Goal: Task Accomplishment & Management: Use online tool/utility

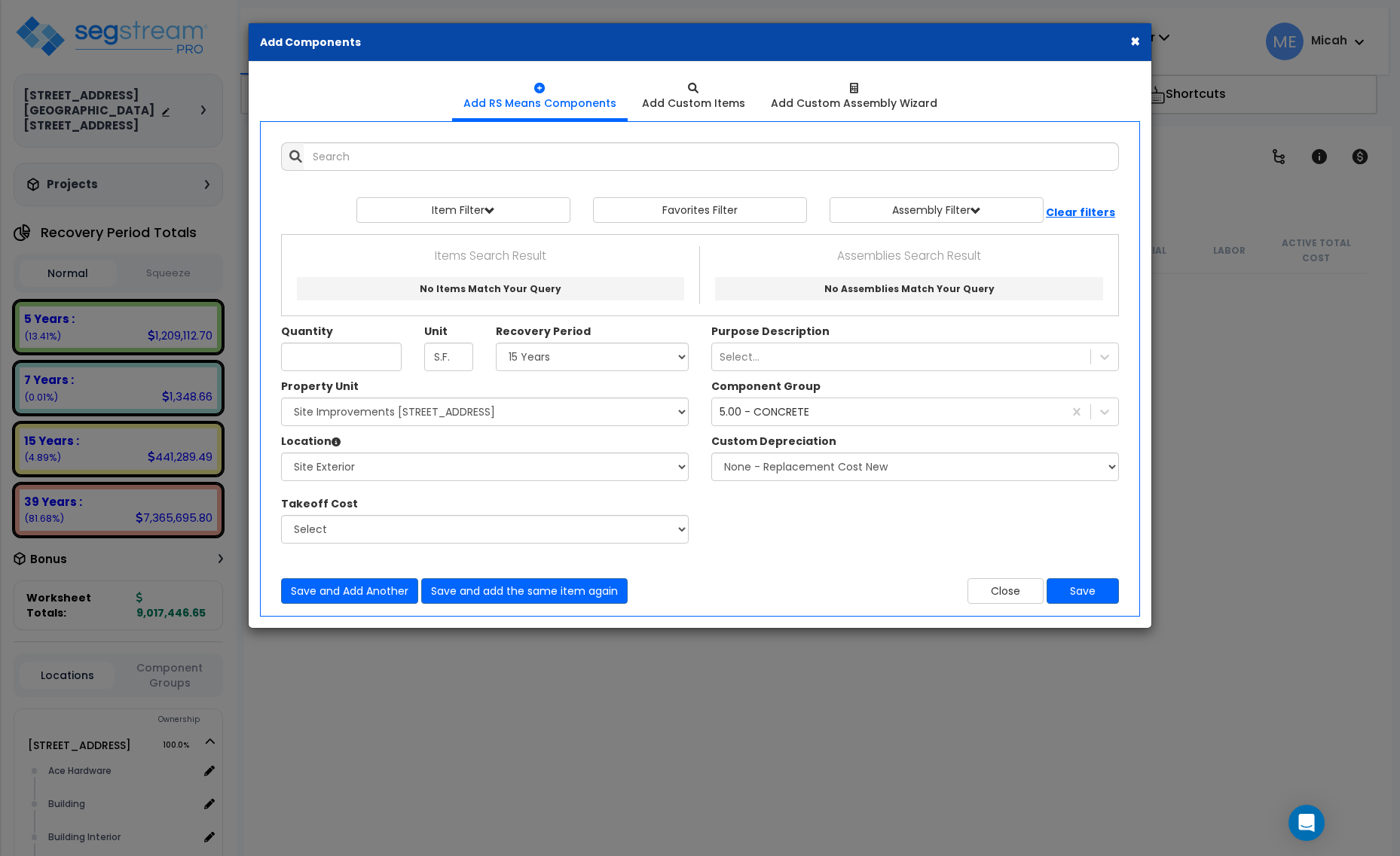
select select "15Y"
select select "161444"
select select "462"
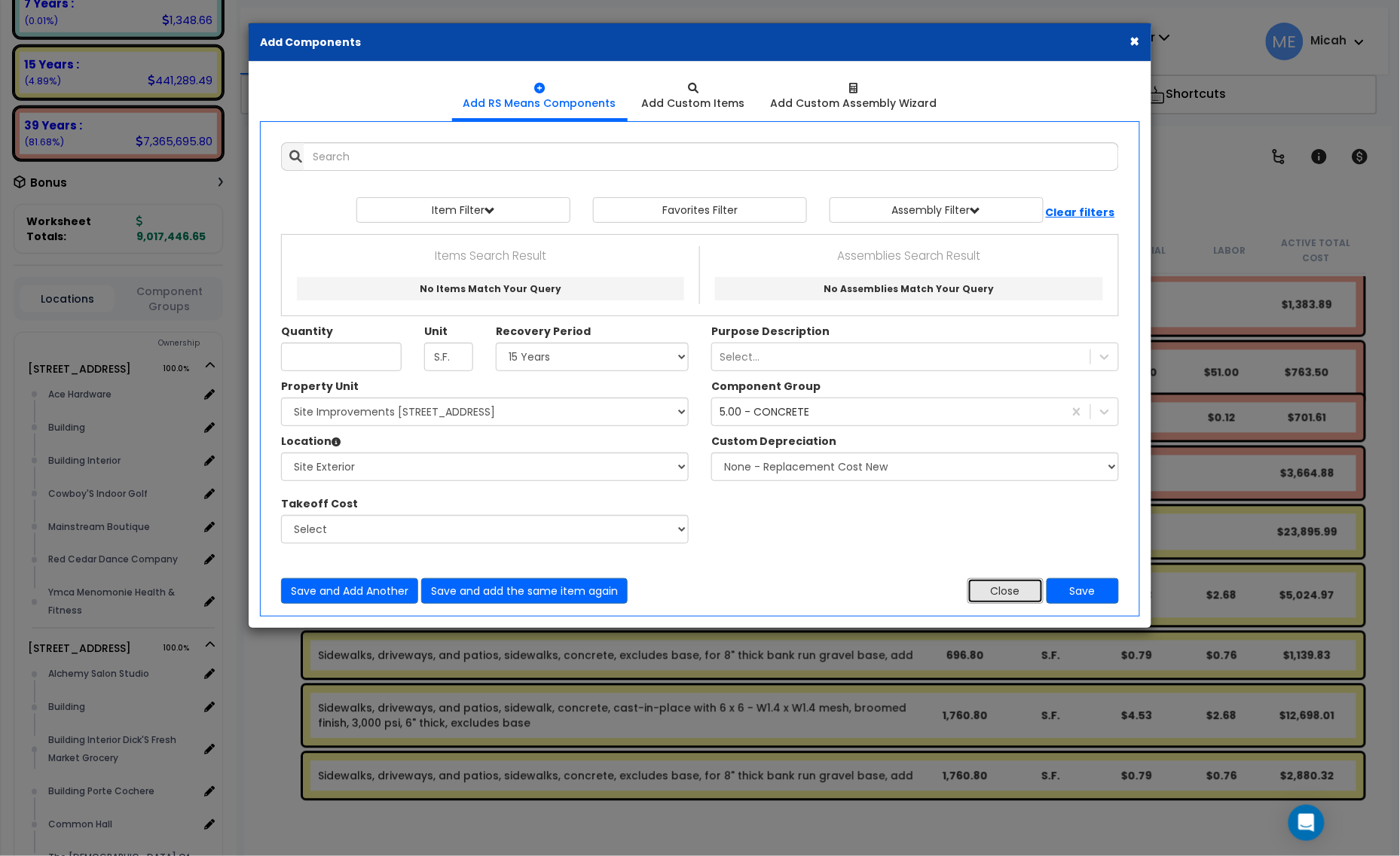
click at [1015, 604] on button "Close" at bounding box center [1006, 591] width 76 height 25
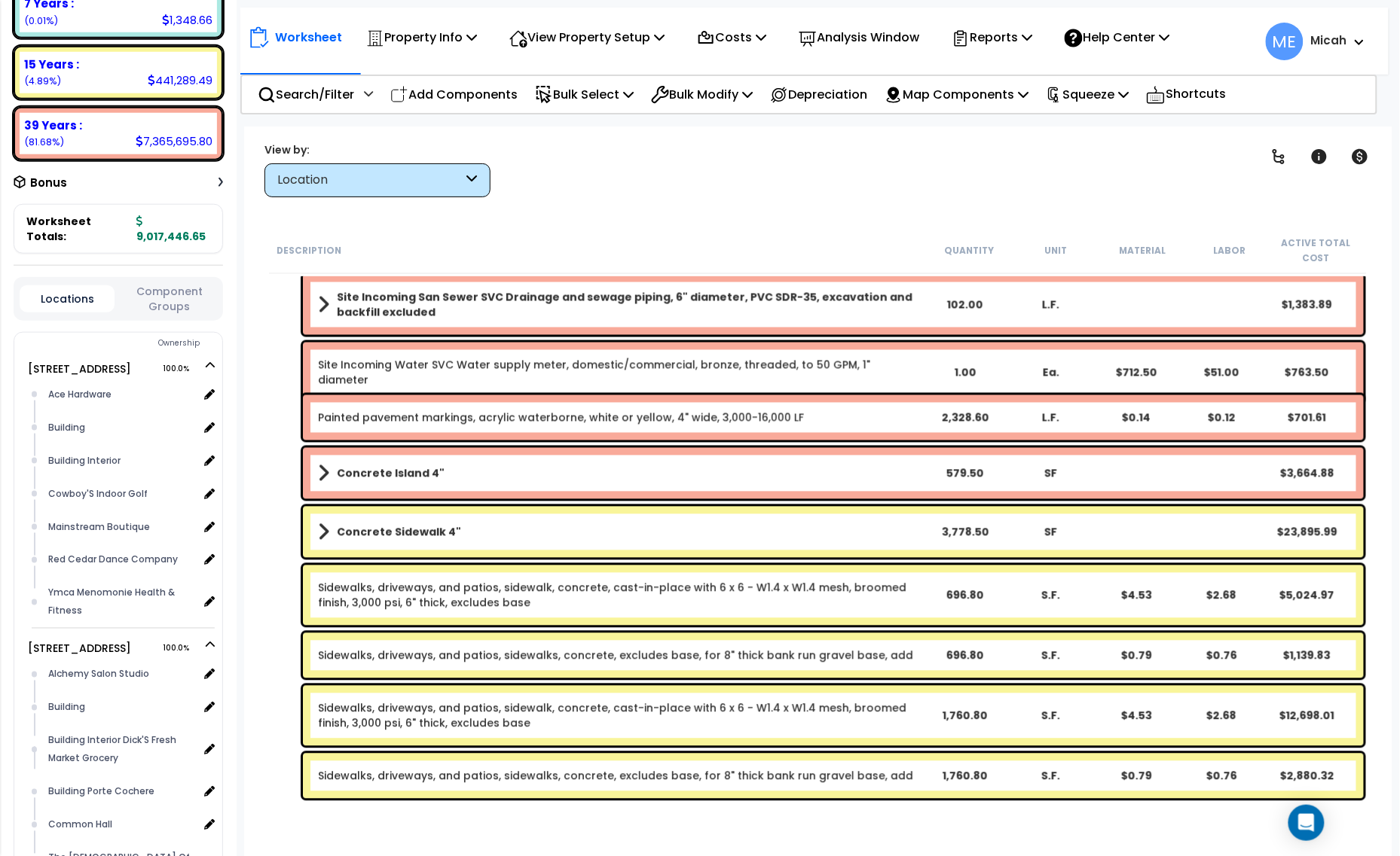
click at [1332, 31] on small "Micah" at bounding box center [1329, 41] width 36 height 20
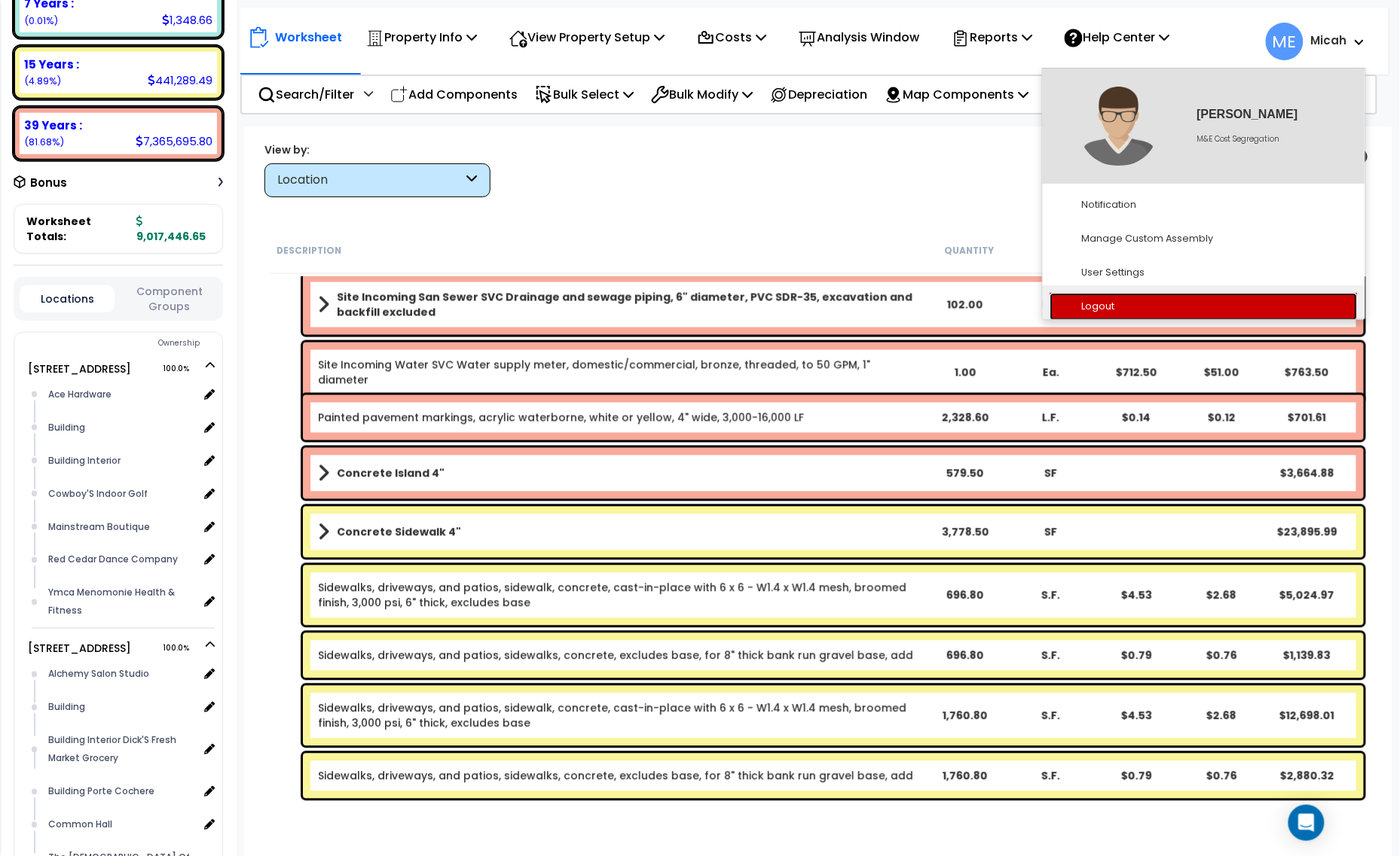
click at [1128, 311] on link "Logout" at bounding box center [1203, 307] width 307 height 28
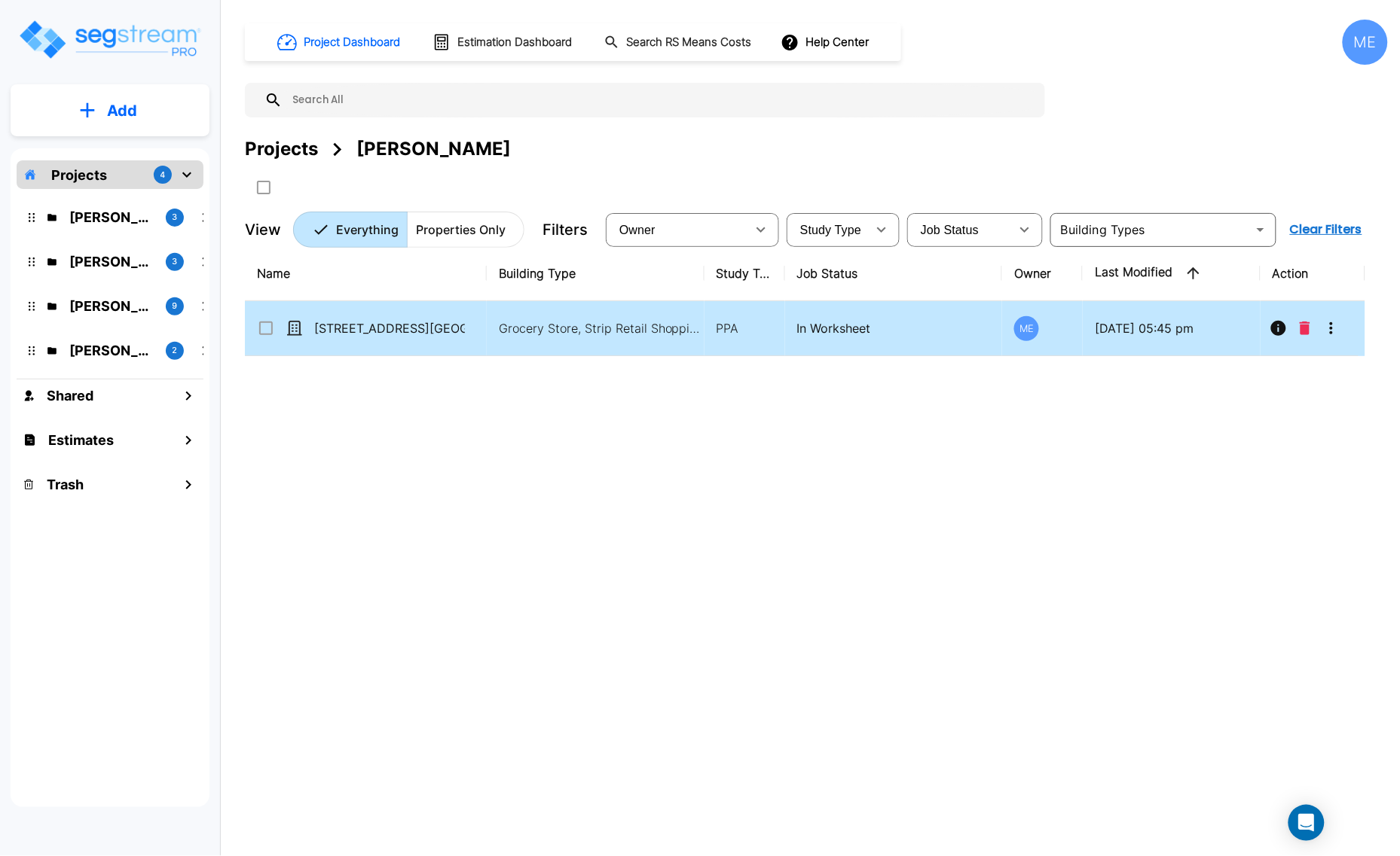
click at [372, 336] on p "[STREET_ADDRESS][GEOGRAPHIC_DATA][STREET_ADDRESS]" at bounding box center [389, 328] width 151 height 18
checkbox input "true"
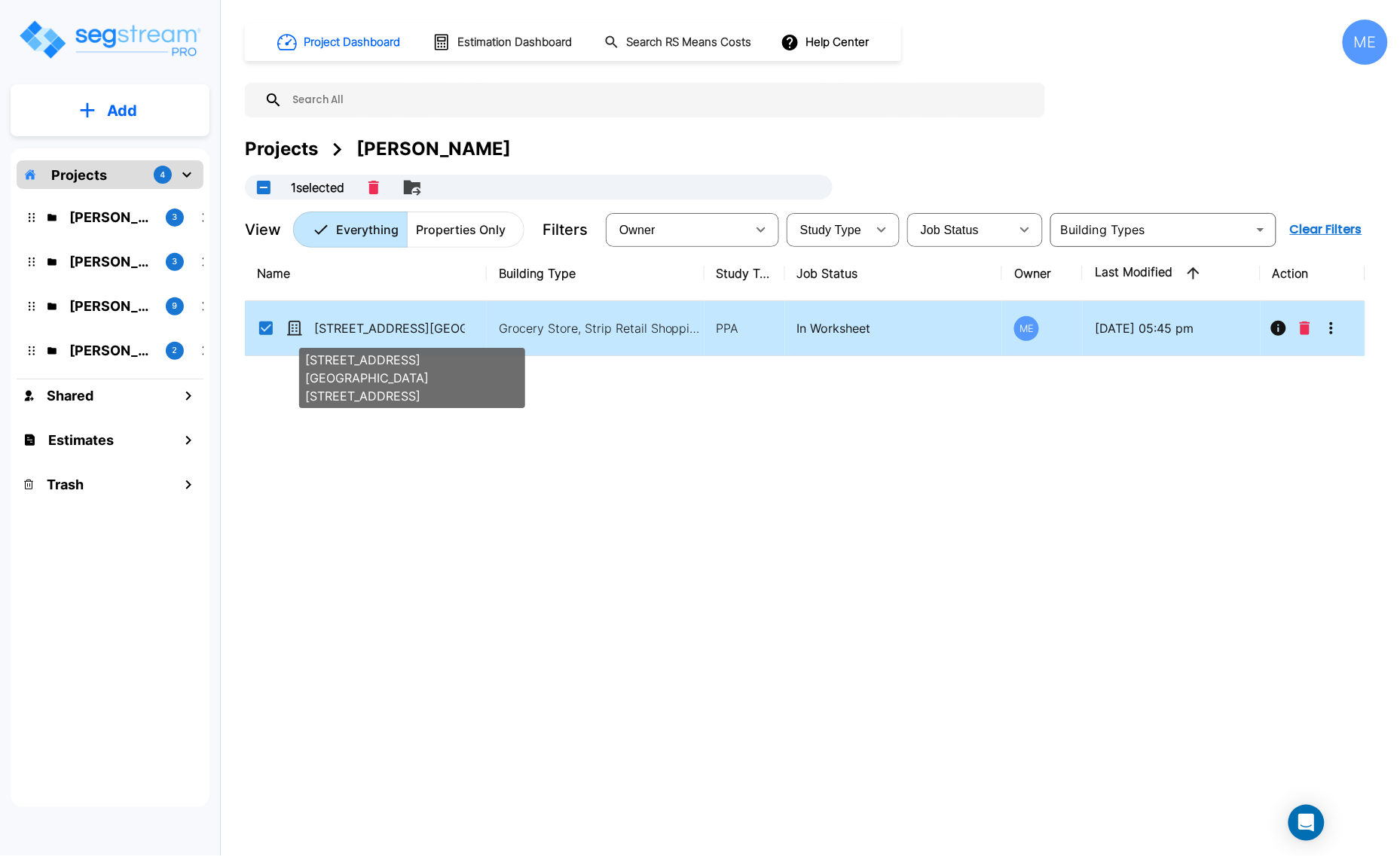
click at [372, 336] on p "[STREET_ADDRESS][GEOGRAPHIC_DATA][STREET_ADDRESS]" at bounding box center [389, 328] width 151 height 18
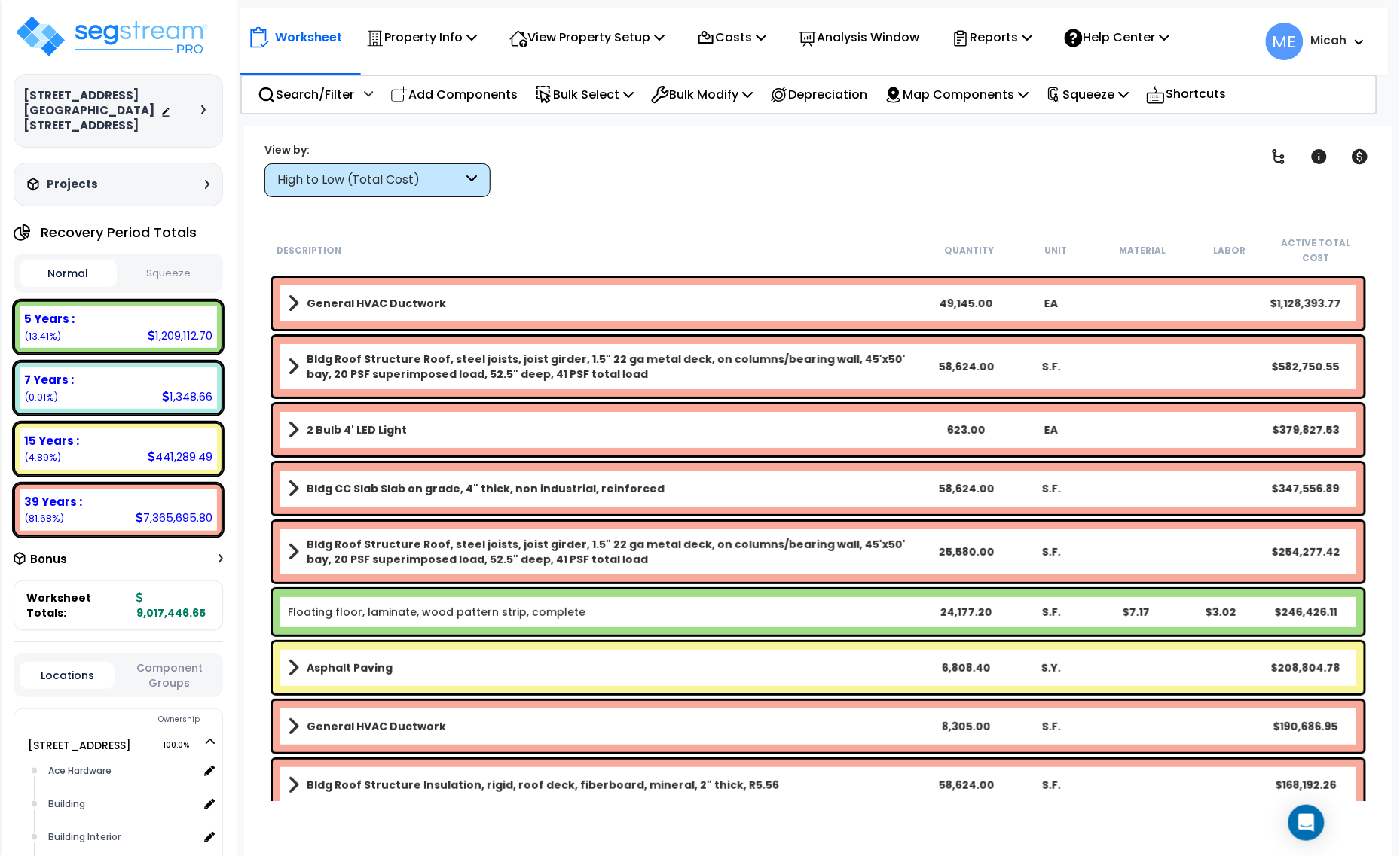
click at [459, 186] on div "High to Low (Total Cost)" at bounding box center [371, 181] width 186 height 18
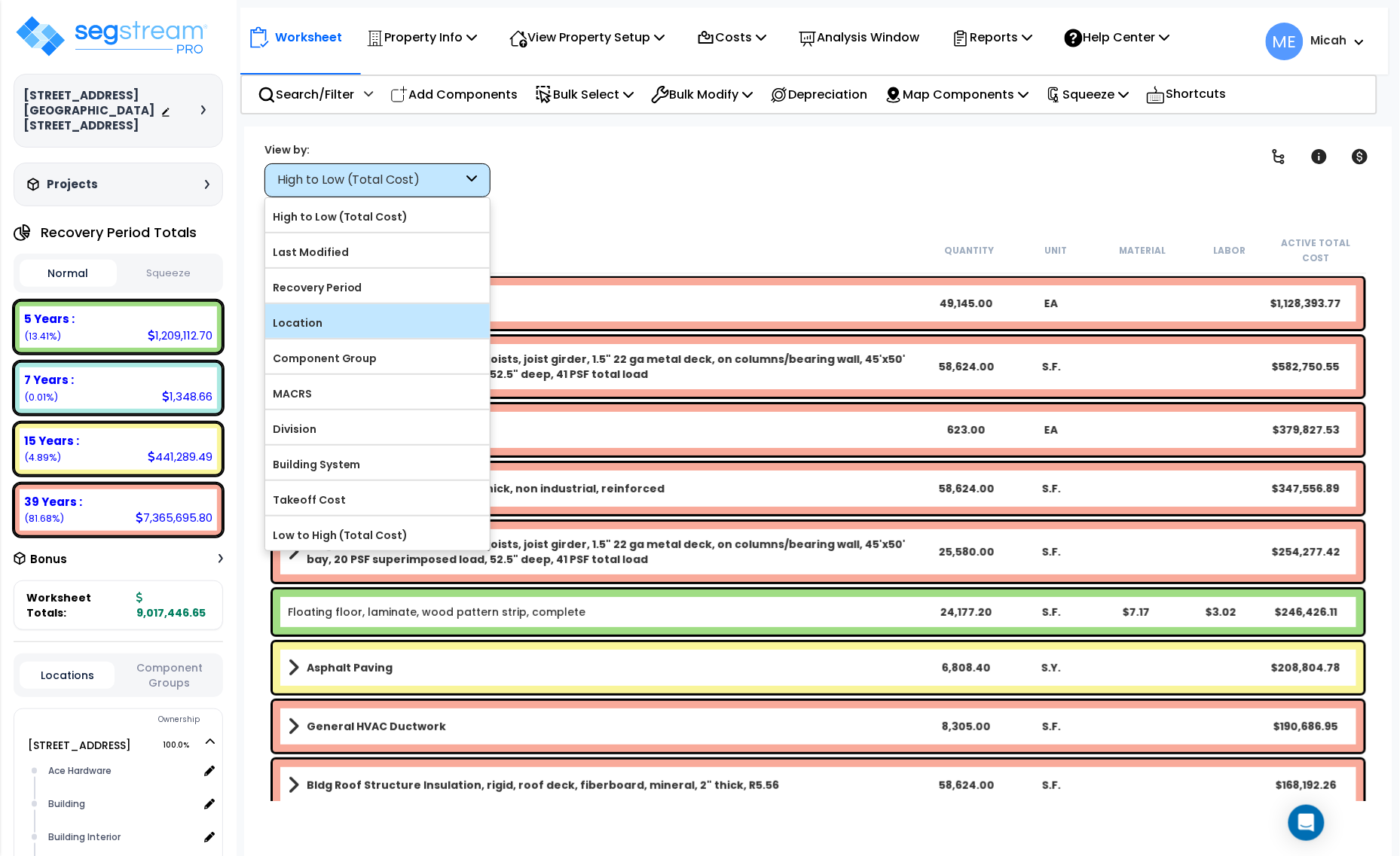
click at [373, 333] on label "Location" at bounding box center [377, 322] width 225 height 22
click at [0, 0] on input "Location" at bounding box center [0, 0] width 0 height 0
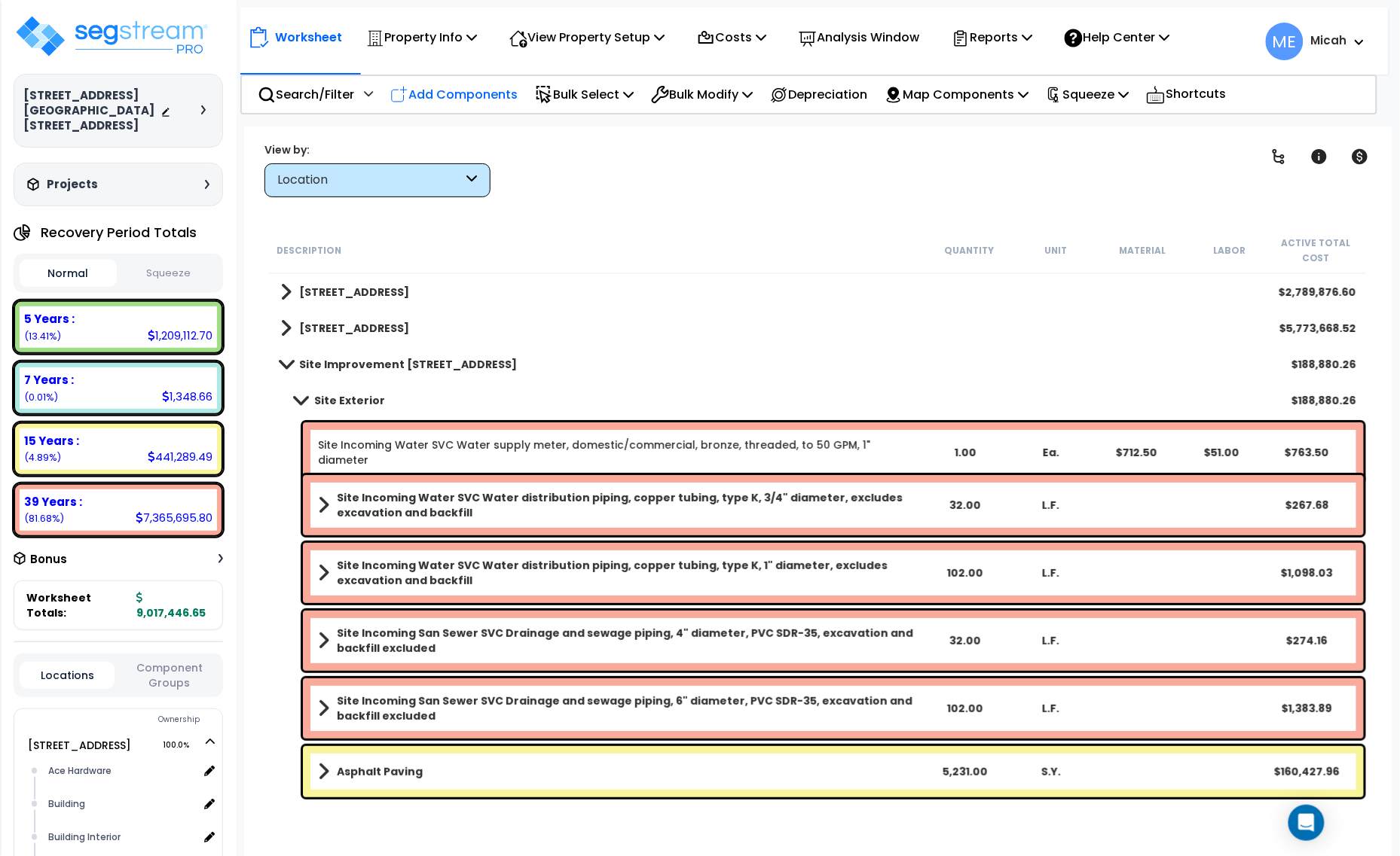
click at [479, 92] on p "Add Components" at bounding box center [454, 94] width 127 height 21
select select
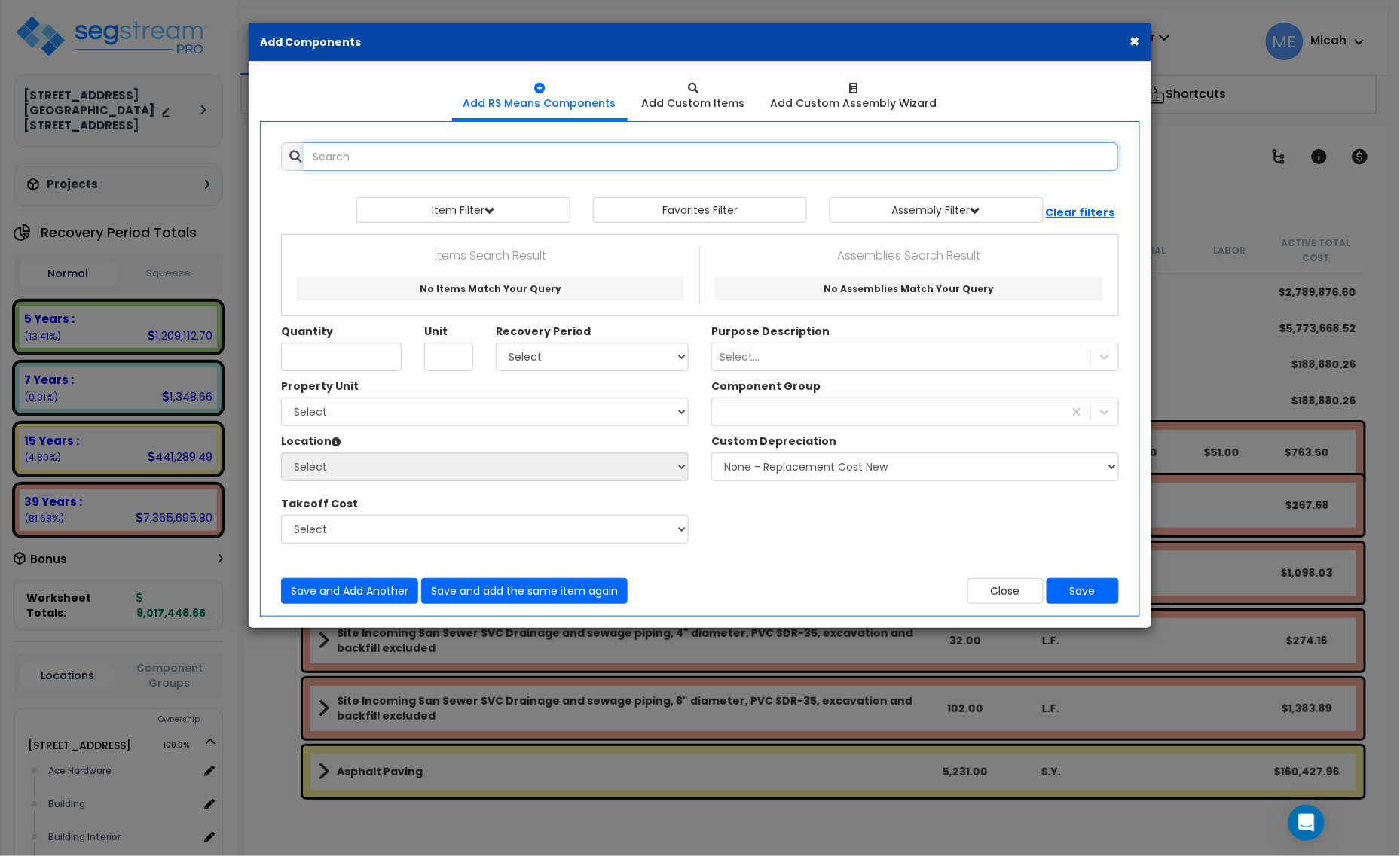
select select
click at [412, 160] on input "text" at bounding box center [712, 156] width 815 height 28
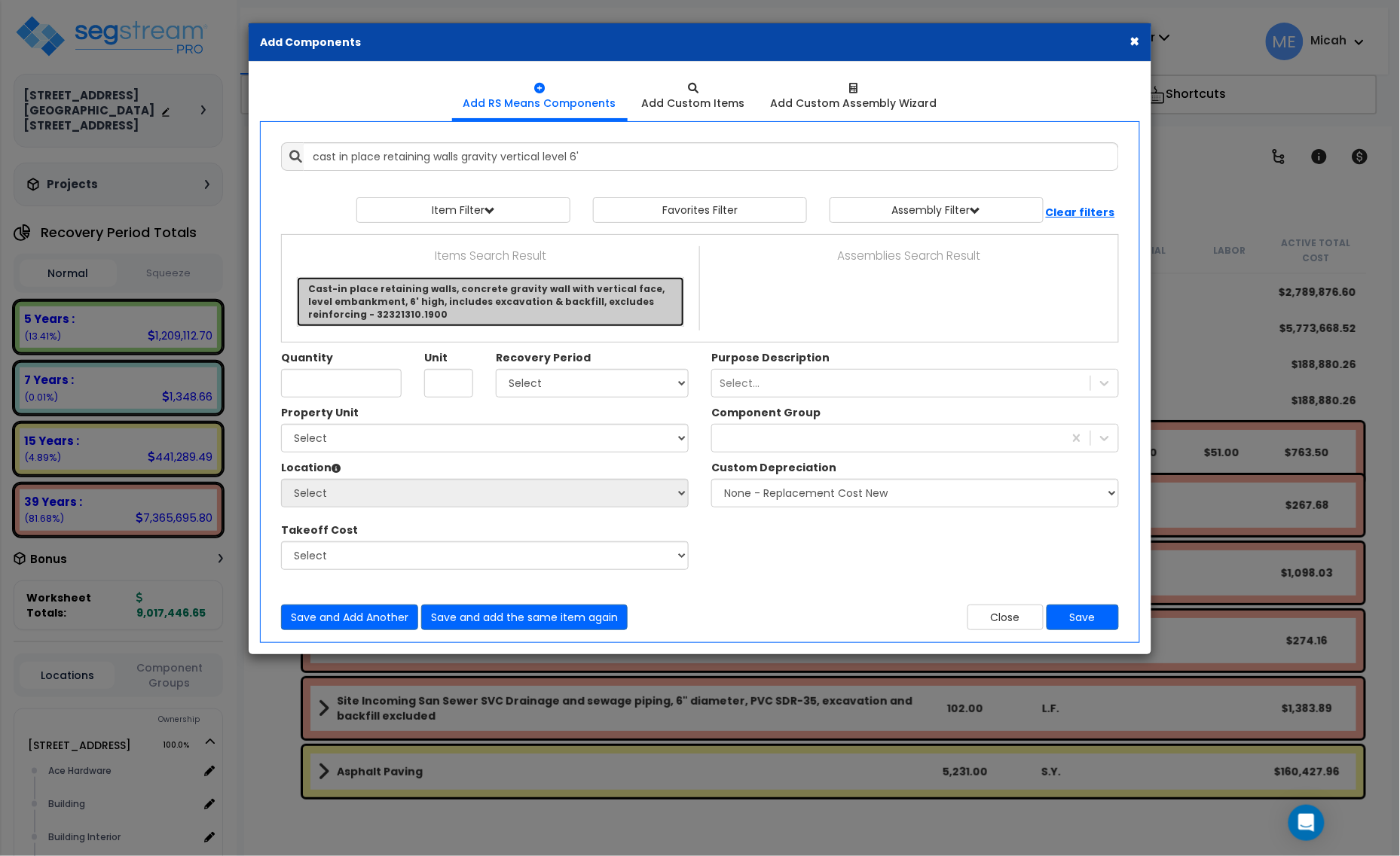
click at [399, 291] on link "Cast-in place retaining walls, concrete gravity wall with vertical face, level …" at bounding box center [491, 302] width 387 height 49
type input "Cast-in place retaining walls, concrete gravity wall with vertical face, level …"
checkbox input "true"
type input "L.F."
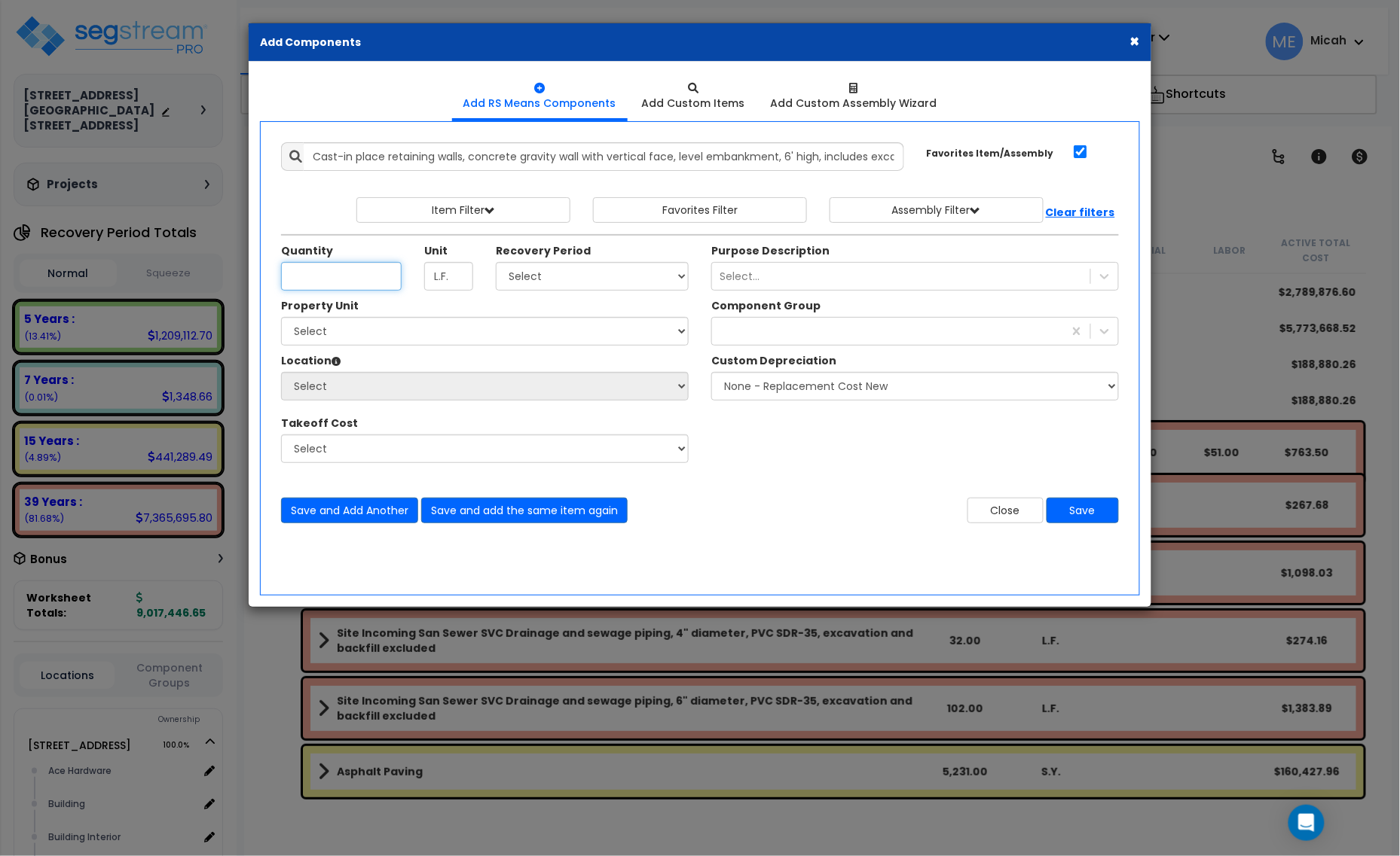
click at [311, 268] on input "Quantity" at bounding box center [340, 276] width 120 height 28
type input "35"
click at [619, 278] on select "Select 5 Years 7 Years 15 Years 20 Years 39 Years 27.5 Year" at bounding box center [591, 276] width 193 height 28
select select "39Y"
click at [497, 263] on select "Select 5 Years 7 Years 15 Years 20 Years 39 Years 27.5 Year" at bounding box center [591, 276] width 193 height 28
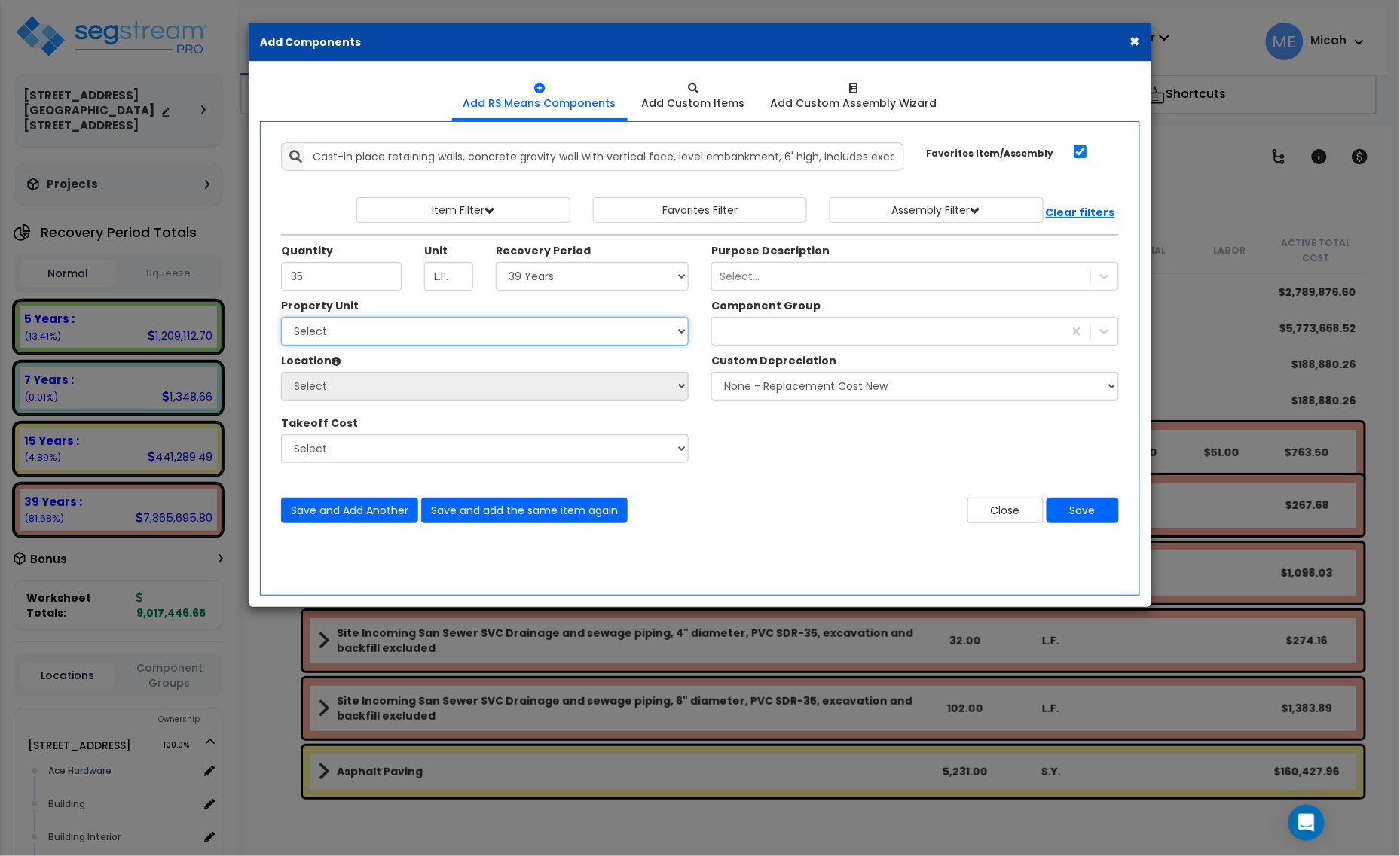
click at [424, 332] on select "Select 1408 9th St E 915 4th Ave E Site Improvement 915 4th Ave E Site Improvem…" at bounding box center [484, 330] width 408 height 28
select select "161444"
click at [281, 318] on select "Select 1408 9th St E 915 4th Ave E Site Improvement 915 4th Ave E Site Improvem…" at bounding box center [484, 330] width 408 height 28
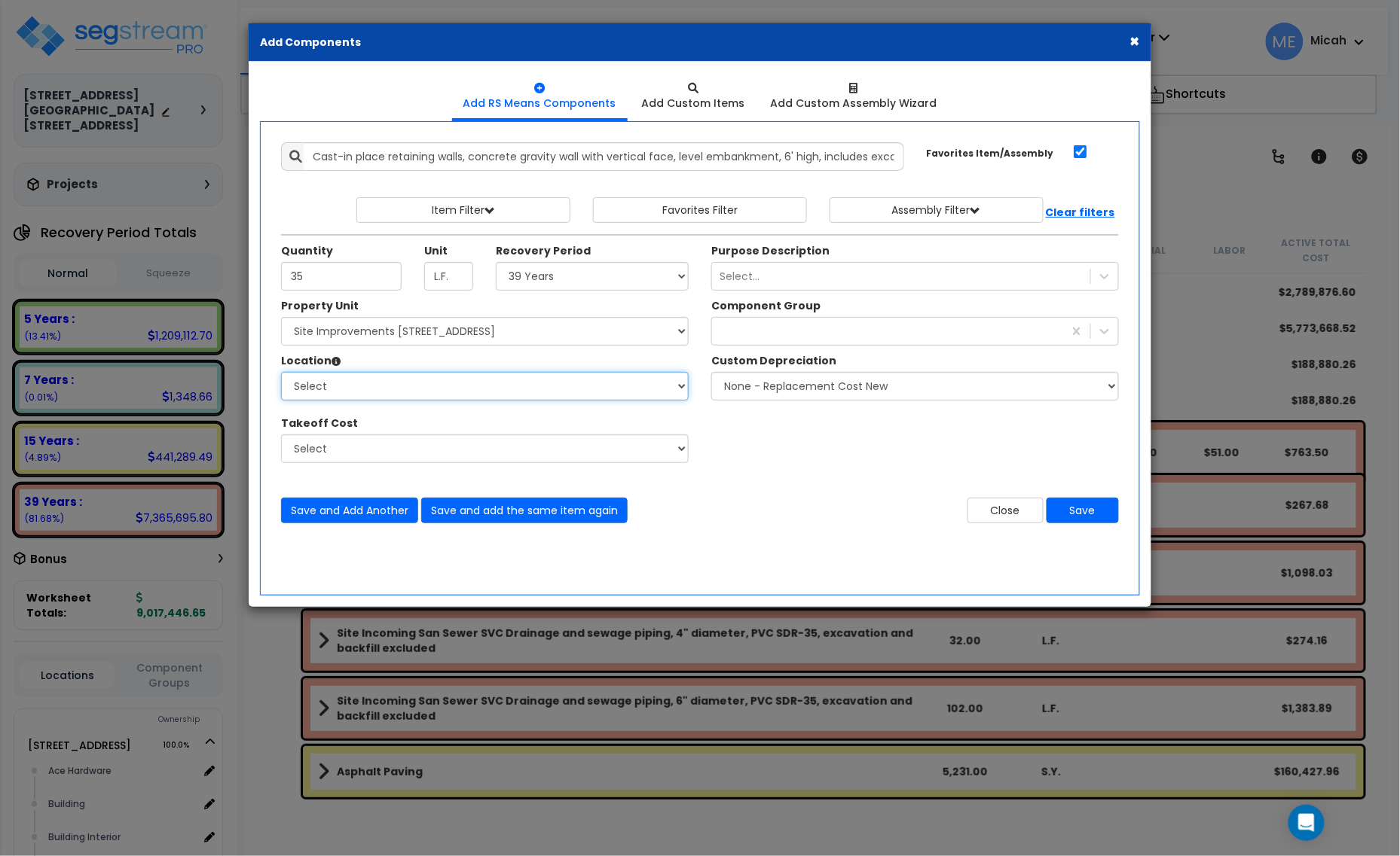
click at [485, 392] on select "Select Site Exterior Add Additional Location" at bounding box center [484, 386] width 408 height 28
select select "462"
click at [281, 372] on select "Select Site Exterior Add Additional Location" at bounding box center [484, 386] width 408 height 28
click at [758, 336] on div at bounding box center [887, 331] width 351 height 24
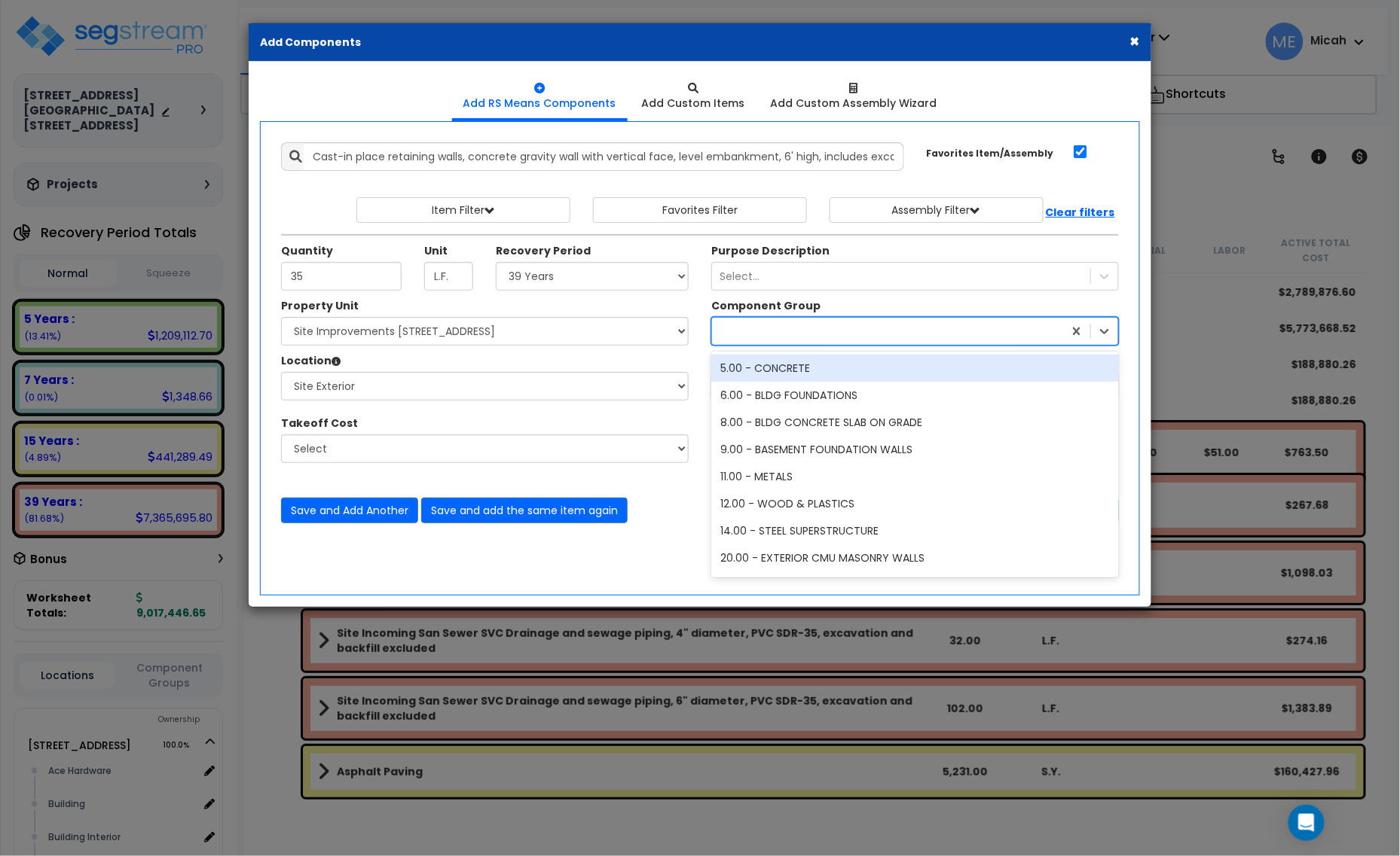
click at [763, 369] on div "5.00 - CONCRETE" at bounding box center [915, 368] width 408 height 27
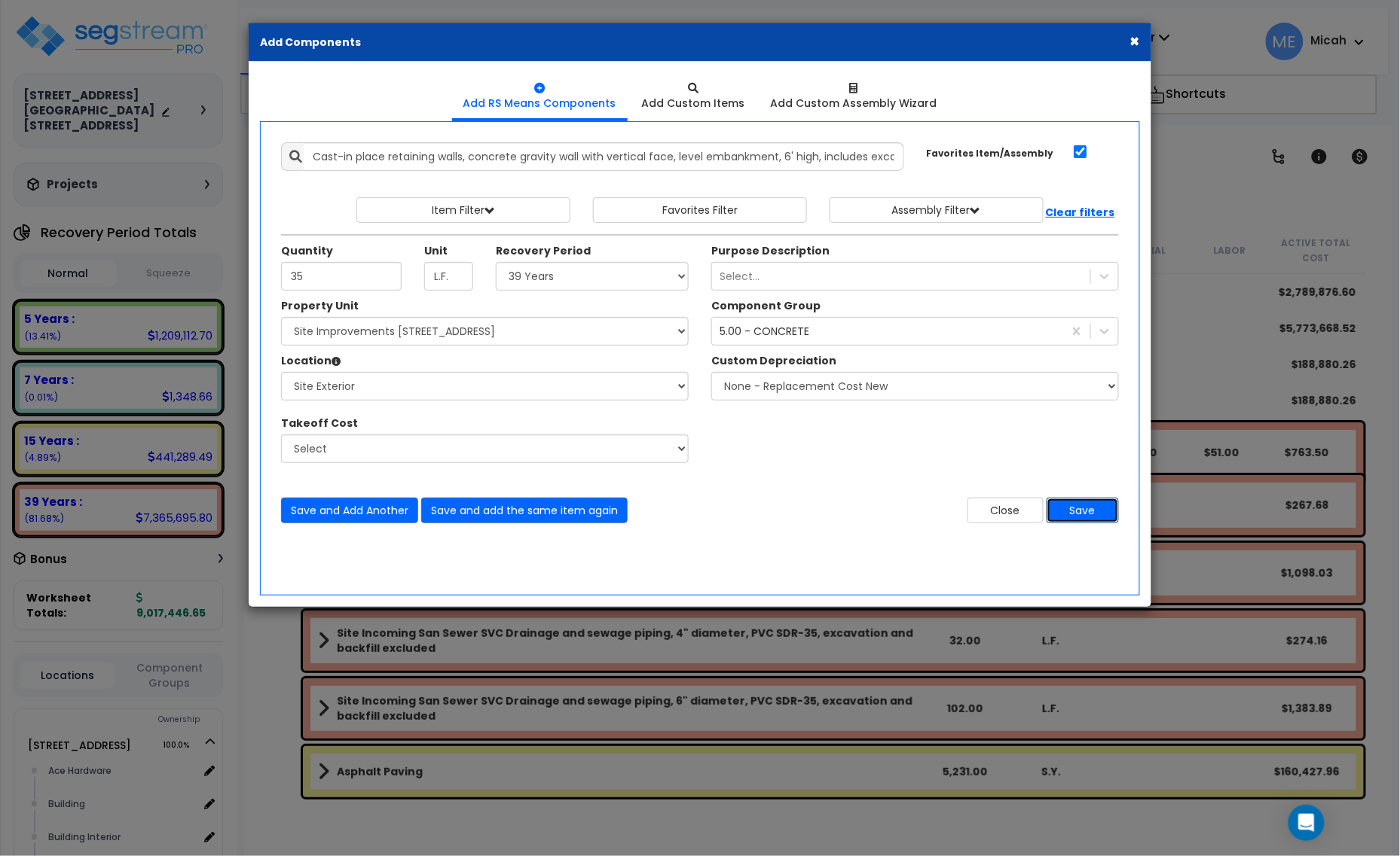
click at [1064, 512] on button "Save" at bounding box center [1082, 510] width 72 height 25
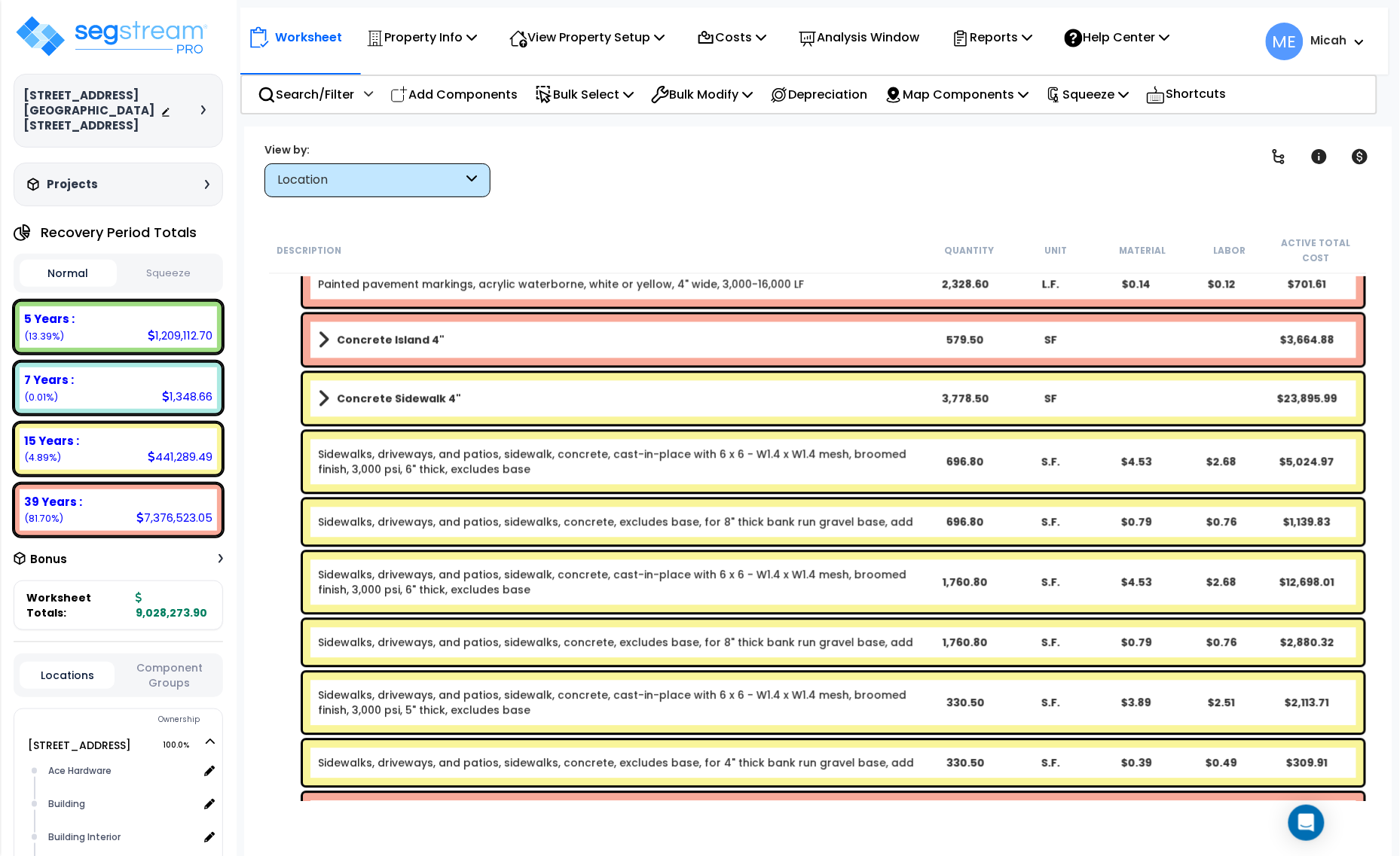
scroll to position [1164, 0]
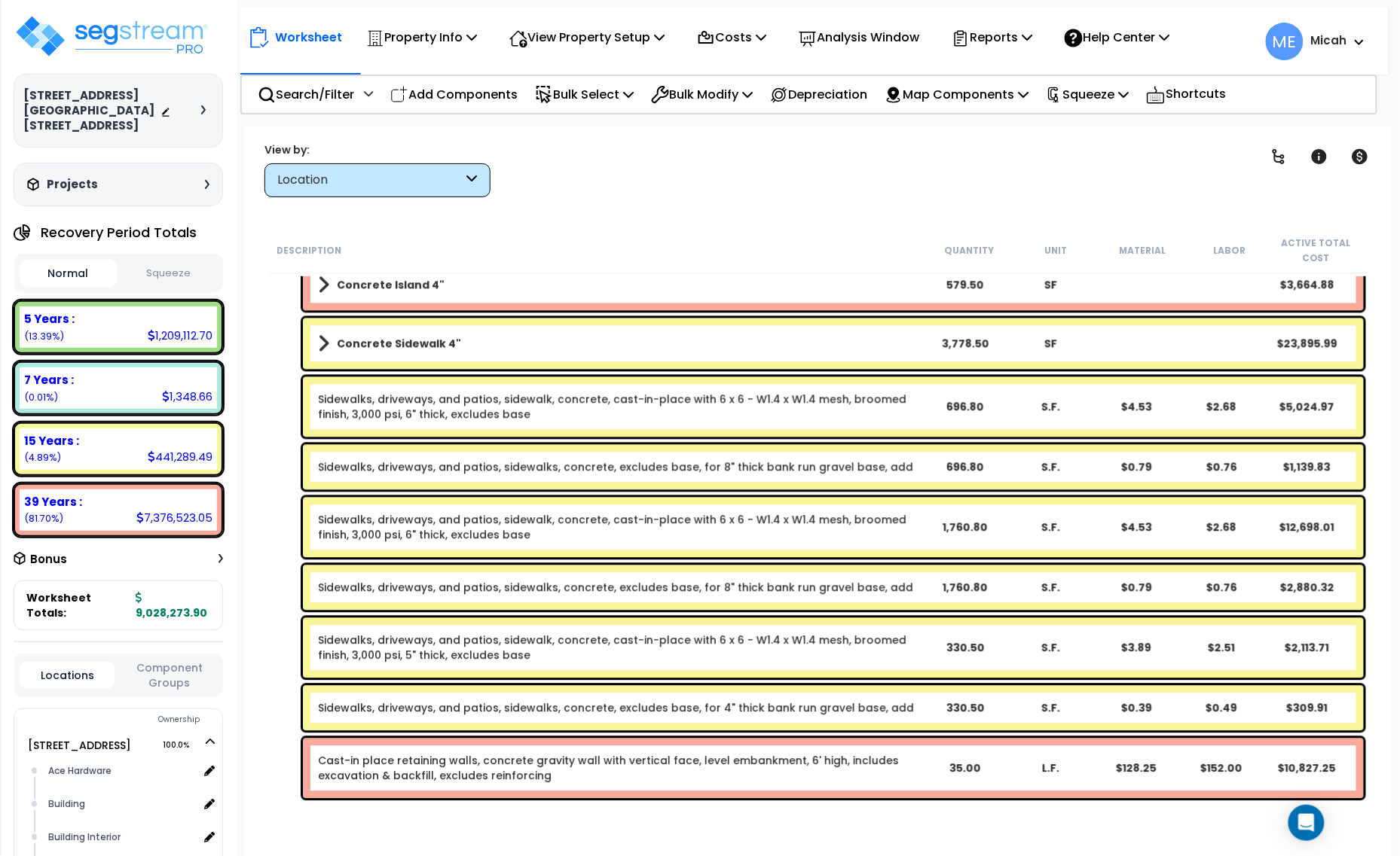
click at [424, 767] on link "Cast-in place retaining walls, concrete gravity wall with vertical face, level …" at bounding box center [608, 768] width 581 height 30
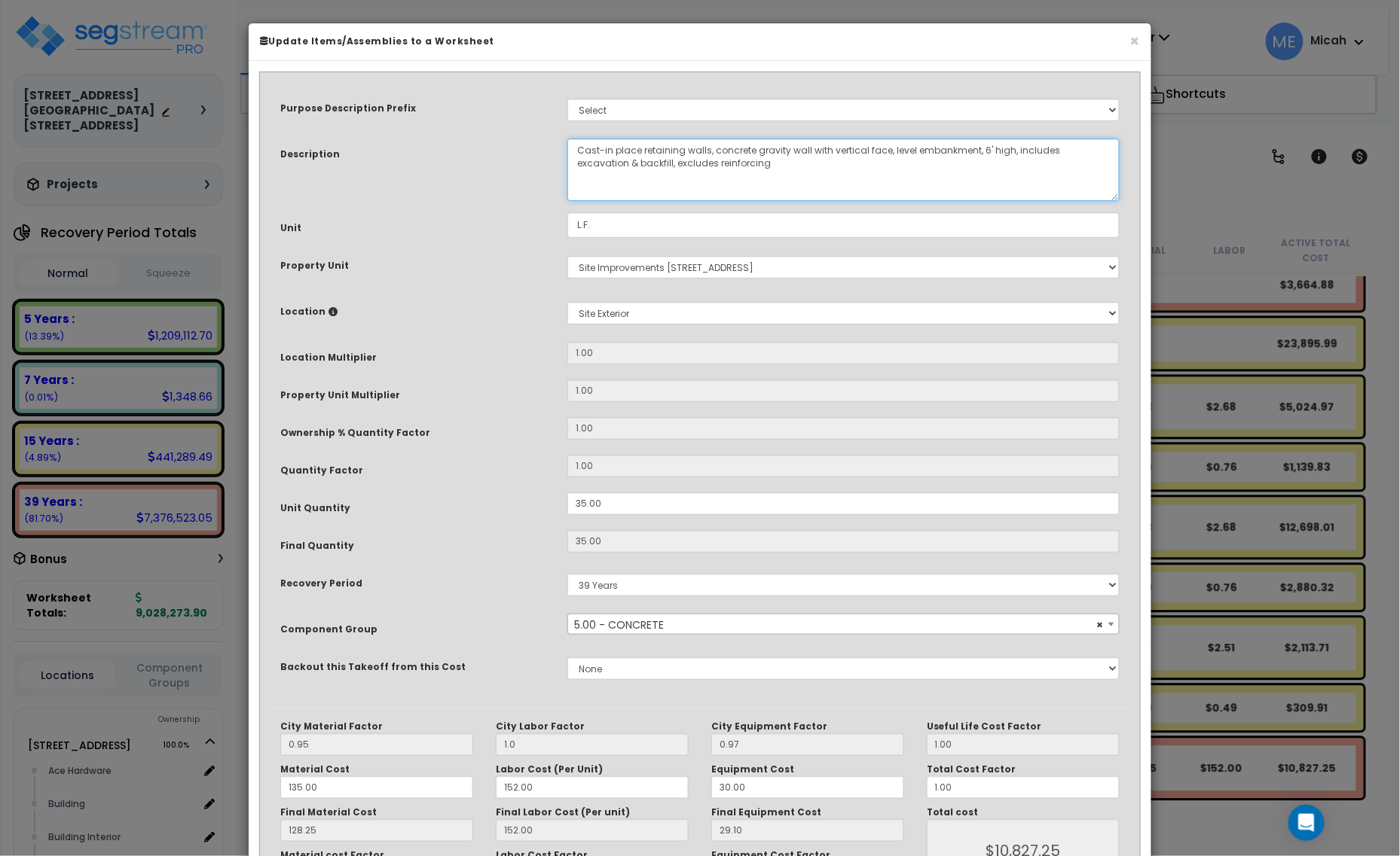
click at [982, 147] on textarea "Cast-in place retaining walls, concrete gravity wall with vertical face, level …" at bounding box center [843, 170] width 552 height 63
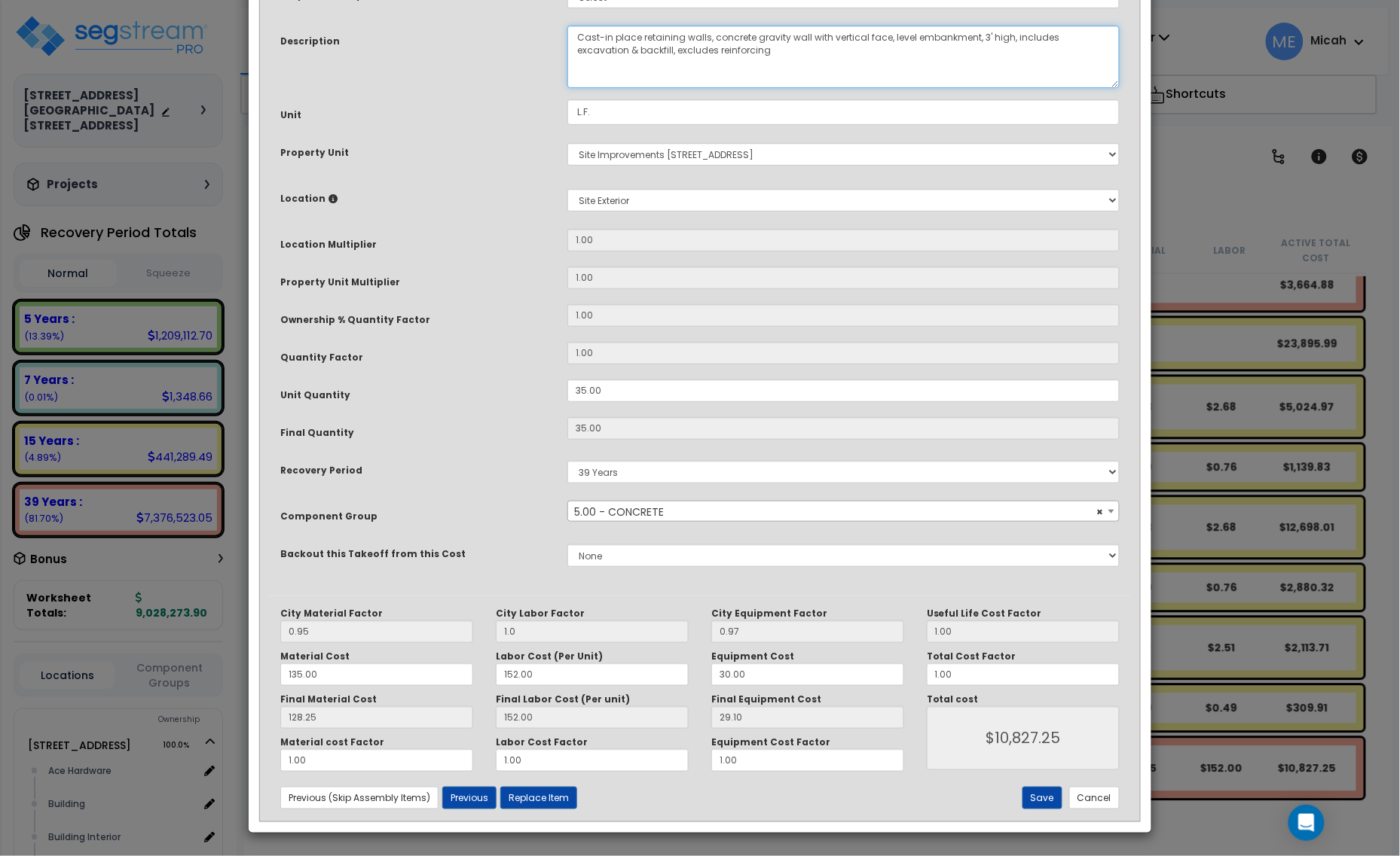
scroll to position [113, 0]
type textarea "Cast-in place retaining walls, concrete gravity wall with vertical face, level …"
click at [1051, 796] on button "Save" at bounding box center [1042, 797] width 40 height 22
type input "1.00"
type input "10827.25"
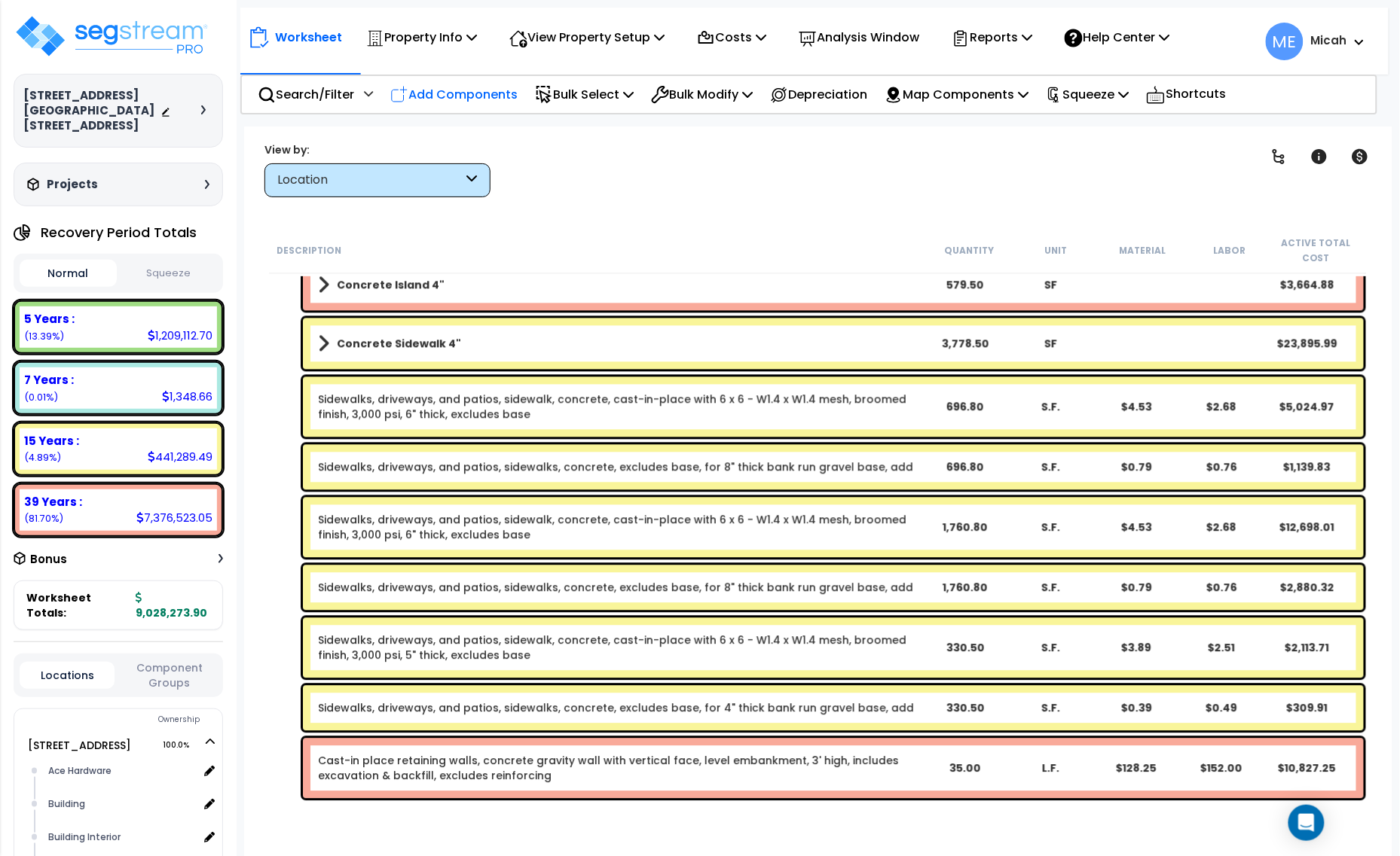
click at [459, 90] on p "Add Components" at bounding box center [454, 94] width 127 height 21
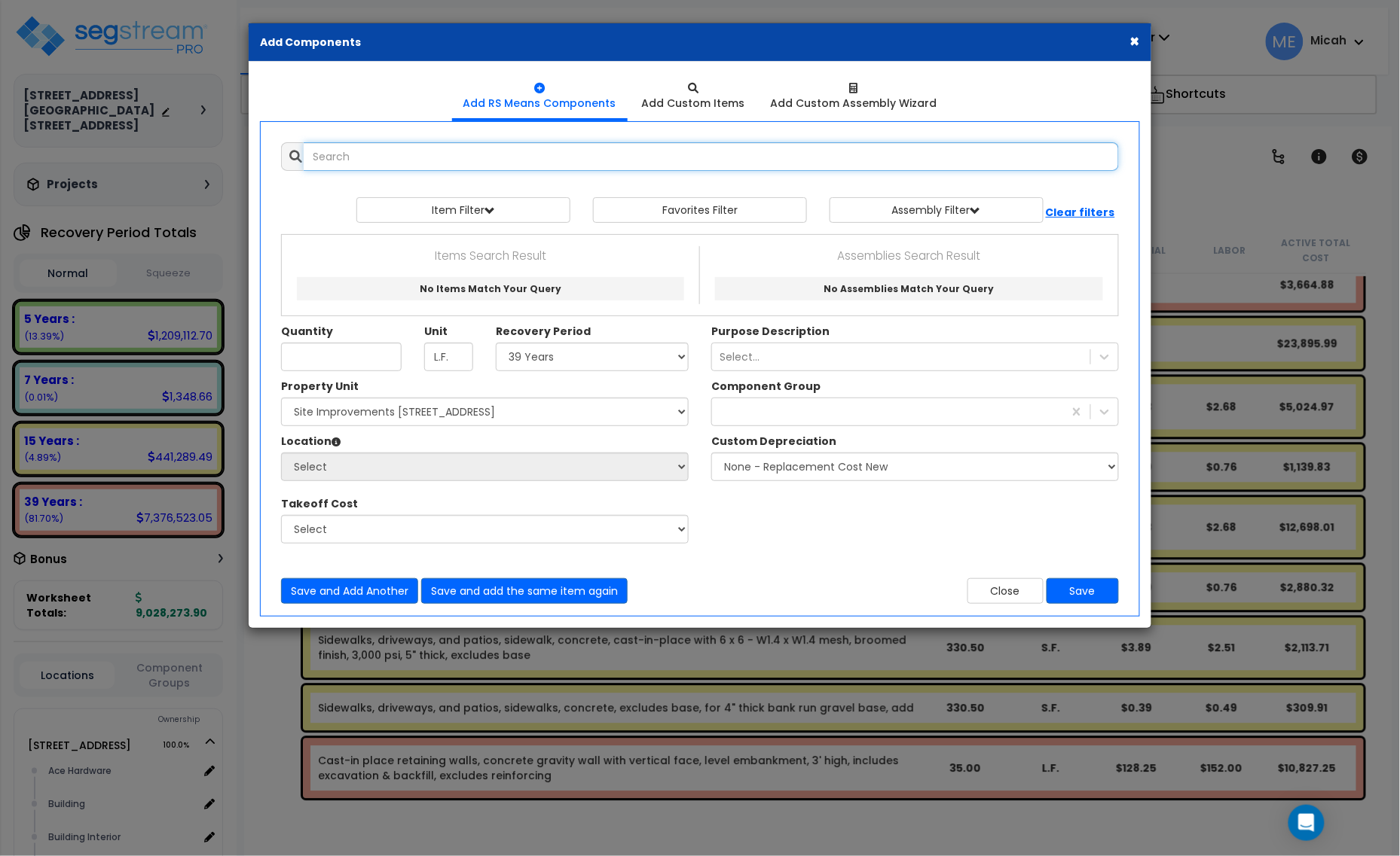
select select
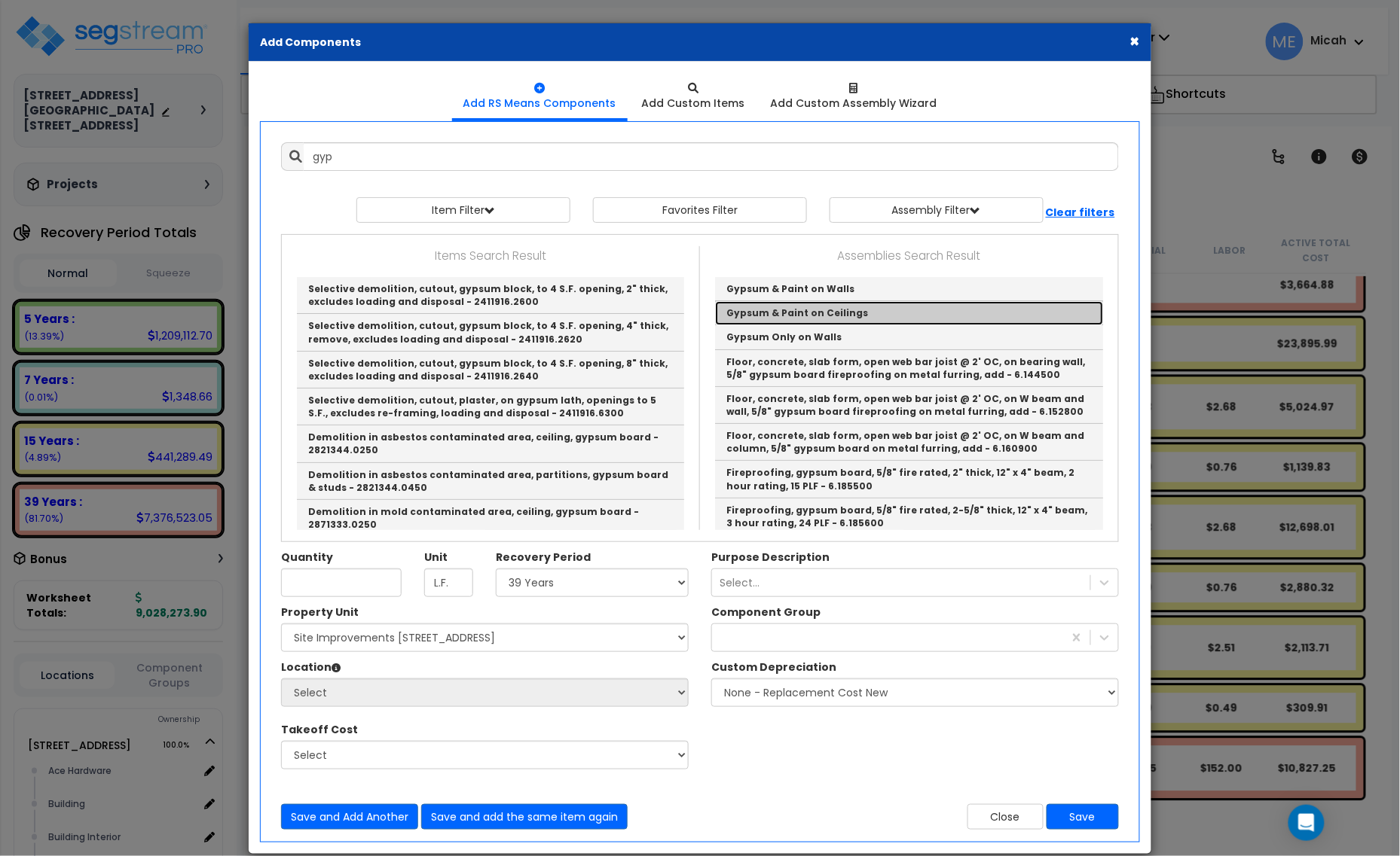
click at [836, 311] on link "Gypsum & Paint on Ceilings" at bounding box center [908, 313] width 388 height 24
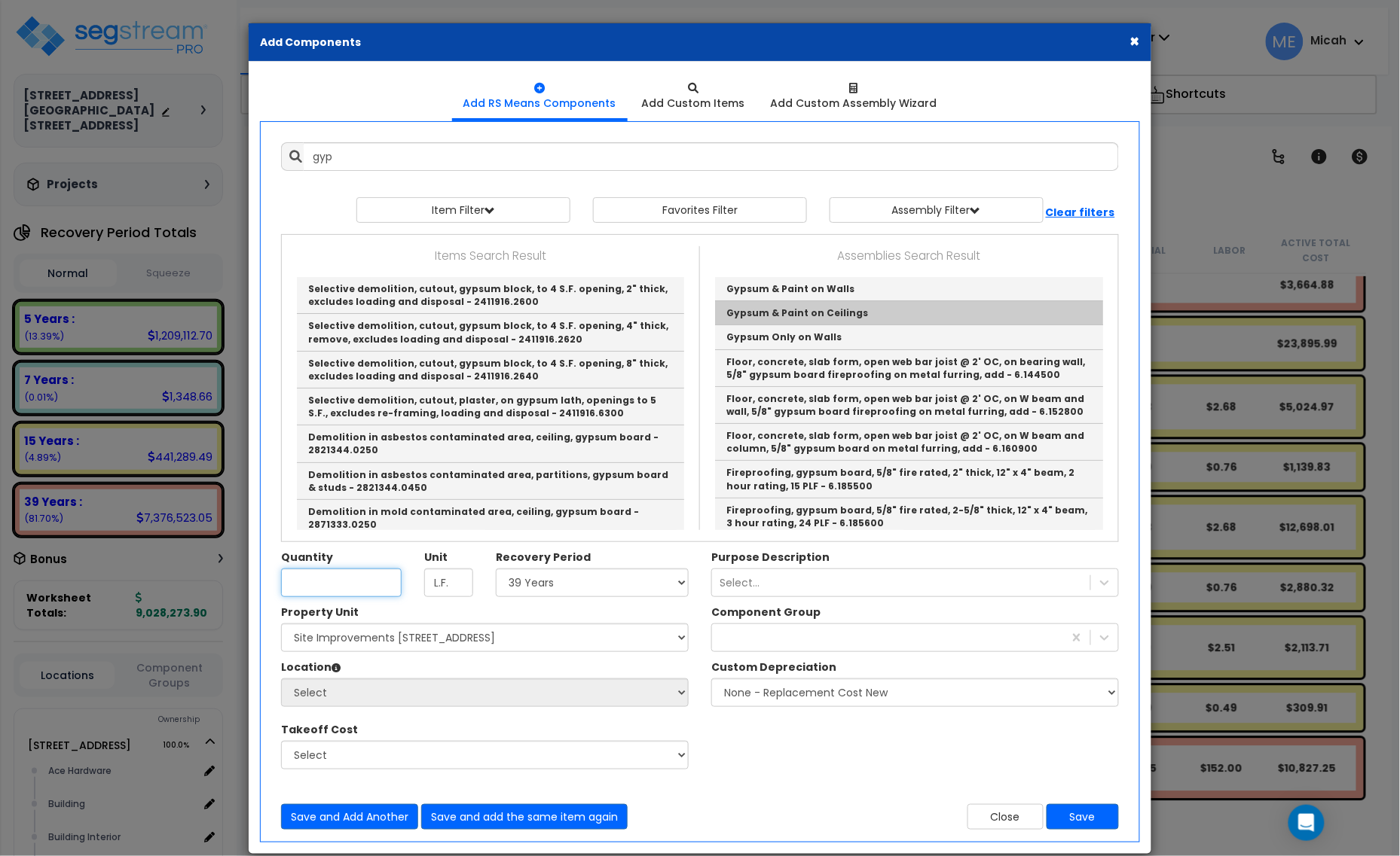
type input "Gypsum & Paint on Ceilings"
type input "EA"
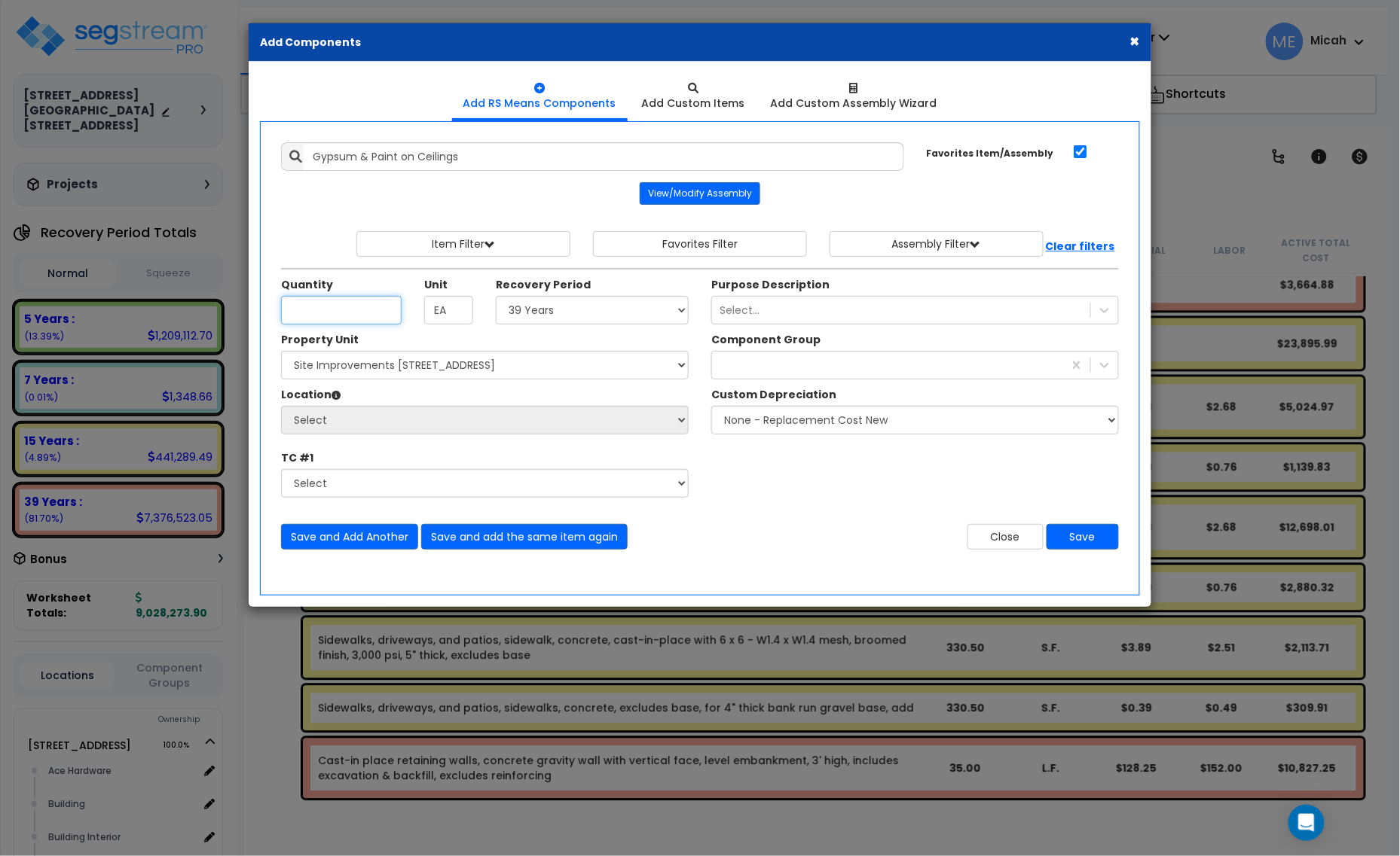
click at [333, 317] on input "Unit Quantity" at bounding box center [340, 310] width 120 height 28
type input "1,934.4"
drag, startPoint x: 459, startPoint y: 314, endPoint x: 411, endPoint y: 314, distance: 48.0
click at [411, 315] on div "Quantity 1,934.4 Unit EA Select" at bounding box center [485, 301] width 430 height 48
type input "SF"
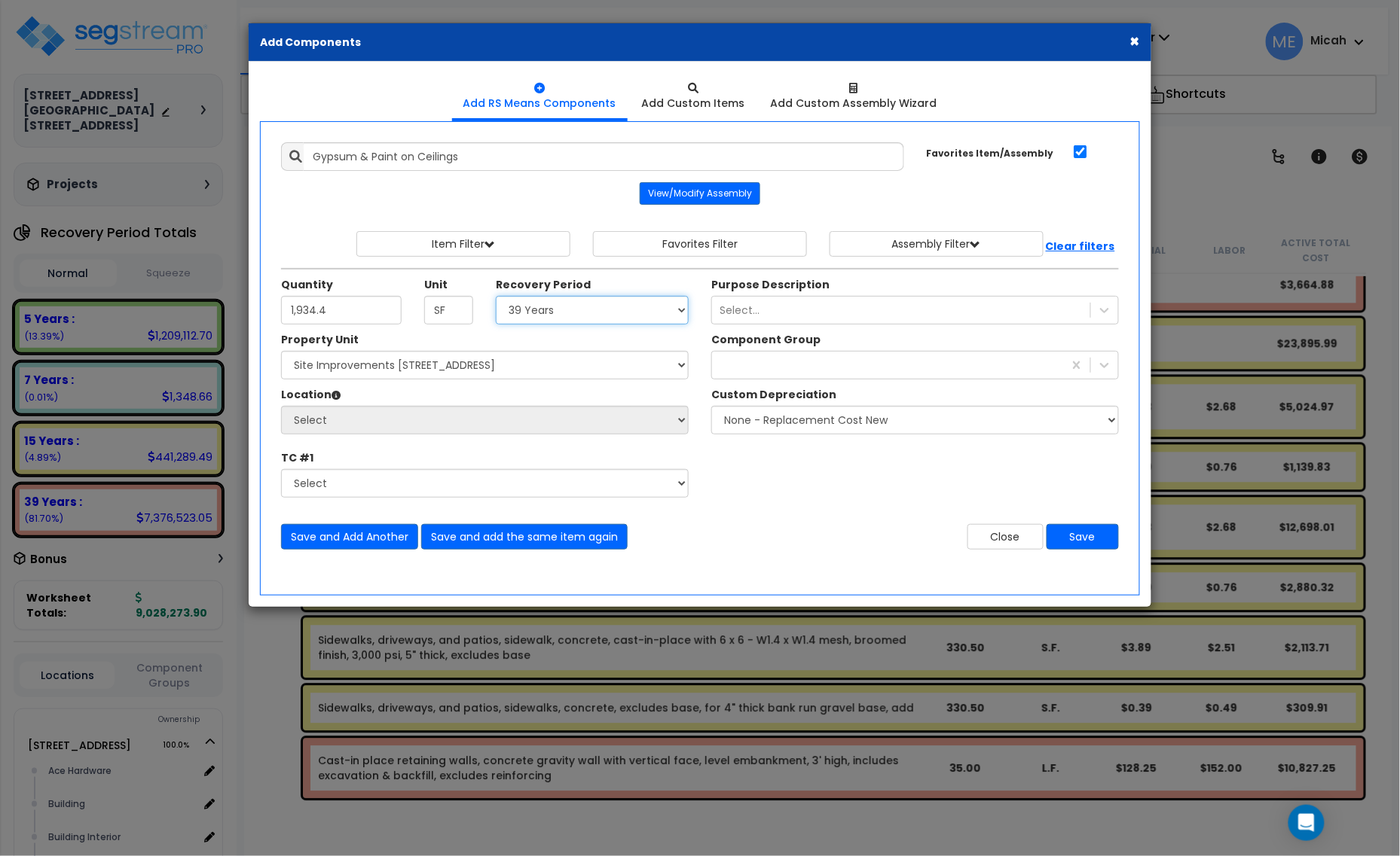
click at [555, 311] on select "Select 5 Years 7 Years 15 Years 20 Years 39 Years 27.5 Year" at bounding box center [591, 310] width 193 height 28
select select "39Y"
click at [497, 297] on select "Select 5 Years 7 Years 15 Years 20 Years 39 Years 27.5 Year" at bounding box center [591, 310] width 193 height 28
click at [514, 365] on select "Select [STREET_ADDRESS] [STREET_ADDRESS] Site Improvement [STREET_ADDRESS] Site…" at bounding box center [484, 364] width 408 height 28
click at [281, 353] on select "Select [STREET_ADDRESS] [STREET_ADDRESS] Site Improvement [STREET_ADDRESS] Site…" at bounding box center [484, 364] width 408 height 28
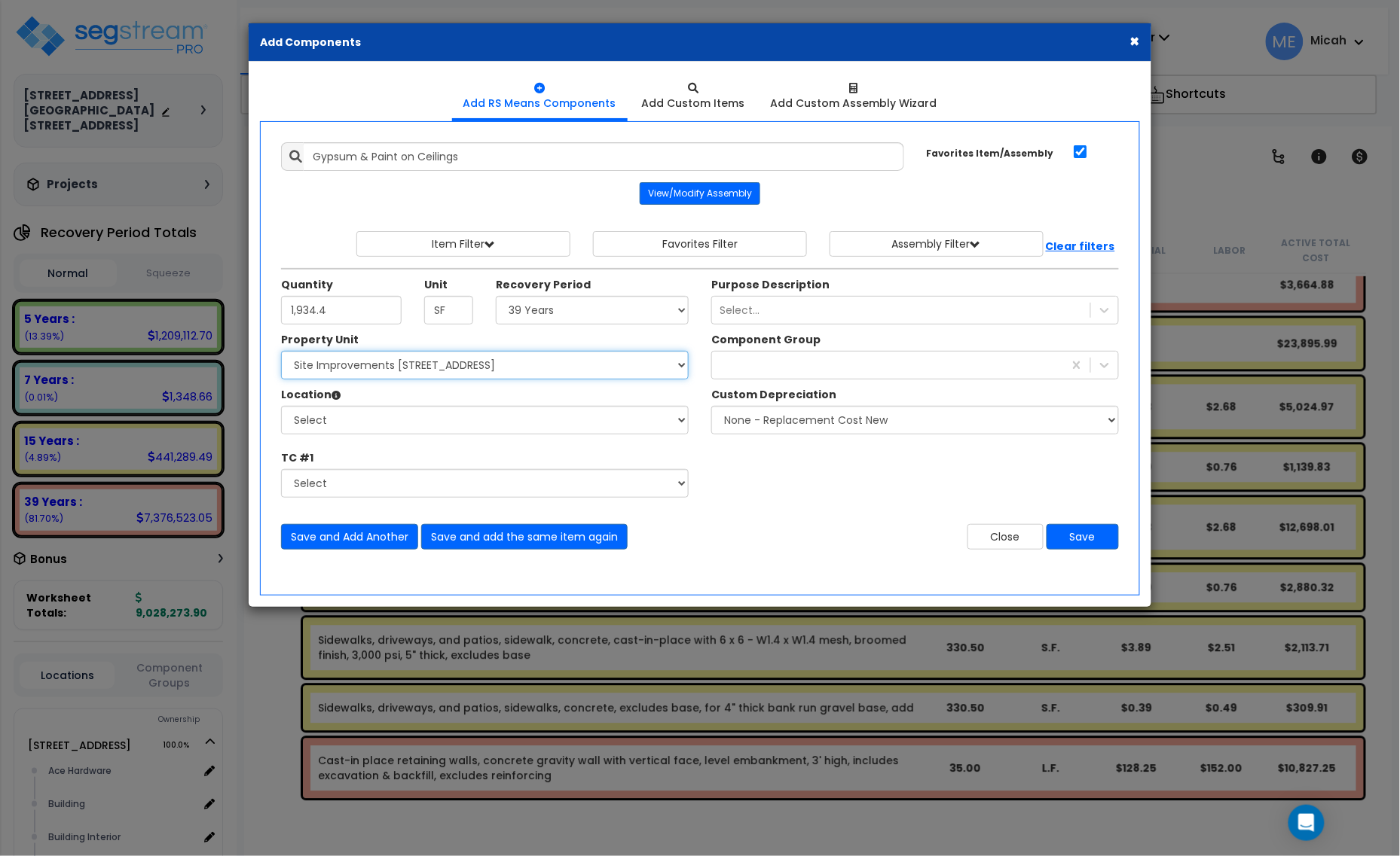
click at [570, 366] on select "Select [STREET_ADDRESS] [STREET_ADDRESS] Site Improvement [STREET_ADDRESS] Site…" at bounding box center [484, 364] width 408 height 28
select select "161428"
click at [281, 353] on select "Select [STREET_ADDRESS] [STREET_ADDRESS] Site Improvement [STREET_ADDRESS] Site…" at bounding box center [484, 364] width 408 height 28
click at [536, 422] on select "Select Alchemy Salon Studio Building Building Interior Building Interior Dick'S…" at bounding box center [484, 419] width 408 height 28
select select "6"
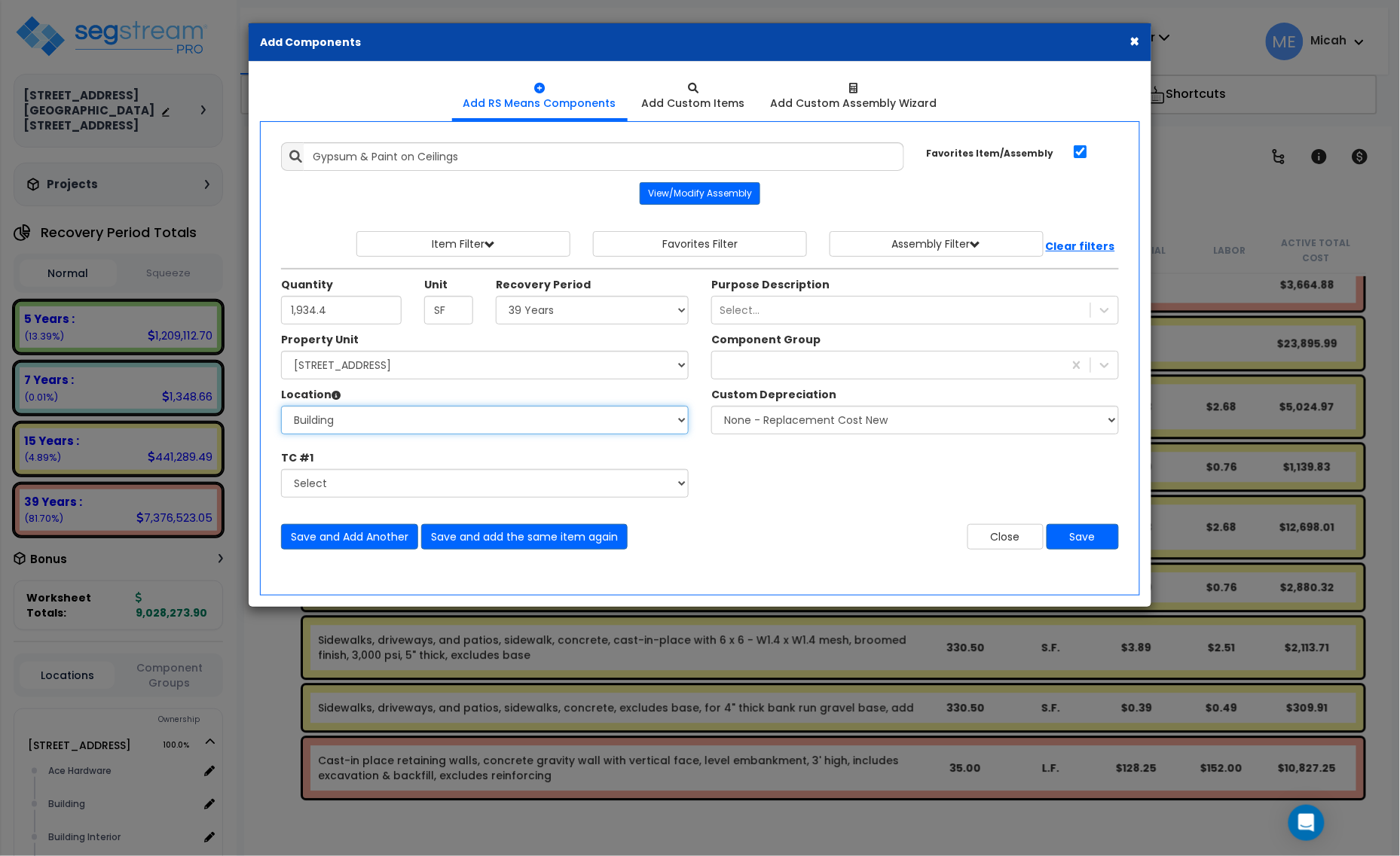
click at [281, 407] on select "Select Alchemy Salon Studio Building Building Interior Building Interior Dick'S…" at bounding box center [484, 419] width 408 height 28
click at [809, 369] on div at bounding box center [887, 364] width 351 height 24
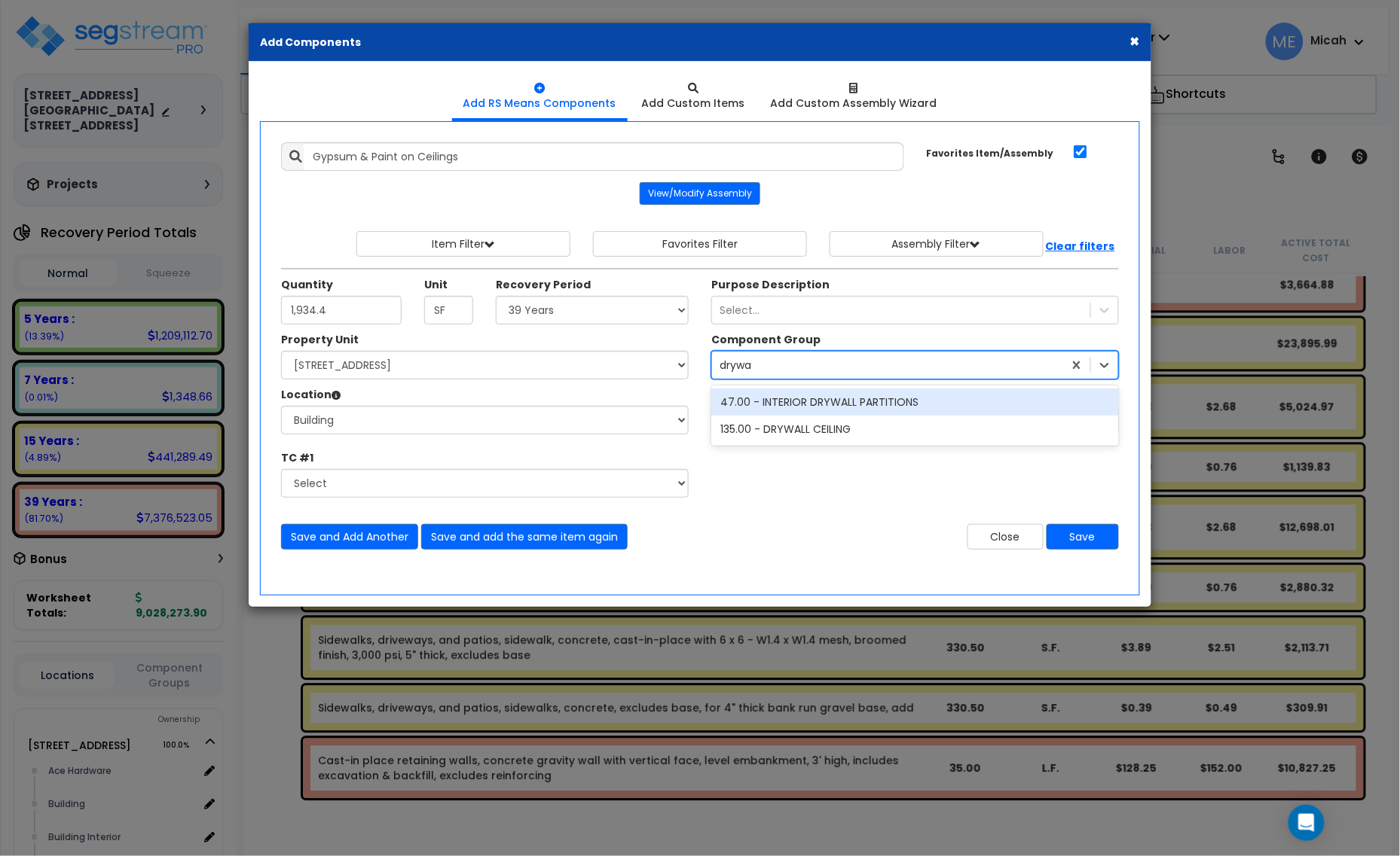
type input "drywal"
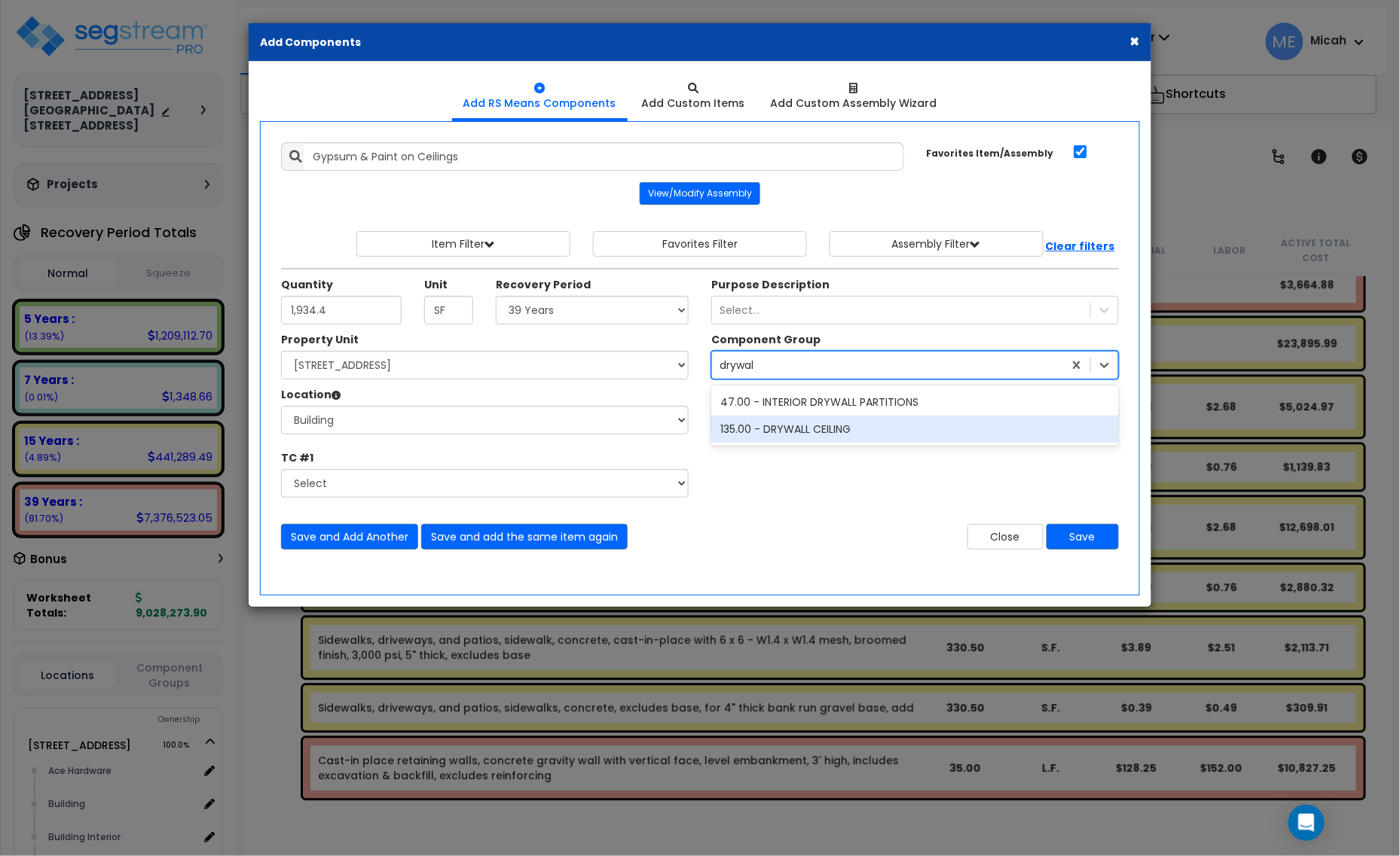
click at [863, 426] on div "135.00 - DRYWALL CEILING" at bounding box center [915, 429] width 408 height 27
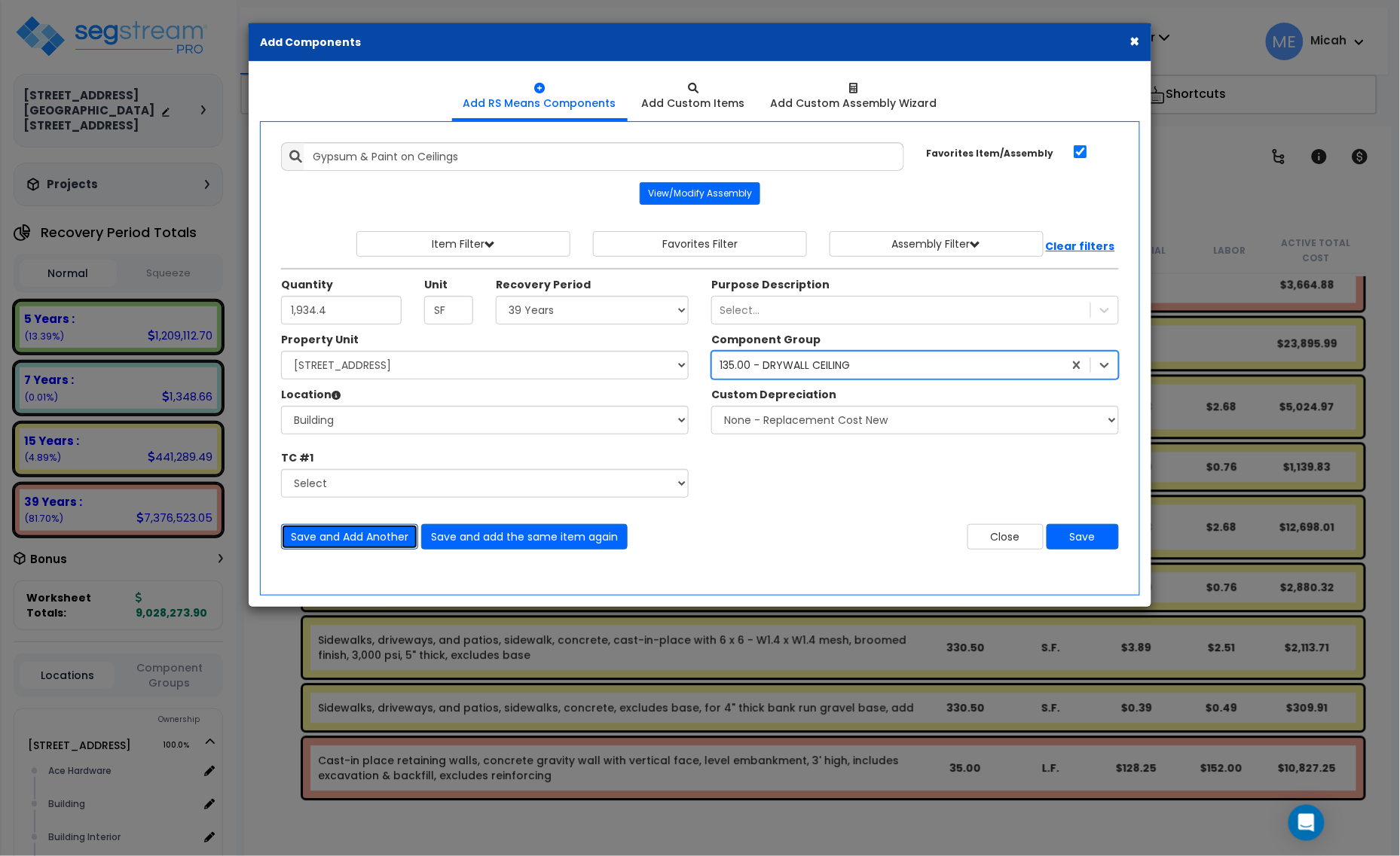
click at [362, 533] on button "Save and Add Another" at bounding box center [349, 536] width 137 height 25
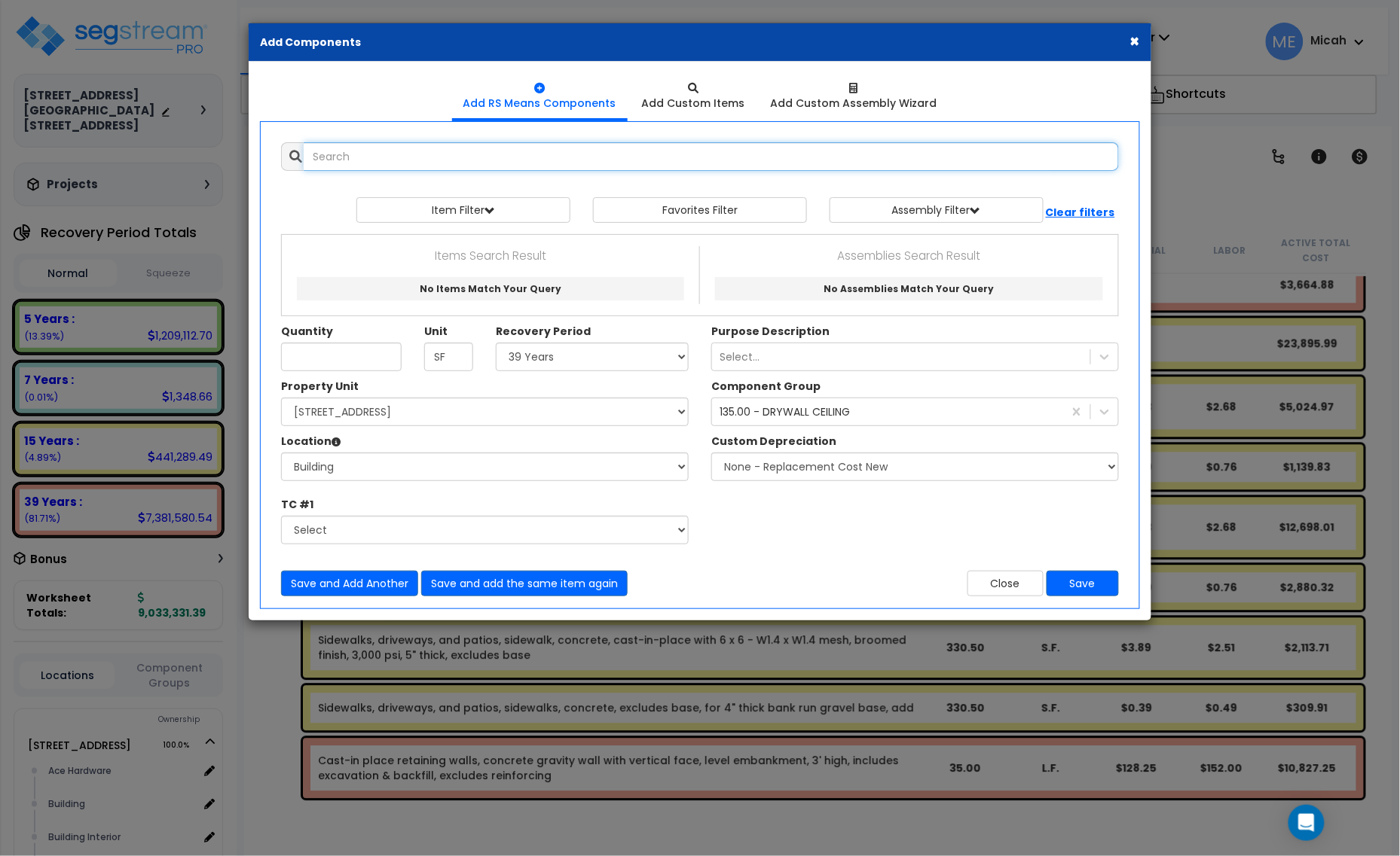
click at [389, 159] on input "text" at bounding box center [712, 156] width 815 height 28
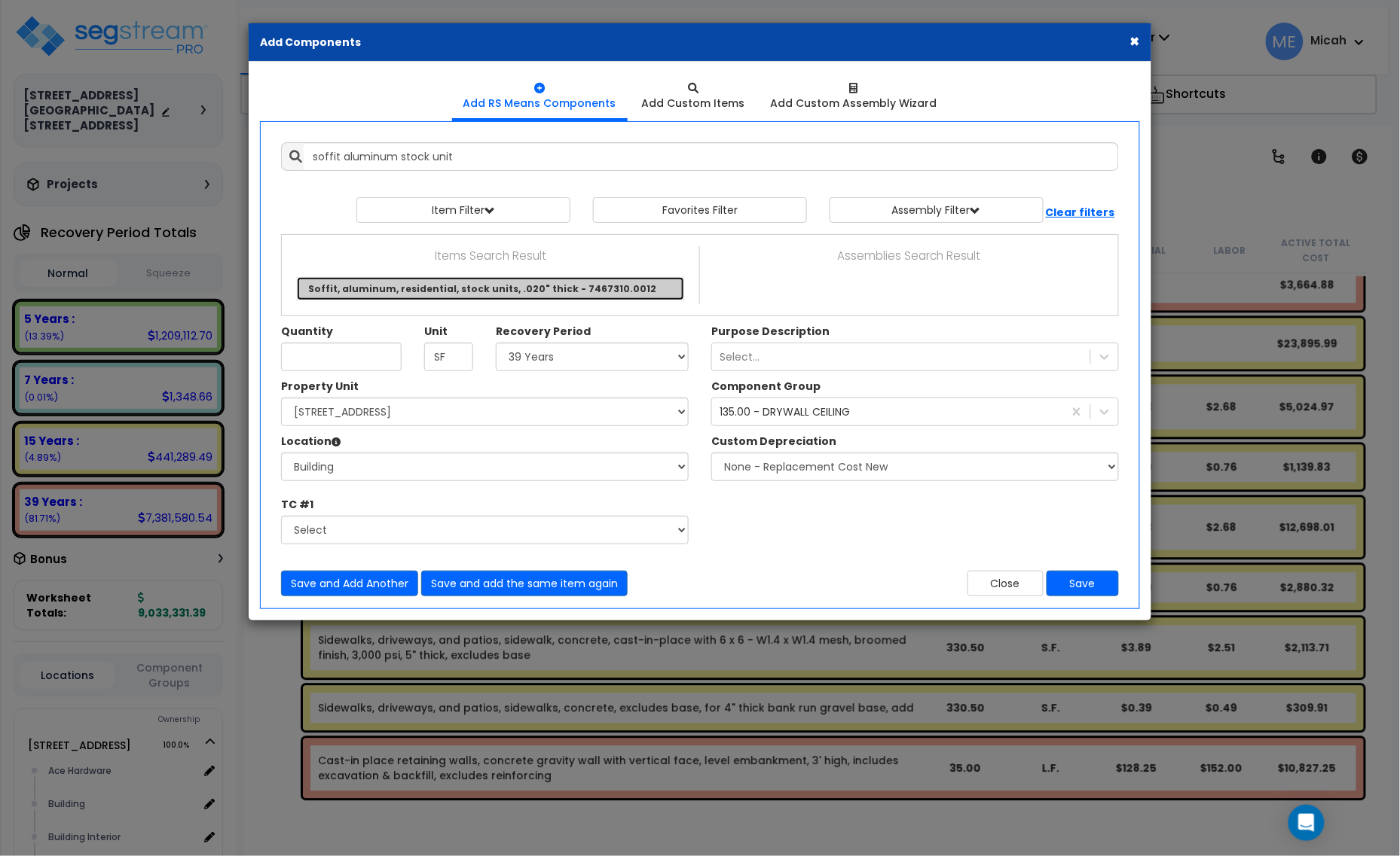
click at [455, 291] on link "Soffit, aluminum, residential, stock units, .020" thick - 7467310.0012" at bounding box center [491, 289] width 387 height 23
type input "Soffit, aluminum, residential, stock units, .020" thick - 7467310.0012"
checkbox input "false"
type input "S.F."
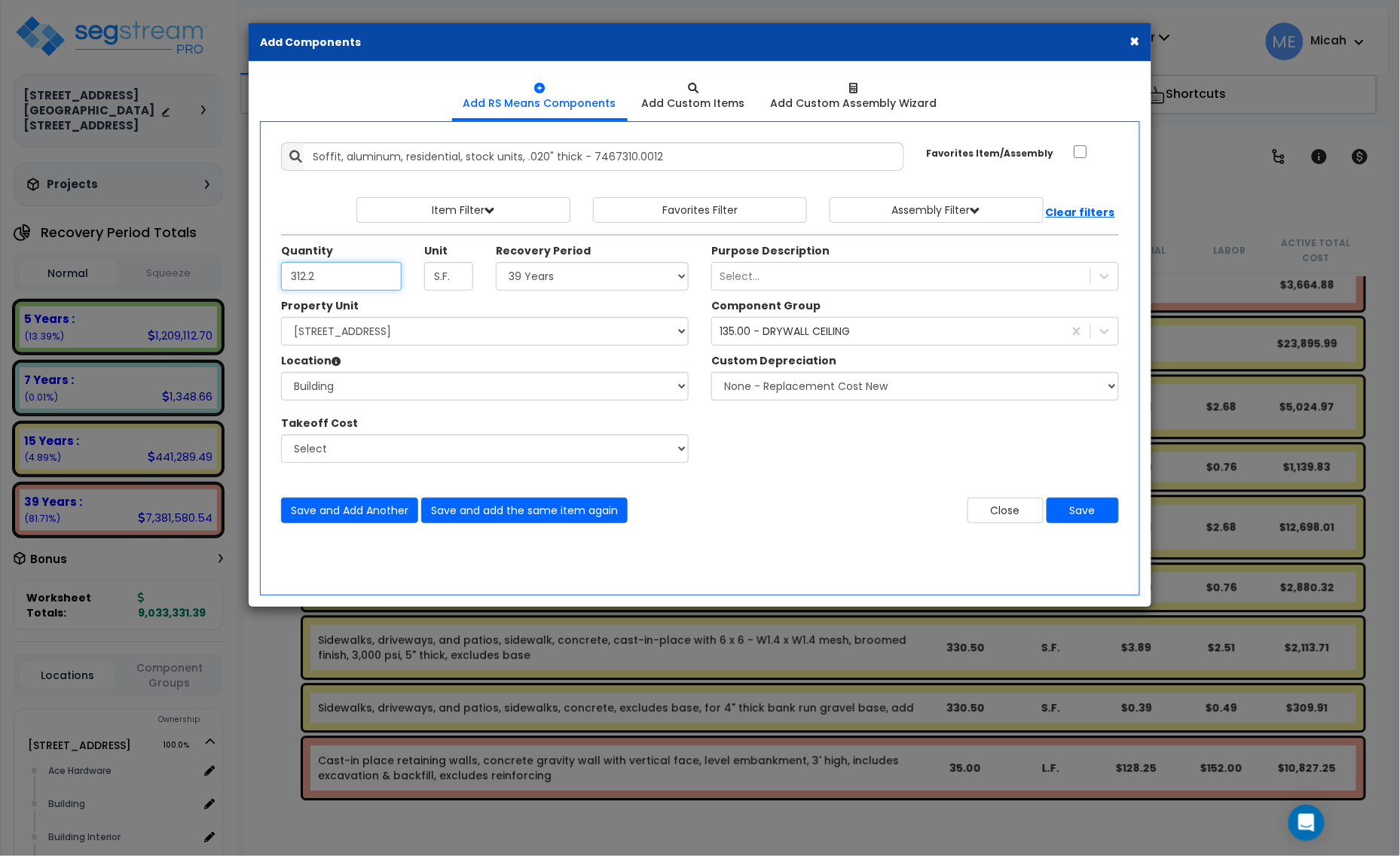
type input "312.2"
click at [640, 287] on select "Select 5 Years 7 Years 15 Years 20 Years 39 Years 27.5 Year" at bounding box center [591, 276] width 193 height 28
click at [770, 325] on div "135.00 - DRYWALL CEILING" at bounding box center [784, 330] width 130 height 15
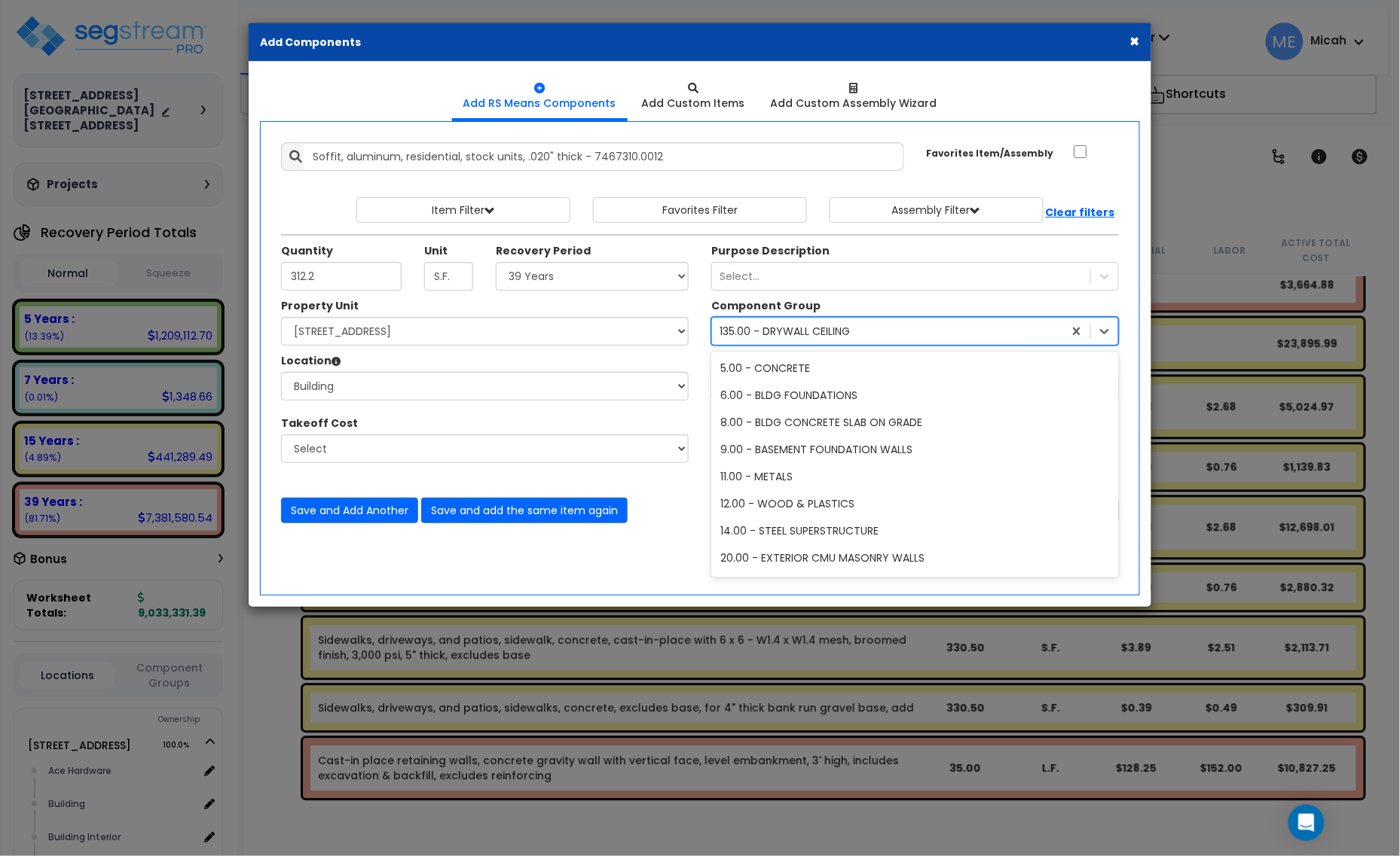
scroll to position [1221, 0]
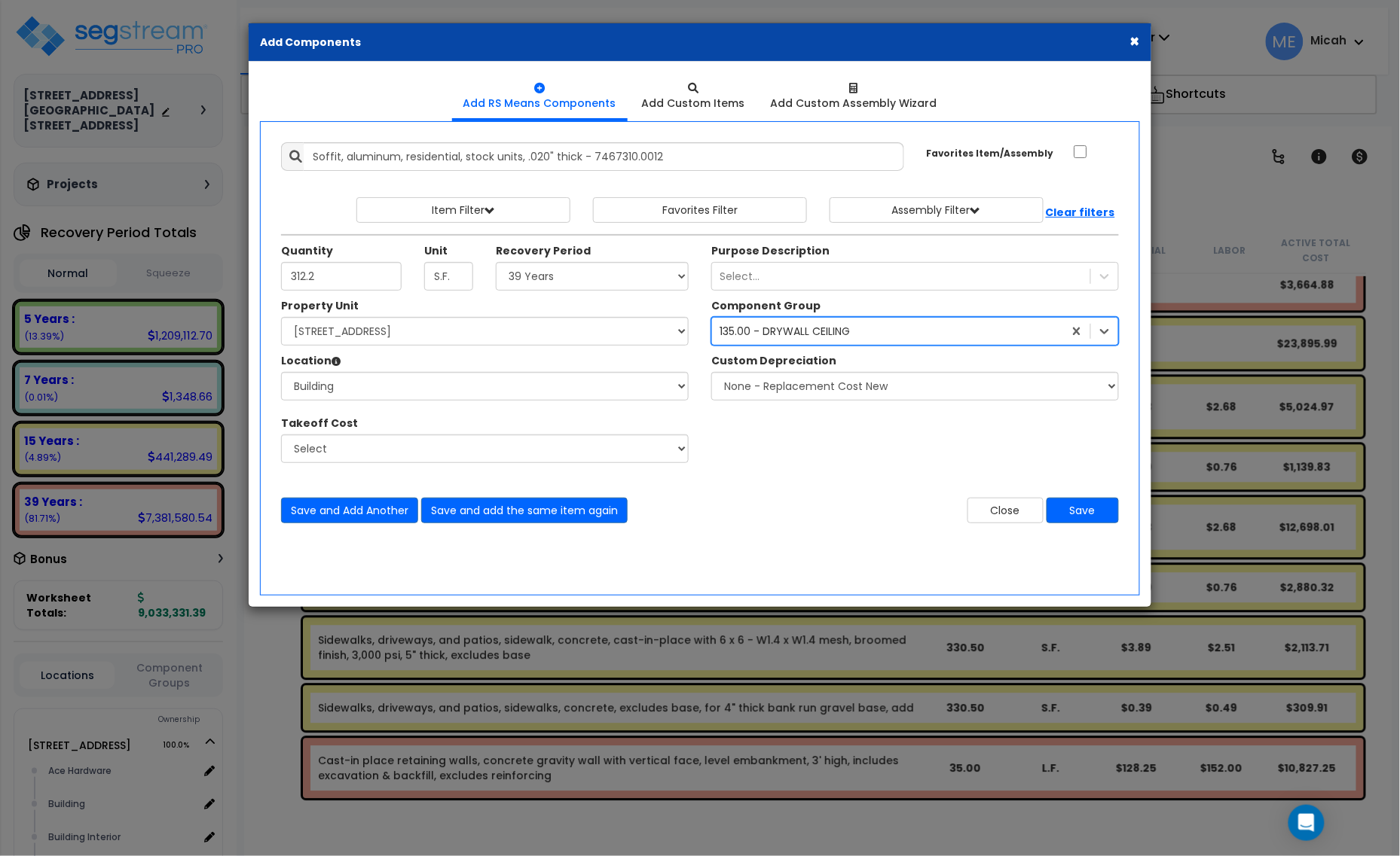
type input "11"
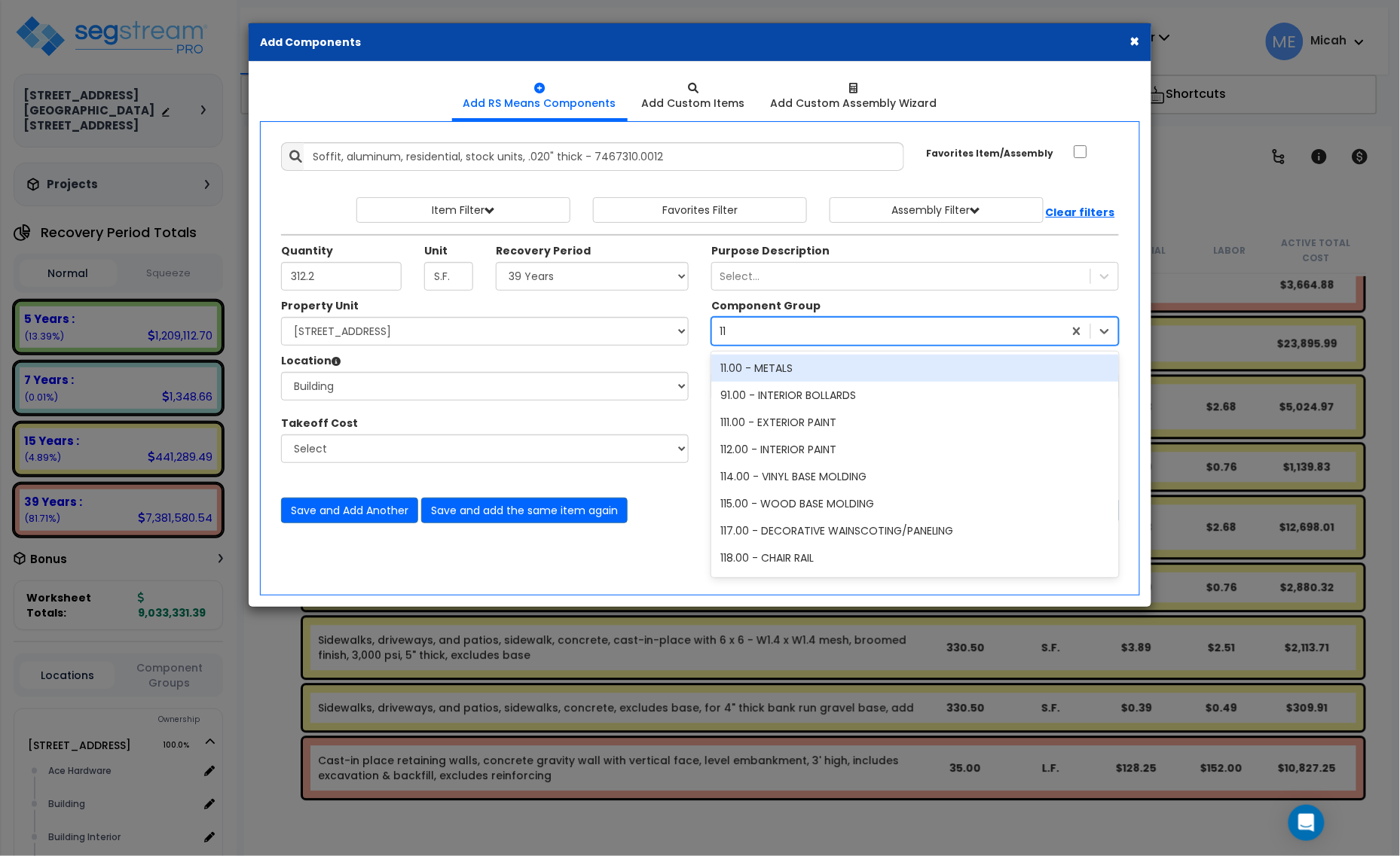
click at [770, 378] on div "11.00 - METALS" at bounding box center [915, 368] width 408 height 27
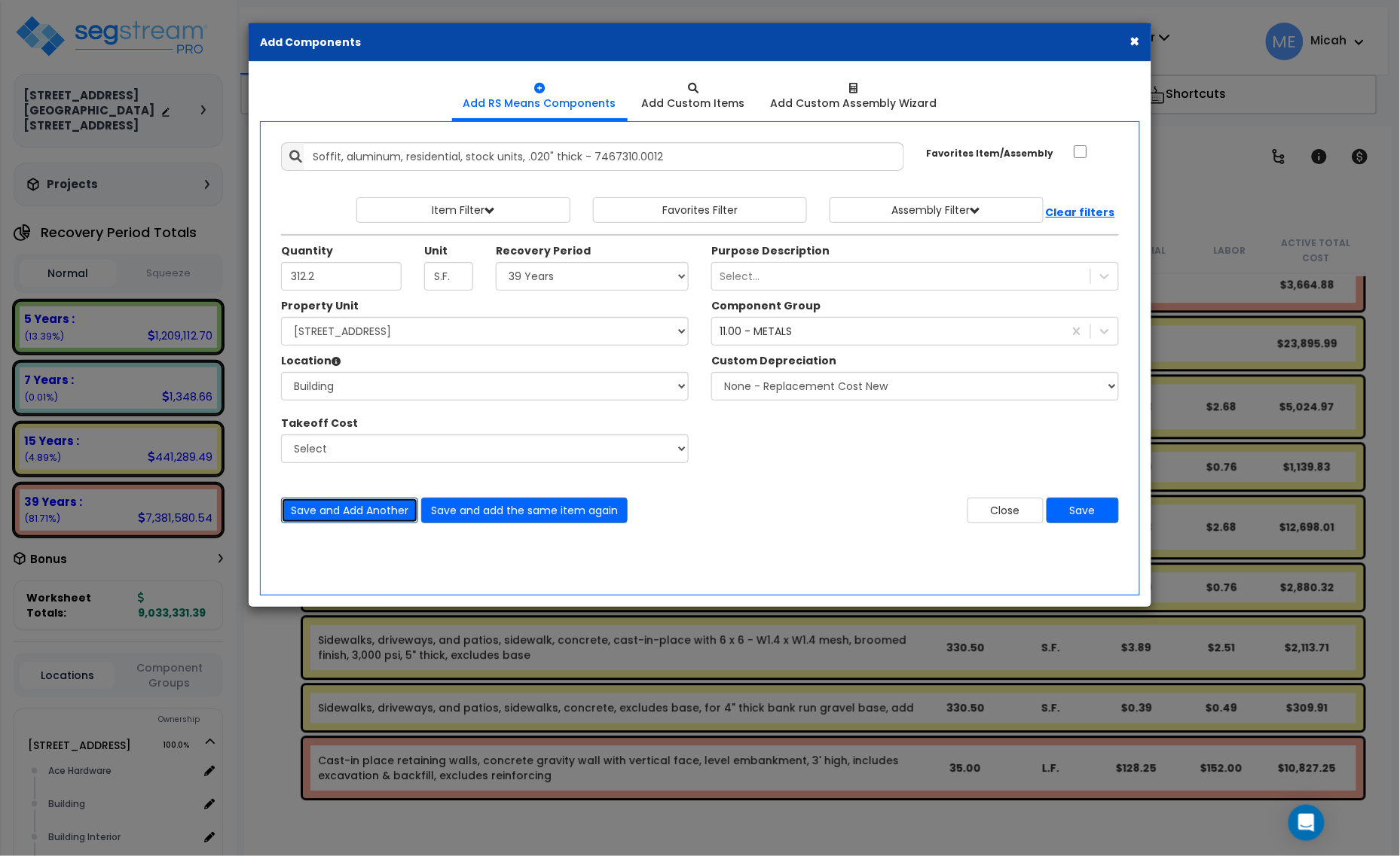
click at [321, 508] on button "Save and Add Another" at bounding box center [349, 510] width 137 height 25
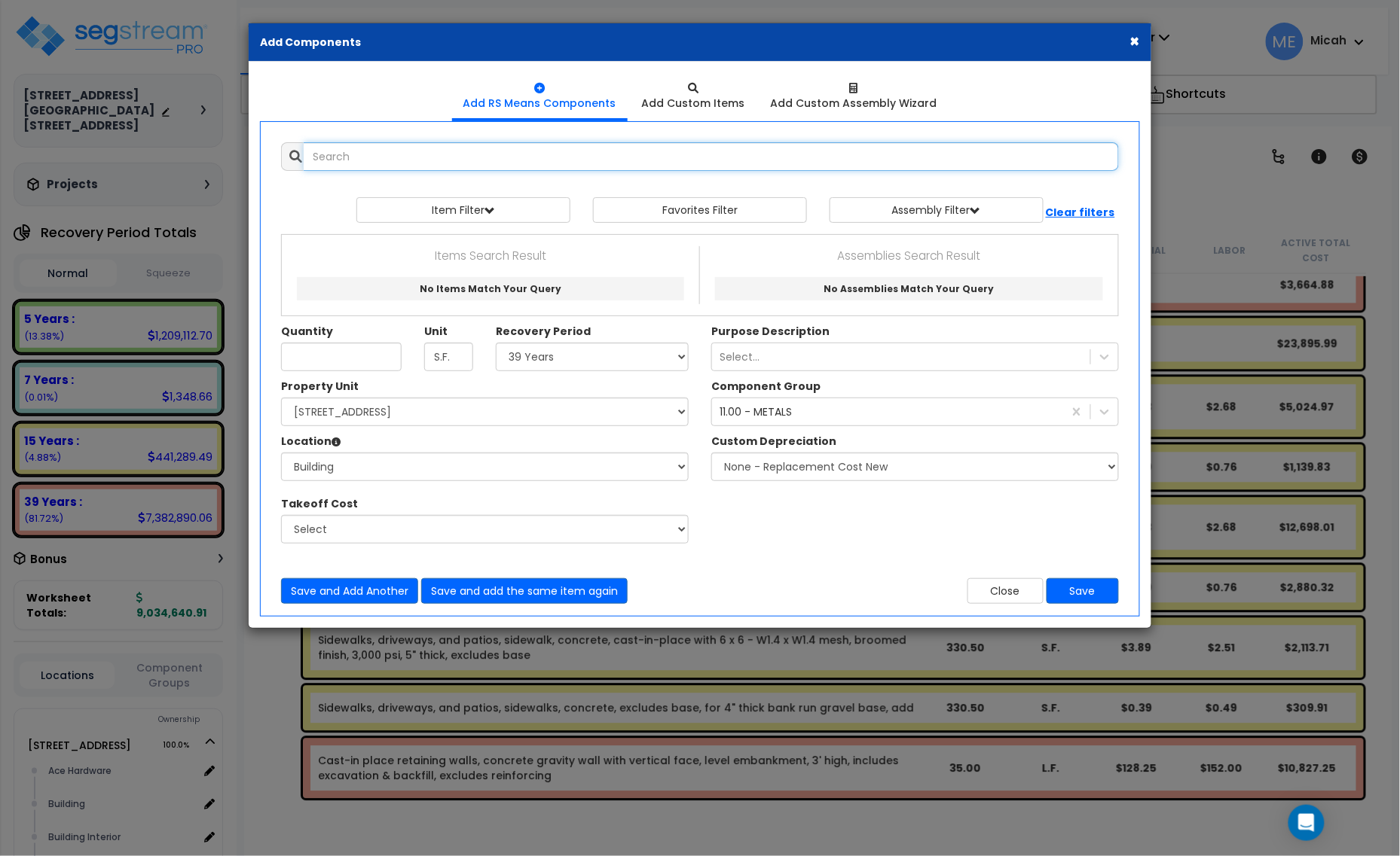
click at [426, 159] on input "text" at bounding box center [712, 156] width 815 height 28
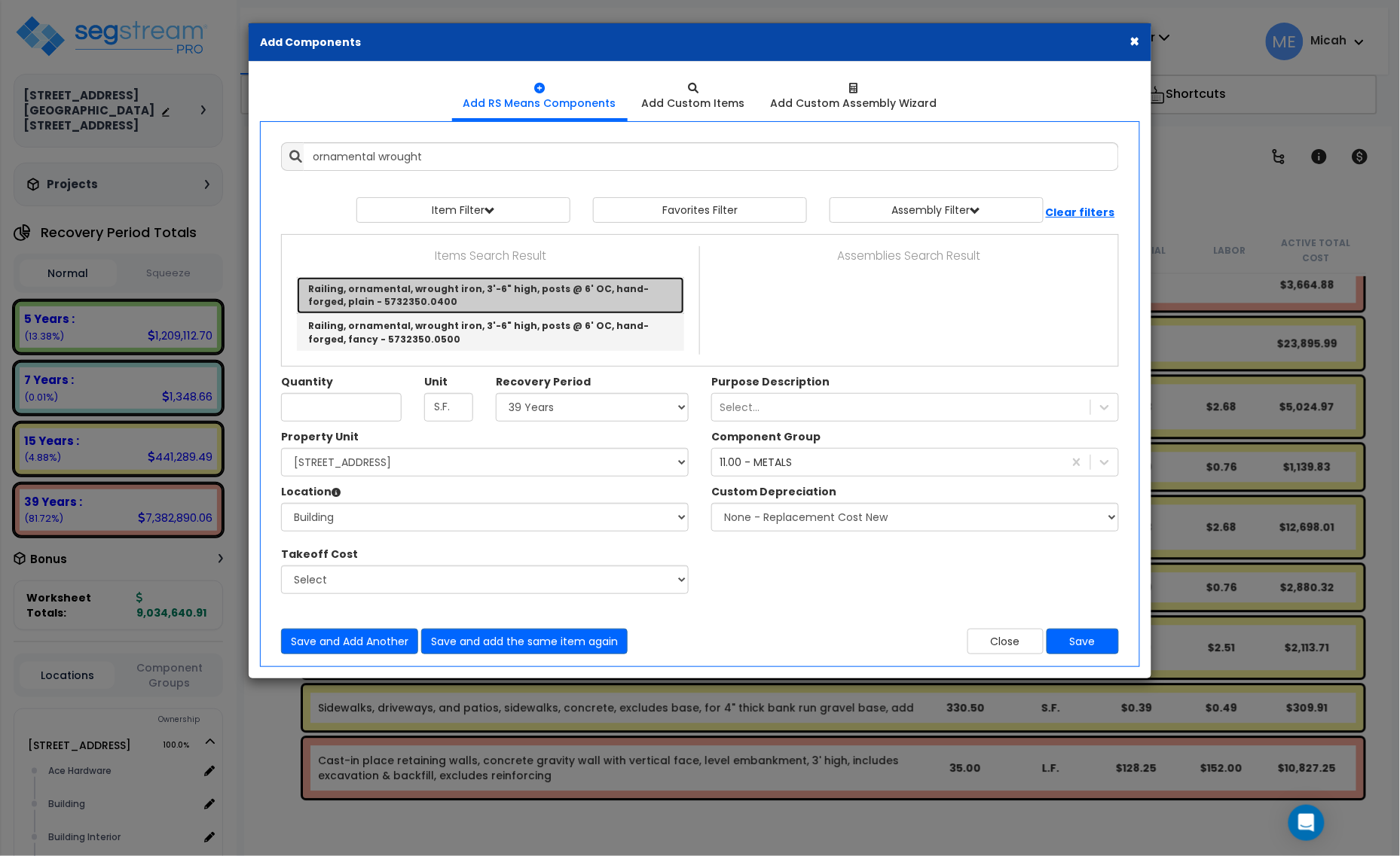
click at [544, 294] on link "Railing, ornamental, wrought iron, 3'-6" high, posts @ 6' OC, hand-forged, plai…" at bounding box center [491, 296] width 387 height 37
type input "Railing, ornamental, wrought iron, 3'-6" high, posts @ 6' OC, hand-forged, plai…"
type input "L.F."
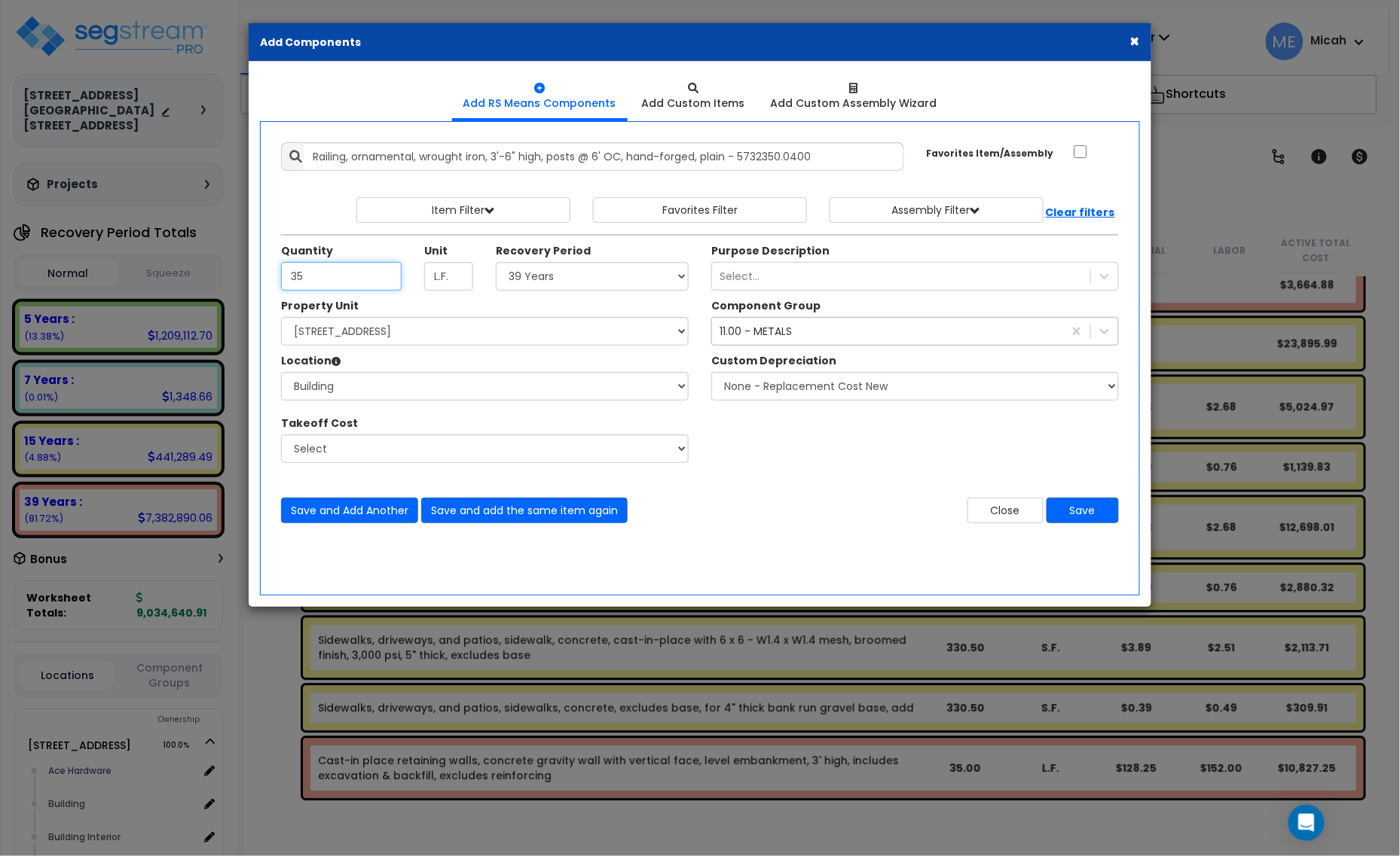
type input "35"
click at [741, 335] on div "11.00 - METALS" at bounding box center [756, 330] width 72 height 15
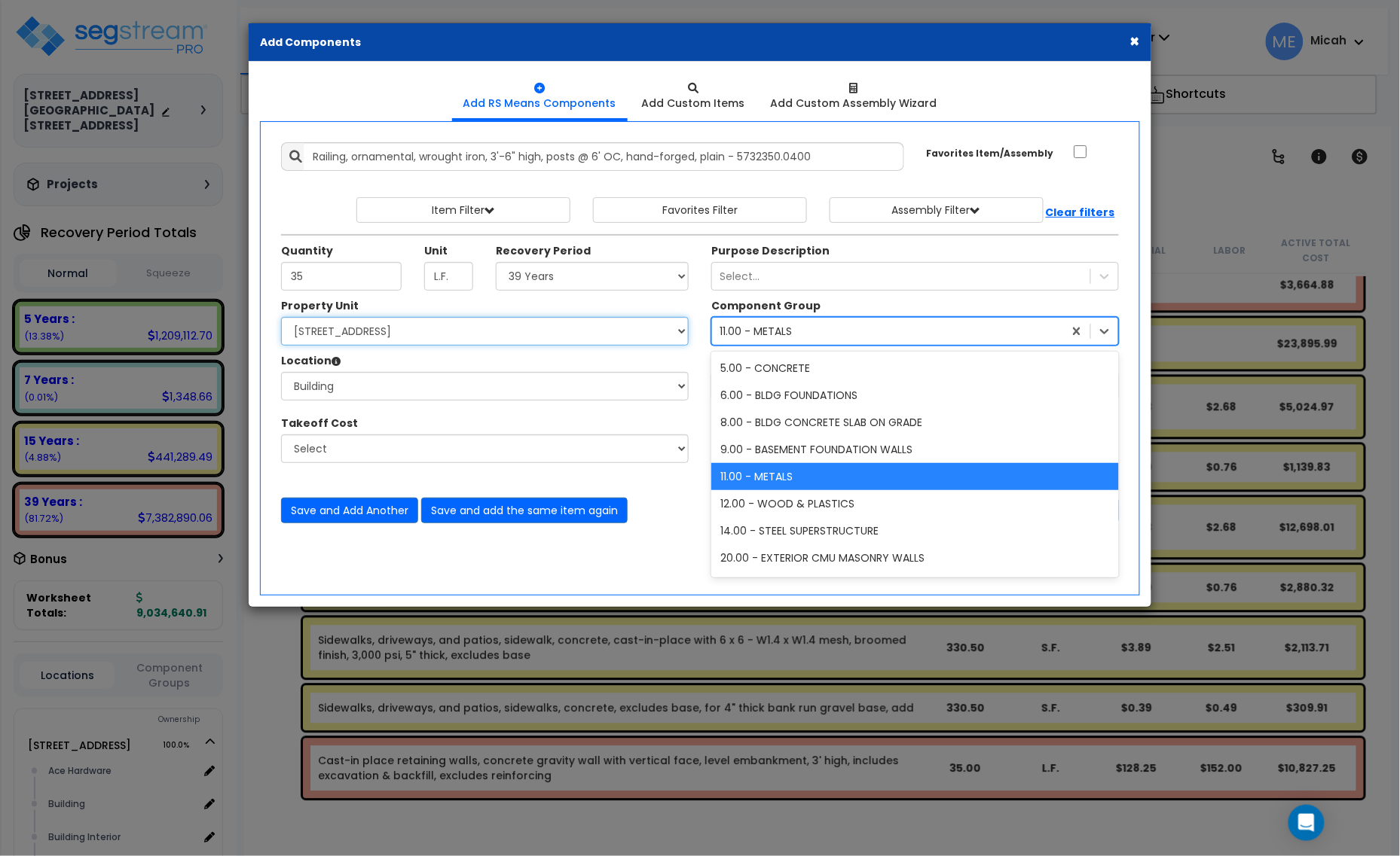
click at [552, 340] on select "Select [STREET_ADDRESS] [STREET_ADDRESS] Site Improvement [STREET_ADDRESS] Site…" at bounding box center [484, 330] width 408 height 28
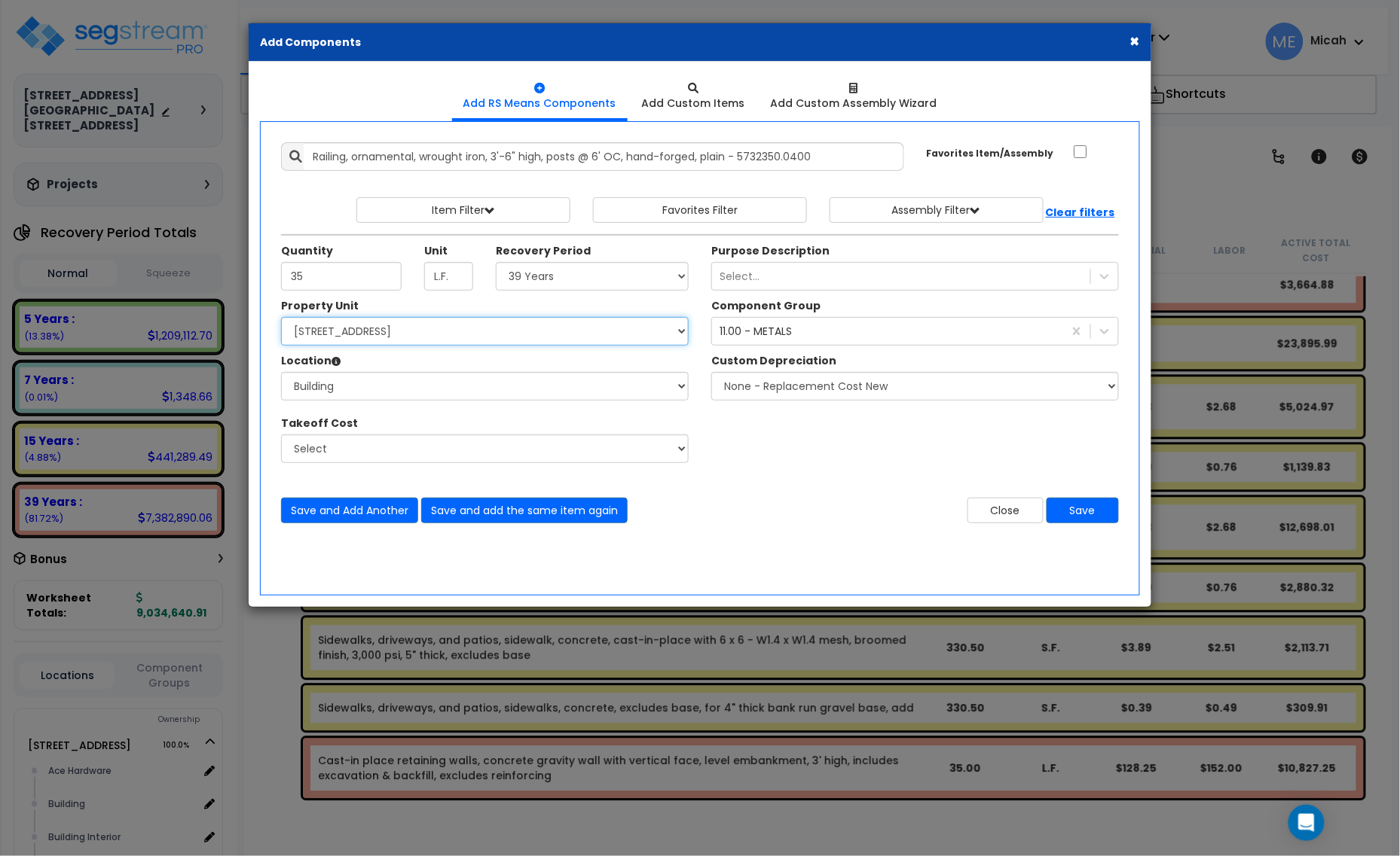
select select "161444"
click at [281, 318] on select "Select [STREET_ADDRESS] [STREET_ADDRESS] Site Improvement [STREET_ADDRESS] Site…" at bounding box center [484, 330] width 408 height 28
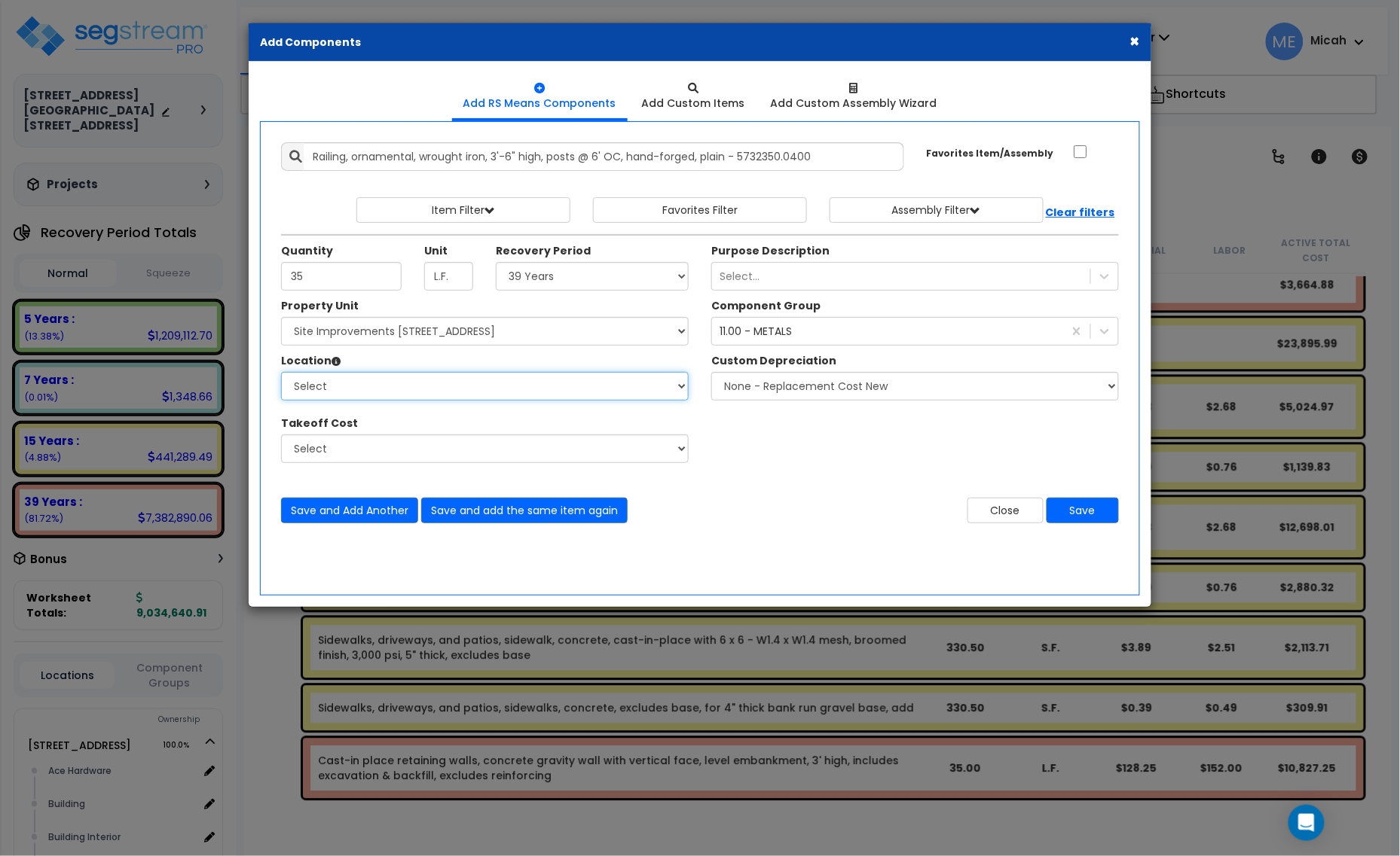
click at [527, 396] on select "Select Site Exterior Add Additional Location" at bounding box center [484, 386] width 408 height 28
select select "462"
click at [281, 372] on select "Select Site Exterior Add Additional Location" at bounding box center [484, 386] width 408 height 28
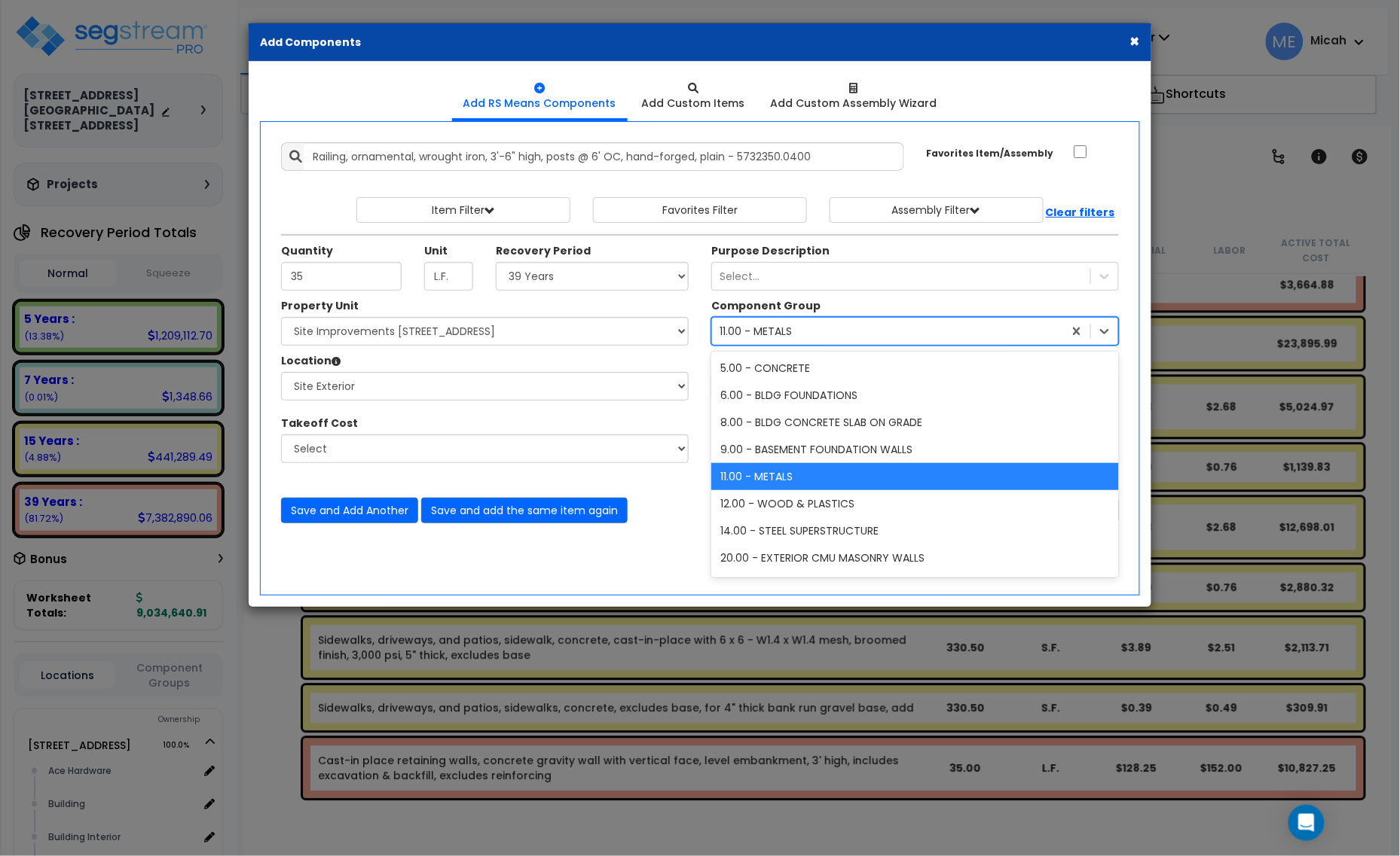
click at [812, 336] on div "11.00 - METALS" at bounding box center [887, 331] width 351 height 24
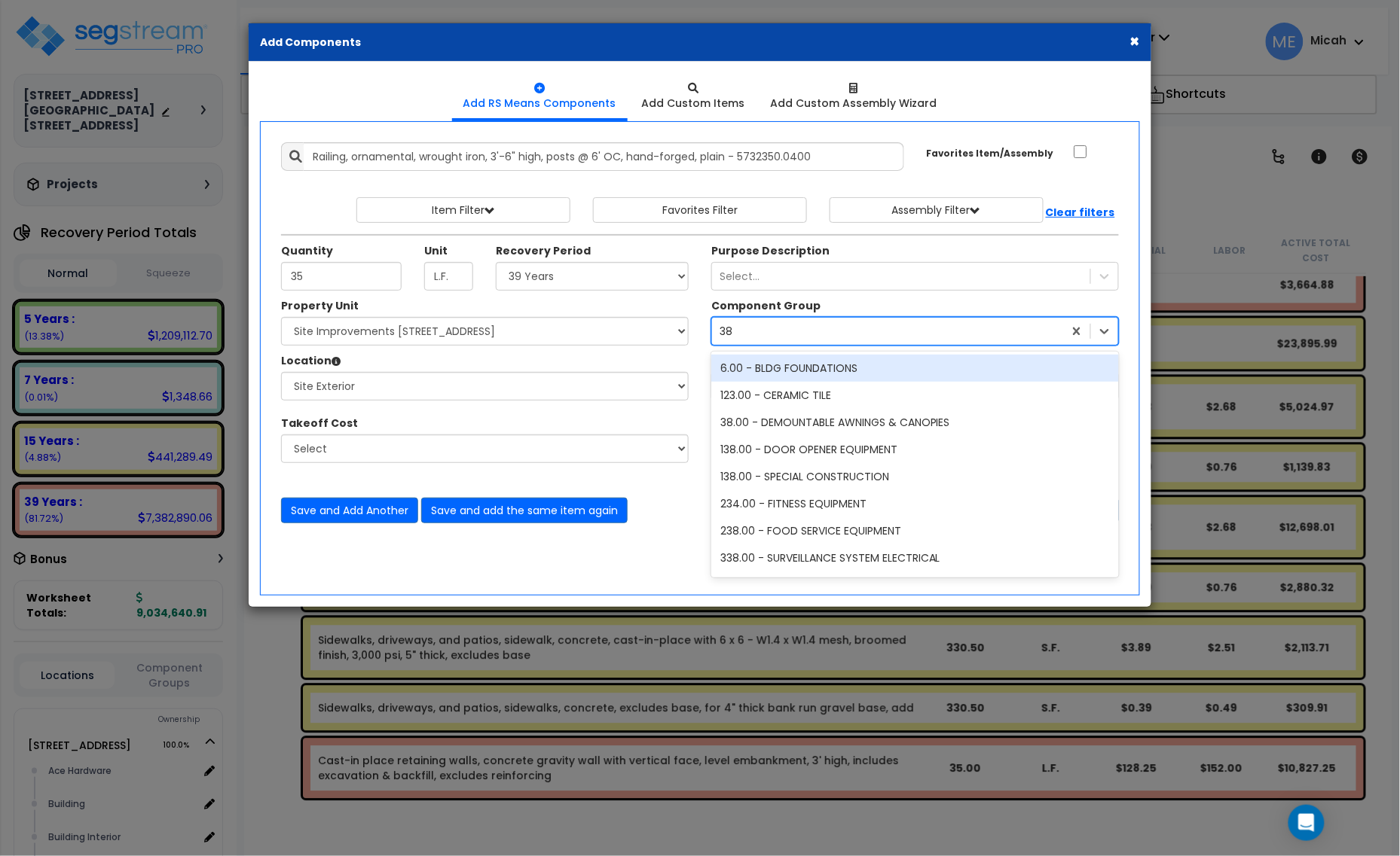
type input "382"
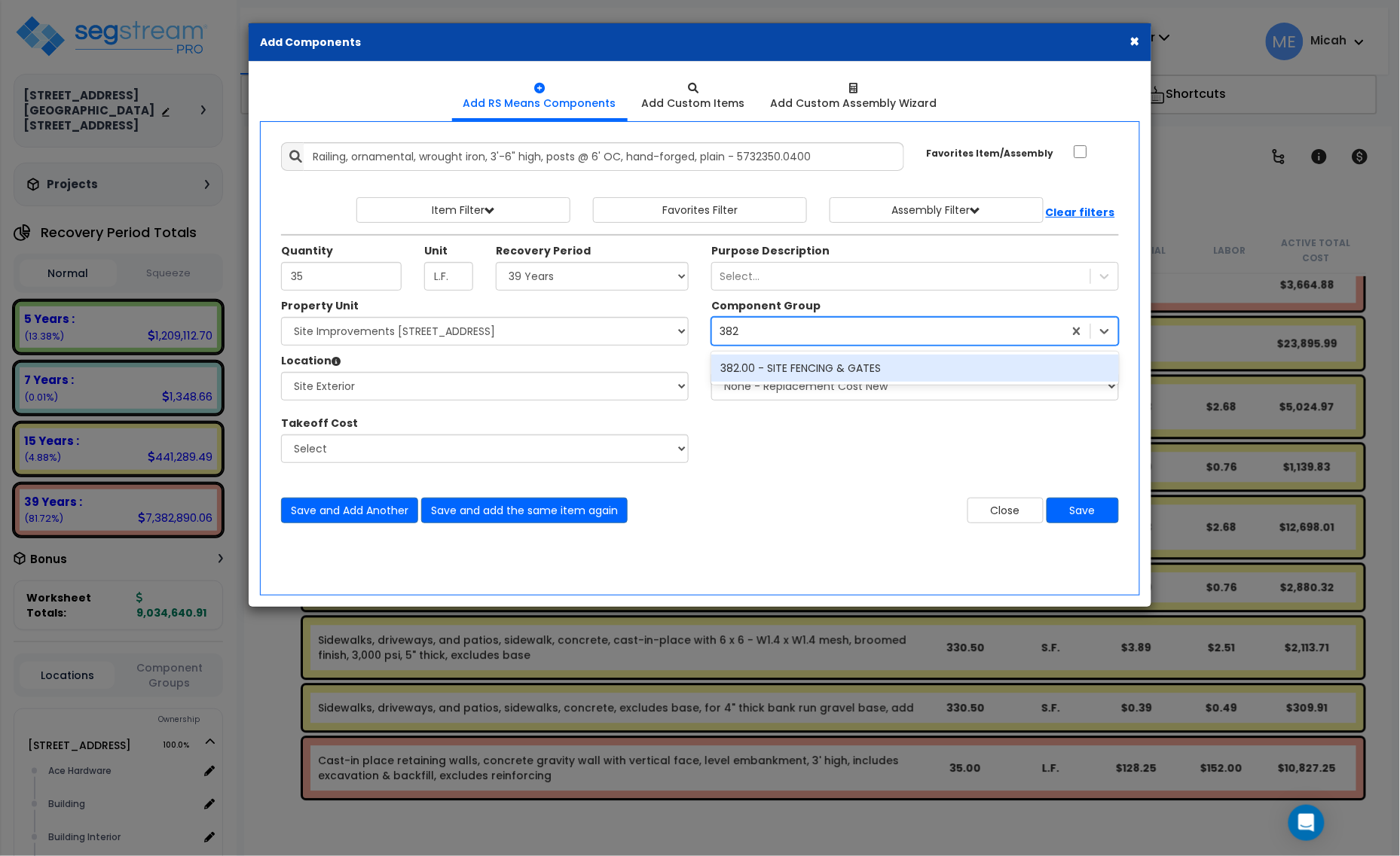
click at [827, 365] on div "382.00 - SITE FENCING & GATES" at bounding box center [915, 368] width 408 height 27
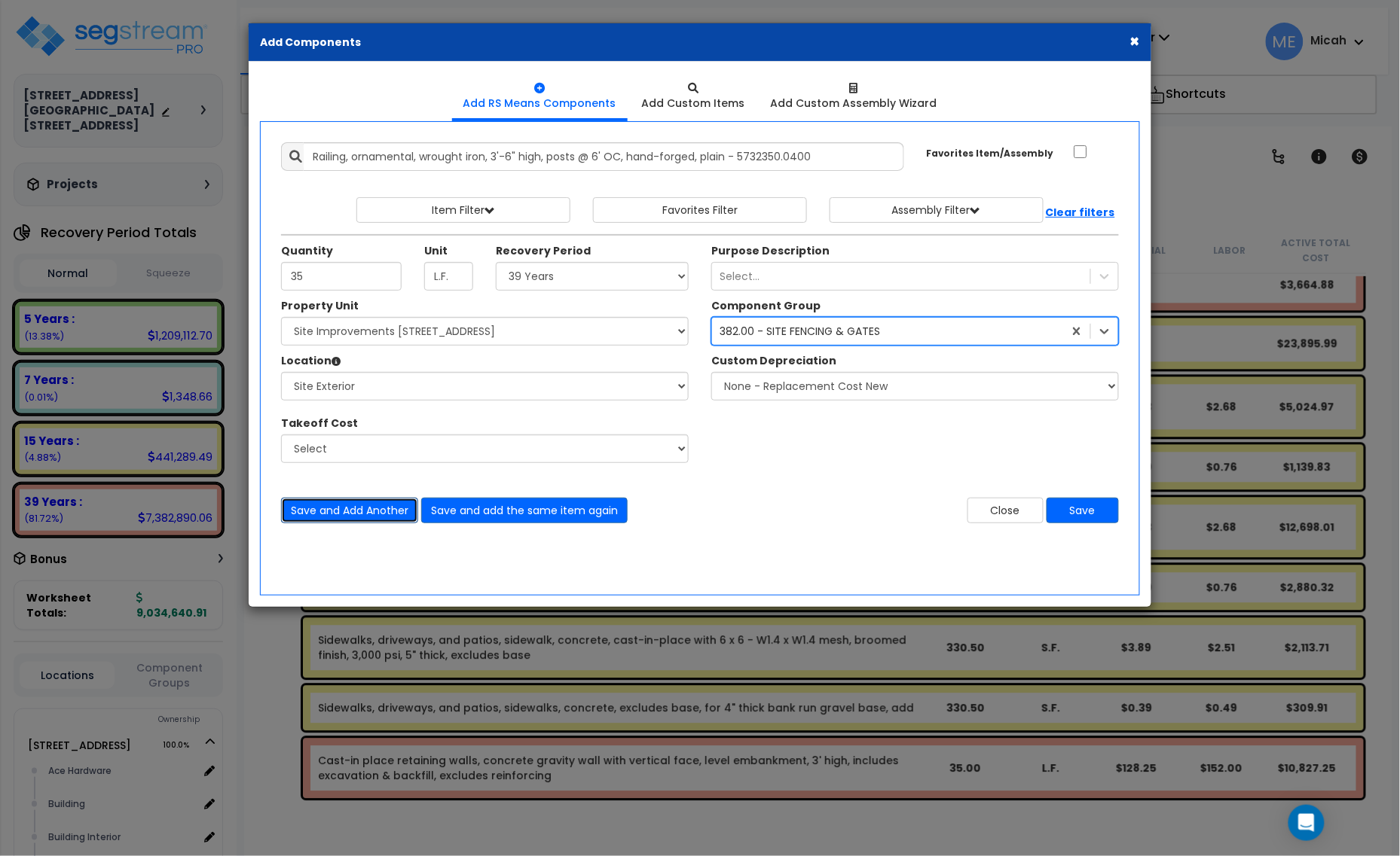
click at [347, 511] on button "Save and Add Another" at bounding box center [349, 510] width 137 height 25
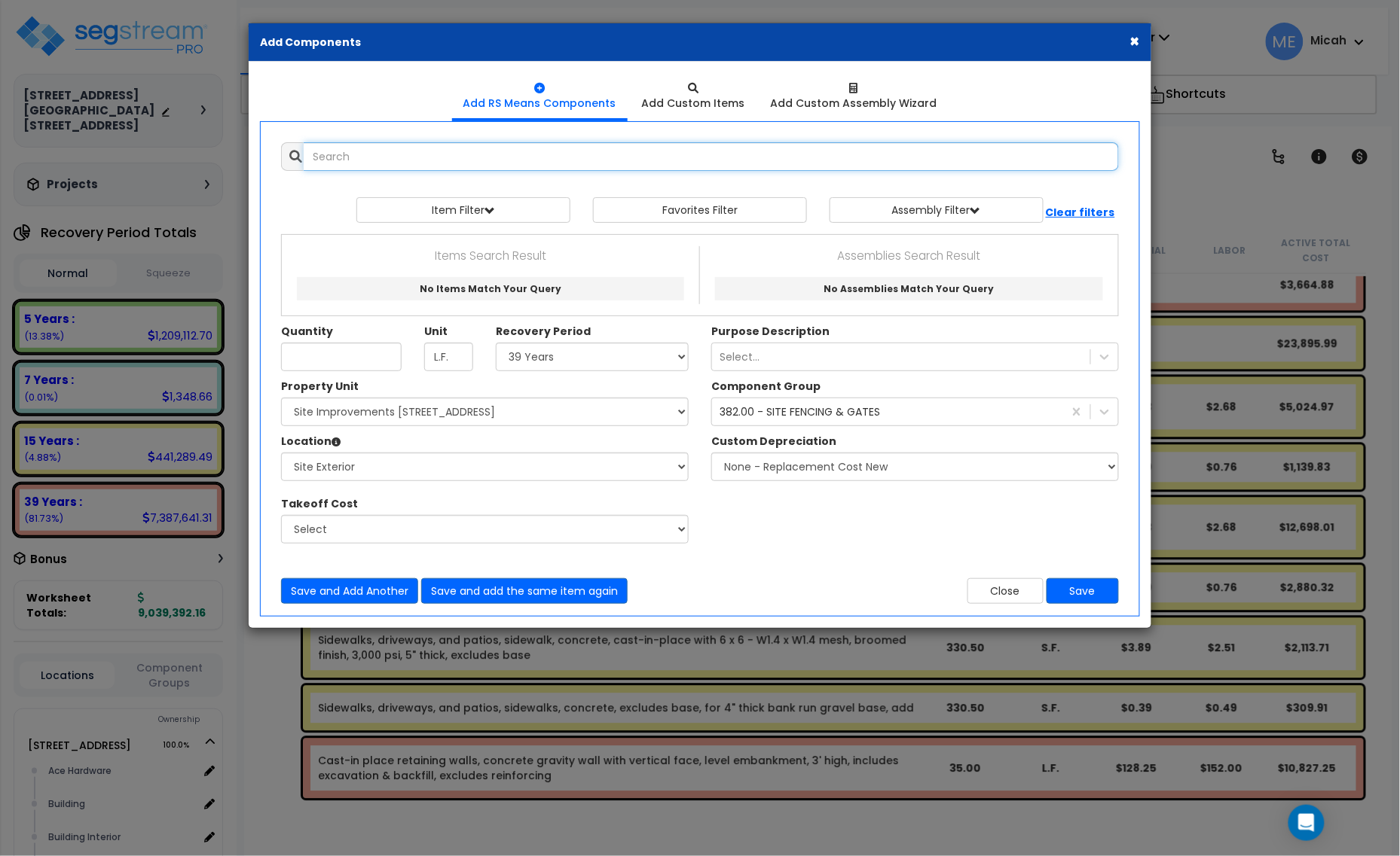
click at [376, 169] on input "text" at bounding box center [712, 156] width 815 height 28
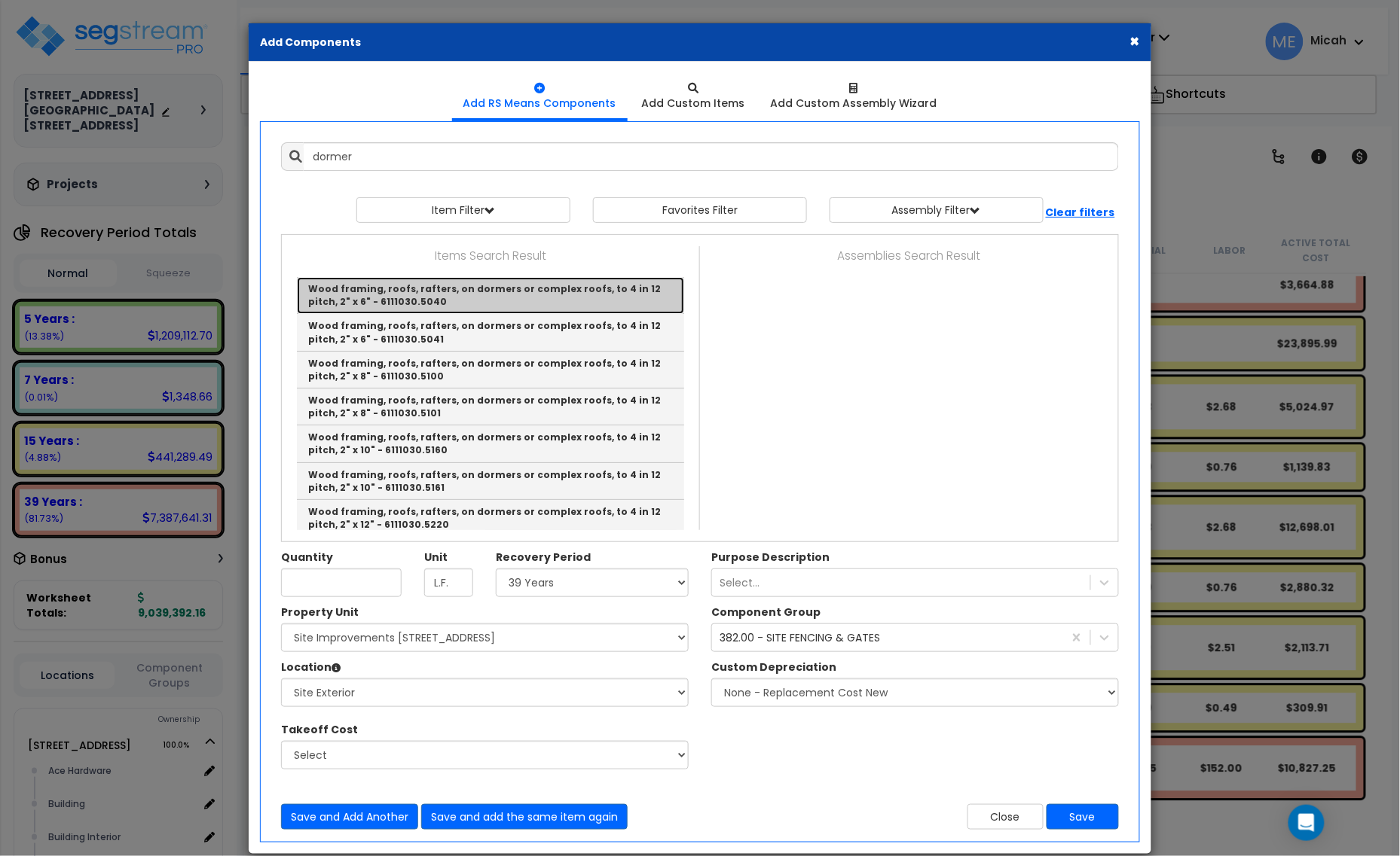
click at [571, 294] on link "Wood framing, roofs, rafters, on dormers or complex roofs, to 4 in 12 pitch, 2"…" at bounding box center [491, 296] width 387 height 37
type input "Wood framing, roofs, rafters, on dormers or complex roofs, to 4 in 12 pitch, 2"…"
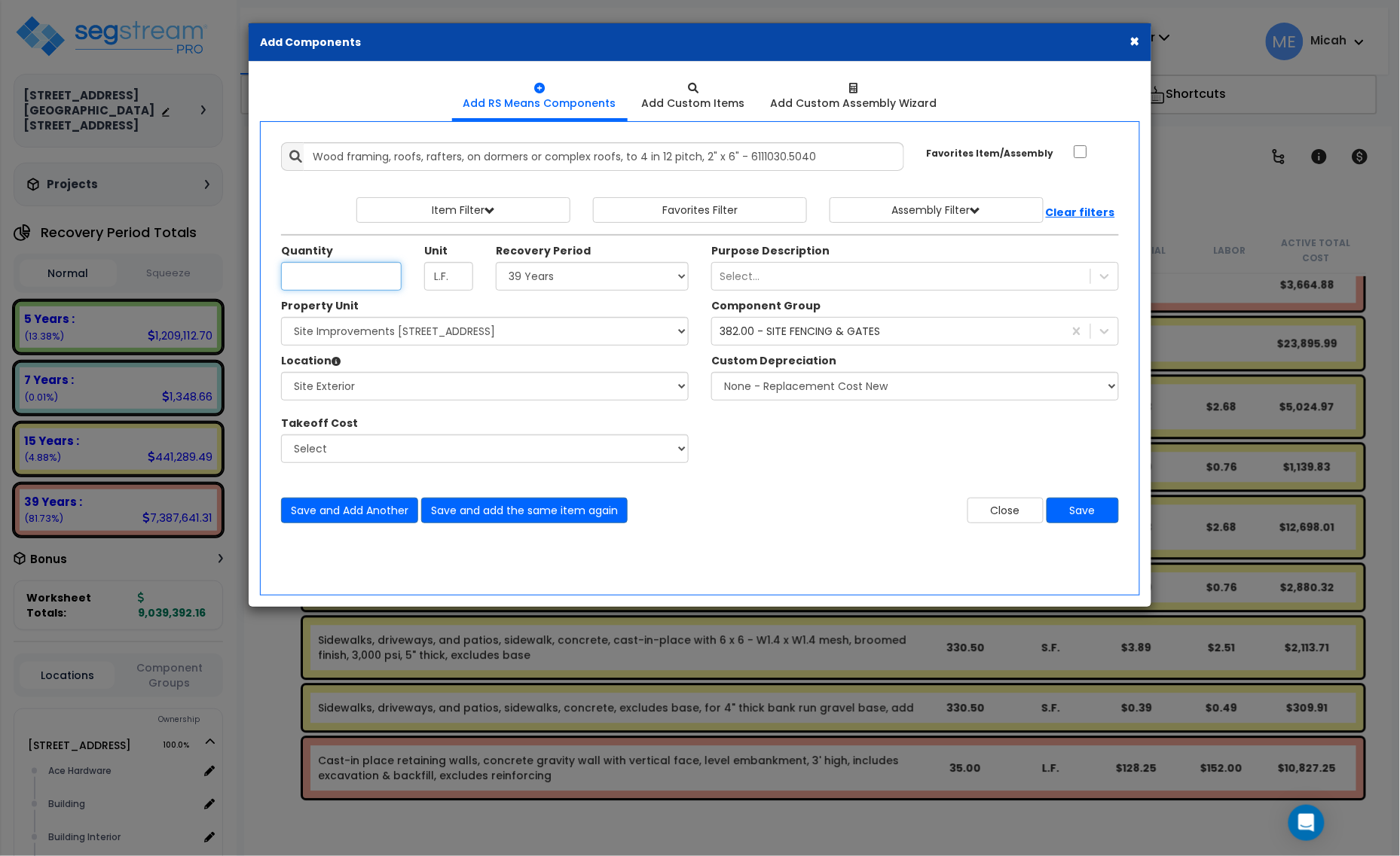
click at [331, 275] on input "Unit Quantity" at bounding box center [340, 276] width 120 height 28
type input "516"
click at [522, 336] on select "Select [STREET_ADDRESS] [STREET_ADDRESS] Site Improvement [STREET_ADDRESS] Site…" at bounding box center [484, 330] width 408 height 28
select select "161428"
click at [281, 318] on select "Select [STREET_ADDRESS] [STREET_ADDRESS] Site Improvement [STREET_ADDRESS] Site…" at bounding box center [484, 330] width 408 height 28
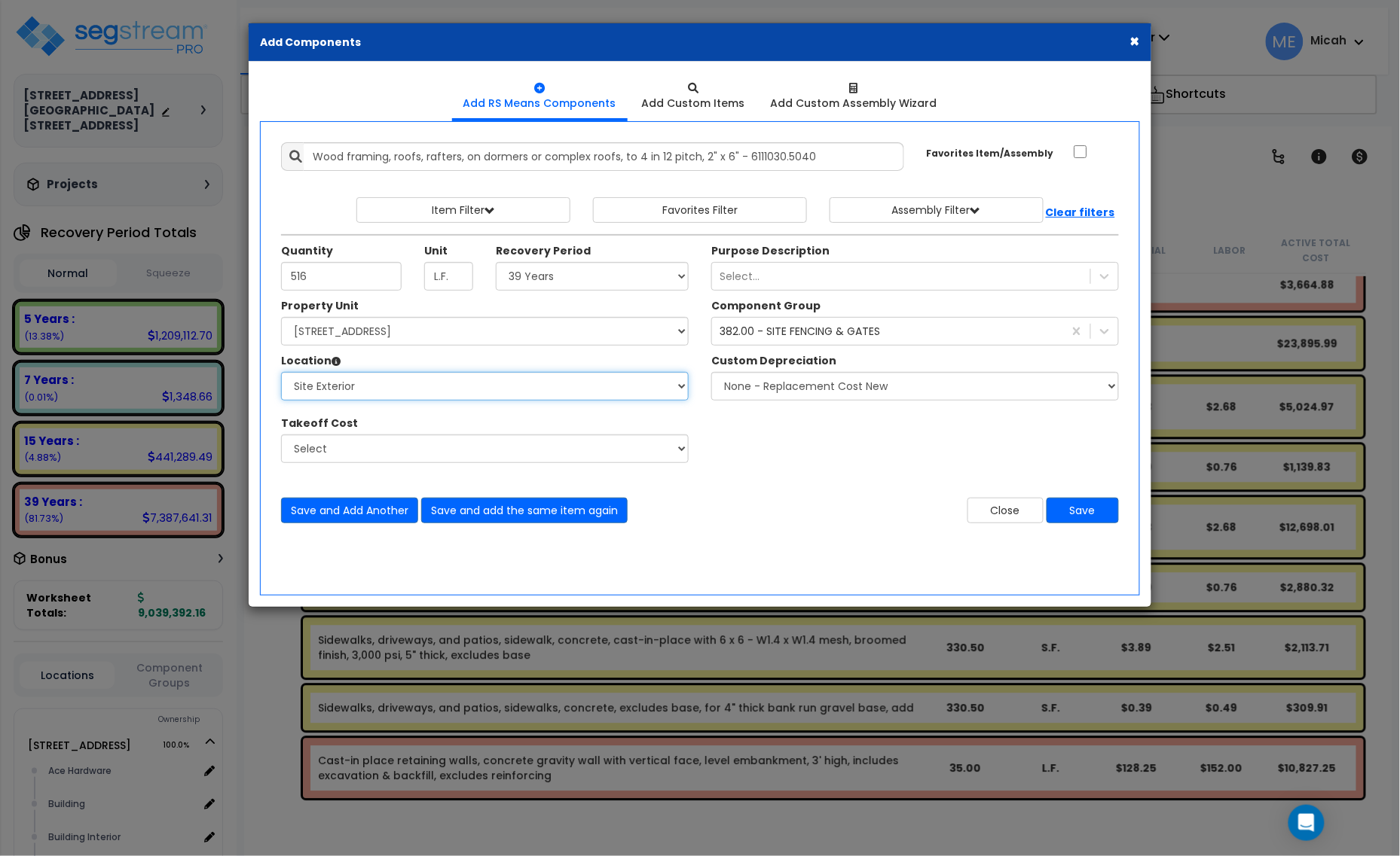
click at [427, 392] on select "Select Site Exterior Add Additional Location" at bounding box center [484, 386] width 408 height 28
select select "6"
click at [281, 372] on select "Select Alchemy Salon Studio Building Building Interior Building Interior Dick'S…" at bounding box center [484, 386] width 408 height 28
click at [833, 337] on div "382.00 - SITE FENCING & GATES" at bounding box center [800, 330] width 160 height 15
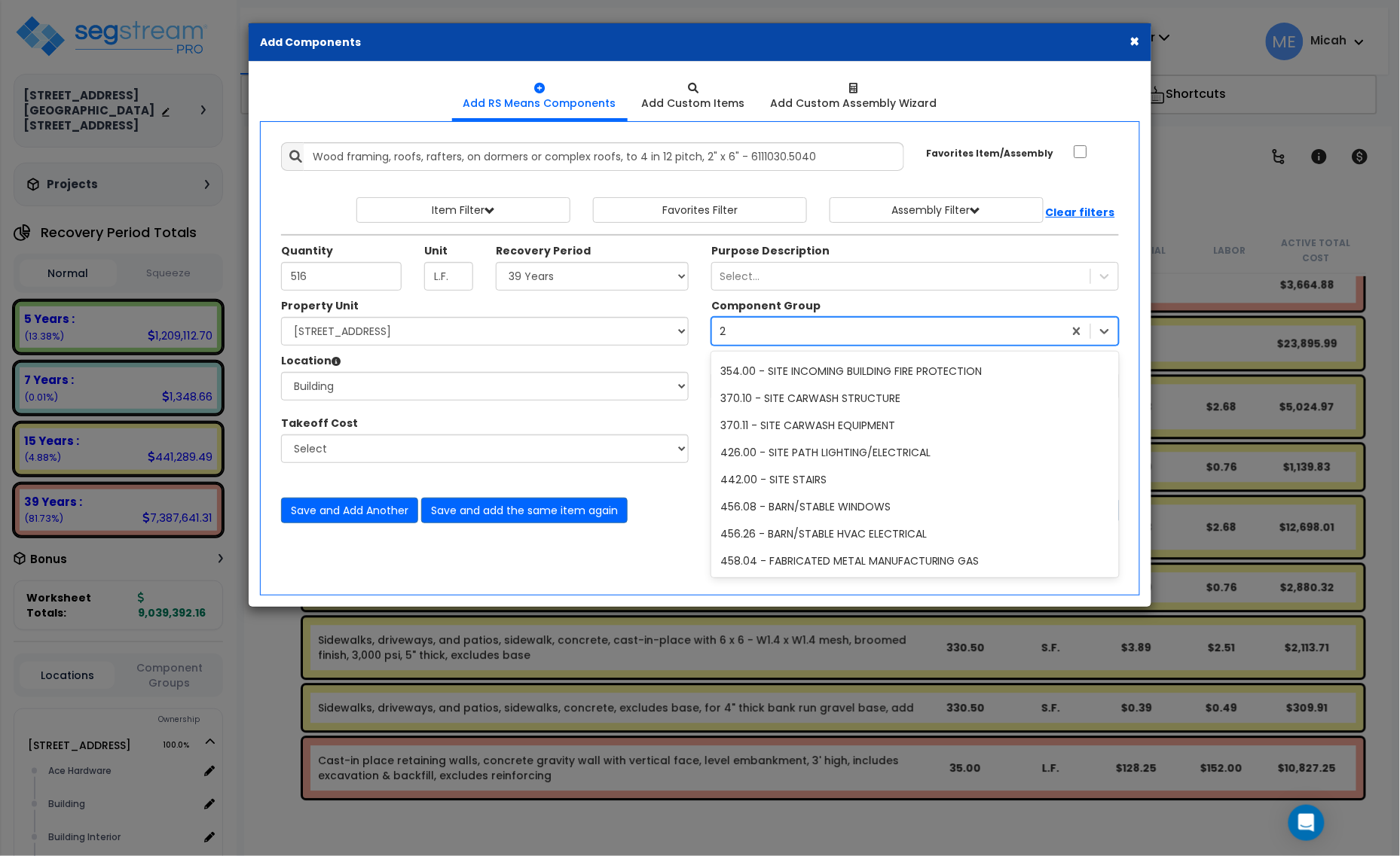
type input "26"
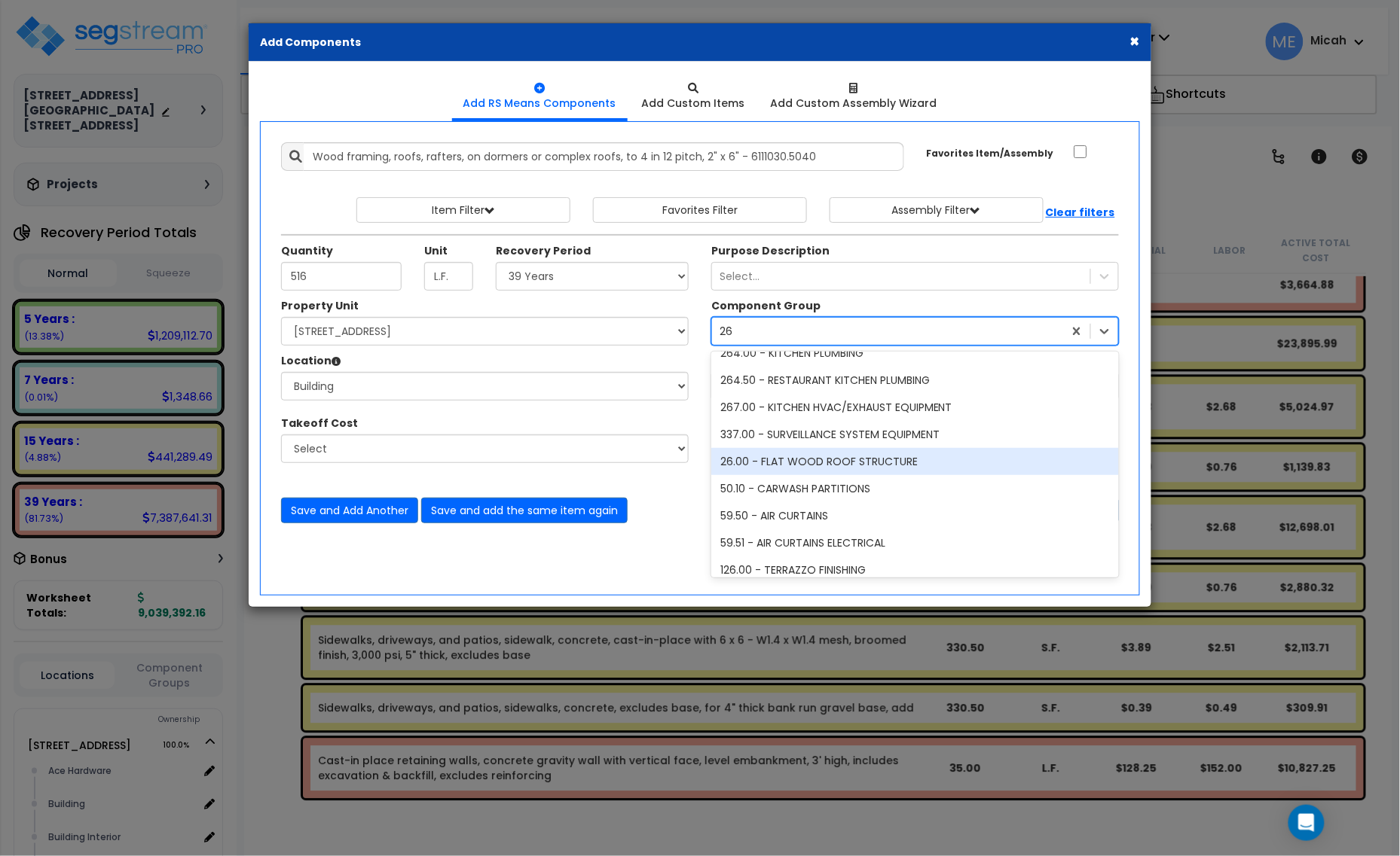
scroll to position [0, 0]
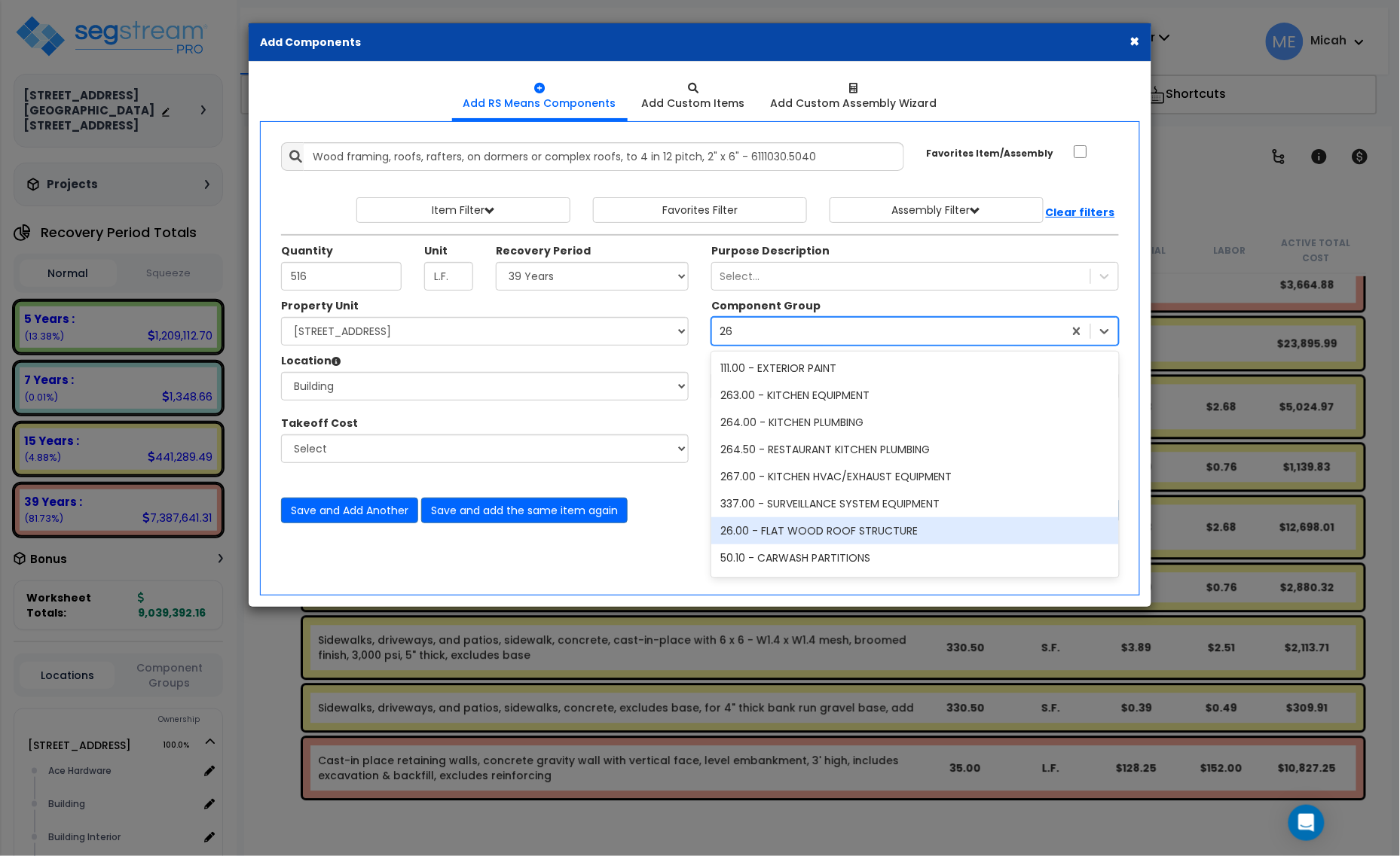
click at [882, 533] on div "26.00 - FLAT WOOD ROOF STRUCTURE" at bounding box center [915, 531] width 408 height 27
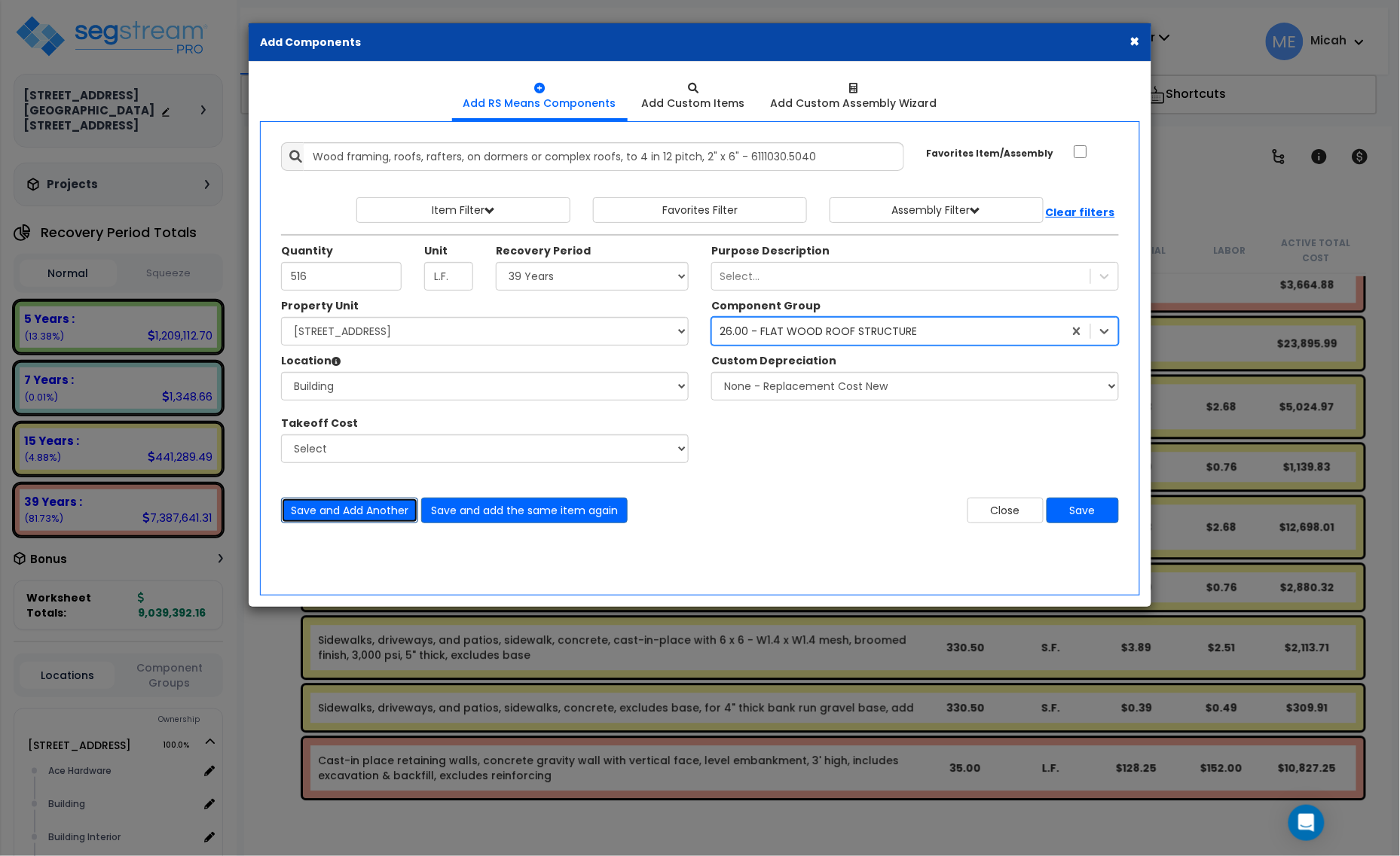
click at [375, 511] on button "Save and Add Another" at bounding box center [349, 510] width 137 height 25
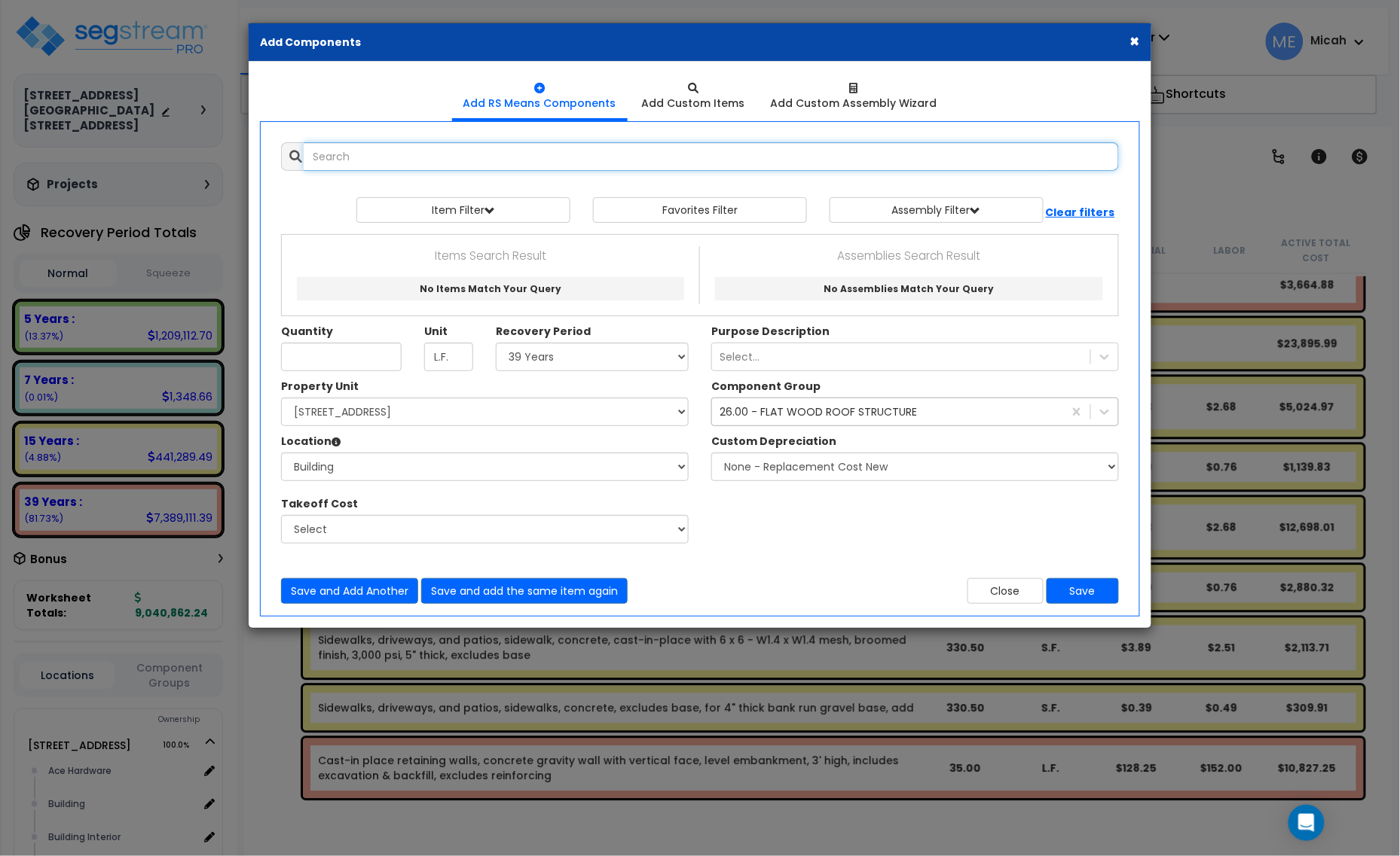
click at [350, 152] on input "text" at bounding box center [712, 156] width 815 height 28
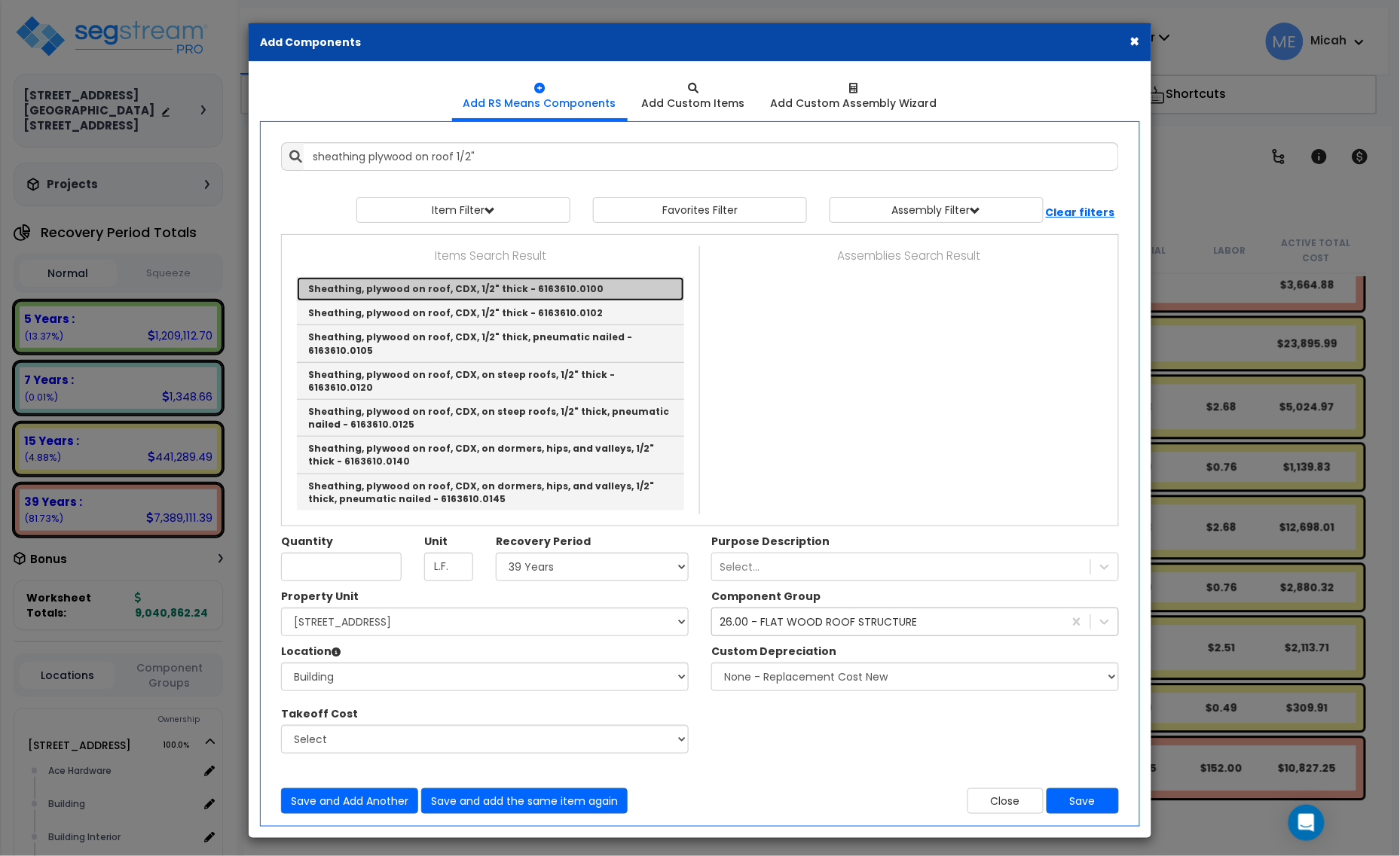
click at [557, 292] on link "Sheathing, plywood on roof, CDX, 1/2" thick - 6163610.0100" at bounding box center [491, 289] width 387 height 24
type input "Sheathing, plywood on roof, CDX, 1/2" thick - 6163610.0100"
type input "S.F."
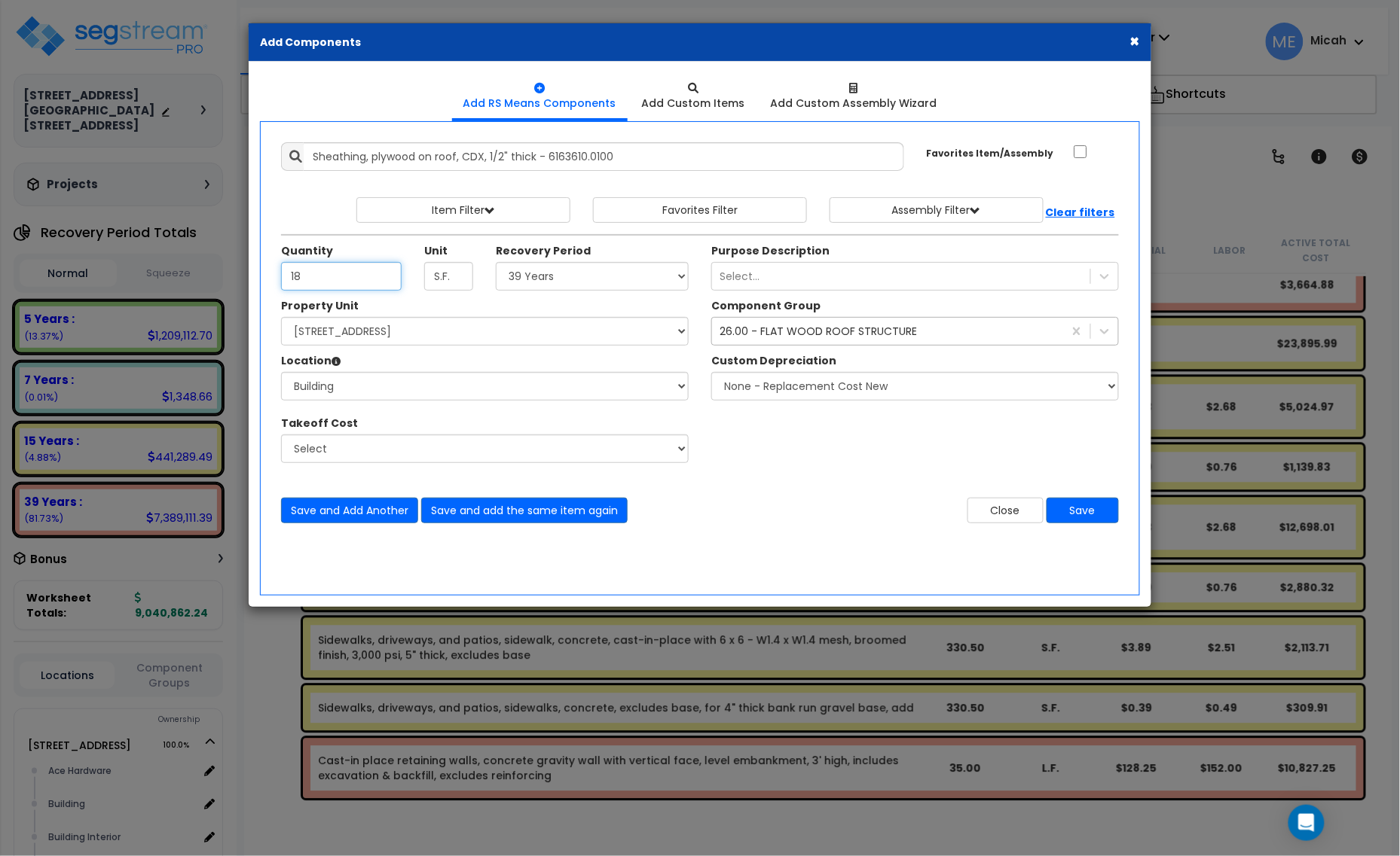
type input "1"
type input "318"
click at [807, 339] on div "26.00 - FLAT WOOD ROOF STRUCTURE" at bounding box center [818, 330] width 197 height 15
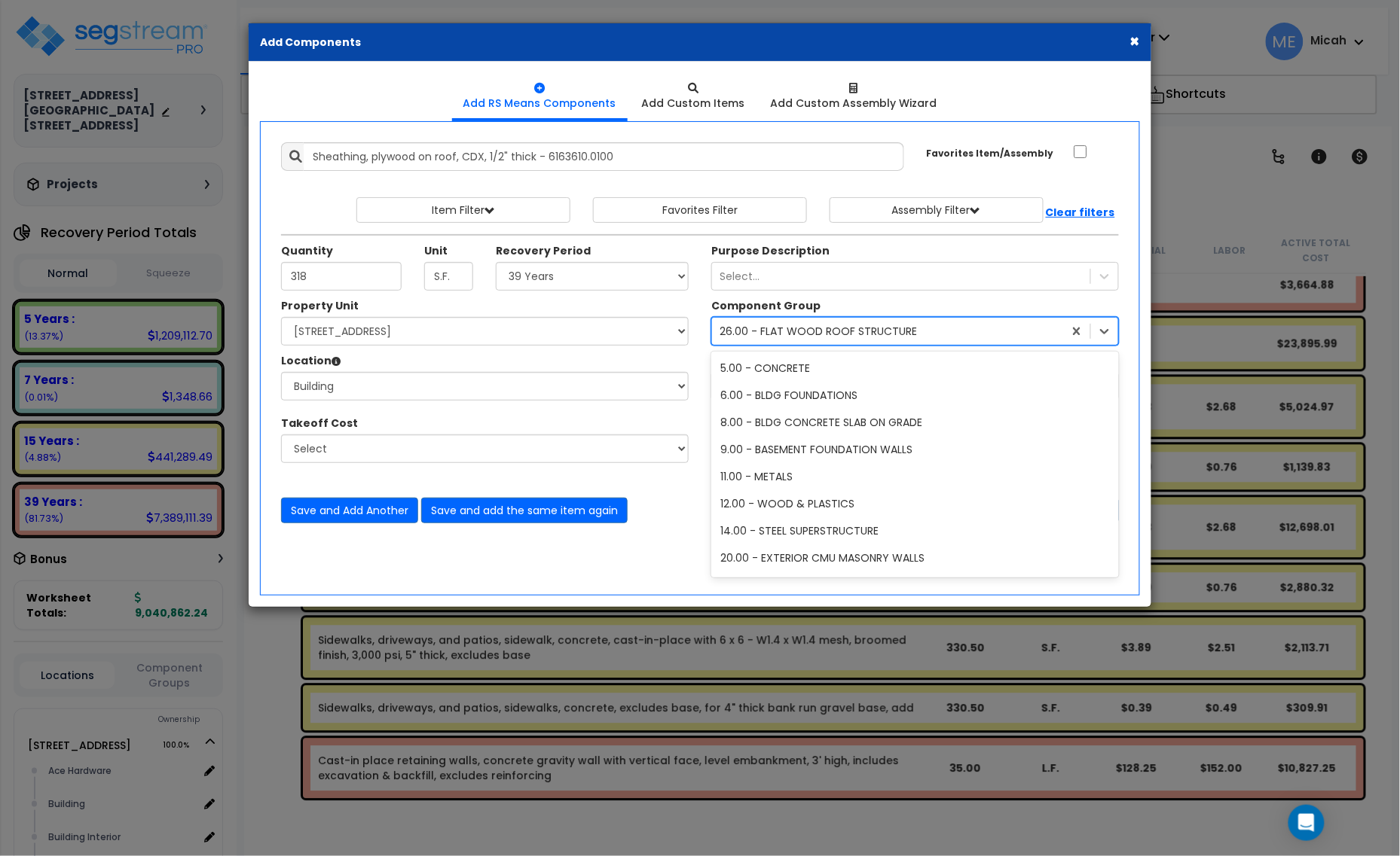
scroll to position [2442, 0]
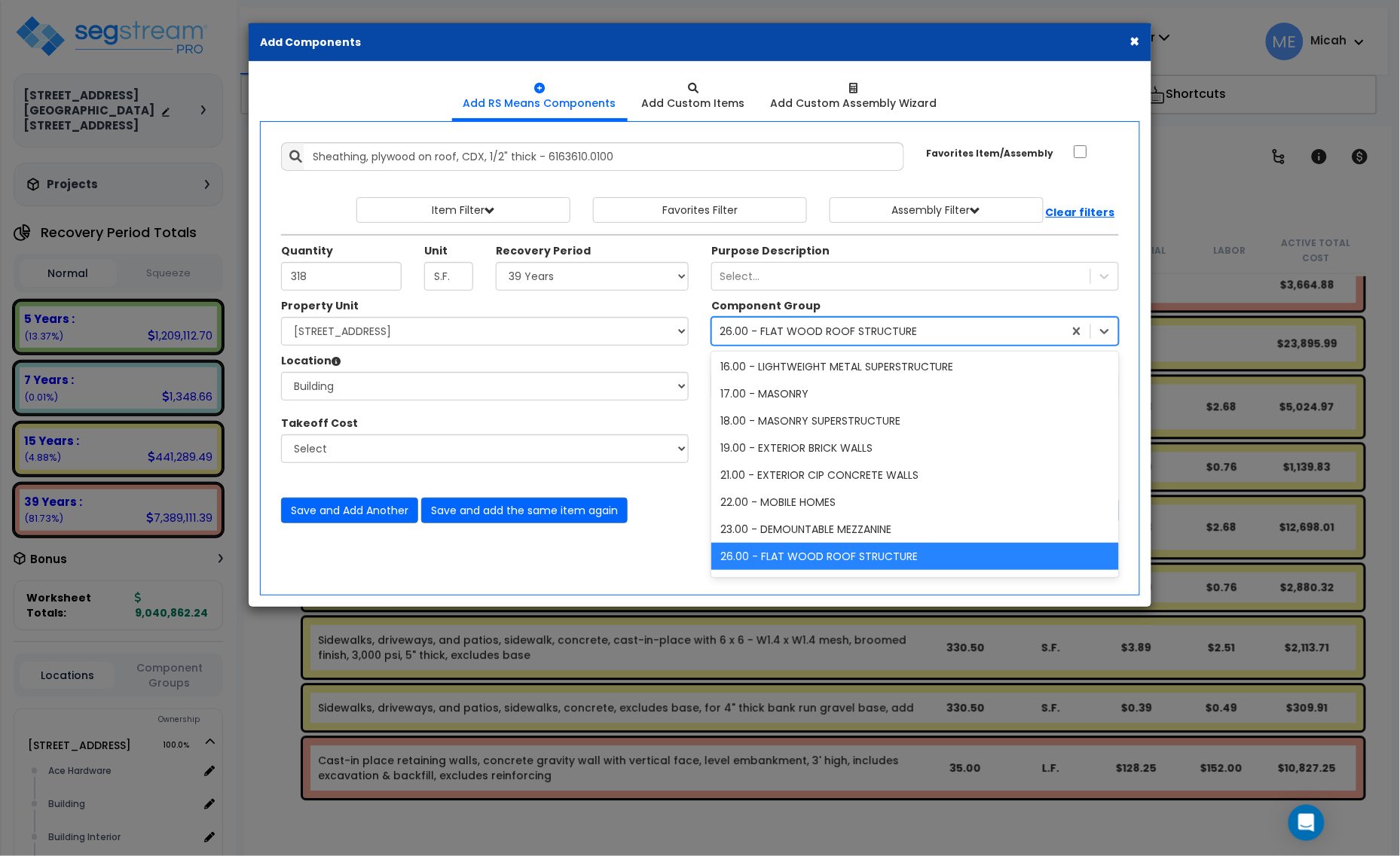
click at [807, 339] on div "26.00 - FLAT WOOD ROOF STRUCTURE" at bounding box center [818, 330] width 197 height 15
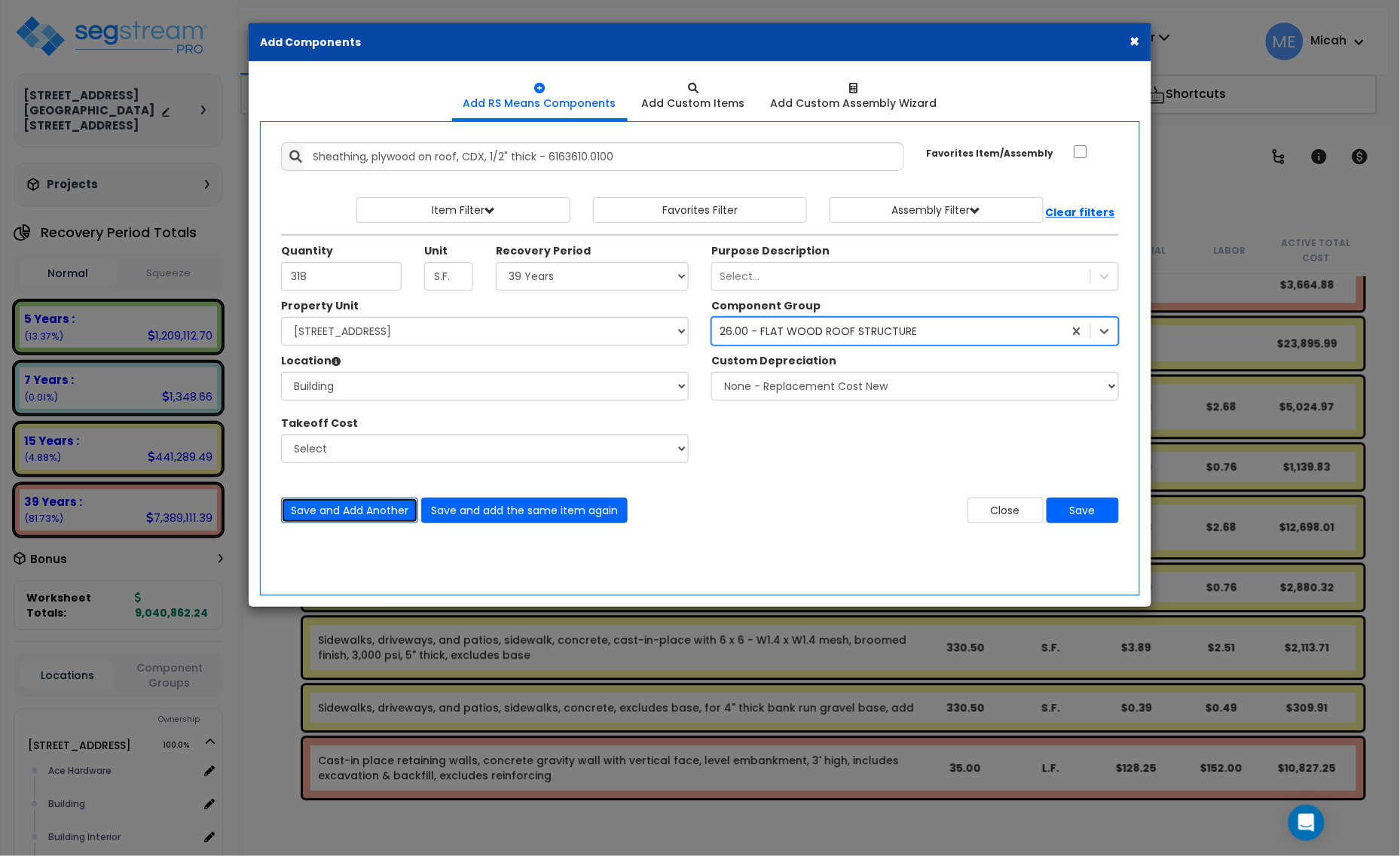
click at [352, 511] on button "Save and Add Another" at bounding box center [349, 510] width 137 height 25
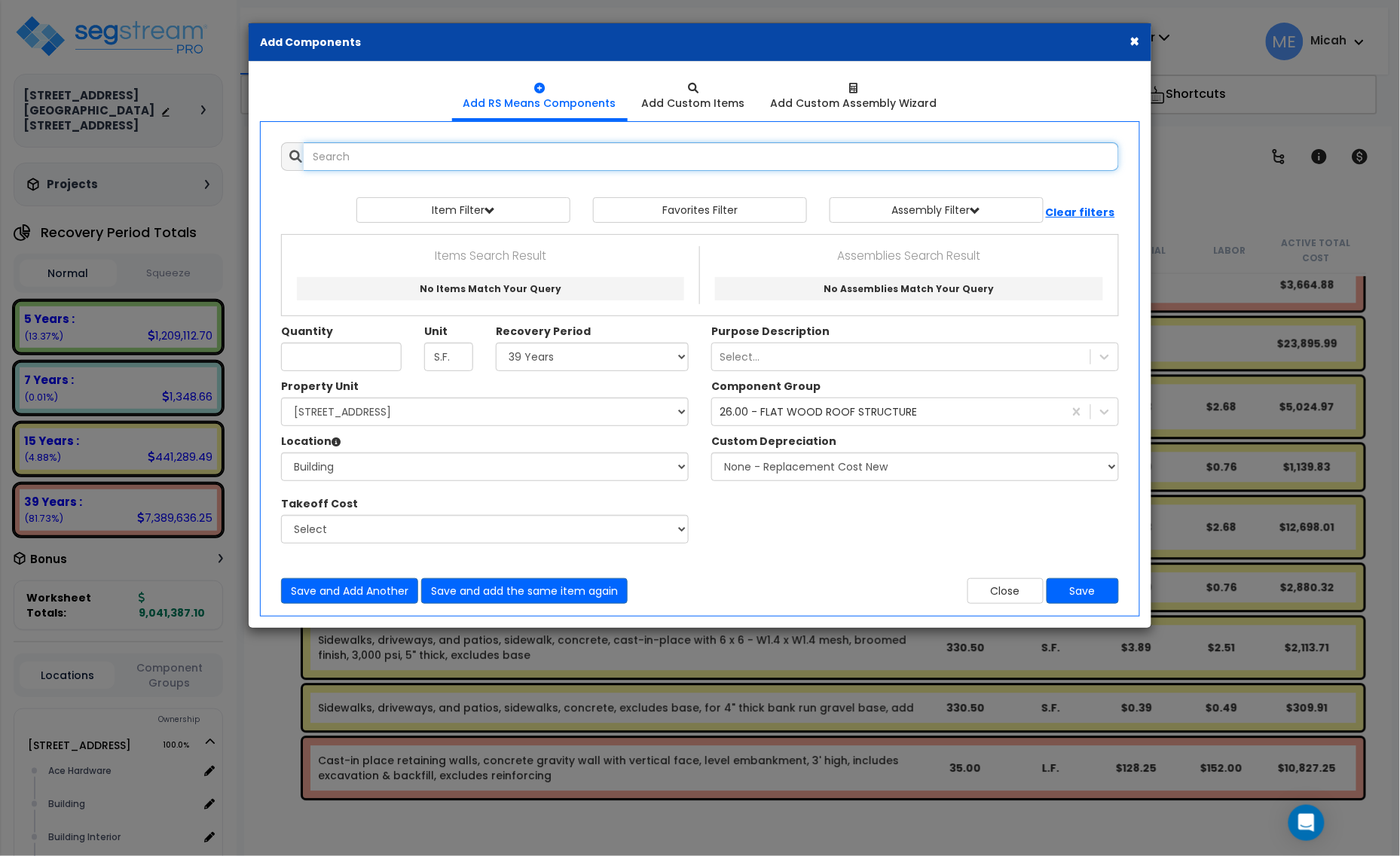
click at [449, 152] on input "text" at bounding box center [712, 156] width 815 height 28
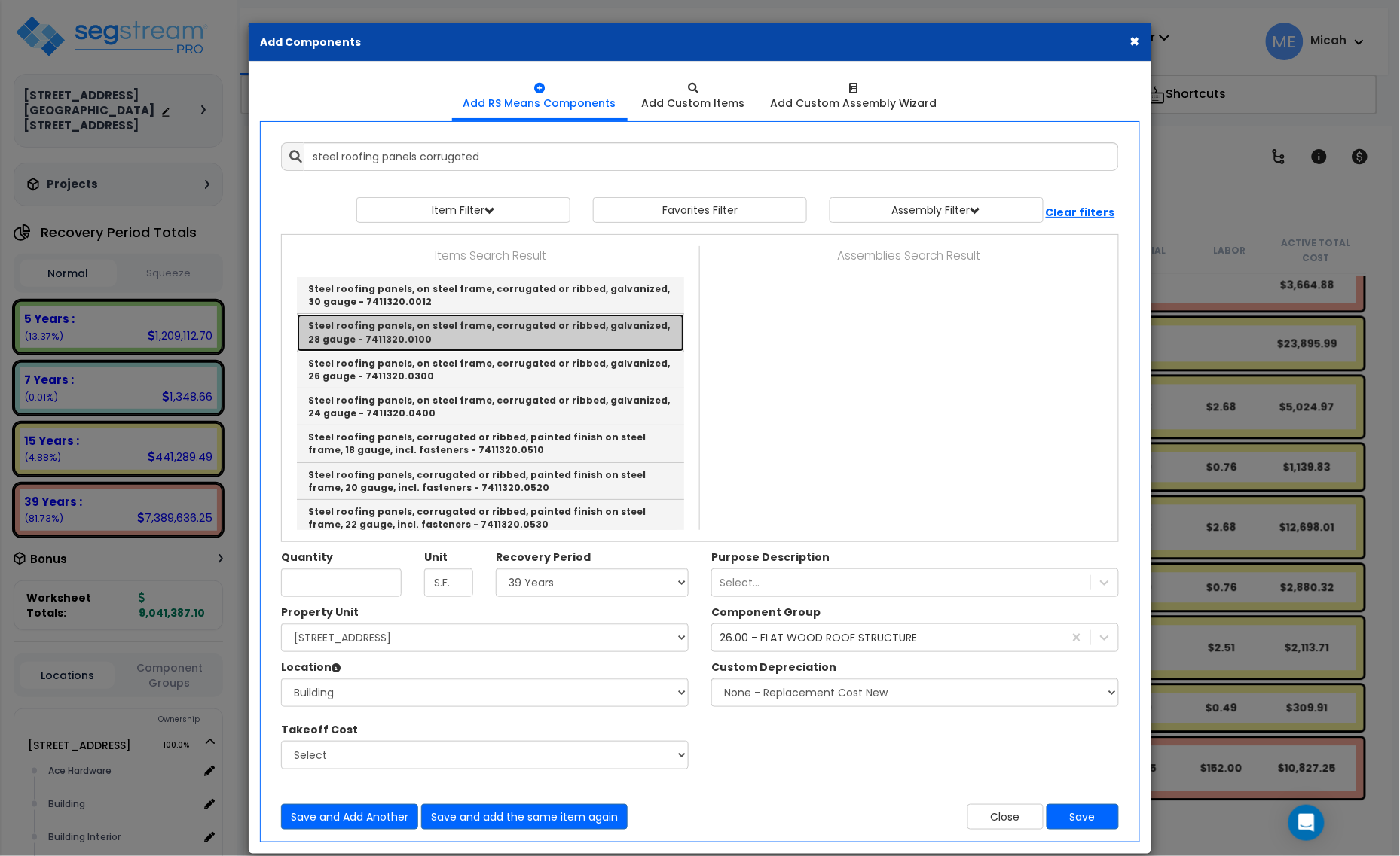
click at [518, 324] on link "Steel roofing panels, on steel frame, corrugated or ribbed, galvanized, 28 gaug…" at bounding box center [491, 332] width 387 height 37
type input "Steel roofing panels, on steel frame, corrugated or ribbed, galvanized, 28 gaug…"
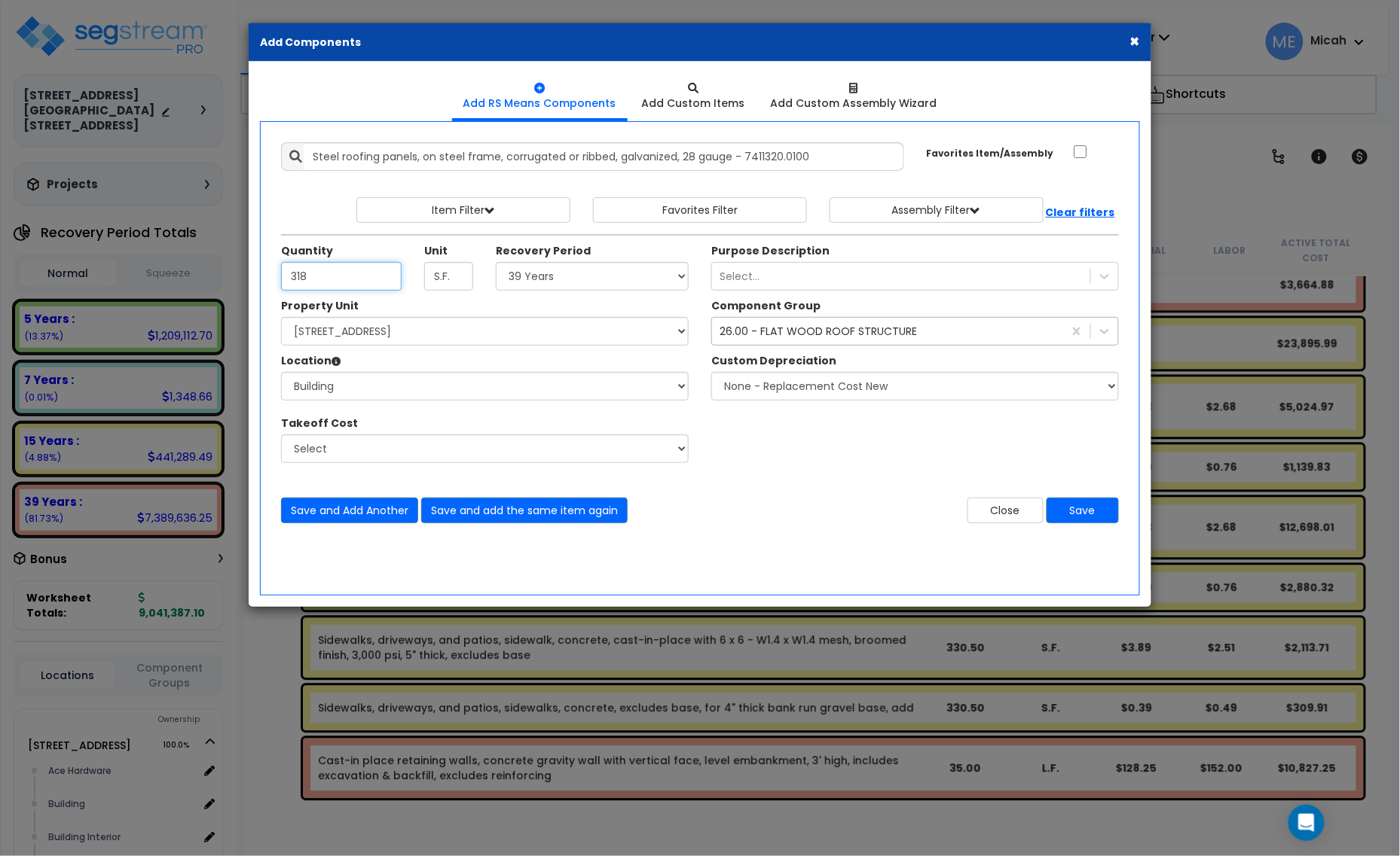
type input "318"
click at [823, 333] on div "26.00 - FLAT WOOD ROOF STRUCTURE" at bounding box center [818, 330] width 197 height 15
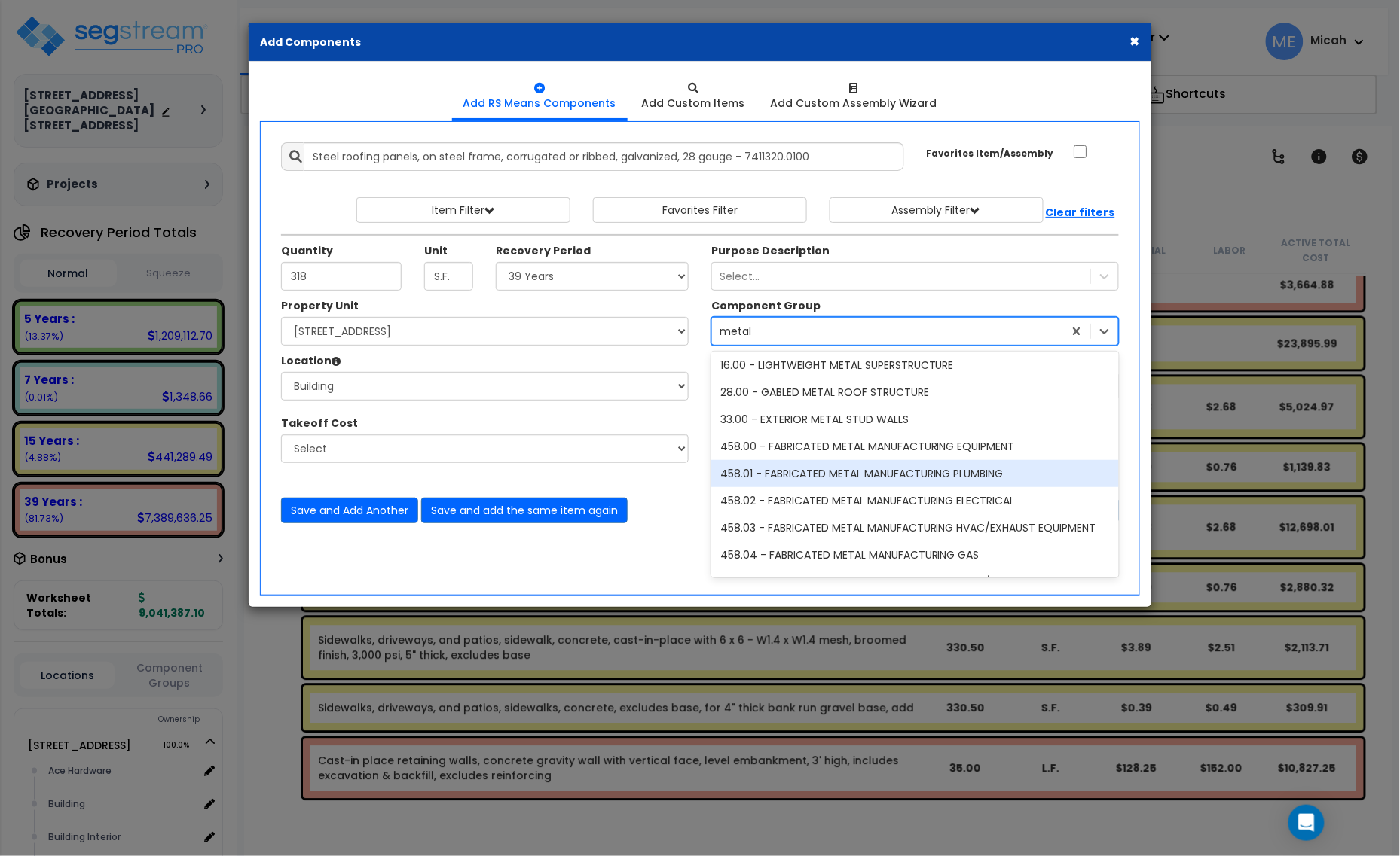
scroll to position [77, 0]
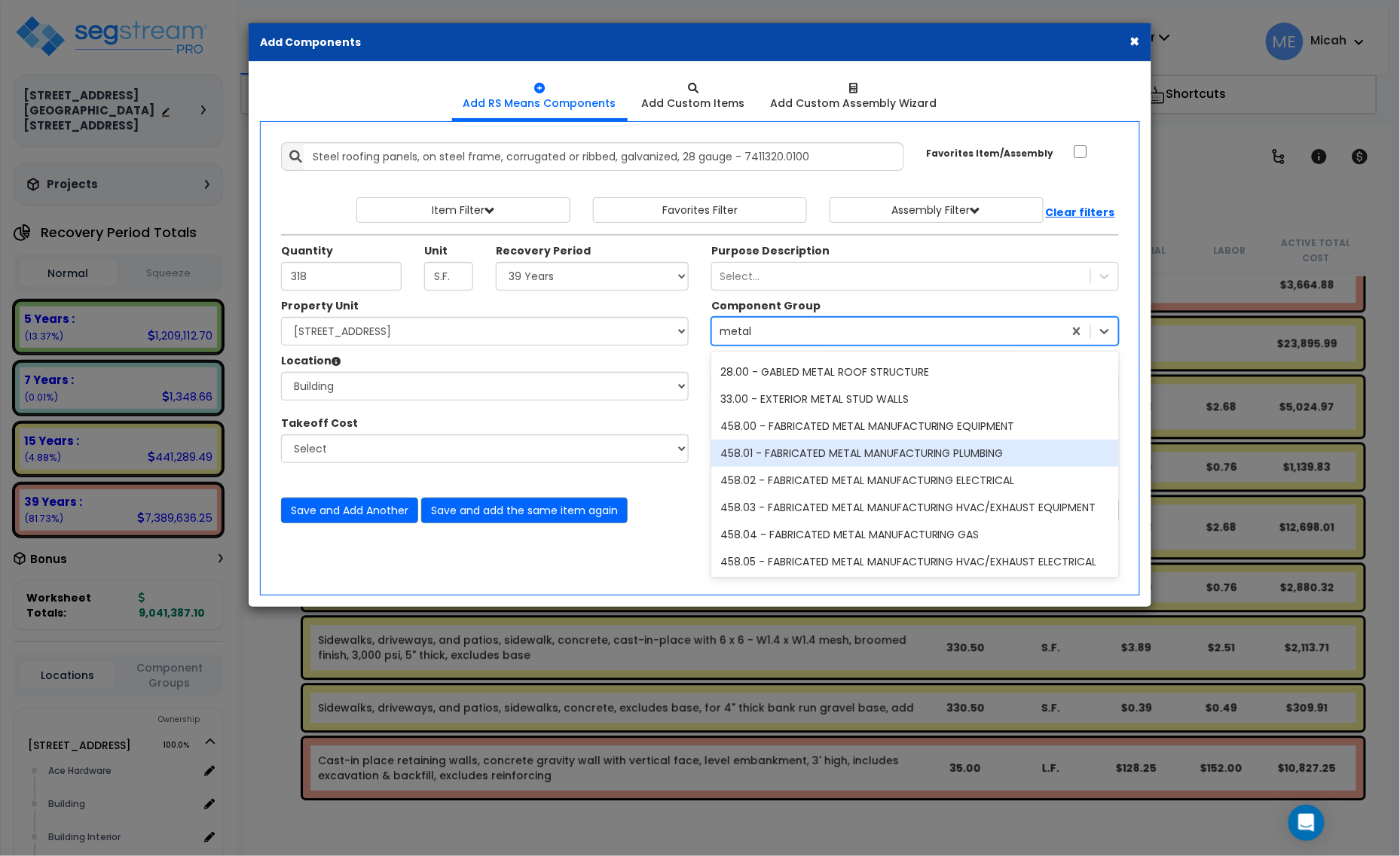
type input "metal"
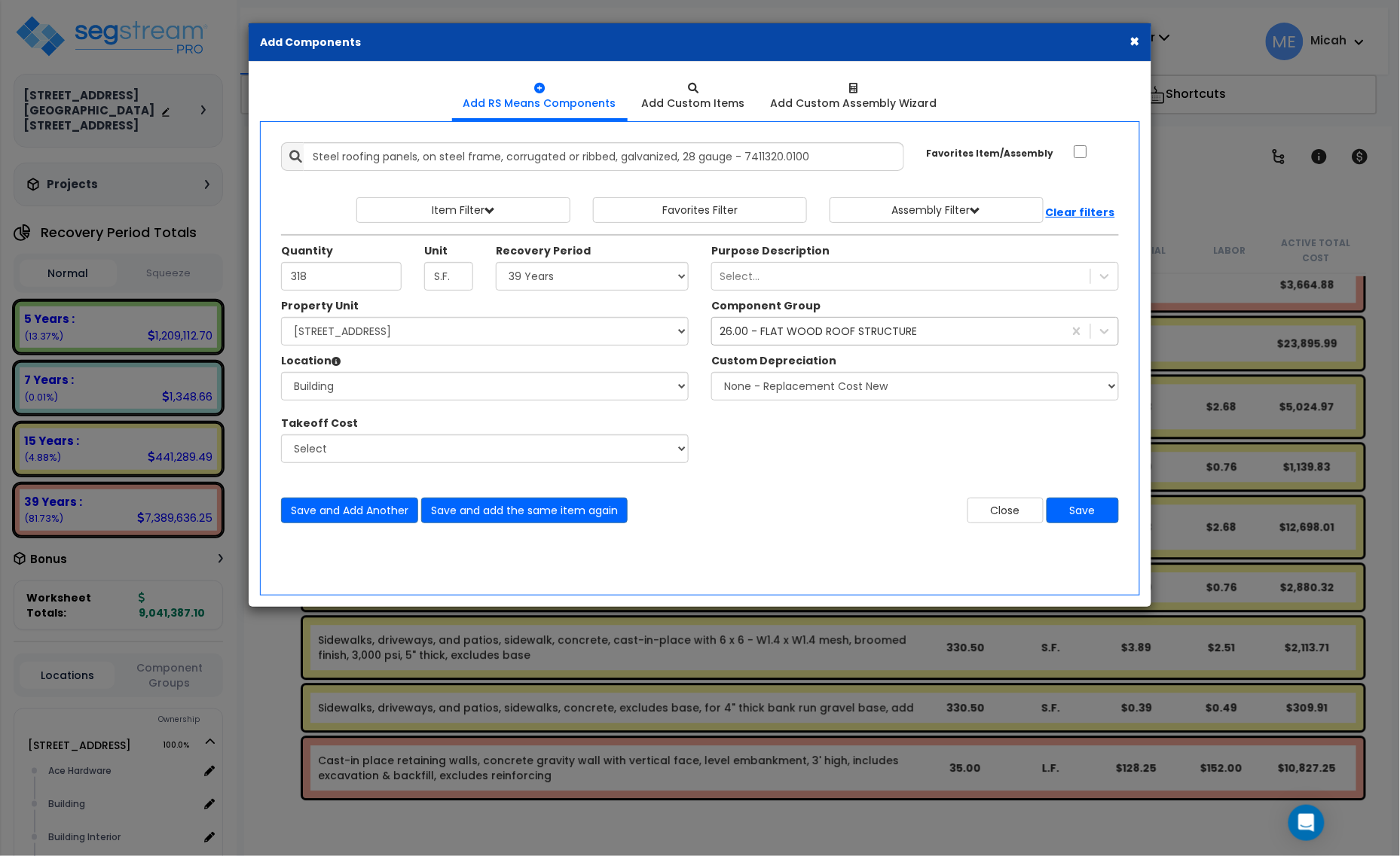
click at [886, 336] on div "26.00 - FLAT WOOD ROOF STRUCTURE" at bounding box center [818, 330] width 197 height 15
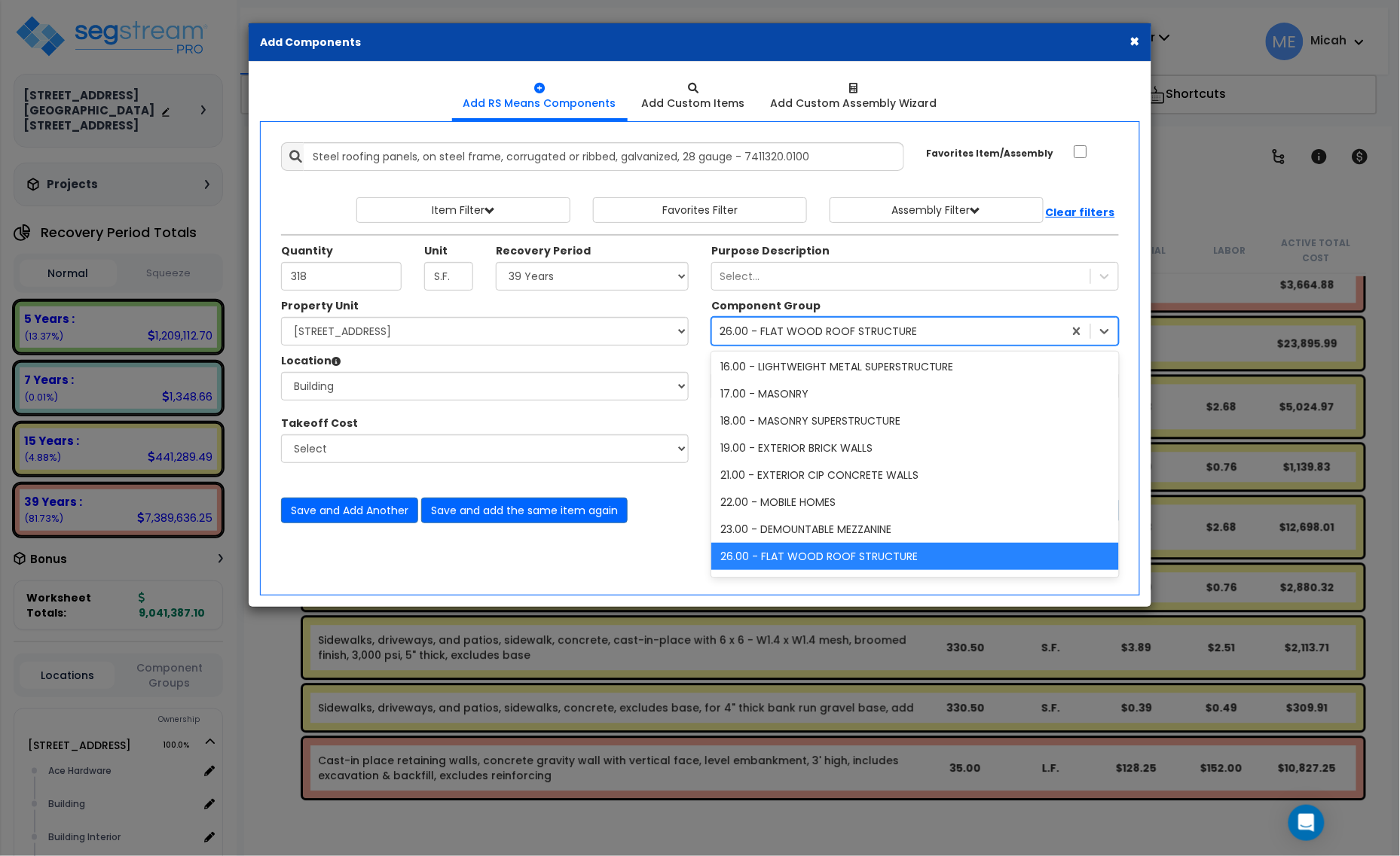
scroll to position [924, 0]
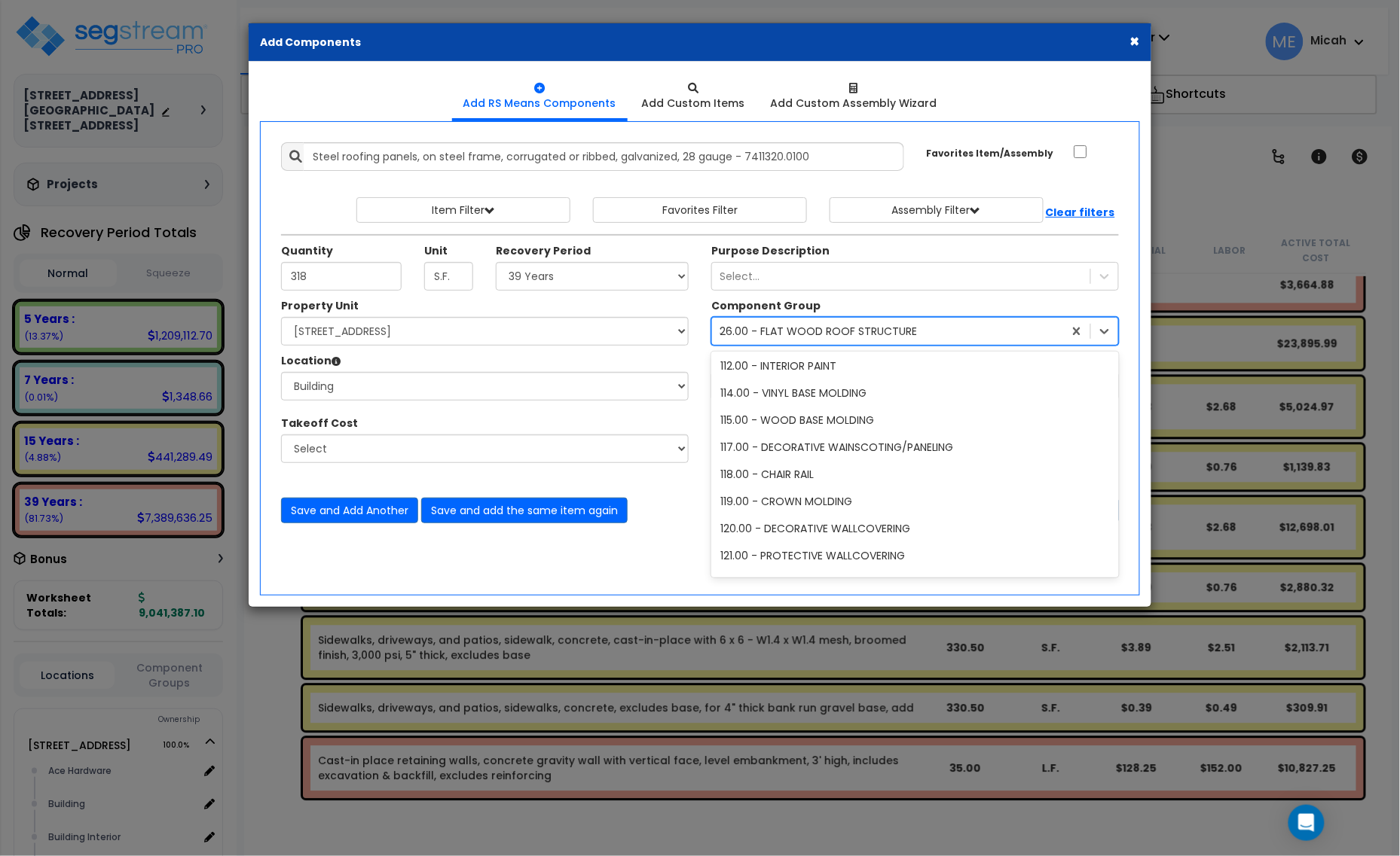
type input "30"
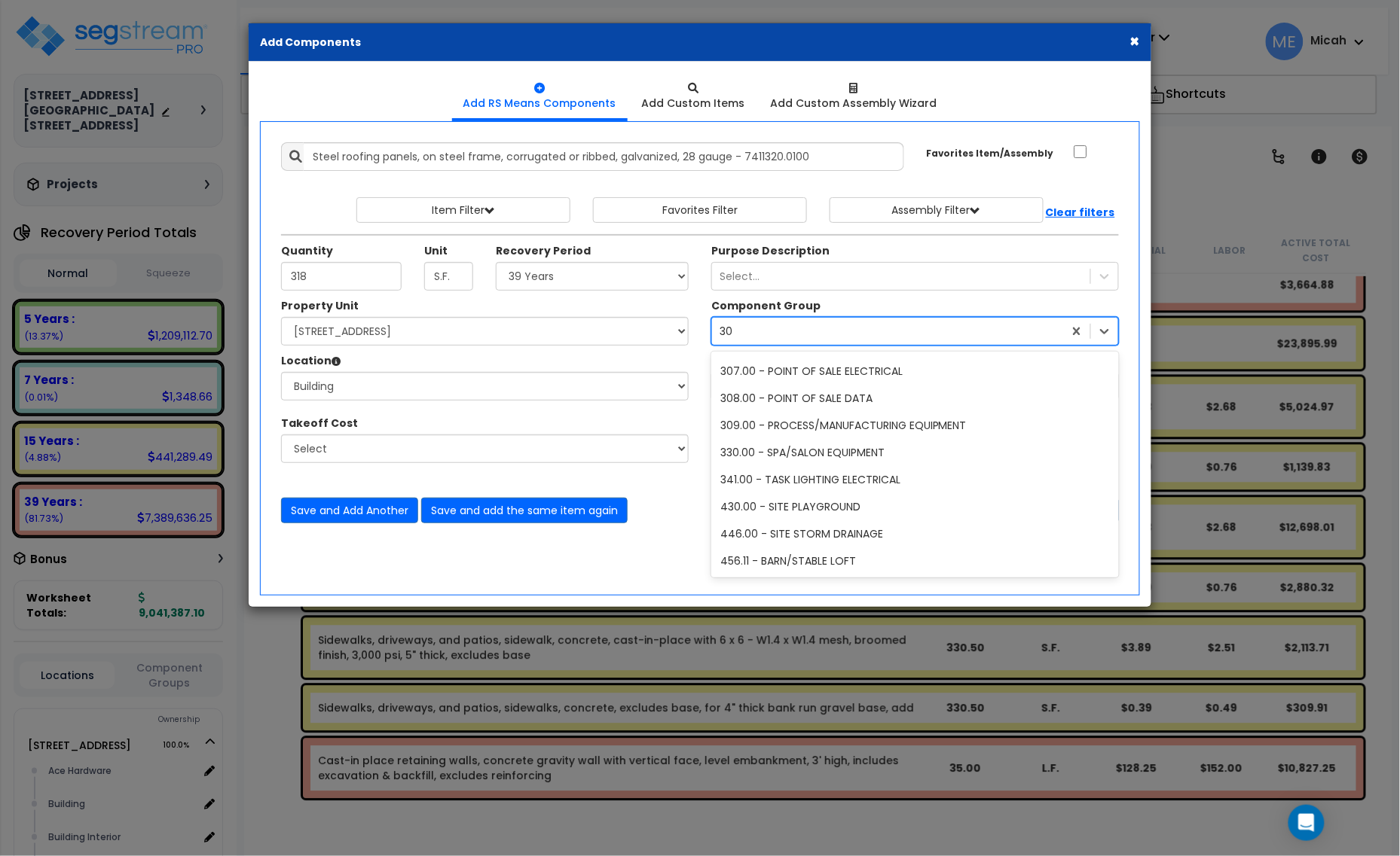
scroll to position [0, 0]
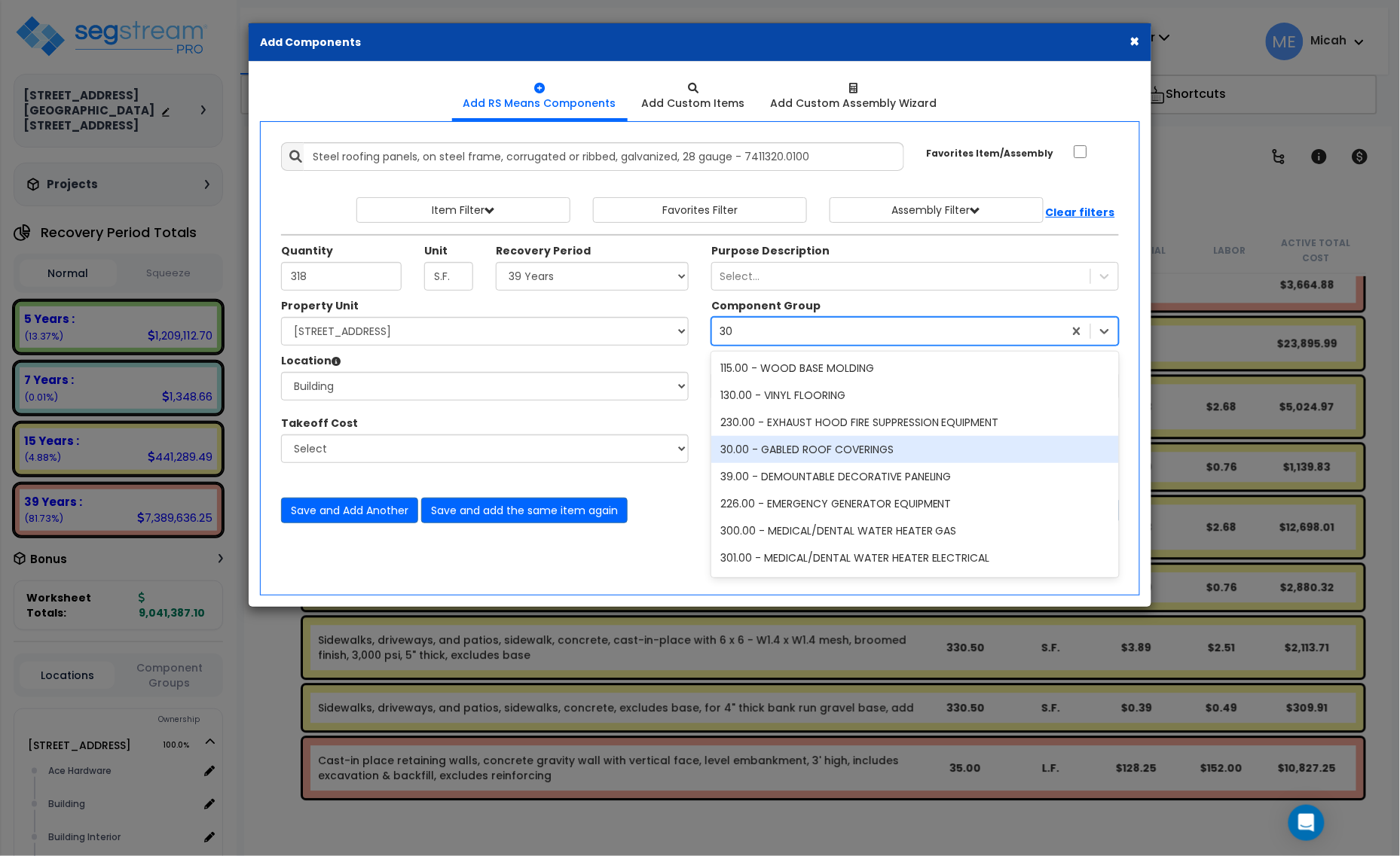
click at [889, 450] on div "30.00 - GABLED ROOF COVERINGS" at bounding box center [915, 449] width 408 height 27
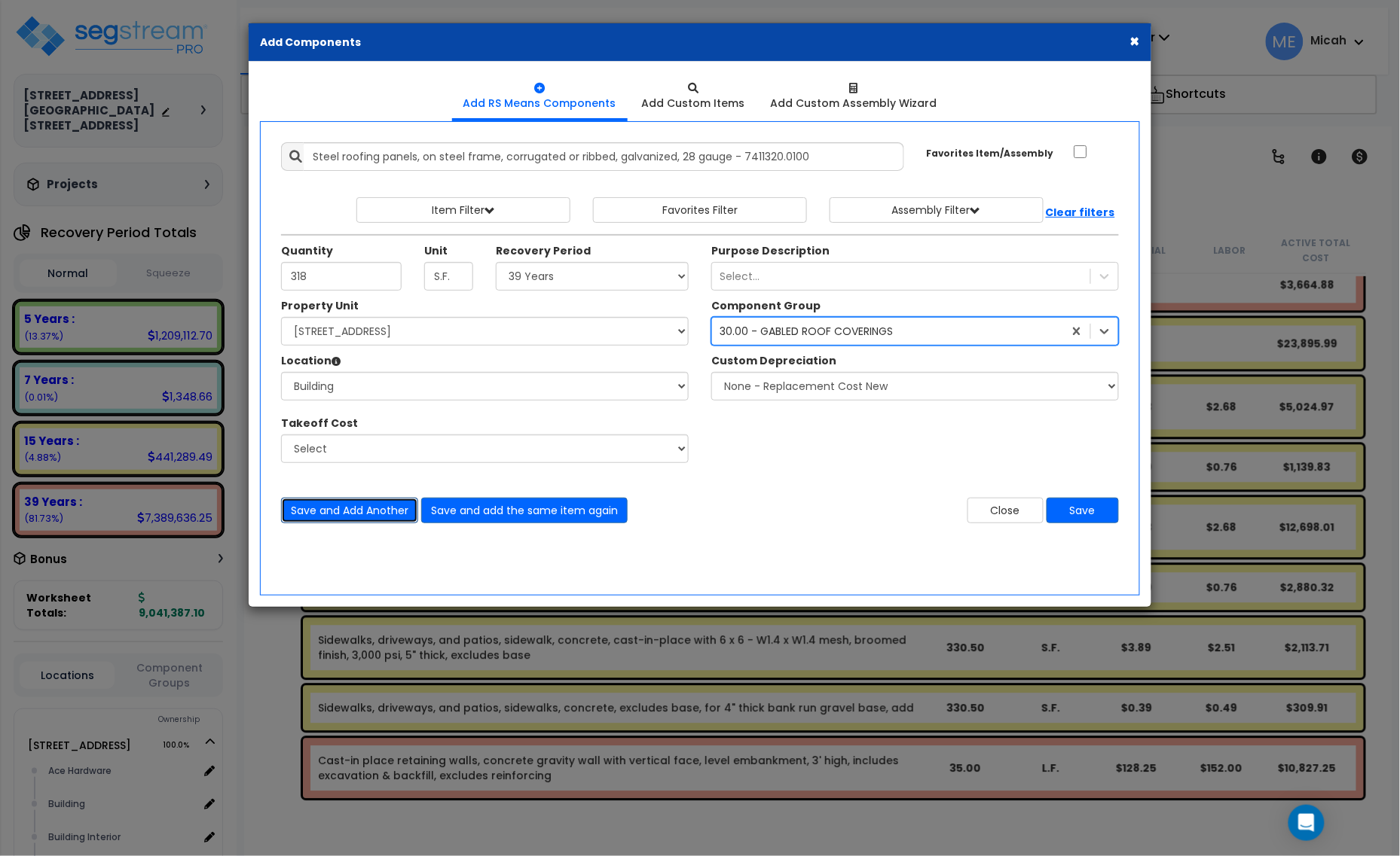
click at [364, 517] on button "Save and Add Another" at bounding box center [349, 510] width 137 height 25
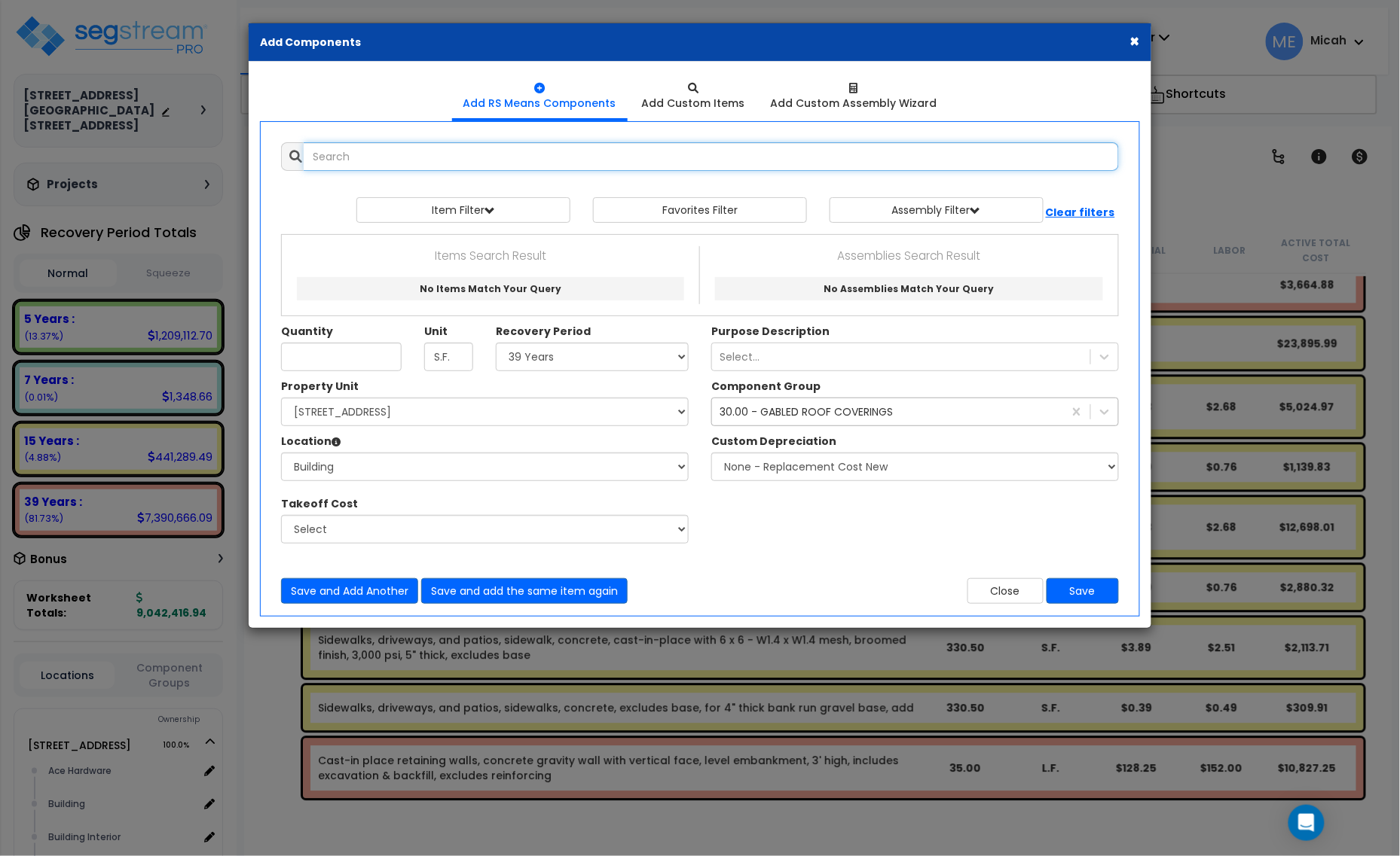
click at [406, 163] on input "text" at bounding box center [712, 156] width 815 height 28
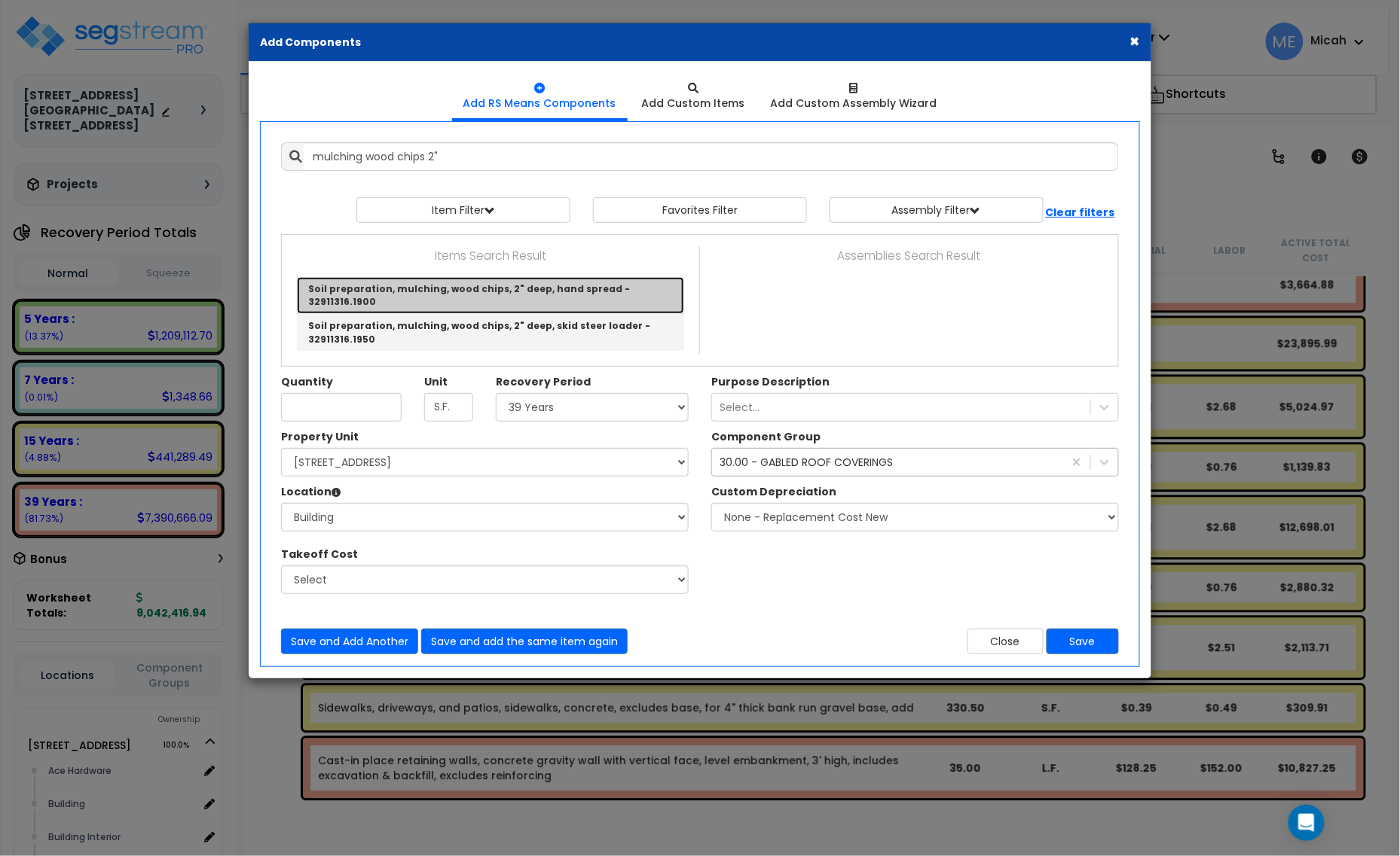
click at [577, 294] on link "Soil preparation, mulching, wood chips, 2" deep, hand spread - 32911316.1900" at bounding box center [491, 296] width 387 height 37
type input "Soil preparation, mulching, wood chips, 2" deep, hand spread - 32911316.1900"
checkbox input "true"
type input "S.Y."
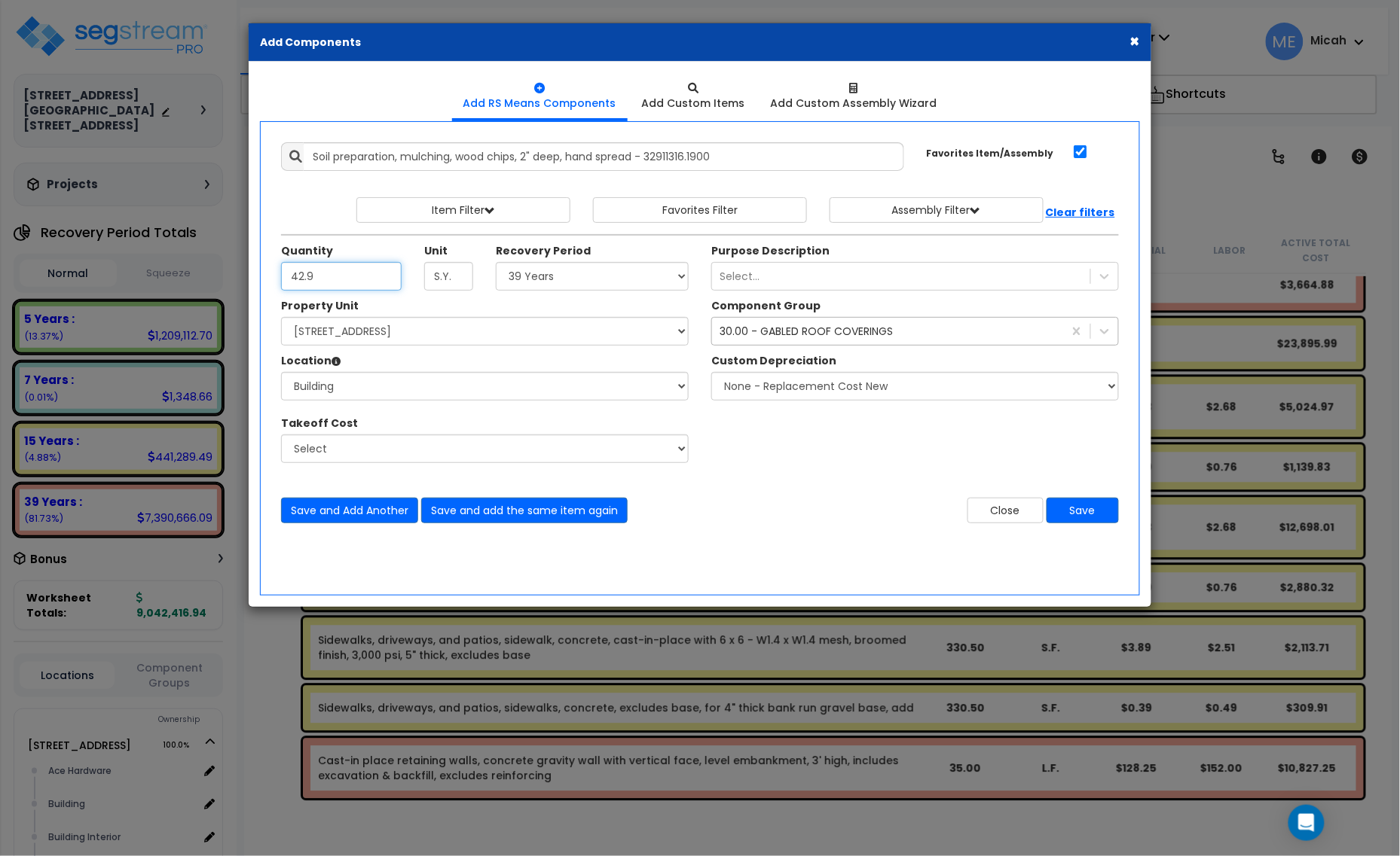
type input "42.9"
click at [578, 307] on div "Property Unit" at bounding box center [484, 307] width 408 height 19
click at [455, 331] on select "Select [STREET_ADDRESS] [STREET_ADDRESS] Site Improvement [STREET_ADDRESS] Site…" at bounding box center [484, 330] width 408 height 28
select select "161444"
click at [281, 318] on select "Select [STREET_ADDRESS] [STREET_ADDRESS] Site Improvement [STREET_ADDRESS] Site…" at bounding box center [484, 330] width 408 height 28
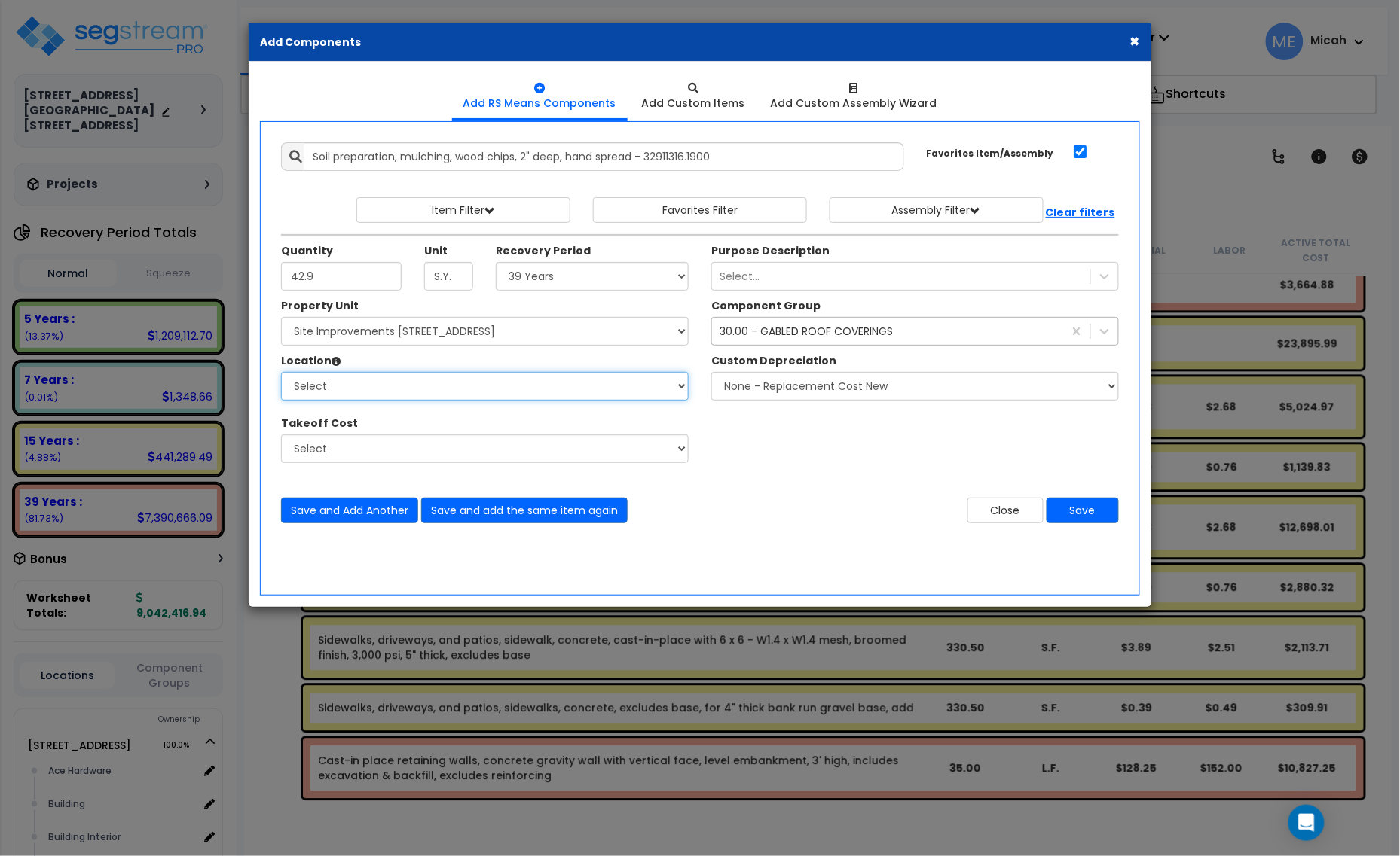
click at [452, 393] on select "Select Site Exterior Add Additional Location" at bounding box center [484, 386] width 408 height 28
select select "462"
click at [281, 372] on select "Select Site Exterior Add Additional Location" at bounding box center [484, 386] width 408 height 28
click at [819, 336] on div "30.00 - GABLED ROOF COVERINGS" at bounding box center [806, 330] width 173 height 15
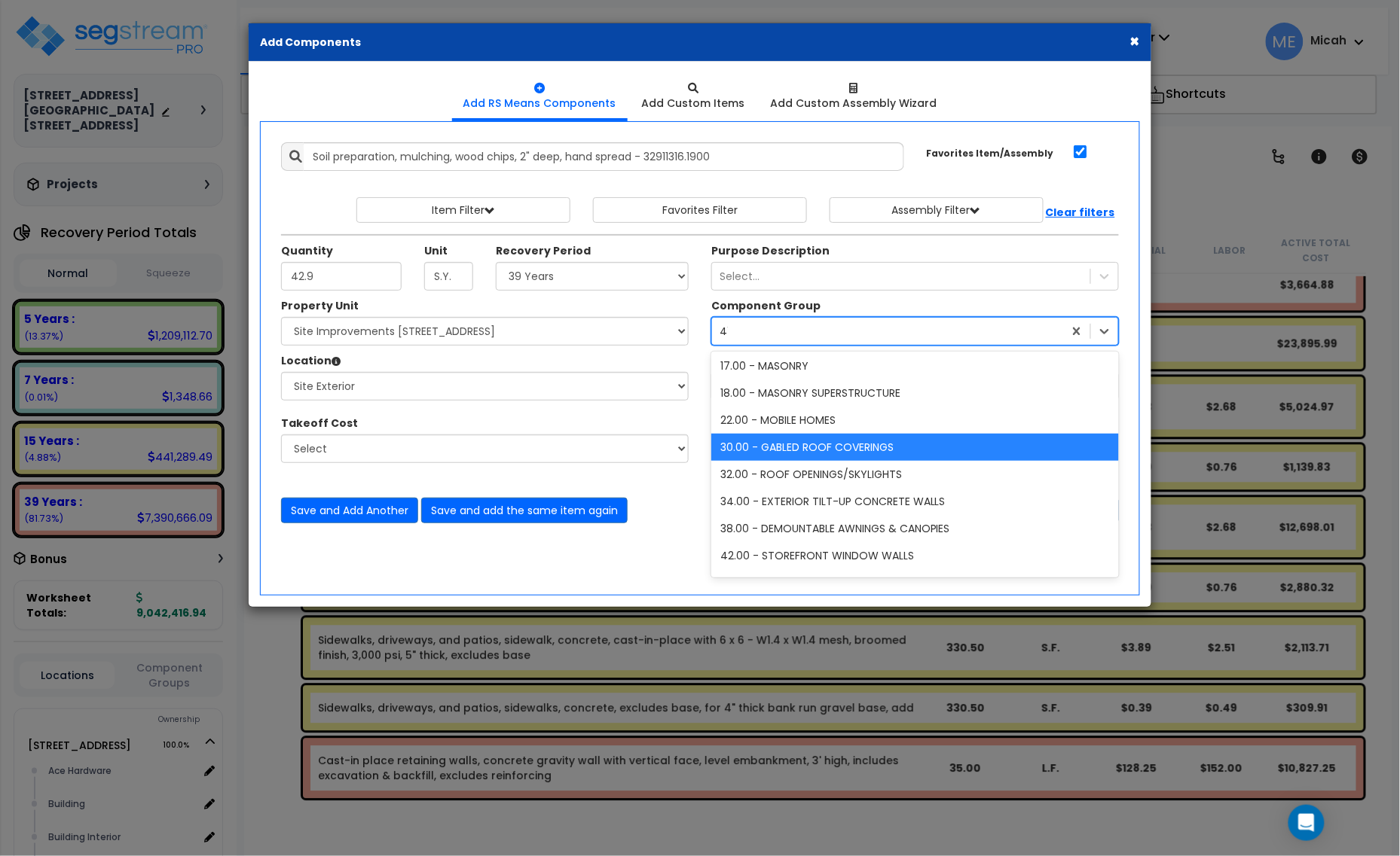
scroll to position [376, 0]
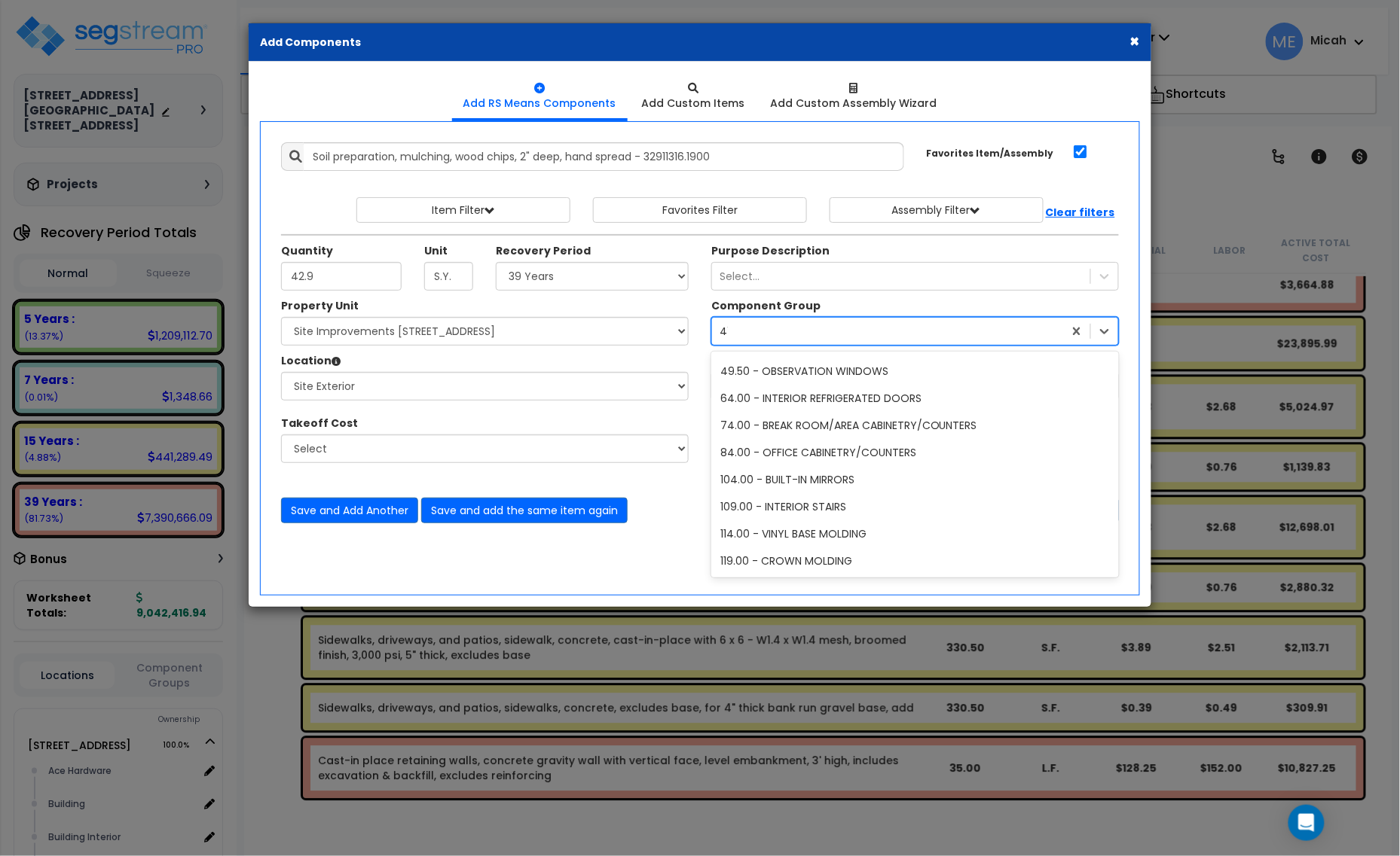
type input "413"
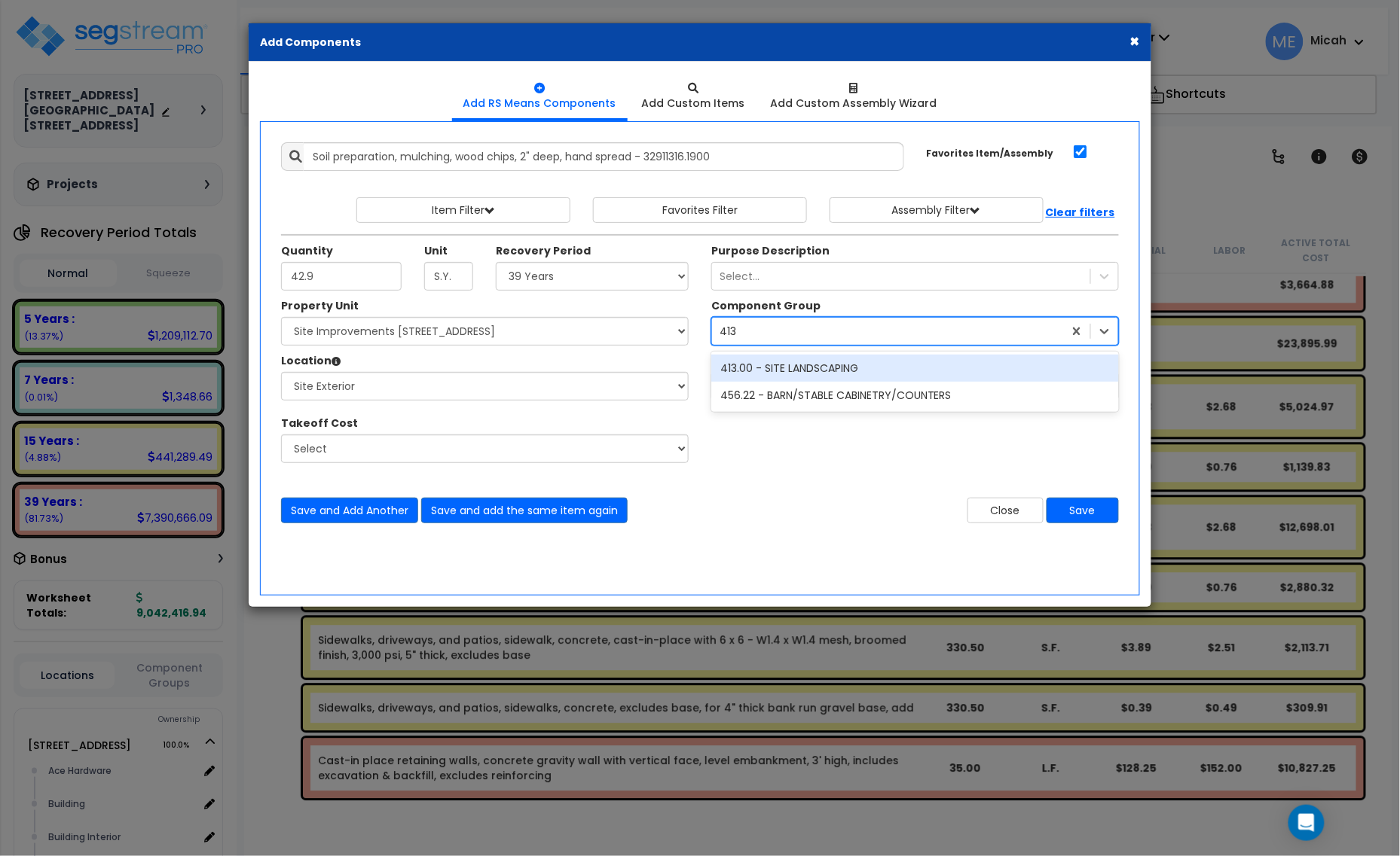
scroll to position [0, 0]
click at [848, 363] on div "413.00 - SITE LANDSCAPING" at bounding box center [915, 368] width 408 height 27
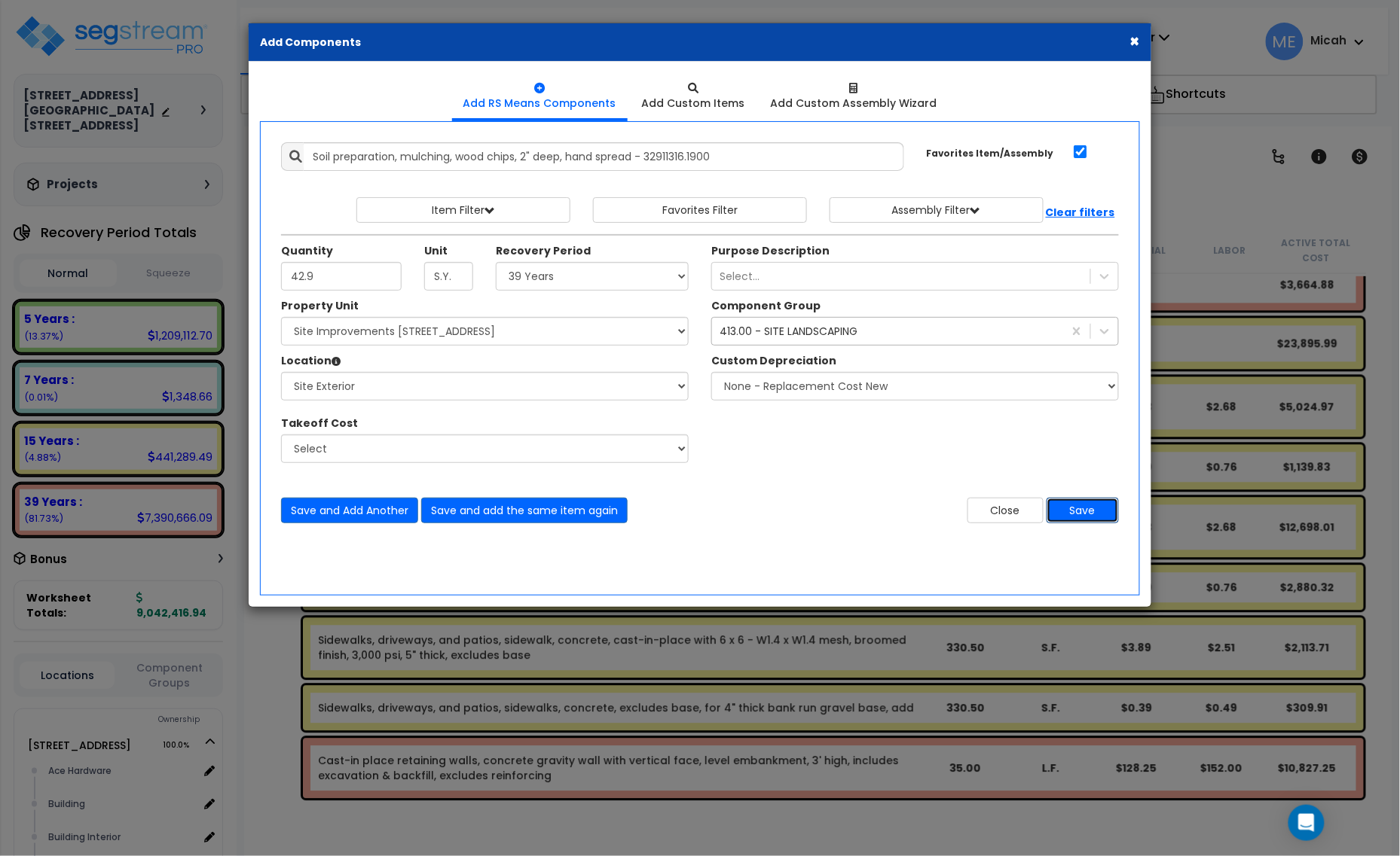
click at [1092, 511] on button "Save" at bounding box center [1082, 510] width 72 height 25
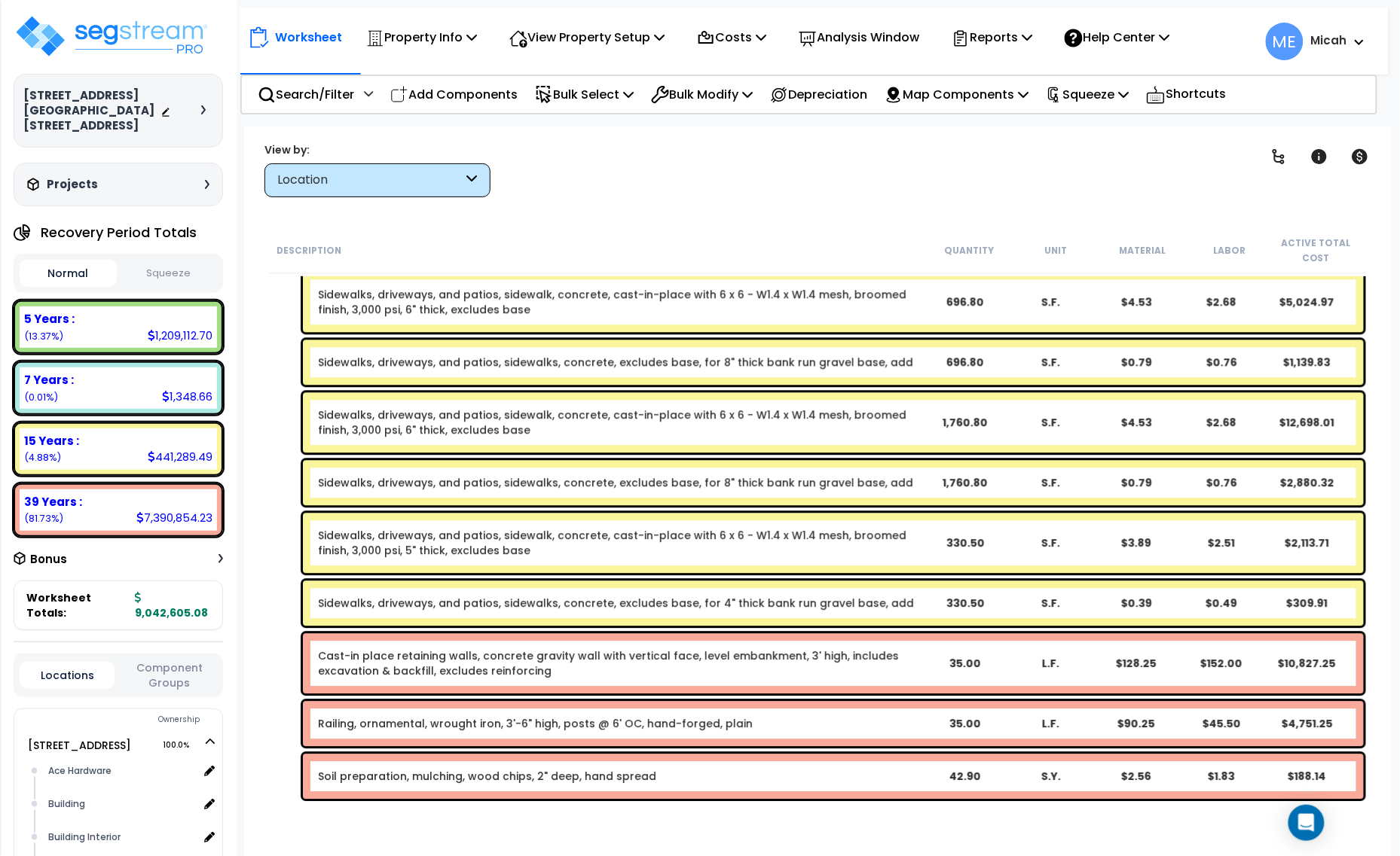
scroll to position [65, 0]
click at [570, 668] on div "Cast-in place retaining walls, concrete gravity wall with vertical face, level …" at bounding box center [619, 663] width 603 height 30
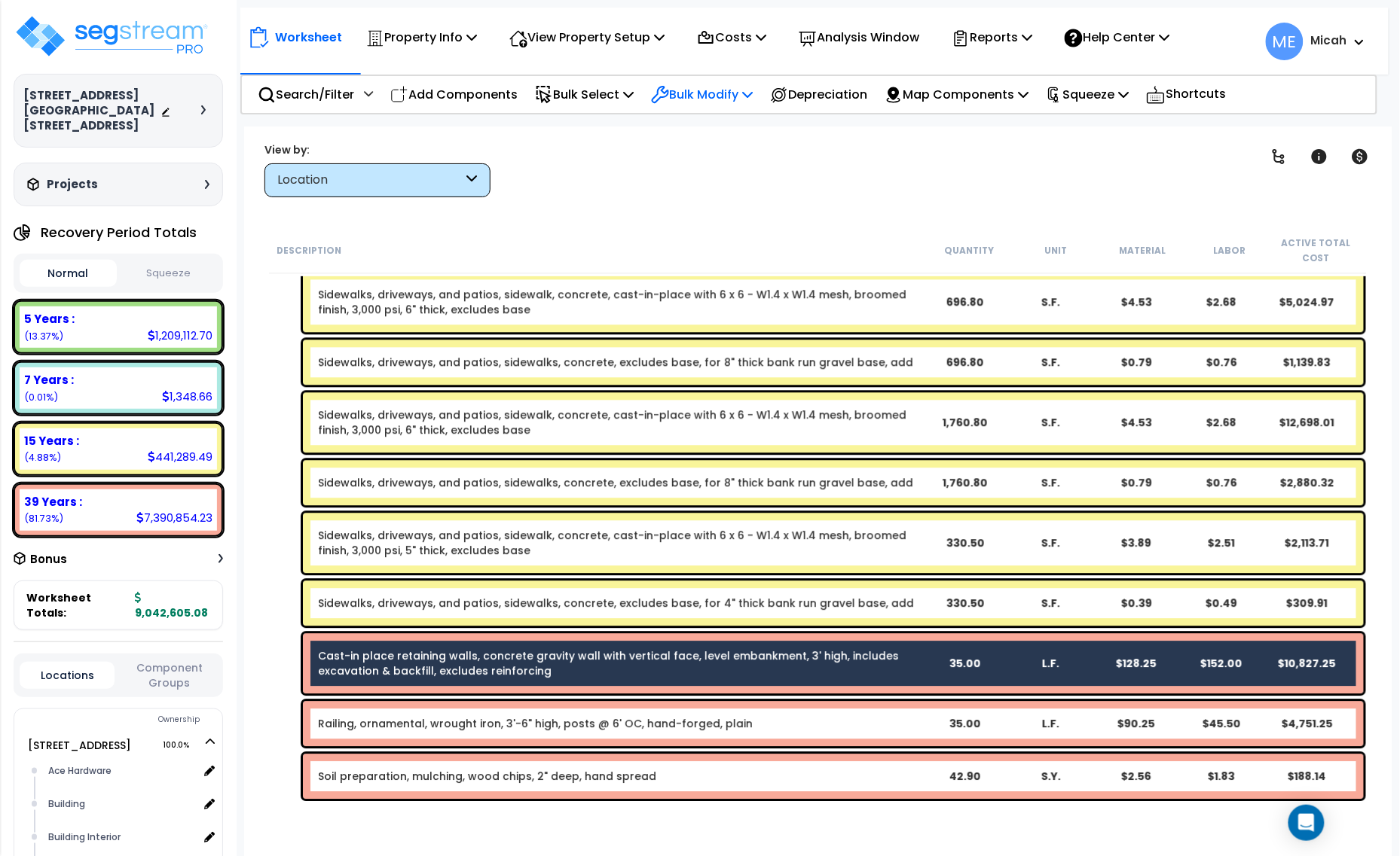
click at [750, 85] on p "Bulk Modify" at bounding box center [702, 94] width 102 height 21
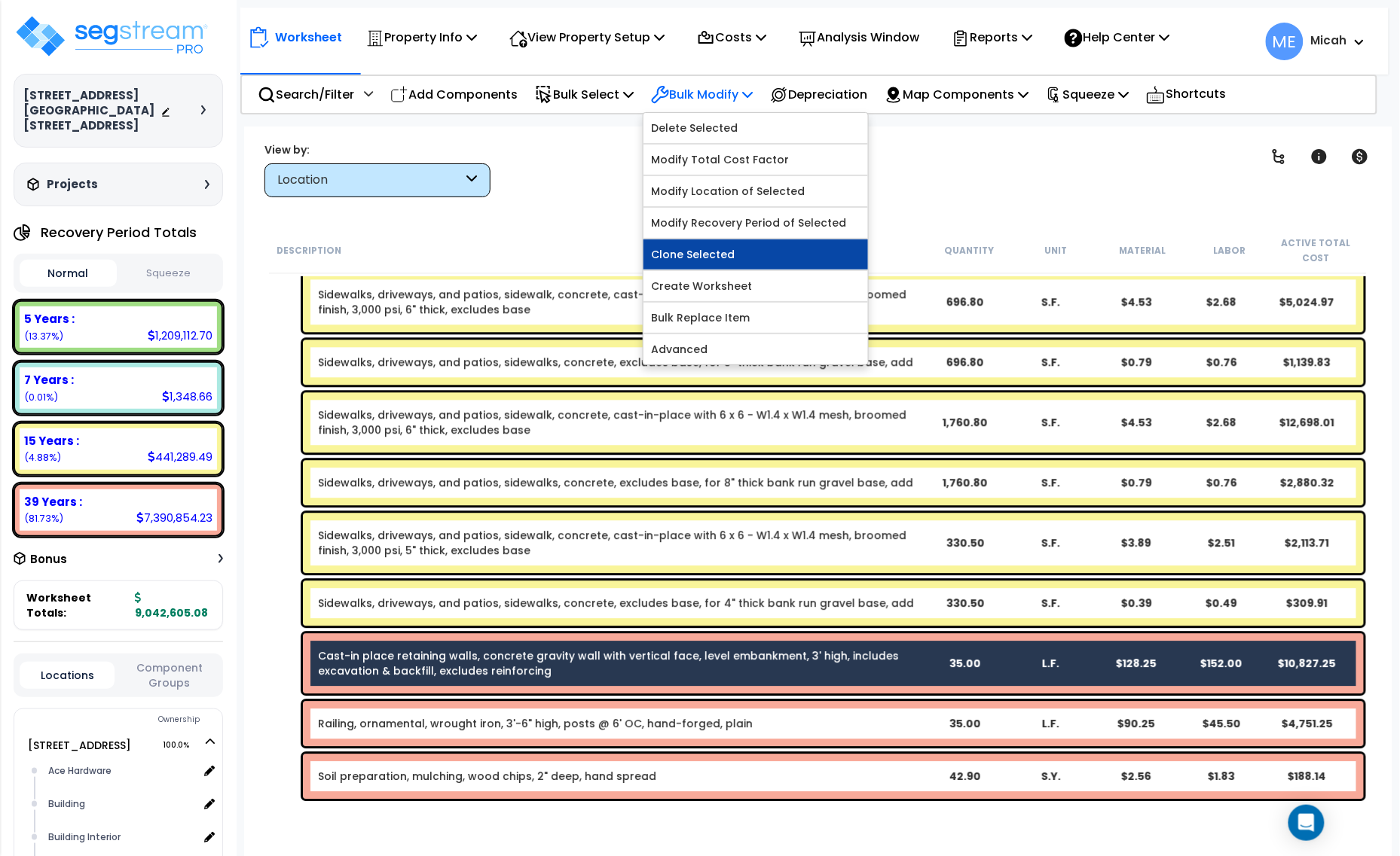
click at [766, 265] on link "Clone Selected" at bounding box center [756, 254] width 225 height 30
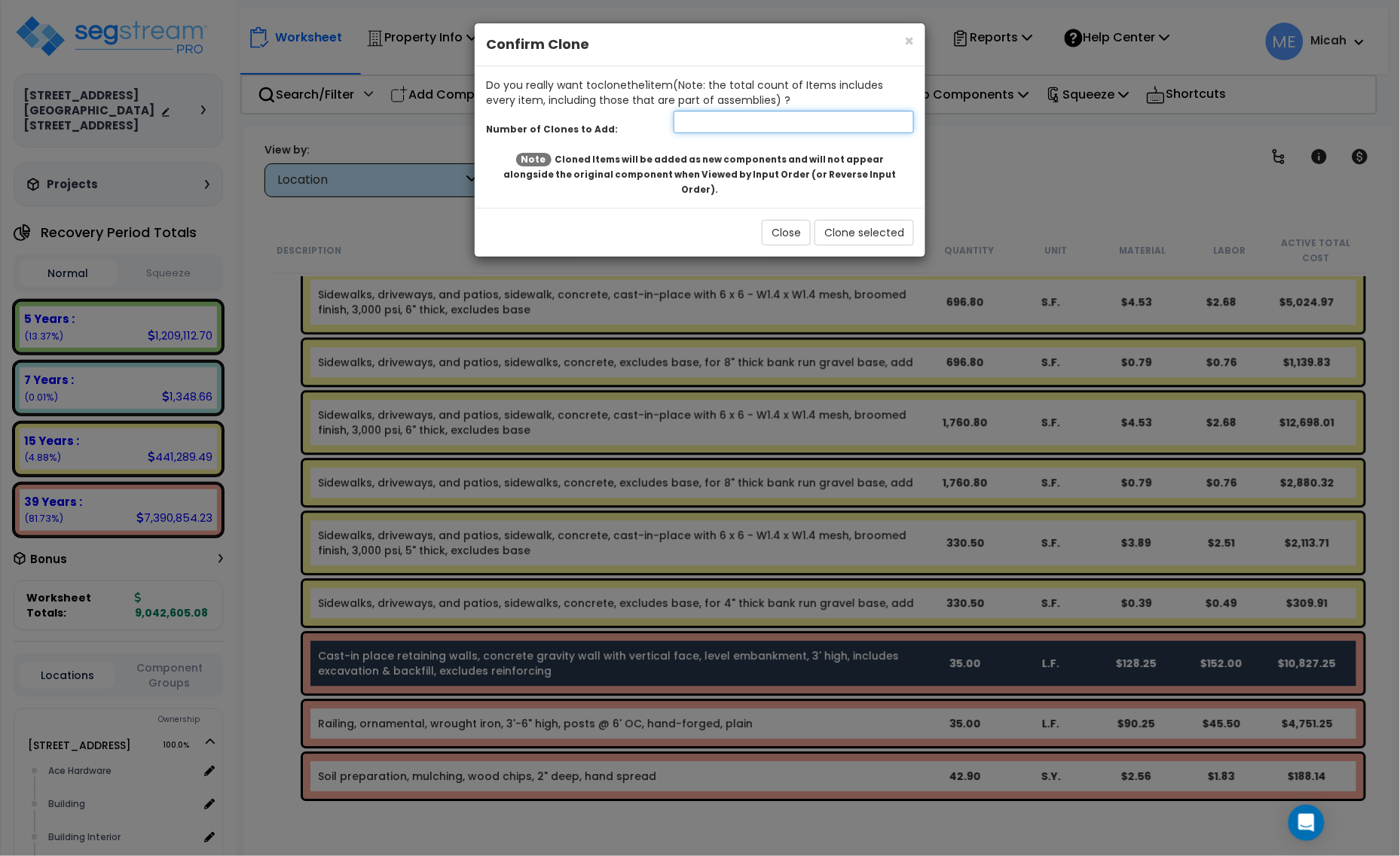
click at [733, 130] on input "number" at bounding box center [794, 121] width 241 height 22
type input "1"
click at [852, 220] on button "Clone selected" at bounding box center [864, 233] width 100 height 25
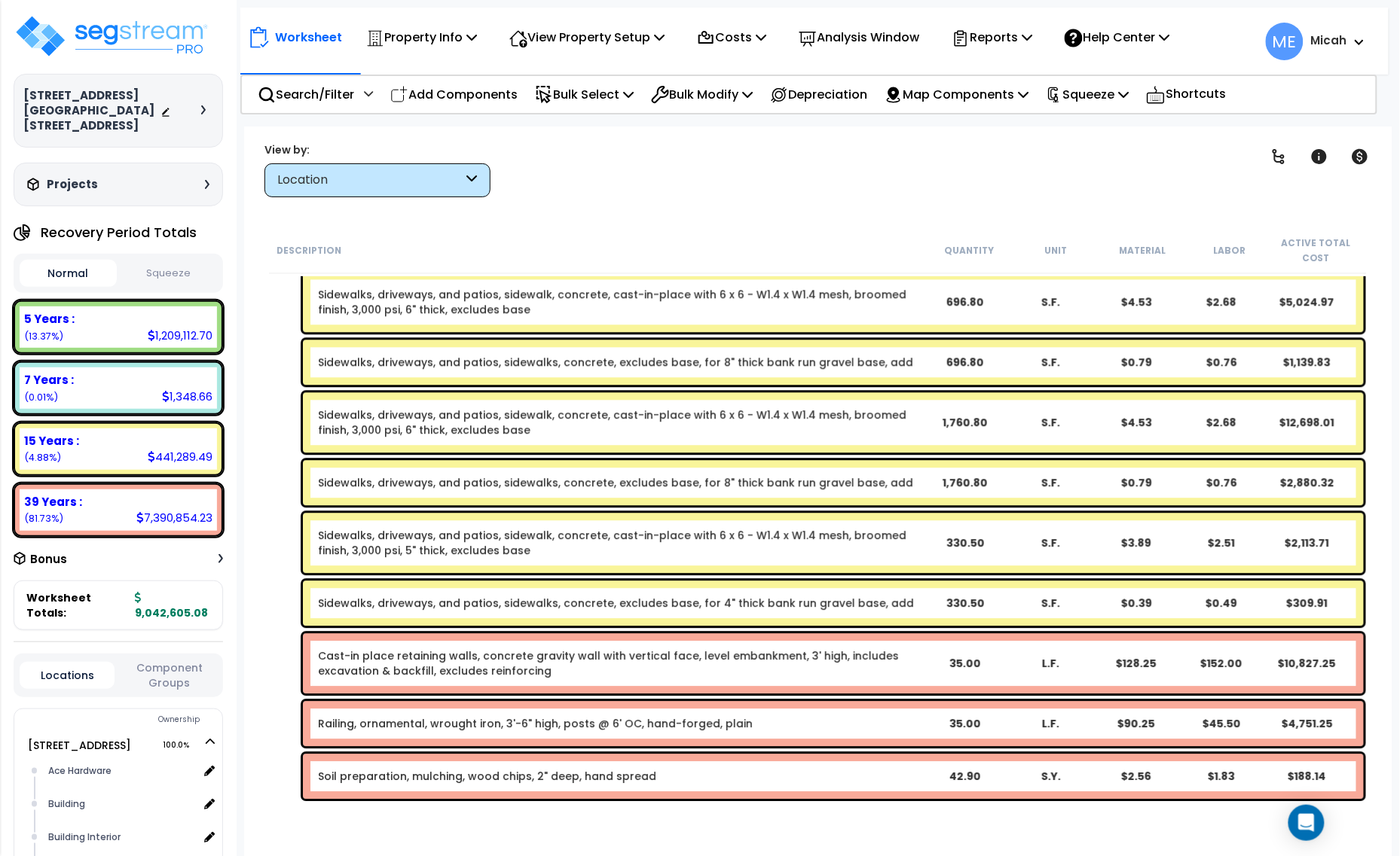
scroll to position [1338, 0]
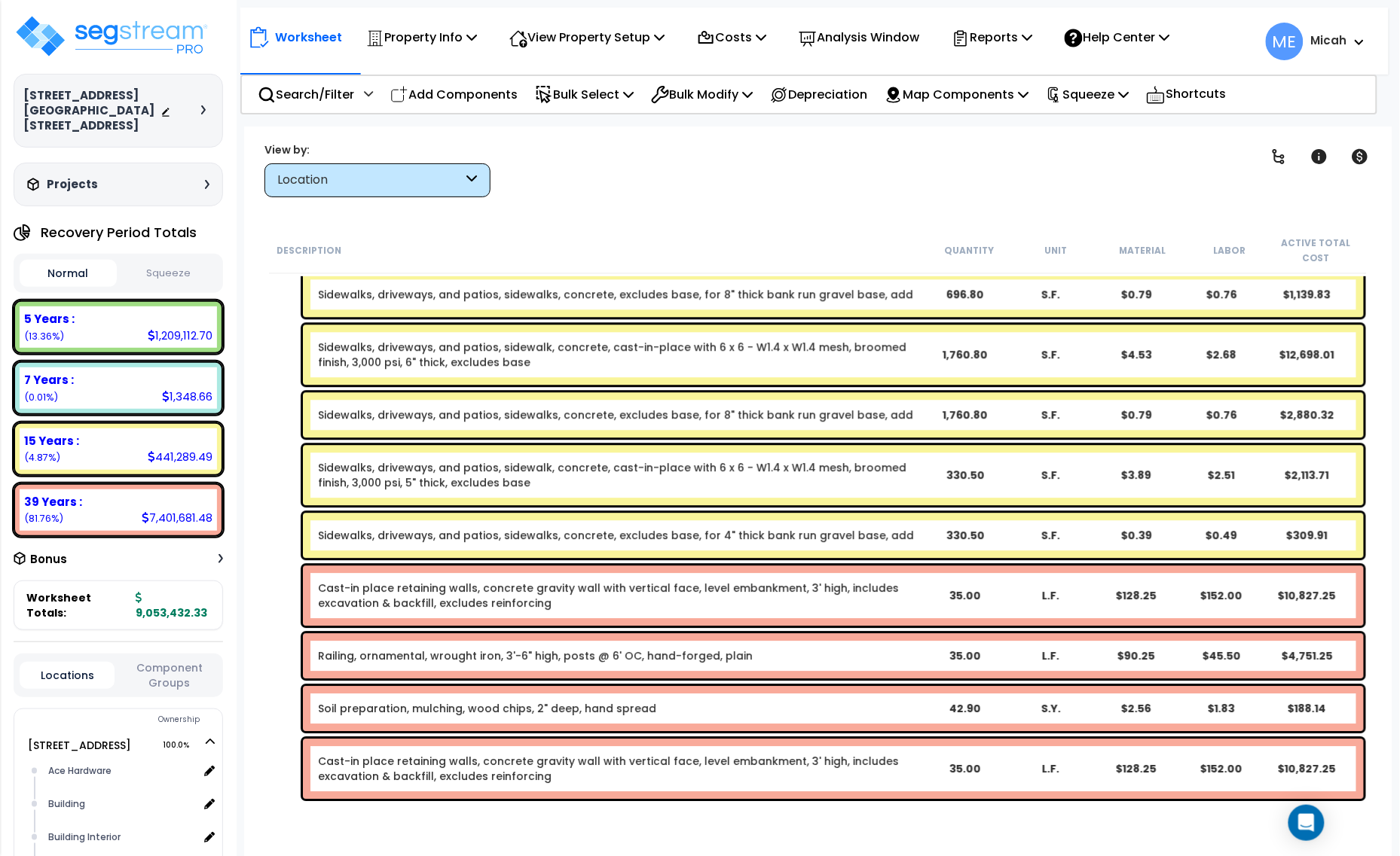
click at [646, 763] on link "Cast-in place retaining walls, concrete gravity wall with vertical face, level …" at bounding box center [608, 768] width 581 height 30
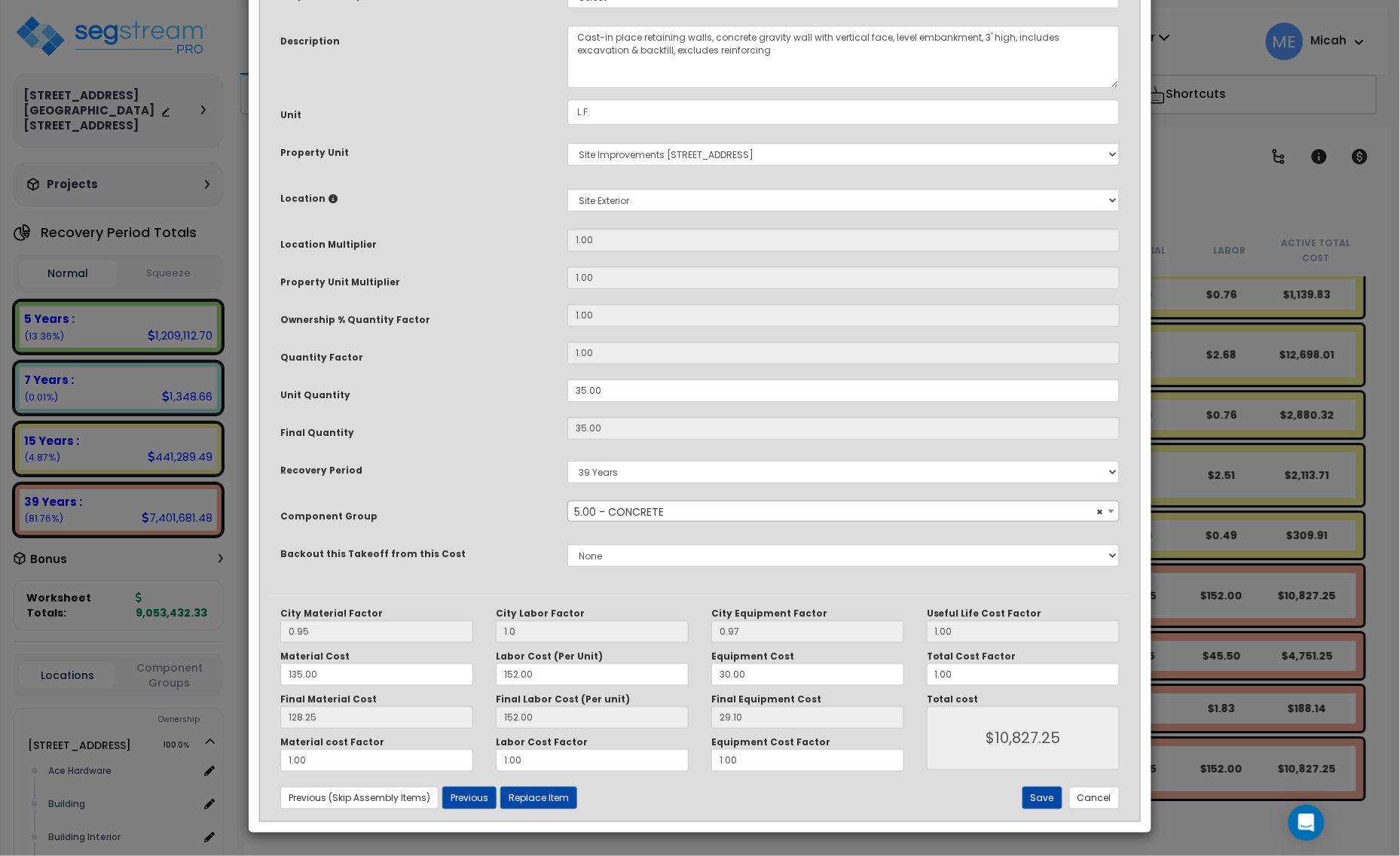
scroll to position [0, 0]
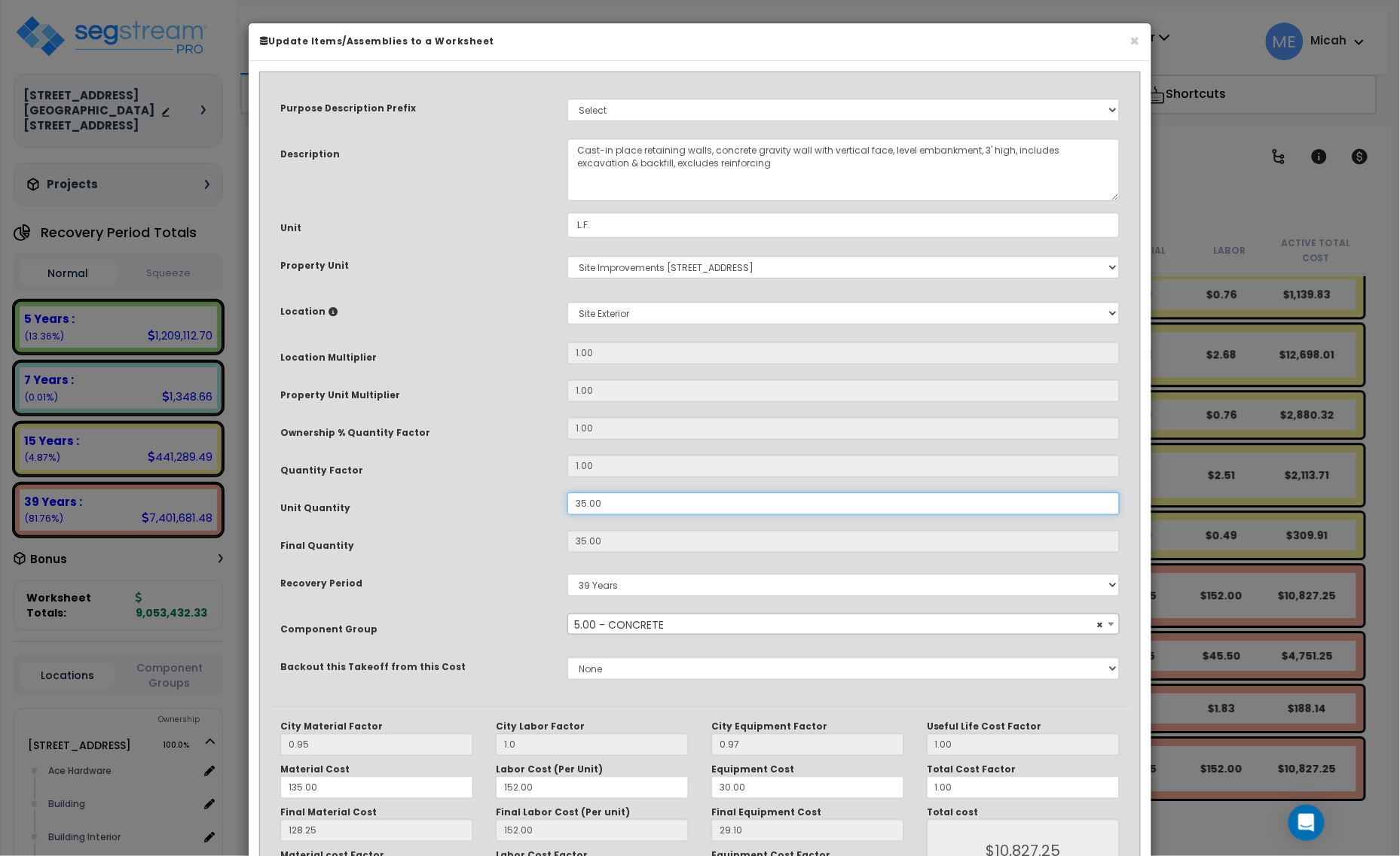
drag, startPoint x: 624, startPoint y: 499, endPoint x: 522, endPoint y: 497, distance: 102.0
click at [522, 497] on div "Unit Quantity 35.00" at bounding box center [700, 505] width 862 height 26
type input "3"
type input "35"
type input "$10,827.25"
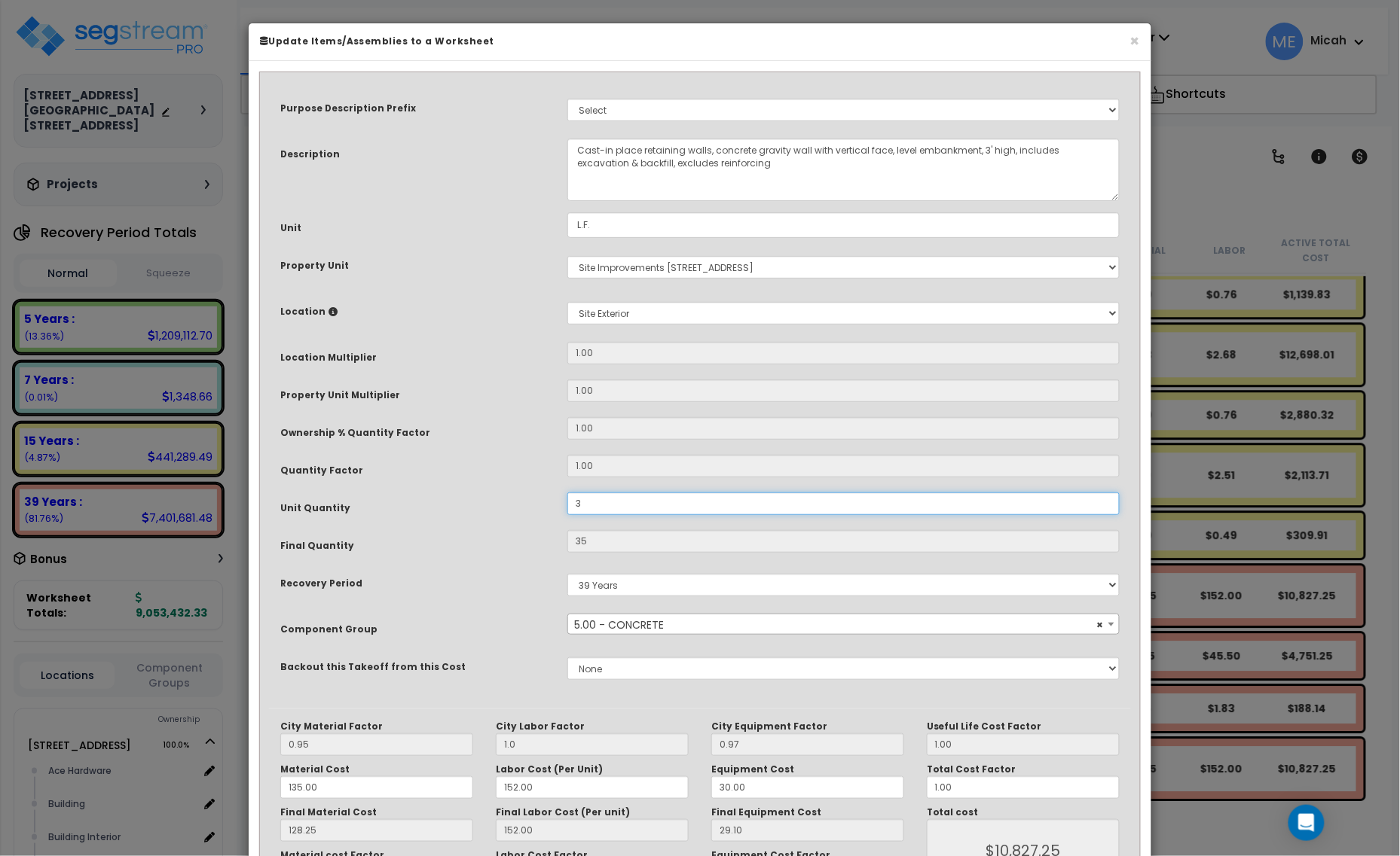
type input "3"
type input "$928.05"
type input "30"
type input "$9,280.50"
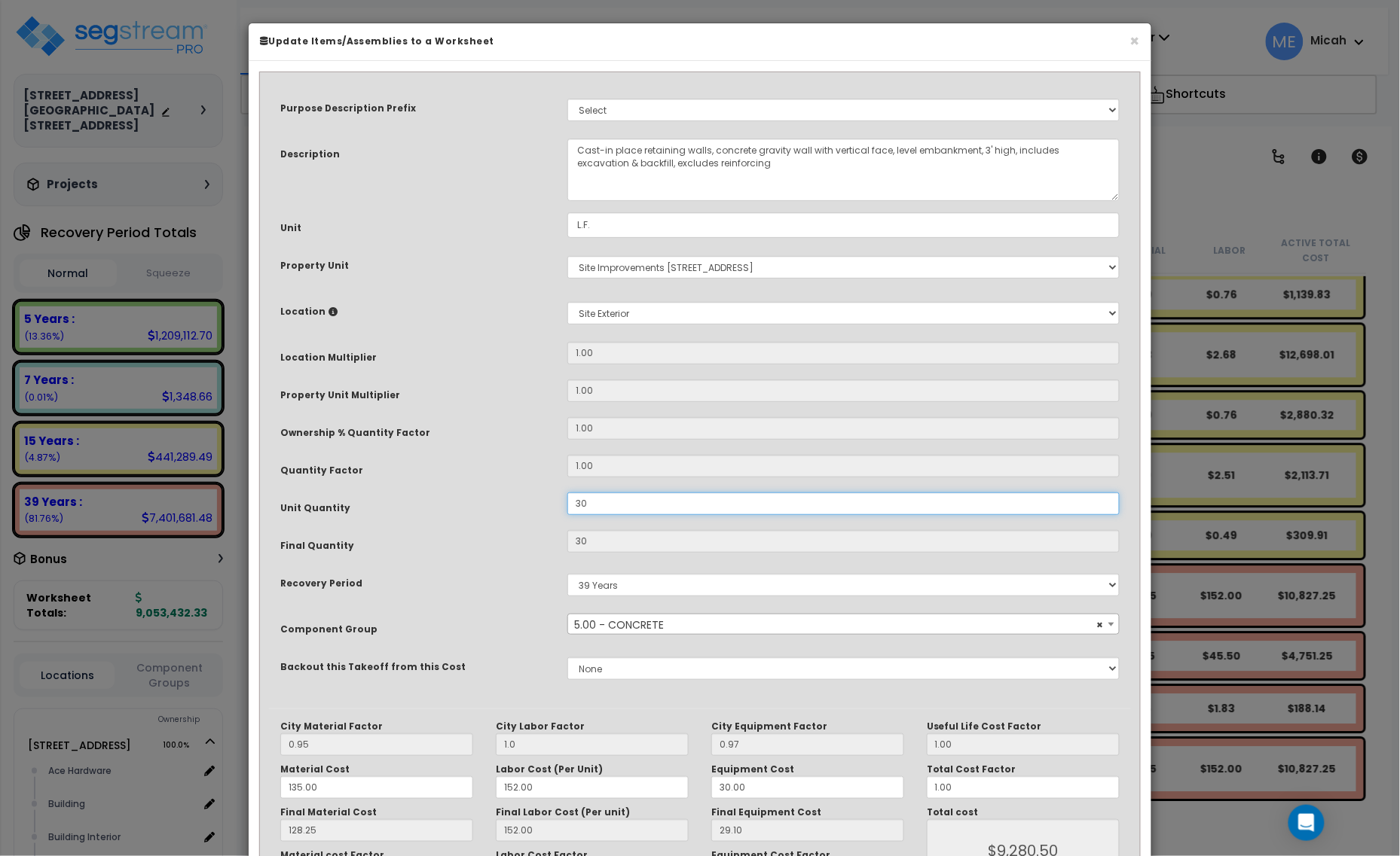
type input "30."
type input "$9,280.50"
type input "30.4"
type input "$9,280.50"
type input "30.4"
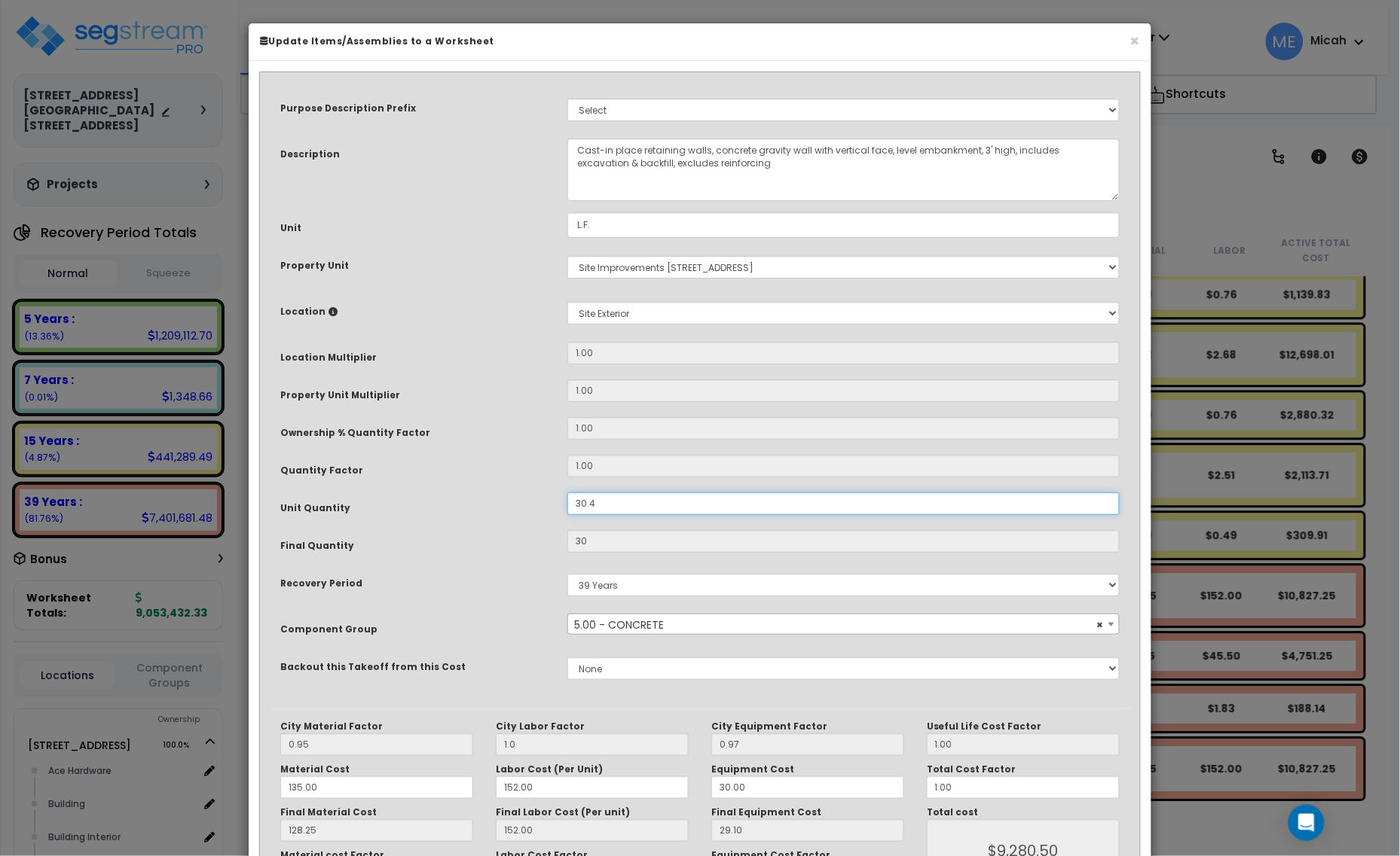
type input "$9,404.24"
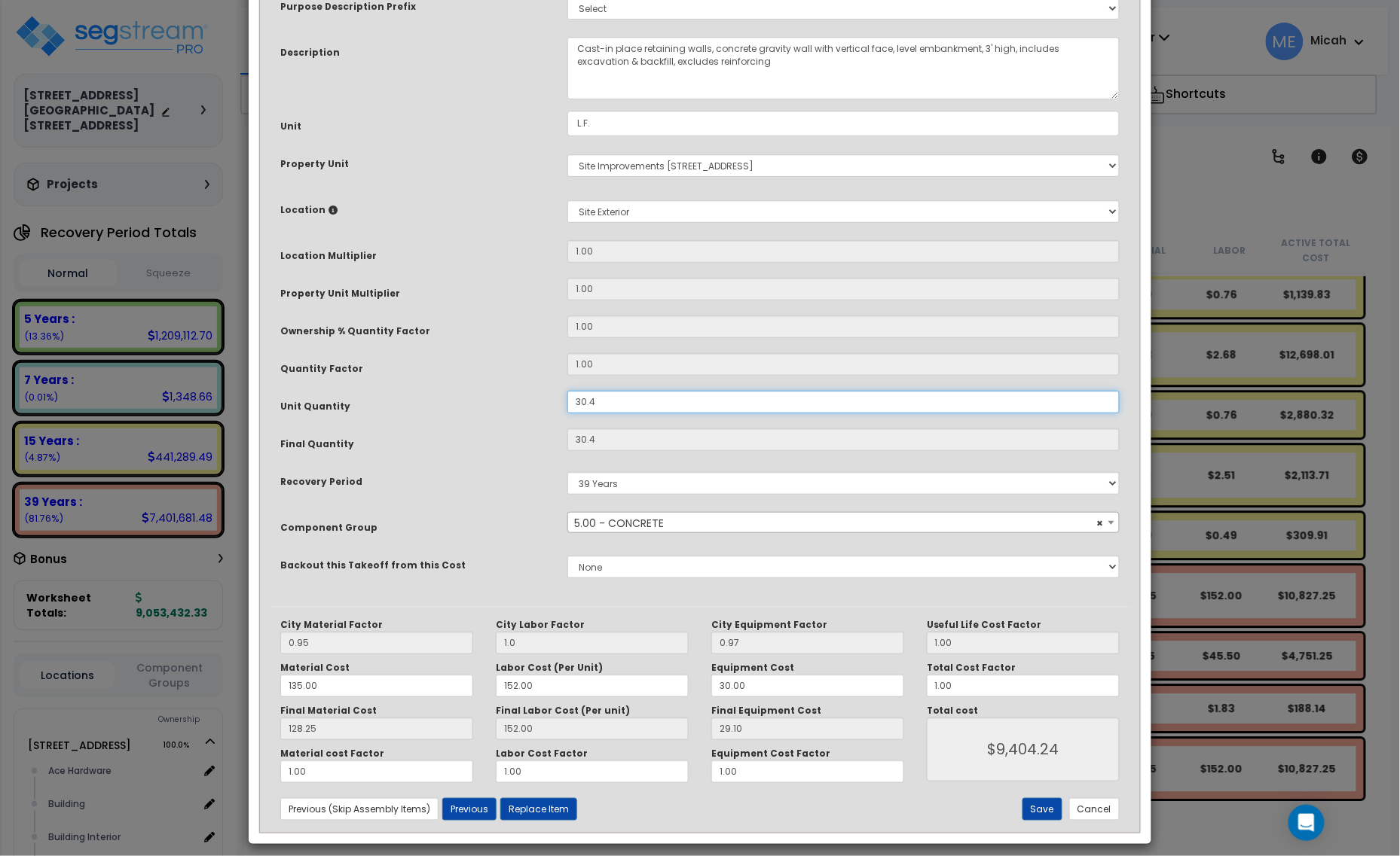
scroll to position [113, 0]
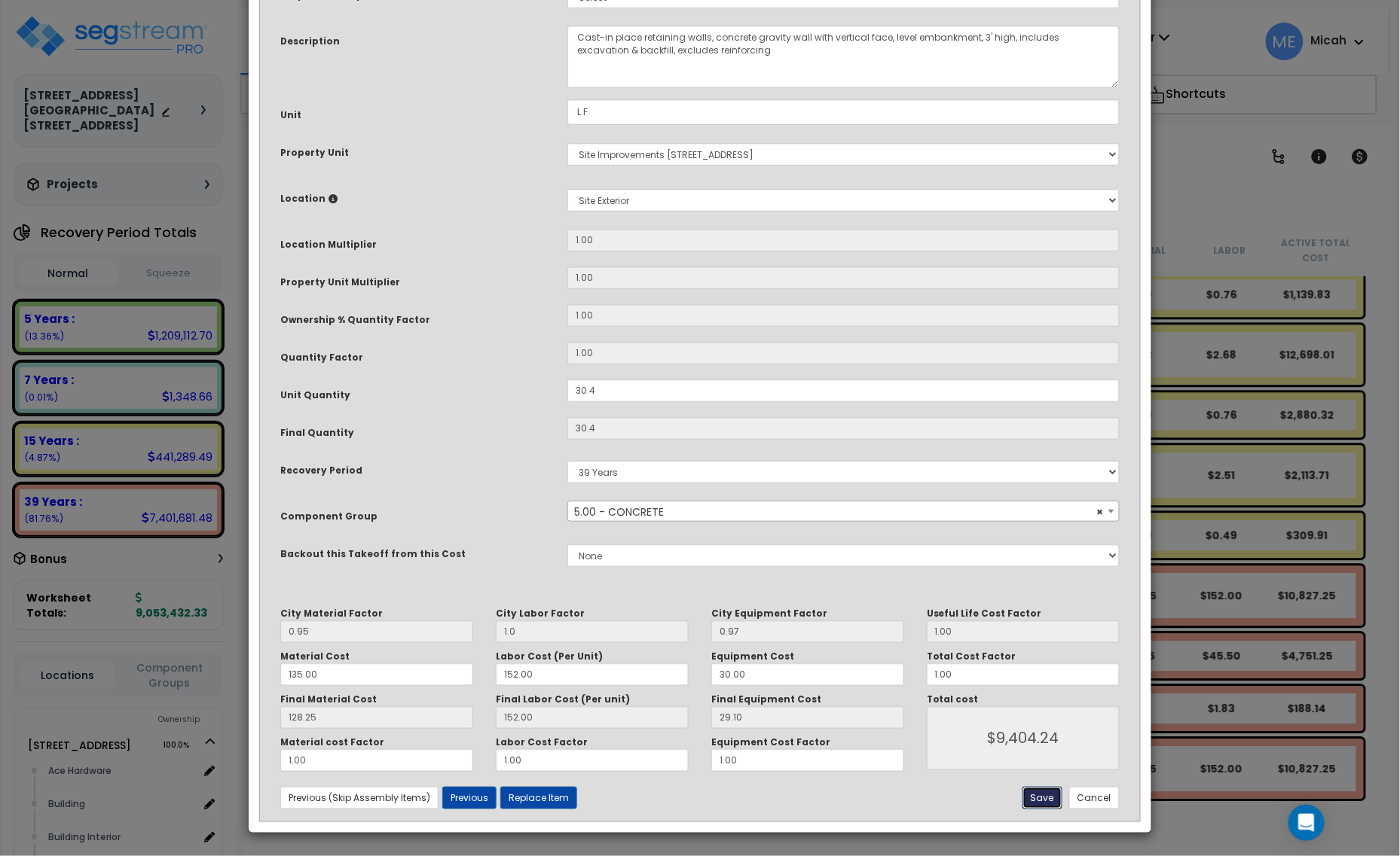
click at [1043, 806] on button "Save" at bounding box center [1042, 797] width 40 height 22
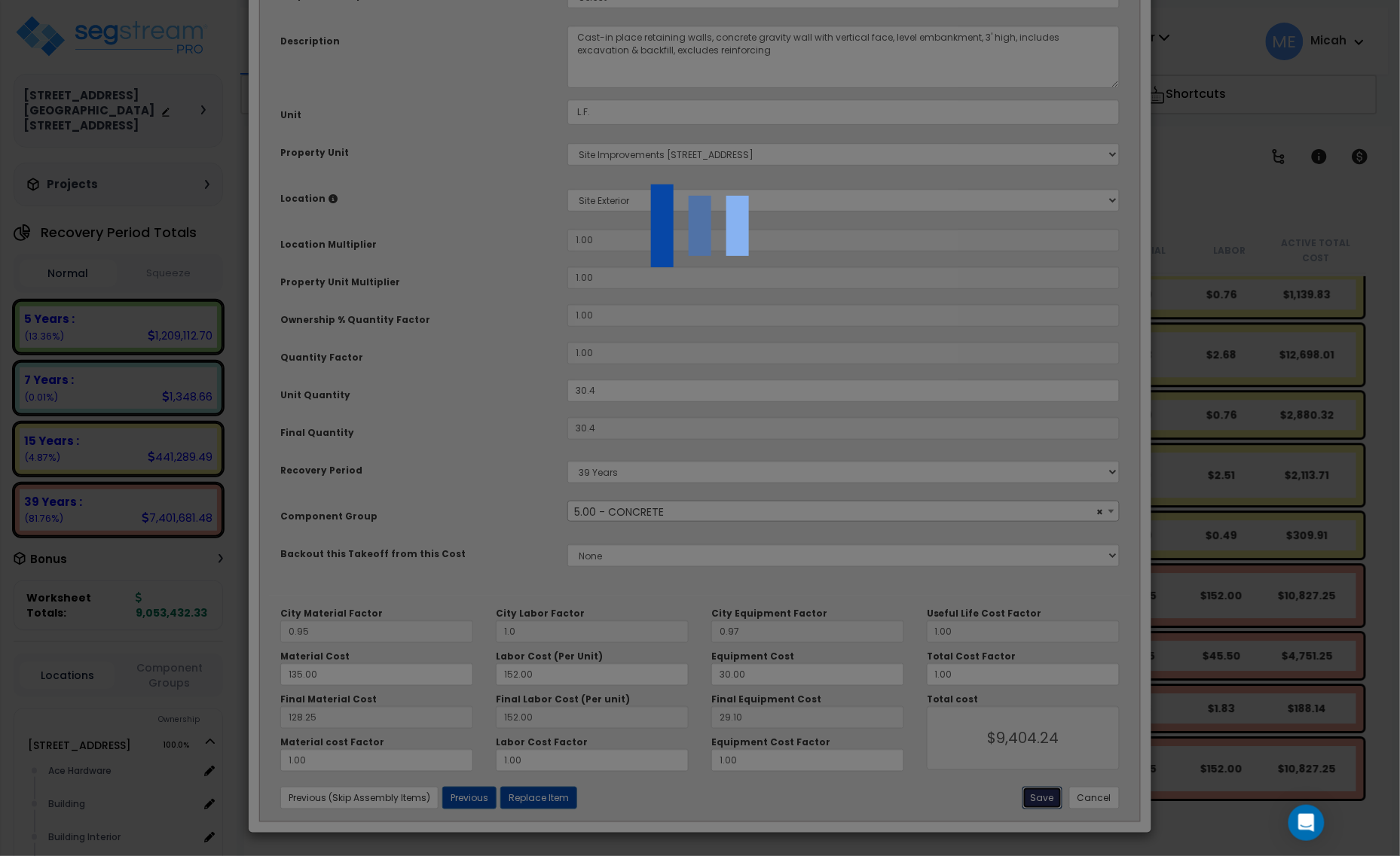
type input "30.40"
type input "1.00"
type input "9404.24"
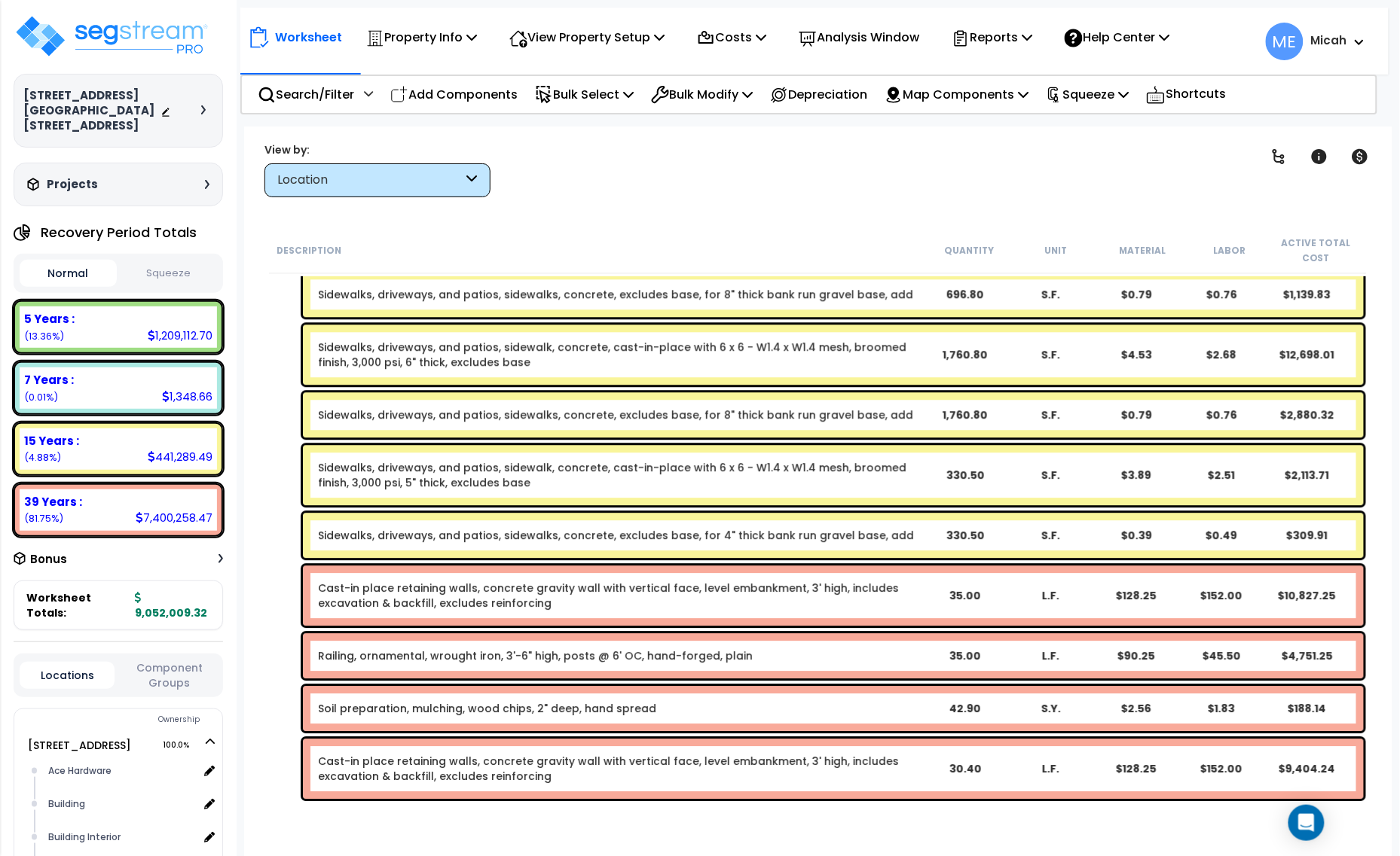
click at [665, 769] on div "Cast-in place retaining walls, concrete gravity wall with vertical face, level …" at bounding box center [619, 768] width 603 height 30
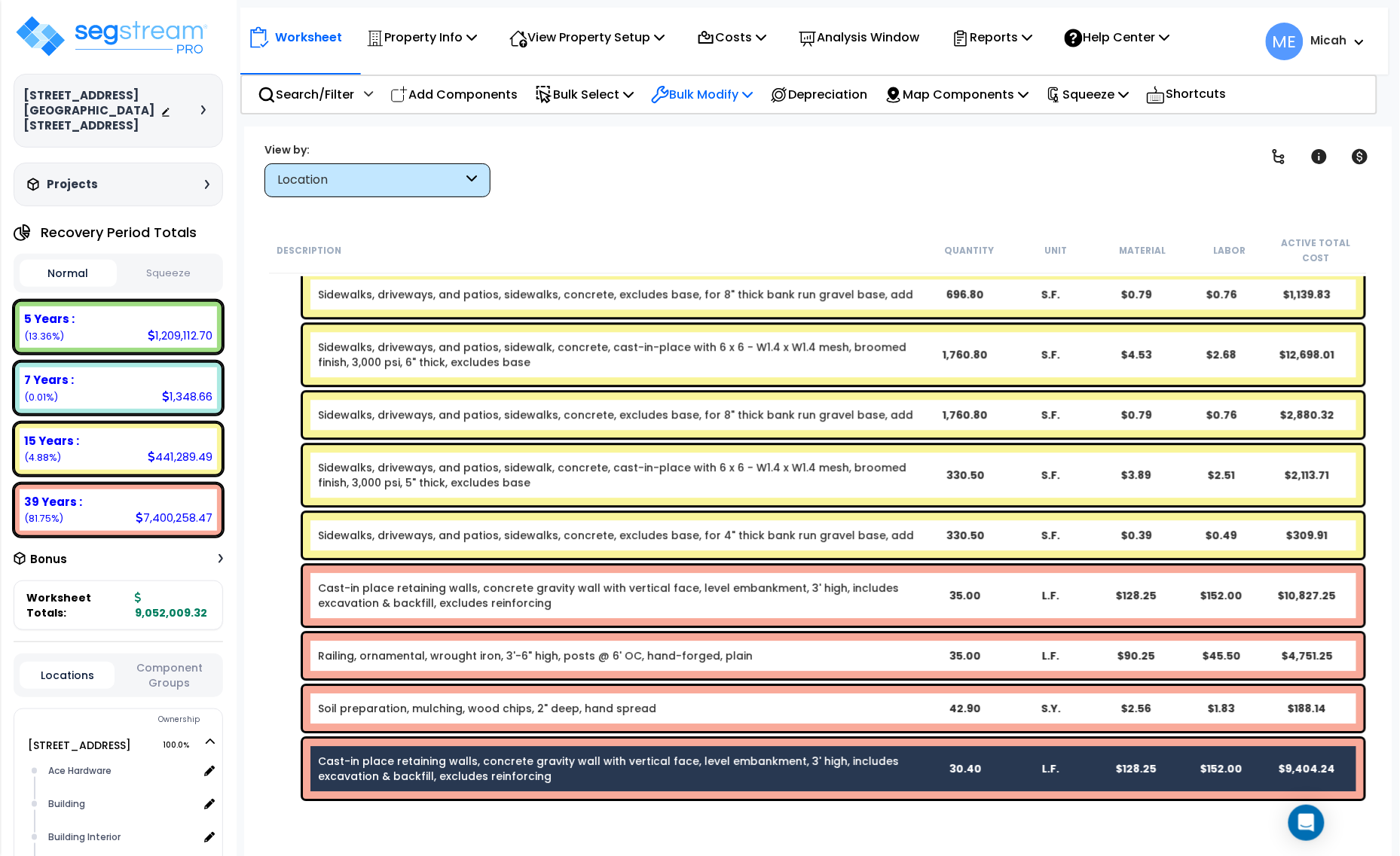
click at [744, 90] on p "Bulk Modify" at bounding box center [702, 94] width 102 height 21
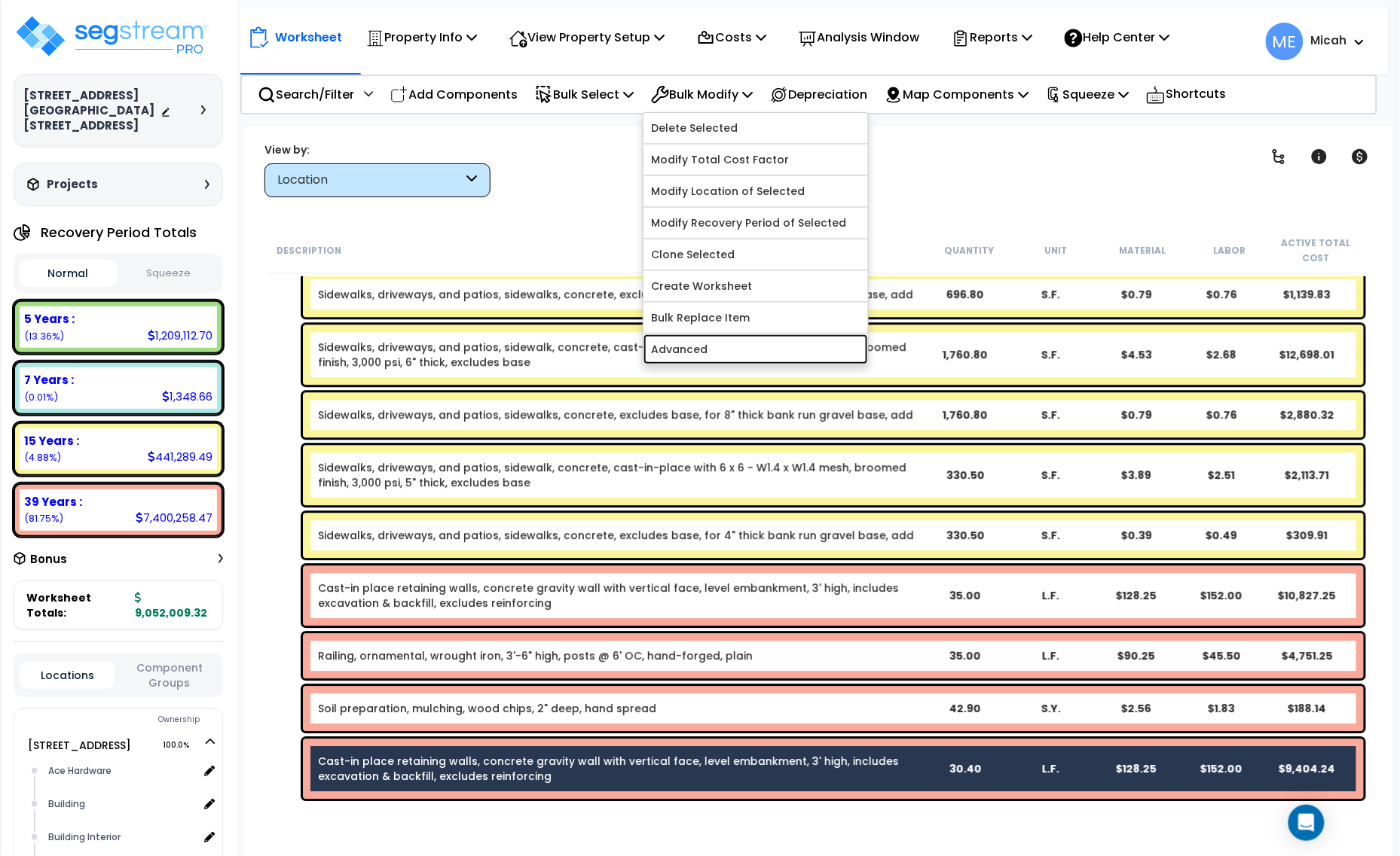
click at [796, 344] on link "Advanced" at bounding box center [756, 349] width 225 height 30
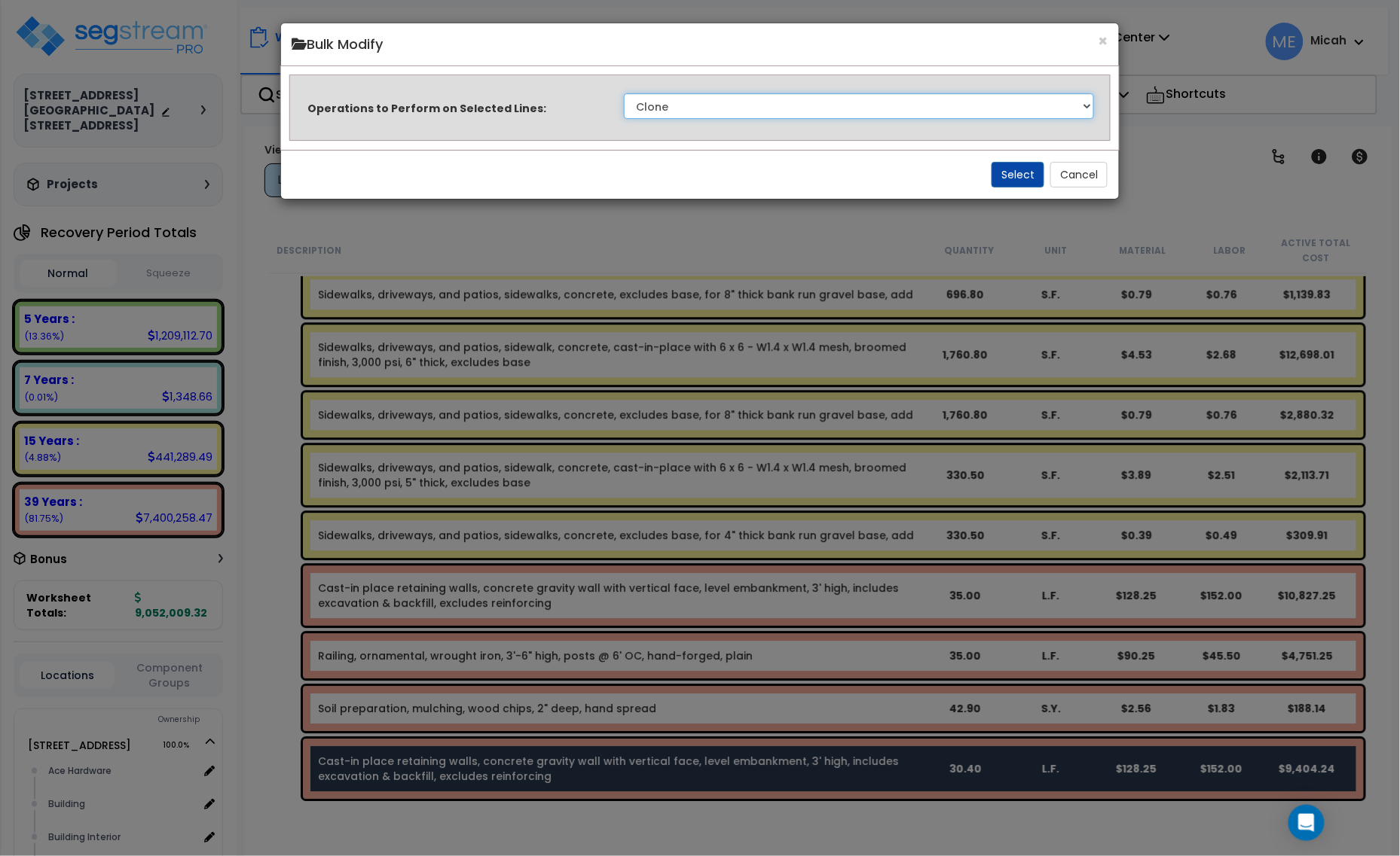
click at [994, 113] on select "Clone Delete Delete Zero Quantities Modify Component Group Modify Cost Sources …" at bounding box center [859, 107] width 471 height 25
select select "modifyLocation"
click at [624, 94] on select "Clone Delete Delete Zero Quantities Modify Component Group Modify Cost Sources …" at bounding box center [859, 107] width 471 height 25
click at [1027, 185] on button "Select" at bounding box center [1018, 175] width 53 height 25
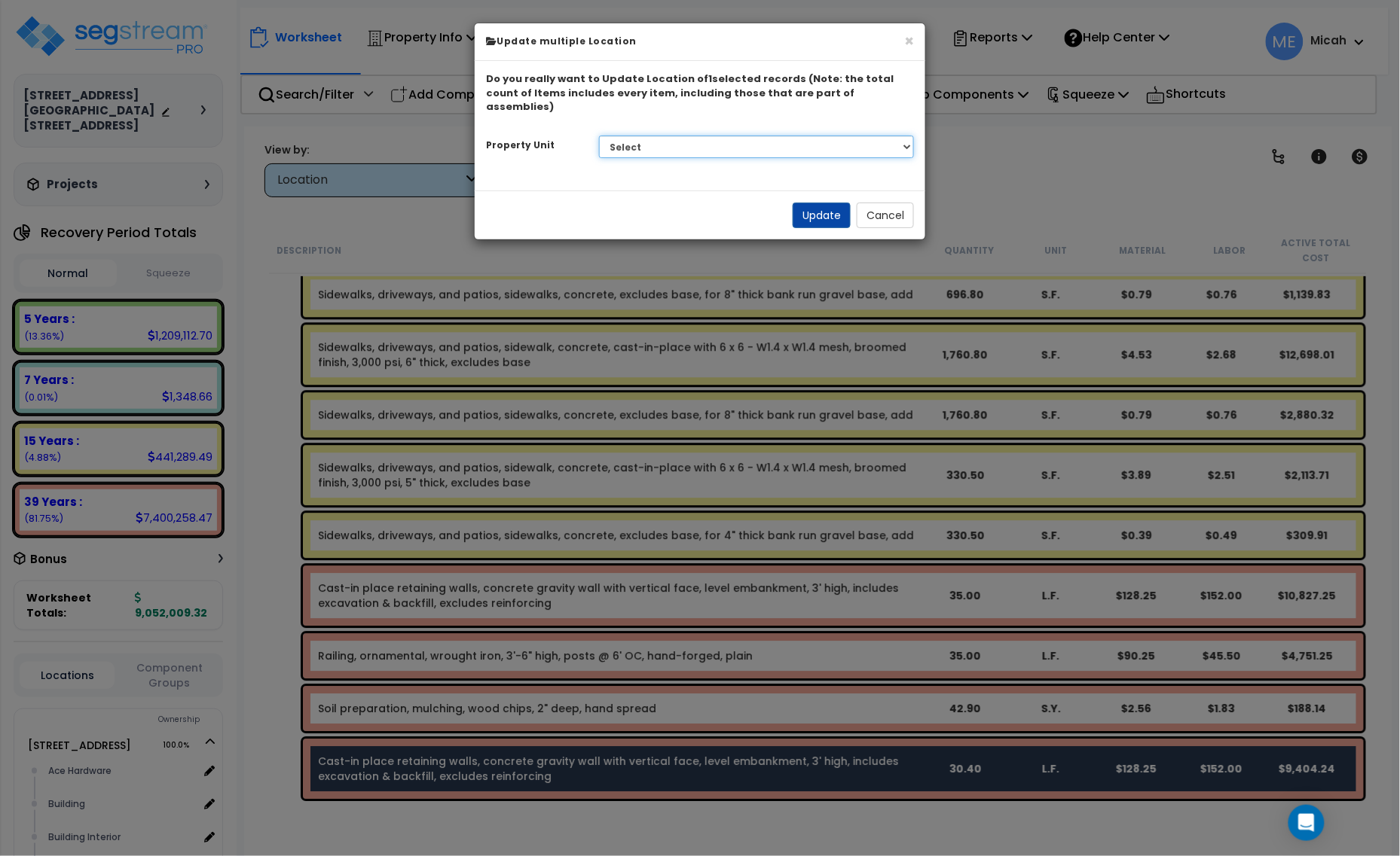
click at [764, 136] on select "Select 1408 9th St E 915 4th Ave E Site Improvement 915 4th Ave E Site Improvem…" at bounding box center [757, 147] width 316 height 22
select select "161435"
click at [599, 136] on select "Select 1408 9th St E 915 4th Ave E Site Improvement 915 4th Ave E Site Improvem…" at bounding box center [757, 147] width 316 height 22
select select
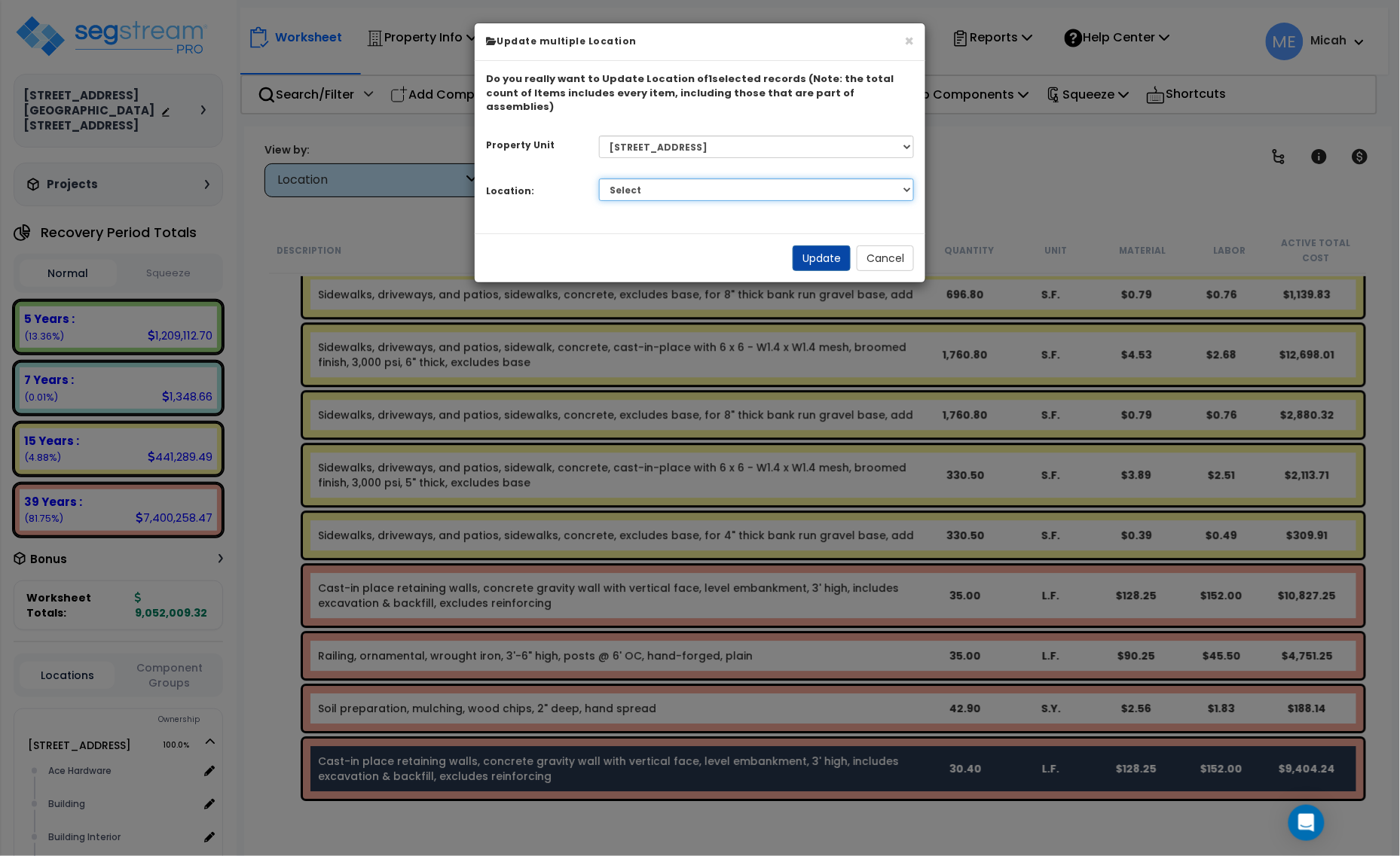
click at [794, 179] on select "Select Ace Hardware Building Building Interior Cowboy'S Indoor Golf Mainstream …" at bounding box center [757, 190] width 316 height 22
click at [867, 136] on select "Select 1408 9th St E 915 4th Ave E Site Improvement 915 4th Ave E Site Improvem…" at bounding box center [757, 147] width 316 height 22
select select "161443"
click at [599, 136] on select "Select 1408 9th St E 915 4th Ave E Site Improvement 915 4th Ave E Site Improvem…" at bounding box center [757, 147] width 316 height 22
click at [773, 179] on select "Select Site Exterior Add Additional Location" at bounding box center [757, 190] width 316 height 22
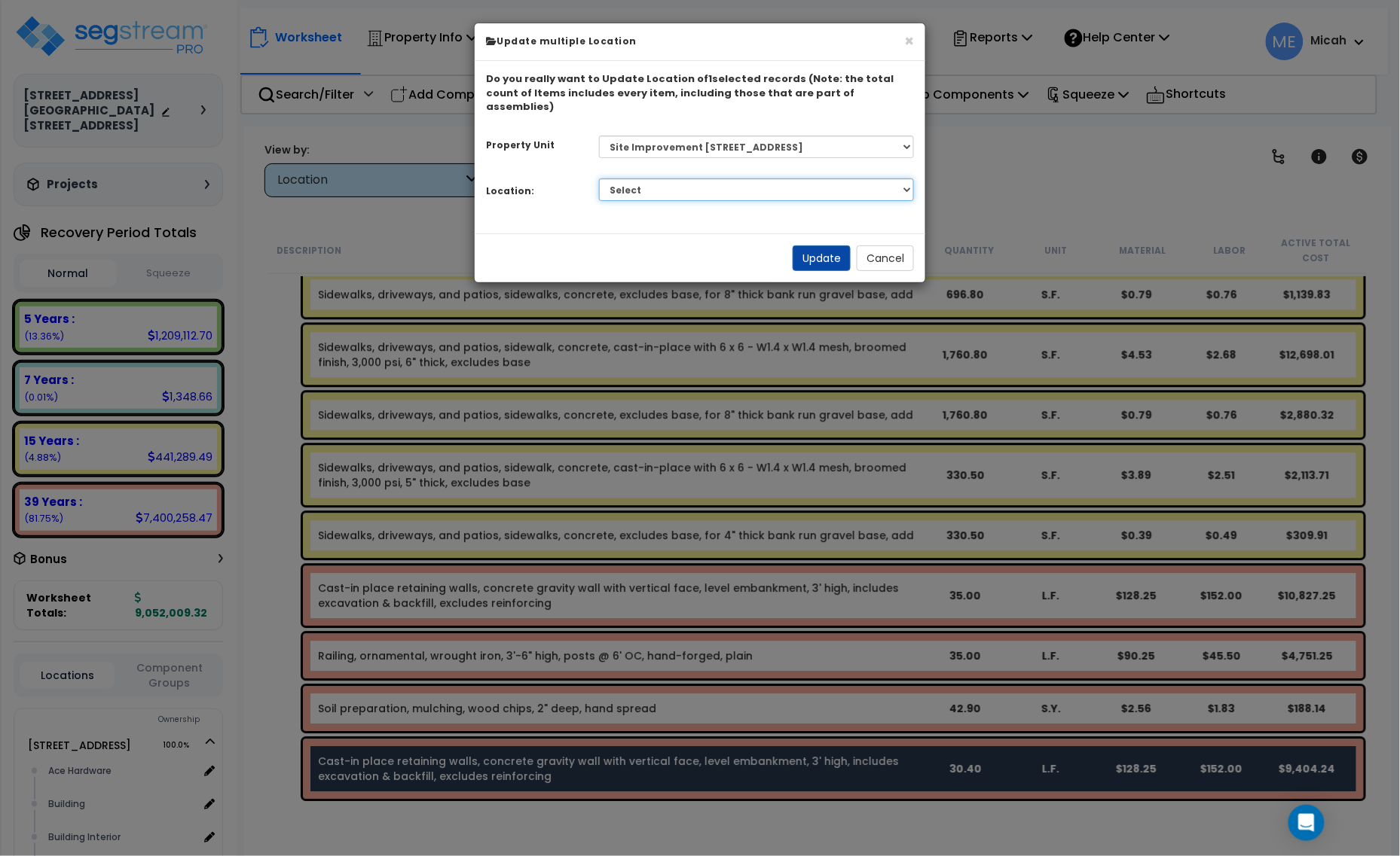
select select "462"
click at [599, 179] on select "Select Site Exterior Add Additional Location" at bounding box center [757, 190] width 316 height 22
click at [821, 245] on button "Update" at bounding box center [821, 258] width 58 height 25
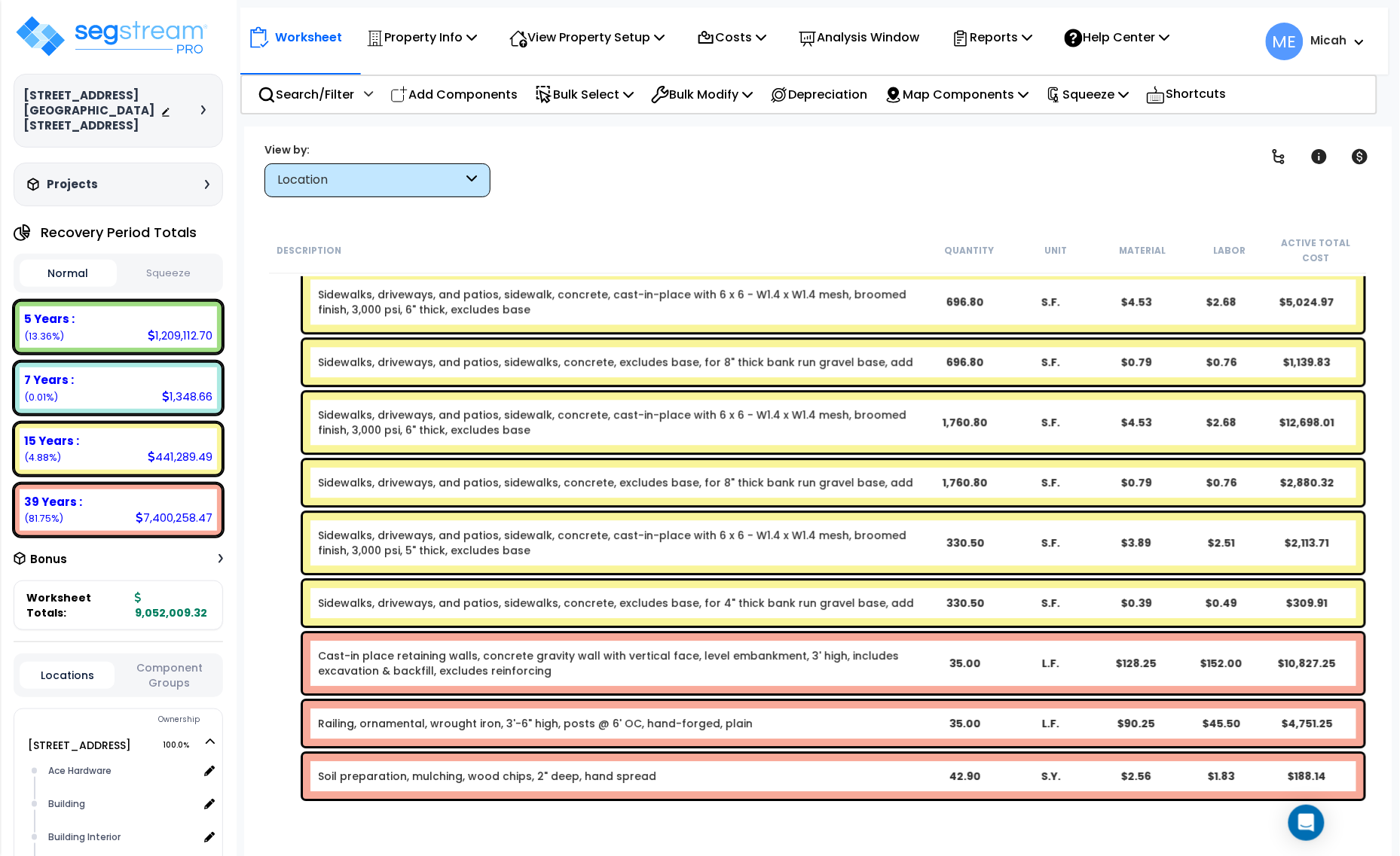
click at [490, 725] on link "Railing, ornamental, wrought iron, 3'-6" high, posts @ 6' OC, hand-forged, plain" at bounding box center [535, 723] width 435 height 15
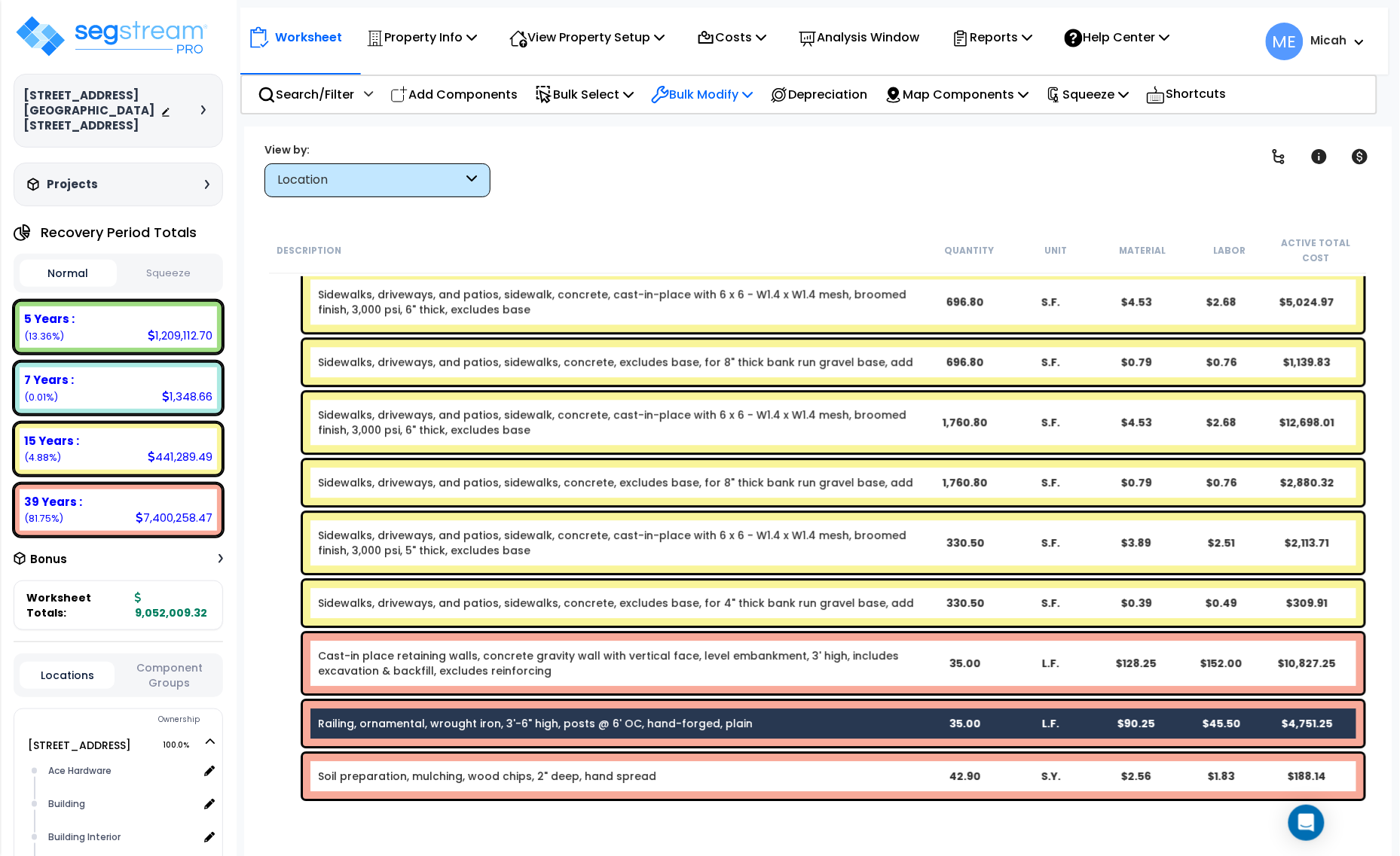
click at [753, 94] on icon at bounding box center [747, 94] width 11 height 12
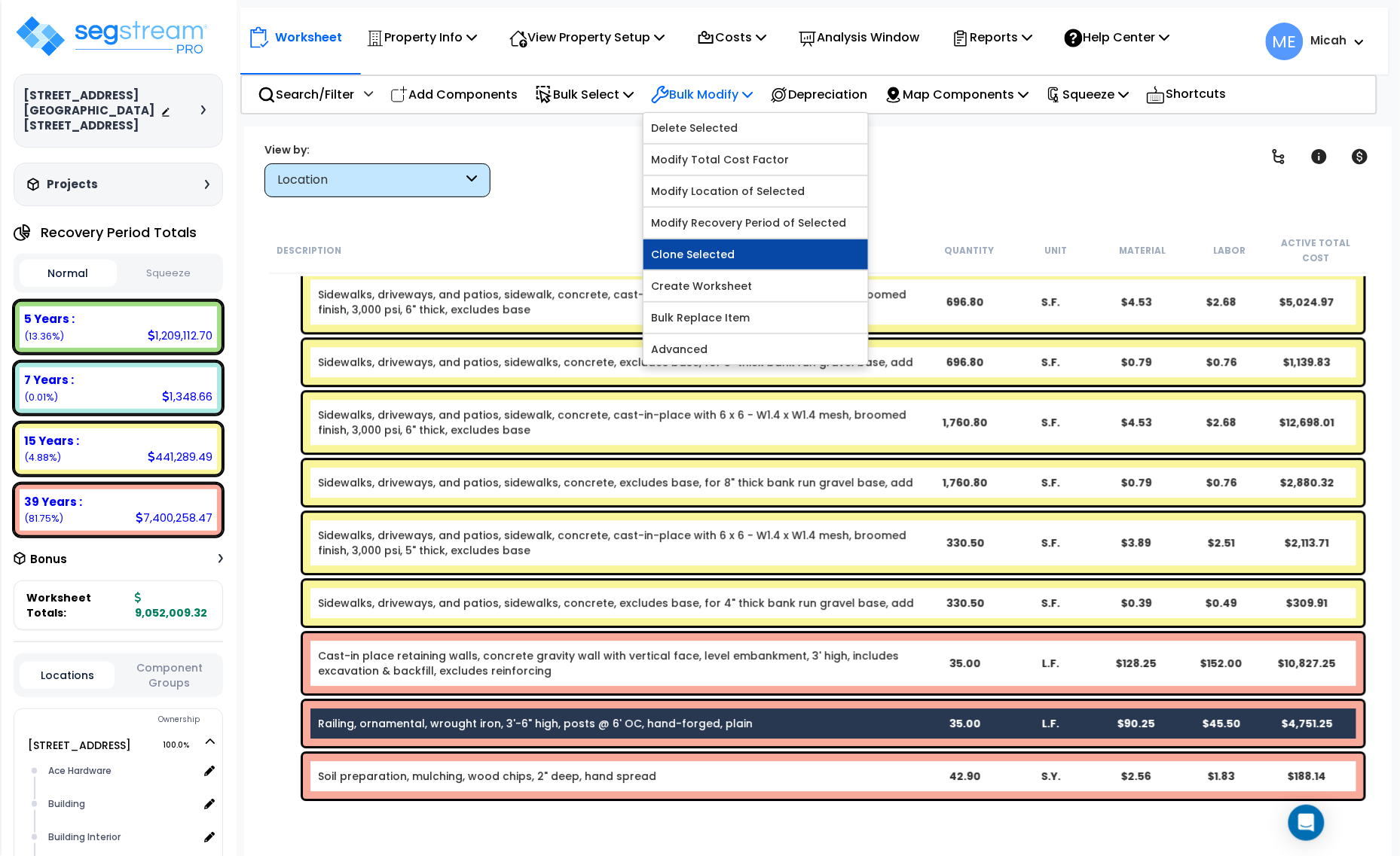
click at [728, 262] on link "Clone Selected" at bounding box center [756, 254] width 225 height 30
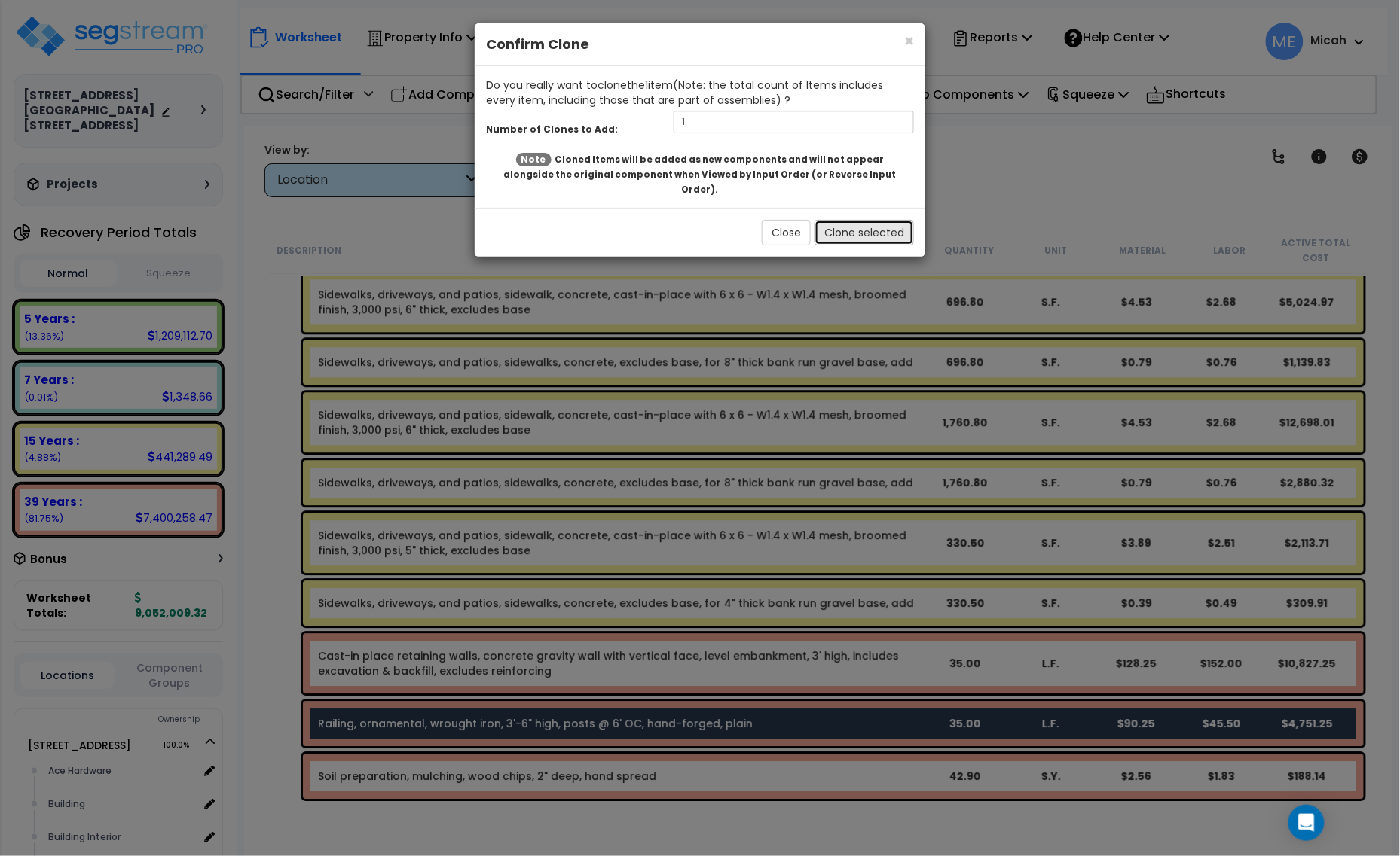
click at [853, 220] on button "Clone selected" at bounding box center [864, 233] width 100 height 25
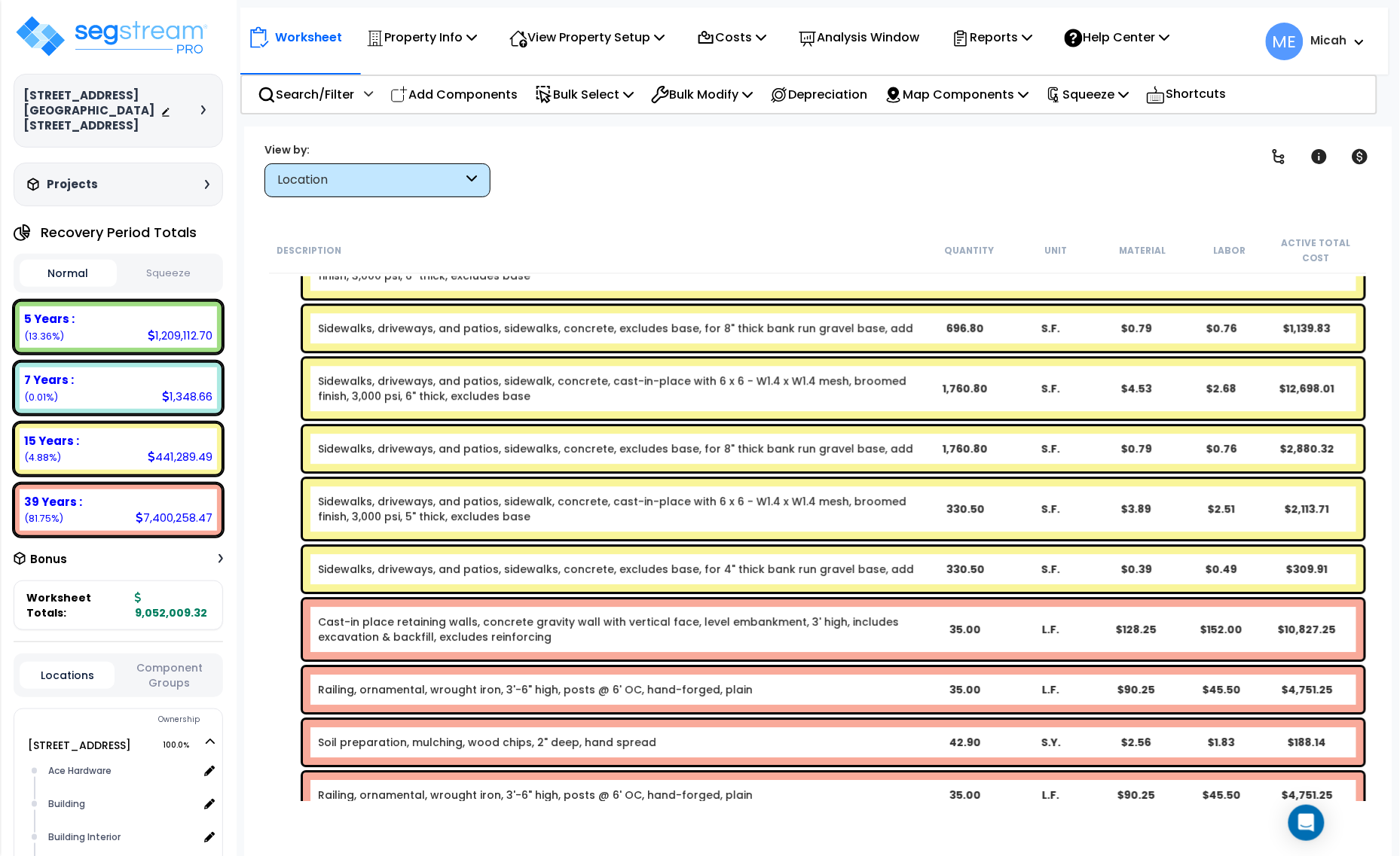
scroll to position [1391, 0]
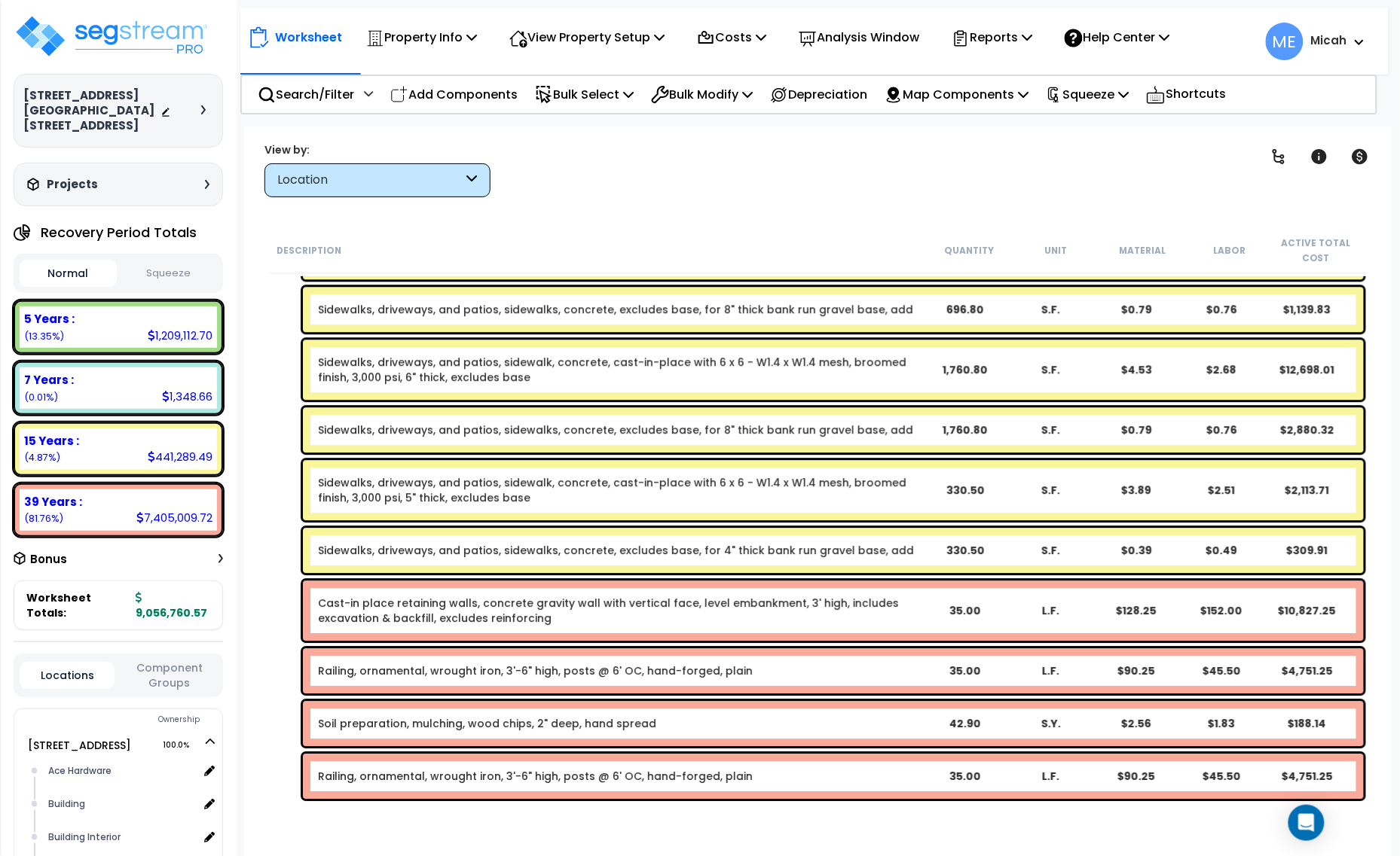
click at [580, 770] on link "Railing, ornamental, wrought iron, 3'-6" high, posts @ 6' OC, hand-forged, plain" at bounding box center [535, 776] width 435 height 15
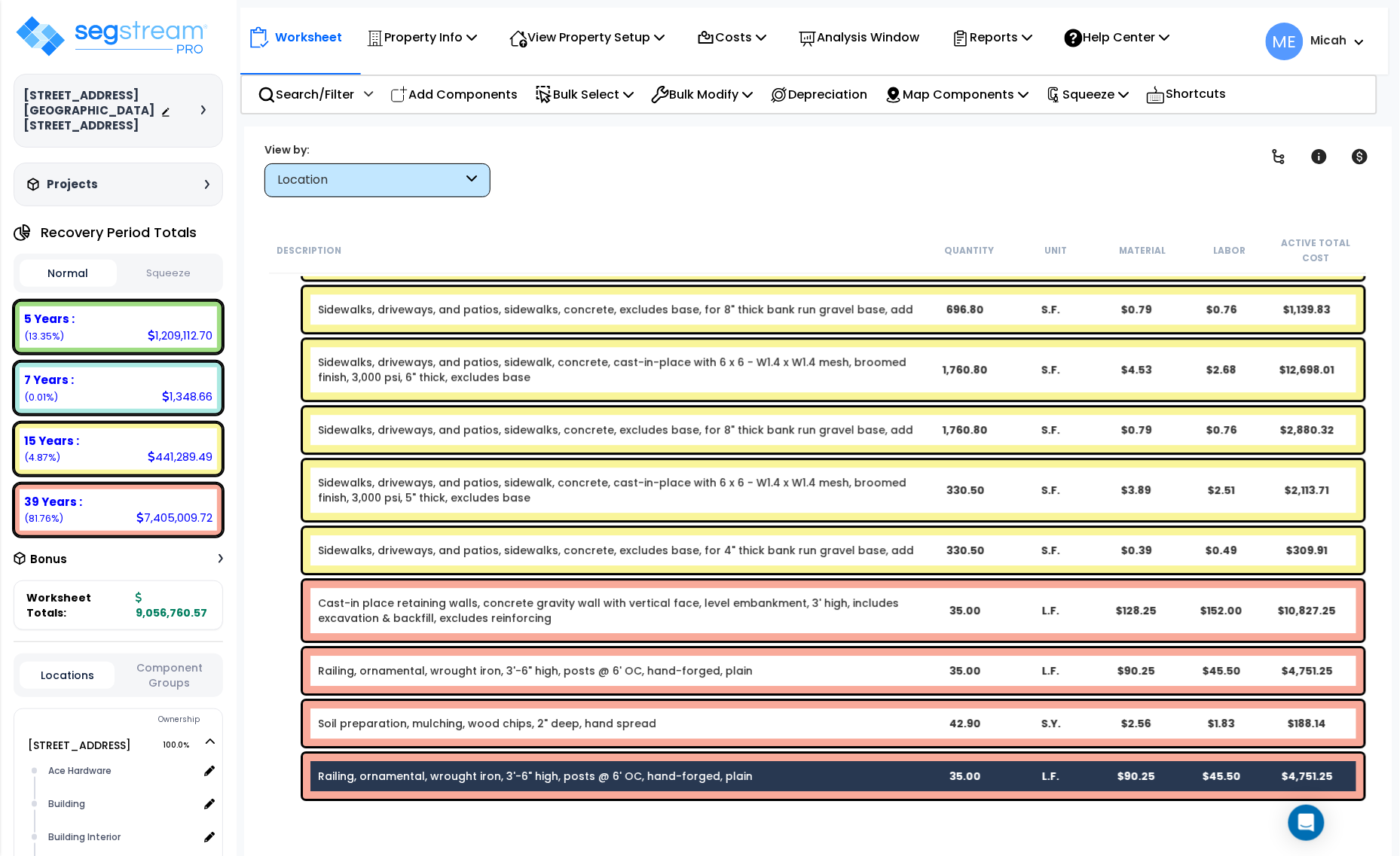
click at [593, 772] on link "Railing, ornamental, wrought iron, 3'-6" high, posts @ 6' OC, hand-forged, plain" at bounding box center [535, 776] width 435 height 15
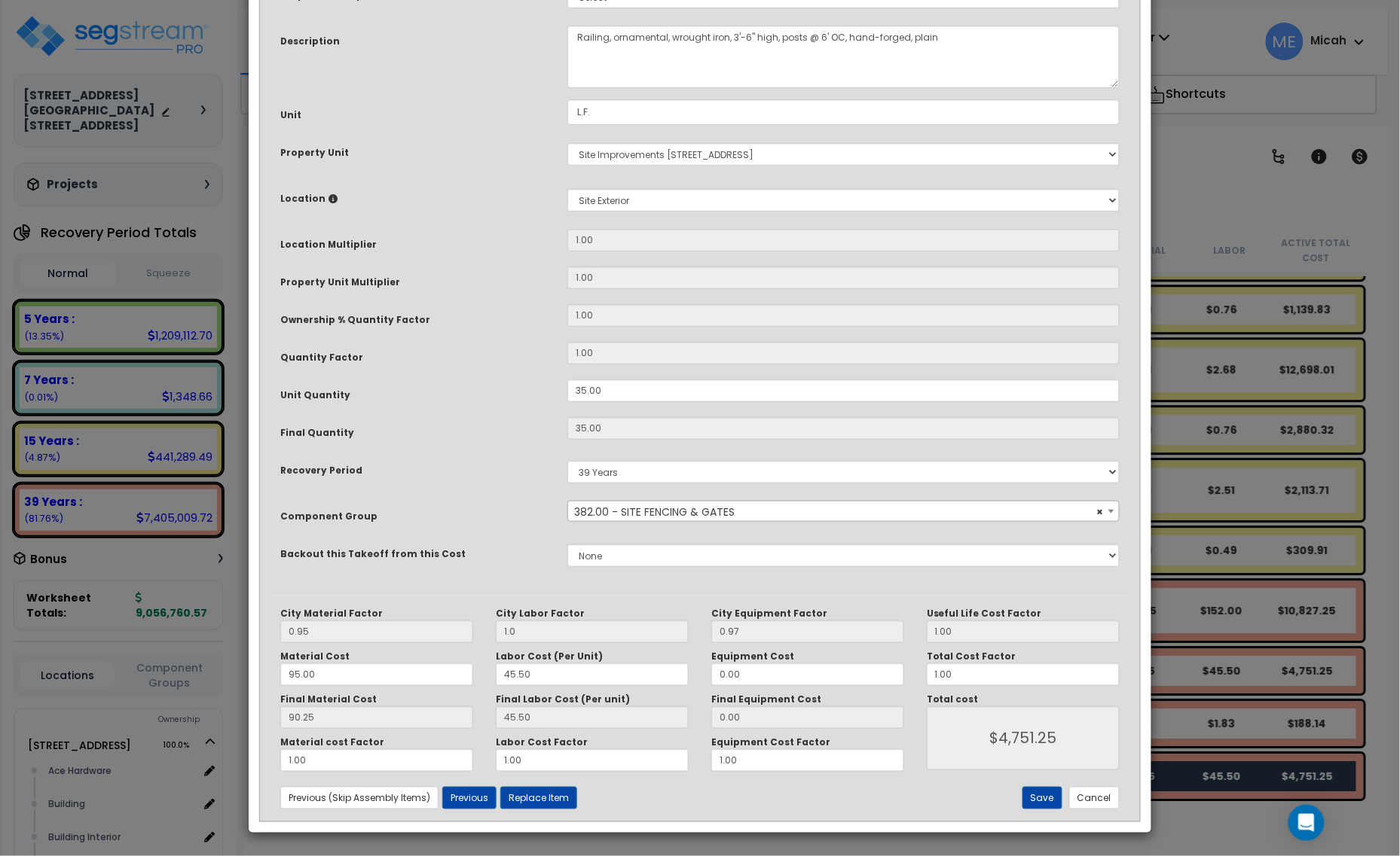
scroll to position [0, 0]
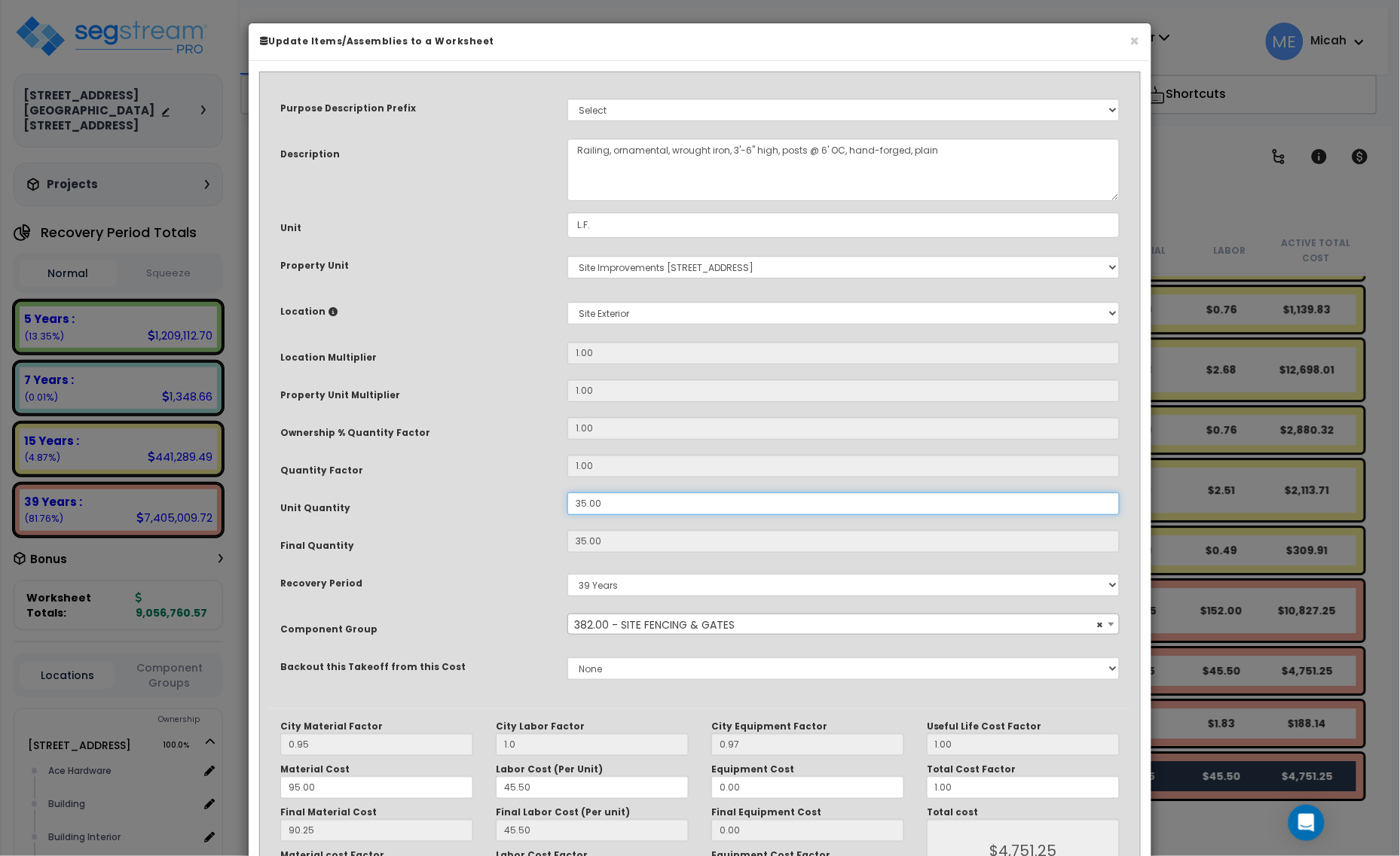
drag, startPoint x: 607, startPoint y: 507, endPoint x: 552, endPoint y: 504, distance: 55.1
click at [552, 504] on div "Unit Quantity 35.00" at bounding box center [700, 505] width 862 height 26
type input "3"
type input "35"
type input "$4,751.25"
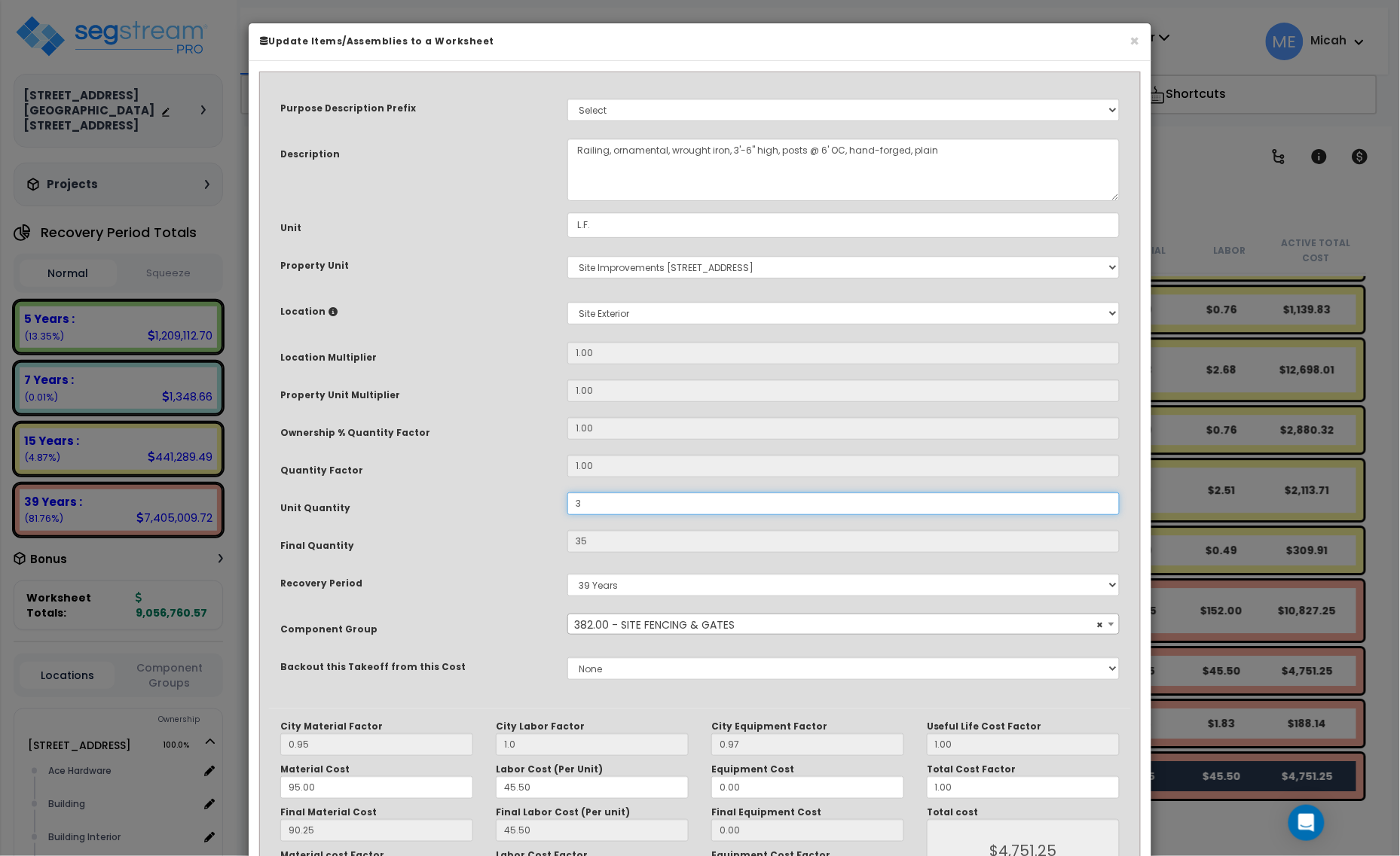
type input "3"
type input "$407.25"
type input "30"
type input "$4,072.50"
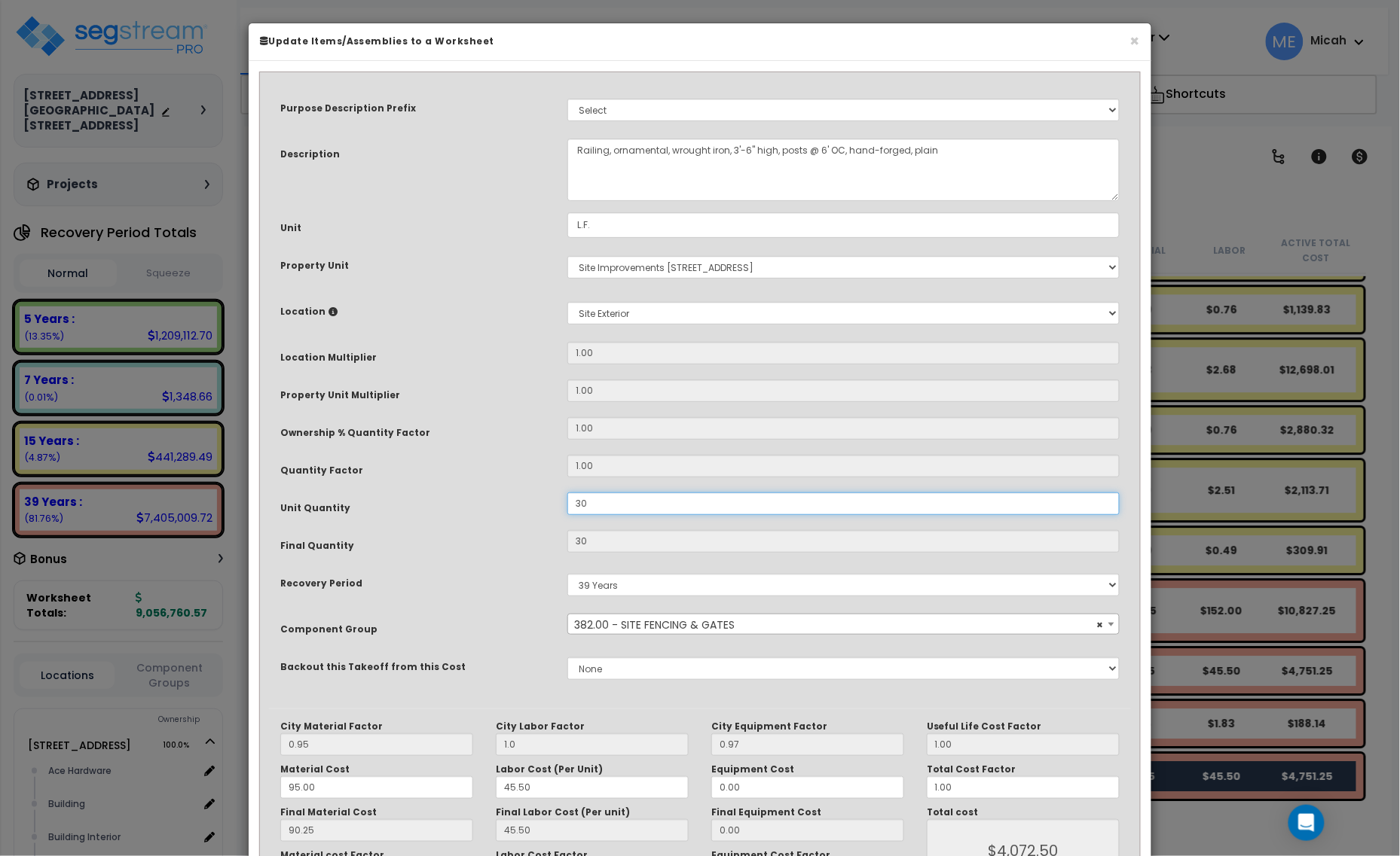
type input "30."
type input "$4,072.50"
type input "30.3"
type input "$4,072.50"
type input "30.3"
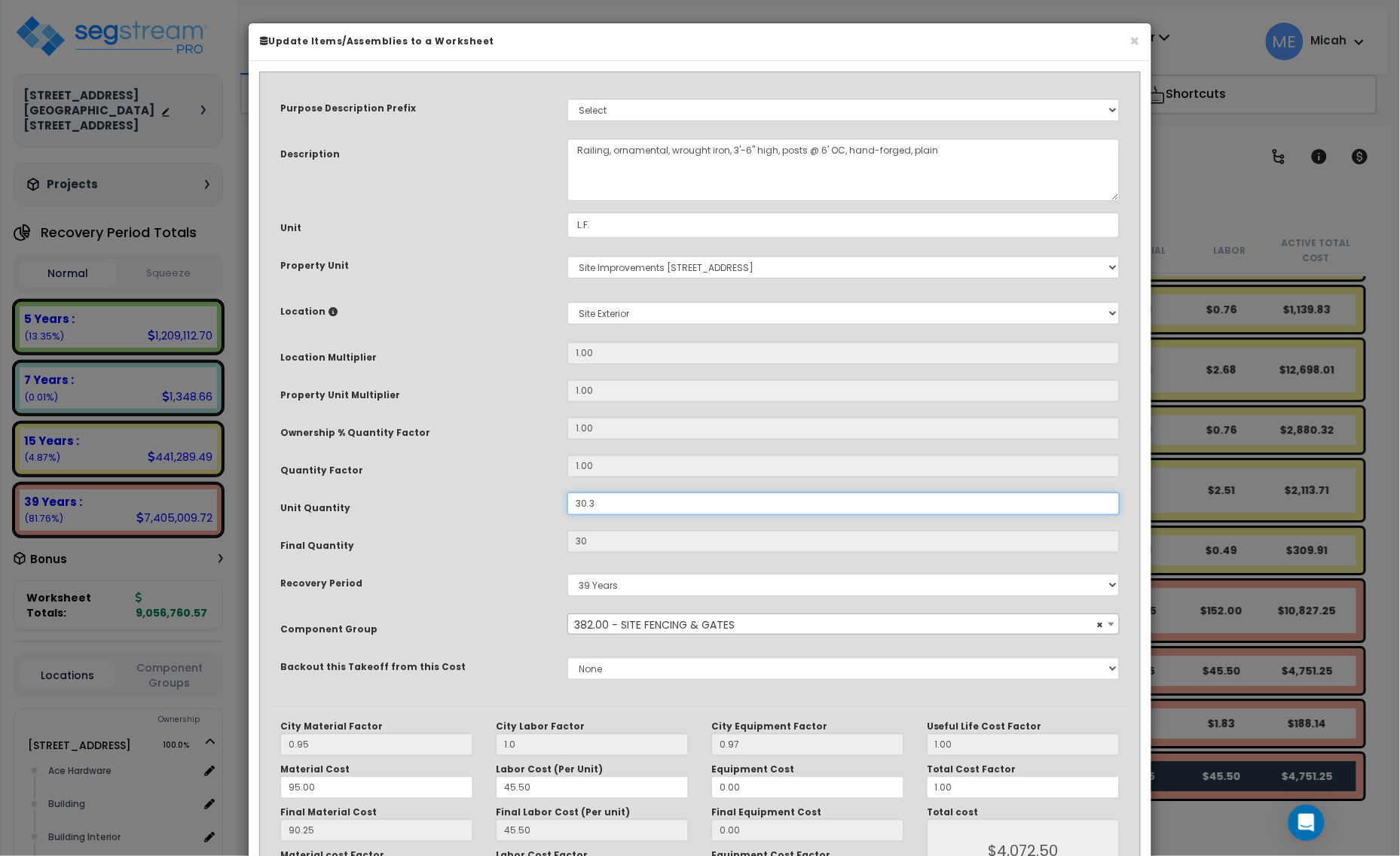
type input "$4,113.23"
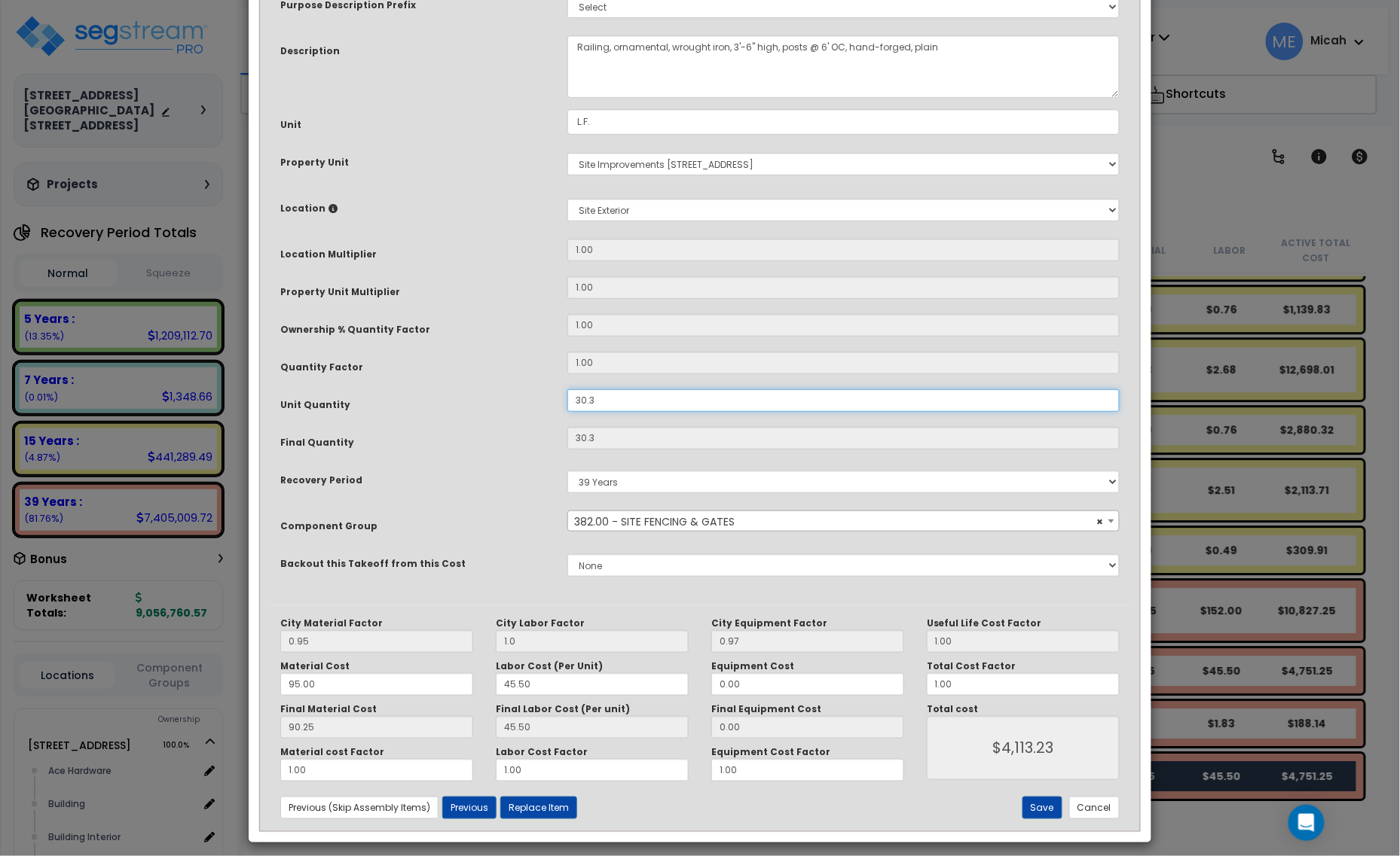
scroll to position [113, 0]
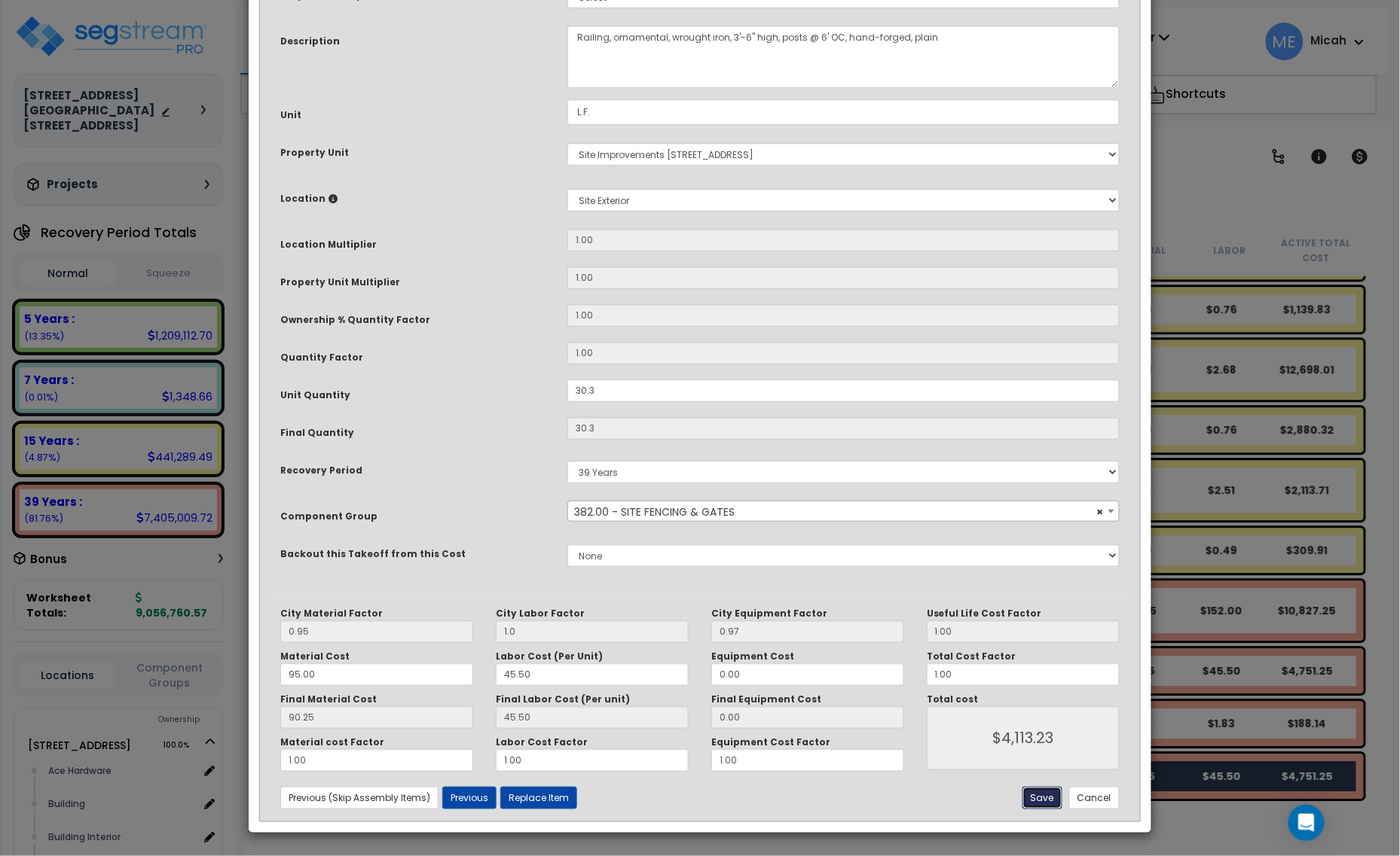
click at [1044, 800] on button "Save" at bounding box center [1042, 797] width 40 height 22
type input "30.30"
type input "1.00"
type input "4113.23"
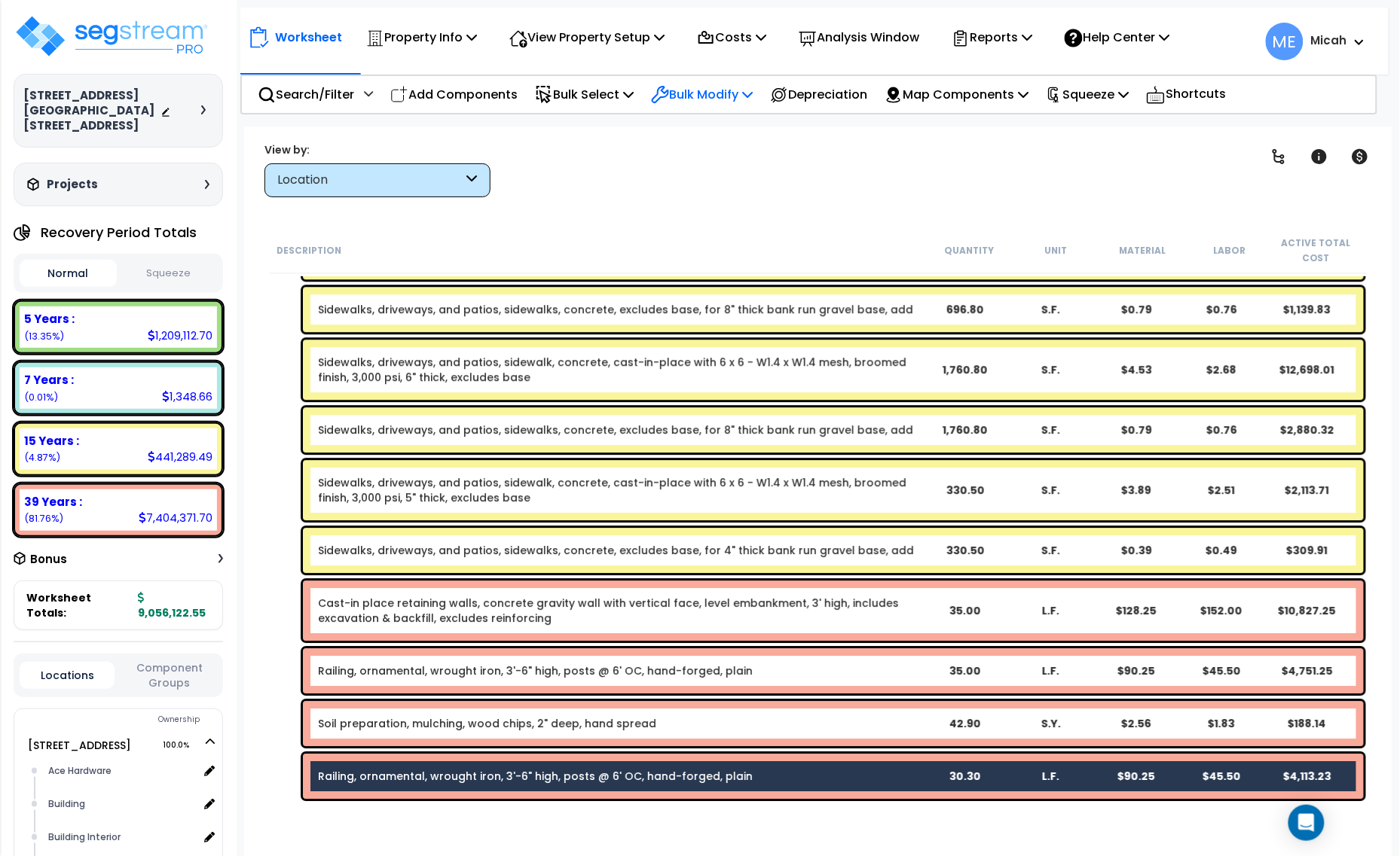
click at [736, 97] on p "Bulk Modify" at bounding box center [702, 94] width 102 height 21
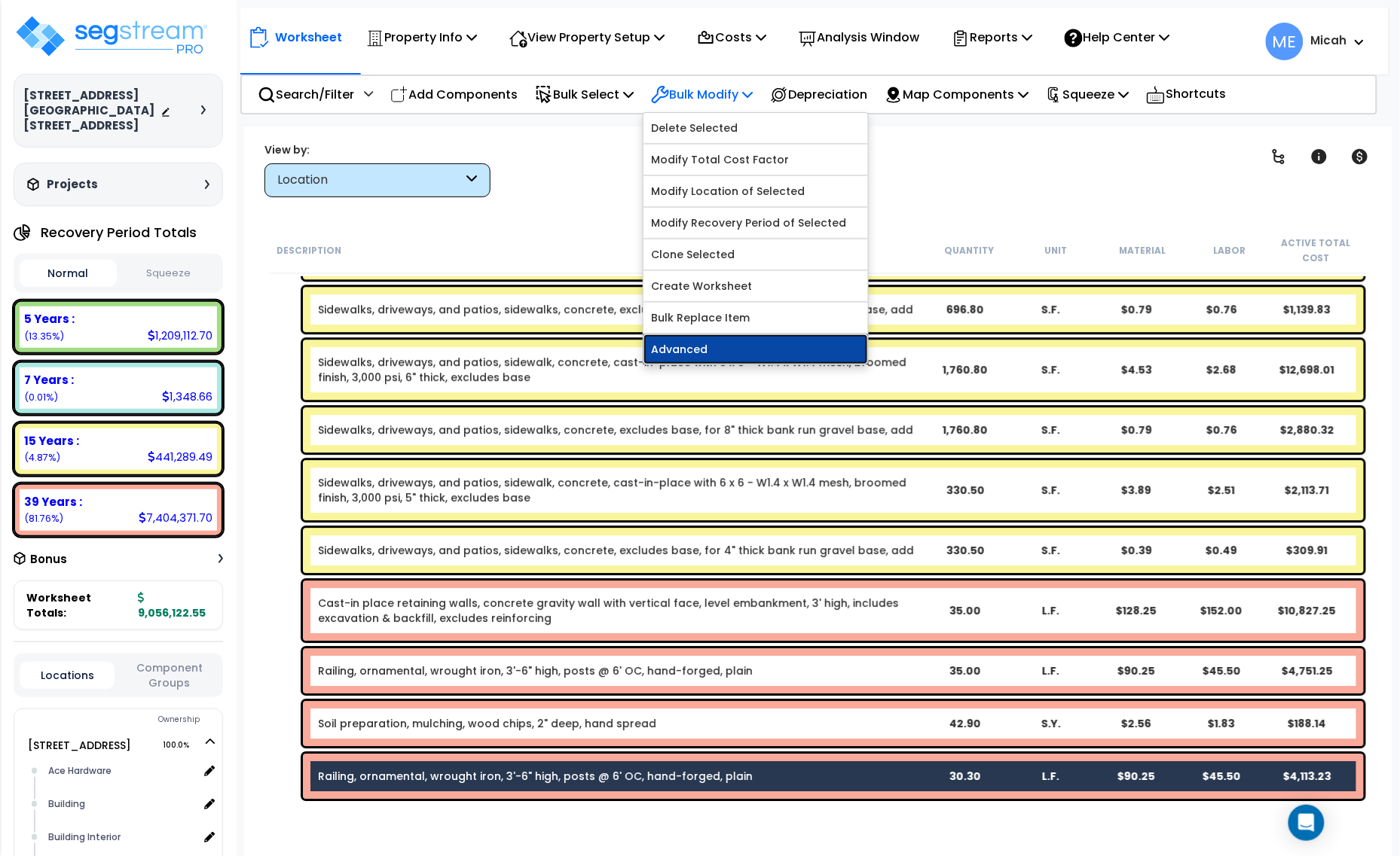
click at [751, 340] on link "Advanced" at bounding box center [756, 349] width 225 height 30
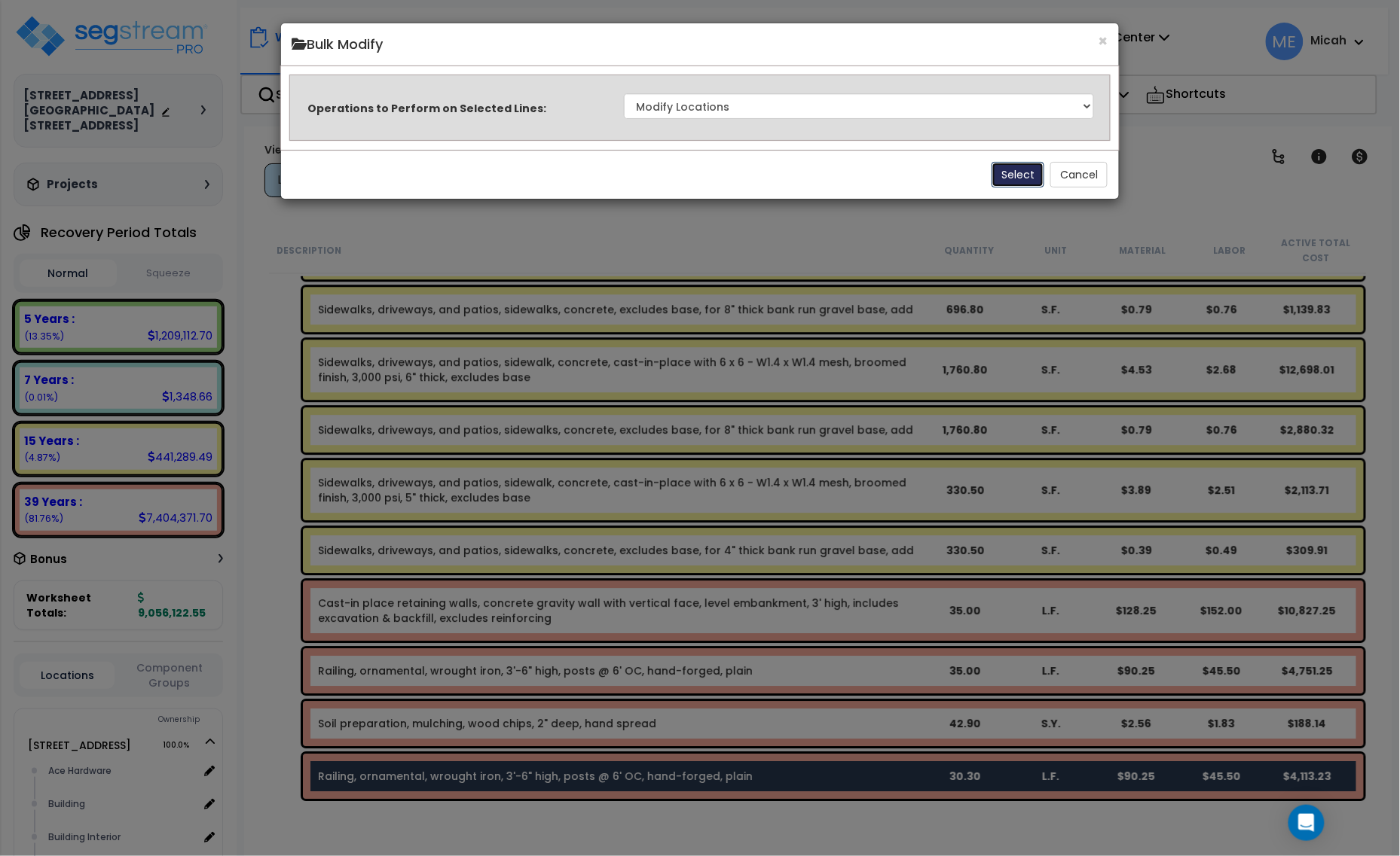
click at [1026, 170] on button "Select" at bounding box center [1018, 175] width 53 height 25
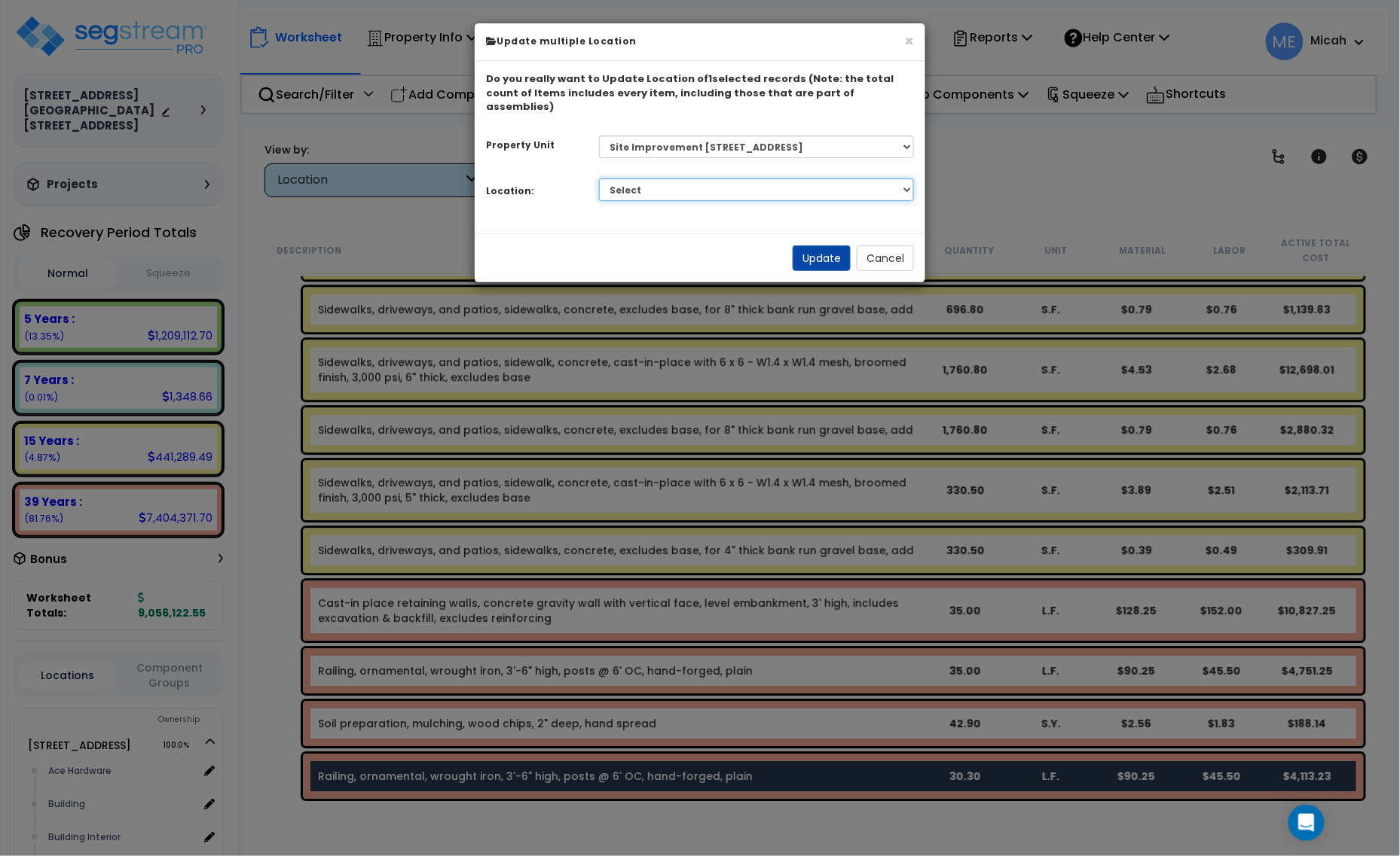
click at [671, 179] on select "Select Site Exterior Add Additional Location" at bounding box center [757, 190] width 316 height 22
select select "462"
click at [599, 179] on select "Select Site Exterior Add Additional Location" at bounding box center [757, 190] width 316 height 22
click at [811, 245] on button "Update" at bounding box center [821, 258] width 58 height 25
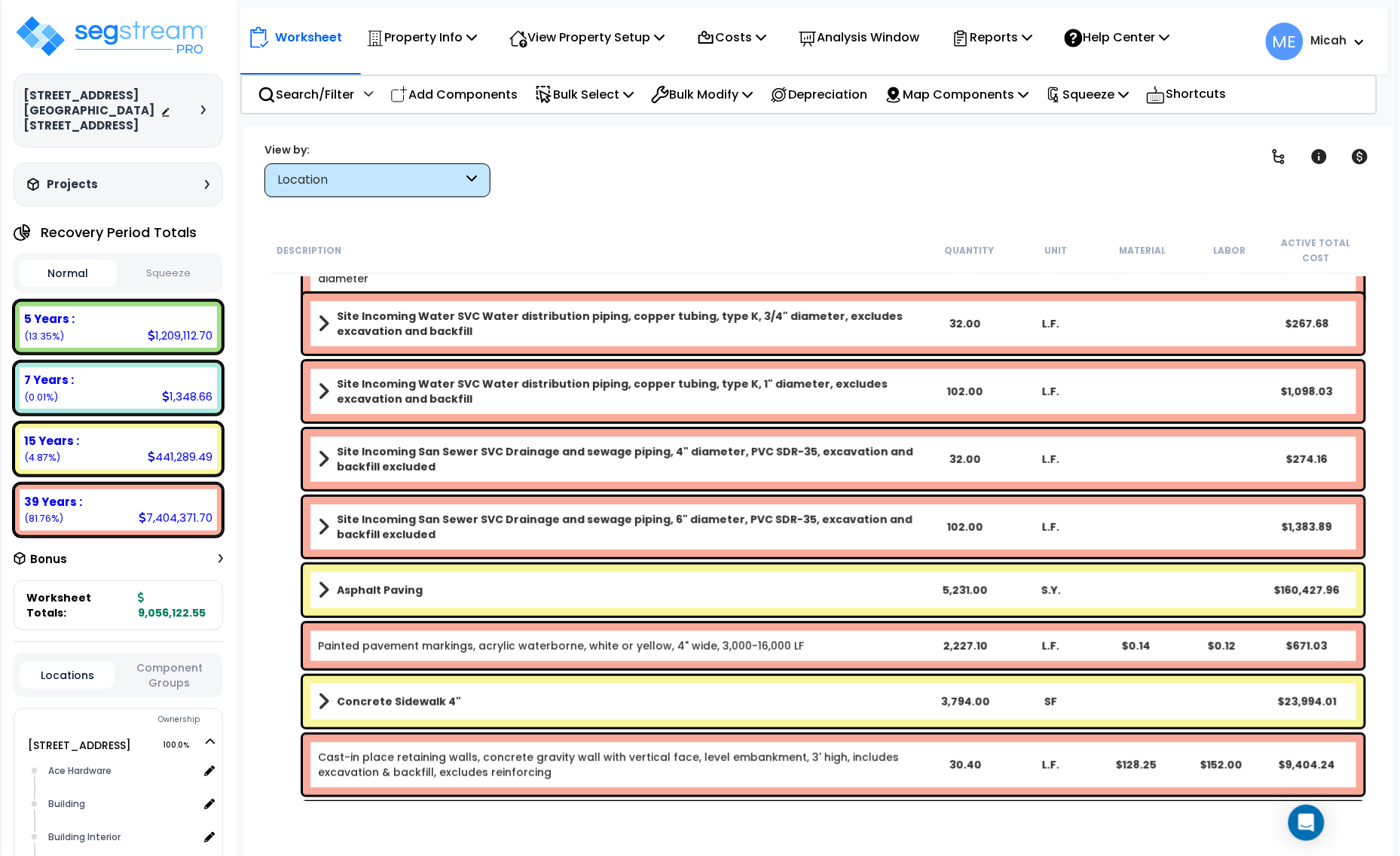
scroll to position [0, 0]
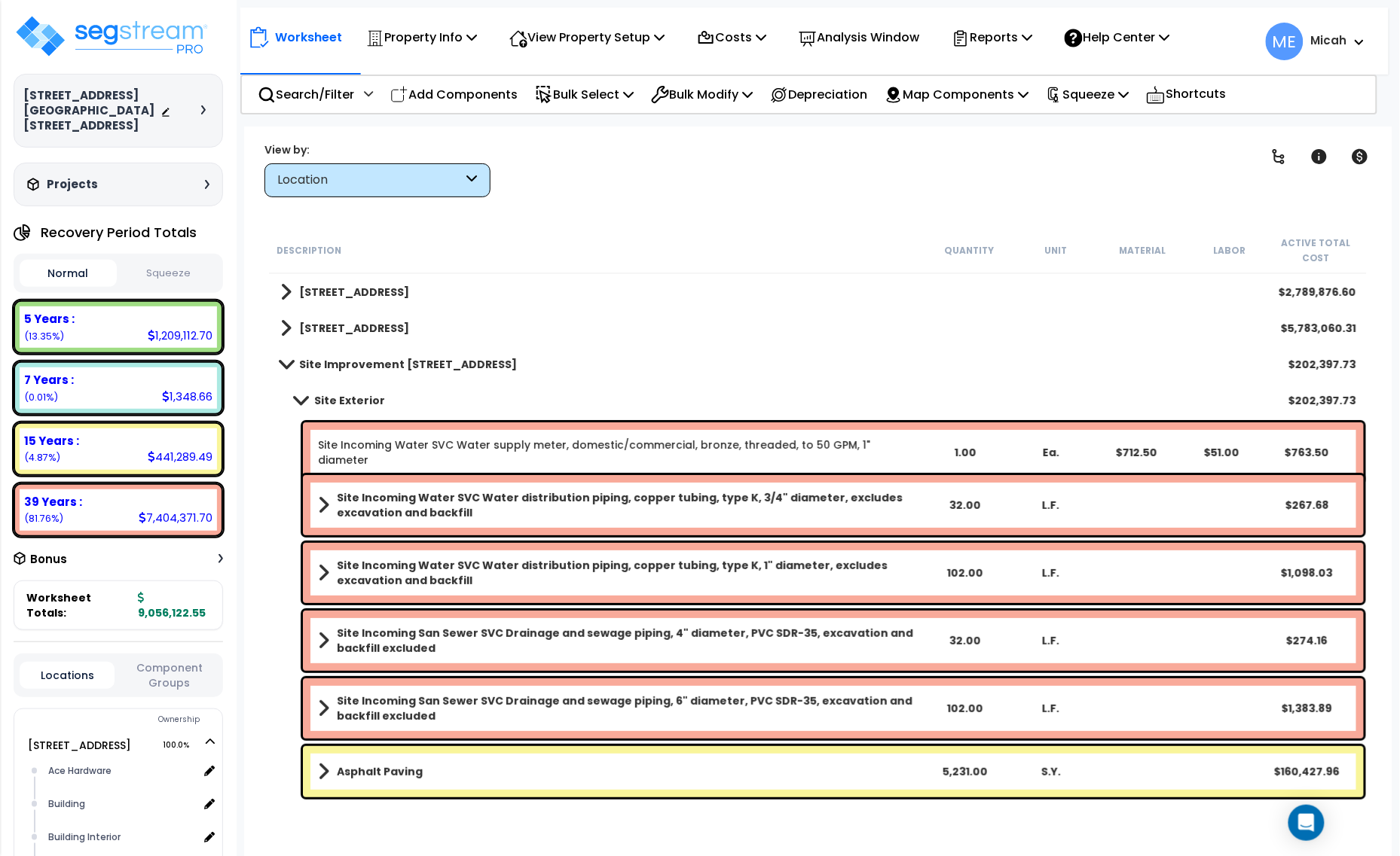
click at [287, 319] on span at bounding box center [286, 328] width 12 height 21
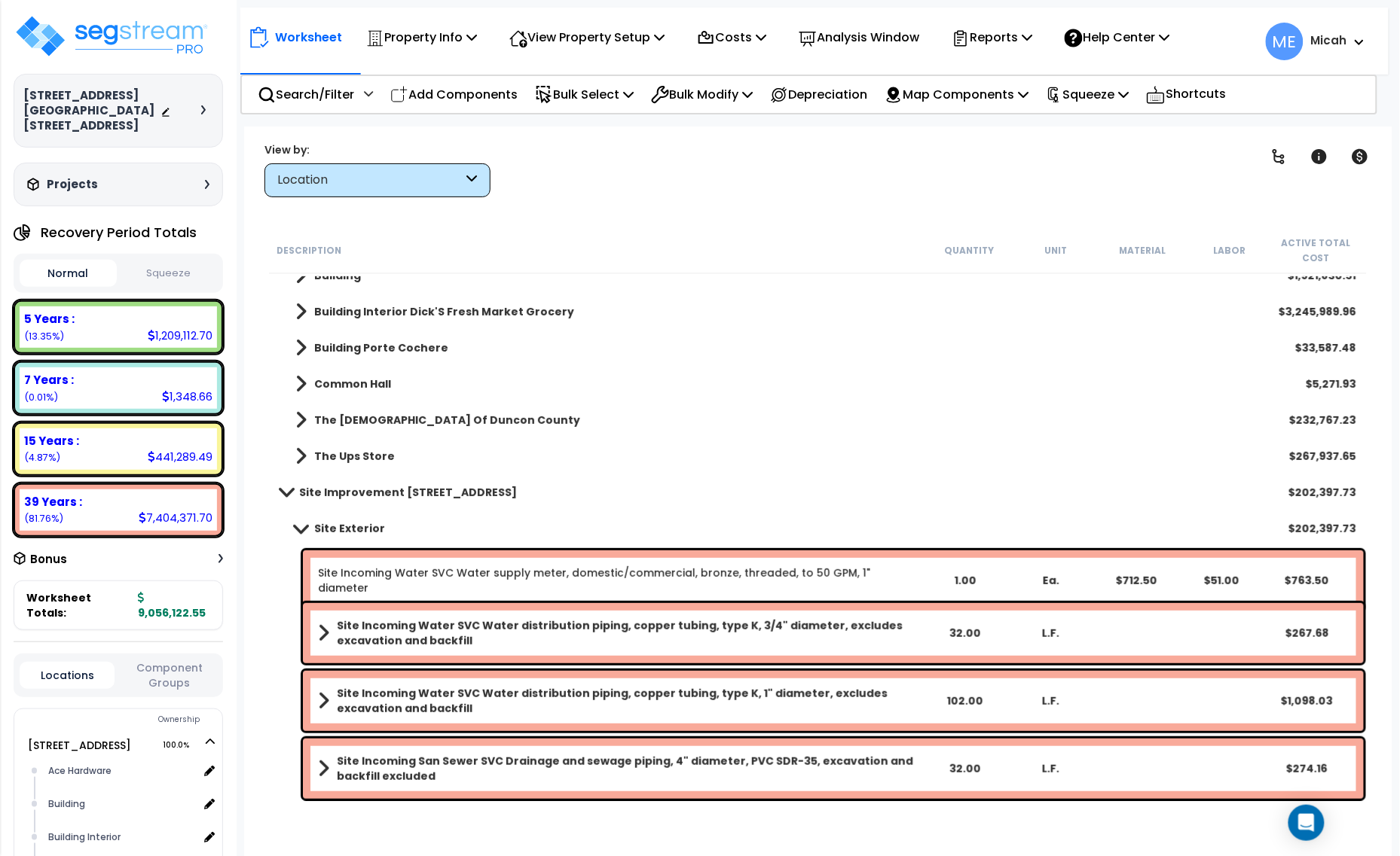
scroll to position [94, 0]
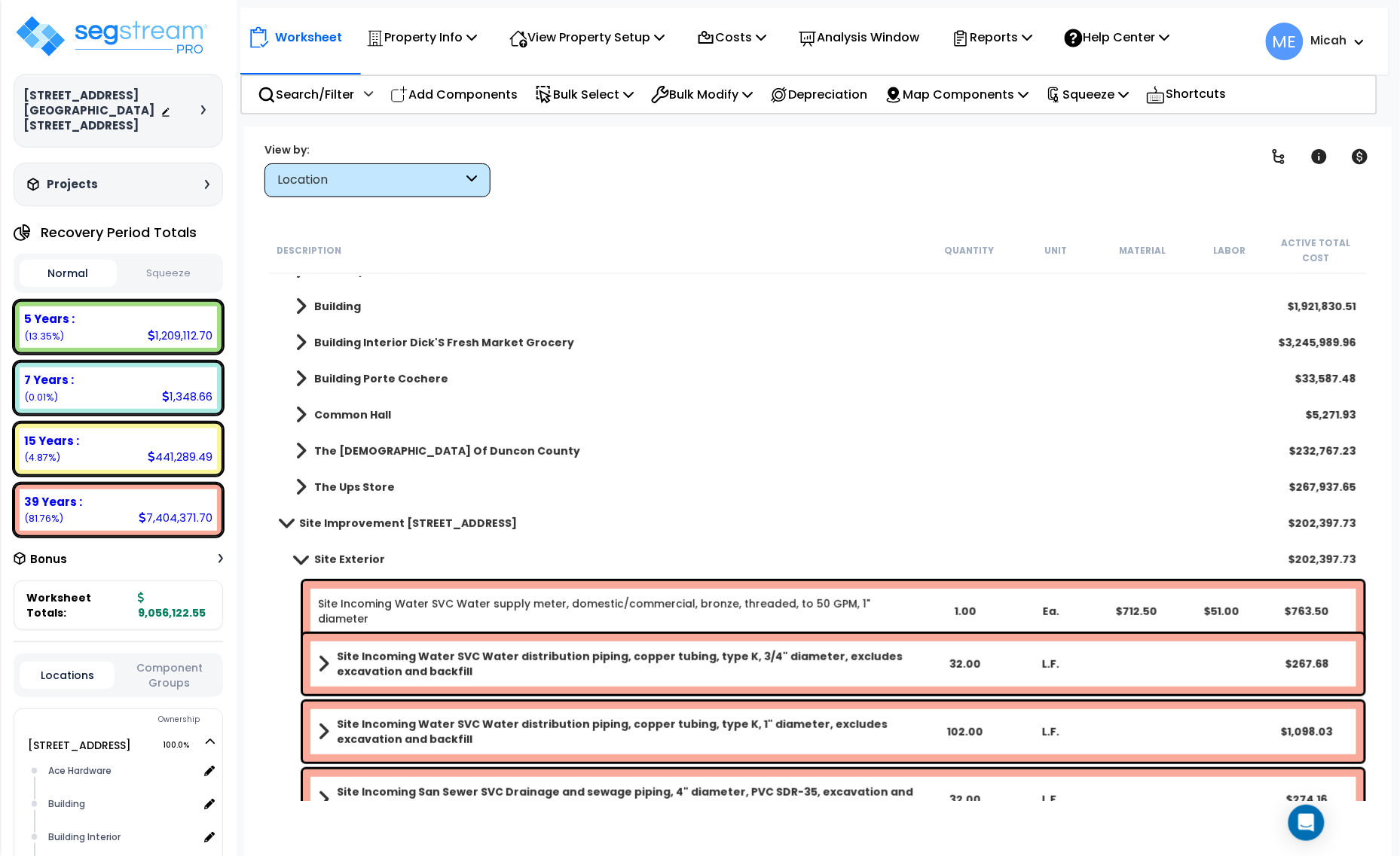
click at [307, 309] on link "Building" at bounding box center [321, 307] width 80 height 21
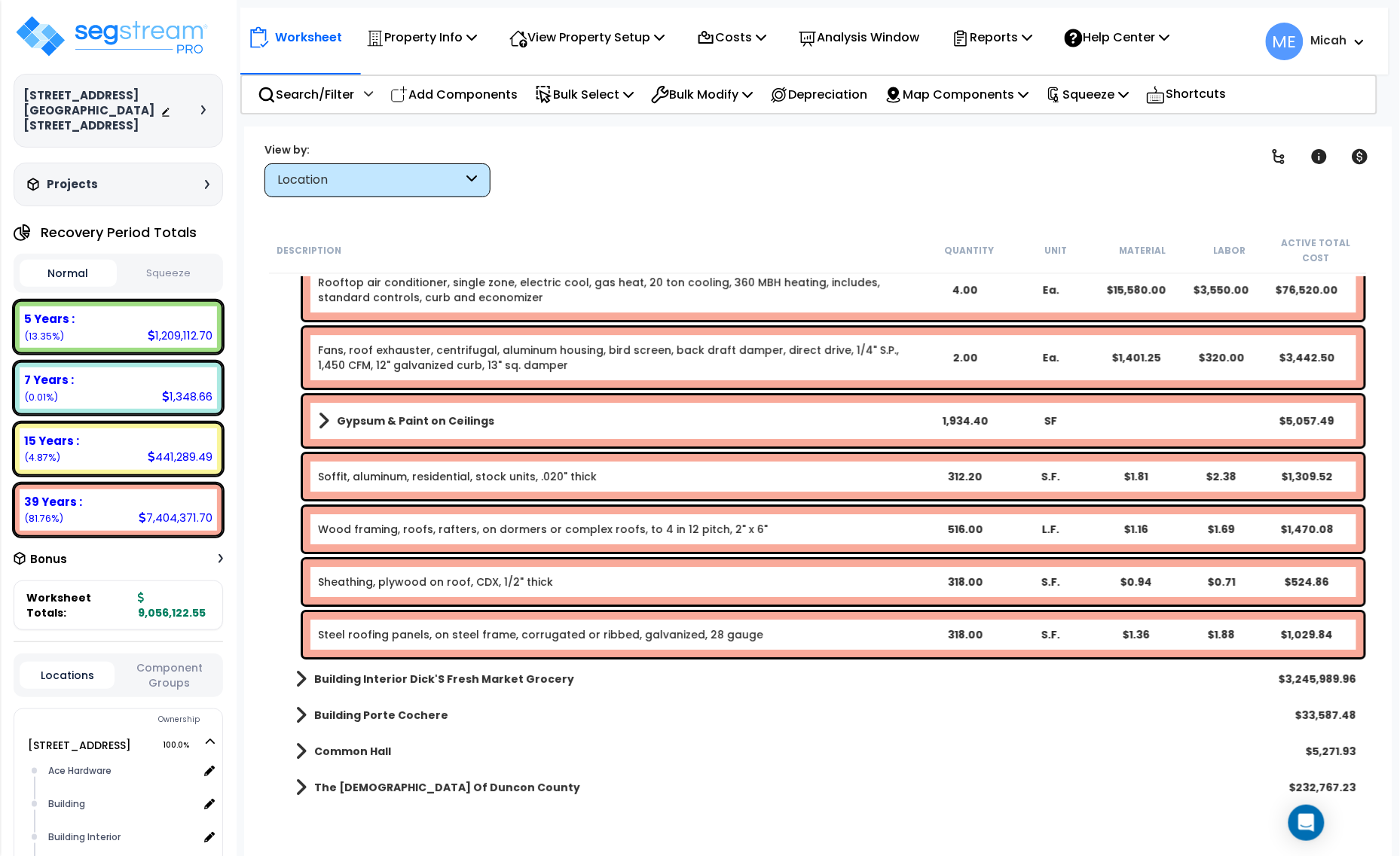
scroll to position [1601, 0]
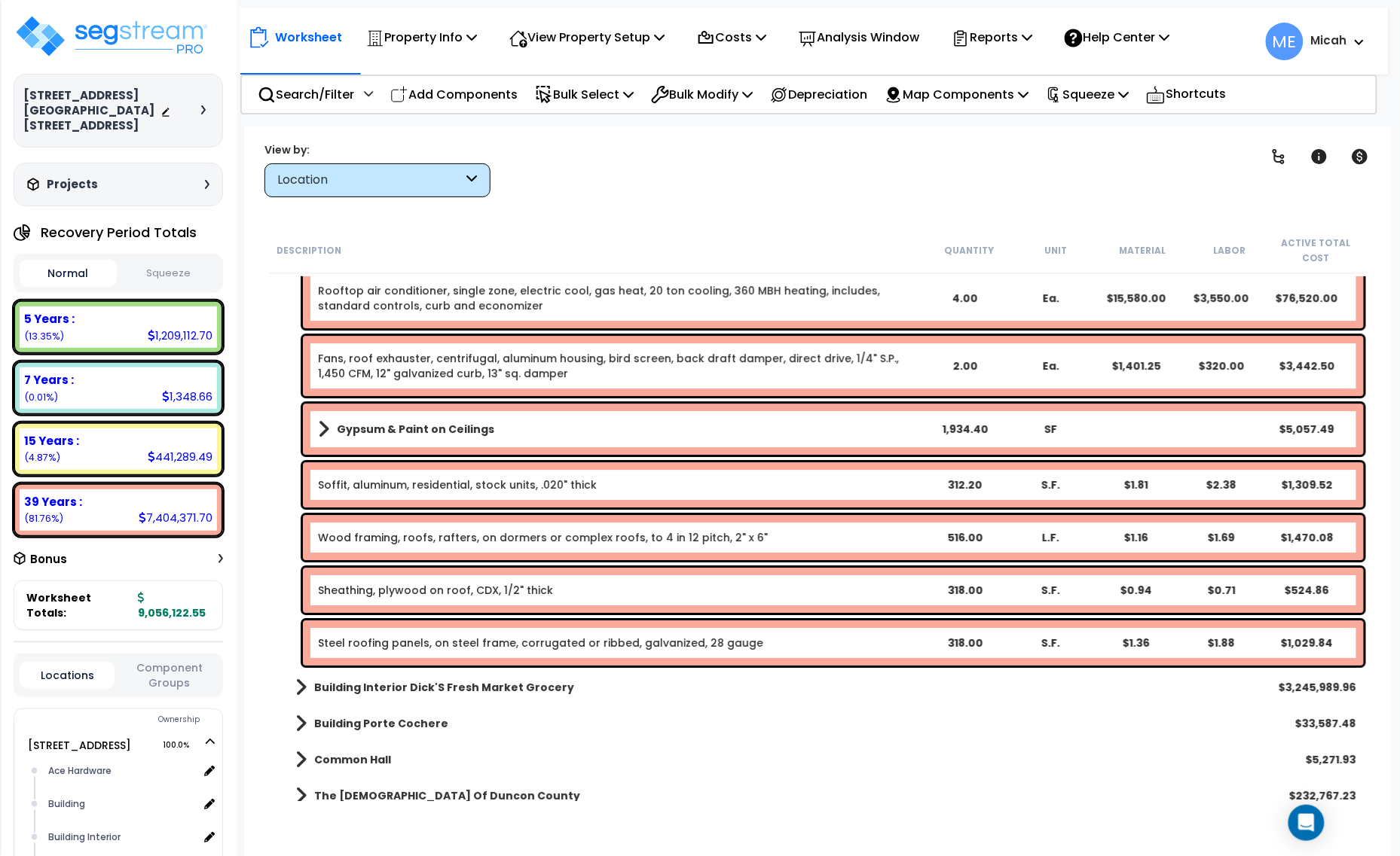
click at [447, 483] on link "Soffit, aluminum, residential, stock units, .020" thick" at bounding box center [457, 485] width 279 height 15
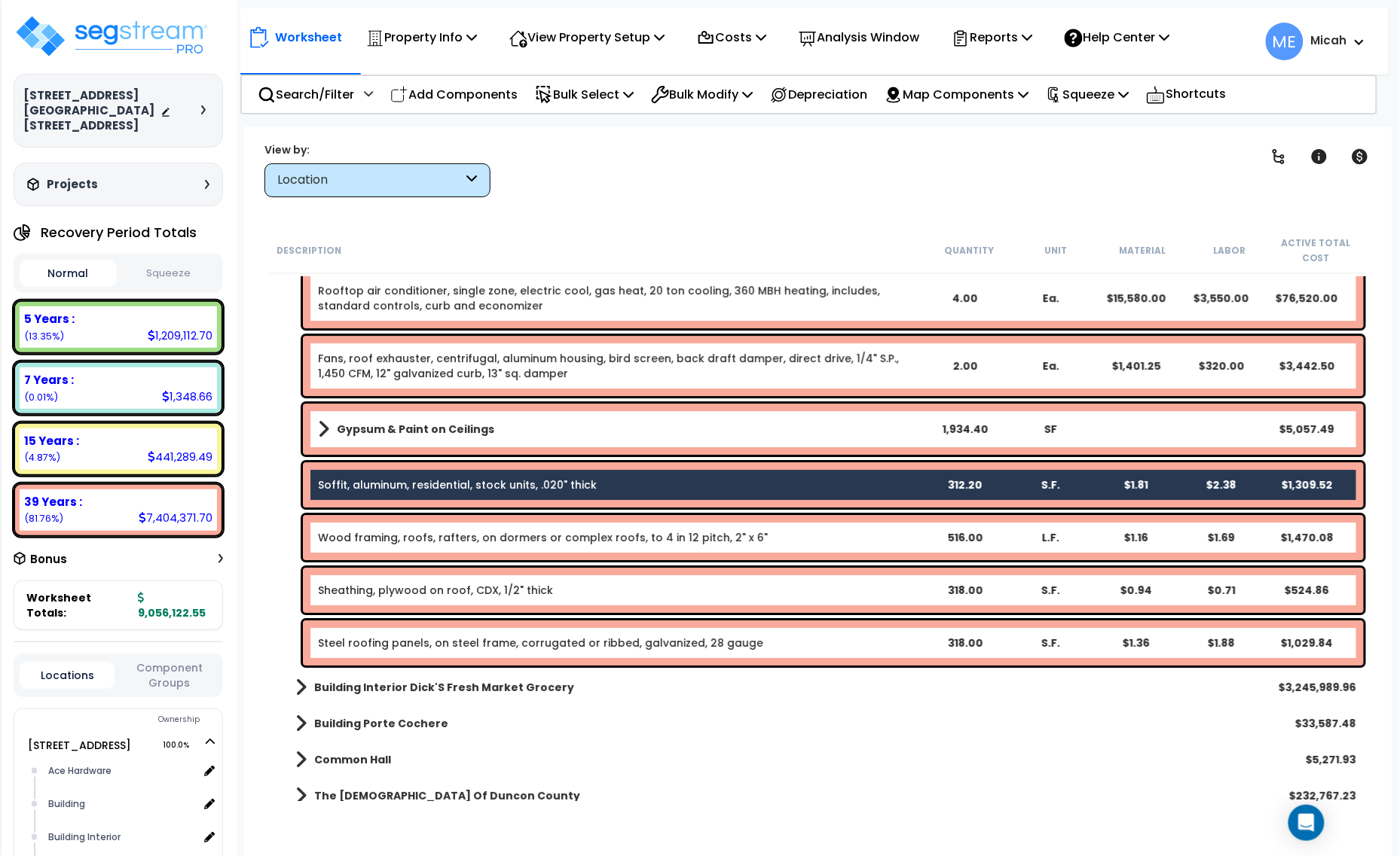
click at [536, 533] on link "Wood framing, roofs, rafters, on dormers or complex roofs, to 4 in 12 pitch, 2"…" at bounding box center [543, 537] width 450 height 15
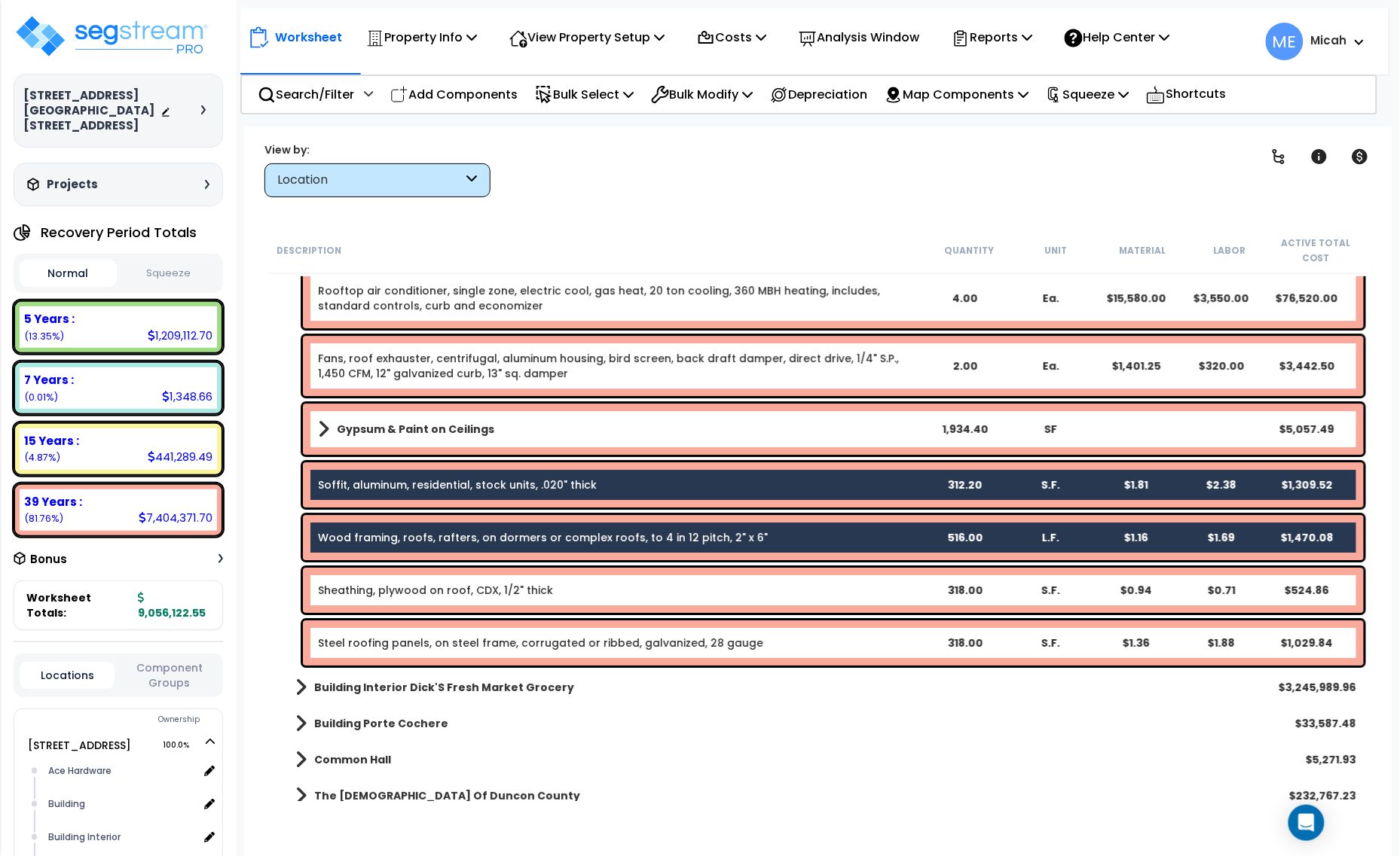
click at [509, 593] on link "Sheathing, plywood on roof, CDX, 1/2" thick" at bounding box center [435, 589] width 235 height 15
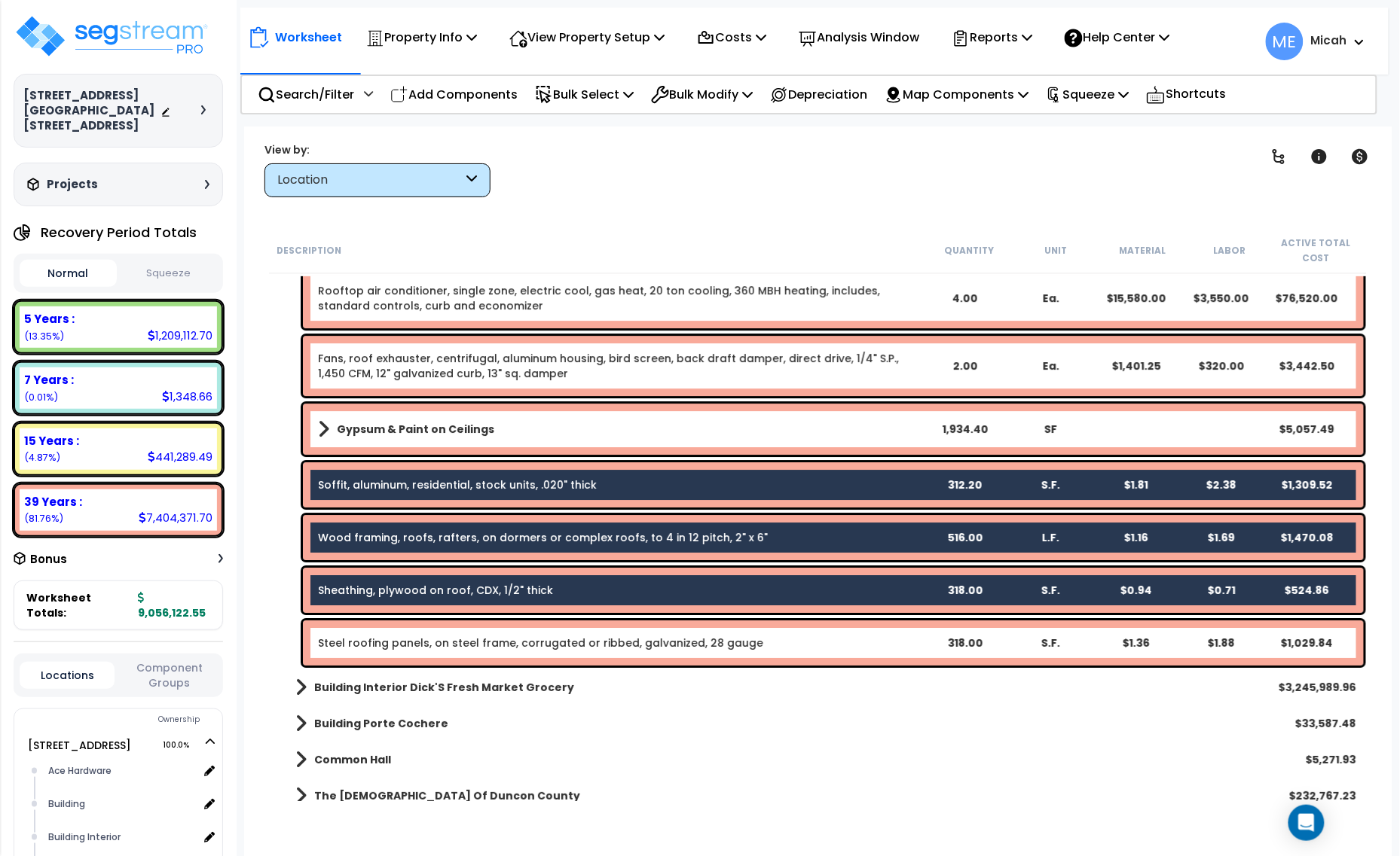
click at [630, 650] on div "Steel roofing panels, on steel frame, corrugated or ribbed, galvanized, 28 gaug…" at bounding box center [833, 643] width 1061 height 45
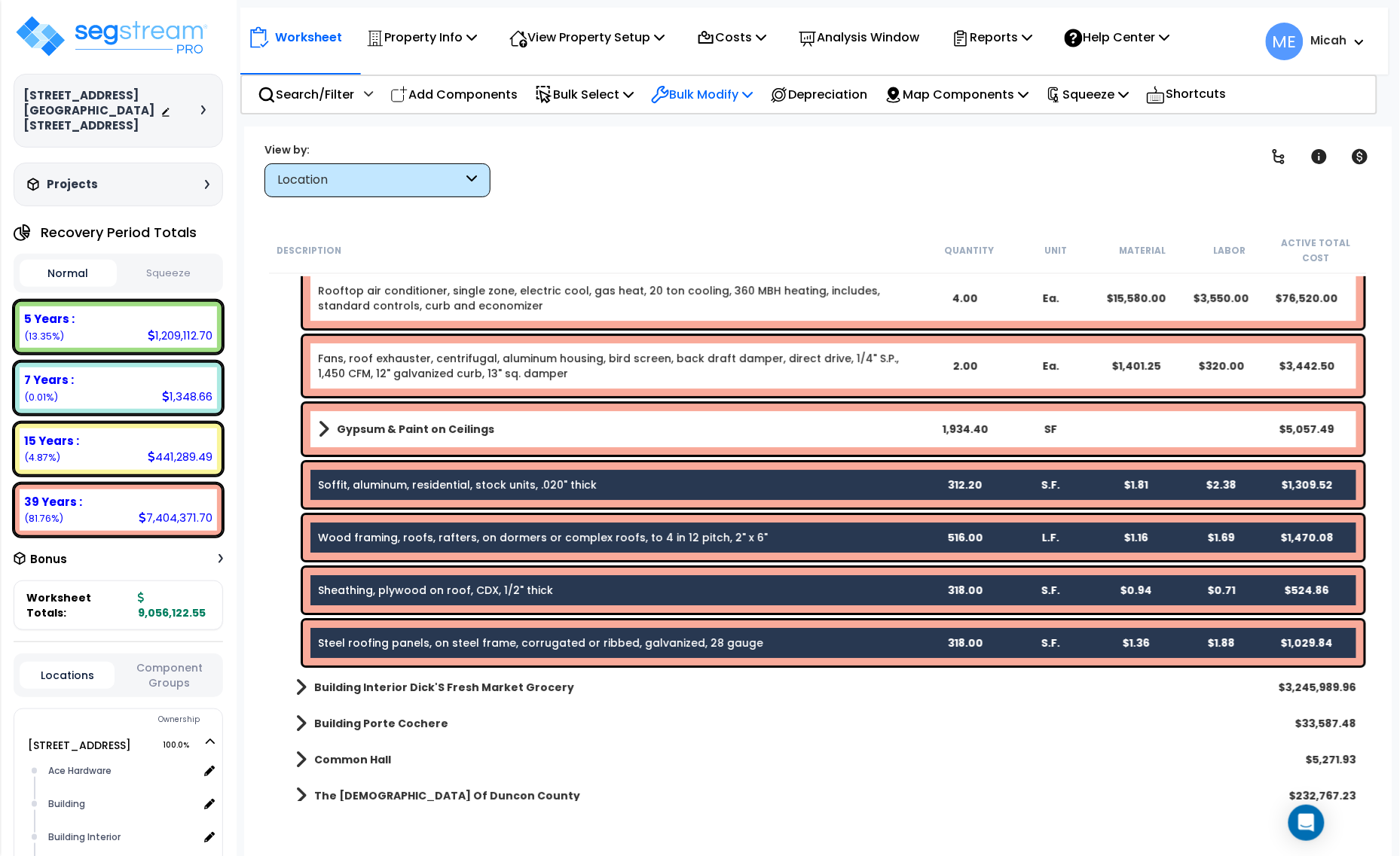
click at [753, 94] on p "Bulk Modify" at bounding box center [702, 94] width 102 height 21
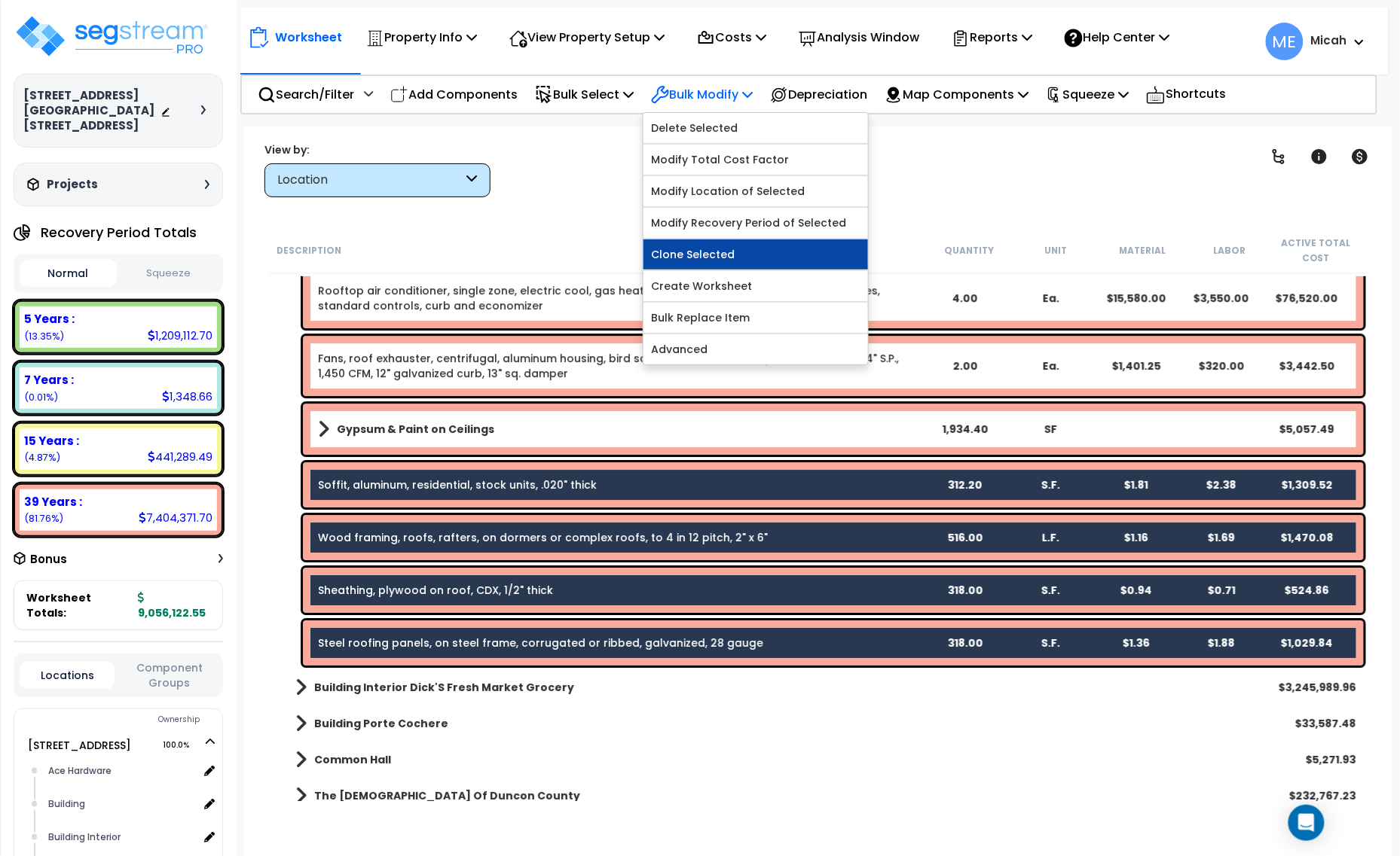
click at [747, 260] on link "Clone Selected" at bounding box center [756, 254] width 225 height 30
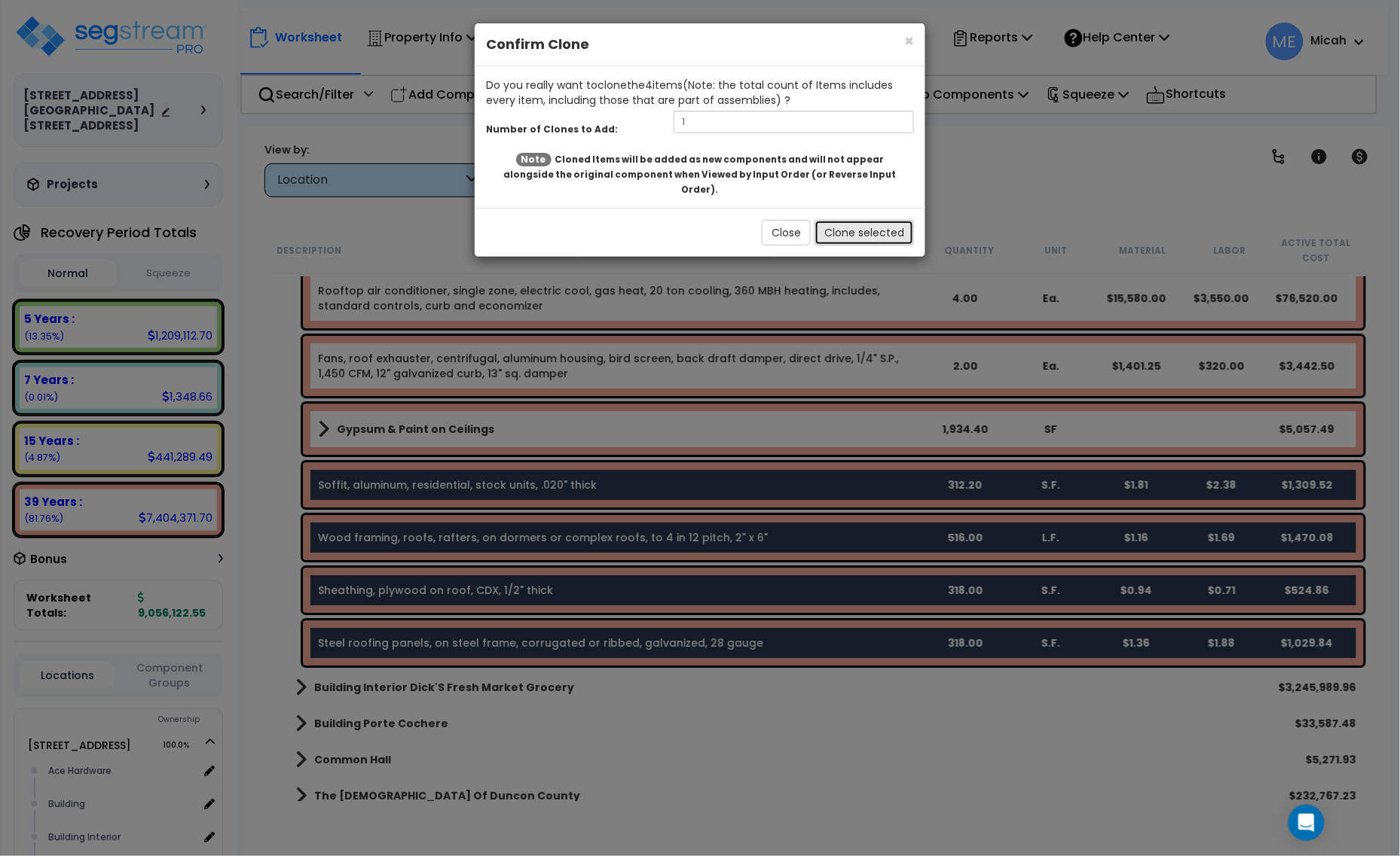
click at [868, 220] on button "Clone selected" at bounding box center [864, 233] width 100 height 25
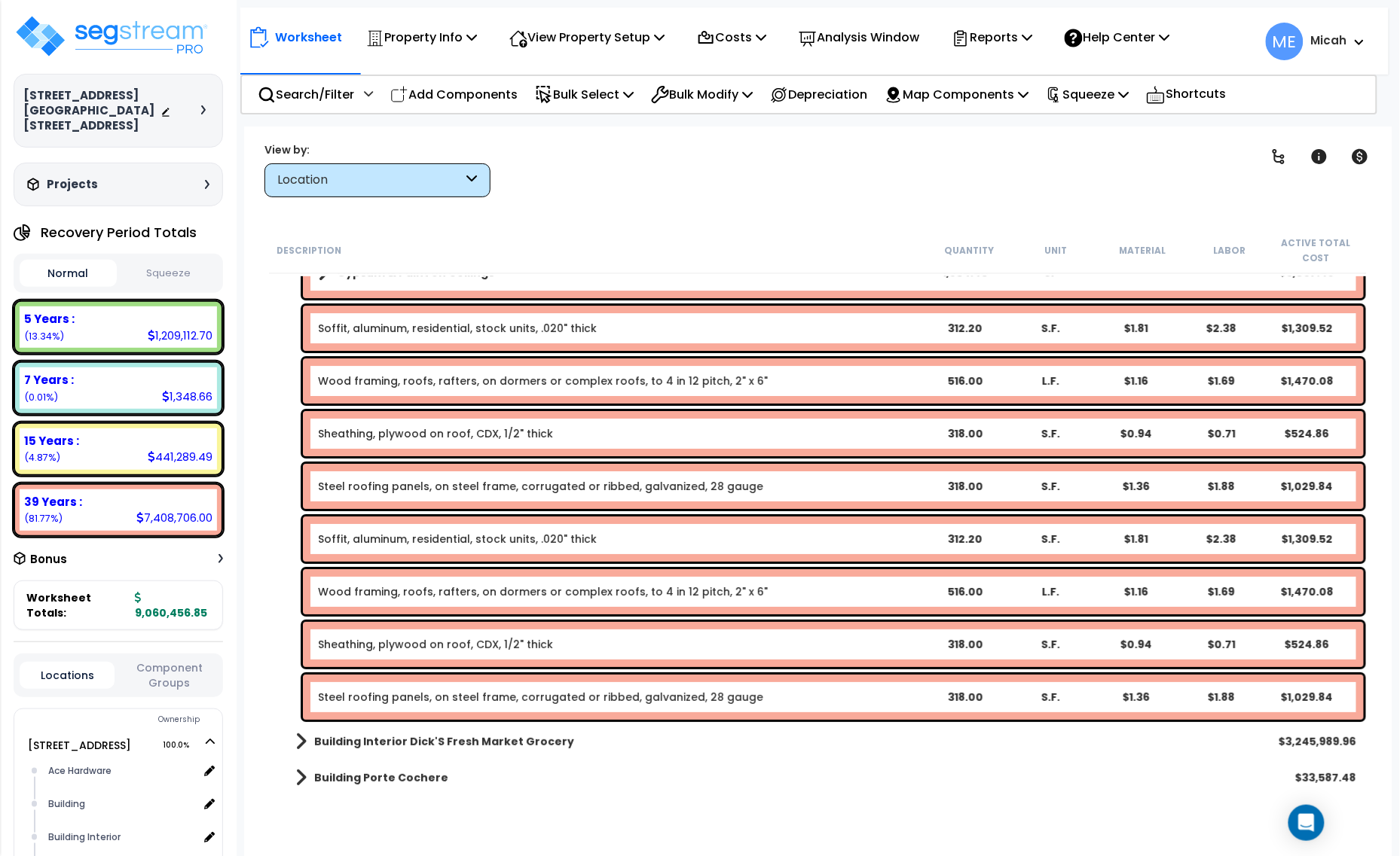
scroll to position [1788, 0]
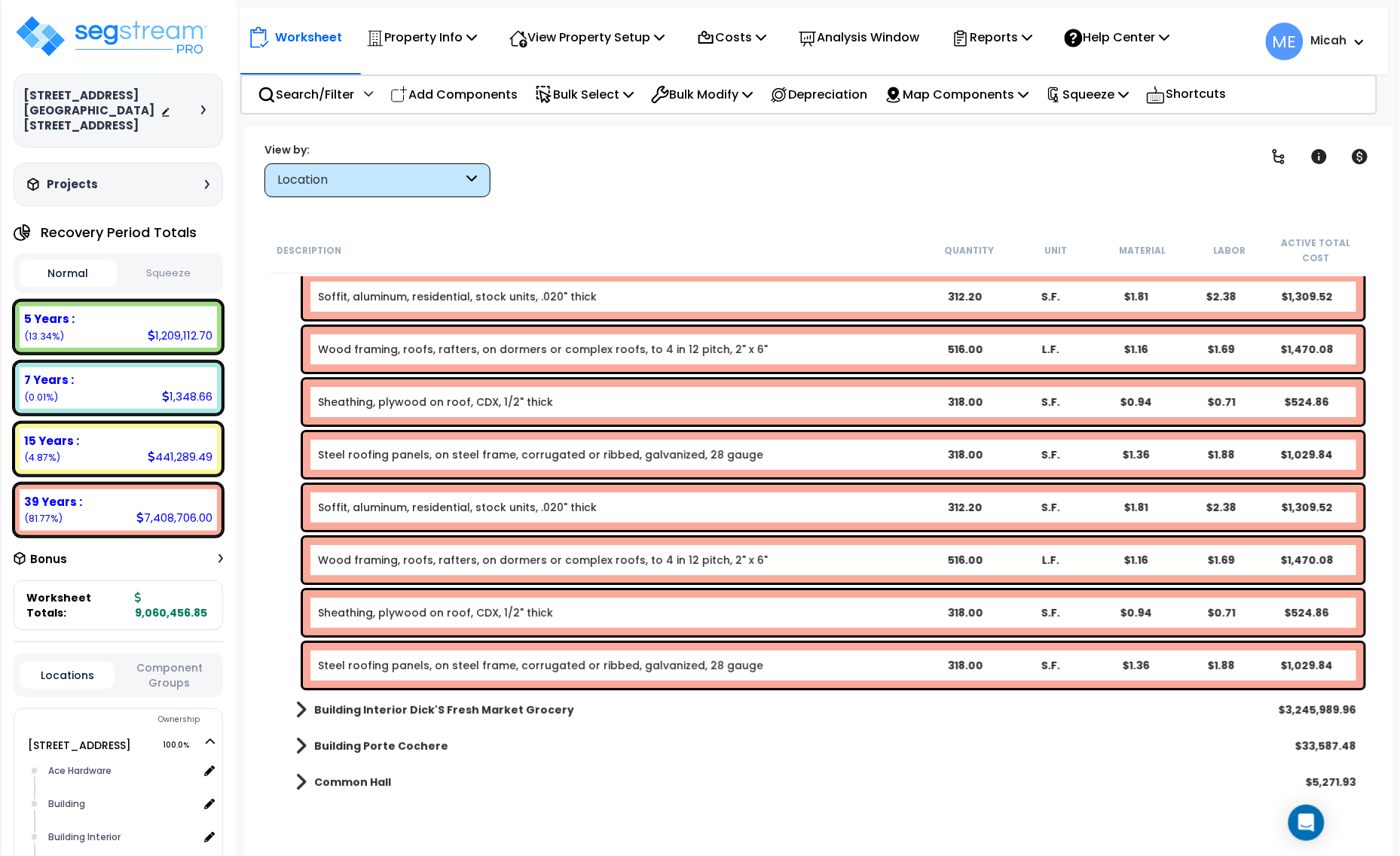
click at [596, 502] on div "Soffit, aluminum, residential, stock units, .020" thick" at bounding box center [619, 507] width 603 height 15
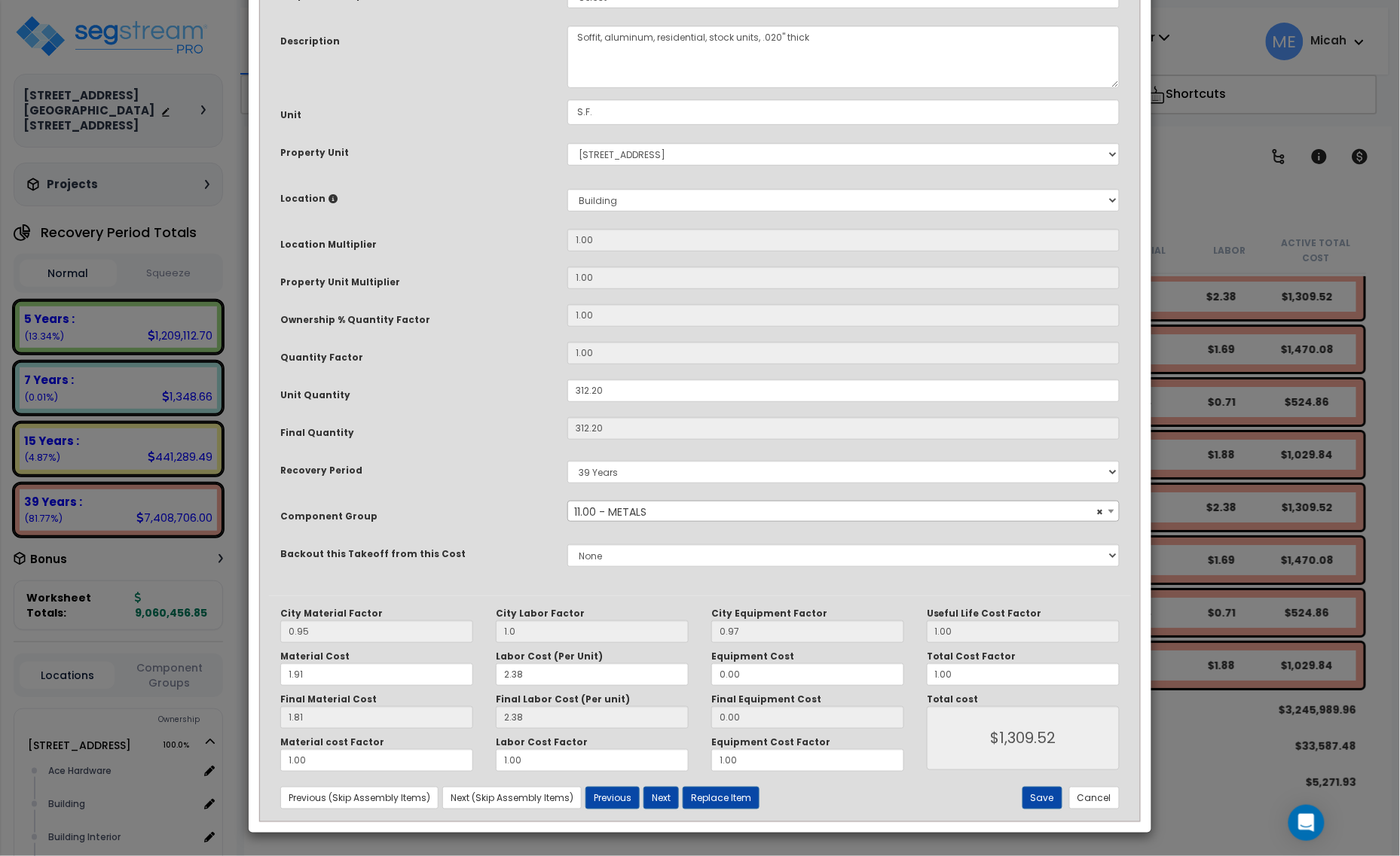
scroll to position [0, 0]
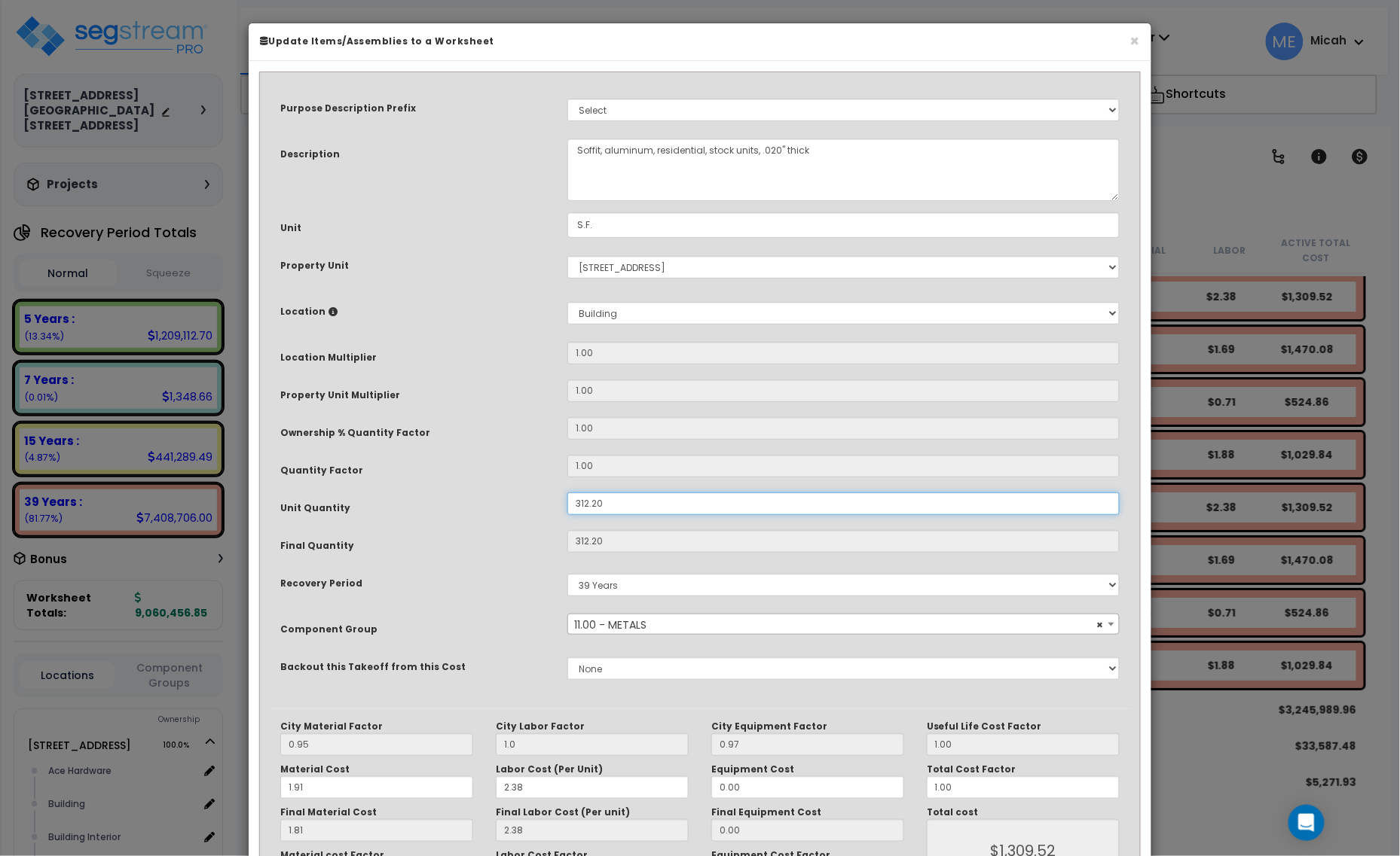
drag, startPoint x: 623, startPoint y: 501, endPoint x: 561, endPoint y: 494, distance: 62.4
click at [563, 494] on div "312.20" at bounding box center [844, 503] width 575 height 22
type input "1"
type input "312.2"
type input "$1,308.12"
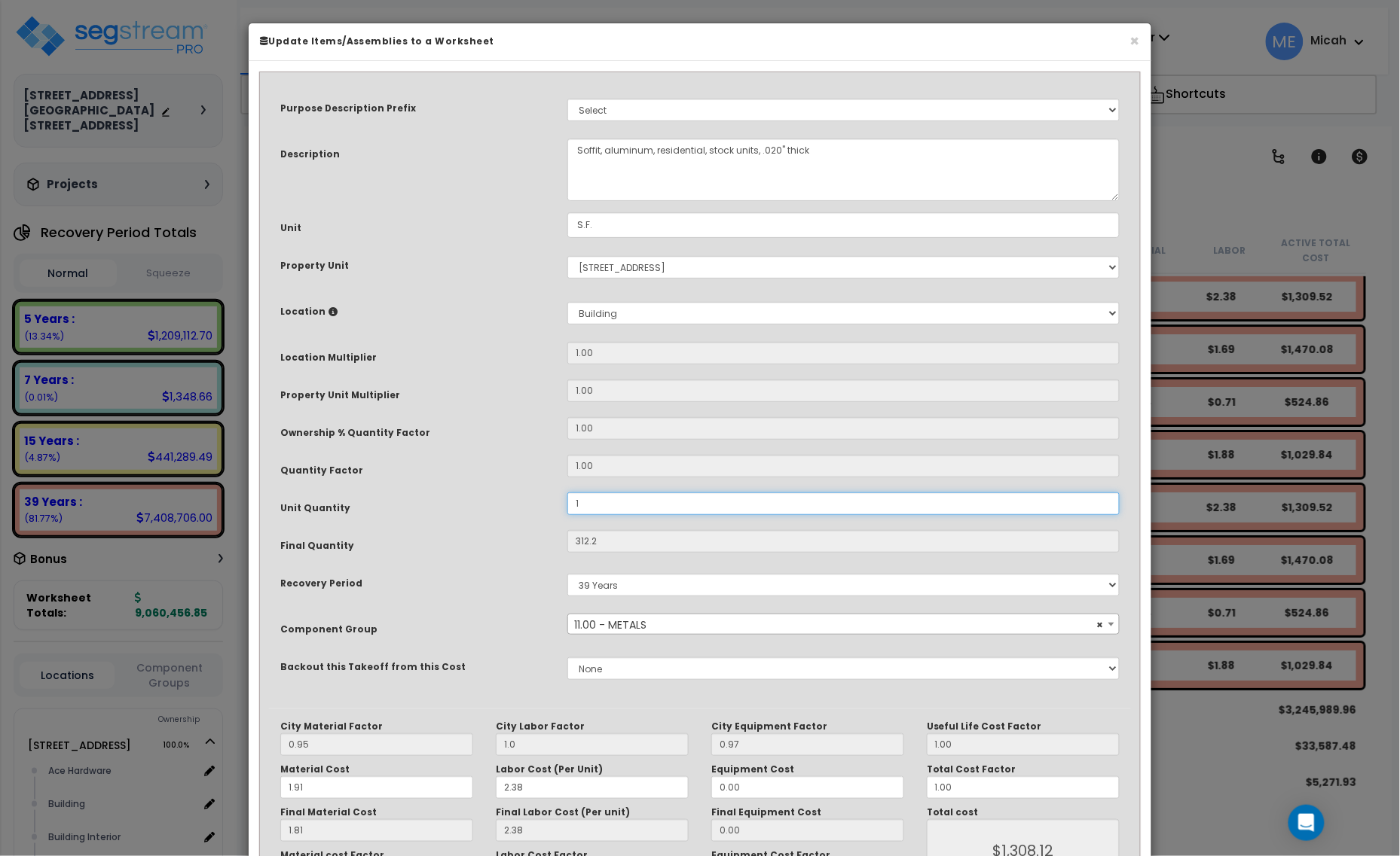
type input "1"
type input "$4.19"
type input "15"
type input "$62.85"
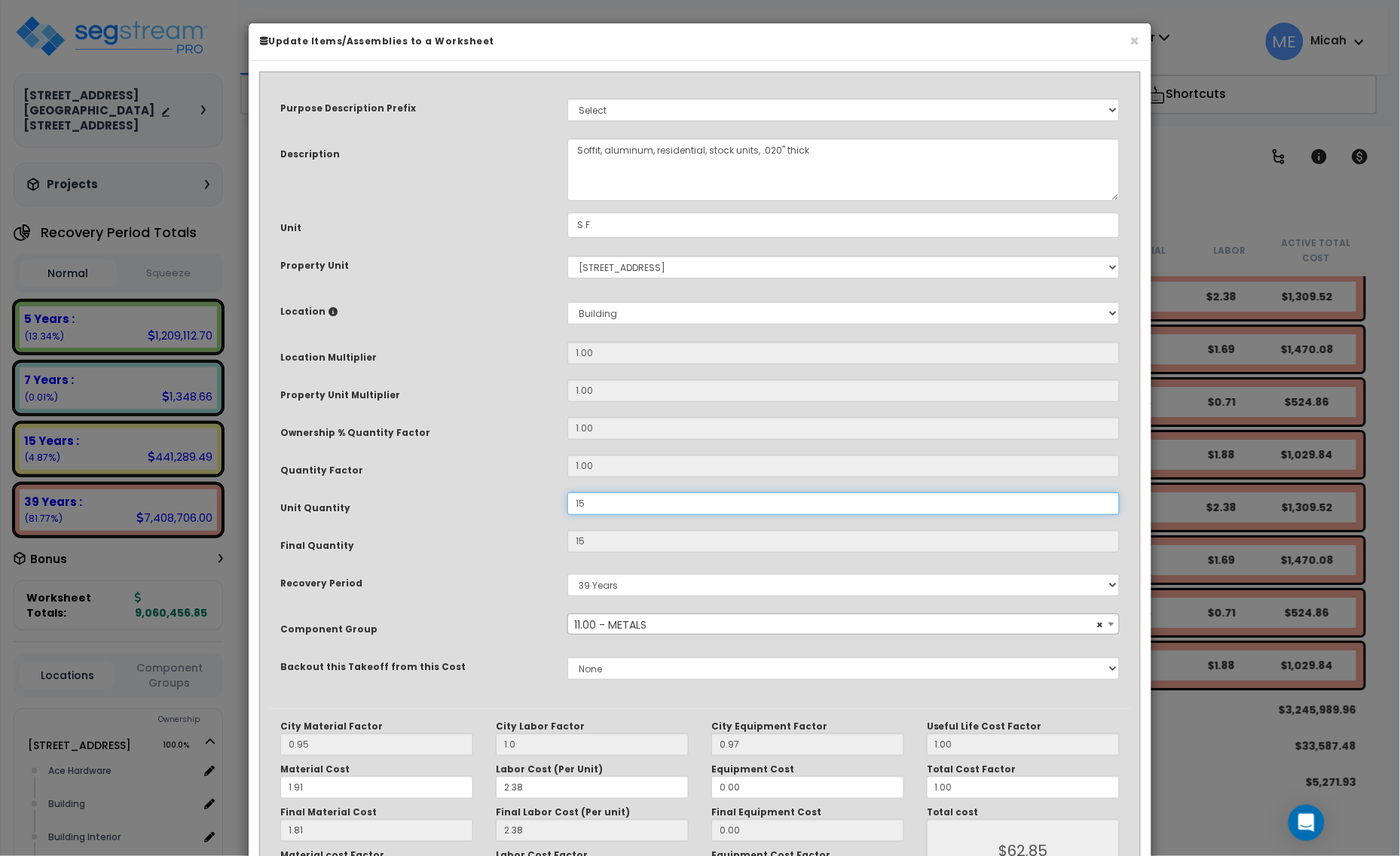
type input "155"
type input "$649.45"
type input "1,553"
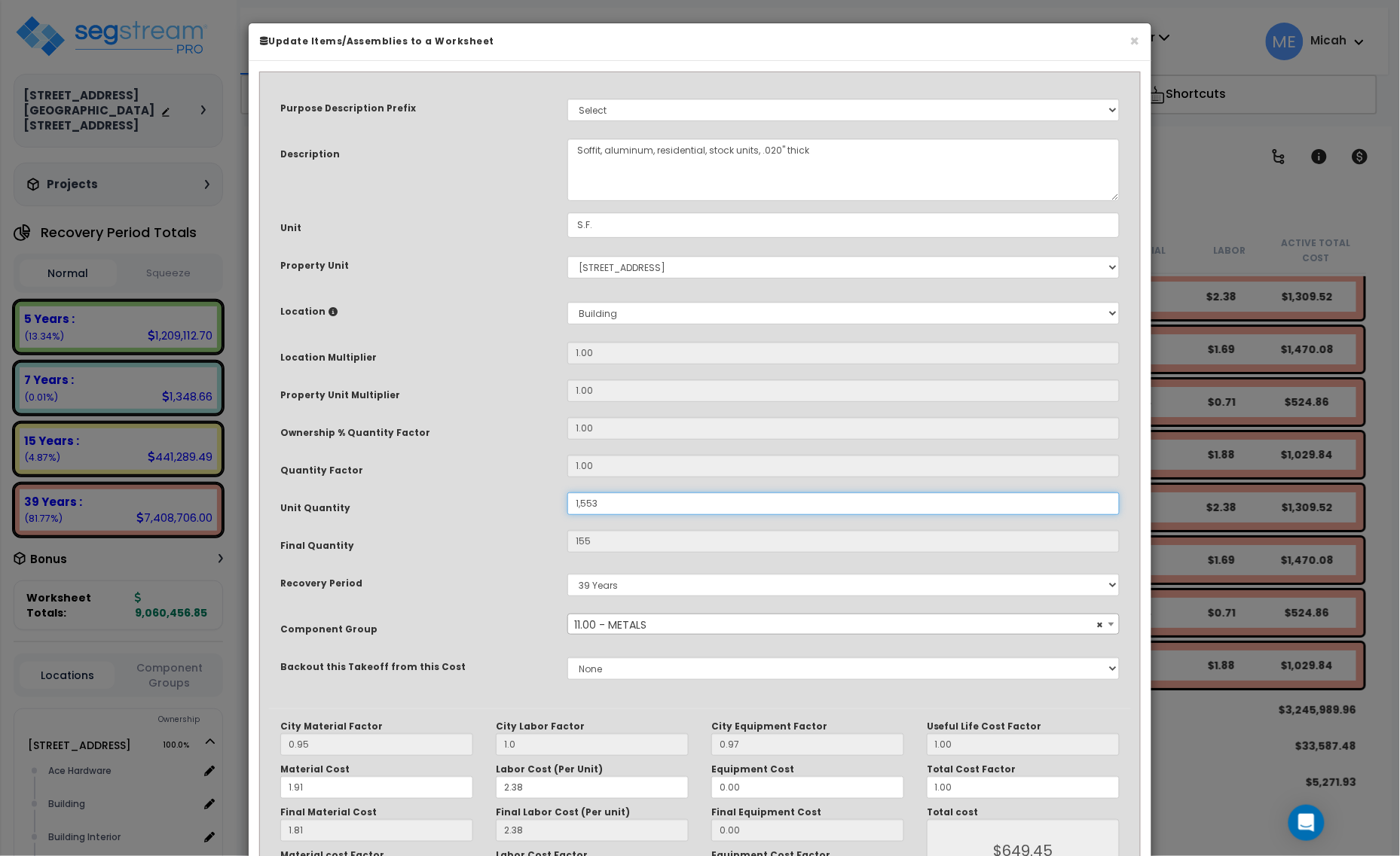
type input "$6,507.07"
type input "1,553."
type input "1,553"
type input "$6,507.07"
type input "1,553"
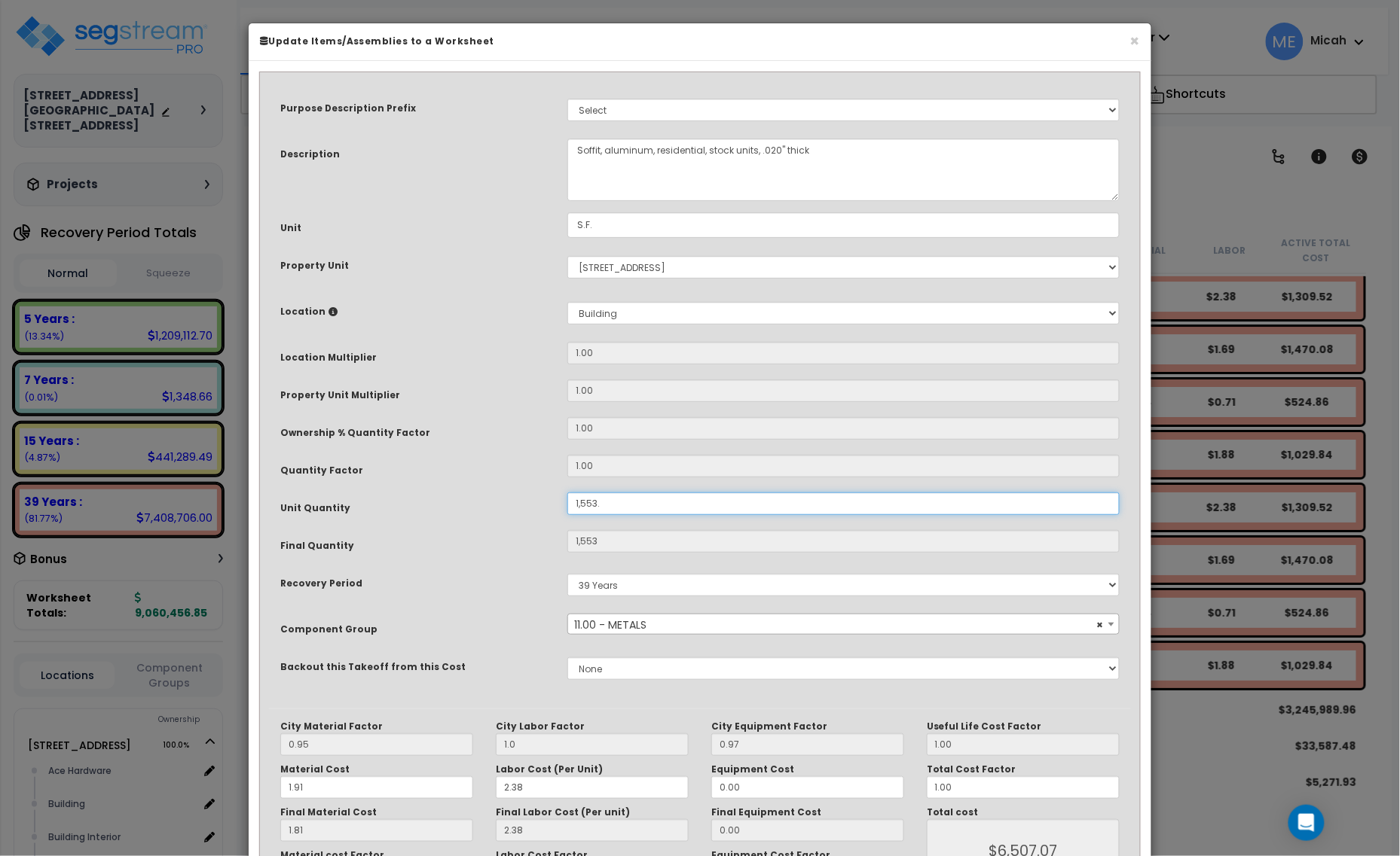
type input "$6,507.07"
type input "1,553.5"
type input "1,553"
type input "$6,507.07"
type input "1,553.5"
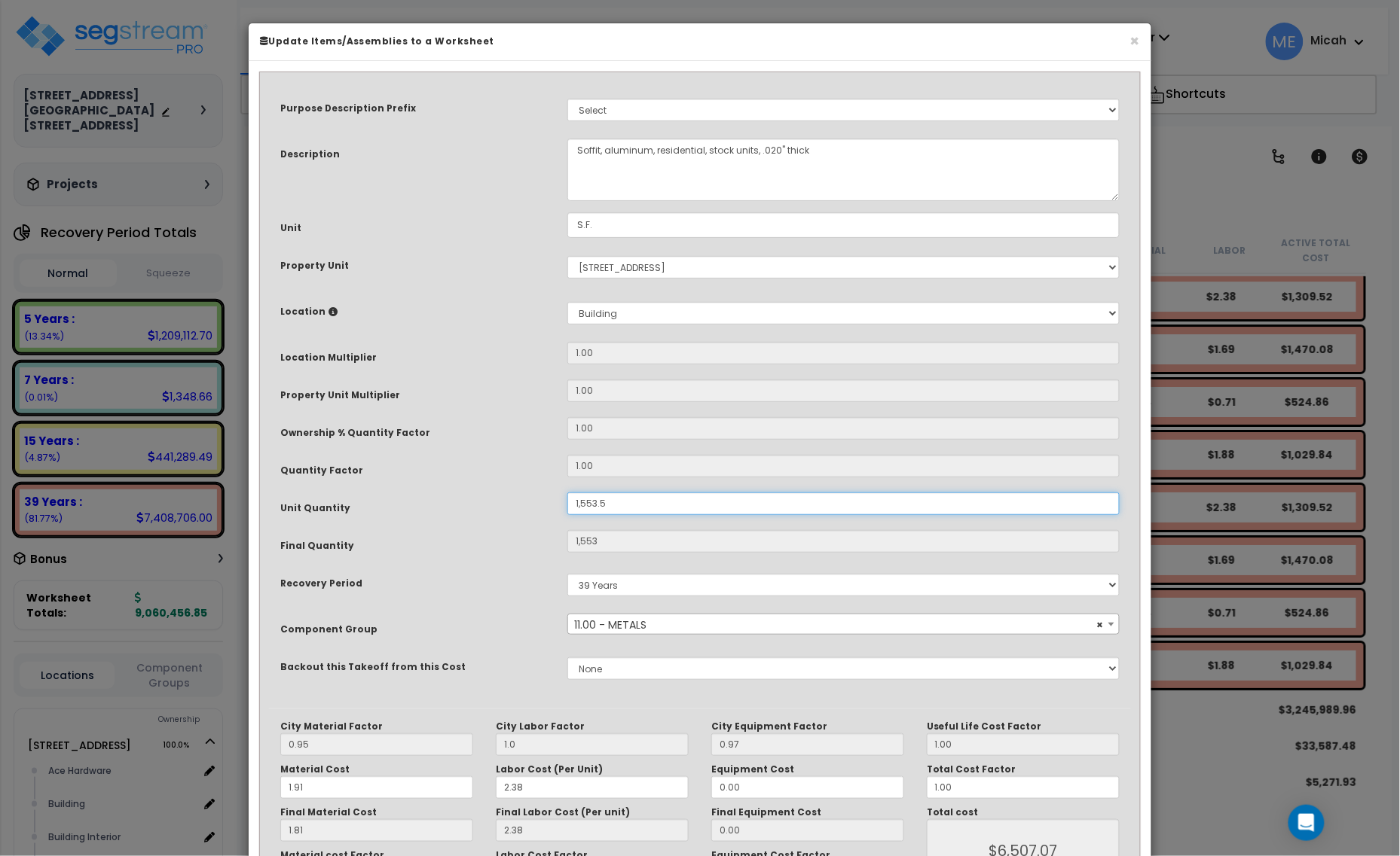
type input "$6,509.17"
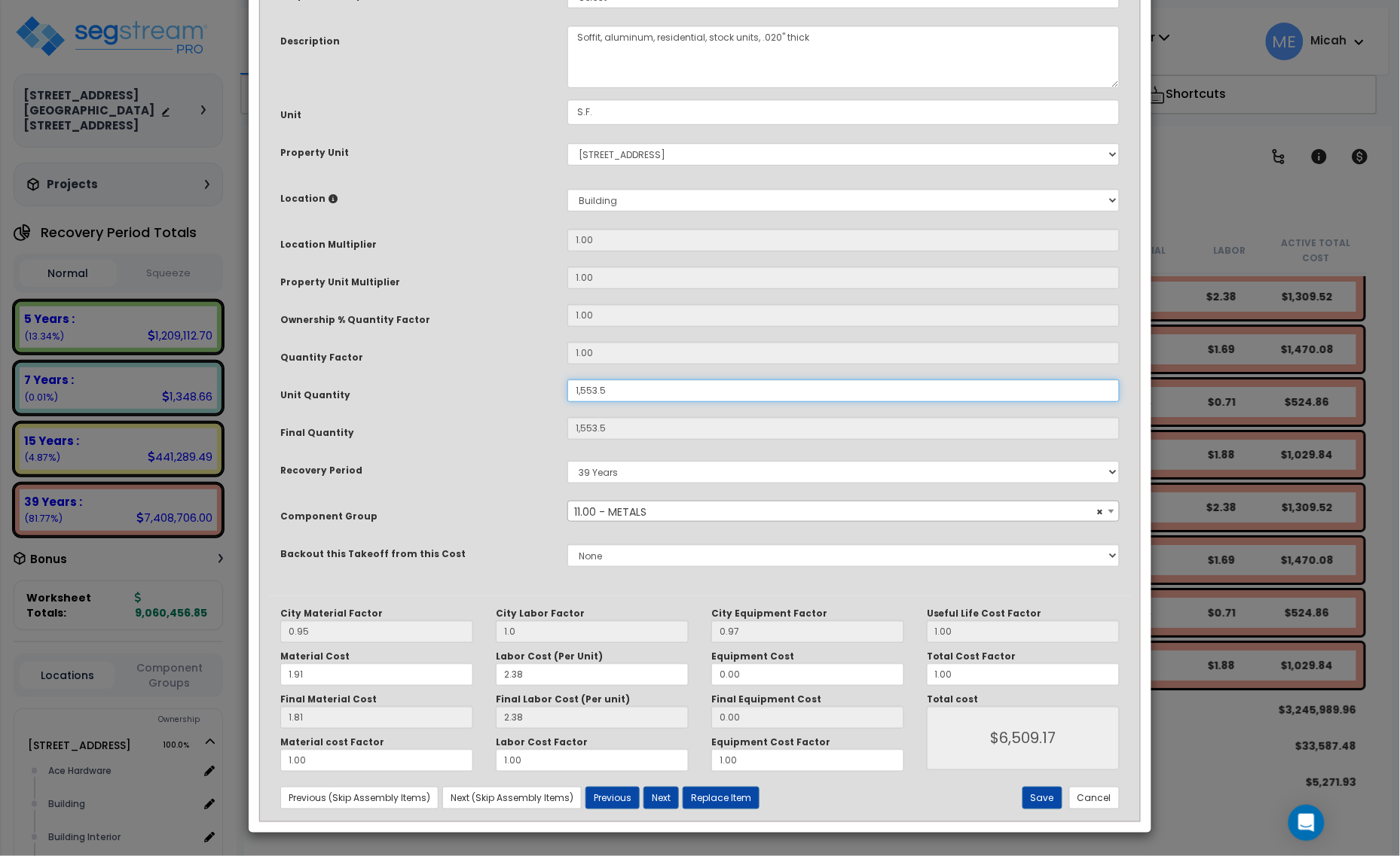
scroll to position [113, 0]
click at [1044, 803] on button "Save" at bounding box center [1042, 797] width 40 height 22
type input "1553.50"
type input "1.00"
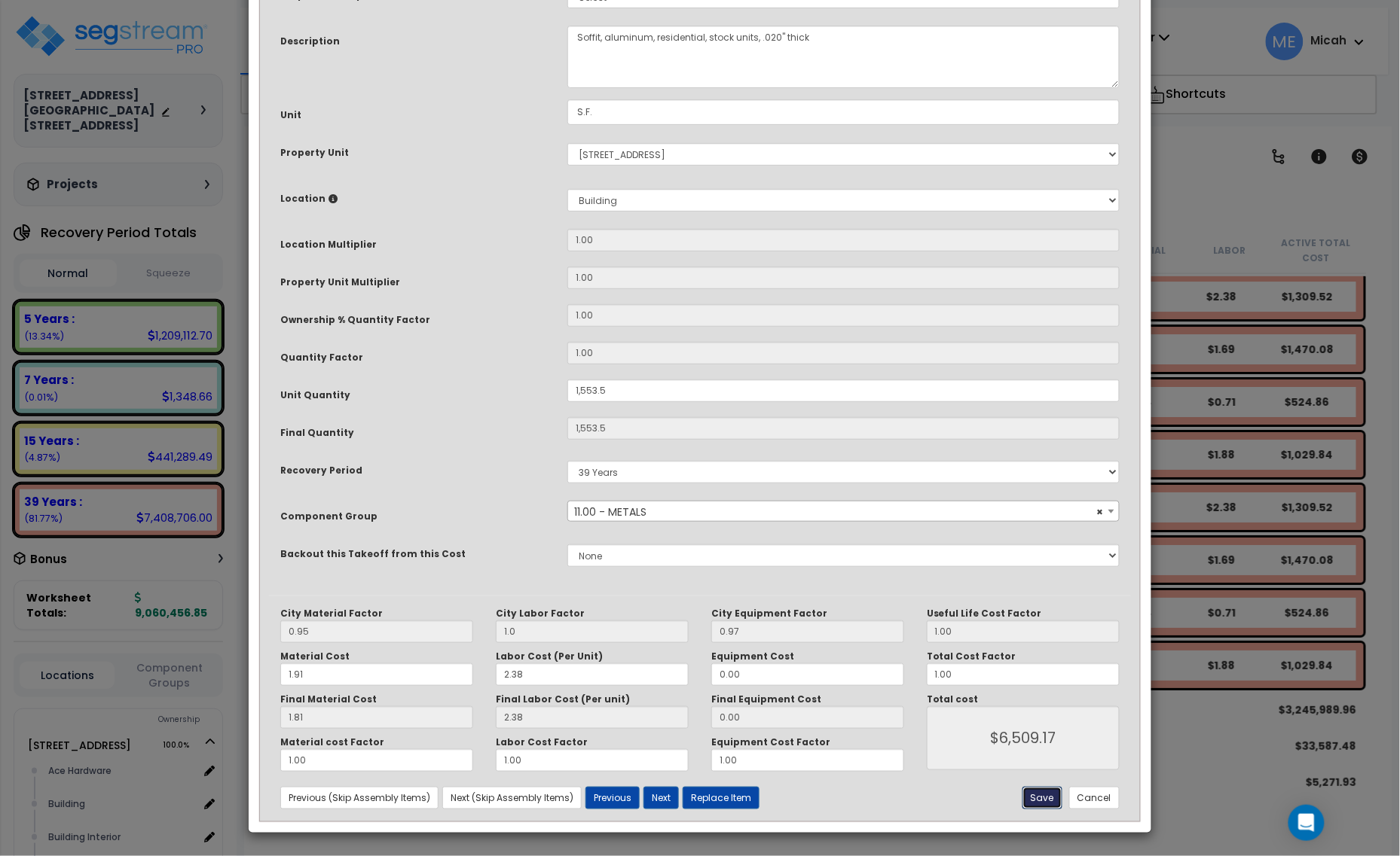
type input "6509.17"
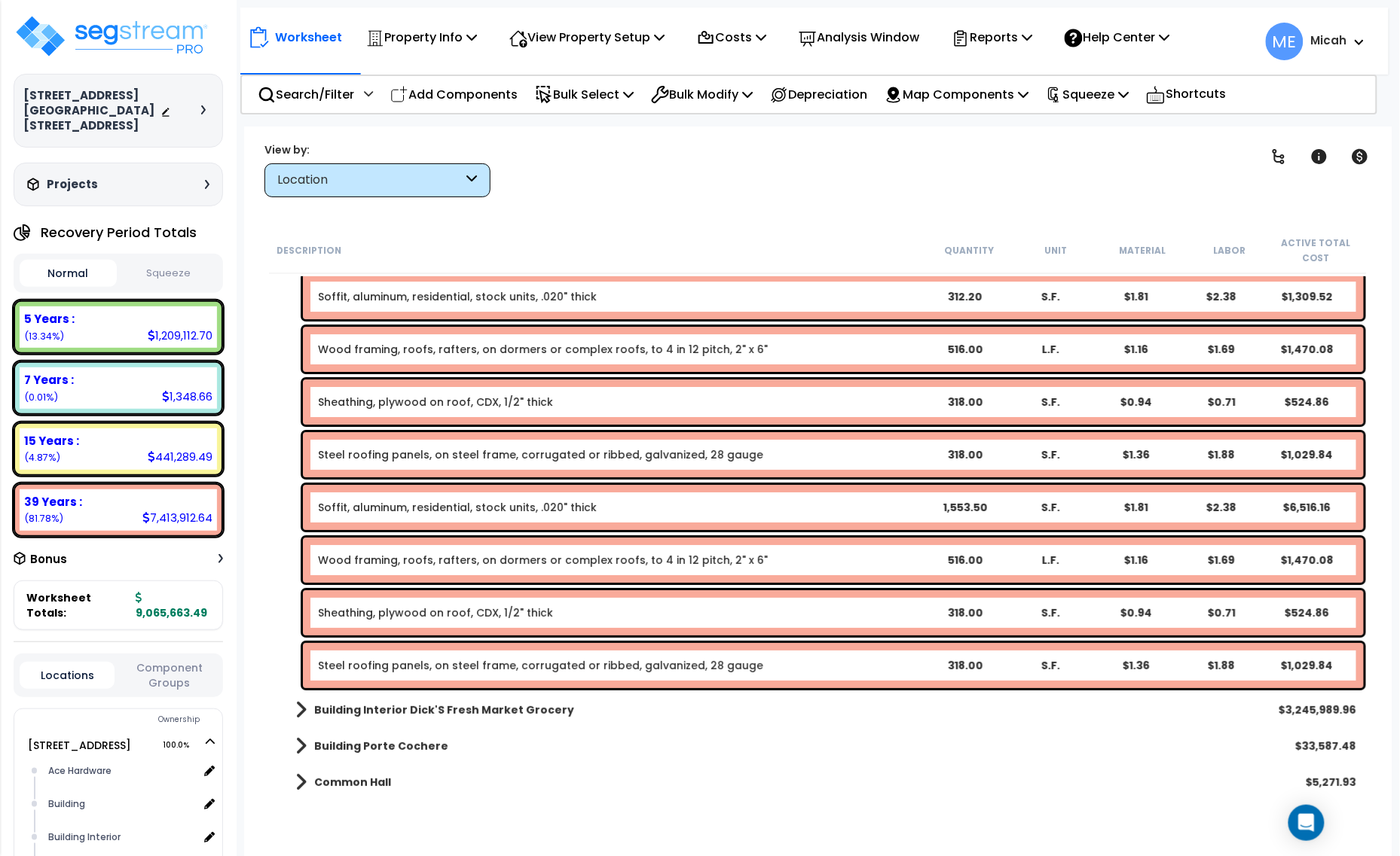
click at [388, 670] on link "Steel roofing panels, on steel frame, corrugated or ribbed, galvanized, 28 gauge" at bounding box center [540, 665] width 445 height 15
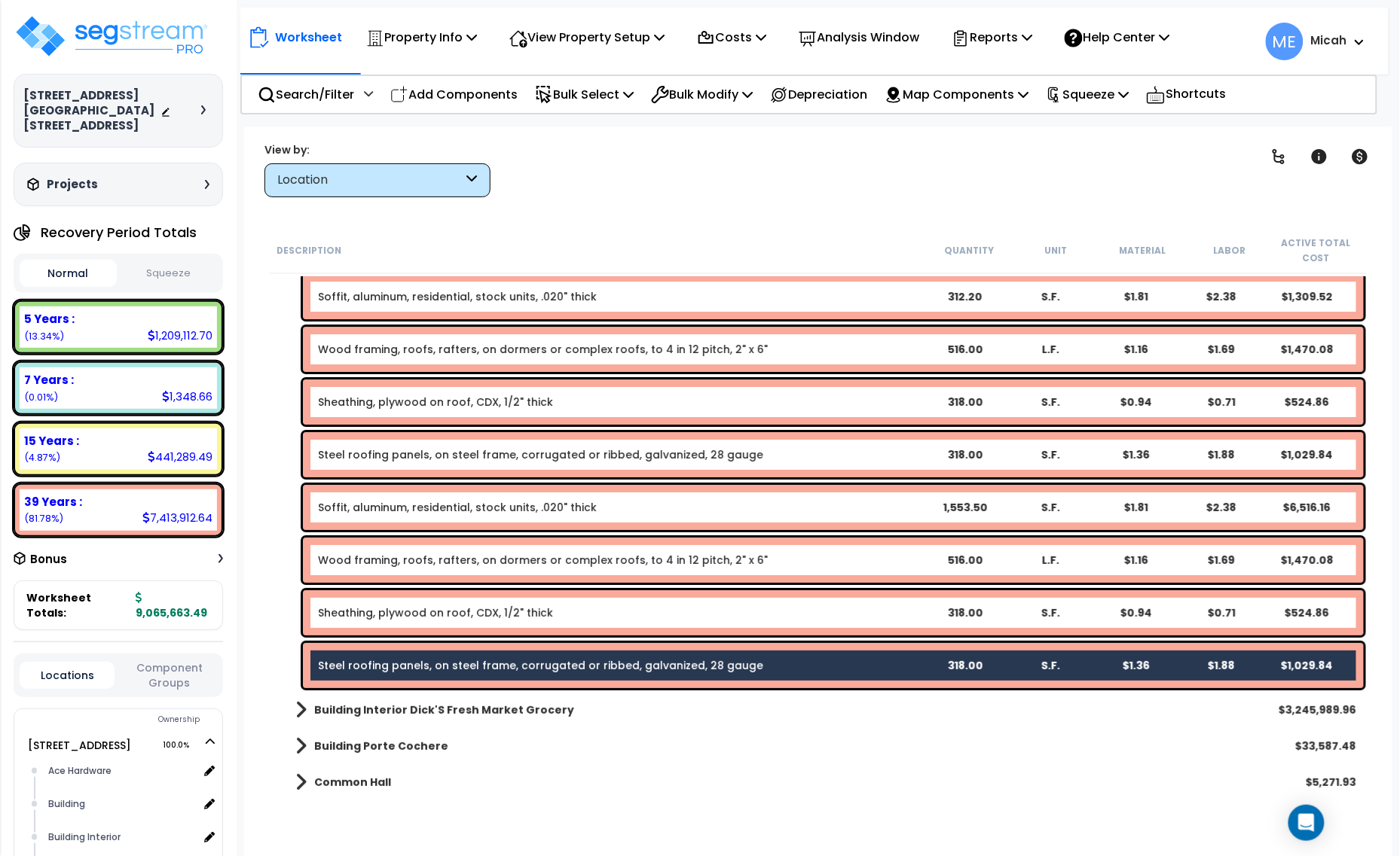
click at [381, 618] on link "Sheathing, plywood on roof, CDX, 1/2" thick" at bounding box center [435, 613] width 235 height 15
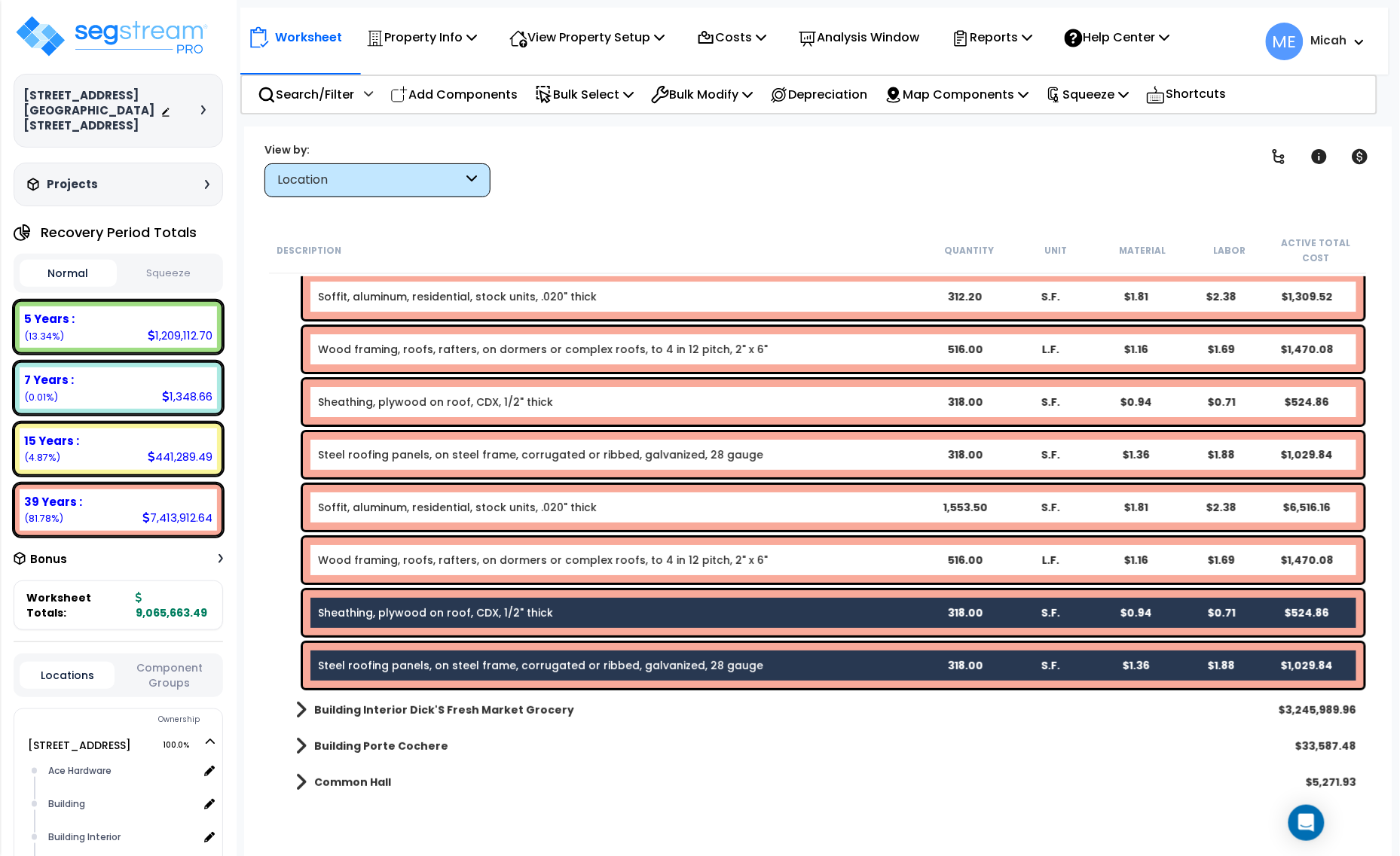
click at [435, 555] on link "Wood framing, roofs, rafters, on dormers or complex roofs, to 4 in 12 pitch, 2"…" at bounding box center [543, 560] width 450 height 15
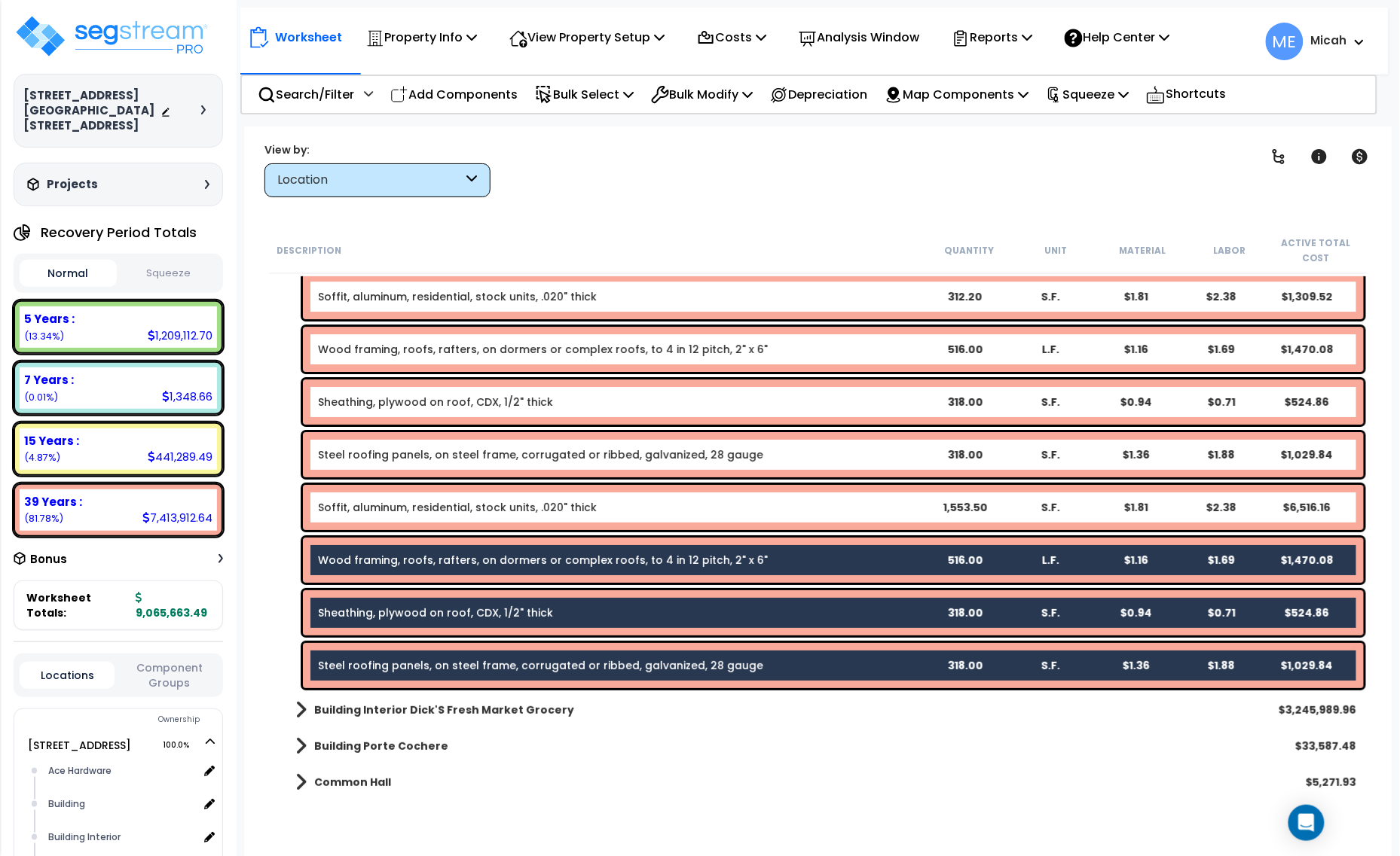
click at [423, 506] on link "Soffit, aluminum, residential, stock units, .020" thick" at bounding box center [457, 507] width 279 height 15
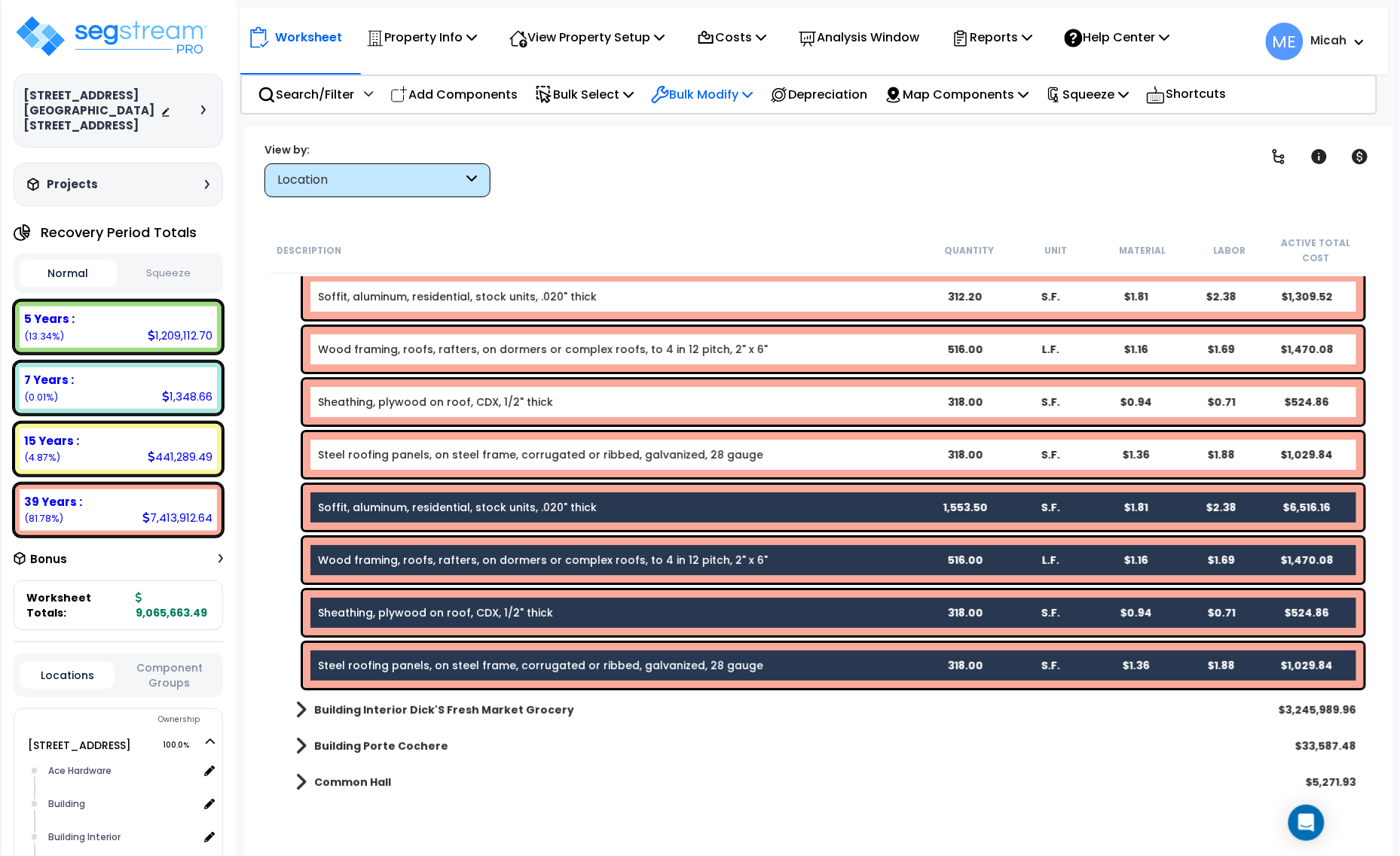
click at [753, 99] on p "Bulk Modify" at bounding box center [702, 94] width 102 height 21
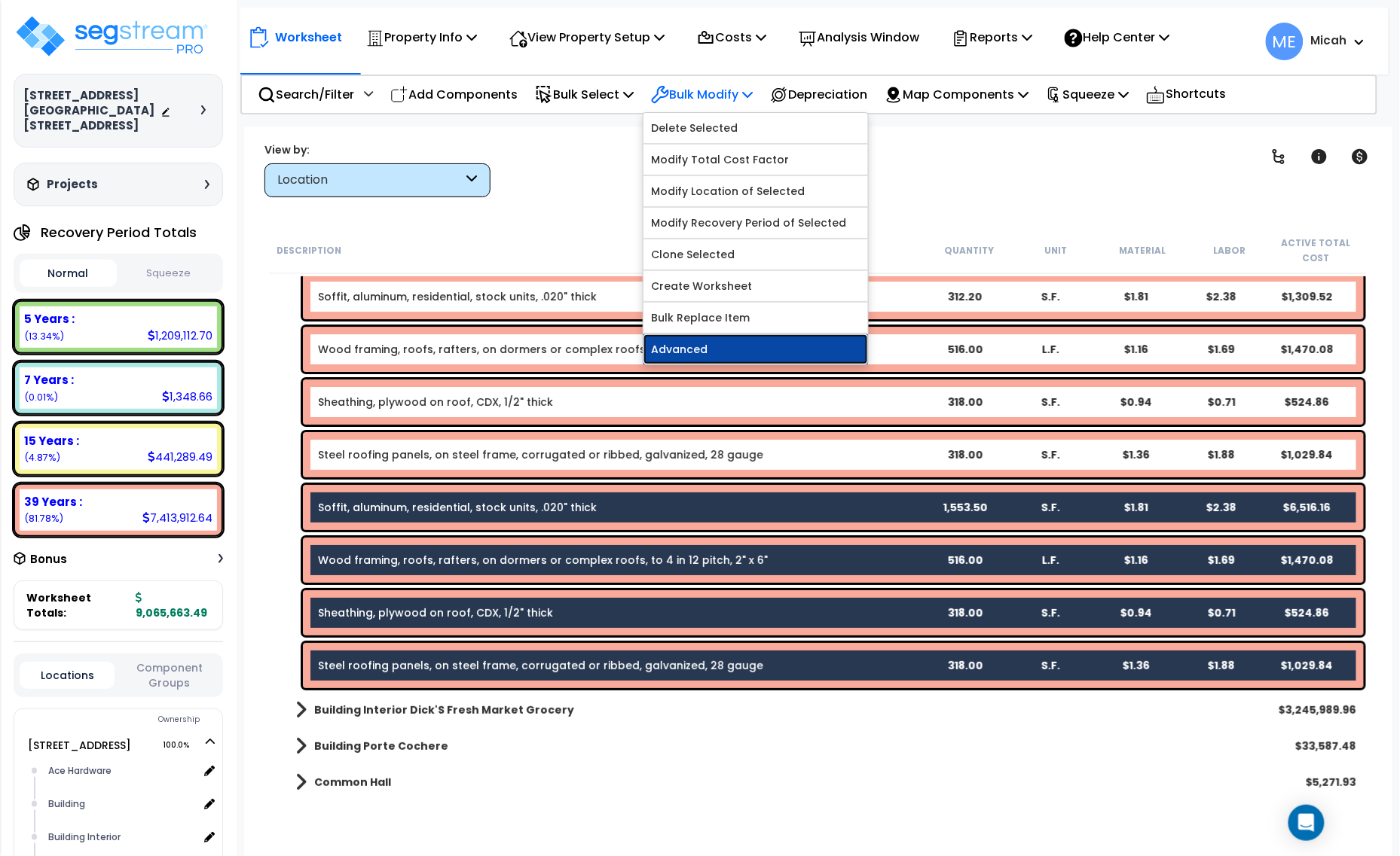
click at [747, 353] on link "Advanced" at bounding box center [756, 349] width 225 height 30
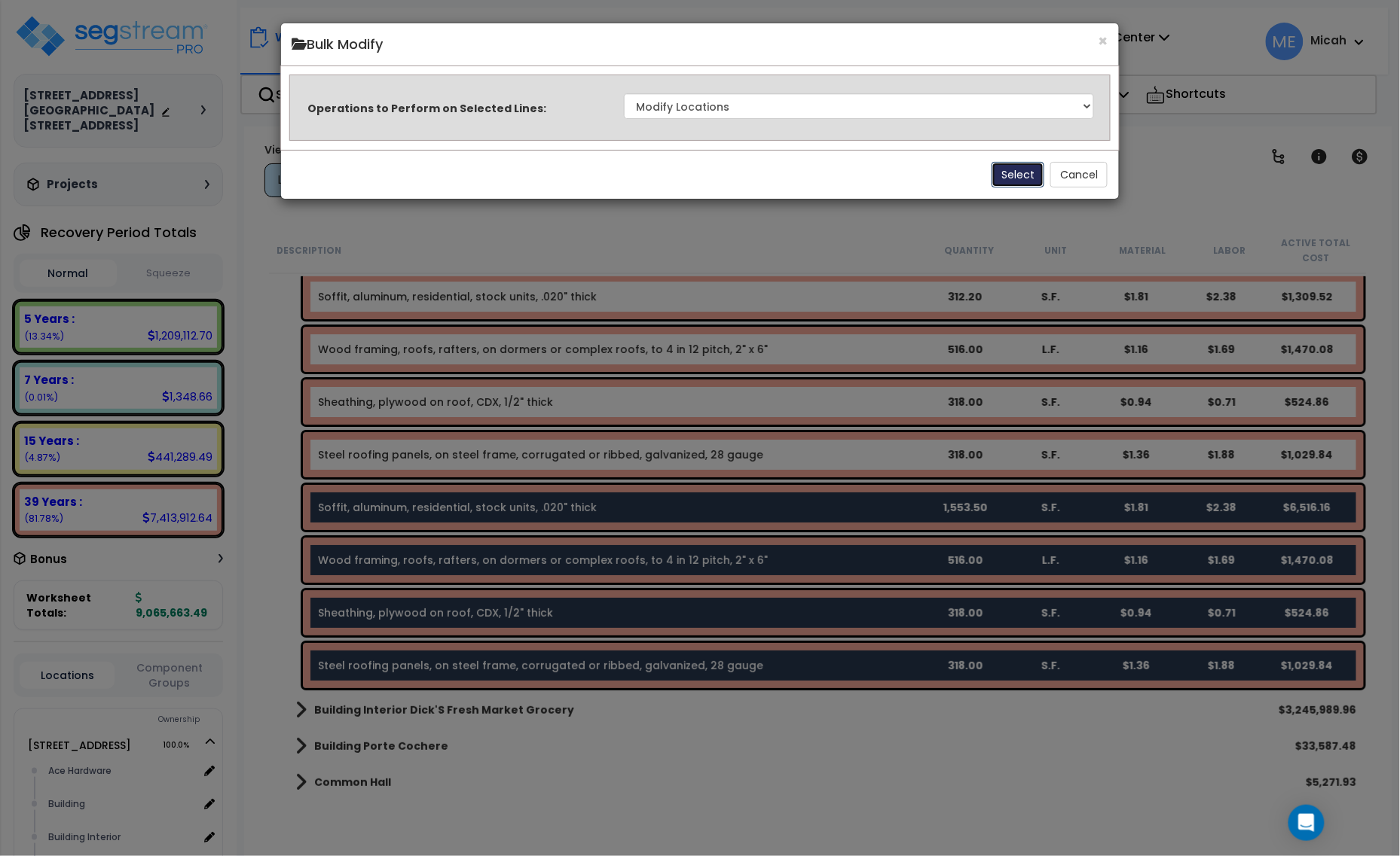
click at [1017, 177] on button "Select" at bounding box center [1018, 175] width 53 height 25
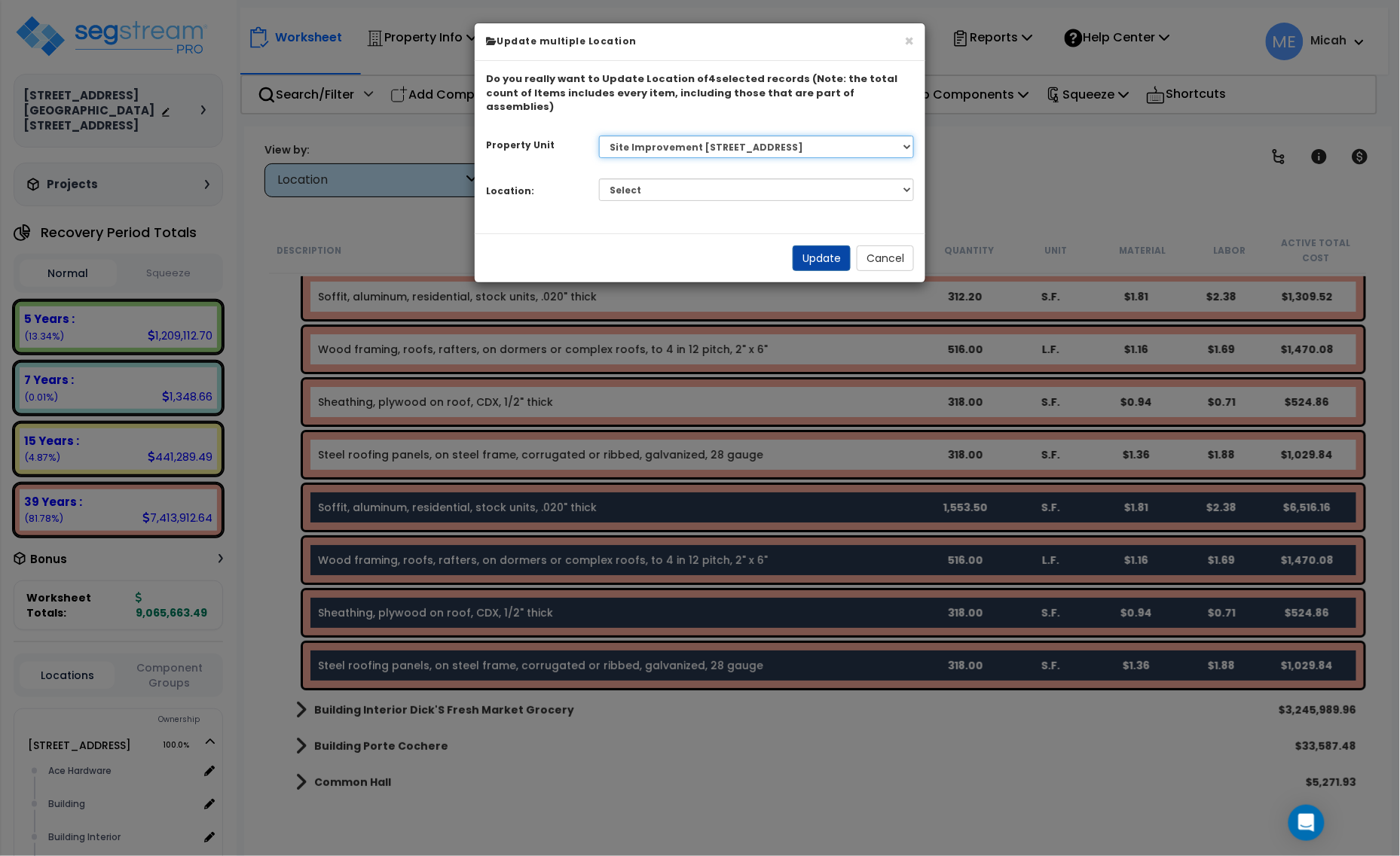
click at [886, 142] on select "Select 1408 9th St E 915 4th Ave E Site Improvement 915 4th Ave E Site Improvem…" at bounding box center [757, 147] width 316 height 22
select select "161435"
click at [599, 136] on select "Select 1408 9th St E 915 4th Ave E Site Improvement 915 4th Ave E Site Improvem…" at bounding box center [757, 147] width 316 height 22
click at [754, 186] on select "Select Ace Hardware Building Building Interior Cowboy'S Indoor Golf Mainstream …" at bounding box center [757, 190] width 316 height 22
select select "6"
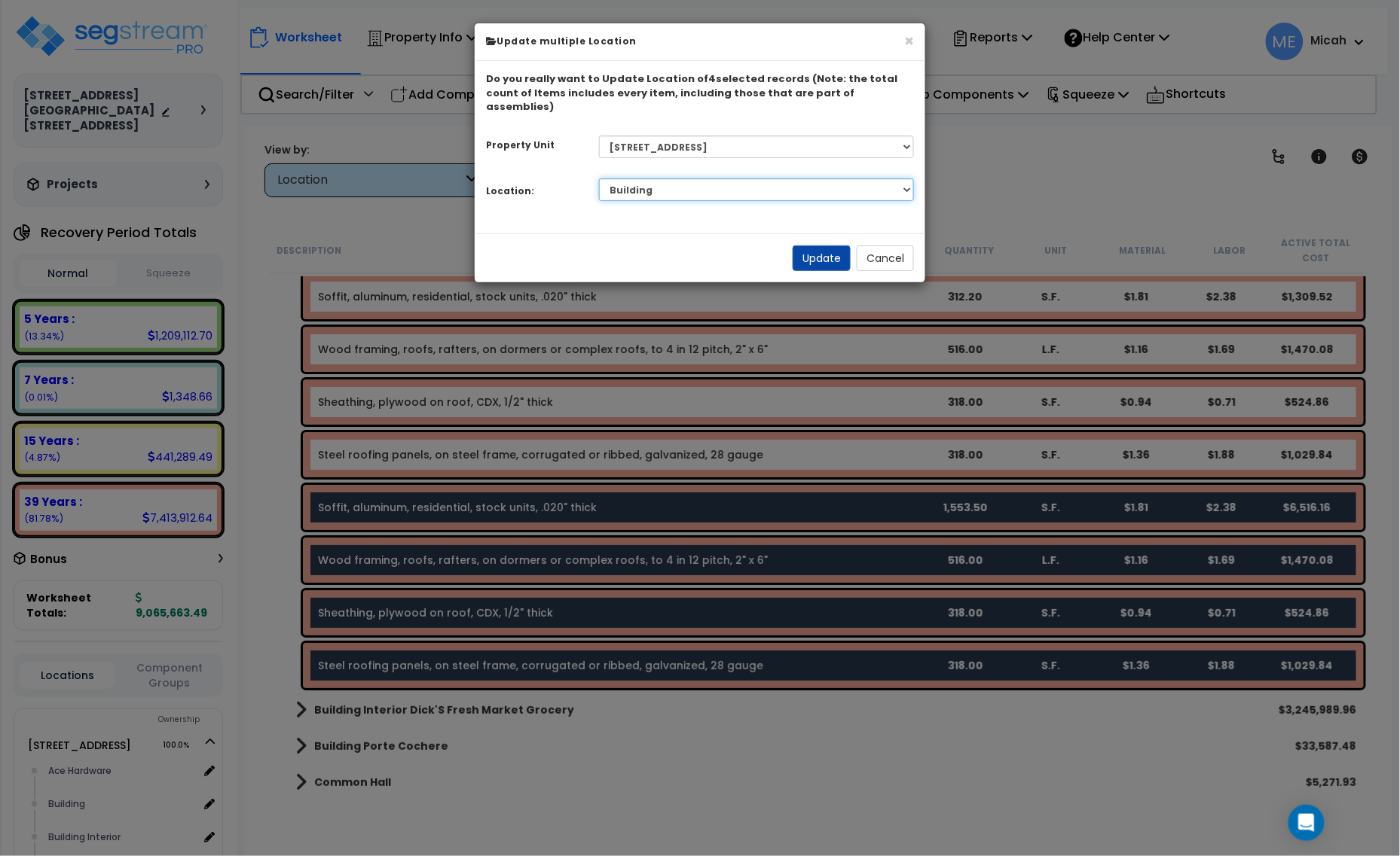
click at [599, 179] on select "Select Ace Hardware Building Building Interior Cowboy'S Indoor Golf Mainstream …" at bounding box center [757, 190] width 316 height 22
click at [807, 245] on button "Update" at bounding box center [821, 258] width 58 height 25
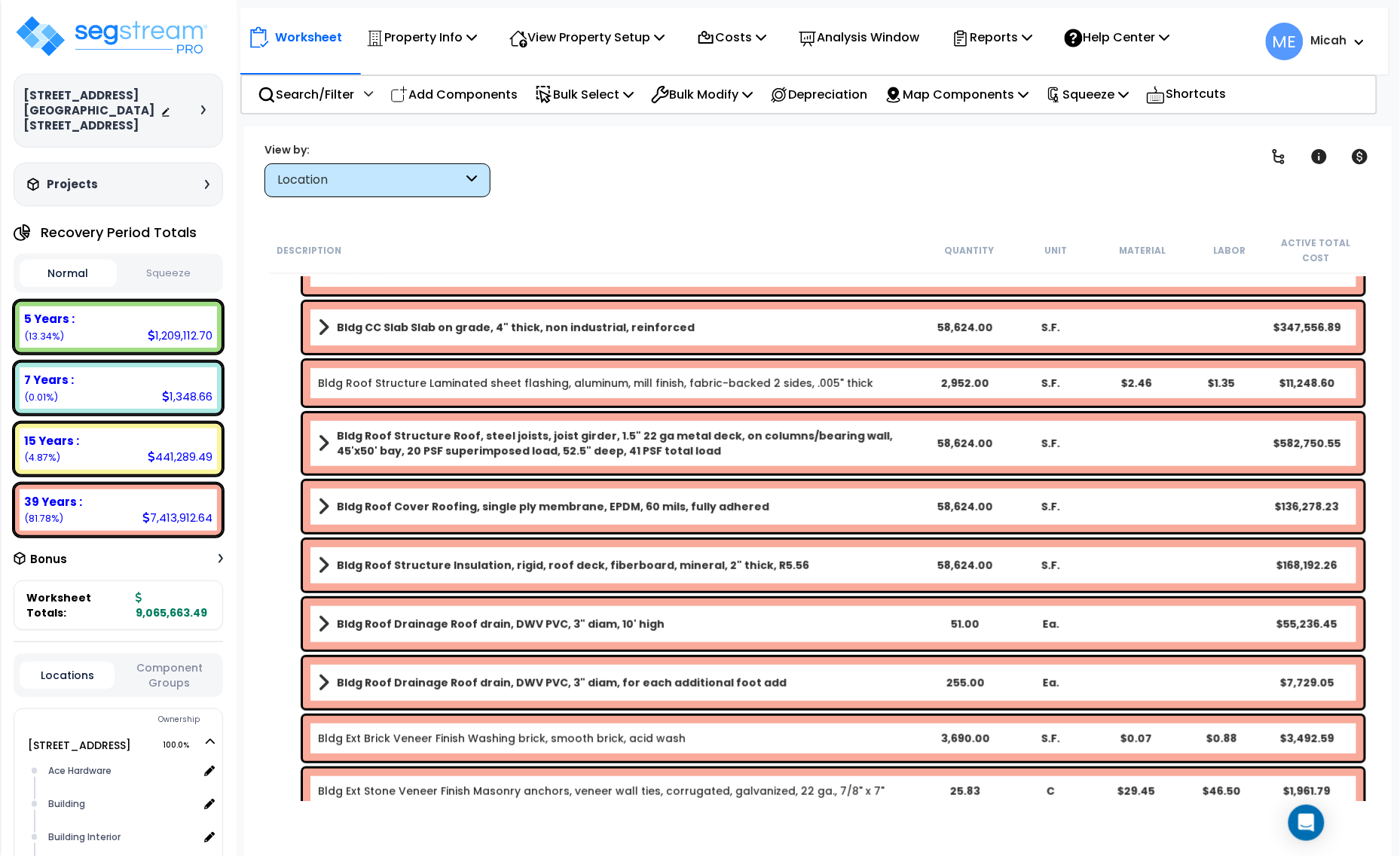
scroll to position [0, 0]
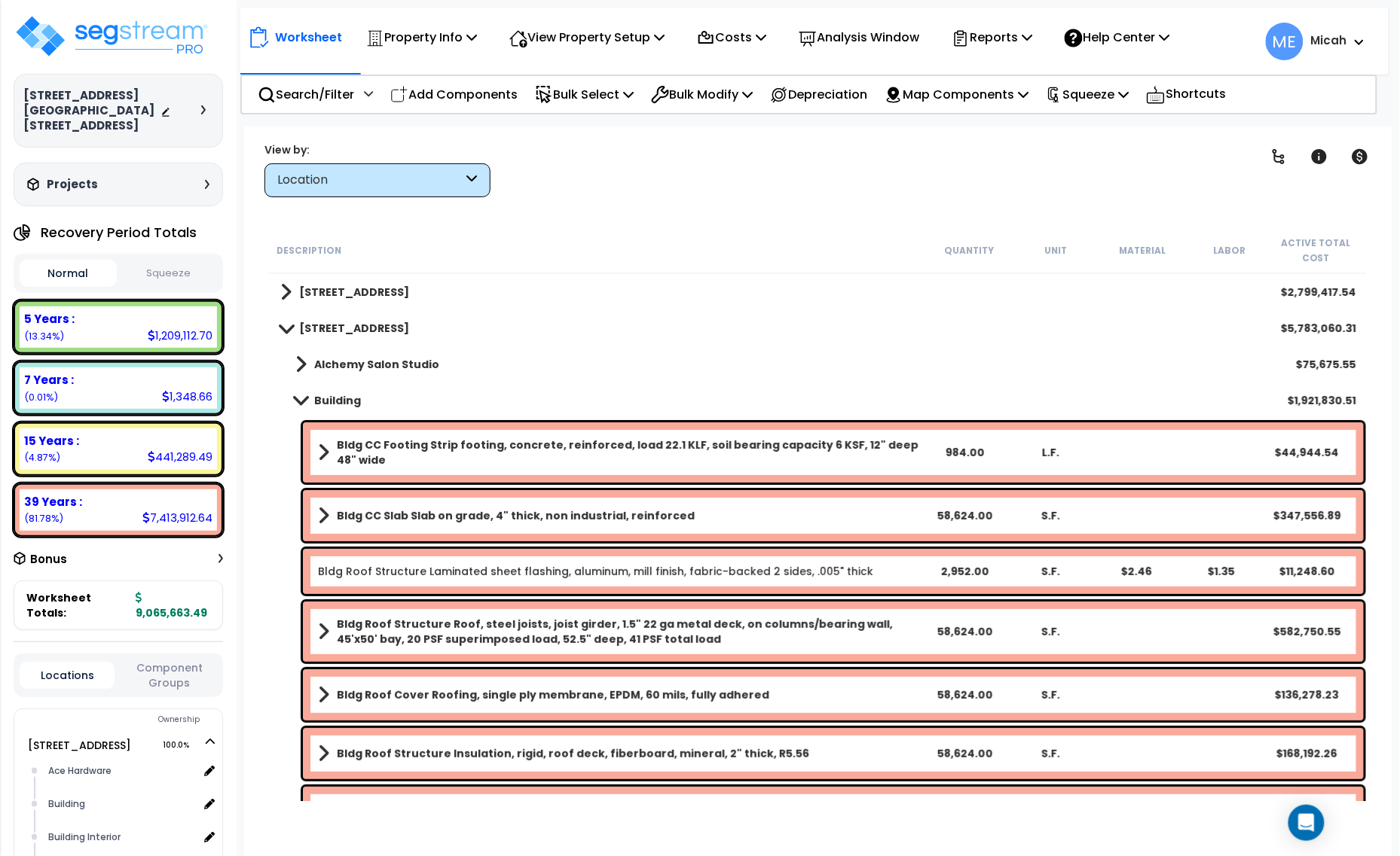
click at [302, 399] on span at bounding box center [301, 401] width 22 height 12
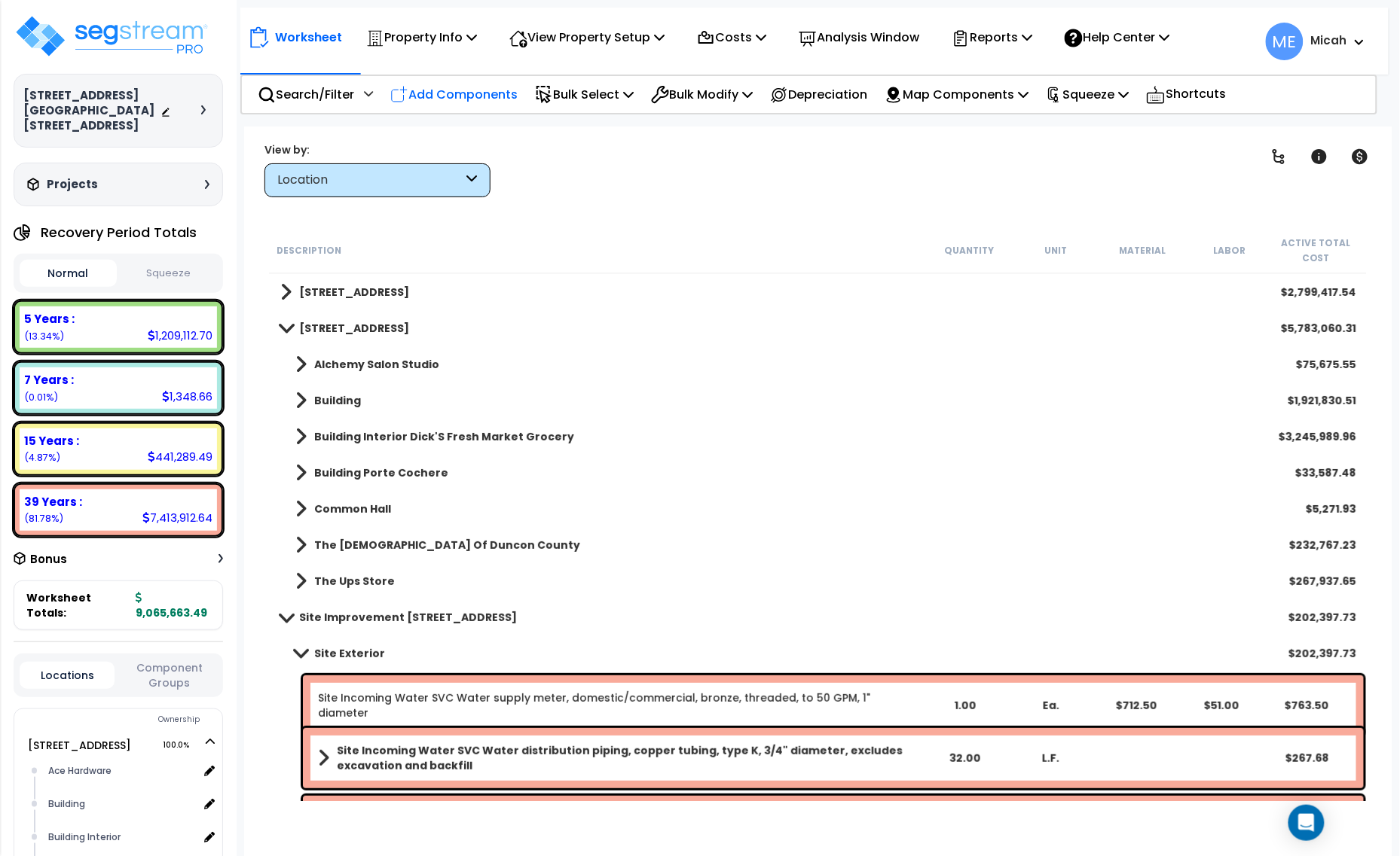
click at [463, 90] on p "Add Components" at bounding box center [454, 94] width 127 height 21
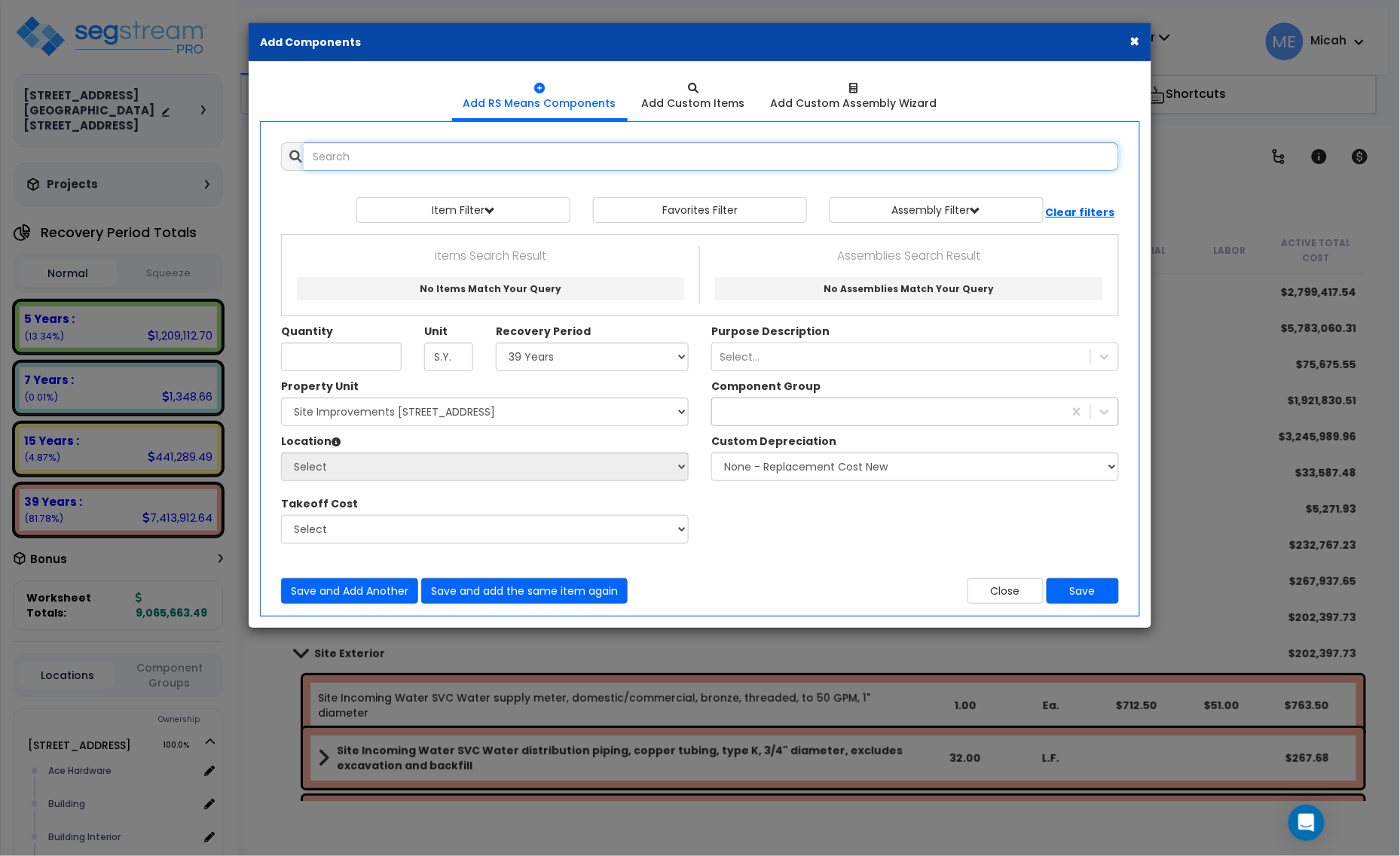
select select
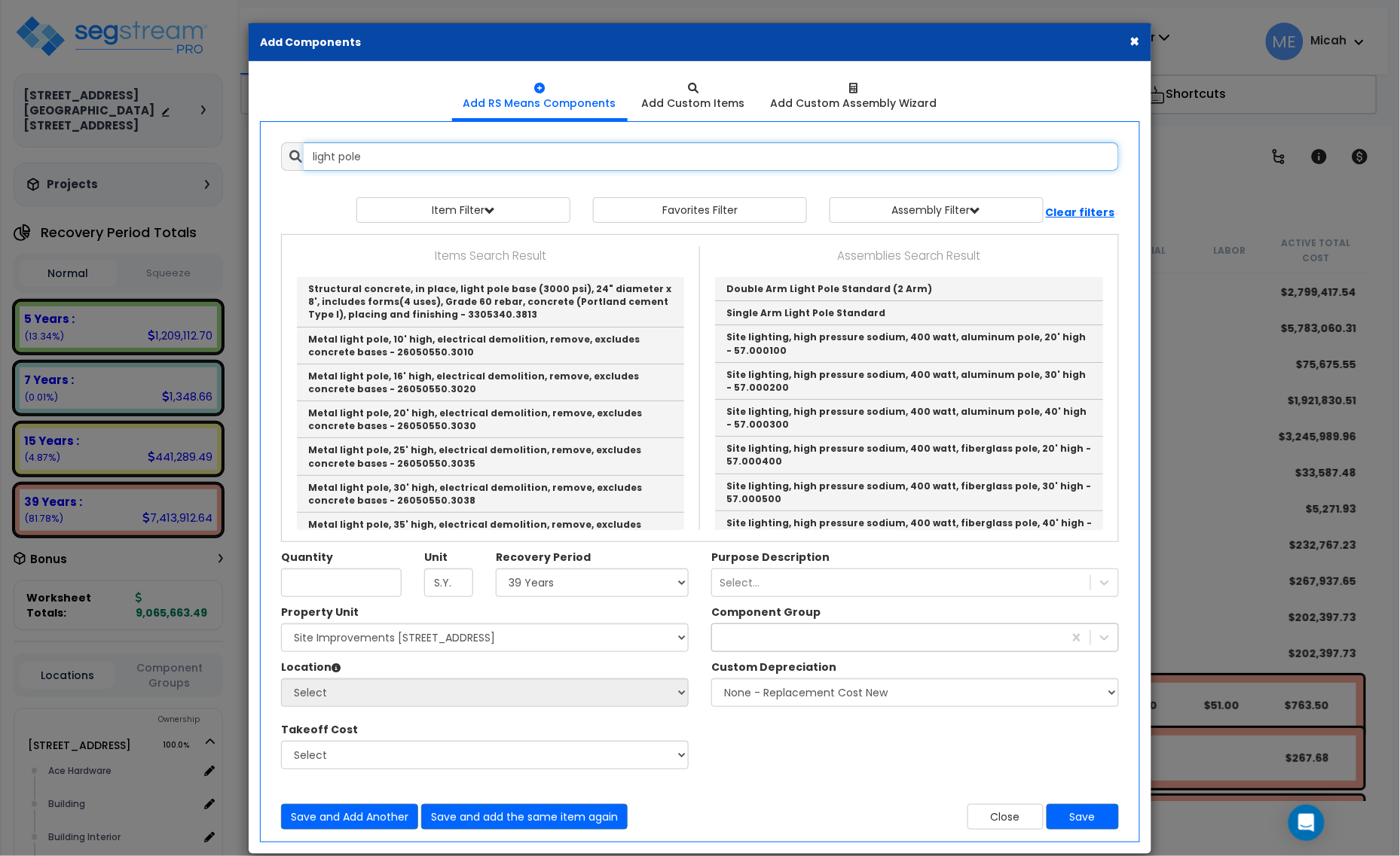
click at [393, 154] on input "light pole" at bounding box center [712, 156] width 815 height 28
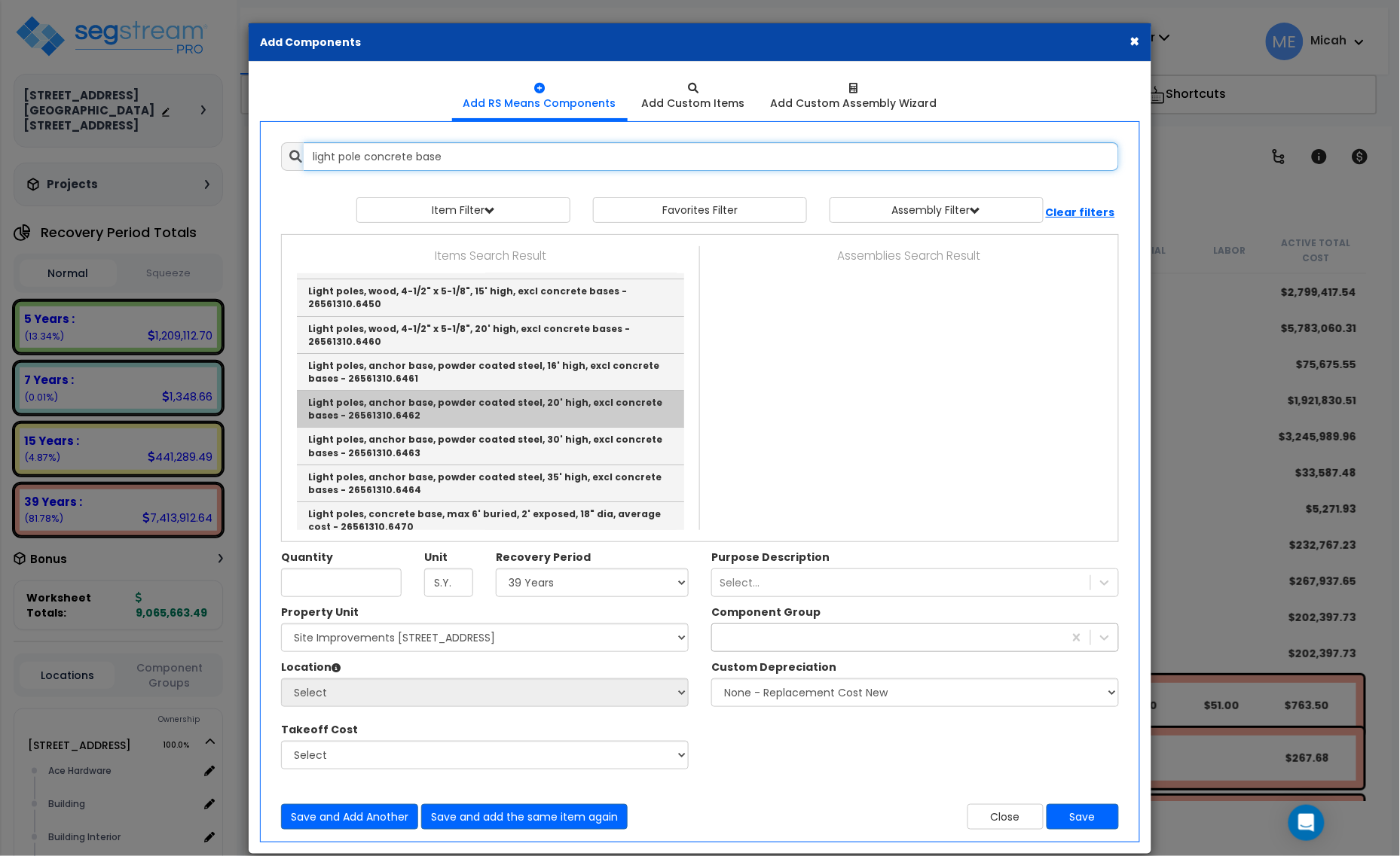
scroll to position [1737, 0]
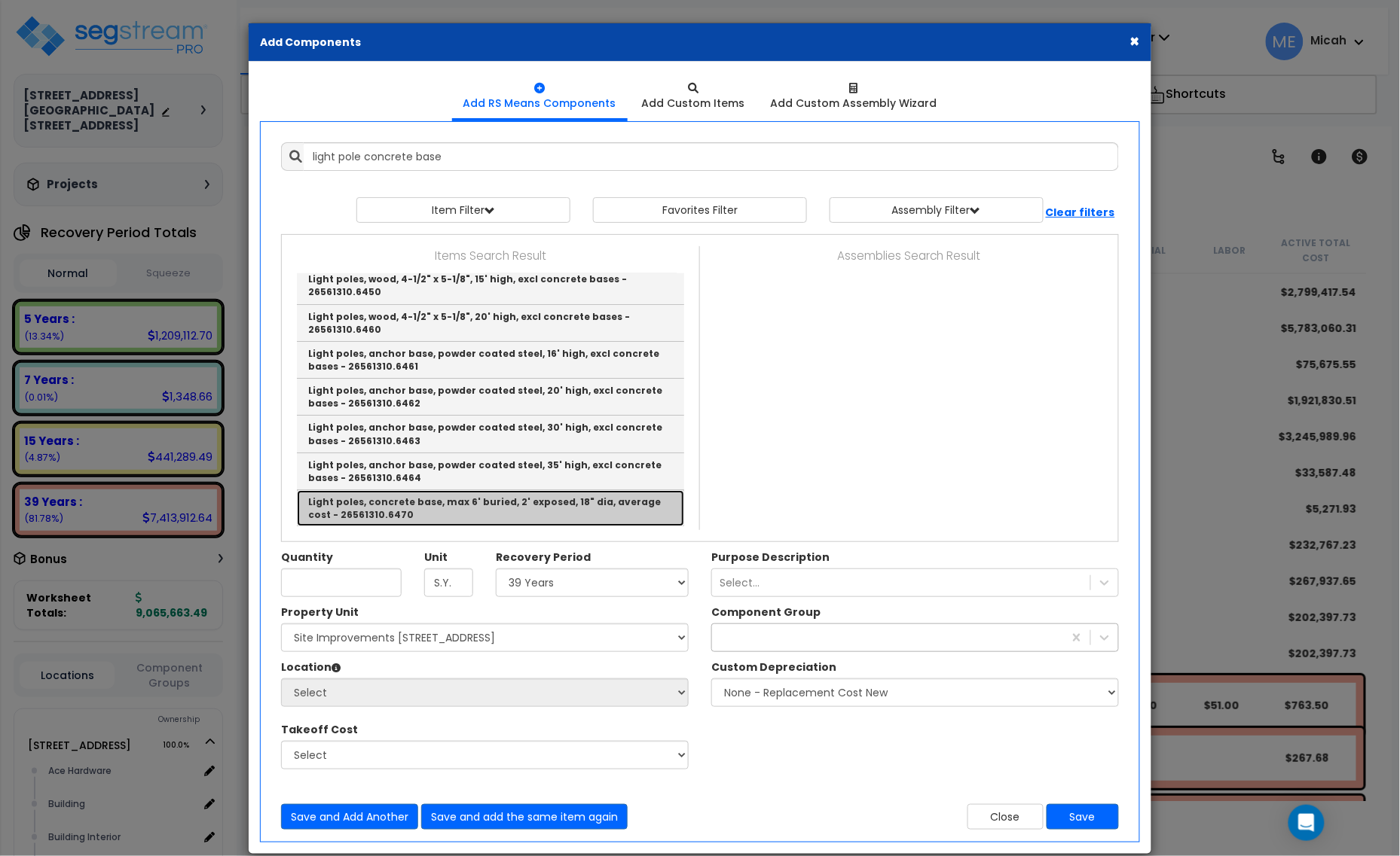
click at [532, 513] on link "Light poles, concrete base, max 6' buried, 2' exposed, 18" dia, average cost - …" at bounding box center [491, 508] width 387 height 36
type input "Light poles, concrete base, max 6' buried, 2' exposed, 18" dia, average cost - …"
checkbox input "false"
type input "Ea."
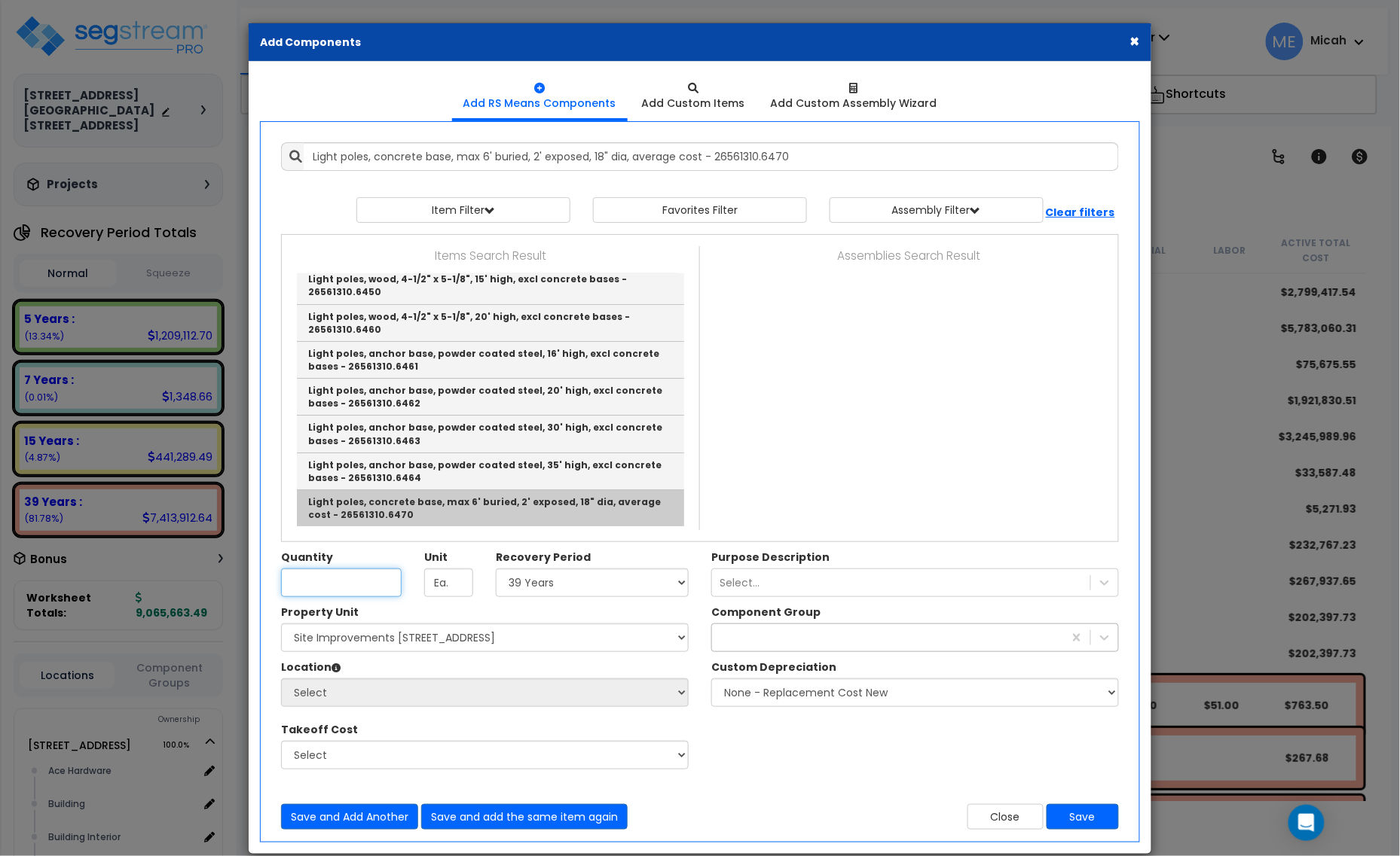
scroll to position [0, 0]
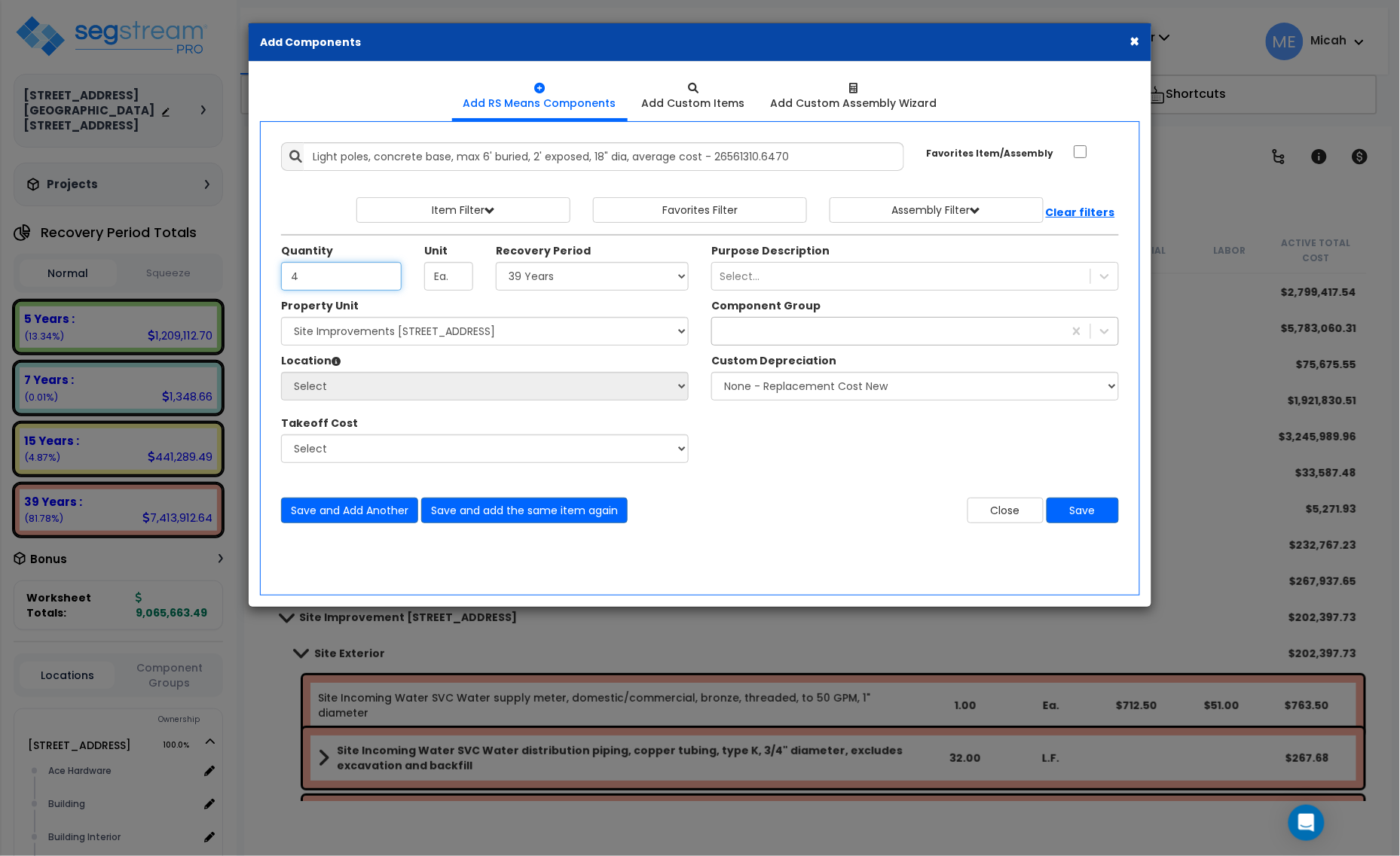
type input "4"
click at [613, 291] on div "Quantity 4 Unit Ea. Recovery Period Select" at bounding box center [485, 271] width 430 height 55
click at [616, 276] on select "Select 5 Years 7 Years 15 Years 20 Years 39 Years 27.5 Year" at bounding box center [591, 276] width 193 height 28
select select "15Y"
click at [497, 263] on select "Select 5 Years 7 Years 15 Years 20 Years 39 Years 27.5 Year" at bounding box center [591, 276] width 193 height 28
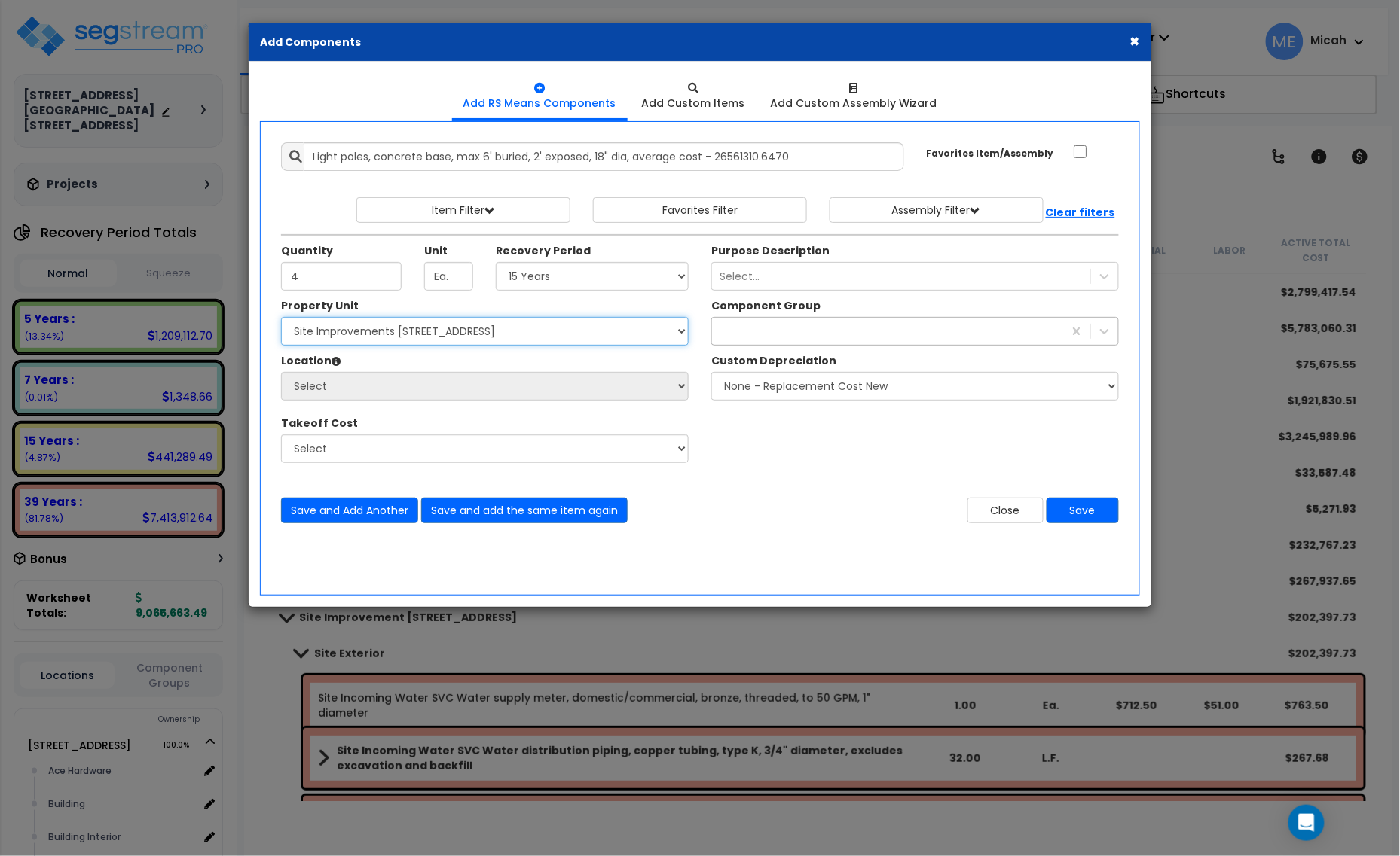
click at [508, 333] on select "Select [STREET_ADDRESS] [STREET_ADDRESS] Site Improvement [STREET_ADDRESS] Site…" at bounding box center [484, 330] width 408 height 28
click at [724, 339] on div at bounding box center [887, 331] width 351 height 24
click at [776, 335] on div at bounding box center [887, 331] width 351 height 24
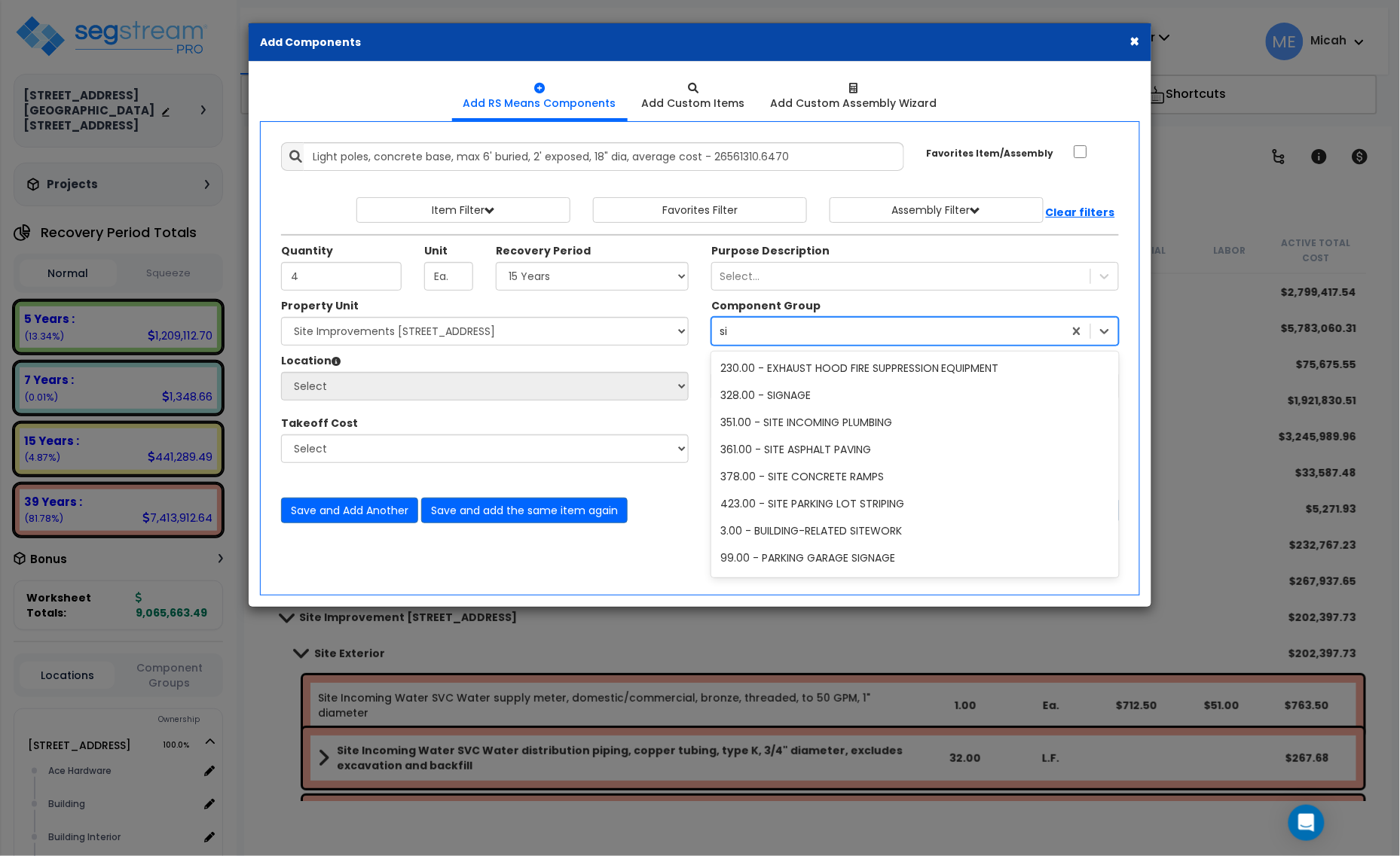
type input "s"
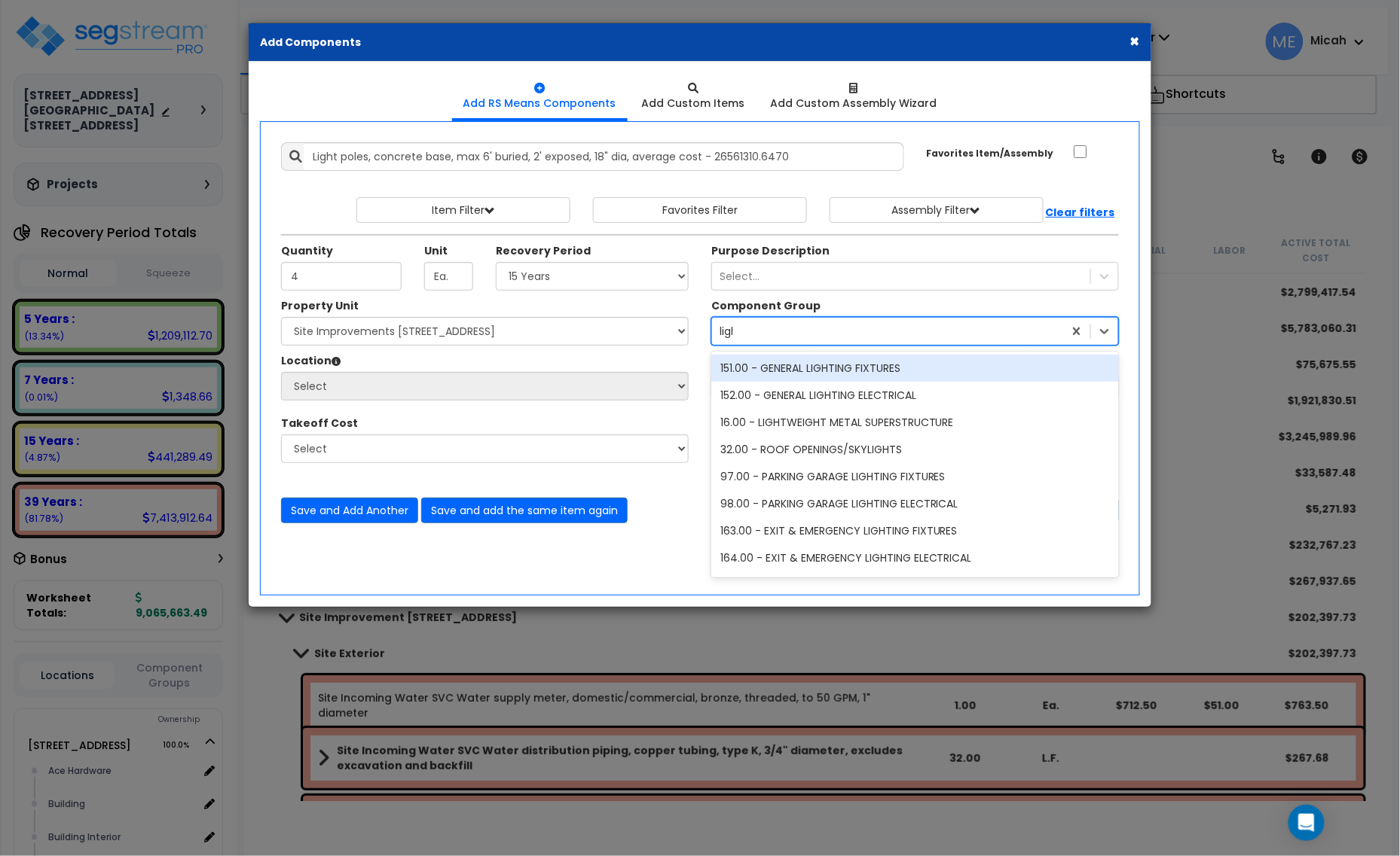
type input "light"
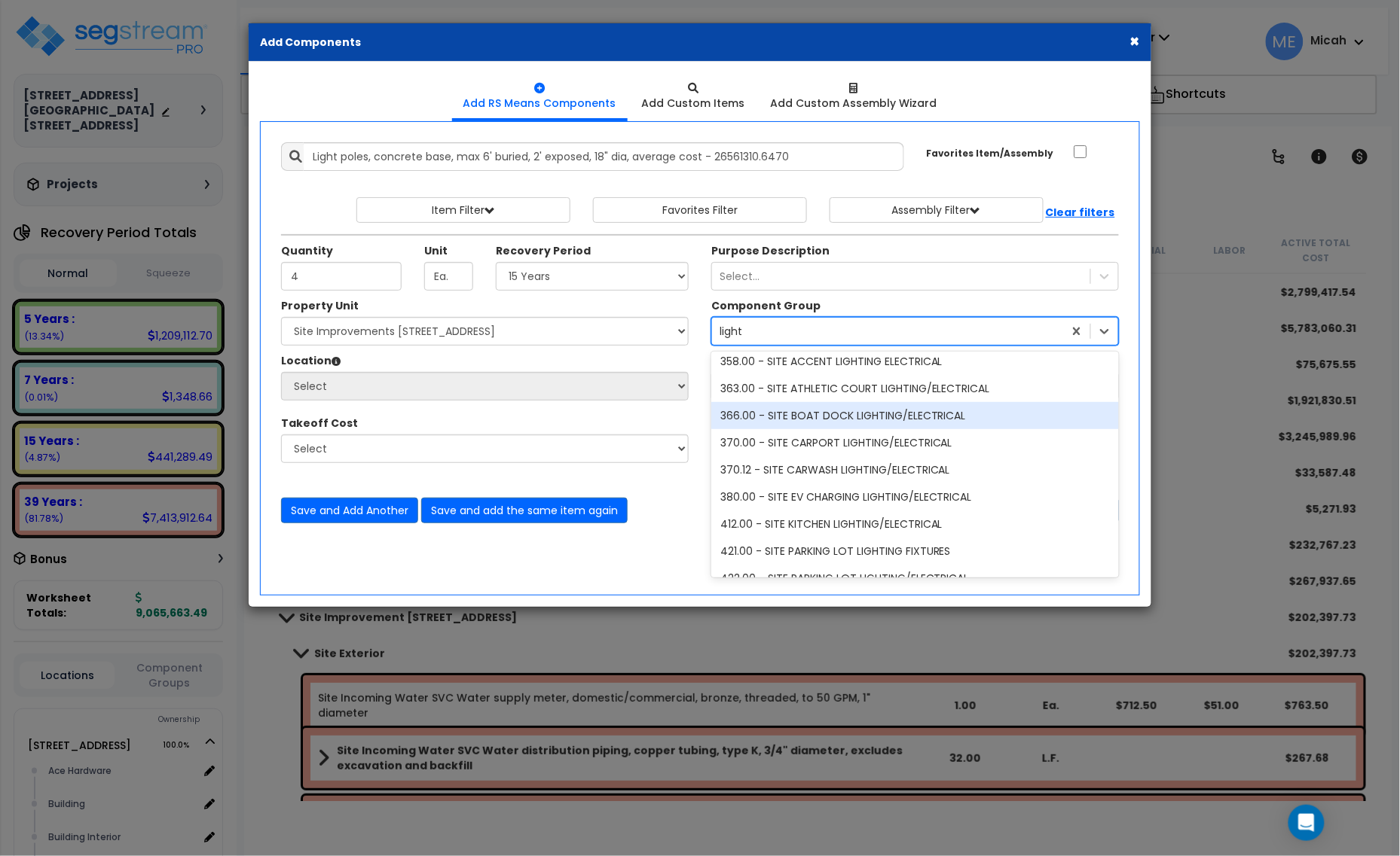
scroll to position [565, 0]
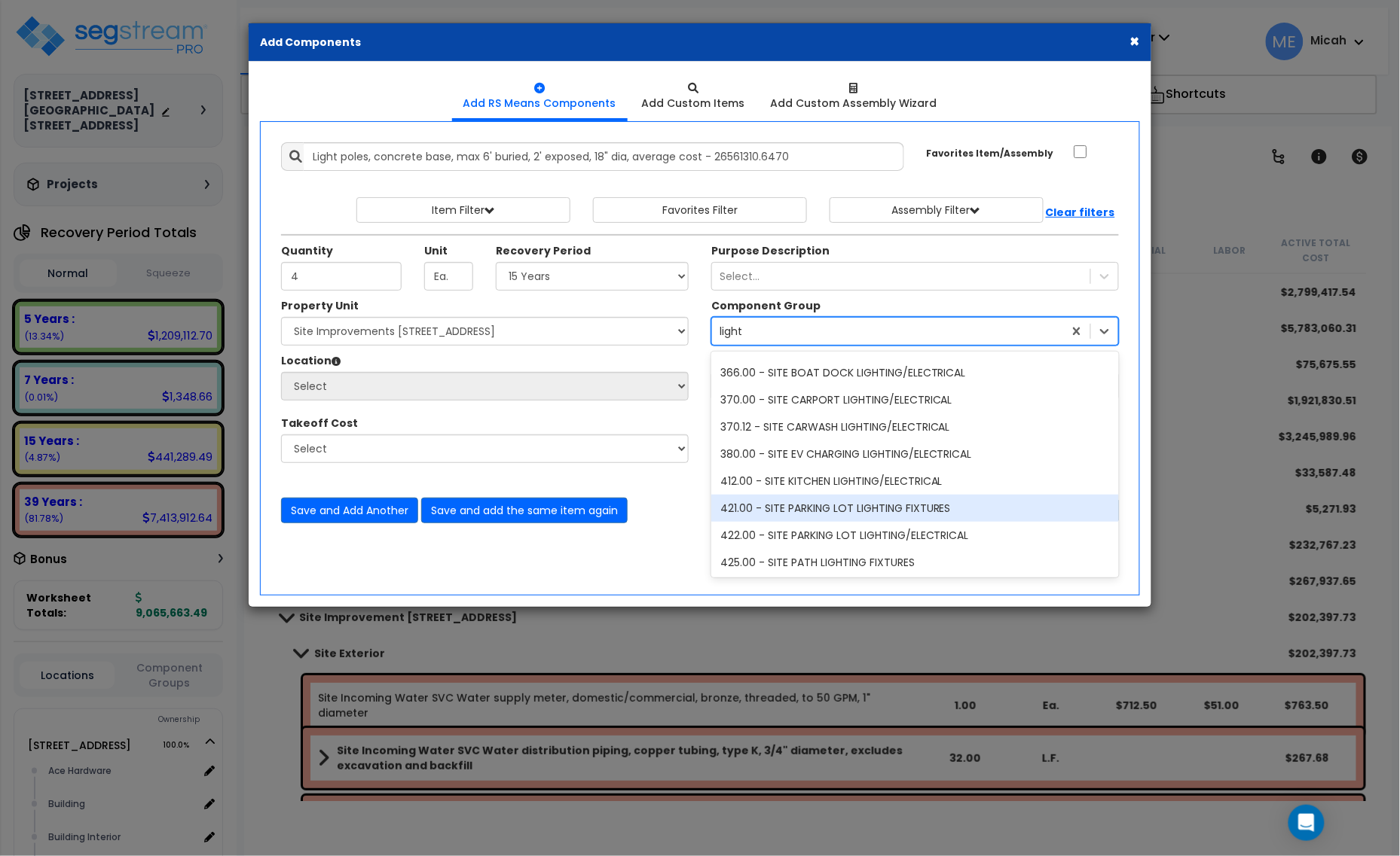
click at [974, 514] on div "421.00 - SITE PARKING LOT LIGHTING FIXTURES" at bounding box center [915, 508] width 408 height 27
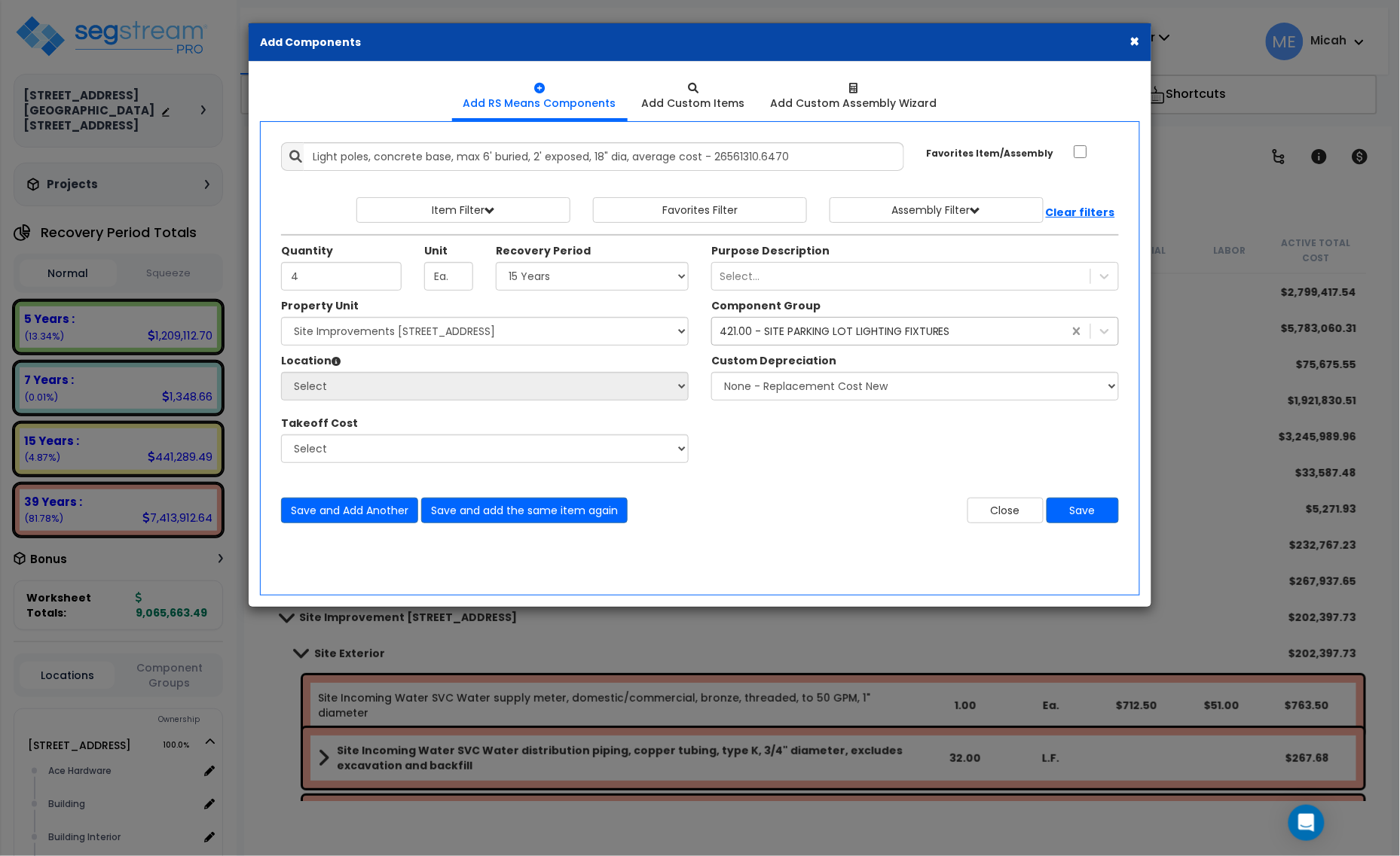
drag, startPoint x: 1070, startPoint y: 327, endPoint x: 1021, endPoint y: 337, distance: 50.0
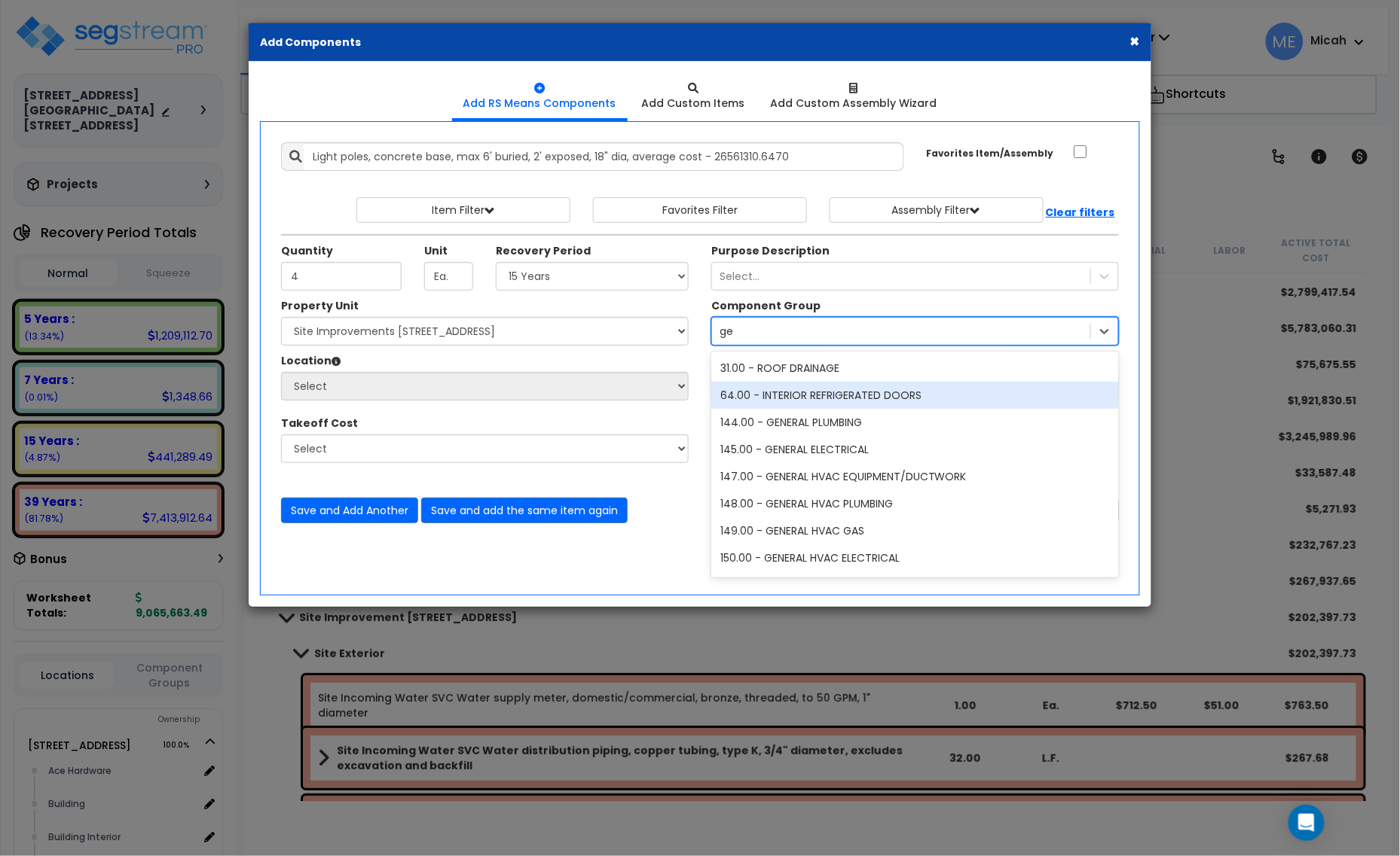
type input "g"
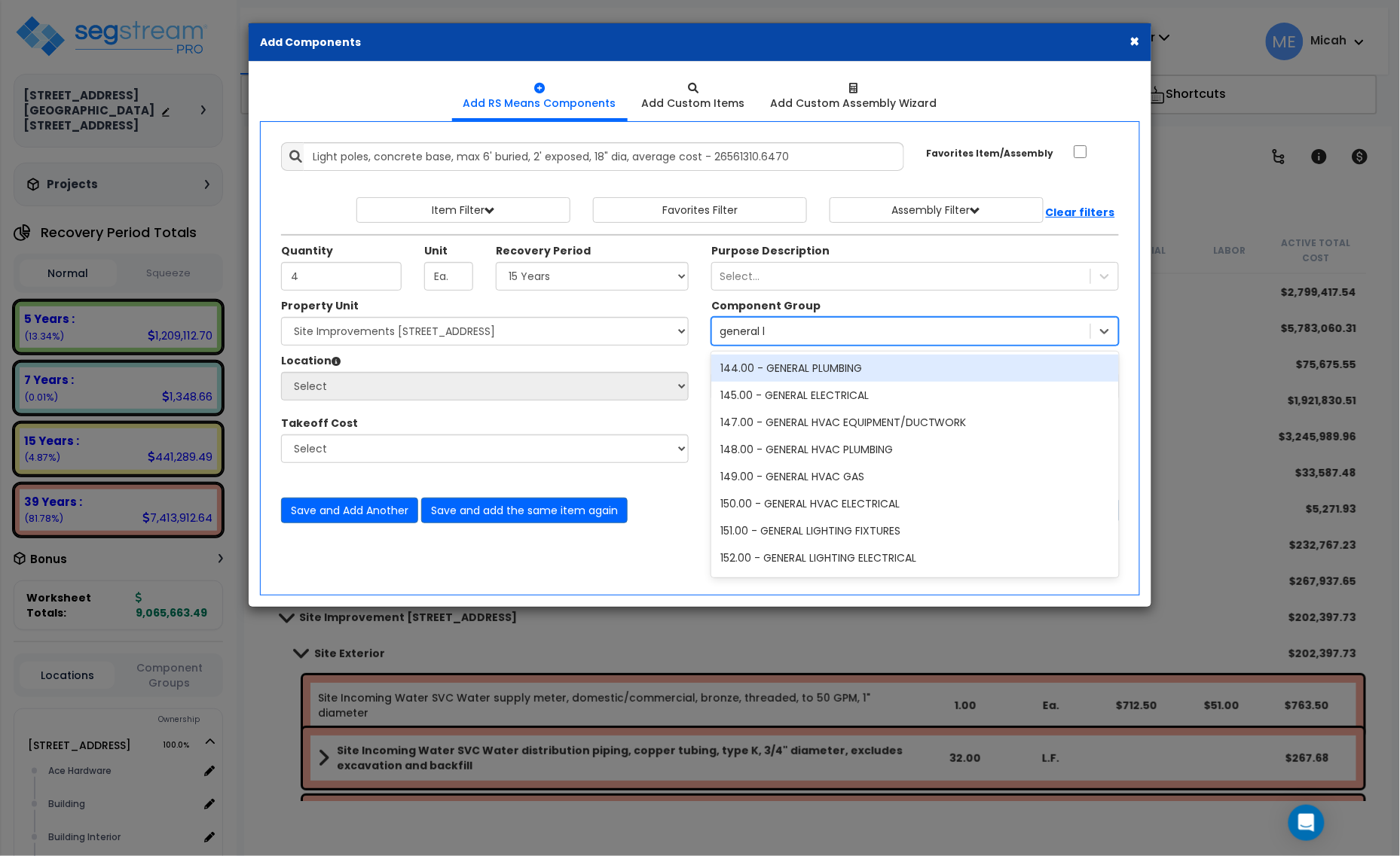
type input "general li"
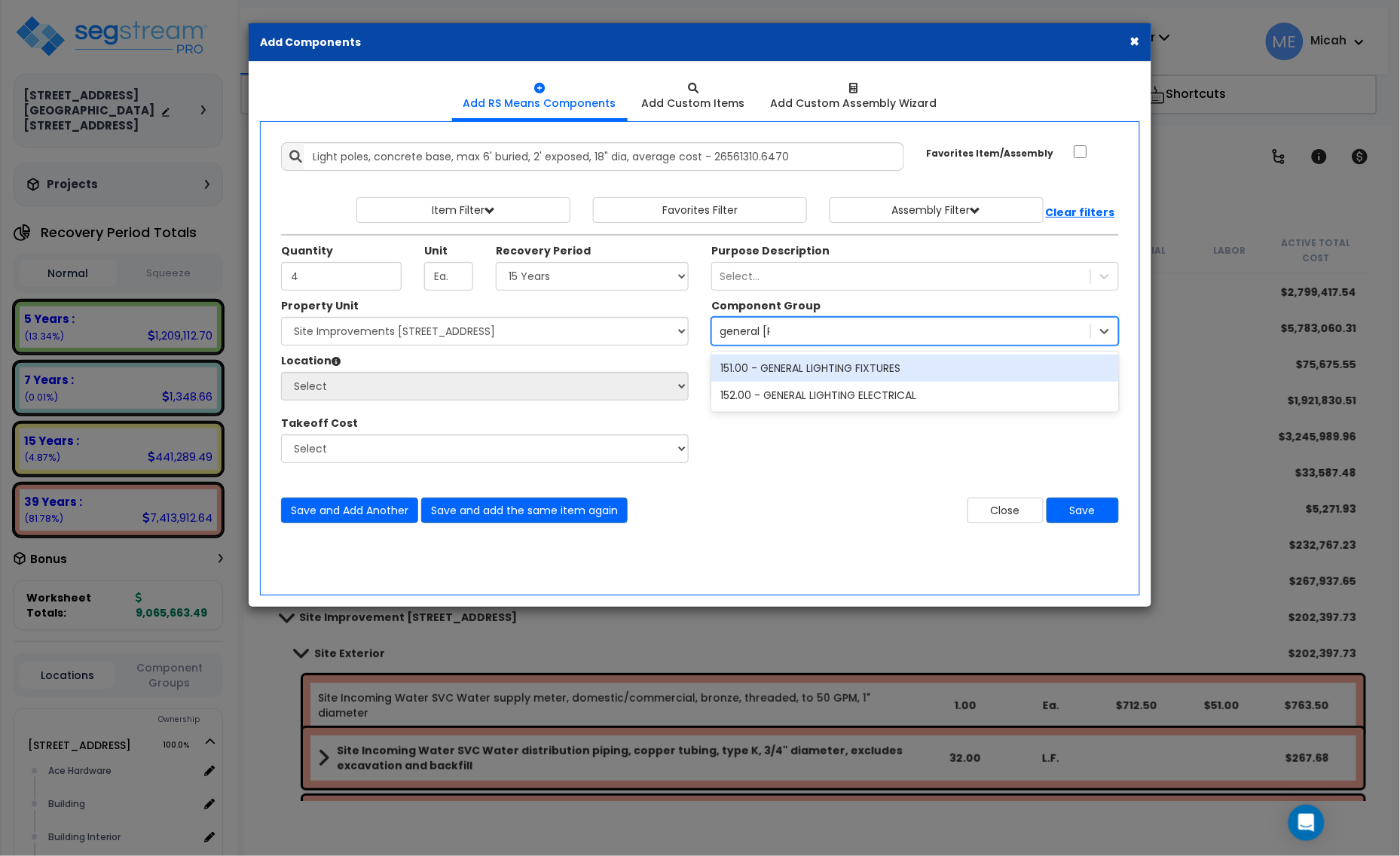
click at [739, 363] on div "151.00 - GENERAL LIGHTING FIXTURES" at bounding box center [915, 368] width 408 height 27
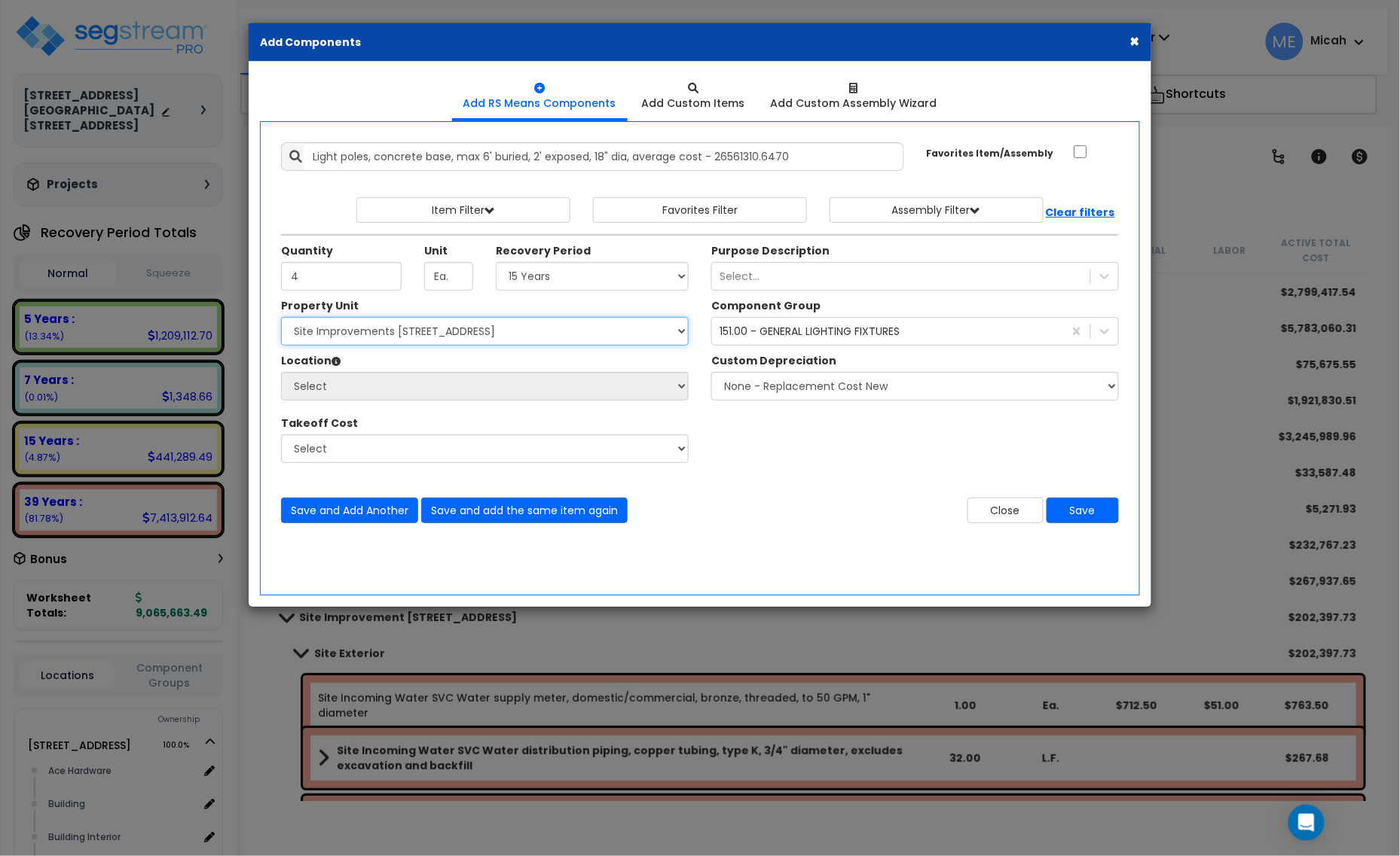
click at [419, 326] on select "Select [STREET_ADDRESS] [STREET_ADDRESS] Site Improvement [STREET_ADDRESS] Site…" at bounding box center [484, 330] width 408 height 28
select select "161444"
click at [281, 318] on select "Select [STREET_ADDRESS] [STREET_ADDRESS] Site Improvement [STREET_ADDRESS] Site…" at bounding box center [484, 330] width 408 height 28
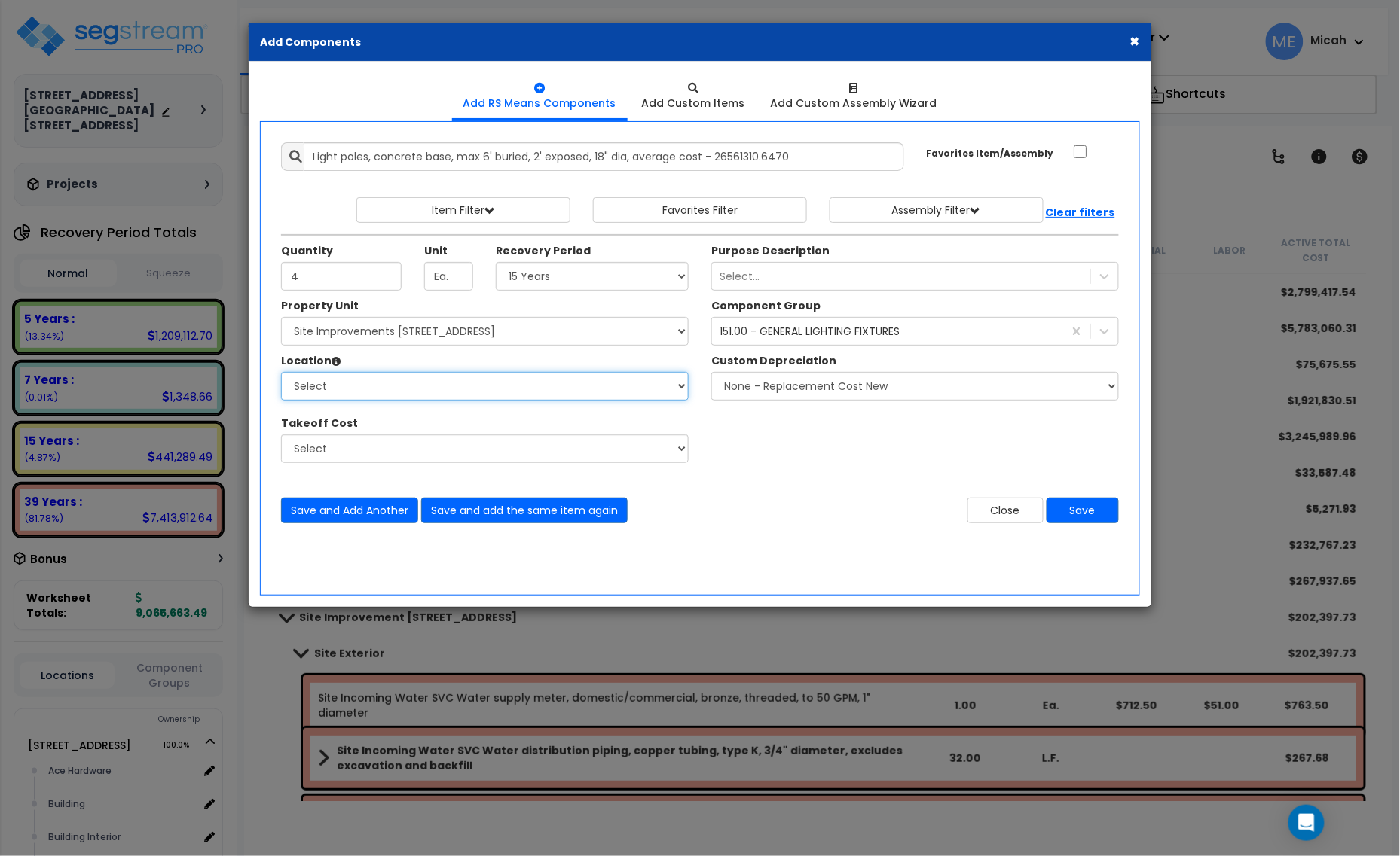
click at [442, 394] on select "Select Site Exterior Add Additional Location" at bounding box center [484, 386] width 408 height 28
select select "462"
click at [281, 372] on select "Select Site Exterior Add Additional Location" at bounding box center [484, 386] width 408 height 28
click at [366, 512] on button "Save and Add Another" at bounding box center [349, 510] width 137 height 25
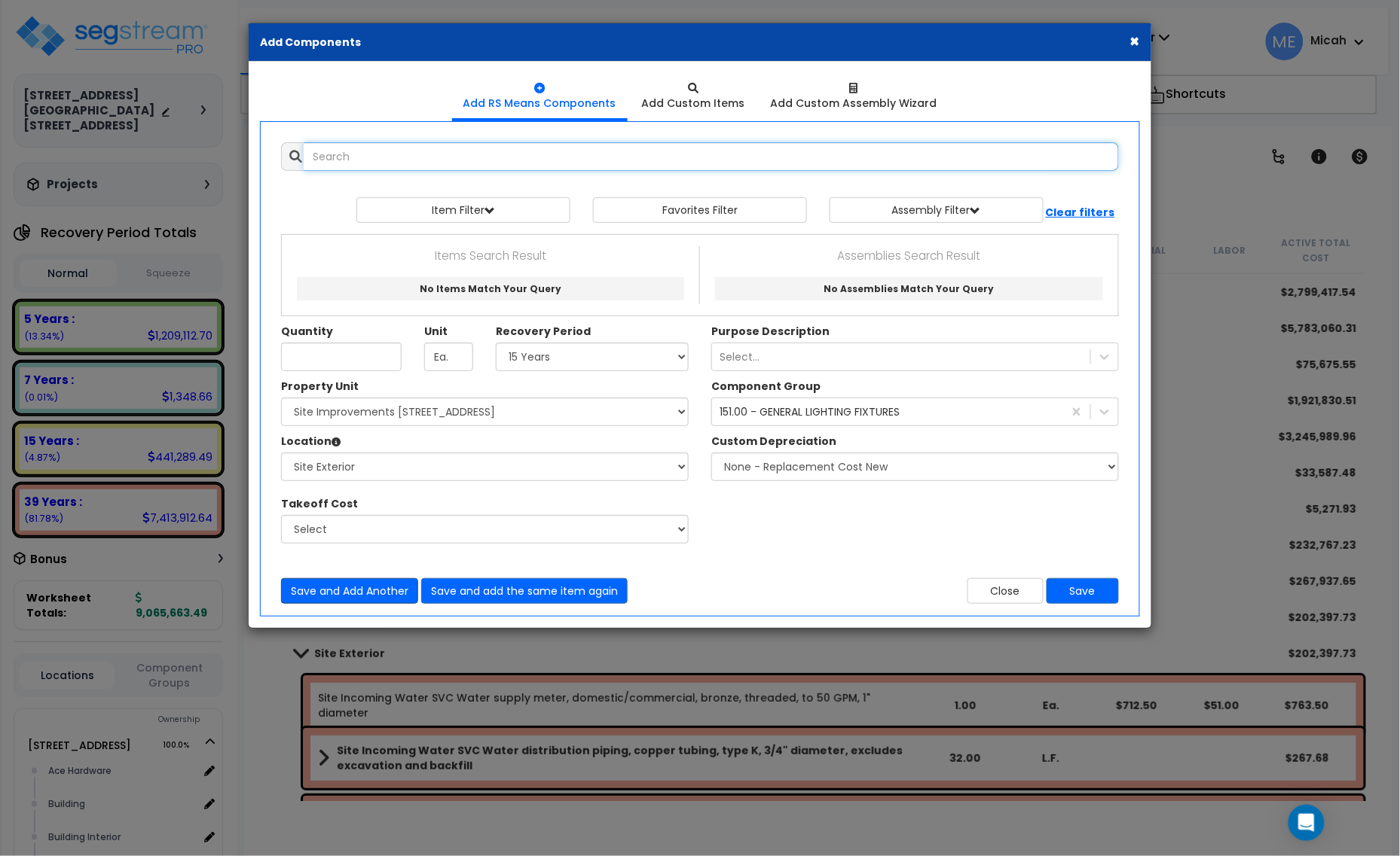
scroll to position [0, 0]
click at [310, 347] on input "Unit Quantity" at bounding box center [340, 357] width 120 height 28
type input "4"
click at [416, 162] on input "text" at bounding box center [712, 156] width 815 height 28
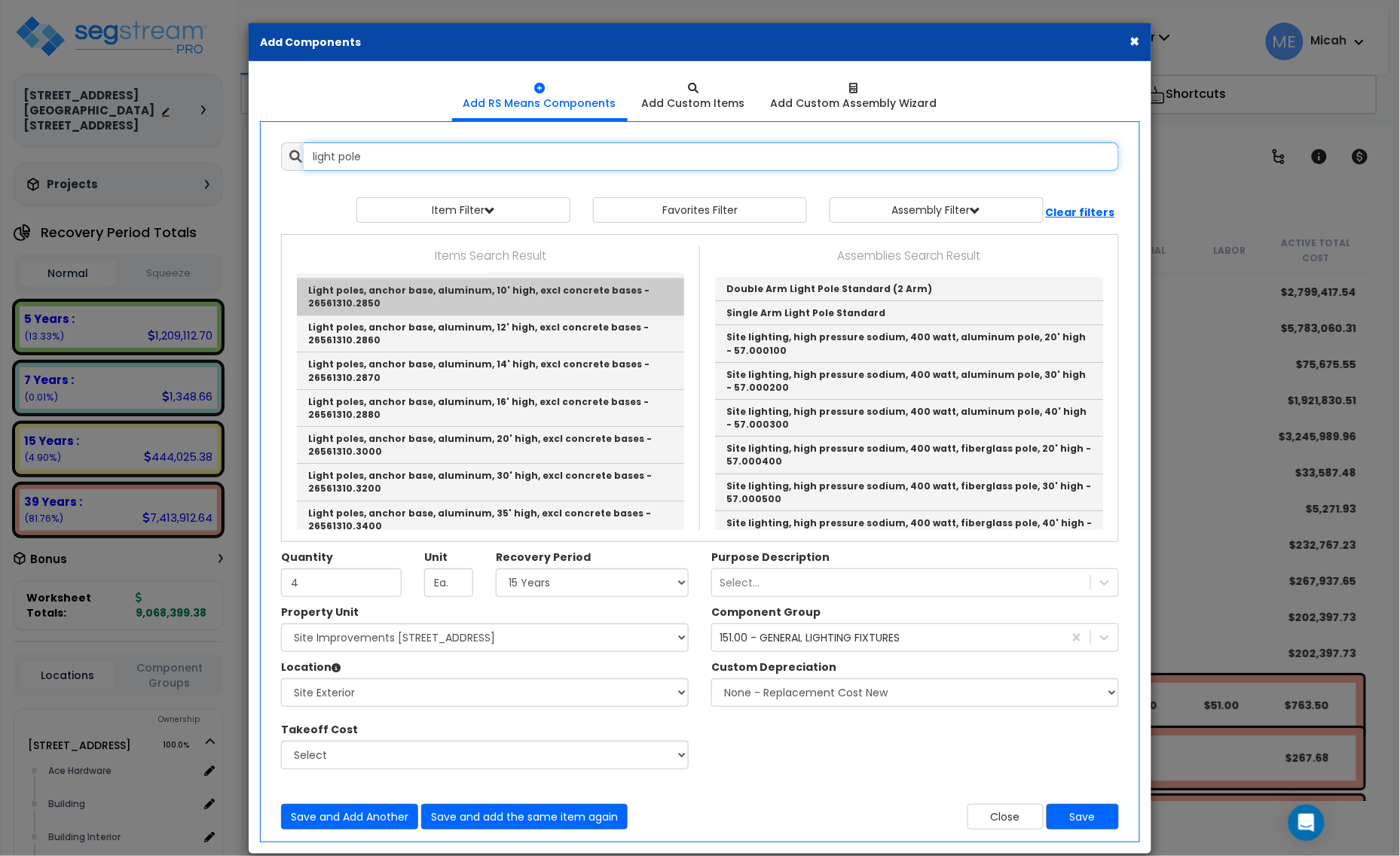
scroll to position [1318, 0]
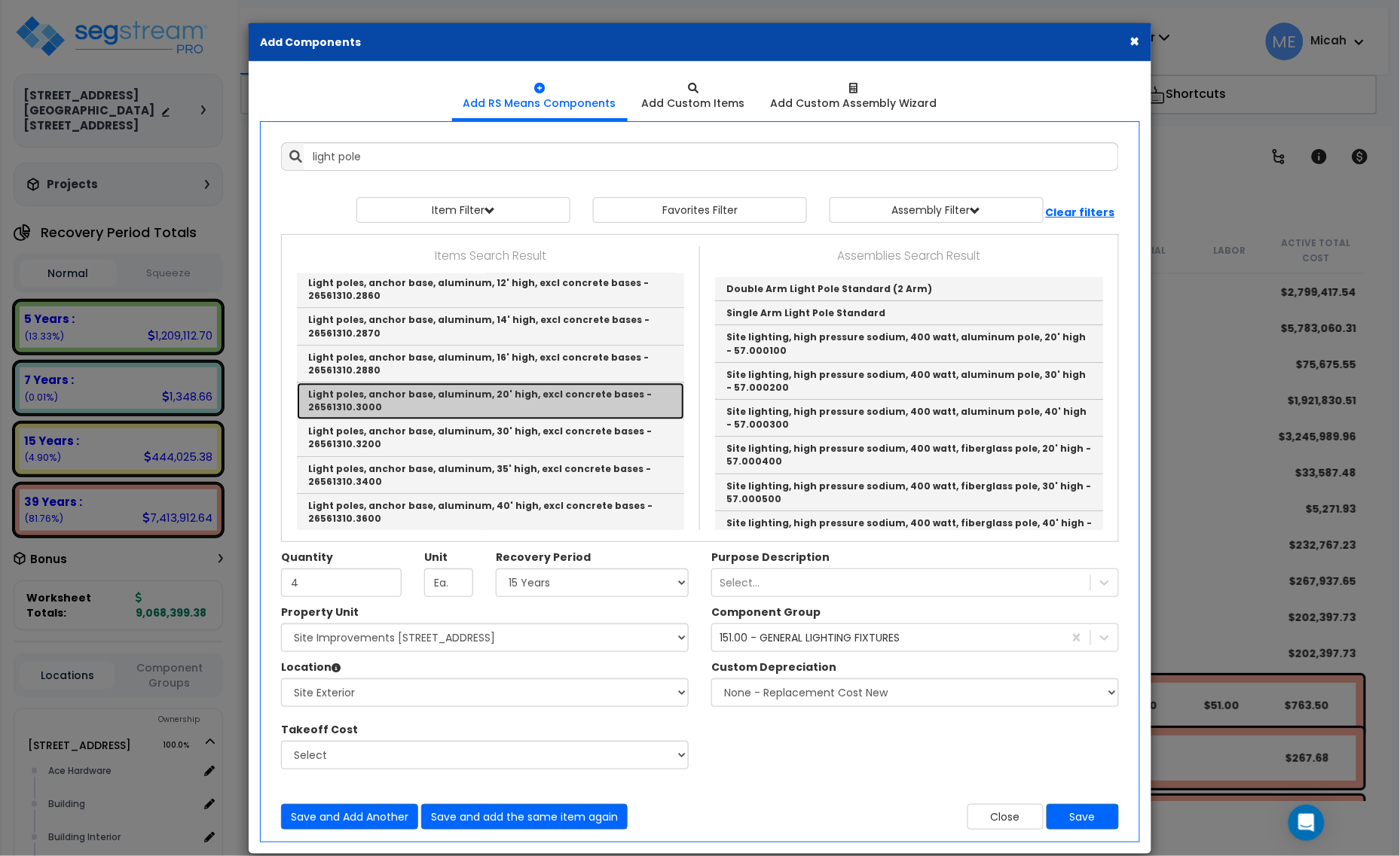
click at [586, 382] on link "Light poles, anchor base, aluminum, 20' high, excl concrete bases - 26561310.30…" at bounding box center [491, 401] width 387 height 37
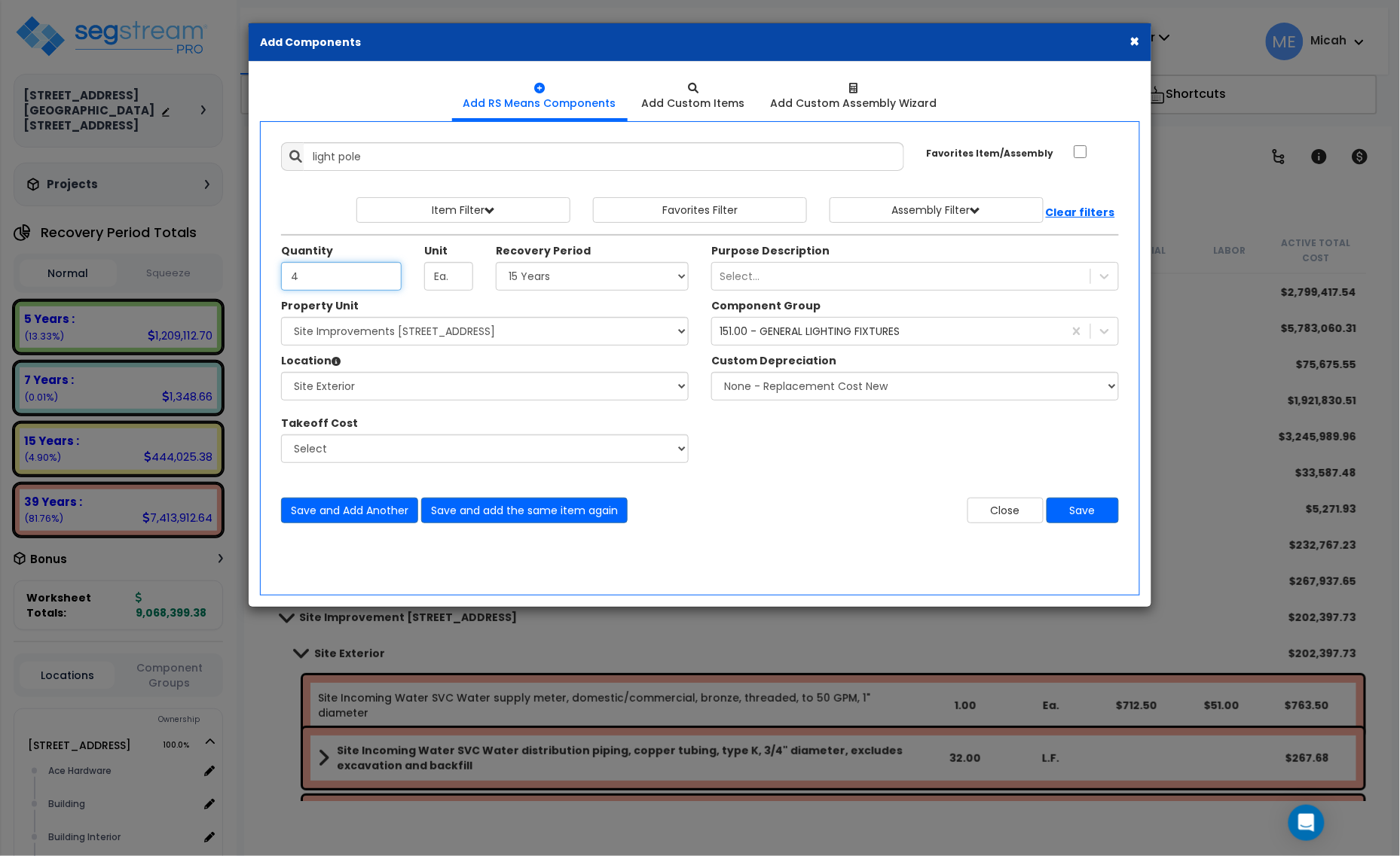
type input "Light poles, anchor base, aluminum, 20' high, excl concrete bases - 26561310.30…"
click at [347, 512] on button "Save and Add Another" at bounding box center [349, 510] width 137 height 25
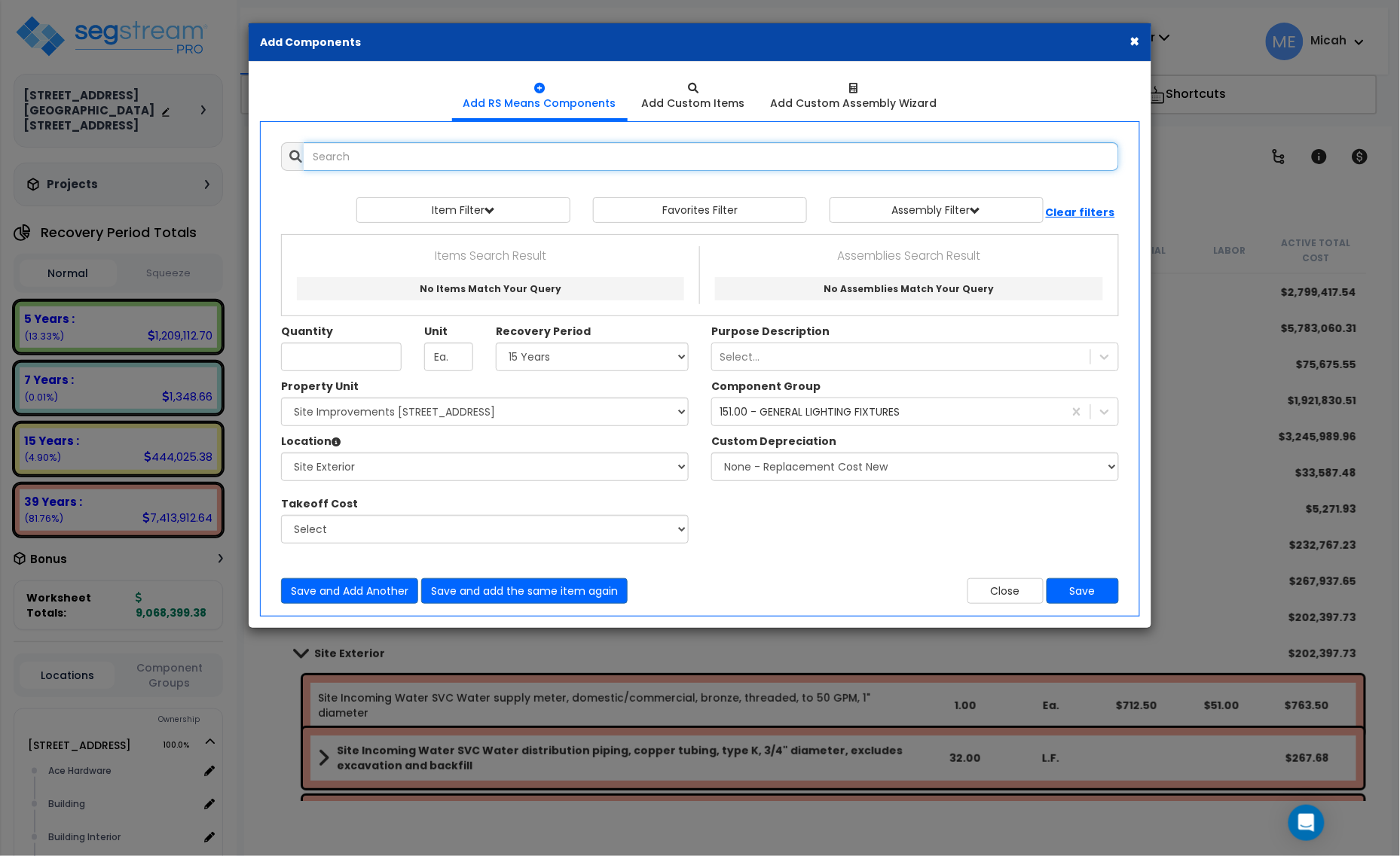
scroll to position [0, 0]
click at [330, 355] on input "Unit Quantity" at bounding box center [340, 357] width 120 height 28
type input "4"
click at [467, 155] on input "text" at bounding box center [712, 156] width 815 height 28
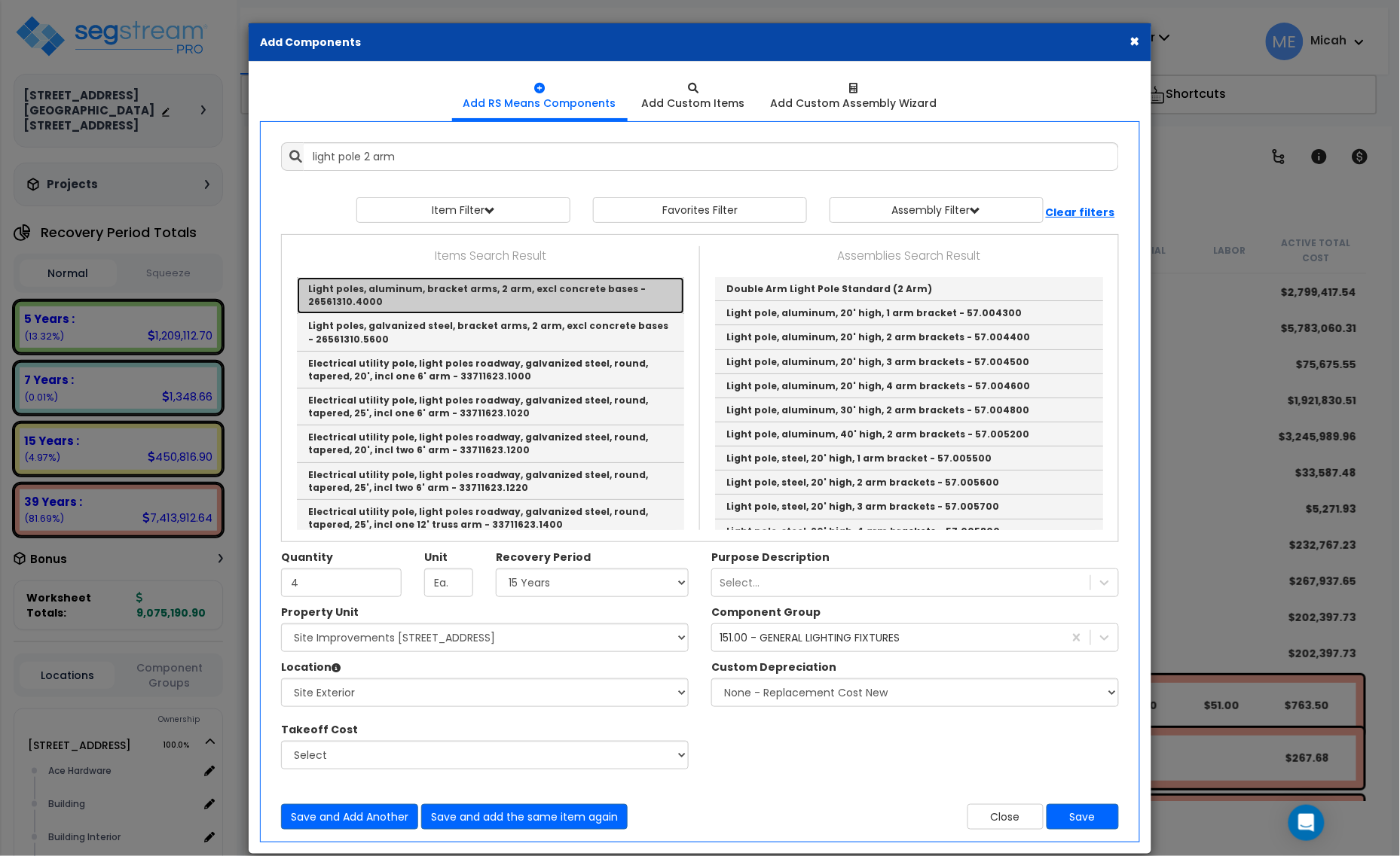
click at [565, 298] on link "Light poles, aluminum, bracket arms, 2 arm, excl concrete bases - 26561310.4000" at bounding box center [491, 296] width 387 height 37
type input "Light poles, aluminum, bracket arms, 2 arm, excl concrete bases - 26561310.4000"
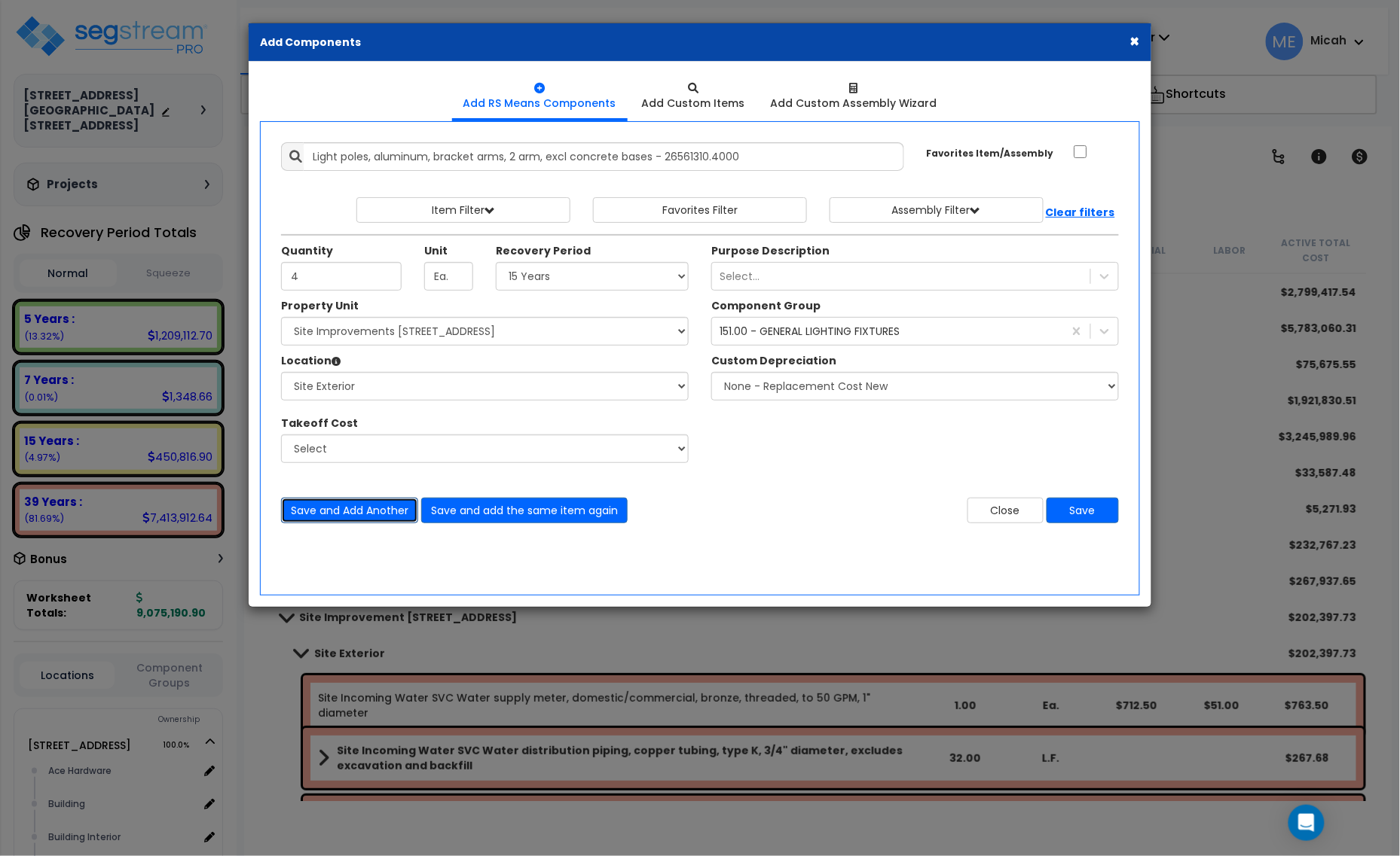
click at [368, 514] on button "Save and Add Another" at bounding box center [349, 510] width 137 height 25
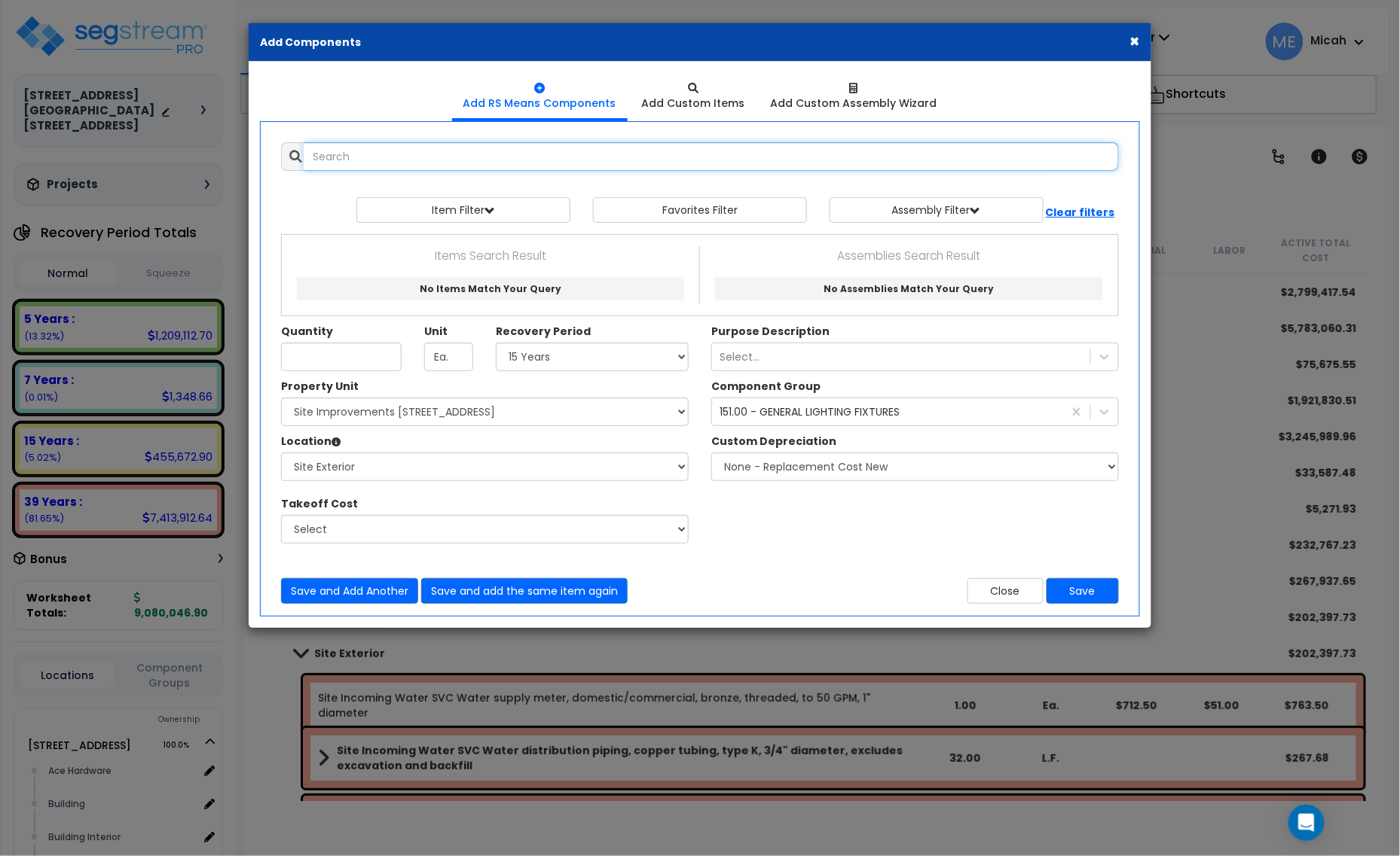
click at [480, 158] on input "text" at bounding box center [712, 156] width 815 height 28
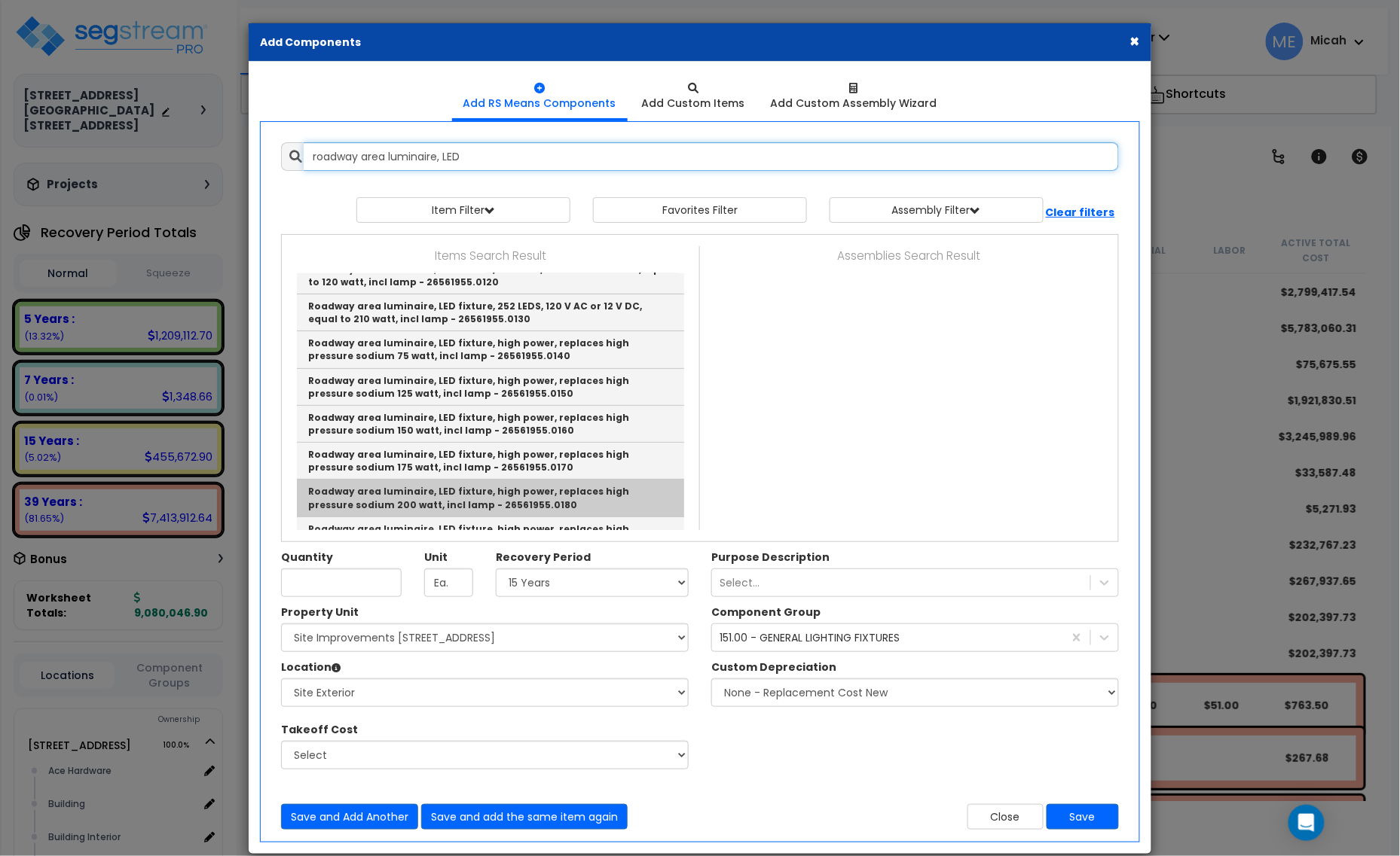
scroll to position [159, 0]
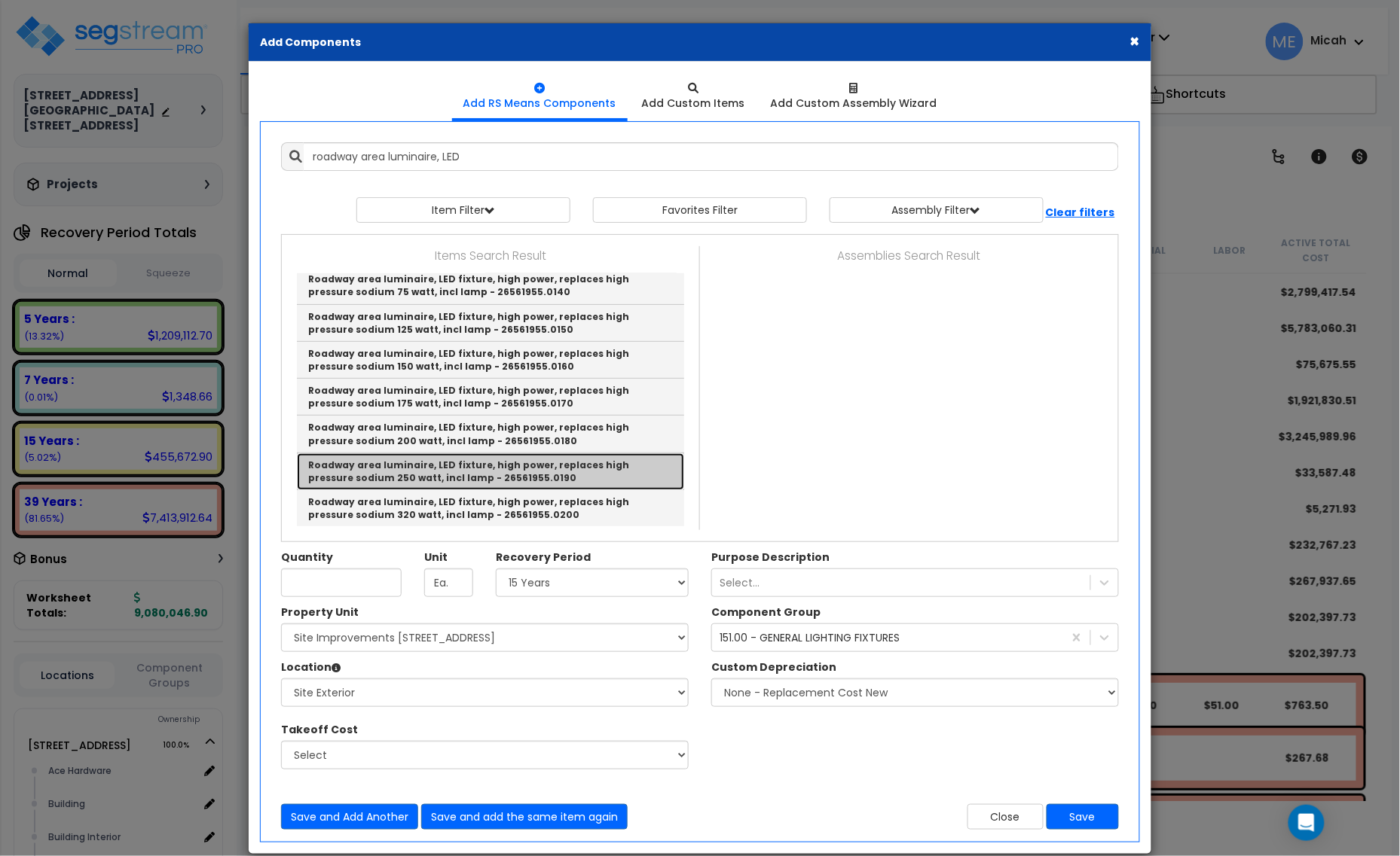
click at [593, 471] on link "Roadway area luminaire, LED fixture, high power, replaces high pressure sodium …" at bounding box center [491, 472] width 387 height 37
type input "Roadway area luminaire, LED fixture, high power, replaces high pressure sodium …"
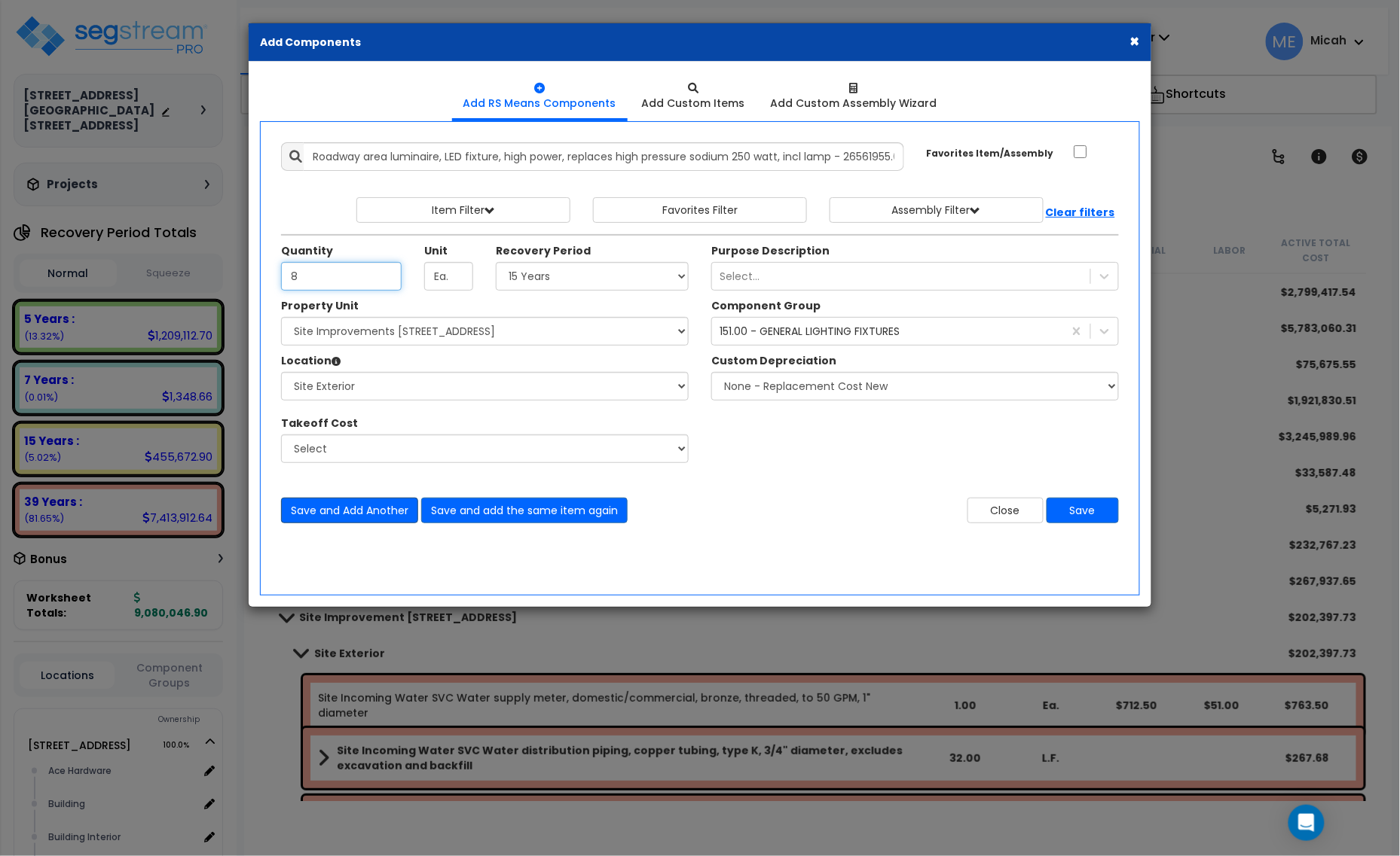
type input "8"
click at [379, 517] on button "Save and Add Another" at bounding box center [349, 510] width 137 height 25
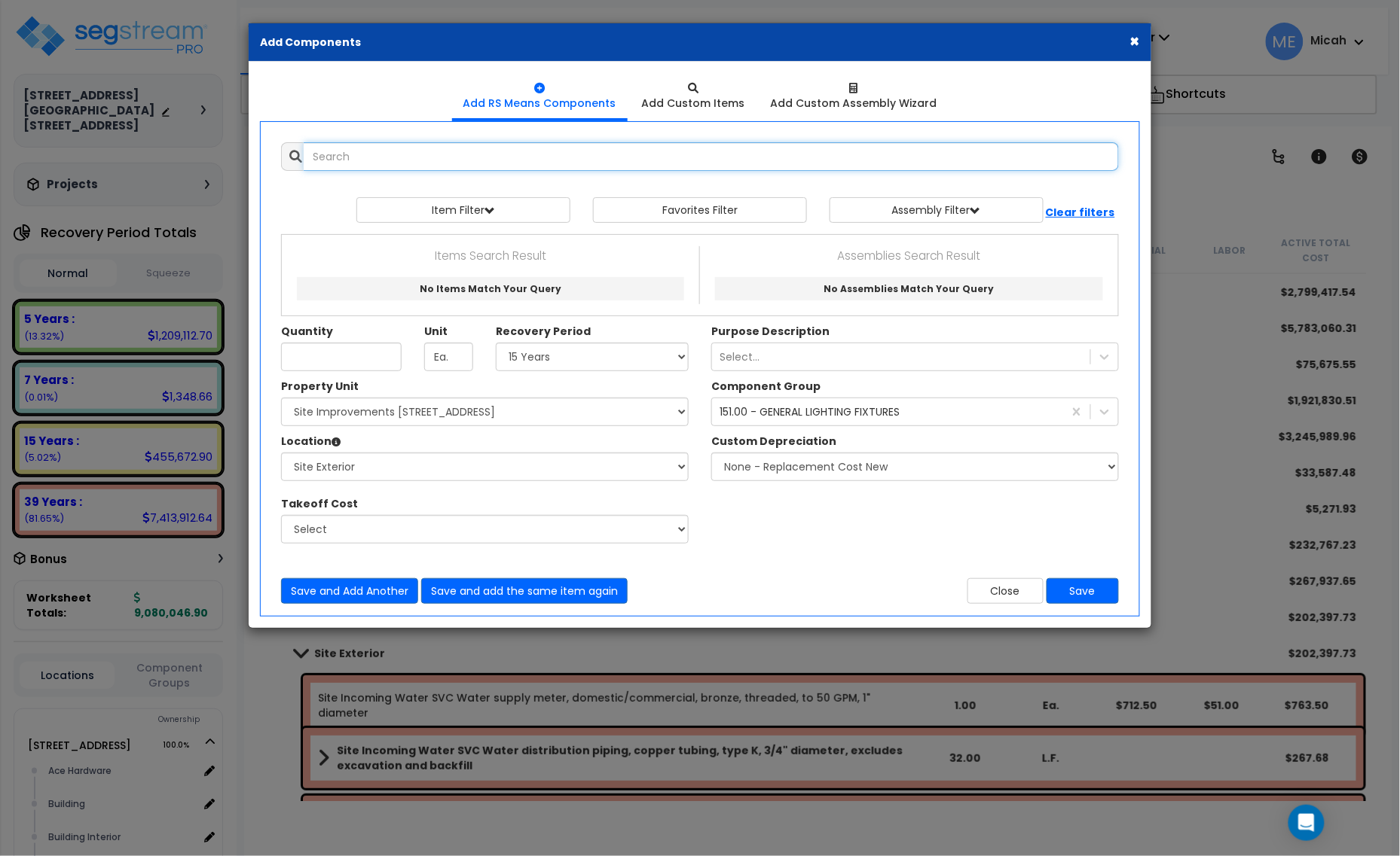
scroll to position [0, 0]
click at [433, 158] on input "text" at bounding box center [712, 156] width 815 height 28
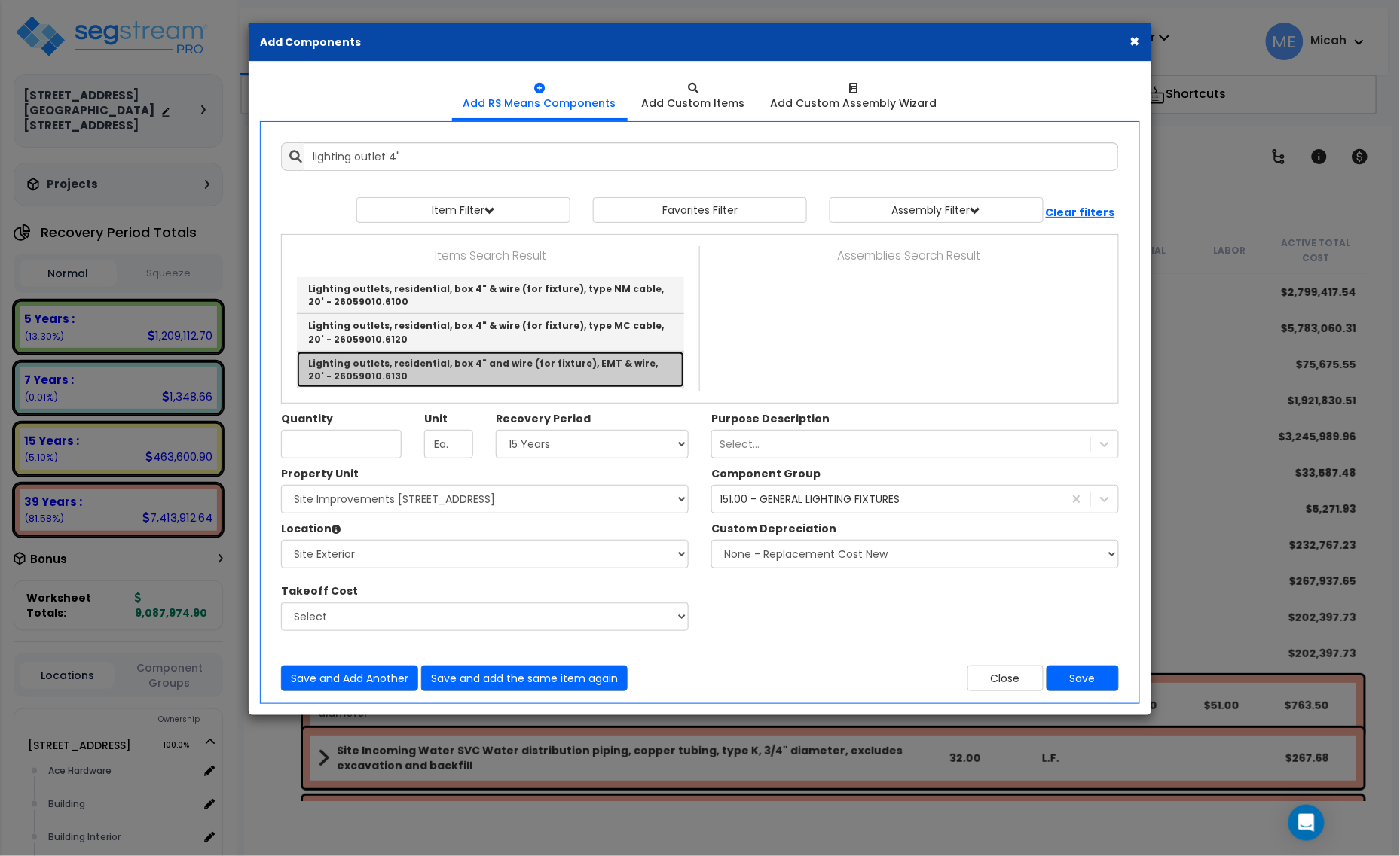
click at [615, 370] on link "Lighting outlets, residential, box 4" and wire (for fixture), EMT & wire, 20' -…" at bounding box center [491, 369] width 387 height 36
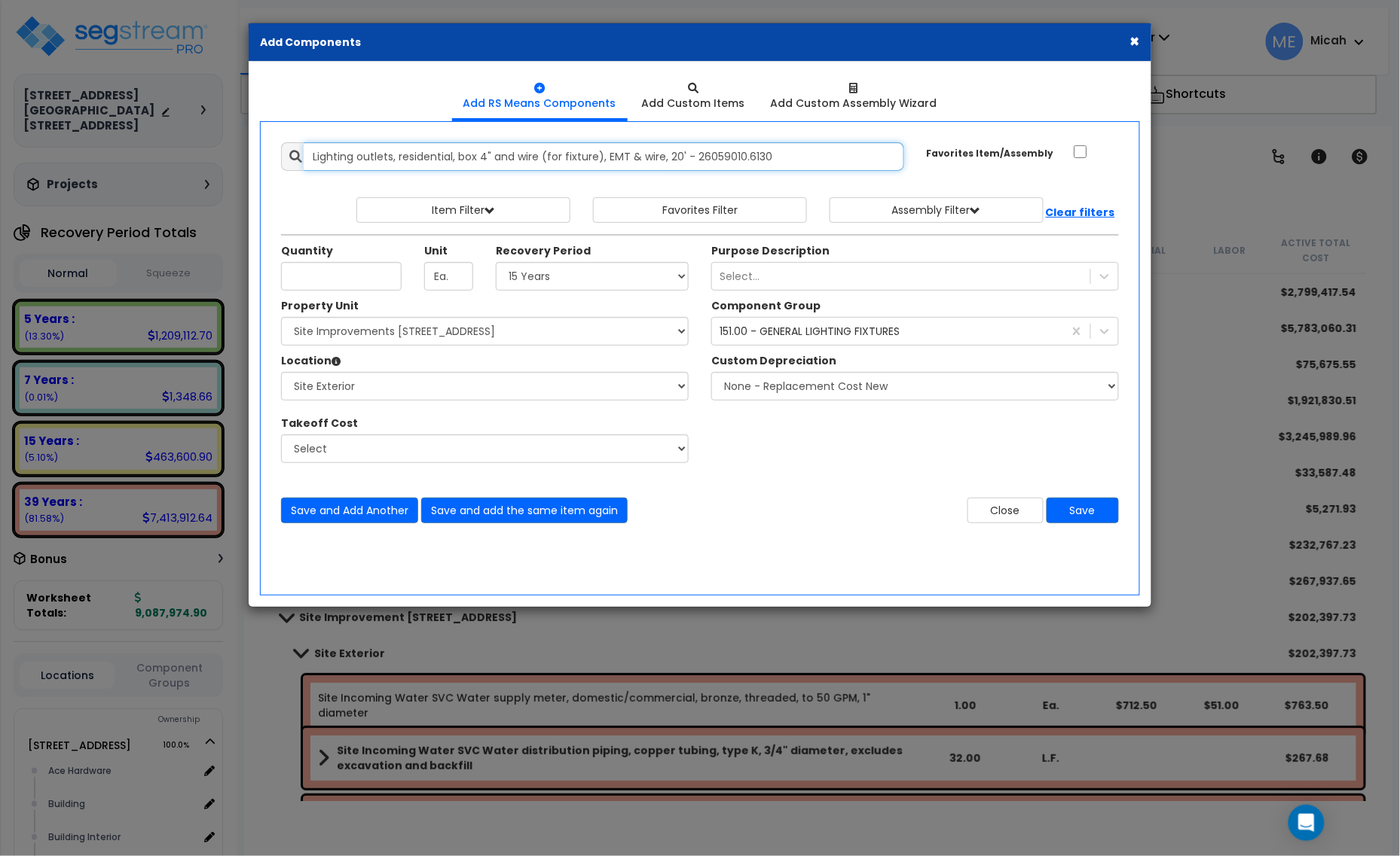
click at [313, 156] on input "Lighting outlets, residential, box 4" and wire (for fixture), EMT & wire, 20' -…" at bounding box center [604, 156] width 600 height 28
type input "Light pole lighting outlets, residential, box 4" and wire (for fixture), EMT & …"
click at [323, 278] on input "Unit Quantity" at bounding box center [340, 276] width 120 height 28
type input "4"
click at [1082, 509] on button "Save" at bounding box center [1082, 510] width 72 height 25
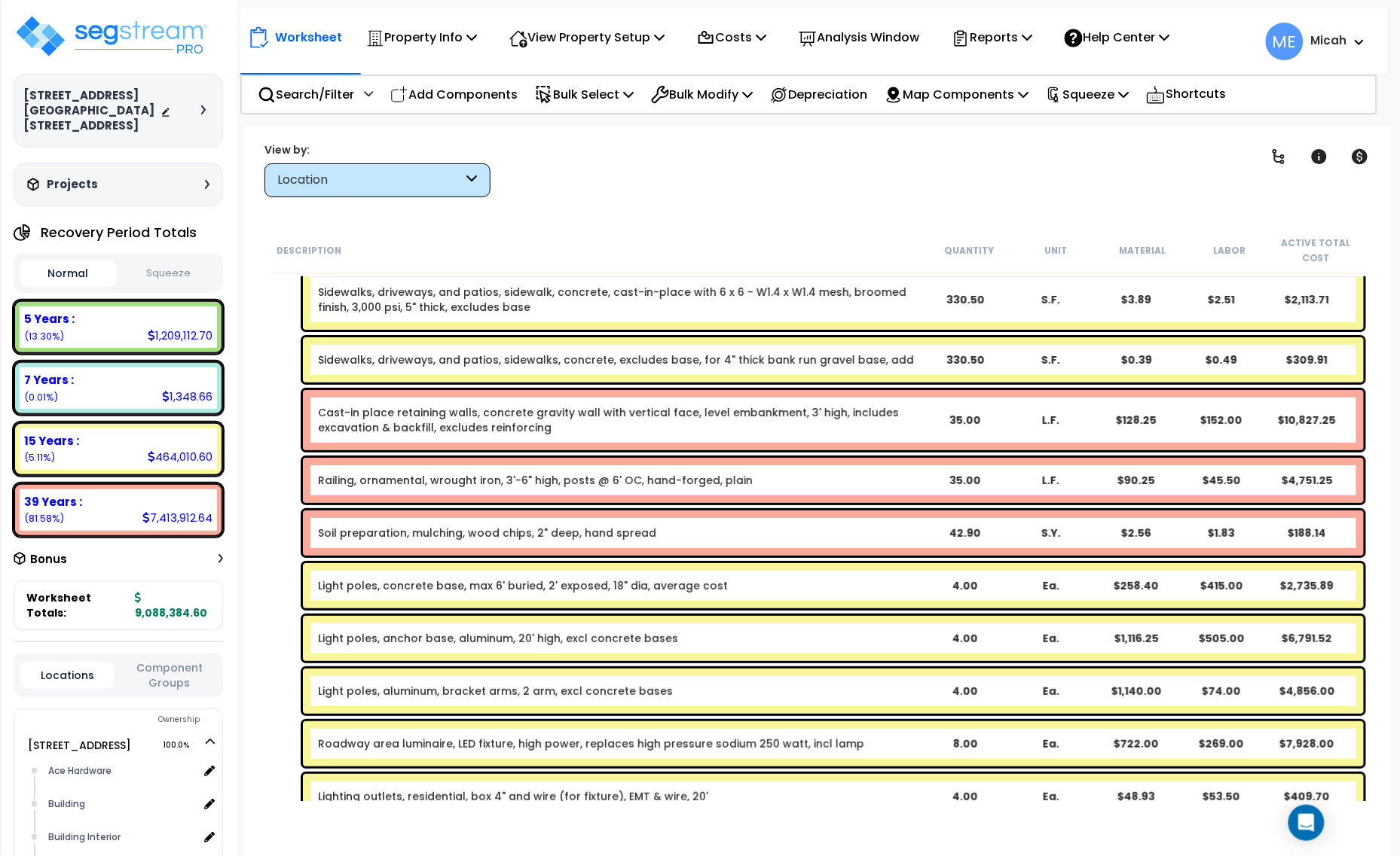
scroll to position [1906, 0]
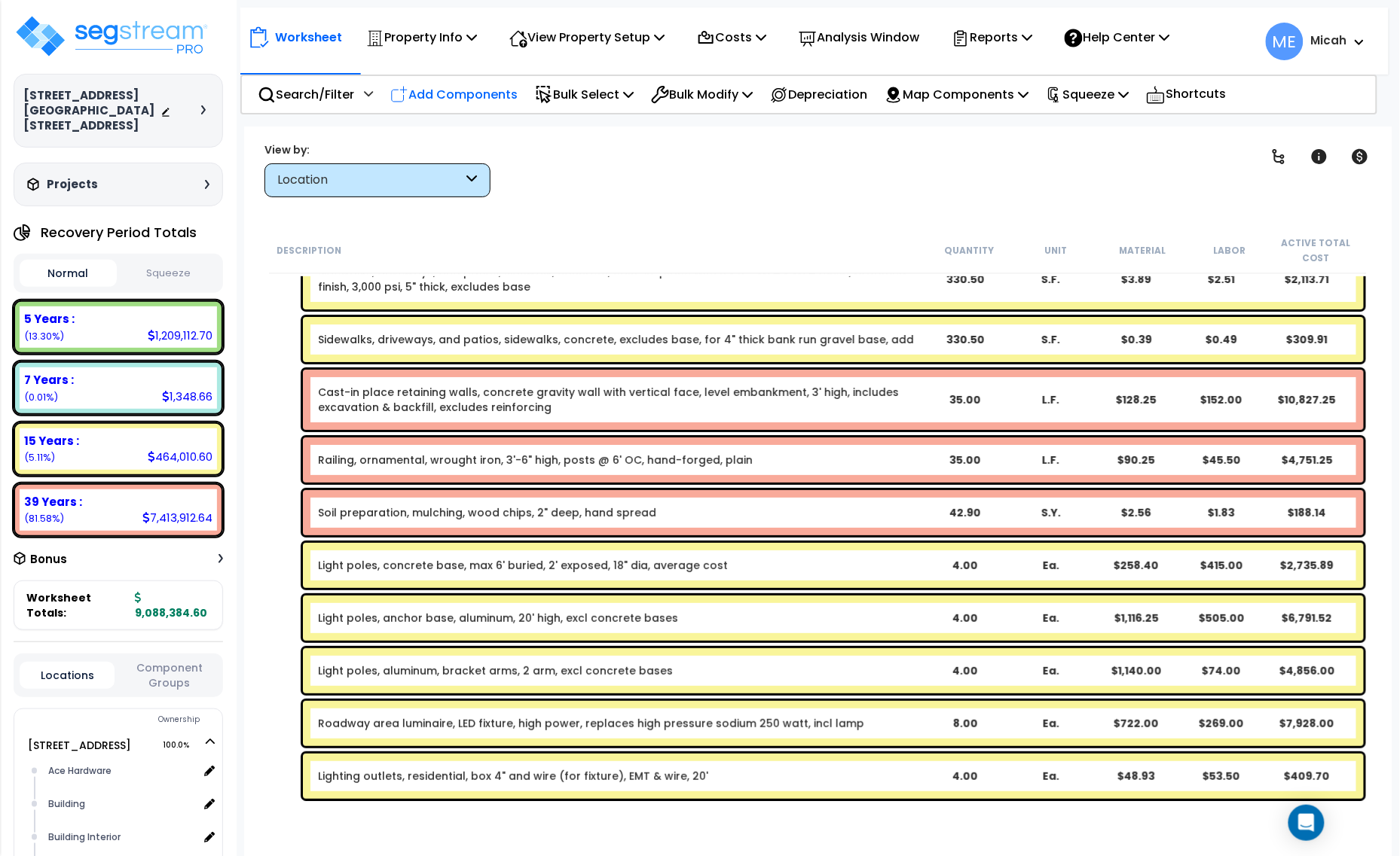
click at [460, 98] on p "Add Components" at bounding box center [454, 94] width 127 height 21
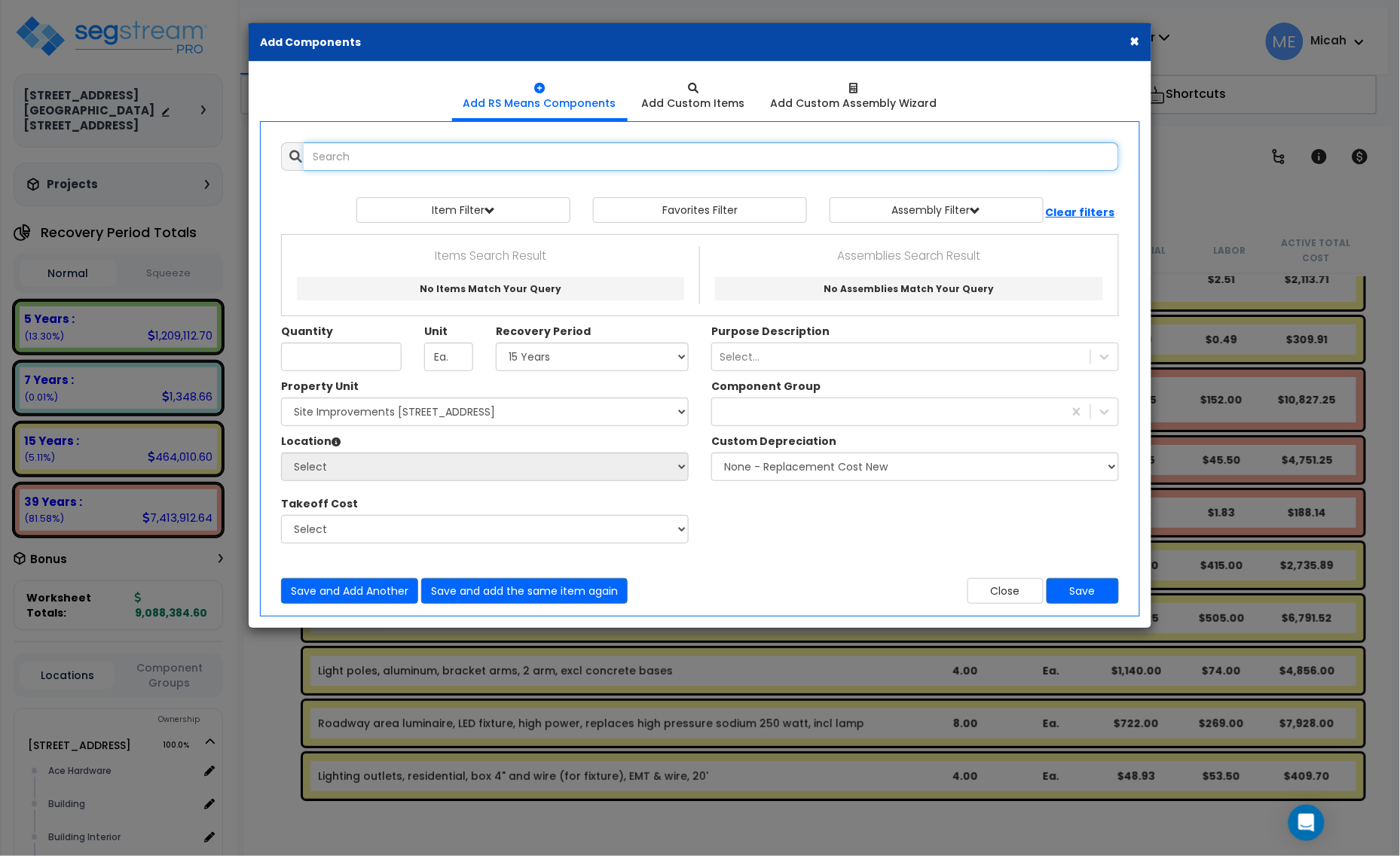
select select
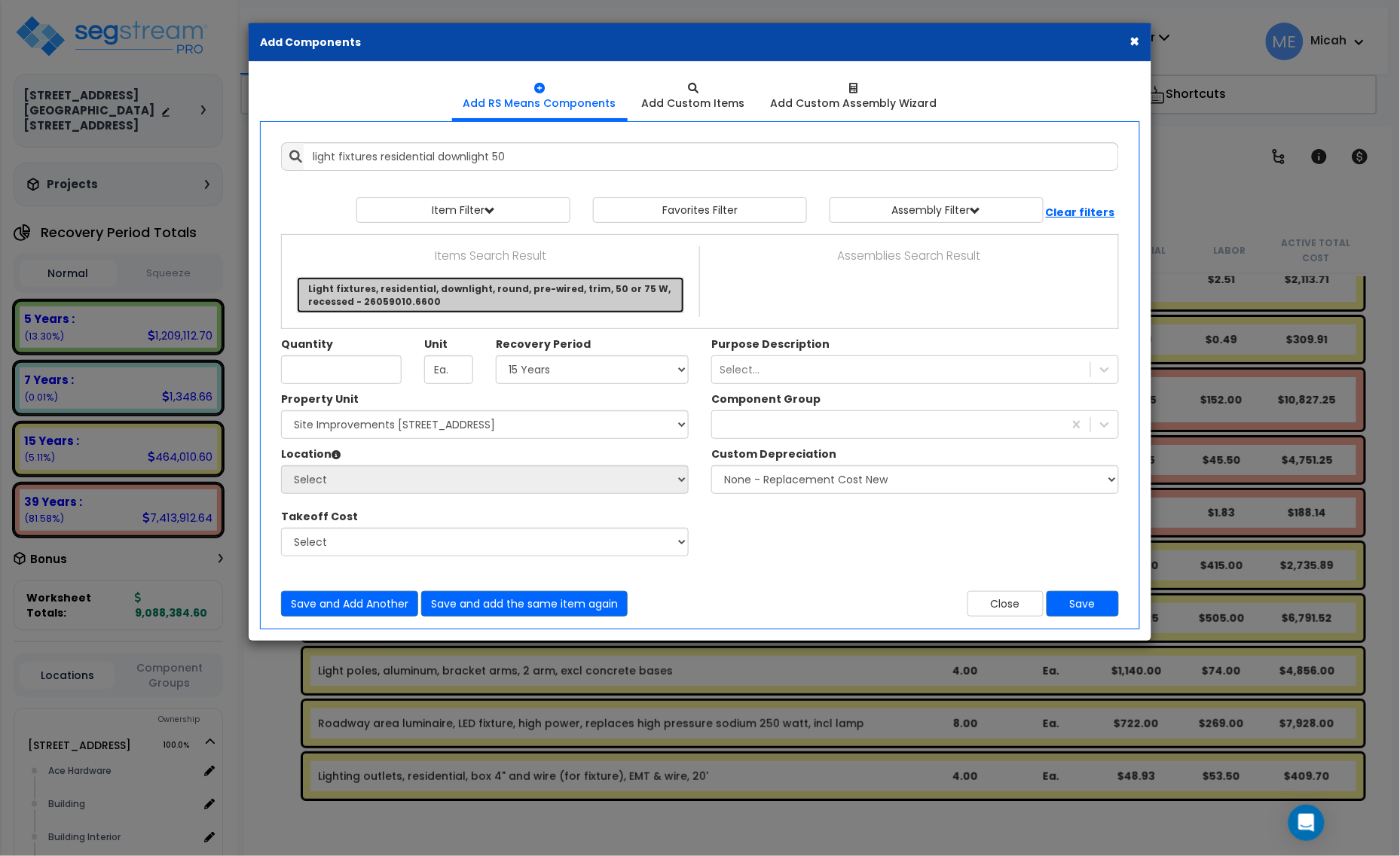
click at [475, 296] on link "Light fixtures, residential, downlight, round, pre-wired, trim, 50 or 75 W, rec…" at bounding box center [491, 295] width 387 height 36
type input "Light fixtures, residential, downlight, round, pre-wired, trim, 50 or 75 W, rec…"
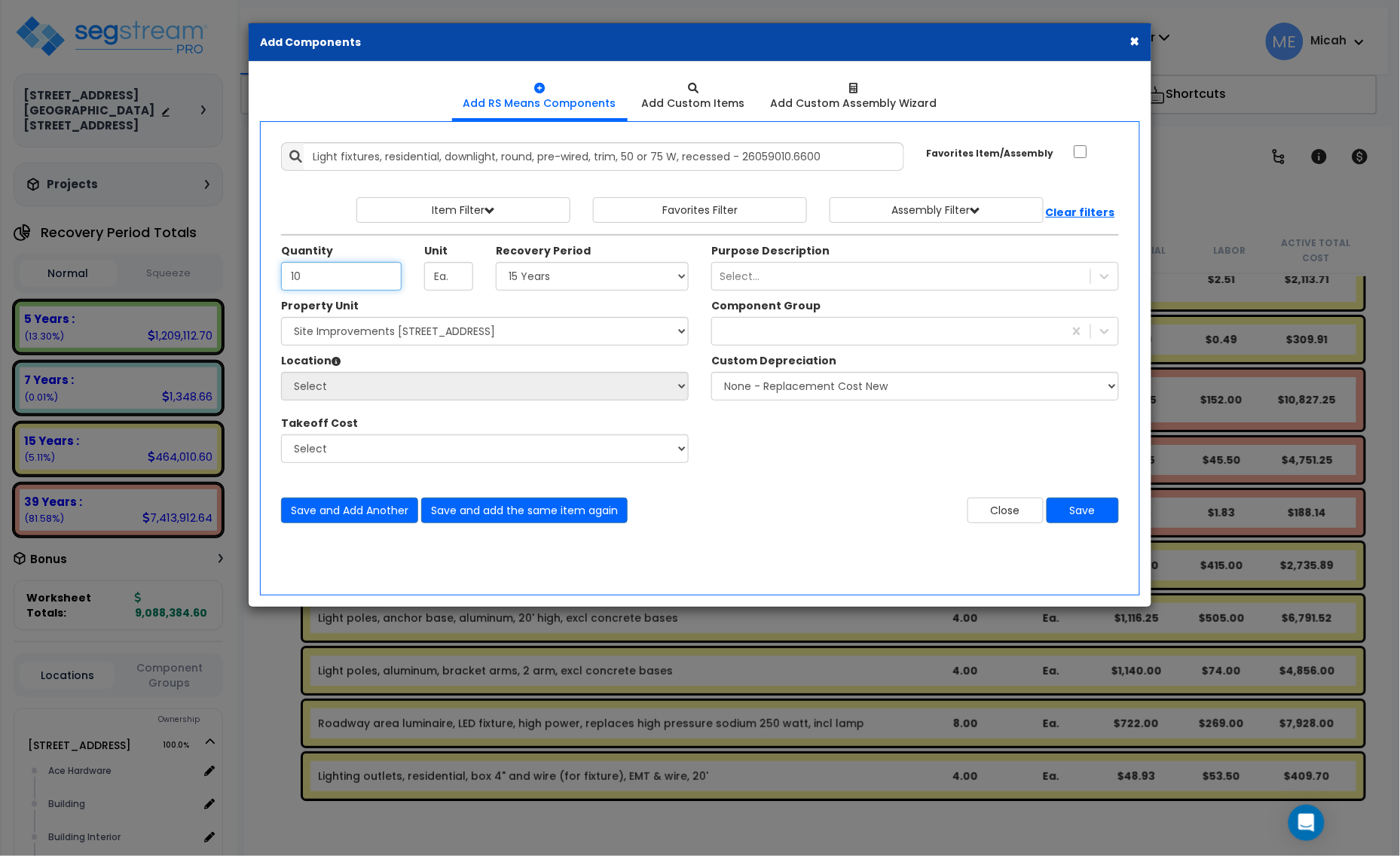
type input "10"
click at [555, 280] on select "Select 5 Years 7 Years 15 Years 20 Years 39 Years 27.5 Year" at bounding box center [591, 276] width 193 height 28
select select "15Y"
click at [497, 263] on select "Select 5 Years 7 Years 15 Years 20 Years 39 Years 27.5 Year" at bounding box center [591, 276] width 193 height 28
click at [773, 336] on div at bounding box center [887, 331] width 351 height 24
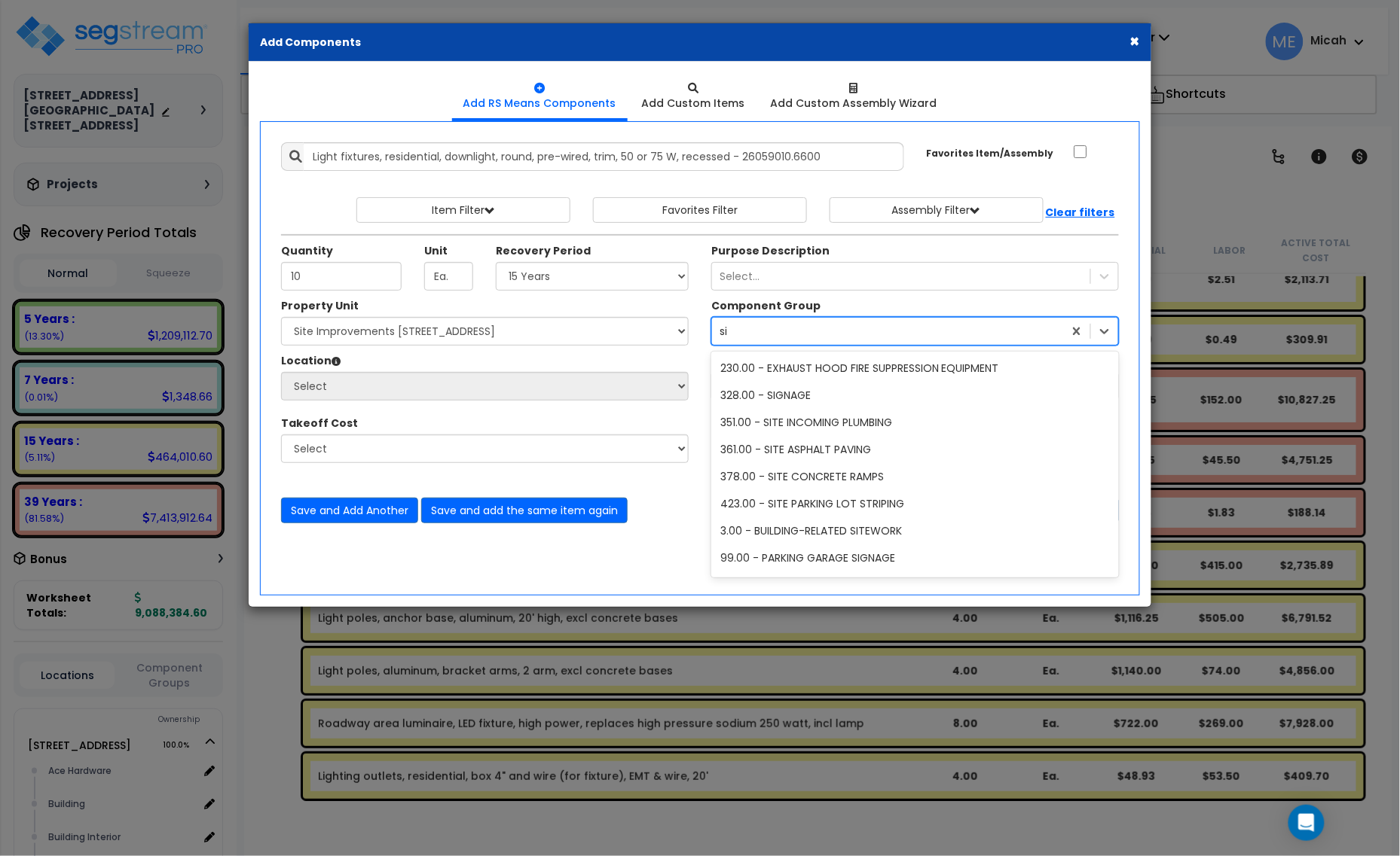
type input "s"
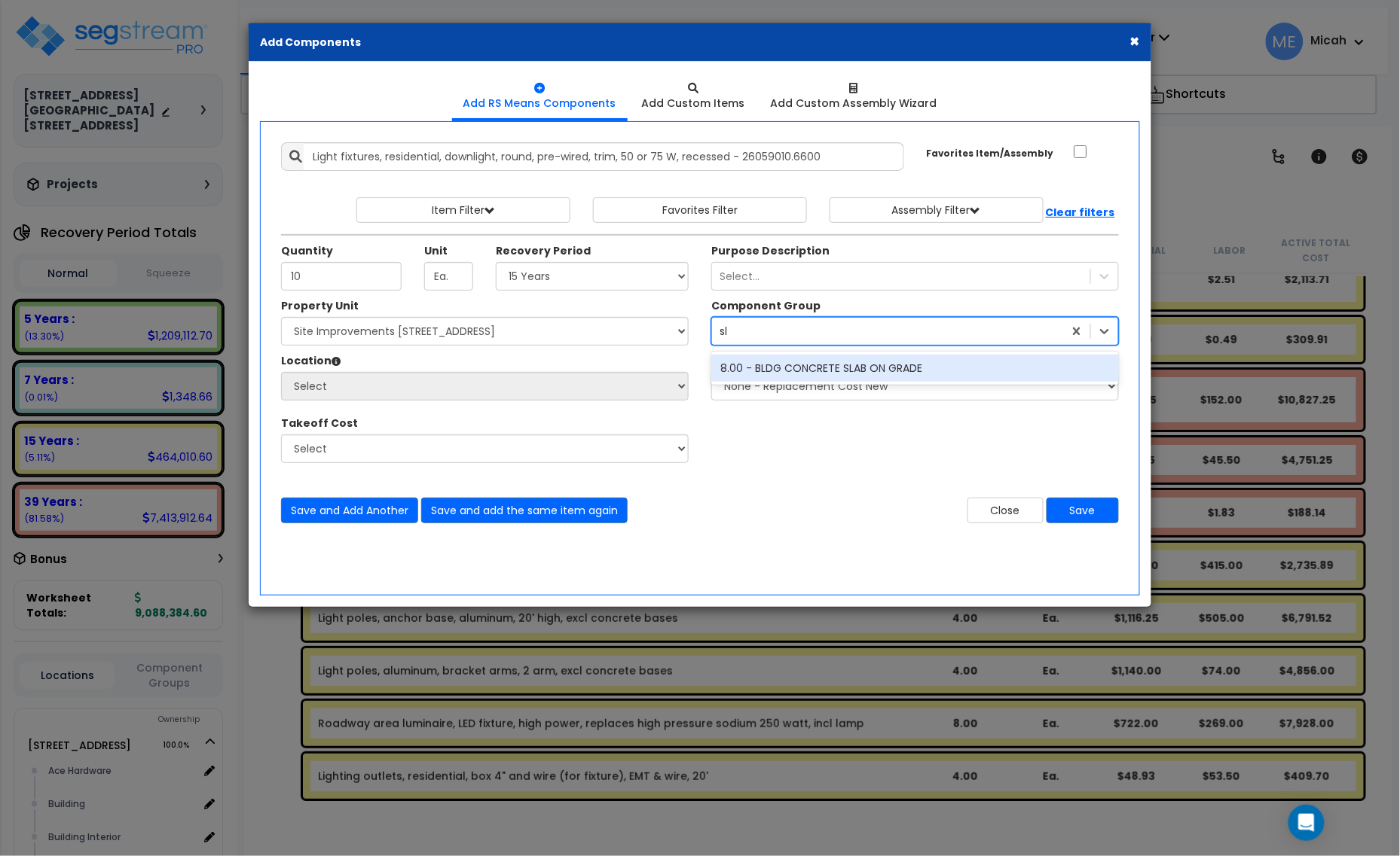
type input "s"
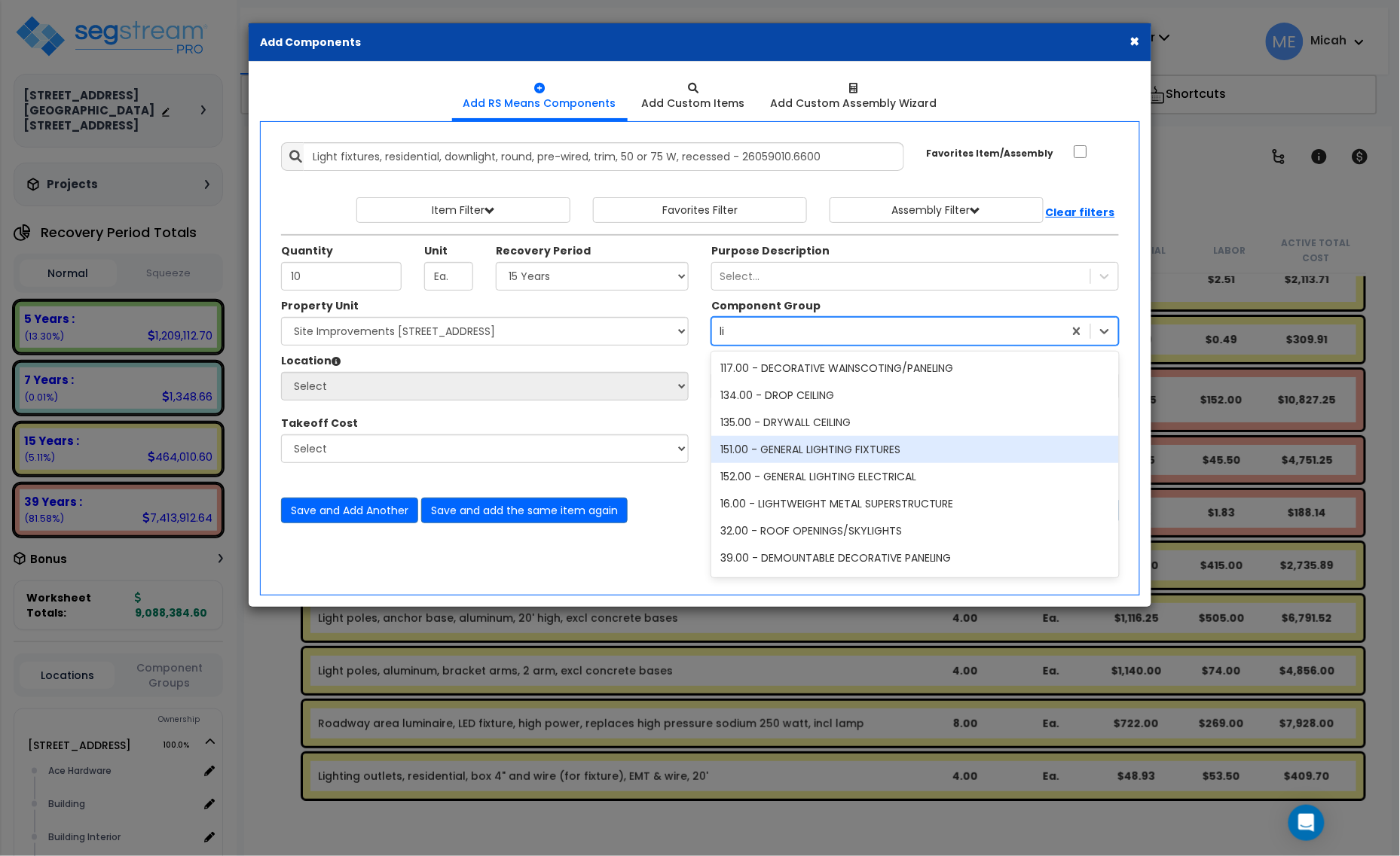
type input "l"
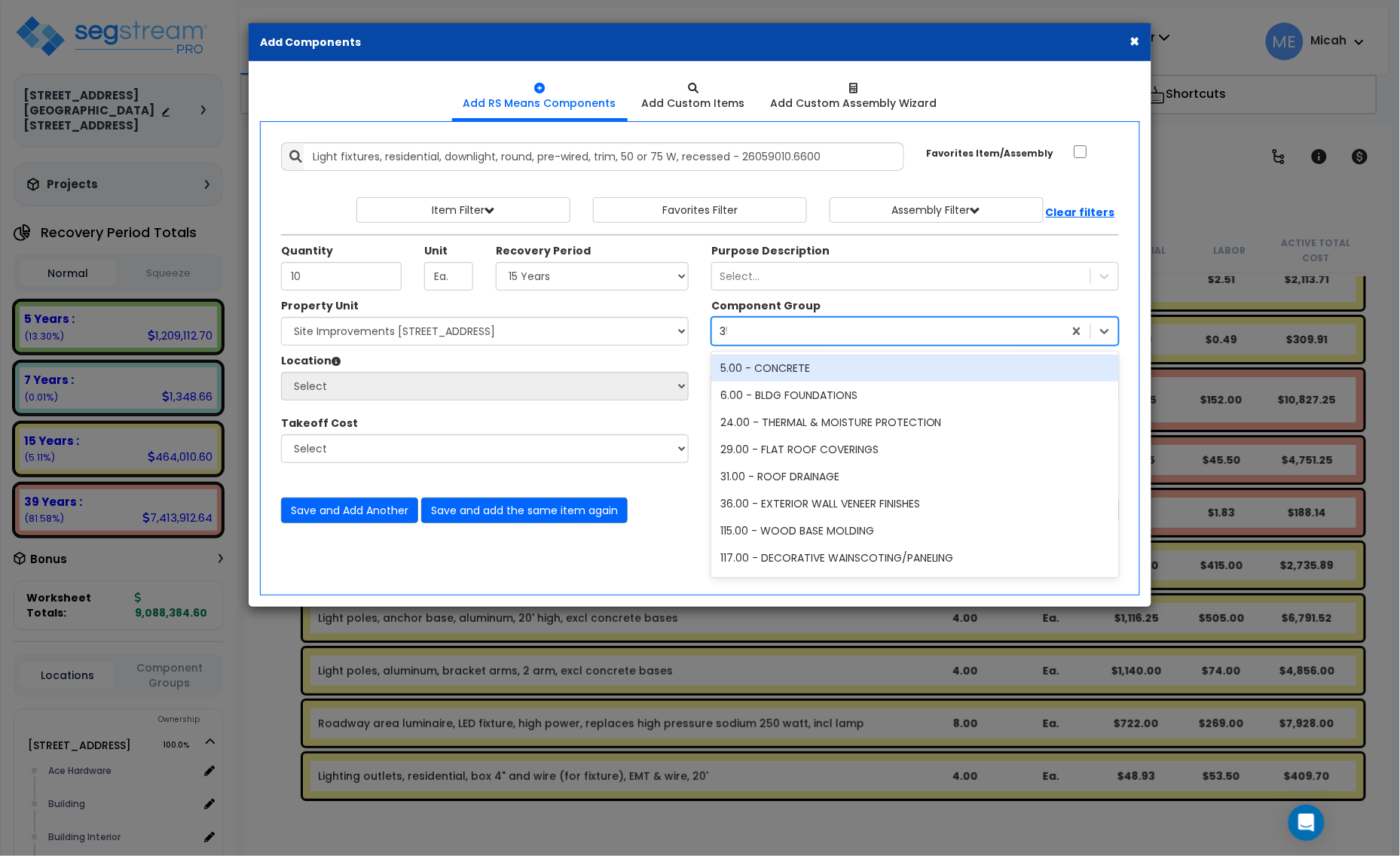
type input "357"
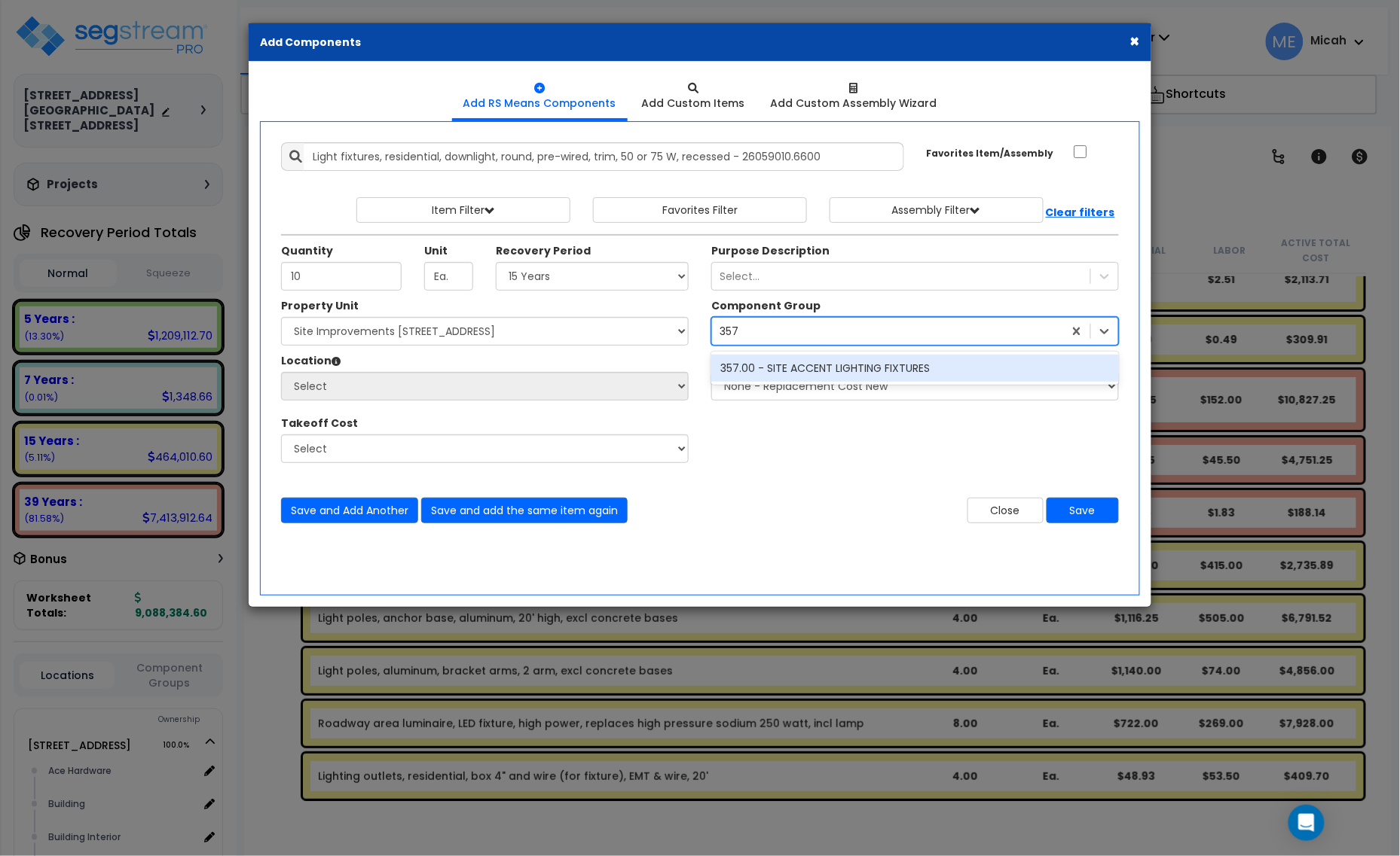
click at [780, 366] on div "357.00 - SITE ACCENT LIGHTING FIXTURES" at bounding box center [915, 368] width 408 height 27
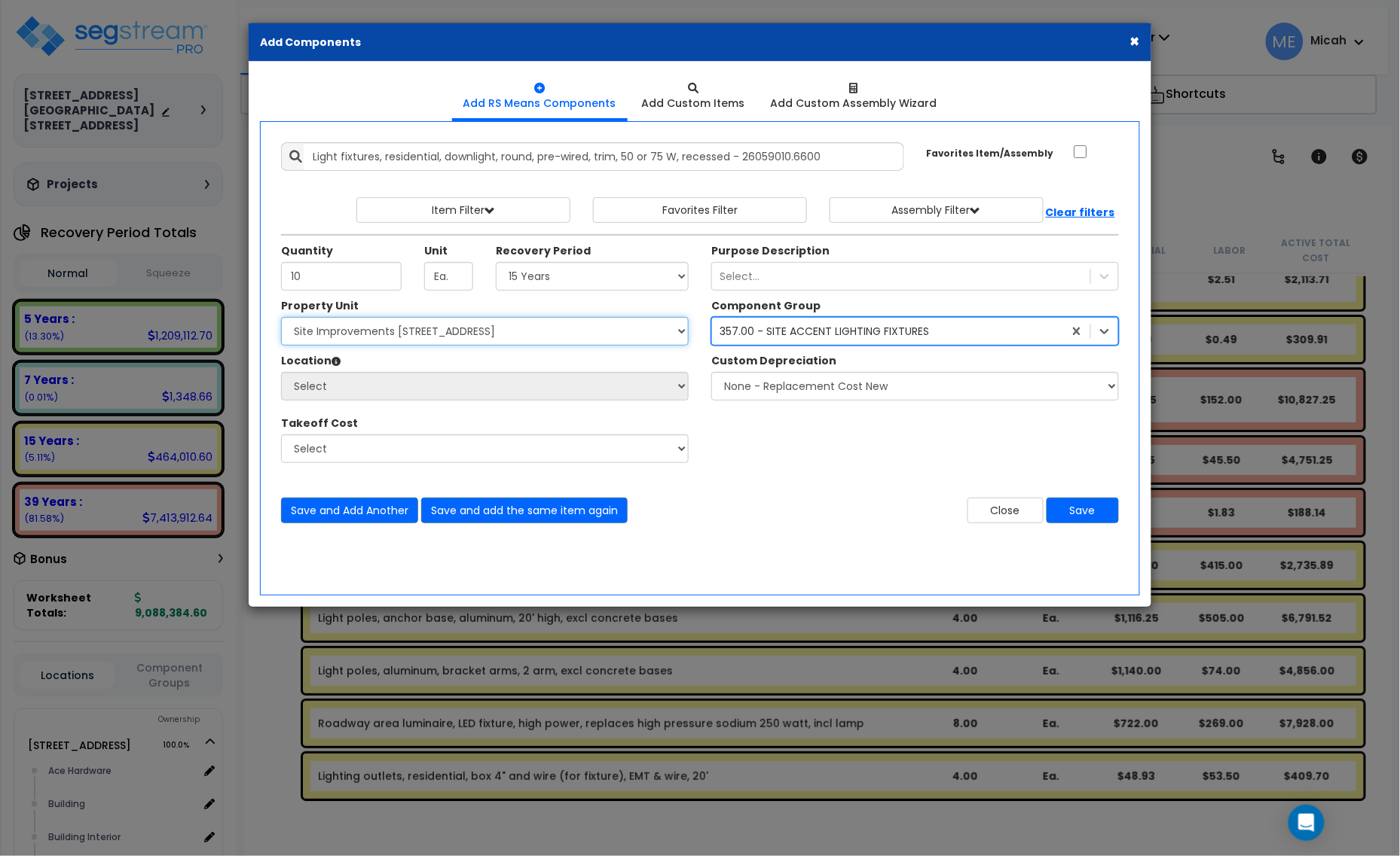
click at [434, 328] on select "Select [STREET_ADDRESS] [STREET_ADDRESS] Site Improvement [STREET_ADDRESS] Site…" at bounding box center [484, 330] width 408 height 28
select select "161428"
click at [281, 318] on select "Select [STREET_ADDRESS] [STREET_ADDRESS] Site Improvement [STREET_ADDRESS] Site…" at bounding box center [484, 330] width 408 height 28
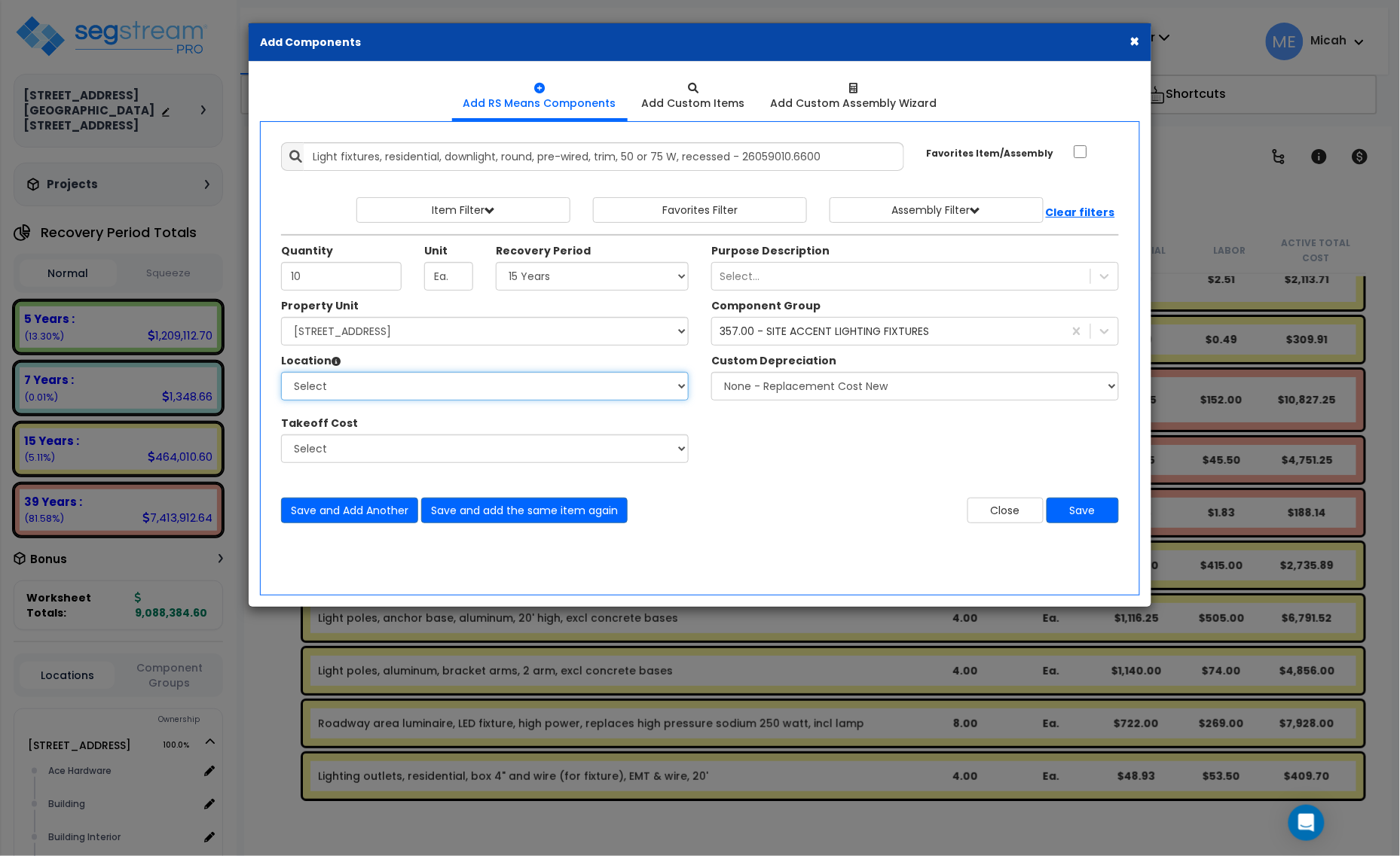
click at [446, 394] on select "Select Site Exterior Add Additional Location" at bounding box center [484, 386] width 408 height 28
select select "6"
click at [281, 372] on select "Select Alchemy Salon Studio Building Building Interior Building Interior Dick'S…" at bounding box center [484, 386] width 408 height 28
click at [336, 514] on button "Save and Add Another" at bounding box center [349, 510] width 137 height 25
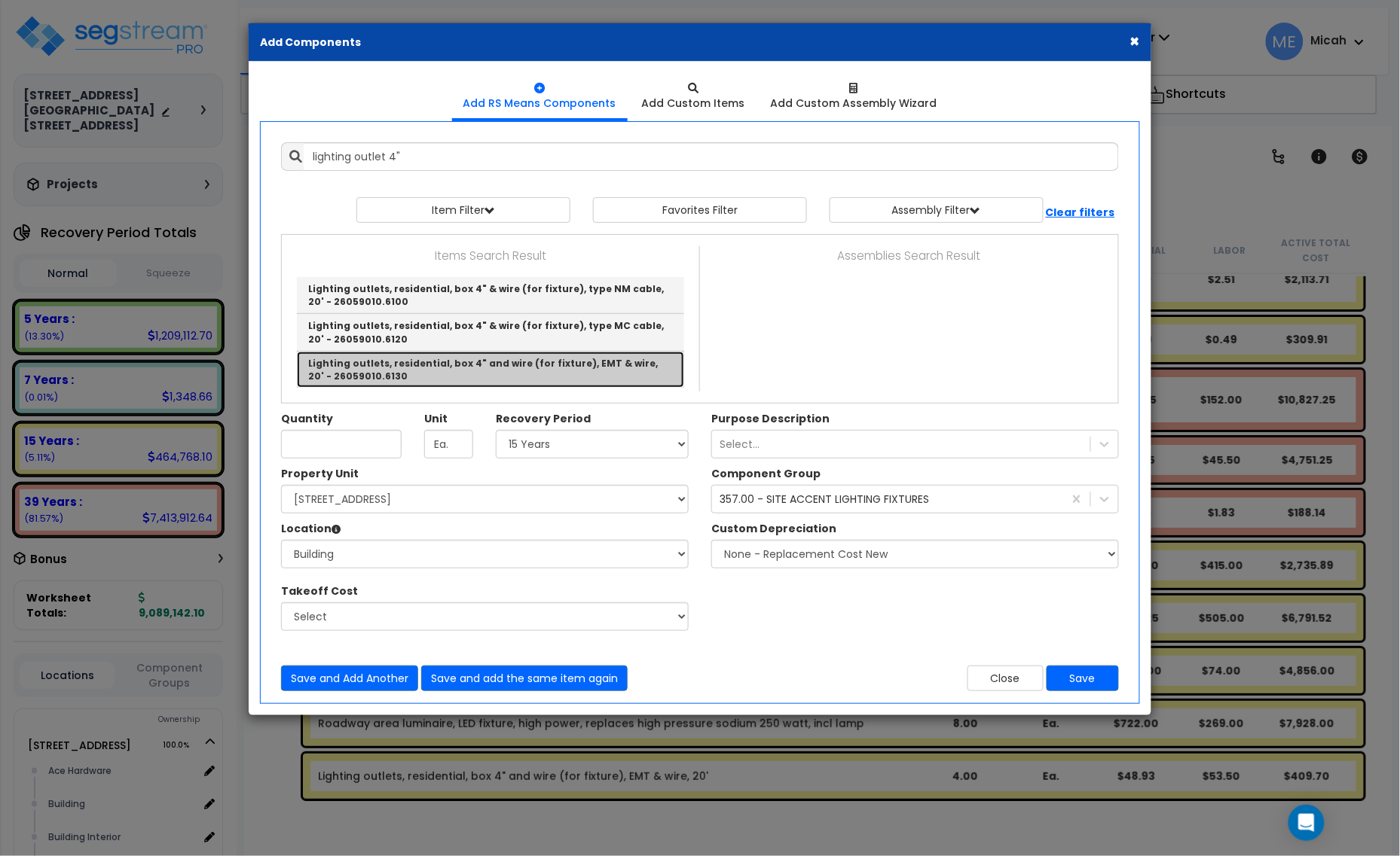
click at [465, 360] on link "Lighting outlets, residential, box 4" and wire (for fixture), EMT & wire, 20' -…" at bounding box center [491, 369] width 387 height 36
type input "Lighting outlets, residential, box 4" and wire (for fixture), EMT & wire, 20' -…"
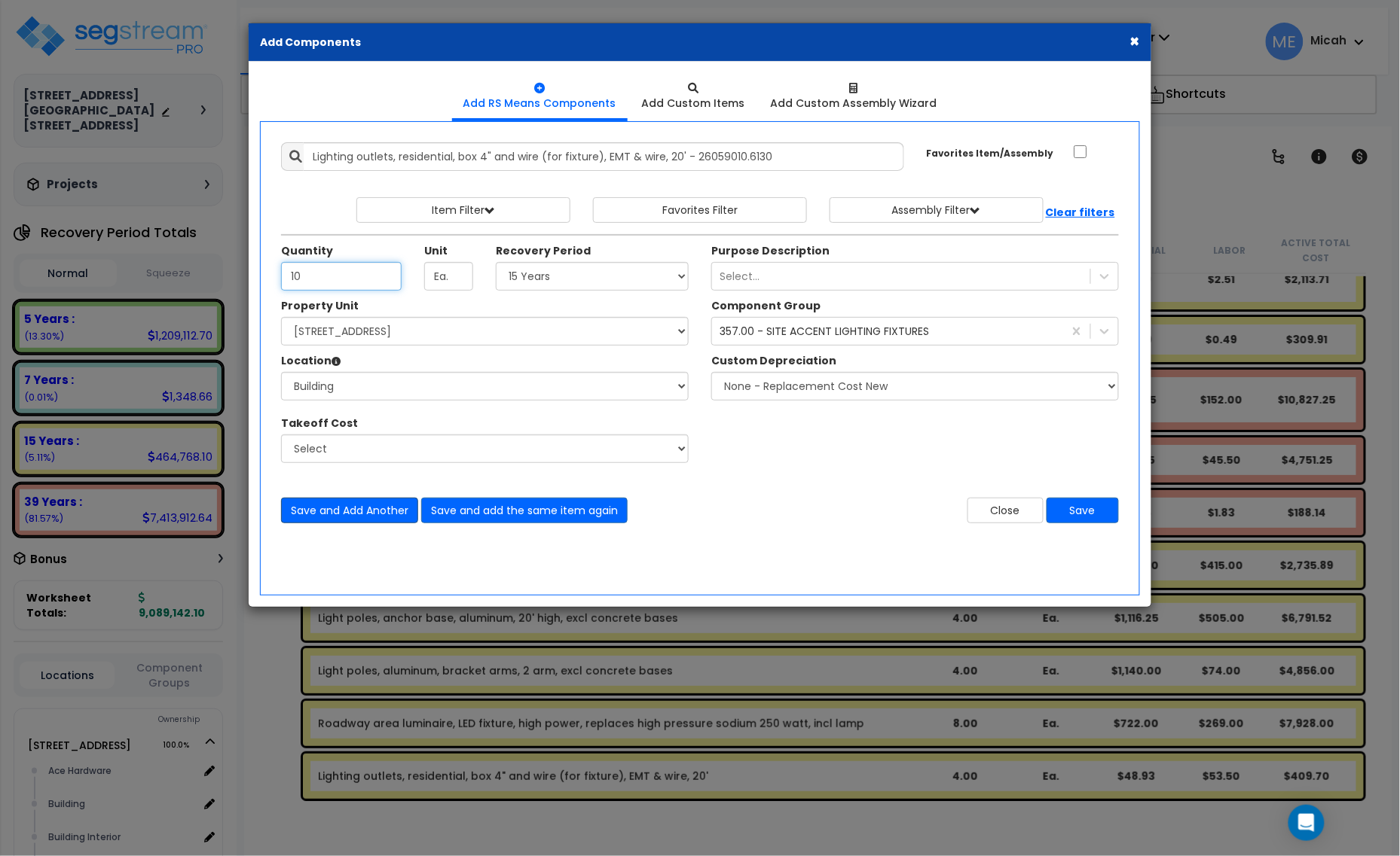
type input "10"
click at [357, 512] on button "Save and Add Another" at bounding box center [349, 510] width 137 height 25
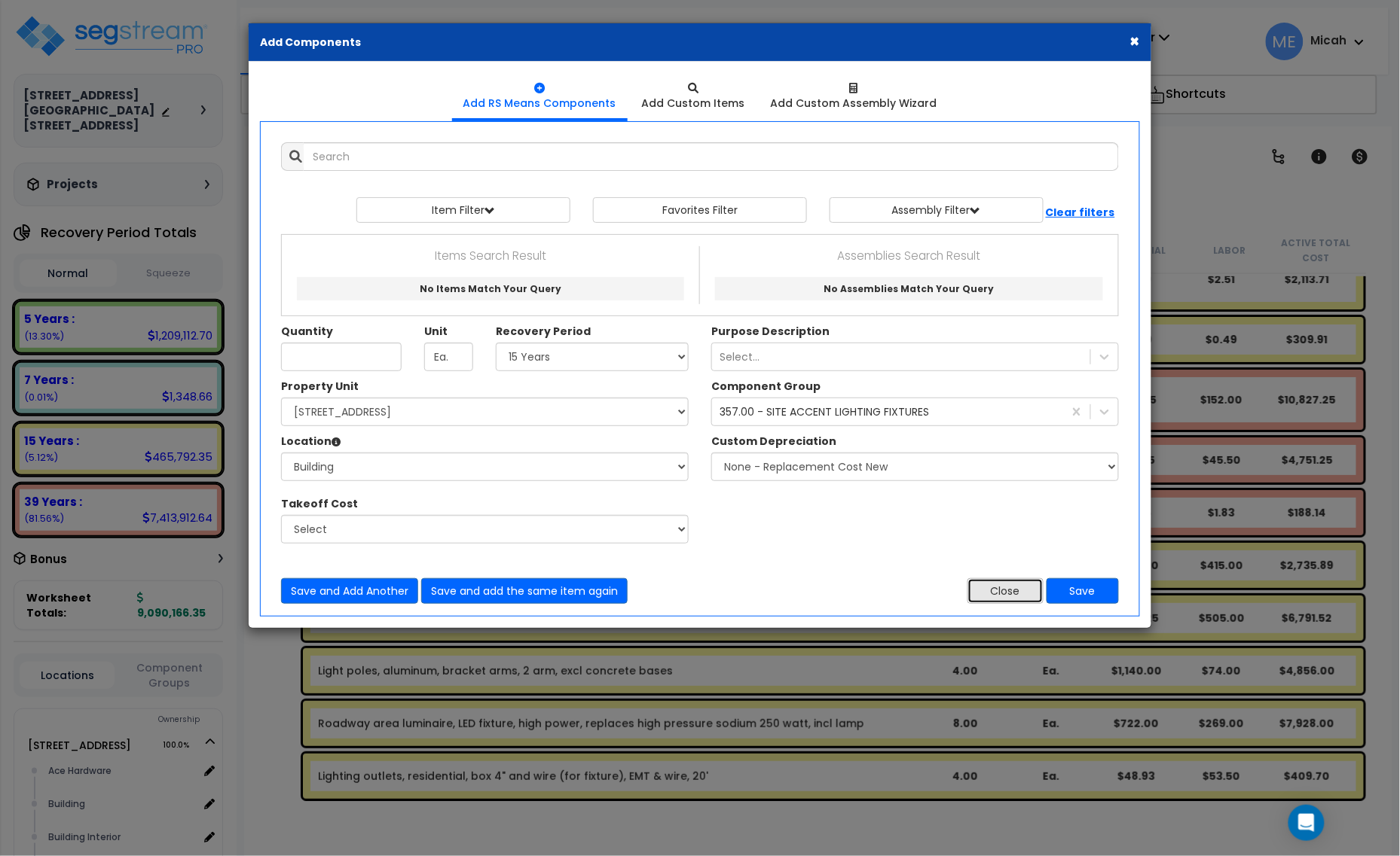
click at [992, 581] on button "Close" at bounding box center [1006, 591] width 76 height 25
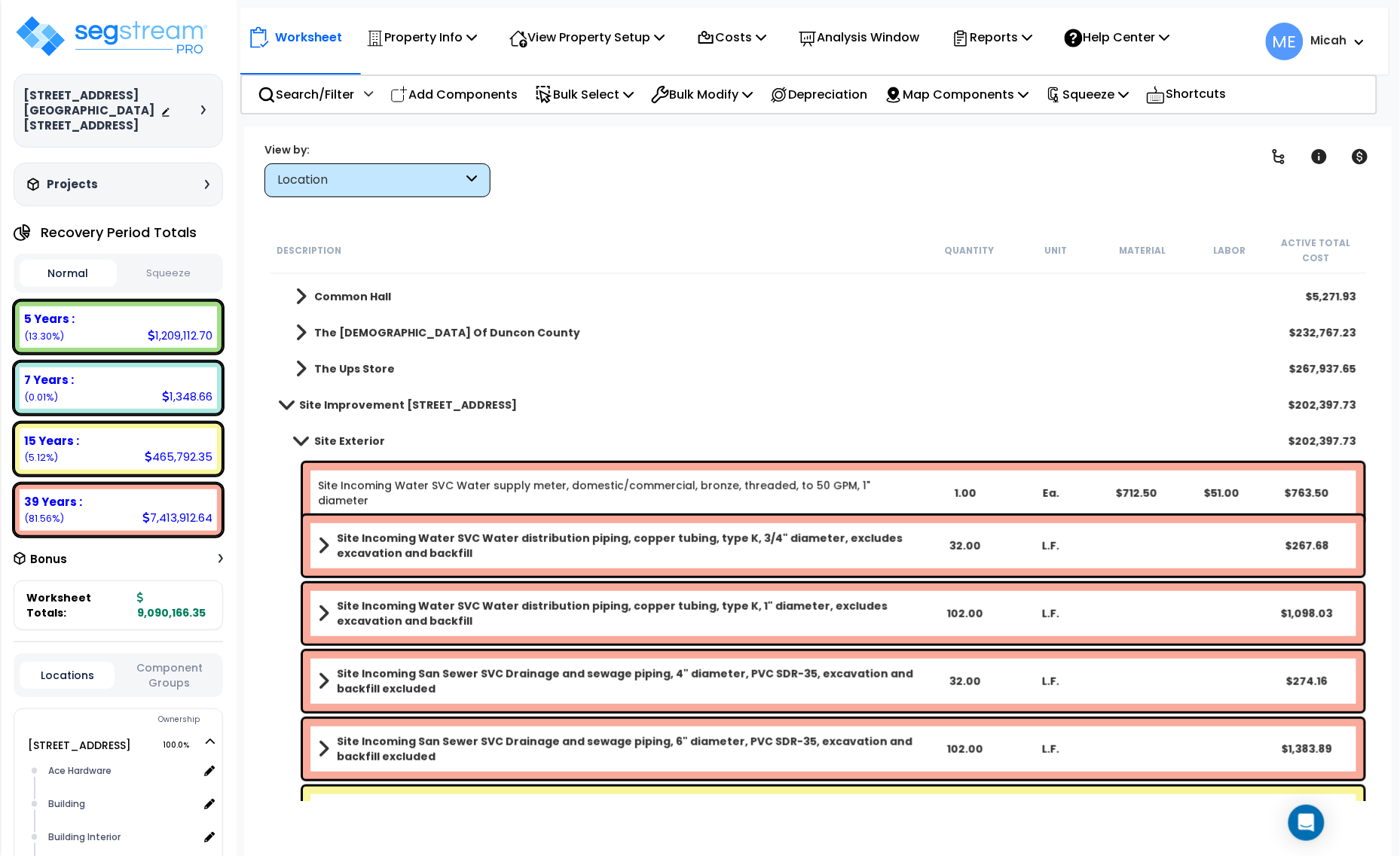
scroll to position [0, 0]
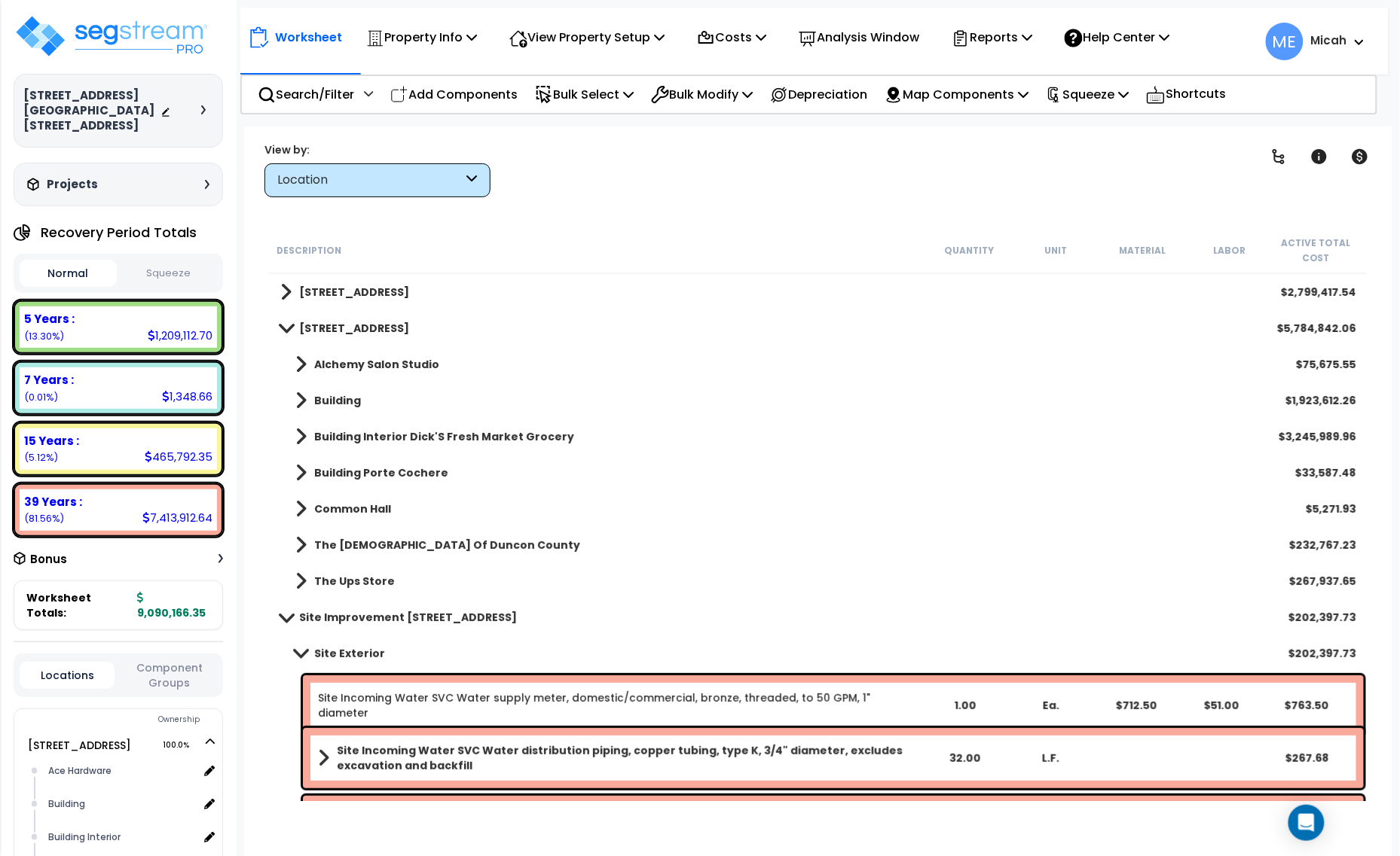
click at [306, 394] on link "Building" at bounding box center [321, 401] width 80 height 21
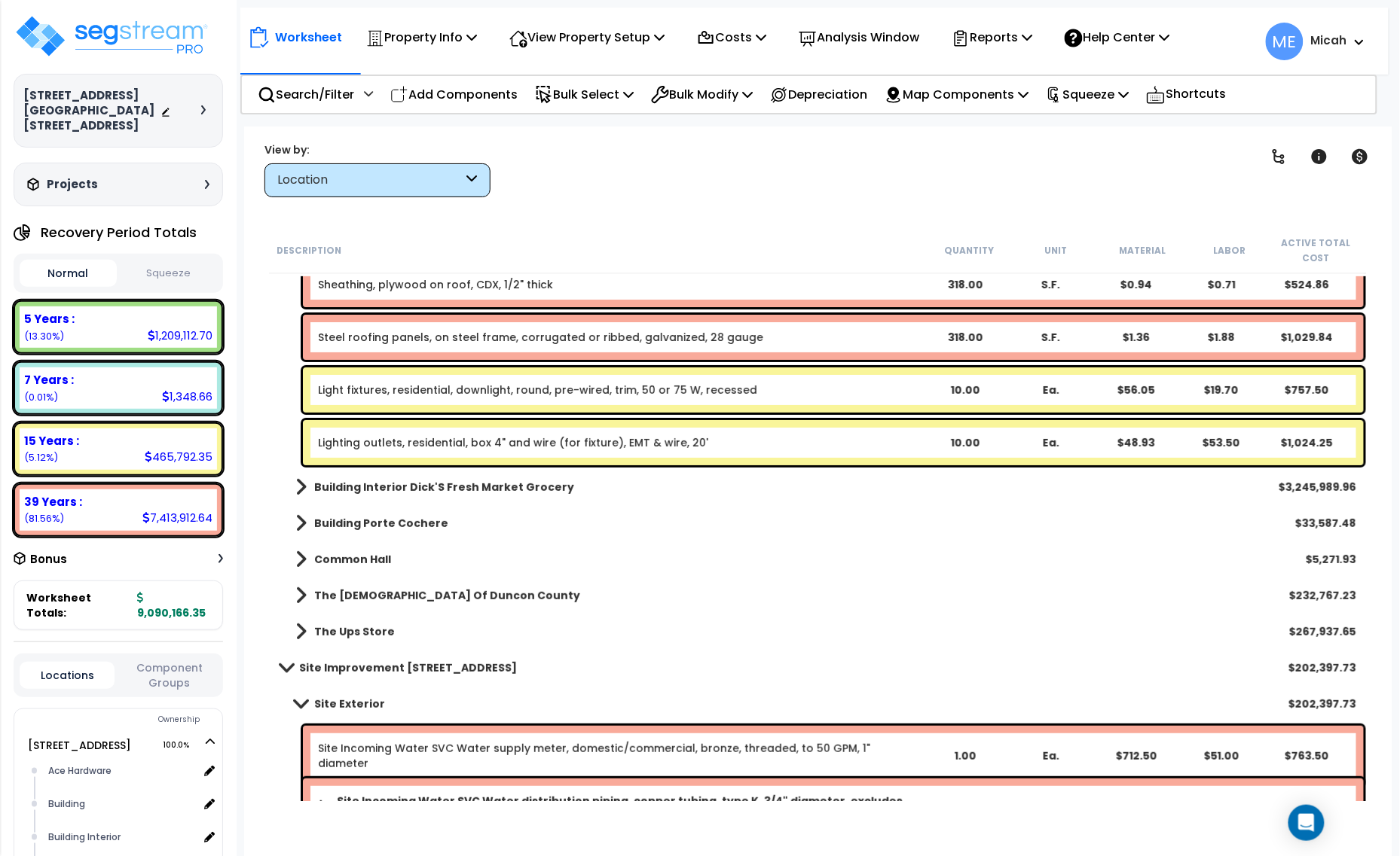
scroll to position [1883, 0]
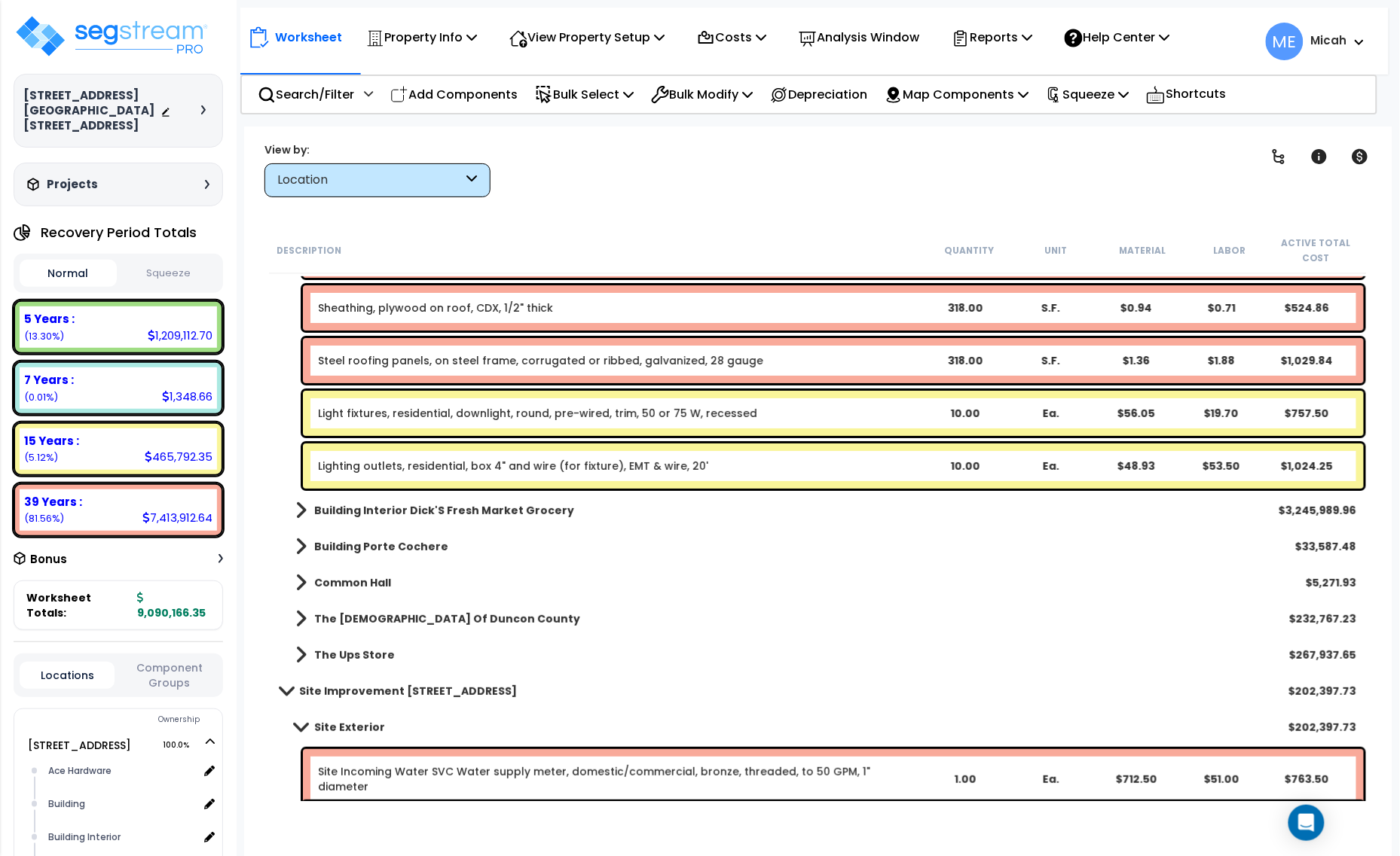
click at [928, 415] on div "10.00" at bounding box center [965, 412] width 82 height 15
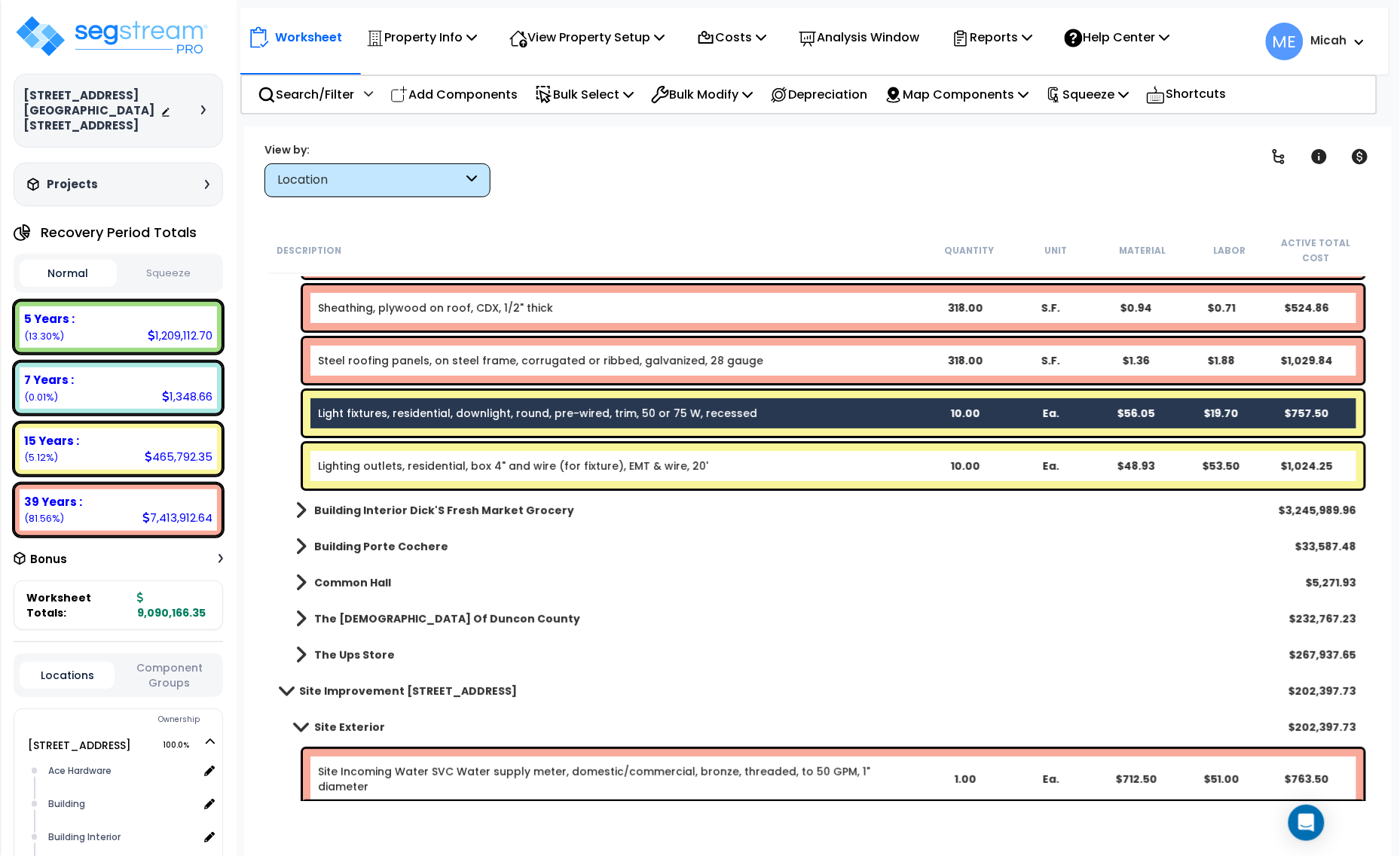
click at [923, 453] on div "Lighting outlets, residential, box 4" and wire (for fixture), EMT & wire, 20' 1…" at bounding box center [833, 466] width 1061 height 45
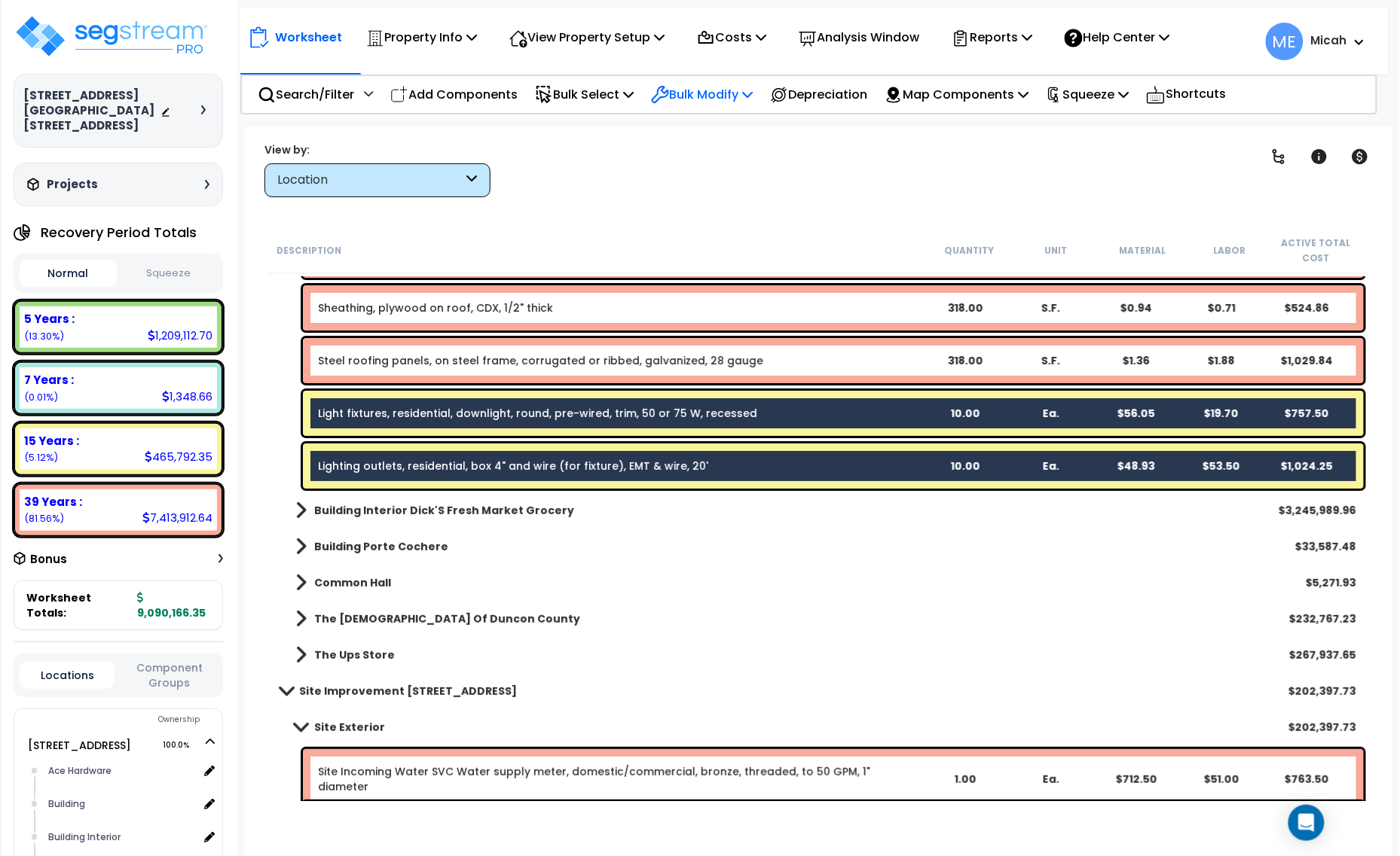
click at [751, 89] on p "Bulk Modify" at bounding box center [702, 94] width 102 height 21
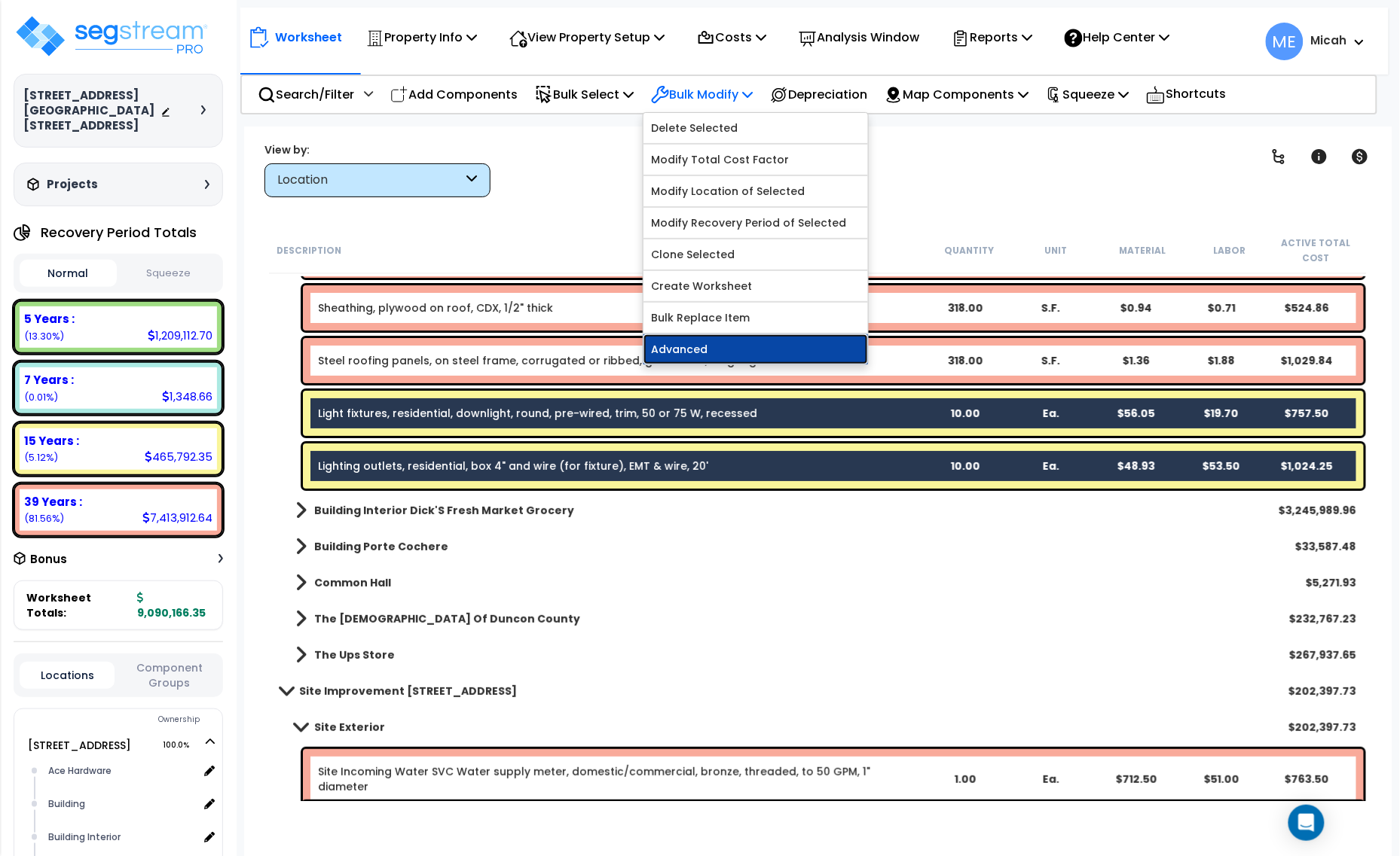
click at [754, 343] on link "Advanced" at bounding box center [756, 349] width 225 height 30
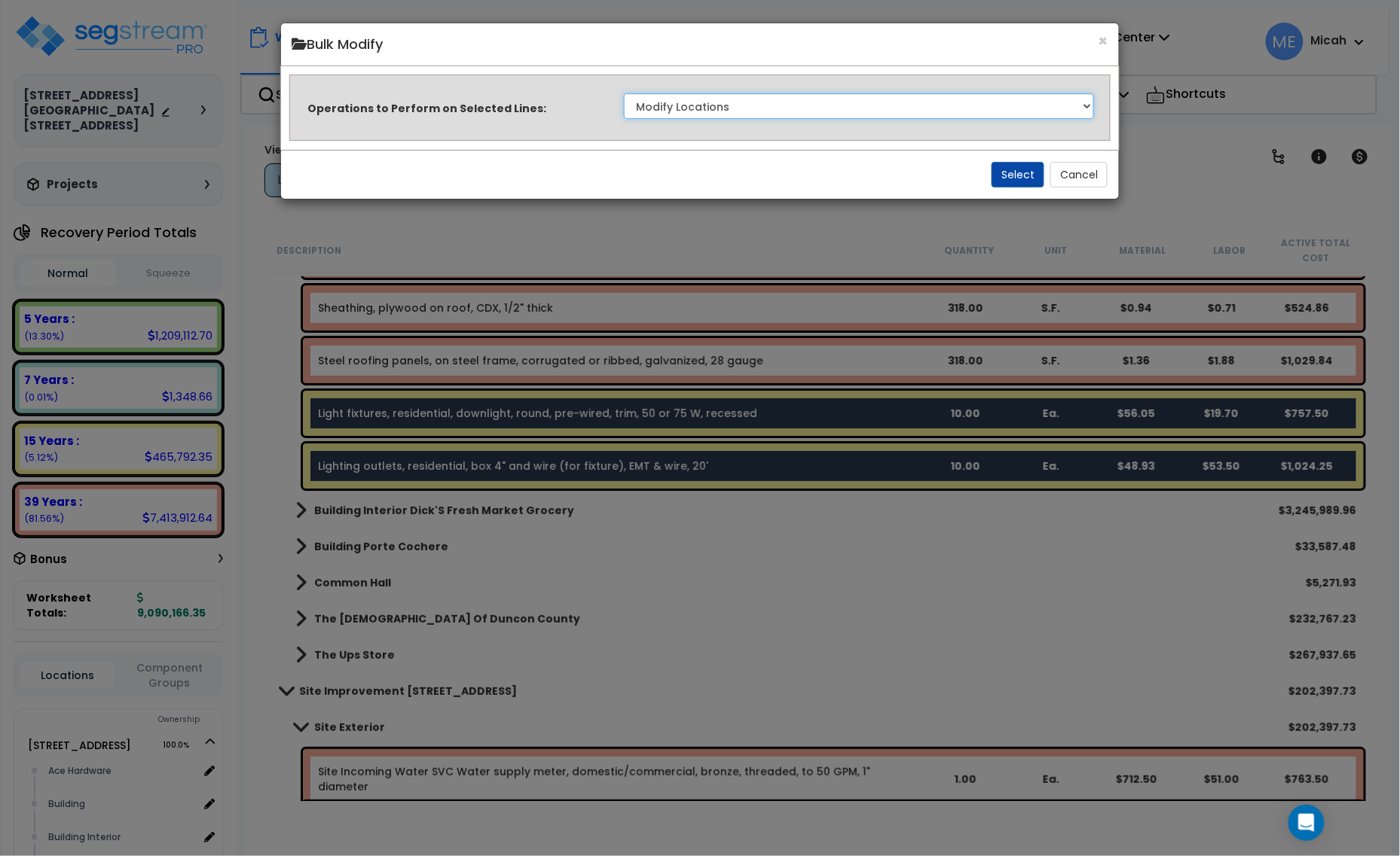
click at [990, 104] on select "Clone Delete Delete Zero Quantities Modify Component Group Modify Cost Sources …" at bounding box center [859, 107] width 471 height 25
select select "update_quantity"
click at [624, 94] on select "Clone Delete Delete Zero Quantities Modify Component Group Modify Cost Sources …" at bounding box center [859, 107] width 471 height 25
click at [1021, 167] on button "Select" at bounding box center [1018, 175] width 53 height 25
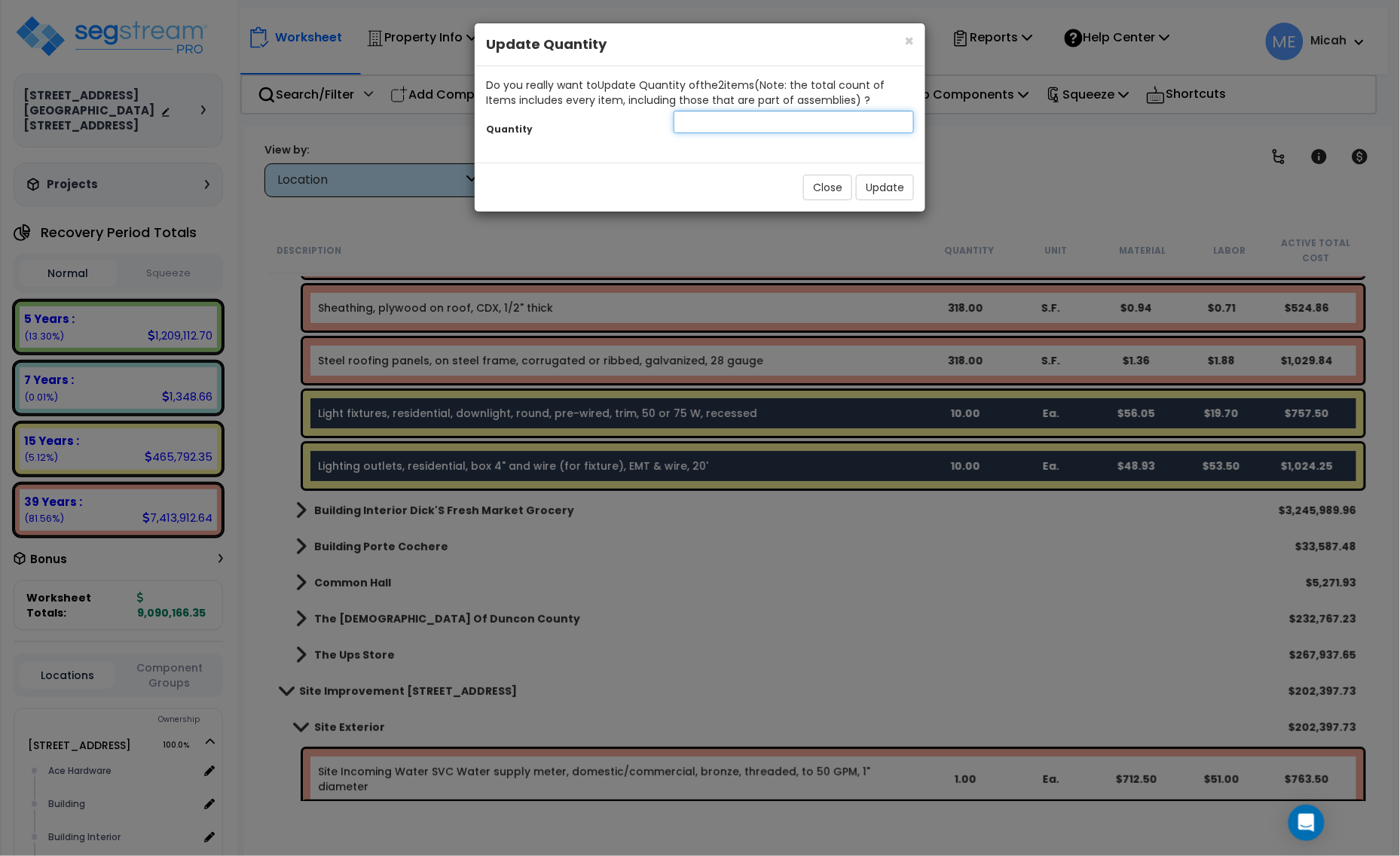
click at [756, 129] on input "number" at bounding box center [794, 121] width 241 height 22
type input "22"
click at [890, 185] on button "Update" at bounding box center [884, 188] width 58 height 25
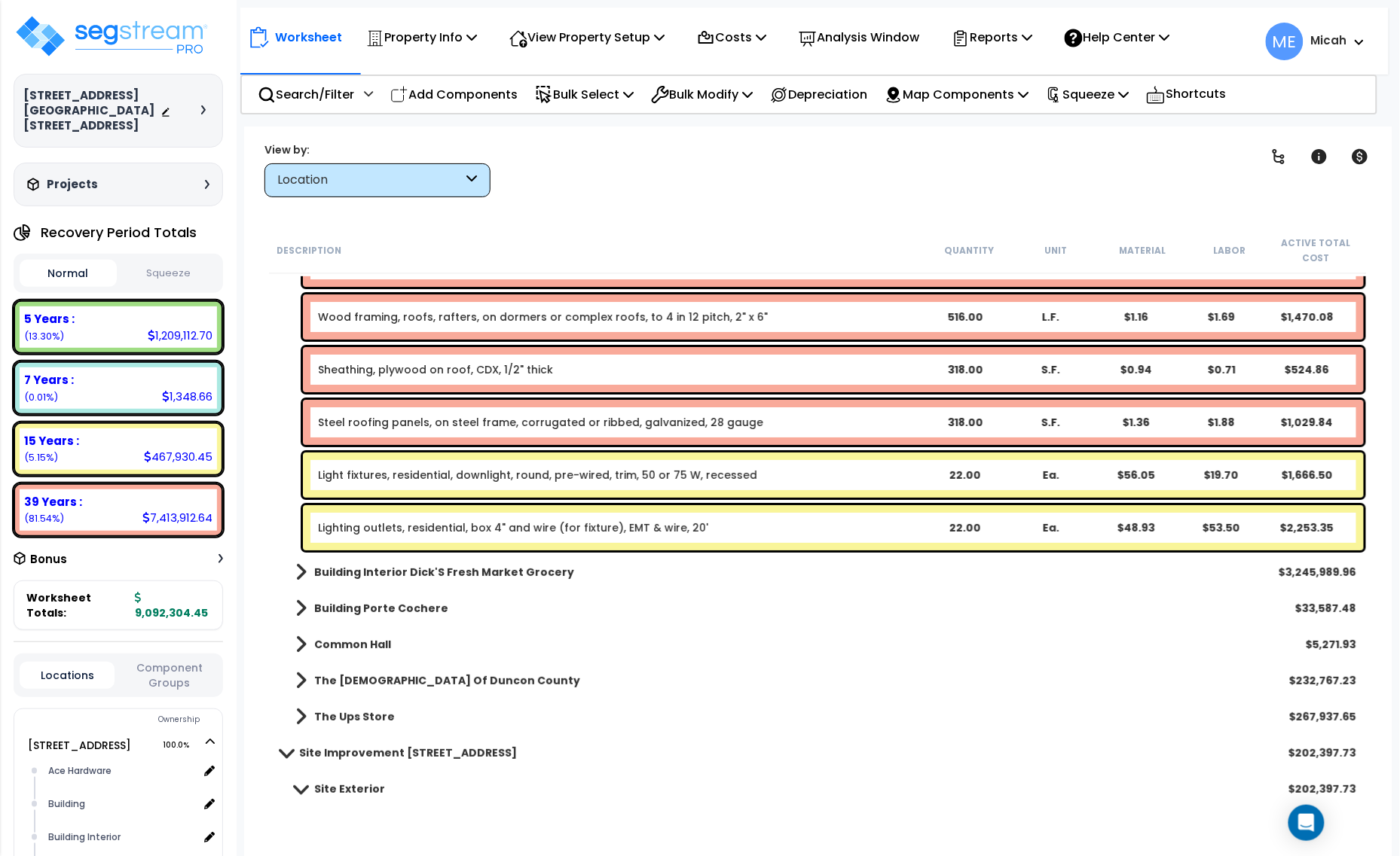
scroll to position [1788, 0]
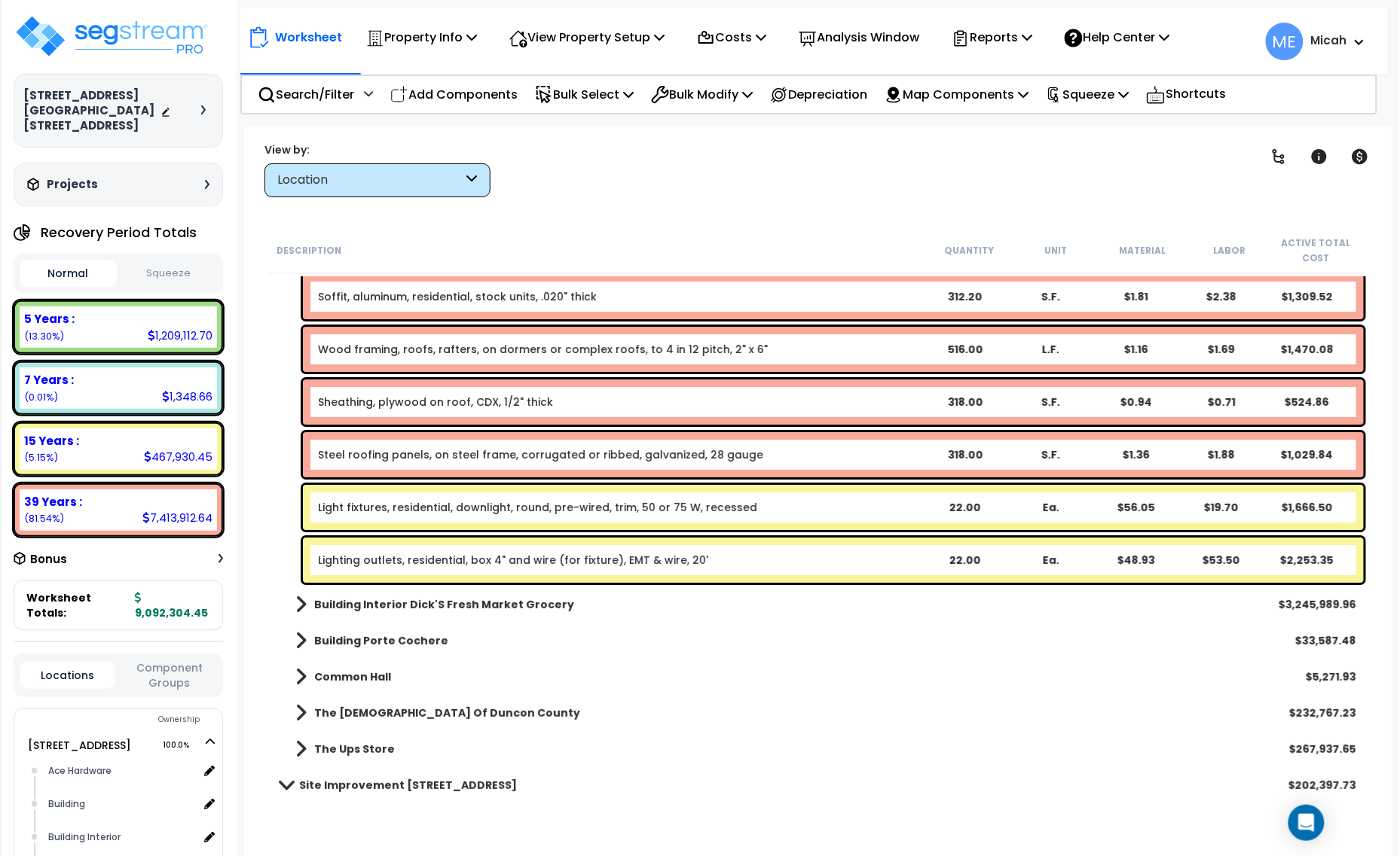
drag, startPoint x: 483, startPoint y: 84, endPoint x: 482, endPoint y: 96, distance: 12.0
click at [484, 90] on p "Add Components" at bounding box center [454, 94] width 127 height 21
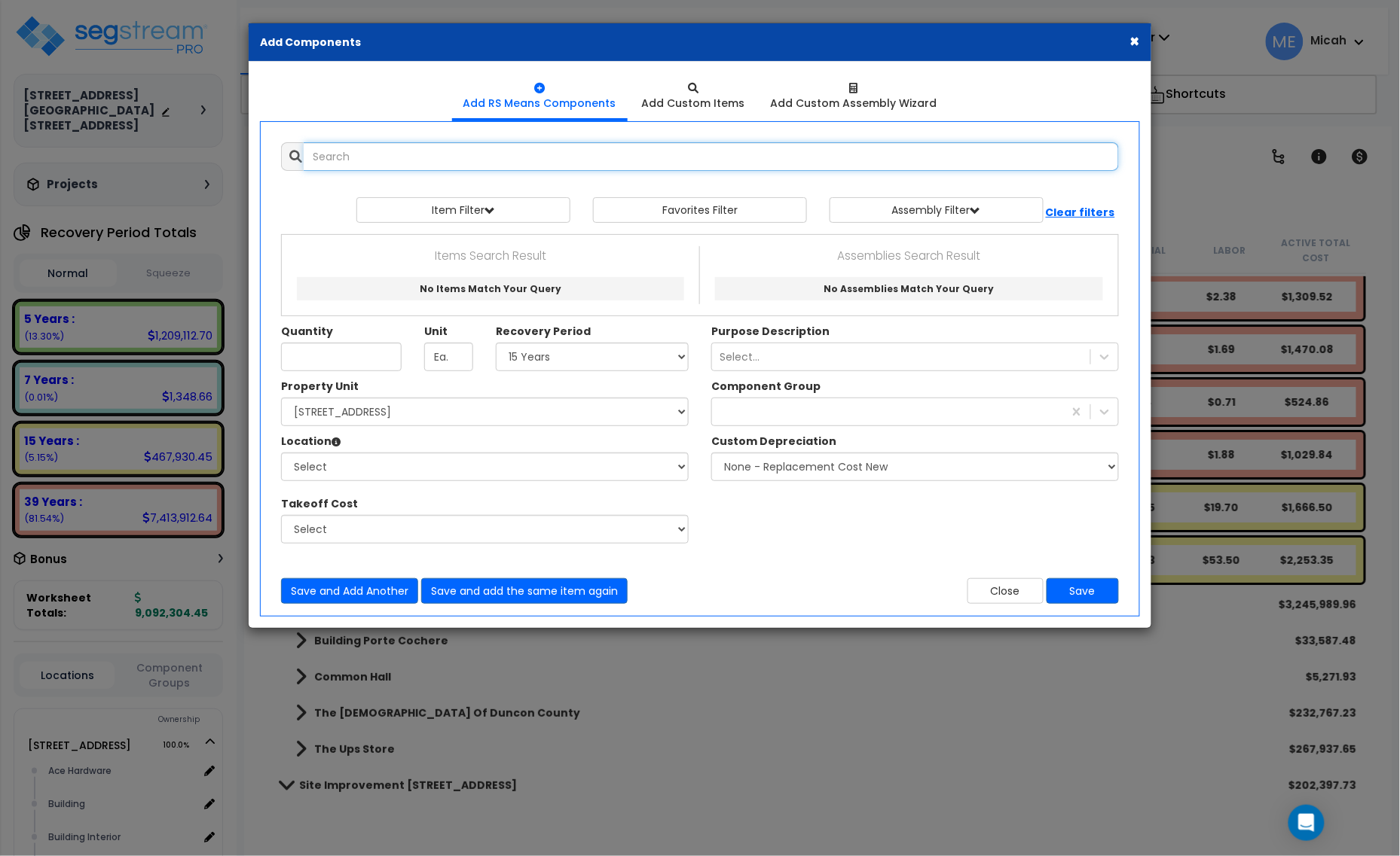
select select
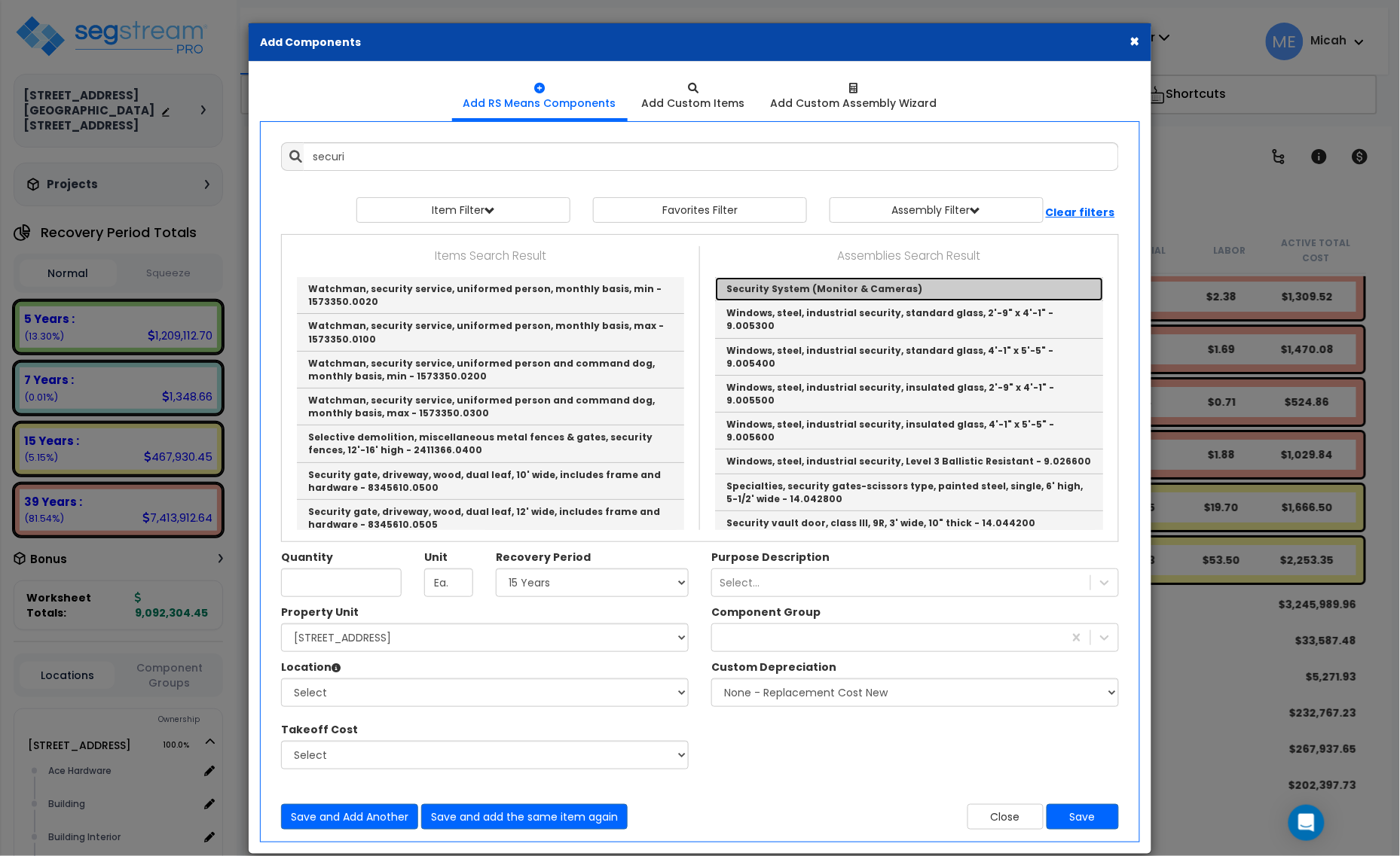
click at [764, 295] on link "Security System (Monitor & Cameras)" at bounding box center [908, 289] width 388 height 24
type input "Security System (Monitor & Cameras)"
checkbox input "true"
type input "EA"
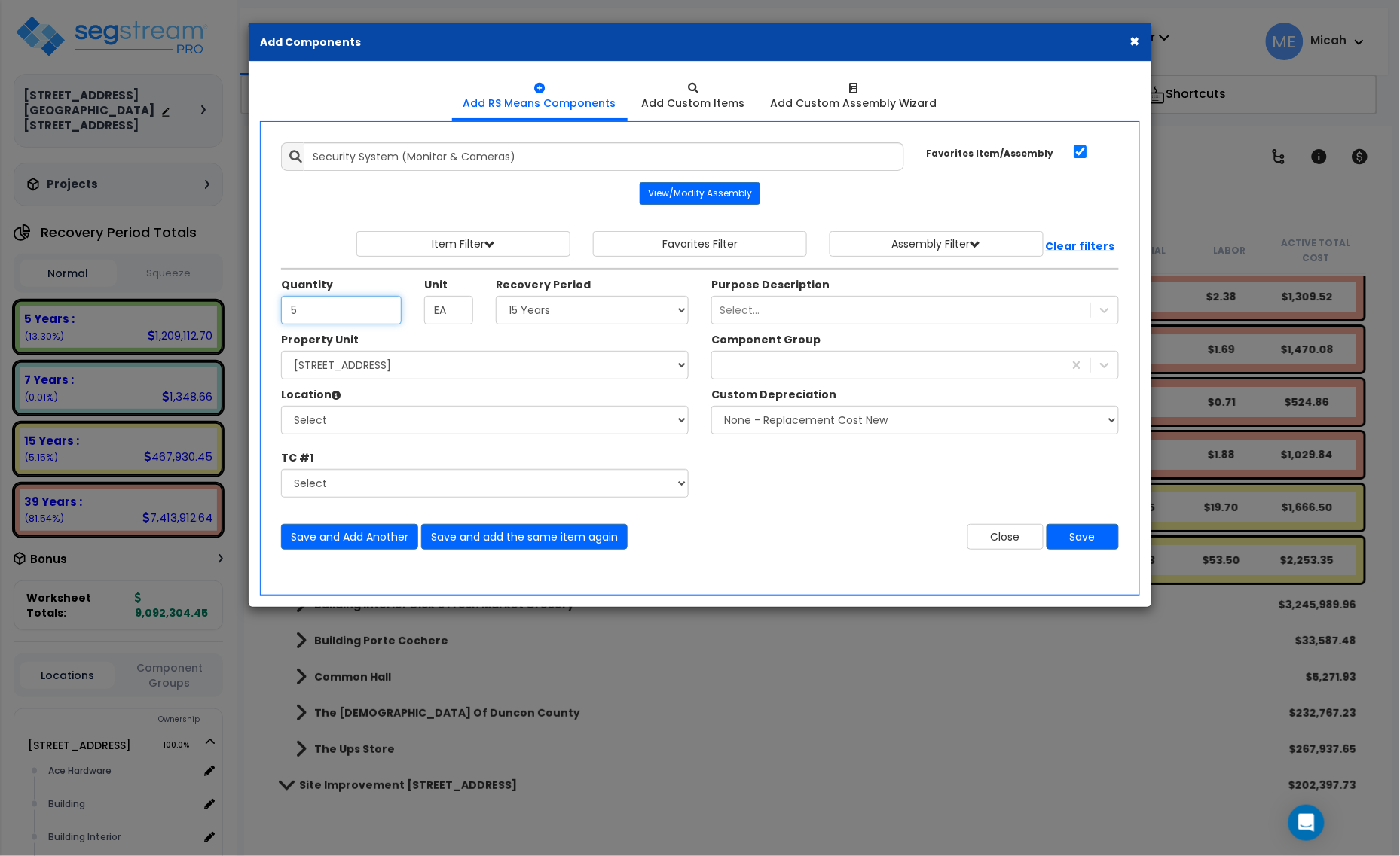
type input "5"
click at [591, 321] on select "Select 5 Years 7 Years 15 Years 20 Years 39 Years 27.5 Year" at bounding box center [591, 310] width 193 height 28
select select "39Y"
click at [497, 297] on select "Select 5 Years 7 Years 15 Years 20 Years 39 Years 27.5 Year" at bounding box center [591, 310] width 193 height 28
click at [487, 367] on select "Select [STREET_ADDRESS] [STREET_ADDRESS] Site Improvement [STREET_ADDRESS] Site…" at bounding box center [484, 364] width 408 height 28
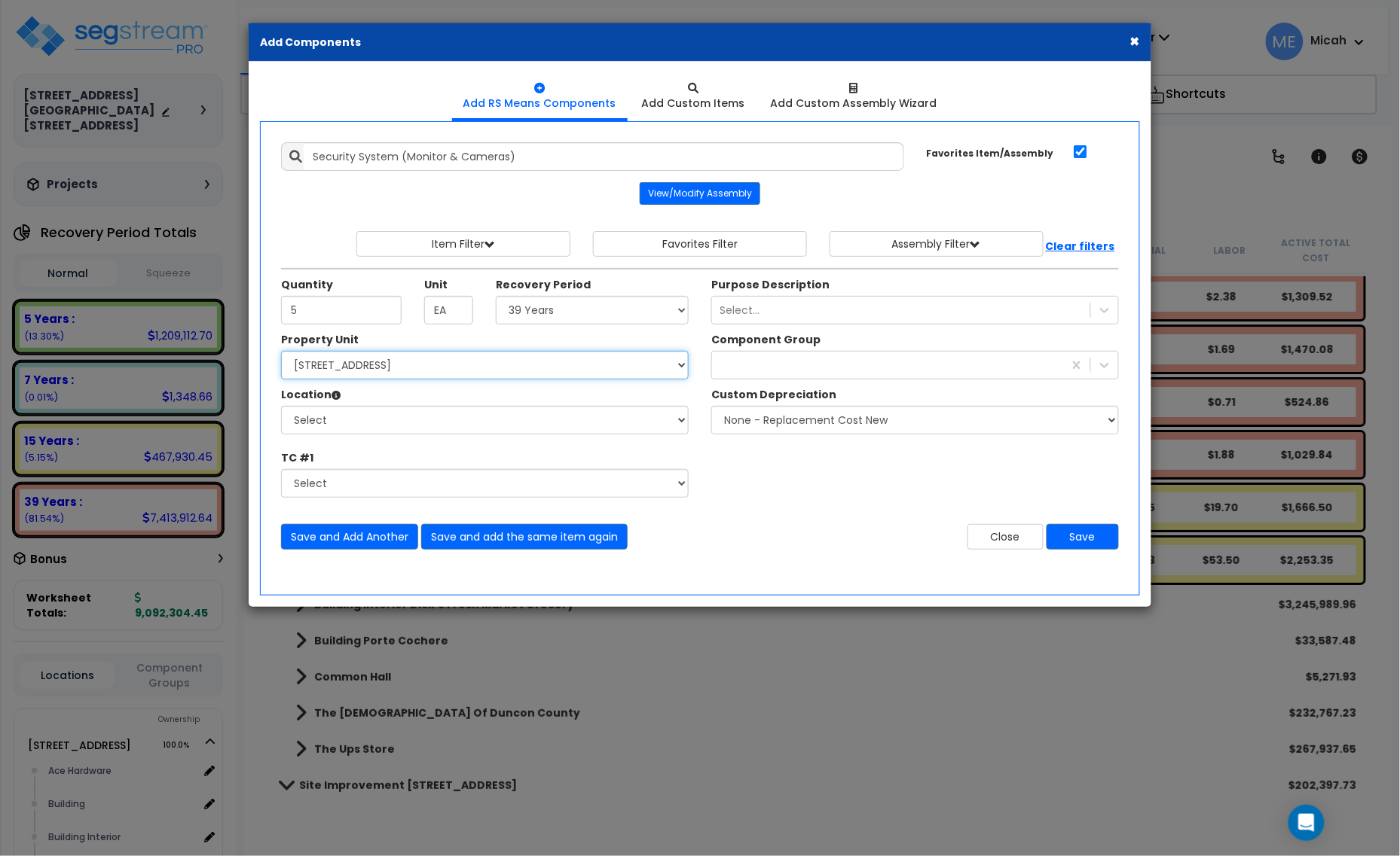
select select "161428"
click at [281, 353] on select "Select [STREET_ADDRESS] [STREET_ADDRESS] Site Improvement [STREET_ADDRESS] Site…" at bounding box center [484, 364] width 408 height 28
click at [486, 416] on select "Select Alchemy Salon Studio Building Building Interior Building Interior Dick'S…" at bounding box center [484, 419] width 408 height 28
select select "6"
click at [281, 407] on select "Select Alchemy Salon Studio Building Building Interior Building Interior Dick'S…" at bounding box center [484, 419] width 408 height 28
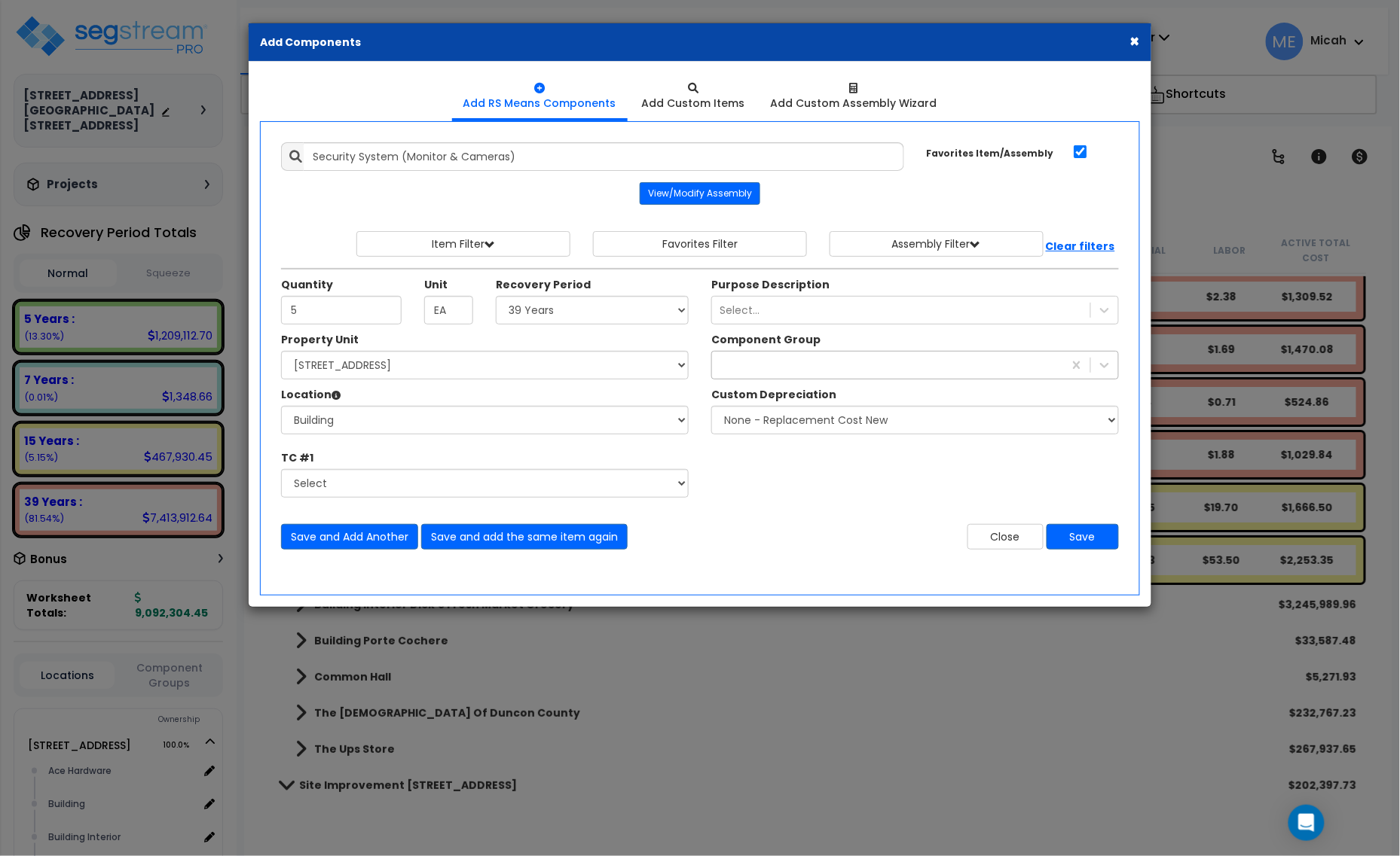
click at [780, 374] on div at bounding box center [887, 364] width 351 height 24
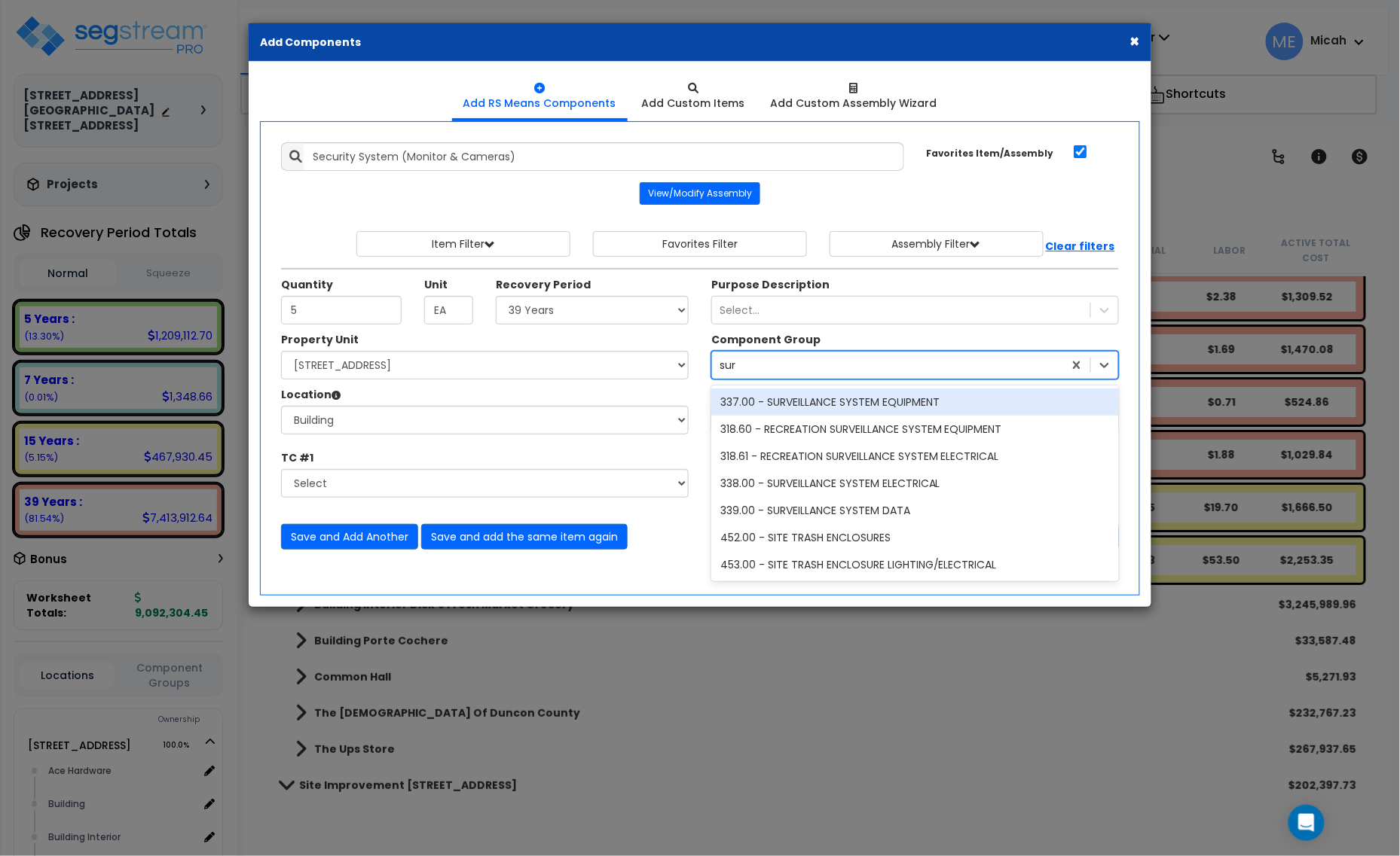
type input "surv"
click at [797, 401] on div "337.00 - SURVEILLANCE SYSTEM EQUIPMENT" at bounding box center [915, 403] width 408 height 27
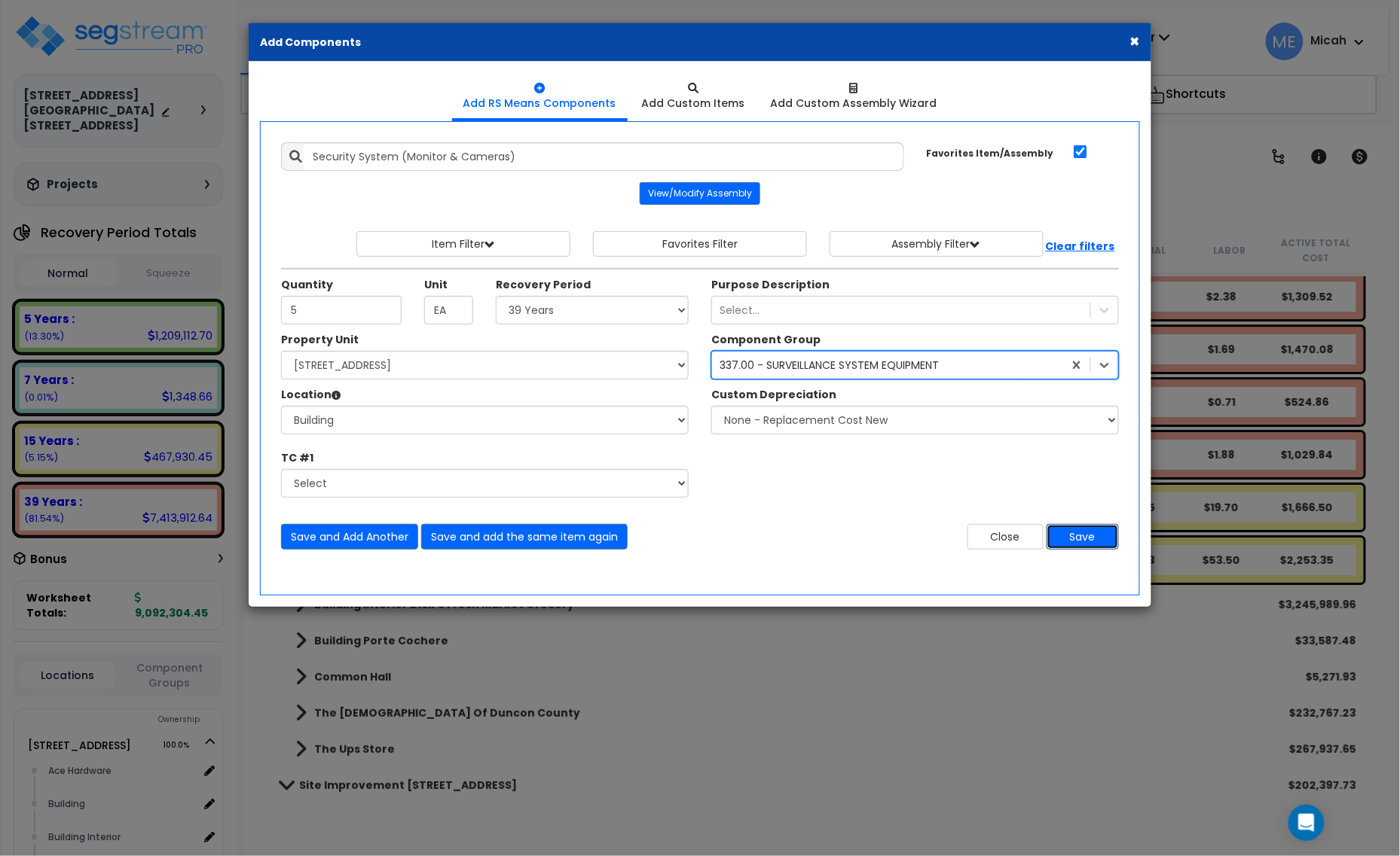
click at [1076, 542] on button "Save" at bounding box center [1082, 536] width 72 height 25
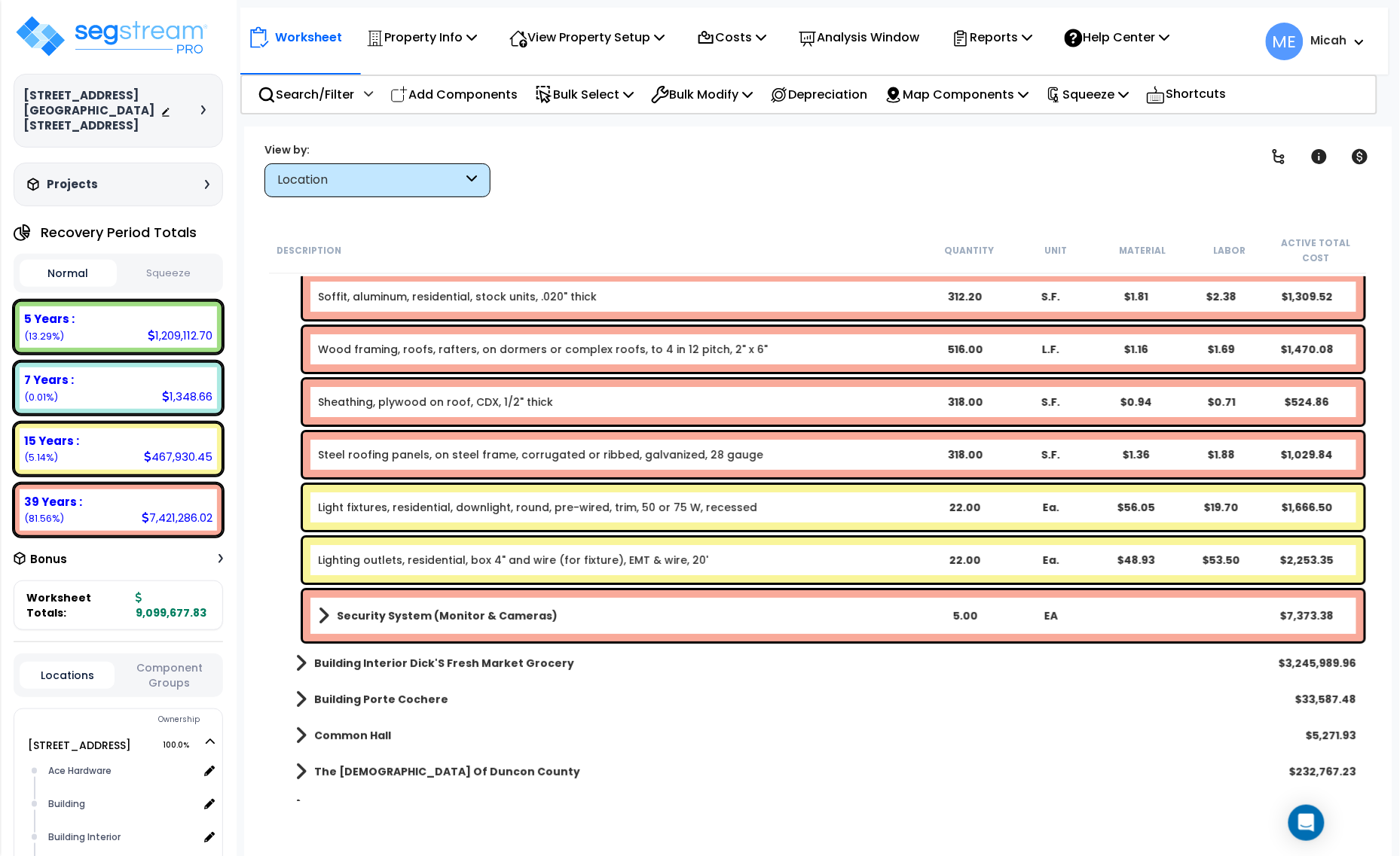
click at [311, 613] on div "Security System (Monitor & Cameras) 5.00 EA $7,373.38" at bounding box center [833, 616] width 1061 height 51
click at [321, 613] on span at bounding box center [324, 617] width 12 height 21
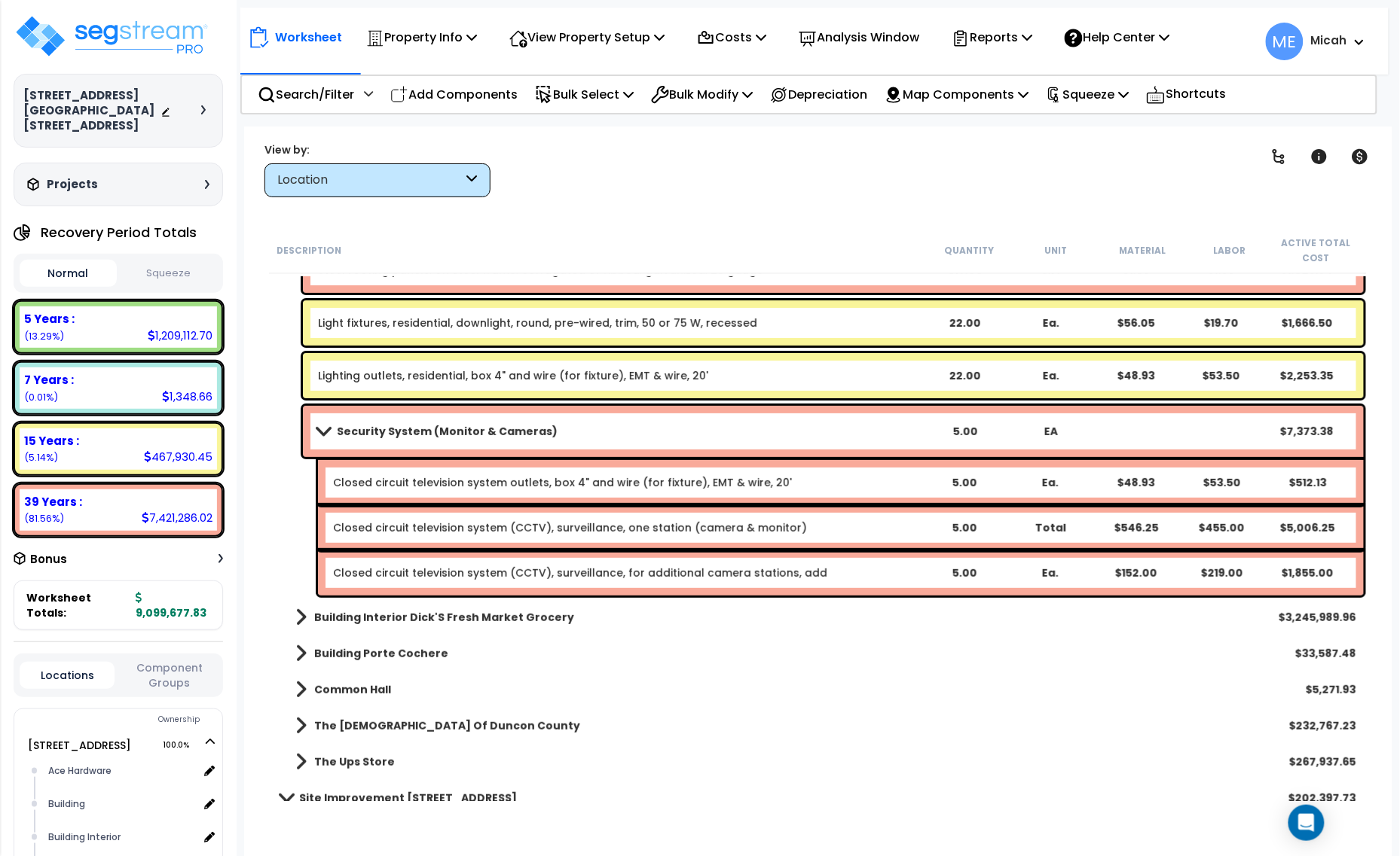
scroll to position [1977, 0]
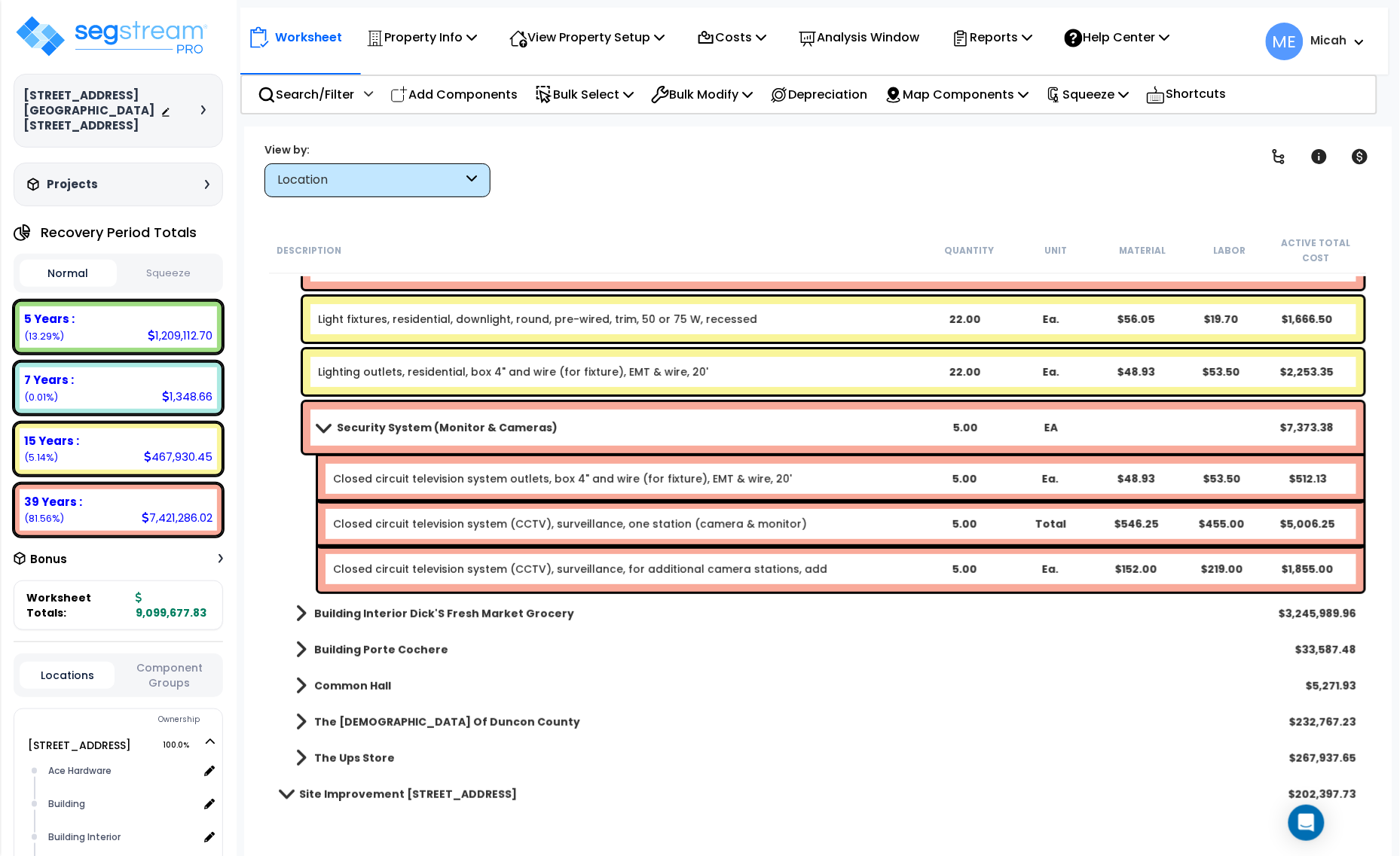
click at [422, 427] on b "Security System (Monitor & Cameras)" at bounding box center [447, 427] width 221 height 15
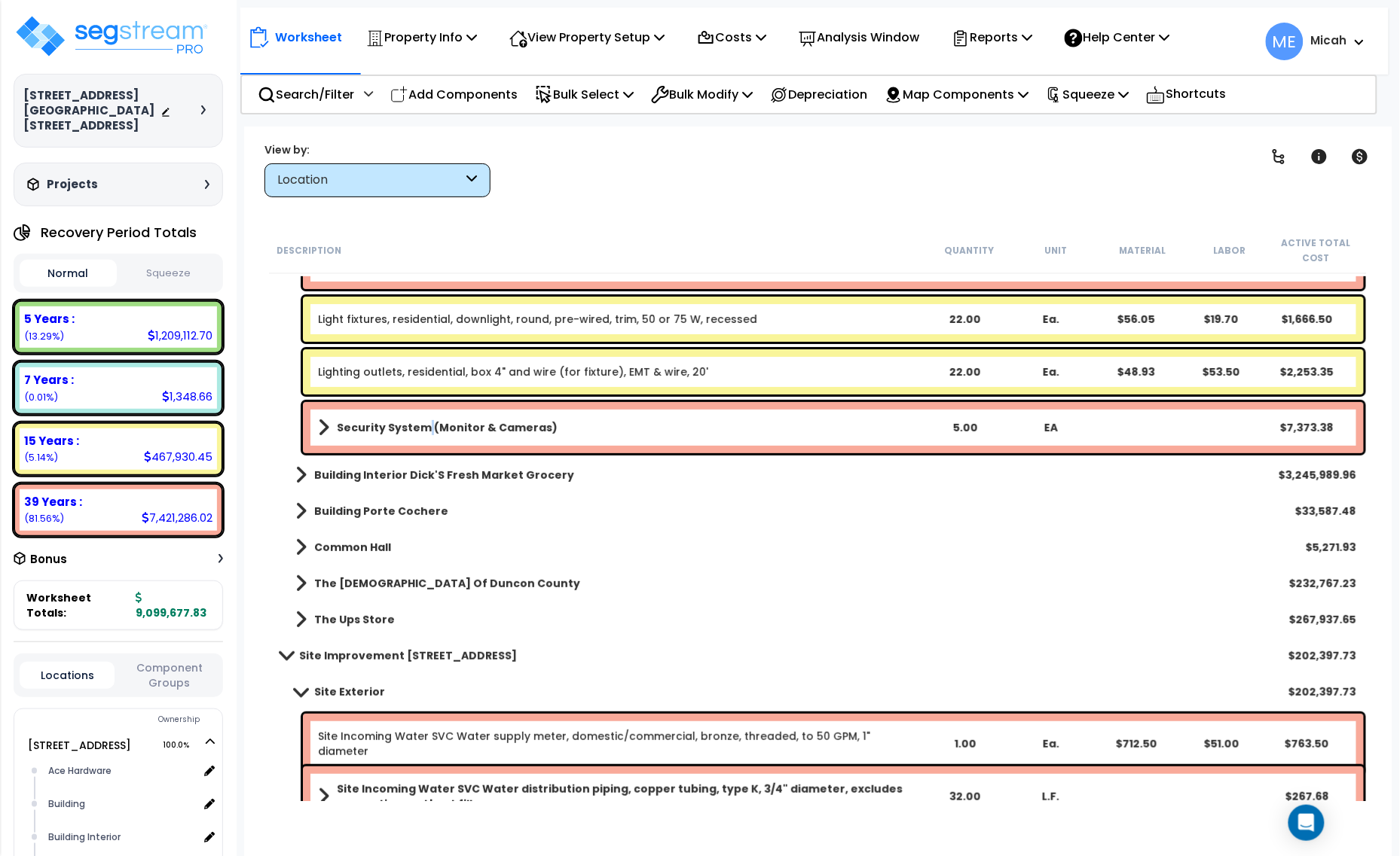
click at [422, 427] on b "Security System (Monitor & Cameras)" at bounding box center [447, 427] width 221 height 15
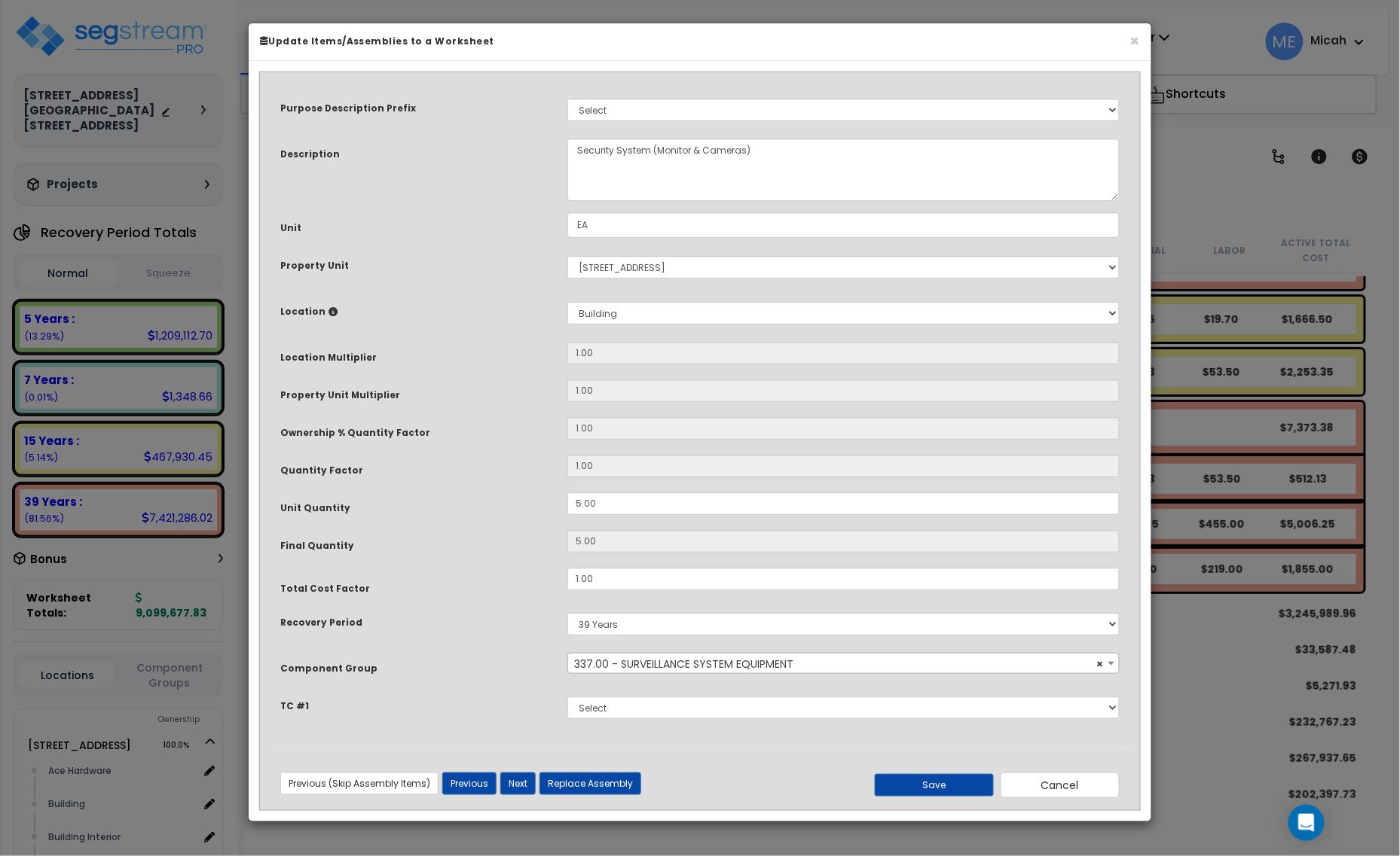
scroll to position [0, 0]
drag, startPoint x: 754, startPoint y: 147, endPoint x: 737, endPoint y: 147, distance: 17.0
click at [737, 147] on textarea "Security System (Monitor & Cameras)" at bounding box center [843, 170] width 552 height 63
click at [742, 152] on textarea "Security System (Monitor & Cameras)" at bounding box center [843, 170] width 552 height 63
drag, startPoint x: 758, startPoint y: 148, endPoint x: 652, endPoint y: 148, distance: 106.0
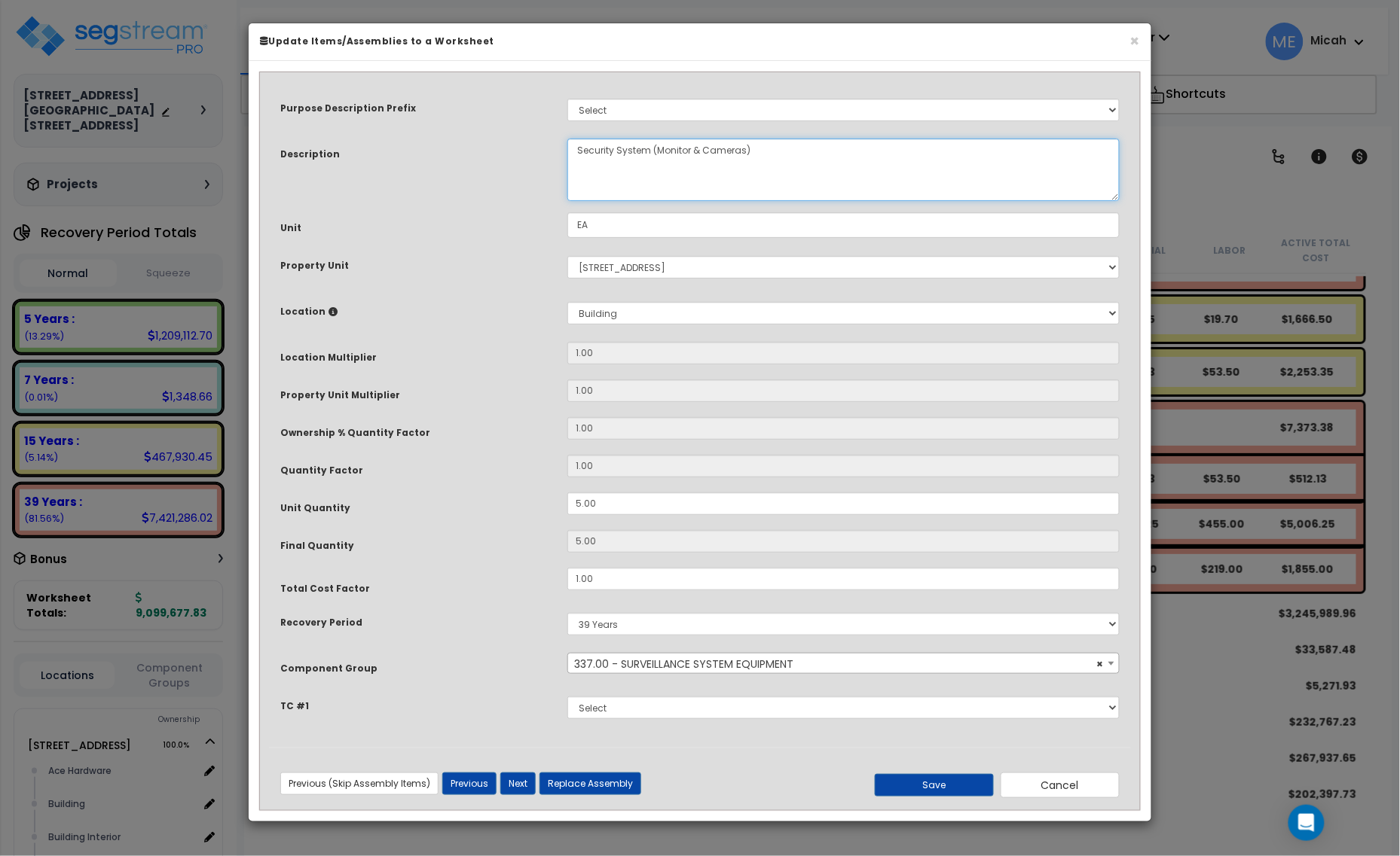
click at [652, 148] on textarea "Security System (Monitor & Cameras)" at bounding box center [843, 170] width 552 height 63
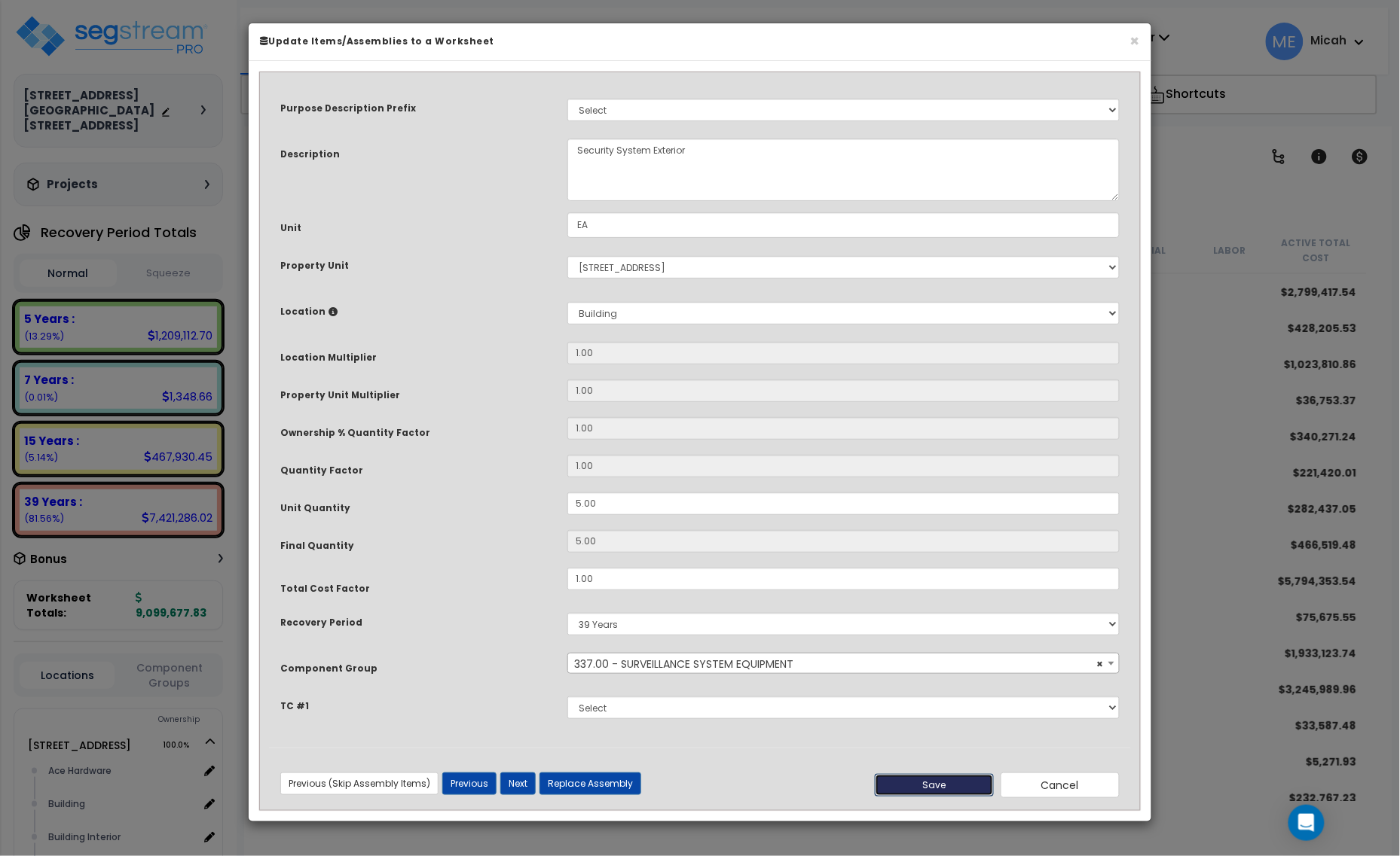
click at [931, 785] on button "Save" at bounding box center [935, 785] width 119 height 22
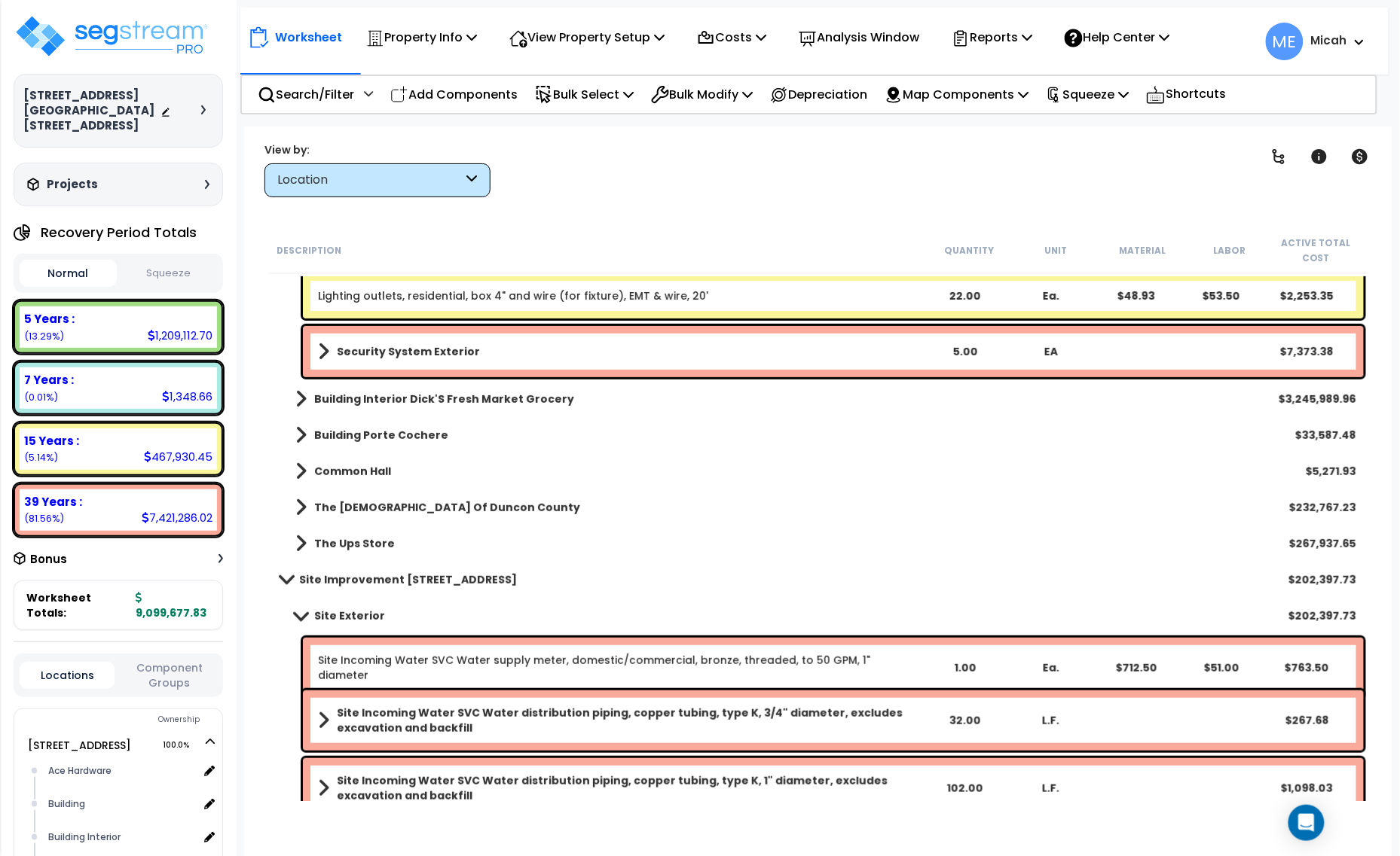
scroll to position [2071, 0]
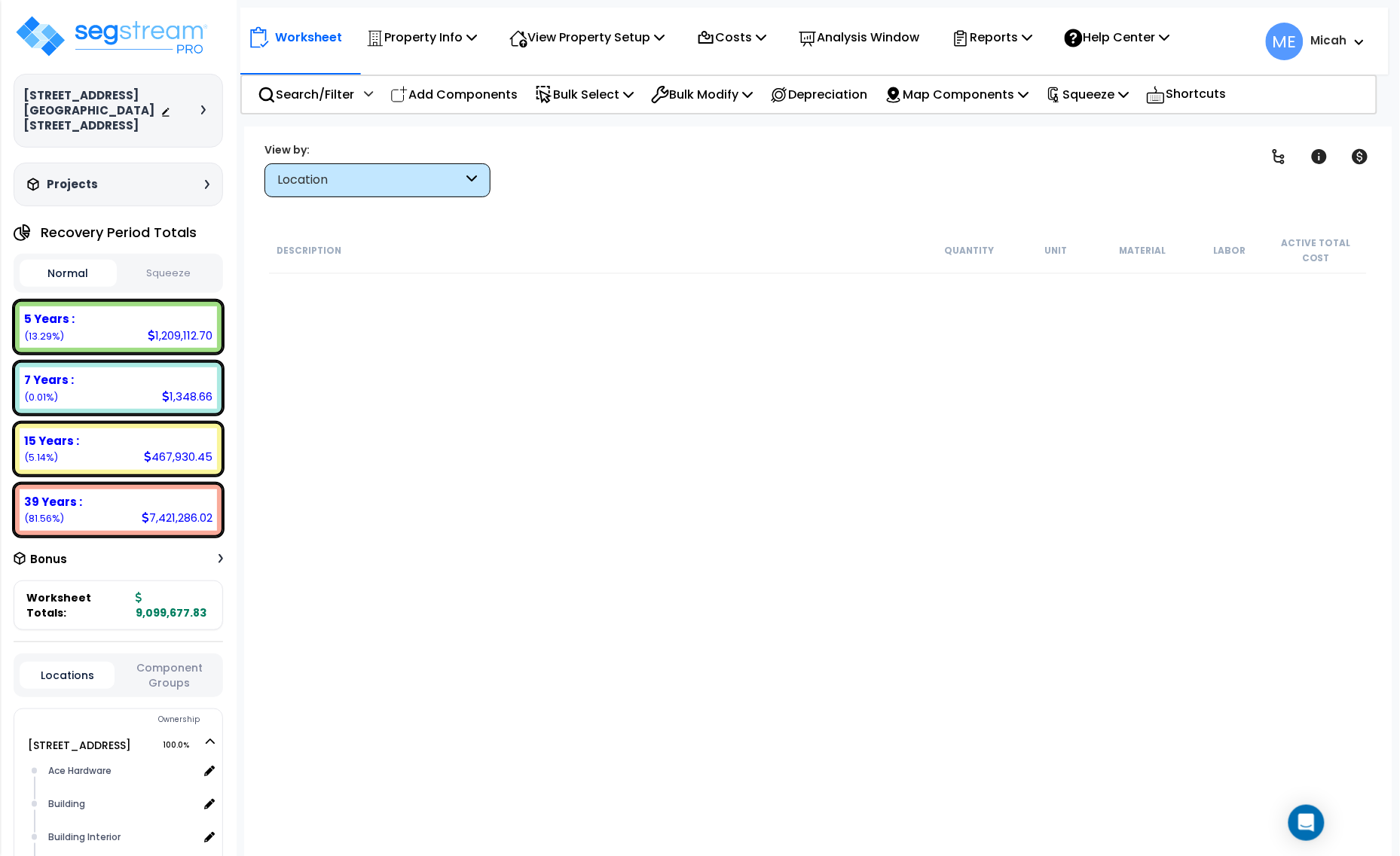
scroll to position [1883, 0]
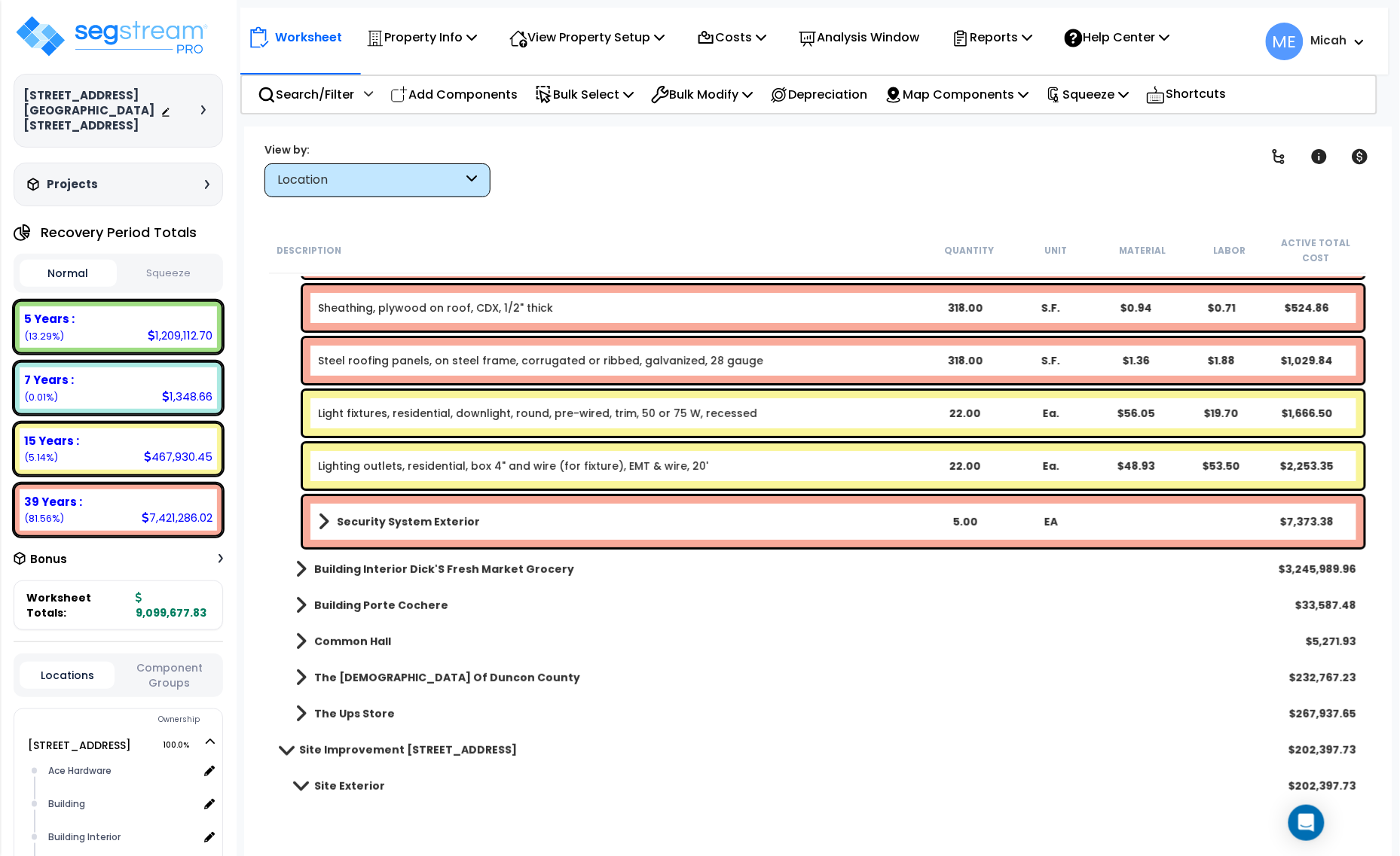
click at [318, 520] on span at bounding box center [324, 522] width 12 height 21
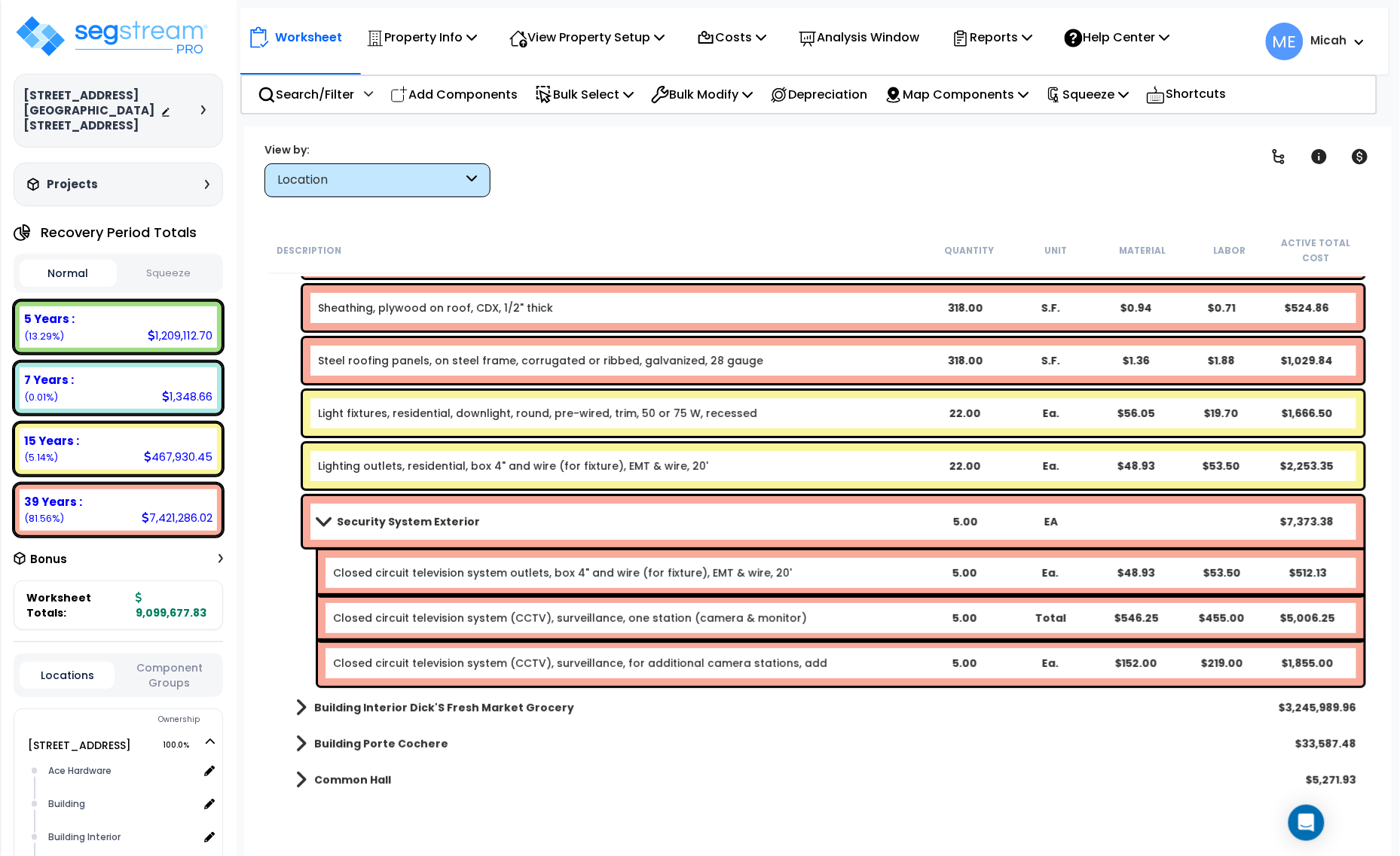
click at [550, 622] on link "Closed circuit television system (CCTV), surveillance, one station (camera & mo…" at bounding box center [570, 618] width 474 height 15
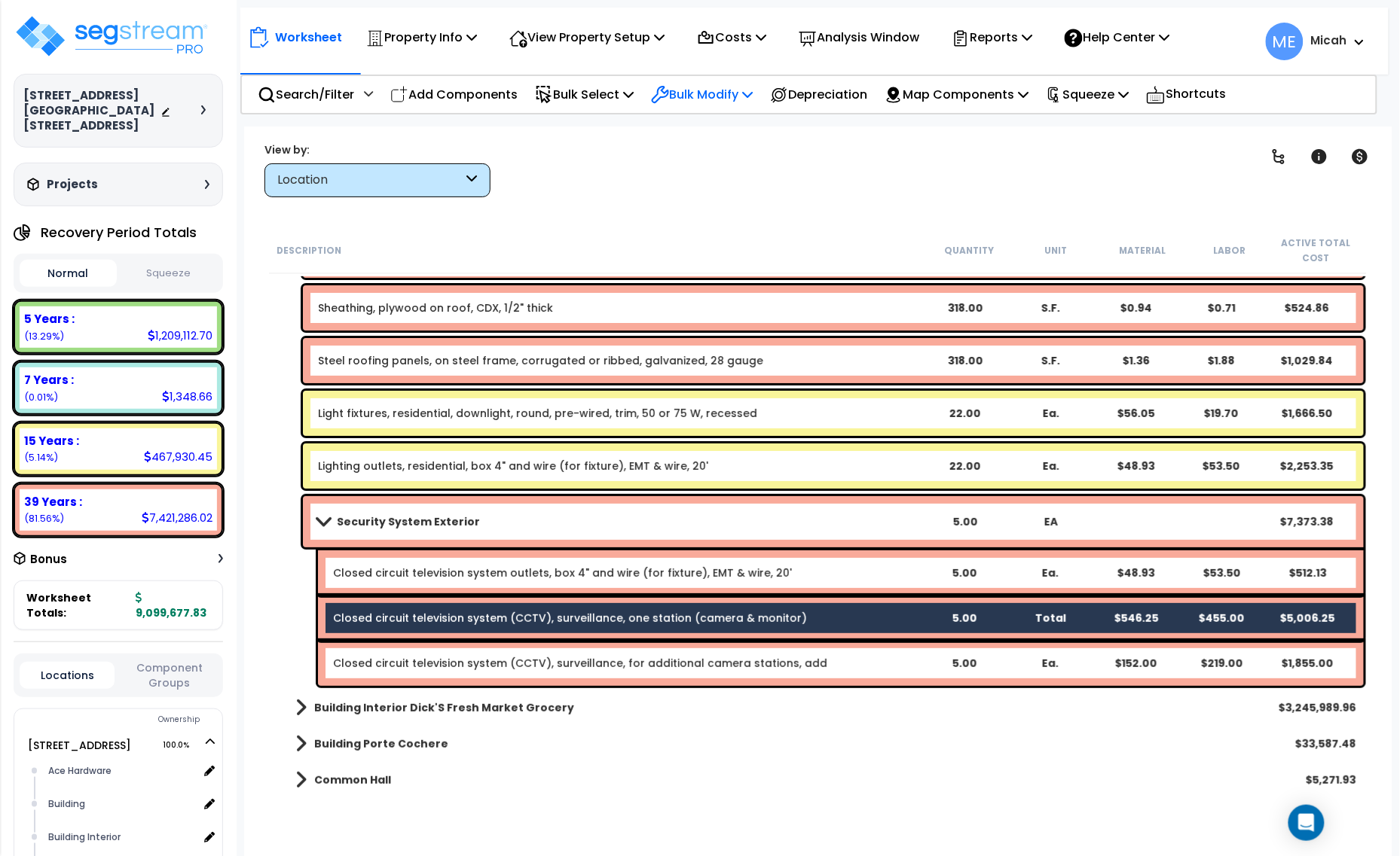
click at [753, 93] on p "Bulk Modify" at bounding box center [702, 94] width 102 height 21
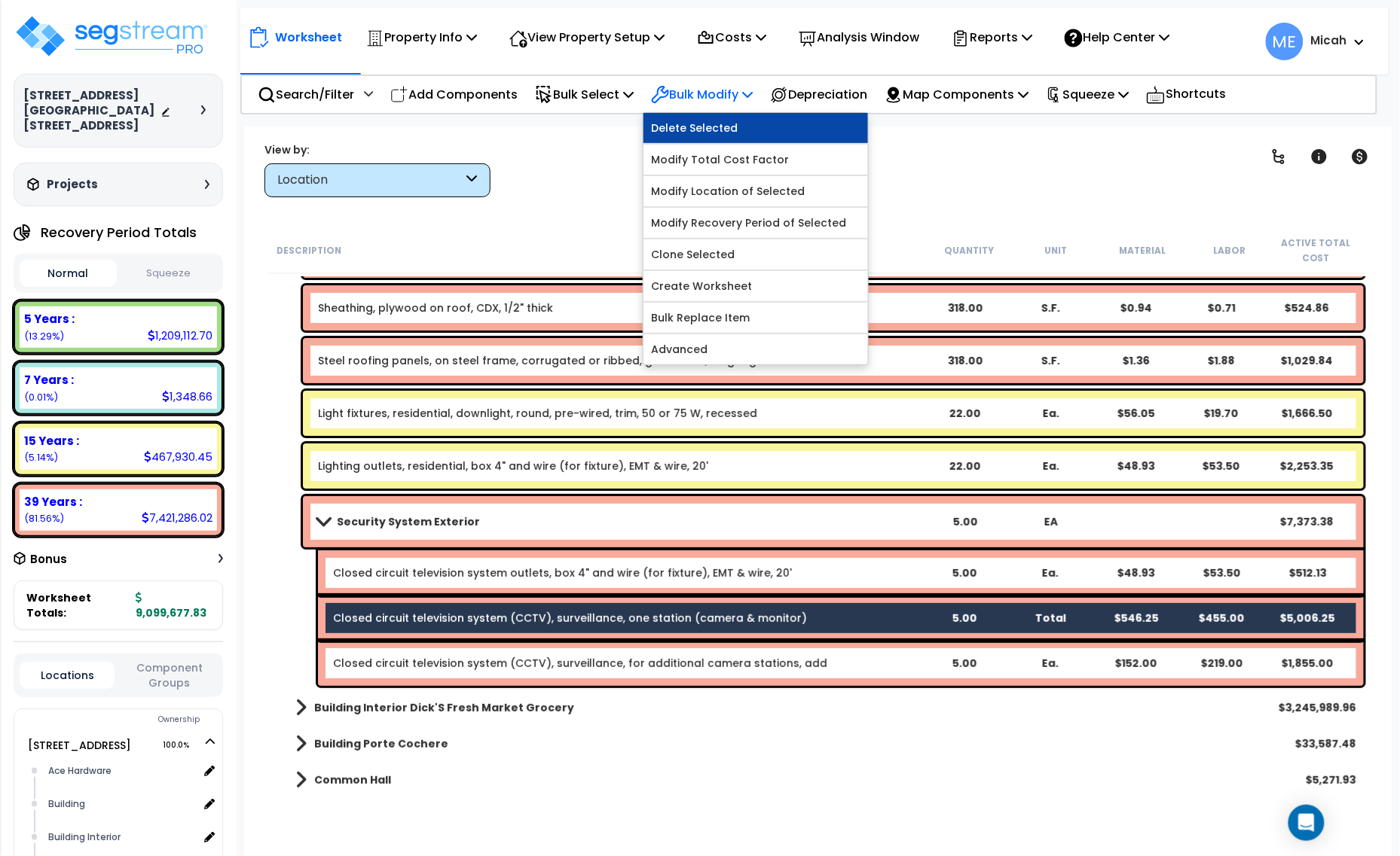
click at [747, 125] on link "Delete Selected" at bounding box center [756, 128] width 225 height 30
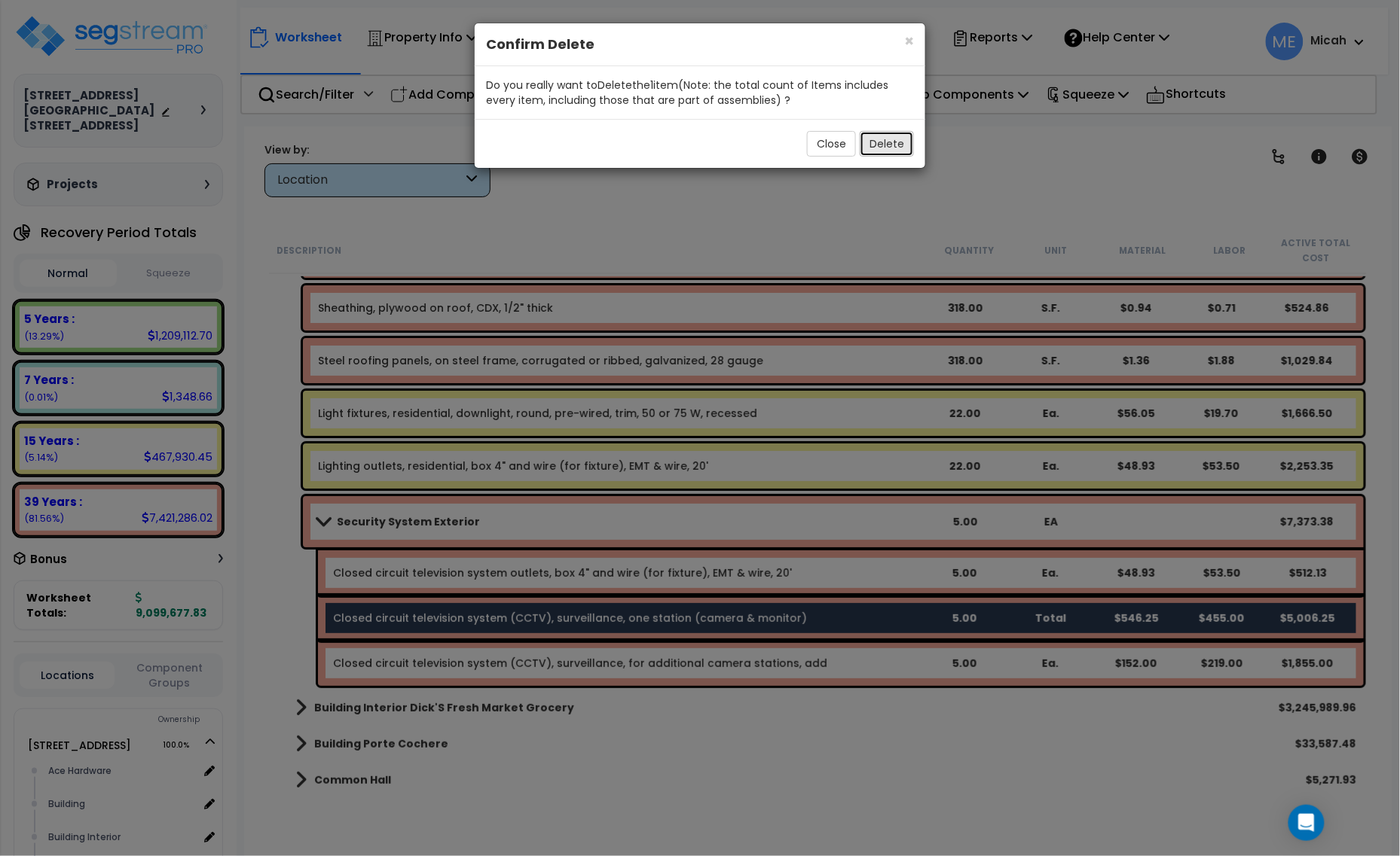
click at [905, 142] on button "Delete" at bounding box center [886, 144] width 54 height 25
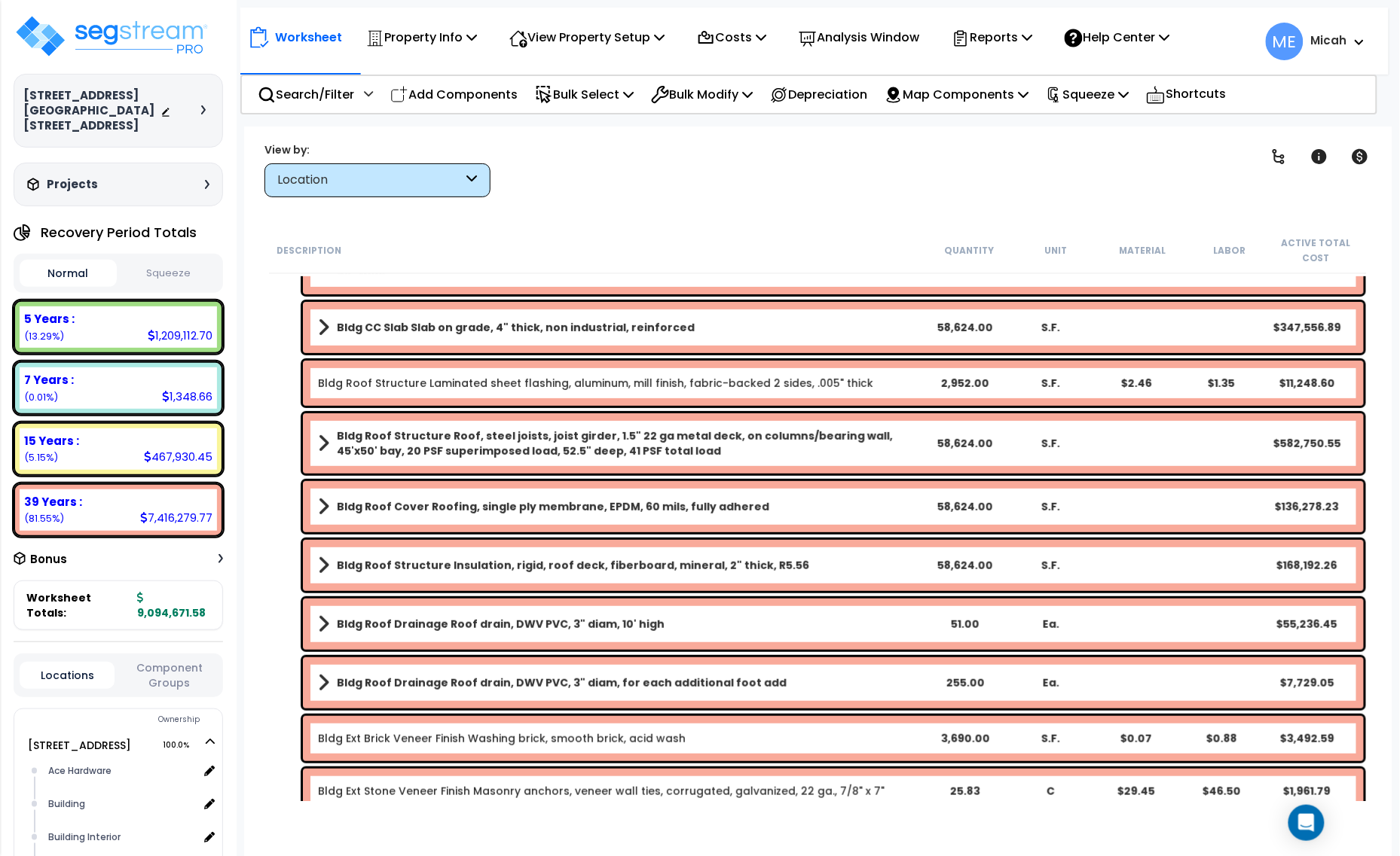
scroll to position [0, 0]
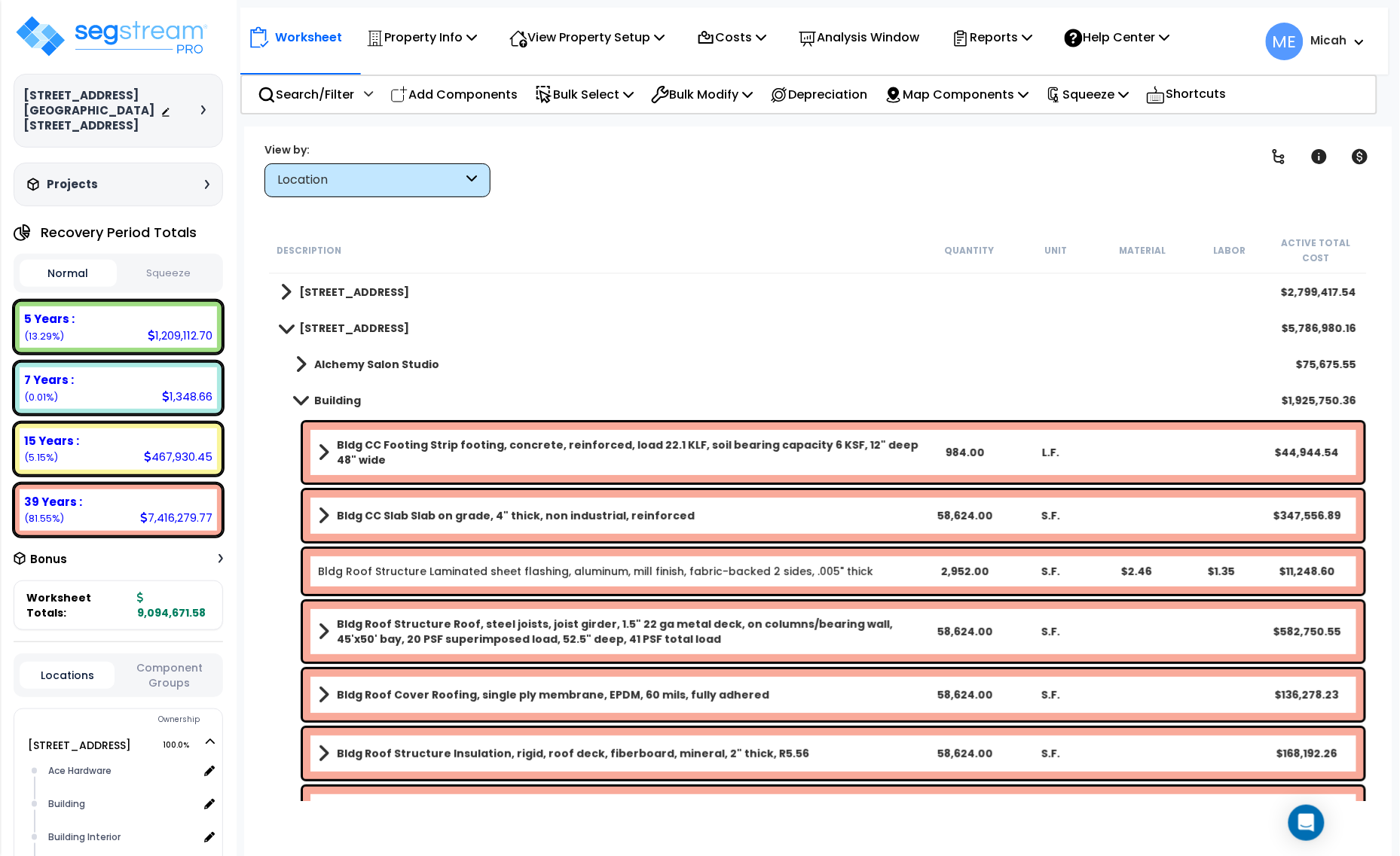
click at [299, 395] on span at bounding box center [301, 401] width 22 height 12
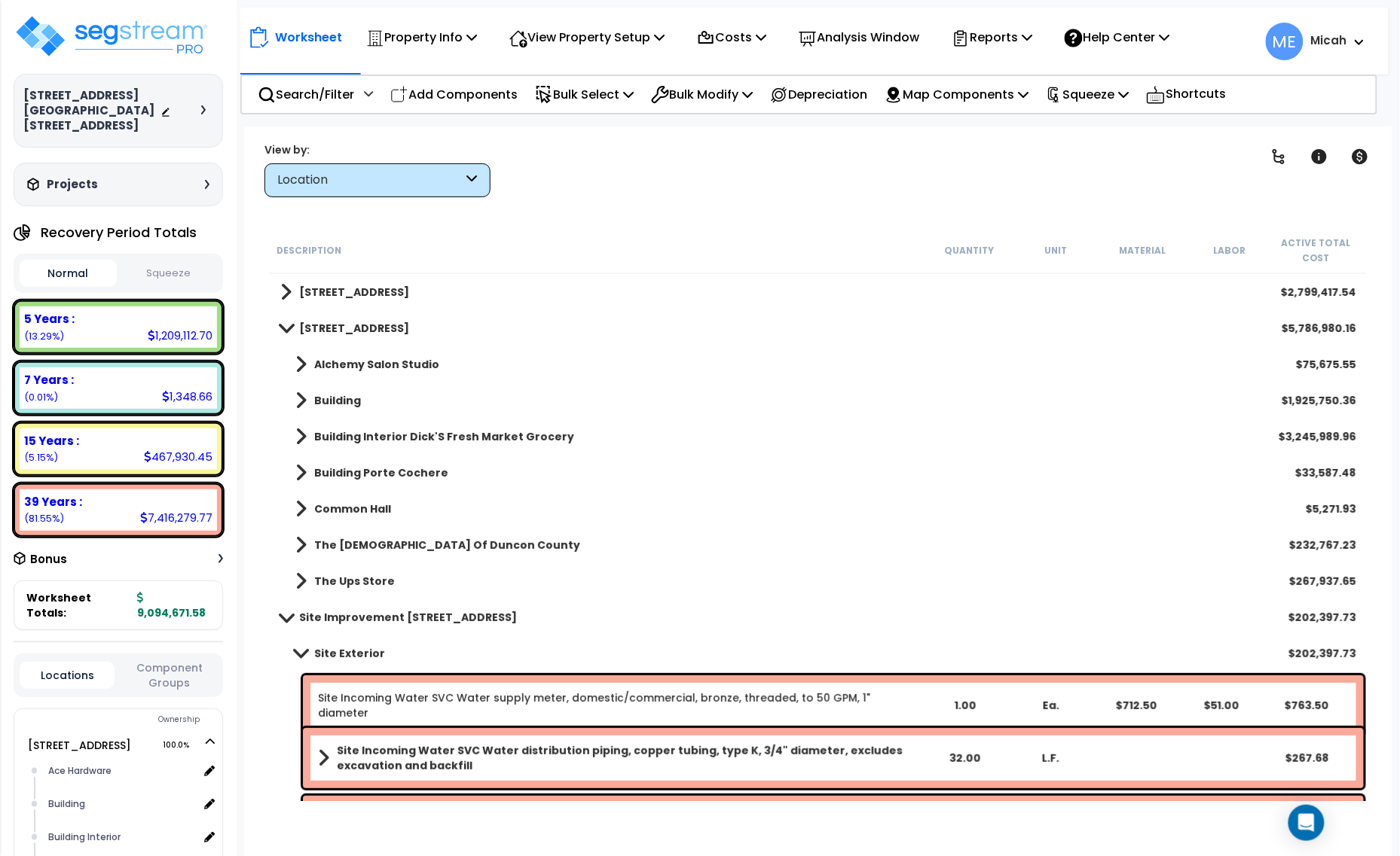
click at [298, 434] on span at bounding box center [301, 437] width 12 height 21
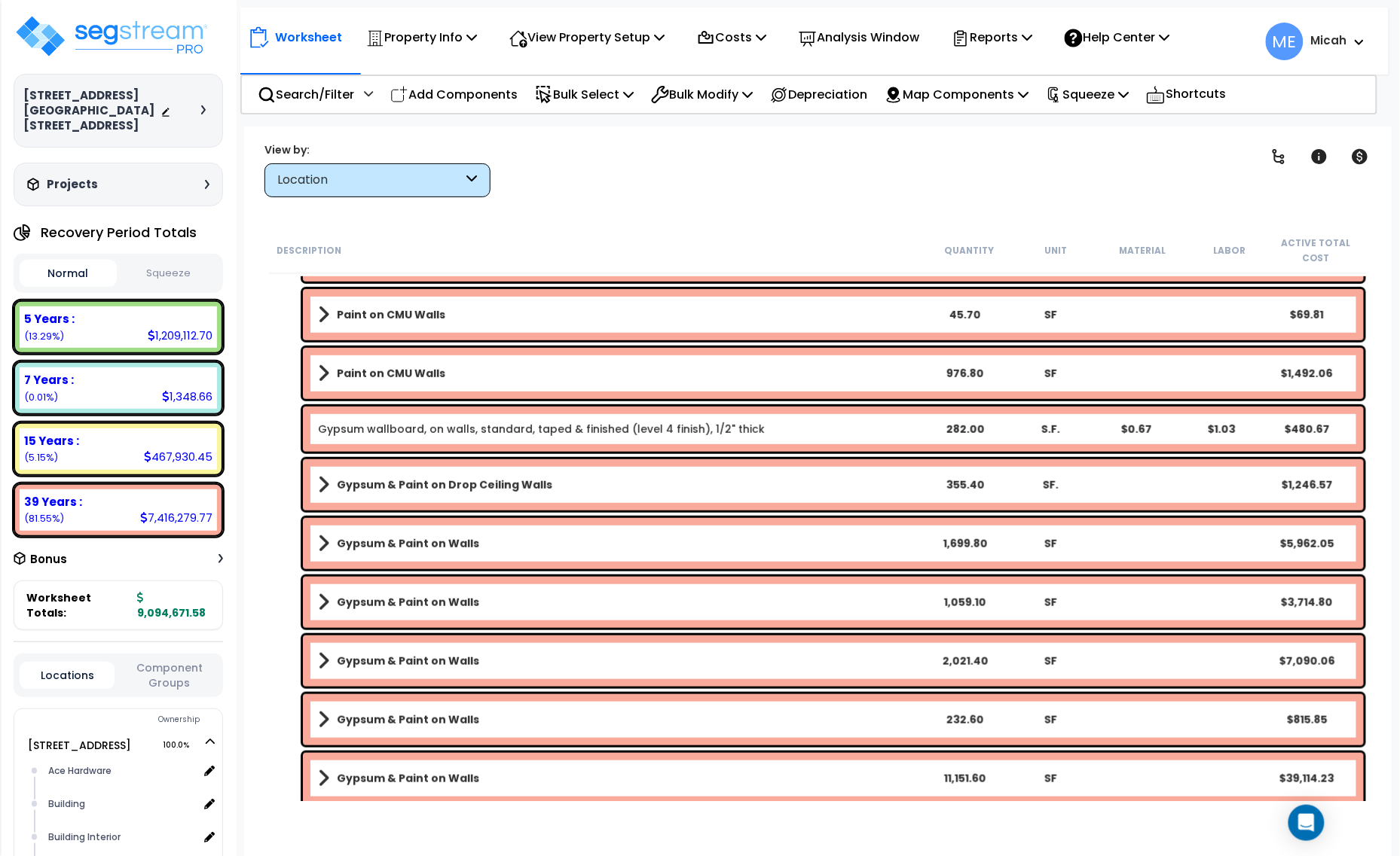
scroll to position [4047, 0]
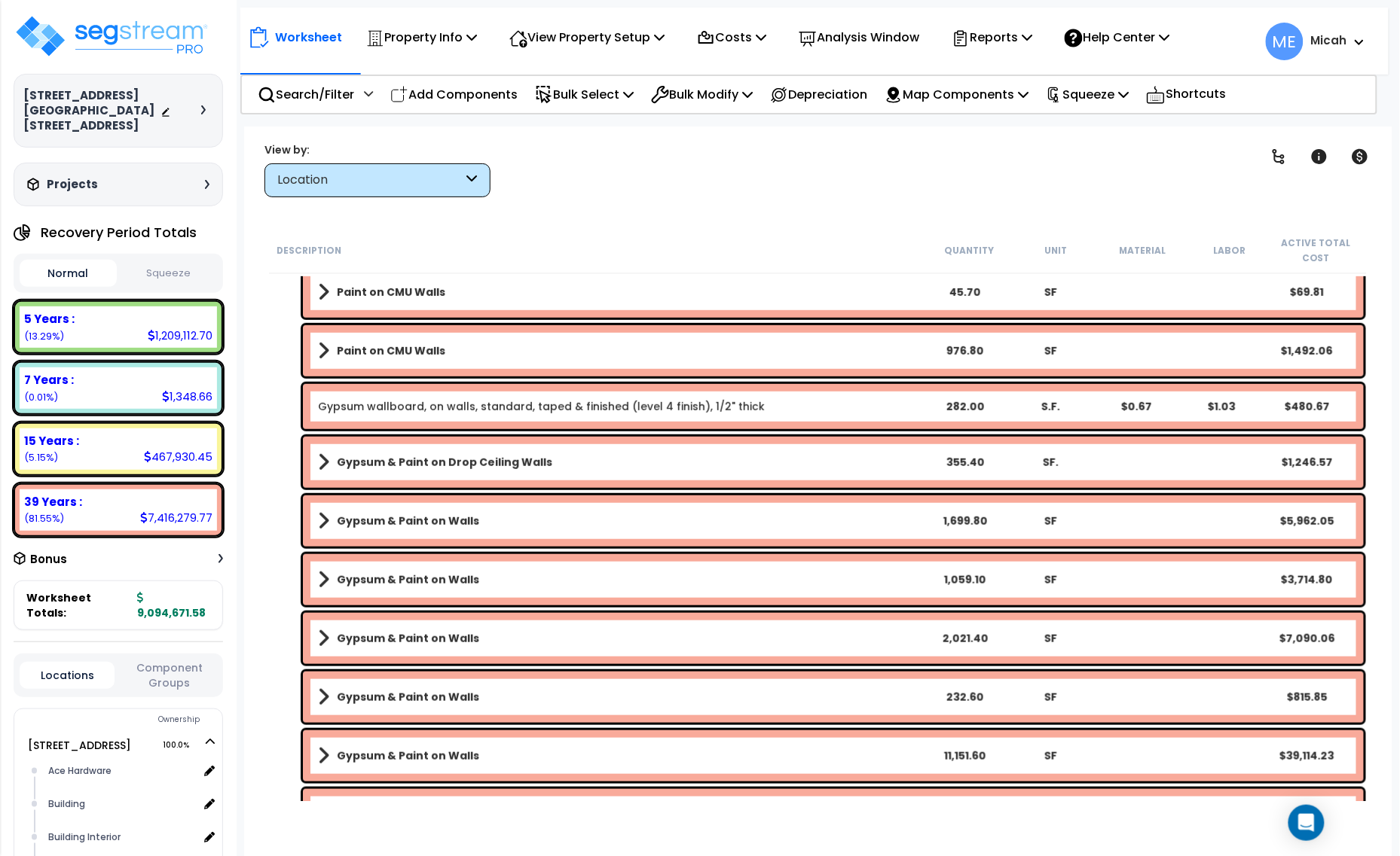
click at [577, 482] on div "Gypsum & Paint on Drop Ceiling Walls 355.40 SF. $1,246.57" at bounding box center [833, 462] width 1061 height 51
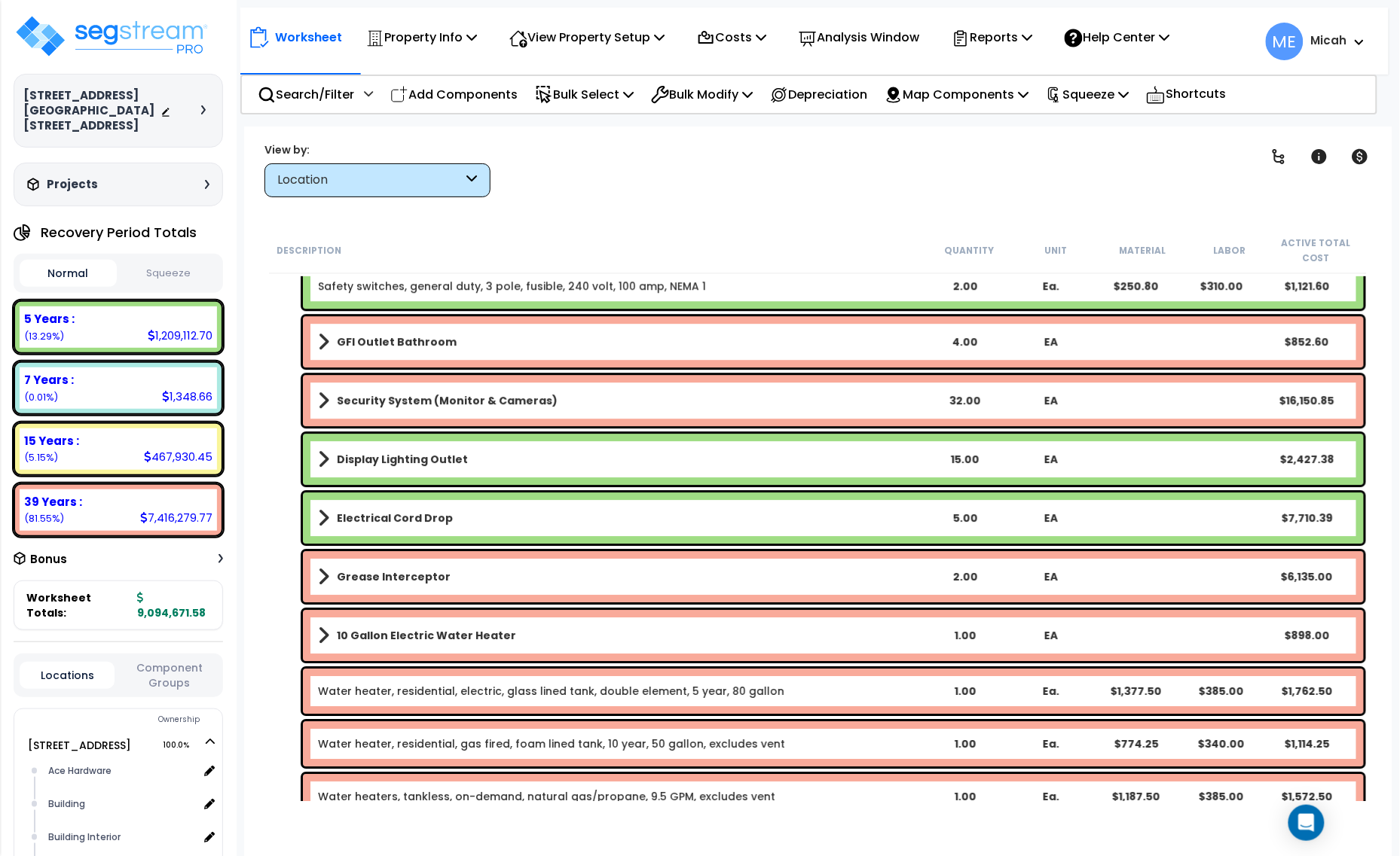
scroll to position [8848, 0]
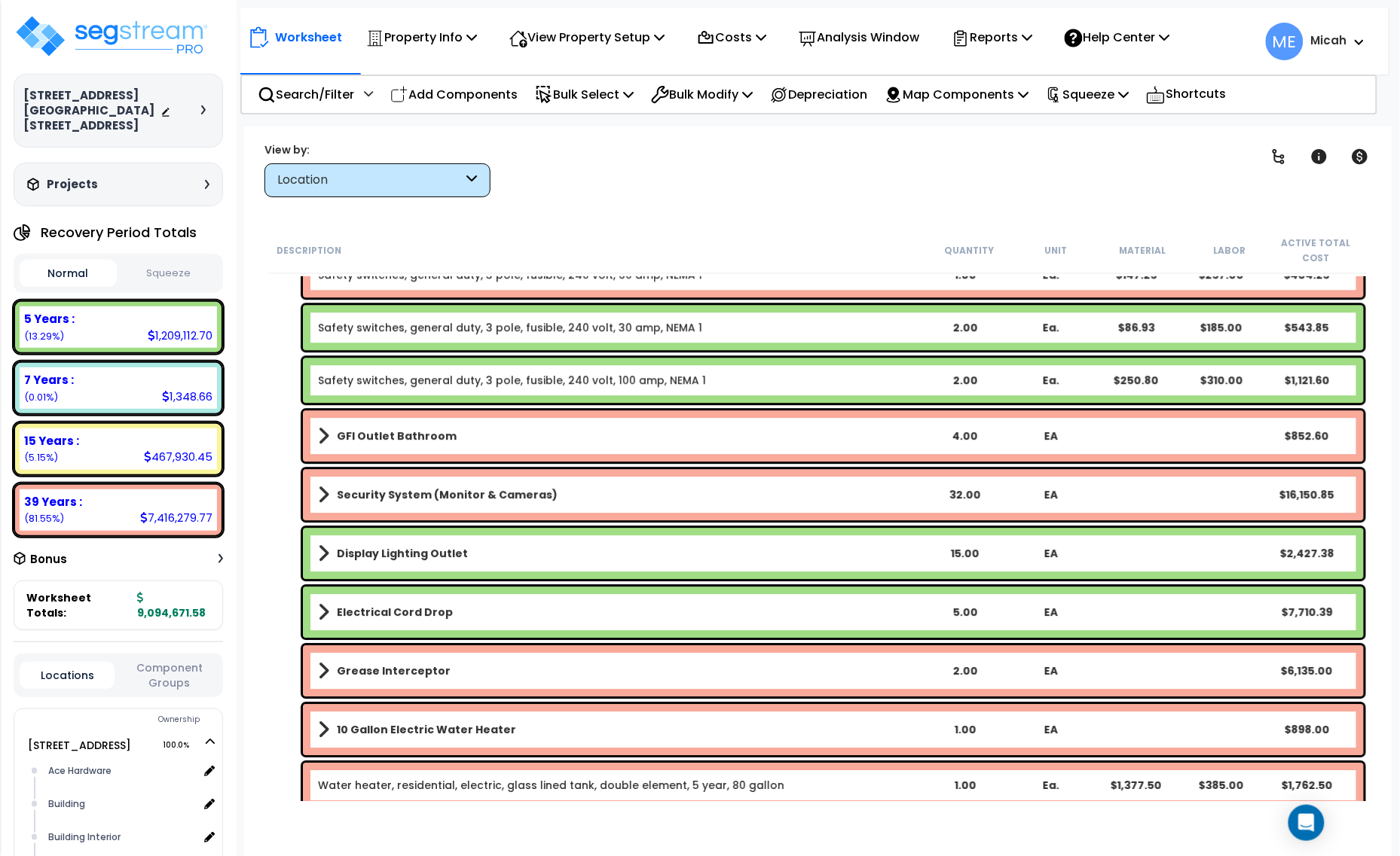
click at [323, 493] on span at bounding box center [324, 495] width 12 height 21
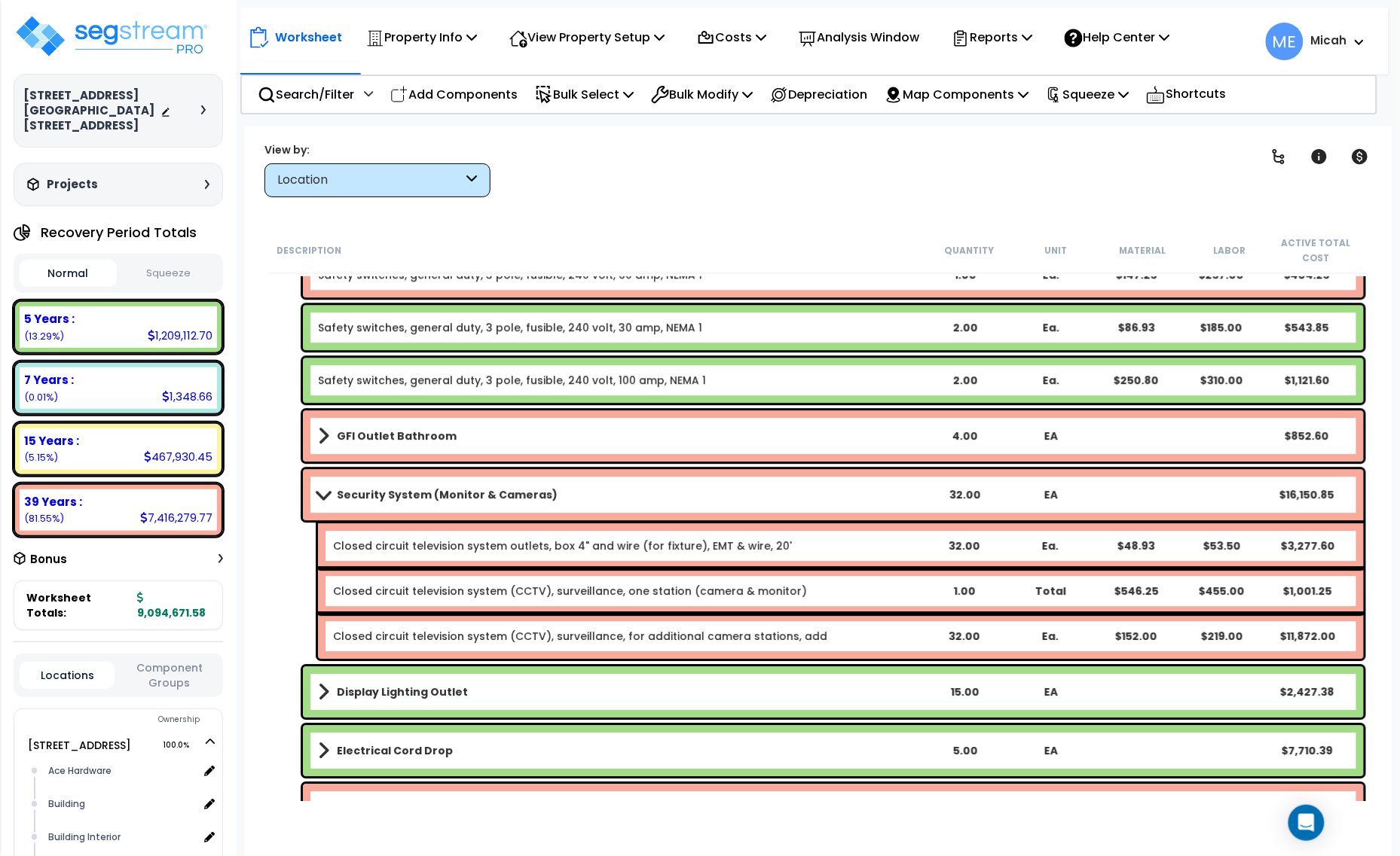
click at [981, 493] on div "32.00" at bounding box center [965, 494] width 82 height 15
click at [948, 544] on div "32.00" at bounding box center [964, 545] width 81 height 15
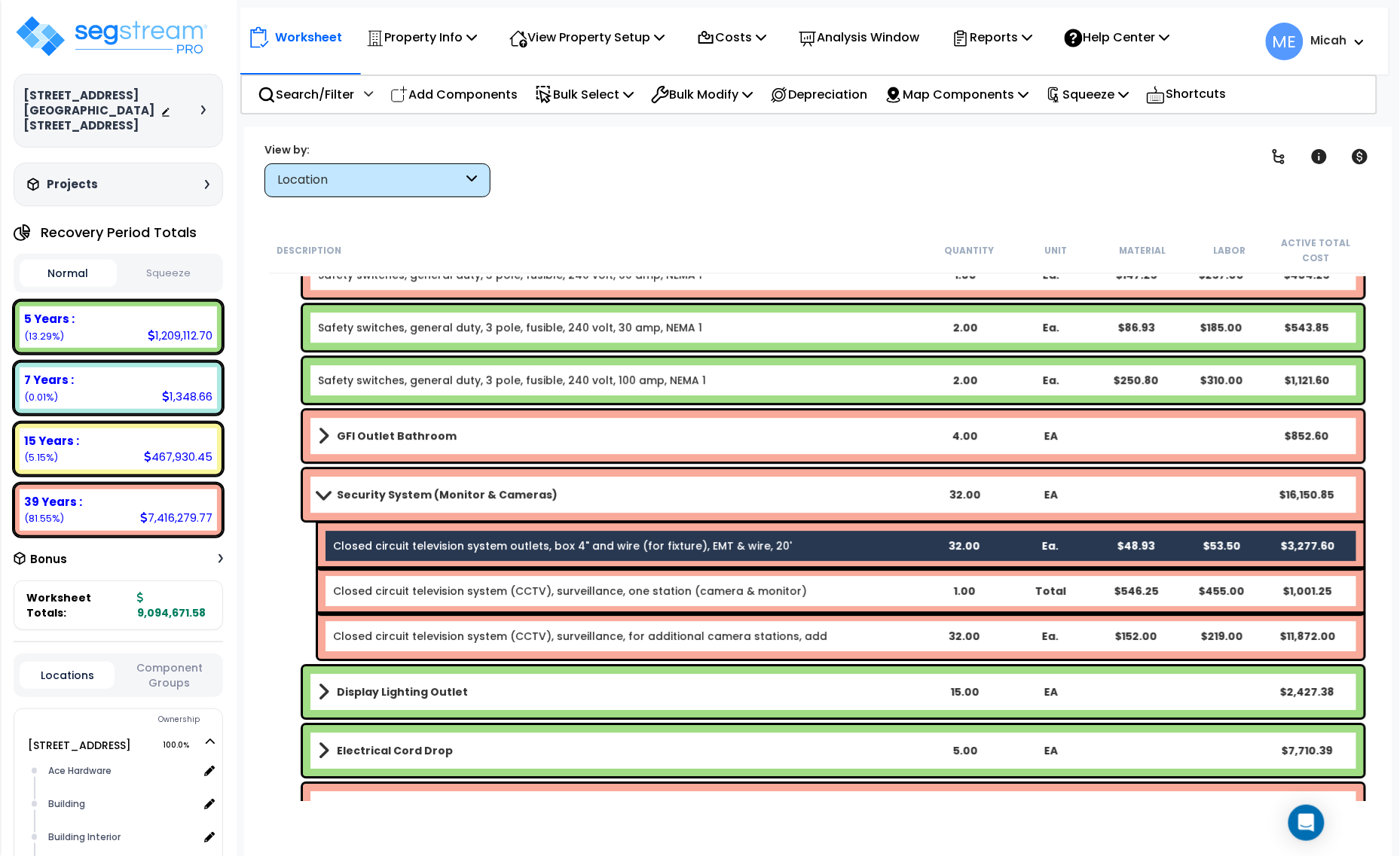
click at [951, 629] on div "32.00" at bounding box center [964, 636] width 81 height 15
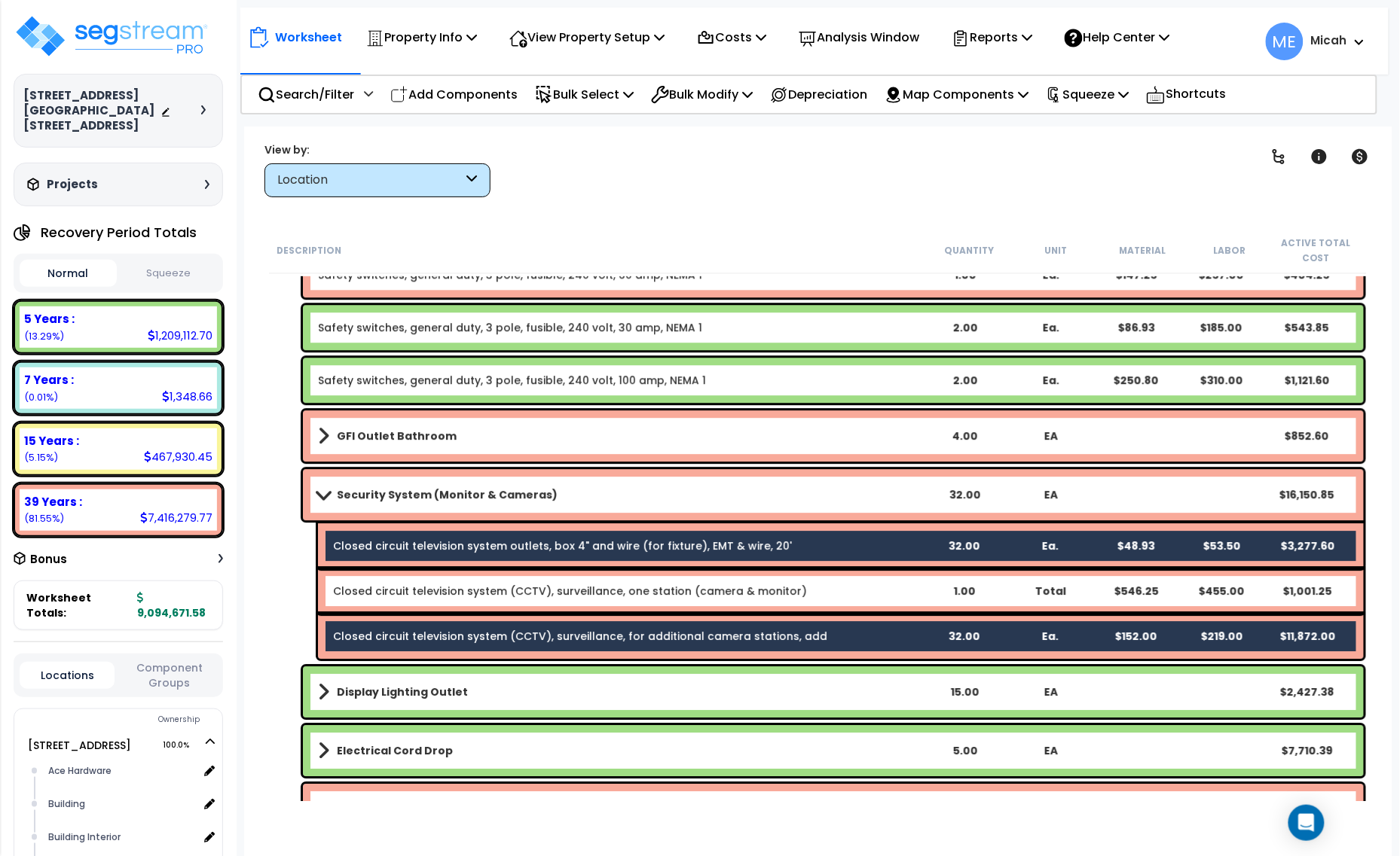
click at [909, 497] on link "Security System (Monitor & Cameras)" at bounding box center [619, 495] width 603 height 21
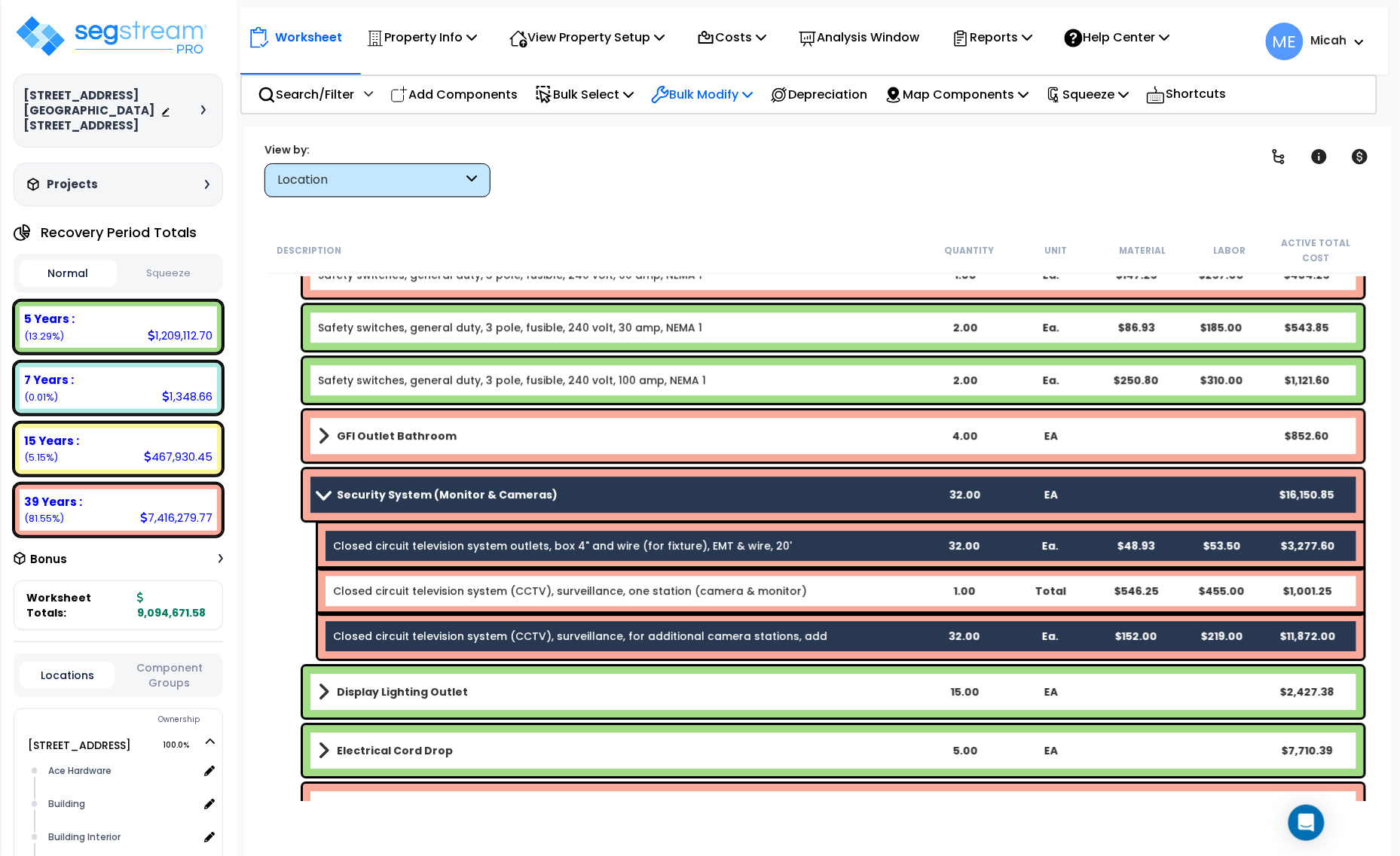
click at [744, 87] on p "Bulk Modify" at bounding box center [702, 94] width 102 height 21
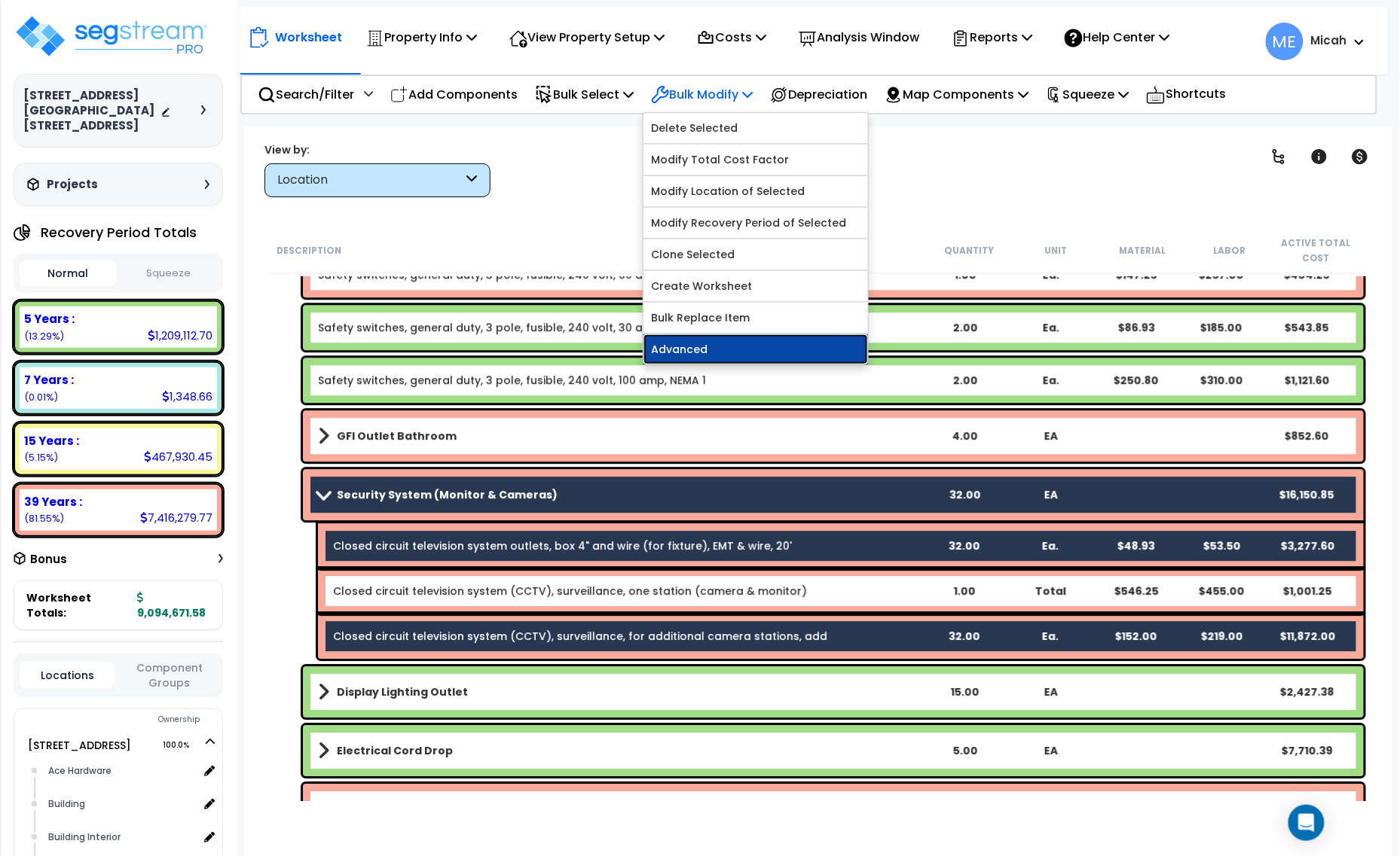
click at [759, 350] on link "Advanced" at bounding box center [756, 349] width 225 height 30
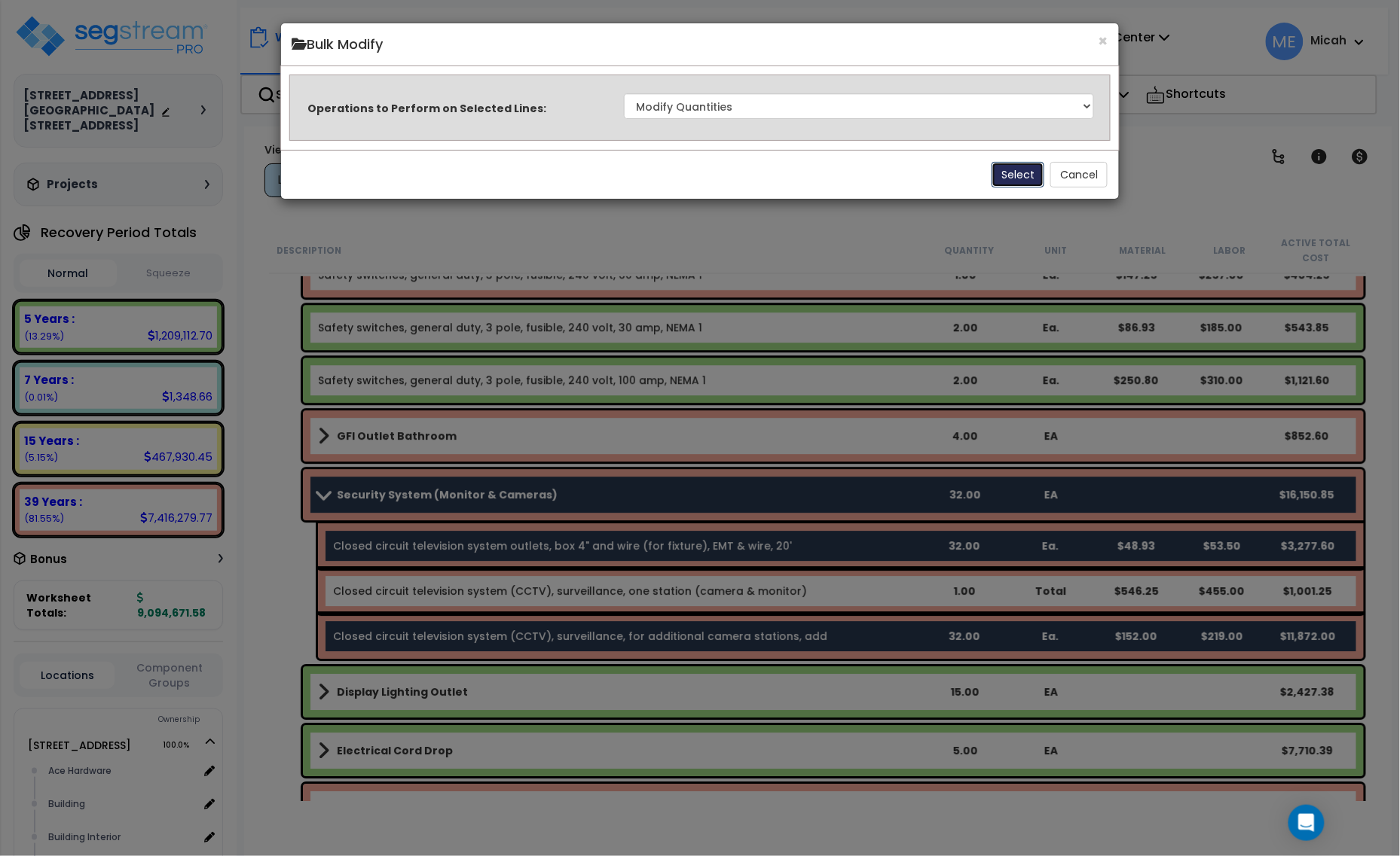
click at [1021, 173] on button "Select" at bounding box center [1018, 175] width 53 height 25
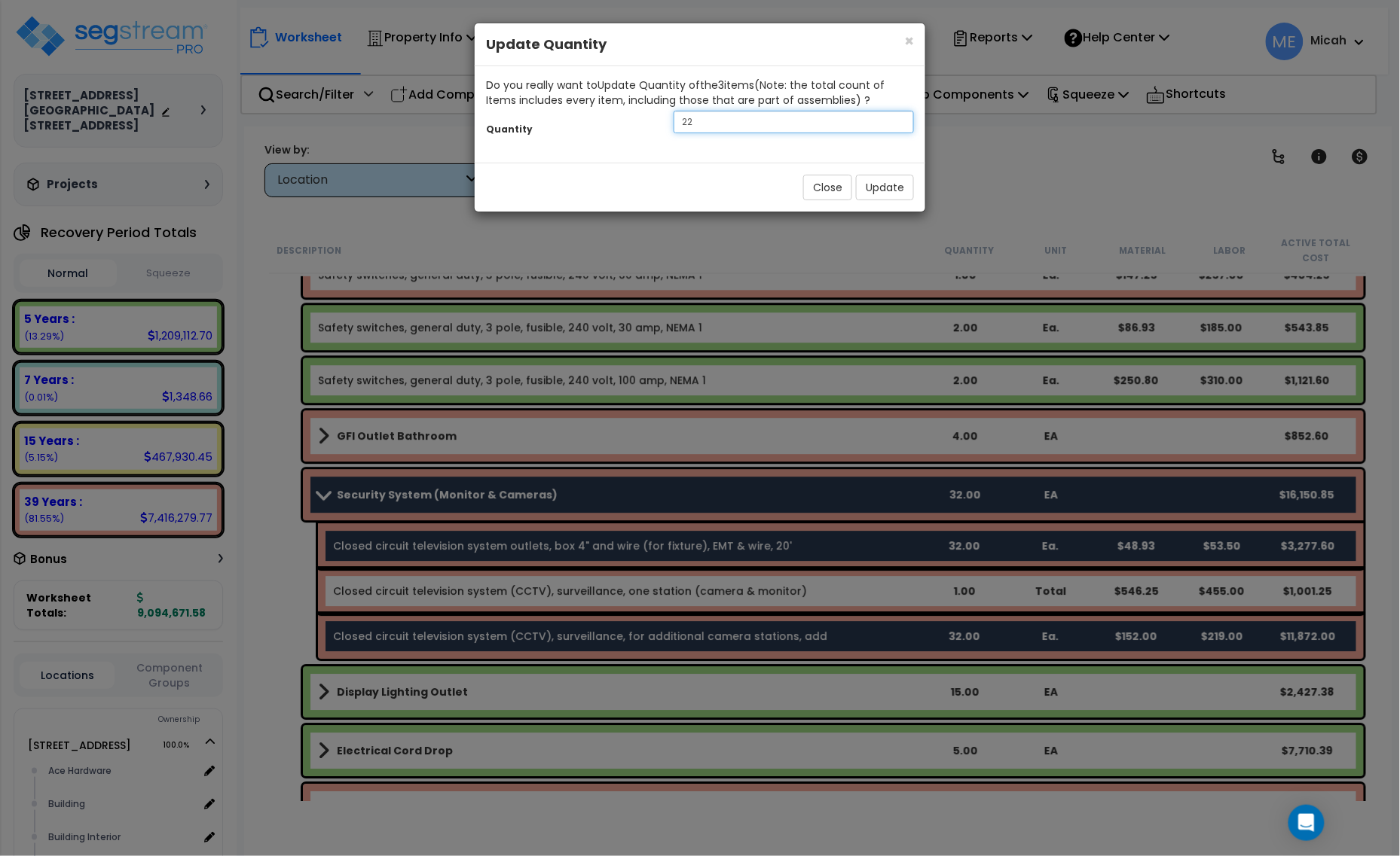
drag, startPoint x: 712, startPoint y: 121, endPoint x: 622, endPoint y: 126, distance: 90.1
click at [626, 126] on div "Quantity 22" at bounding box center [700, 123] width 451 height 32
type input "37"
click at [884, 183] on button "Update" at bounding box center [884, 188] width 58 height 25
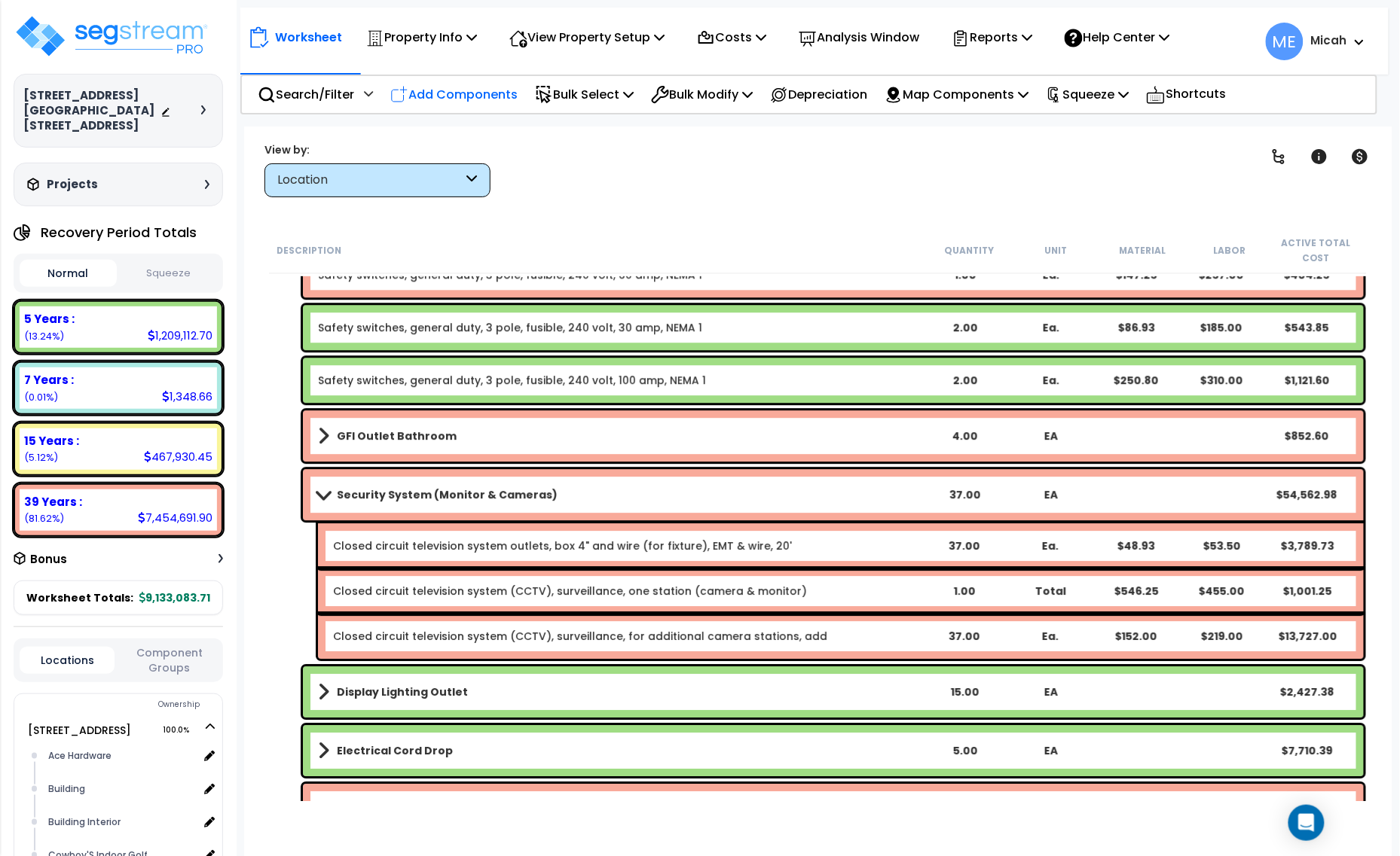
click at [471, 100] on p "Add Components" at bounding box center [454, 94] width 127 height 21
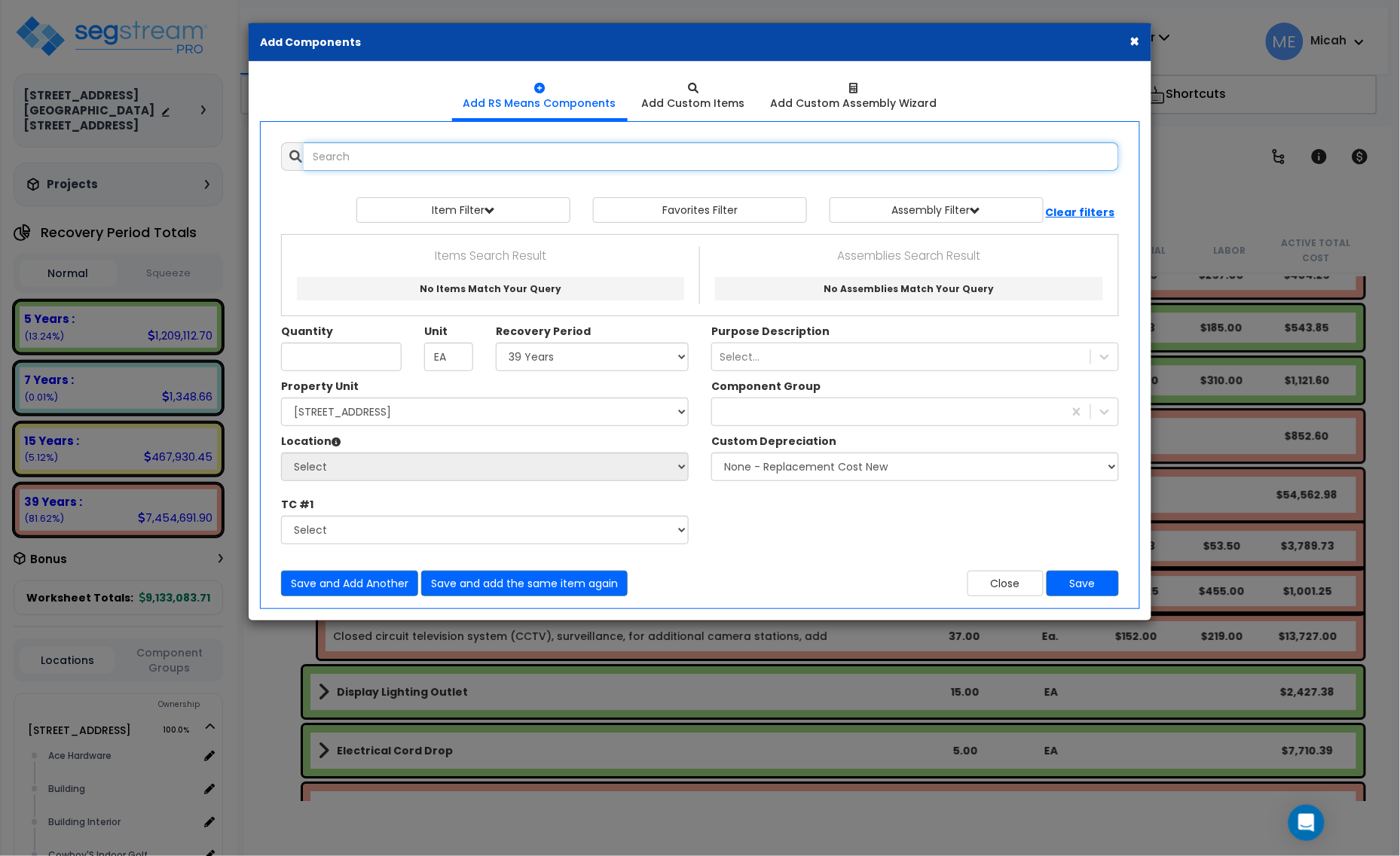
select select
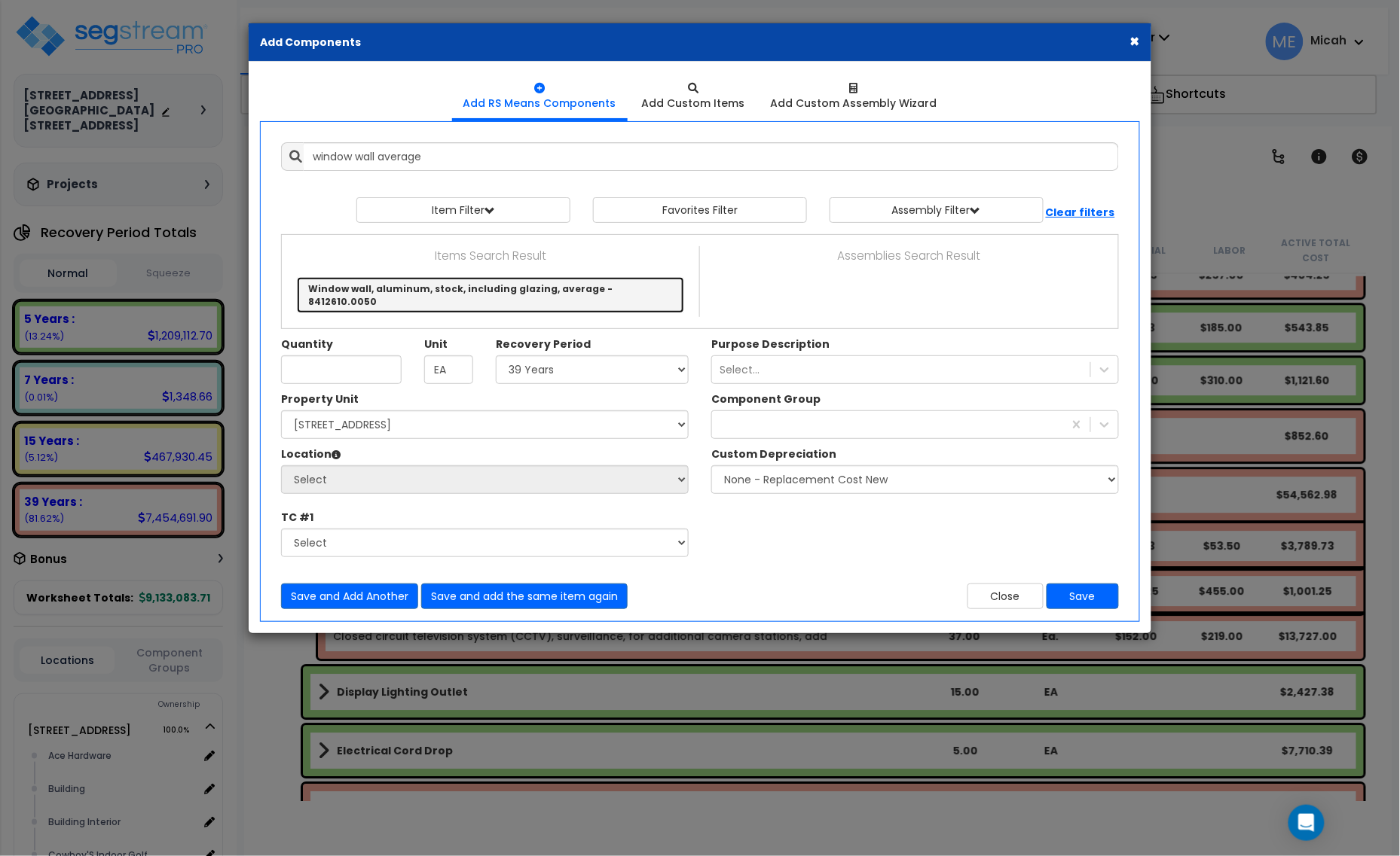
click at [600, 284] on link "Window wall, aluminum, stock, including glazing, average - 8412610.0050" at bounding box center [491, 295] width 387 height 36
type input "Window wall, aluminum, stock, including glazing, average - 8412610.0050"
checkbox input "false"
type input "S.F."
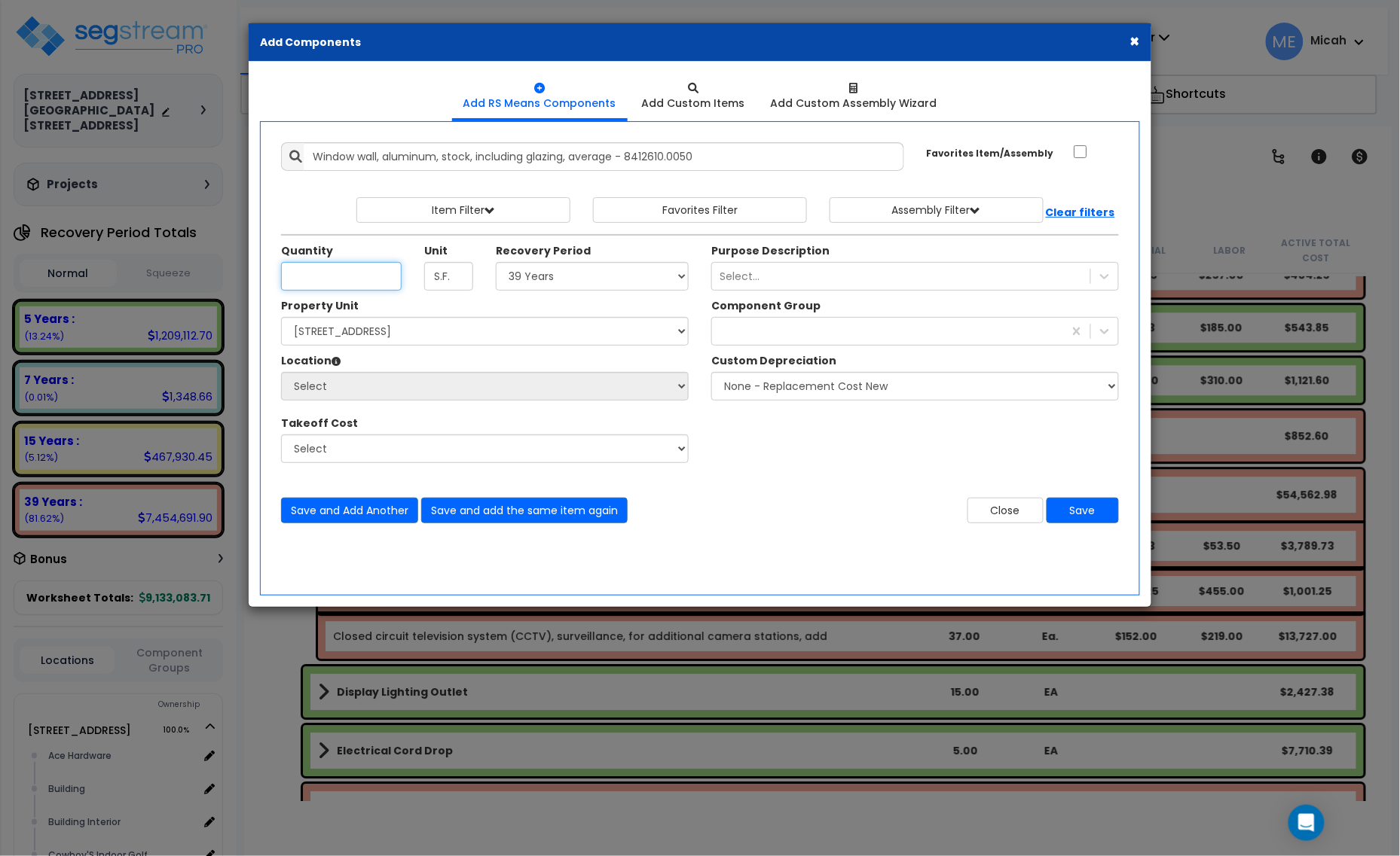
click at [351, 275] on input "Unit Quantity" at bounding box center [340, 276] width 120 height 28
type input "24"
click at [533, 277] on select "Select 5 Years 7 Years 15 Years 20 Years 39 Years 27.5 Year" at bounding box center [591, 276] width 193 height 28
select select "39Y"
click at [497, 263] on select "Select 5 Years 7 Years 15 Years 20 Years 39 Years 27.5 Year" at bounding box center [591, 276] width 193 height 28
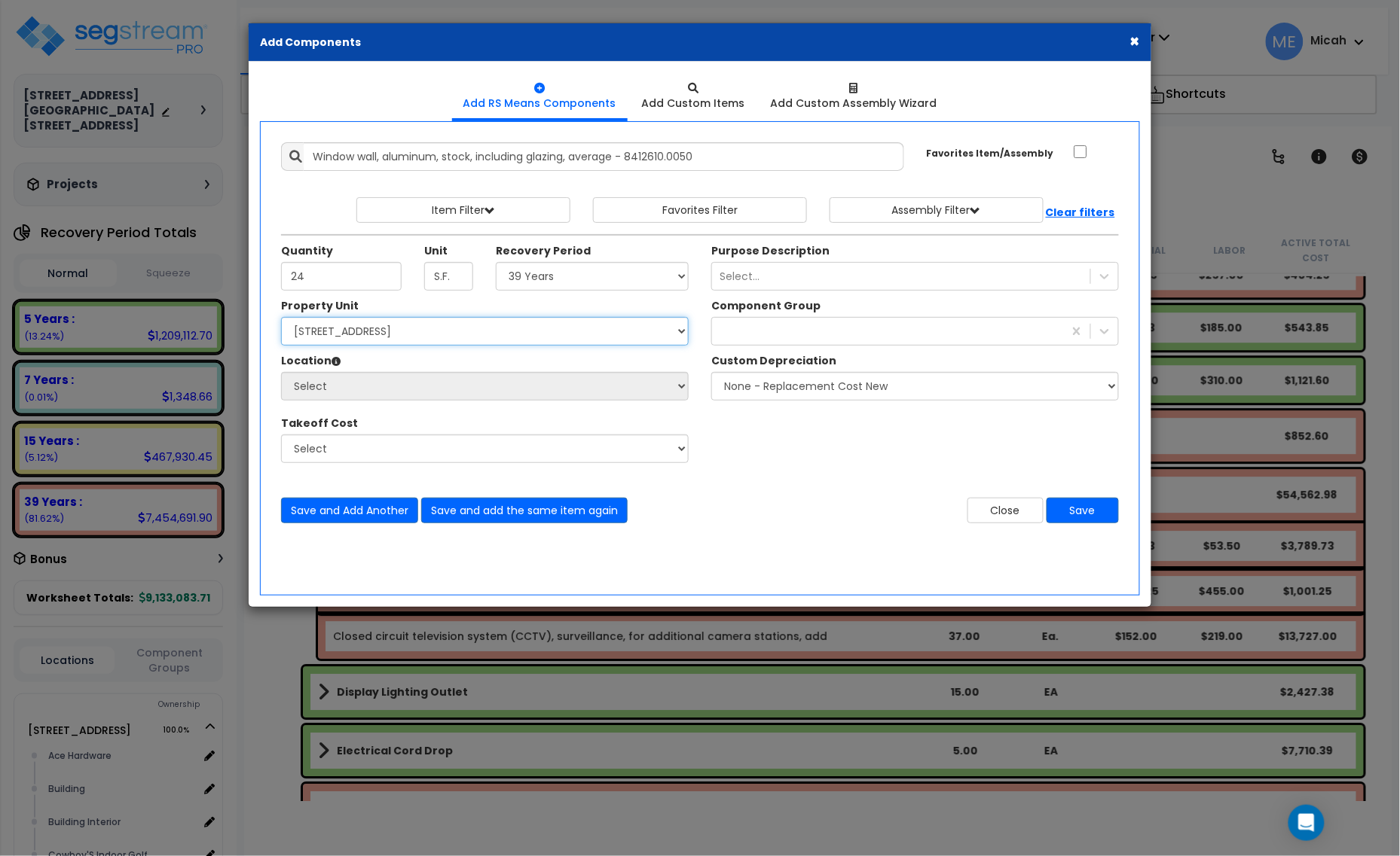
click at [521, 336] on select "Select [STREET_ADDRESS] [STREET_ADDRESS] Site Improvement [STREET_ADDRESS] Site…" at bounding box center [484, 330] width 408 height 28
select select "161428"
click at [281, 318] on select "Select [STREET_ADDRESS] [STREET_ADDRESS] Site Improvement [STREET_ADDRESS] Site…" at bounding box center [484, 330] width 408 height 28
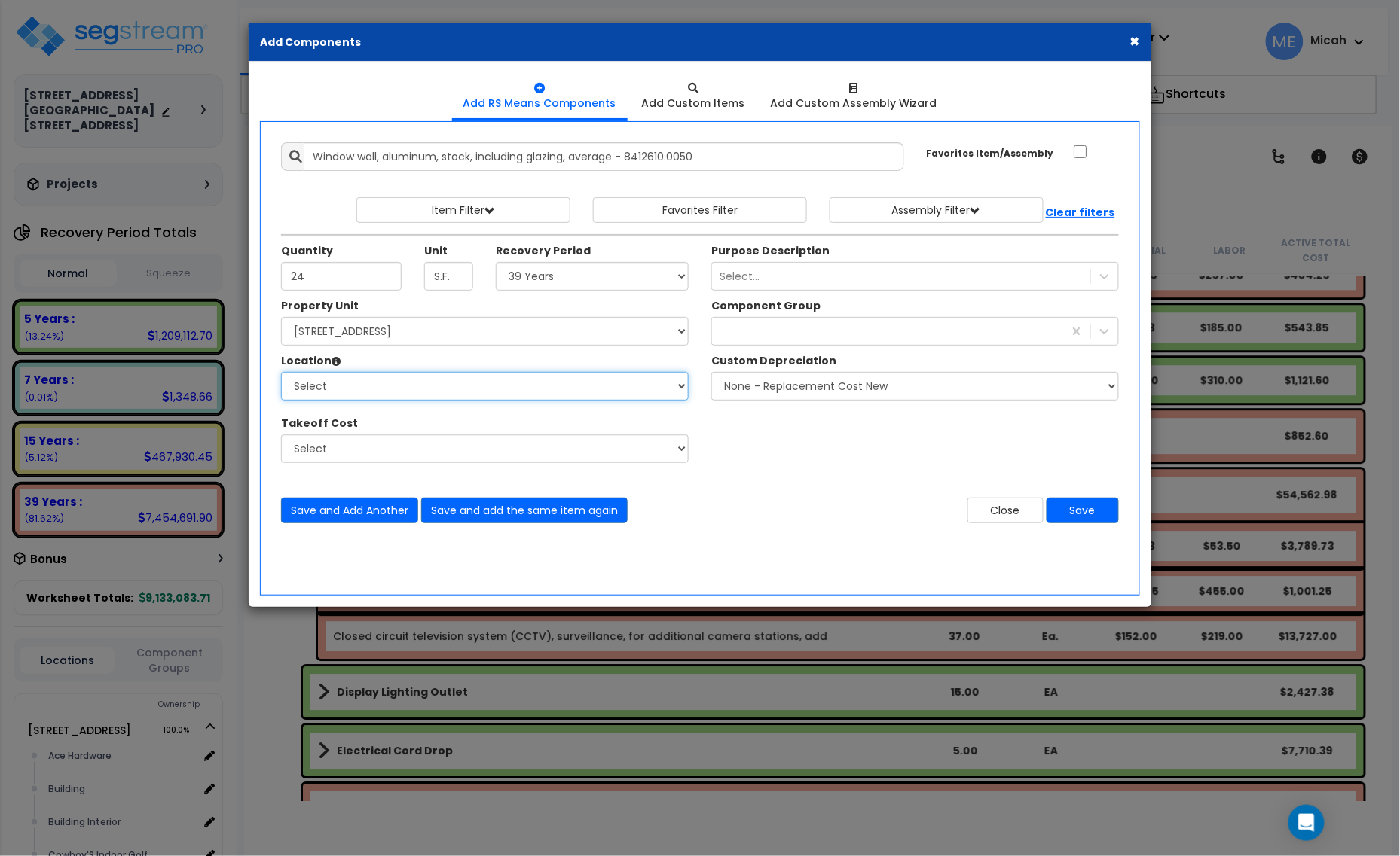
click at [477, 393] on select "Select Alchemy Salon Studio Building Building Interior Building Interior Dick'S…" at bounding box center [484, 386] width 408 height 28
select select "6"
click at [281, 372] on select "Select Alchemy Salon Studio Building Building Interior Building Interior Dick'S…" at bounding box center [484, 386] width 408 height 28
click at [839, 340] on div at bounding box center [887, 331] width 351 height 24
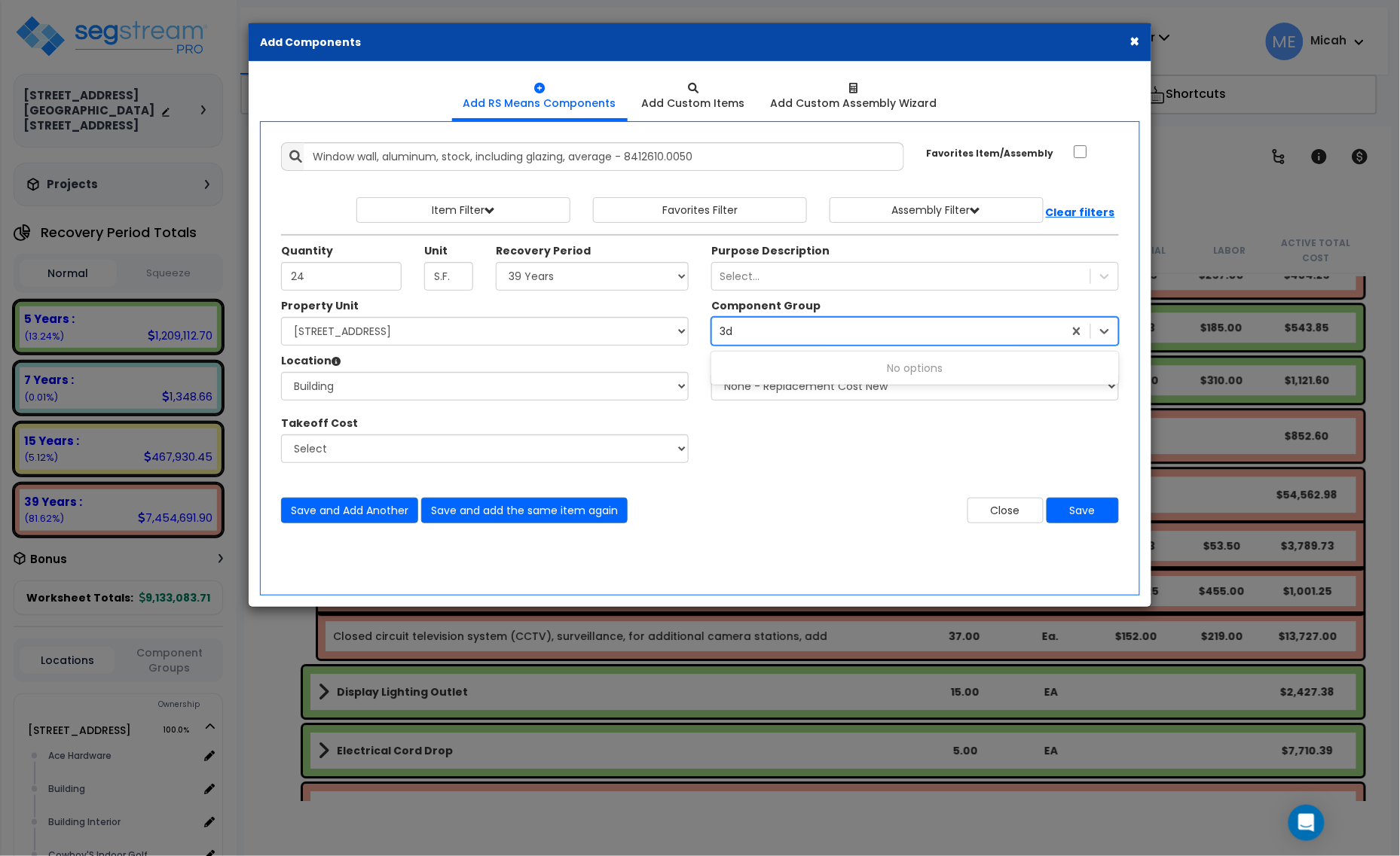
type input "3"
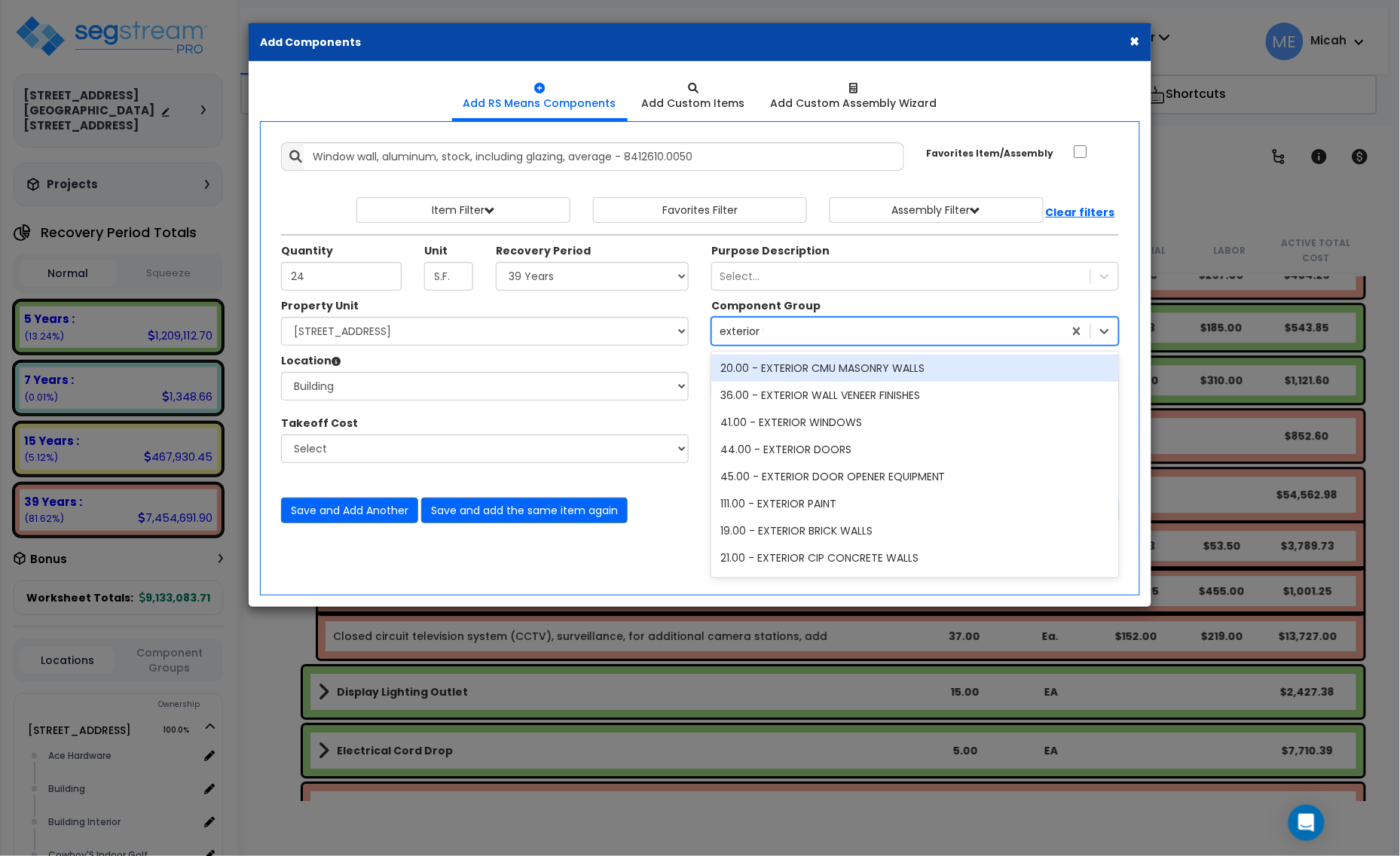
type input "exterior wi"
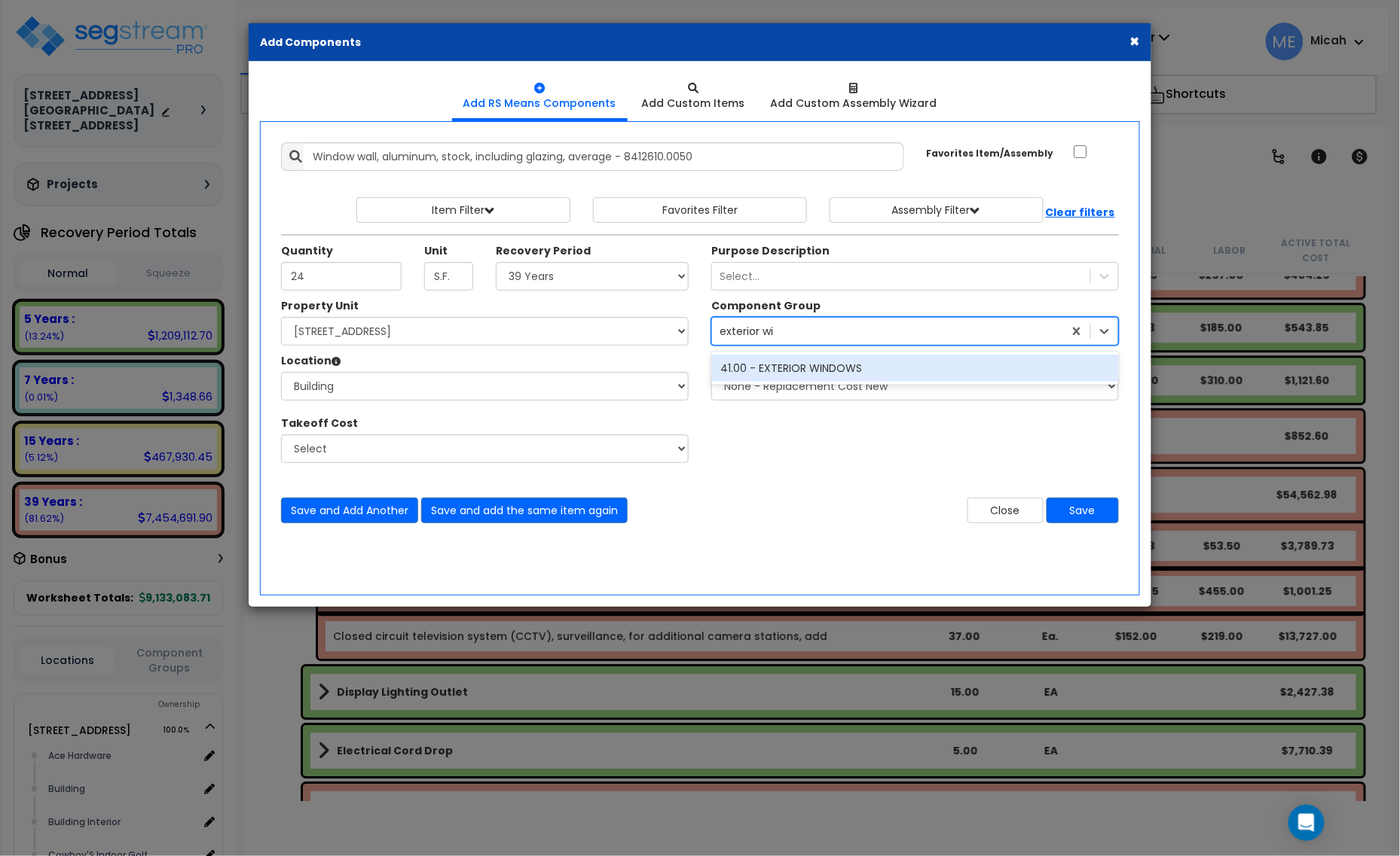
click at [826, 363] on div "41.00 - EXTERIOR WINDOWS" at bounding box center [915, 368] width 408 height 27
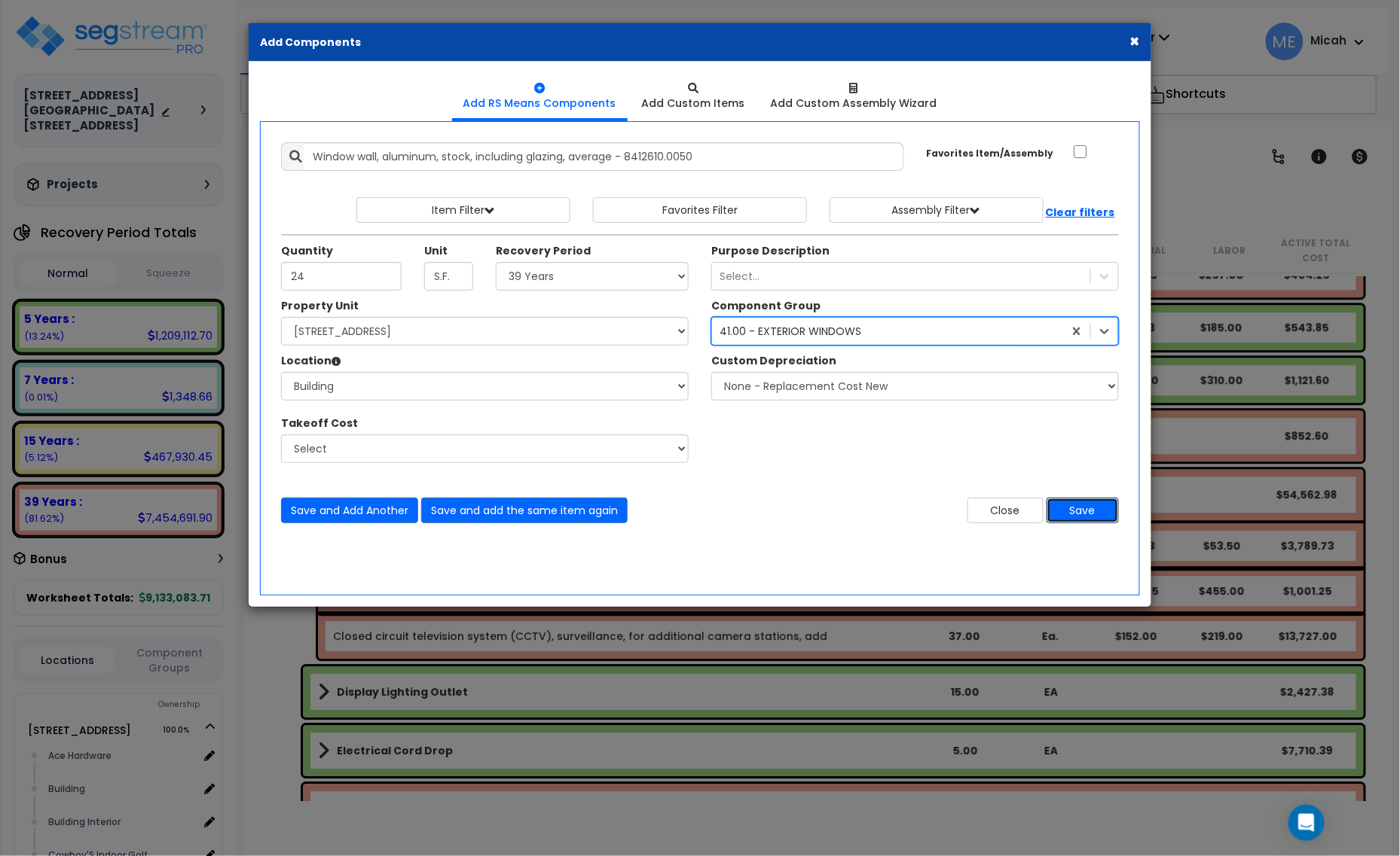
click at [1072, 516] on button "Save" at bounding box center [1082, 510] width 72 height 25
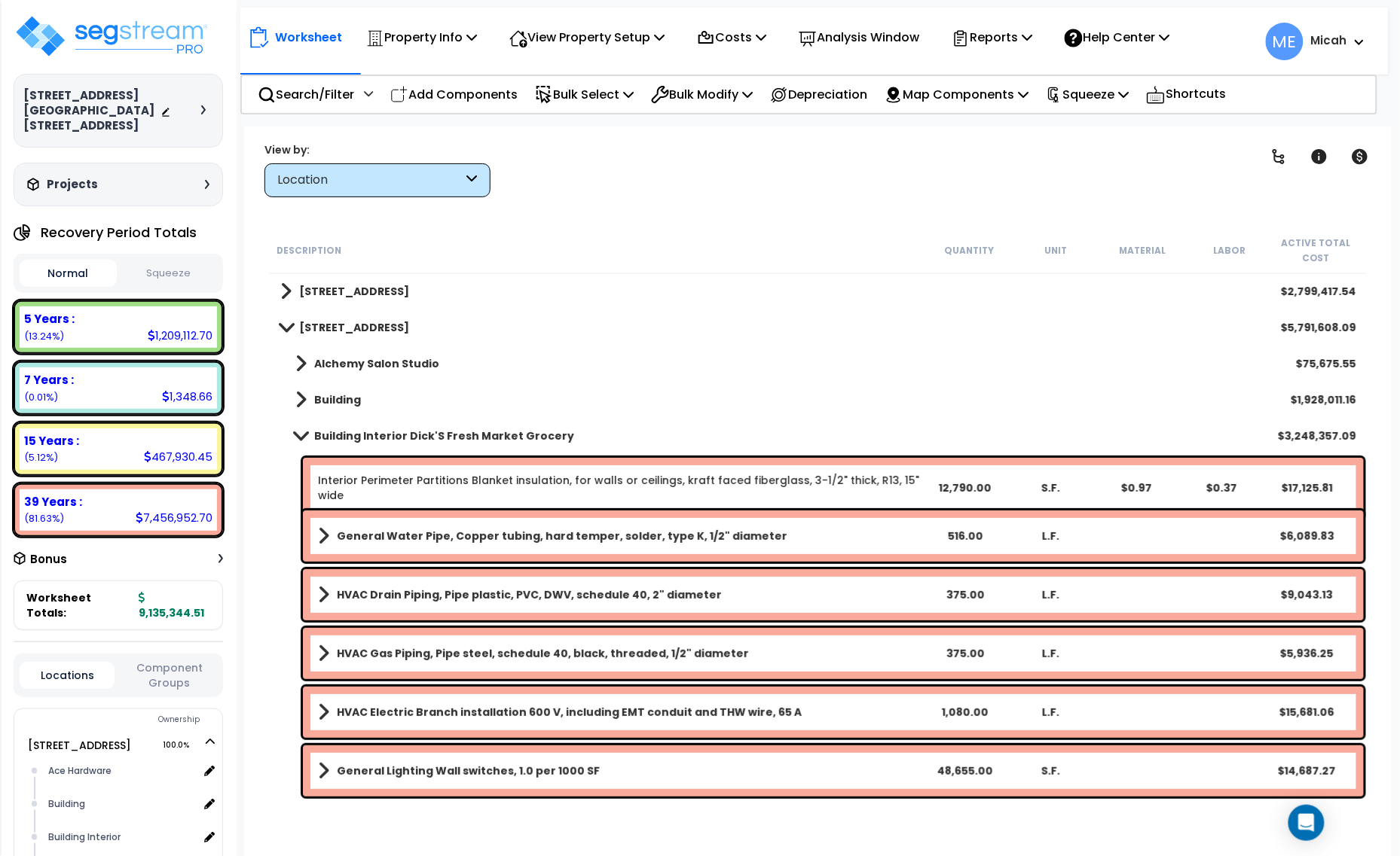
scroll to position [0, 0]
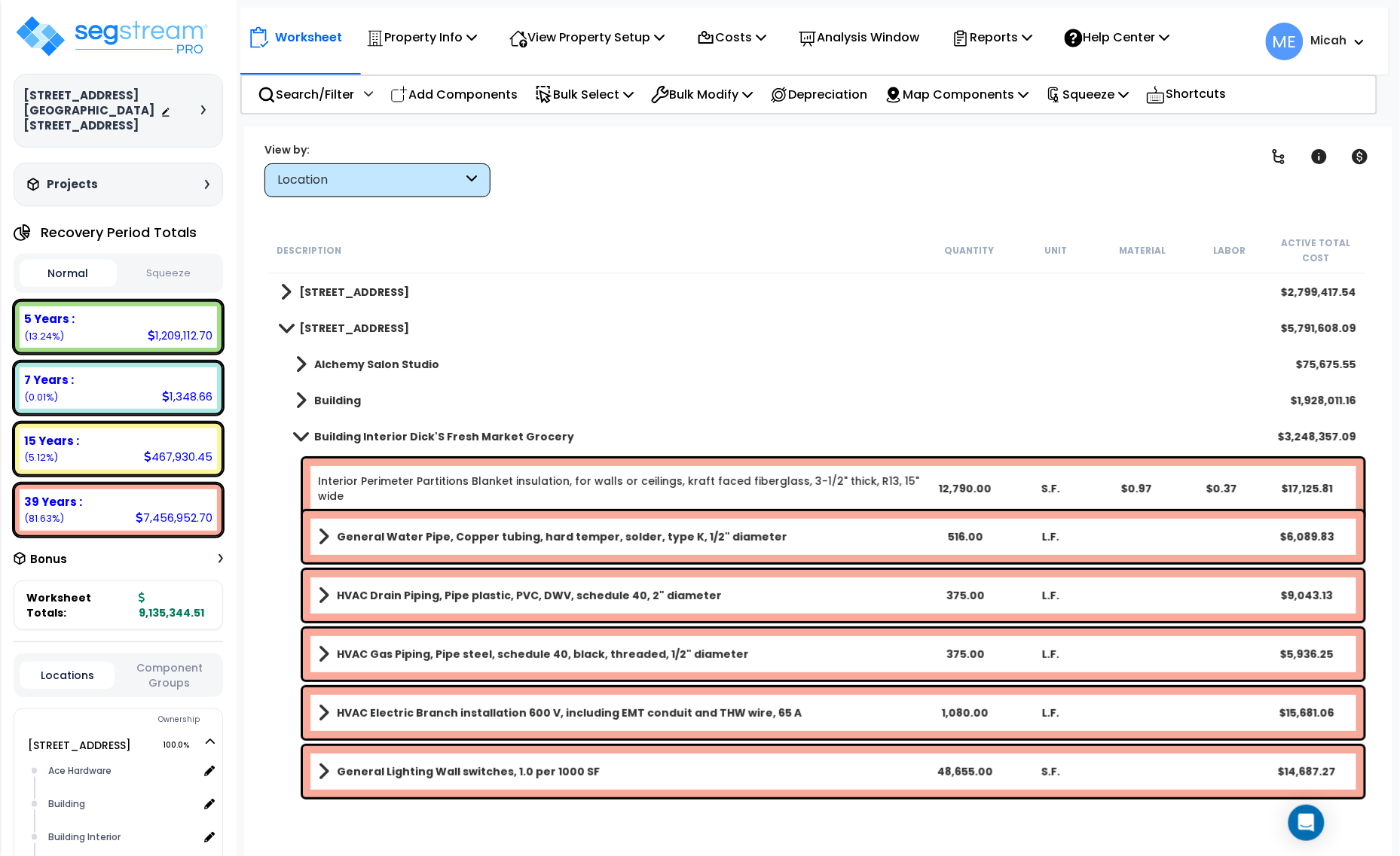
click at [300, 435] on span at bounding box center [301, 437] width 22 height 12
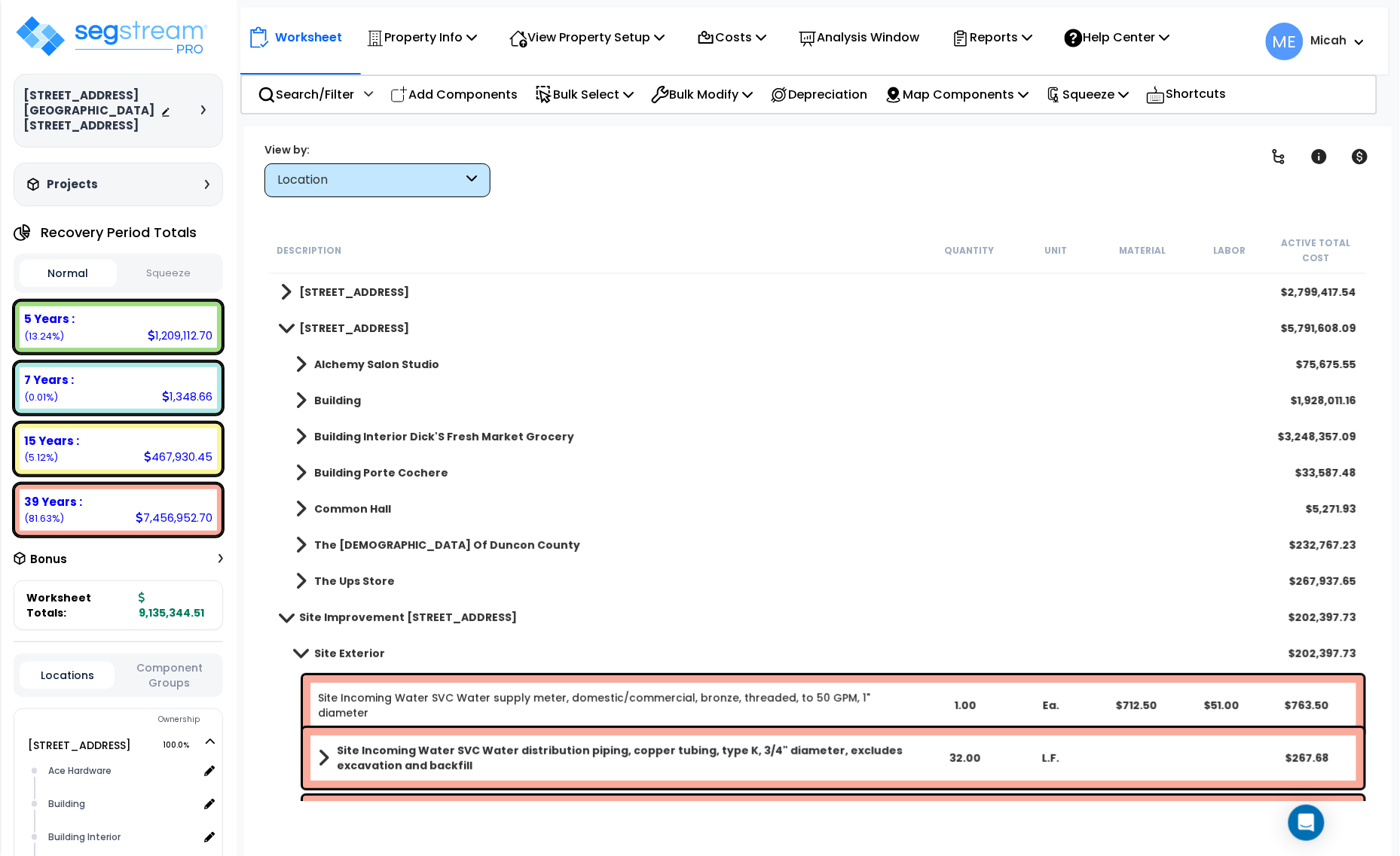
click at [304, 397] on span at bounding box center [301, 401] width 12 height 21
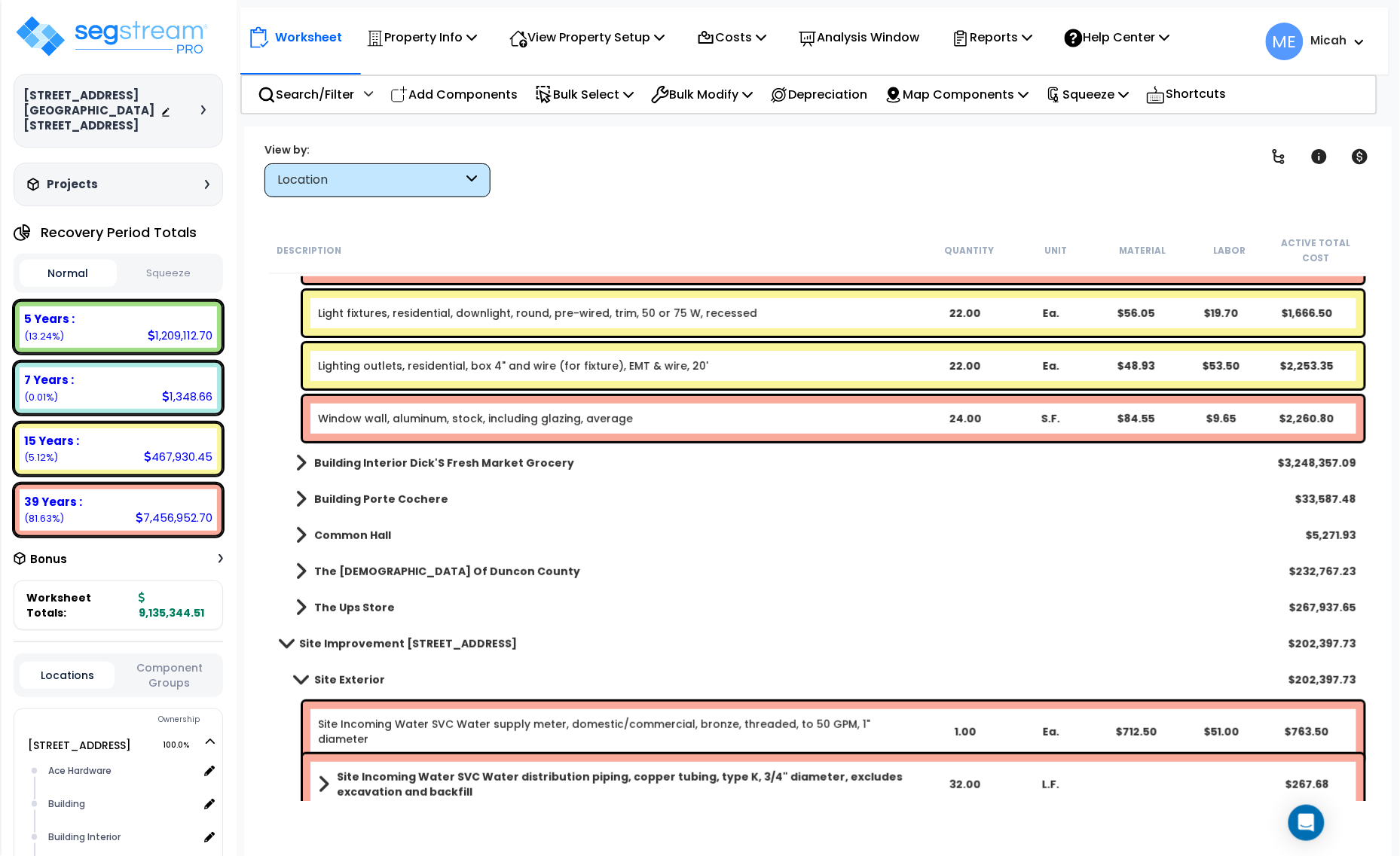
scroll to position [1788, 0]
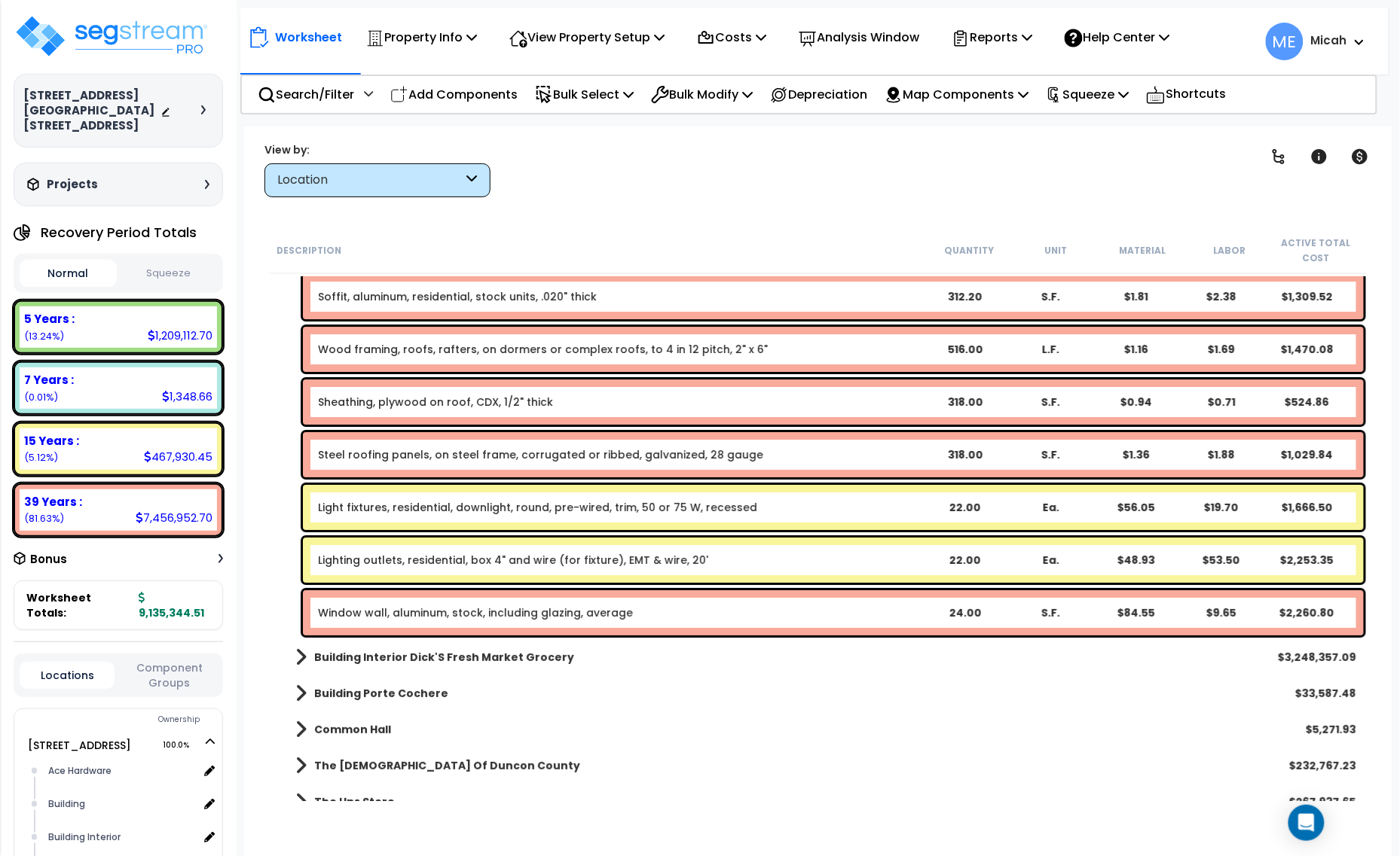
click at [530, 619] on link "Window wall, aluminum, stock, including glazing, average" at bounding box center [475, 613] width 315 height 15
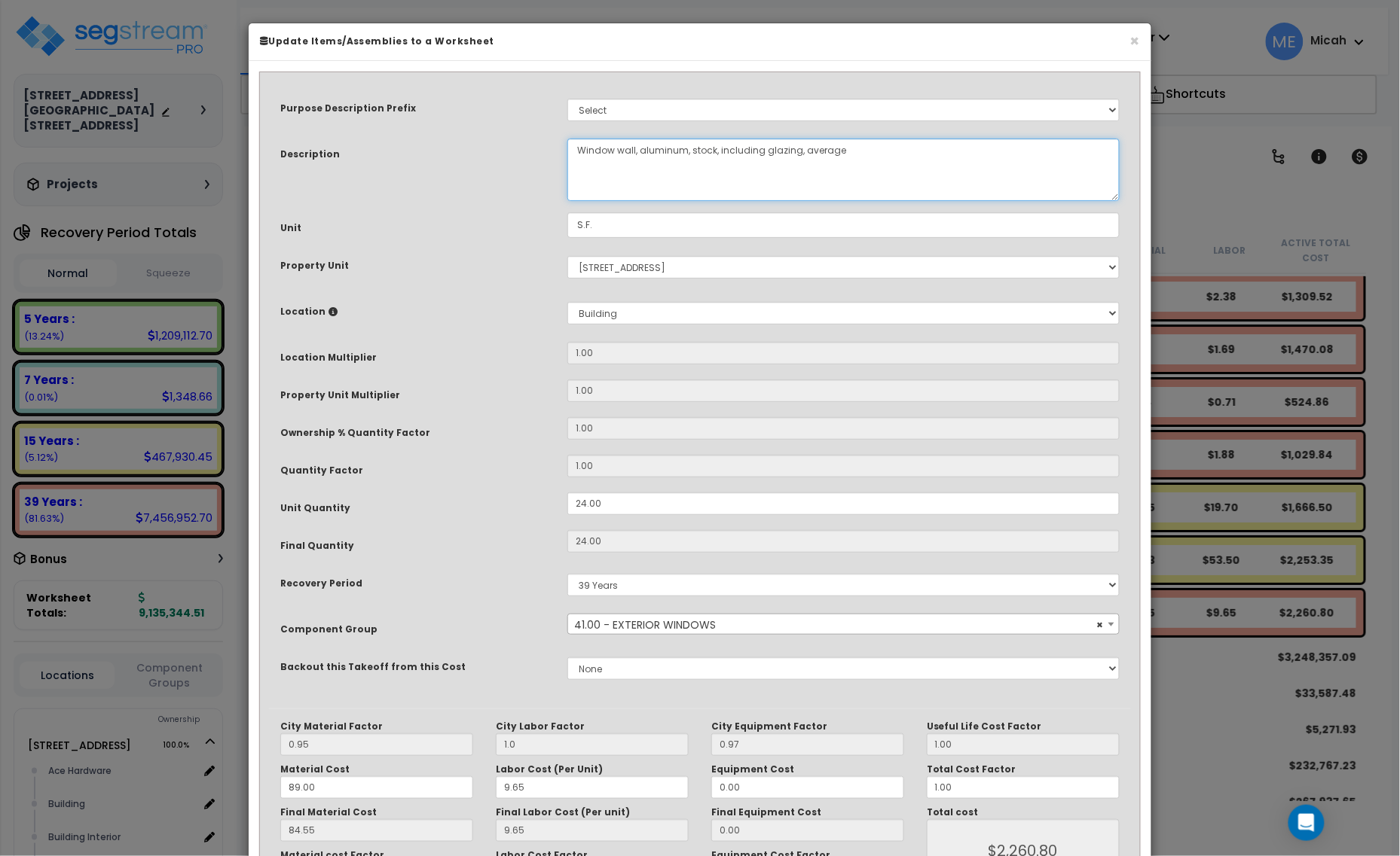
click at [634, 148] on textarea "Window wall, aluminum, stock, including glazing, average" at bounding box center [843, 170] width 552 height 63
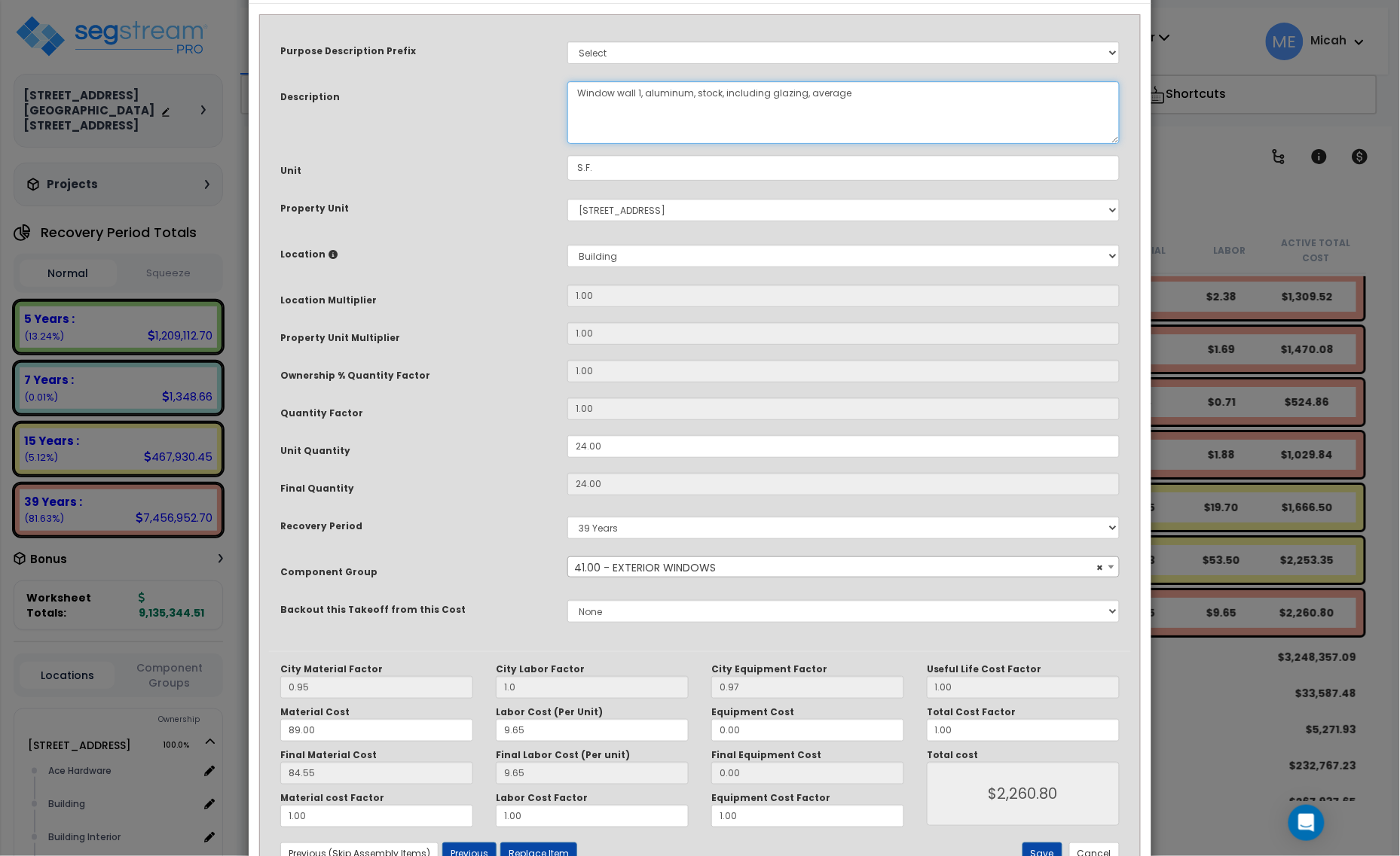
scroll to position [113, 0]
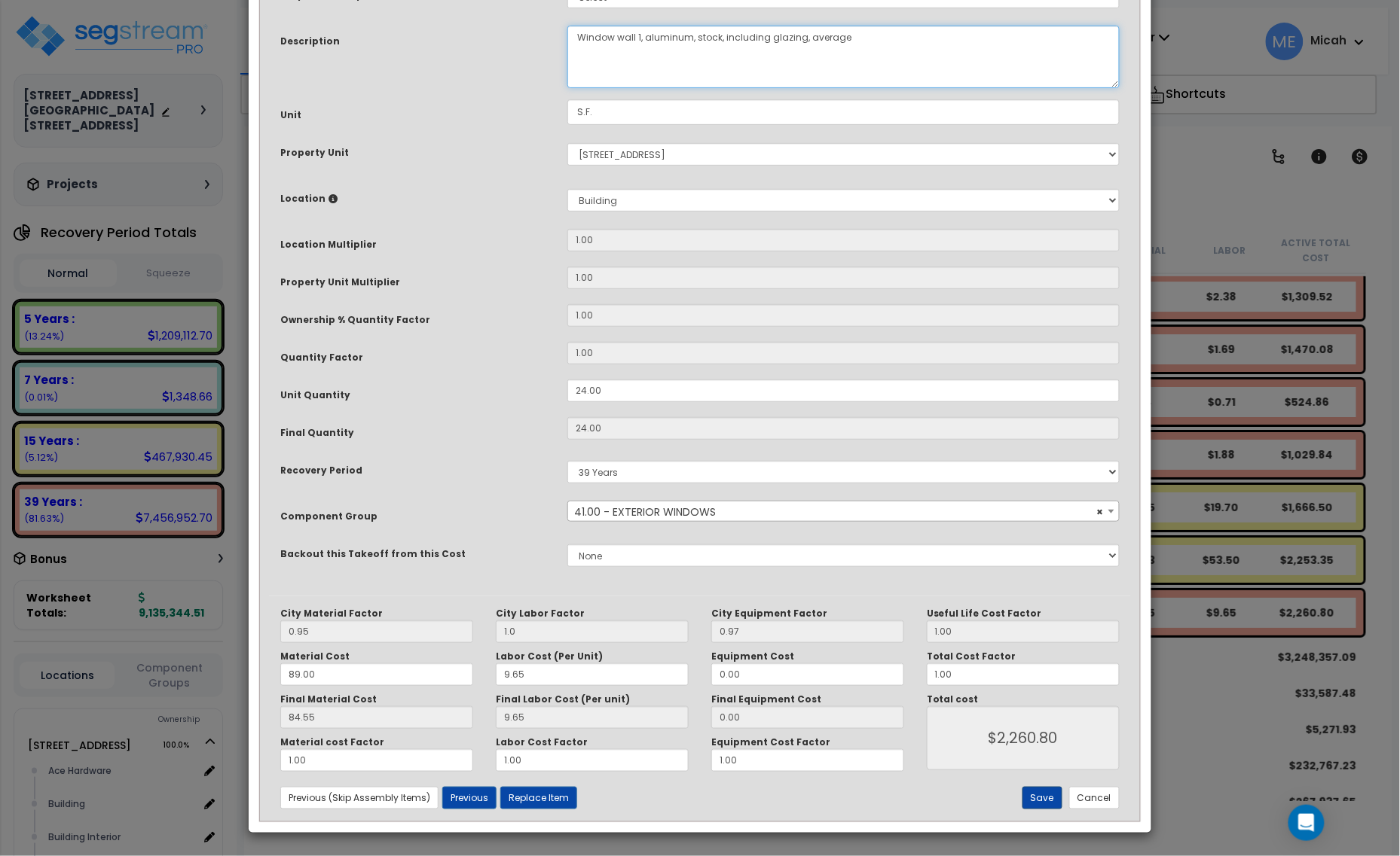
type textarea "Window wall 1, aluminum, stock, including glazing, average"
click at [1043, 799] on button "Save" at bounding box center [1042, 797] width 40 height 22
type input "1.00"
type input "2260.80"
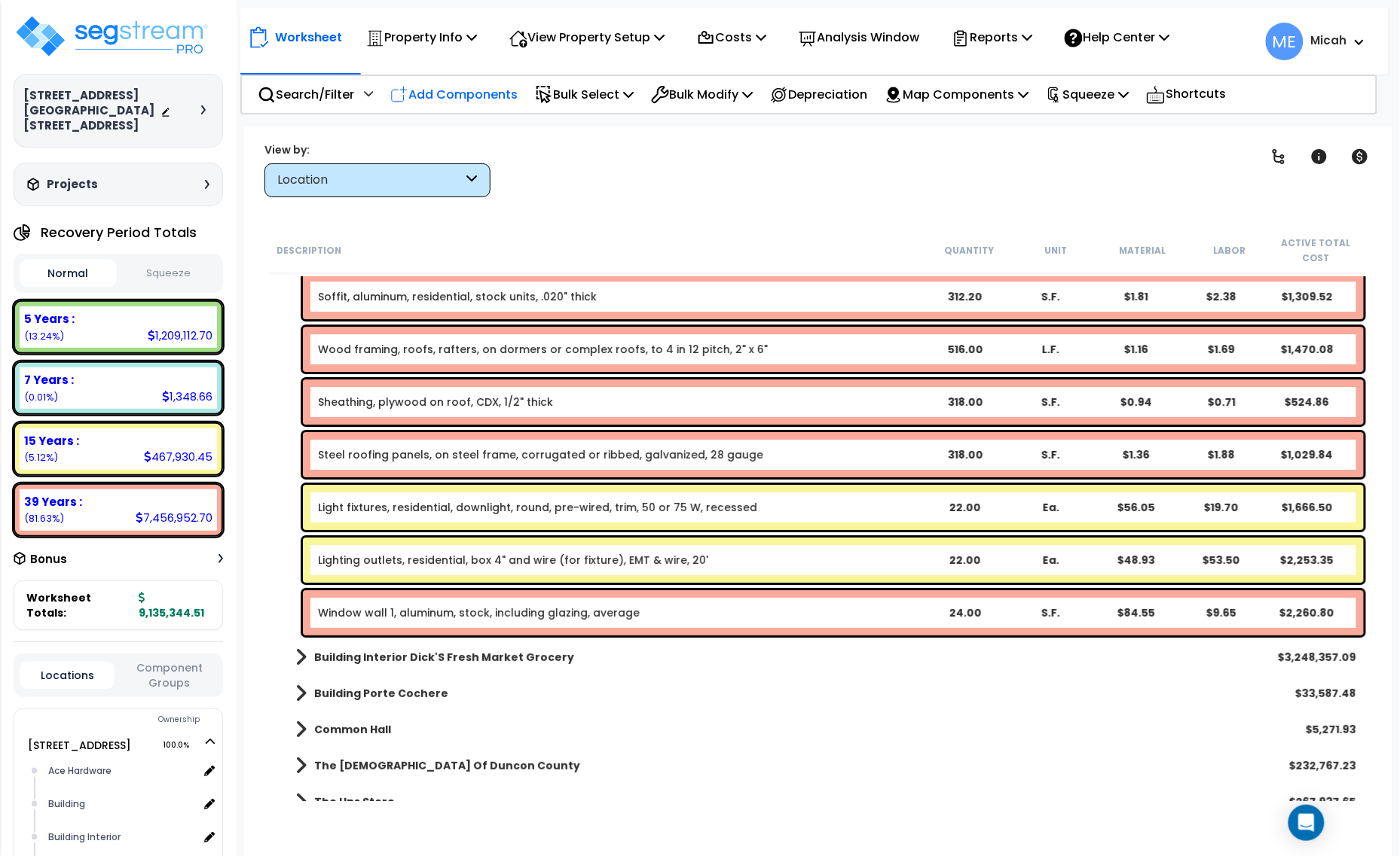
click at [498, 96] on p "Add Components" at bounding box center [454, 94] width 127 height 21
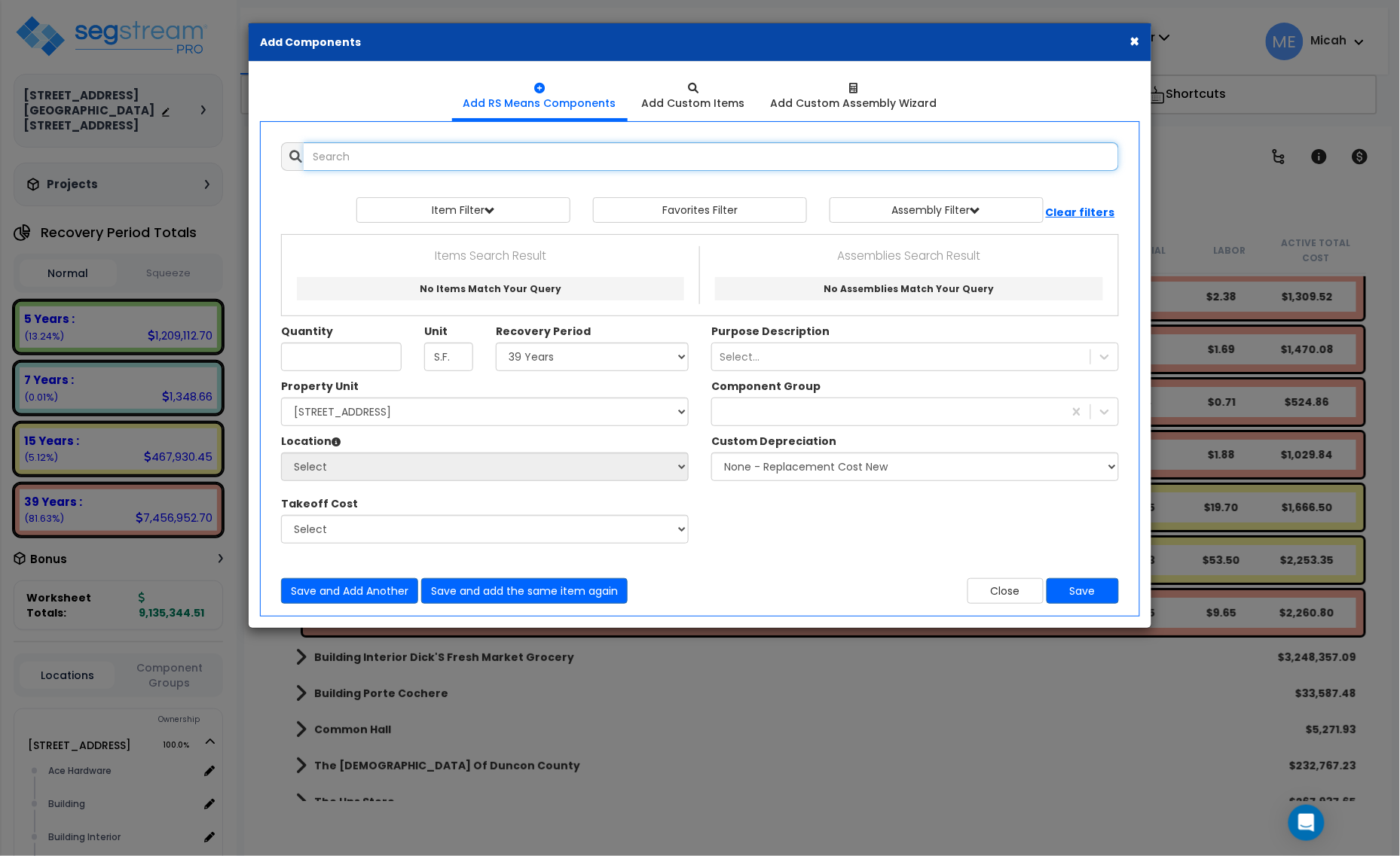
select select
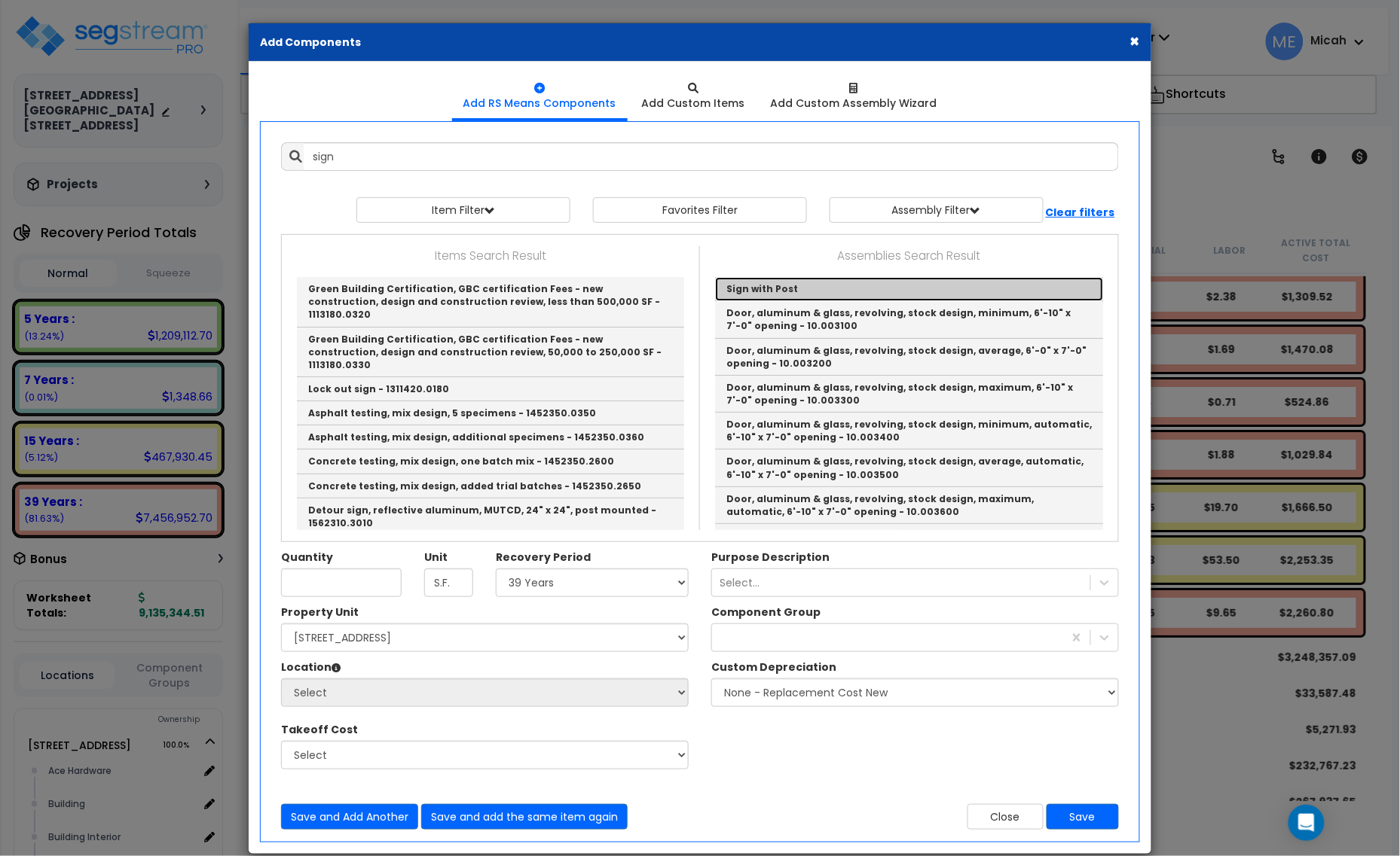
click at [751, 286] on link "Sign with Post" at bounding box center [908, 289] width 388 height 24
type input "Sign with Post"
checkbox input "true"
type input "EA"
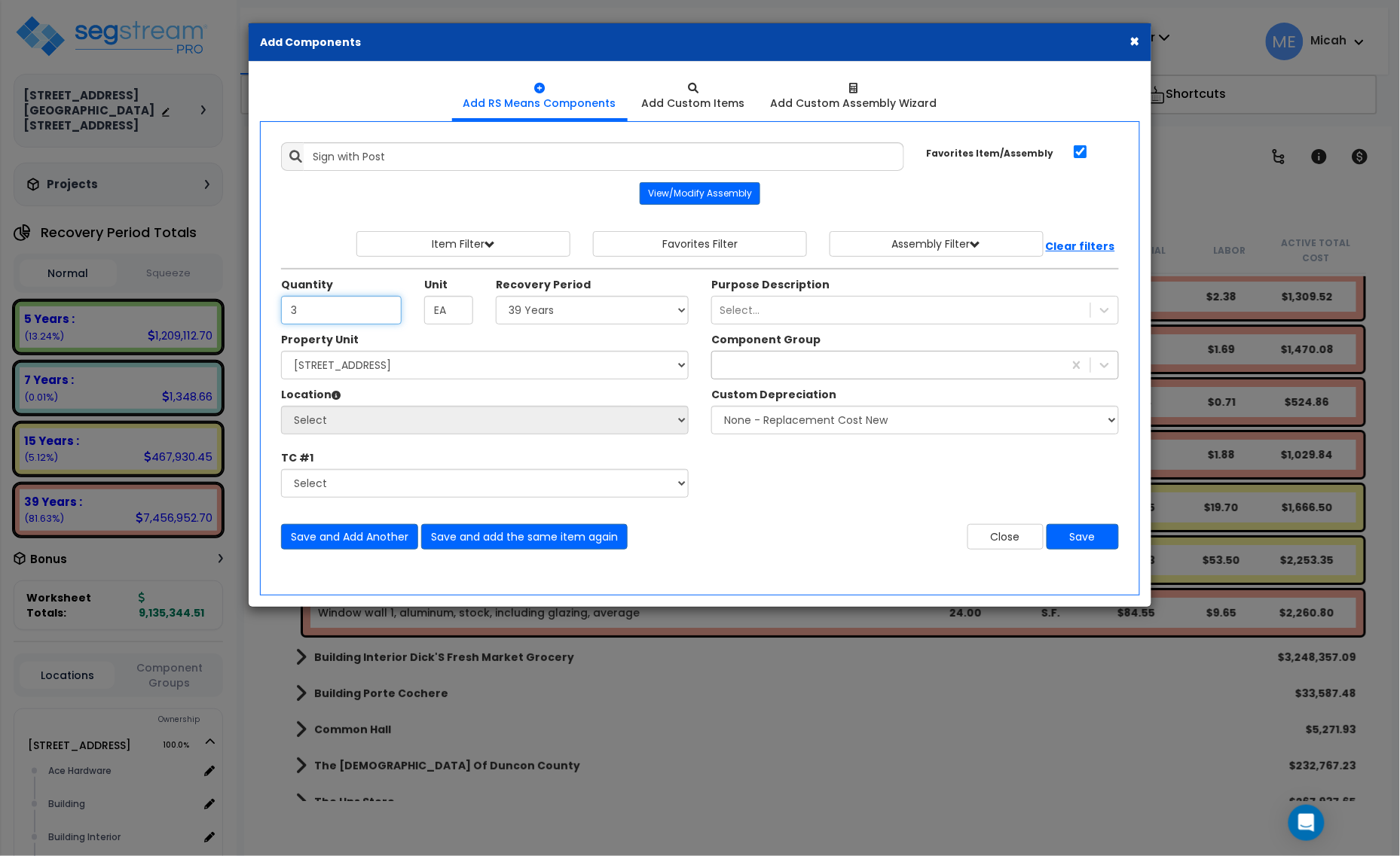
type input "3"
click at [754, 367] on div "exterior wi" at bounding box center [887, 364] width 351 height 24
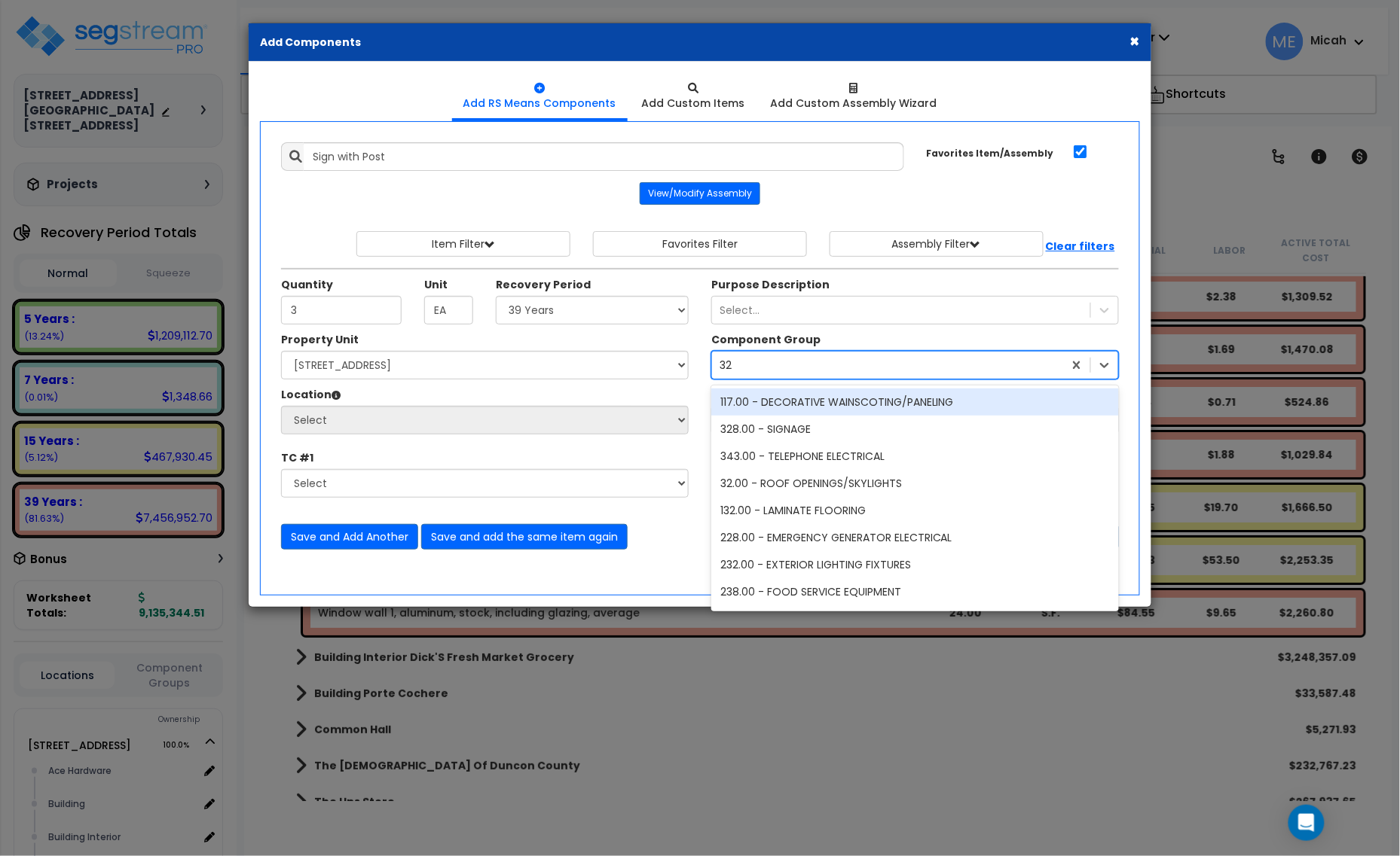
type input "328"
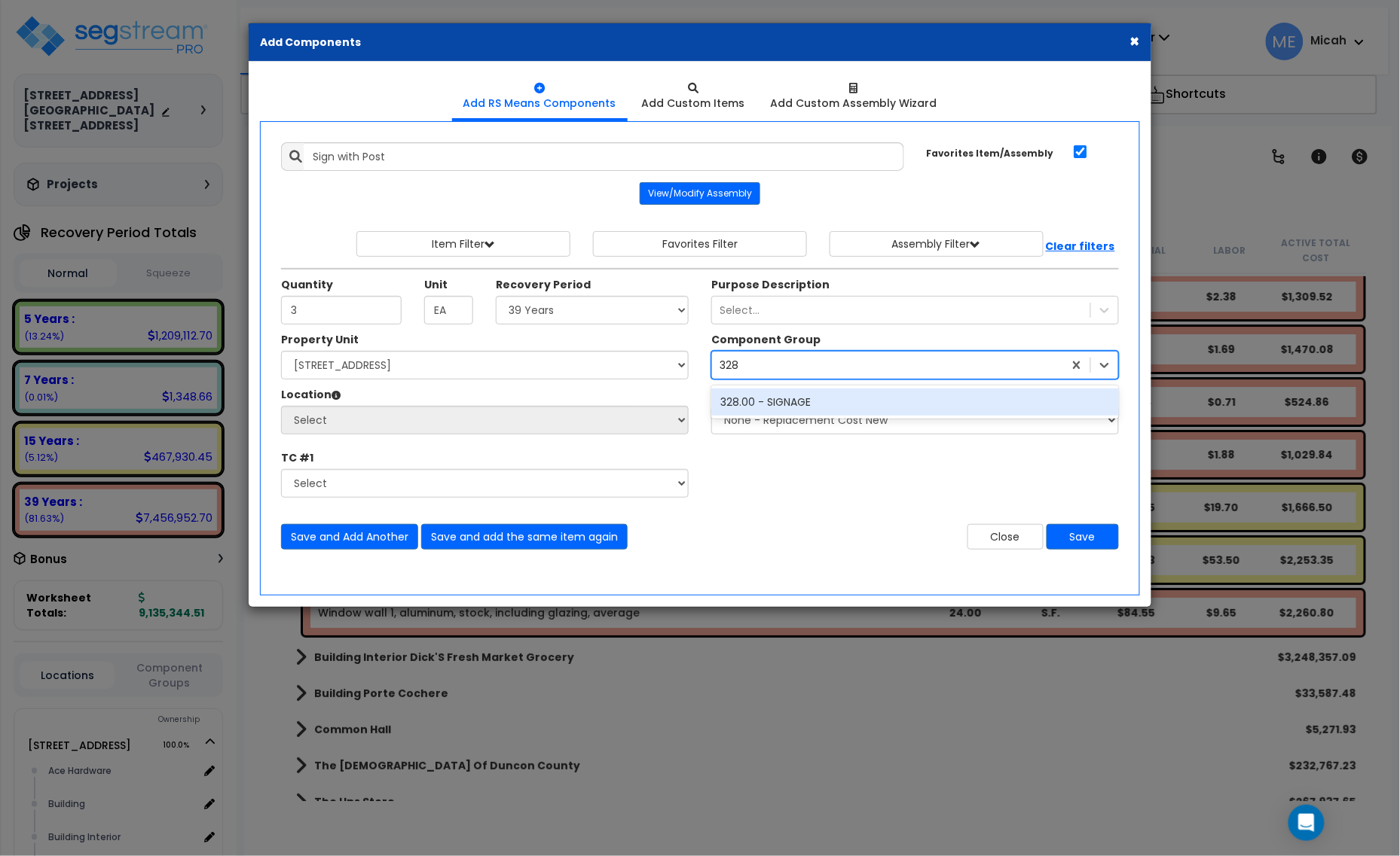
click at [792, 402] on div "328.00 - SIGNAGE" at bounding box center [915, 403] width 408 height 27
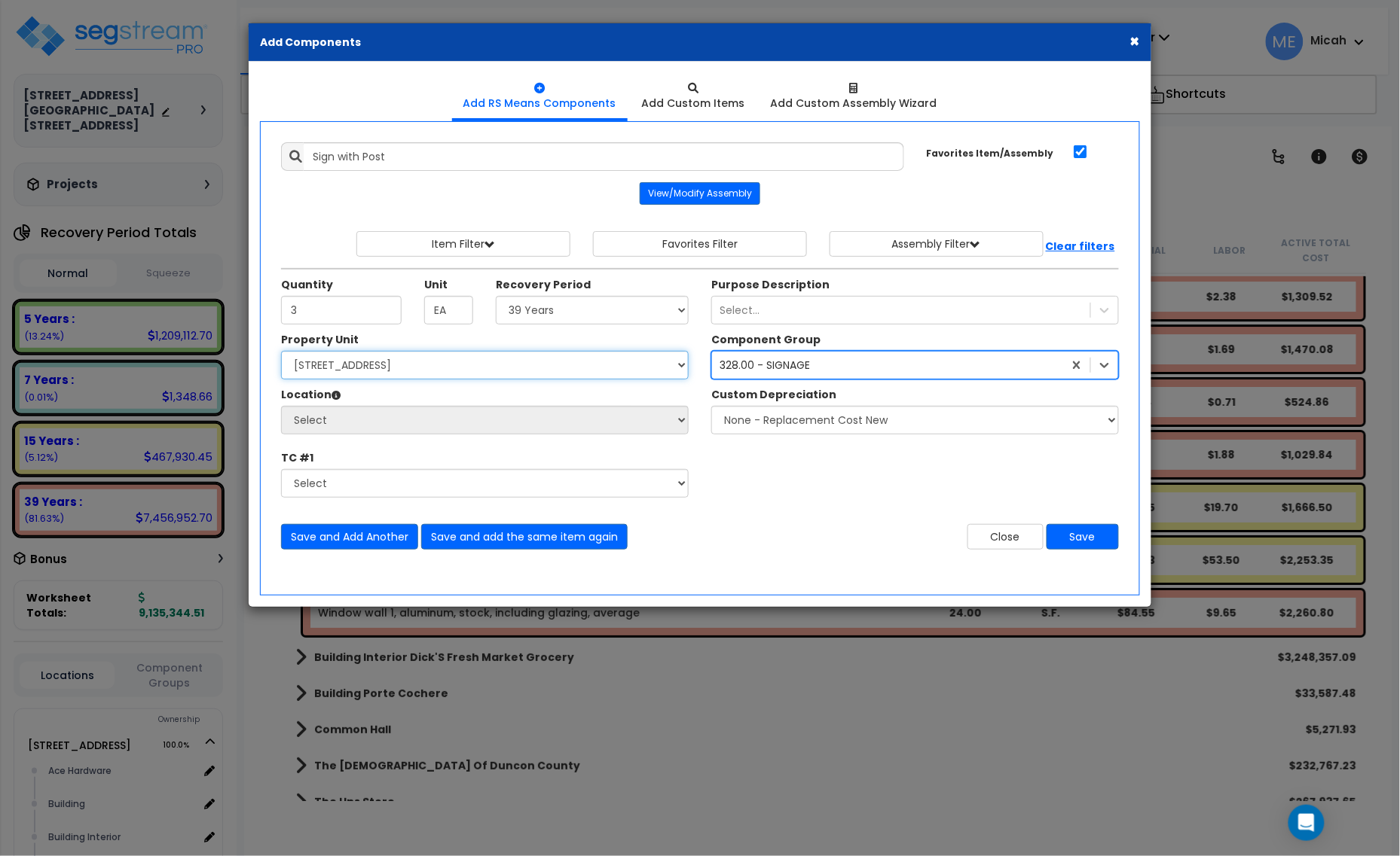
click at [463, 366] on select "Select [STREET_ADDRESS] [STREET_ADDRESS] Site Improvement [STREET_ADDRESS] Site…" at bounding box center [484, 364] width 408 height 28
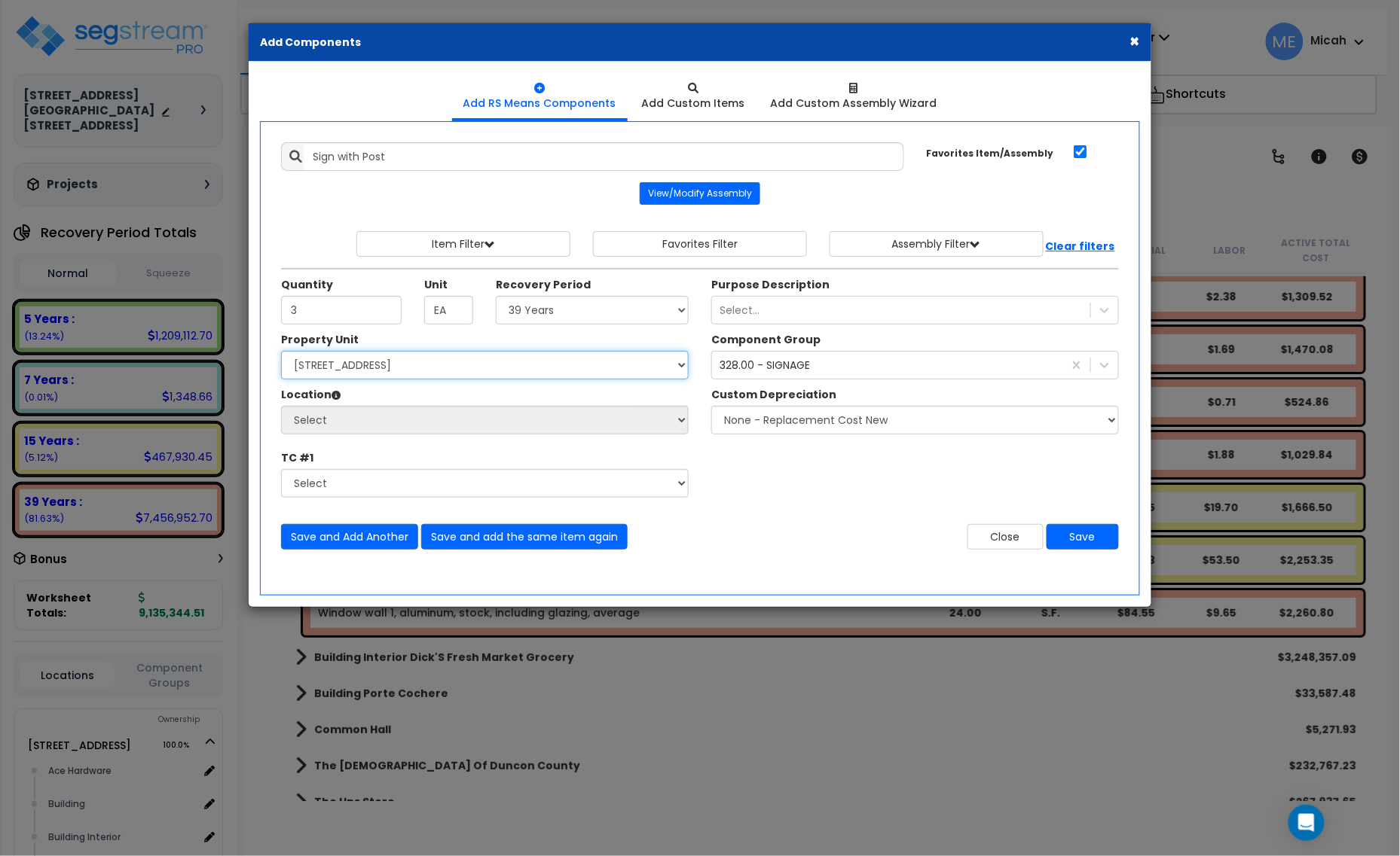
select select "161444"
click at [281, 353] on select "Select [STREET_ADDRESS] [STREET_ADDRESS] Site Improvement [STREET_ADDRESS] Site…" at bounding box center [484, 364] width 408 height 28
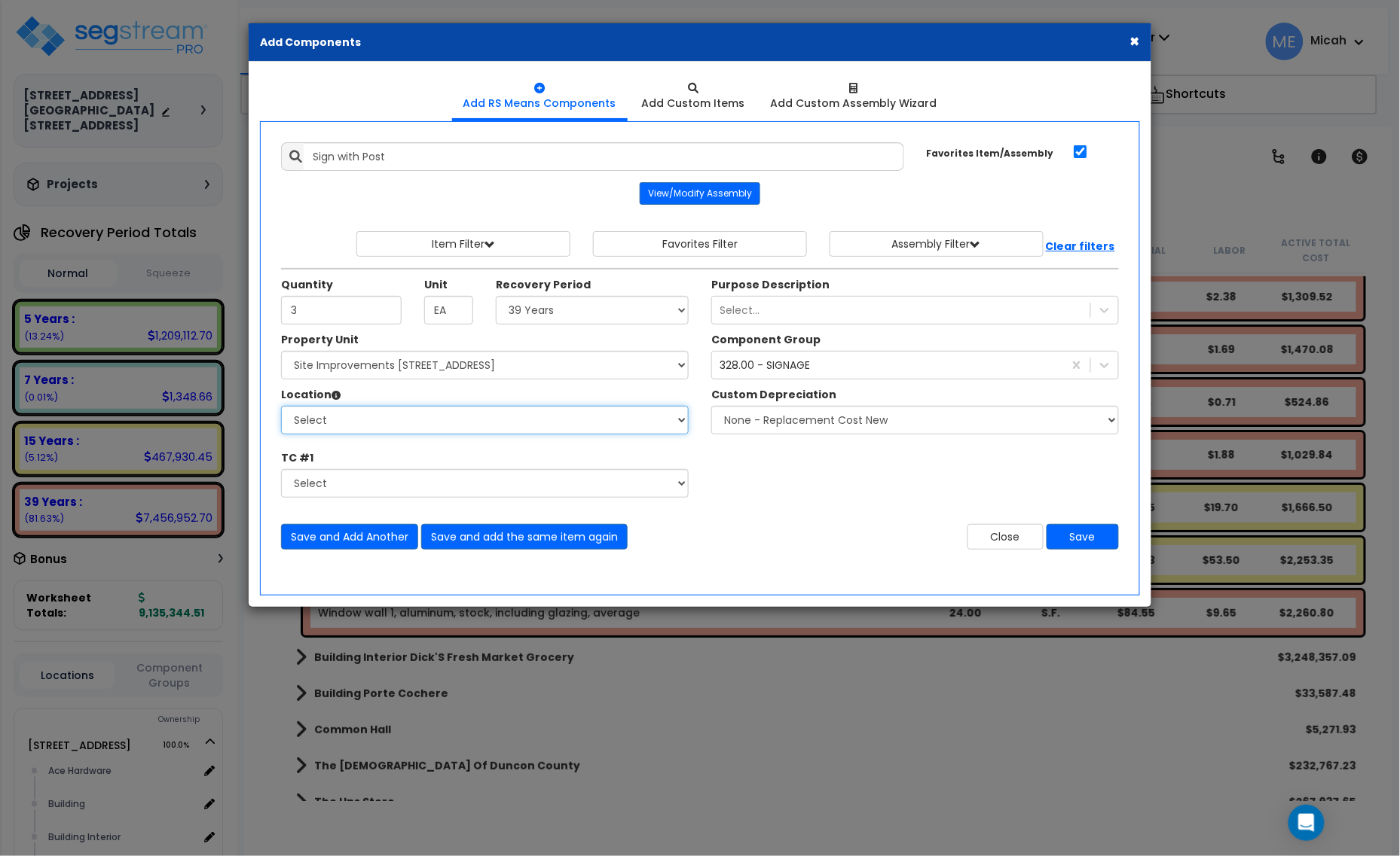
click at [442, 427] on select "Select Site Exterior Add Additional Location" at bounding box center [484, 419] width 408 height 28
select select "462"
click at [281, 407] on select "Select Site Exterior Add Additional Location" at bounding box center [484, 419] width 408 height 28
click at [588, 305] on select "Select 5 Years 7 Years 15 Years 20 Years 39 Years 27.5 Year" at bounding box center [591, 310] width 193 height 28
select select "5Y"
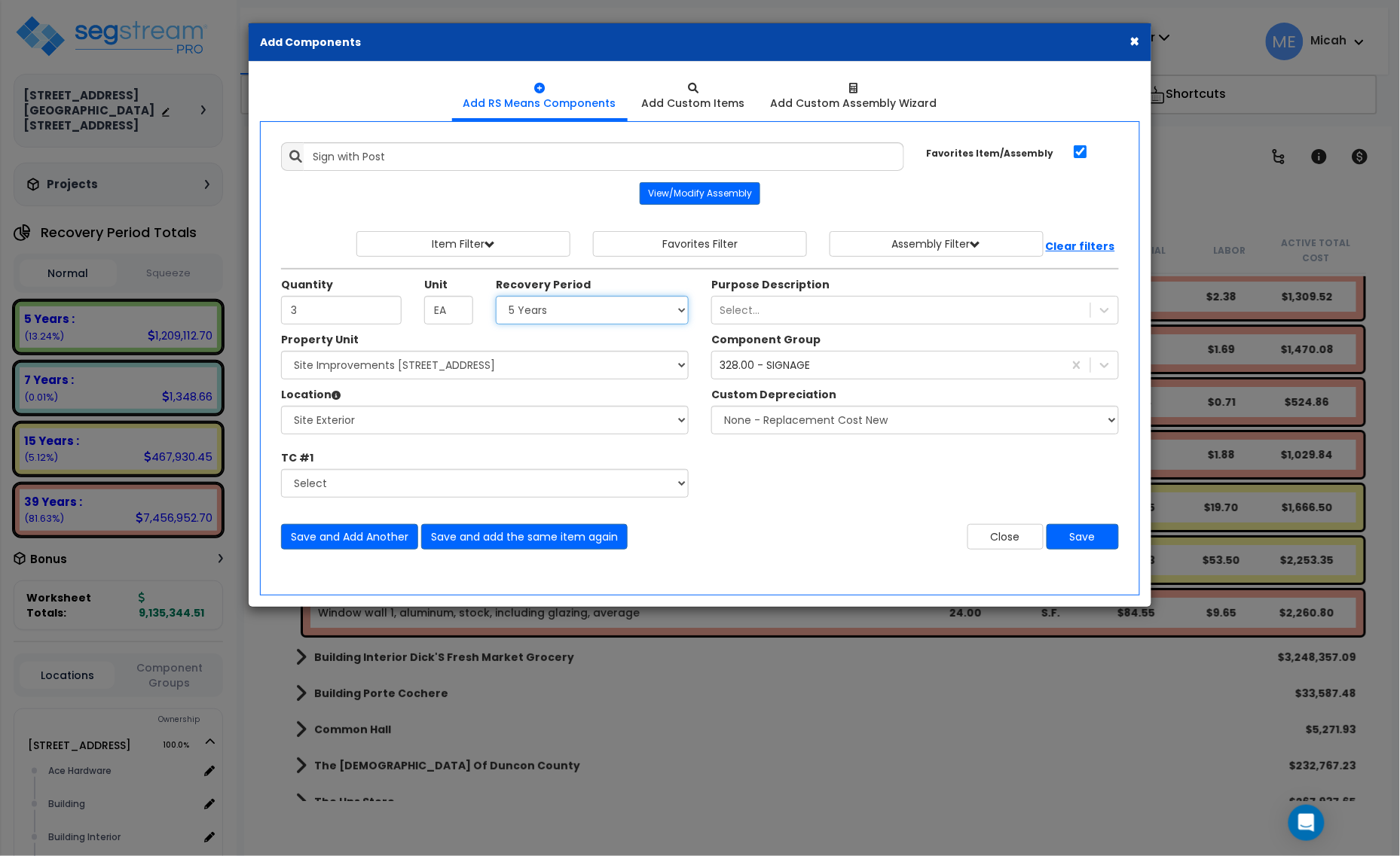
click at [497, 297] on select "Select 5 Years 7 Years 15 Years 20 Years 39 Years 27.5 Year" at bounding box center [591, 310] width 193 height 28
click at [377, 535] on button "Save and Add Another" at bounding box center [349, 536] width 137 height 25
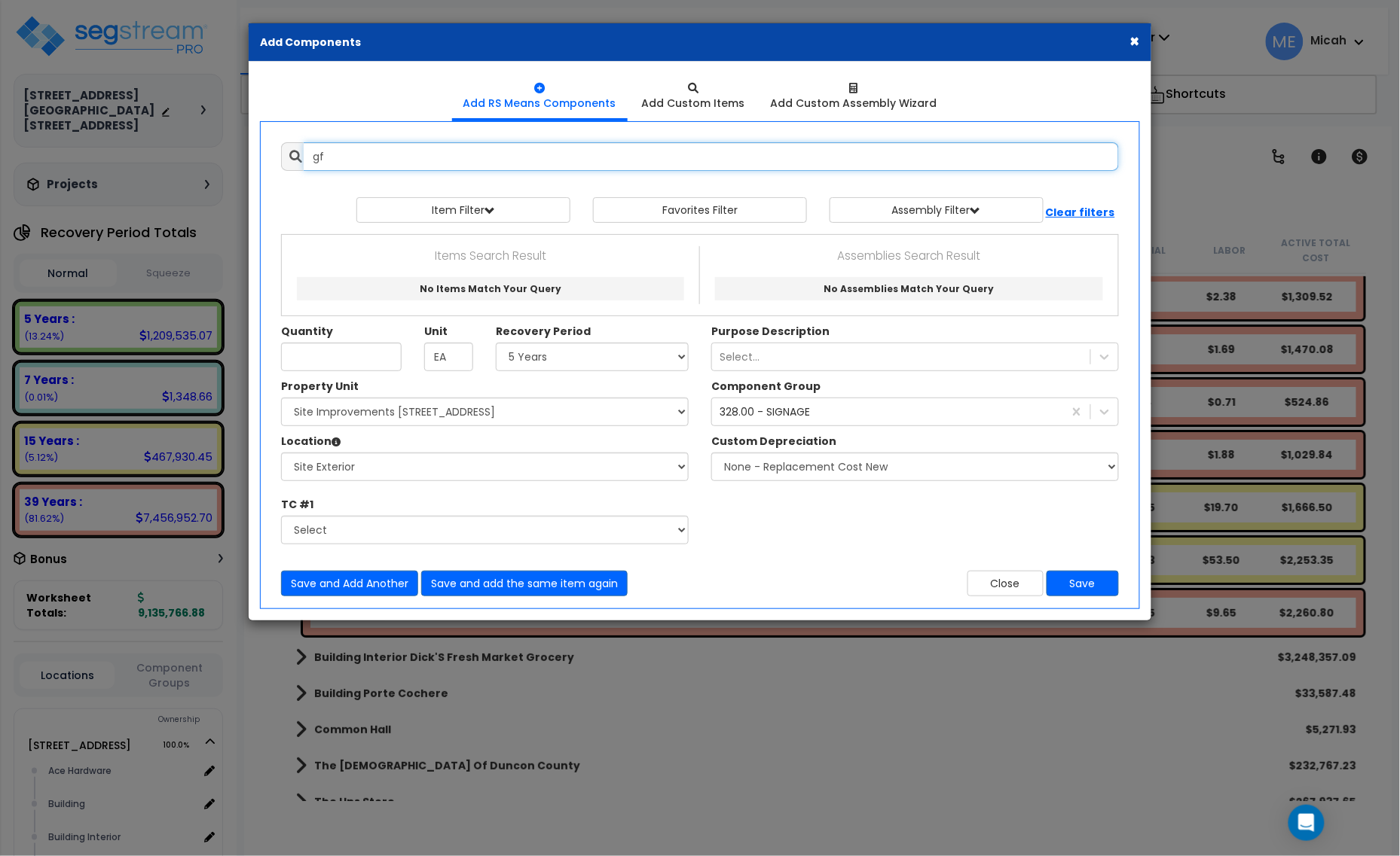
type input "gfi"
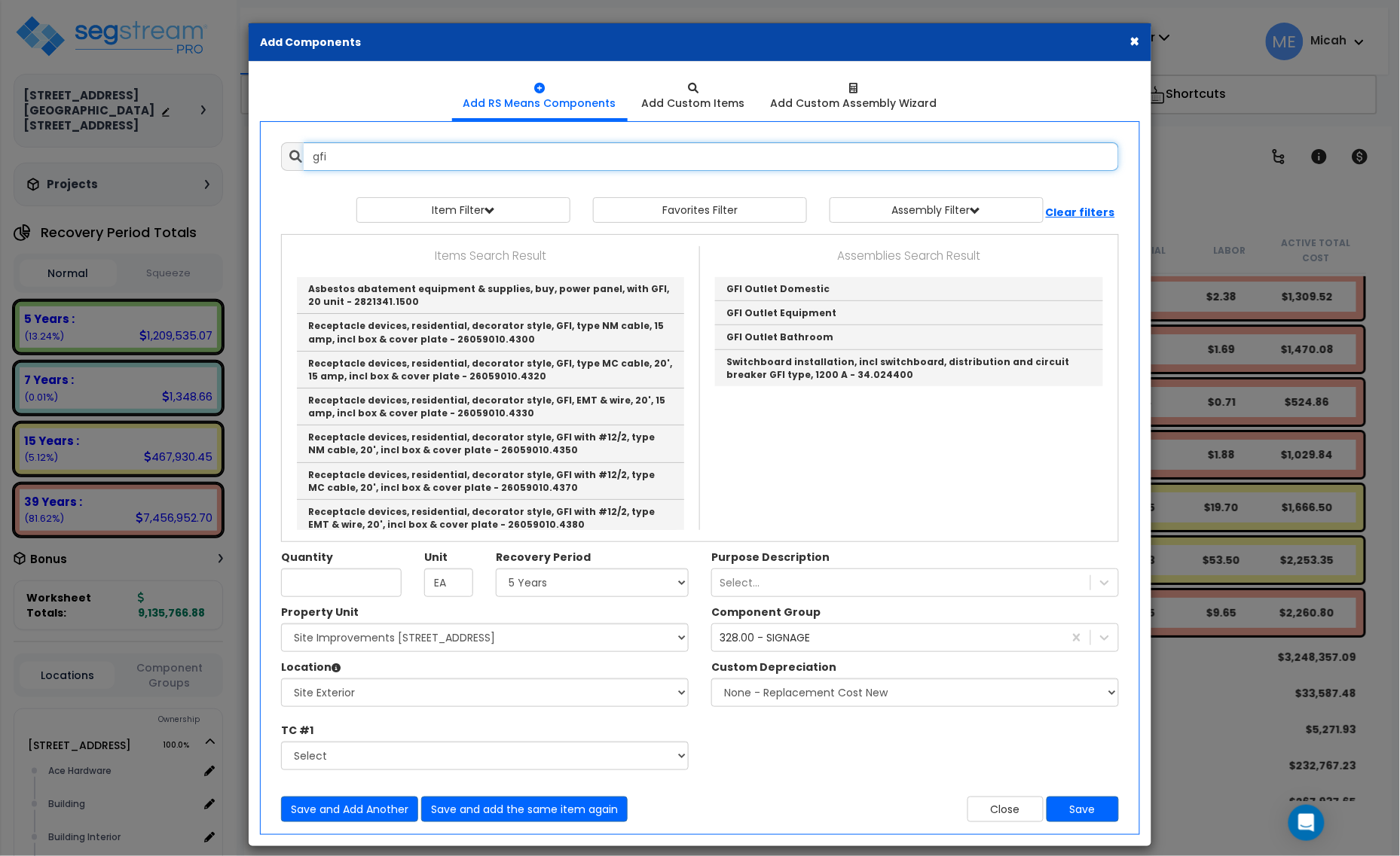
drag, startPoint x: 337, startPoint y: 158, endPoint x: 297, endPoint y: 162, distance: 40.2
click at [297, 162] on div "gfi" at bounding box center [699, 156] width 838 height 28
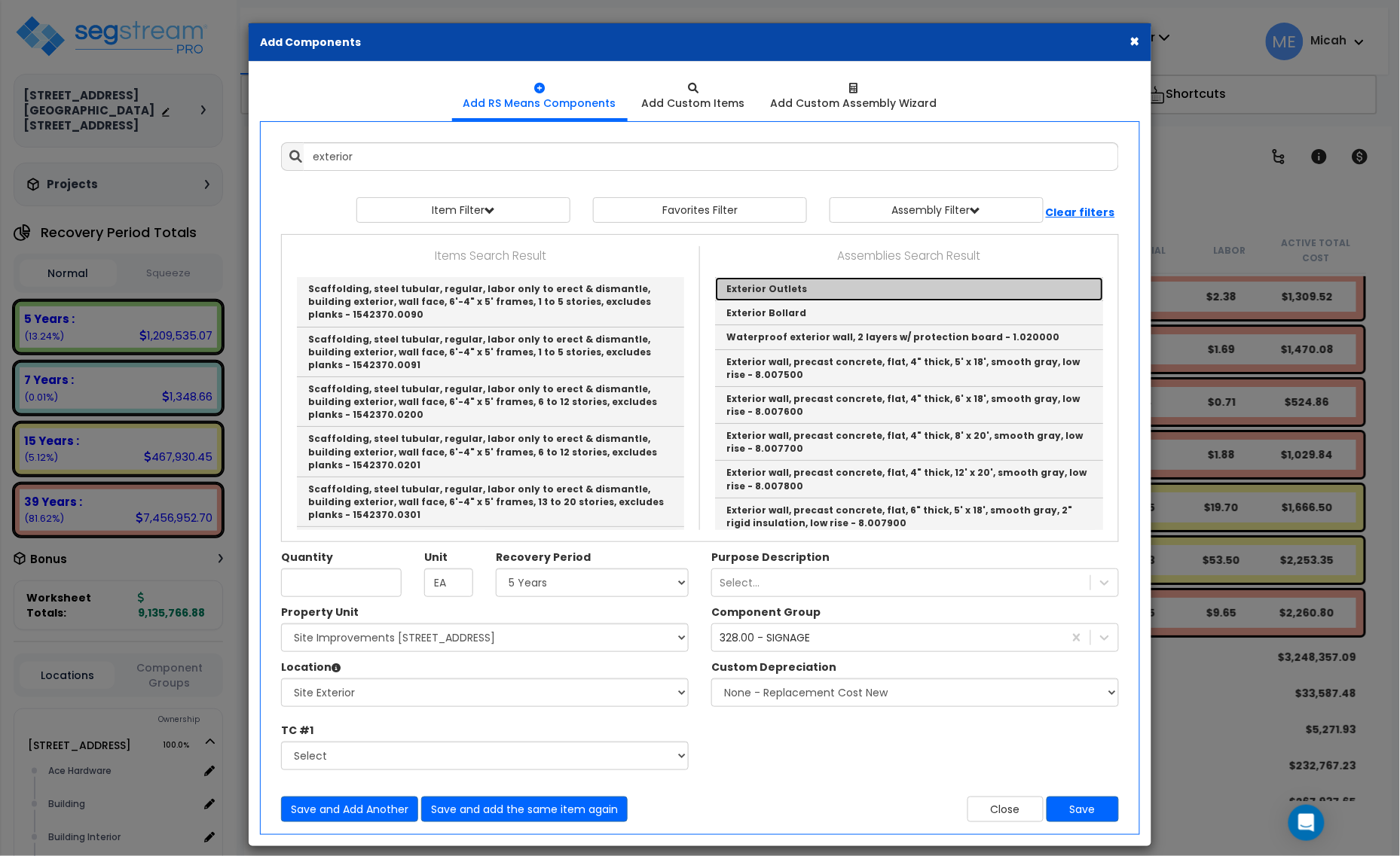
click at [754, 292] on link "Exterior Outlets" at bounding box center [908, 289] width 388 height 24
type input "Exterior Outlets"
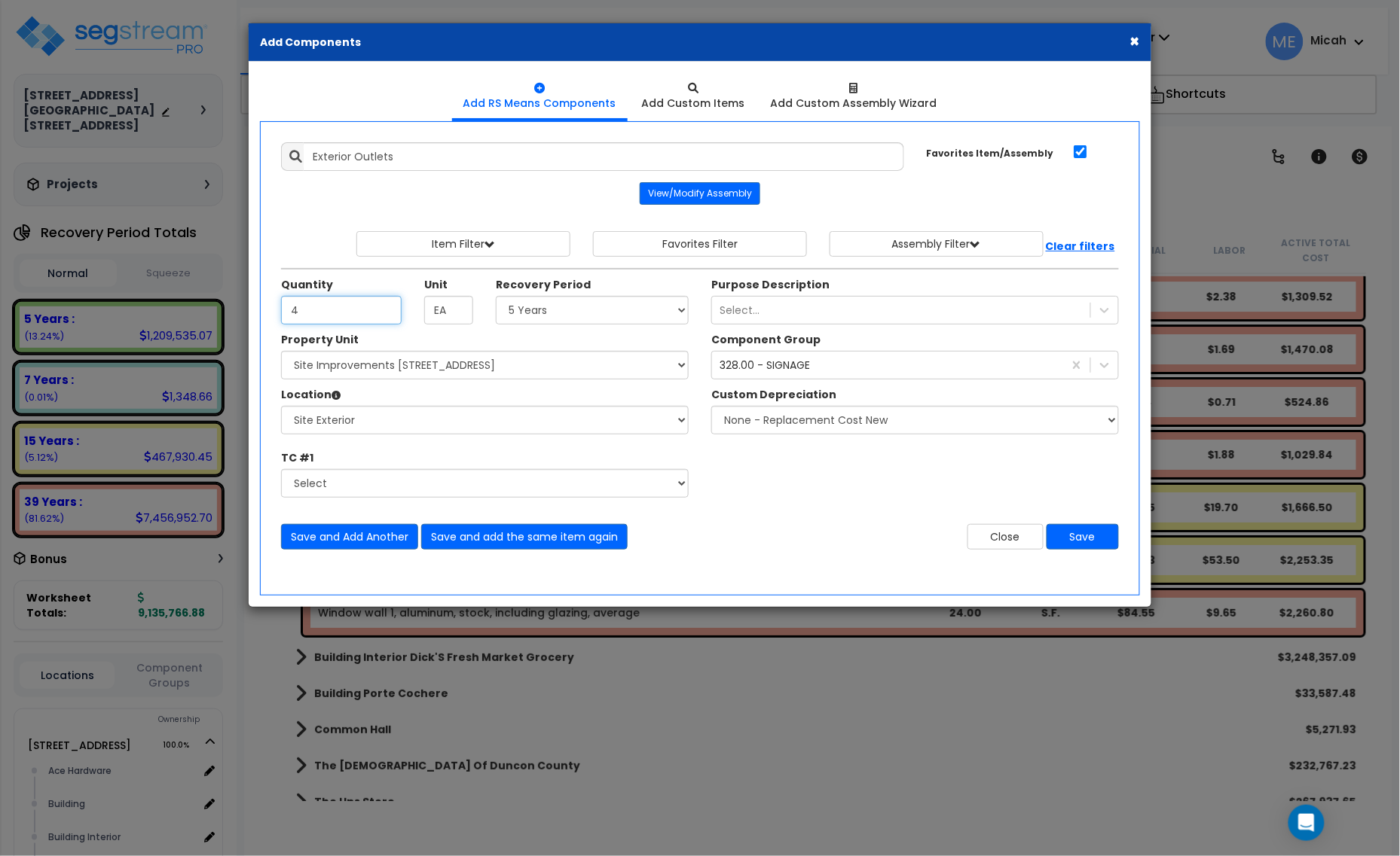
type input "4"
drag, startPoint x: 565, startPoint y: 317, endPoint x: 563, endPoint y: 327, distance: 10.2
click at [563, 327] on div "Quantity 4 Unit EA Recovery Period Select" at bounding box center [485, 305] width 430 height 55
select select "39Y"
click at [497, 297] on select "Select 5 Years 7 Years 15 Years 20 Years 39 Years 27.5 Year" at bounding box center [591, 310] width 193 height 28
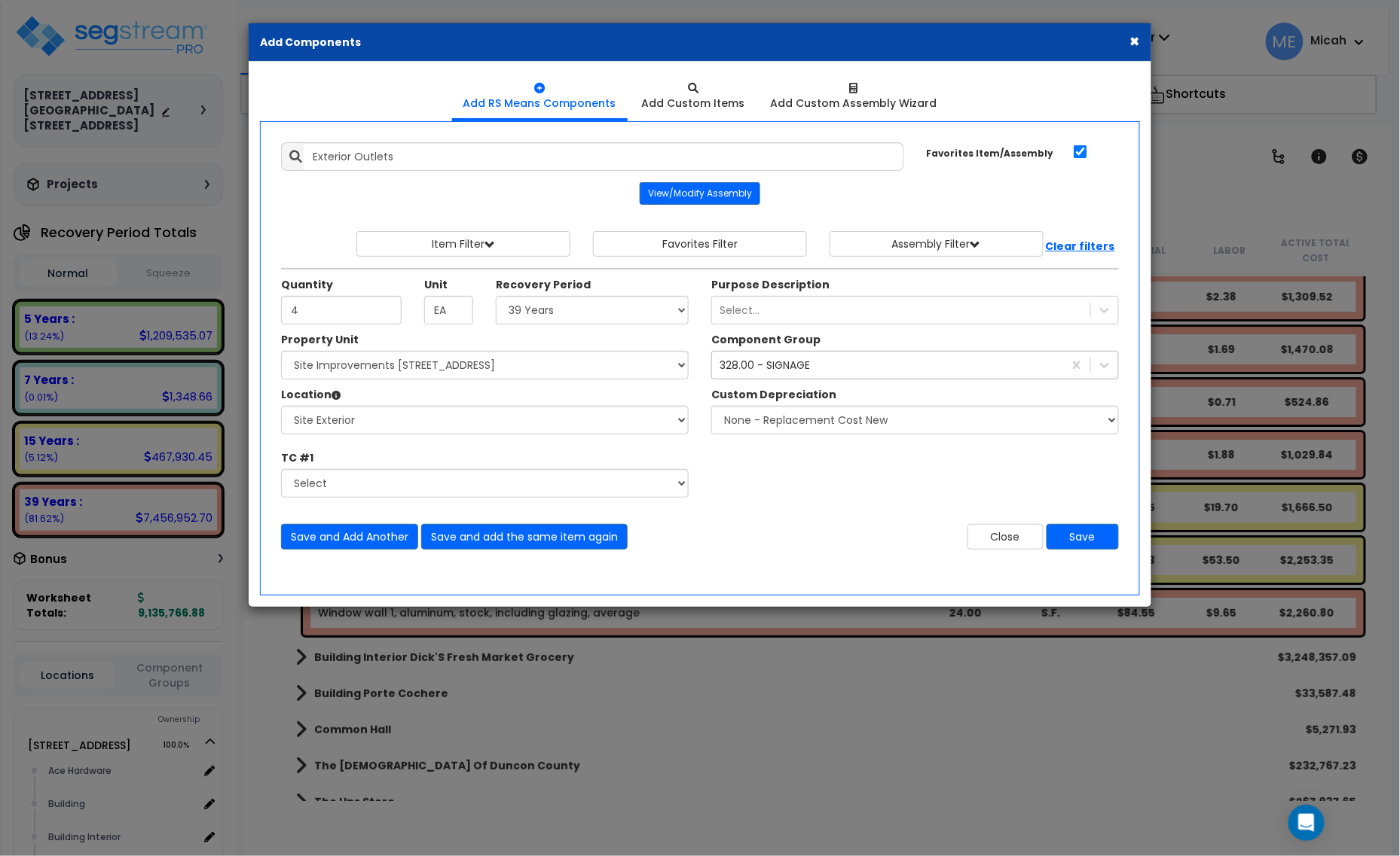
click at [784, 372] on div "328.00 - SIGNAGE" at bounding box center [765, 364] width 90 height 15
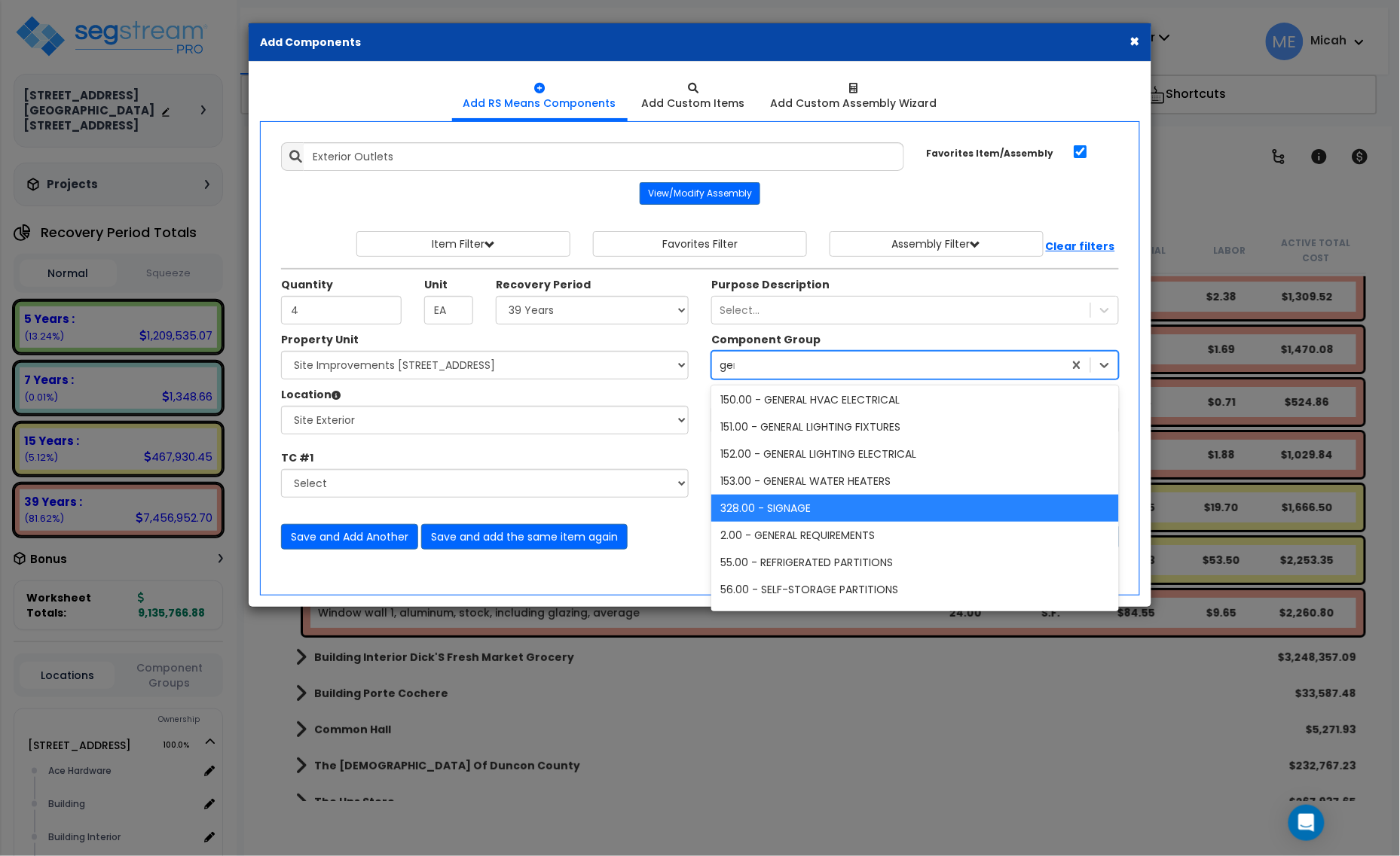
scroll to position [137, 0]
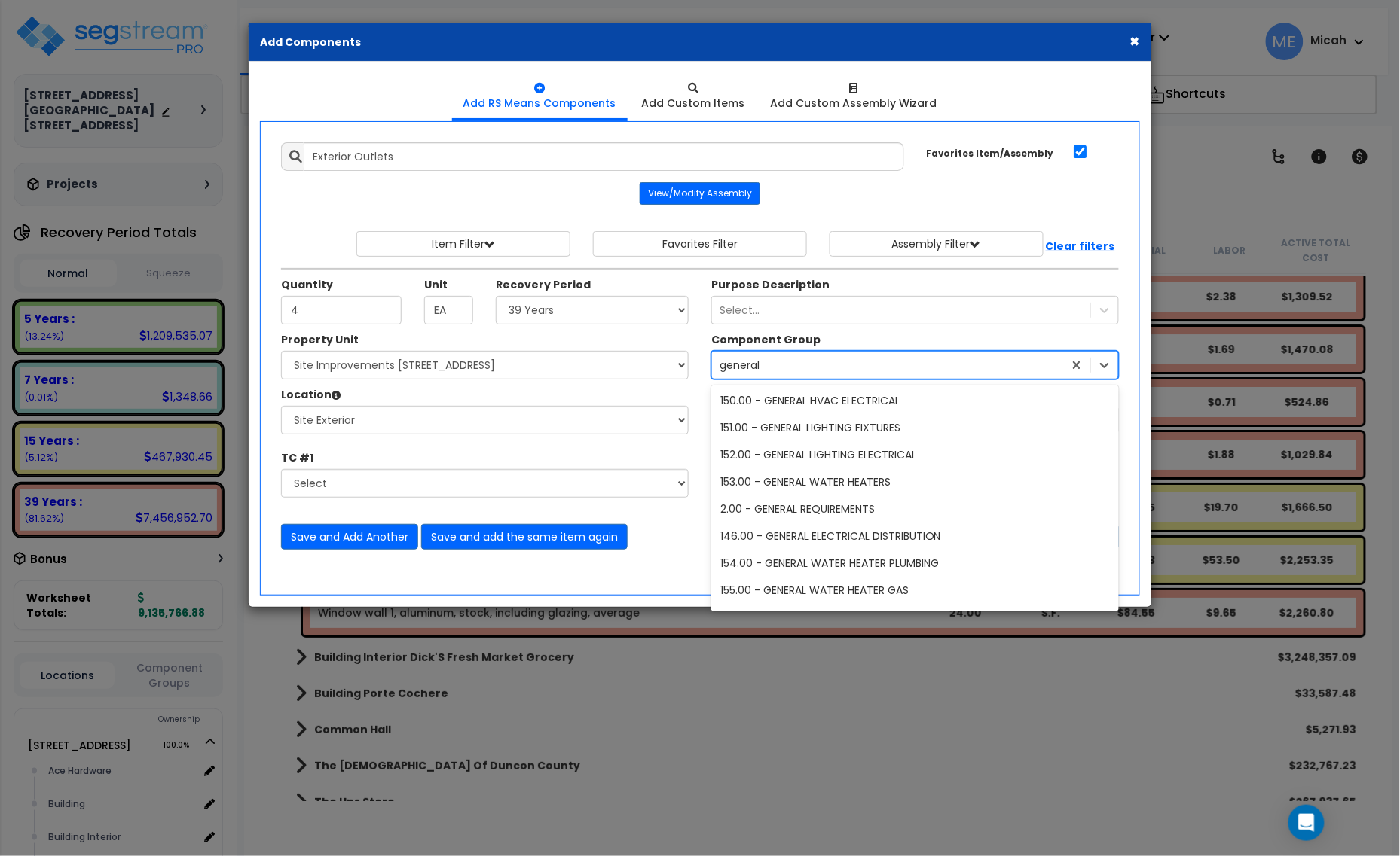
type input "general e"
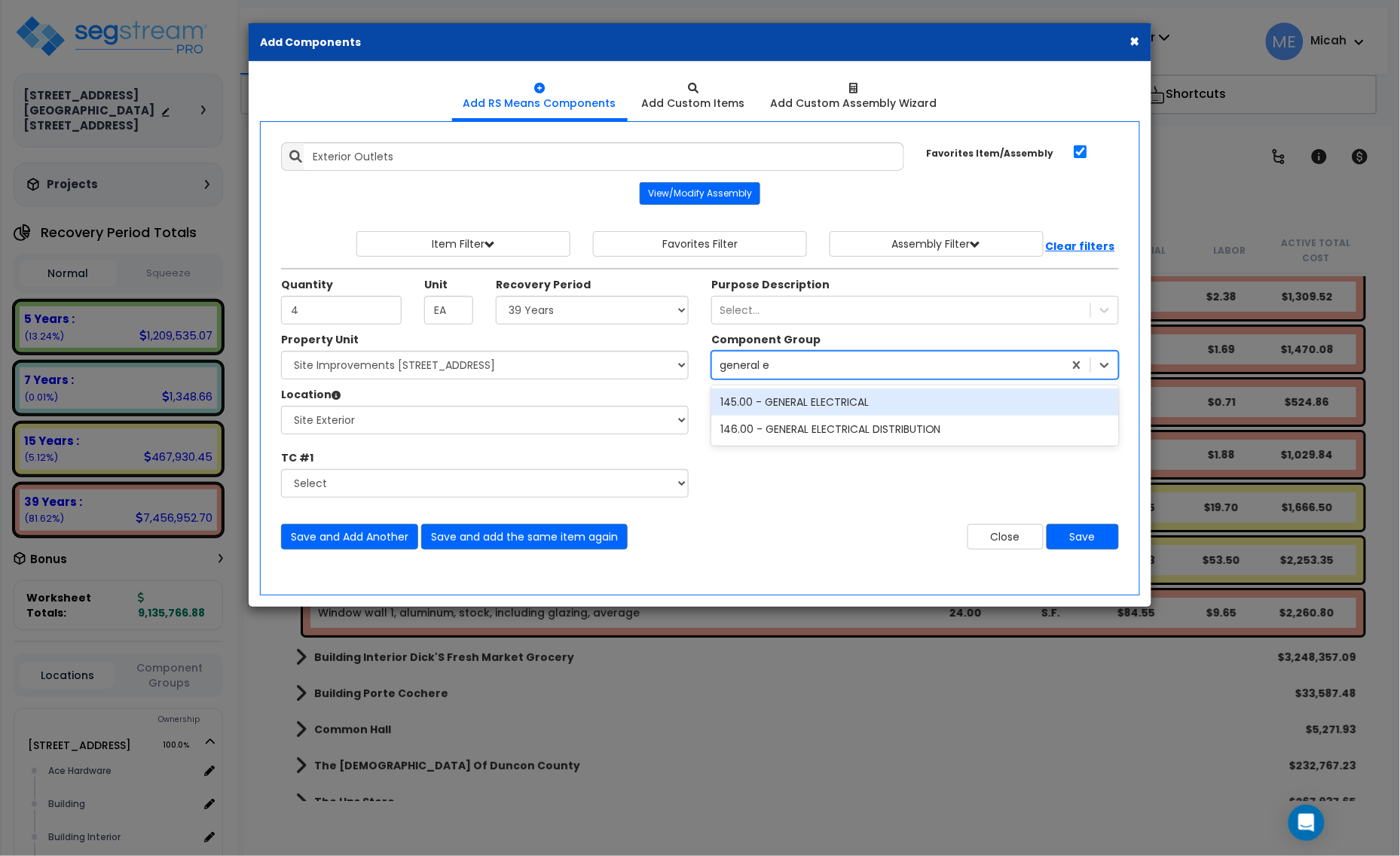
scroll to position [0, 0]
click at [852, 400] on div "145.00 - GENERAL ELECTRICAL" at bounding box center [915, 403] width 408 height 27
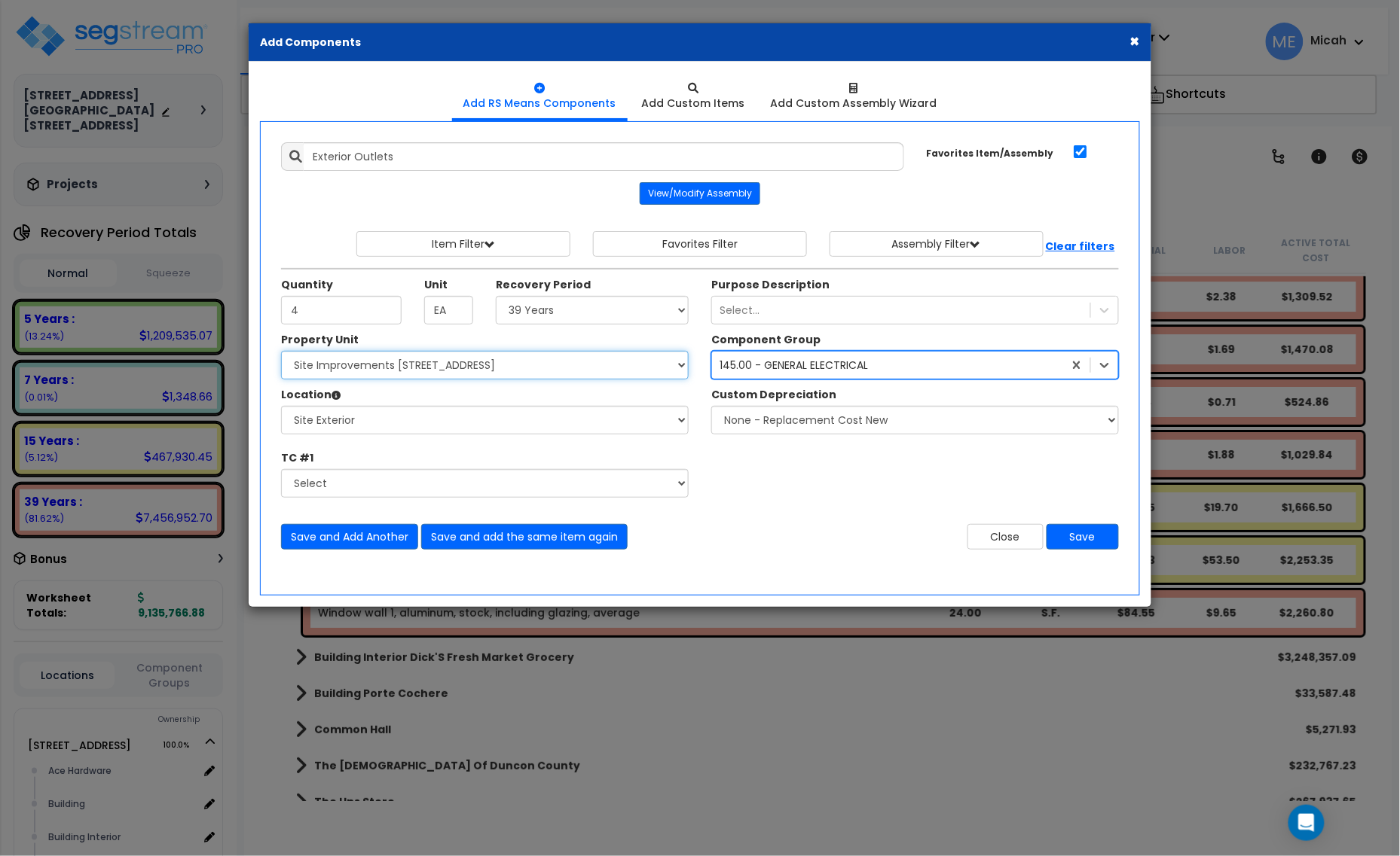
click at [442, 375] on select "Select [STREET_ADDRESS] [STREET_ADDRESS] Site Improvement [STREET_ADDRESS] Site…" at bounding box center [484, 364] width 408 height 28
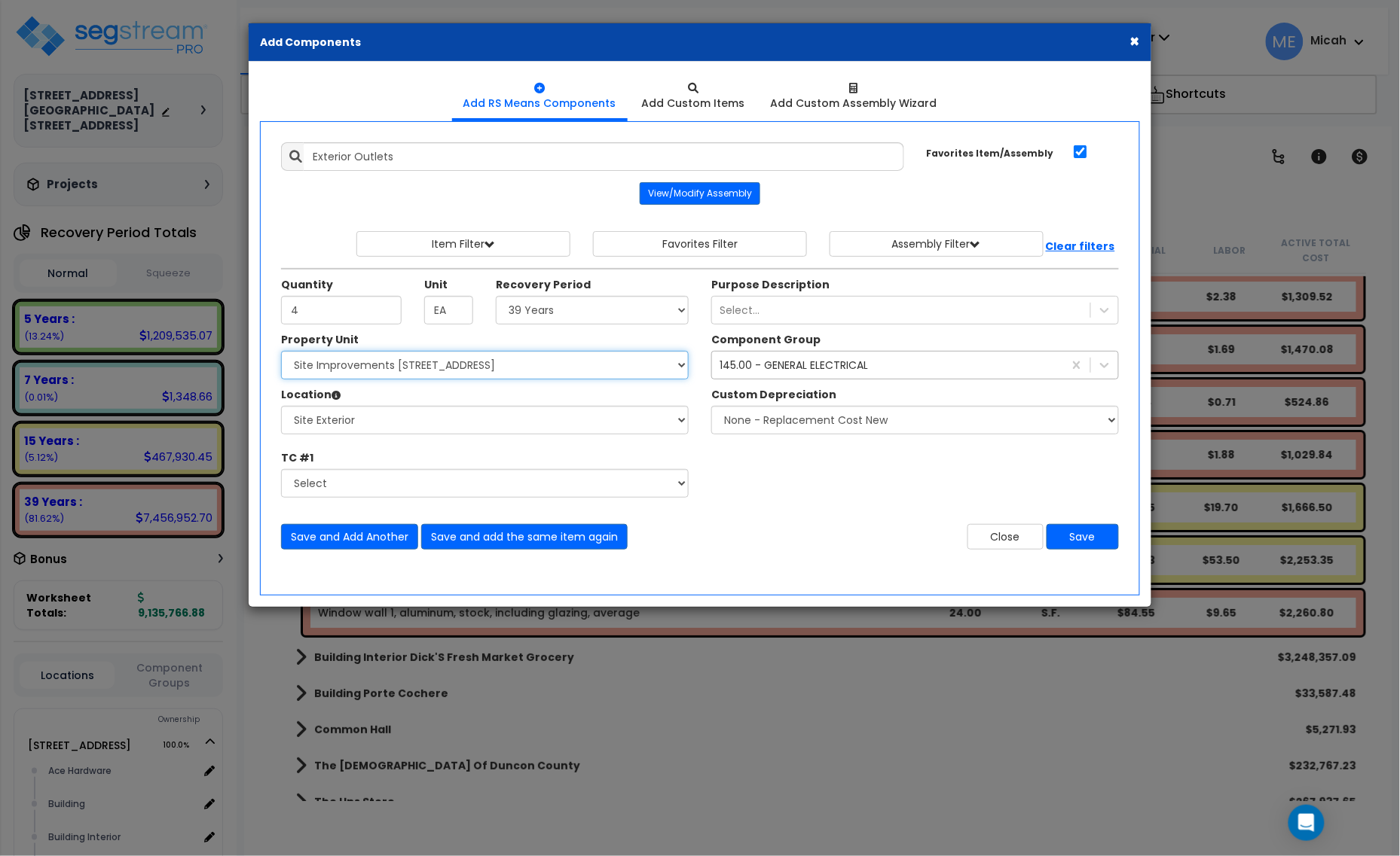
select select "161428"
click at [281, 353] on select "Select [STREET_ADDRESS] [STREET_ADDRESS] Site Improvement [STREET_ADDRESS] Site…" at bounding box center [484, 364] width 408 height 28
click at [418, 428] on select "Select Alchemy Salon Studio Building Building Interior Building Interior Dick'S…" at bounding box center [484, 419] width 408 height 28
select select "6"
click at [281, 407] on select "Select Alchemy Salon Studio Building Building Interior Building Interior Dick'S…" at bounding box center [484, 419] width 408 height 28
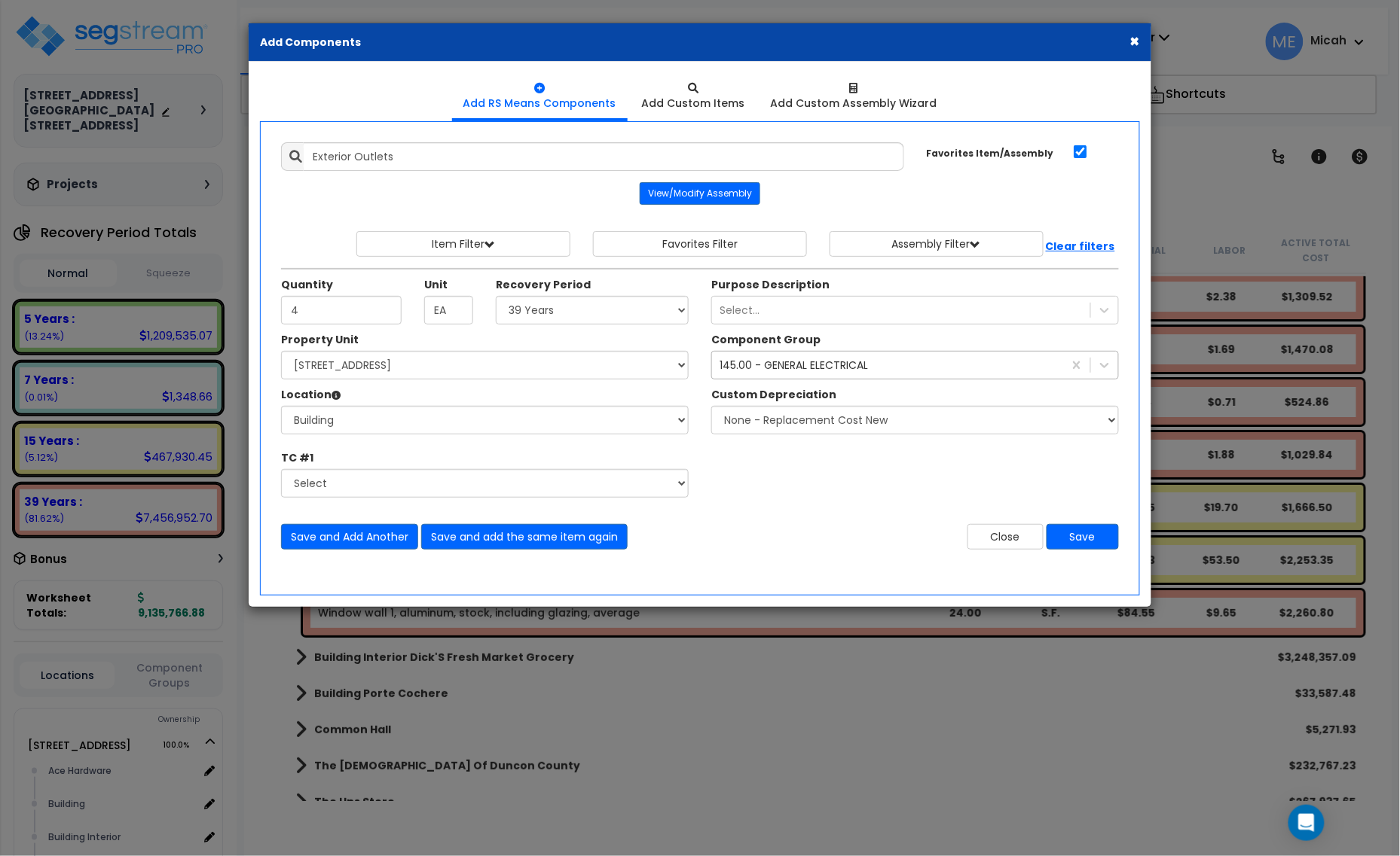
click at [780, 355] on div "145.00 - GENERAL ELECTRICAL general e" at bounding box center [887, 364] width 351 height 24
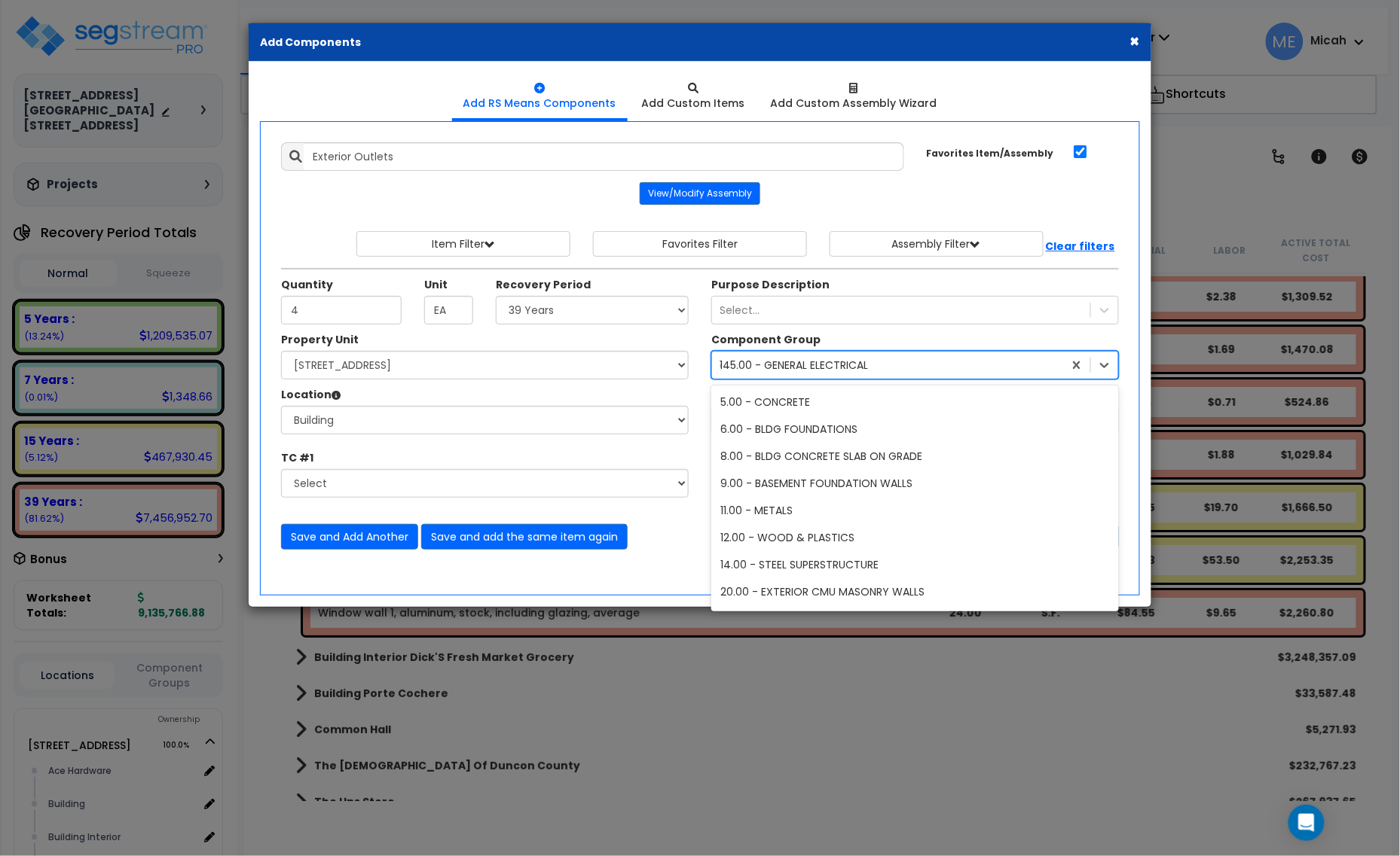
scroll to position [1304, 0]
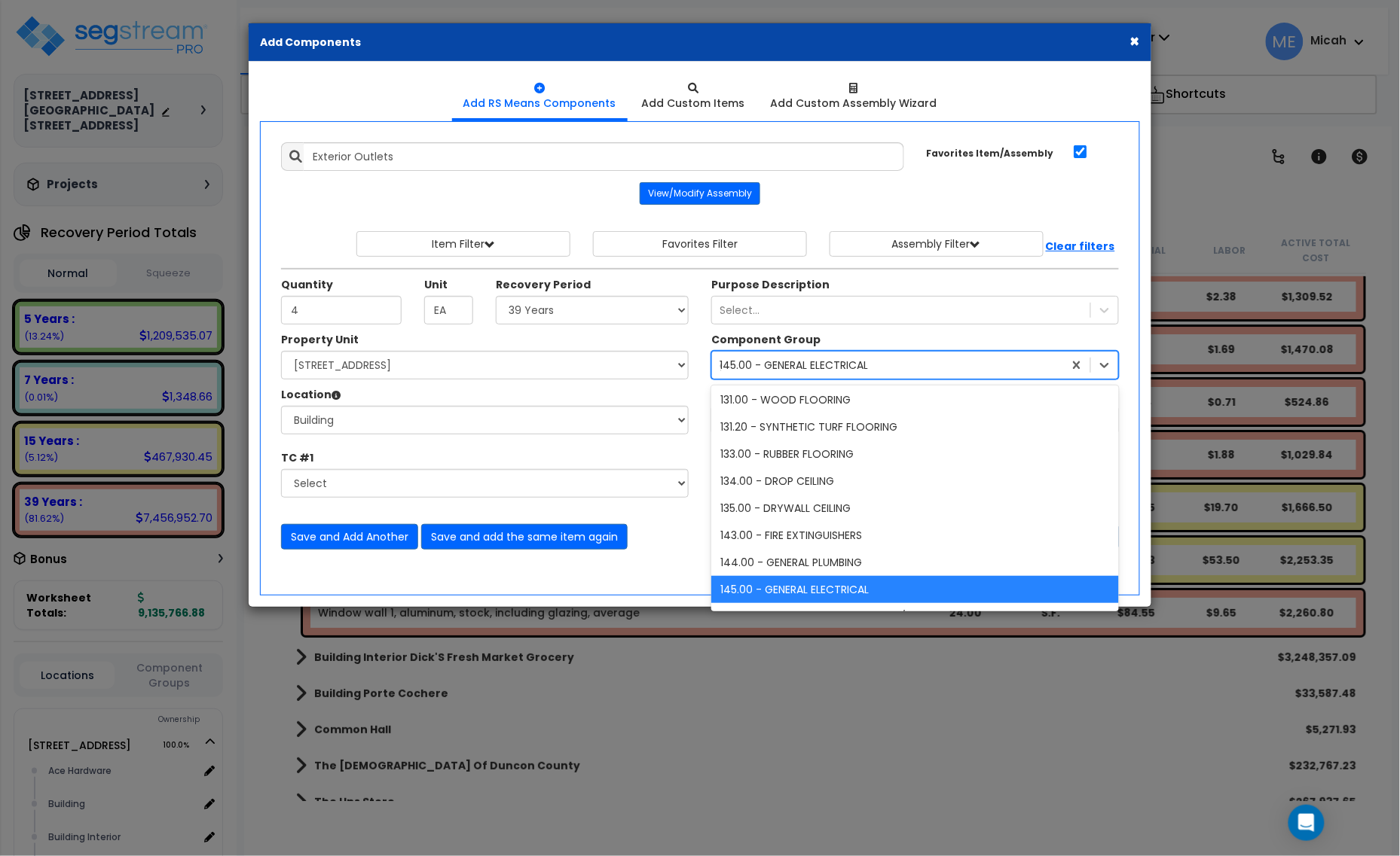
click at [777, 360] on div "145.00 - GENERAL ELECTRICAL general e" at bounding box center [887, 364] width 351 height 24
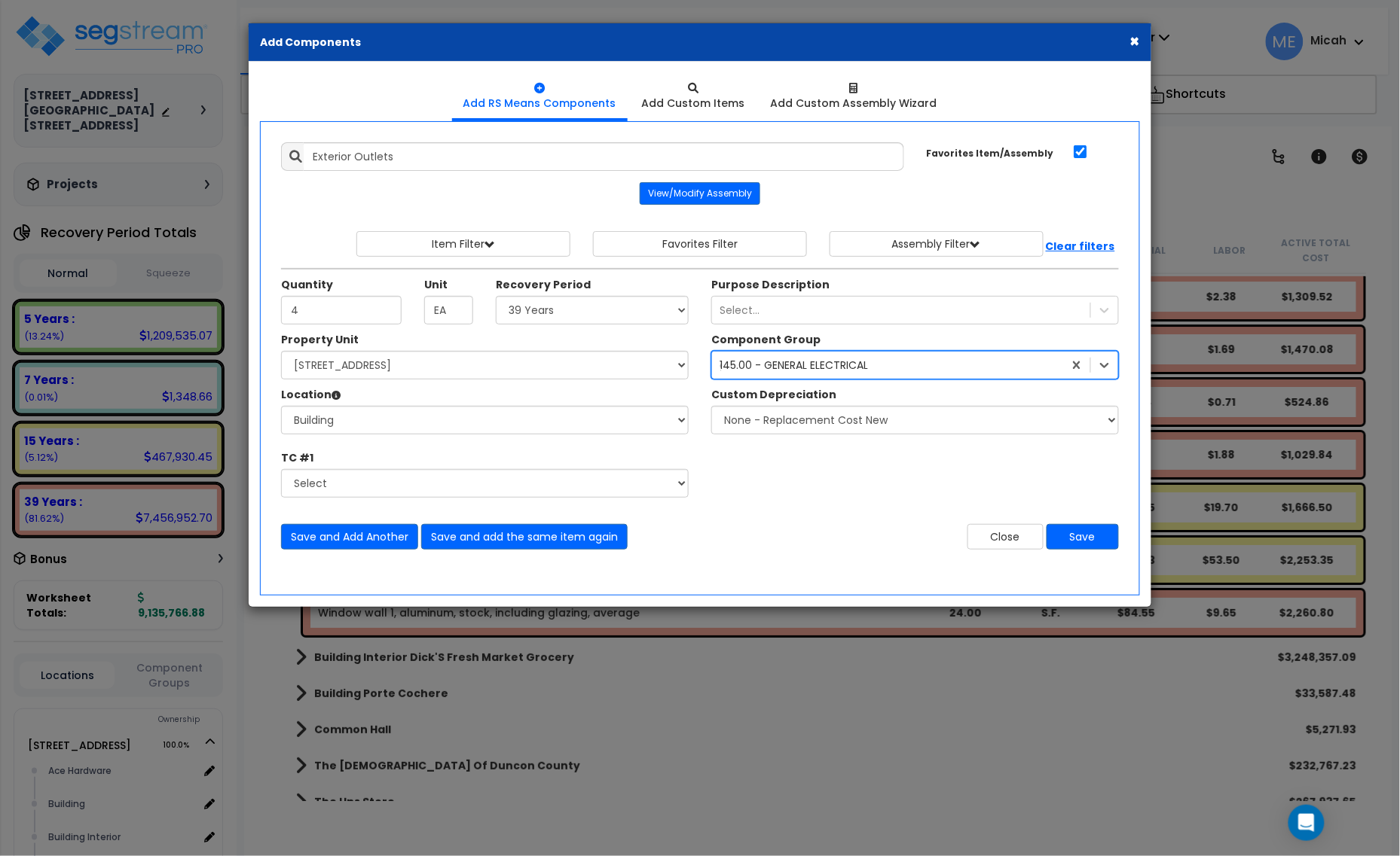
click at [777, 366] on div "145.00 - GENERAL ELECTRICAL" at bounding box center [794, 364] width 149 height 15
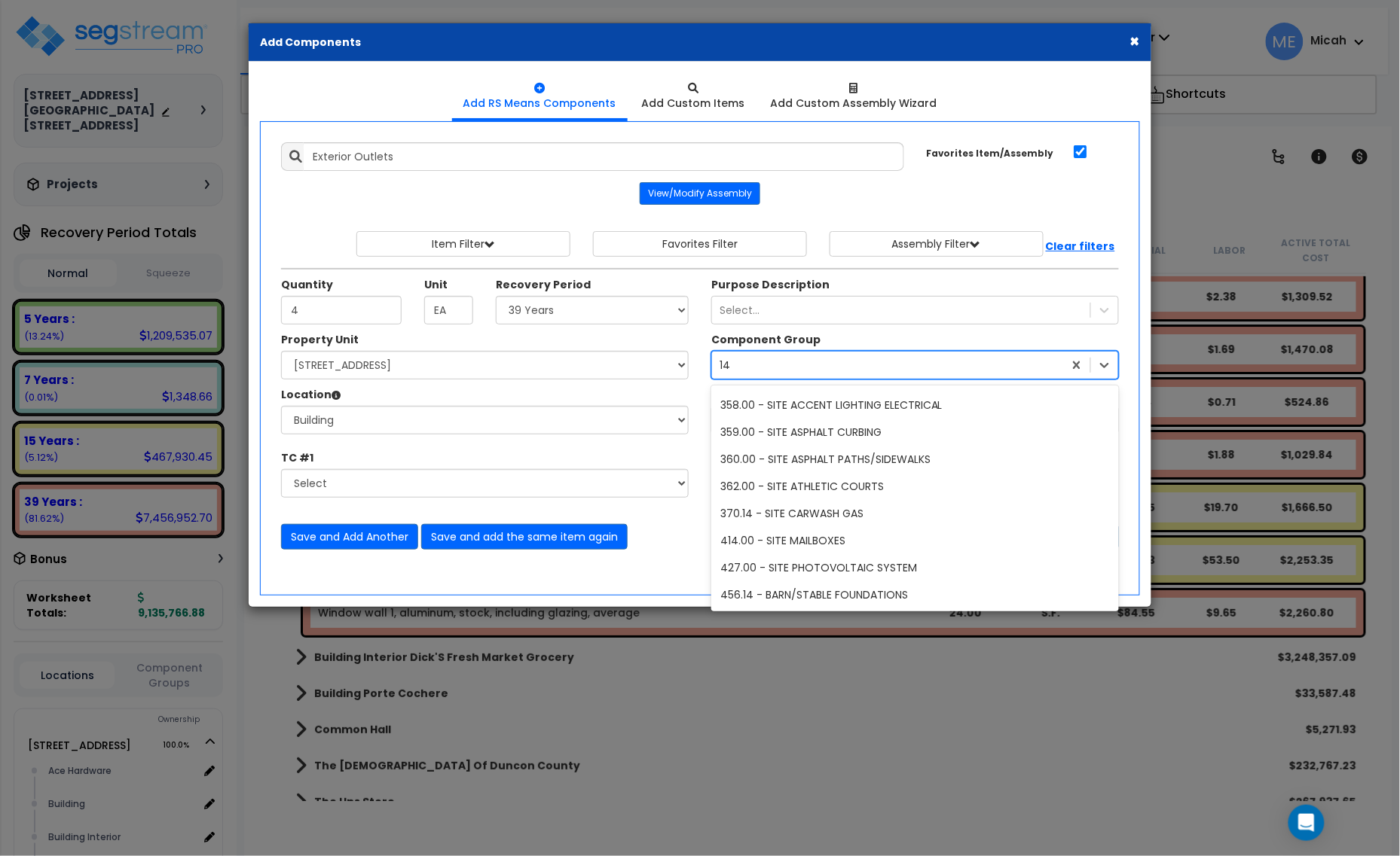
scroll to position [17, 0]
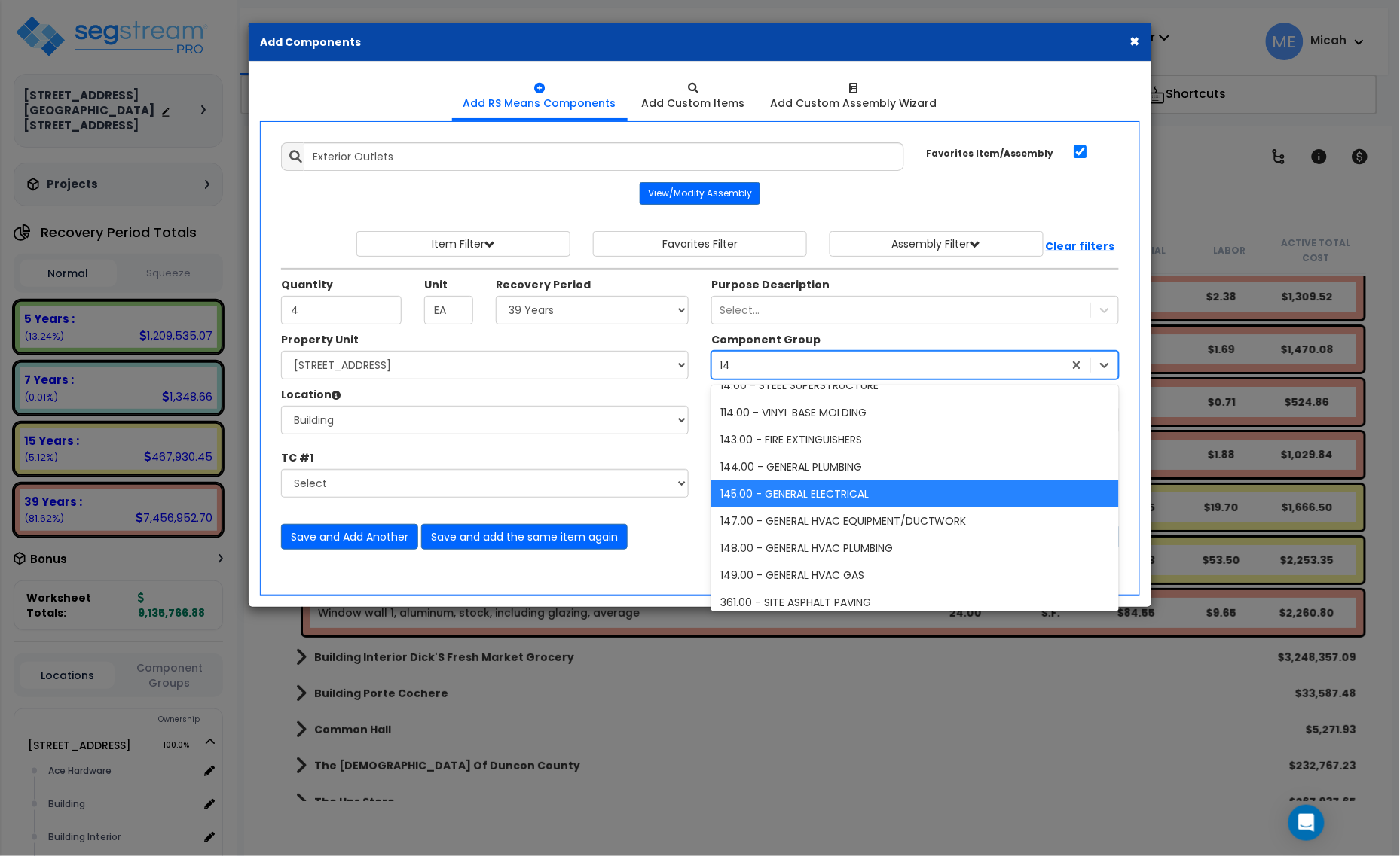
type input "146"
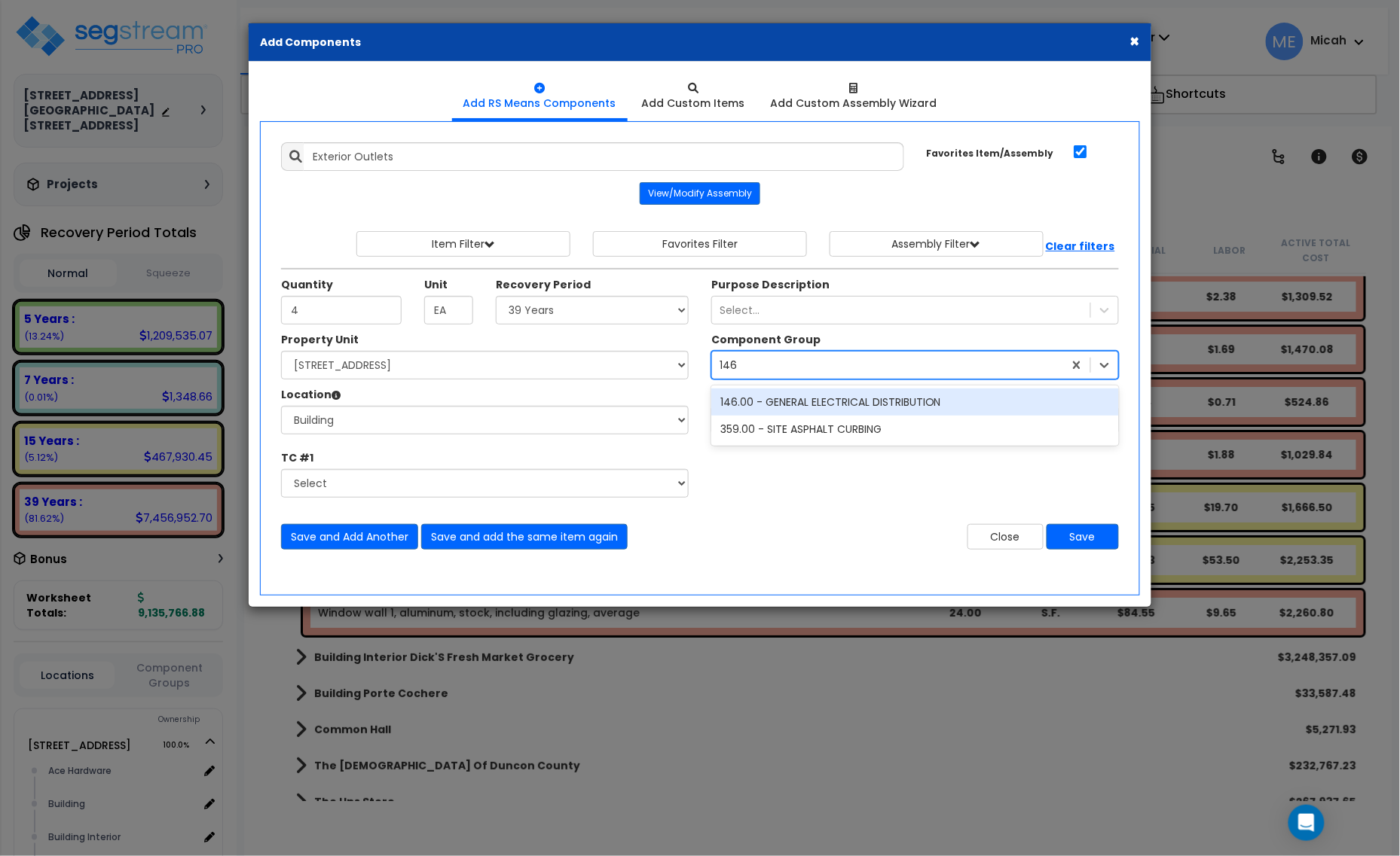
click at [839, 404] on div "146.00 - GENERAL ELECTRICAL DISTRIBUTION" at bounding box center [915, 403] width 408 height 27
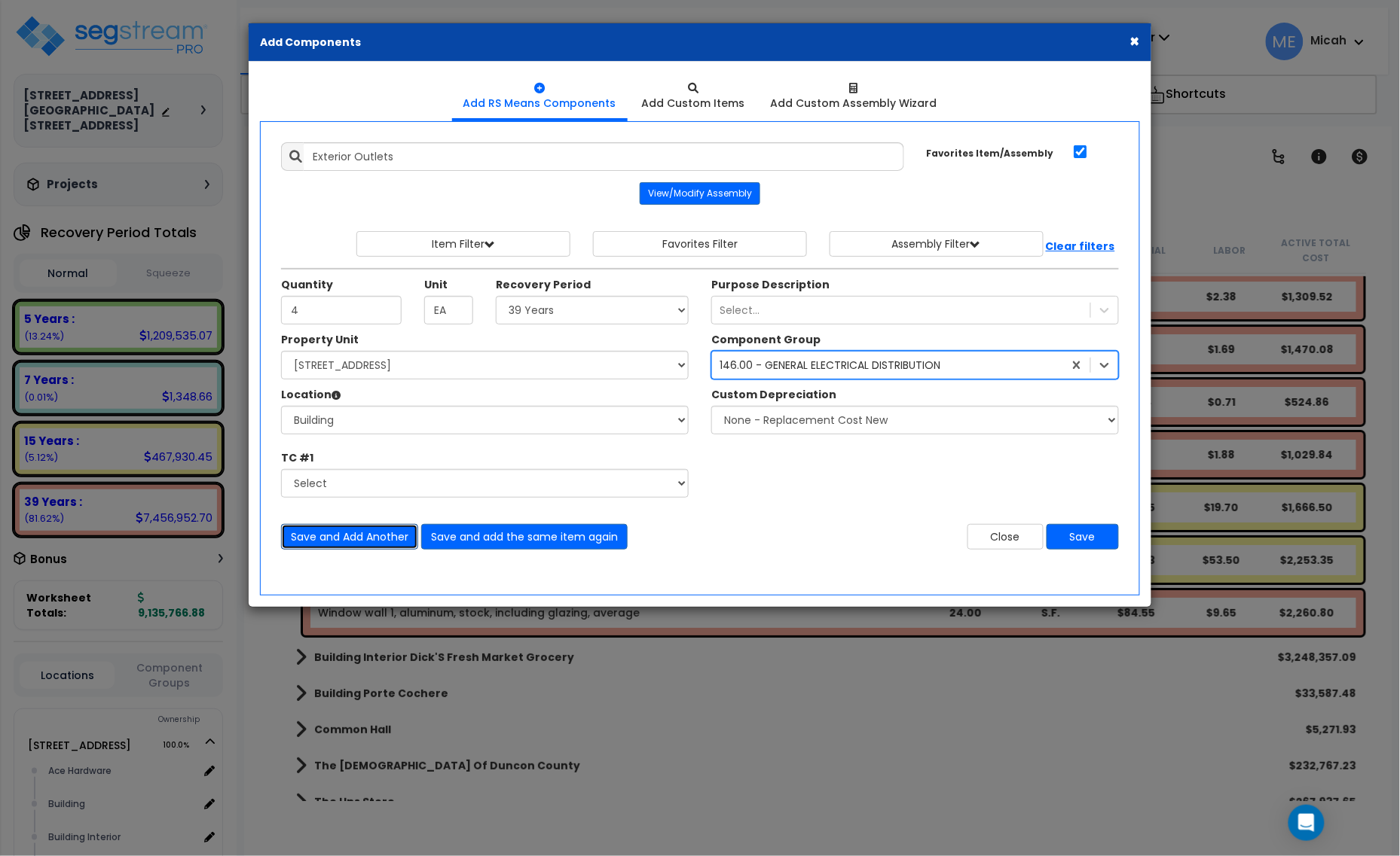
click at [357, 539] on button "Save and Add Another" at bounding box center [349, 536] width 137 height 25
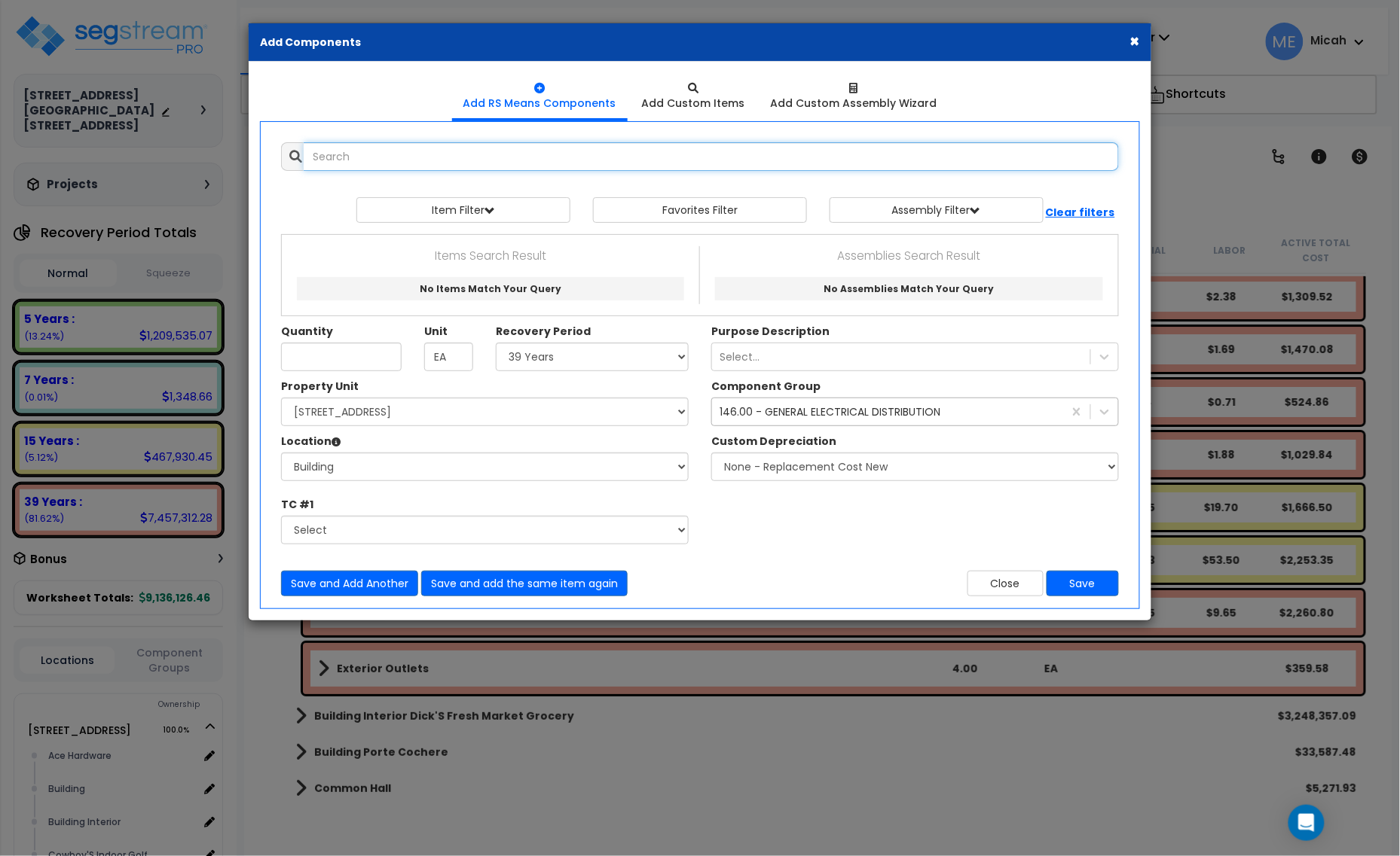
click at [314, 155] on input "text" at bounding box center [712, 156] width 815 height 28
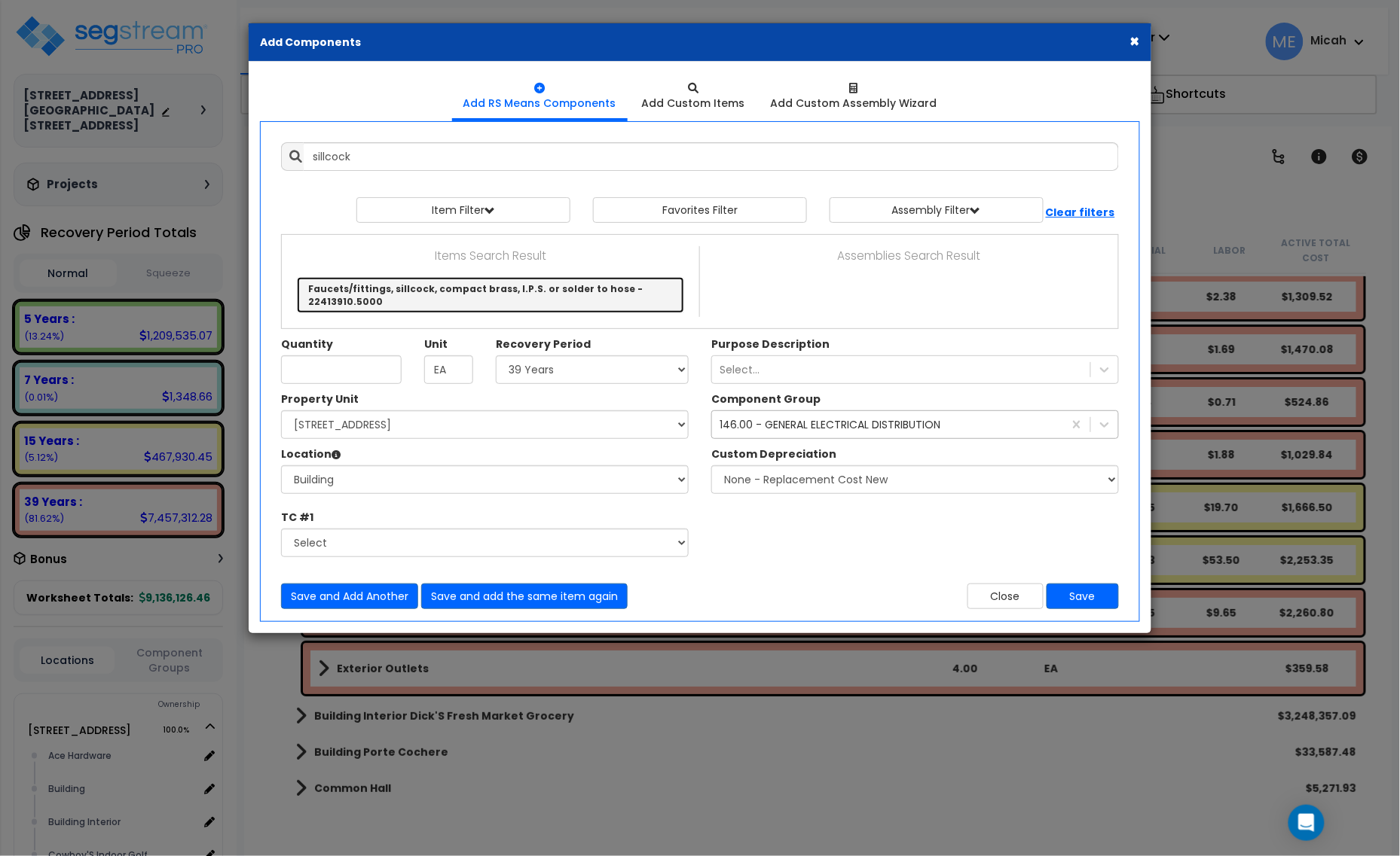
click at [420, 298] on link "Faucets/fittings, sillcock, compact brass, I.P.S. or solder to hose - 22413910.…" at bounding box center [491, 295] width 387 height 36
type input "Faucets/fittings, sillcock, compact brass, I.P.S. or solder to hose - 22413910.…"
checkbox input "false"
type input "Ea."
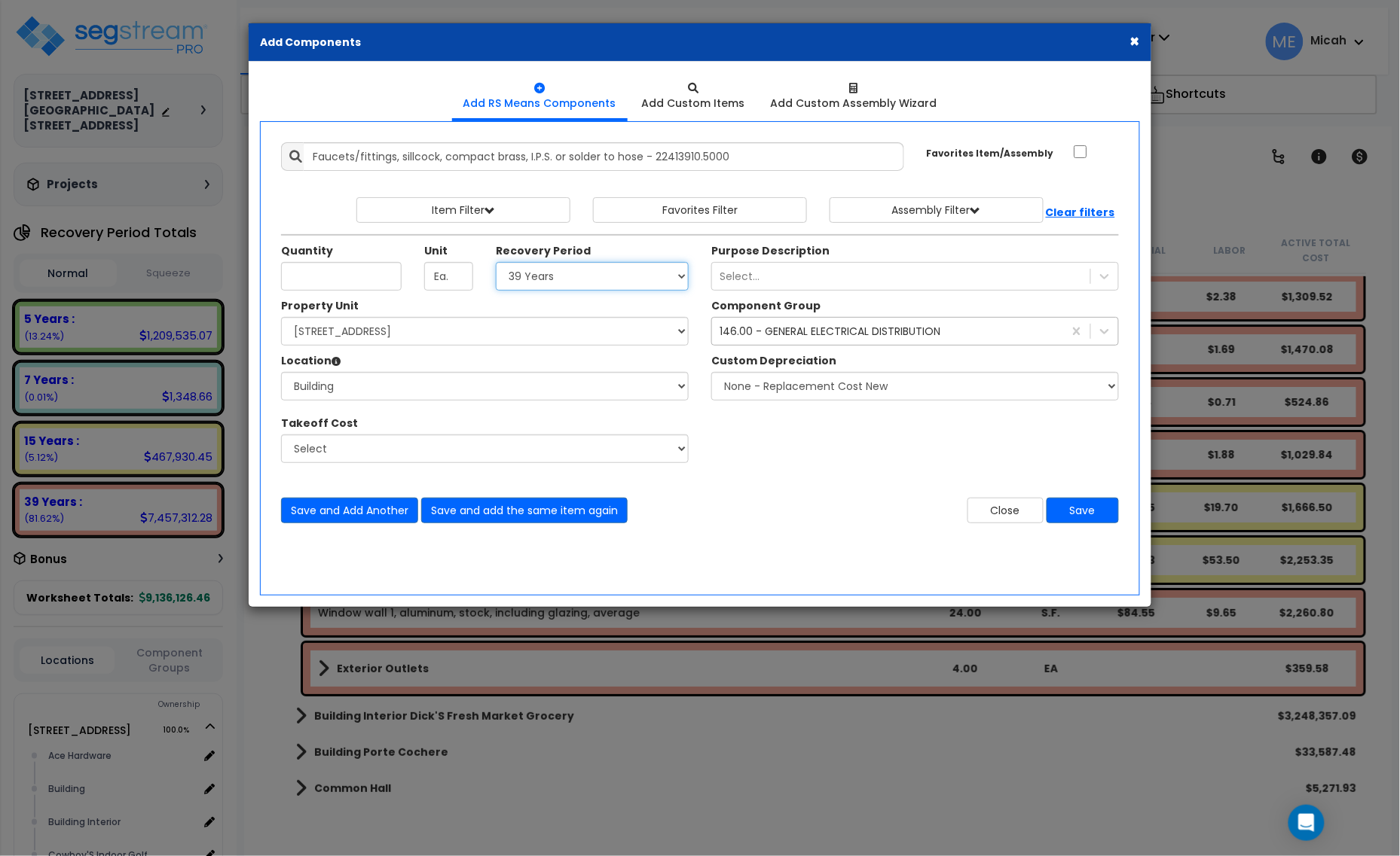
click at [550, 280] on select "Select 5 Years 7 Years 15 Years 20 Years 39 Years 27.5 Year" at bounding box center [591, 276] width 193 height 28
click at [297, 278] on input "Unit Quantity" at bounding box center [340, 276] width 120 height 28
type input "1"
click at [768, 332] on div "146.00 - GENERAL ELECTRICAL DISTRIBUTION" at bounding box center [830, 330] width 221 height 15
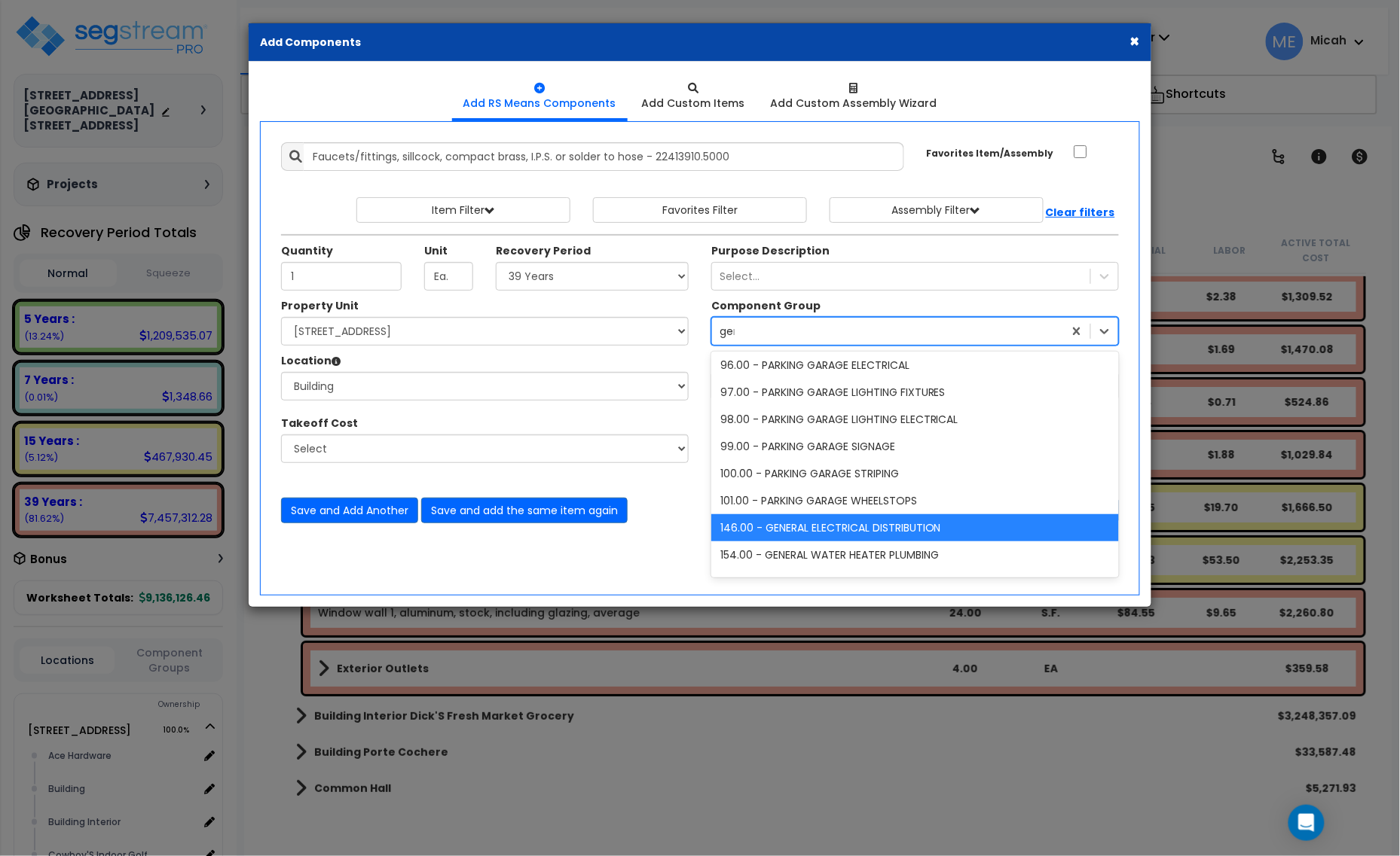
scroll to position [111, 0]
type input "general p"
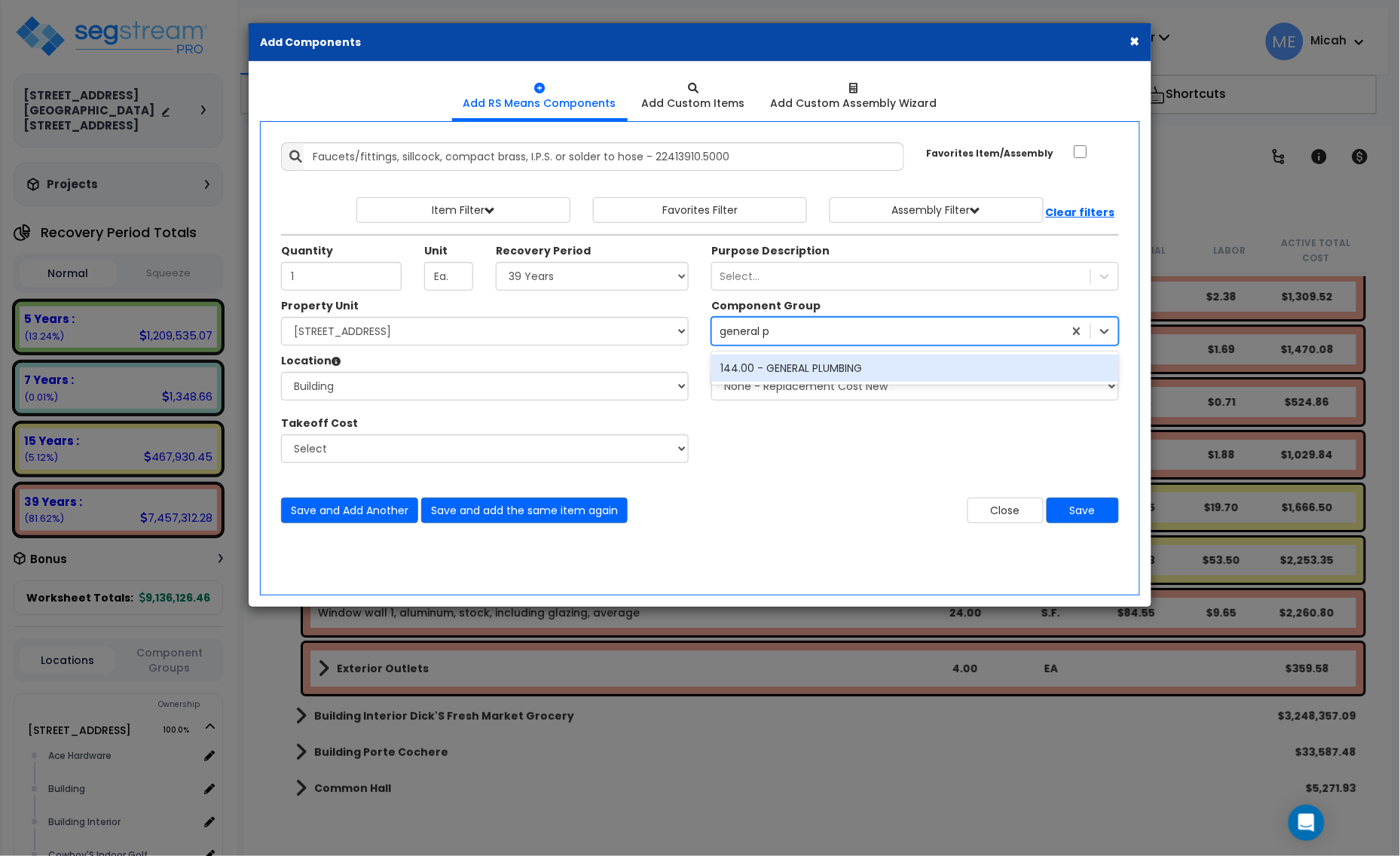
scroll to position [0, 0]
click at [787, 371] on div "144.00 - GENERAL PLUMBING" at bounding box center [915, 368] width 408 height 27
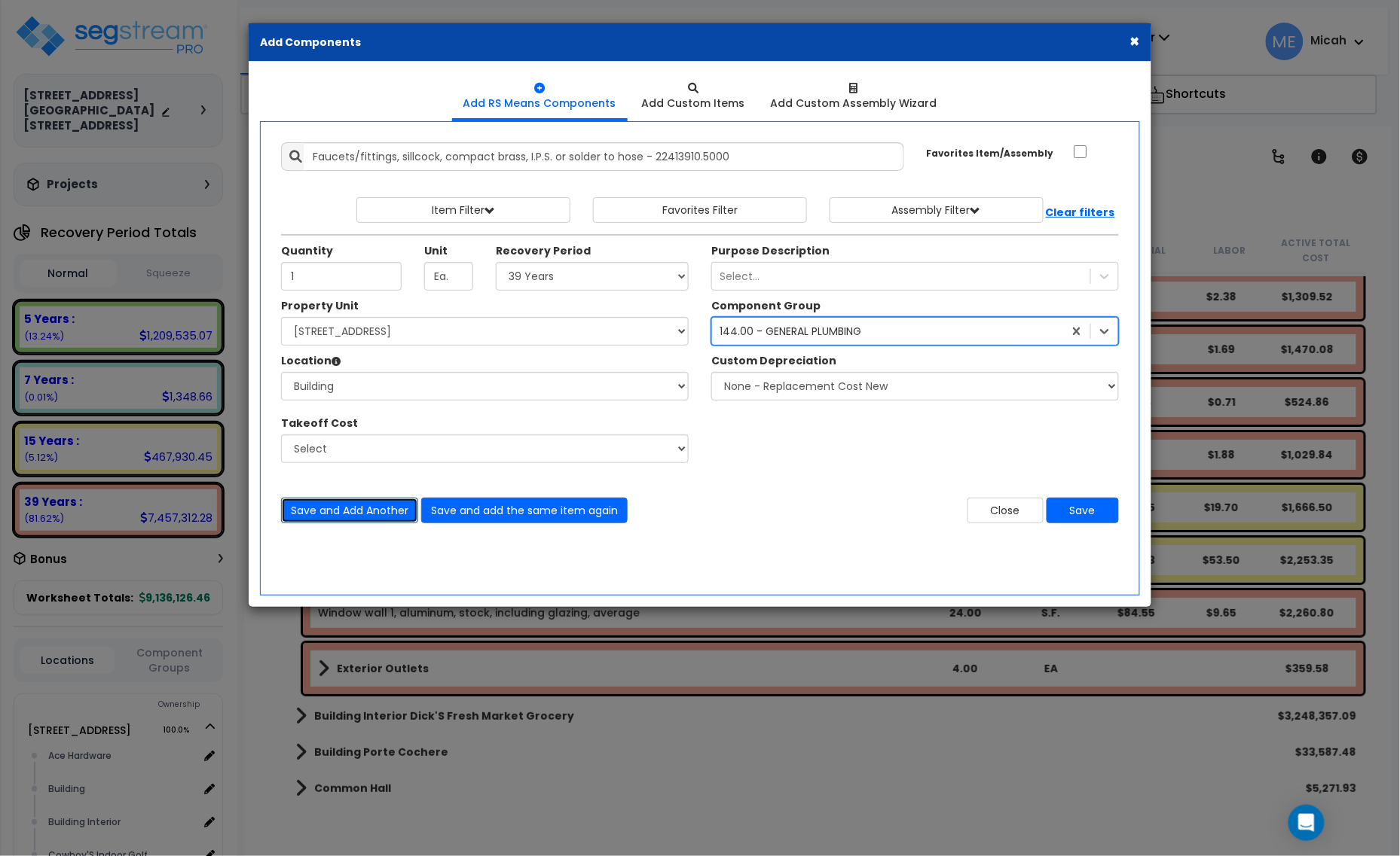
click at [367, 512] on button "Save and Add Another" at bounding box center [349, 510] width 137 height 25
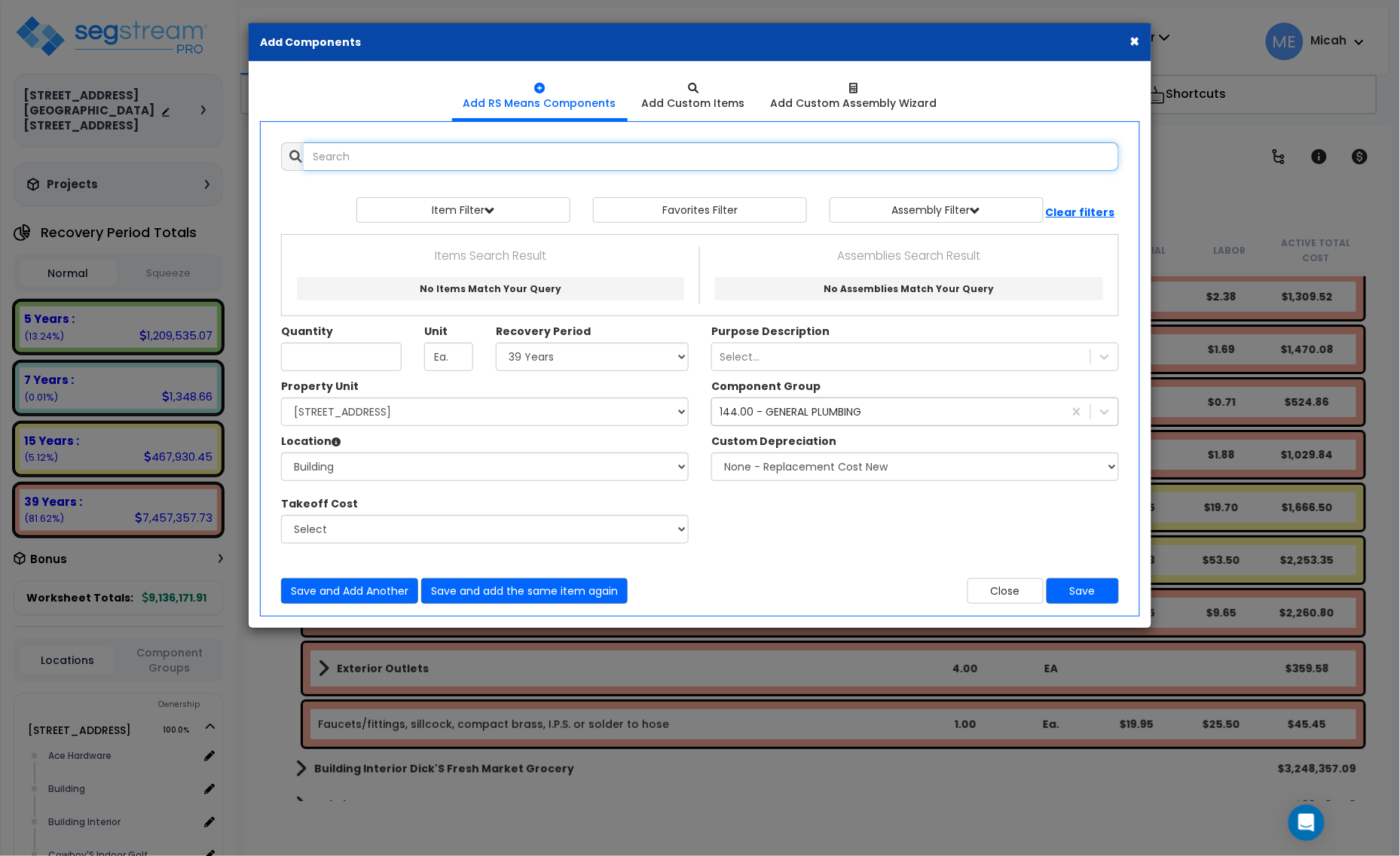
click at [376, 155] on input "text" at bounding box center [712, 156] width 815 height 28
click at [396, 155] on input "exterior led fiixtures wall pack" at bounding box center [712, 156] width 815 height 28
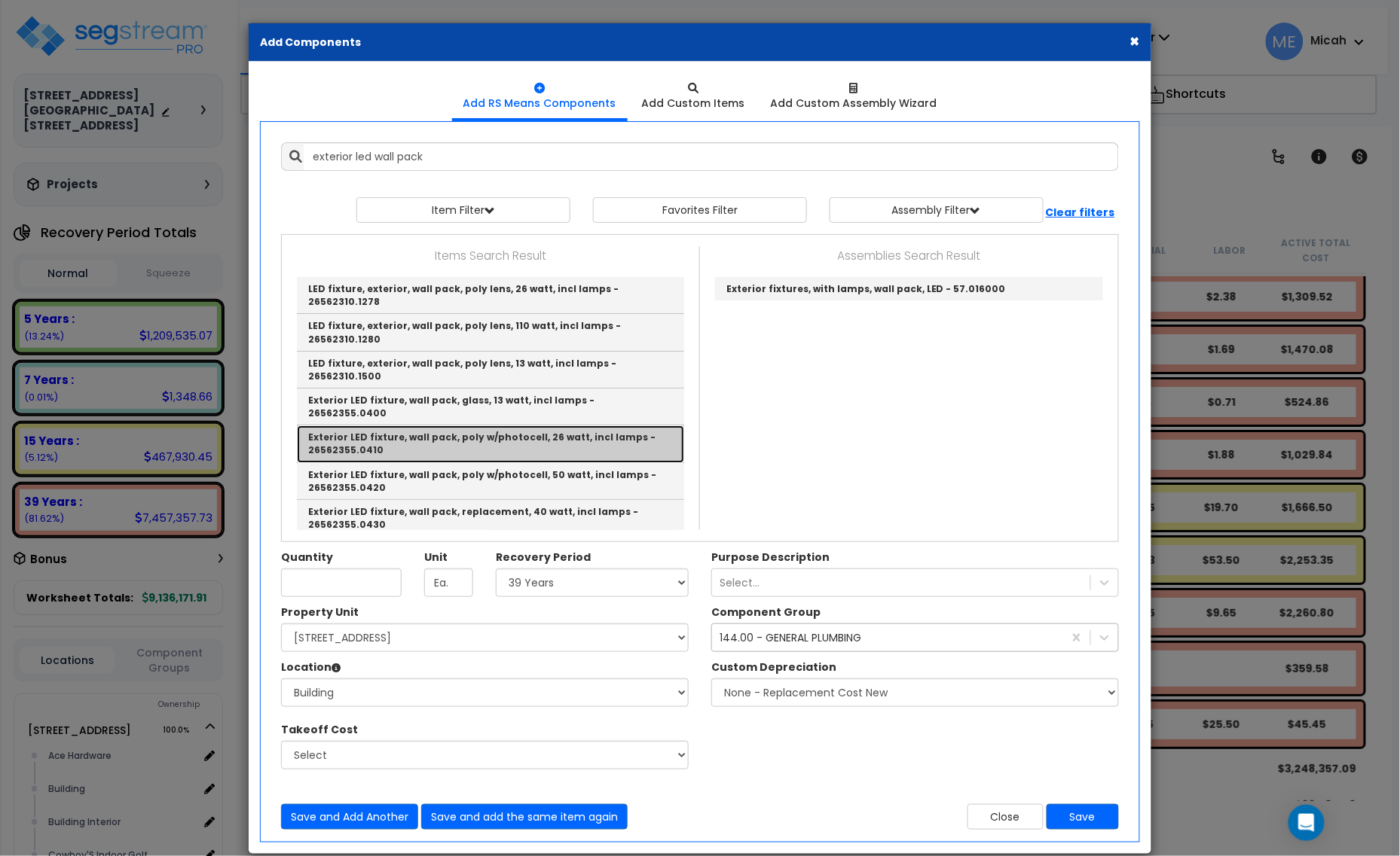
click at [529, 425] on link "Exterior LED fixture, wall pack, poly w/photocell, 26 watt, incl lamps - 265623…" at bounding box center [491, 444] width 387 height 37
type input "Exterior LED fixture, wall pack, poly w/photocell, 26 watt, incl lamps - 265623…"
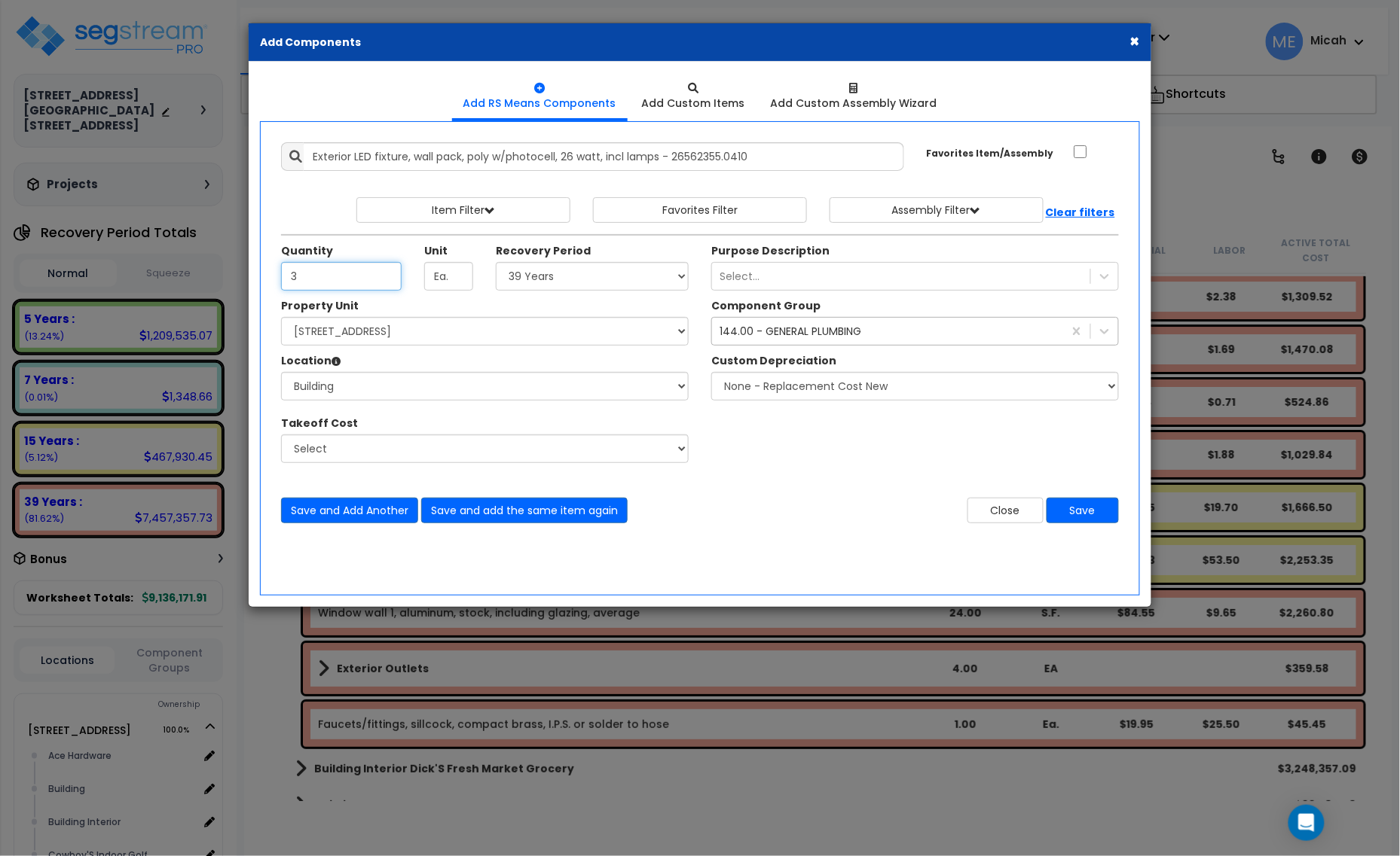
type input "3"
click at [783, 339] on div "144.00 - GENERAL PLUMBING" at bounding box center [790, 330] width 142 height 15
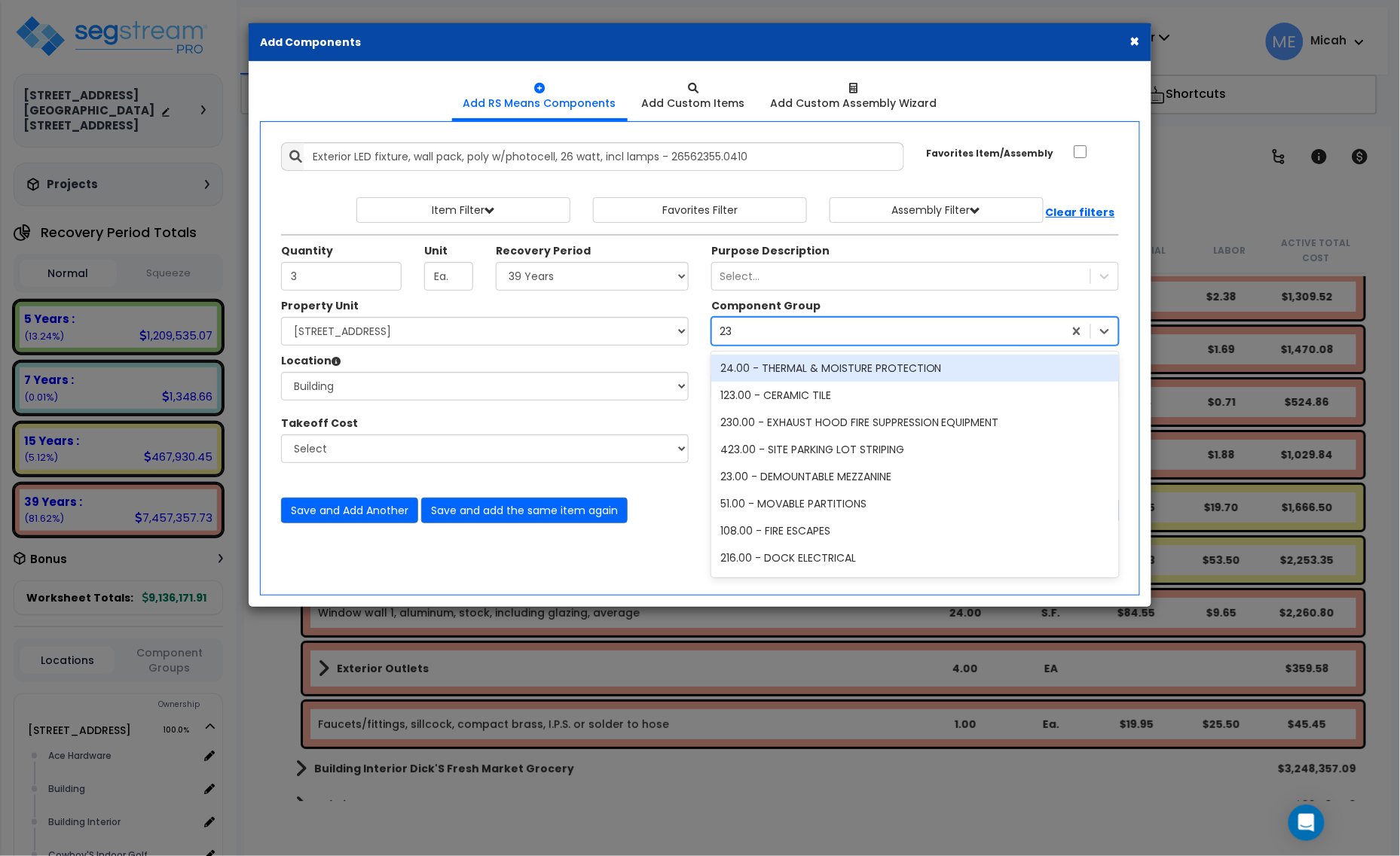
type input "232"
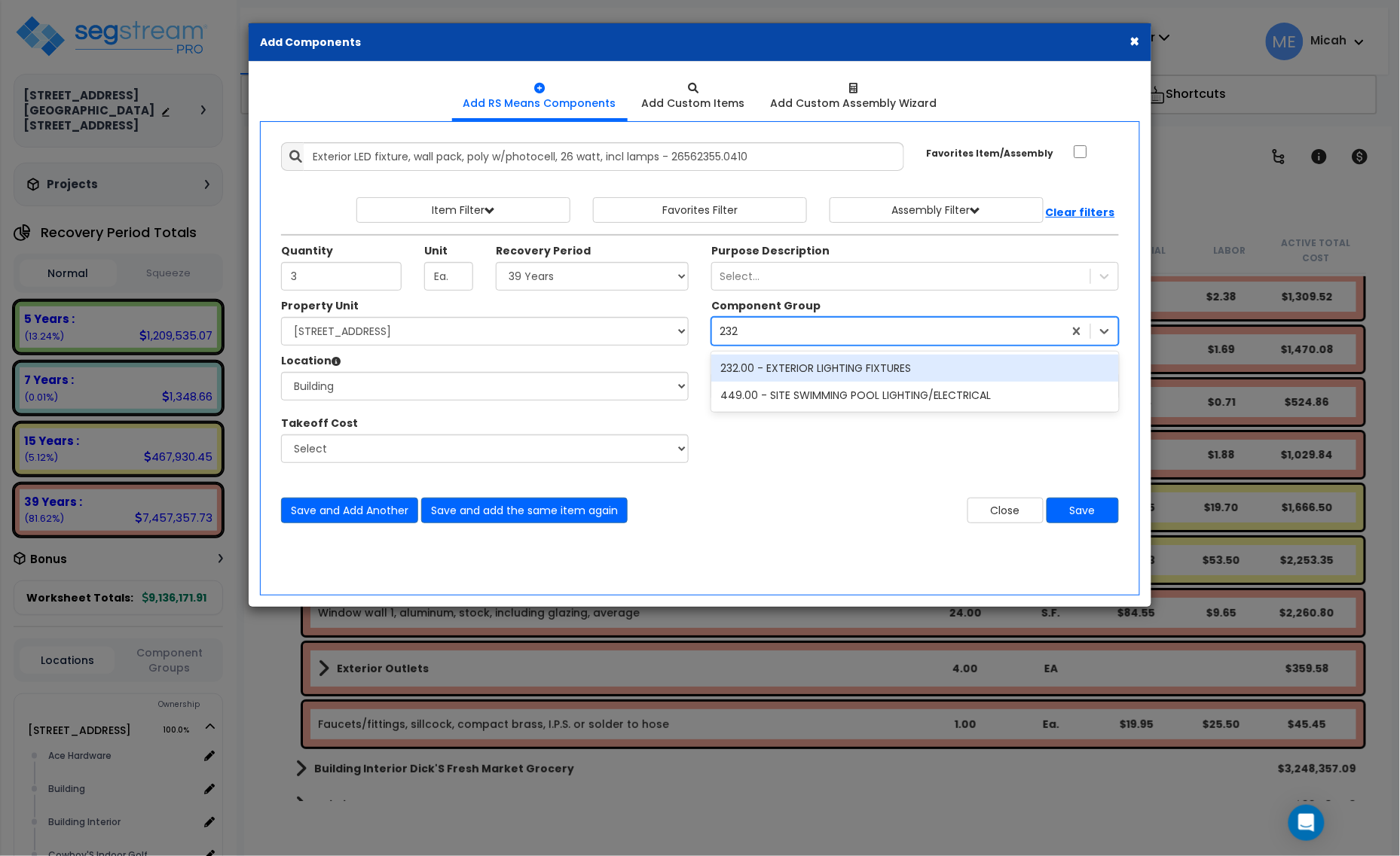
click at [814, 366] on div "232.00 - EXTERIOR LIGHTING FIXTURES" at bounding box center [915, 368] width 408 height 27
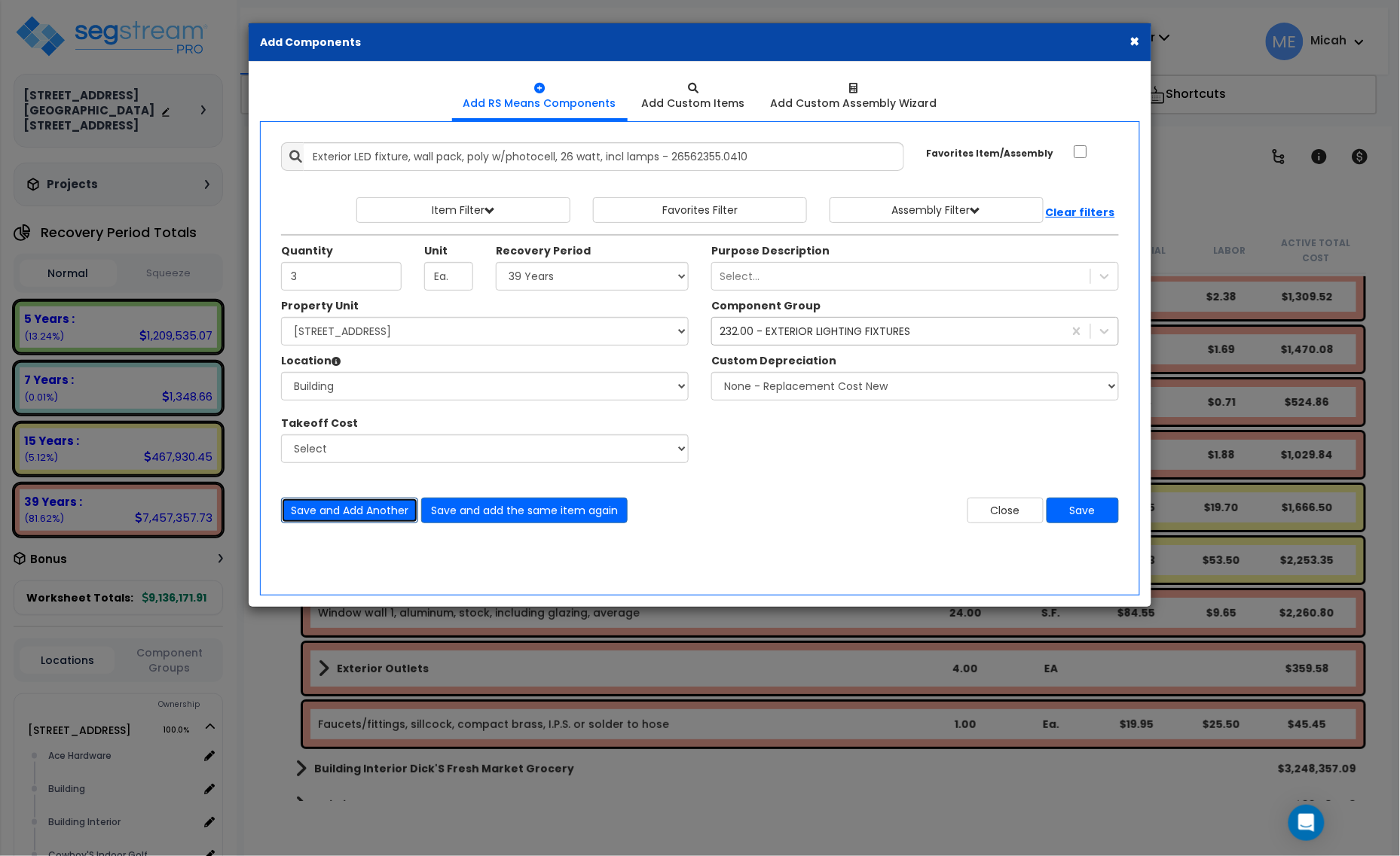
click at [367, 514] on button "Save and Add Another" at bounding box center [349, 510] width 137 height 25
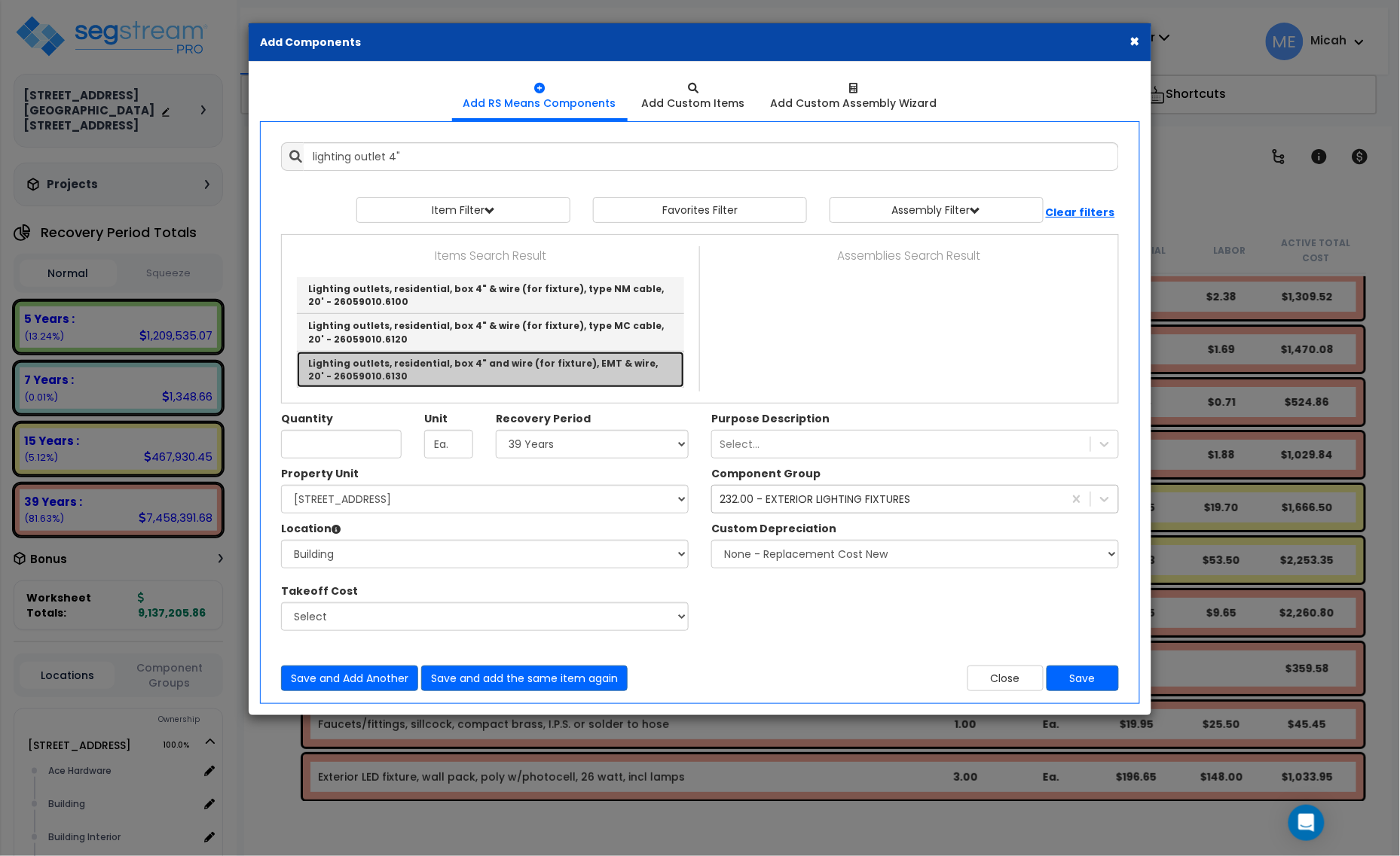
click at [460, 378] on link "Lighting outlets, residential, box 4" and wire (for fixture), EMT & wire, 20' -…" at bounding box center [491, 369] width 387 height 36
type input "Lighting outlets, residential, box 4" and wire (for fixture), EMT & wire, 20' -…"
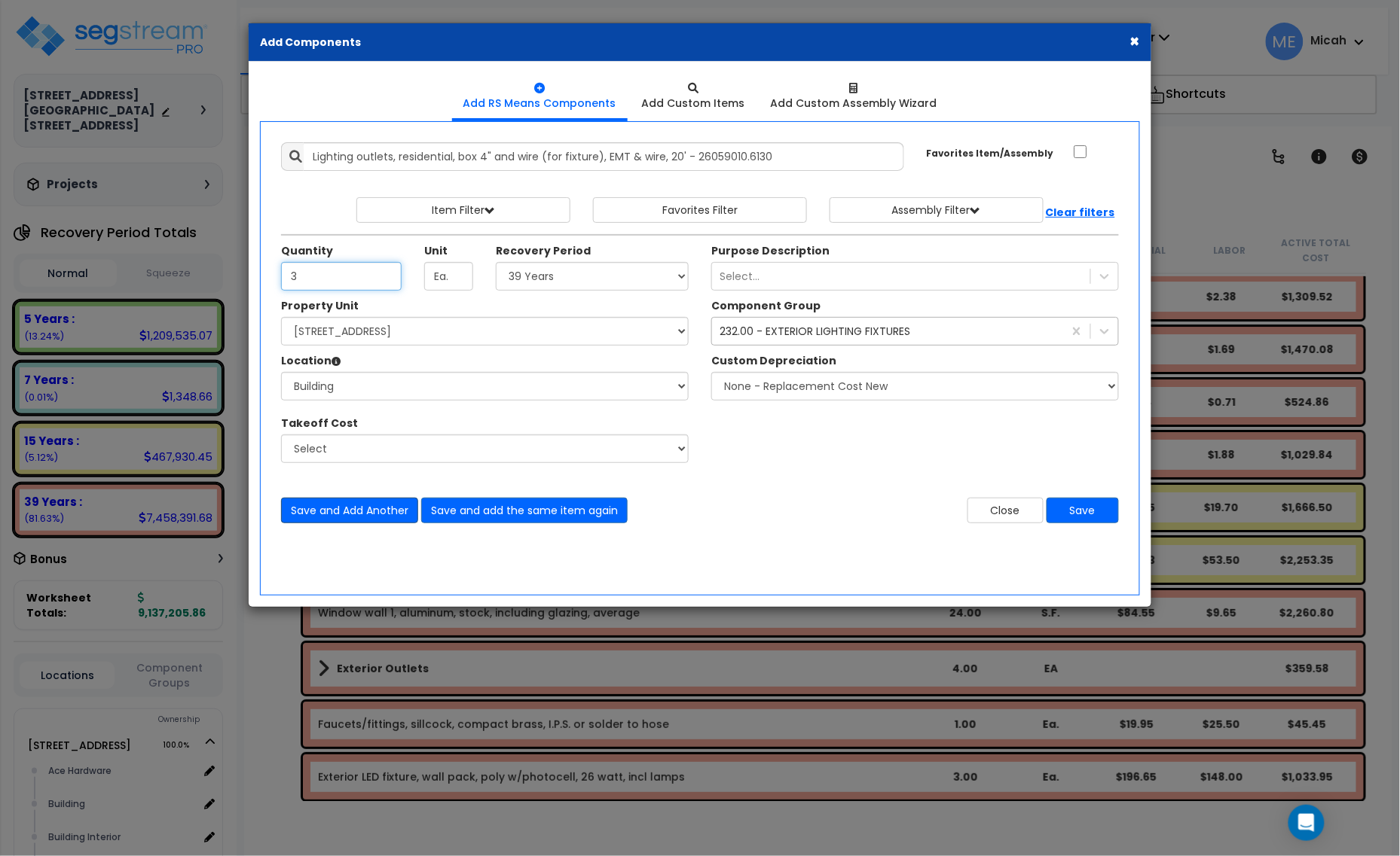
type input "3"
click at [356, 506] on button "Save and Add Another" at bounding box center [349, 510] width 137 height 25
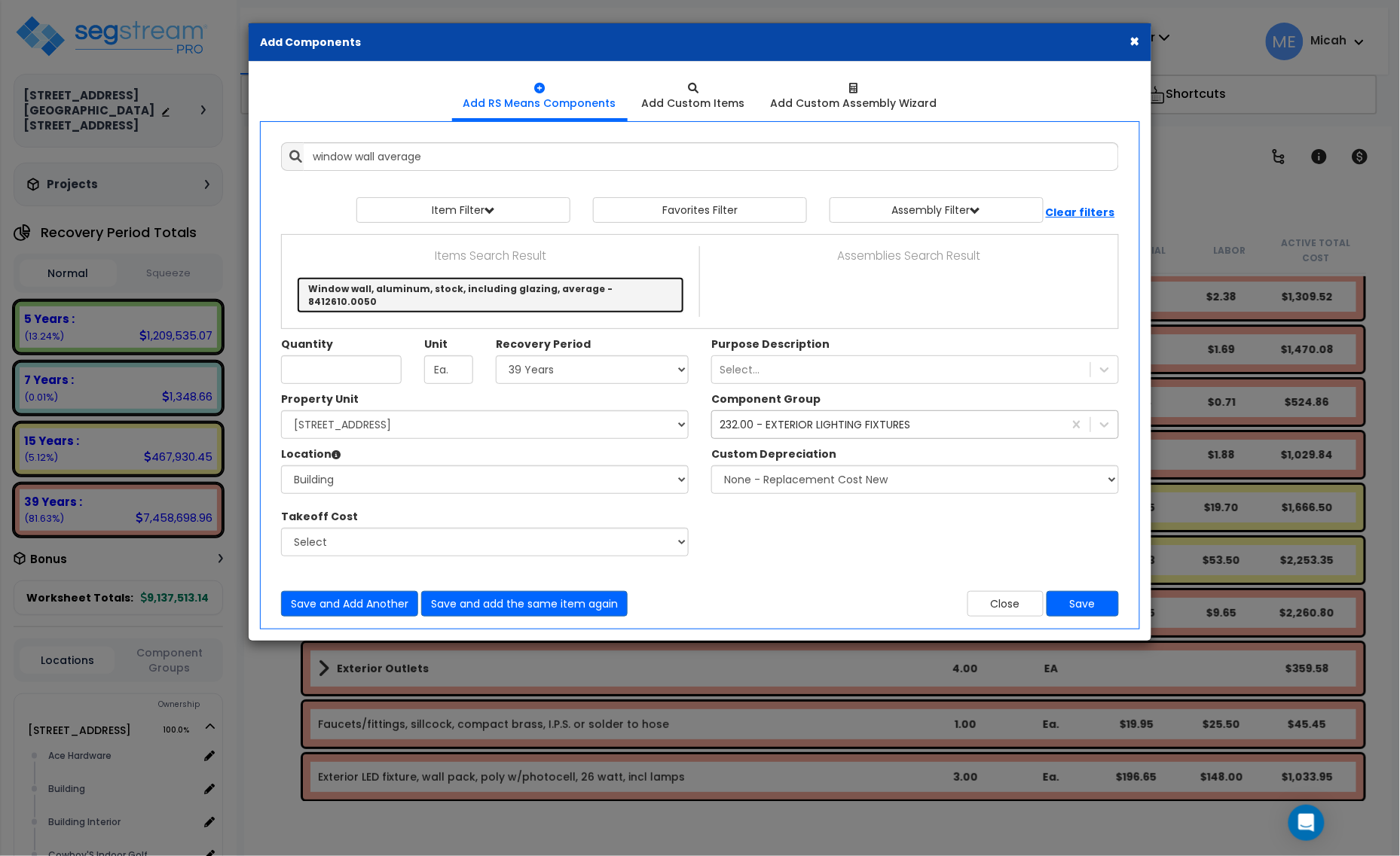
click at [408, 284] on link "Window wall, aluminum, stock, including glazing, average - 8412610.0050" at bounding box center [491, 295] width 387 height 36
type input "Window wall, aluminum, stock, including glazing, average - 8412610.0050"
type input "S.F."
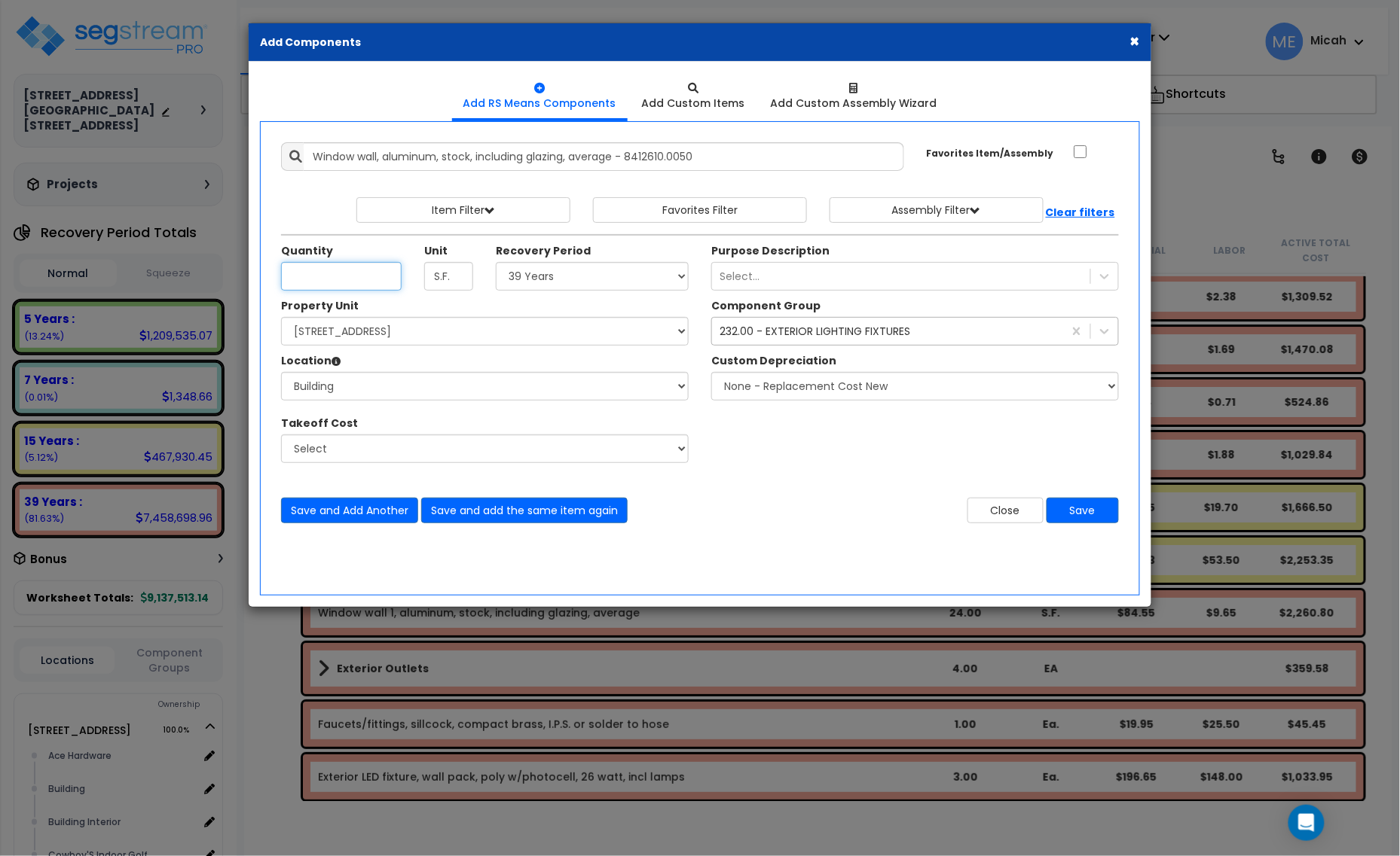
click at [326, 284] on input "Unit Quantity" at bounding box center [340, 276] width 120 height 28
type input "192"
click at [810, 336] on div "232.00 - EXTERIOR LIGHTING FIXTURES" at bounding box center [814, 330] width 191 height 15
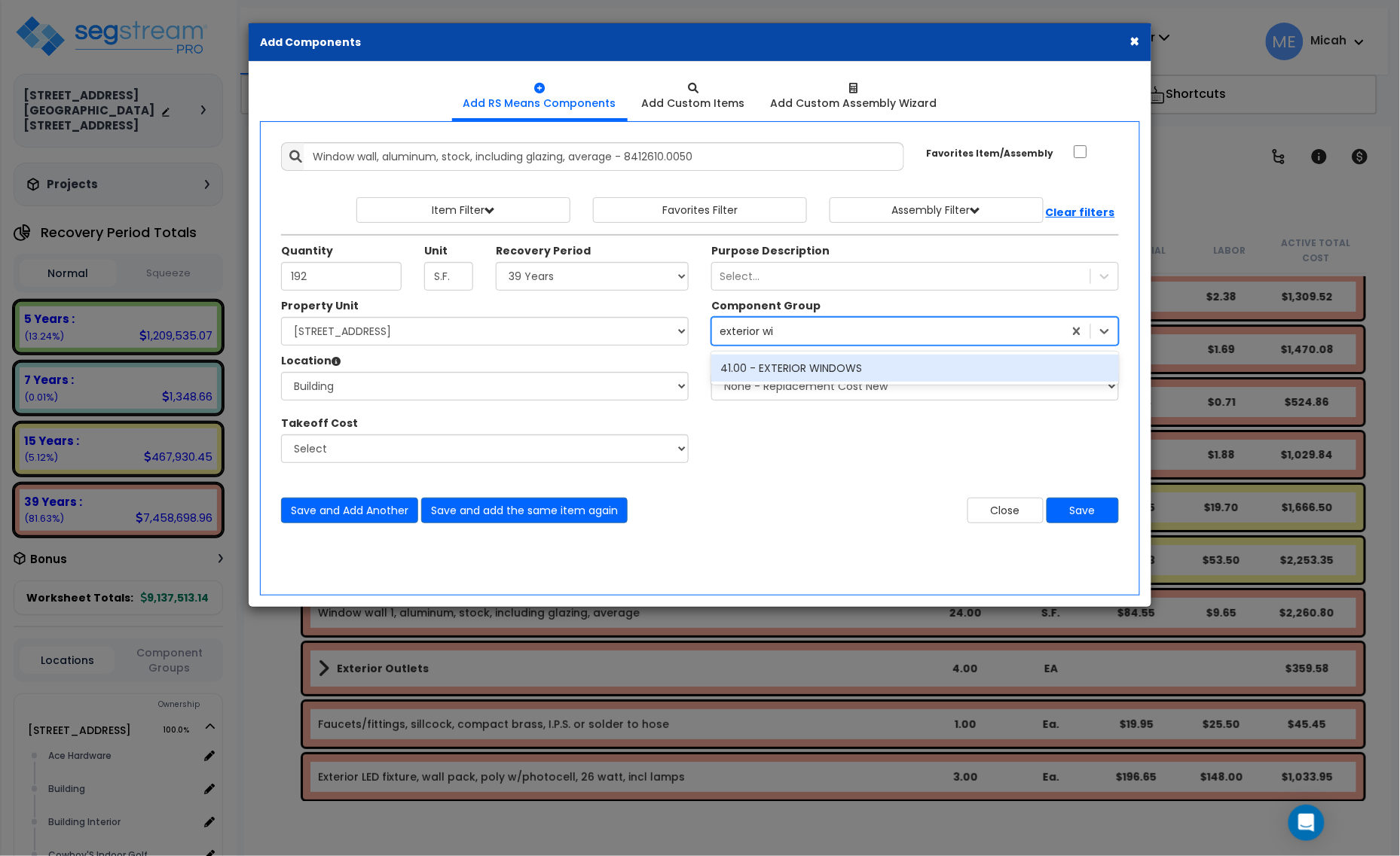
type input "exterior win"
click at [823, 367] on div "41.00 - EXTERIOR WINDOWS" at bounding box center [915, 368] width 408 height 27
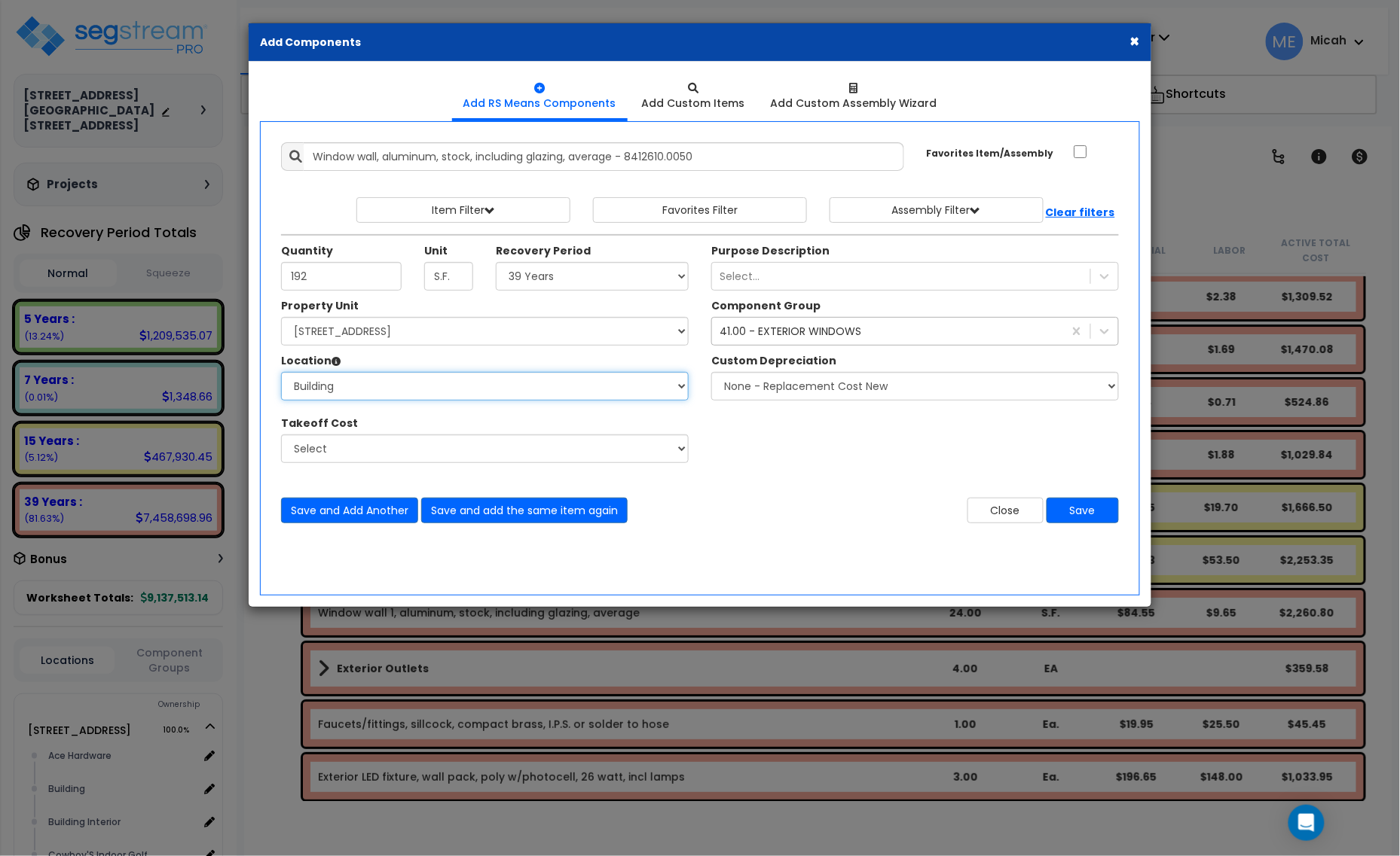
click at [468, 393] on select "Select Alchemy Salon Studio Building Building Interior Building Interior Dick'S…" at bounding box center [484, 386] width 408 height 28
click at [1074, 511] on button "Save" at bounding box center [1082, 510] width 72 height 25
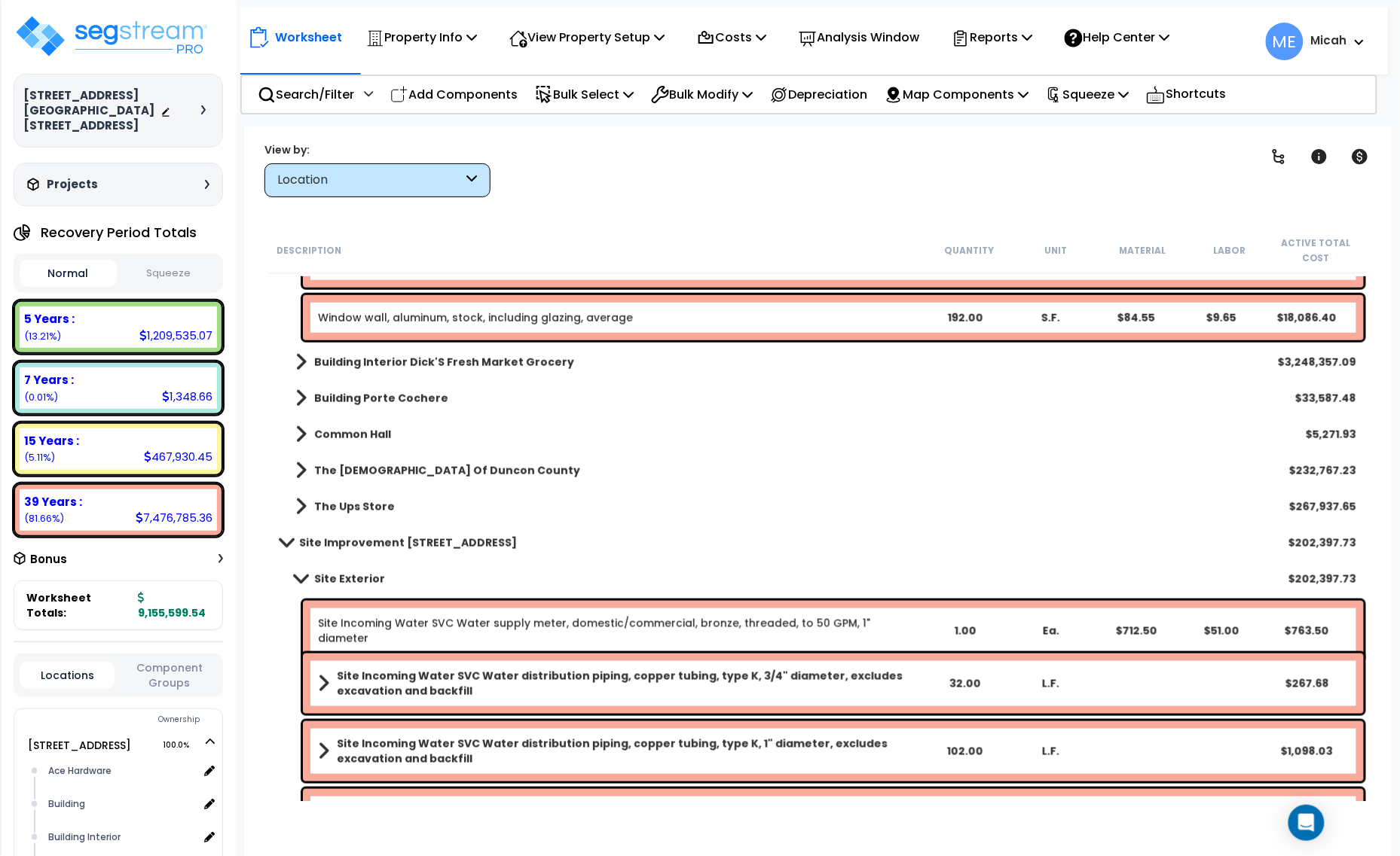
scroll to position [2165, 0]
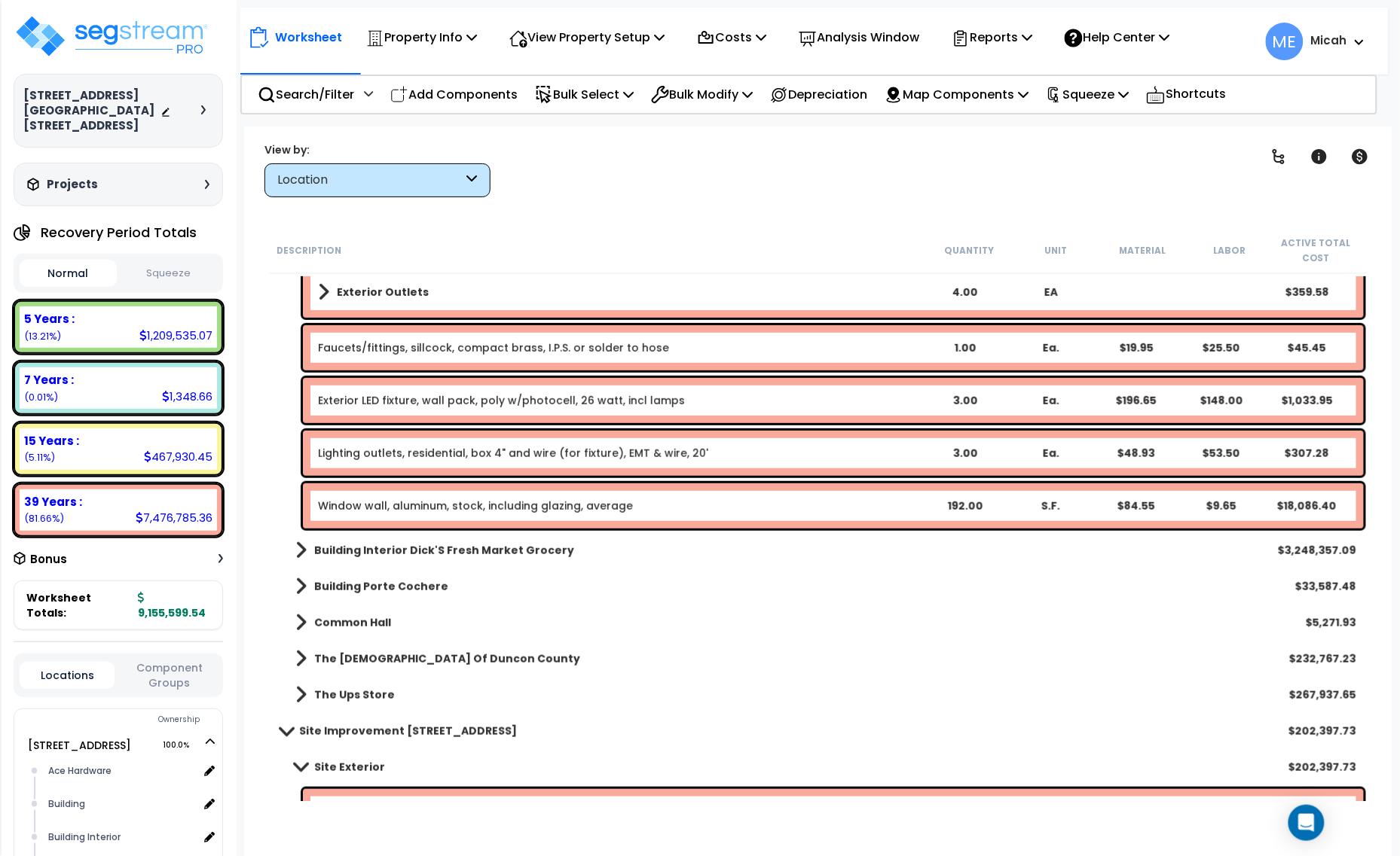
click at [372, 502] on link "Window wall, aluminum, stock, including glazing, average" at bounding box center [475, 505] width 315 height 15
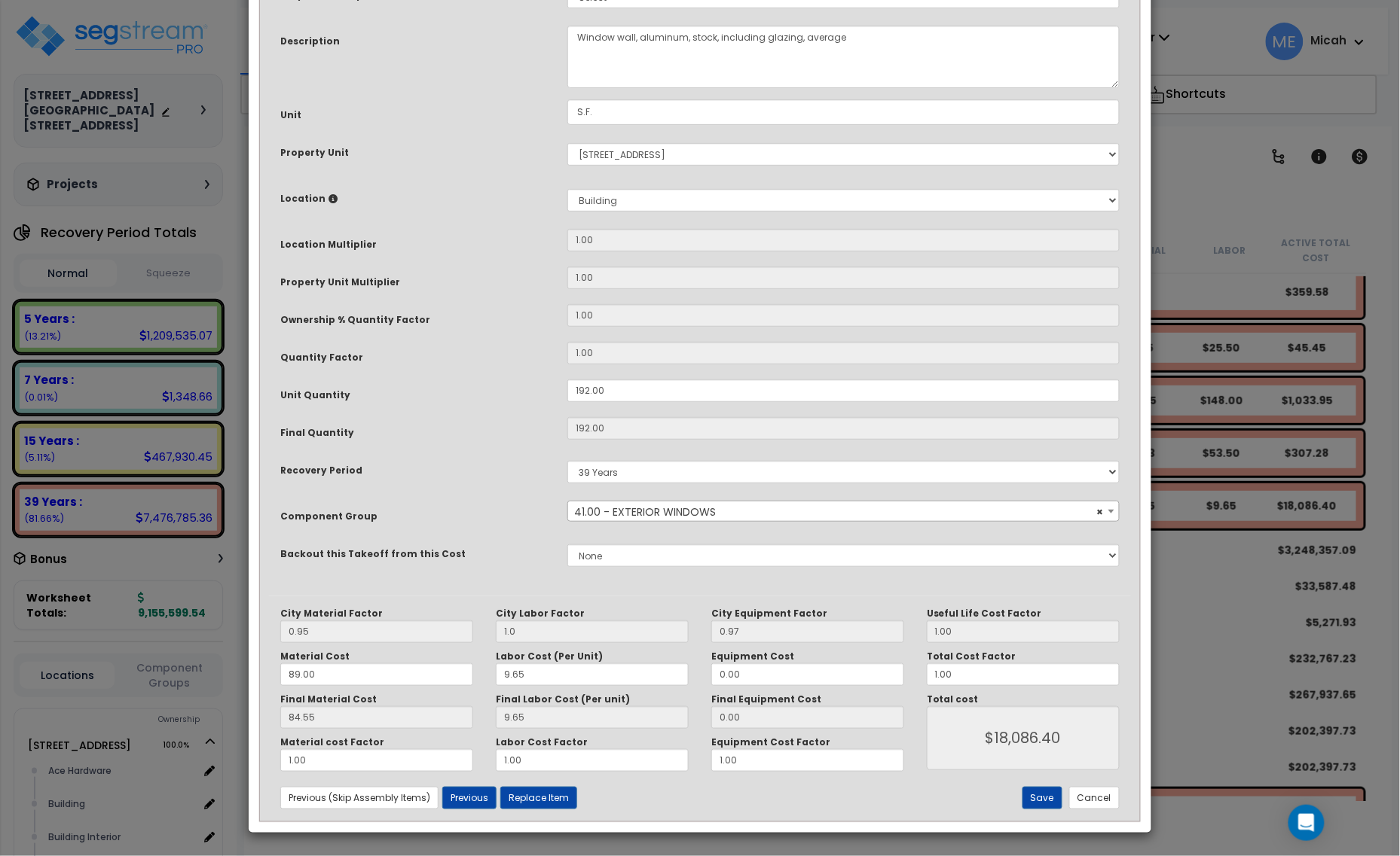
scroll to position [0, 0]
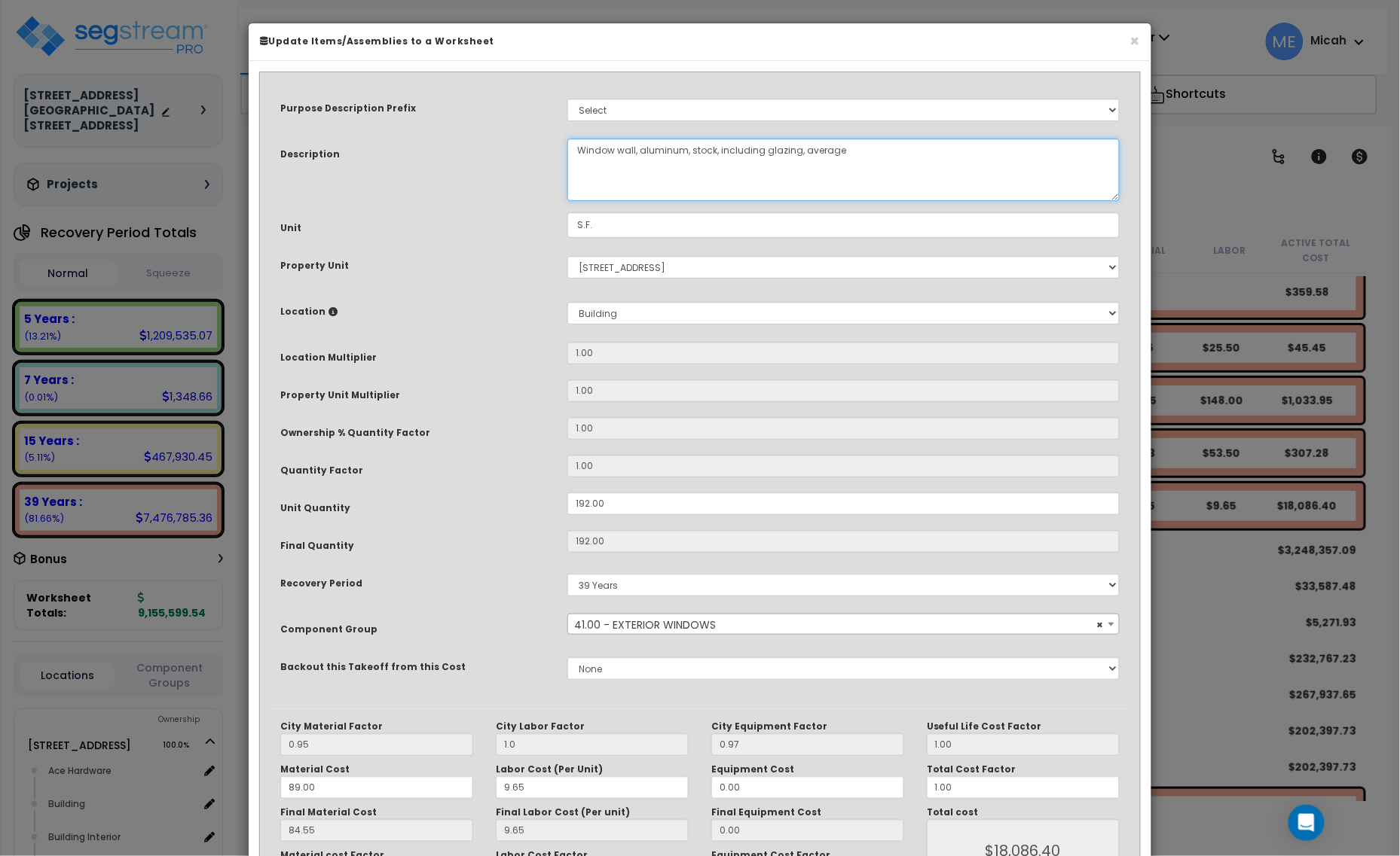
click at [634, 147] on textarea "Window wall, aluminum, stock, including glazing, average" at bounding box center [843, 170] width 552 height 63
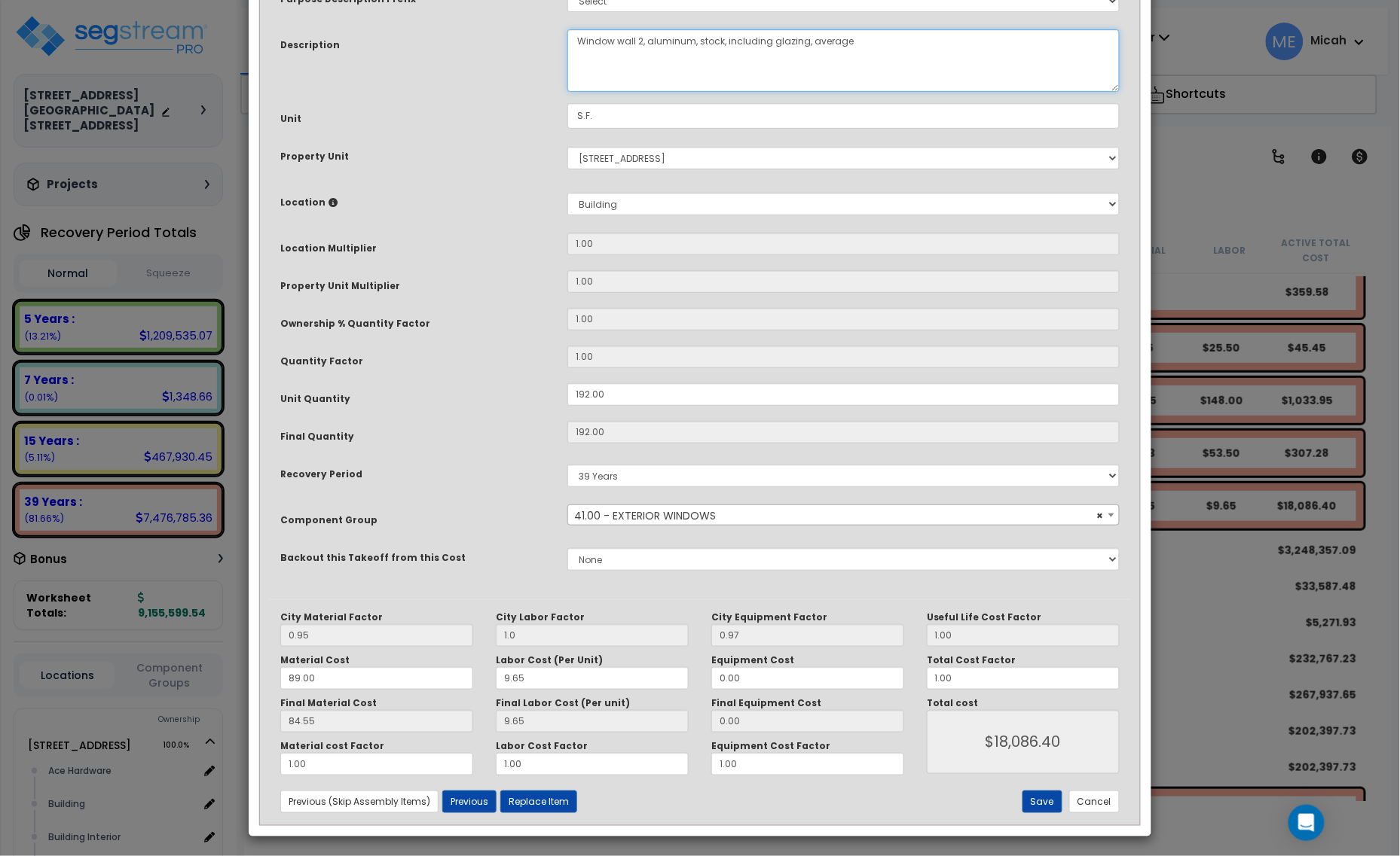
scroll to position [113, 0]
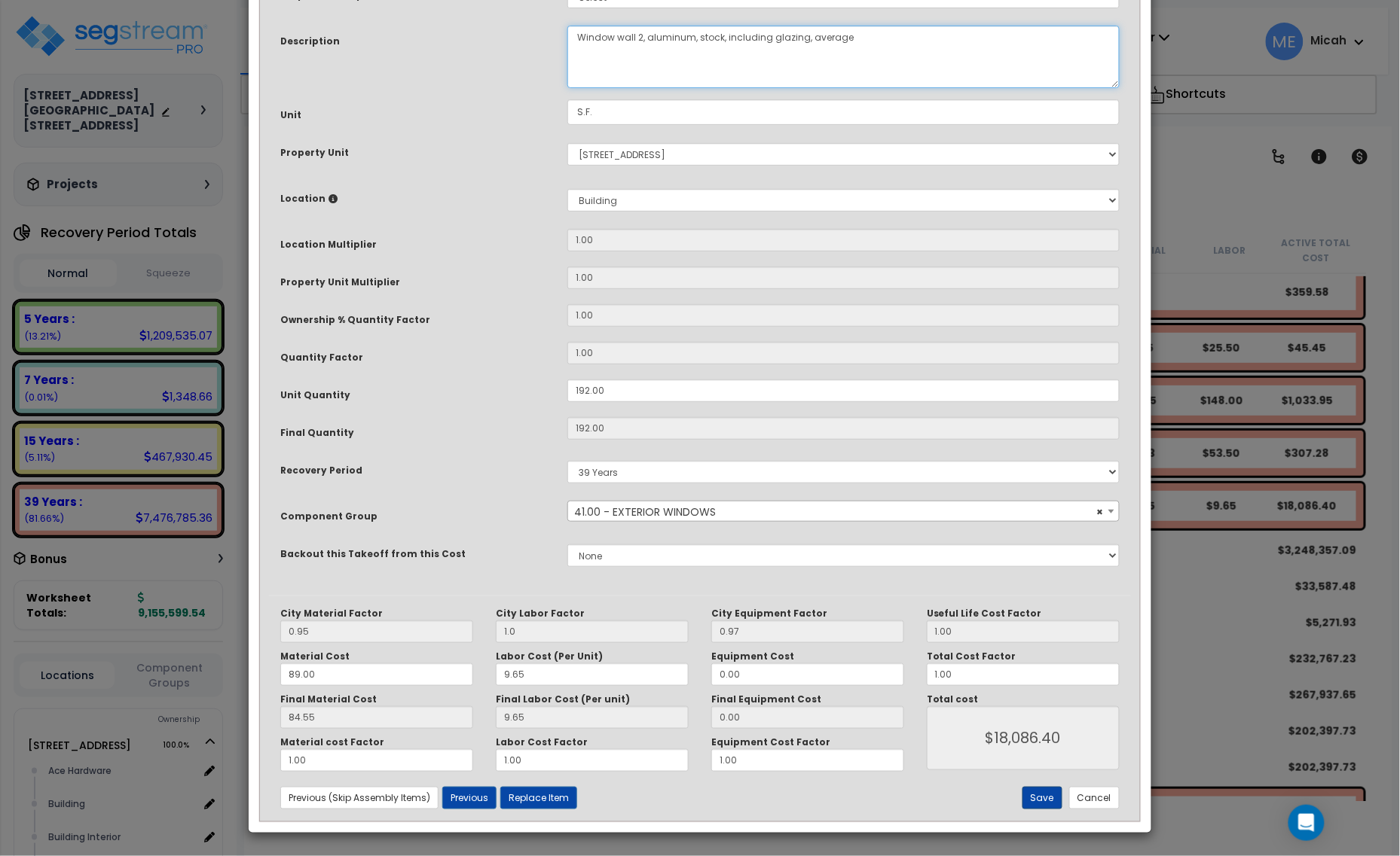
type textarea "Window wall 2, aluminum, stock, including glazing, average"
click at [1046, 792] on button "Save" at bounding box center [1042, 797] width 40 height 22
type input "1.00"
type input "18086.40"
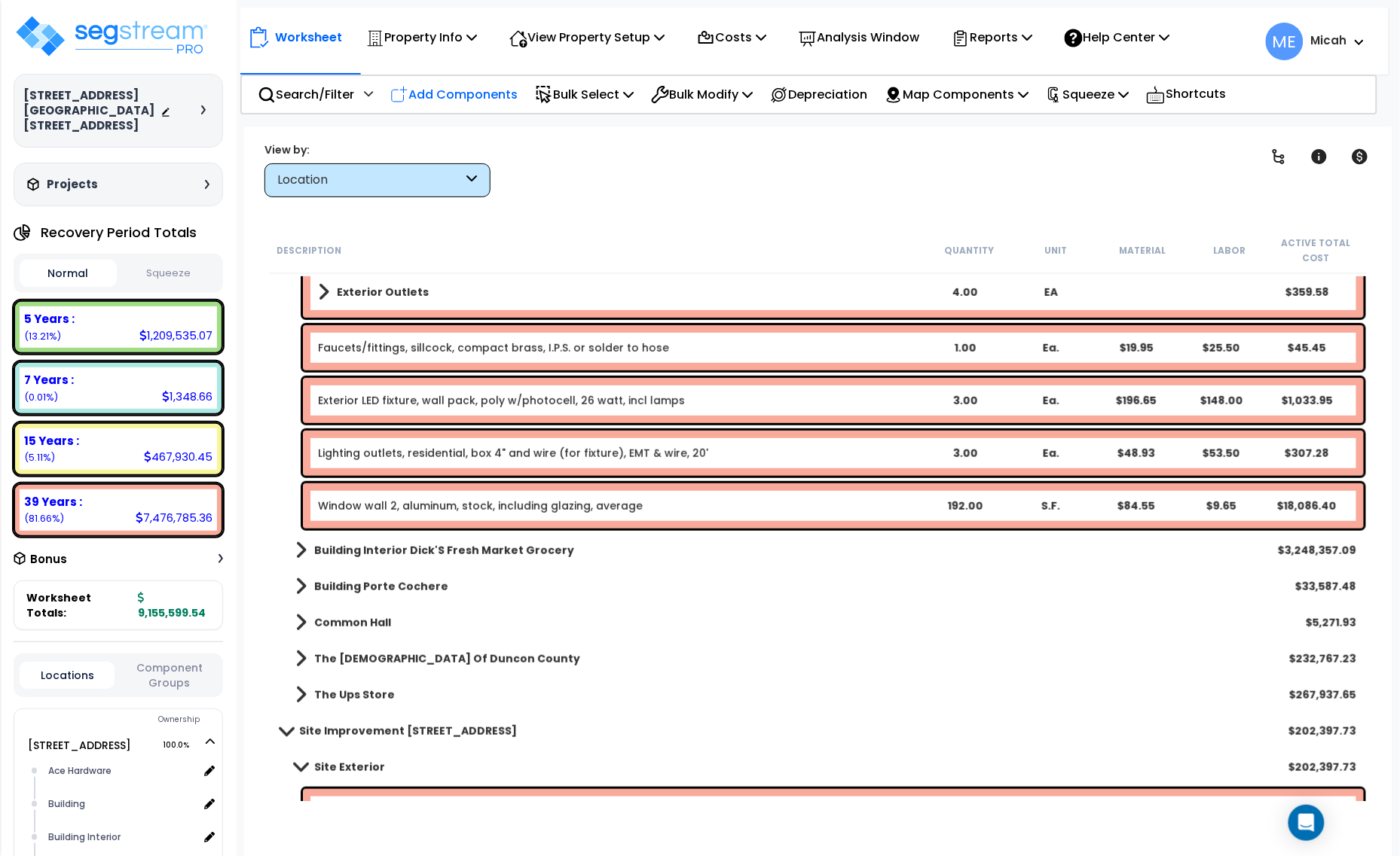
click at [435, 88] on p "Add Components" at bounding box center [454, 94] width 127 height 21
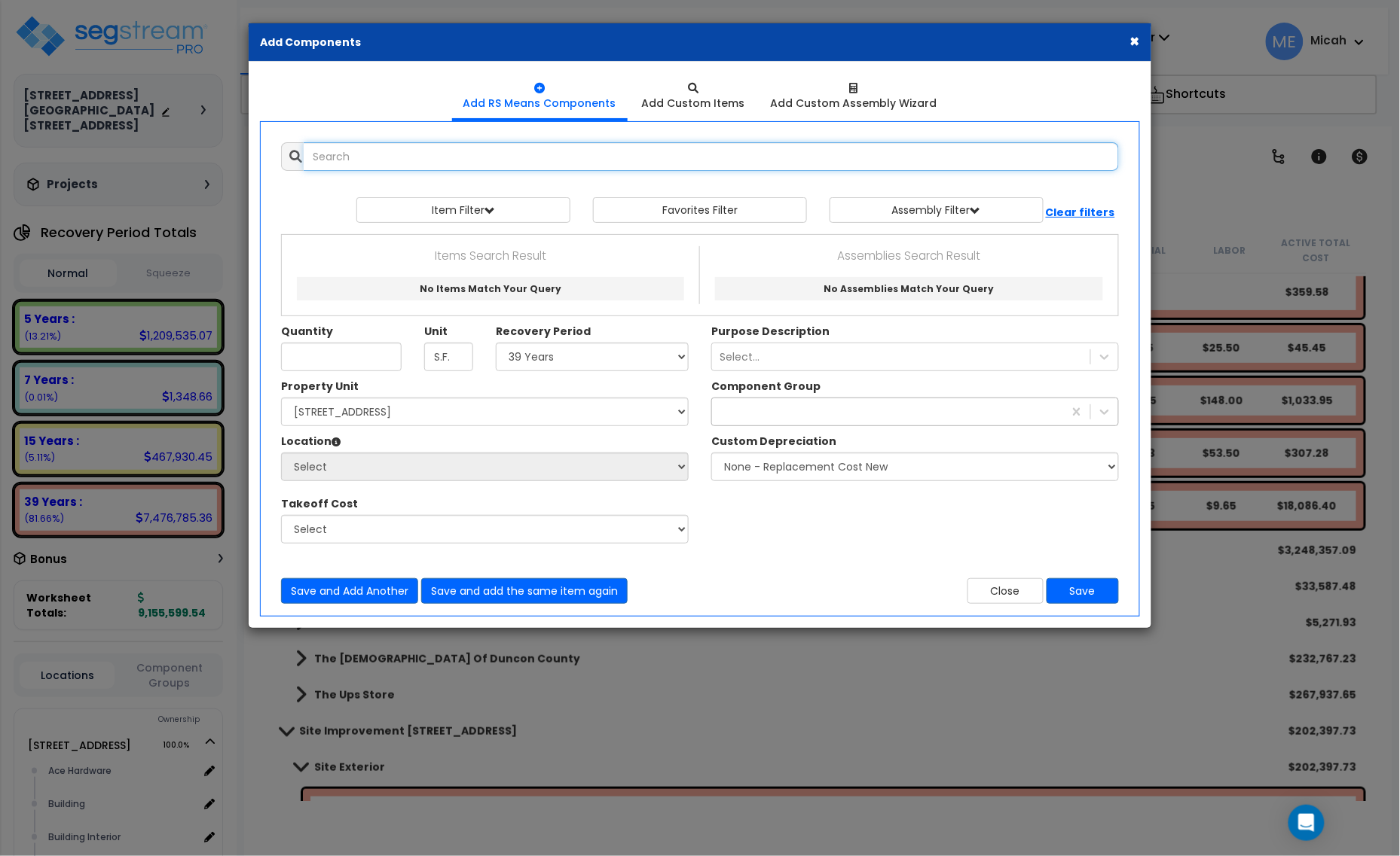
select select
click at [435, 156] on input "text" at bounding box center [712, 156] width 815 height 28
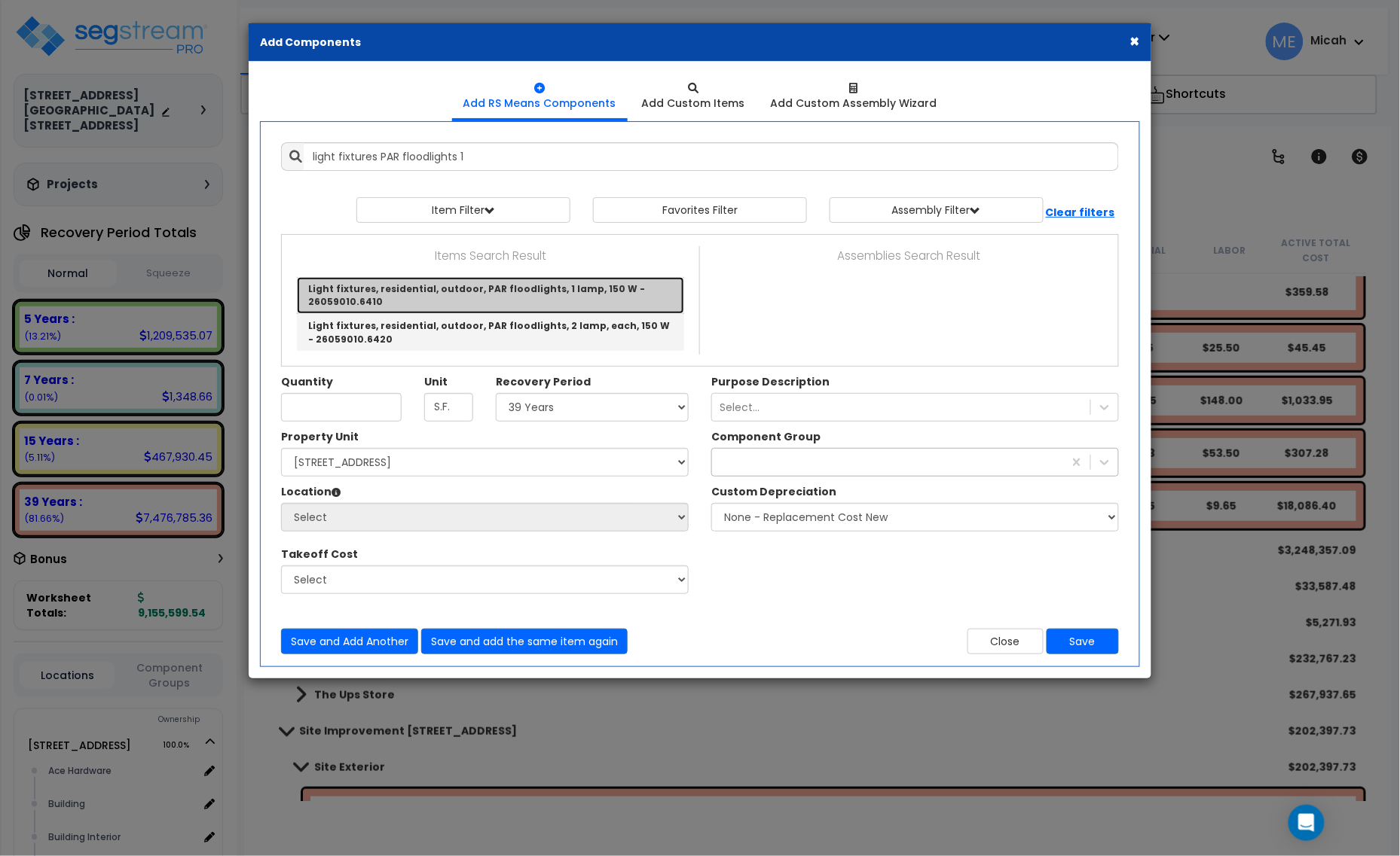
click at [512, 294] on link "Light fixtures, residential, outdoor, PAR floodlights, 1 lamp, 150 W - 26059010…" at bounding box center [491, 296] width 387 height 37
type input "Light fixtures, residential, outdoor, PAR floodlights, 1 lamp, 150 W - 26059010…"
type input "Ea."
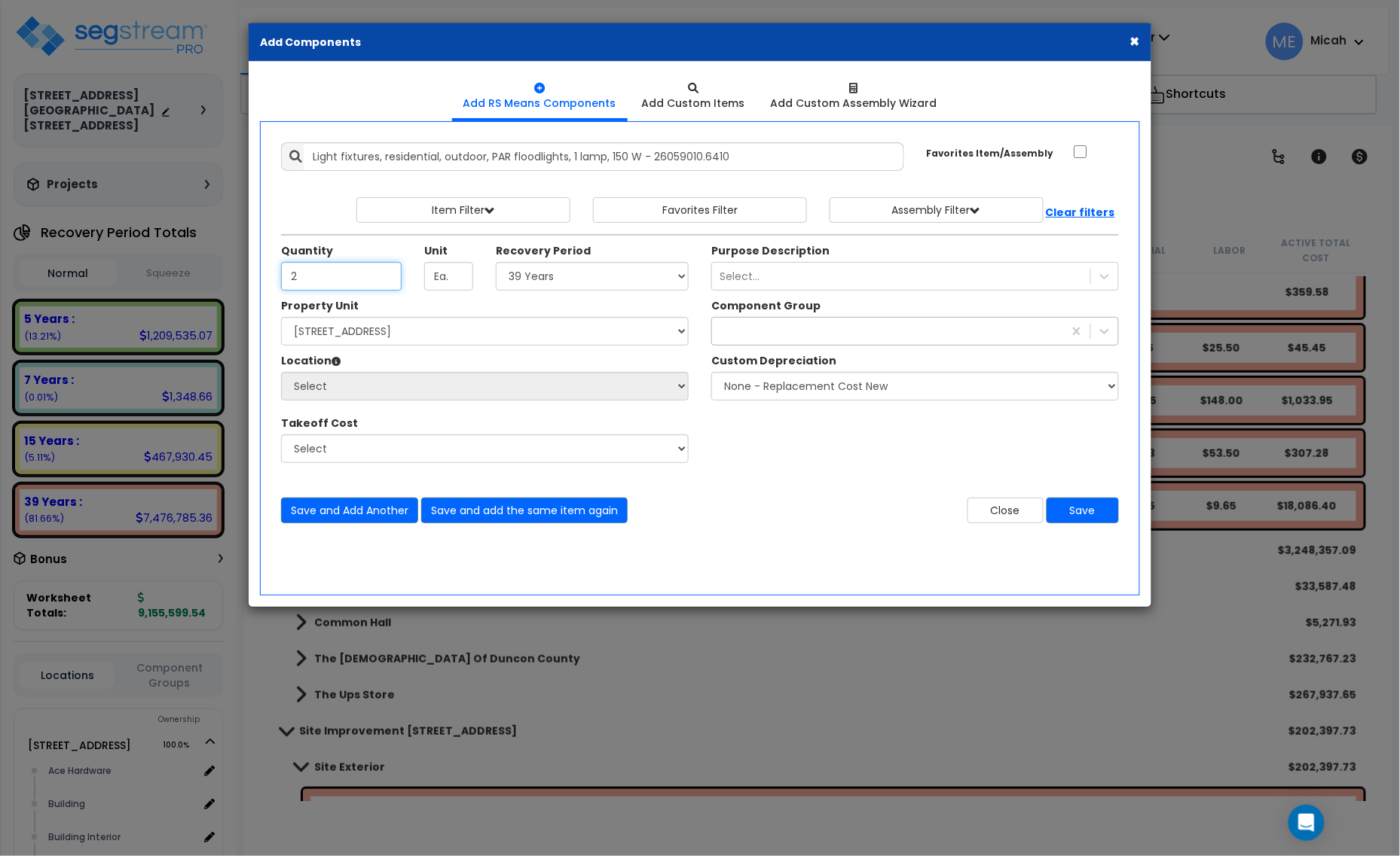
type input "2"
click at [547, 284] on select "Select 5 Years 7 Years 15 Years 20 Years 39 Years 27.5 Year" at bounding box center [591, 276] width 193 height 28
select select "39Y"
click at [497, 263] on select "Select 5 Years 7 Years 15 Years 20 Years 39 Years 27.5 Year" at bounding box center [591, 276] width 193 height 28
click at [415, 336] on select "Select [STREET_ADDRESS] [STREET_ADDRESS] Site Improvement [STREET_ADDRESS] Site…" at bounding box center [484, 330] width 408 height 28
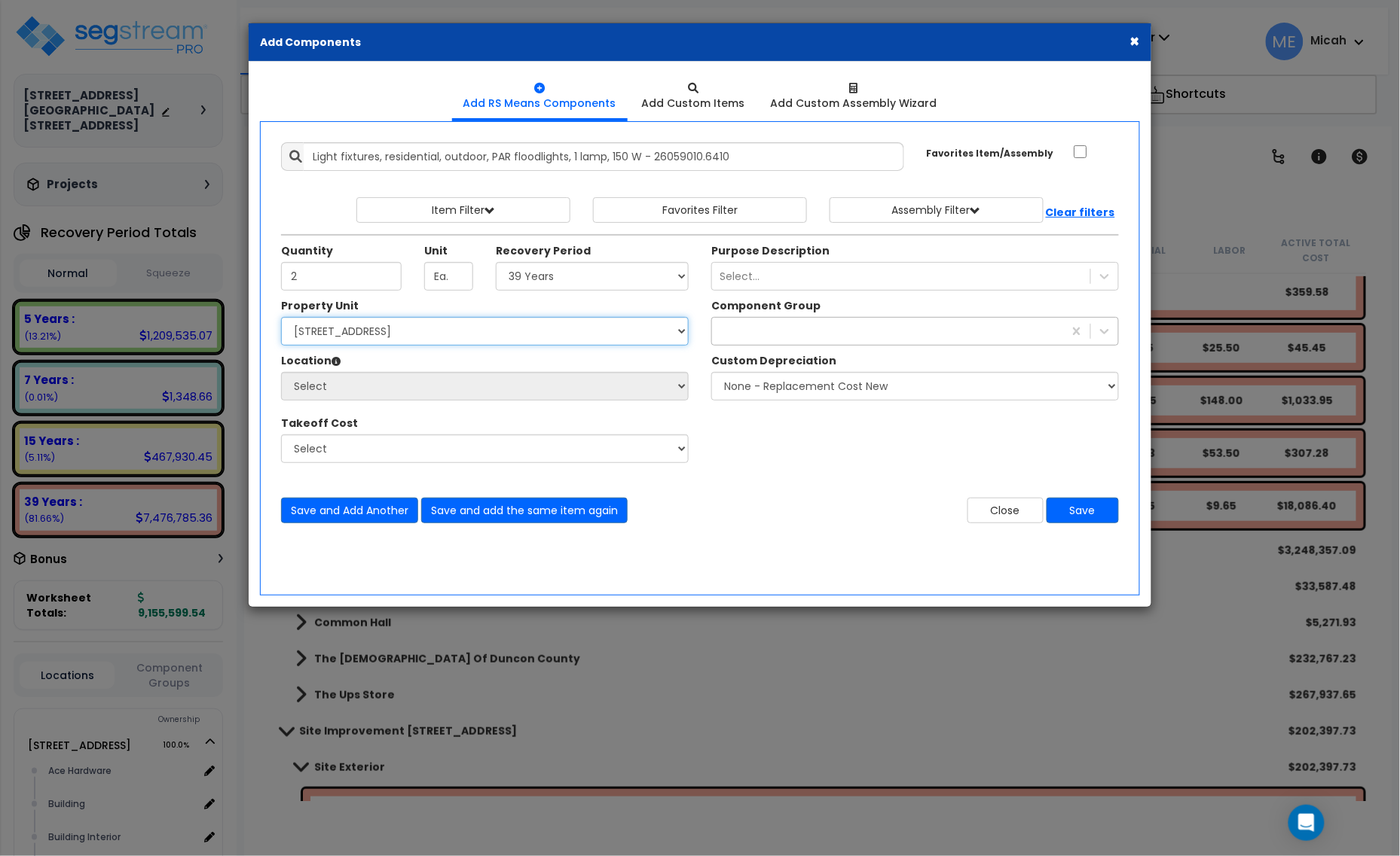
select select "161428"
click at [281, 318] on select "Select [STREET_ADDRESS] [STREET_ADDRESS] Site Improvement [STREET_ADDRESS] Site…" at bounding box center [484, 330] width 408 height 28
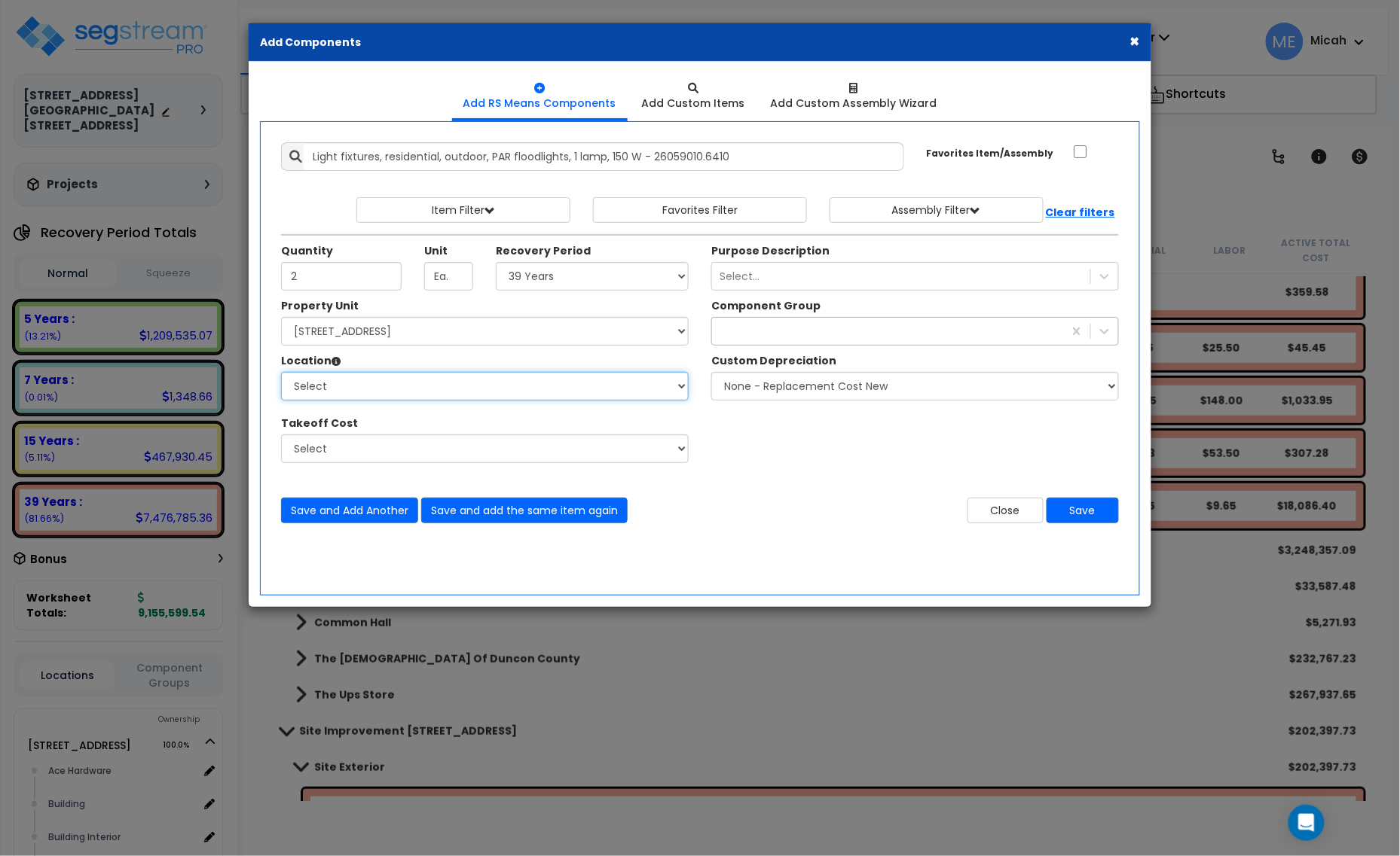
click at [416, 376] on select "Select Alchemy Salon Studio Building Building Interior Building Interior Dick'S…" at bounding box center [484, 386] width 408 height 28
select select "6"
click at [281, 372] on select "Select Alchemy Salon Studio Building Building Interior Building Interior Dick'S…" at bounding box center [484, 386] width 408 height 28
click at [810, 329] on div "exterior win" at bounding box center [887, 331] width 351 height 24
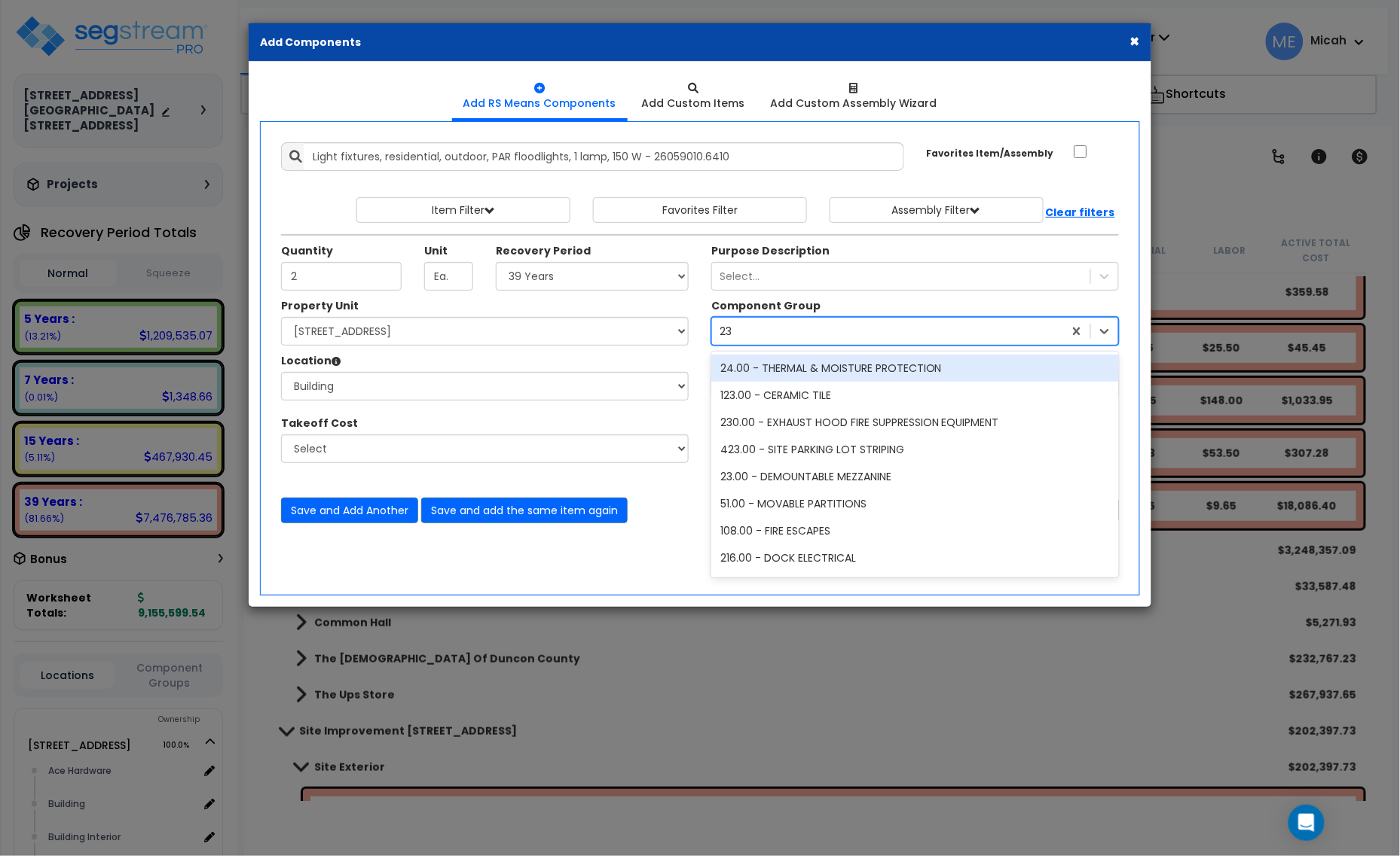
type input "232"
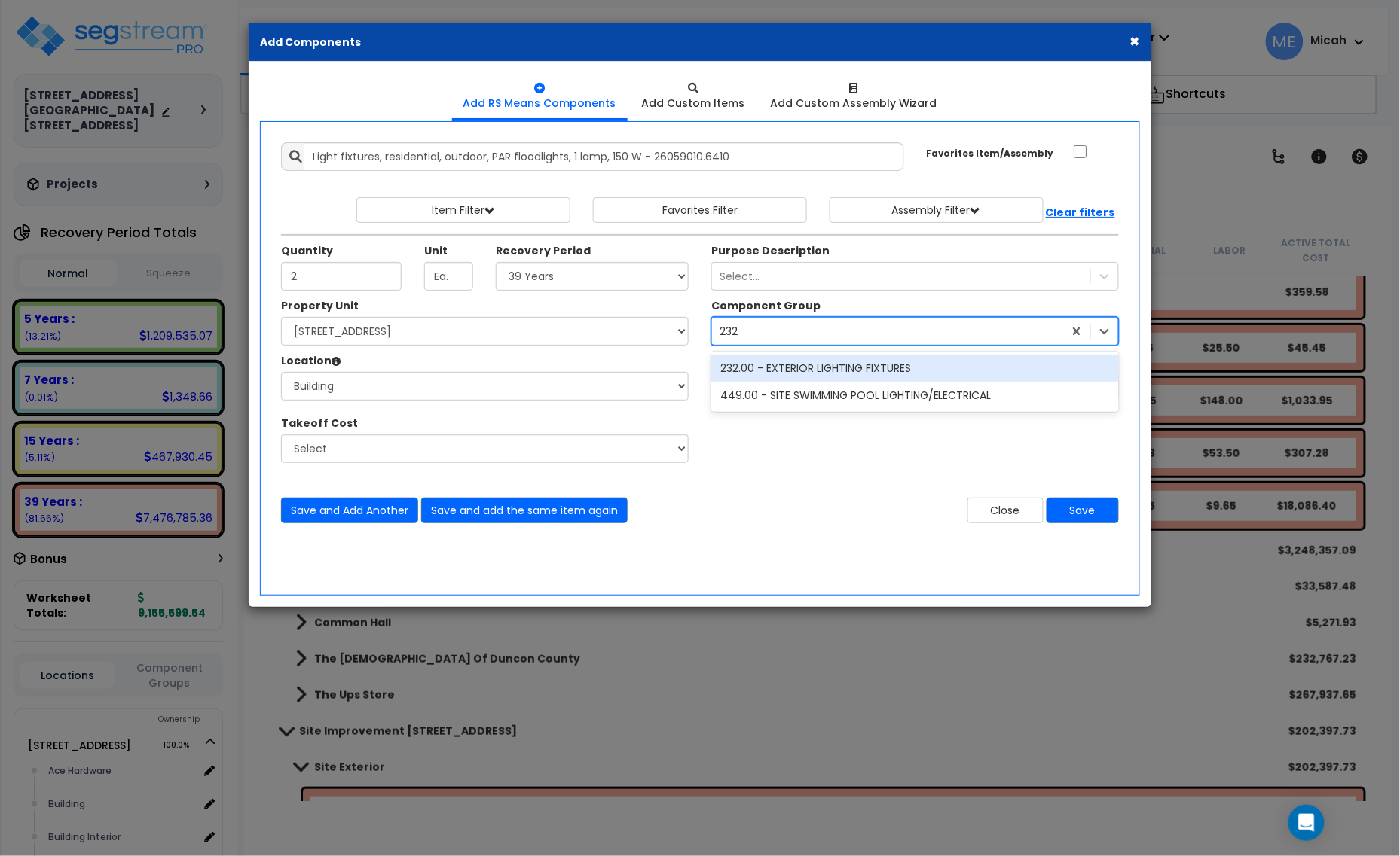
click at [808, 366] on div "232.00 - EXTERIOR LIGHTING FIXTURES" at bounding box center [915, 368] width 408 height 27
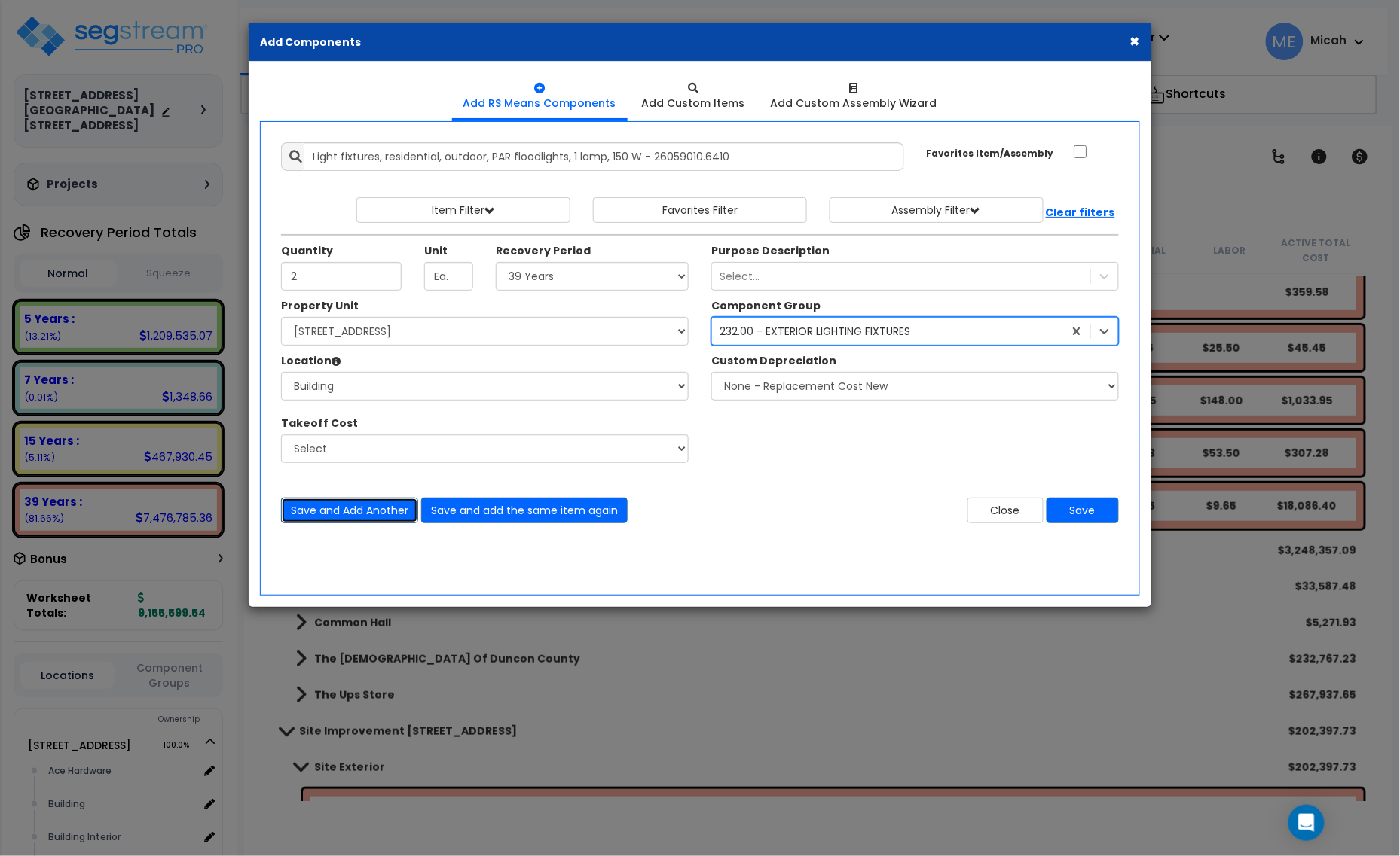
click at [337, 504] on button "Save and Add Another" at bounding box center [349, 510] width 137 height 25
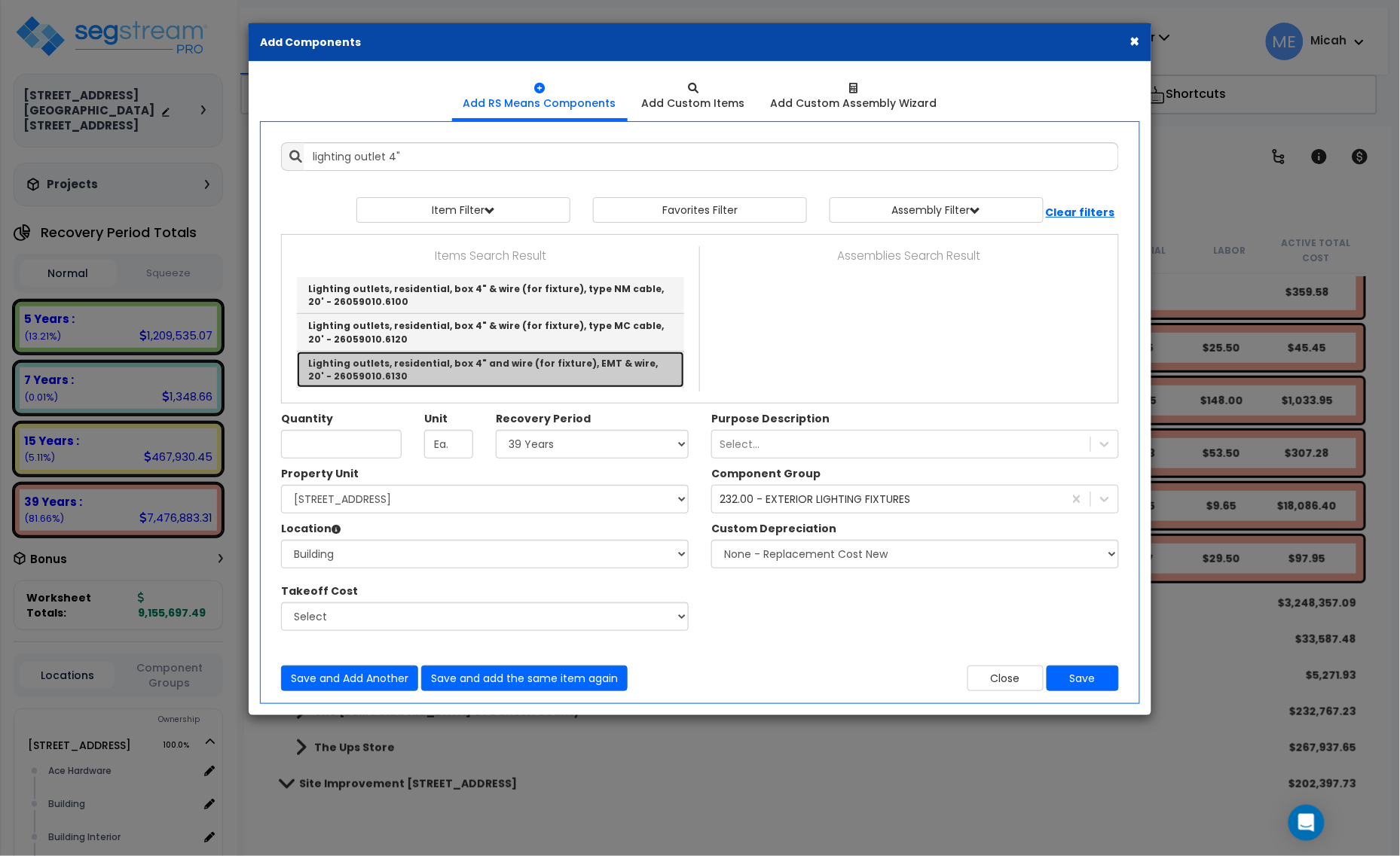
click at [547, 374] on link "Lighting outlets, residential, box 4" and wire (for fixture), EMT & wire, 20' -…" at bounding box center [491, 369] width 387 height 36
type input "Lighting outlets, residential, box 4" and wire (for fixture), EMT & wire, 20' -…"
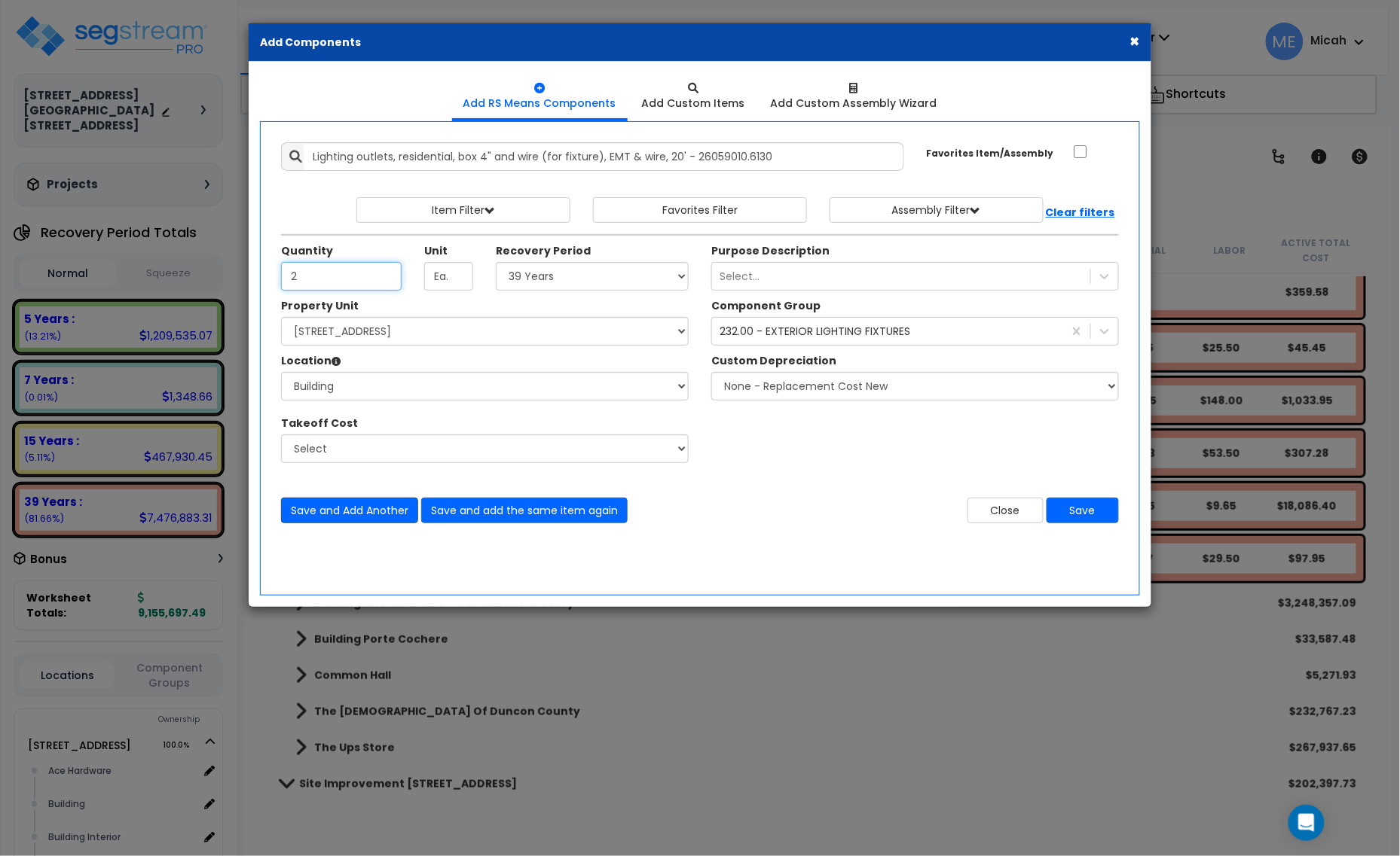
type input "2"
click at [331, 510] on button "Save and Add Another" at bounding box center [349, 510] width 137 height 25
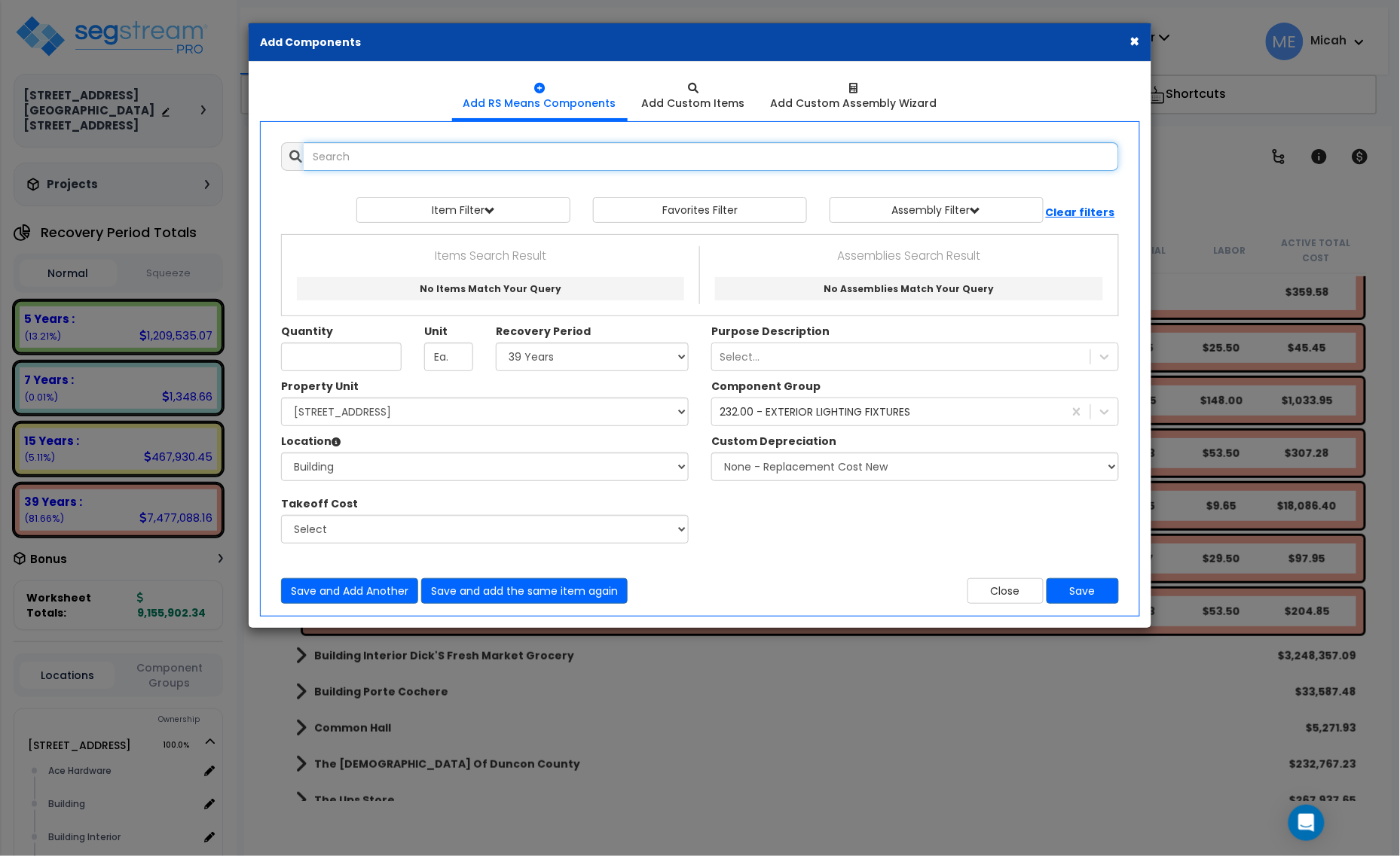
click at [486, 159] on input "text" at bounding box center [712, 156] width 815 height 28
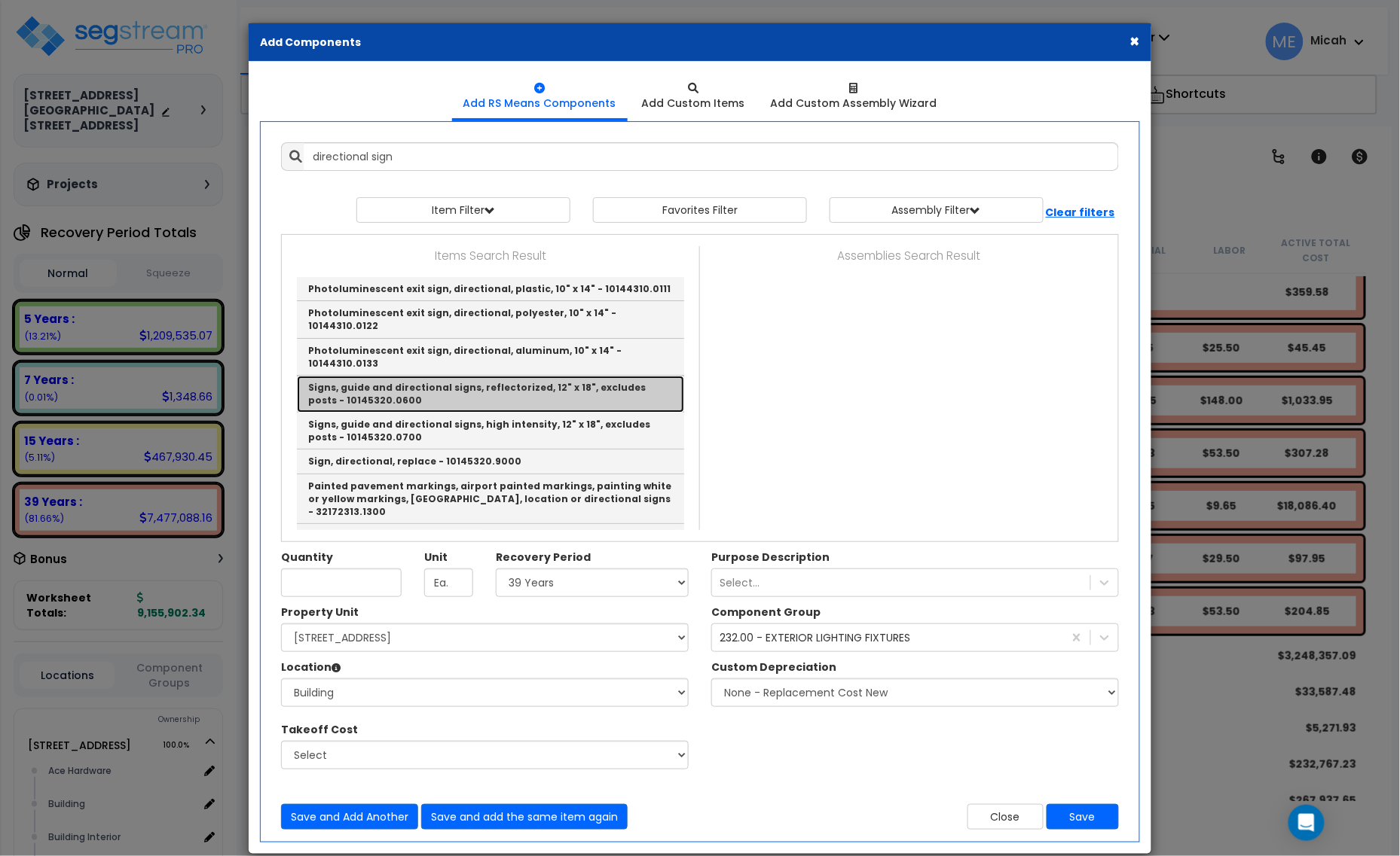
click at [442, 376] on link "Signs, guide and directional signs, reflectorized, 12" x 18", excludes posts - …" at bounding box center [491, 395] width 387 height 37
type input "Signs, guide and directional signs, reflectorized, 12" x 18", excludes posts - …"
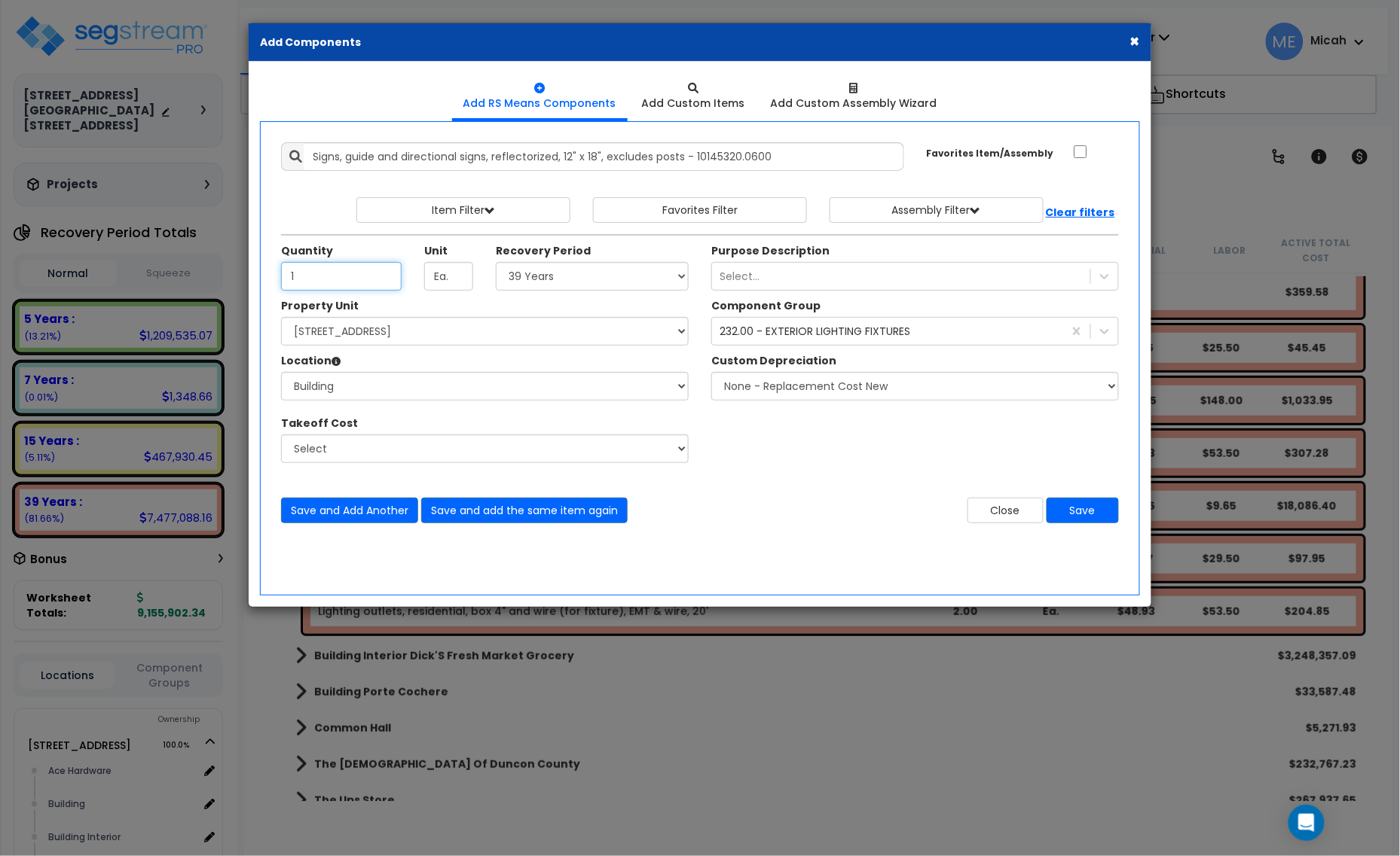
type input "1"
click at [619, 273] on select "Select 5 Years 7 Years 15 Years 20 Years 39 Years 27.5 Year" at bounding box center [591, 276] width 193 height 28
select select "5Y"
click at [497, 263] on select "Select 5 Years 7 Years 15 Years 20 Years 39 Years 27.5 Year" at bounding box center [591, 276] width 193 height 28
click at [774, 332] on div "232.00 - EXTERIOR LIGHTING FIXTURES" at bounding box center [814, 330] width 191 height 15
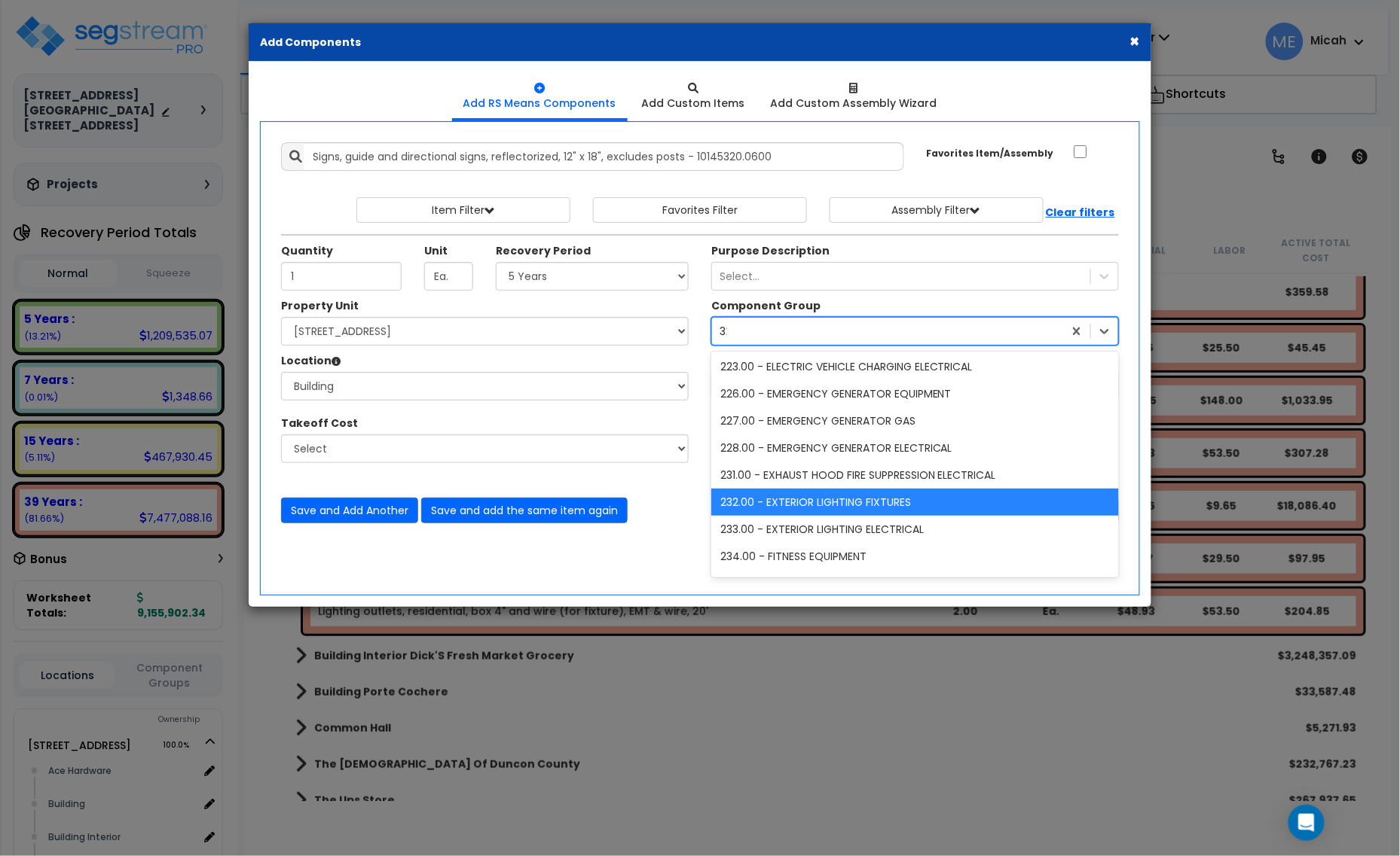
scroll to position [58, 0]
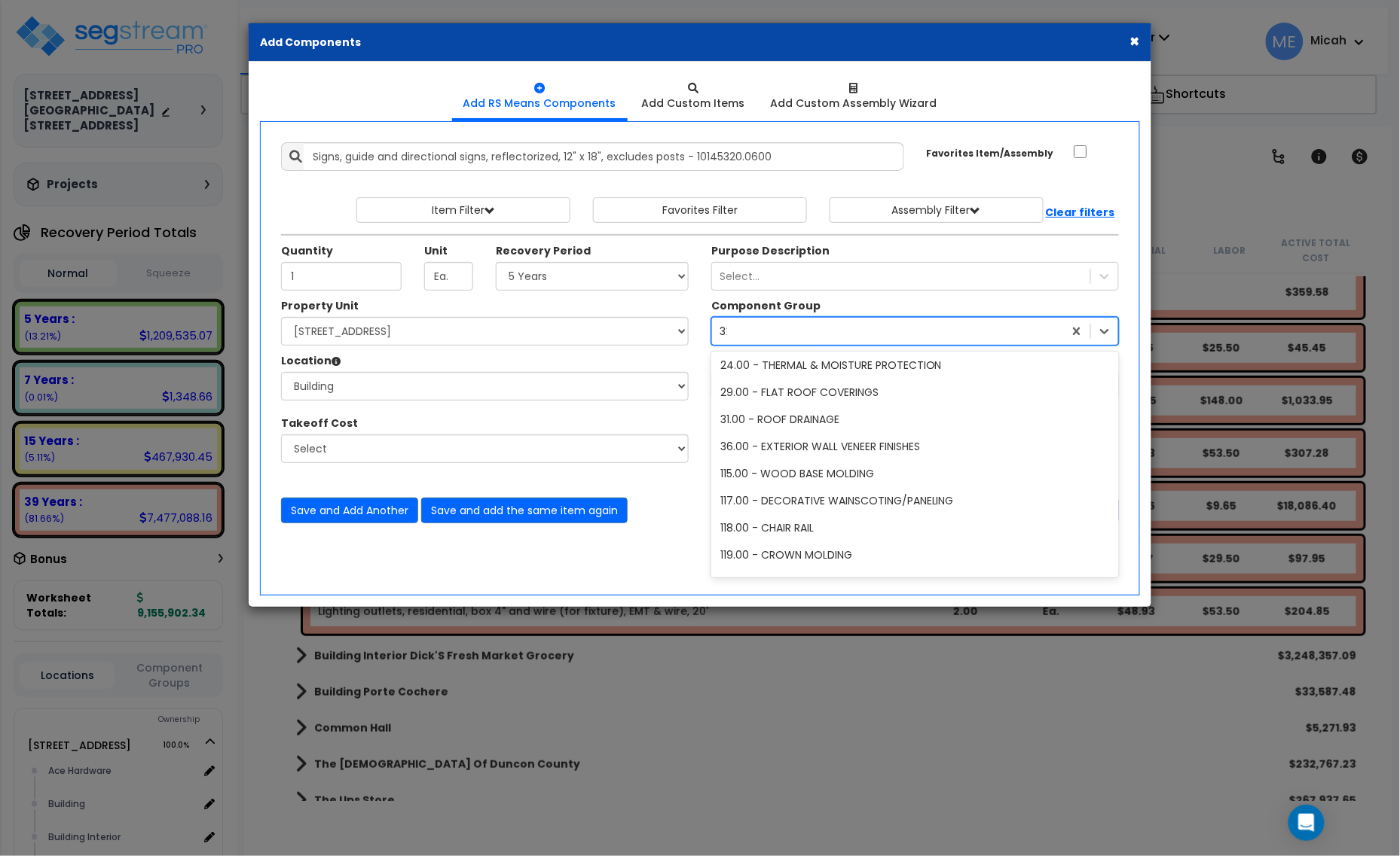
type input "328"
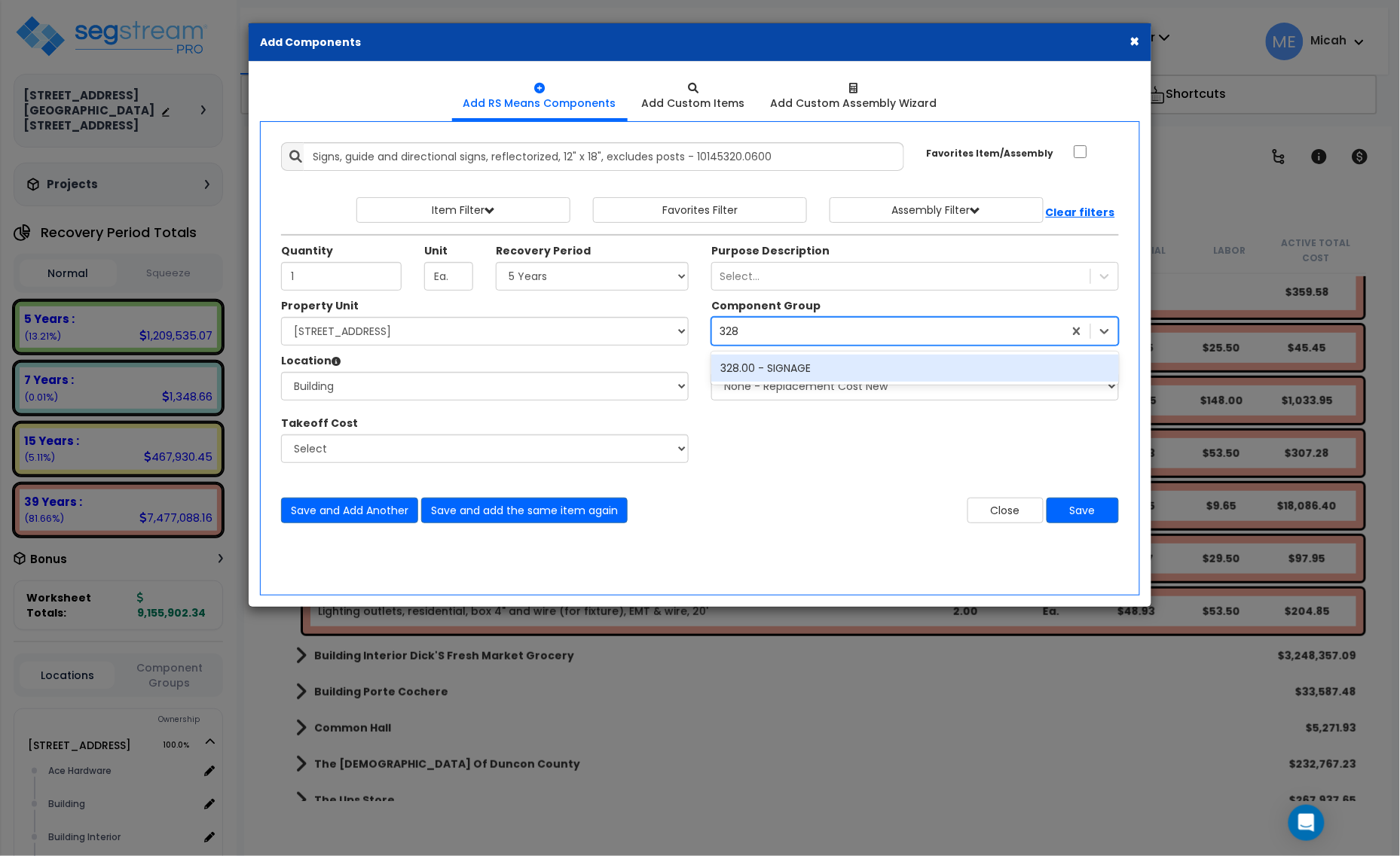
scroll to position [0, 0]
click at [761, 365] on div "328.00 - SIGNAGE" at bounding box center [915, 368] width 408 height 27
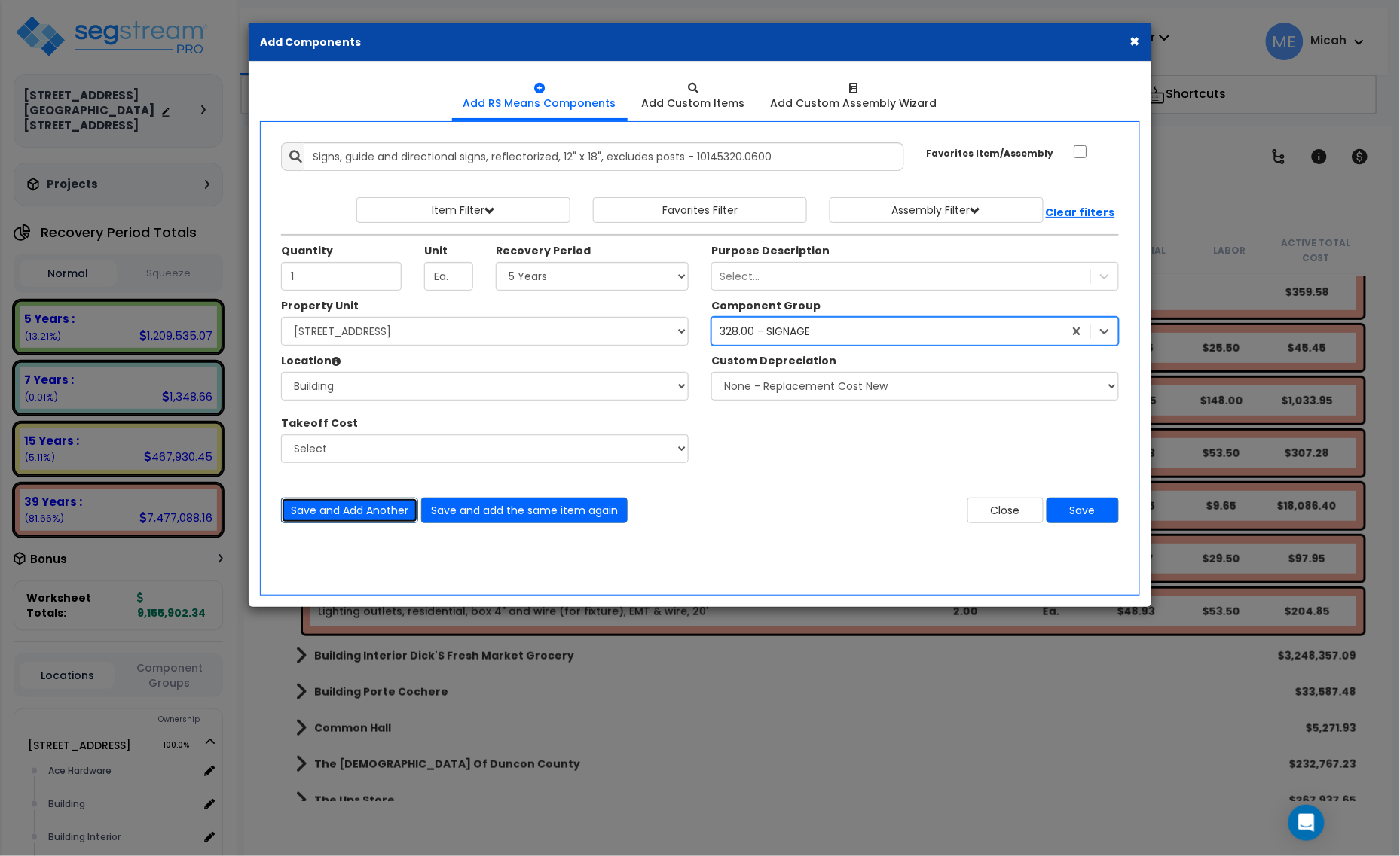
click at [317, 511] on button "Save and Add Another" at bounding box center [349, 510] width 137 height 25
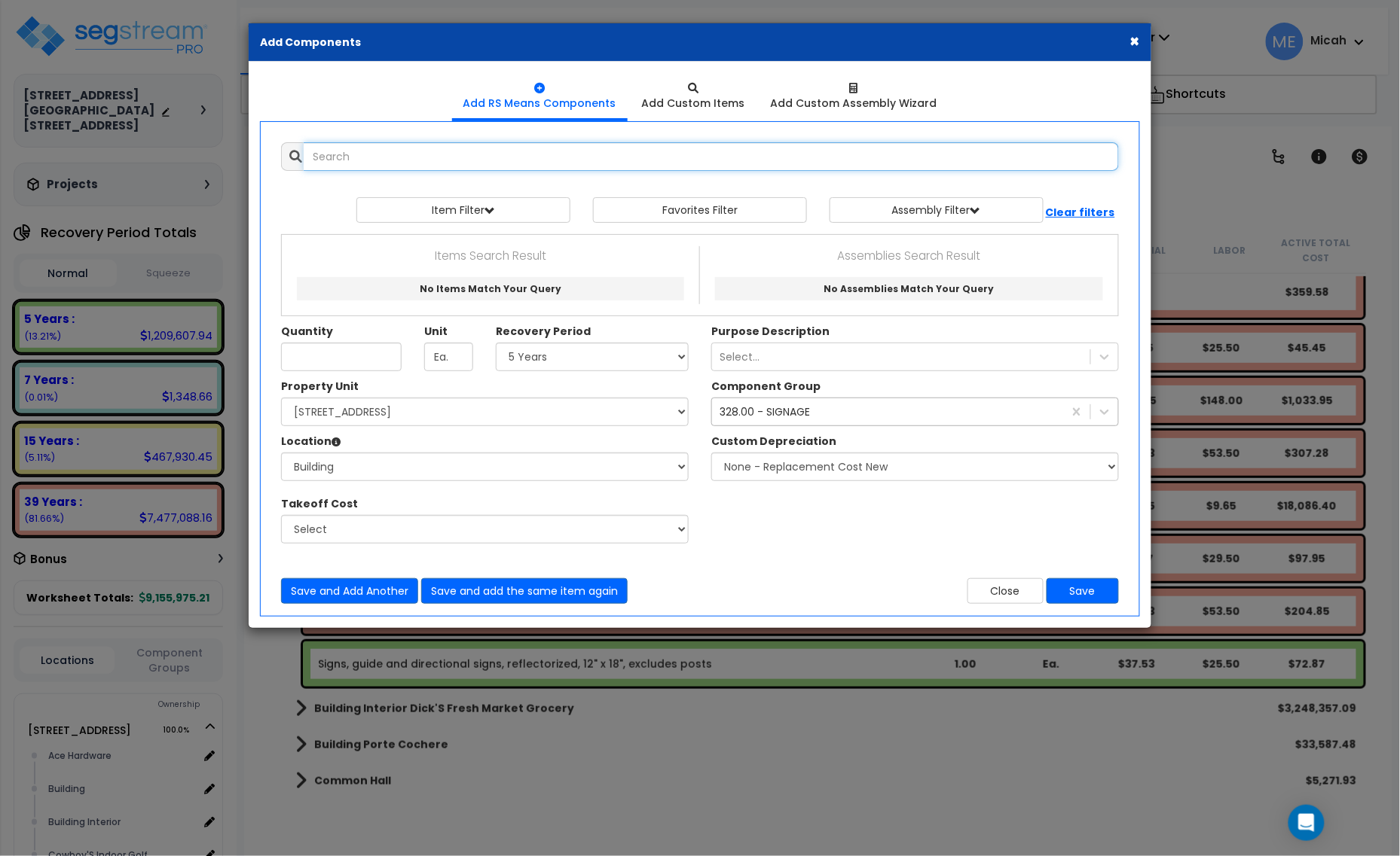
click at [390, 160] on input "text" at bounding box center [712, 156] width 815 height 28
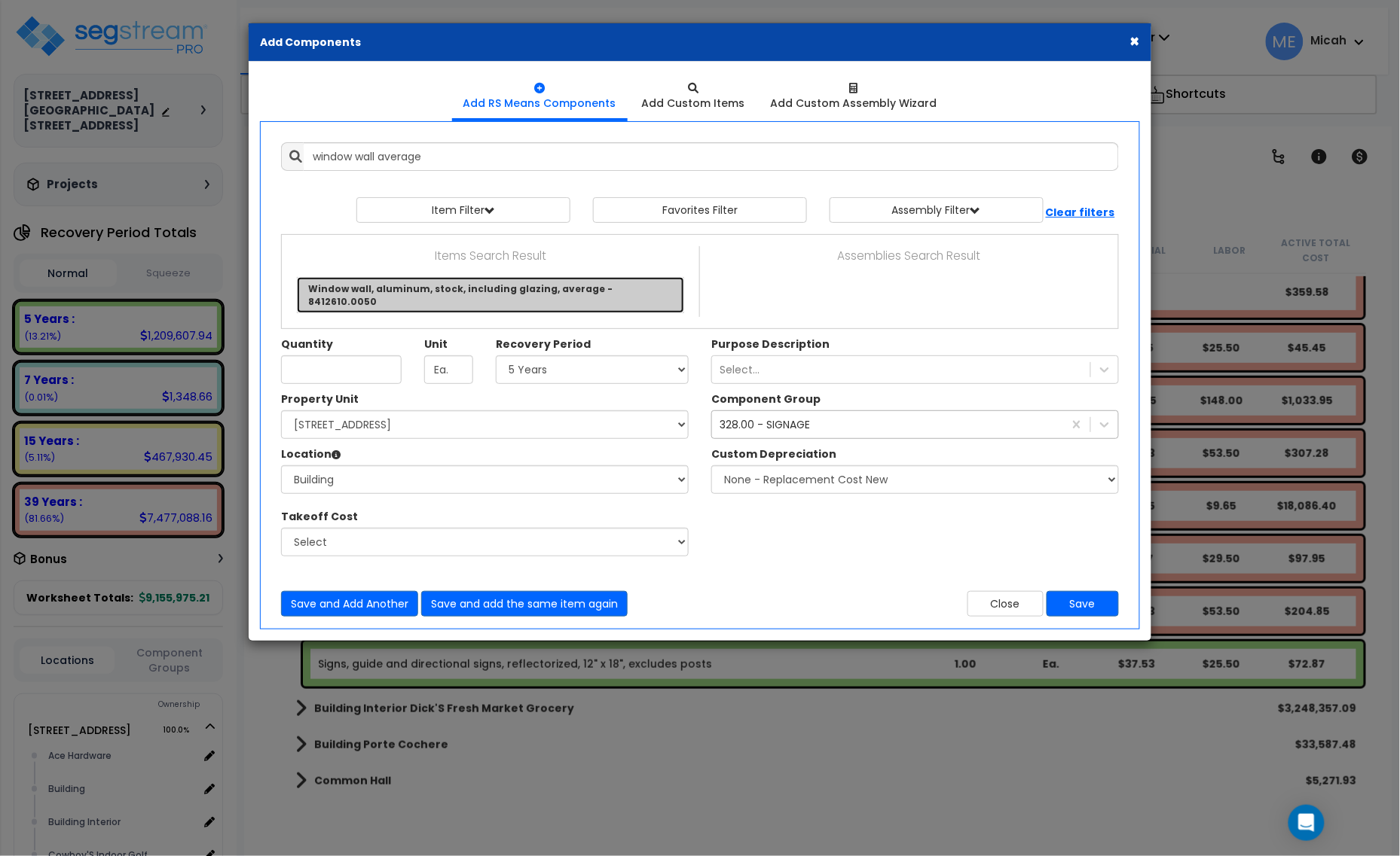
click at [491, 279] on link "Window wall, aluminum, stock, including glazing, average - 8412610.0050" at bounding box center [491, 295] width 387 height 36
type input "Window wall, aluminum, stock, including glazing, average - 8412610.0050"
type input "S.F."
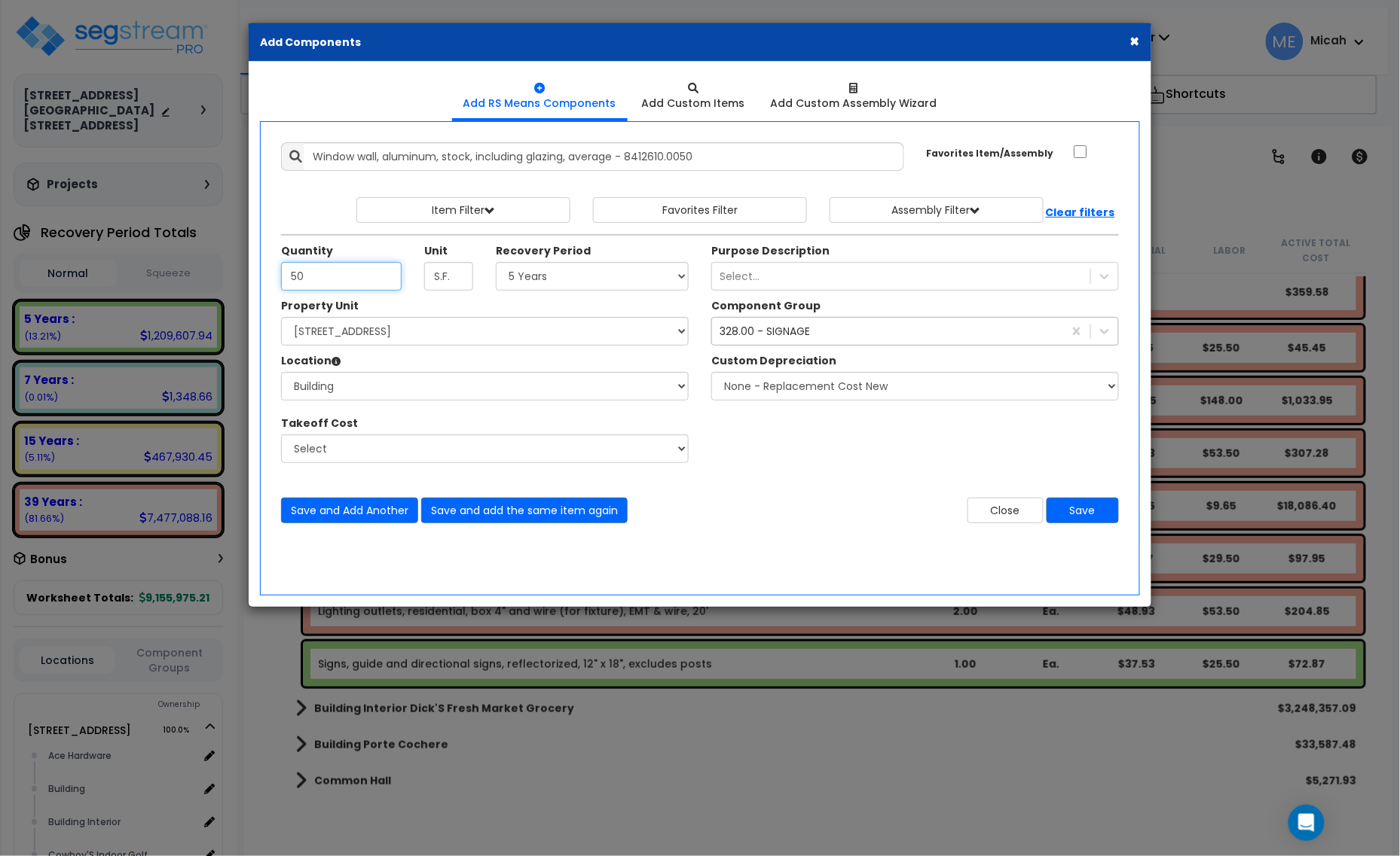
type input "50"
drag, startPoint x: 550, startPoint y: 277, endPoint x: 550, endPoint y: 284, distance: 7.0
click at [550, 277] on select "Select 5 Years 7 Years 15 Years 20 Years 39 Years 27.5 Year" at bounding box center [591, 276] width 193 height 28
select select "39Y"
click at [497, 263] on select "Select 5 Years 7 Years 15 Years 20 Years 39 Years 27.5 Year" at bounding box center [591, 276] width 193 height 28
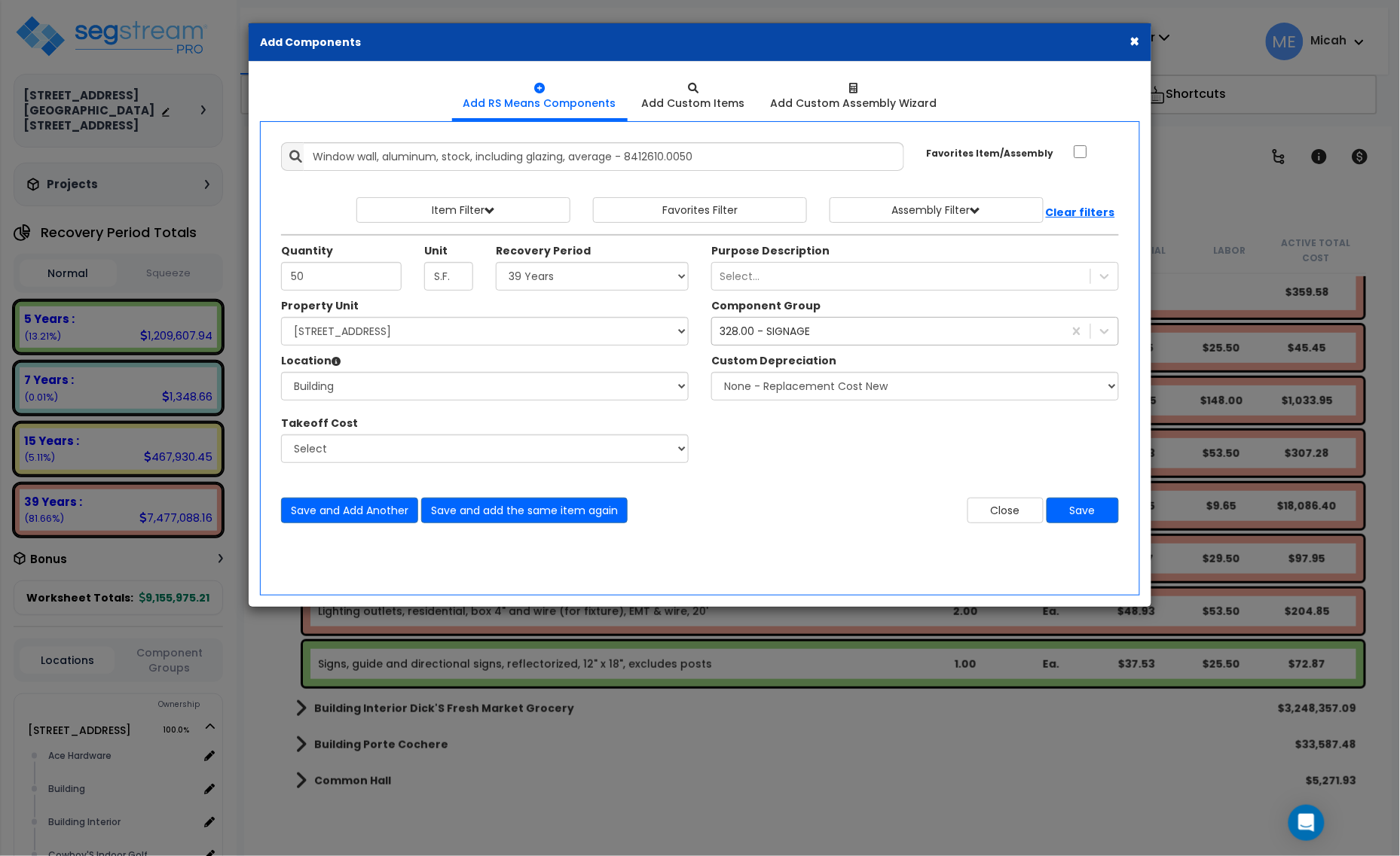
click at [773, 333] on div "328.00 - SIGNAGE" at bounding box center [765, 330] width 90 height 15
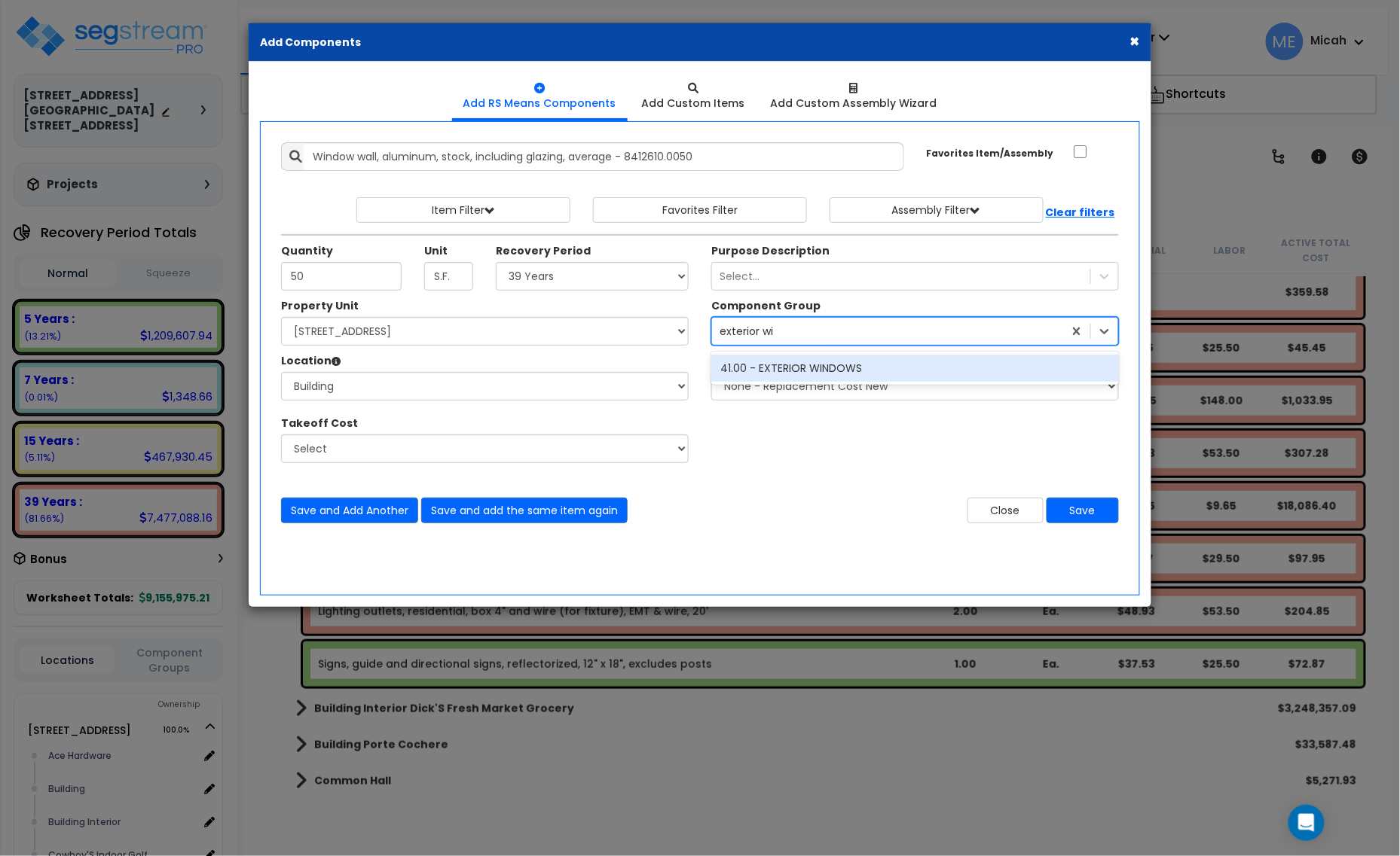
type input "exterior win"
click at [805, 369] on div "41.00 - EXTERIOR WINDOWS" at bounding box center [915, 368] width 408 height 27
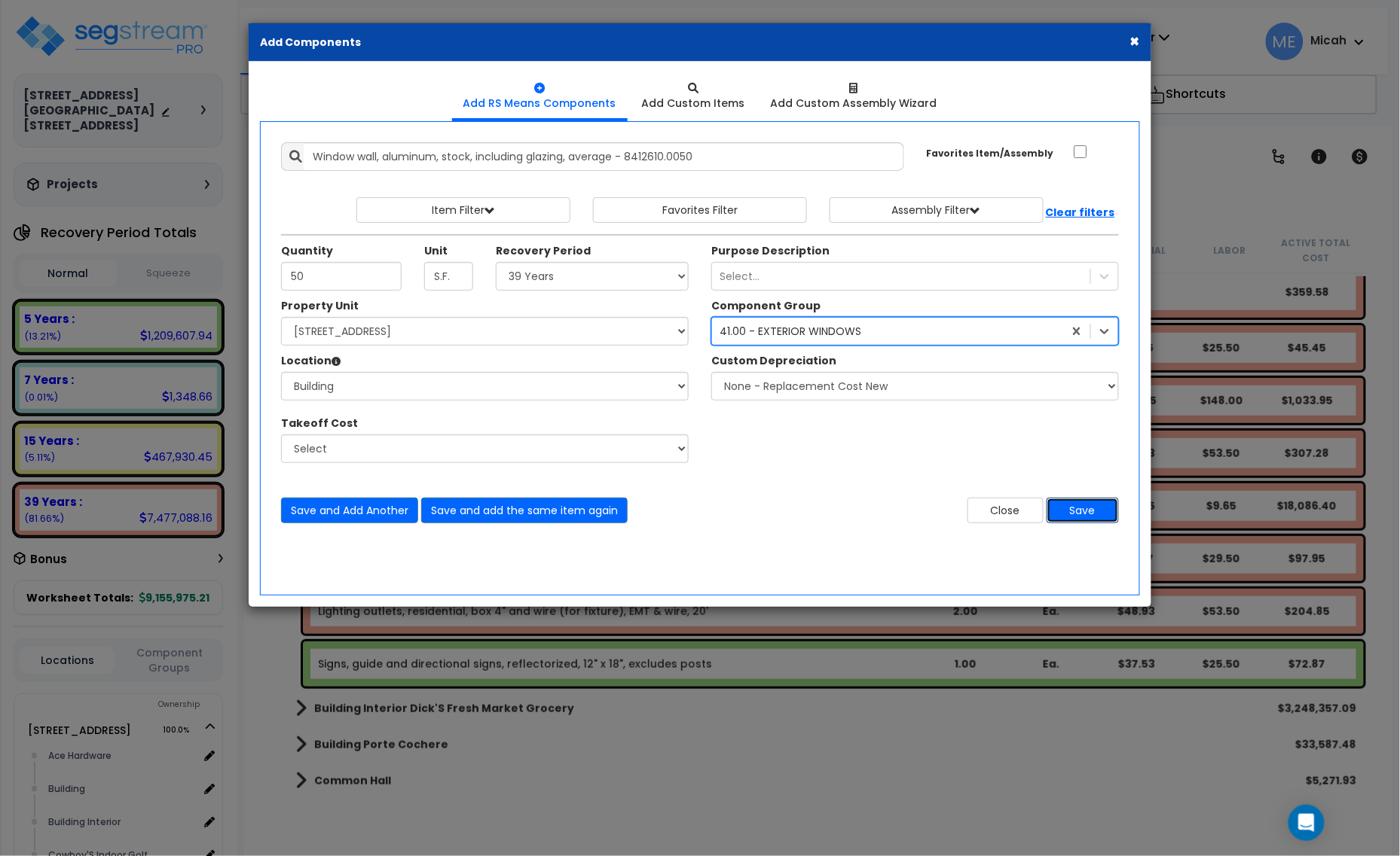
click at [1072, 514] on button "Save" at bounding box center [1082, 510] width 72 height 25
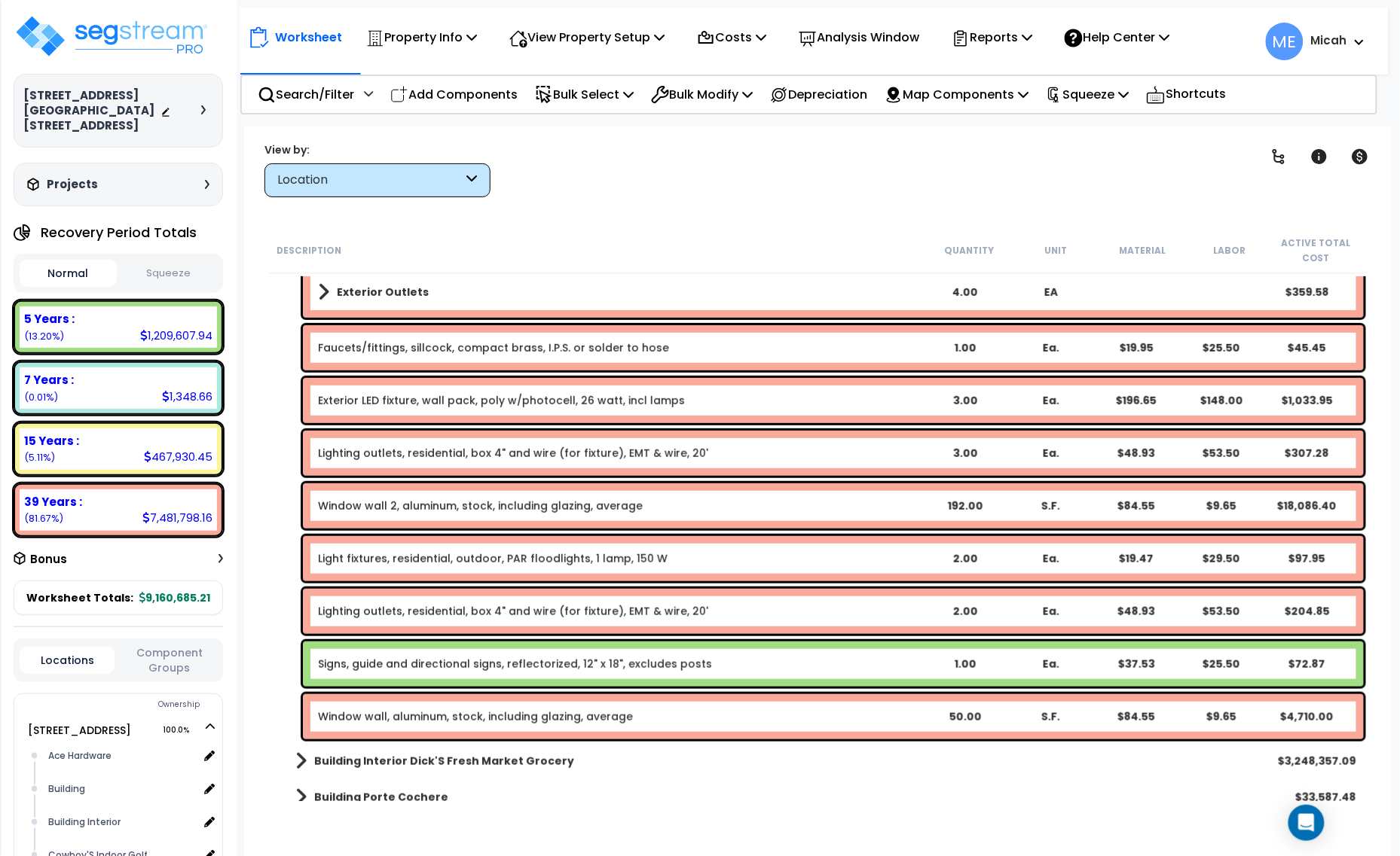
click at [495, 723] on link "Window wall, aluminum, stock, including glazing, average" at bounding box center [475, 716] width 315 height 15
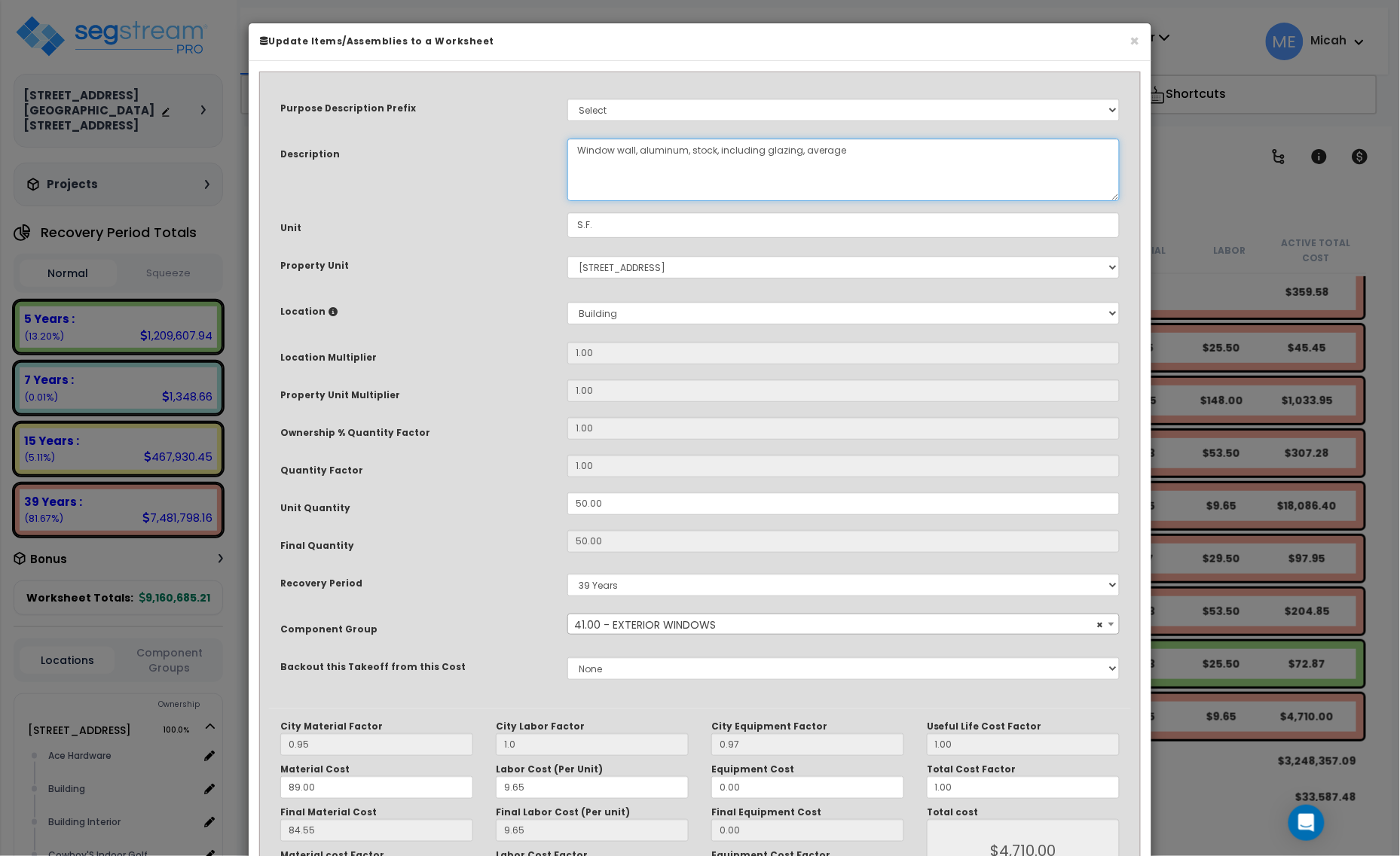
click at [633, 148] on textarea "Window wall, aluminum, stock, including glazing, average" at bounding box center [843, 170] width 552 height 63
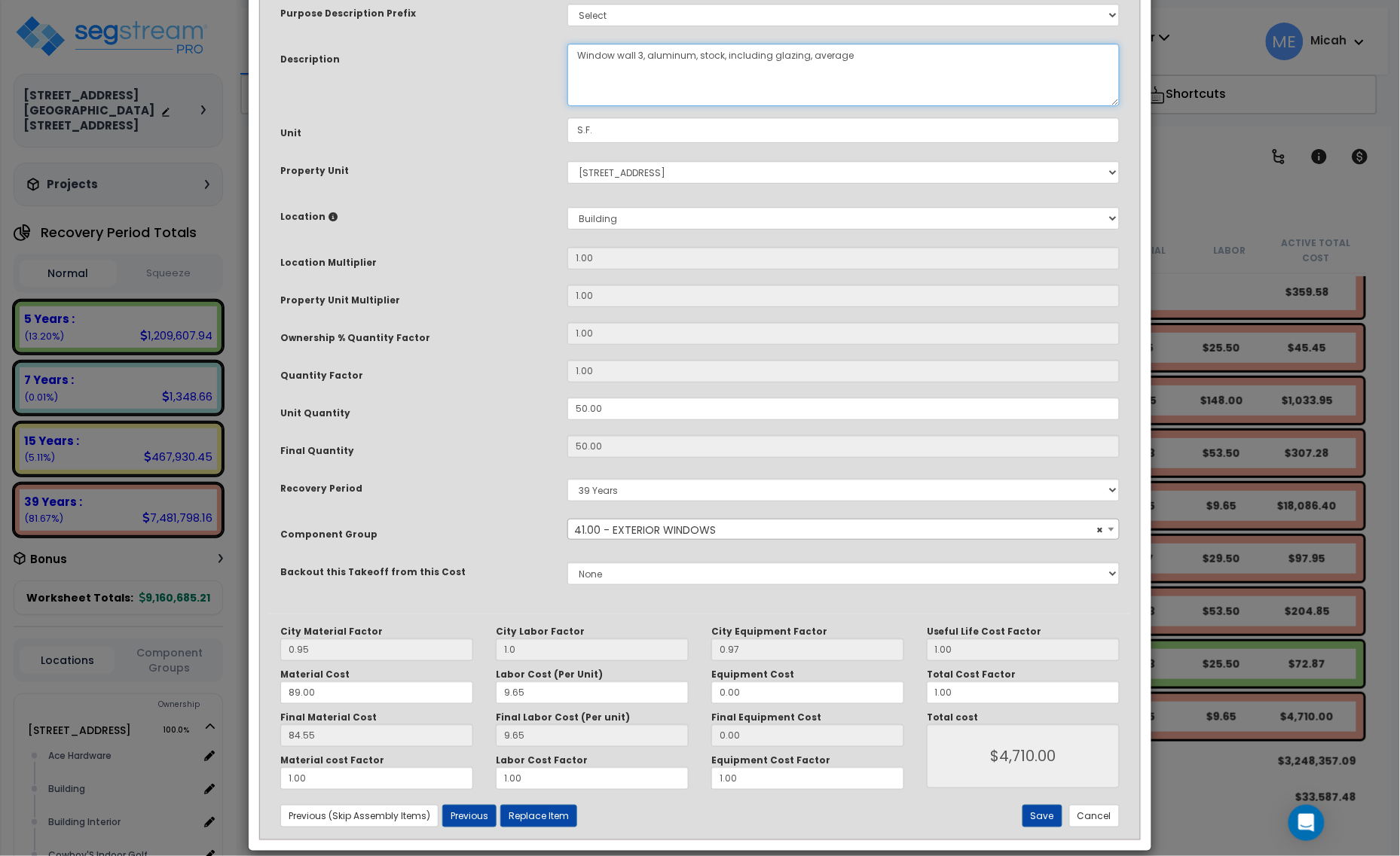
scroll to position [113, 0]
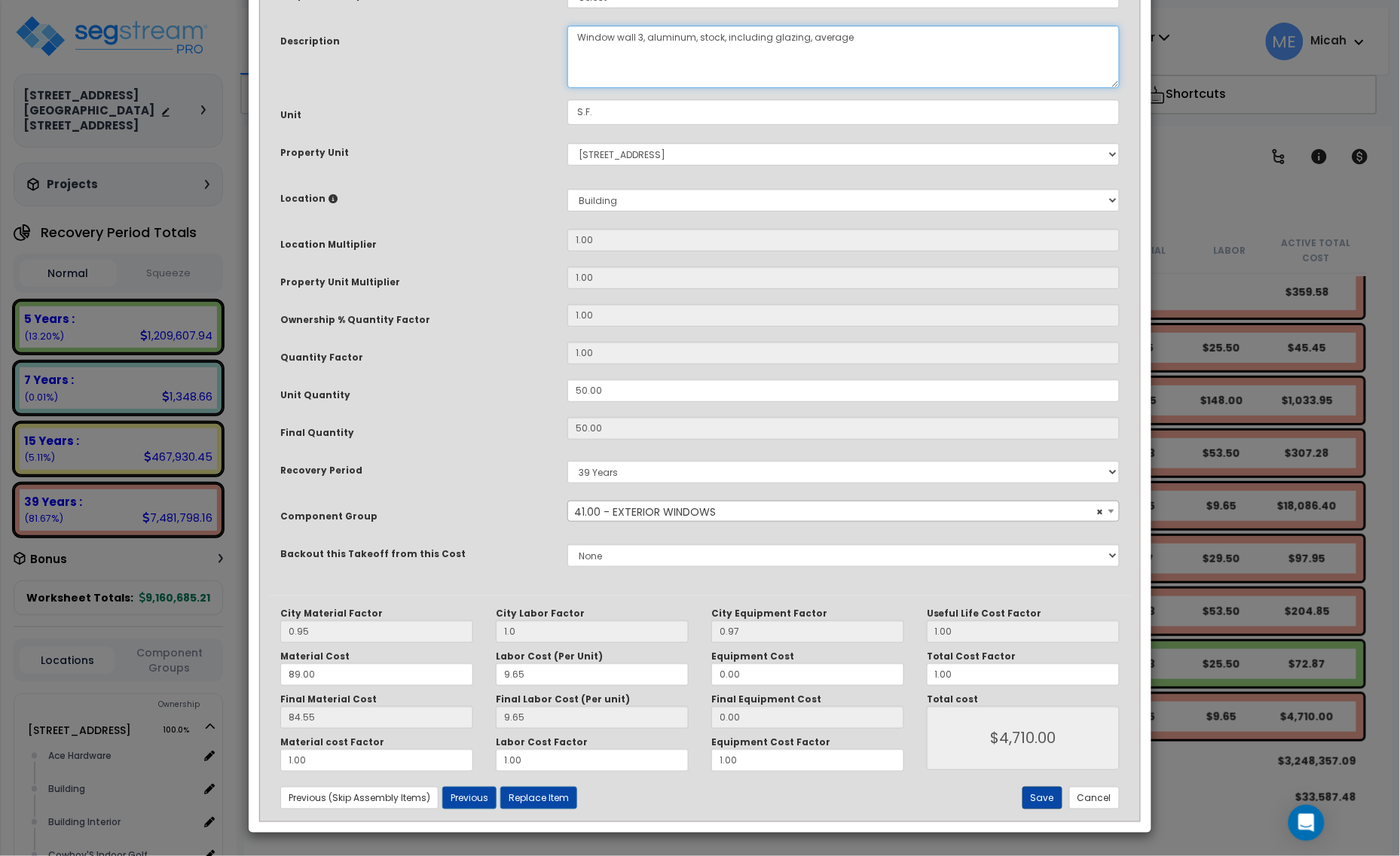
type textarea "Window wall 3, aluminum, stock, including glazing, average"
click at [1030, 796] on button "Save" at bounding box center [1042, 797] width 40 height 22
type input "1.00"
type input "4710.00"
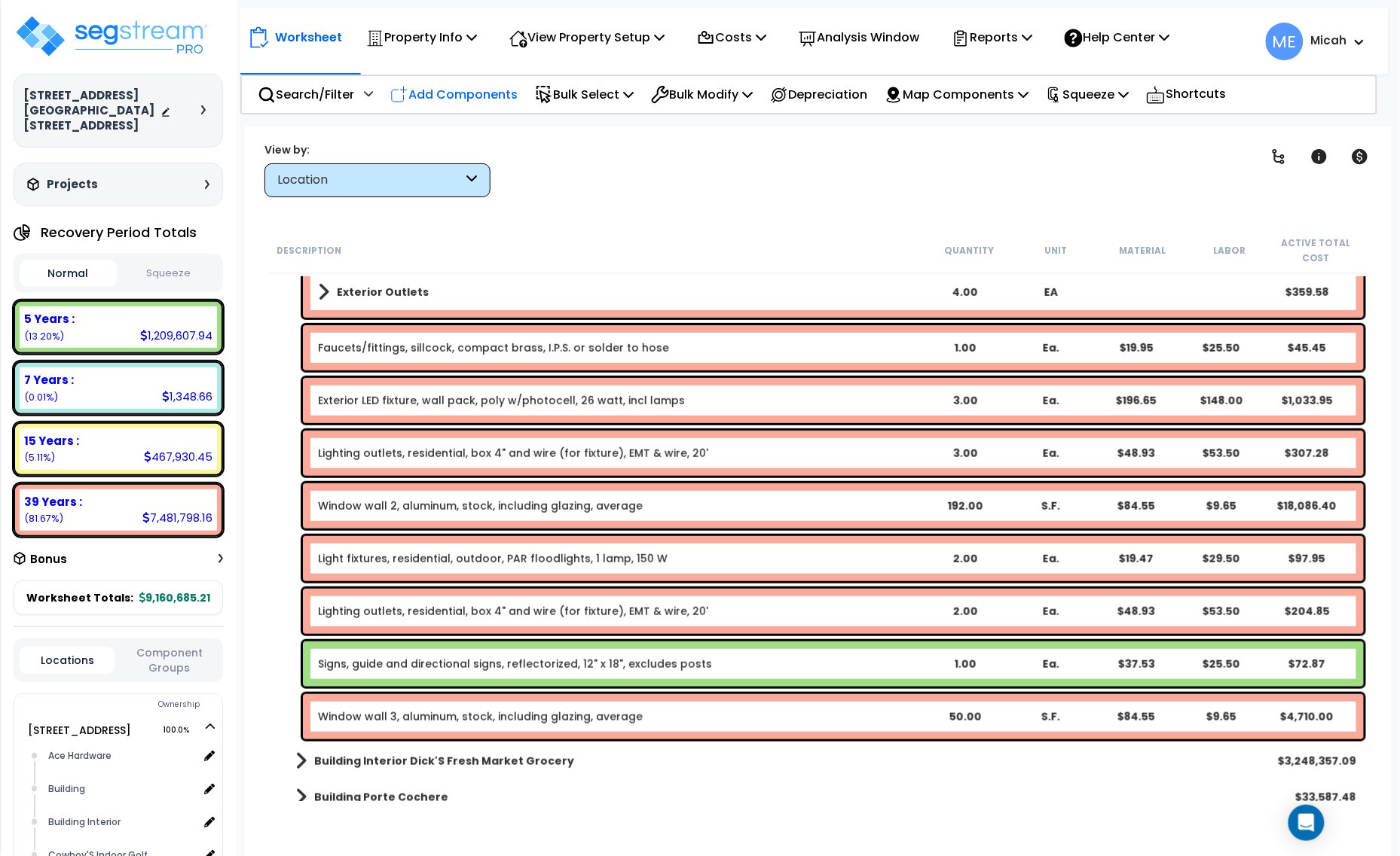
click at [457, 92] on p "Add Components" at bounding box center [454, 94] width 127 height 21
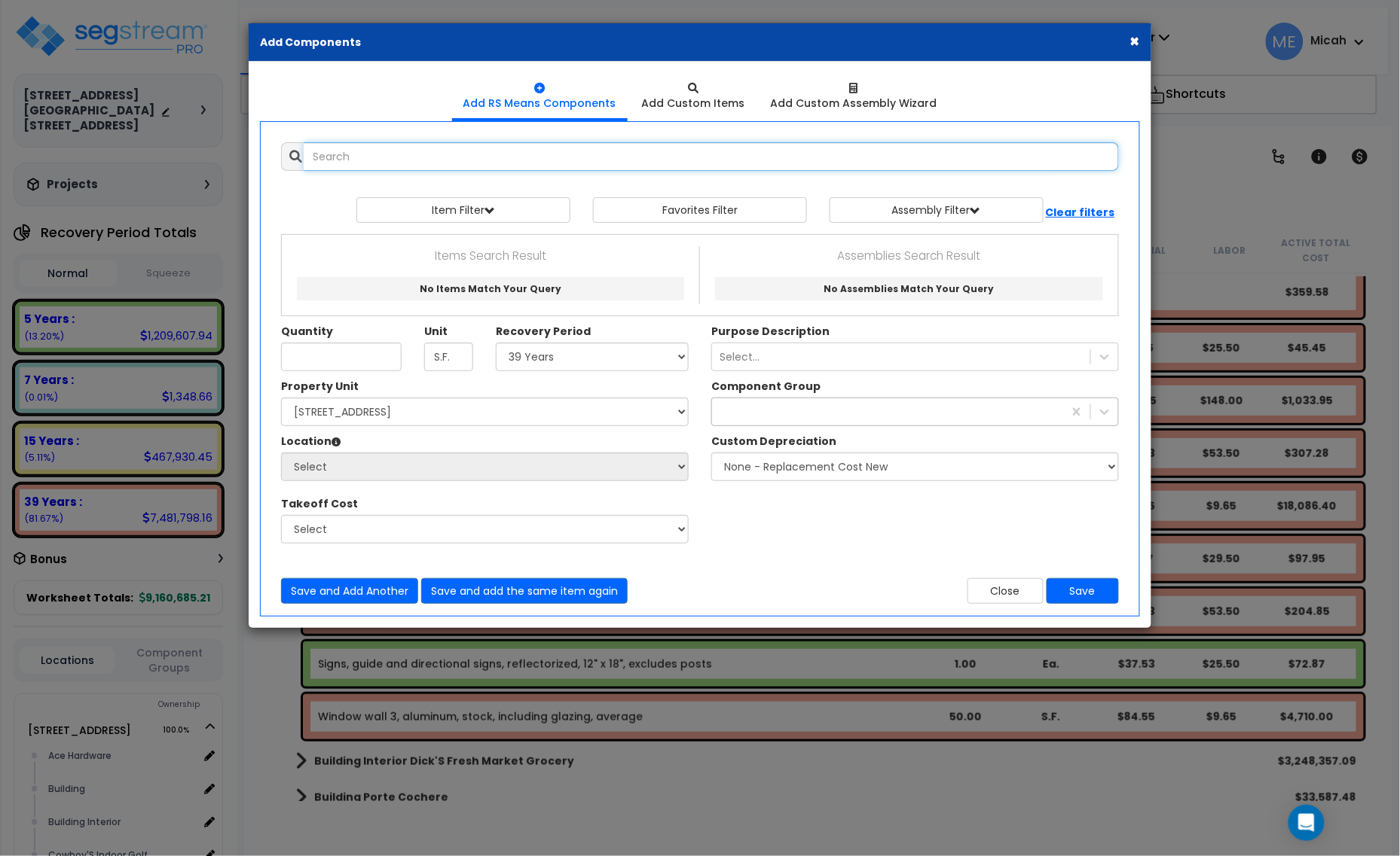
select select
type input "g"
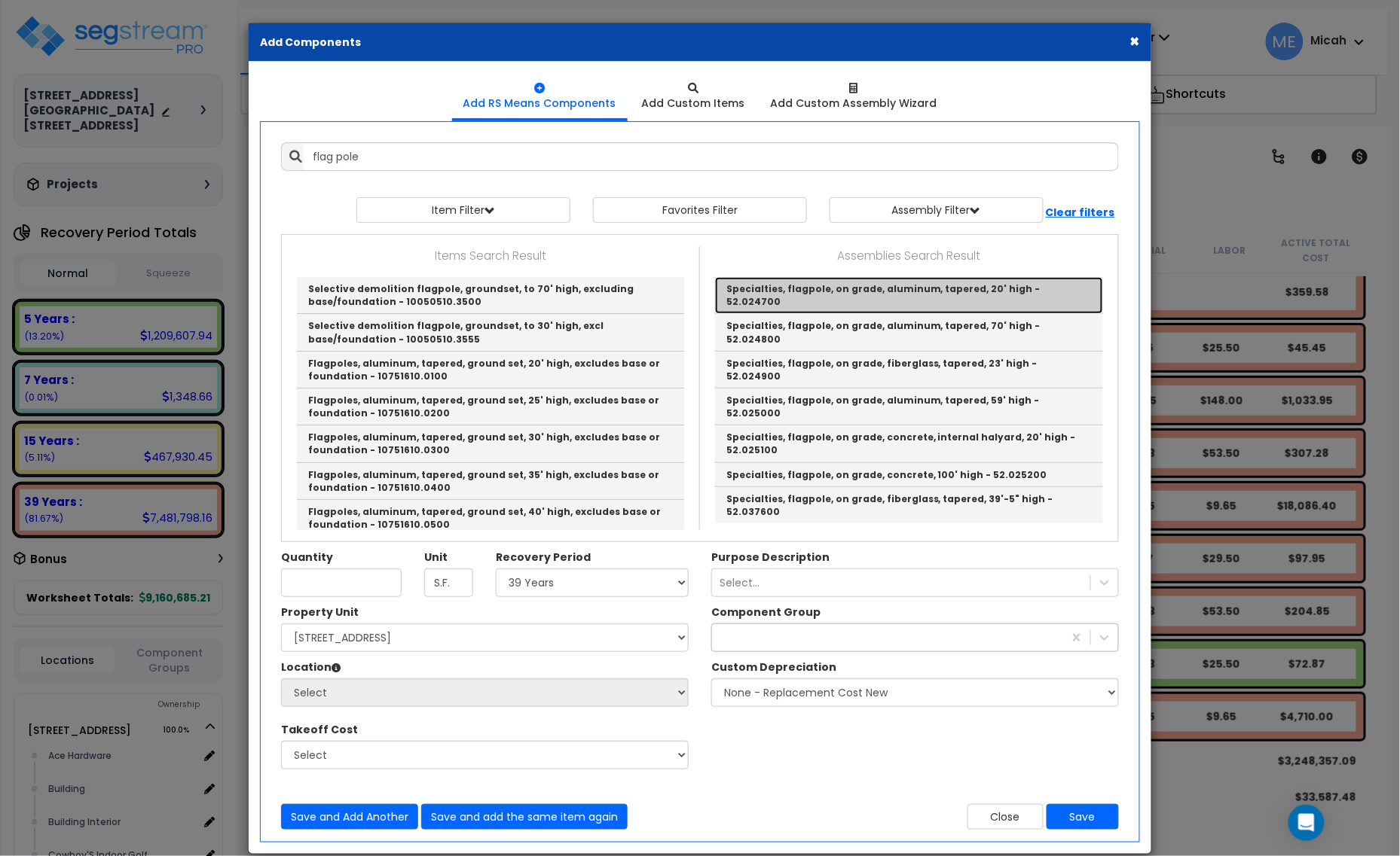
click at [890, 288] on link "Specialties, flagpole, on grade, aluminum, tapered, 20' high - 52.024700" at bounding box center [908, 296] width 388 height 37
type input "Specialties, flagpole, on grade, aluminum, tapered, 20' high - 52.024700"
type input "Ea."
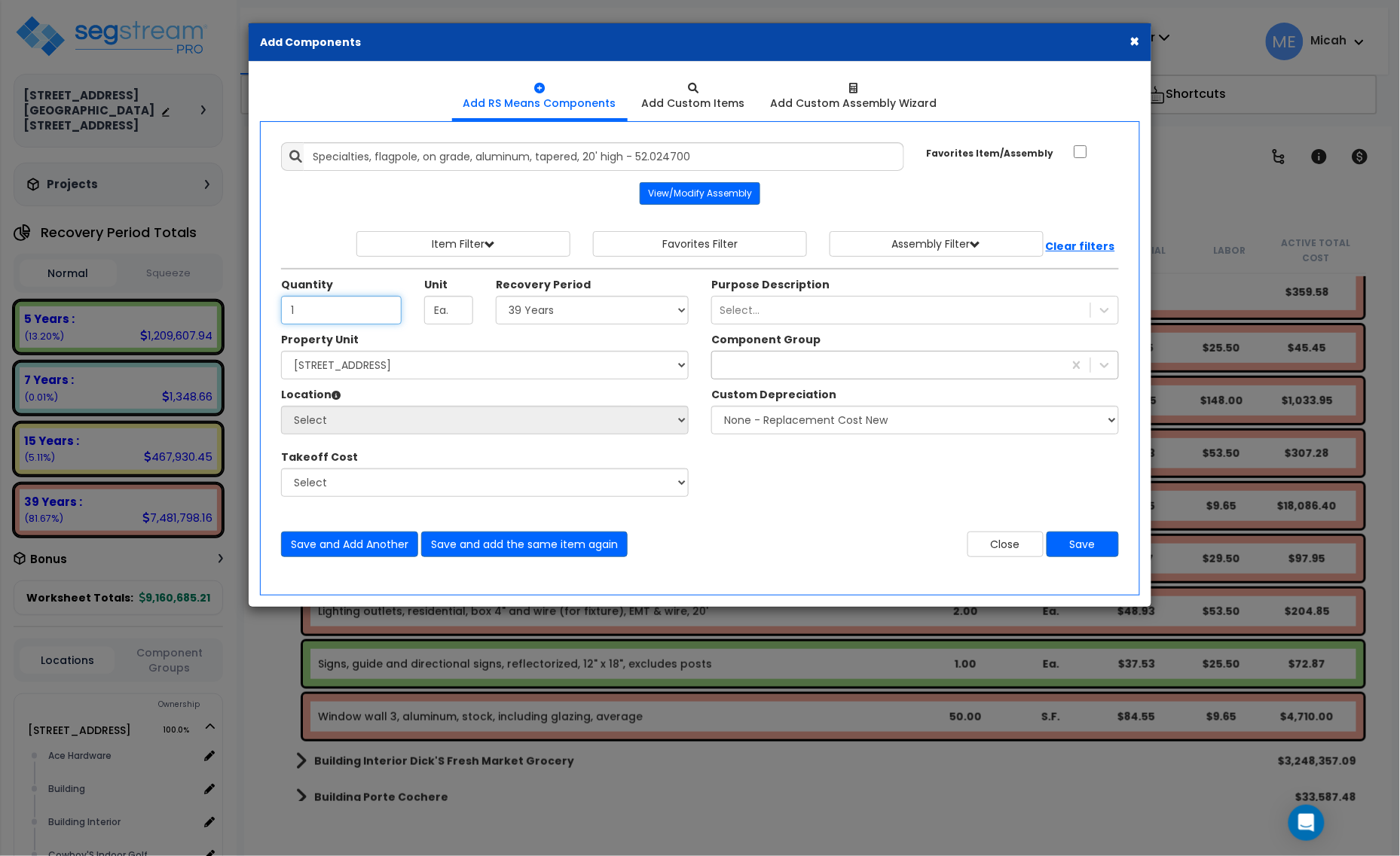
type input "1"
click at [613, 321] on select "Select 5 Years 7 Years 15 Years 20 Years 39 Years 27.5 Year" at bounding box center [591, 310] width 193 height 28
select select "15Y"
click at [497, 297] on select "Select 5 Years 7 Years 15 Years 20 Years 39 Years 27.5 Year" at bounding box center [591, 310] width 193 height 28
click at [517, 372] on select "Select [STREET_ADDRESS] [STREET_ADDRESS] Site Improvement [STREET_ADDRESS] Site…" at bounding box center [484, 364] width 408 height 28
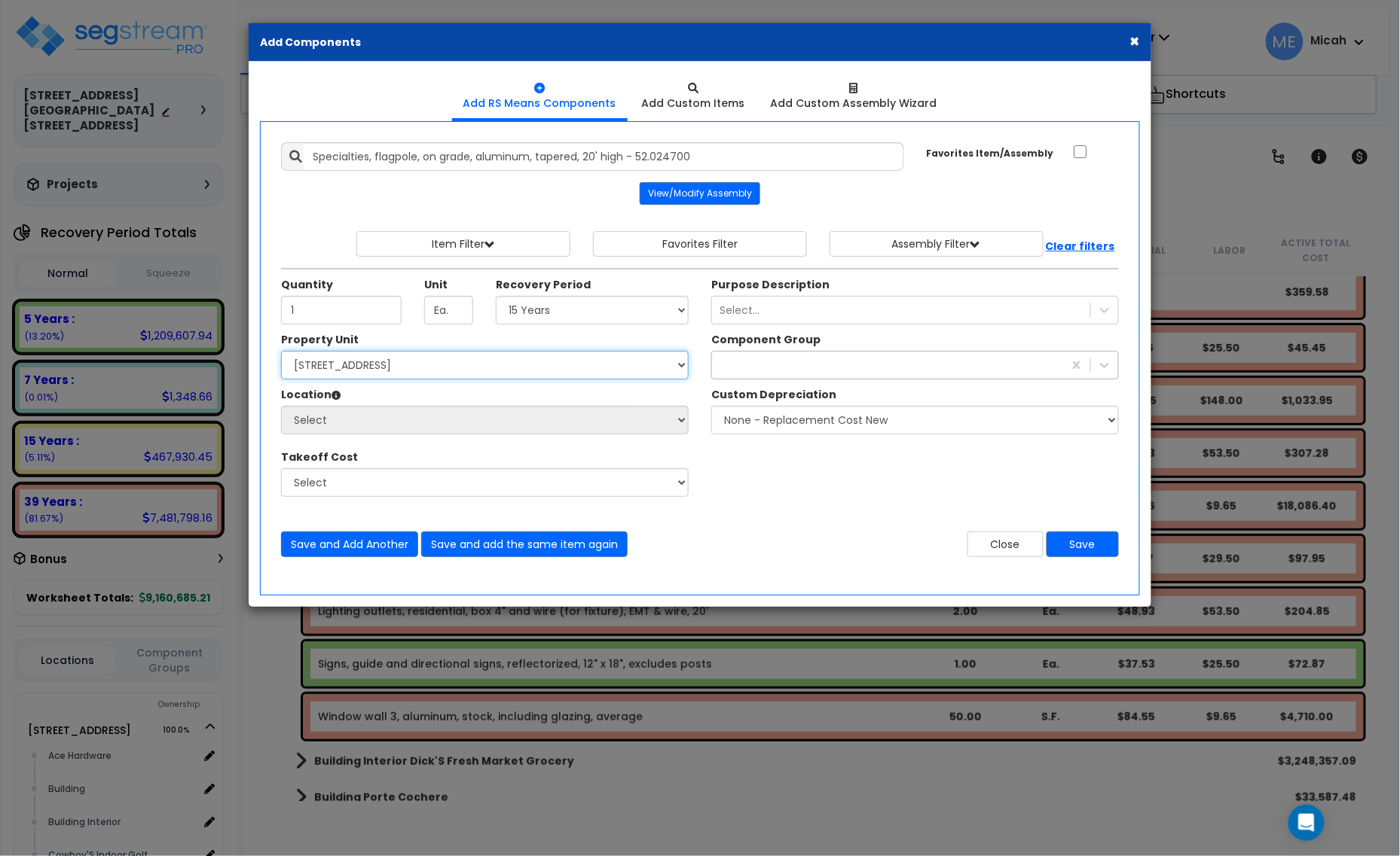
select select "161444"
click at [281, 353] on select "Select [STREET_ADDRESS] [STREET_ADDRESS] Site Improvement [STREET_ADDRESS] Site…" at bounding box center [484, 364] width 408 height 28
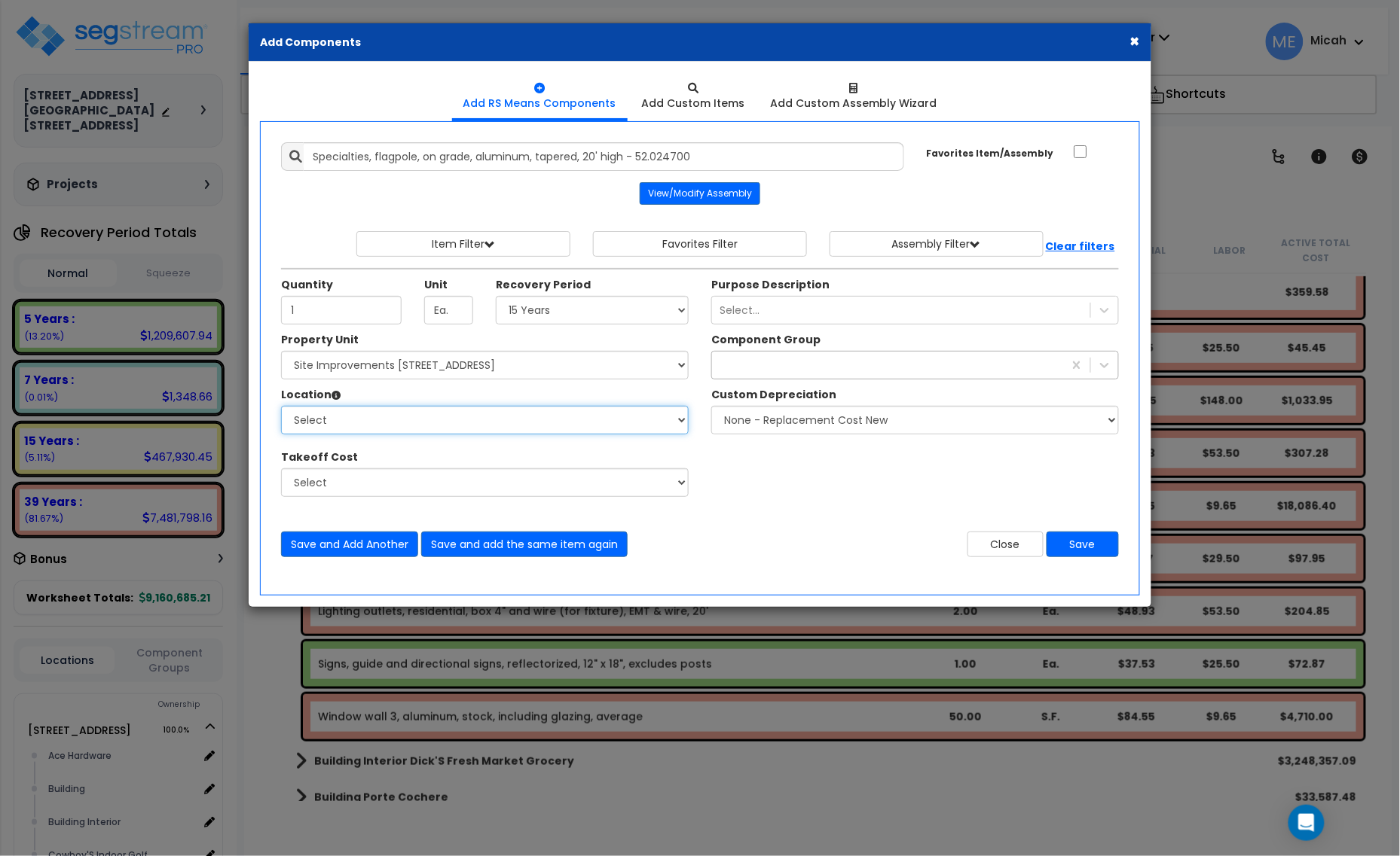
click at [486, 429] on select "Select Site Exterior Add Additional Location" at bounding box center [484, 419] width 408 height 28
select select "462"
click at [281, 407] on select "Select Site Exterior Add Additional Location" at bounding box center [484, 419] width 408 height 28
click at [767, 369] on div "exterior win" at bounding box center [887, 364] width 351 height 24
click at [787, 365] on div "exterior win" at bounding box center [887, 364] width 351 height 24
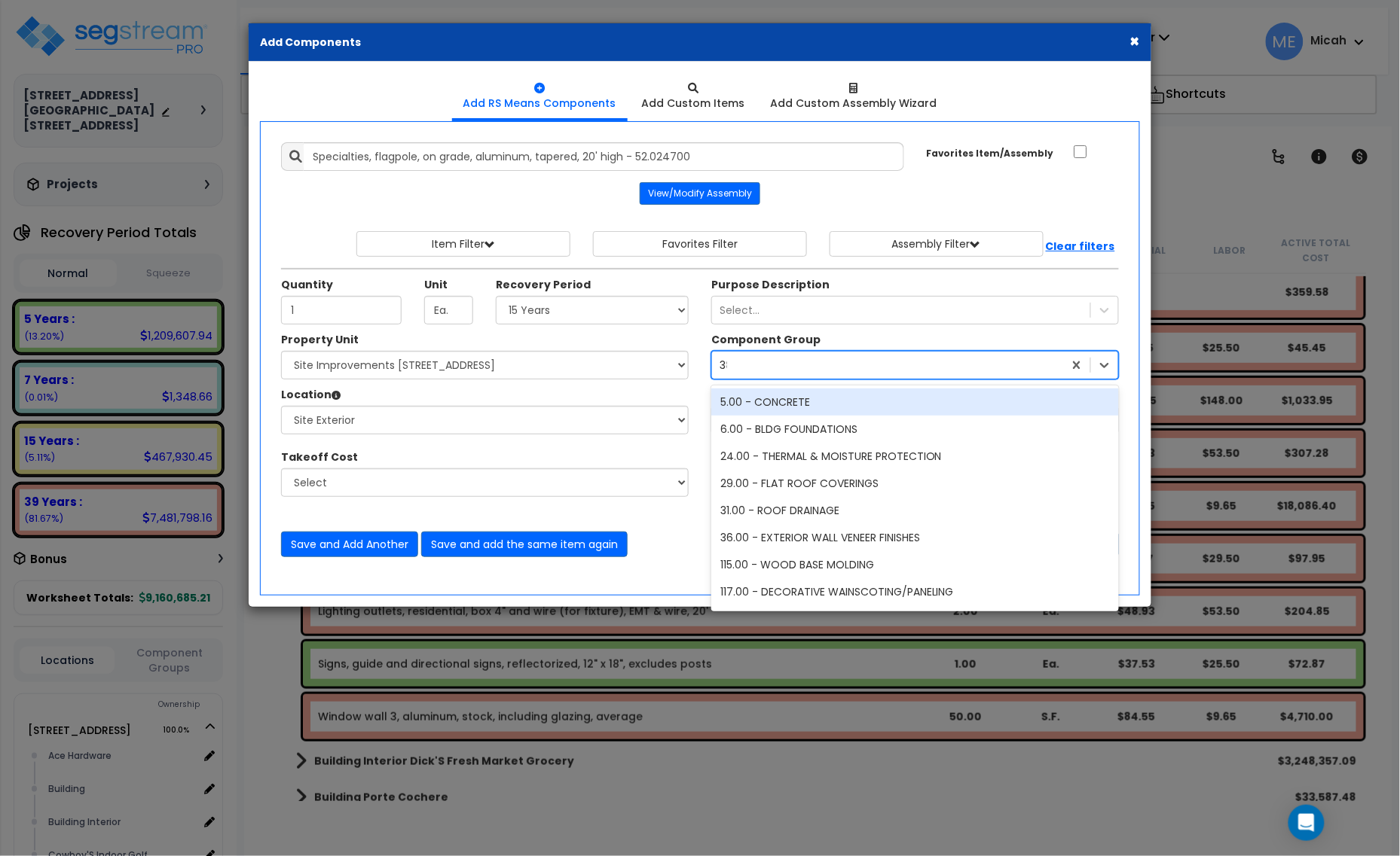
type input "385"
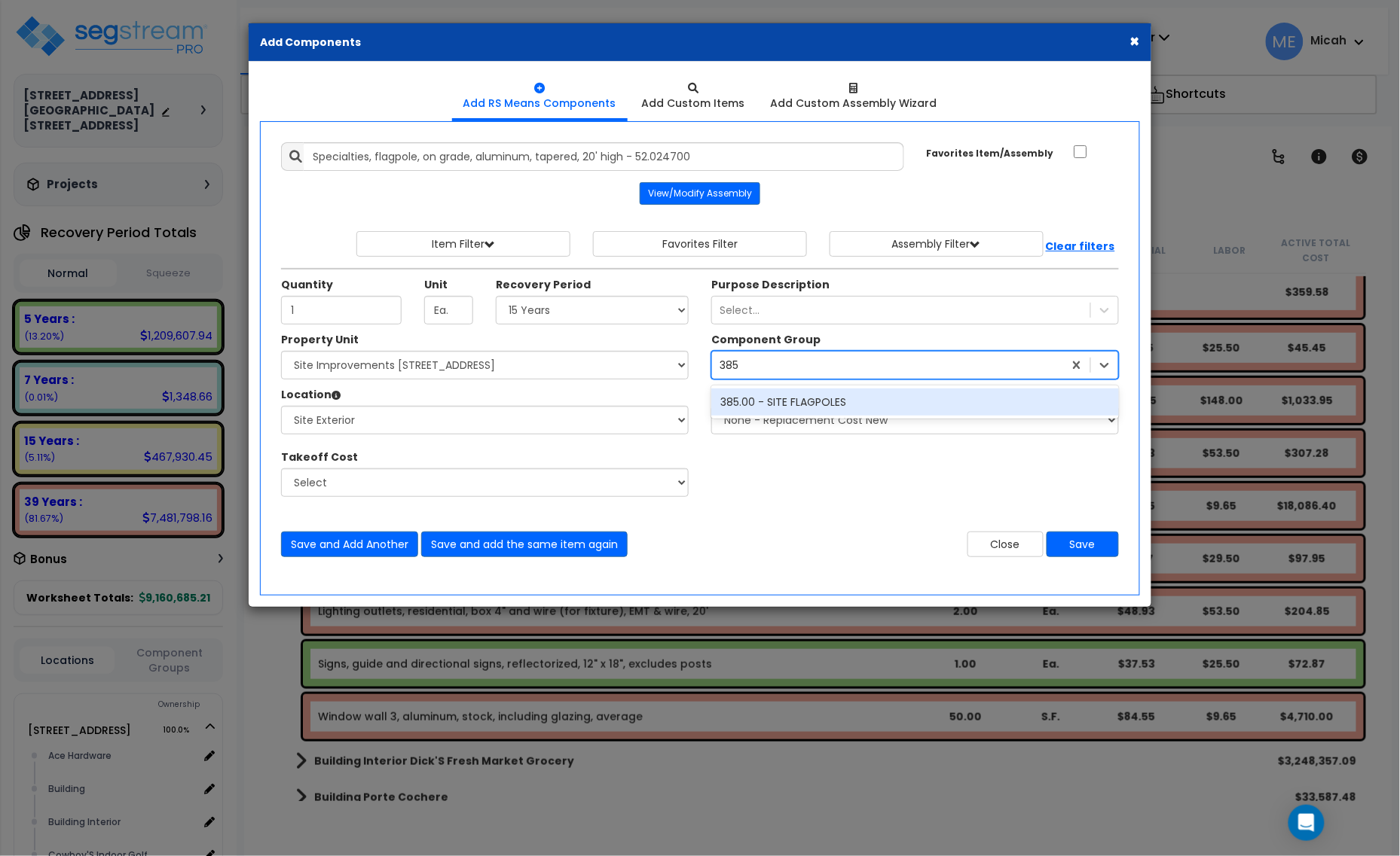
click at [843, 406] on div "385.00 - SITE FLAGPOLES" at bounding box center [915, 403] width 408 height 27
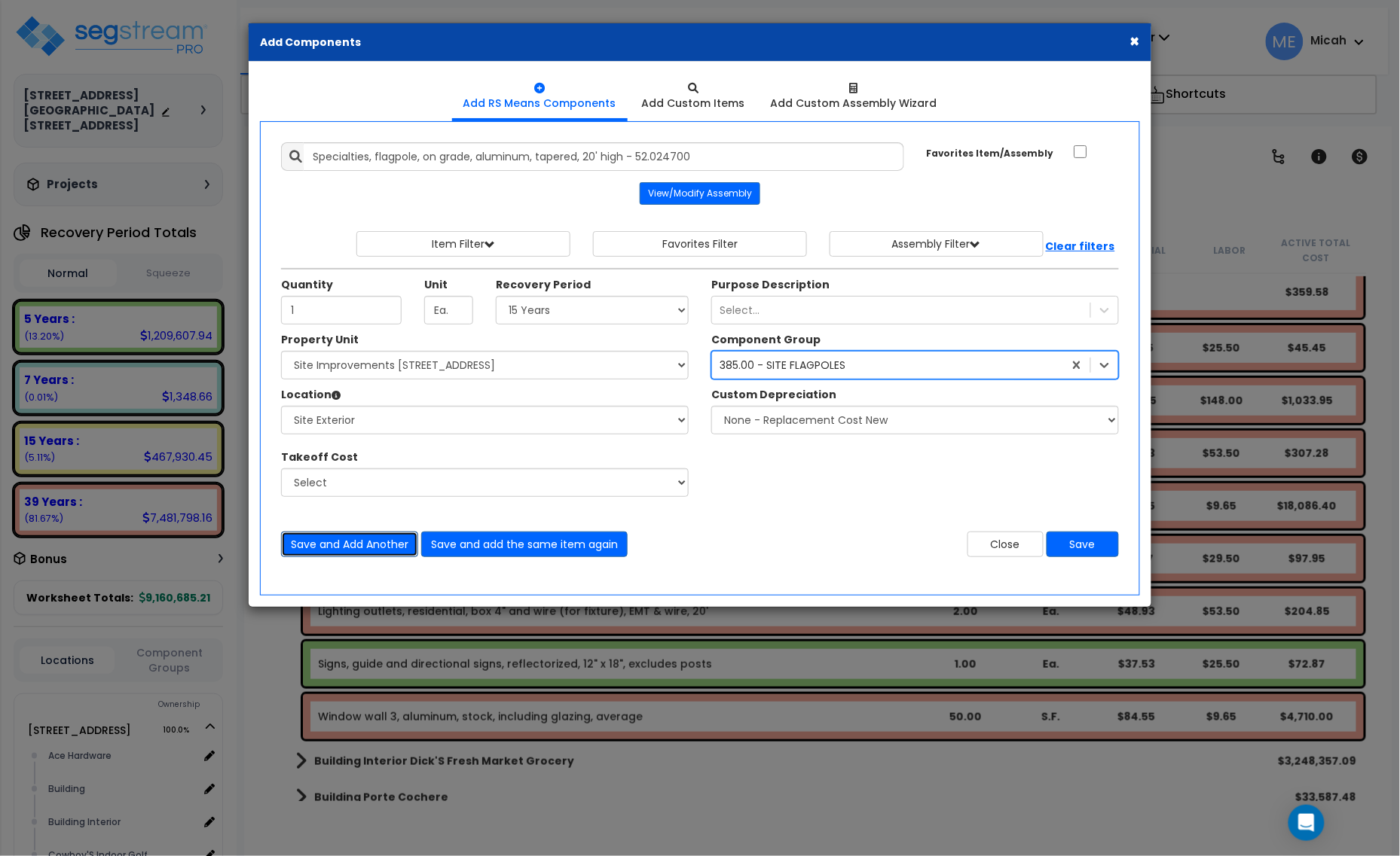
click at [333, 547] on button "Save and Add Another" at bounding box center [349, 544] width 137 height 25
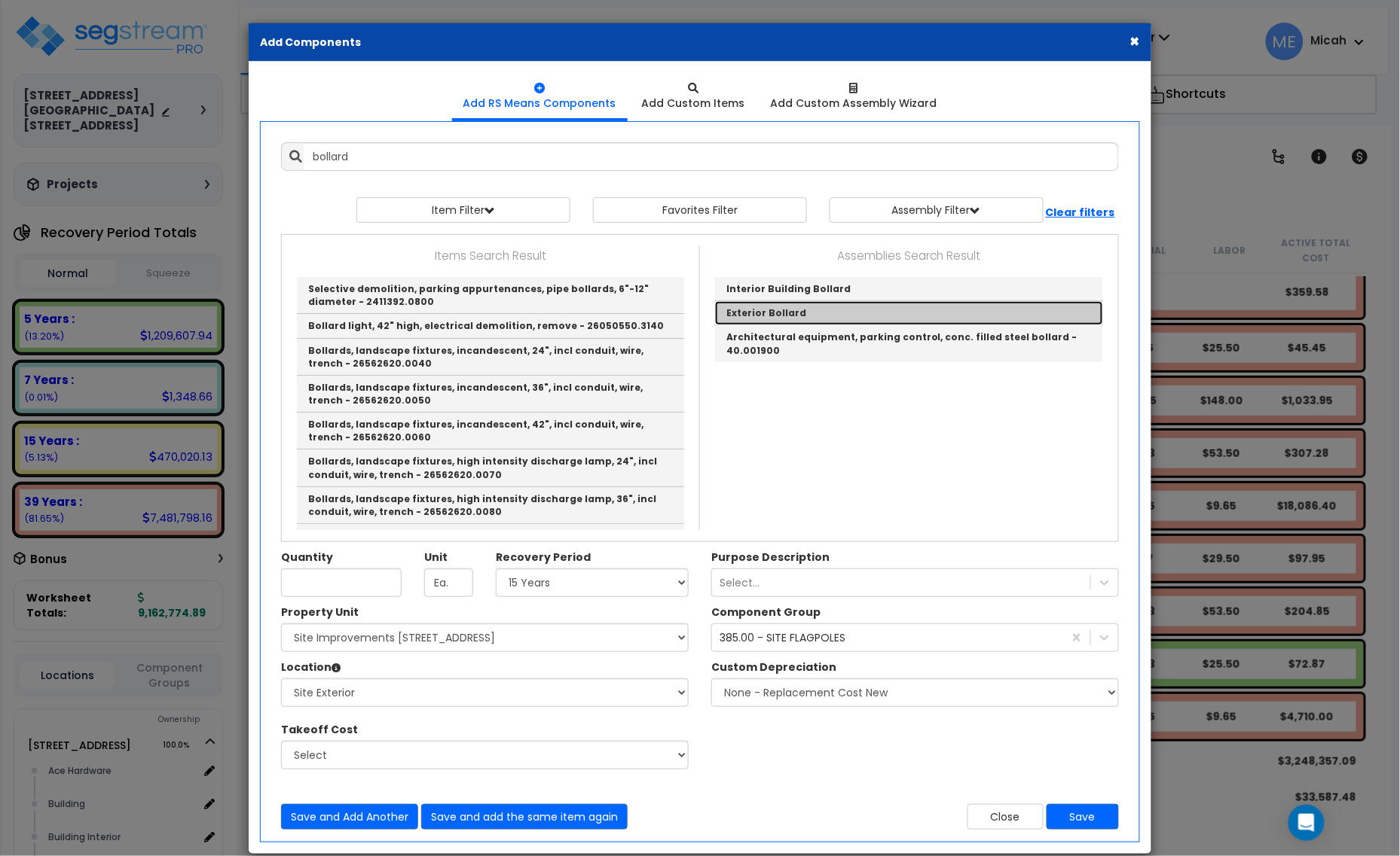
click at [751, 305] on link "Exterior Bollard" at bounding box center [908, 313] width 388 height 24
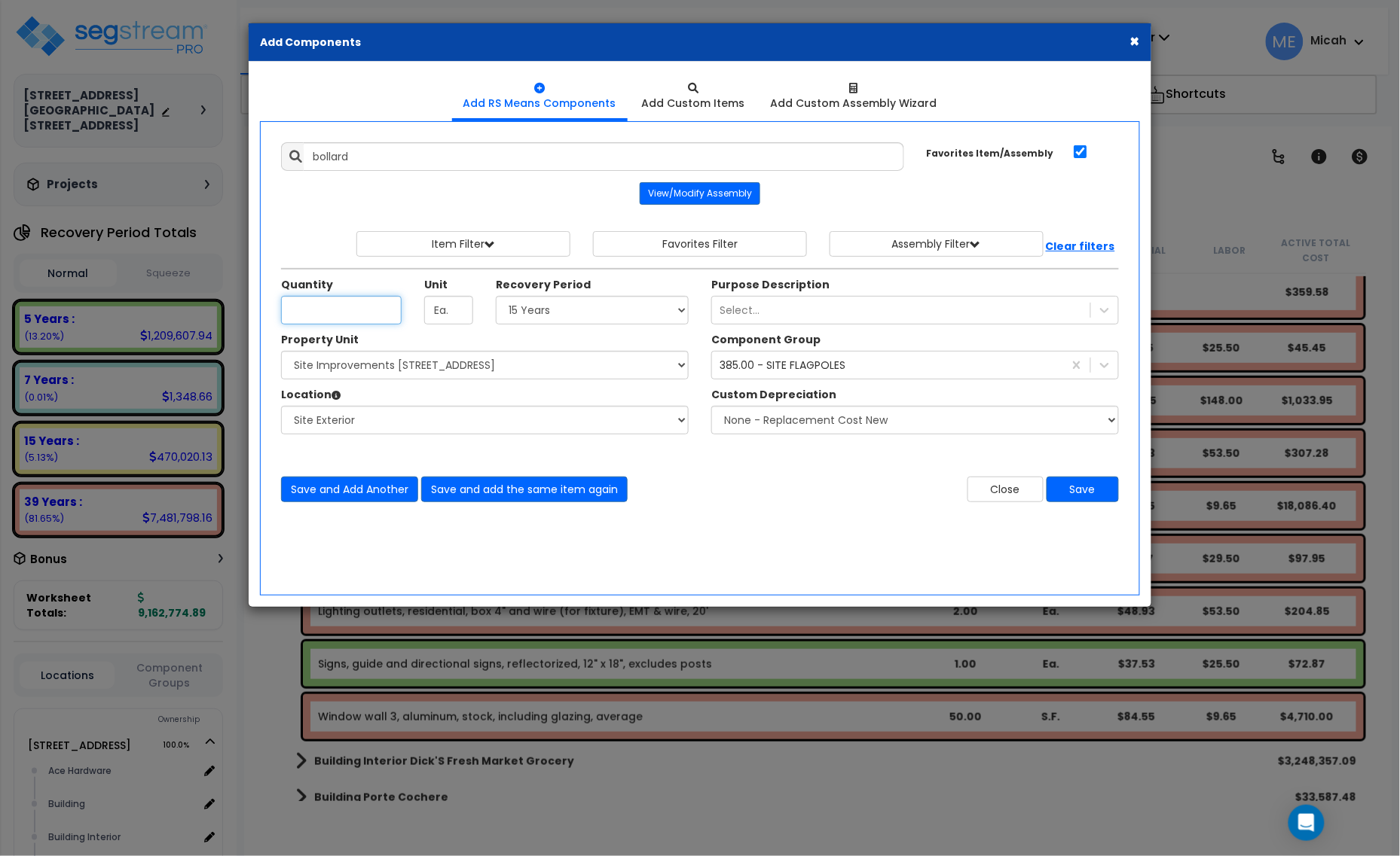
type input "Exterior Bollard"
checkbox input "true"
type input "EA"
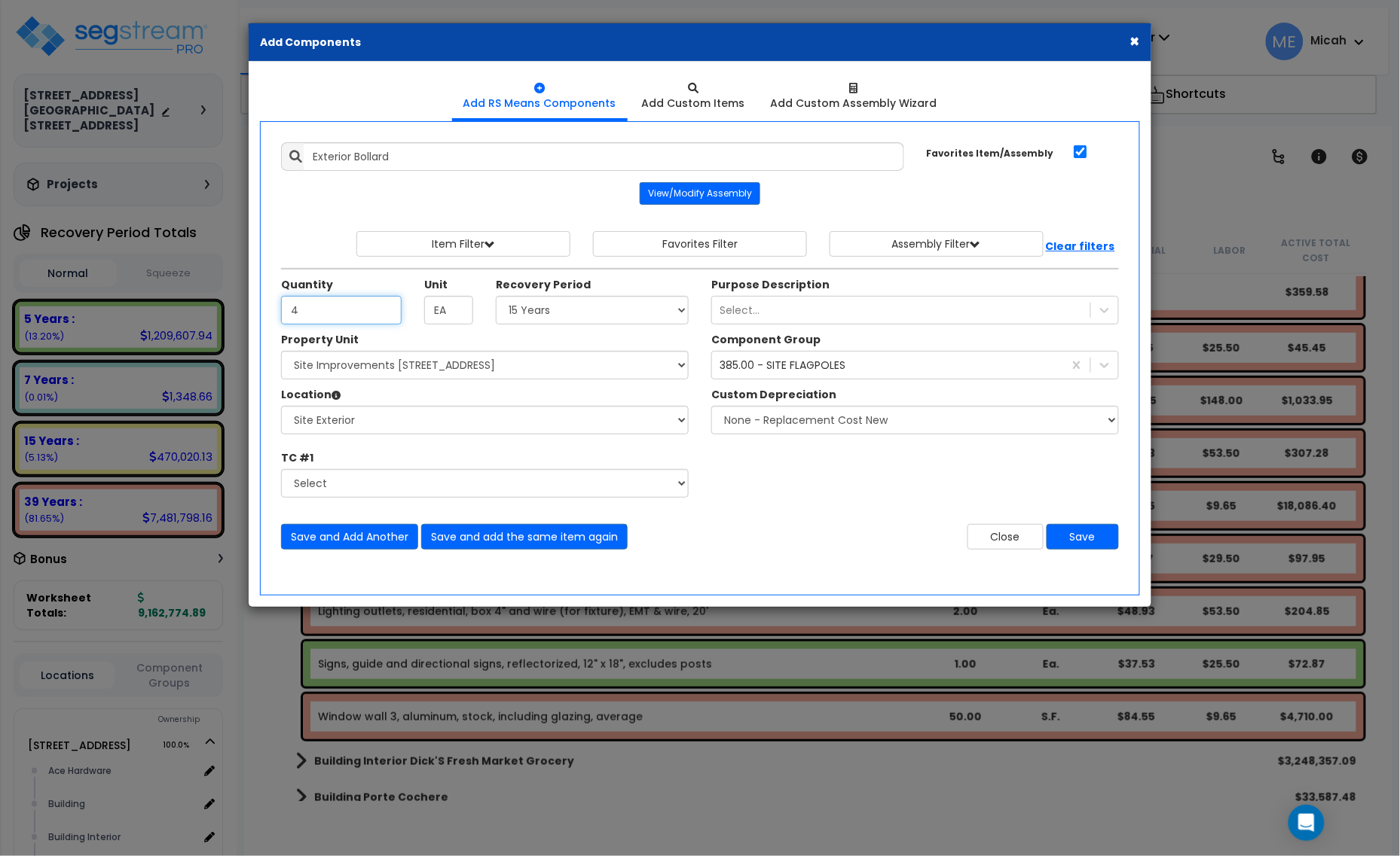
type input "4"
click at [803, 365] on div "385.00 - SITE FLAGPOLES" at bounding box center [782, 364] width 126 height 15
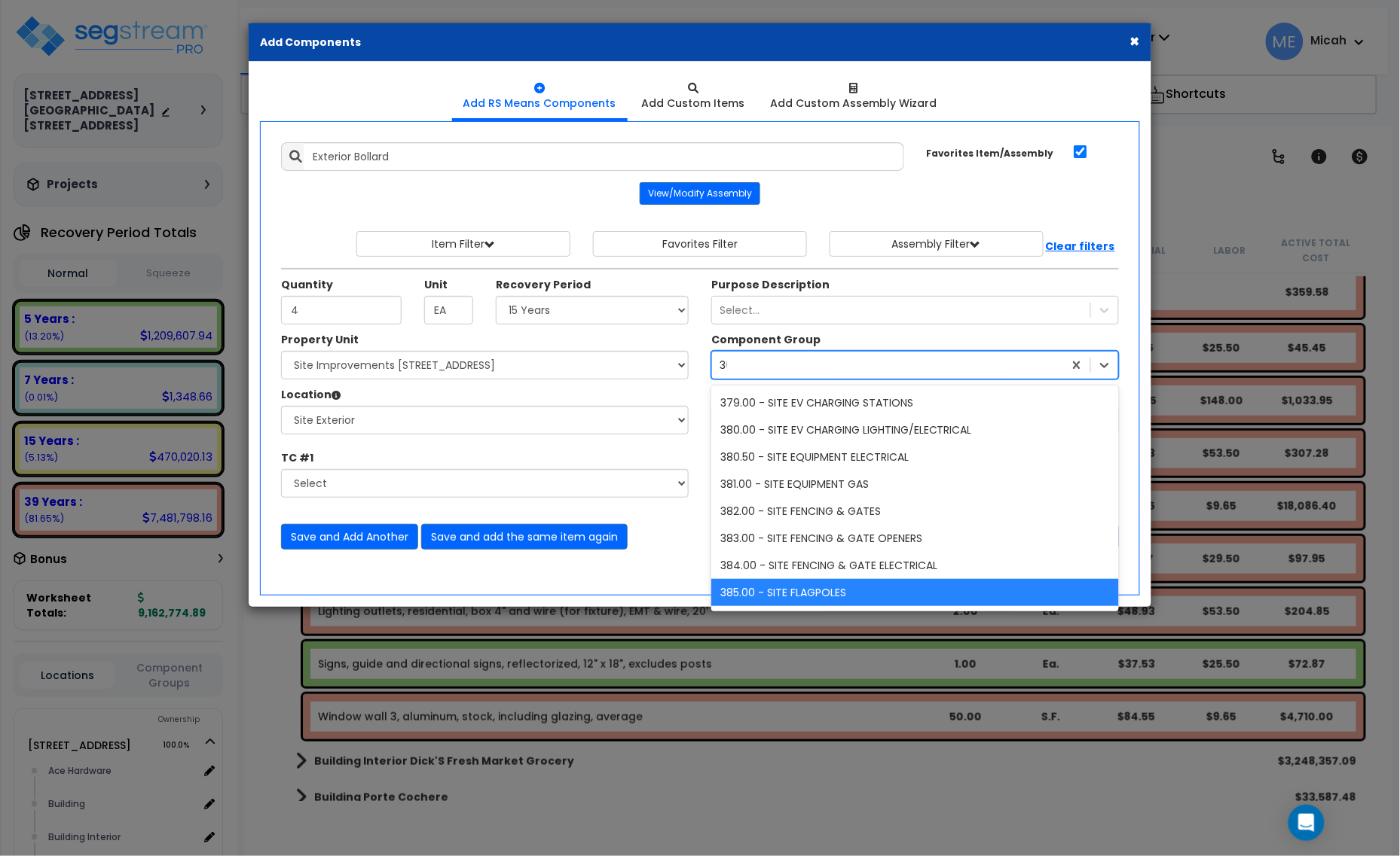
scroll to position [376, 0]
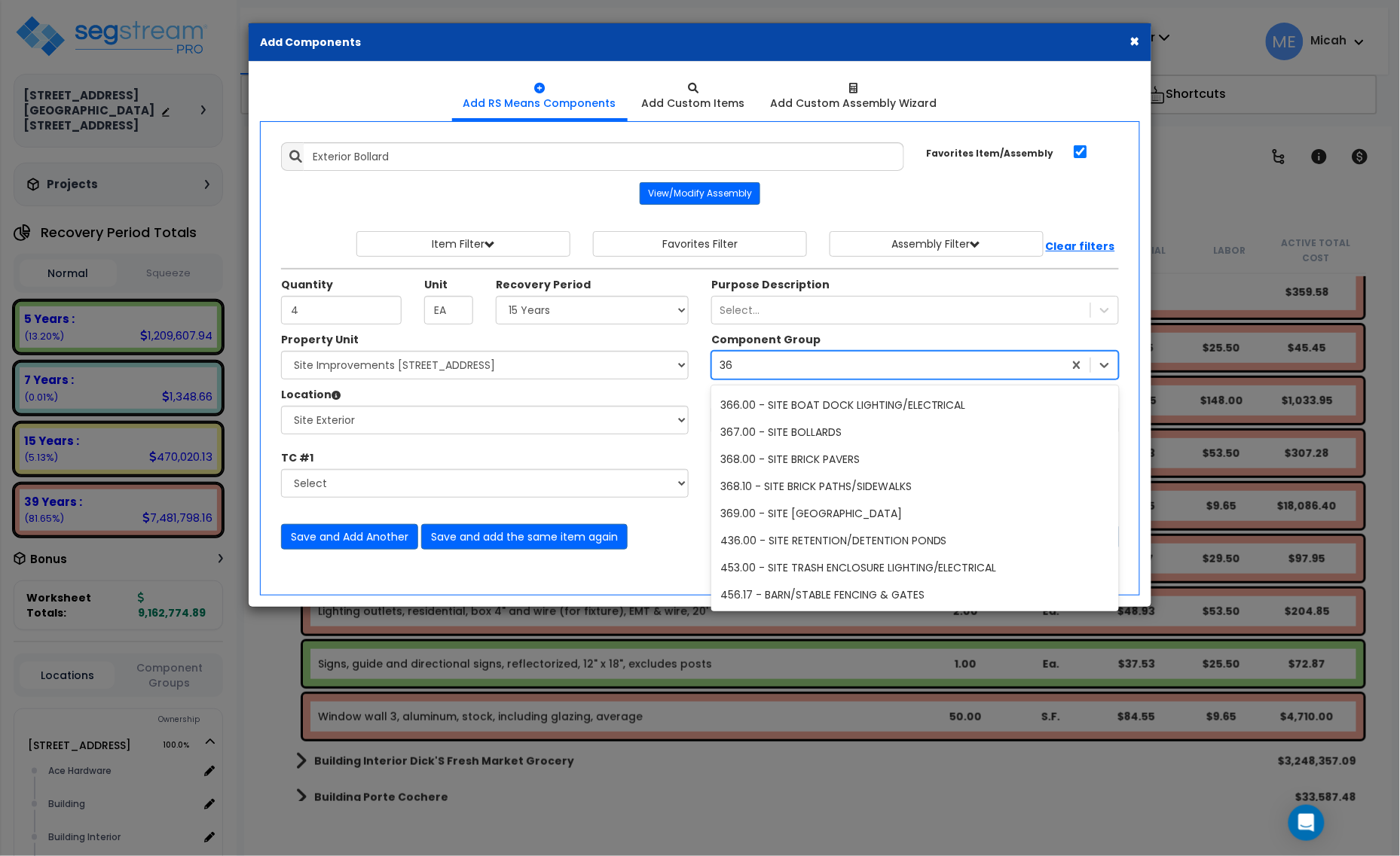
type input "367"
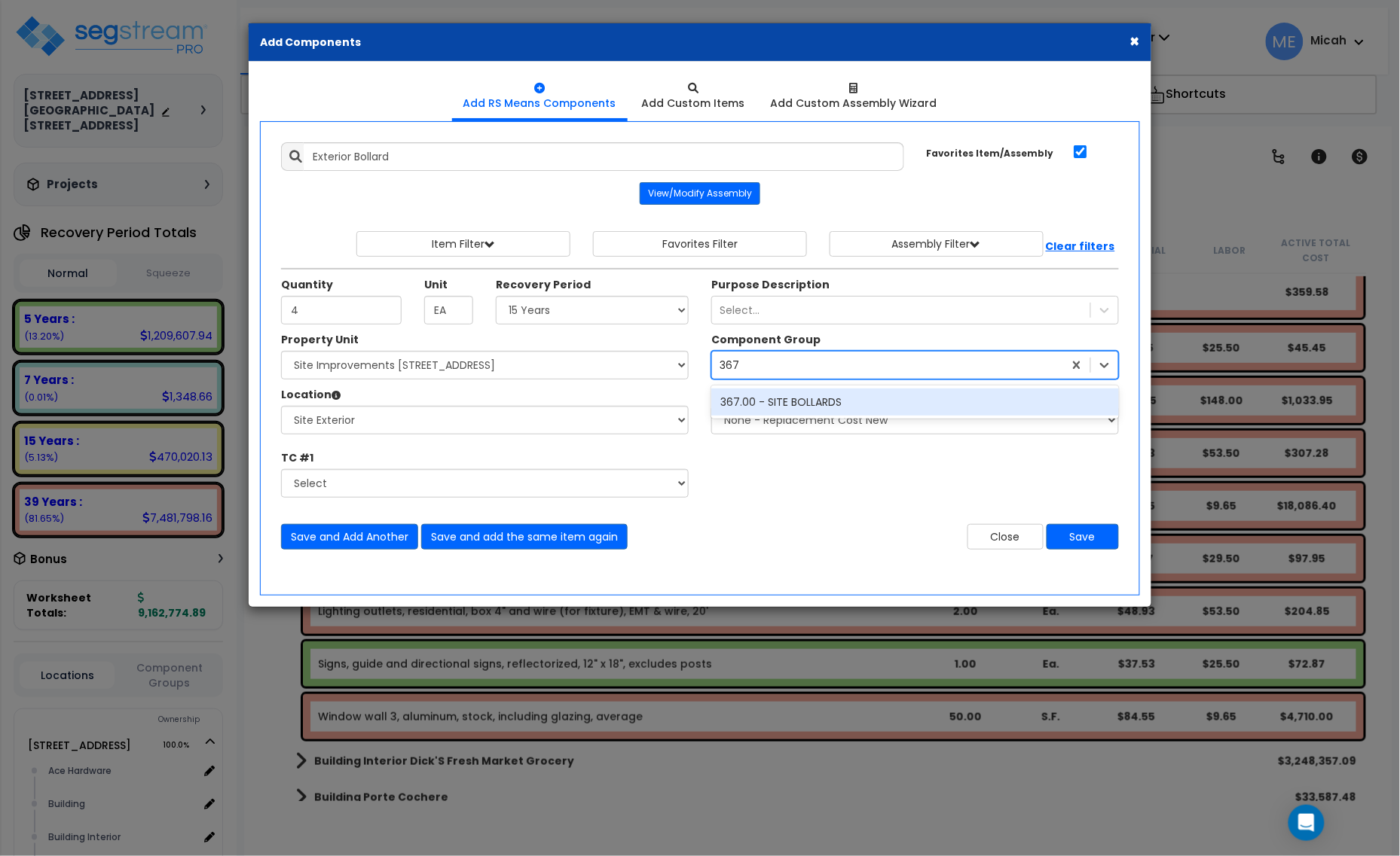
click at [807, 397] on div "367.00 - SITE BOLLARDS" at bounding box center [915, 403] width 408 height 27
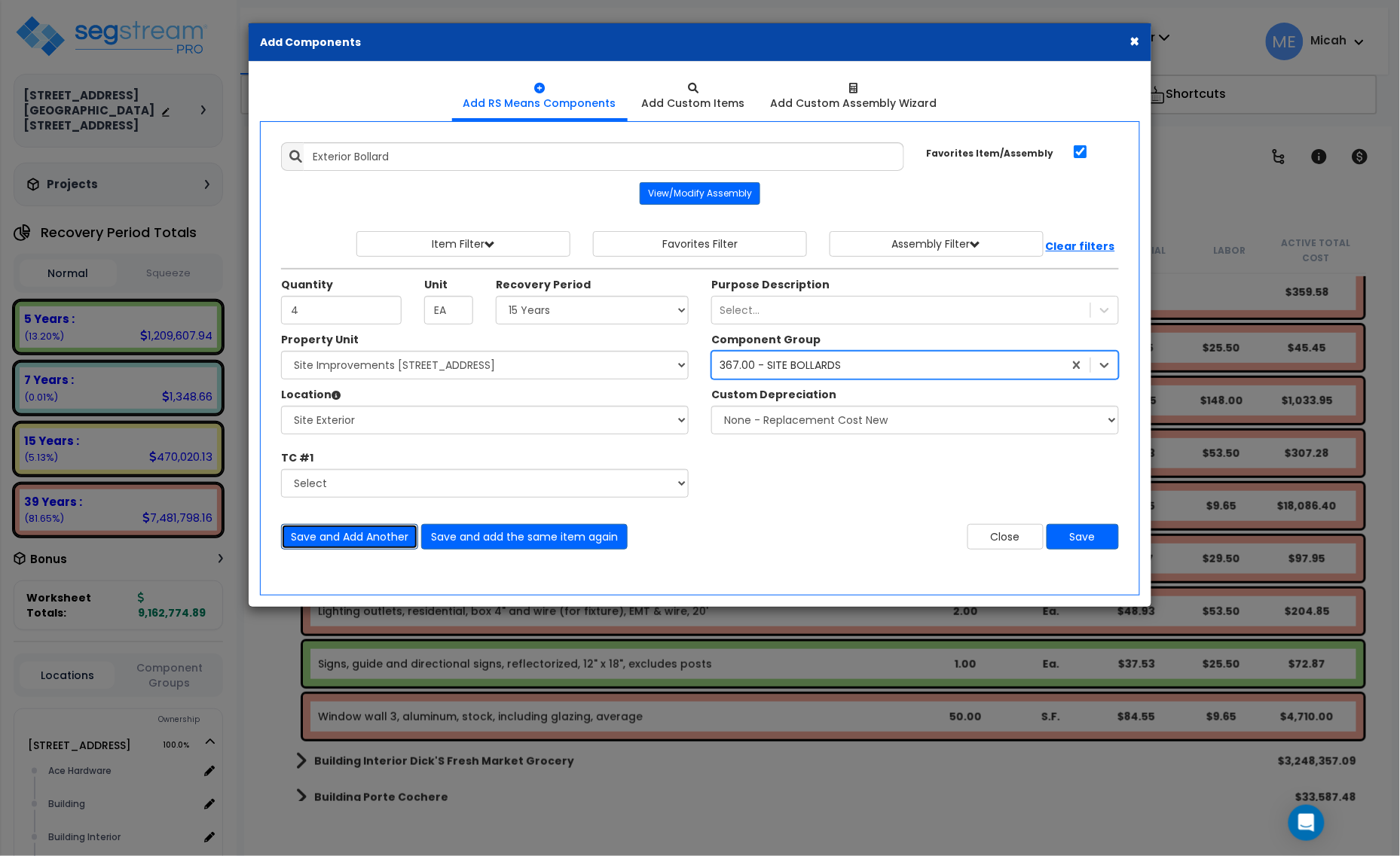
click at [326, 547] on button "Save and Add Another" at bounding box center [349, 536] width 137 height 25
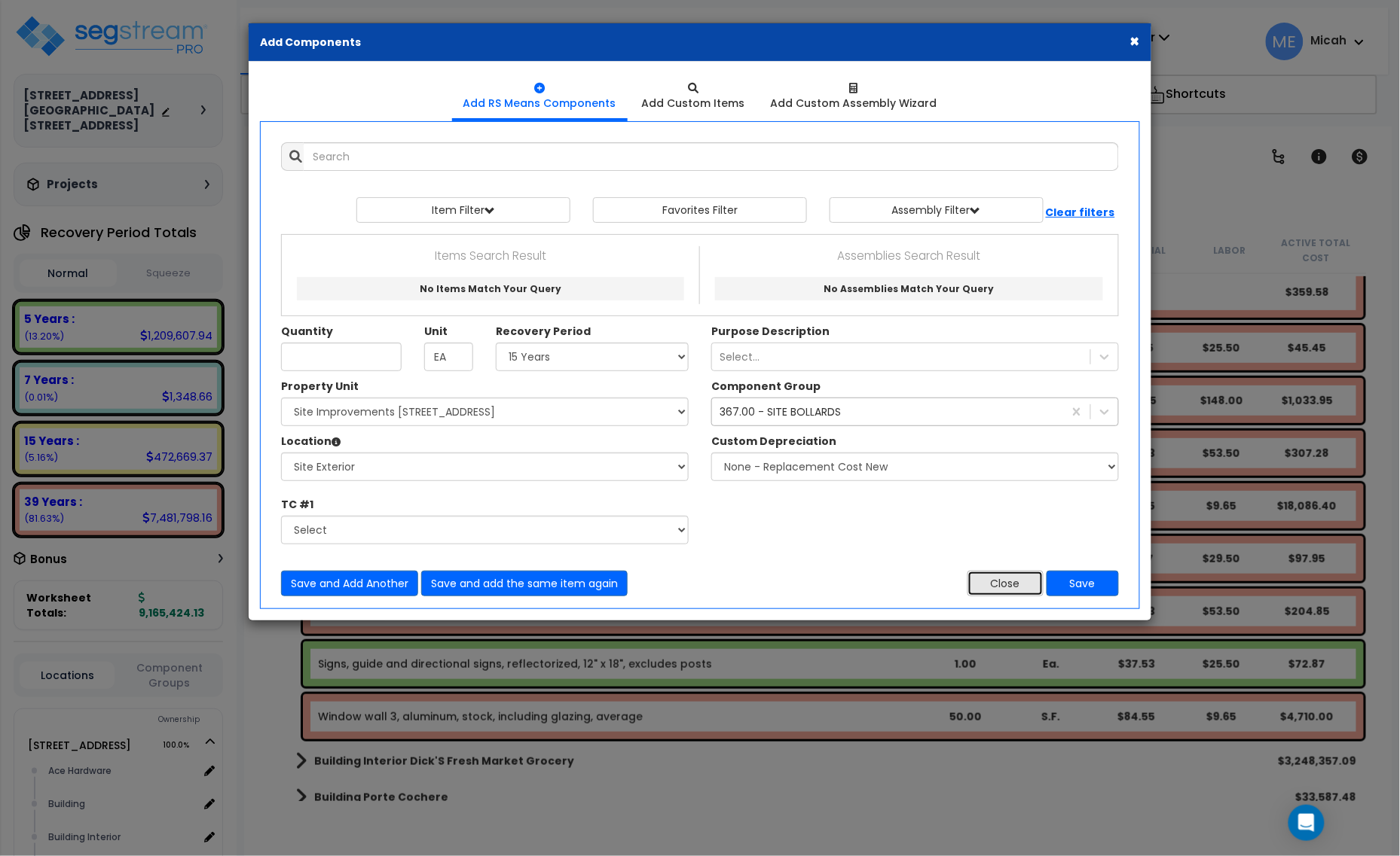
click at [992, 577] on button "Close" at bounding box center [1006, 583] width 76 height 25
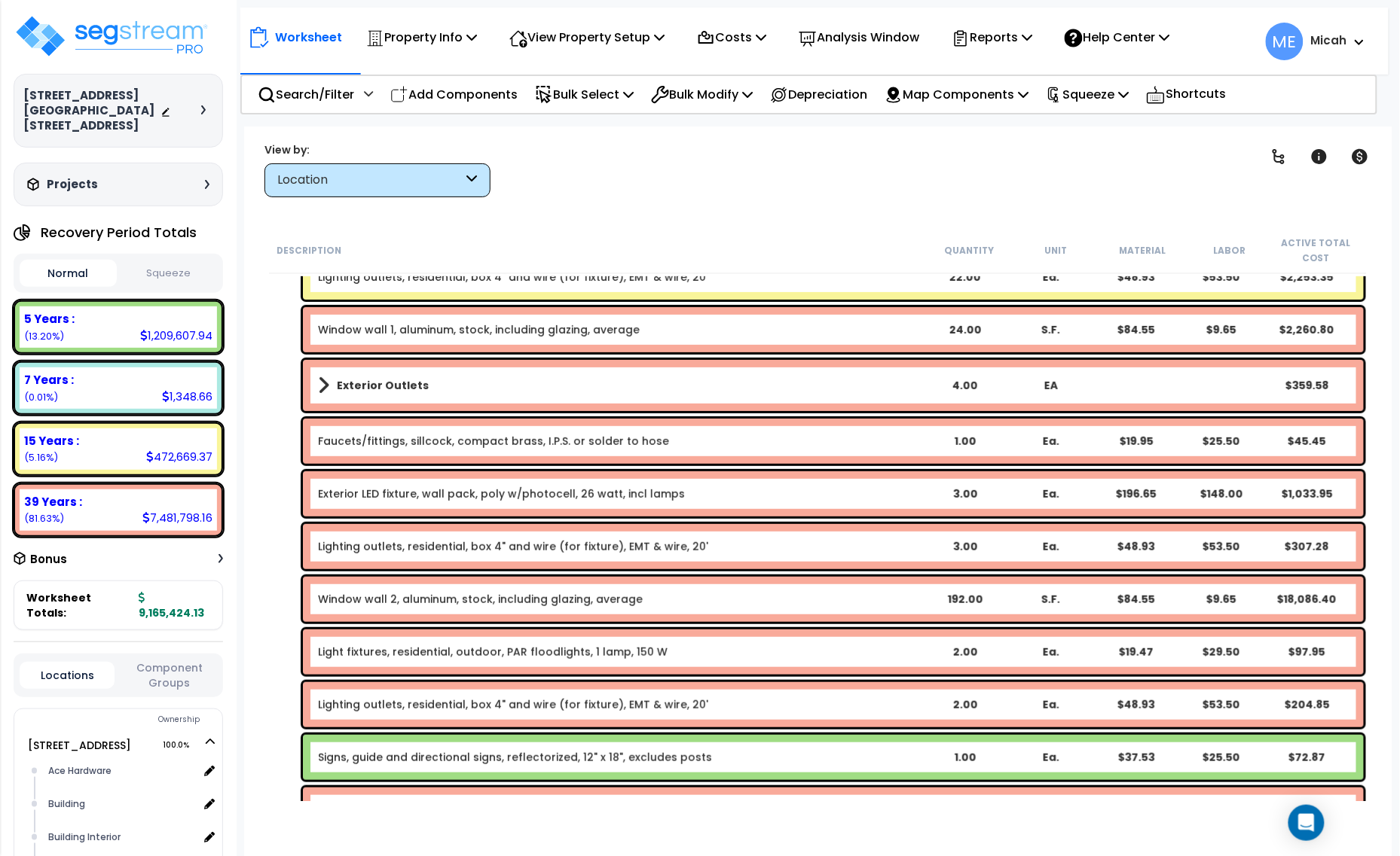
scroll to position [2071, 0]
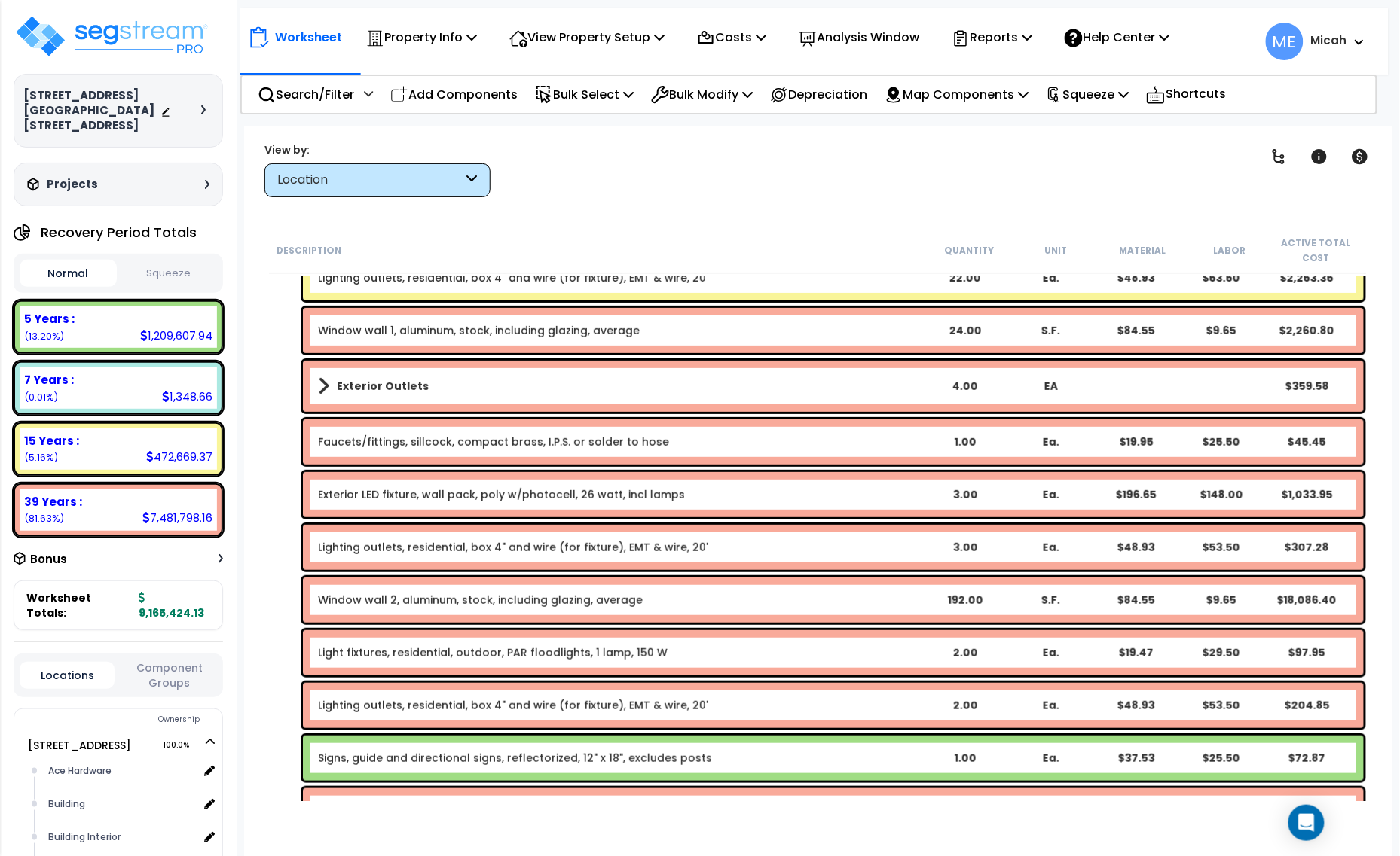
click at [505, 494] on link "Exterior LED fixture, wall pack, poly w/photocell, 26 watt, incl lamps" at bounding box center [501, 494] width 367 height 15
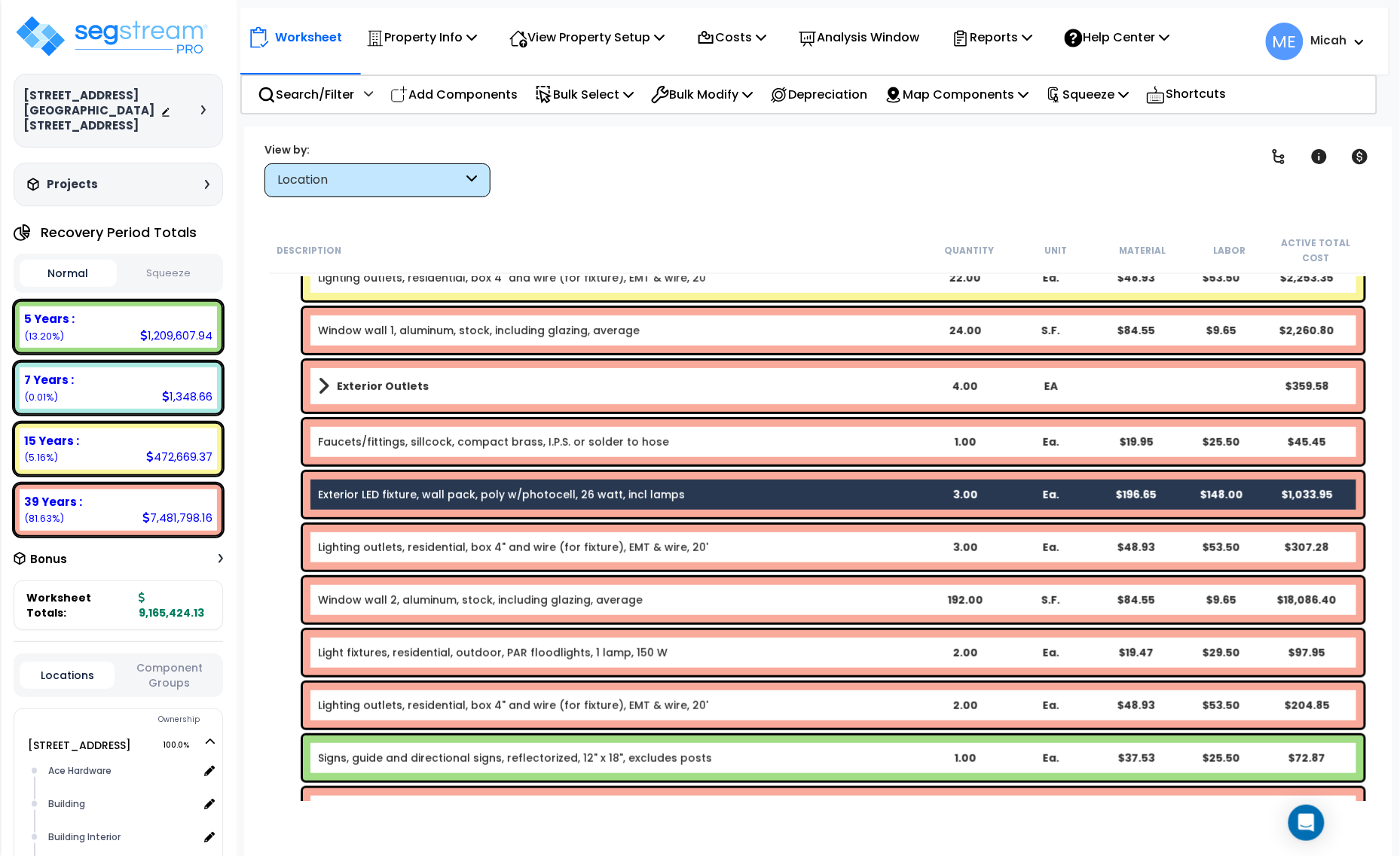
click at [517, 548] on link "Lighting outlets, residential, box 4" and wire (for fixture), EMT & wire, 20'" at bounding box center [512, 547] width 390 height 15
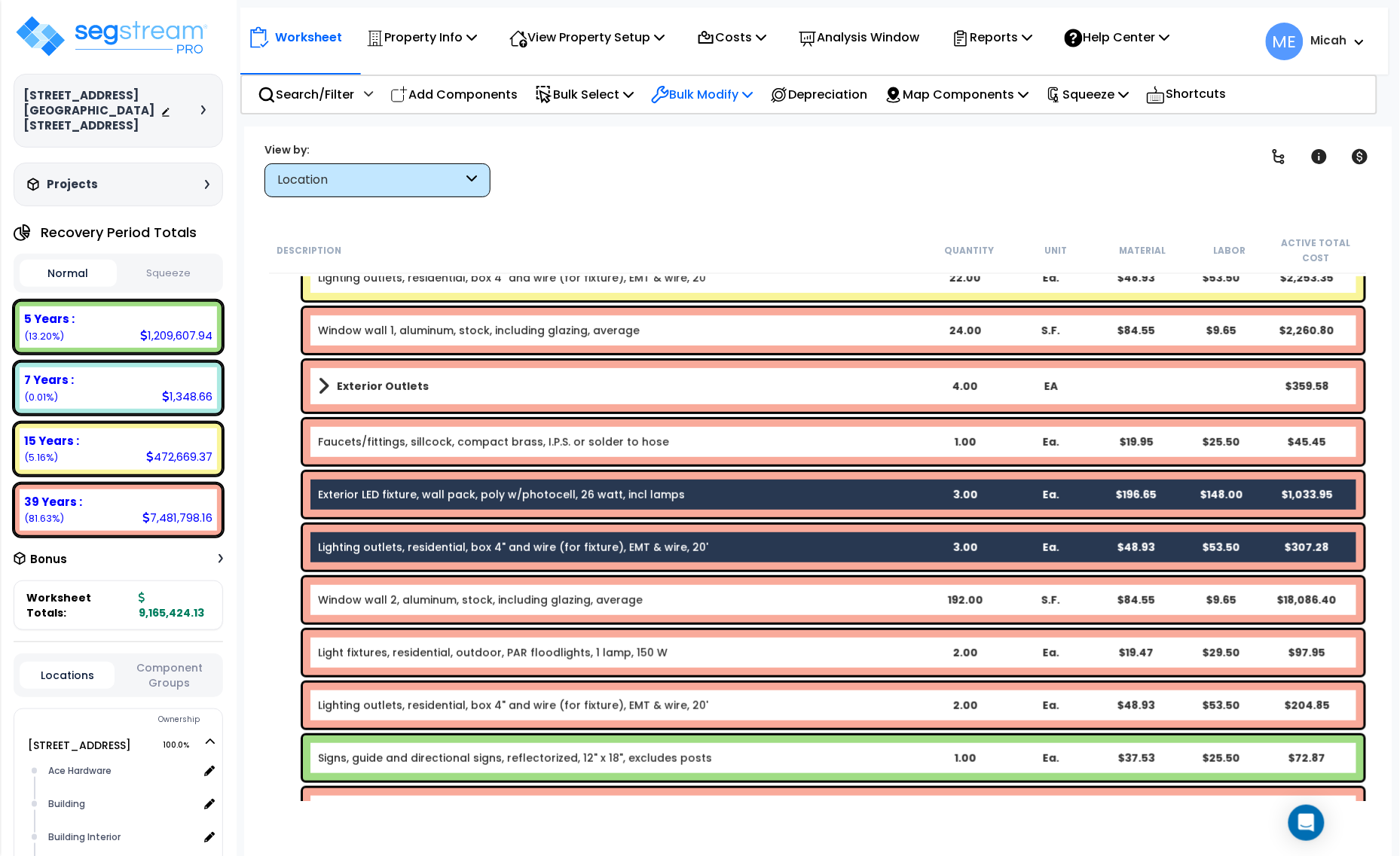
click at [753, 100] on p "Bulk Modify" at bounding box center [702, 94] width 102 height 21
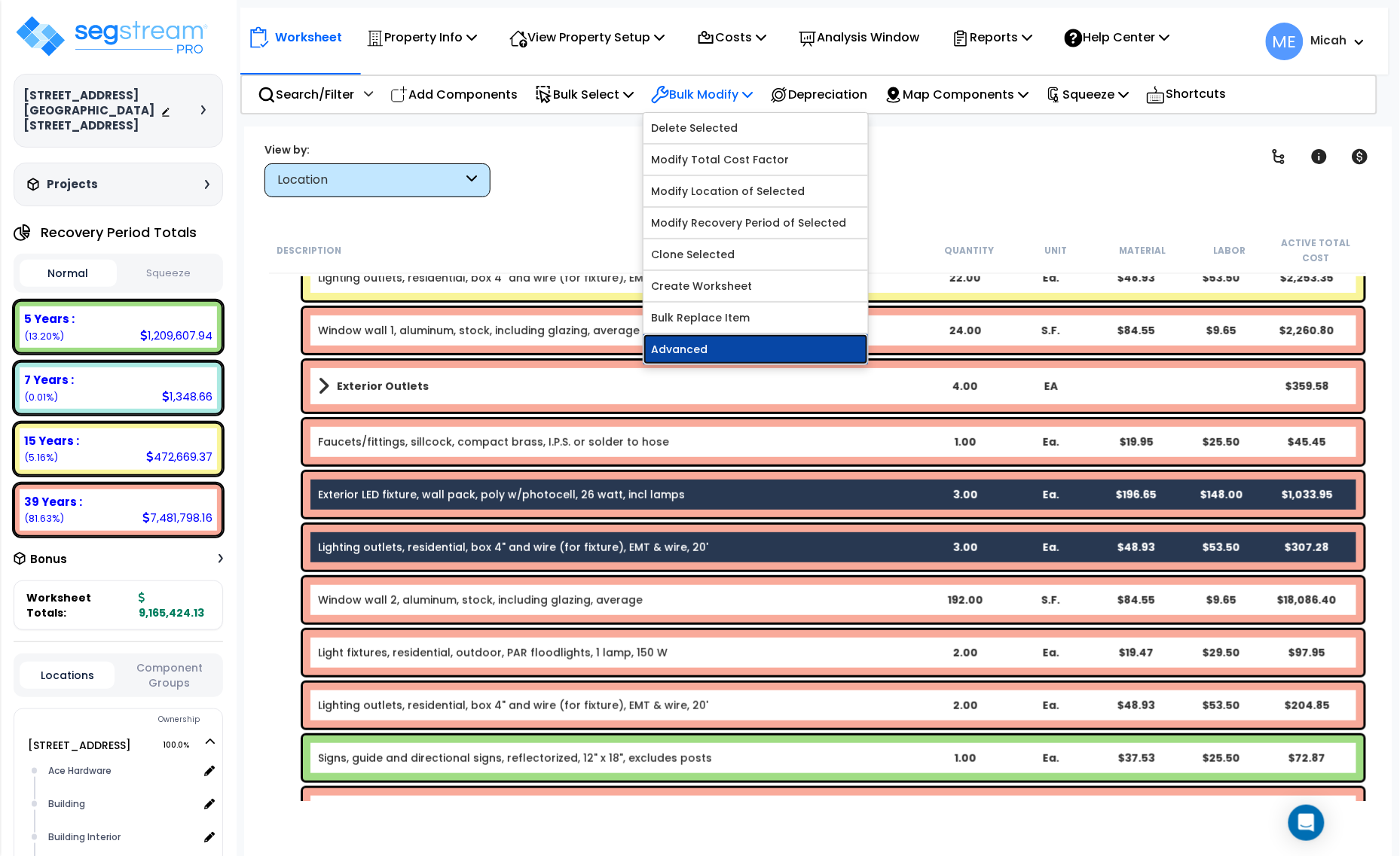
click at [766, 343] on link "Advanced" at bounding box center [756, 349] width 225 height 30
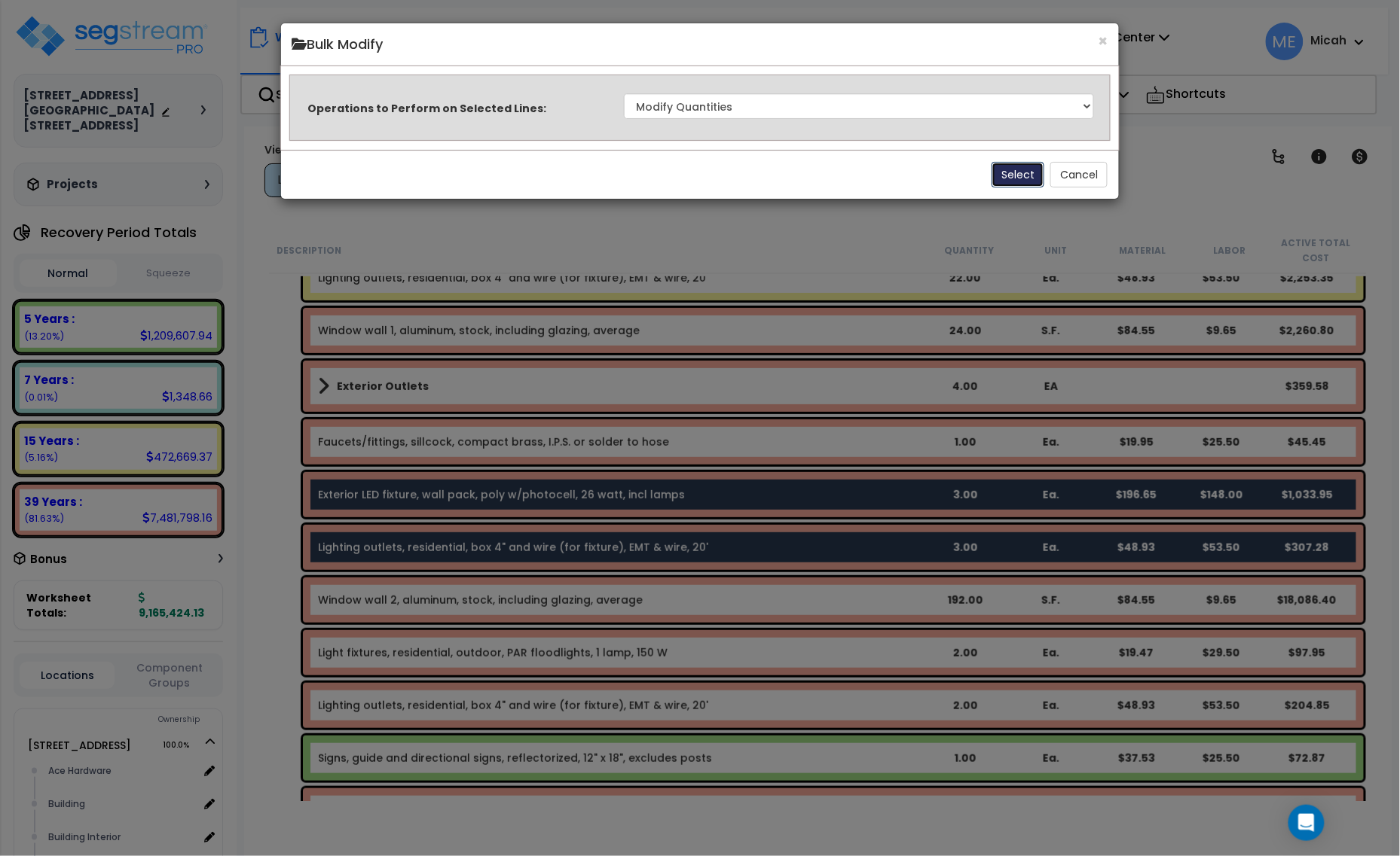
click at [1012, 177] on button "Select" at bounding box center [1018, 175] width 53 height 25
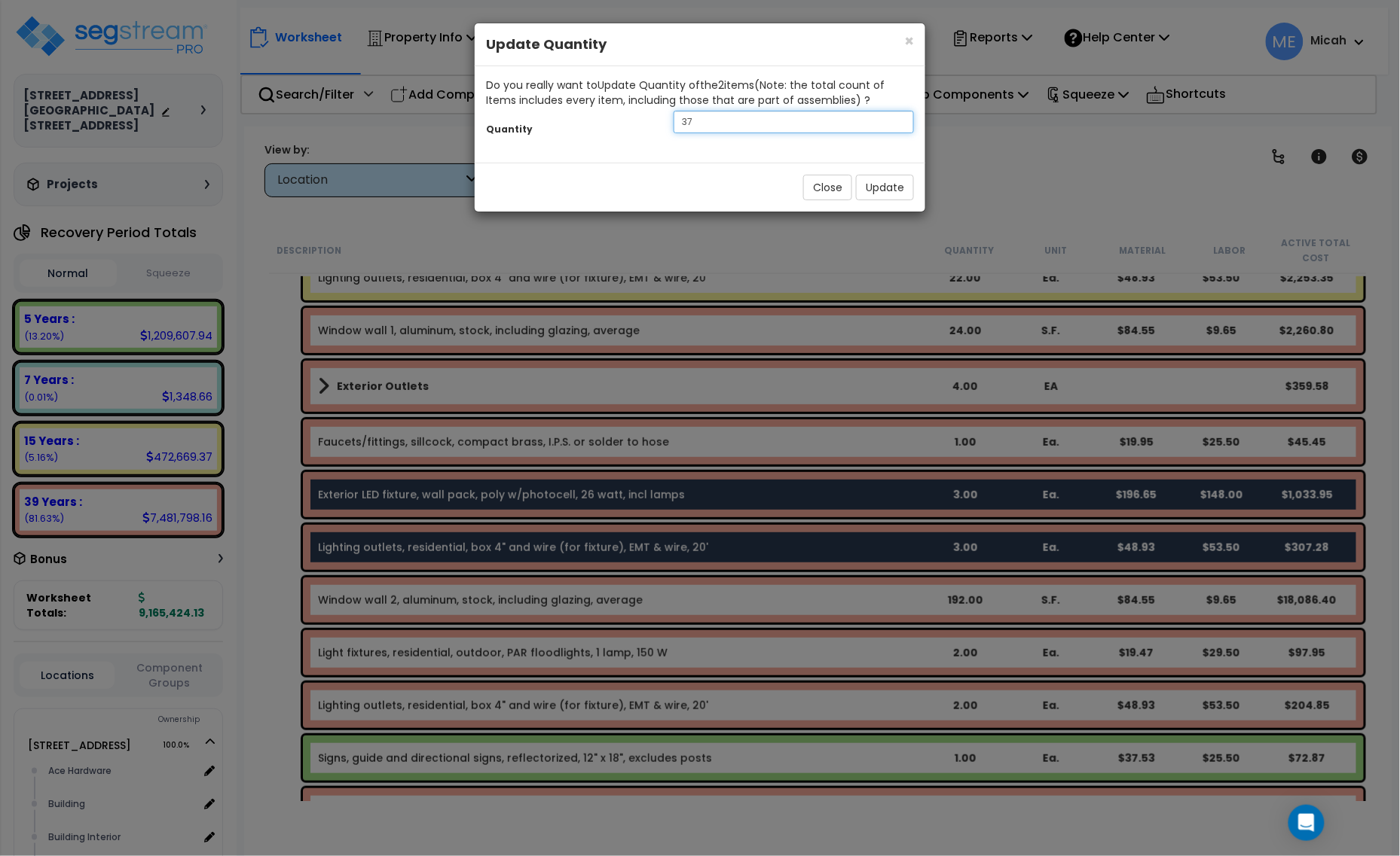
drag, startPoint x: 732, startPoint y: 126, endPoint x: 521, endPoint y: 136, distance: 211.2
click at [521, 136] on div "Quantity 37" at bounding box center [700, 123] width 451 height 32
type input "8"
click at [900, 185] on button "Update" at bounding box center [884, 188] width 58 height 25
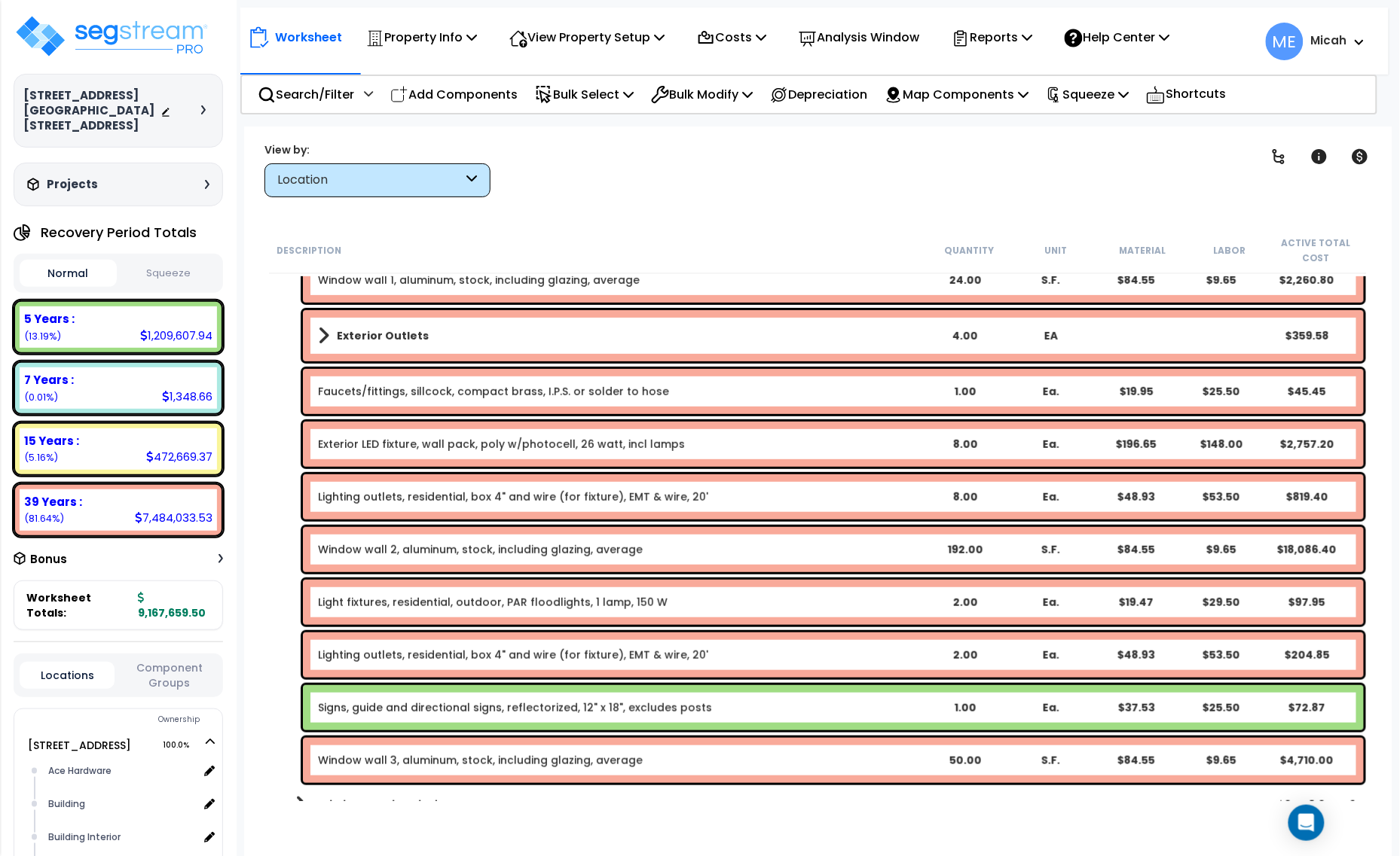
scroll to position [2165, 0]
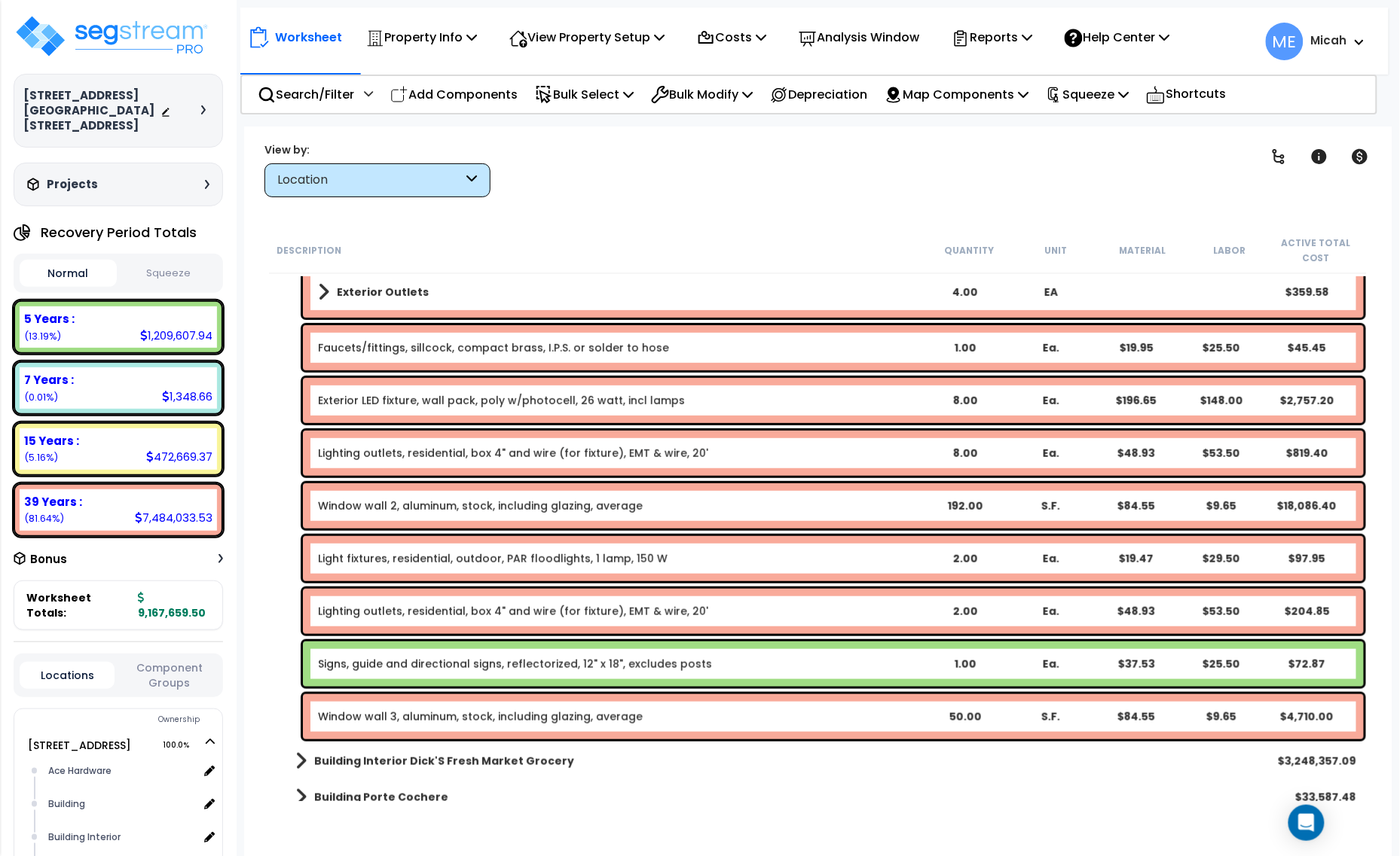
click at [397, 567] on div "Light fixtures, residential, outdoor, PAR floodlights, 1 lamp, 150 W 2.00 Ea. $…" at bounding box center [833, 559] width 1061 height 45
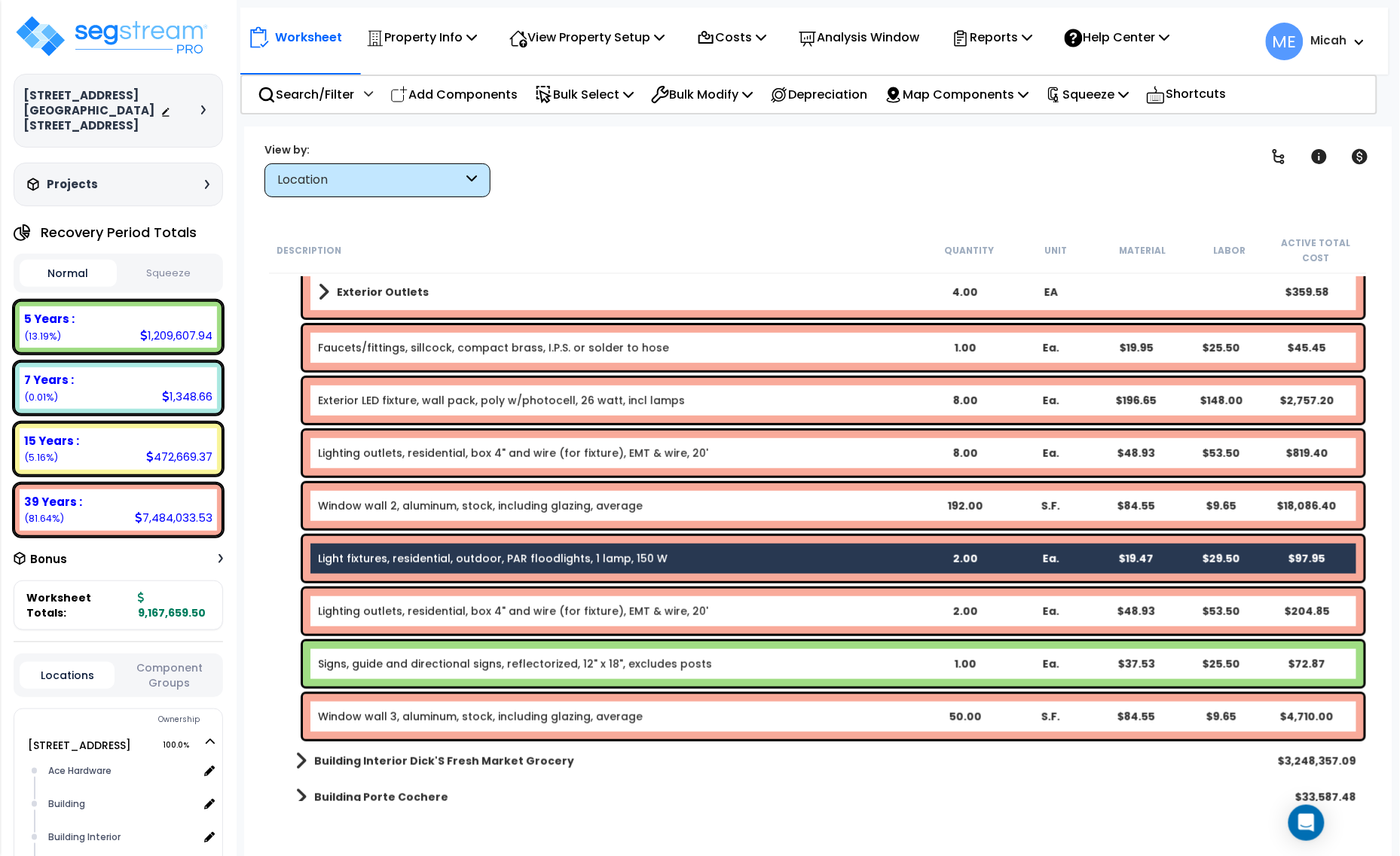
click at [413, 610] on link "Lighting outlets, residential, box 4" and wire (for fixture), EMT & wire, 20'" at bounding box center [512, 611] width 390 height 15
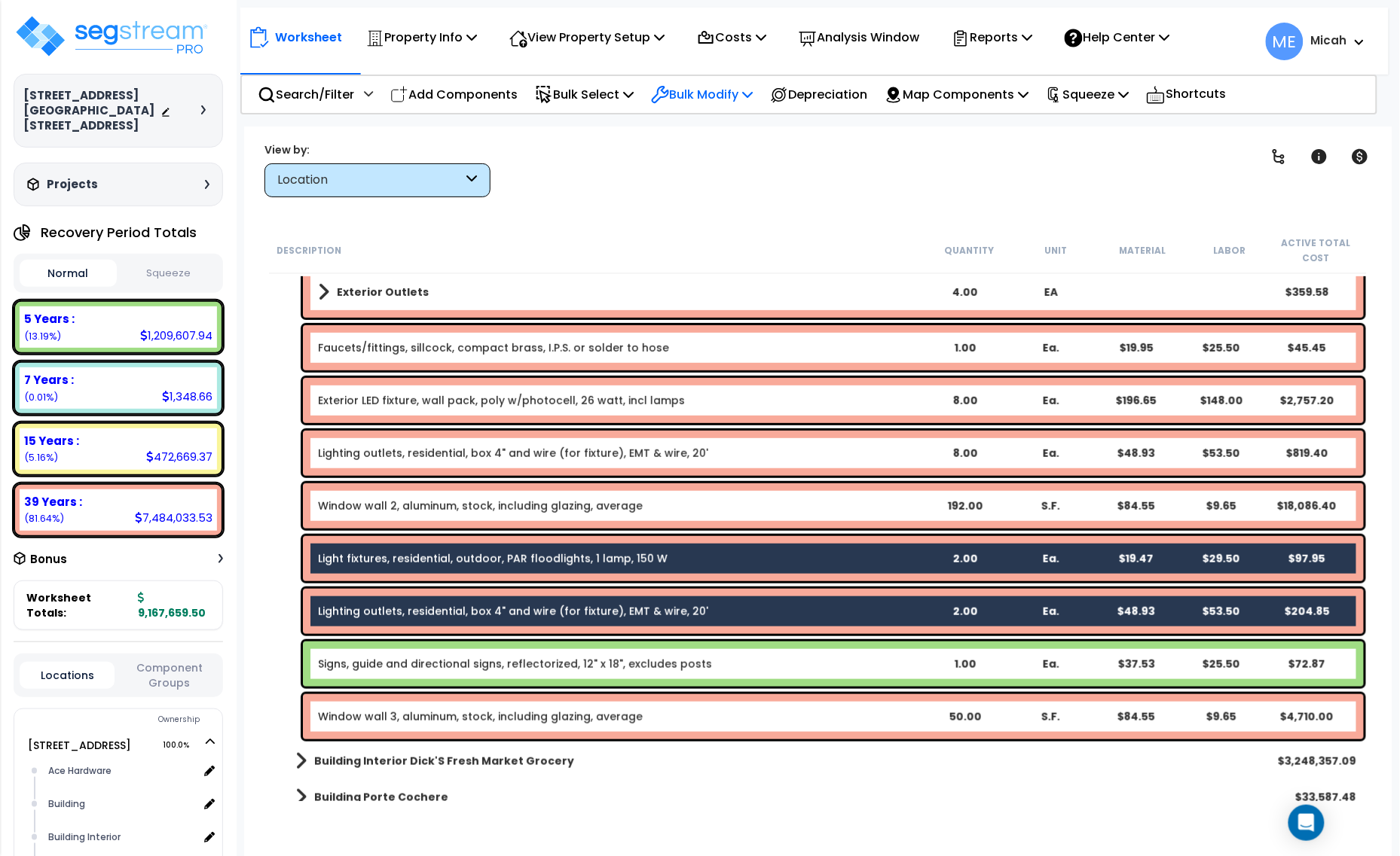
click at [753, 90] on icon at bounding box center [747, 94] width 11 height 12
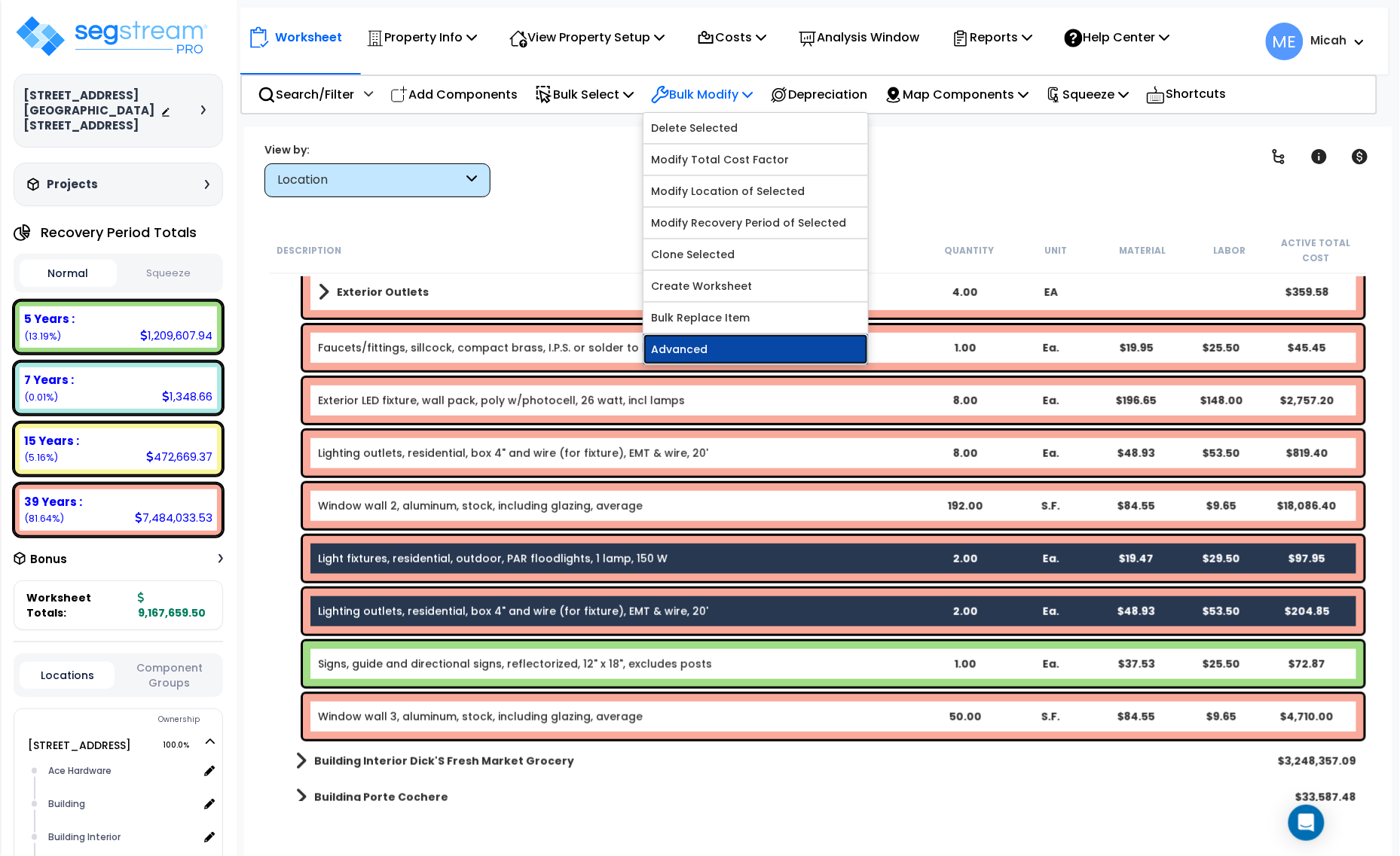
click at [728, 347] on link "Advanced" at bounding box center [756, 349] width 225 height 30
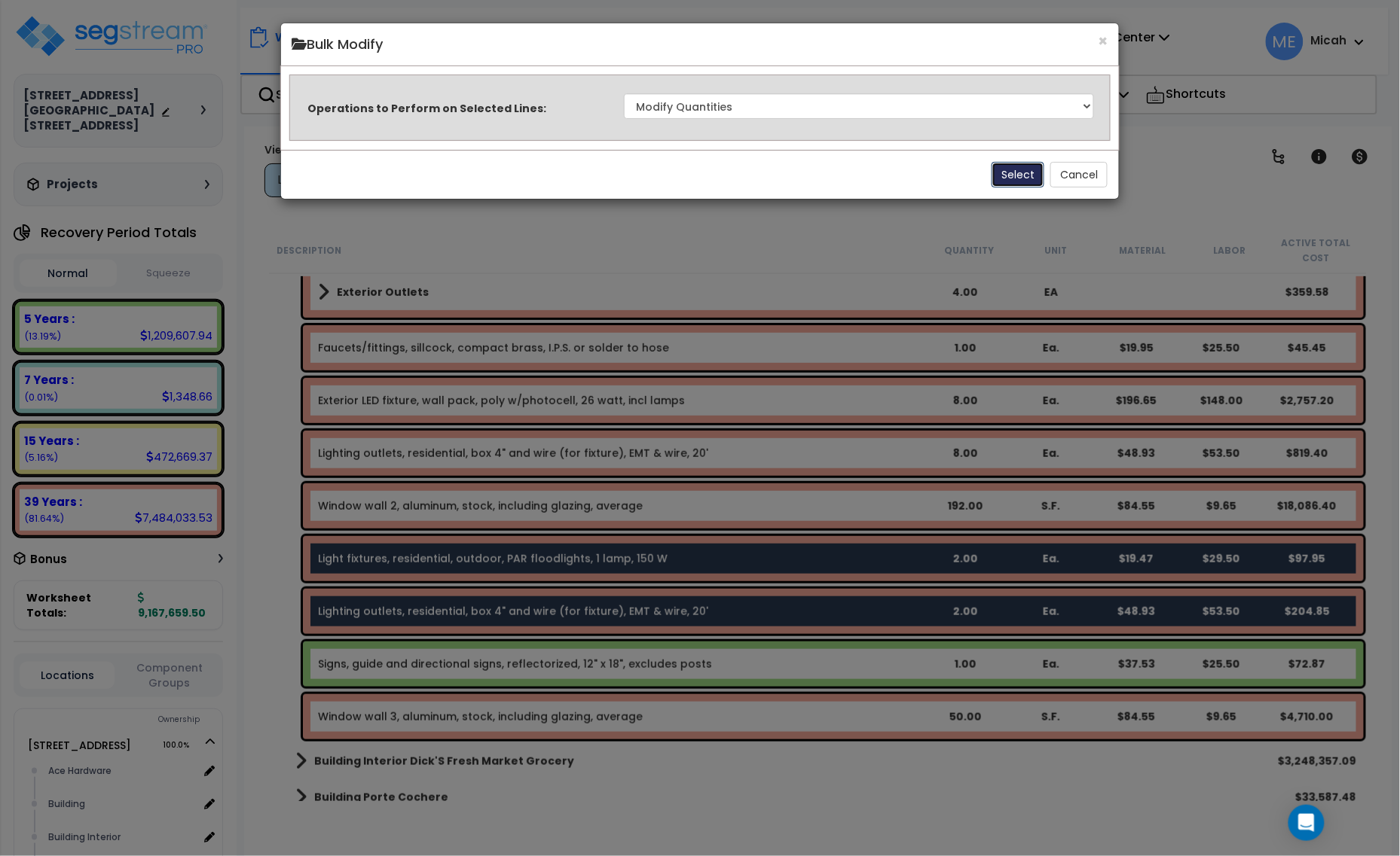
click at [1018, 168] on button "Select" at bounding box center [1018, 175] width 53 height 25
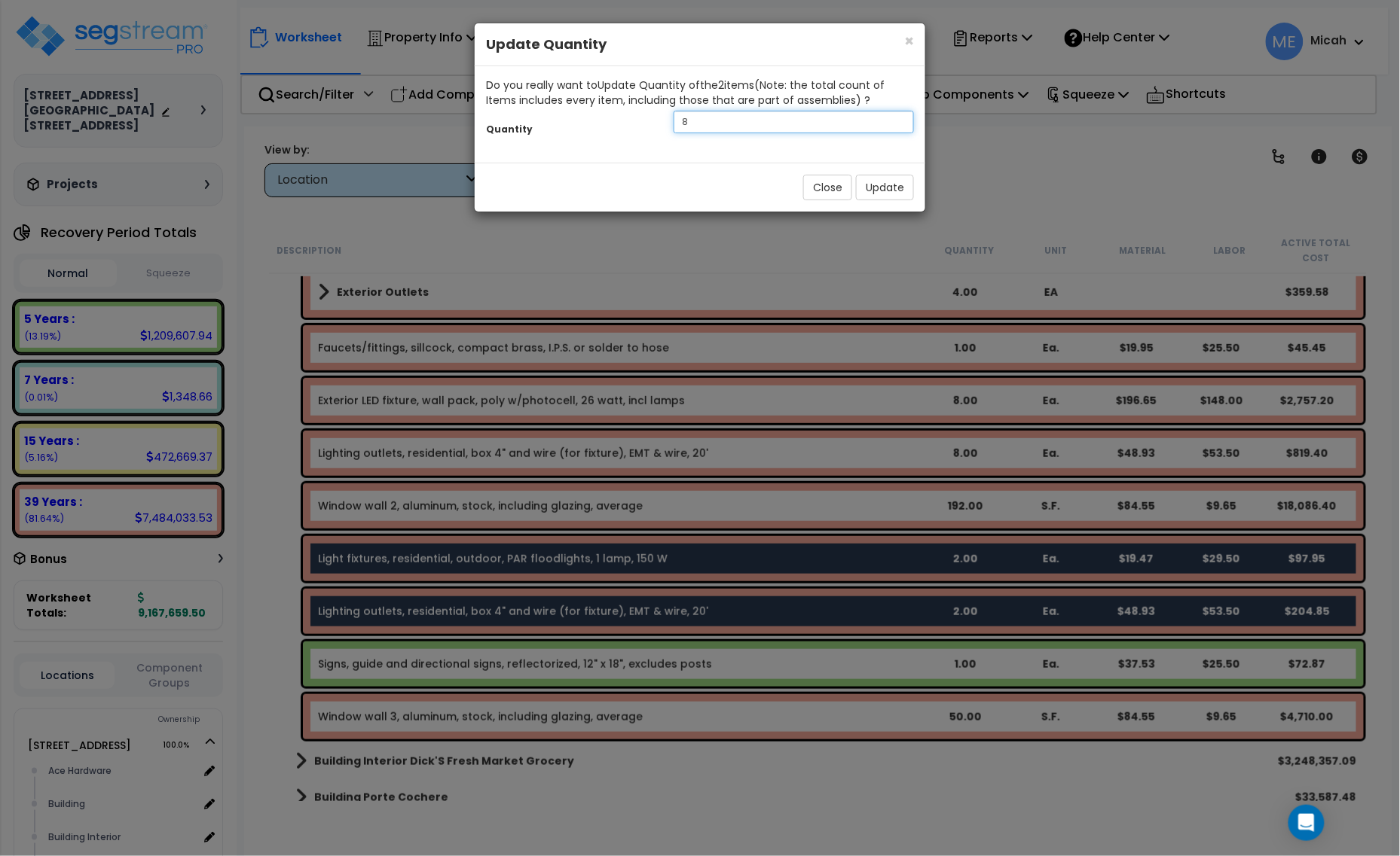
drag, startPoint x: 717, startPoint y: 124, endPoint x: 650, endPoint y: 128, distance: 67.1
click at [650, 128] on div "Quantity 8" at bounding box center [700, 123] width 451 height 32
type input "3"
click at [887, 194] on button "Update" at bounding box center [884, 188] width 58 height 25
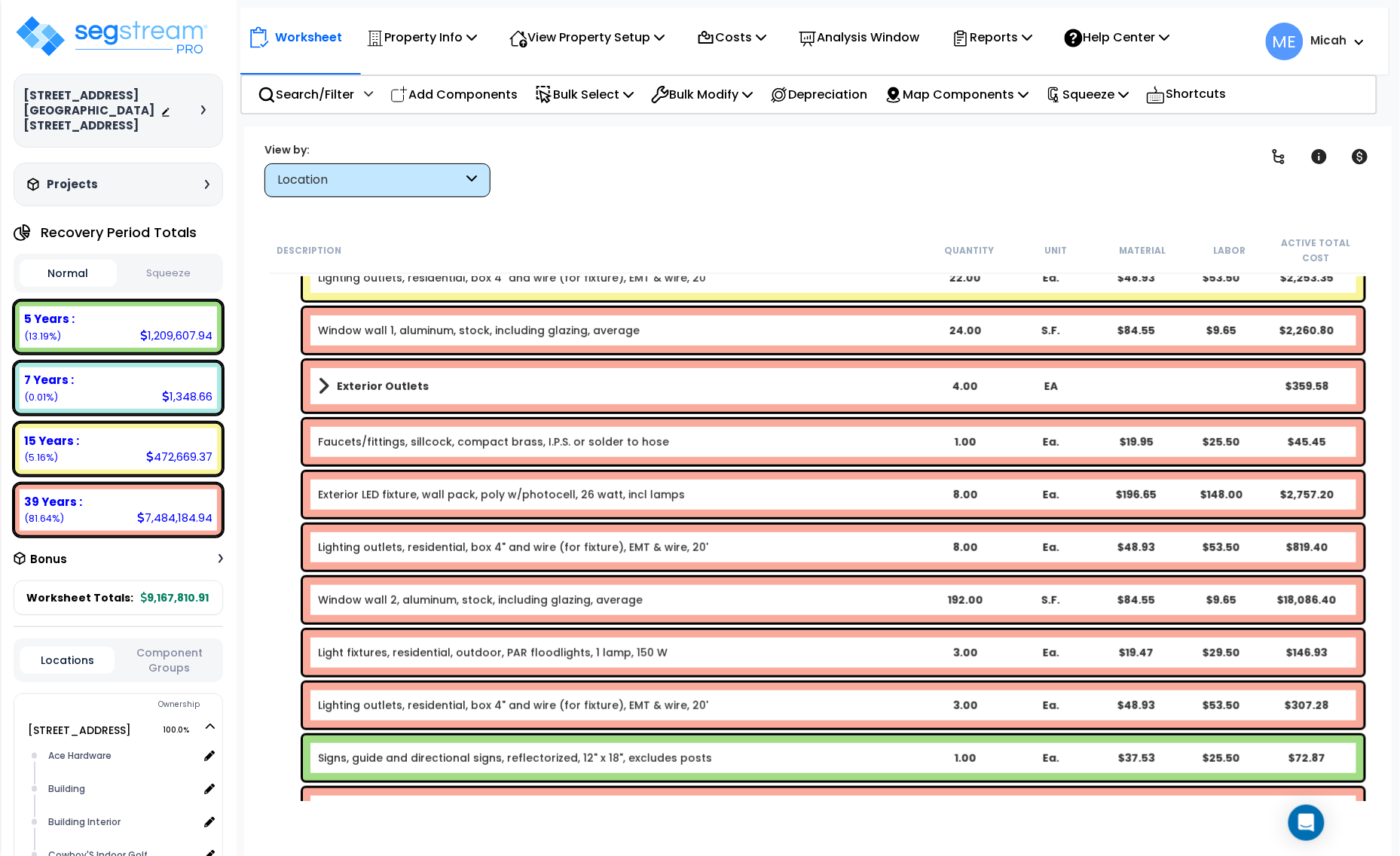
scroll to position [1977, 0]
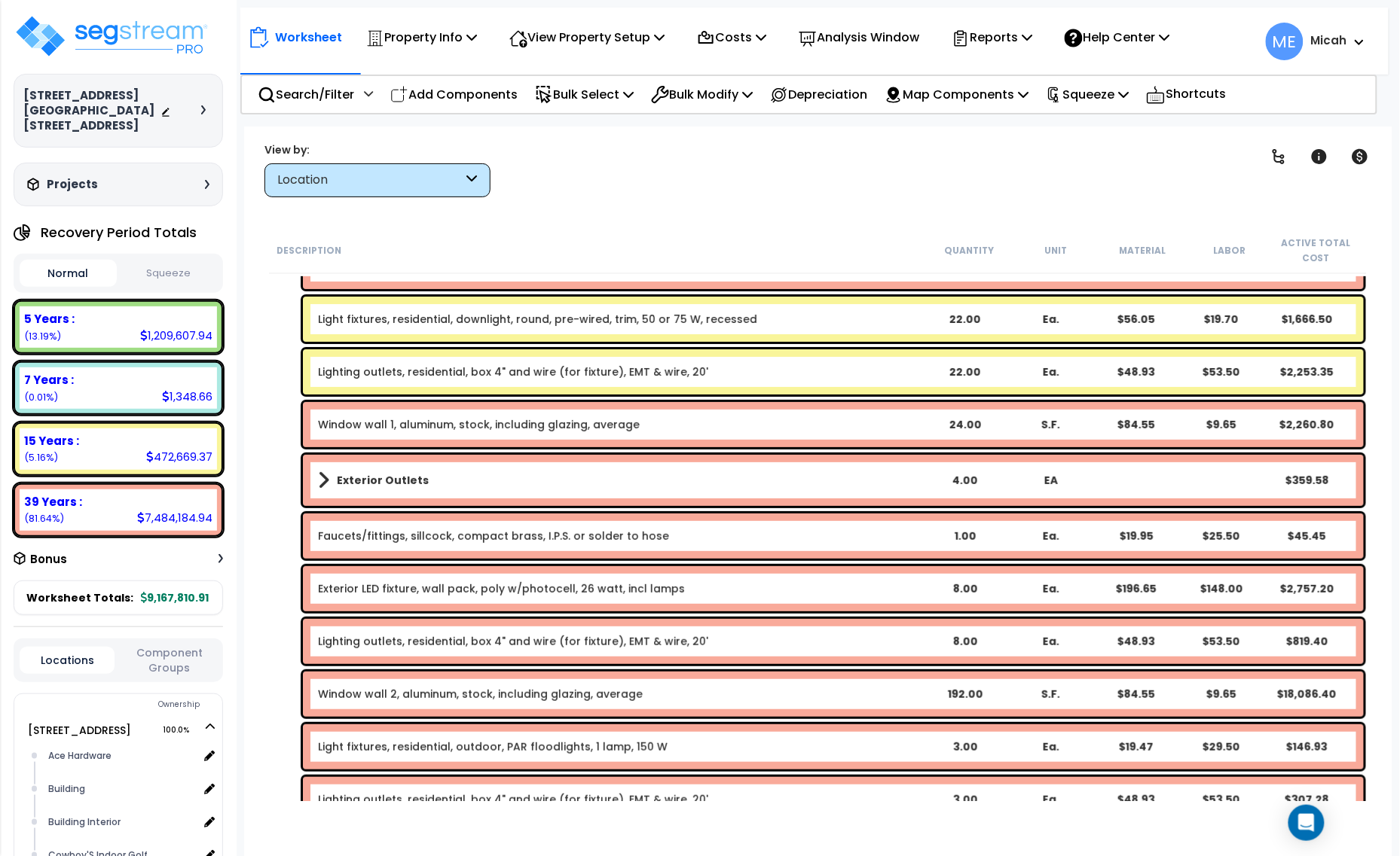
click at [321, 478] on span at bounding box center [324, 481] width 12 height 21
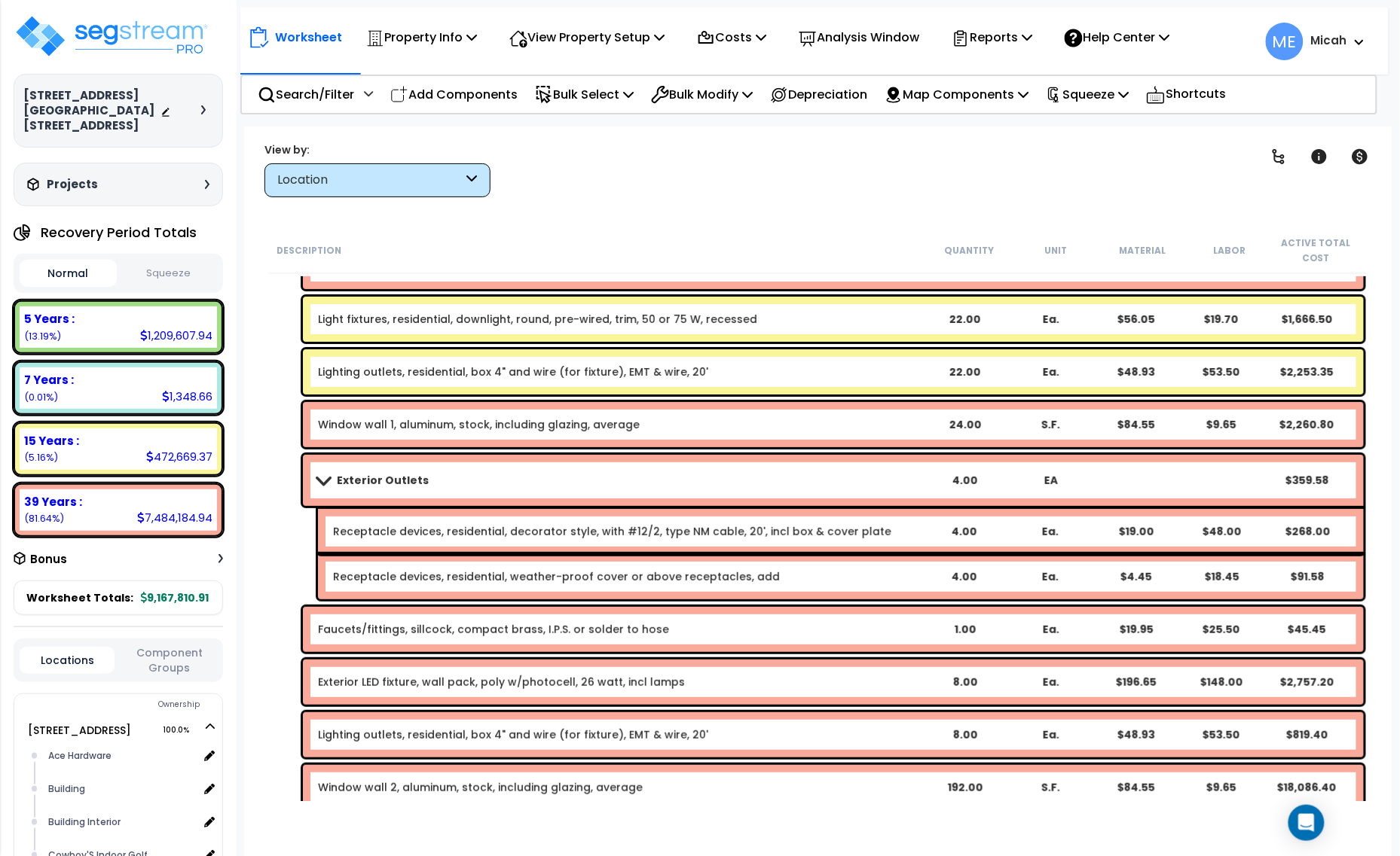
click at [456, 481] on link "Exterior Outlets" at bounding box center [619, 481] width 603 height 21
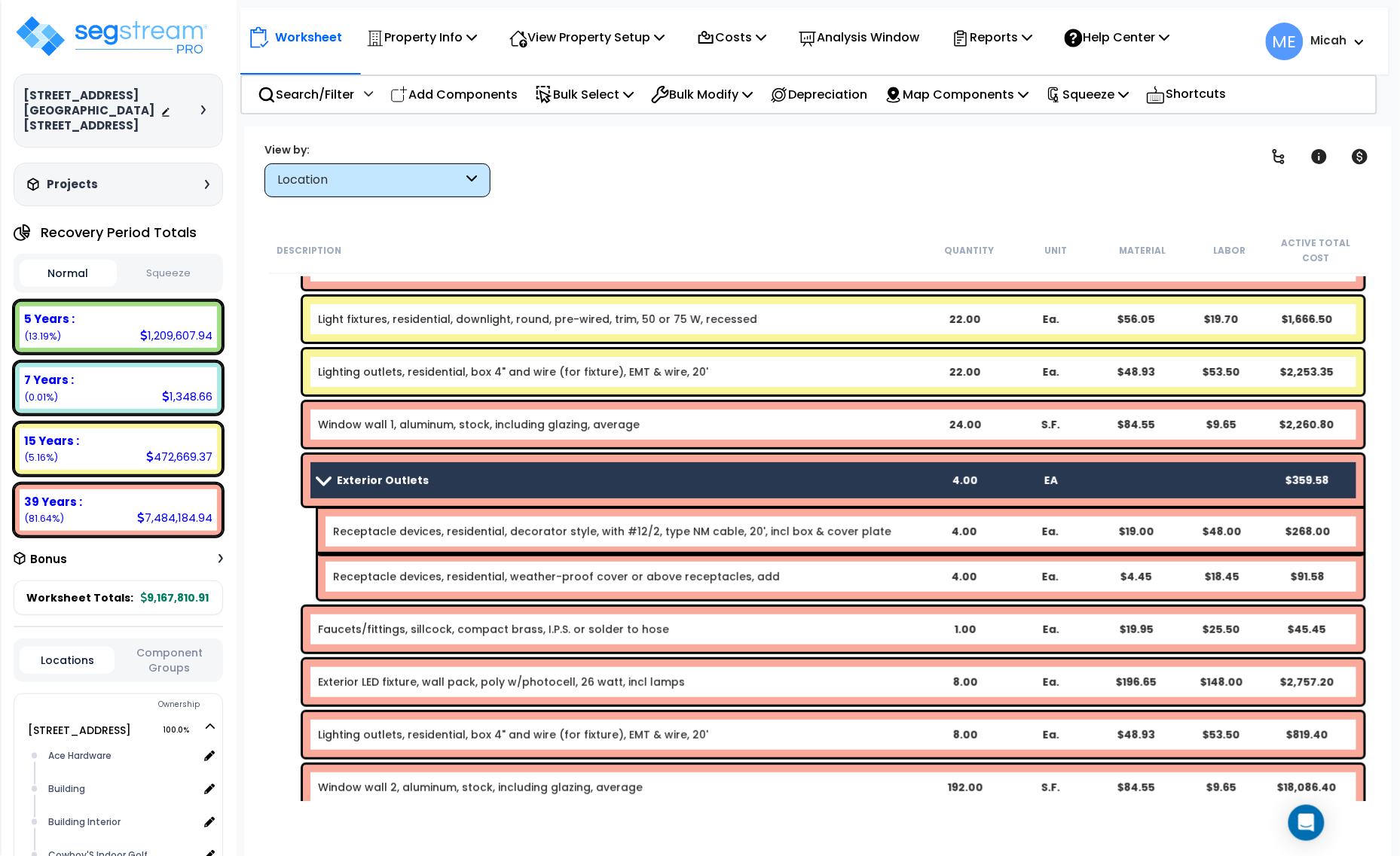
click at [487, 533] on link "Receptacle devices, residential, decorator style, with #12/2, type NM cable, 20…" at bounding box center [612, 531] width 558 height 15
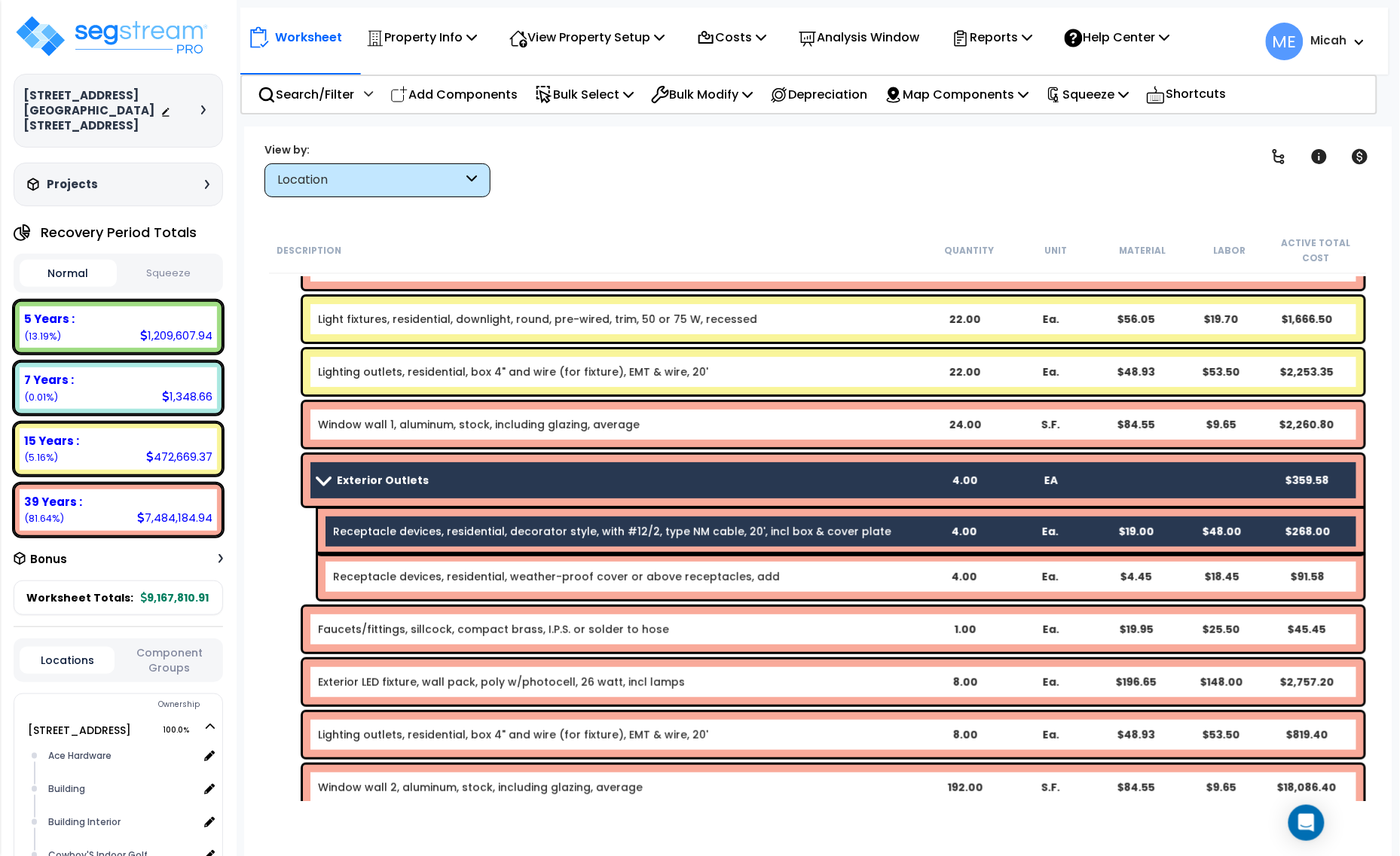
click at [495, 567] on div "Receptacle devices, residential, weather-proof cover or above receptacles, add …" at bounding box center [841, 577] width 1046 height 45
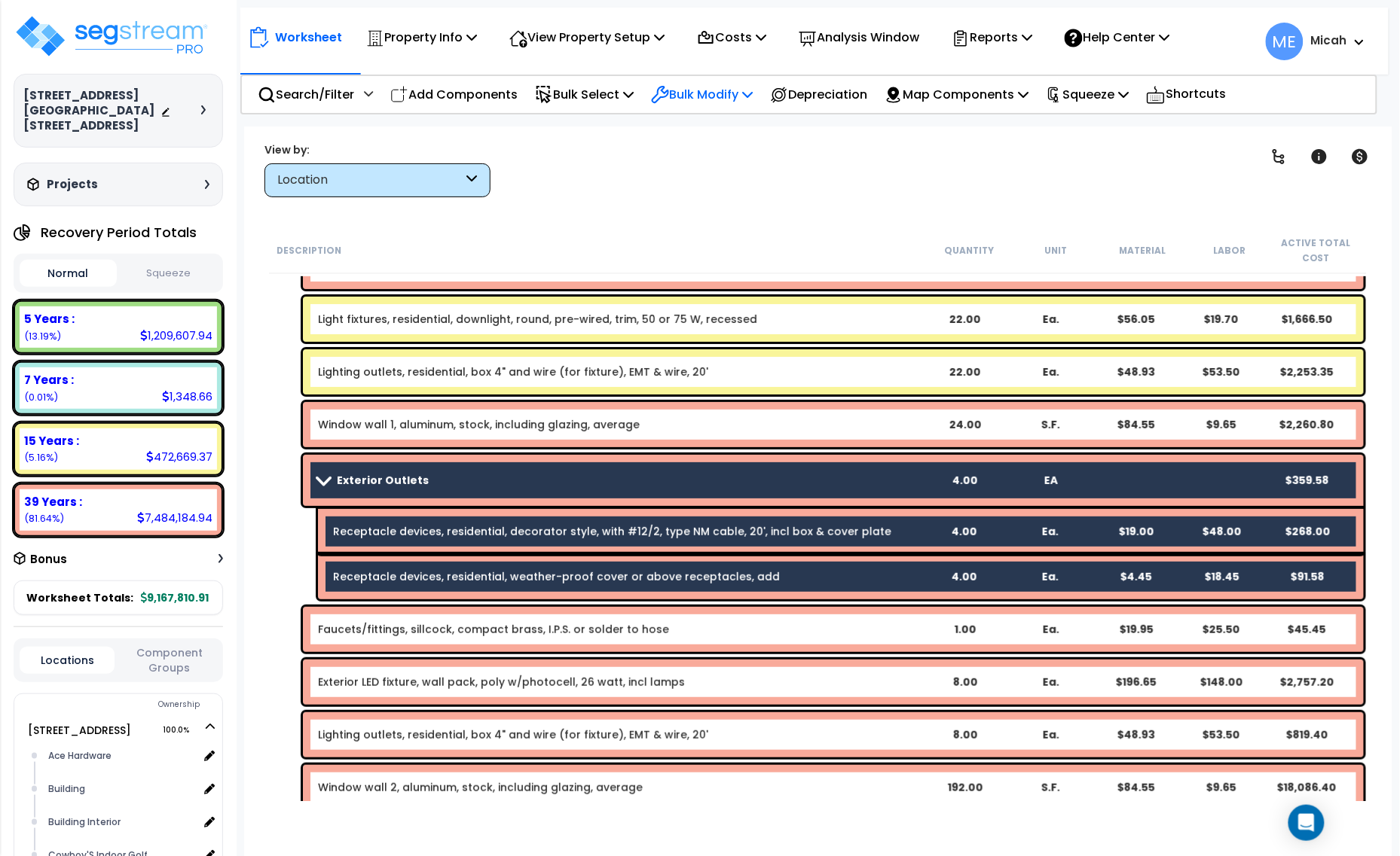
click at [753, 94] on icon at bounding box center [747, 94] width 11 height 12
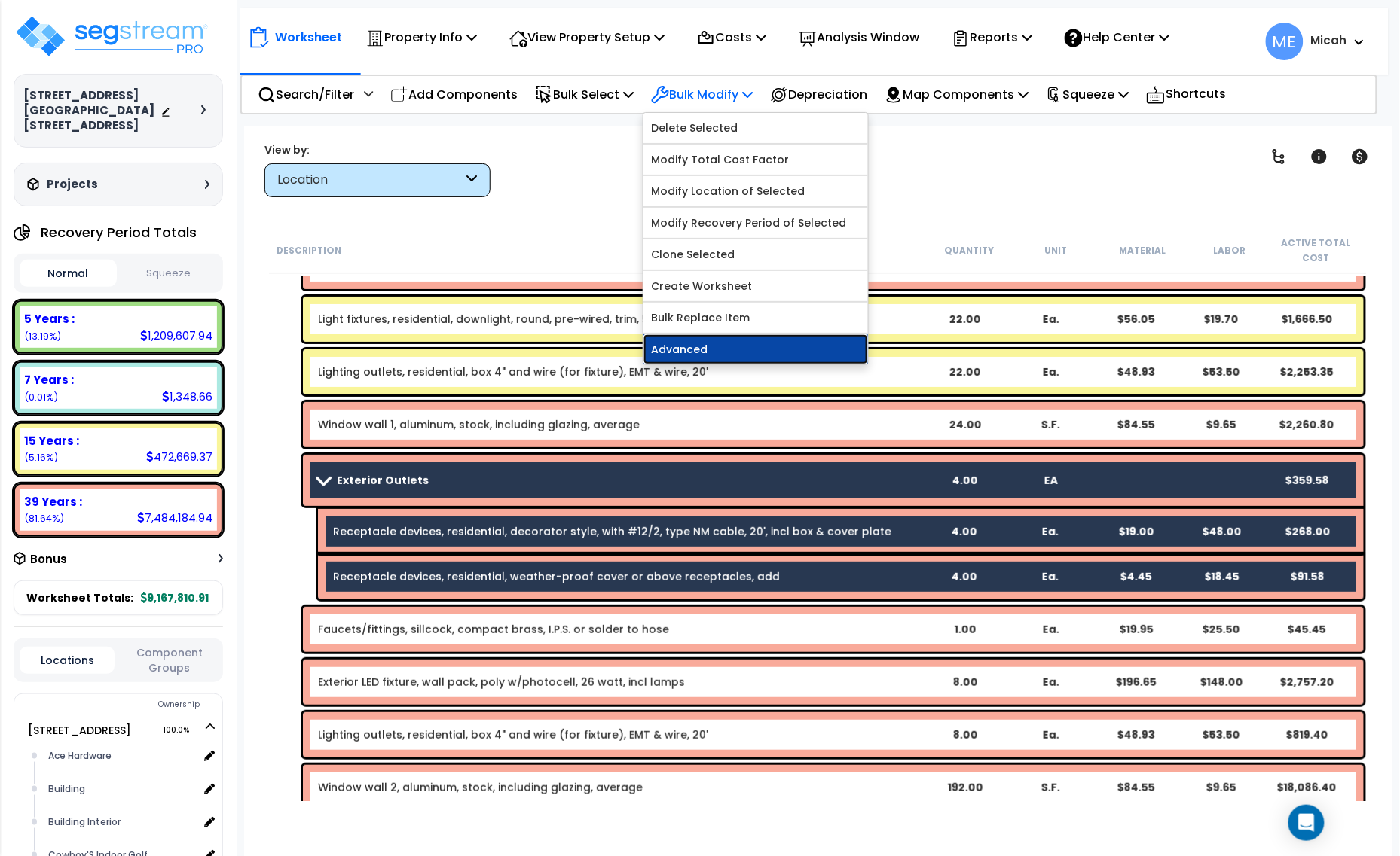
click at [741, 343] on link "Advanced" at bounding box center [756, 349] width 225 height 30
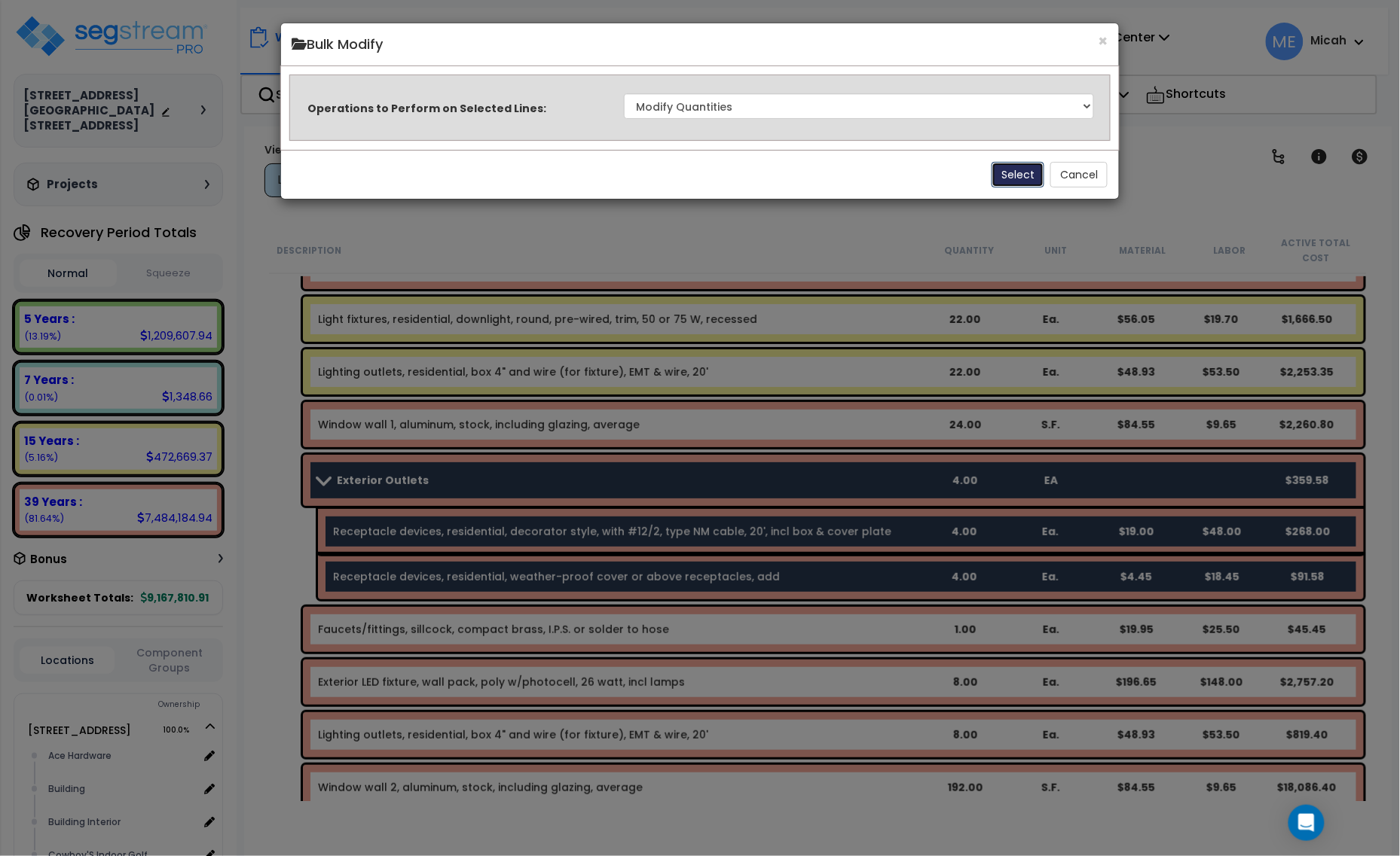
click at [1016, 171] on button "Select" at bounding box center [1018, 175] width 53 height 25
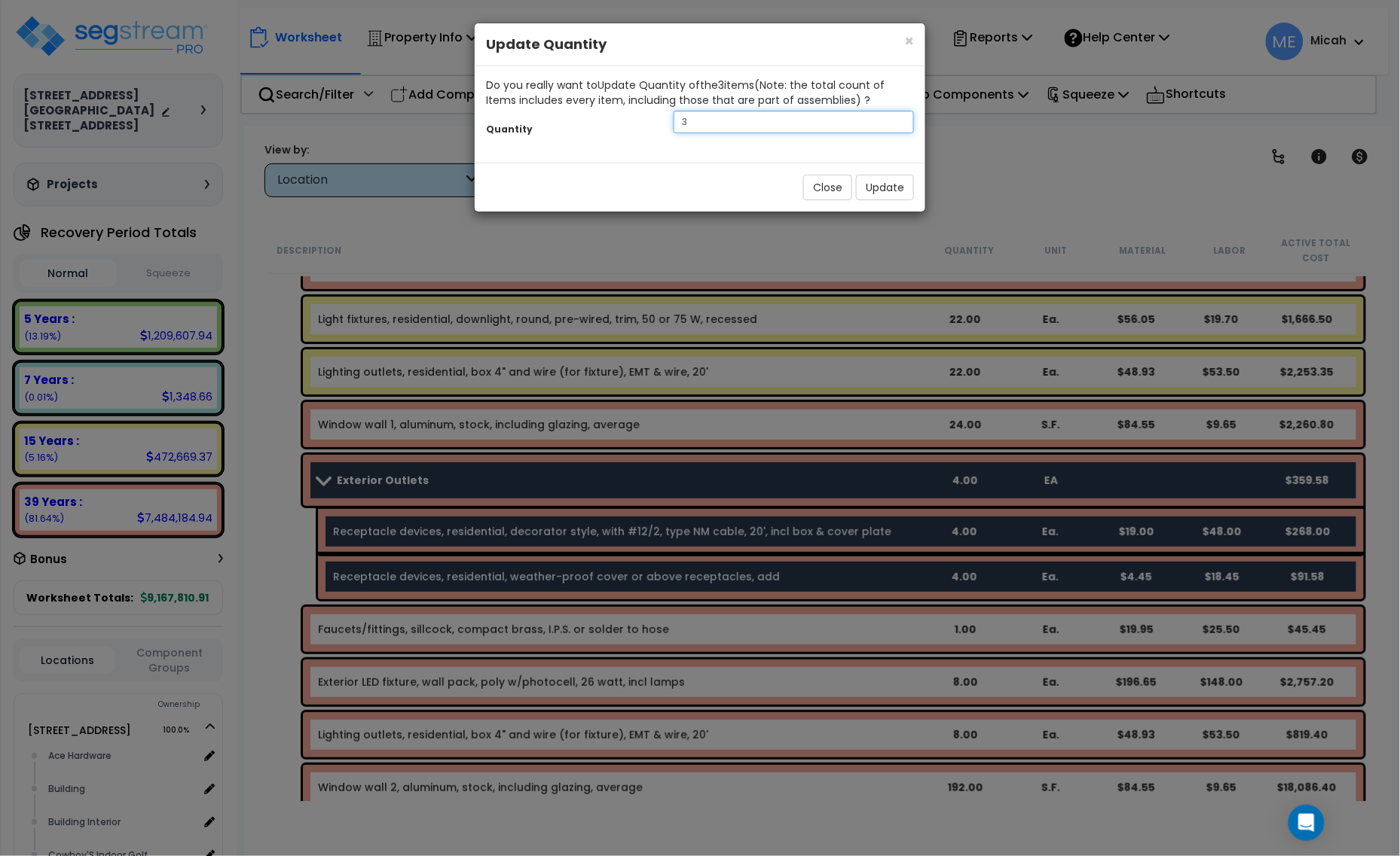
drag, startPoint x: 737, startPoint y: 122, endPoint x: 657, endPoint y: 122, distance: 80.0
click at [657, 122] on div "Quantity 3" at bounding box center [700, 123] width 451 height 32
type input "7"
click at [882, 200] on button "Update" at bounding box center [884, 188] width 58 height 25
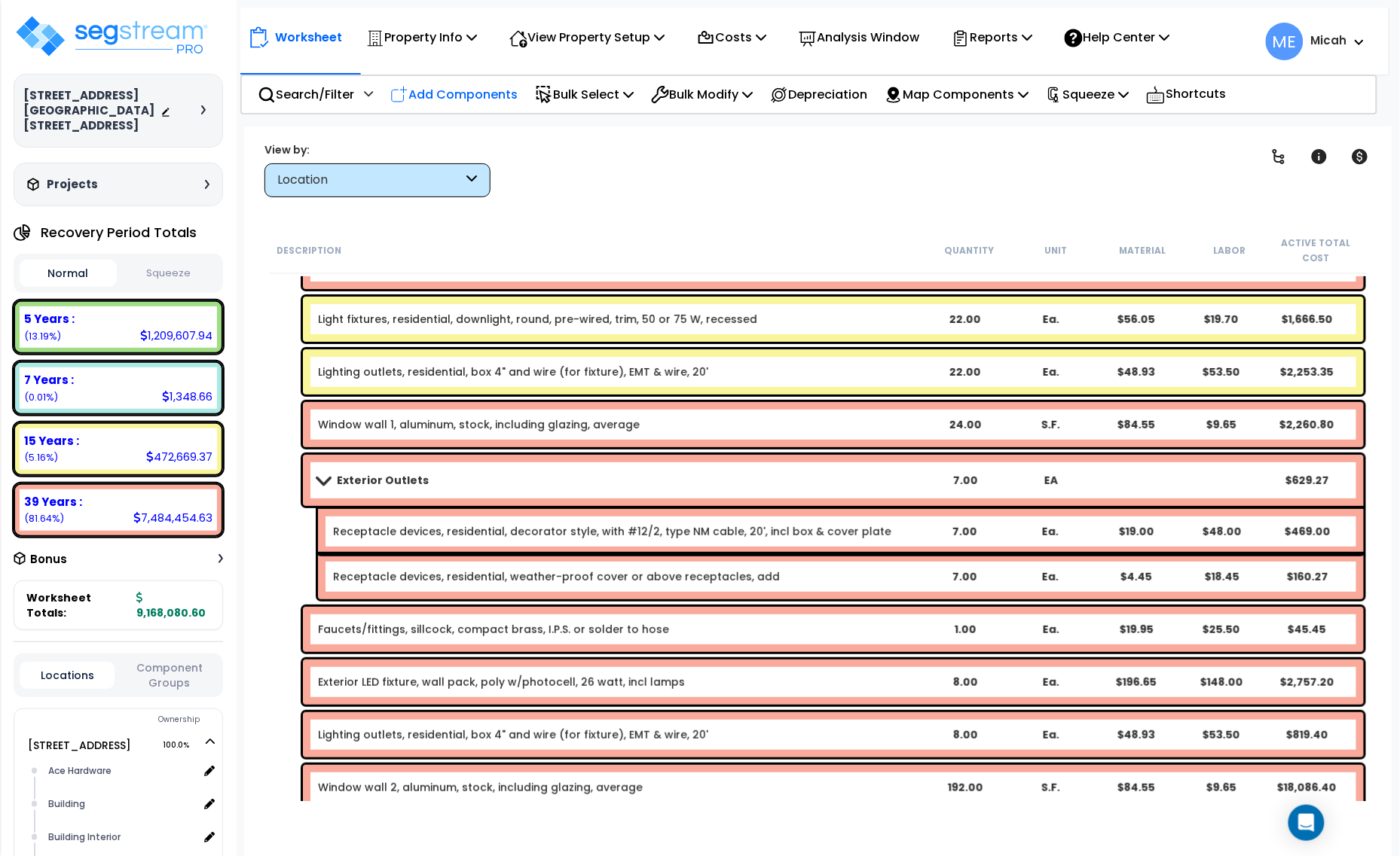
click at [475, 88] on p "Add Components" at bounding box center [454, 94] width 127 height 21
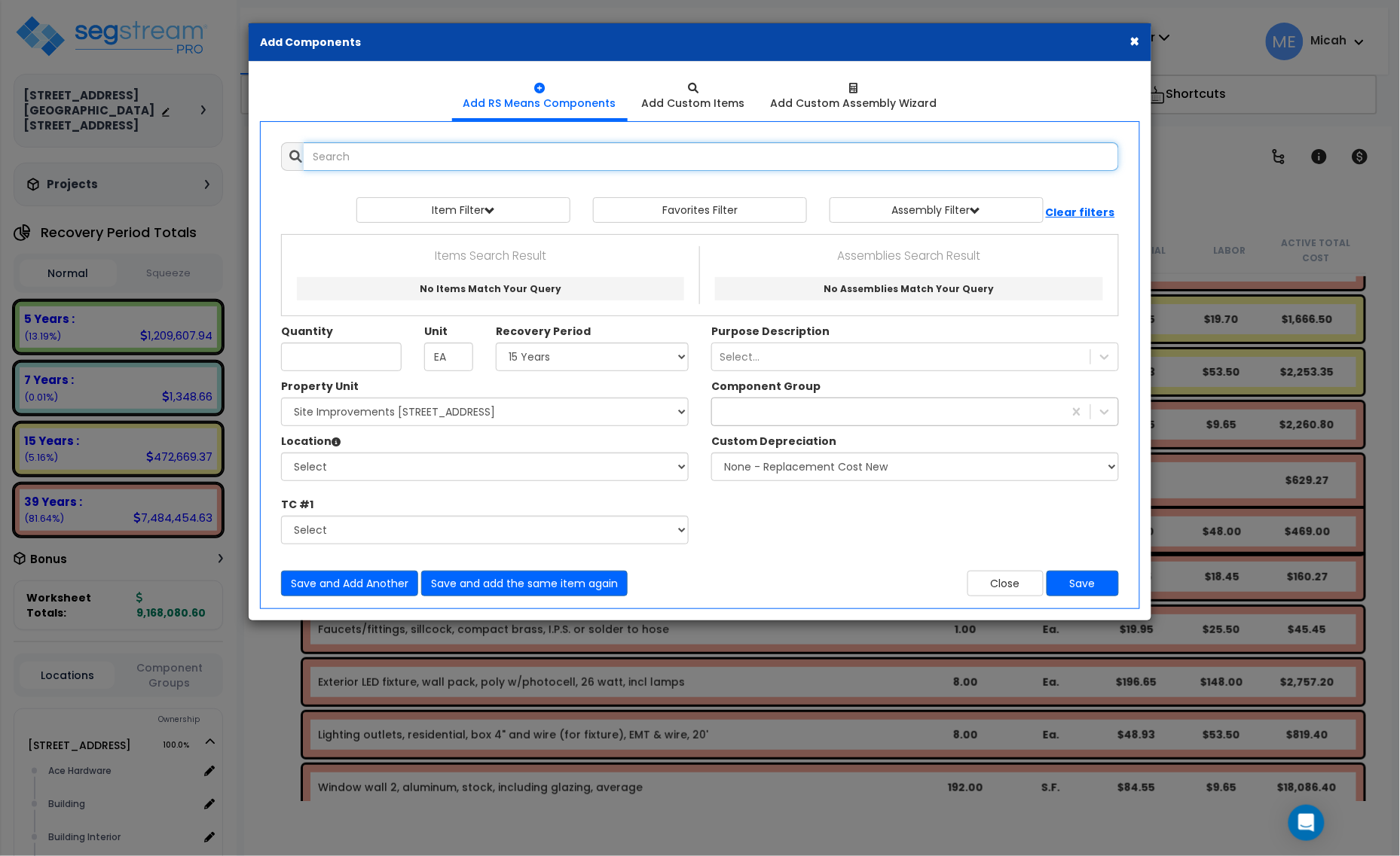
select select
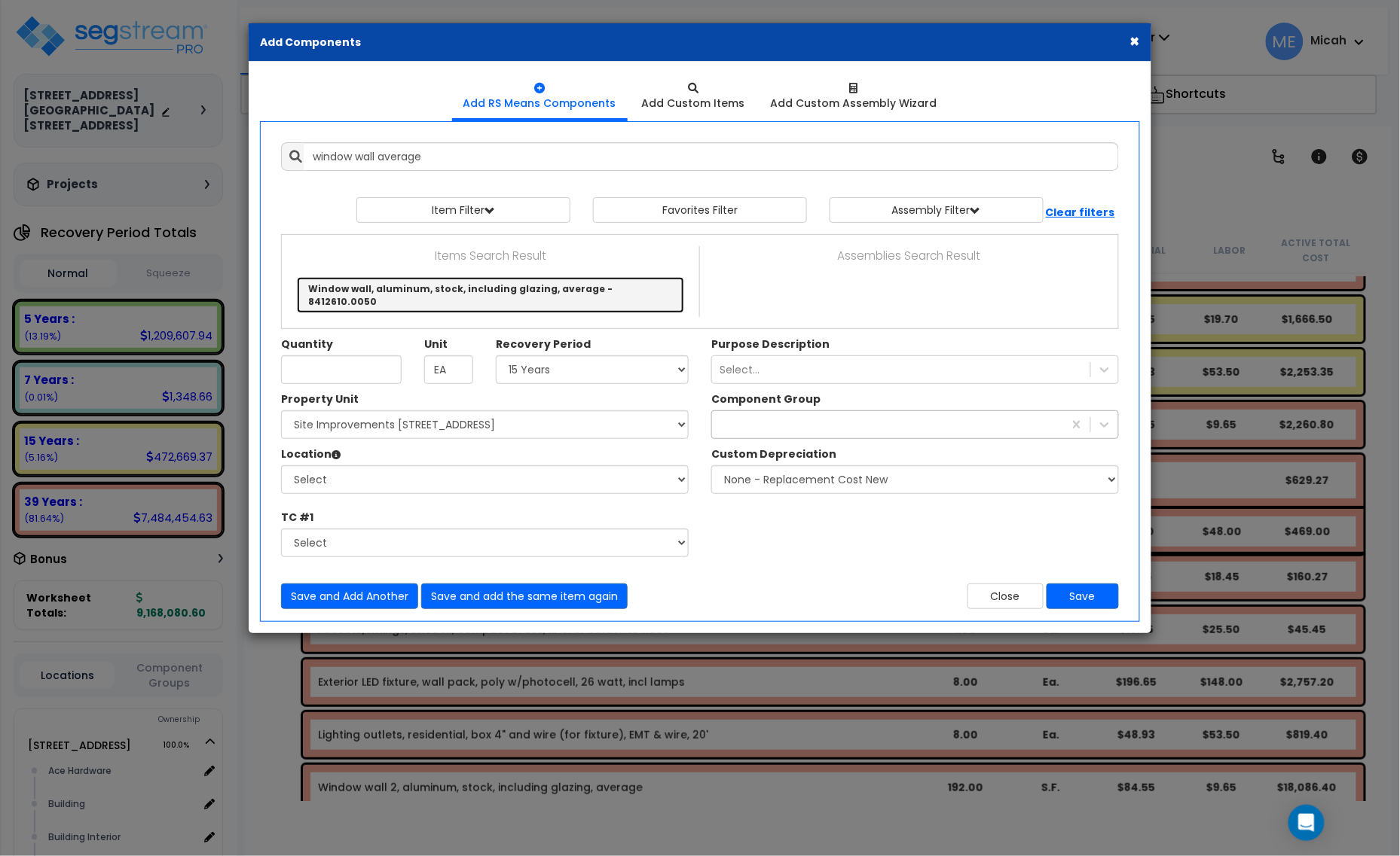
click at [530, 294] on link "Window wall, aluminum, stock, including glazing, average - 8412610.0050" at bounding box center [491, 295] width 387 height 36
type input "Window wall, aluminum, stock, including glazing, average - 8412610.0050"
checkbox input "false"
type input "S.F."
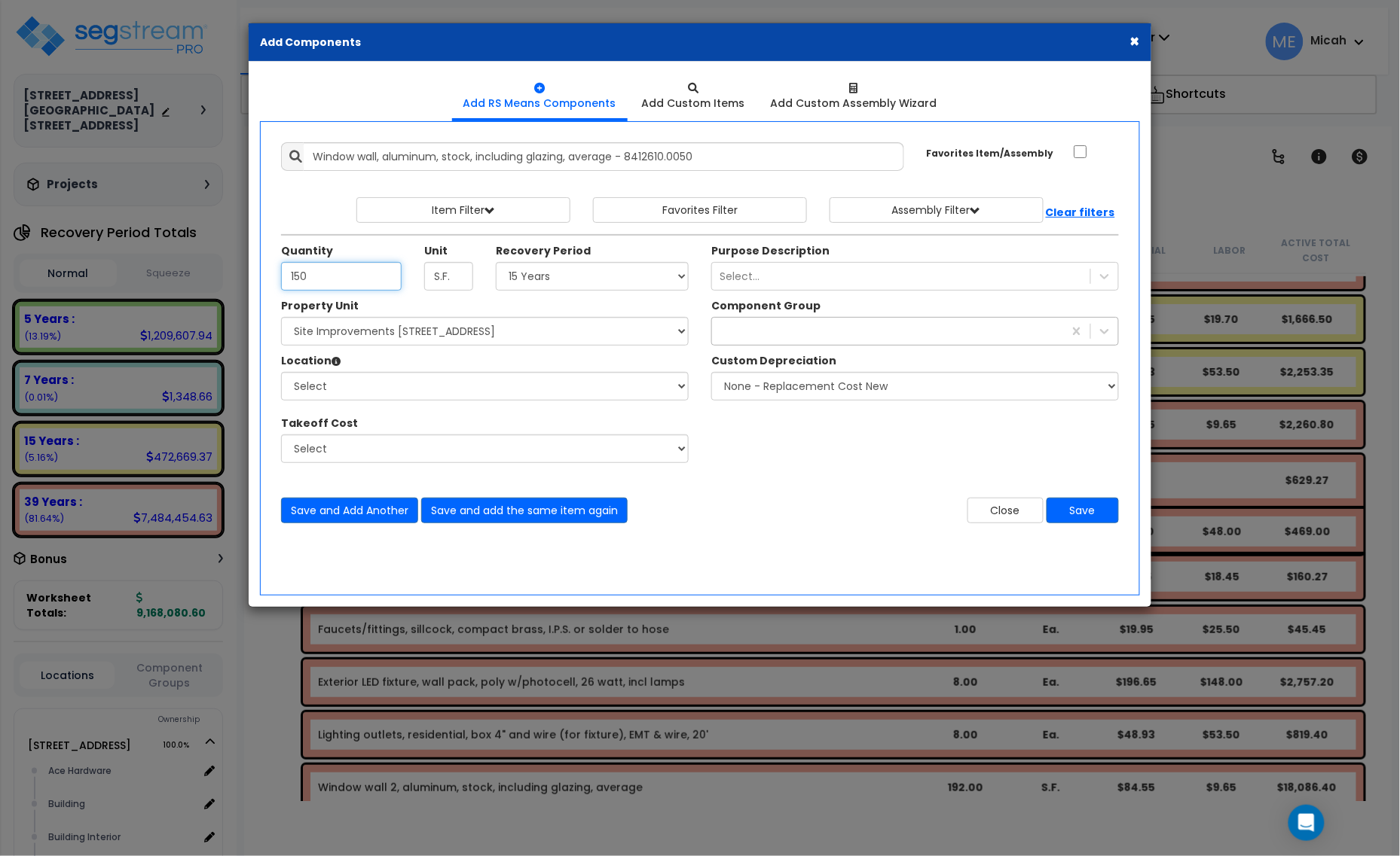
type input "150"
click at [556, 272] on select "Select 5 Years 7 Years 15 Years 20 Years 39 Years 27.5 Year" at bounding box center [591, 276] width 193 height 28
select select "39Y"
click at [497, 263] on select "Select 5 Years 7 Years 15 Years 20 Years 39 Years 27.5 Year" at bounding box center [591, 276] width 193 height 28
click at [449, 336] on select "Select [STREET_ADDRESS] [STREET_ADDRESS] Site Improvement [STREET_ADDRESS] Site…" at bounding box center [484, 330] width 408 height 28
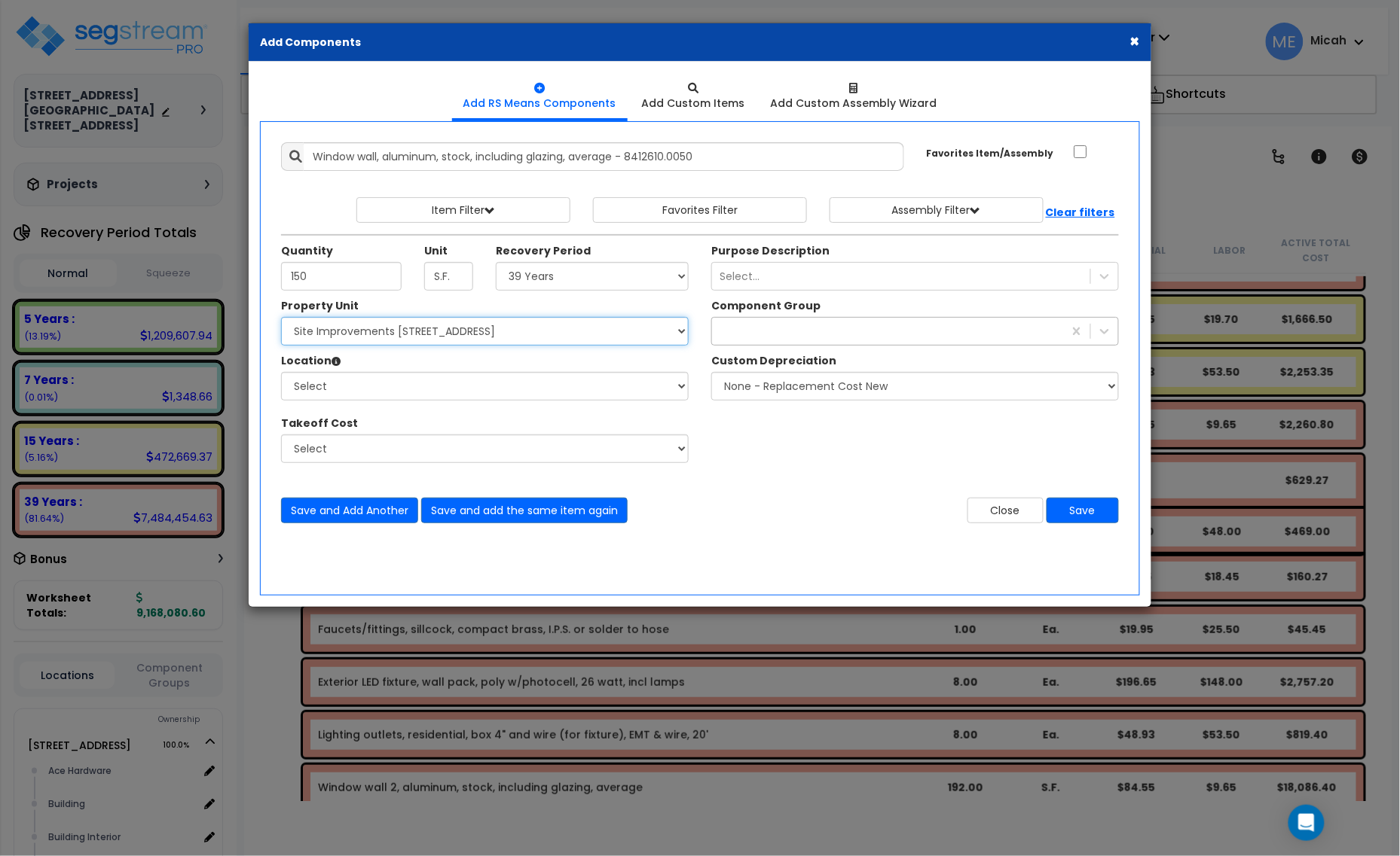
select select "161428"
click at [281, 318] on select "Select [STREET_ADDRESS] [STREET_ADDRESS] Site Improvement [STREET_ADDRESS] Site…" at bounding box center [484, 330] width 408 height 28
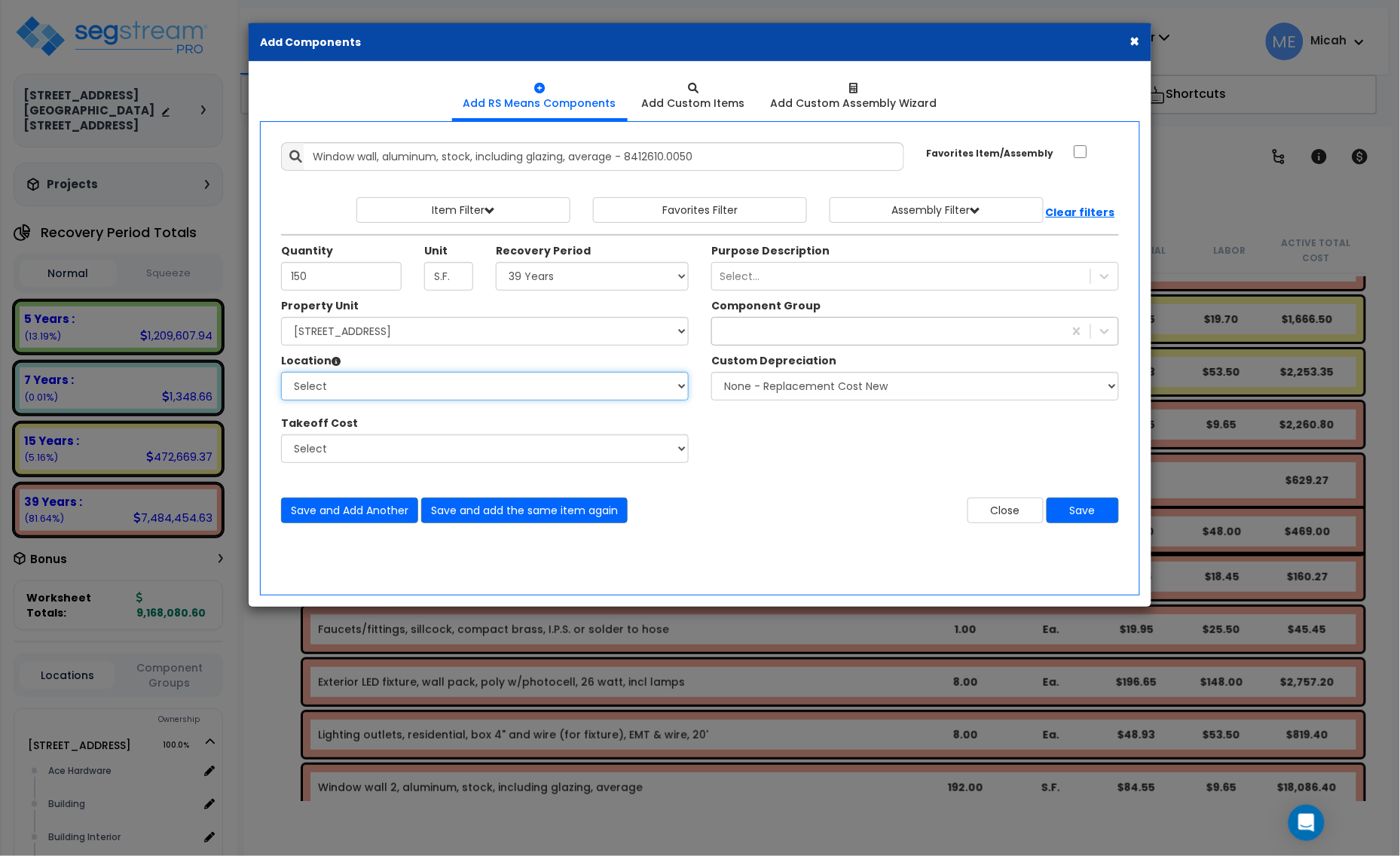
click at [418, 396] on select "Select Alchemy Salon Studio Building Building Interior Building Interior Dick'S…" at bounding box center [484, 386] width 408 height 28
select select "6"
click at [281, 372] on select "Select Alchemy Salon Studio Building Building Interior Building Interior Dick'S…" at bounding box center [484, 386] width 408 height 28
click at [759, 336] on div "367" at bounding box center [887, 331] width 351 height 24
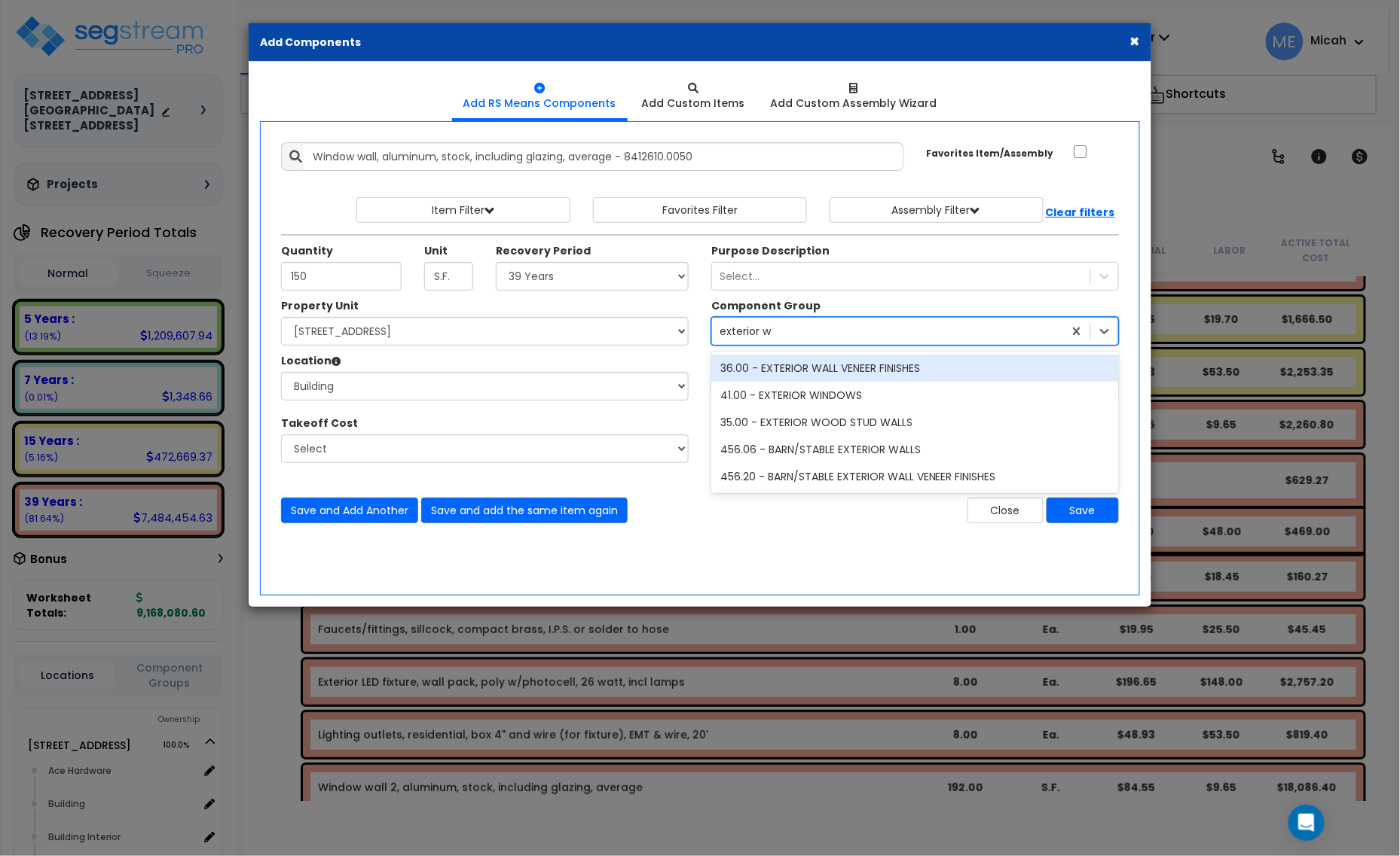
type input "exterior win"
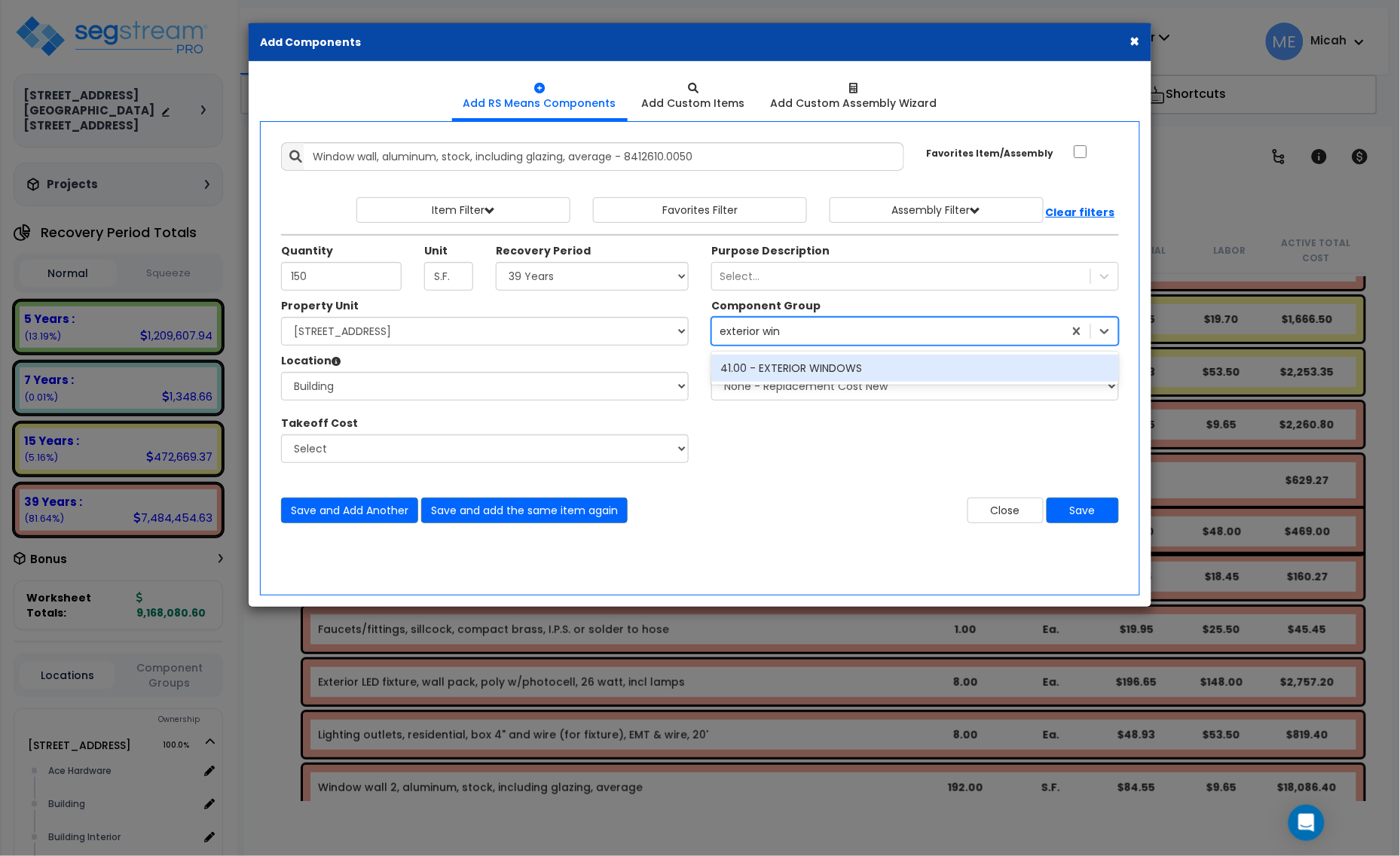
click at [783, 366] on div "41.00 - EXTERIOR WINDOWS" at bounding box center [915, 368] width 408 height 27
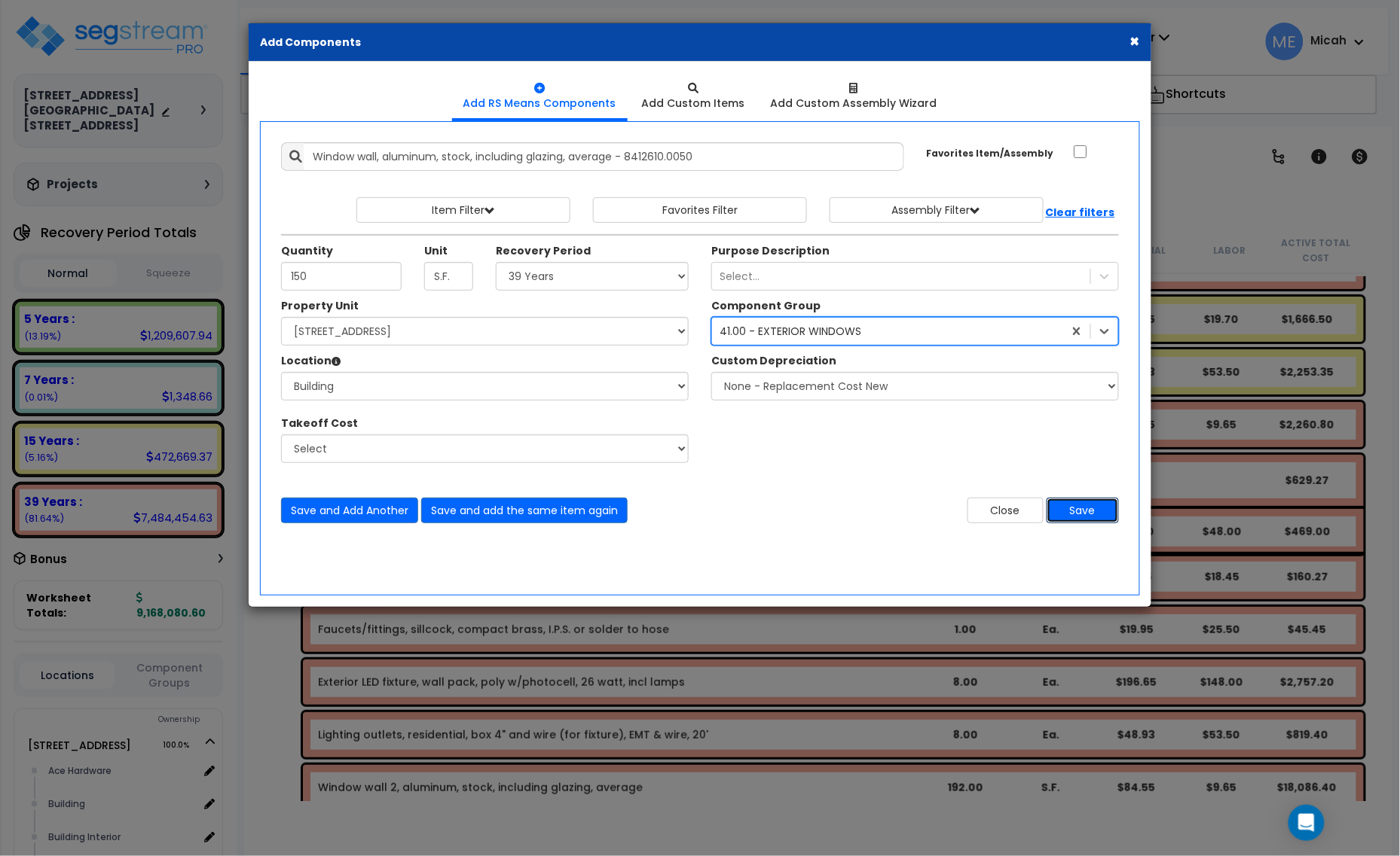
click at [1087, 510] on button "Save" at bounding box center [1082, 510] width 72 height 25
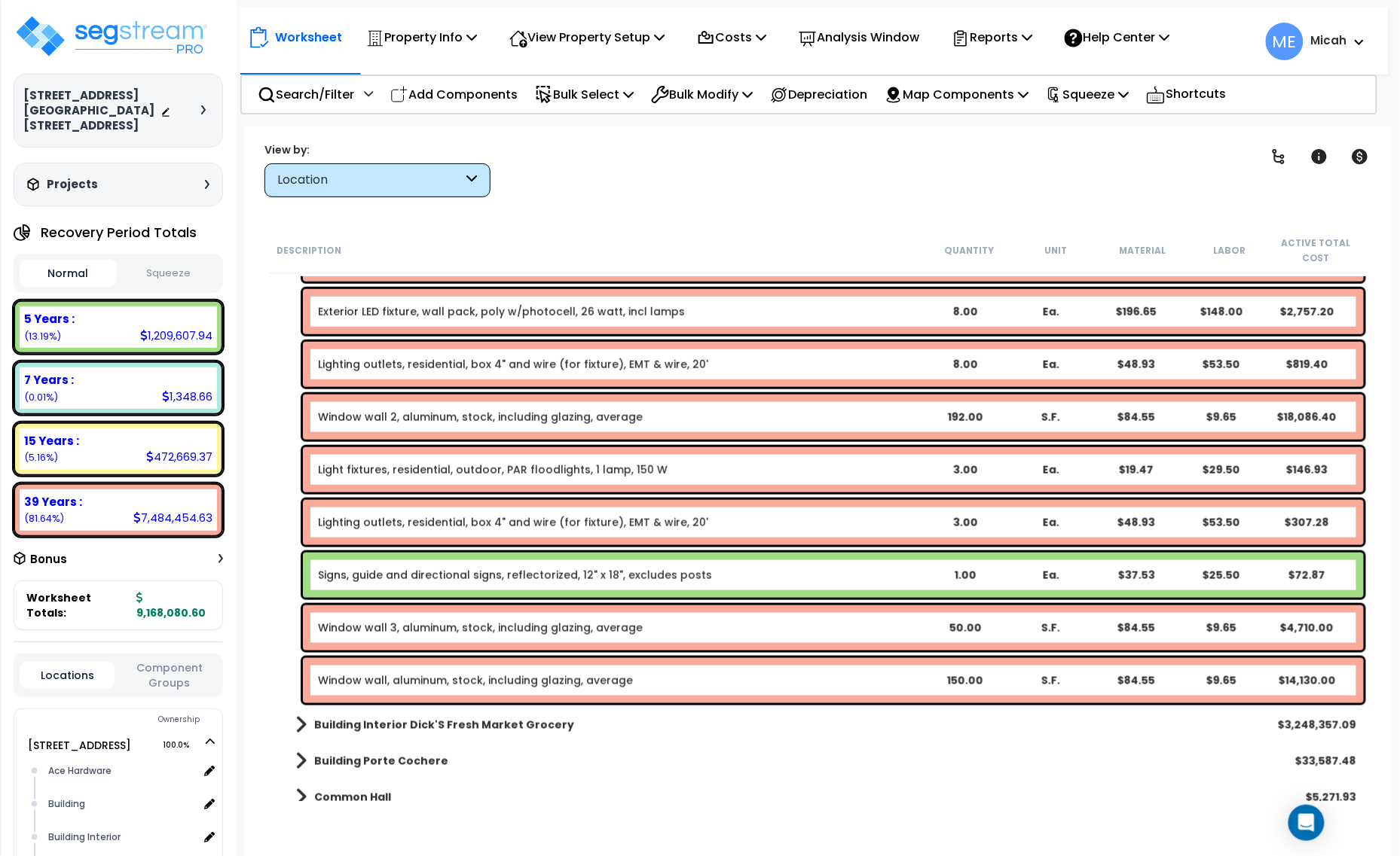
scroll to position [2353, 0]
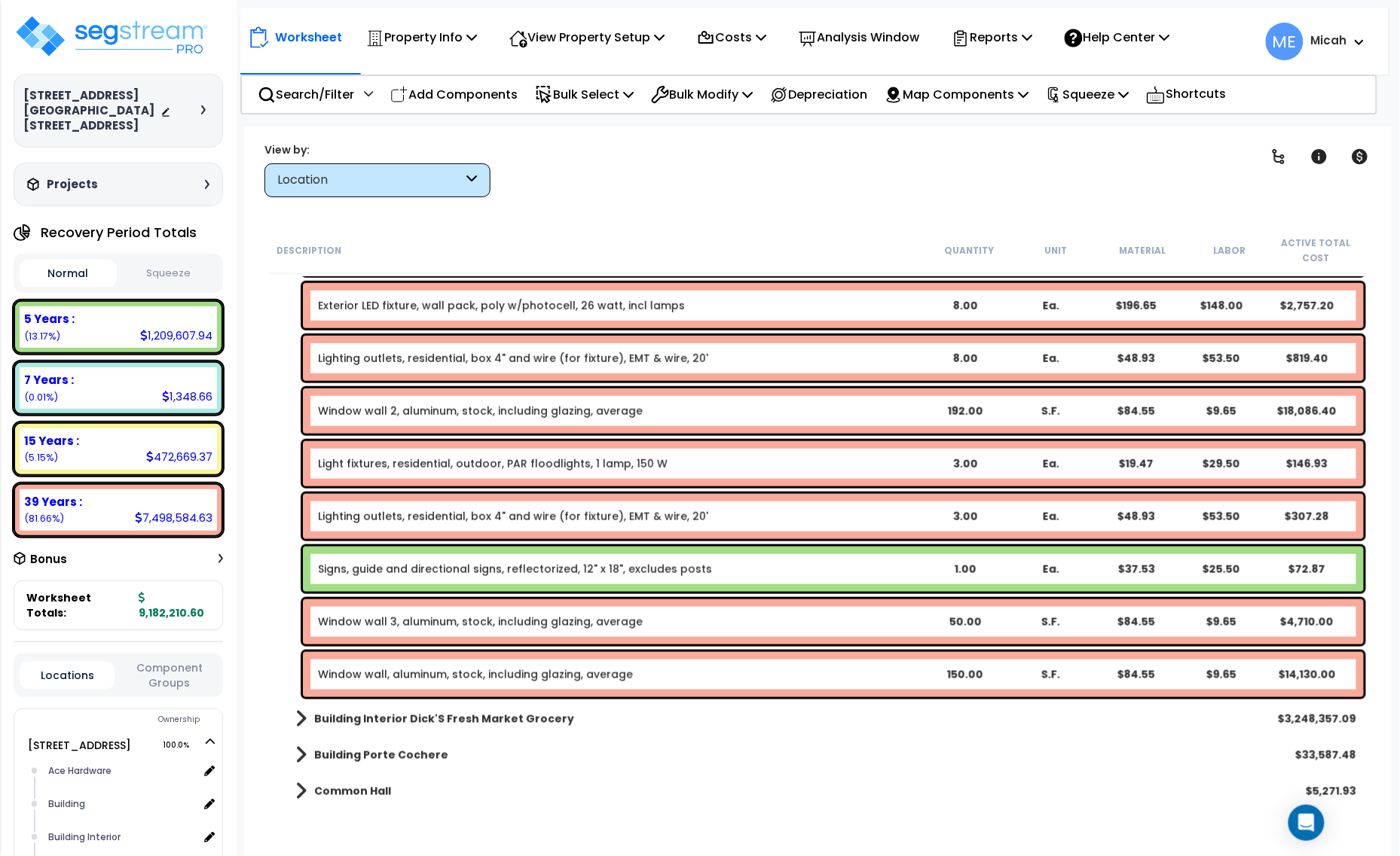
click at [469, 678] on link "Window wall, aluminum, stock, including glazing, average" at bounding box center [475, 674] width 315 height 15
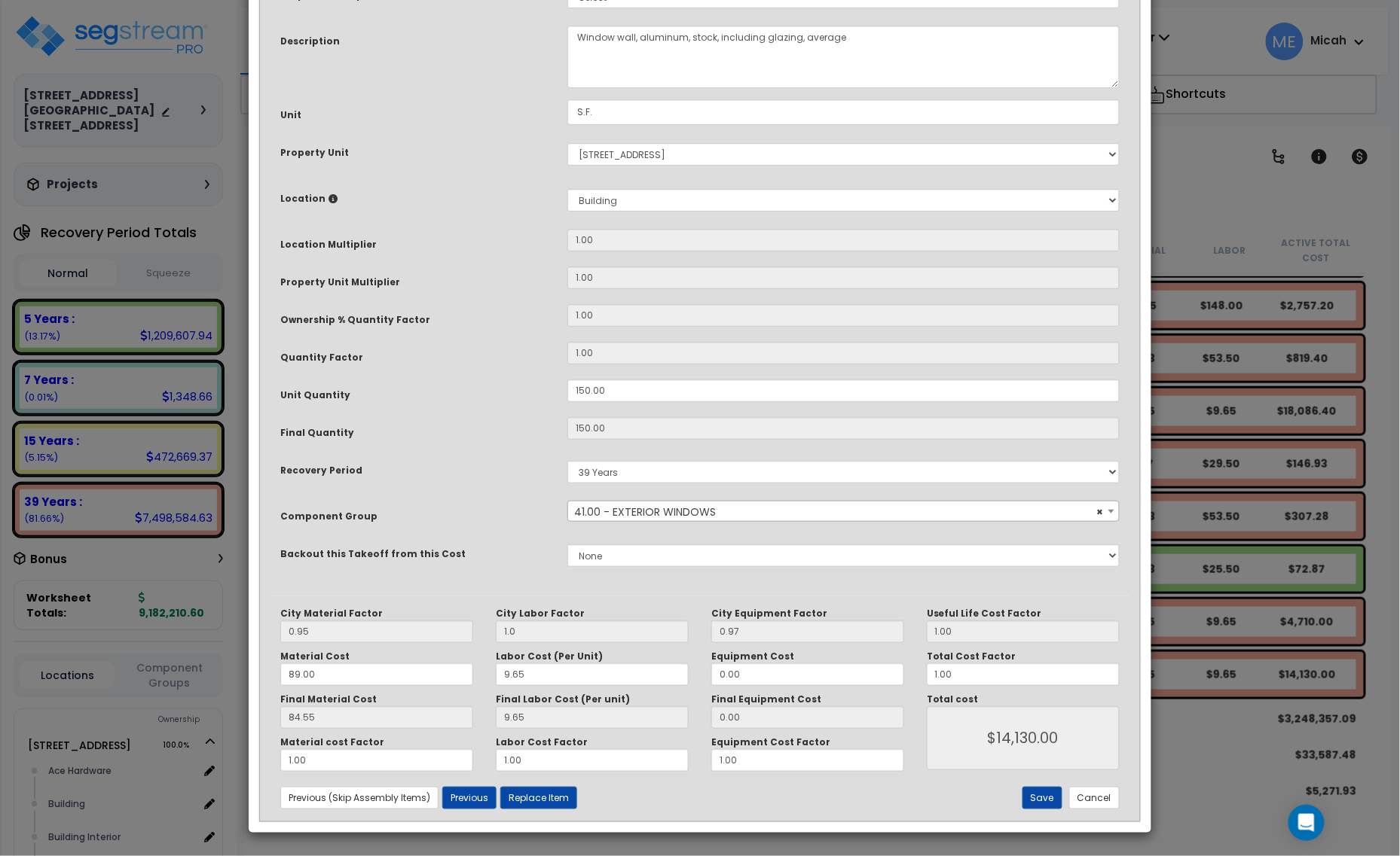
scroll to position [0, 0]
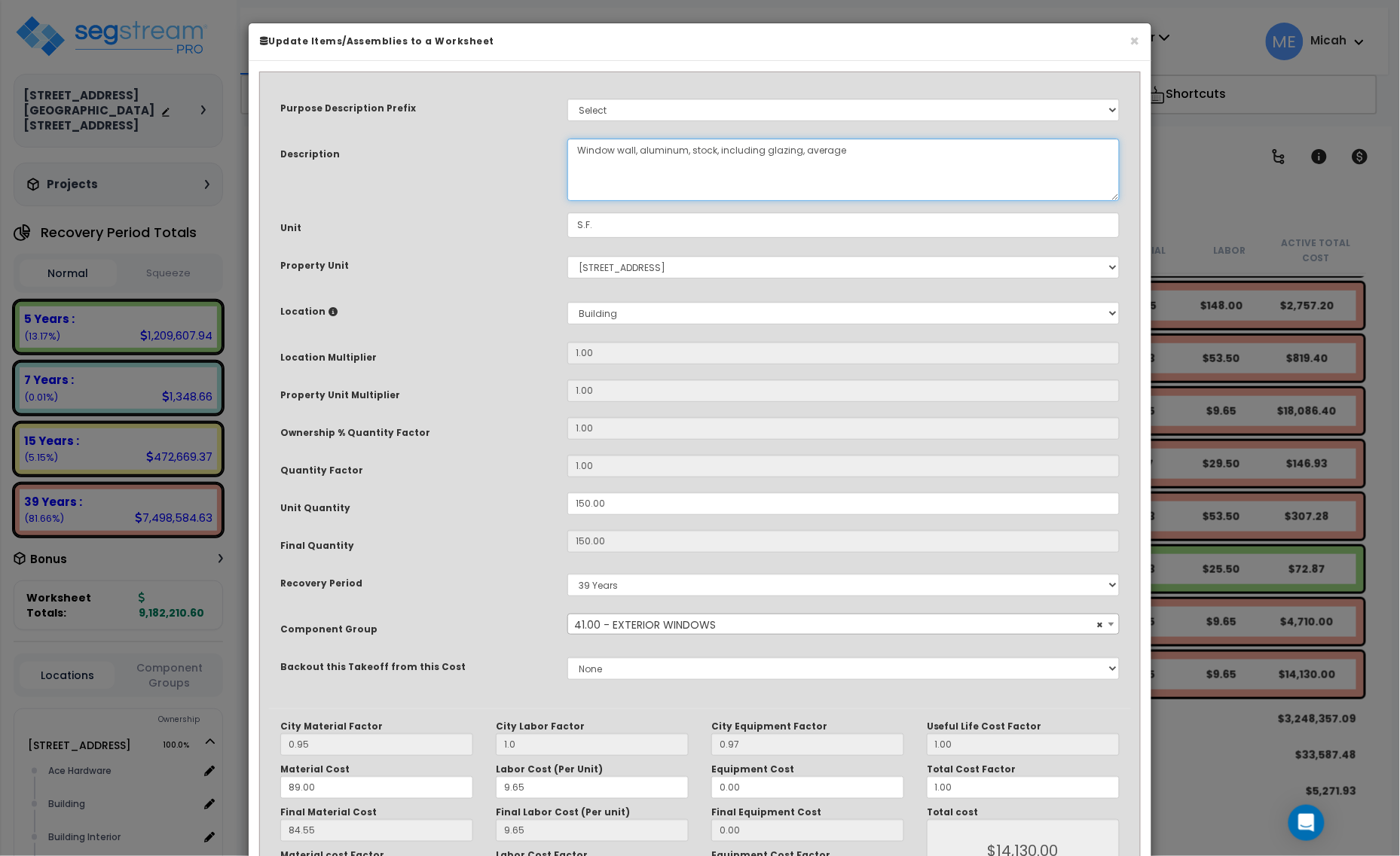
click at [634, 148] on textarea "Window wall, aluminum, stock, including glazing, average" at bounding box center [843, 170] width 552 height 63
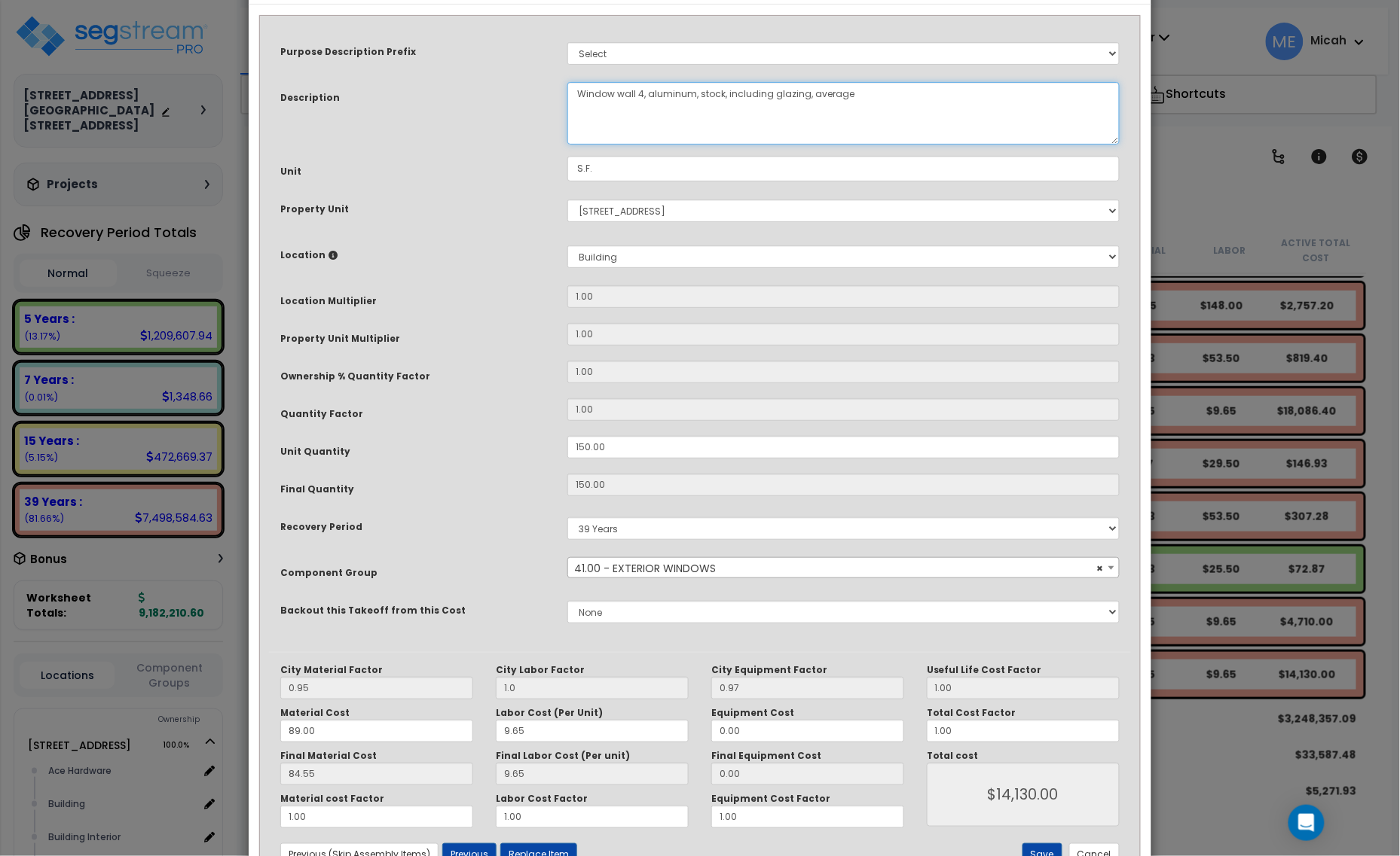
scroll to position [113, 0]
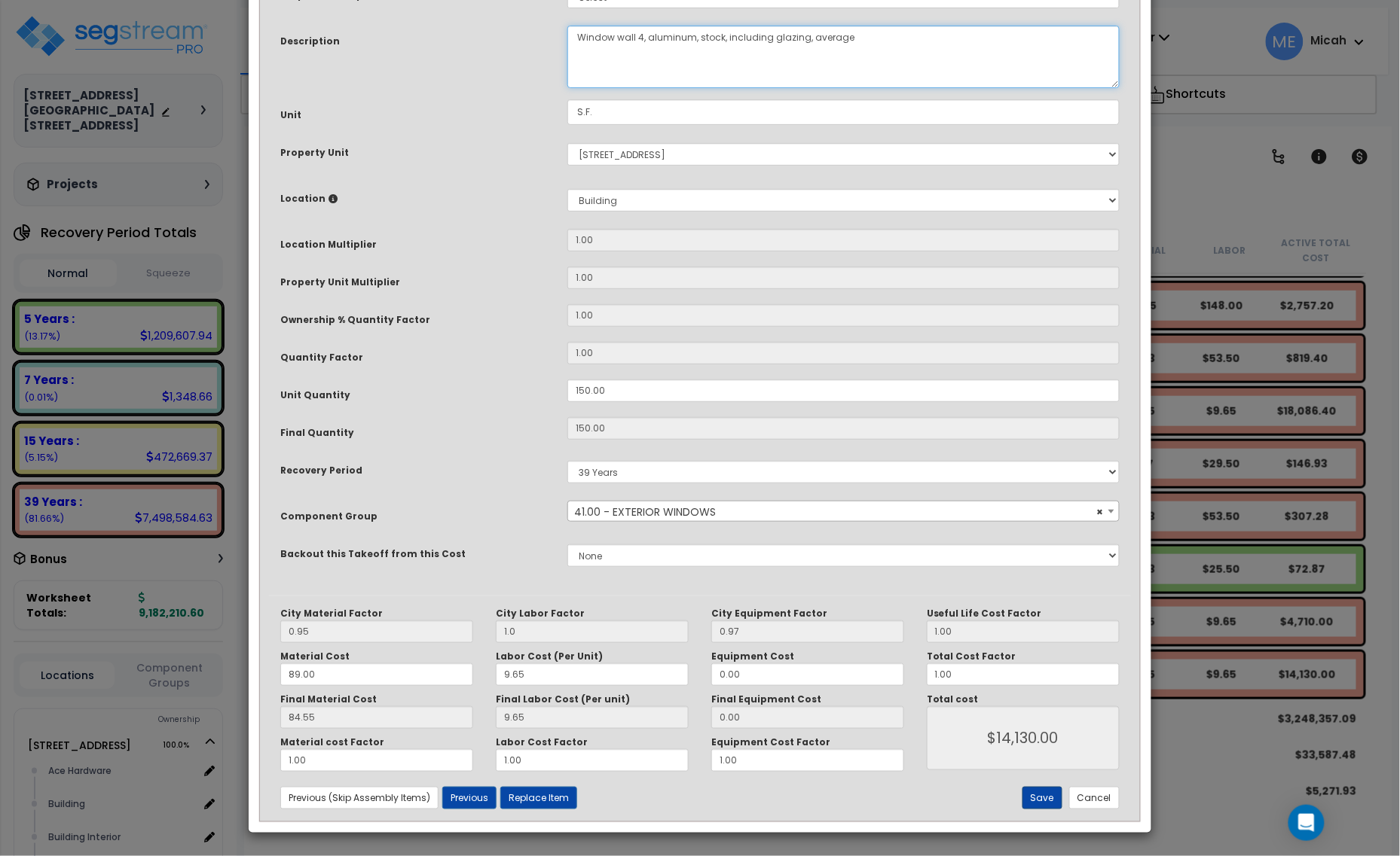
type textarea "Window wall 4, aluminum, stock, including glazing, average"
click at [1033, 799] on button "Save" at bounding box center [1042, 797] width 40 height 22
type input "1.00"
type input "14130.00"
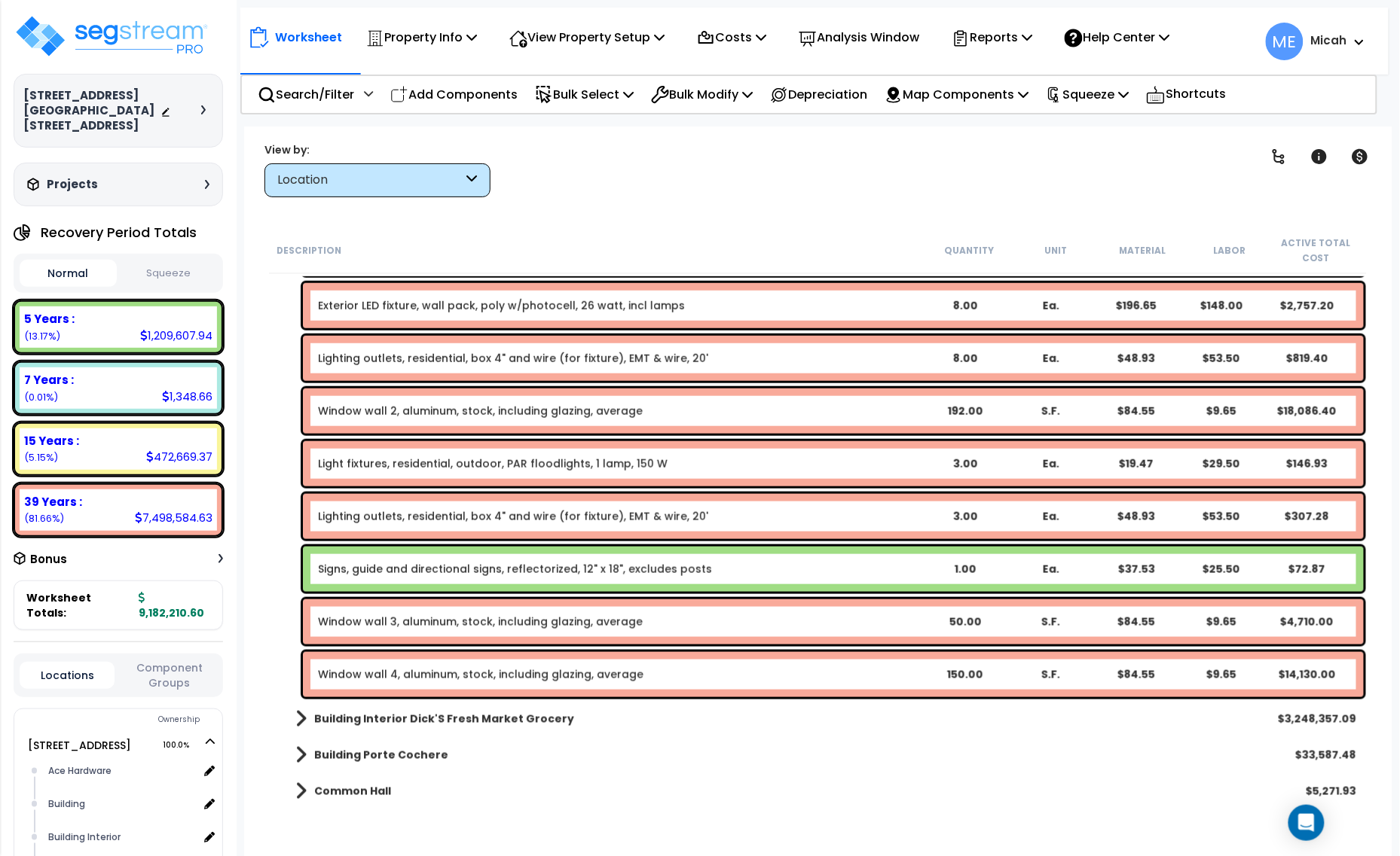
drag, startPoint x: 480, startPoint y: 91, endPoint x: 506, endPoint y: 116, distance: 36.1
click at [480, 91] on p "Add Components" at bounding box center [454, 94] width 127 height 21
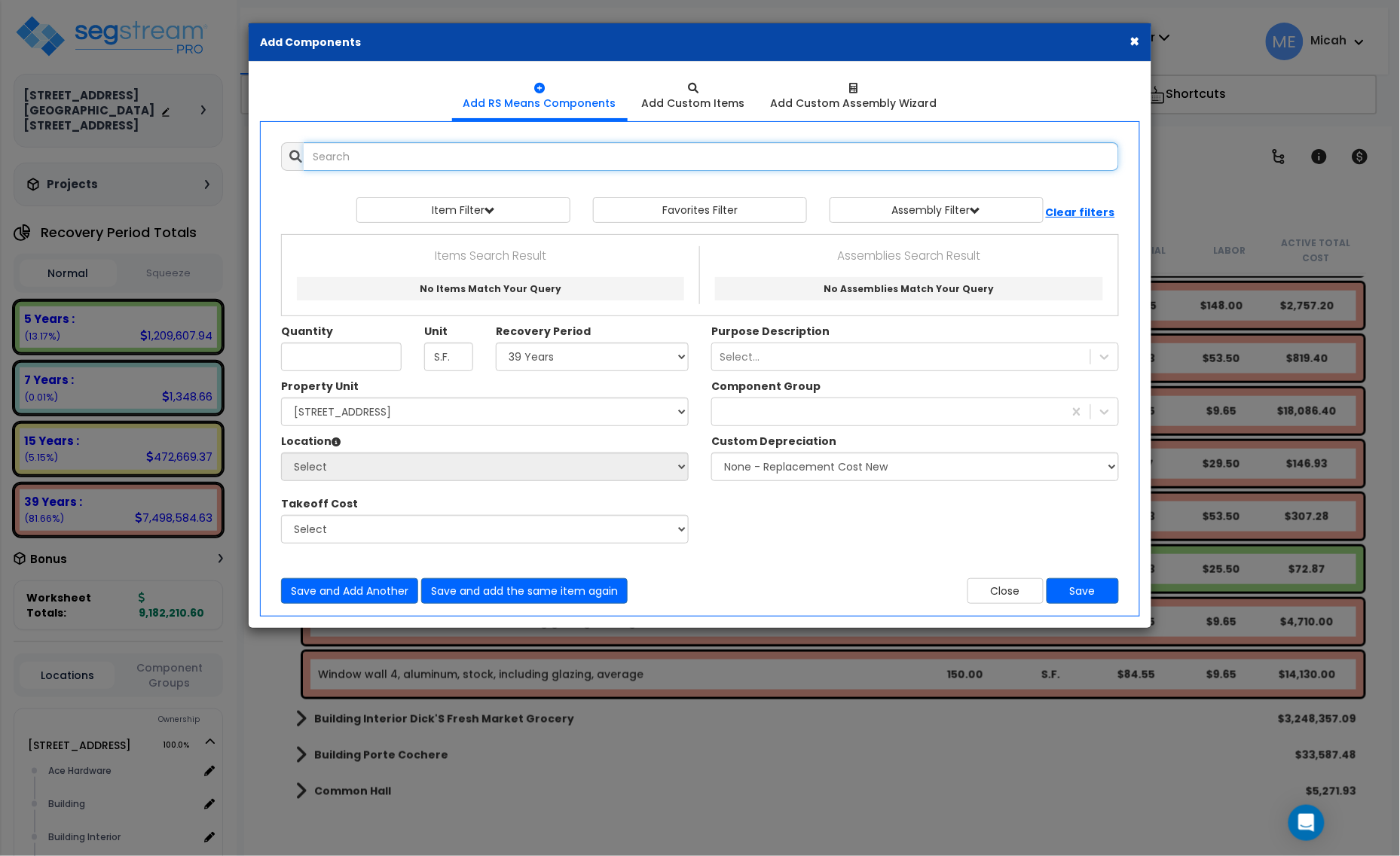
select select
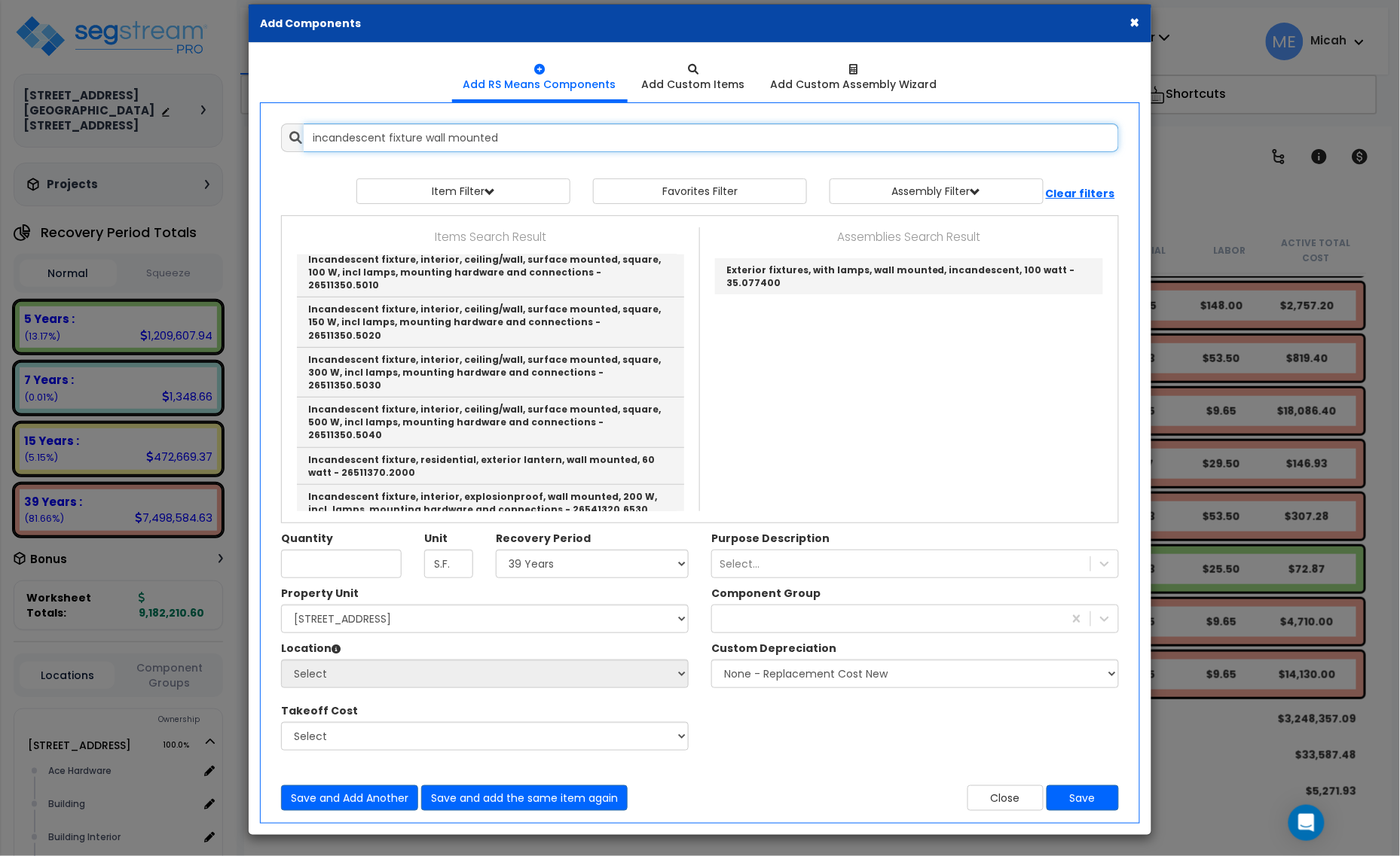
scroll to position [23, 0]
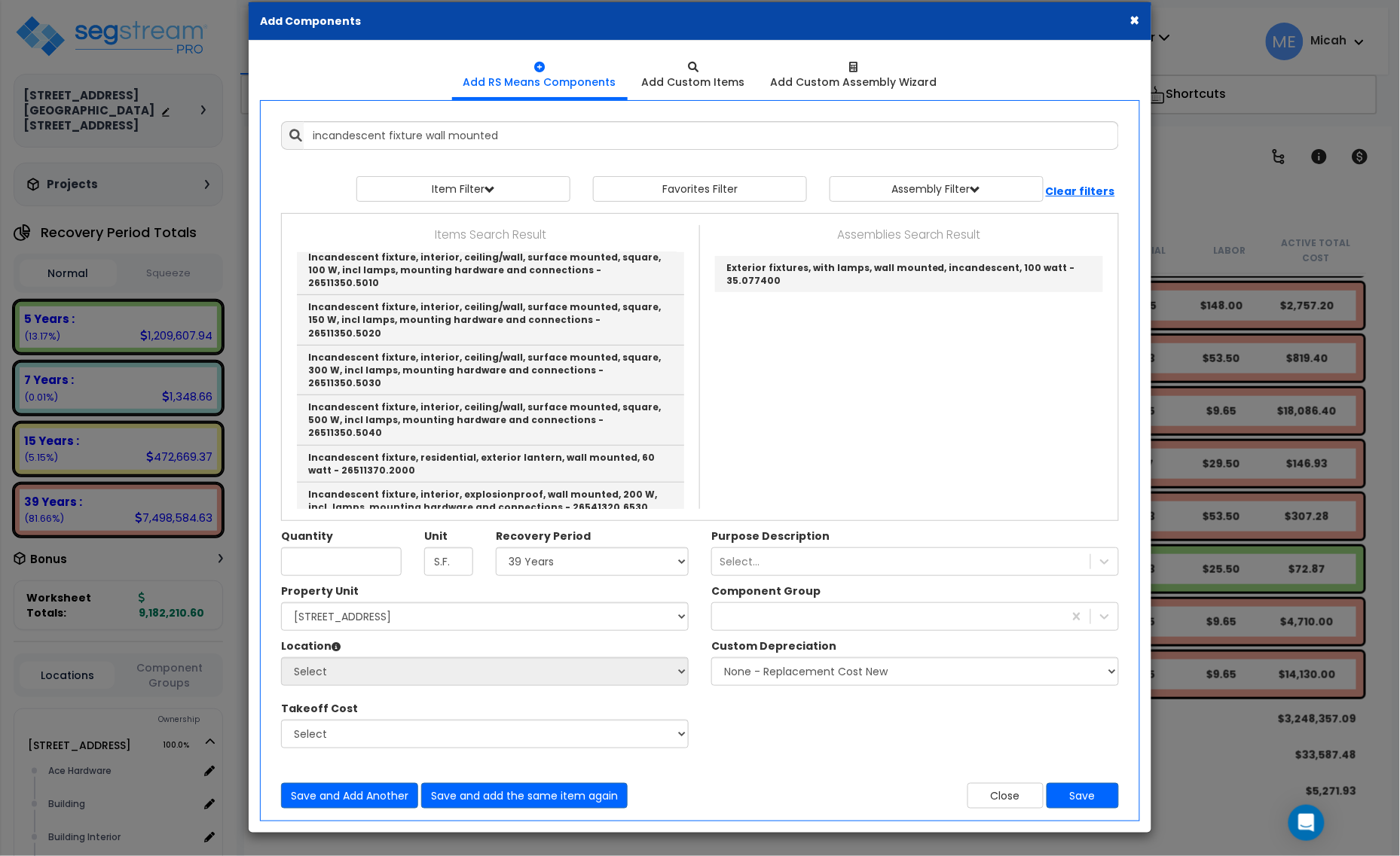
click at [498, 520] on link "Incandescent fixture, exterior, wall mounted, 100 watt, incl lamps - 26562310.0…" at bounding box center [491, 537] width 387 height 36
type input "Incandescent fixture, exterior, wall mounted, 100 watt, incl lamps - 26562310.0…"
type input "Ea."
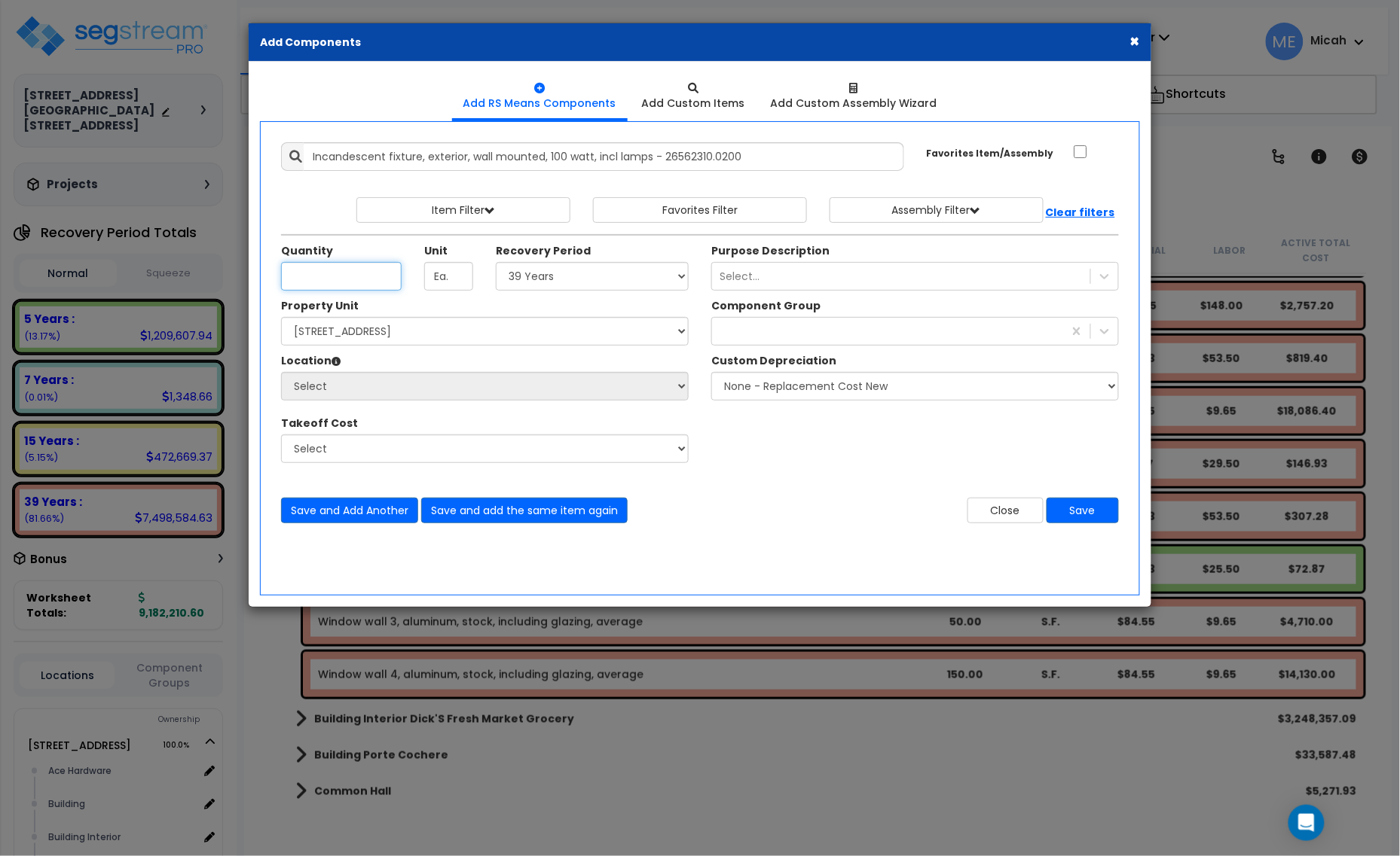
scroll to position [0, 0]
type input "3"
click at [570, 280] on select "Select 5 Years 7 Years 15 Years 20 Years 39 Years 27.5 Year" at bounding box center [591, 276] width 193 height 28
select select "5Y"
click at [497, 263] on select "Select 5 Years 7 Years 15 Years 20 Years 39 Years 27.5 Year" at bounding box center [591, 276] width 193 height 28
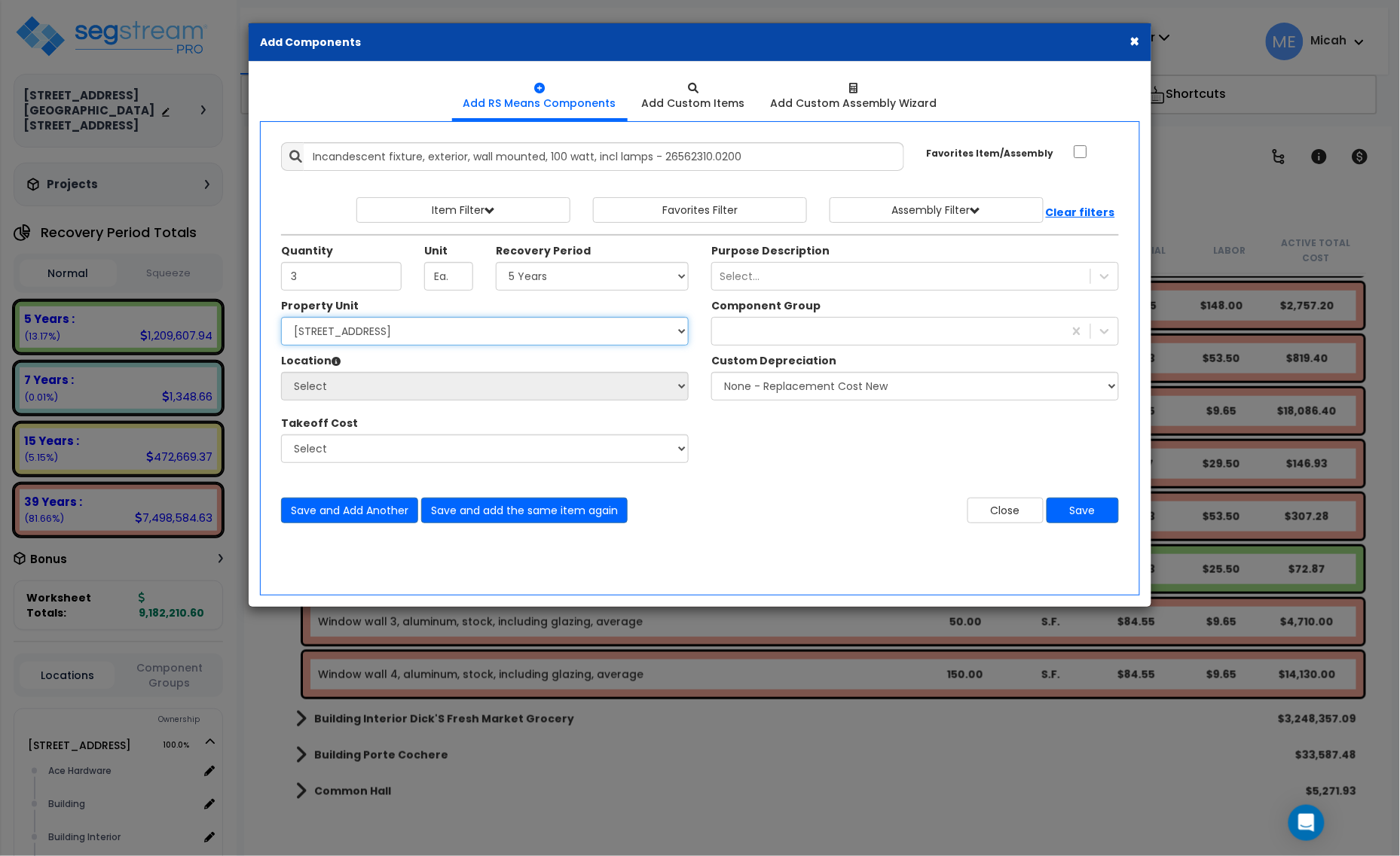
click at [563, 330] on select "Select [STREET_ADDRESS] [STREET_ADDRESS] Site Improvement [STREET_ADDRESS] Site…" at bounding box center [484, 330] width 408 height 28
select select "161428"
click at [281, 318] on select "Select [STREET_ADDRESS] [STREET_ADDRESS] Site Improvement [STREET_ADDRESS] Site…" at bounding box center [484, 330] width 408 height 28
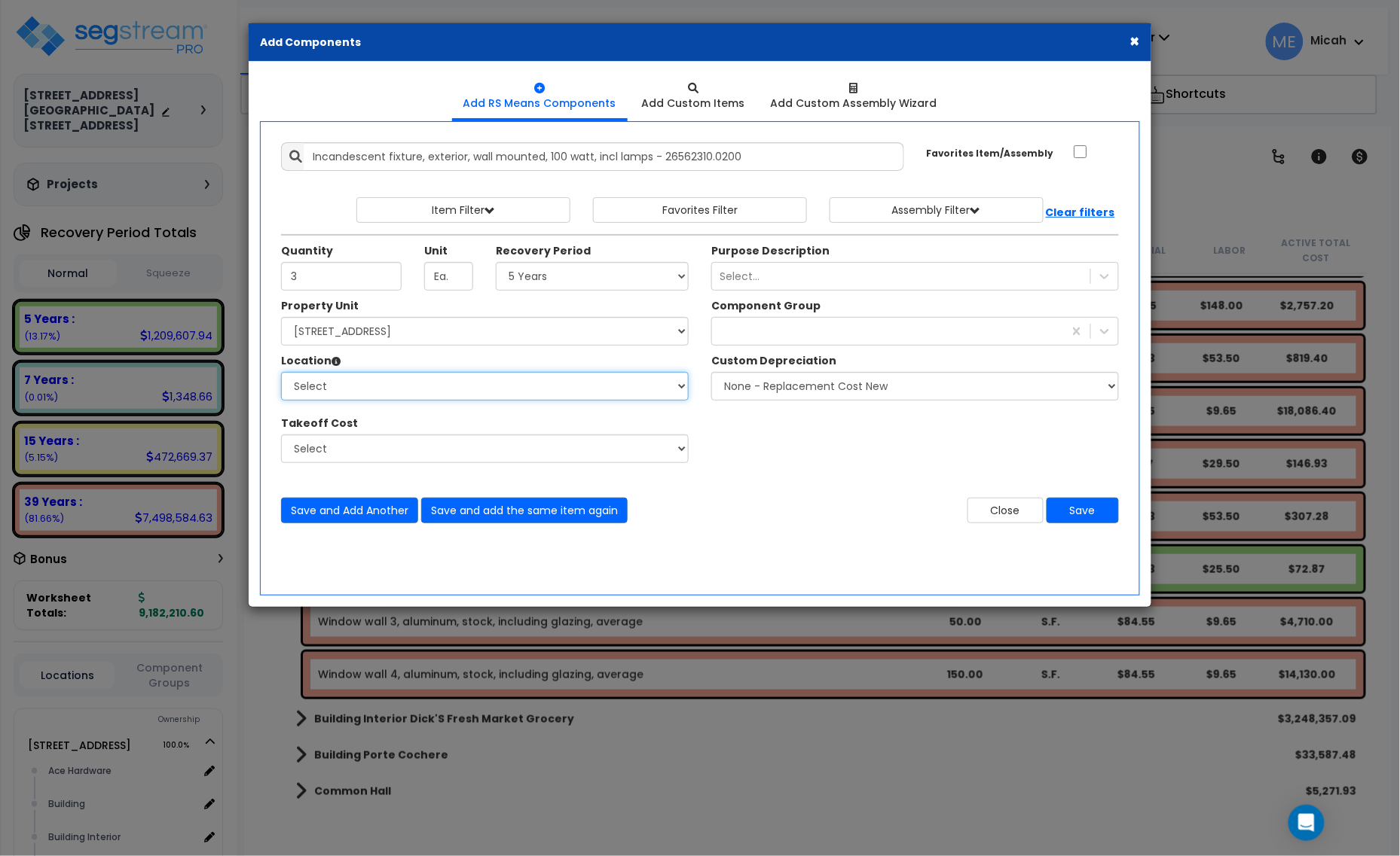
click at [477, 388] on select "Select Alchemy Salon Studio Building Building Interior Building Interior Dick'S…" at bounding box center [484, 386] width 408 height 28
select select "6"
click at [281, 372] on select "Select Alchemy Salon Studio Building Building Interior Building Interior Dick'S…" at bounding box center [484, 386] width 408 height 28
click at [837, 337] on div "exterior win" at bounding box center [887, 331] width 351 height 24
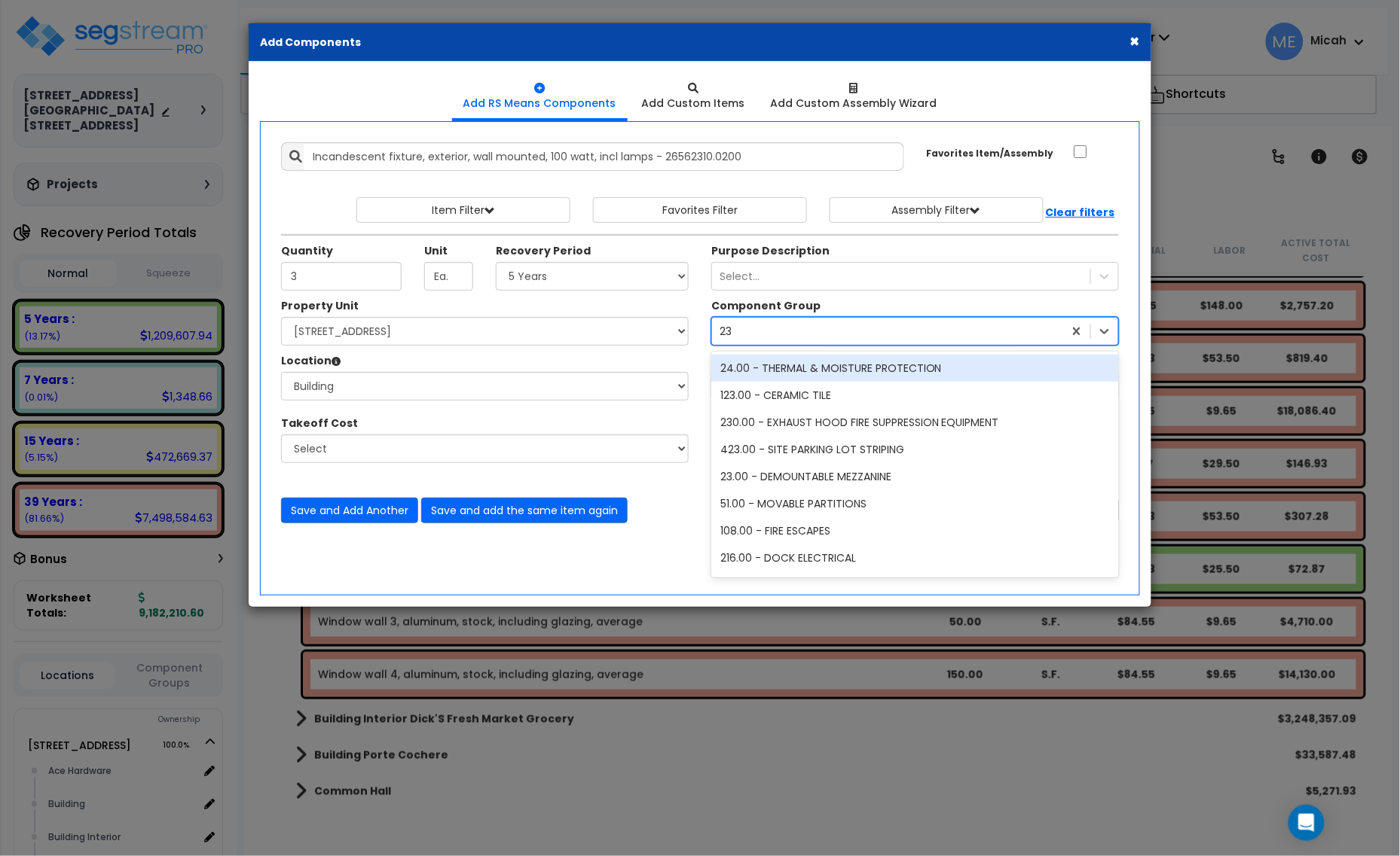
type input "232"
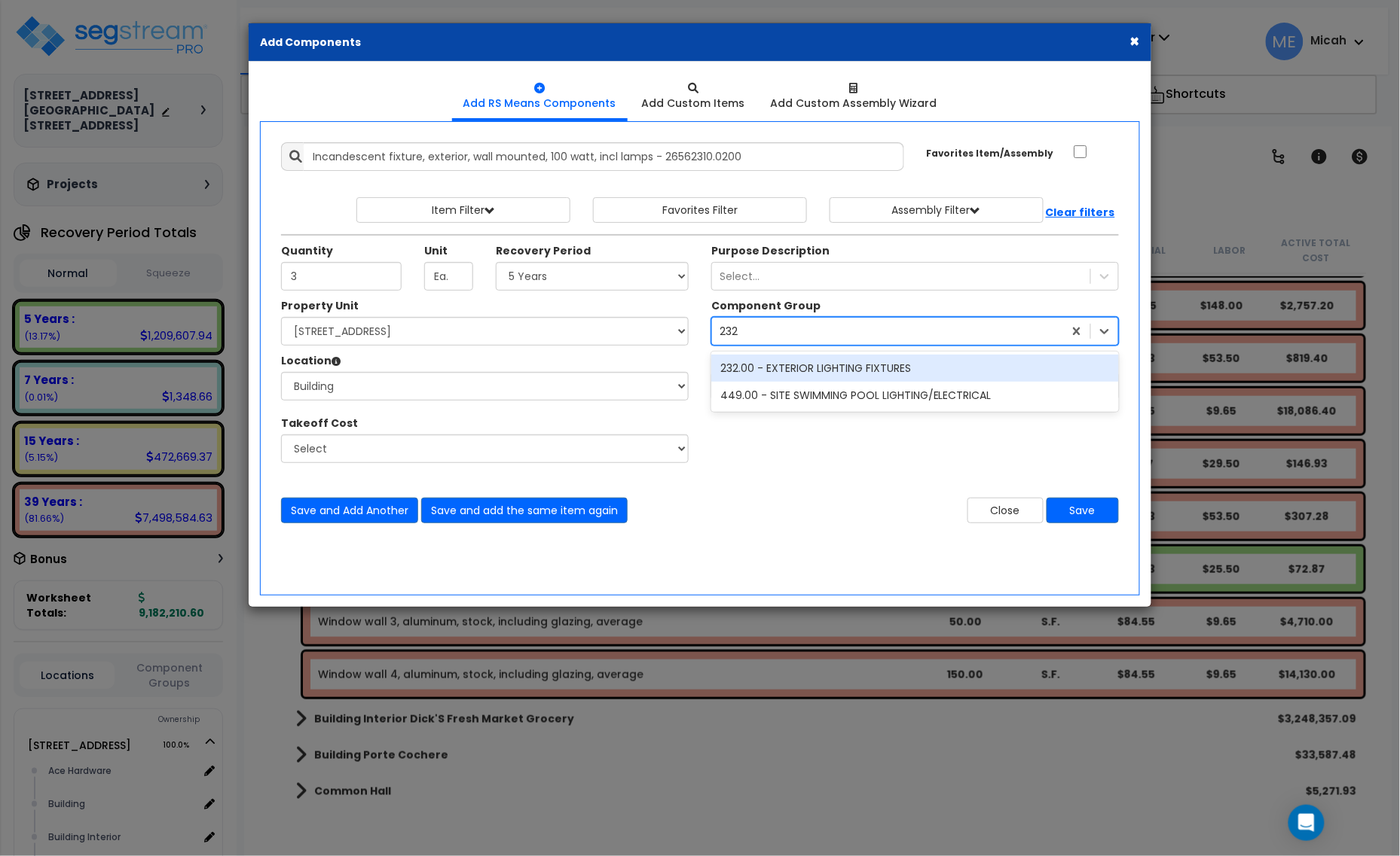
click at [846, 371] on div "232.00 - EXTERIOR LIGHTING FIXTURES" at bounding box center [915, 368] width 408 height 27
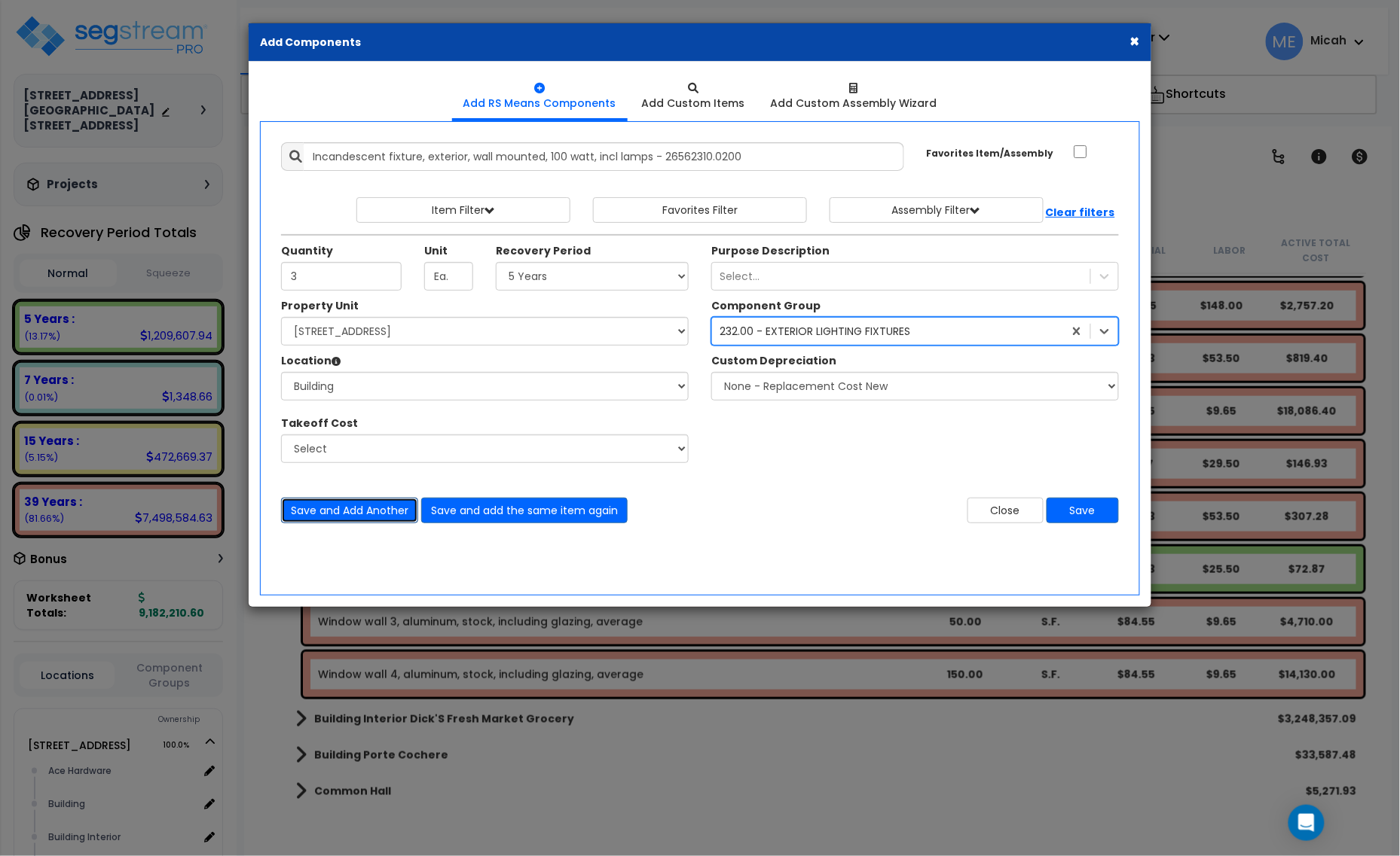
click at [336, 511] on button "Save and Add Another" at bounding box center [349, 510] width 137 height 25
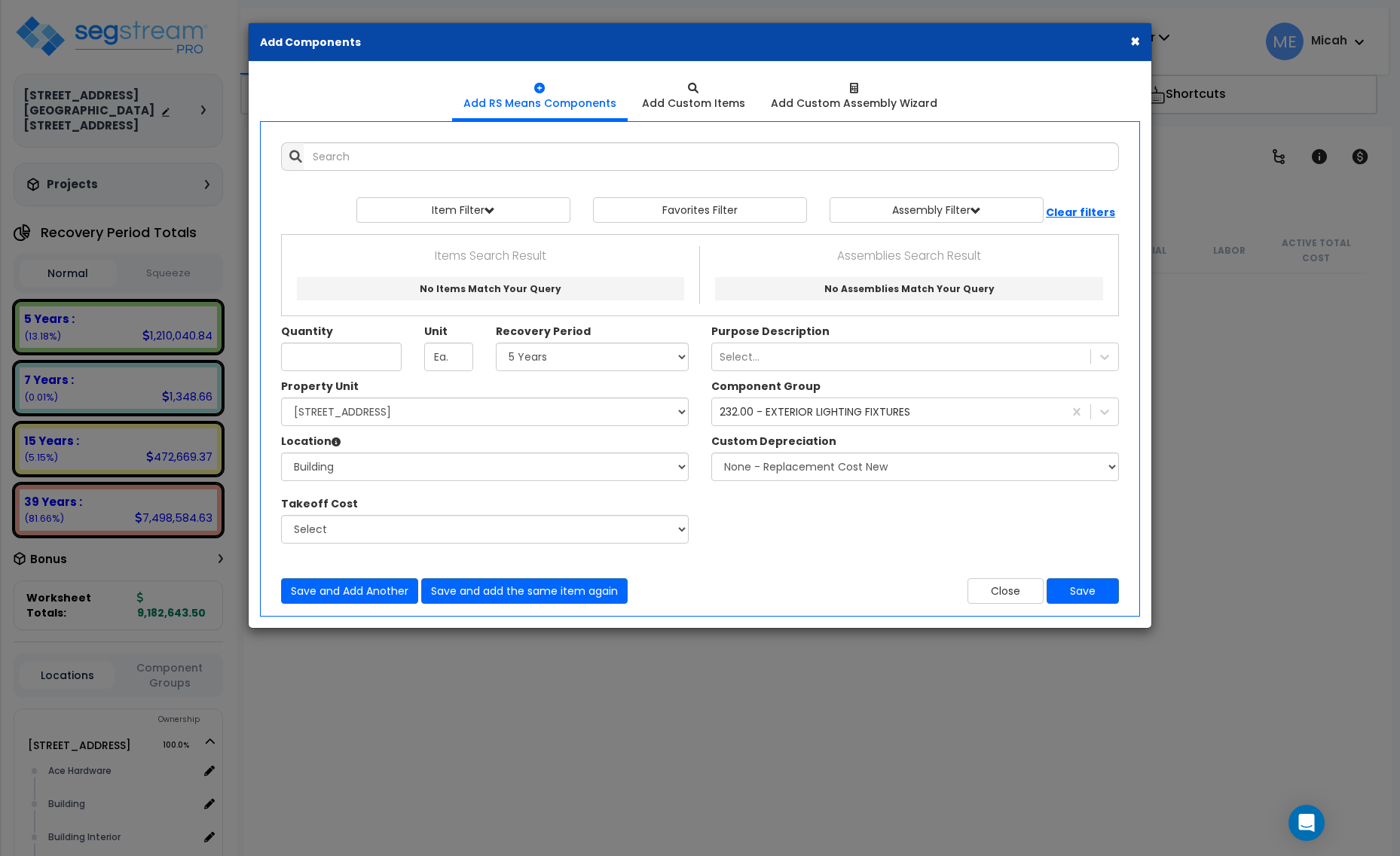
select select "5Y"
select select "161428"
select select "6"
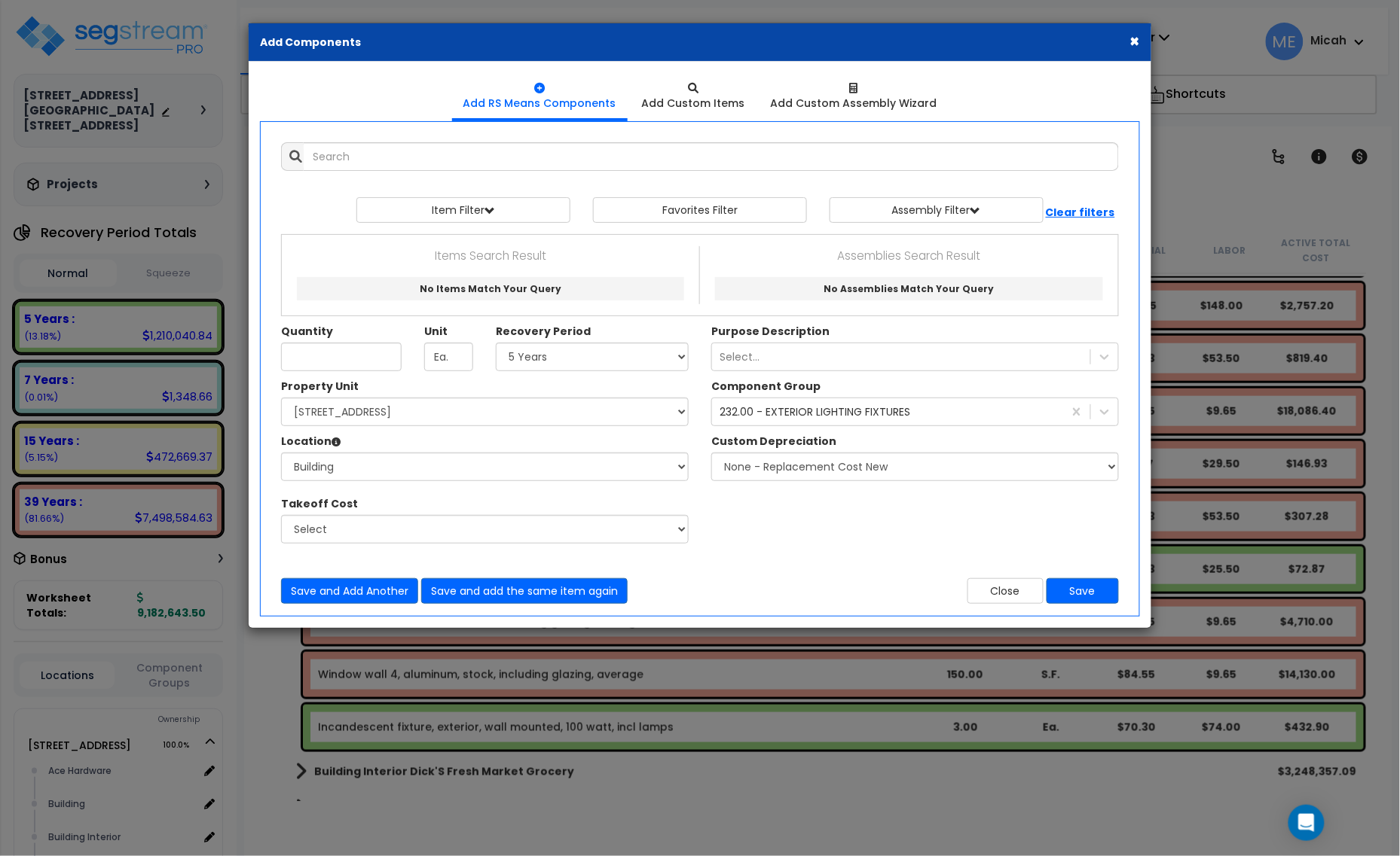
click at [302, 155] on icon at bounding box center [295, 156] width 13 height 13
click at [351, 156] on input "text" at bounding box center [712, 156] width 815 height 28
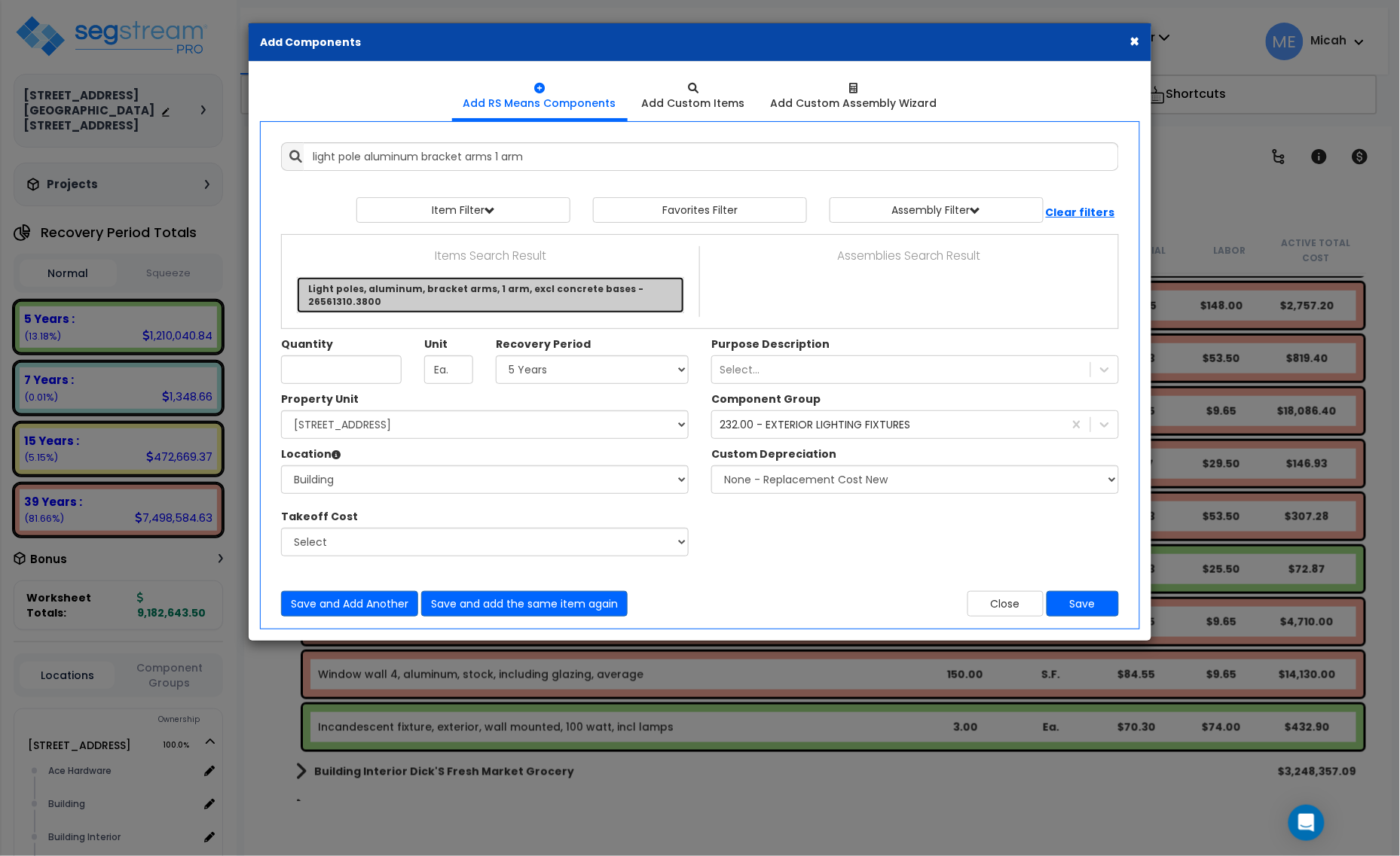
click at [409, 291] on link "Light poles, aluminum, bracket arms, 1 arm, excl concrete bases - 26561310.3800" at bounding box center [491, 295] width 387 height 36
type input "Light poles, aluminum, bracket arms, 1 arm, excl concrete bases - 26561310.3800"
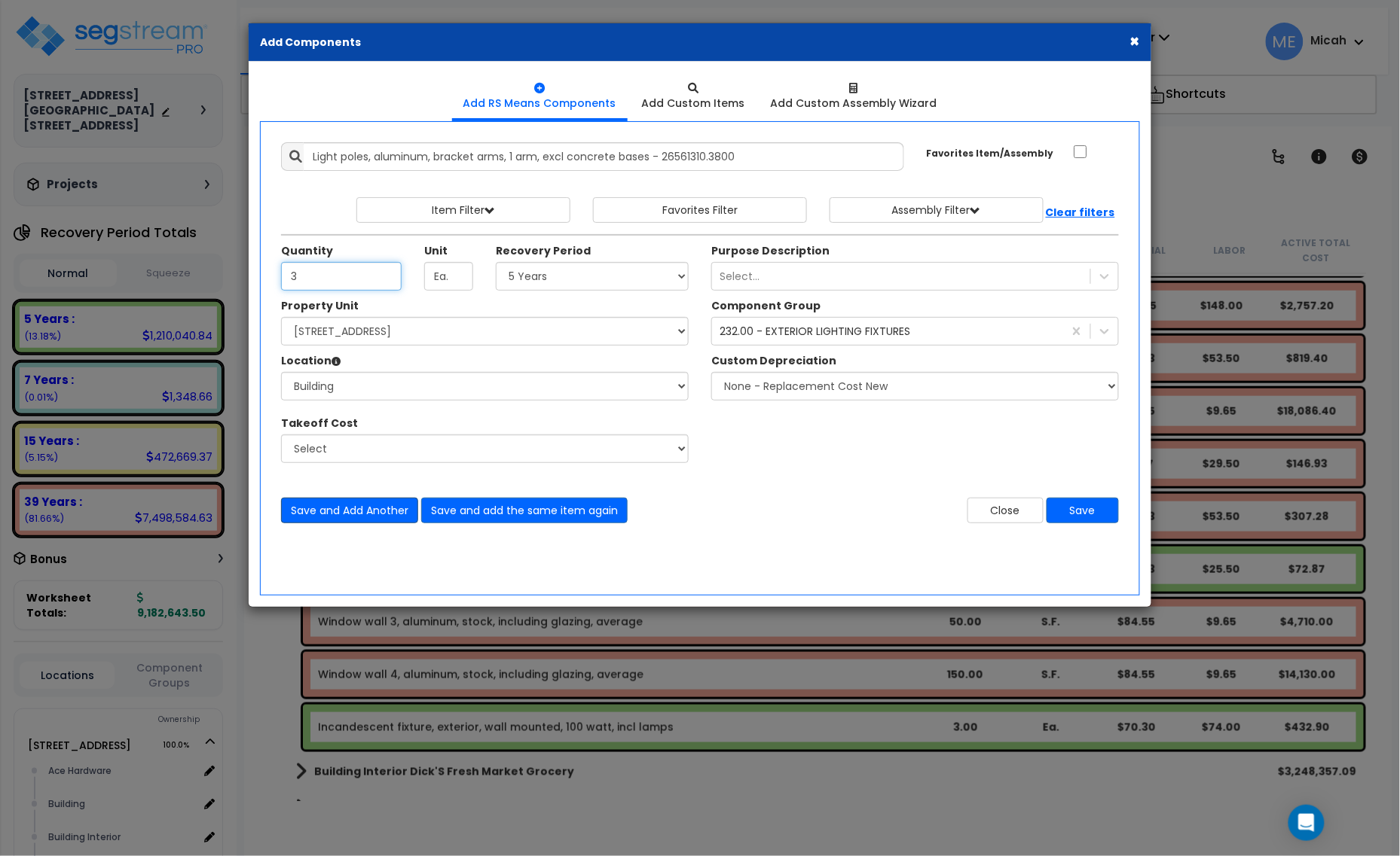
type input "3"
click at [364, 512] on button "Save and Add Another" at bounding box center [349, 510] width 137 height 25
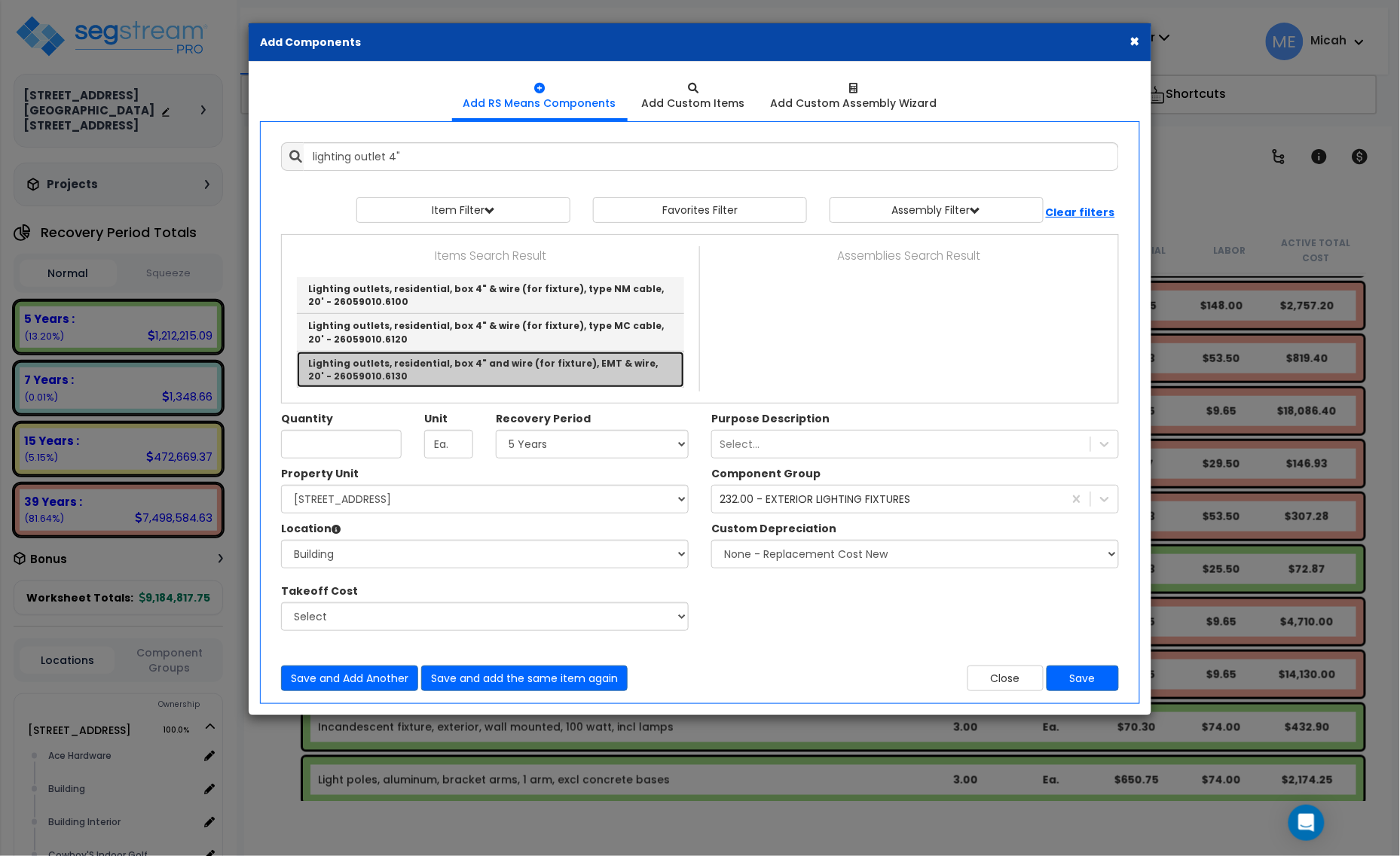
click at [491, 366] on link "Lighting outlets, residential, box 4" and wire (for fixture), EMT & wire, 20' -…" at bounding box center [491, 369] width 387 height 36
type input "Lighting outlets, residential, box 4" and wire (for fixture), EMT & wire, 20' -…"
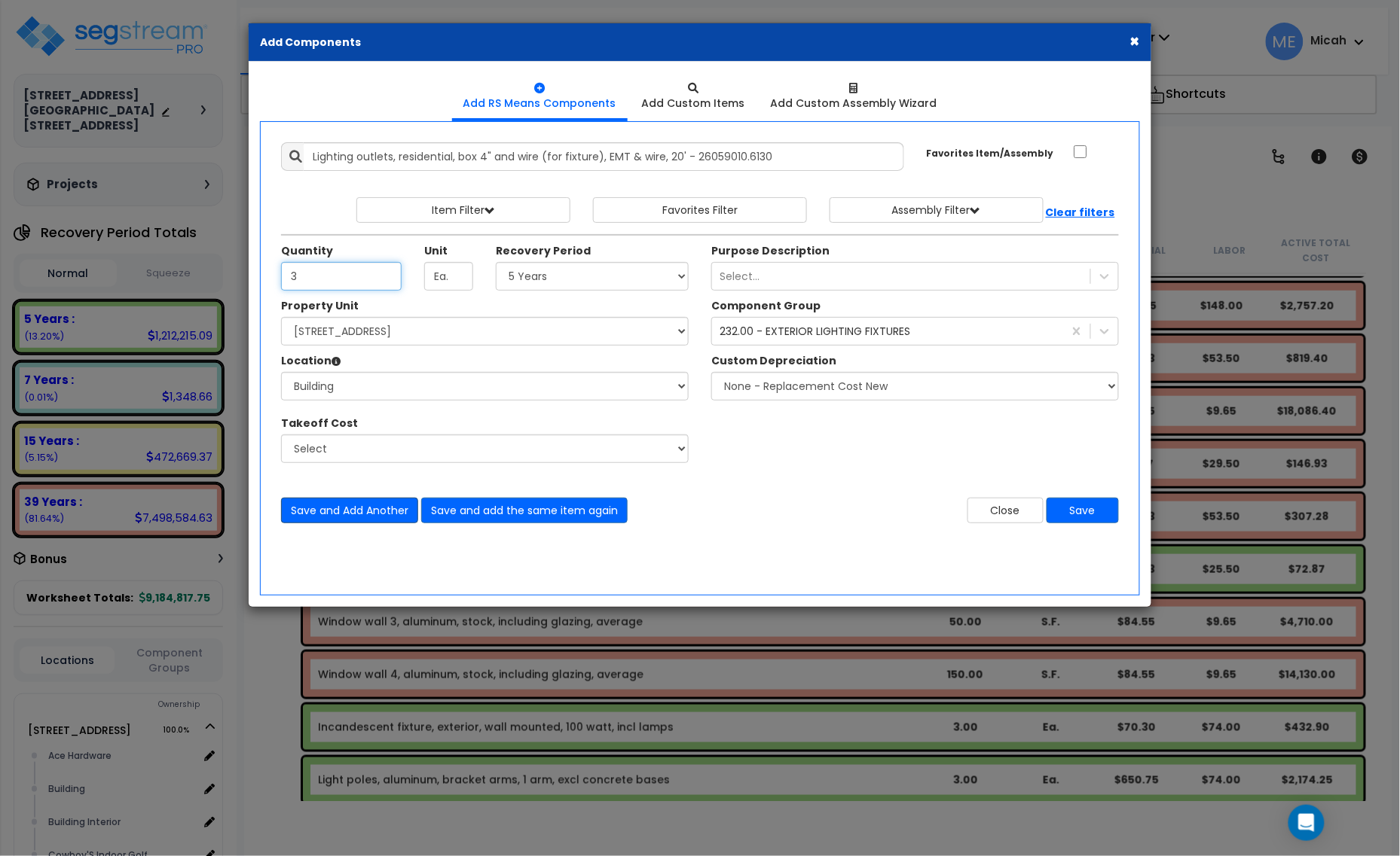
type input "3"
click at [336, 514] on button "Save and Add Another" at bounding box center [349, 510] width 137 height 25
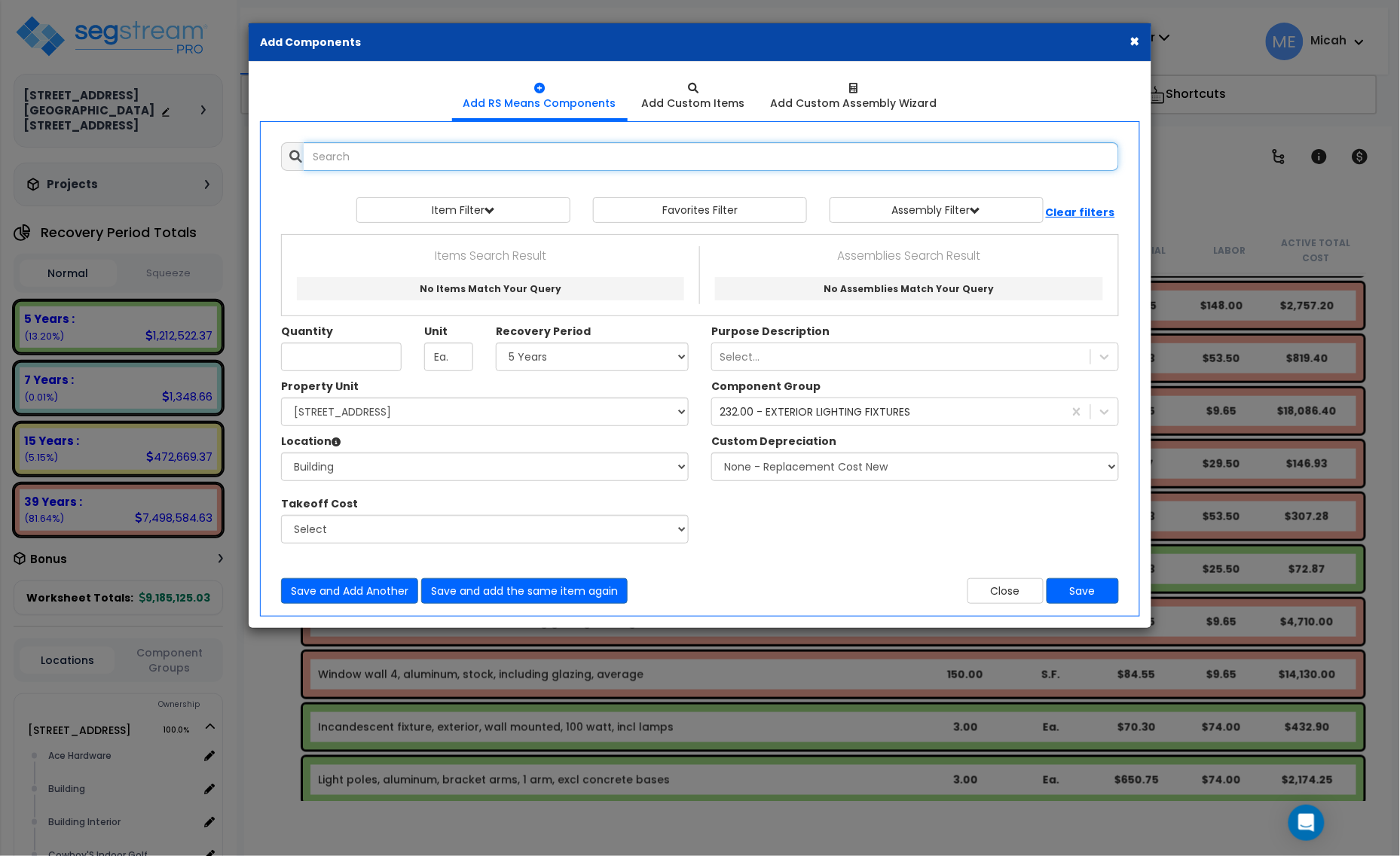
click at [399, 156] on input "text" at bounding box center [712, 156] width 815 height 28
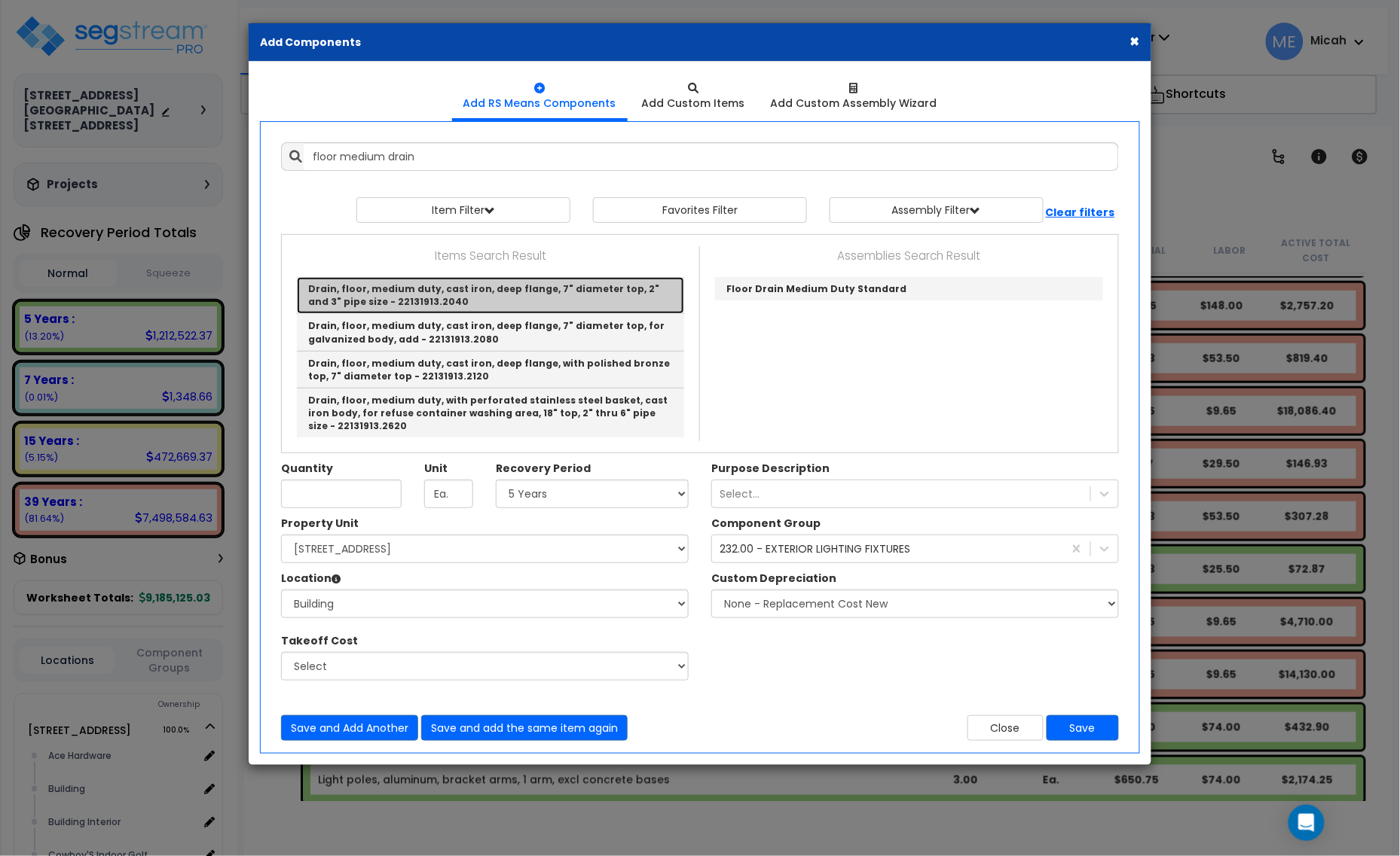
click at [560, 296] on link "Drain, floor, medium duty, cast iron, deep flange, 7" diameter top, 2" and 3" p…" at bounding box center [491, 296] width 387 height 37
type input "Drain, floor, medium duty, cast iron, deep flange, 7" diameter top, 2" and 3" p…"
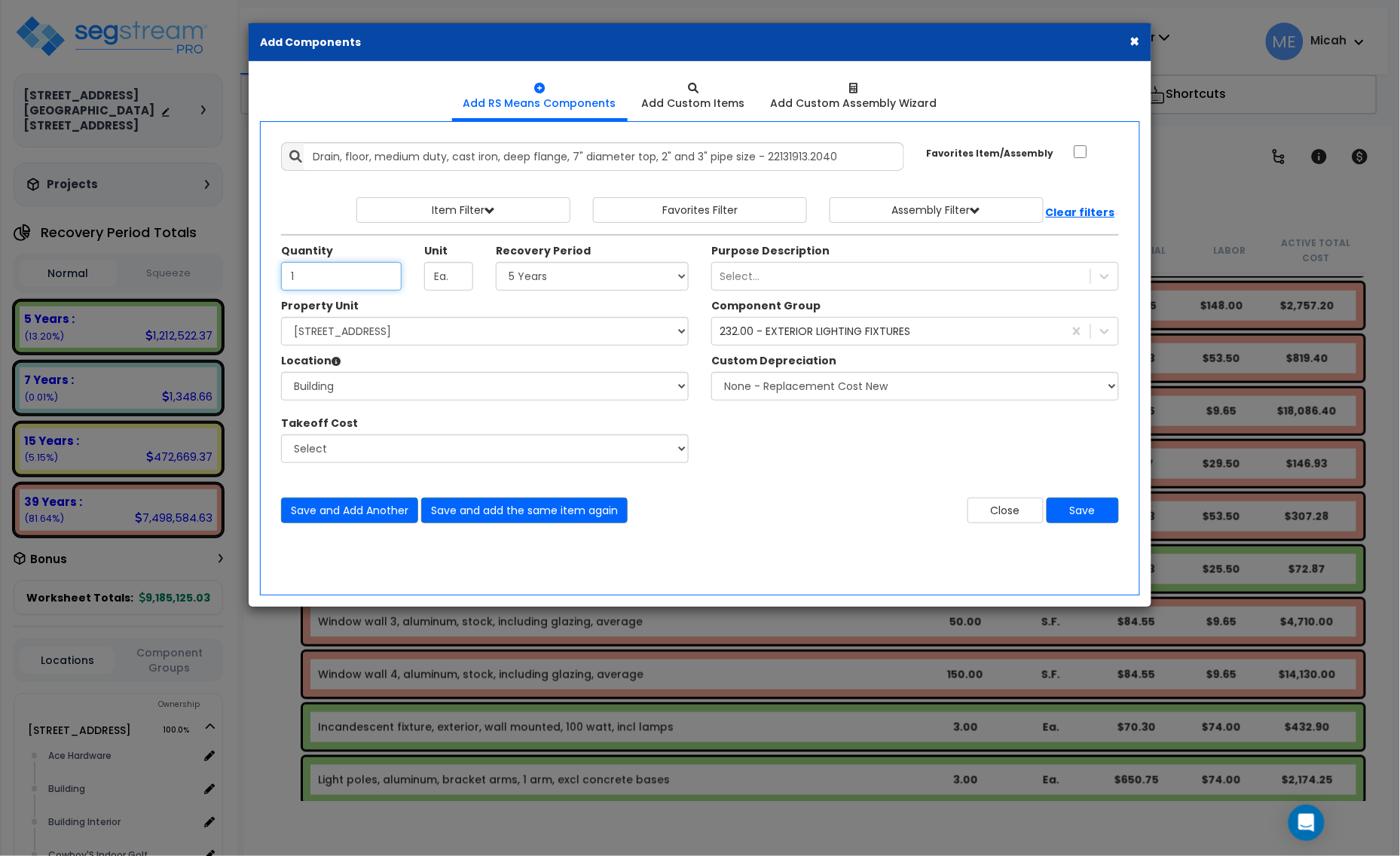
type input "1"
click at [578, 284] on select "Select 5 Years 7 Years 15 Years 20 Years 39 Years 27.5 Year" at bounding box center [591, 276] width 193 height 28
select select "39Y"
click at [497, 263] on select "Select 5 Years 7 Years 15 Years 20 Years 39 Years 27.5 Year" at bounding box center [591, 276] width 193 height 28
click at [770, 336] on div "232.00 - EXTERIOR LIGHTING FIXTURES" at bounding box center [814, 330] width 191 height 15
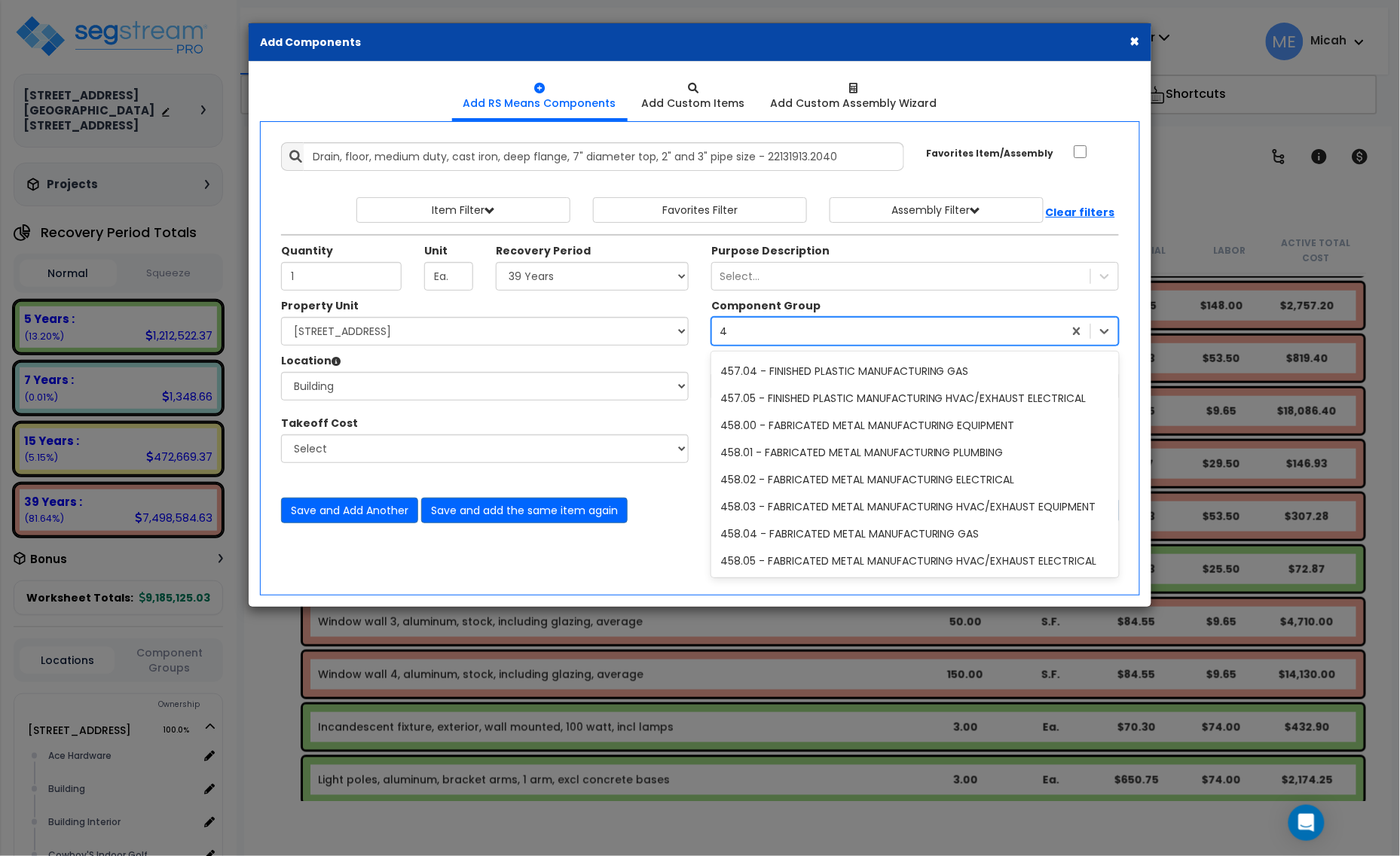
scroll to position [0, 0]
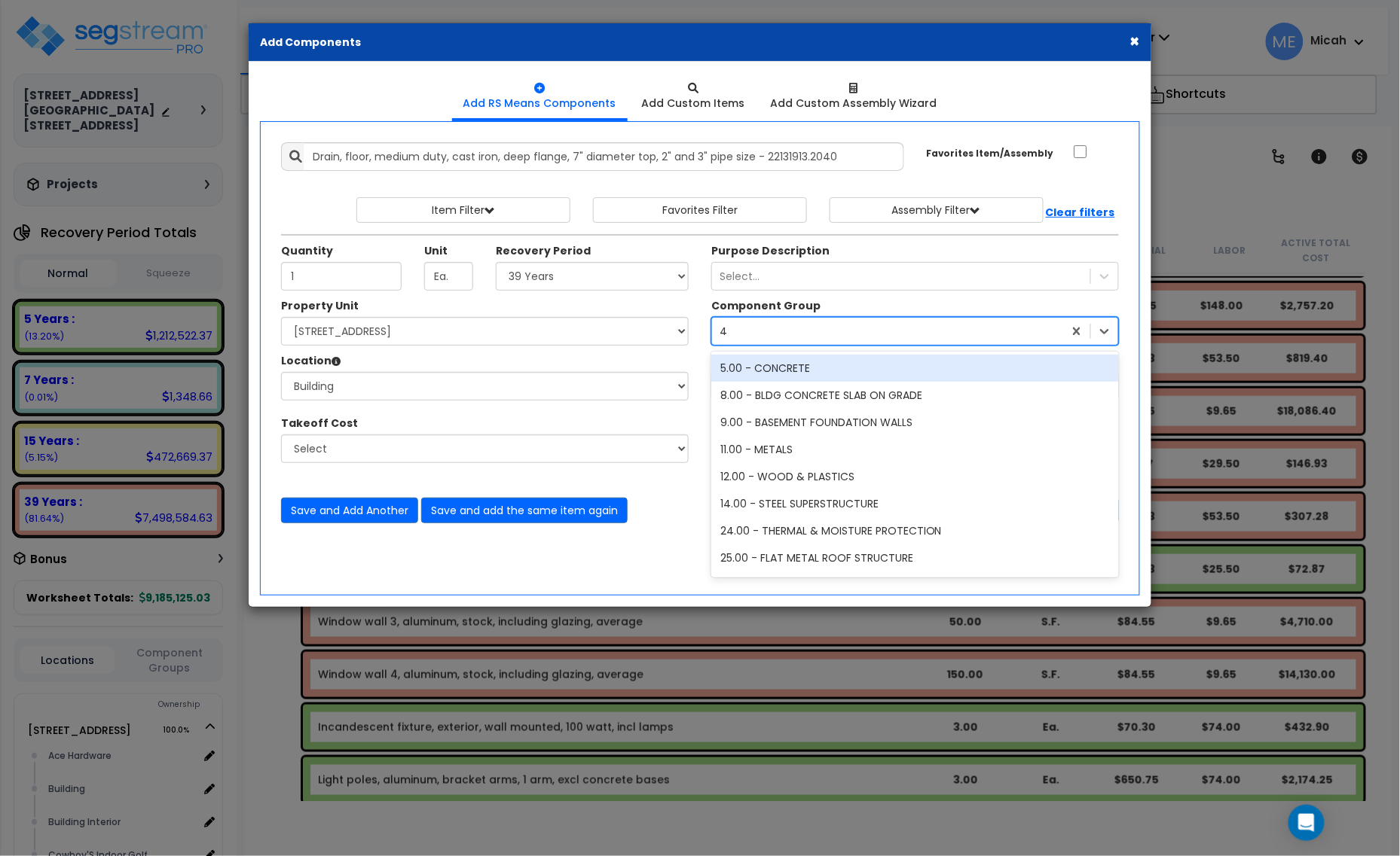
type input "446"
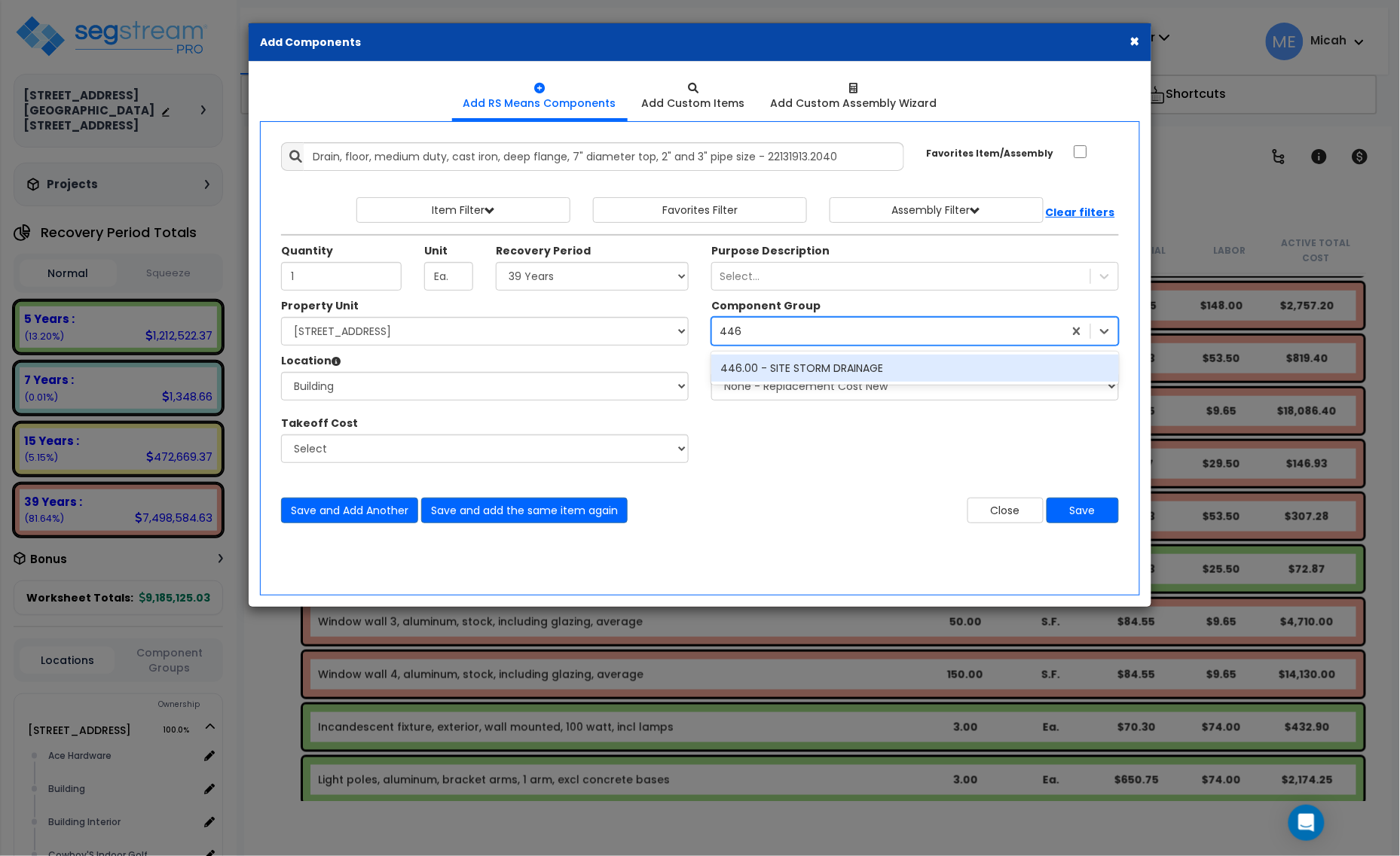
click at [786, 367] on div "446.00 - SITE STORM DRAINAGE" at bounding box center [915, 368] width 408 height 27
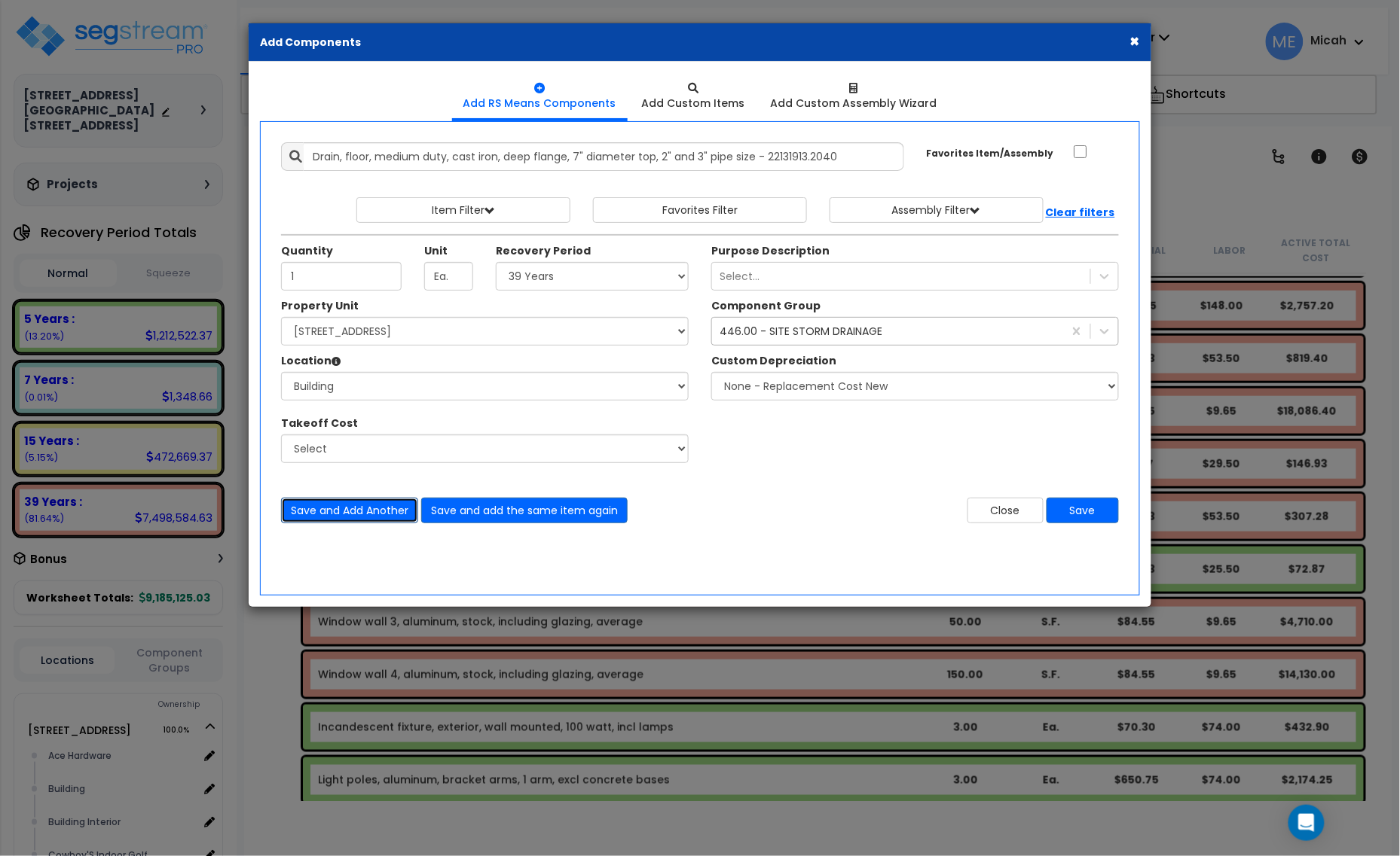
click at [364, 507] on button "Save and Add Another" at bounding box center [349, 510] width 137 height 25
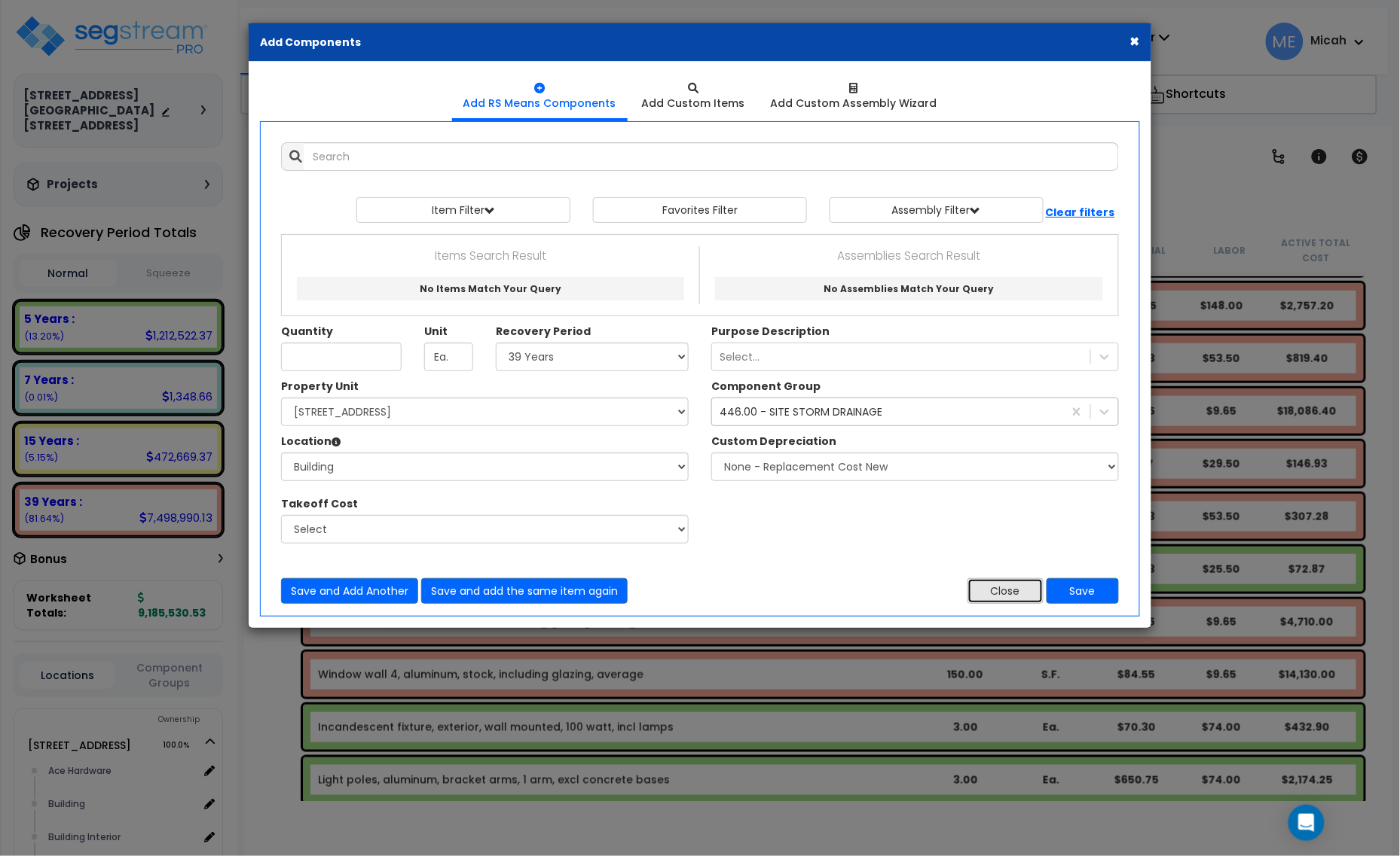
click at [984, 588] on button "Close" at bounding box center [1006, 591] width 76 height 25
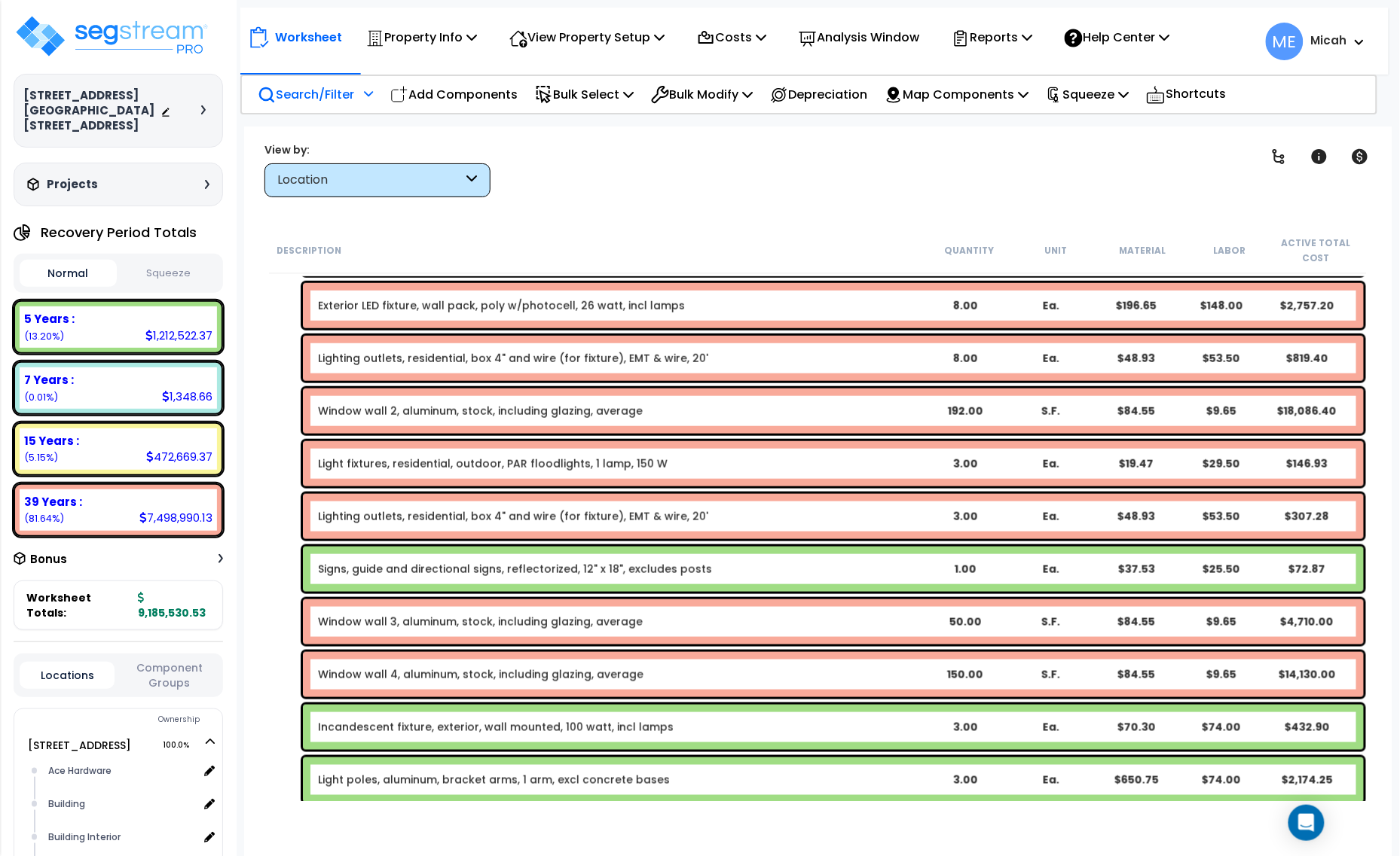
click at [367, 93] on icon at bounding box center [368, 93] width 9 height 11
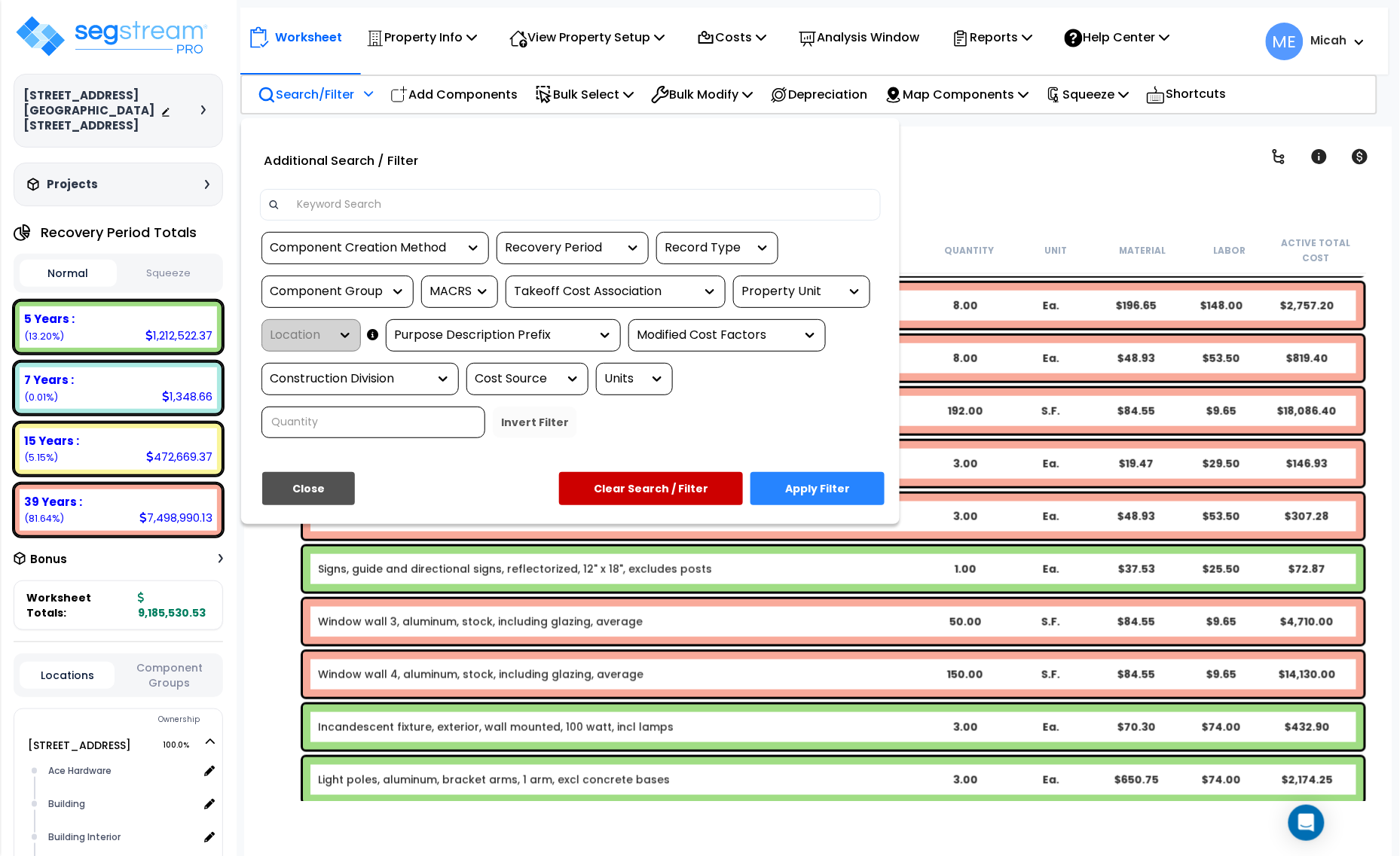
click at [385, 196] on input at bounding box center [580, 204] width 586 height 22
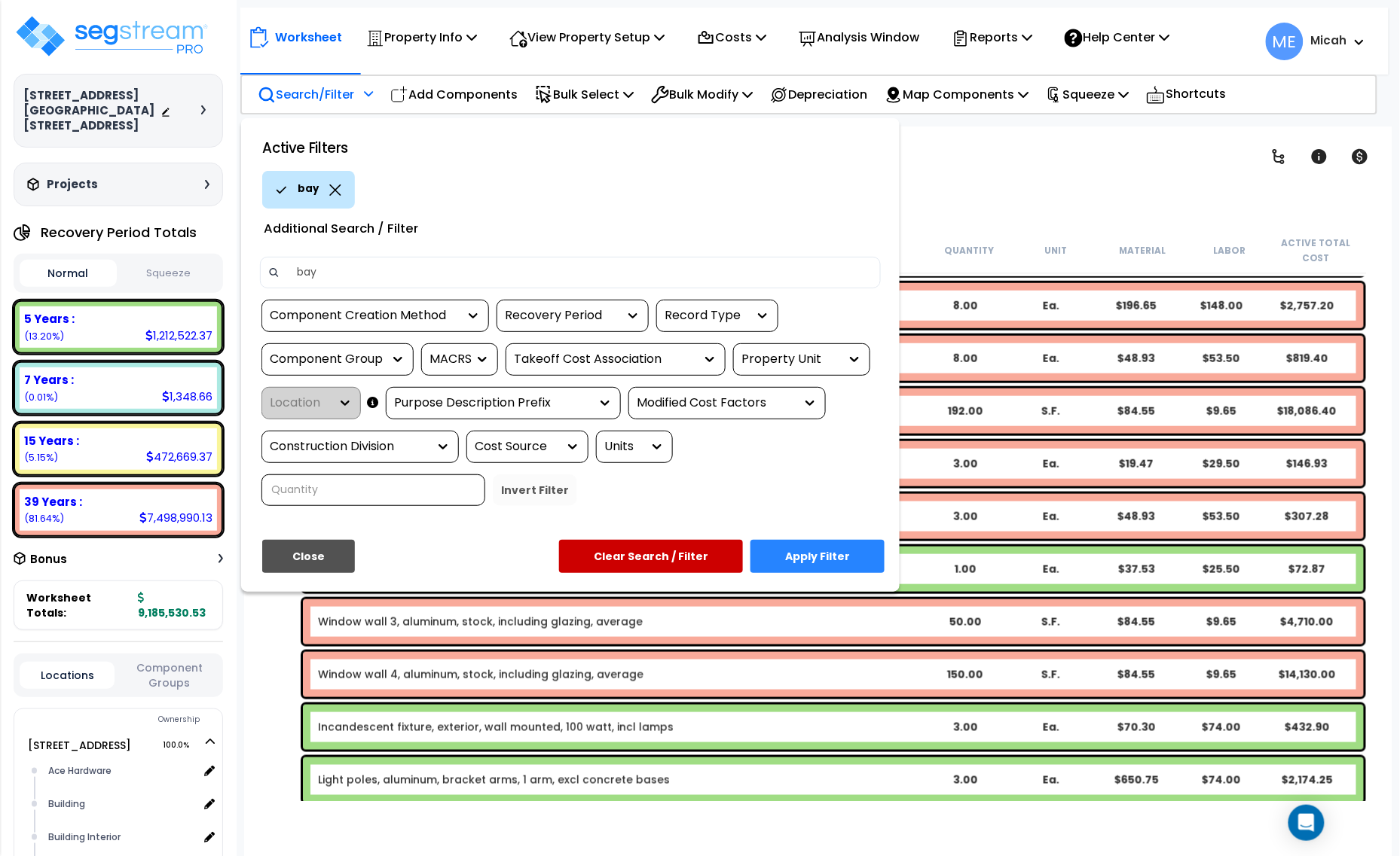
type input "bay"
click at [827, 552] on button "Apply Filter" at bounding box center [817, 557] width 134 height 33
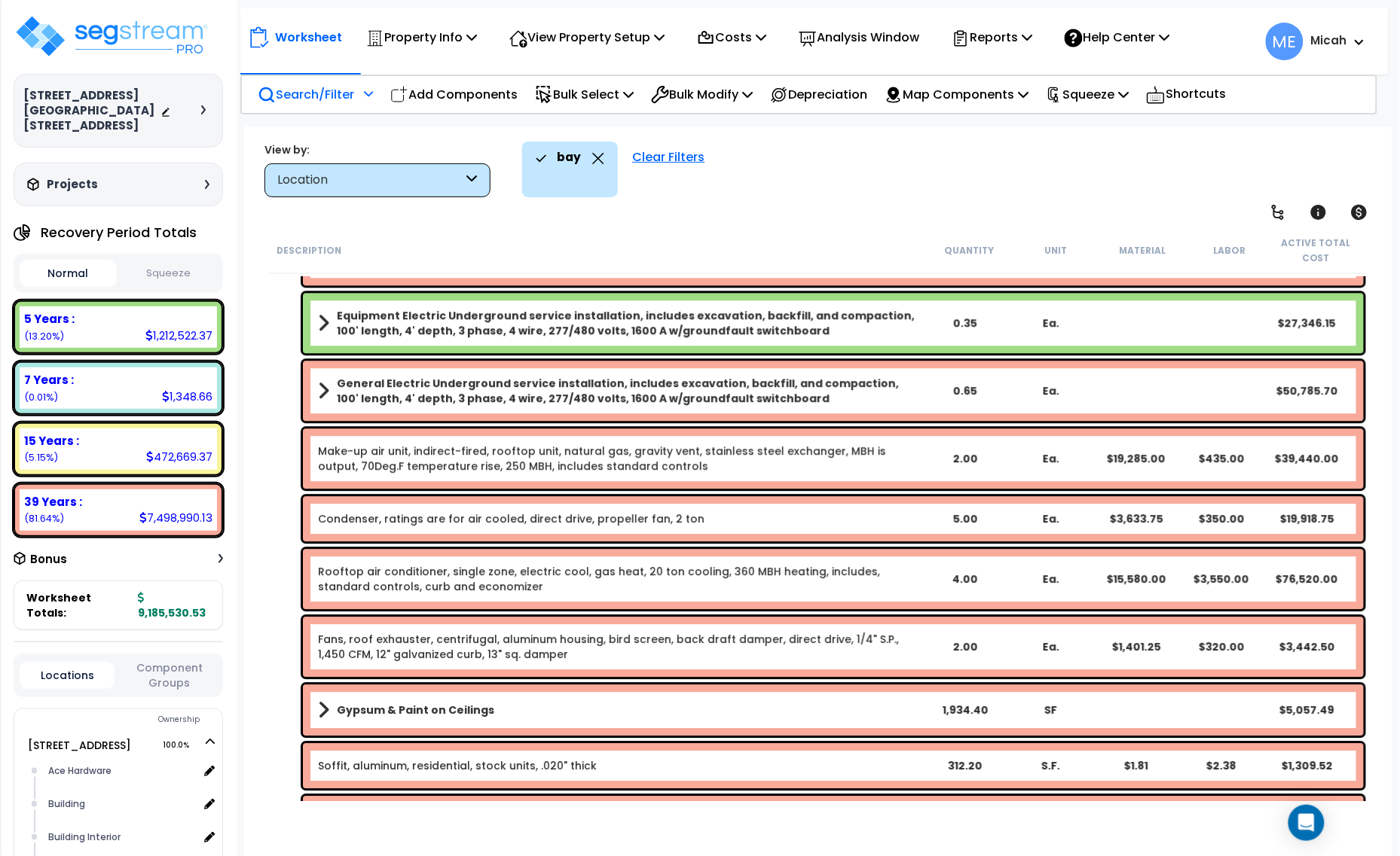
scroll to position [1318, 0]
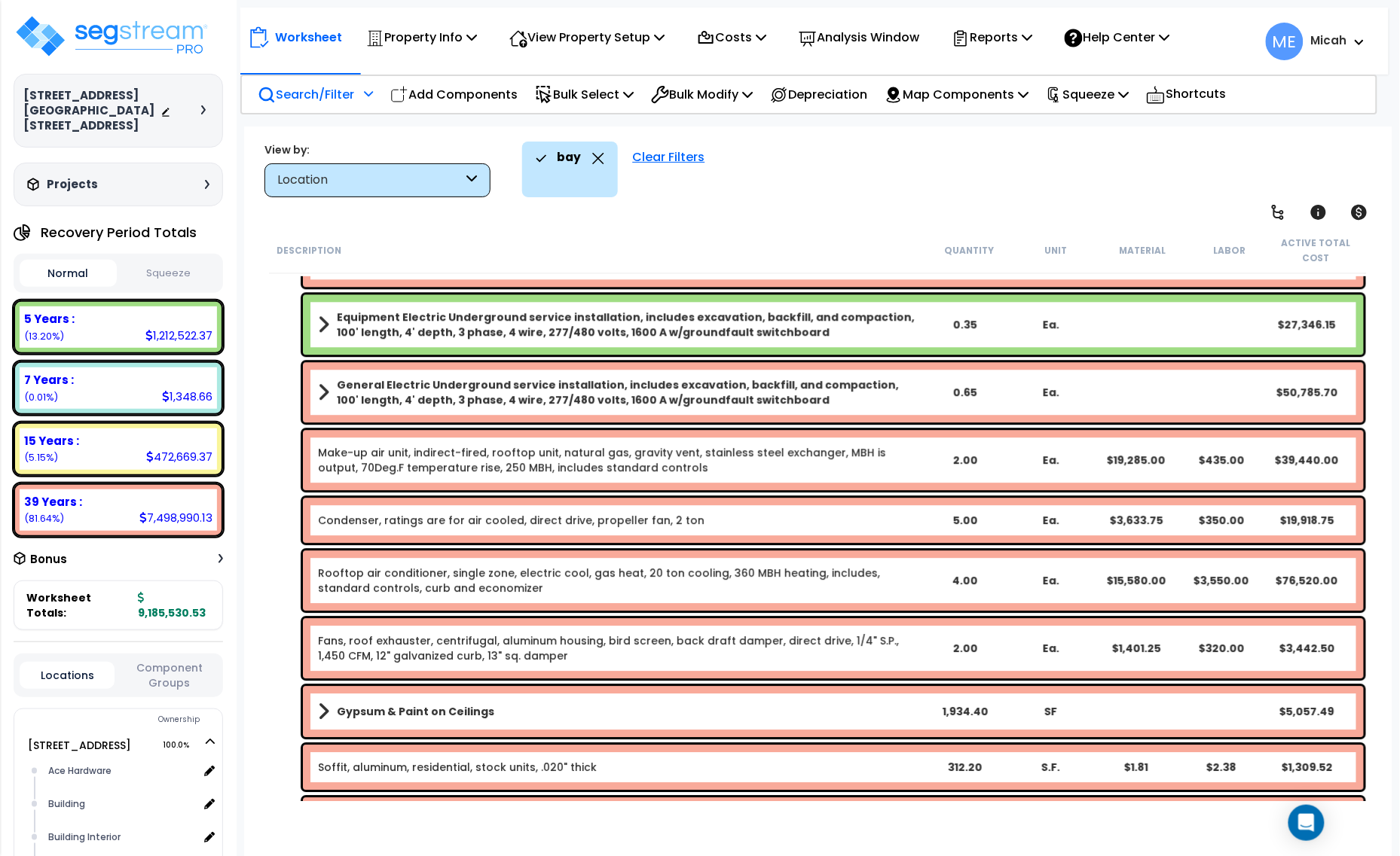
click at [676, 149] on div "Clear Filters" at bounding box center [669, 169] width 87 height 56
click at [335, 87] on p "Search/Filter" at bounding box center [306, 94] width 97 height 21
click at [370, 92] on icon at bounding box center [368, 93] width 9 height 11
click at [327, 90] on p "Search/Filter" at bounding box center [306, 94] width 97 height 21
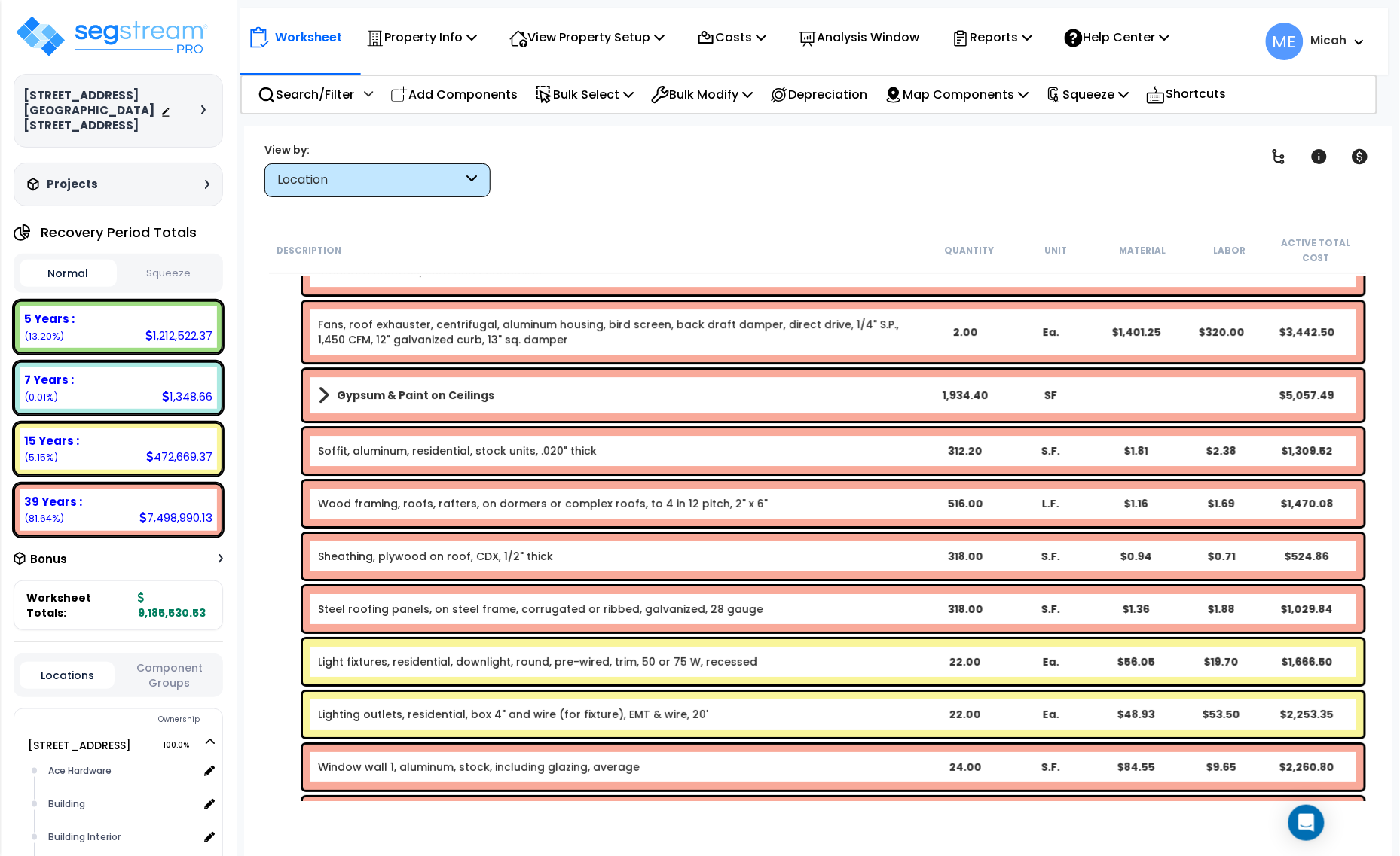
scroll to position [1601, 0]
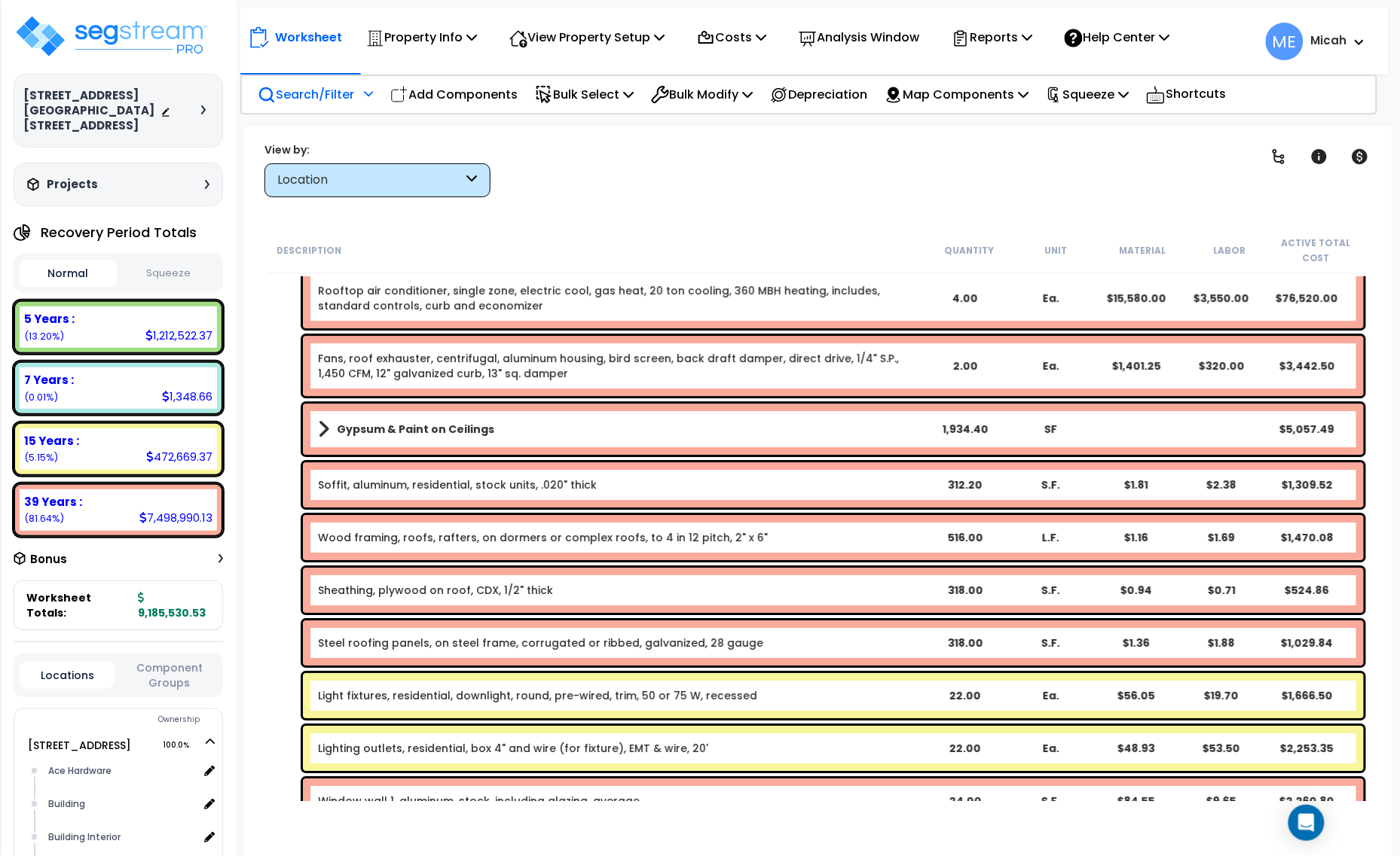
click at [344, 94] on p "Search/Filter" at bounding box center [306, 94] width 97 height 21
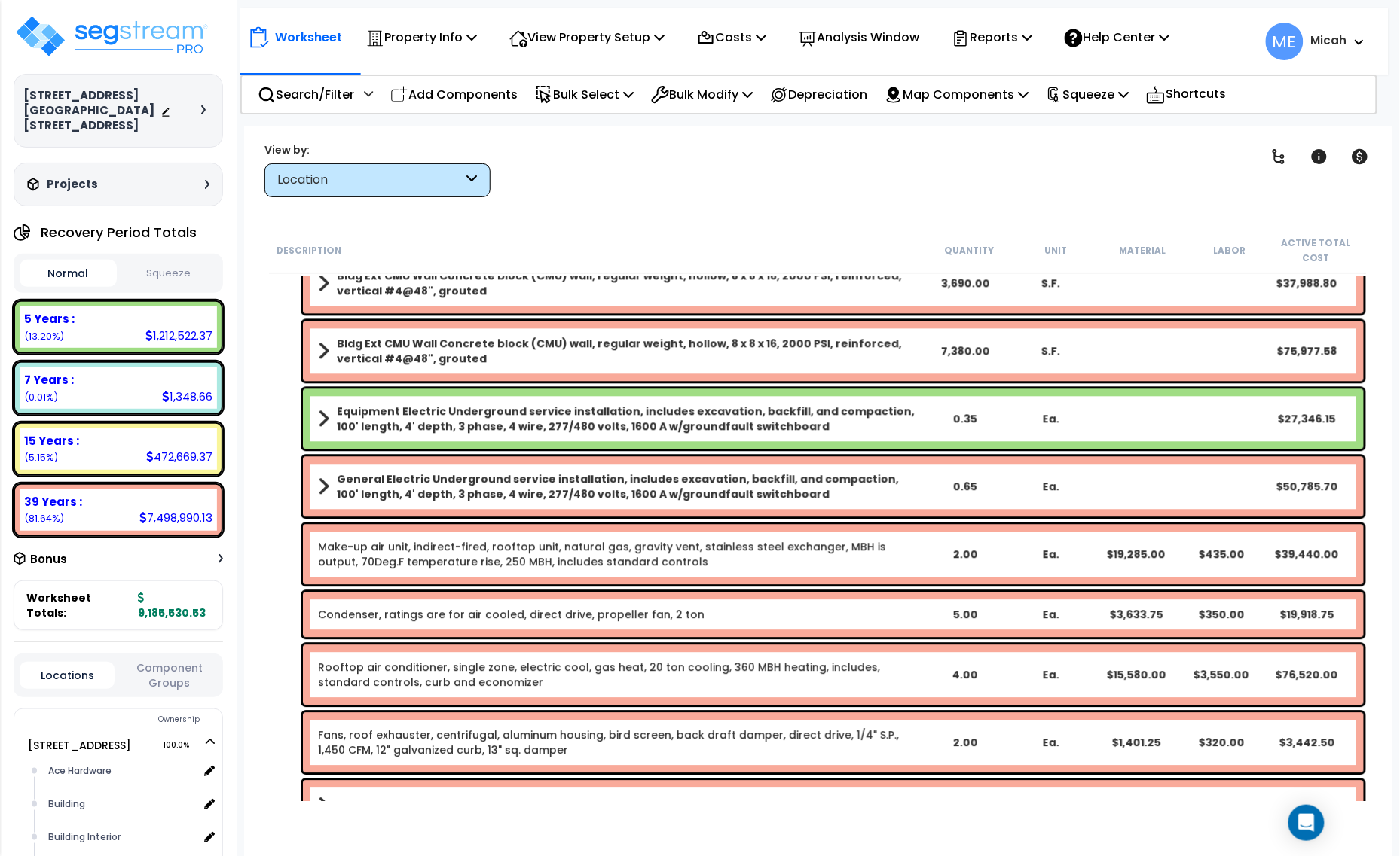
click at [450, 187] on div "Location" at bounding box center [371, 181] width 186 height 18
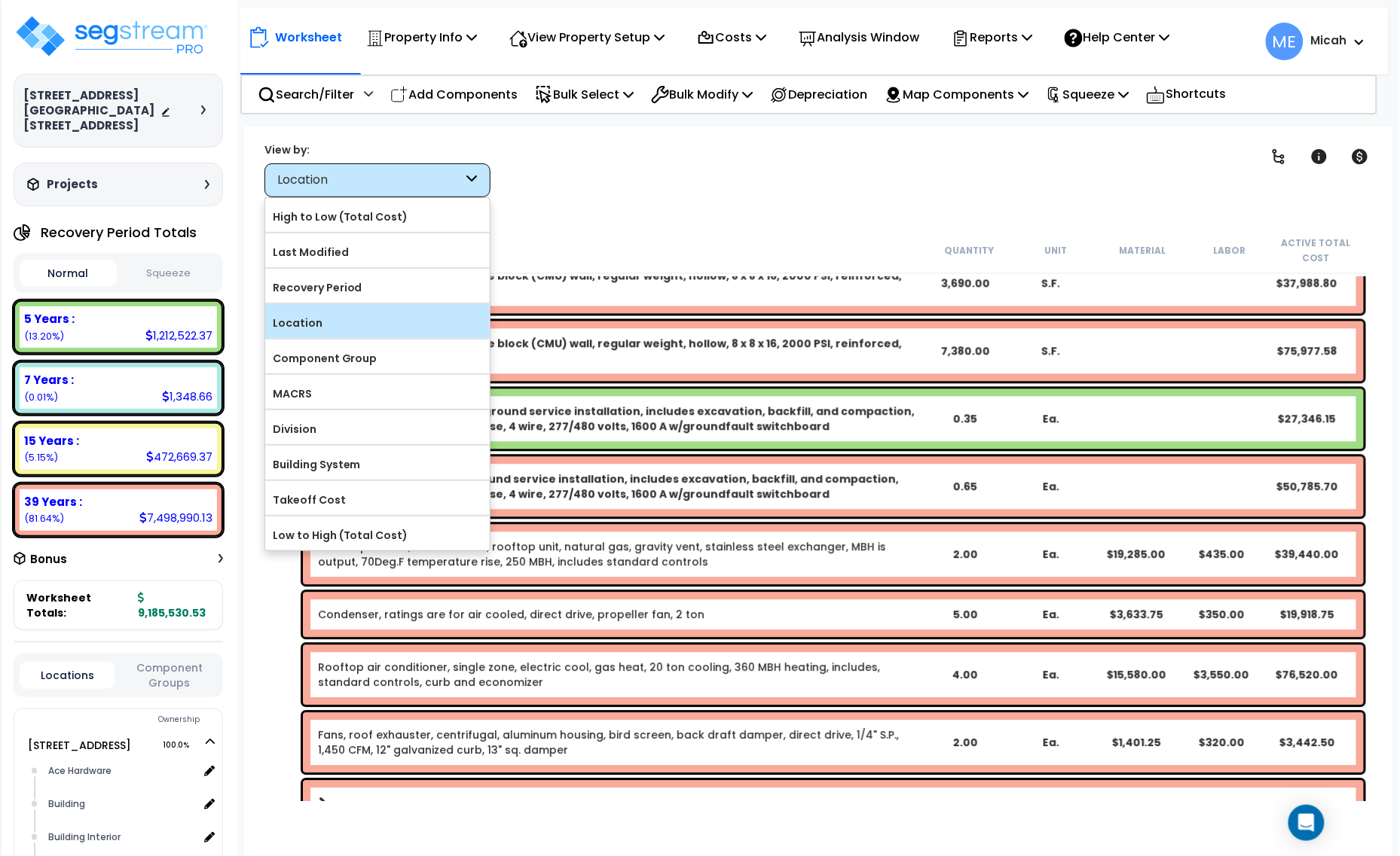
click at [429, 321] on label "Location" at bounding box center [377, 322] width 225 height 22
click at [0, 0] on input "Location" at bounding box center [0, 0] width 0 height 0
click at [319, 333] on label "Location" at bounding box center [377, 322] width 225 height 22
click at [0, 0] on input "Location" at bounding box center [0, 0] width 0 height 0
click at [363, 321] on label "Location" at bounding box center [377, 322] width 225 height 22
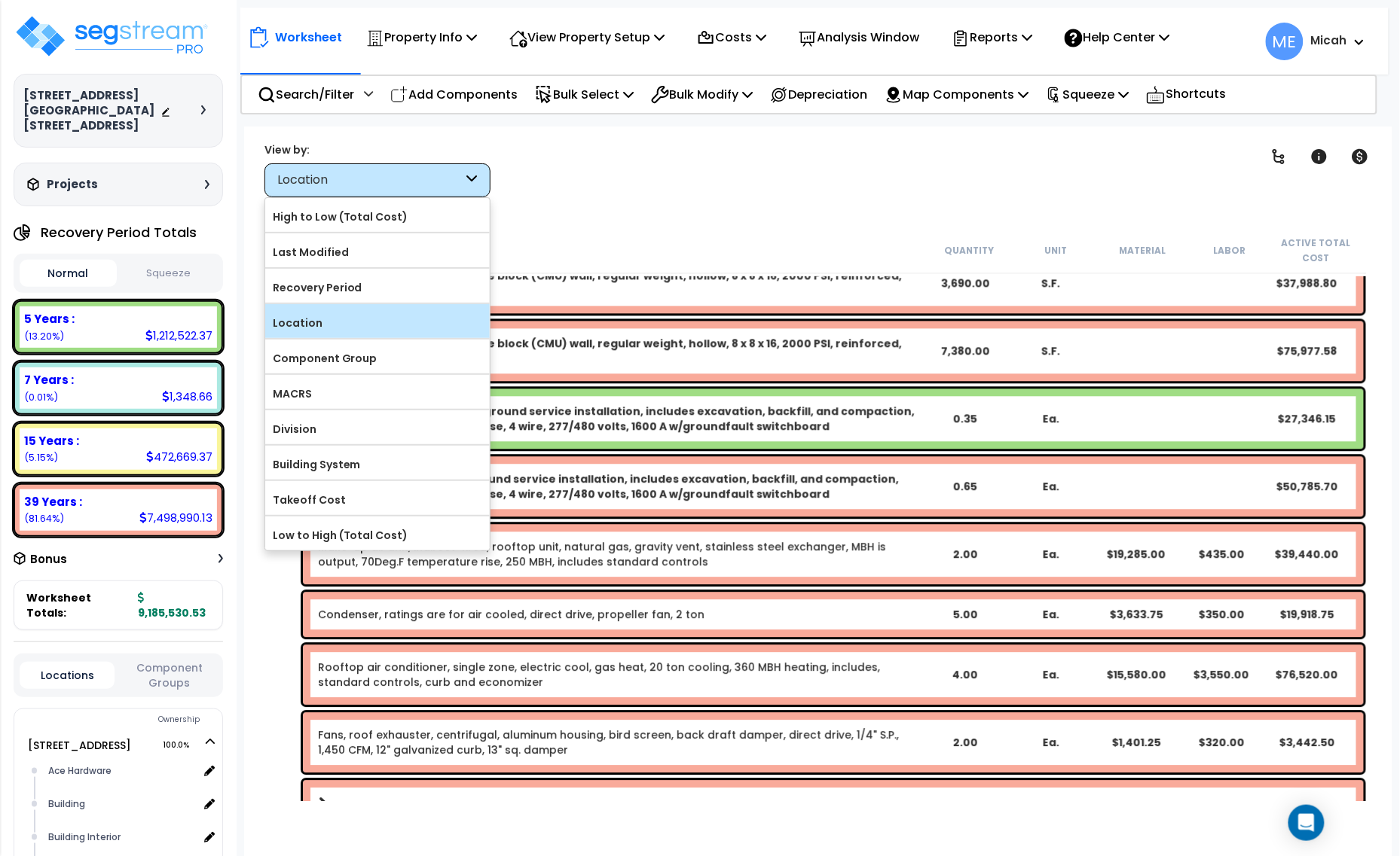
click at [0, 0] on input "Location" at bounding box center [0, 0] width 0 height 0
click at [362, 321] on label "Location" at bounding box center [377, 322] width 225 height 22
click at [0, 0] on input "Location" at bounding box center [0, 0] width 0 height 0
click at [398, 332] on label "Location" at bounding box center [377, 322] width 225 height 22
click at [0, 0] on input "Location" at bounding box center [0, 0] width 0 height 0
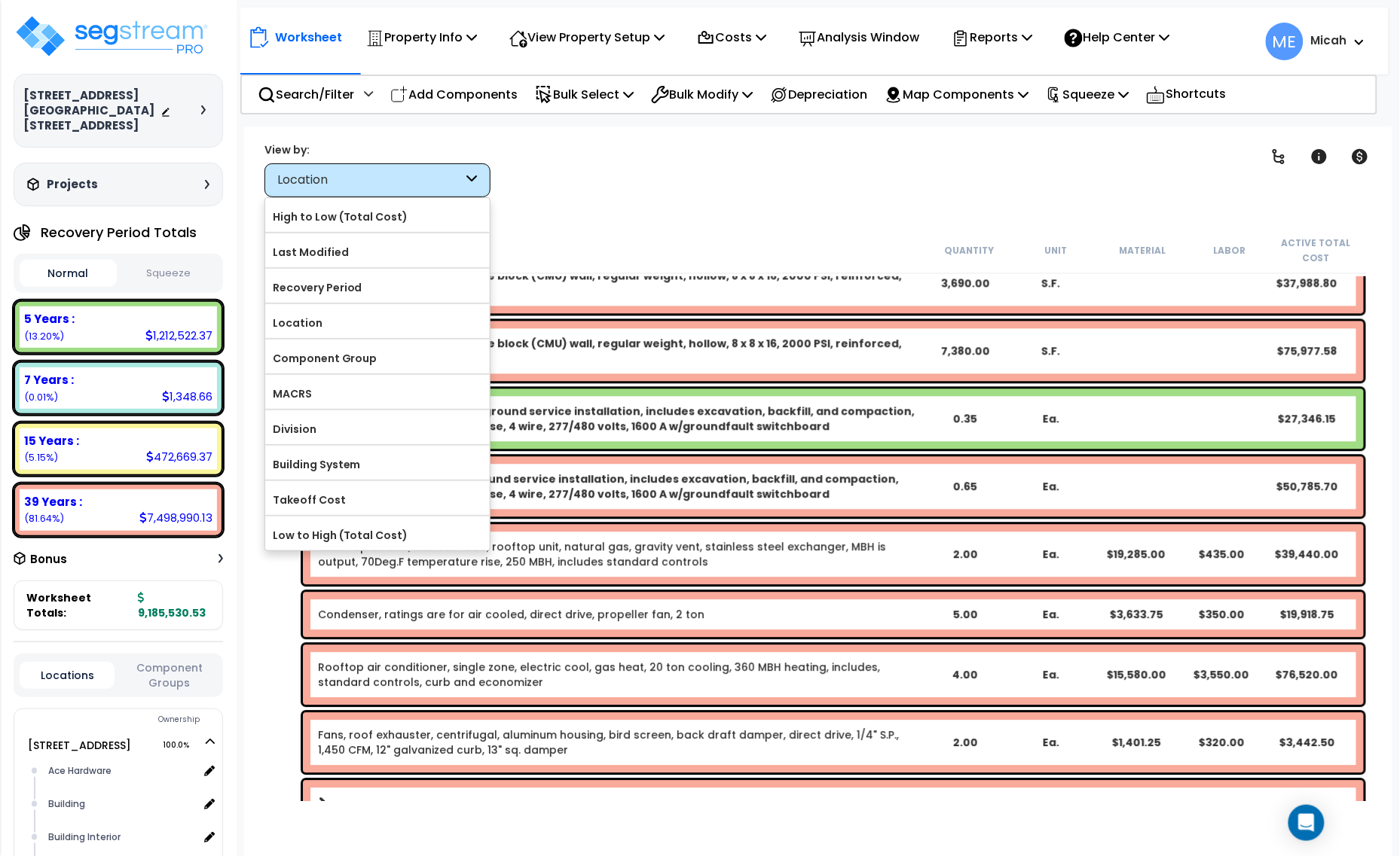
click at [683, 172] on div "bay Clear Filters" at bounding box center [871, 169] width 723 height 56
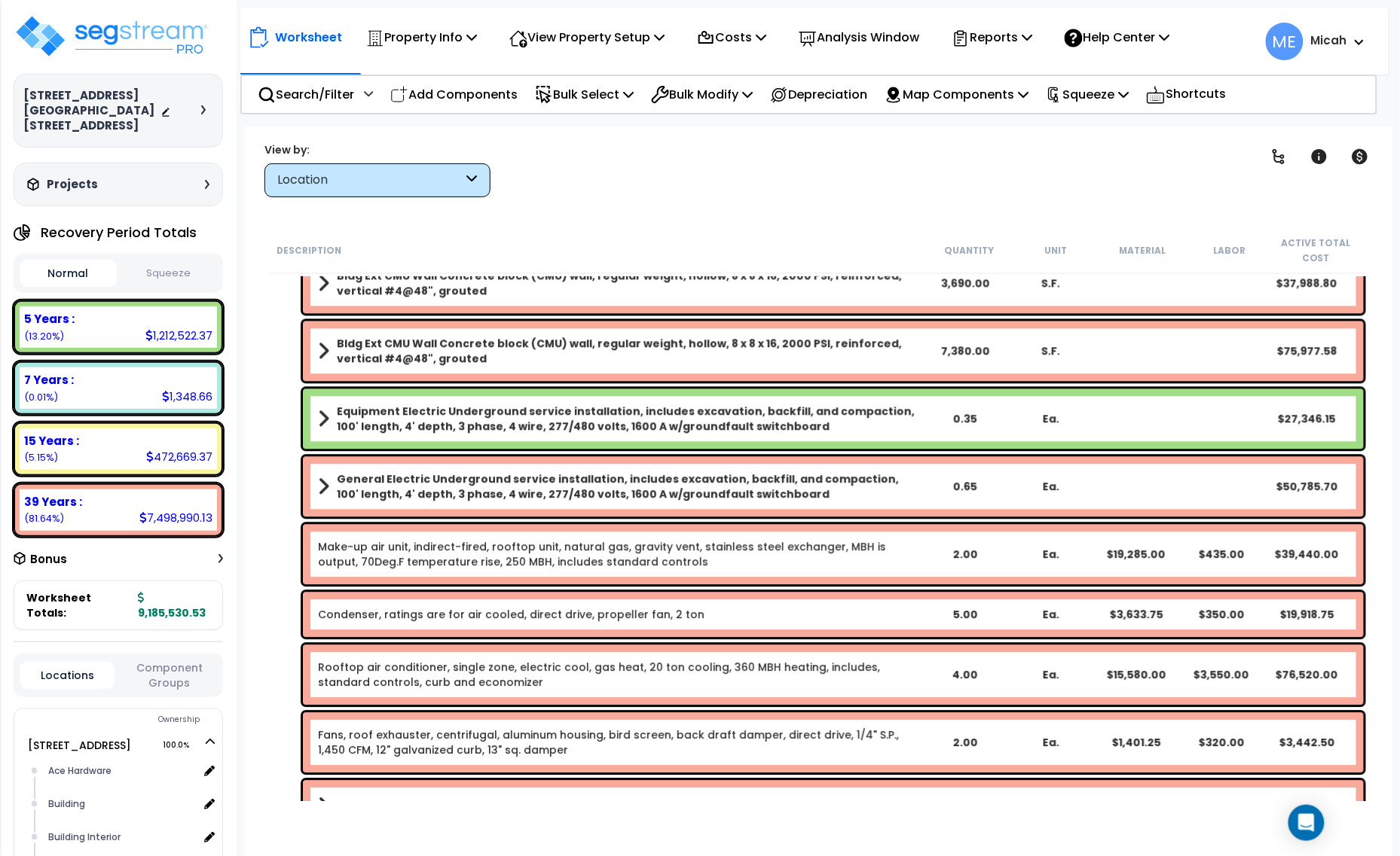
click at [363, 179] on div "Location" at bounding box center [371, 181] width 186 height 18
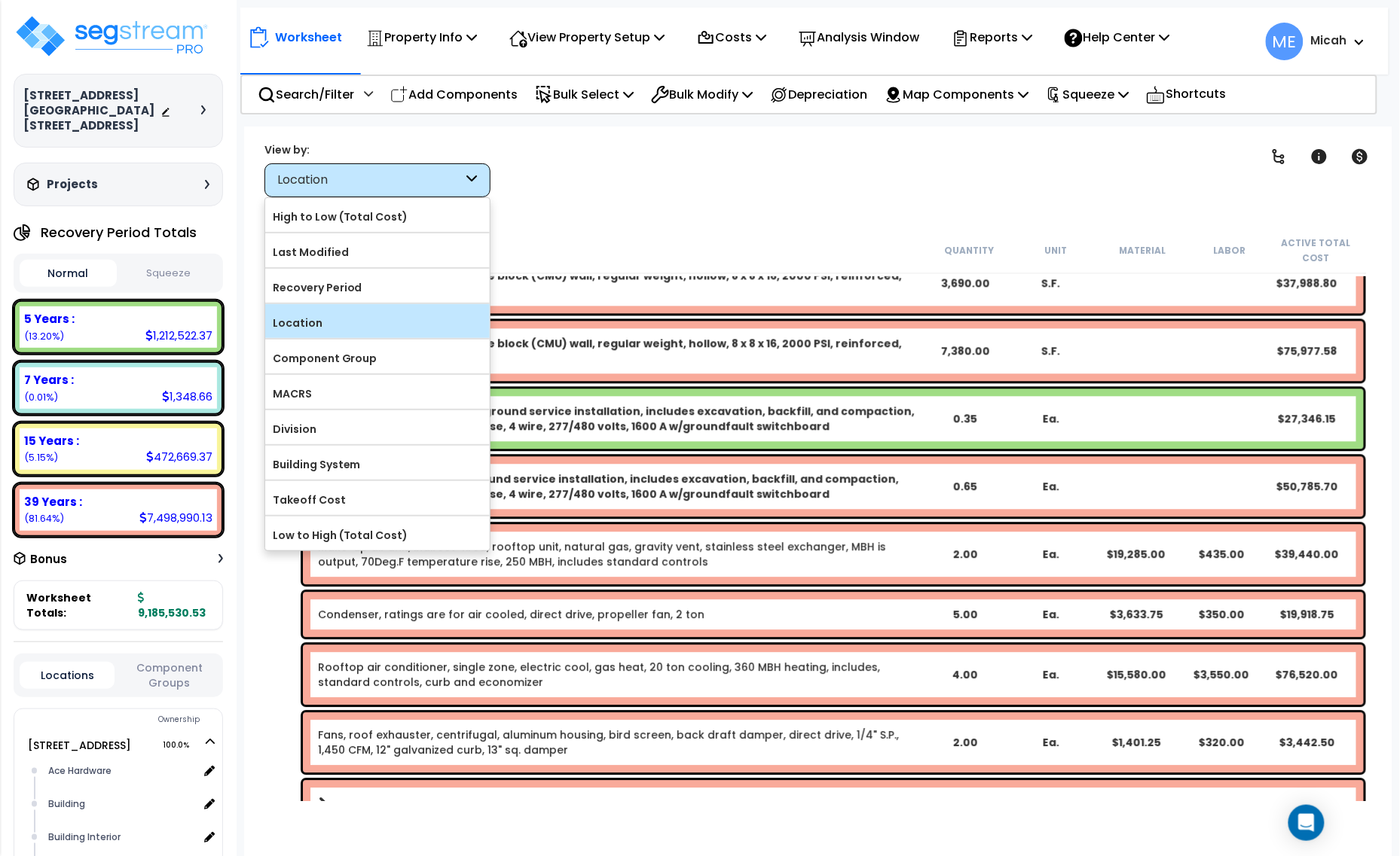
click at [347, 326] on label "Location" at bounding box center [377, 322] width 225 height 22
click at [0, 0] on input "Location" at bounding box center [0, 0] width 0 height 0
click at [668, 228] on div "Description Quantity Unit Material Labor Active Total Cost" at bounding box center [818, 251] width 1099 height 47
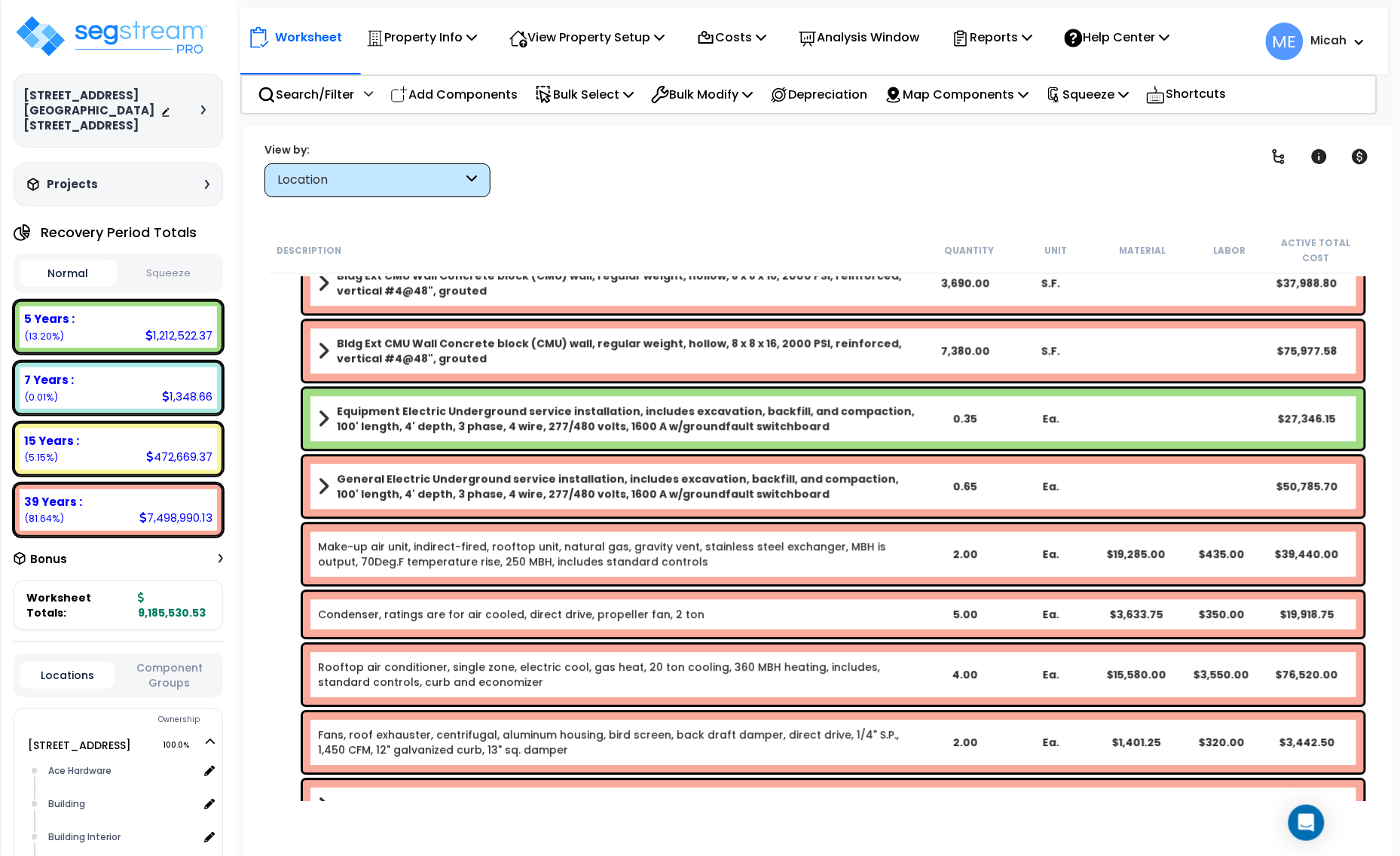
click at [1357, 43] on icon at bounding box center [1359, 42] width 9 height 6
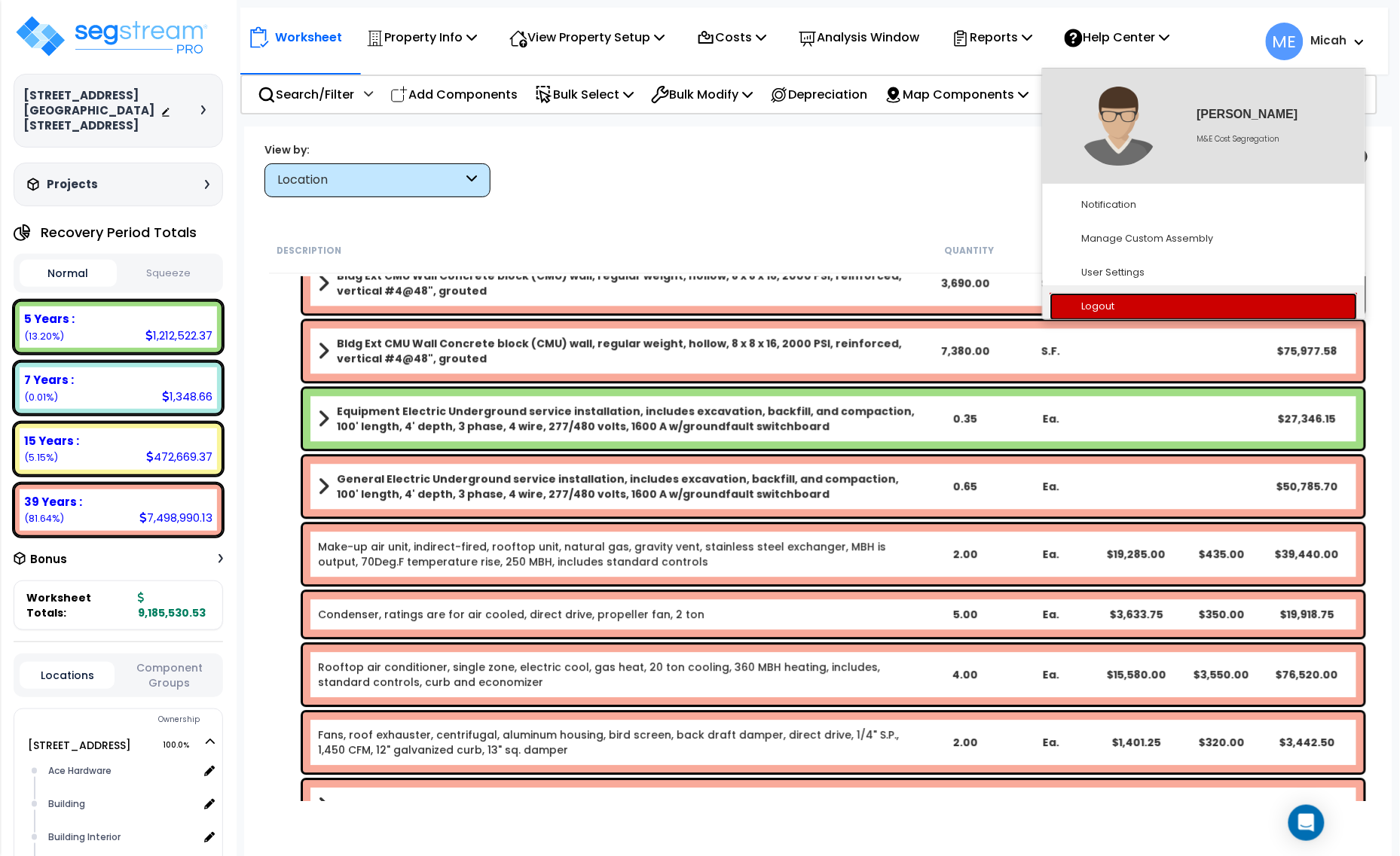
click at [1085, 309] on link "Logout" at bounding box center [1203, 307] width 307 height 28
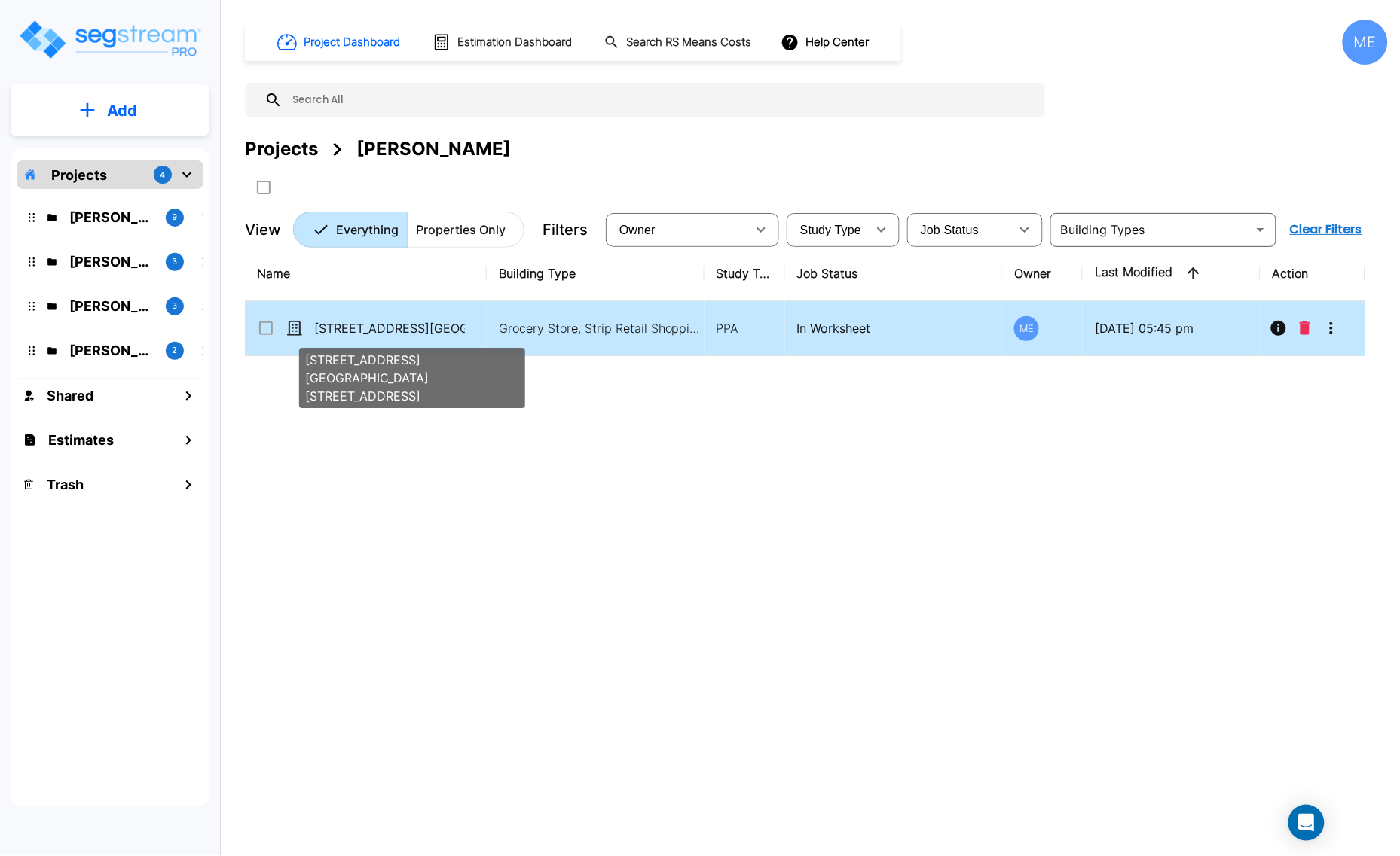
click at [375, 321] on p "[STREET_ADDRESS][GEOGRAPHIC_DATA][STREET_ADDRESS]" at bounding box center [389, 328] width 151 height 18
checkbox input "true"
click at [375, 321] on p "[STREET_ADDRESS][GEOGRAPHIC_DATA][STREET_ADDRESS]" at bounding box center [389, 328] width 151 height 18
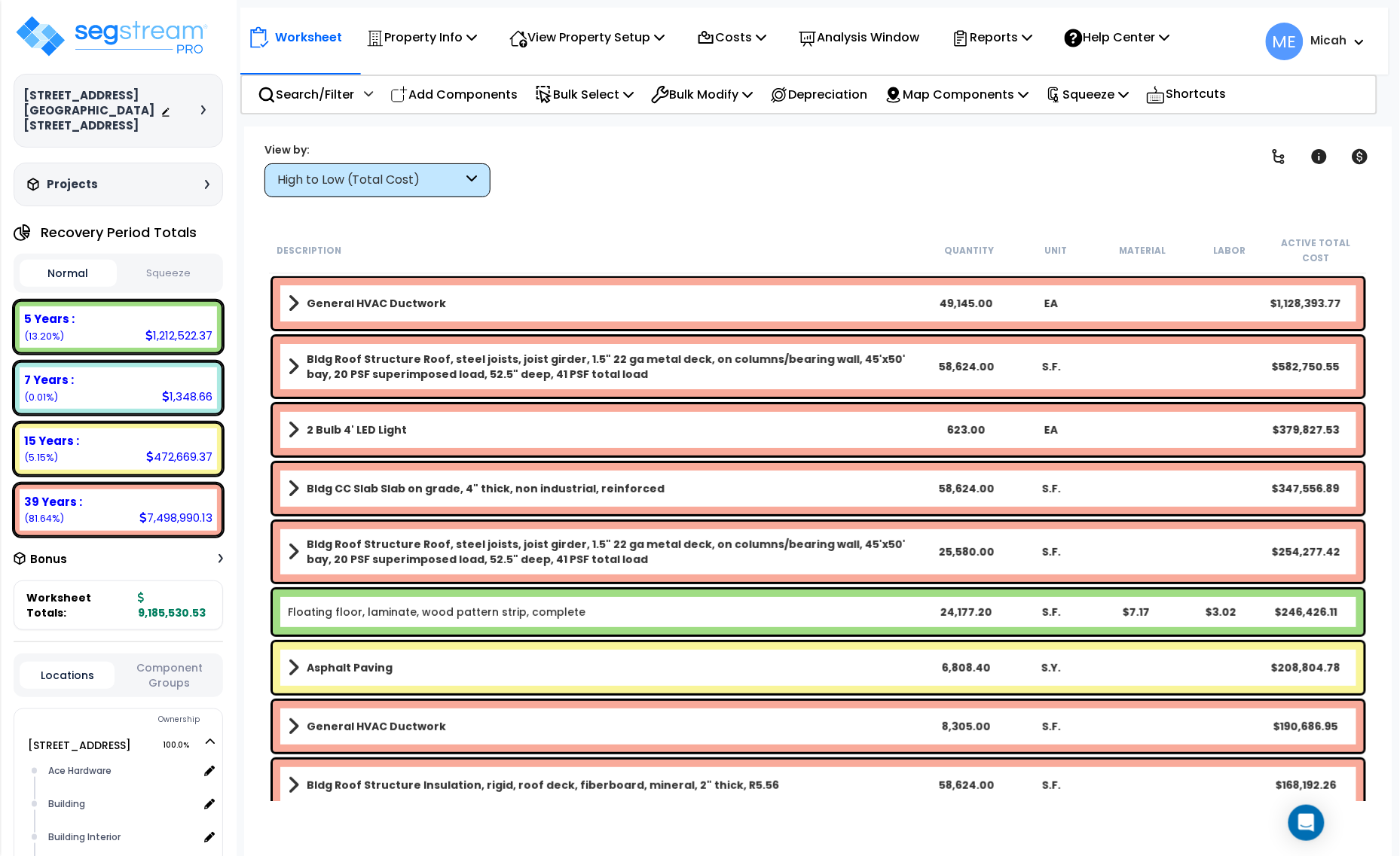
click at [475, 182] on icon at bounding box center [472, 181] width 11 height 18
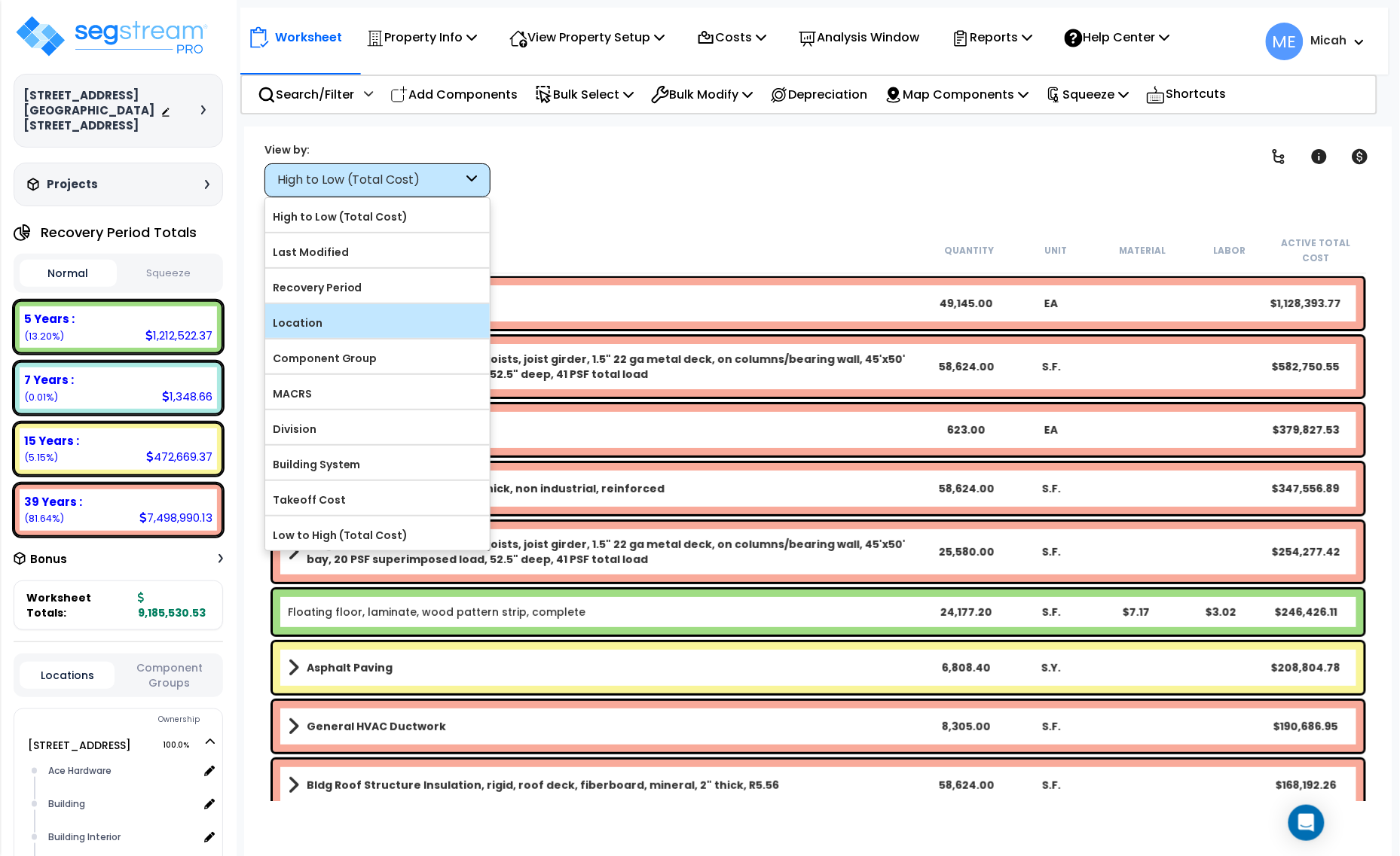
click at [360, 331] on label "Location" at bounding box center [377, 322] width 225 height 22
click at [0, 0] on input "Location" at bounding box center [0, 0] width 0 height 0
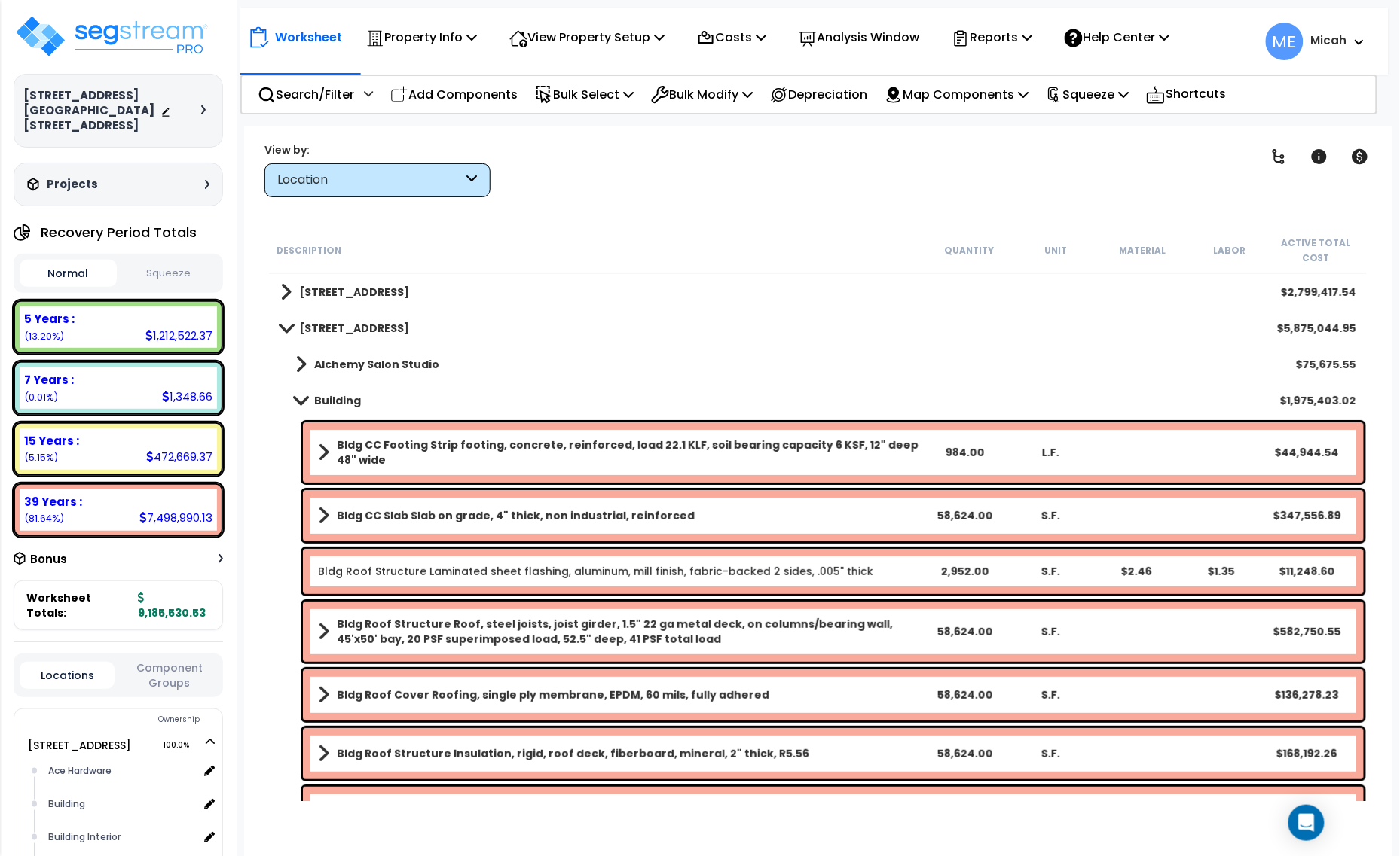
click at [301, 358] on span at bounding box center [301, 364] width 12 height 21
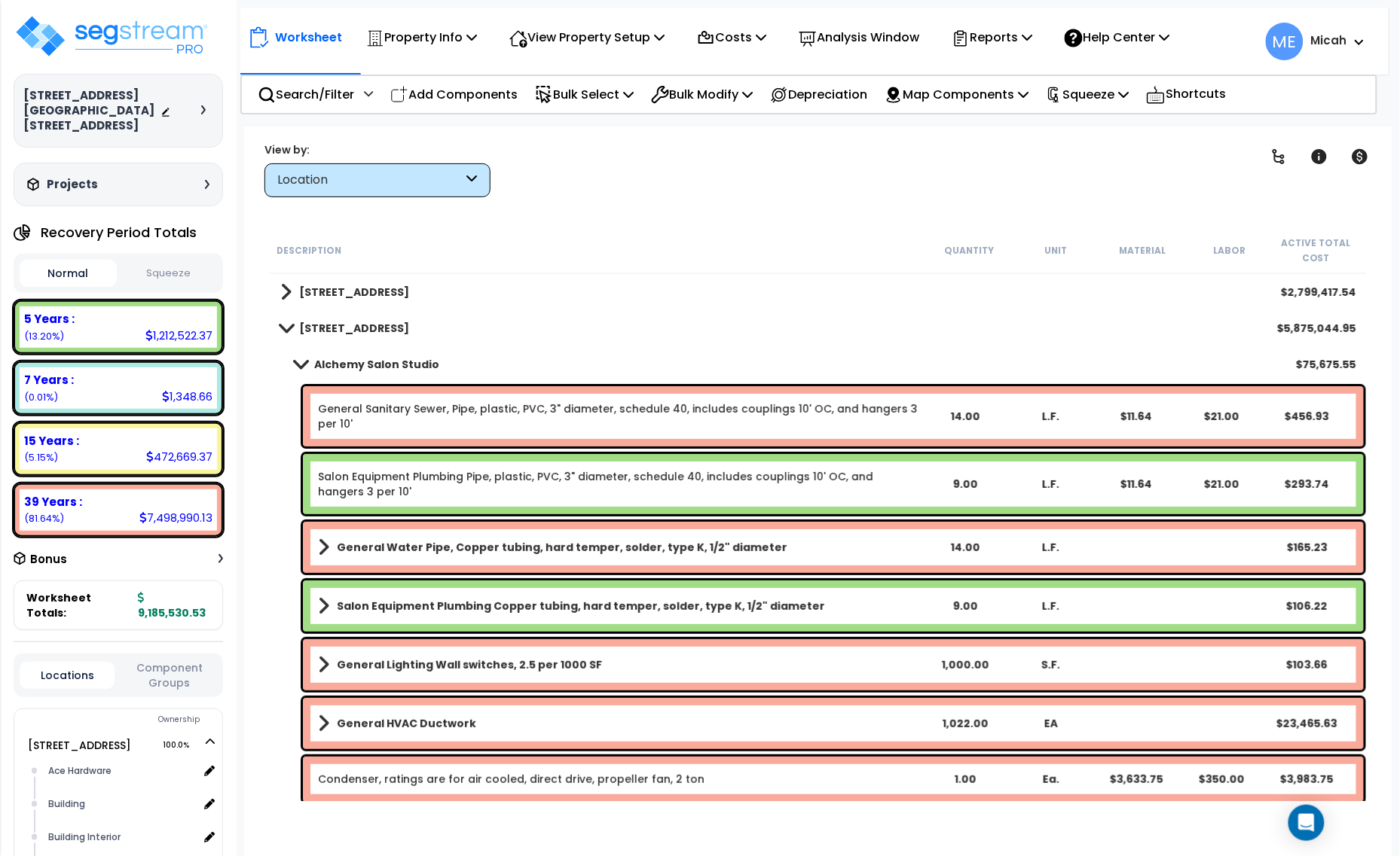
click at [301, 363] on span at bounding box center [301, 364] width 22 height 12
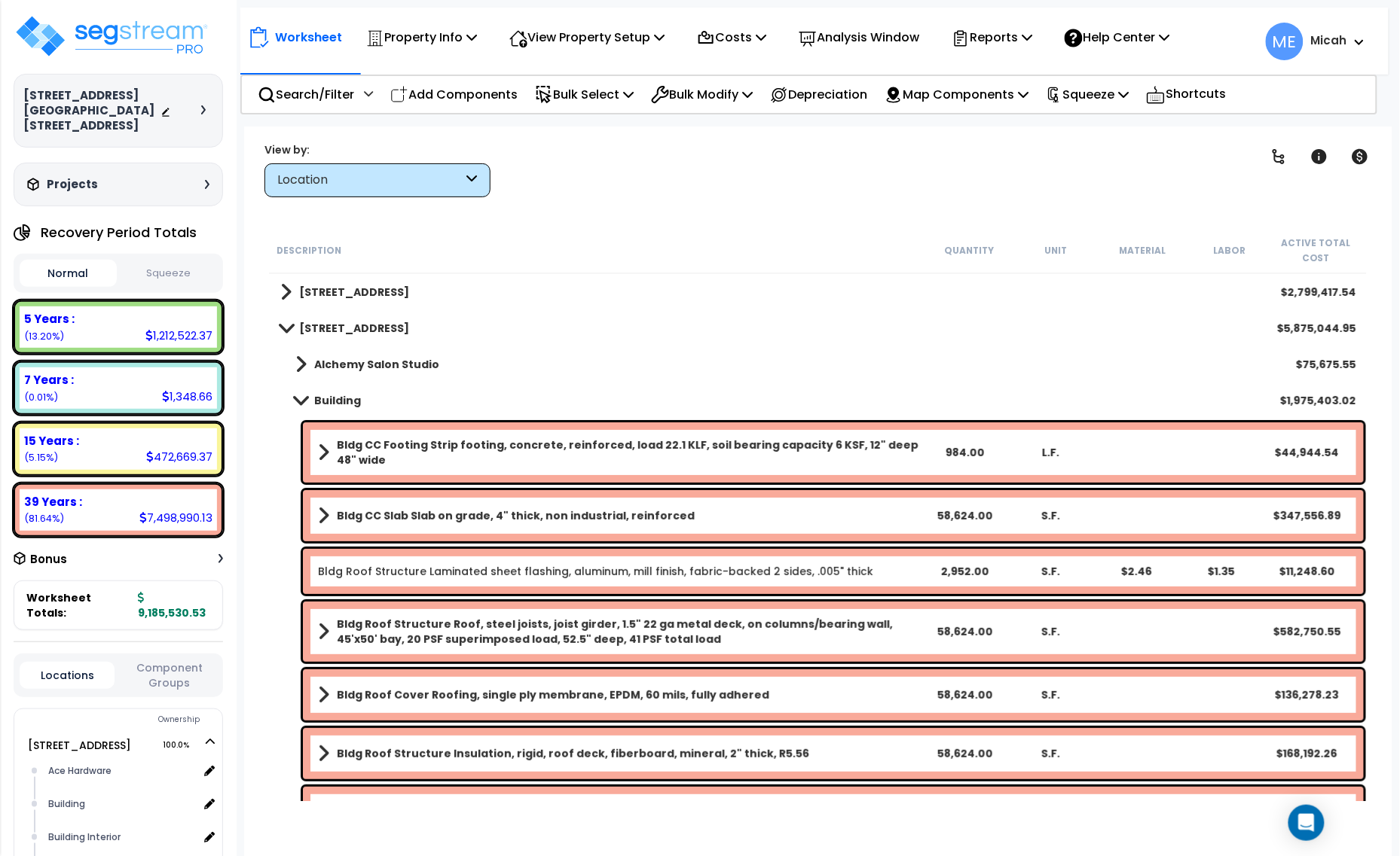
click at [305, 398] on span at bounding box center [301, 401] width 22 height 12
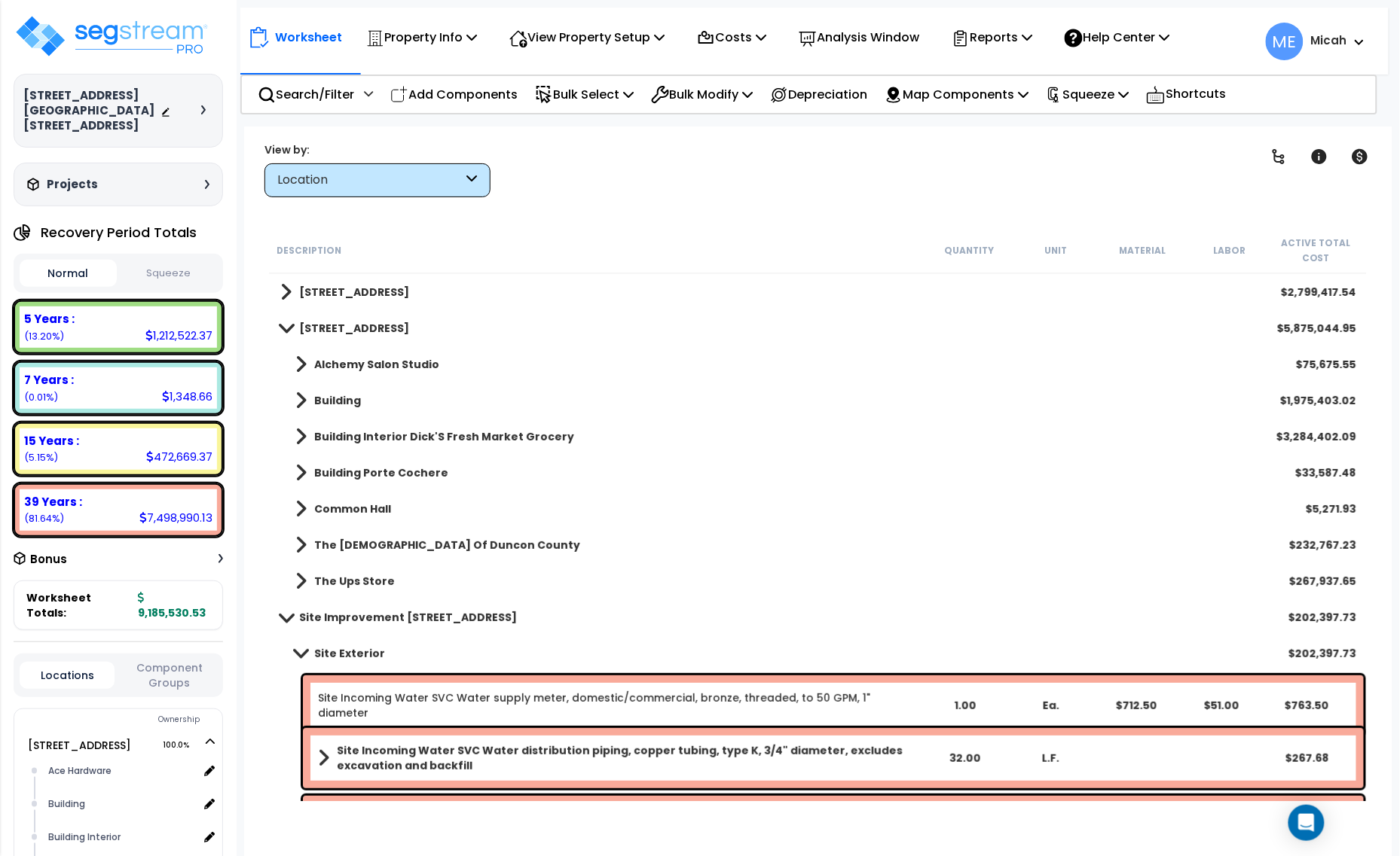
click at [295, 363] on span at bounding box center [301, 364] width 12 height 21
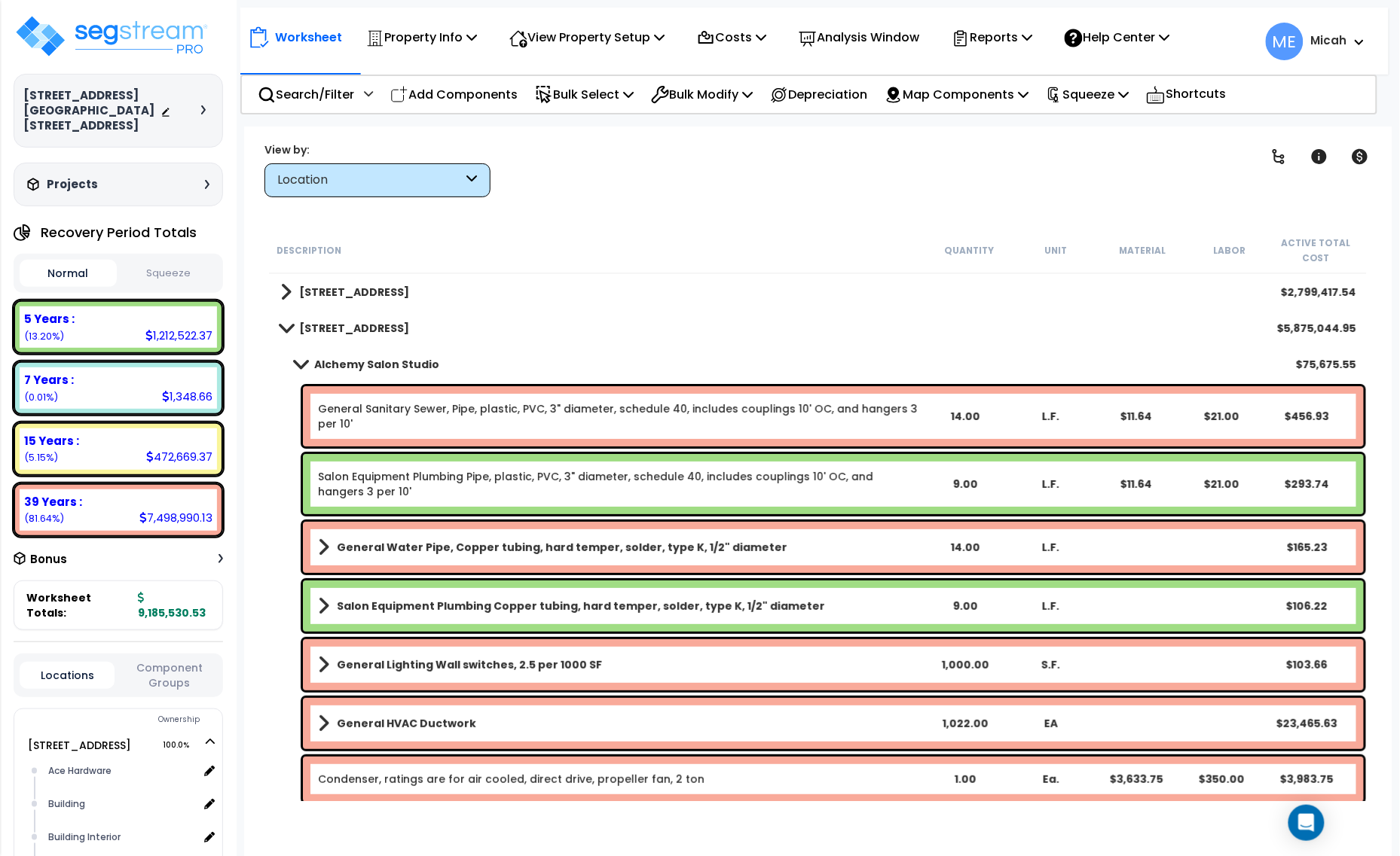
click at [303, 360] on span at bounding box center [301, 364] width 22 height 12
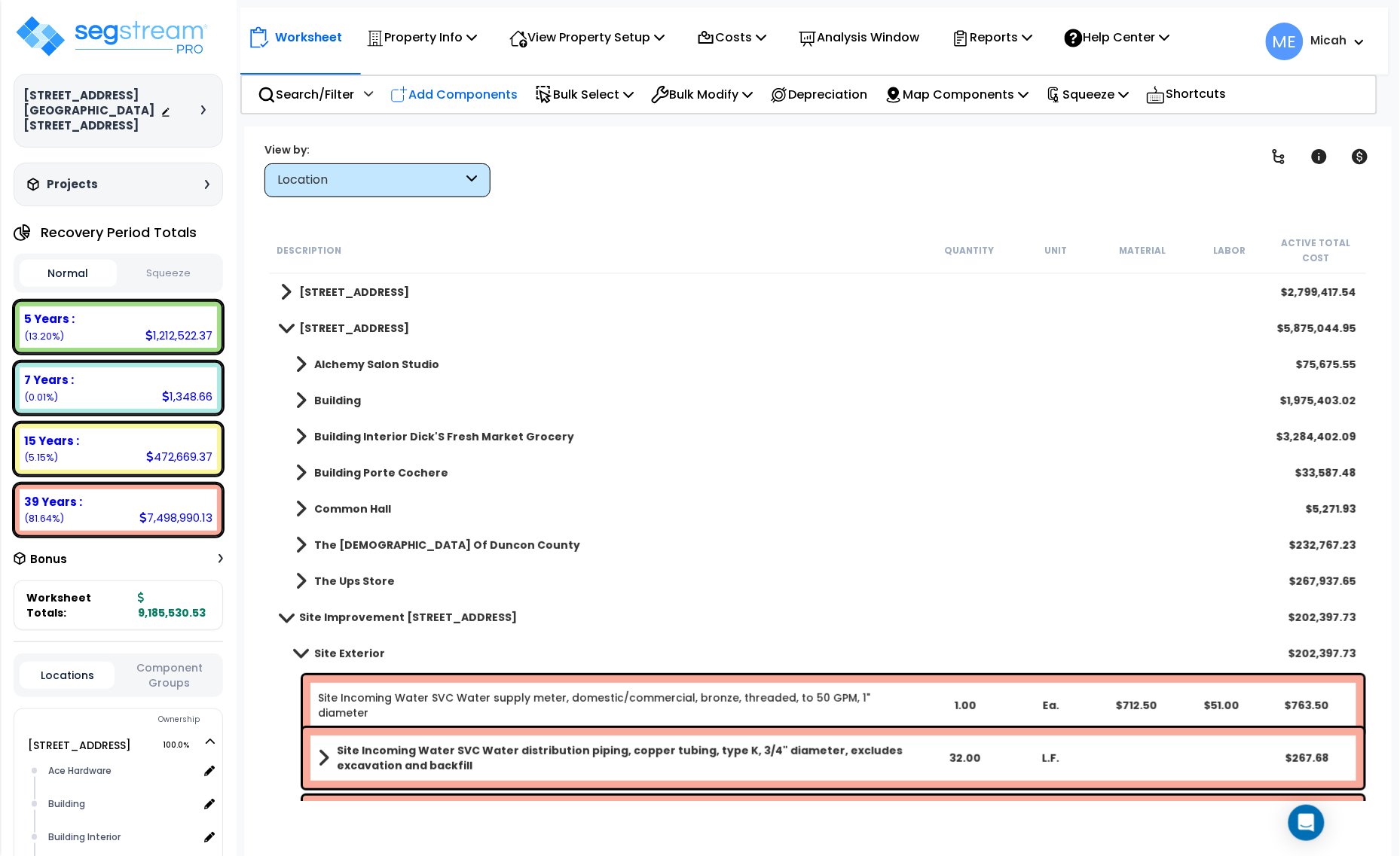
click at [475, 91] on p "Add Components" at bounding box center [454, 94] width 127 height 21
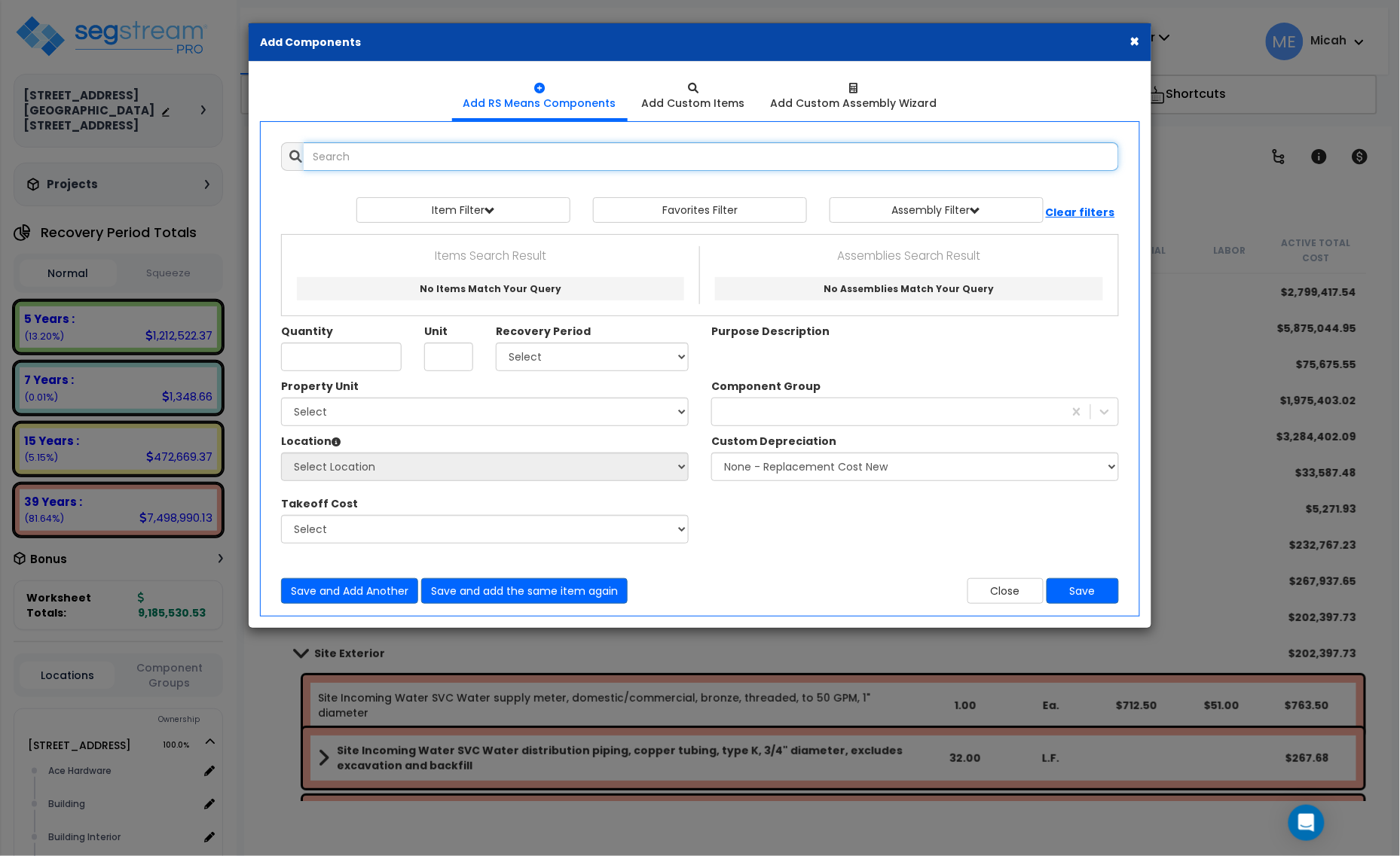
select select
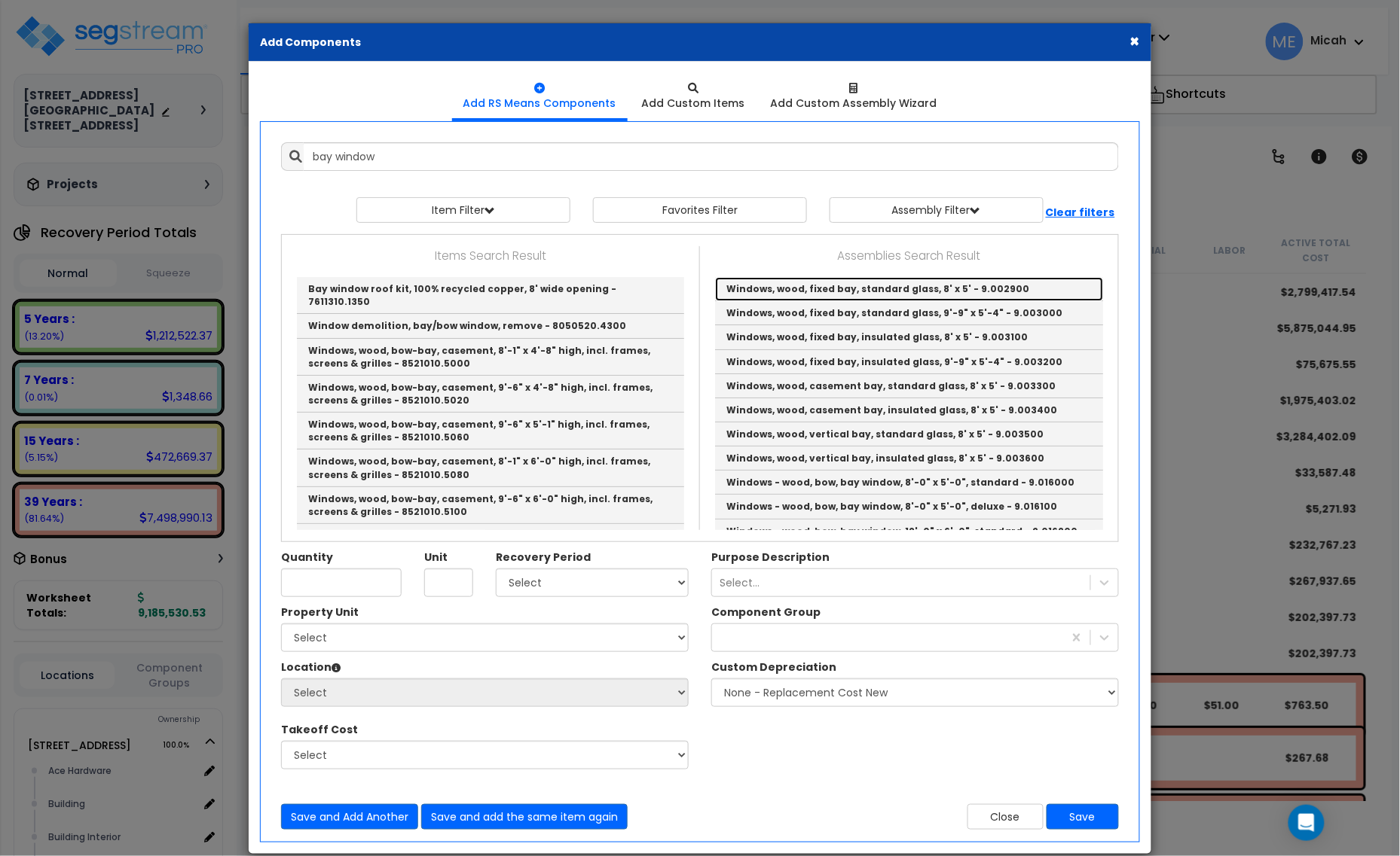
click at [856, 287] on link "Windows, wood, fixed bay, standard glass, 8' x 5' - 9.002900" at bounding box center [908, 289] width 388 height 24
type input "Windows, wood, fixed bay, standard glass, 8' x 5' - 9.002900"
type input "Ea."
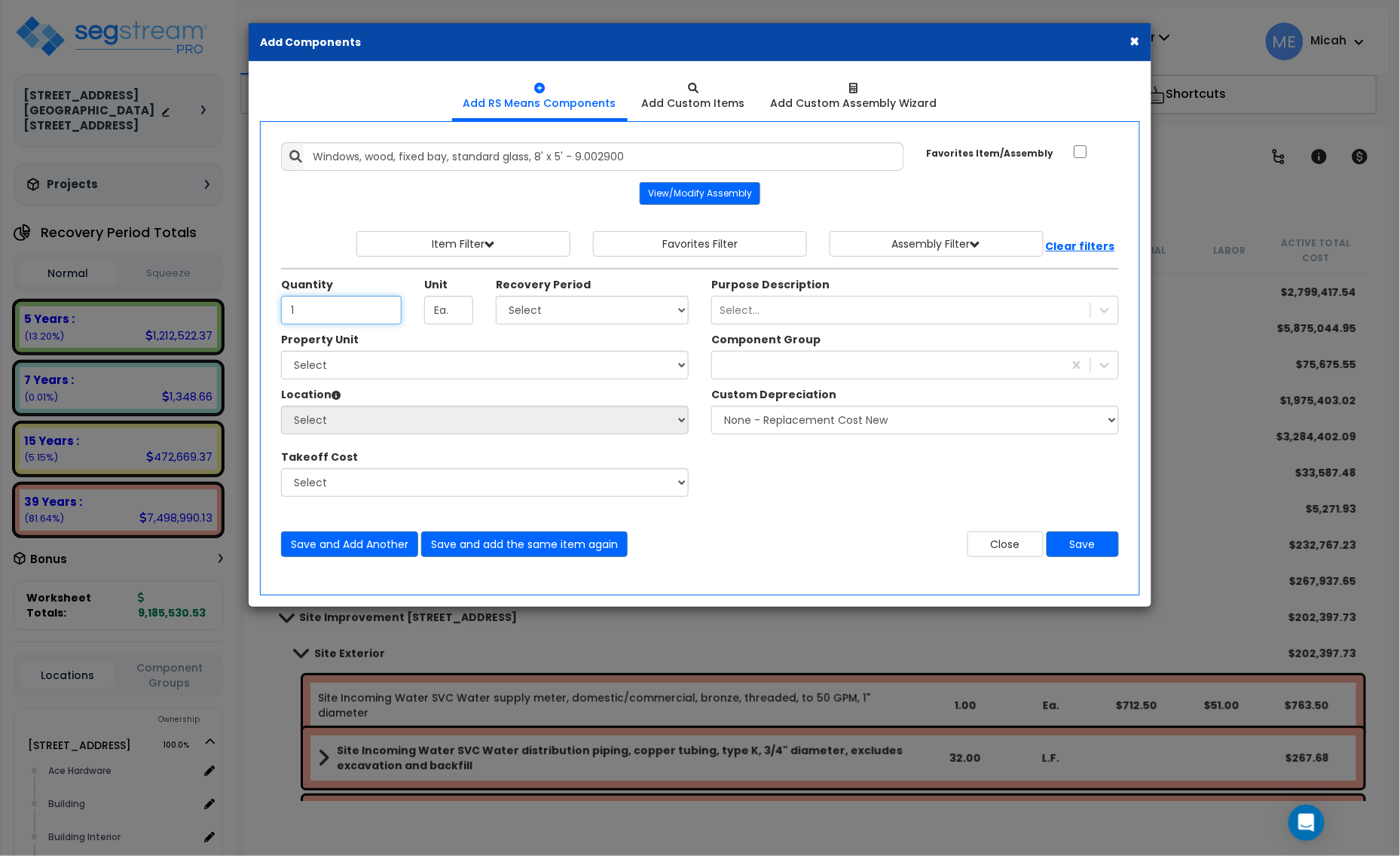
type input "1"
click at [579, 305] on select "Select 5 Years 7 Years 15 Years 20 Years 39 Years 27.5 Year" at bounding box center [591, 310] width 193 height 28
select select "39Y"
click at [497, 297] on select "Select 5 Years 7 Years 15 Years 20 Years 39 Years 27.5 Year" at bounding box center [591, 310] width 193 height 28
click at [479, 375] on select "Select [STREET_ADDRESS] [STREET_ADDRESS] Site Improvement [STREET_ADDRESS] Site…" at bounding box center [484, 364] width 408 height 28
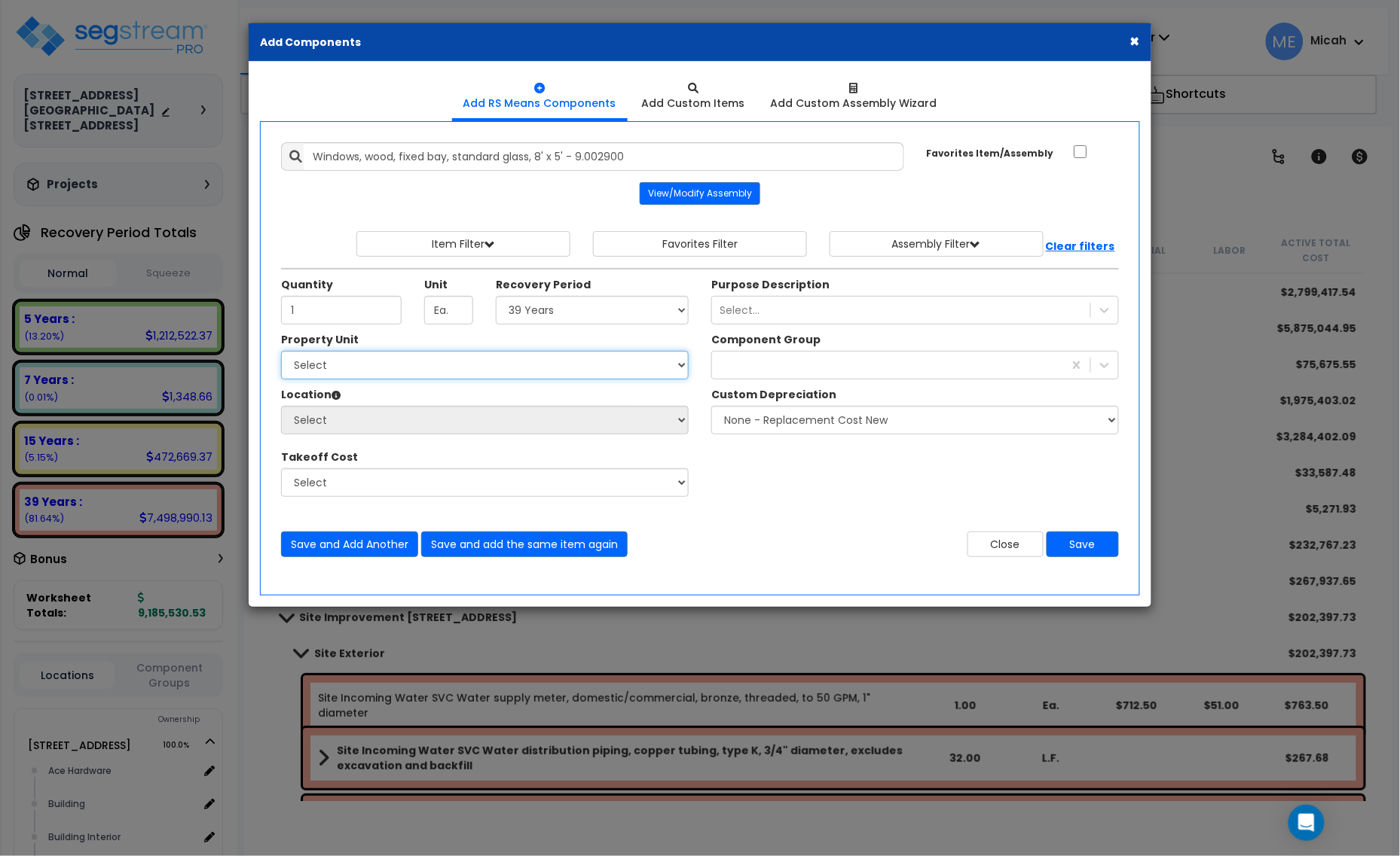
select select "161428"
click at [281, 353] on select "Select [STREET_ADDRESS] [STREET_ADDRESS] Site Improvement [STREET_ADDRESS] Site…" at bounding box center [484, 364] width 408 height 28
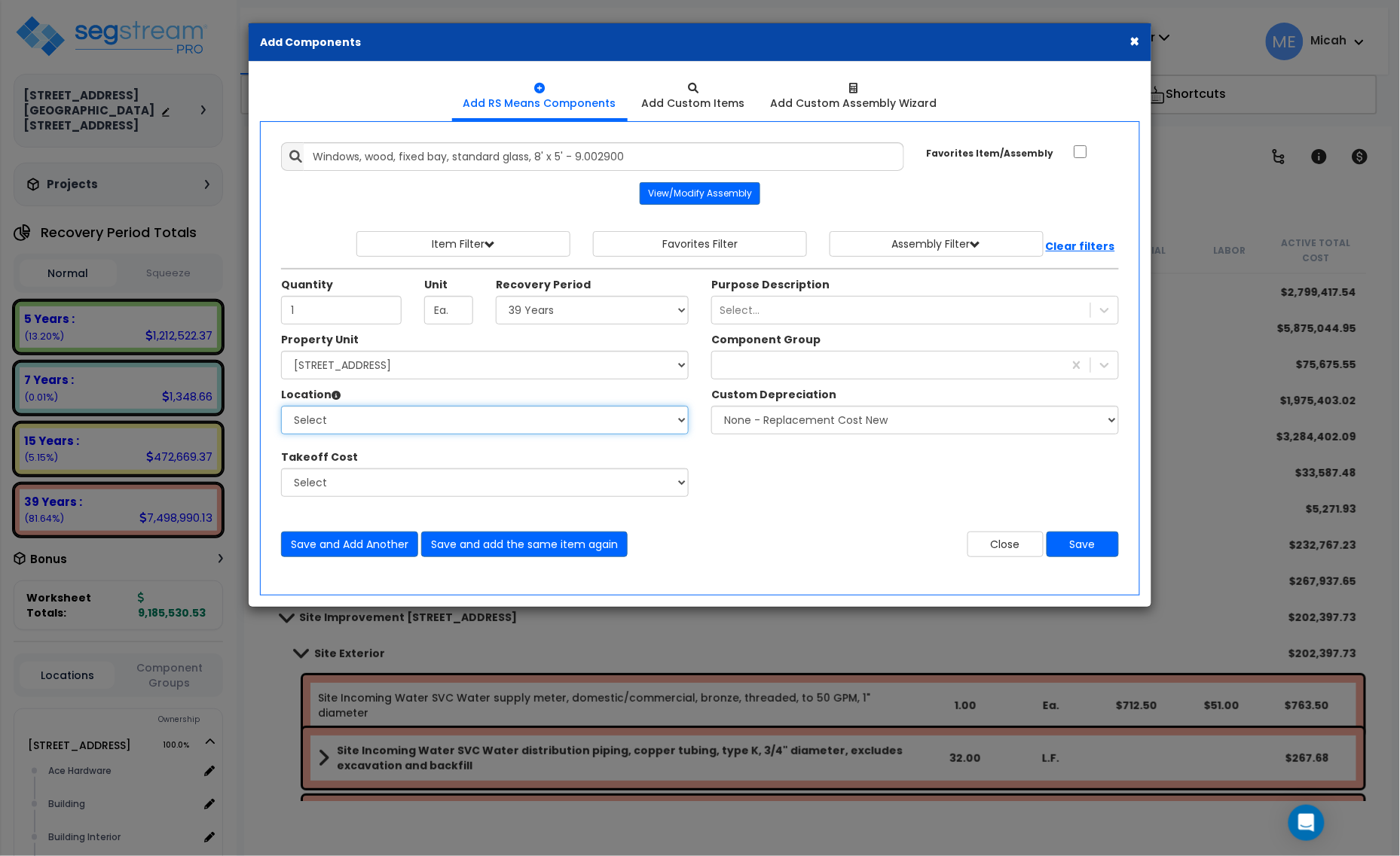
click at [468, 427] on select "Select Alchemy Salon Studio Building Building Interior Building Interior Dick'S…" at bounding box center [484, 419] width 408 height 28
select select "6"
click at [281, 407] on select "Select Alchemy Salon Studio Building Building Interior Building Interior Dick'S…" at bounding box center [484, 419] width 408 height 28
click at [738, 364] on div at bounding box center [887, 364] width 351 height 24
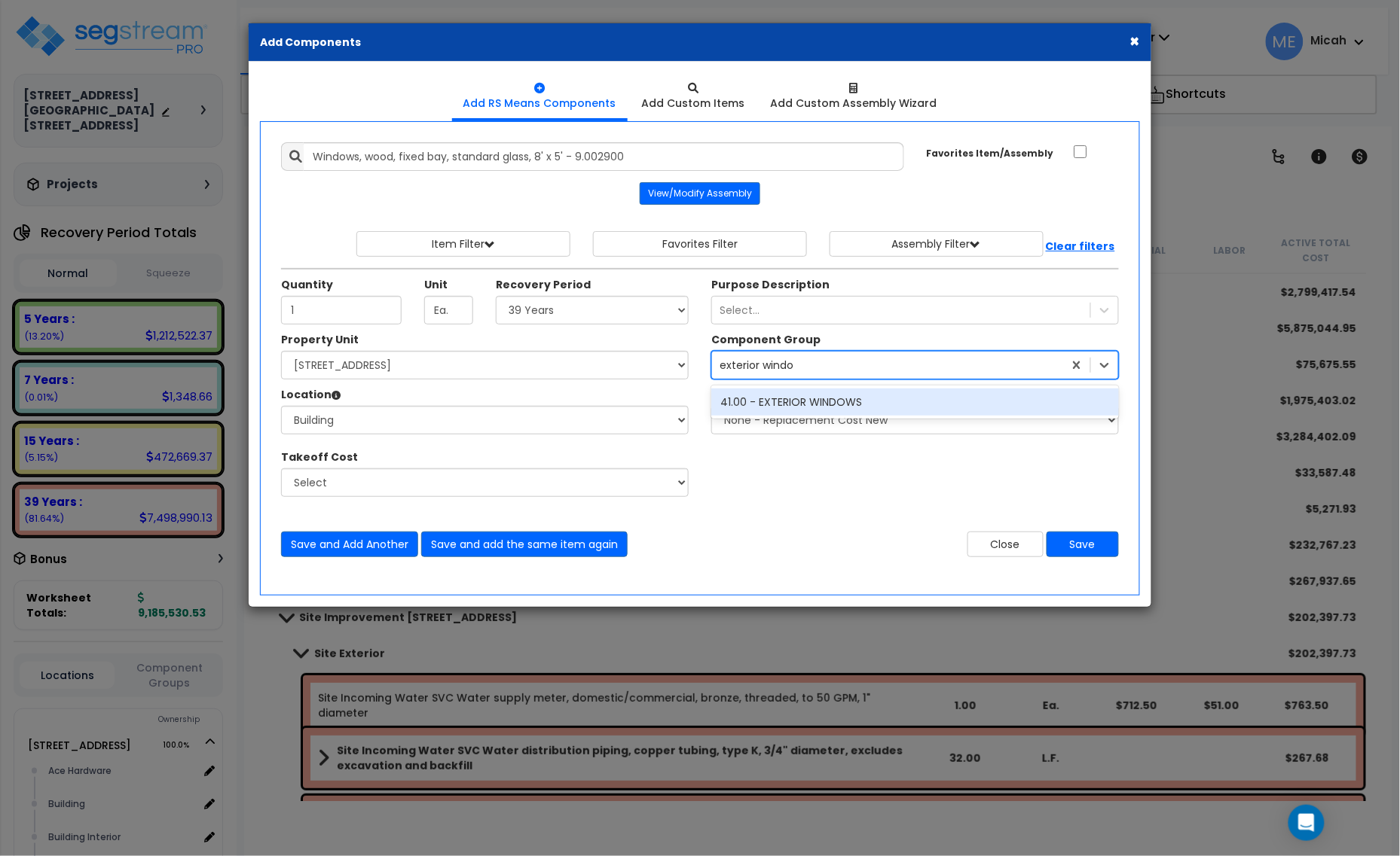
type input "exterior window"
click at [794, 398] on div "41.00 - EXTERIOR WINDOWS" at bounding box center [915, 403] width 408 height 27
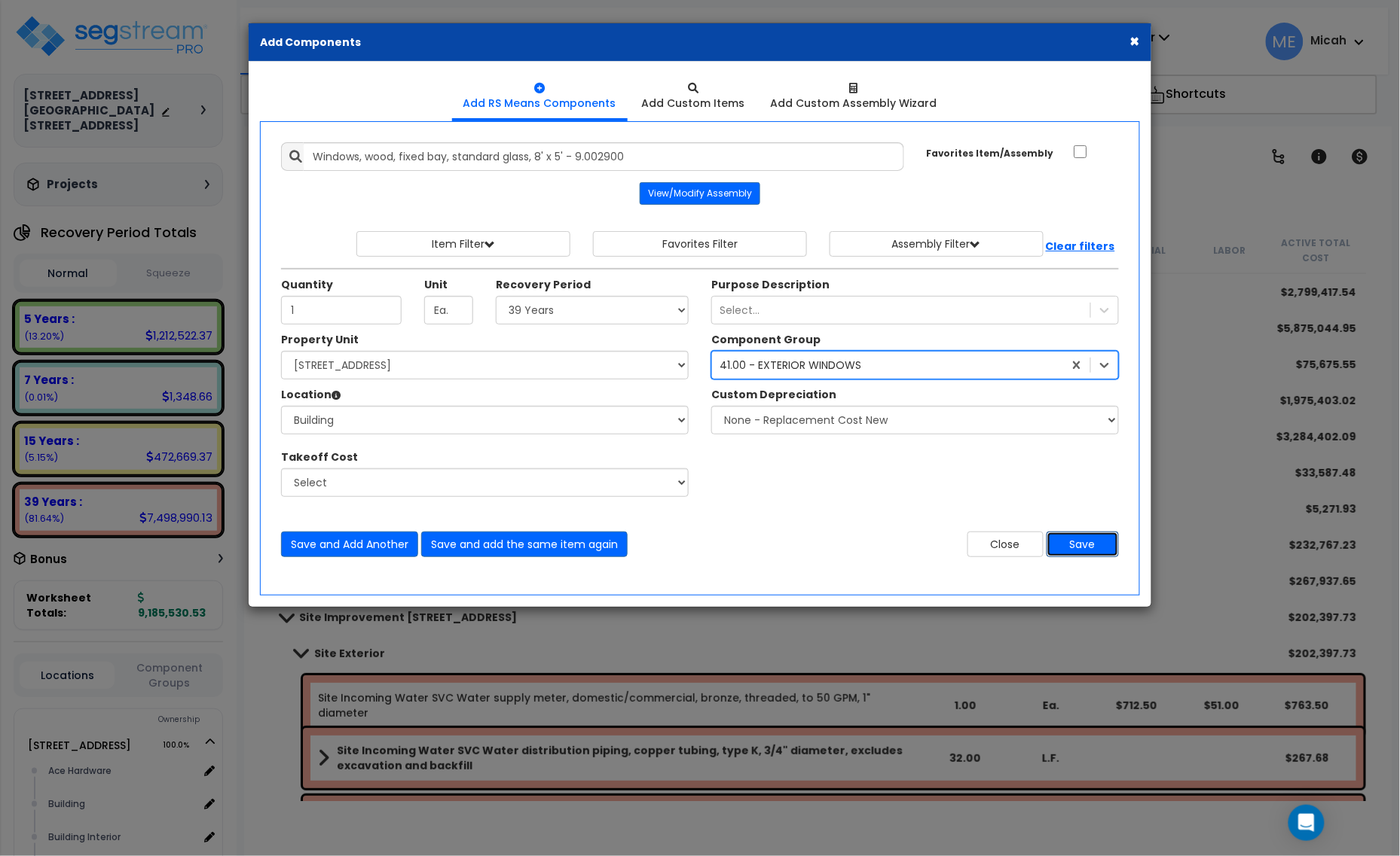
click at [1070, 550] on button "Save" at bounding box center [1082, 544] width 72 height 25
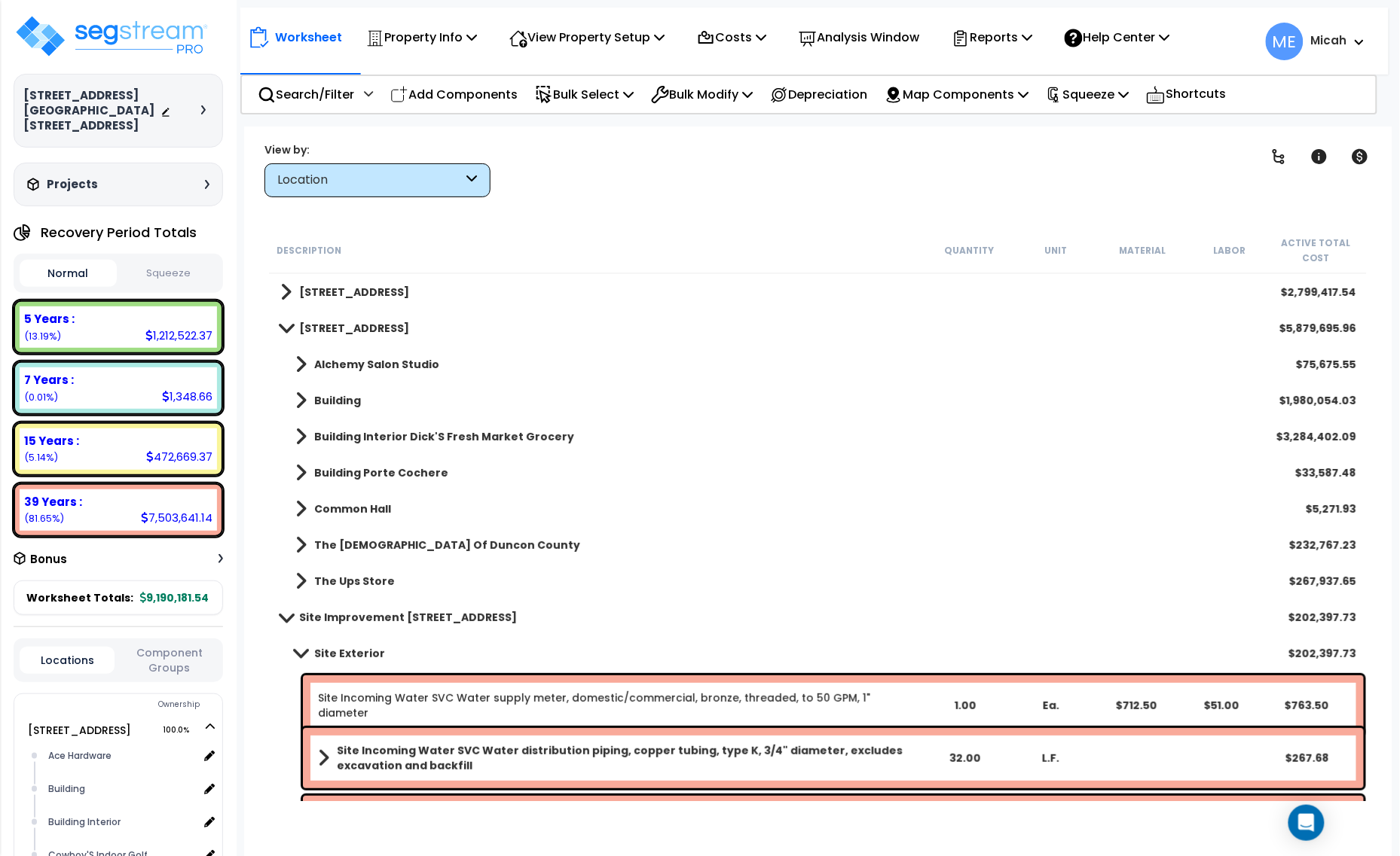
click at [300, 405] on span at bounding box center [301, 401] width 12 height 21
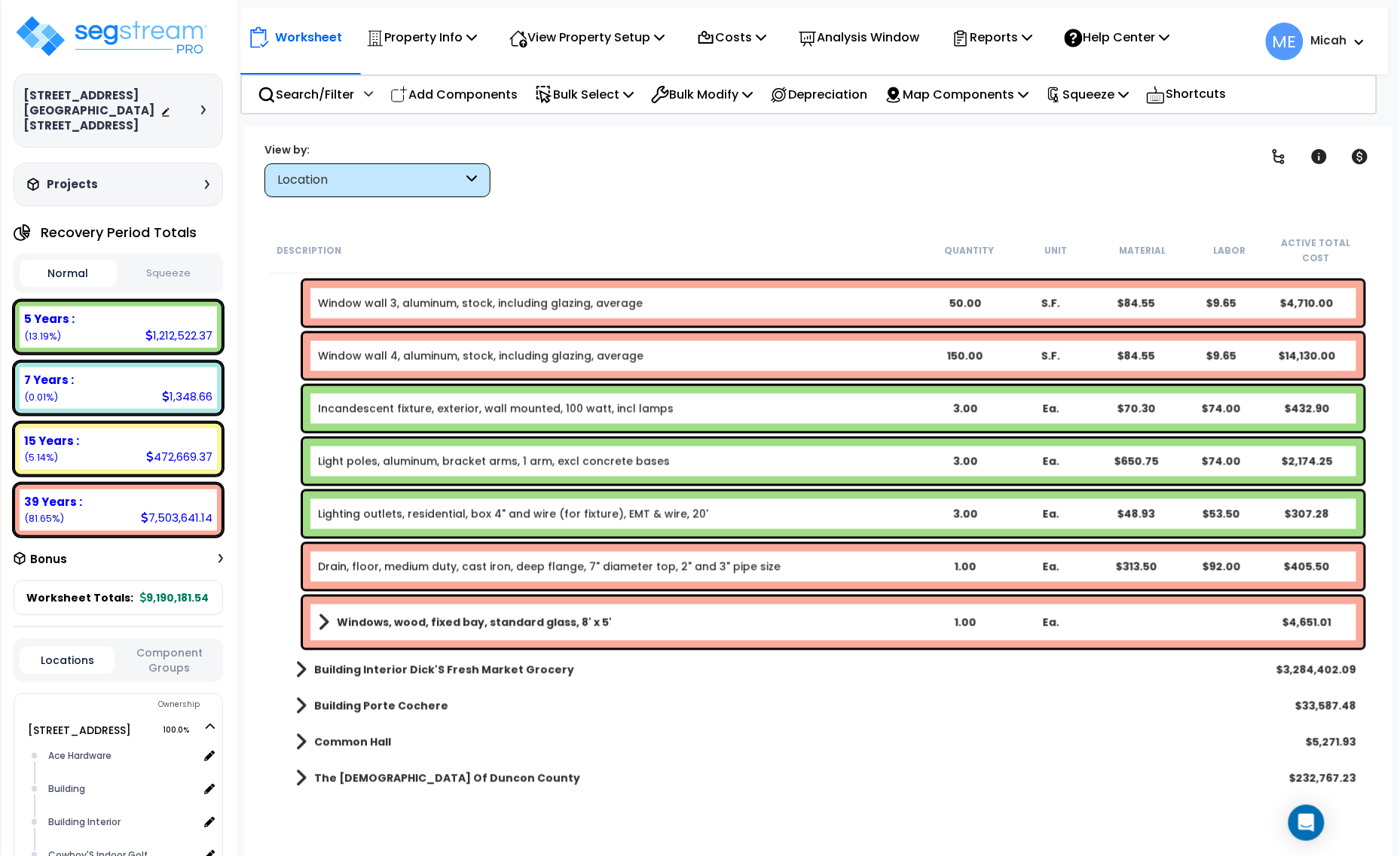
scroll to position [2635, 0]
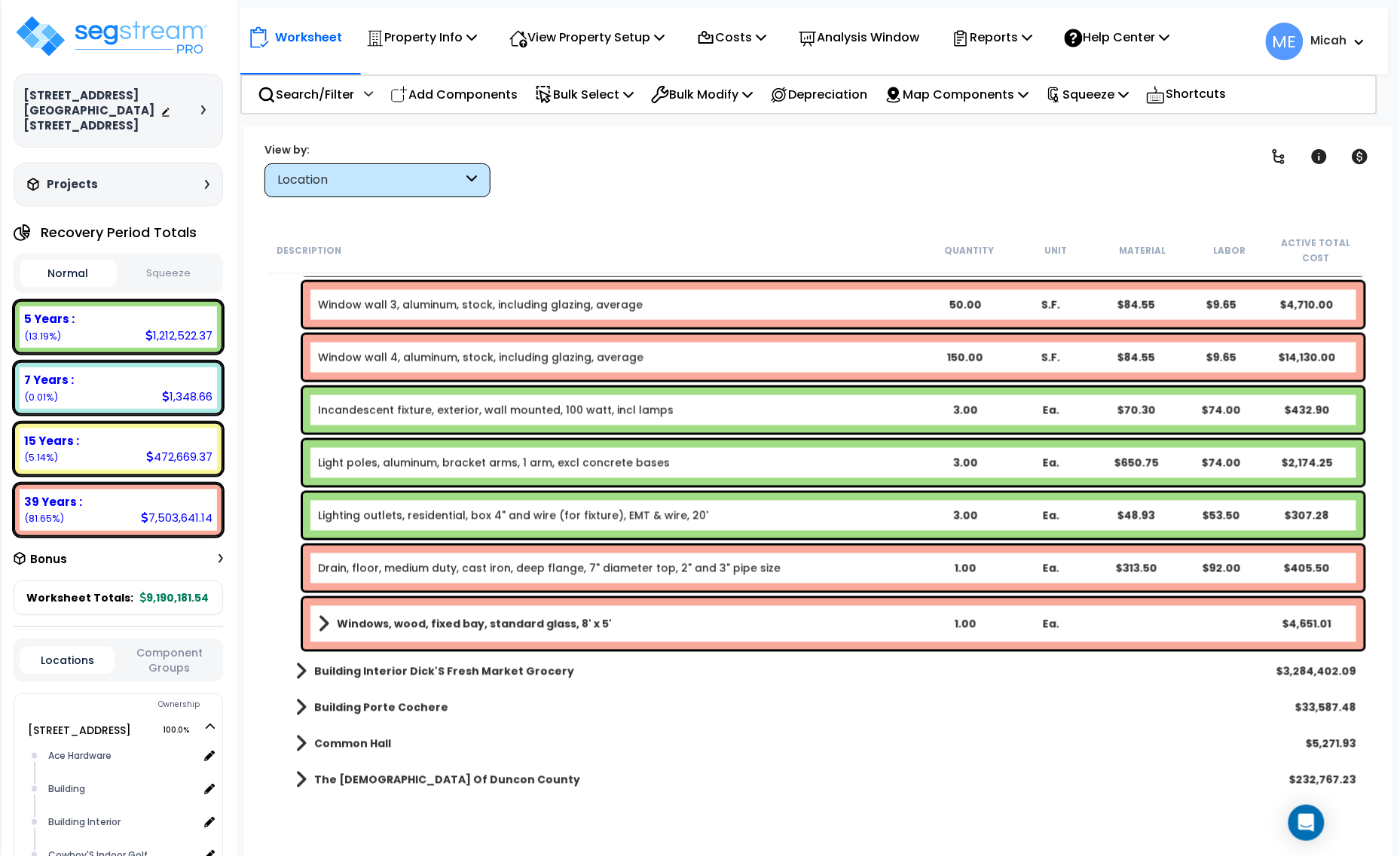
click at [317, 621] on div "Windows, wood, fixed bay, standard glass, 8' x 5' 1.00 Ea. $4,651.01" at bounding box center [833, 624] width 1061 height 51
click at [322, 621] on span at bounding box center [324, 624] width 12 height 21
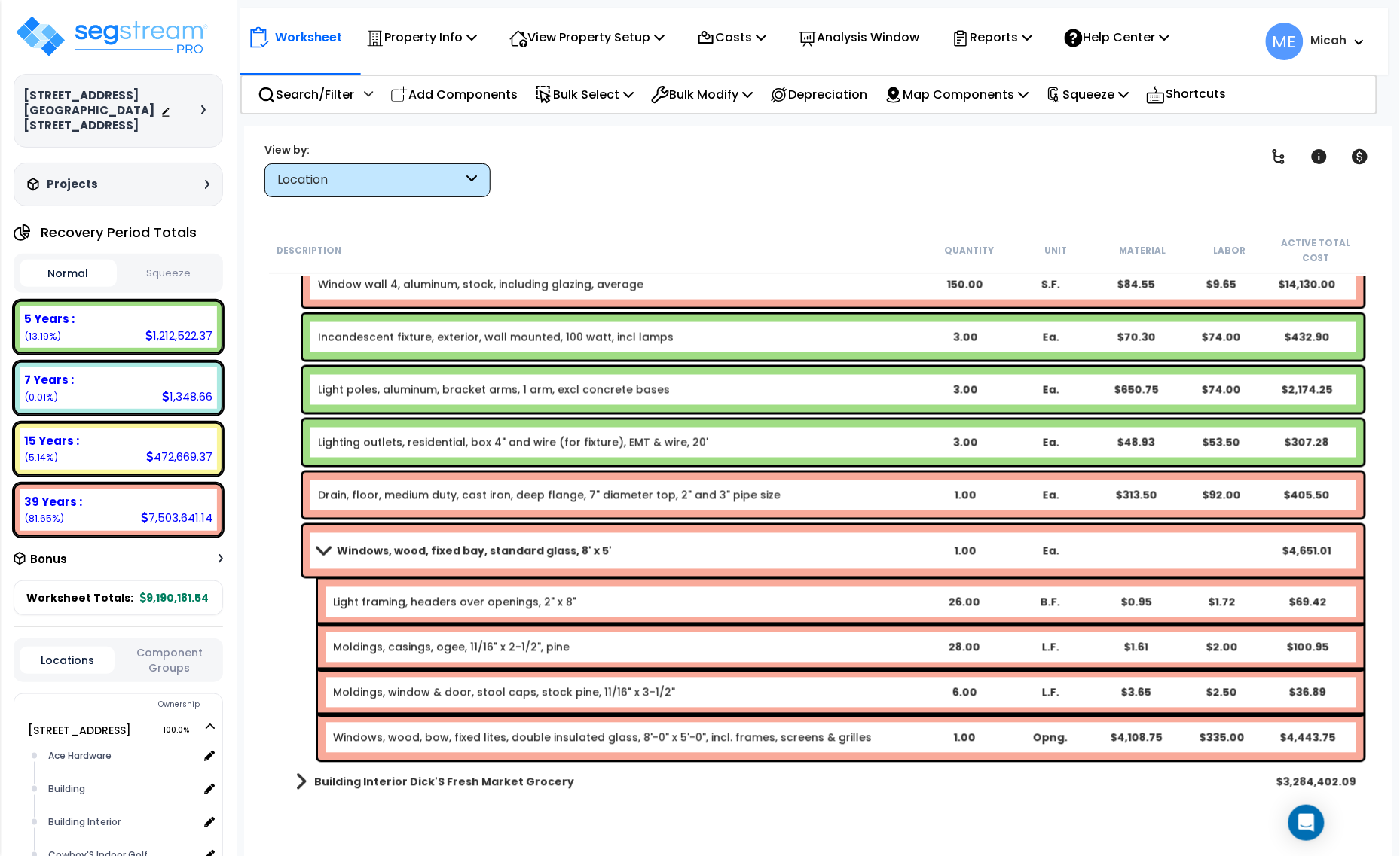
scroll to position [2730, 0]
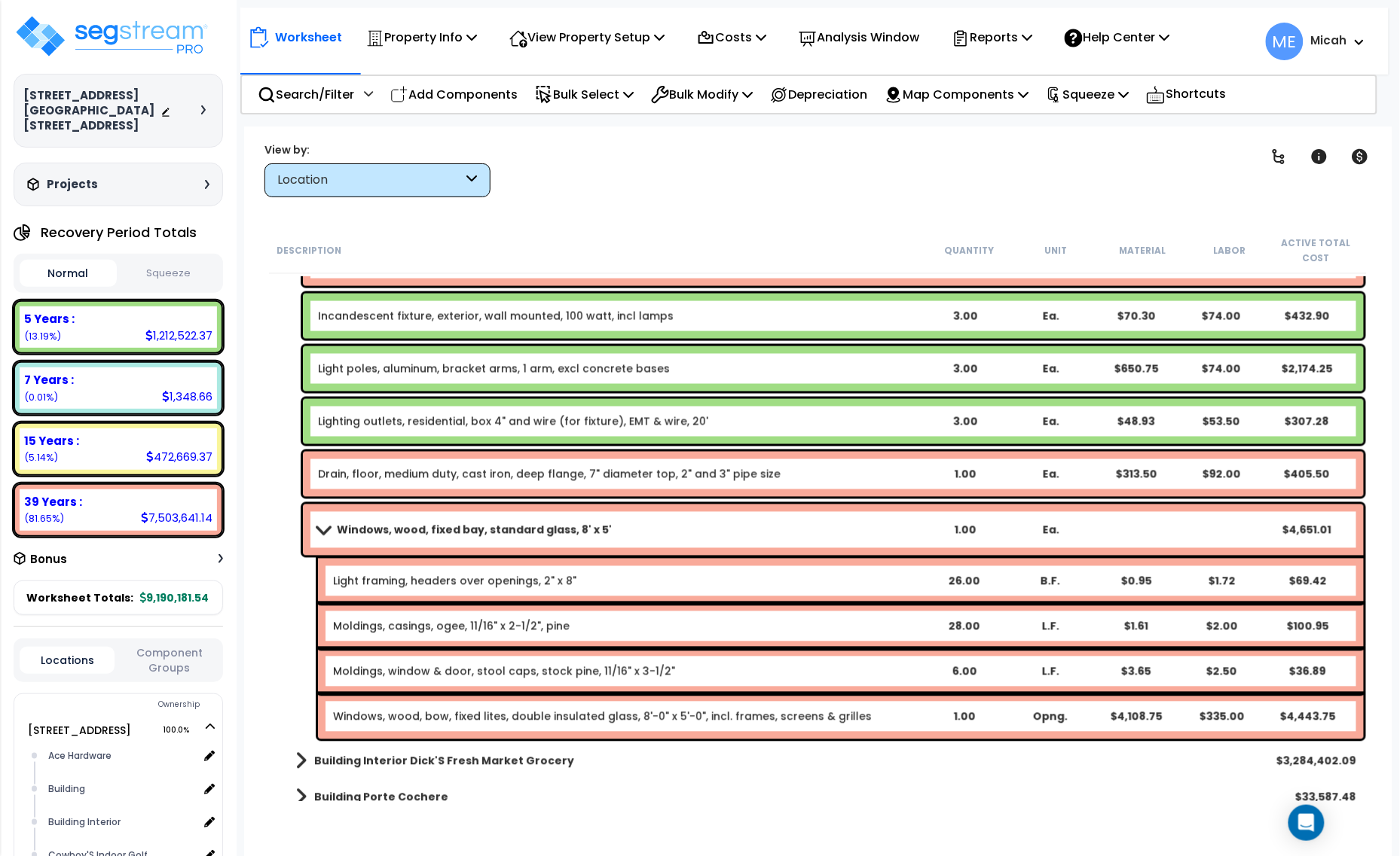
click at [567, 535] on b "Windows, wood, fixed bay, standard glass, 8' x 5'" at bounding box center [473, 530] width 275 height 15
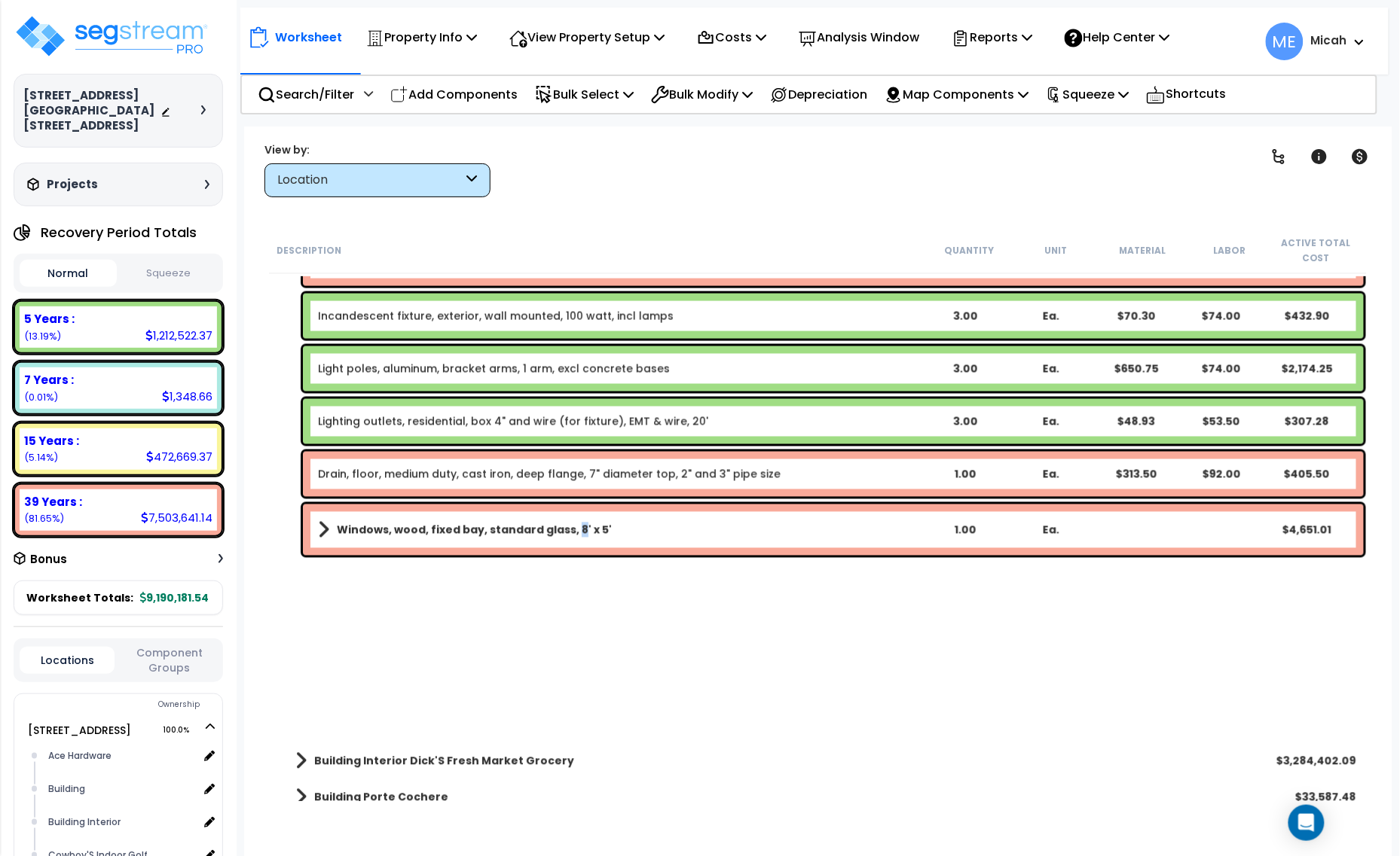
click at [567, 535] on b "Windows, wood, fixed bay, standard glass, 8' x 5'" at bounding box center [473, 530] width 275 height 15
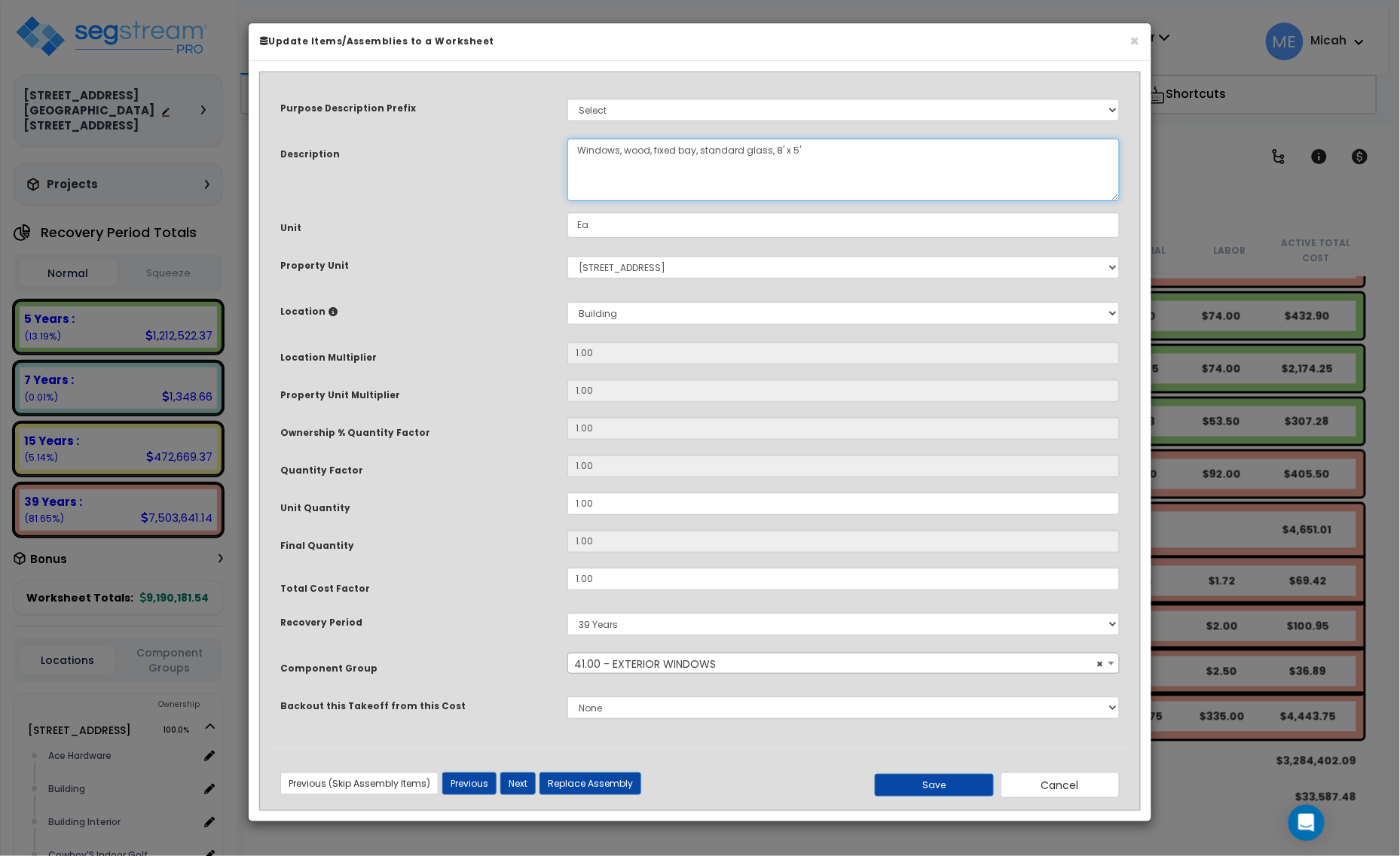
click at [773, 144] on textarea "Windows, wood, fixed bay, standard glass, 8' x 5'" at bounding box center [843, 170] width 552 height 63
type textarea "Windows, wood, fixed bay, standard glass, 10' x 5'"
click at [941, 777] on button "Save" at bounding box center [935, 785] width 119 height 22
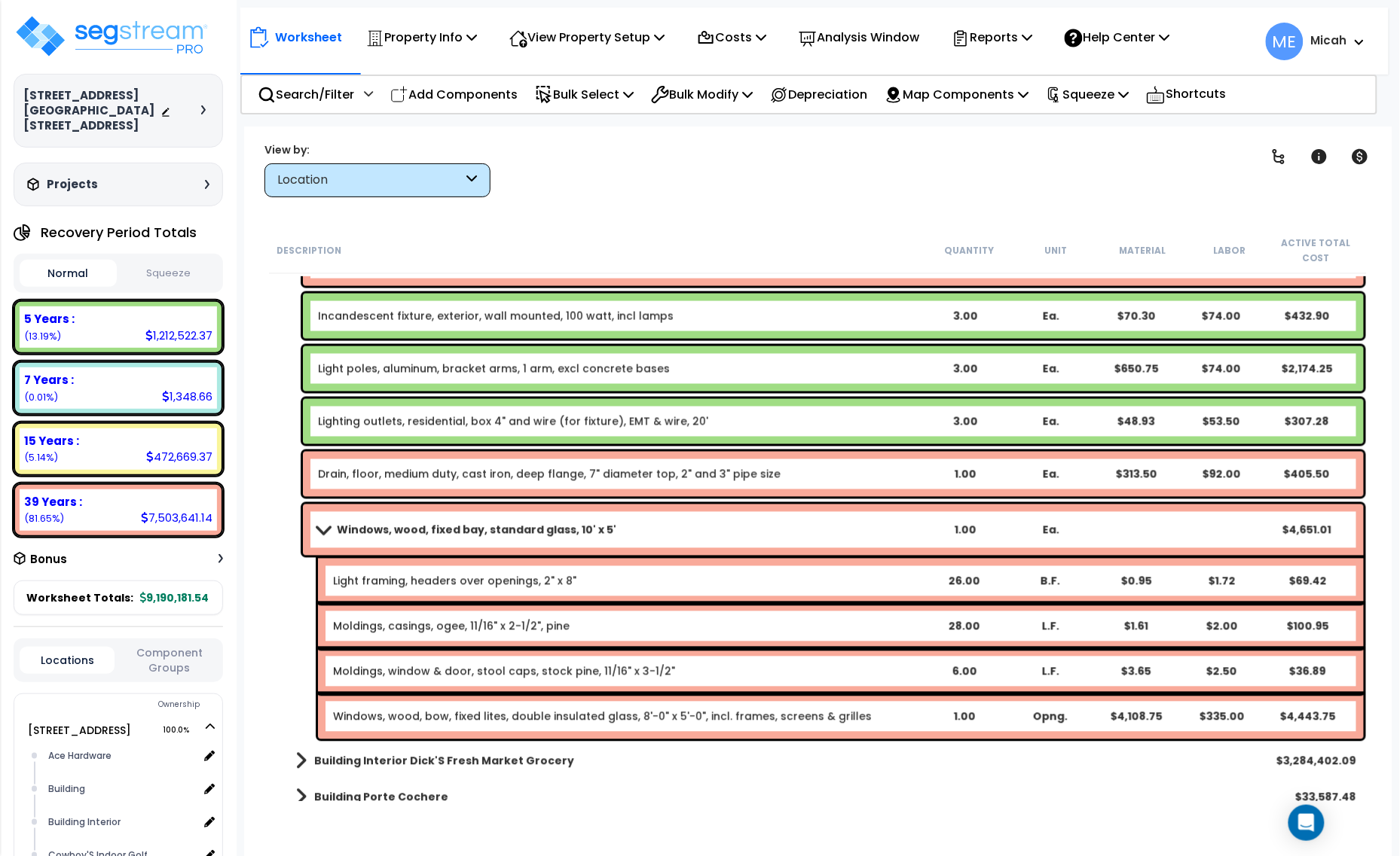
click at [321, 532] on span at bounding box center [324, 530] width 22 height 12
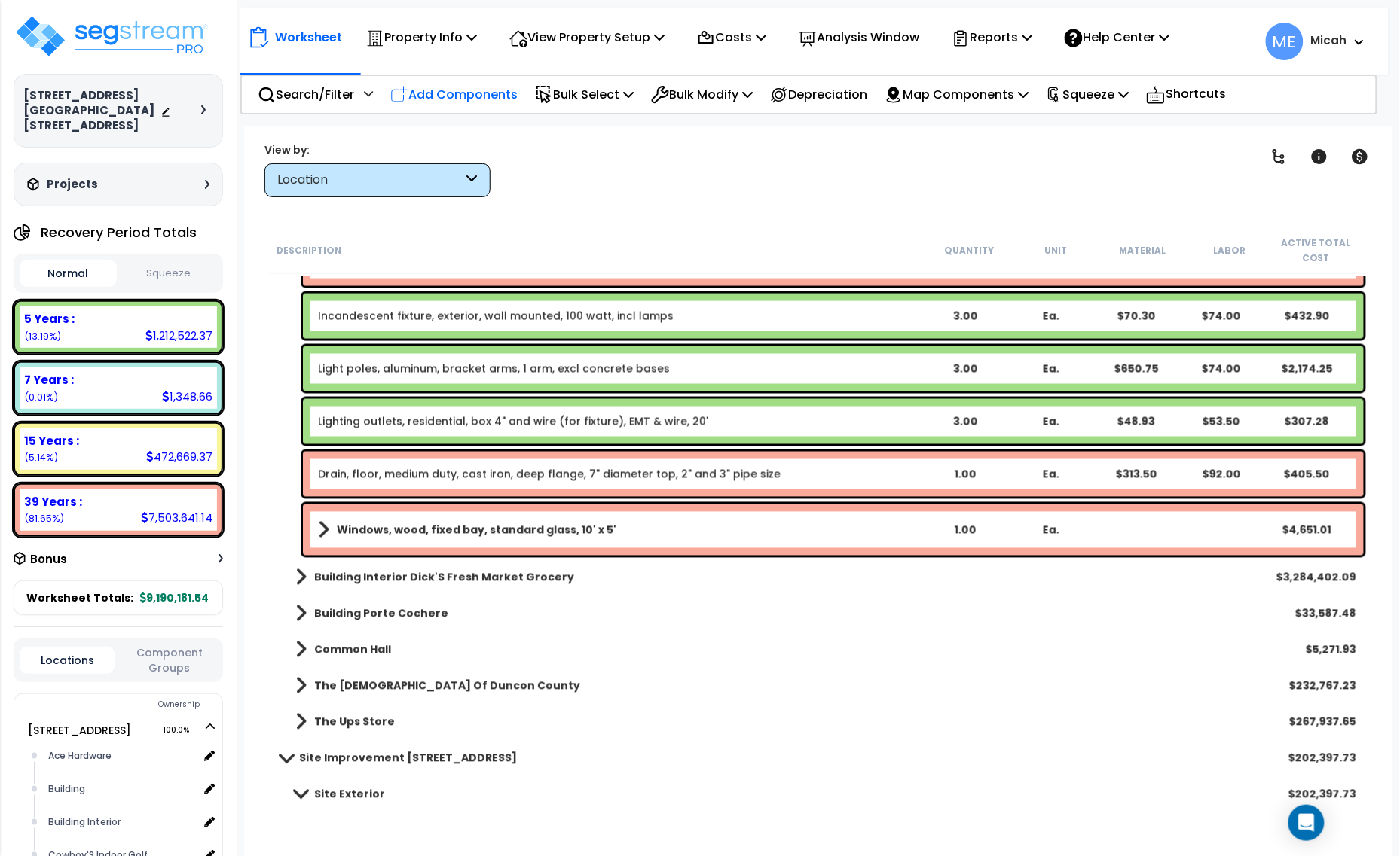
click at [465, 92] on p "Add Components" at bounding box center [454, 94] width 127 height 21
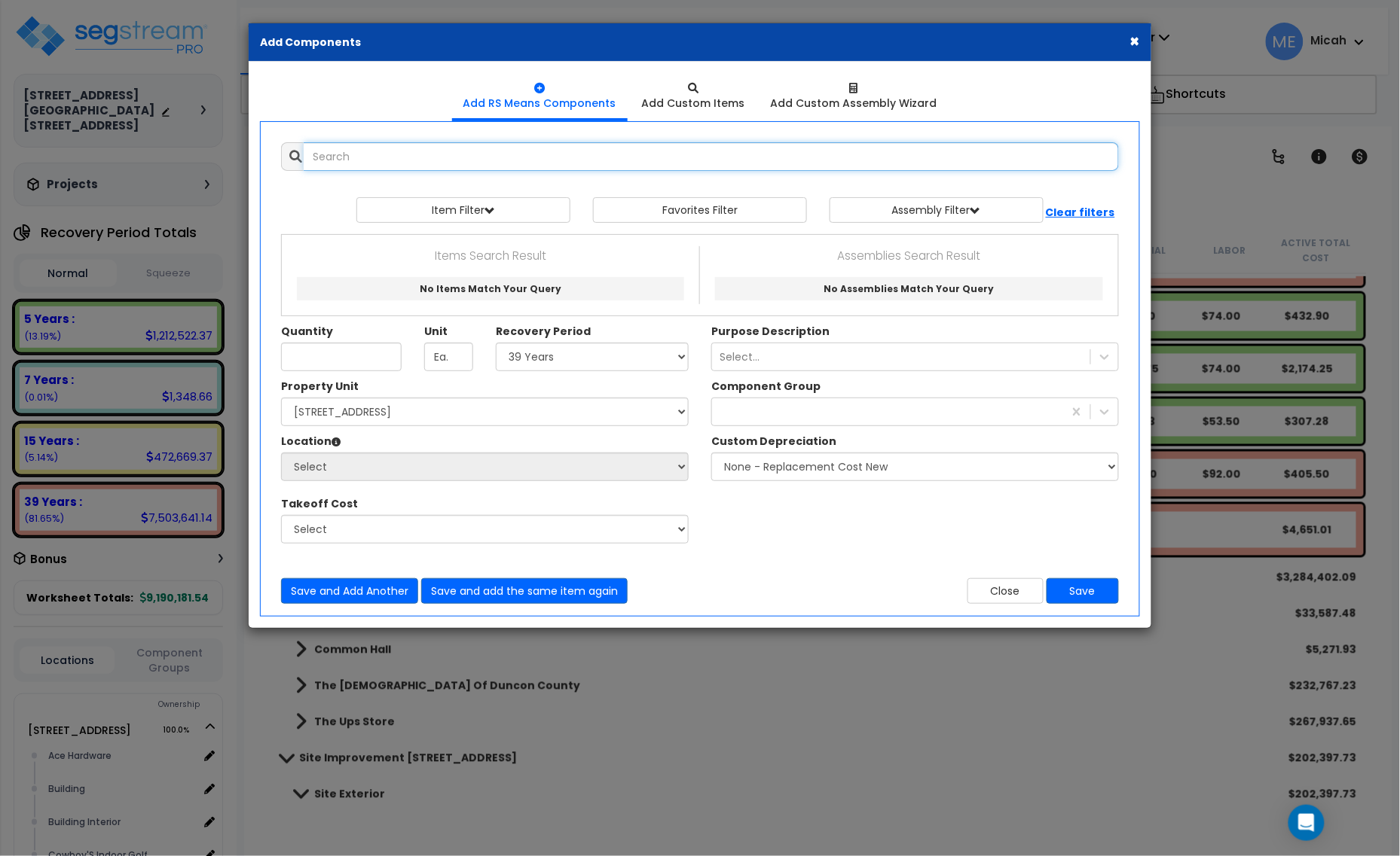
select select
click at [382, 159] on input "text" at bounding box center [712, 156] width 815 height 28
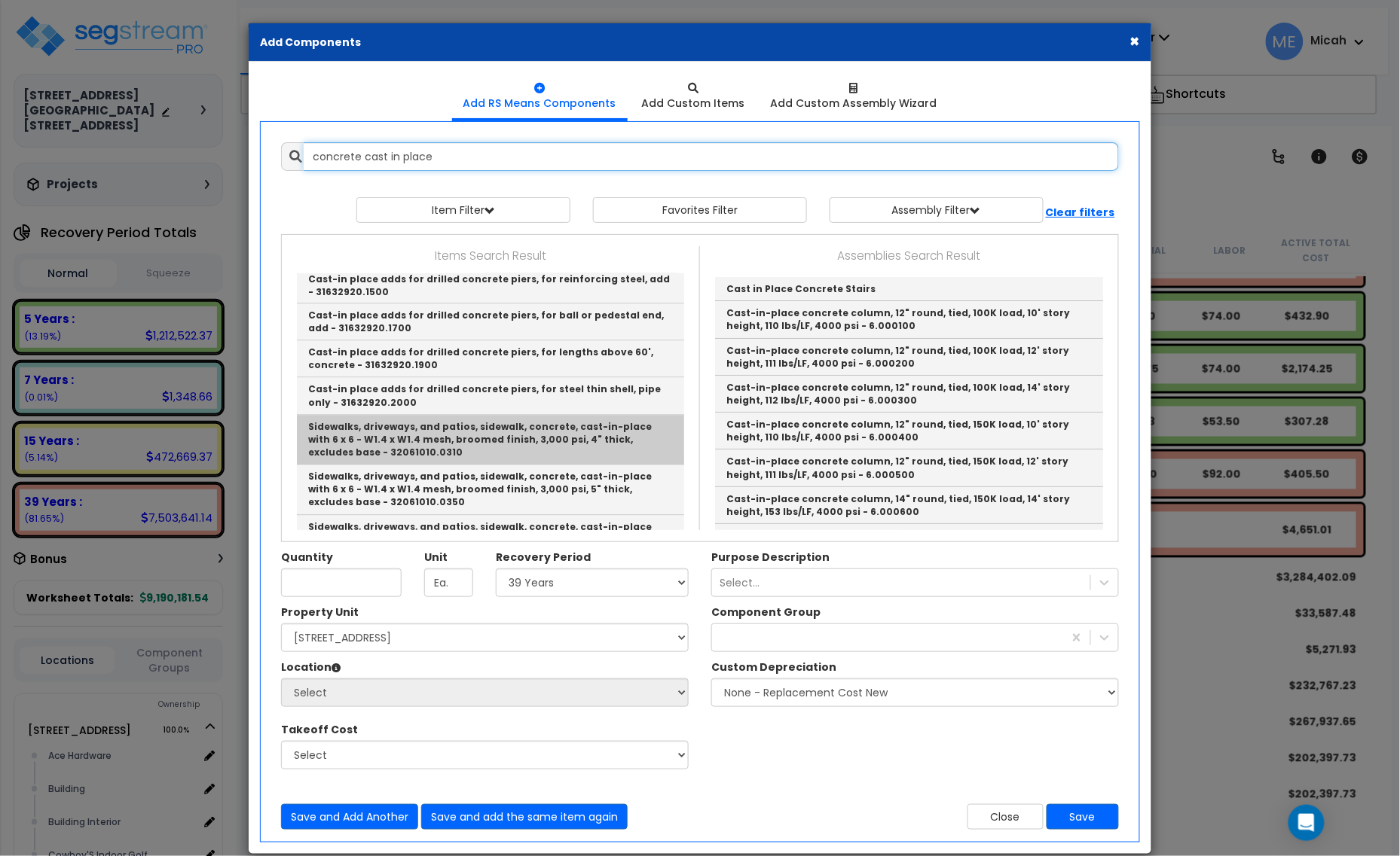
scroll to position [941, 0]
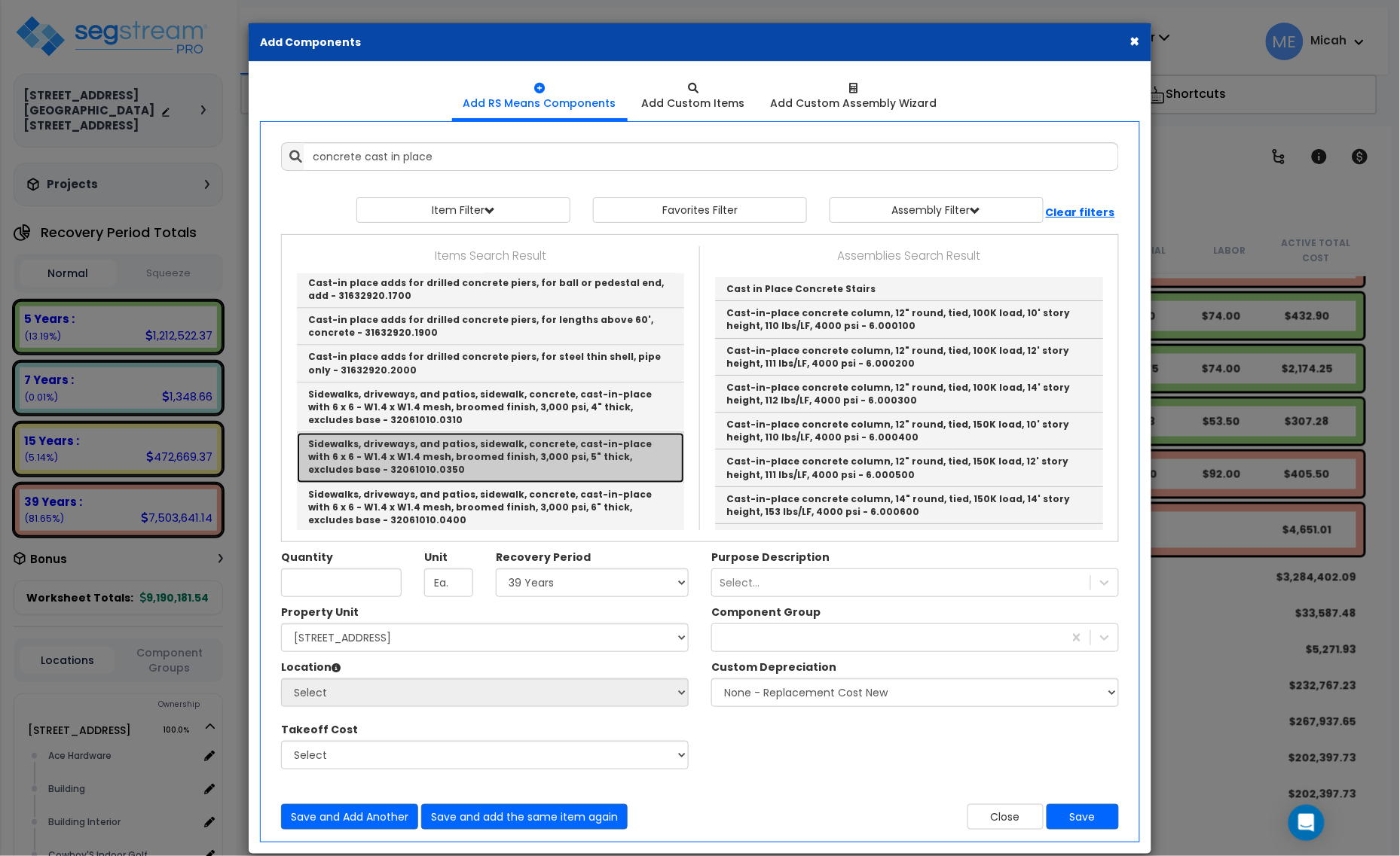
click at [437, 433] on link "Sidewalks, driveways, and patios, sidewalk, concrete, cast-in-place with 6 x 6 …" at bounding box center [491, 457] width 387 height 50
type input "Sidewalks, driveways, and patios, sidewalk, concrete, cast-in-place with 6 x 6 …"
type input "S.F."
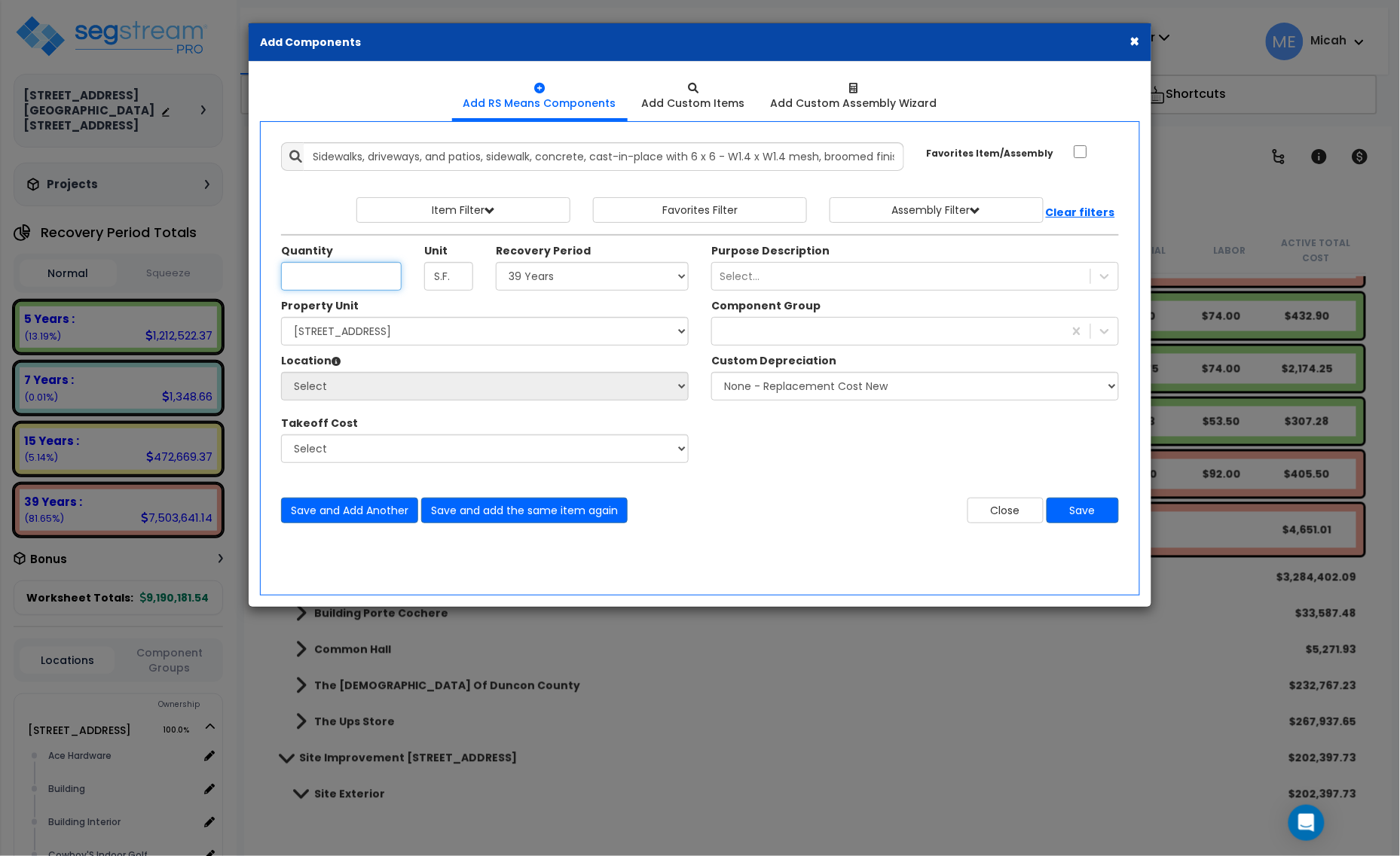
click at [344, 278] on input "Unit Quantity" at bounding box center [340, 276] width 120 height 28
type input "126"
click at [624, 278] on select "Select 5 Years 7 Years 15 Years 20 Years 39 Years 27.5 Year" at bounding box center [591, 276] width 193 height 28
select select "39Y"
click at [497, 263] on select "Select 5 Years 7 Years 15 Years 20 Years 39 Years 27.5 Year" at bounding box center [591, 276] width 193 height 28
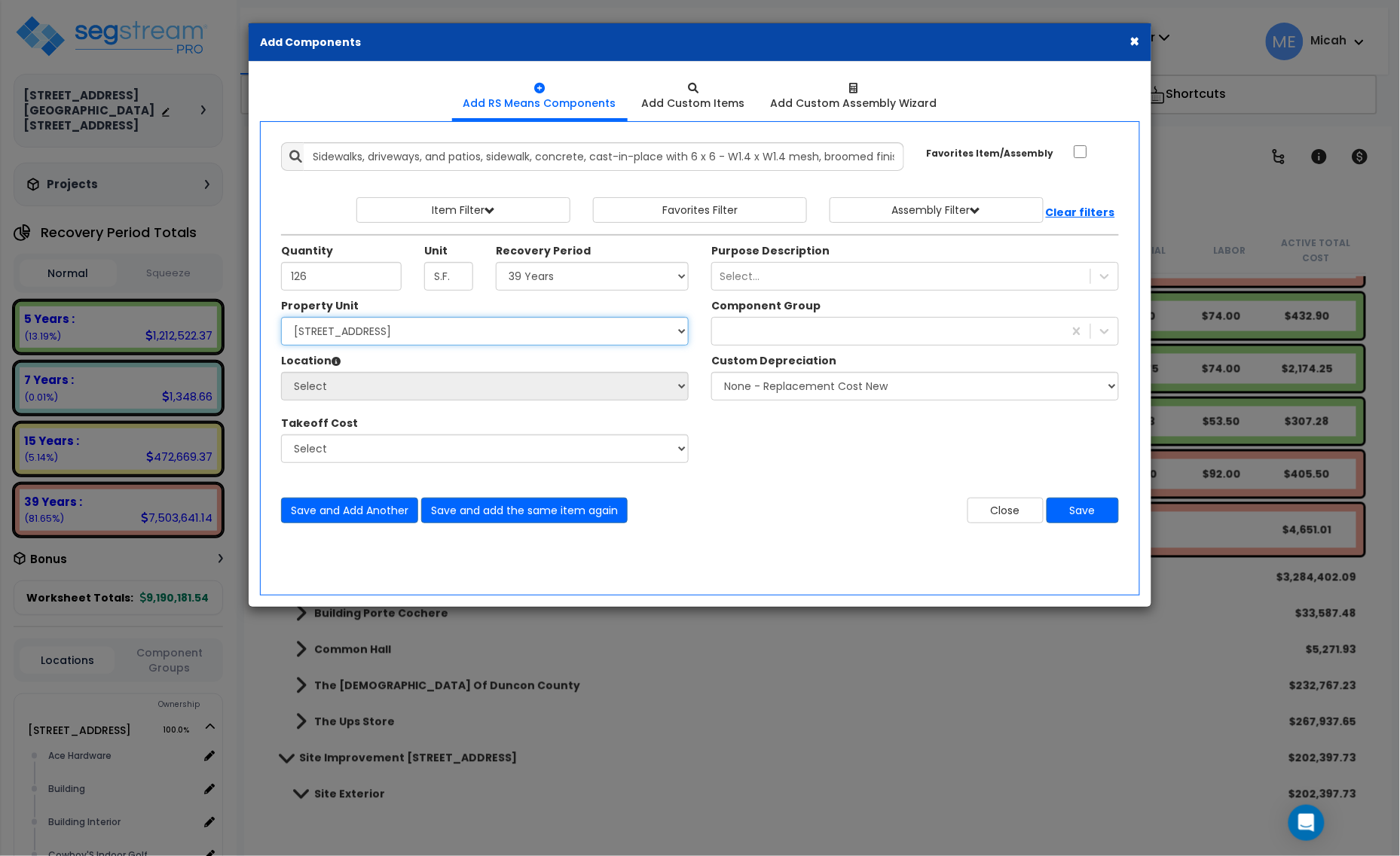
click at [488, 331] on select "Select [STREET_ADDRESS] [STREET_ADDRESS] Site Improvement [STREET_ADDRESS] Site…" at bounding box center [484, 330] width 408 height 28
select select "161444"
click at [281, 318] on select "Select [STREET_ADDRESS] [STREET_ADDRESS] Site Improvement [STREET_ADDRESS] Site…" at bounding box center [484, 330] width 408 height 28
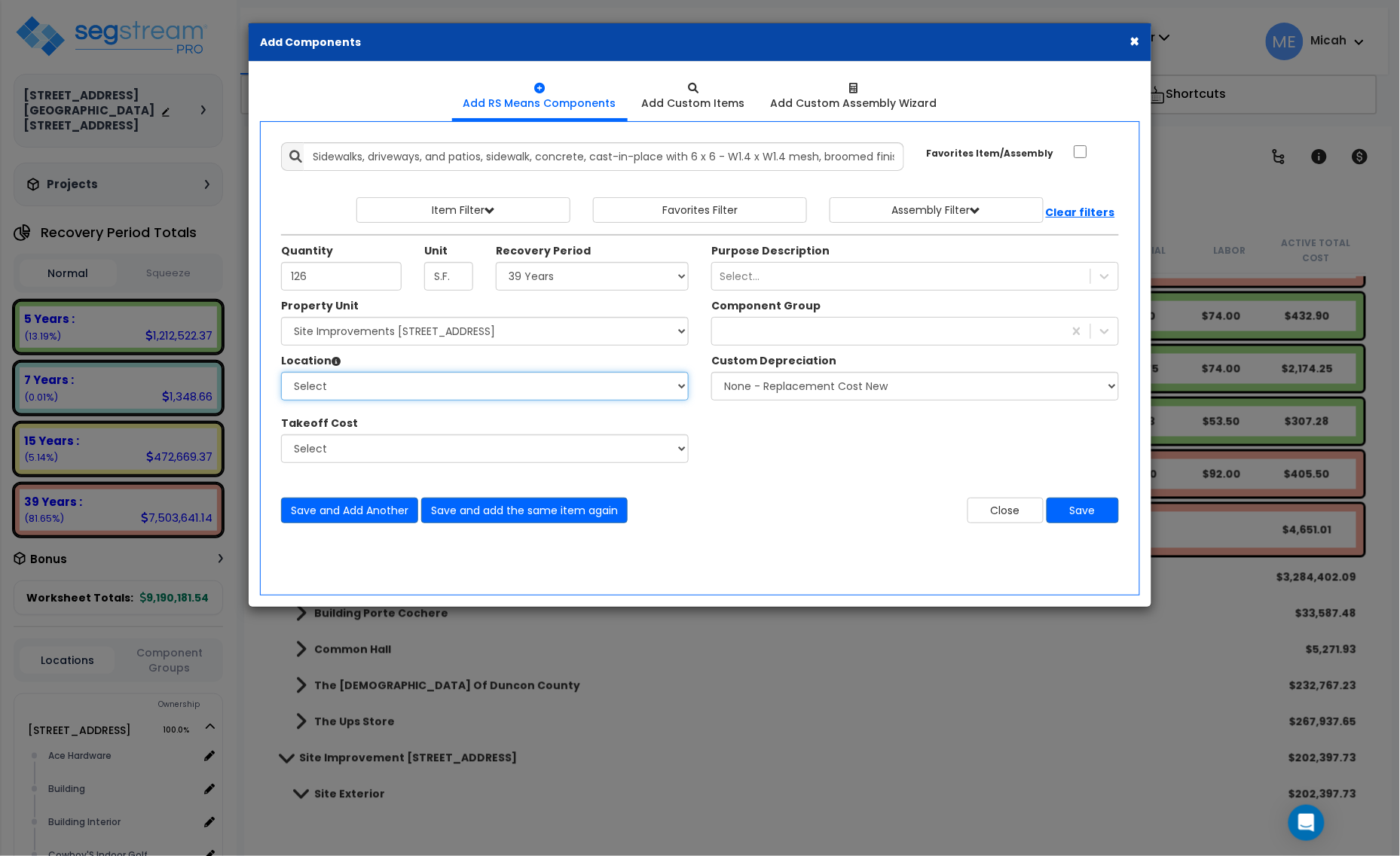
click at [435, 393] on select "Select Site Exterior Add Additional Location" at bounding box center [484, 386] width 408 height 28
select select "462"
click at [281, 372] on select "Select Site Exterior Add Additional Location" at bounding box center [484, 386] width 408 height 28
click at [774, 336] on div at bounding box center [887, 331] width 351 height 24
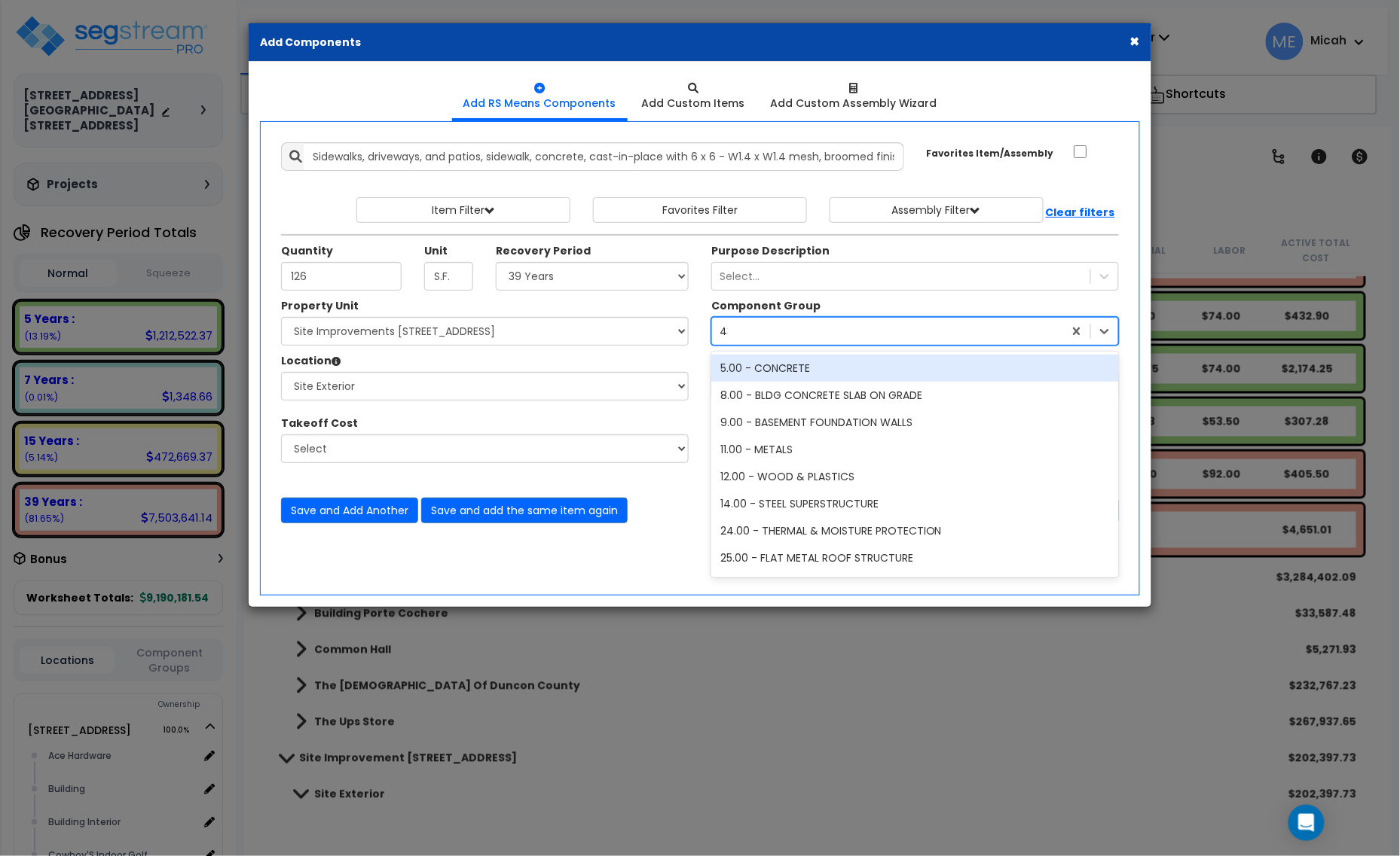
type input "439"
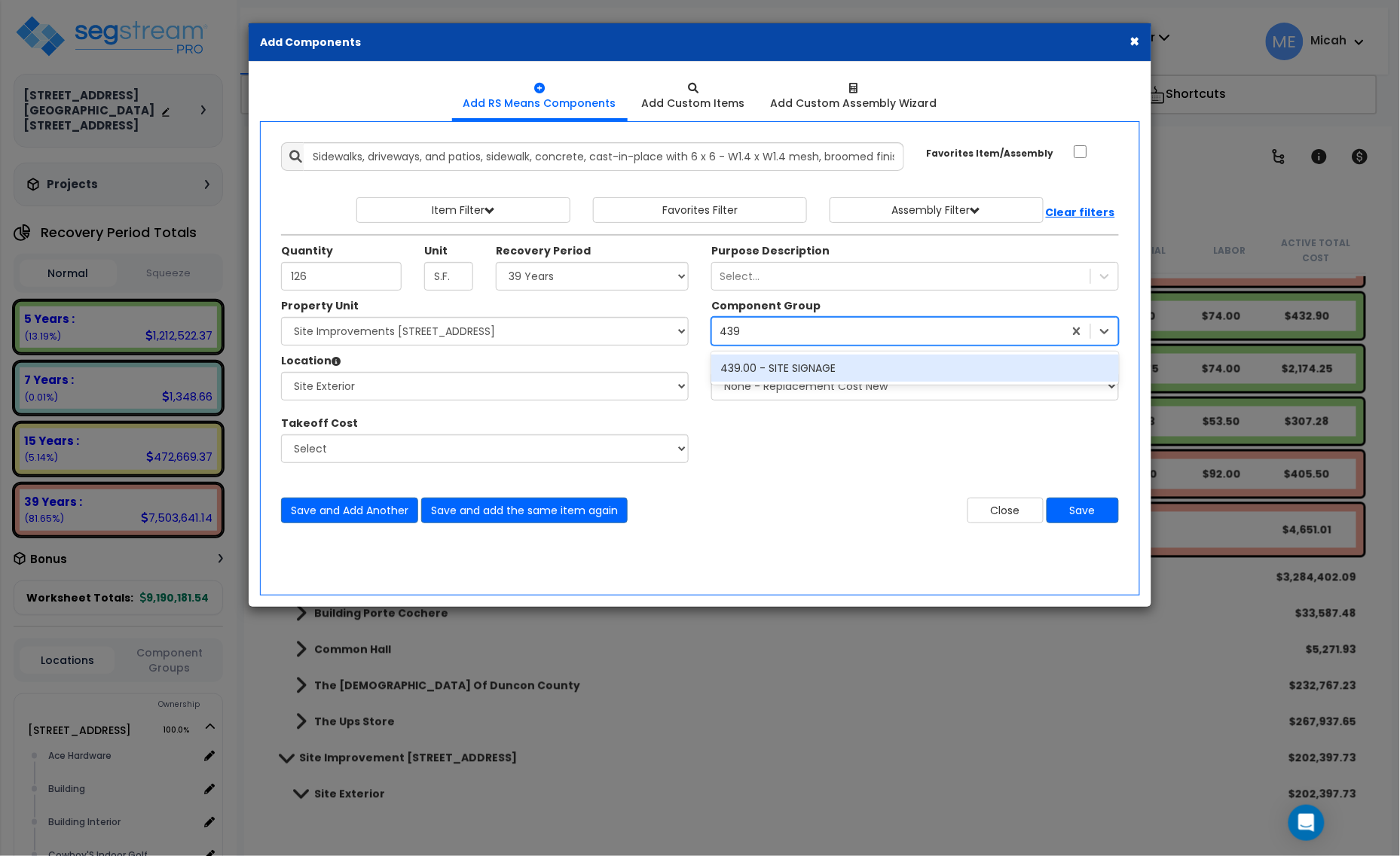
click at [774, 379] on div "439.00 - SITE SIGNAGE" at bounding box center [915, 368] width 408 height 27
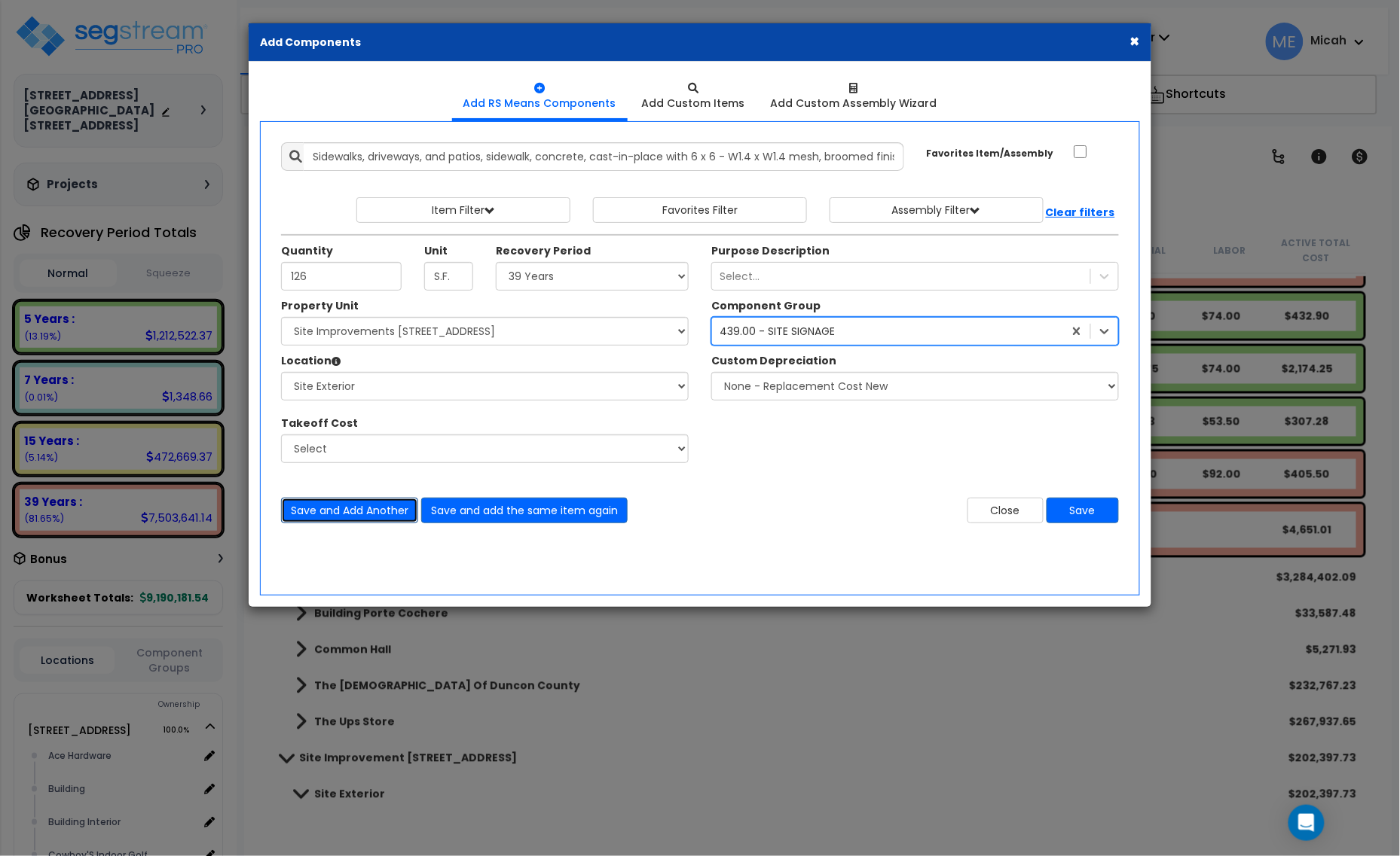
click at [380, 517] on button "Save and Add Another" at bounding box center [349, 510] width 137 height 25
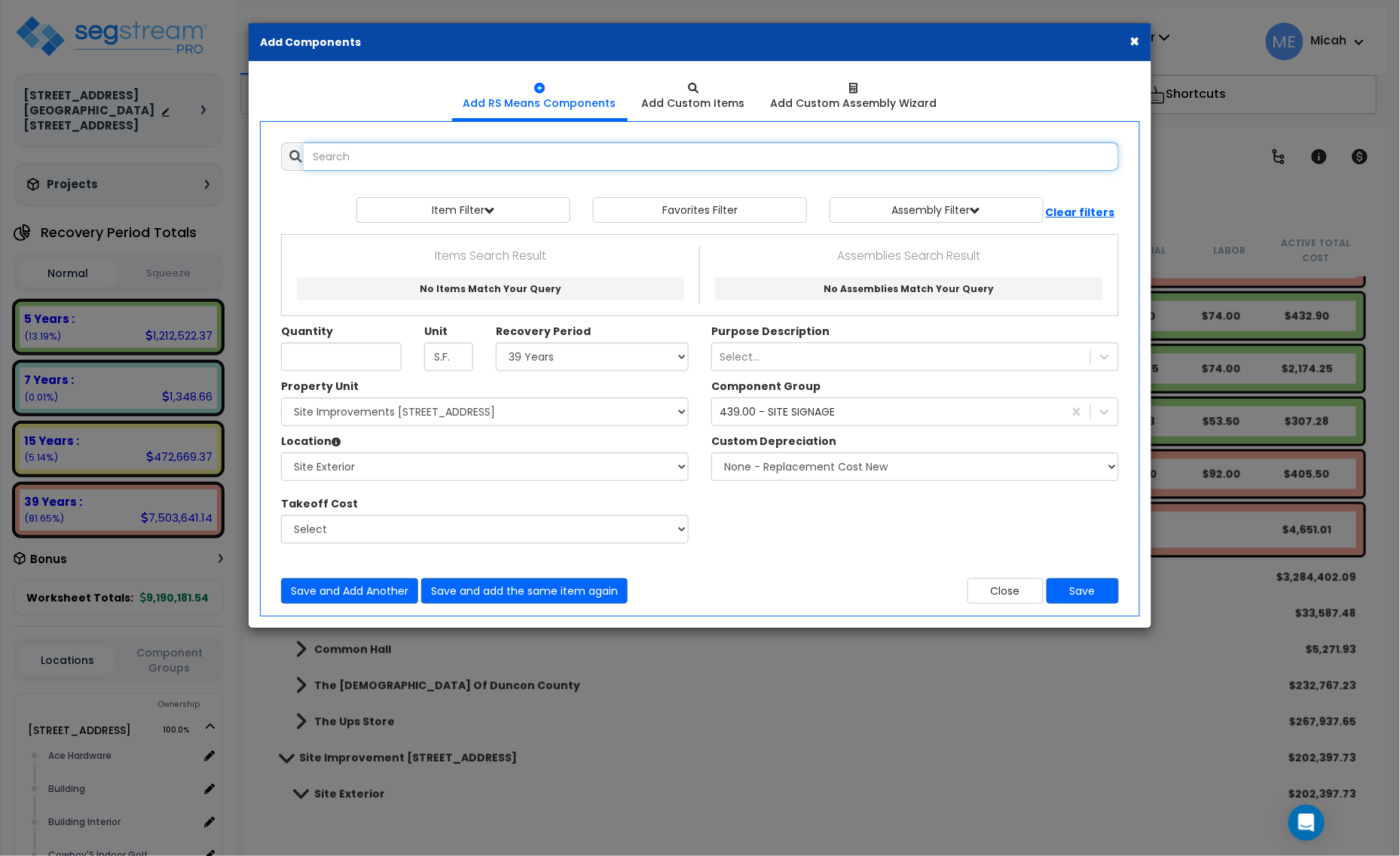
scroll to position [0, 0]
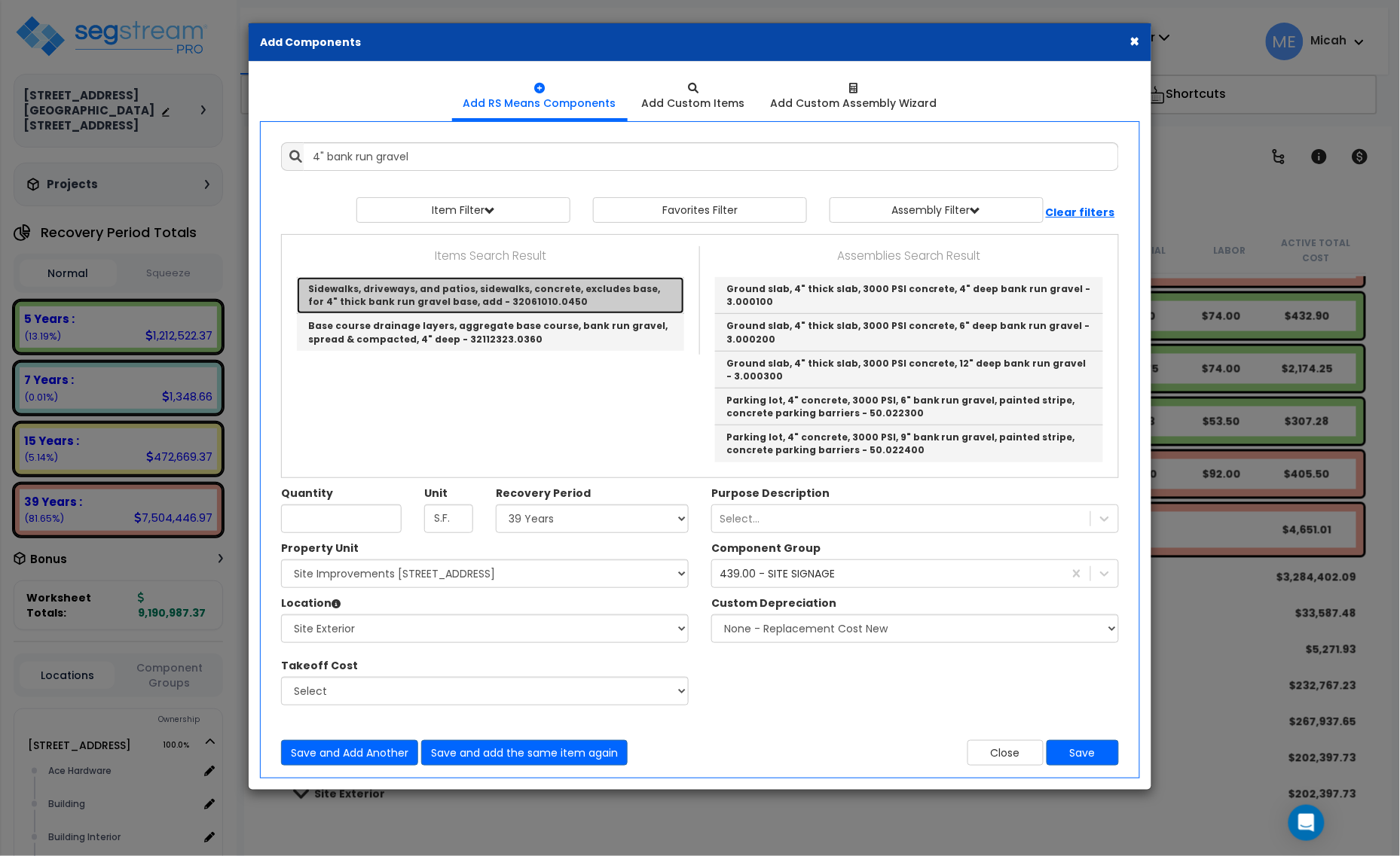
click at [453, 299] on link "Sidewalks, driveways, and patios, sidewalks, concrete, excludes base, for 4" th…" at bounding box center [491, 296] width 387 height 37
type input "Sidewalks, driveways, and patios, sidewalks, concrete, excludes base, for 4" th…"
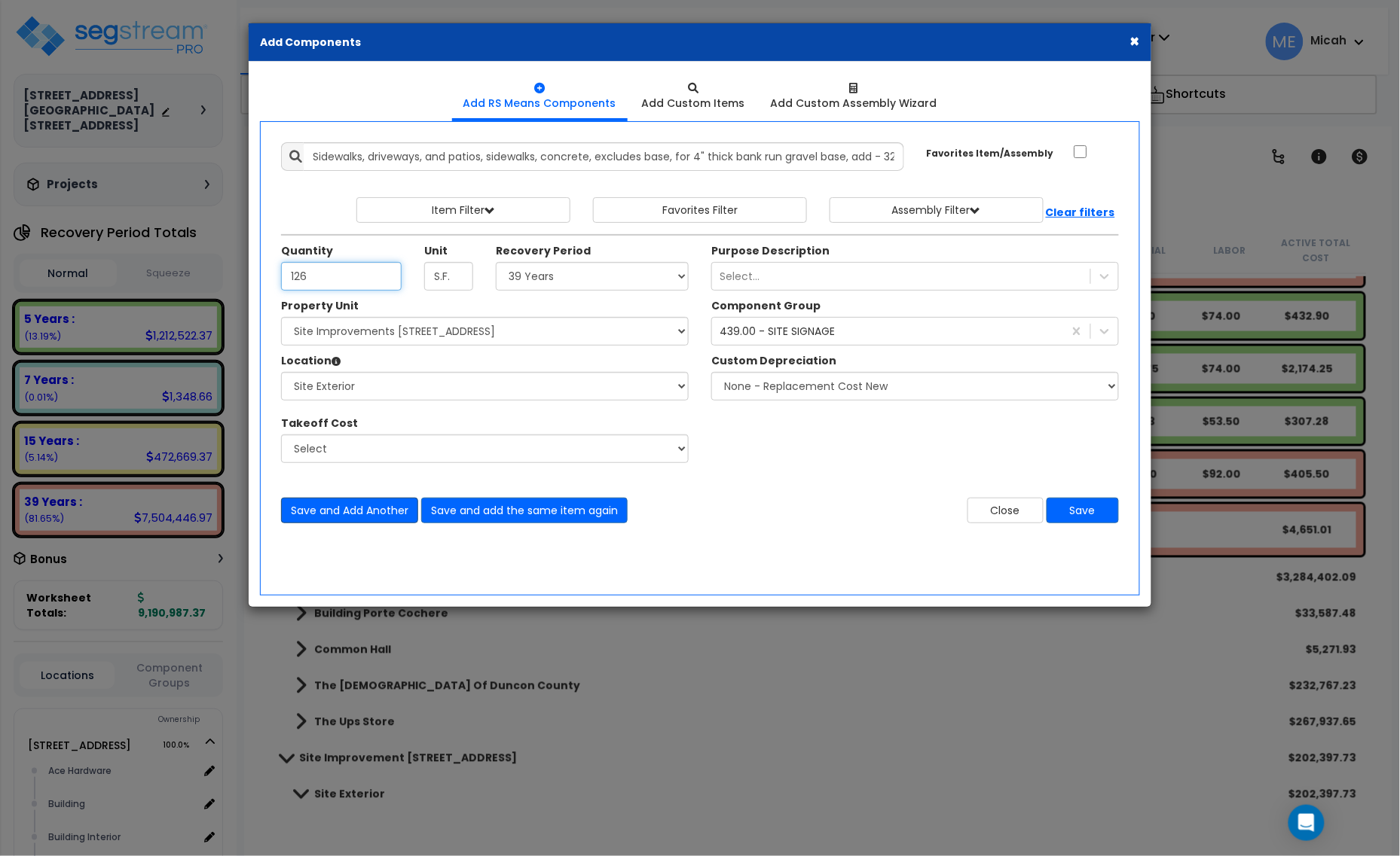
type input "126"
click at [353, 514] on button "Save and Add Another" at bounding box center [349, 510] width 137 height 25
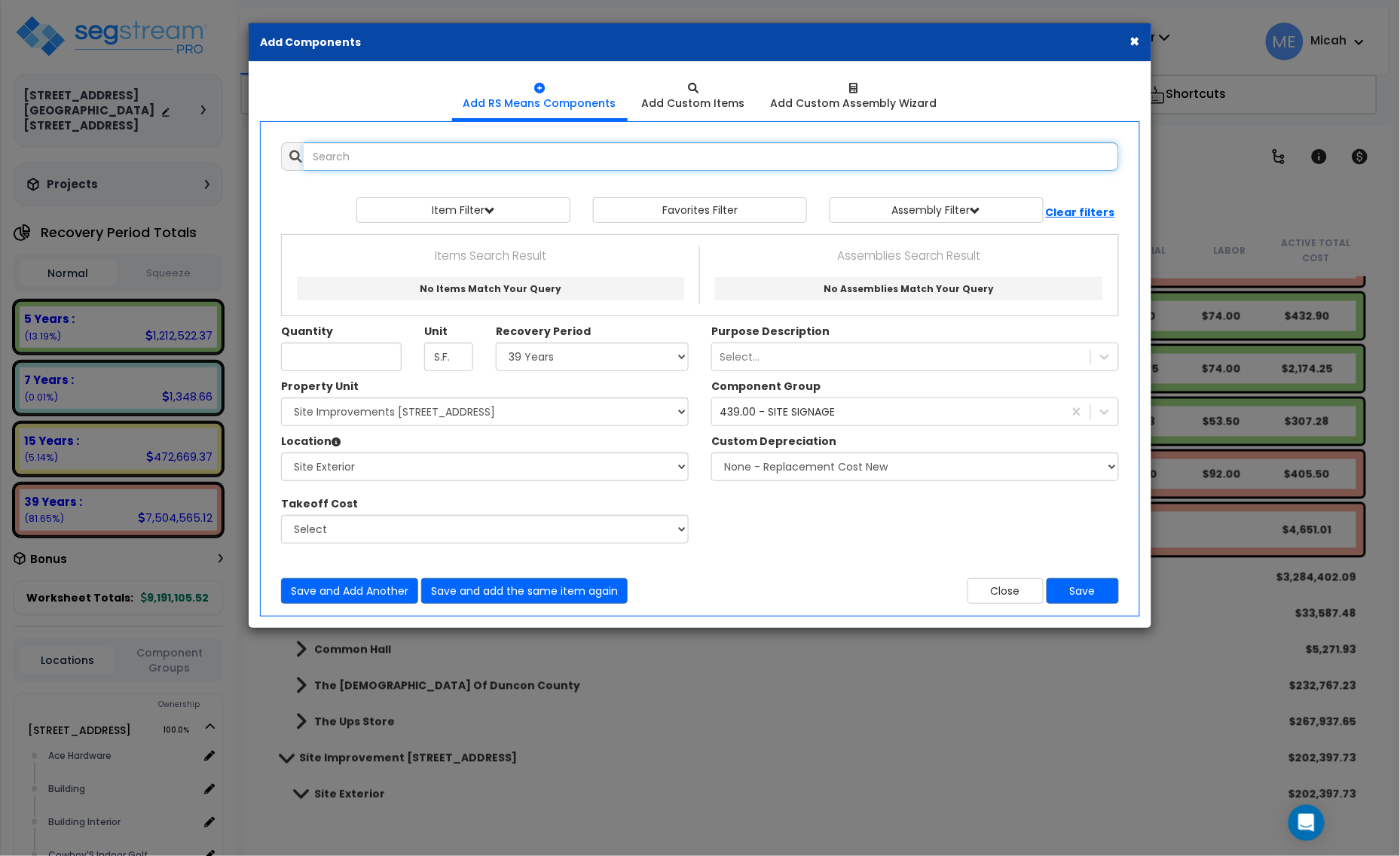
click at [451, 159] on input "text" at bounding box center [712, 156] width 815 height 28
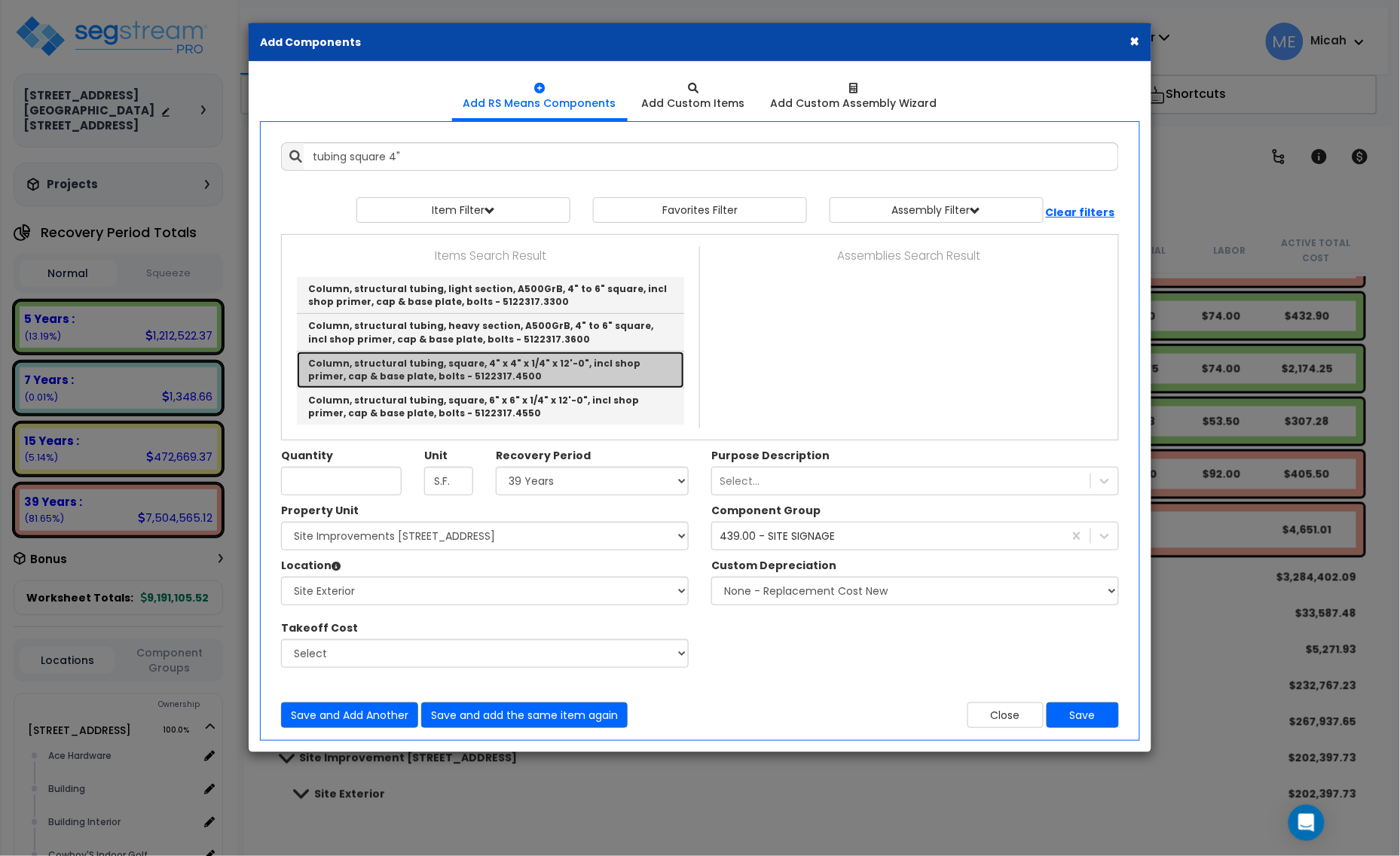
click at [600, 375] on link "Column, structural tubing, square, 4" x 4" x 1/4" x 12'-0", incl shop primer, c…" at bounding box center [491, 370] width 387 height 37
type input "Column, structural tubing, square, 4" x 4" x 1/4" x 12'-0", incl shop primer, c…"
type input "Ea."
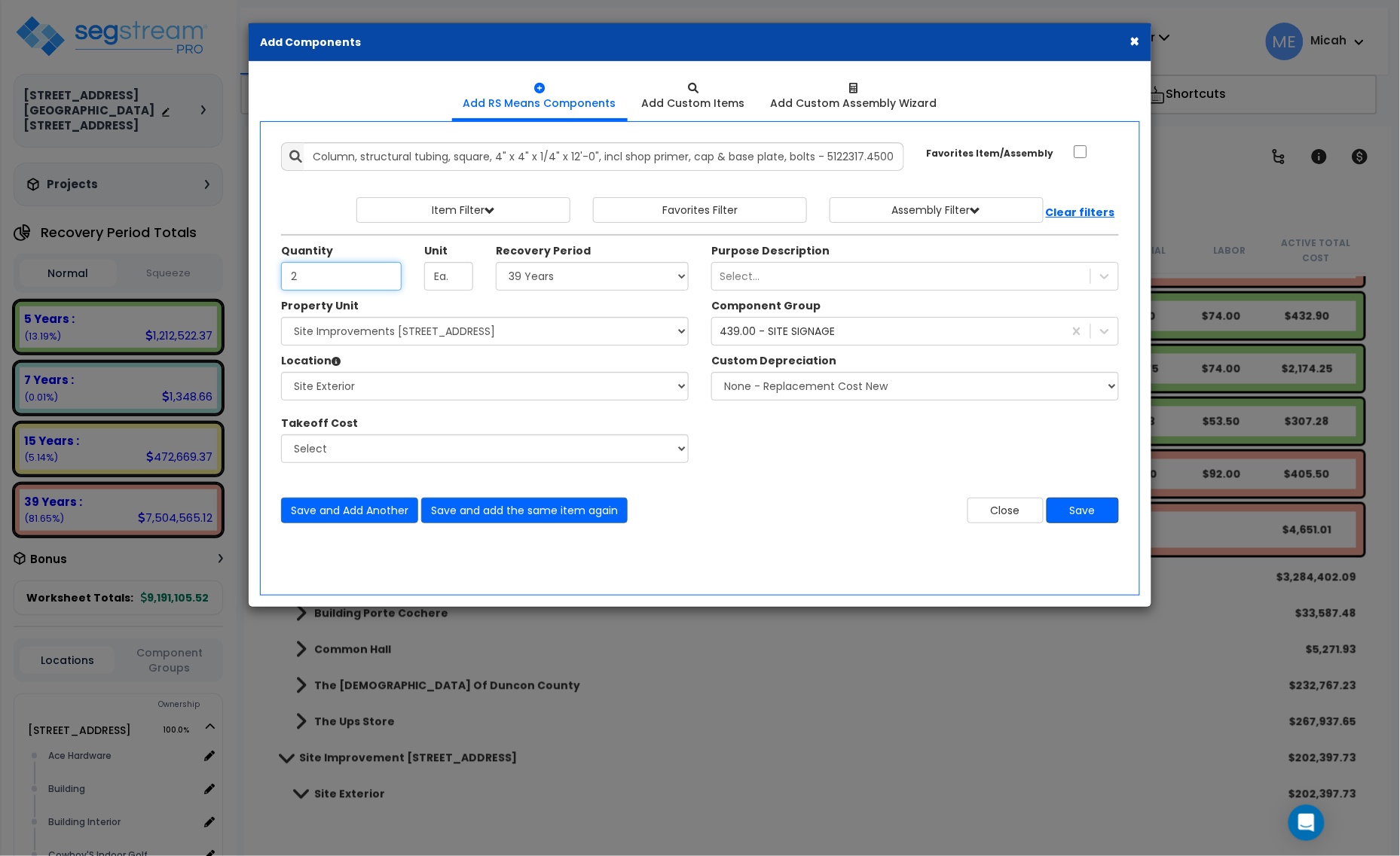
type input "2"
click at [1076, 510] on button "Save" at bounding box center [1082, 510] width 72 height 25
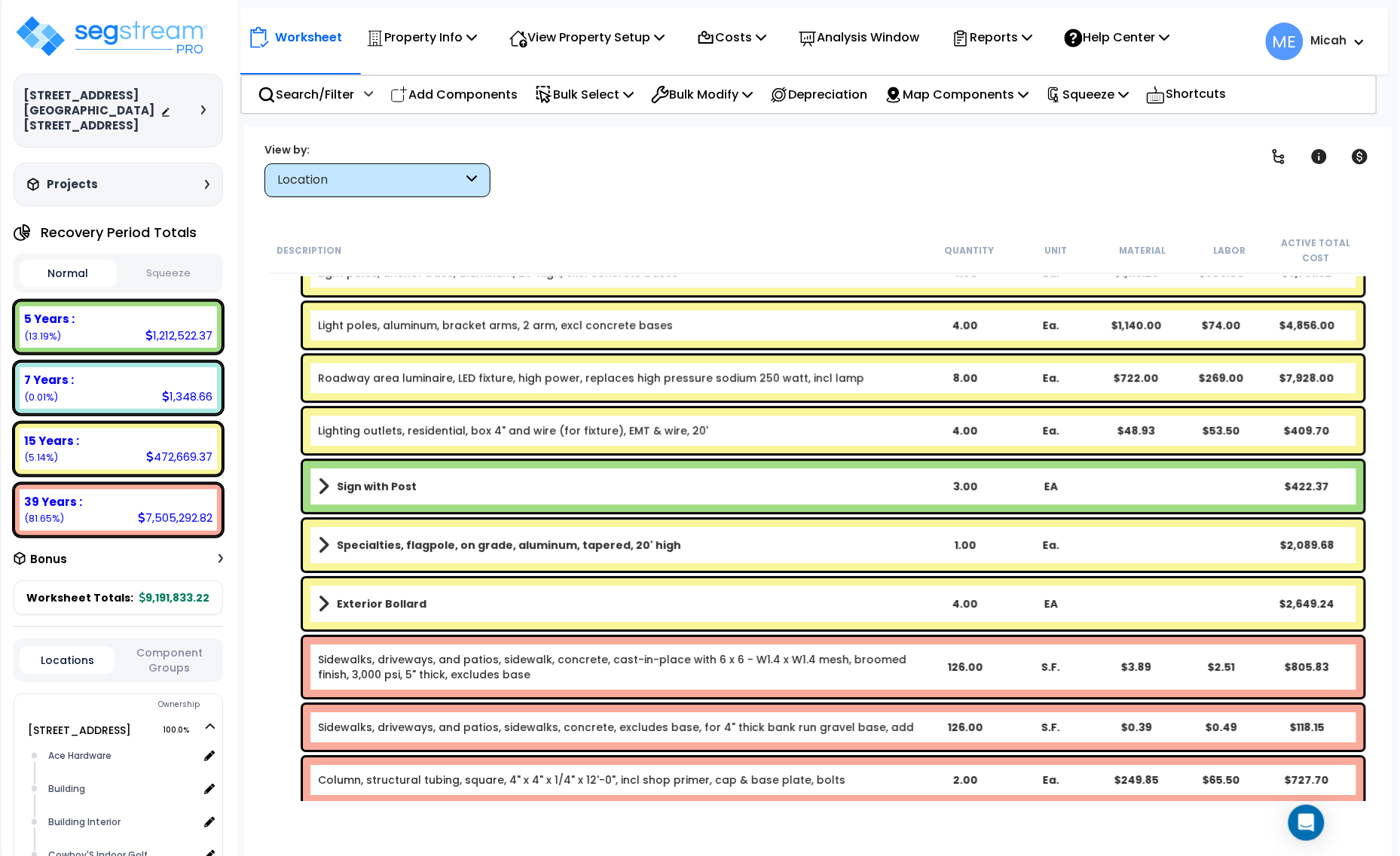
scroll to position [5127, 0]
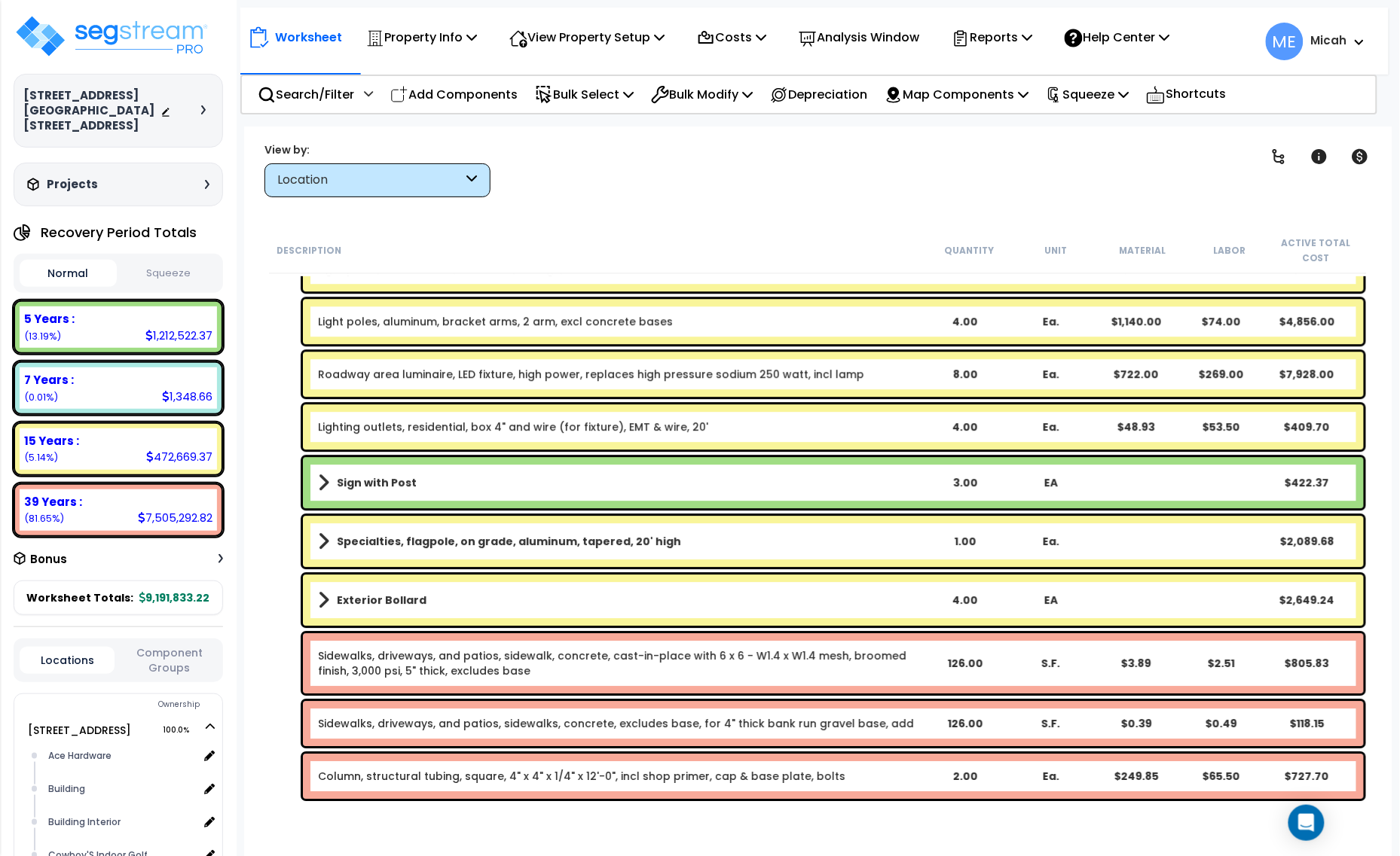
click at [494, 774] on link "Column, structural tubing, square, 4" x 4" x 1/4" x 12'-0", incl shop primer, c…" at bounding box center [581, 776] width 527 height 15
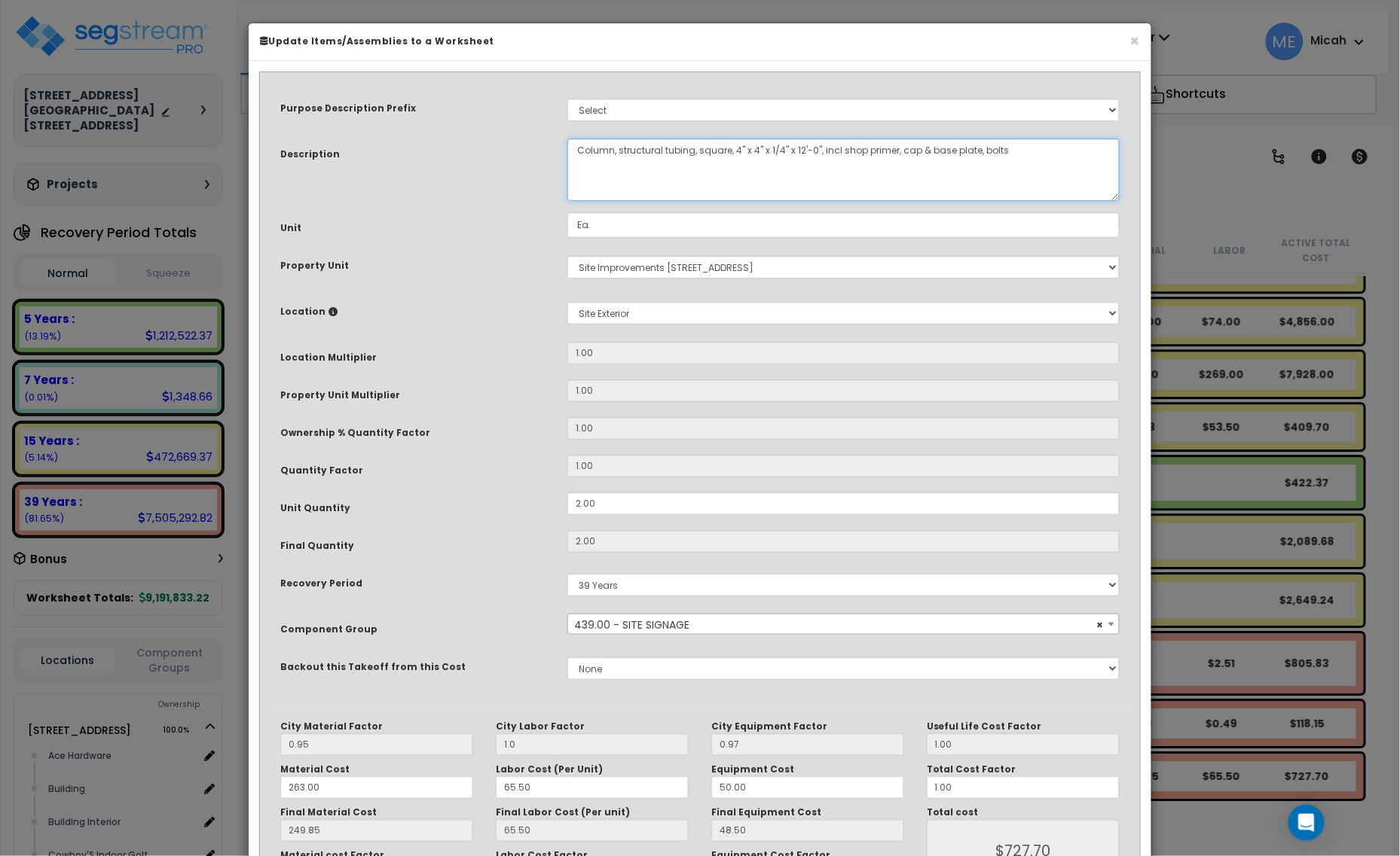
click at [800, 146] on textarea "Column, structural tubing, square, 4" x 4" x 1/4" x 12'-0", incl shop primer, c…" at bounding box center [843, 170] width 552 height 63
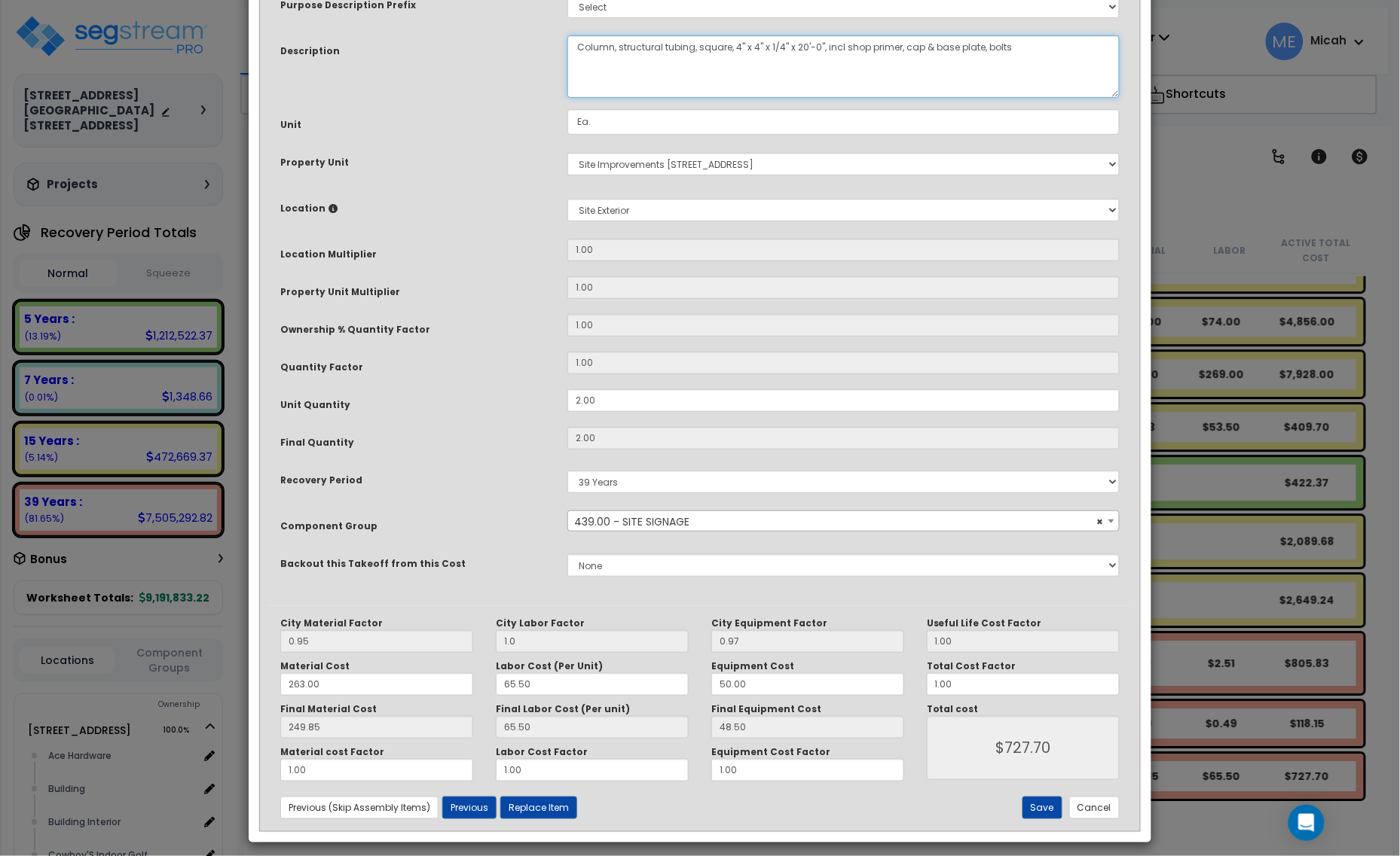
scroll to position [113, 0]
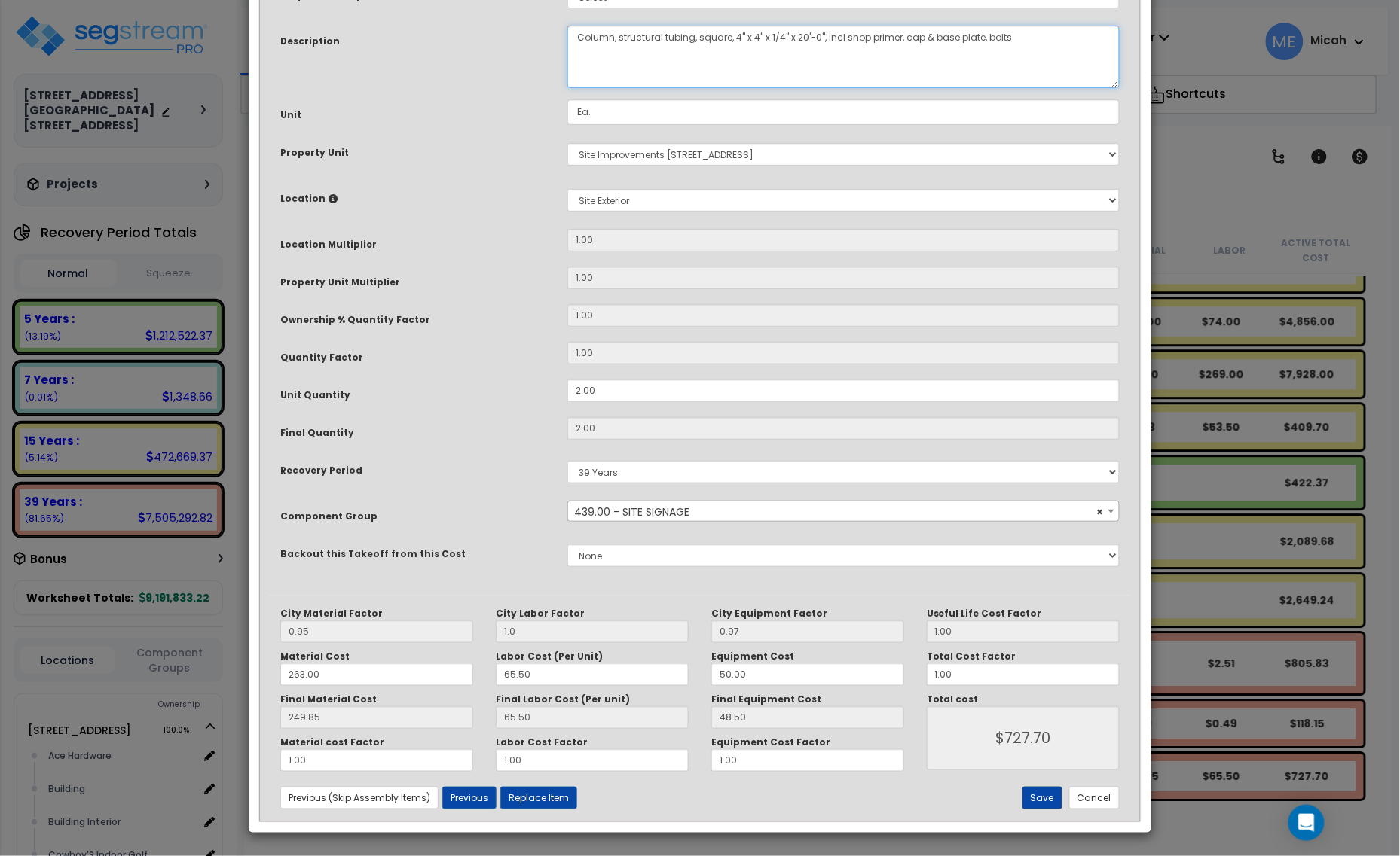
type textarea "Column, structural tubing, square, 4" x 4" x 1/4" x 20'-0", incl shop primer, c…"
click at [1042, 800] on button "Save" at bounding box center [1042, 797] width 40 height 22
type input "1.00"
type input "727.70"
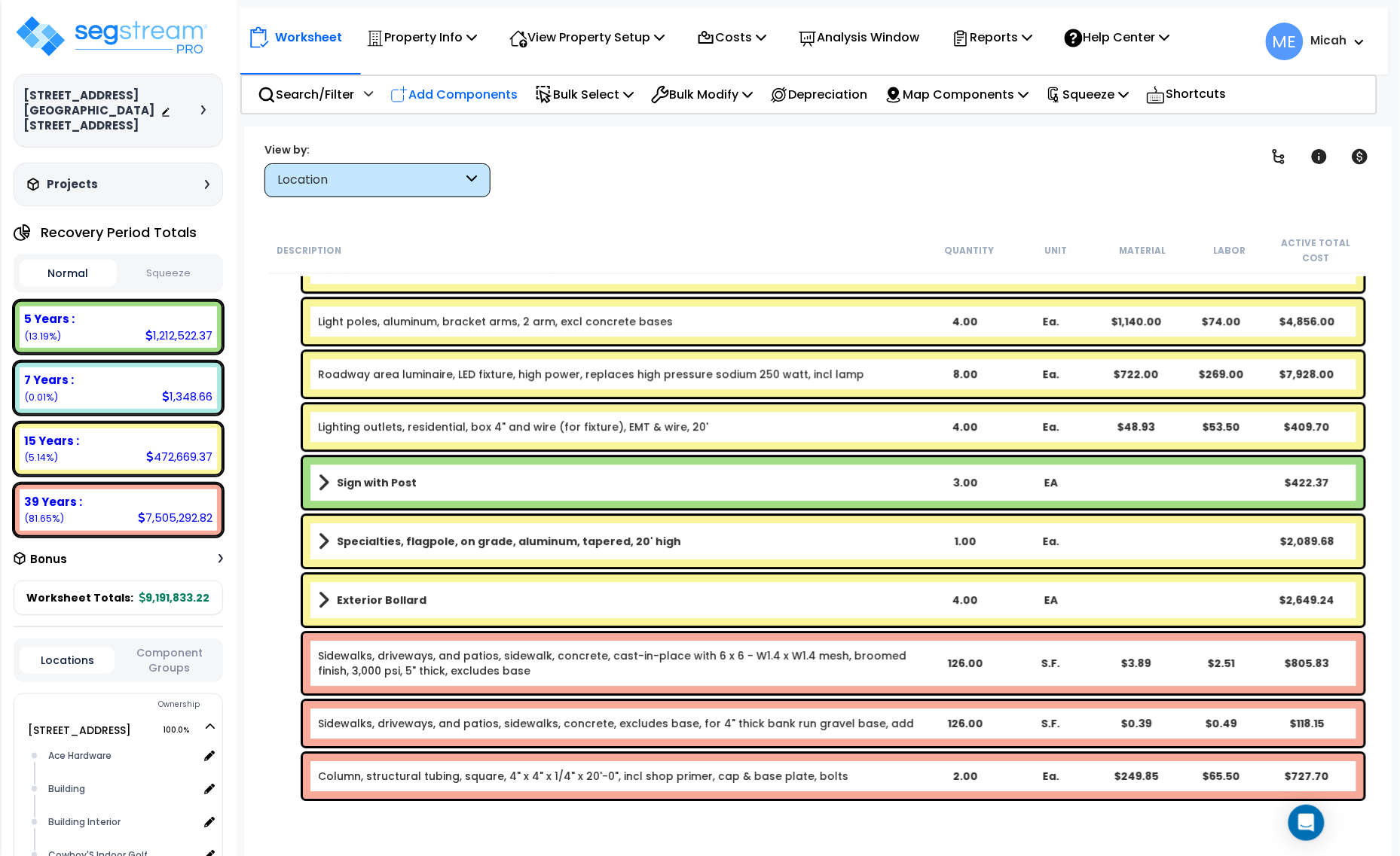
click at [457, 99] on p "Add Components" at bounding box center [454, 94] width 127 height 21
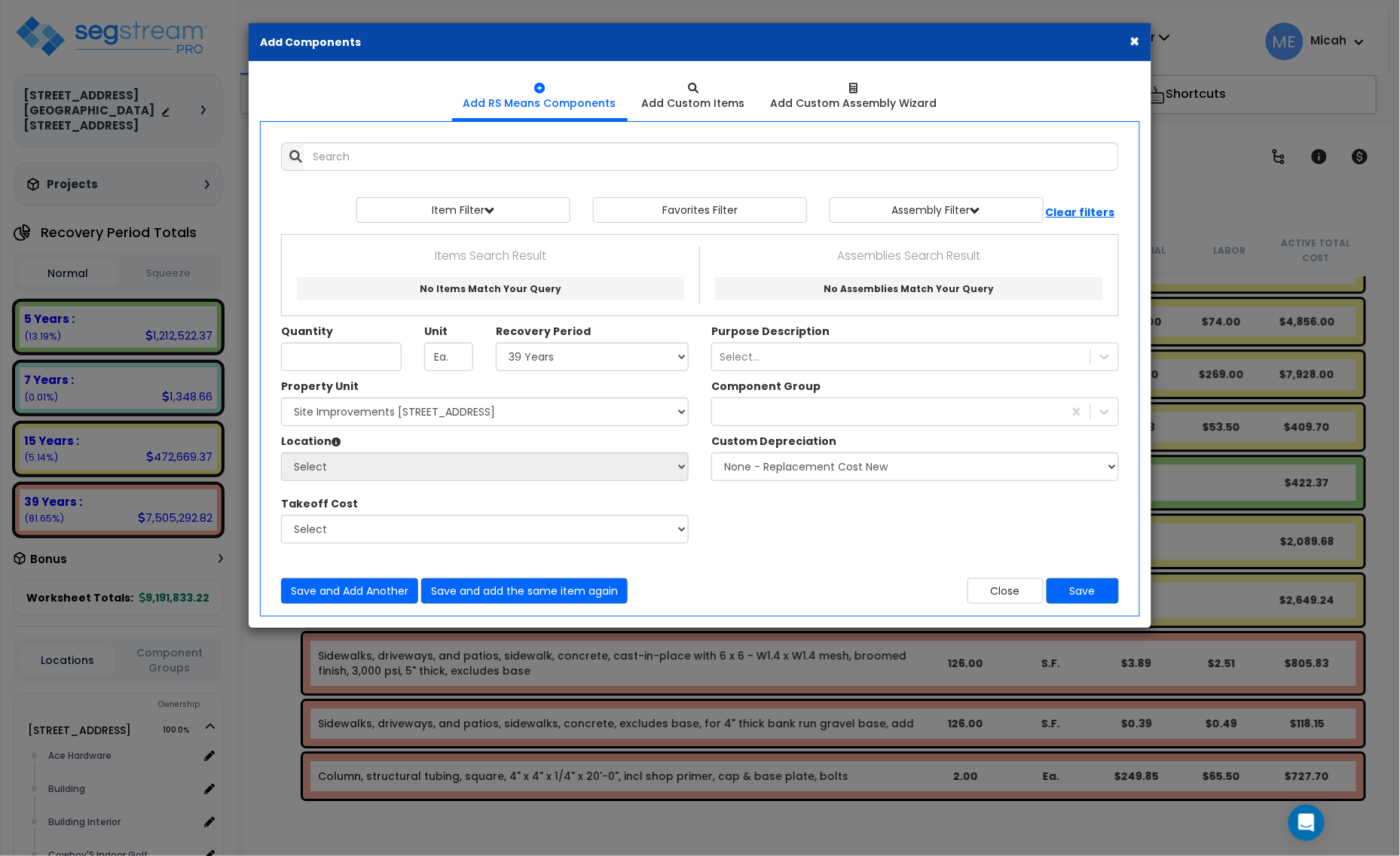
select select
click at [486, 166] on input "text" at bounding box center [712, 156] width 815 height 28
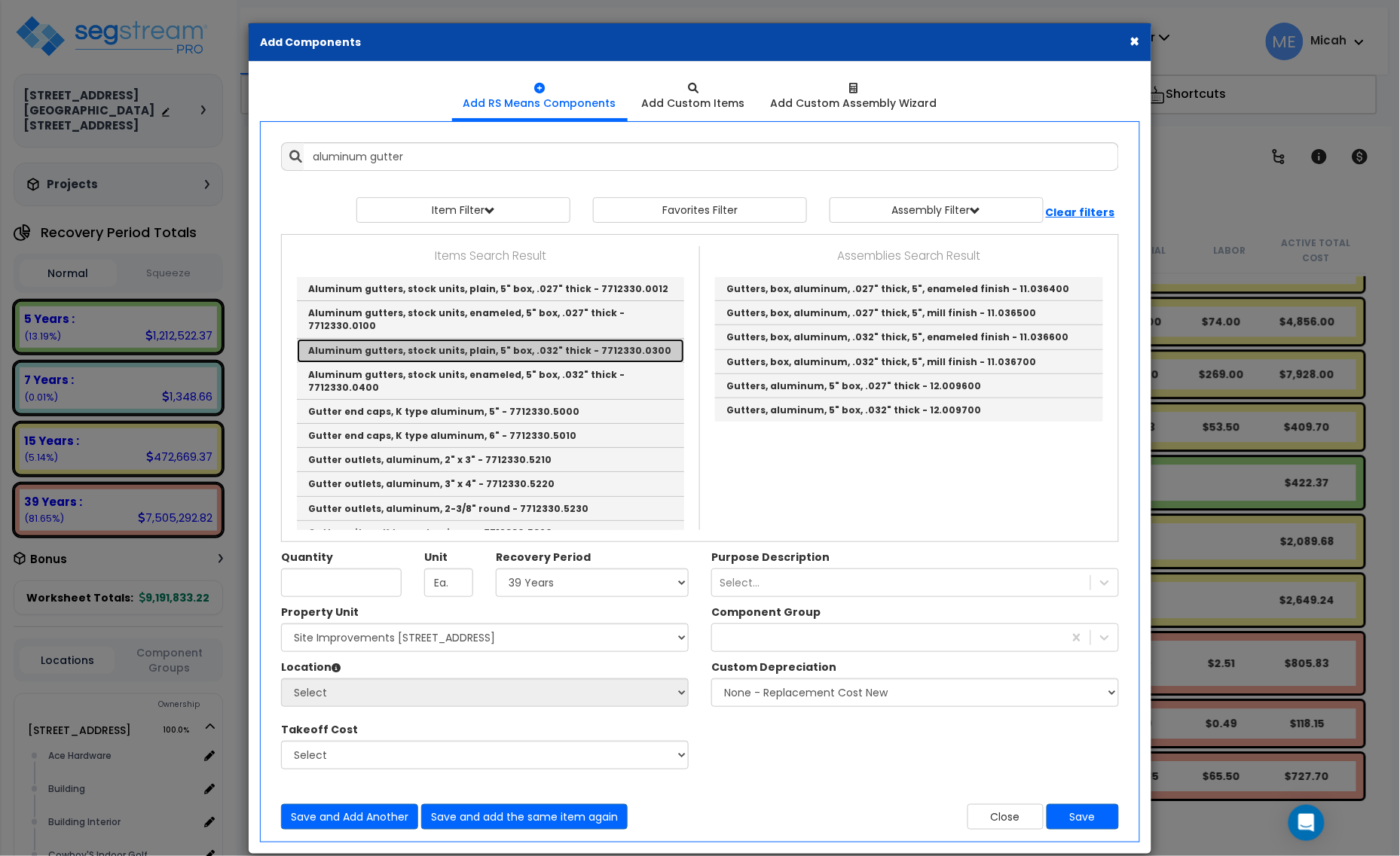
click at [582, 339] on link "Aluminum gutters, stock units, plain, 5" box, .032" thick - 7712330.0300" at bounding box center [491, 351] width 387 height 24
type input "Aluminum gutters, stock units, plain, 5" box, .032" thick - 7712330.0300"
type input "L.F."
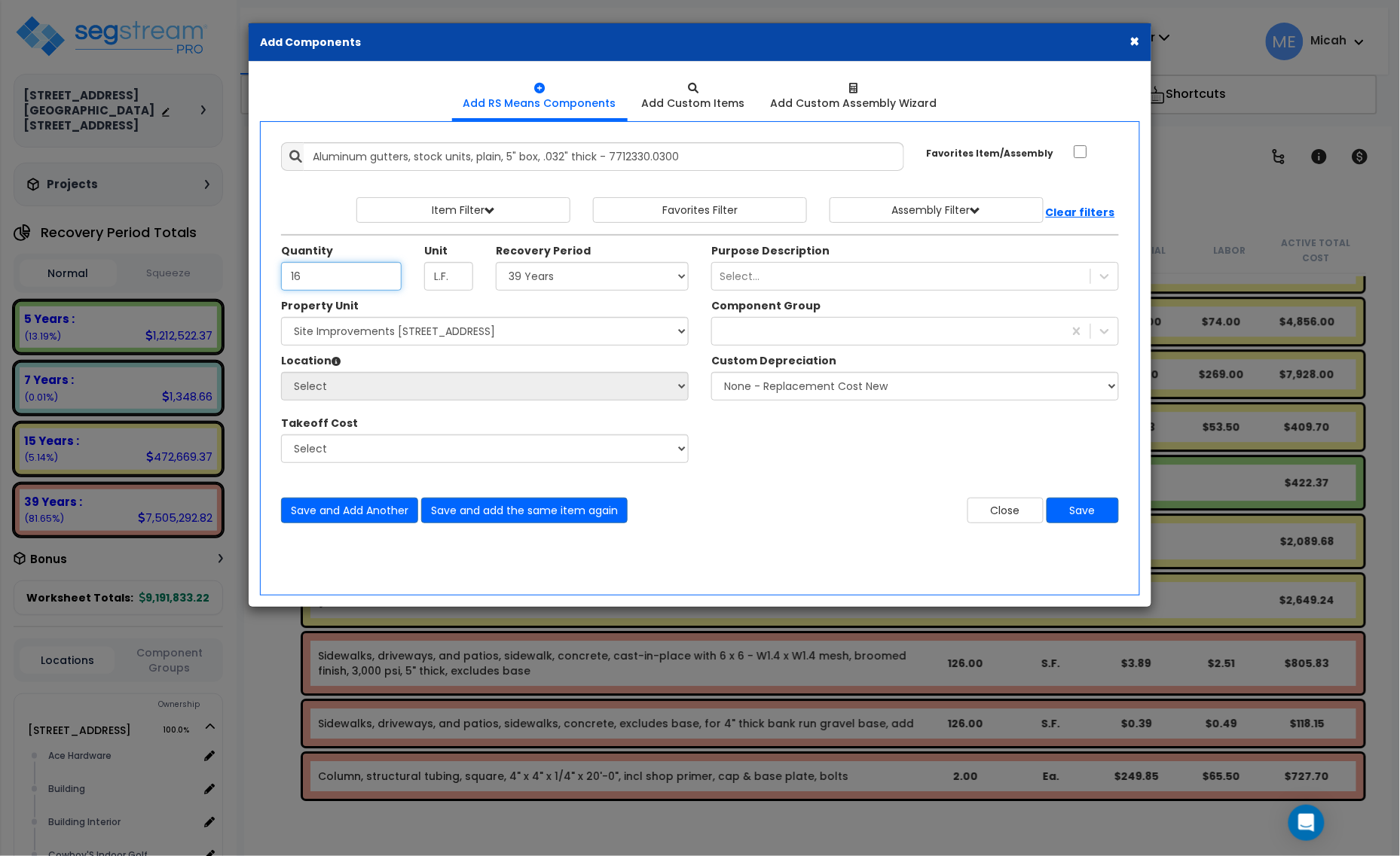
type input "16"
click at [521, 277] on select "Select 5 Years 7 Years 15 Years 20 Years 39 Years 27.5 Year" at bounding box center [591, 276] width 193 height 28
select select "39Y"
click at [497, 263] on select "Select 5 Years 7 Years 15 Years 20 Years 39 Years 27.5 Year" at bounding box center [591, 276] width 193 height 28
click at [764, 329] on div at bounding box center [887, 331] width 351 height 24
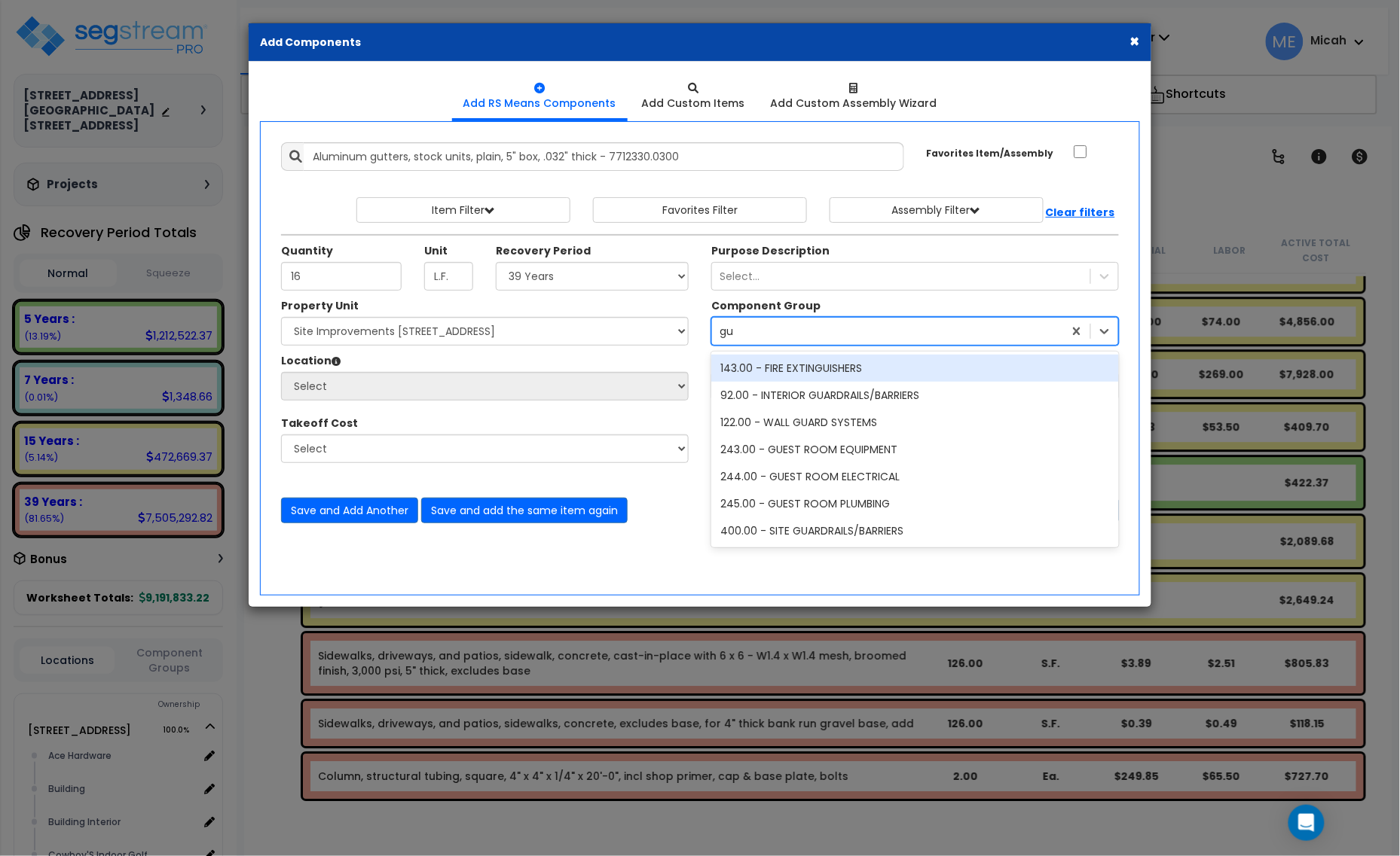
type input "g"
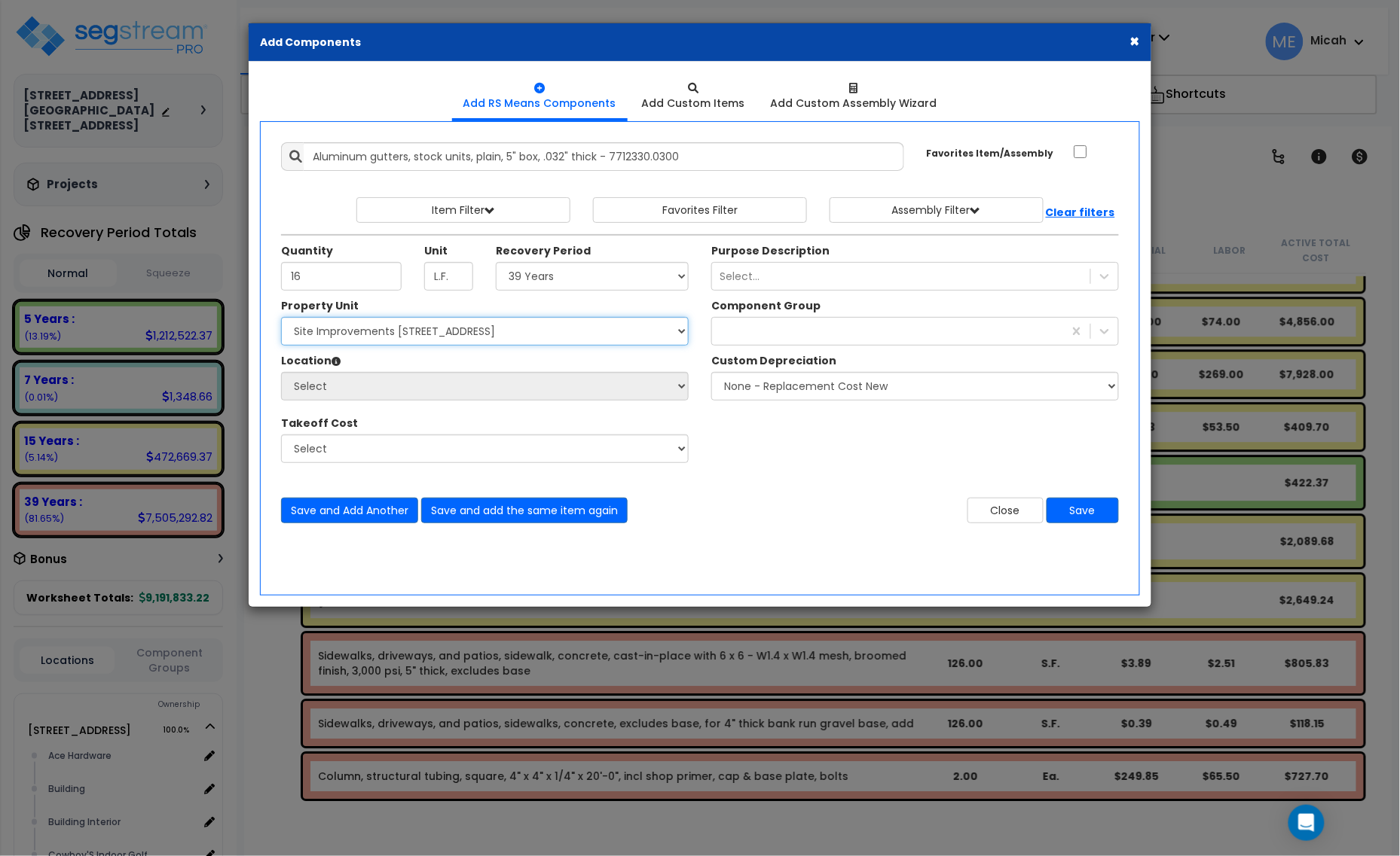
click at [468, 343] on select "Select [STREET_ADDRESS] [STREET_ADDRESS] Site Improvement [STREET_ADDRESS] Site…" at bounding box center [484, 330] width 408 height 28
select select "161428"
click at [281, 318] on select "Select [STREET_ADDRESS] [STREET_ADDRESS] Site Improvement [STREET_ADDRESS] Site…" at bounding box center [484, 330] width 408 height 28
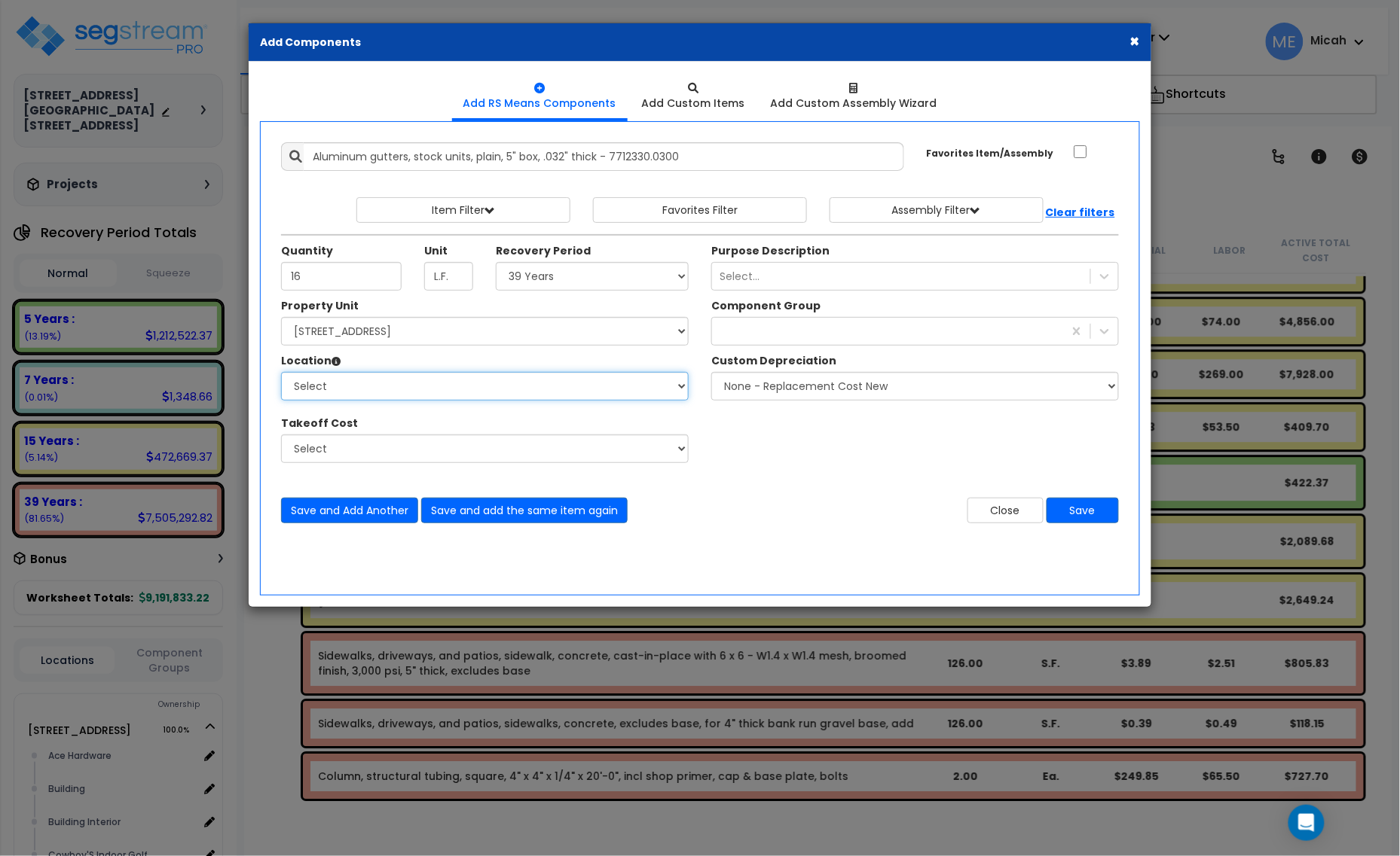
click at [447, 378] on select "Select Site Exterior Add Additional Location" at bounding box center [484, 386] width 408 height 28
select select "6"
click at [281, 372] on select "Select Alchemy Salon Studio Building Building Interior Building Interior Dick'S…" at bounding box center [484, 386] width 408 height 28
click at [809, 321] on div at bounding box center [887, 331] width 351 height 24
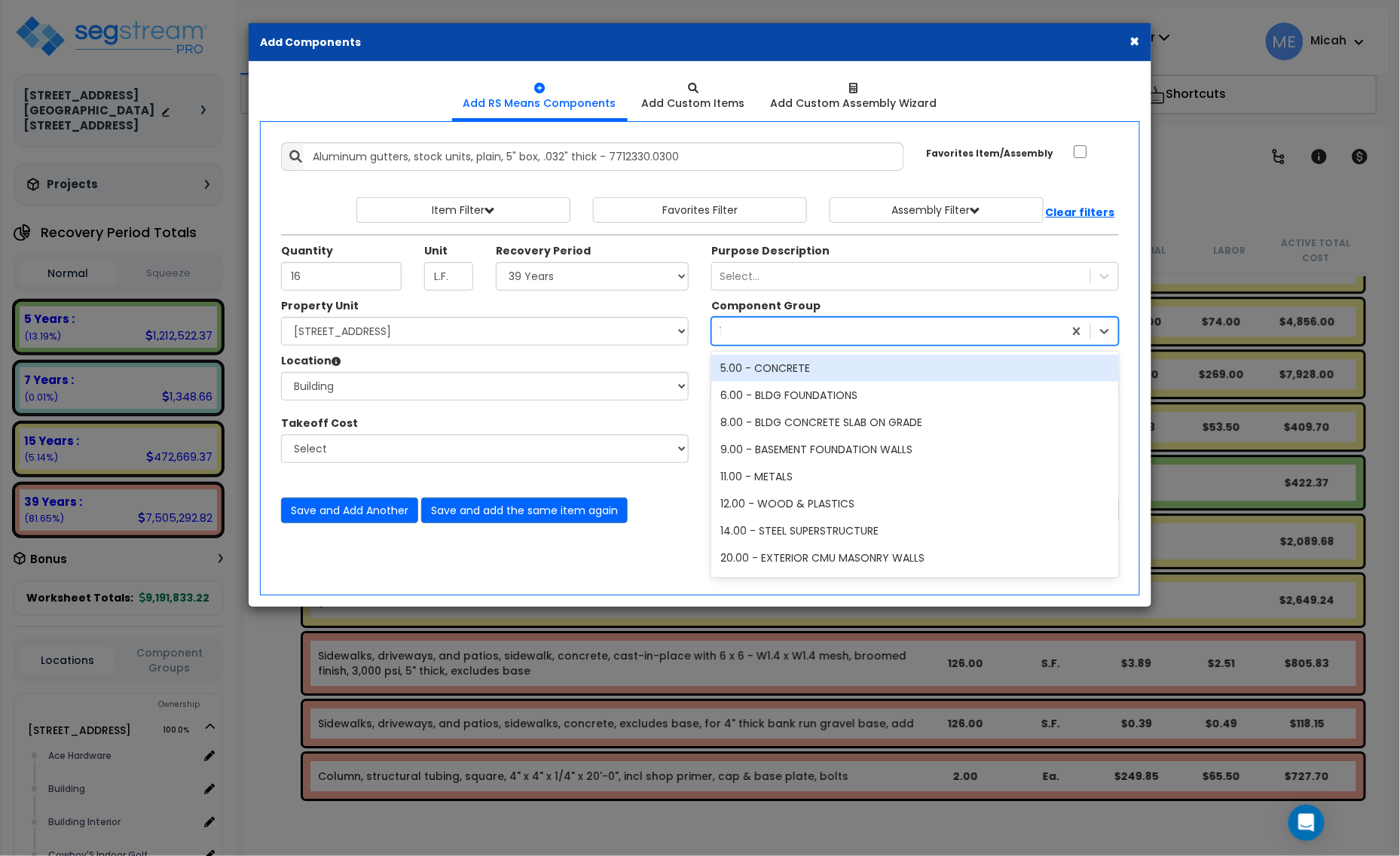
type input "11"
click at [785, 364] on div "11.00 - METALS" at bounding box center [915, 368] width 408 height 27
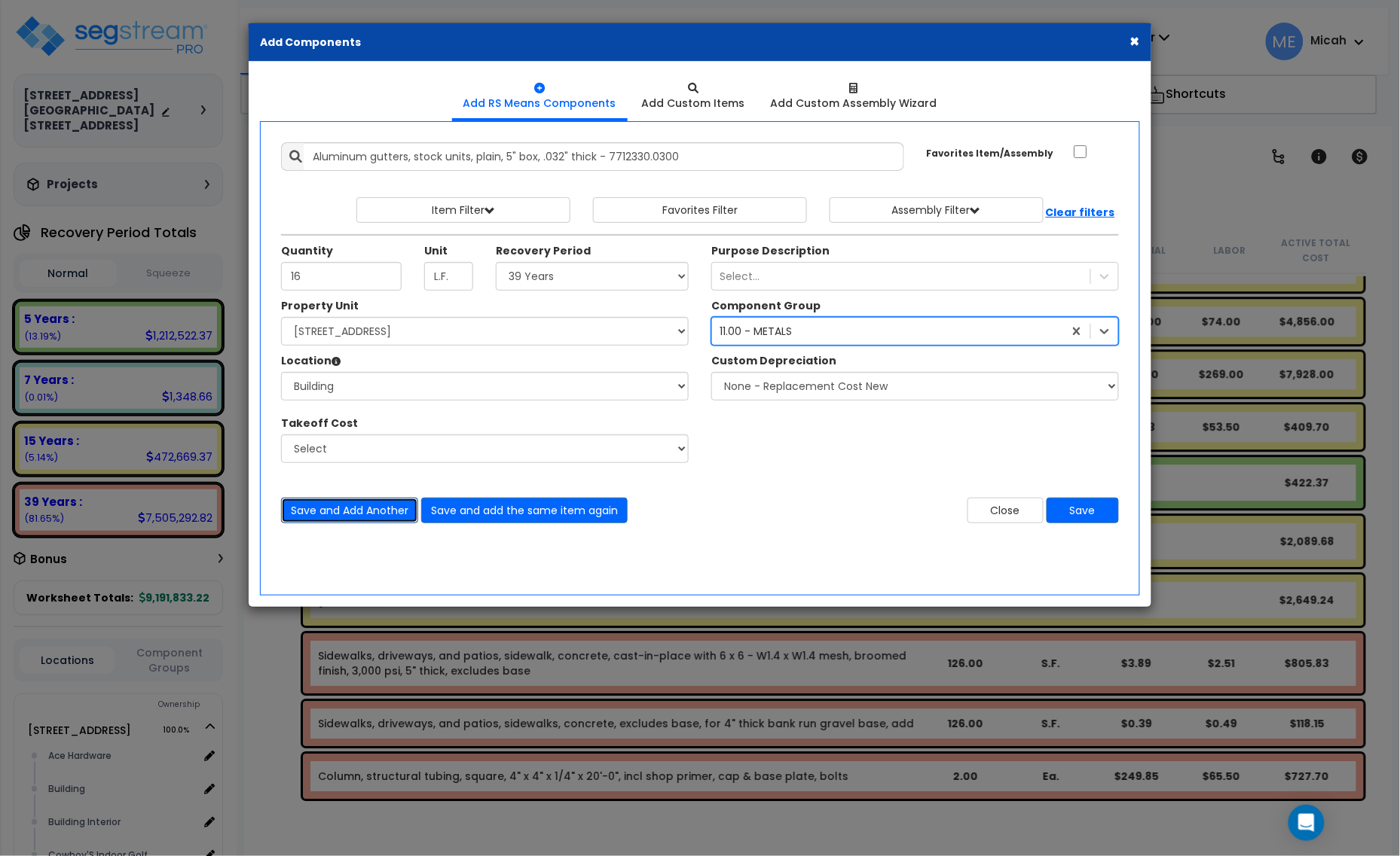
click at [354, 511] on button "Save and Add Another" at bounding box center [349, 510] width 137 height 25
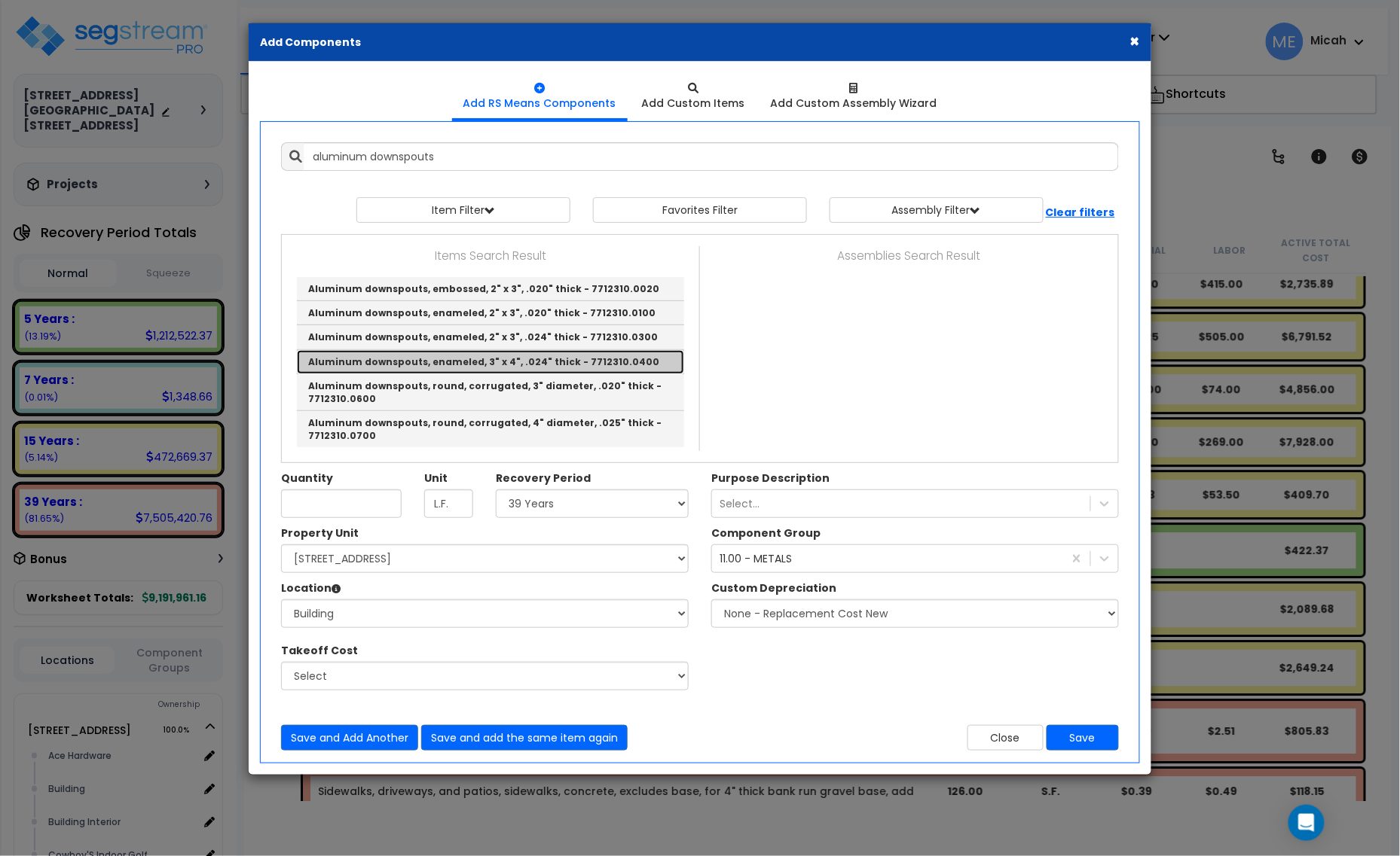
click at [433, 369] on link "Aluminum downspouts, enameled, 3" x 4", .024" thick - 7712310.0400" at bounding box center [491, 362] width 387 height 24
type input "Aluminum downspouts, enameled, 3" x 4", .024" thick - 7712310.0400"
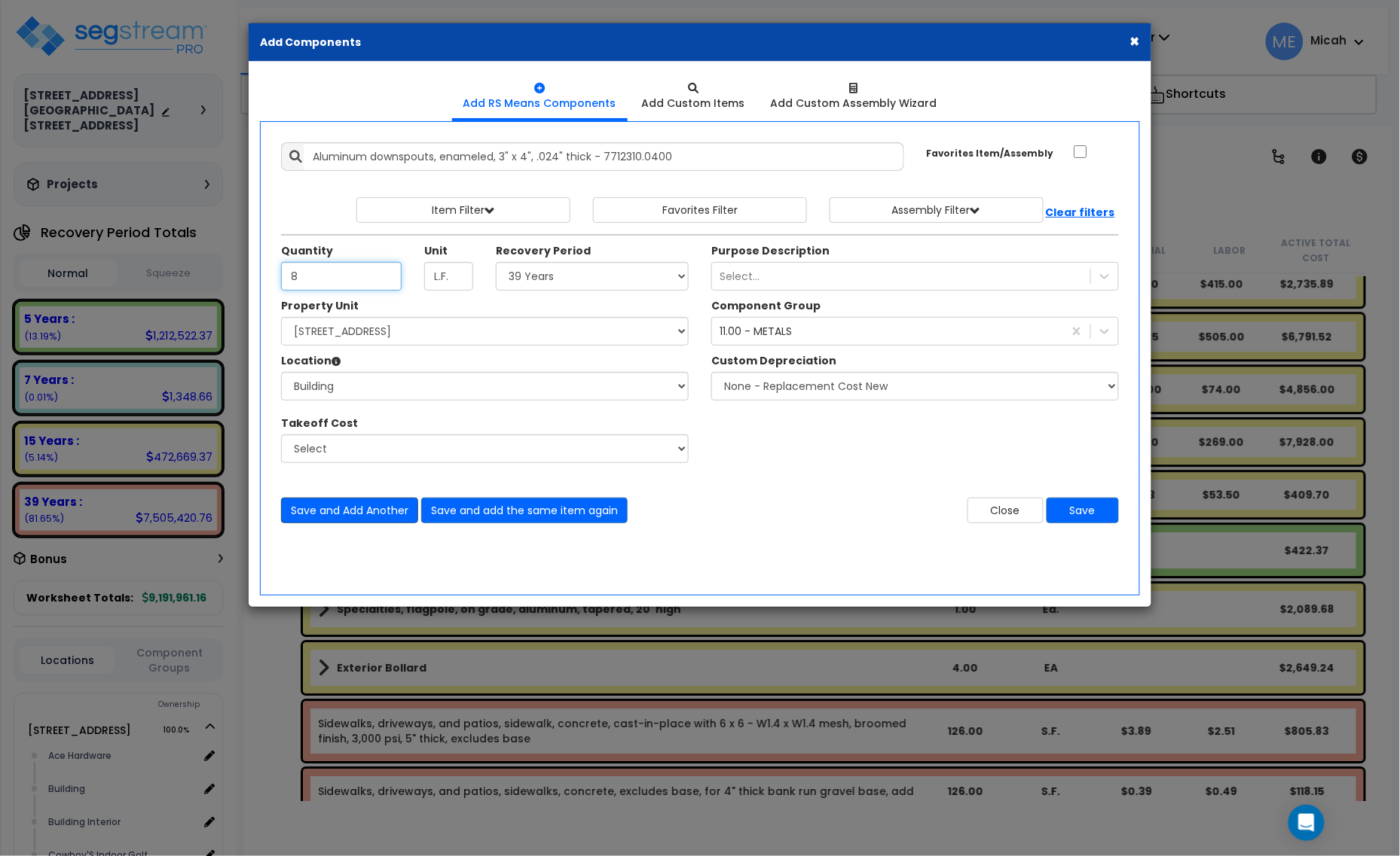
type input "8"
click at [344, 513] on button "Save and Add Another" at bounding box center [349, 510] width 137 height 25
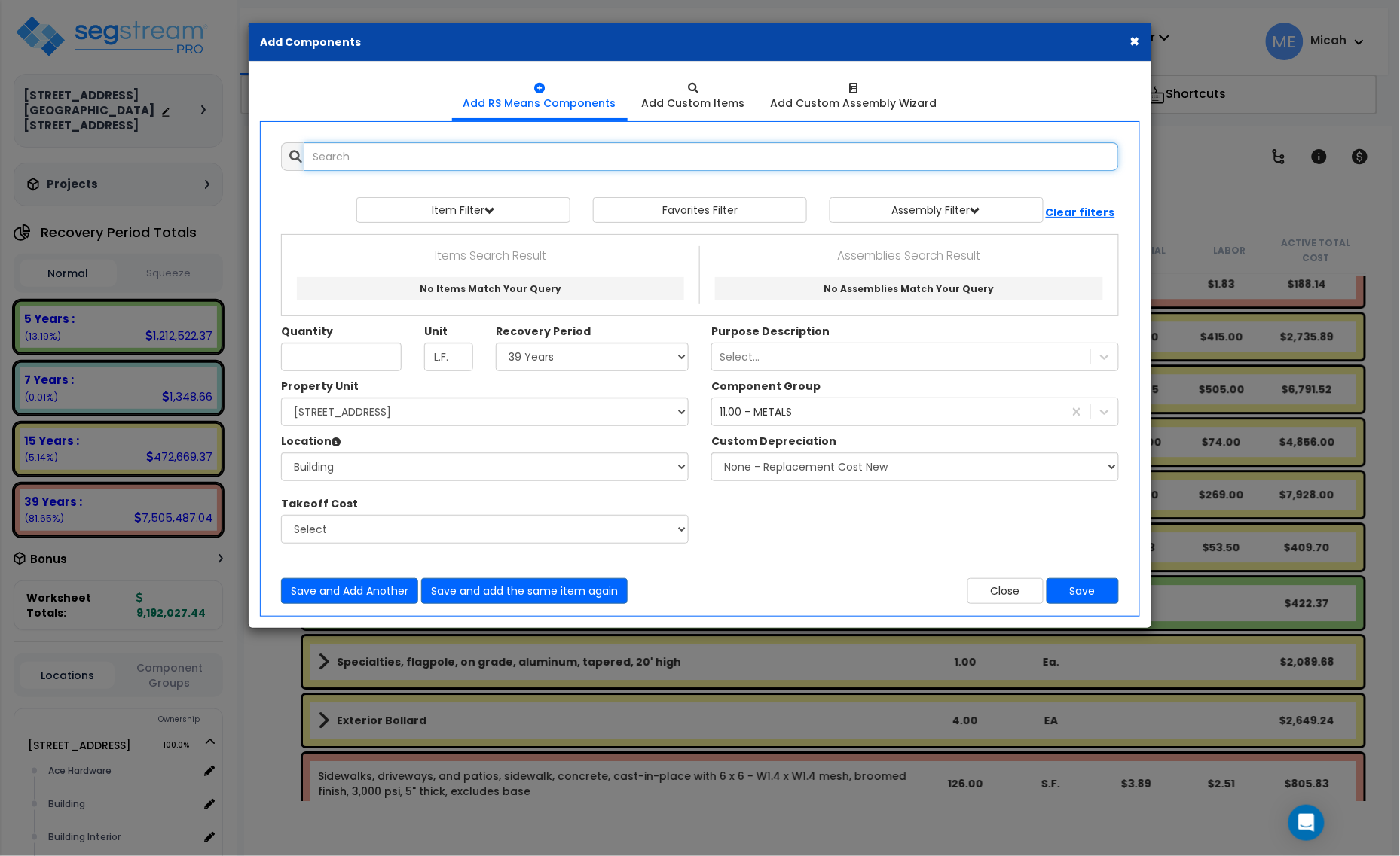
click at [360, 150] on input "text" at bounding box center [712, 156] width 815 height 28
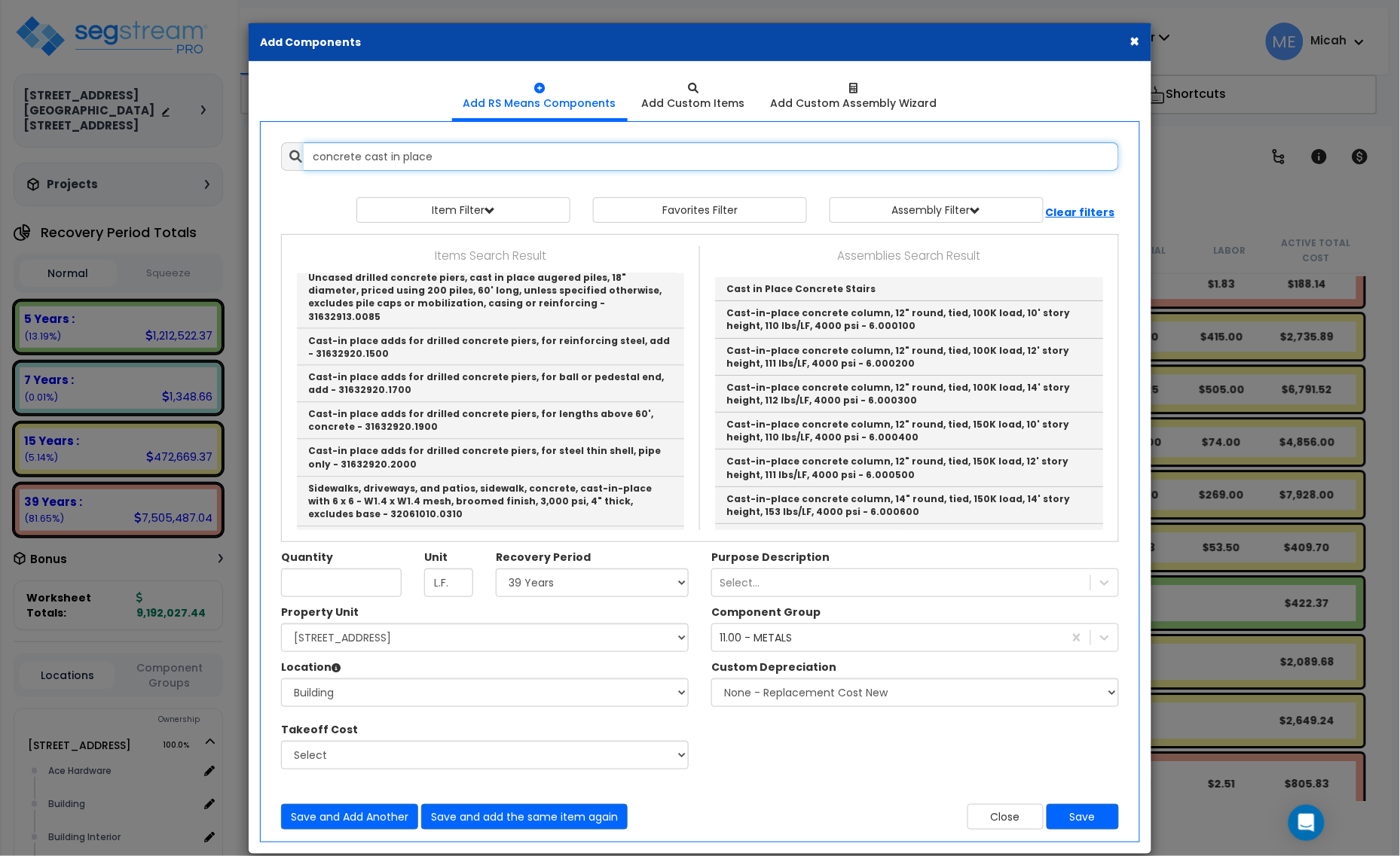
scroll to position [941, 0]
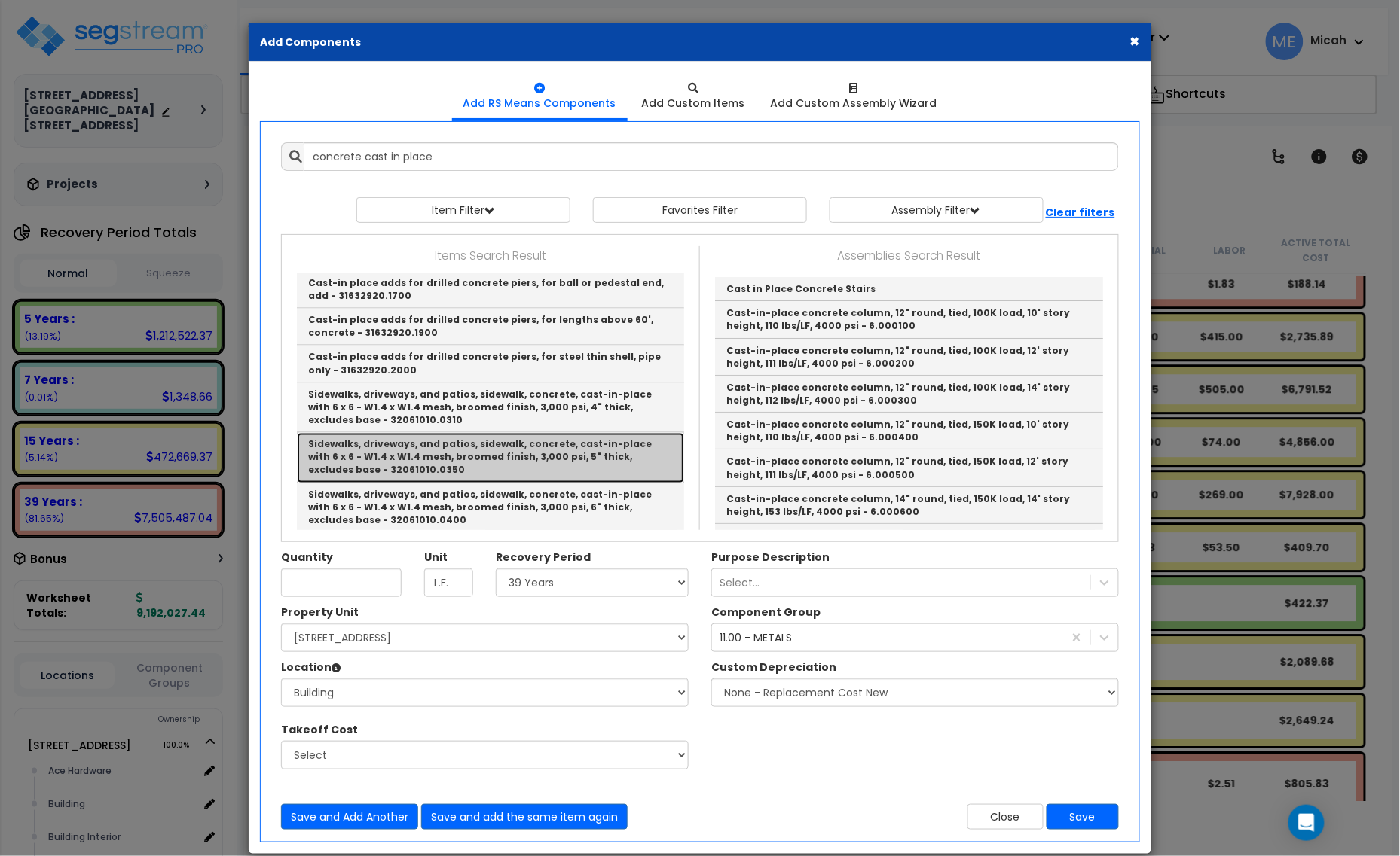
click at [586, 433] on link "Sidewalks, driveways, and patios, sidewalk, concrete, cast-in-place with 6 x 6 …" at bounding box center [491, 457] width 387 height 50
type input "Sidewalks, driveways, and patios, sidewalk, concrete, cast-in-place with 6 x 6 …"
type input "S.F."
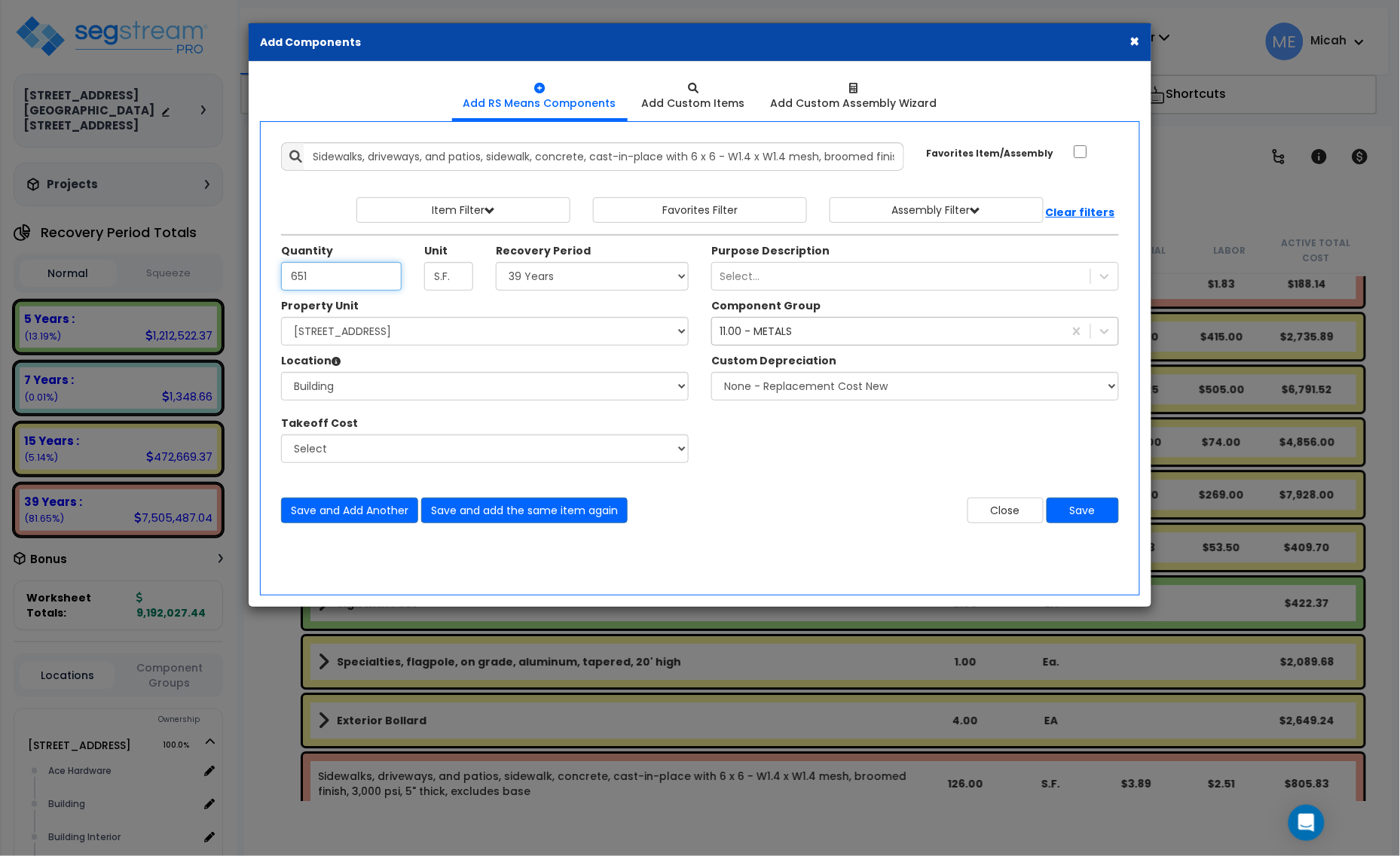
type input "651"
click at [758, 335] on div "11.00 - METALS" at bounding box center [756, 330] width 72 height 15
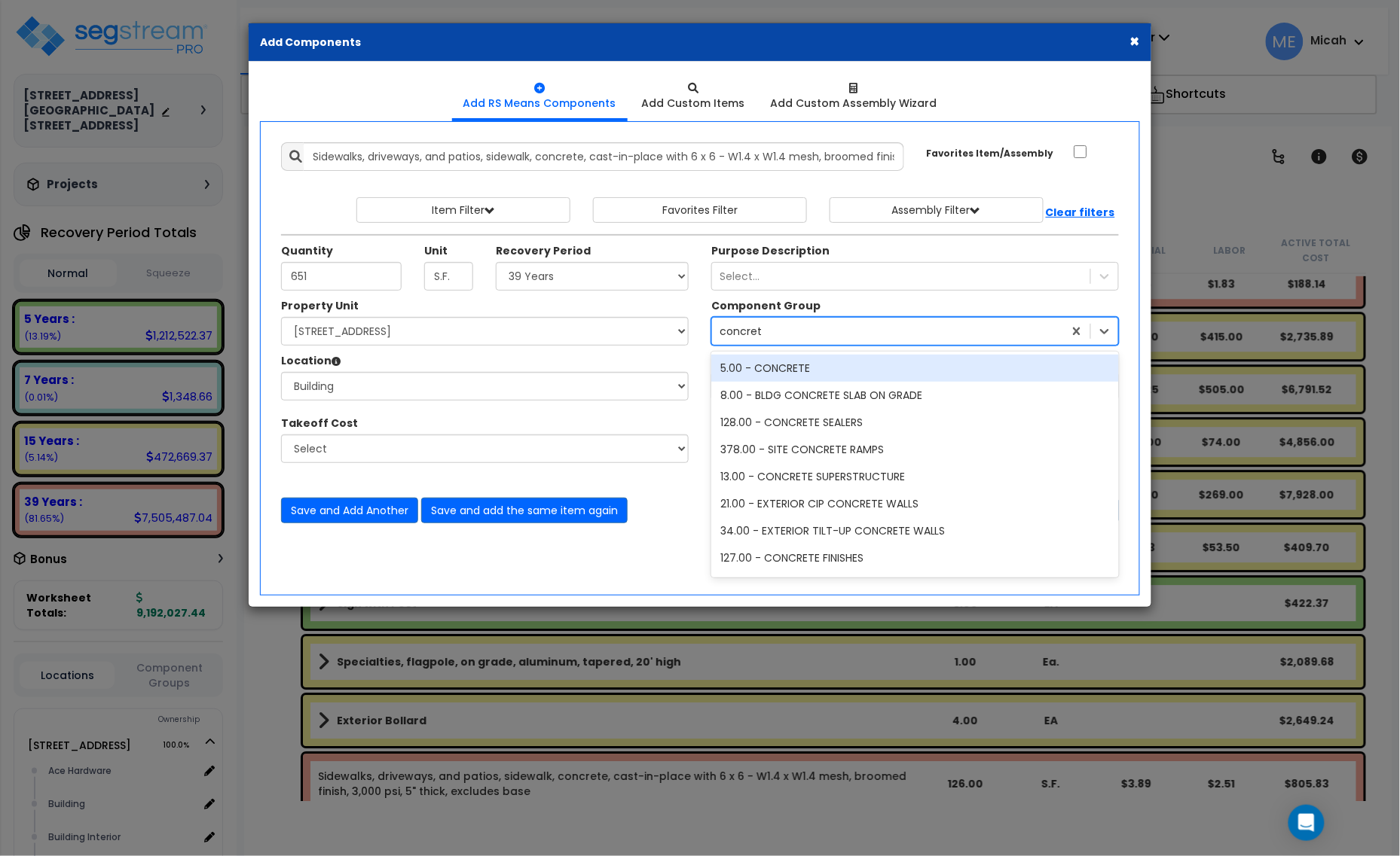
type input "concrete"
click at [777, 367] on div "5.00 - CONCRETE" at bounding box center [915, 368] width 408 height 27
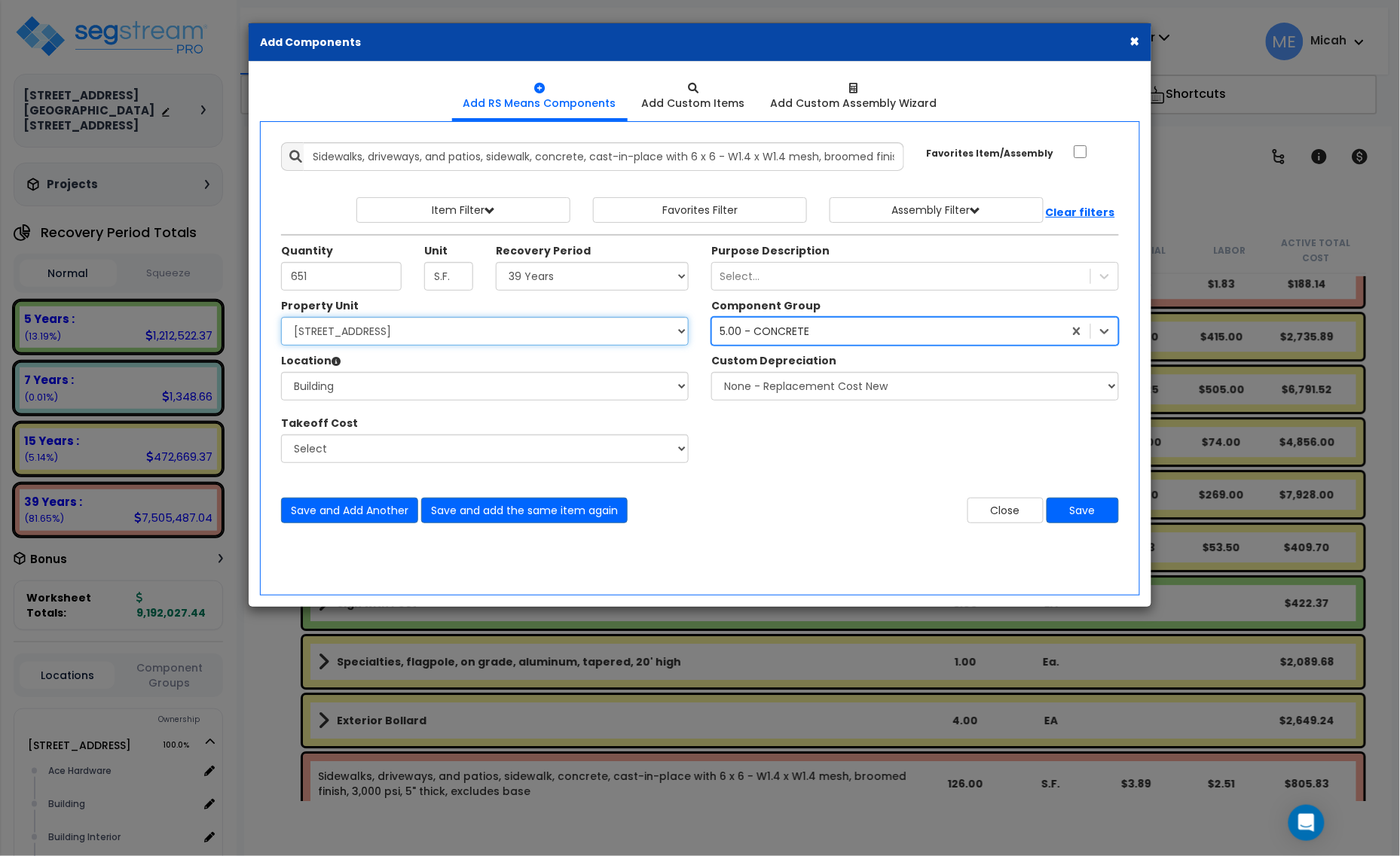
click at [399, 328] on select "Select [STREET_ADDRESS] [STREET_ADDRESS] Site Improvement [STREET_ADDRESS] Site…" at bounding box center [484, 330] width 408 height 28
select select "161444"
click at [281, 318] on select "Select [STREET_ADDRESS] [STREET_ADDRESS] Site Improvement [STREET_ADDRESS] Site…" at bounding box center [484, 330] width 408 height 28
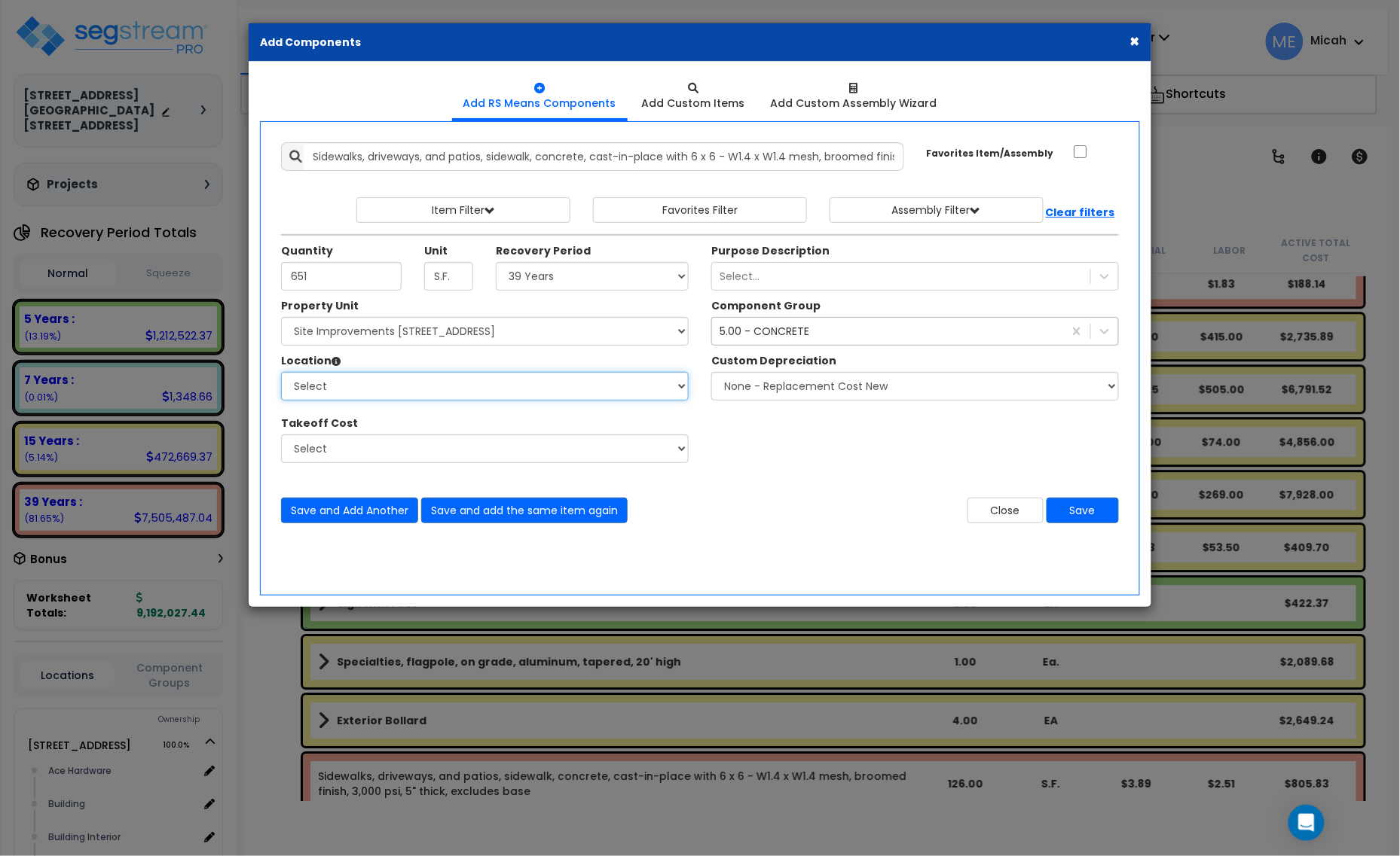
click at [418, 393] on select "Select Site Exterior Add Additional Location" at bounding box center [484, 386] width 408 height 28
select select "462"
click at [281, 372] on select "Select Site Exterior Add Additional Location" at bounding box center [484, 386] width 408 height 28
click at [371, 512] on button "Save and Add Another" at bounding box center [349, 510] width 137 height 25
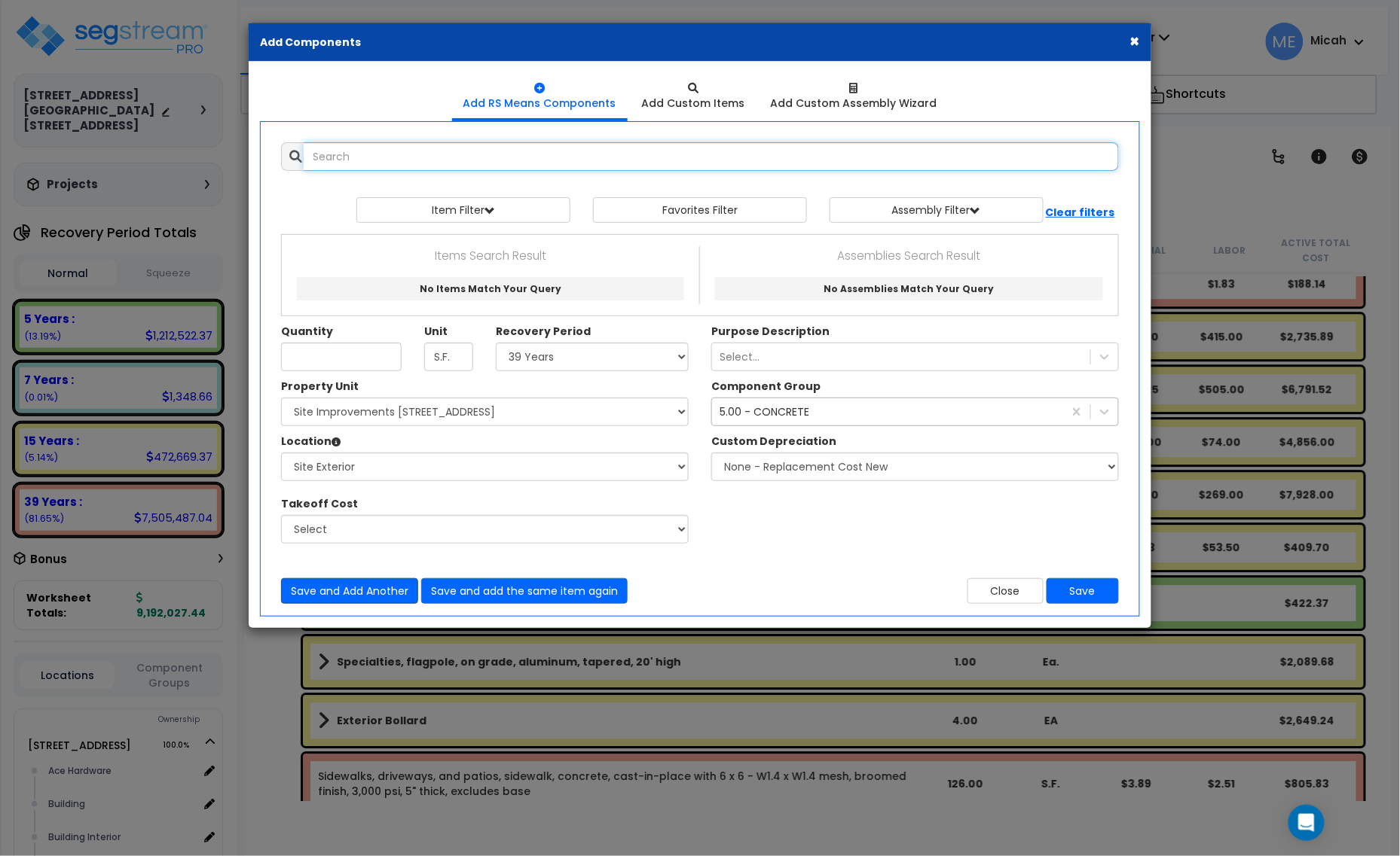
scroll to position [0, 0]
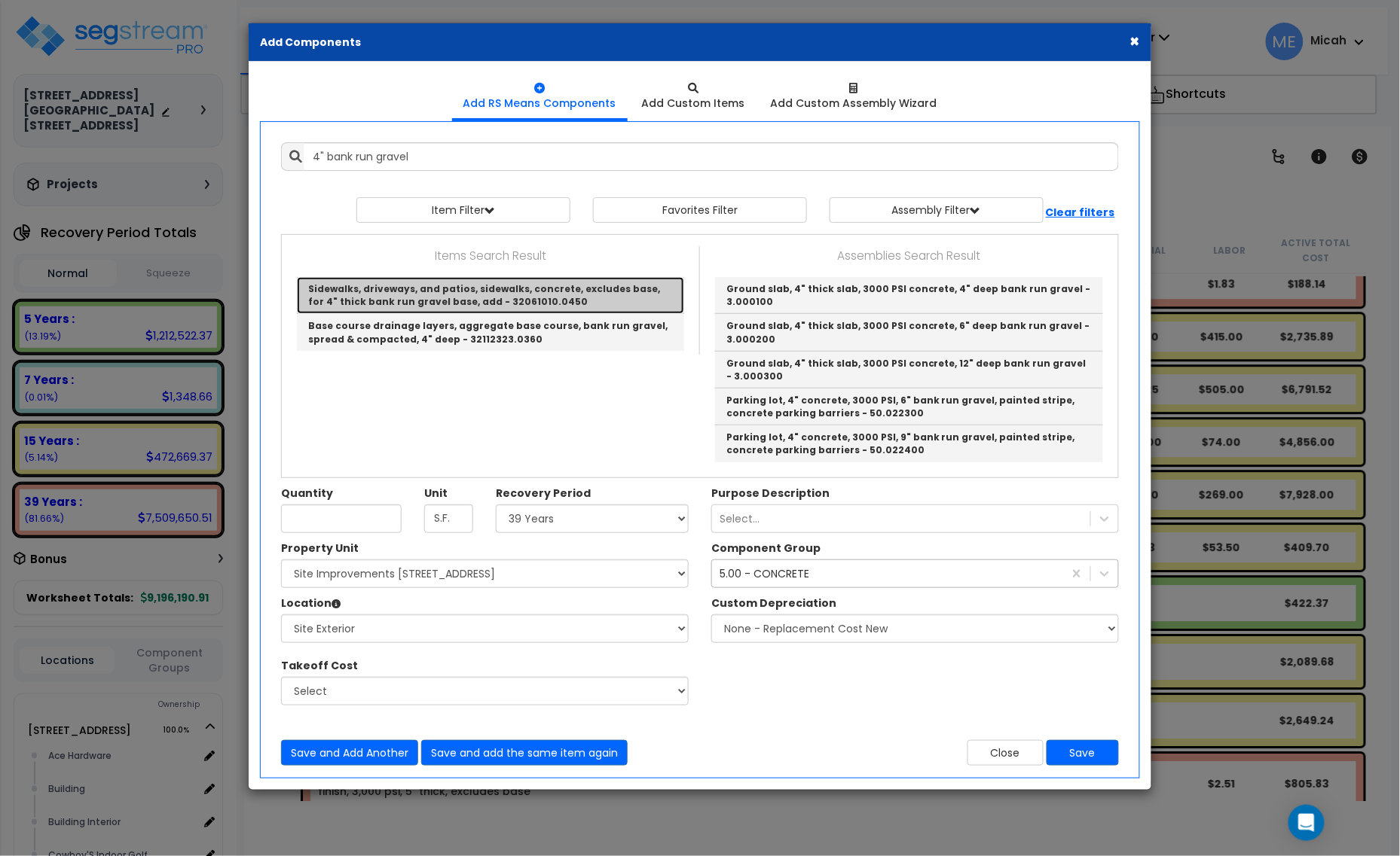
click at [439, 294] on link "Sidewalks, driveways, and patios, sidewalks, concrete, excludes base, for 4" th…" at bounding box center [491, 296] width 387 height 37
type input "Sidewalks, driveways, and patios, sidewalks, concrete, excludes base, for 4" th…"
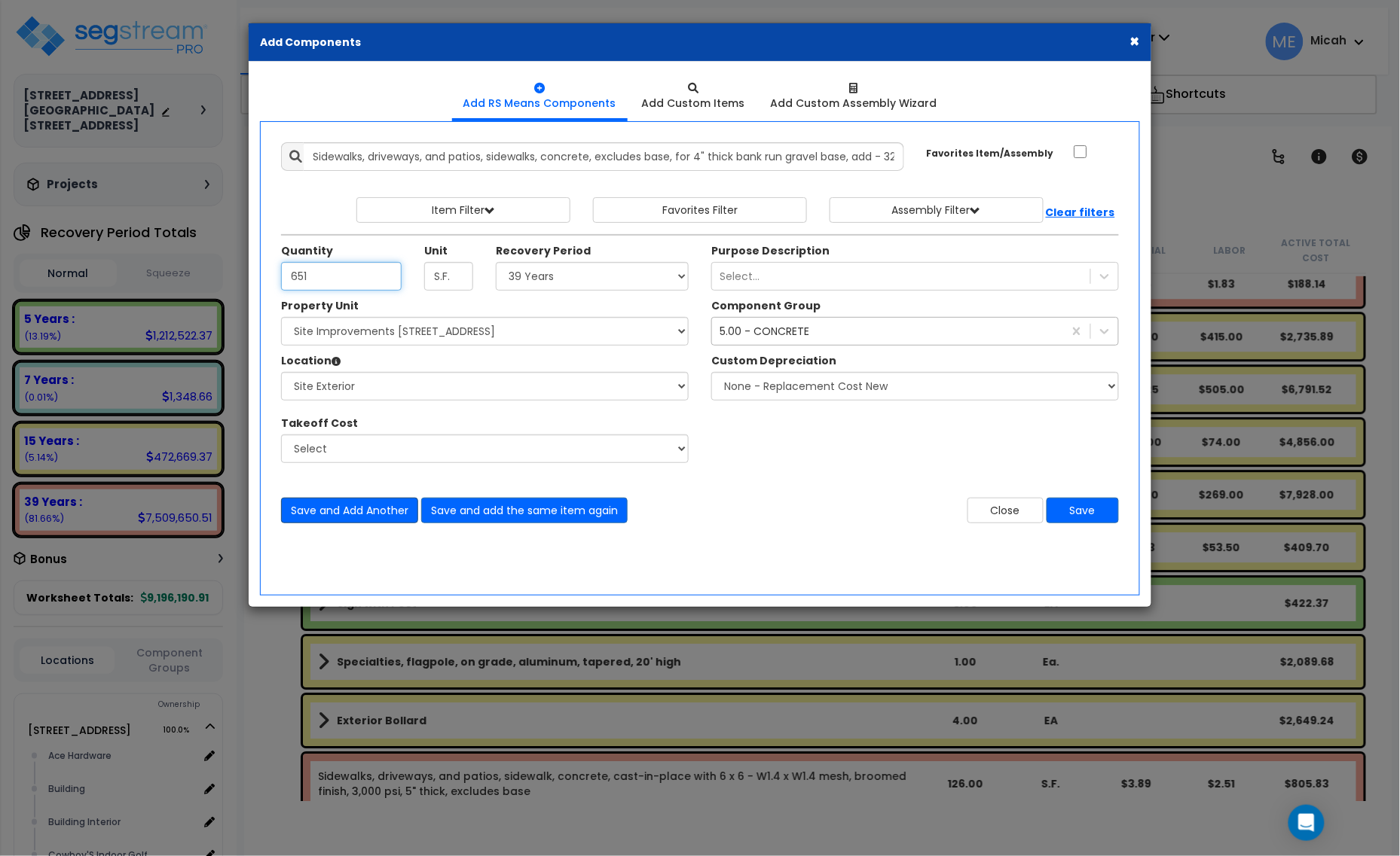
type input "651"
click at [388, 512] on button "Save and Add Another" at bounding box center [349, 510] width 137 height 25
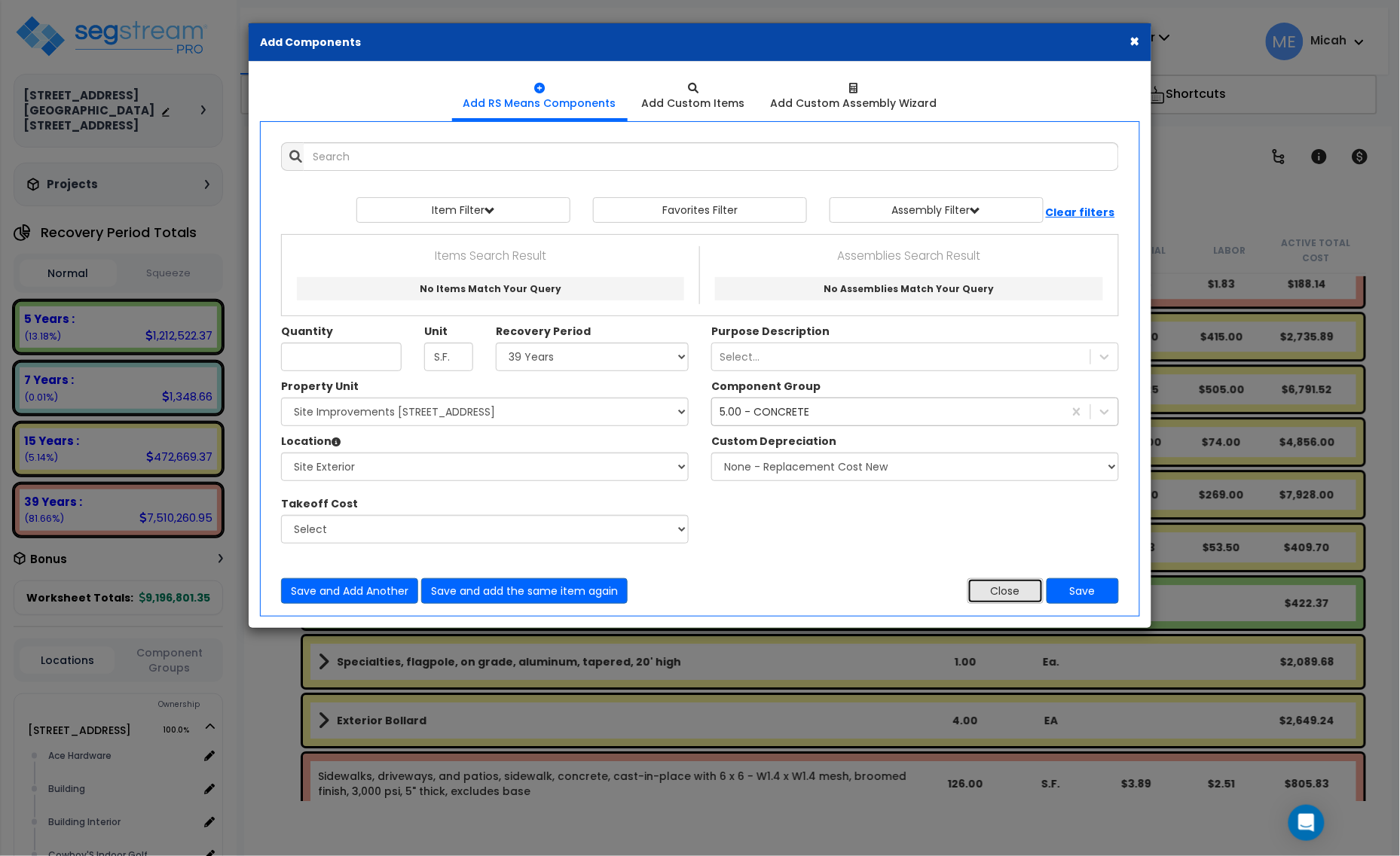
click at [991, 600] on button "Close" at bounding box center [1006, 591] width 76 height 25
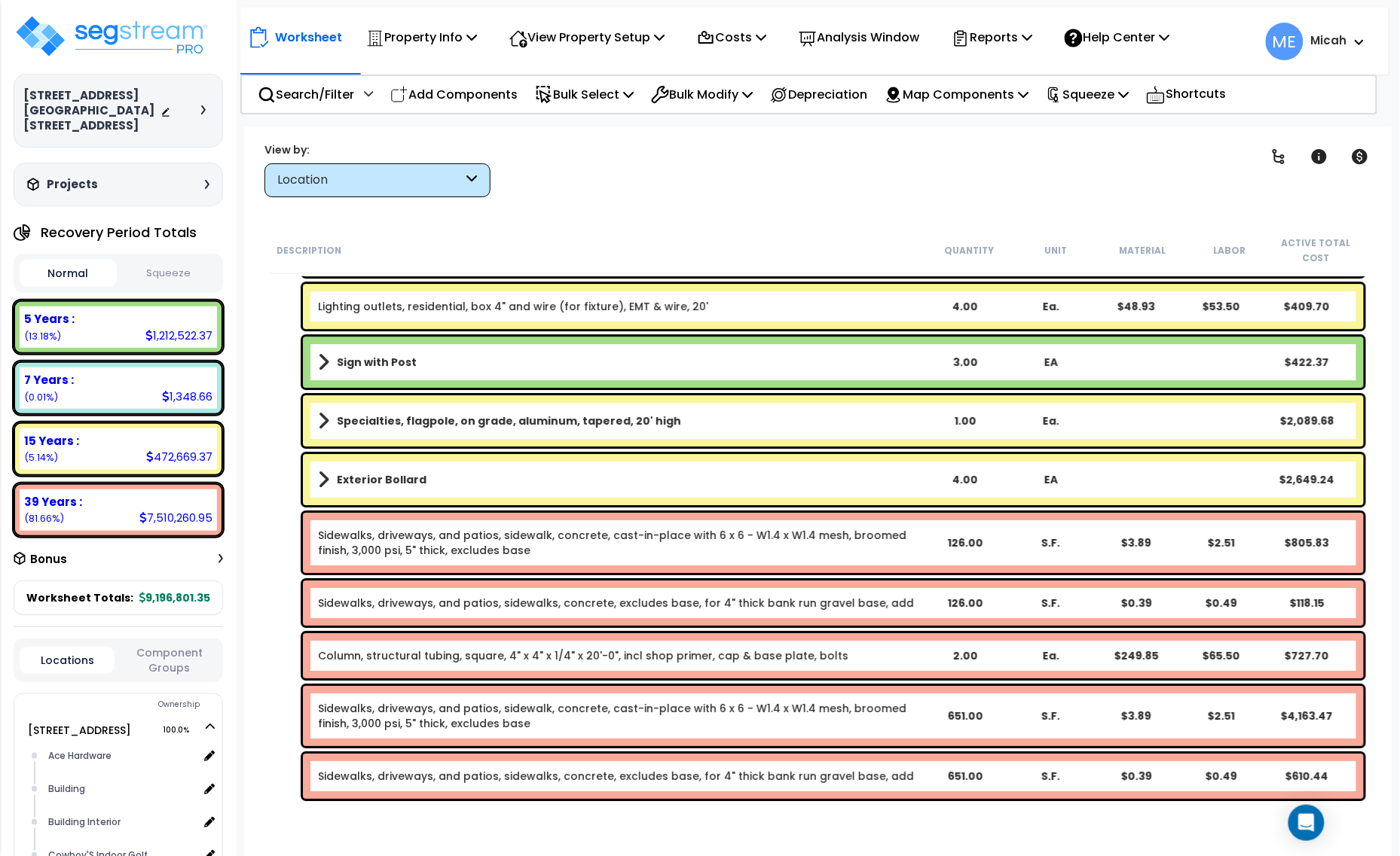
scroll to position [65, 0]
click at [409, 725] on link "Sidewalks, driveways, and patios, sidewalk, concrete, cast-in-place with 6 x 6 …" at bounding box center [612, 715] width 589 height 30
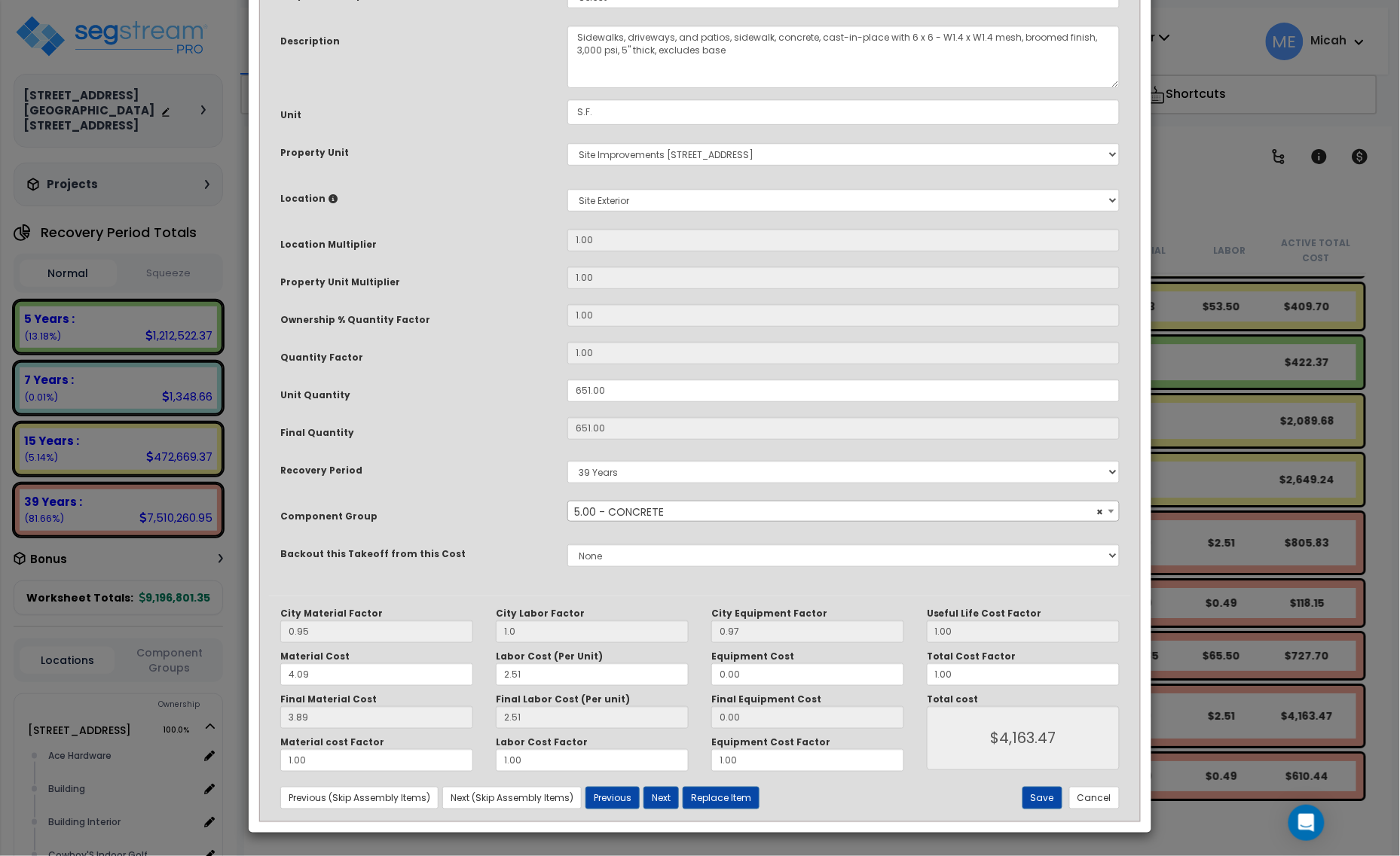
scroll to position [0, 0]
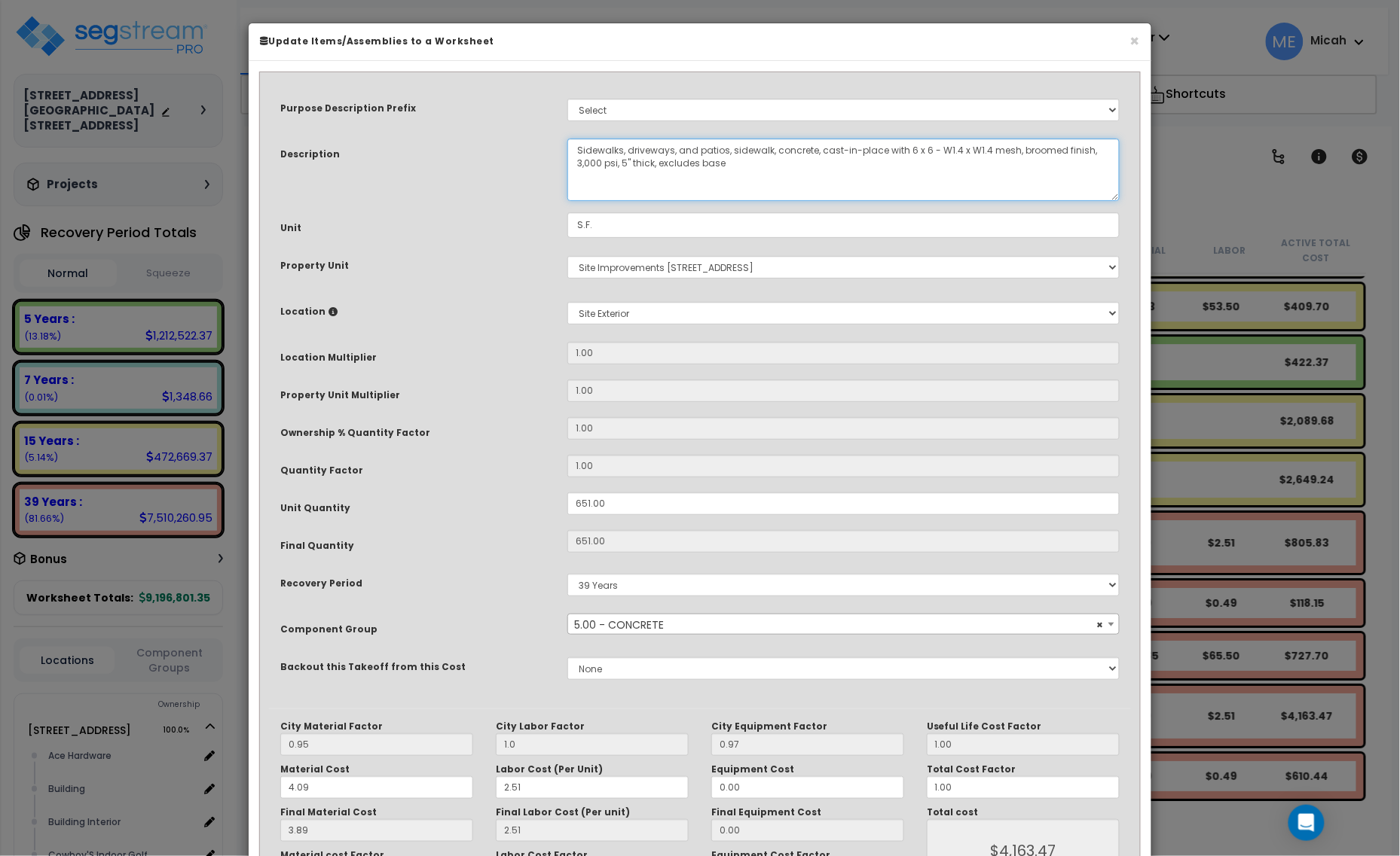
drag, startPoint x: 768, startPoint y: 146, endPoint x: 579, endPoint y: 143, distance: 189.0
click at [579, 143] on textarea "Sidewalks, driveways, and patios, sidewalk, concrete, cast-in-place with 6 x 6 …" at bounding box center [843, 170] width 552 height 63
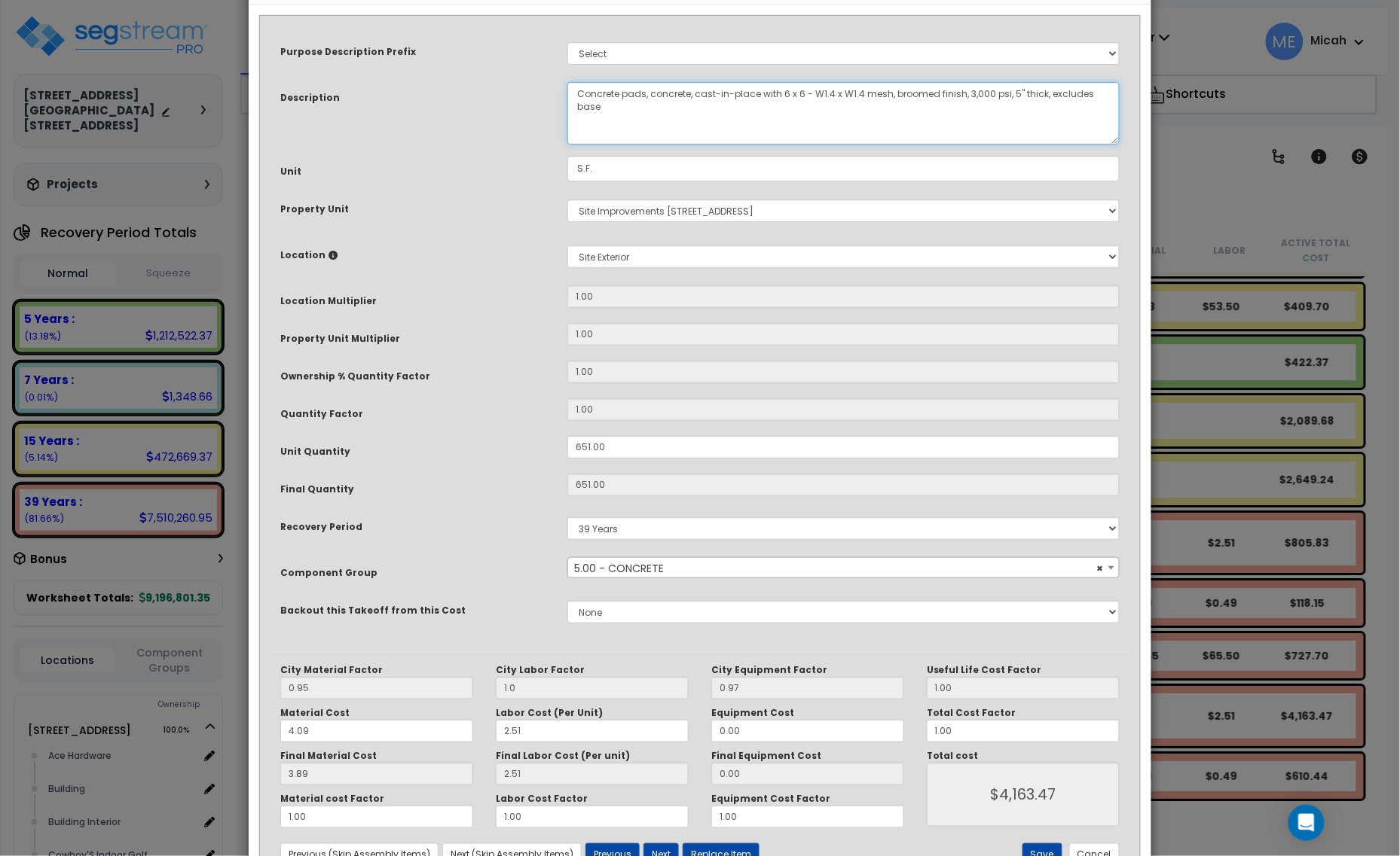
scroll to position [113, 0]
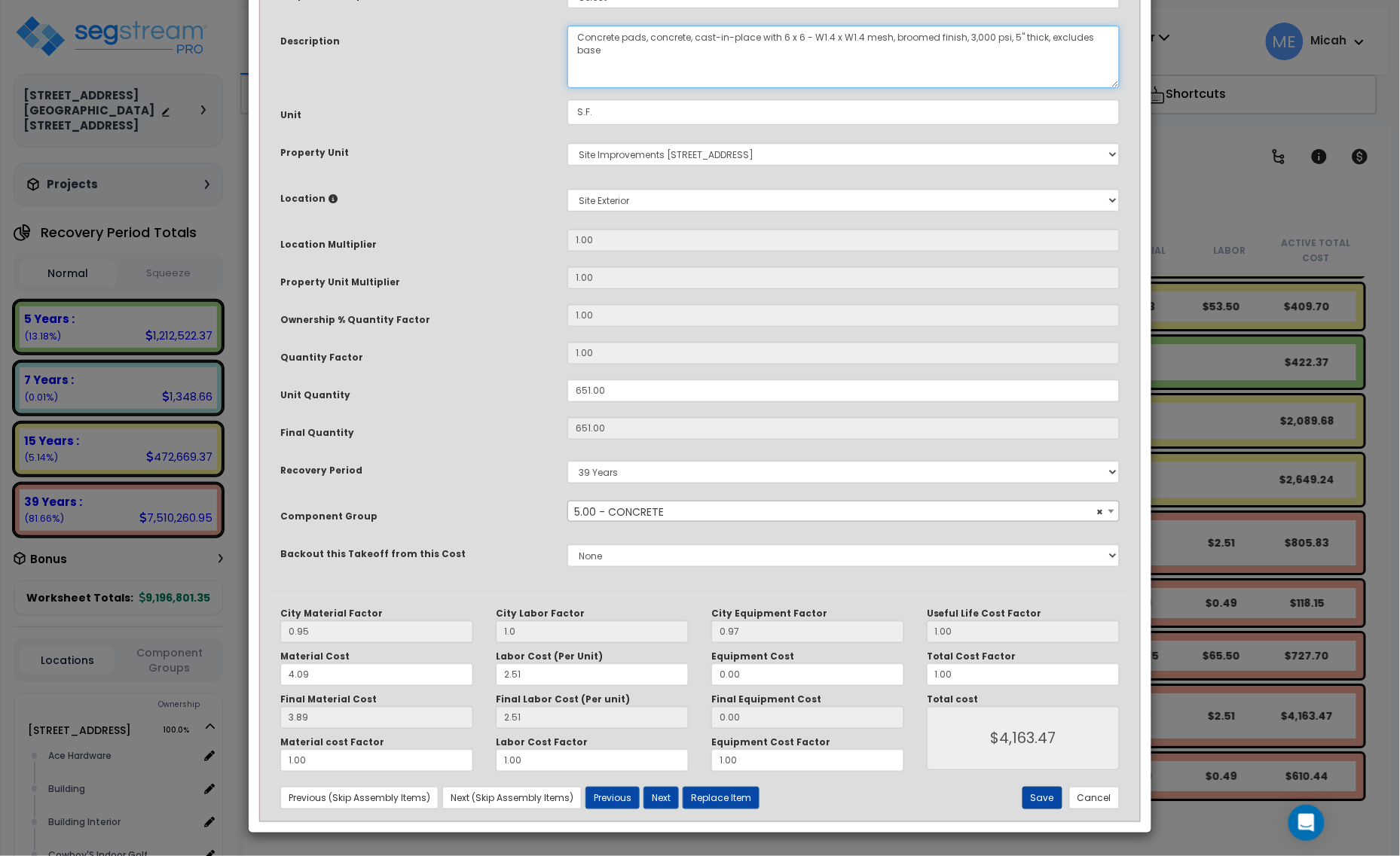
type textarea "Concrete pads, concrete, cast-in-place with 6 x 6 - W1.4 x W1.4 mesh, broomed f…"
click at [1044, 799] on button "Save" at bounding box center [1042, 797] width 40 height 22
type input "1.00"
type input "4163.47"
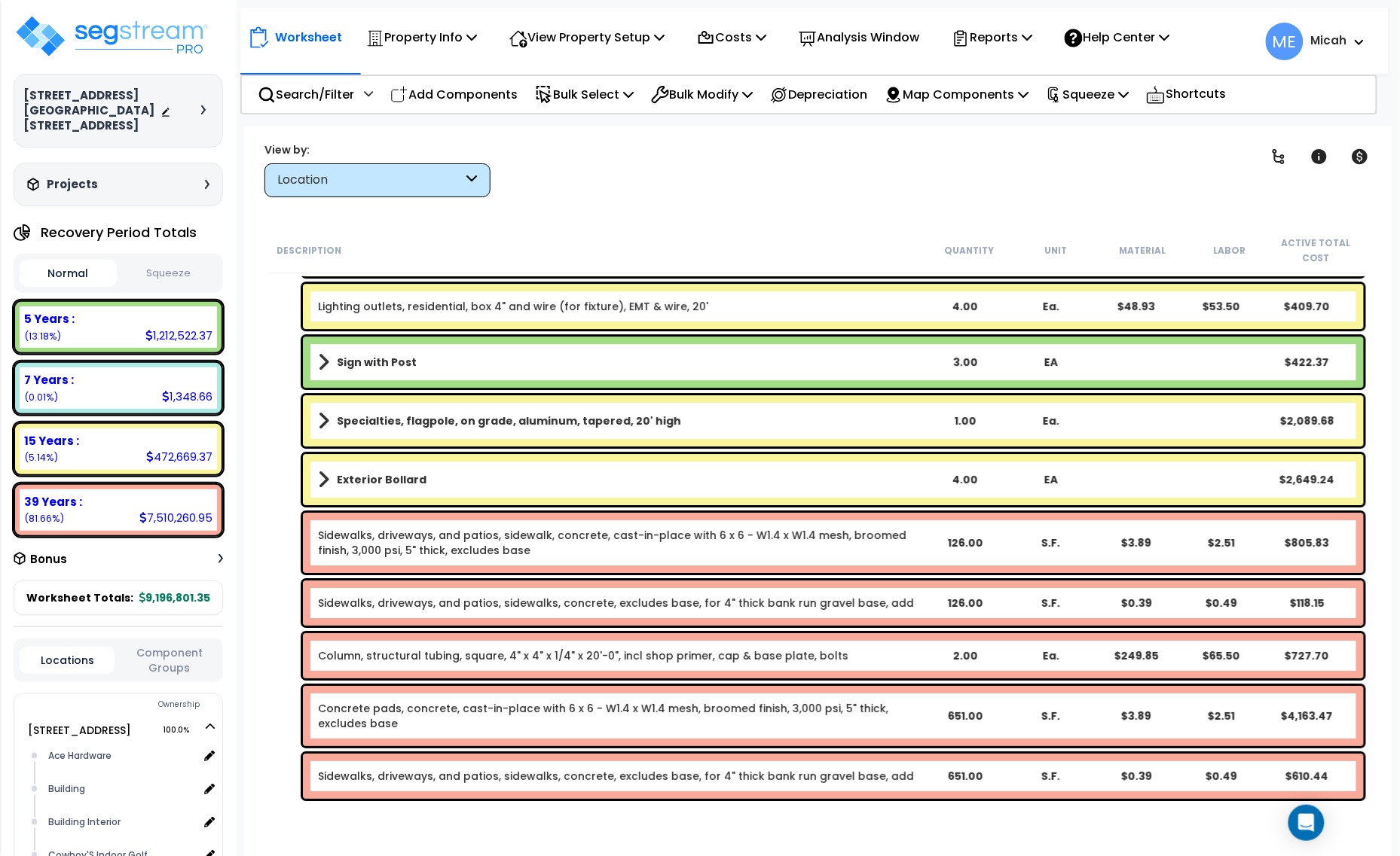
click at [389, 772] on link "Sidewalks, driveways, and patios, sidewalks, concrete, excludes base, for 4" th…" at bounding box center [616, 776] width 596 height 15
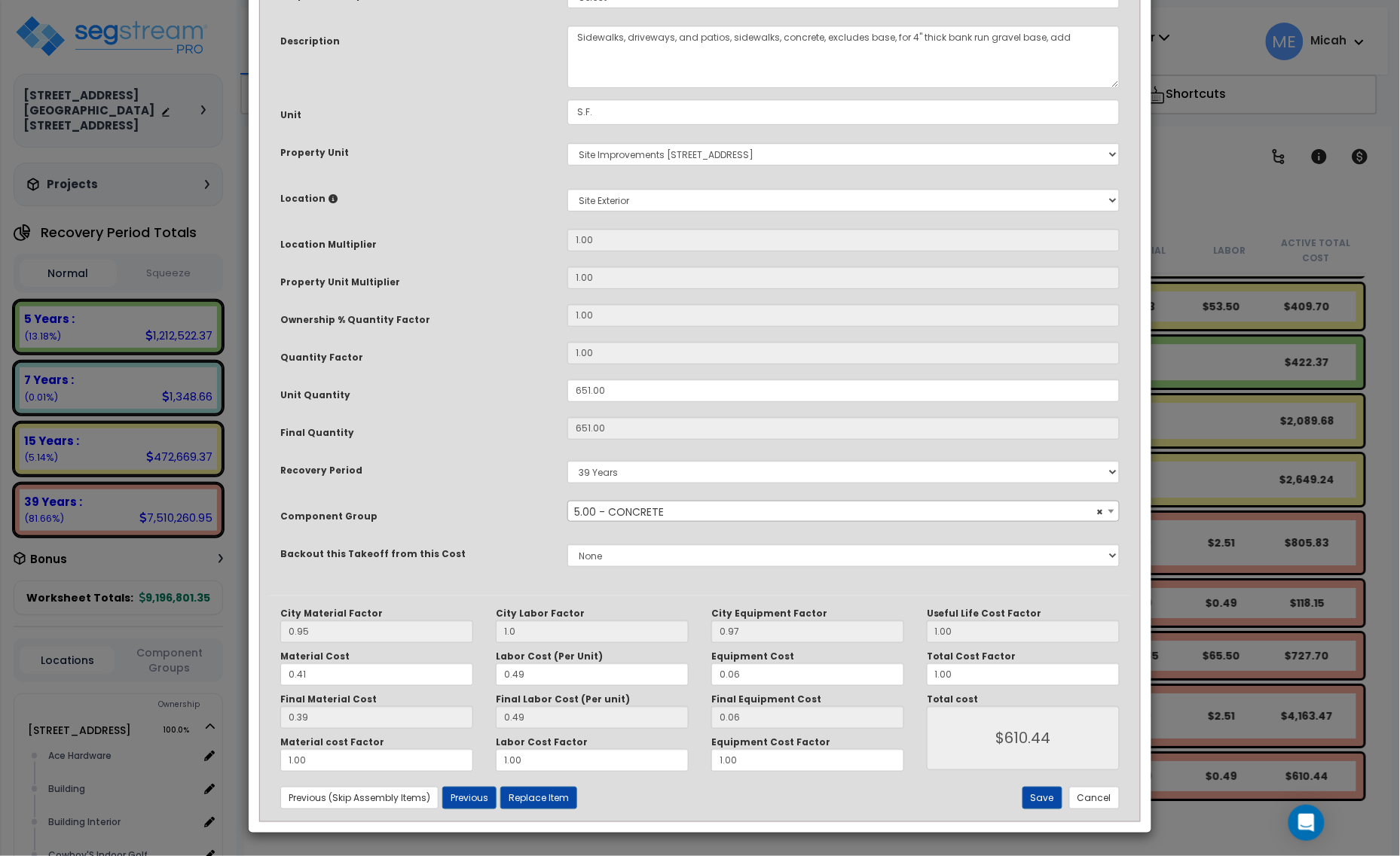
scroll to position [0, 0]
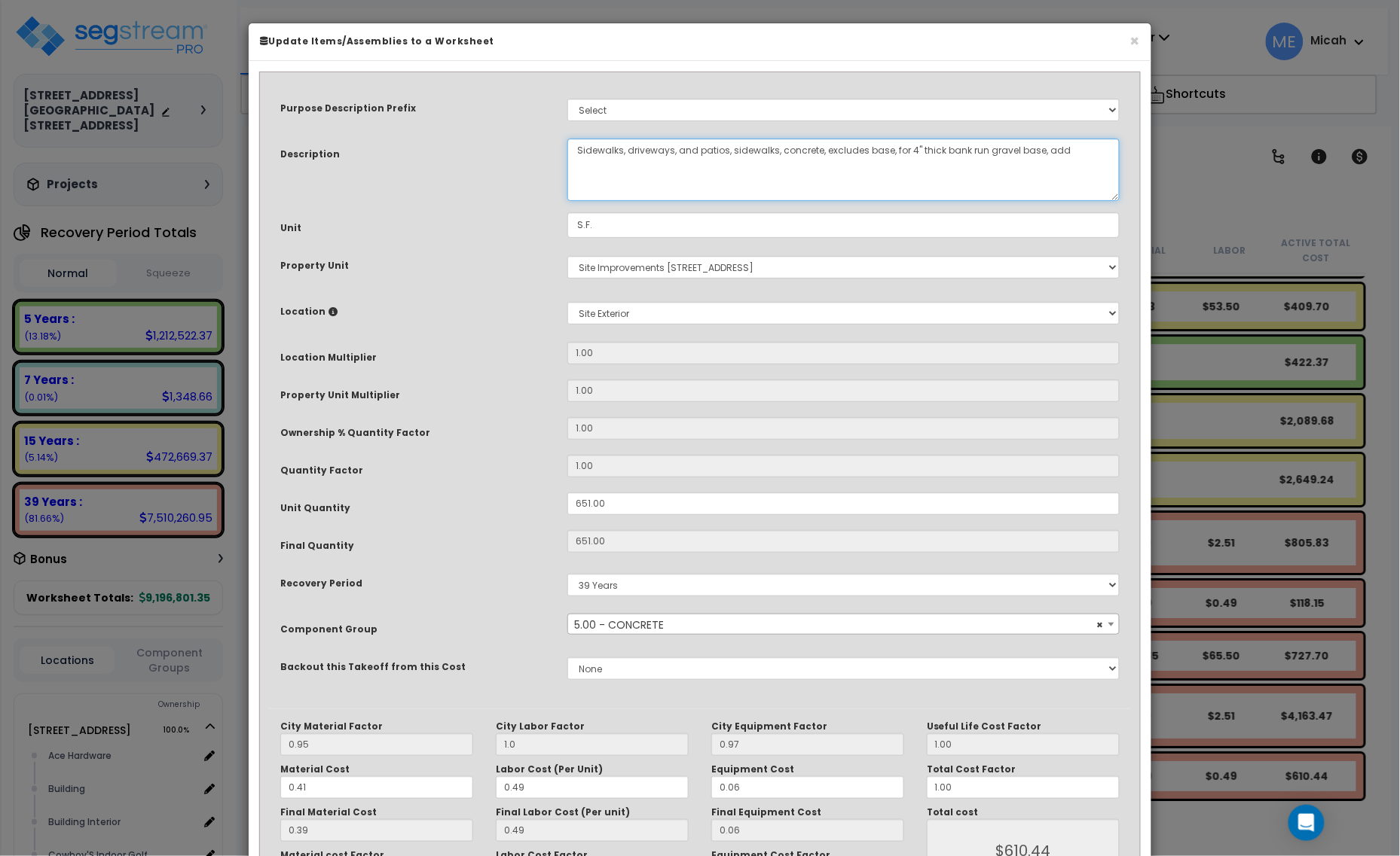
drag, startPoint x: 770, startPoint y: 148, endPoint x: 555, endPoint y: 150, distance: 215.0
click at [555, 150] on div "Description Sidewalks, driveways, and patios, sidewalks, concrete, excludes bas…" at bounding box center [700, 170] width 862 height 63
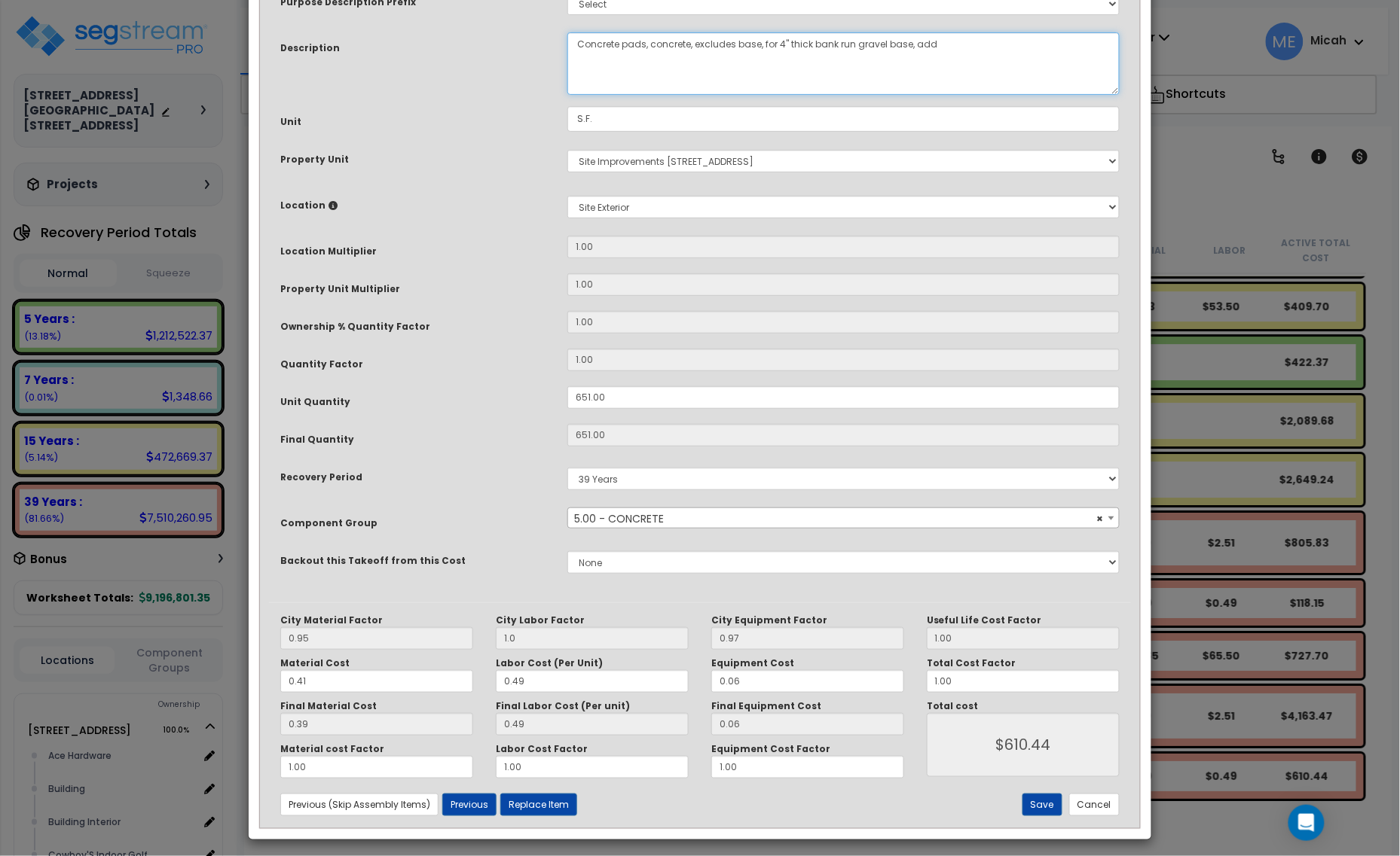
scroll to position [113, 0]
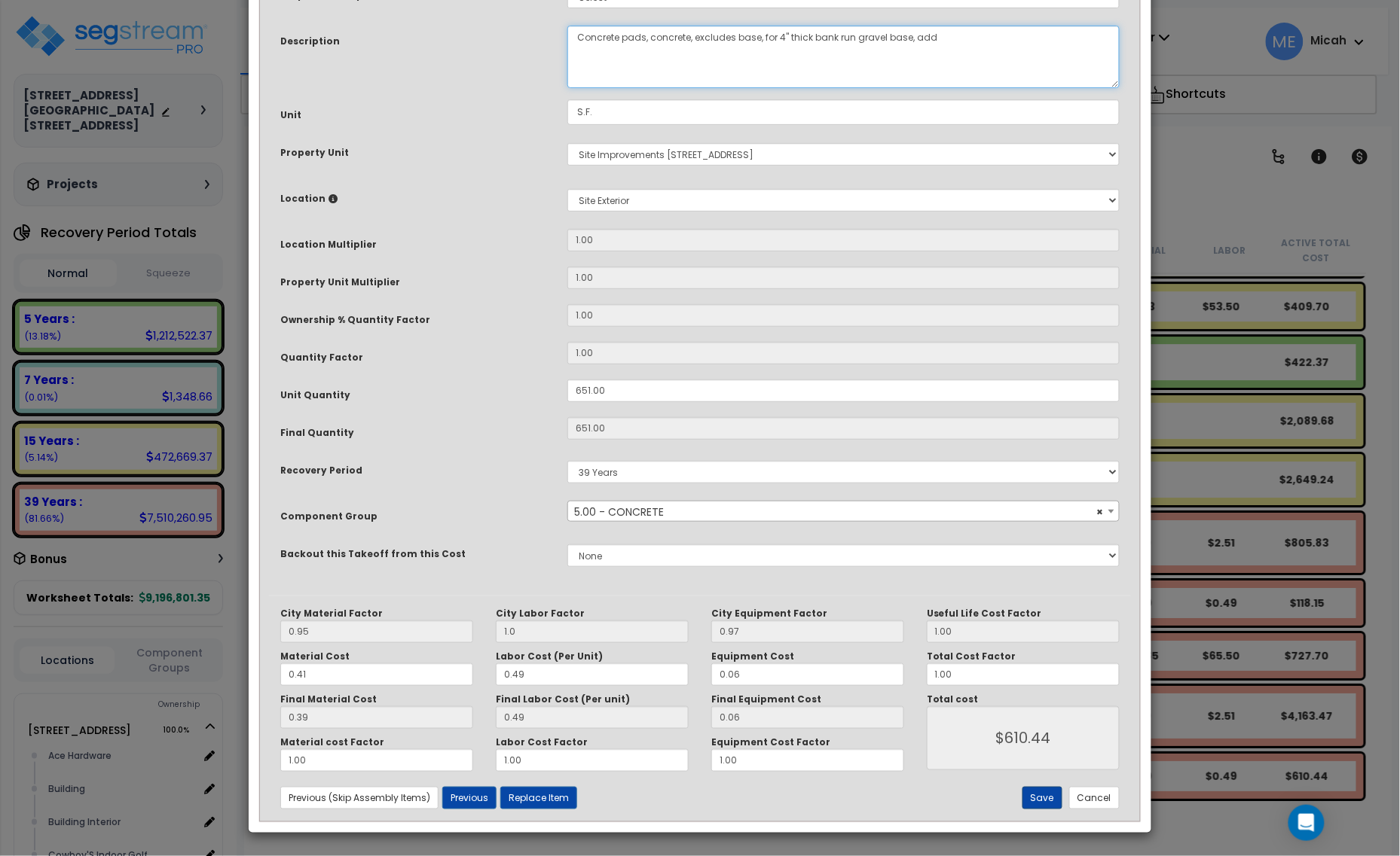
type textarea "Concrete pads, concrete, excludes base, for 4" thick bank run gravel base, add"
click at [1040, 799] on button "Save" at bounding box center [1042, 797] width 40 height 22
type input "1.00"
type input "610.44"
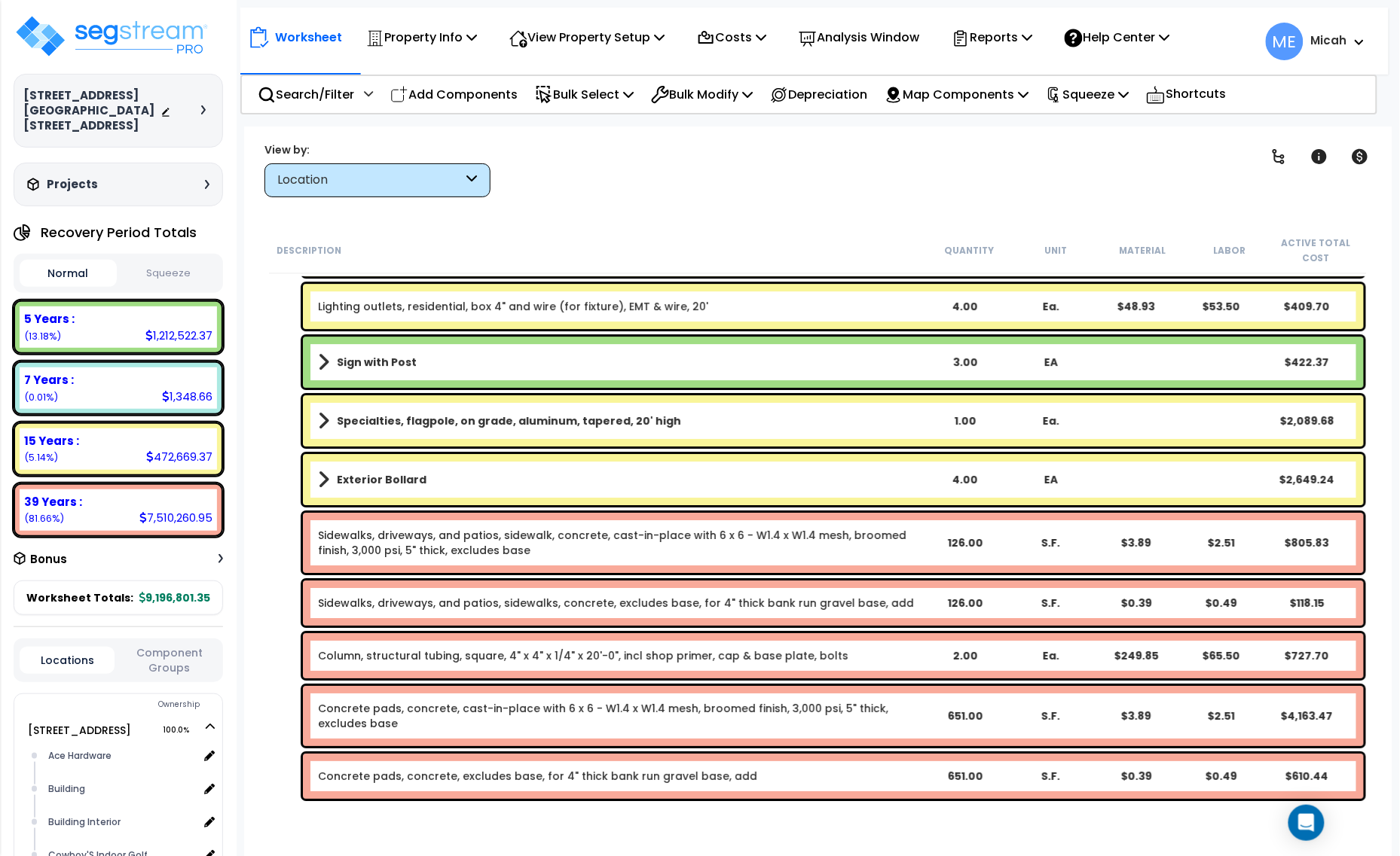
drag, startPoint x: 451, startPoint y: 88, endPoint x: 637, endPoint y: 314, distance: 292.7
click at [451, 88] on p "Add Components" at bounding box center [454, 94] width 127 height 21
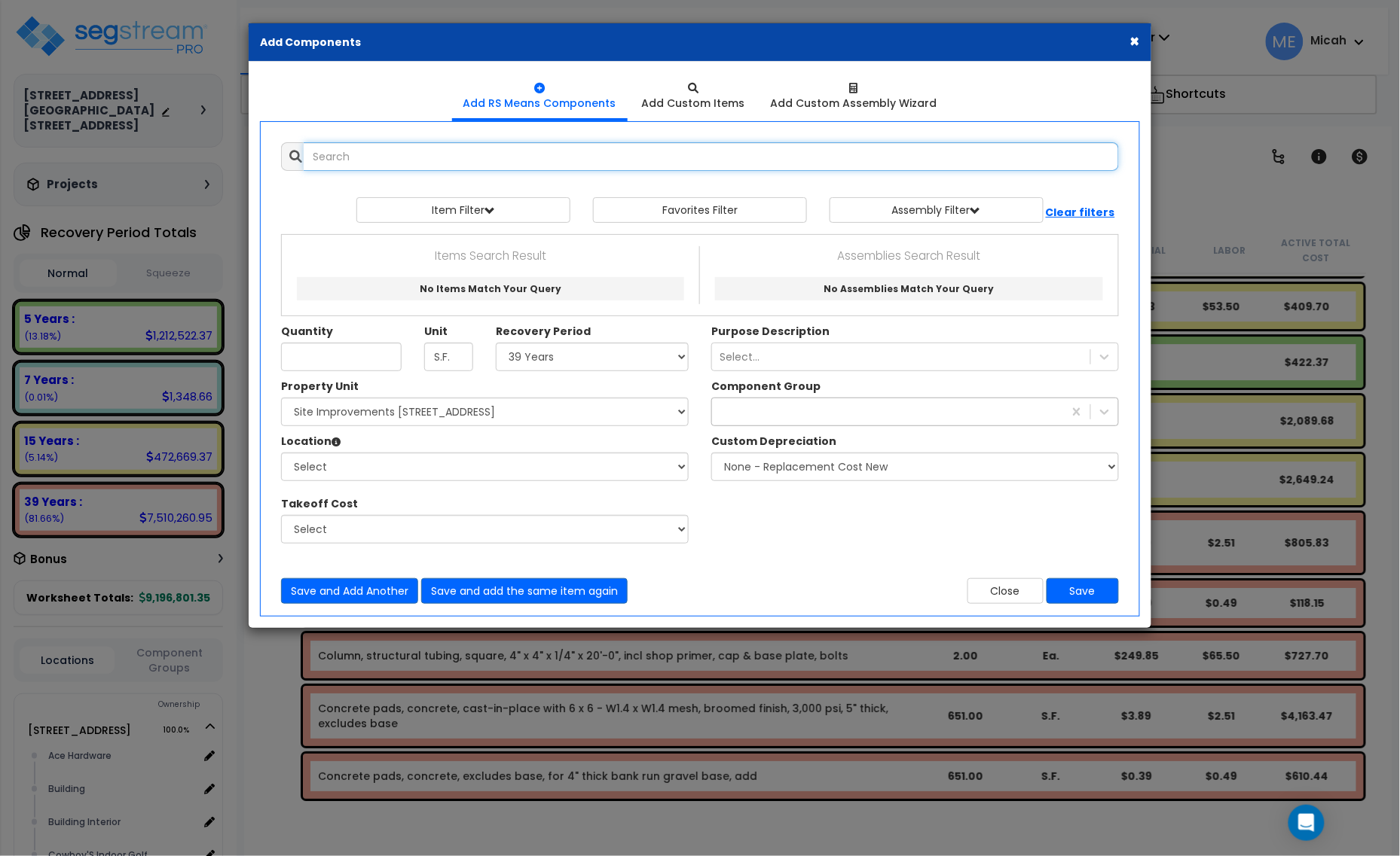
select select
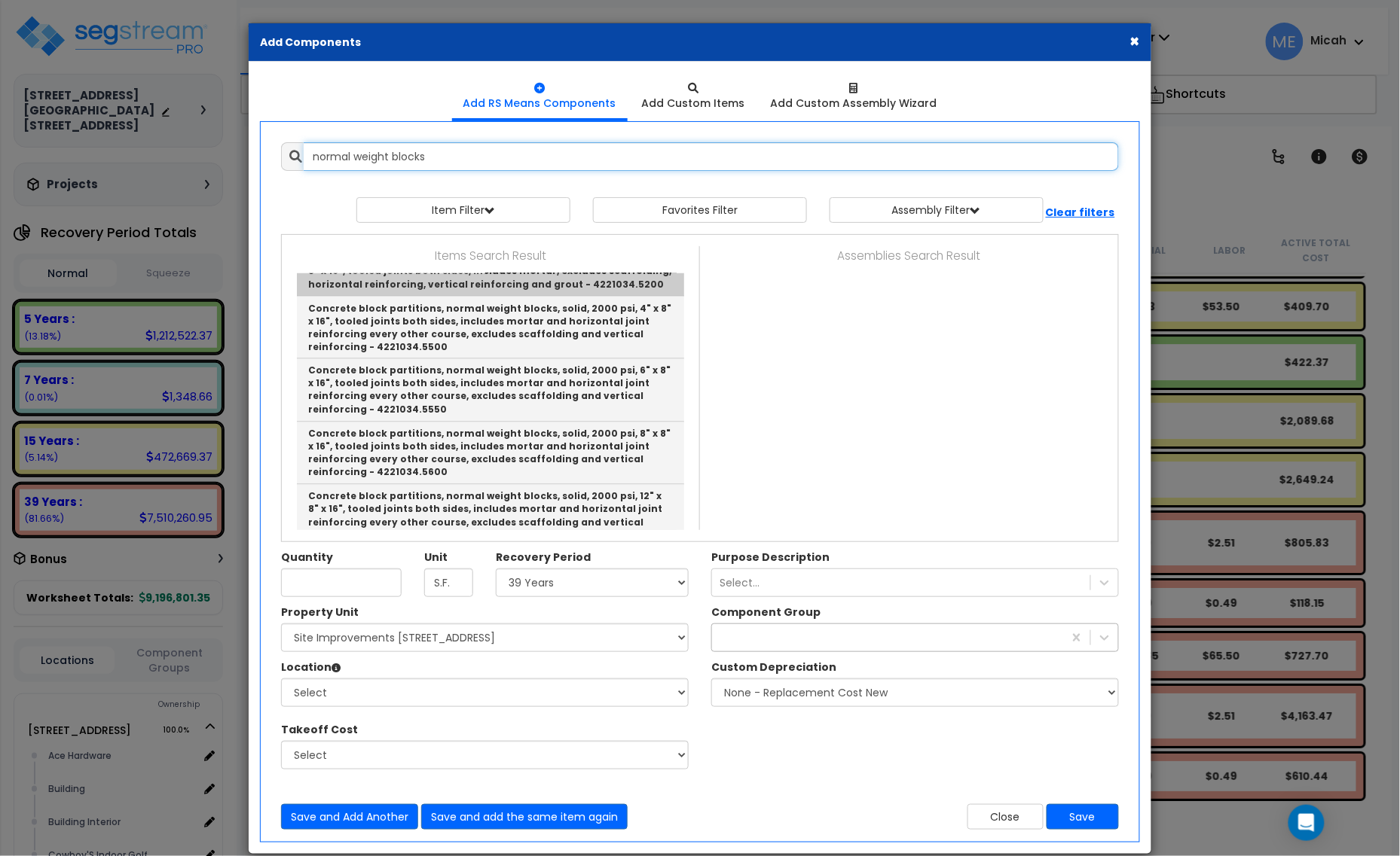
scroll to position [847, 0]
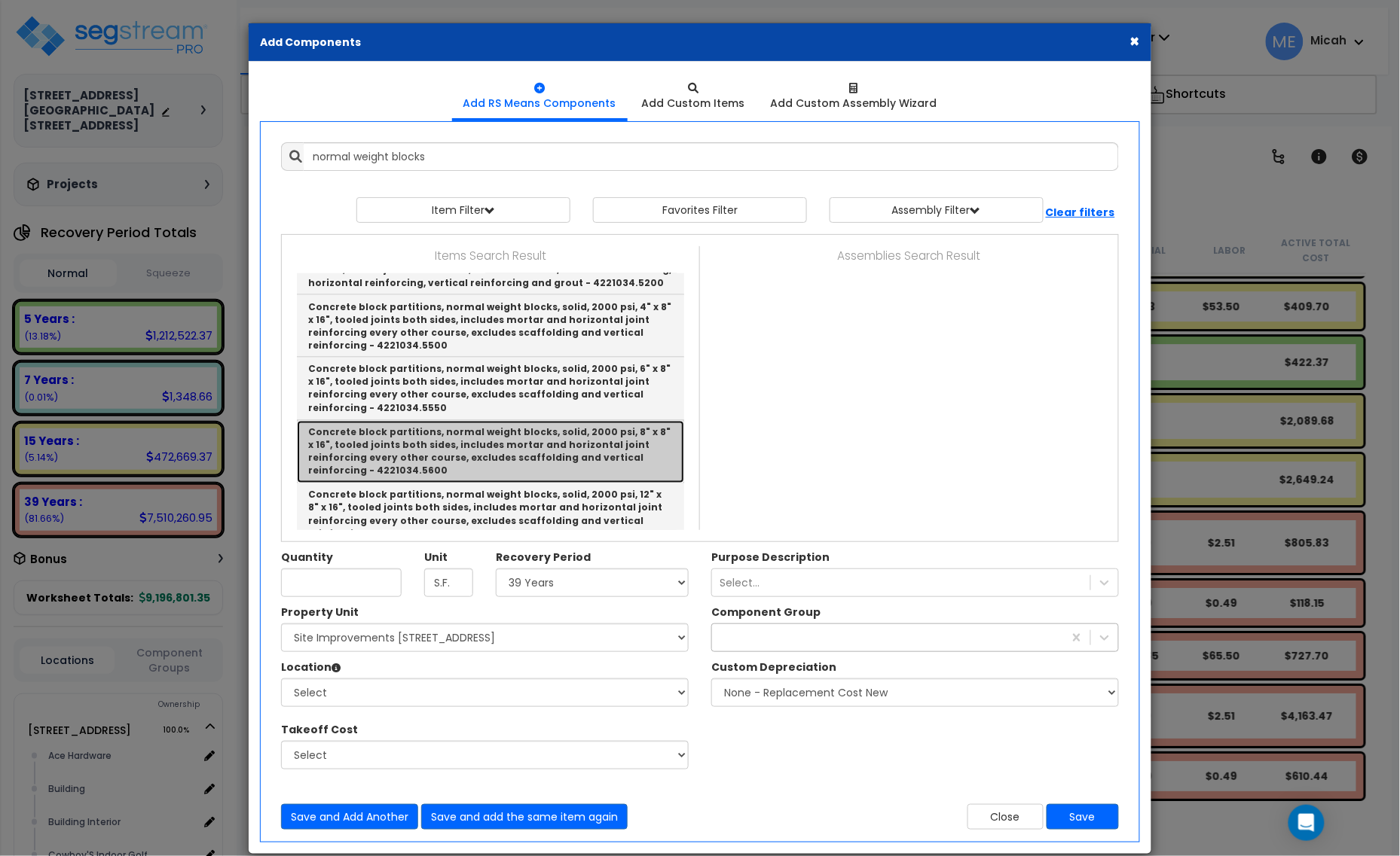
click at [614, 450] on link "Concrete block partitions, normal weight blocks, solid, 2000 psi, 8" x 8" x 16"…" at bounding box center [491, 452] width 387 height 64
type input "Concrete block partitions, normal weight blocks, solid, 2000 psi, 8" x 8" x 16"…"
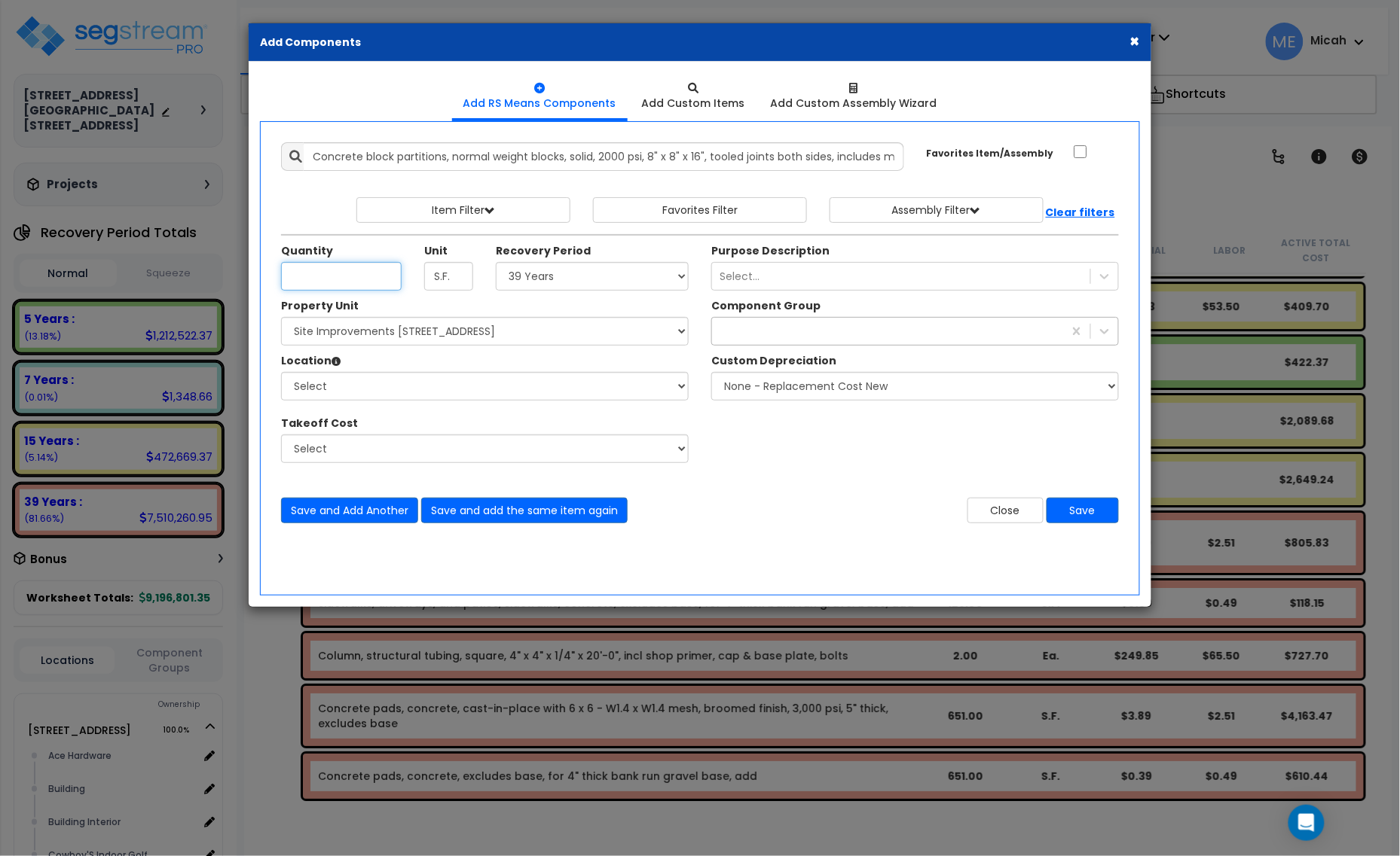
scroll to position [0, 0]
click at [358, 276] on input "Unit Quantity" at bounding box center [340, 276] width 120 height 28
type input "285"
click at [575, 275] on select "Select 5 Years 7 Years 15 Years 20 Years 39 Years 27.5 Year" at bounding box center [591, 276] width 193 height 28
select select "39Y"
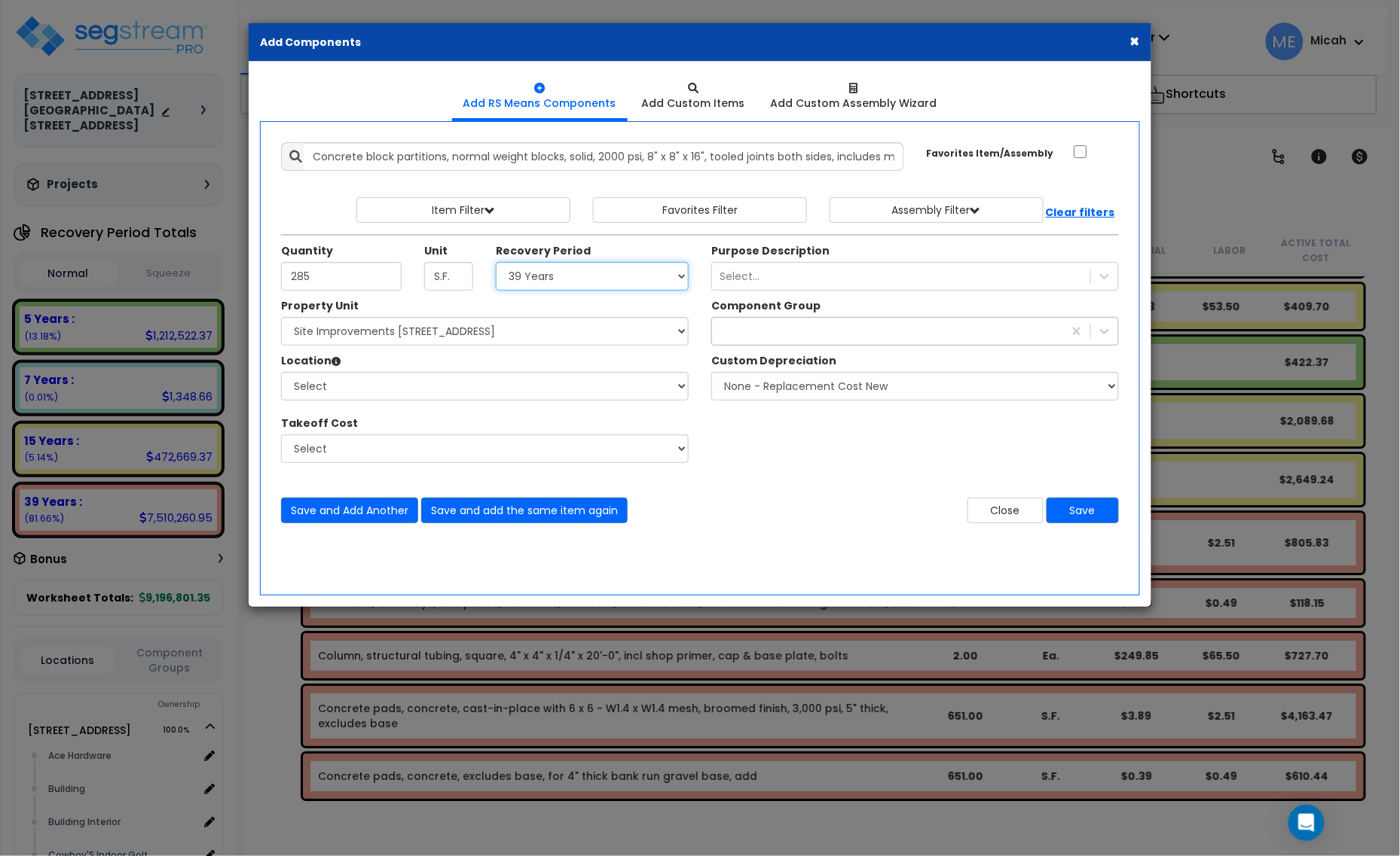
click at [497, 263] on select "Select 5 Years 7 Years 15 Years 20 Years 39 Years 27.5 Year" at bounding box center [591, 276] width 193 height 28
click at [378, 340] on select "Select 1408 9th St E 915 4th Ave E Site Improvement 915 4th Ave E Site Improvem…" at bounding box center [484, 330] width 408 height 28
select select "161444"
click at [281, 318] on select "Select 1408 9th St E 915 4th Ave E Site Improvement 915 4th Ave E Site Improvem…" at bounding box center [484, 330] width 408 height 28
click at [404, 393] on select "Select Site Exterior Add Additional Location" at bounding box center [484, 386] width 408 height 28
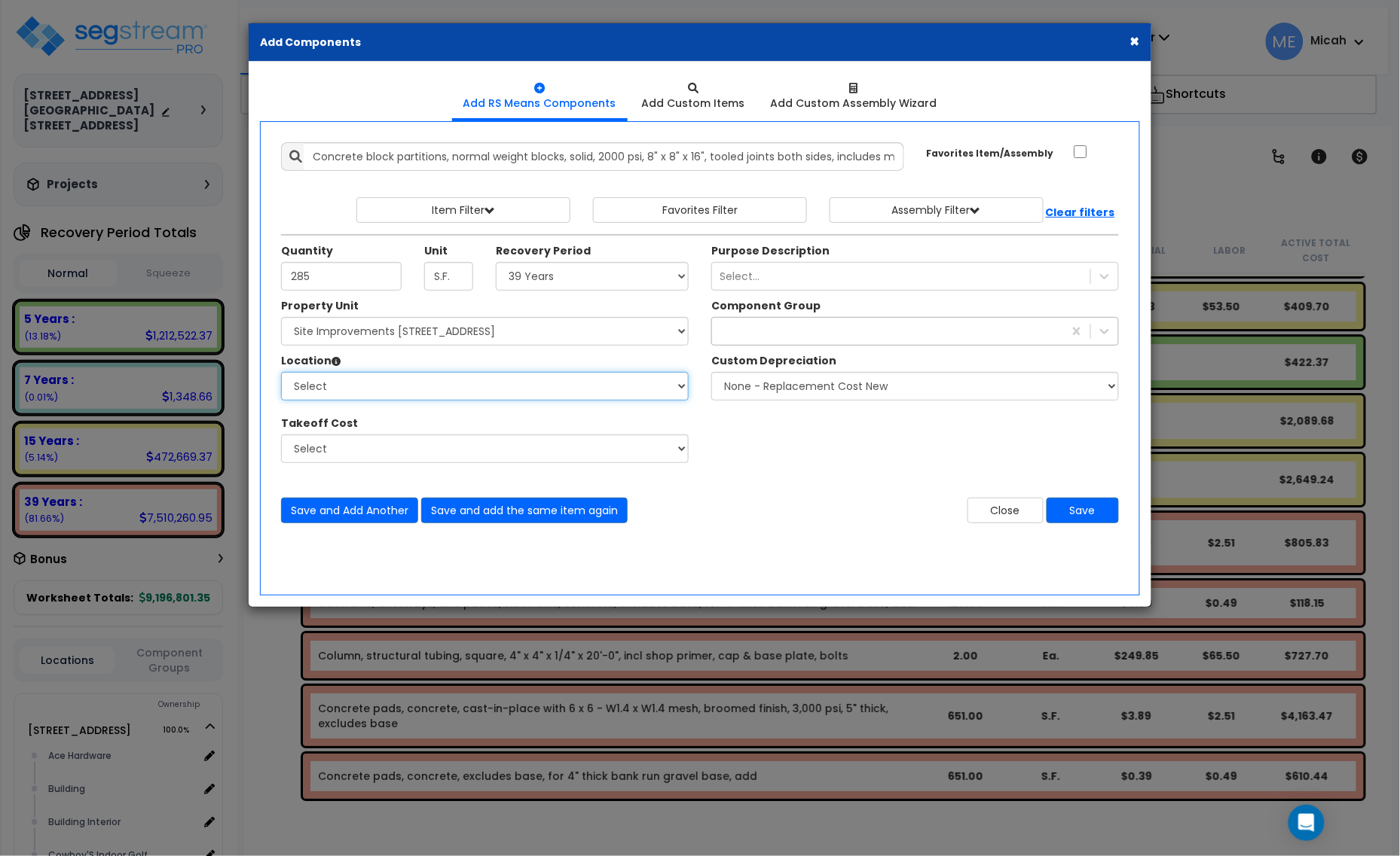
select select "462"
click at [281, 372] on select "Select Site Exterior Add Additional Location" at bounding box center [484, 386] width 408 height 28
click at [891, 336] on div at bounding box center [887, 331] width 351 height 24
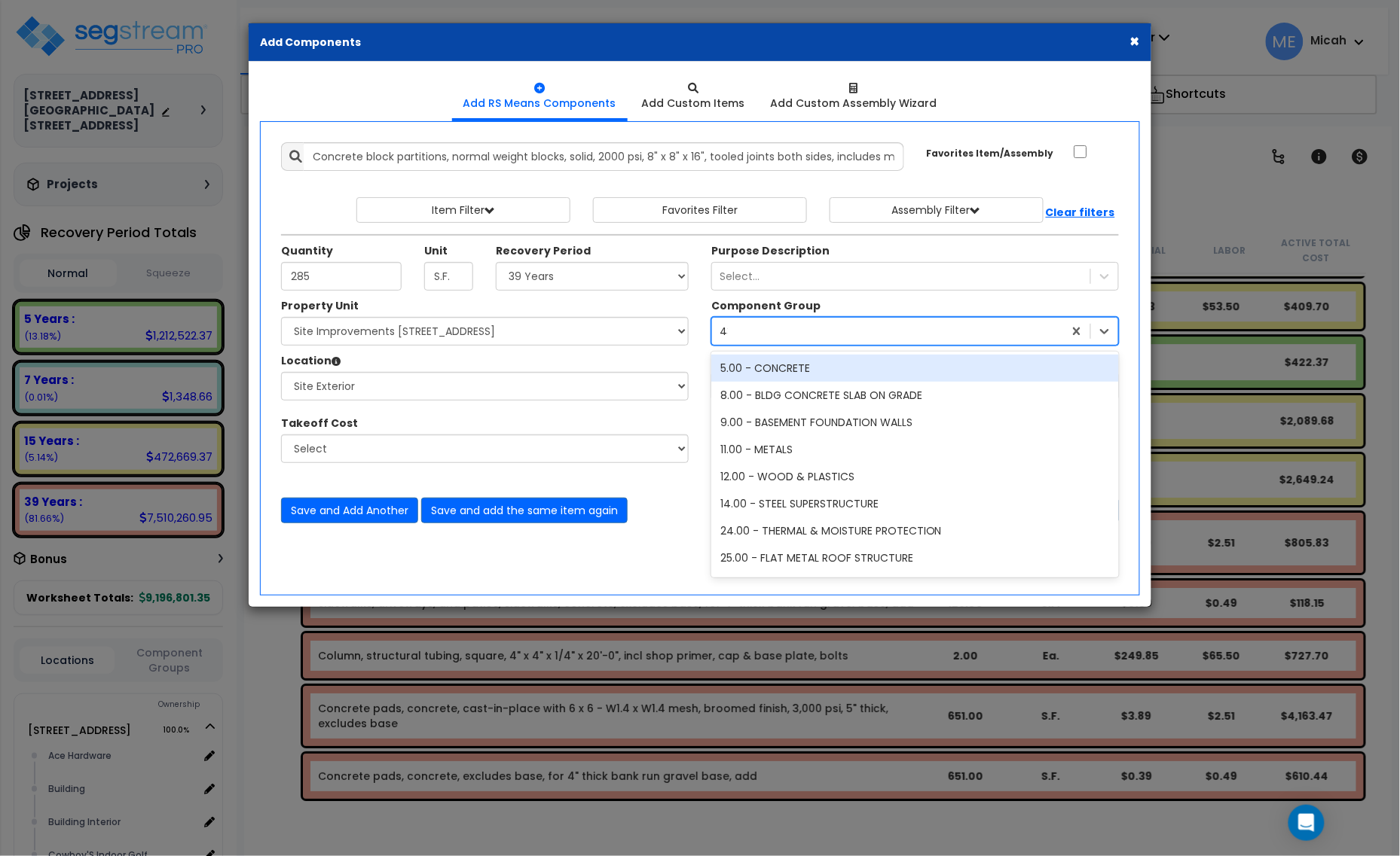
type input "435"
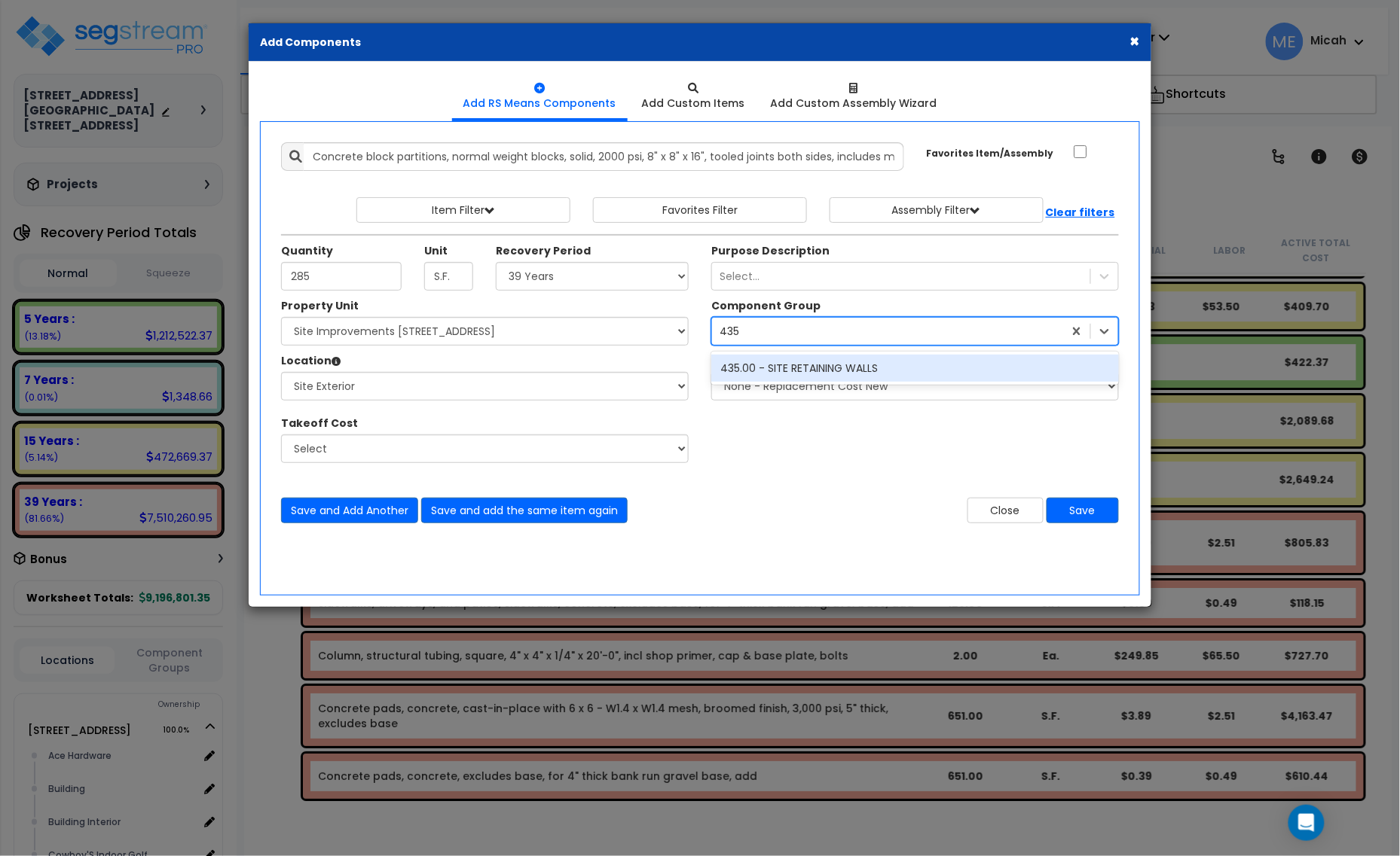
click at [871, 366] on div "435.00 - SITE RETAINING WALLS" at bounding box center [915, 368] width 408 height 27
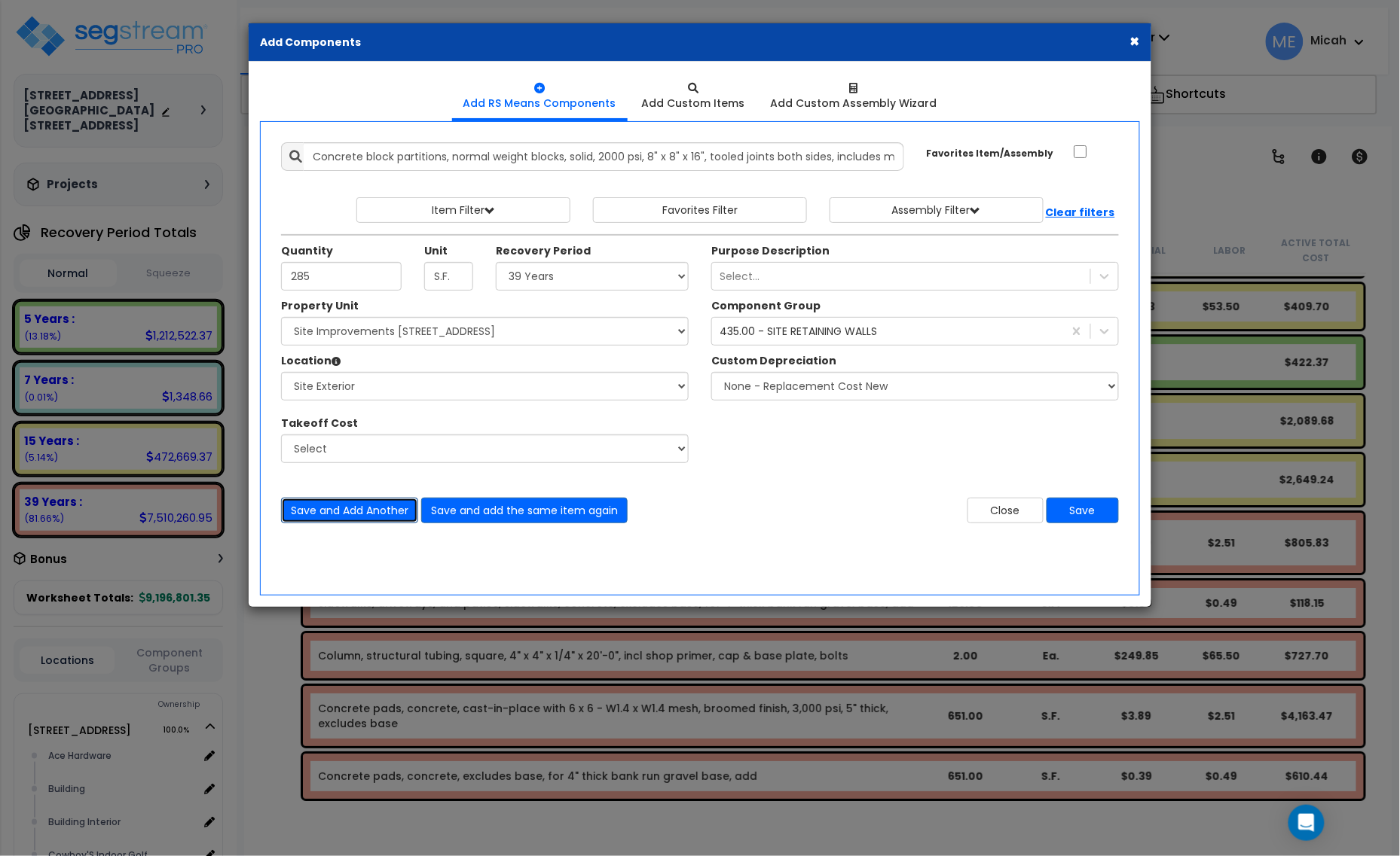
click at [336, 514] on button "Save and Add Another" at bounding box center [349, 510] width 137 height 25
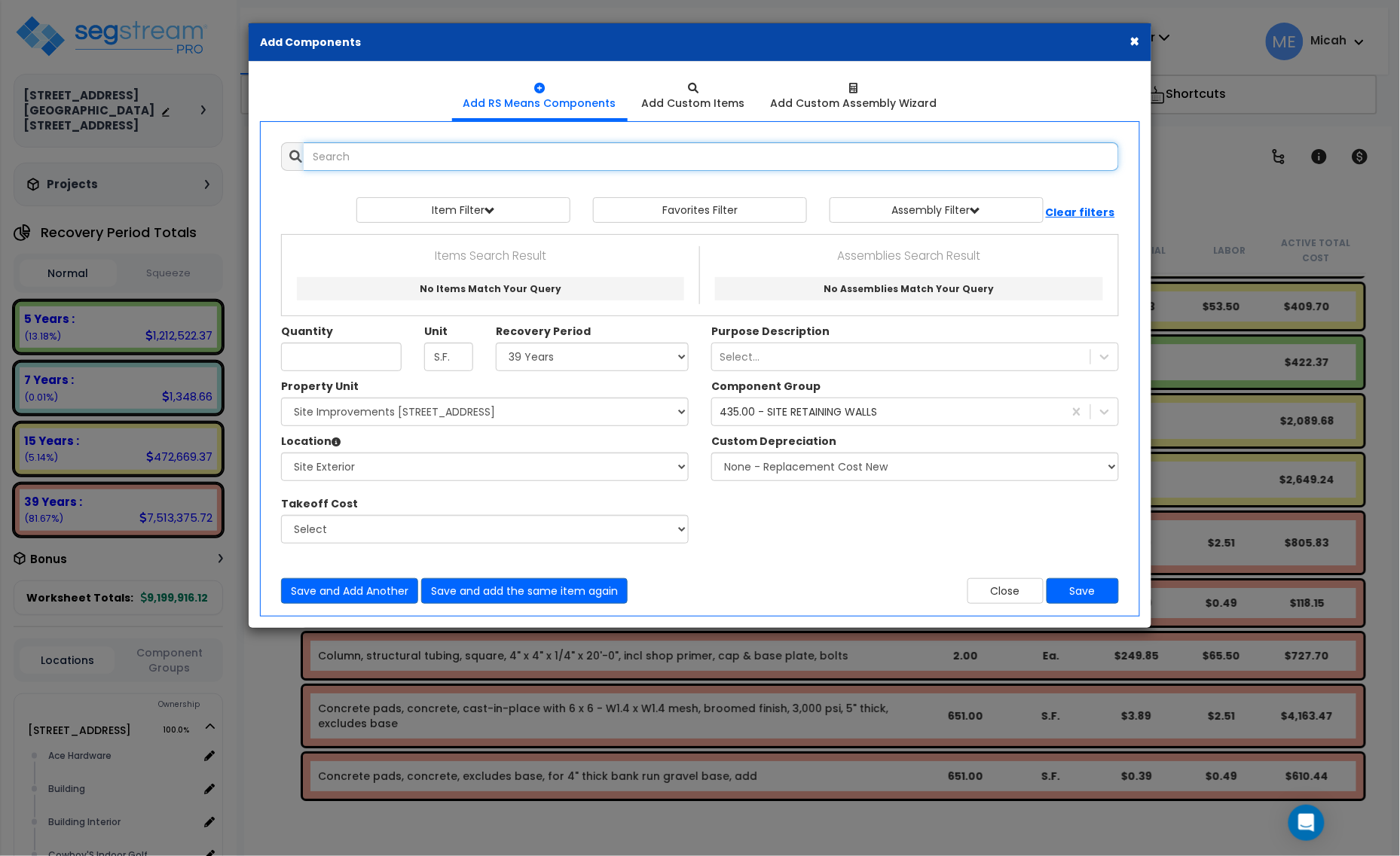
click at [412, 159] on input "text" at bounding box center [712, 156] width 815 height 28
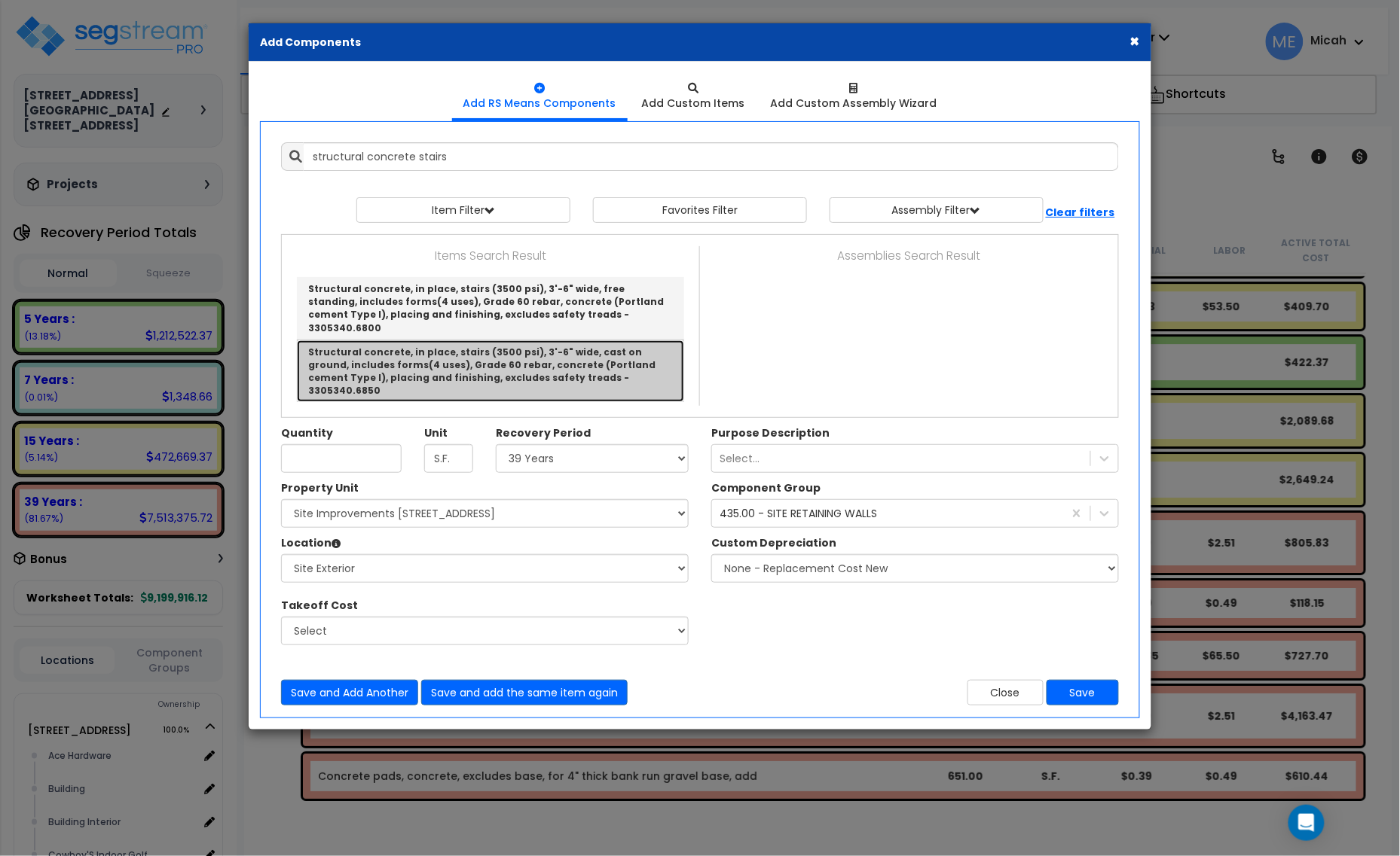
click at [618, 355] on link "Structural concrete, in place, stairs (3500 psi), 3'-6" wide, cast on ground, i…" at bounding box center [491, 371] width 387 height 63
type input "Structural concrete, in place, stairs (3500 psi), 3'-6" wide, cast on ground, i…"
type input "LF Nose"
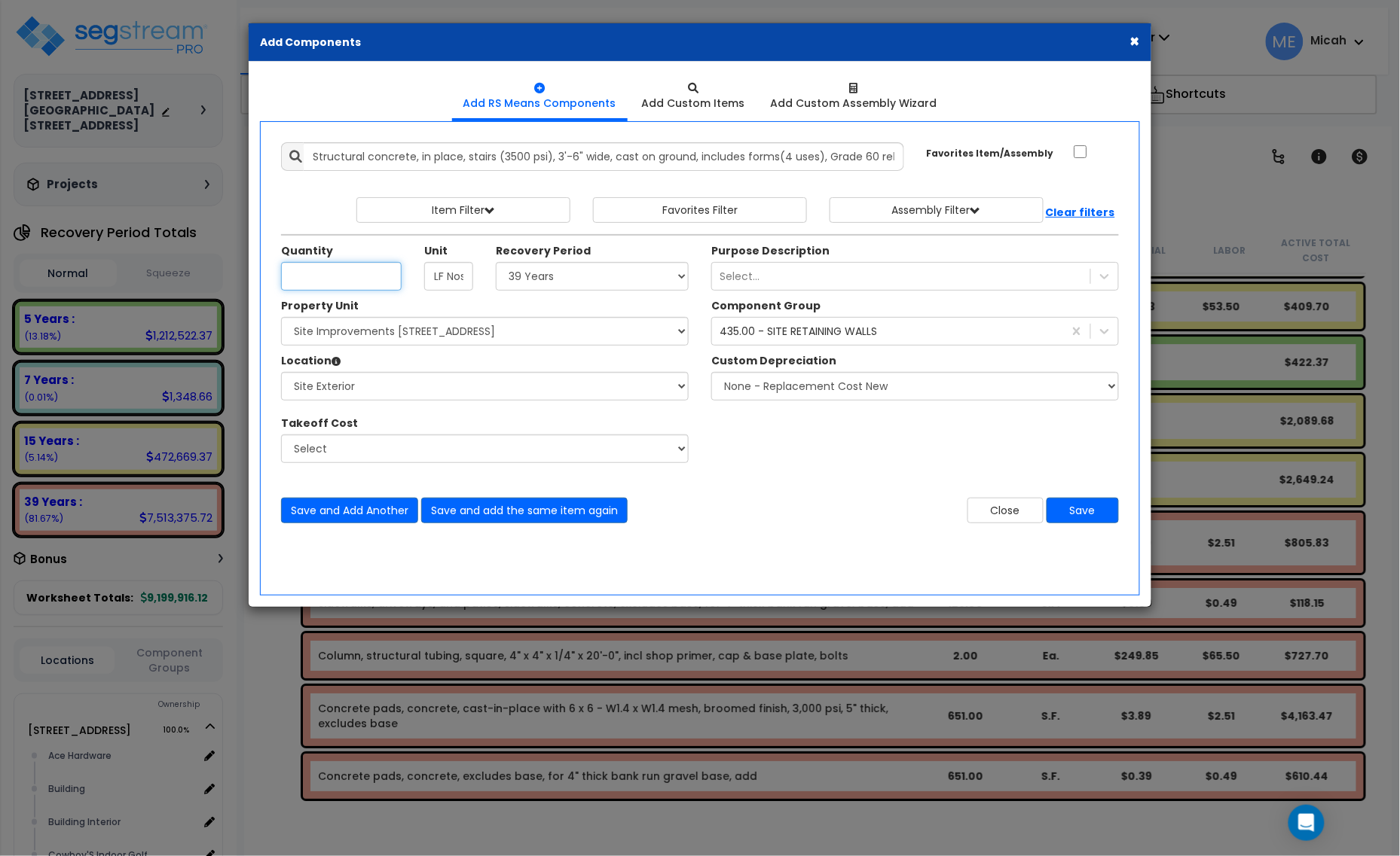
click at [323, 279] on input "Unit Quantity" at bounding box center [340, 276] width 120 height 28
type input "92"
click at [849, 333] on div "435.00 - SITE RETAINING WALLS" at bounding box center [798, 330] width 157 height 15
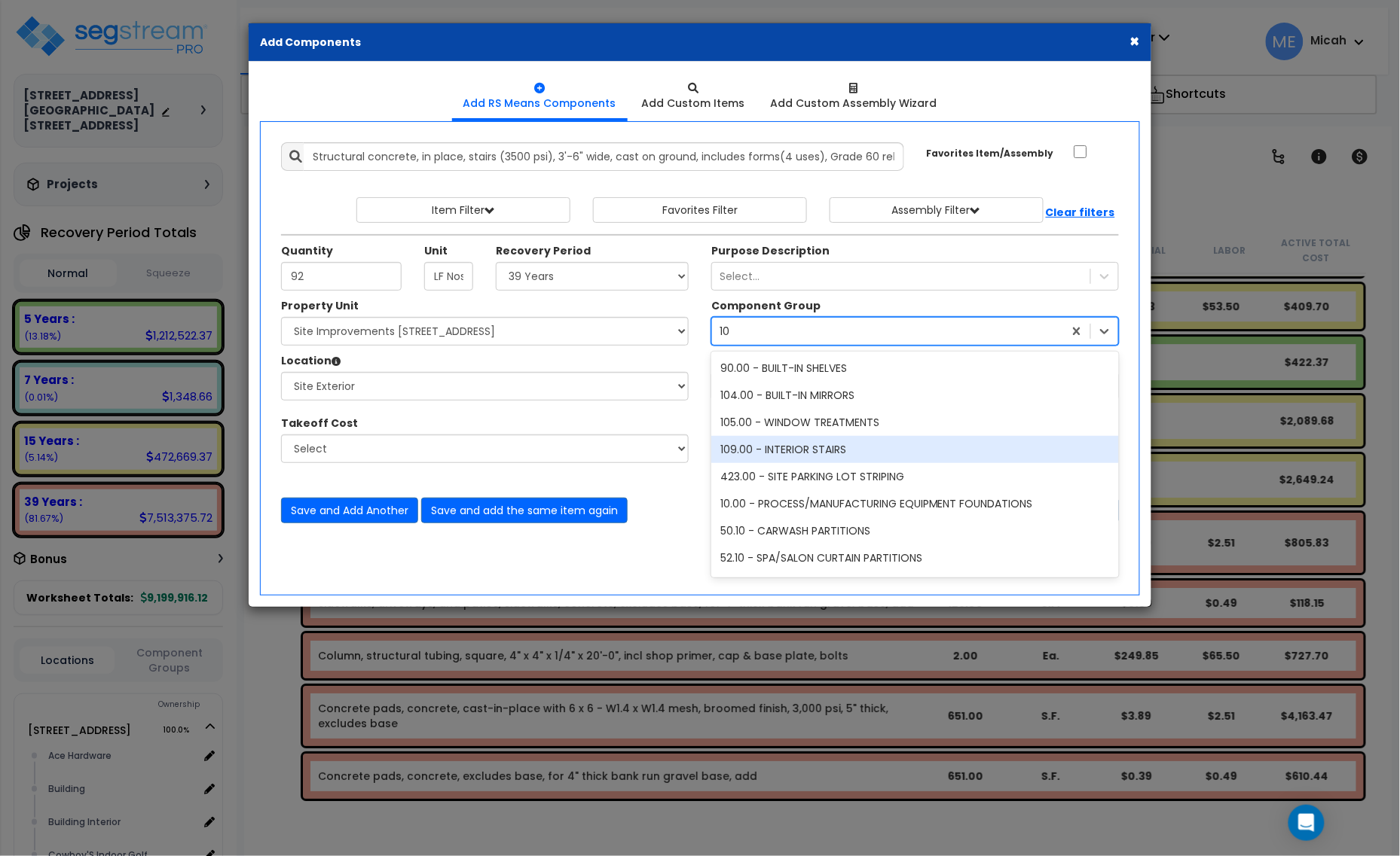
type input "1"
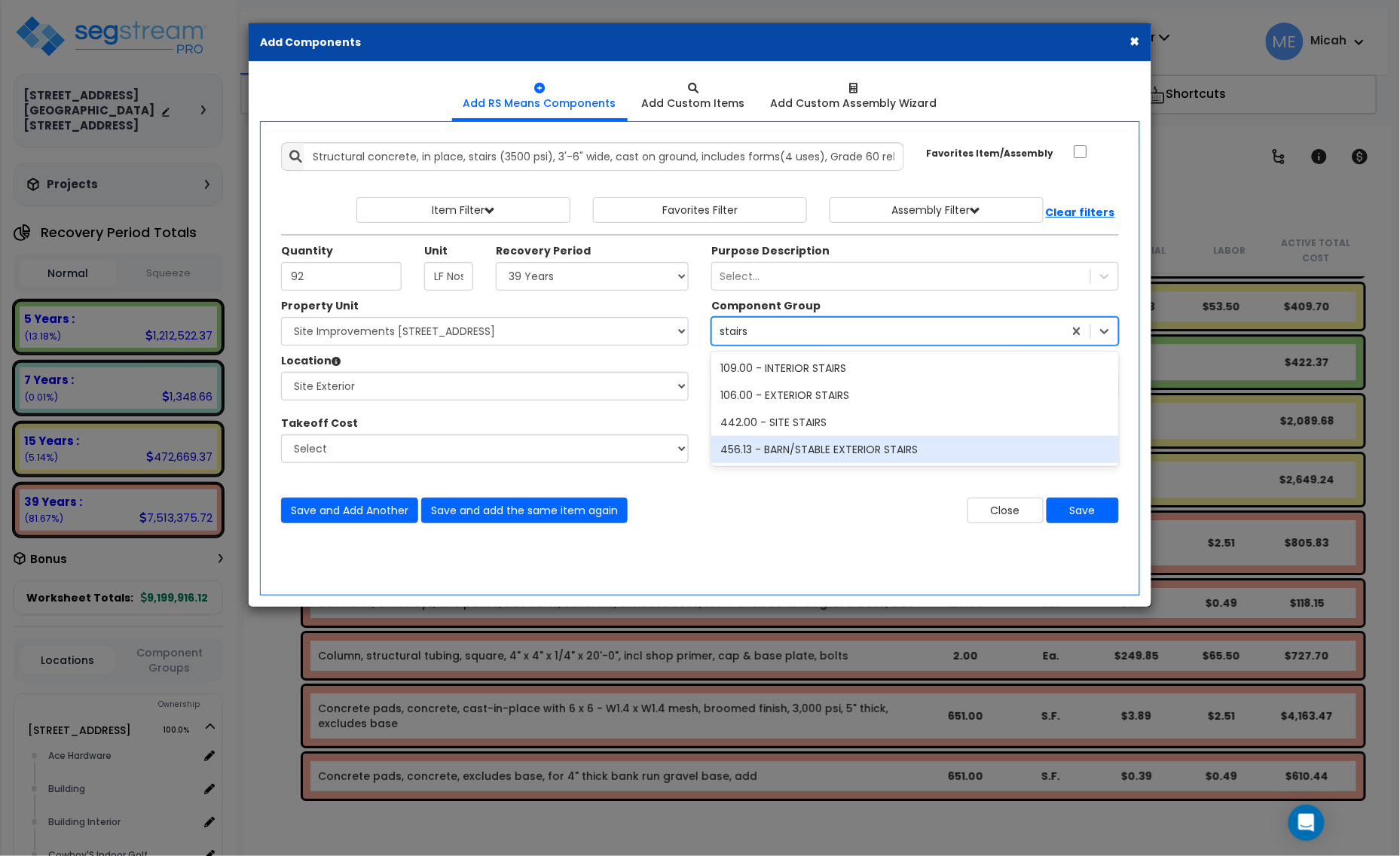
type input "stairs"
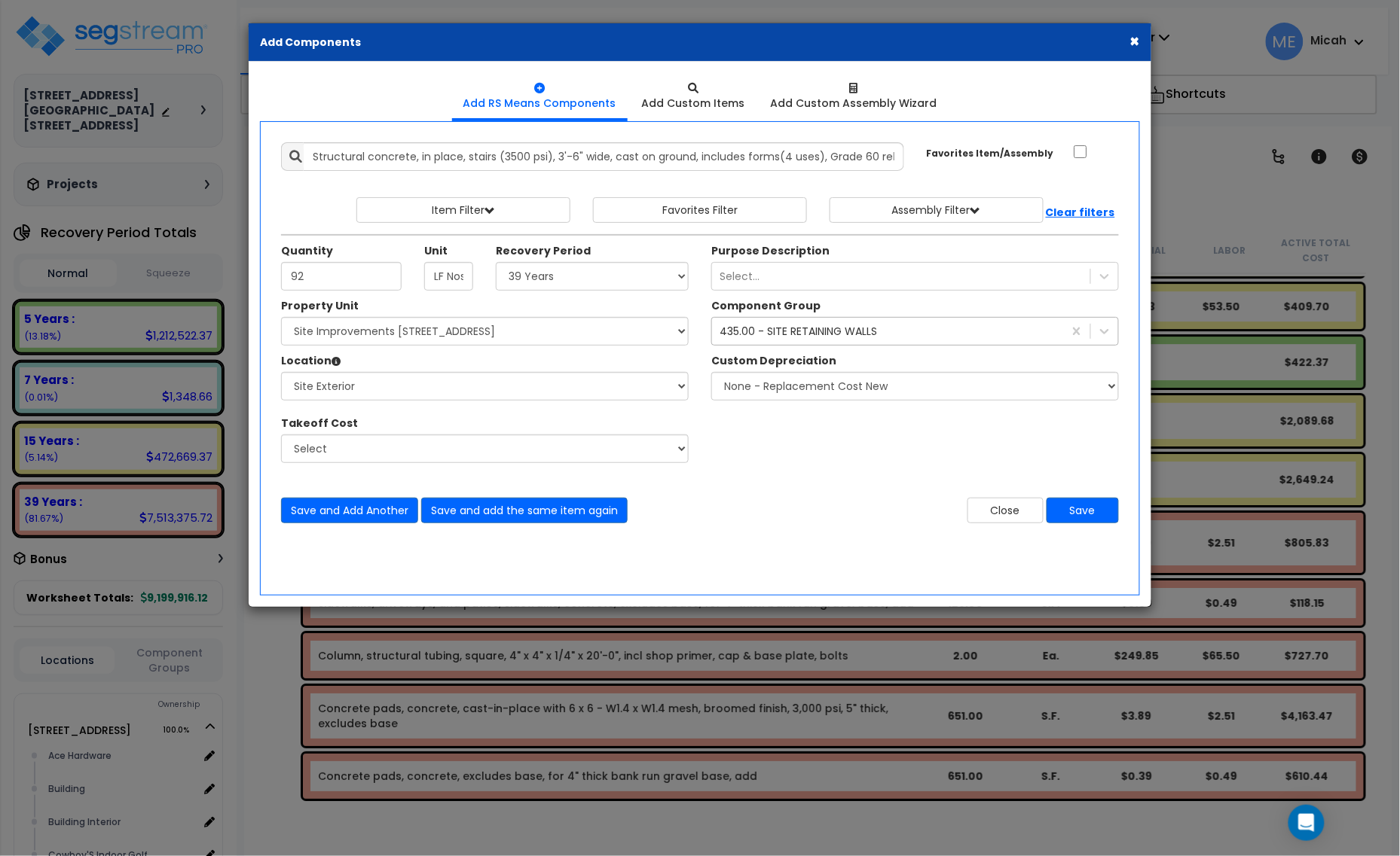
click at [735, 336] on div "435.00 - SITE RETAINING WALLS" at bounding box center [798, 330] width 157 height 15
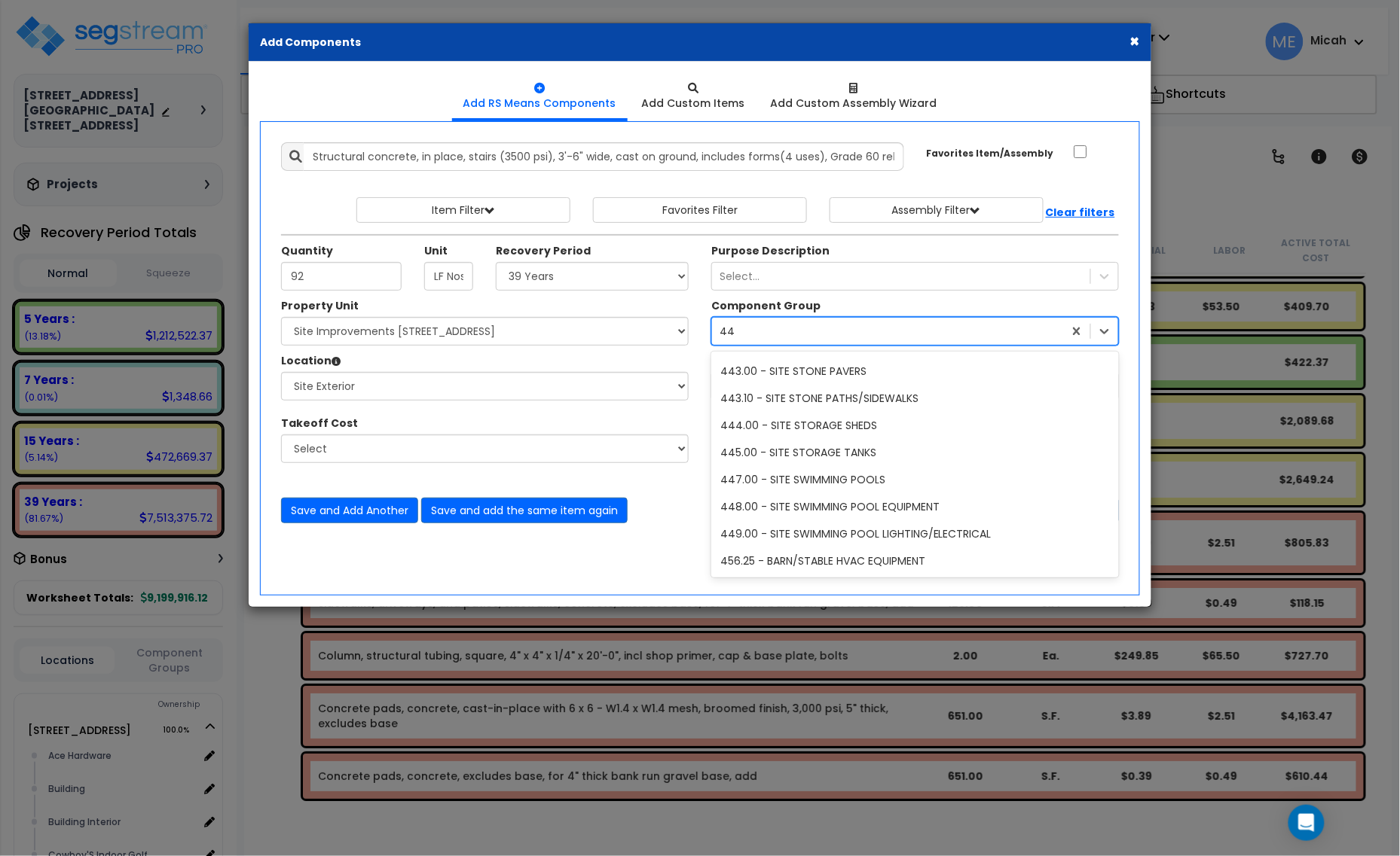
scroll to position [349, 0]
type input "442"
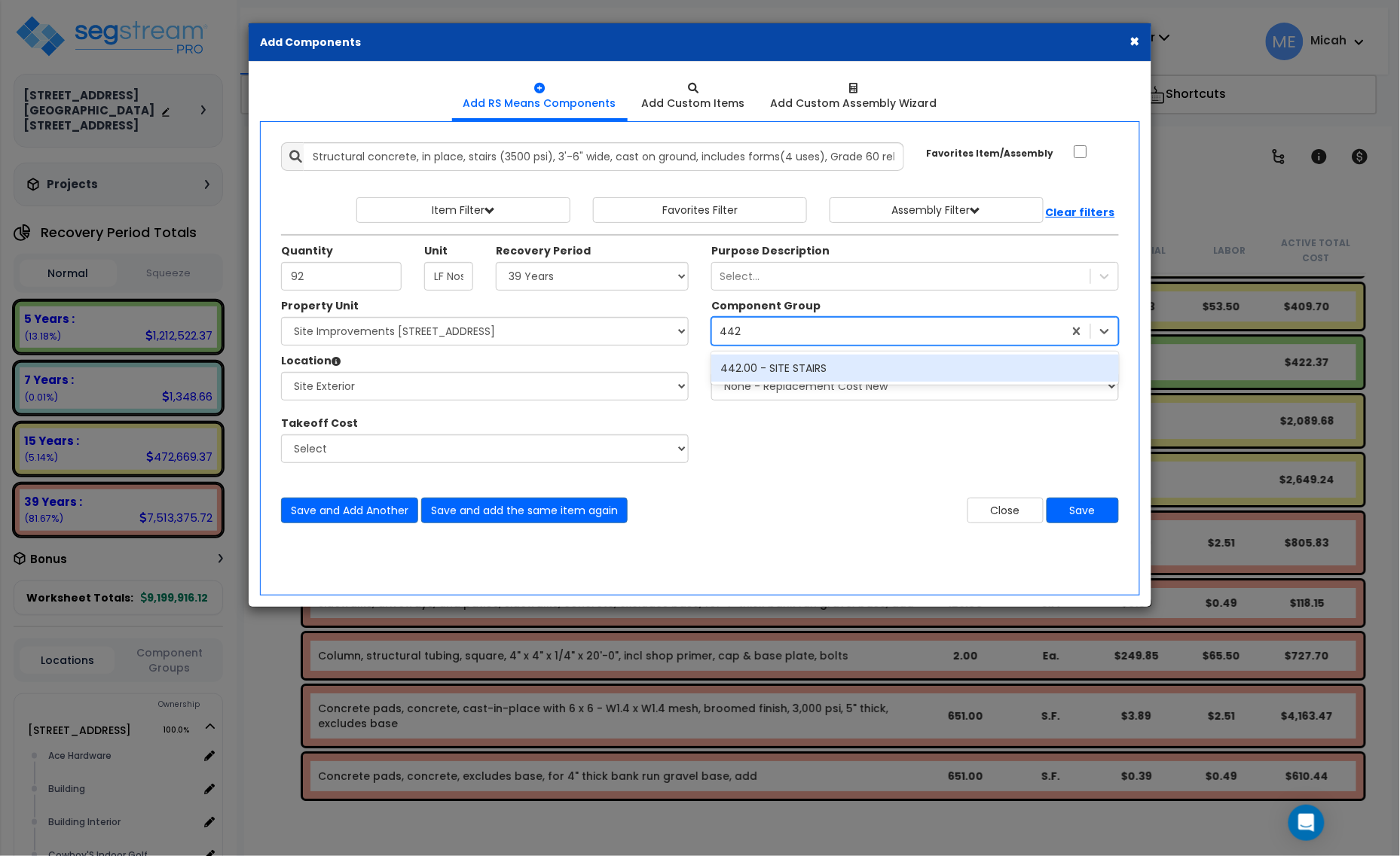
click at [781, 364] on div "442.00 - SITE STAIRS" at bounding box center [915, 368] width 408 height 27
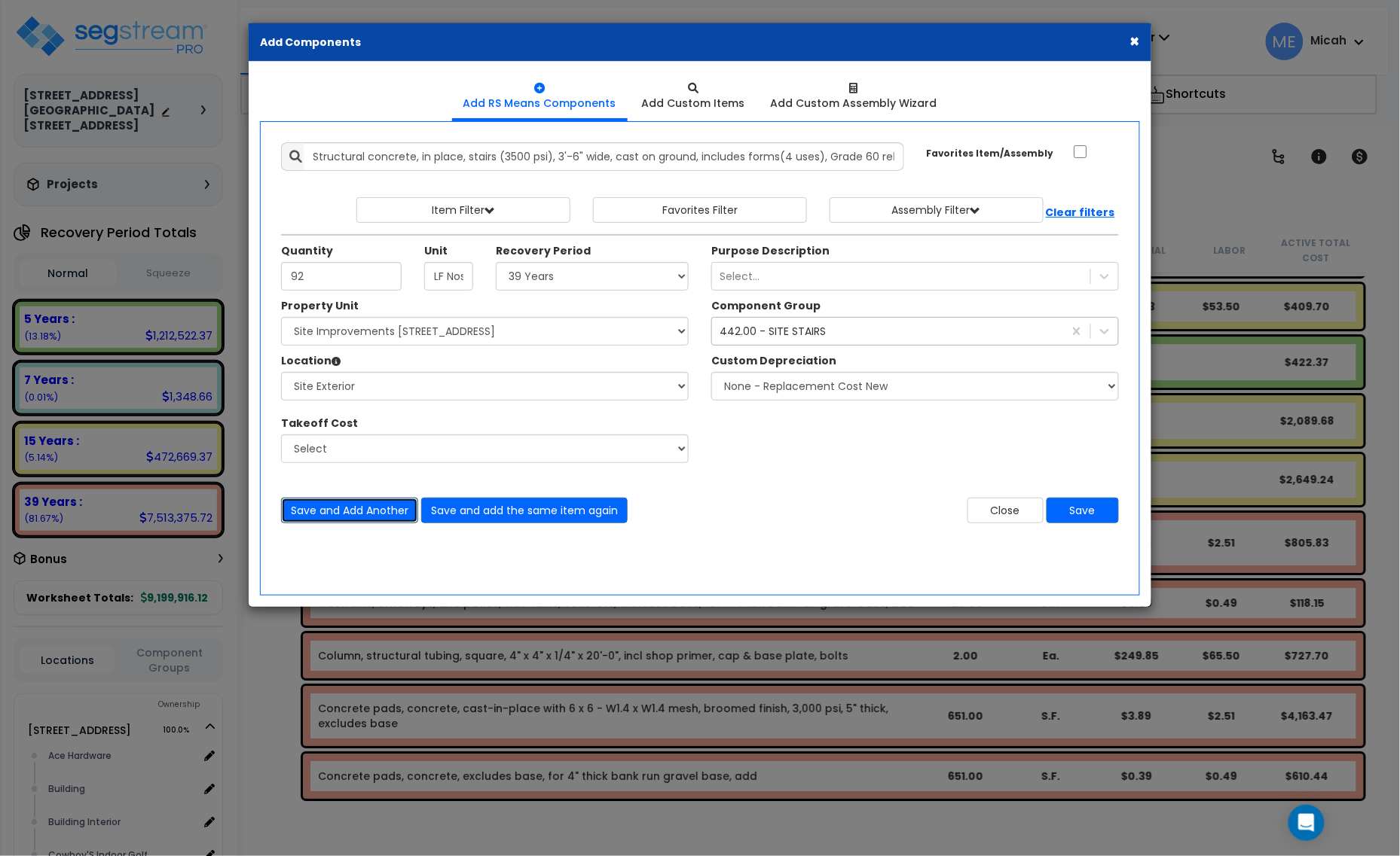
click at [337, 509] on button "Save and Add Another" at bounding box center [349, 510] width 137 height 25
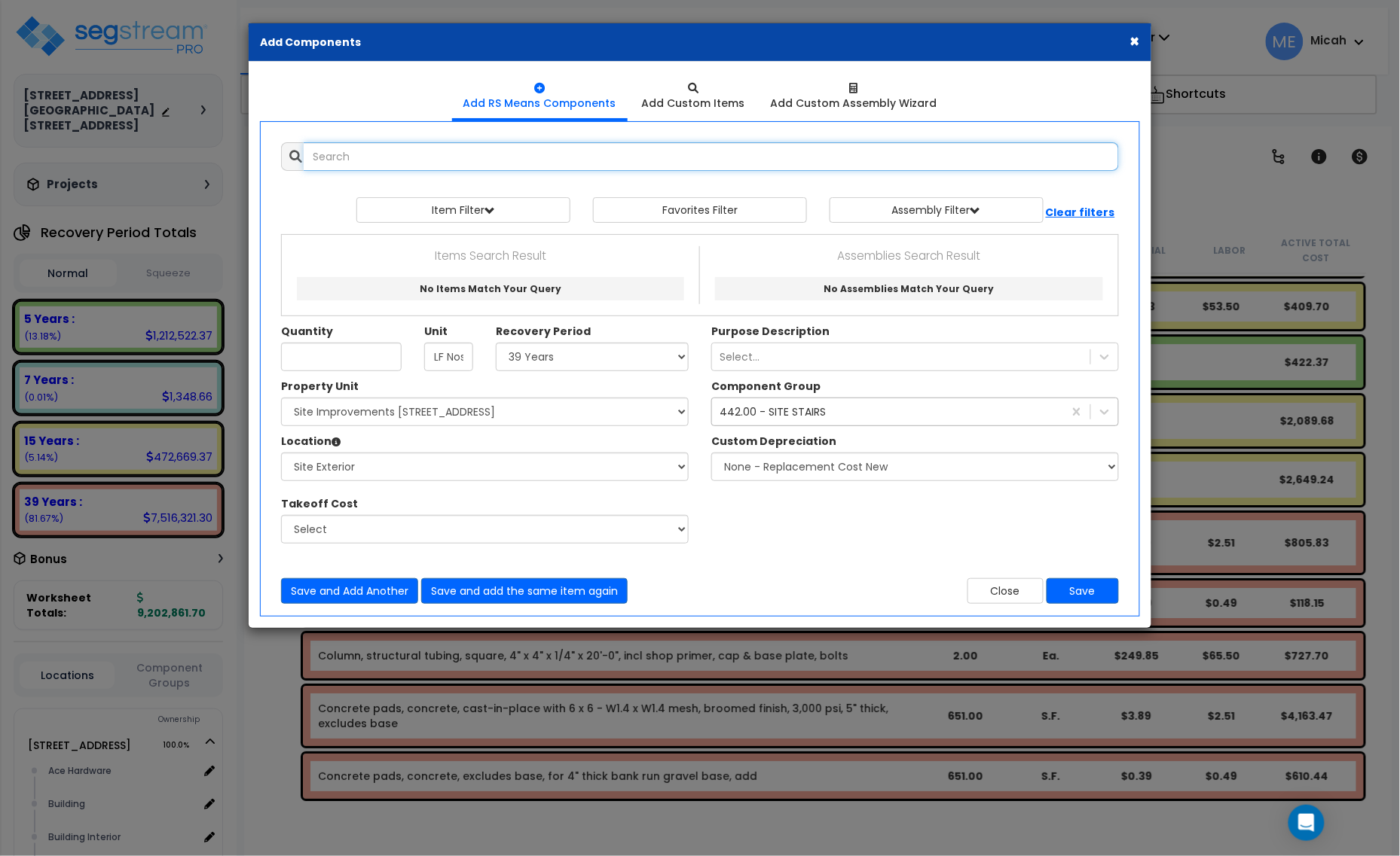
click at [423, 154] on input "text" at bounding box center [712, 156] width 815 height 28
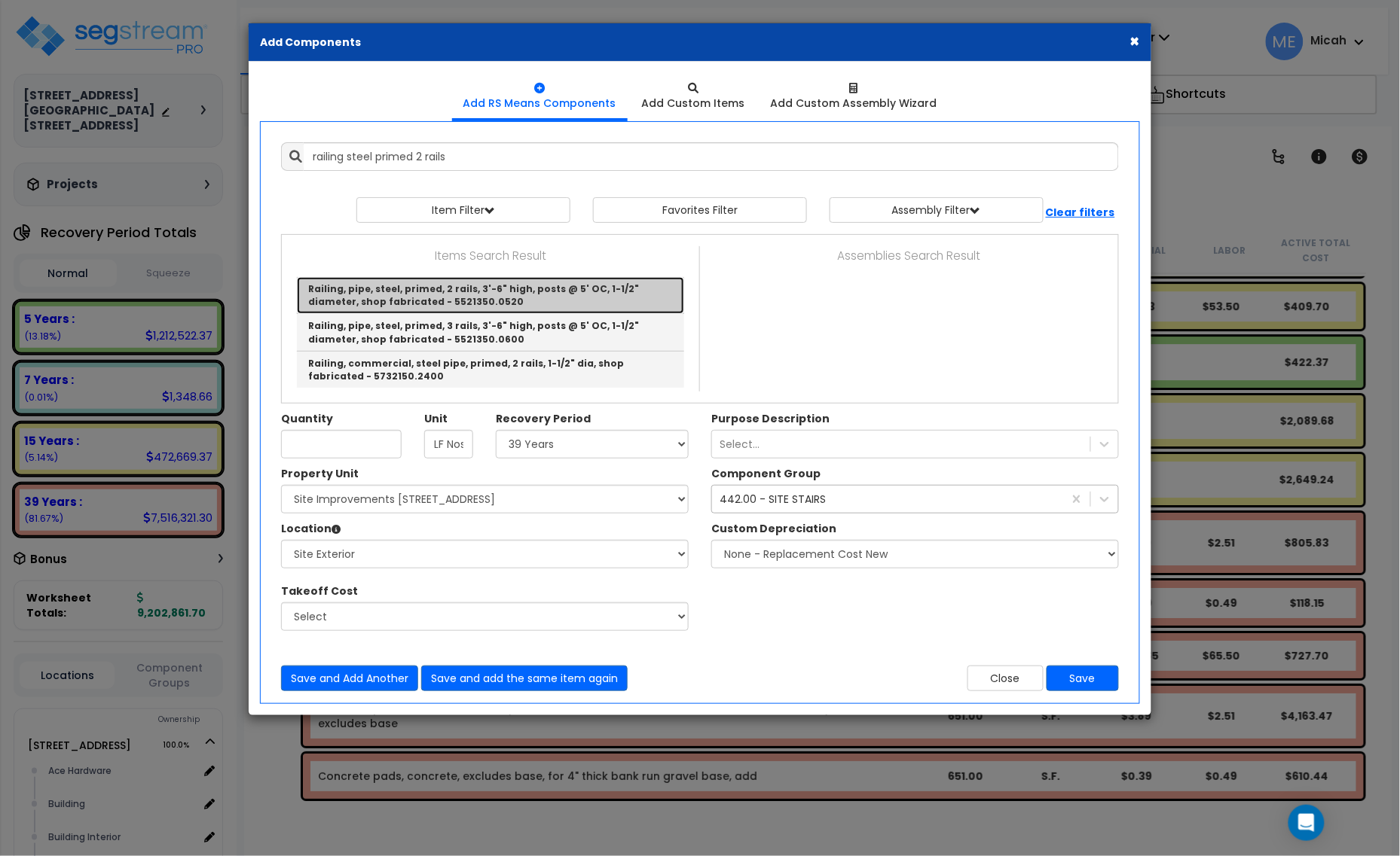
click at [514, 296] on link "Railing, pipe, steel, primed, 2 rails, 3'-6" high, posts @ 5' OC, 1-1/2" diamet…" at bounding box center [491, 296] width 387 height 37
type input "Railing, pipe, steel, primed, 2 rails, 3'-6" high, posts @ 5' OC, 1-1/2" diamet…"
type input "L.F."
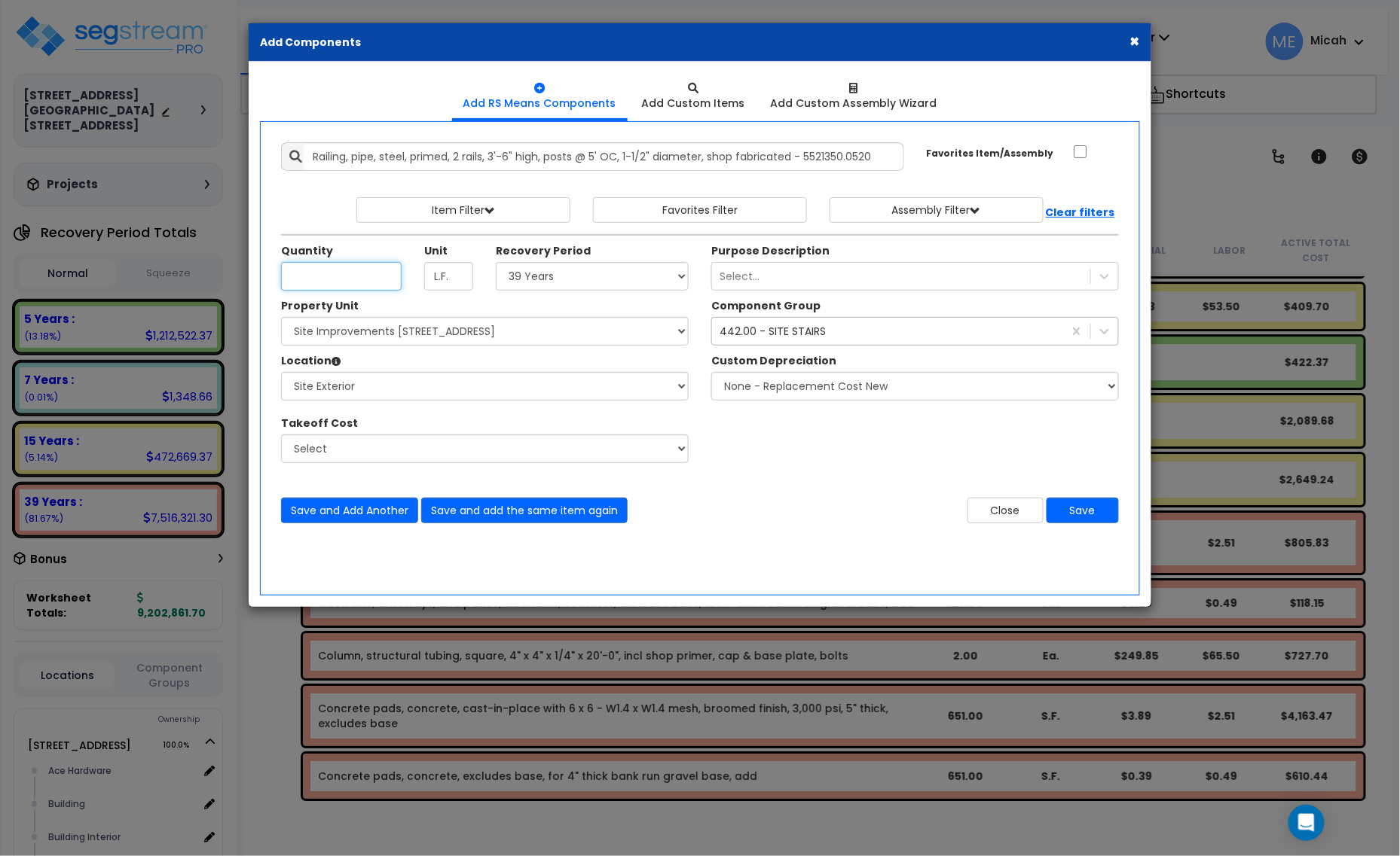
click at [322, 287] on input "Unit Quantity" at bounding box center [340, 276] width 120 height 28
type input "57"
click at [309, 511] on button "Save and Add Another" at bounding box center [349, 510] width 137 height 25
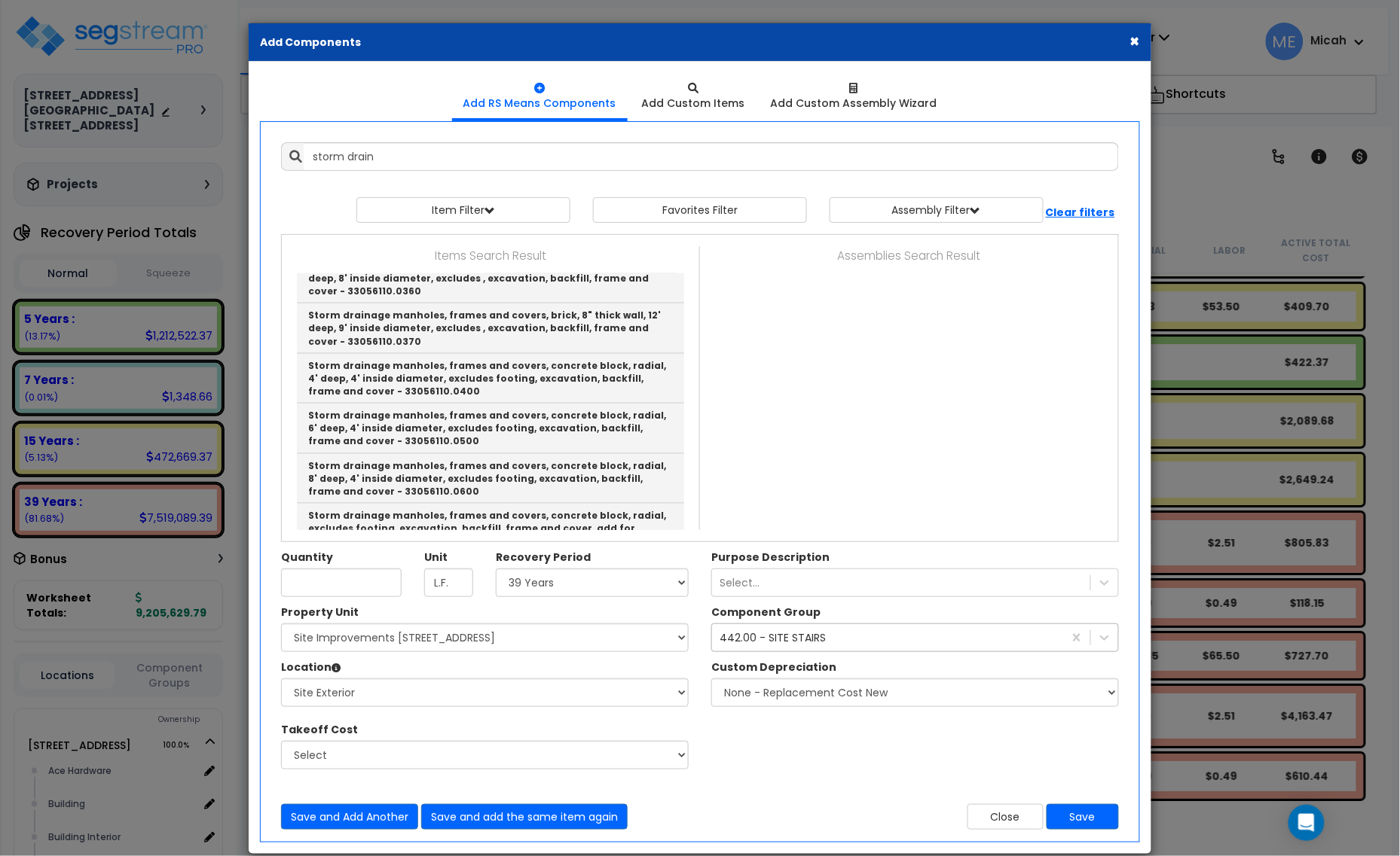
scroll to position [659, 0]
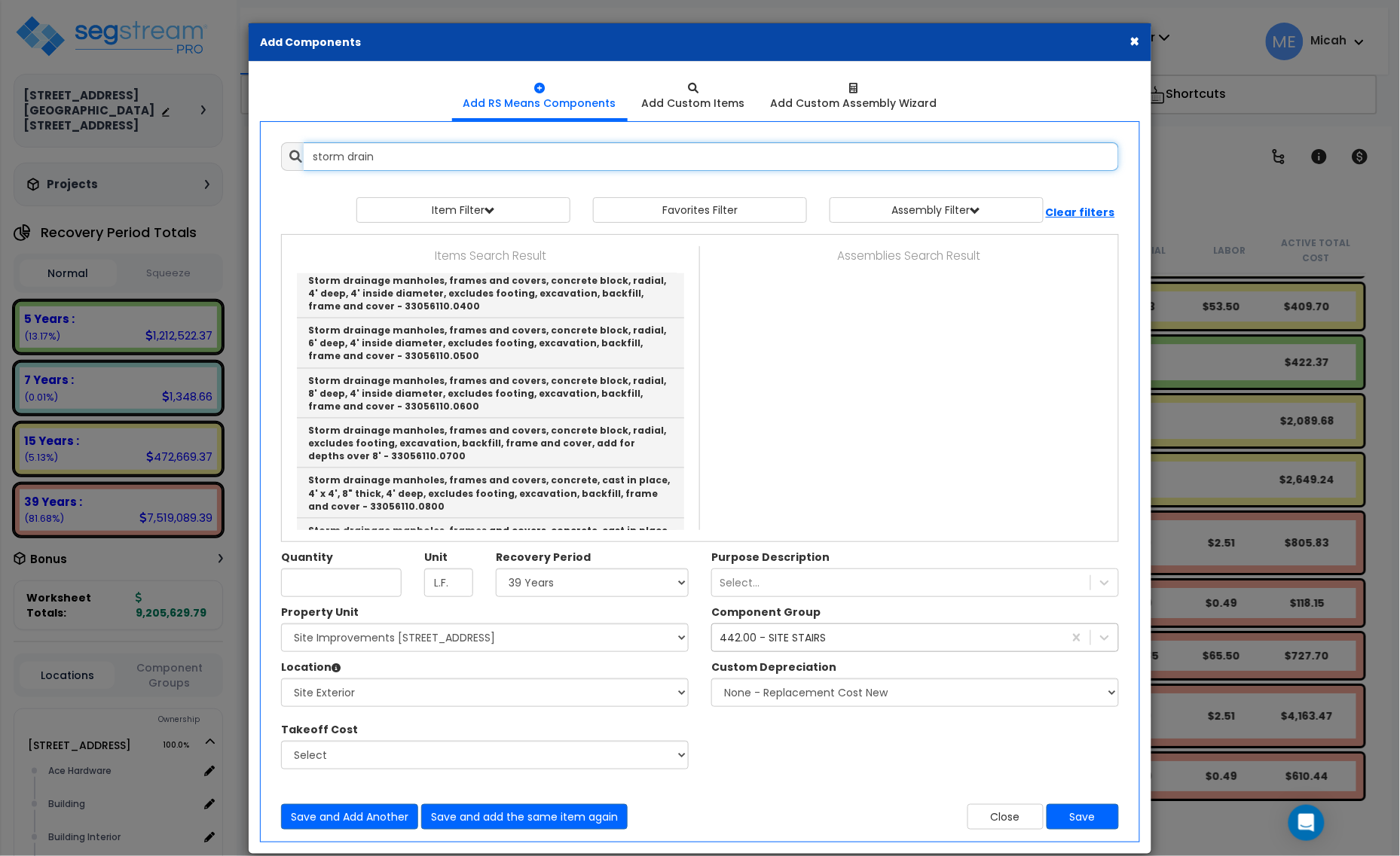
click at [409, 160] on input "storm drain" at bounding box center [712, 156] width 815 height 28
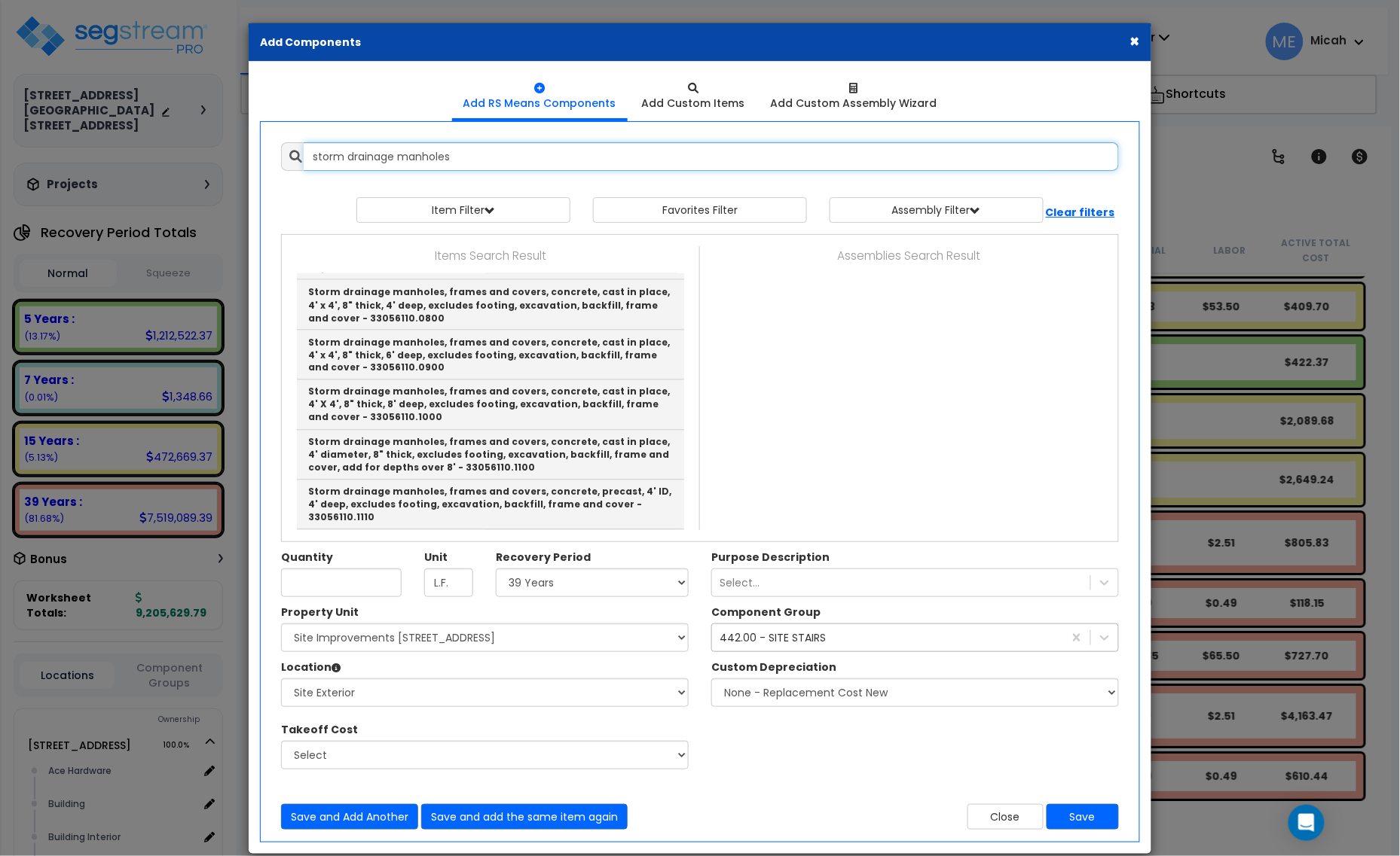
scroll to position [941, 0]
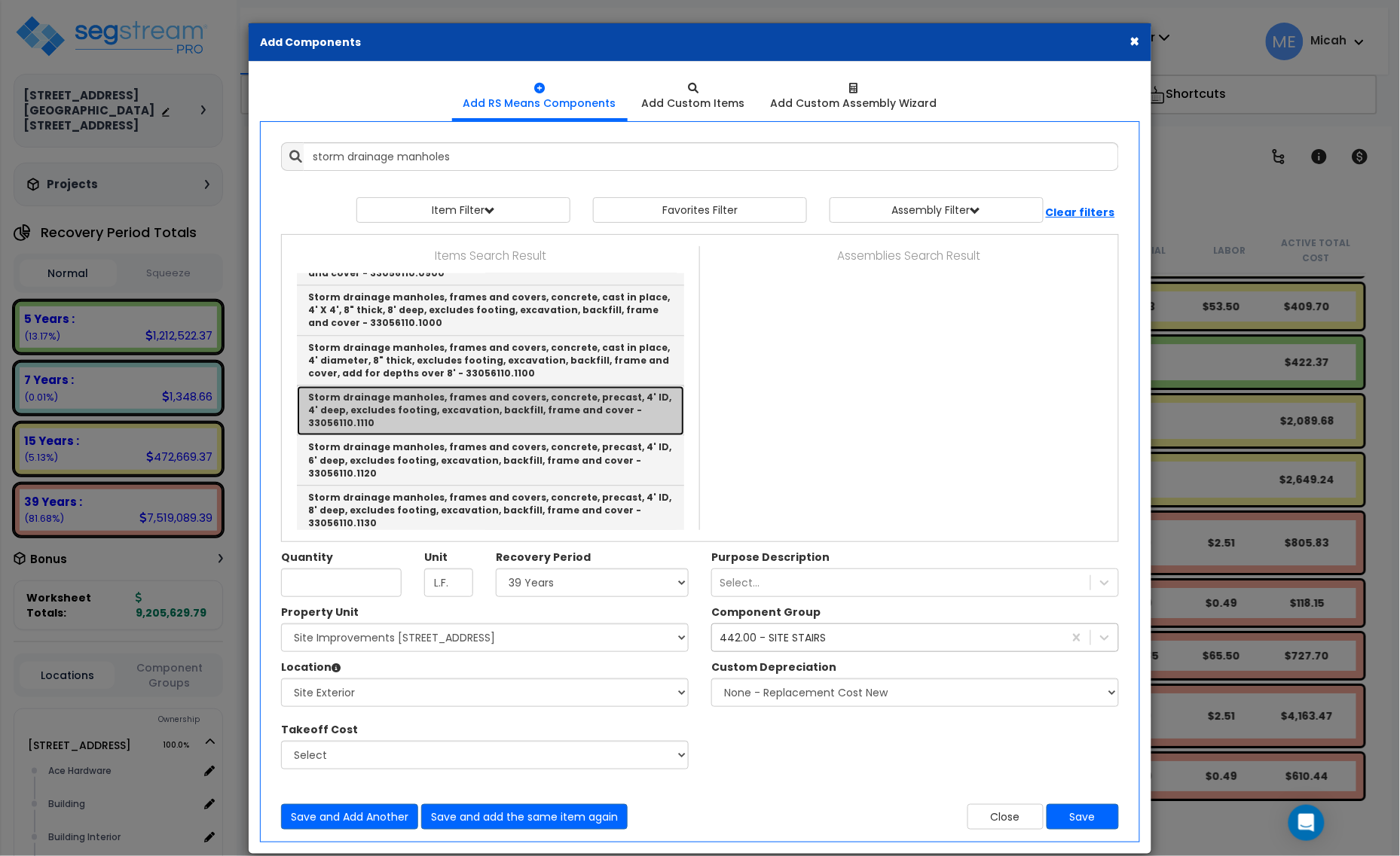
click at [558, 418] on link "Storm drainage manholes, frames and covers, concrete, precast, 4' ID, 4' deep, …" at bounding box center [491, 410] width 387 height 50
type input "Storm drainage manholes, frames and covers, concrete, precast, 4' ID, 4' deep, …"
type input "Ea."
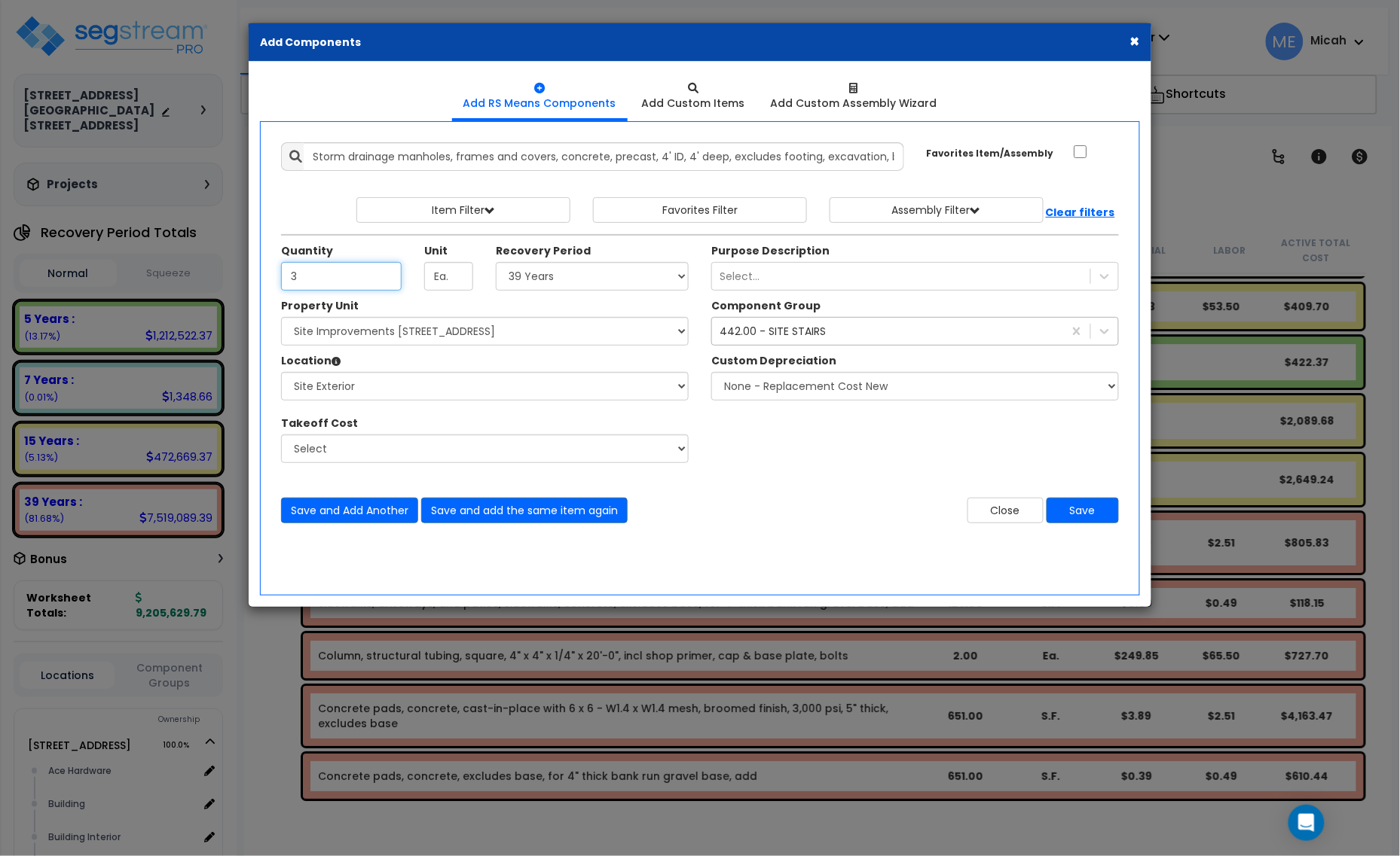
type input "3"
click at [769, 339] on div "442.00 - SITE STAIRS" at bounding box center [772, 330] width 107 height 15
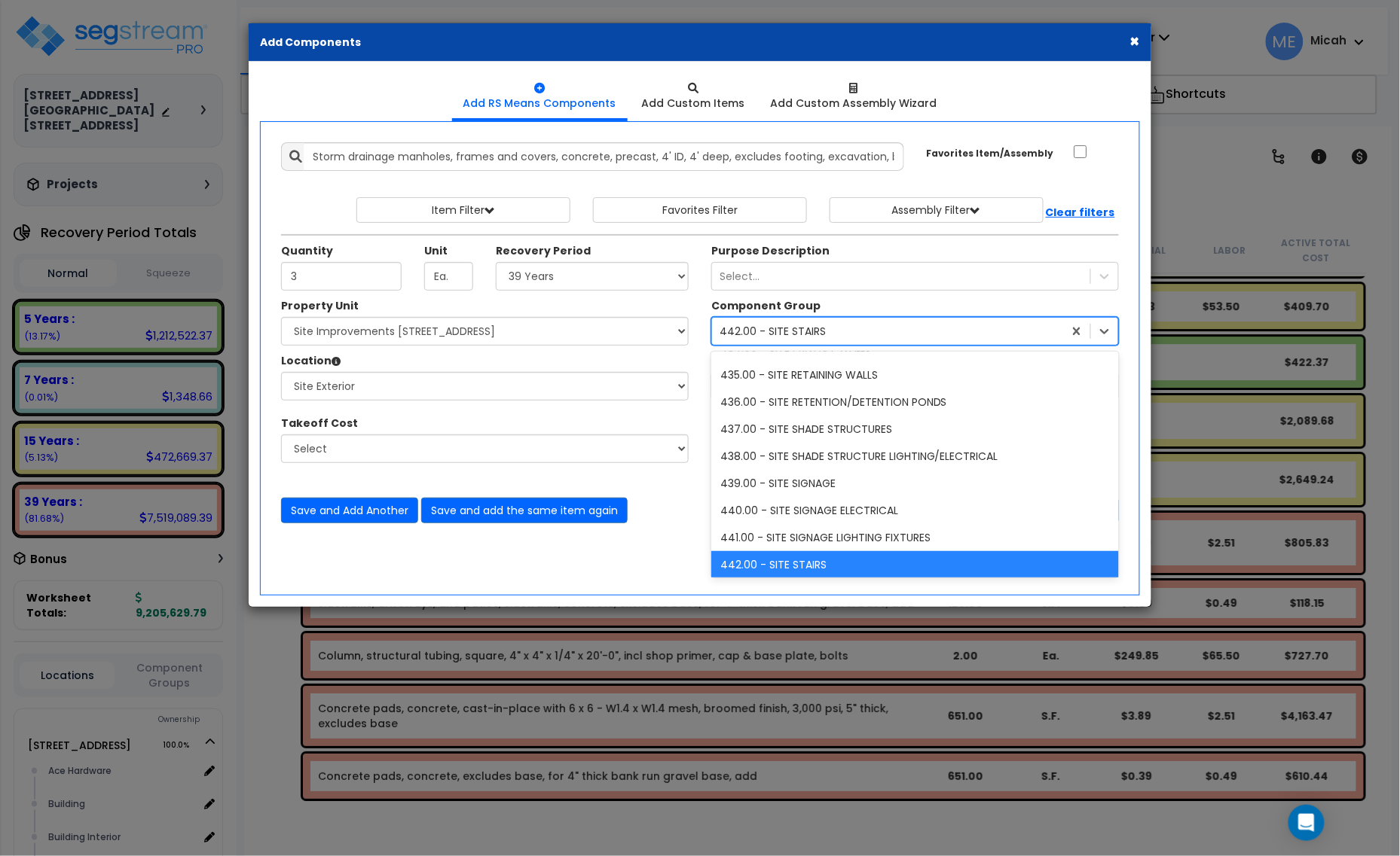
scroll to position [138, 0]
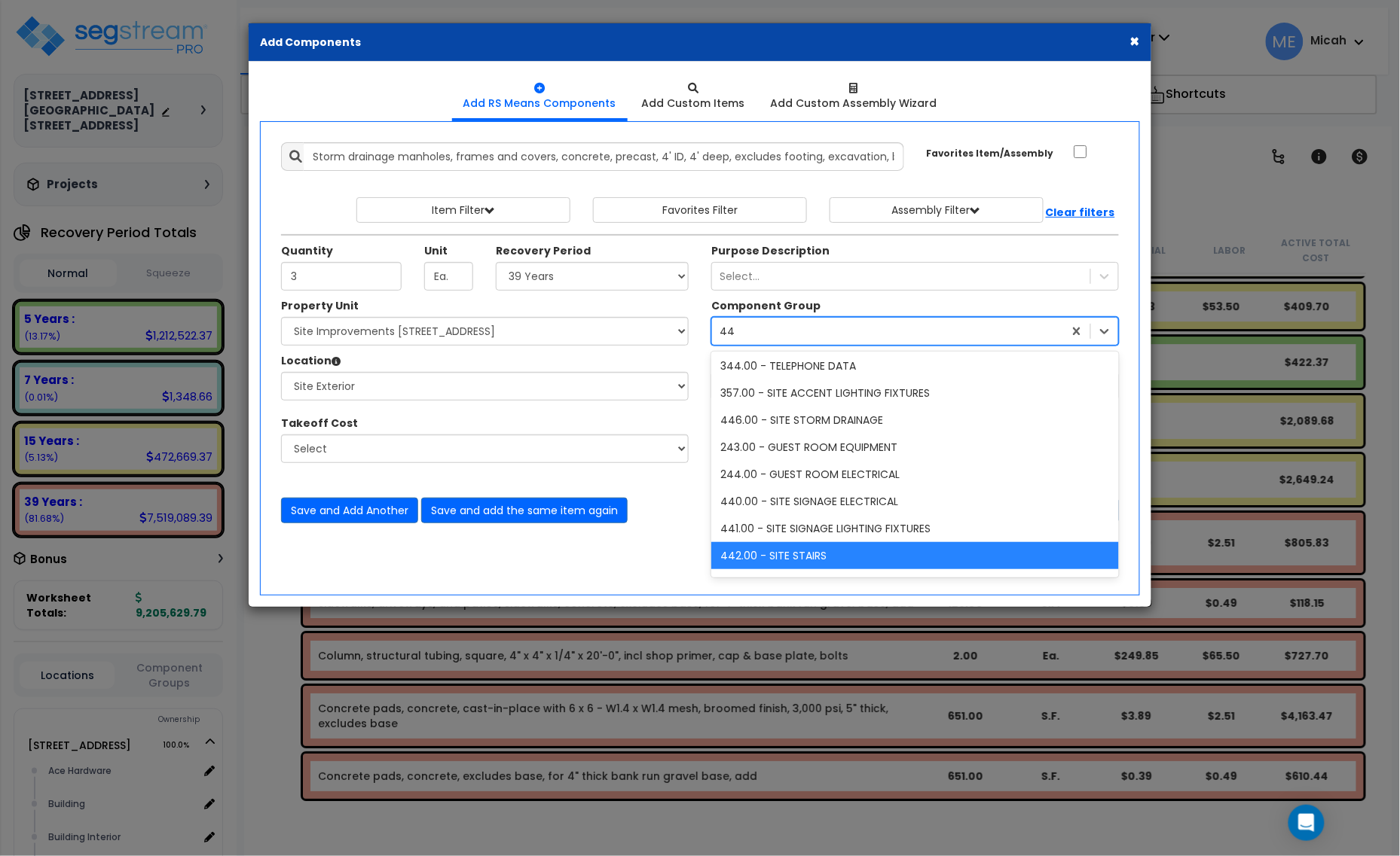
type input "446"
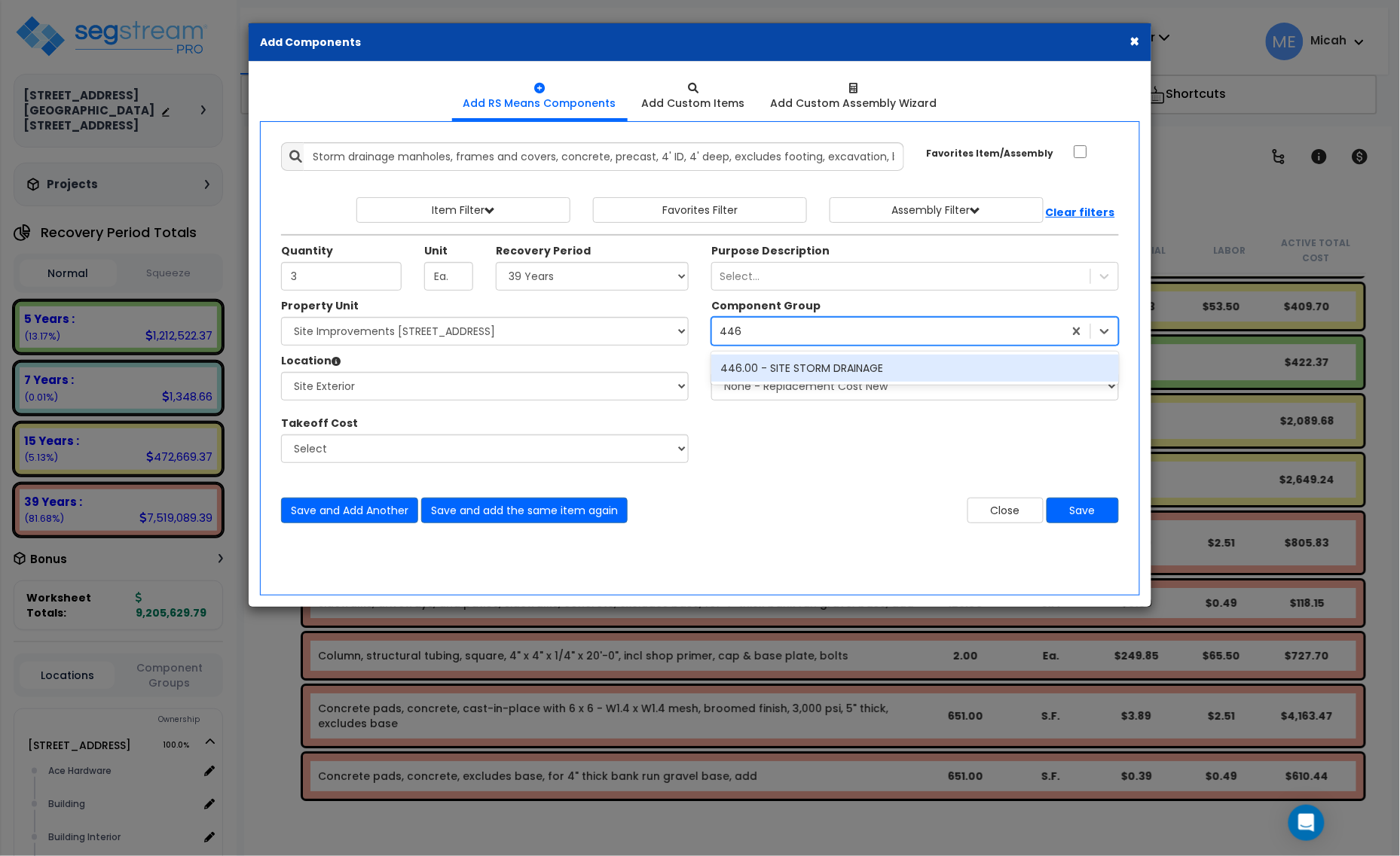
click at [793, 366] on div "446.00 - SITE STORM DRAINAGE" at bounding box center [915, 368] width 408 height 27
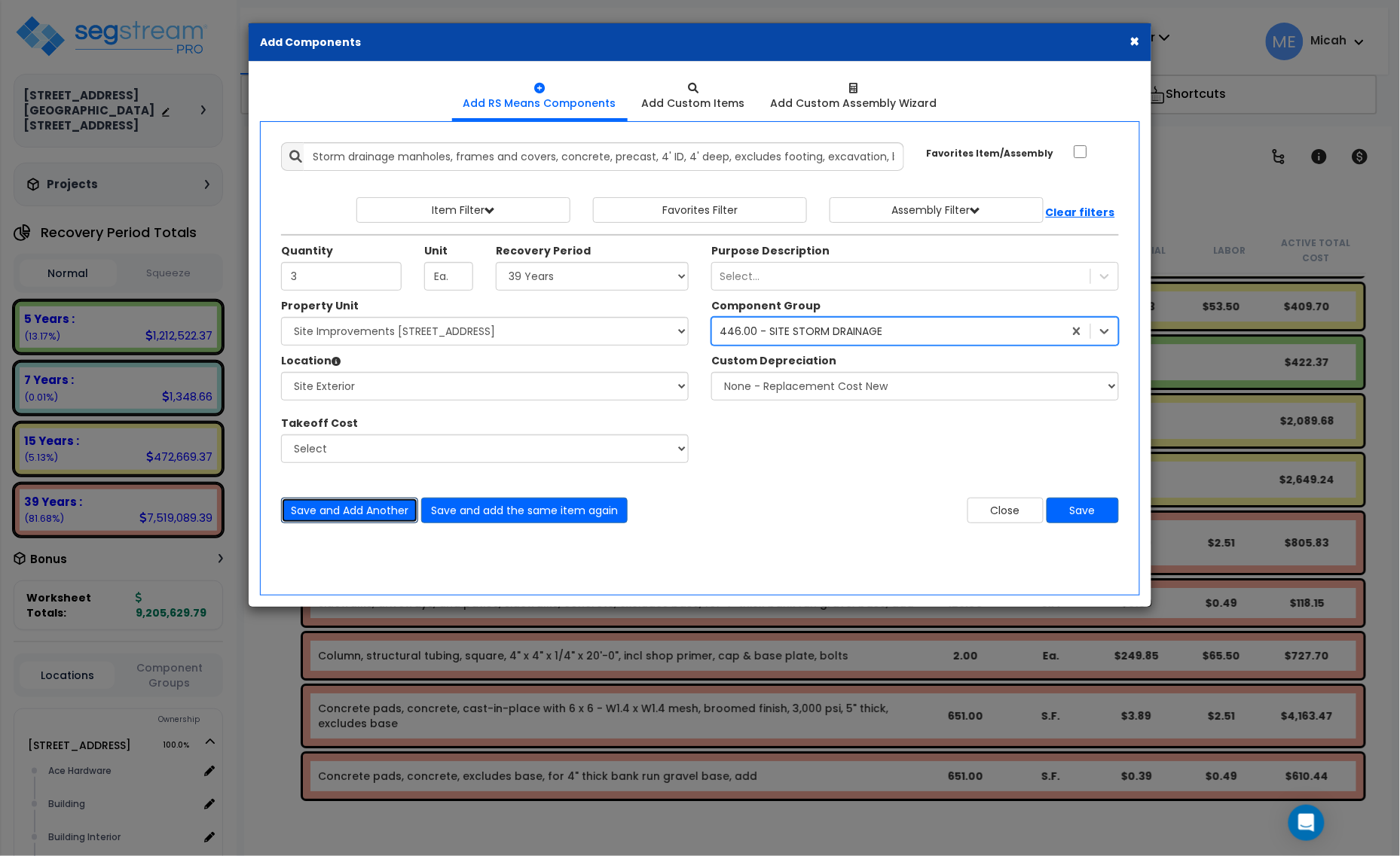
click at [370, 509] on button "Save and Add Another" at bounding box center [349, 510] width 137 height 25
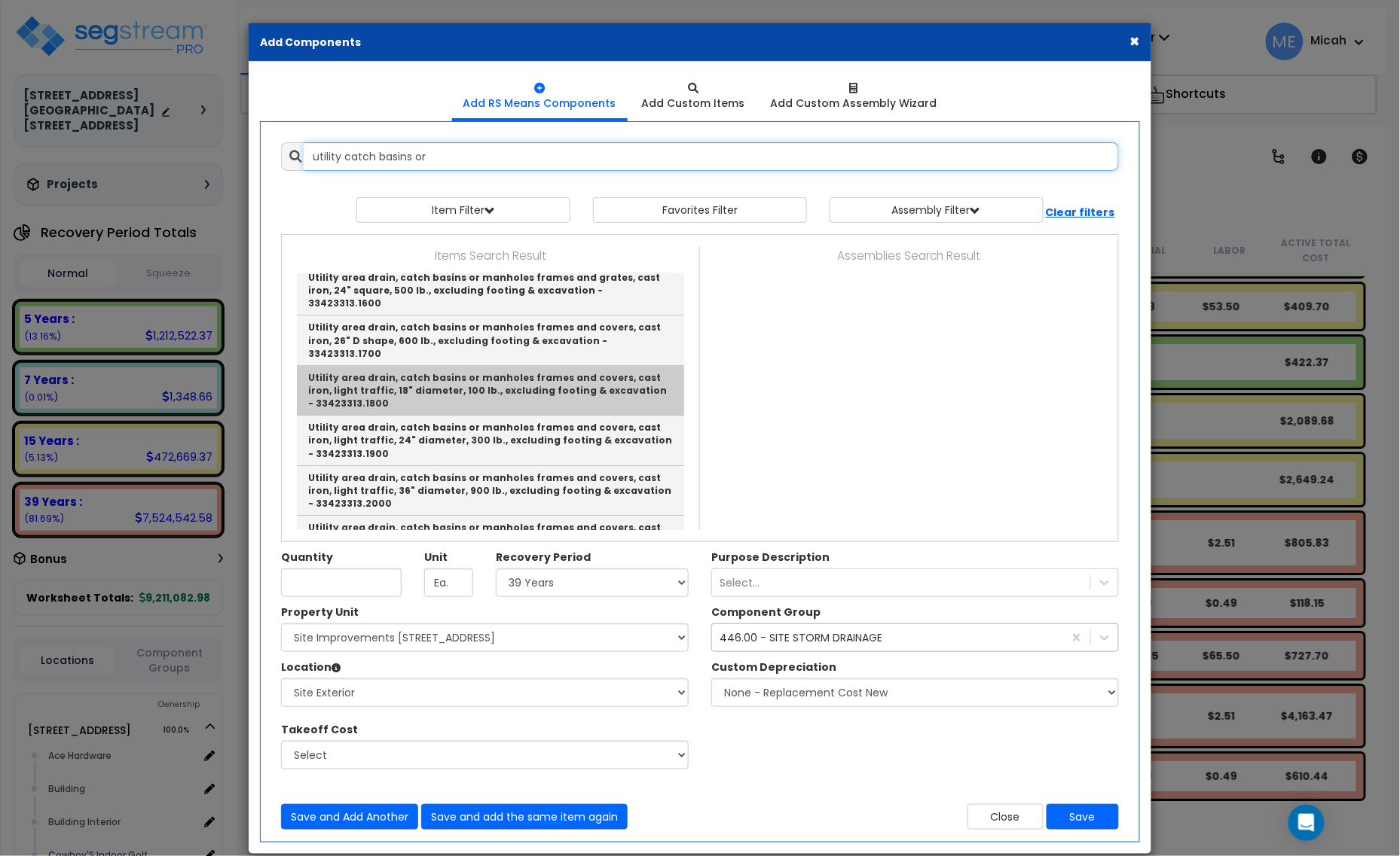
scroll to position [1506, 0]
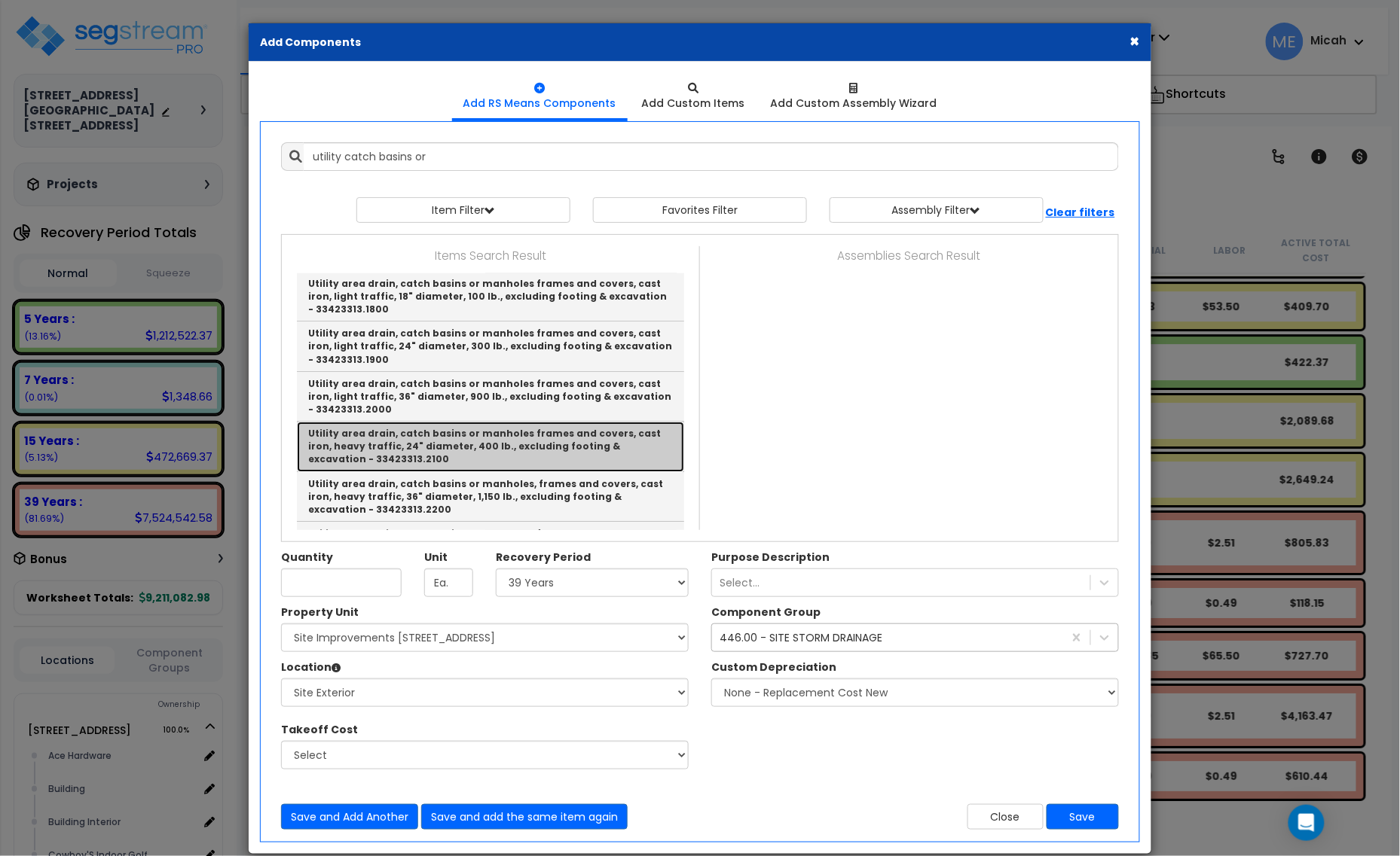
click at [583, 422] on link "Utility area drain, catch basins or manholes frames and covers, cast iron, heav…" at bounding box center [491, 447] width 387 height 50
type input "Utility area drain, catch basins or manholes frames and covers, cast iron, heav…"
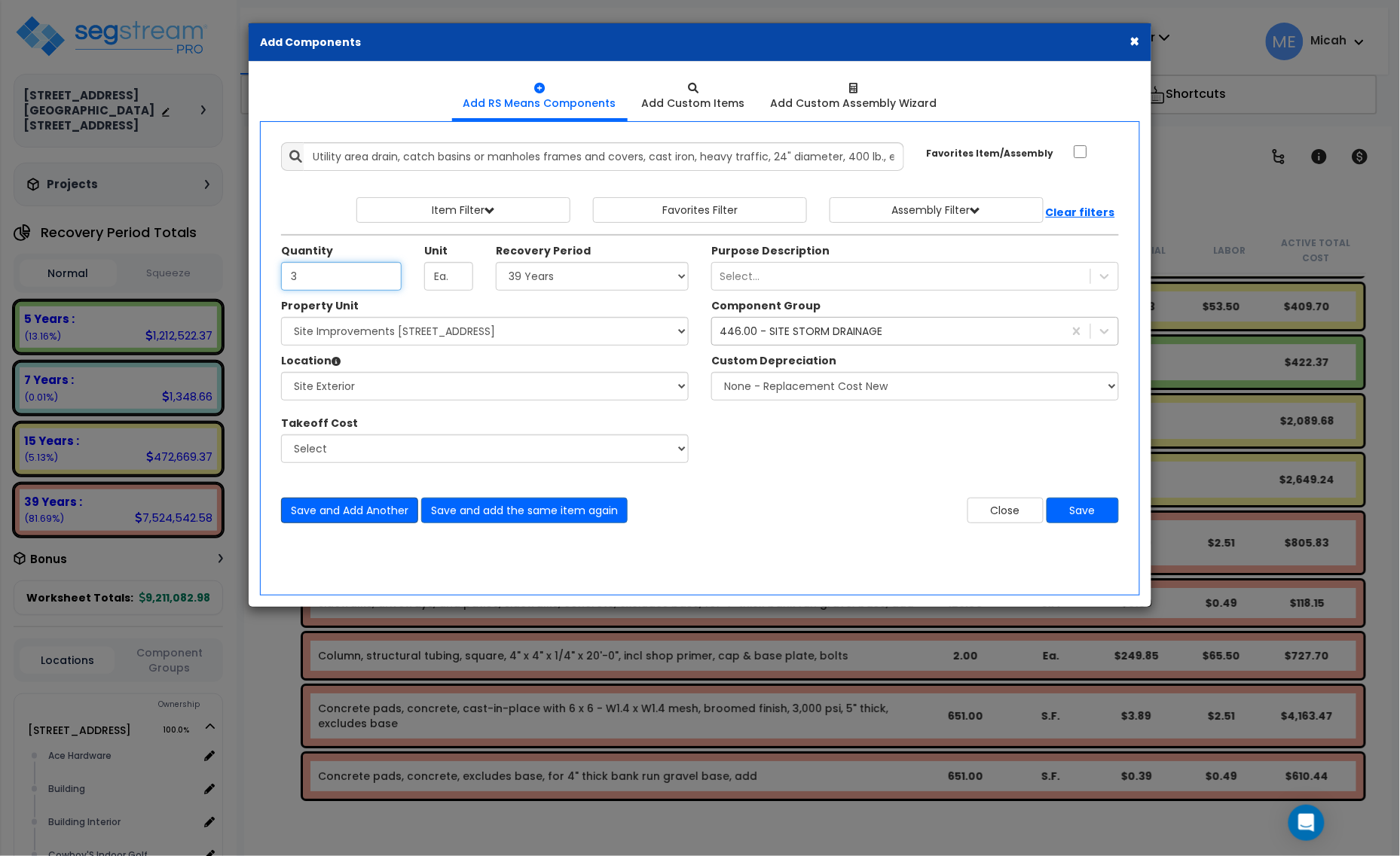
type input "3"
click at [367, 513] on button "Save and Add Another" at bounding box center [349, 510] width 137 height 25
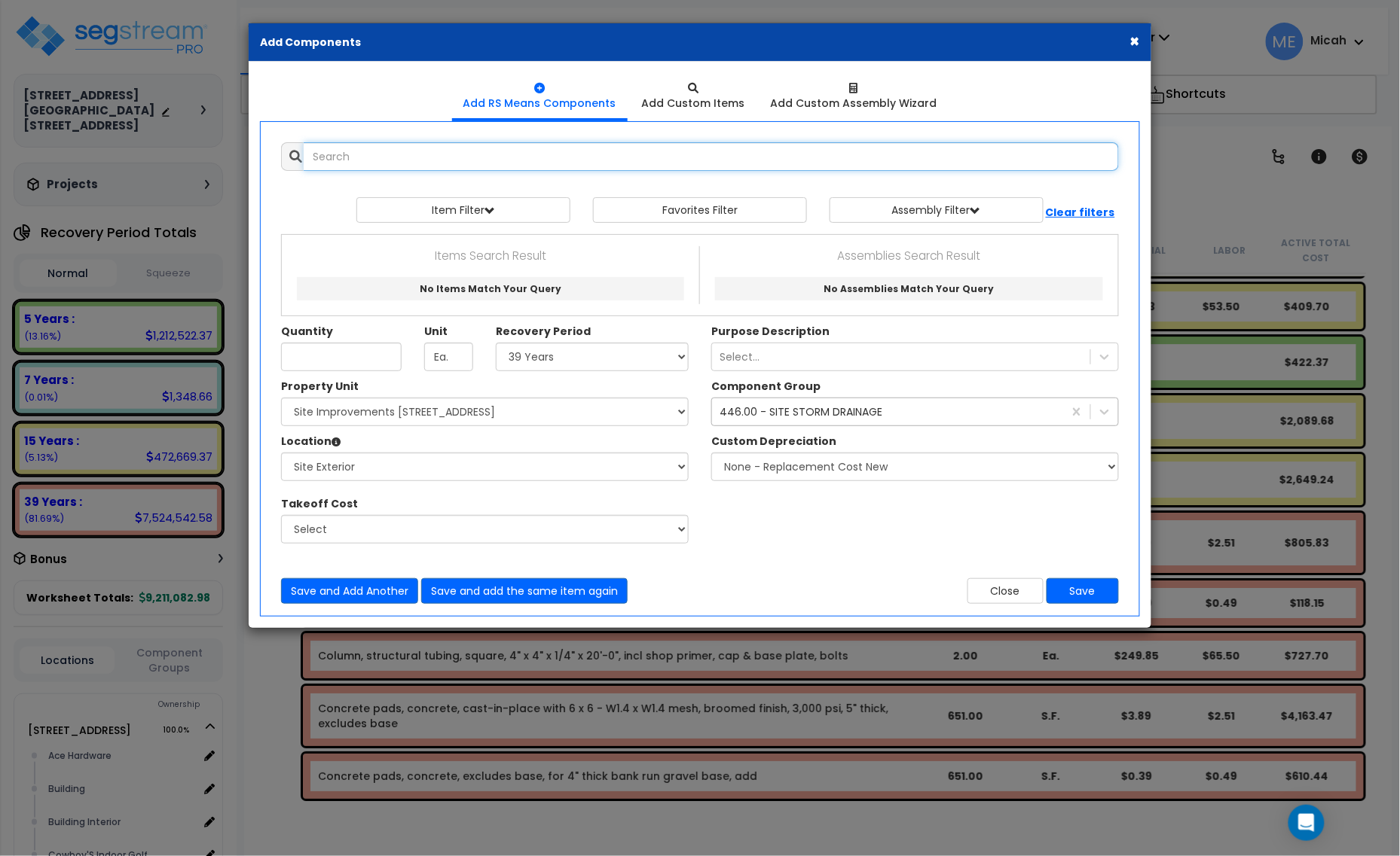
scroll to position [0, 0]
click at [500, 152] on input "text" at bounding box center [712, 156] width 815 height 28
drag, startPoint x: 423, startPoint y: 154, endPoint x: 439, endPoint y: 152, distance: 16.1
click at [423, 152] on input "channel framing feild C6" at bounding box center [712, 156] width 815 height 28
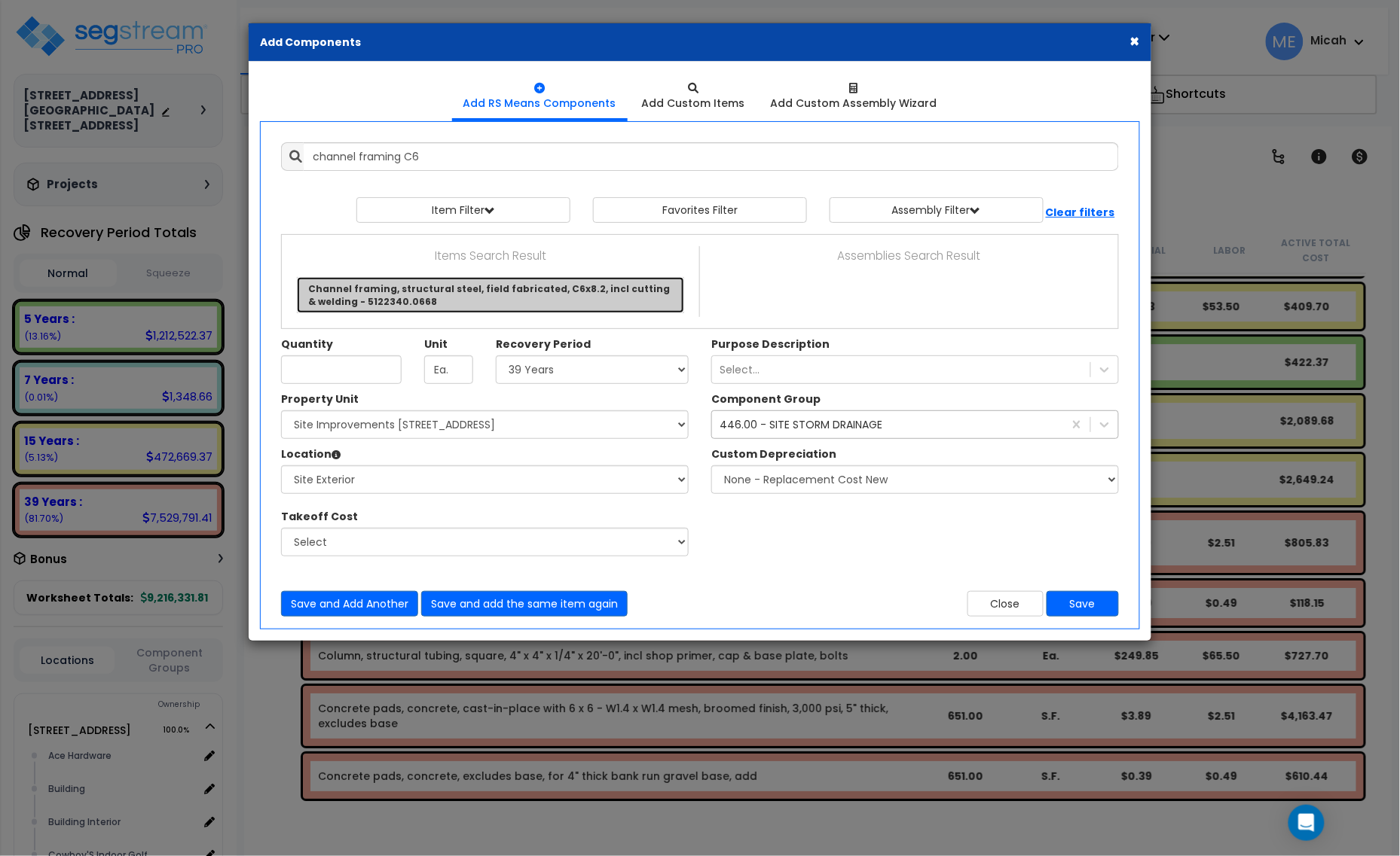
drag, startPoint x: 536, startPoint y: 296, endPoint x: 534, endPoint y: 284, distance: 12.2
click at [534, 284] on link "Channel framing, structural steel, field fabricated, C6x8.2, incl cutting & wel…" at bounding box center [491, 295] width 387 height 36
type input "Channel framing, structural steel, field fabricated, C6x8.2, incl cutting & wel…"
type input "L.F."
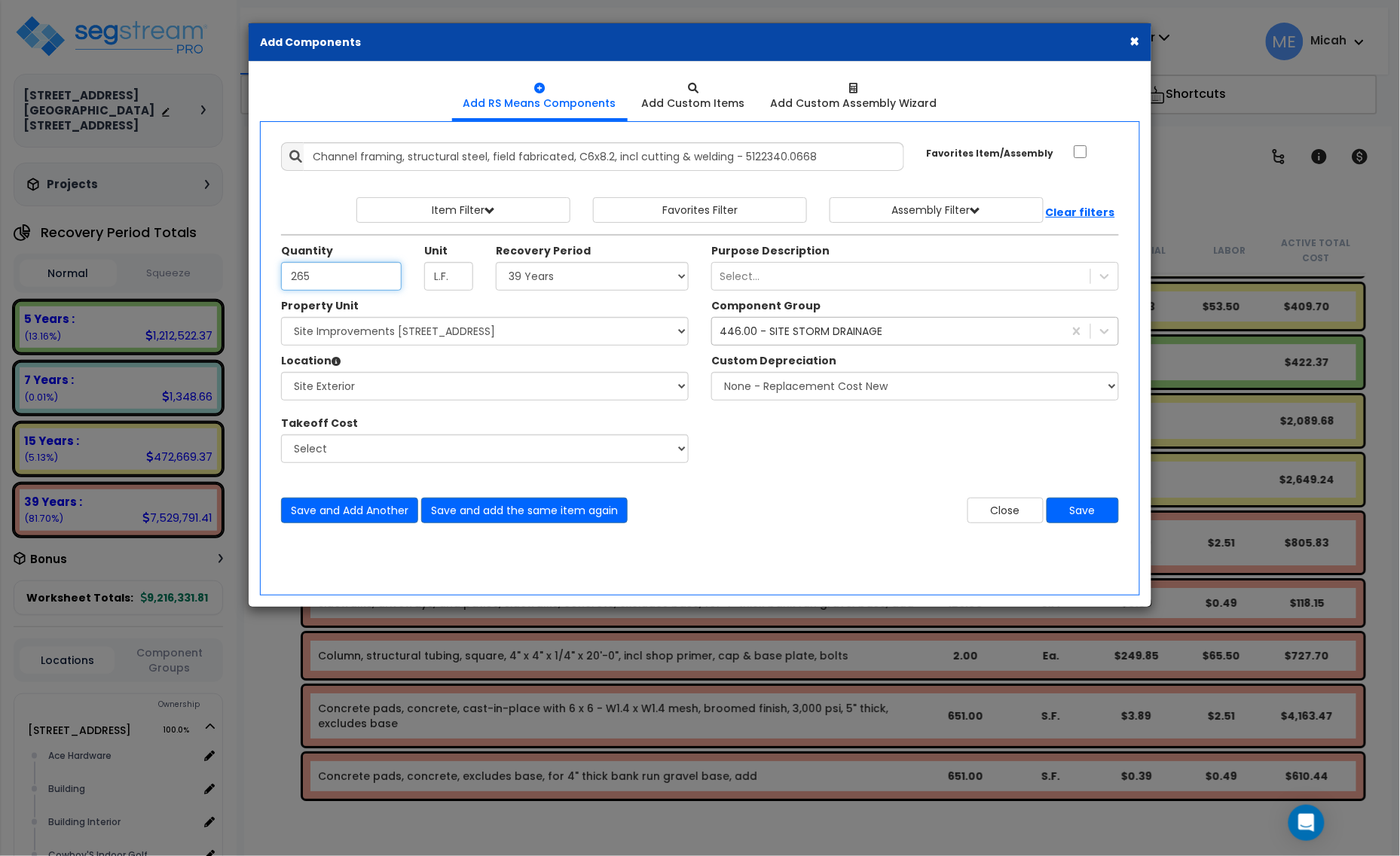
type input "265"
click at [780, 330] on div "446.00 - SITE STORM DRAINAGE" at bounding box center [801, 330] width 162 height 15
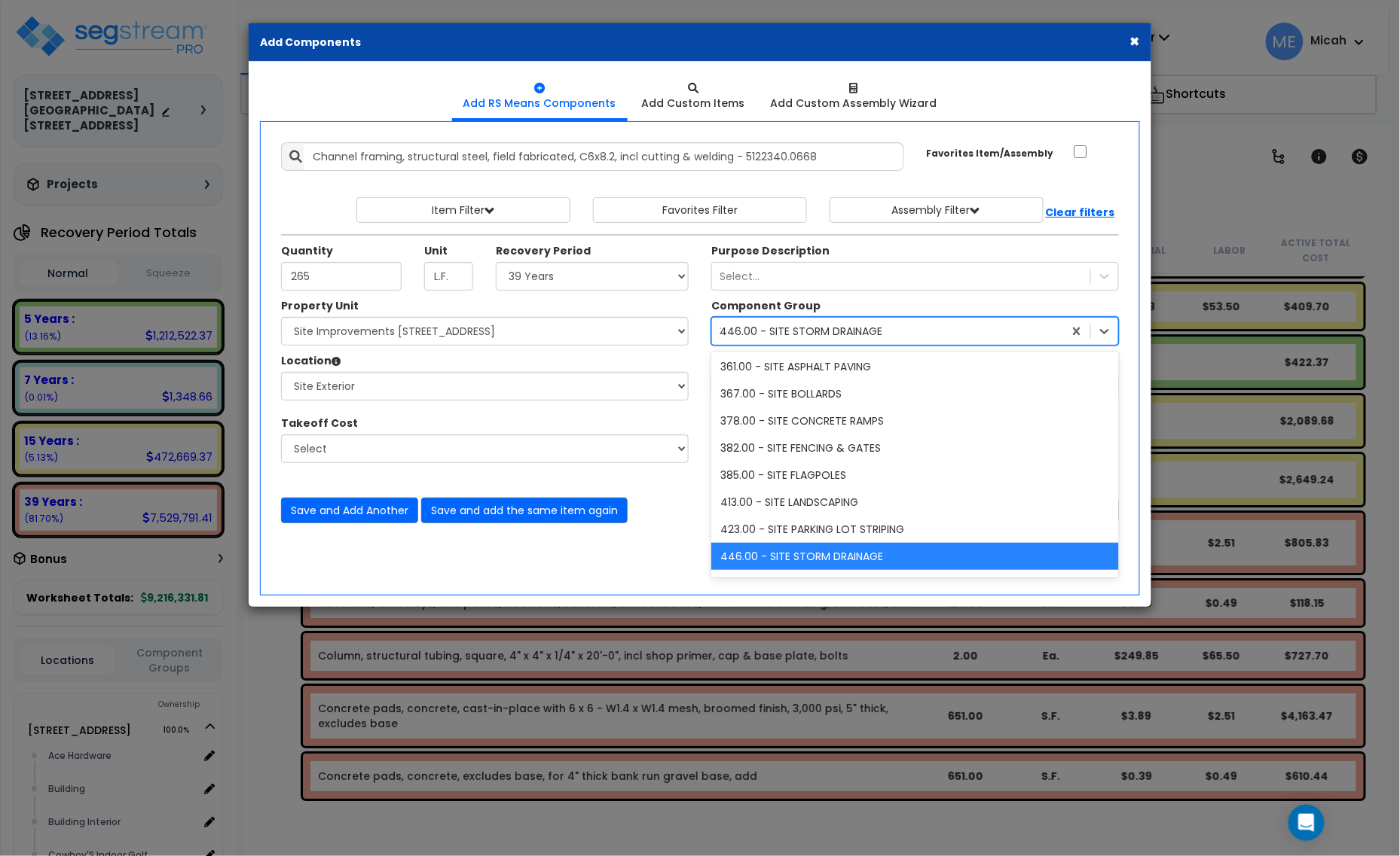
scroll to position [979, 0]
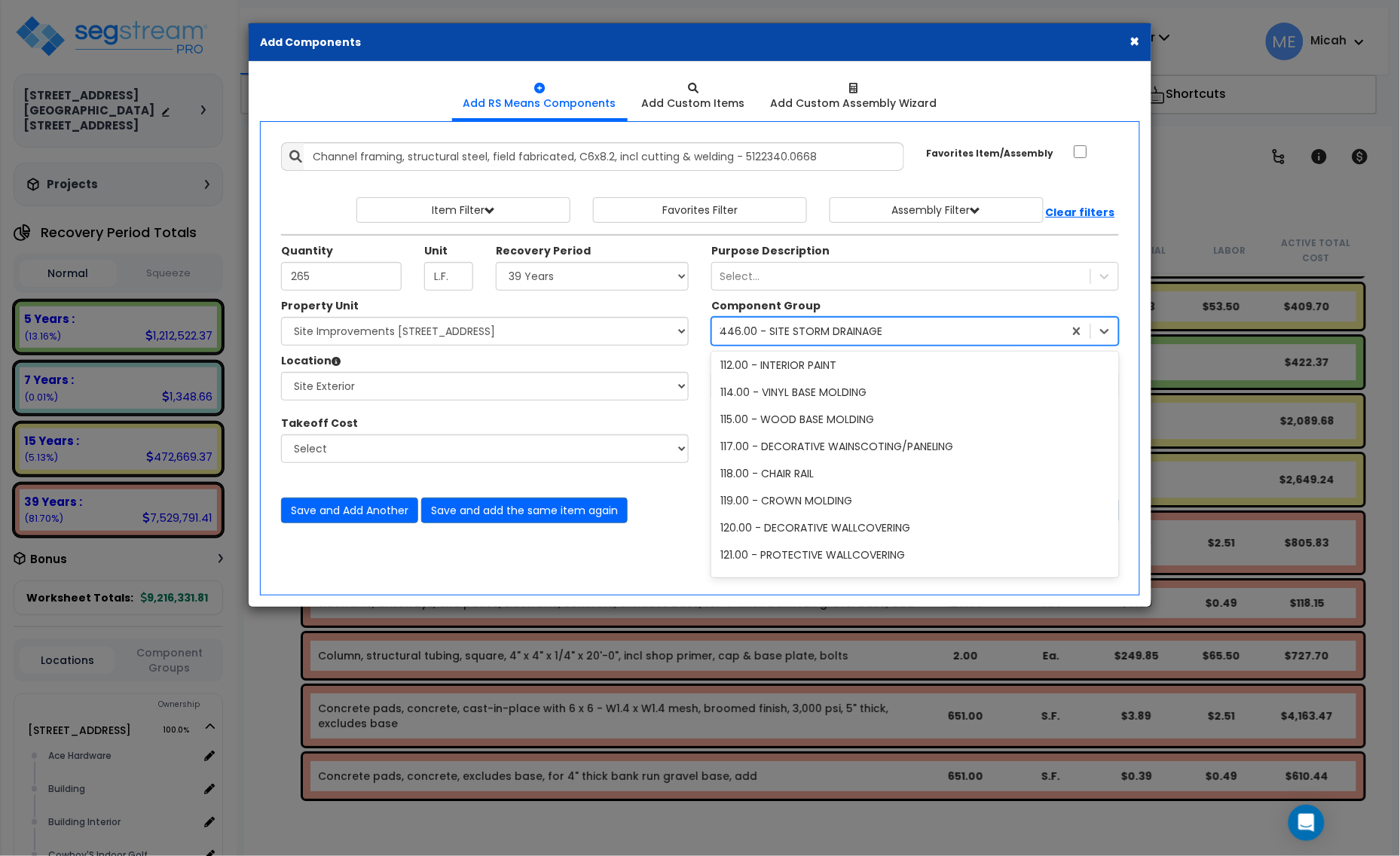
type input "38"
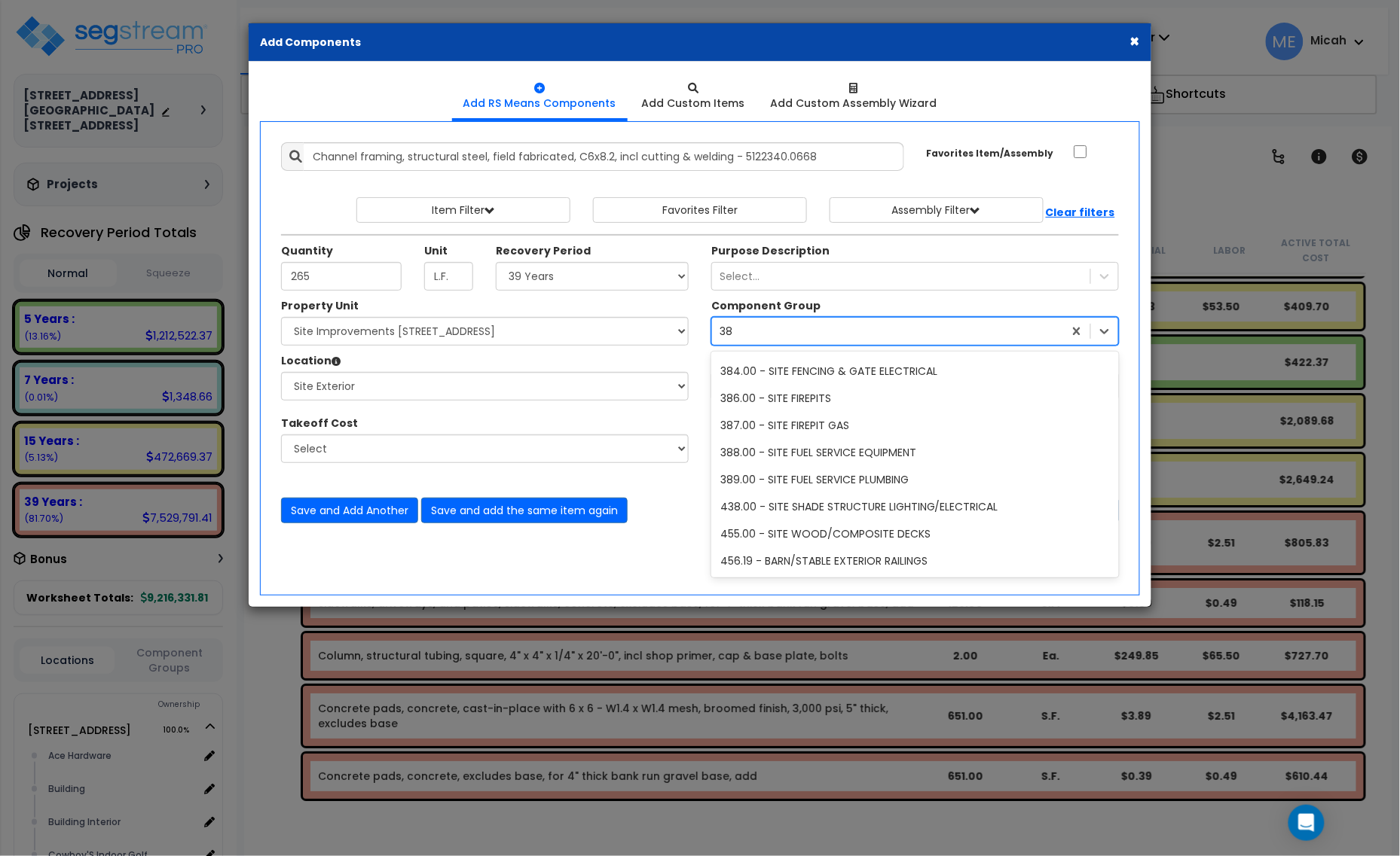
scroll to position [0, 0]
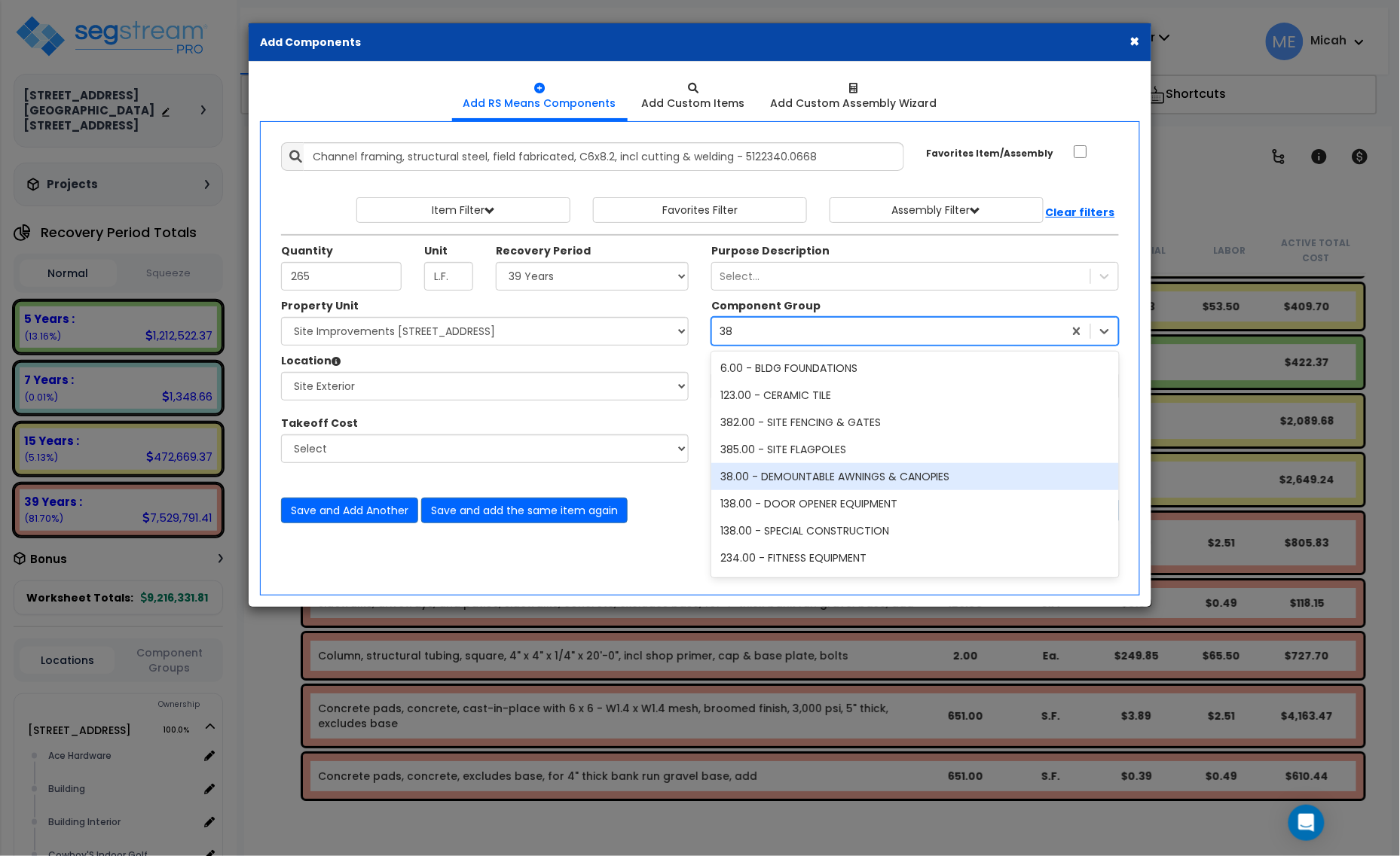
click at [843, 473] on div "38.00 - DEMOUNTABLE AWNINGS & CANOPIES" at bounding box center [915, 477] width 408 height 27
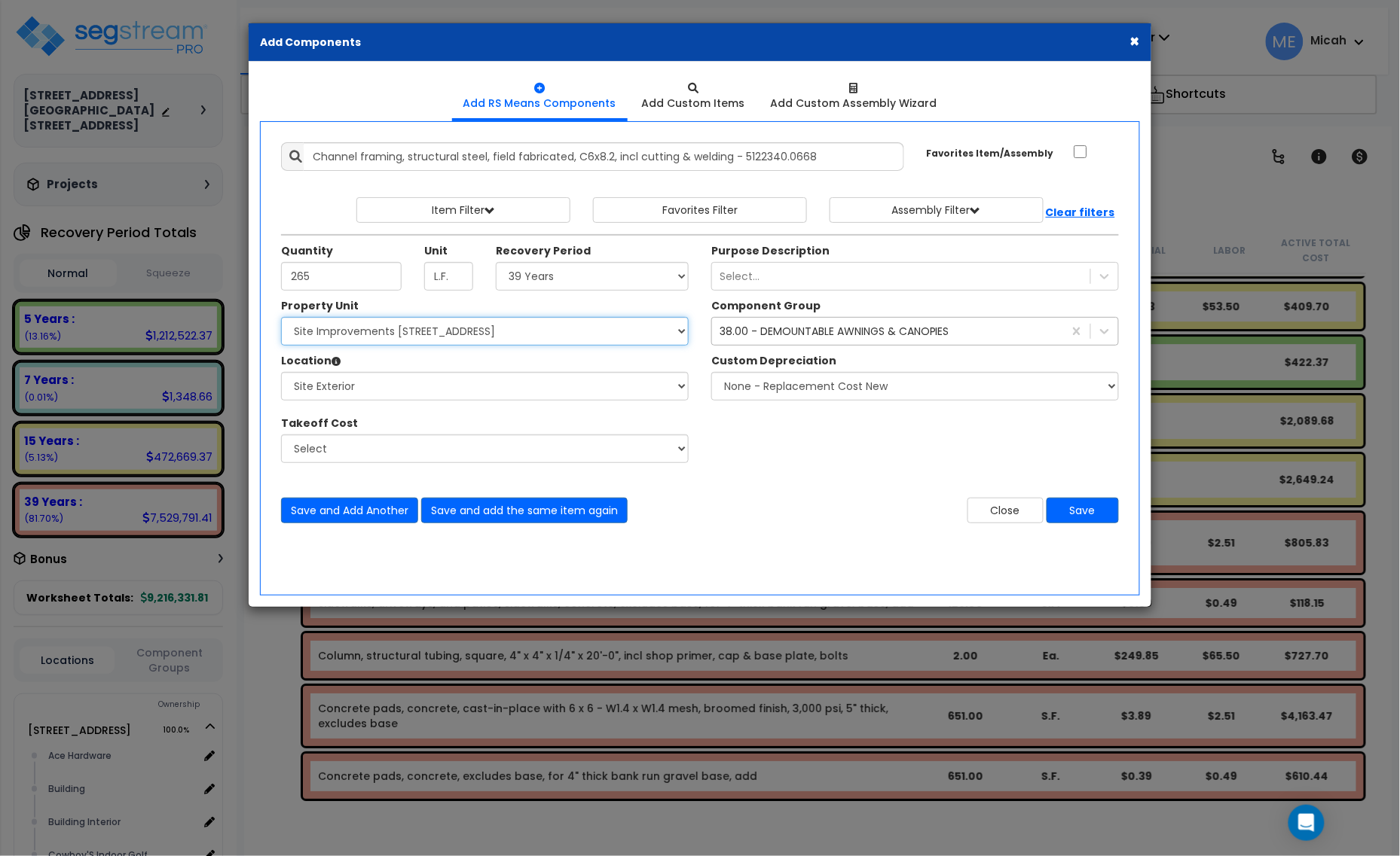
click at [442, 333] on select "Select 1408 9th St E 915 4th Ave E Site Improvement 915 4th Ave E Site Improvem…" at bounding box center [484, 330] width 408 height 28
select select "161428"
click at [281, 318] on select "Select 1408 9th St E 915 4th Ave E Site Improvement 915 4th Ave E Site Improvem…" at bounding box center [484, 330] width 408 height 28
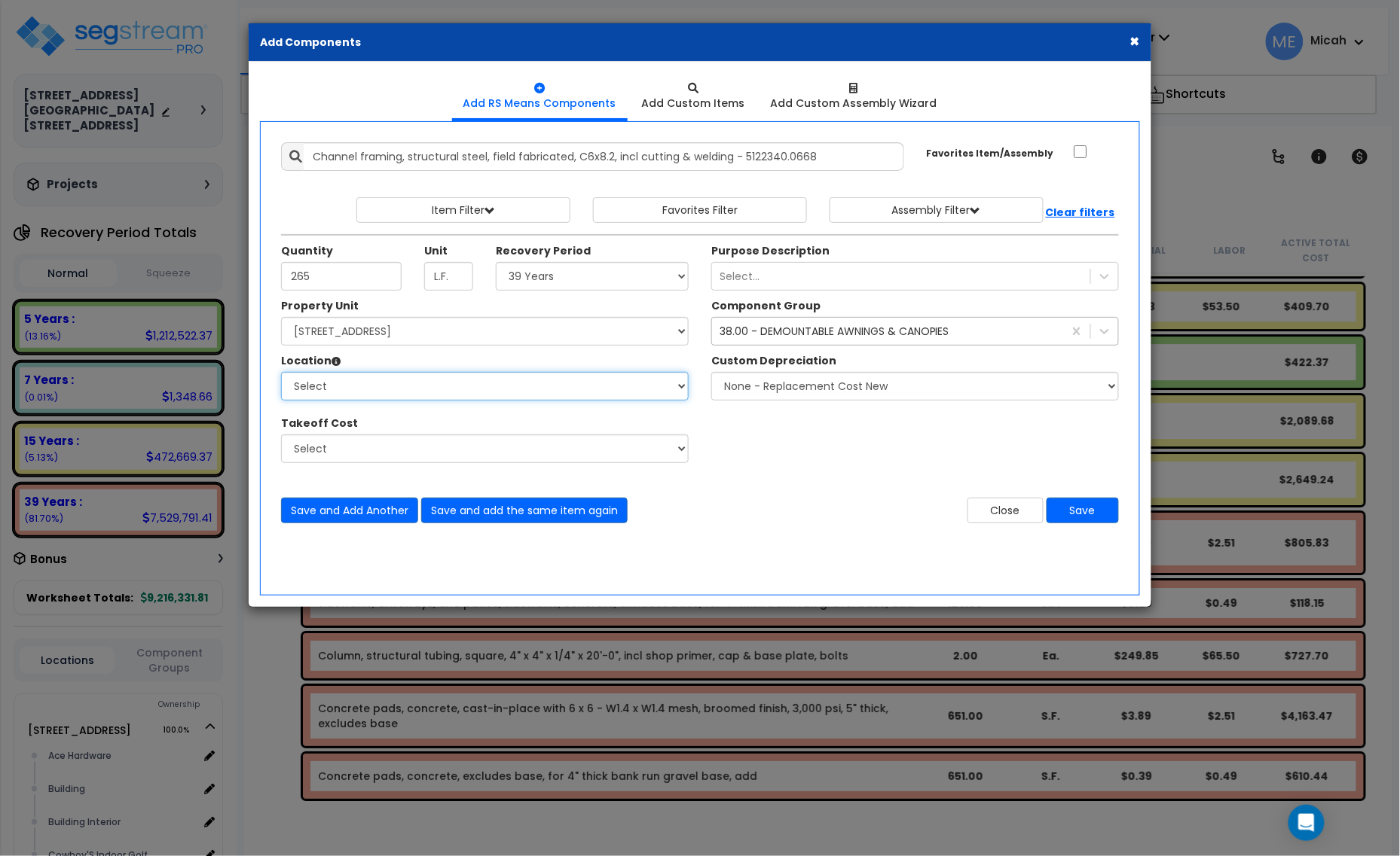
click at [450, 393] on select "Select Alchemy Salon Studio Building Building Interior Building Interior Dick'S…" at bounding box center [484, 386] width 408 height 28
select select "6"
click at [281, 372] on select "Select Alchemy Salon Studio Building Building Interior Building Interior Dick'S…" at bounding box center [484, 386] width 408 height 28
click at [368, 514] on button "Save and Add Another" at bounding box center [349, 510] width 137 height 25
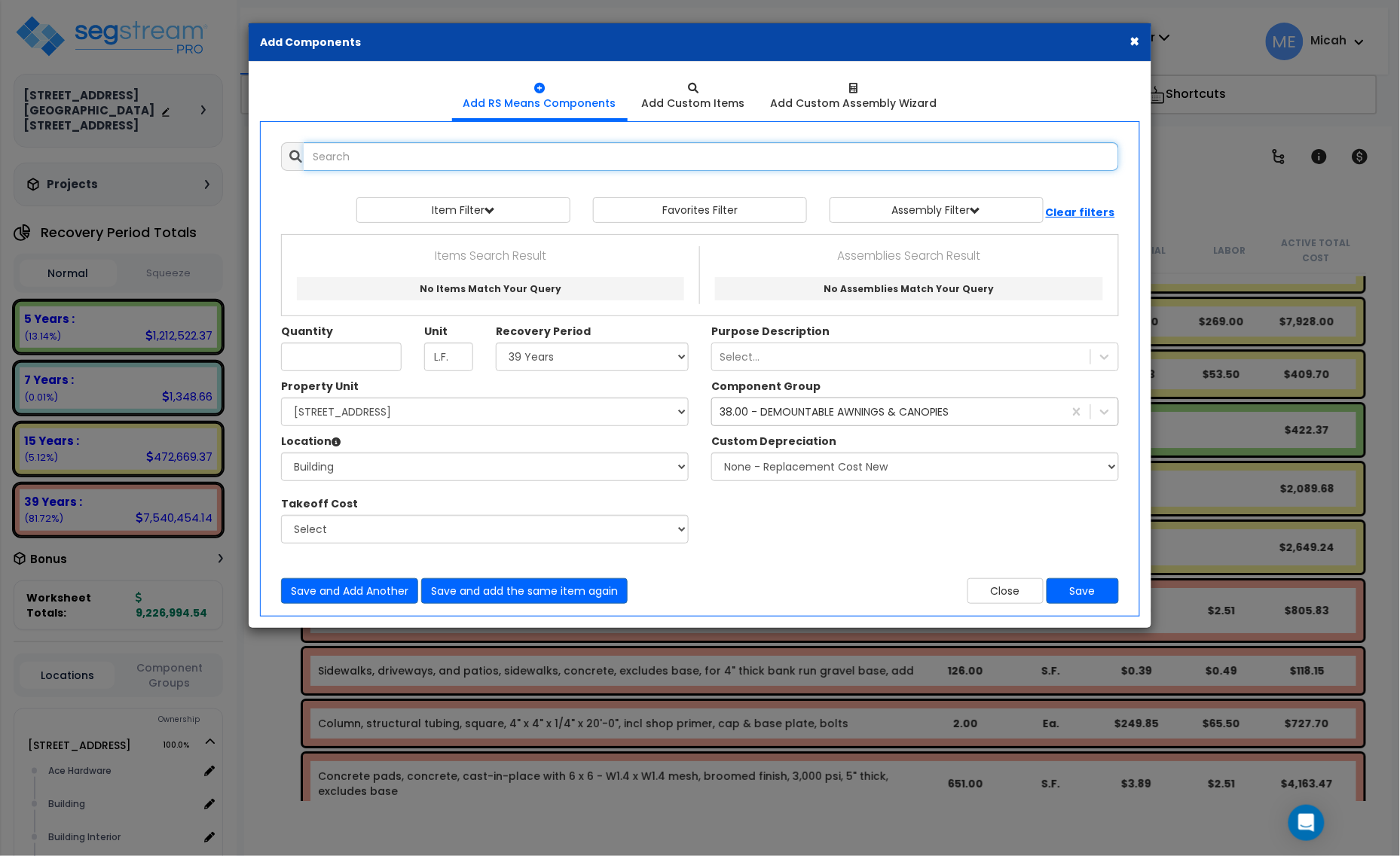
click at [382, 160] on input "text" at bounding box center [712, 156] width 815 height 28
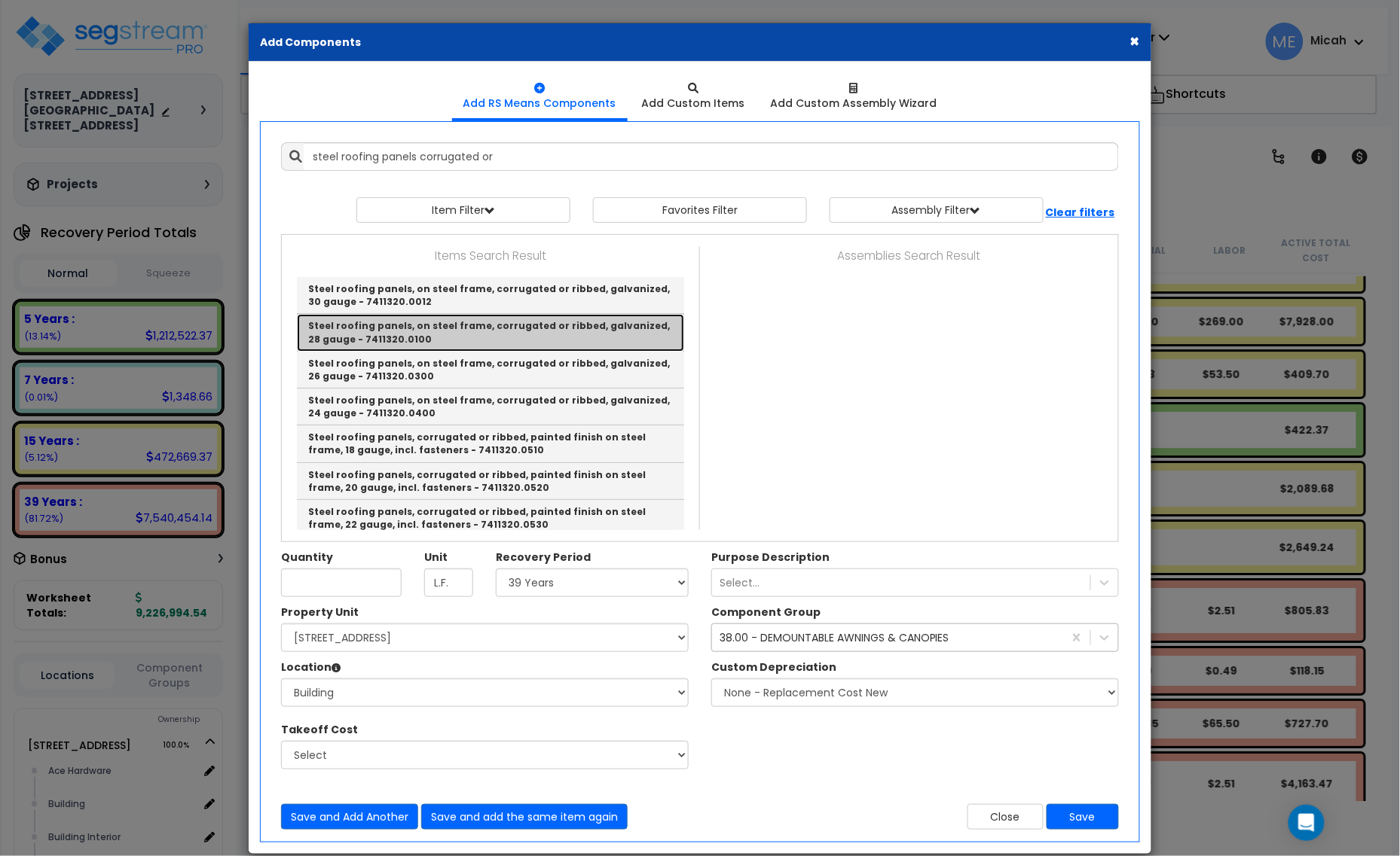
click at [485, 332] on link "Steel roofing panels, on steel frame, corrugated or ribbed, galvanized, 28 gaug…" at bounding box center [491, 332] width 387 height 37
type input "Steel roofing panels, on steel frame, corrugated or ribbed, galvanized, 28 gaug…"
type input "S.F."
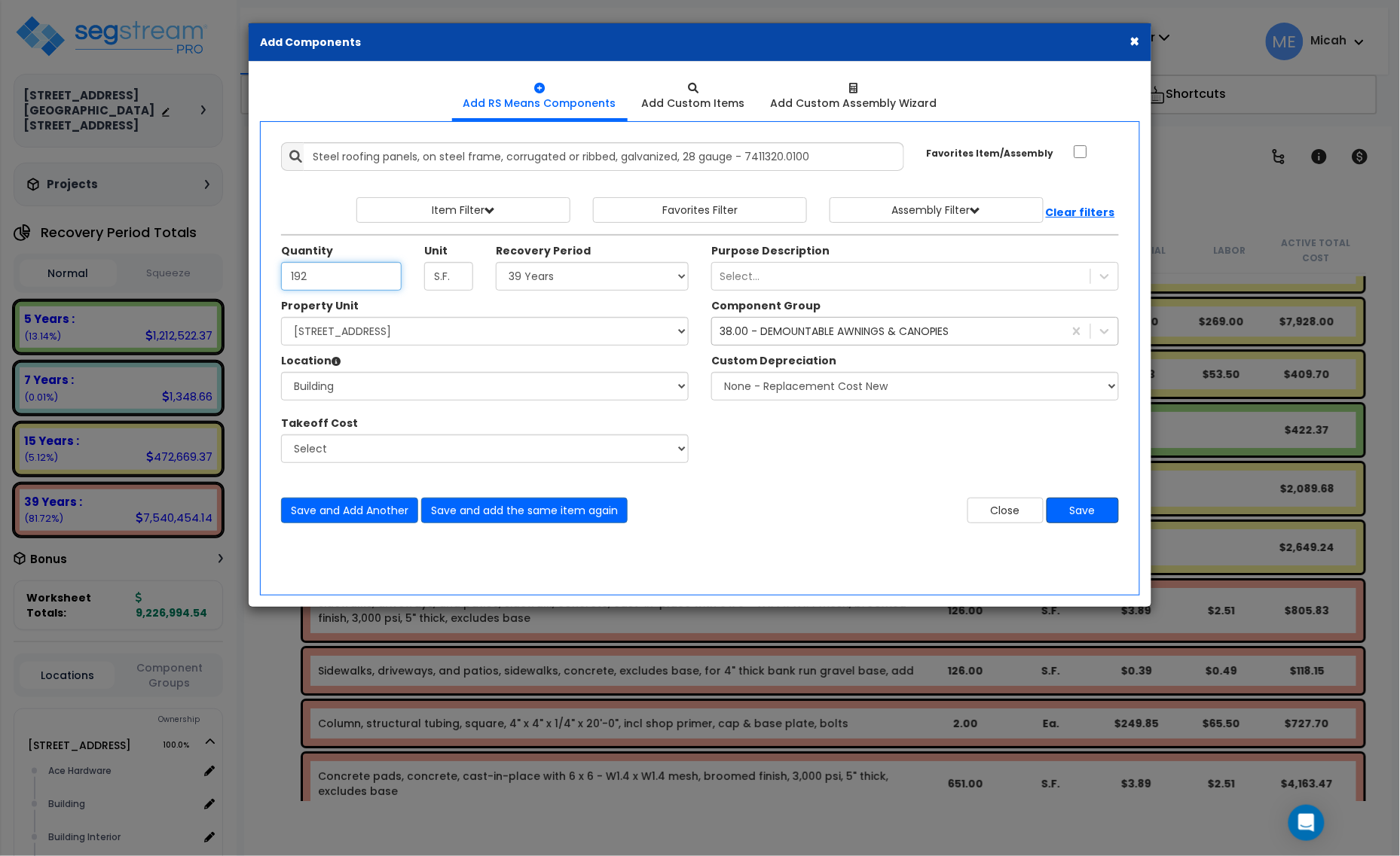
type input "192"
click at [1076, 505] on button "Save" at bounding box center [1082, 510] width 72 height 25
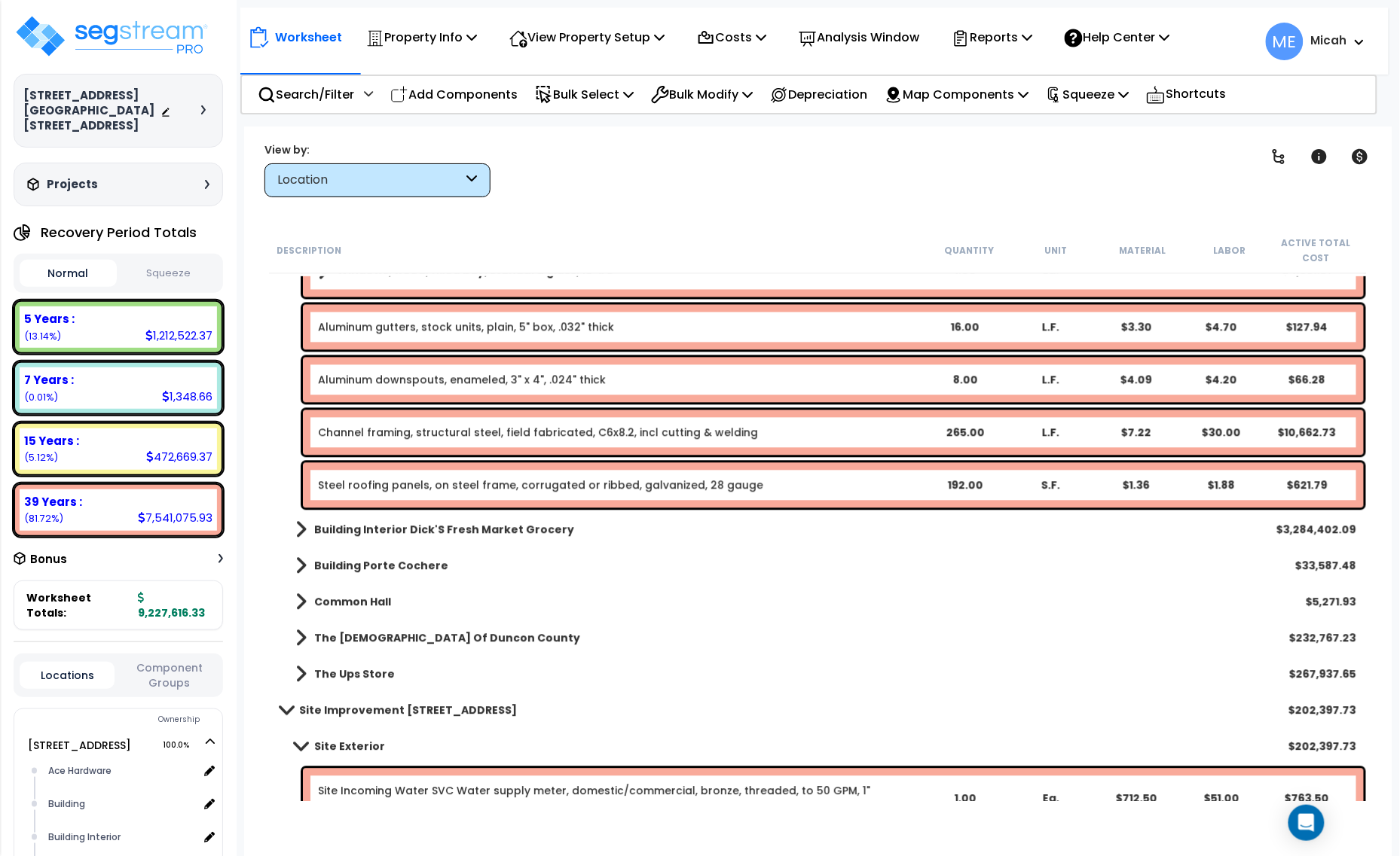
scroll to position [2894, 0]
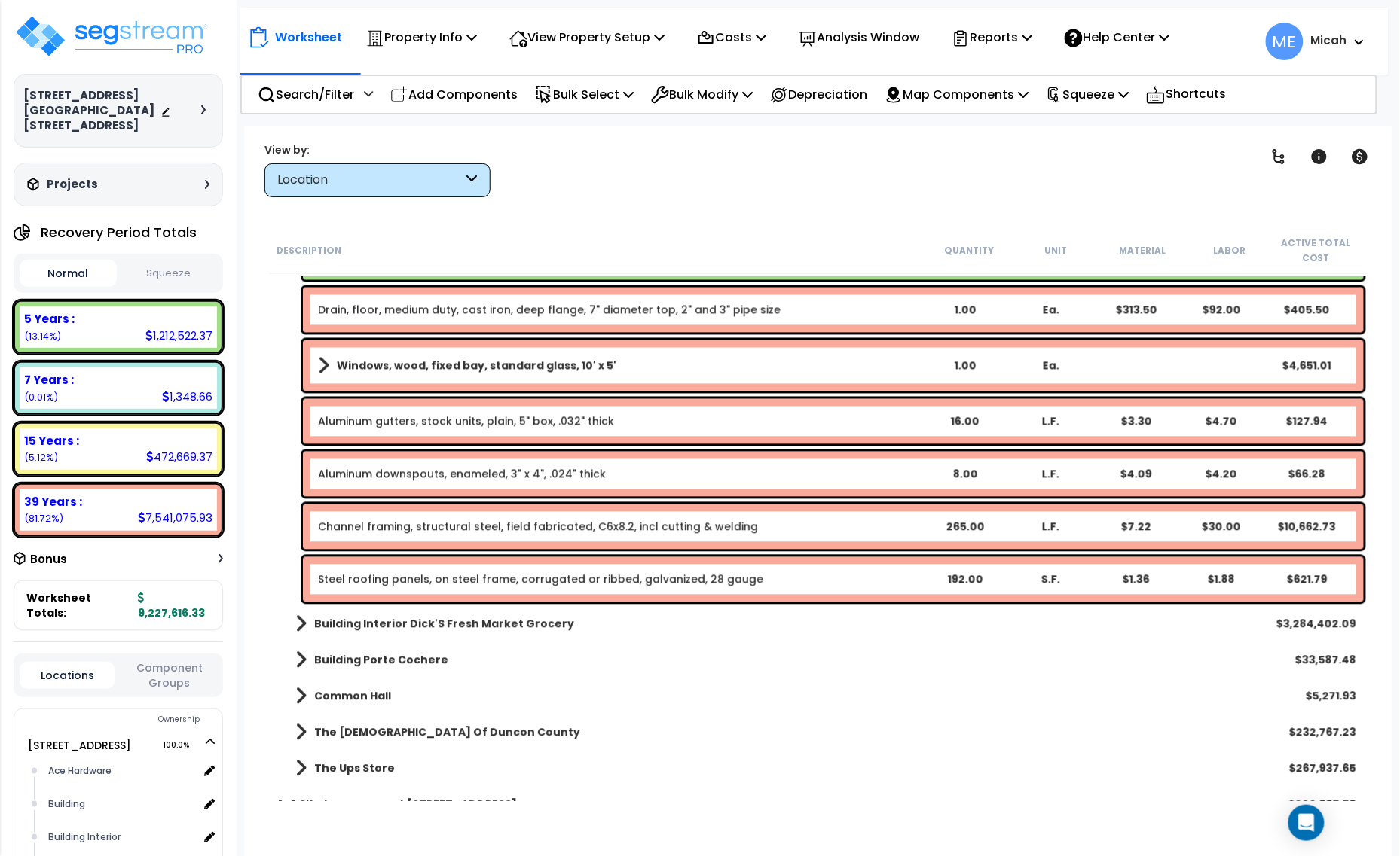
click at [465, 533] on link "Channel framing, structural steel, field fabricated, C6x8.2, incl cutting & wel…" at bounding box center [538, 527] width 440 height 15
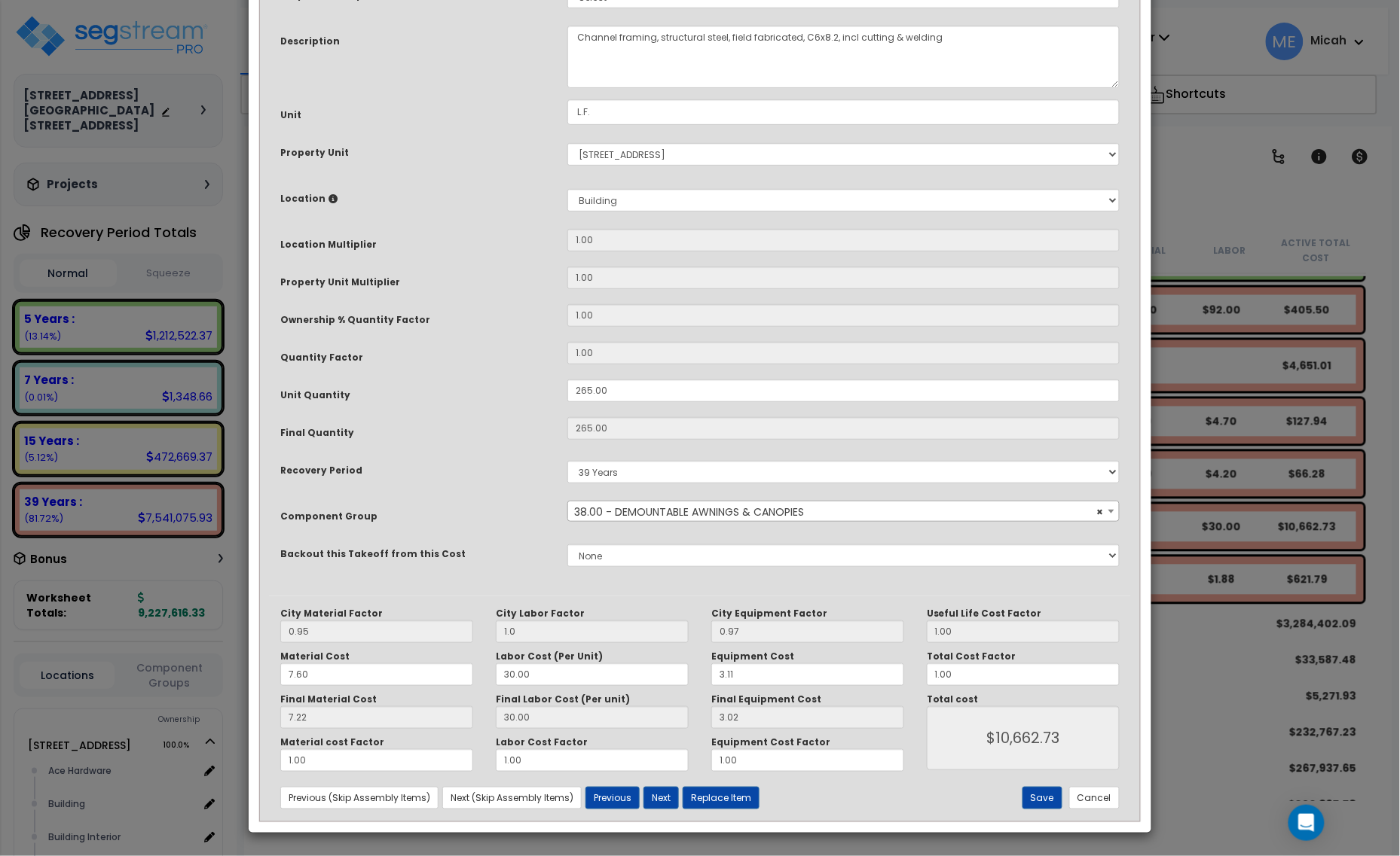
scroll to position [0, 0]
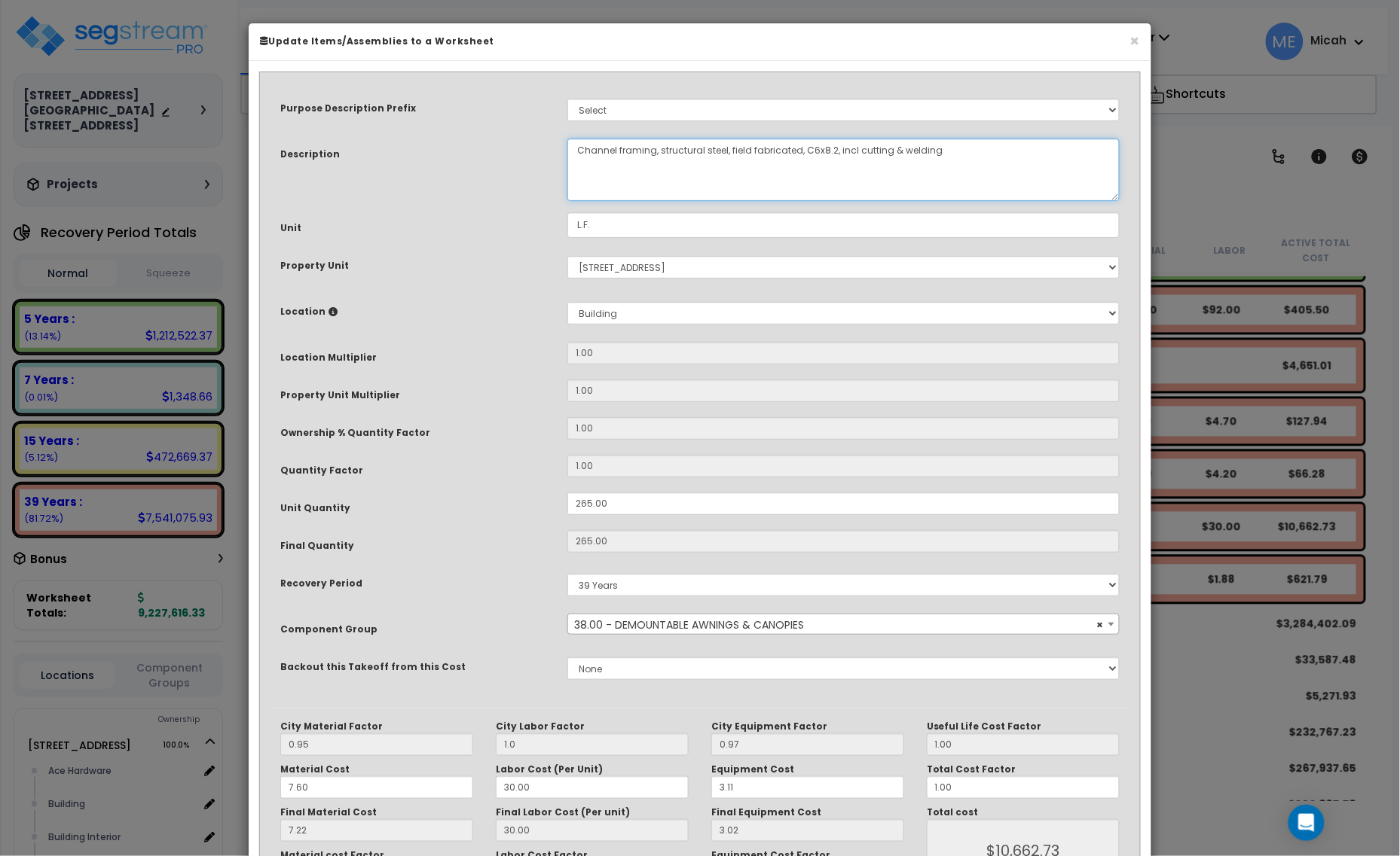
click at [577, 147] on textarea "Channel framing, structural steel, field fabricated, C6x8.2, incl cutting & wel…" at bounding box center [843, 170] width 552 height 63
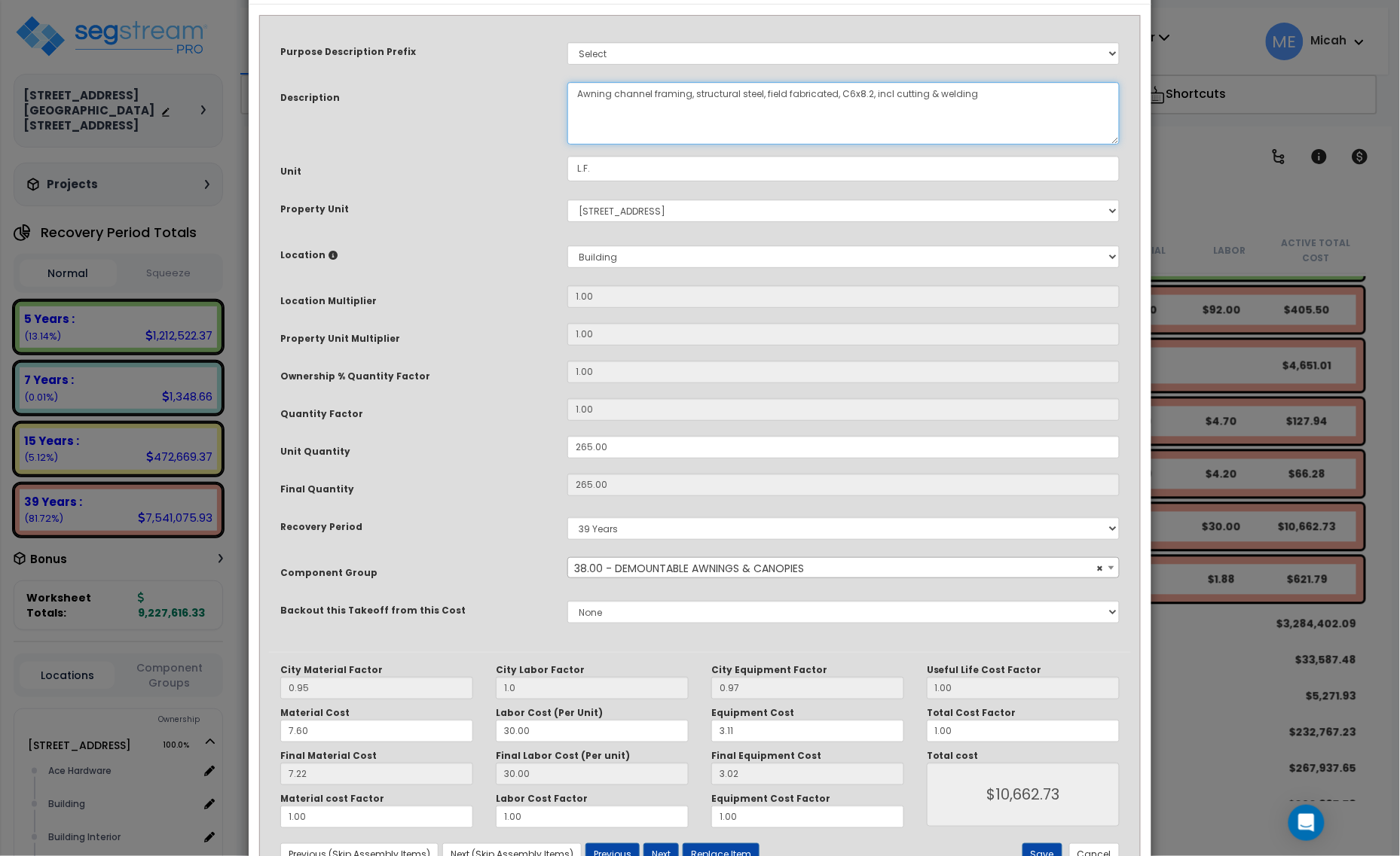
scroll to position [113, 0]
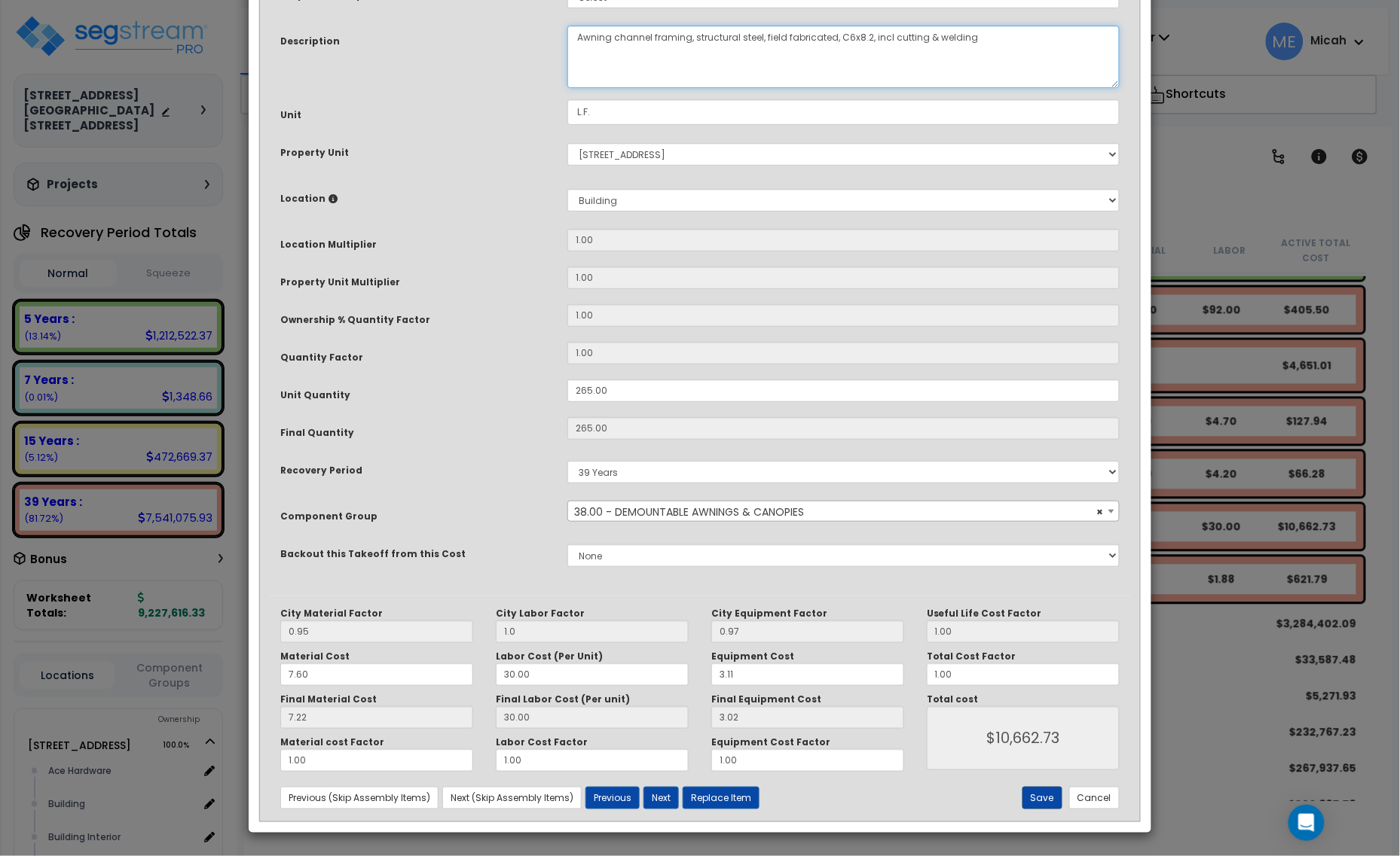
type textarea "Awning channel framing, structural steel, field fabricated, C6x8.2, incl cuttin…"
click at [1048, 804] on button "Save" at bounding box center [1042, 797] width 40 height 22
type input "1.00"
type input "10662.73"
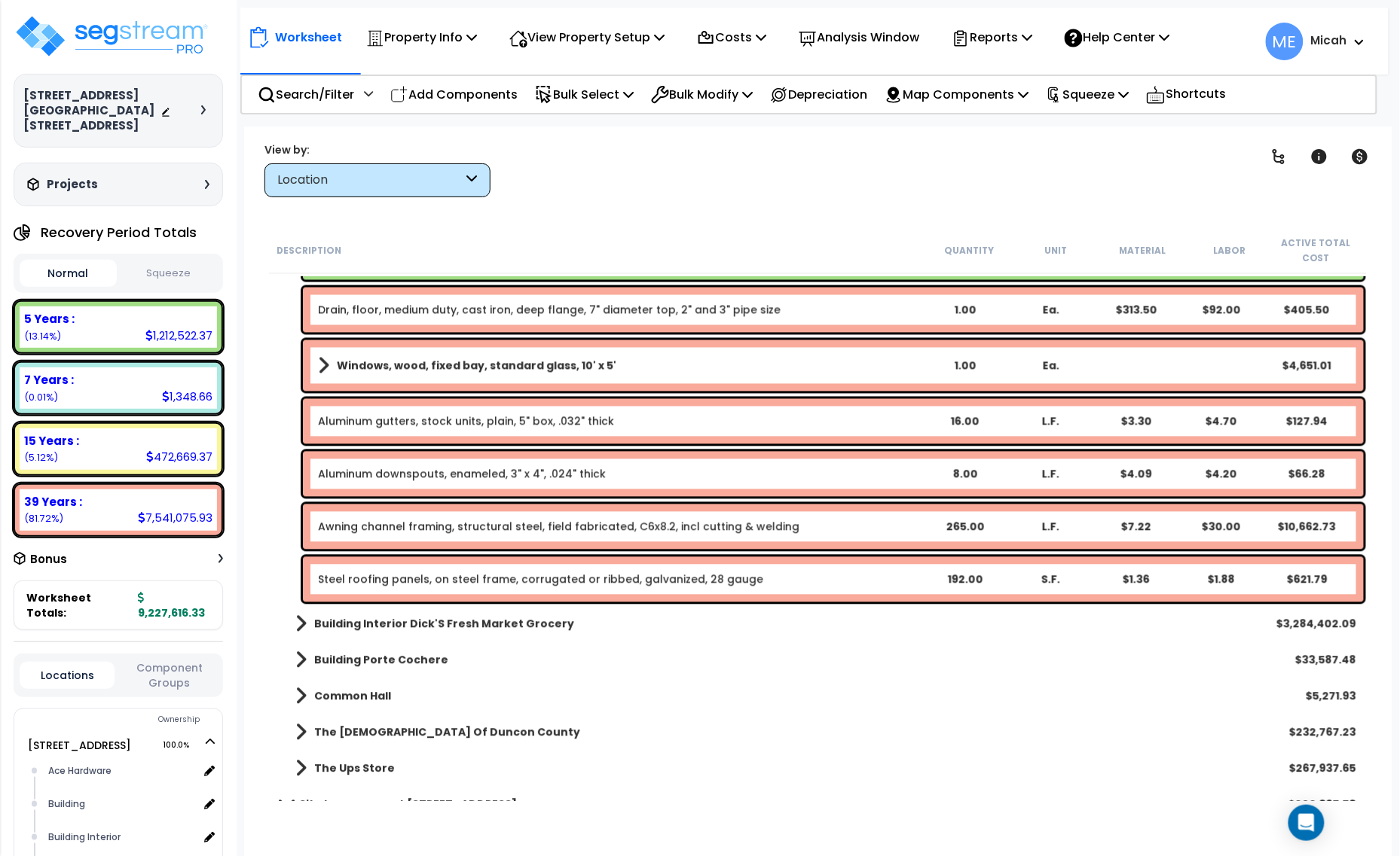
click at [459, 585] on link "Steel roofing panels, on steel frame, corrugated or ribbed, galvanized, 28 gauge" at bounding box center [540, 579] width 445 height 15
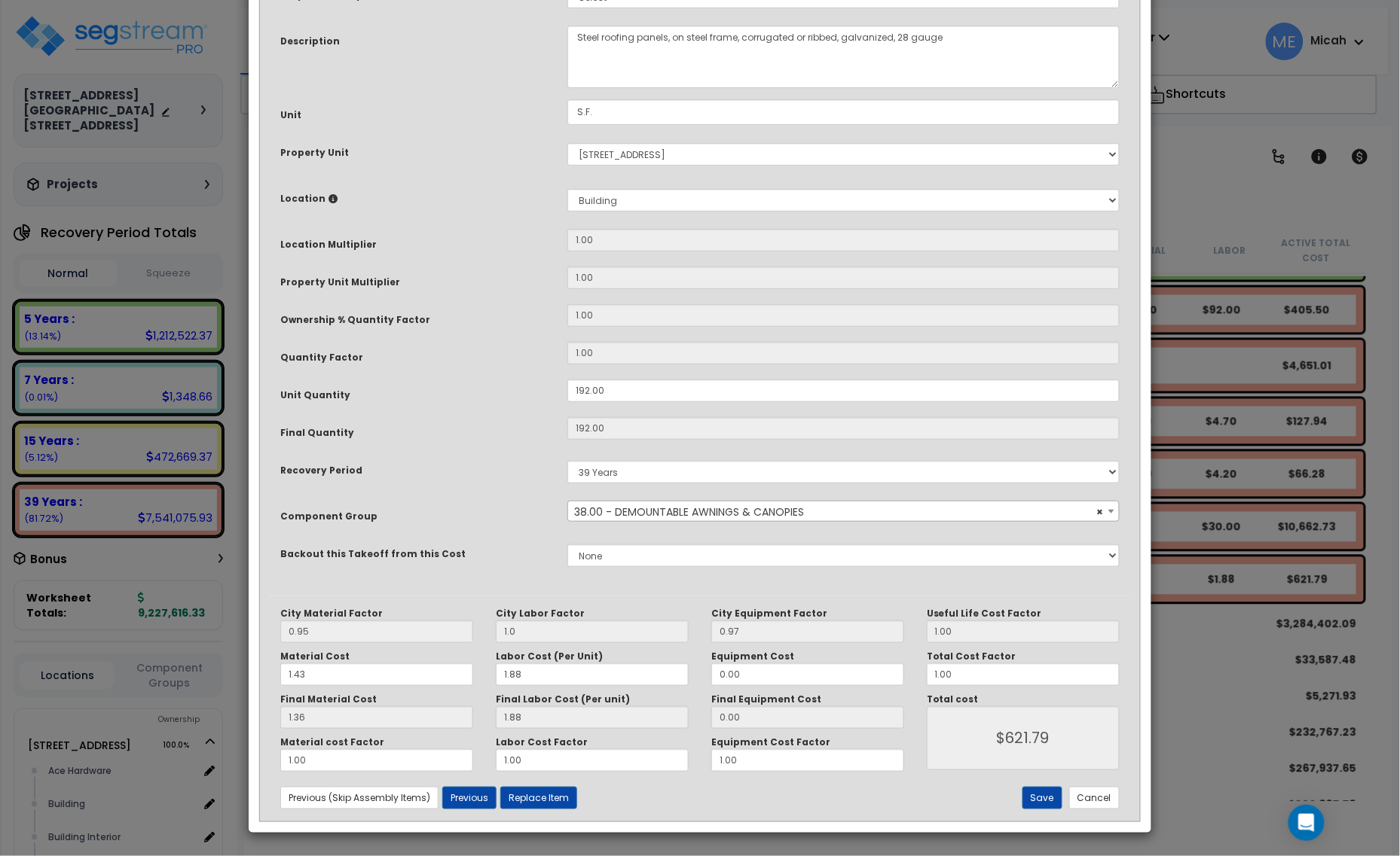
scroll to position [0, 0]
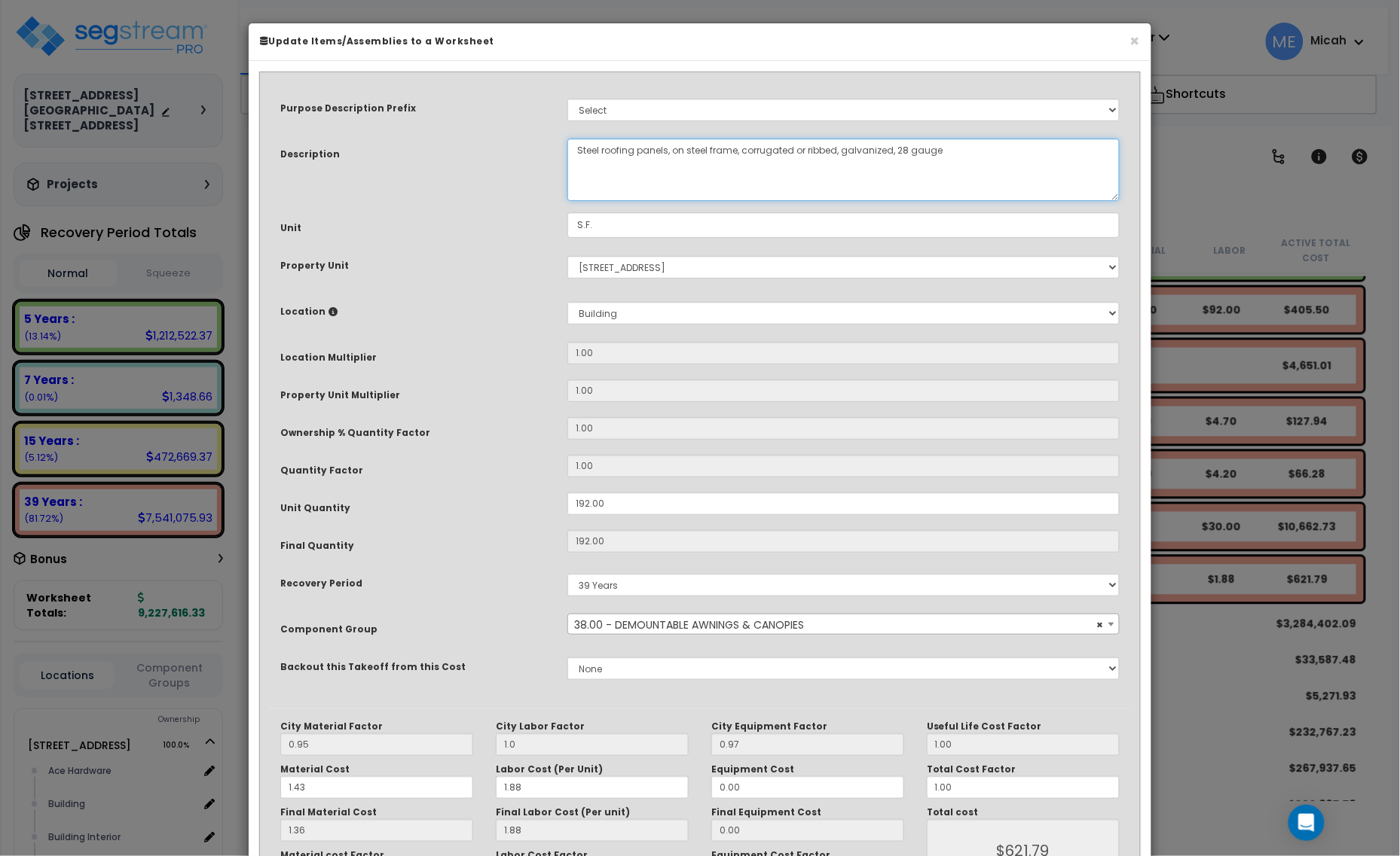
click at [578, 150] on textarea "Steel roofing panels, on steel frame, corrugated or ribbed, galvanized, 28 gauge" at bounding box center [843, 170] width 552 height 63
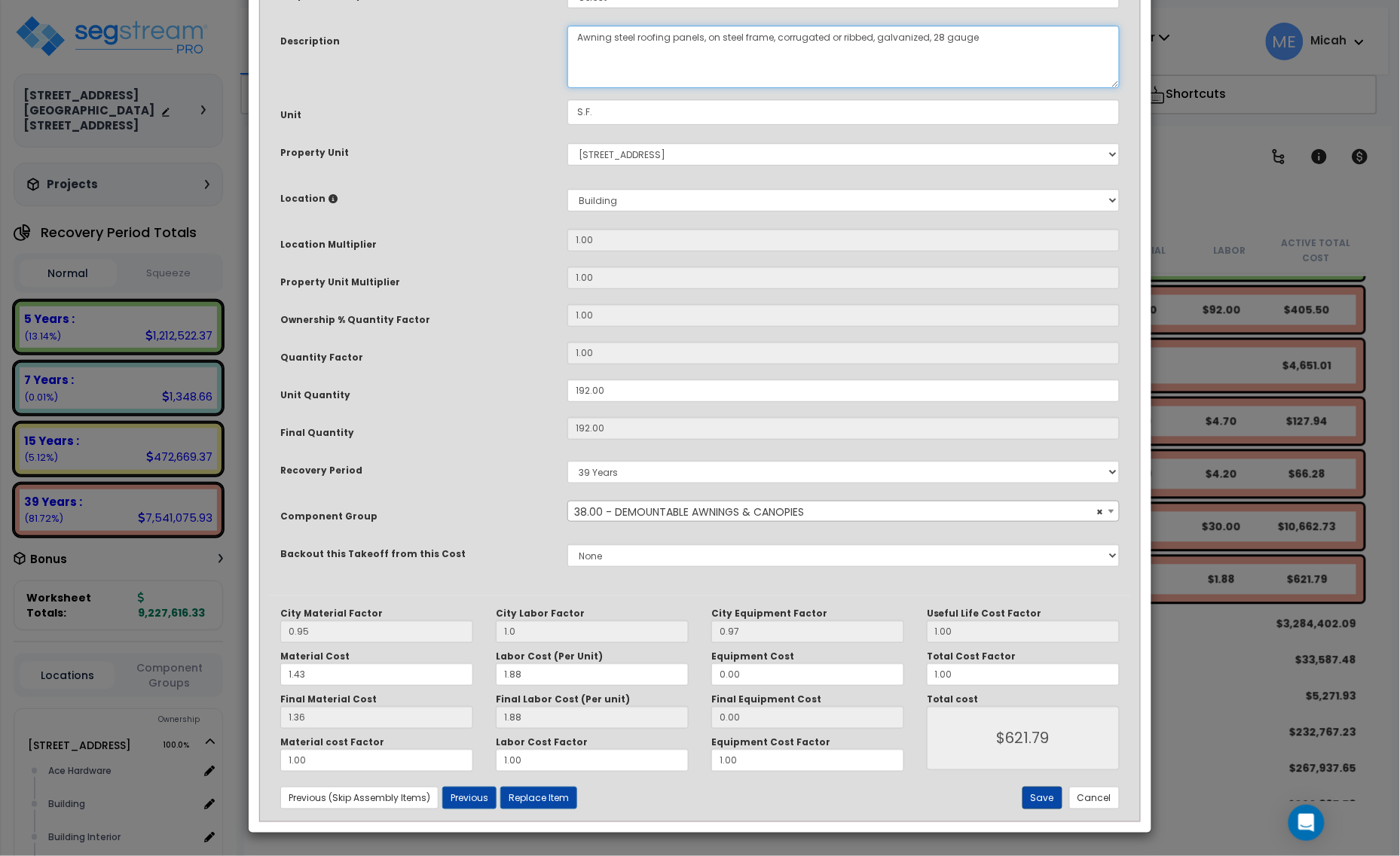
type textarea "Awning steel roofing panels, on steel frame, corrugated or ribbed, galvanized, …"
click at [1036, 806] on button "Save" at bounding box center [1042, 797] width 40 height 22
type input "1.00"
type input "621.79"
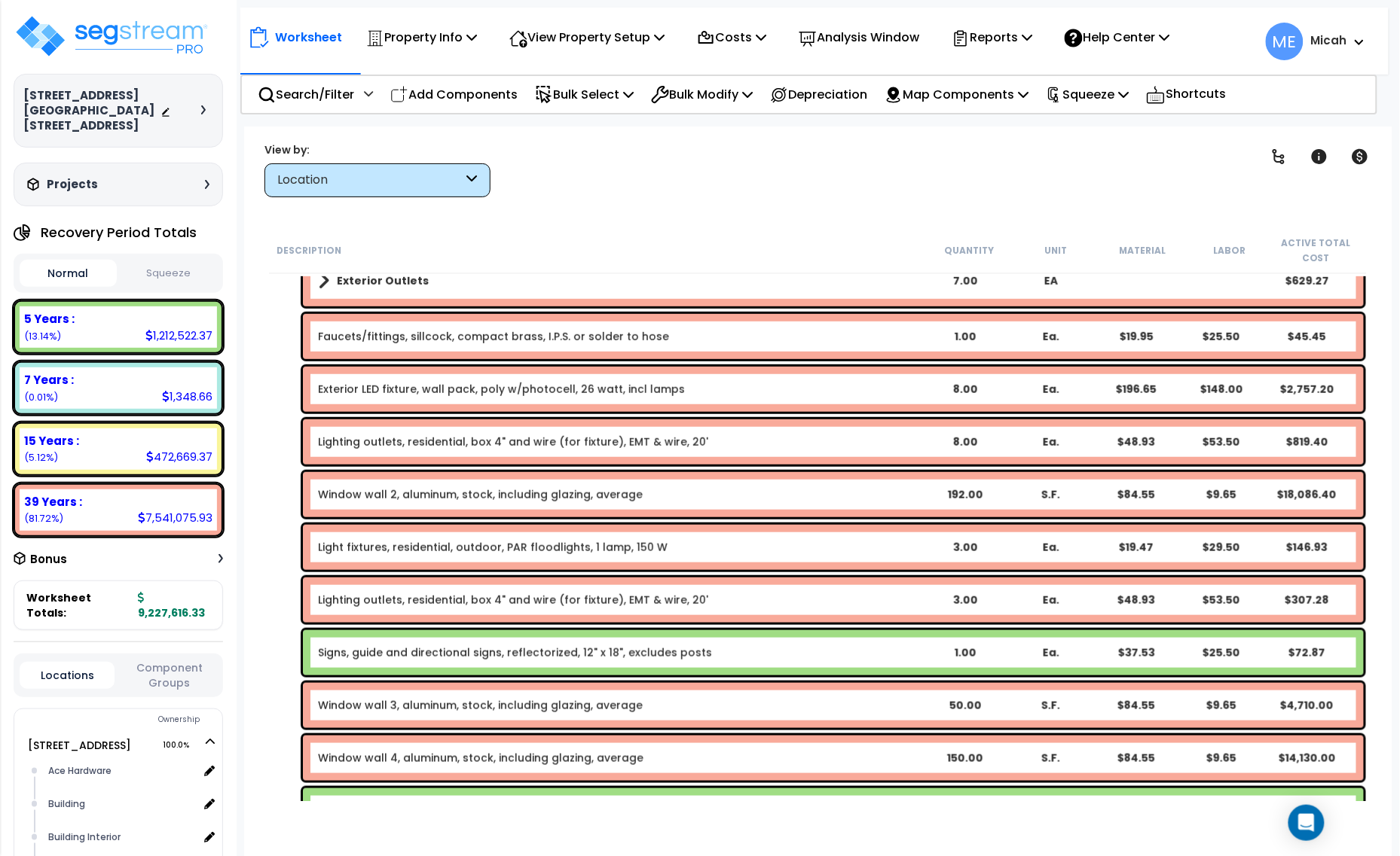
scroll to position [2141, 0]
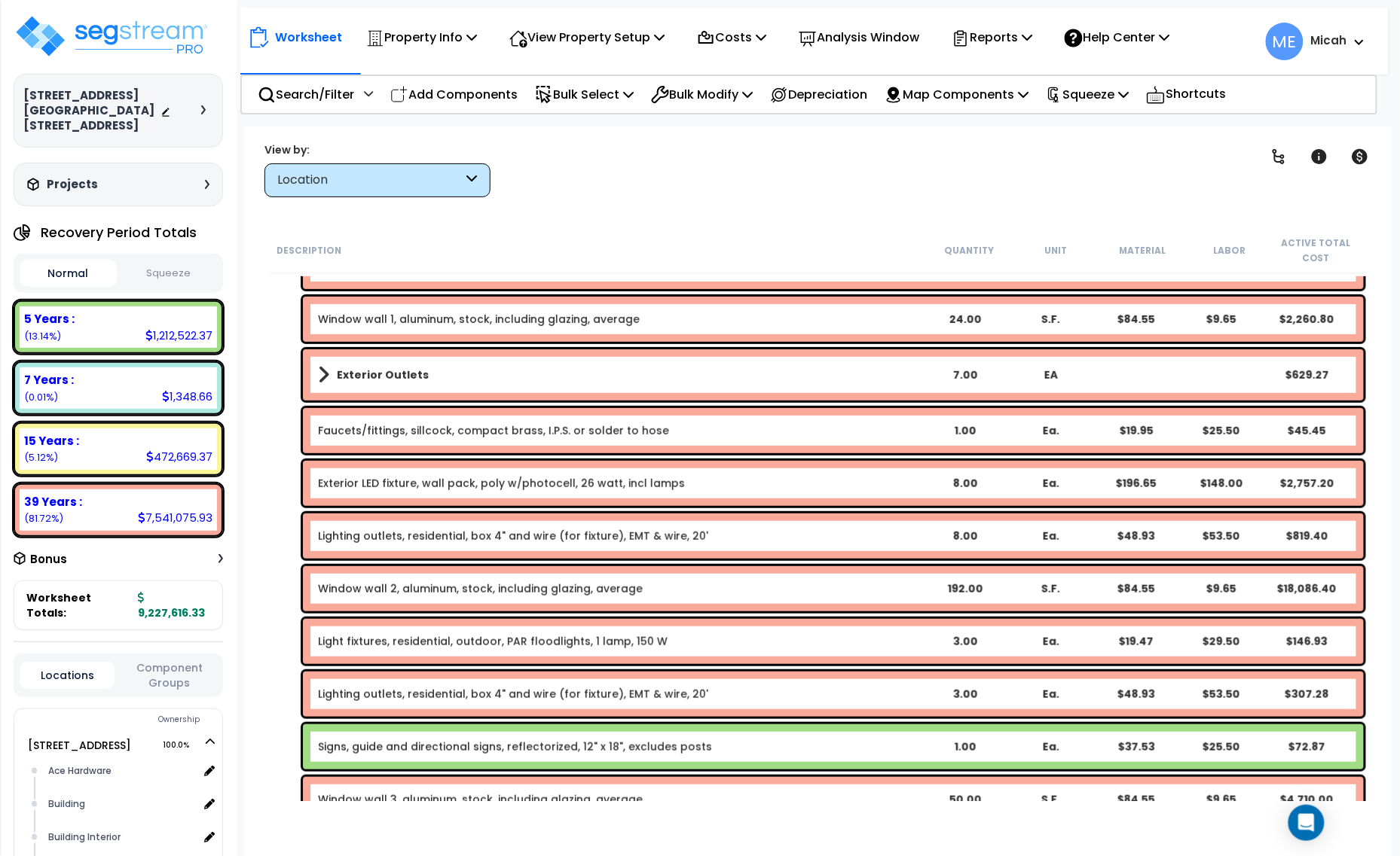
click at [413, 480] on link "Exterior LED fixture, wall pack, poly w/photocell, 26 watt, incl lamps" at bounding box center [501, 483] width 367 height 15
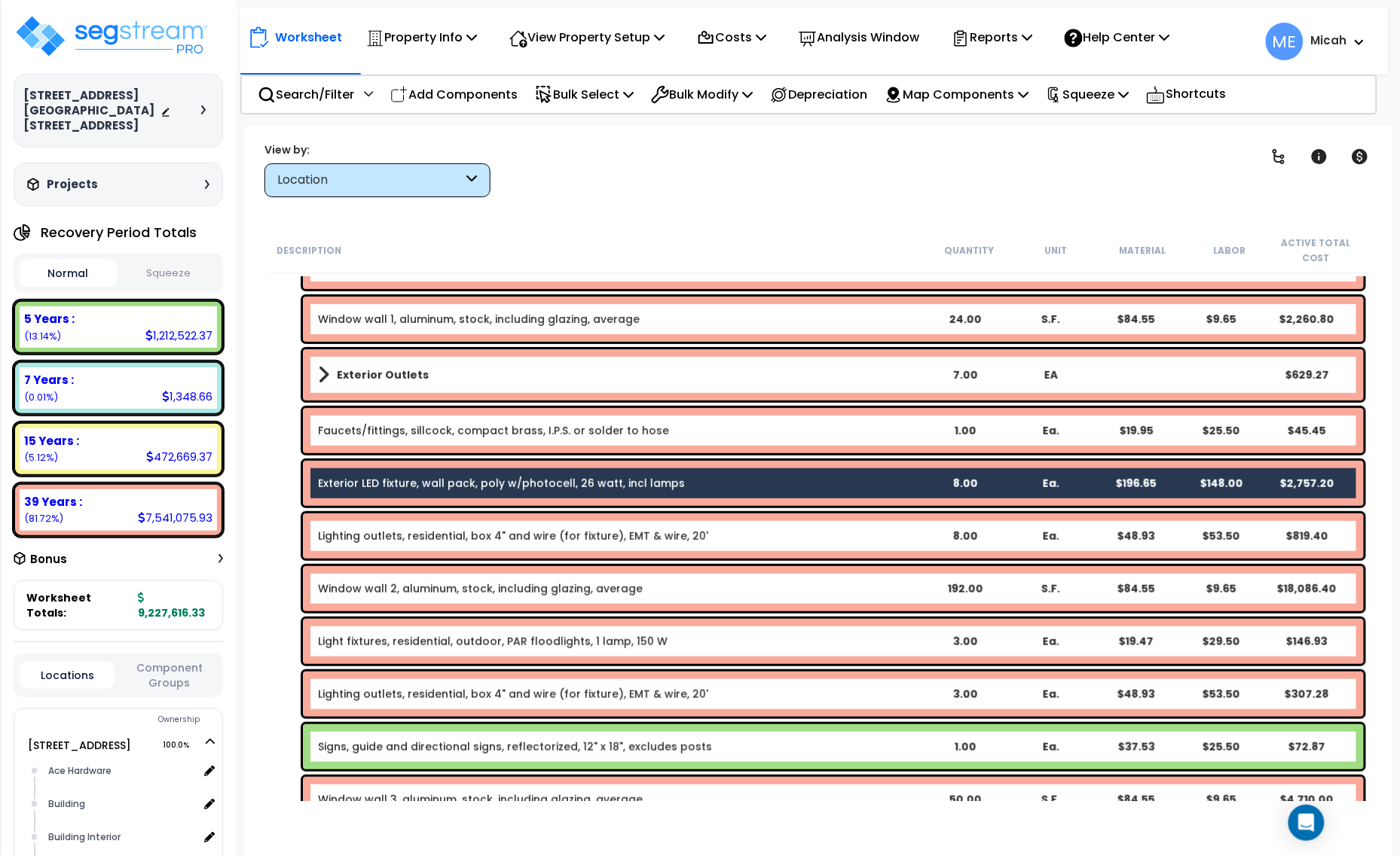
click at [431, 536] on link "Lighting outlets, residential, box 4" and wire (for fixture), EMT & wire, 20'" at bounding box center [512, 535] width 390 height 15
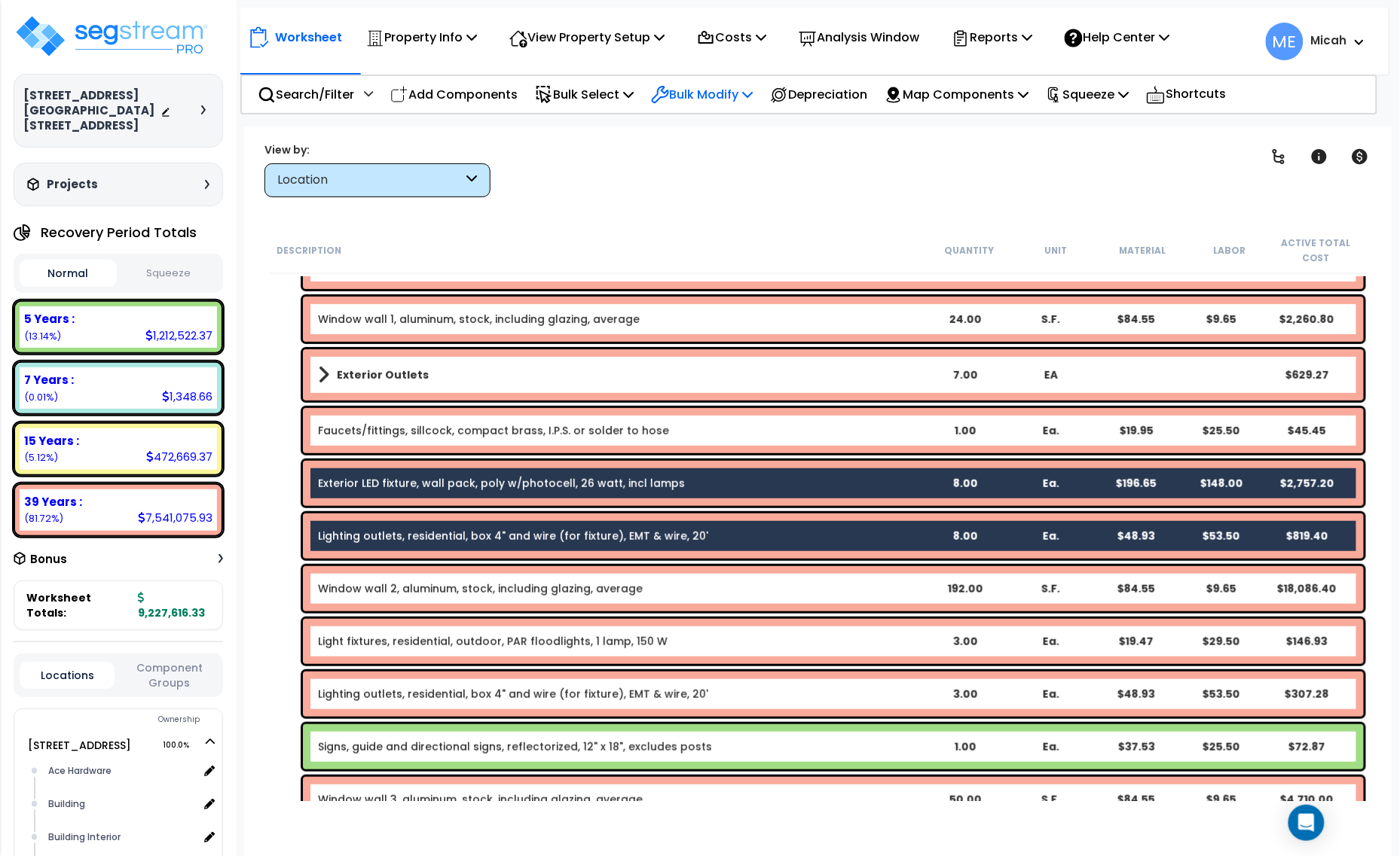
click at [753, 94] on p "Bulk Modify" at bounding box center [702, 94] width 102 height 21
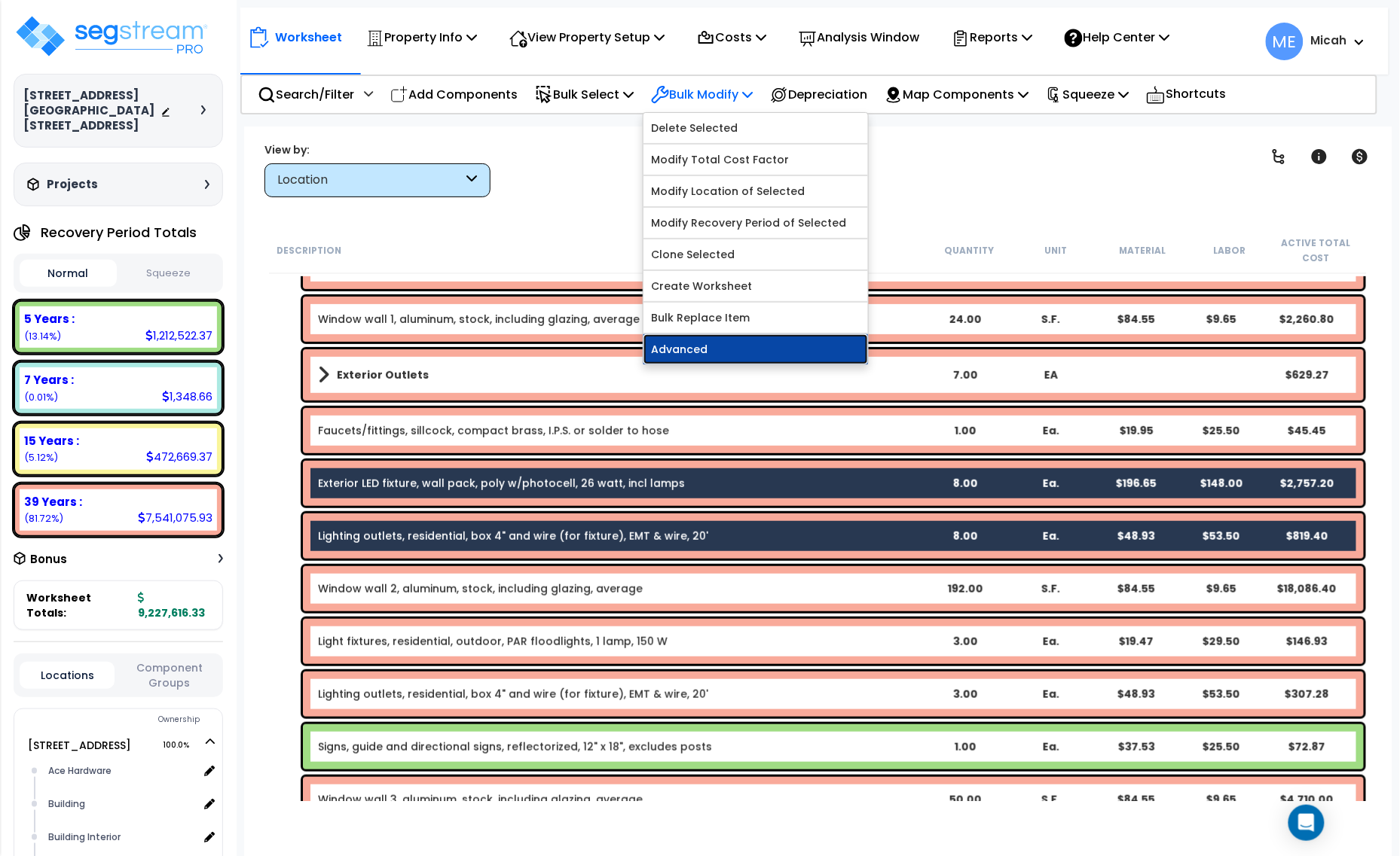
click at [760, 343] on link "Advanced" at bounding box center [756, 349] width 225 height 30
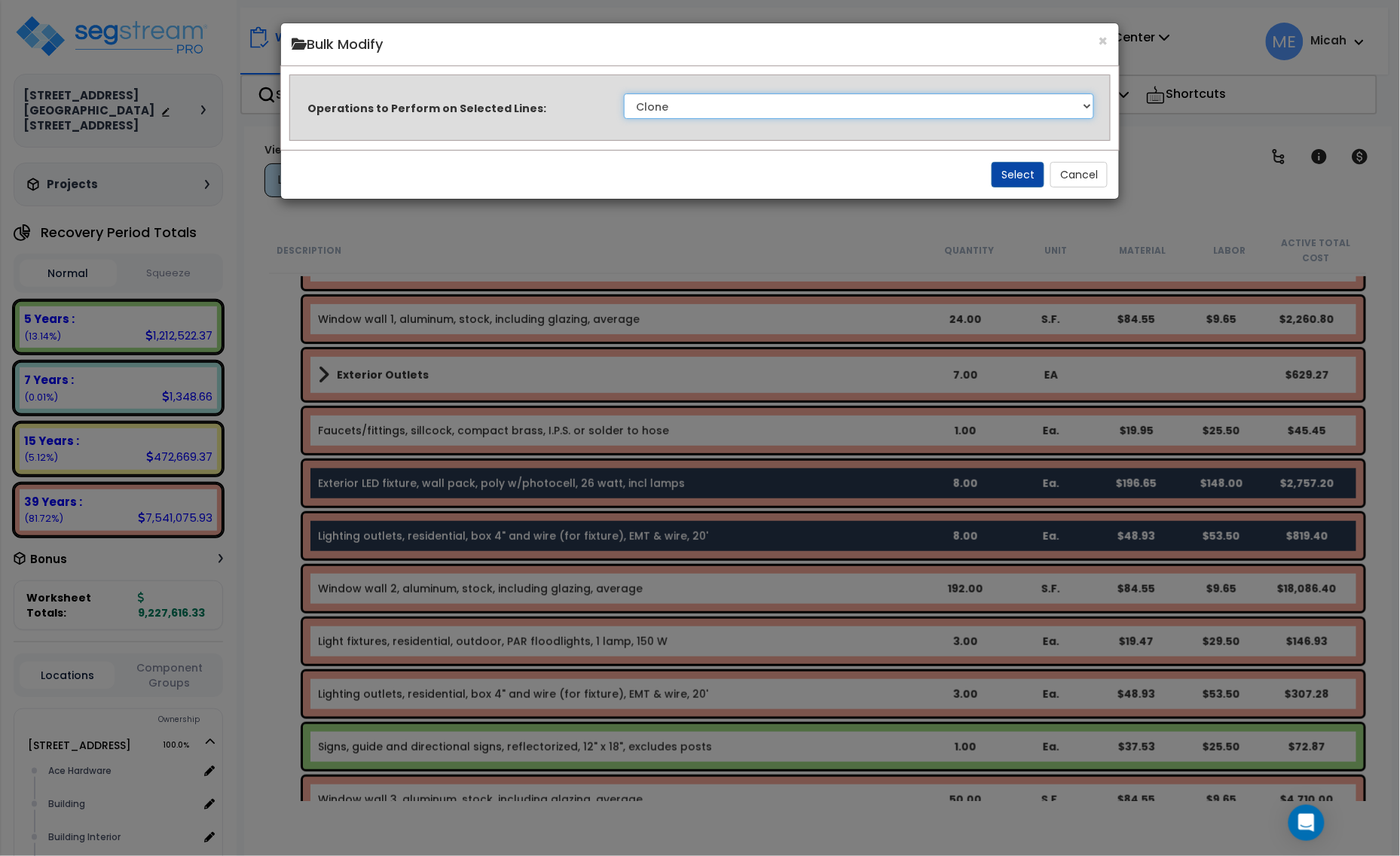
click at [844, 115] on select "Clone Delete Delete Zero Quantities Modify Component Group Modify Cost Sources …" at bounding box center [859, 107] width 471 height 25
select select "update_quantity"
click at [624, 94] on select "Clone Delete Delete Zero Quantities Modify Component Group Modify Cost Sources …" at bounding box center [859, 107] width 471 height 25
click at [1027, 177] on button "Select" at bounding box center [1018, 175] width 53 height 25
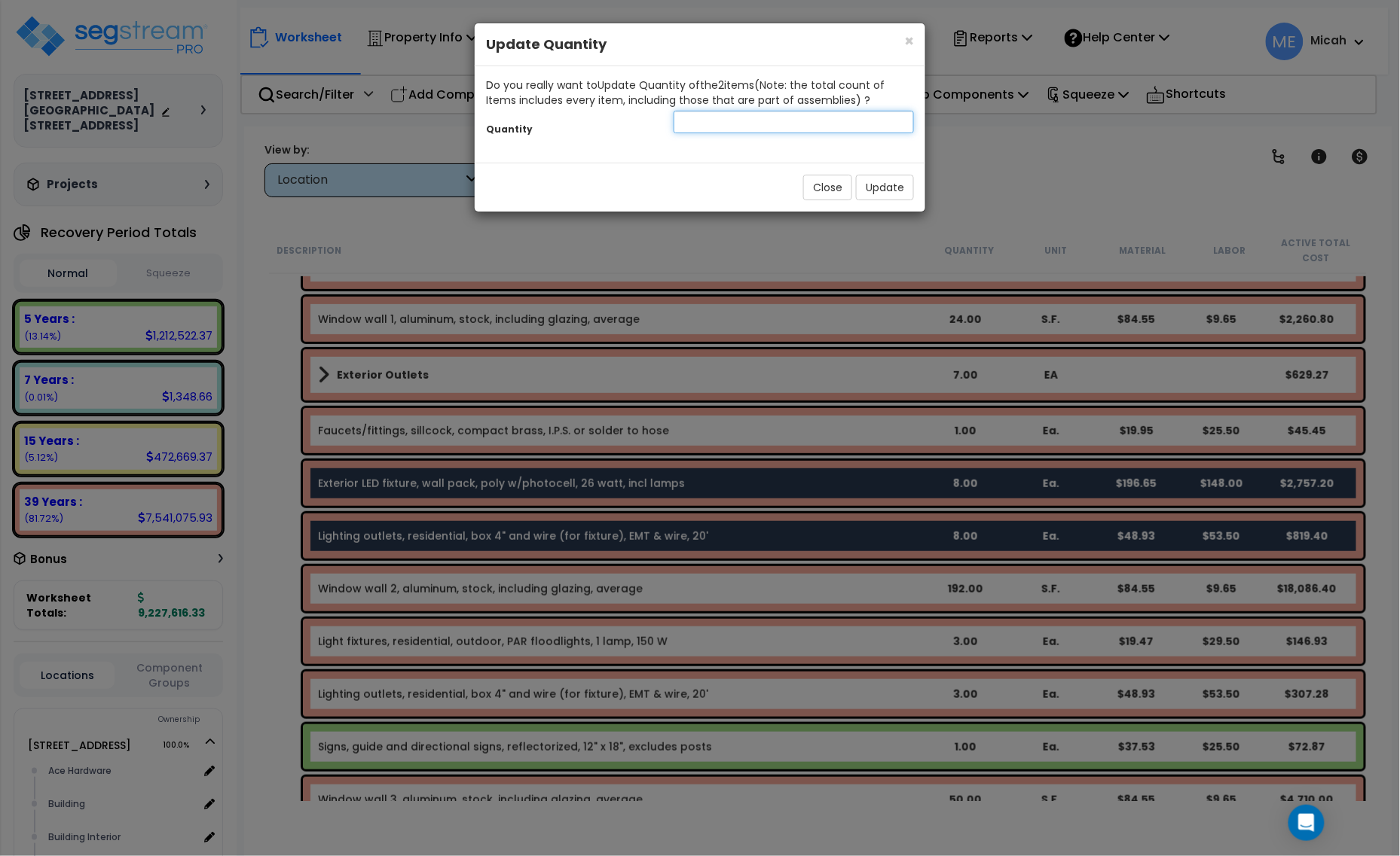
click at [709, 120] on input "number" at bounding box center [794, 121] width 241 height 22
type input "19"
click at [879, 187] on button "Update" at bounding box center [884, 188] width 58 height 25
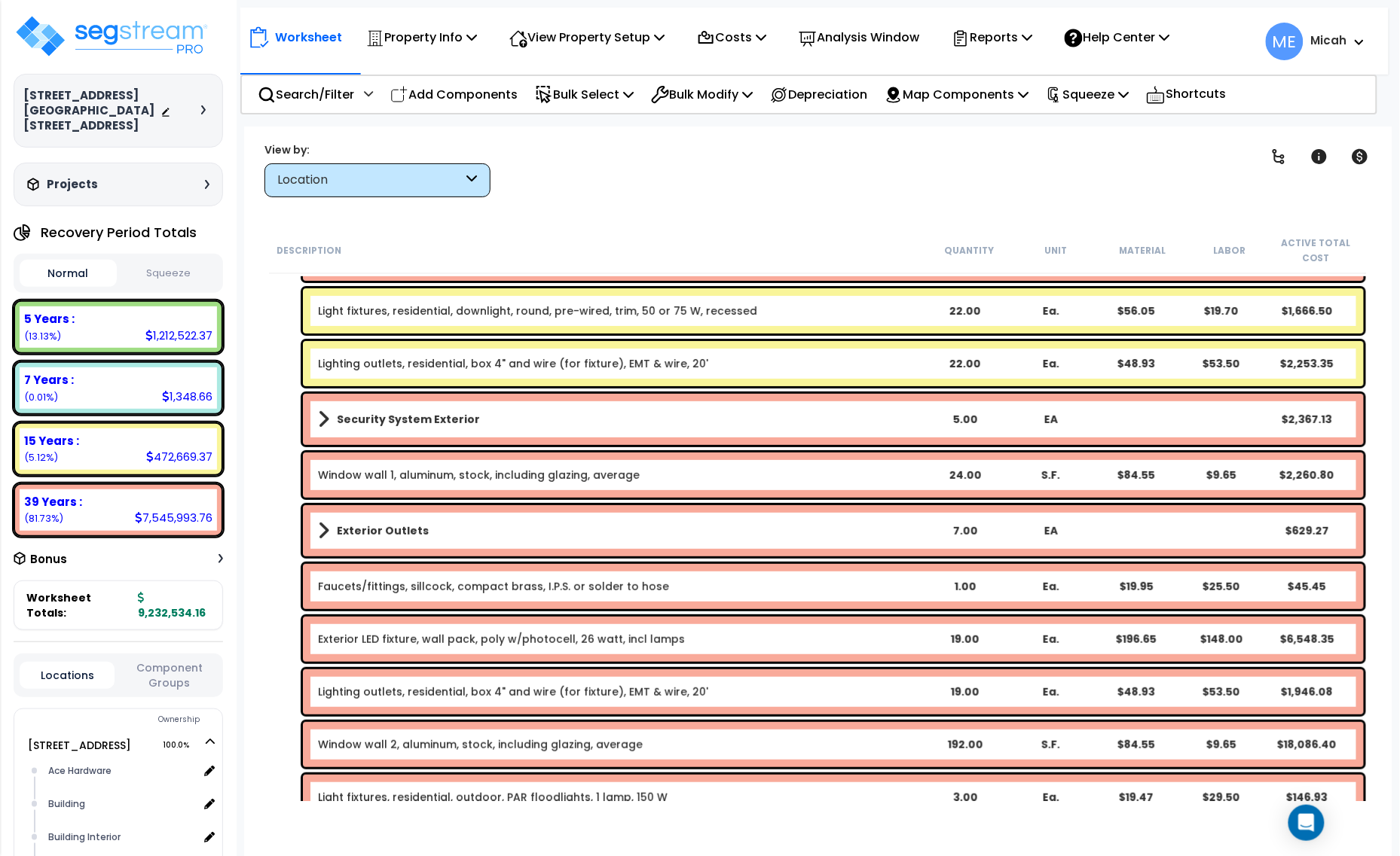
scroll to position [1952, 0]
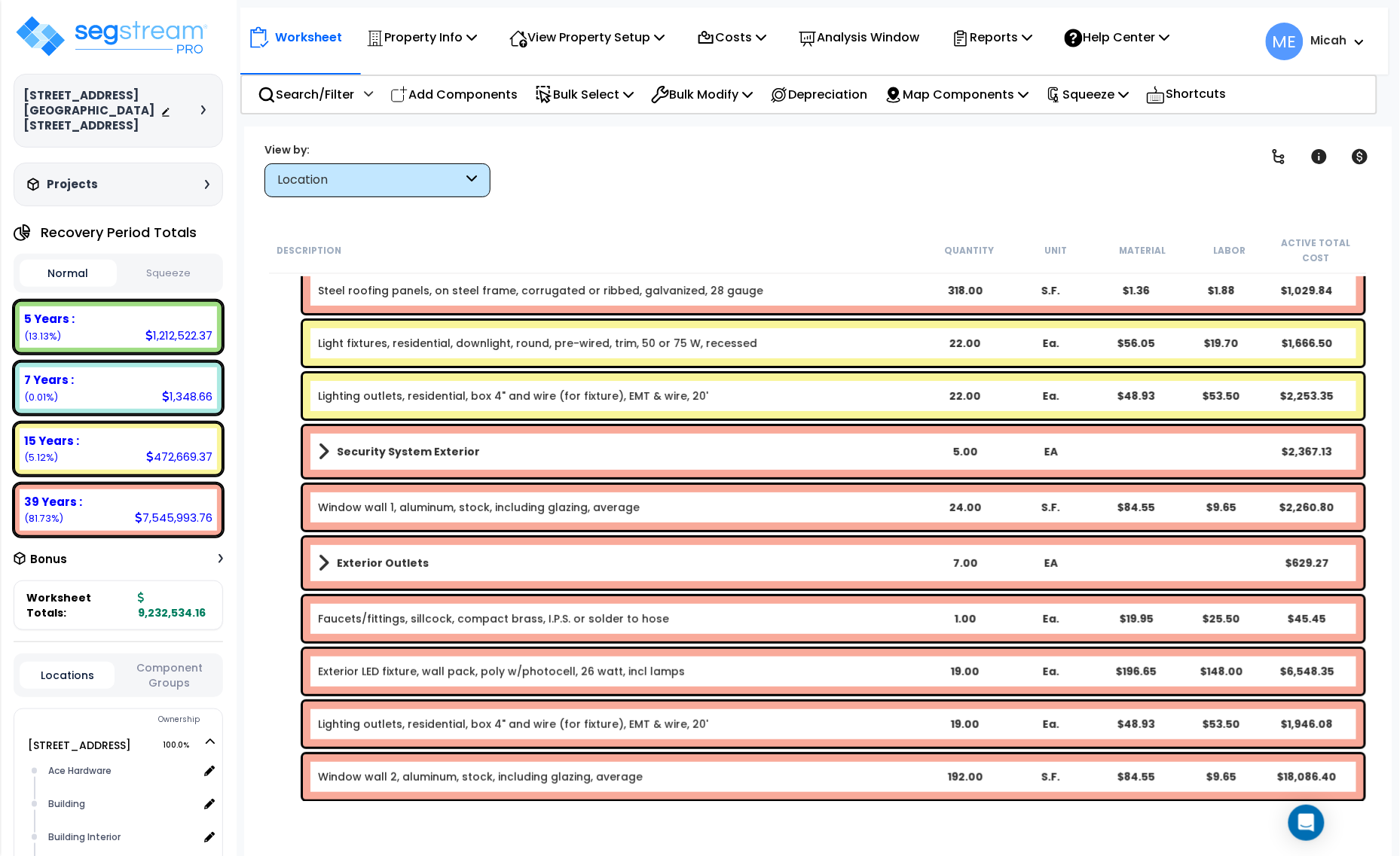
click at [321, 449] on span at bounding box center [324, 452] width 12 height 21
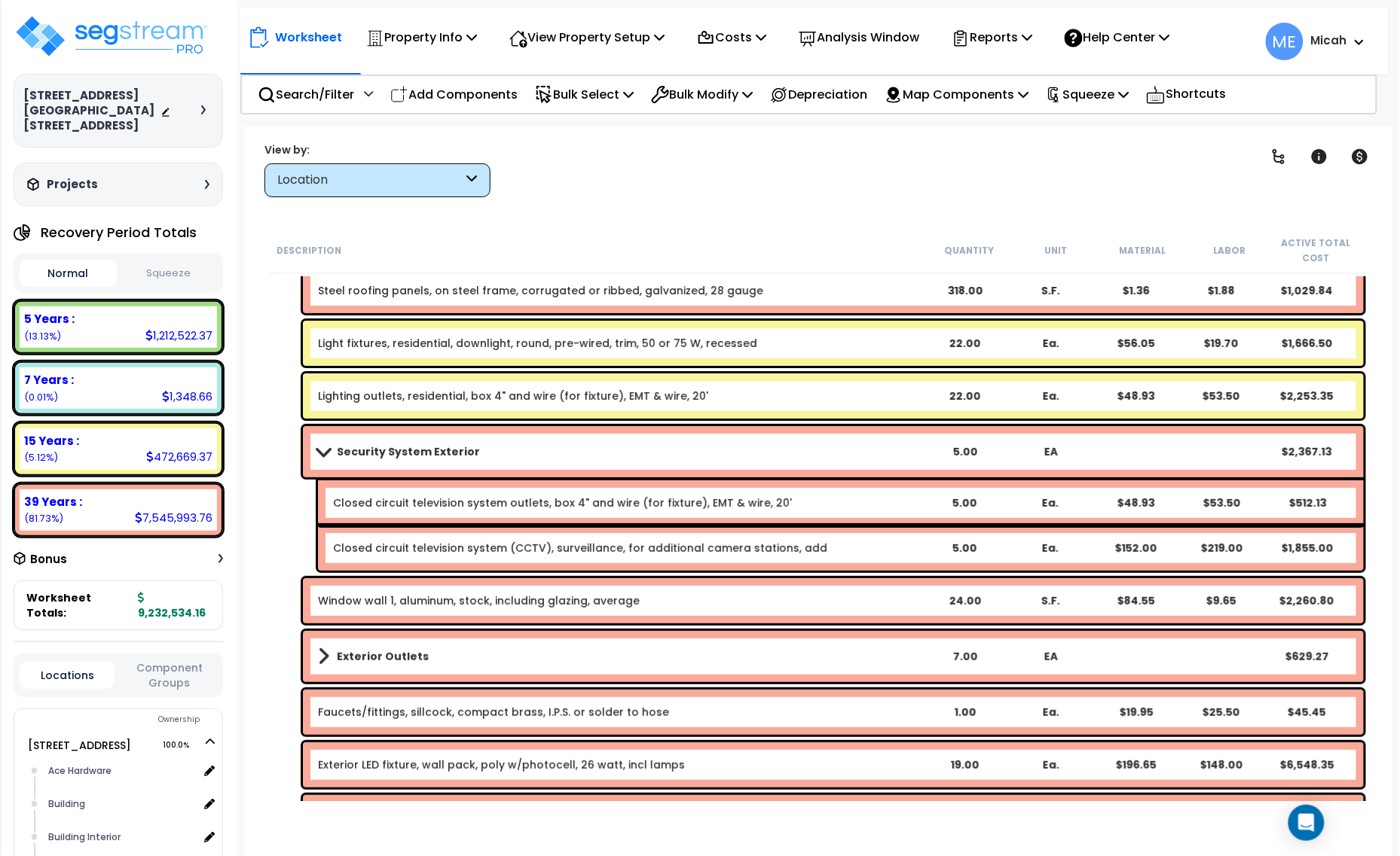
click at [731, 461] on link "Security System Exterior" at bounding box center [619, 452] width 603 height 21
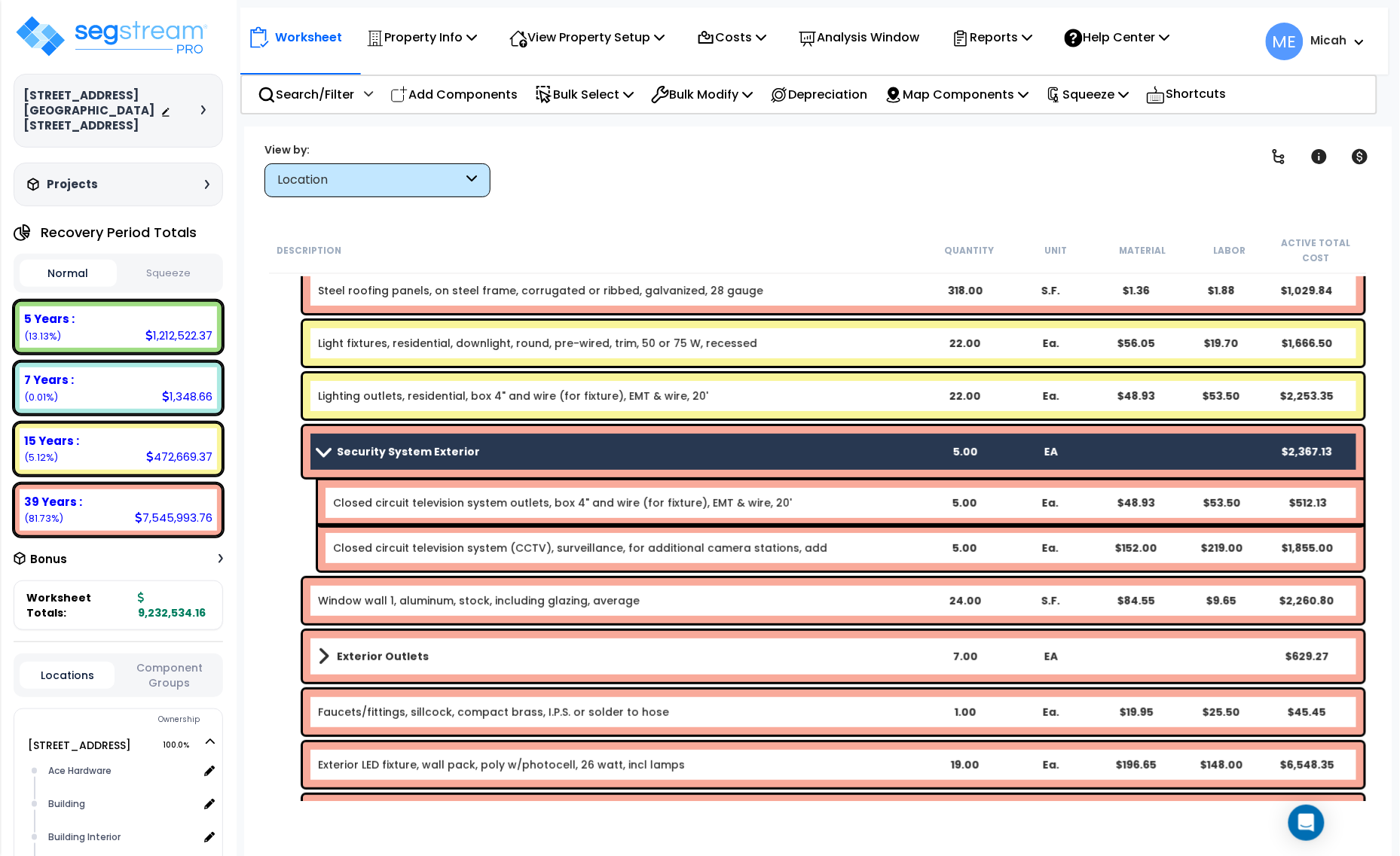
click at [705, 504] on link "Closed circuit television system outlets, box 4" and wire (for fixture), EMT & …" at bounding box center [562, 502] width 459 height 15
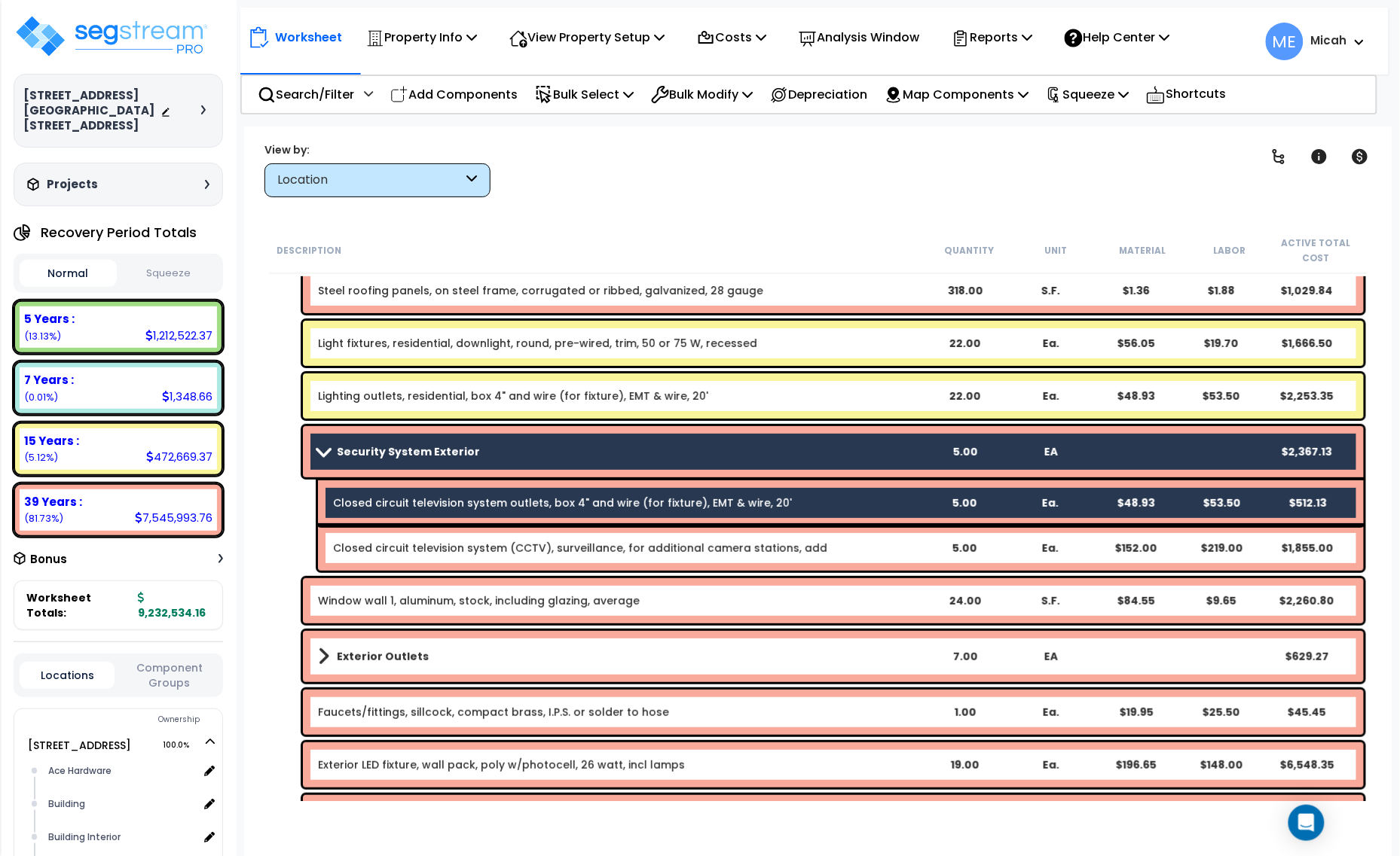
click at [701, 540] on link "Closed circuit television system (CCTV), surveillance, for additional camera st…" at bounding box center [581, 547] width 495 height 15
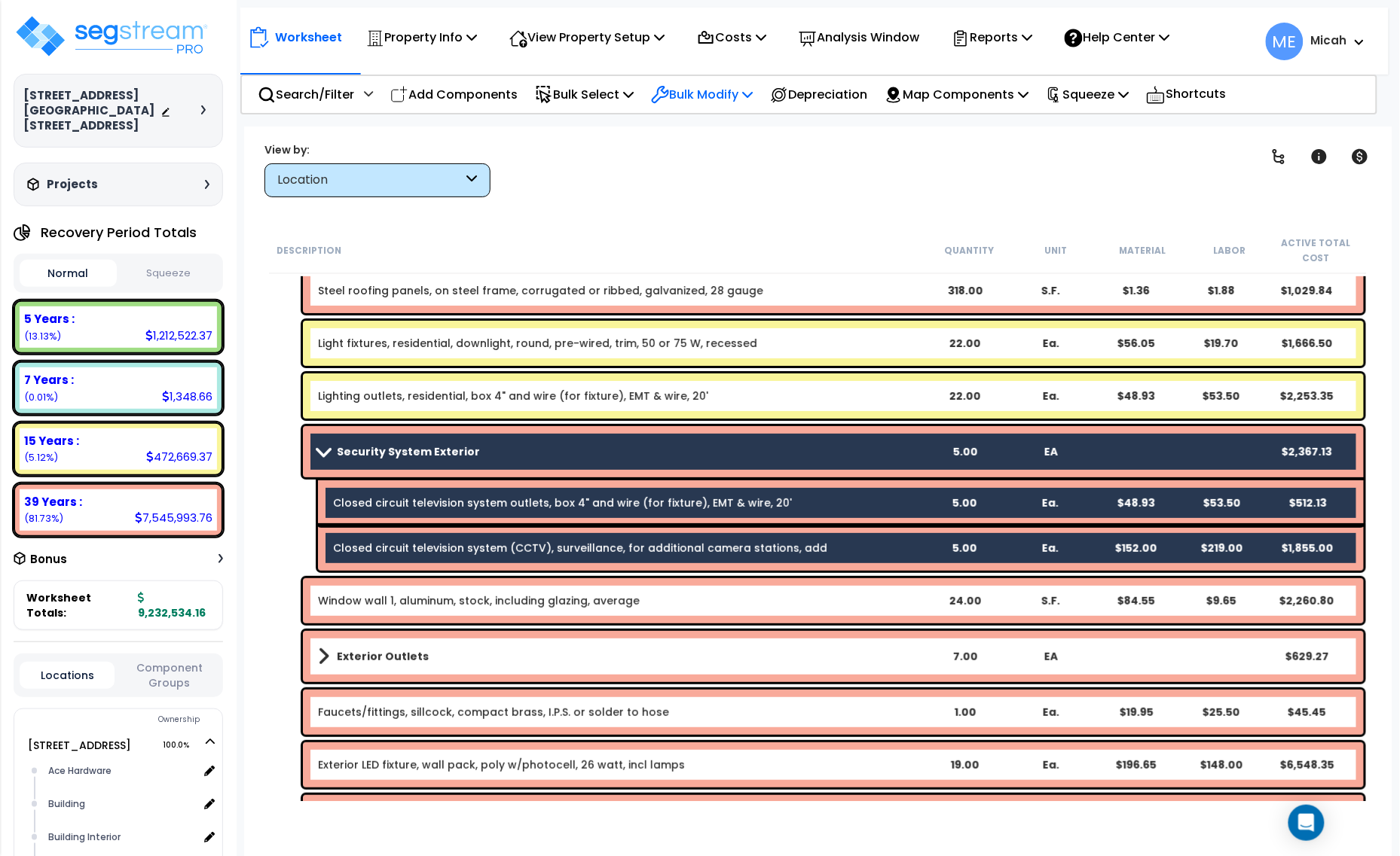
click at [753, 91] on icon at bounding box center [747, 94] width 11 height 12
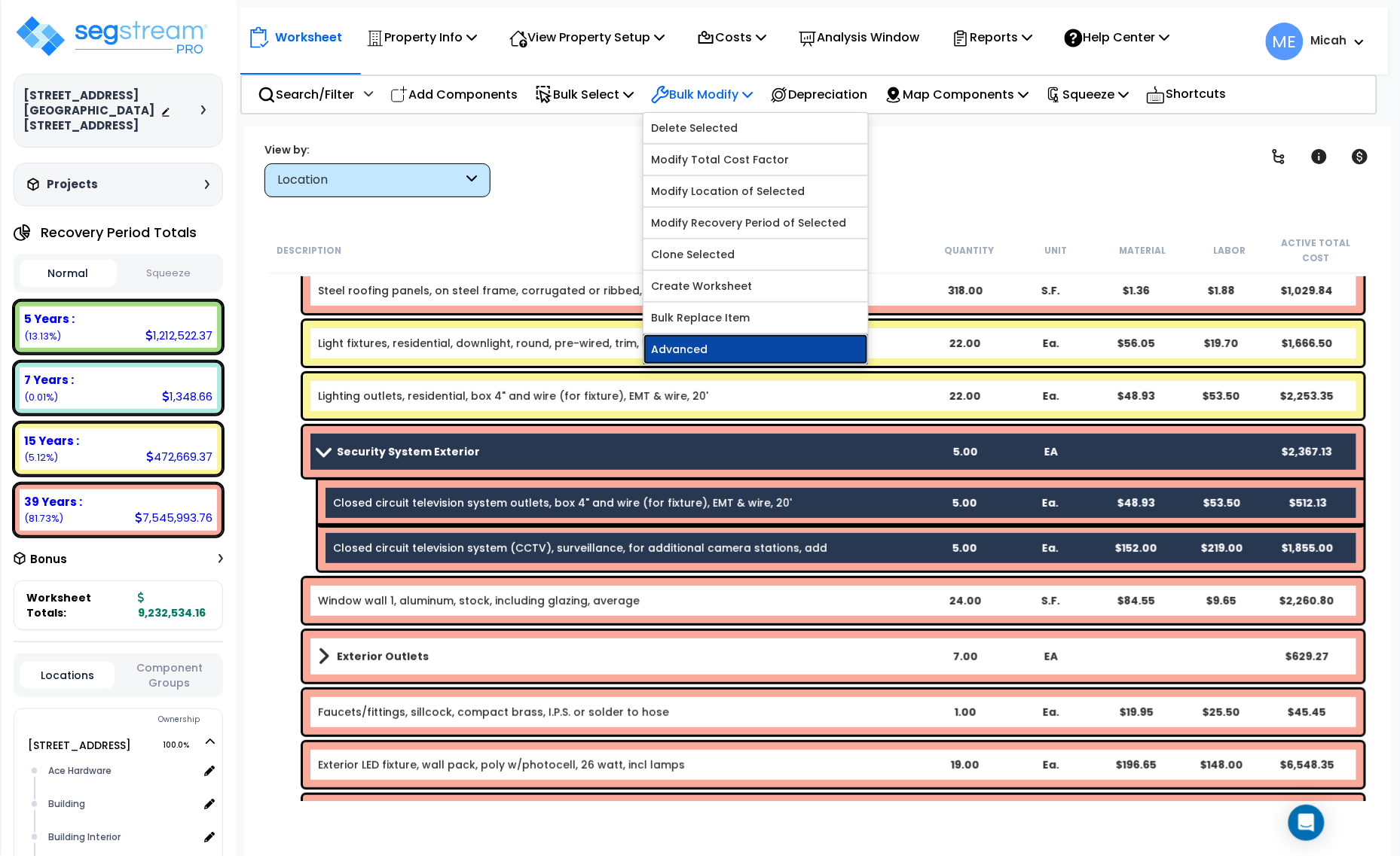
click at [739, 358] on link "Advanced" at bounding box center [756, 349] width 225 height 30
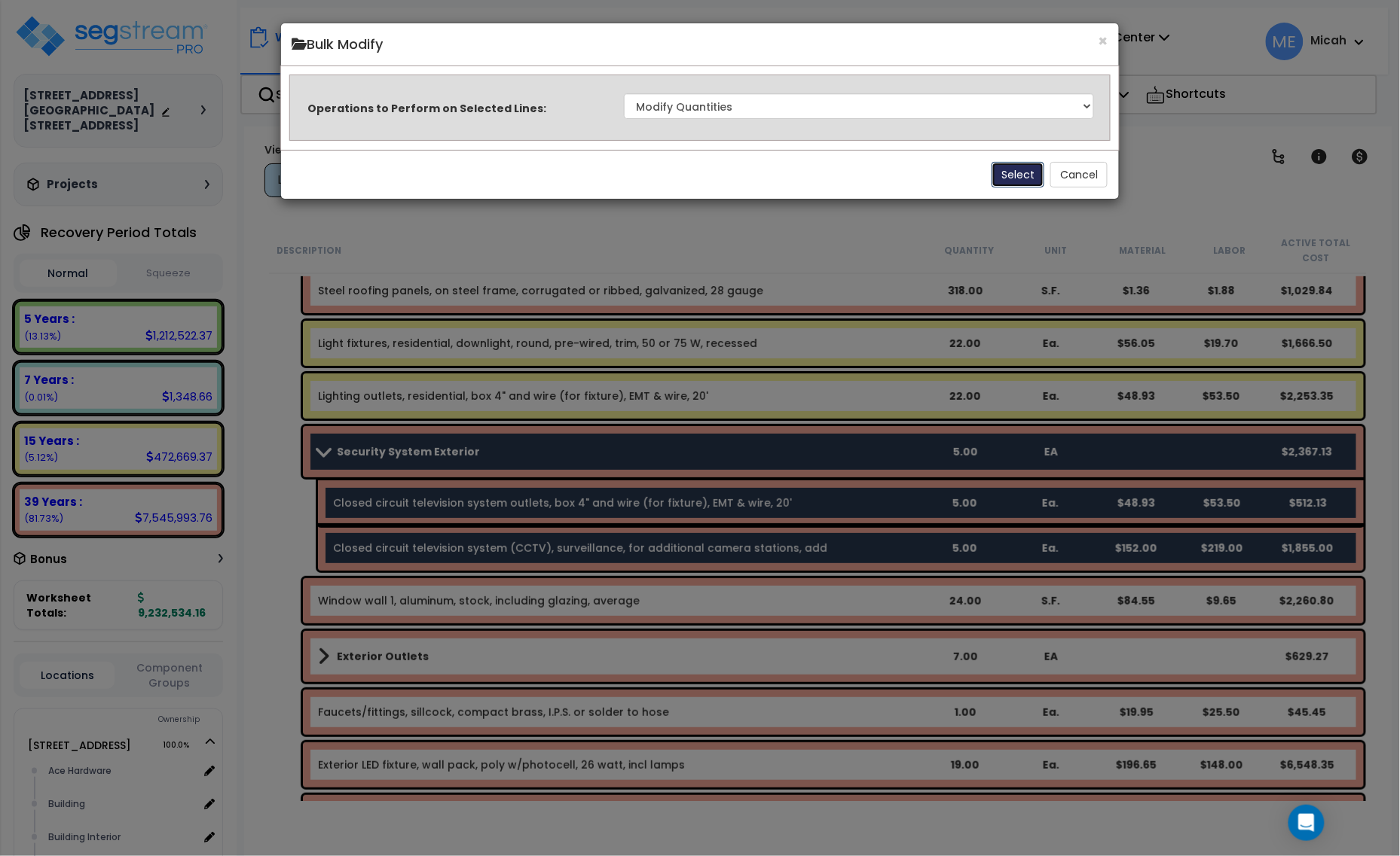
click at [1020, 177] on button "Select" at bounding box center [1018, 175] width 53 height 25
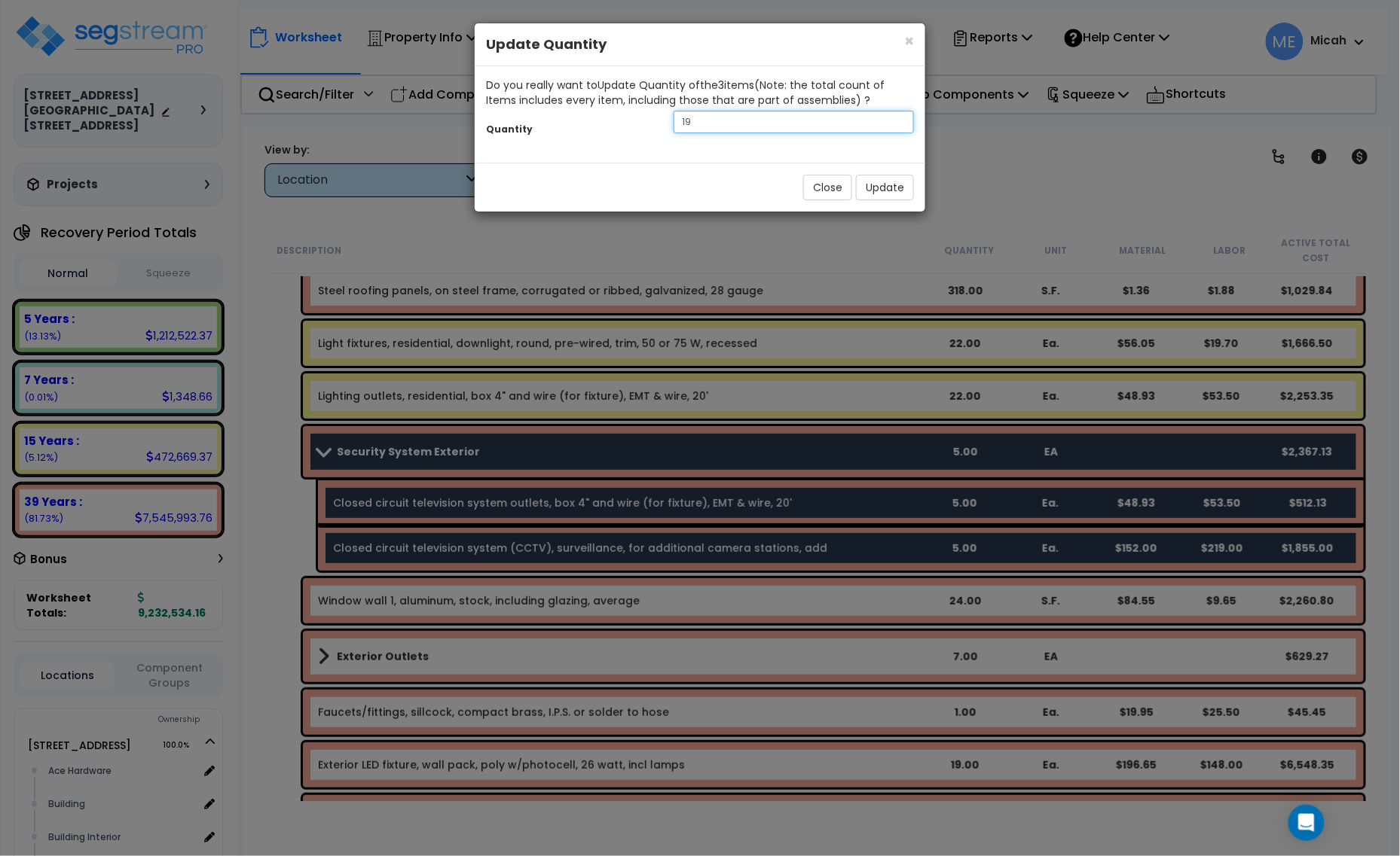
click at [648, 121] on div "Quantity 19" at bounding box center [700, 123] width 451 height 32
type input "10"
click at [896, 187] on button "Update" at bounding box center [884, 188] width 58 height 25
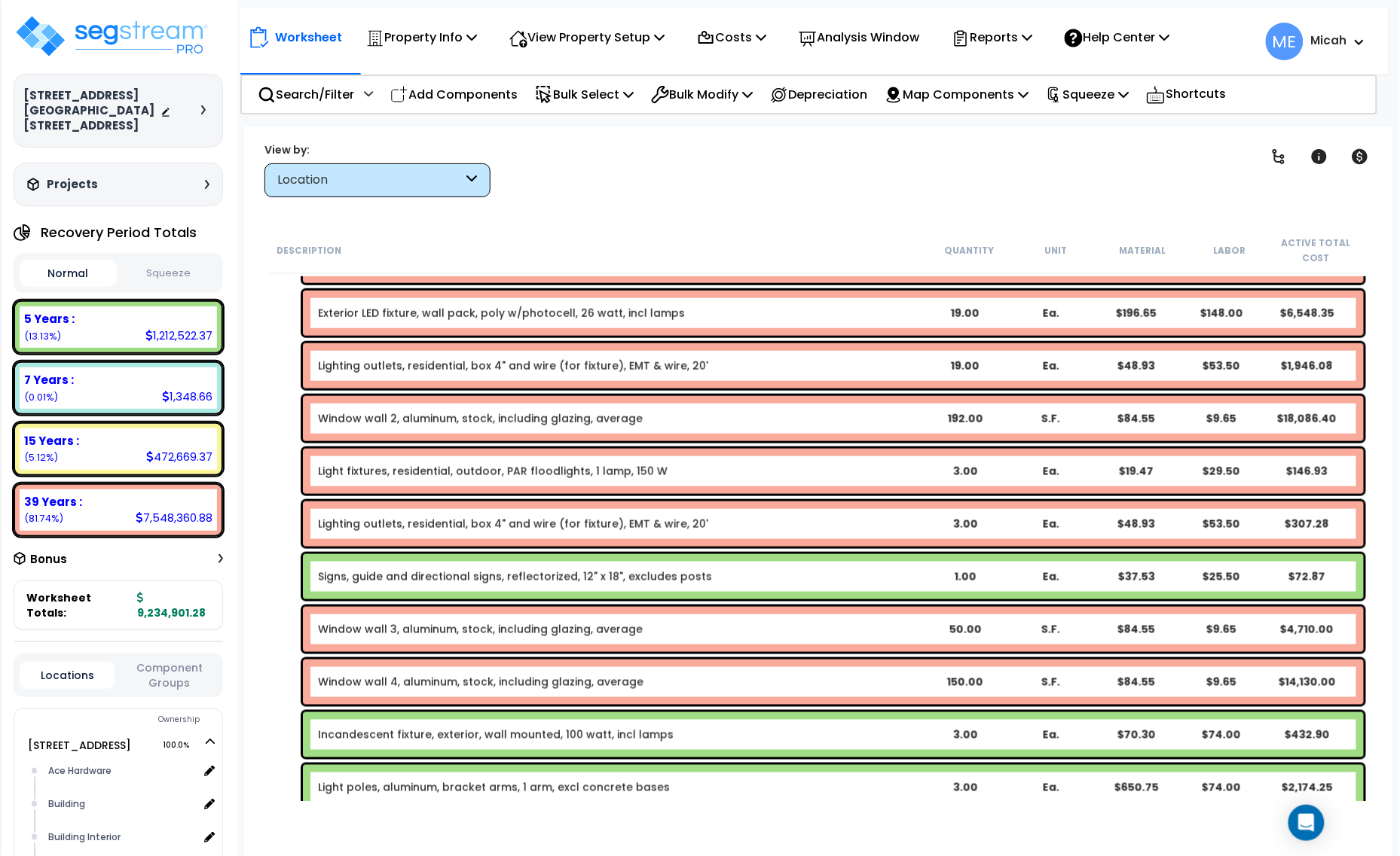
scroll to position [2423, 0]
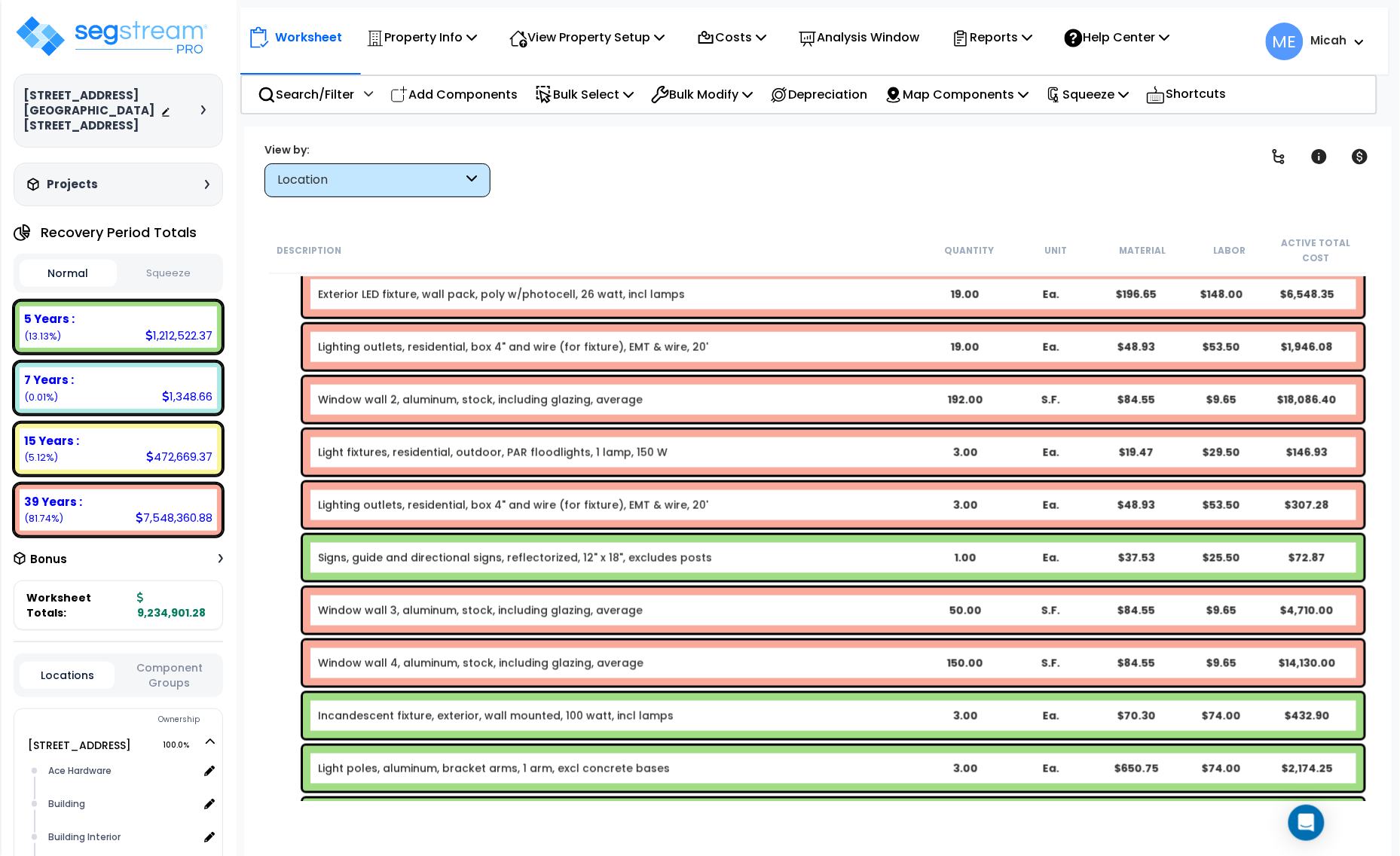
click at [569, 554] on link "Signs, guide and directional signs, reflectorized, 12" x 18", excludes posts" at bounding box center [514, 557] width 394 height 15
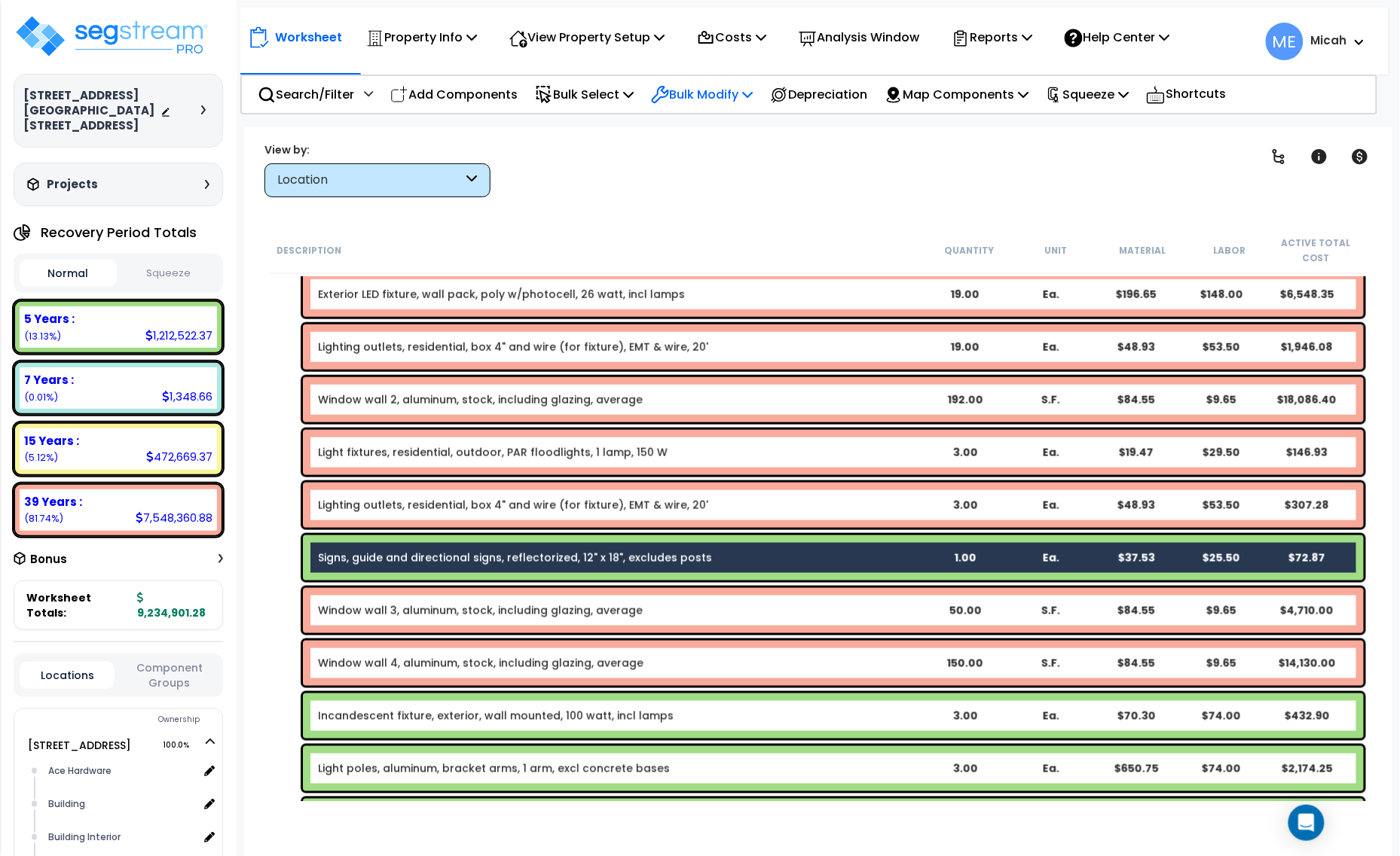
click at [753, 98] on icon at bounding box center [747, 94] width 11 height 12
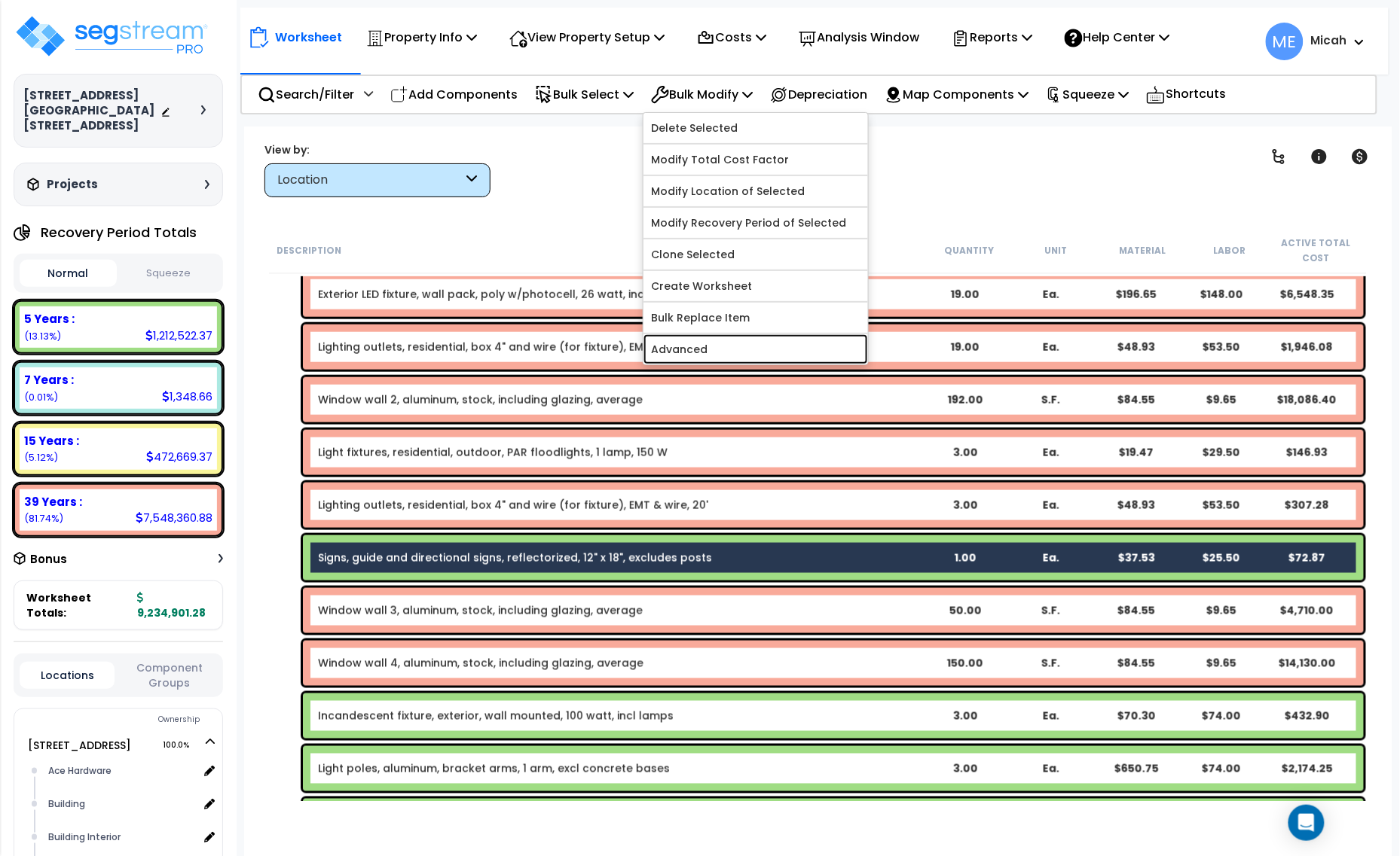
click at [752, 343] on link "Advanced" at bounding box center [756, 349] width 225 height 30
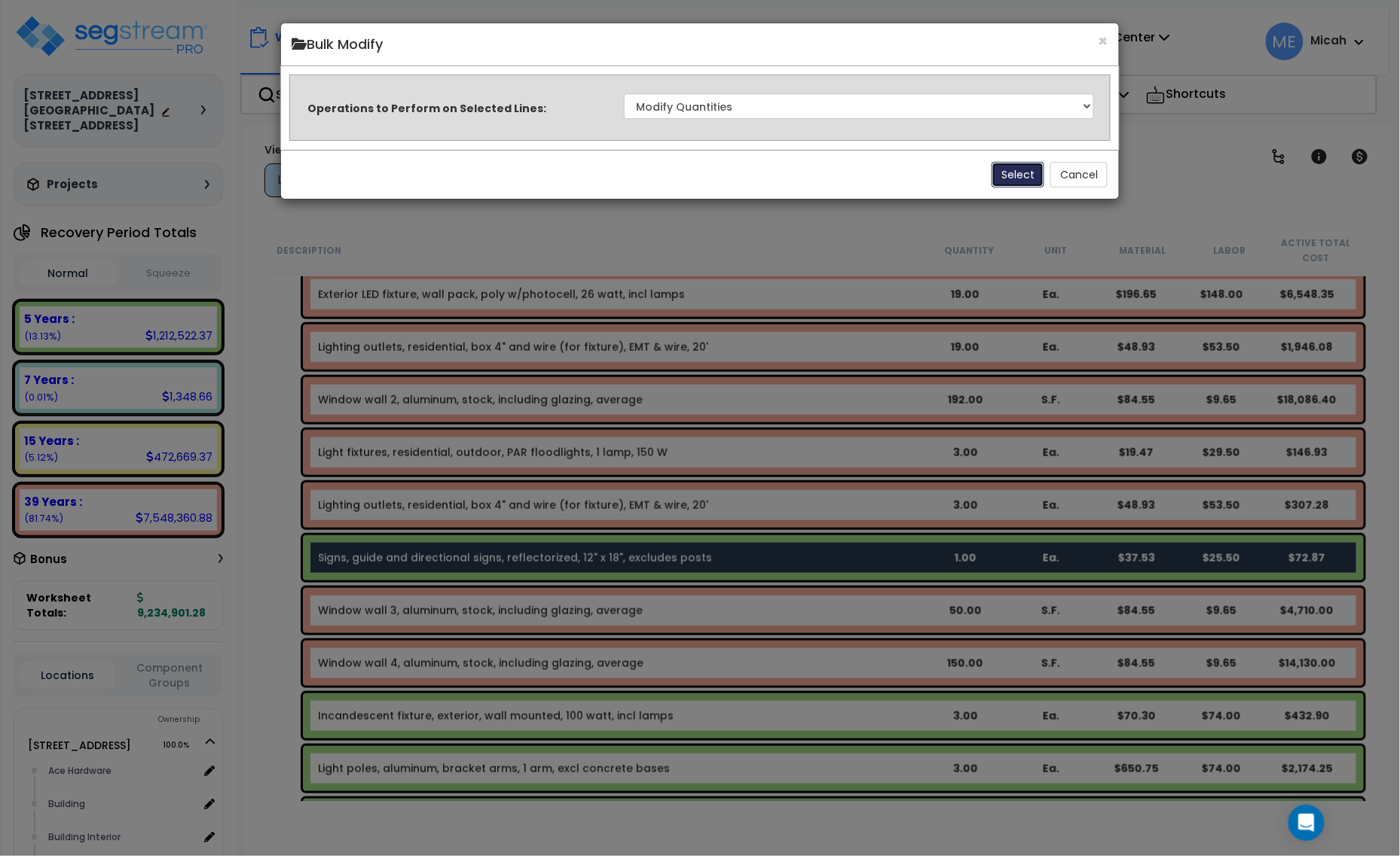
click at [1023, 173] on button "Select" at bounding box center [1018, 175] width 53 height 25
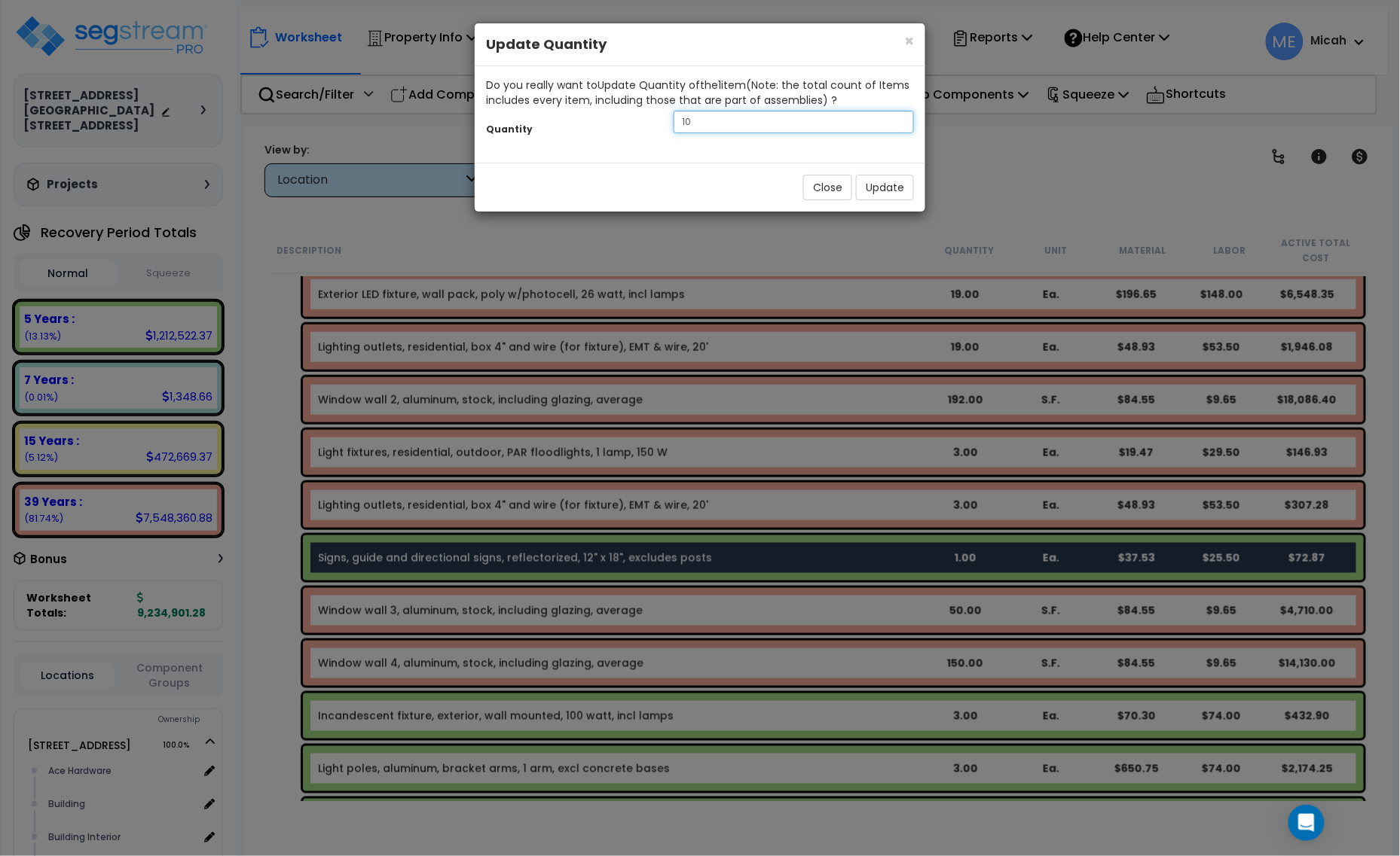
drag, startPoint x: 699, startPoint y: 126, endPoint x: 660, endPoint y: 126, distance: 39.0
click at [662, 126] on div "10" at bounding box center [793, 121] width 263 height 22
type input "3"
click at [891, 189] on button "Update" at bounding box center [884, 188] width 58 height 25
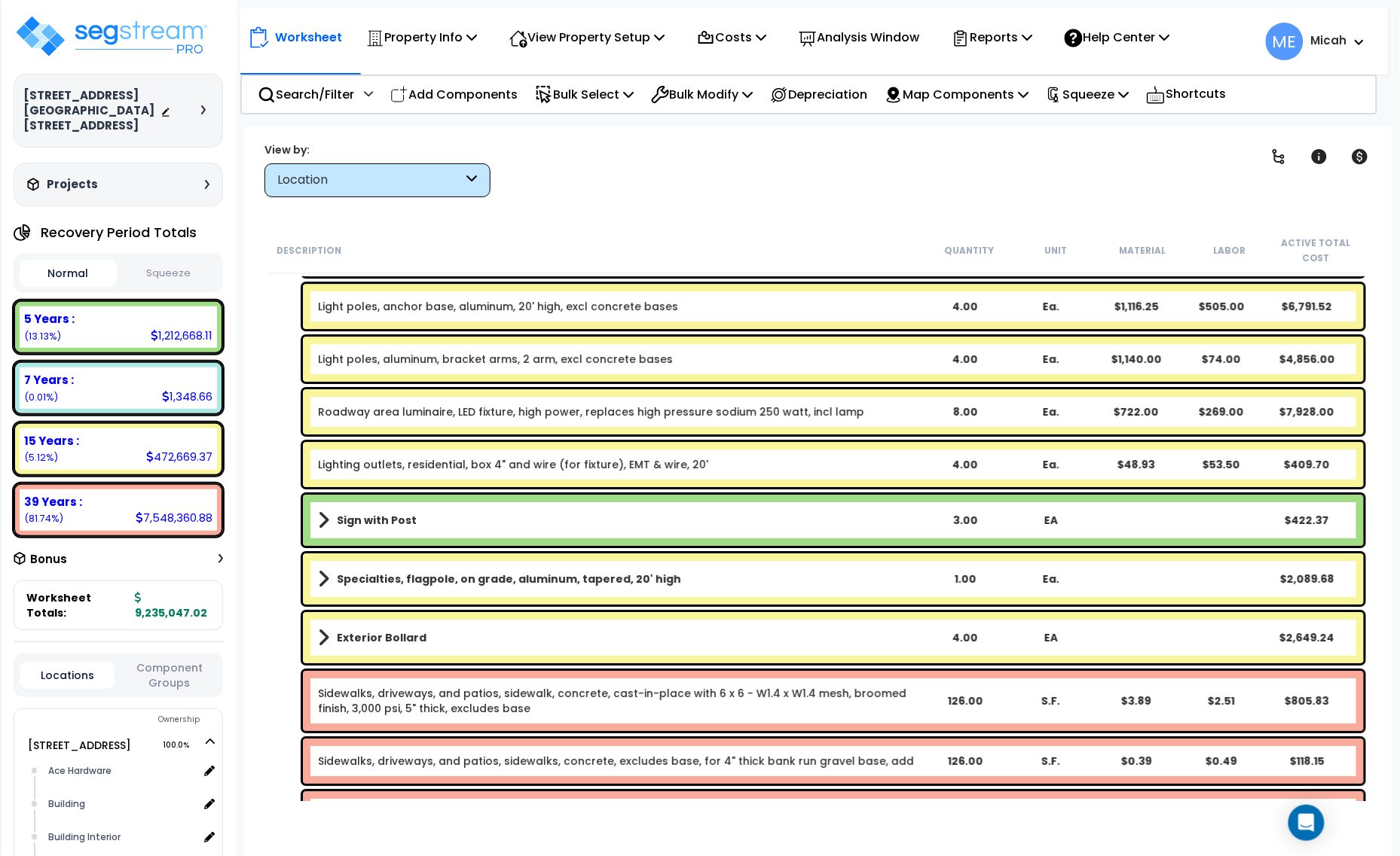
scroll to position [5436, 0]
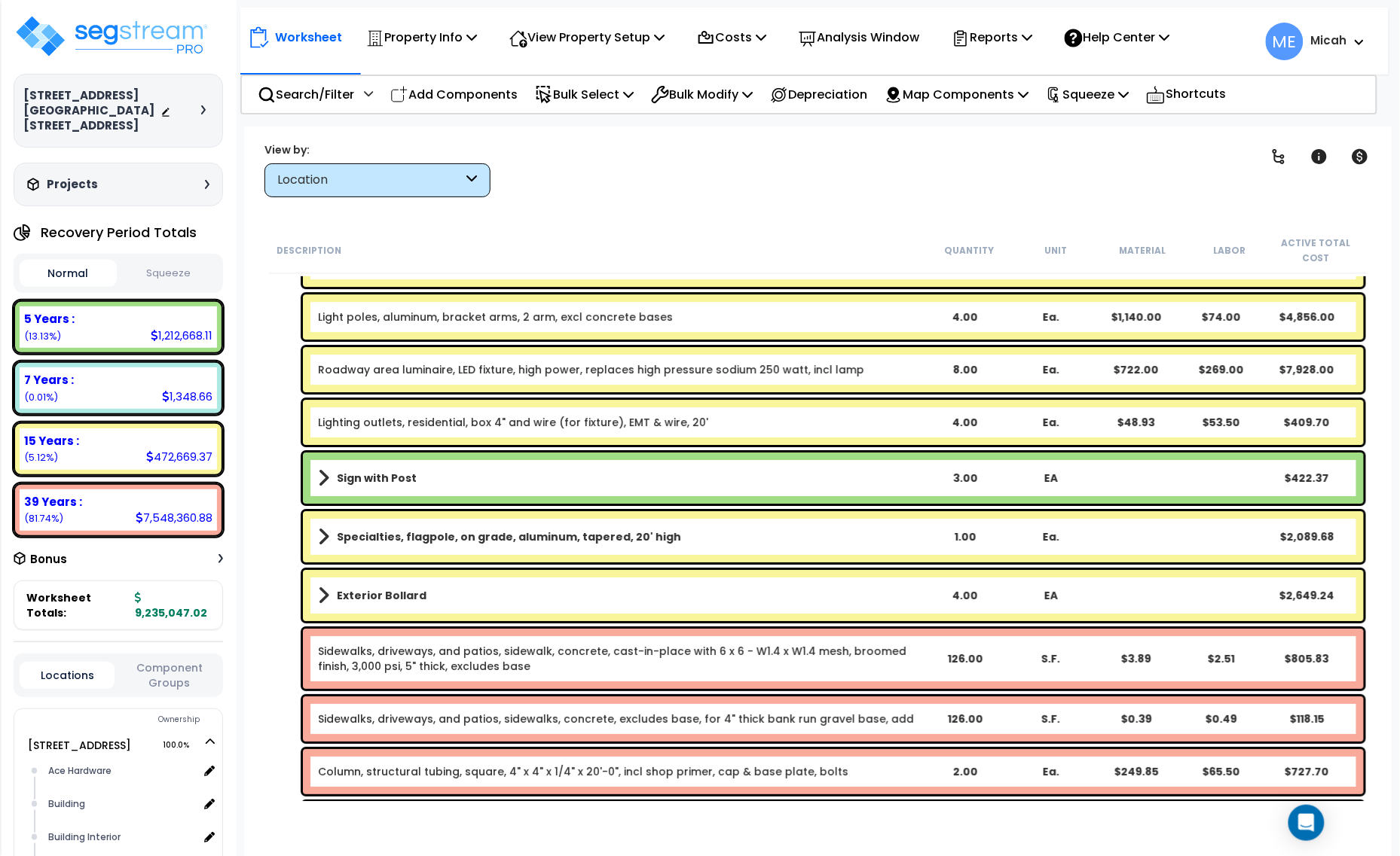
click at [330, 591] on link "Exterior Bollard" at bounding box center [619, 596] width 603 height 21
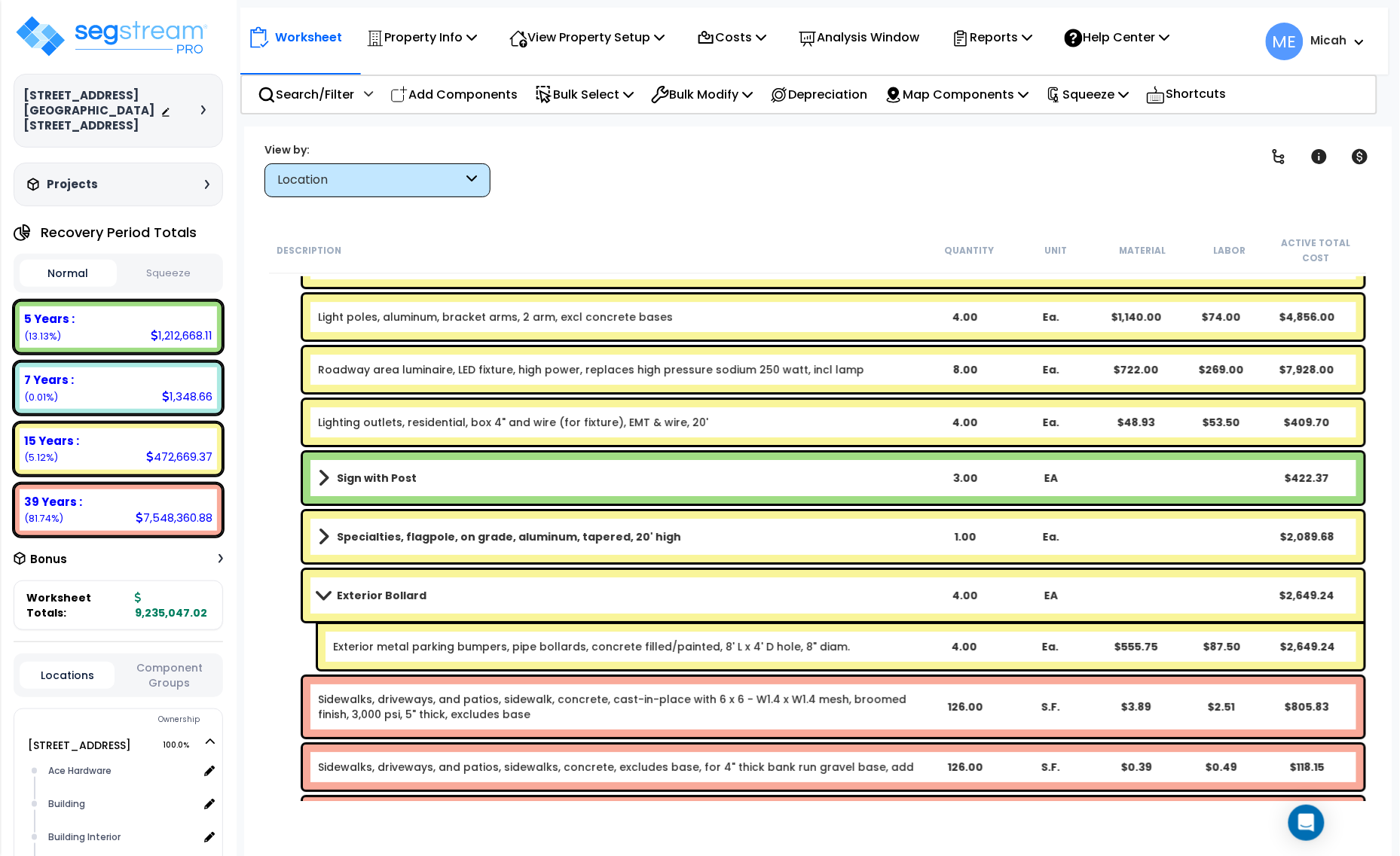
click at [725, 585] on link "Exterior Bollard" at bounding box center [619, 596] width 603 height 21
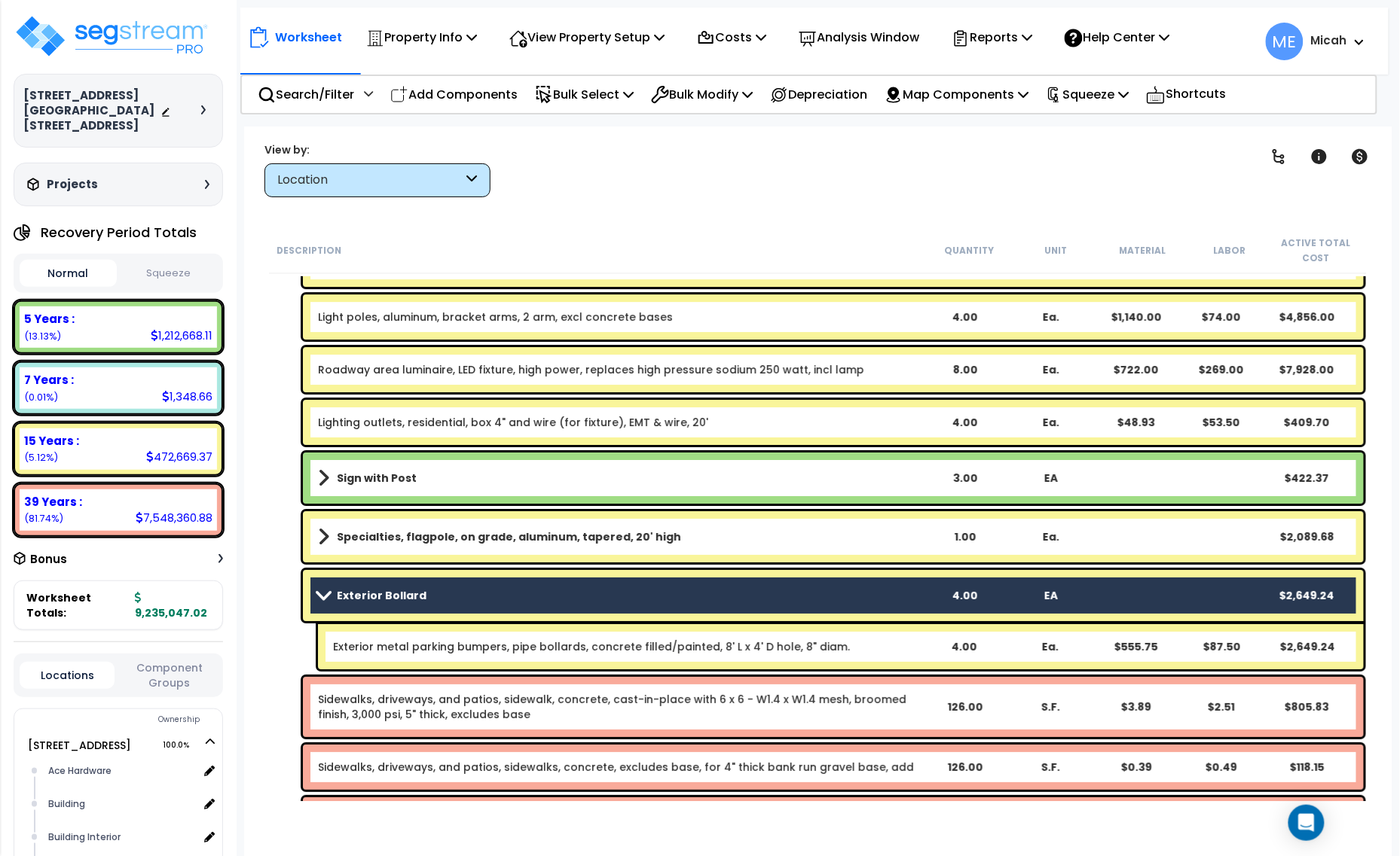
click at [718, 650] on link "Exterior metal parking bumpers, pipe bollards, concrete filled/painted, 8' L x …" at bounding box center [591, 646] width 517 height 15
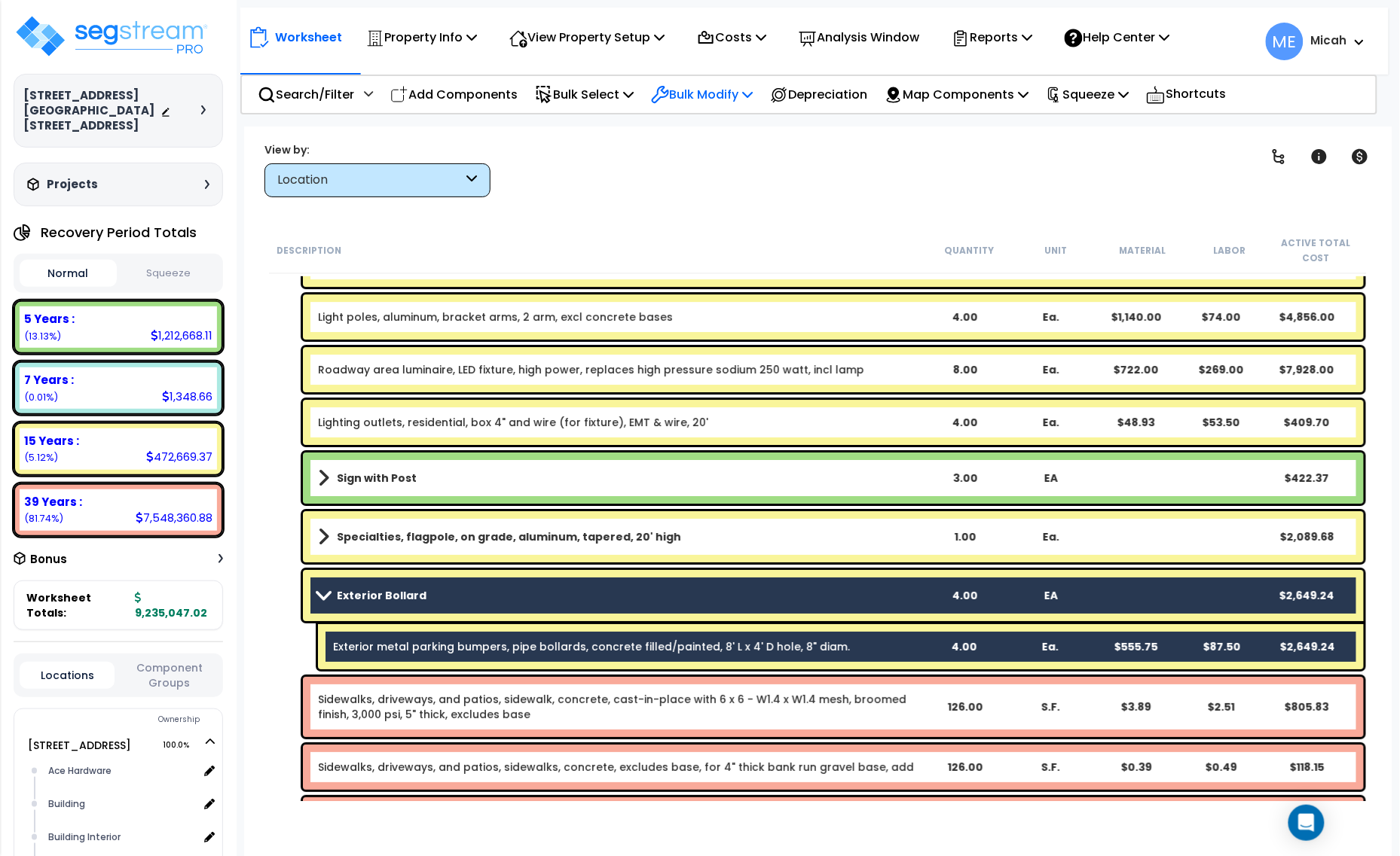
click at [753, 89] on icon at bounding box center [747, 94] width 11 height 12
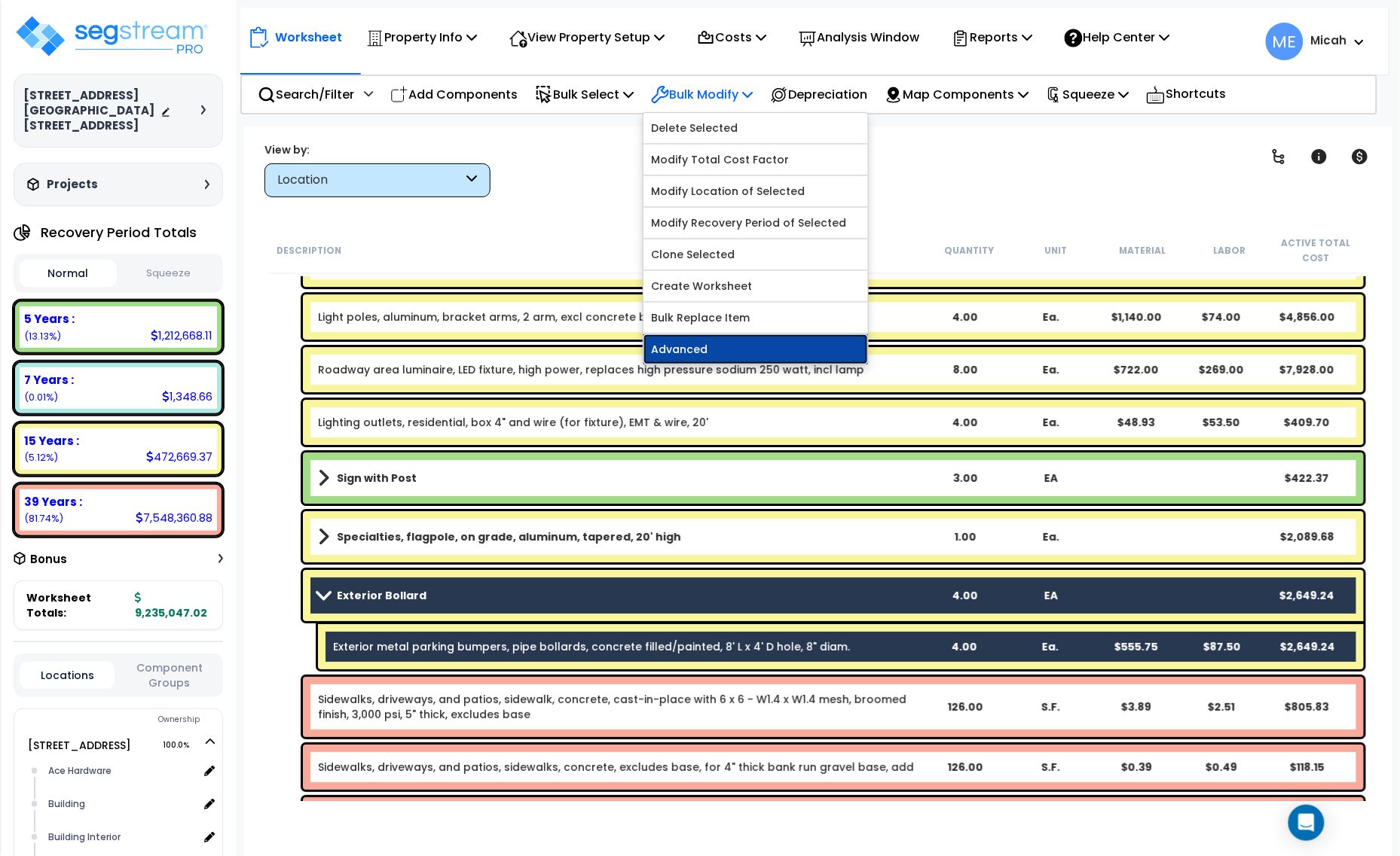
click at [746, 339] on link "Advanced" at bounding box center [756, 349] width 225 height 30
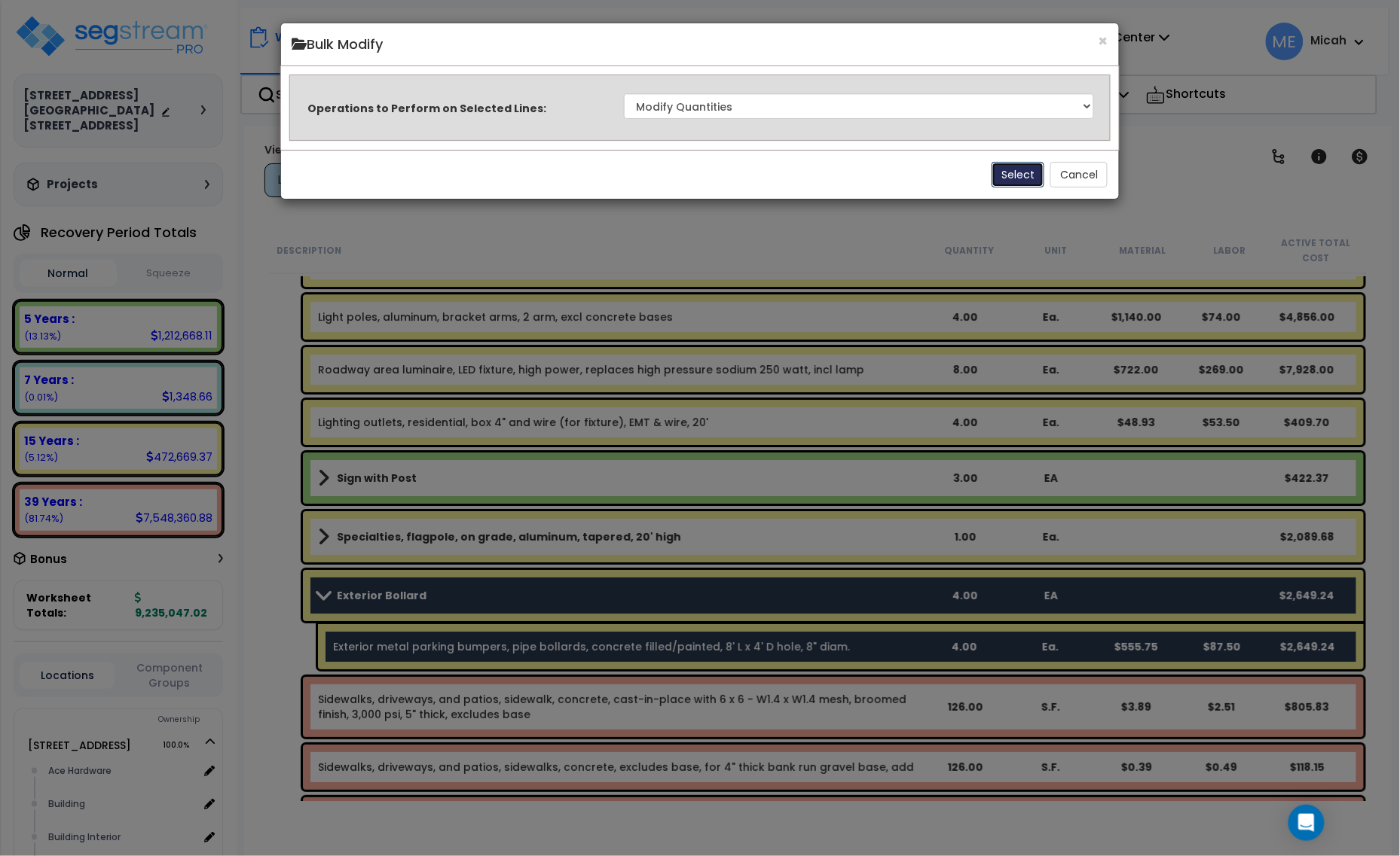
click at [993, 176] on button "Select" at bounding box center [1018, 175] width 53 height 25
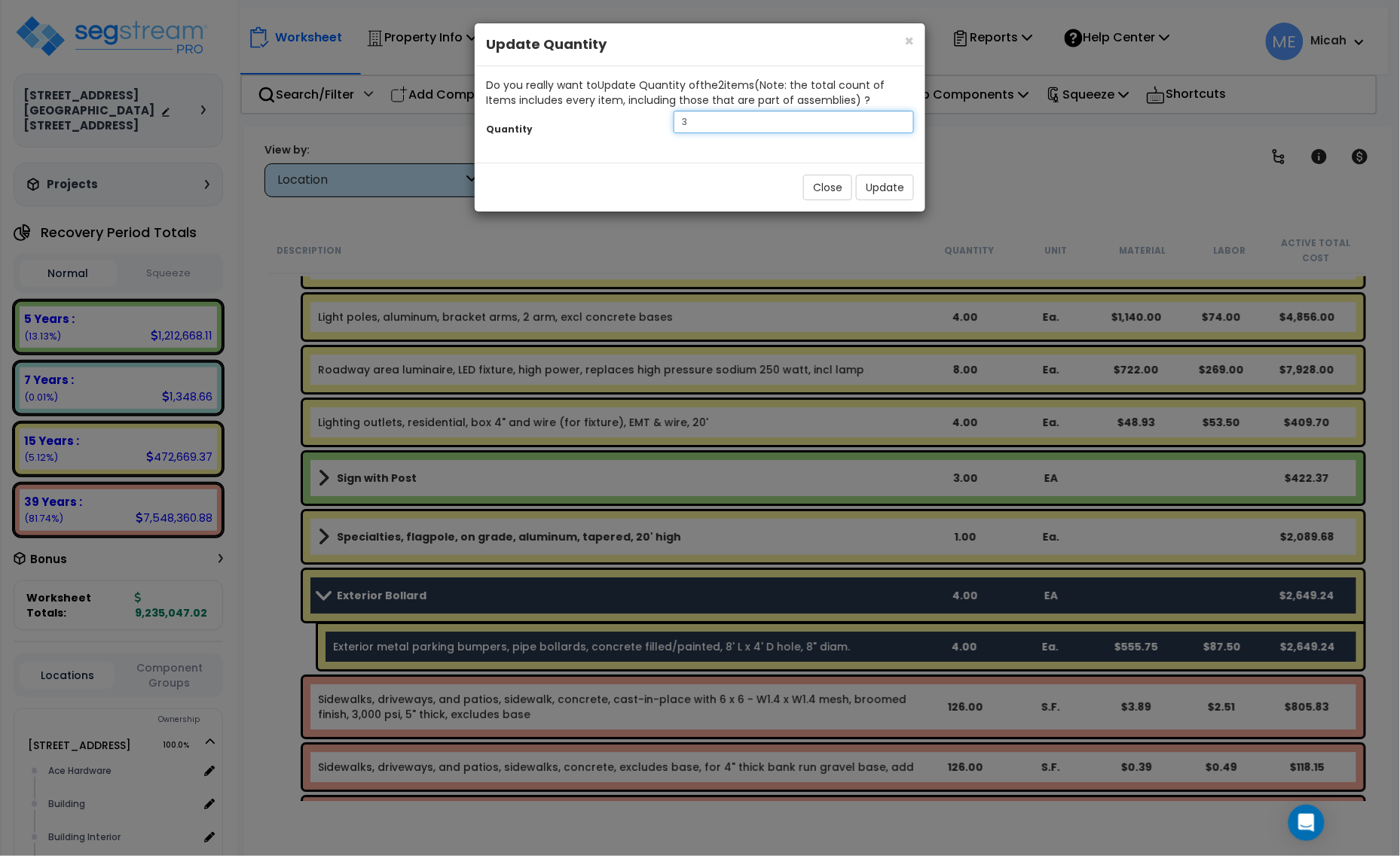
drag, startPoint x: 744, startPoint y: 119, endPoint x: 591, endPoint y: 121, distance: 153.0
click at [591, 121] on div "Quantity 3" at bounding box center [700, 123] width 451 height 32
type input "20"
click at [878, 185] on button "Update" at bounding box center [884, 188] width 58 height 25
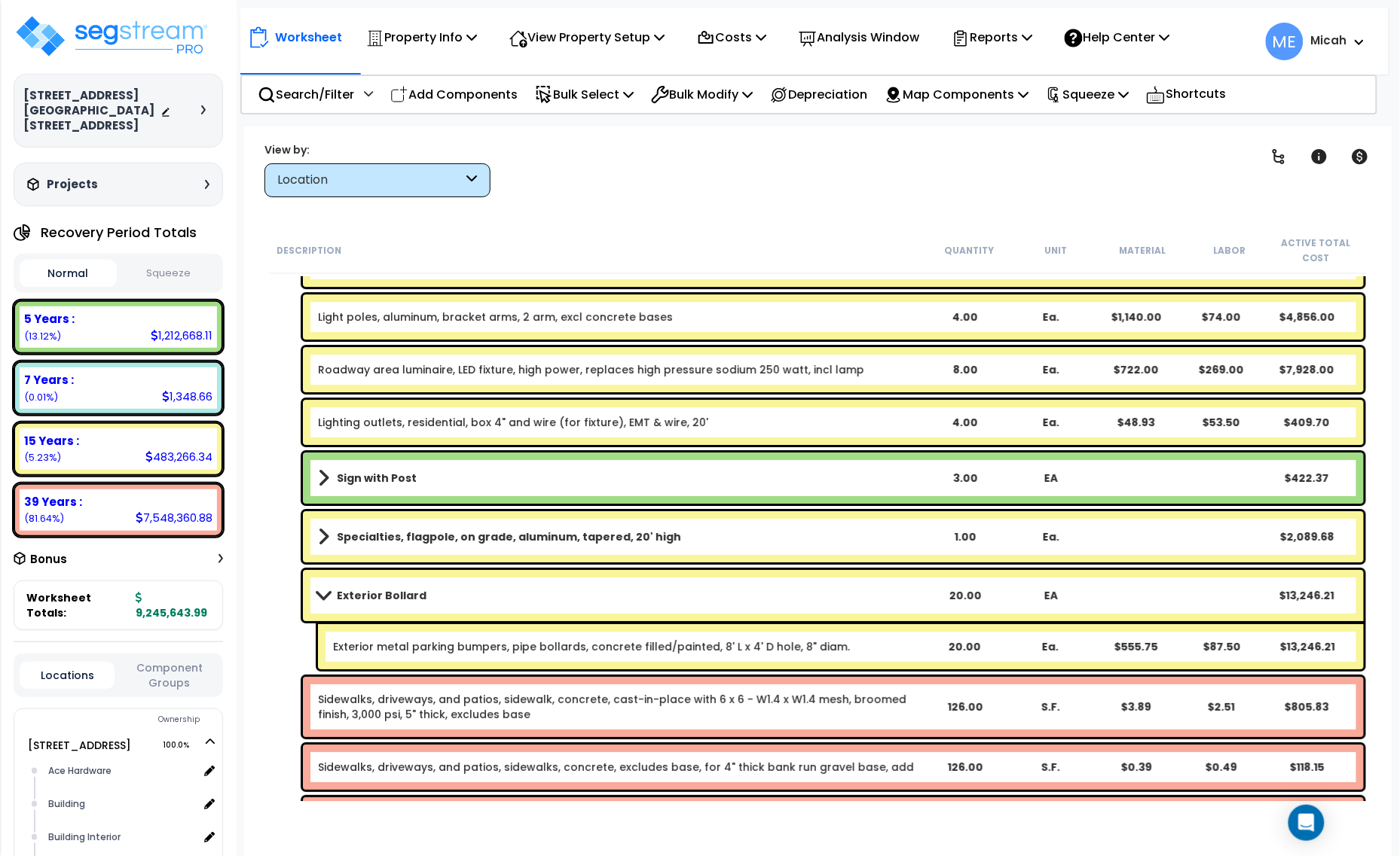
drag, startPoint x: 435, startPoint y: 91, endPoint x: 484, endPoint y: 196, distance: 115.9
click at [435, 91] on p "Add Components" at bounding box center [454, 94] width 127 height 21
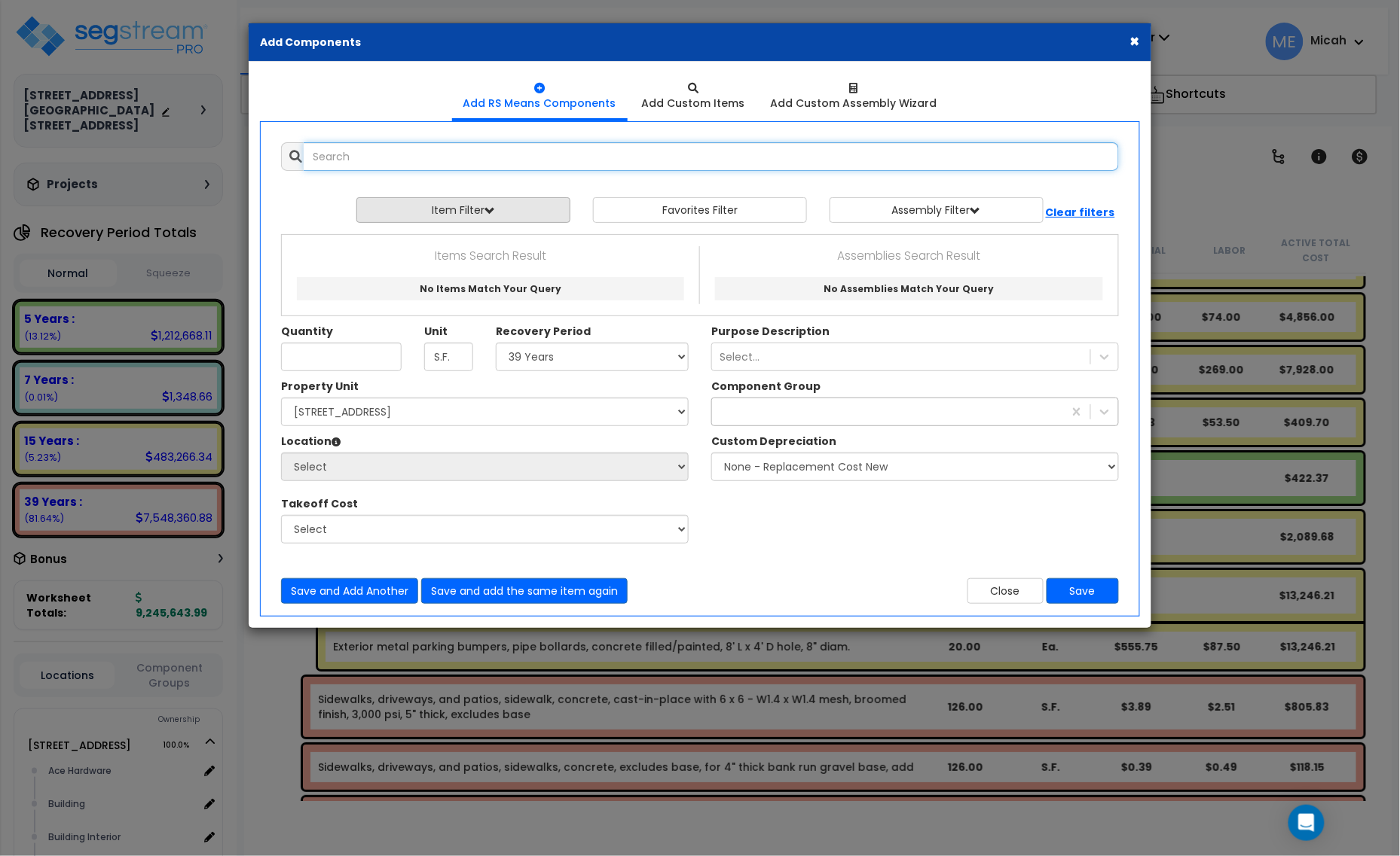
select select
type input "t"
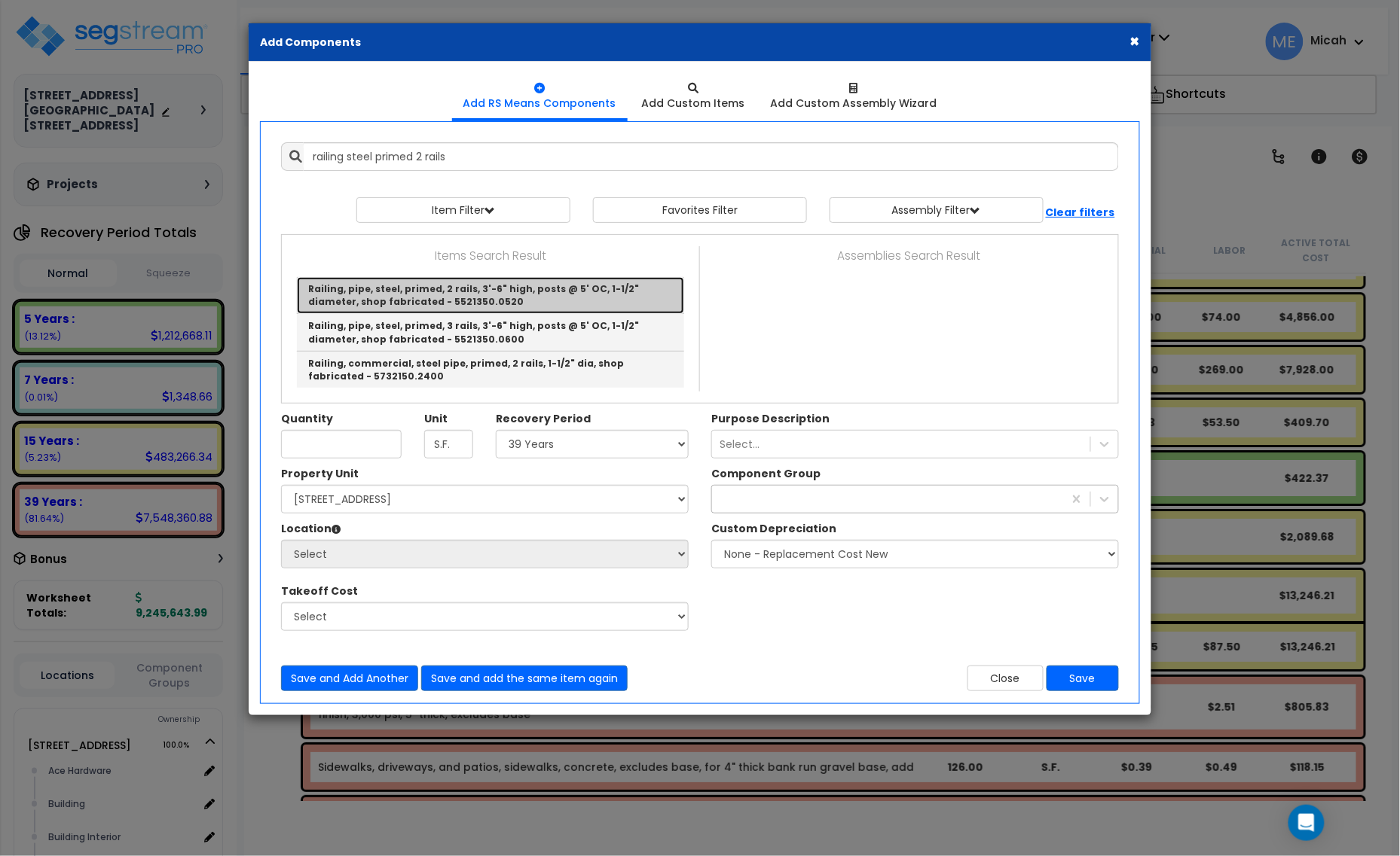
click at [623, 294] on link "Railing, pipe, steel, primed, 2 rails, 3'-6" high, posts @ 5' OC, 1-1/2" diamet…" at bounding box center [491, 296] width 387 height 37
type input "Railing, pipe, steel, primed, 2 rails, 3'-6" high, posts @ 5' OC, 1-1/2" diamet…"
type input "L.F."
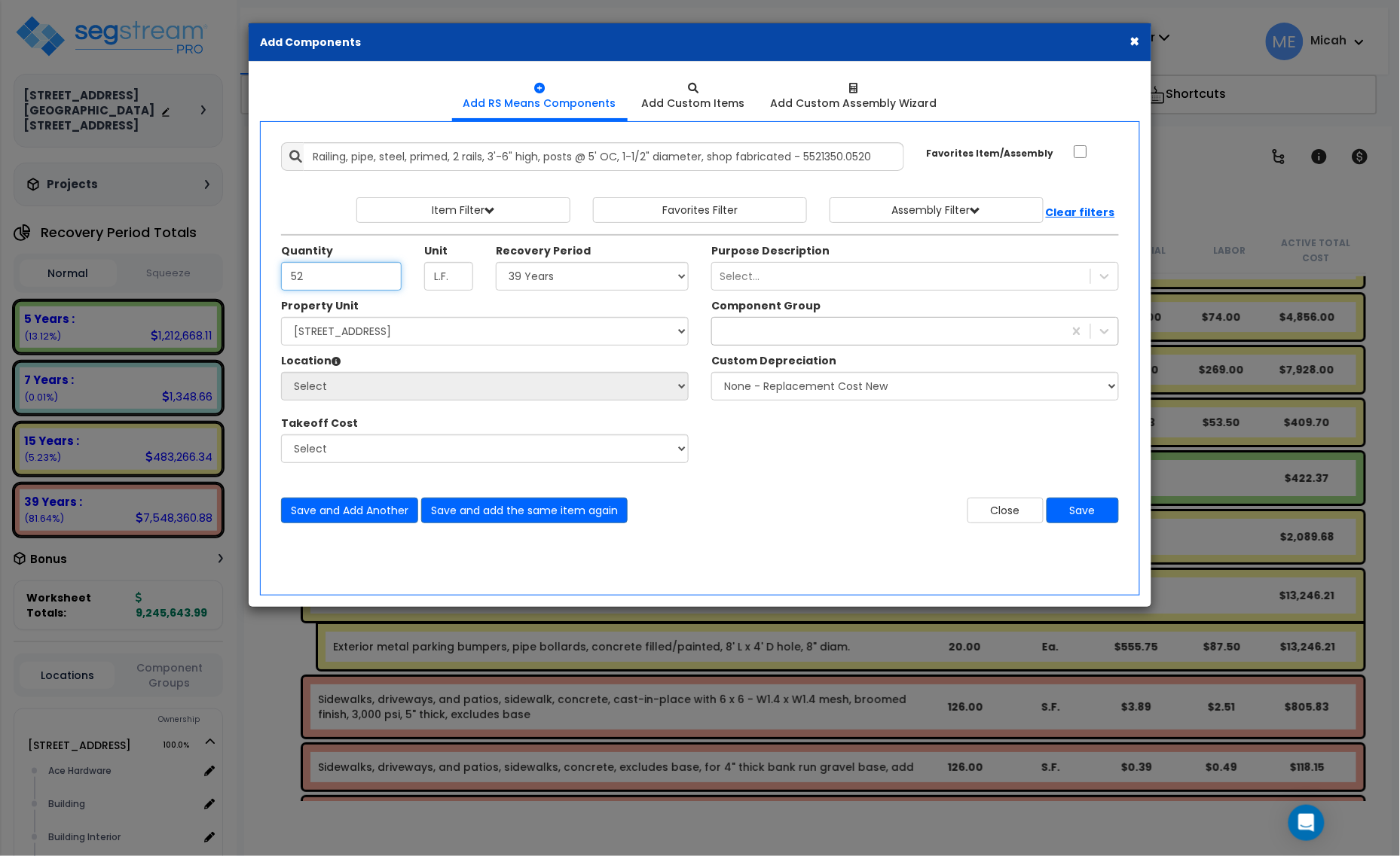
type input "52"
click at [586, 287] on select "Select 5 Years 7 Years 15 Years 20 Years 39 Years 27.5 Year" at bounding box center [591, 276] width 193 height 28
select select "39Y"
click at [497, 263] on select "Select 5 Years 7 Years 15 Years 20 Years 39 Years 27.5 Year" at bounding box center [591, 276] width 193 height 28
click at [591, 336] on select "Select 1408 9th St E 915 4th Ave E Site Improvement 915 4th Ave E Site Improvem…" at bounding box center [484, 330] width 408 height 28
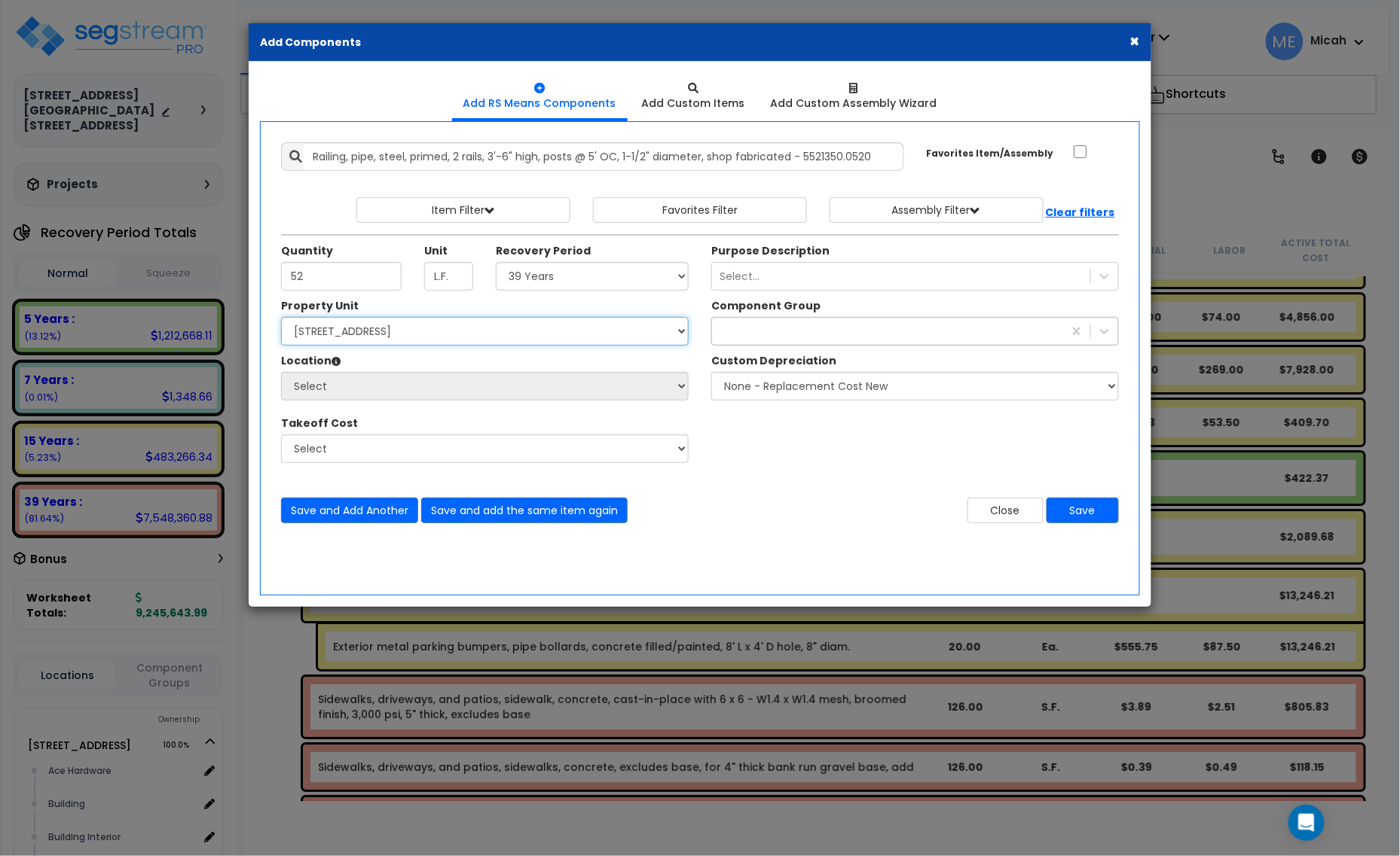
select select "161444"
click at [281, 318] on select "Select 1408 9th St E 915 4th Ave E Site Improvement 915 4th Ave E Site Improvem…" at bounding box center [484, 330] width 408 height 28
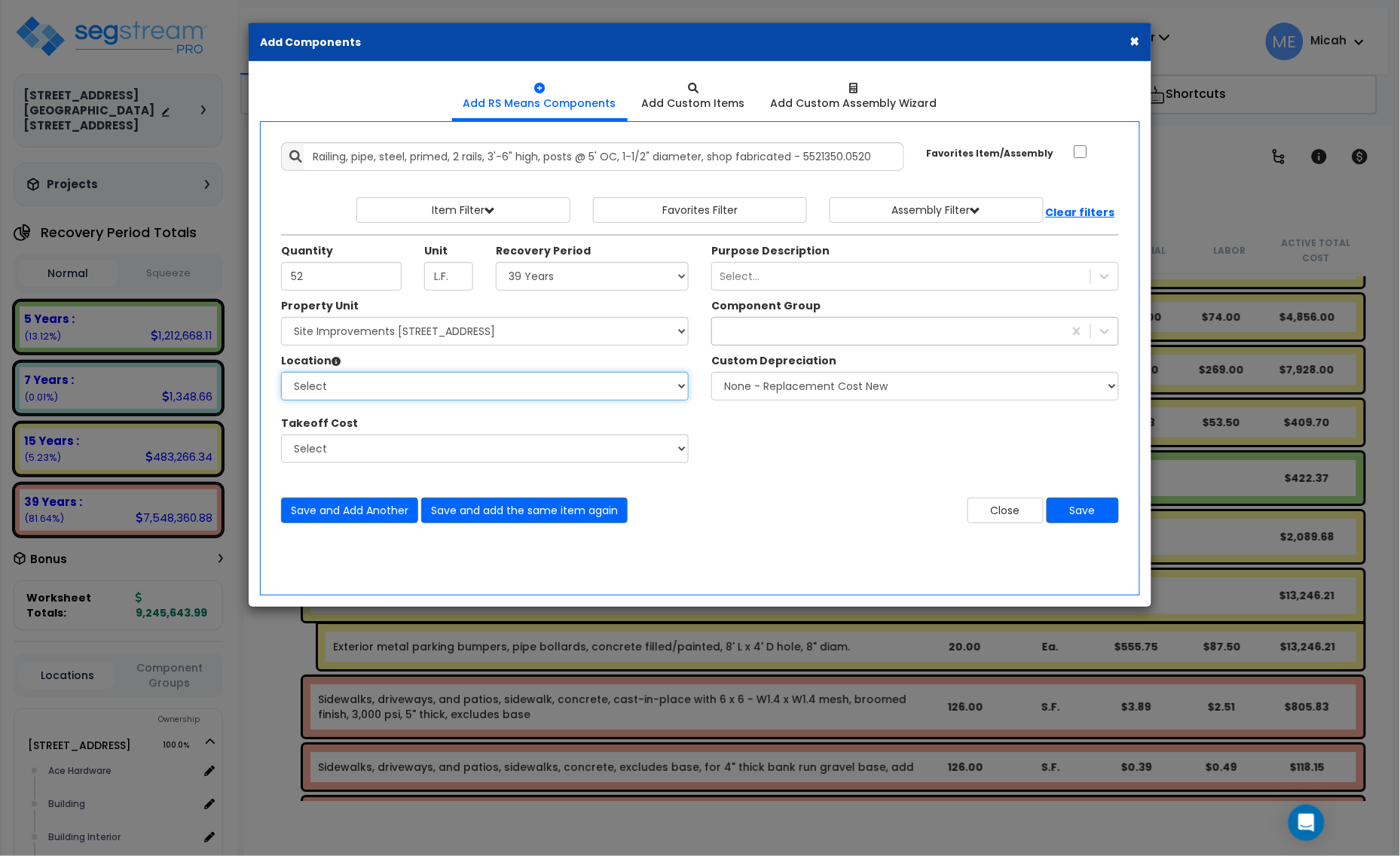
click at [488, 379] on select "Select Site Exterior Add Additional Location" at bounding box center [484, 386] width 408 height 28
select select "462"
click at [281, 372] on select "Select Site Exterior Add Additional Location" at bounding box center [484, 386] width 408 height 28
click at [766, 337] on div at bounding box center [887, 331] width 351 height 24
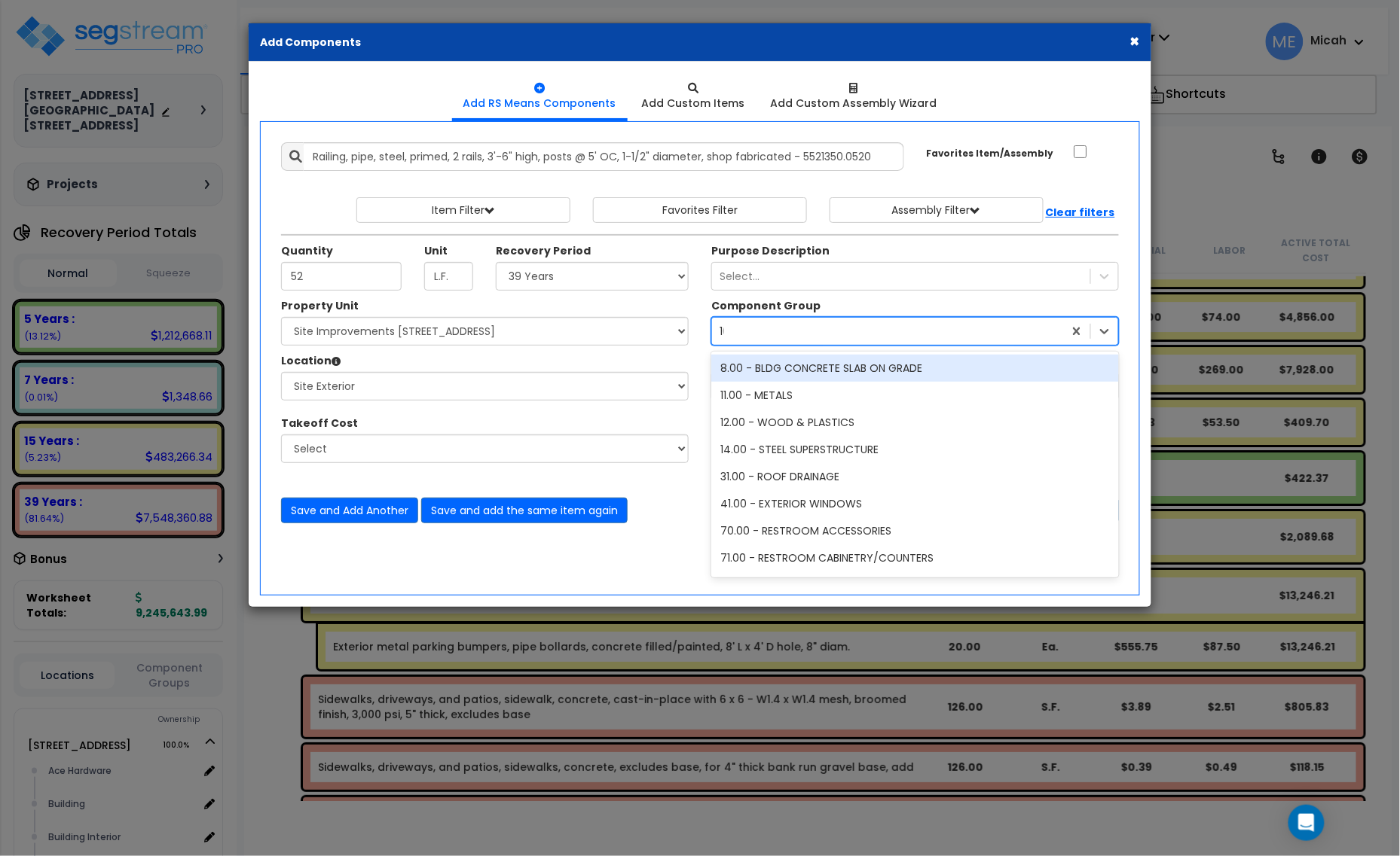
type input "107"
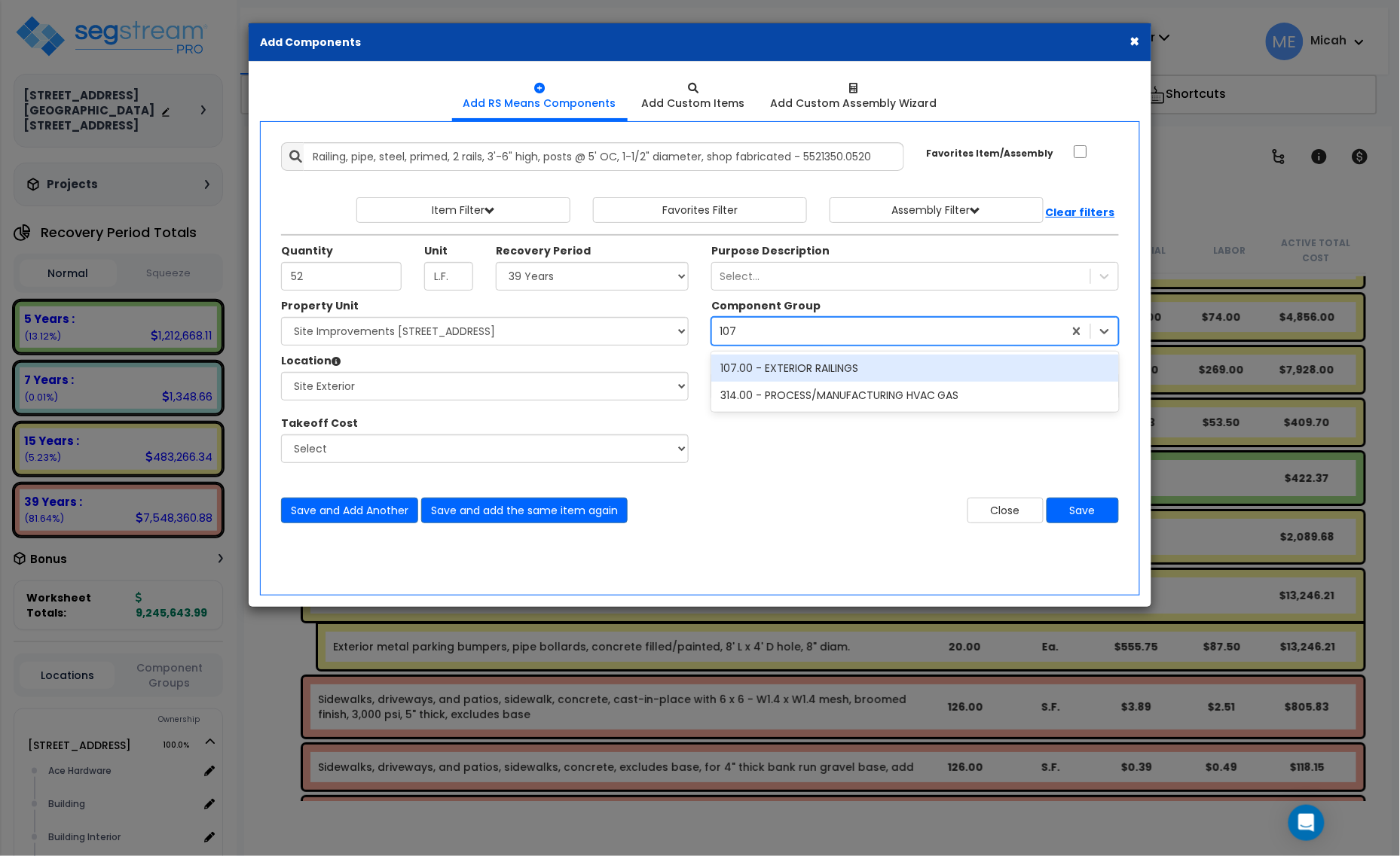
click at [790, 367] on div "107.00 - EXTERIOR RAILINGS" at bounding box center [915, 368] width 408 height 27
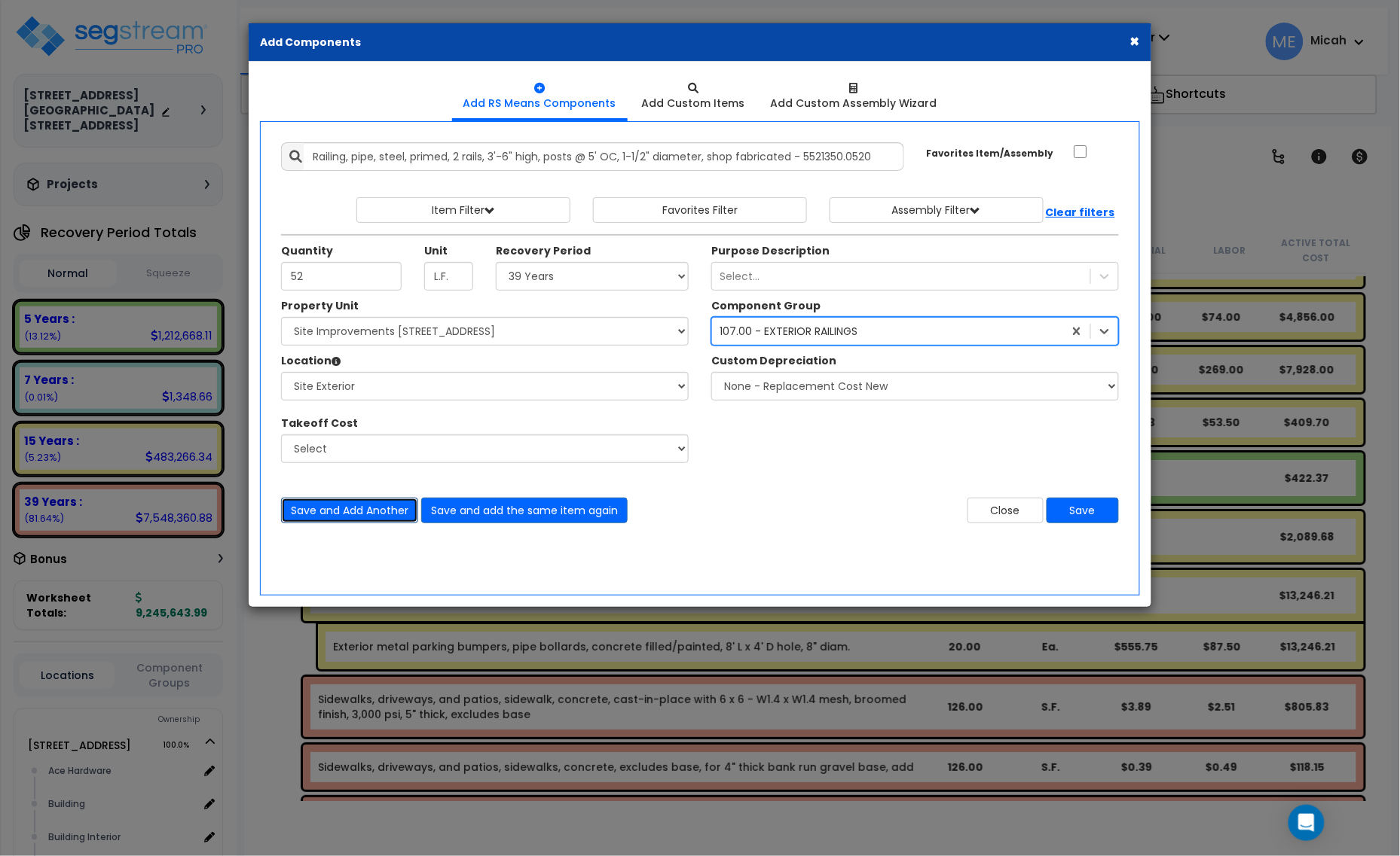
click at [336, 514] on button "Save and Add Another" at bounding box center [349, 510] width 137 height 25
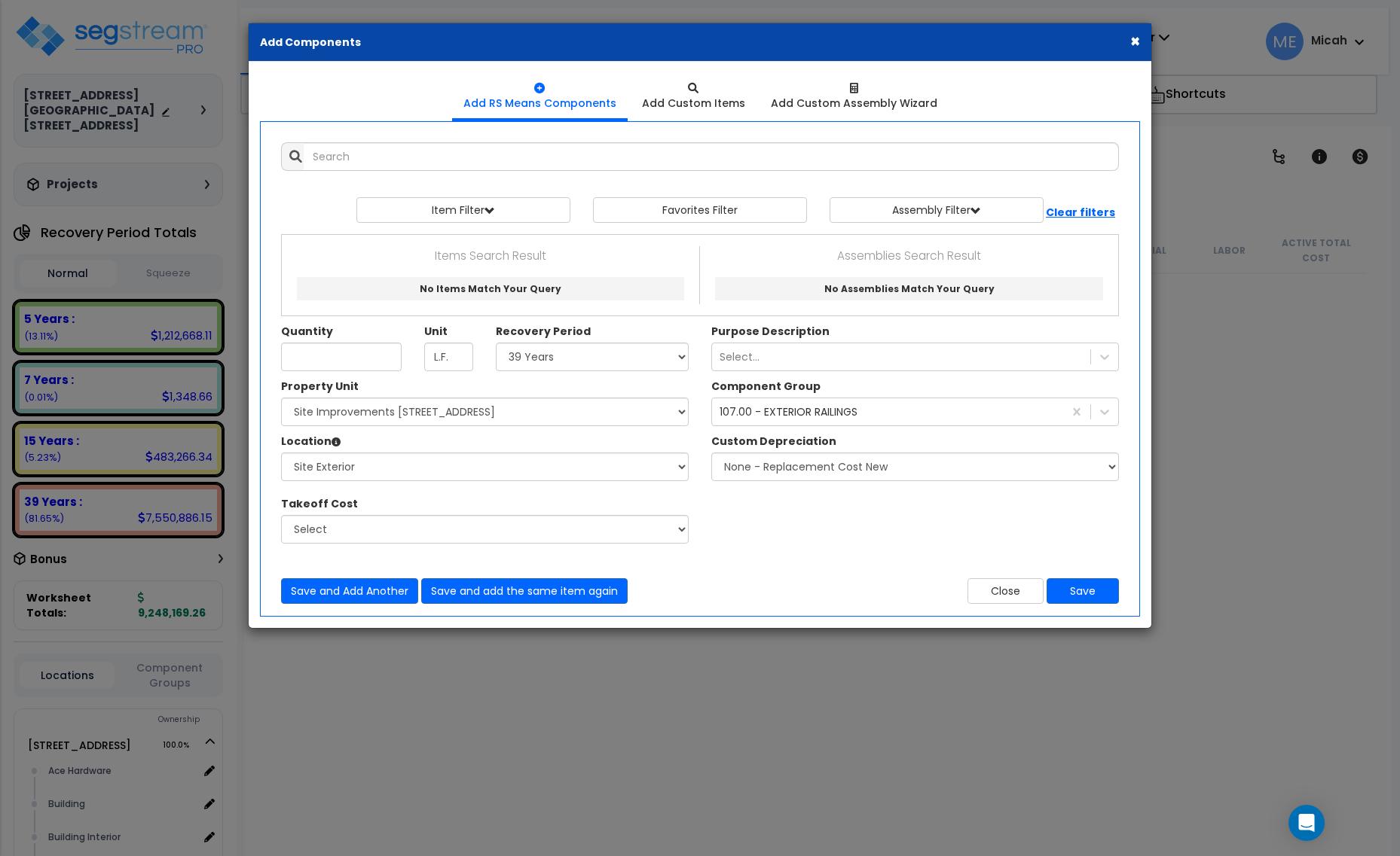
select select "39Y"
select select "161444"
select select "462"
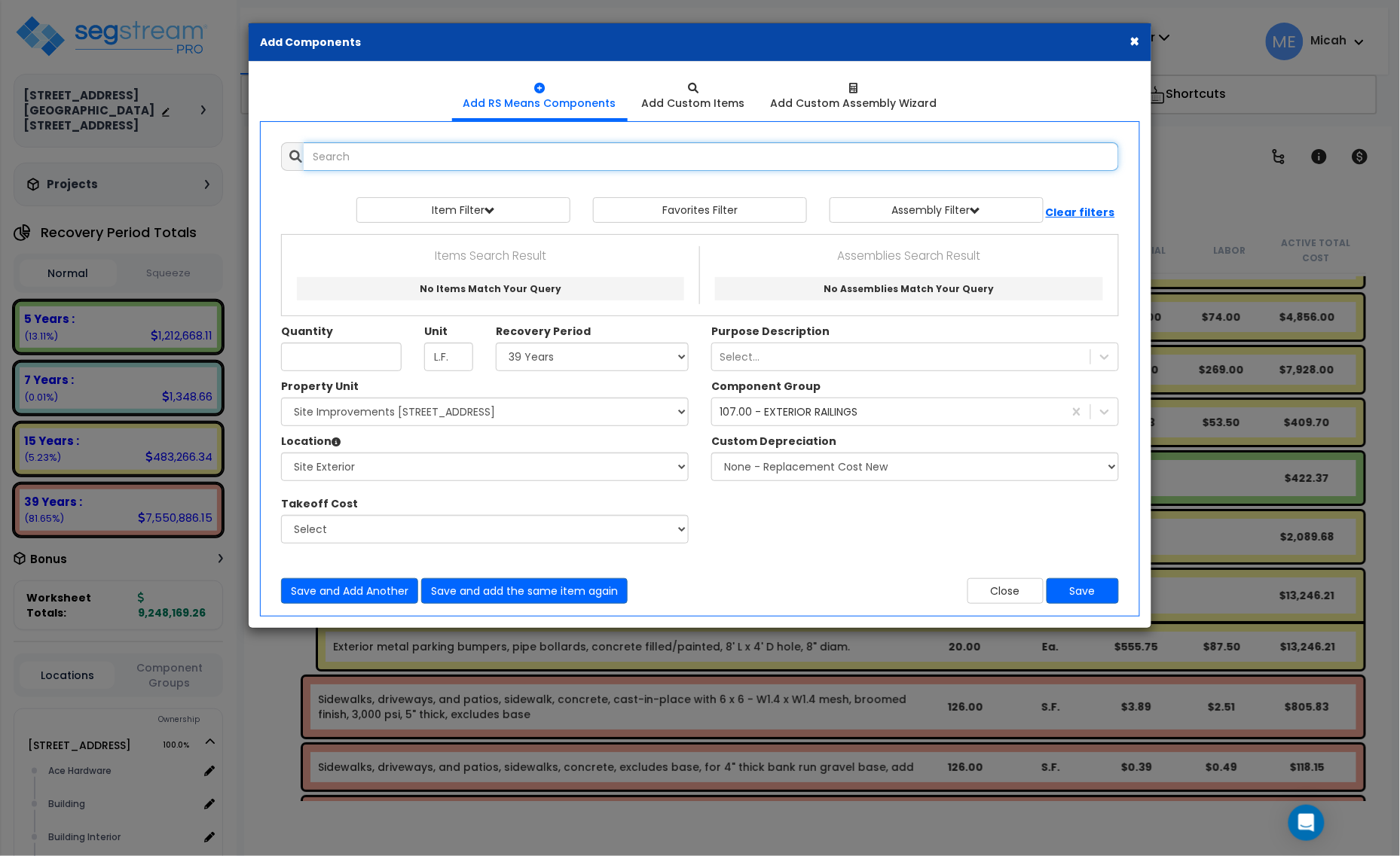
click at [374, 155] on input "text" at bounding box center [712, 156] width 815 height 28
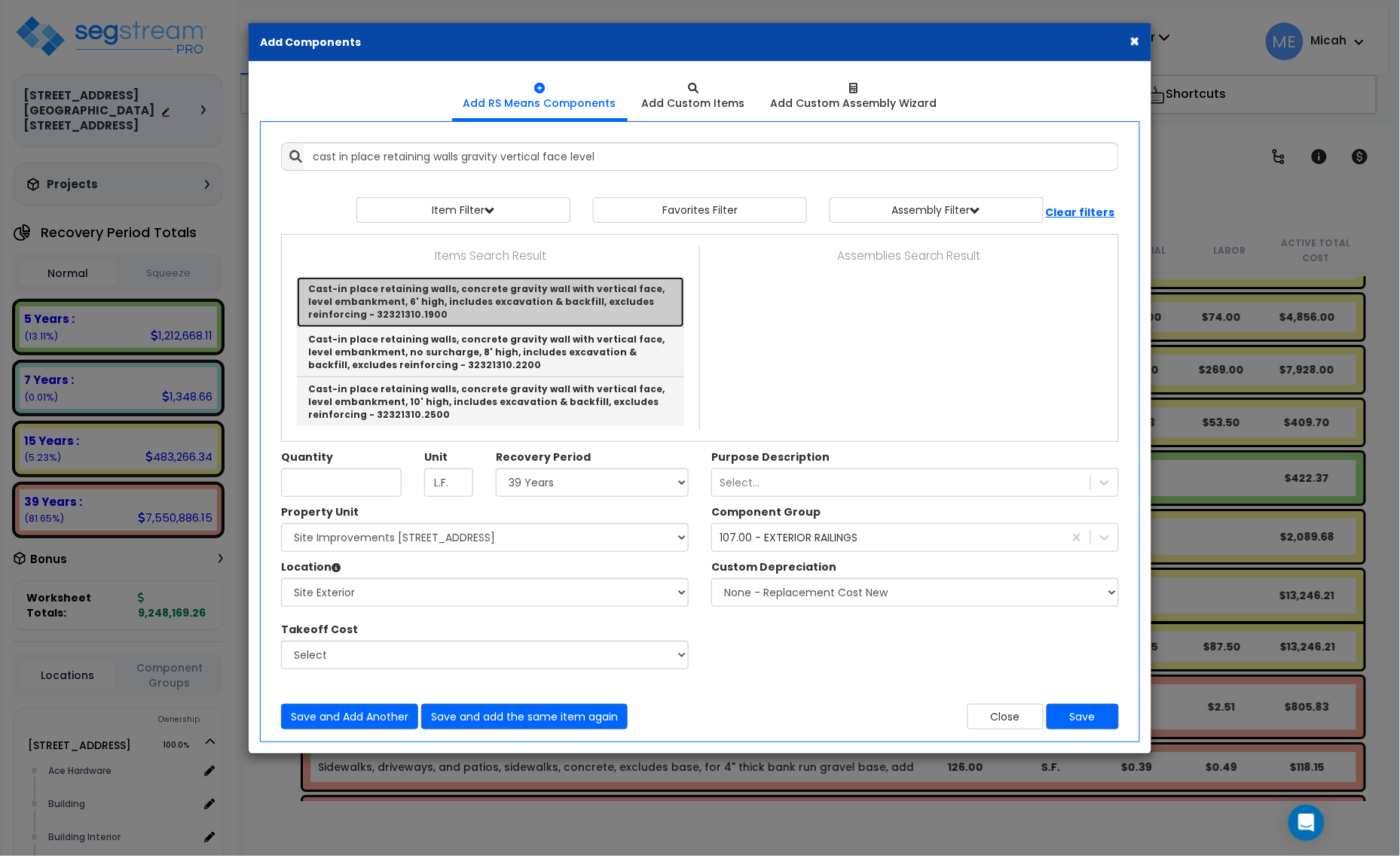
click at [439, 307] on link "Cast-in place retaining walls, concrete gravity wall with vertical face, level …" at bounding box center [491, 302] width 387 height 50
type input "Cast-in place retaining walls, concrete gravity wall with vertical face, level …"
checkbox input "true"
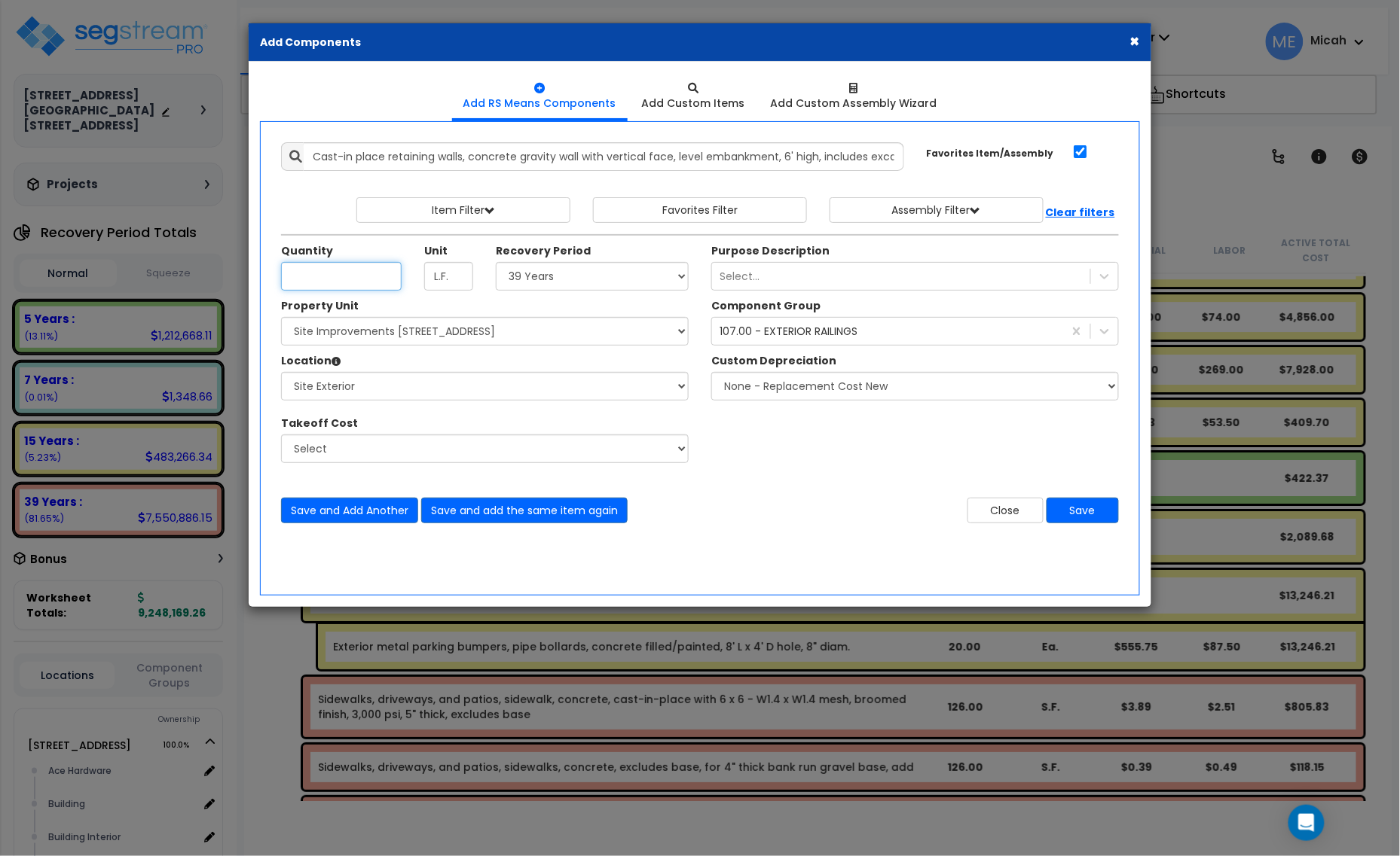
click at [351, 278] on input "Unit Quantity" at bounding box center [340, 276] width 120 height 28
type input "52"
click at [783, 333] on div "107.00 - EXTERIOR RAILINGS" at bounding box center [788, 330] width 138 height 15
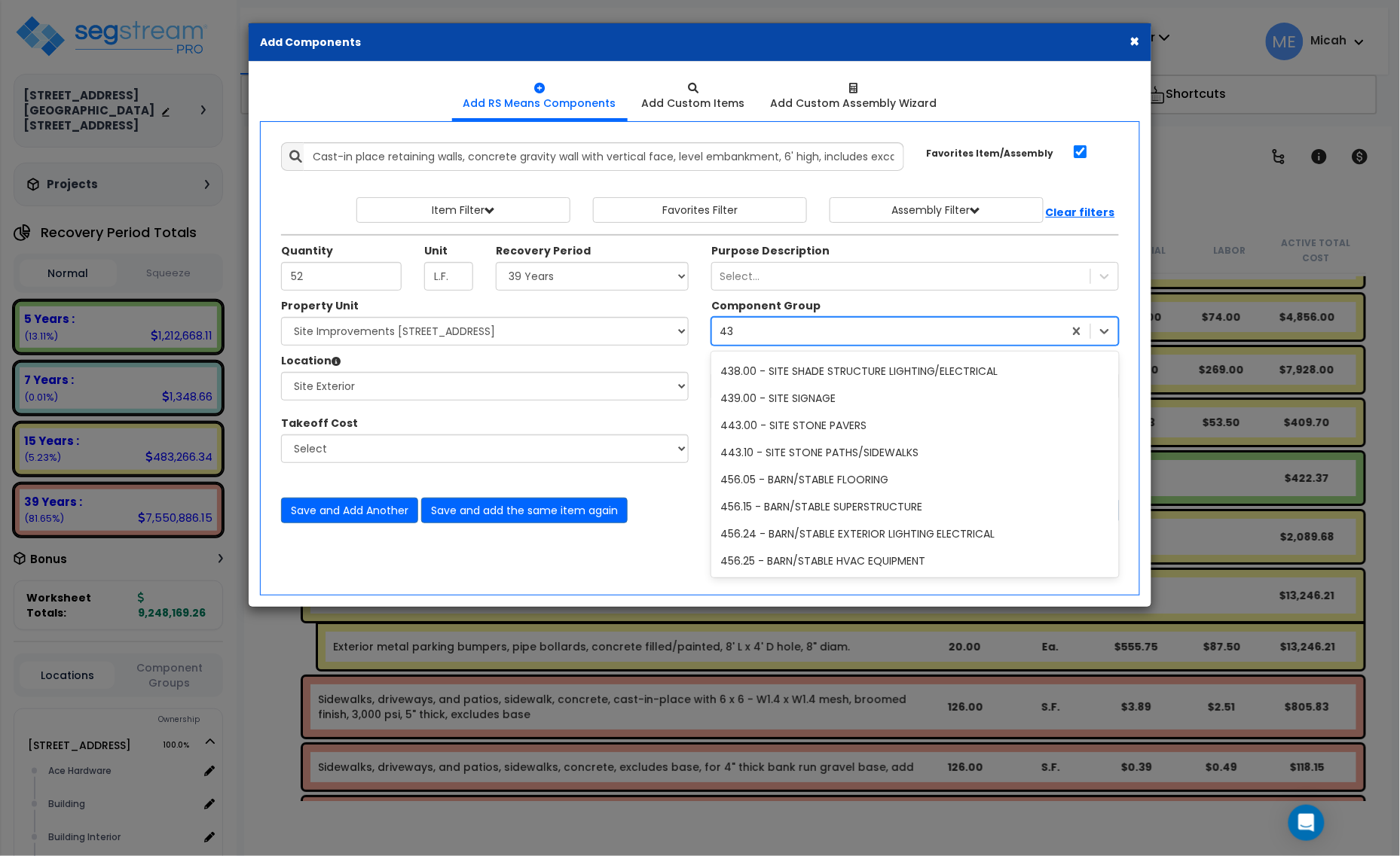
scroll to position [538, 0]
type input "435"
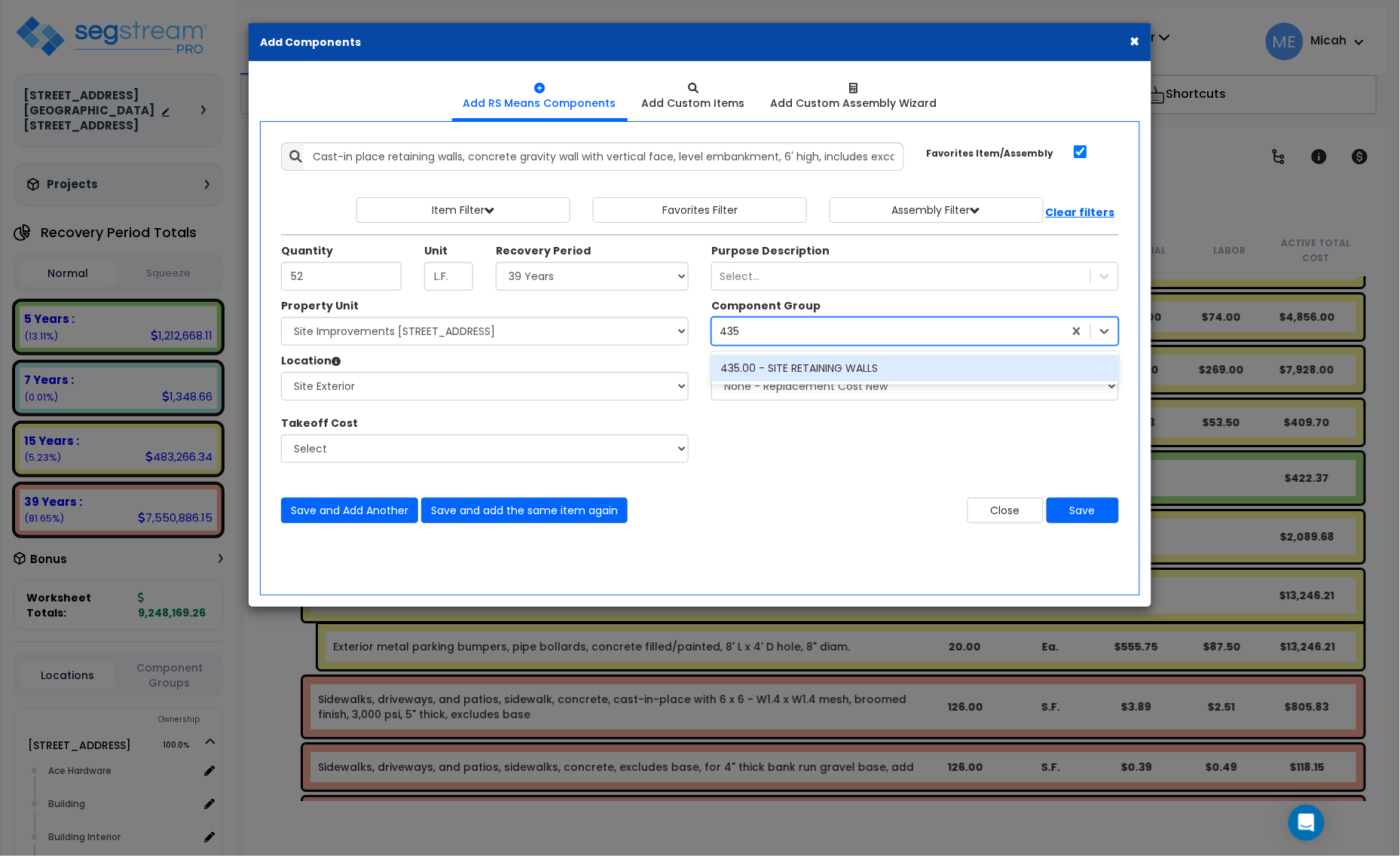
click at [807, 366] on div "435.00 - SITE RETAINING WALLS" at bounding box center [915, 368] width 408 height 27
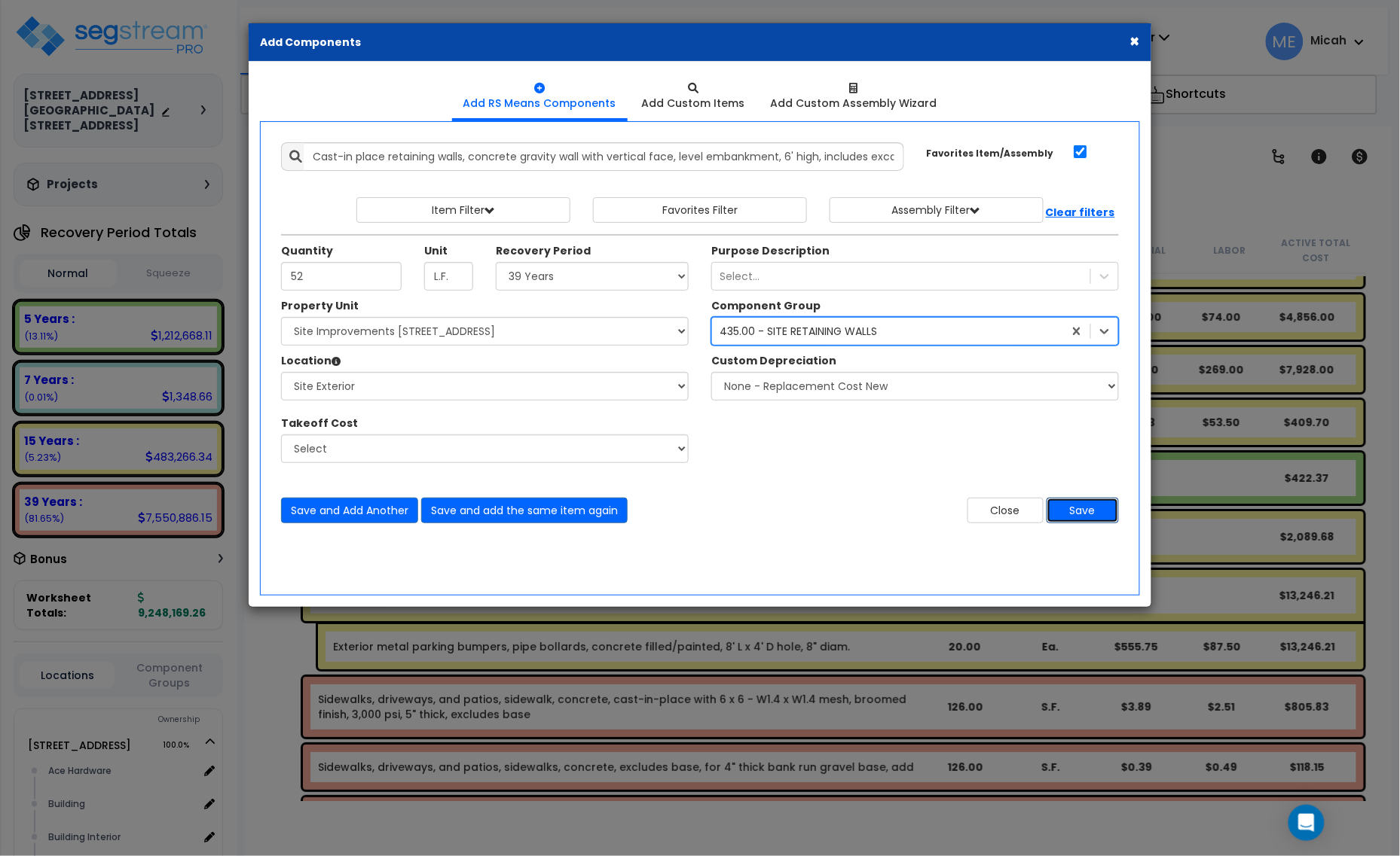
click at [1102, 504] on button "Save" at bounding box center [1082, 510] width 72 height 25
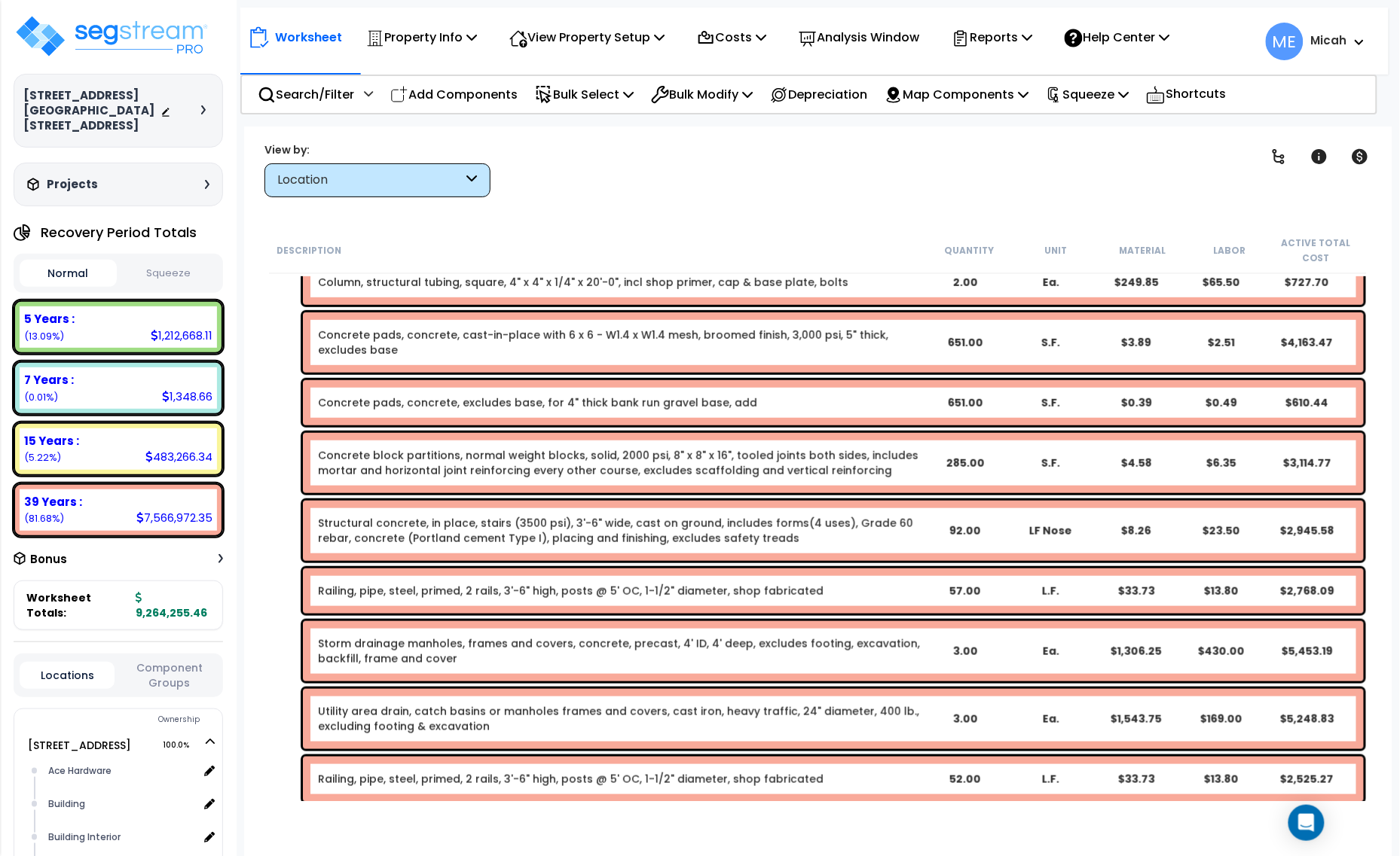
scroll to position [6044, 0]
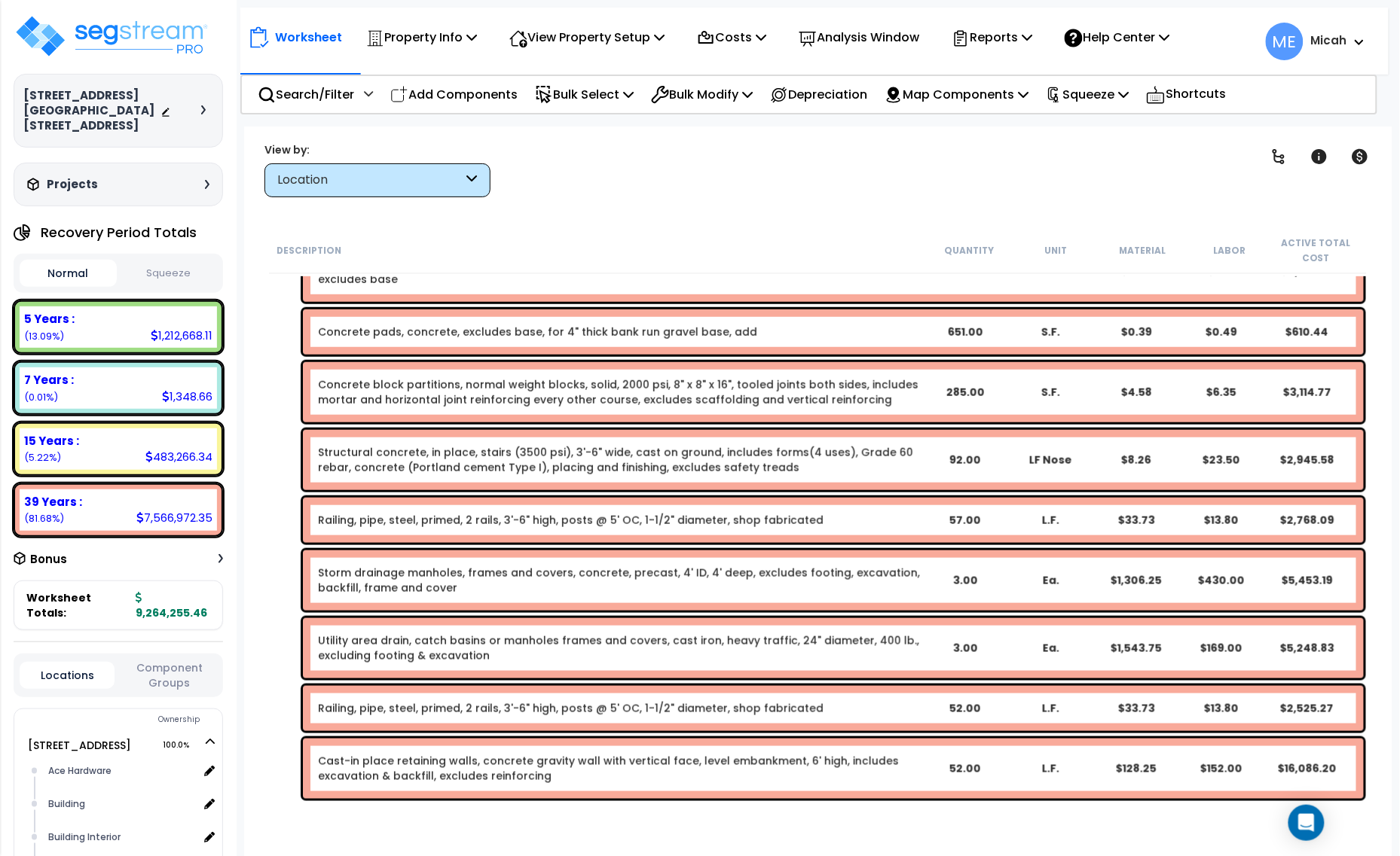
click at [442, 772] on link "Cast-in place retaining walls, concrete gravity wall with vertical face, level …" at bounding box center [608, 768] width 581 height 30
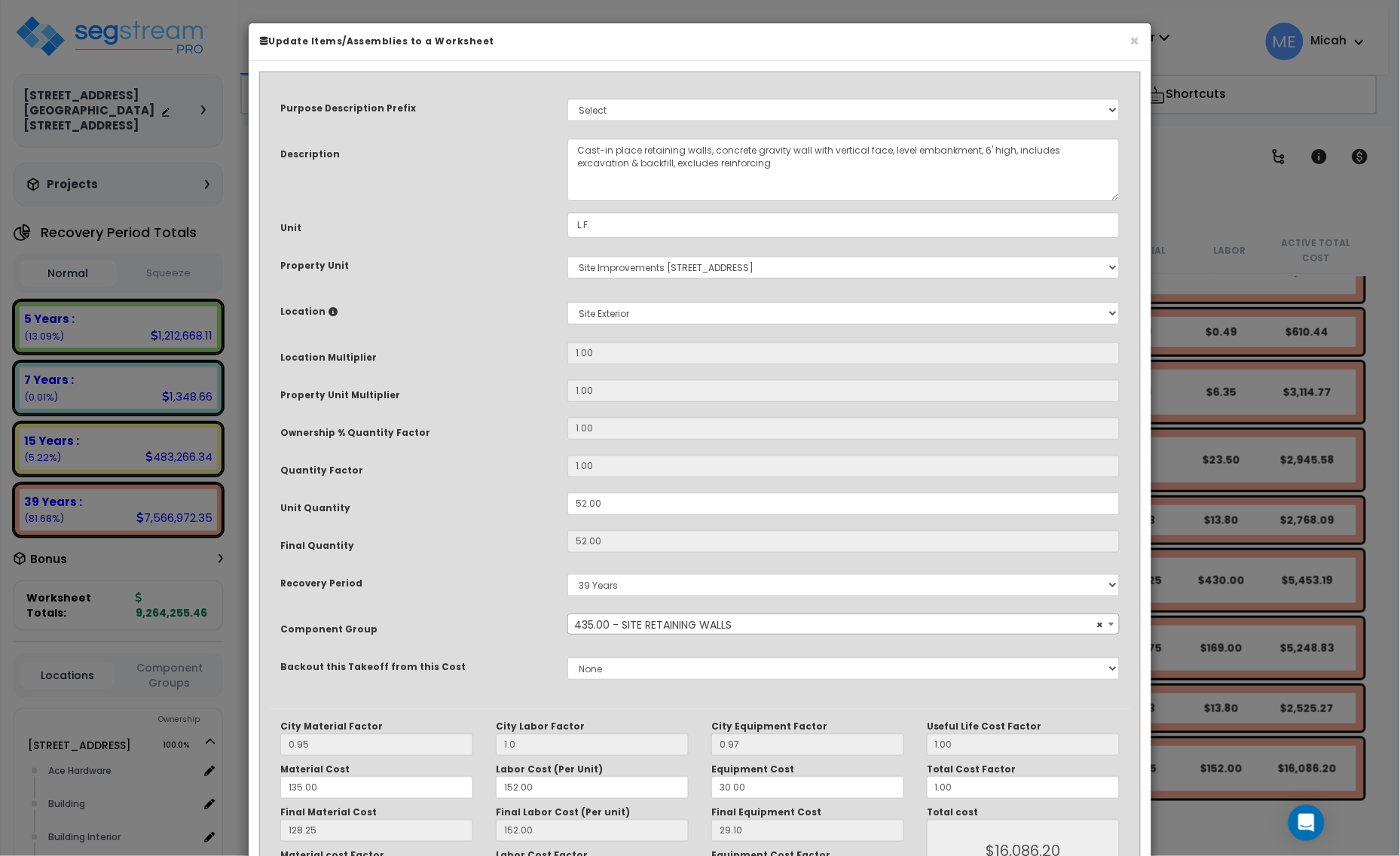
scroll to position [0, 0]
click at [577, 148] on textarea "Cast-in place retaining walls, concrete gravity wall with vertical face, level …" at bounding box center [843, 170] width 552 height 63
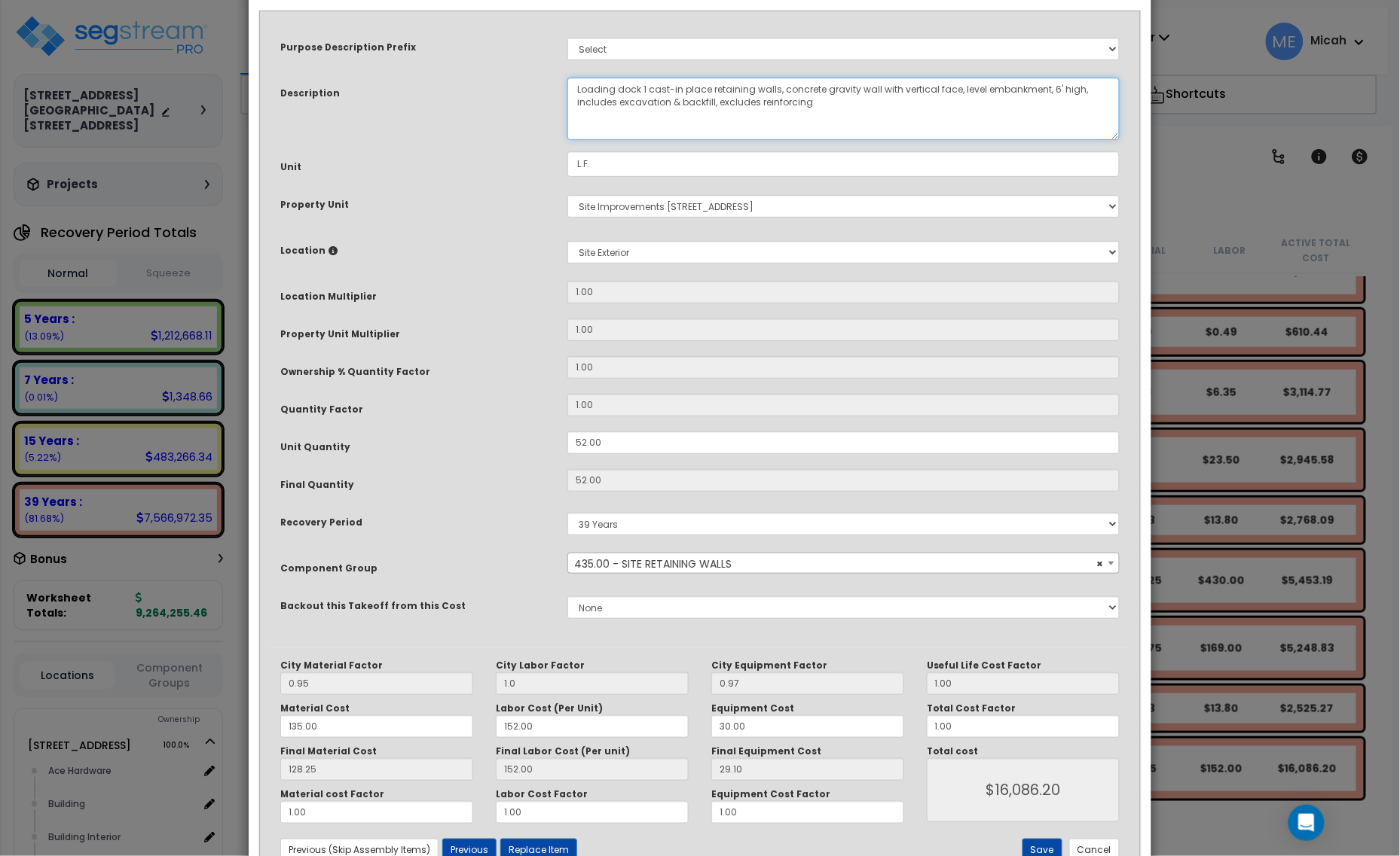
scroll to position [94, 0]
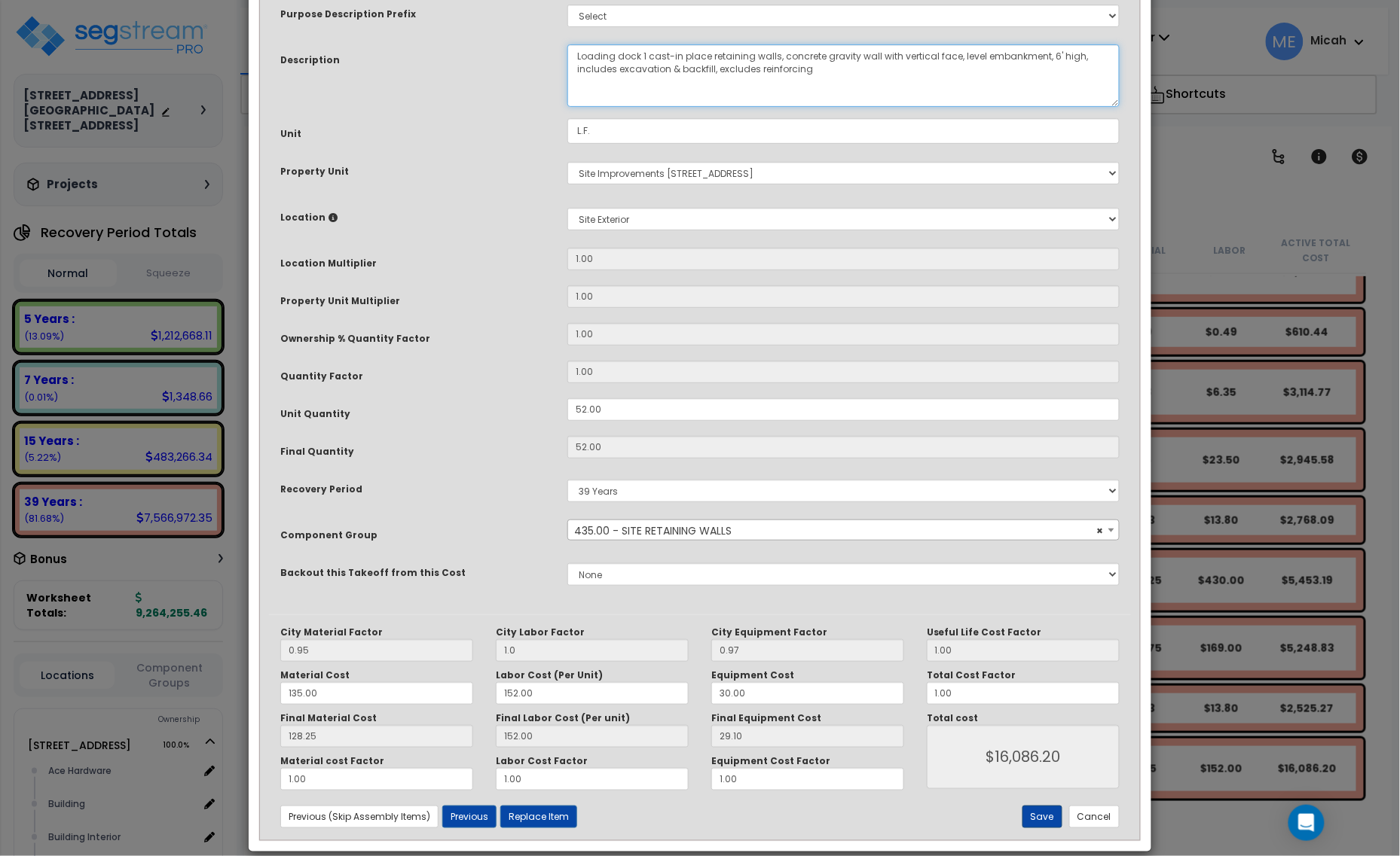
type textarea "Loading dock 1 cast-in place retaining walls, concrete gravity wall with vertic…"
click at [1041, 819] on button "Save" at bounding box center [1042, 817] width 40 height 22
type input "1.00"
type input "16086.20"
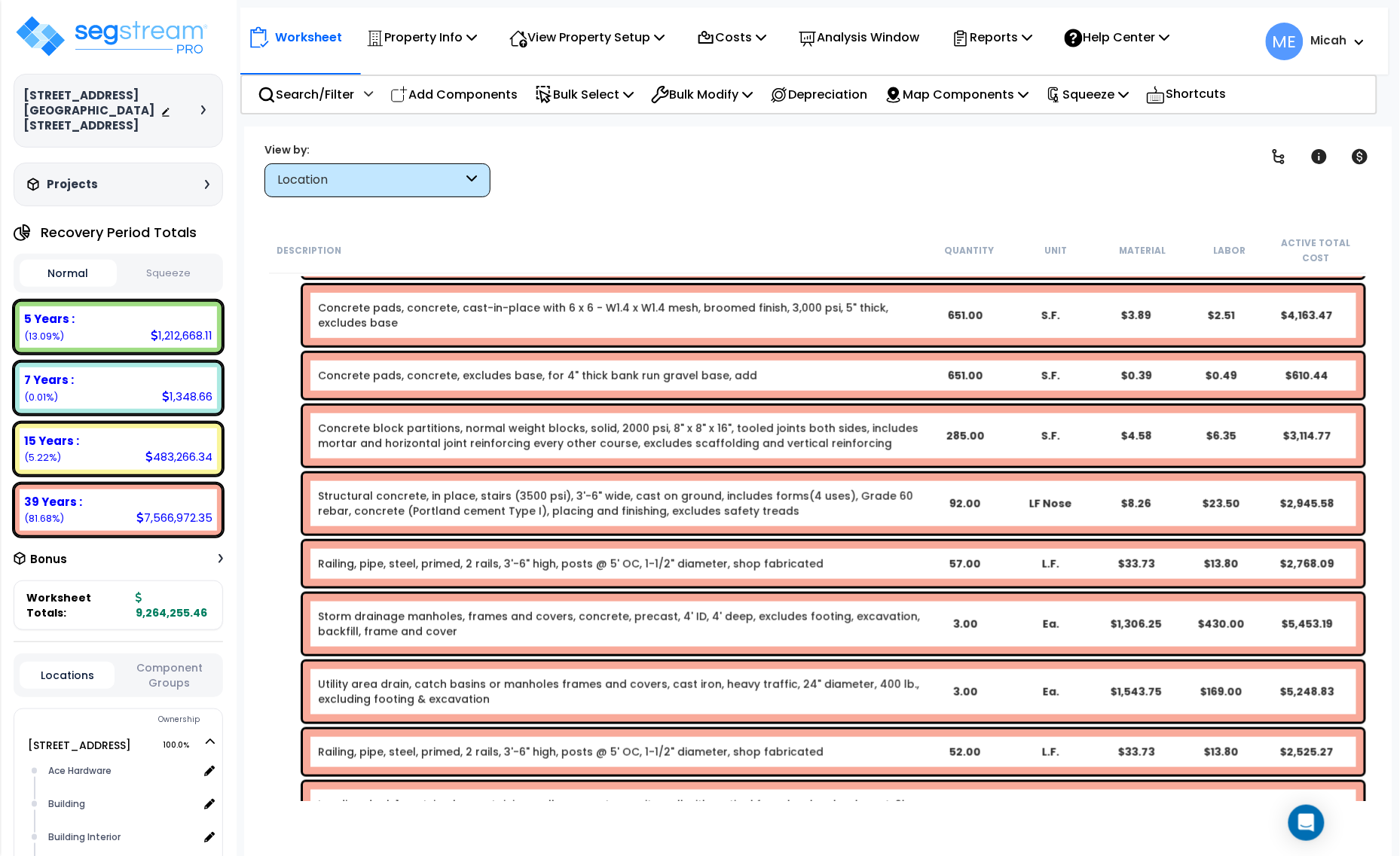
scroll to position [6044, 0]
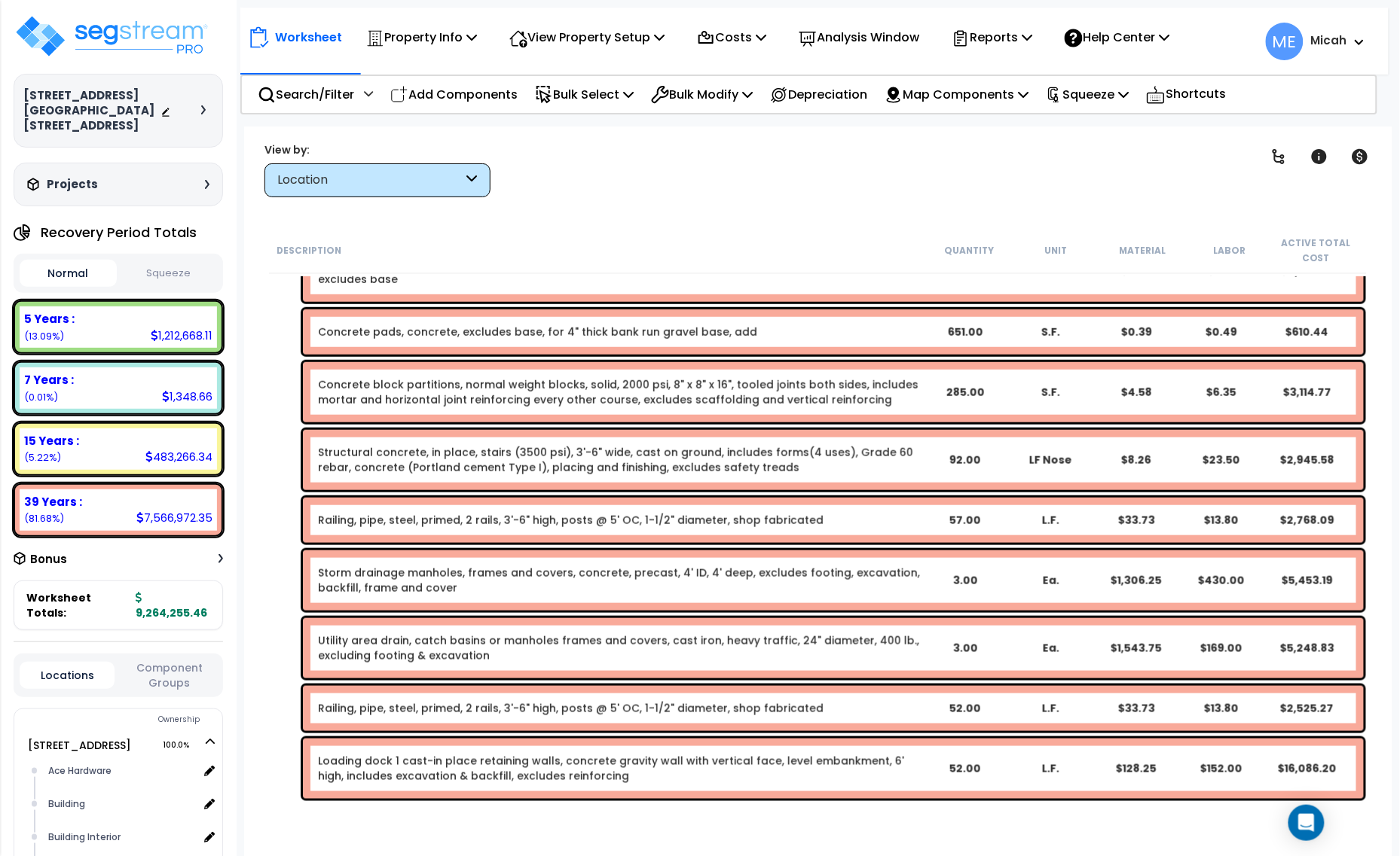
click at [468, 587] on div "Storm drainage manholes, frames and covers, concrete, precast, 4' ID, 4' deep, …" at bounding box center [619, 580] width 603 height 30
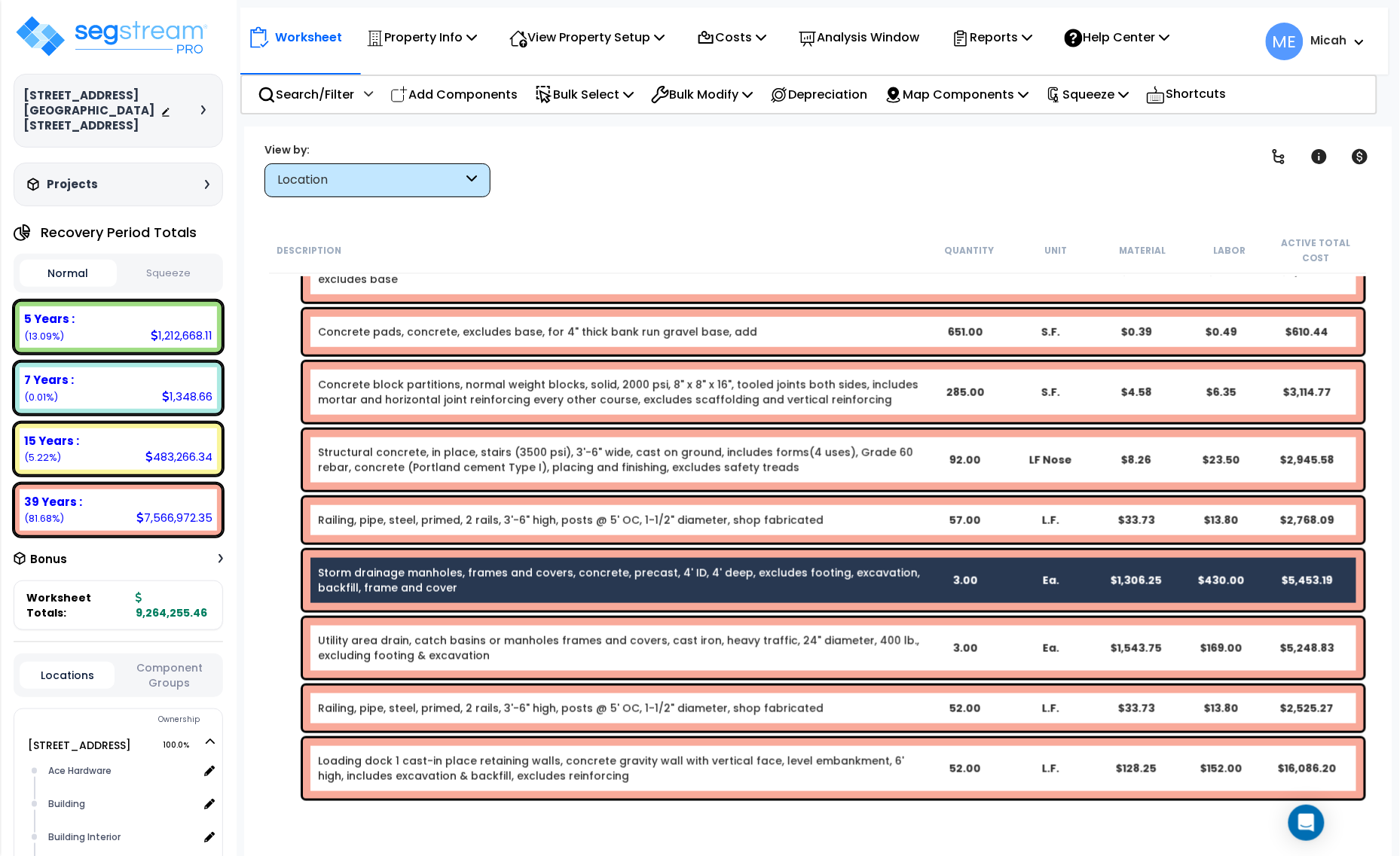
click at [495, 640] on link "Utility area drain, catch basins or manholes frames and covers, cast iron, heav…" at bounding box center [618, 648] width 601 height 30
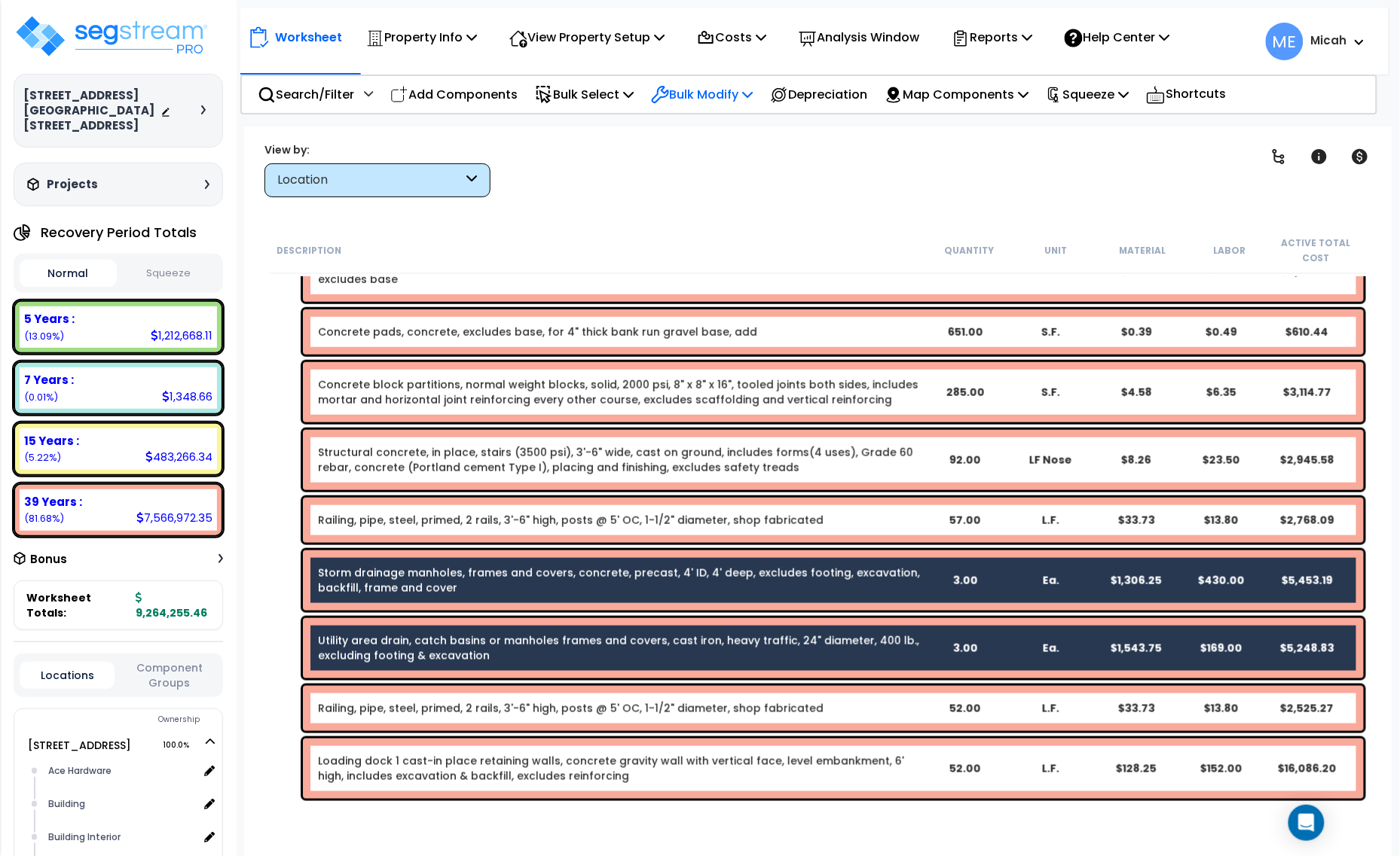
click at [753, 80] on div "Bulk Modify" at bounding box center [702, 95] width 102 height 35
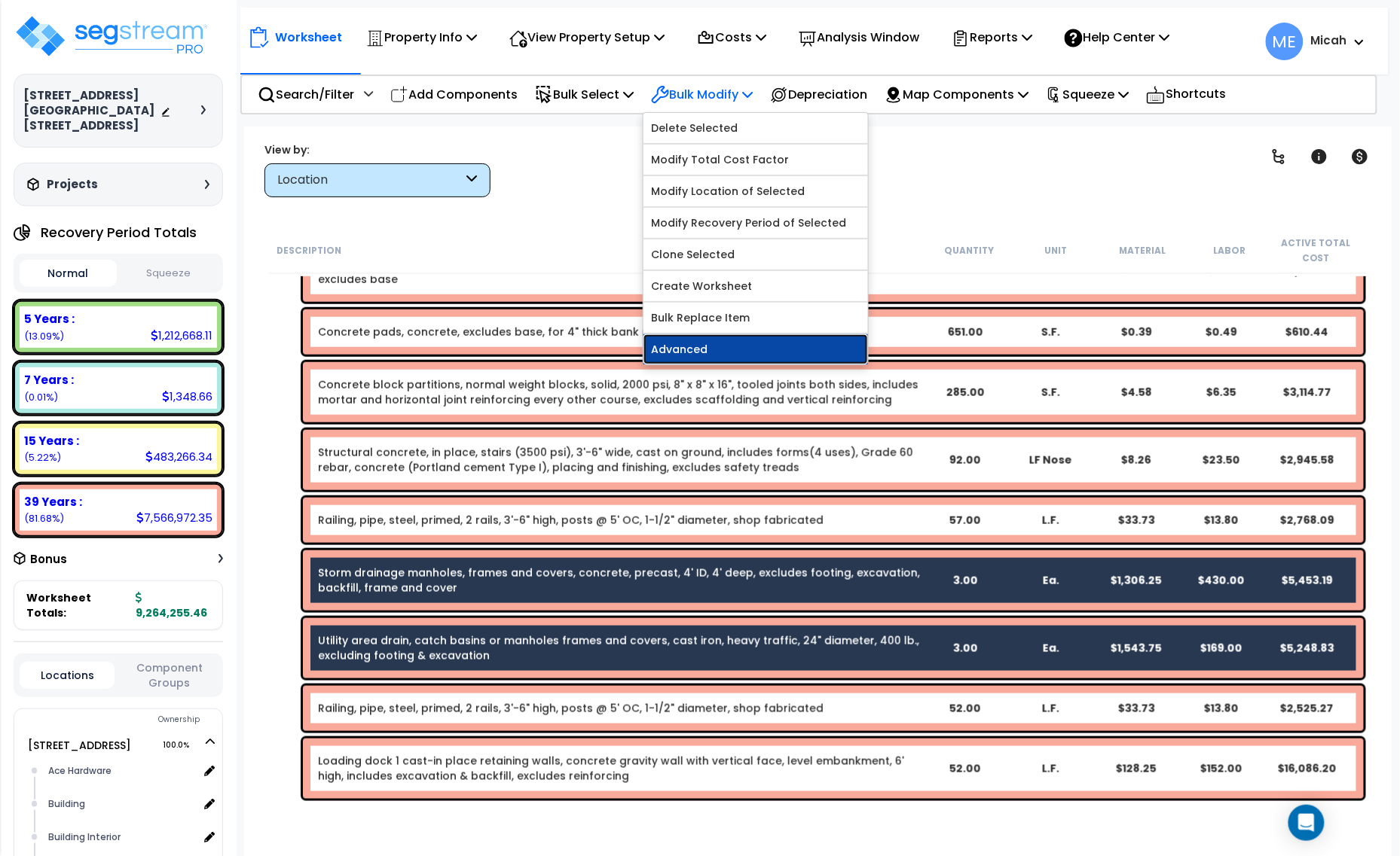
click at [733, 357] on link "Advanced" at bounding box center [756, 349] width 225 height 30
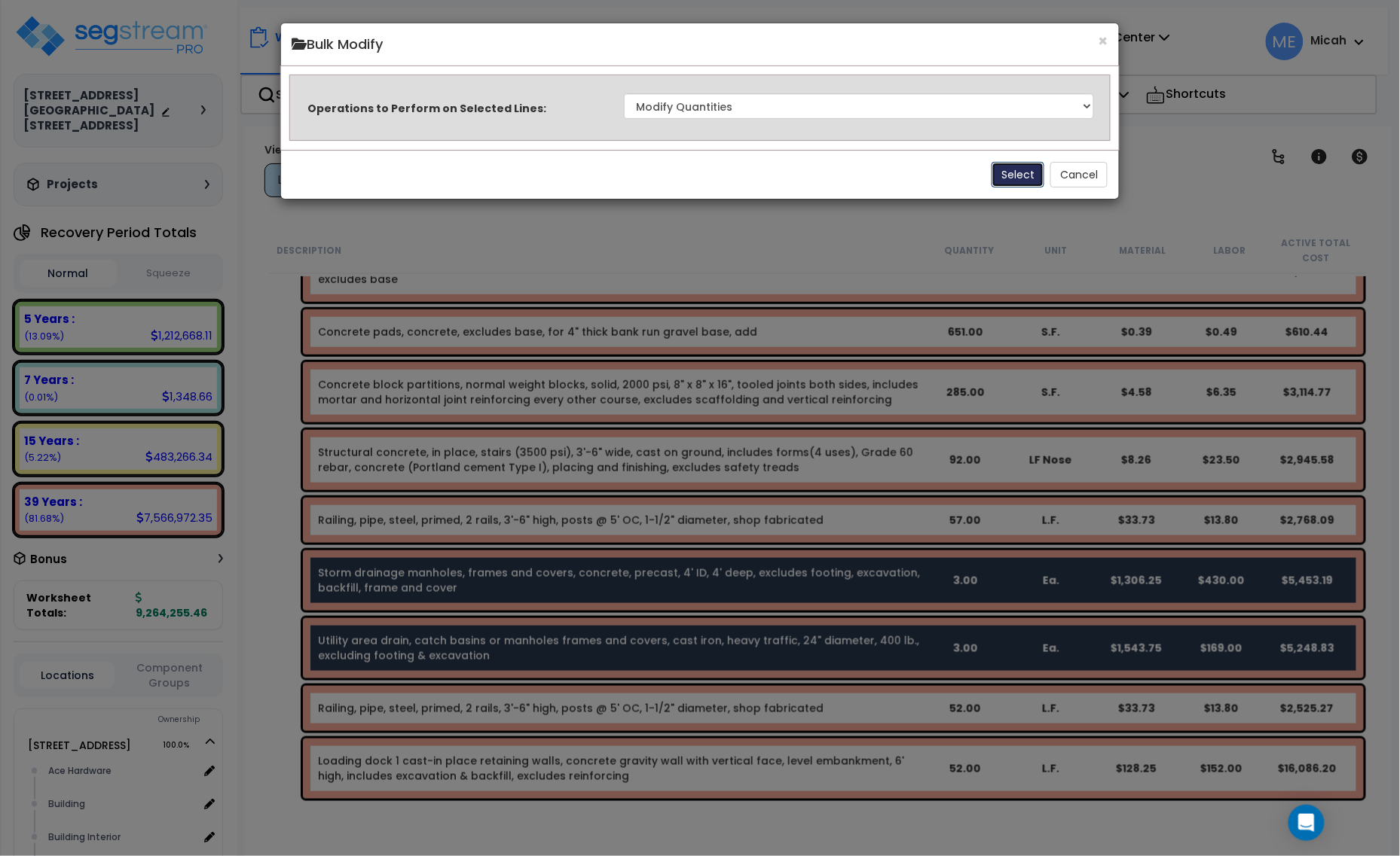
click at [1016, 177] on button "Select" at bounding box center [1018, 175] width 53 height 25
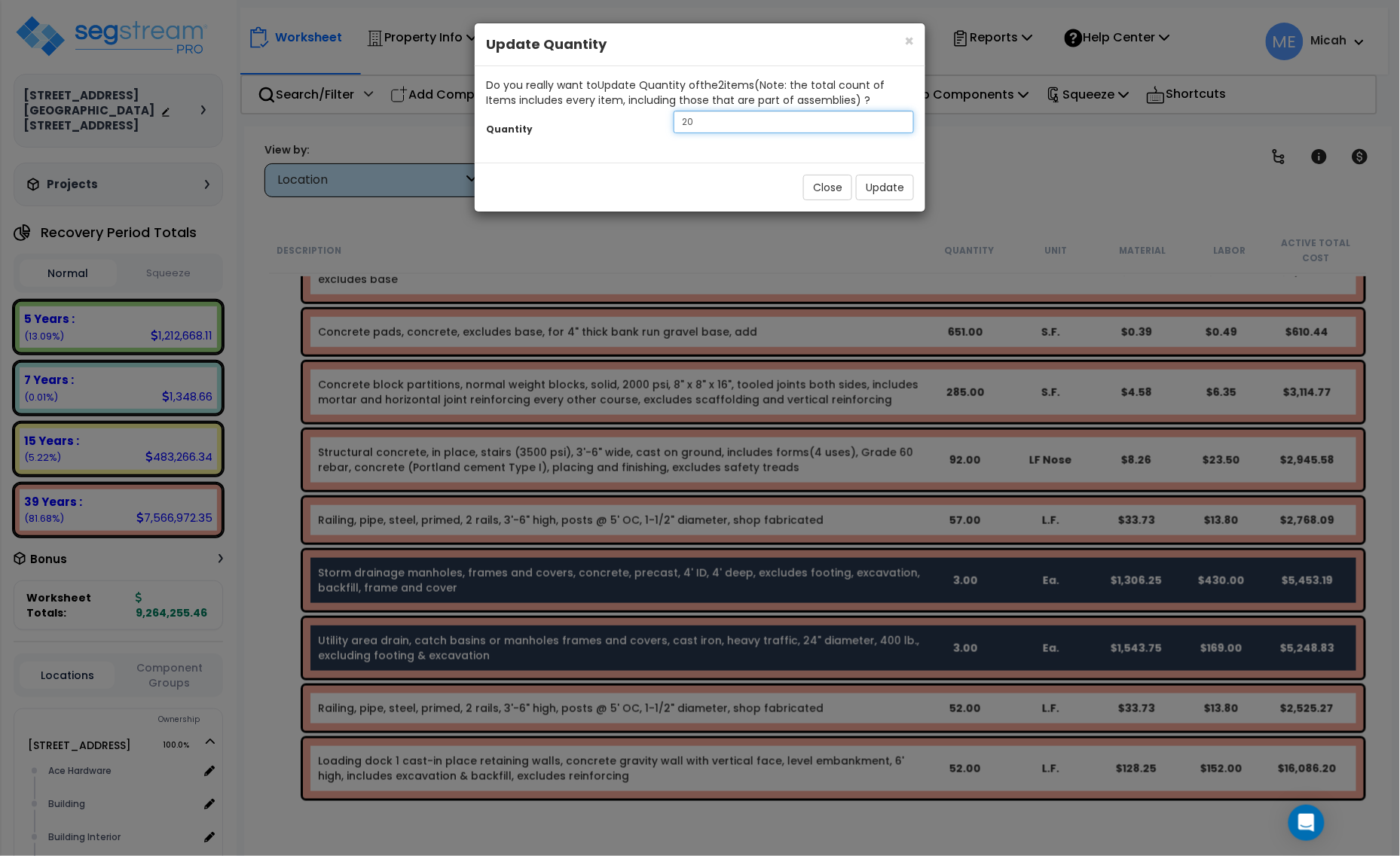
drag, startPoint x: 679, startPoint y: 130, endPoint x: 645, endPoint y: 129, distance: 34.0
click at [645, 129] on div "Quantity 20" at bounding box center [700, 123] width 451 height 32
type input "5"
click at [882, 186] on button "Update" at bounding box center [884, 188] width 58 height 25
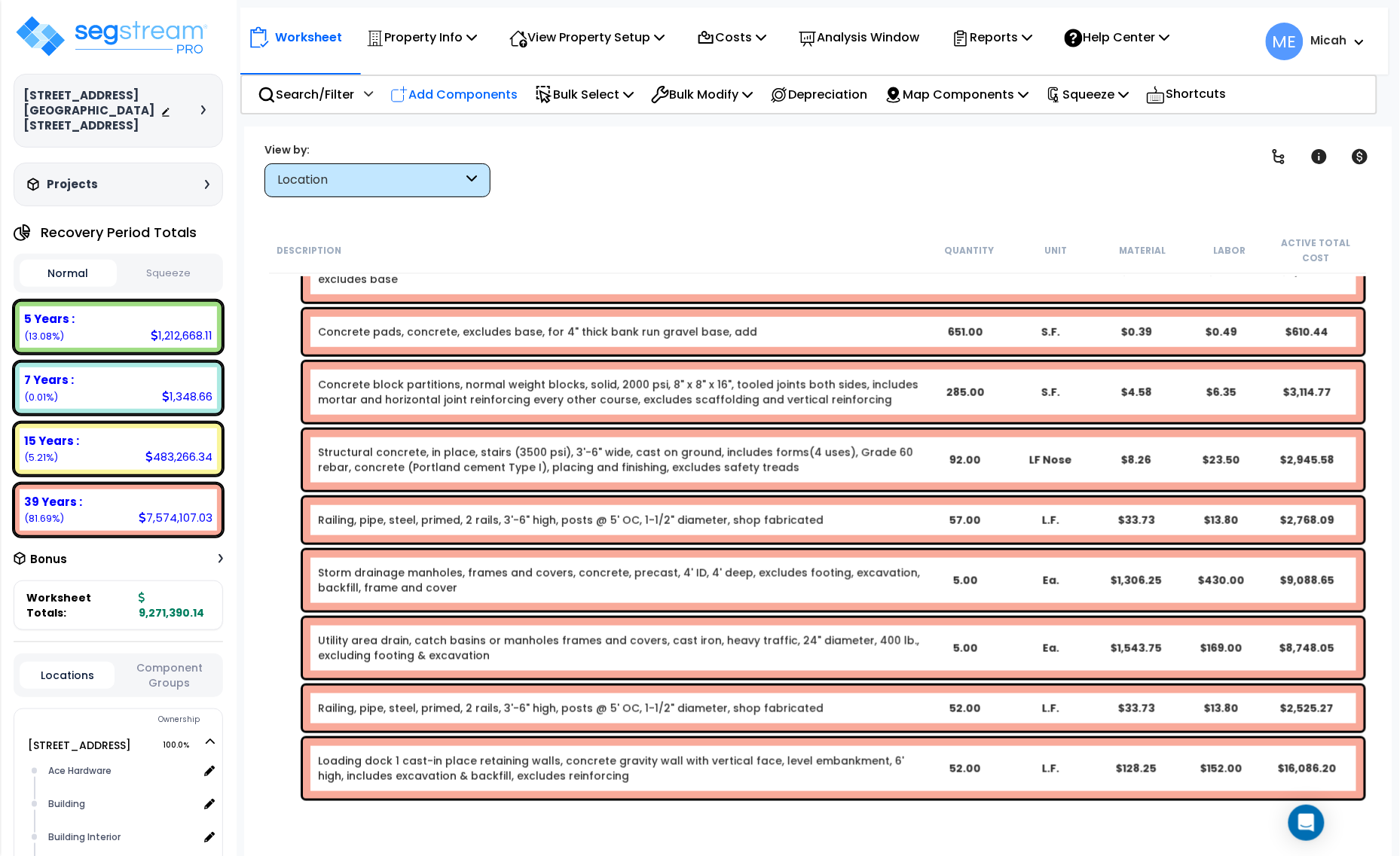
click at [458, 93] on p "Add Components" at bounding box center [454, 94] width 127 height 21
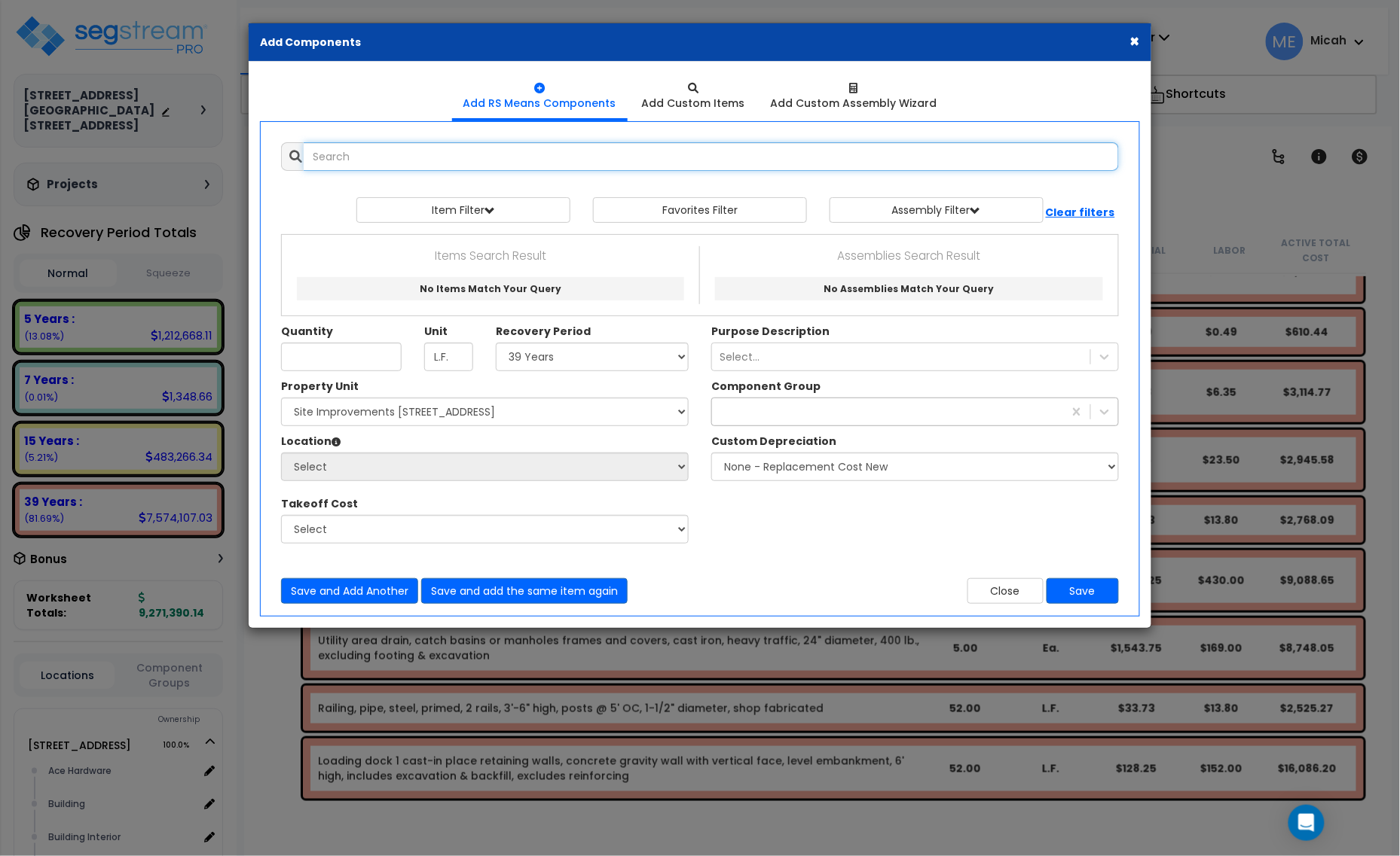
select select
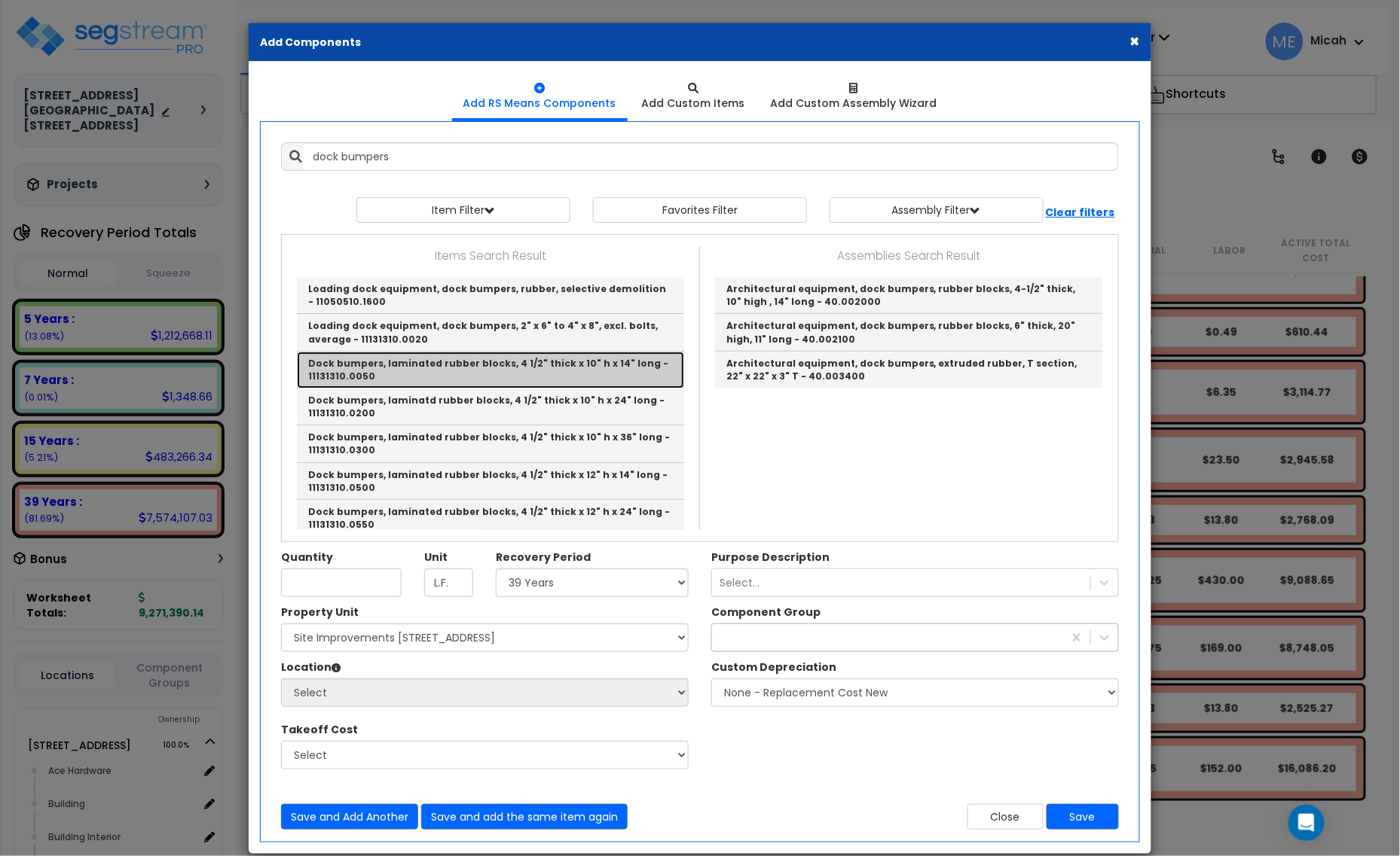
click at [581, 369] on link "Dock bumpers, laminated rubber blocks, 4 1/2" thick x 10" h x 14" long - 111313…" at bounding box center [491, 370] width 387 height 37
type input "Dock bumpers, laminated rubber blocks, 4 1/2" thick x 10" h x 14" long - 111313…"
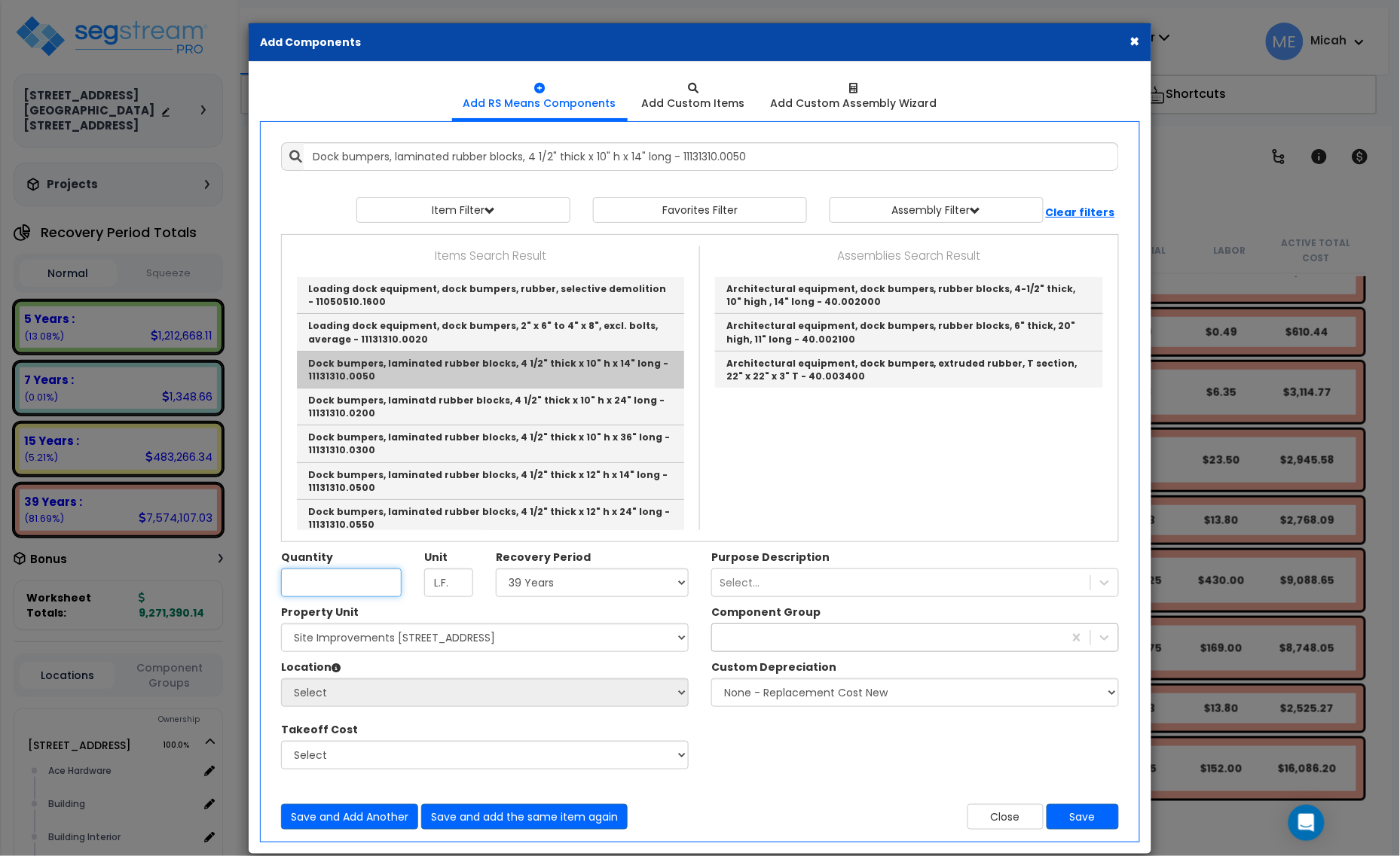
checkbox input "false"
type input "Ea."
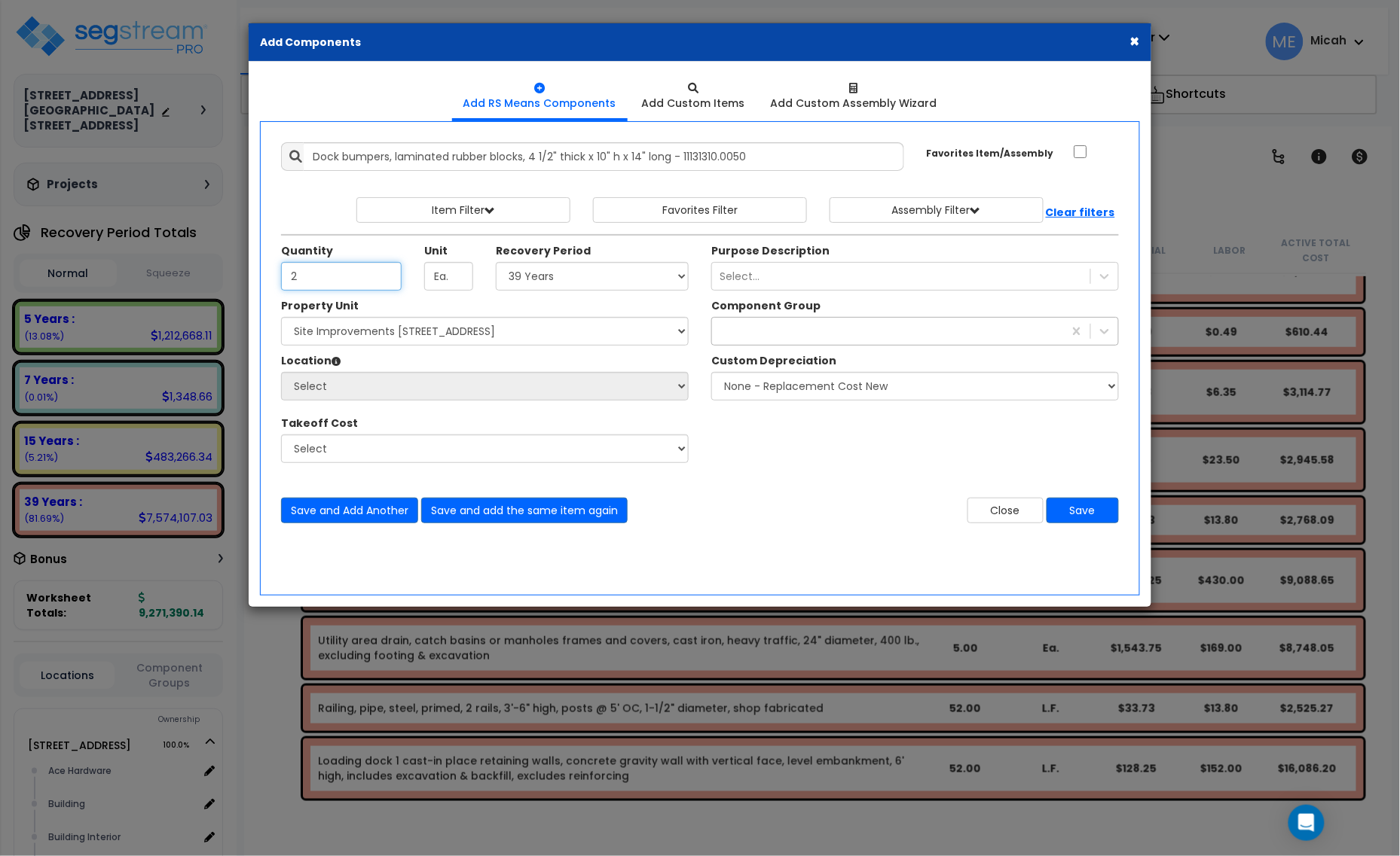
type input "2"
click at [566, 283] on select "Select 5 Years 7 Years 15 Years 20 Years 39 Years 27.5 Year" at bounding box center [591, 276] width 193 height 28
select select "39Y"
click at [497, 263] on select "Select 5 Years 7 Years 15 Years 20 Years 39 Years 27.5 Year" at bounding box center [591, 276] width 193 height 28
click at [453, 340] on select "Select [STREET_ADDRESS] [STREET_ADDRESS] Site Improvement [STREET_ADDRESS] Site…" at bounding box center [484, 330] width 408 height 28
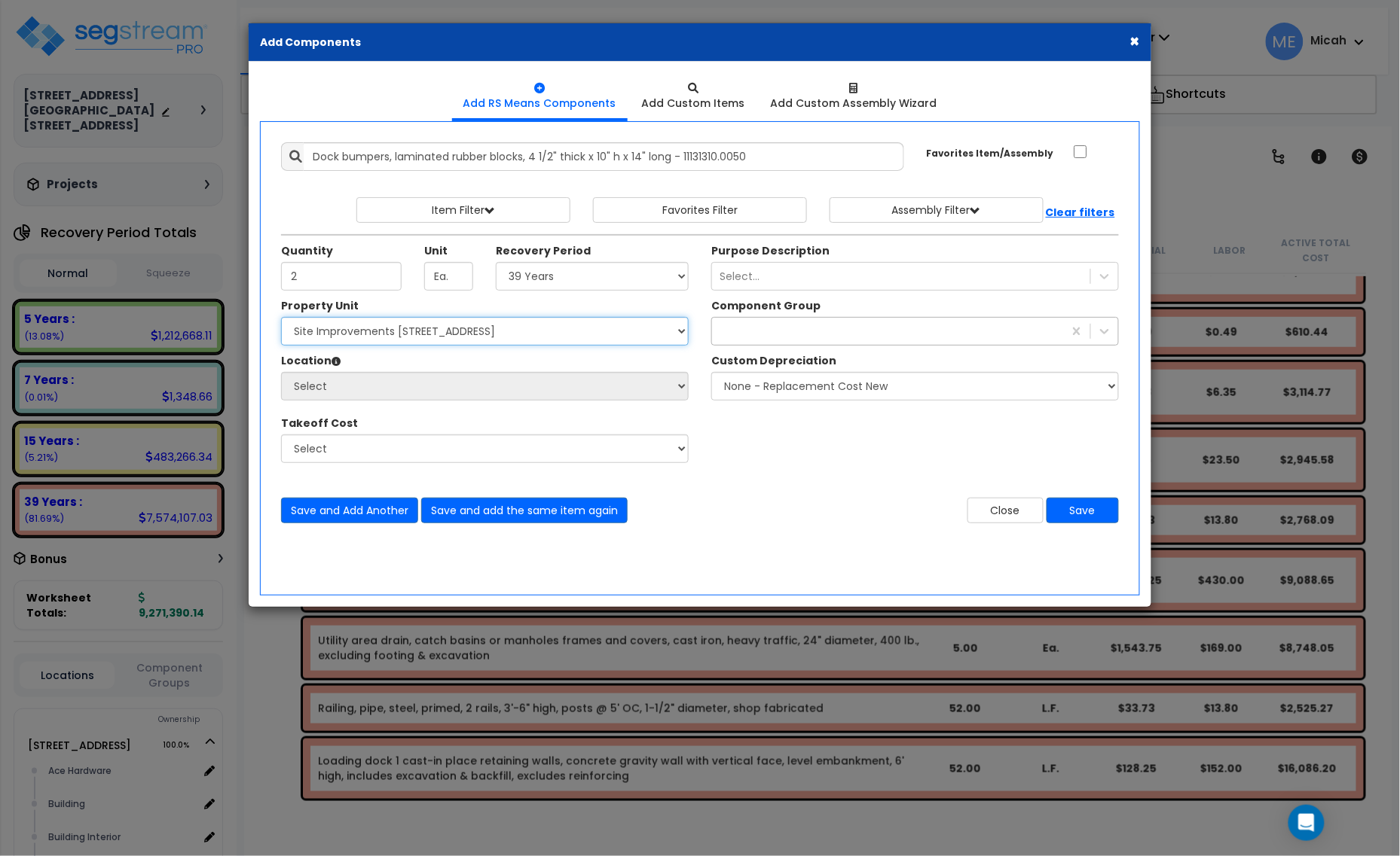
select select "161428"
click at [281, 318] on select "Select [STREET_ADDRESS] [STREET_ADDRESS] Site Improvement [STREET_ADDRESS] Site…" at bounding box center [484, 330] width 408 height 28
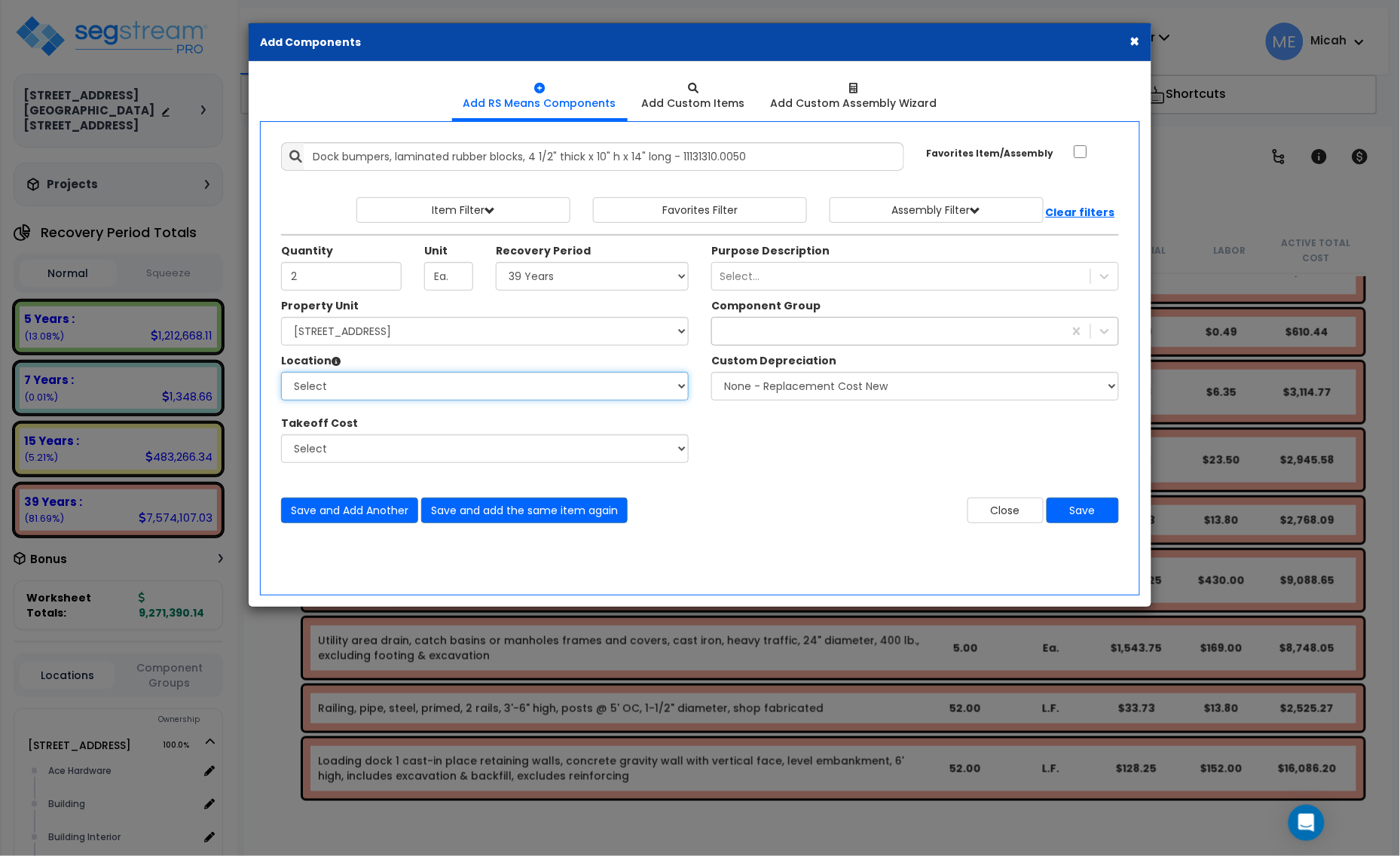
click at [392, 397] on select "Select Site Exterior Add Additional Location" at bounding box center [484, 386] width 408 height 28
select select "6"
click at [281, 372] on select "Select Alchemy Salon Studio Building Building Interior Building Interior Dick'S…" at bounding box center [484, 386] width 408 height 28
click at [752, 336] on div "435" at bounding box center [887, 331] width 351 height 24
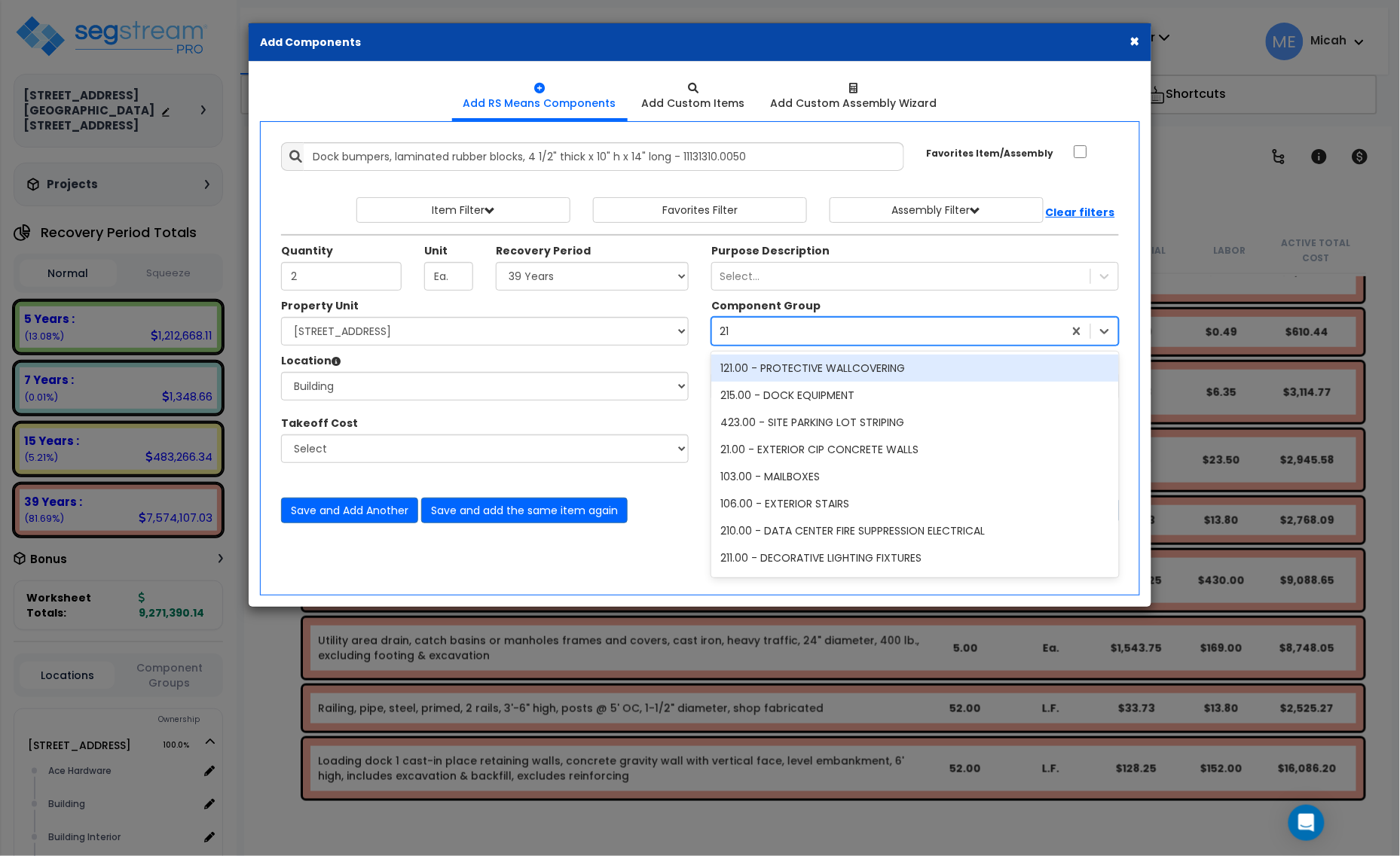
type input "215"
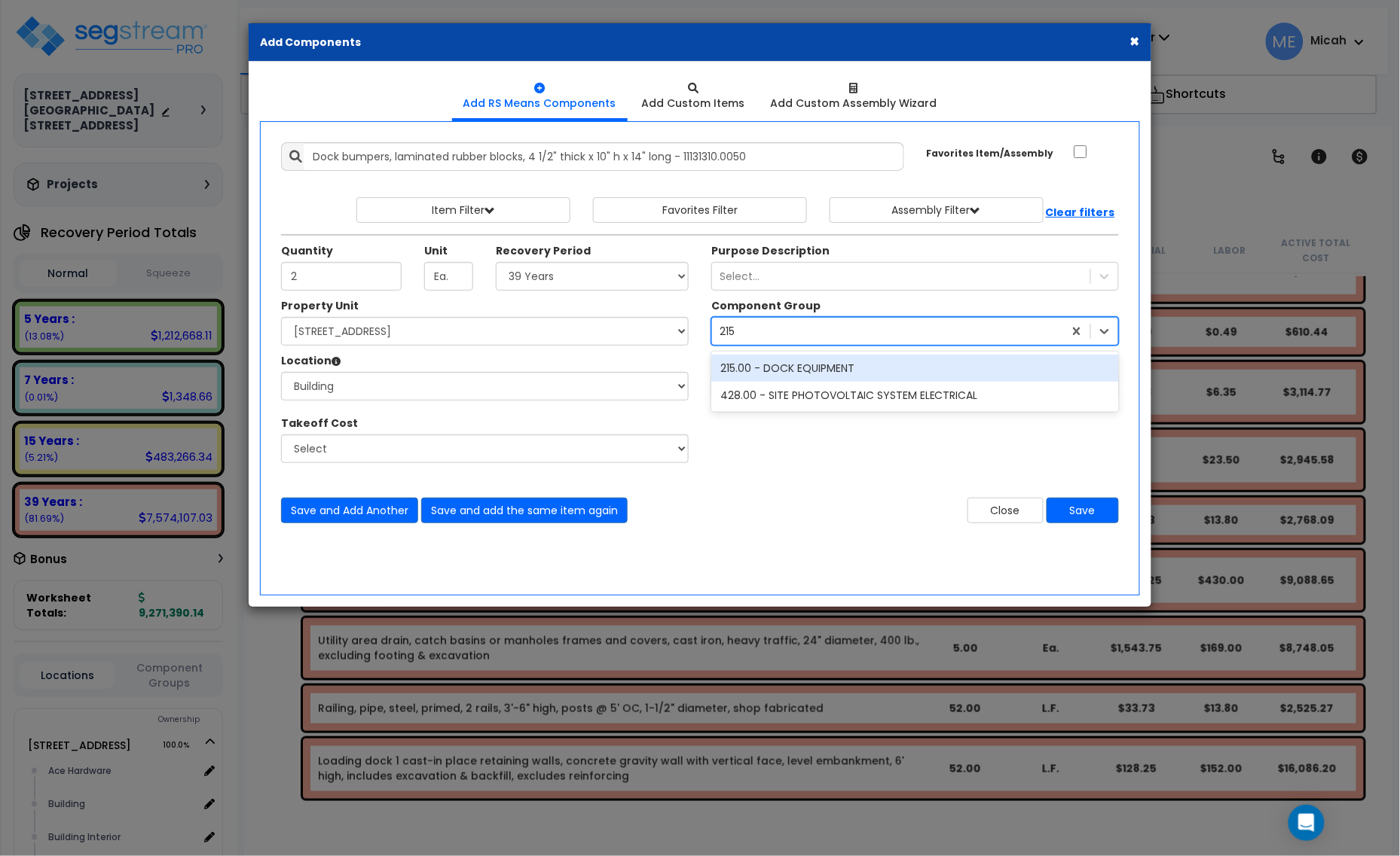
click at [786, 366] on div "215.00 - DOCK EQUIPMENT" at bounding box center [915, 368] width 408 height 27
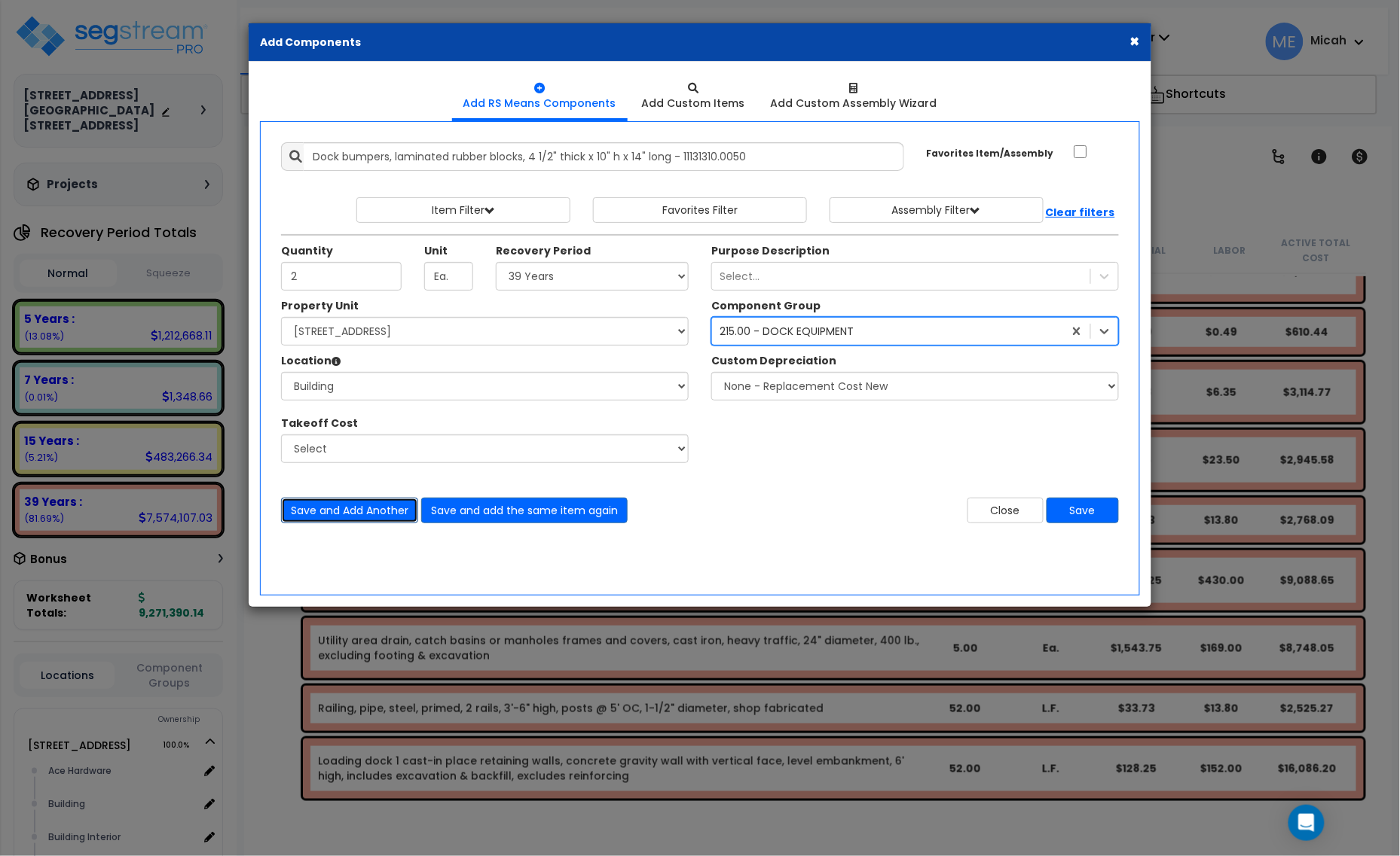
click at [359, 520] on button "Save and Add Another" at bounding box center [349, 510] width 137 height 25
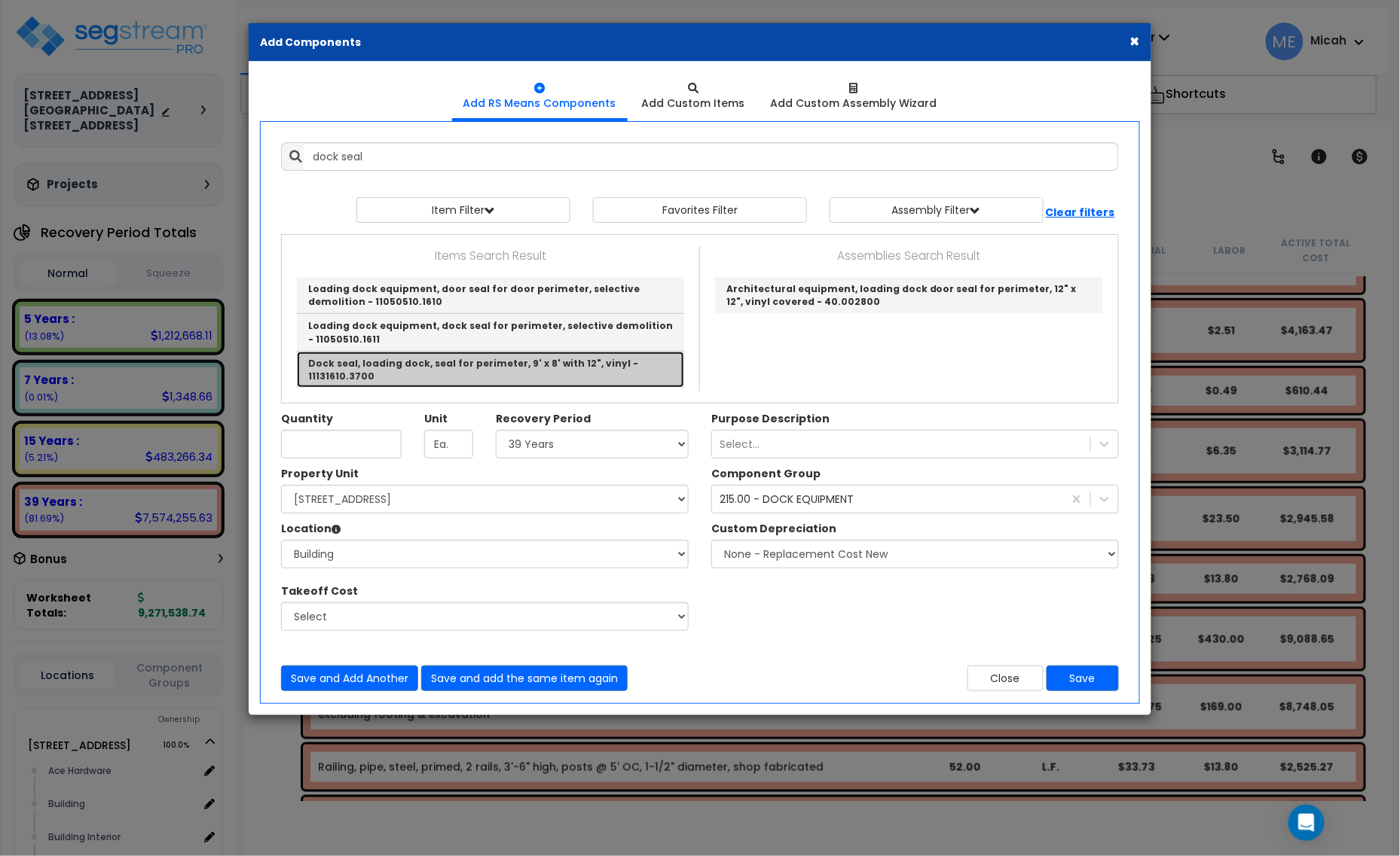
click at [490, 360] on link "Dock seal, loading dock, seal for perimeter, 9' x 8' with 12", vinyl - 11131610…" at bounding box center [491, 369] width 387 height 36
type input "Dock seal, loading dock, seal for perimeter, 9' x 8' with 12", vinyl - 11131610…"
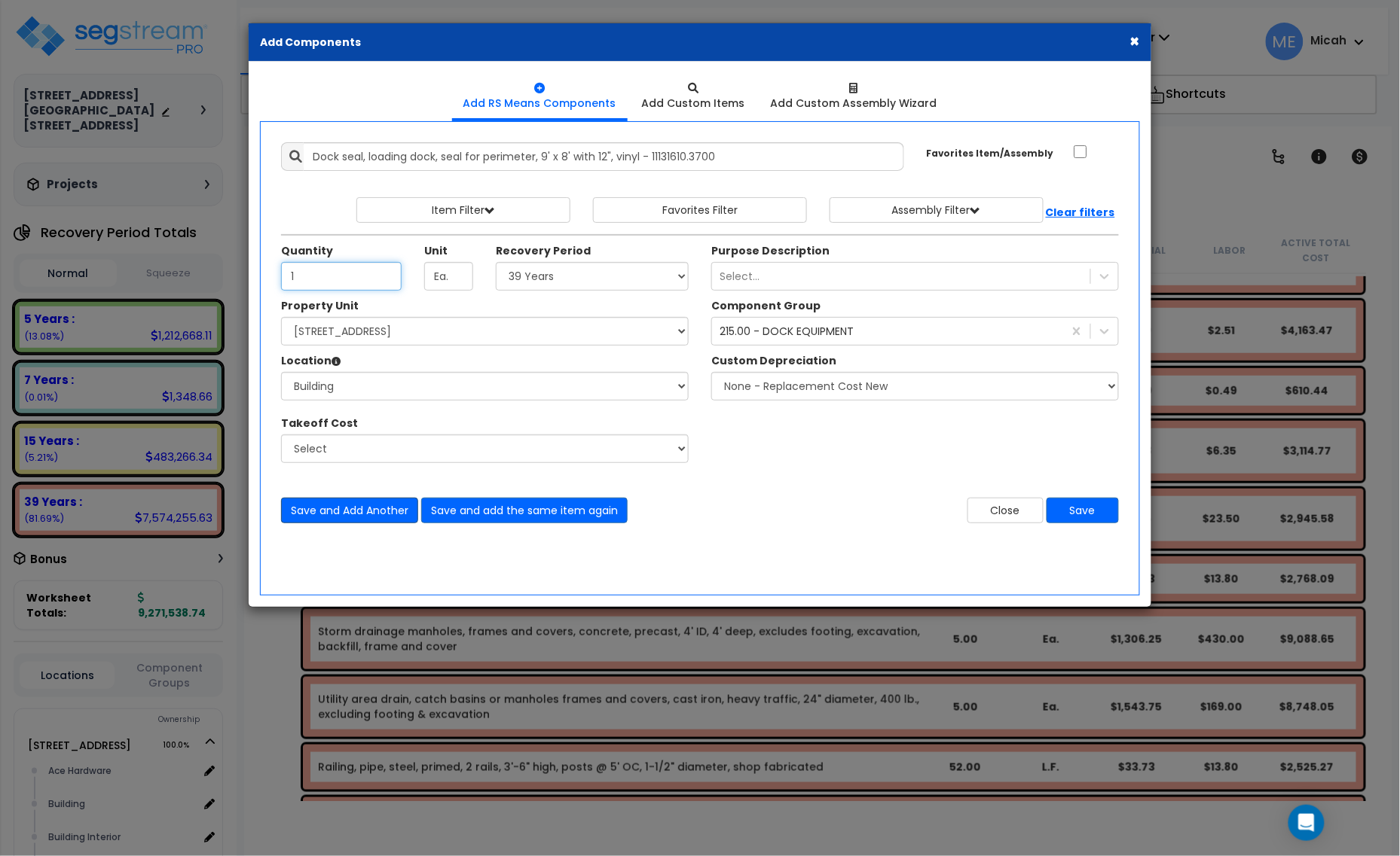
type input "1"
click at [367, 516] on button "Save and Add Another" at bounding box center [349, 510] width 137 height 25
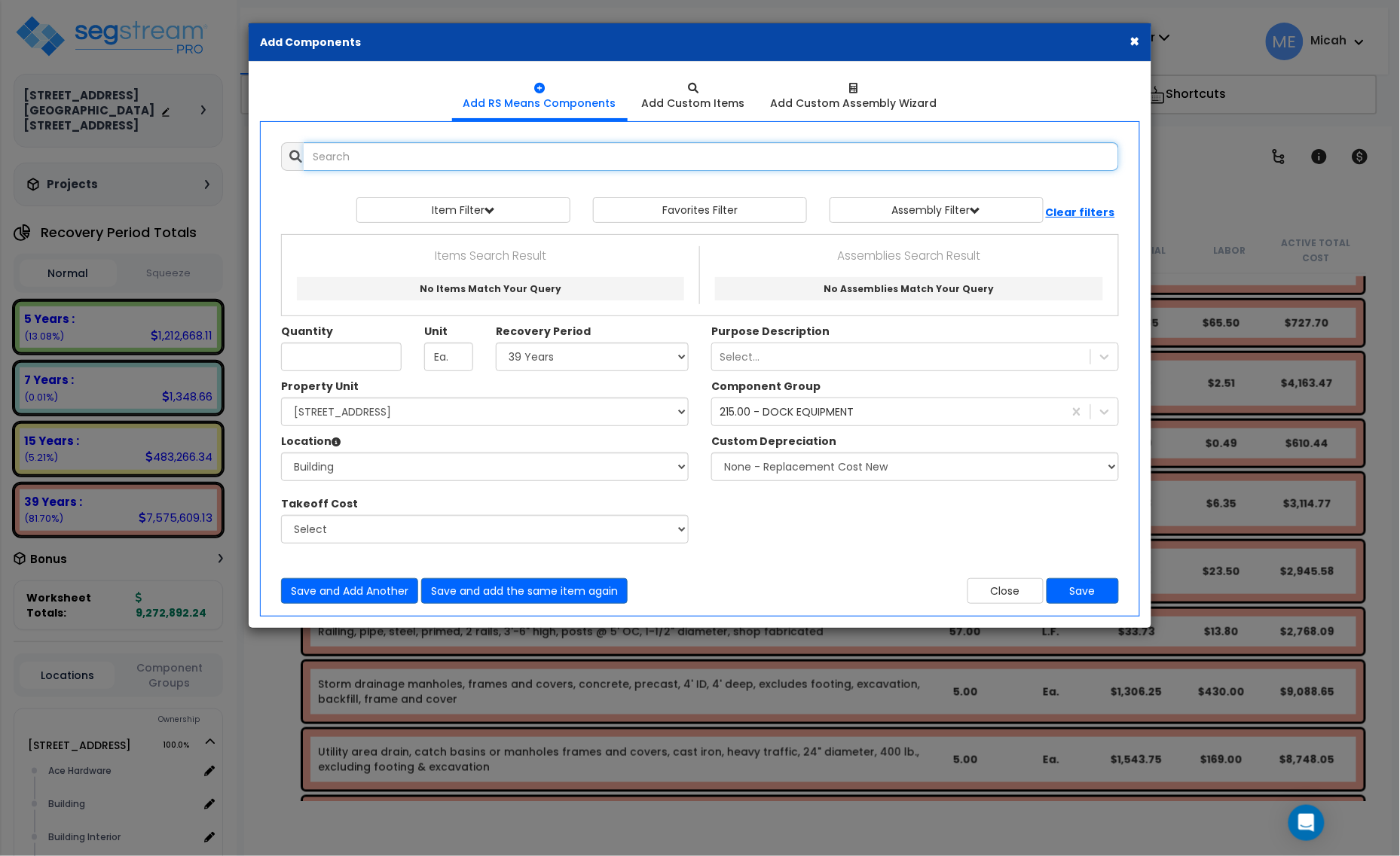
click at [471, 149] on input "text" at bounding box center [712, 156] width 815 height 28
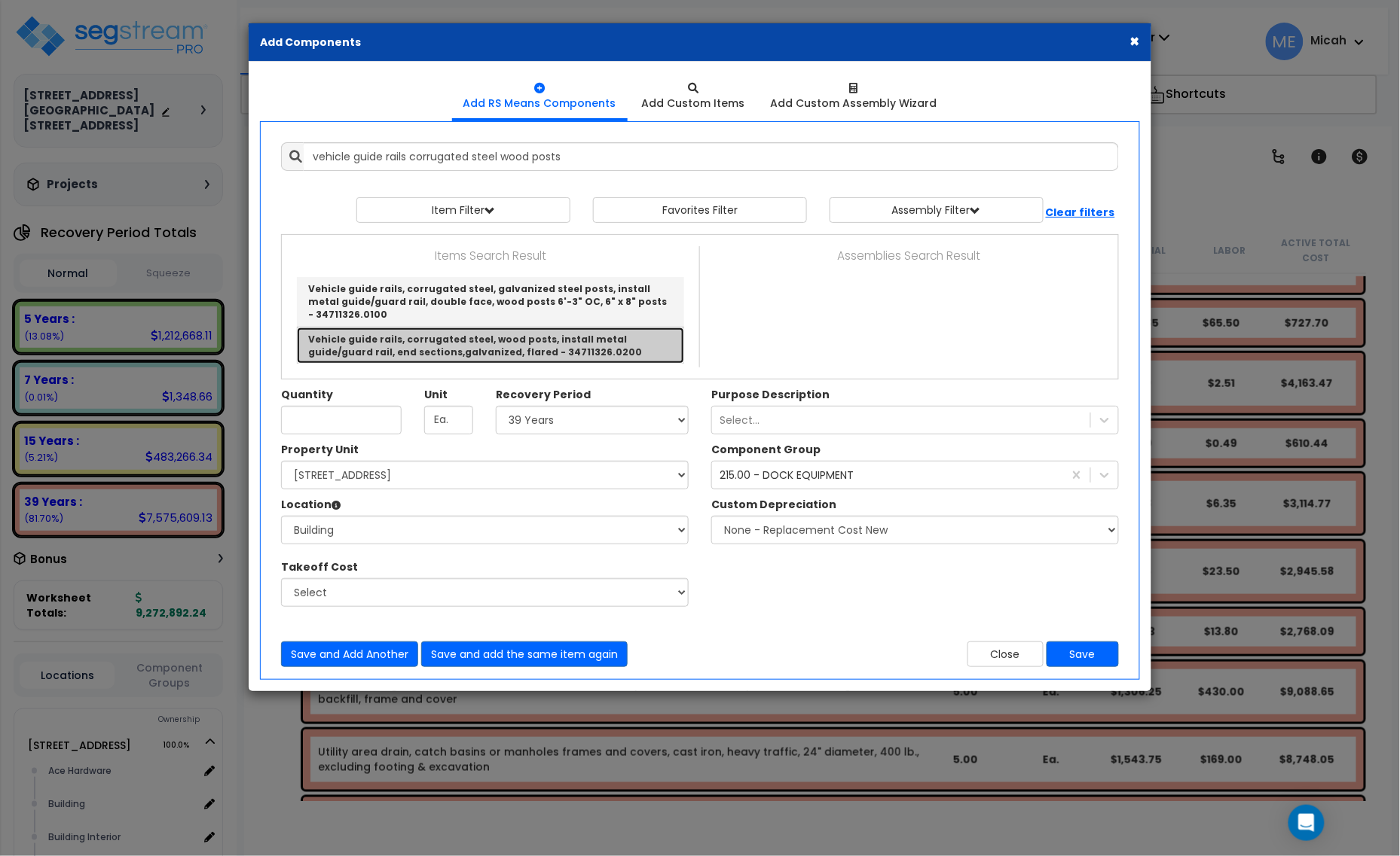
click at [574, 351] on link "Vehicle guide rails, corrugated steel, wood posts, install metal guide/guard ra…" at bounding box center [491, 345] width 387 height 36
type input "Vehicle guide rails, corrugated steel, wood posts, install metal guide/guard ra…"
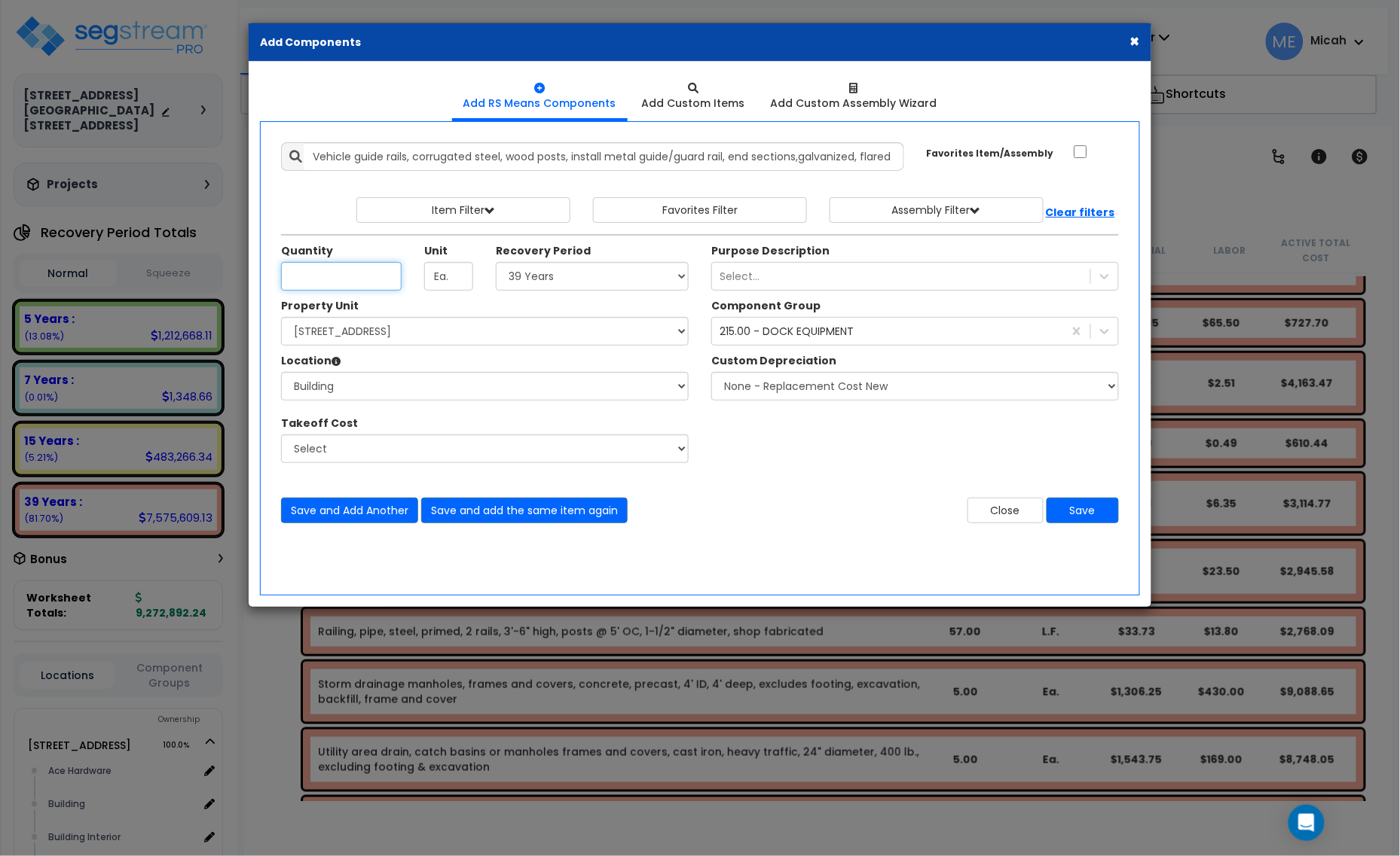
click at [357, 271] on input "Unit Quantity" at bounding box center [340, 276] width 120 height 28
type input "283"
click at [547, 284] on select "Select 5 Years 7 Years 15 Years 20 Years 39 Years 27.5 Year" at bounding box center [591, 276] width 193 height 28
select select "15Y"
click at [497, 263] on select "Select 5 Years 7 Years 15 Years 20 Years 39 Years 27.5 Year" at bounding box center [591, 276] width 193 height 28
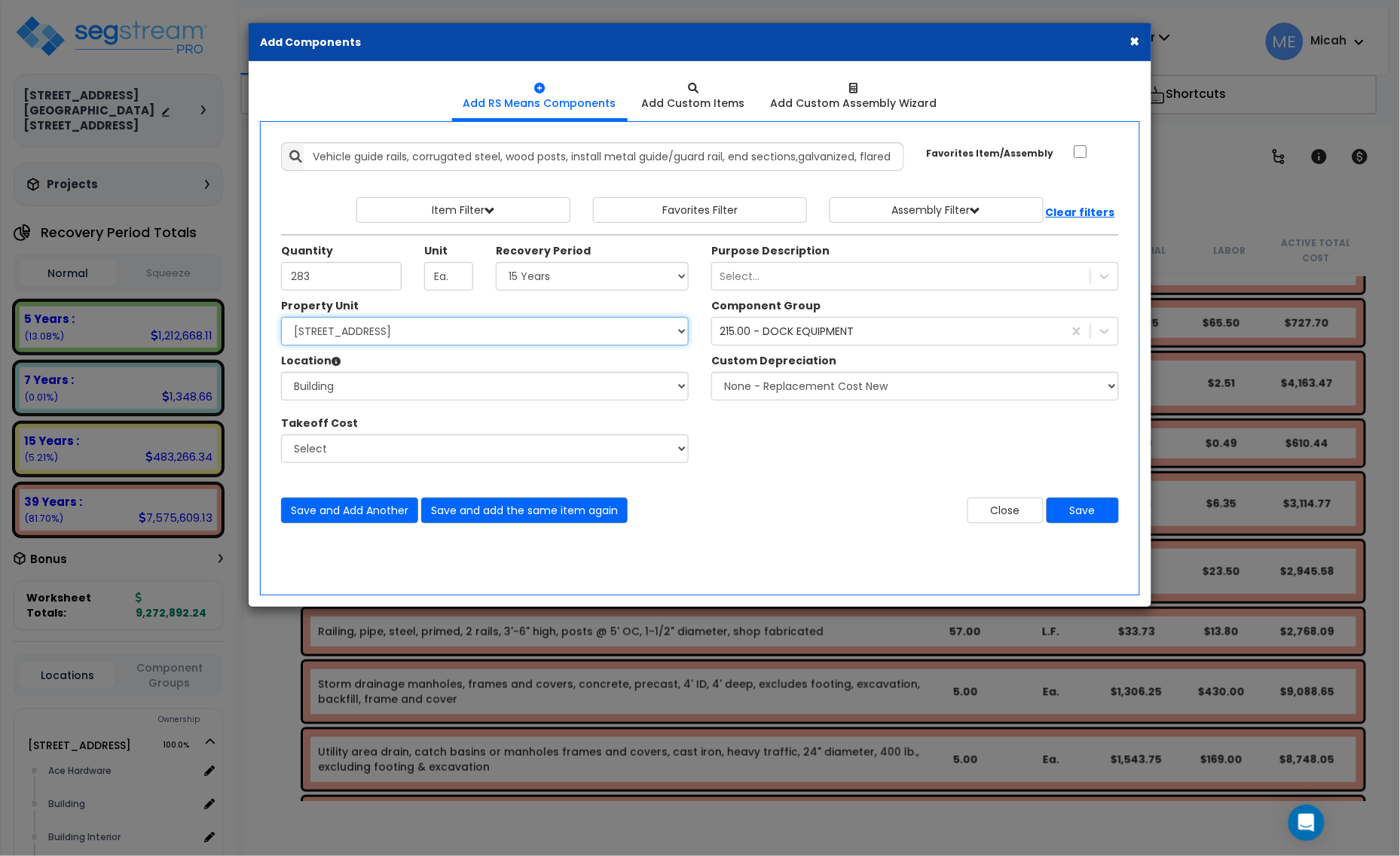
click at [375, 336] on select "Select 1408 9th St E 915 4th Ave E Site Improvement 915 4th Ave E Site Improvem…" at bounding box center [484, 330] width 408 height 28
select select "161444"
click at [281, 318] on select "Select 1408 9th St E 915 4th Ave E Site Improvement 915 4th Ave E Site Improvem…" at bounding box center [484, 330] width 408 height 28
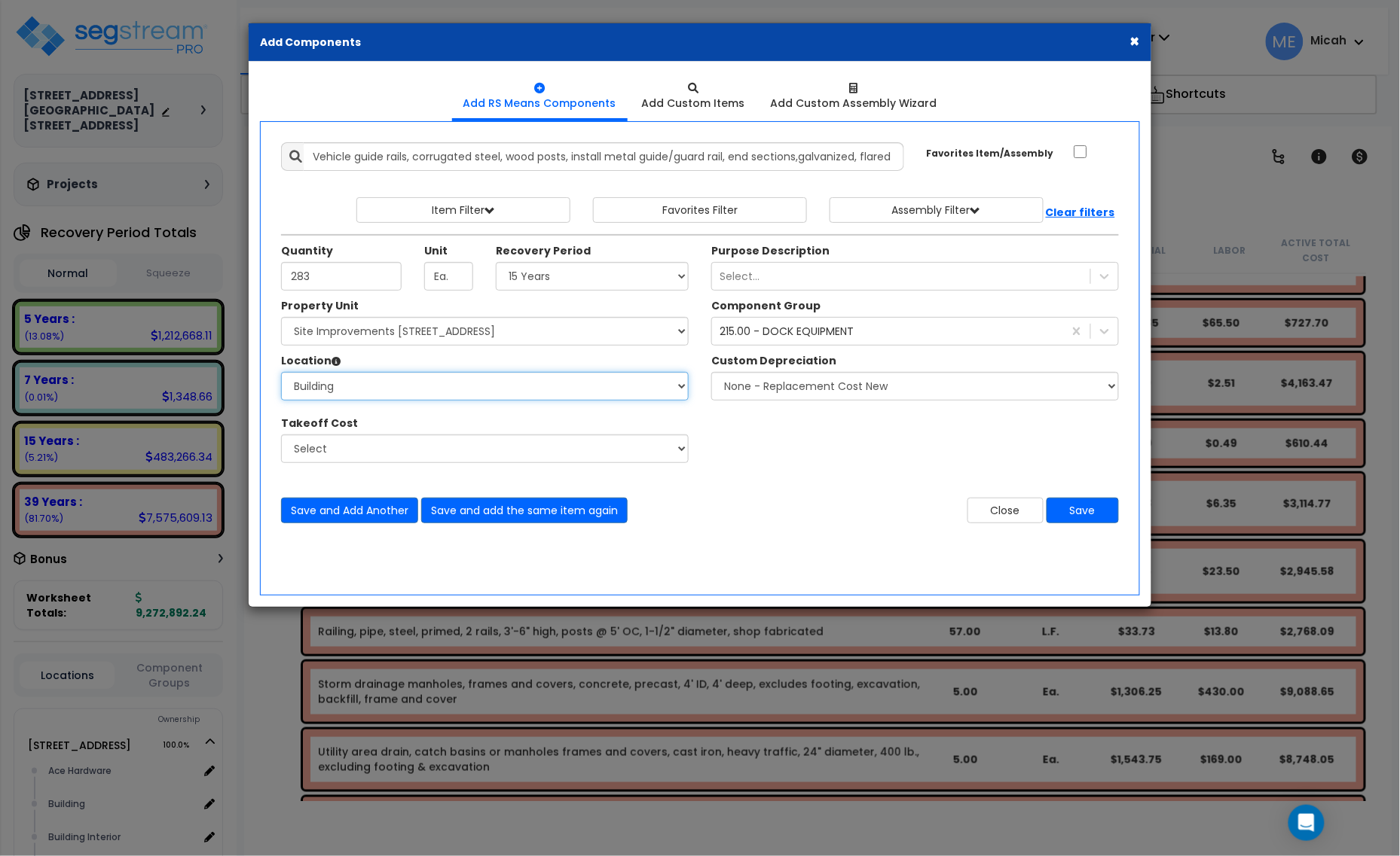
click at [386, 390] on select "Select Alchemy Salon Studio Building Building Interior Building Interior Dick'S…" at bounding box center [484, 386] width 408 height 28
select select "462"
click at [281, 372] on select "Select Site Exterior Add Additional Location" at bounding box center [484, 386] width 408 height 28
click at [807, 335] on div "215.00 - DOCK EQUIPMENT" at bounding box center [786, 330] width 134 height 15
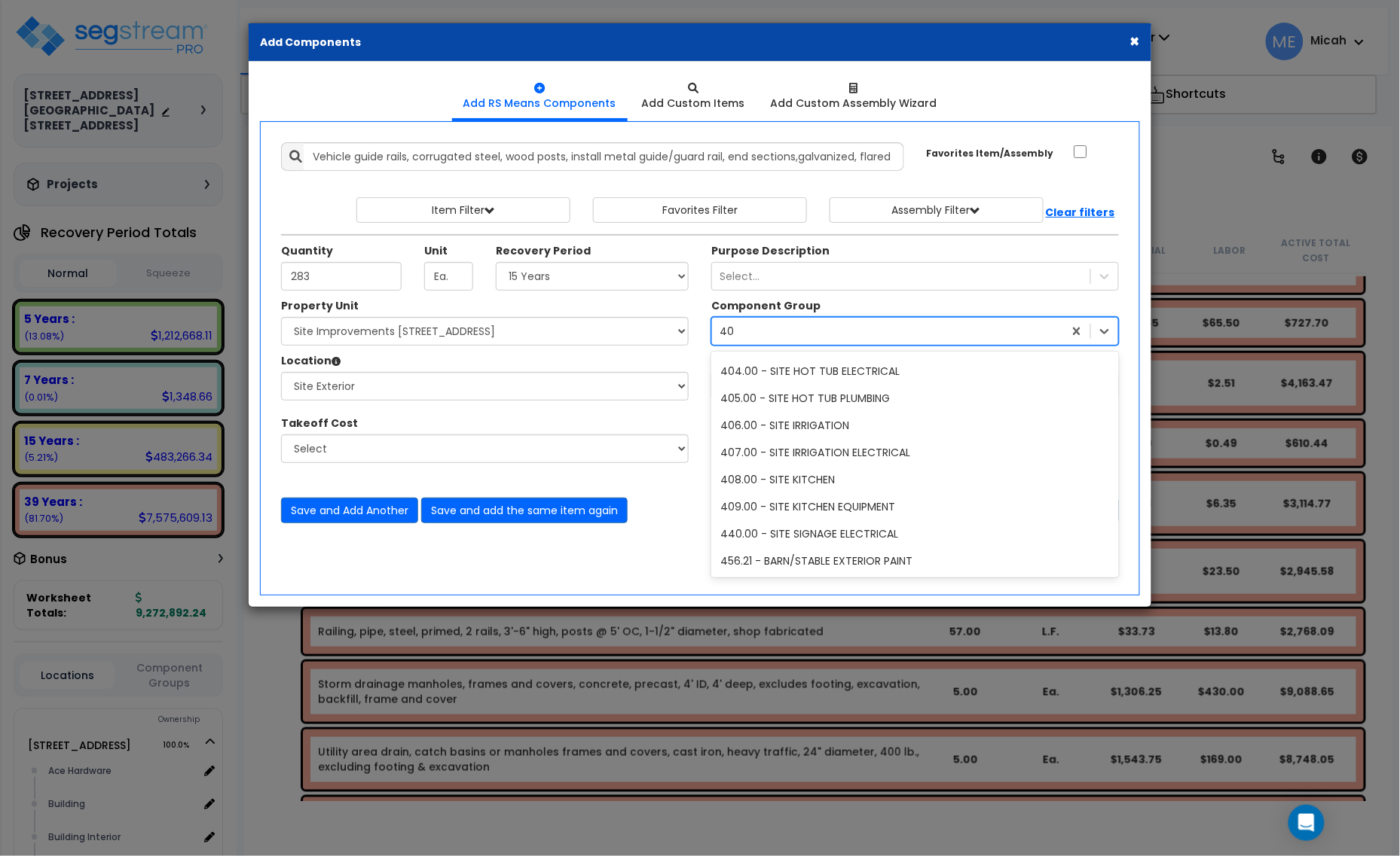
scroll to position [349, 0]
type input "400"
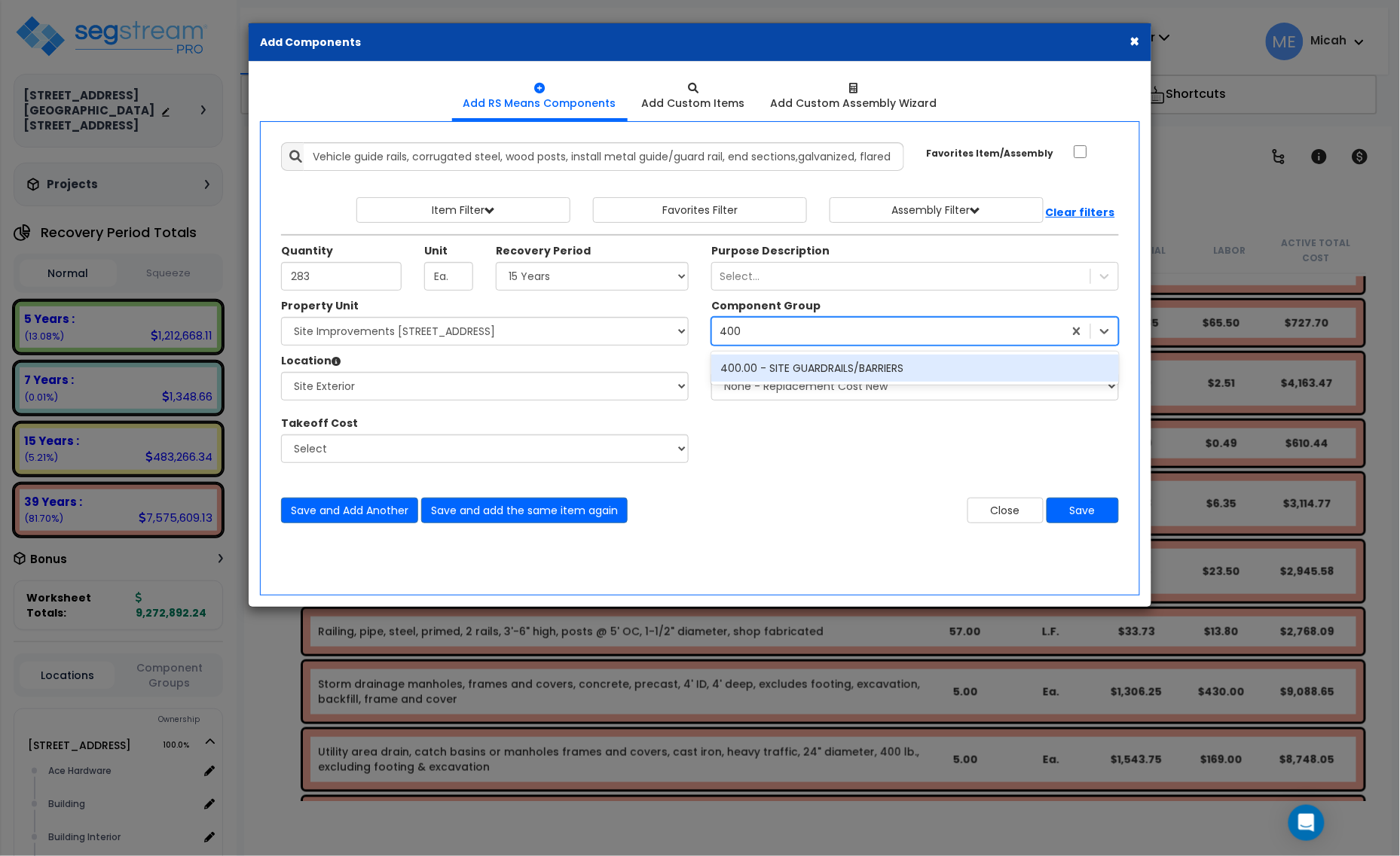
click at [822, 376] on div "400.00 - SITE GUARDRAILS/BARRIERS" at bounding box center [915, 368] width 408 height 27
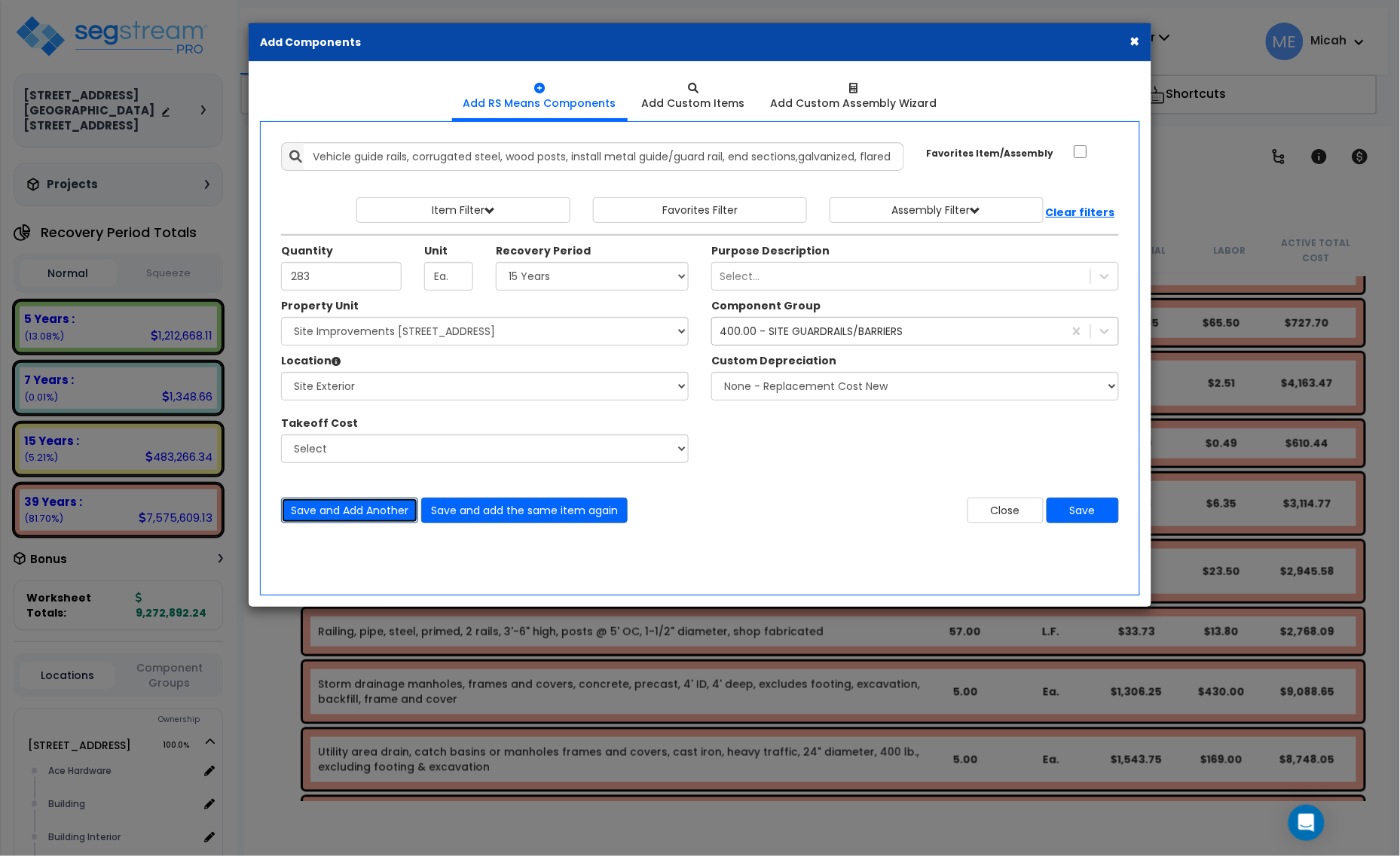
click at [371, 514] on button "Save and Add Another" at bounding box center [349, 510] width 137 height 25
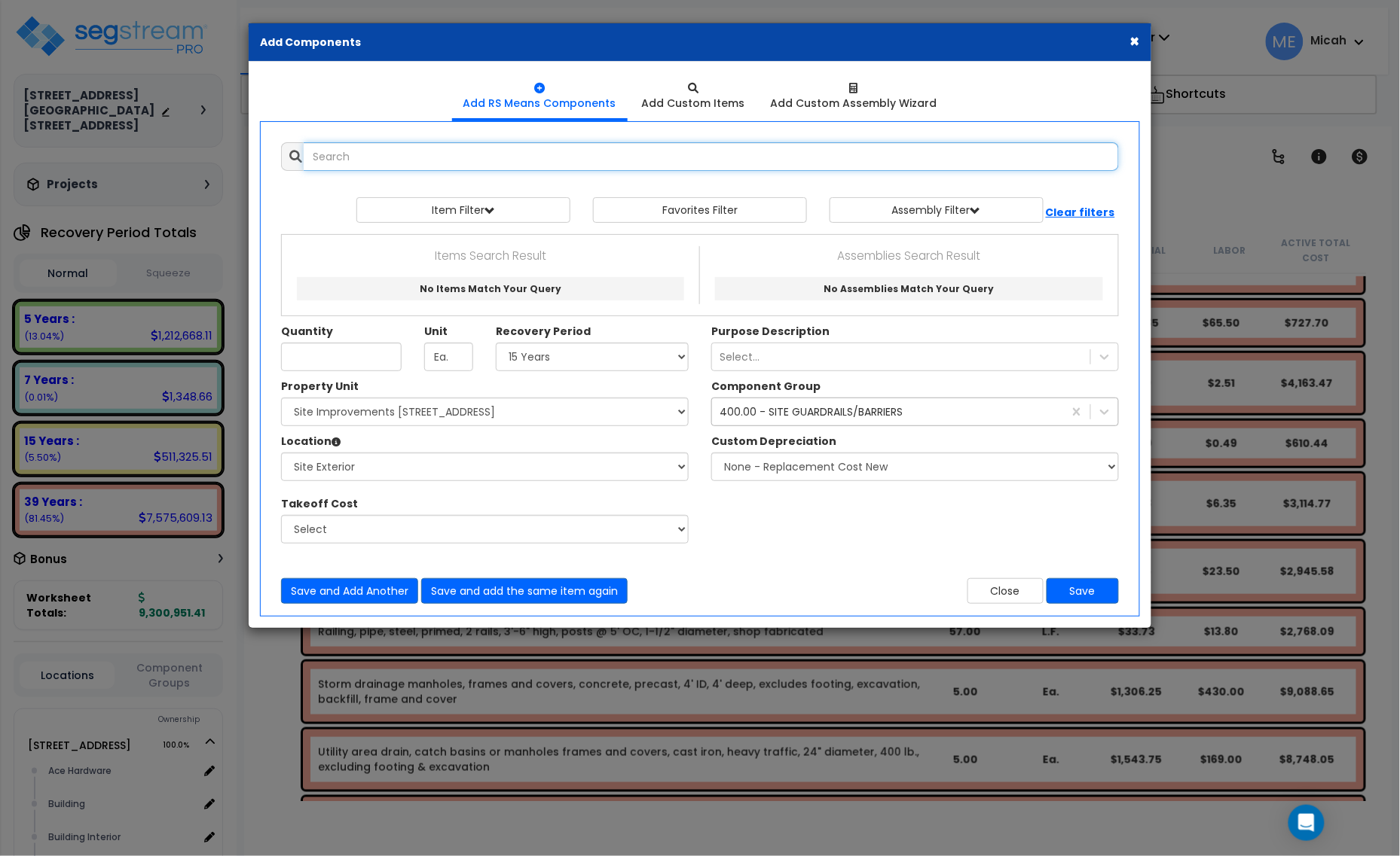
click at [359, 154] on input "text" at bounding box center [712, 156] width 815 height 28
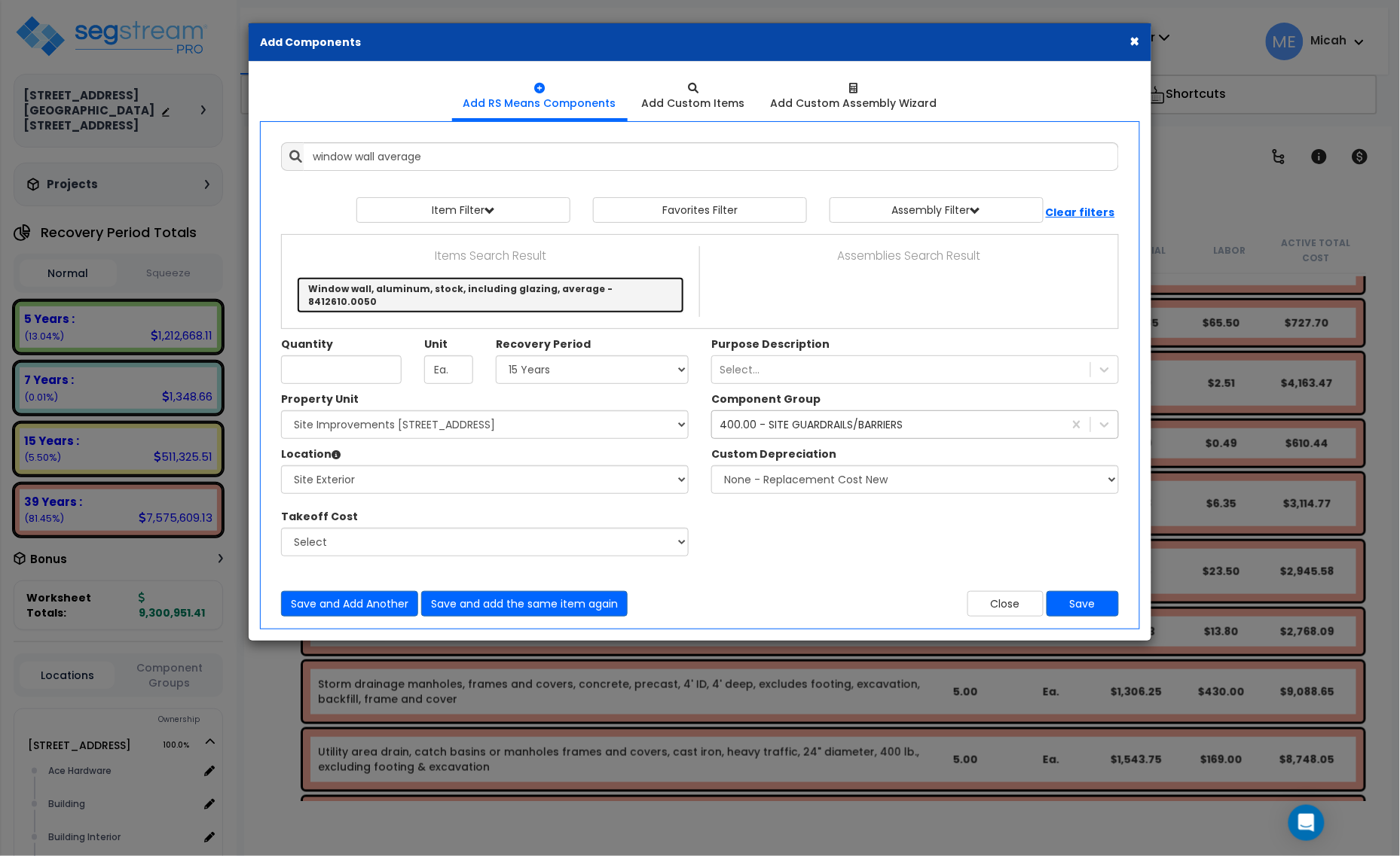
click at [465, 286] on link "Window wall, aluminum, stock, including glazing, average - 8412610.0050" at bounding box center [491, 295] width 387 height 36
type input "Window wall, aluminum, stock, including glazing, average - 8412610.0050"
type input "S.F."
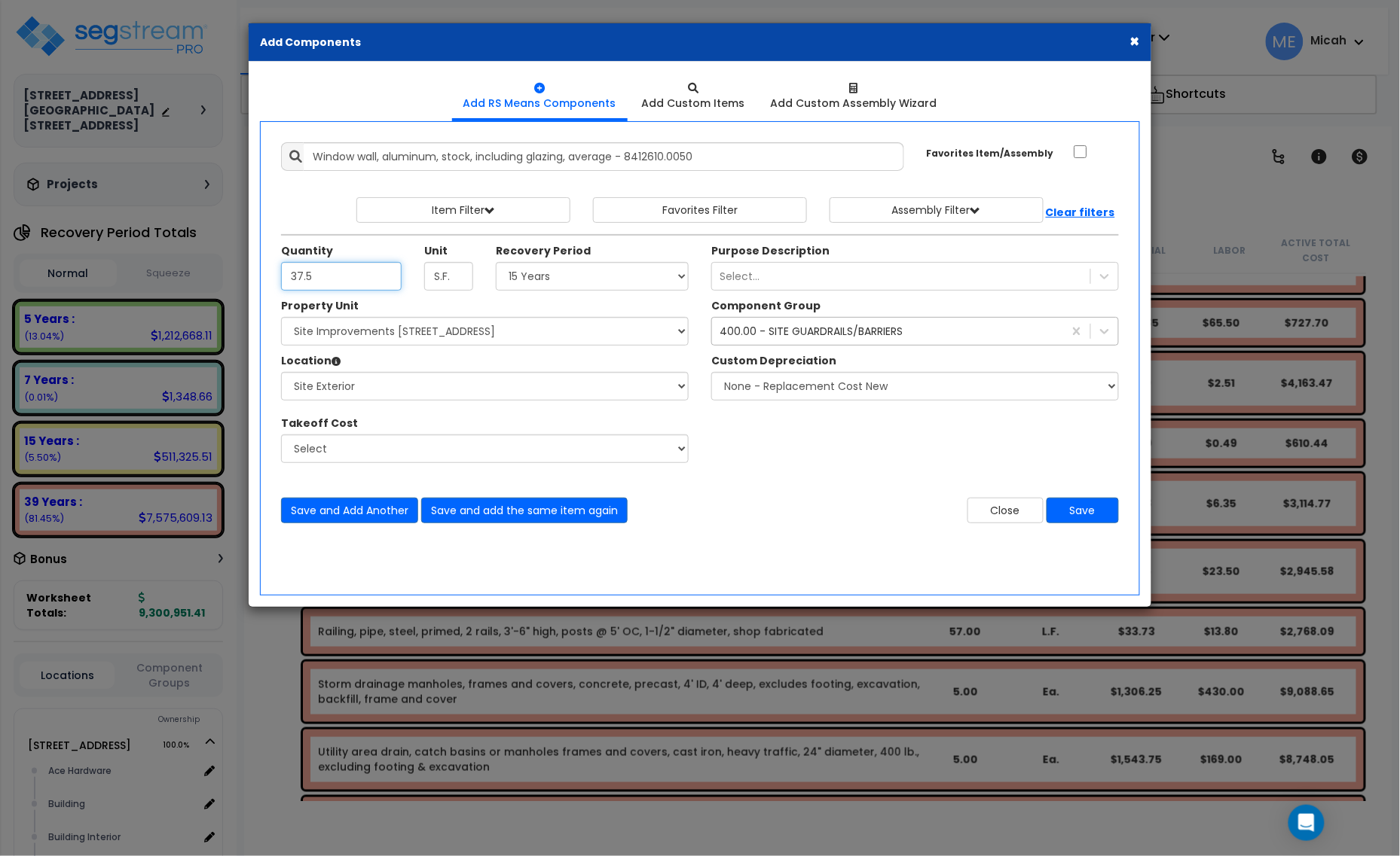
type input "37.5"
click at [548, 288] on select "Select 5 Years 7 Years 15 Years 20 Years 39 Years 27.5 Year" at bounding box center [591, 276] width 193 height 28
select select "39Y"
click at [497, 263] on select "Select 5 Years 7 Years 15 Years 20 Years 39 Years 27.5 Year" at bounding box center [591, 276] width 193 height 28
click at [396, 337] on select "Select 1408 9th St E 915 4th Ave E Site Improvement 915 4th Ave E Site Improvem…" at bounding box center [484, 330] width 408 height 28
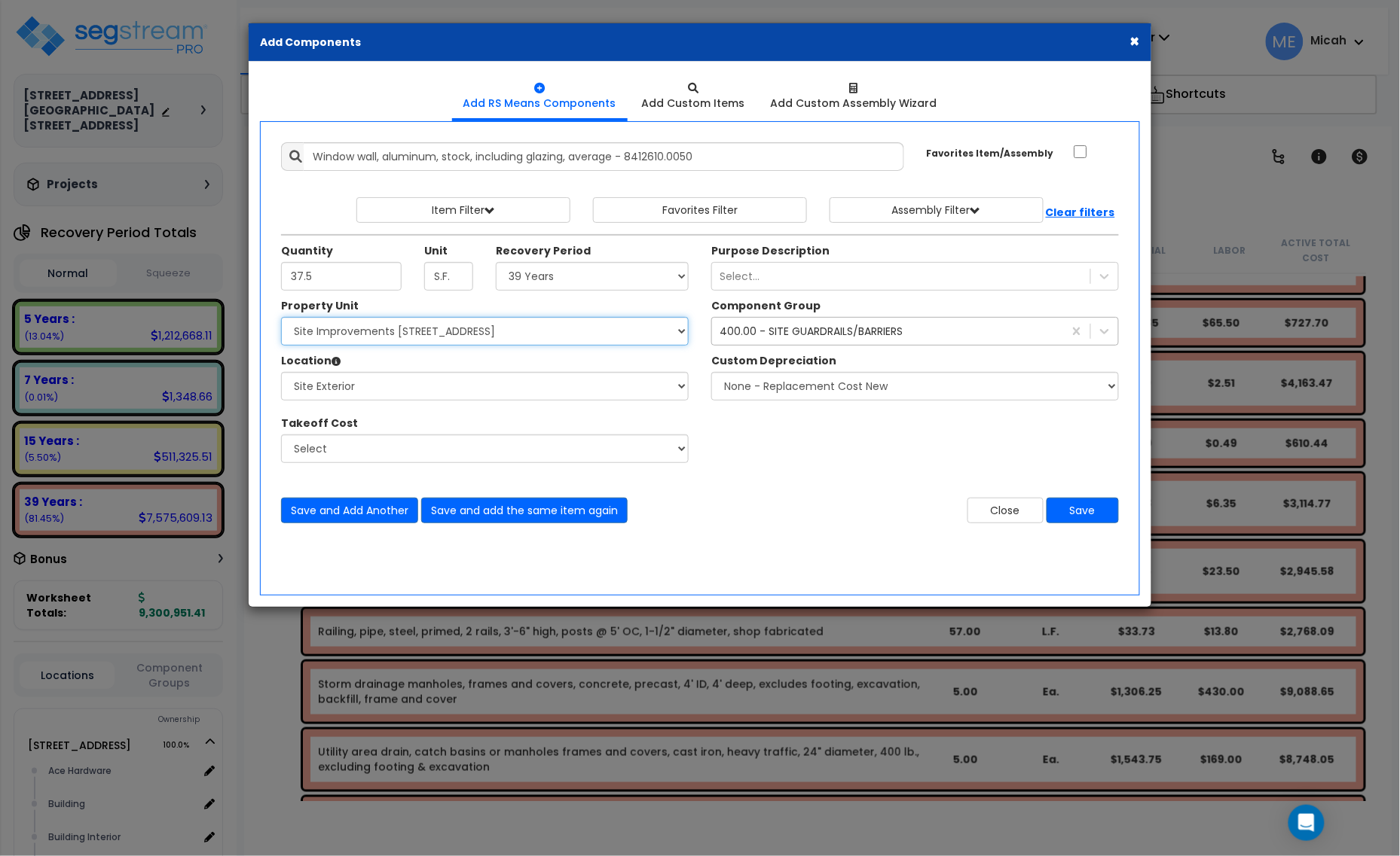
select select "161428"
click at [281, 318] on select "Select 1408 9th St E 915 4th Ave E Site Improvement 915 4th Ave E Site Improvem…" at bounding box center [484, 330] width 408 height 28
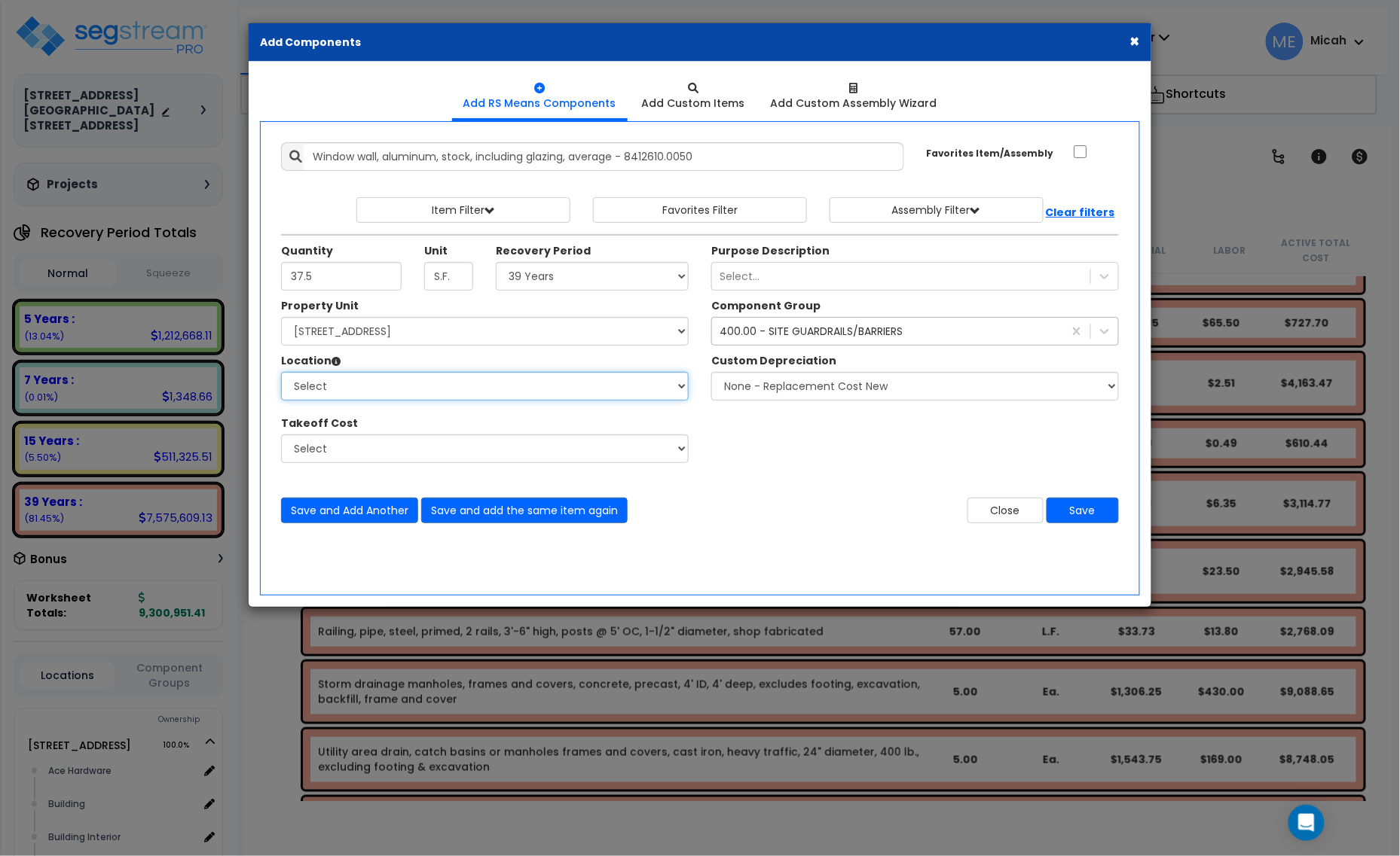
click at [394, 390] on select "Select Alchemy Salon Studio Building Building Interior Building Interior Dick'S…" at bounding box center [484, 386] width 408 height 28
select select "6"
click at [281, 372] on select "Select Alchemy Salon Studio Building Building Interior Building Interior Dick'S…" at bounding box center [484, 386] width 408 height 28
click at [766, 333] on div "400.00 - SITE GUARDRAILS/BARRIERS" at bounding box center [810, 330] width 183 height 15
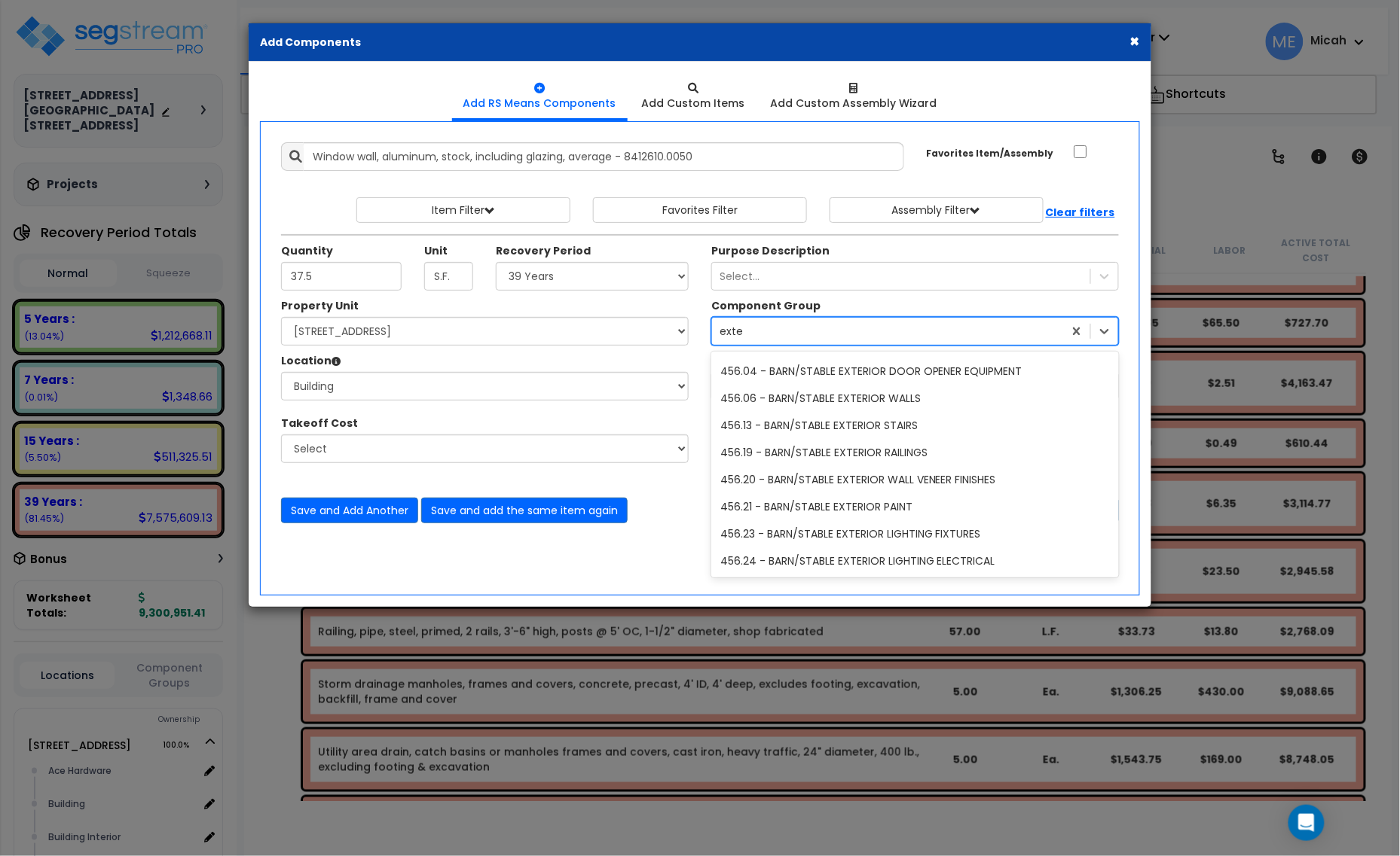
scroll to position [457, 0]
type input "exterior w"
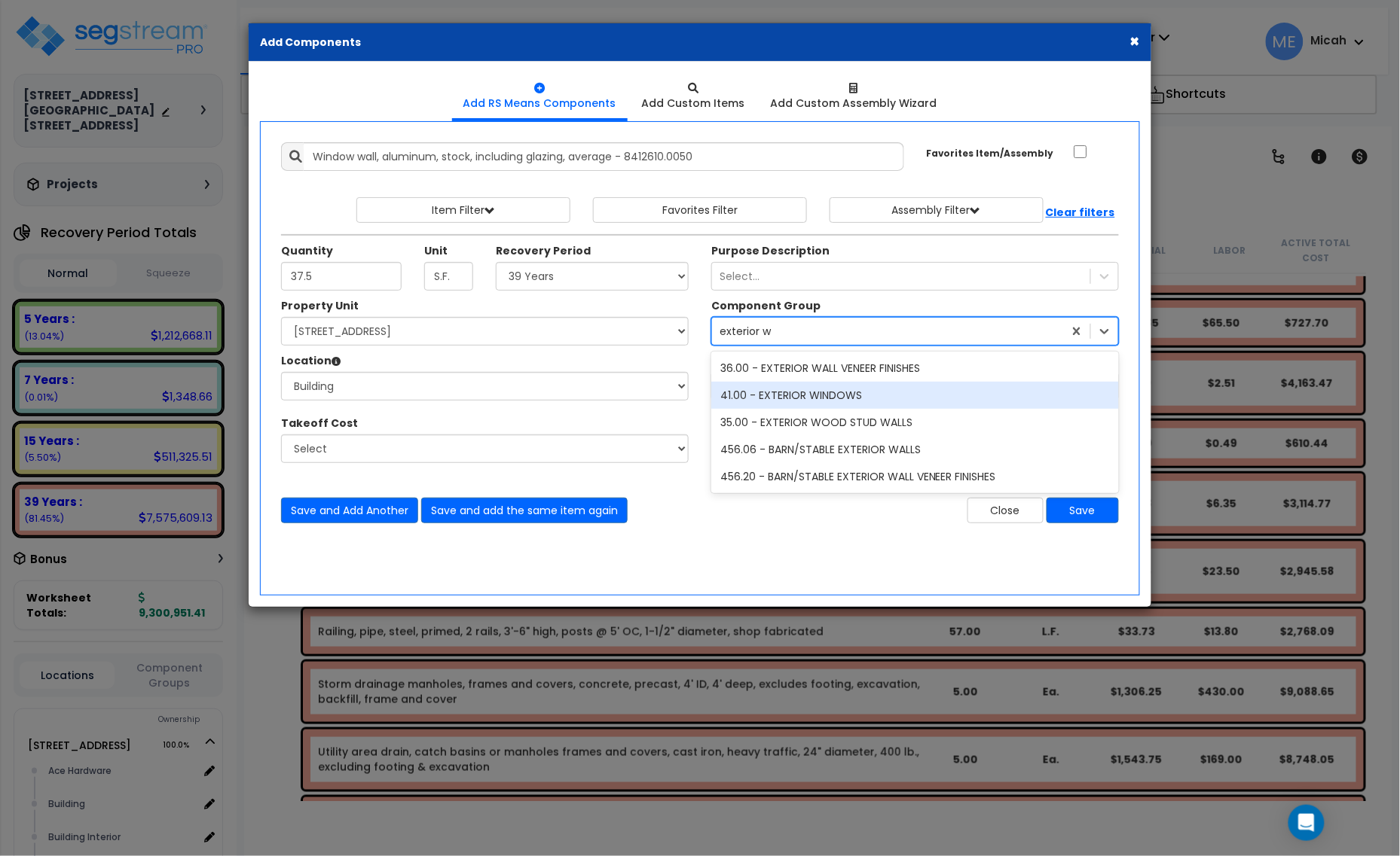
click at [813, 398] on div "41.00 - EXTERIOR WINDOWS" at bounding box center [915, 396] width 408 height 27
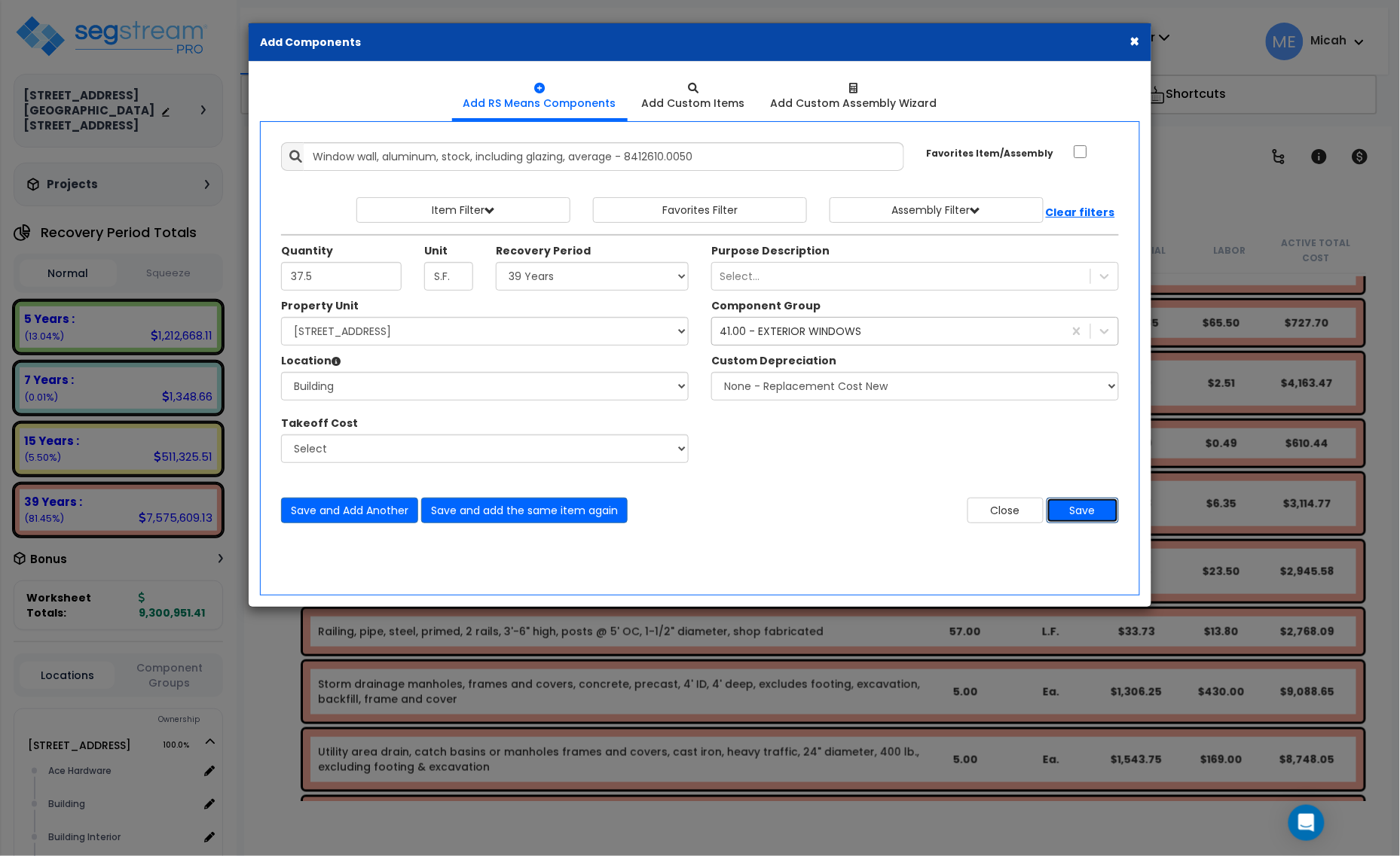
click at [1109, 518] on button "Save" at bounding box center [1082, 510] width 72 height 25
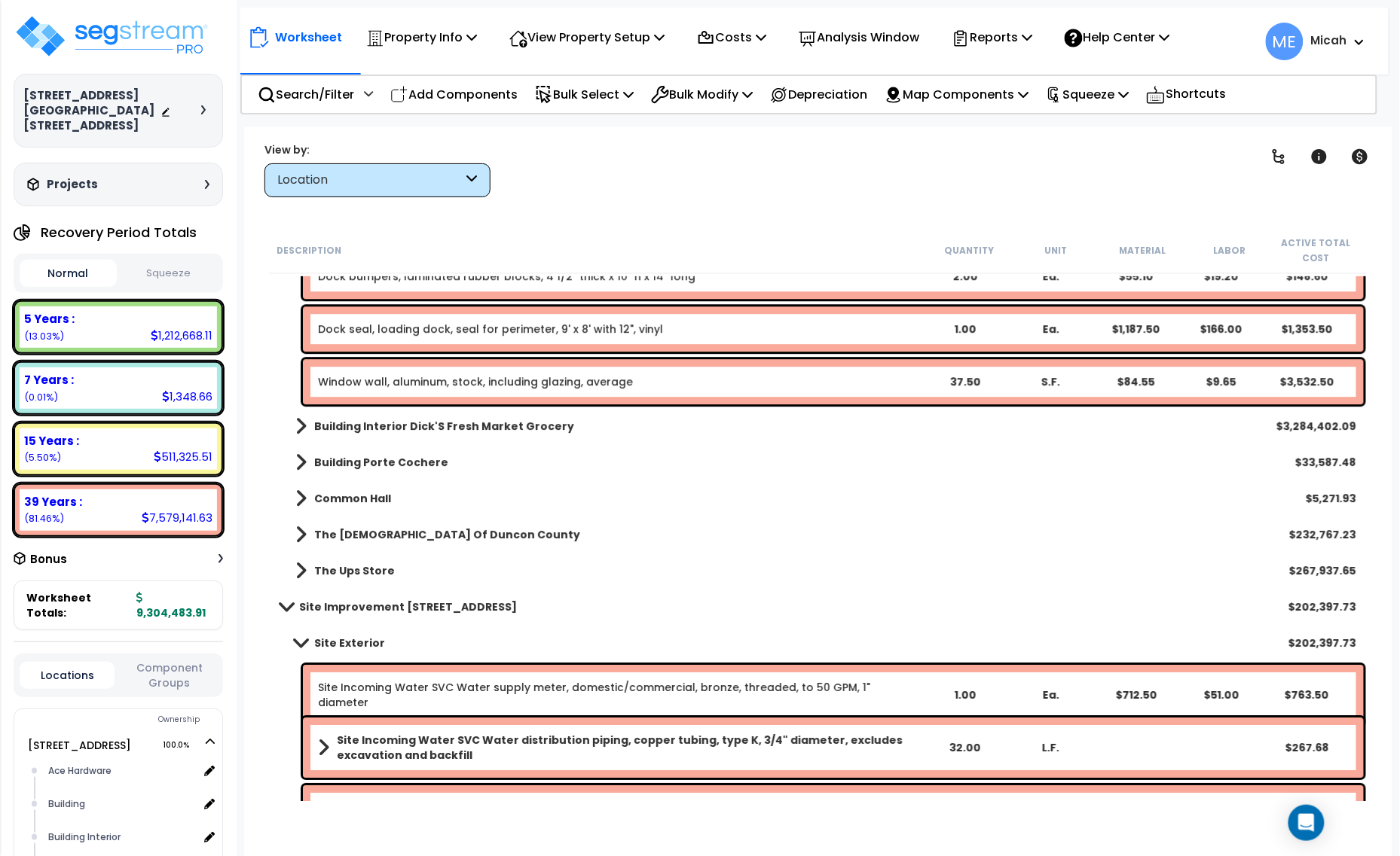
scroll to position [3249, 0]
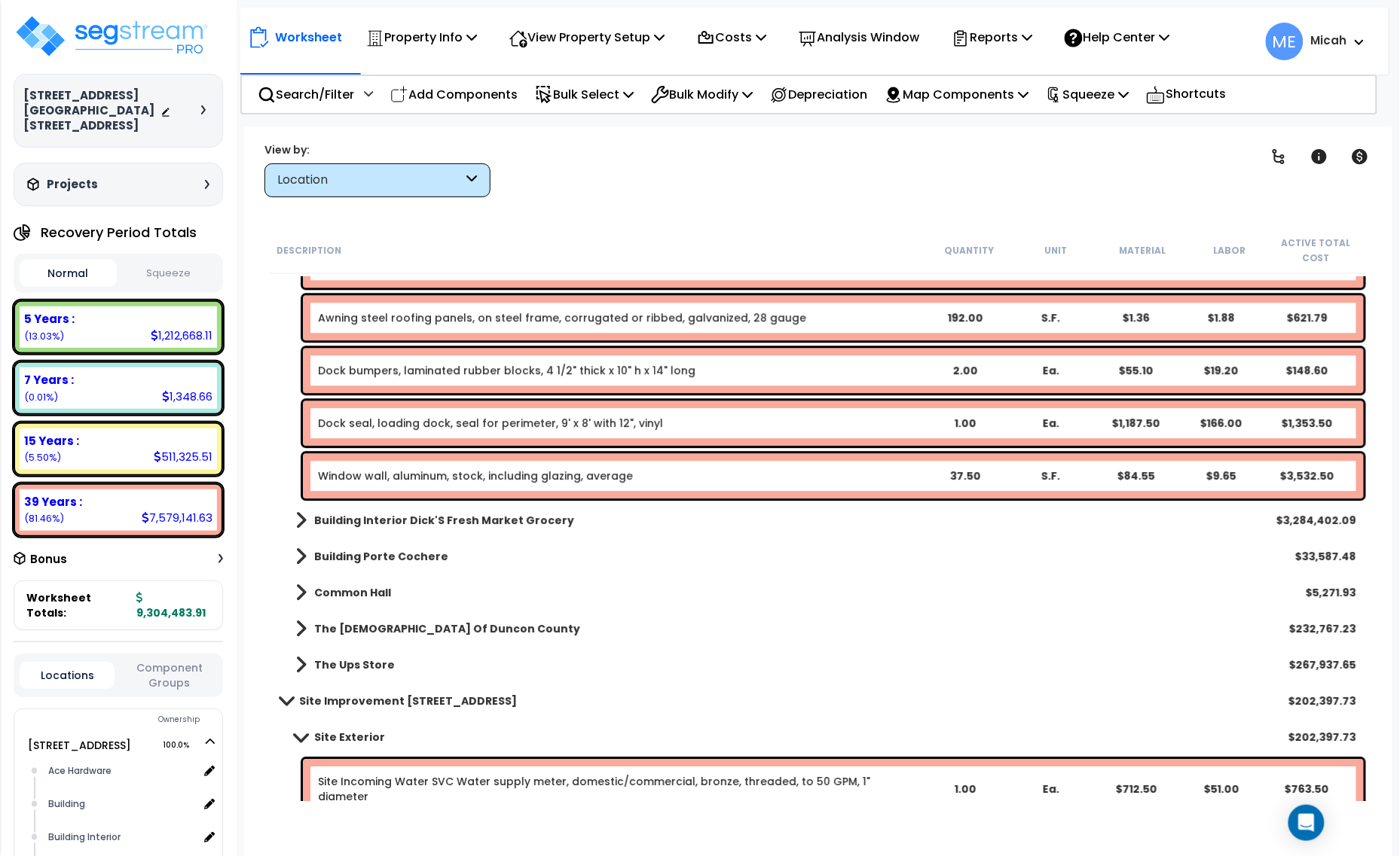
click at [490, 477] on link "Window wall, aluminum, stock, including glazing, average" at bounding box center [475, 475] width 315 height 15
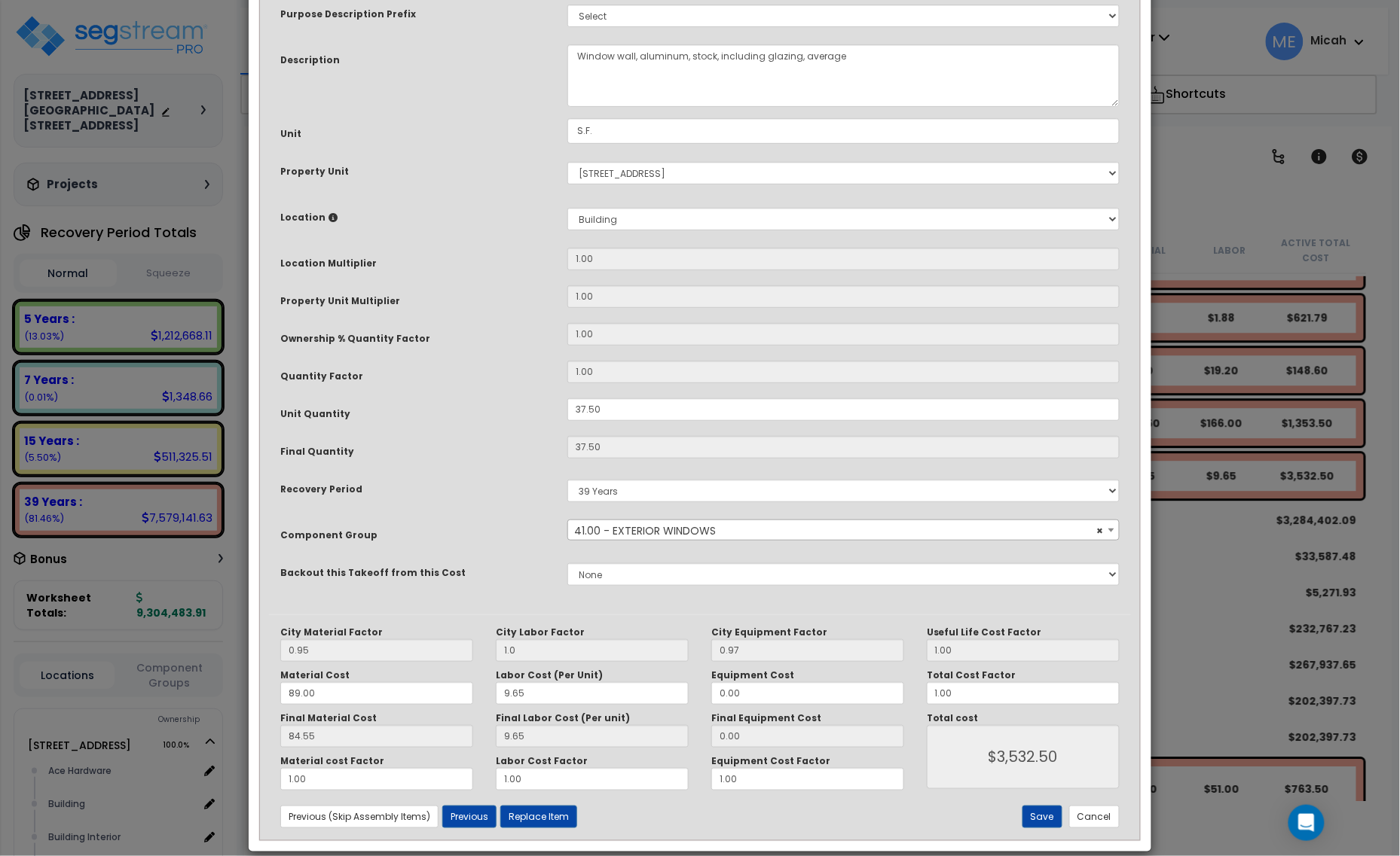
scroll to position [0, 0]
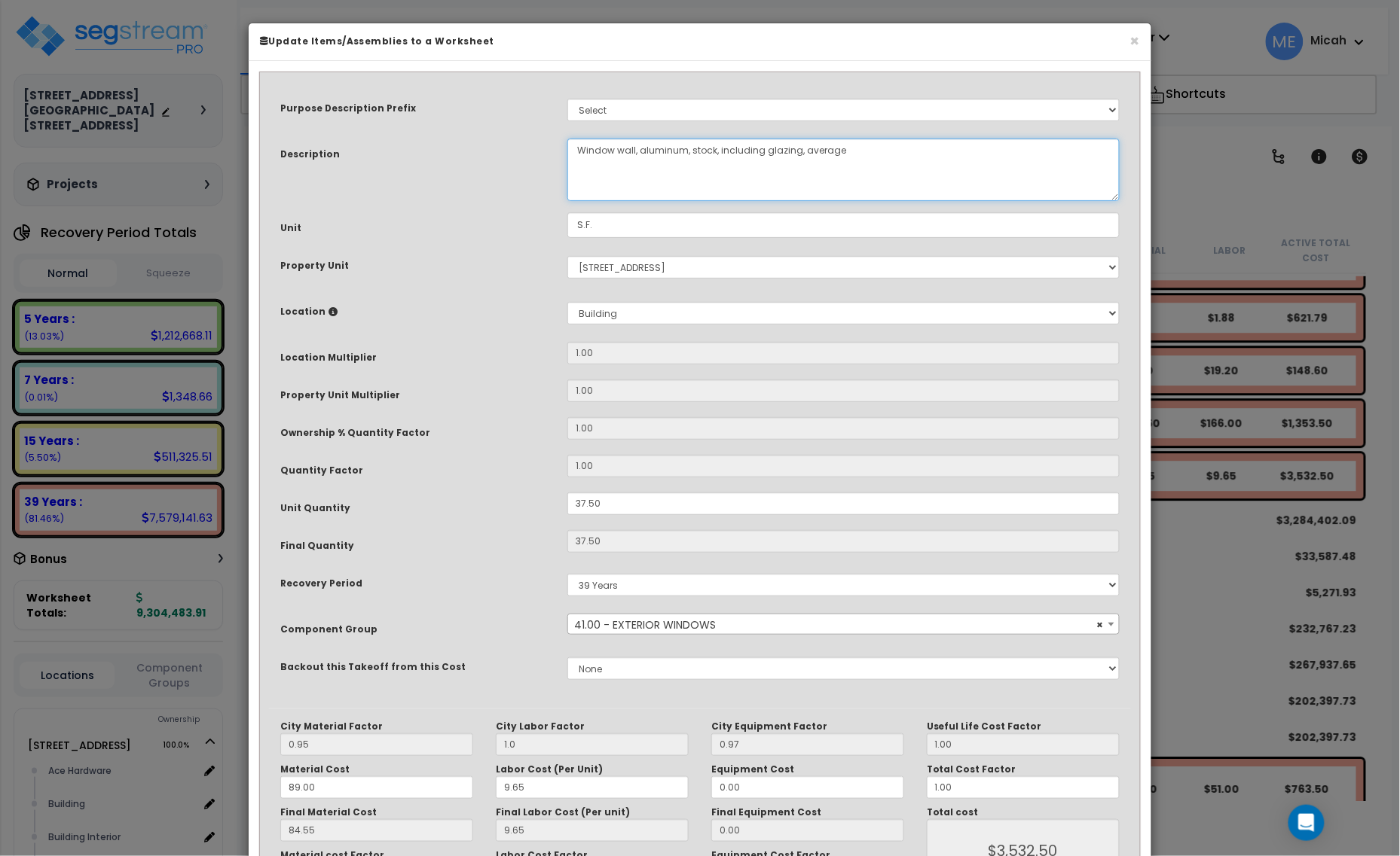
click at [633, 147] on textarea "Window wall, aluminum, stock, including glazing, average" at bounding box center [843, 170] width 552 height 63
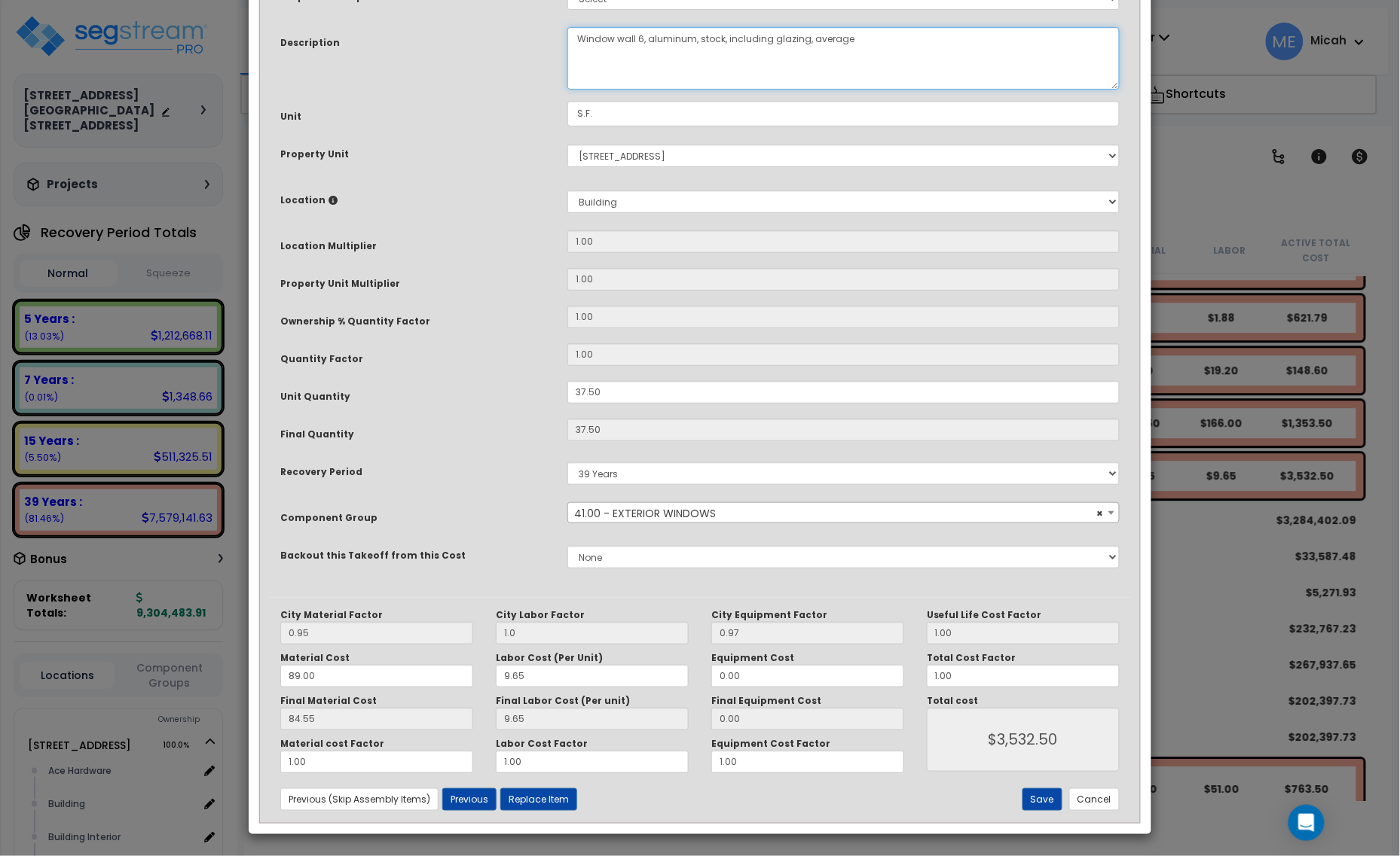
scroll to position [113, 0]
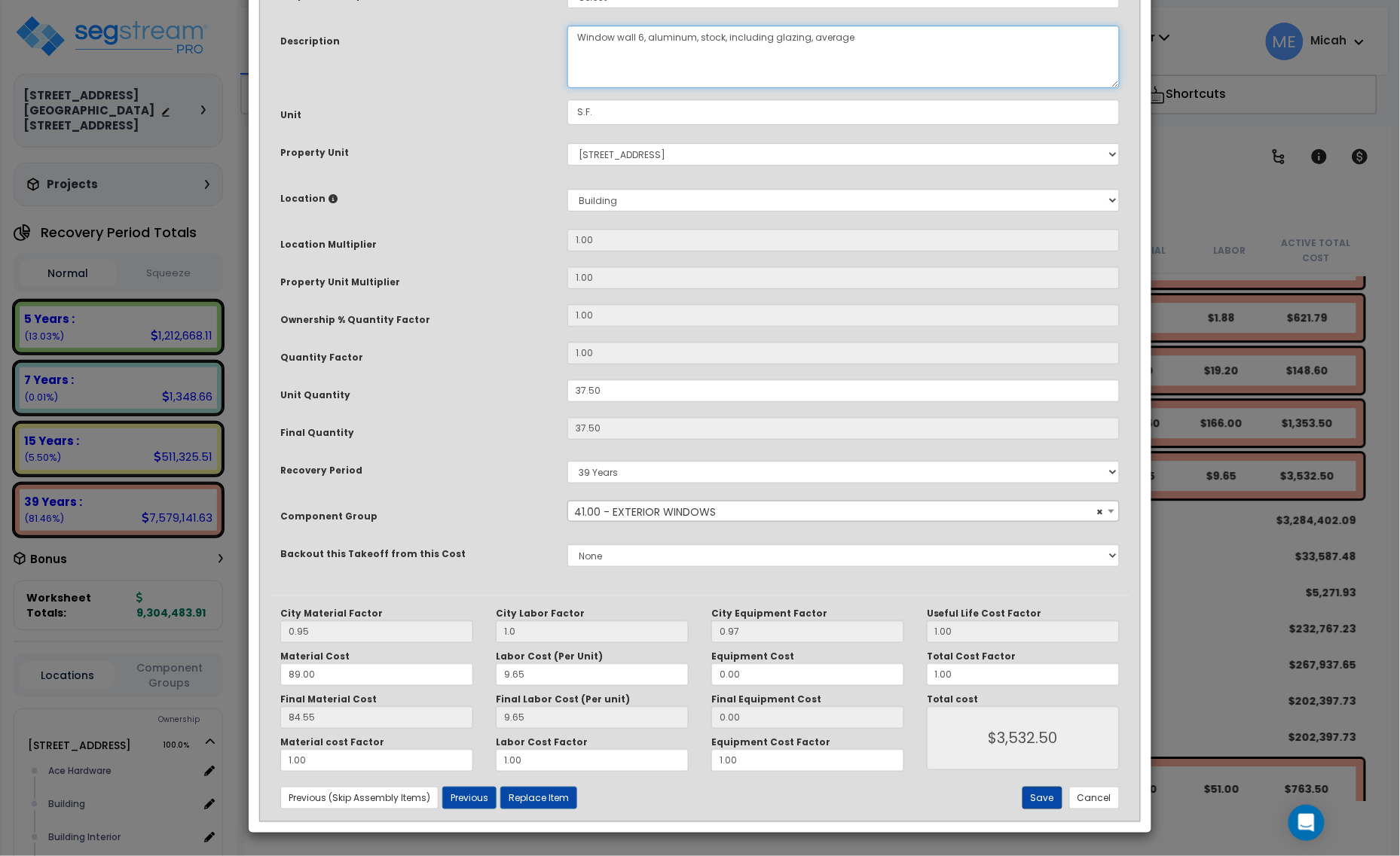
type textarea "Window wall 6, aluminum, stock, including glazing, average"
click at [1041, 798] on button "Save" at bounding box center [1042, 797] width 40 height 22
type input "1.00"
type input "3532.50"
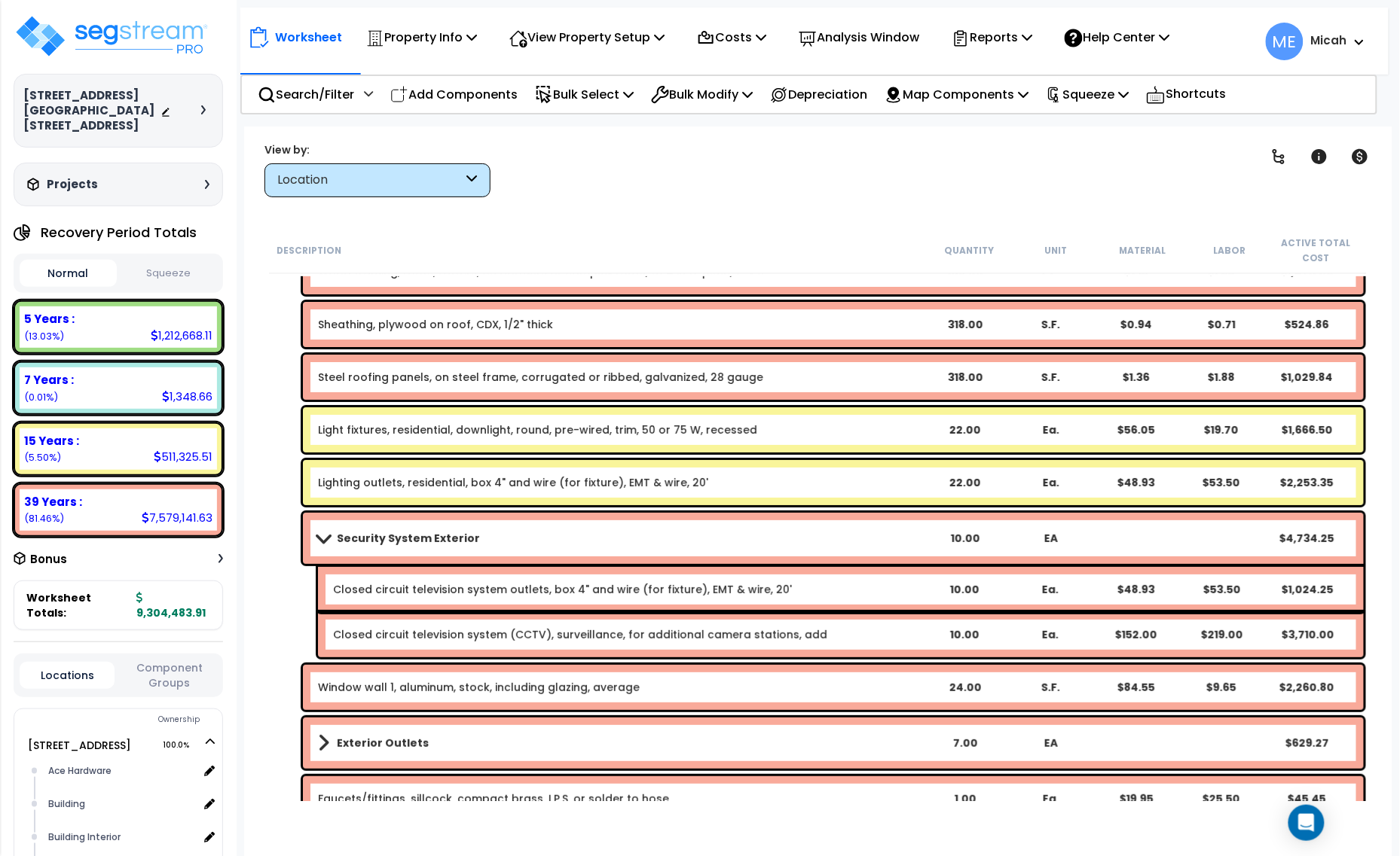
scroll to position [1837, 0]
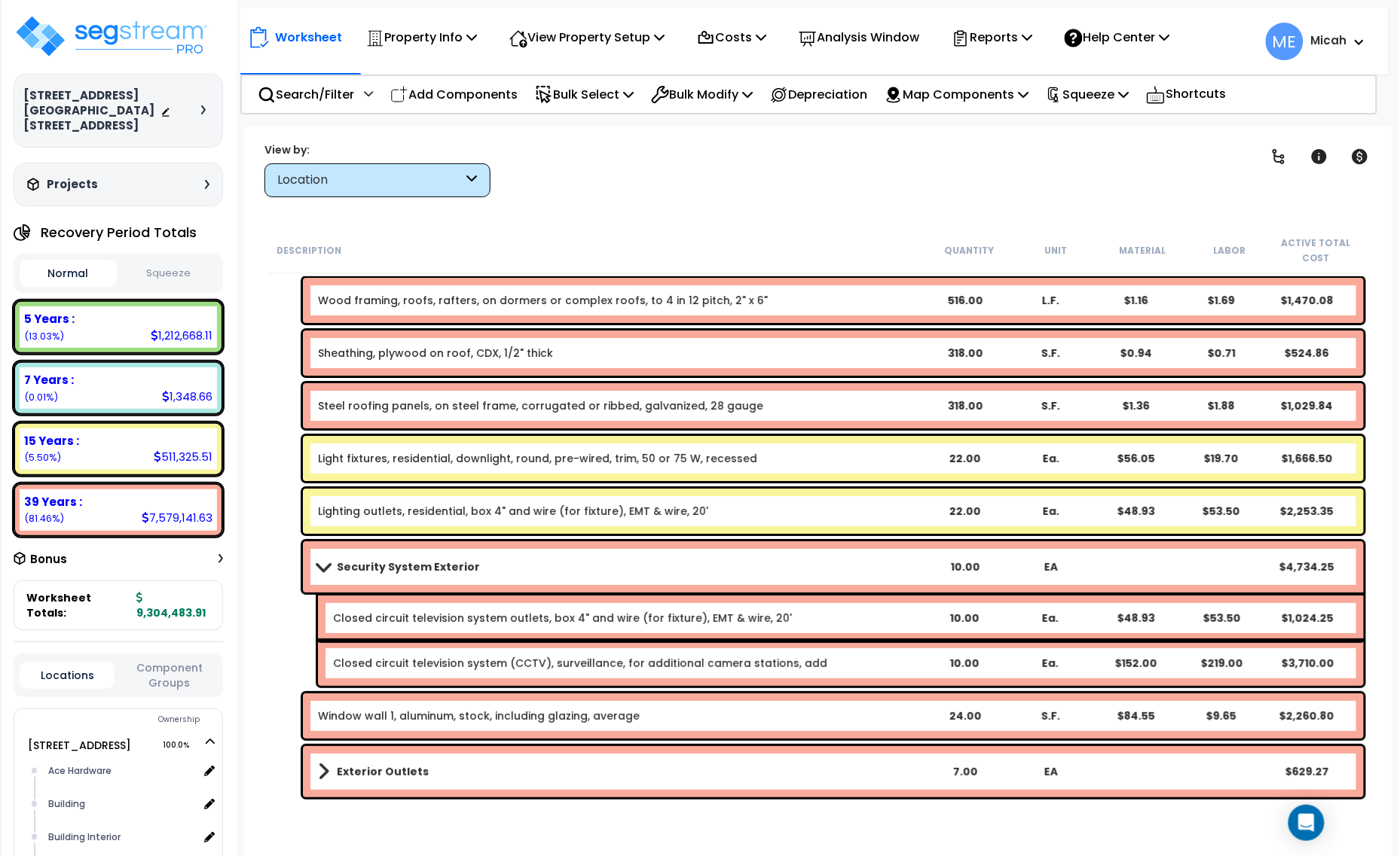
click at [655, 461] on link "Light fixtures, residential, downlight, round, pre-wired, trim, 50 or 75 W, rec…" at bounding box center [537, 458] width 439 height 15
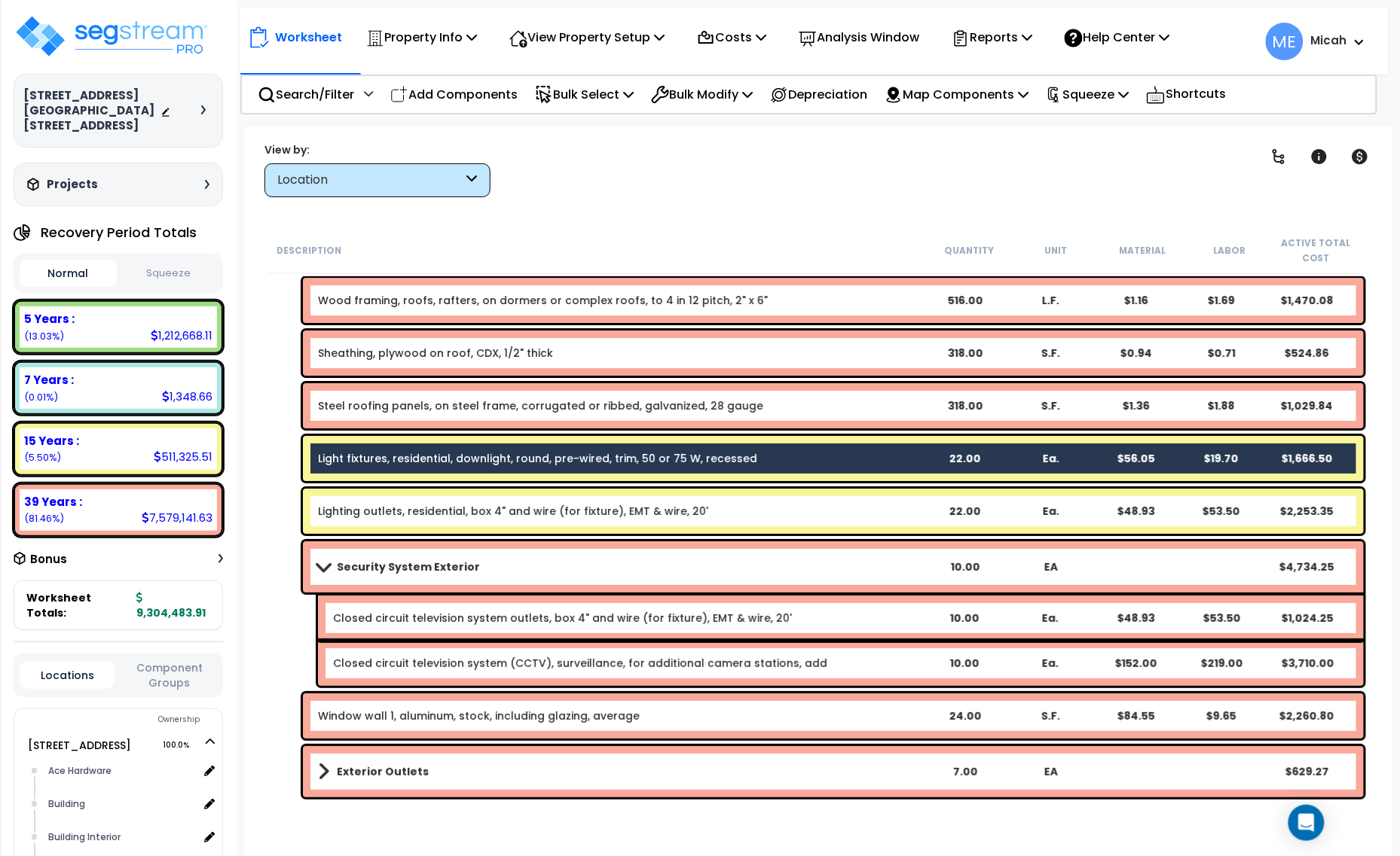
click at [656, 504] on link "Lighting outlets, residential, box 4" and wire (for fixture), EMT & wire, 20'" at bounding box center [512, 511] width 390 height 15
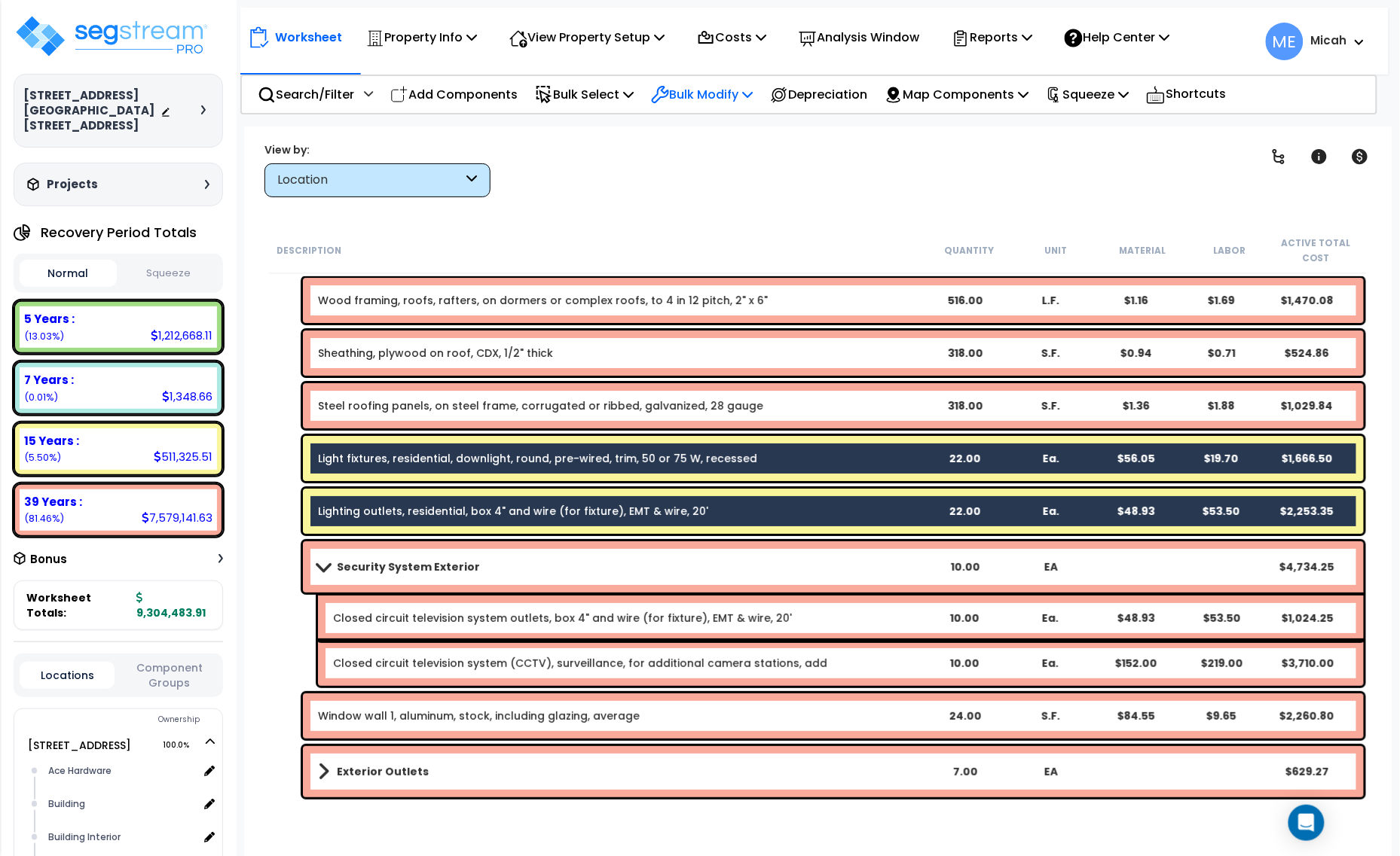
click at [746, 88] on p "Bulk Modify" at bounding box center [702, 94] width 102 height 21
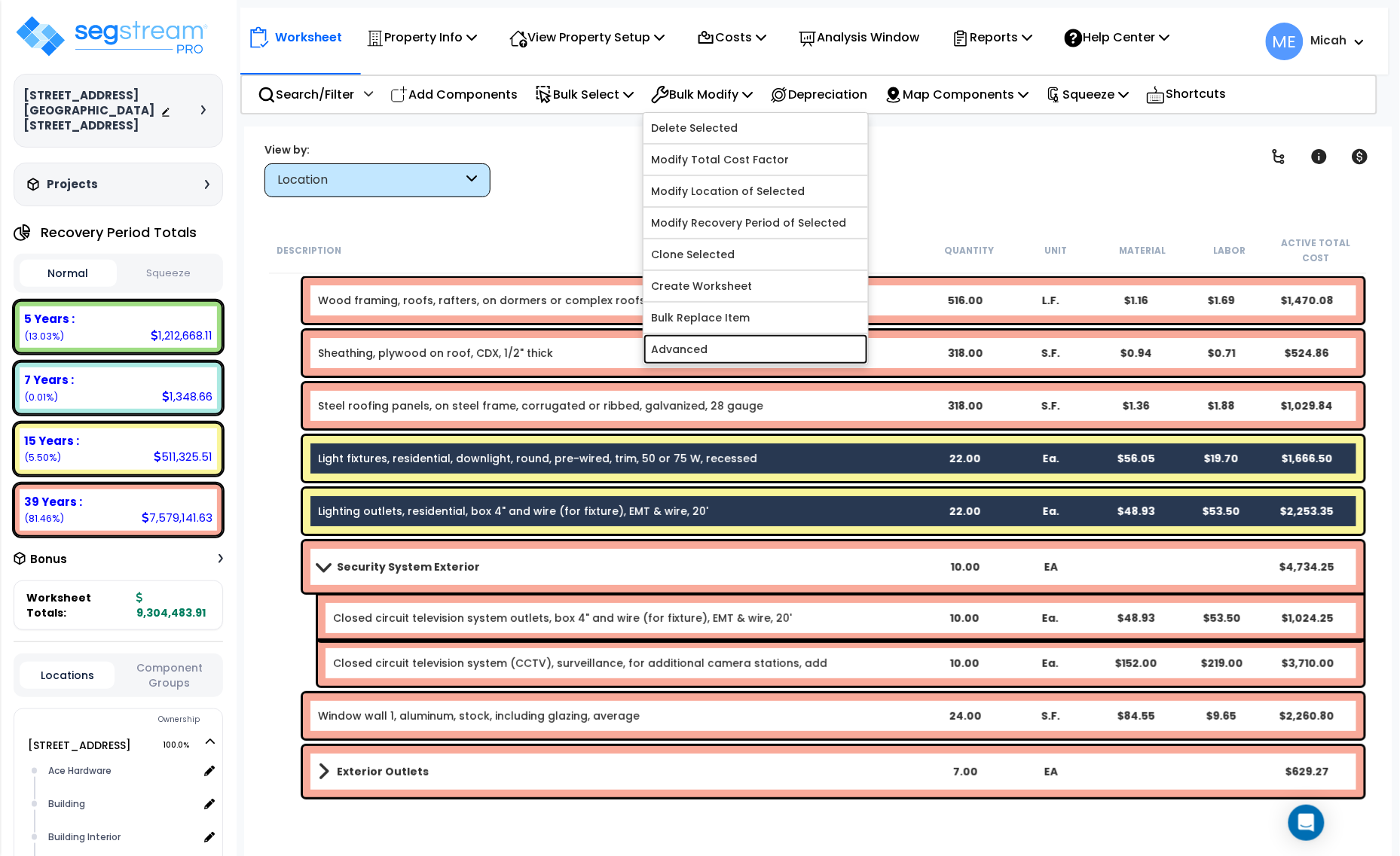
click at [761, 348] on link "Advanced" at bounding box center [756, 349] width 225 height 30
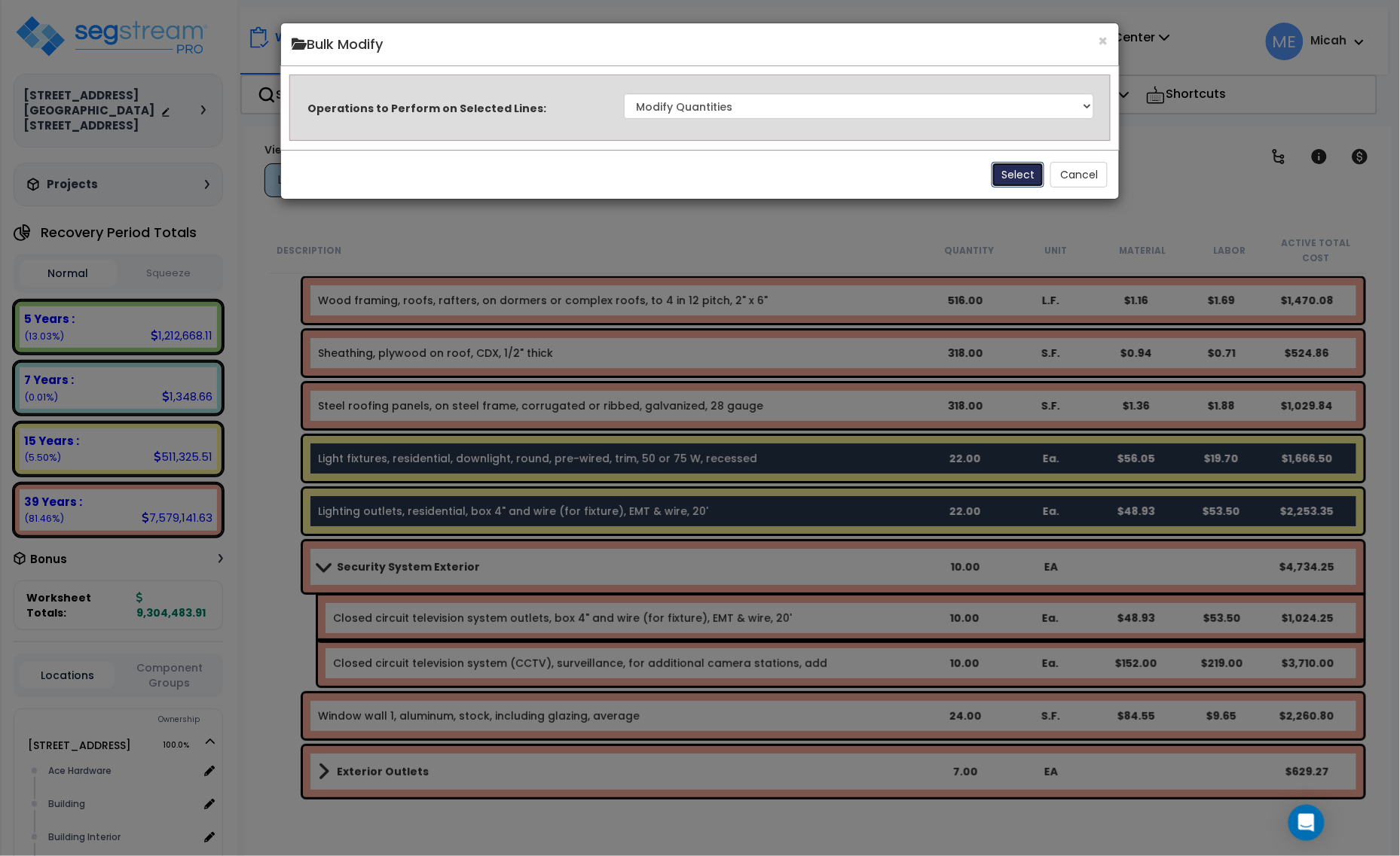
click at [1007, 171] on button "Select" at bounding box center [1018, 175] width 53 height 25
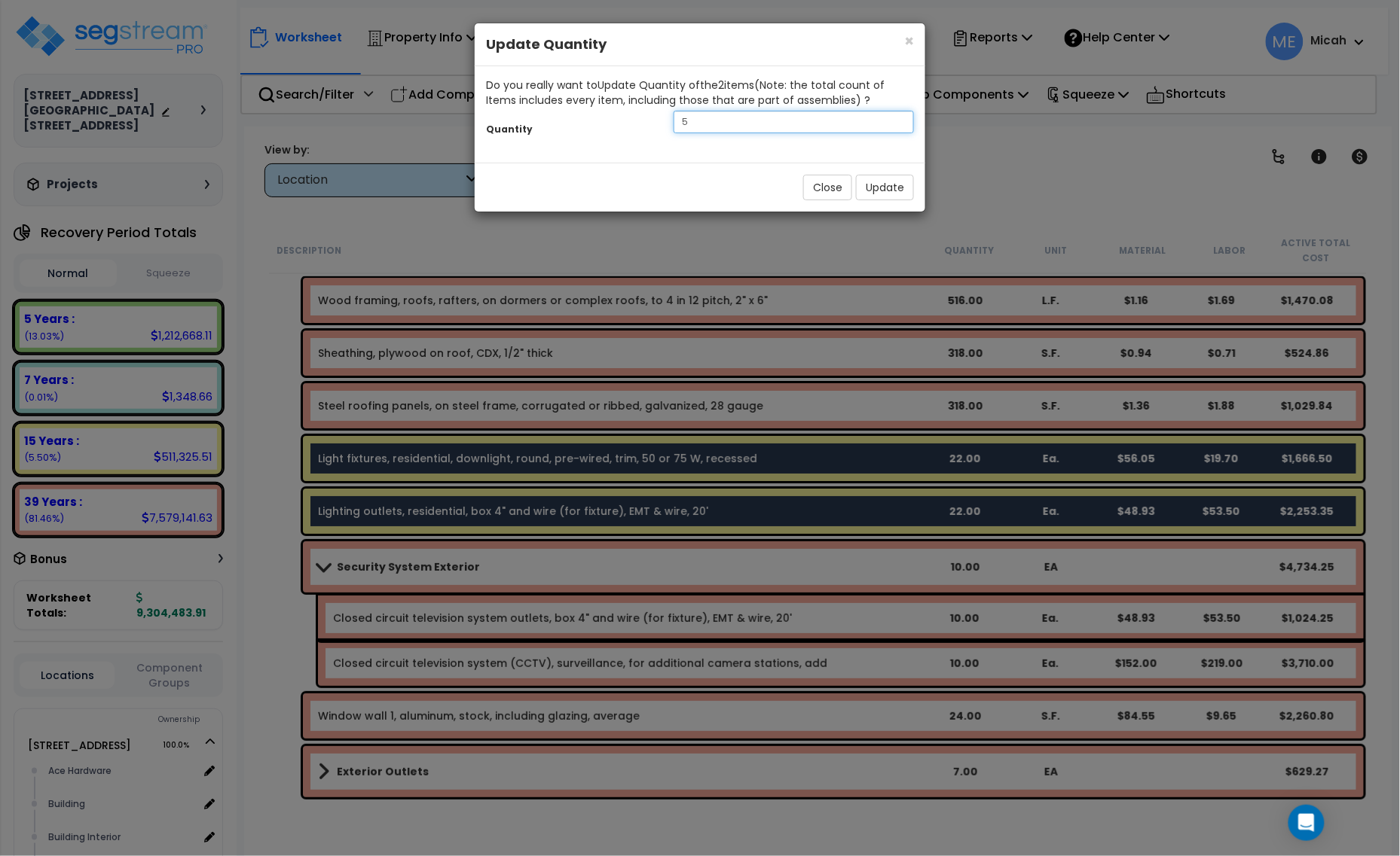
click at [664, 132] on div "5" at bounding box center [793, 121] width 263 height 22
type input "24"
click at [895, 186] on button "Update" at bounding box center [884, 188] width 58 height 25
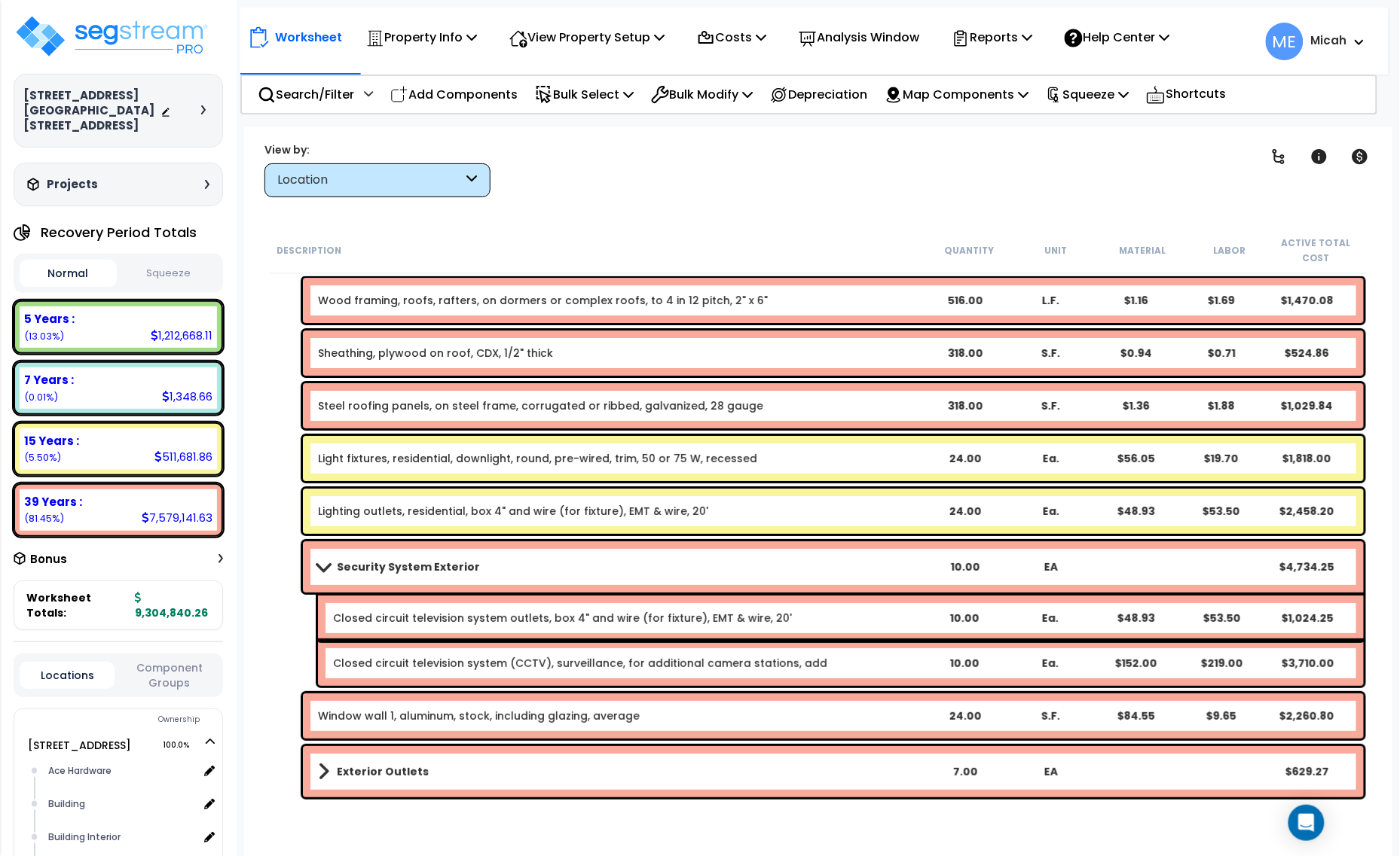
click at [488, 85] on p "Add Components" at bounding box center [454, 94] width 127 height 21
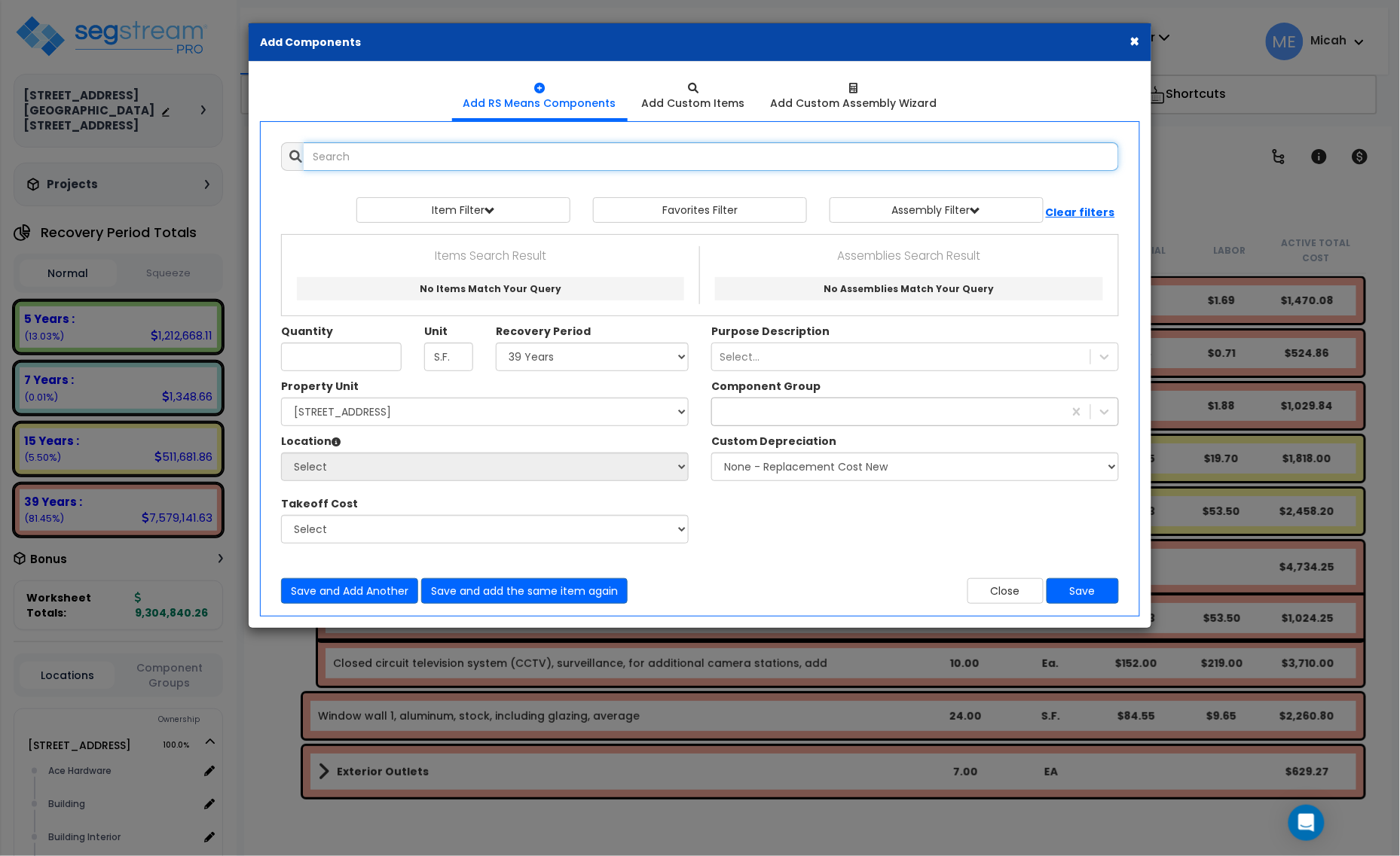
select select
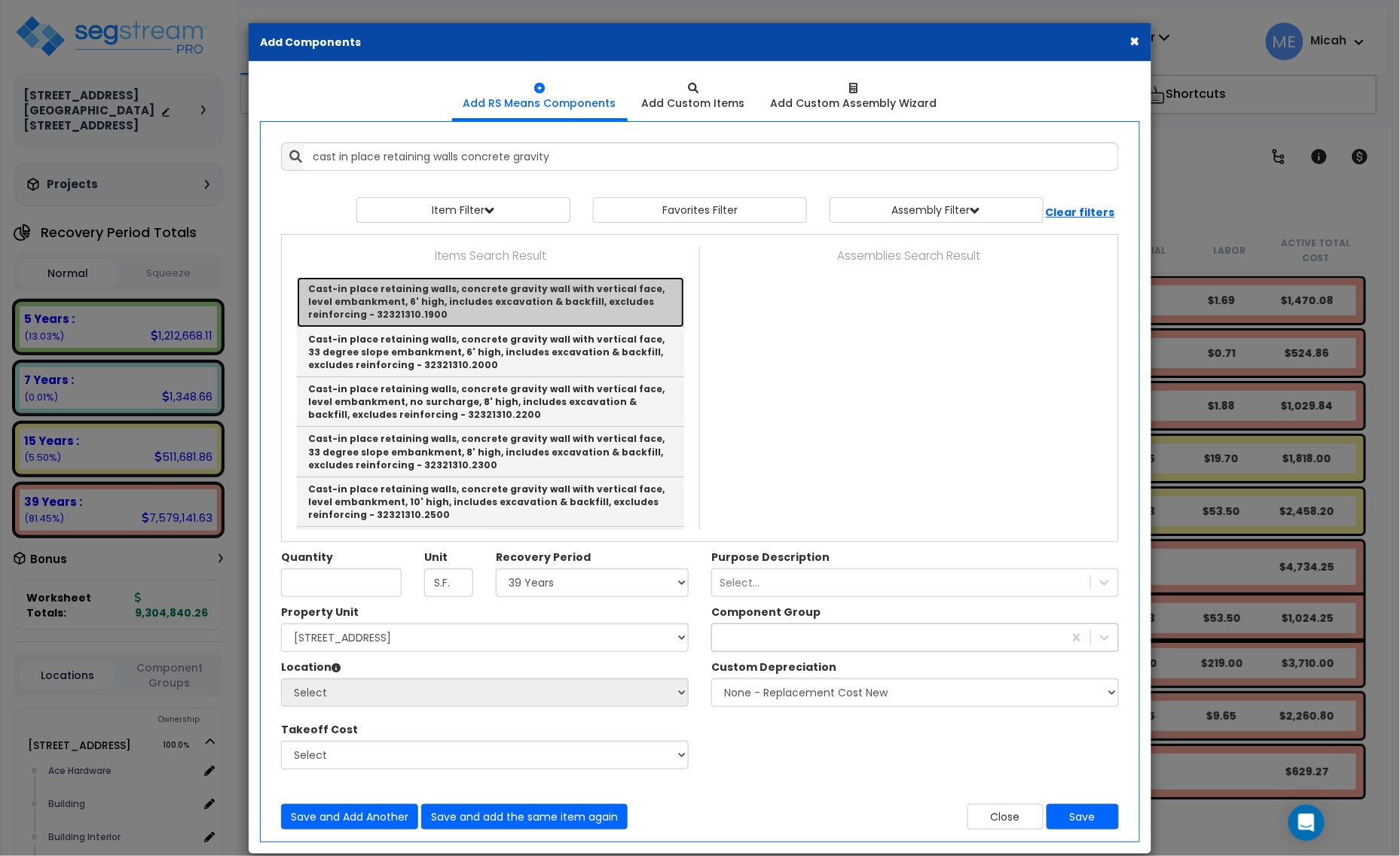
click at [504, 304] on link "Cast-in place retaining walls, concrete gravity wall with vertical face, level …" at bounding box center [491, 302] width 387 height 50
type input "Cast-in place retaining walls, concrete gravity wall with vertical face, level …"
checkbox input "true"
type input "L.F."
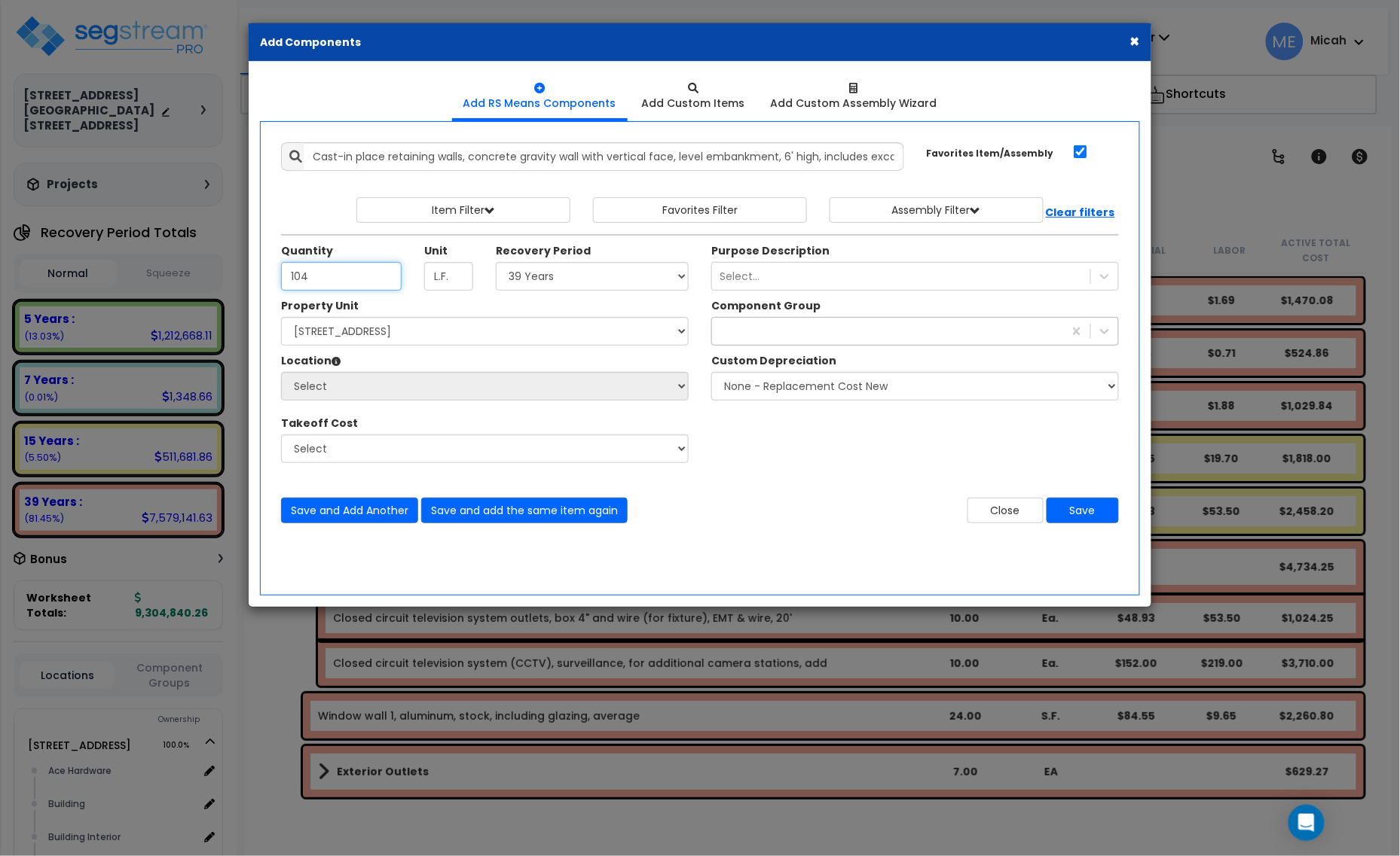
type input "104"
click at [531, 282] on select "Select 5 Years 7 Years 15 Years 20 Years 39 Years 27.5 Year" at bounding box center [591, 276] width 193 height 28
select select "39Y"
click at [497, 263] on select "Select 5 Years 7 Years 15 Years 20 Years 39 Years 27.5 Year" at bounding box center [591, 276] width 193 height 28
click at [412, 329] on select "Select 1408 9th St E 915 4th Ave E Site Improvement 915 4th Ave E Site Improvem…" at bounding box center [484, 330] width 408 height 28
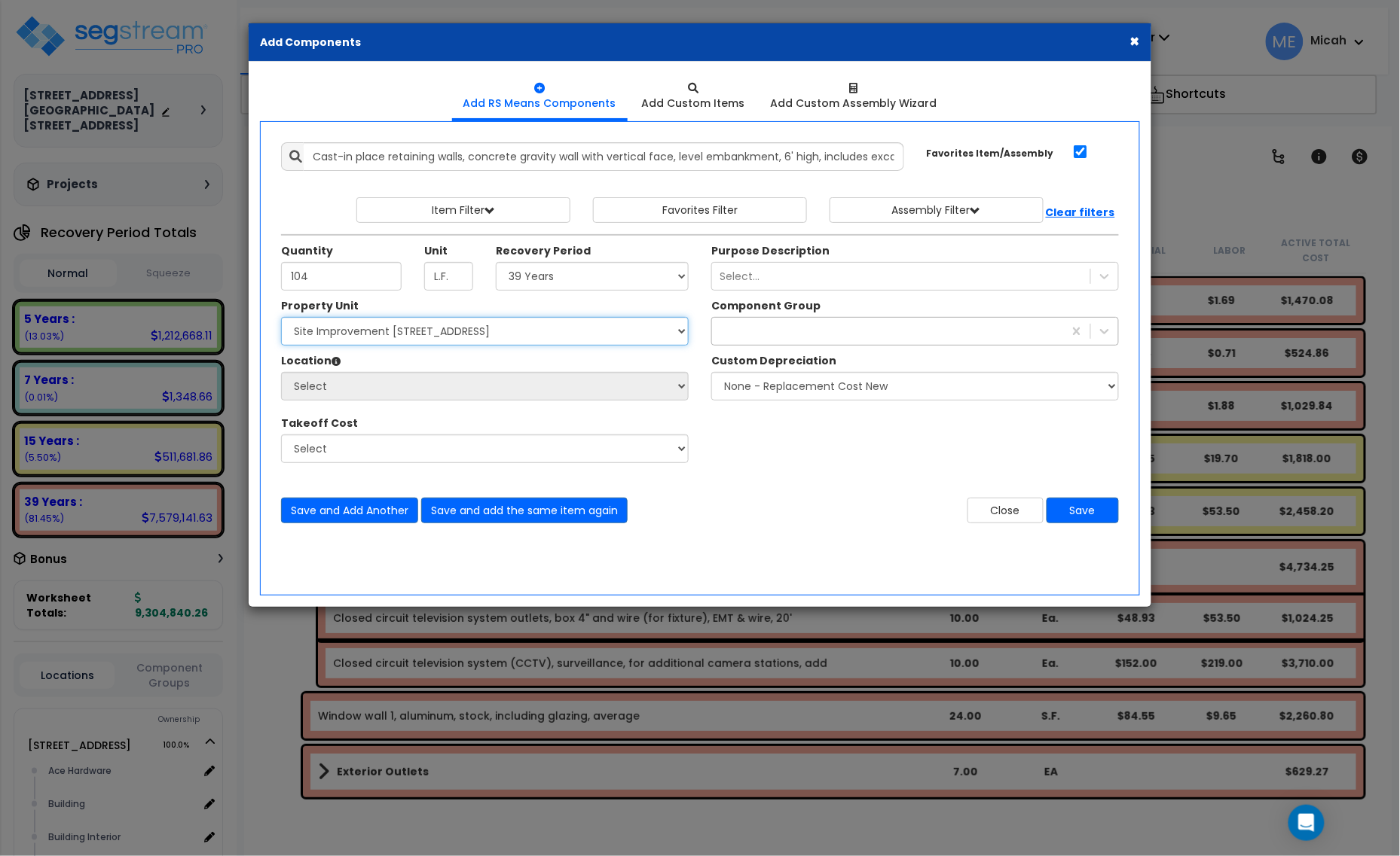
click at [281, 318] on select "Select 1408 9th St E 915 4th Ave E Site Improvement 915 4th Ave E Site Improvem…" at bounding box center [484, 330] width 408 height 28
click at [435, 339] on select "Select 1408 9th St E 915 4th Ave E Site Improvement 915 4th Ave E Site Improvem…" at bounding box center [484, 330] width 408 height 28
select select "161444"
click at [281, 318] on select "Select 1408 9th St E 915 4th Ave E Site Improvement 915 4th Ave E Site Improvem…" at bounding box center [484, 330] width 408 height 28
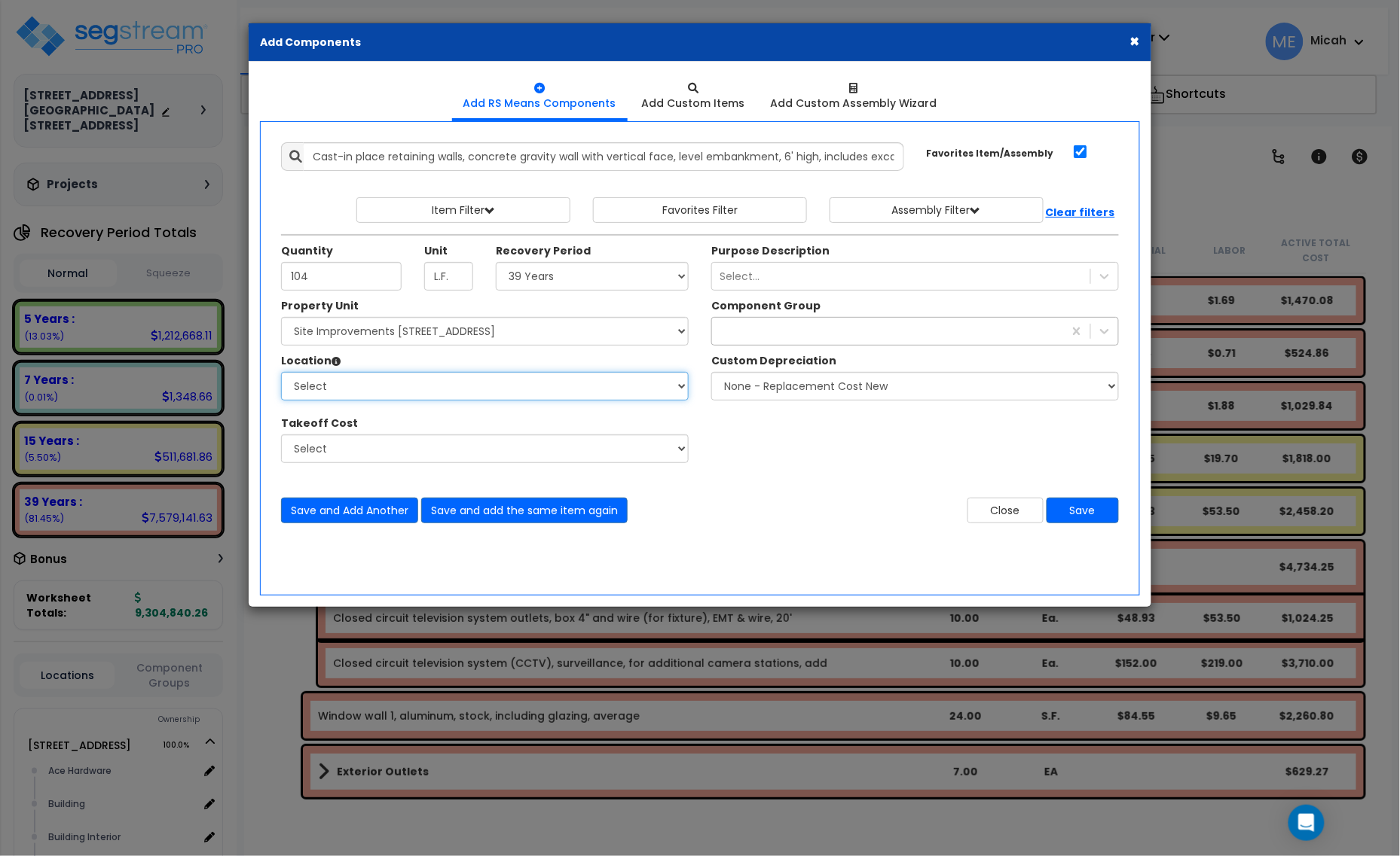
click at [406, 394] on select "Select Site Exterior Add Additional Location" at bounding box center [484, 386] width 408 height 28
select select "462"
click at [281, 372] on select "Select Site Exterior Add Additional Location" at bounding box center [484, 386] width 408 height 28
click at [780, 329] on div "exterior w" at bounding box center [887, 331] width 351 height 24
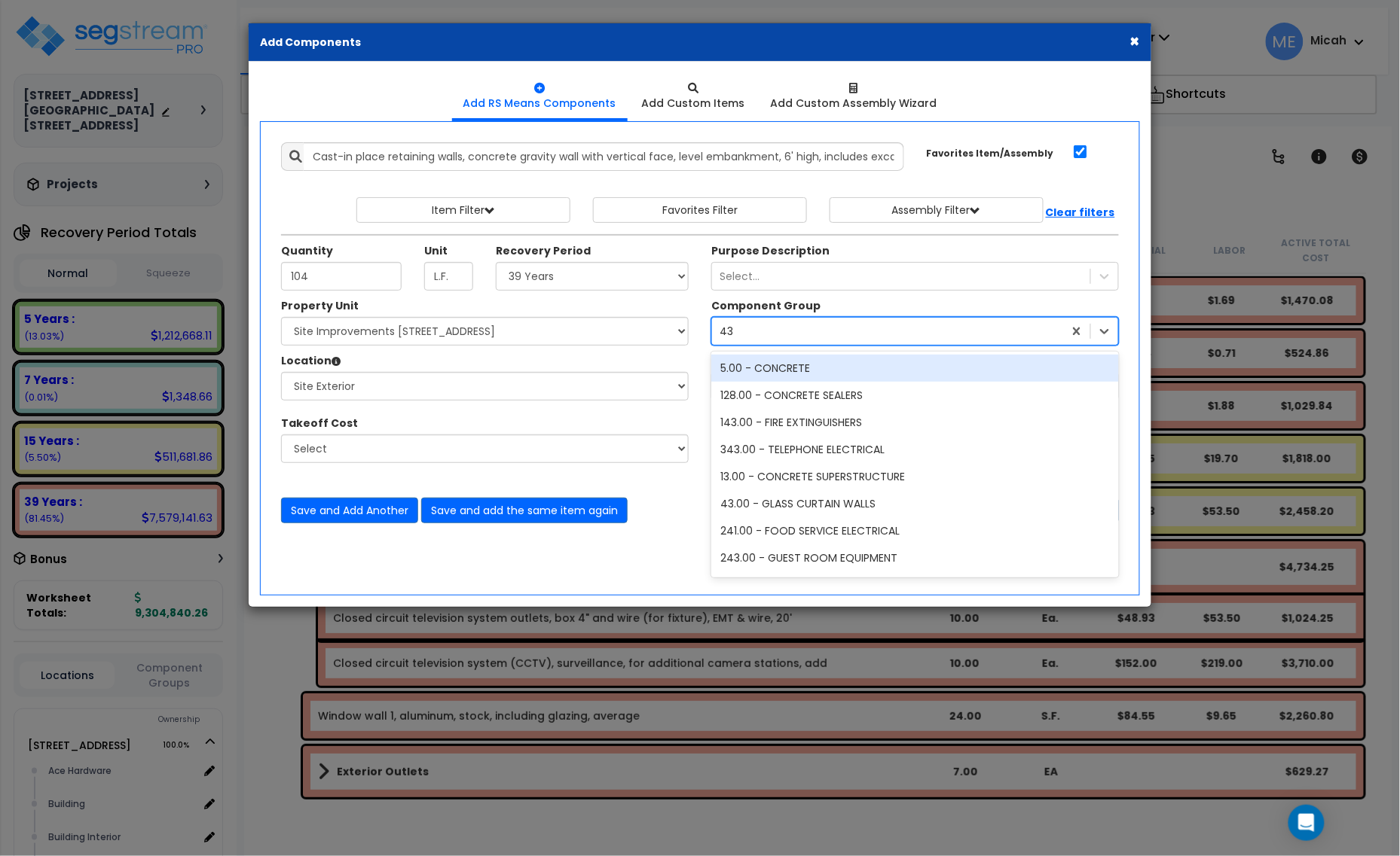
type input "435"
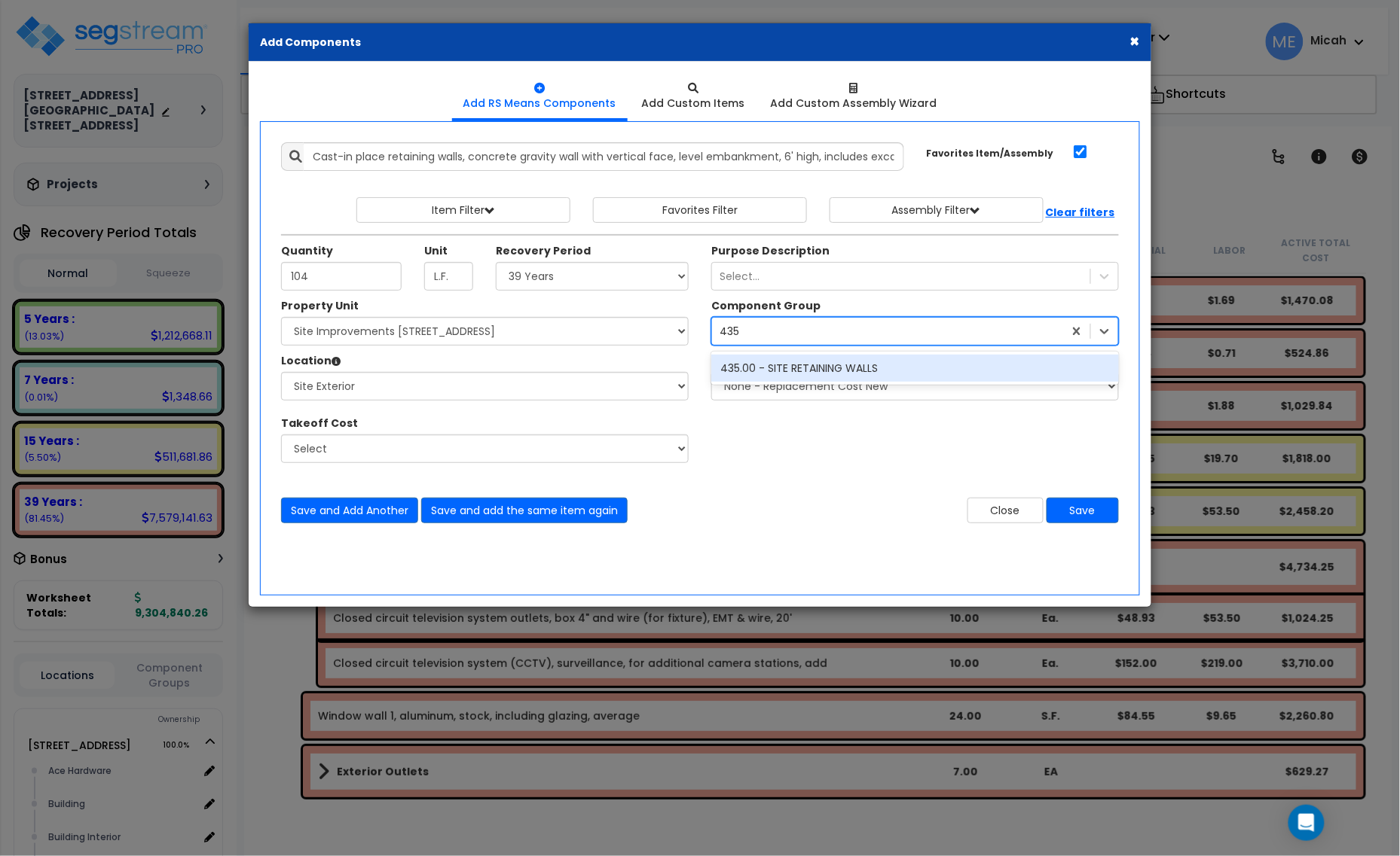
click at [796, 371] on div "435.00 - SITE RETAINING WALLS" at bounding box center [915, 368] width 408 height 27
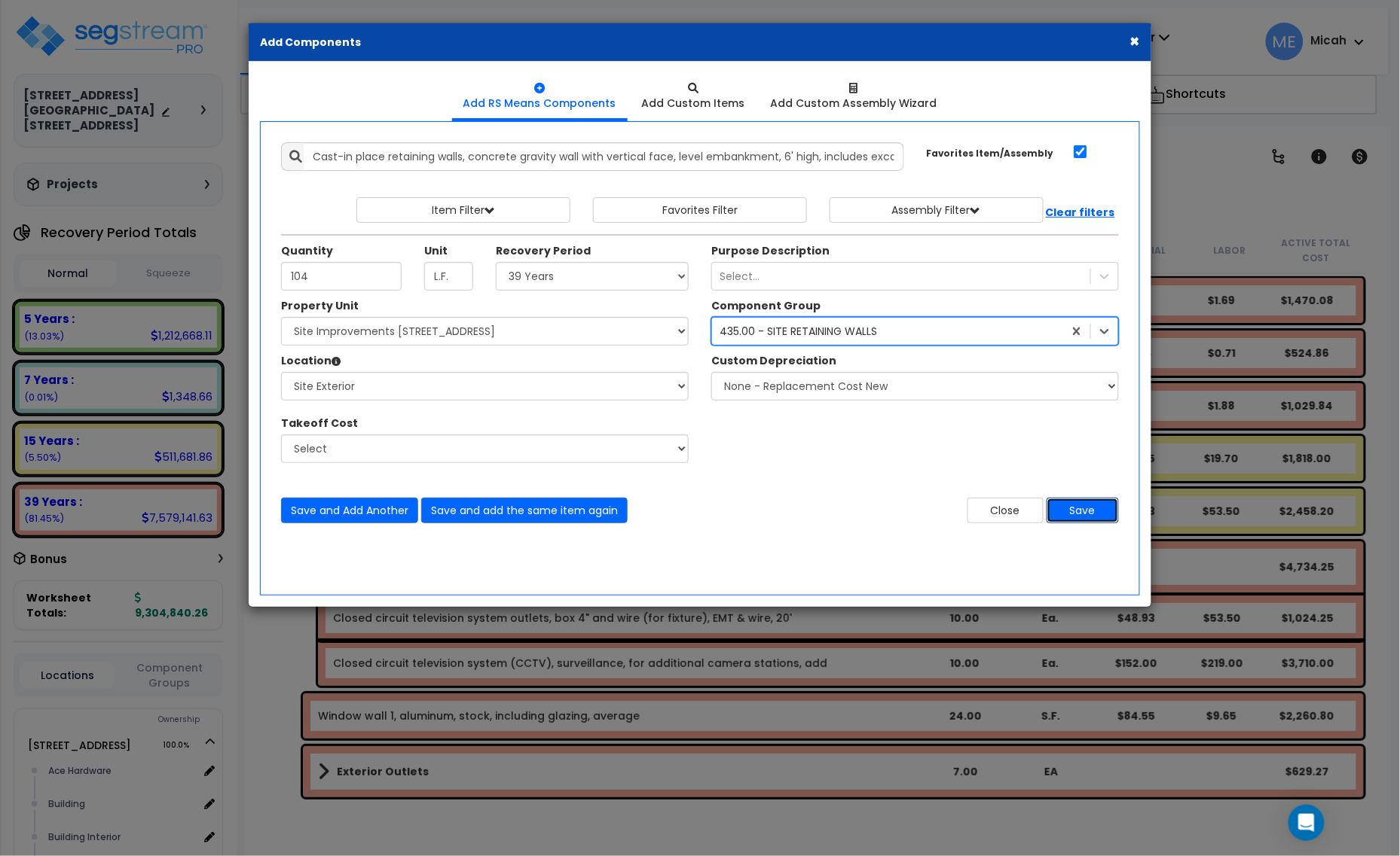
click at [1082, 516] on button "Save" at bounding box center [1082, 510] width 72 height 25
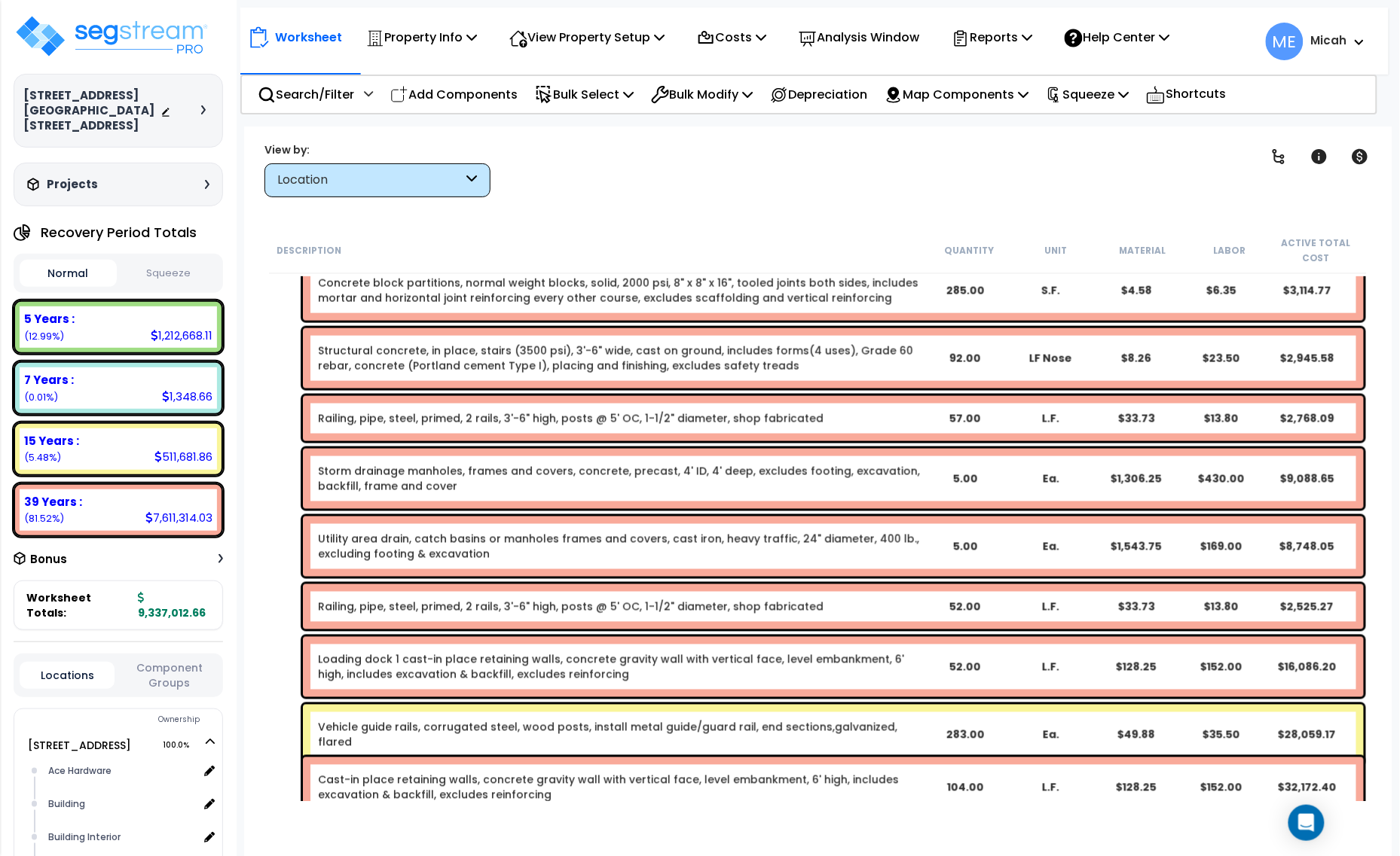
scroll to position [6323, 0]
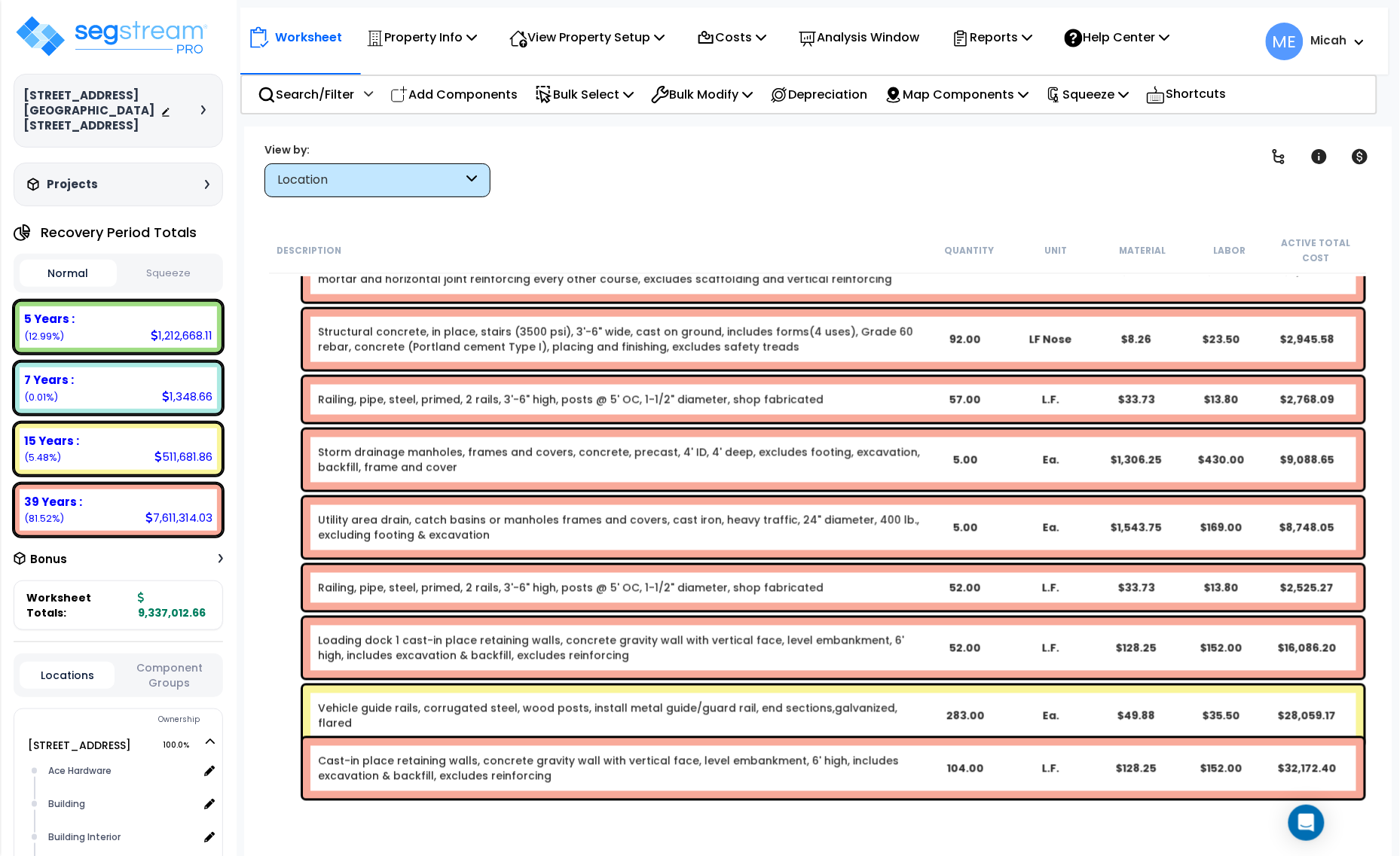
click at [622, 777] on div "Cast-in place retaining walls, concrete gravity wall with vertical face, level …" at bounding box center [619, 768] width 603 height 30
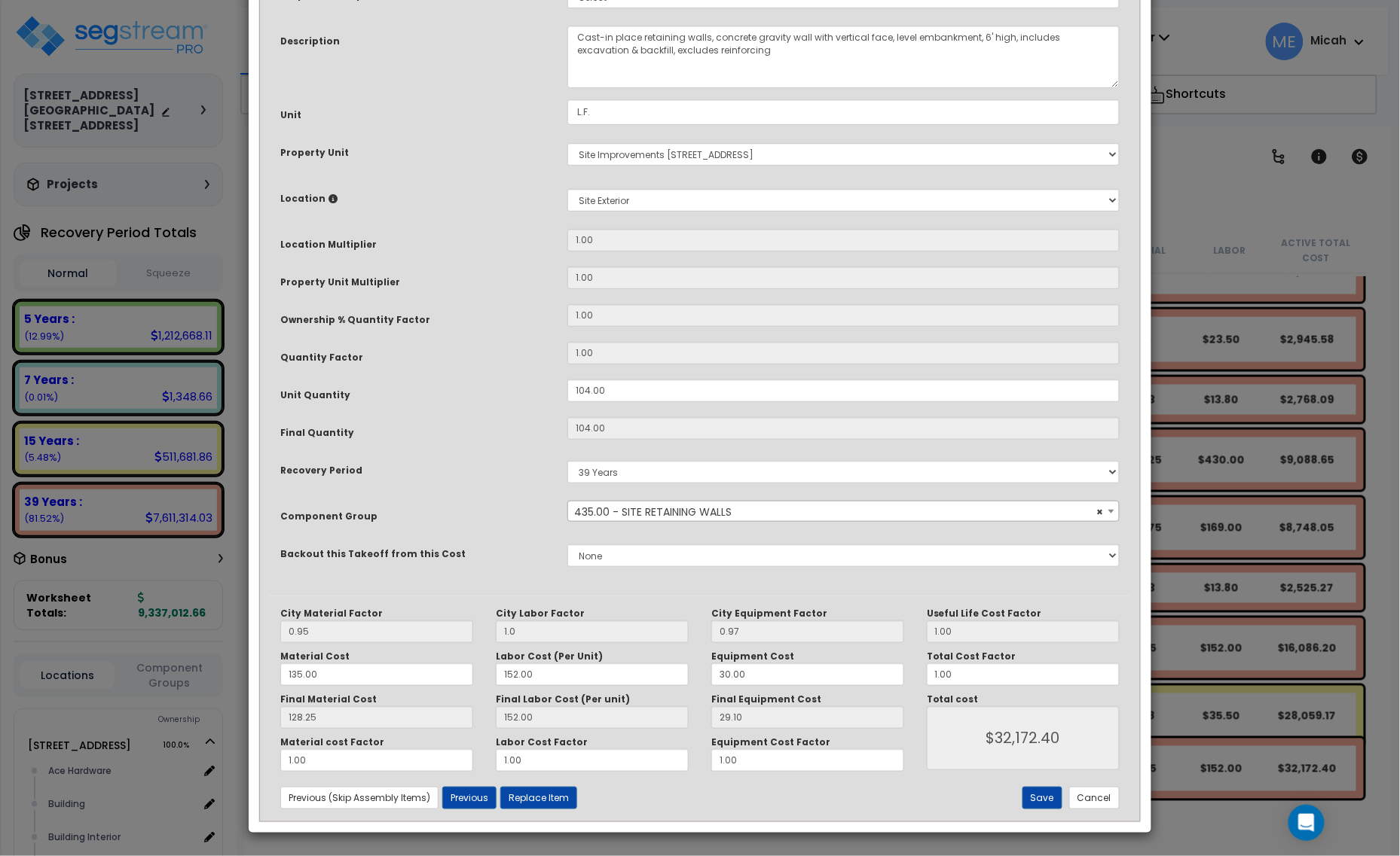
scroll to position [0, 0]
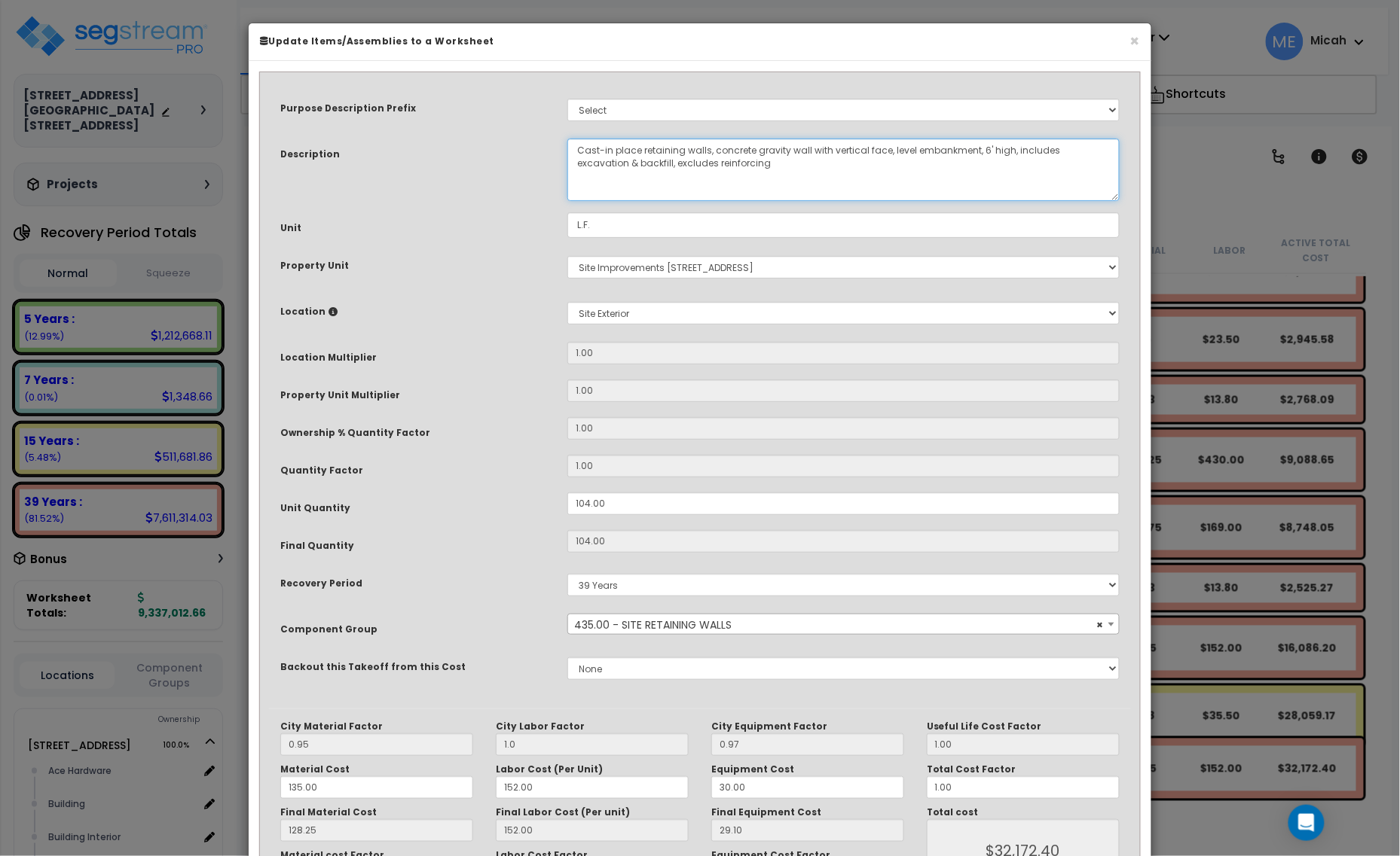
click at [577, 148] on textarea "Cast-in place retaining walls, concrete gravity wall with vertical face, level …" at bounding box center [843, 170] width 552 height 63
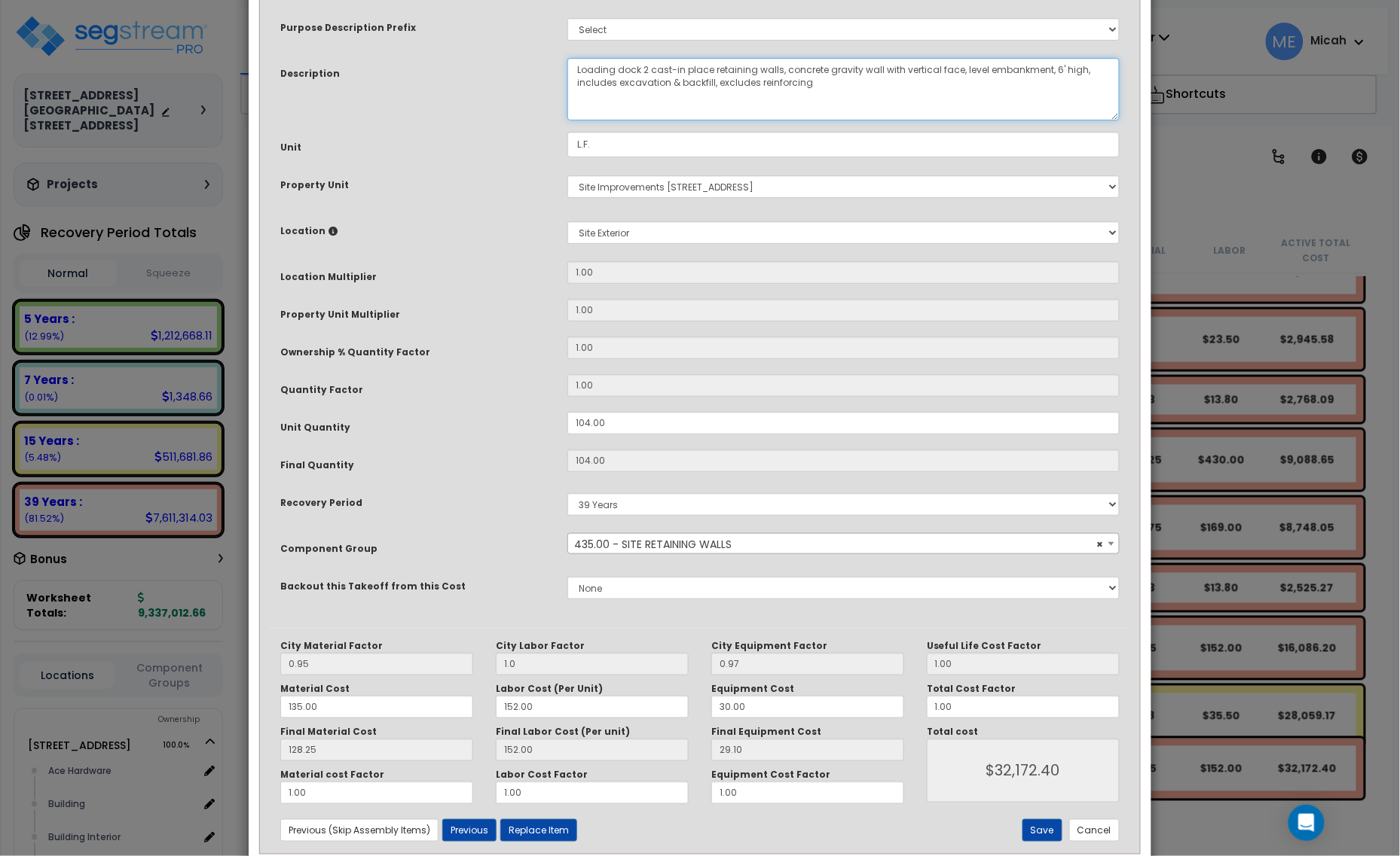
scroll to position [113, 0]
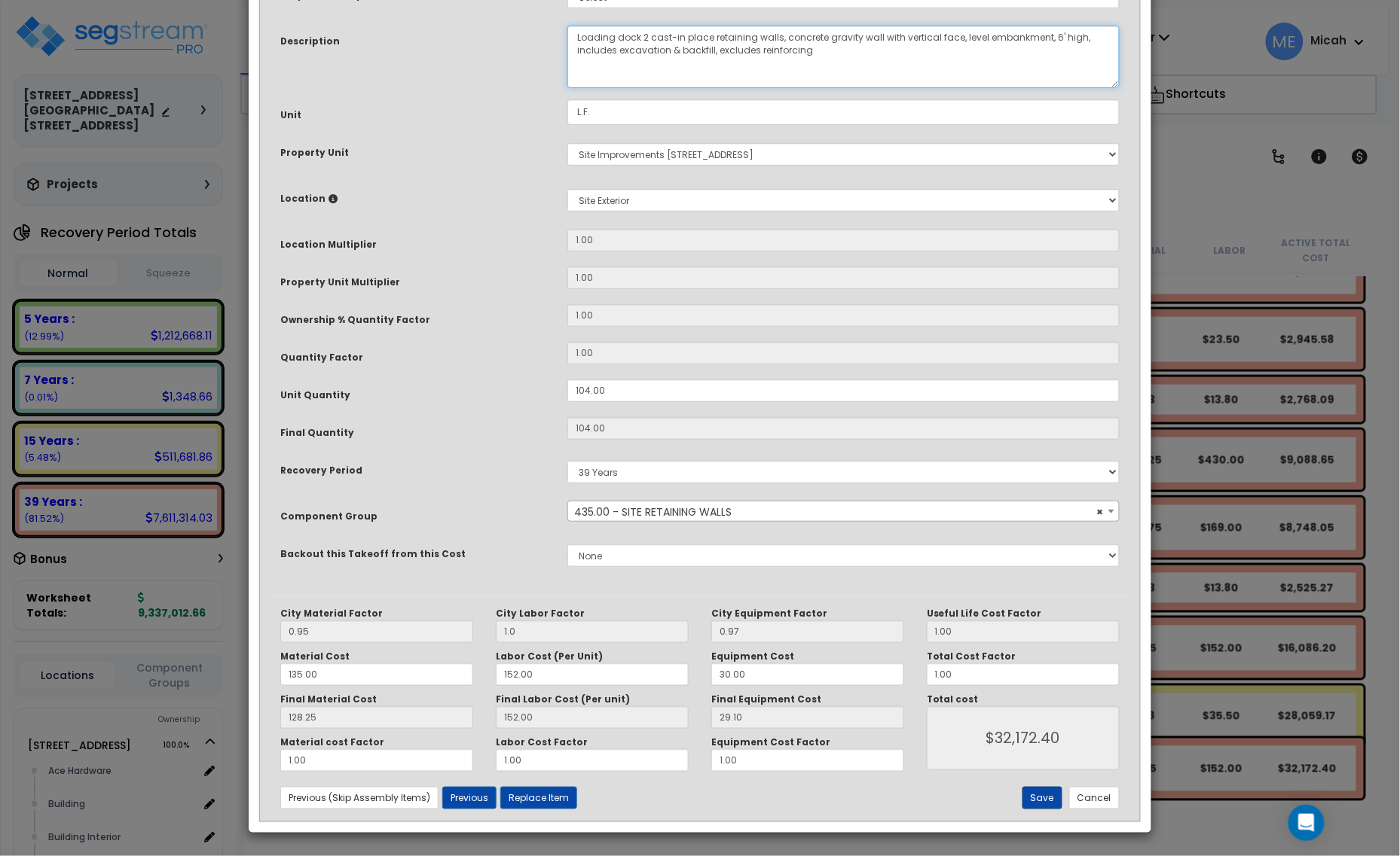
type textarea "Loading dock 2 cast-in place retaining walls, concrete gravity wall with vertic…"
click at [1033, 803] on button "Save" at bounding box center [1042, 797] width 40 height 22
type input "1.00"
type input "32172.40"
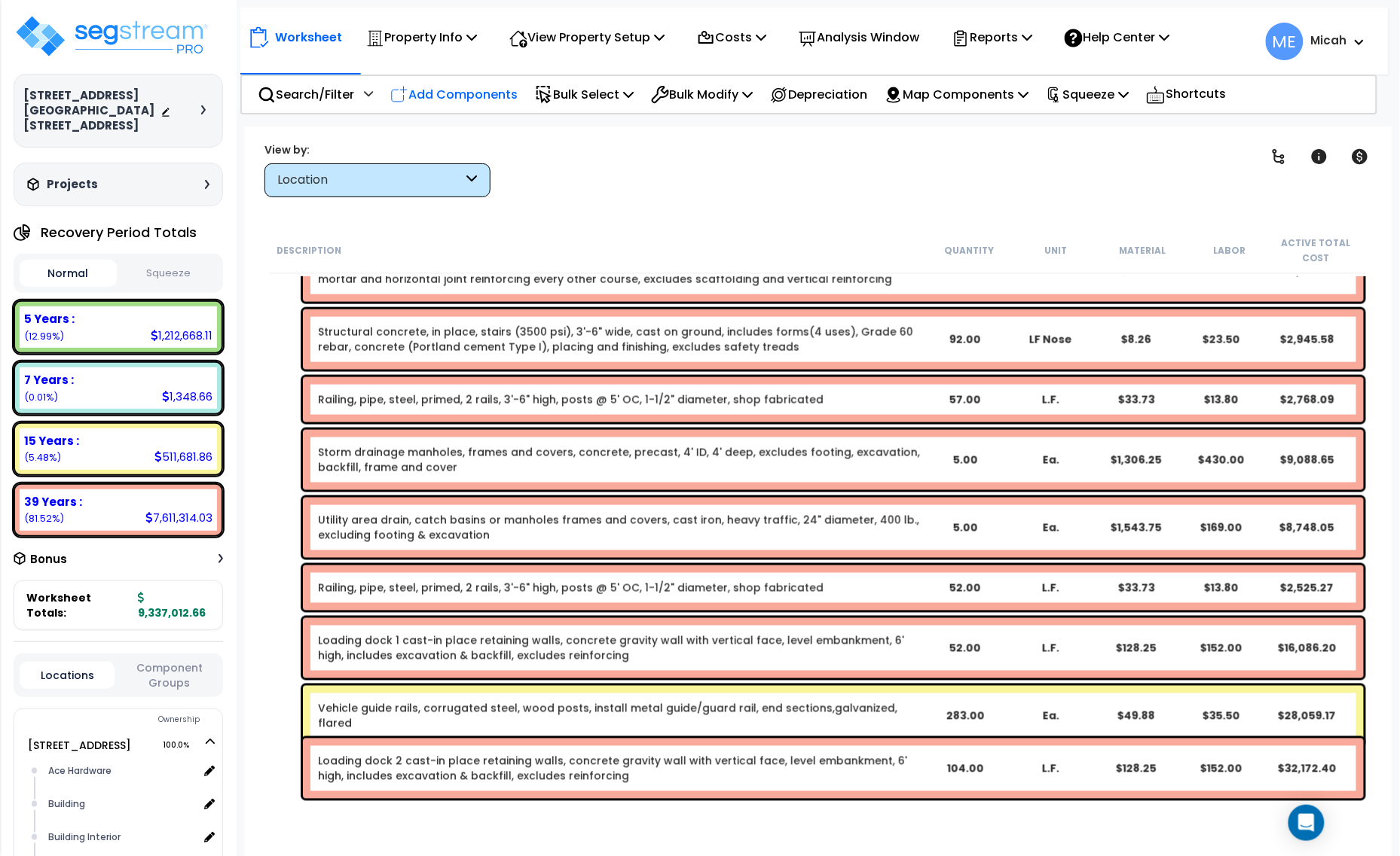
click at [431, 87] on p "Add Components" at bounding box center [454, 94] width 127 height 21
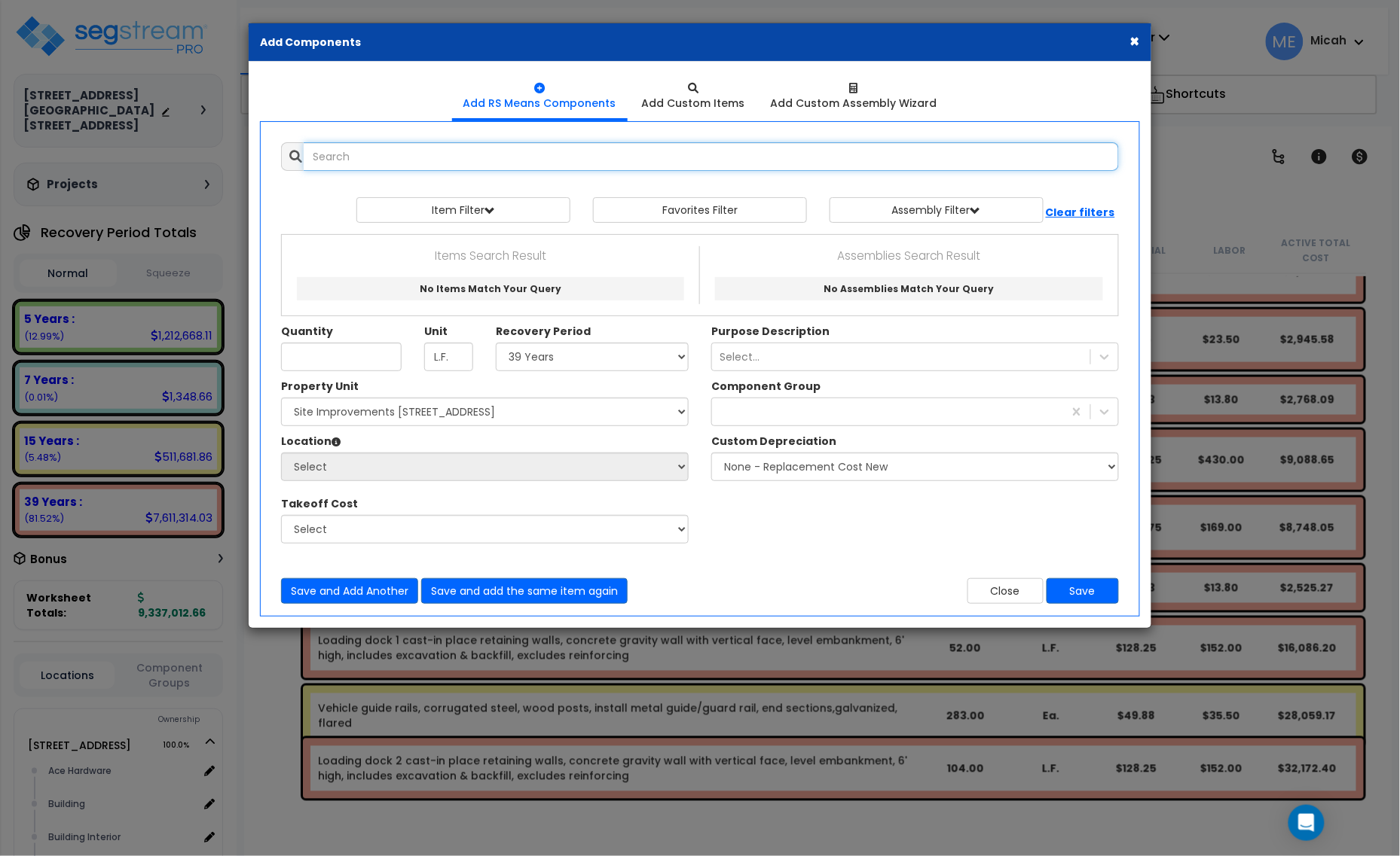
select select
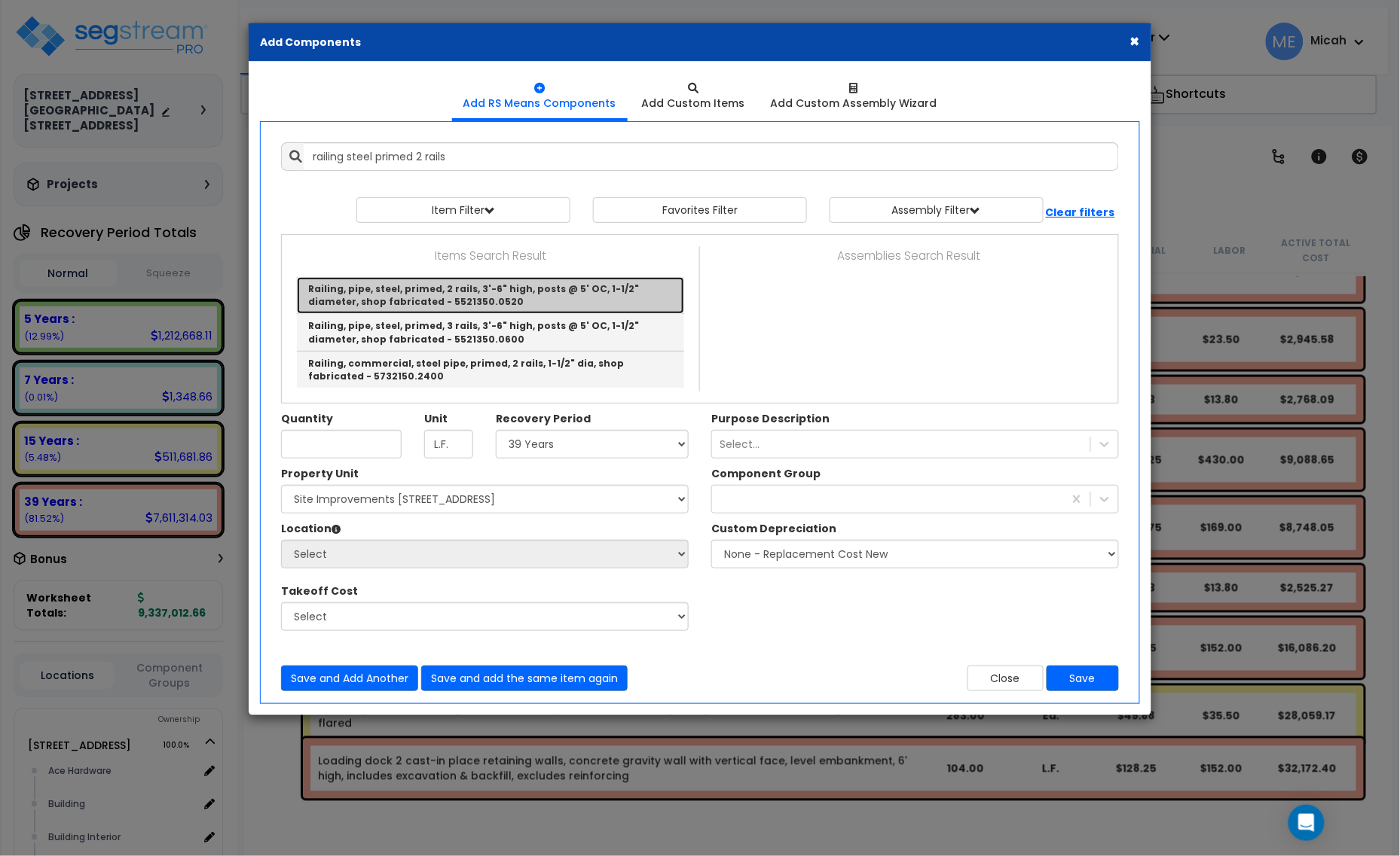
click at [626, 297] on link "Railing, pipe, steel, primed, 2 rails, 3'-6" high, posts @ 5' OC, 1-1/2" diamet…" at bounding box center [491, 296] width 387 height 37
type input "Railing, pipe, steel, primed, 2 rails, 3'-6" high, posts @ 5' OC, 1-1/2" diamet…"
checkbox input "false"
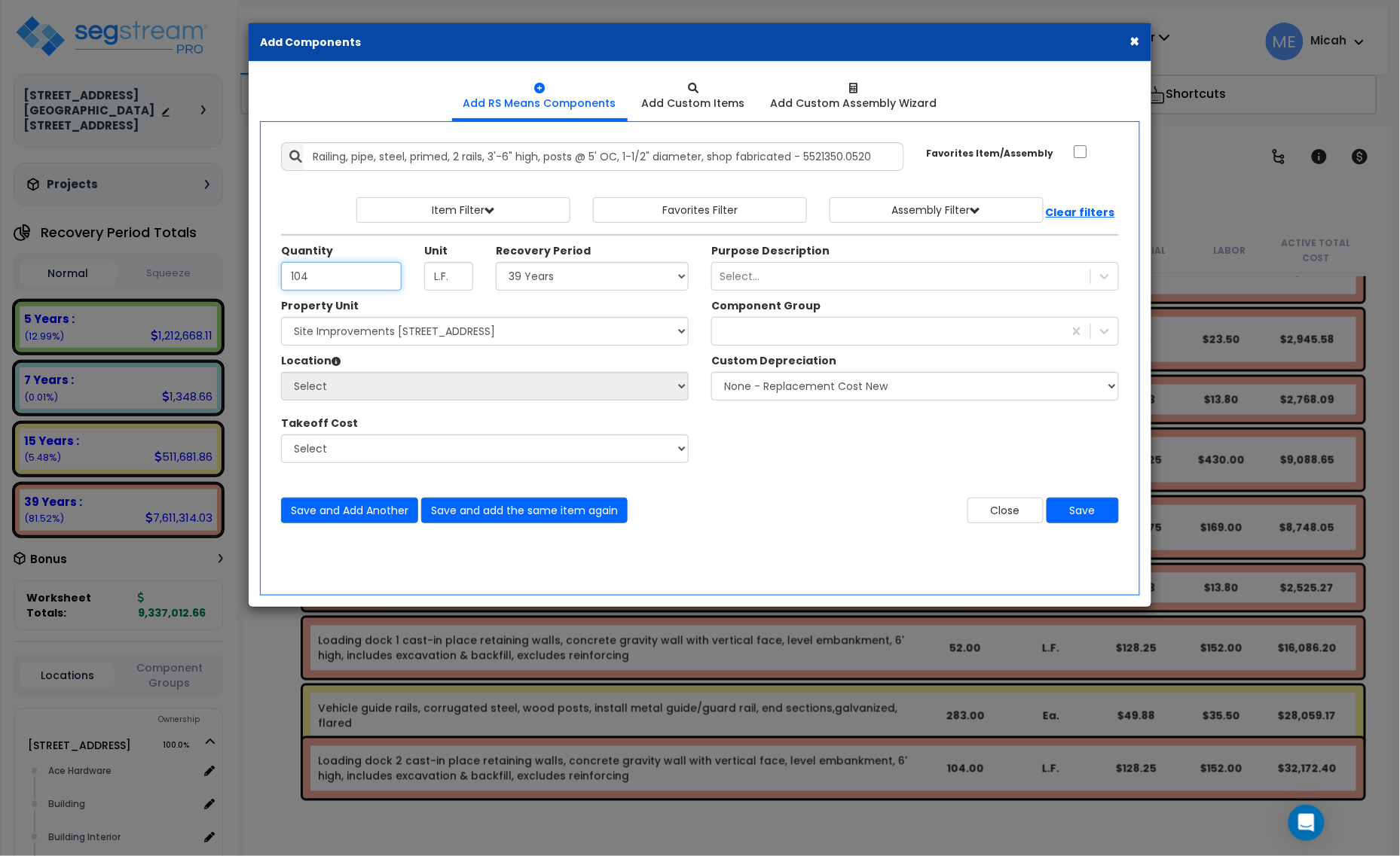
type input "104"
click at [623, 276] on select "Select 5 Years 7 Years 15 Years 20 Years 39 Years 27.5 Year" at bounding box center [591, 276] width 193 height 28
select select "39Y"
click at [497, 263] on select "Select 5 Years 7 Years 15 Years 20 Years 39 Years 27.5 Year" at bounding box center [591, 276] width 193 height 28
click at [558, 331] on select "Select 1408 9th St E 915 4th Ave E Site Improvement 915 4th Ave E Site Improvem…" at bounding box center [484, 330] width 408 height 28
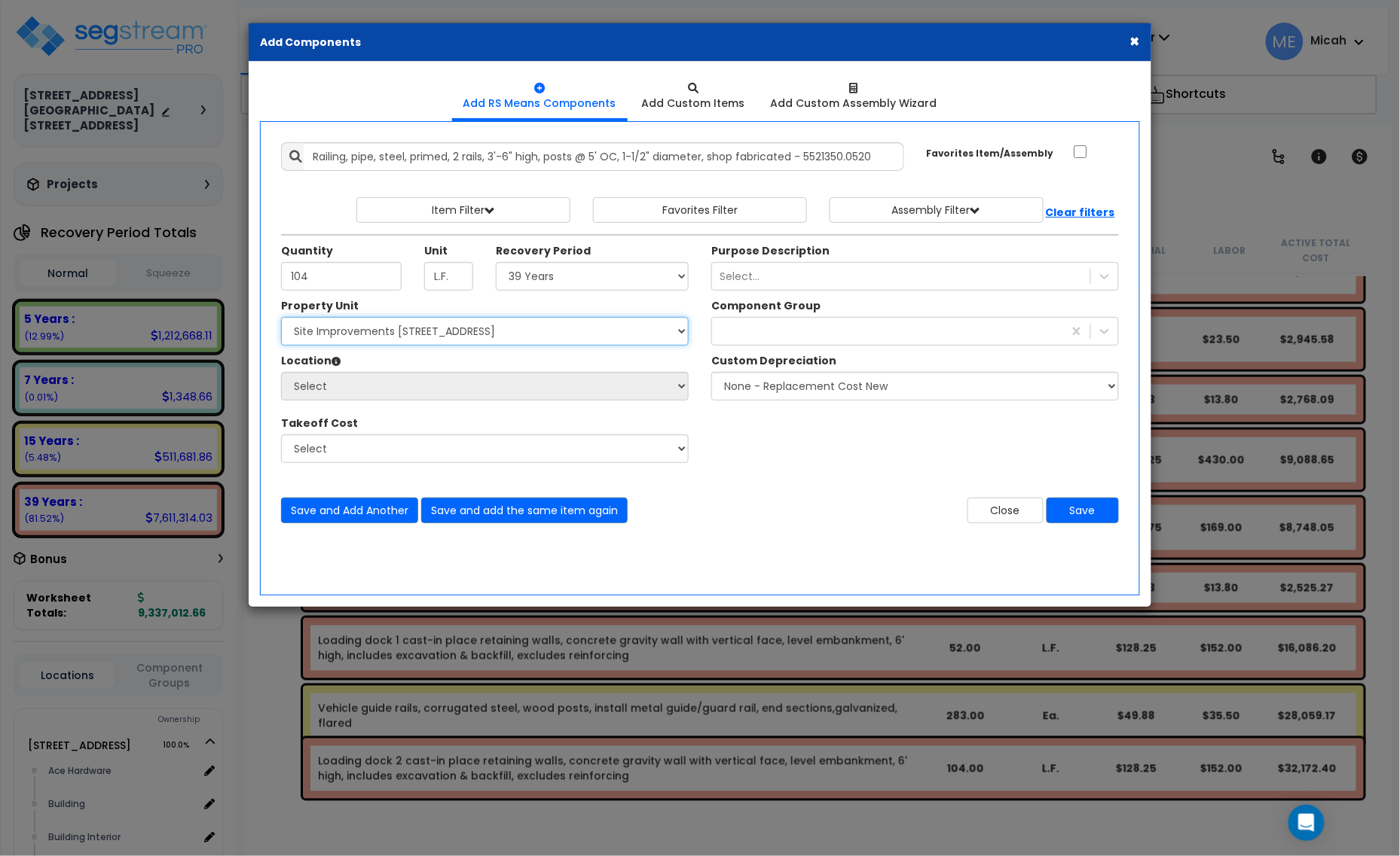
select select "161444"
click at [281, 318] on select "Select 1408 9th St E 915 4th Ave E Site Improvement 915 4th Ave E Site Improvem…" at bounding box center [484, 330] width 408 height 28
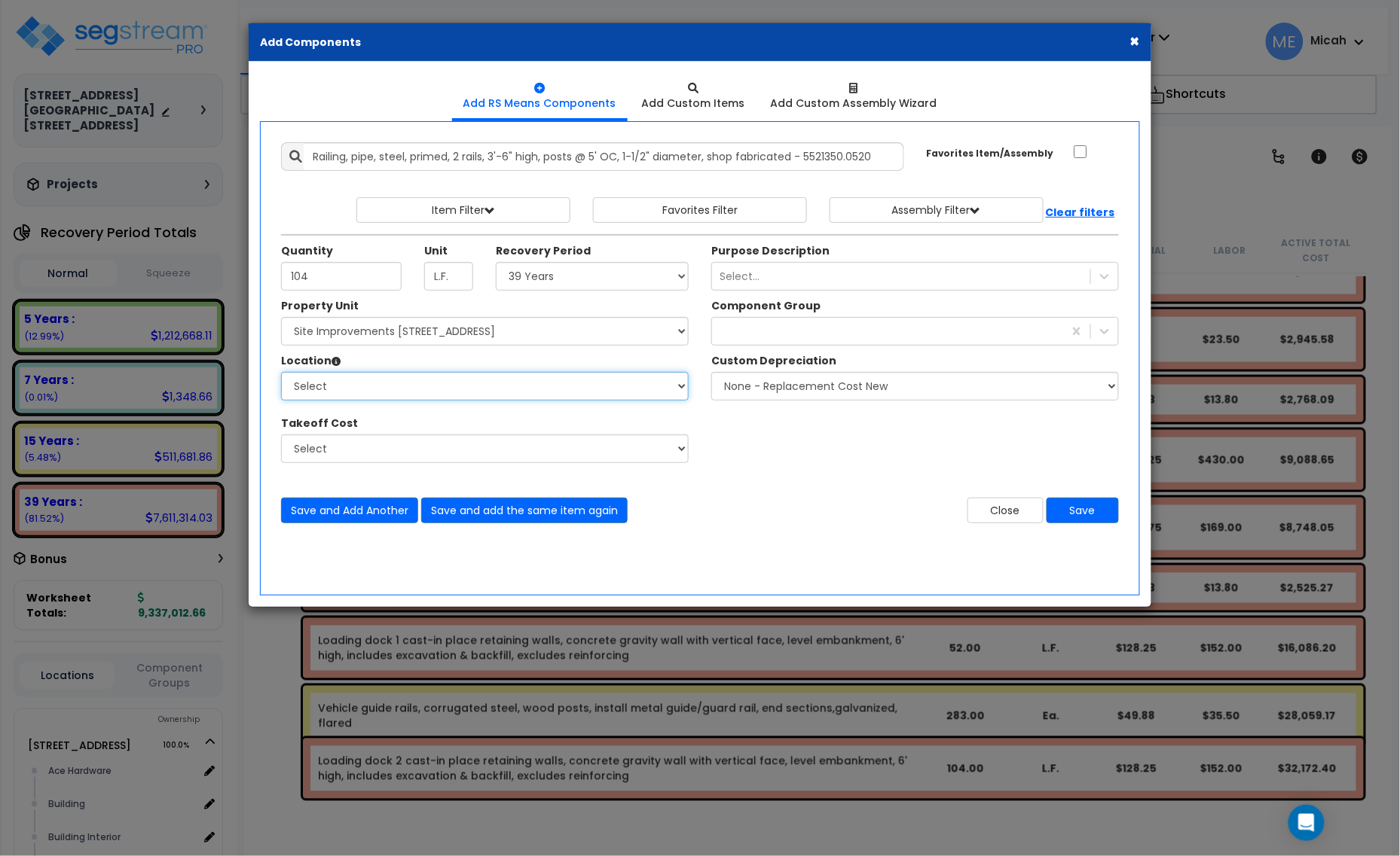
click at [503, 382] on select "Select Site Exterior Add Additional Location" at bounding box center [484, 386] width 408 height 28
select select "462"
click at [281, 372] on select "Select Site Exterior Add Additional Location" at bounding box center [484, 386] width 408 height 28
click at [778, 343] on div "435" at bounding box center [887, 331] width 351 height 24
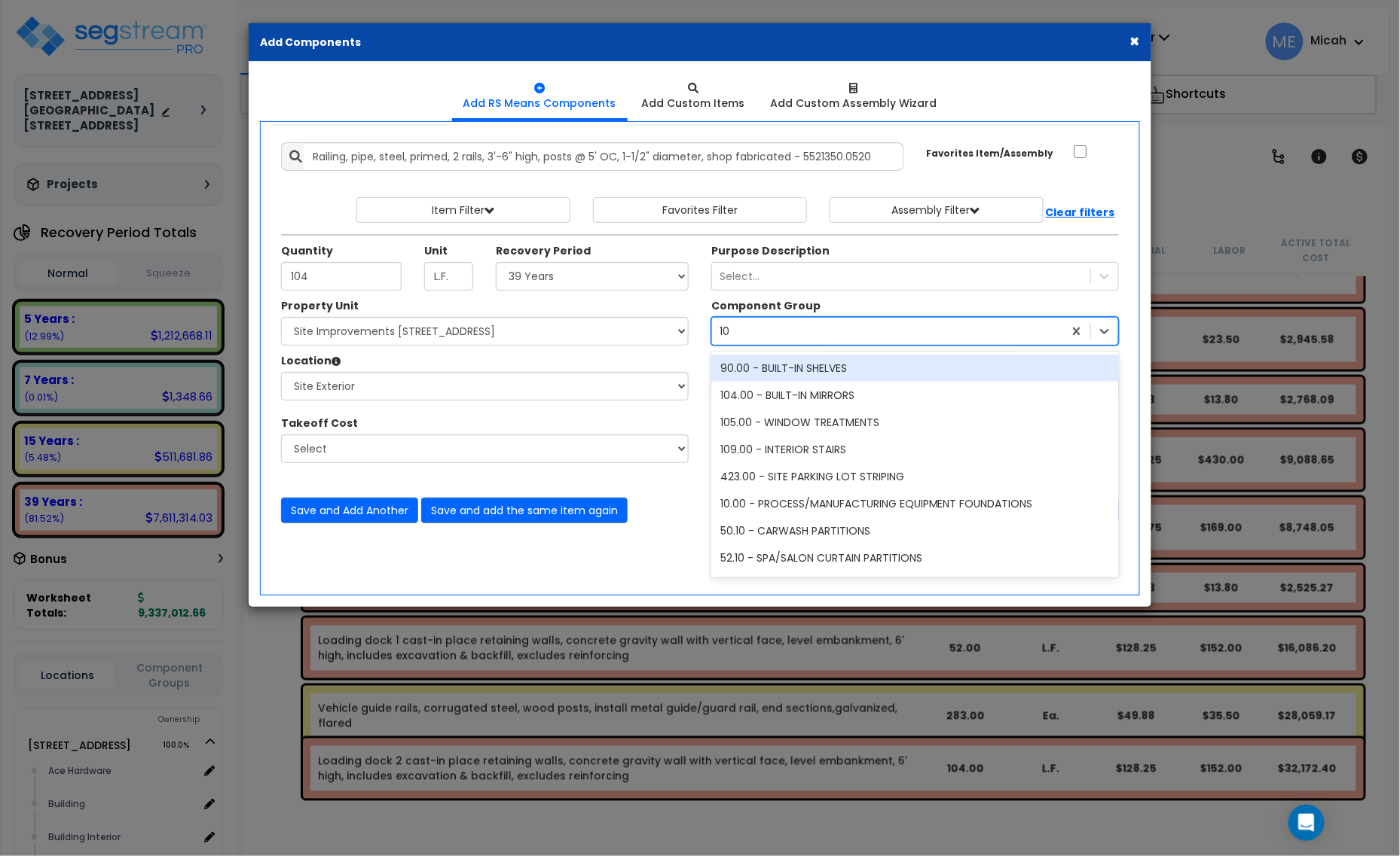
type input "107"
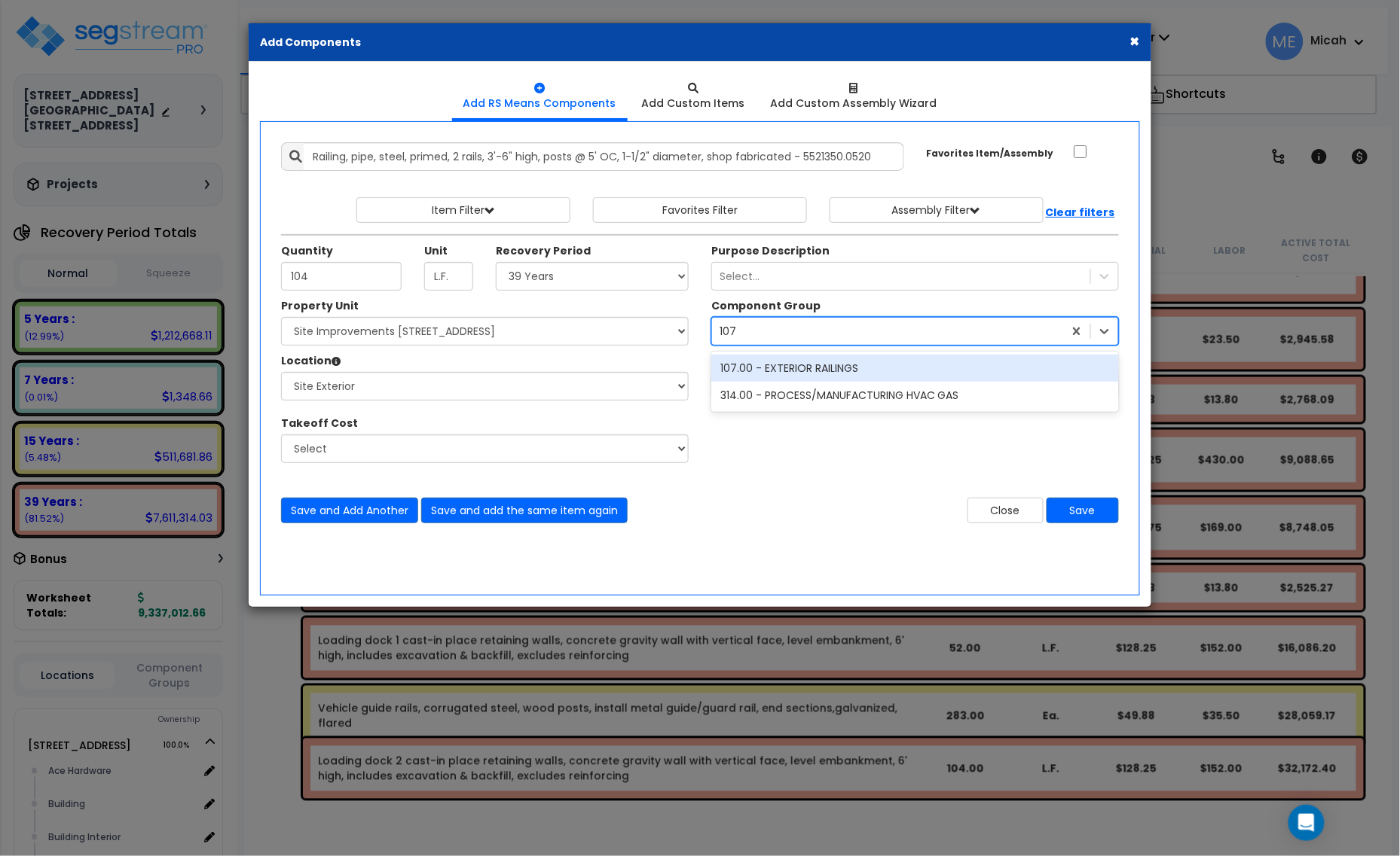
click at [773, 369] on div "107.00 - EXTERIOR RAILINGS" at bounding box center [915, 368] width 408 height 27
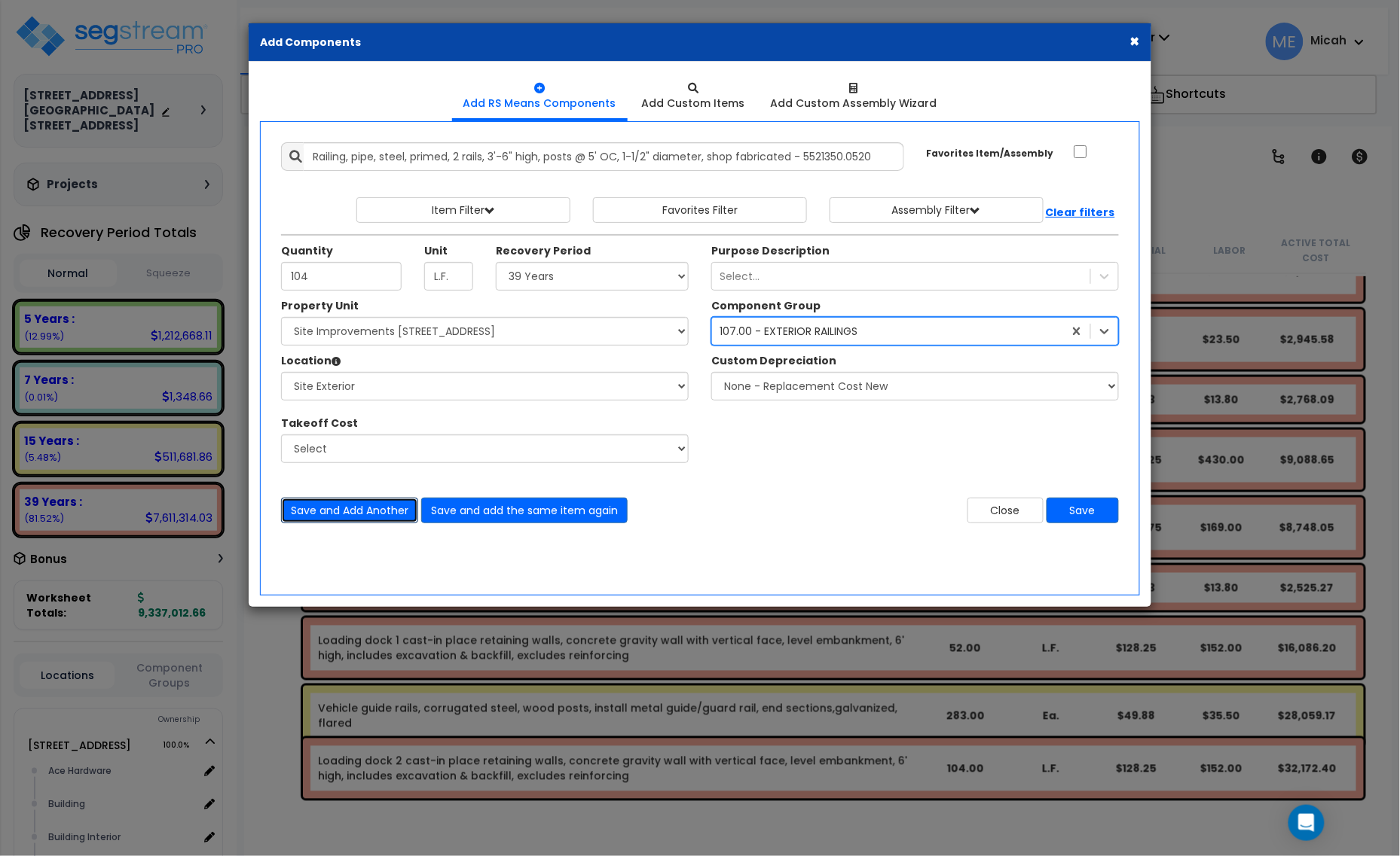
click at [379, 514] on button "Save and Add Another" at bounding box center [349, 510] width 137 height 25
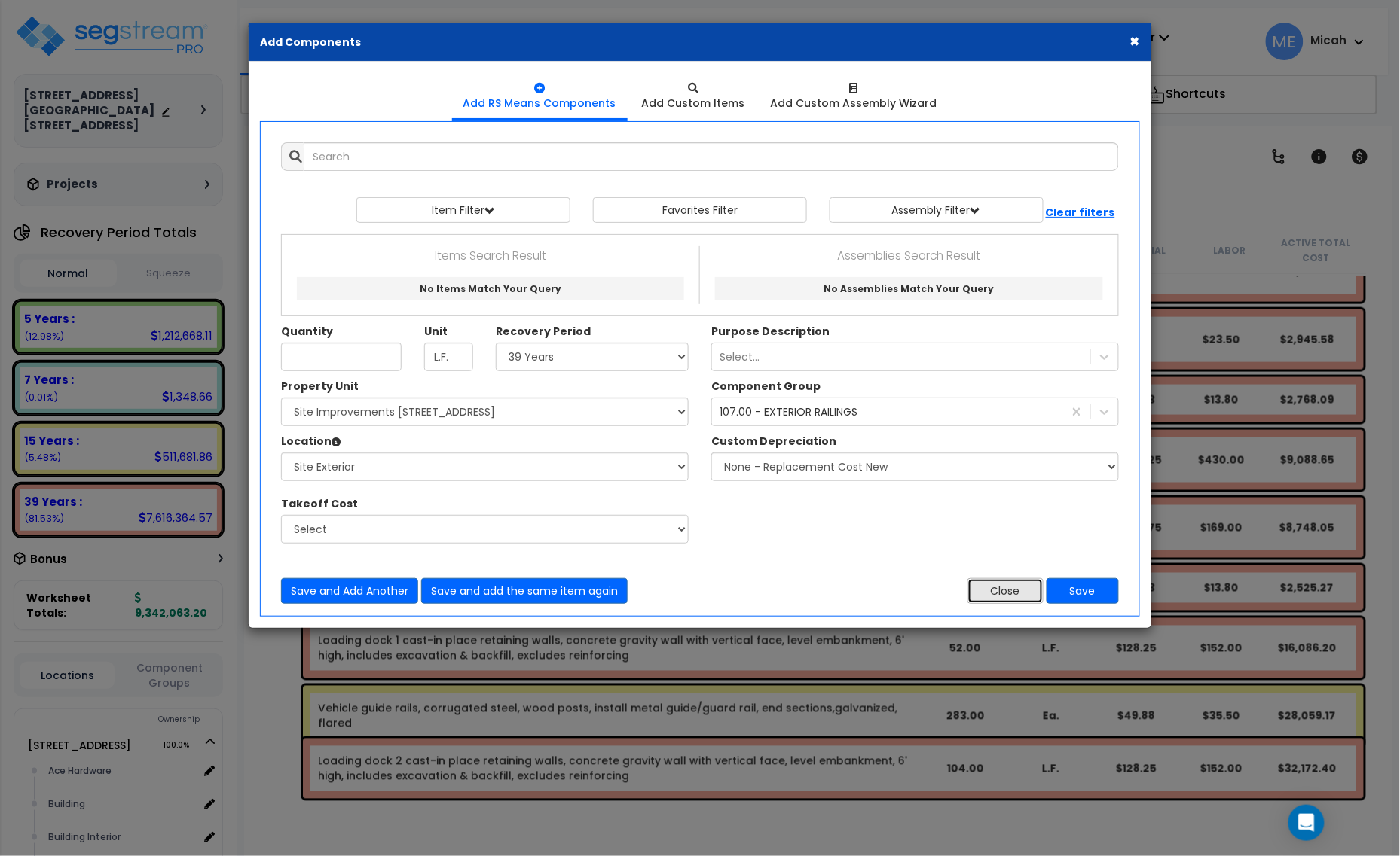
click at [1014, 588] on button "Close" at bounding box center [1006, 591] width 76 height 25
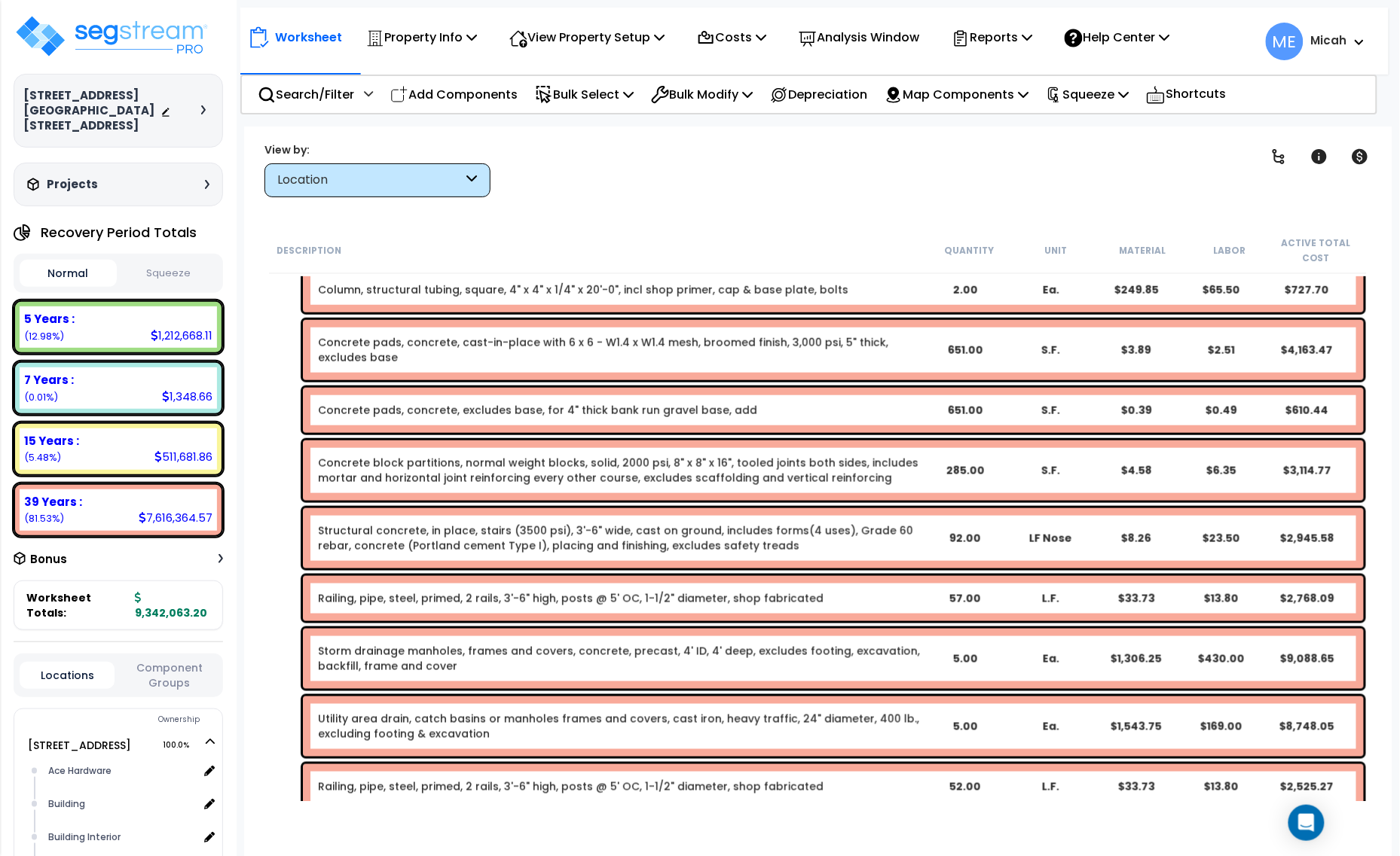
scroll to position [6093, 0]
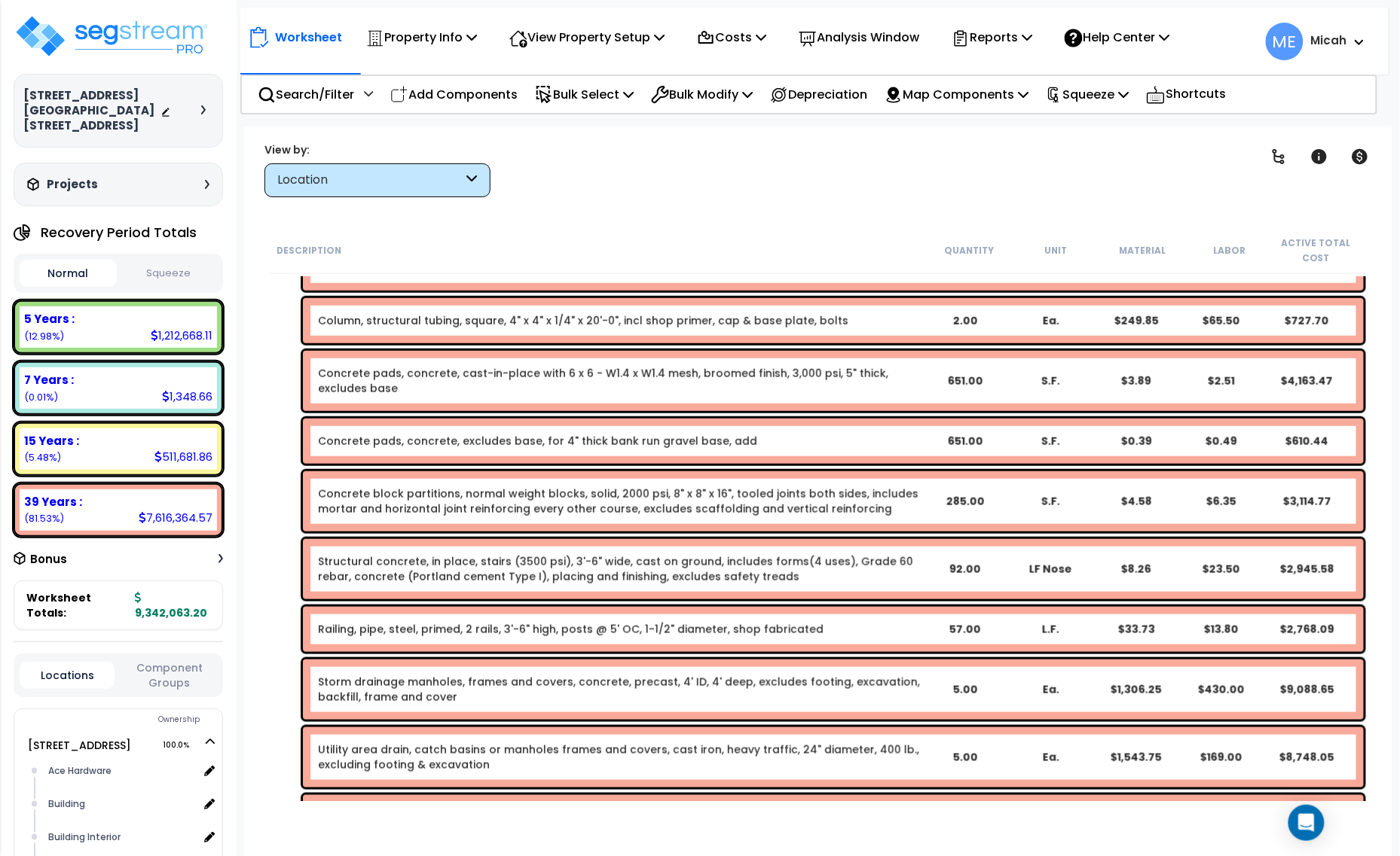
click at [641, 701] on div "Storm drainage manholes, frames and covers, concrete, precast, 4' ID, 4' deep, …" at bounding box center [619, 690] width 603 height 30
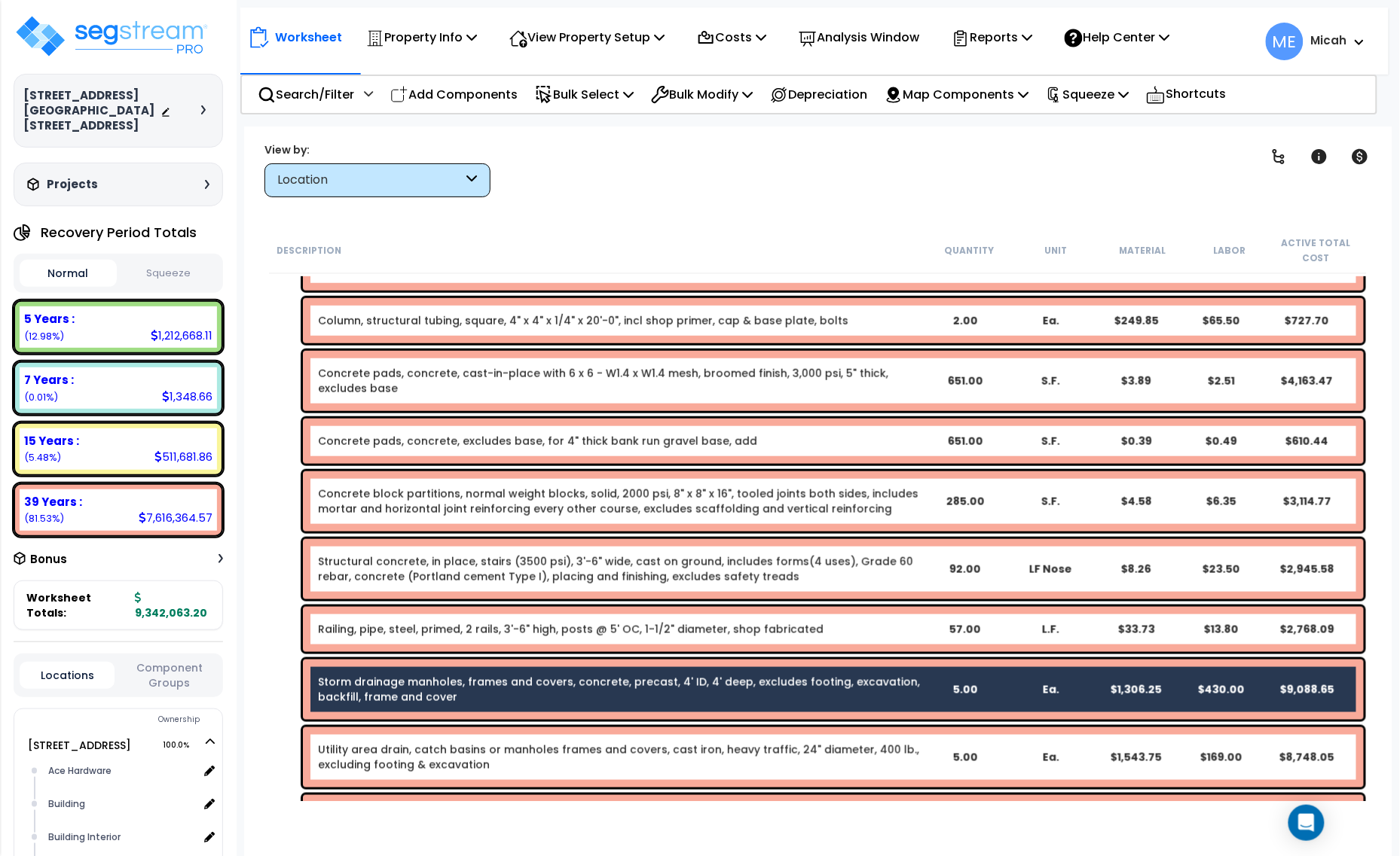
click at [635, 741] on div "Utility area drain, catch basins or manholes frames and covers, cast iron, heav…" at bounding box center [833, 757] width 1061 height 61
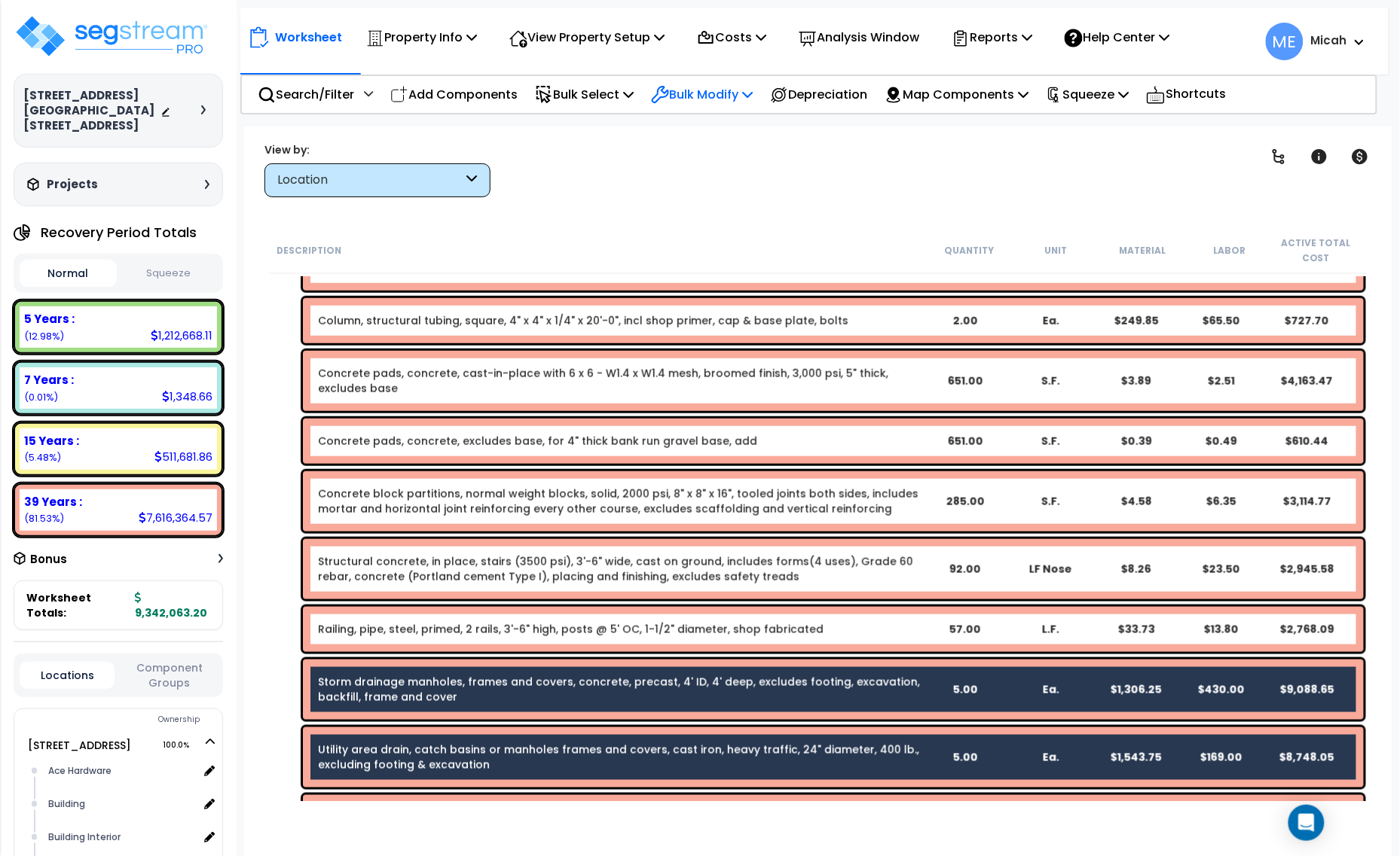
click at [753, 89] on icon at bounding box center [747, 94] width 11 height 12
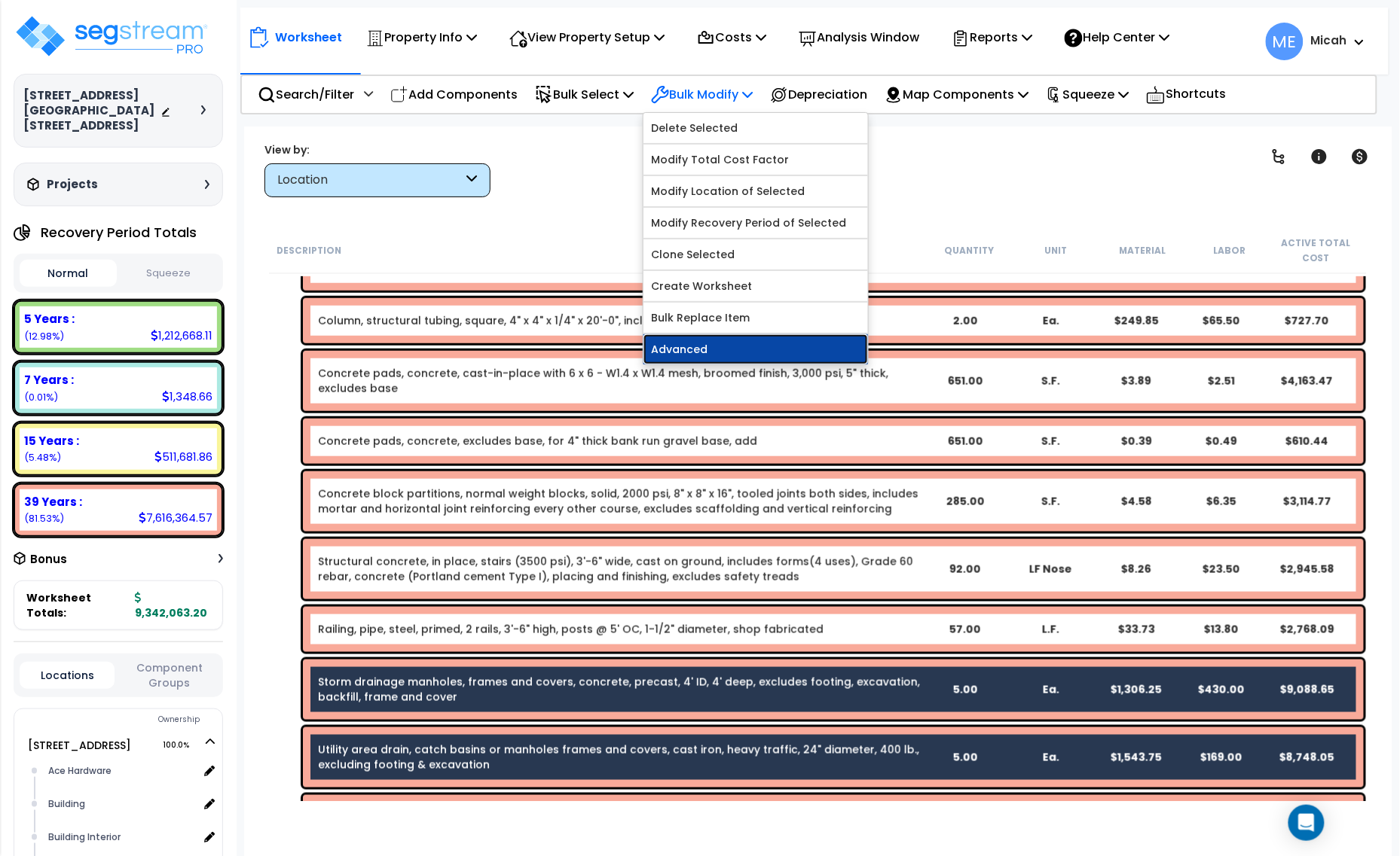
click at [738, 343] on link "Advanced" at bounding box center [756, 349] width 225 height 30
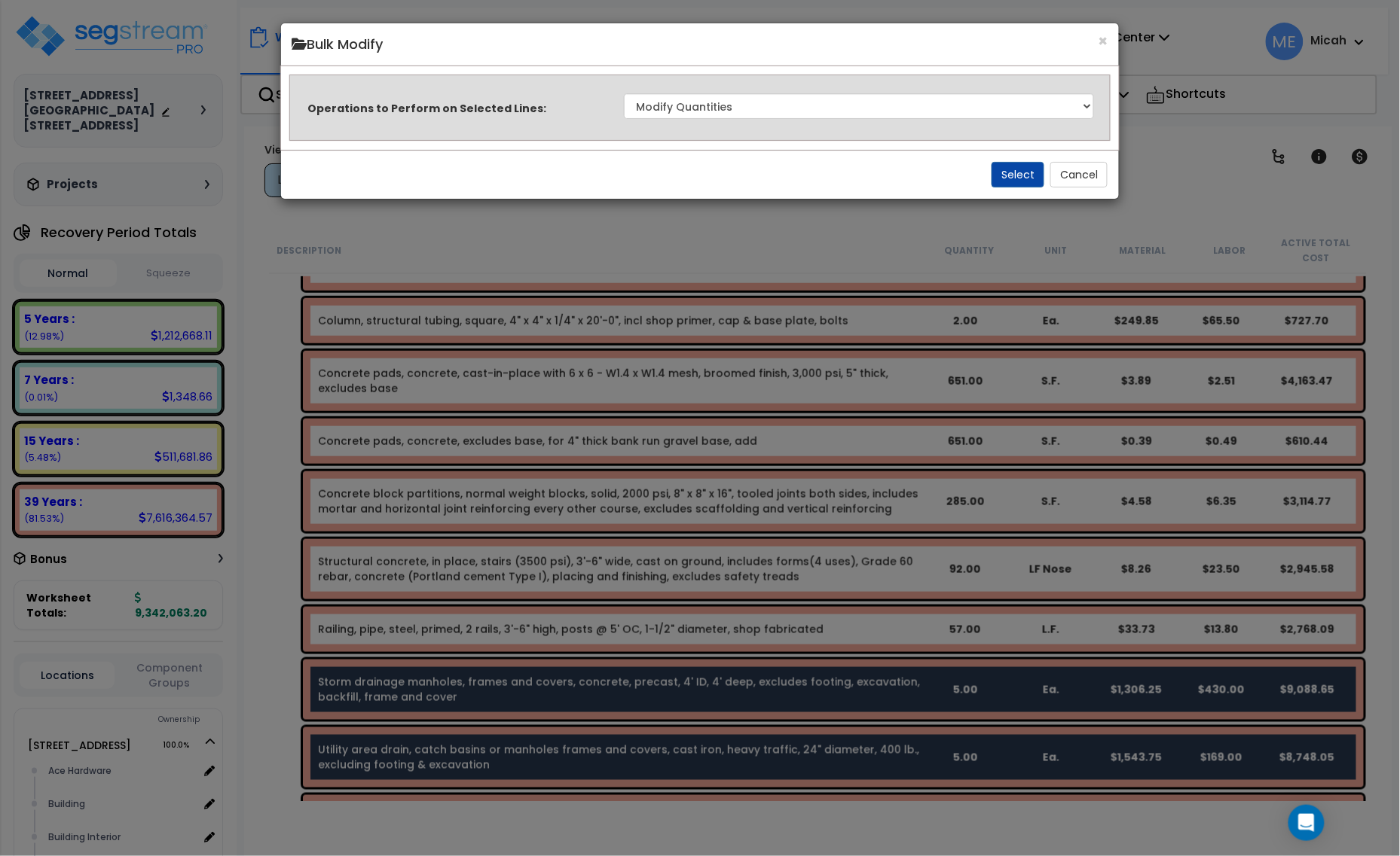
click at [984, 177] on div "Select Cancel" at bounding box center [700, 174] width 839 height 49
click at [1008, 179] on button "Select" at bounding box center [1018, 175] width 53 height 25
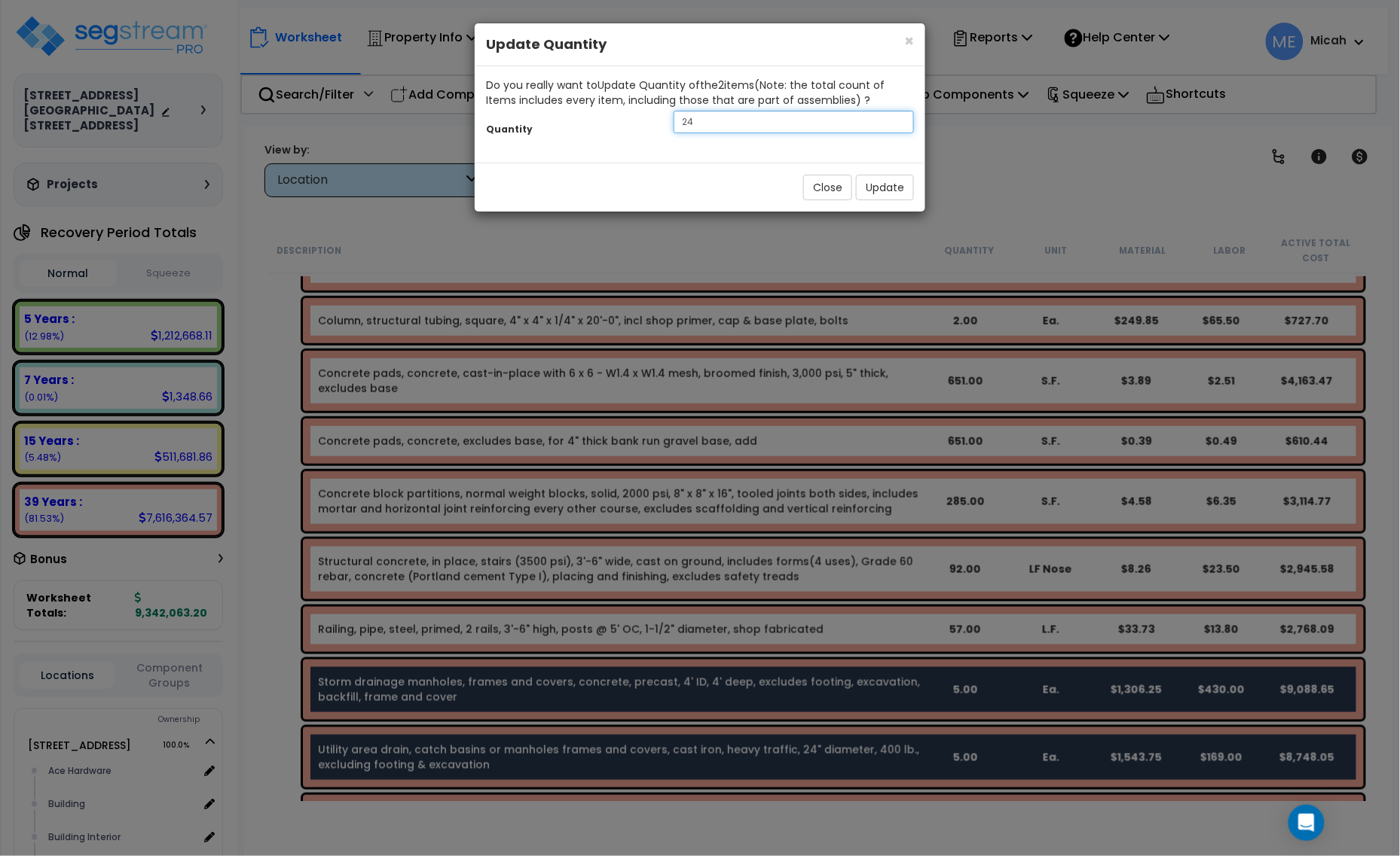
drag, startPoint x: 701, startPoint y: 125, endPoint x: 665, endPoint y: 124, distance: 36.0
click at [665, 124] on div "24" at bounding box center [793, 121] width 263 height 22
type input "7"
click at [896, 194] on button "Update" at bounding box center [884, 188] width 58 height 25
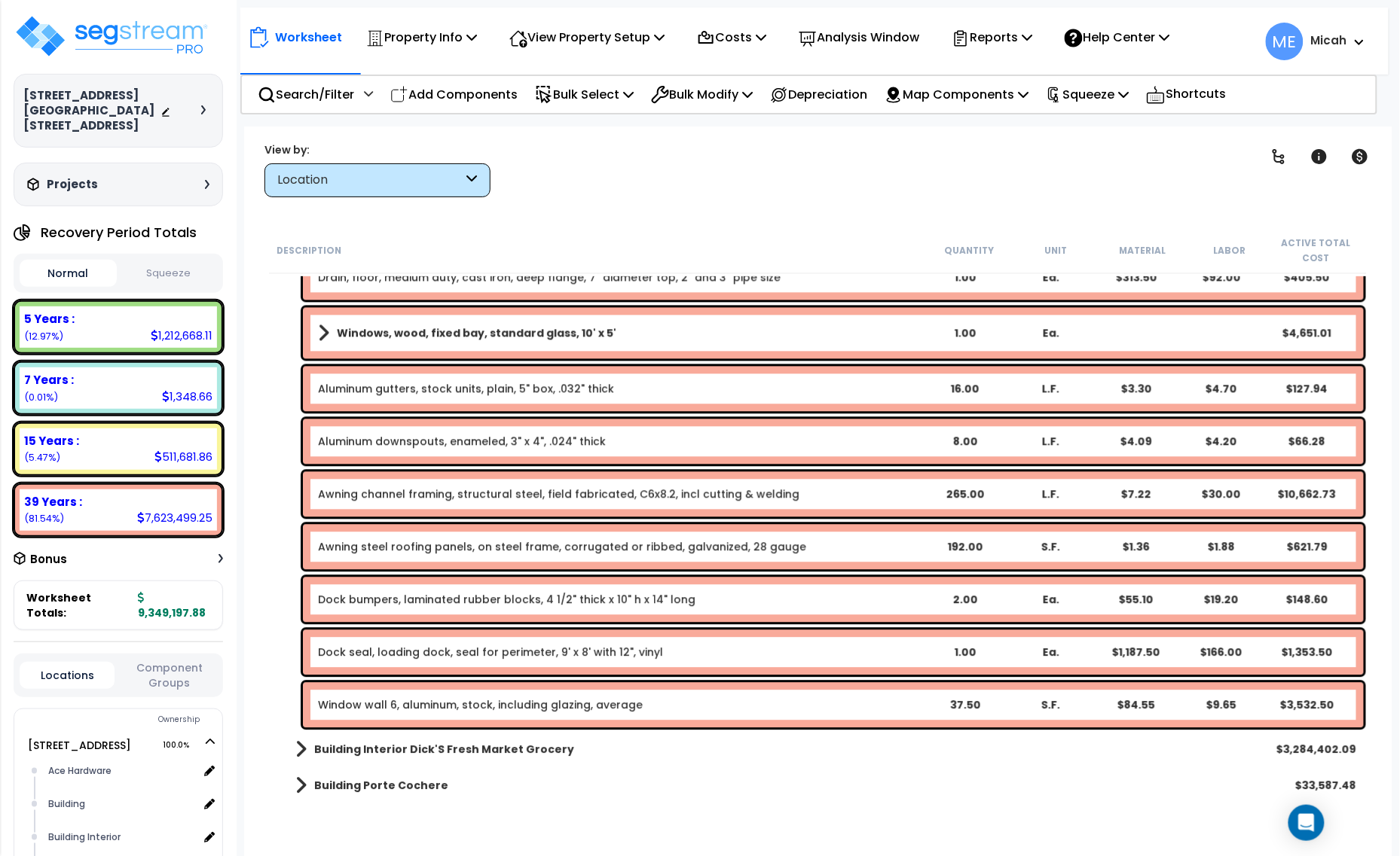
scroll to position [2986, 0]
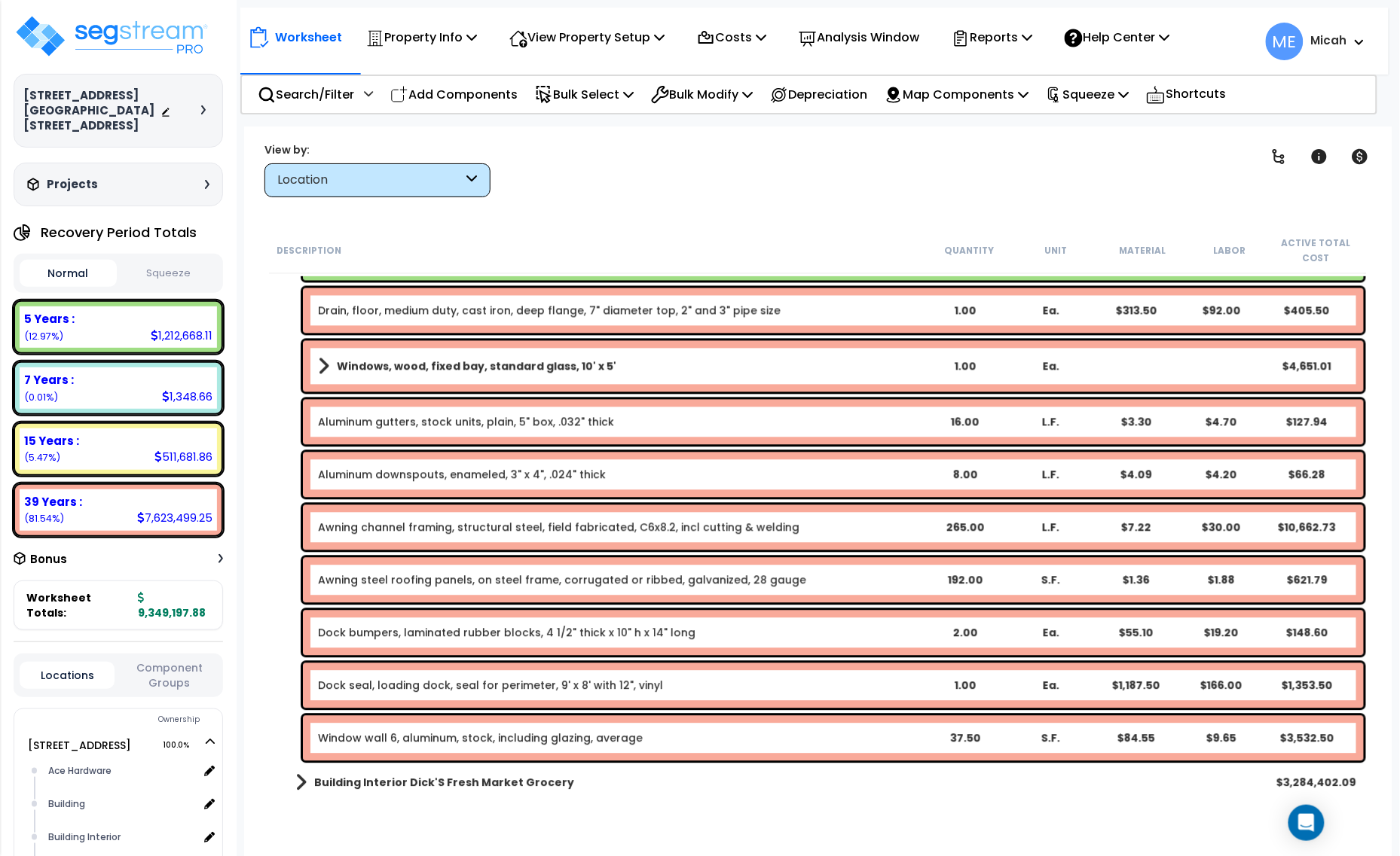
click at [550, 634] on link "Dock bumpers, laminated rubber blocks, 4 1/2" thick x 10" h x 14" long" at bounding box center [506, 632] width 377 height 15
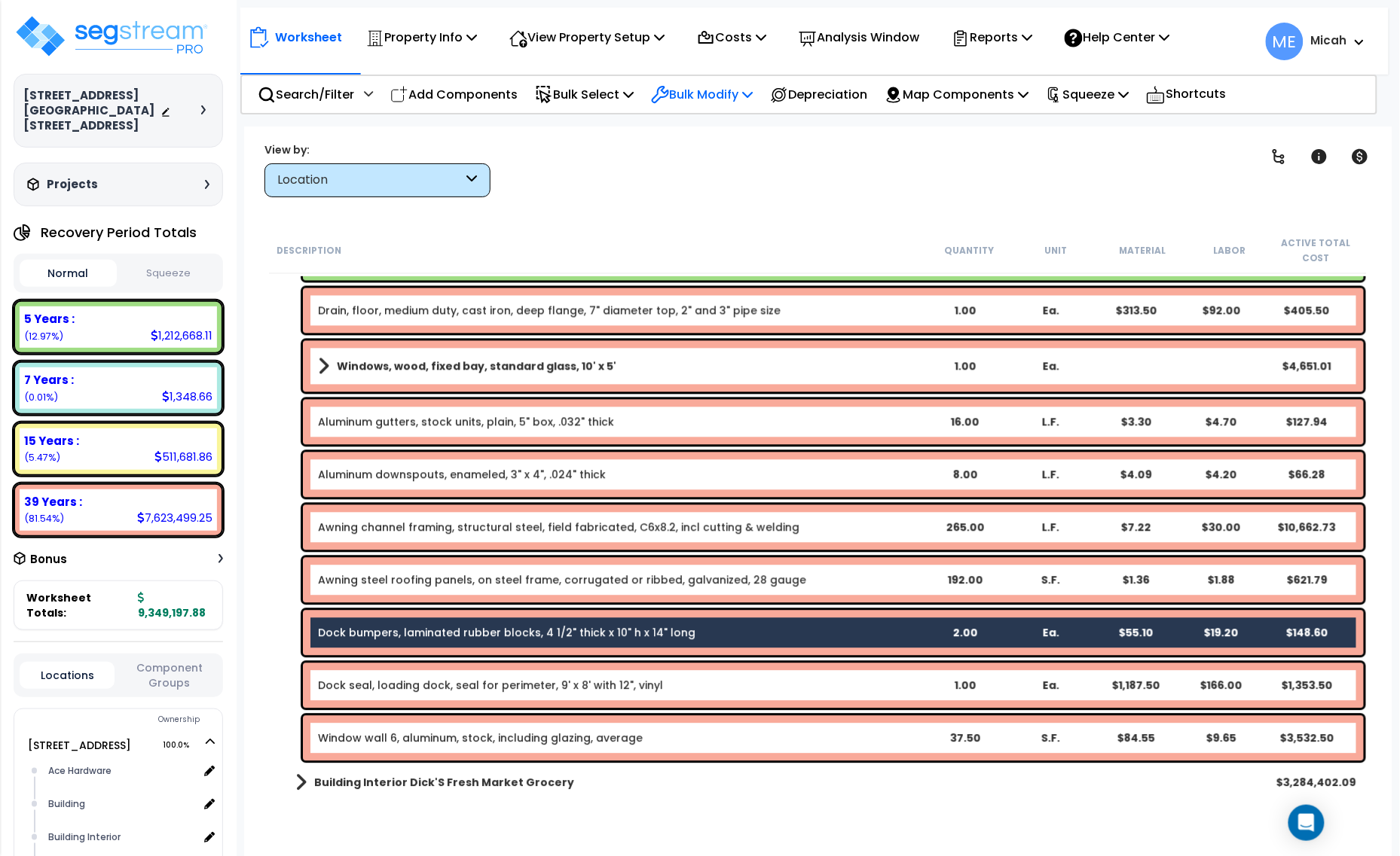
click at [735, 104] on p "Bulk Modify" at bounding box center [702, 94] width 102 height 21
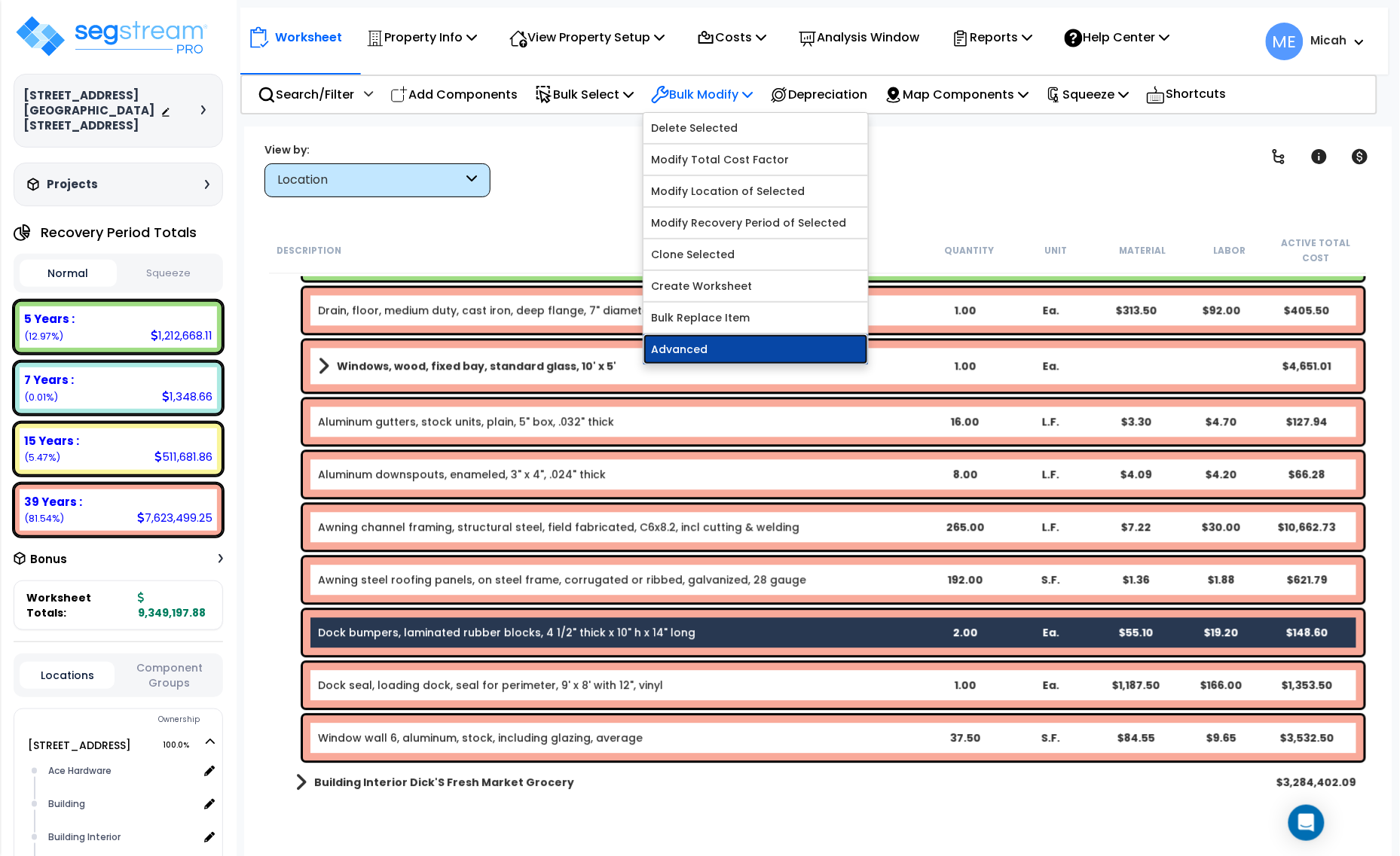
click at [744, 343] on link "Advanced" at bounding box center [756, 349] width 225 height 30
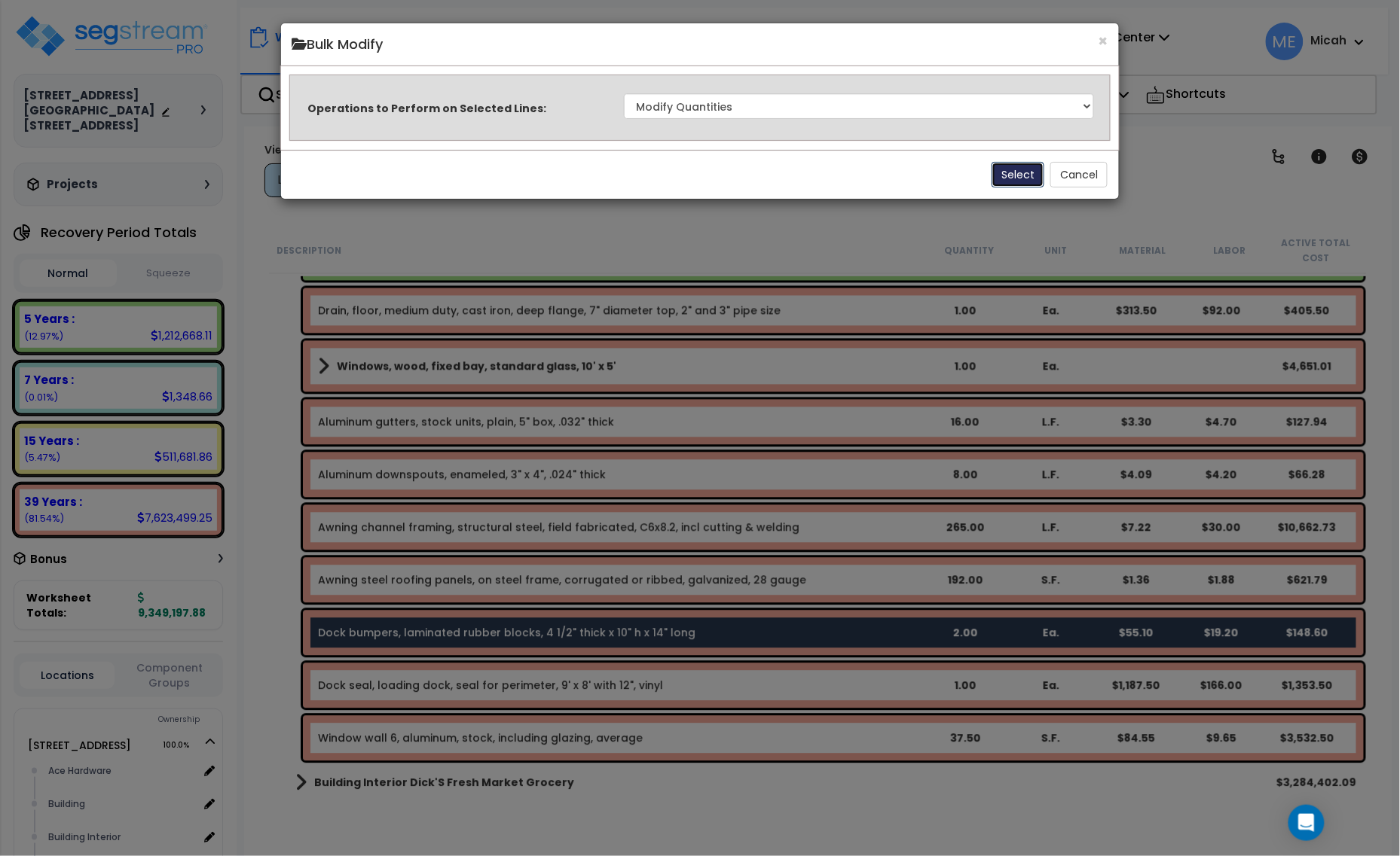
click at [1008, 178] on button "Select" at bounding box center [1018, 175] width 53 height 25
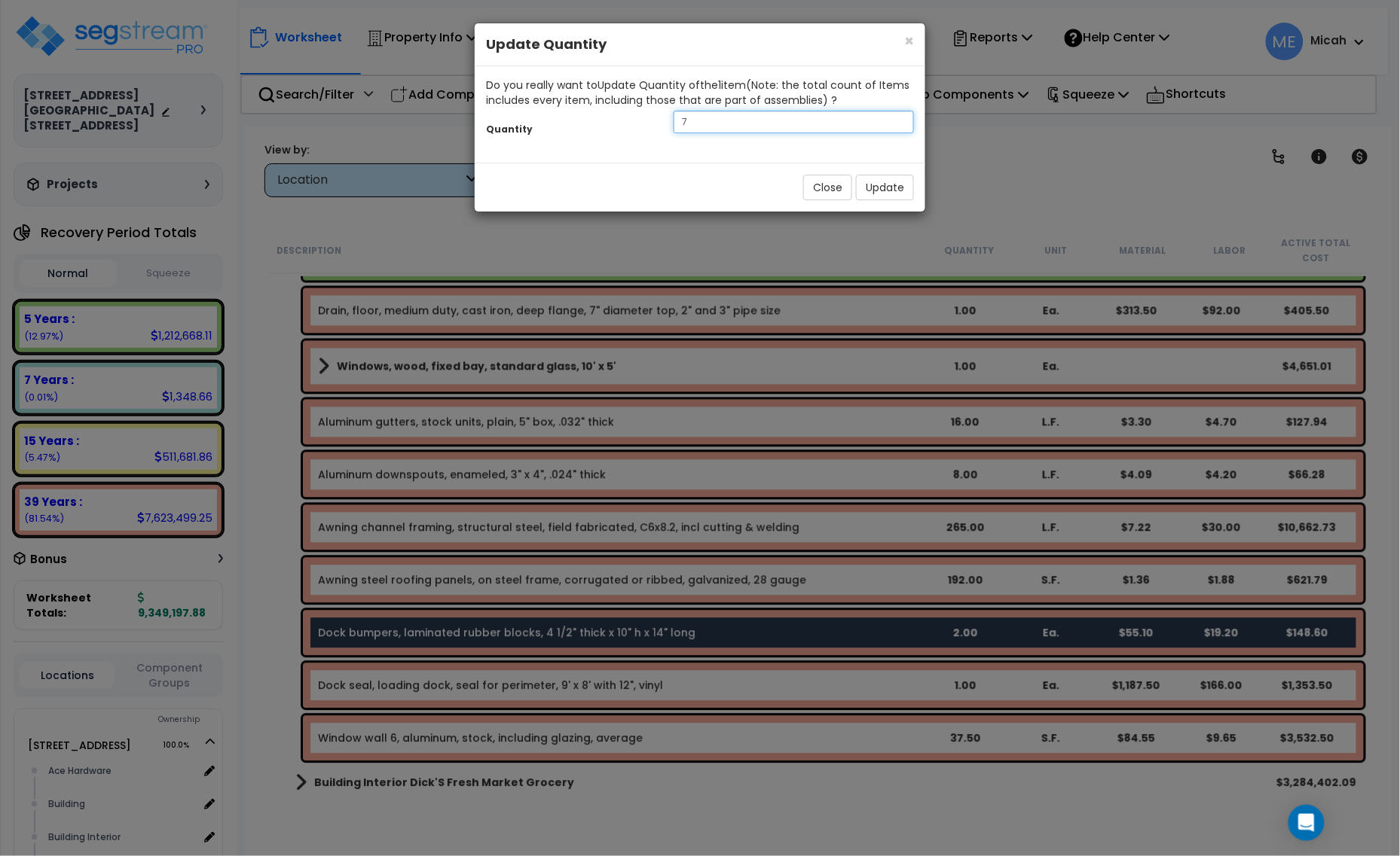
drag, startPoint x: 706, startPoint y: 133, endPoint x: 650, endPoint y: 132, distance: 56.0
click at [685, 133] on input "7" at bounding box center [794, 121] width 241 height 22
type input "6"
click at [875, 186] on button "Update" at bounding box center [884, 188] width 58 height 25
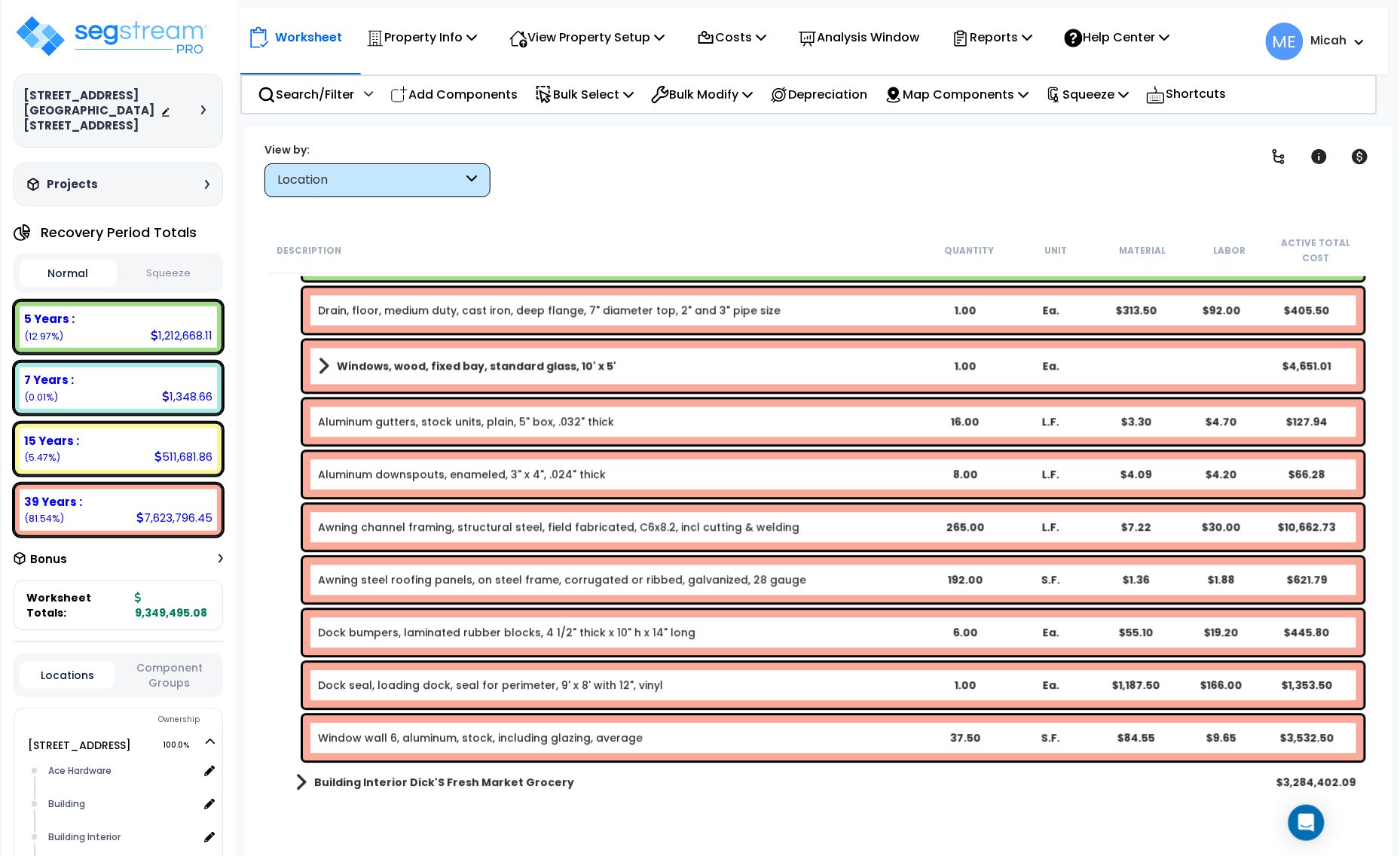
click at [461, 686] on link "Dock seal, loading dock, seal for perimeter, 9' x 8' with 12", vinyl" at bounding box center [490, 685] width 345 height 15
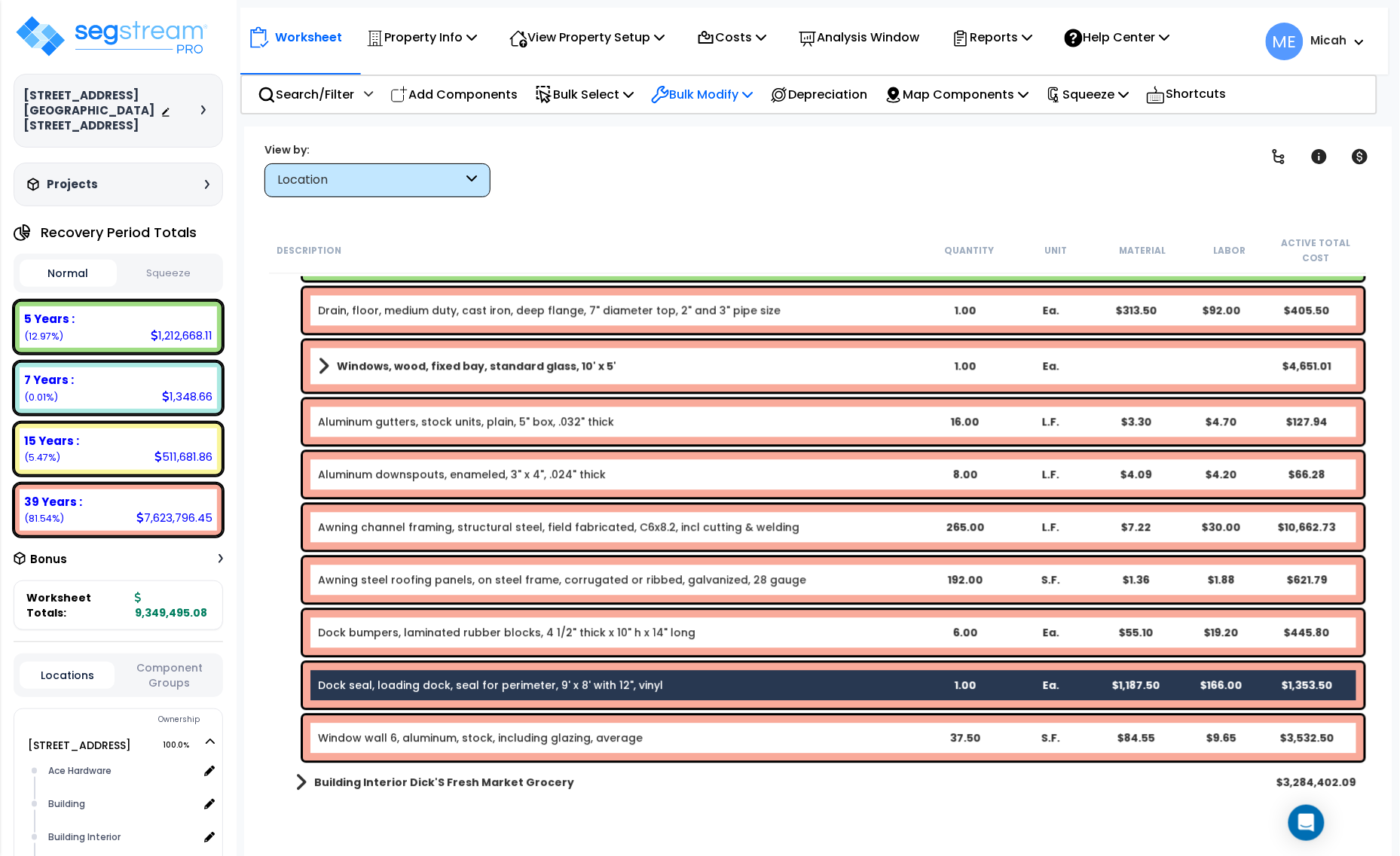
click at [736, 93] on p "Bulk Modify" at bounding box center [702, 94] width 102 height 21
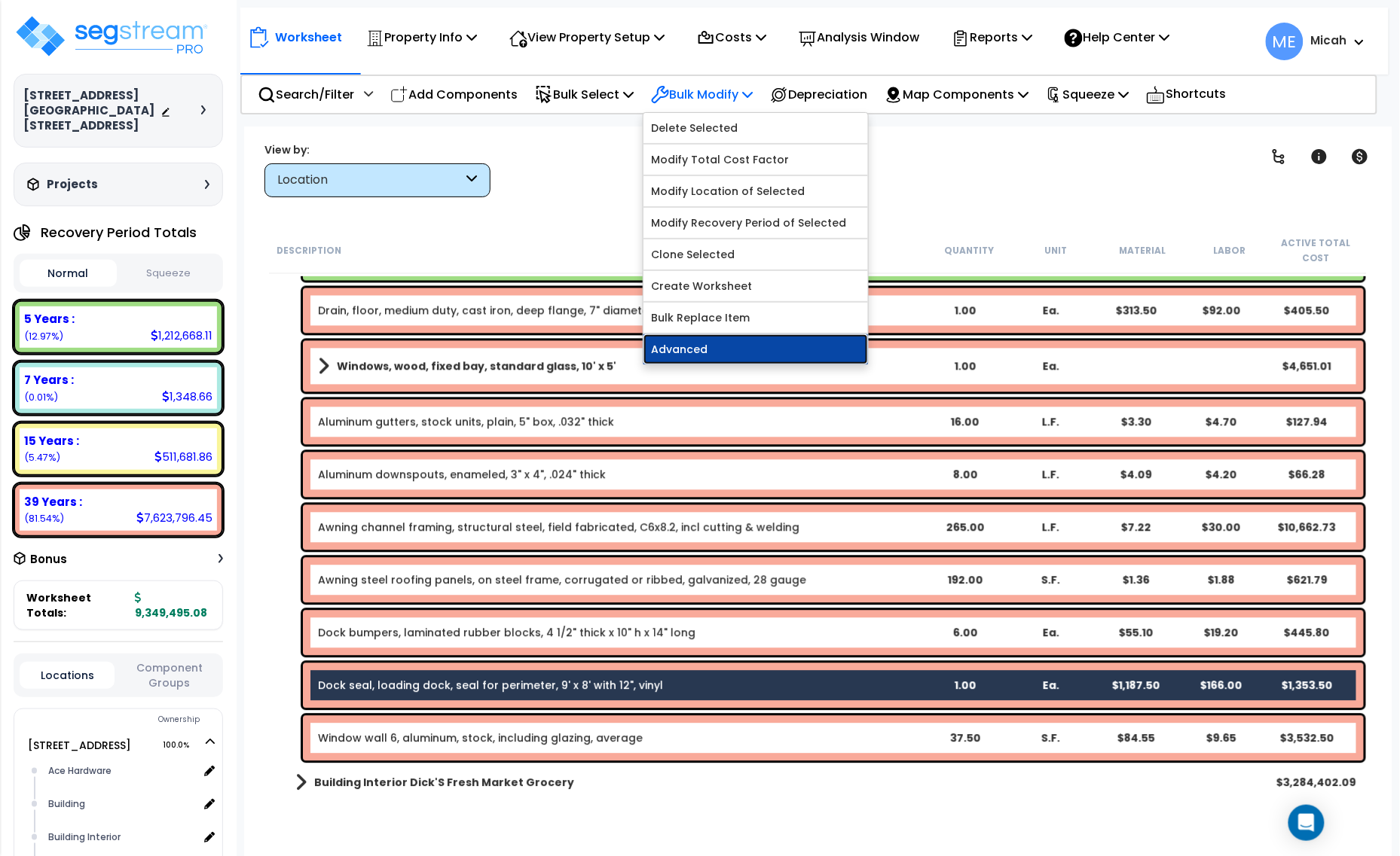
click at [716, 343] on link "Advanced" at bounding box center [756, 349] width 225 height 30
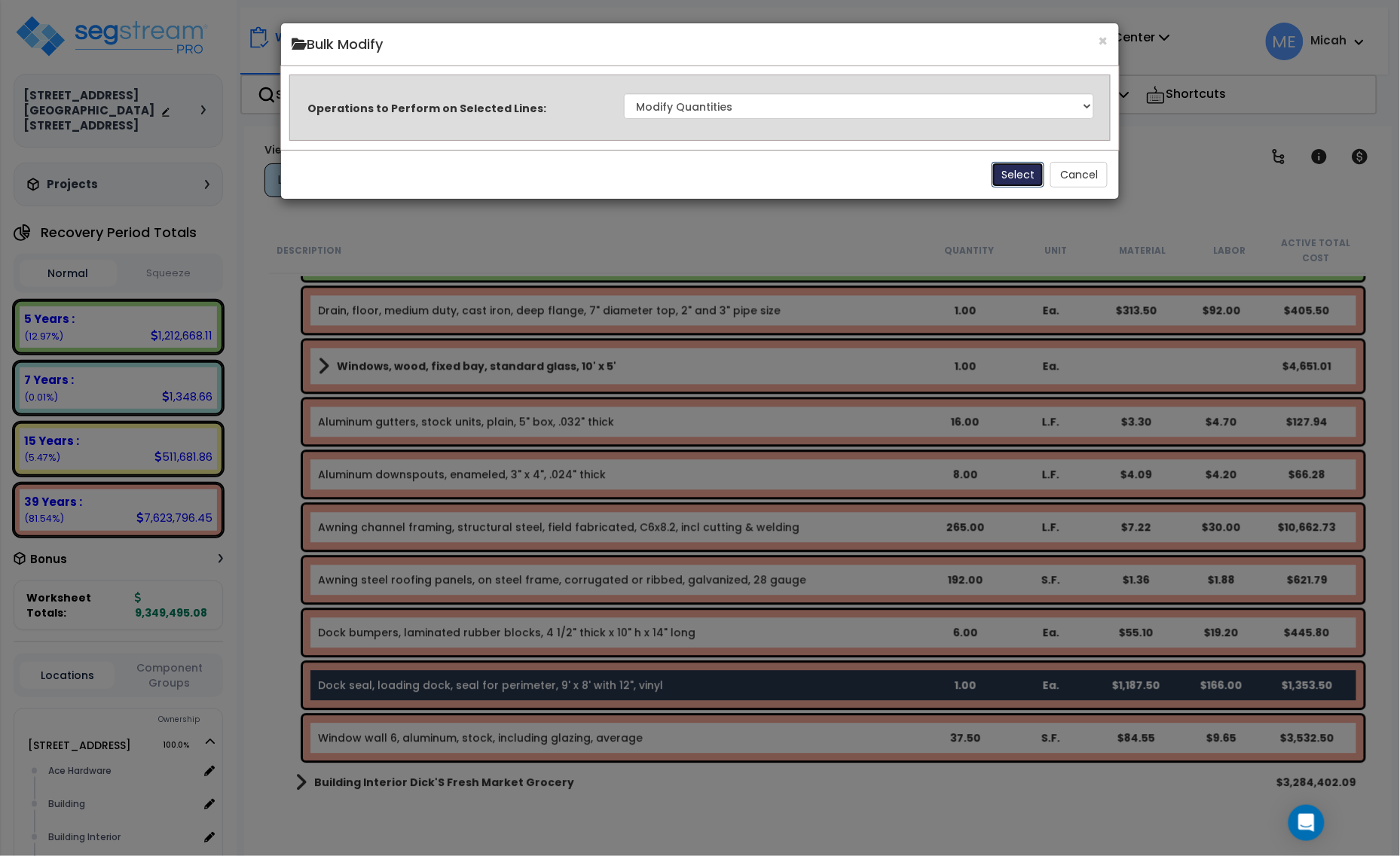
click at [1000, 171] on button "Select" at bounding box center [1018, 175] width 53 height 25
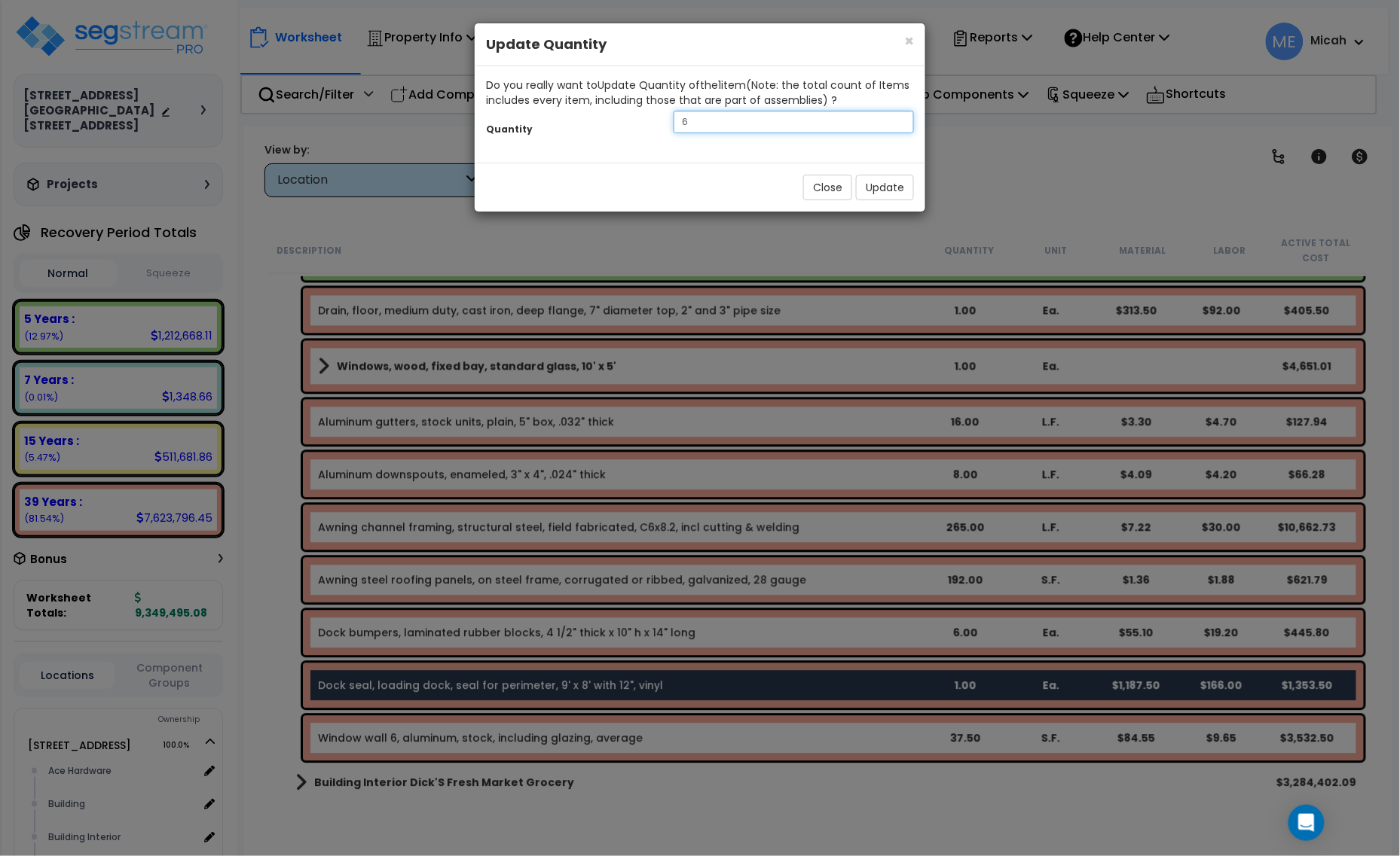
drag, startPoint x: 701, startPoint y: 124, endPoint x: 634, endPoint y: 120, distance: 67.1
click at [634, 120] on div "Quantity 6" at bounding box center [700, 123] width 451 height 32
type input "3"
click at [869, 181] on button "Update" at bounding box center [884, 188] width 58 height 25
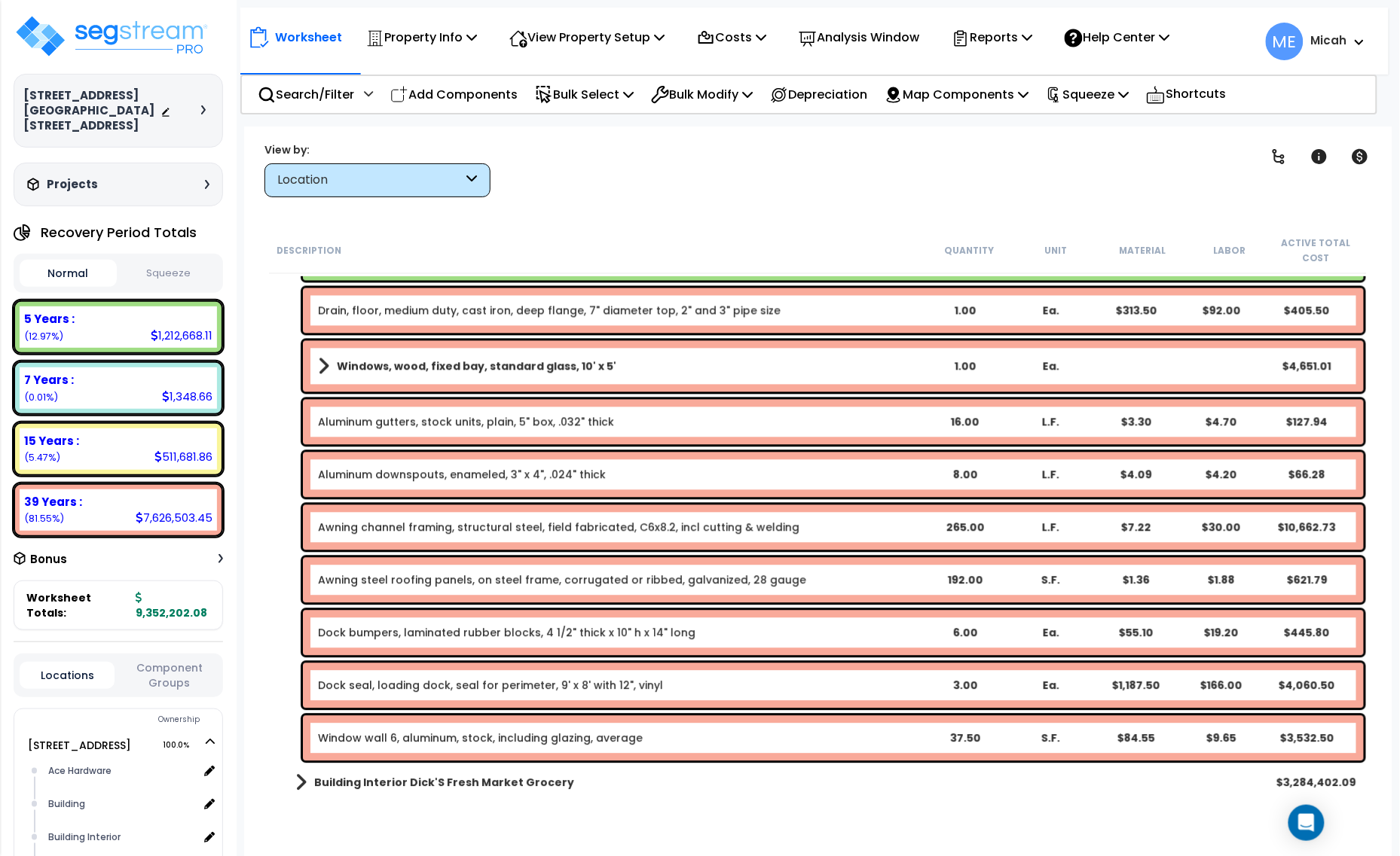
click at [475, 97] on p "Add Components" at bounding box center [454, 94] width 127 height 21
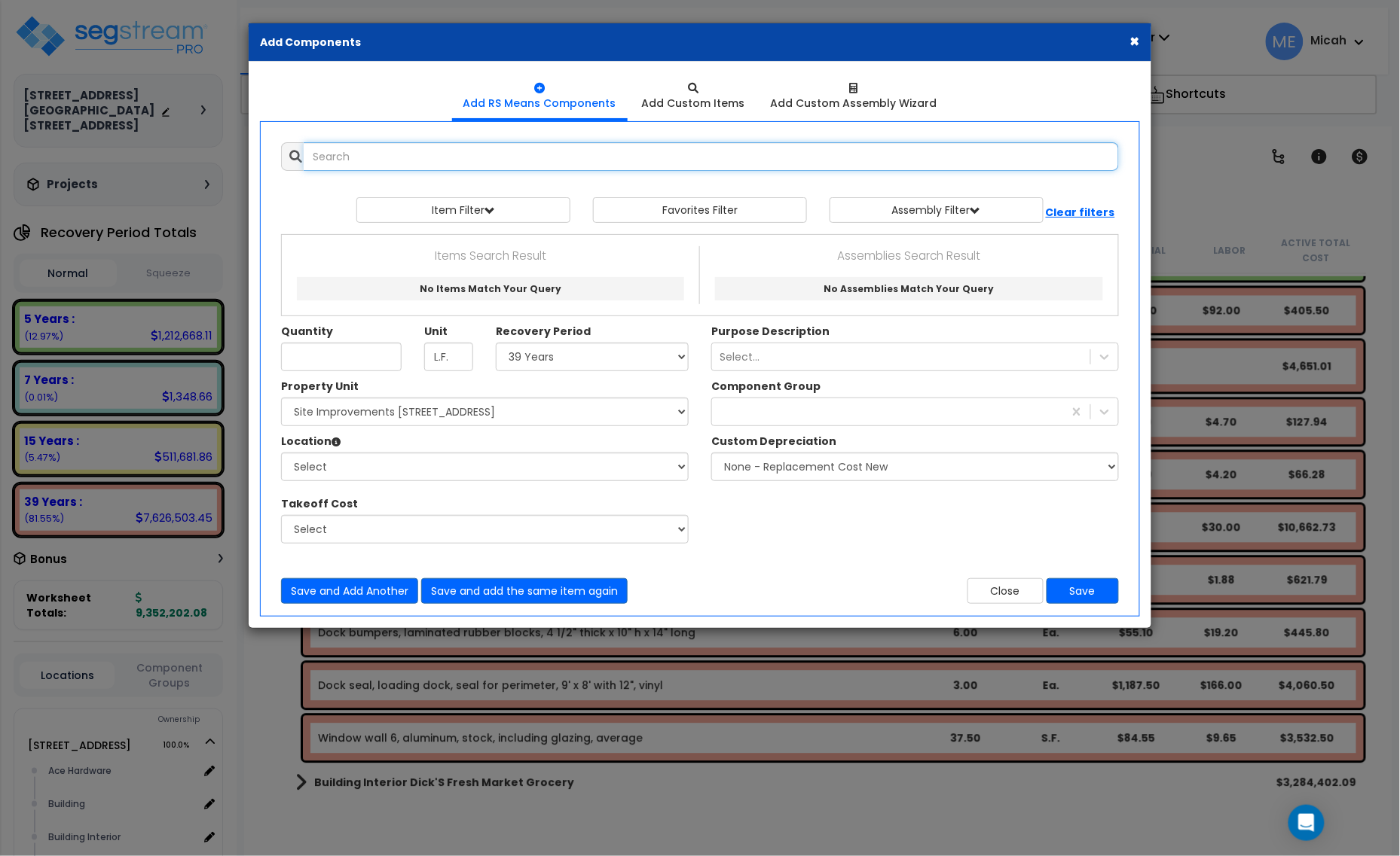
select select
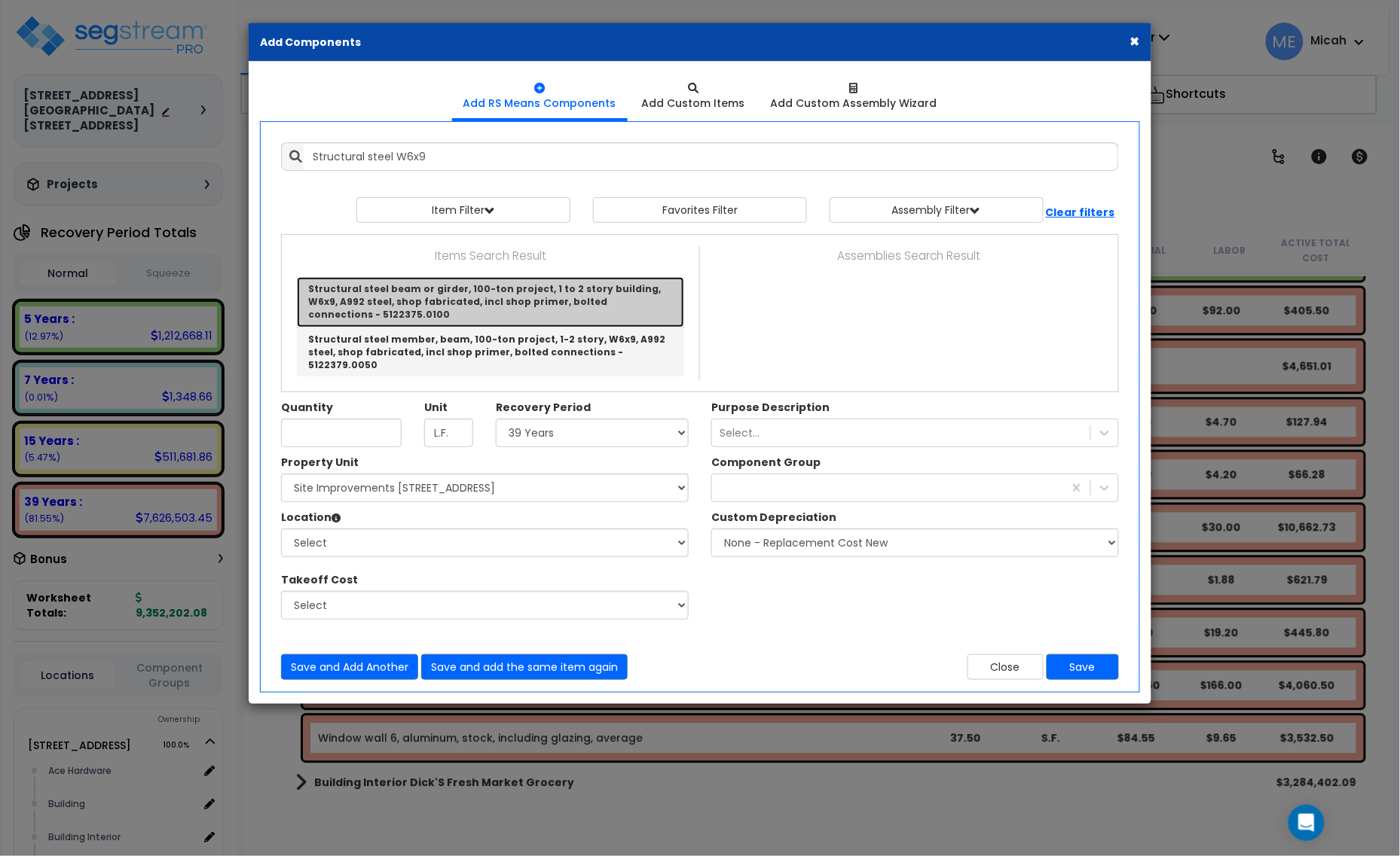
click at [554, 299] on link "Structural steel beam or girder, 100-ton project, 1 to 2 story building, W6x9, …" at bounding box center [491, 302] width 387 height 50
type input "Structural steel beam or girder, 100-ton project, 1 to 2 story building, W6x9, …"
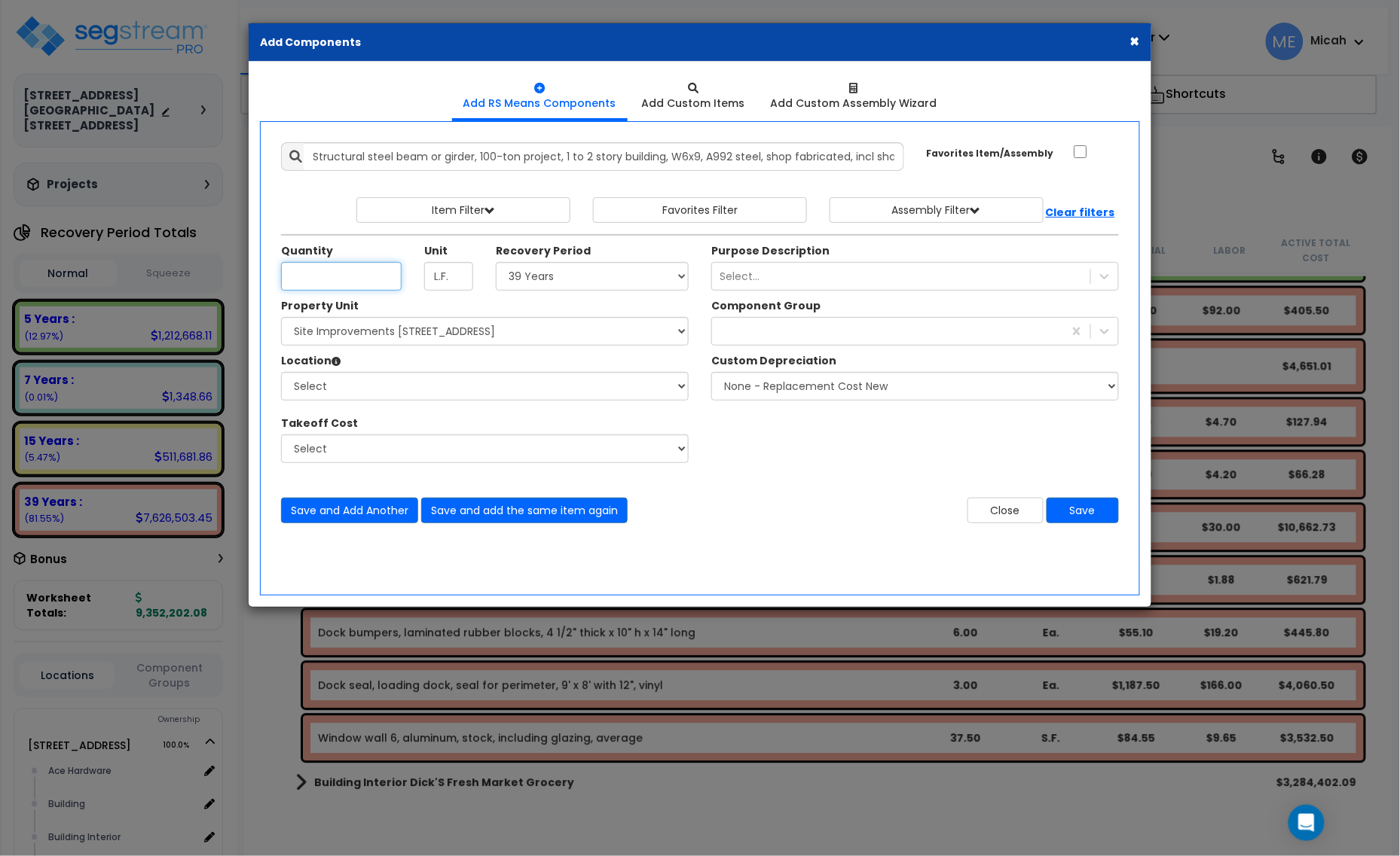
scroll to position [0, 0]
click at [328, 276] on input "Unit Quantity" at bounding box center [340, 276] width 120 height 28
type input "96"
click at [580, 282] on select "Select 5 Years 7 Years 15 Years 20 Years 39 Years 27.5 Year" at bounding box center [591, 276] width 193 height 28
select select "39Y"
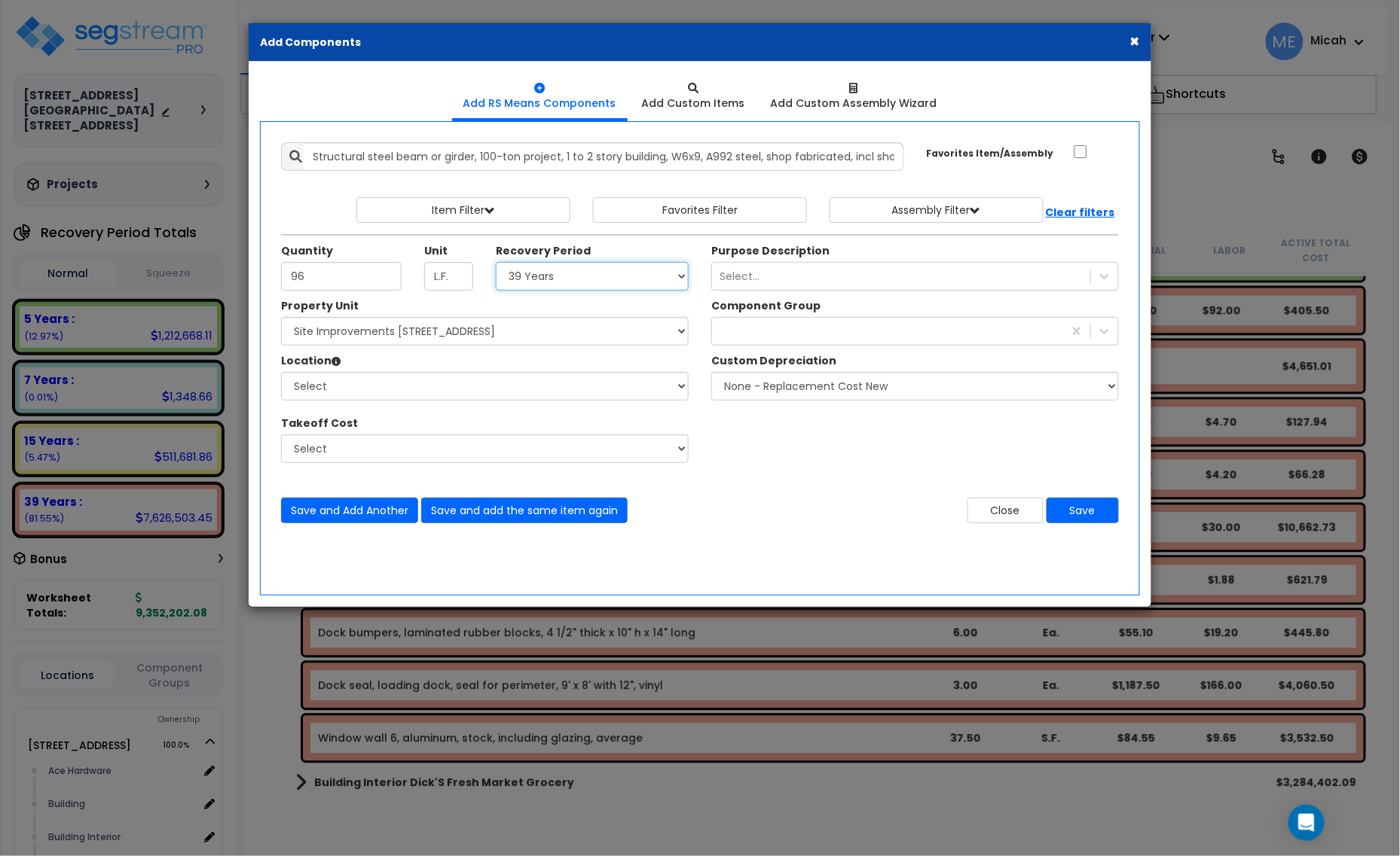
click at [497, 263] on select "Select 5 Years 7 Years 15 Years 20 Years 39 Years 27.5 Year" at bounding box center [591, 276] width 193 height 28
click at [573, 336] on select "Select 1408 9th St E 915 4th Ave E Site Improvement 915 4th Ave E Site Improvem…" at bounding box center [484, 330] width 408 height 28
select select "161428"
click at [281, 318] on select "Select 1408 9th St E 915 4th Ave E Site Improvement 915 4th Ave E Site Improvem…" at bounding box center [484, 330] width 408 height 28
click at [471, 390] on select "Select Alchemy Salon Studio Building Building Interior Building Interior Dick'S…" at bounding box center [484, 386] width 408 height 28
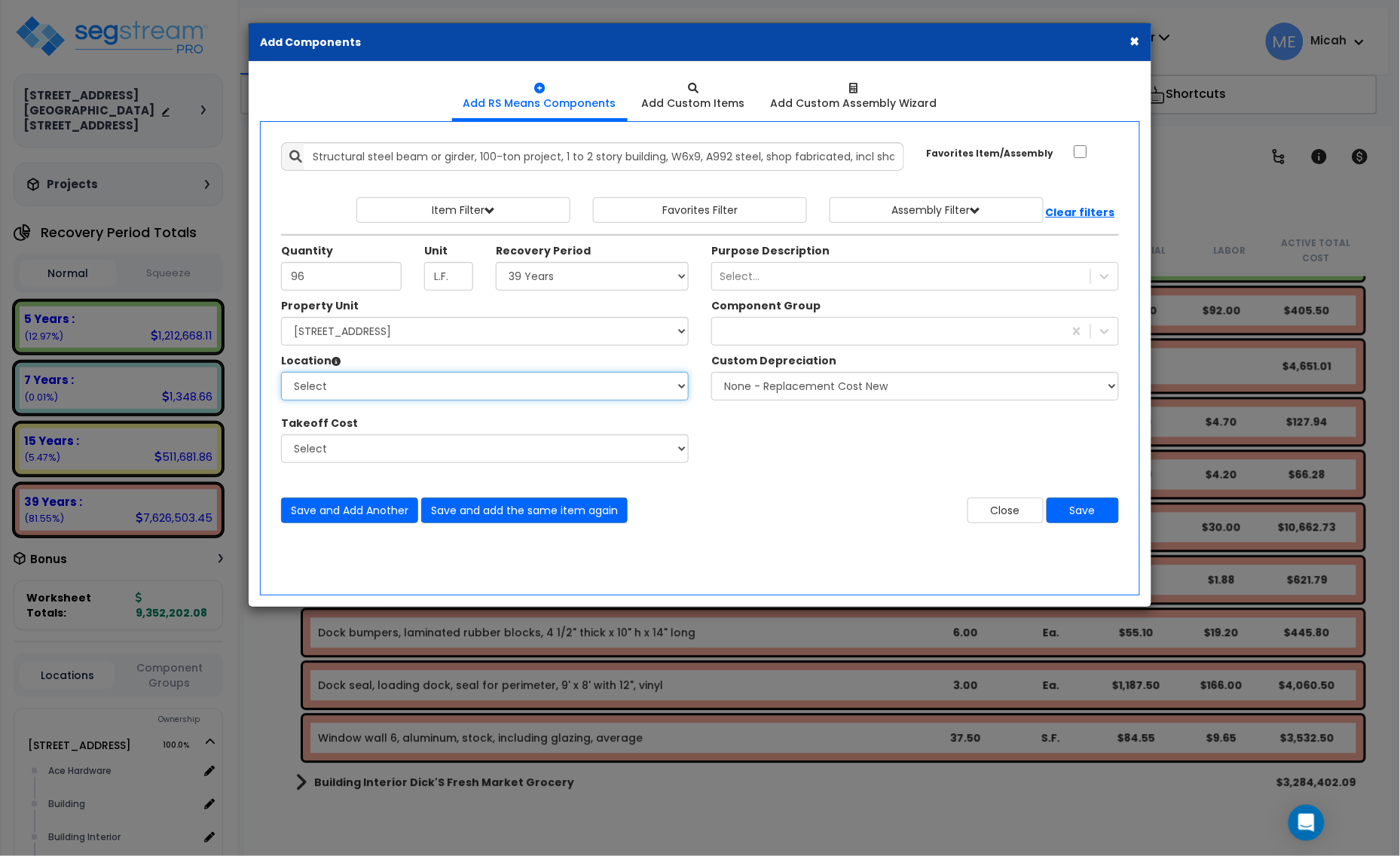
select select "6"
click at [281, 372] on select "Select Alchemy Salon Studio Building Building Interior Building Interior Dick'S…" at bounding box center [484, 386] width 408 height 28
click at [770, 336] on div "107" at bounding box center [887, 331] width 351 height 24
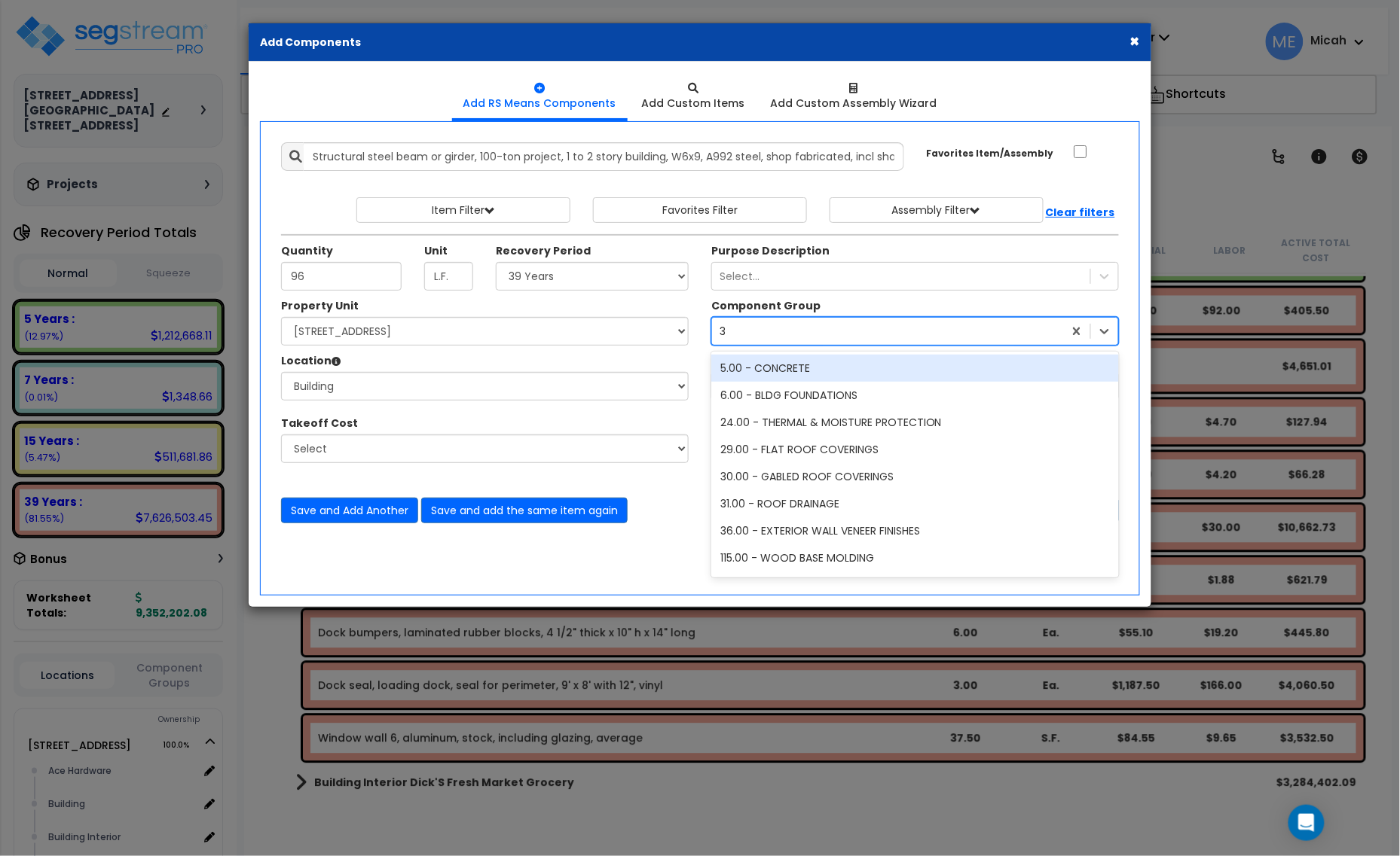
type input "38"
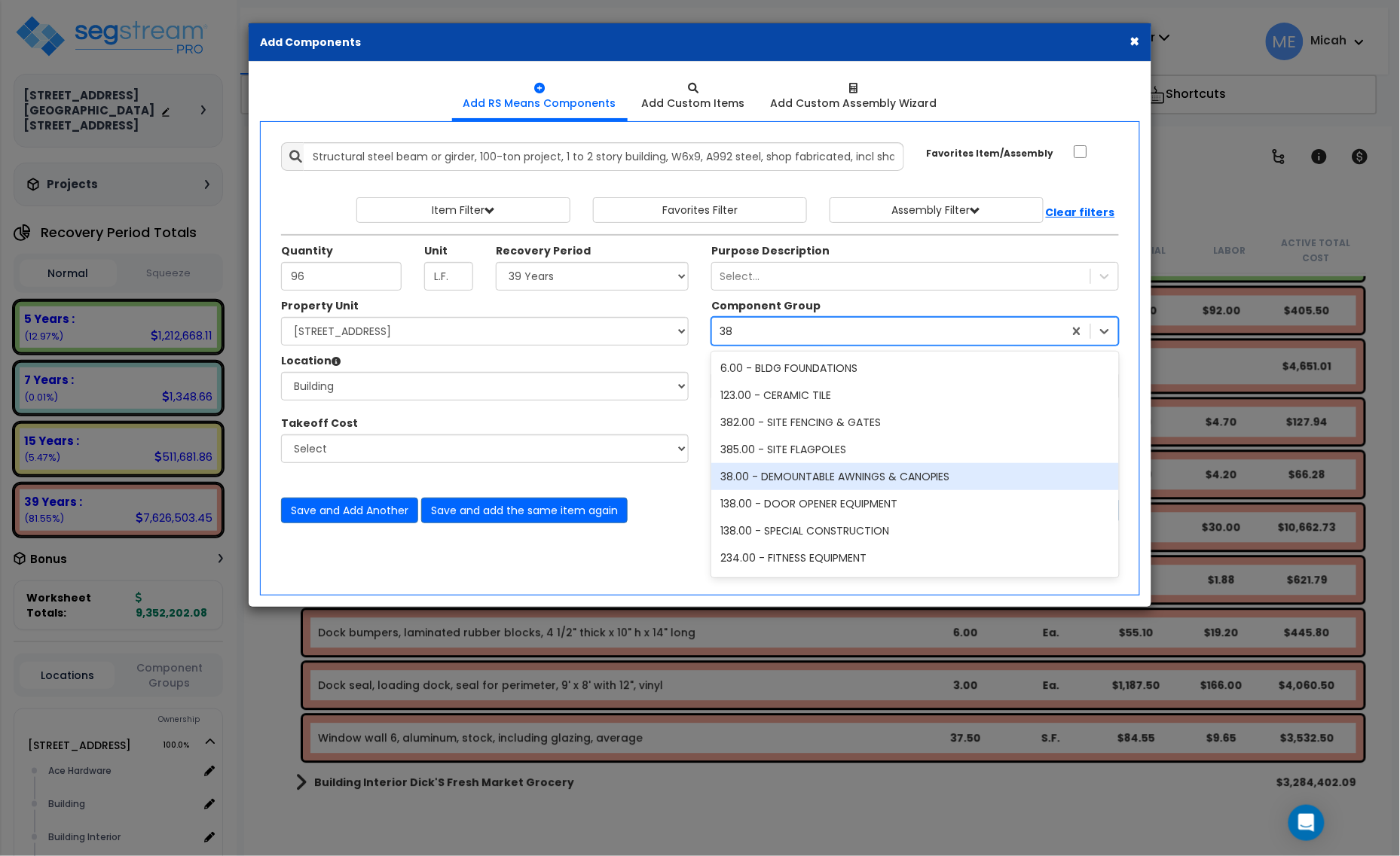
click at [812, 480] on div "38.00 - DEMOUNTABLE AWNINGS & CANOPIES" at bounding box center [915, 477] width 408 height 27
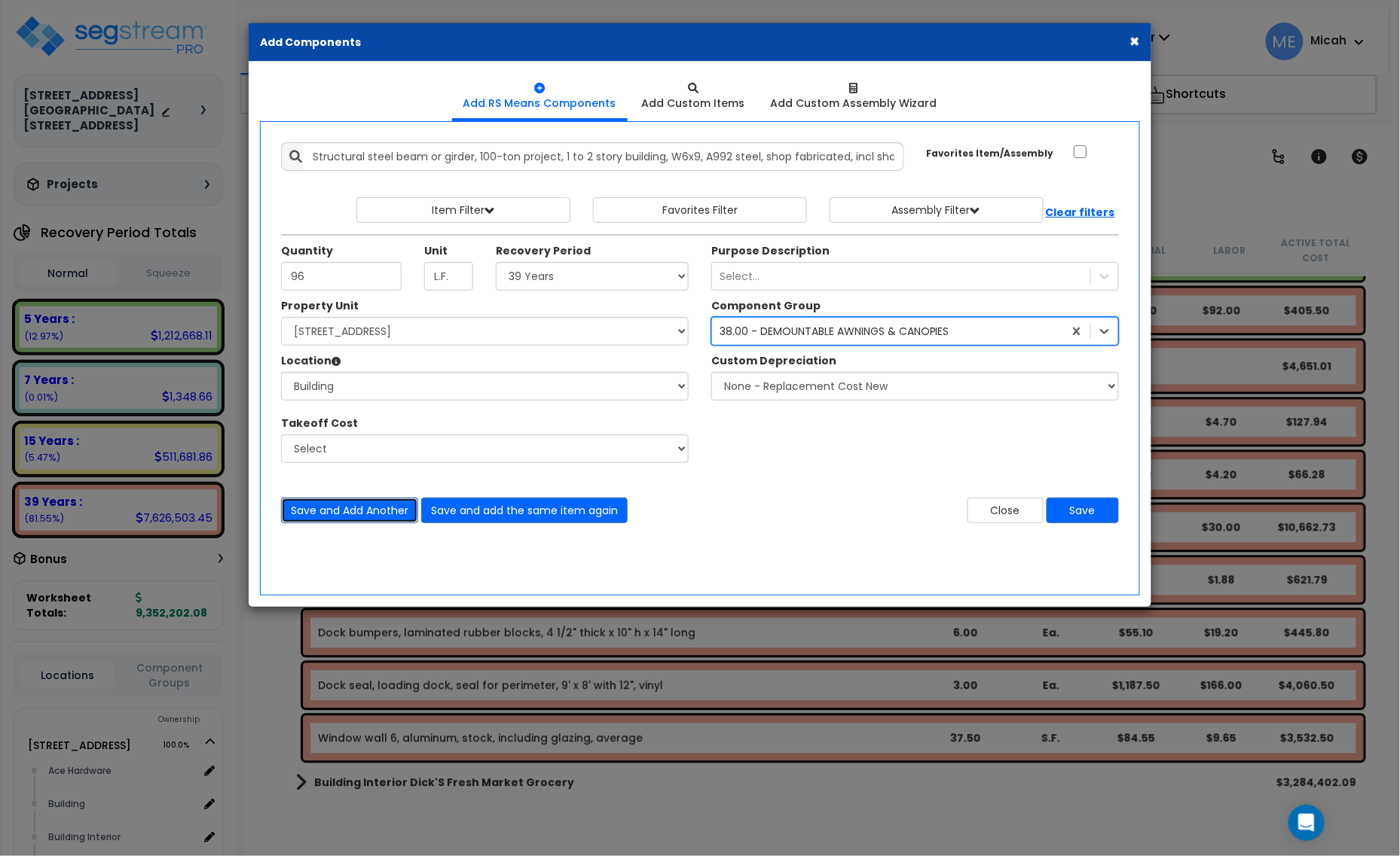
click at [325, 514] on button "Save and Add Another" at bounding box center [349, 510] width 137 height 25
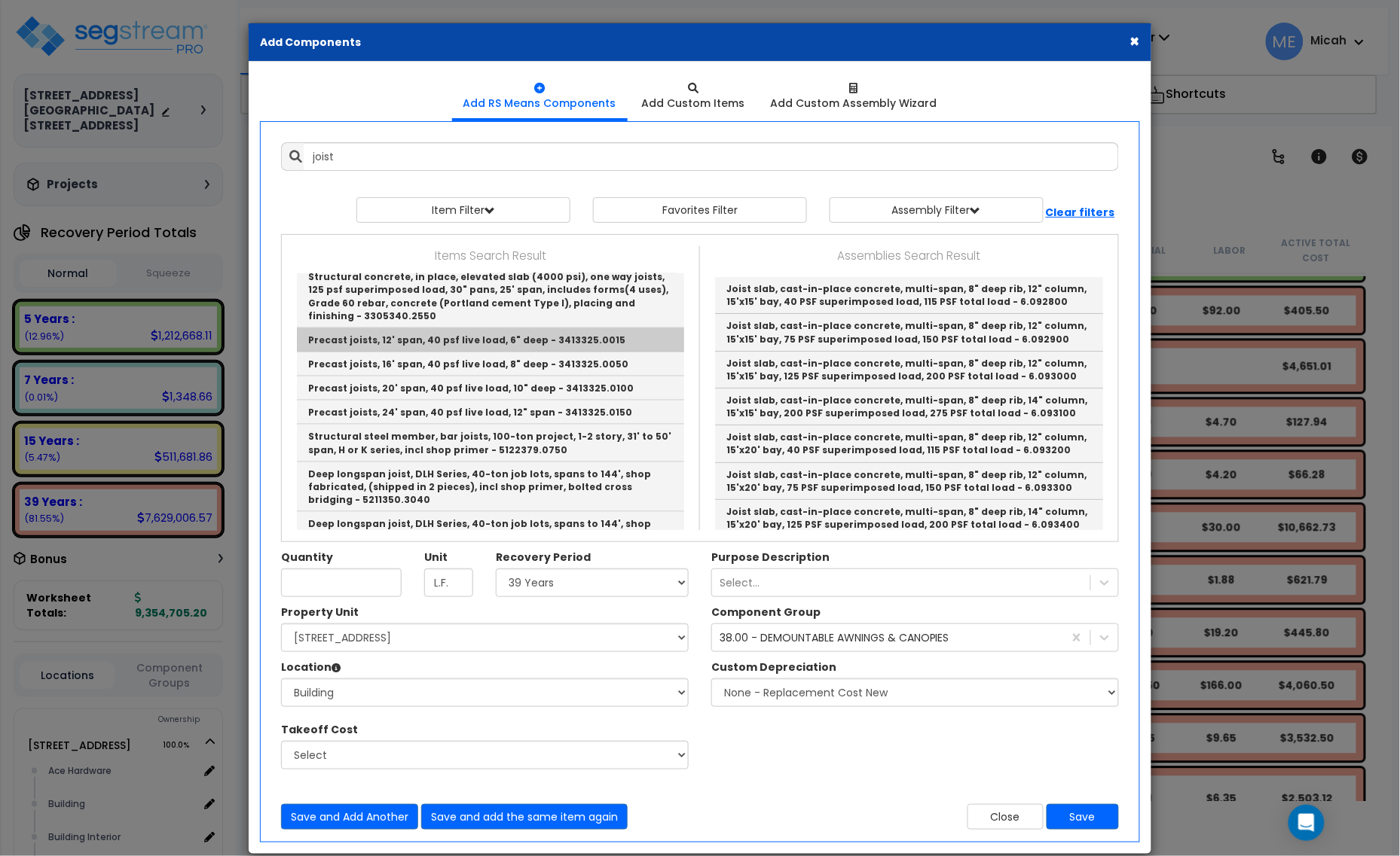
scroll to position [659, 0]
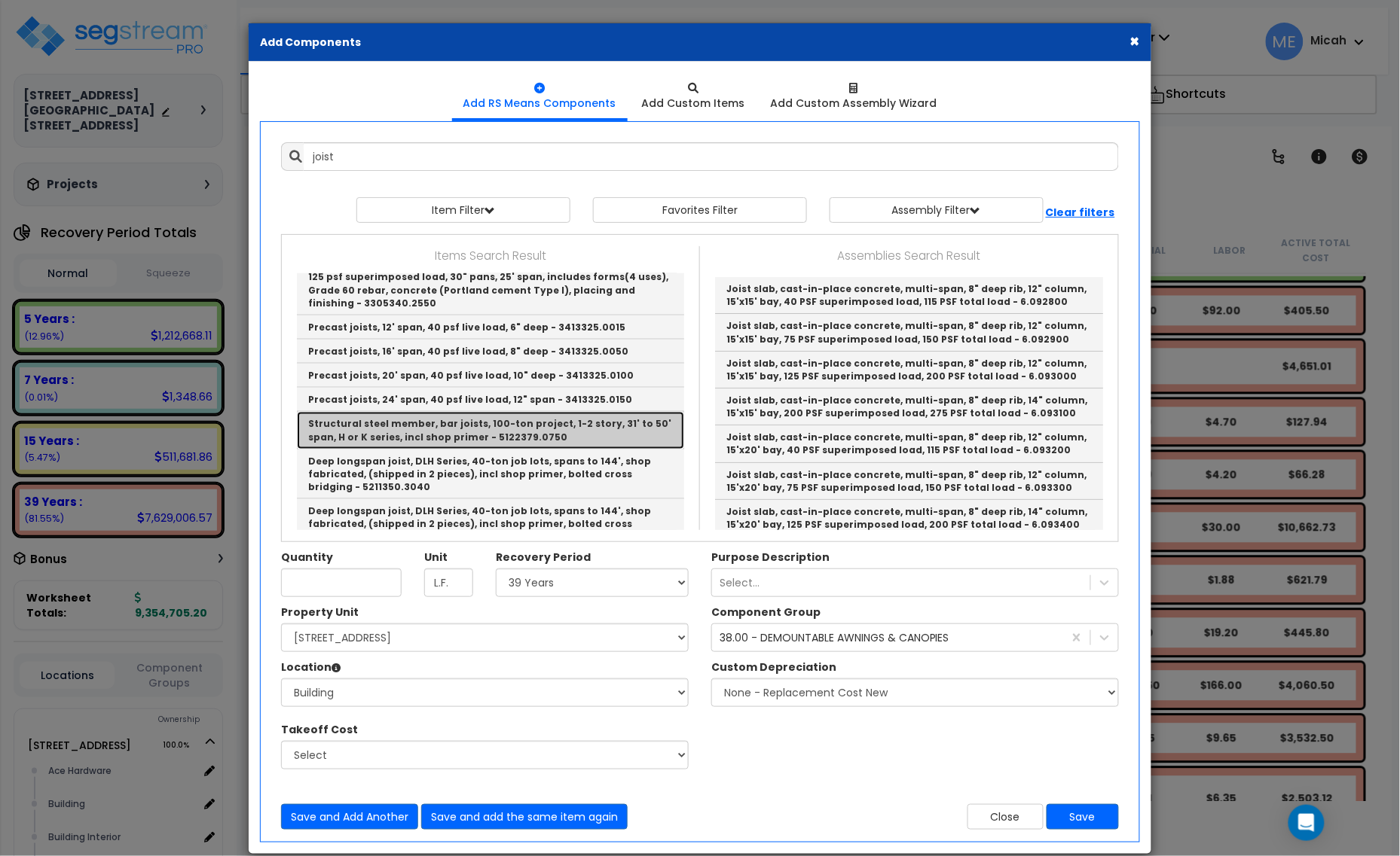
click at [467, 412] on link "Structural steel member, bar joists, 100-ton project, 1-2 story, 31' to 50' spa…" at bounding box center [491, 431] width 387 height 37
type input "Structural steel member, bar joists, 100-ton project, 1-2 story, 31' to 50' spa…"
type input "Lb."
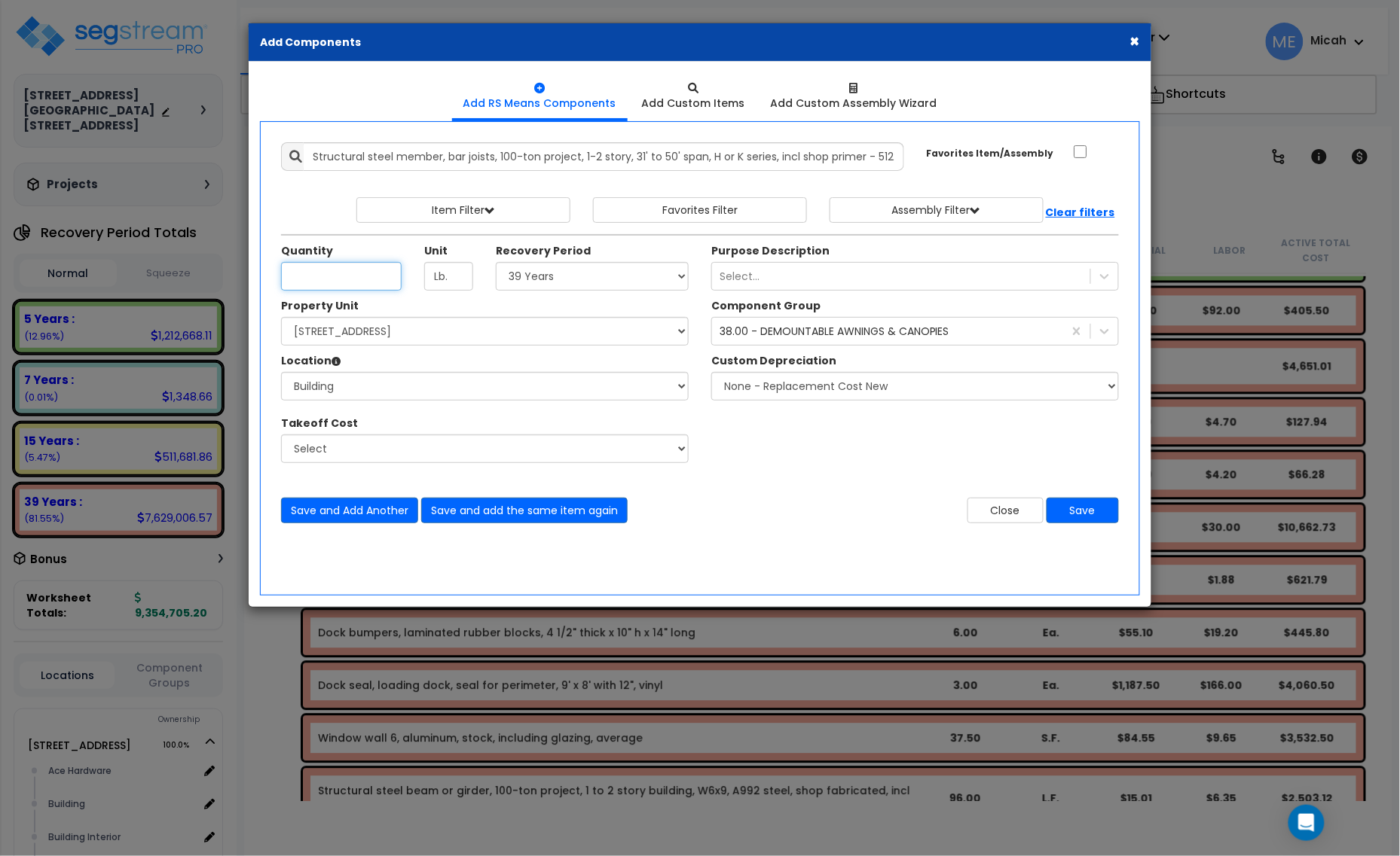
click at [326, 278] on input "Unit Quantity" at bounding box center [340, 276] width 120 height 28
type input "87"
drag, startPoint x: 456, startPoint y: 273, endPoint x: 416, endPoint y: 280, distance: 40.6
click at [416, 280] on div "Unit Lb." at bounding box center [448, 267] width 71 height 48
type input "LF"
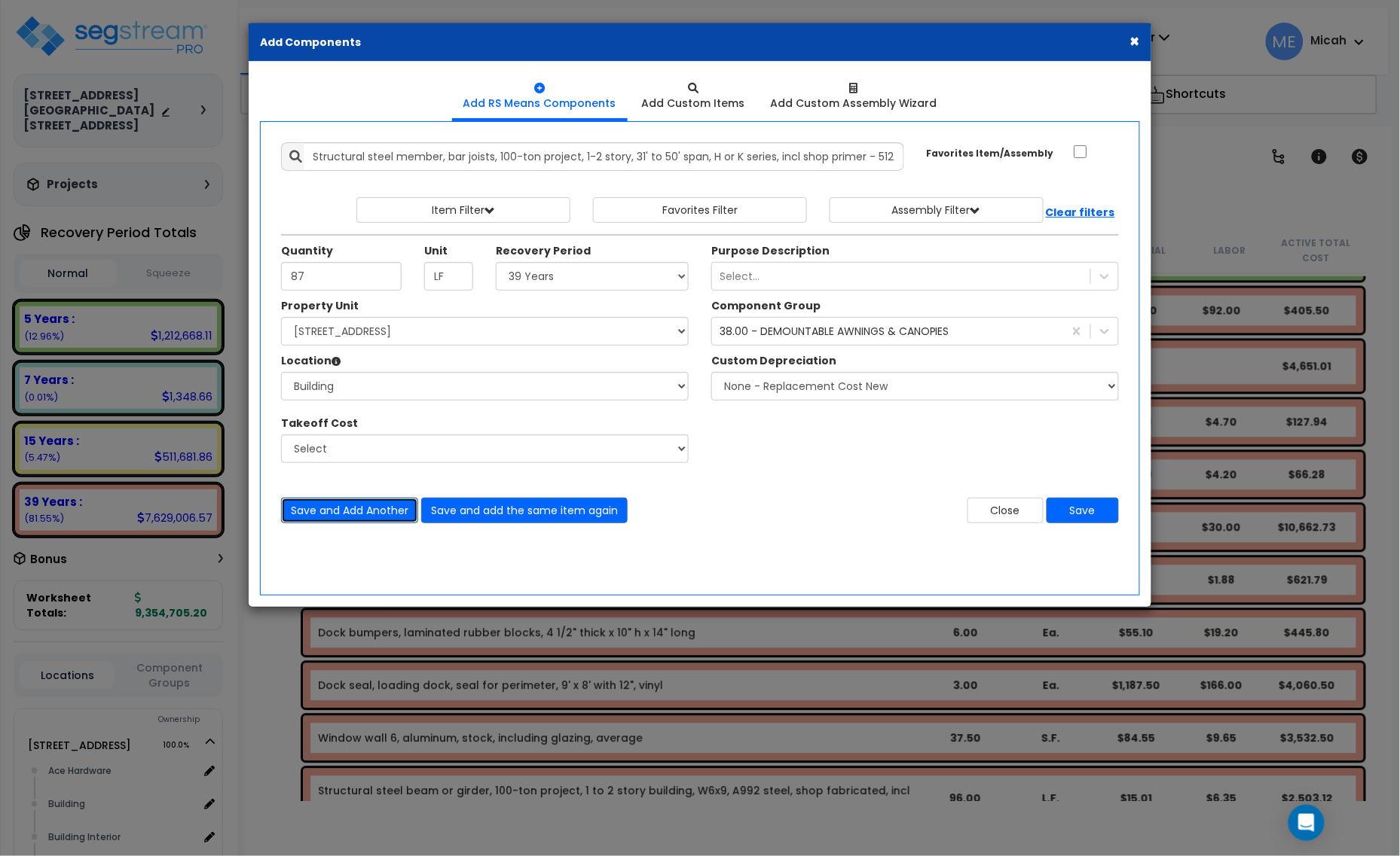
click at [335, 506] on button "Save and Add Another" at bounding box center [349, 510] width 137 height 25
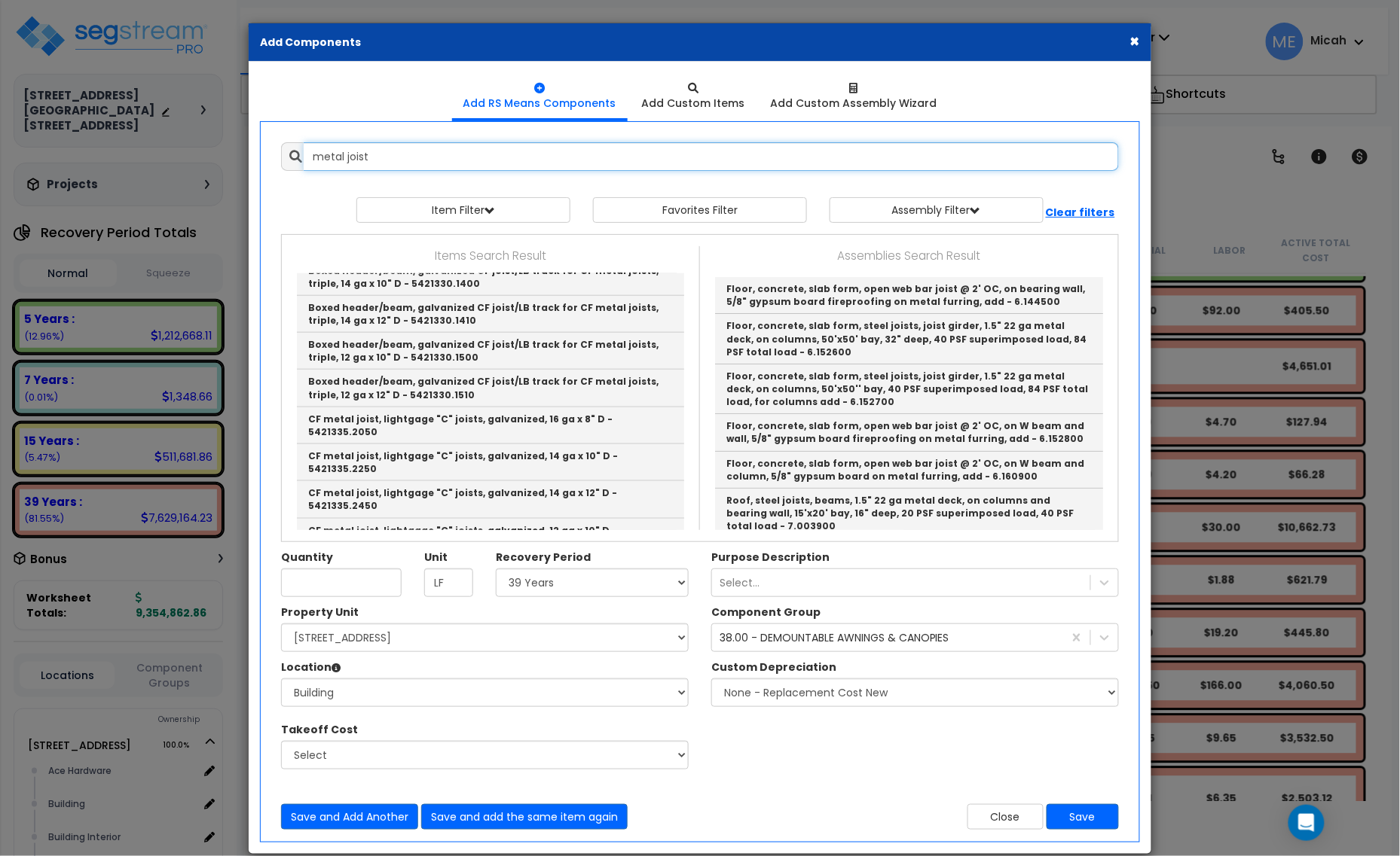
scroll to position [2353, 0]
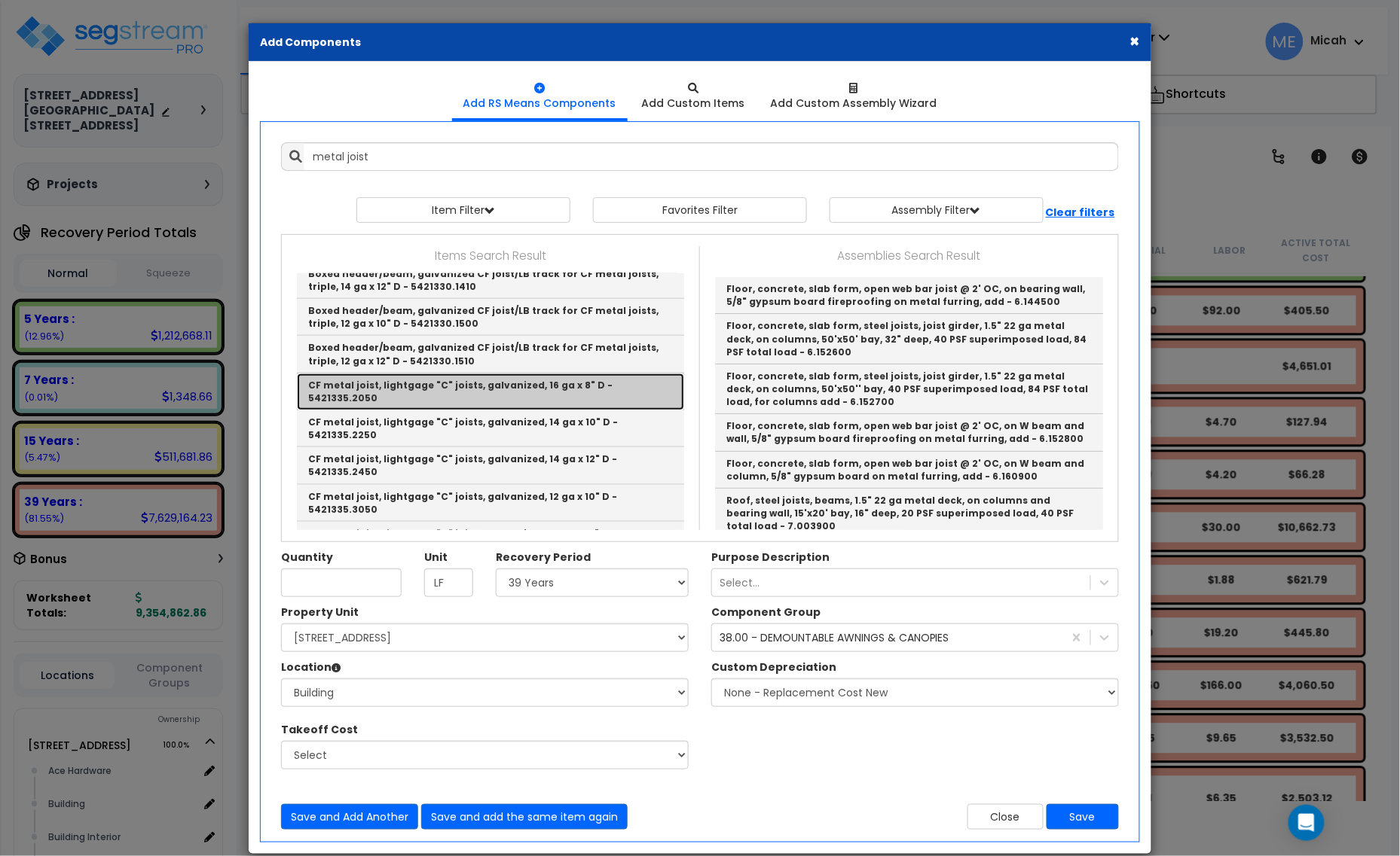
click at [573, 399] on link "CF metal joist, lightgage "C" joists, galvanized, 16 ga x 8" D - 5421335.2050" at bounding box center [491, 392] width 387 height 37
type input "CF metal joist, lightgage "C" joists, galvanized, 16 ga x 8" D - 5421335.2050"
type input "Lb."
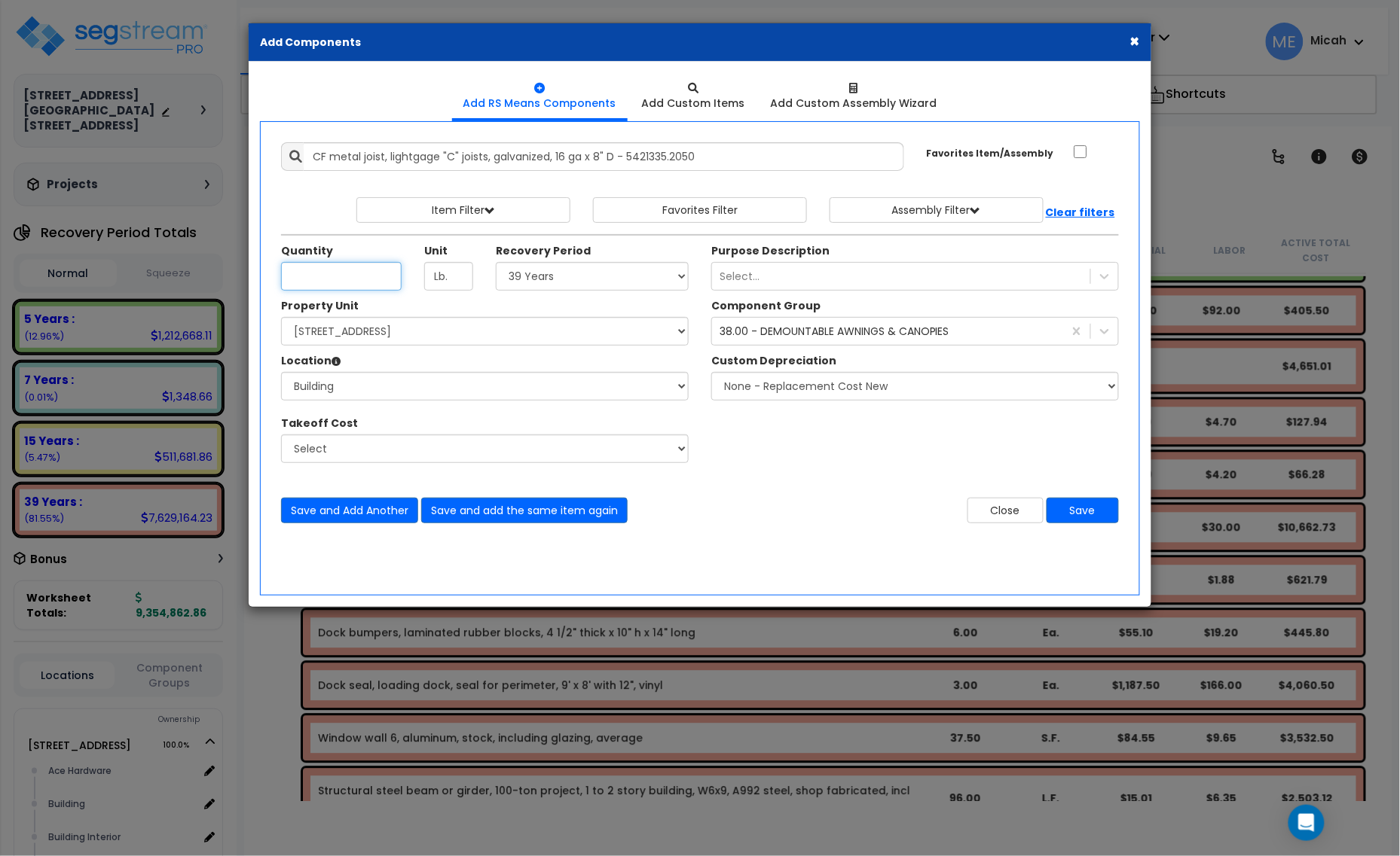
click at [343, 284] on input "Unit Quantity" at bounding box center [340, 276] width 120 height 28
type input "301"
click at [390, 286] on div "Quantity 301 Unit Lb. Select 5 Years" at bounding box center [485, 267] width 430 height 48
type input "LF"
click at [352, 512] on button "Save and Add Another" at bounding box center [349, 510] width 137 height 25
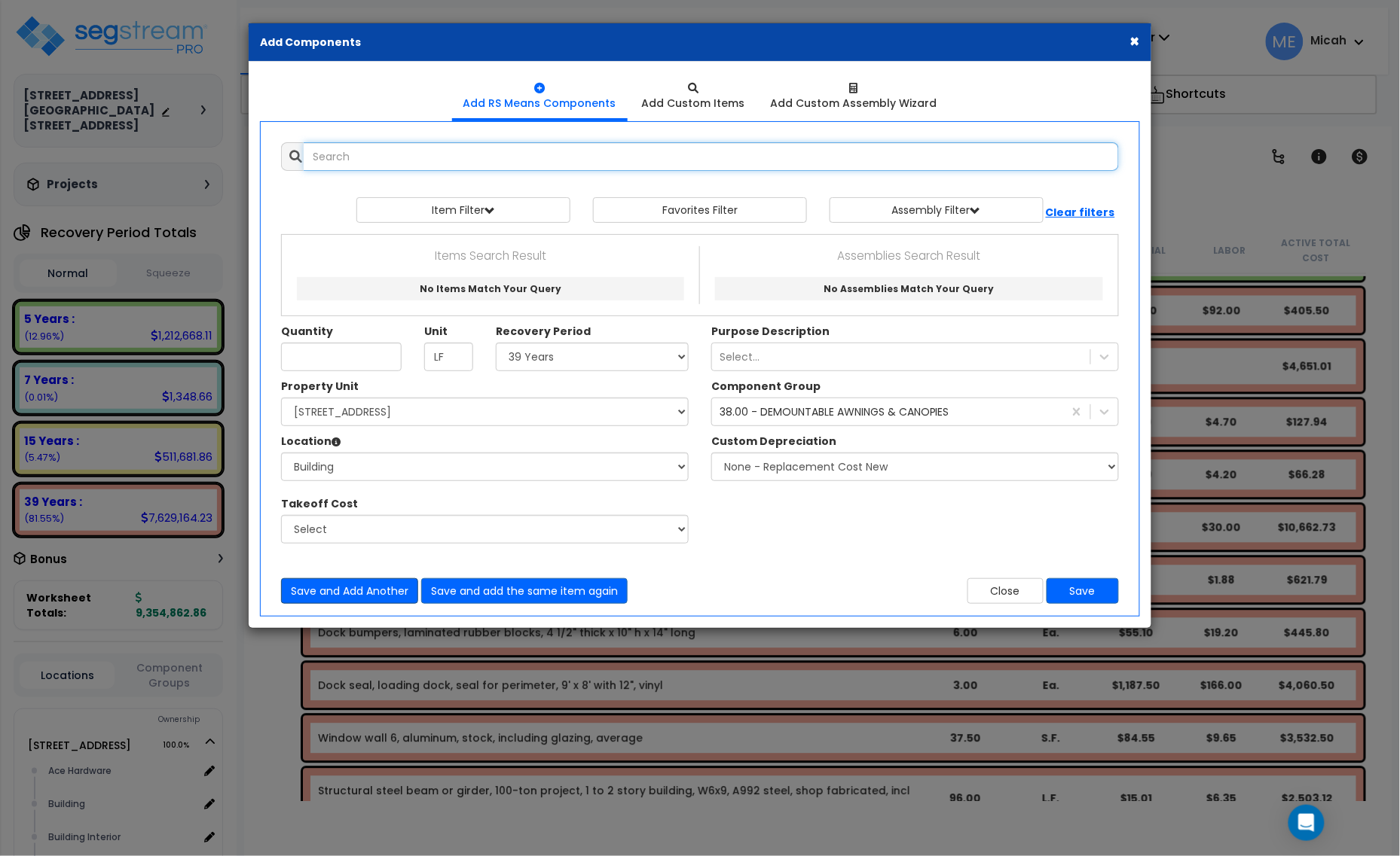
scroll to position [0, 0]
click at [426, 156] on input "text" at bounding box center [712, 156] width 815 height 28
type input "d"
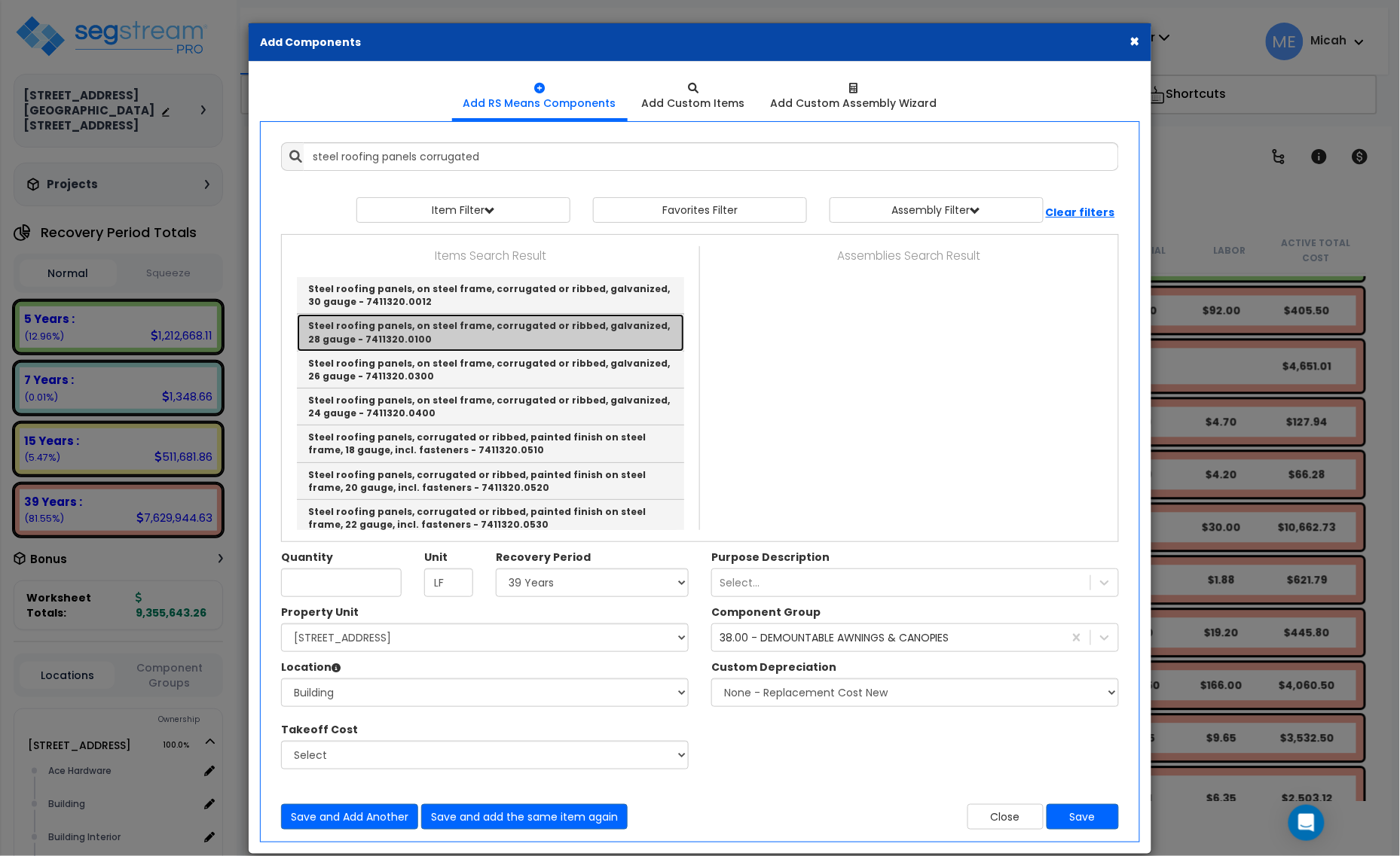
click at [500, 337] on link "Steel roofing panels, on steel frame, corrugated or ribbed, galvanized, 28 gaug…" at bounding box center [491, 332] width 387 height 37
type input "Steel roofing panels, on steel frame, corrugated or ribbed, galvanized, 28 gaug…"
type input "S.F."
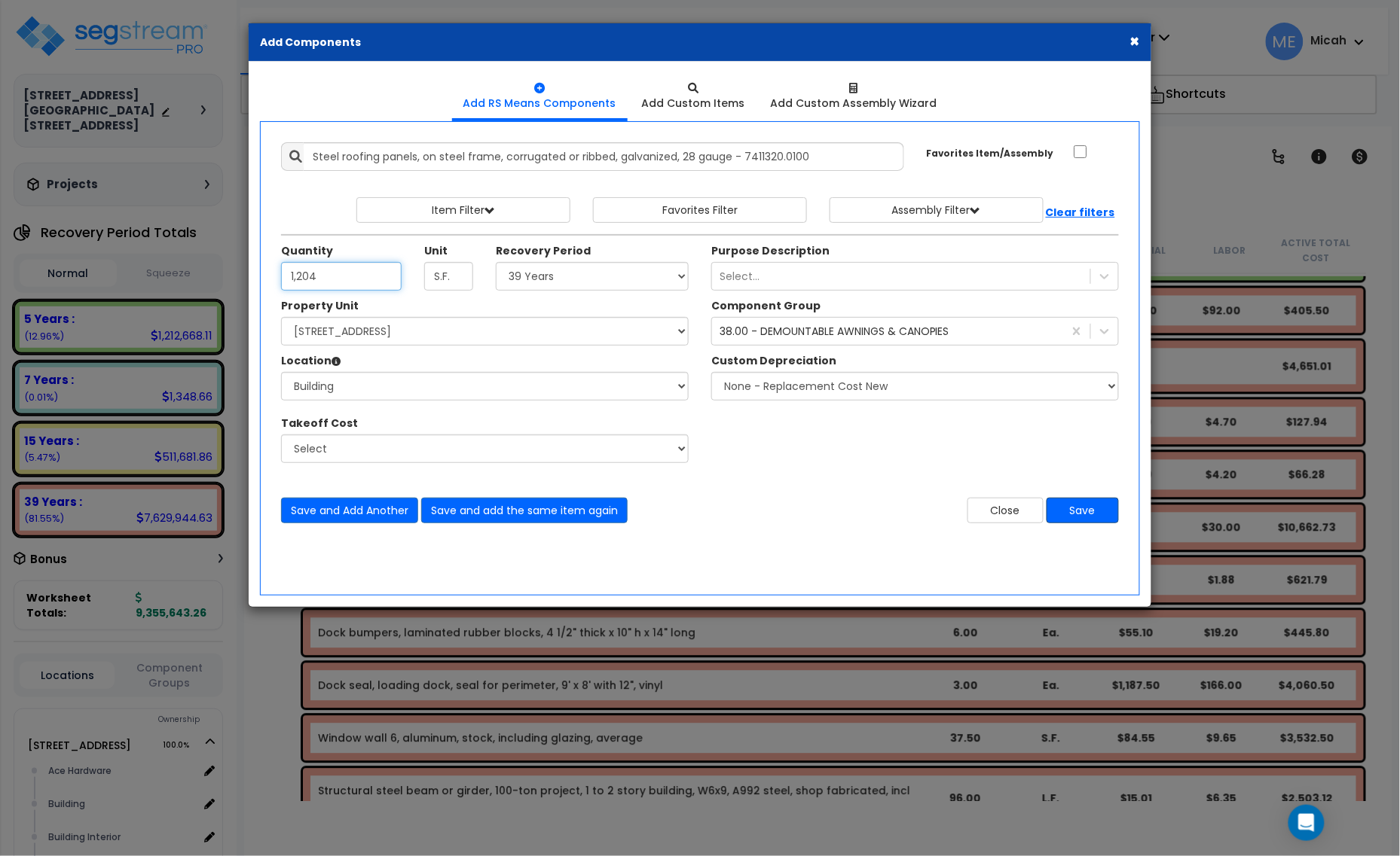
type input "1,204"
click at [1085, 506] on button "Save" at bounding box center [1082, 510] width 72 height 25
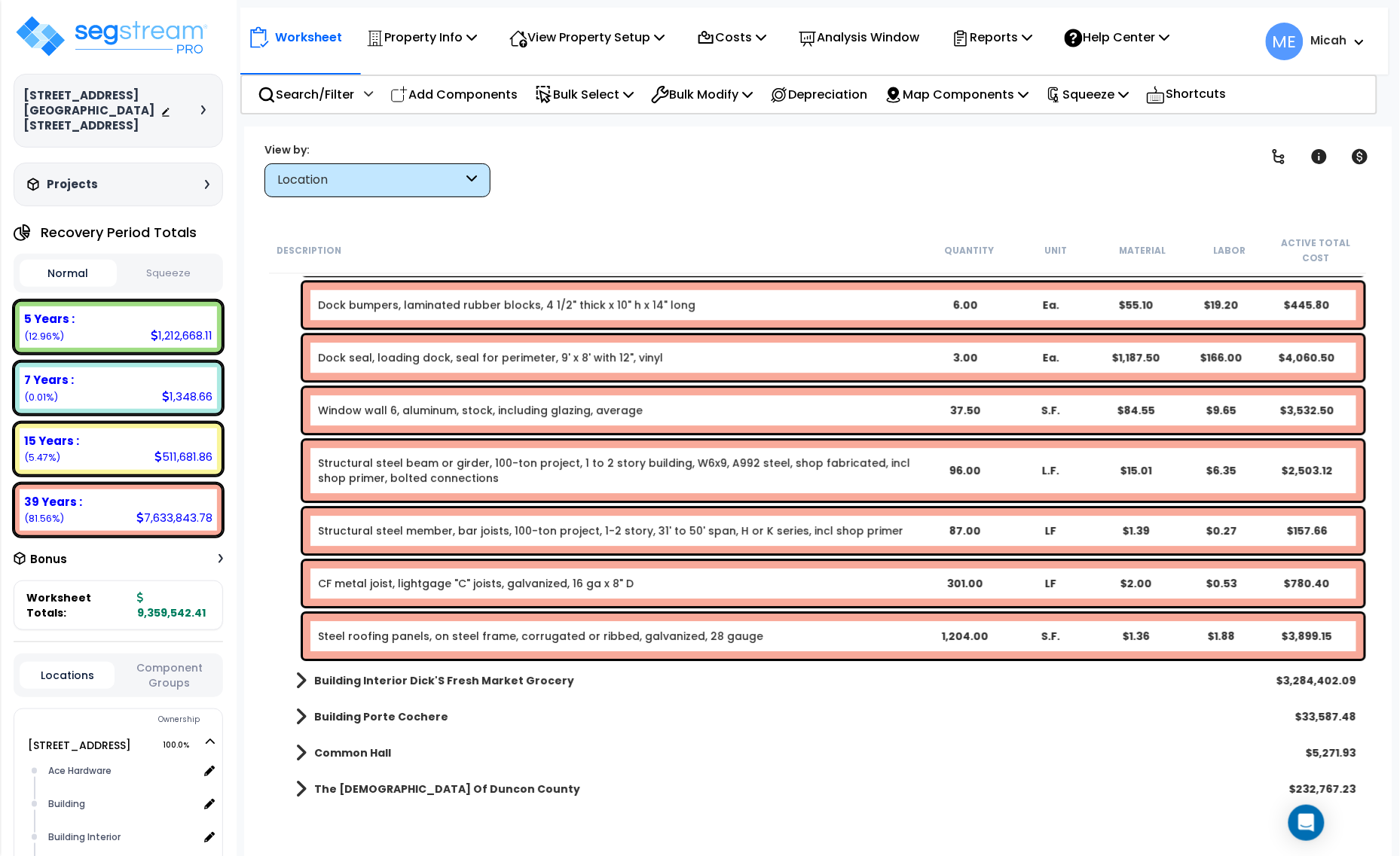
scroll to position [3269, 0]
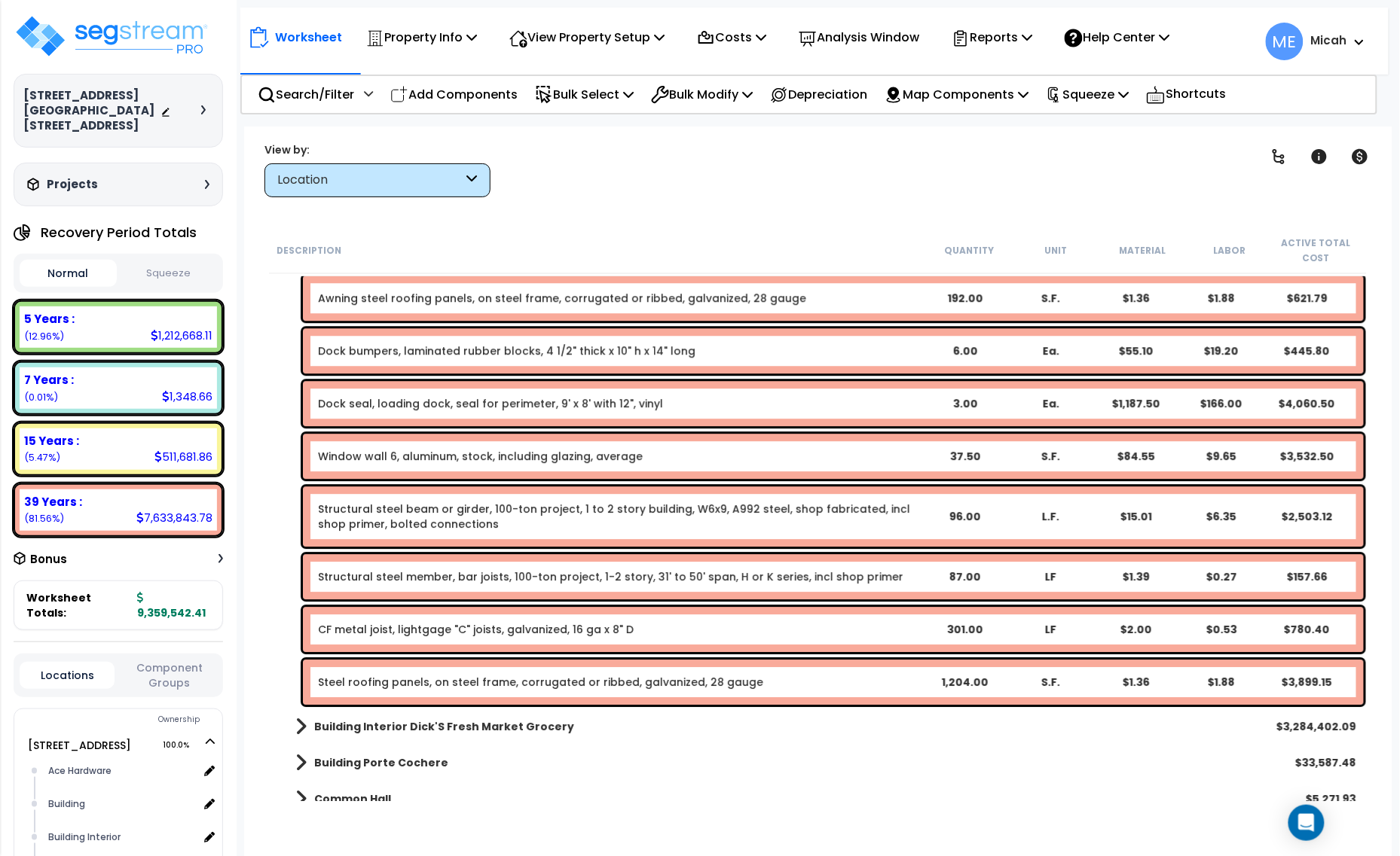
click at [340, 678] on link "Steel roofing panels, on steel frame, corrugated or ribbed, galvanized, 28 gauge" at bounding box center [540, 682] width 445 height 15
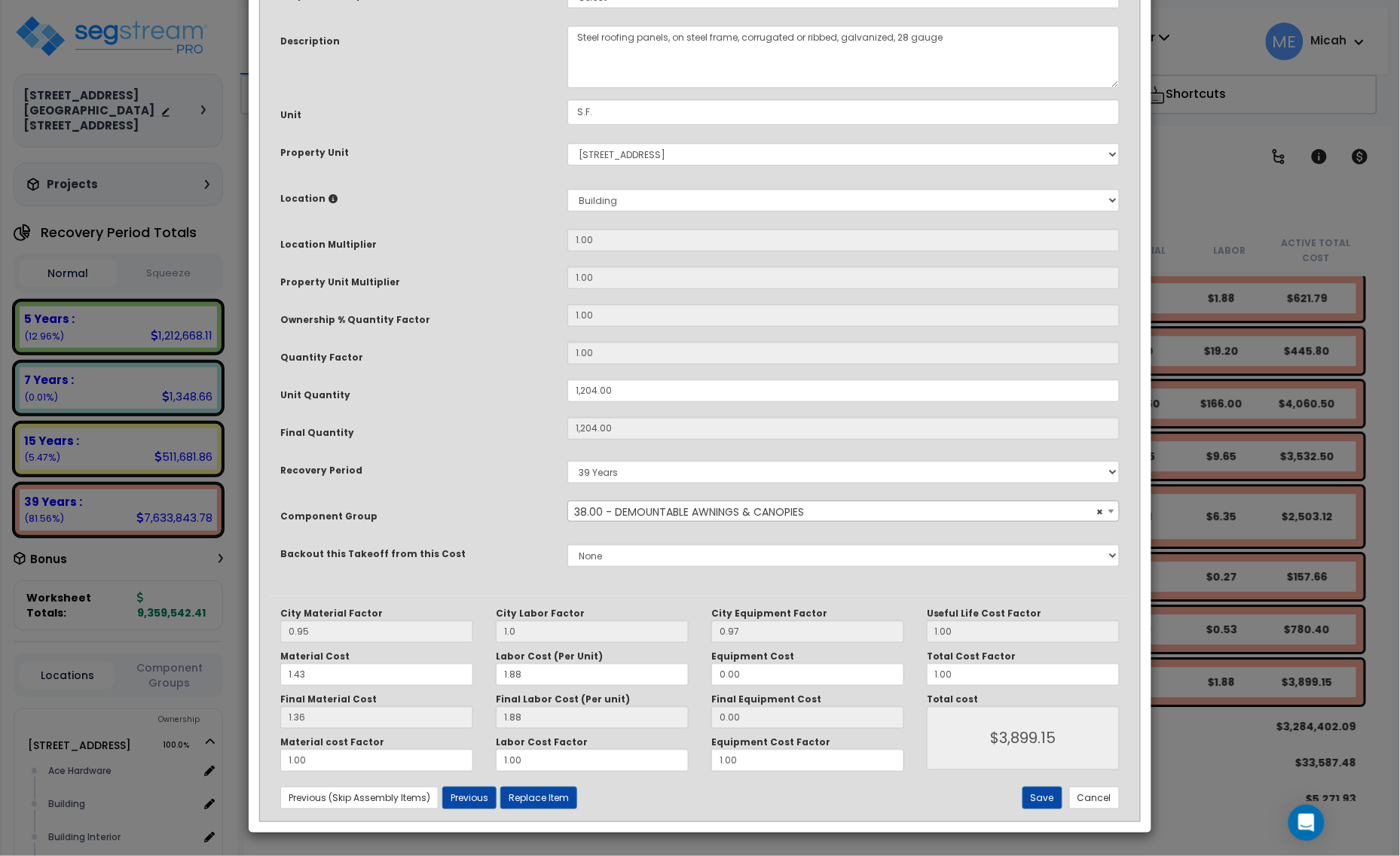
scroll to position [0, 0]
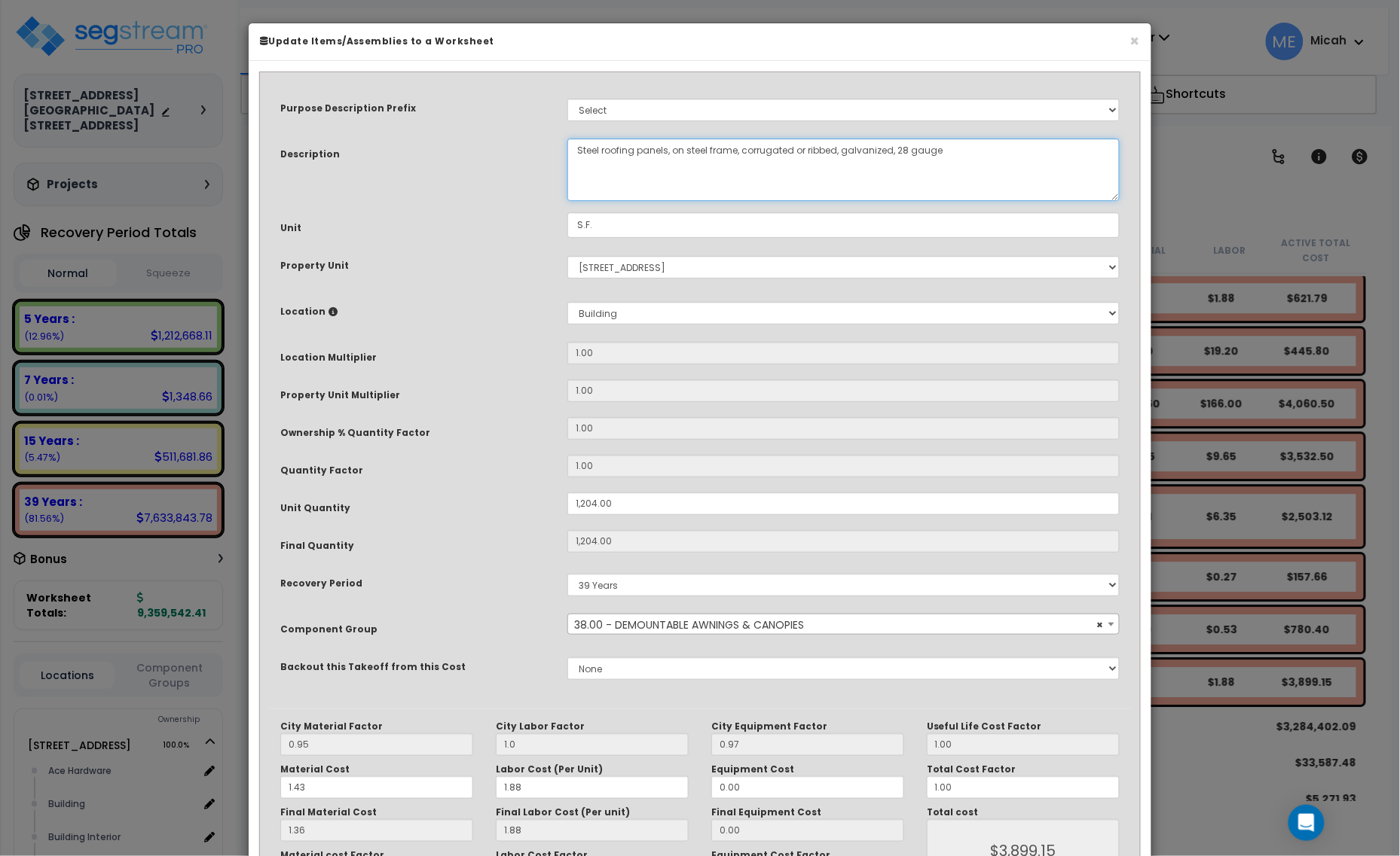
click at [577, 149] on textarea "Steel roofing panels, on steel frame, corrugated or ribbed, galvanized, 28 gauge" at bounding box center [843, 170] width 552 height 63
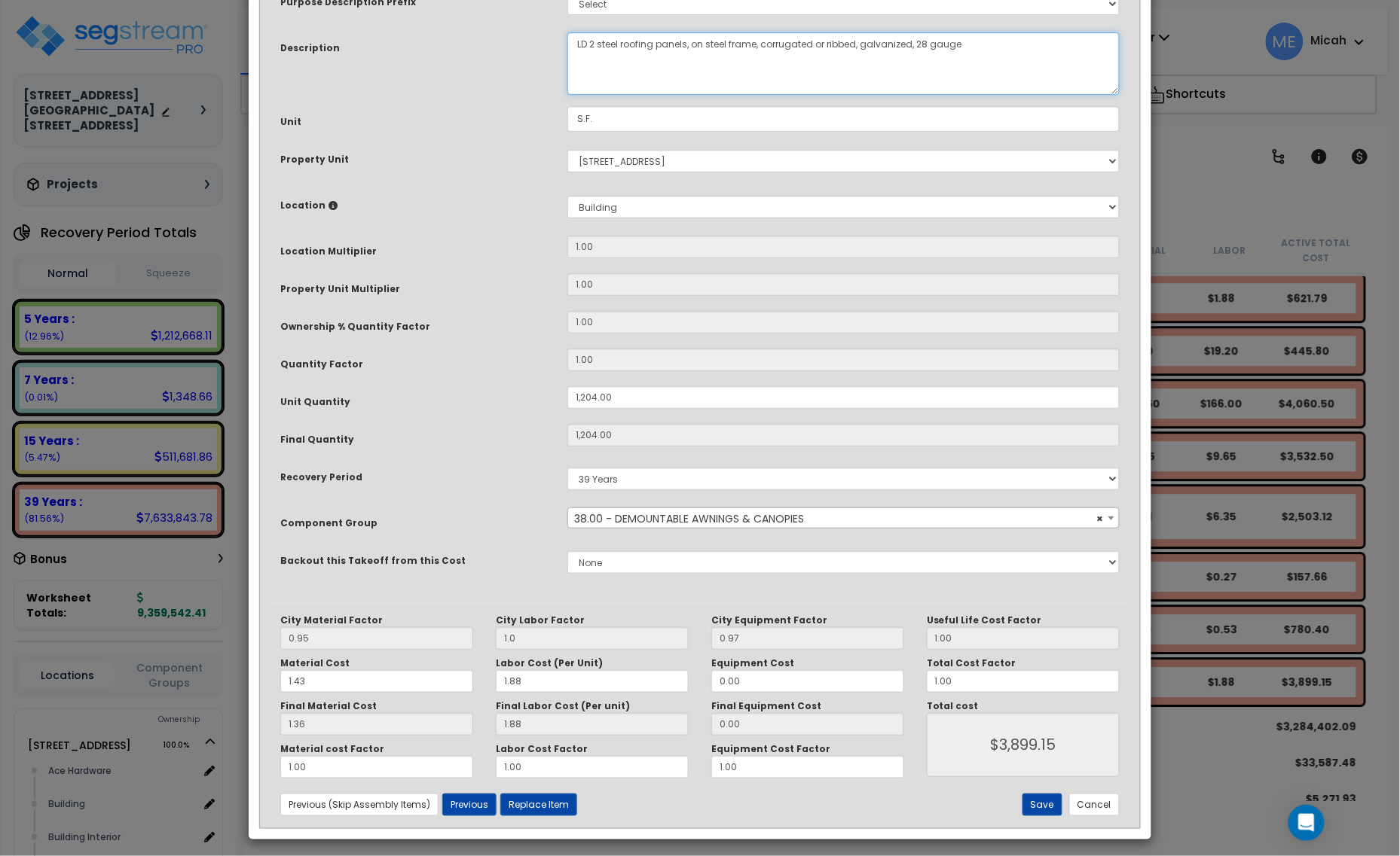
scroll to position [113, 0]
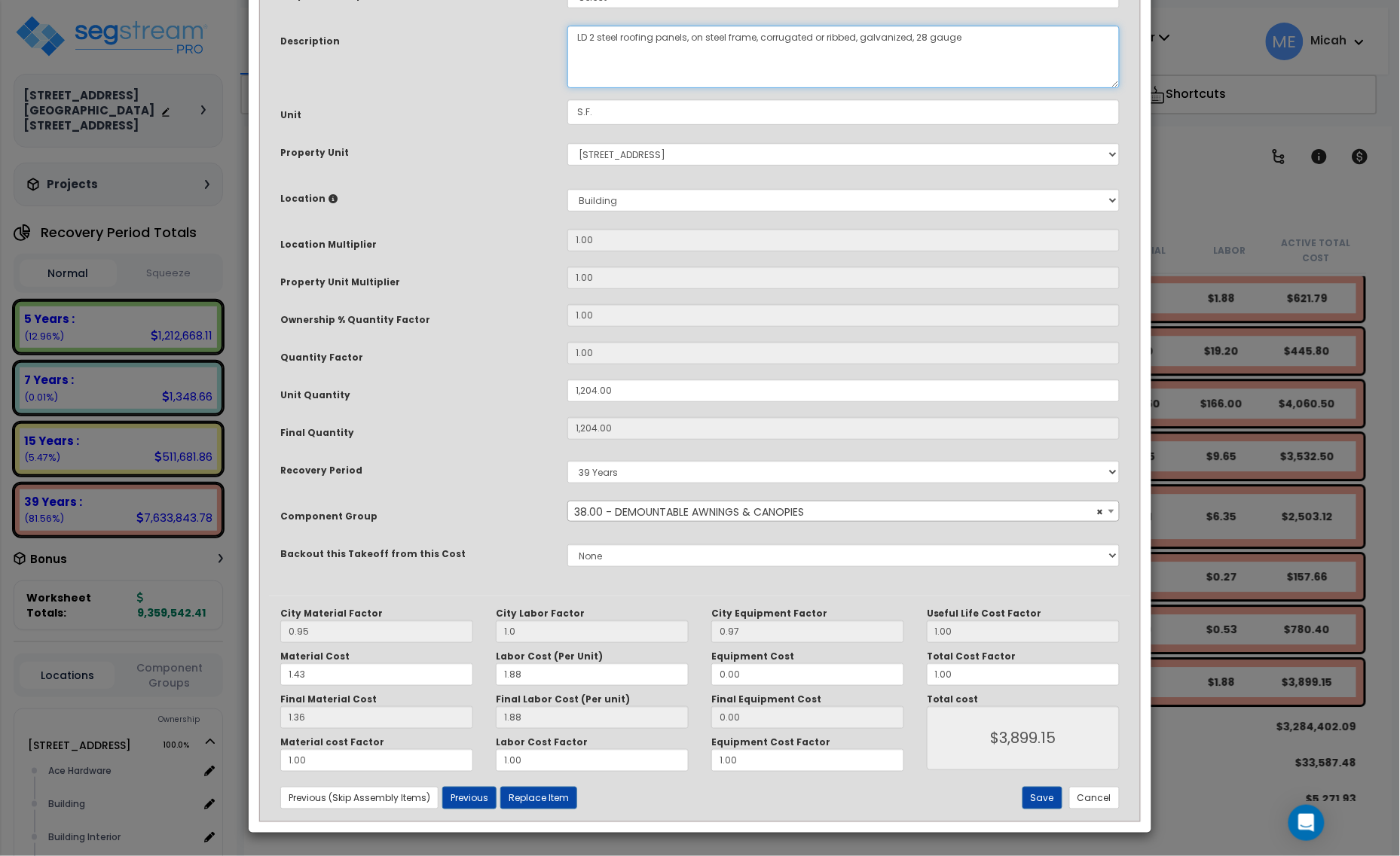
type textarea "LD 2 steel roofing panels, on steel frame, corrugated or ribbed, galvanized, 28…"
click at [1024, 798] on div "Save Cancel" at bounding box center [987, 797] width 287 height 22
click at [1030, 799] on button "Save" at bounding box center [1042, 797] width 40 height 22
type input "1204.00"
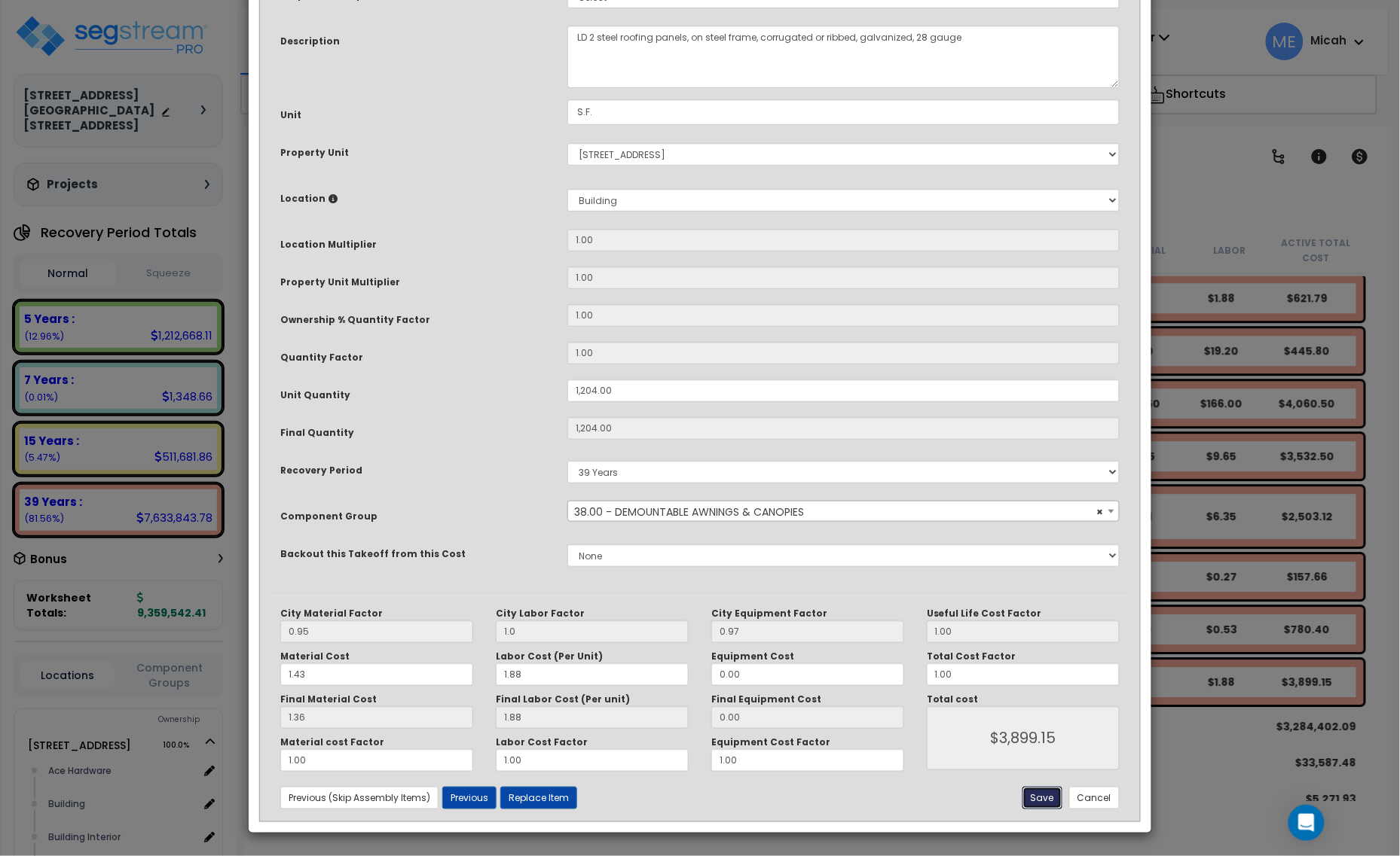
type input "1.00"
type input "3899.15"
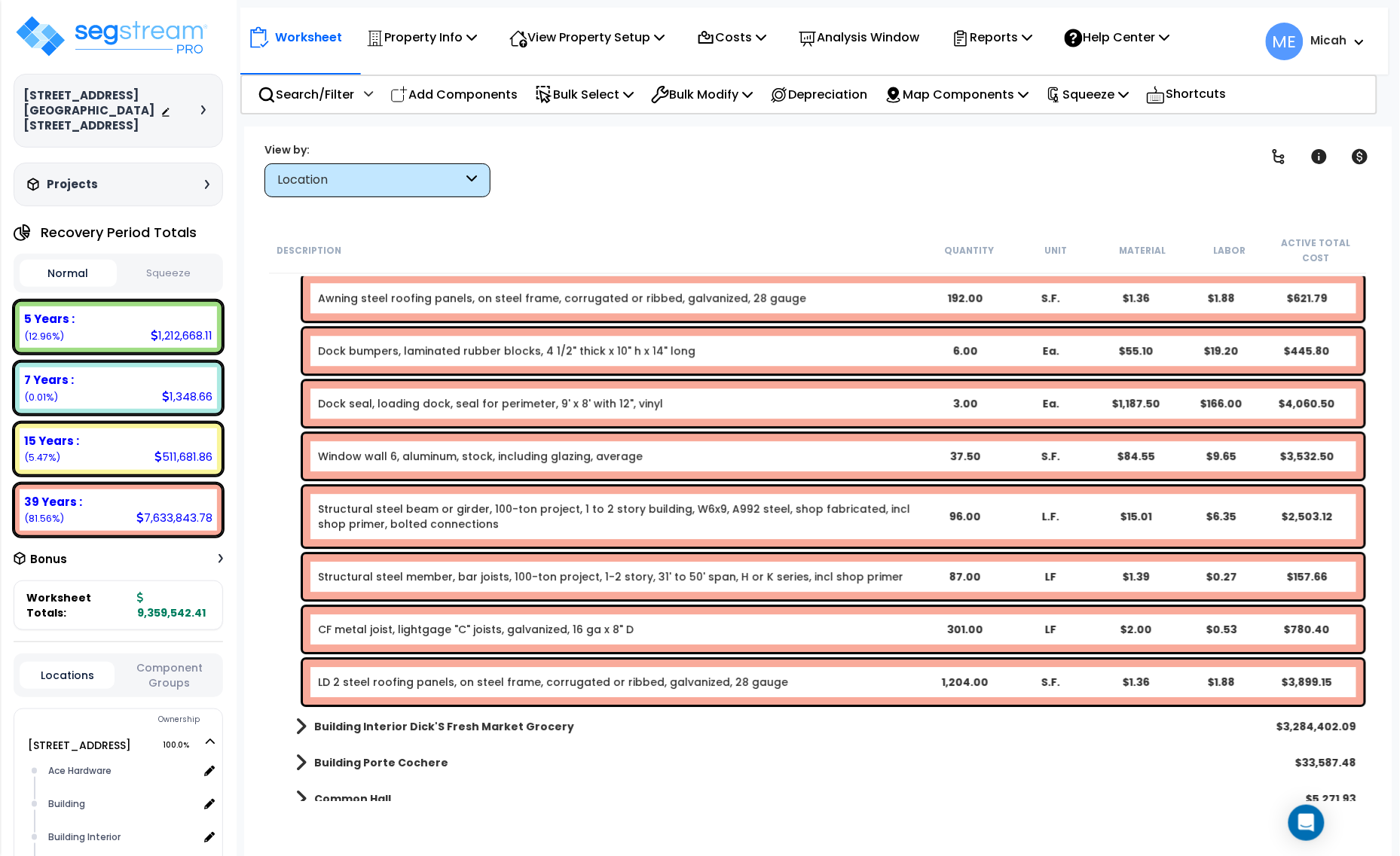
click at [389, 635] on link "CF metal joist, lightgage "C" joists, galvanized, 16 ga x 8" D" at bounding box center [475, 629] width 316 height 15
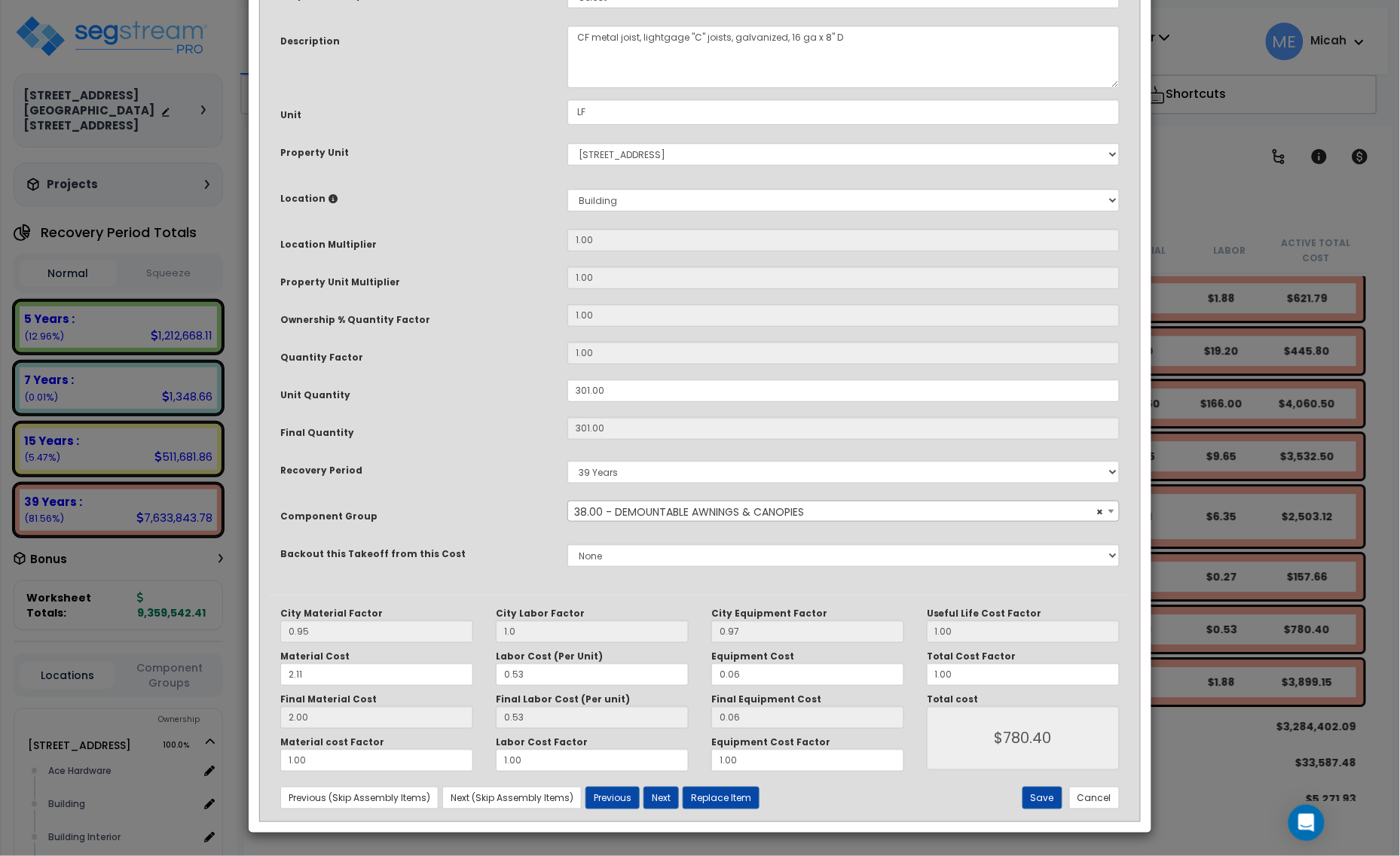
scroll to position [0, 0]
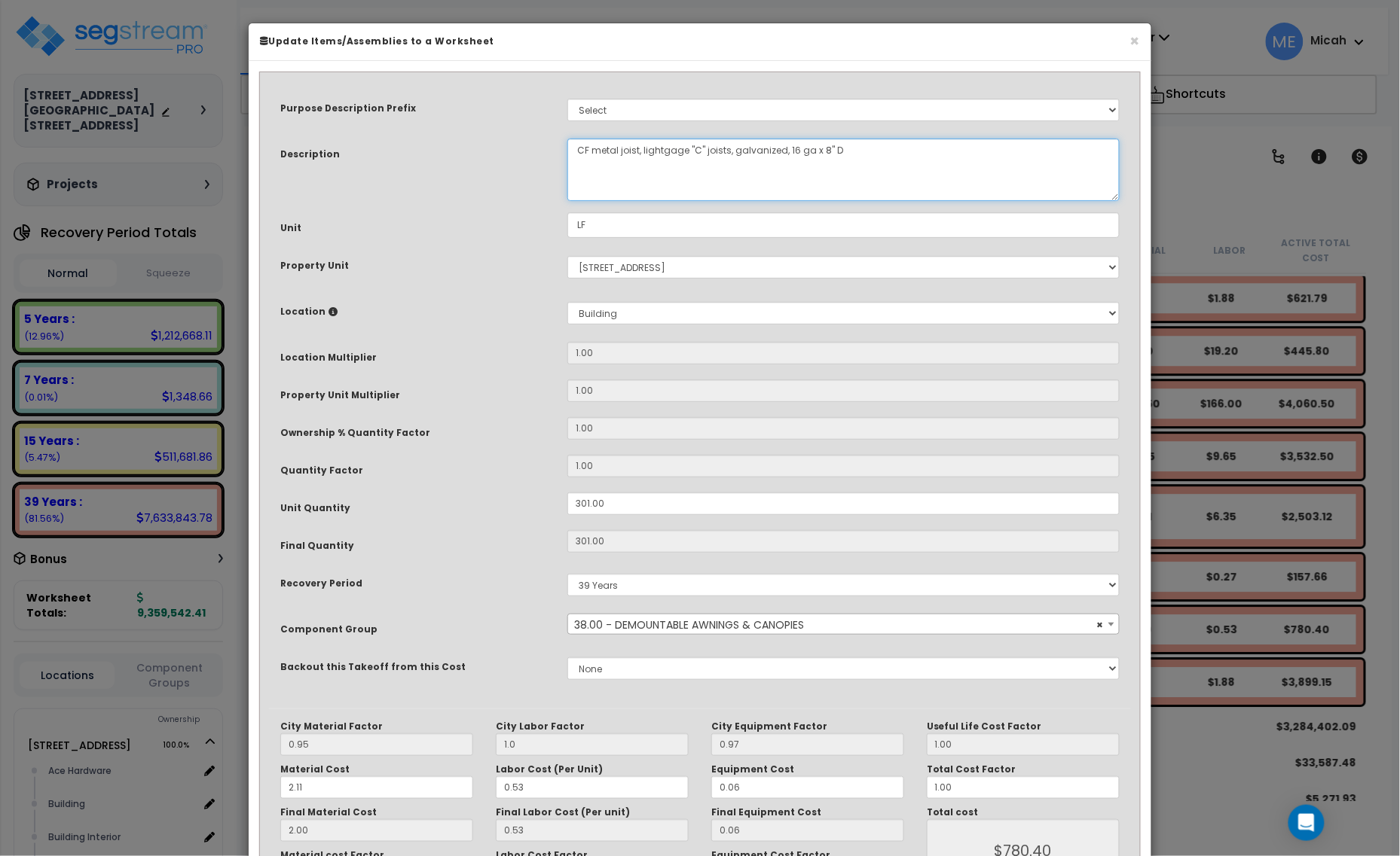
click at [574, 141] on textarea "CF metal joist, lightgage "C" joists, galvanized, 16 ga x 8" D" at bounding box center [843, 170] width 552 height 63
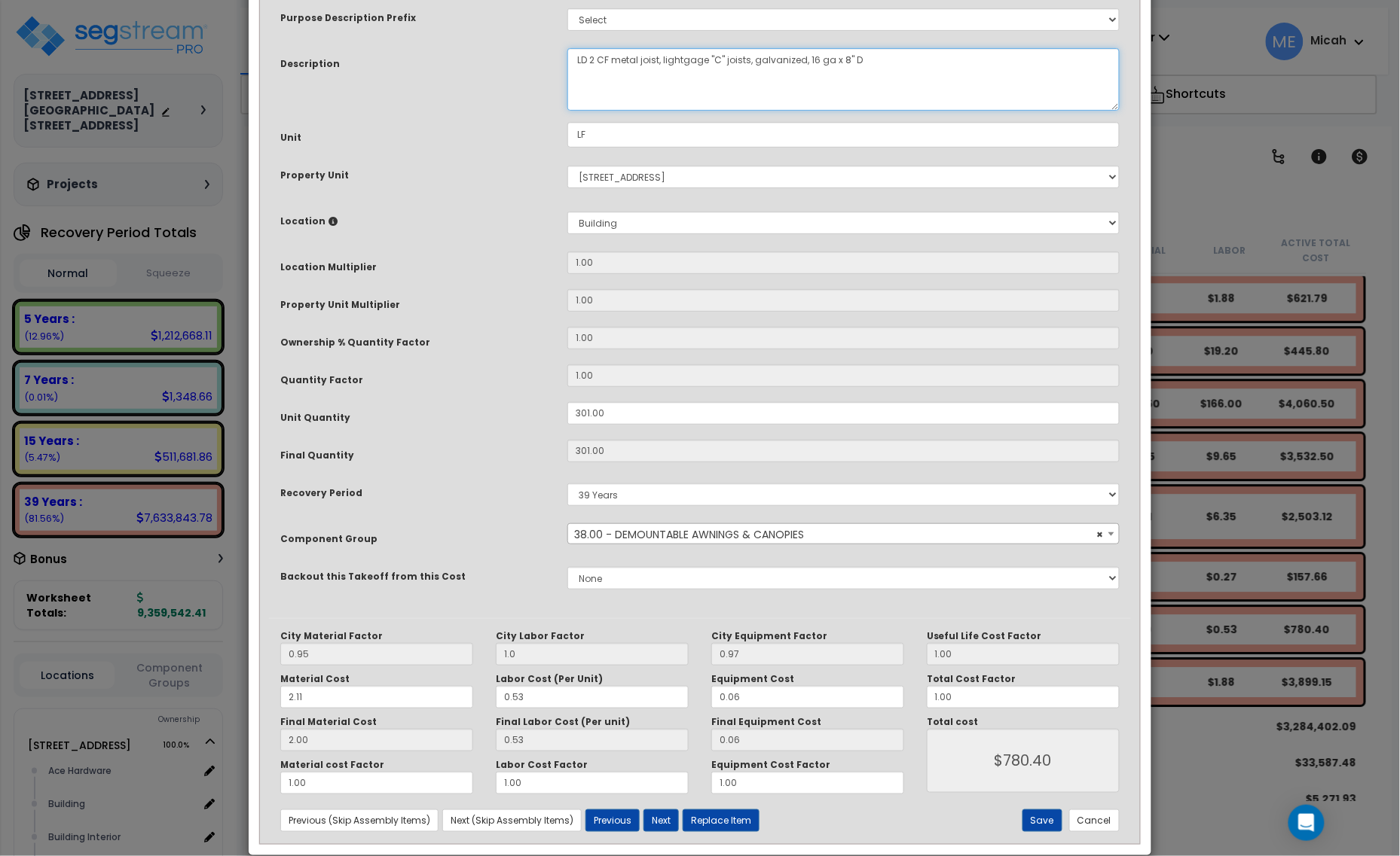
scroll to position [113, 0]
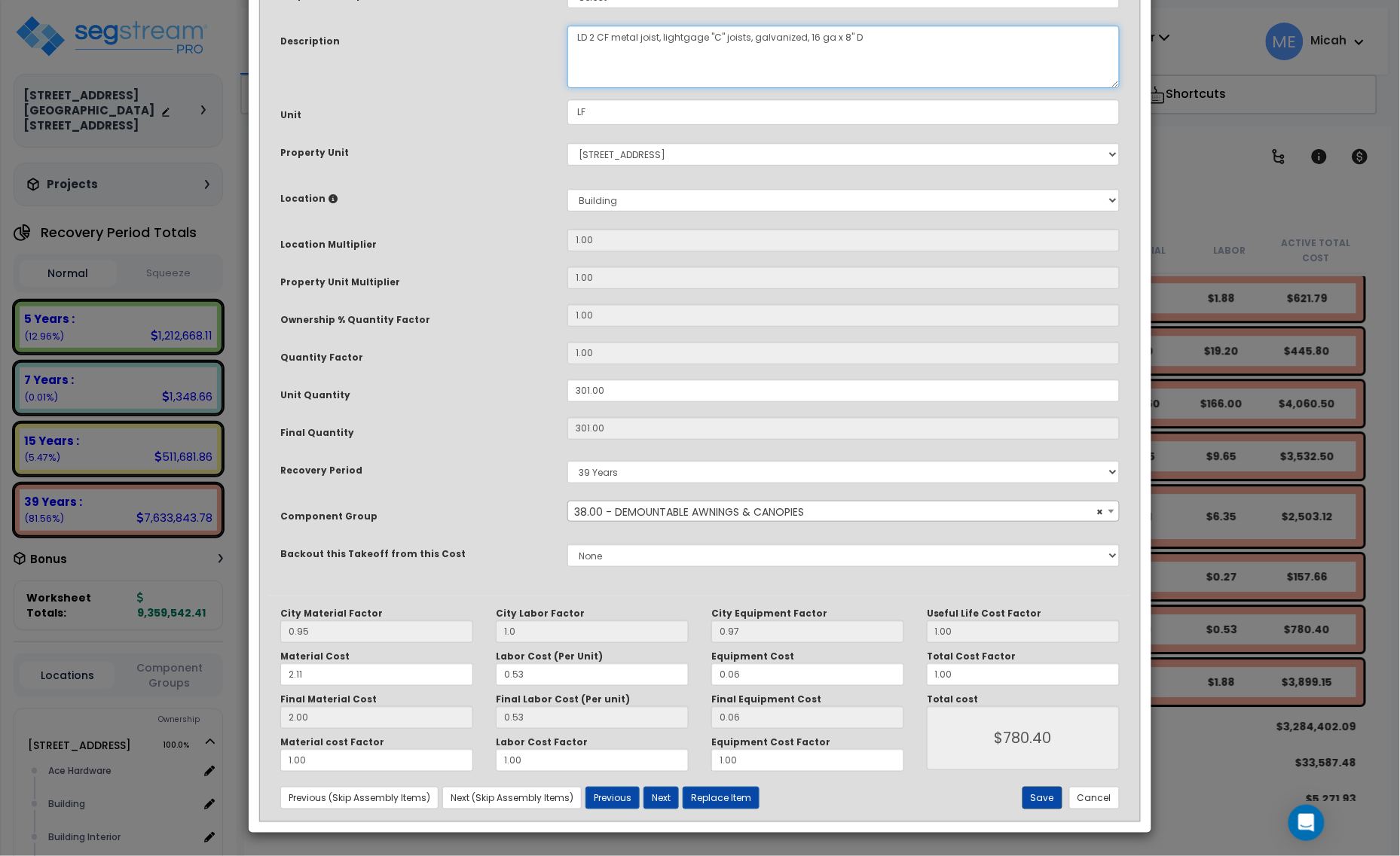
type textarea "LD 2 CF metal joist, lightgage "C" joists, galvanized, 16 ga x 8" D"
click at [1038, 799] on button "Save" at bounding box center [1042, 797] width 40 height 22
type input "1.00"
type input "780.40"
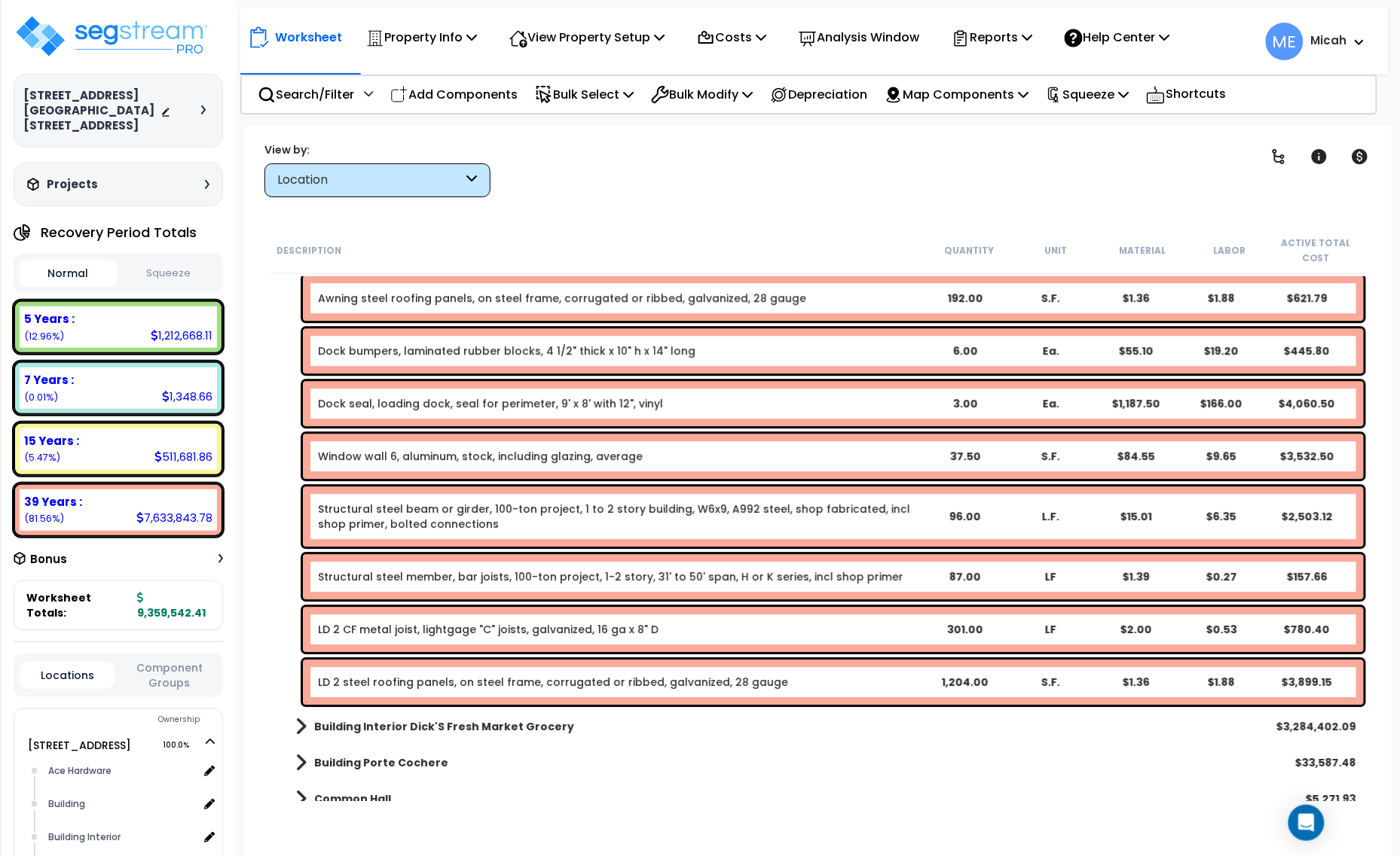
click at [376, 579] on link "Structural steel member, bar joists, 100-ton project, 1-2 story, 31' to 50' spa…" at bounding box center [610, 577] width 586 height 15
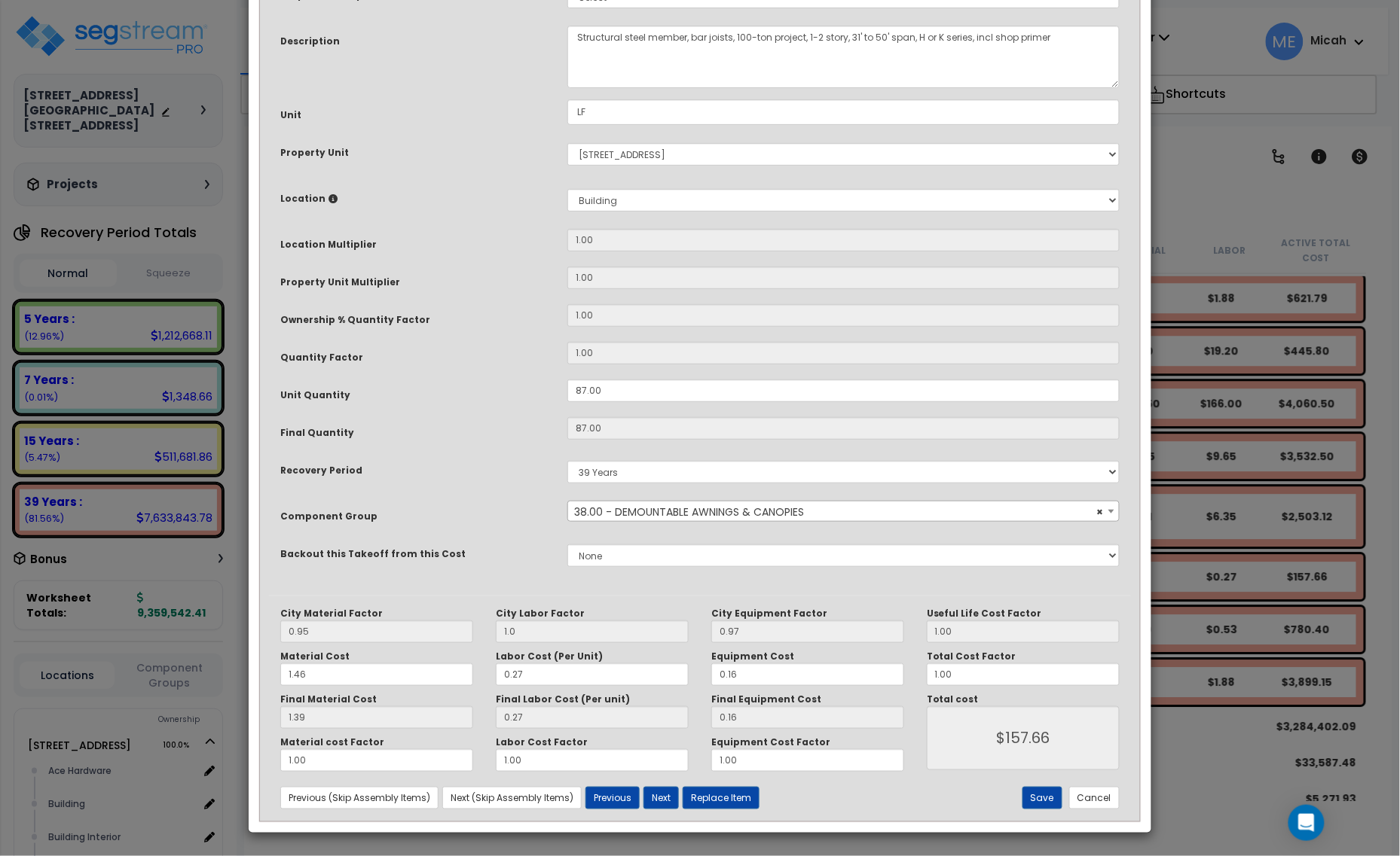
scroll to position [0, 0]
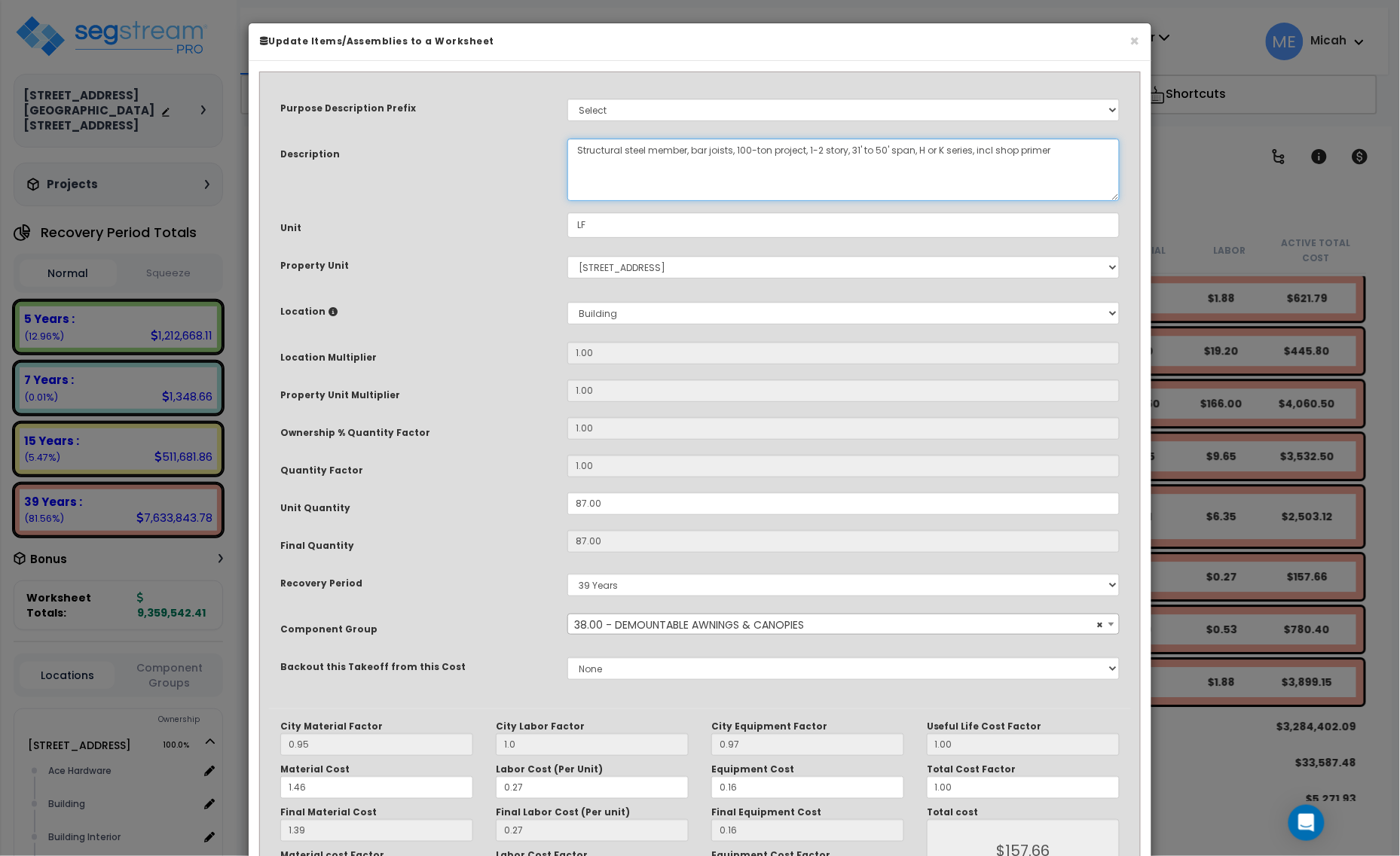
click at [571, 147] on textarea "Structural steel member, bar joists, 100-ton project, 1-2 story, 31' to 50' spa…" at bounding box center [843, 170] width 552 height 63
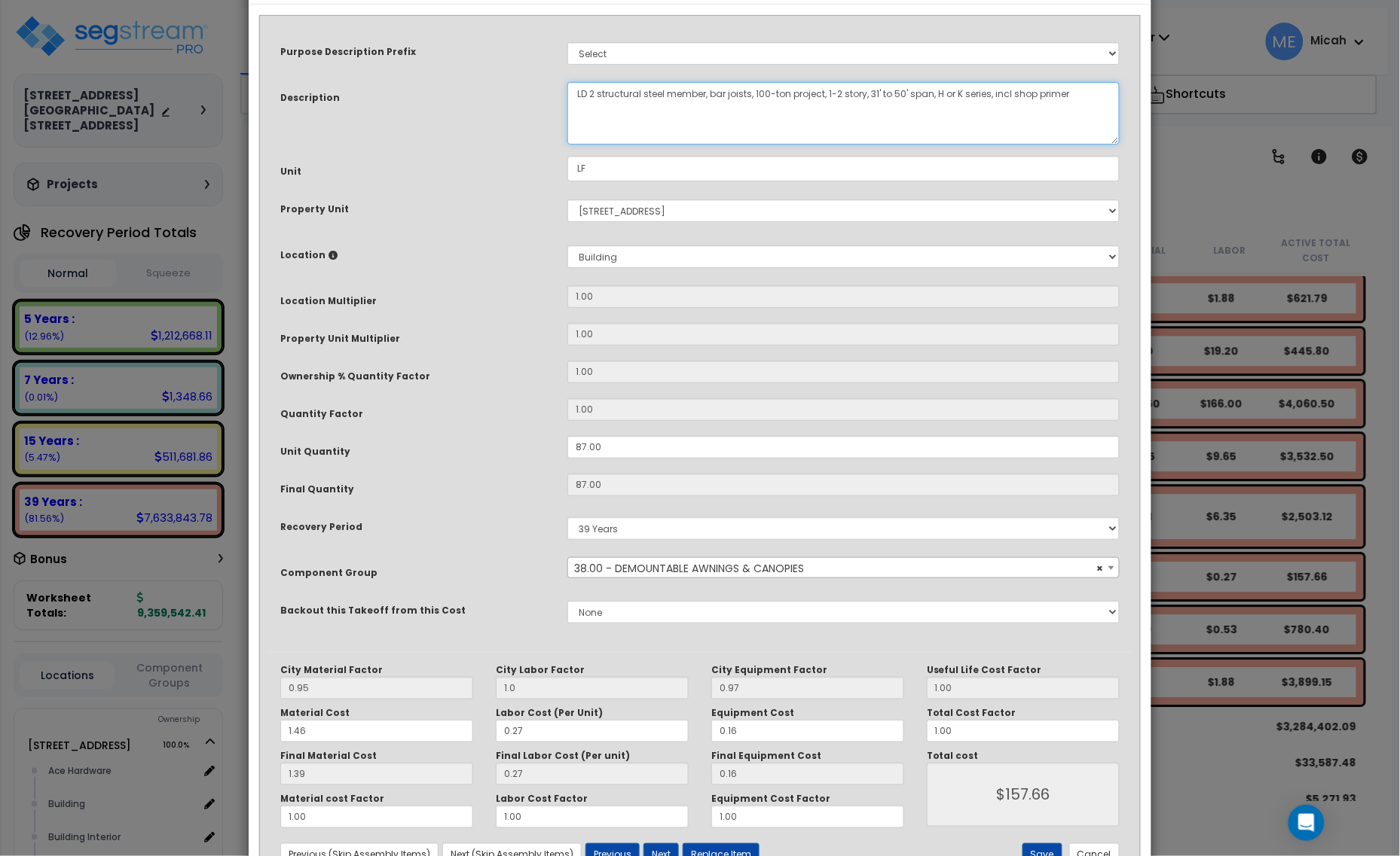
scroll to position [113, 0]
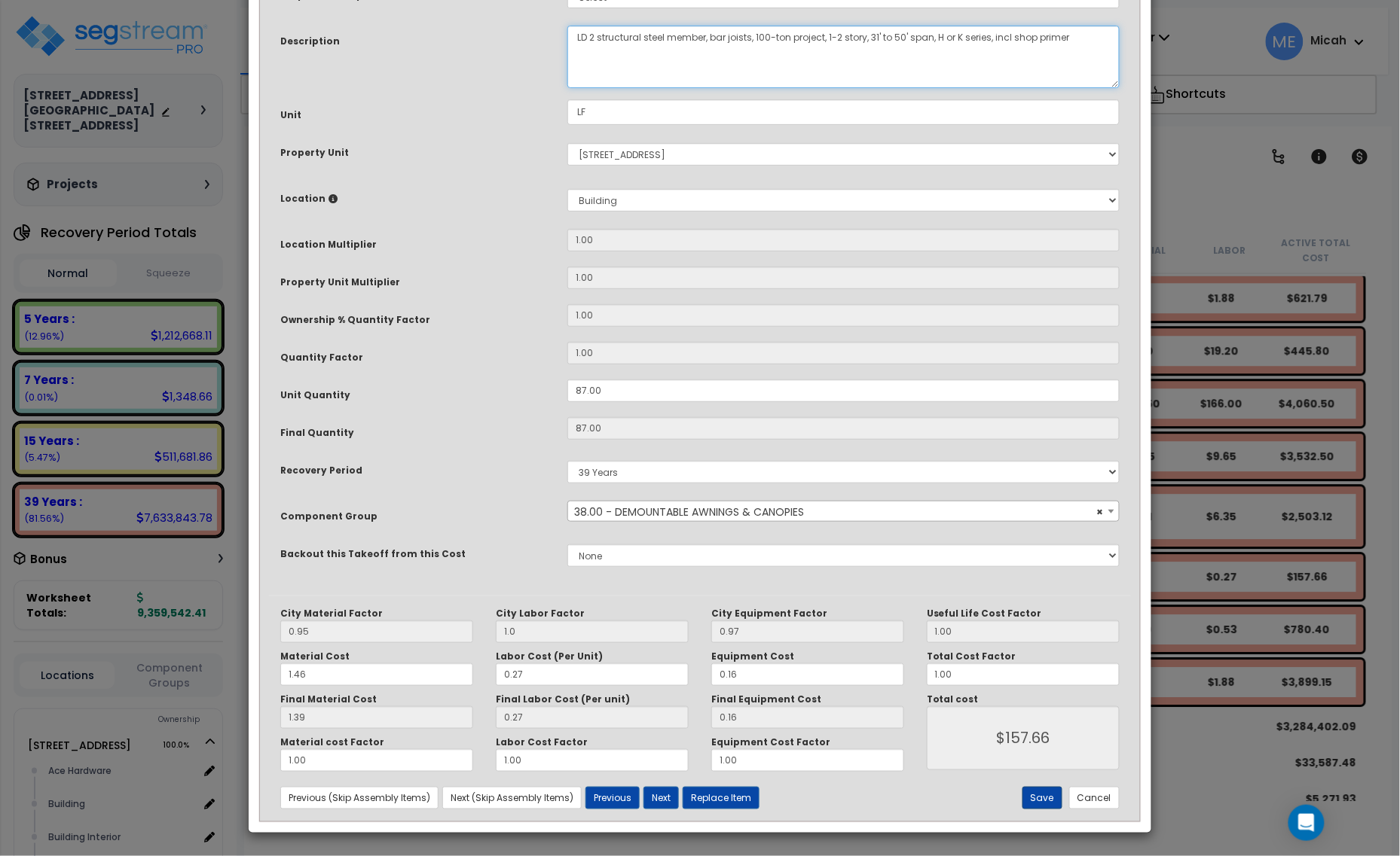
type textarea "LD 2 structural steel member, bar joists, 100-ton project, 1-2 story, 31' to 50…"
click at [1030, 798] on button "Save" at bounding box center [1042, 797] width 40 height 22
type input "1.00"
type input "157.66"
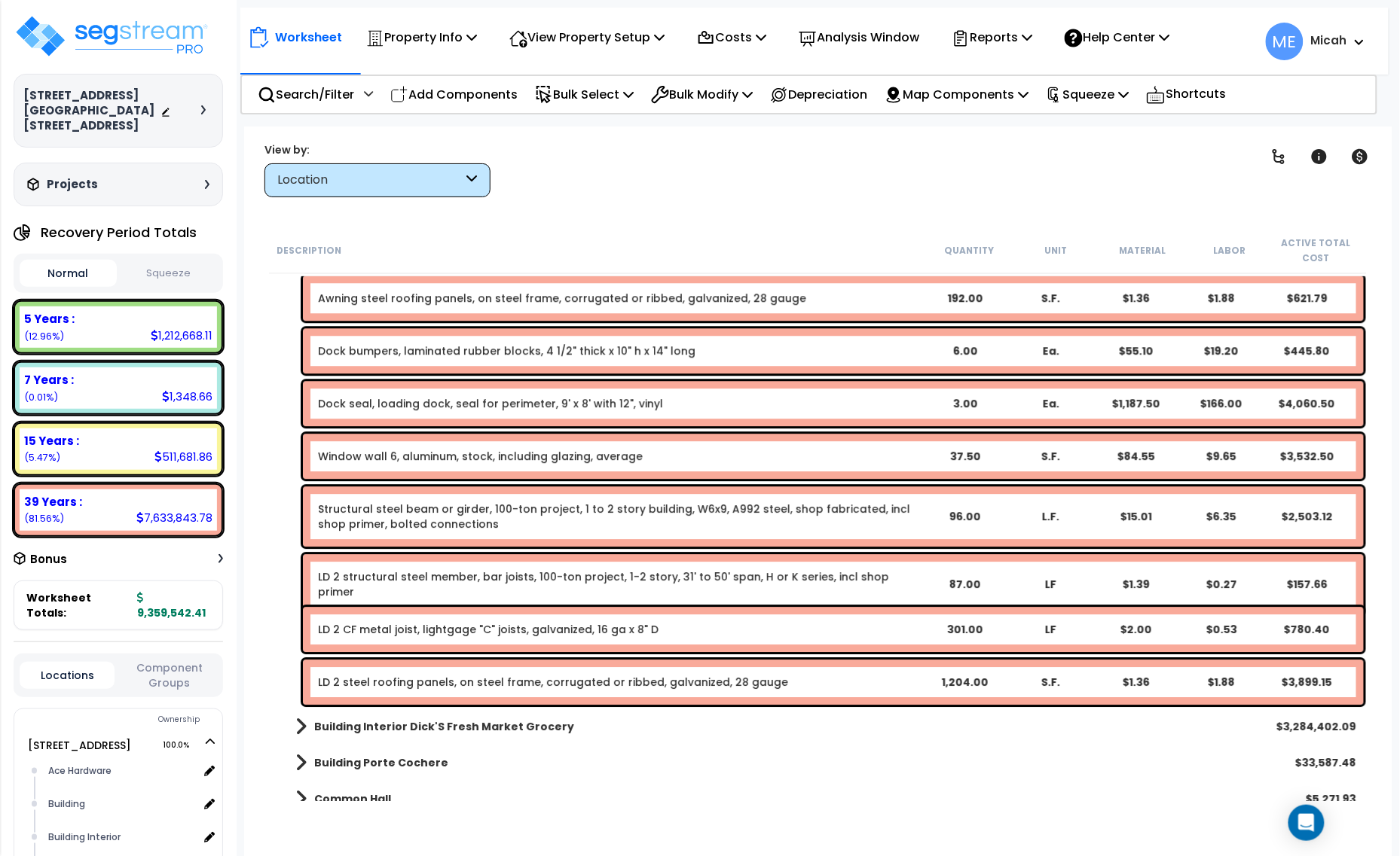
click at [366, 524] on link "Structural steel beam or girder, 100-ton project, 1 to 2 story building, W6x9, …" at bounding box center [614, 516] width 592 height 30
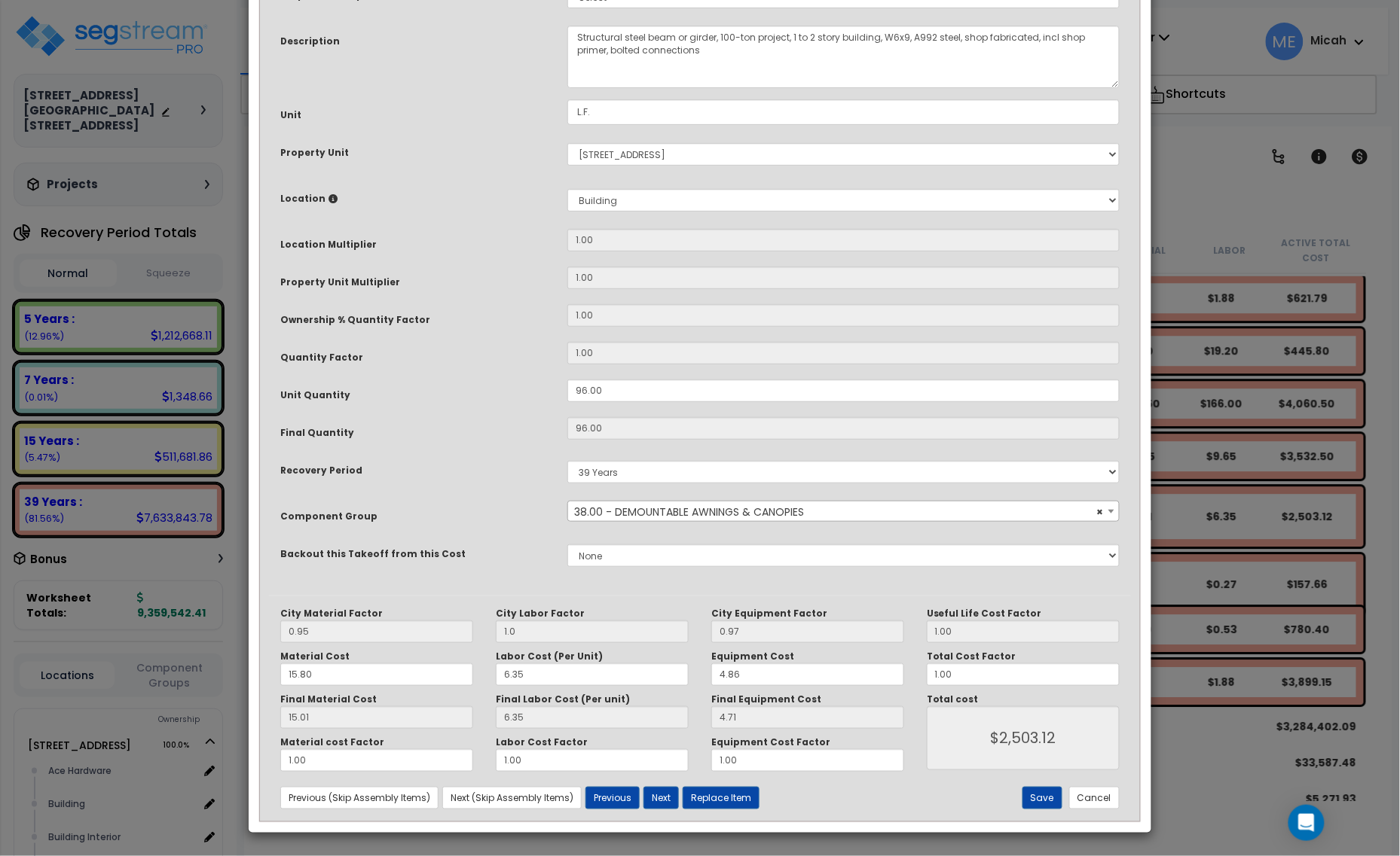
scroll to position [0, 0]
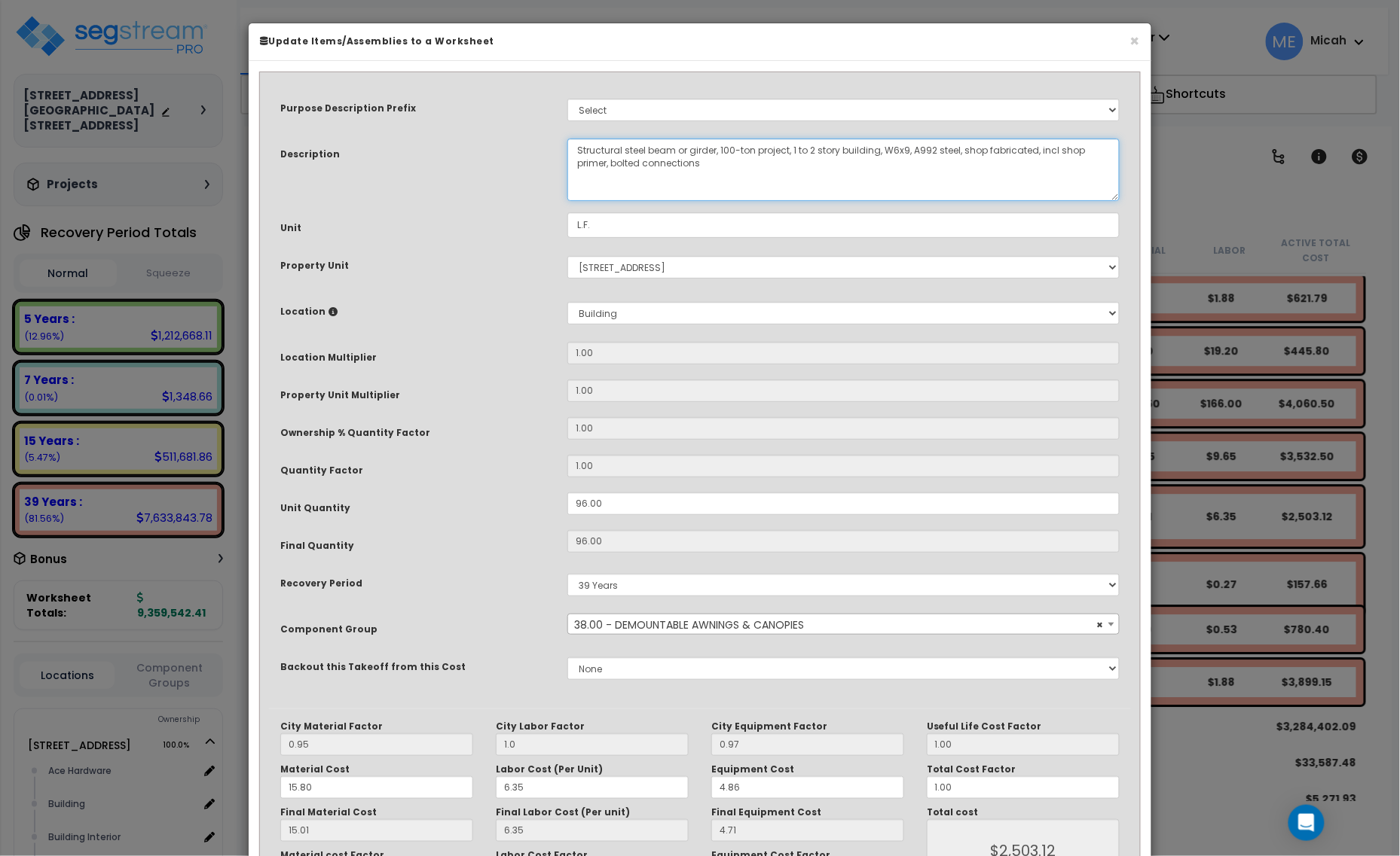
click at [571, 147] on textarea "Structural steel beam or girder, 100-ton project, 1 to 2 story building, W6x9, …" at bounding box center [843, 170] width 552 height 63
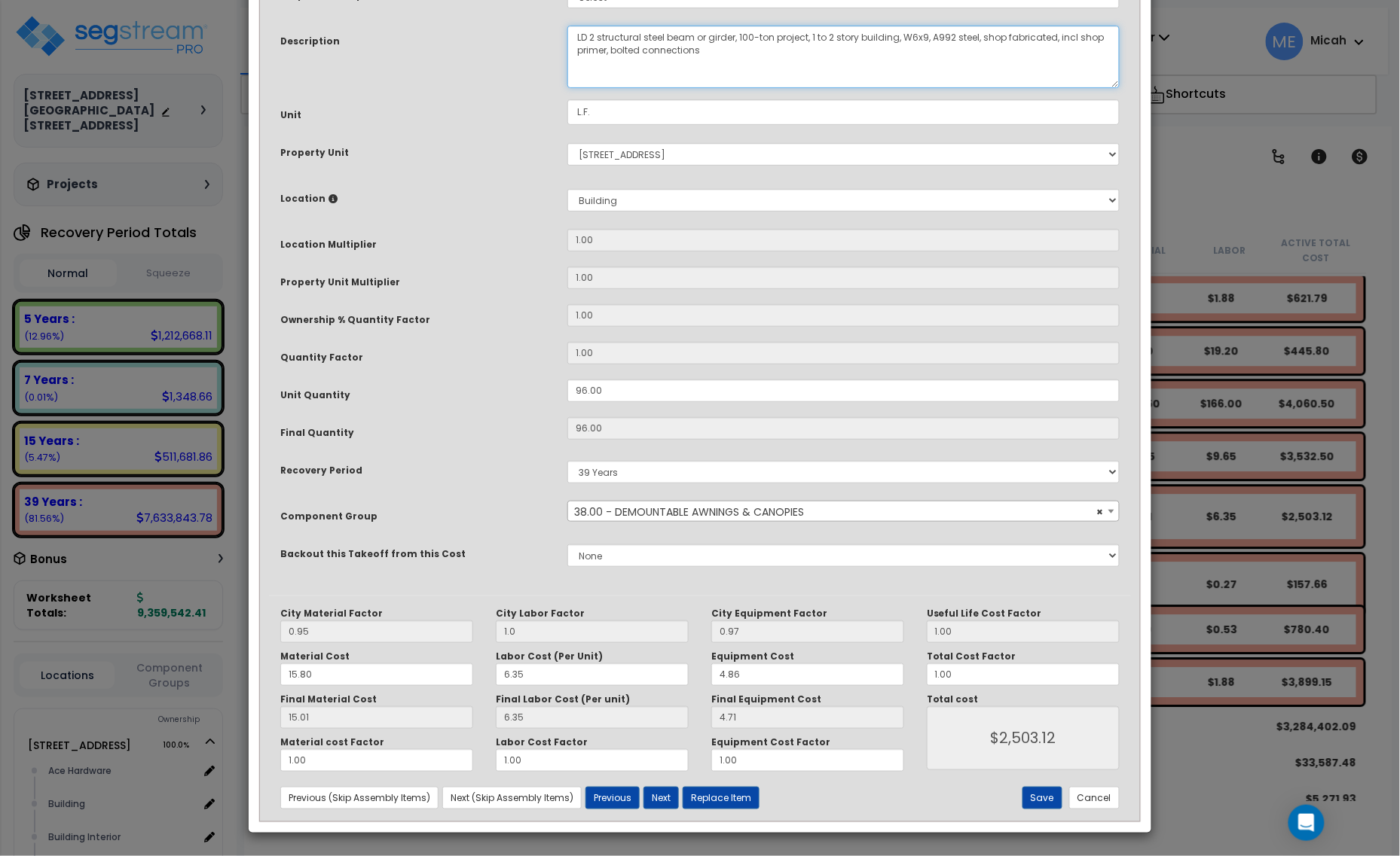
scroll to position [113, 0]
type textarea "LD 2 structural steel beam or girder, 100-ton project, 1 to 2 story building, W…"
click at [1044, 799] on button "Save" at bounding box center [1042, 797] width 40 height 22
type input "1.00"
type input "2503.12"
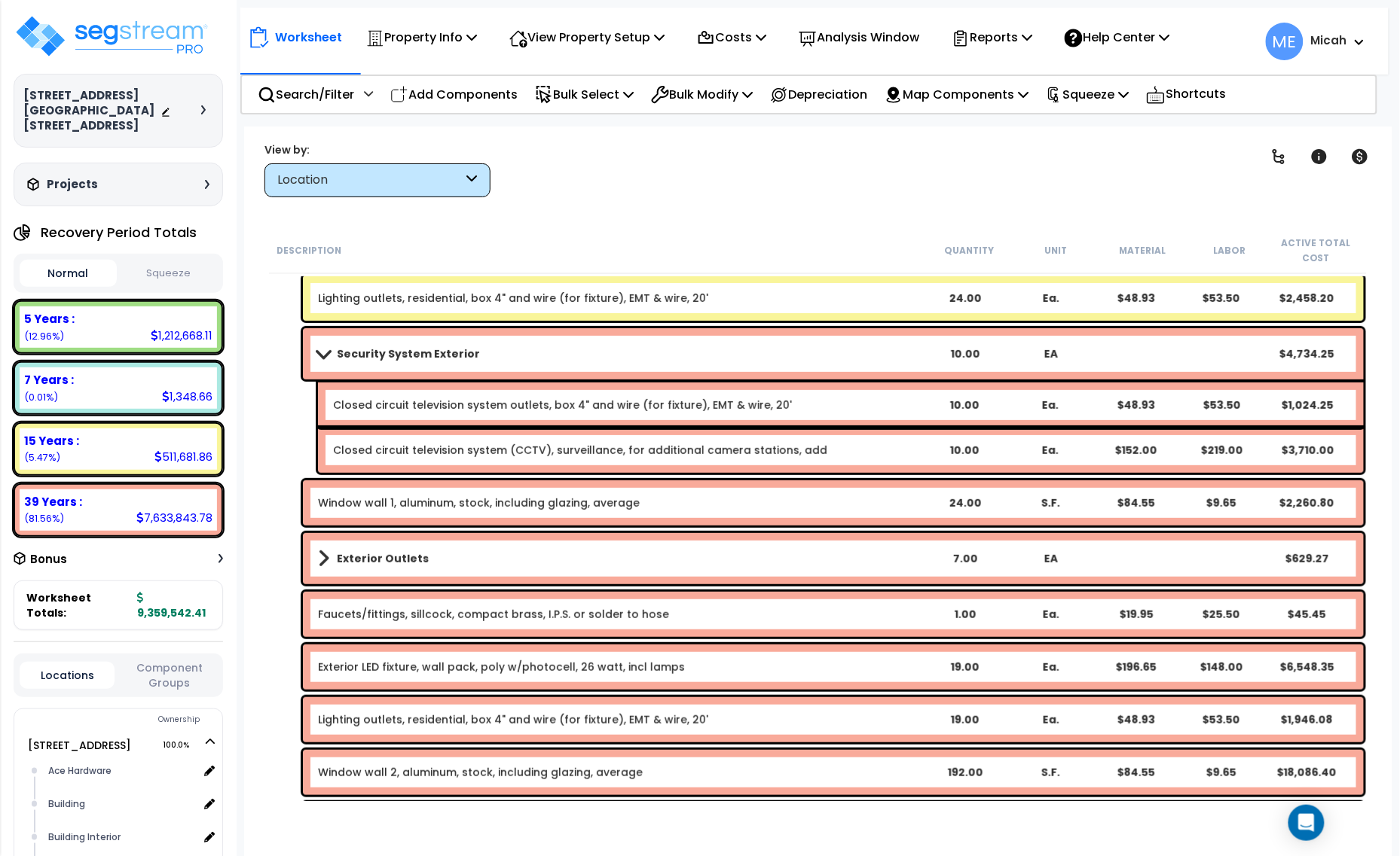
scroll to position [2045, 0]
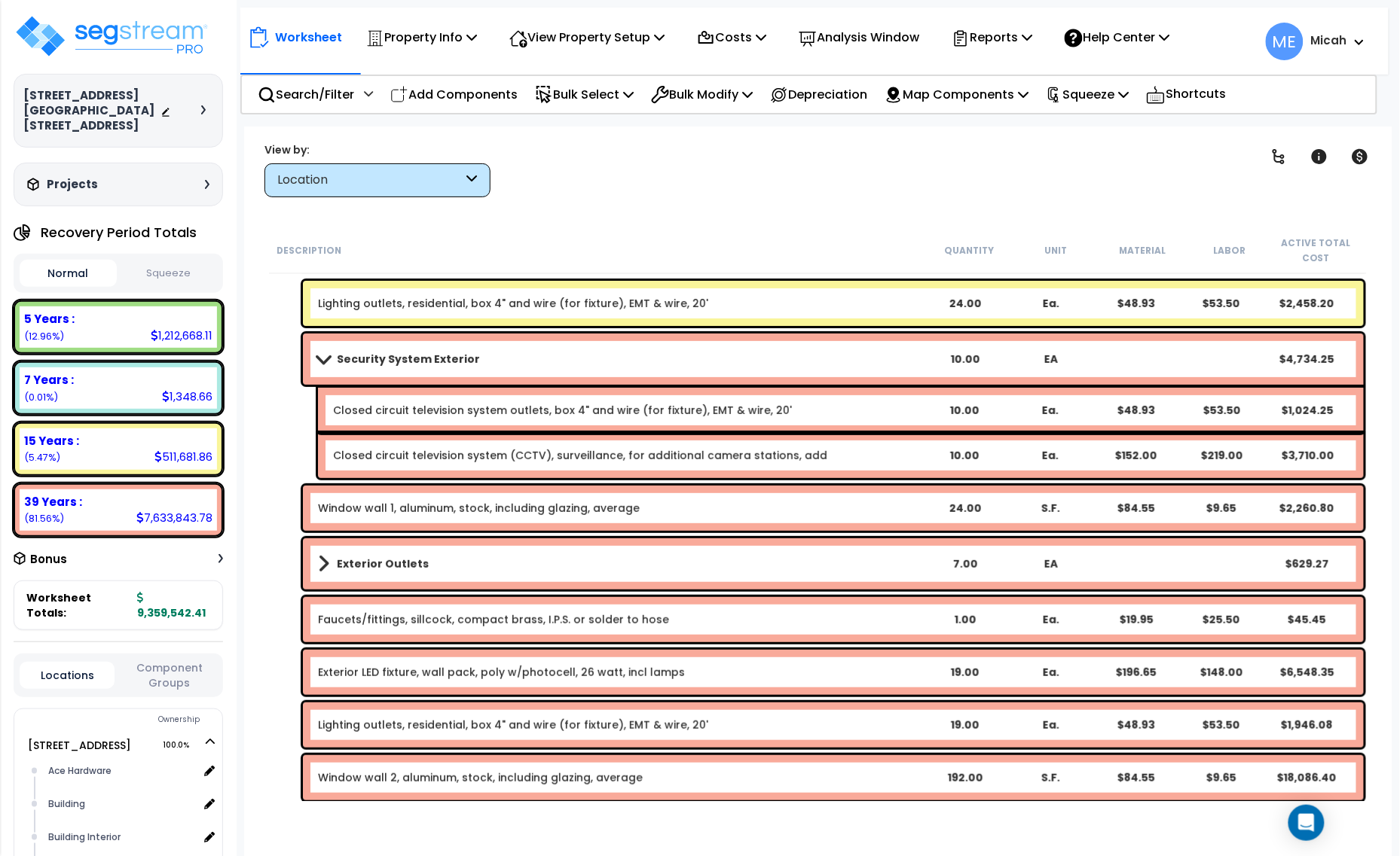
click at [326, 560] on span at bounding box center [324, 564] width 12 height 21
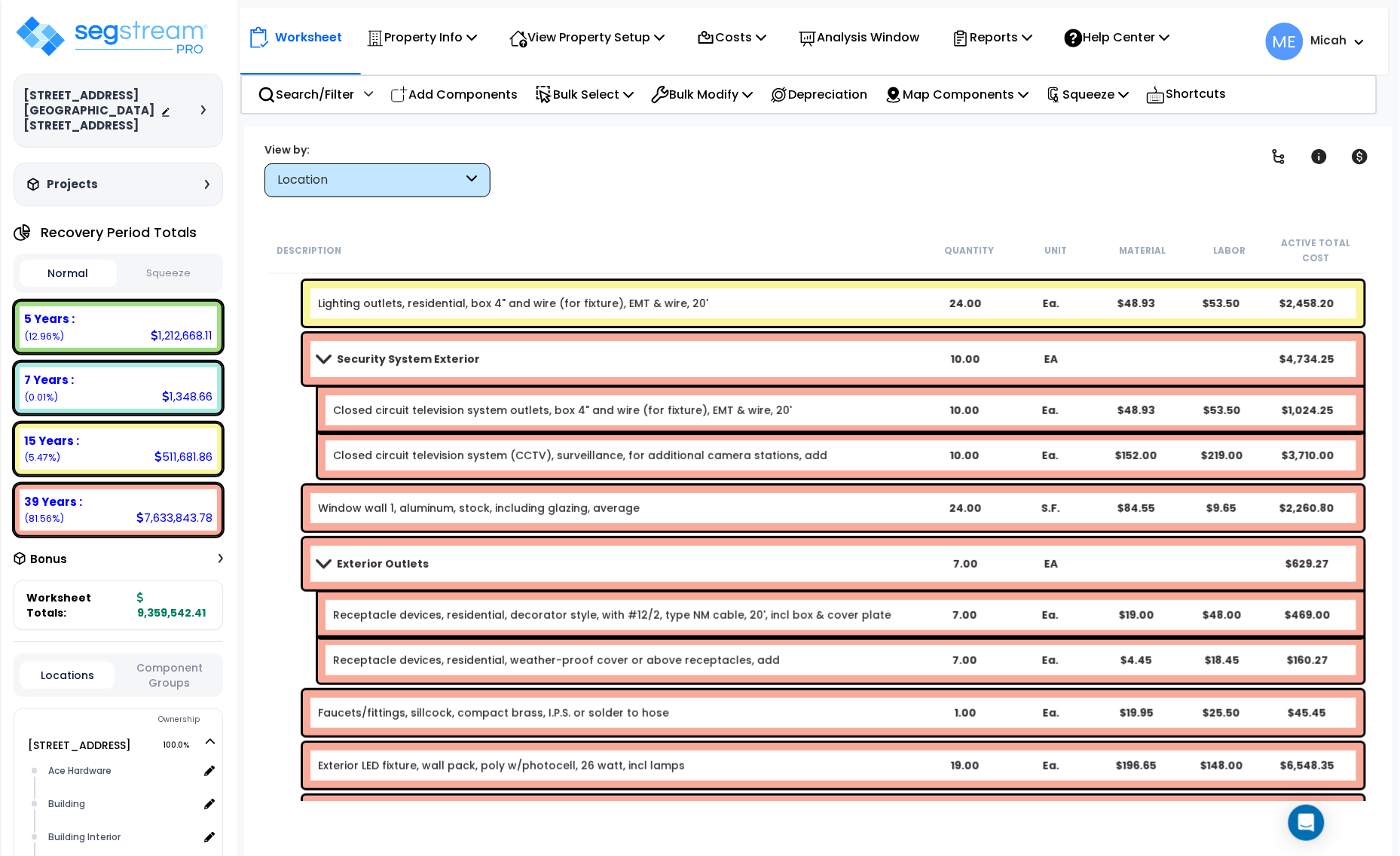
click at [764, 574] on link "Exterior Outlets" at bounding box center [619, 564] width 603 height 21
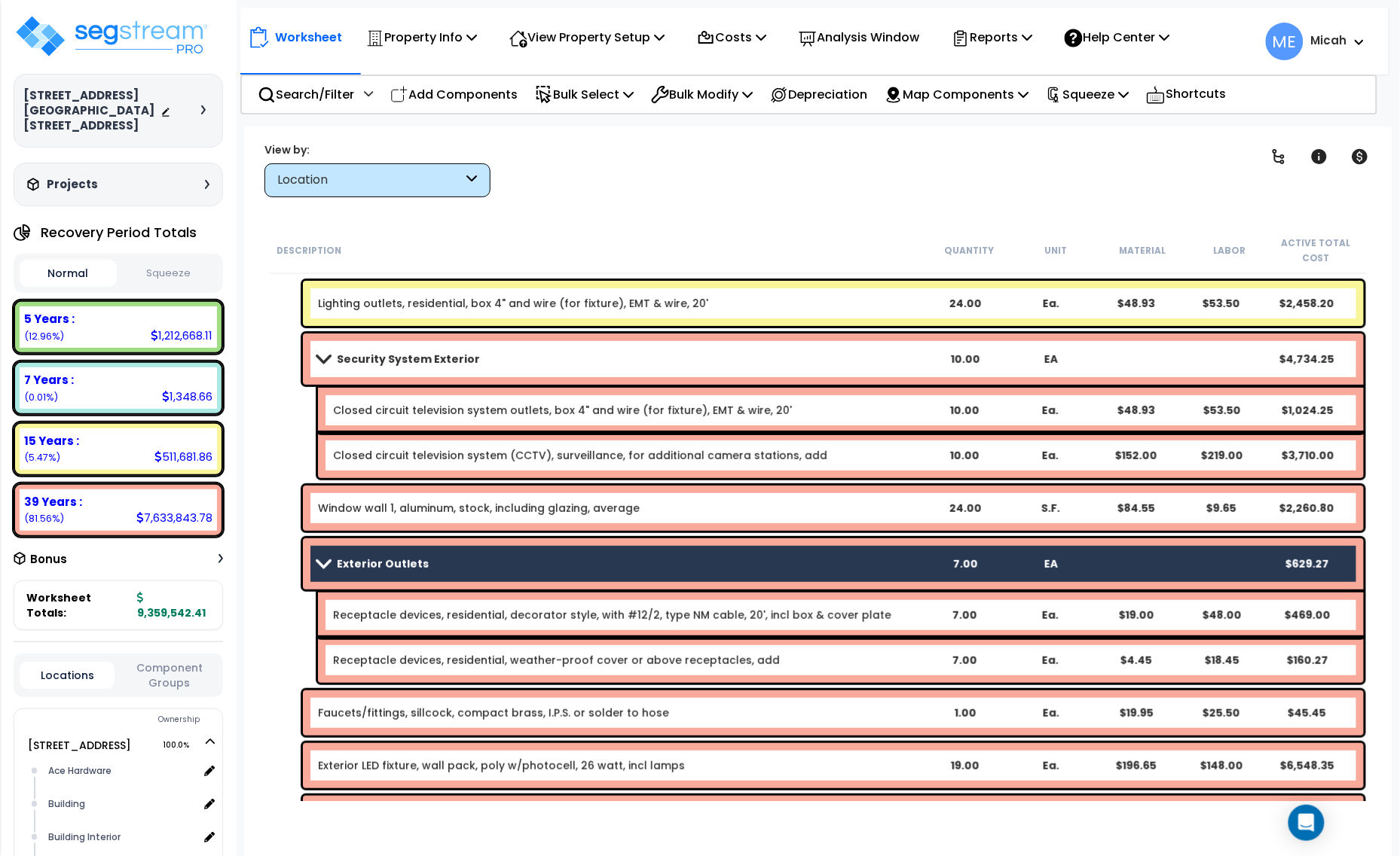
drag, startPoint x: 756, startPoint y: 614, endPoint x: 763, endPoint y: 634, distance: 21.2
click at [758, 614] on link "Receptacle devices, residential, decorator style, with #12/2, type NM cable, 20…" at bounding box center [612, 615] width 558 height 15
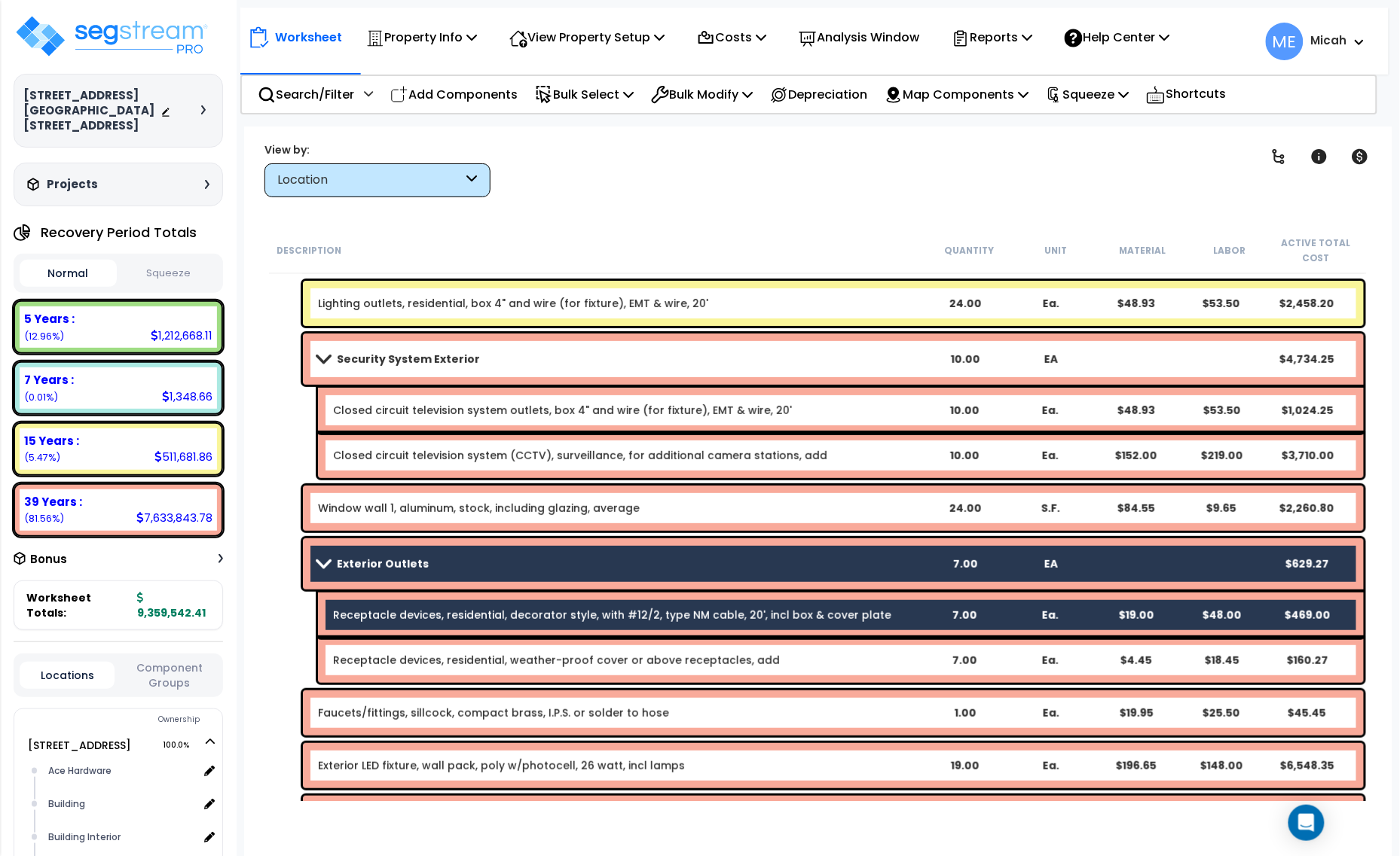
click at [770, 649] on div "Receptacle devices, residential, weather-proof cover or above receptacles, add …" at bounding box center [841, 661] width 1046 height 45
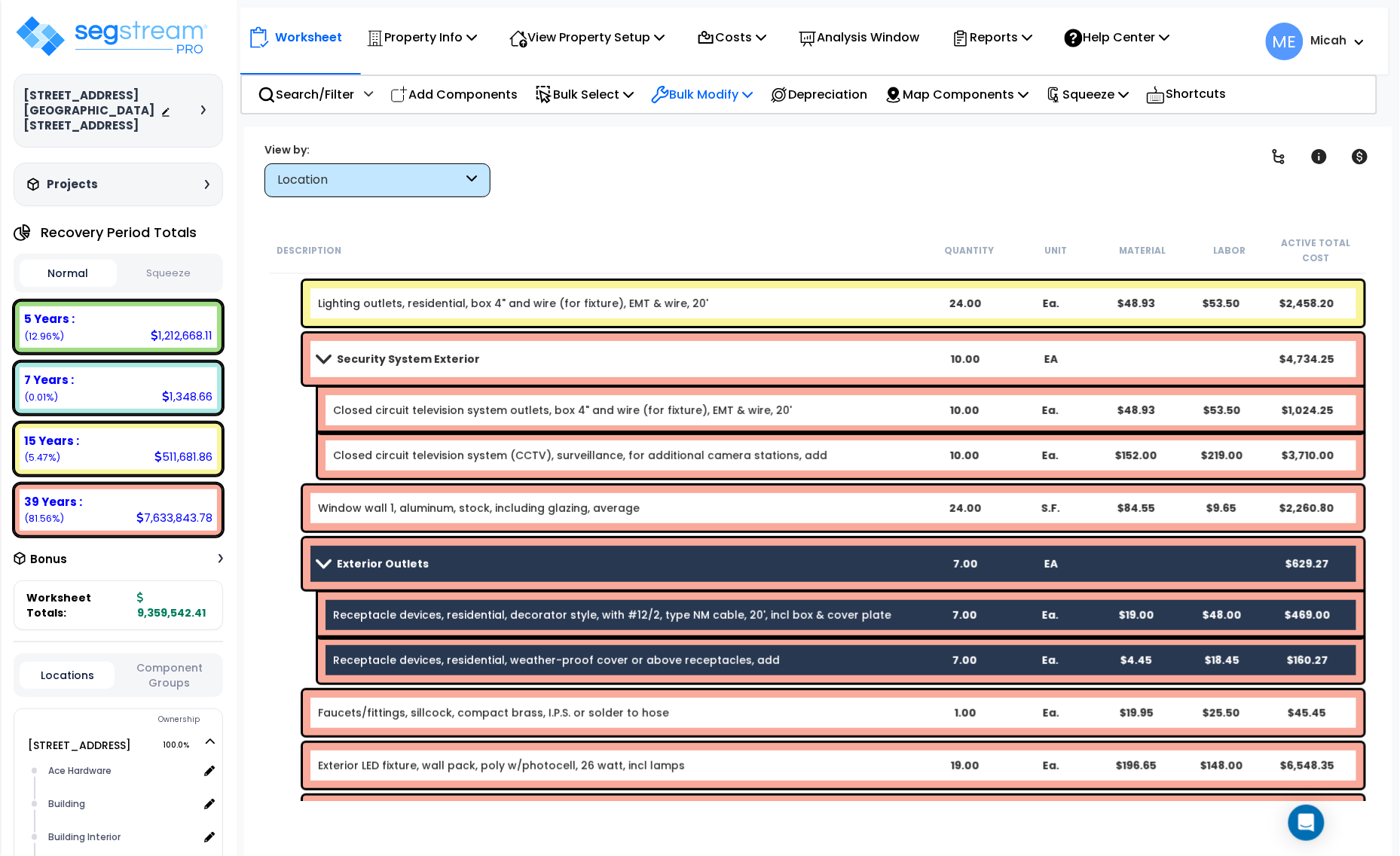
click at [739, 87] on p "Bulk Modify" at bounding box center [702, 94] width 102 height 21
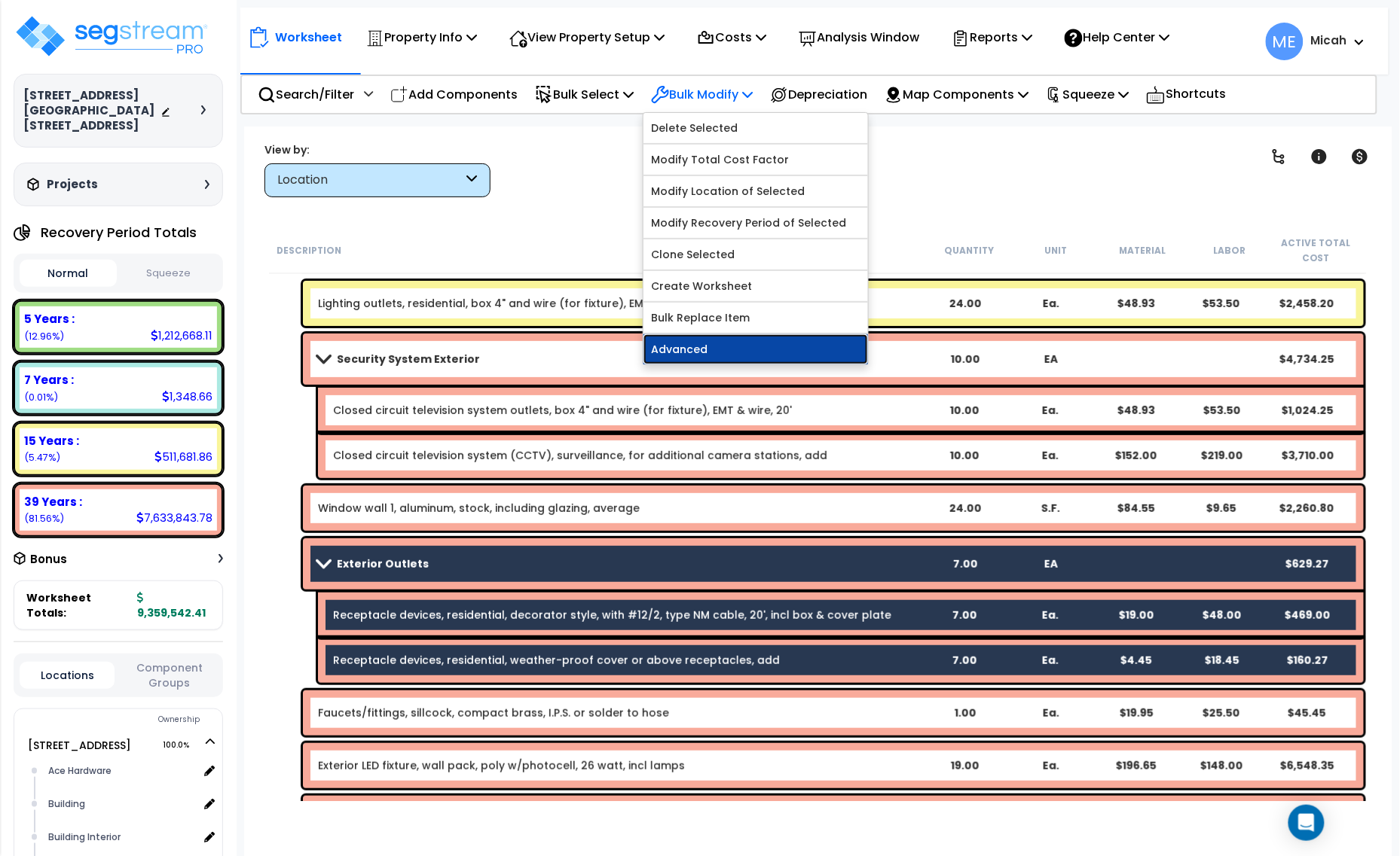
click at [748, 350] on link "Advanced" at bounding box center [756, 349] width 225 height 30
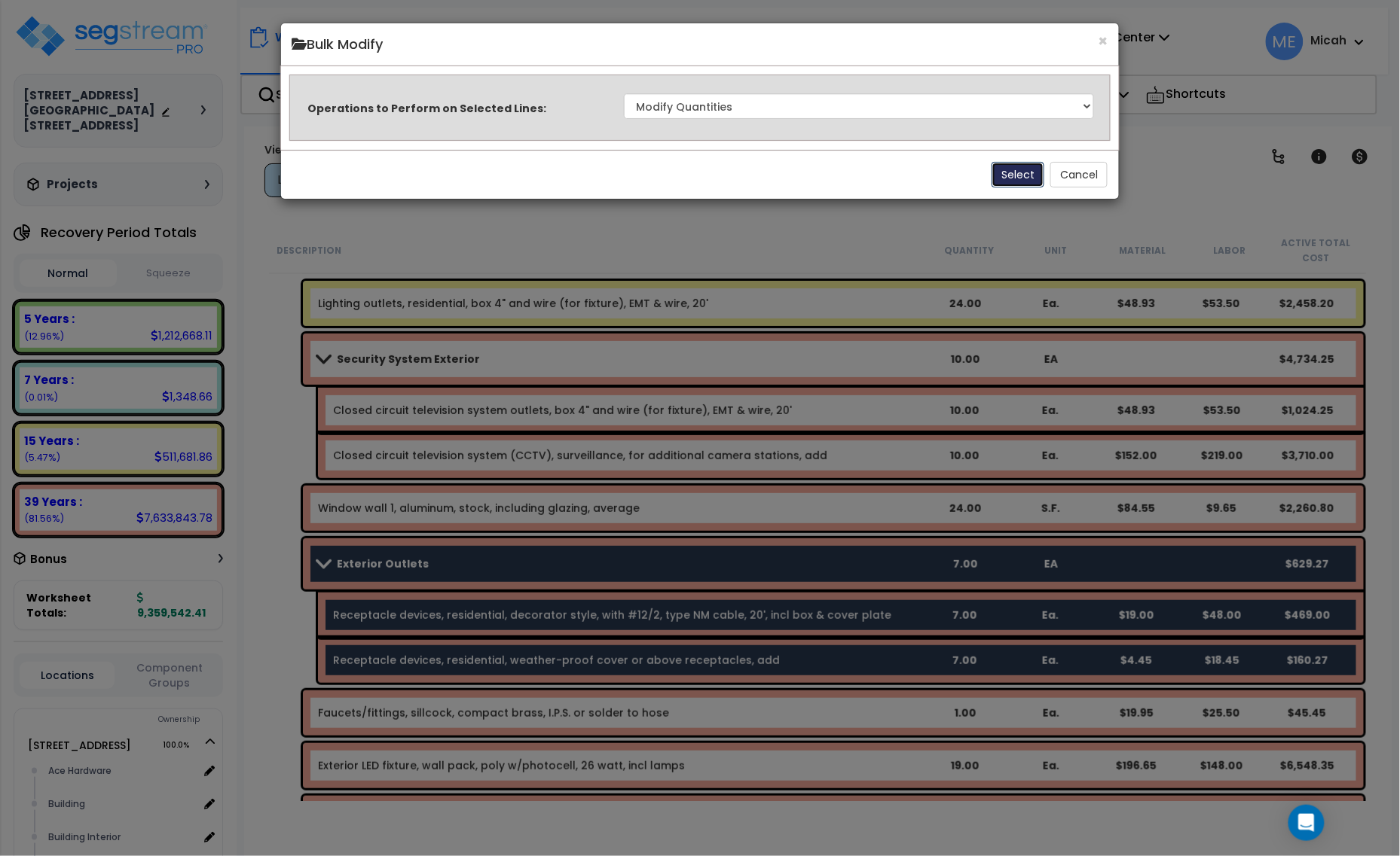
click at [1023, 174] on button "Select" at bounding box center [1018, 175] width 53 height 25
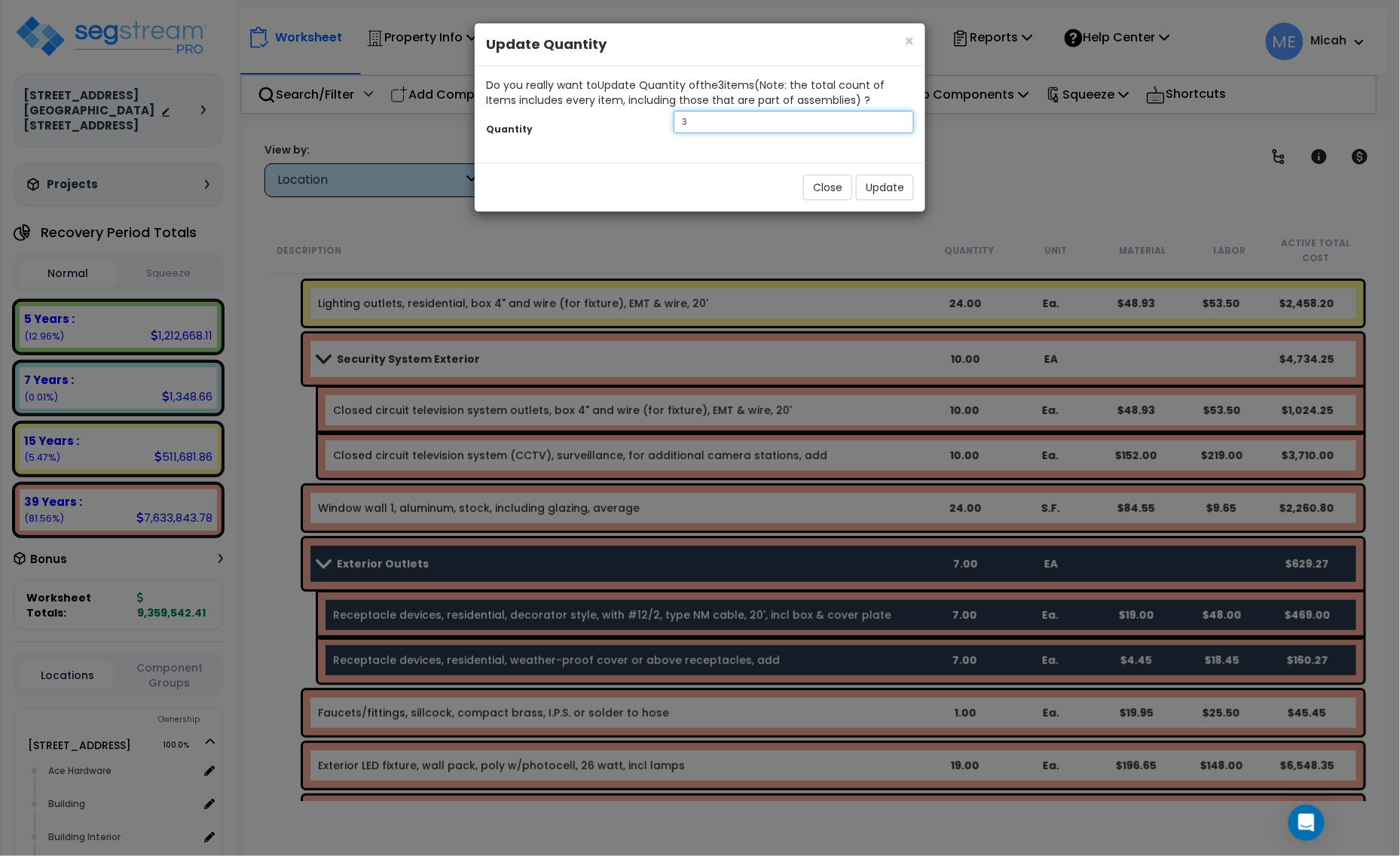
drag, startPoint x: 669, startPoint y: 125, endPoint x: 646, endPoint y: 125, distance: 23.0
click at [649, 125] on div "Quantity 3" at bounding box center [700, 123] width 451 height 32
type input "9"
click at [872, 183] on button "Update" at bounding box center [884, 188] width 58 height 25
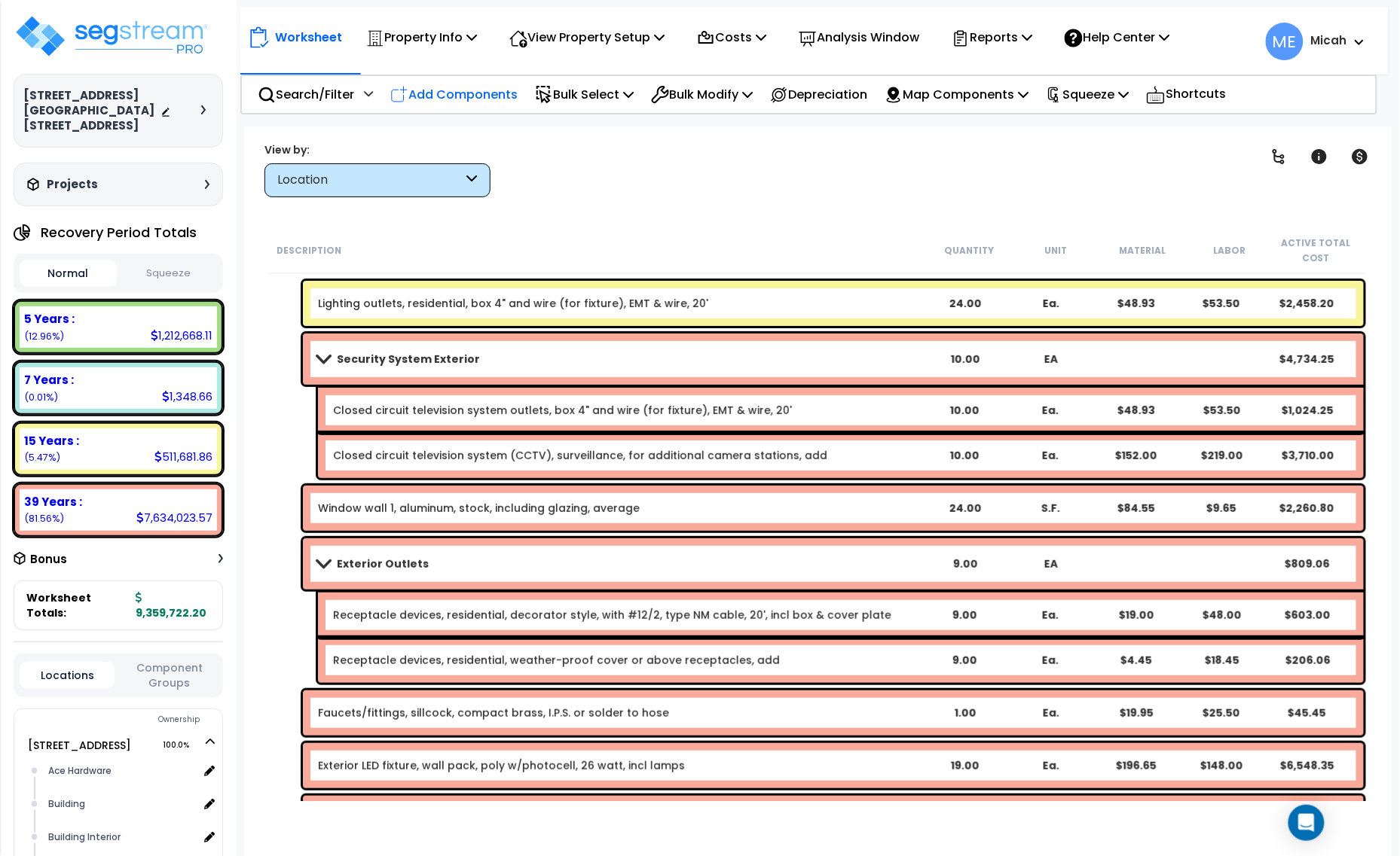
click at [467, 99] on p "Add Components" at bounding box center [454, 94] width 127 height 21
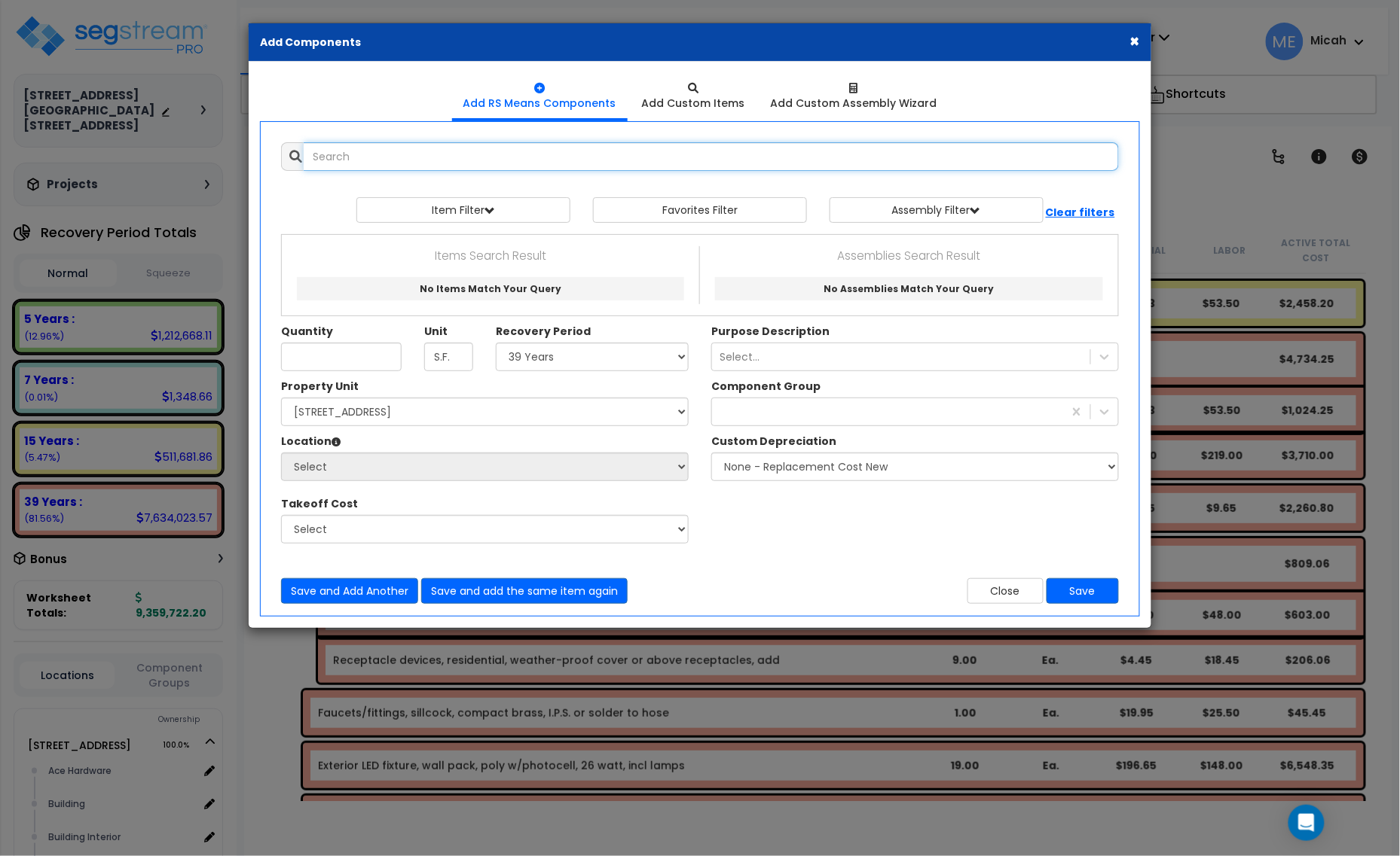
select select
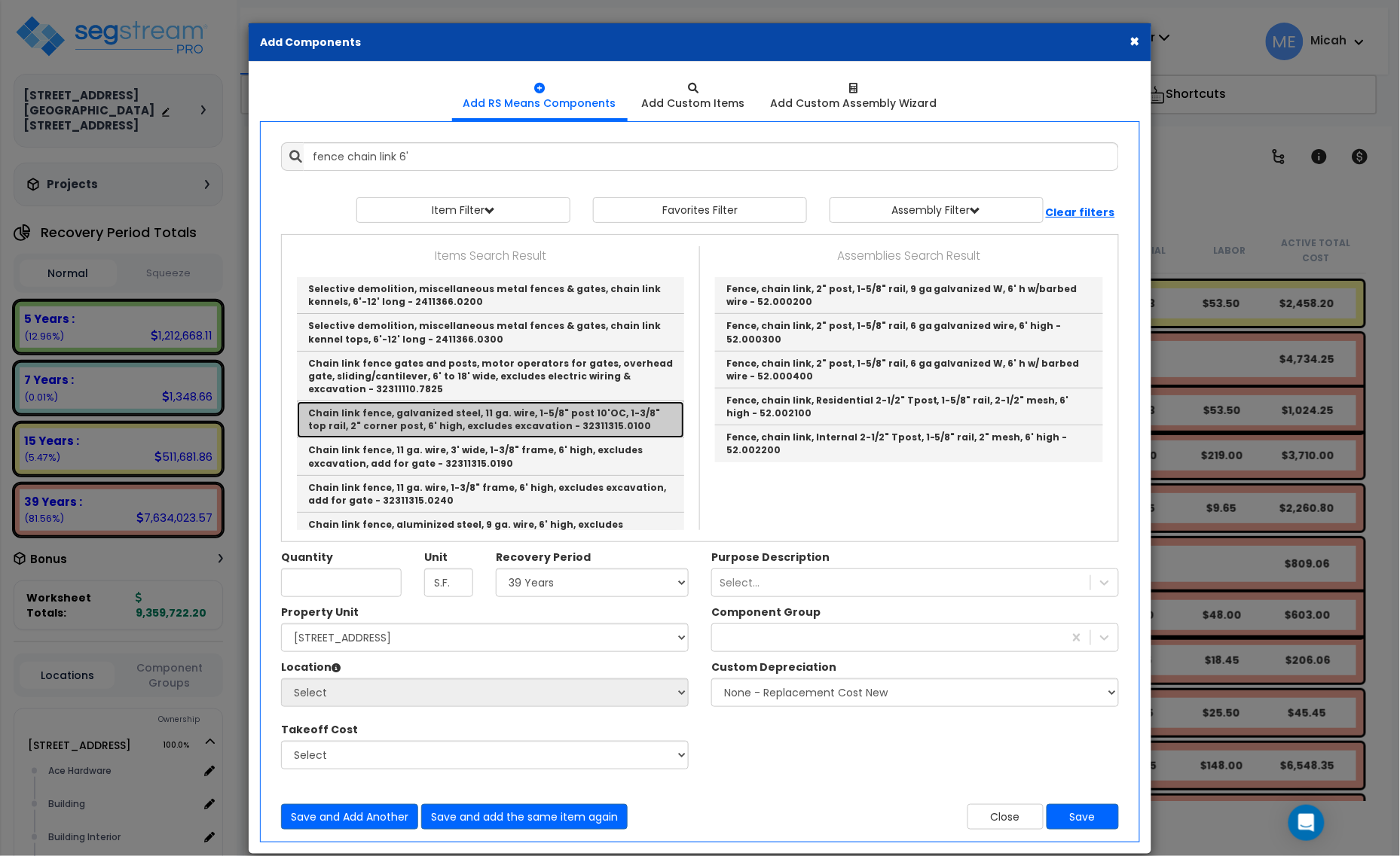
click at [547, 415] on link "Chain link fence, galvanized steel, 11 ga. wire, 1-5/8" post 10'OC, 1-3/8" top …" at bounding box center [491, 420] width 387 height 37
type input "Chain link fence, galvanized steel, 11 ga. wire, 1-5/8" post 10'OC, 1-3/8" top …"
type input "L.F."
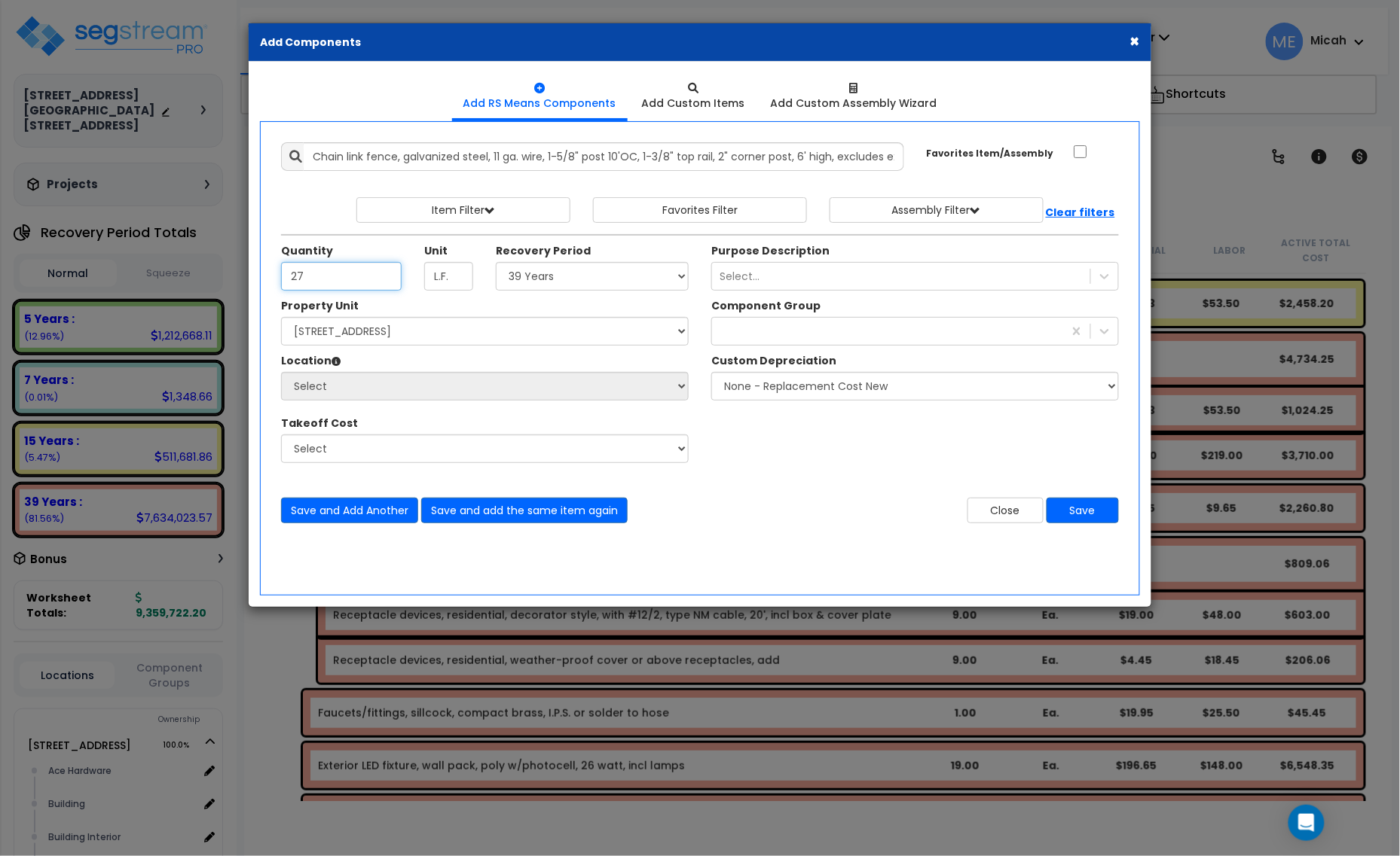
type input "27"
click at [563, 279] on select "Select 5 Years 7 Years 15 Years 20 Years 39 Years 27.5 Year" at bounding box center [591, 276] width 193 height 28
select select "5Y"
click at [497, 263] on select "Select 5 Years 7 Years 15 Years 20 Years 39 Years 27.5 Year" at bounding box center [591, 276] width 193 height 28
click at [606, 335] on select "Select 1408 9th St E 915 4th Ave E Site Improvement 915 4th Ave E Site Improvem…" at bounding box center [484, 330] width 408 height 28
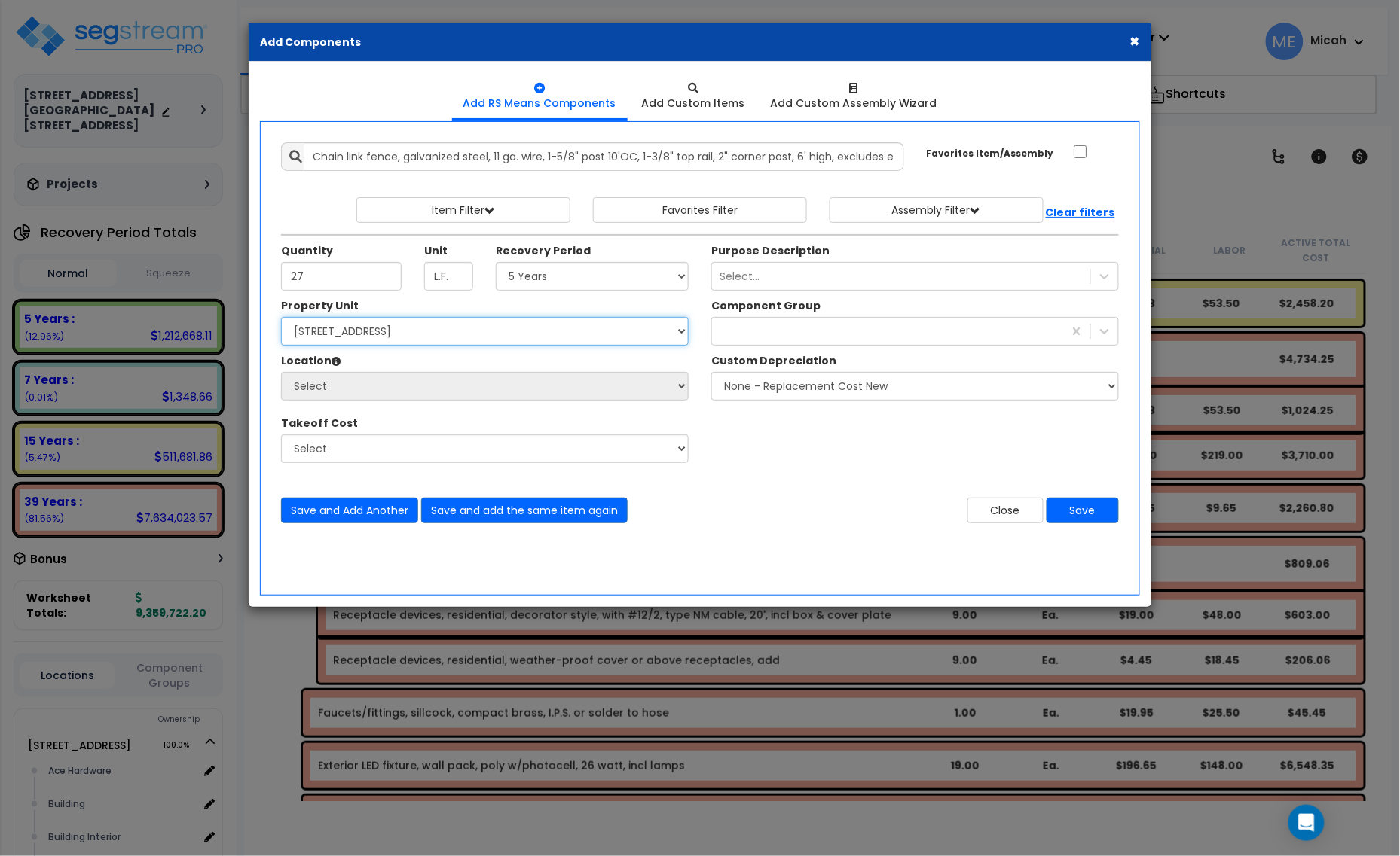
select select "161444"
click at [281, 318] on select "Select 1408 9th St E 915 4th Ave E Site Improvement 915 4th Ave E Site Improvem…" at bounding box center [484, 330] width 408 height 28
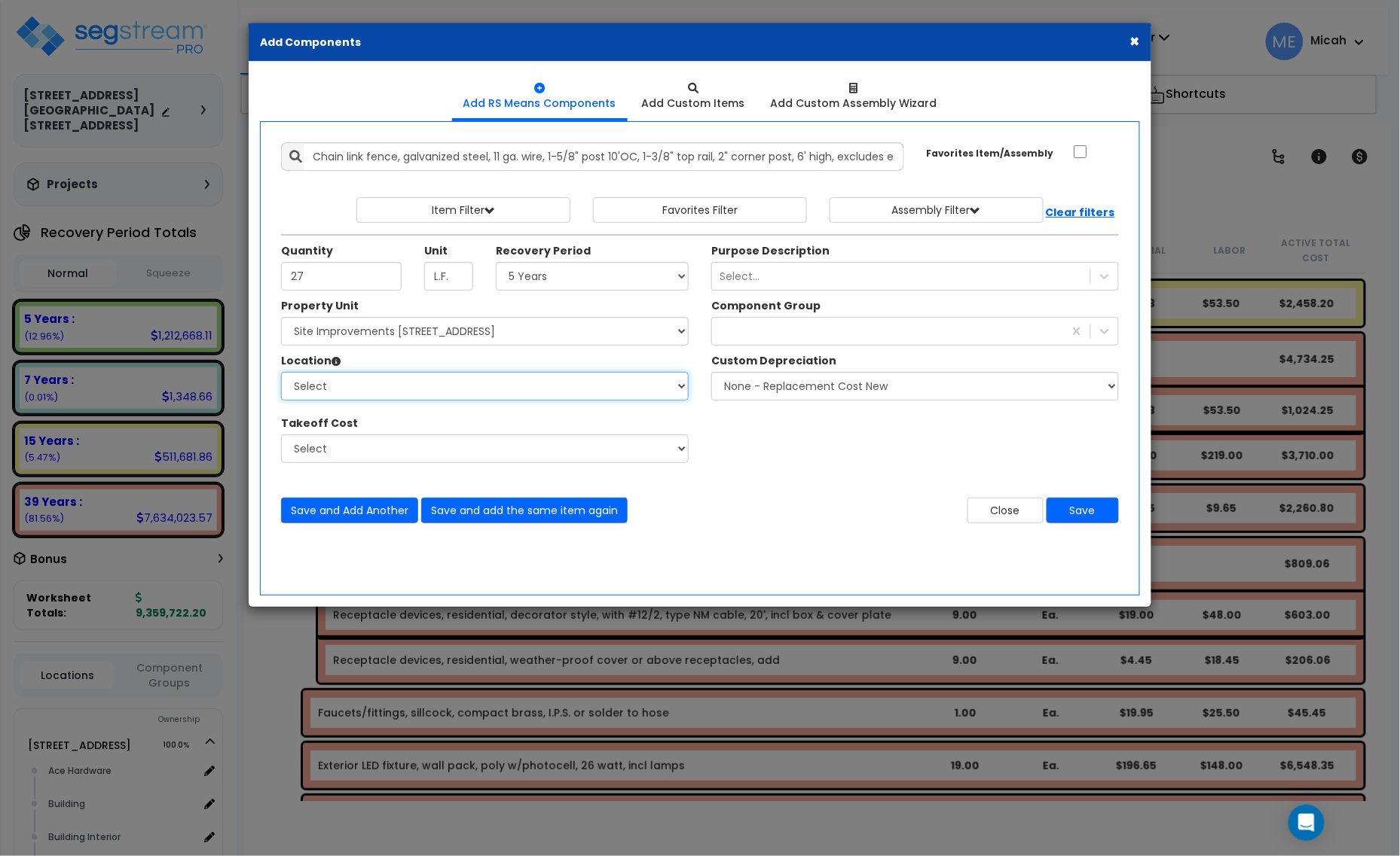
click at [459, 389] on select "Select Site Exterior Add Additional Location" at bounding box center [484, 386] width 408 height 28
select select "462"
click at [281, 372] on select "Select Site Exterior Add Additional Location" at bounding box center [484, 386] width 408 height 28
click at [781, 328] on div "38" at bounding box center [887, 331] width 351 height 24
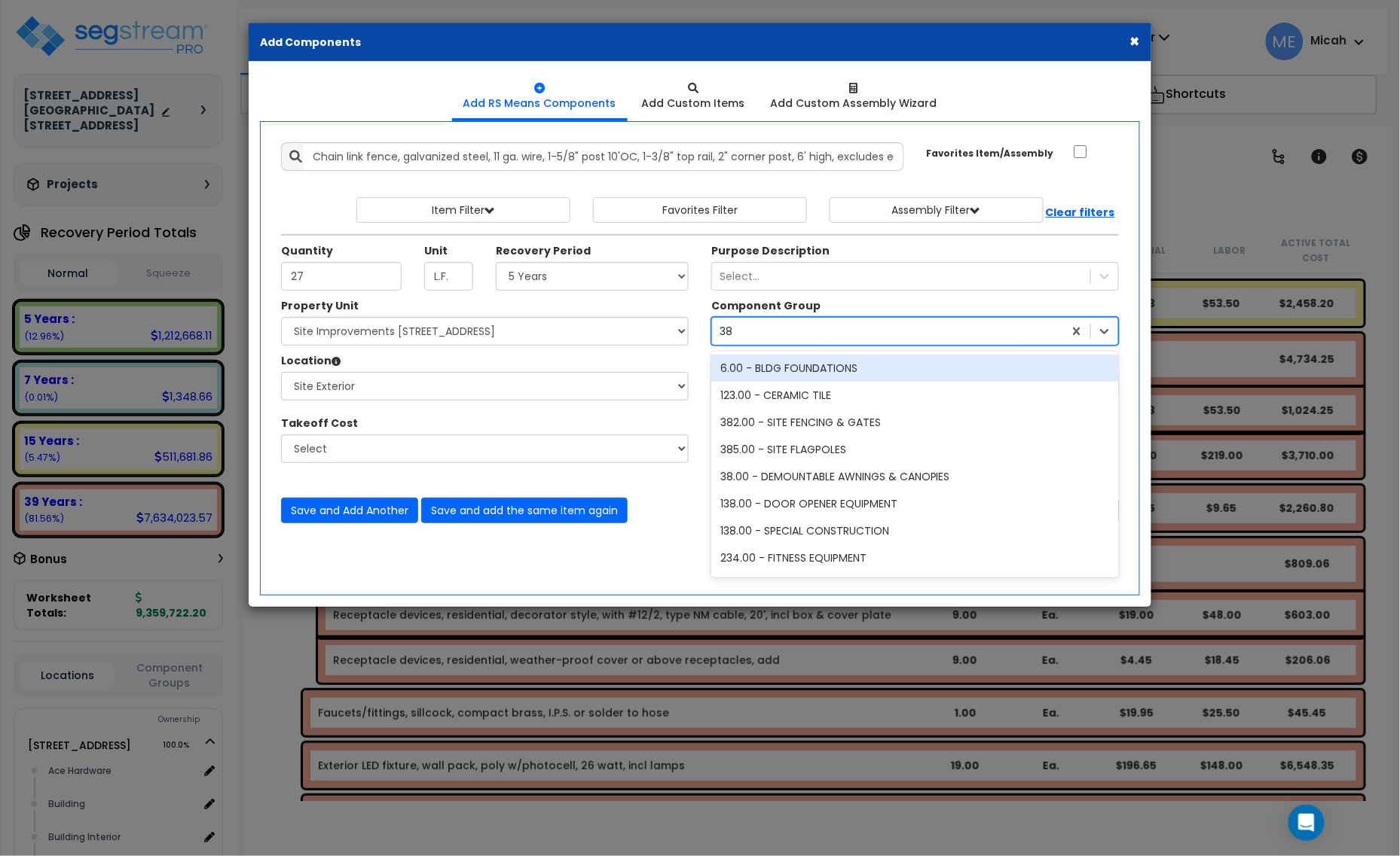
type input "382"
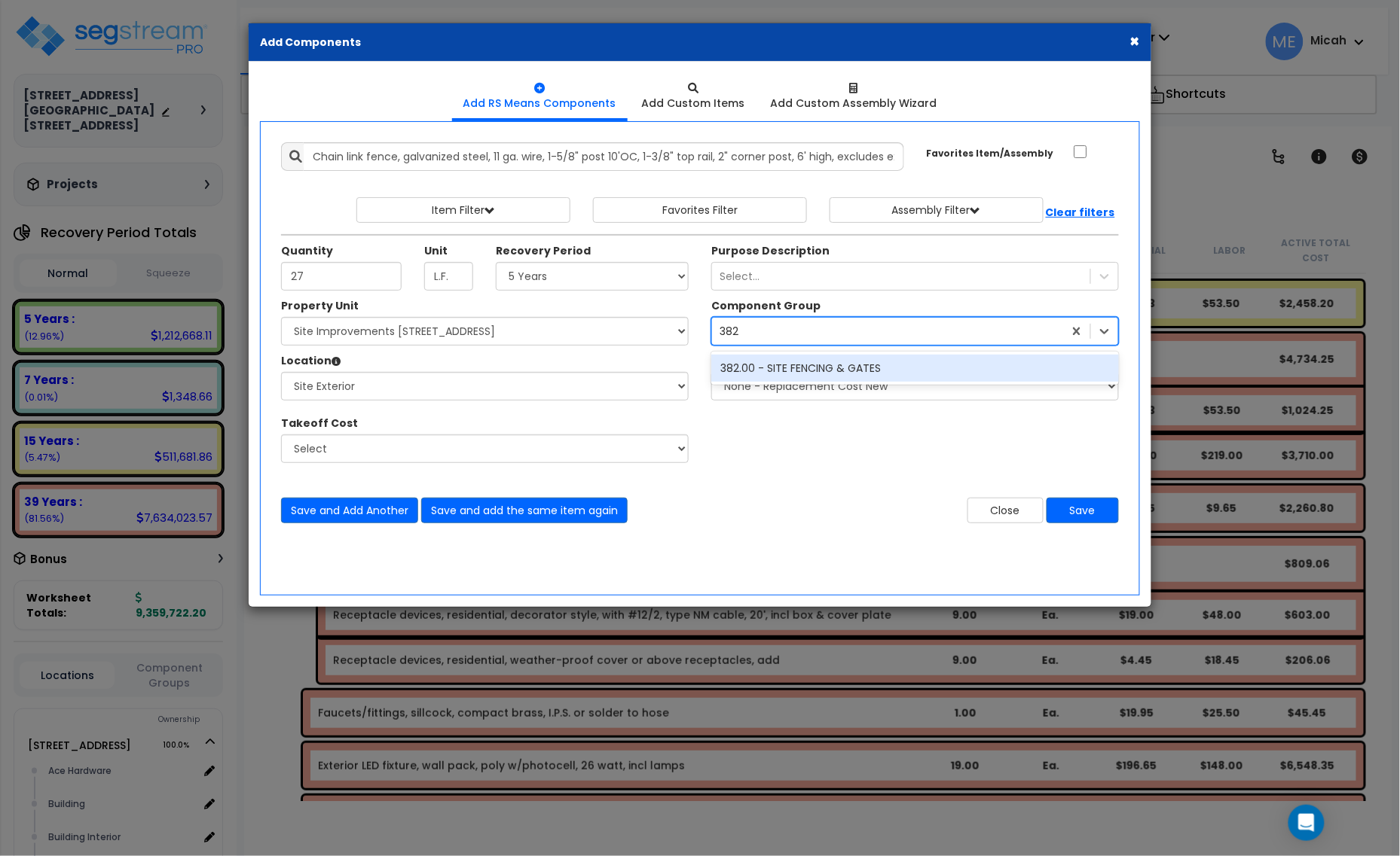
click at [793, 373] on div "382.00 - SITE FENCING & GATES" at bounding box center [915, 368] width 408 height 27
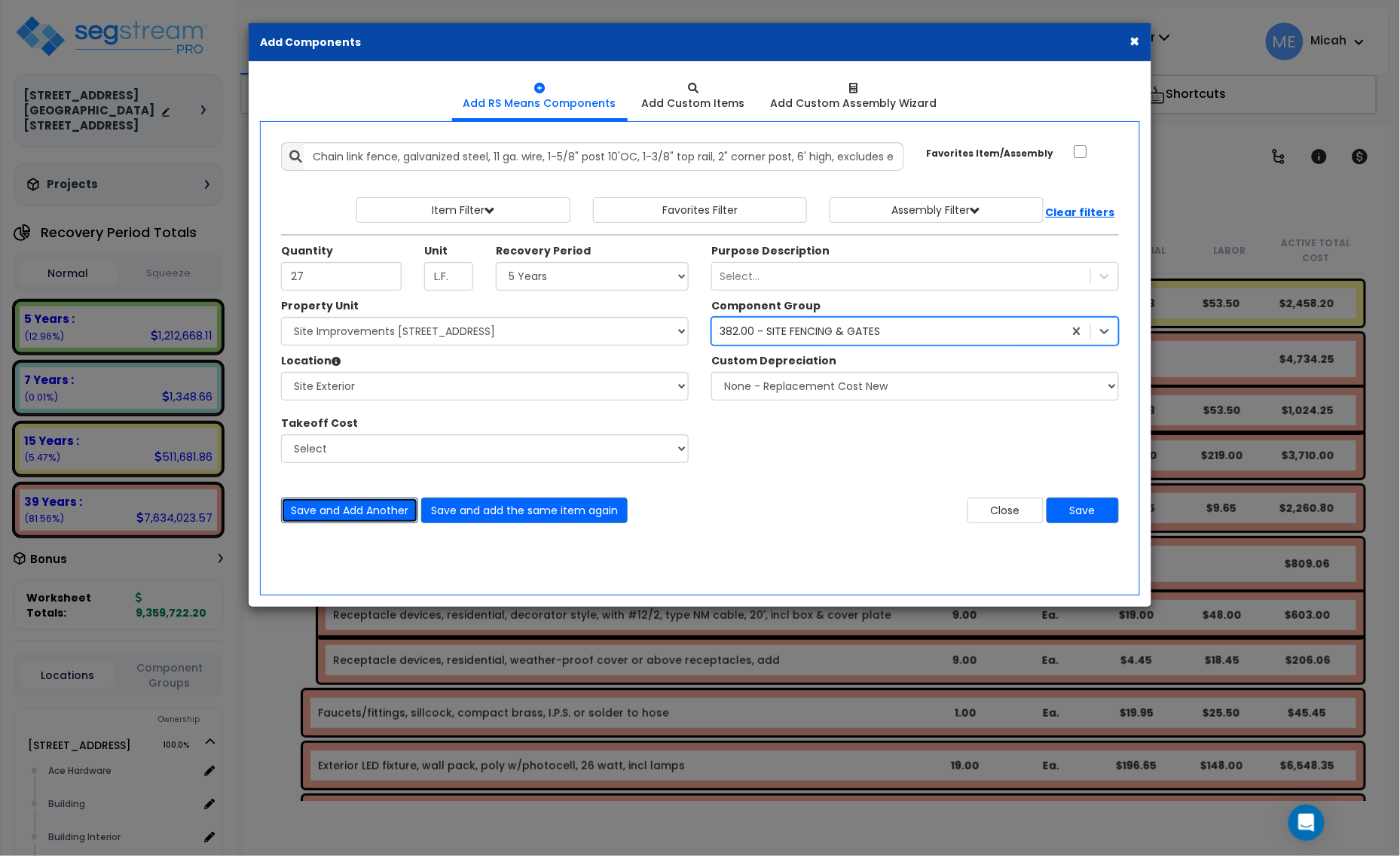
click at [347, 511] on button "Save and Add Another" at bounding box center [349, 510] width 137 height 25
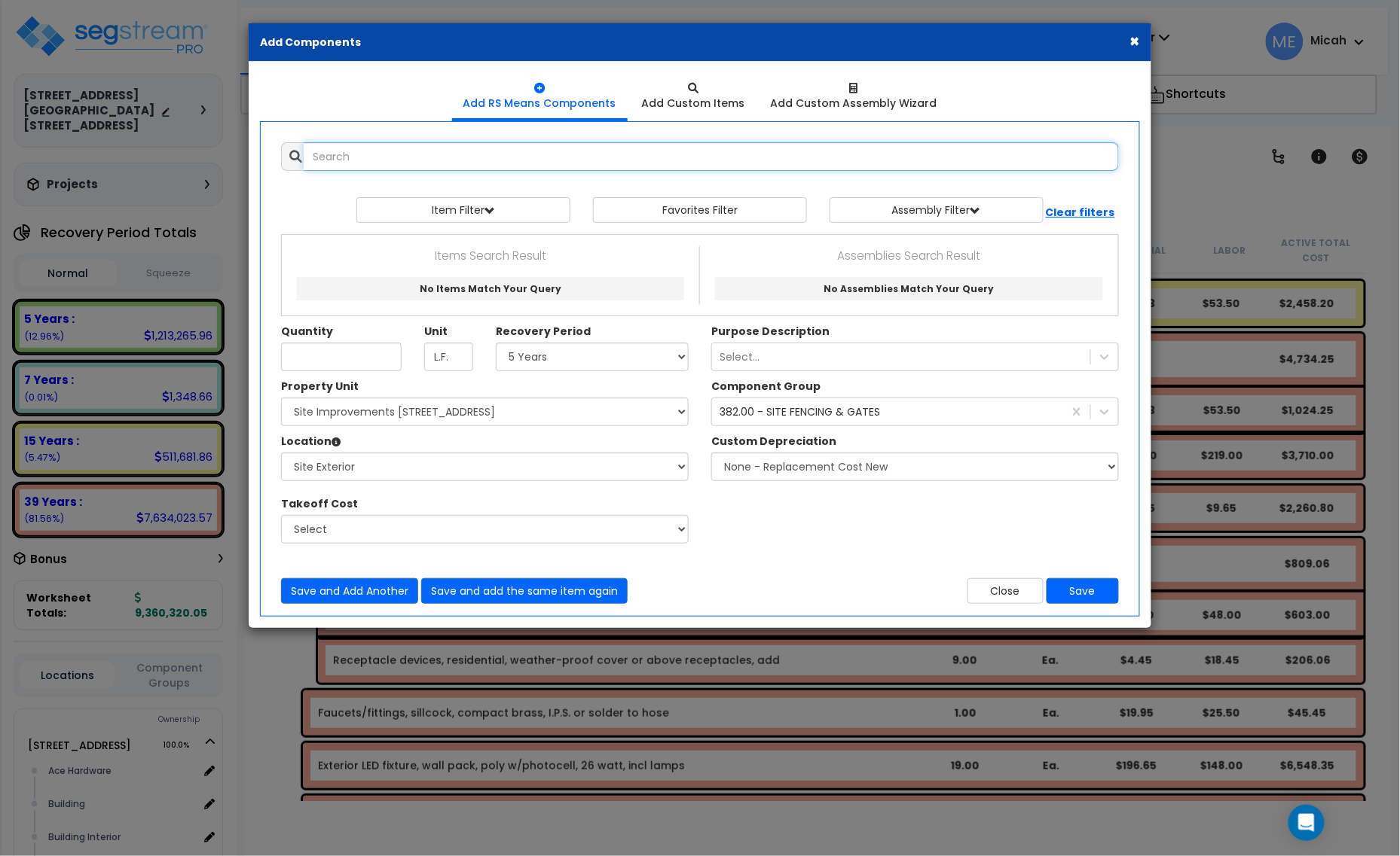
click at [416, 152] on input "text" at bounding box center [712, 156] width 815 height 28
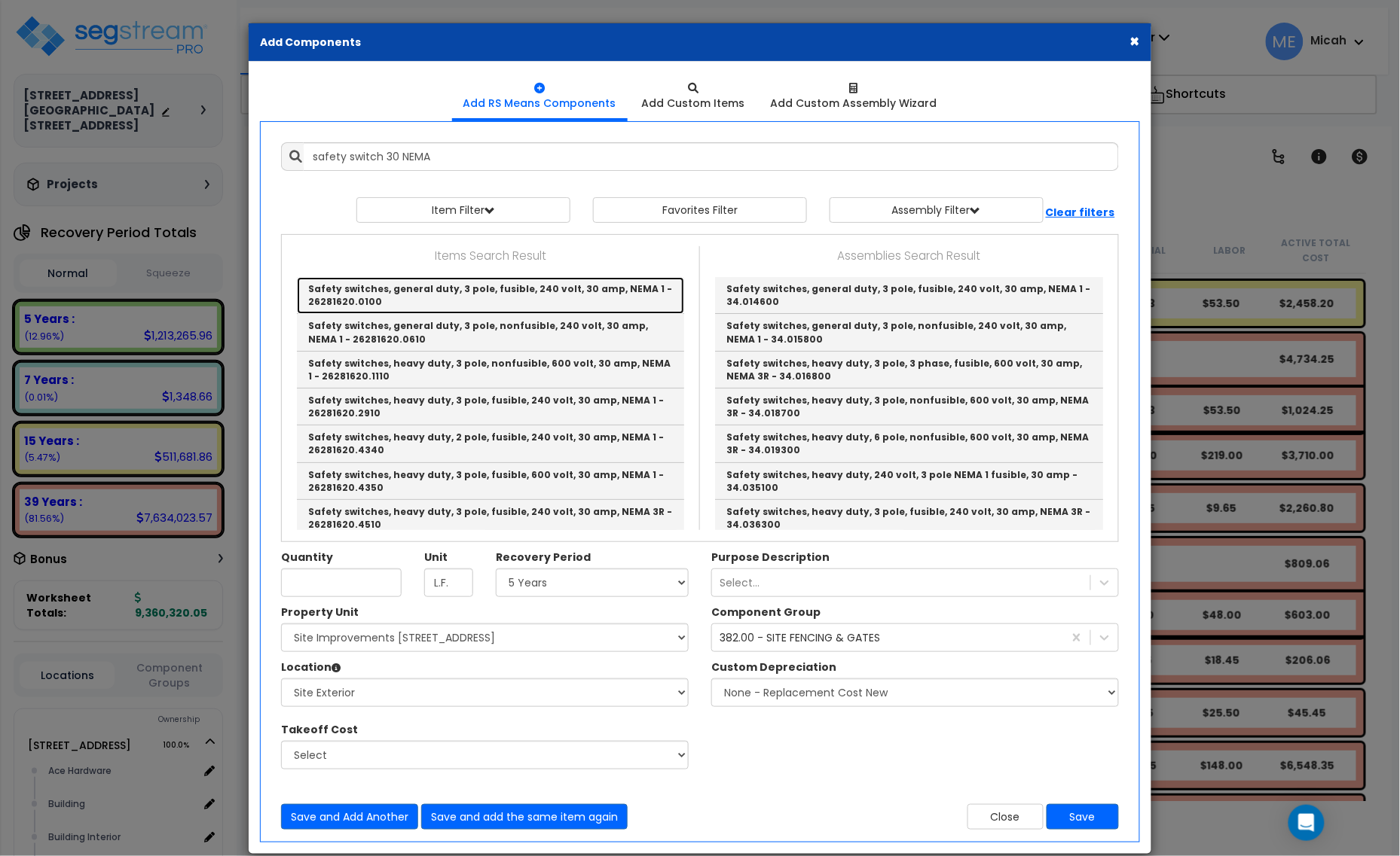
click at [532, 292] on link "Safety switches, general duty, 3 pole, fusible, 240 volt, 30 amp, NEMA 1 - 2628…" at bounding box center [491, 296] width 387 height 37
type input "Safety switches, general duty, 3 pole, fusible, 240 volt, 30 amp, NEMA 1 - 2628…"
type input "Ea."
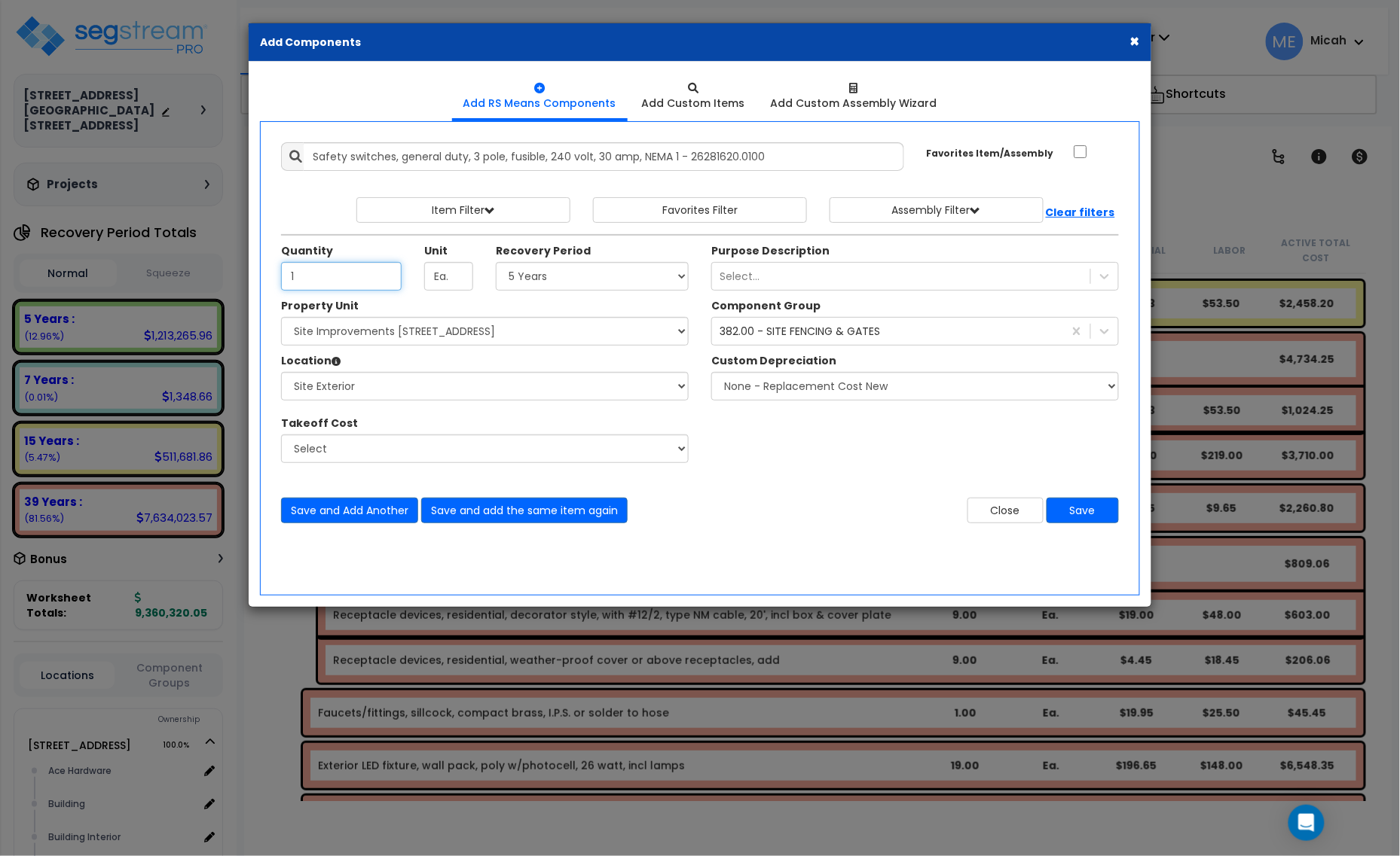
type input "1"
click at [554, 279] on select "Select 5 Years 7 Years 15 Years 20 Years 39 Years 27.5 Year" at bounding box center [591, 276] width 193 height 28
select select "39Y"
click at [497, 263] on select "Select 5 Years 7 Years 15 Years 20 Years 39 Years 27.5 Year" at bounding box center [591, 276] width 193 height 28
click at [800, 335] on div "382.00 - SITE FENCING & GATES" at bounding box center [800, 330] width 160 height 15
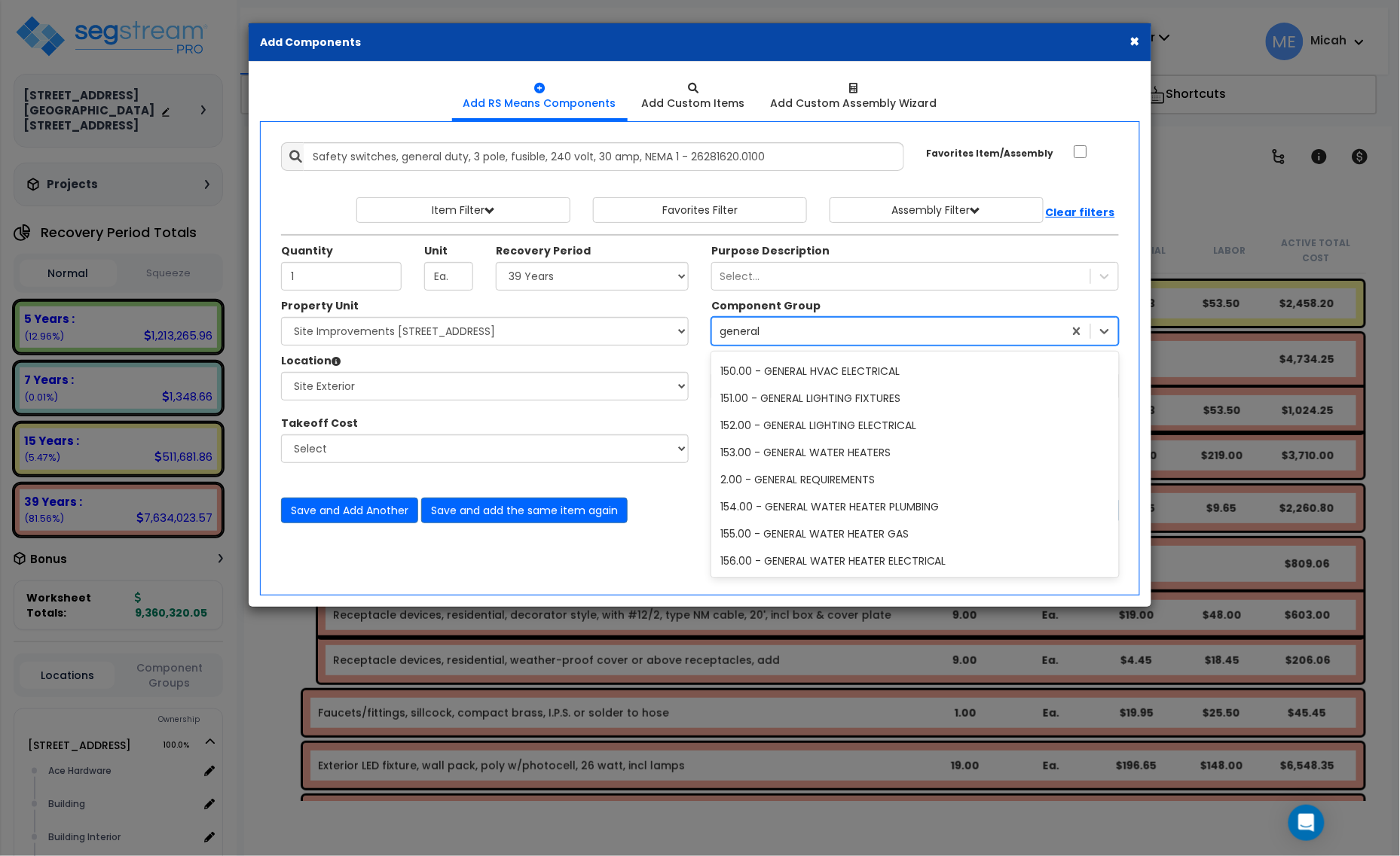
scroll to position [159, 0]
type input "general e"
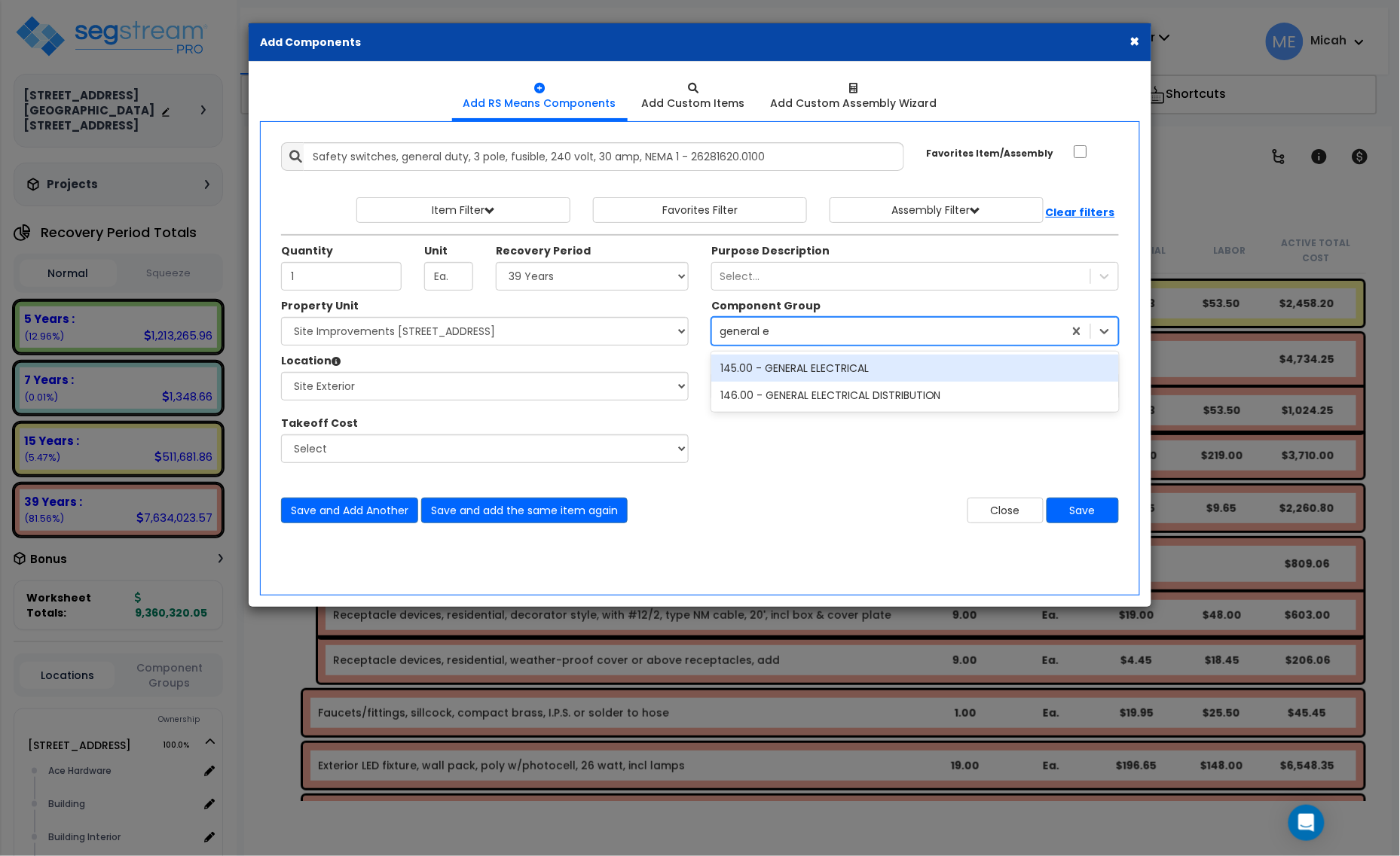
scroll to position [0, 0]
click at [835, 370] on div "145.00 - GENERAL ELECTRICAL" at bounding box center [915, 368] width 408 height 27
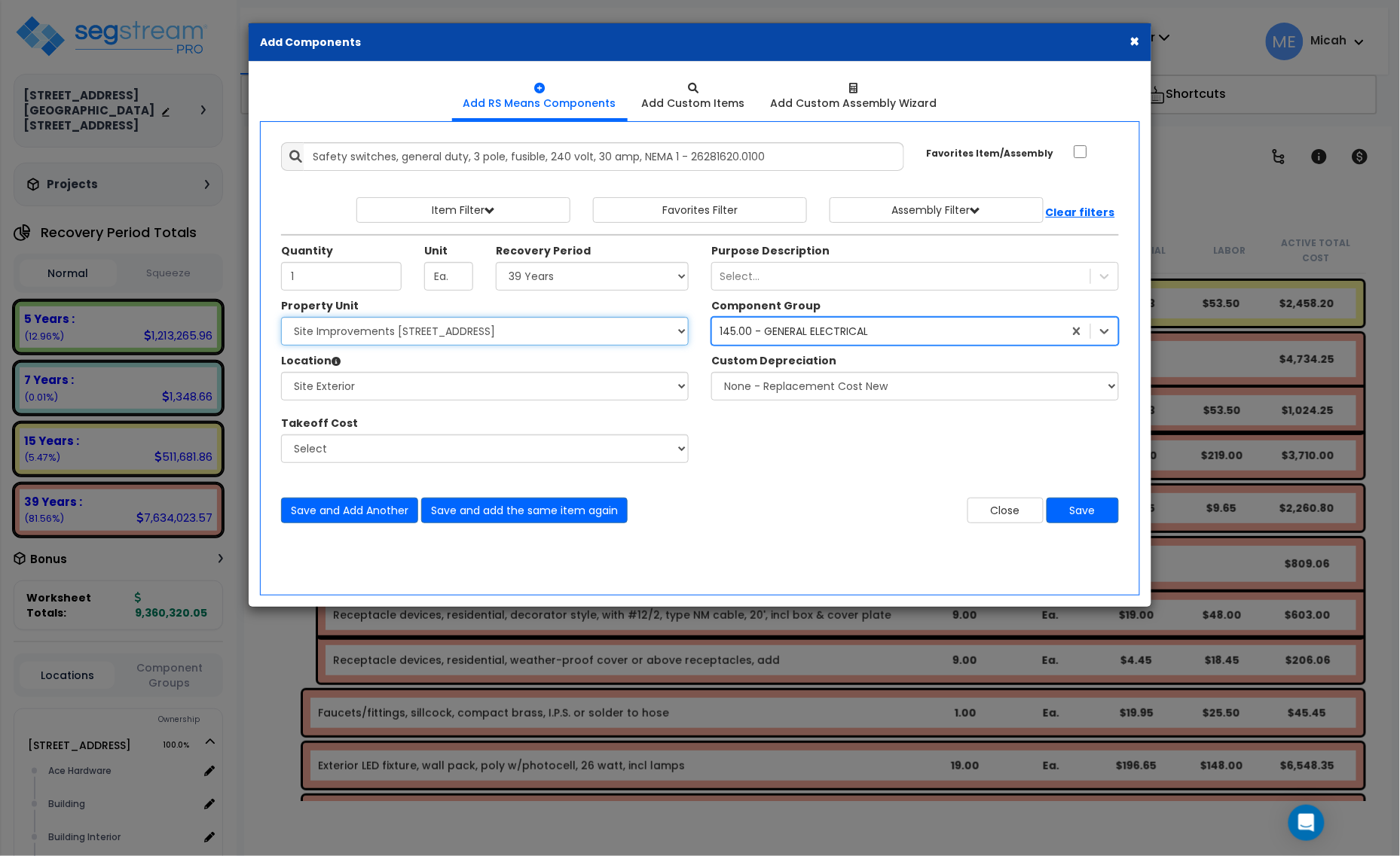
click at [446, 337] on select "Select 1408 9th St E 915 4th Ave E Site Improvement 915 4th Ave E Site Improvem…" at bounding box center [484, 330] width 408 height 28
select select "161428"
click at [281, 318] on select "Select 1408 9th St E 915 4th Ave E Site Improvement 915 4th Ave E Site Improvem…" at bounding box center [484, 330] width 408 height 28
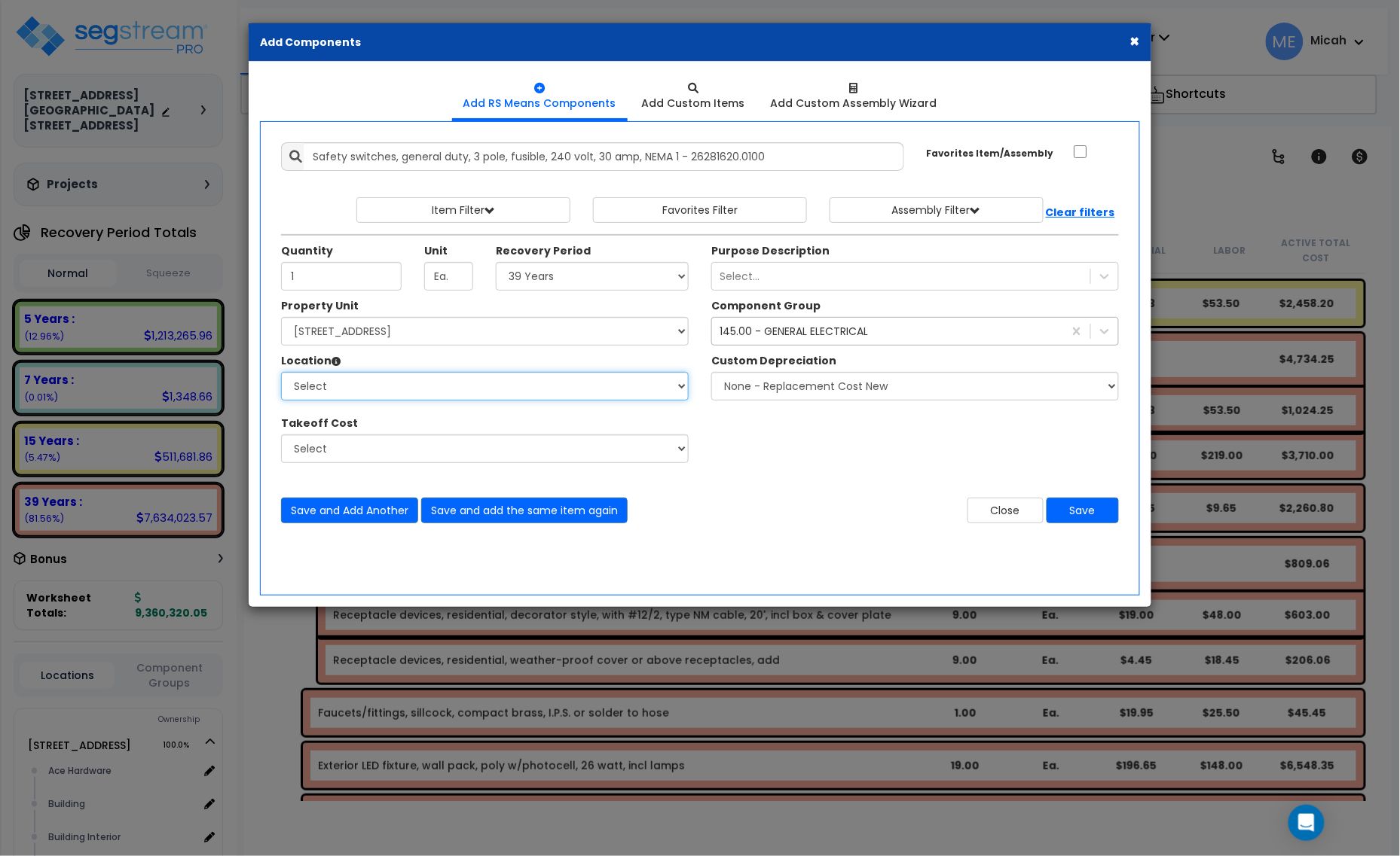
click at [446, 386] on select "Select Alchemy Salon Studio Building Building Interior Building Interior Dick'S…" at bounding box center [484, 386] width 408 height 28
select select "6"
click at [281, 372] on select "Select Alchemy Salon Studio Building Building Interior Building Interior Dick'S…" at bounding box center [484, 386] width 408 height 28
click at [313, 509] on button "Save and Add Another" at bounding box center [349, 510] width 137 height 25
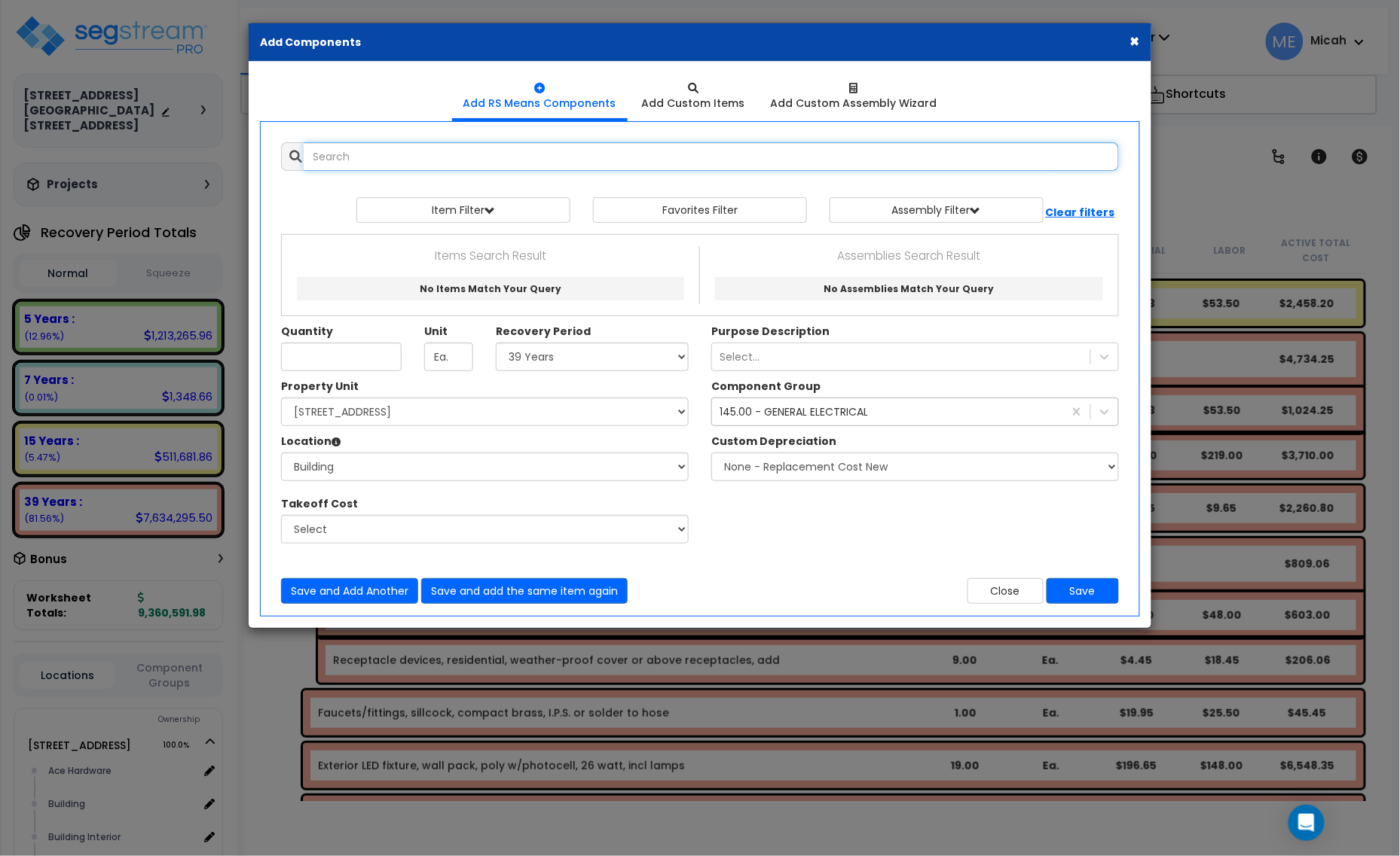
click at [323, 162] on input "text" at bounding box center [712, 156] width 815 height 28
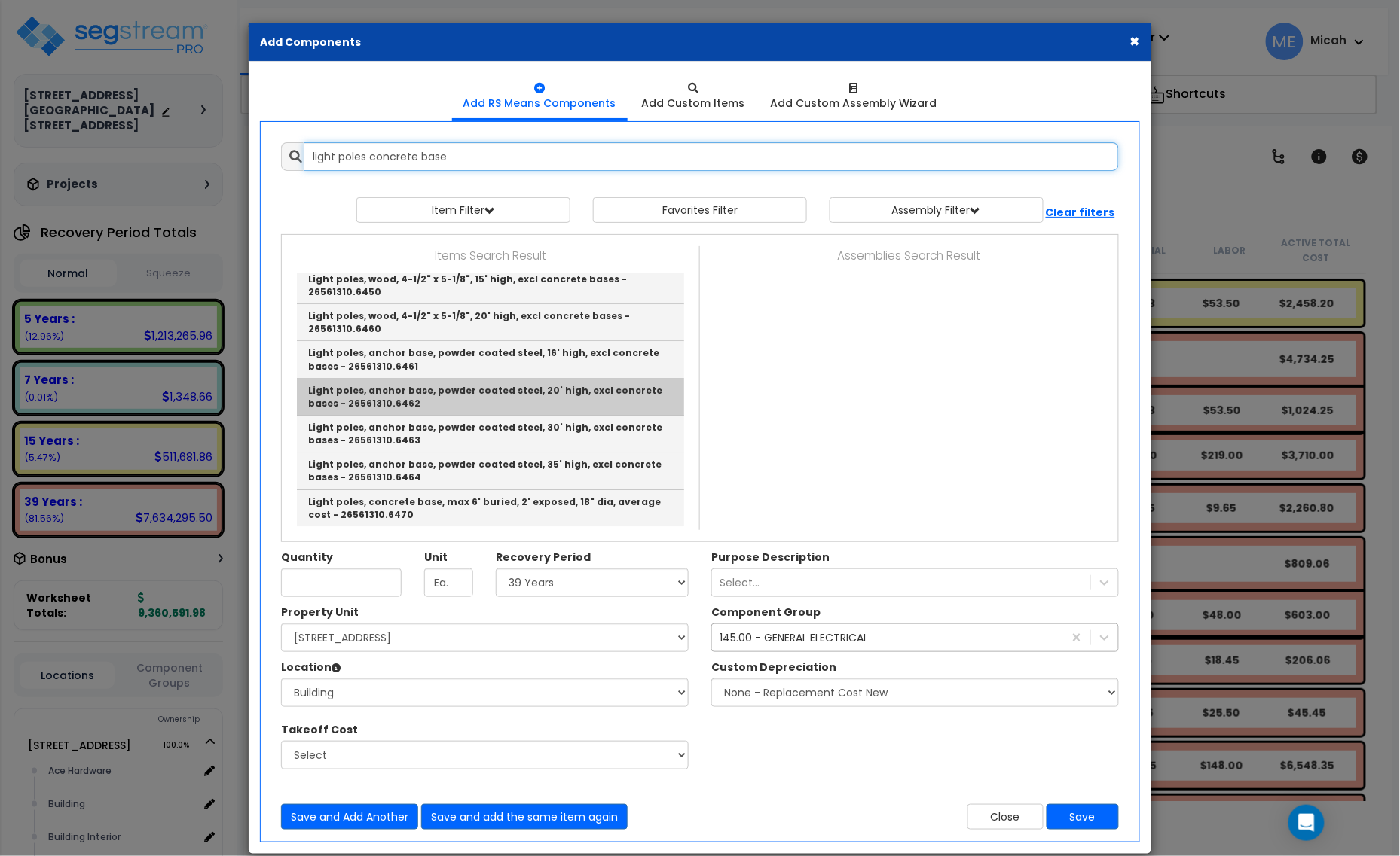
scroll to position [1426, 0]
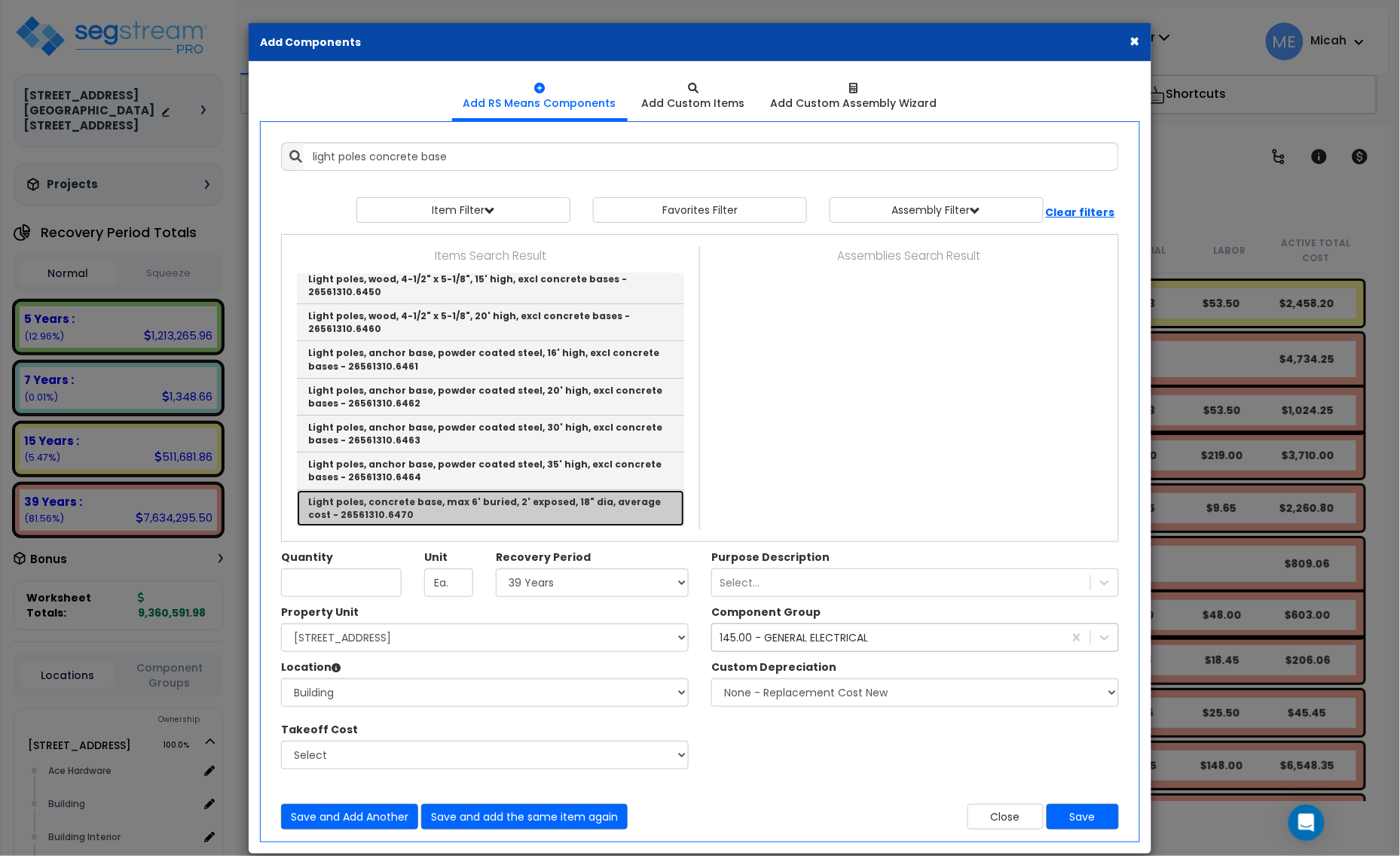
click at [517, 512] on link "Light poles, concrete base, max 6' buried, 2' exposed, 18" dia, average cost - …" at bounding box center [491, 508] width 387 height 36
type input "Light poles, concrete base, max 6' buried, 2' exposed, 18" dia, average cost - …"
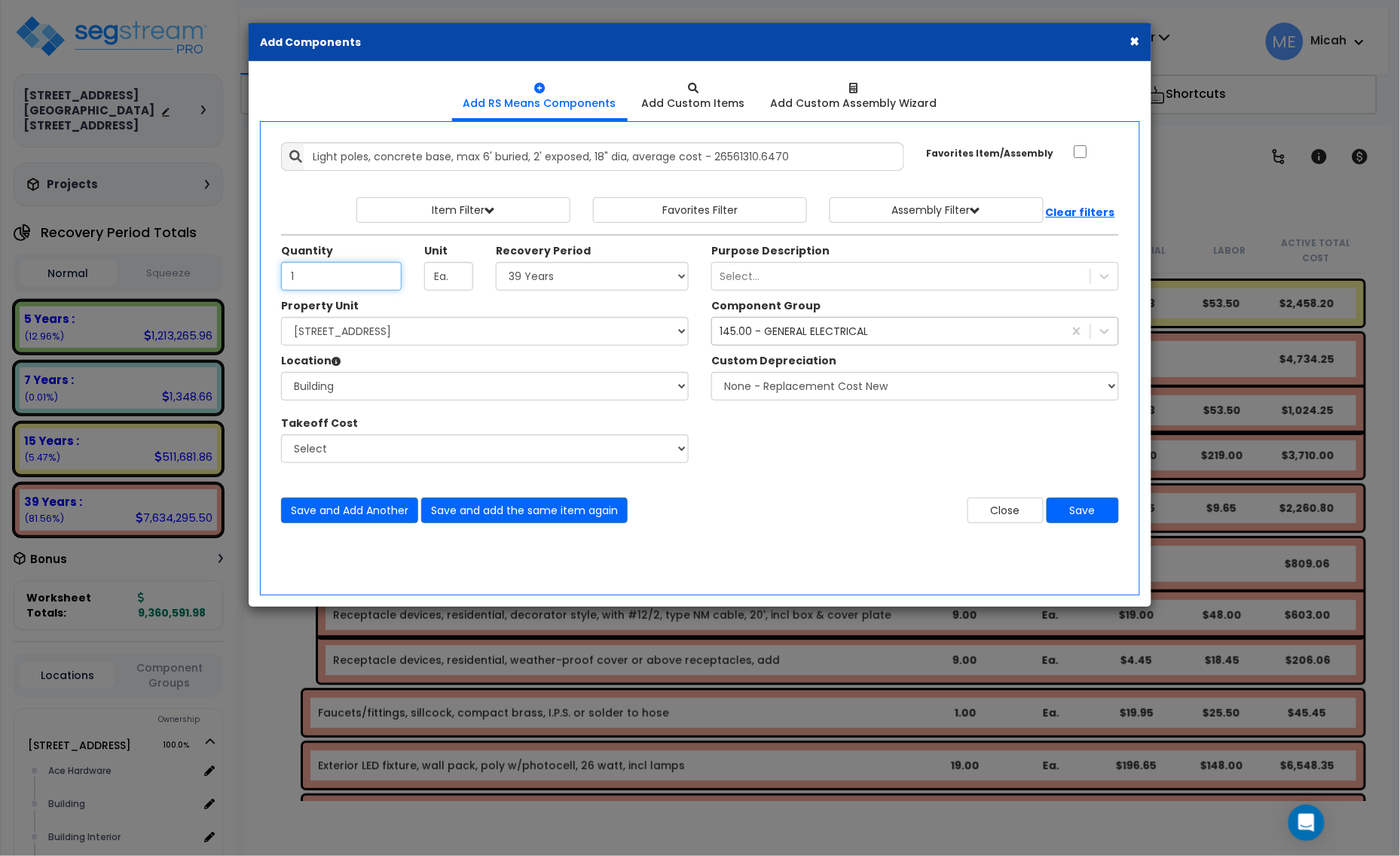
type input "1"
click at [544, 282] on select "Select 5 Years 7 Years 15 Years 20 Years 39 Years 27.5 Year" at bounding box center [591, 276] width 193 height 28
select select "15Y"
click at [497, 263] on select "Select 5 Years 7 Years 15 Years 20 Years 39 Years 27.5 Year" at bounding box center [591, 276] width 193 height 28
click at [480, 329] on select "Select 1408 9th St E 915 4th Ave E Site Improvement 915 4th Ave E Site Improvem…" at bounding box center [484, 330] width 408 height 28
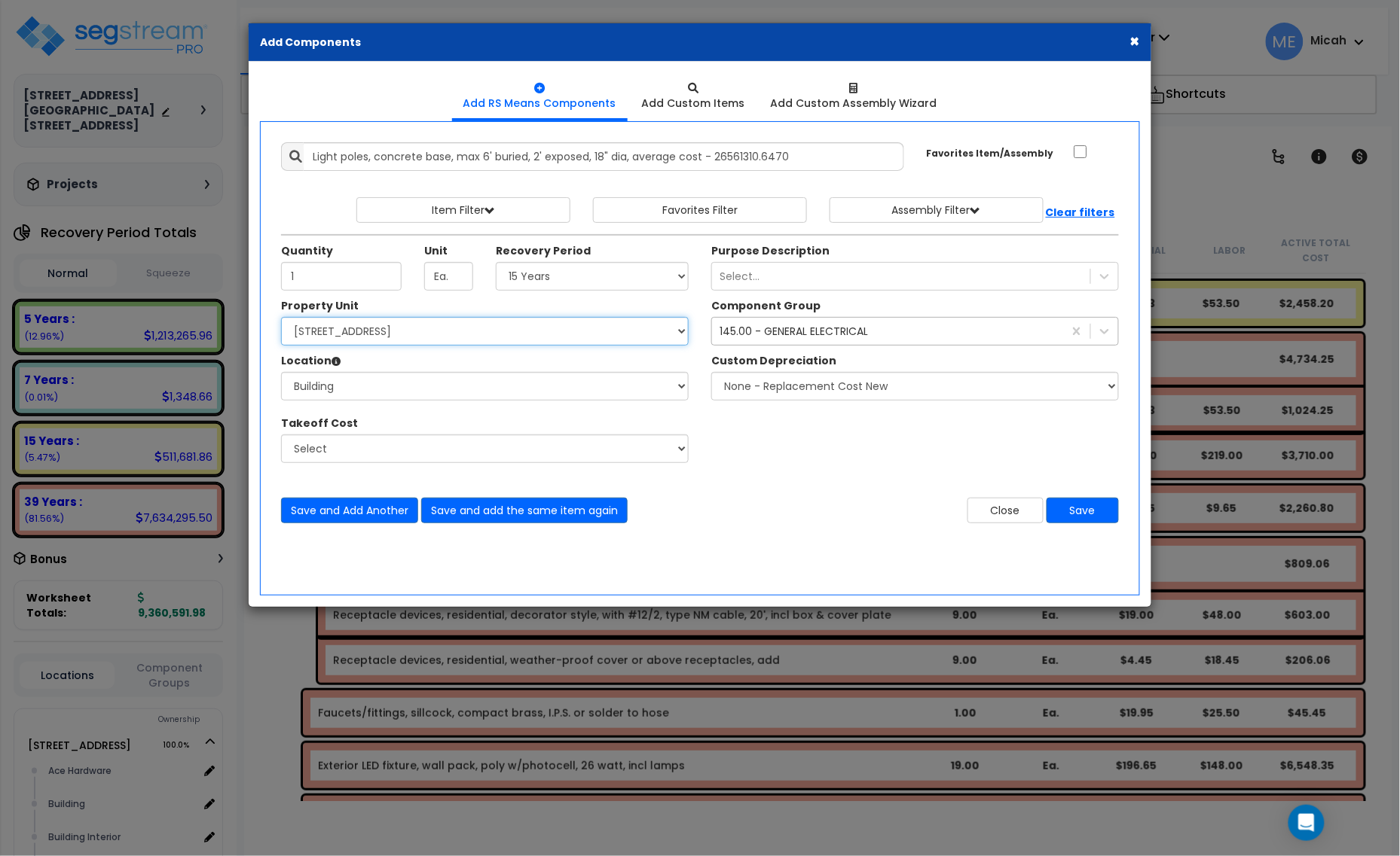
select select "161444"
click at [281, 318] on select "Select 1408 9th St E 915 4th Ave E Site Improvement 915 4th Ave E Site Improvem…" at bounding box center [484, 330] width 408 height 28
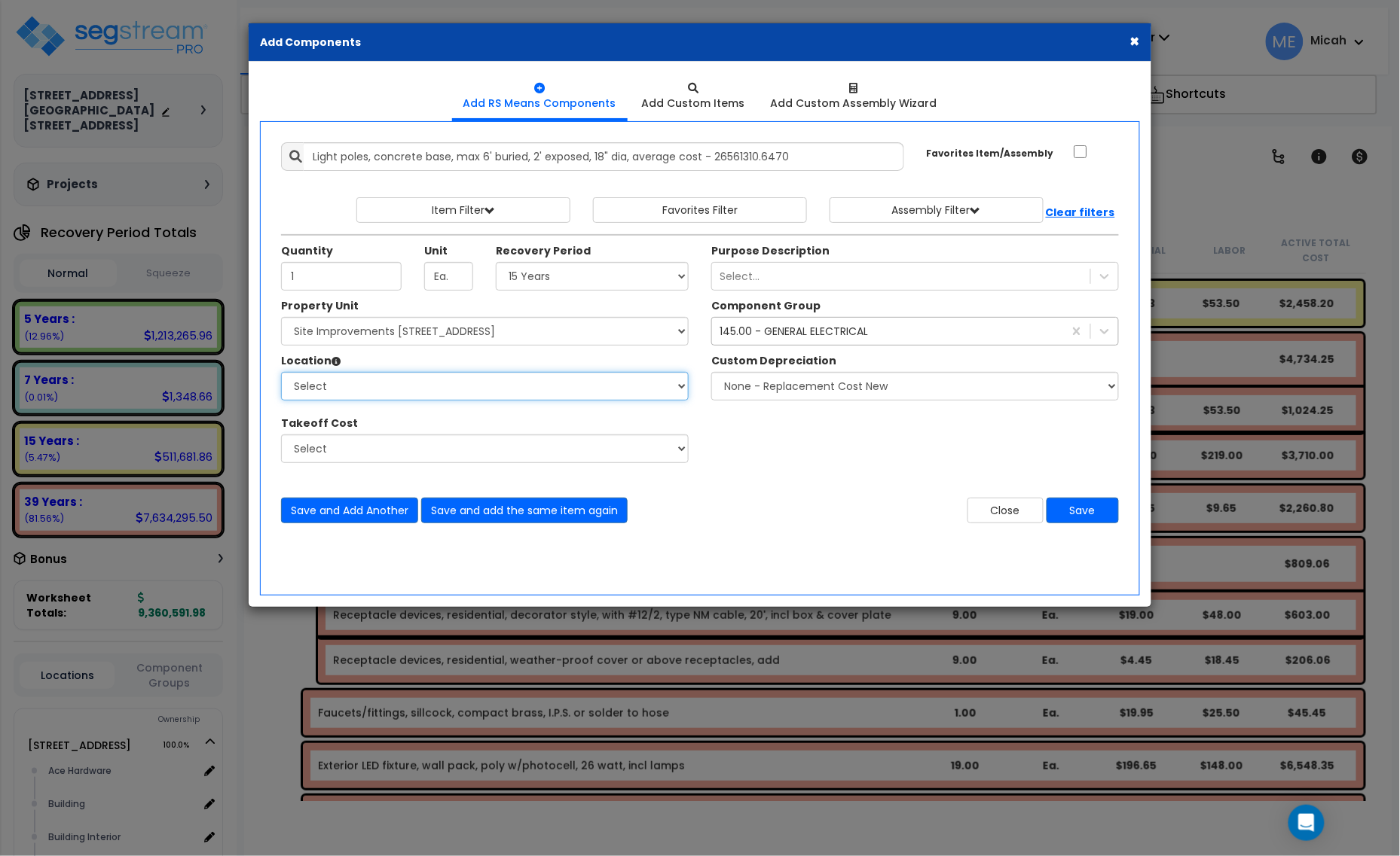
click at [442, 396] on select "Select Site Exterior Add Additional Location" at bounding box center [484, 386] width 408 height 28
select select "462"
click at [281, 372] on select "Select Site Exterior Add Additional Location" at bounding box center [484, 386] width 408 height 28
click at [742, 333] on div "145.00 - GENERAL ELECTRICAL" at bounding box center [794, 330] width 149 height 15
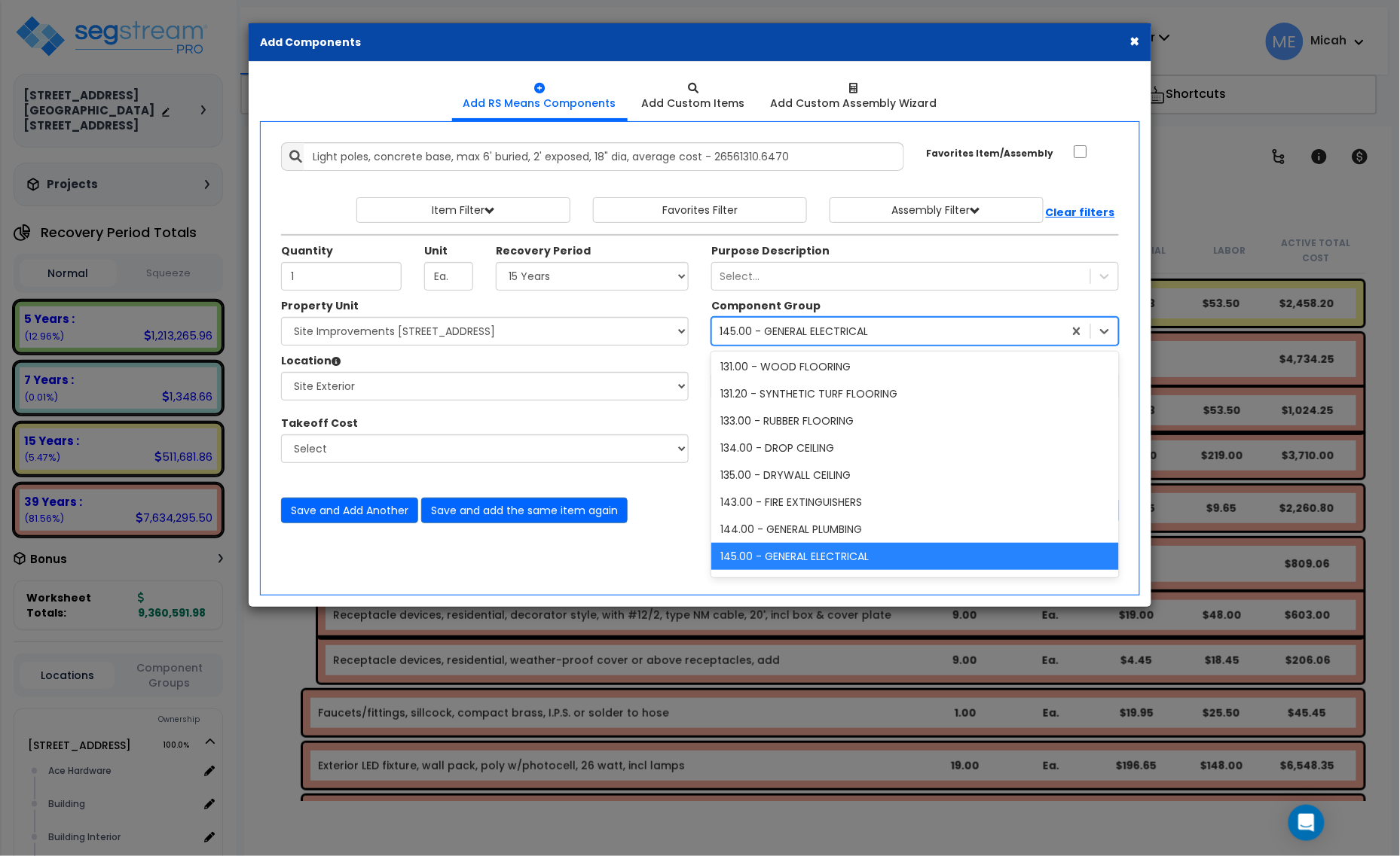
scroll to position [0, 0]
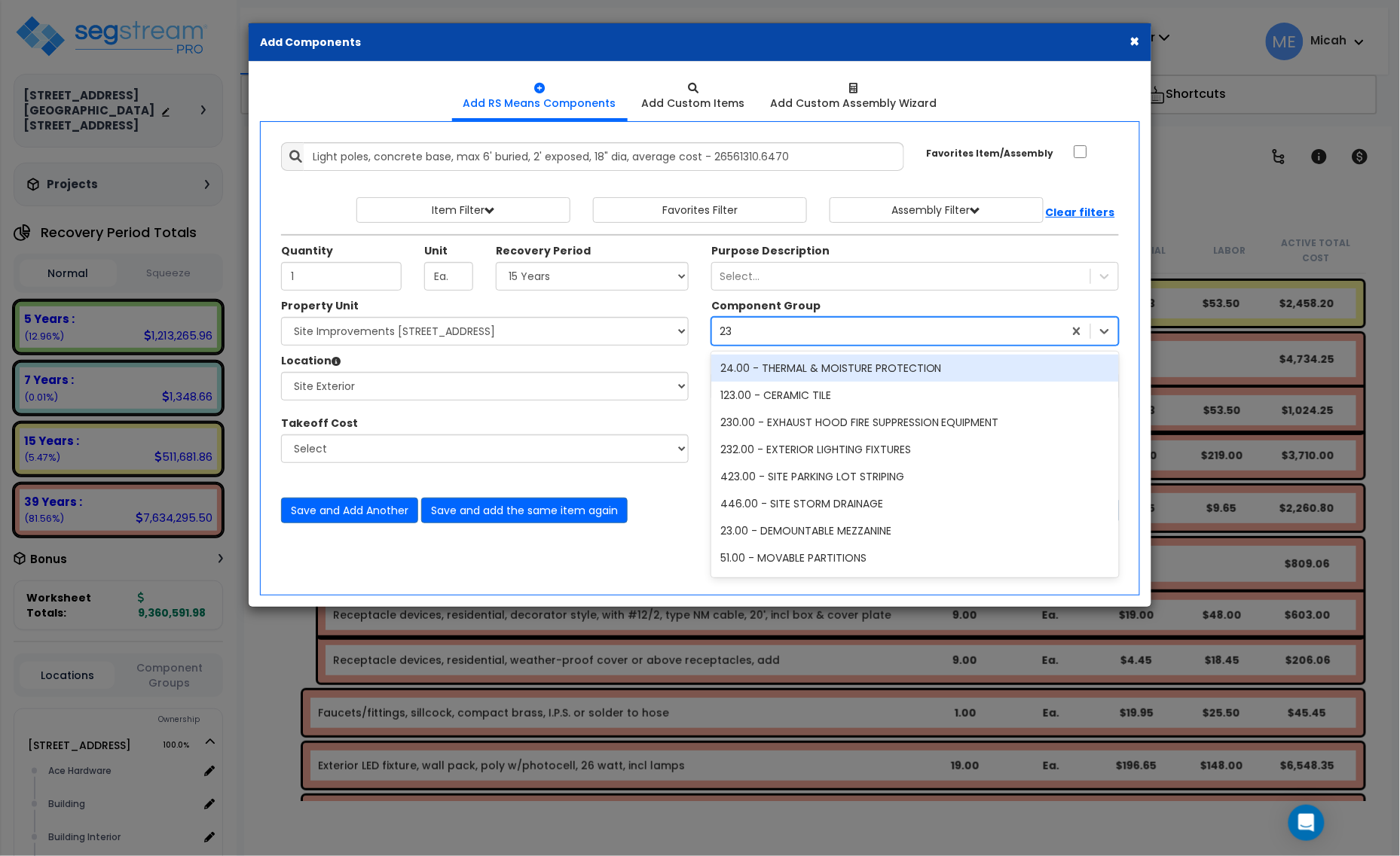
type input "232"
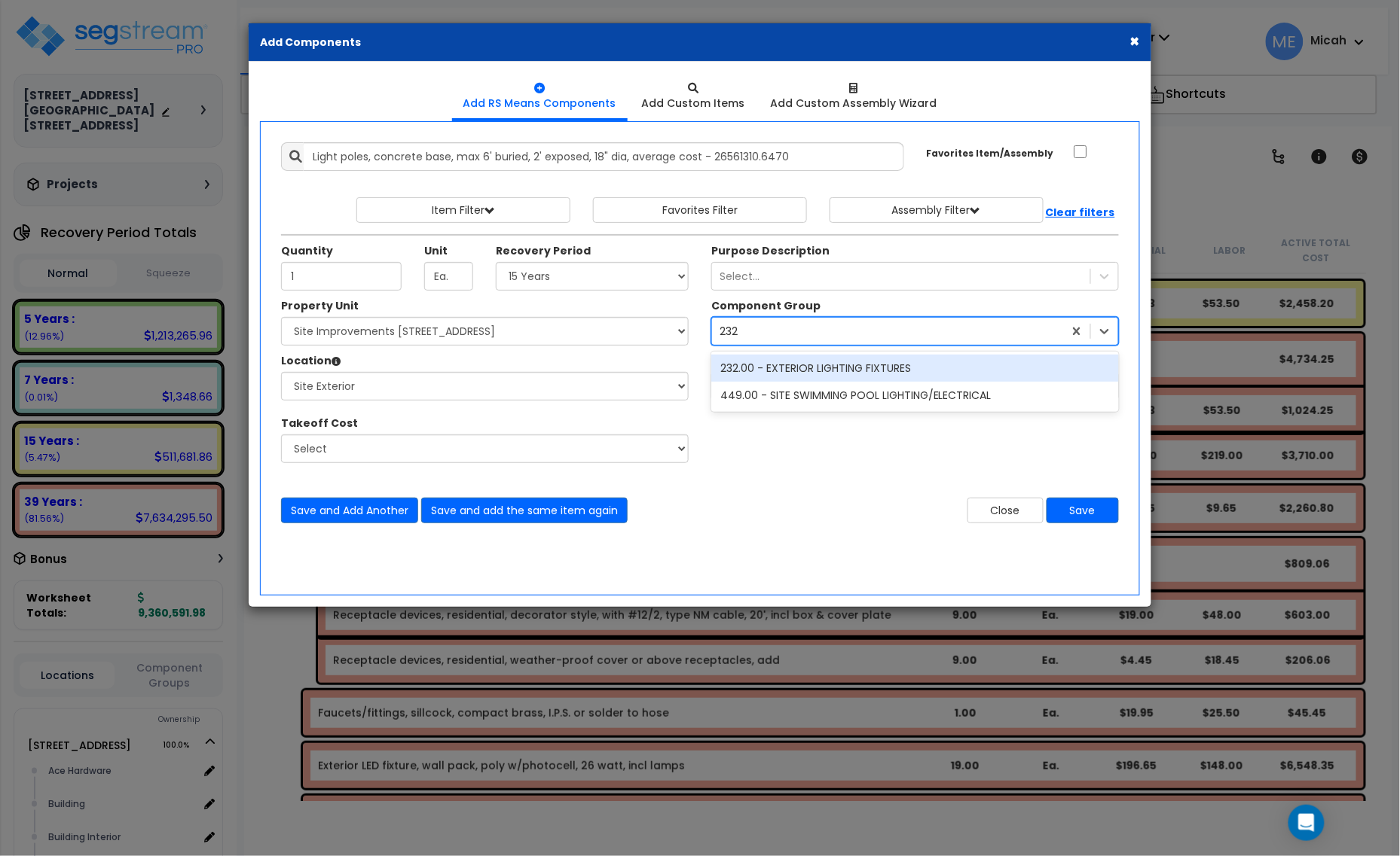
click at [785, 365] on div "232.00 - EXTERIOR LIGHTING FIXTURES" at bounding box center [915, 368] width 408 height 27
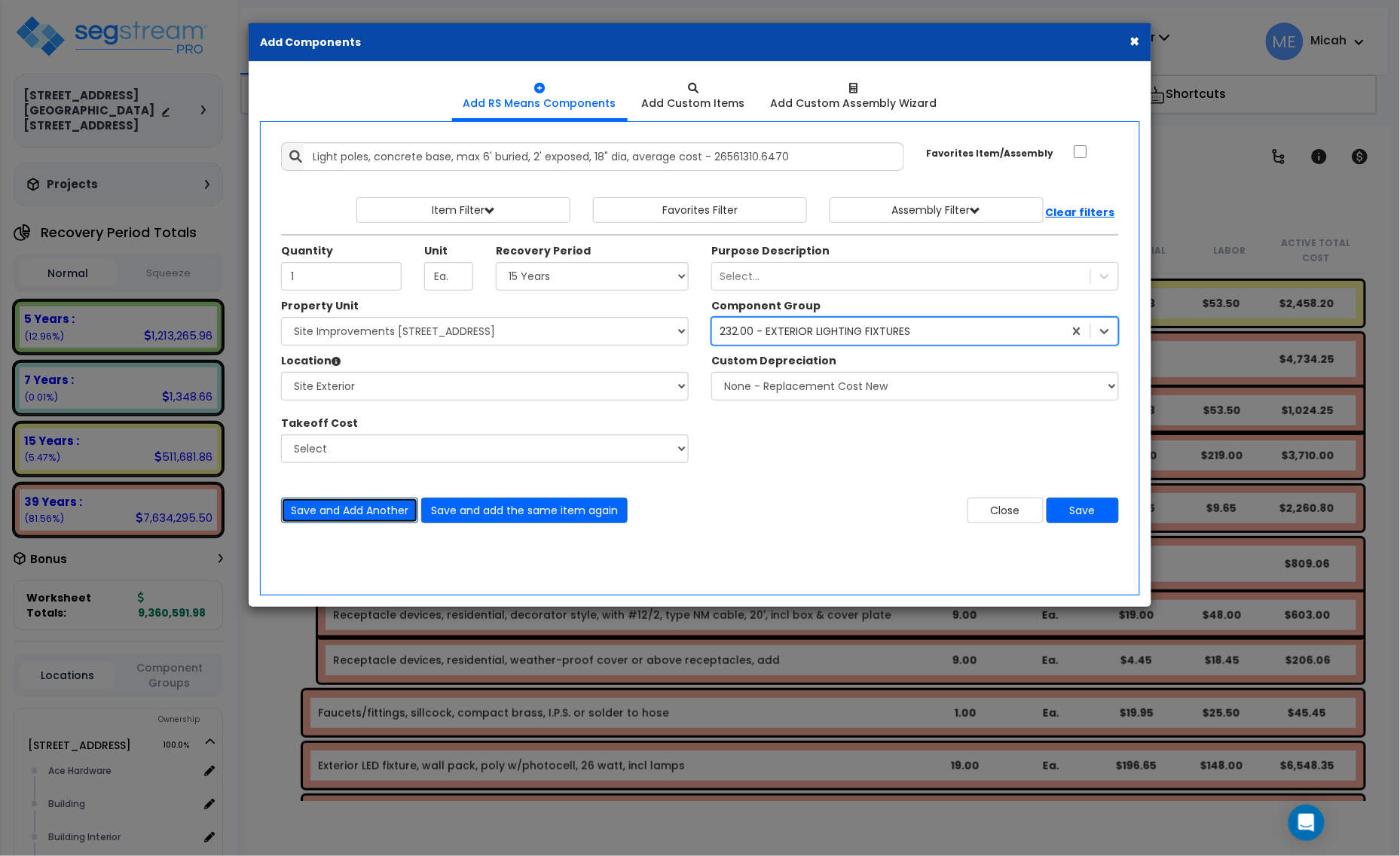
click at [363, 514] on button "Save and Add Another" at bounding box center [349, 510] width 137 height 25
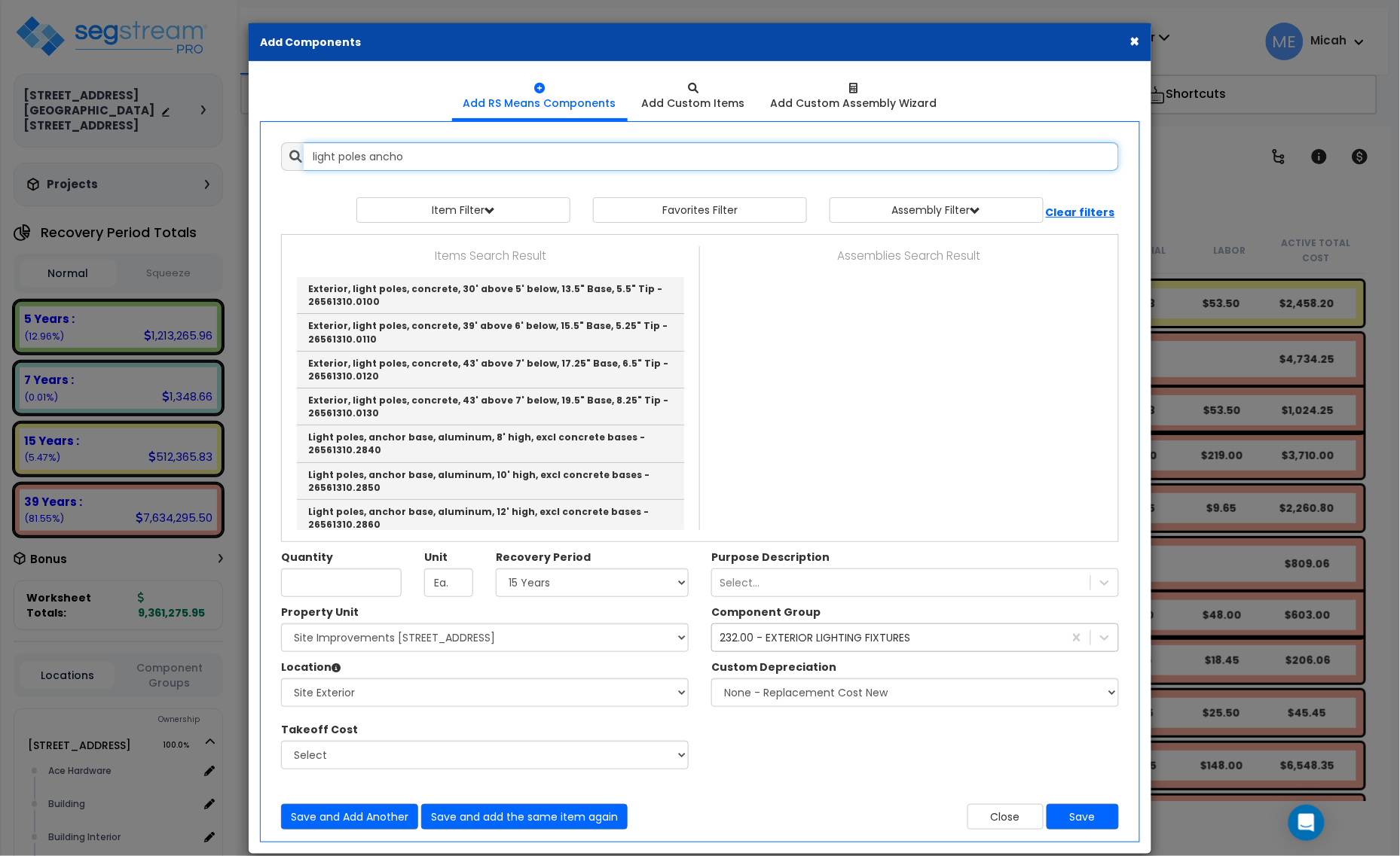
type input "light poles anchor"
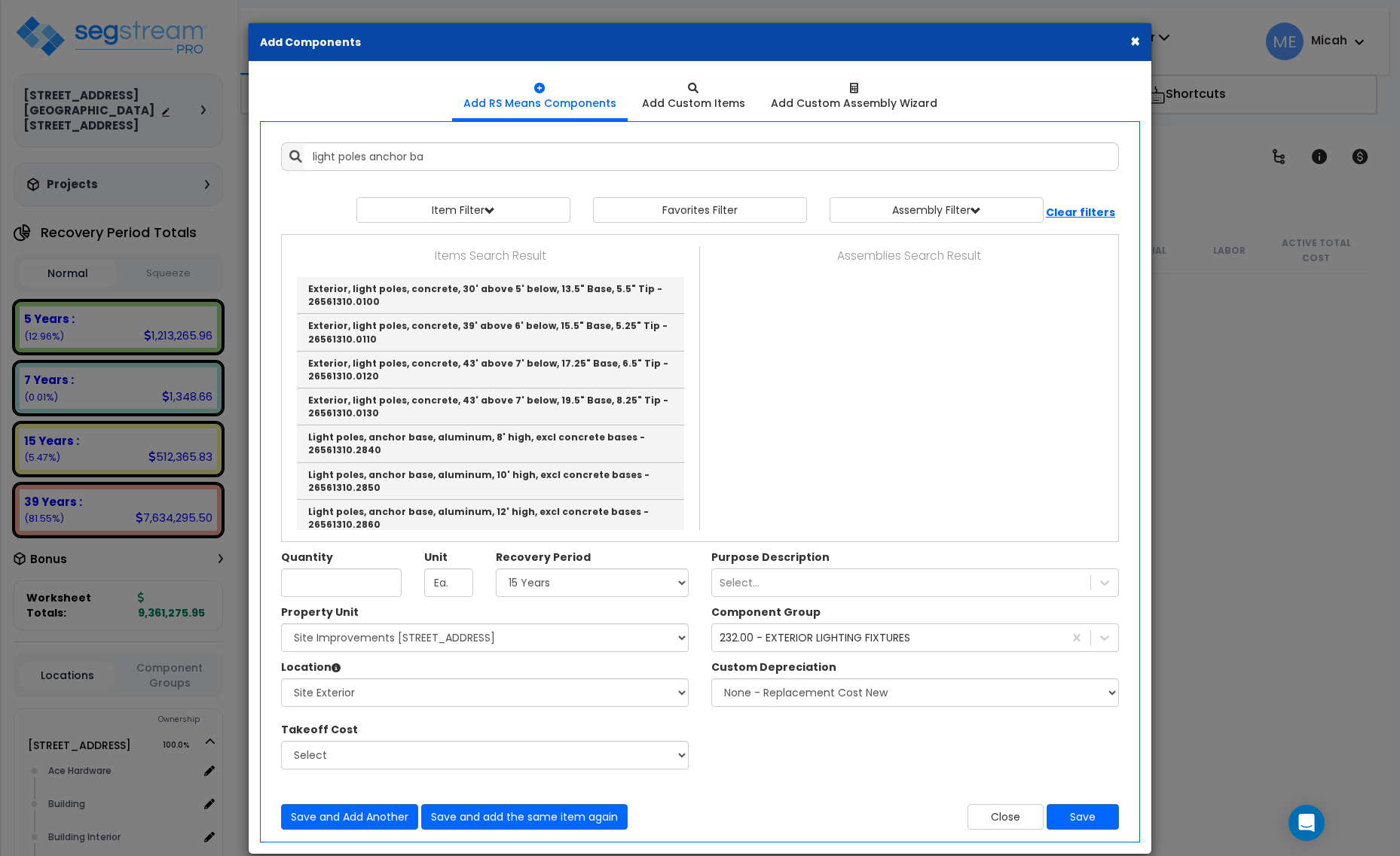
select select "15Y"
select select "161444"
select select "462"
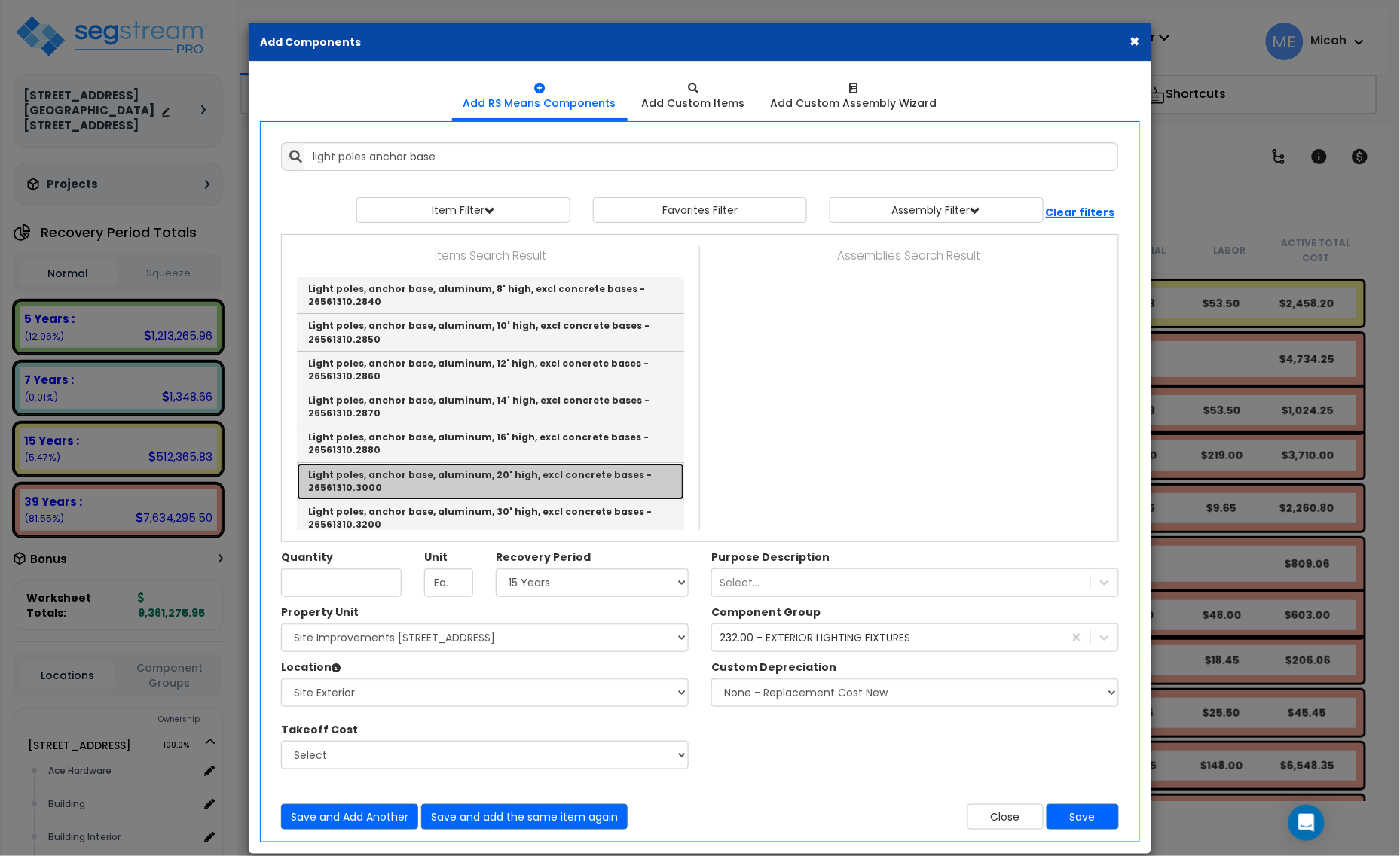
click at [461, 468] on link "Light poles, anchor base, aluminum, 20' high, excl concrete bases - 26561310.30…" at bounding box center [491, 482] width 387 height 37
type input "Light poles, anchor base, aluminum, 20' high, excl concrete bases - 26561310.30…"
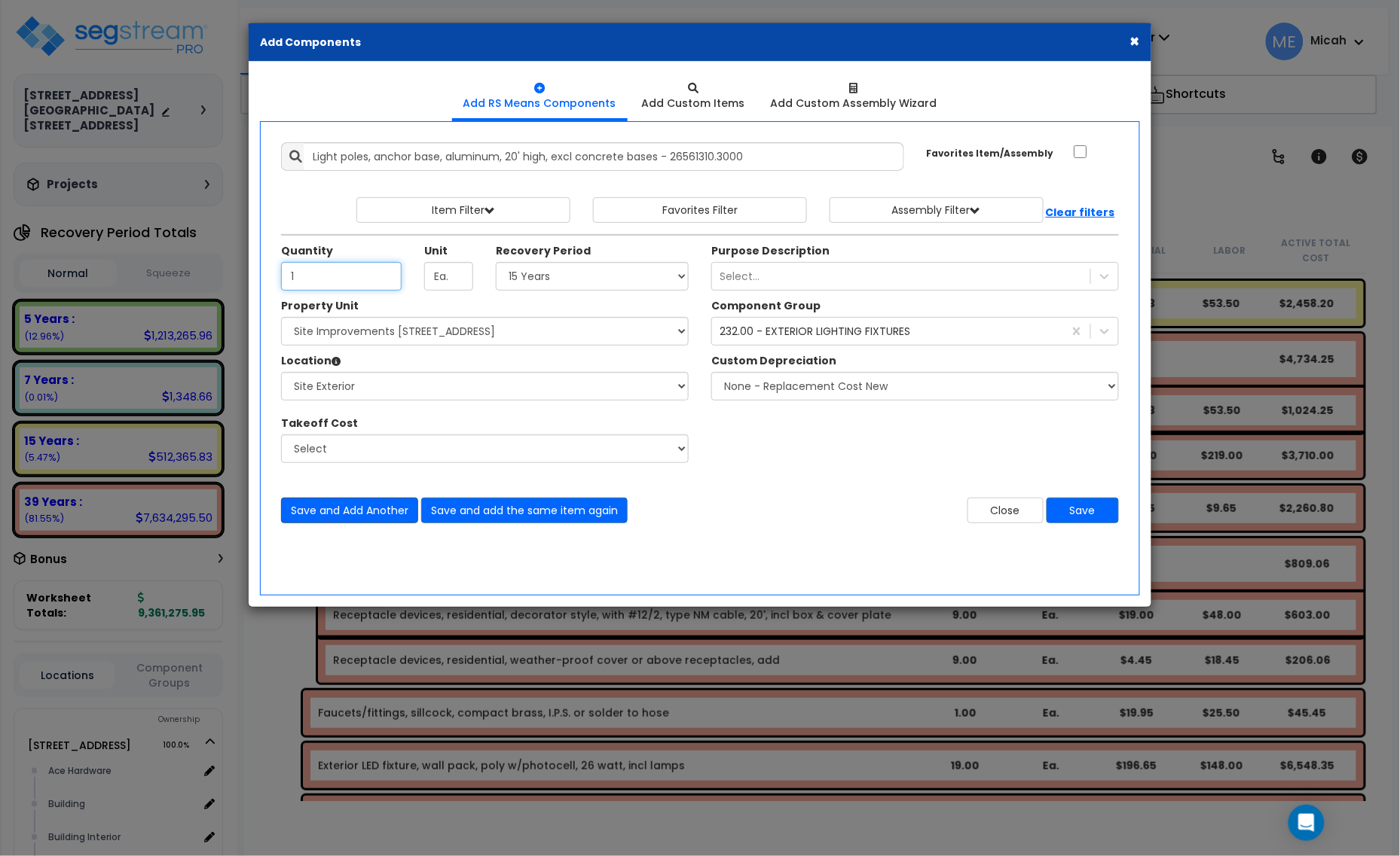
type input "1"
click at [373, 500] on button "Save and Add Another" at bounding box center [349, 510] width 137 height 25
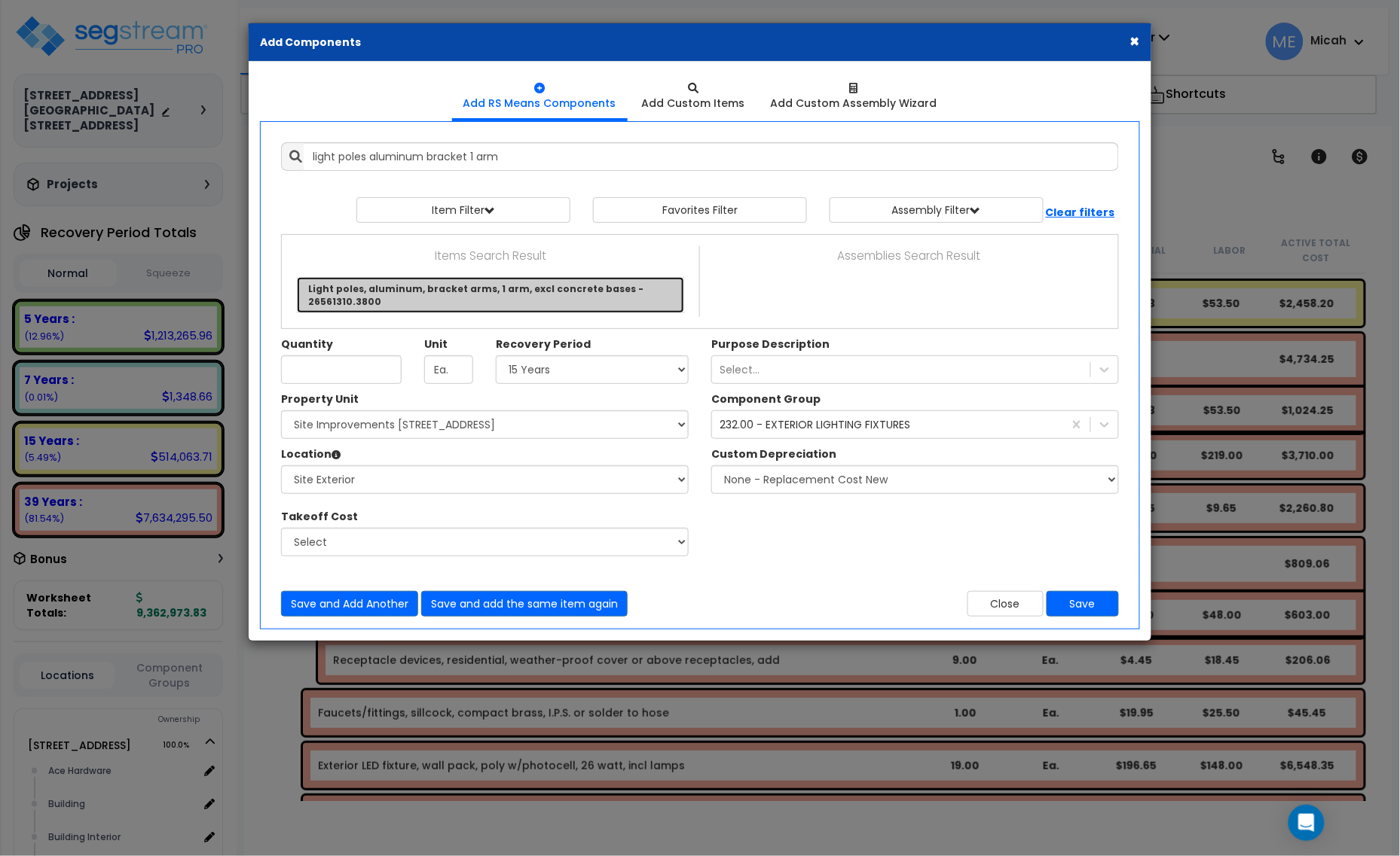
click at [434, 288] on link "Light poles, aluminum, bracket arms, 1 arm, excl concrete bases - 26561310.3800" at bounding box center [491, 295] width 387 height 36
type input "Light poles, aluminum, bracket arms, 1 arm, excl concrete bases - 26561310.3800"
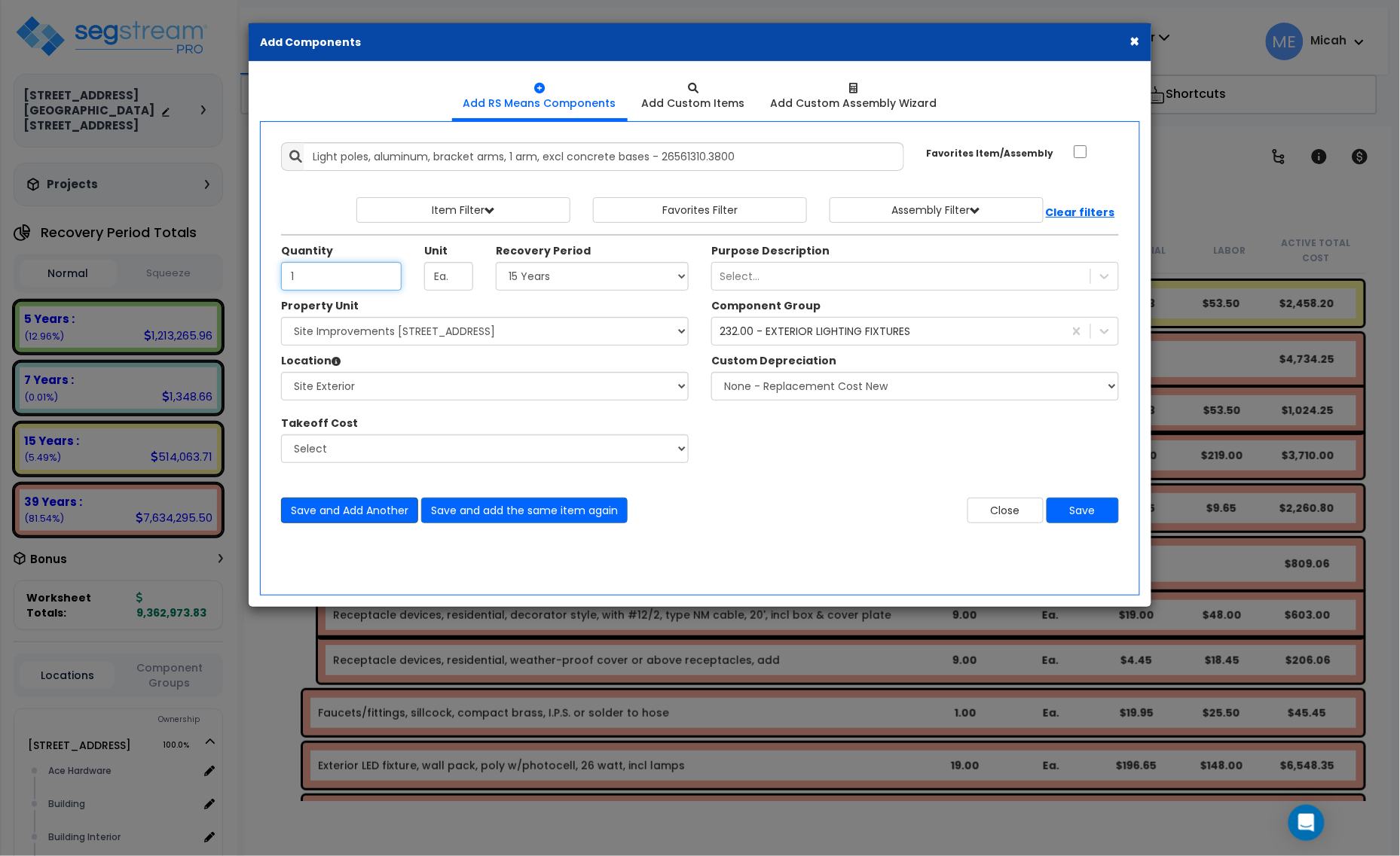
type input "1"
click at [372, 514] on button "Save and Add Another" at bounding box center [349, 510] width 137 height 25
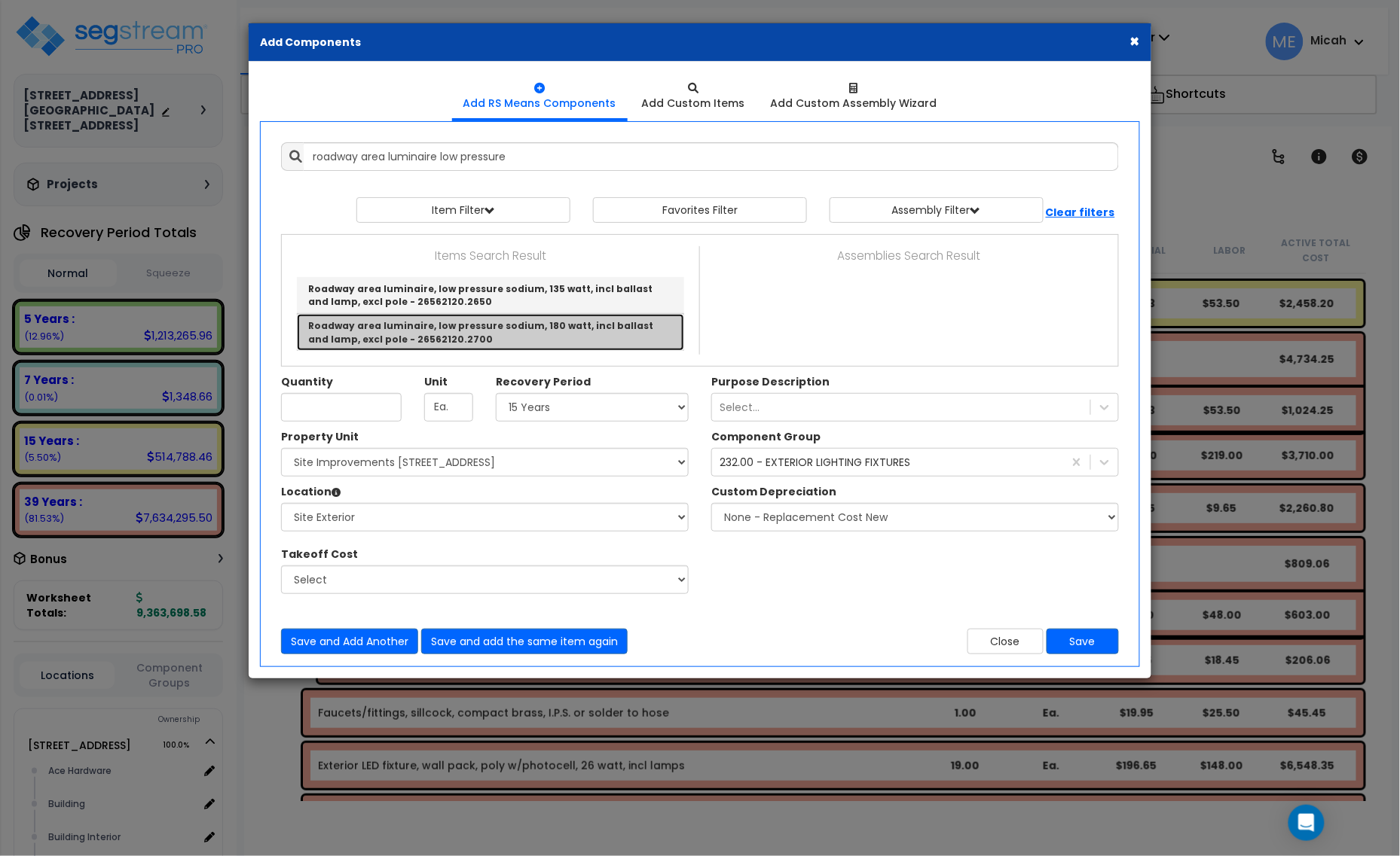
click at [475, 331] on link "Roadway area luminaire, low pressure sodium, 180 watt, incl ballast and lamp, e…" at bounding box center [491, 331] width 387 height 36
type input "Roadway area luminaire, low pressure sodium, 180 watt, incl ballast and lamp, e…"
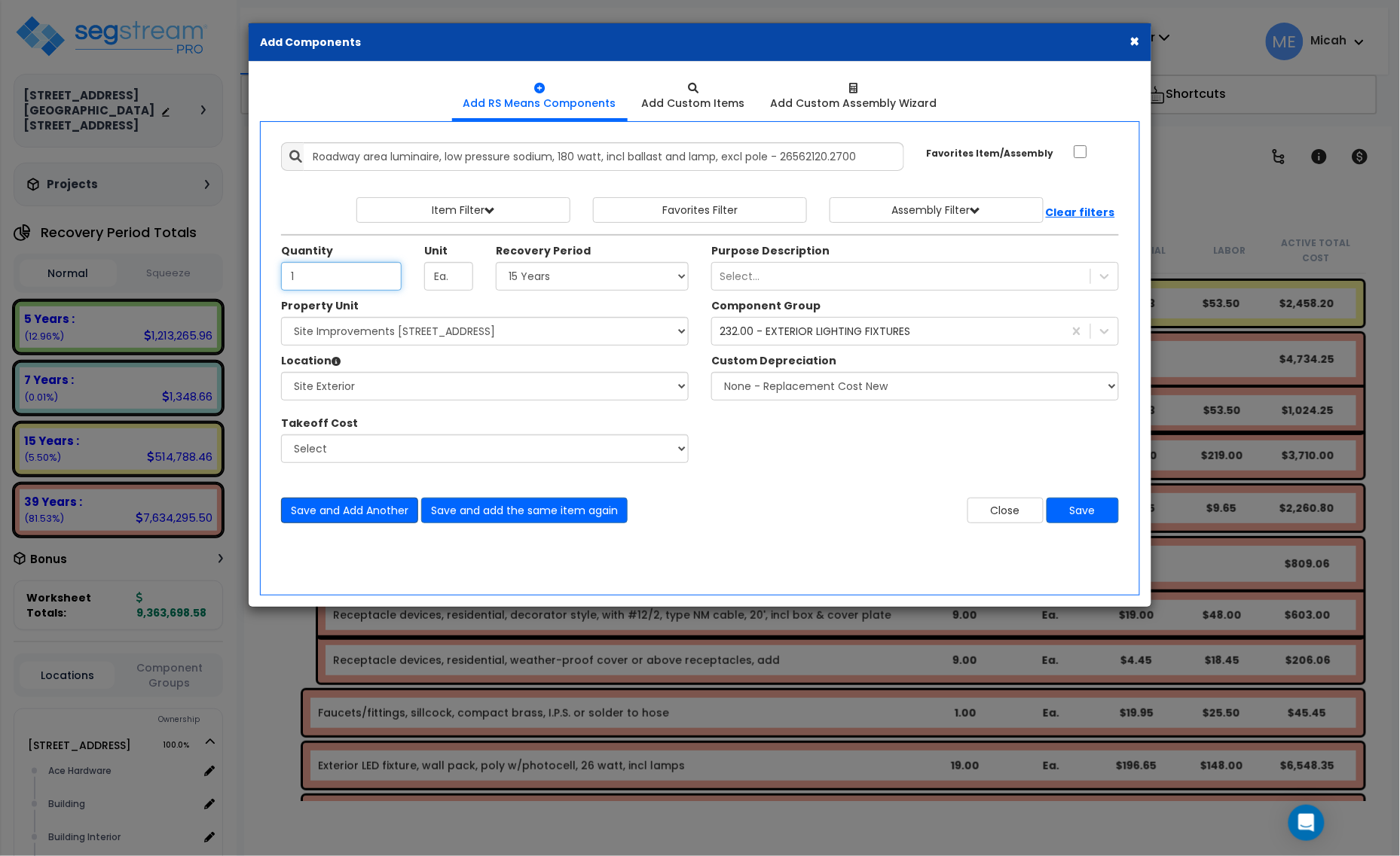
type input "1"
click at [379, 503] on button "Save and Add Another" at bounding box center [349, 510] width 137 height 25
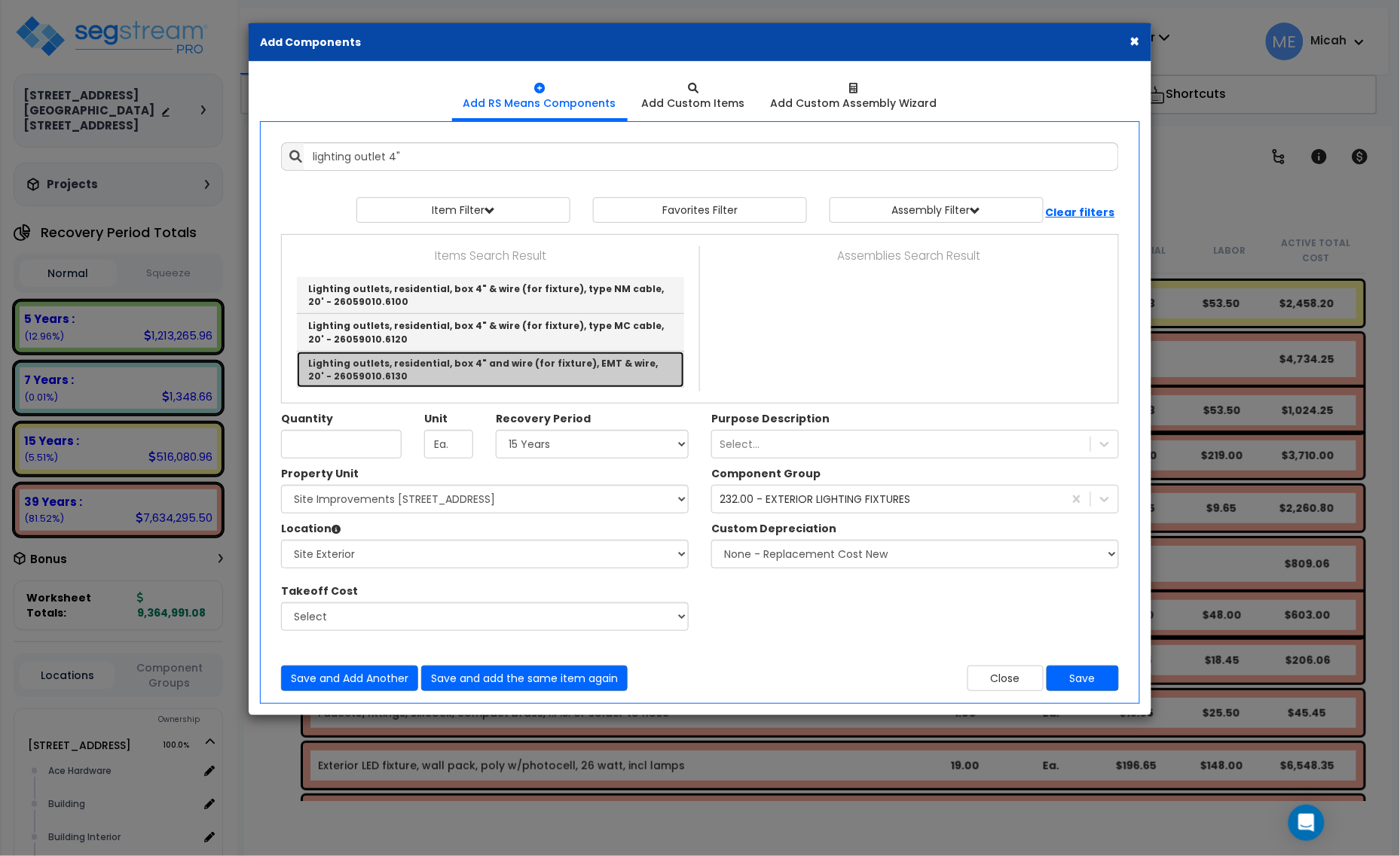
click at [473, 364] on link "Lighting outlets, residential, box 4" and wire (for fixture), EMT & wire, 20' -…" at bounding box center [491, 369] width 387 height 36
type input "Lighting outlets, residential, box 4" and wire (for fixture), EMT & wire, 20' -…"
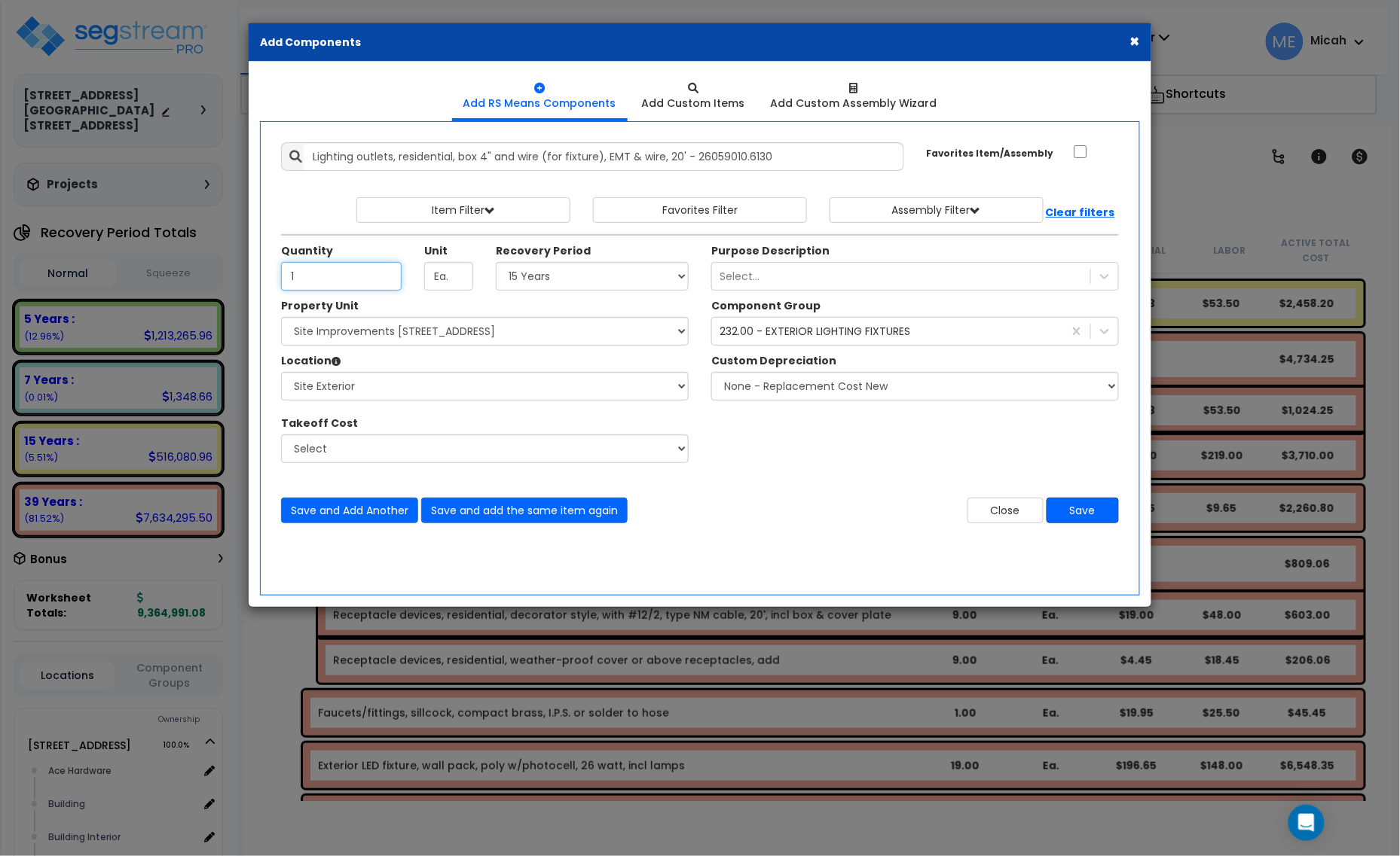
type input "1"
click at [1106, 516] on button "Save" at bounding box center [1082, 510] width 72 height 25
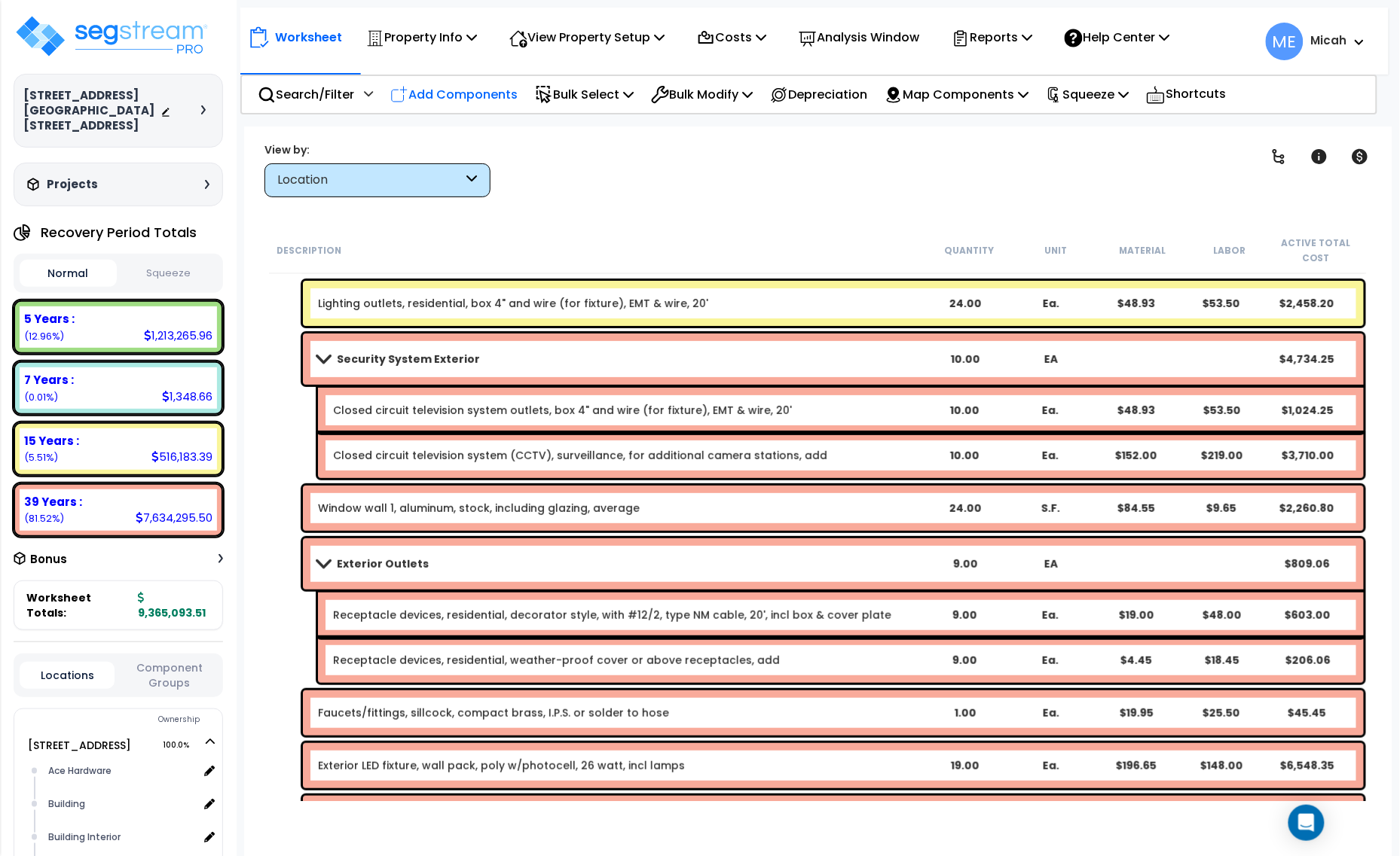
click at [484, 97] on p "Add Components" at bounding box center [454, 94] width 127 height 21
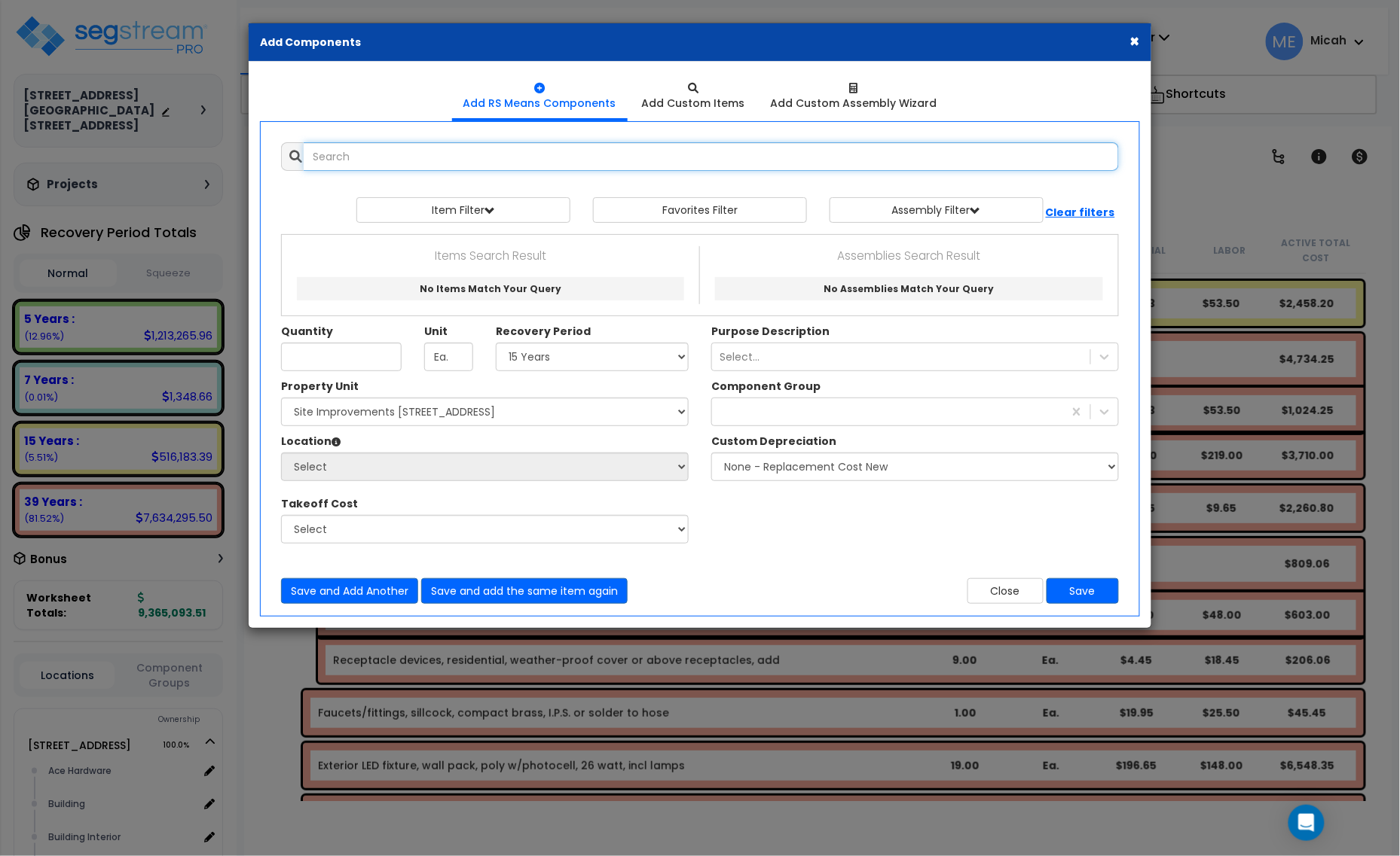
select select
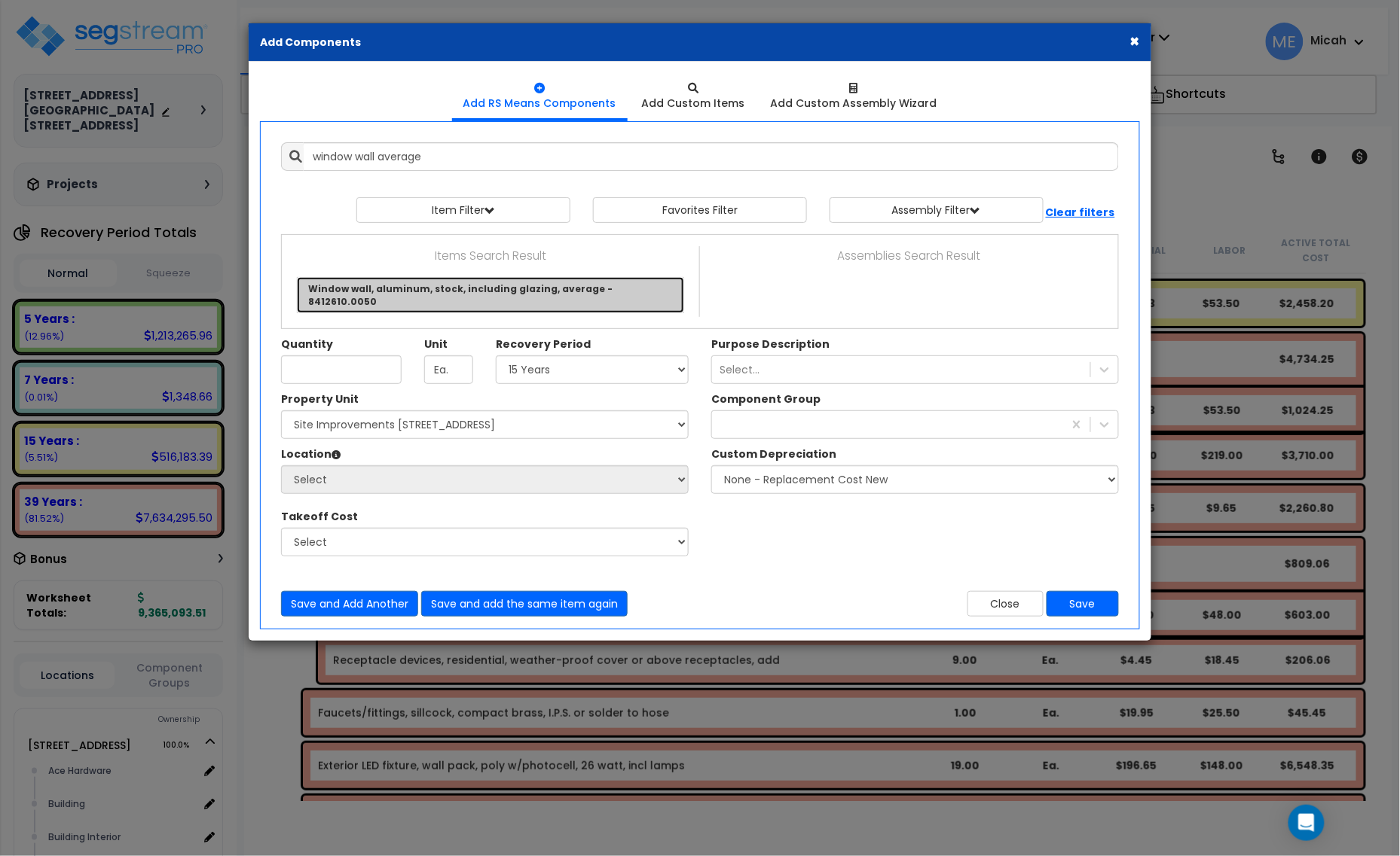
click at [491, 294] on link "Window wall, aluminum, stock, including glazing, average - 8412610.0050" at bounding box center [491, 295] width 387 height 36
type input "Window wall, aluminum, stock, including glazing, average - 8412610.0050"
type input "S.F."
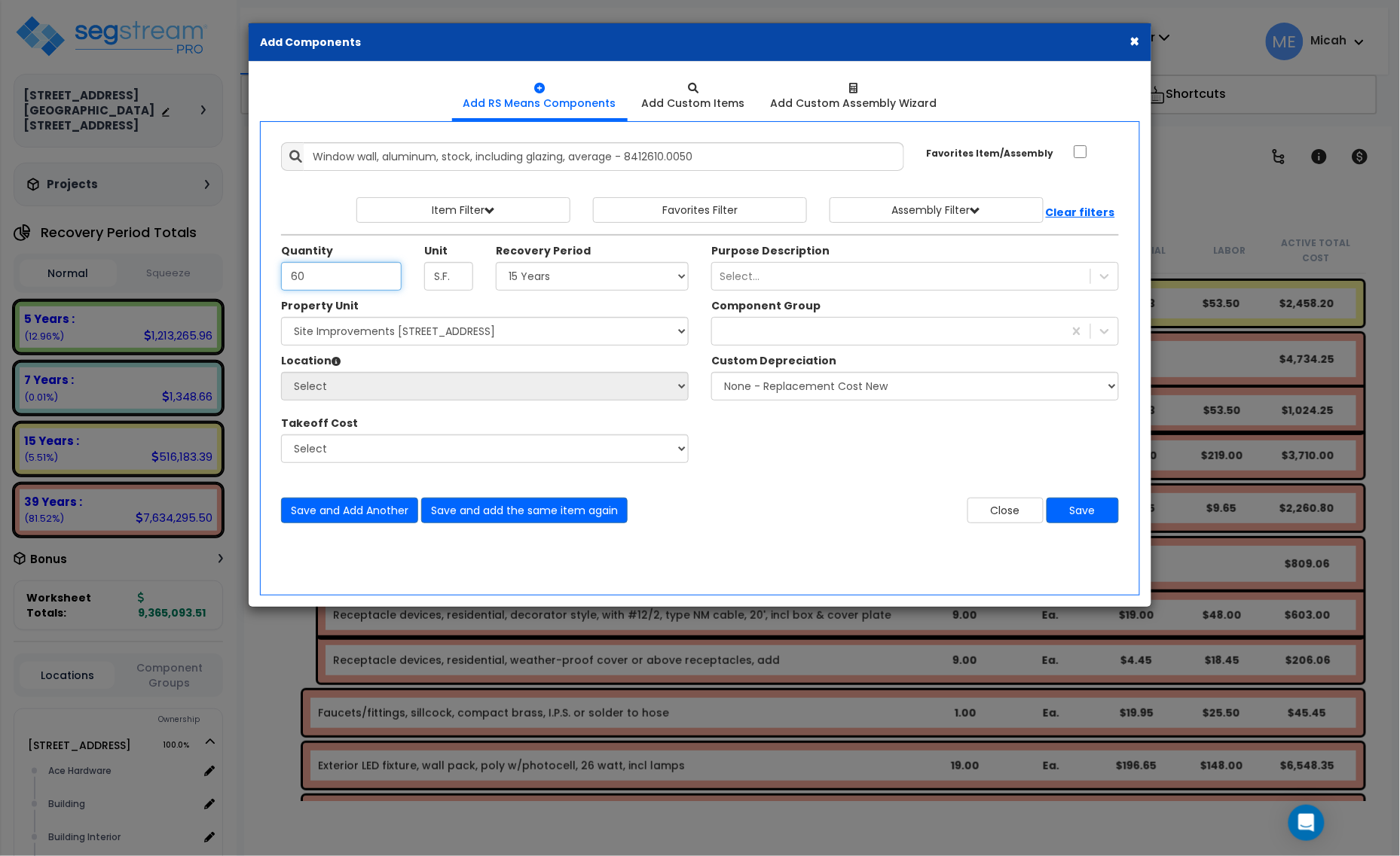
type input "60"
click at [548, 278] on select "Select 5 Years 7 Years 15 Years 20 Years 39 Years 27.5 Year" at bounding box center [591, 276] width 193 height 28
select select "39Y"
click at [497, 263] on select "Select 5 Years 7 Years 15 Years 20 Years 39 Years 27.5 Year" at bounding box center [591, 276] width 193 height 28
click at [447, 333] on select "Select 1408 9th St E 915 4th Ave E Site Improvement 915 4th Ave E Site Improvem…" at bounding box center [484, 330] width 408 height 28
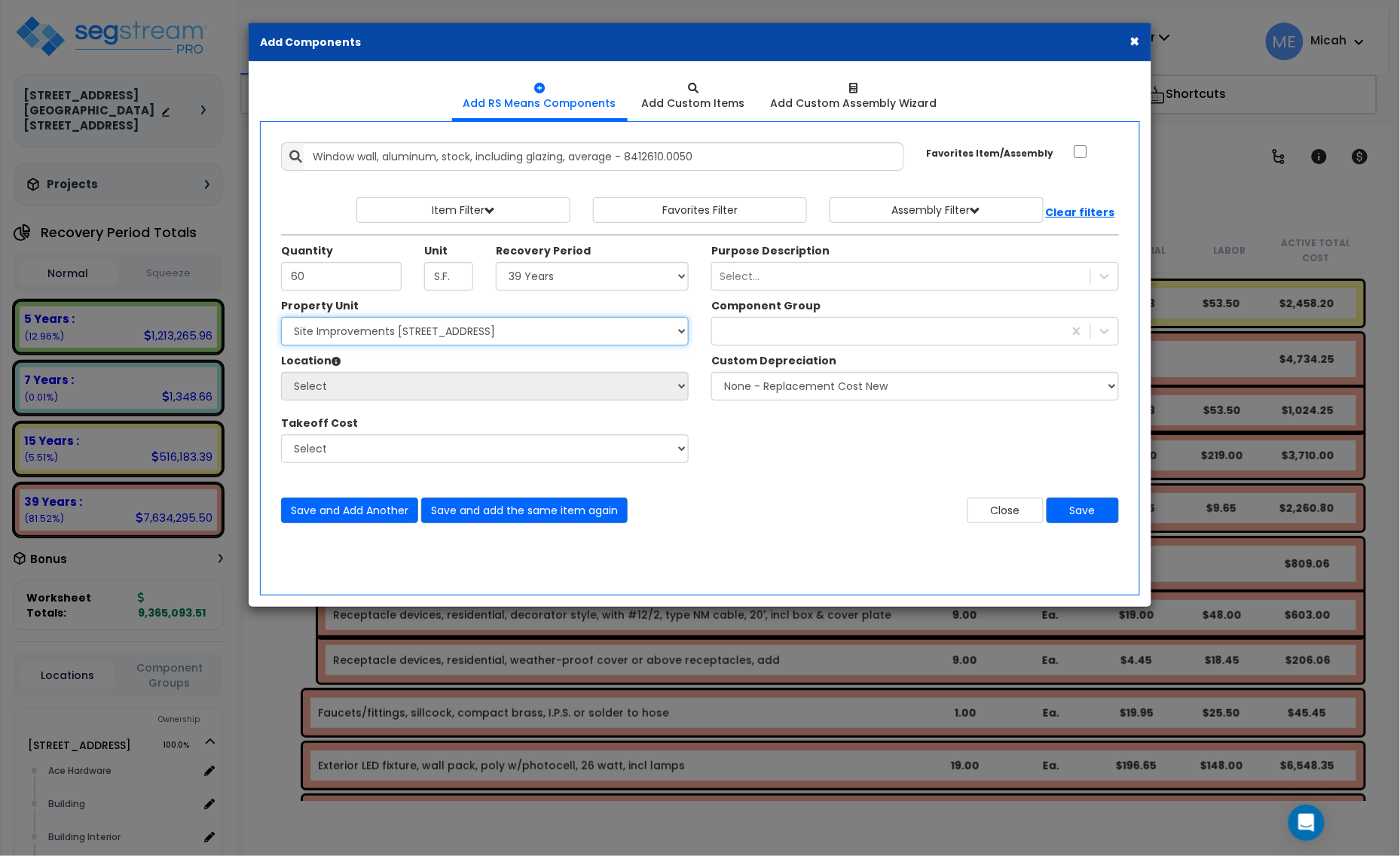
select select "161435"
click at [281, 318] on select "Select 1408 9th St E 915 4th Ave E Site Improvement 915 4th Ave E Site Improvem…" at bounding box center [484, 330] width 408 height 28
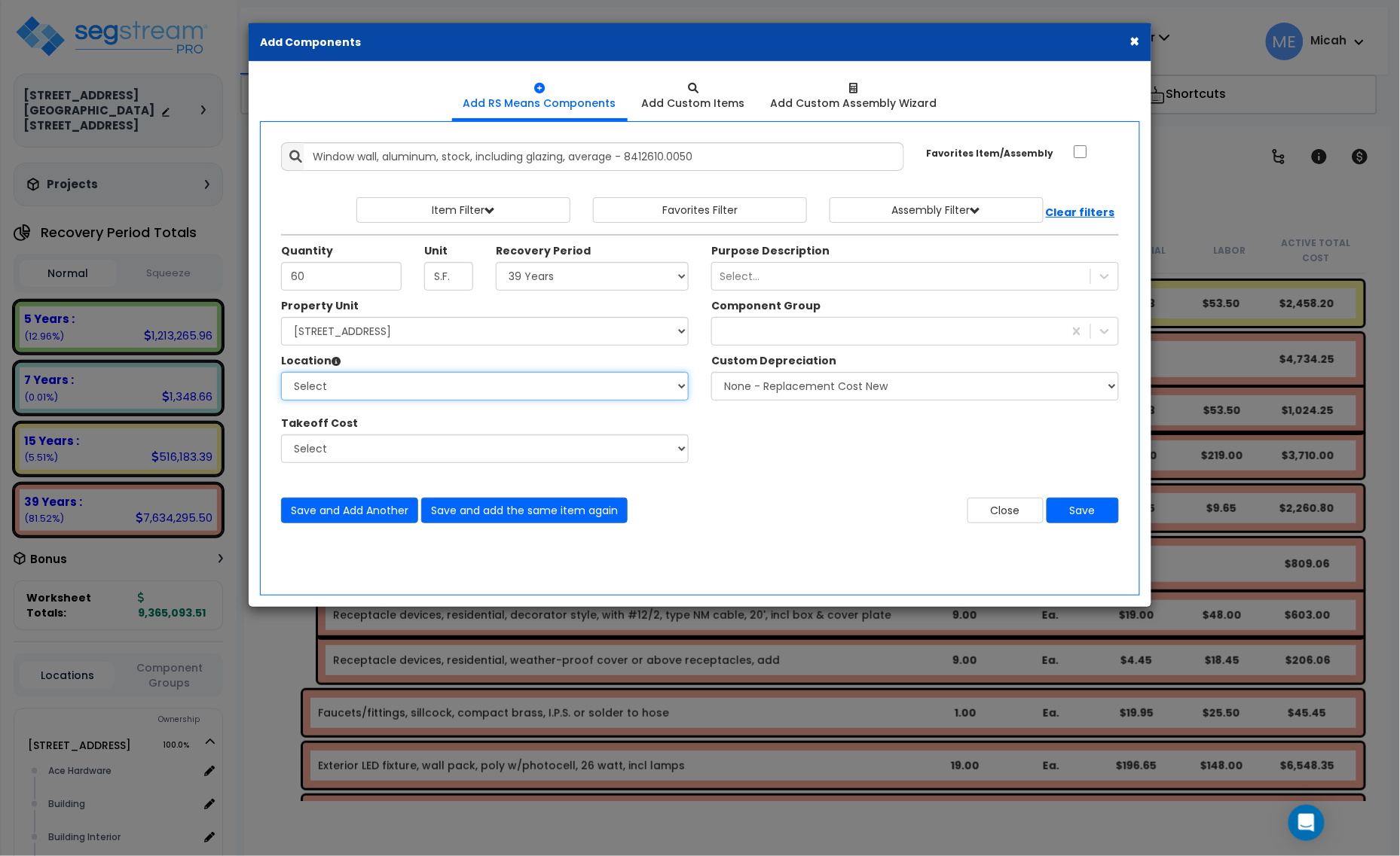
click at [427, 389] on select "Select Ace Hardware Building Building Interior Cowboy'S Indoor Golf Mainstream …" at bounding box center [484, 386] width 408 height 28
select select "6"
click at [281, 372] on select "Select Ace Hardware Building Building Interior Cowboy'S Indoor Golf Mainstream …" at bounding box center [484, 386] width 408 height 28
click at [770, 326] on div at bounding box center [887, 331] width 351 height 24
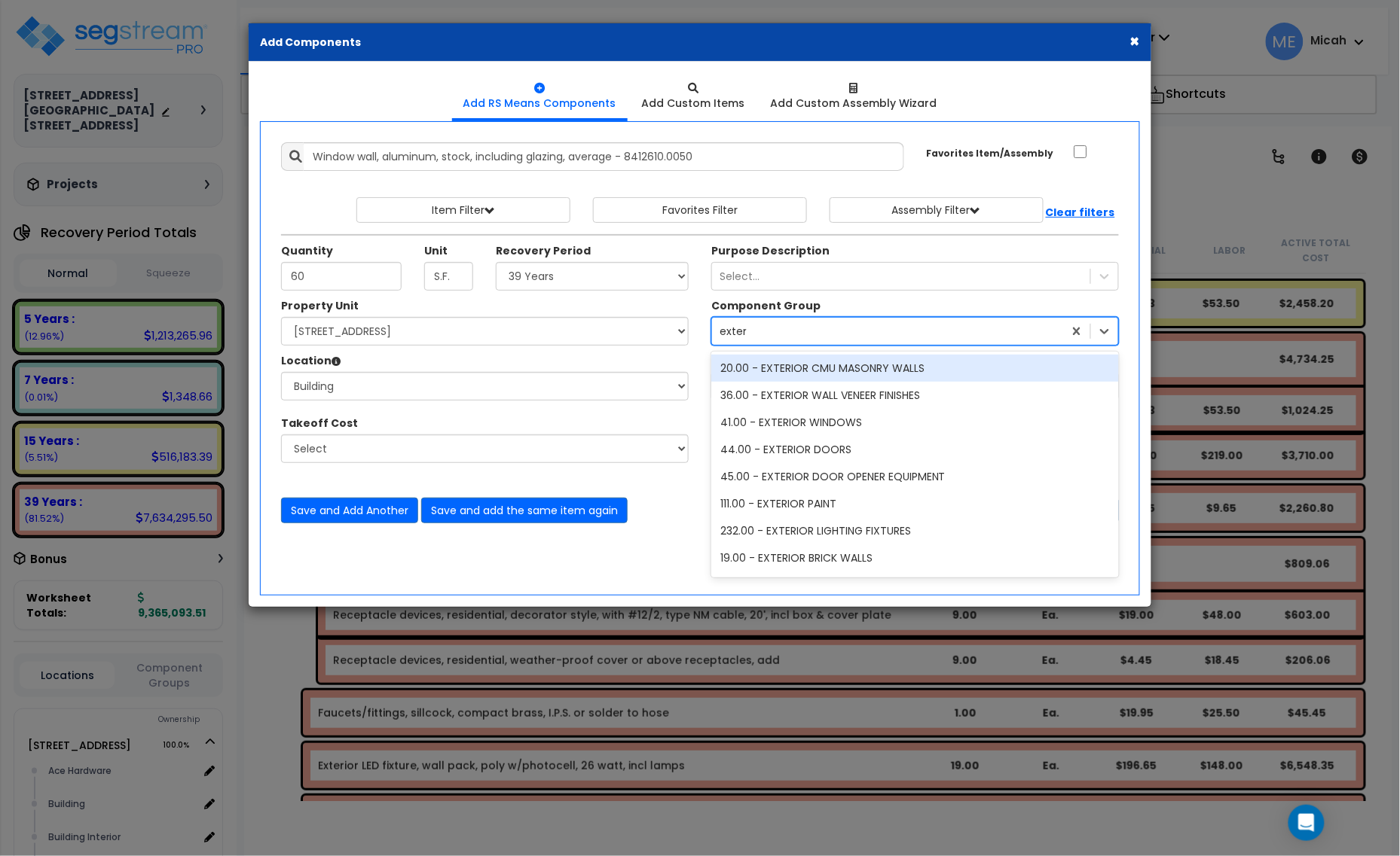
type input "exterior"
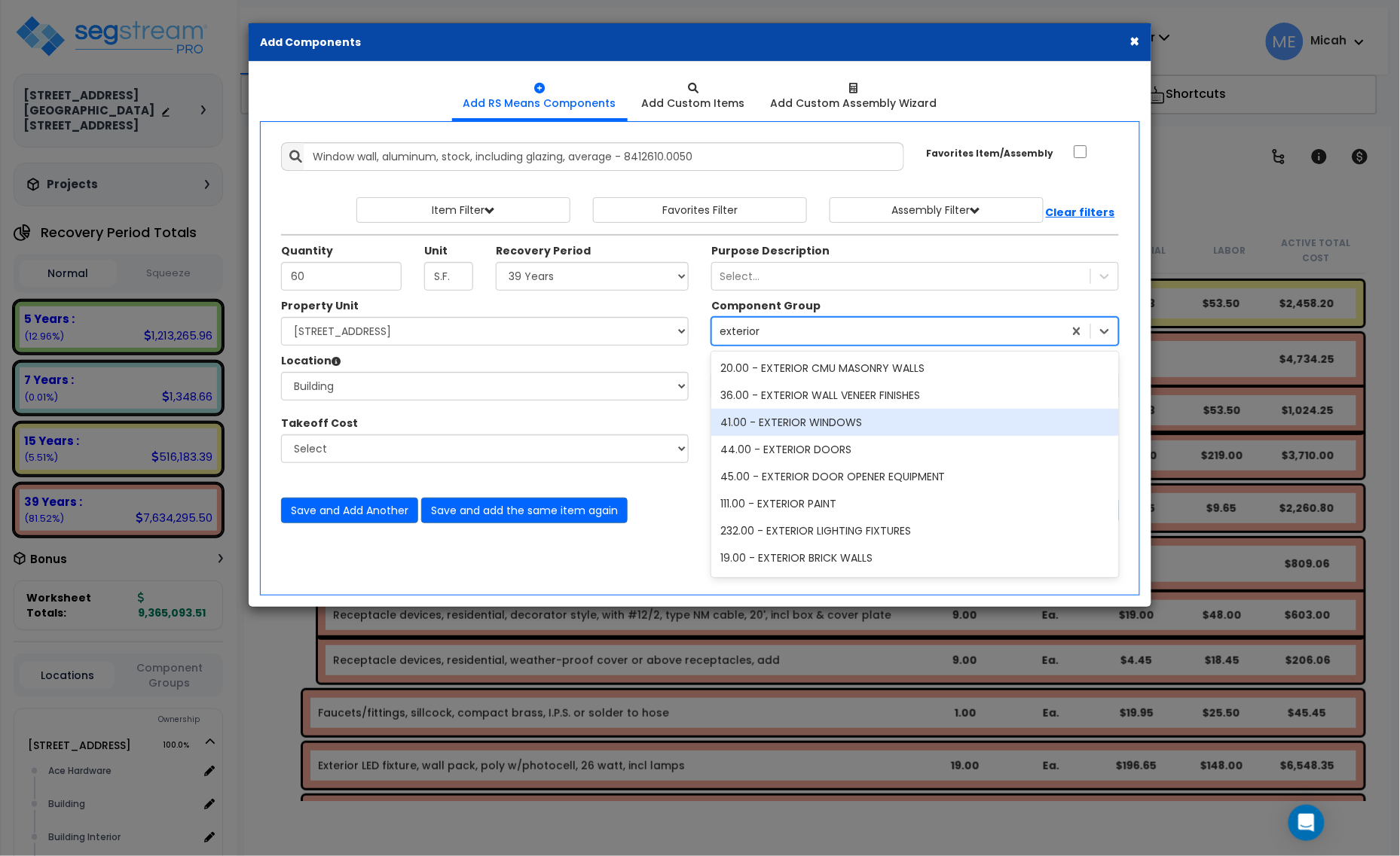
click at [789, 422] on div "41.00 - EXTERIOR WINDOWS" at bounding box center [915, 422] width 408 height 27
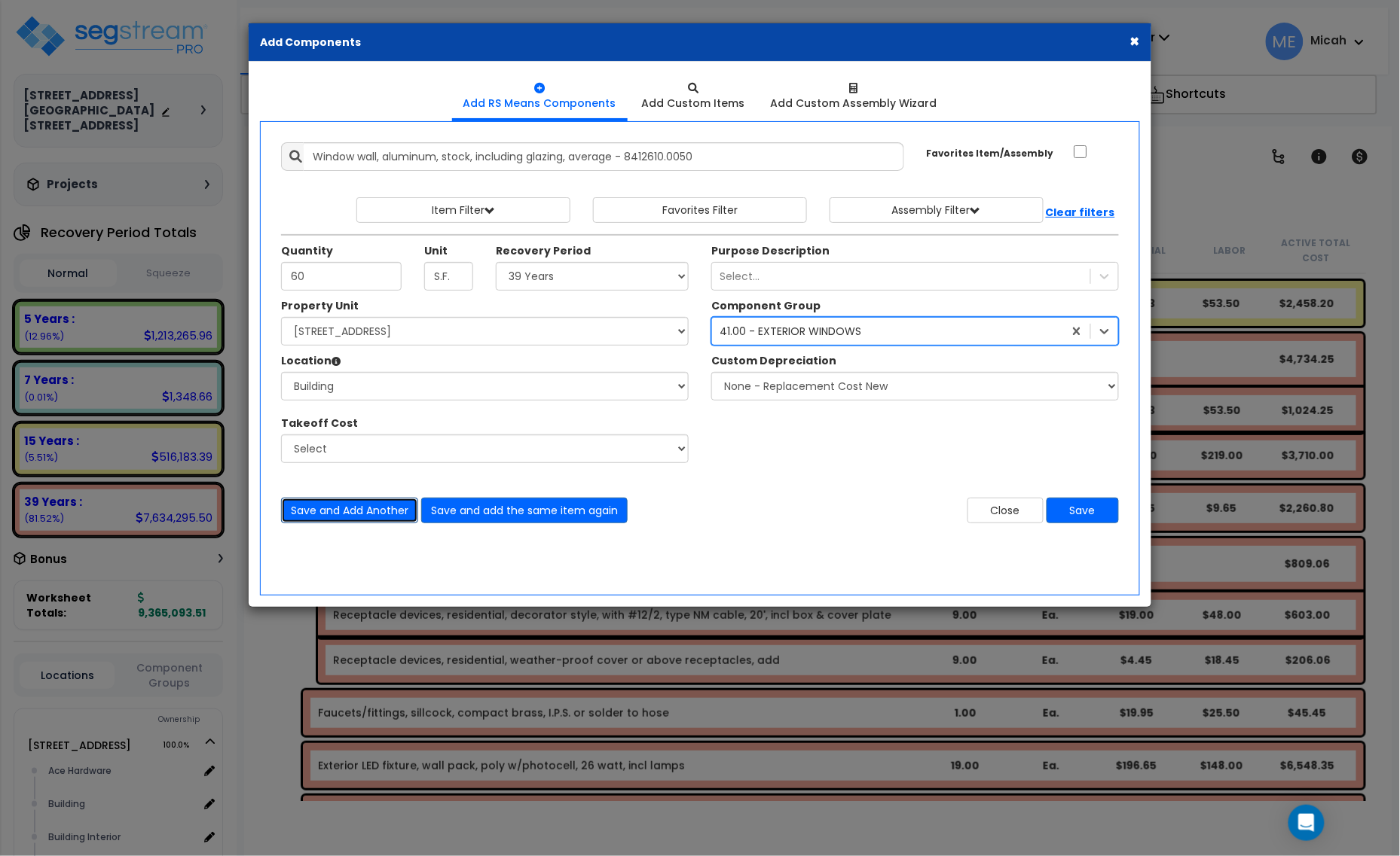
click at [301, 514] on button "Save and Add Another" at bounding box center [349, 510] width 137 height 25
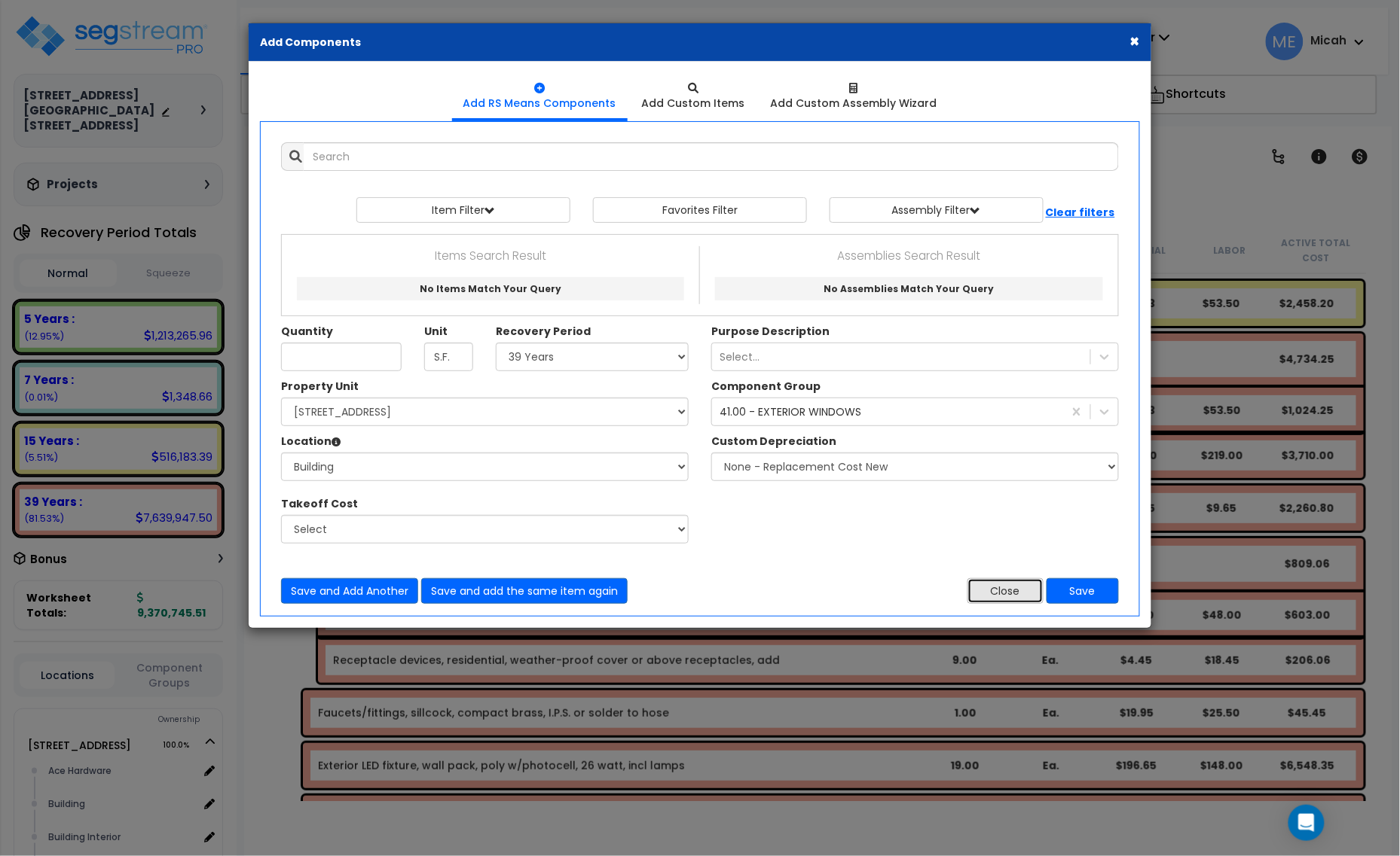
click at [984, 593] on button "Close" at bounding box center [1006, 591] width 76 height 25
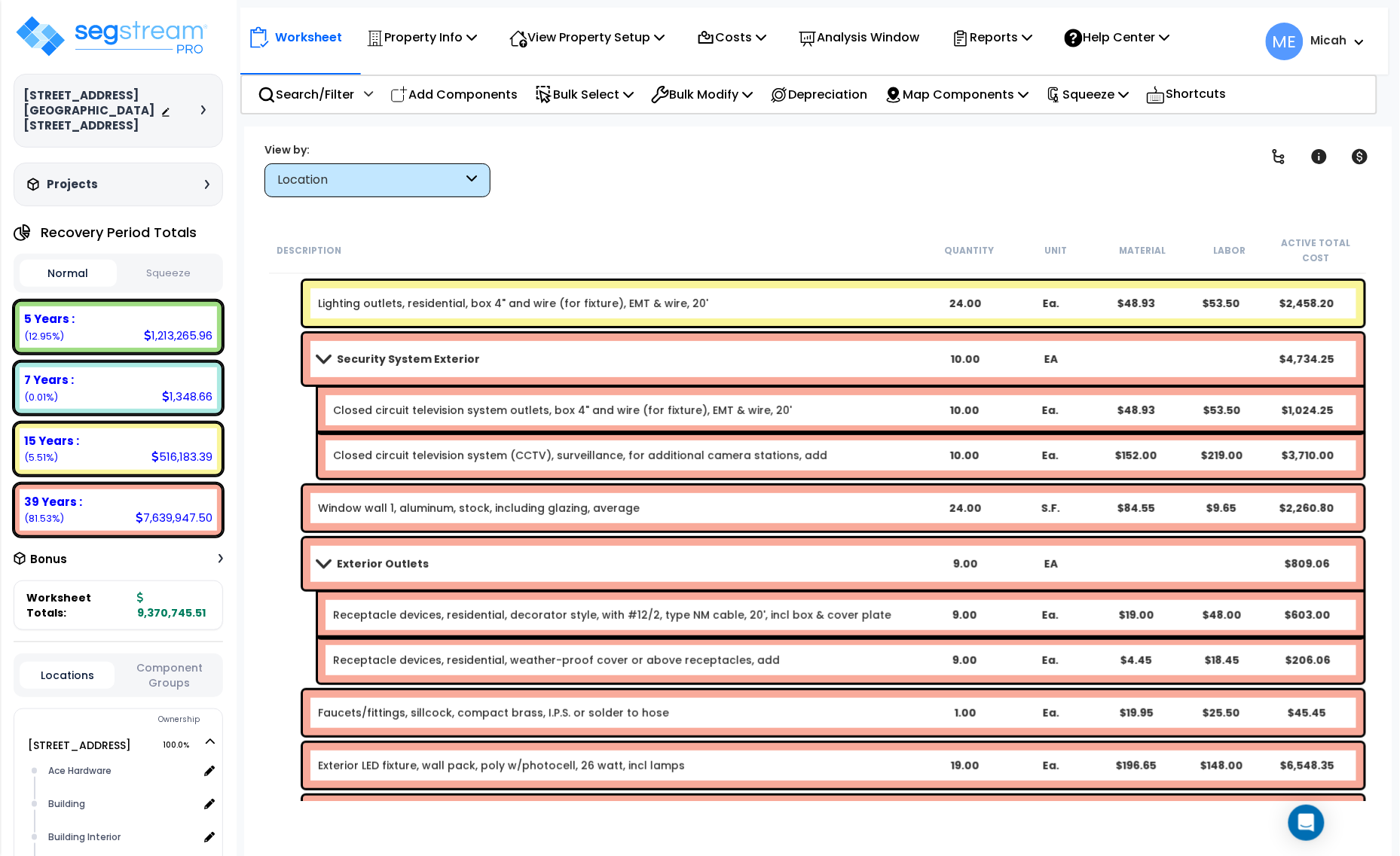
click at [322, 563] on span at bounding box center [324, 564] width 22 height 12
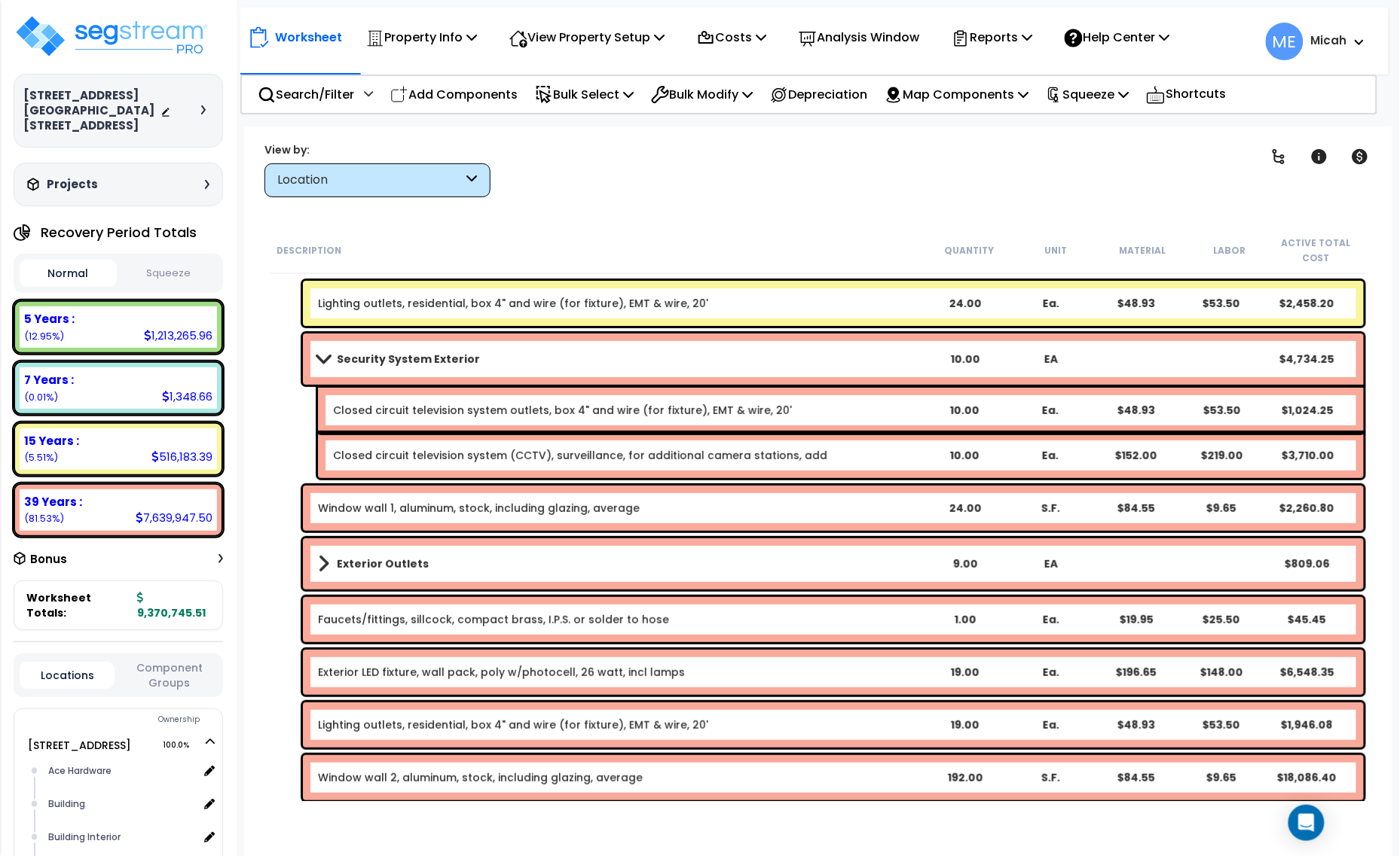
click at [315, 359] on span at bounding box center [324, 359] width 22 height 12
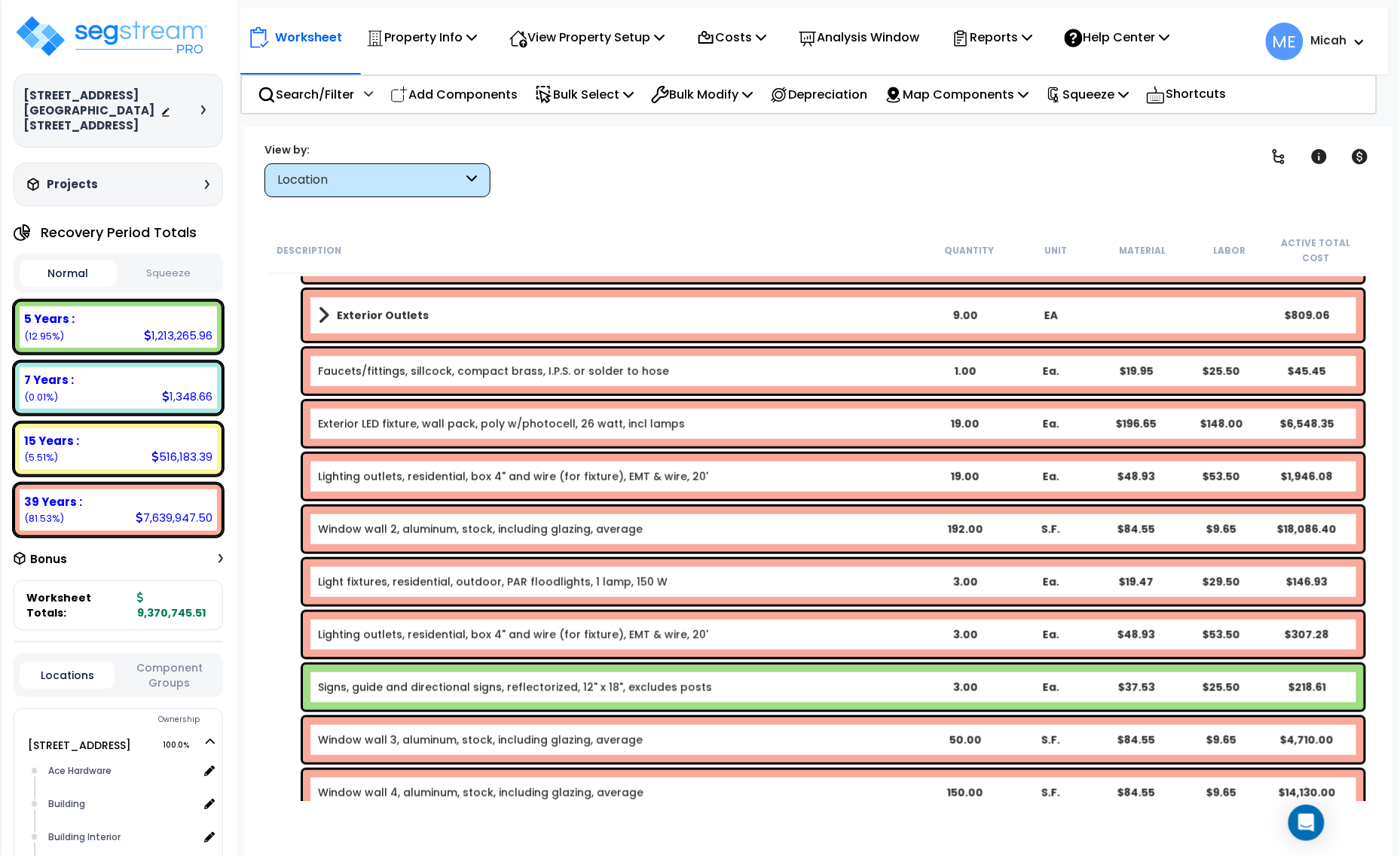
scroll to position [2234, 0]
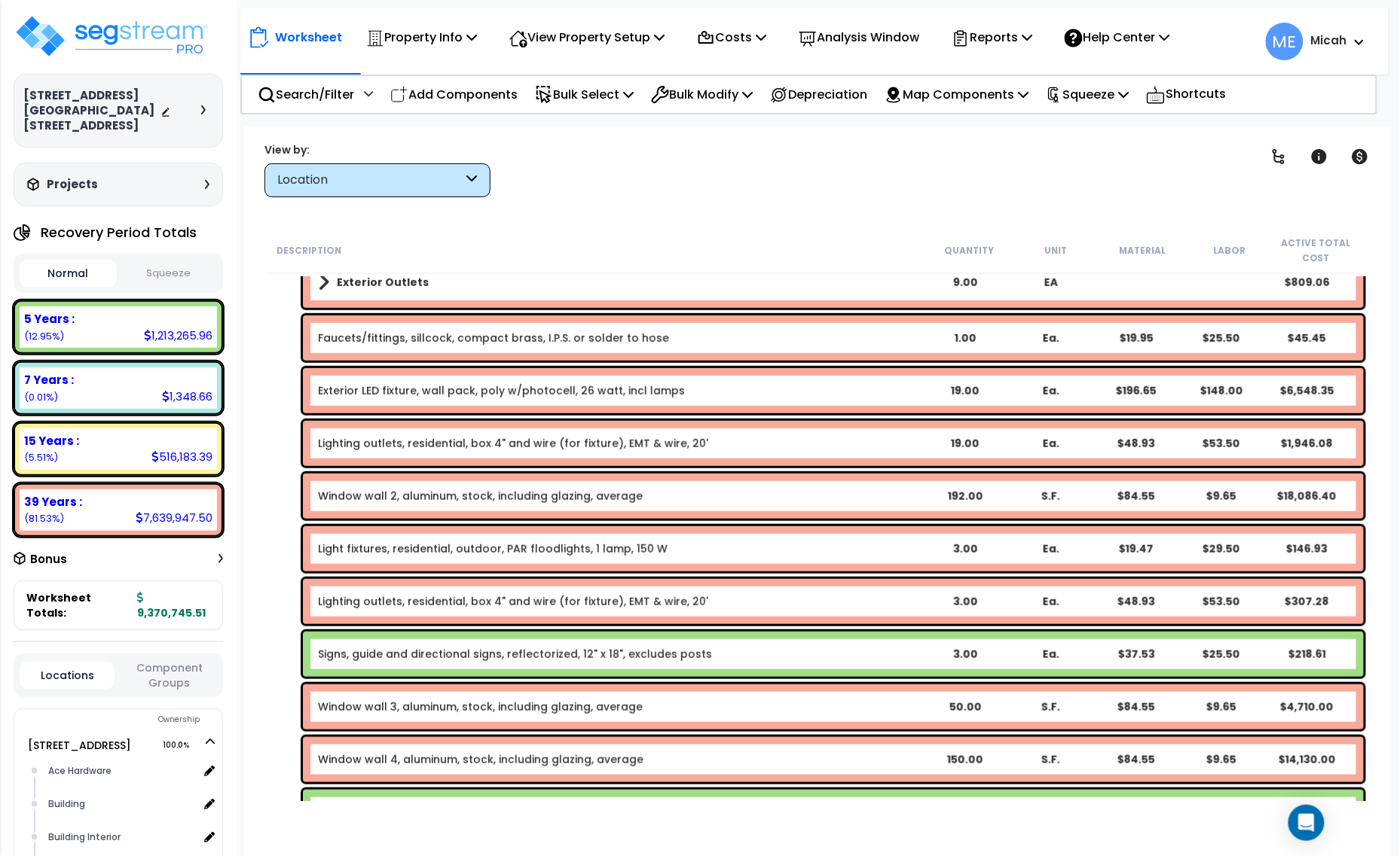
click at [453, 397] on link "Exterior LED fixture, wall pack, poly w/photocell, 26 watt, incl lamps" at bounding box center [501, 390] width 367 height 15
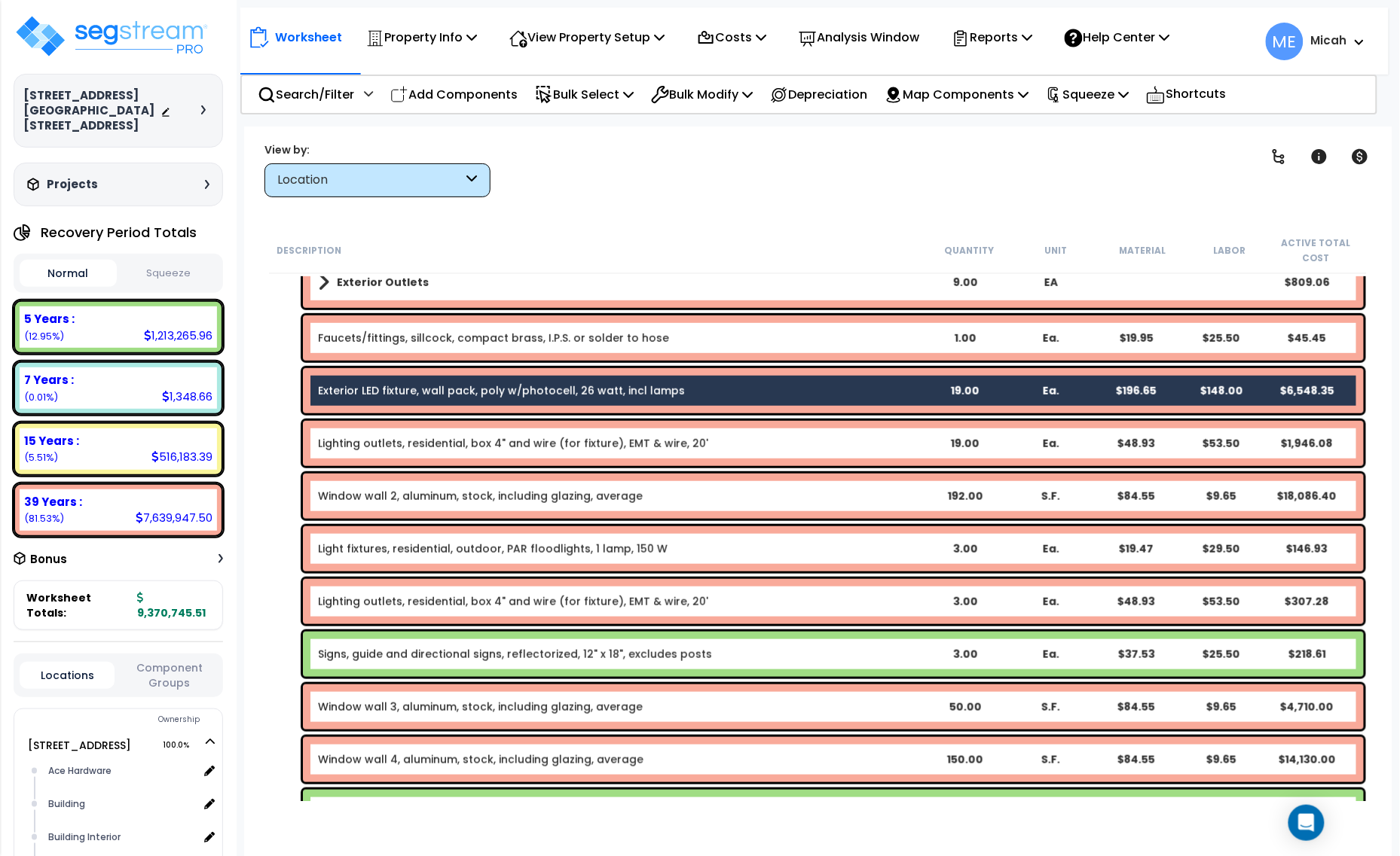
click at [465, 449] on link "Lighting outlets, residential, box 4" and wire (for fixture), EMT & wire, 20'" at bounding box center [512, 443] width 390 height 15
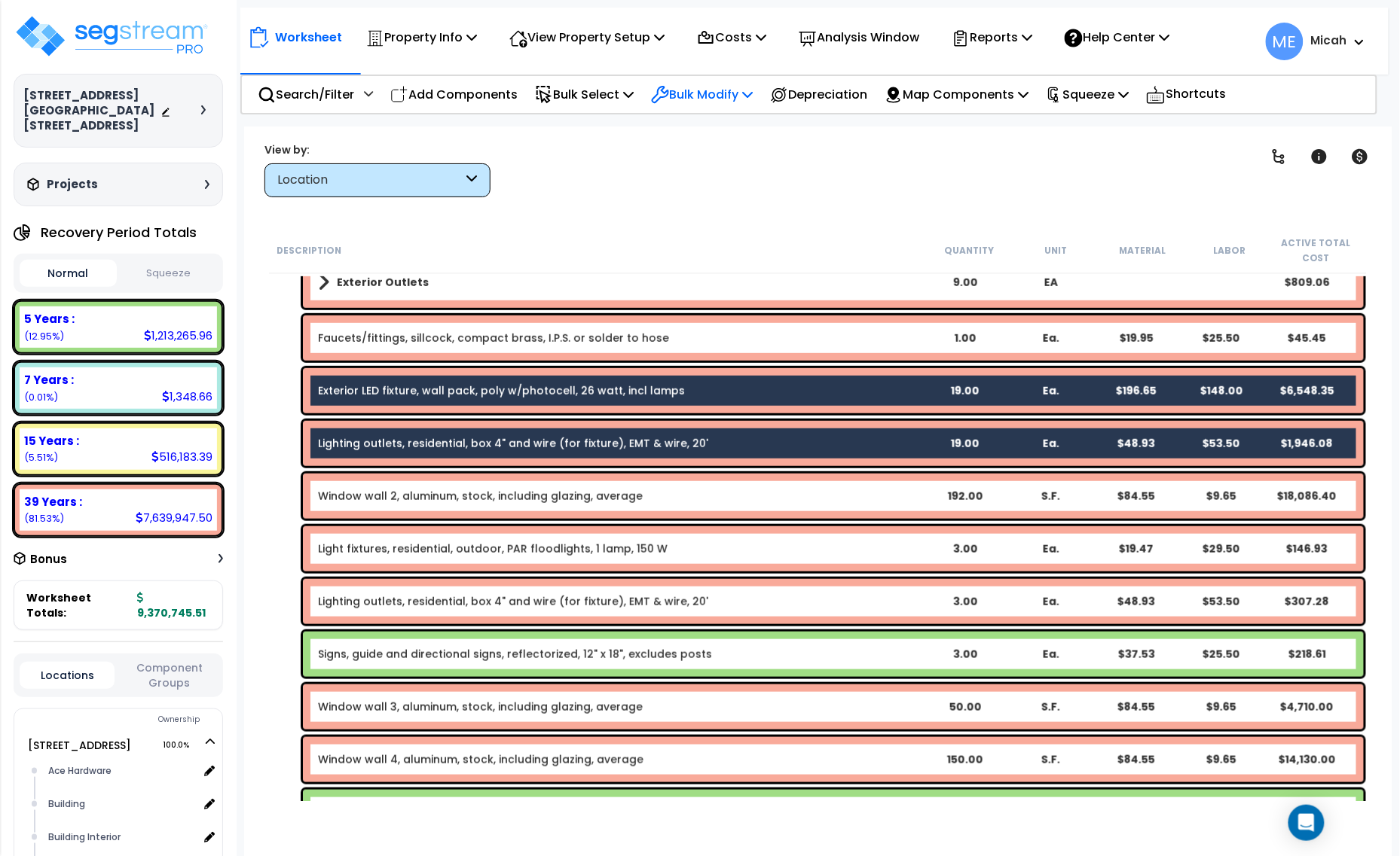
click at [747, 94] on p "Bulk Modify" at bounding box center [702, 94] width 102 height 21
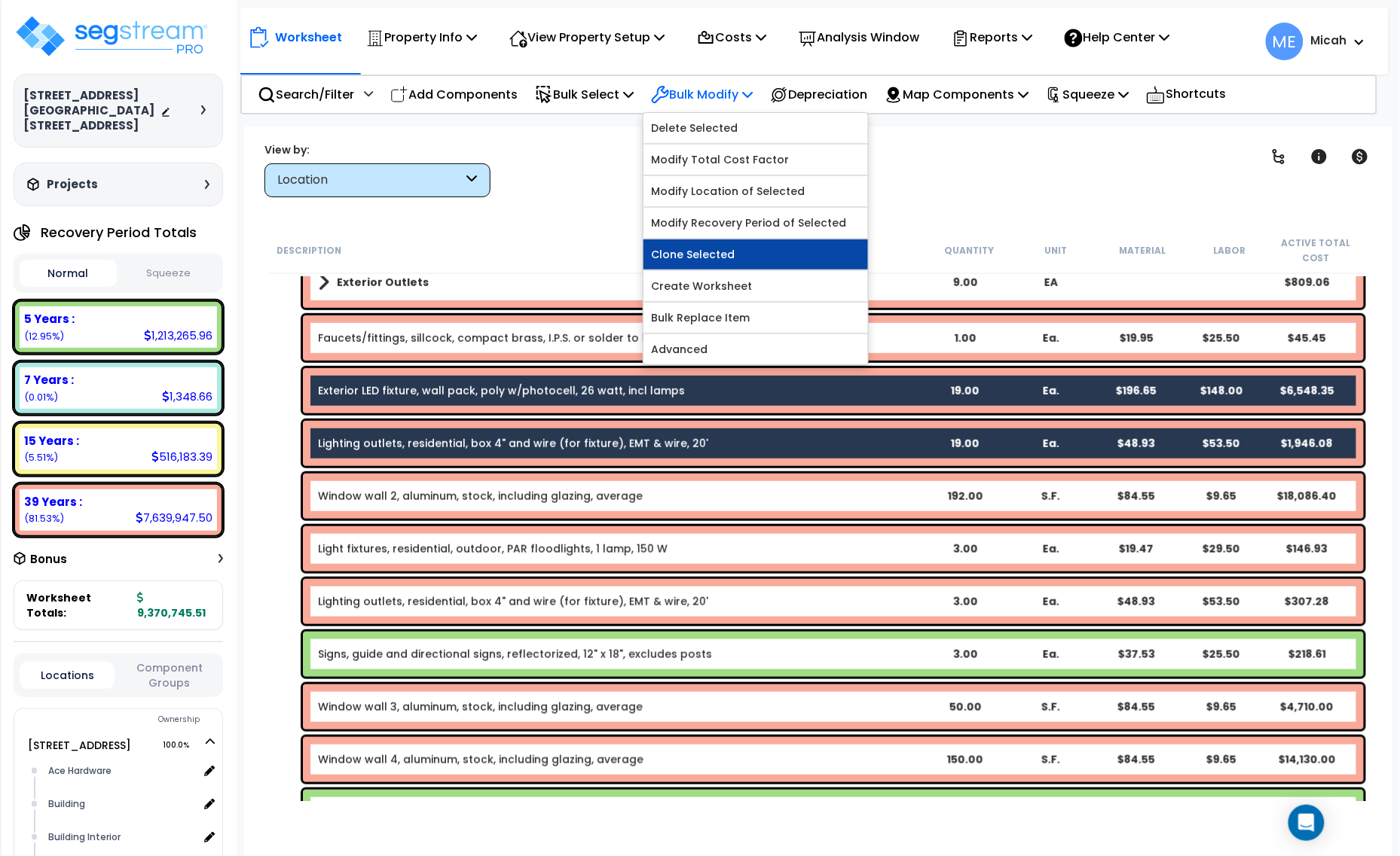
click at [731, 256] on link "Clone Selected" at bounding box center [756, 254] width 225 height 30
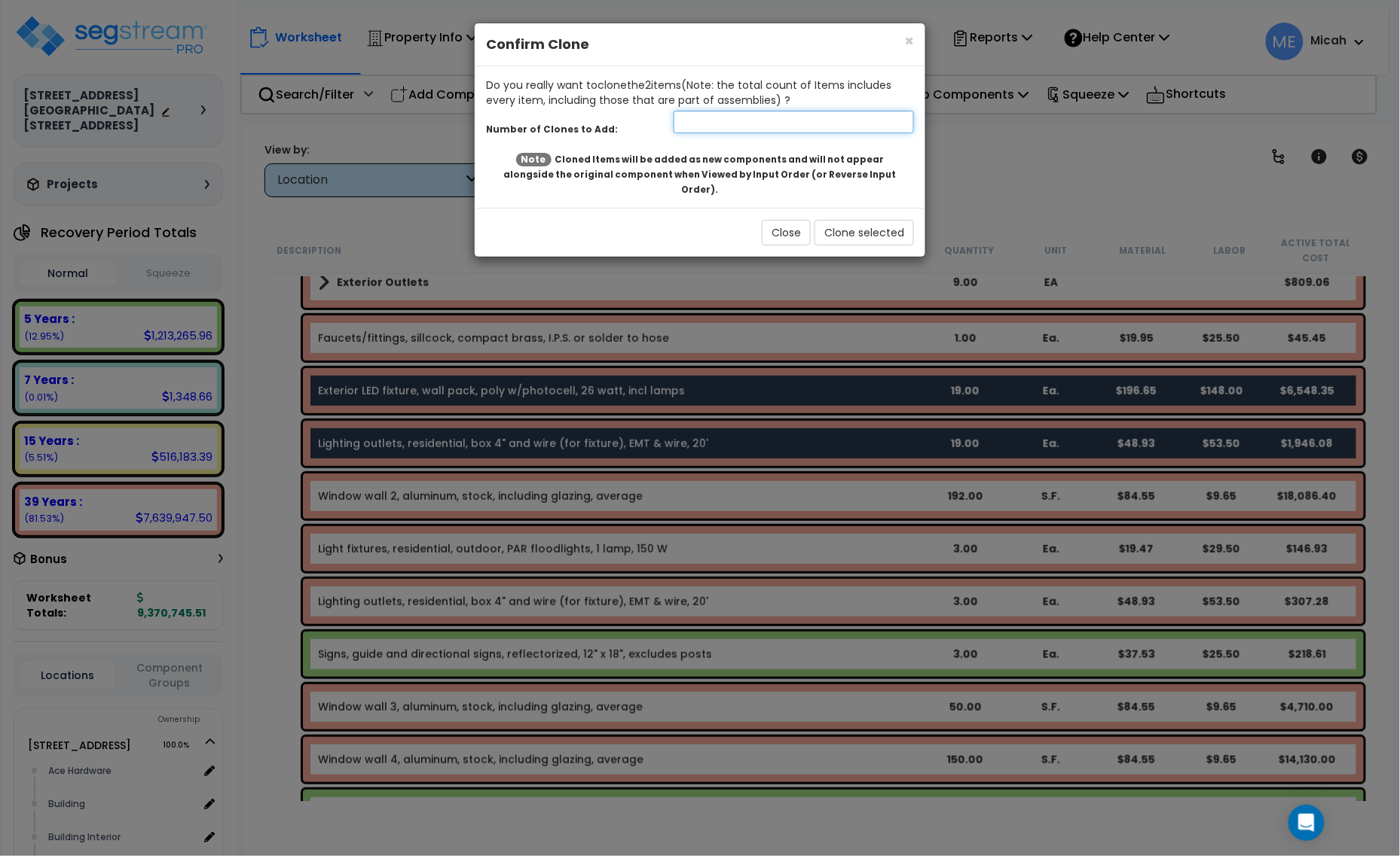
click at [725, 129] on input "number" at bounding box center [794, 121] width 241 height 22
type input "1"
click at [865, 220] on button "Clone selected" at bounding box center [864, 233] width 100 height 25
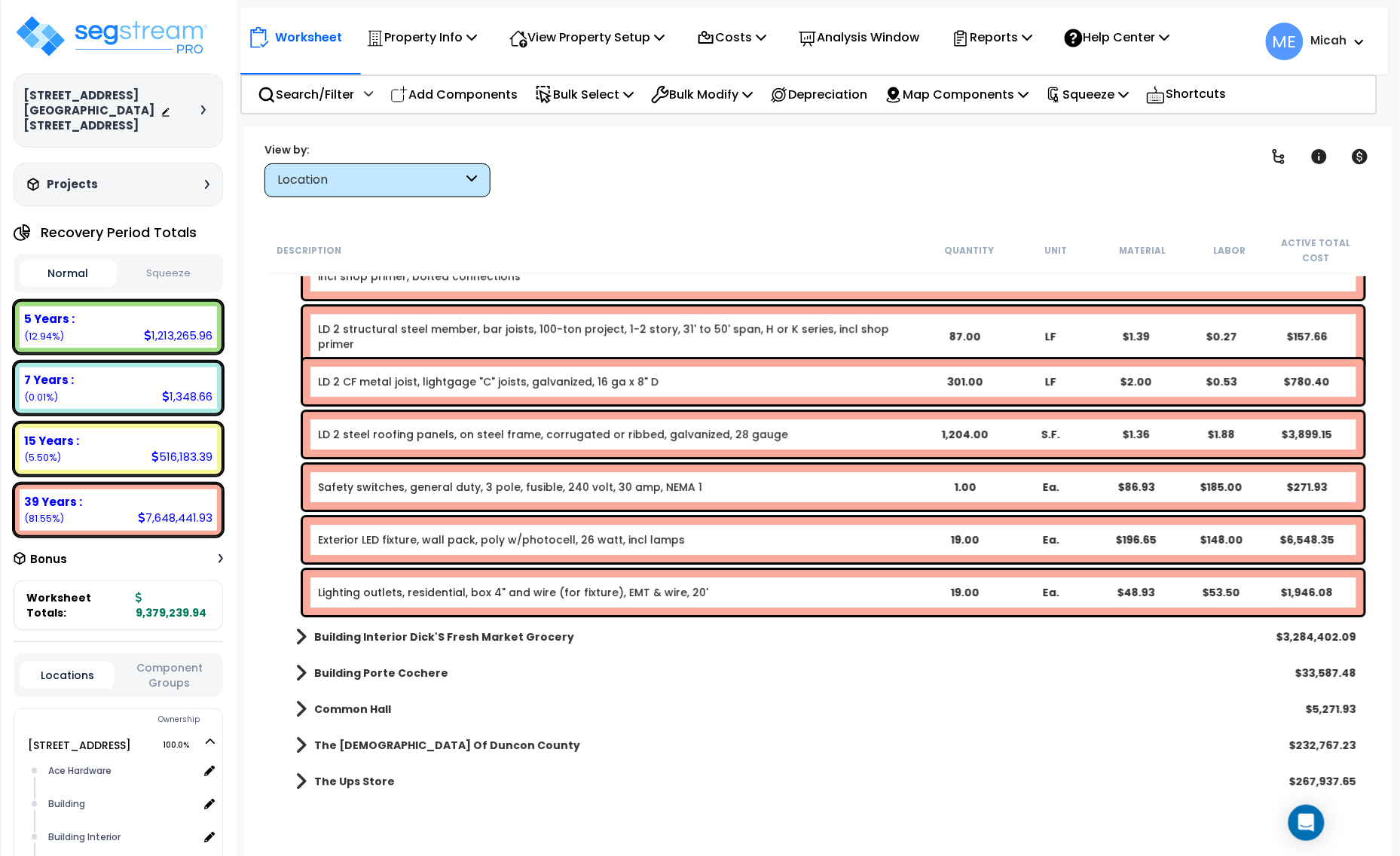
scroll to position [3457, 0]
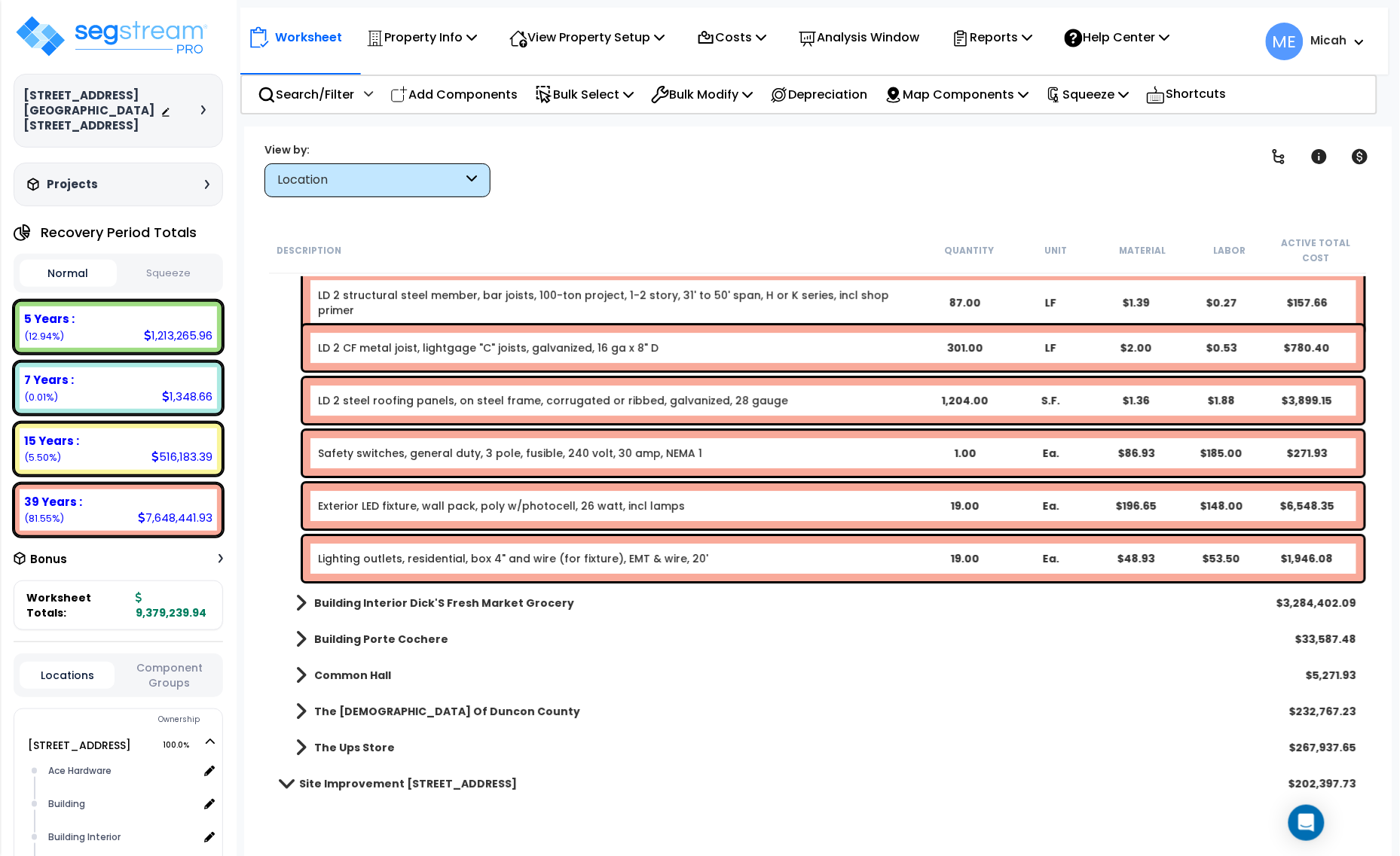
click at [418, 563] on link "Lighting outlets, residential, box 4" and wire (for fixture), EMT & wire, 20'" at bounding box center [512, 558] width 390 height 15
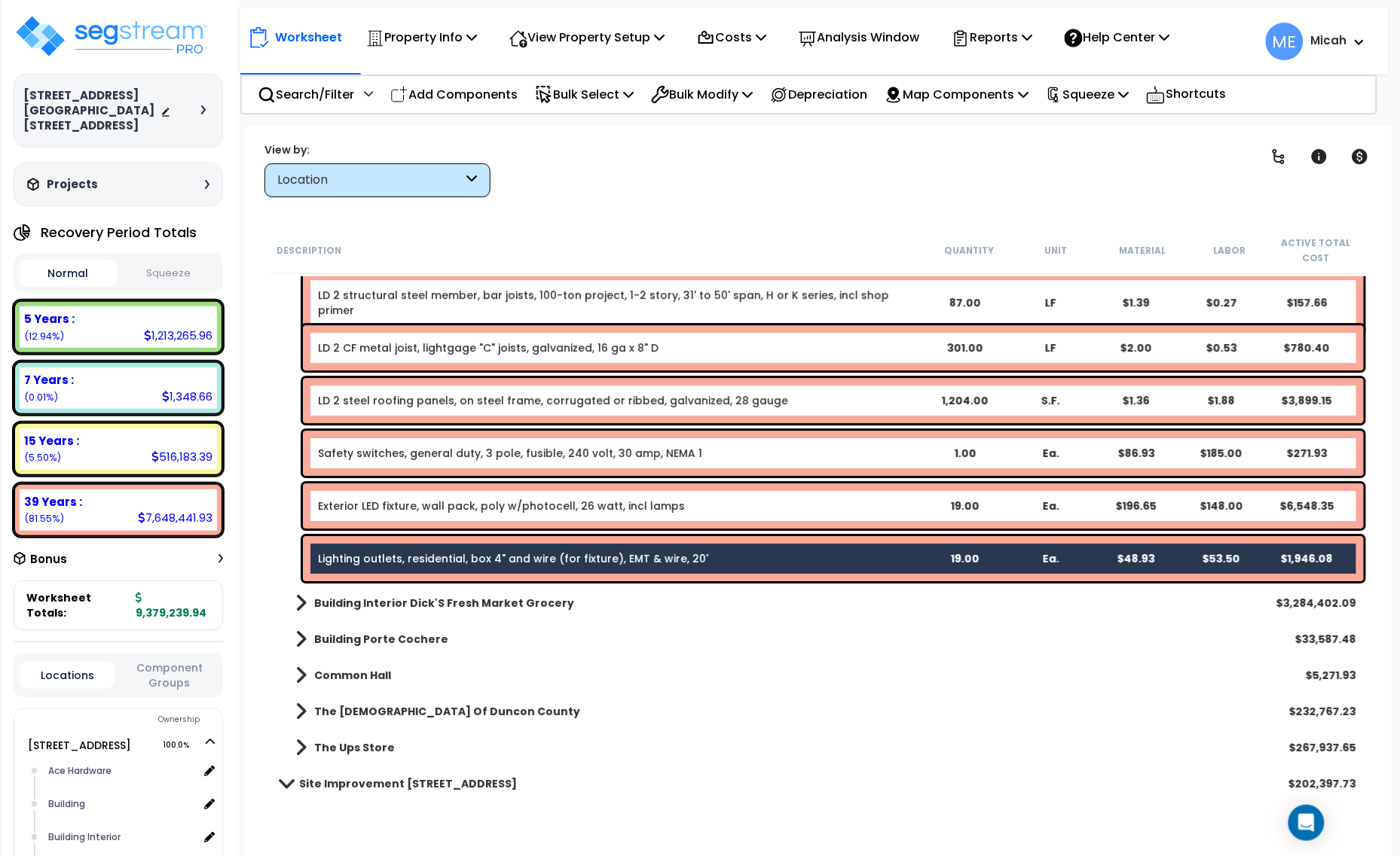
click at [416, 514] on div "Exterior LED fixture, wall pack, poly w/photocell, 26 watt, incl lamps 19.00 Ea…" at bounding box center [833, 506] width 1061 height 45
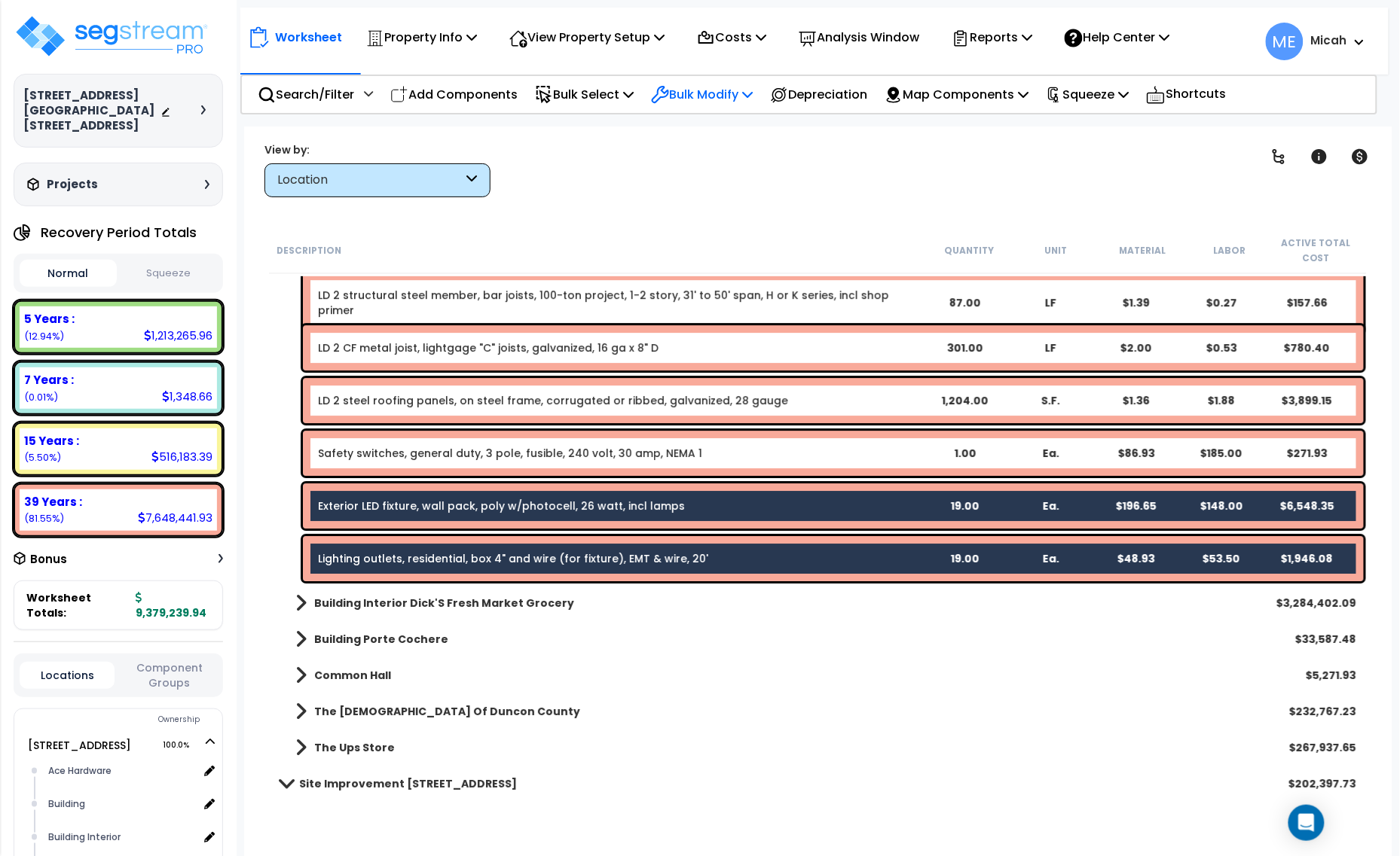
click at [743, 99] on p "Bulk Modify" at bounding box center [702, 94] width 102 height 21
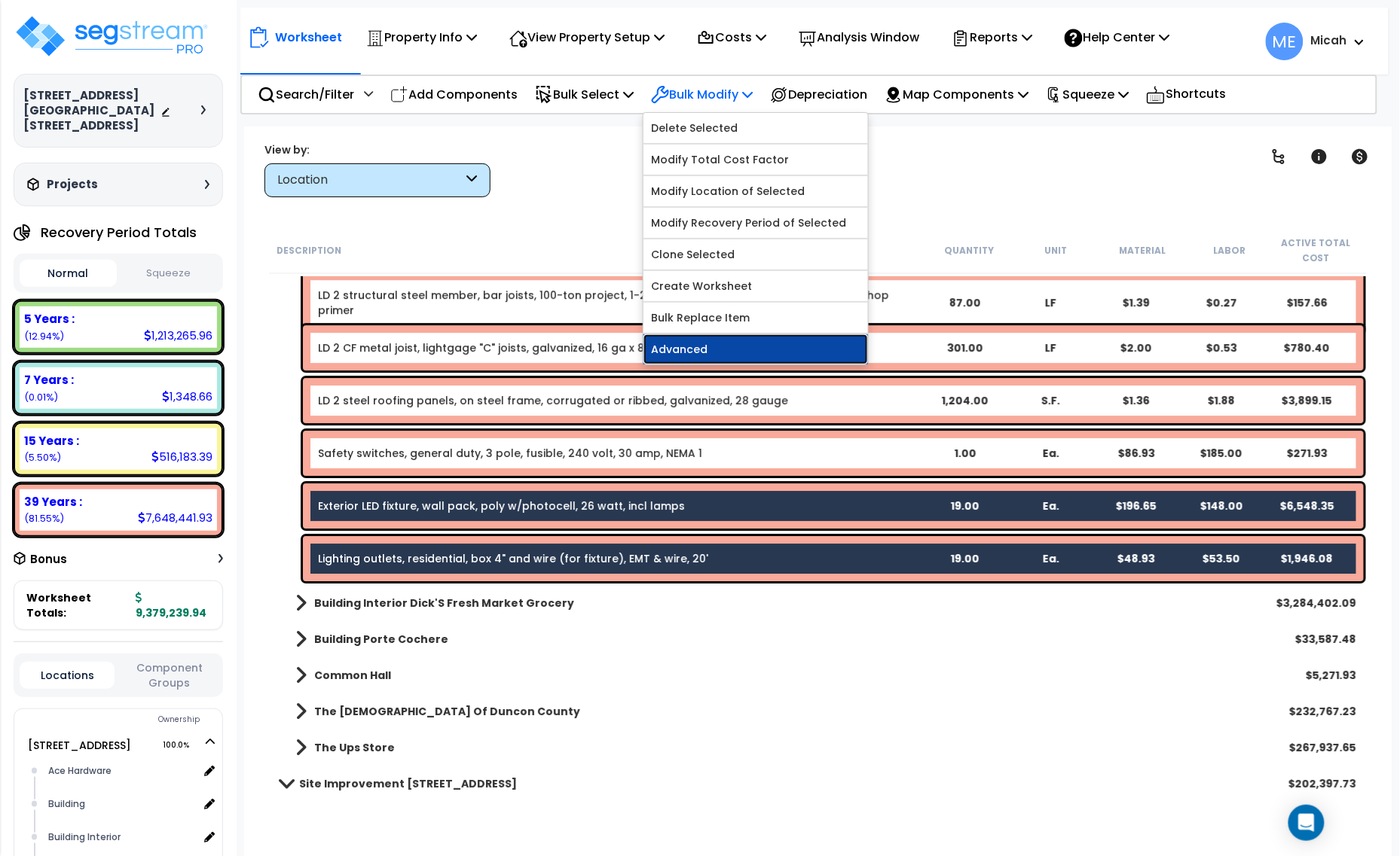
click at [766, 341] on link "Advanced" at bounding box center [756, 349] width 225 height 30
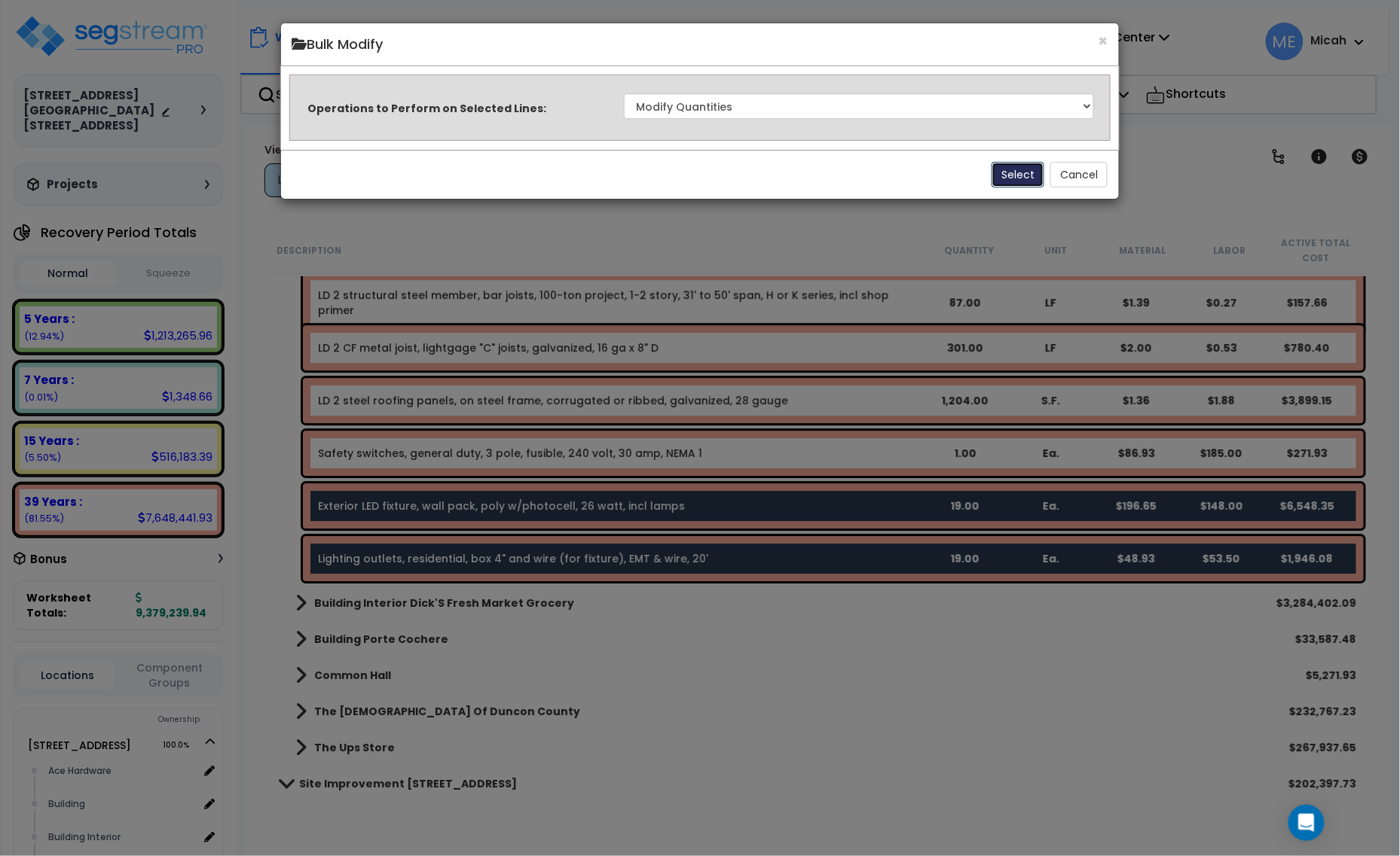
click at [1014, 167] on button "Select" at bounding box center [1018, 175] width 53 height 25
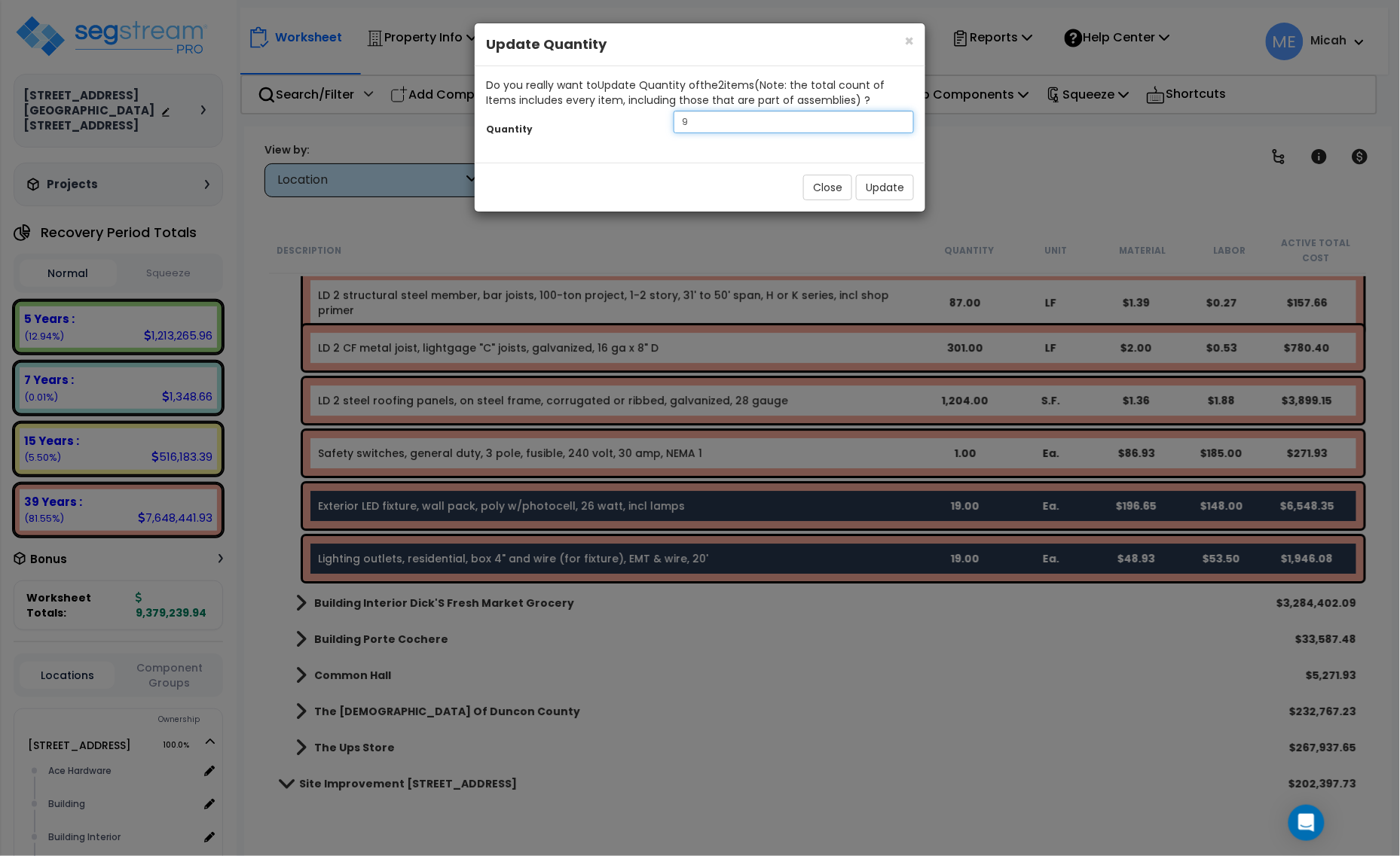
drag, startPoint x: 716, startPoint y: 115, endPoint x: 669, endPoint y: 116, distance: 47.0
click at [671, 116] on div "9" at bounding box center [793, 121] width 263 height 22
type input "15"
click at [882, 187] on button "Update" at bounding box center [884, 188] width 58 height 25
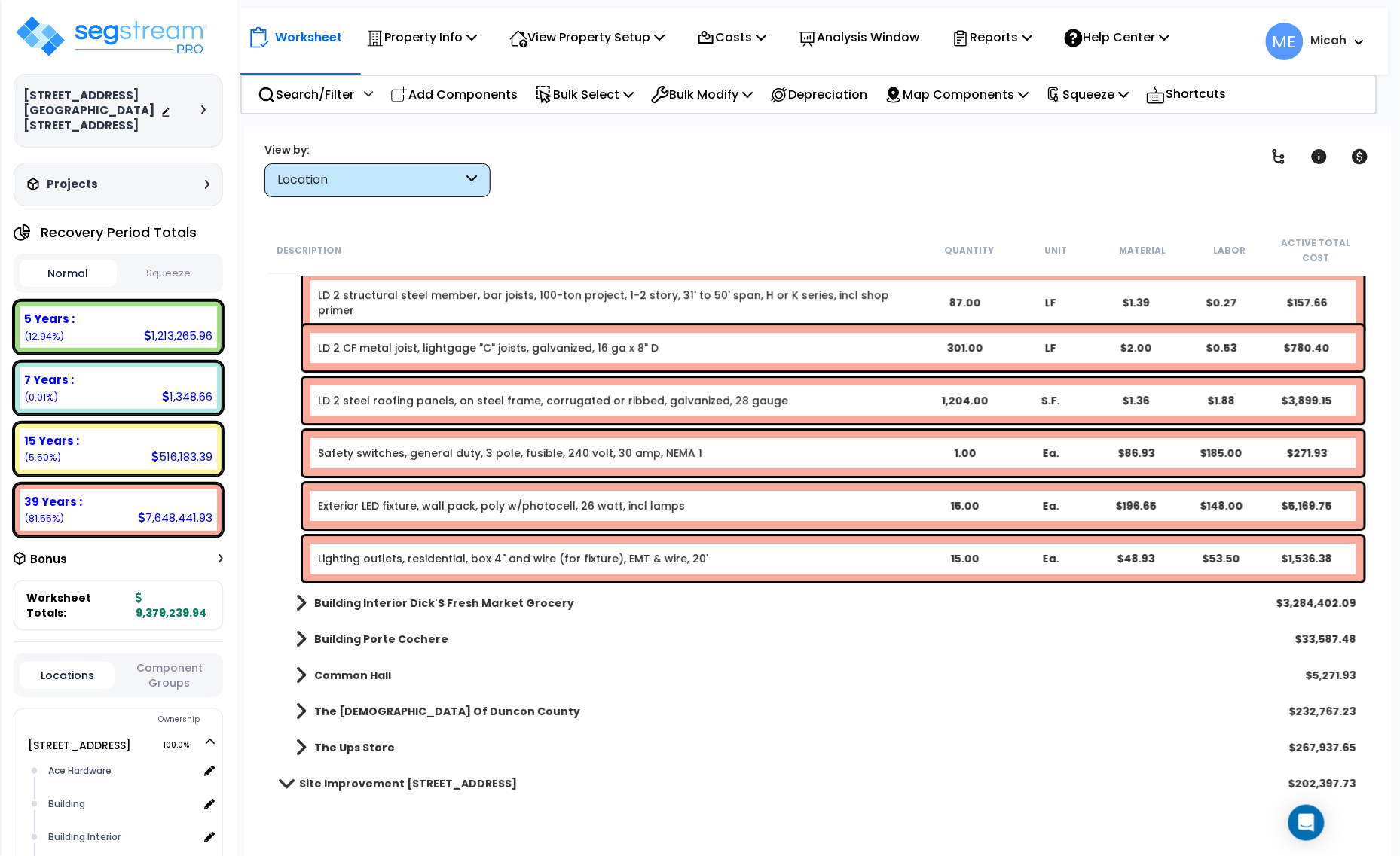
click at [567, 502] on link "Exterior LED fixture, wall pack, poly w/photocell, 26 watt, incl lamps" at bounding box center [501, 505] width 367 height 15
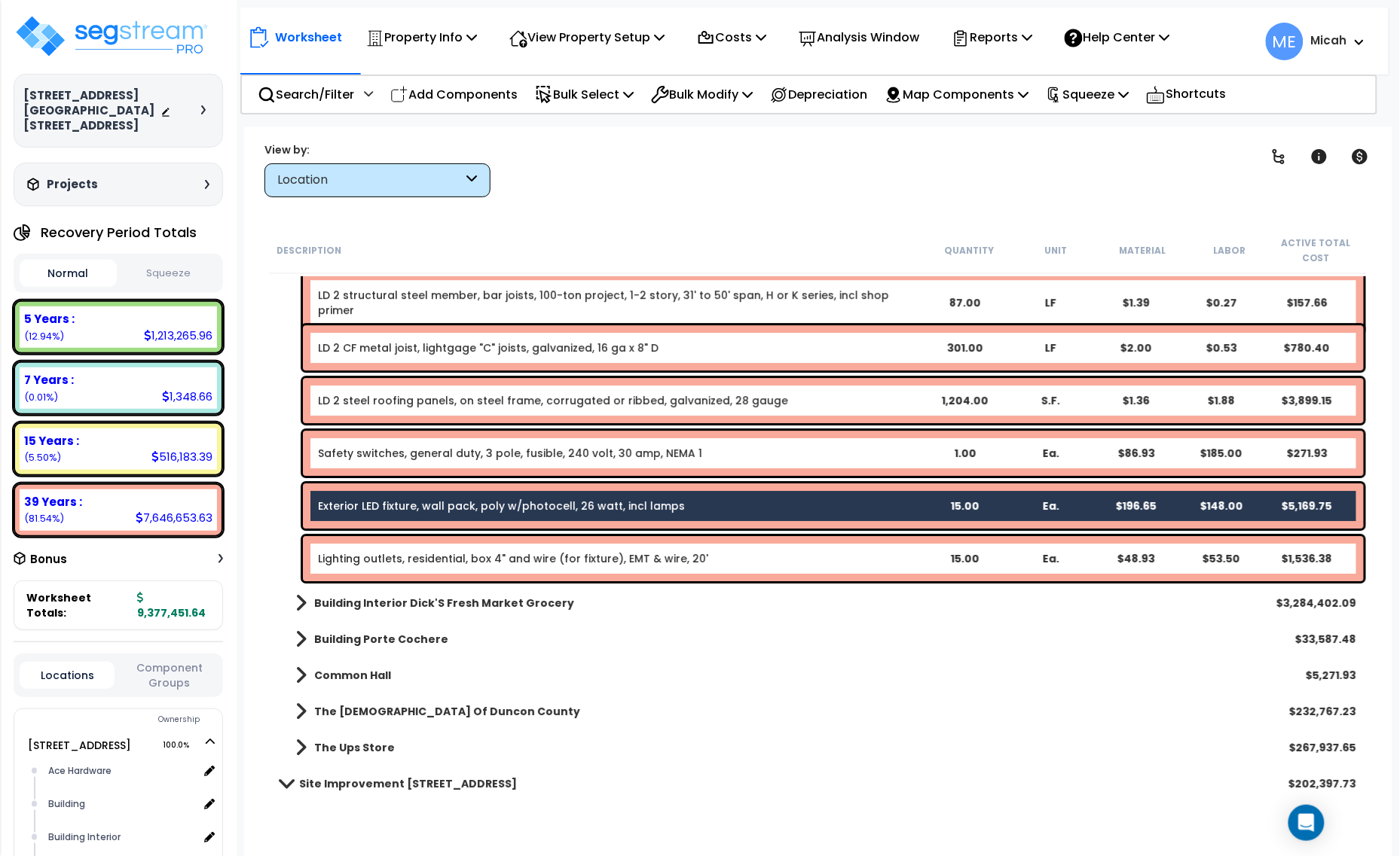
click at [570, 540] on div "Lighting outlets, residential, box 4" and wire (for fixture), EMT & wire, 20' 1…" at bounding box center [833, 559] width 1061 height 45
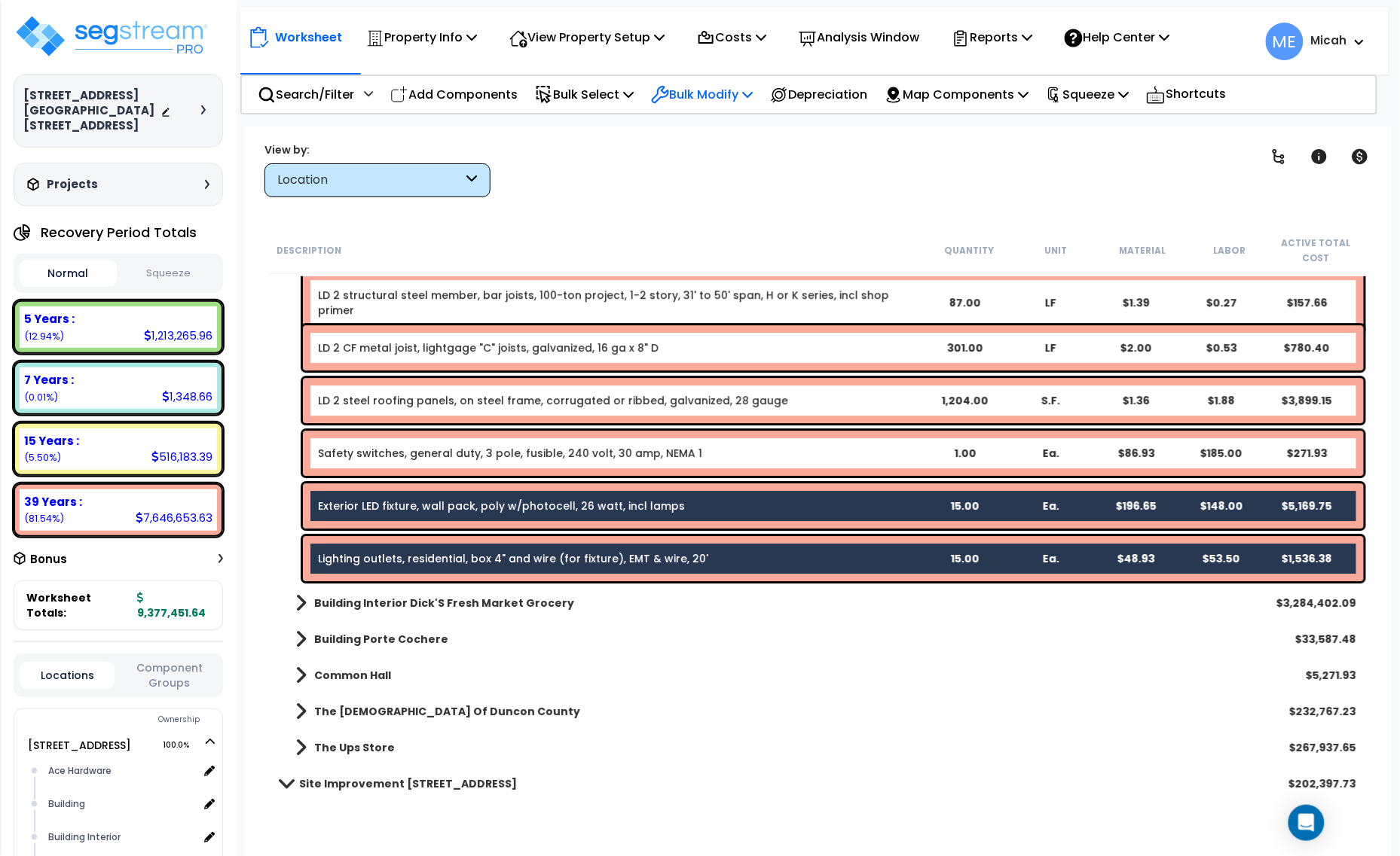
click at [753, 84] on p "Bulk Modify" at bounding box center [702, 94] width 102 height 21
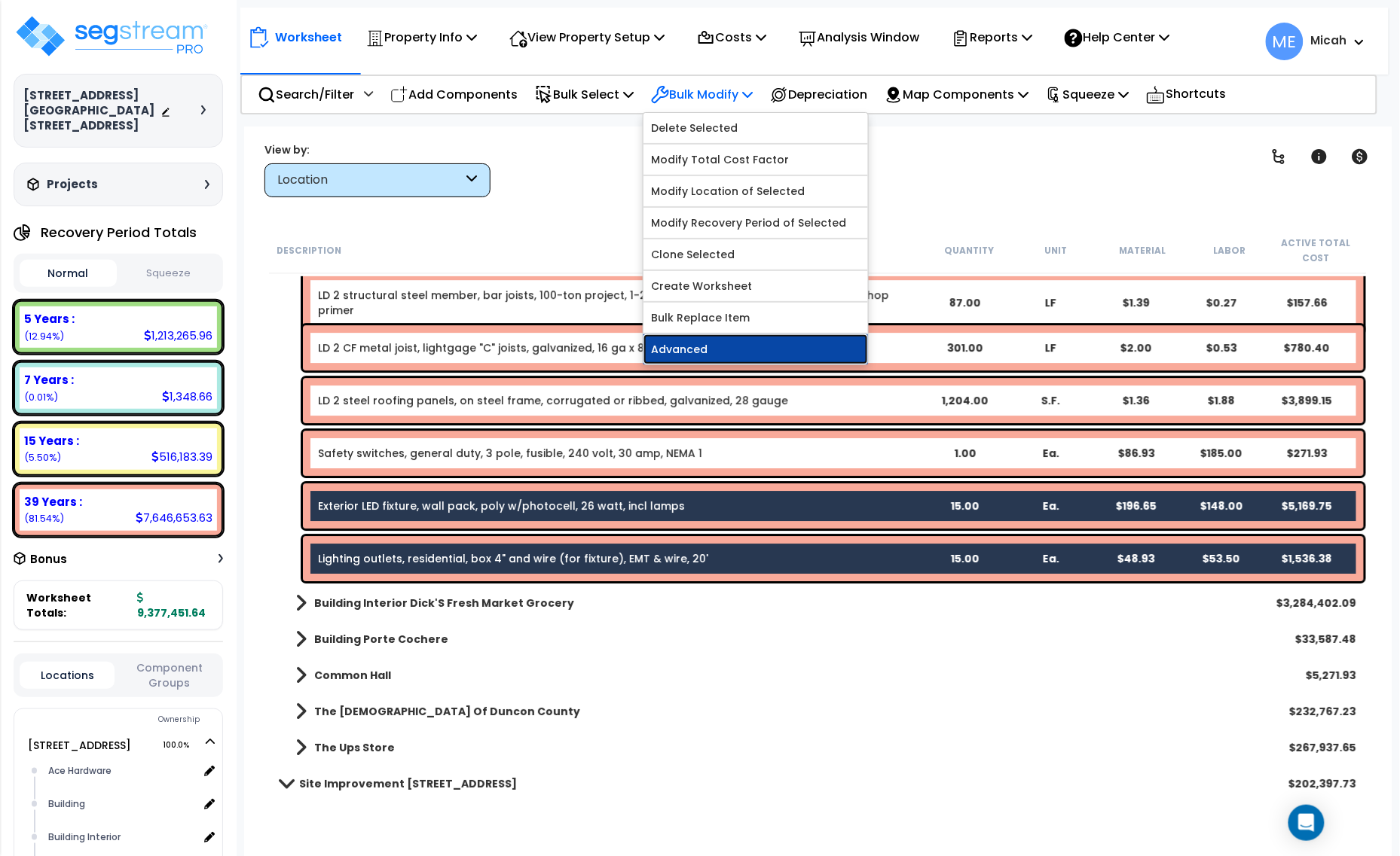
click at [766, 348] on link "Advanced" at bounding box center [756, 349] width 225 height 30
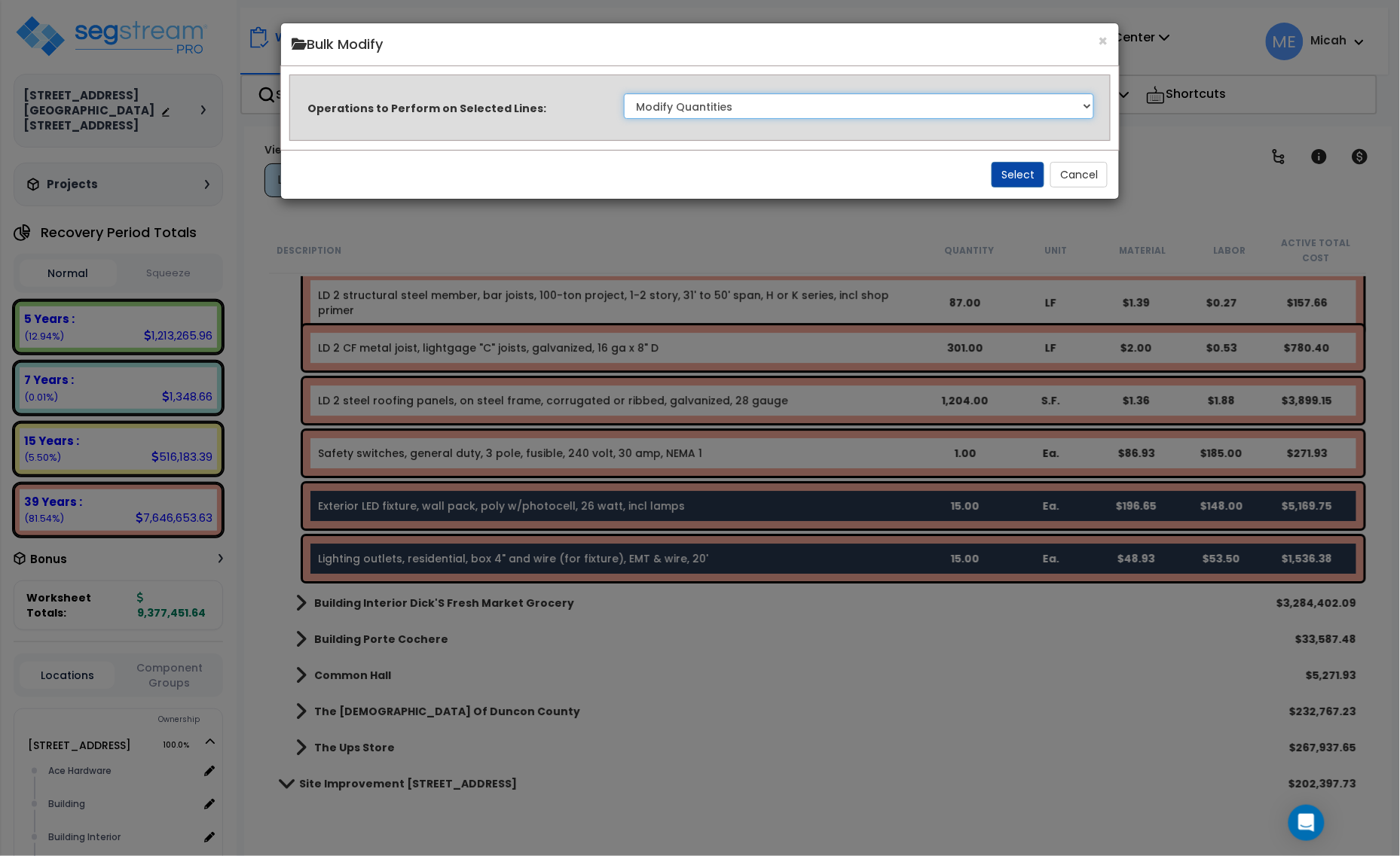
click at [961, 107] on select "Clone Delete Delete Zero Quantities Modify Component Group Modify Cost Sources …" at bounding box center [859, 107] width 471 height 25
select select "modifyLocation"
click at [624, 94] on select "Clone Delete Delete Zero Quantities Modify Component Group Modify Cost Sources …" at bounding box center [859, 107] width 471 height 25
click at [1010, 173] on button "Select" at bounding box center [1018, 175] width 53 height 25
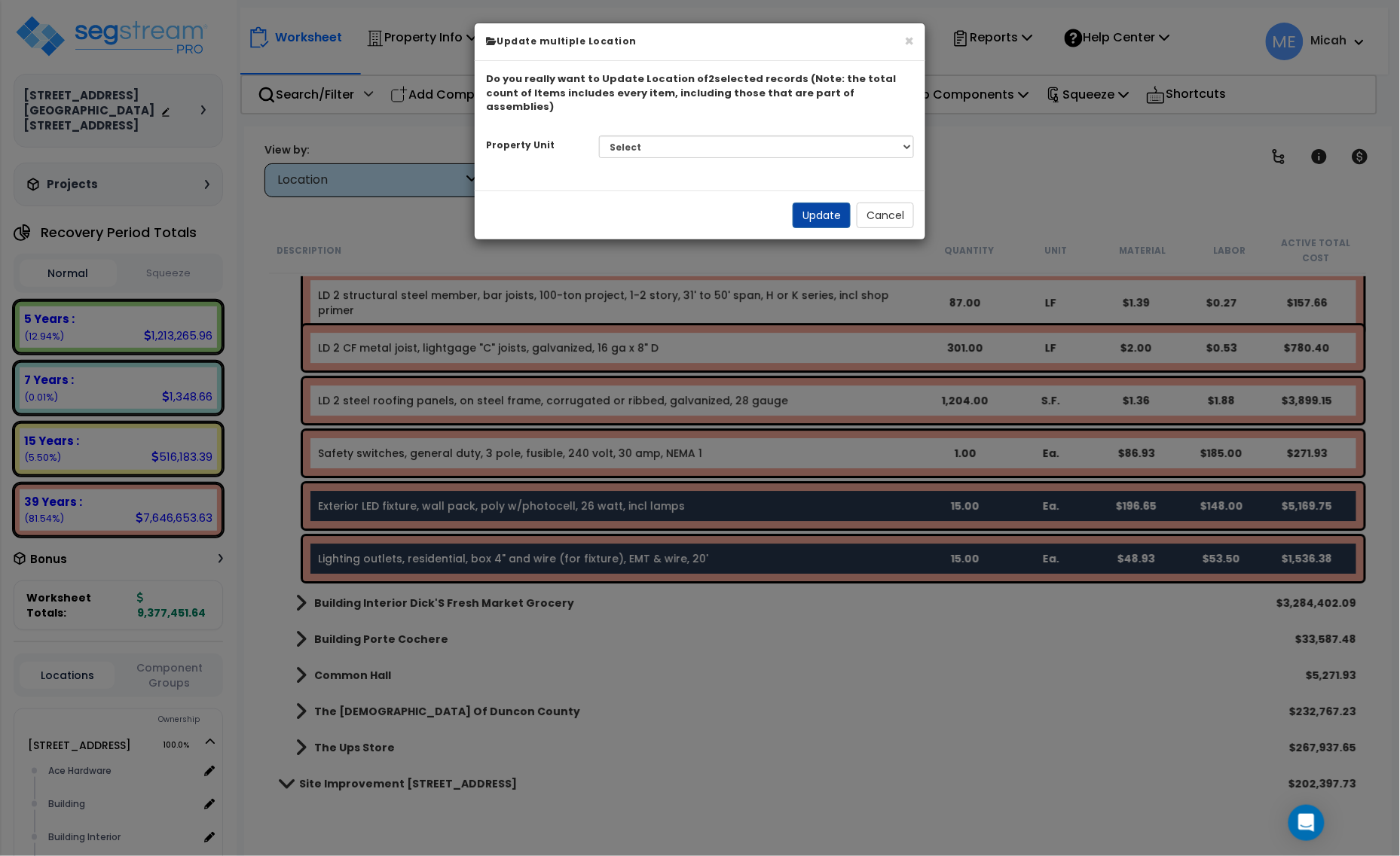
click at [758, 145] on div "Select 1408 9th St E 915 4th Ave E Site Improvement 915 4th Ave E Site Improvem…" at bounding box center [757, 147] width 338 height 34
click at [755, 136] on select "Select 1408 9th St E 915 4th Ave E Site Improvement 915 4th Ave E Site Improvem…" at bounding box center [757, 147] width 316 height 22
select select "161435"
click at [599, 136] on select "Select 1408 9th St E 915 4th Ave E Site Improvement 915 4th Ave E Site Improvem…" at bounding box center [757, 147] width 316 height 22
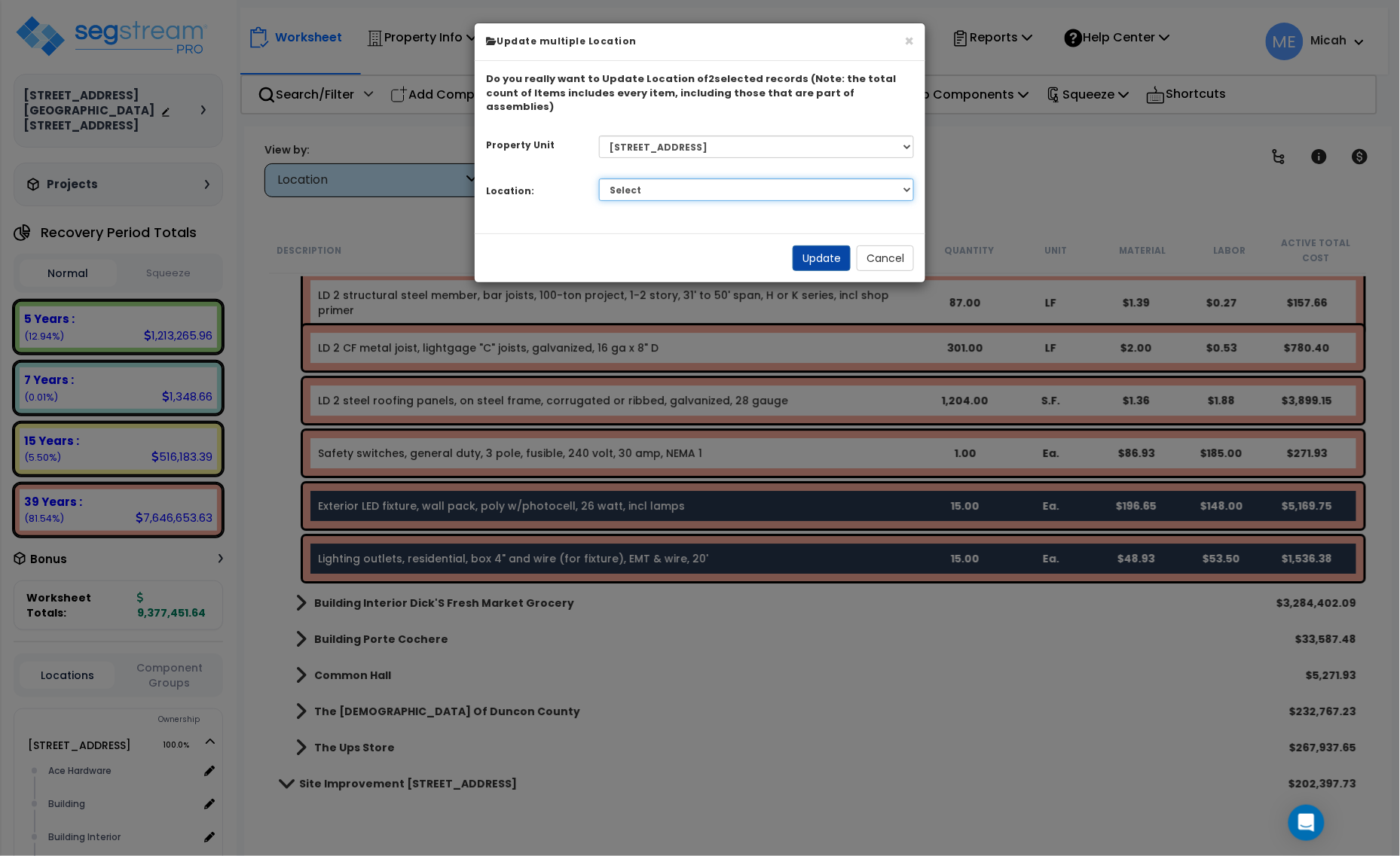
click at [791, 183] on select "Select Ace Hardware Building Building Interior Cowboy'S Indoor Golf Mainstream …" at bounding box center [757, 190] width 316 height 22
select select "6"
click at [599, 179] on select "Select Ace Hardware Building Building Interior Cowboy'S Indoor Golf Mainstream …" at bounding box center [757, 190] width 316 height 22
click at [816, 245] on button "Update" at bounding box center [821, 258] width 58 height 25
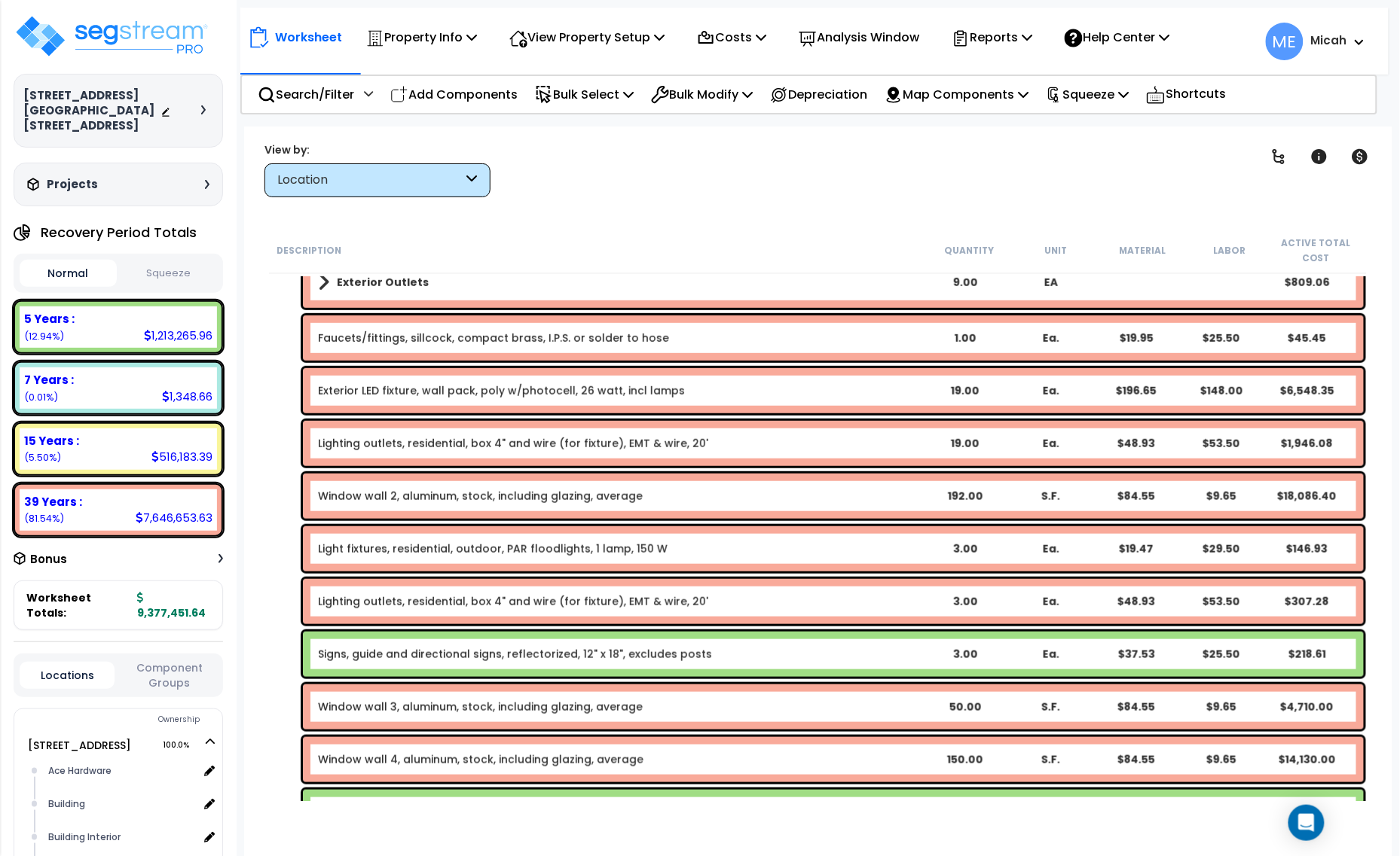
scroll to position [2139, 0]
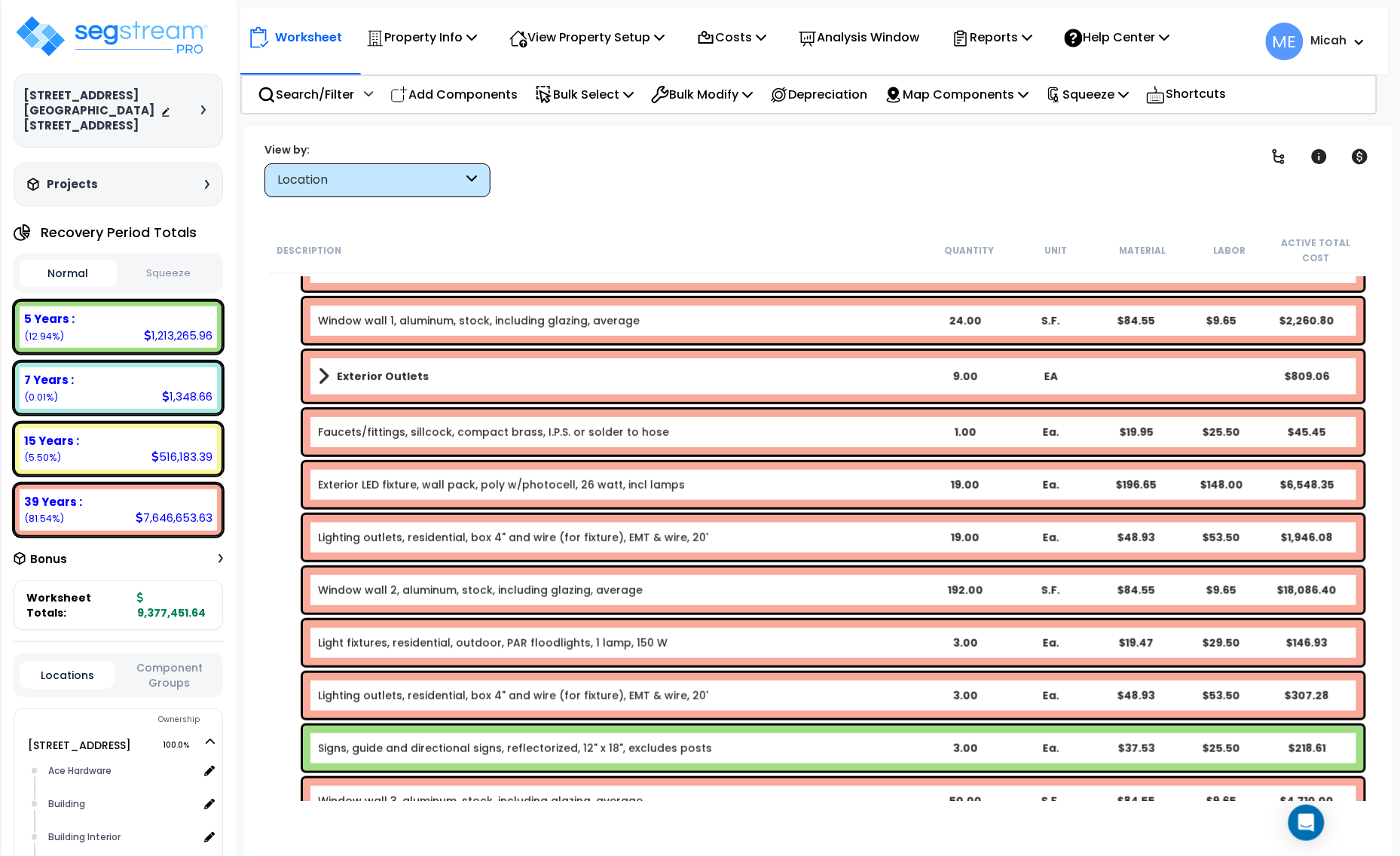
click at [555, 645] on link "Light fixtures, residential, outdoor, PAR floodlights, 1 lamp, 150 W" at bounding box center [493, 642] width 350 height 15
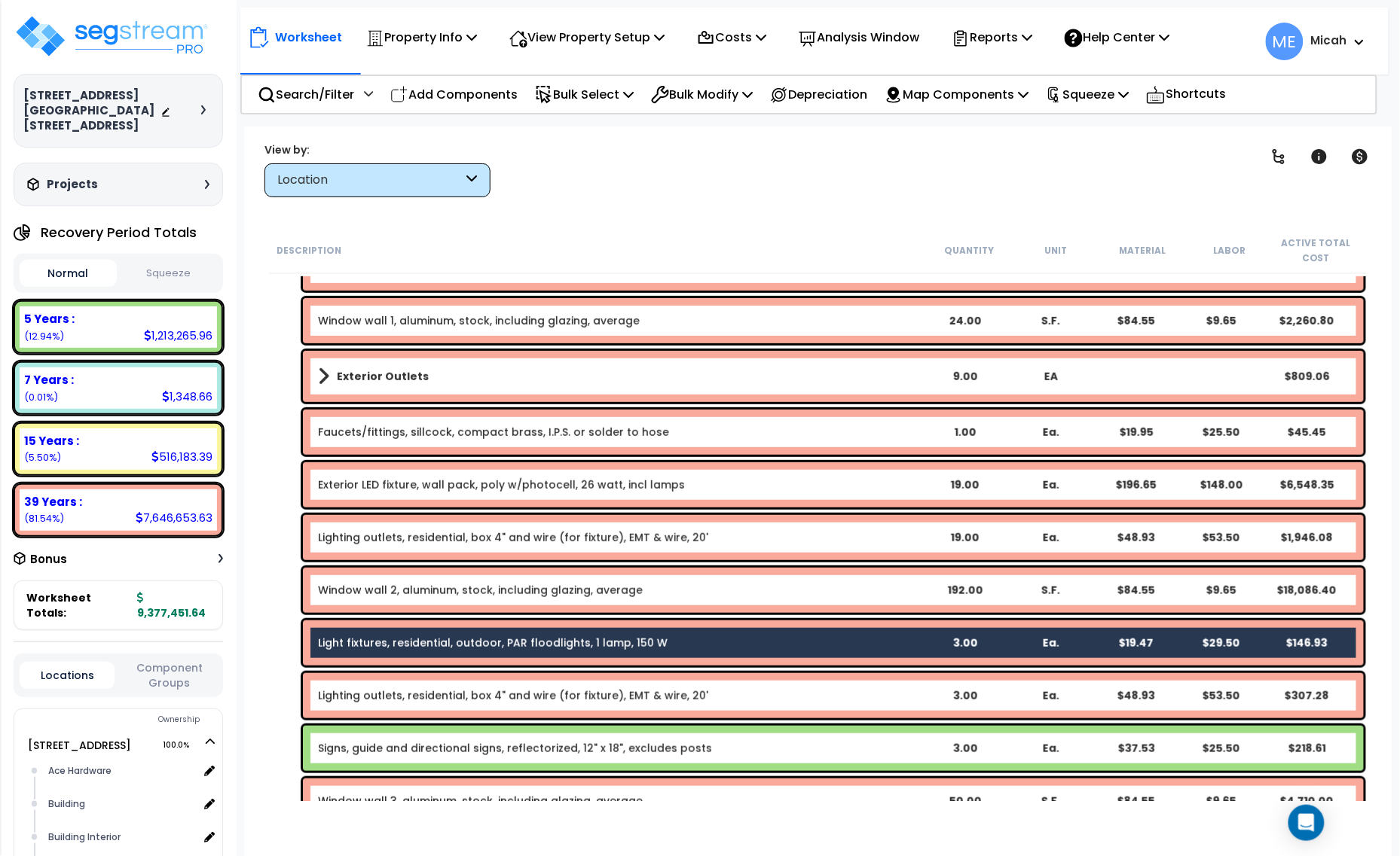
click at [573, 701] on link "Lighting outlets, residential, box 4" and wire (for fixture), EMT & wire, 20'" at bounding box center [512, 695] width 390 height 15
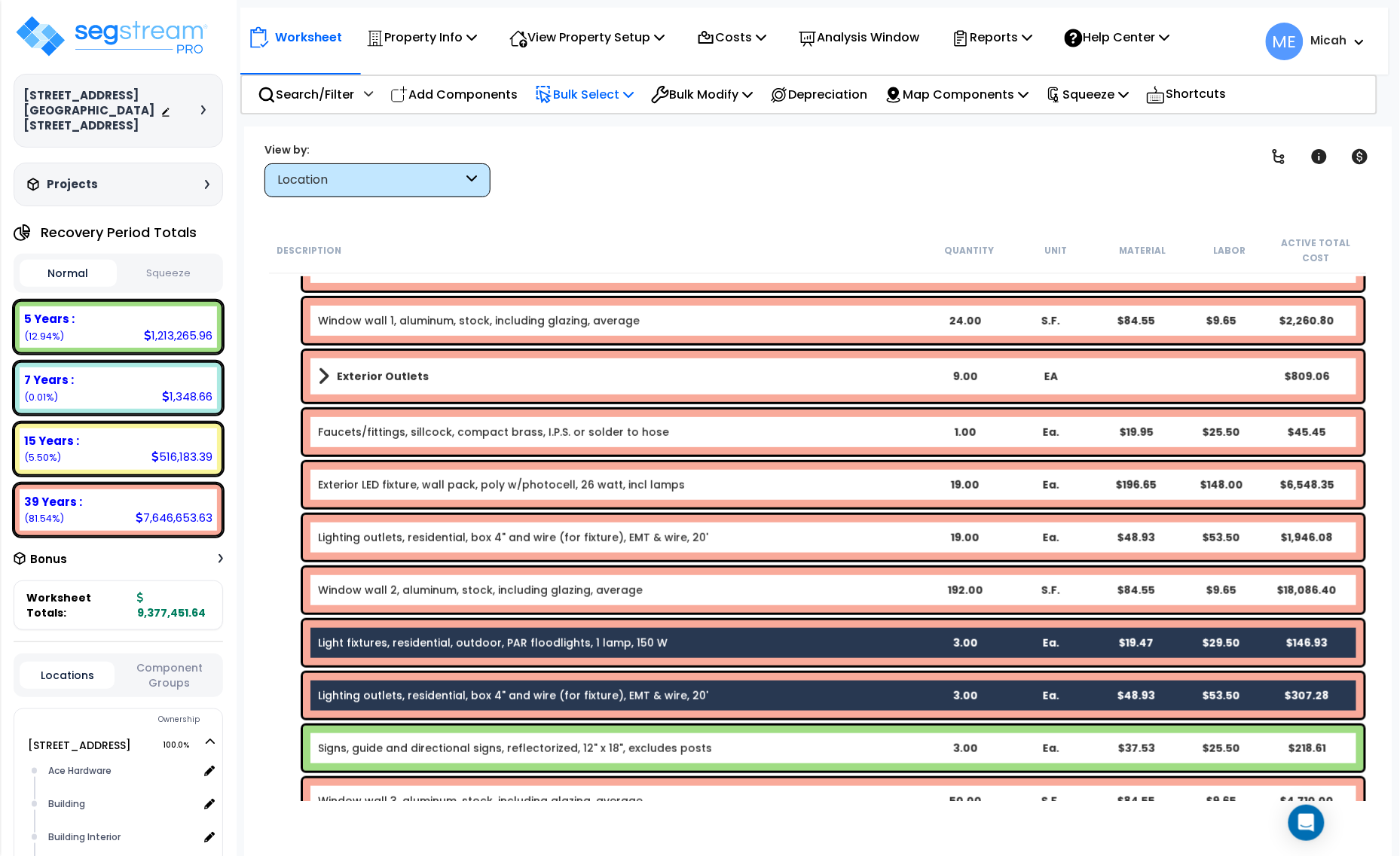
click at [630, 100] on p "Bulk Select" at bounding box center [584, 94] width 99 height 21
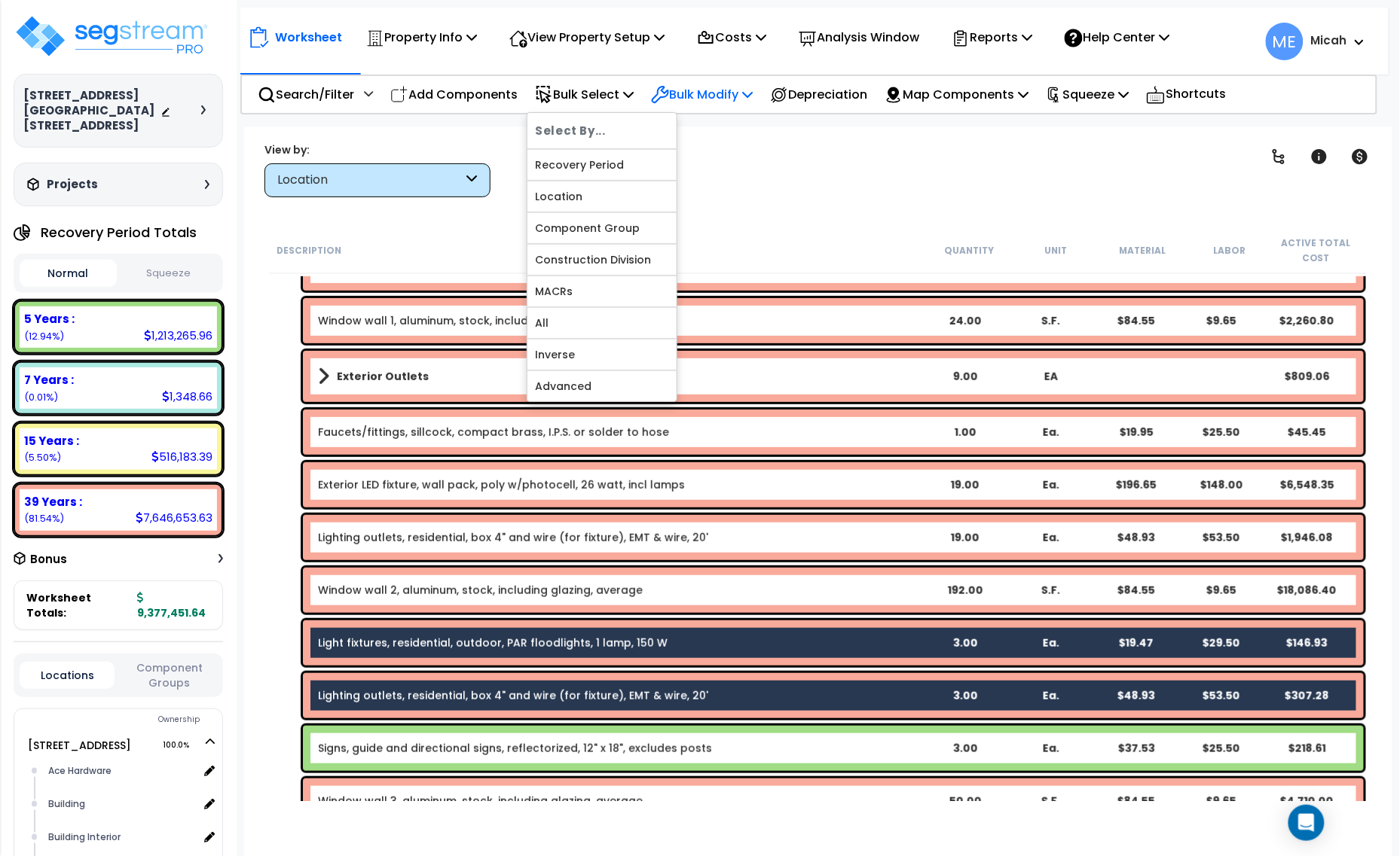
click at [705, 90] on p "Bulk Modify" at bounding box center [702, 94] width 102 height 21
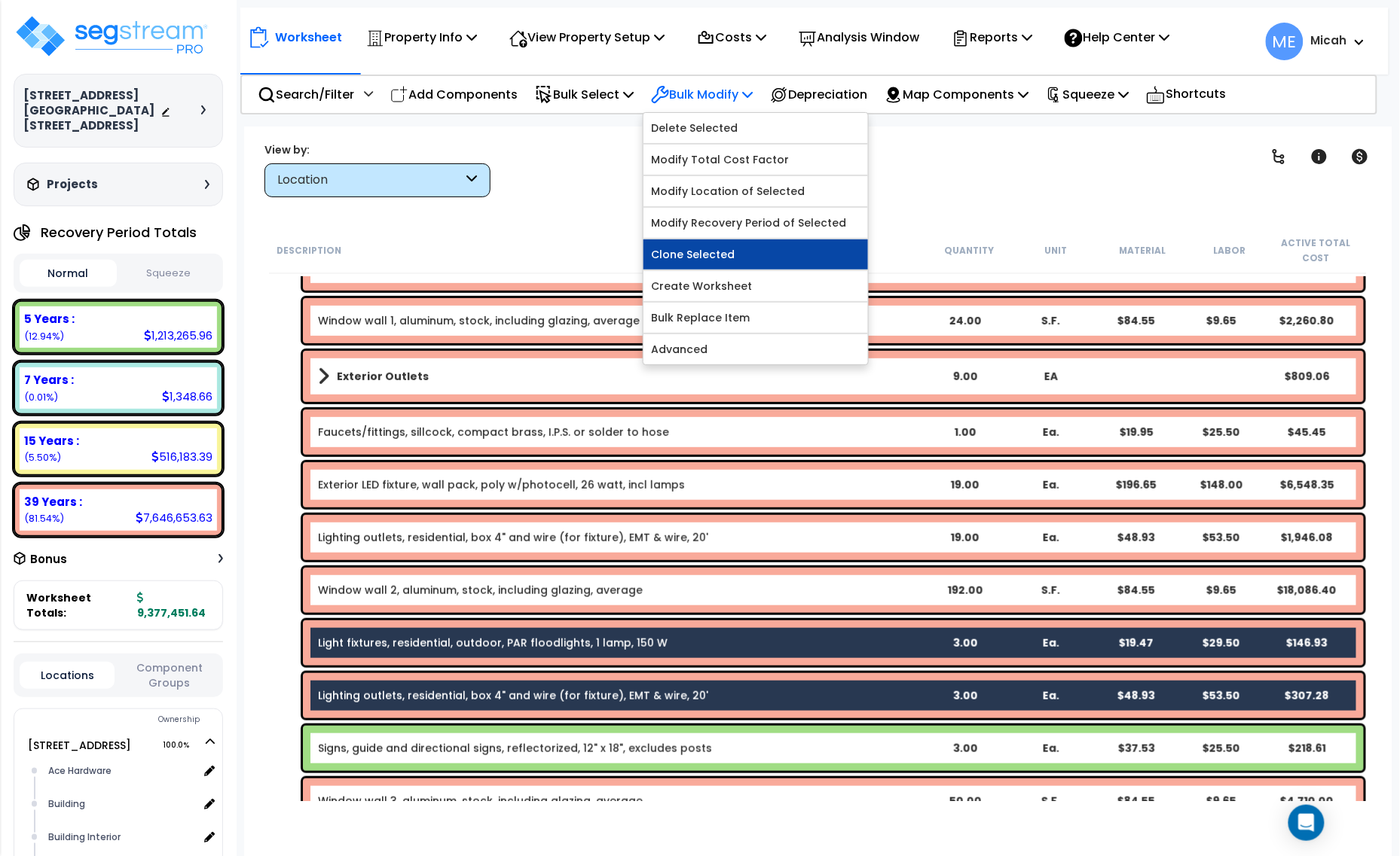
click at [702, 261] on link "Clone Selected" at bounding box center [756, 254] width 225 height 30
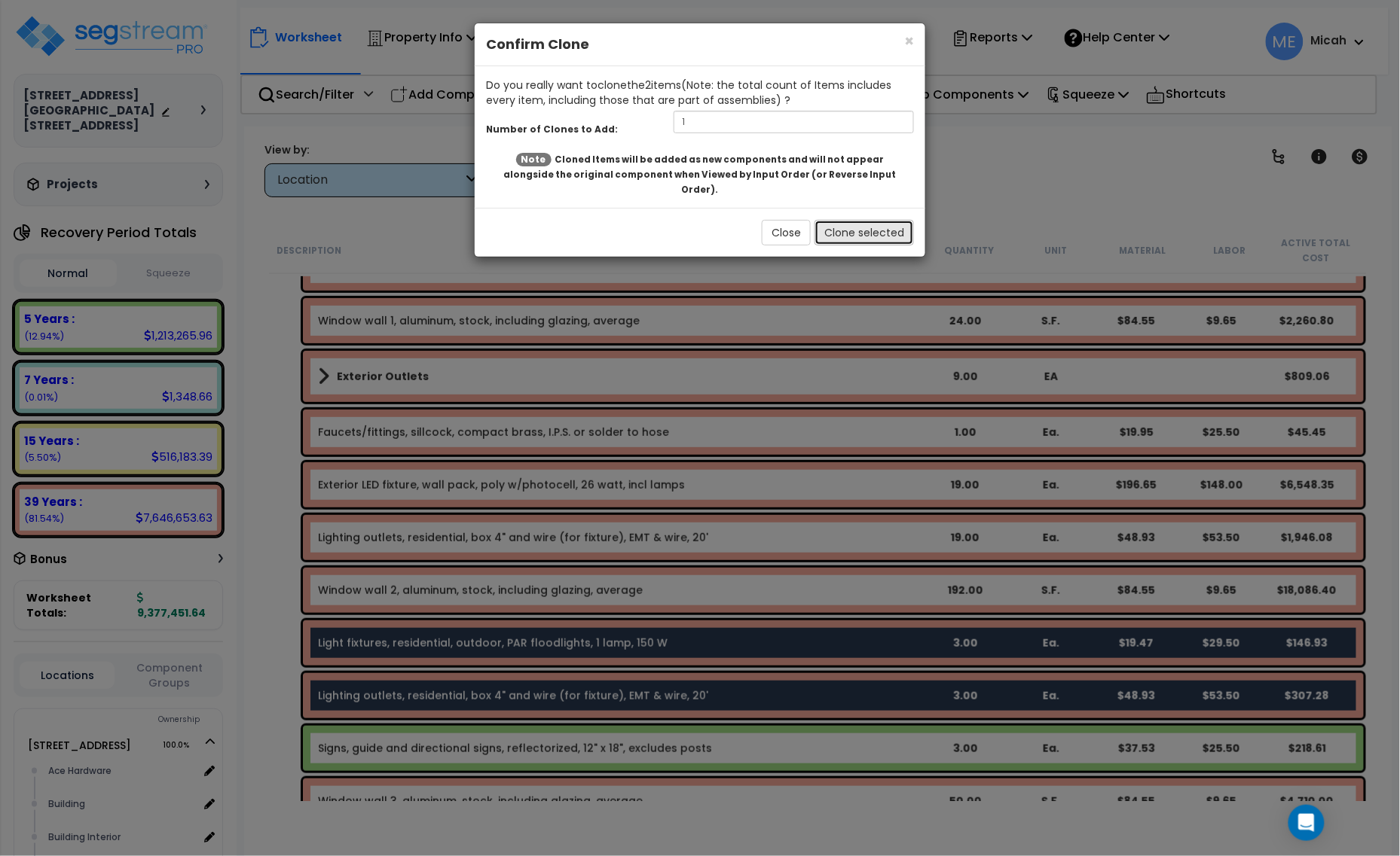
click at [838, 220] on button "Clone selected" at bounding box center [864, 233] width 100 height 25
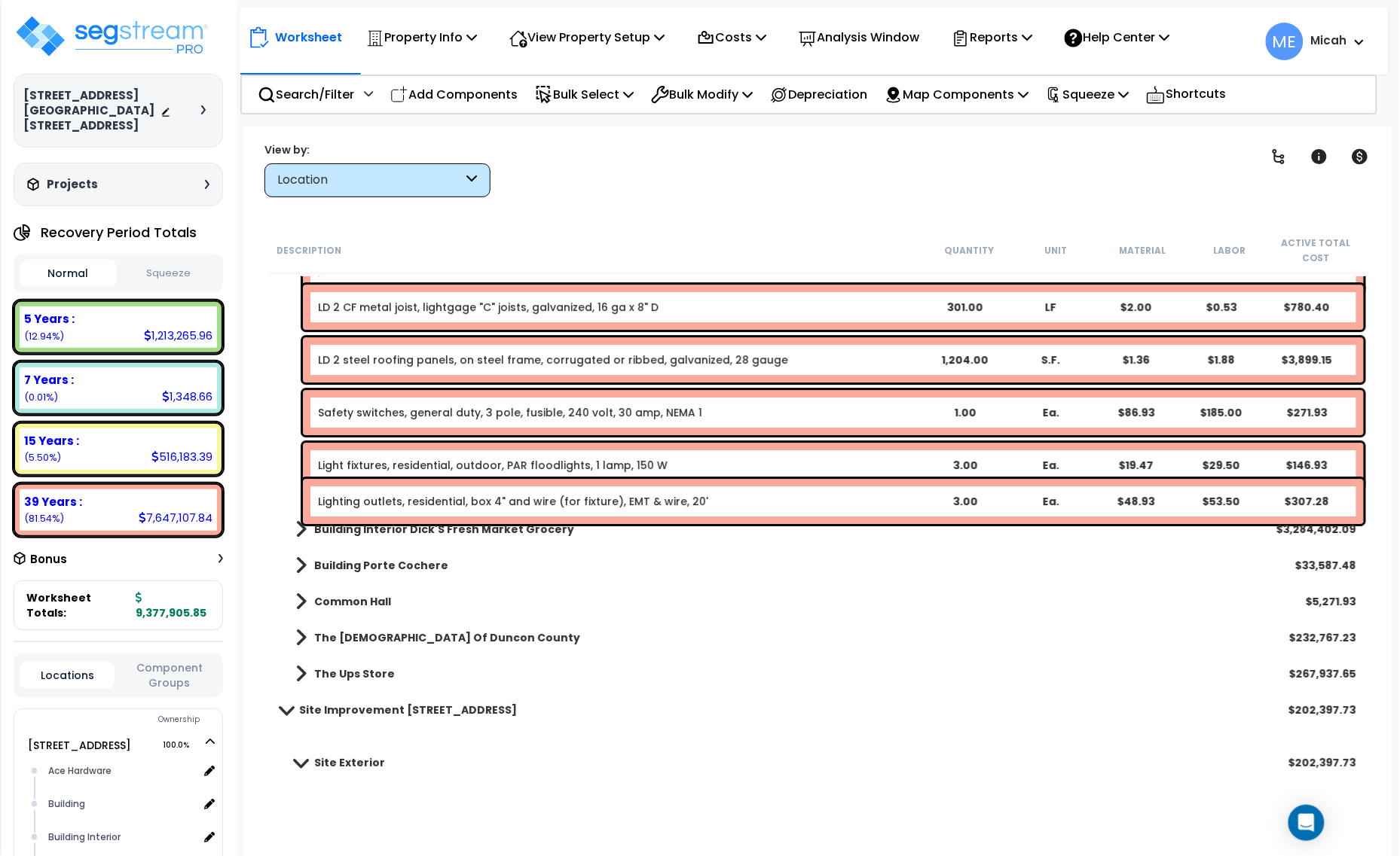
scroll to position [3551, 0]
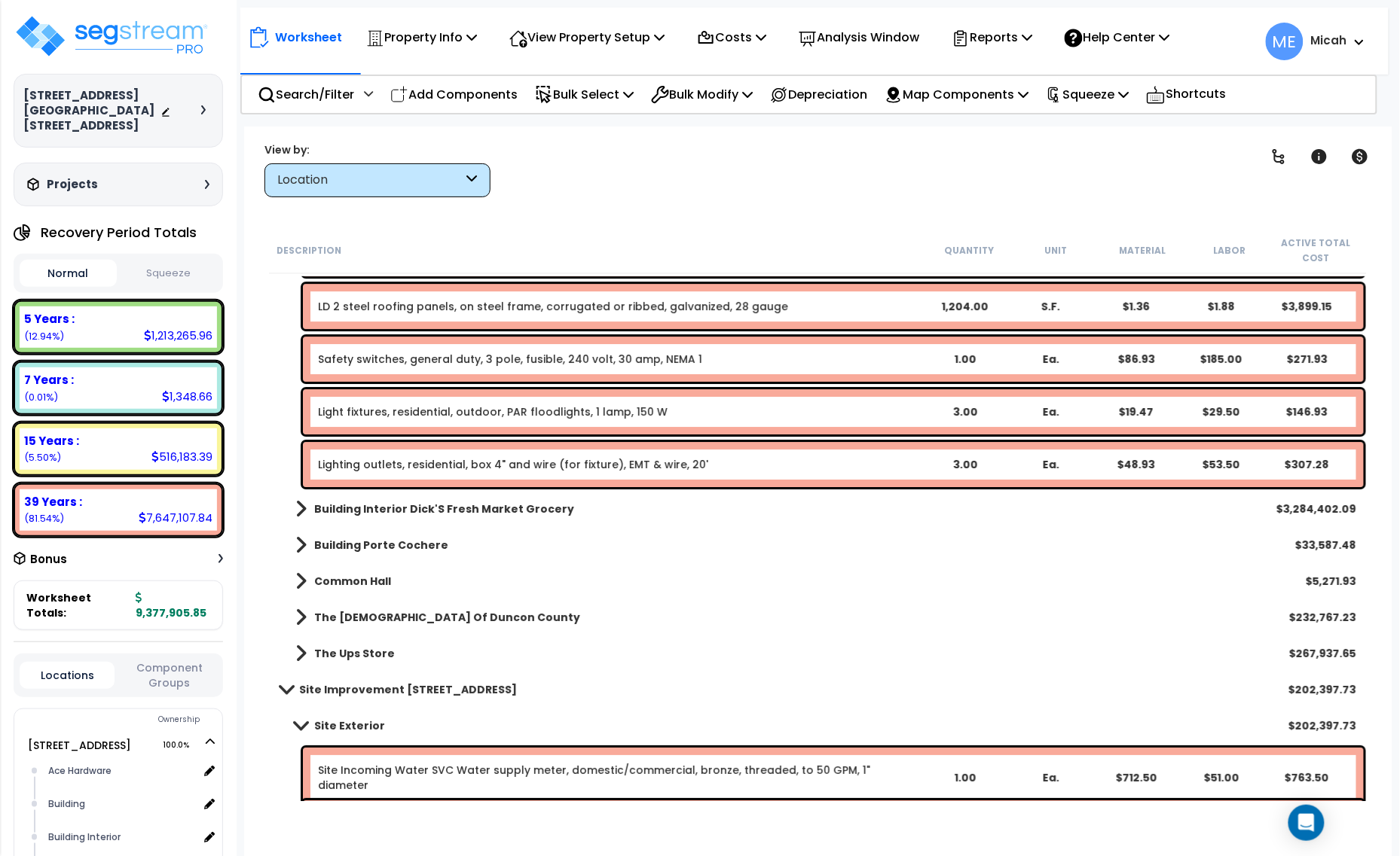
click at [458, 460] on link "Lighting outlets, residential, box 4" and wire (for fixture), EMT & wire, 20'" at bounding box center [512, 464] width 390 height 15
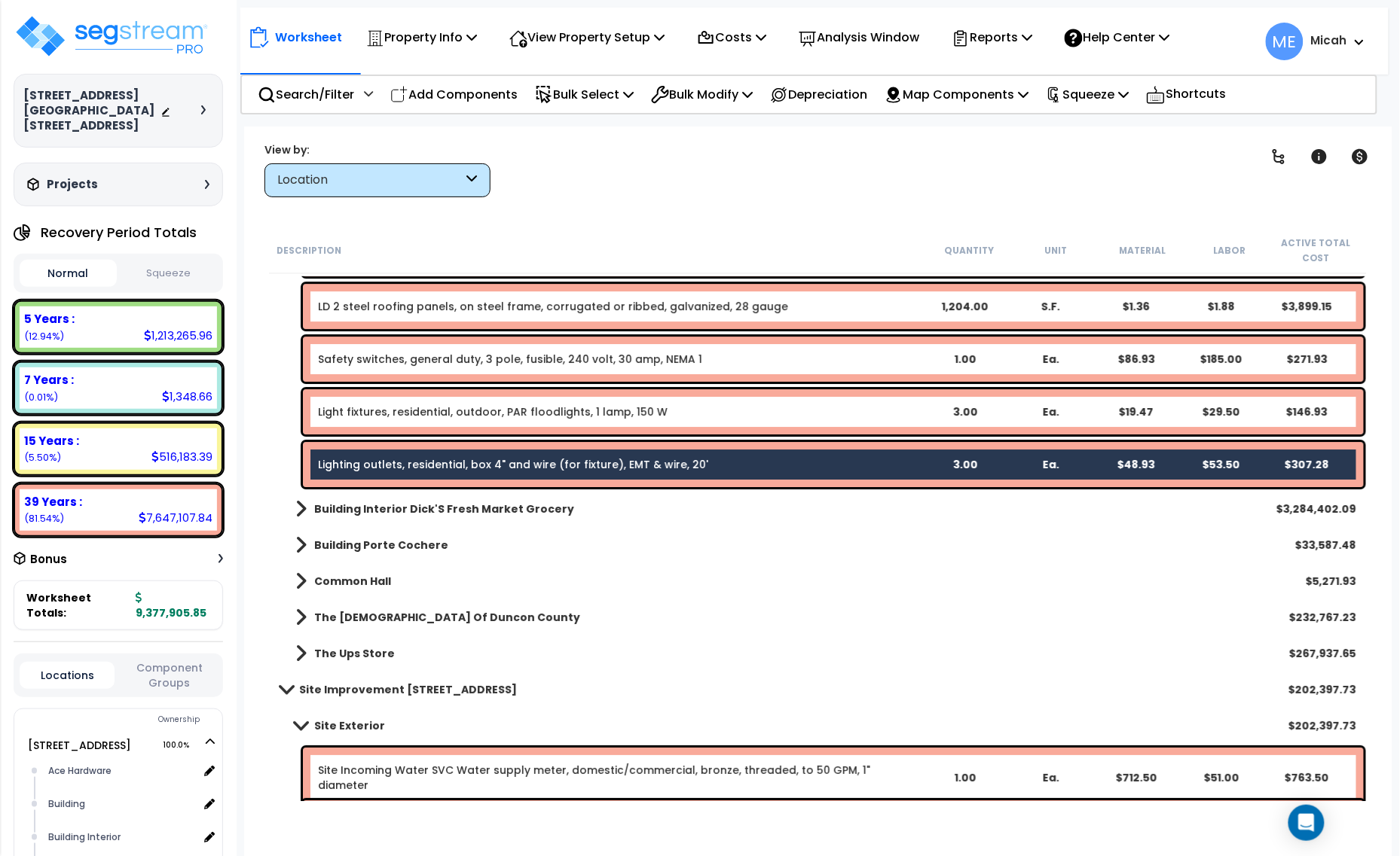
click at [464, 411] on link "Light fixtures, residential, outdoor, PAR floodlights, 1 lamp, 150 W" at bounding box center [493, 411] width 350 height 15
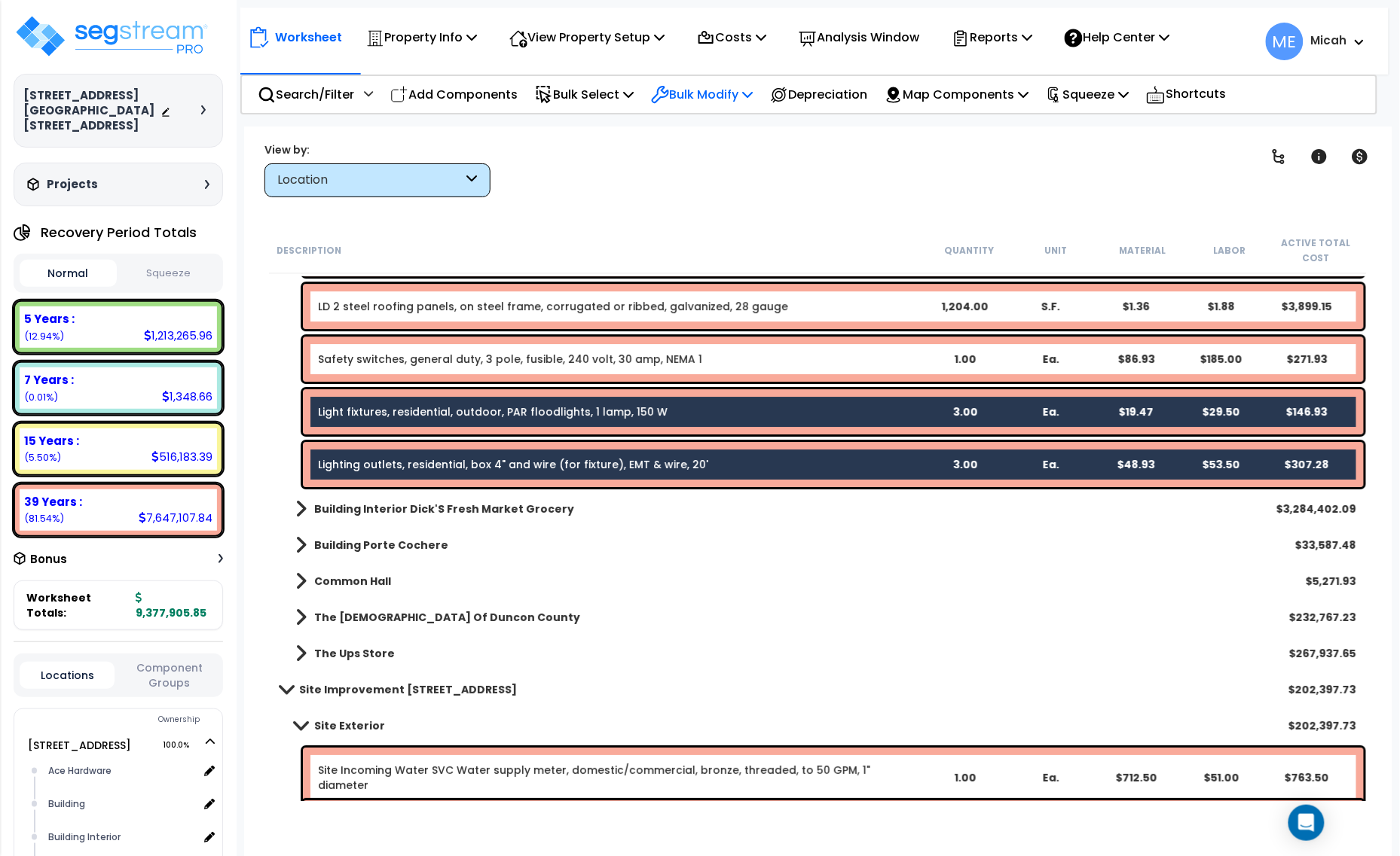
click at [753, 93] on icon at bounding box center [747, 94] width 11 height 12
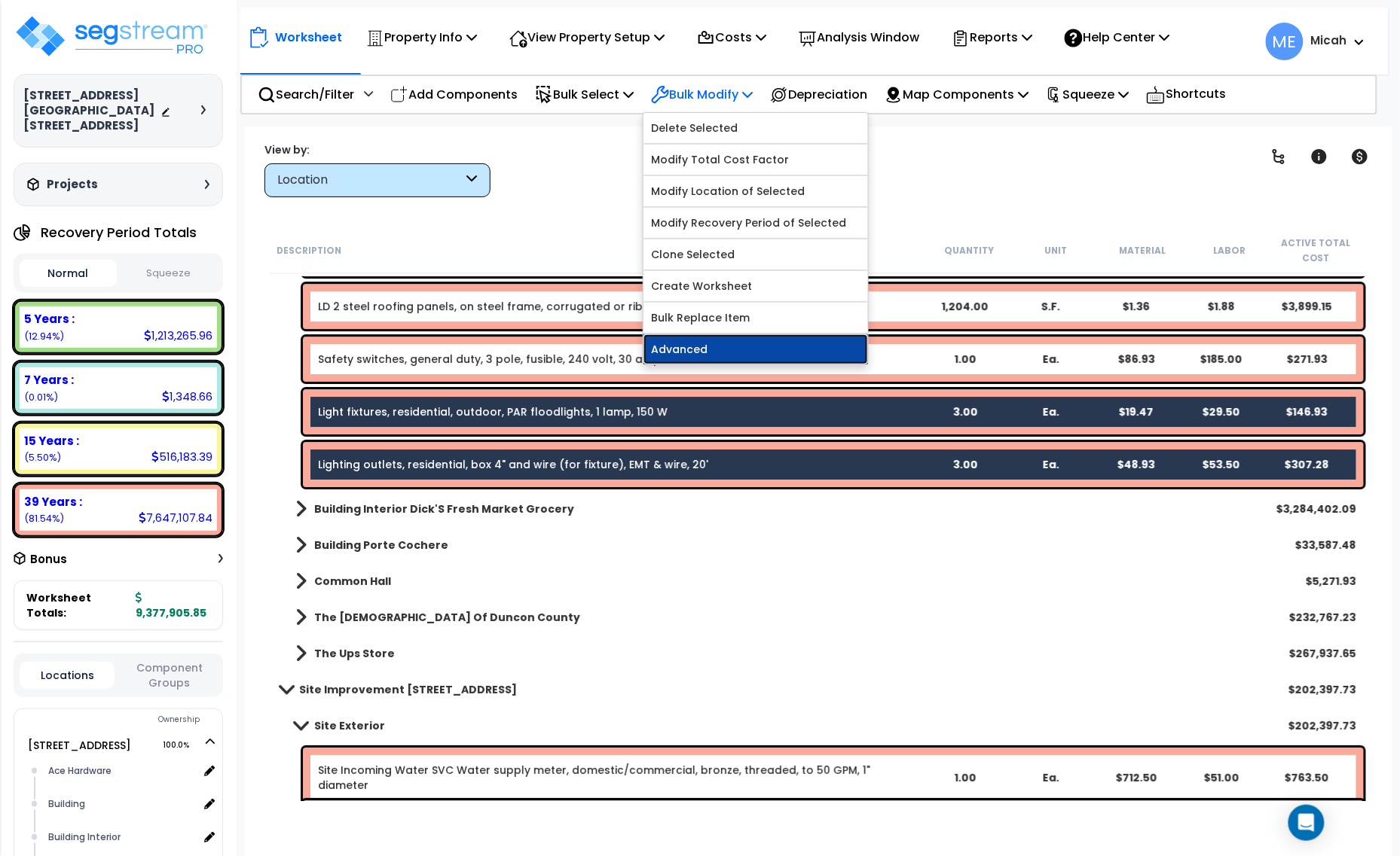
click at [723, 347] on link "Advanced" at bounding box center [756, 349] width 225 height 30
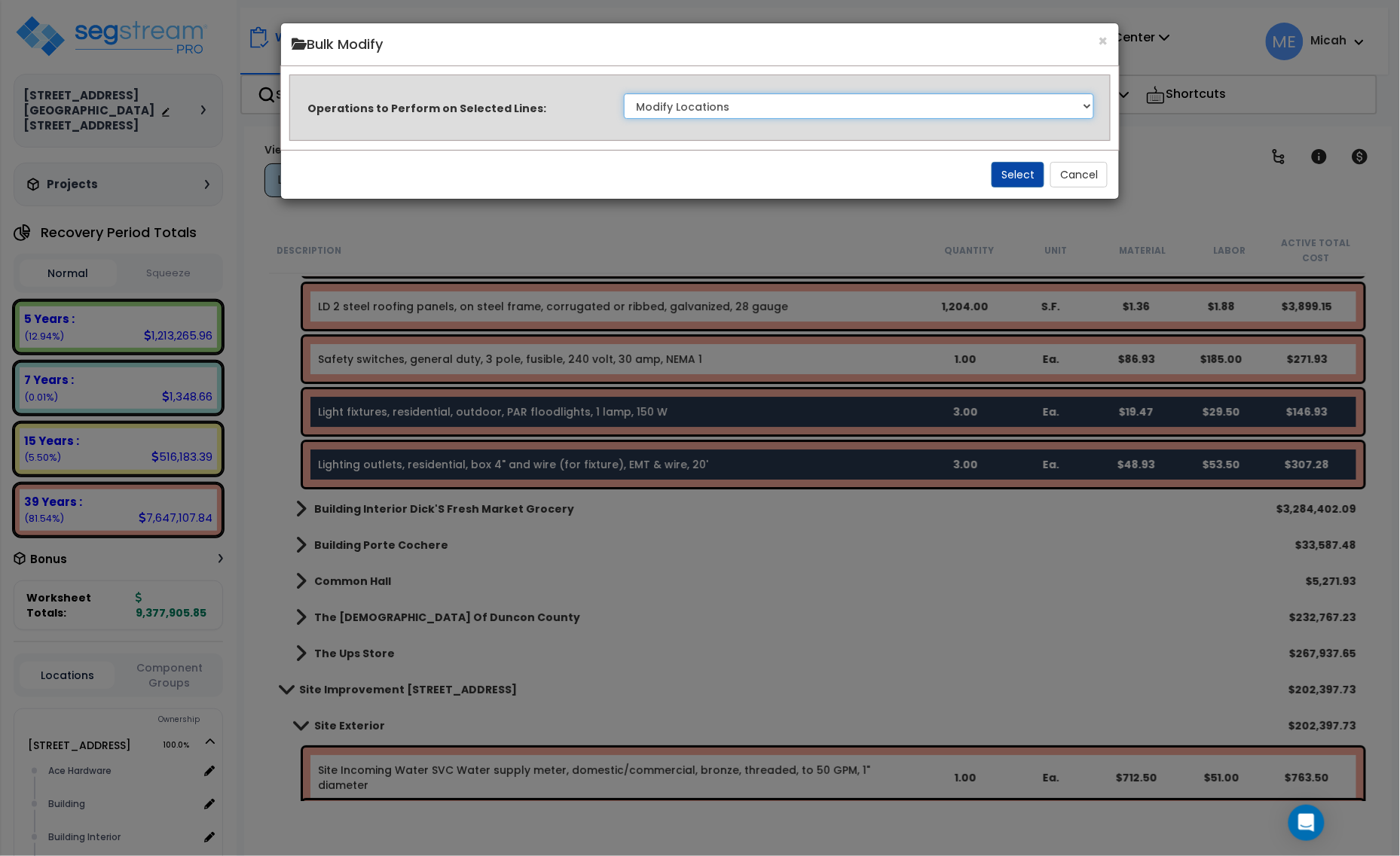
click at [797, 106] on select "Clone Delete Delete Zero Quantities Modify Component Group Modify Cost Sources …" at bounding box center [859, 107] width 471 height 25
select select "update_quantity"
click at [624, 94] on select "Clone Delete Delete Zero Quantities Modify Component Group Modify Cost Sources …" at bounding box center [859, 107] width 471 height 25
click at [1026, 163] on button "Select" at bounding box center [1018, 175] width 53 height 25
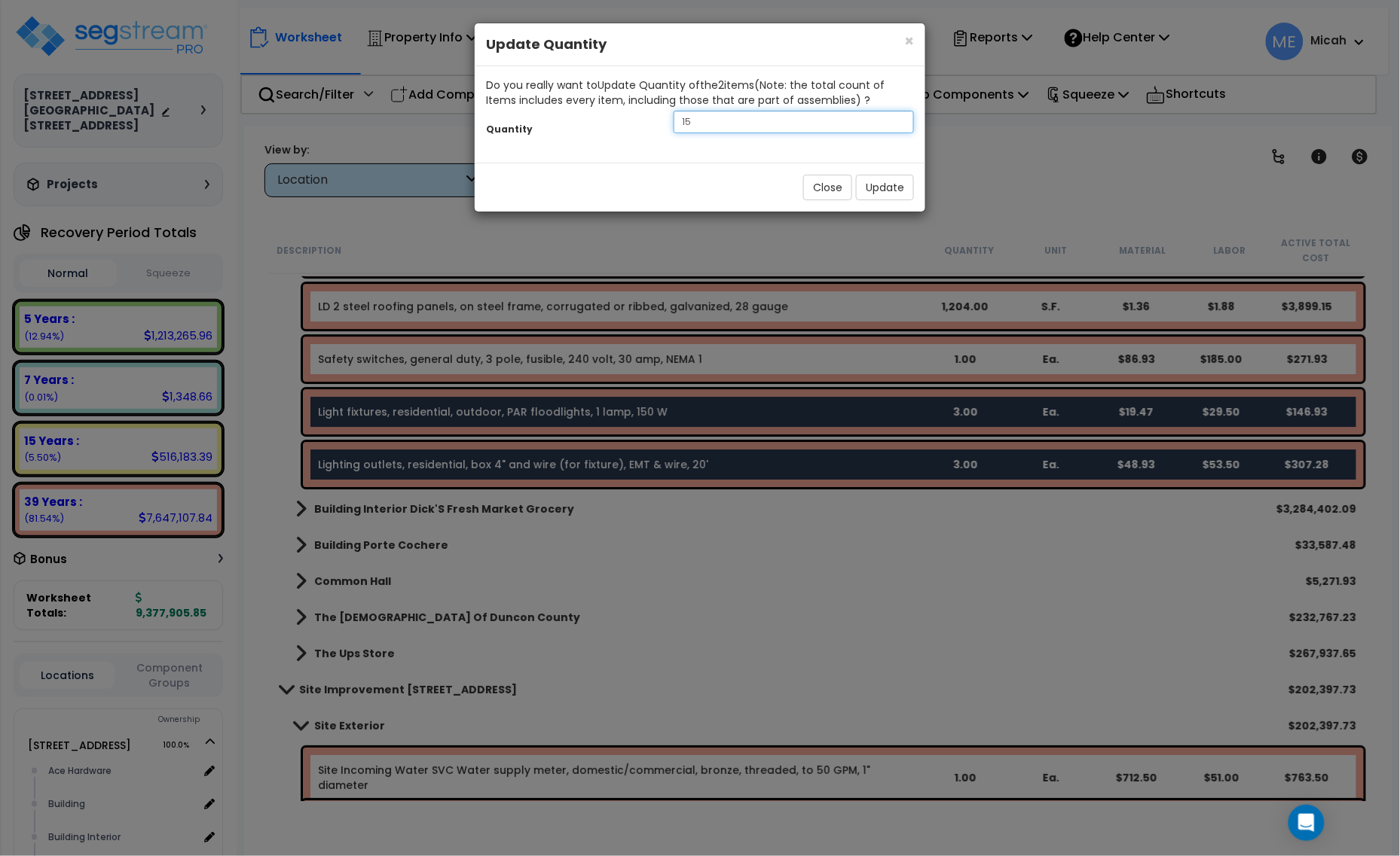
click at [636, 121] on div "Quantity 15" at bounding box center [700, 123] width 451 height 32
type input "2"
click at [896, 193] on button "Update" at bounding box center [884, 188] width 58 height 25
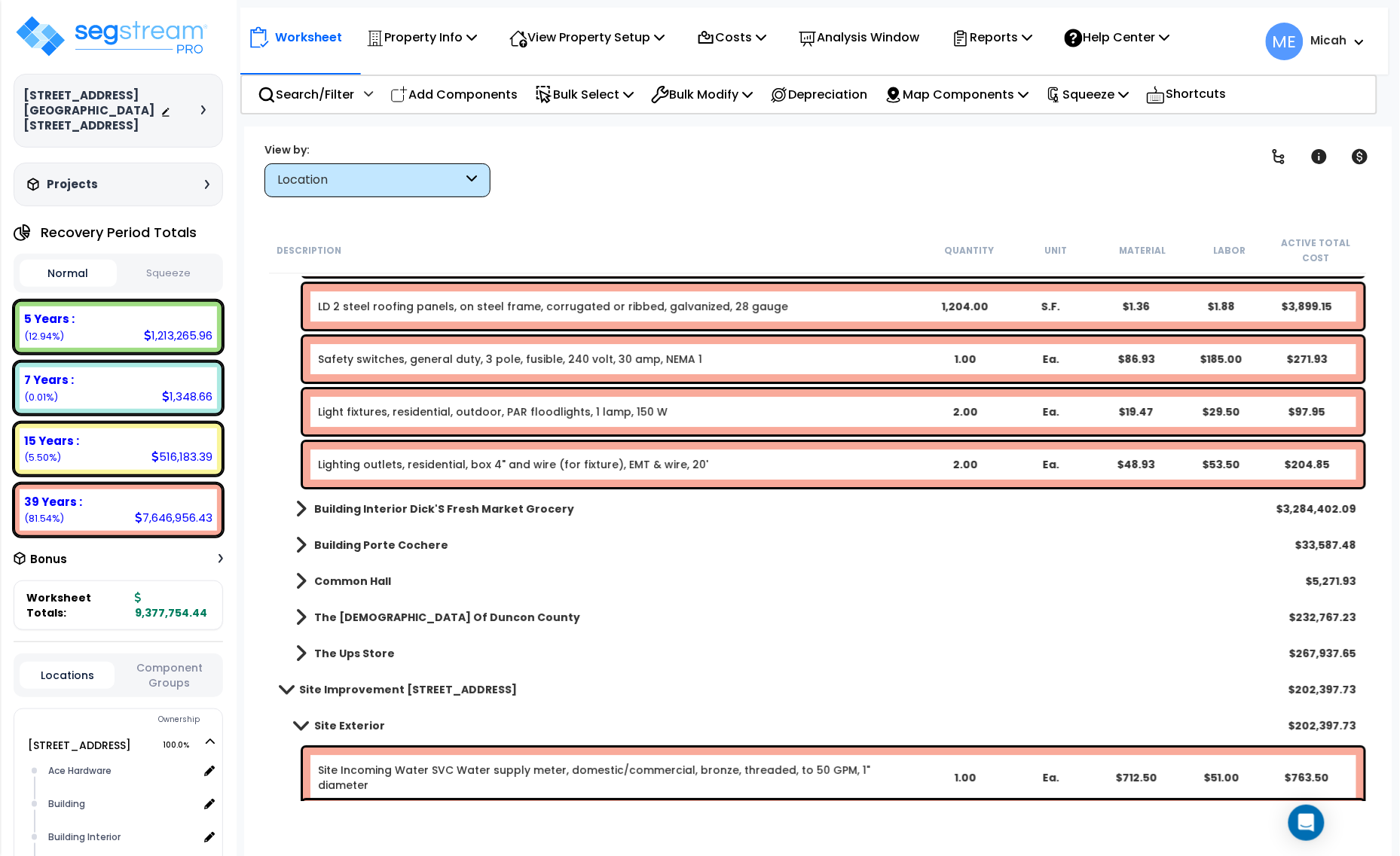
click at [420, 412] on link "Light fixtures, residential, outdoor, PAR floodlights, 1 lamp, 150 W" at bounding box center [493, 411] width 350 height 15
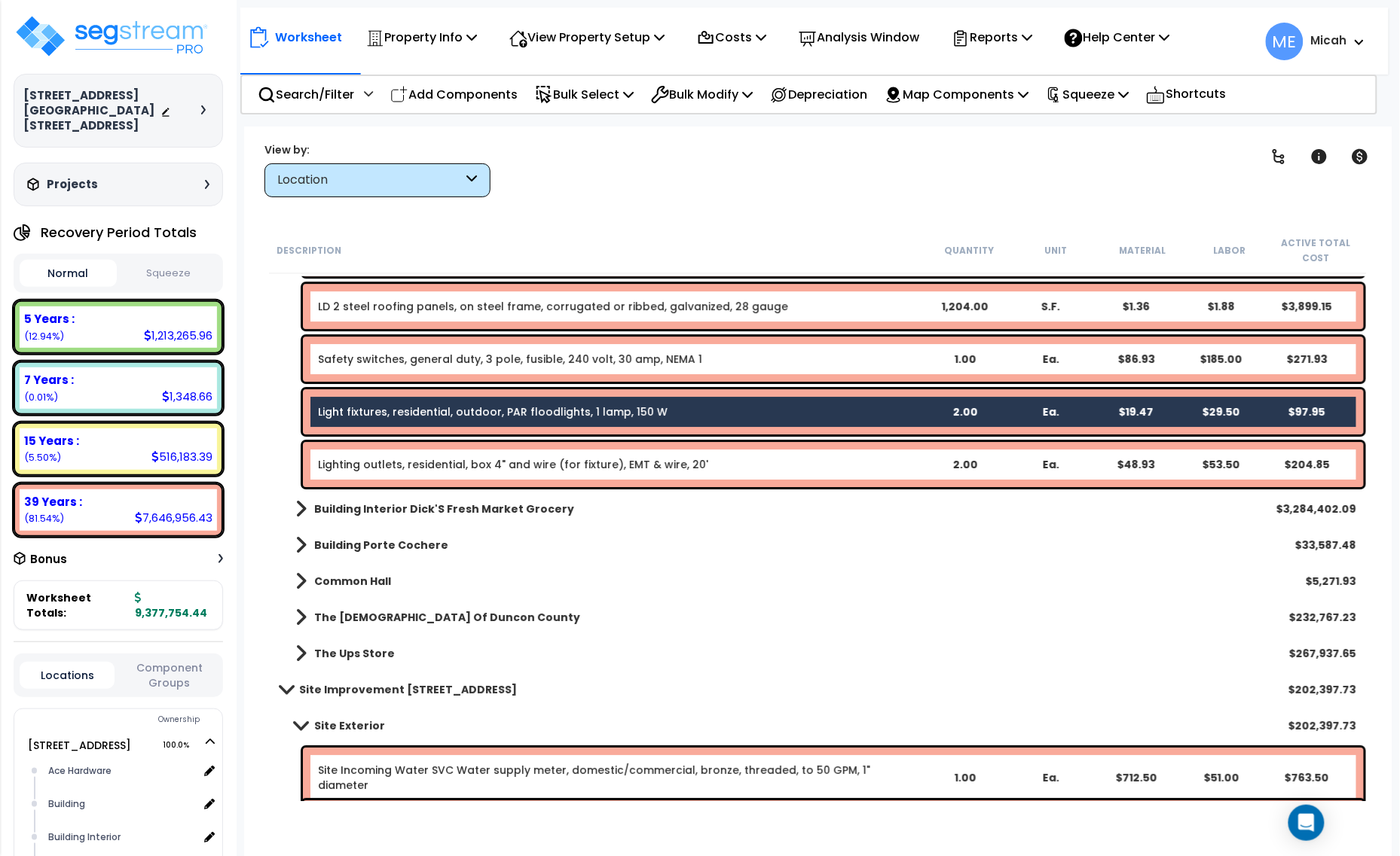
click at [441, 459] on link "Lighting outlets, residential, box 4" and wire (for fixture), EMT & wire, 20'" at bounding box center [512, 464] width 390 height 15
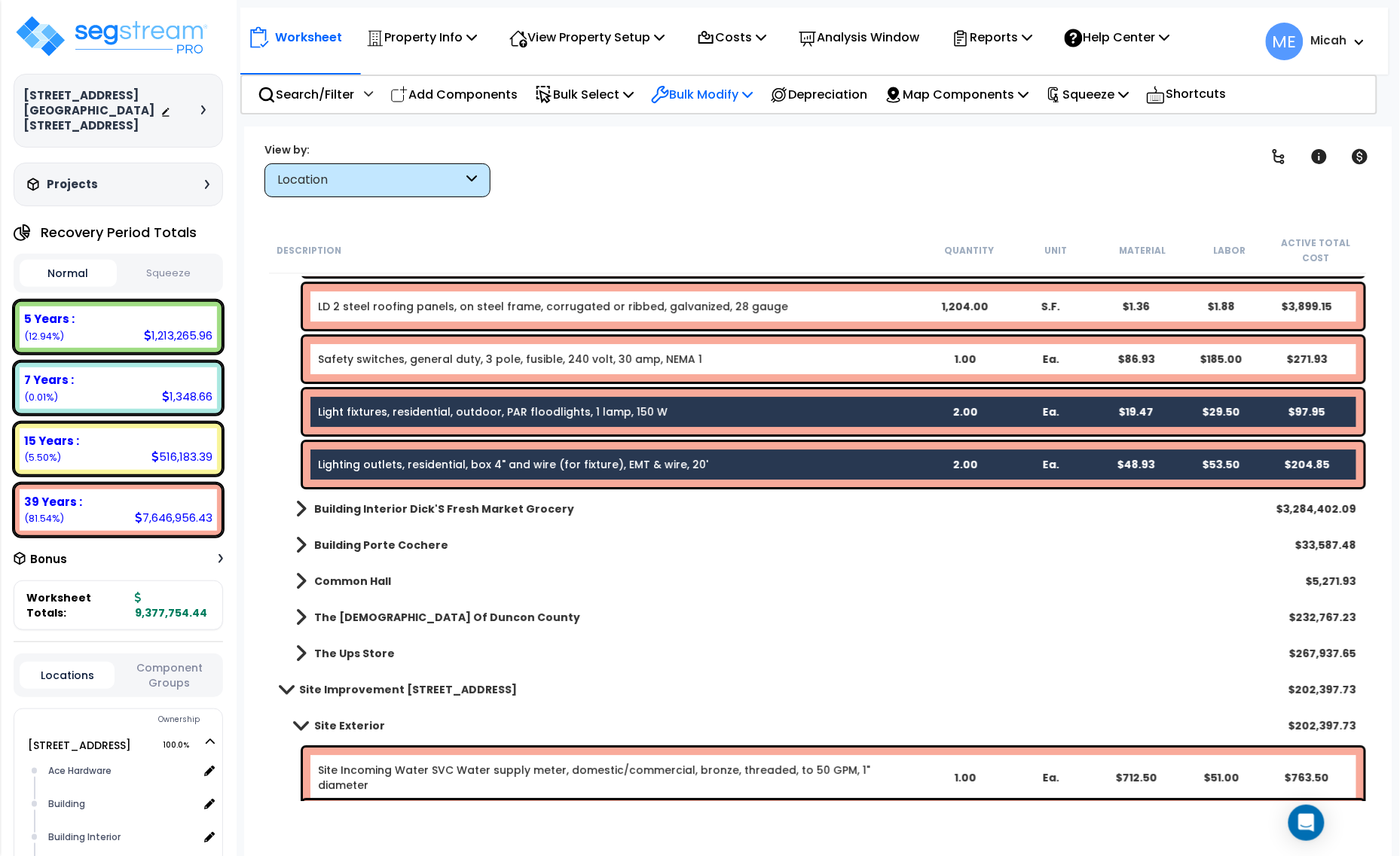
click at [751, 92] on p "Bulk Modify" at bounding box center [702, 94] width 102 height 21
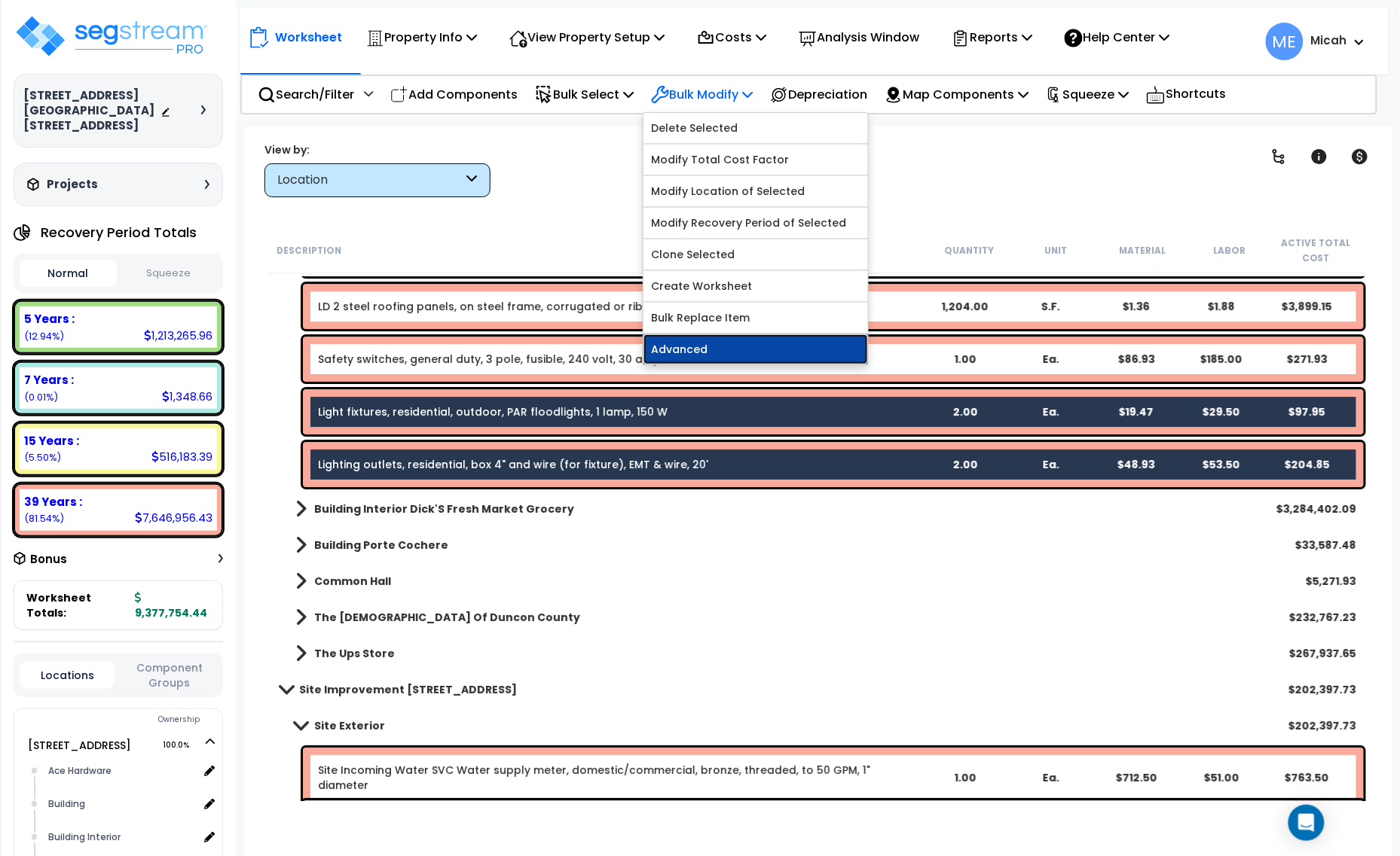
click at [762, 353] on link "Advanced" at bounding box center [756, 349] width 225 height 30
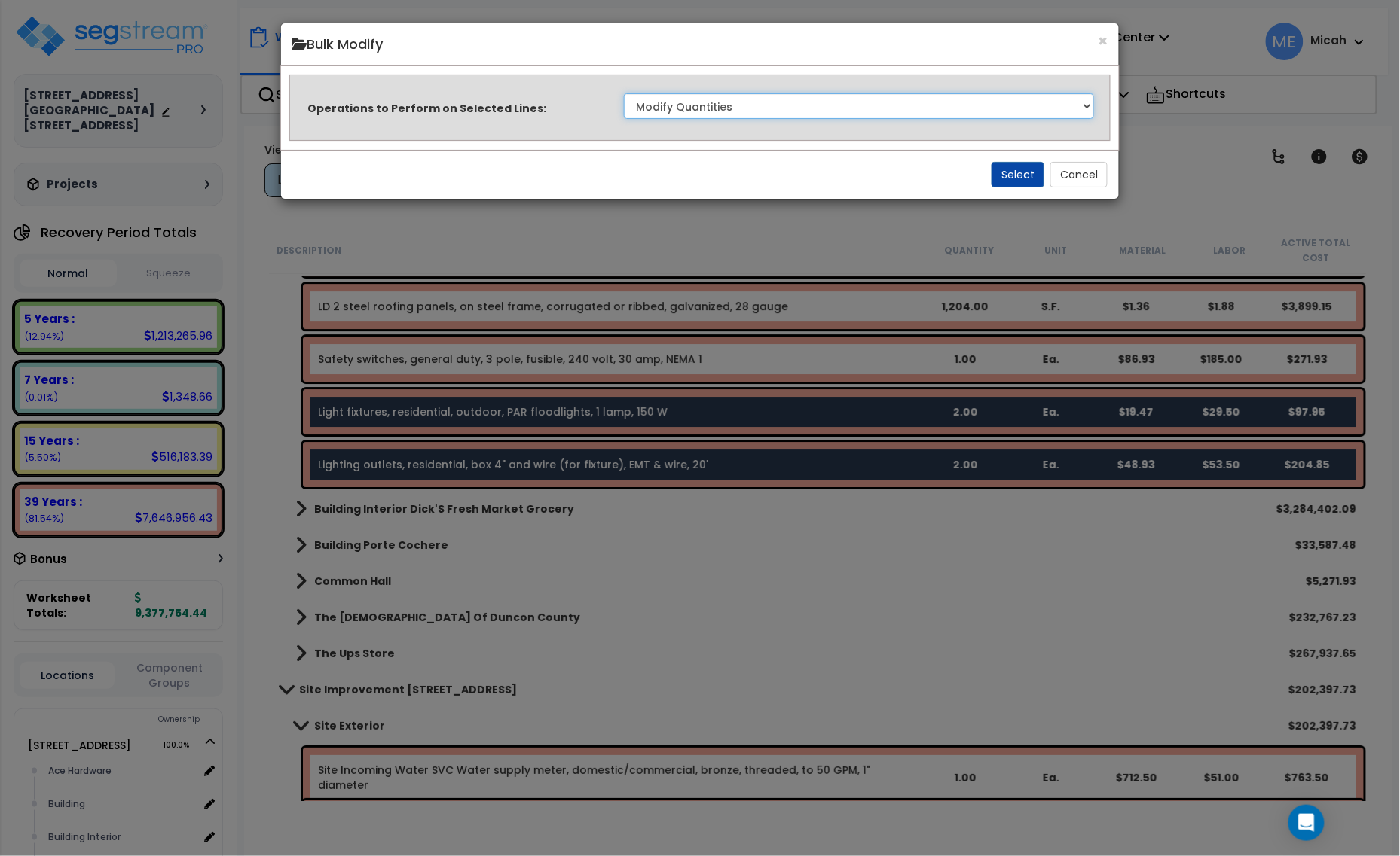
click at [869, 107] on select "Clone Delete Delete Zero Quantities Modify Component Group Modify Cost Sources …" at bounding box center [859, 107] width 471 height 25
select select "modifyLocation"
click at [624, 94] on select "Clone Delete Delete Zero Quantities Modify Component Group Modify Cost Sources …" at bounding box center [859, 107] width 471 height 25
click at [1004, 178] on button "Select" at bounding box center [1018, 175] width 53 height 25
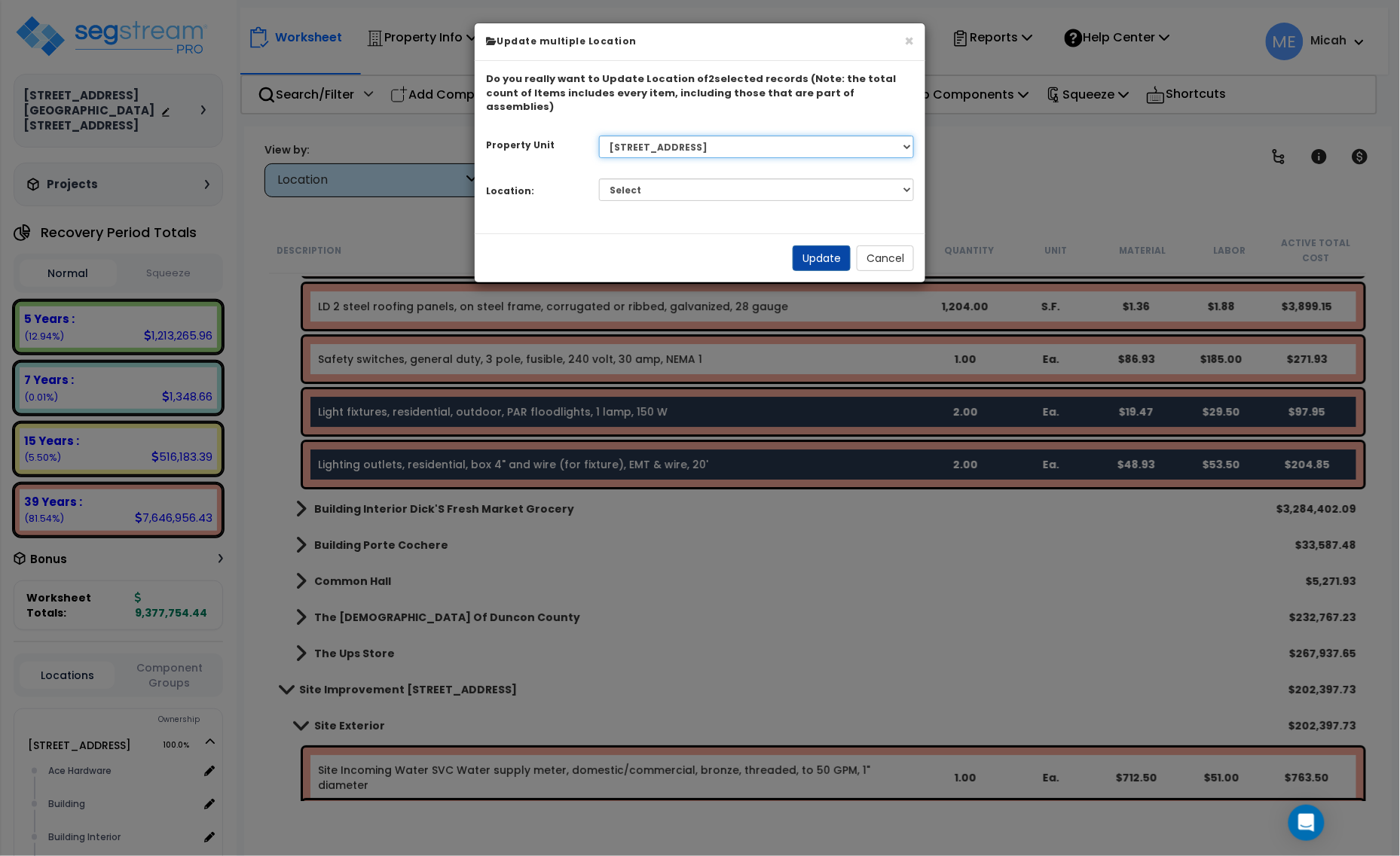
click at [755, 136] on select "Select 1408 9th St E 915 4th Ave E Site Improvement 915 4th Ave E Site Improvem…" at bounding box center [757, 147] width 316 height 22
select select "161435"
click at [599, 136] on select "Select 1408 9th St E 915 4th Ave E Site Improvement 915 4th Ave E Site Improvem…" at bounding box center [757, 147] width 316 height 22
click at [735, 181] on select "Select Ace Hardware Building Building Interior Cowboy'S Indoor Golf Mainstream …" at bounding box center [757, 190] width 316 height 22
select select "6"
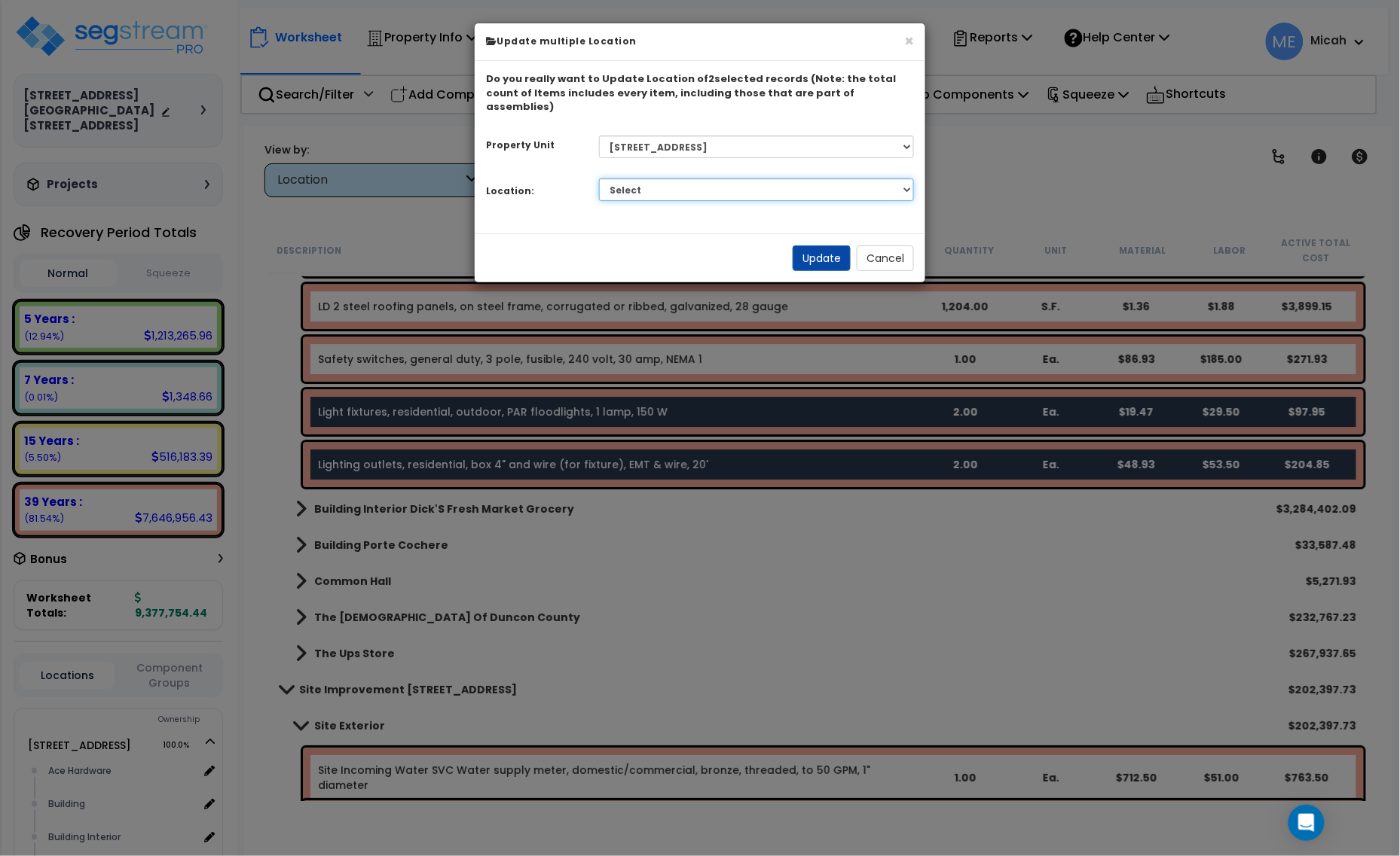
click at [599, 179] on select "Select Ace Hardware Building Building Interior Cowboy'S Indoor Golf Mainstream …" at bounding box center [757, 190] width 316 height 22
click at [826, 245] on button "Update" at bounding box center [821, 258] width 58 height 25
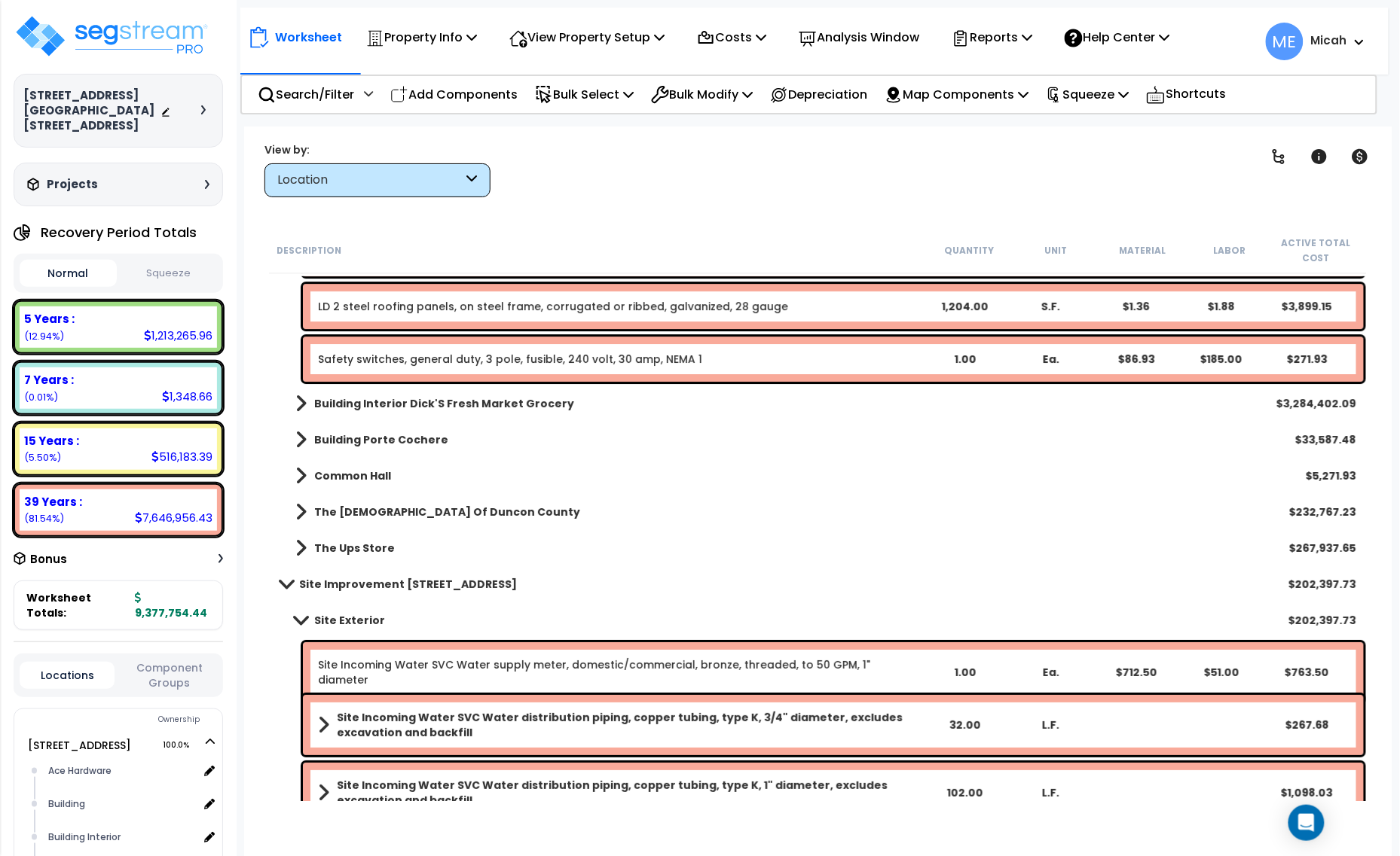
click at [442, 90] on p "Add Components" at bounding box center [454, 94] width 127 height 21
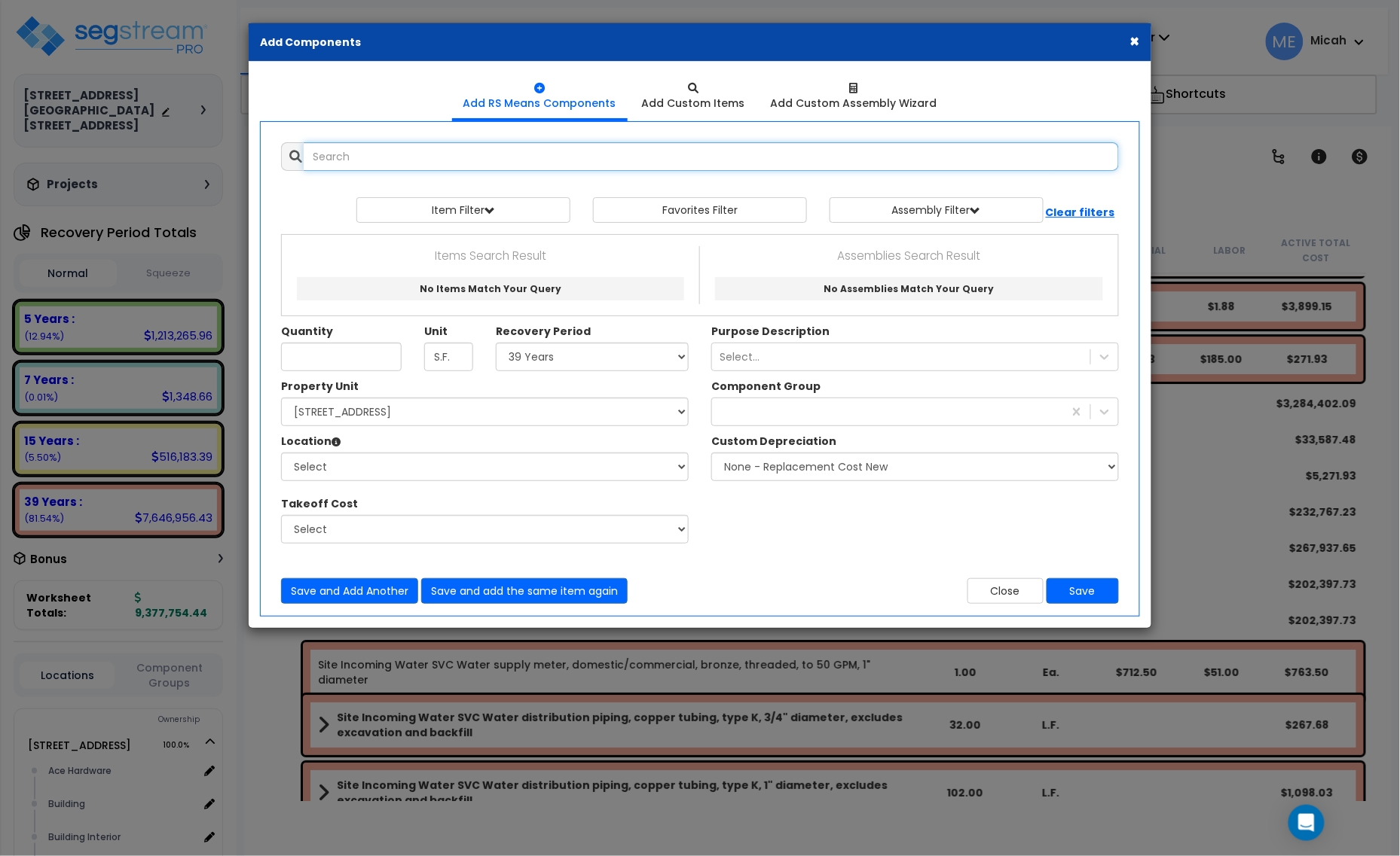
select select
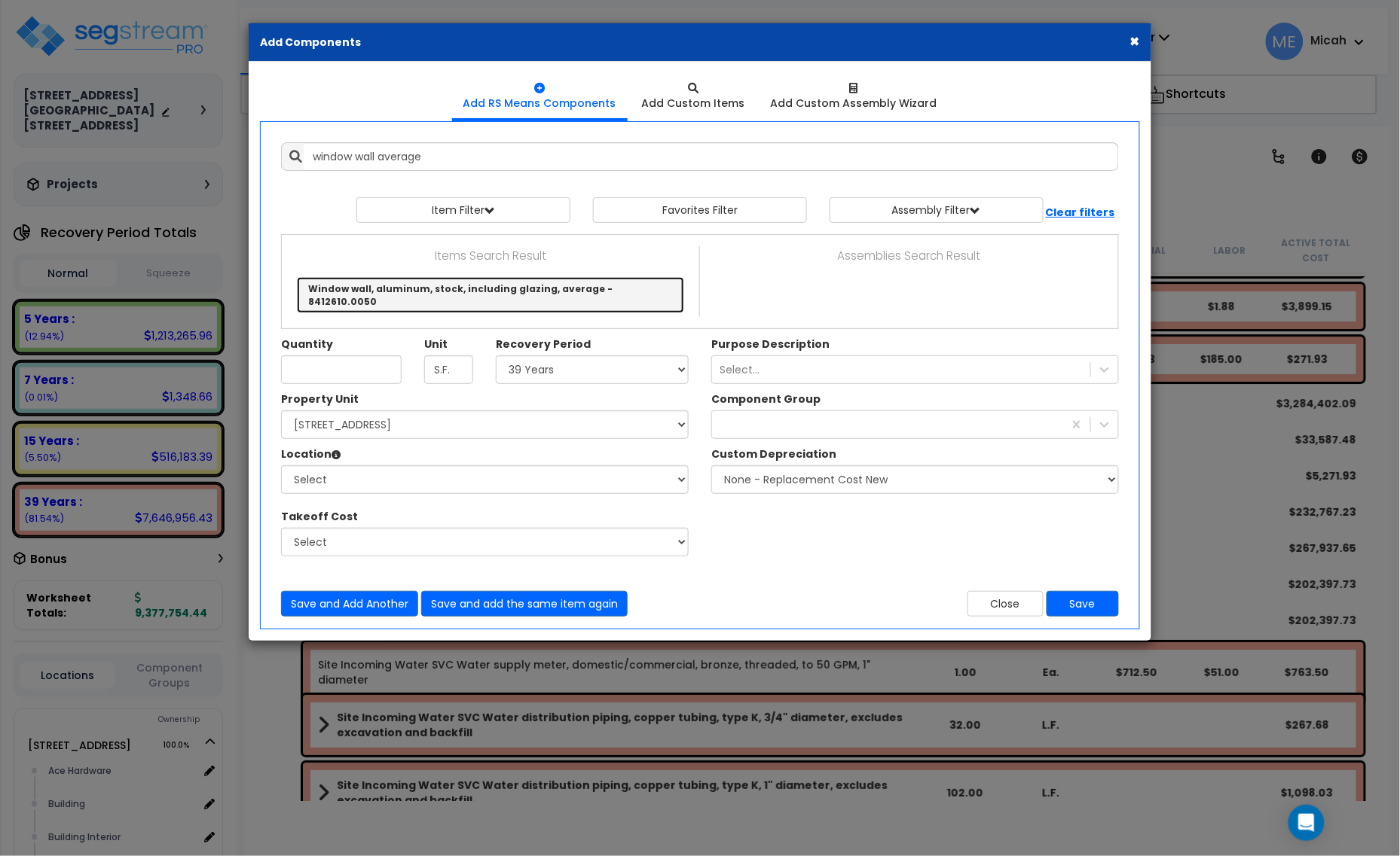
click at [557, 294] on link "Window wall, aluminum, stock, including glazing, average - 8412610.0050" at bounding box center [491, 295] width 387 height 36
type input "Window wall, aluminum, stock, including glazing, average - 8412610.0050"
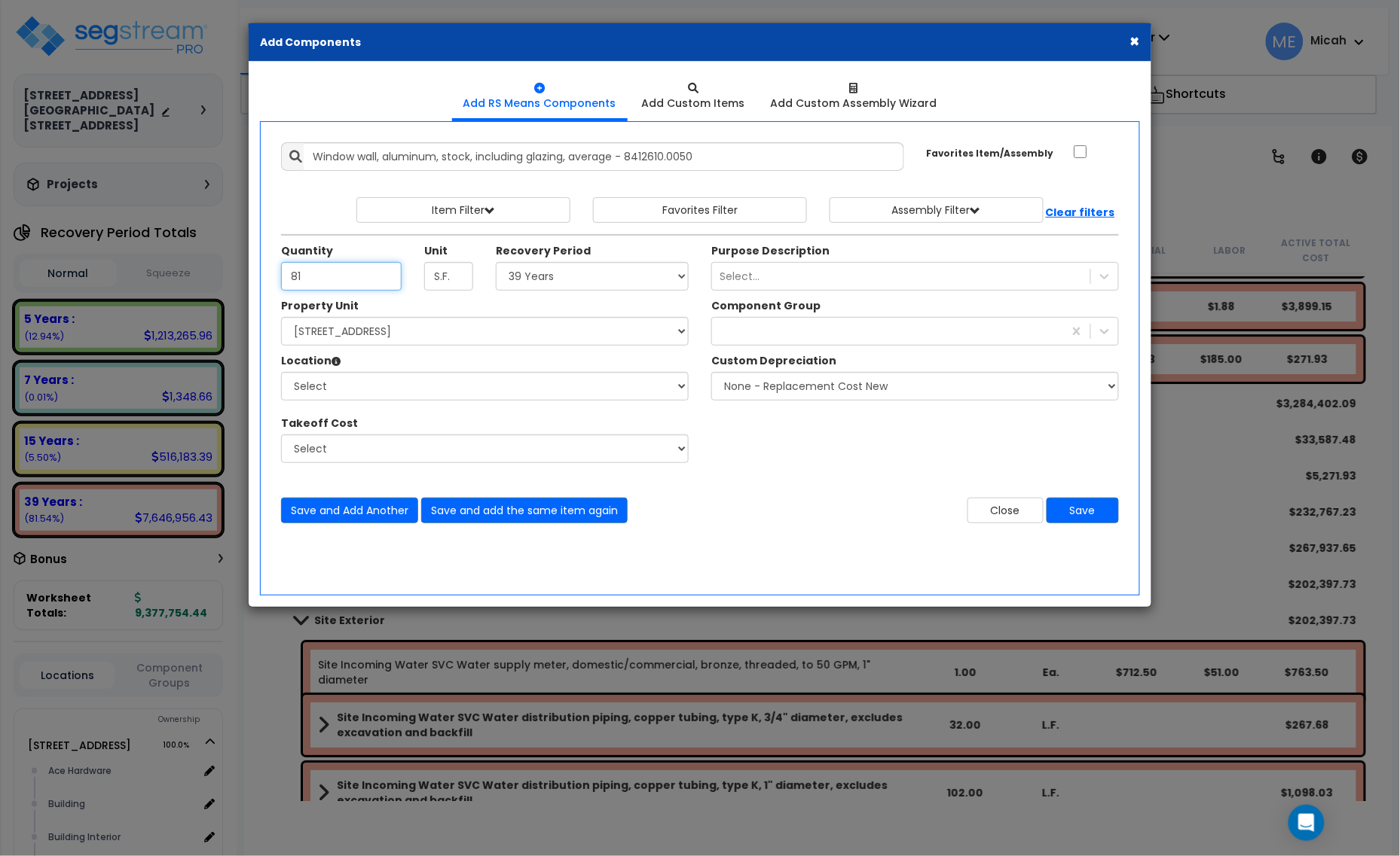
type input "81"
click at [544, 271] on select "Select 5 Years 7 Years 15 Years 20 Years 39 Years 27.5 Year" at bounding box center [591, 276] width 193 height 28
select select "39Y"
click at [497, 263] on select "Select 5 Years 7 Years 15 Years 20 Years 39 Years 27.5 Year" at bounding box center [591, 276] width 193 height 28
click at [399, 329] on select "Select 1408 9th St E 915 4th Ave E Site Improvement 915 4th Ave E Site Improvem…" at bounding box center [484, 330] width 408 height 28
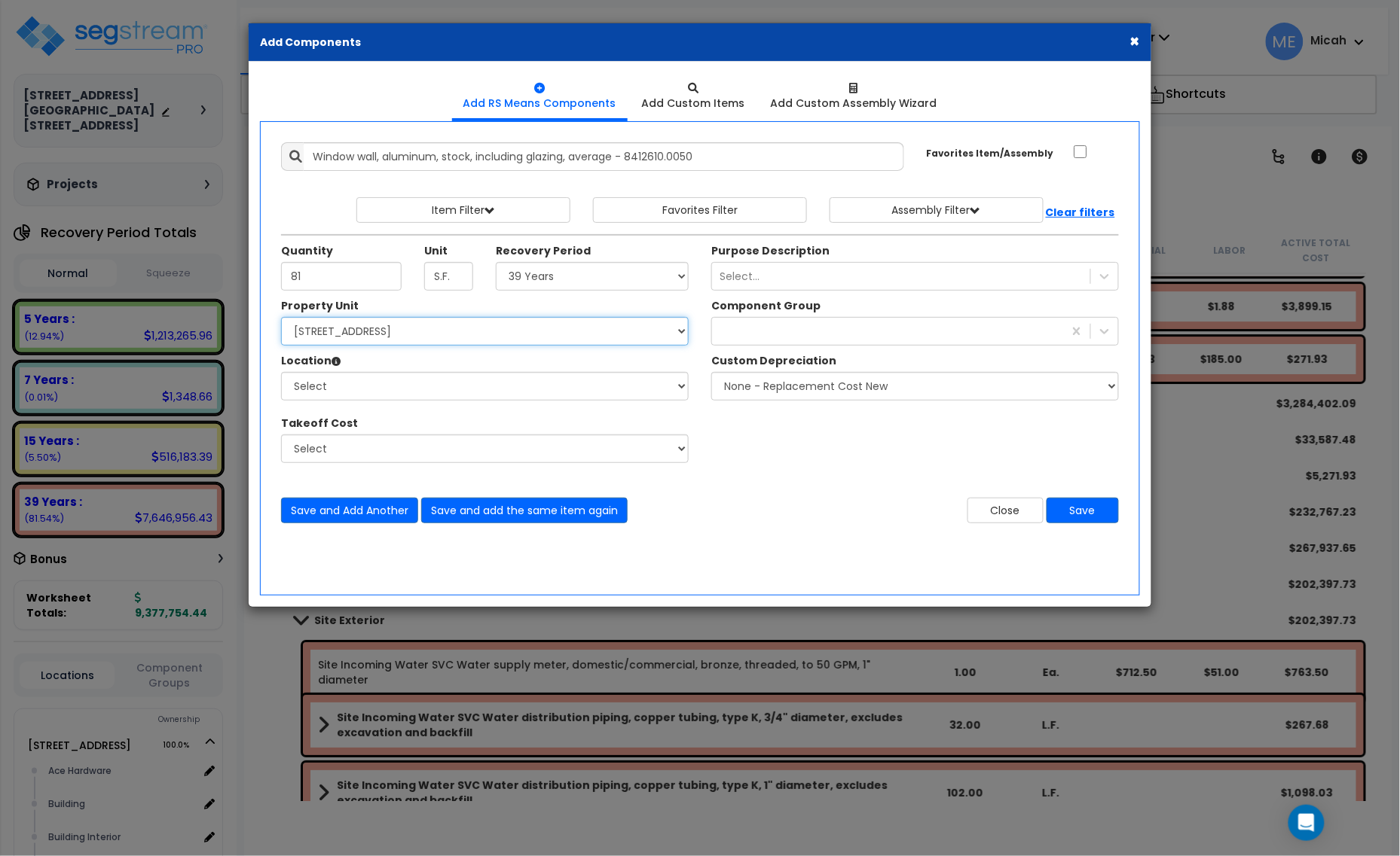
select select "161435"
click at [281, 318] on select "Select 1408 9th St E 915 4th Ave E Site Improvement 915 4th Ave E Site Improvem…" at bounding box center [484, 330] width 408 height 28
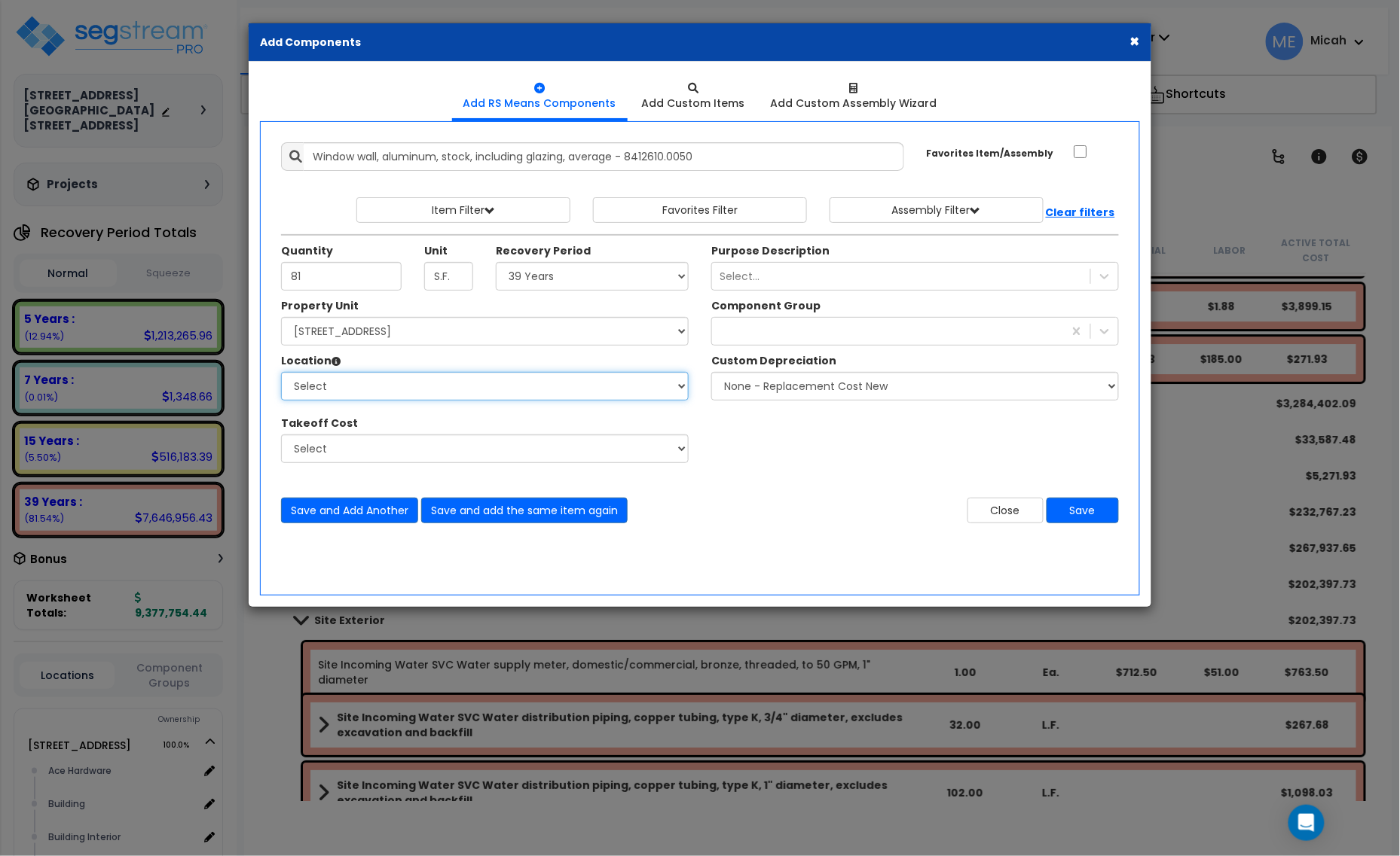
click at [390, 382] on select "Select Ace Hardware Building Building Interior Cowboy'S Indoor Golf Mainstream …" at bounding box center [484, 386] width 408 height 28
select select "6"
click at [281, 372] on select "Select Ace Hardware Building Building Interior Cowboy'S Indoor Golf Mainstream …" at bounding box center [484, 386] width 408 height 28
click at [754, 333] on div "exterior" at bounding box center [887, 331] width 351 height 24
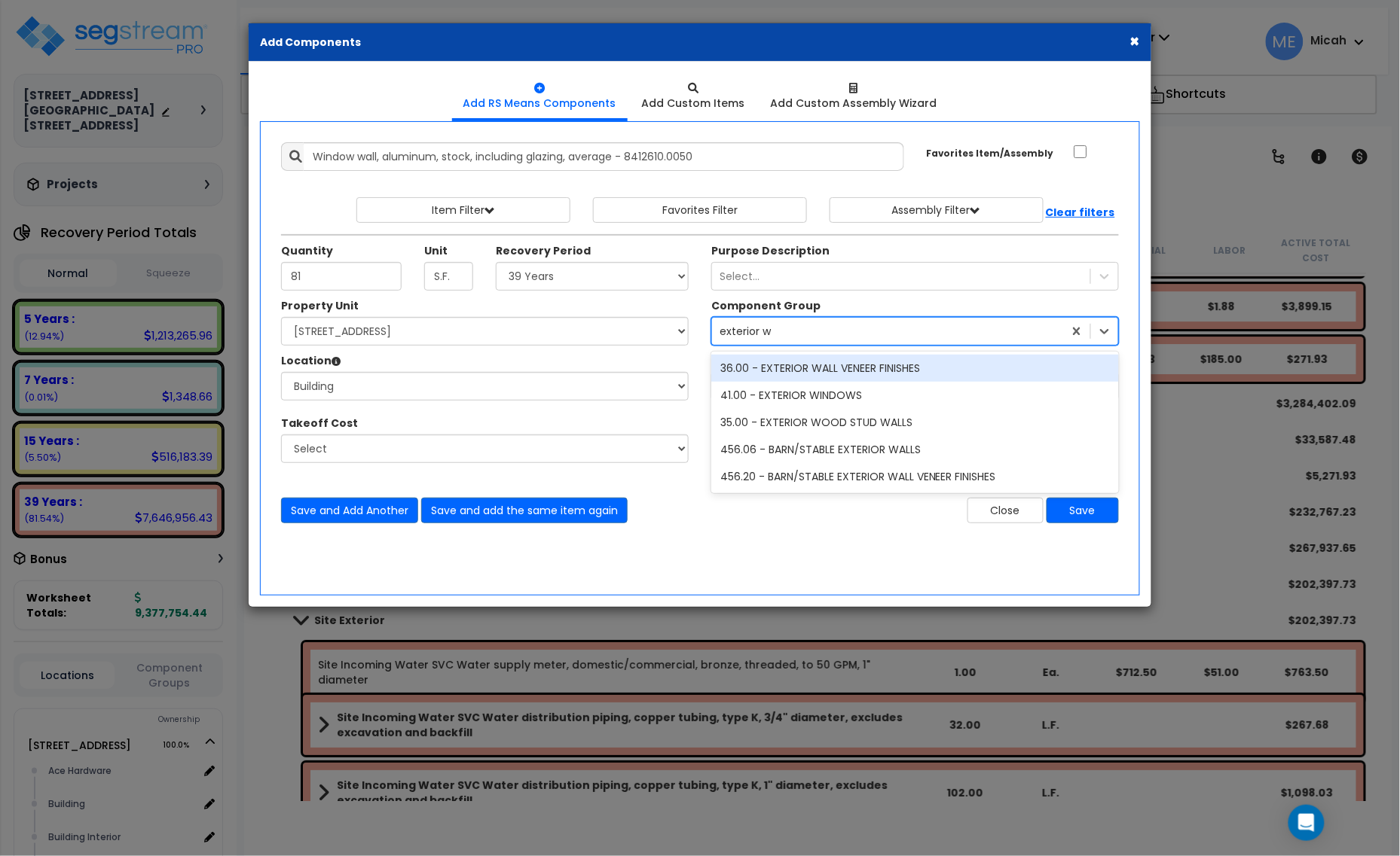
type input "exterior wi"
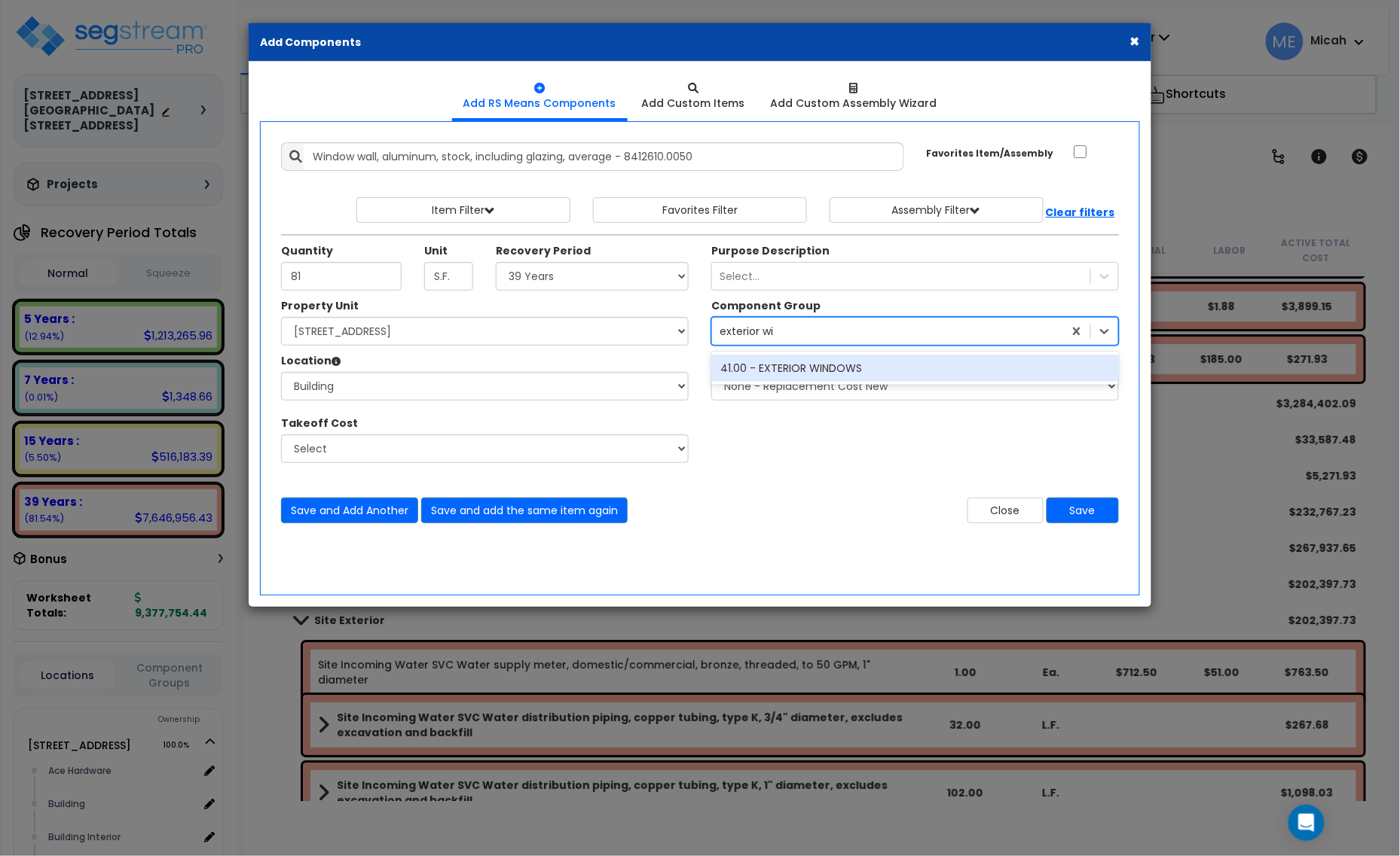
click at [791, 369] on div "41.00 - EXTERIOR WINDOWS" at bounding box center [915, 368] width 408 height 27
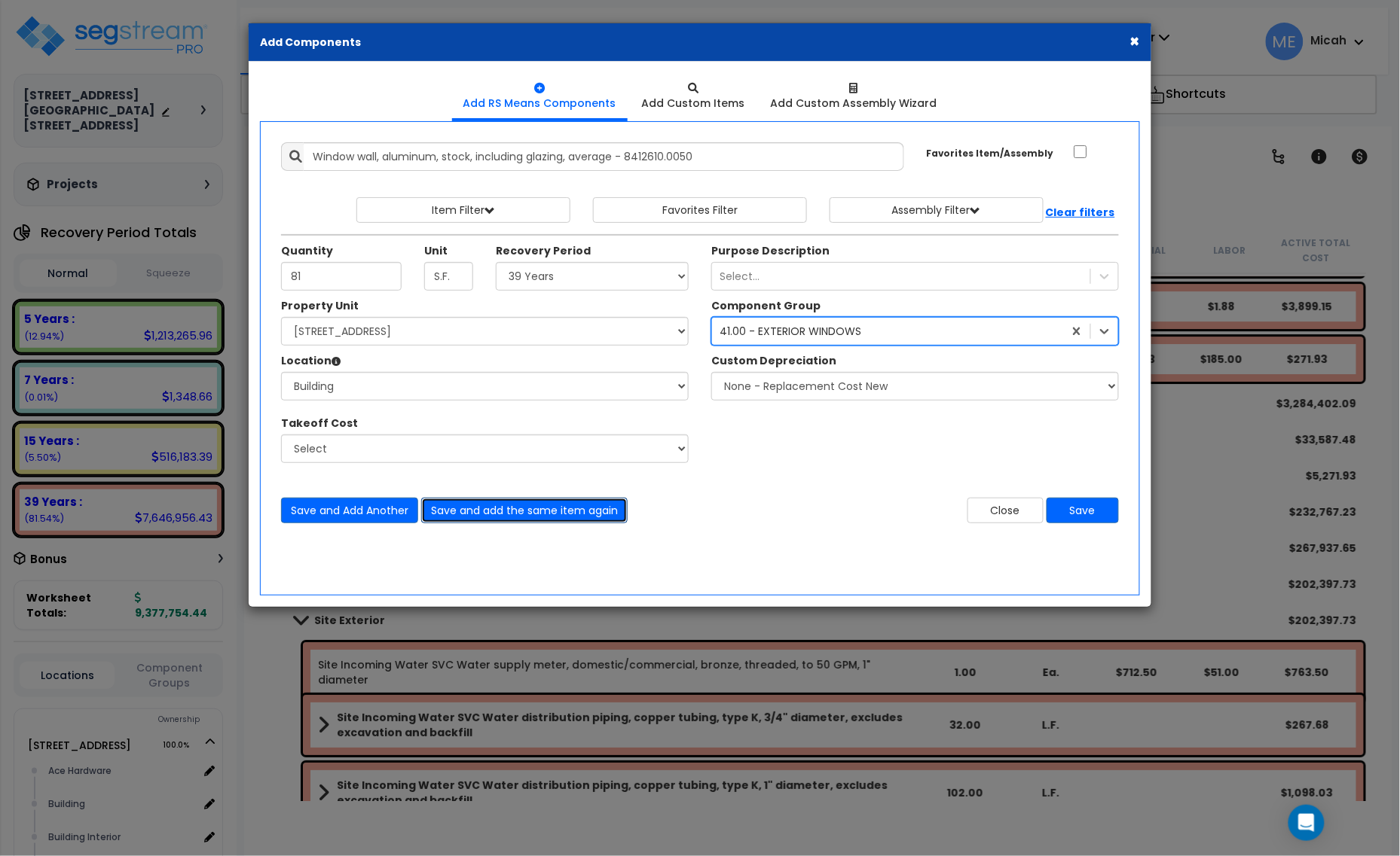
click at [525, 503] on button "Save and add the same item again" at bounding box center [524, 510] width 206 height 25
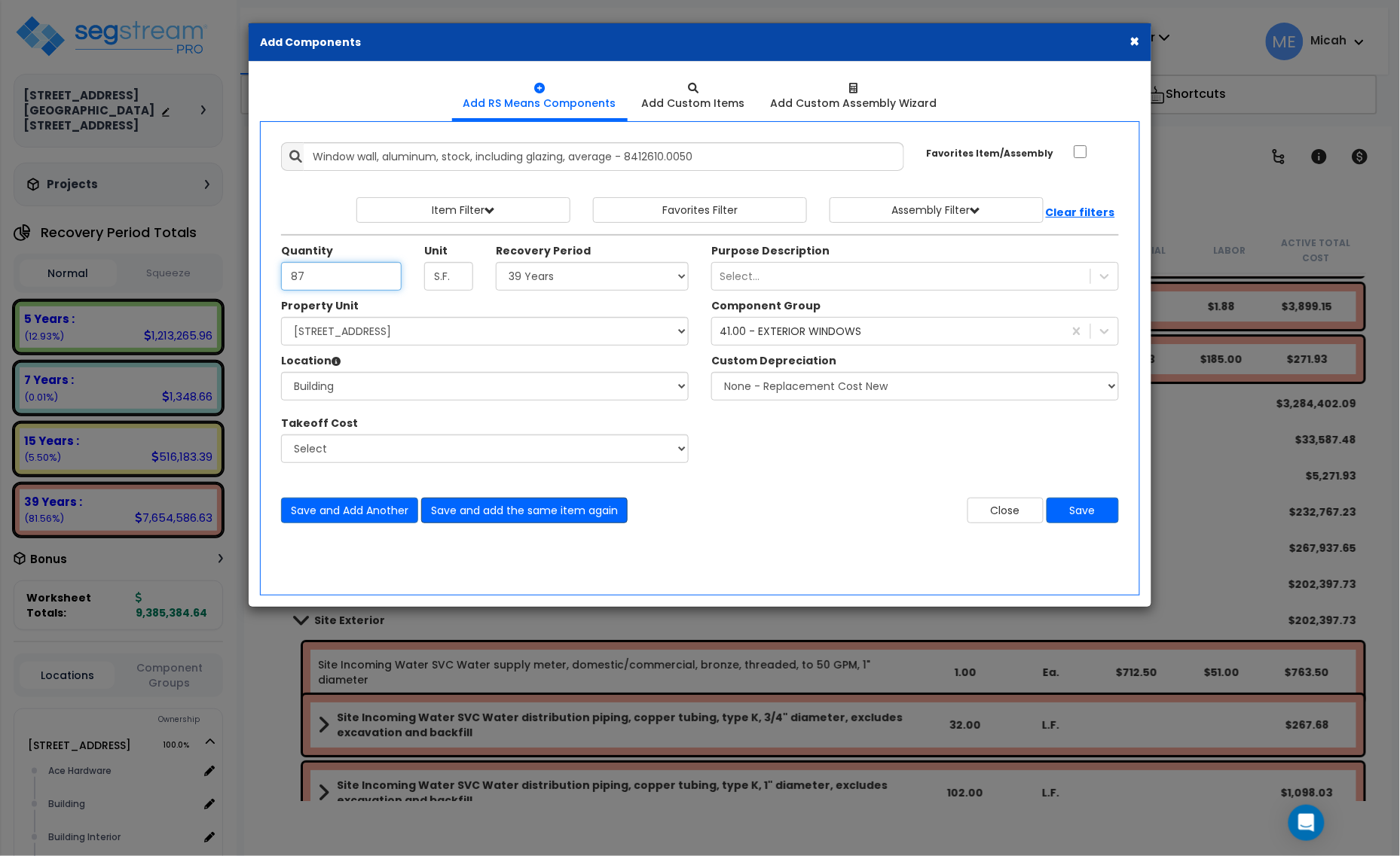
type input "87"
click at [512, 517] on button "Save and add the same item again" at bounding box center [524, 510] width 206 height 25
type input "84"
click at [372, 514] on button "Save and Add Another" at bounding box center [349, 510] width 137 height 25
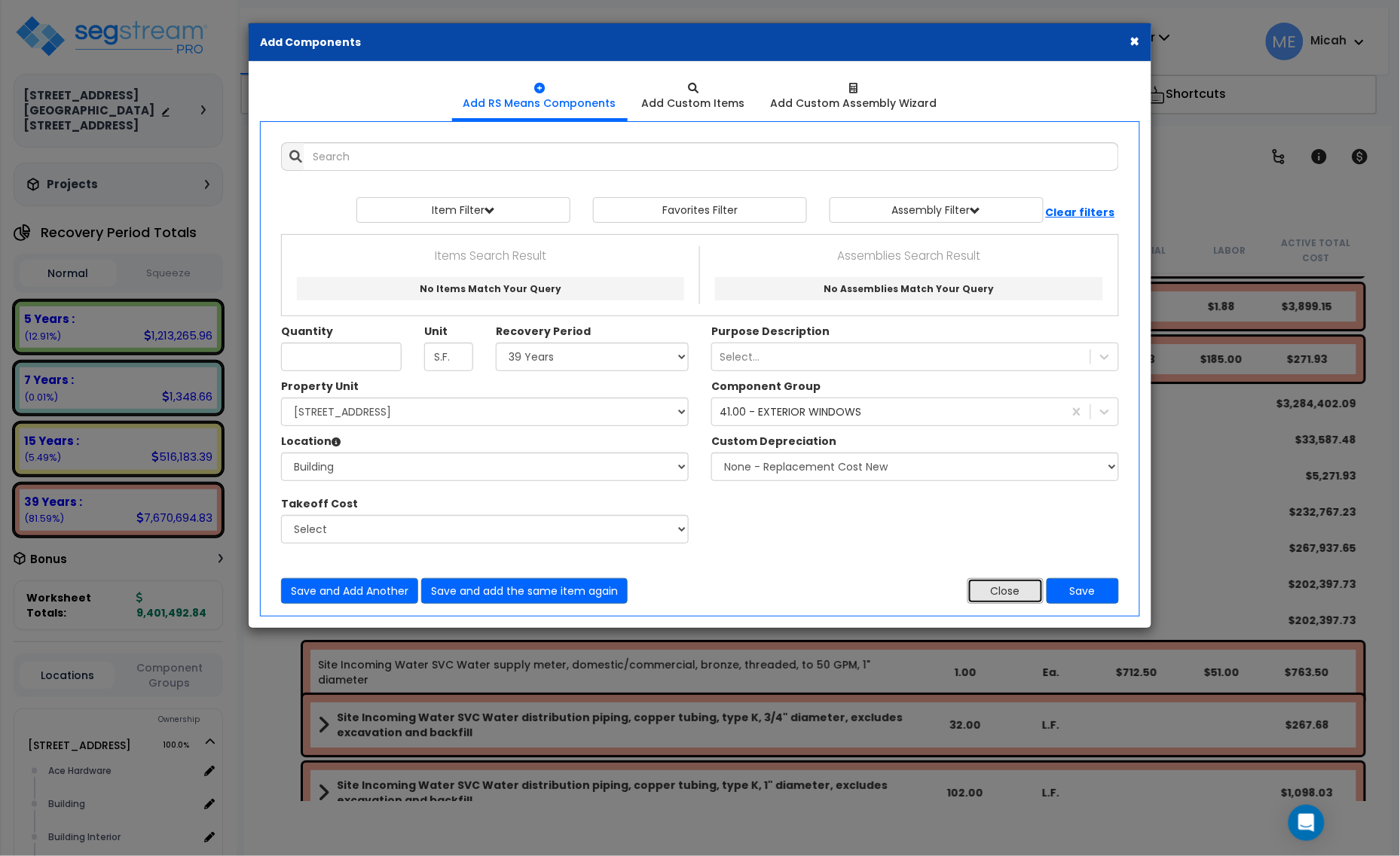
click at [998, 596] on button "Close" at bounding box center [1006, 591] width 76 height 25
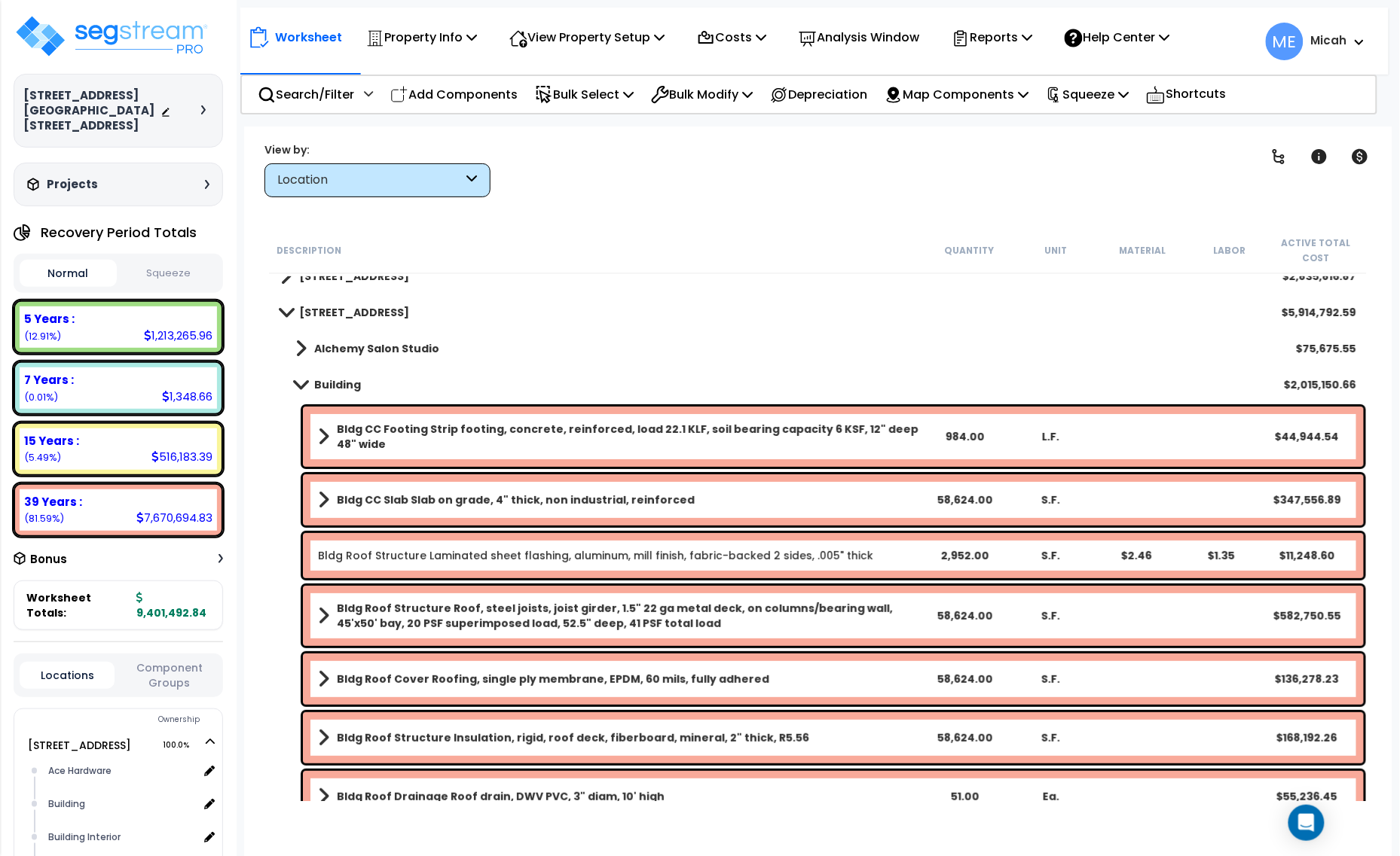
scroll to position [0, 0]
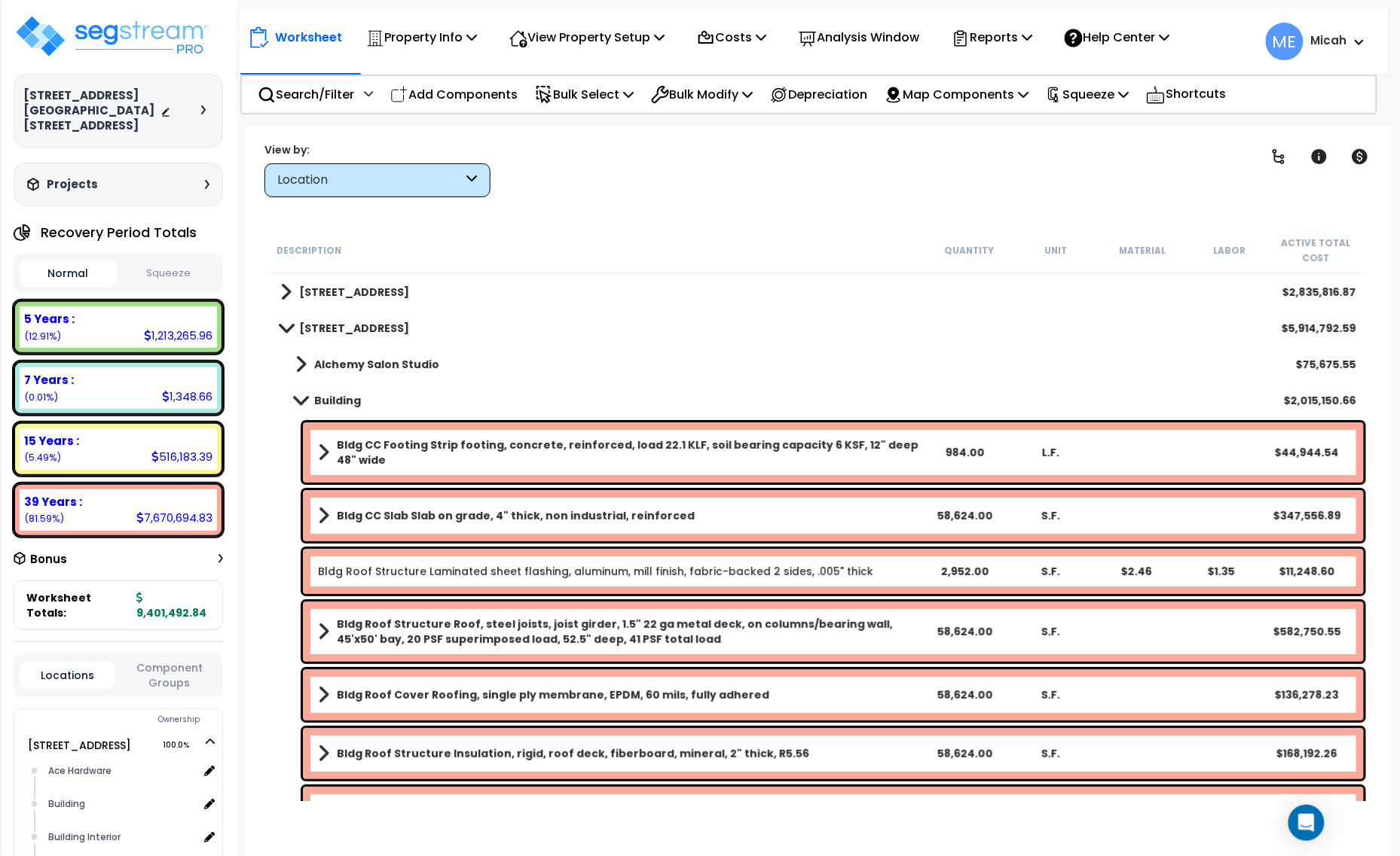
click at [286, 294] on span at bounding box center [286, 292] width 12 height 21
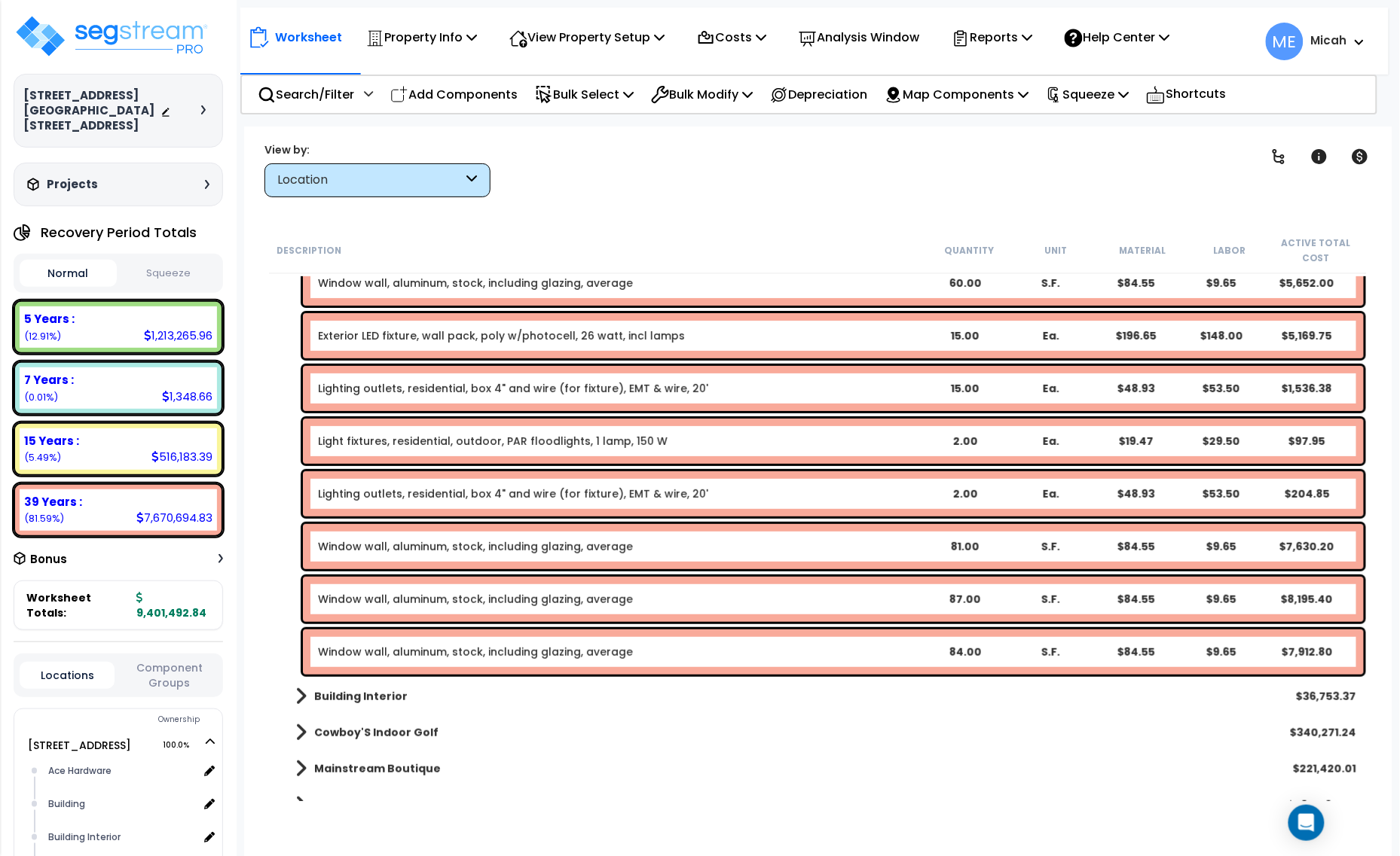
scroll to position [1977, 0]
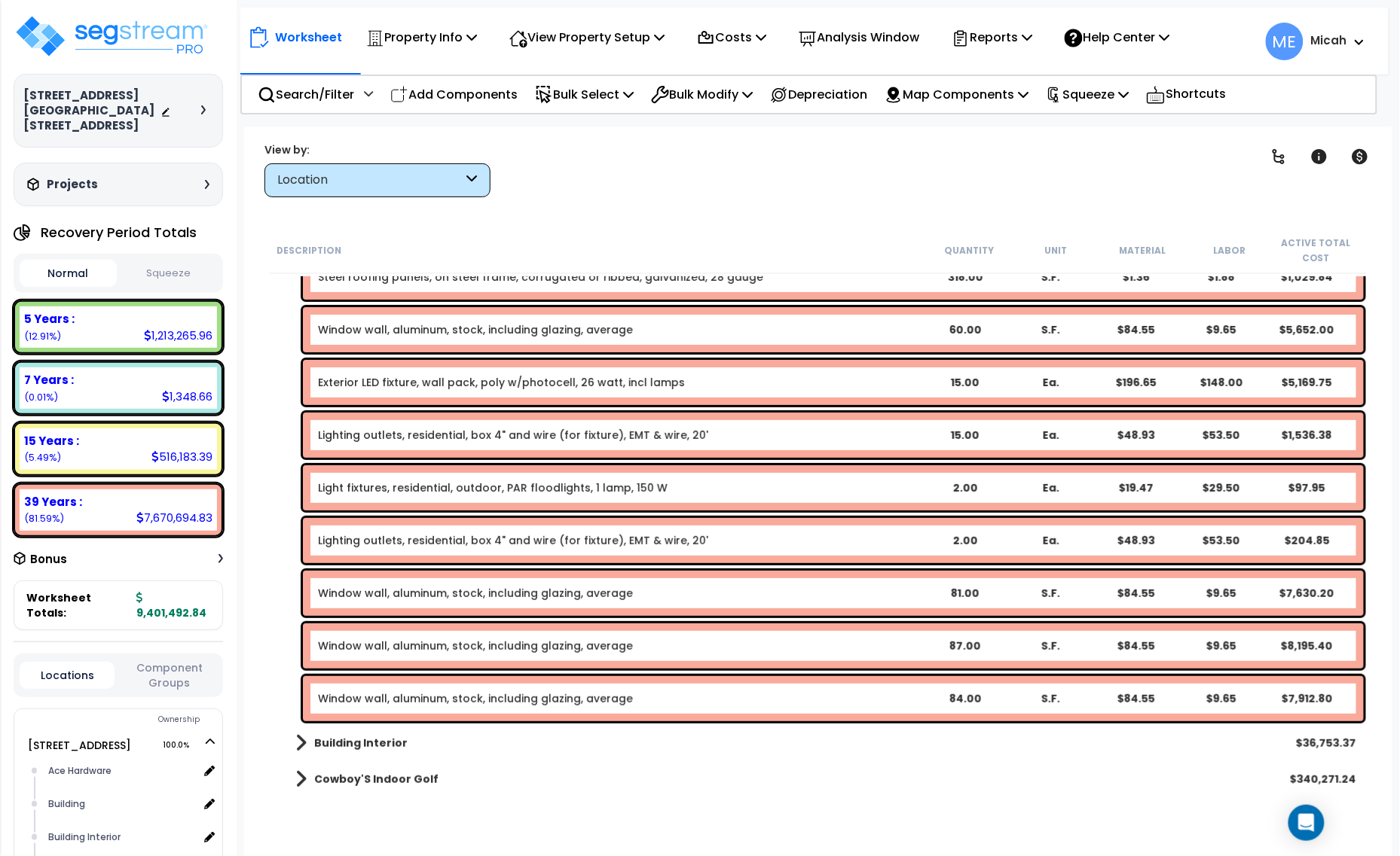
click at [425, 329] on link "Window wall, aluminum, stock, including glazing, average" at bounding box center [475, 329] width 315 height 15
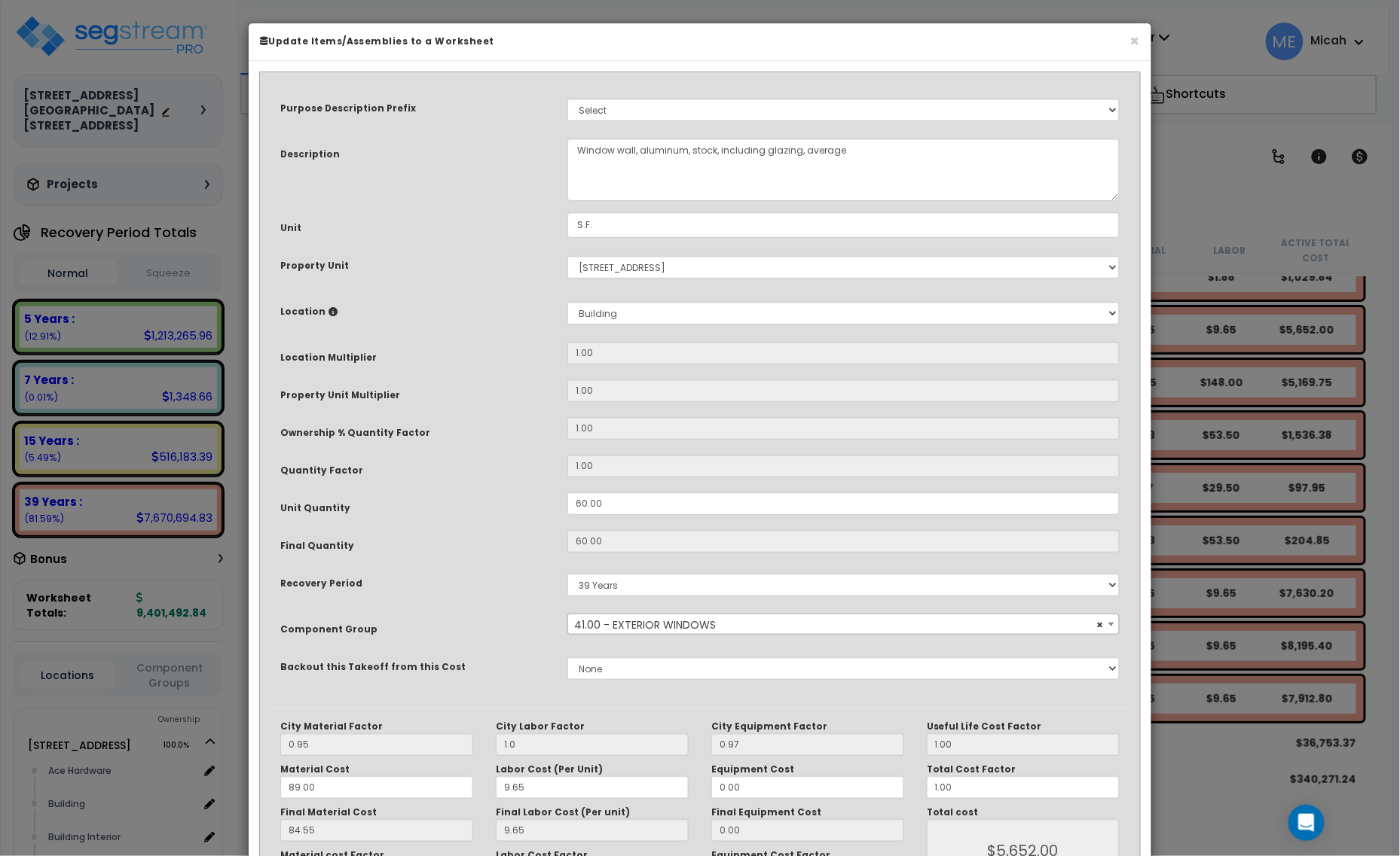
scroll to position [0, 0]
click at [633, 147] on textarea "Window wall, aluminum, stock, including glazing, average" at bounding box center [843, 170] width 552 height 63
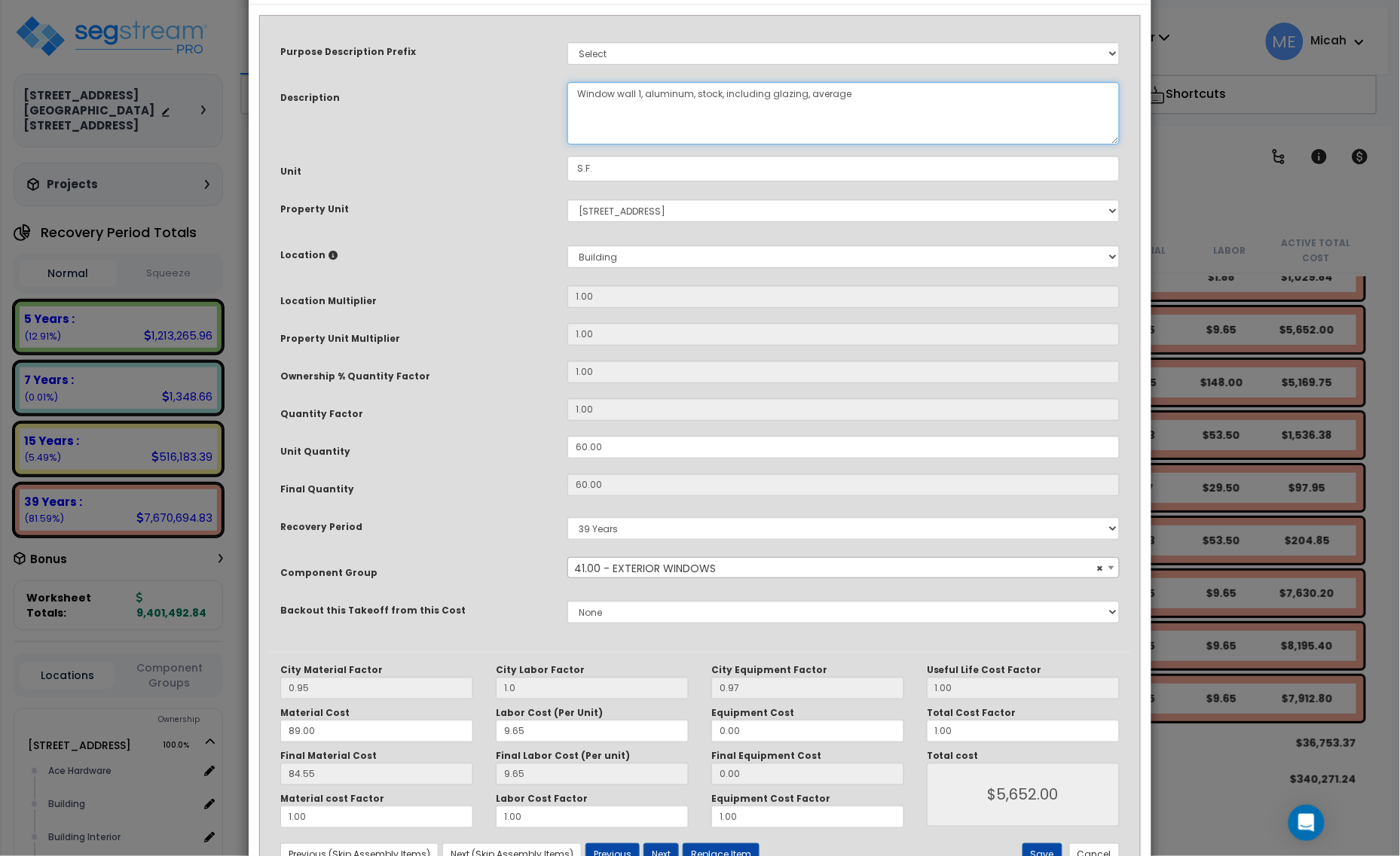
scroll to position [113, 0]
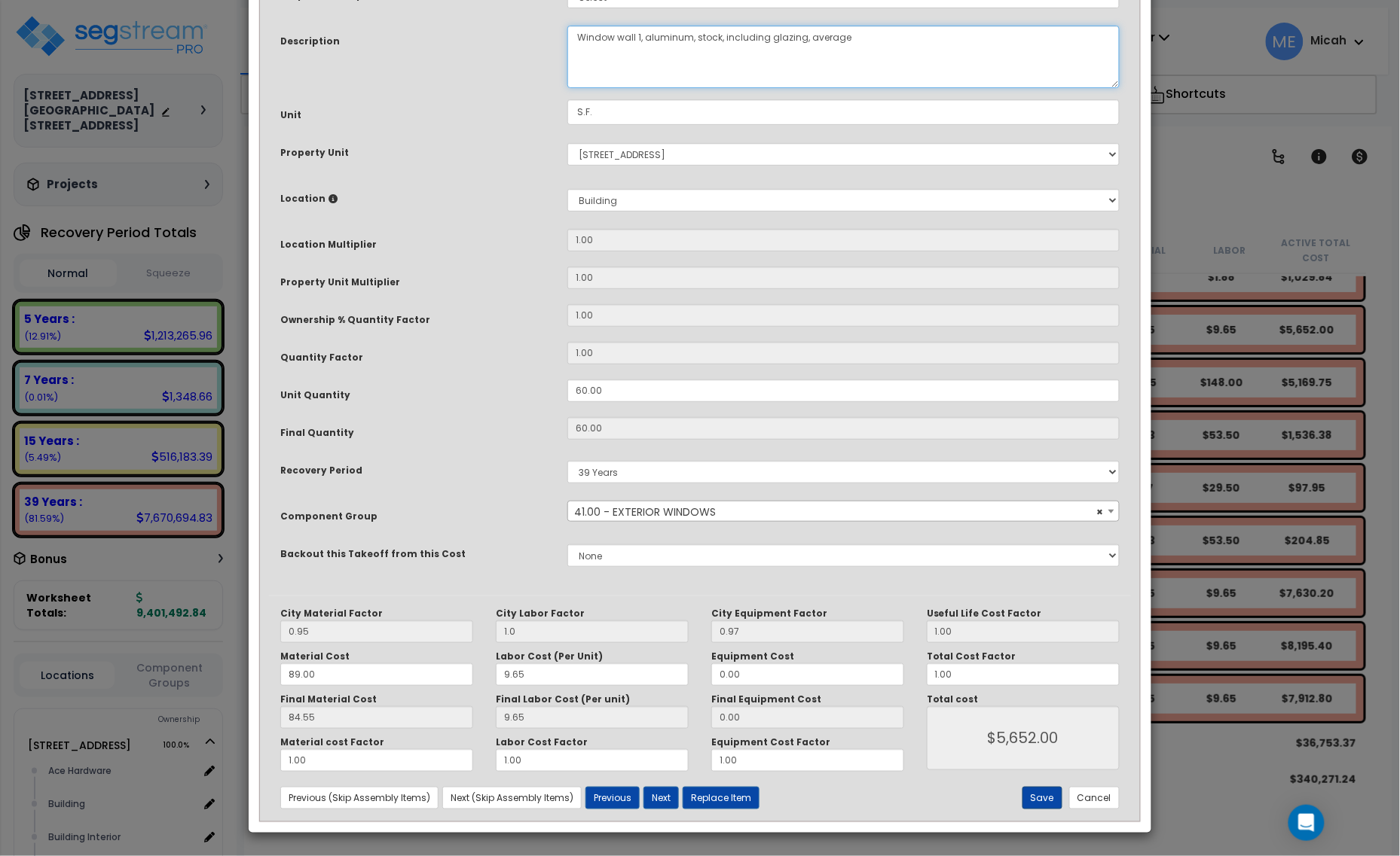
type textarea "Window wall 1, aluminum, stock, including glazing, average"
click at [1043, 798] on button "Save" at bounding box center [1042, 797] width 40 height 22
type input "1.00"
type input "5652.00"
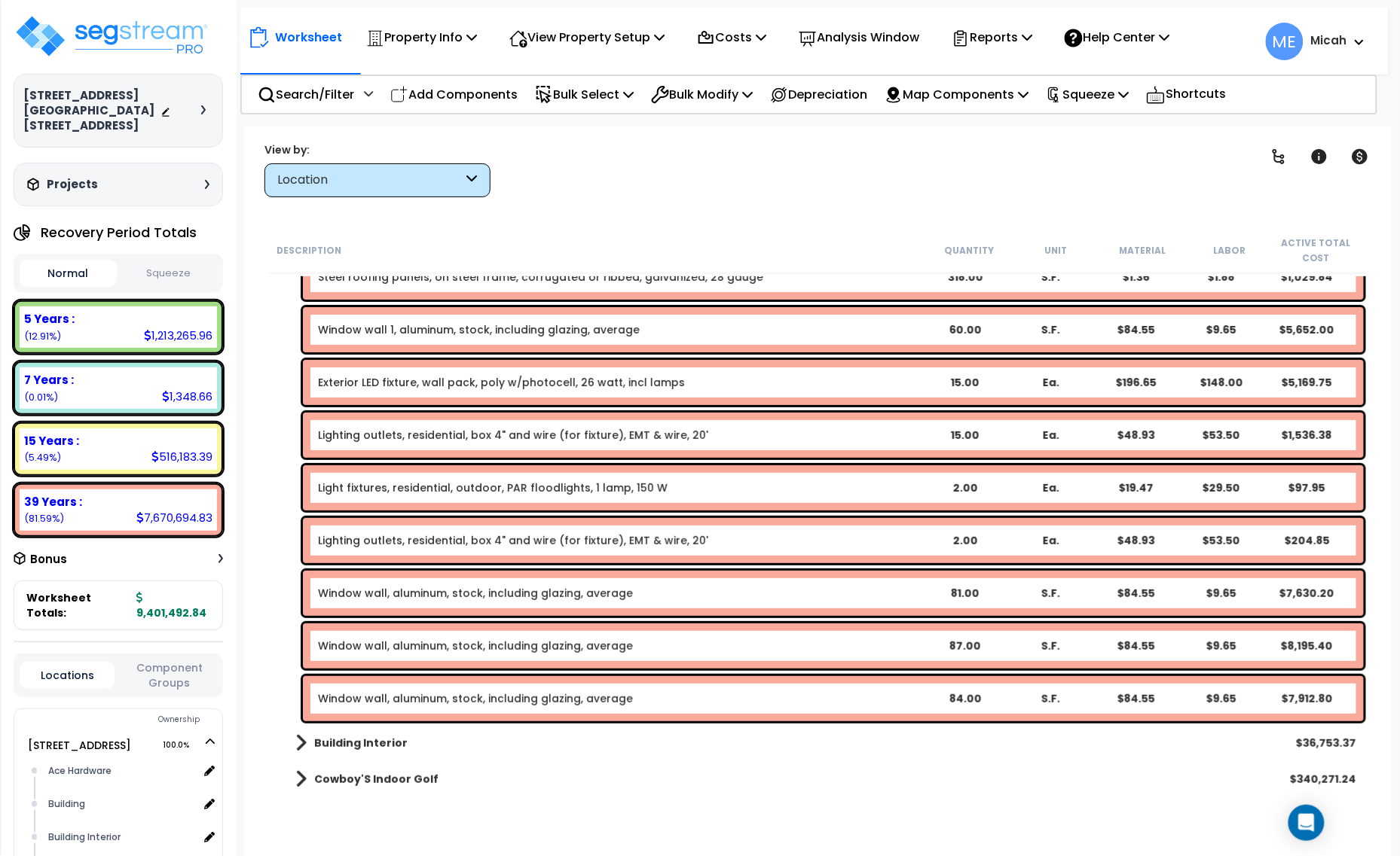
click at [425, 587] on link "Window wall, aluminum, stock, including glazing, average" at bounding box center [475, 593] width 315 height 15
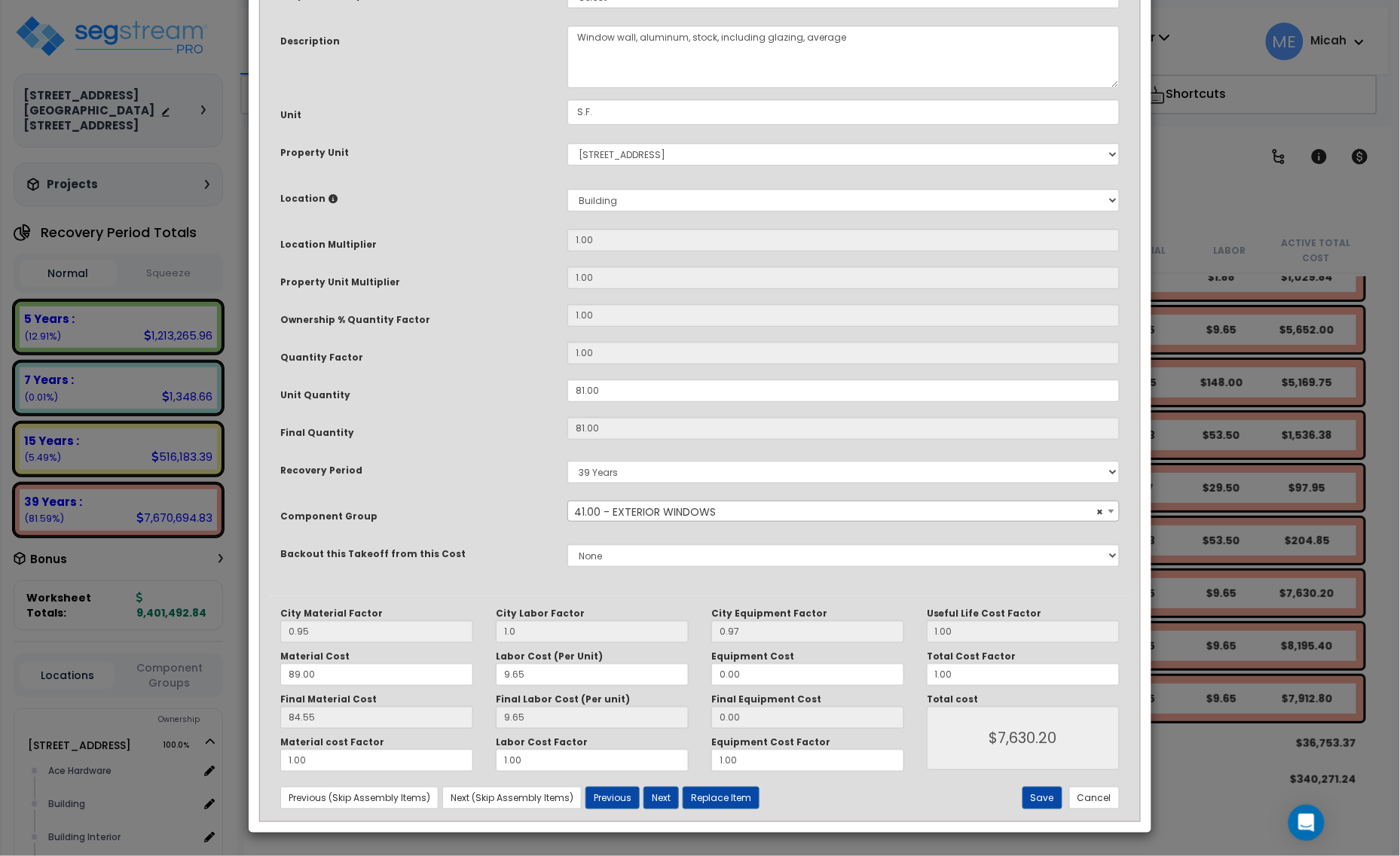
scroll to position [0, 0]
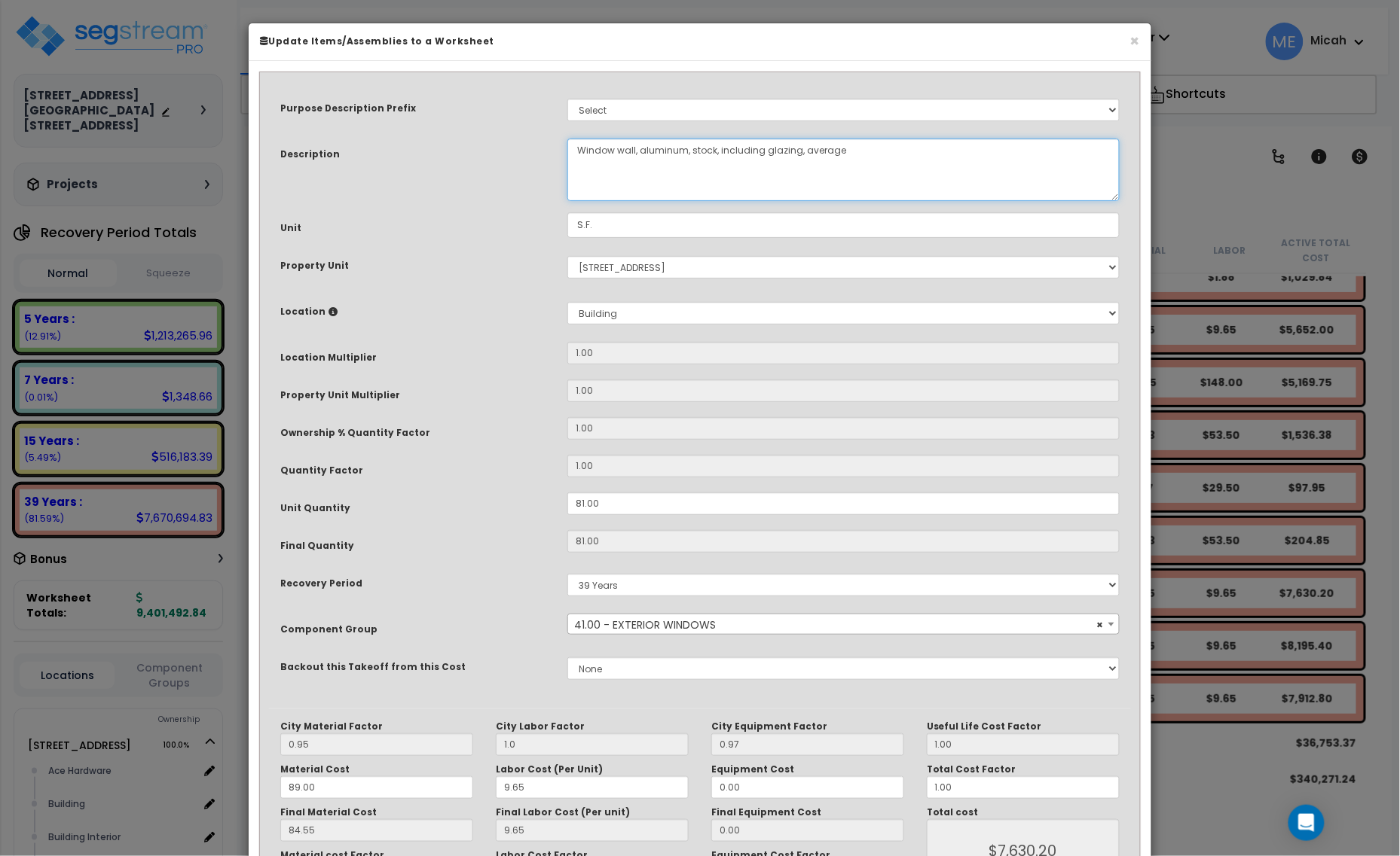
click at [634, 148] on textarea "Window wall, aluminum, stock, including glazing, average" at bounding box center [843, 170] width 552 height 63
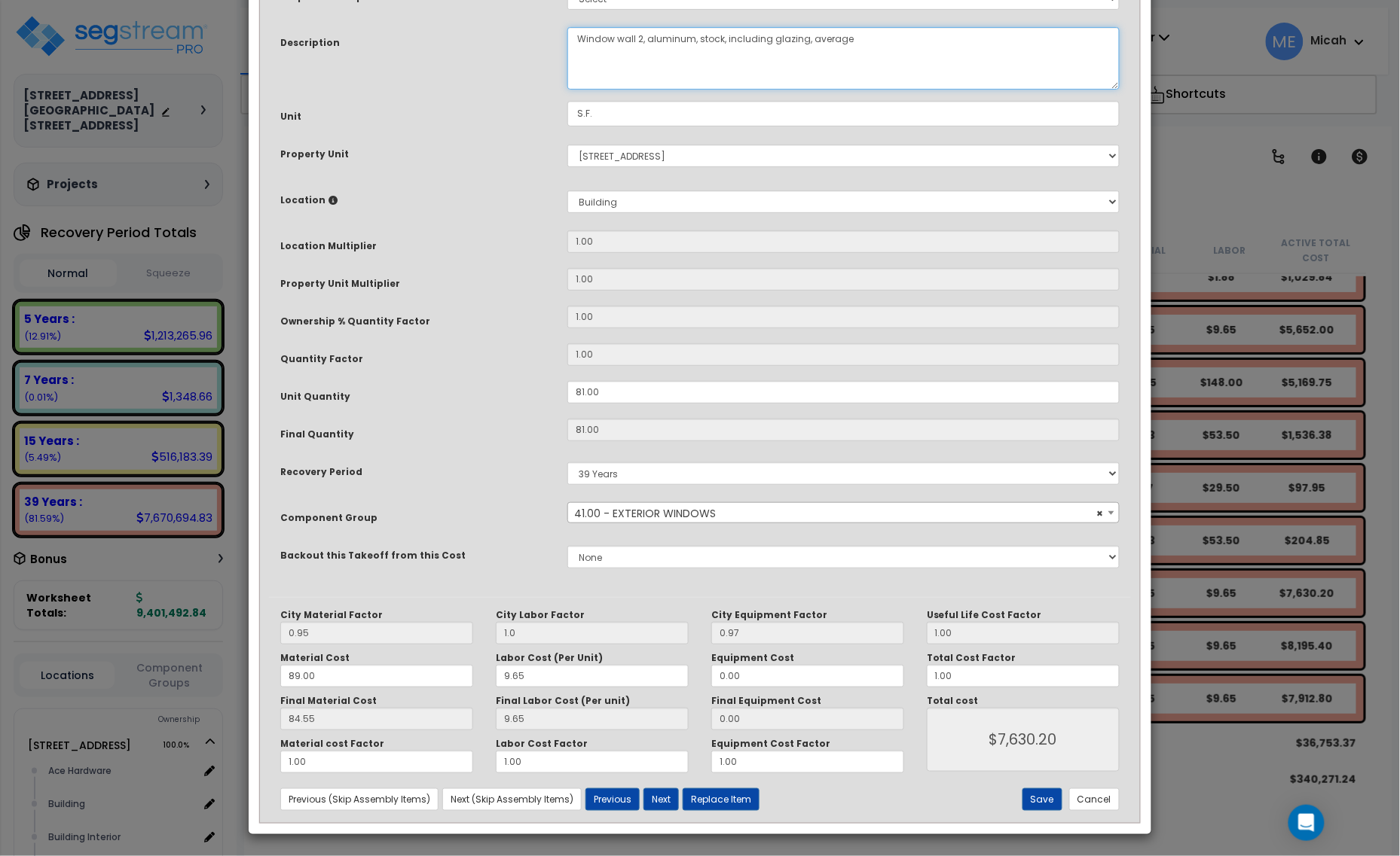
scroll to position [113, 0]
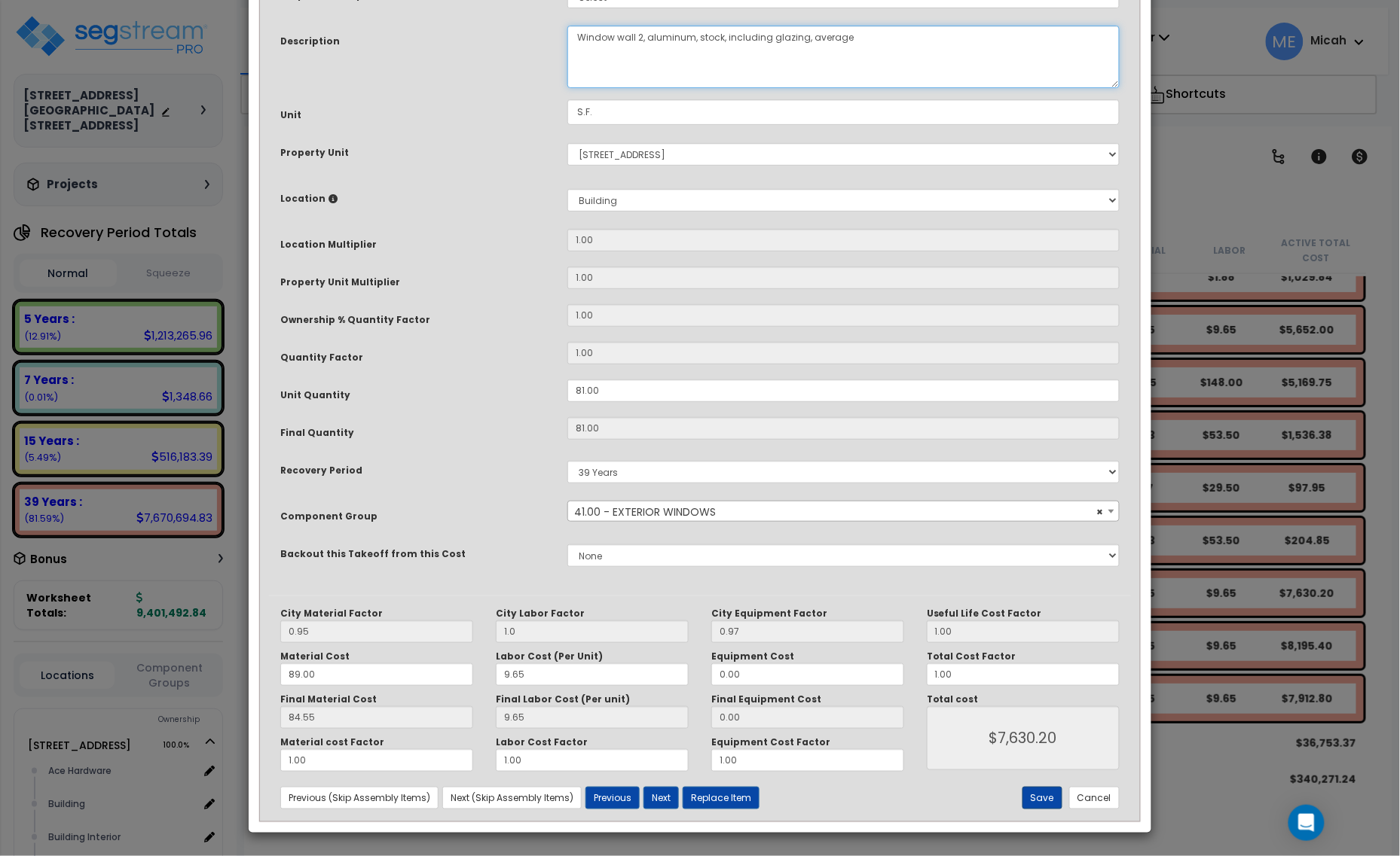
type textarea "Window wall 2, aluminum, stock, including glazing, average"
click at [1033, 795] on button "Save" at bounding box center [1042, 797] width 40 height 22
type input "1.00"
type input "7630.20"
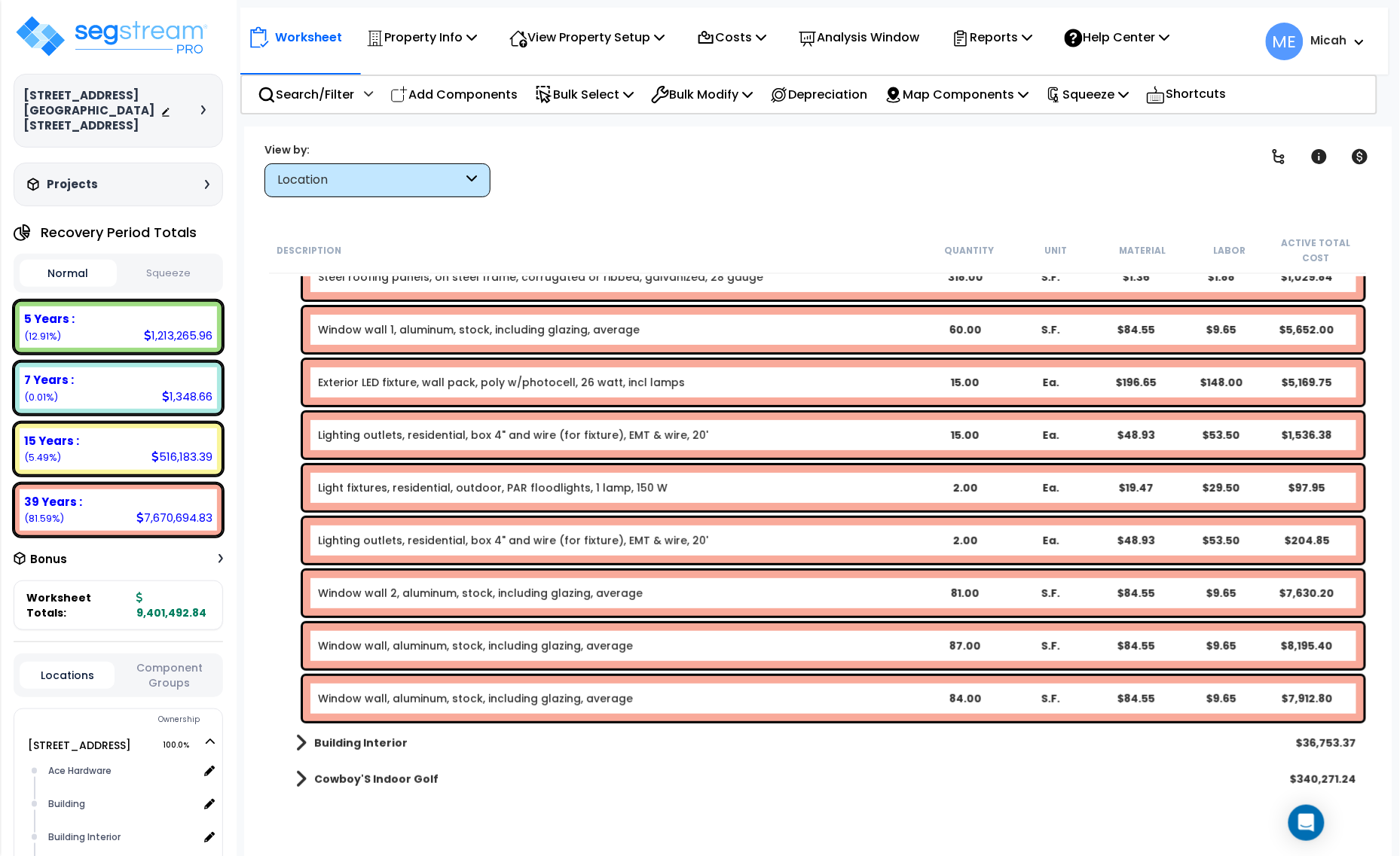
click at [501, 639] on link "Window wall, aluminum, stock, including glazing, average" at bounding box center [475, 646] width 315 height 15
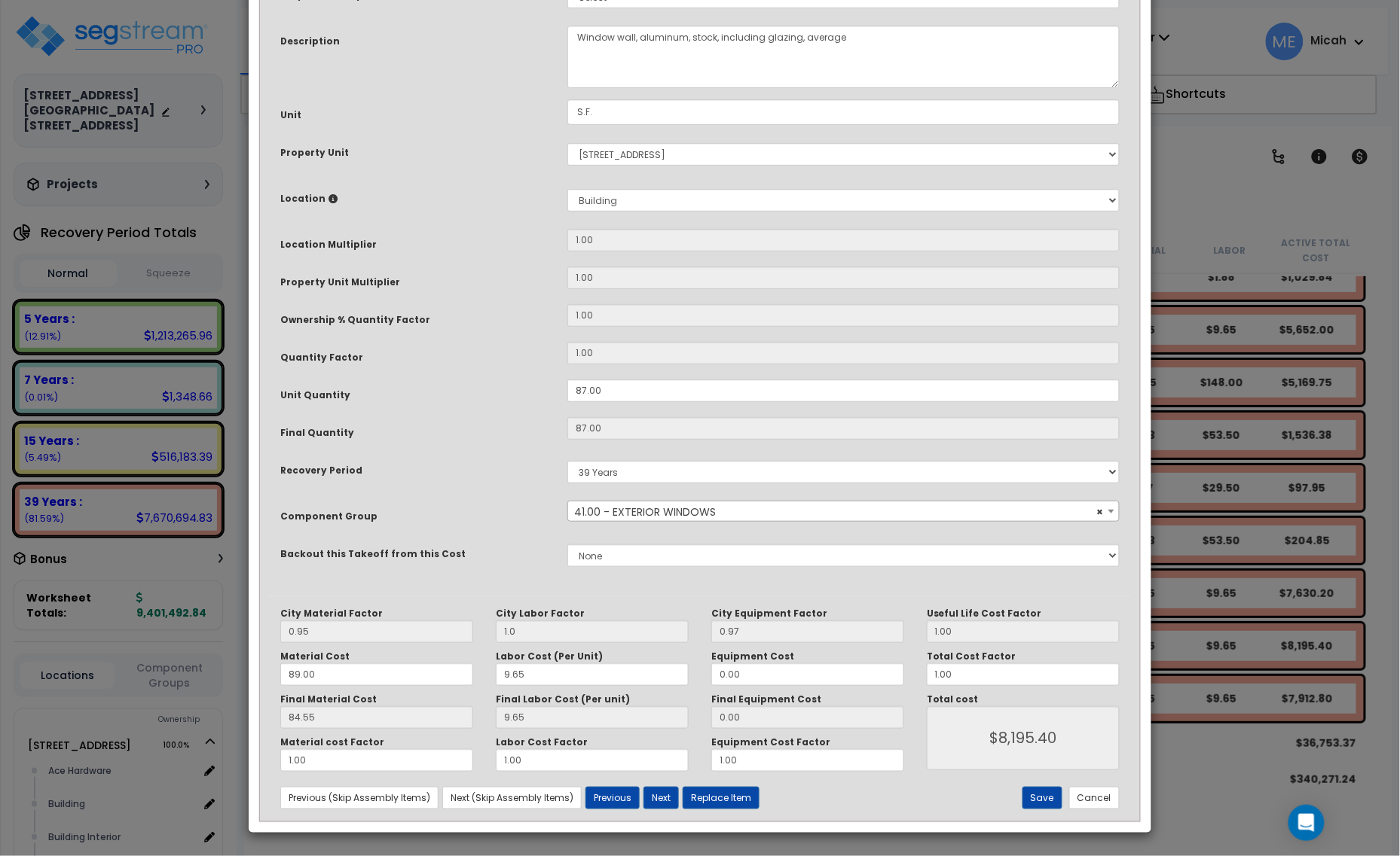
scroll to position [0, 0]
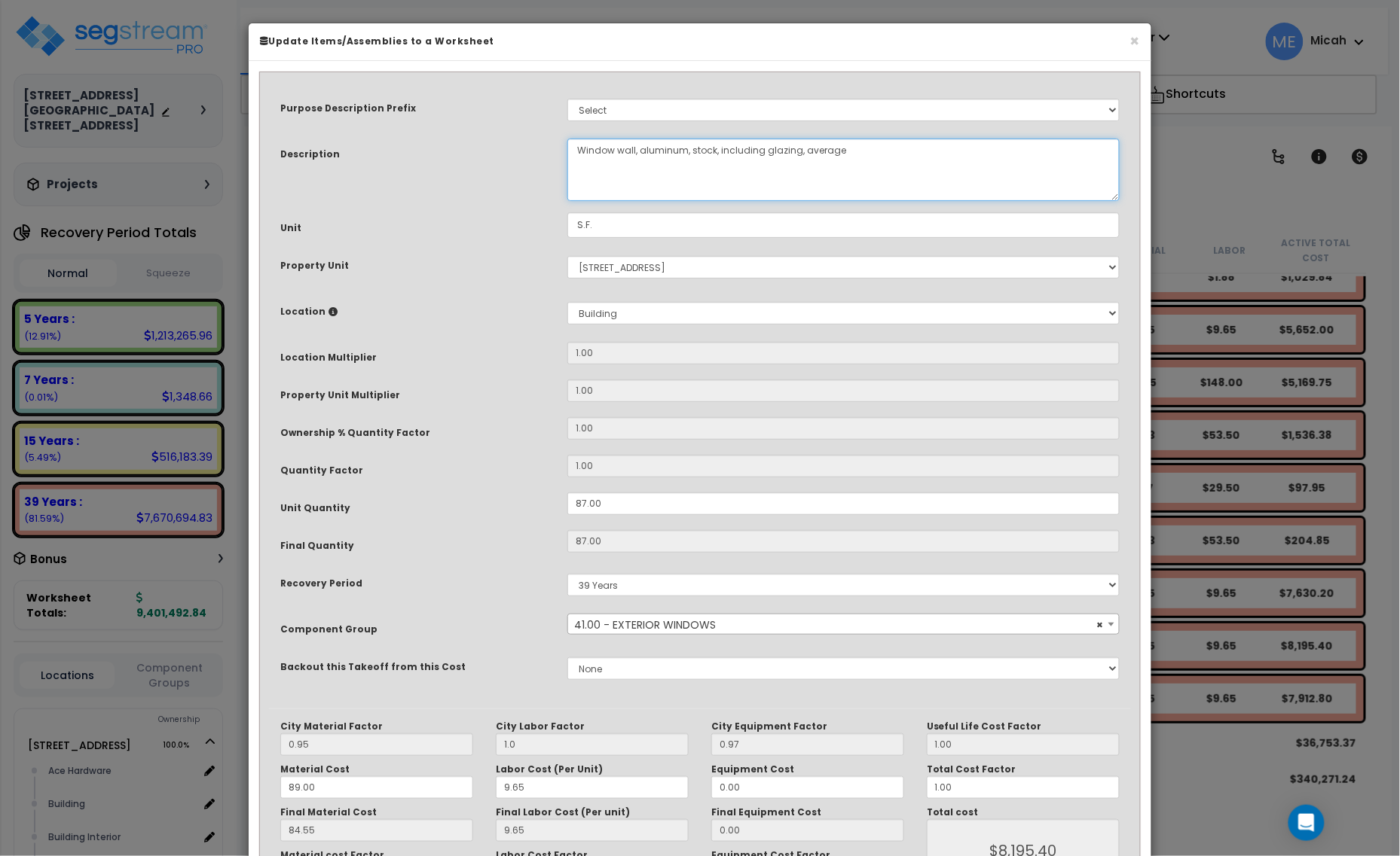
click at [634, 145] on textarea "Window wall, aluminum, stock, including glazing, average" at bounding box center [843, 170] width 552 height 63
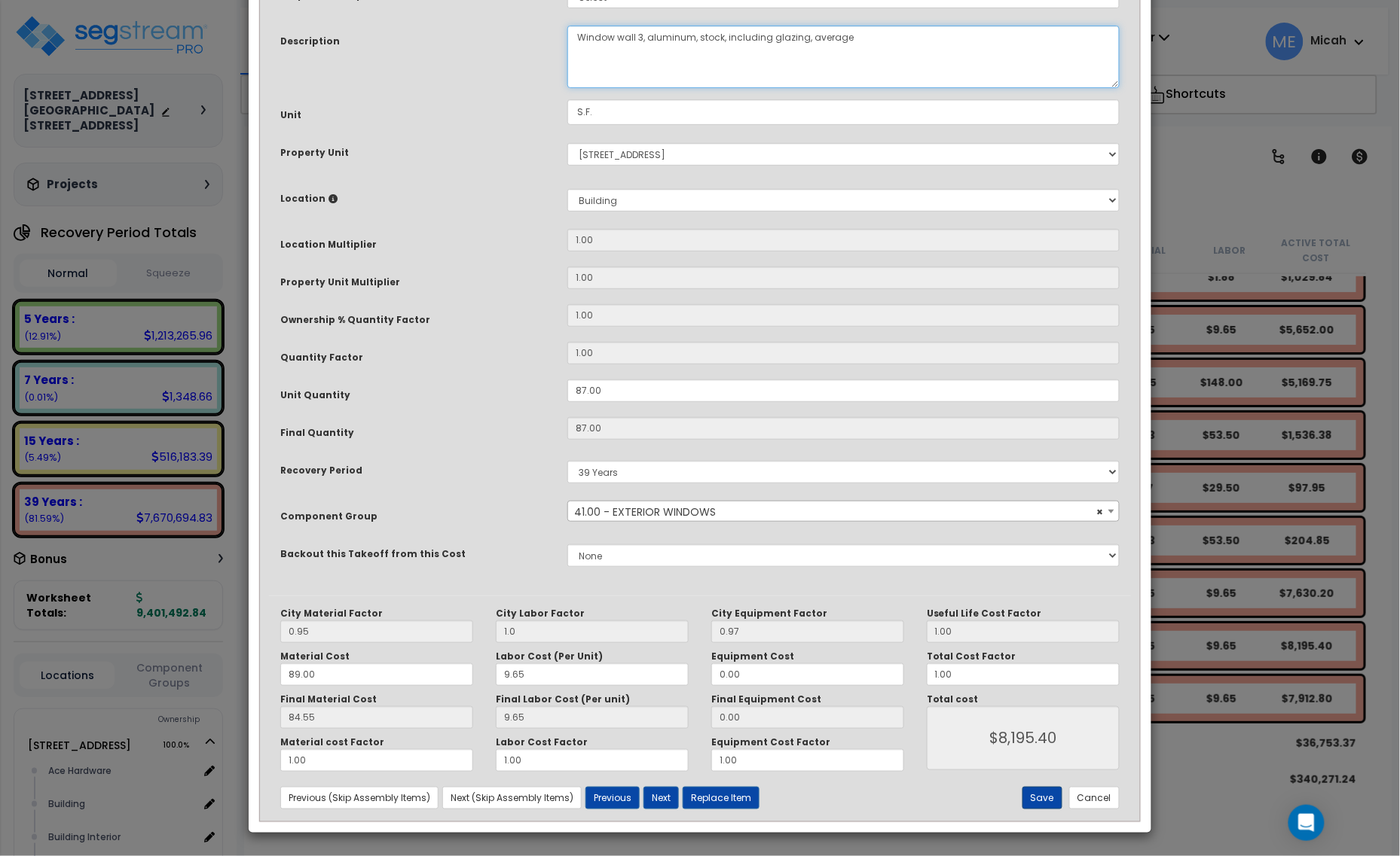
type textarea "Window wall 3, aluminum, stock, including glazing, average"
click at [1036, 798] on button "Save" at bounding box center [1042, 797] width 40 height 22
type input "1.00"
type input "8195.40"
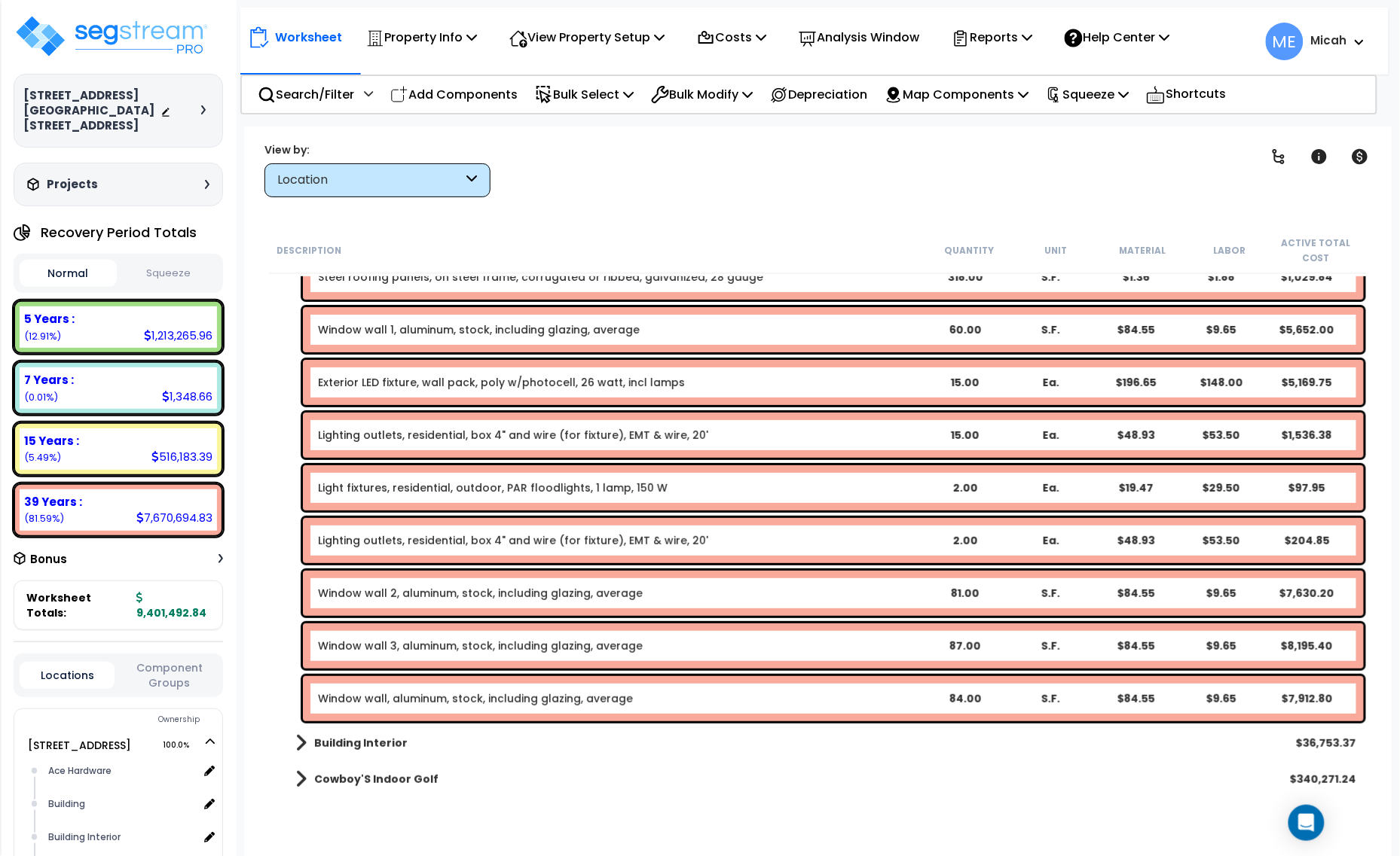
click at [467, 708] on div "Window wall, aluminum, stock, including glazing, average 84.00 S.F. $84.55 $9.6…" at bounding box center [833, 699] width 1061 height 45
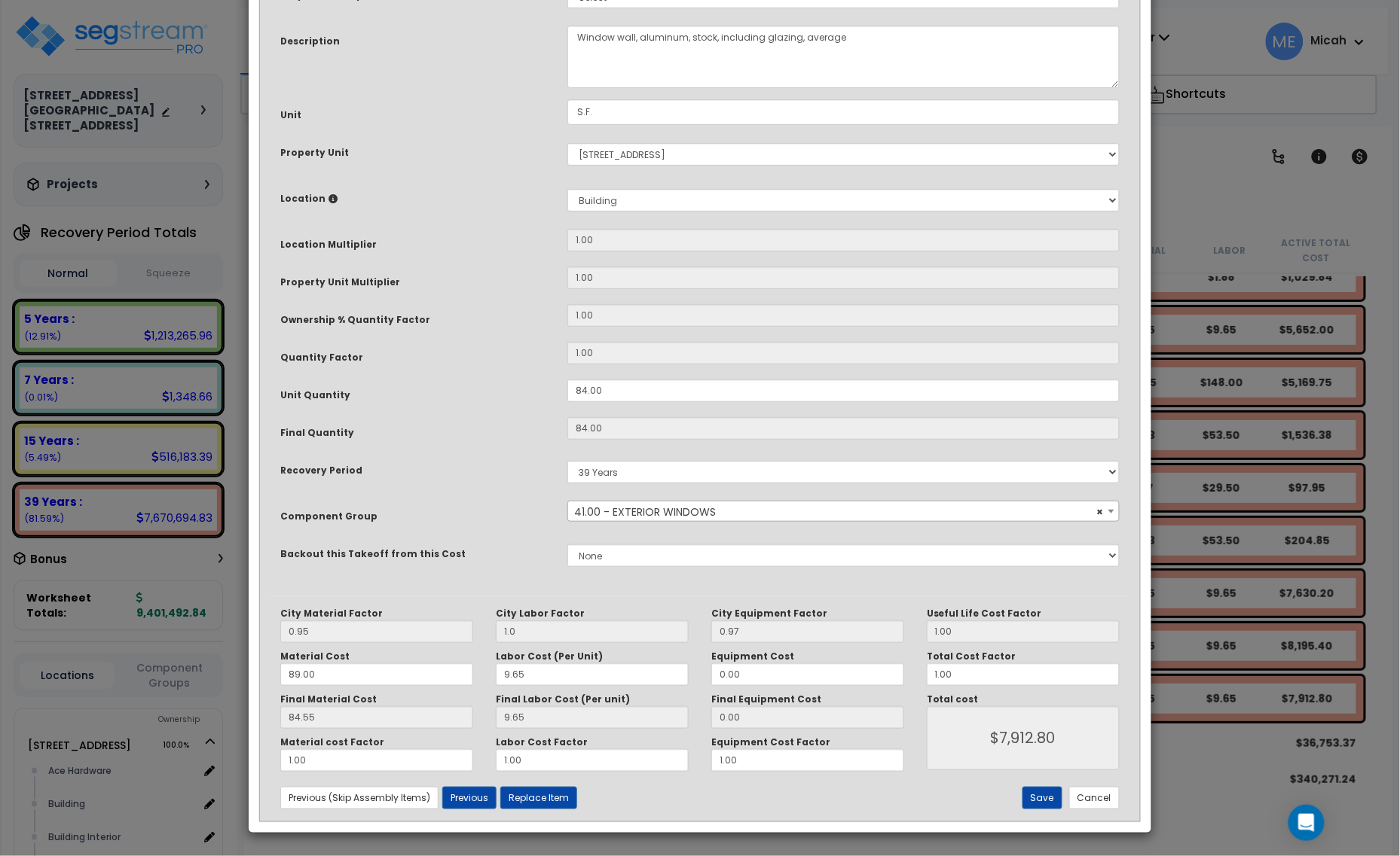
scroll to position [0, 0]
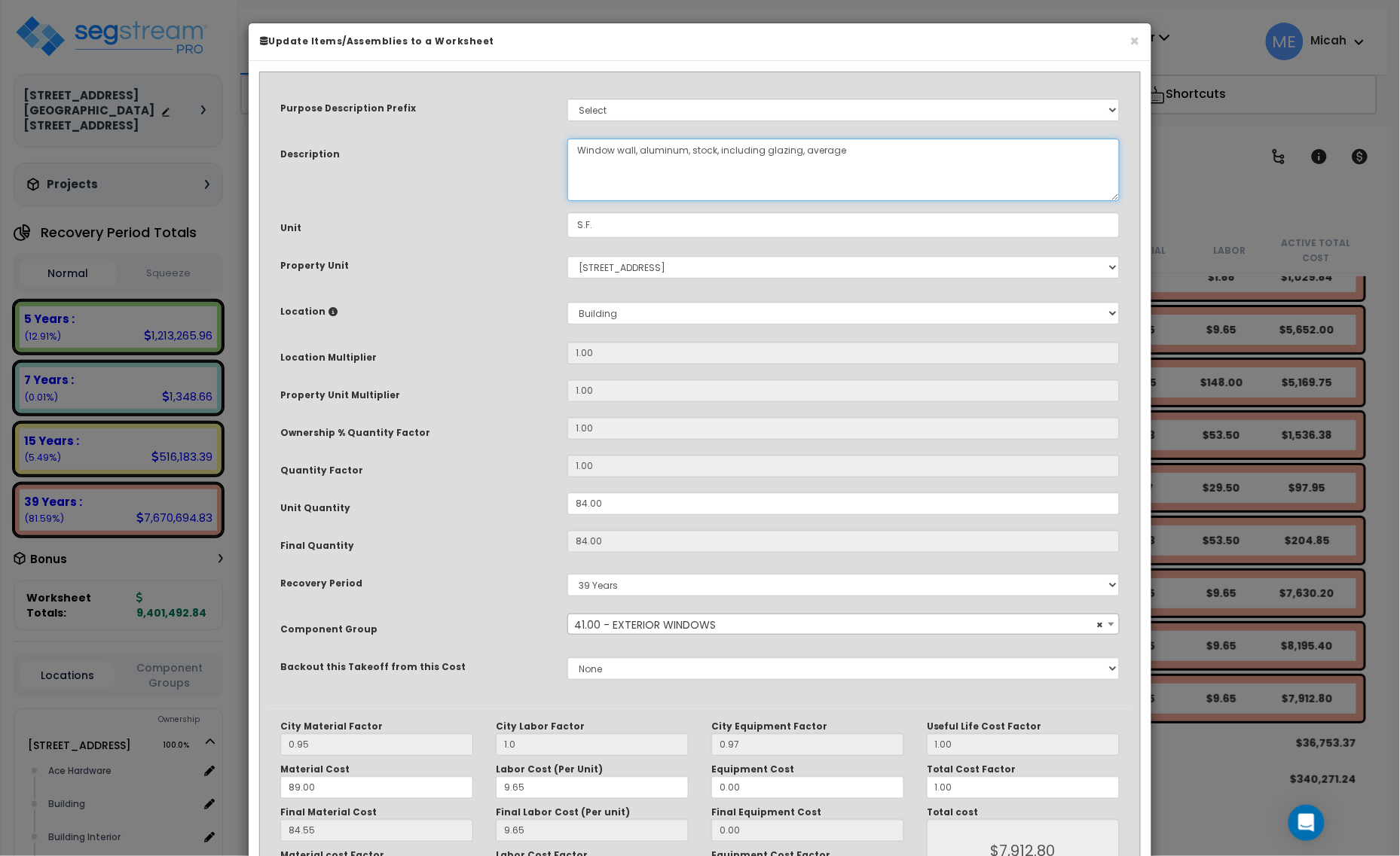
click at [633, 148] on textarea "Window wall, aluminum, stock, including glazing, average" at bounding box center [843, 170] width 552 height 63
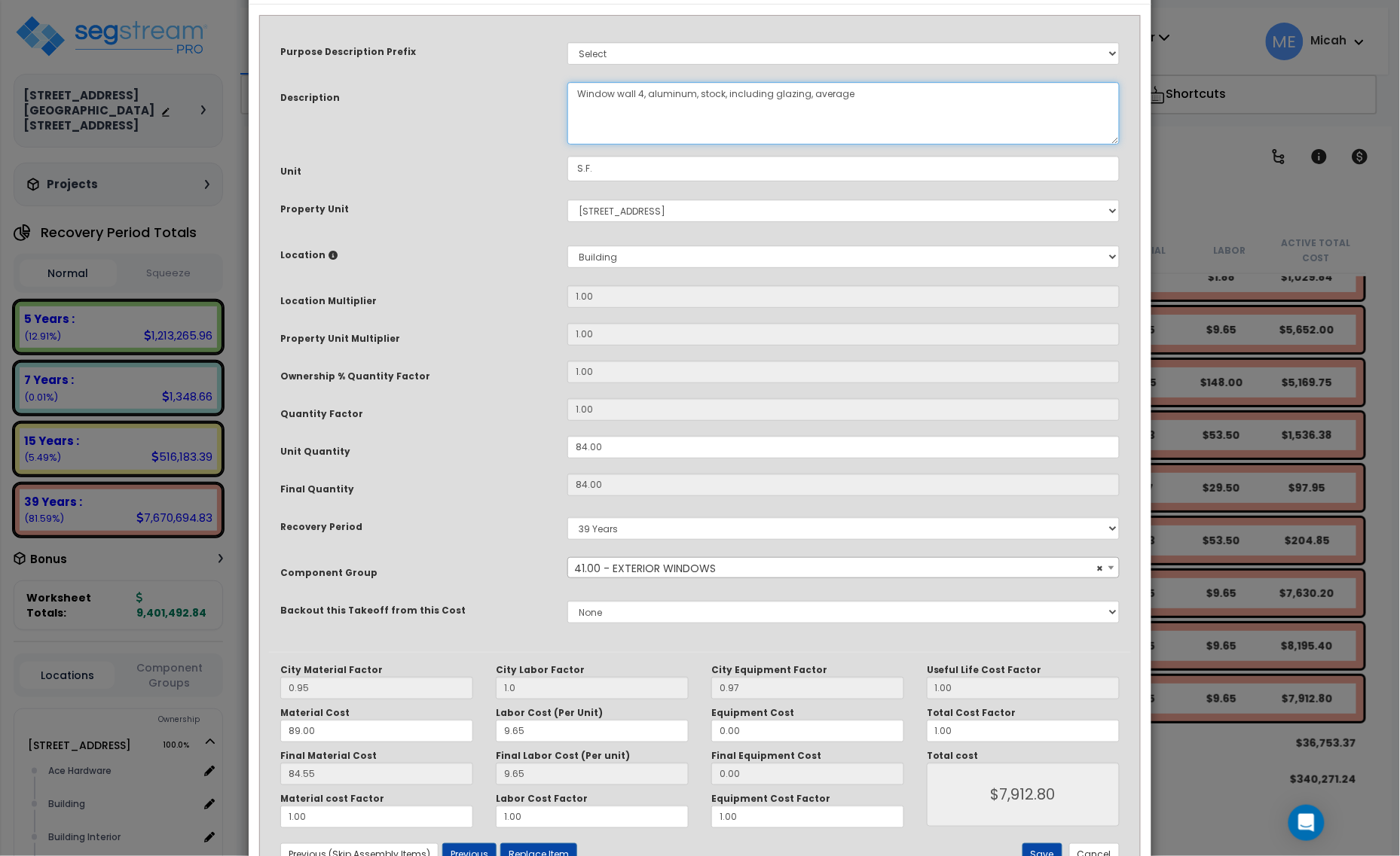
scroll to position [113, 0]
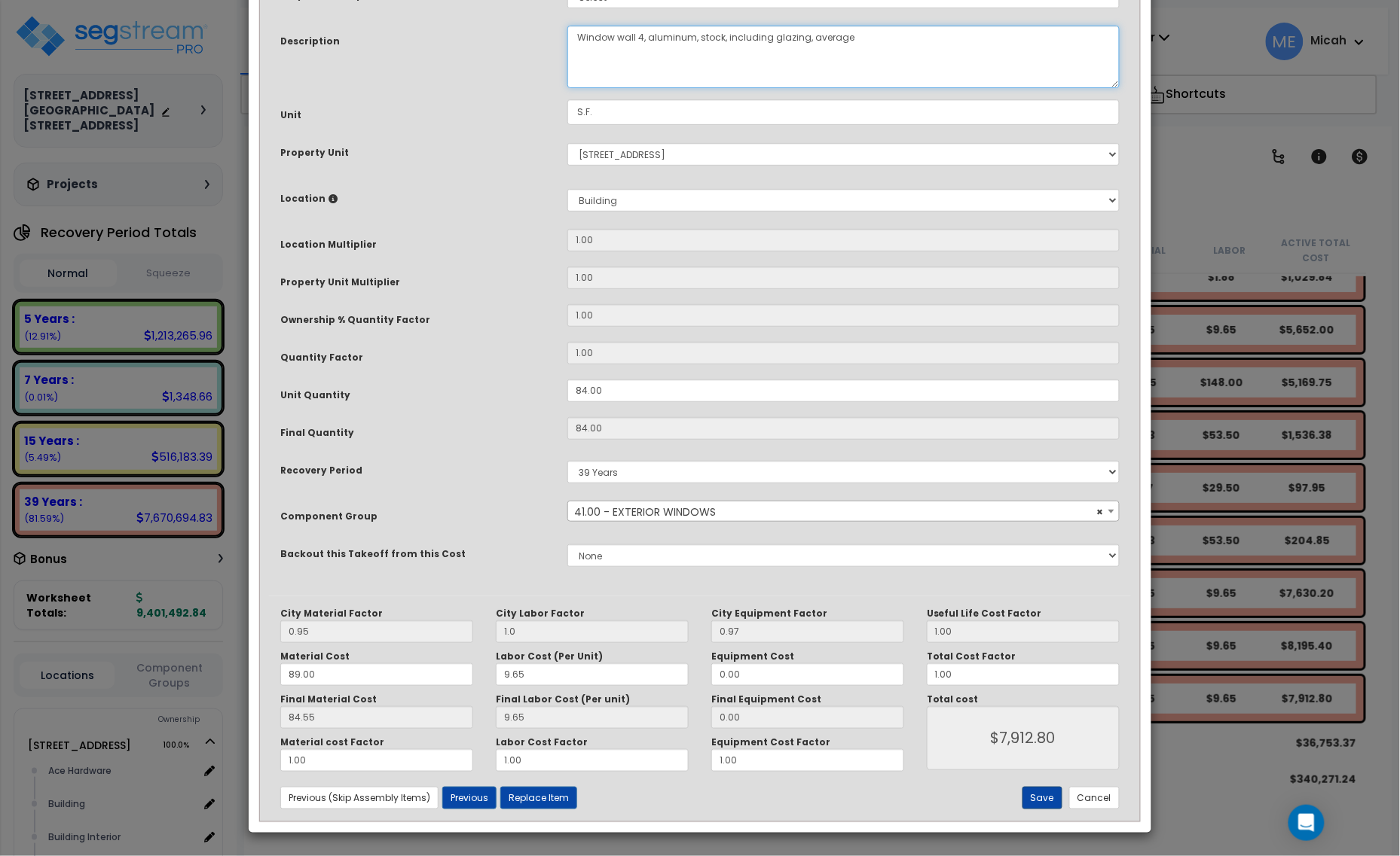
type textarea "Window wall 4, aluminum, stock, including glazing, average"
click at [1034, 793] on button "Save" at bounding box center [1042, 797] width 40 height 22
type input "1.00"
type input "7912.80"
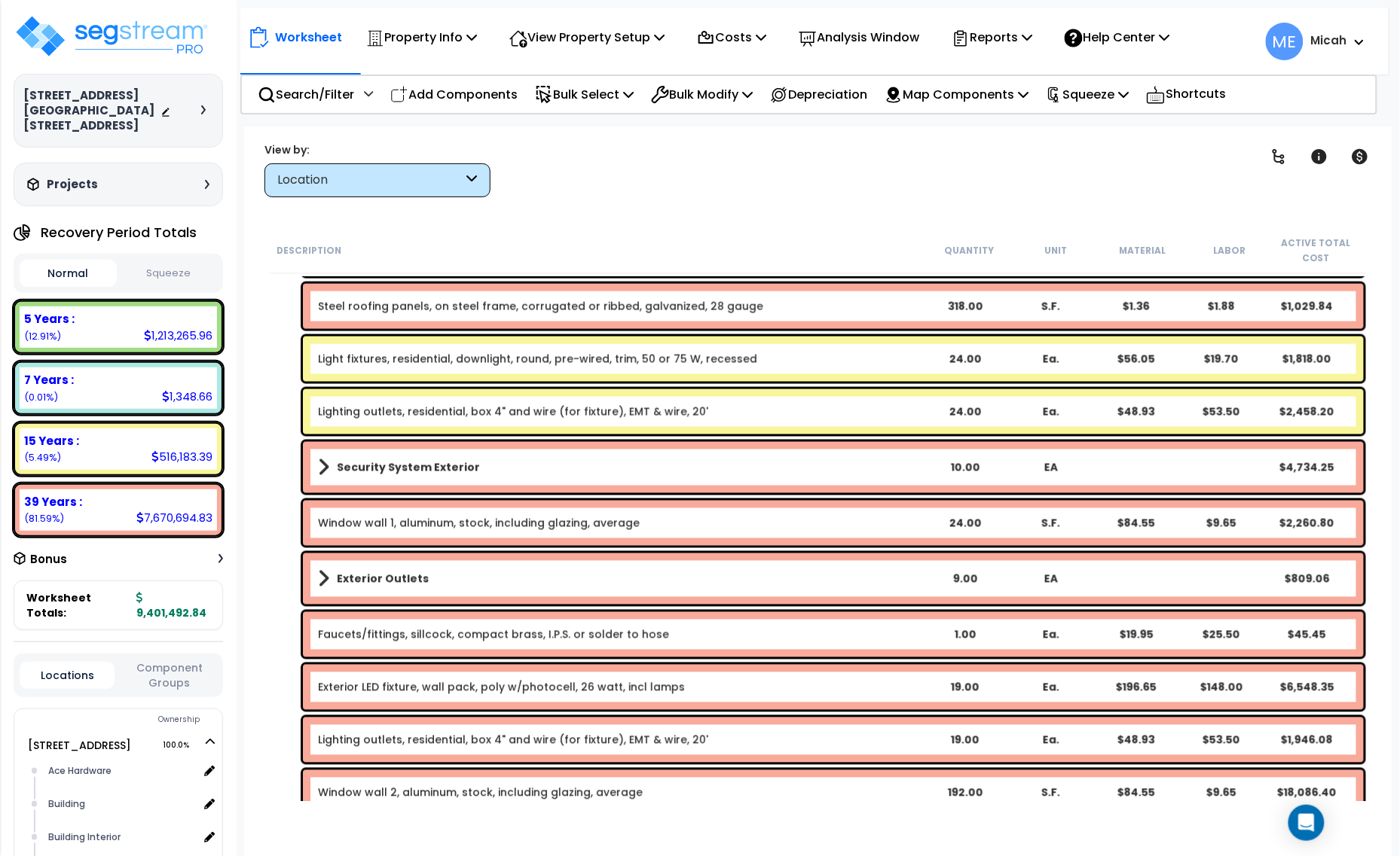
scroll to position [4518, 0]
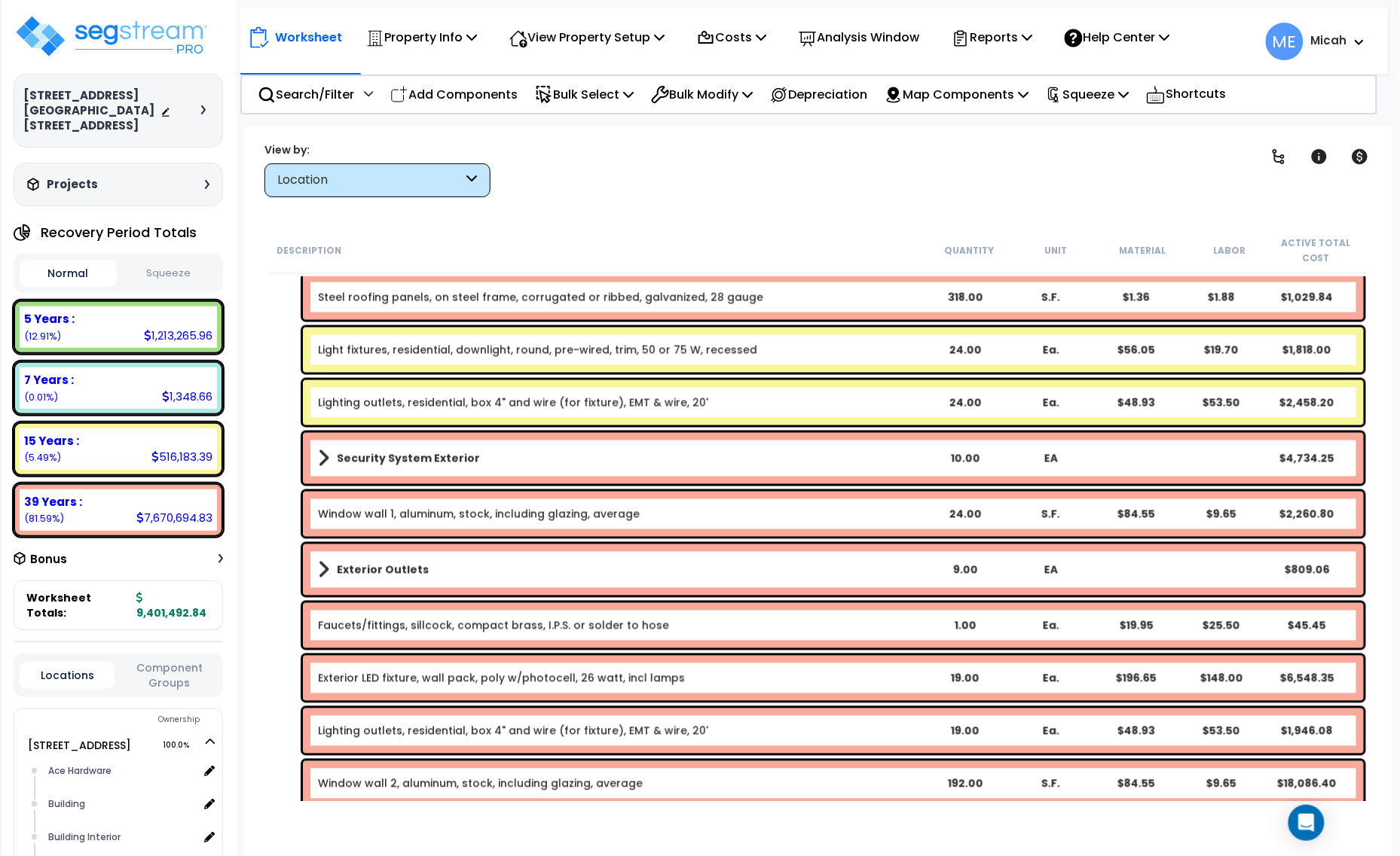
click at [404, 563] on b "Exterior Outlets" at bounding box center [382, 570] width 92 height 15
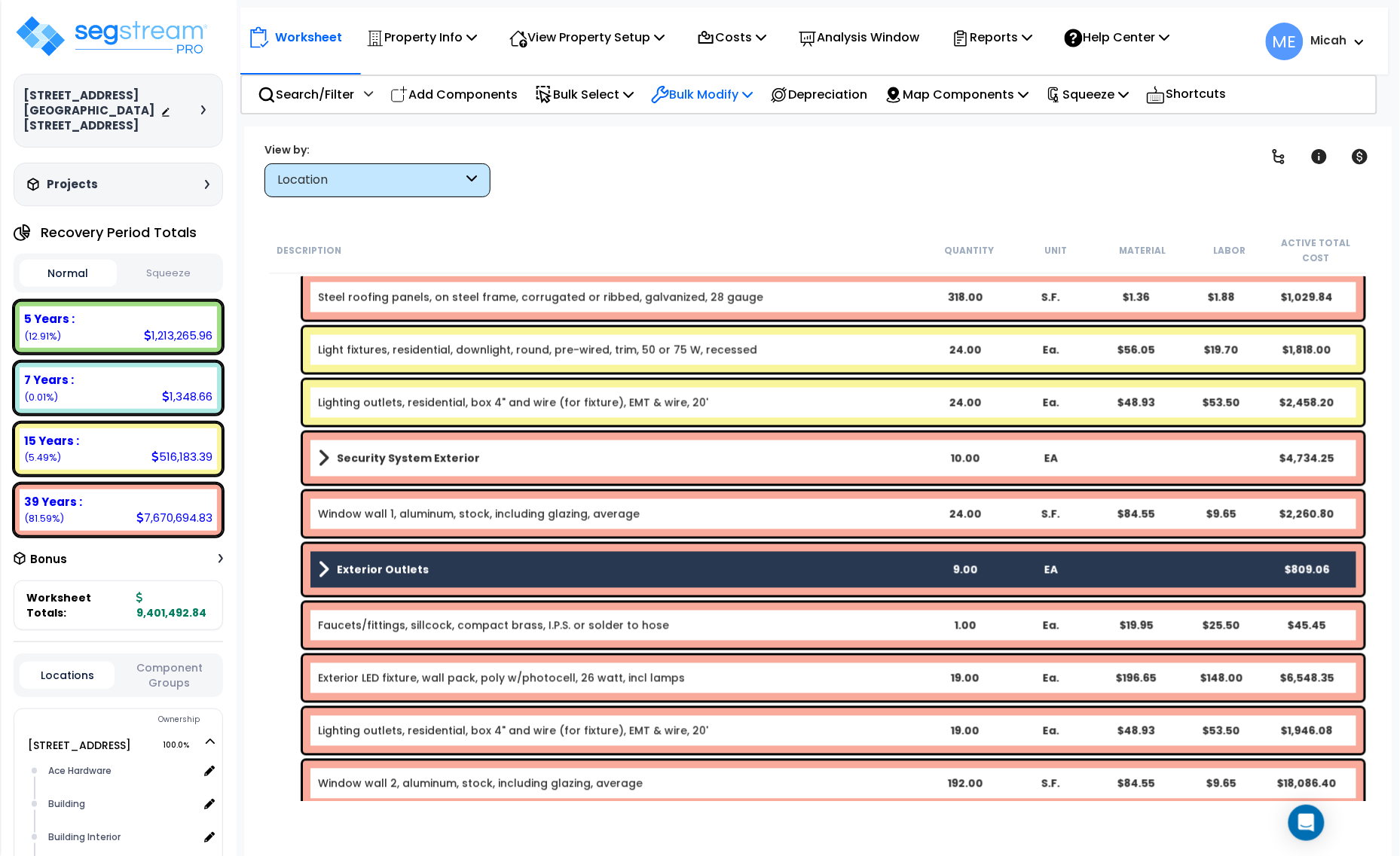
click at [735, 94] on p "Bulk Modify" at bounding box center [702, 94] width 102 height 21
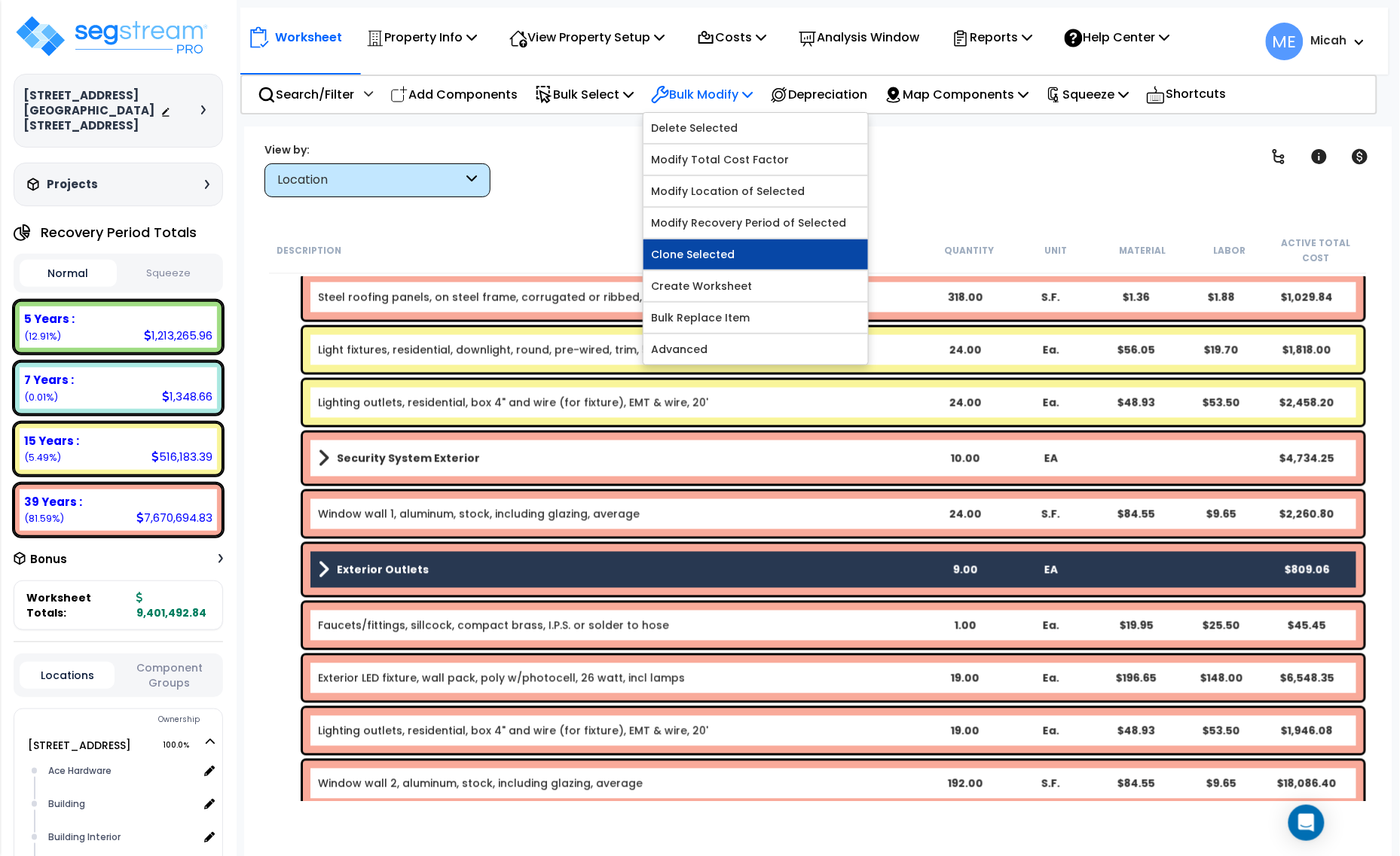
click at [743, 258] on link "Clone Selected" at bounding box center [756, 254] width 225 height 30
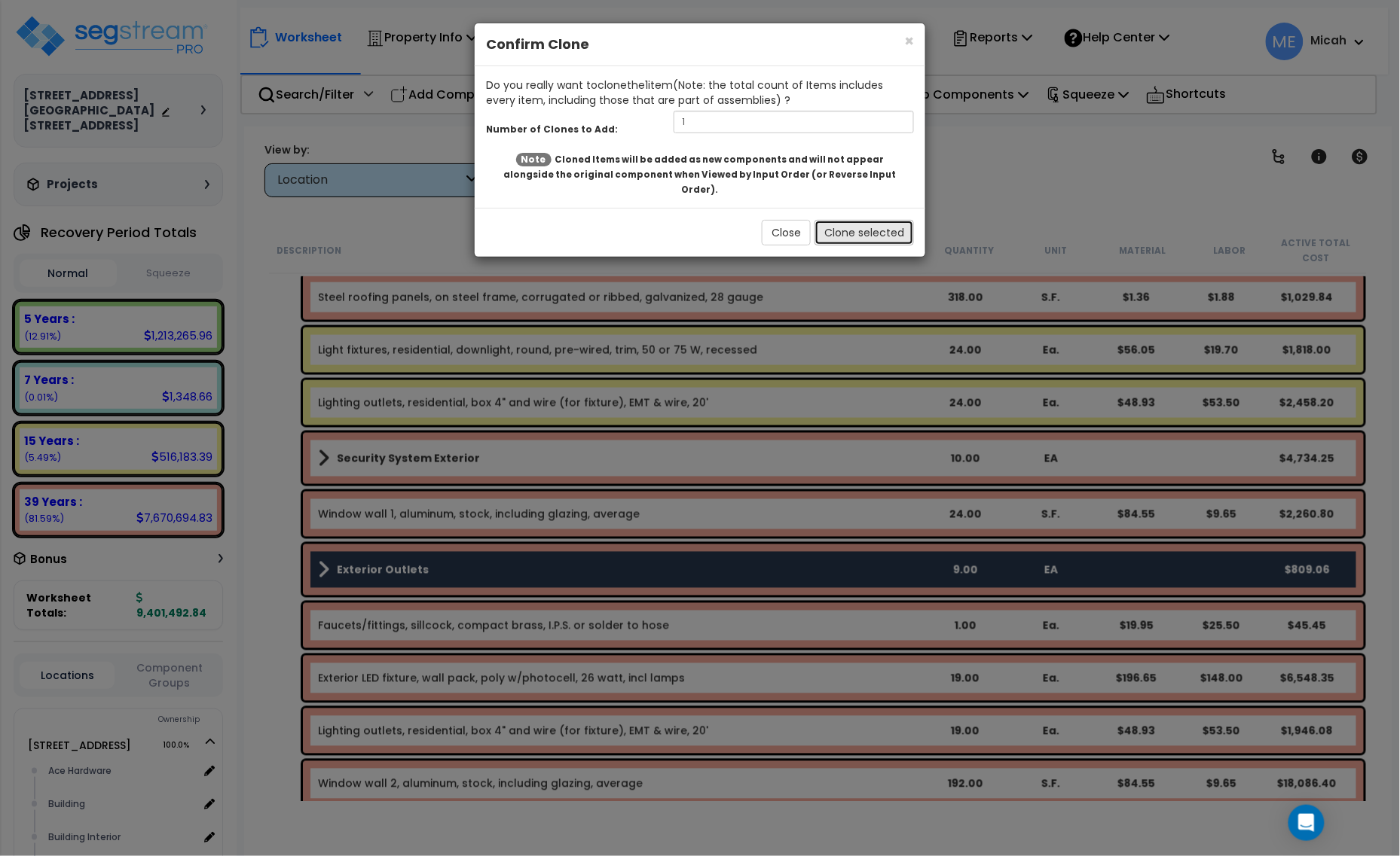
click at [841, 220] on button "Clone selected" at bounding box center [864, 233] width 100 height 25
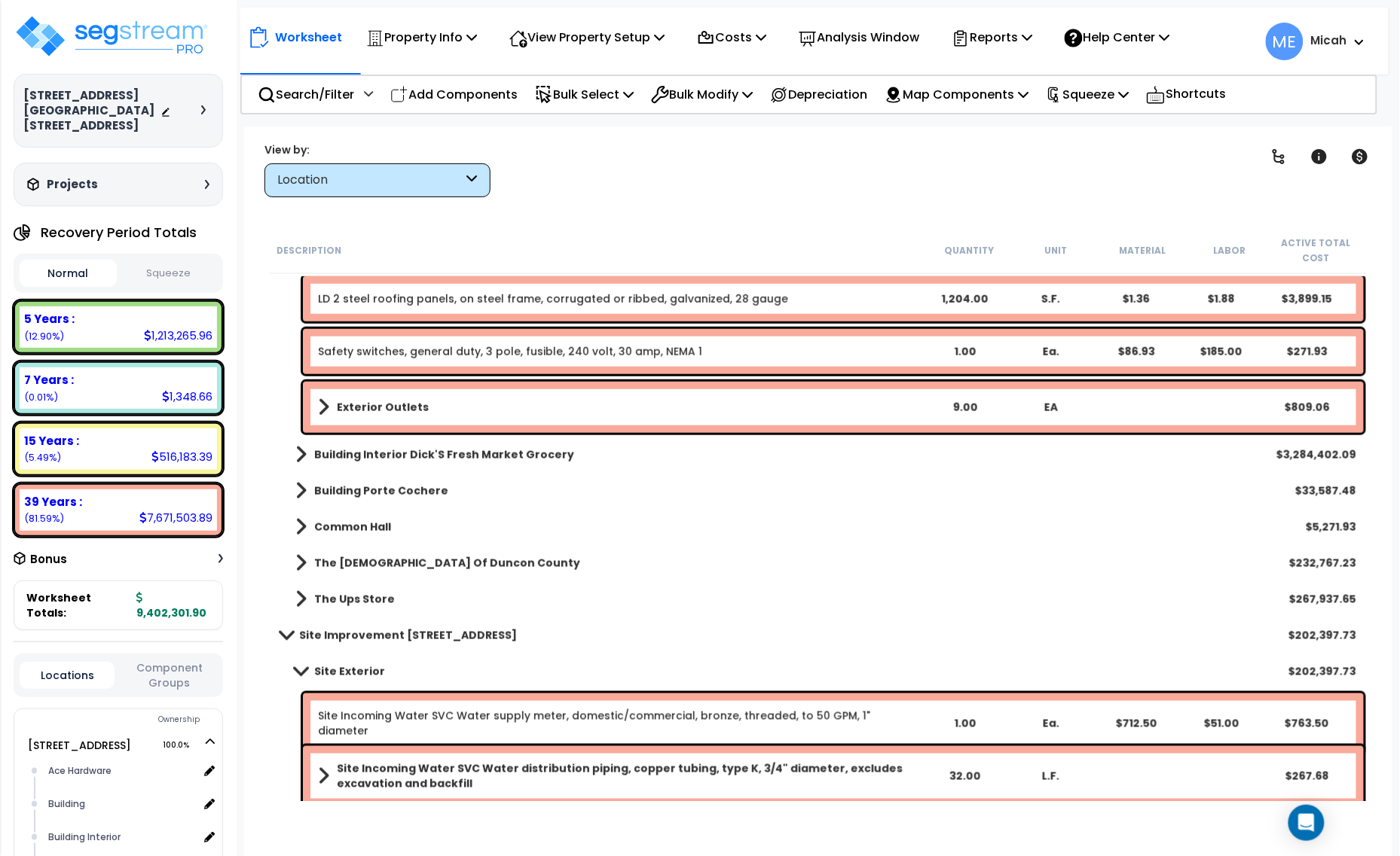
scroll to position [6024, 0]
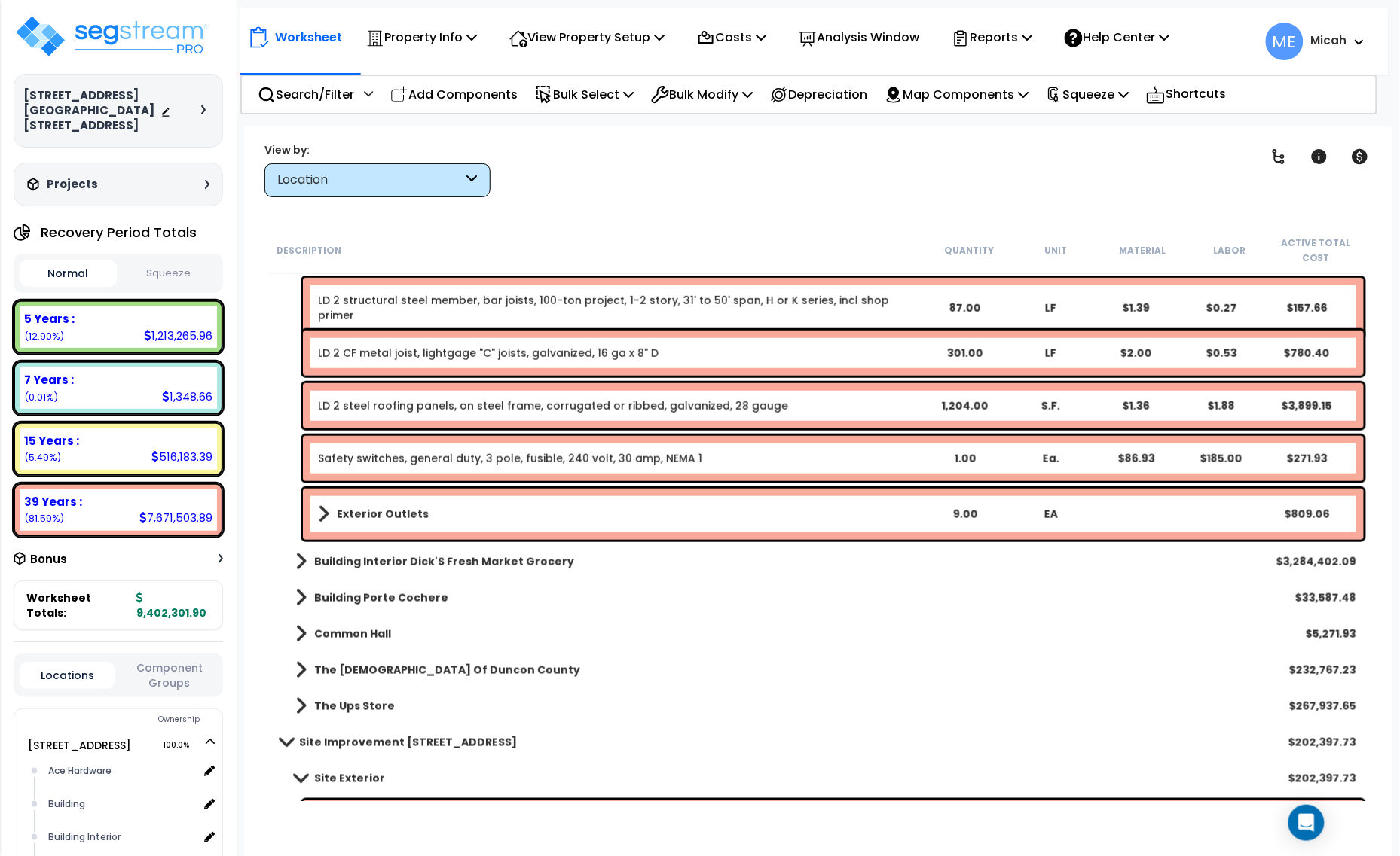
click at [336, 512] on b "Exterior Outlets" at bounding box center [382, 514] width 92 height 15
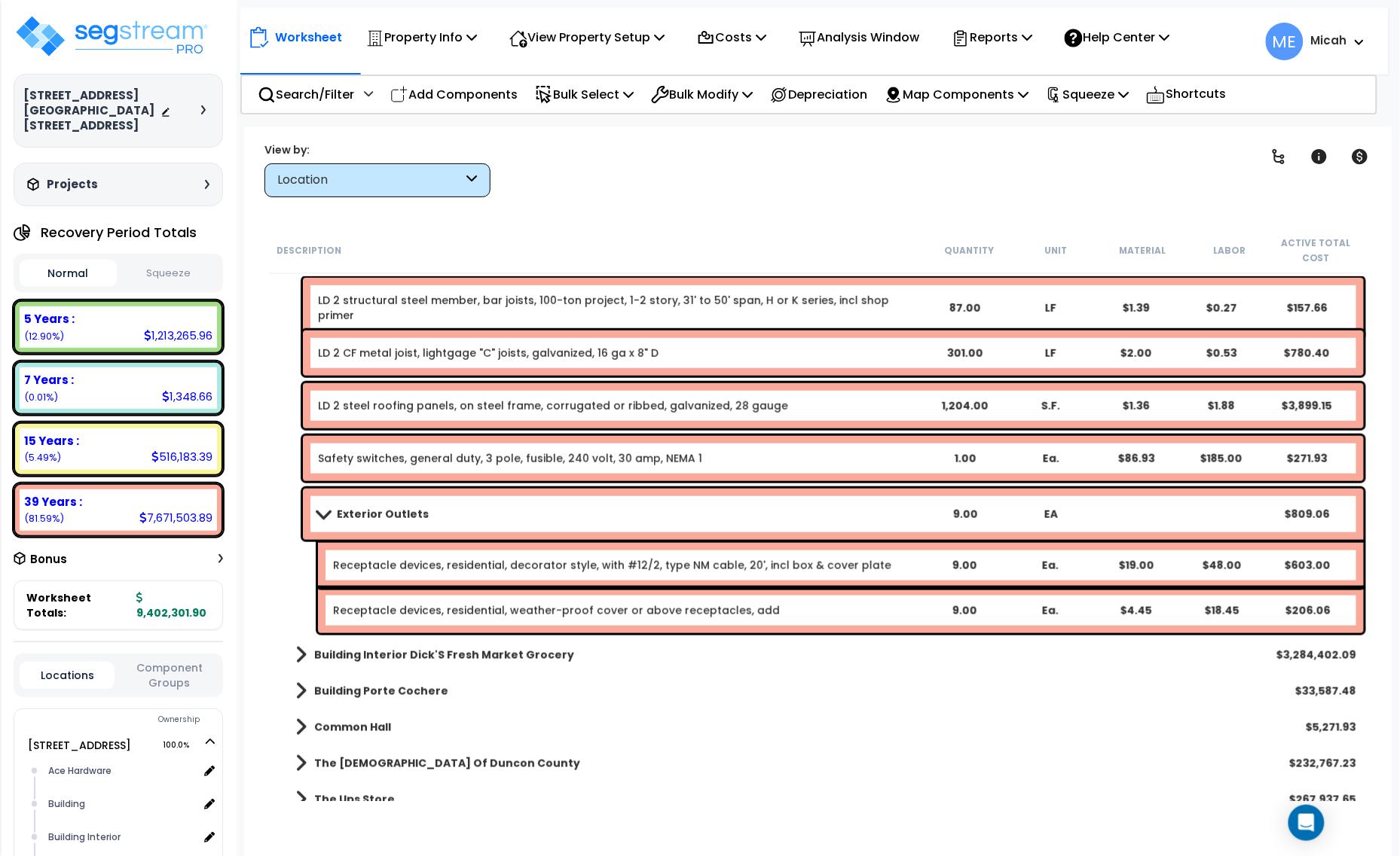
click at [426, 530] on div "Exterior Outlets 9.00 EA $809.06" at bounding box center [833, 514] width 1061 height 51
click at [435, 578] on div "Receptacle devices, residential, decorator style, with #12/2, type NM cable, 20…" at bounding box center [841, 566] width 1046 height 45
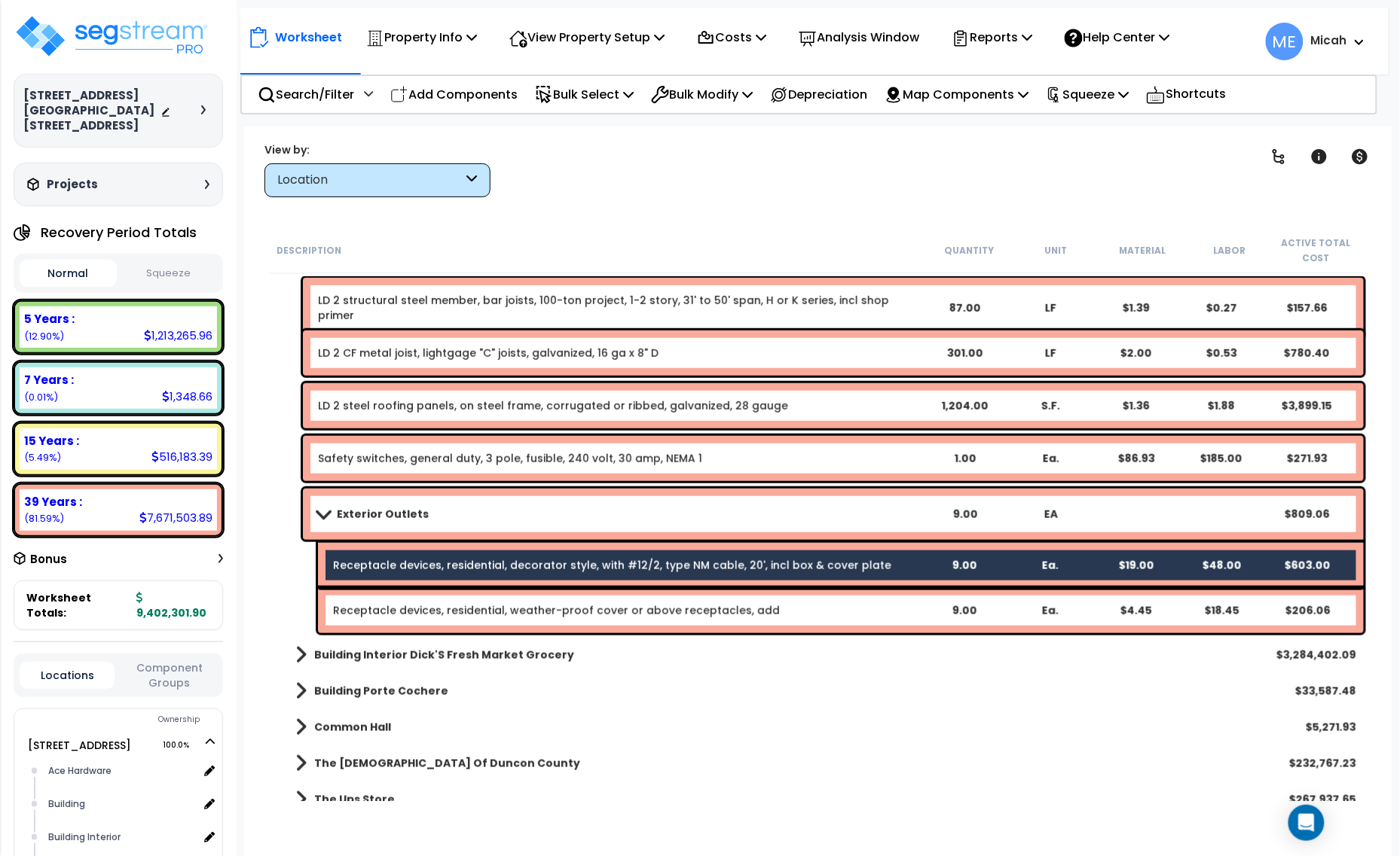
click at [438, 599] on div "Receptacle devices, residential, weather-proof cover or above receptacles, add …" at bounding box center [841, 611] width 1046 height 45
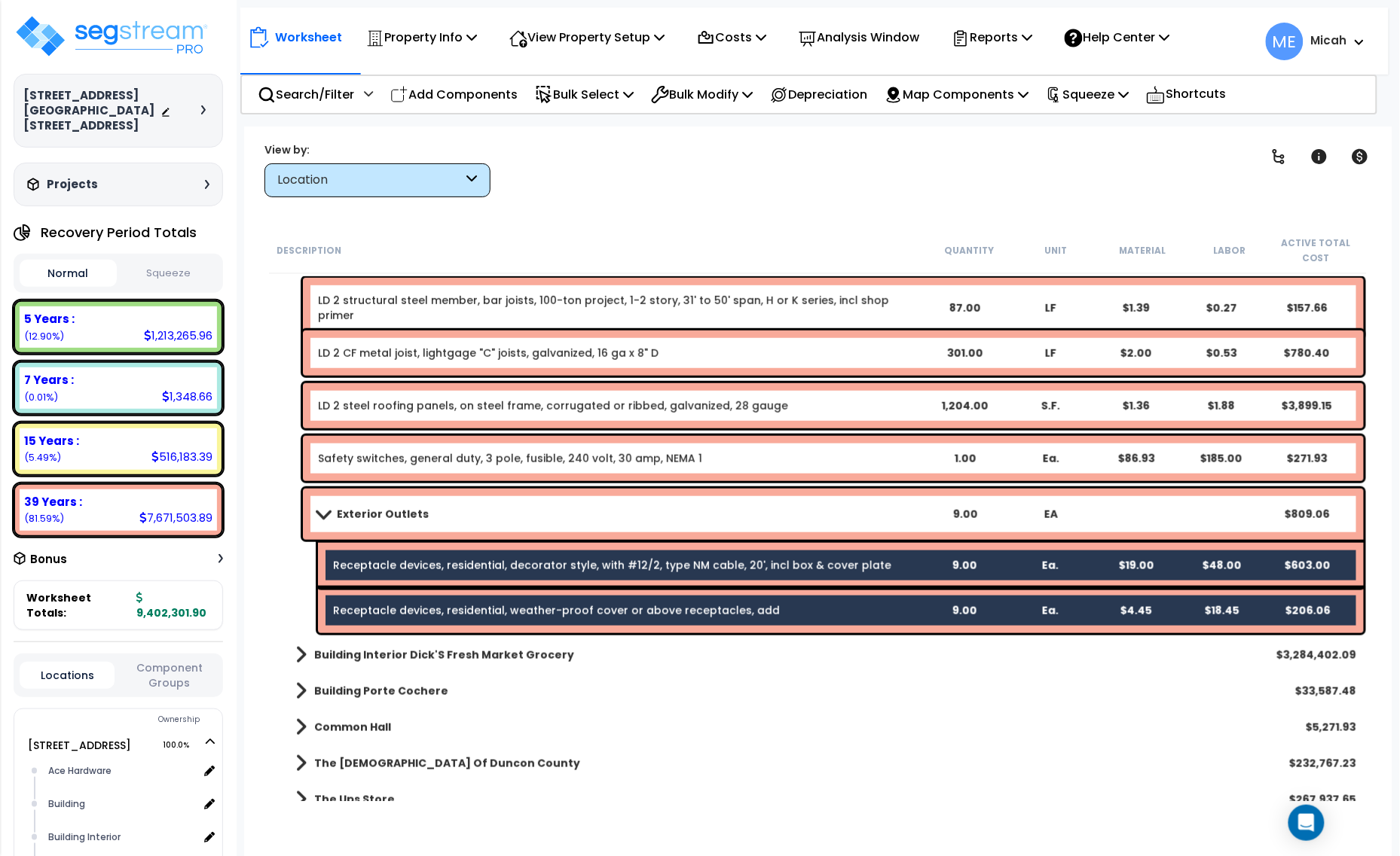
click at [397, 491] on div "Exterior Outlets 9.00 EA $809.06" at bounding box center [833, 514] width 1061 height 51
click at [402, 510] on b "Exterior Outlets" at bounding box center [382, 514] width 92 height 15
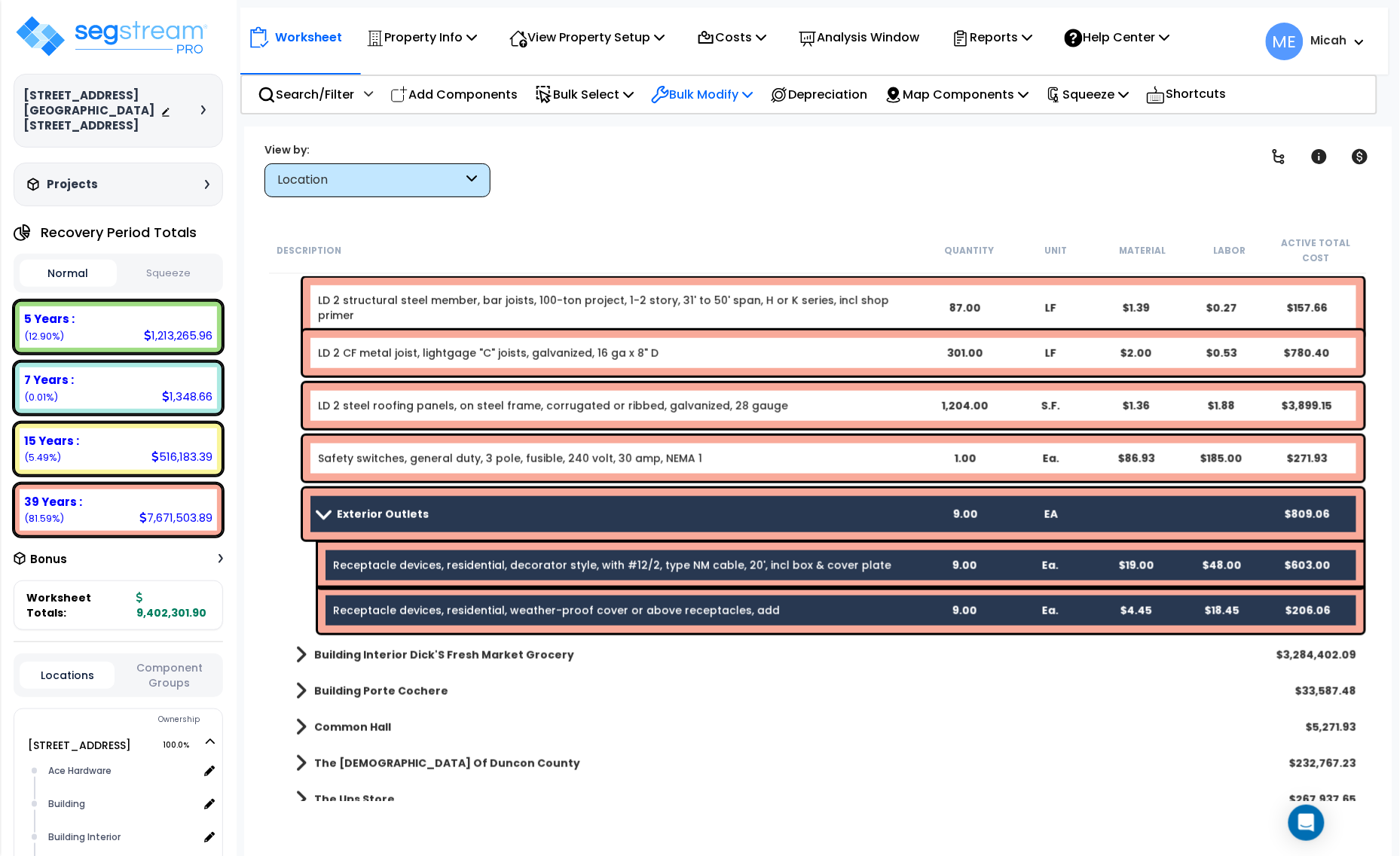
click at [753, 91] on p "Bulk Modify" at bounding box center [702, 94] width 102 height 21
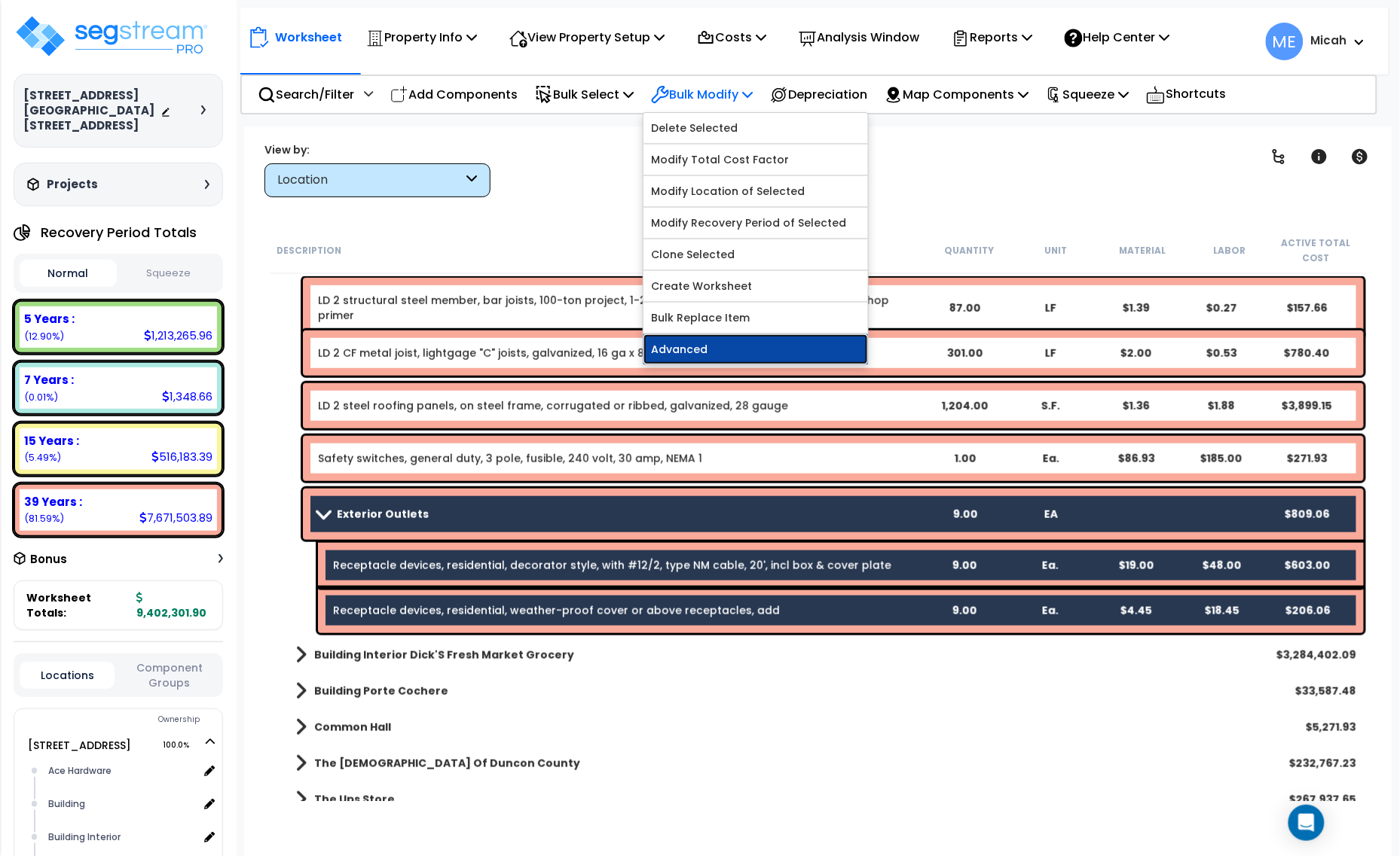
click at [738, 344] on link "Advanced" at bounding box center [756, 349] width 225 height 30
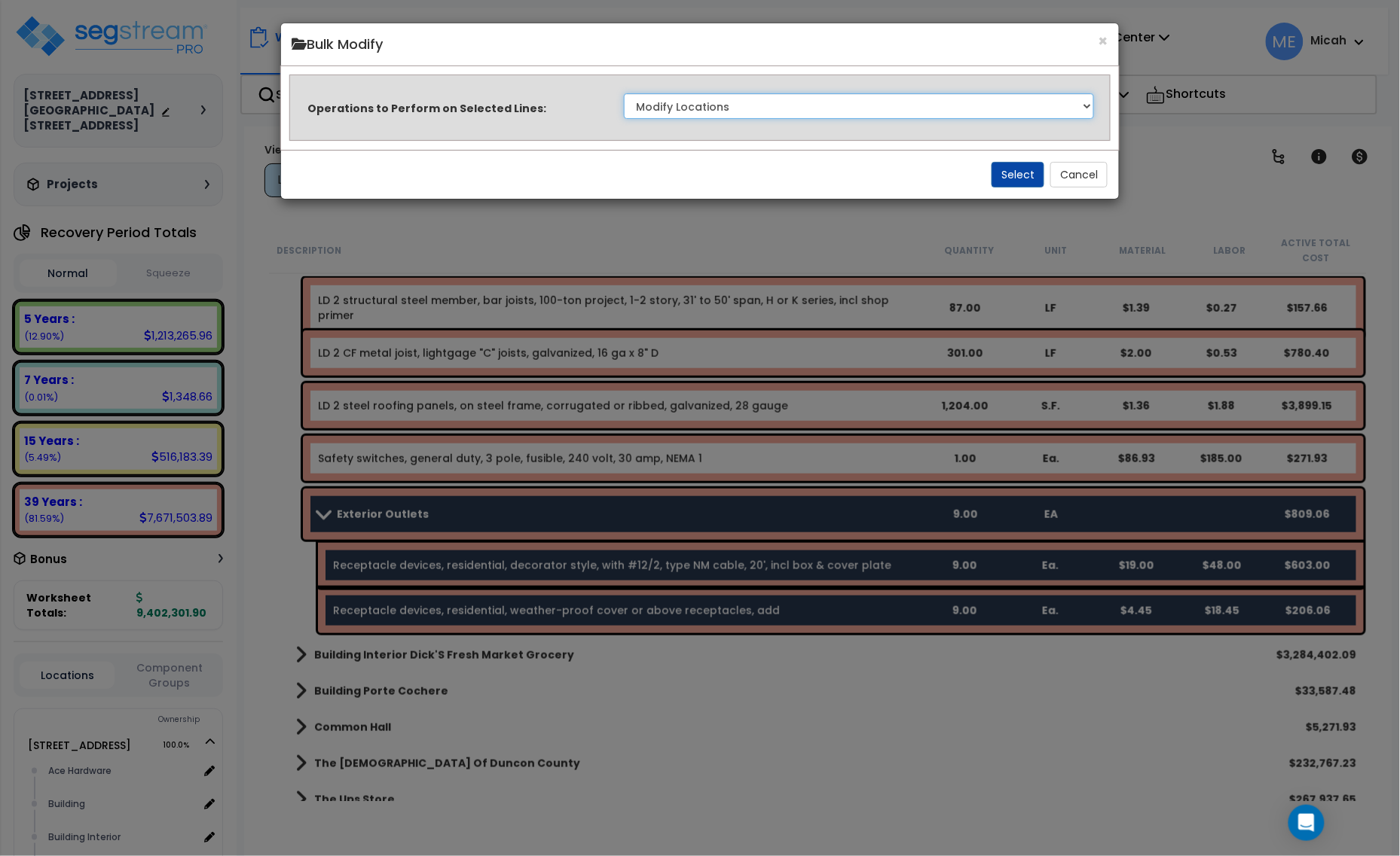
click at [929, 115] on select "Clone Delete Delete Zero Quantities Modify Component Group Modify Cost Sources …" at bounding box center [859, 107] width 471 height 25
select select "update_quantity"
click at [624, 94] on select "Clone Delete Delete Zero Quantities Modify Component Group Modify Cost Sources …" at bounding box center [859, 107] width 471 height 25
click at [1020, 177] on button "Select" at bounding box center [1018, 175] width 53 height 25
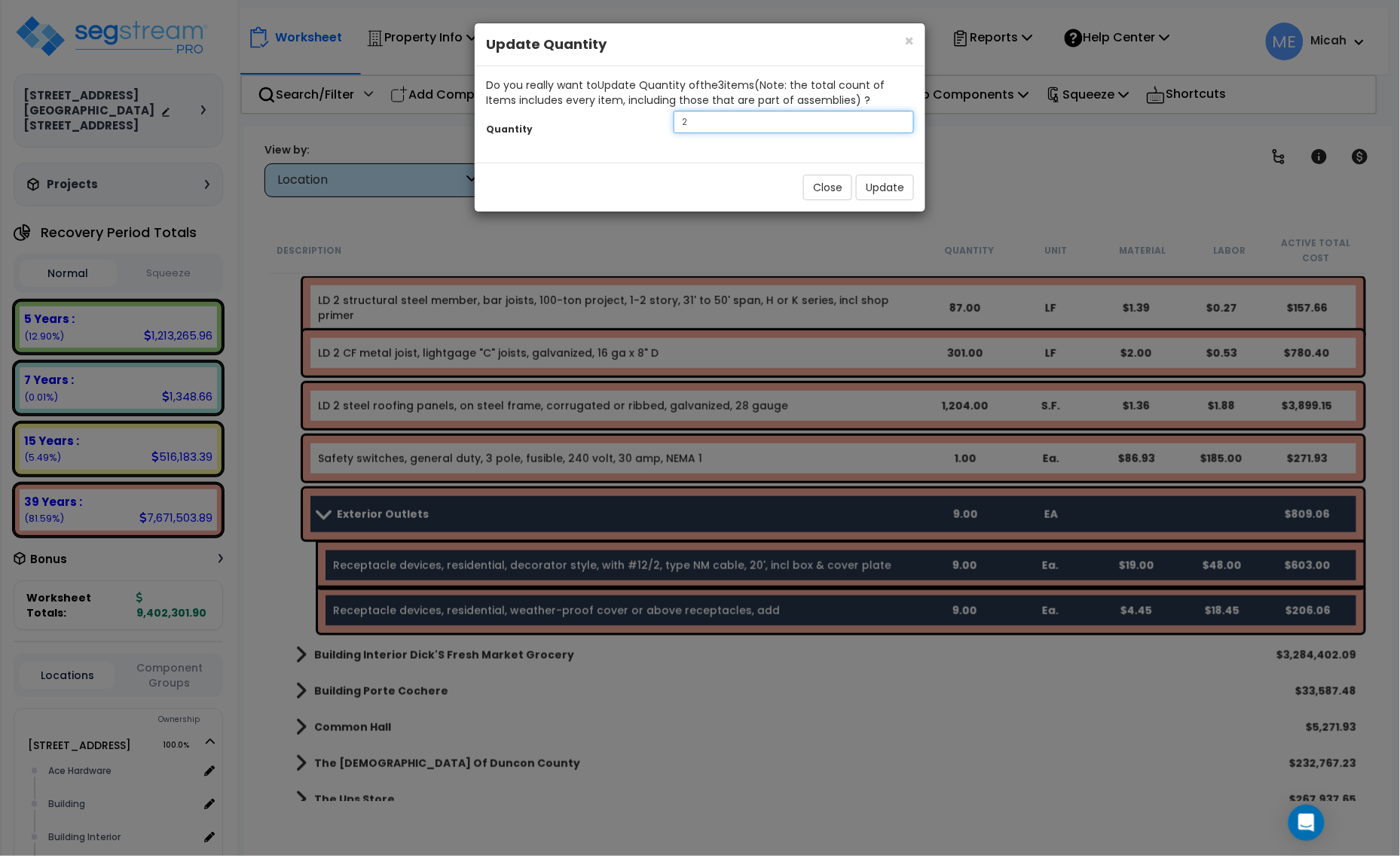
drag, startPoint x: 705, startPoint y: 121, endPoint x: 613, endPoint y: 120, distance: 92.0
click at [613, 120] on div "Quantity 2" at bounding box center [700, 123] width 451 height 32
type input "3"
click at [878, 191] on button "Update" at bounding box center [884, 188] width 58 height 25
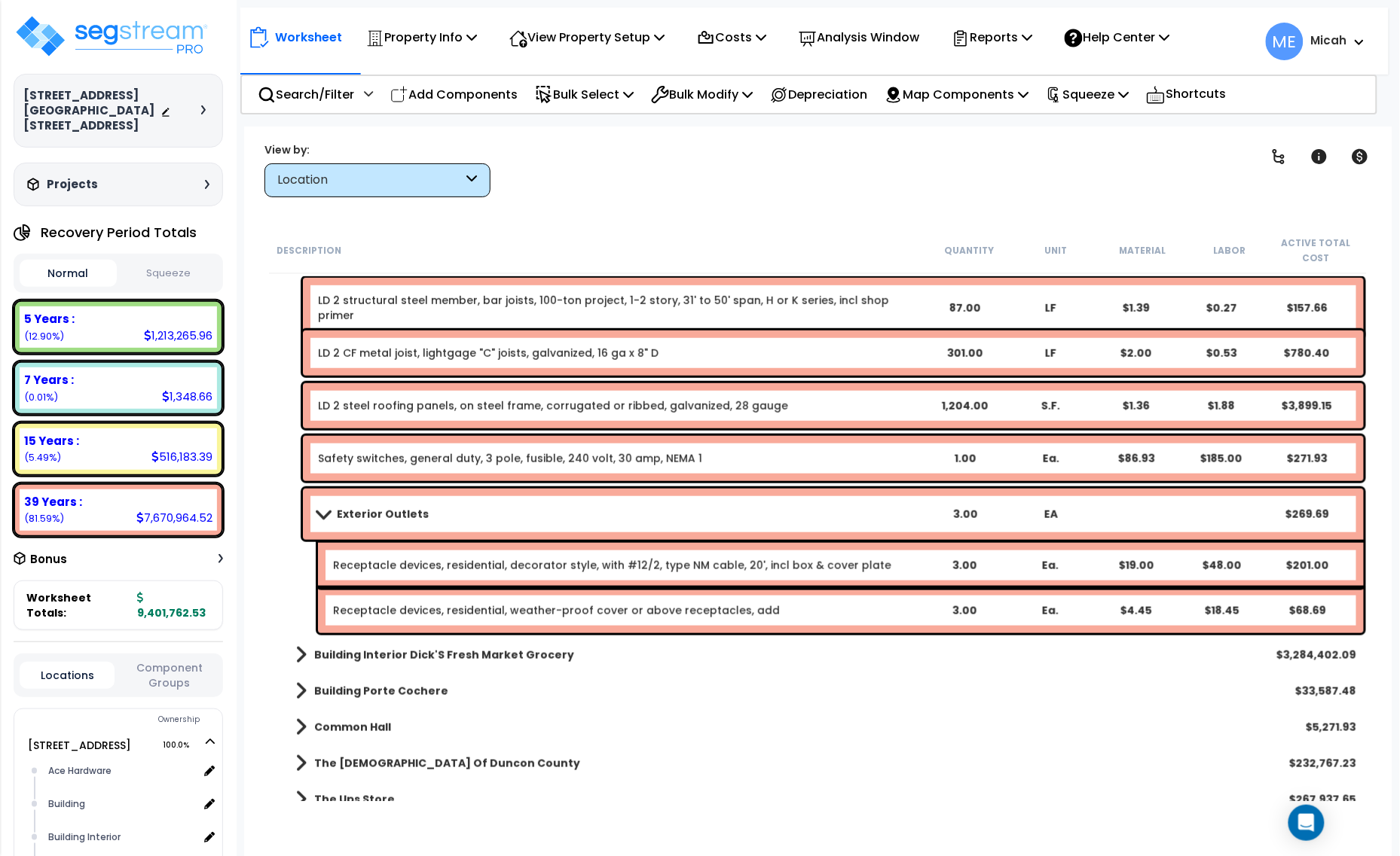
click at [364, 513] on b "Exterior Outlets" at bounding box center [382, 514] width 92 height 15
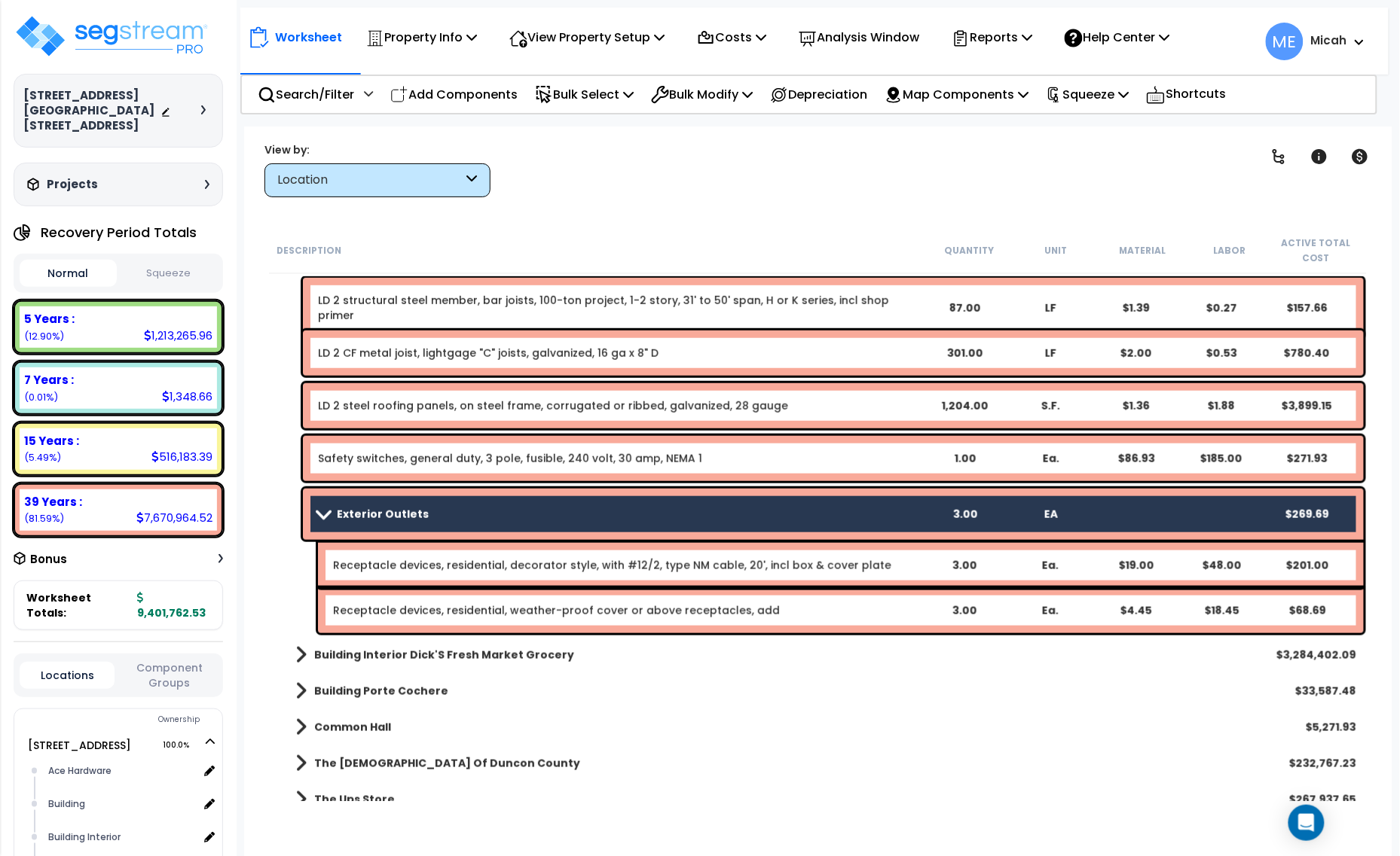
click at [386, 569] on link "Receptacle devices, residential, decorator style, with #12/2, type NM cable, 20…" at bounding box center [612, 565] width 558 height 15
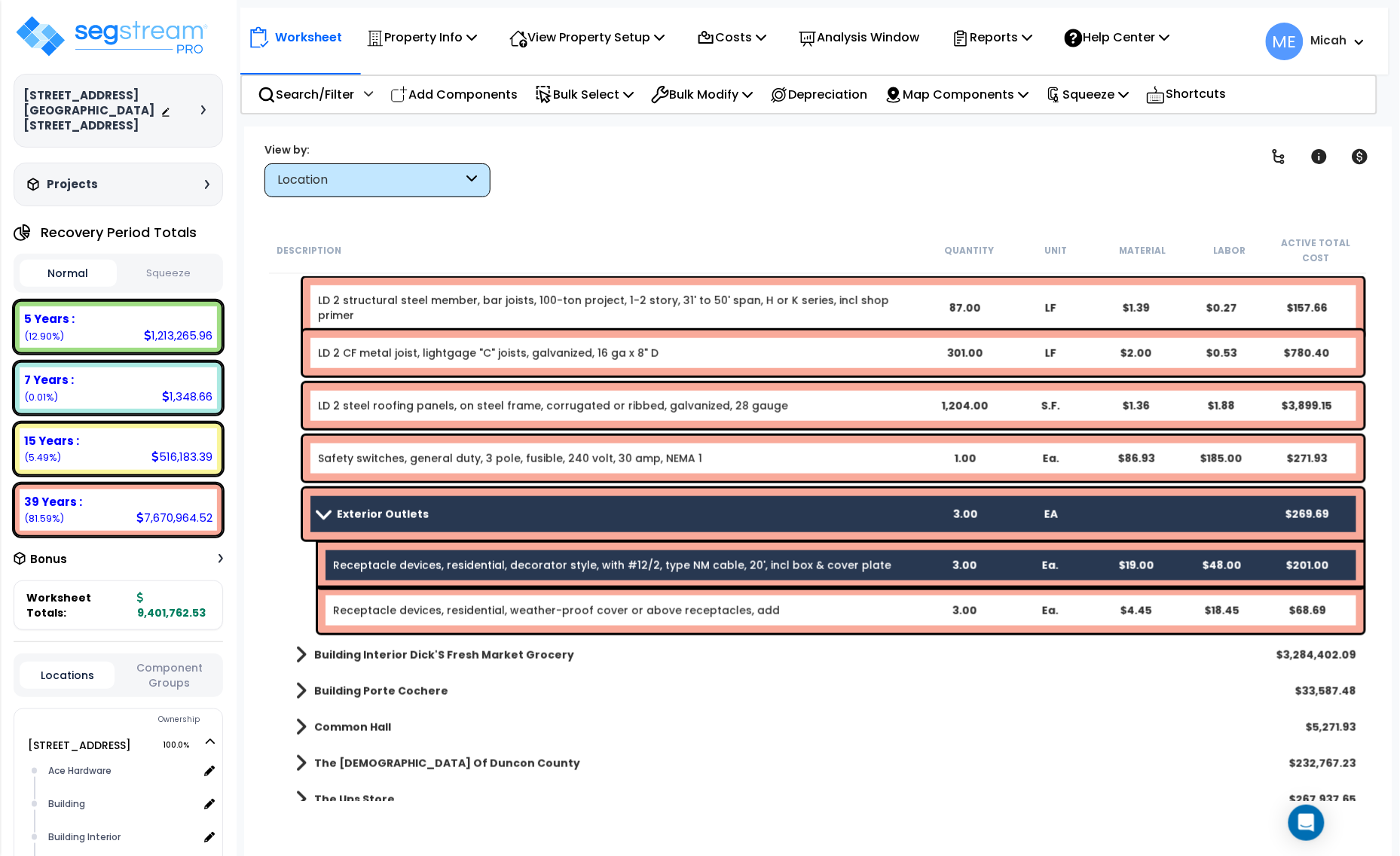
click at [401, 604] on link "Receptacle devices, residential, weather-proof cover or above receptacles, add" at bounding box center [556, 610] width 447 height 15
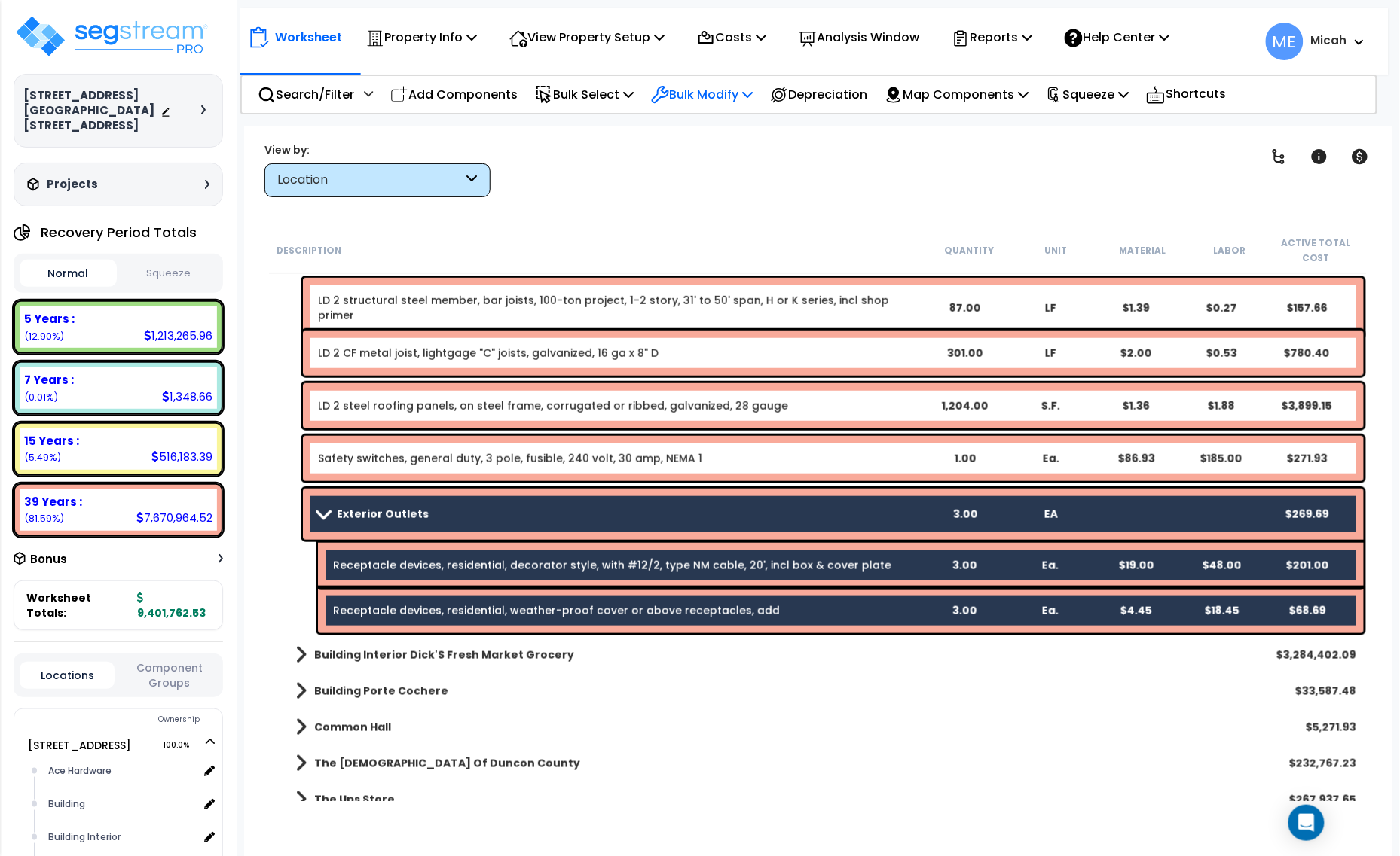
click at [753, 93] on icon at bounding box center [747, 94] width 11 height 12
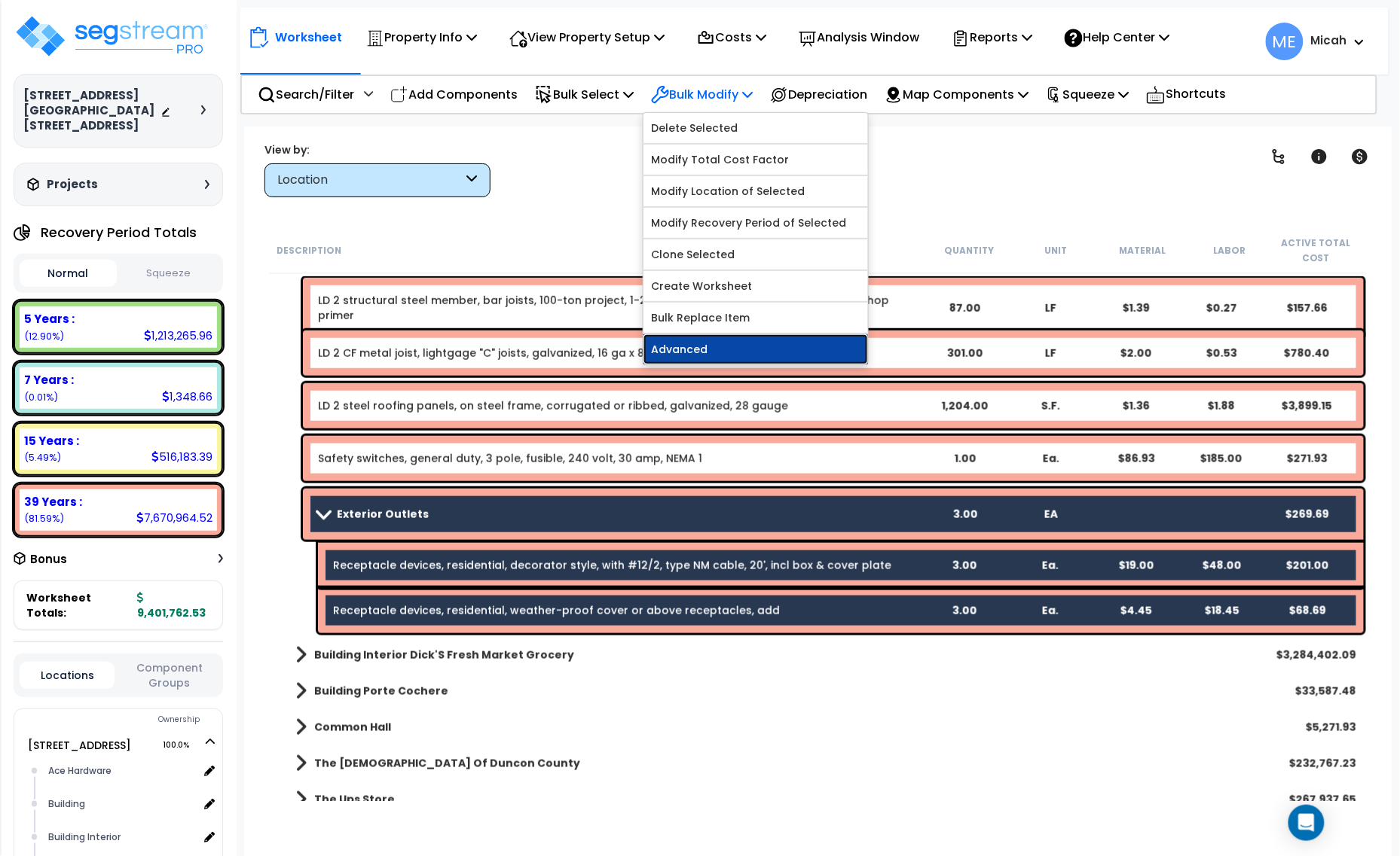
click at [748, 340] on link "Advanced" at bounding box center [756, 349] width 225 height 30
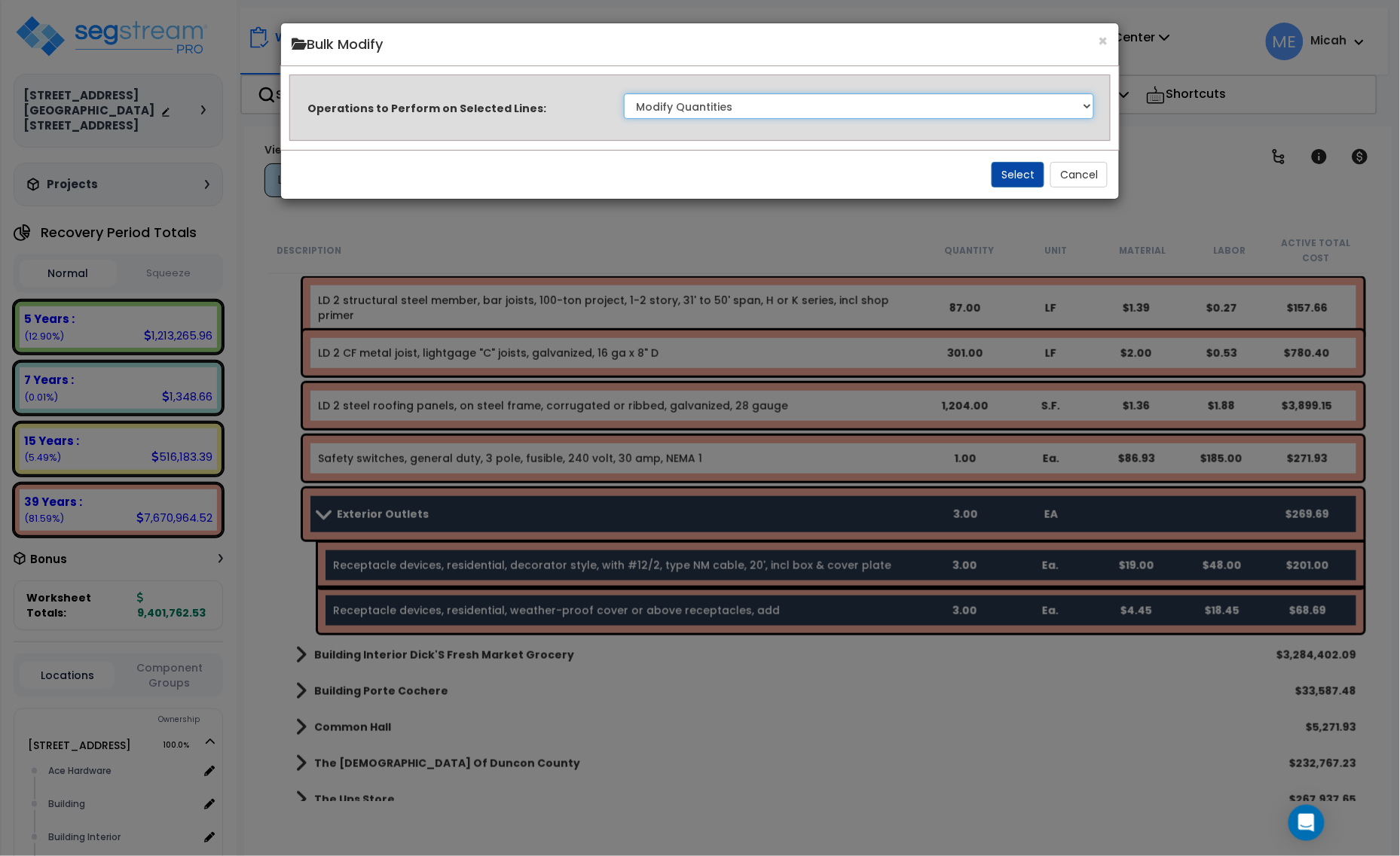
click at [833, 104] on select "Clone Delete Delete Zero Quantities Modify Component Group Modify Cost Sources …" at bounding box center [859, 107] width 471 height 25
select select "modifyLocation"
click at [624, 94] on select "Clone Delete Delete Zero Quantities Modify Component Group Modify Cost Sources …" at bounding box center [859, 107] width 471 height 25
click at [1004, 175] on button "Select" at bounding box center [1018, 175] width 53 height 25
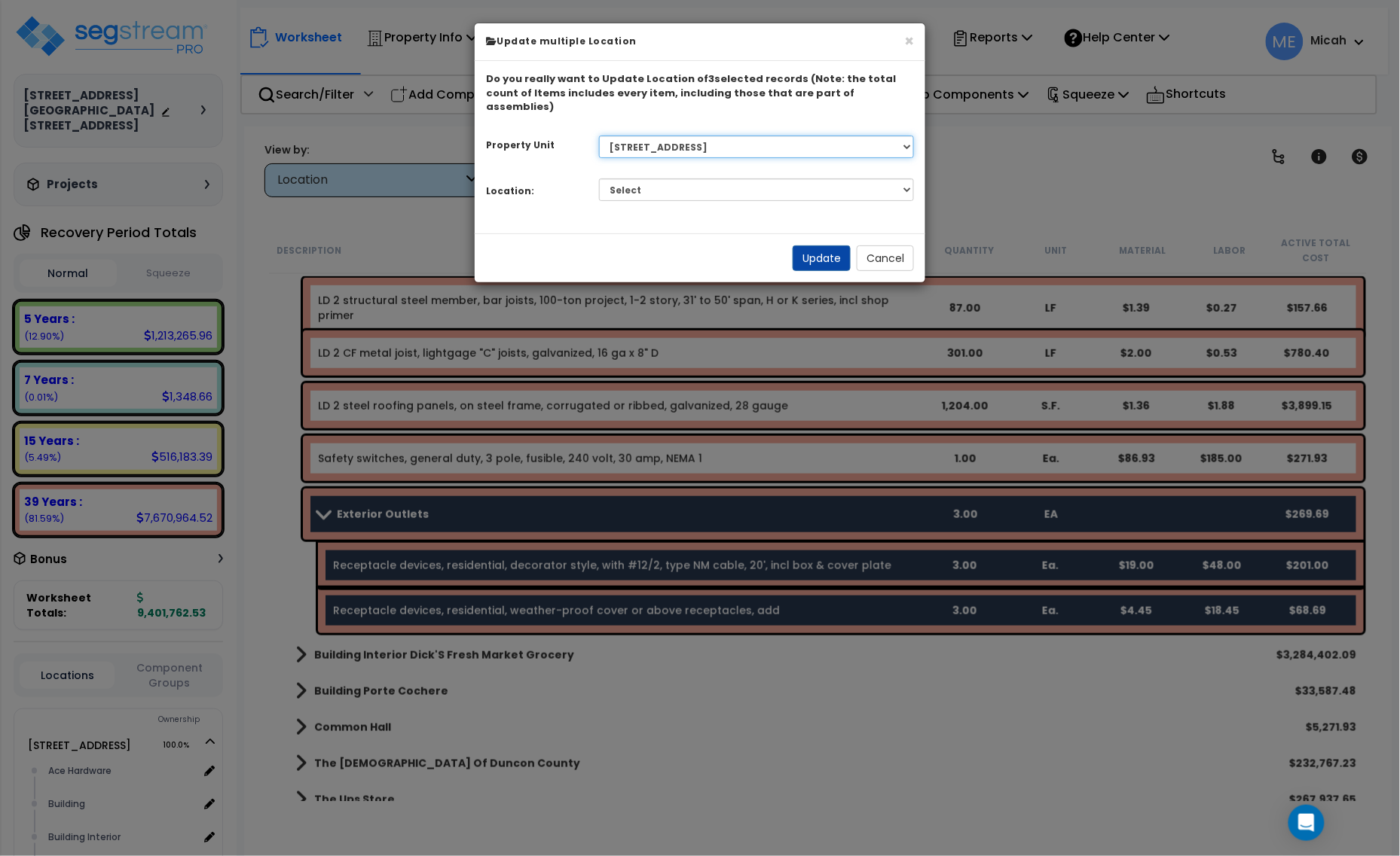
click at [748, 136] on select "Select 1408 9th St E 915 4th Ave E Site Improvement 915 4th Ave E Site Improvem…" at bounding box center [757, 147] width 316 height 22
select select "161435"
click at [599, 136] on select "Select 1408 9th St E 915 4th Ave E Site Improvement 915 4th Ave E Site Improvem…" at bounding box center [757, 147] width 316 height 22
click at [717, 182] on select "Select Ace Hardware Building Building Interior Cowboy'S Indoor Golf Mainstream …" at bounding box center [757, 190] width 316 height 22
select select "6"
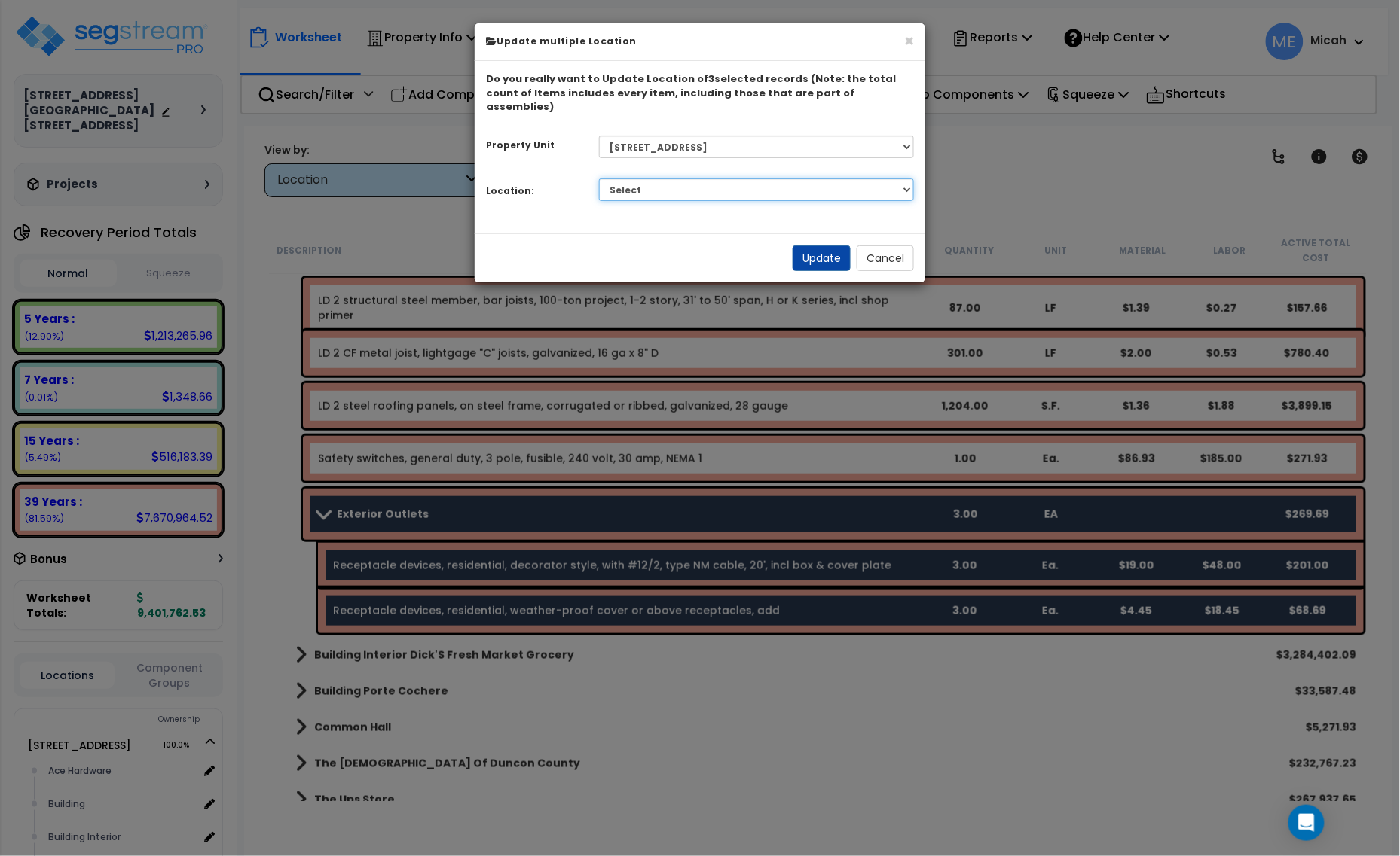
click at [599, 179] on select "Select Ace Hardware Building Building Interior Cowboy'S Indoor Golf Mainstream …" at bounding box center [757, 190] width 316 height 22
click at [838, 245] on button "Update" at bounding box center [821, 258] width 58 height 25
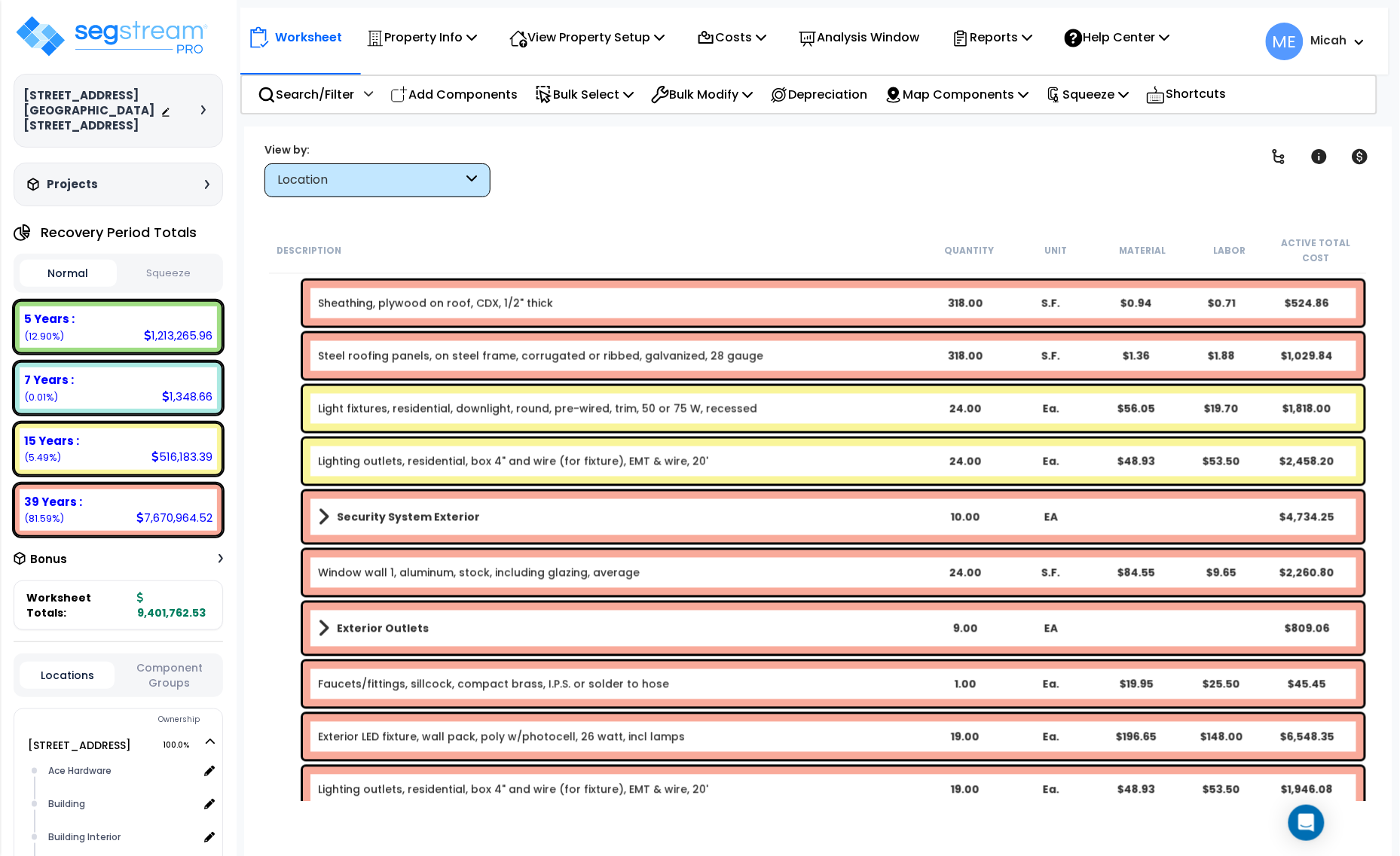
scroll to position [4425, 0]
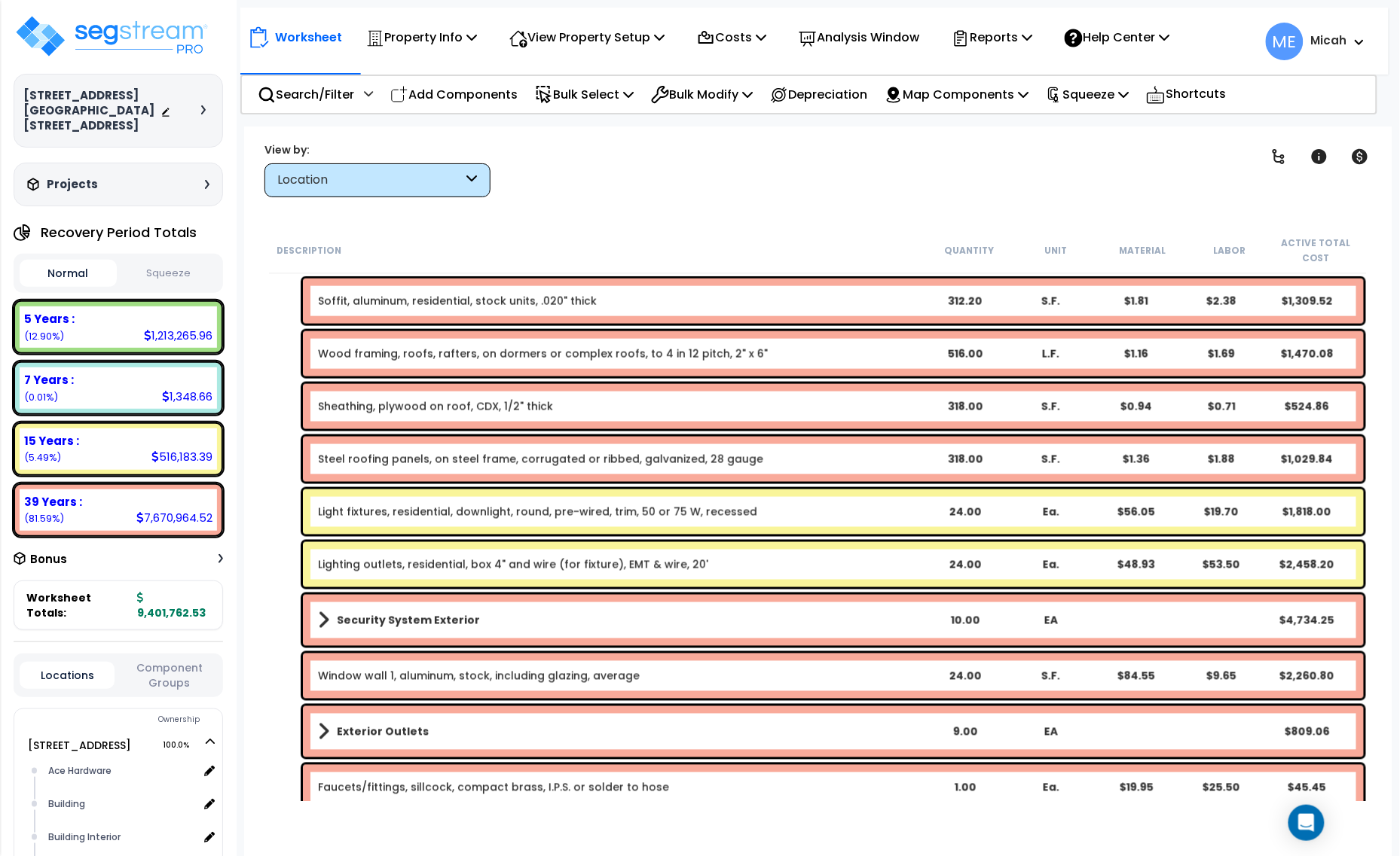
click at [516, 517] on link "Light fixtures, residential, downlight, round, pre-wired, trim, 50 or 75 W, rec…" at bounding box center [537, 511] width 439 height 15
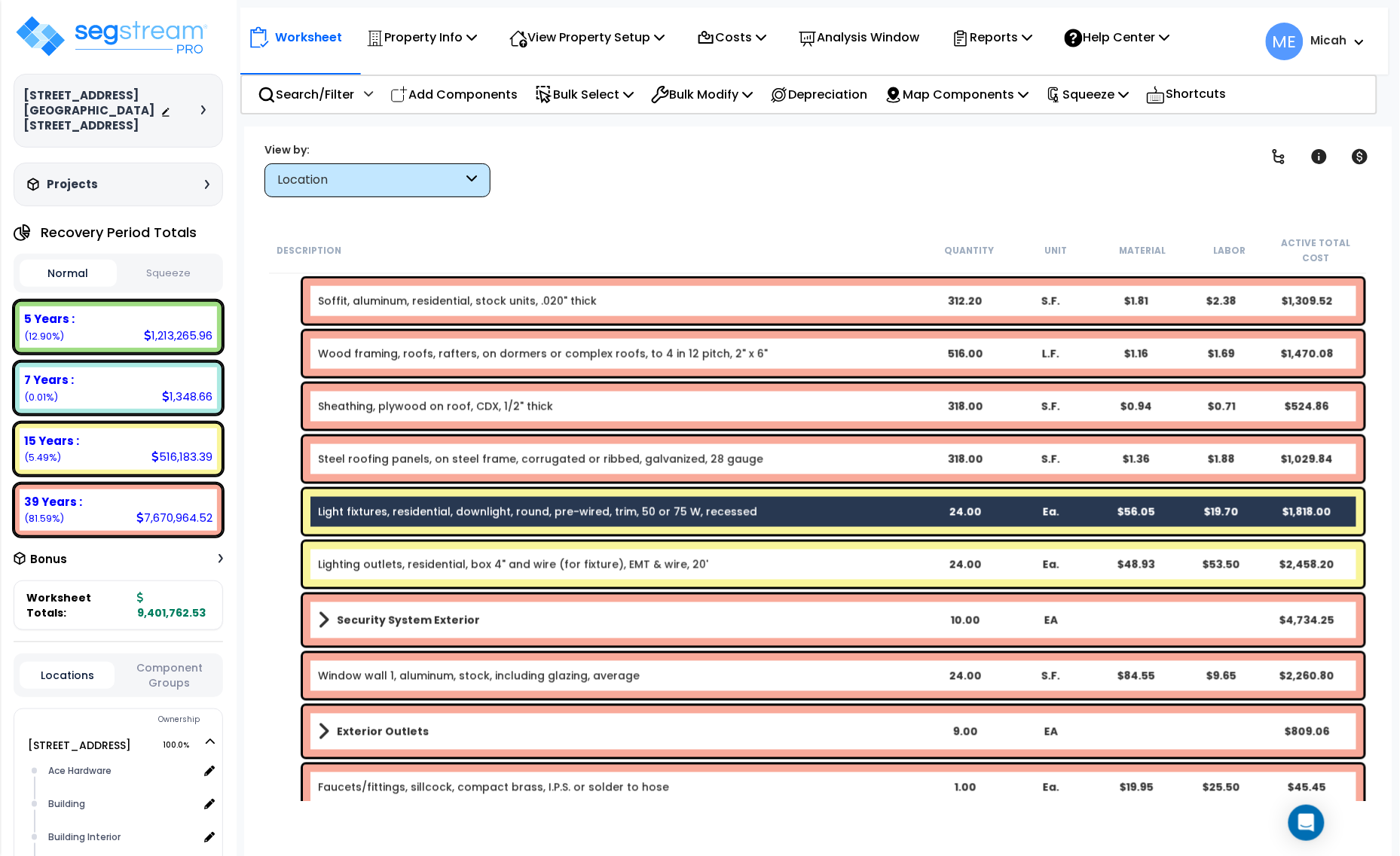
click at [526, 558] on div "Lighting outlets, residential, box 4" and wire (for fixture), EMT & wire, 20' 2…" at bounding box center [833, 565] width 1061 height 45
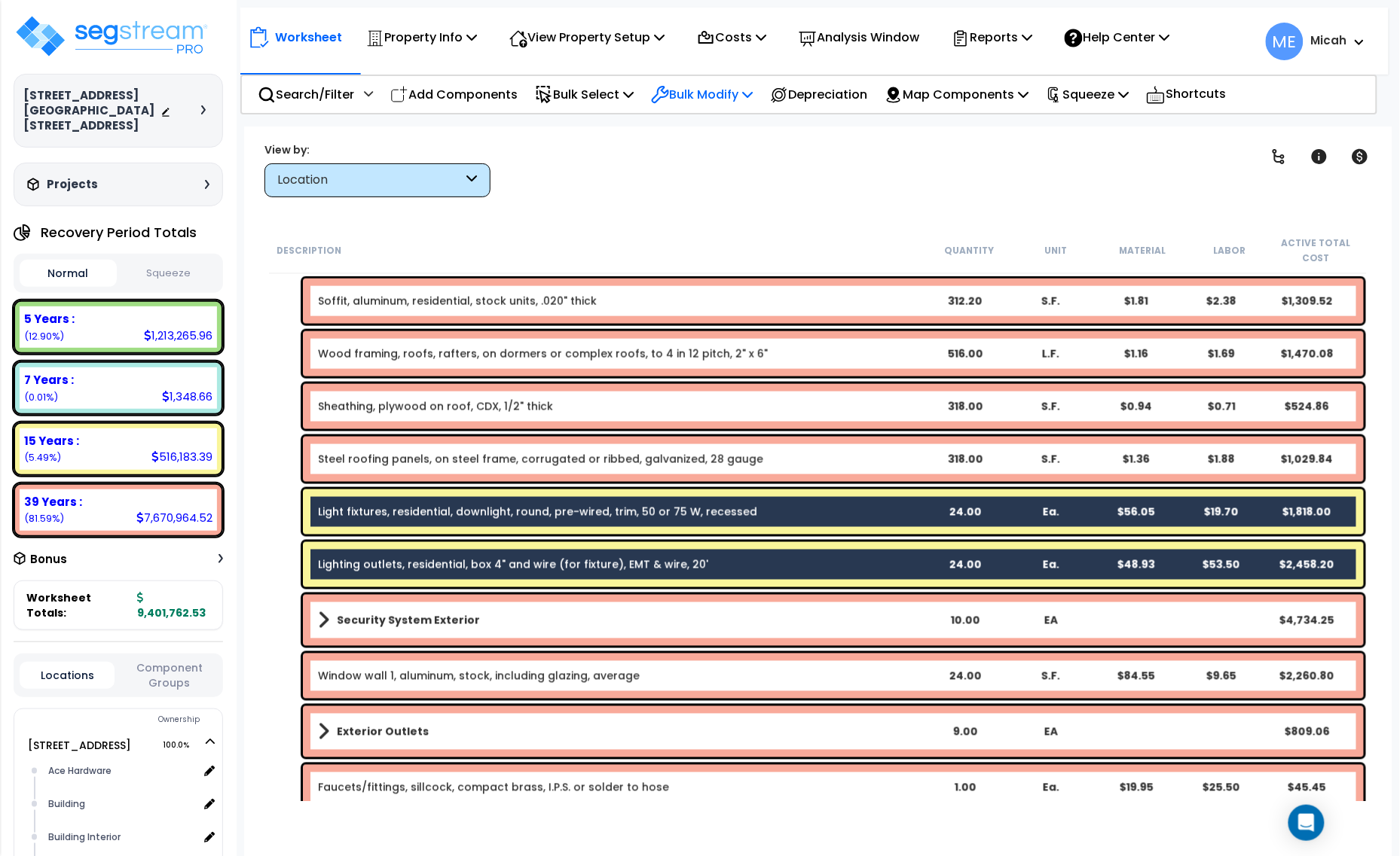
click at [750, 90] on p "Bulk Modify" at bounding box center [702, 94] width 102 height 21
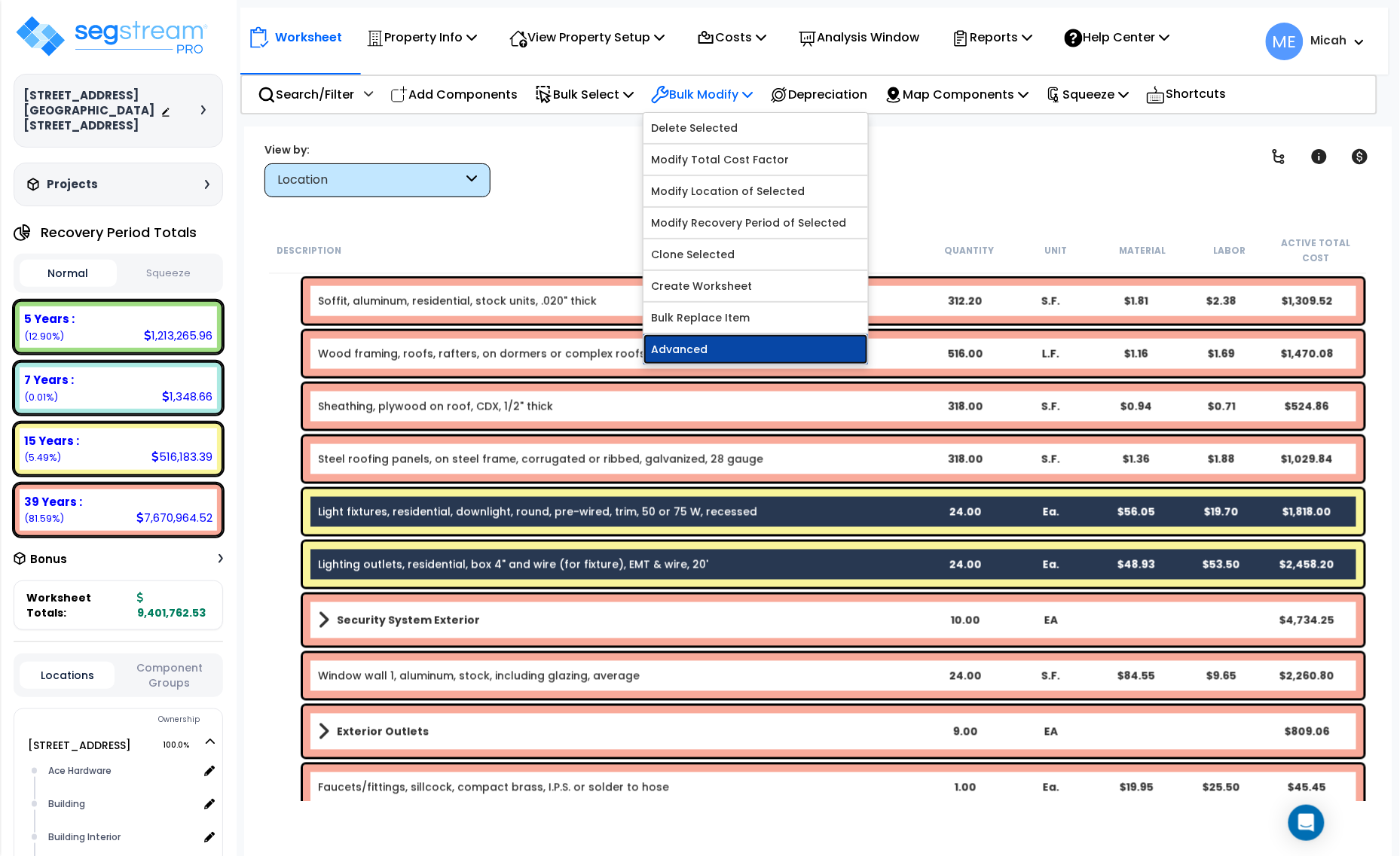
click at [752, 344] on link "Advanced" at bounding box center [756, 349] width 225 height 30
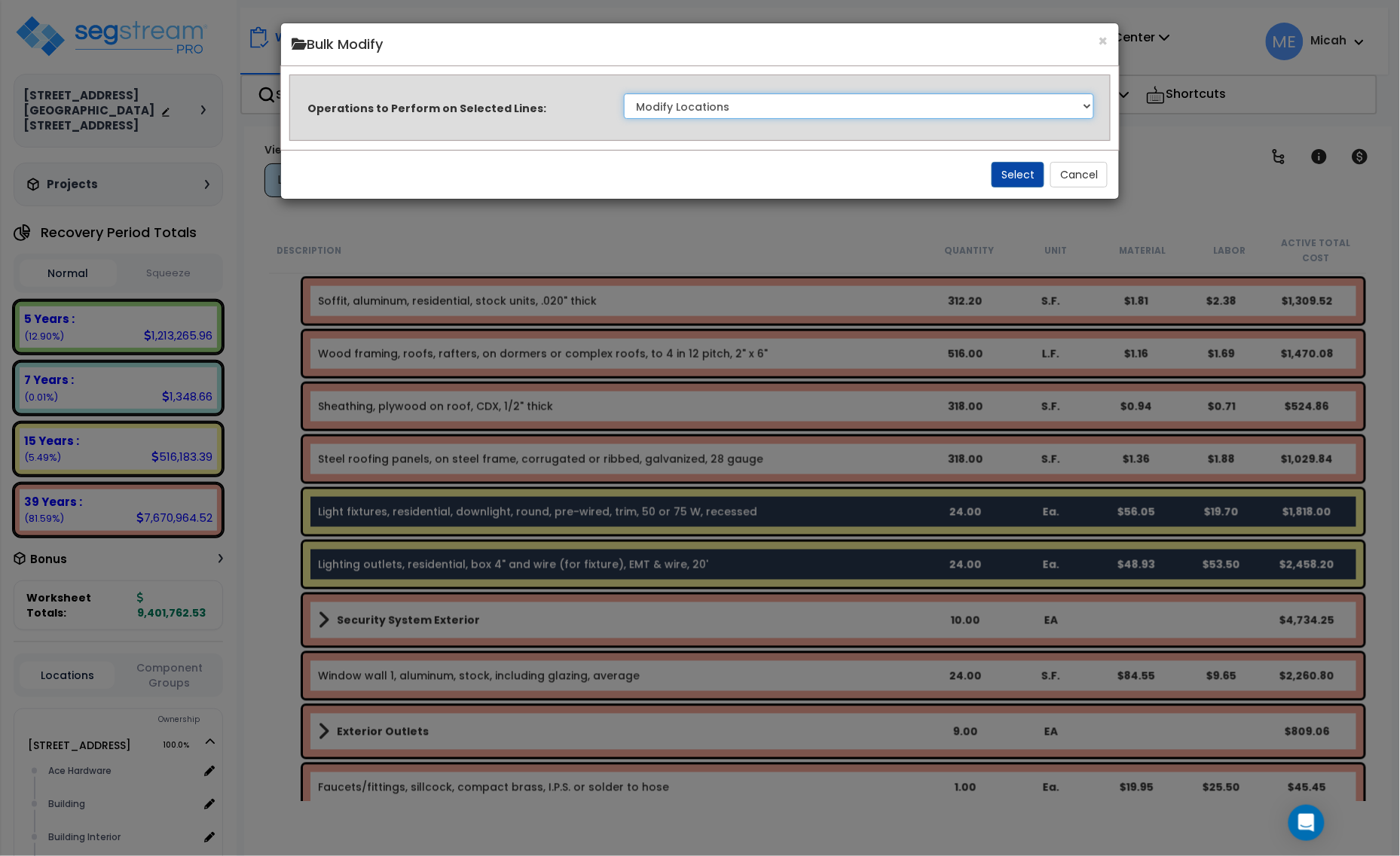
click at [921, 110] on select "Clone Delete Delete Zero Quantities Modify Component Group Modify Cost Sources …" at bounding box center [859, 107] width 471 height 25
click at [624, 94] on select "Clone Delete Delete Zero Quantities Modify Component Group Modify Cost Sources …" at bounding box center [859, 107] width 471 height 25
click at [1019, 177] on button "Select" at bounding box center [1018, 175] width 53 height 25
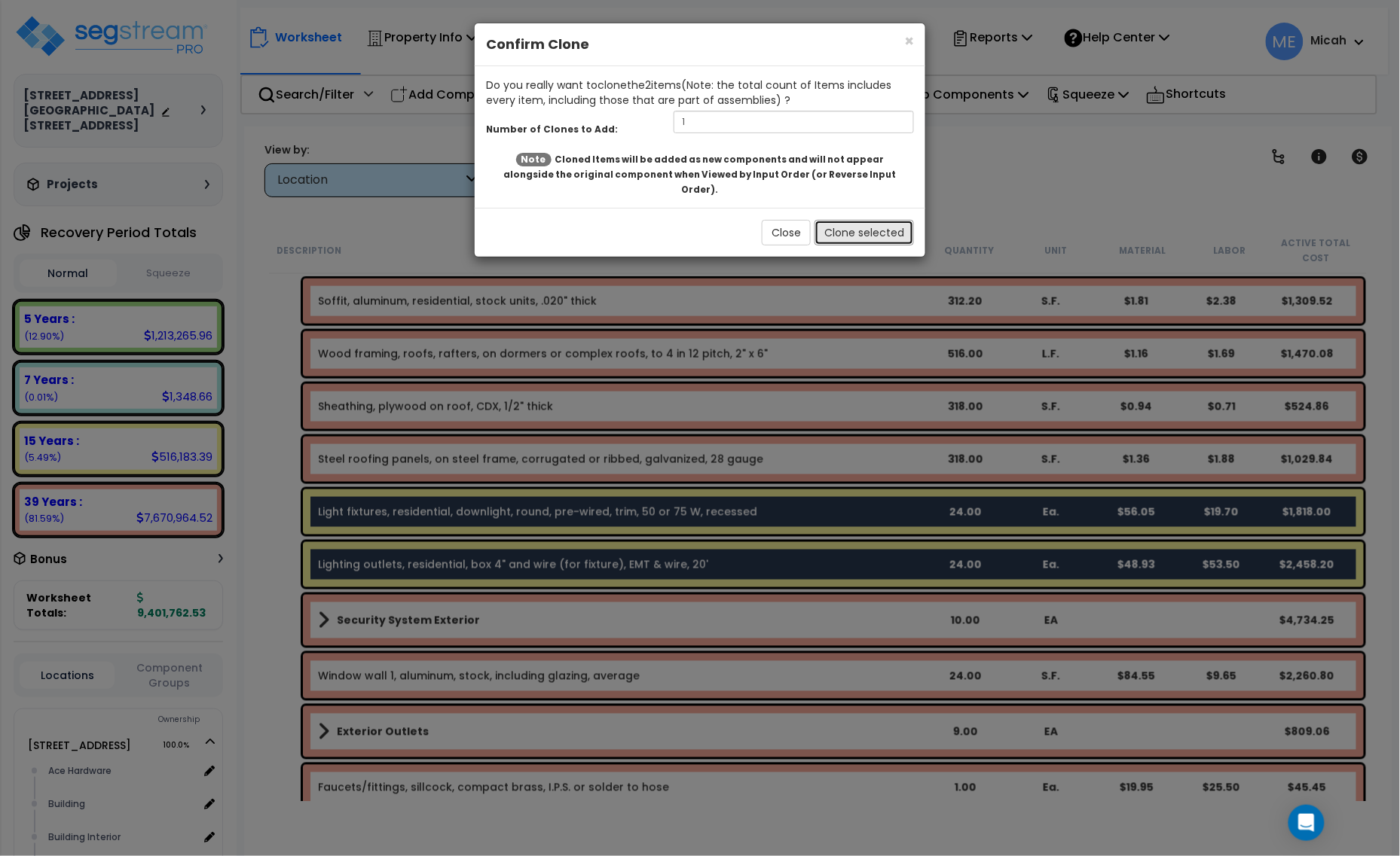
click at [871, 220] on button "Clone selected" at bounding box center [864, 233] width 100 height 25
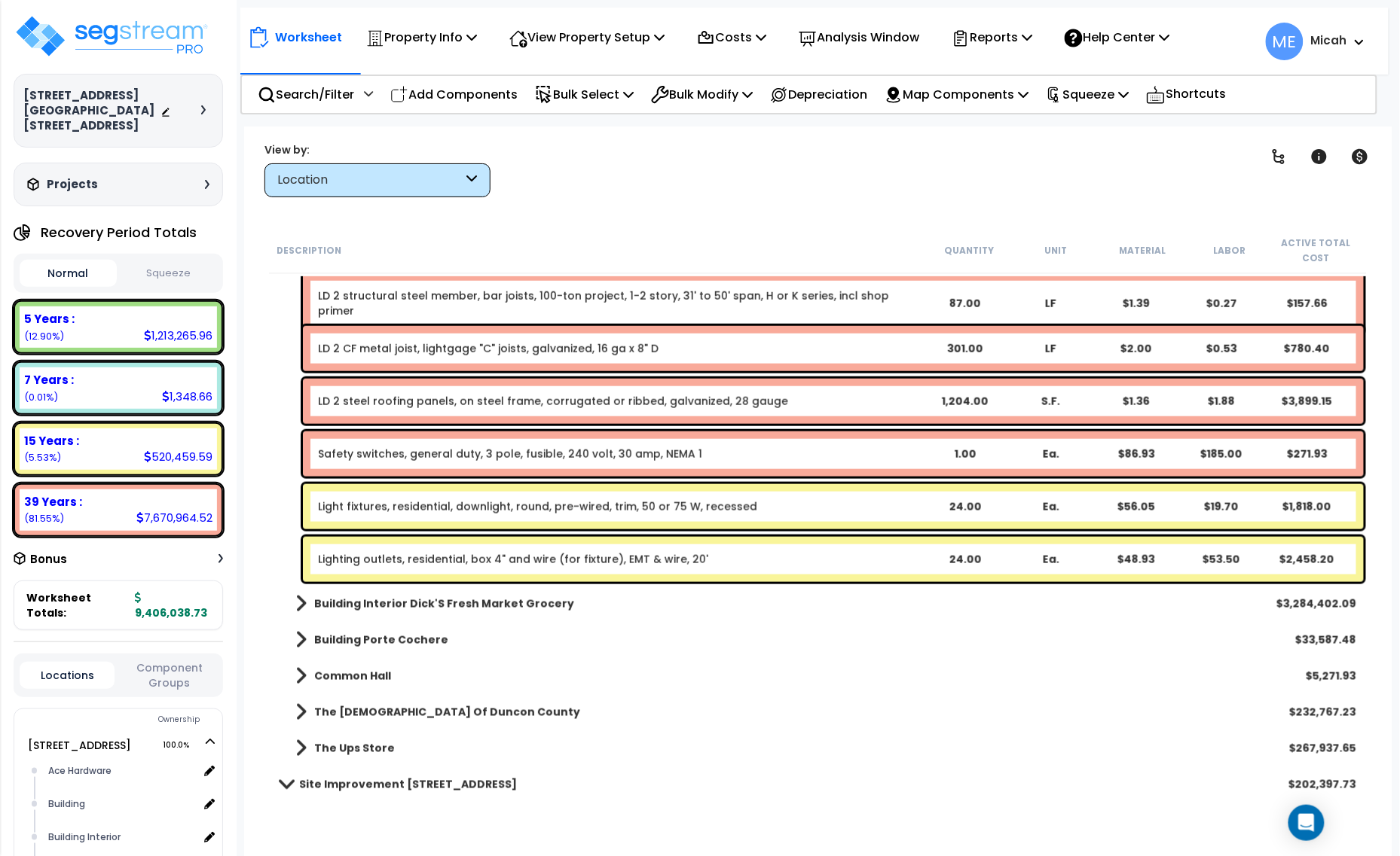
scroll to position [6024, 0]
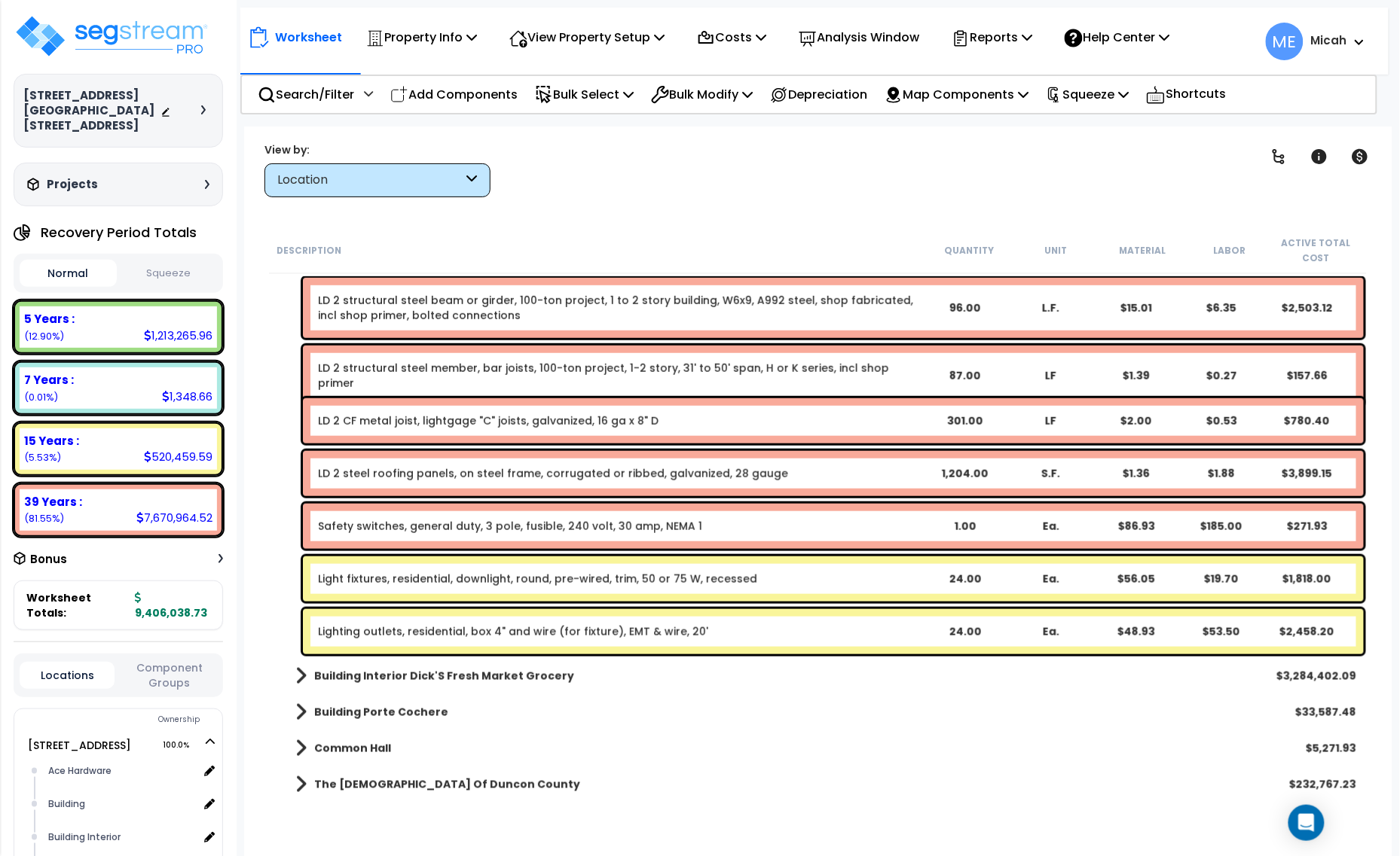
click at [457, 587] on div "Light fixtures, residential, downlight, round, pre-wired, trim, 50 or 75 W, rec…" at bounding box center [833, 579] width 1061 height 45
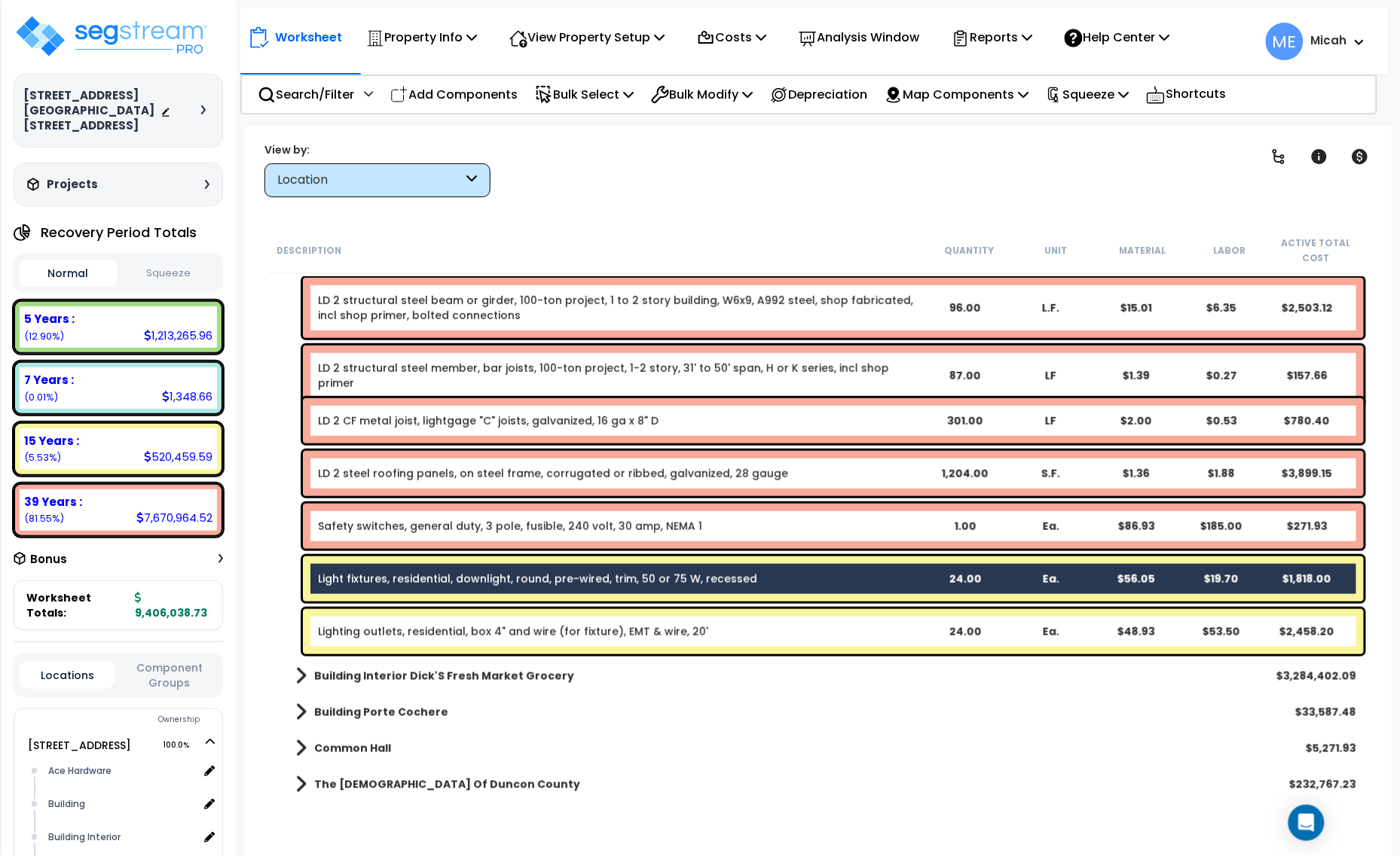
click at [464, 618] on div "Lighting outlets, residential, box 4" and wire (for fixture), EMT & wire, 20' 2…" at bounding box center [833, 631] width 1061 height 45
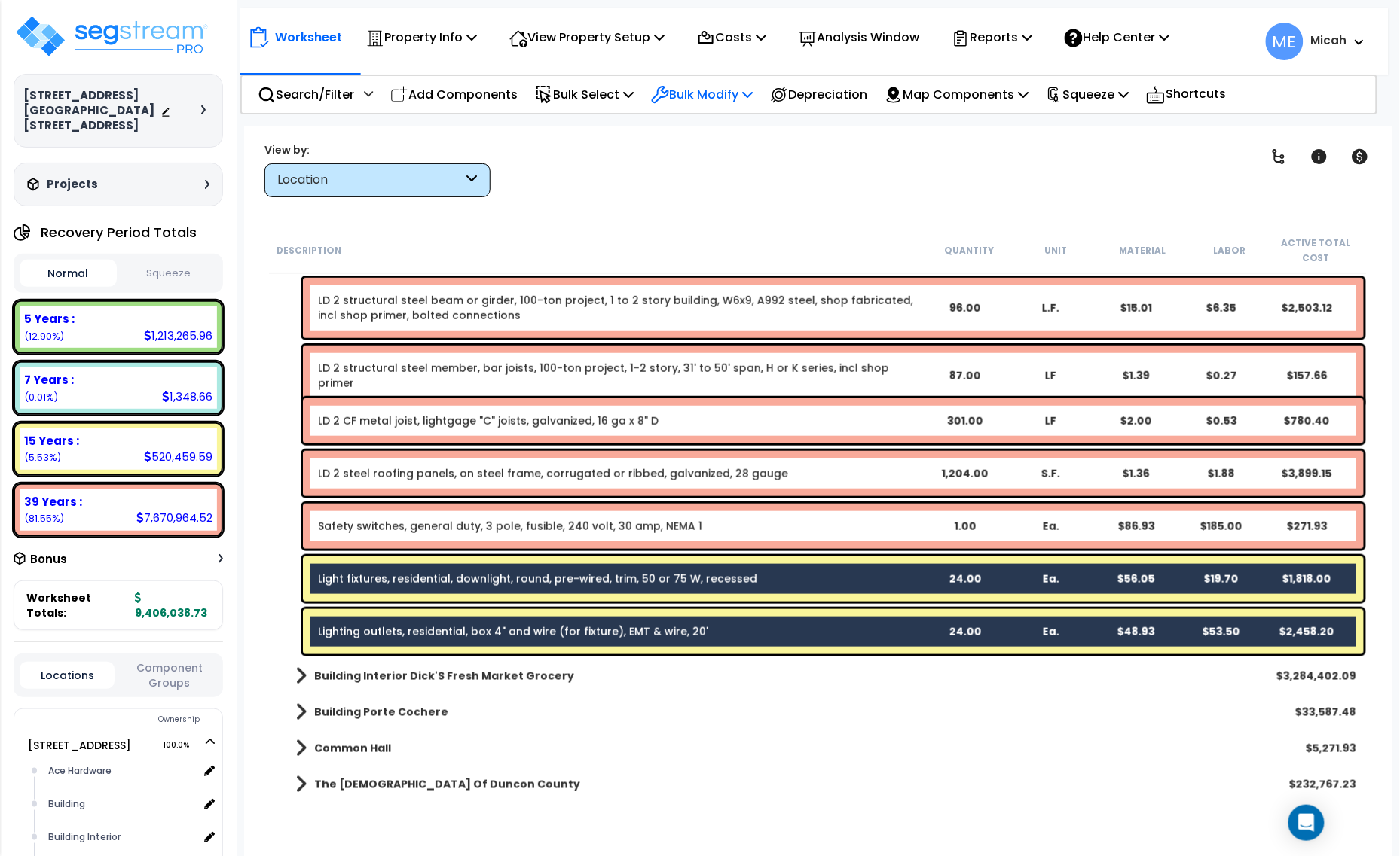
click at [735, 94] on p "Bulk Modify" at bounding box center [702, 94] width 102 height 21
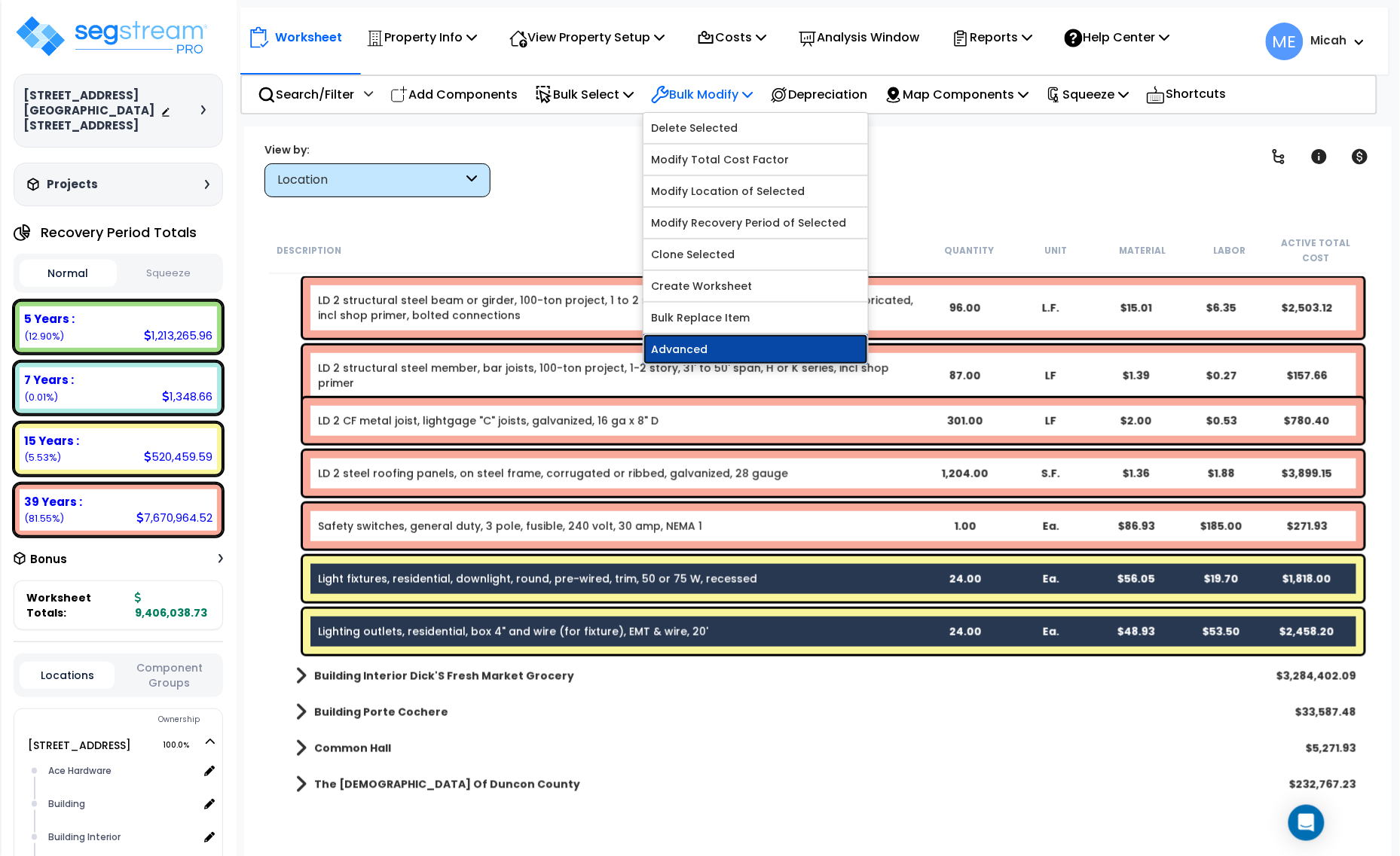
click at [724, 350] on link "Advanced" at bounding box center [756, 349] width 225 height 30
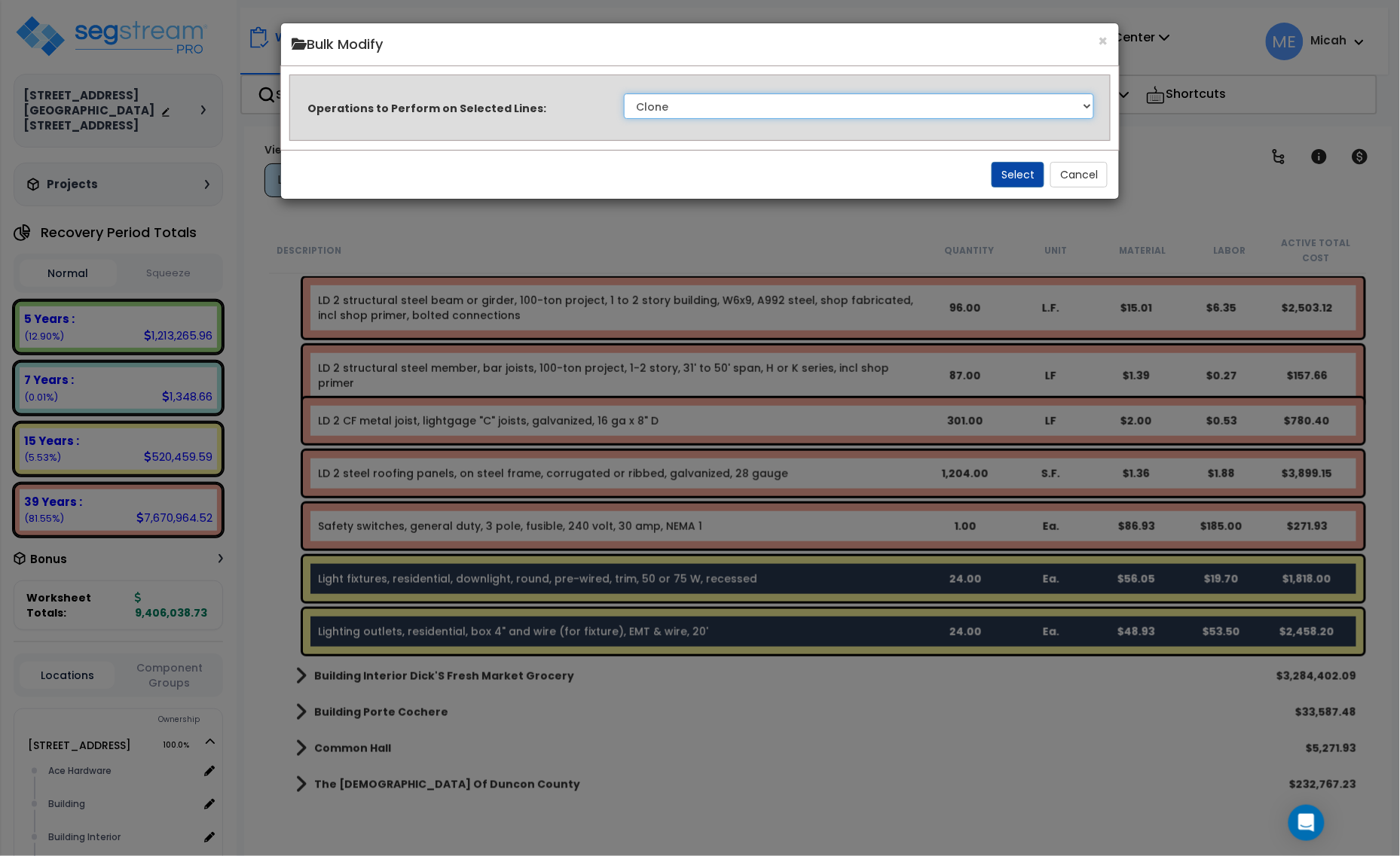
click at [762, 113] on select "Clone Delete Delete Zero Quantities Modify Component Group Modify Cost Sources …" at bounding box center [859, 107] width 471 height 25
select select "update_quantity"
click at [624, 94] on select "Clone Delete Delete Zero Quantities Modify Component Group Modify Cost Sources …" at bounding box center [859, 107] width 471 height 25
click at [1008, 166] on button "Select" at bounding box center [1018, 175] width 53 height 25
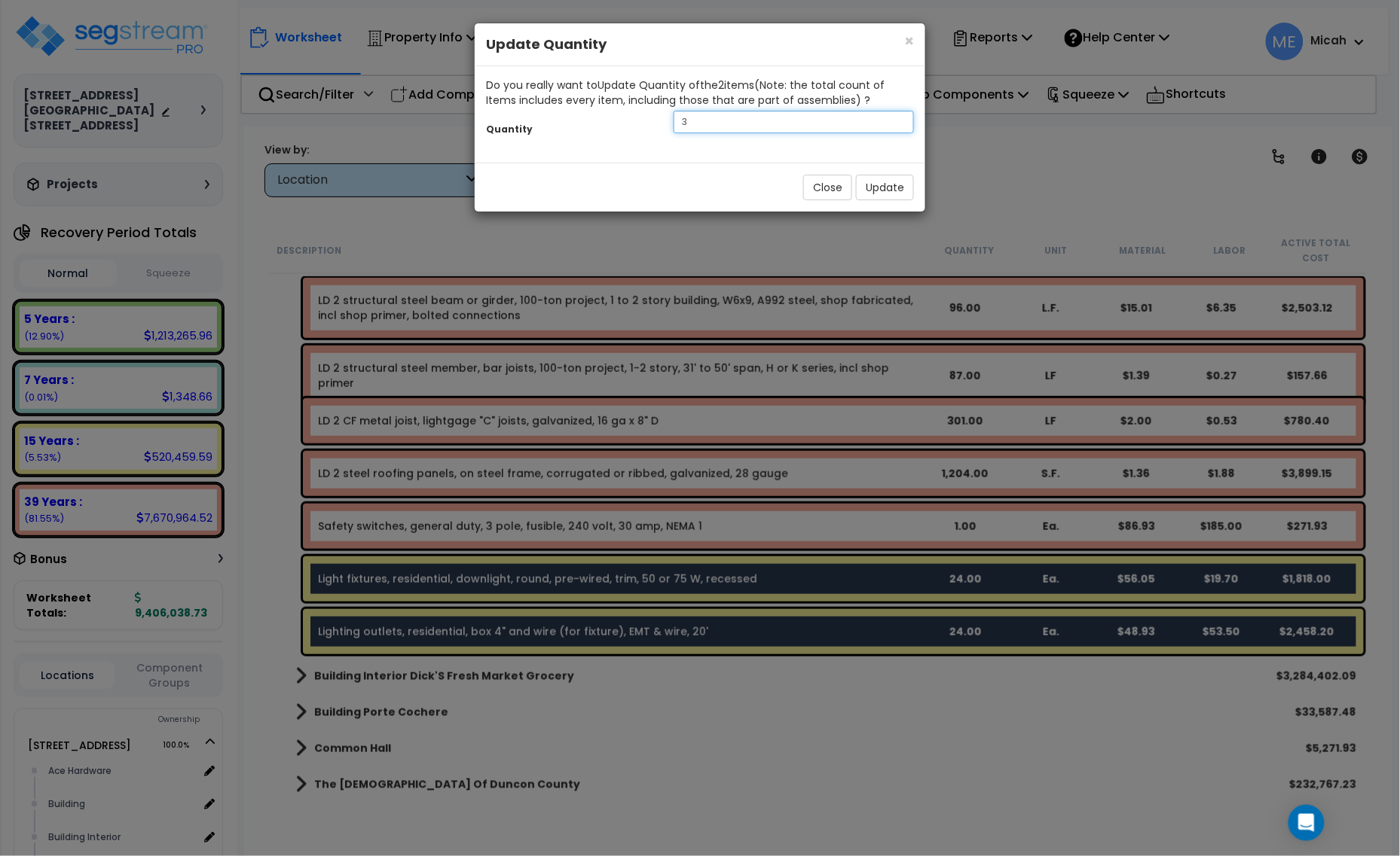
drag, startPoint x: 675, startPoint y: 124, endPoint x: 658, endPoint y: 124, distance: 17.0
click at [658, 124] on div "Quantity 3" at bounding box center [700, 123] width 451 height 32
type input "4"
click at [872, 183] on button "Update" at bounding box center [884, 188] width 58 height 25
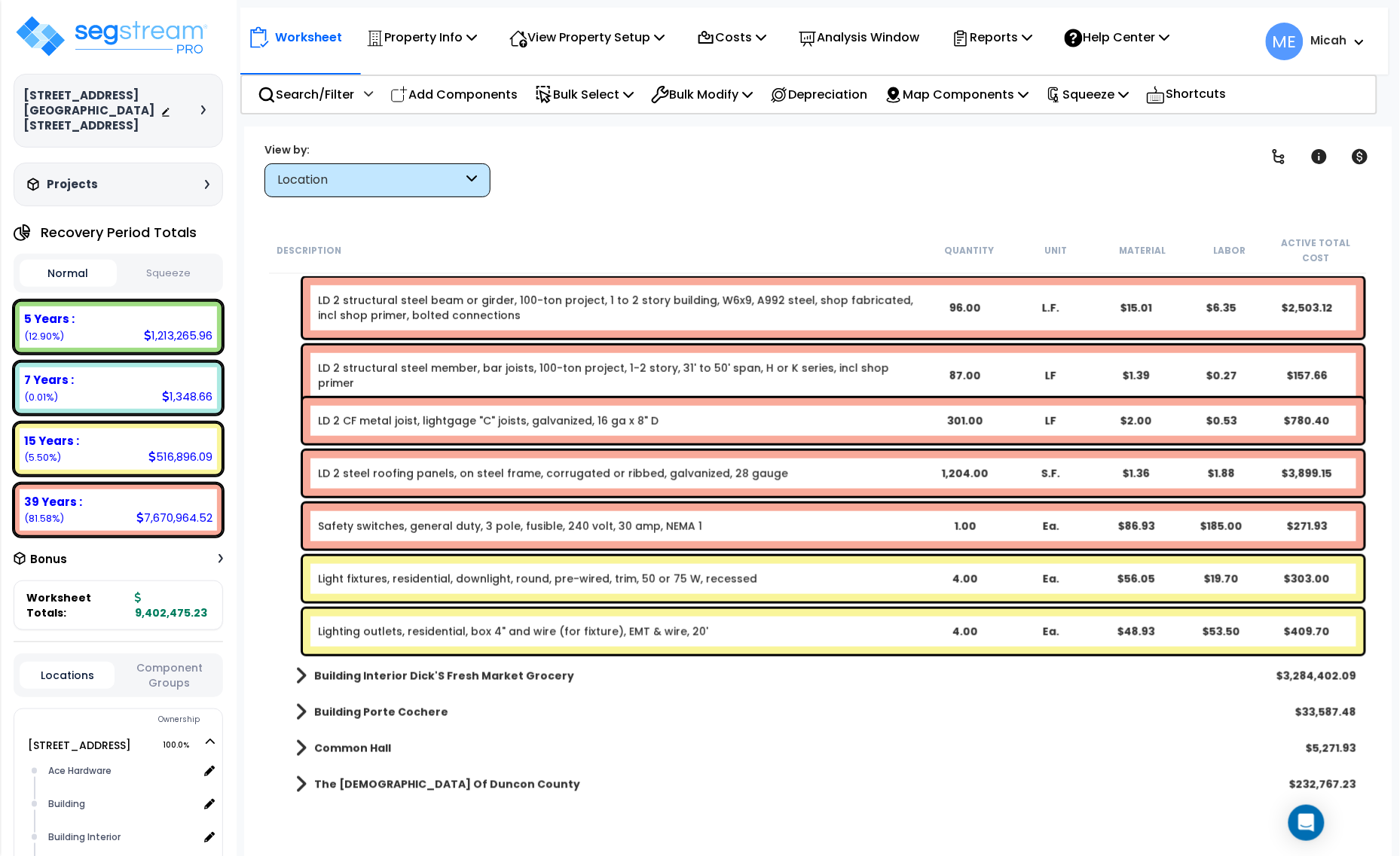
click at [366, 588] on div "Light fixtures, residential, downlight, round, pre-wired, trim, 50 or 75 W, rec…" at bounding box center [833, 579] width 1061 height 45
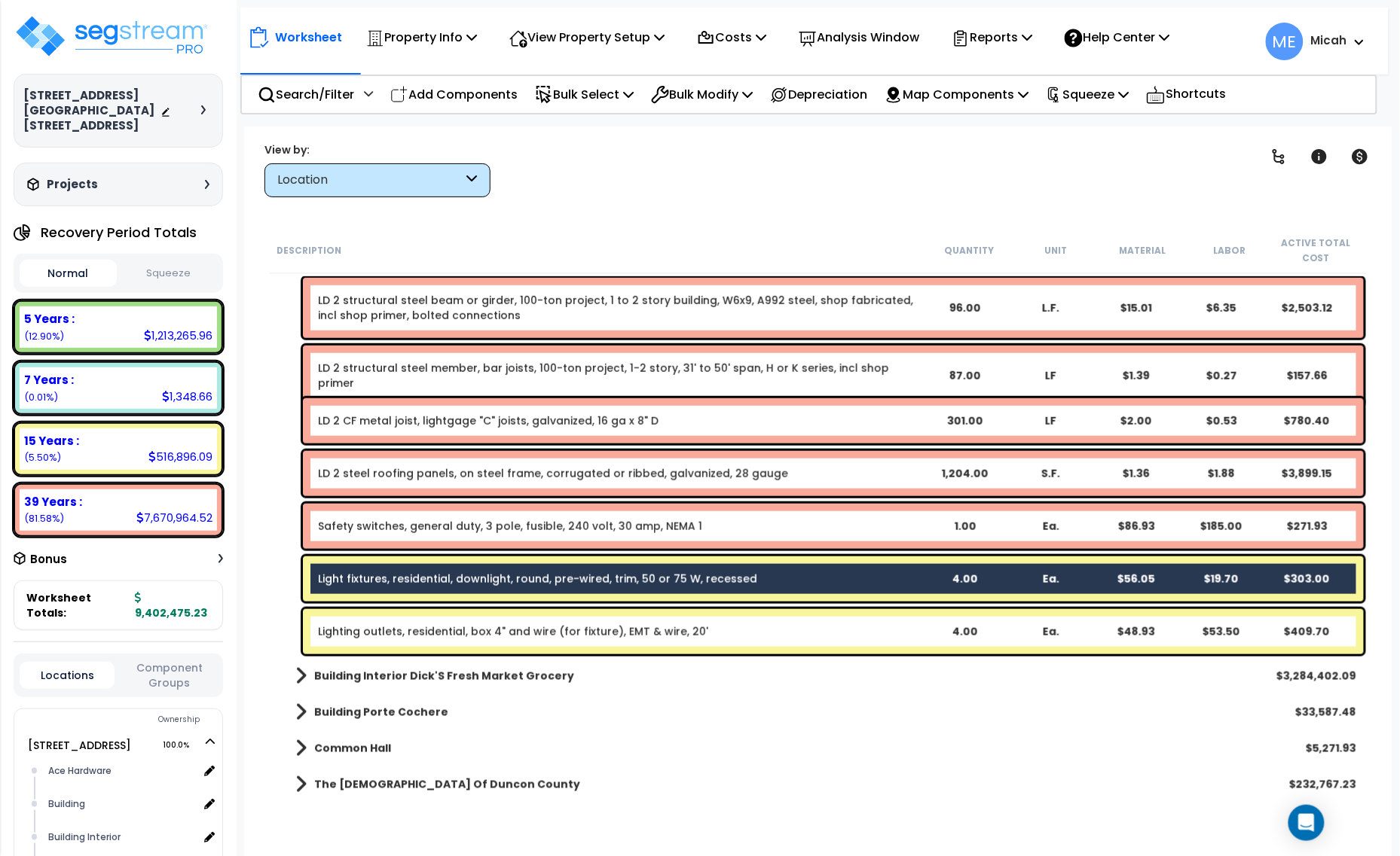
click at [367, 610] on div "Lighting outlets, residential, box 4" and wire (for fixture), EMT & wire, 20' 4…" at bounding box center [833, 631] width 1061 height 45
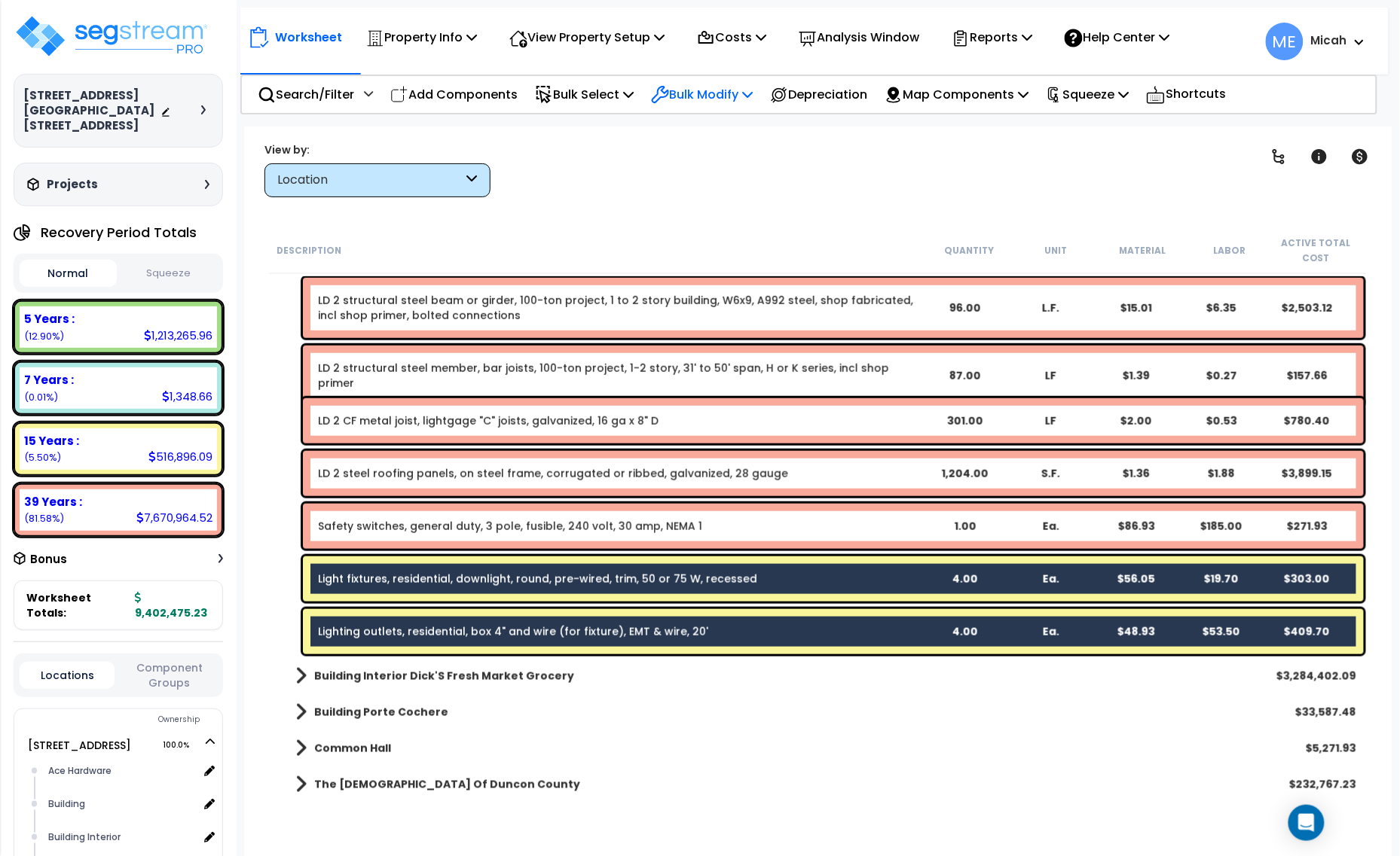
click at [753, 80] on div "Bulk Modify" at bounding box center [702, 95] width 102 height 35
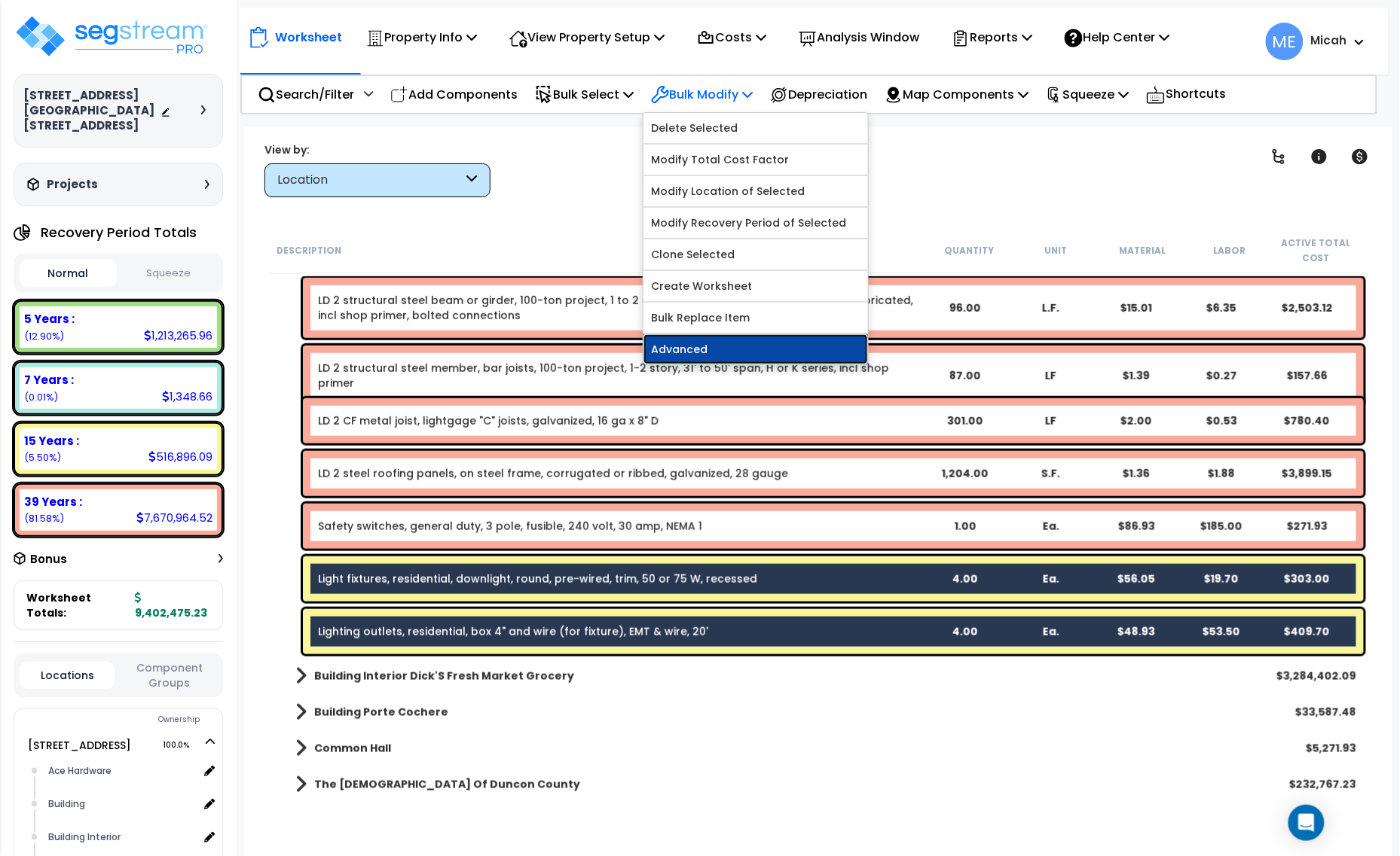
click at [741, 349] on link "Advanced" at bounding box center [756, 349] width 225 height 30
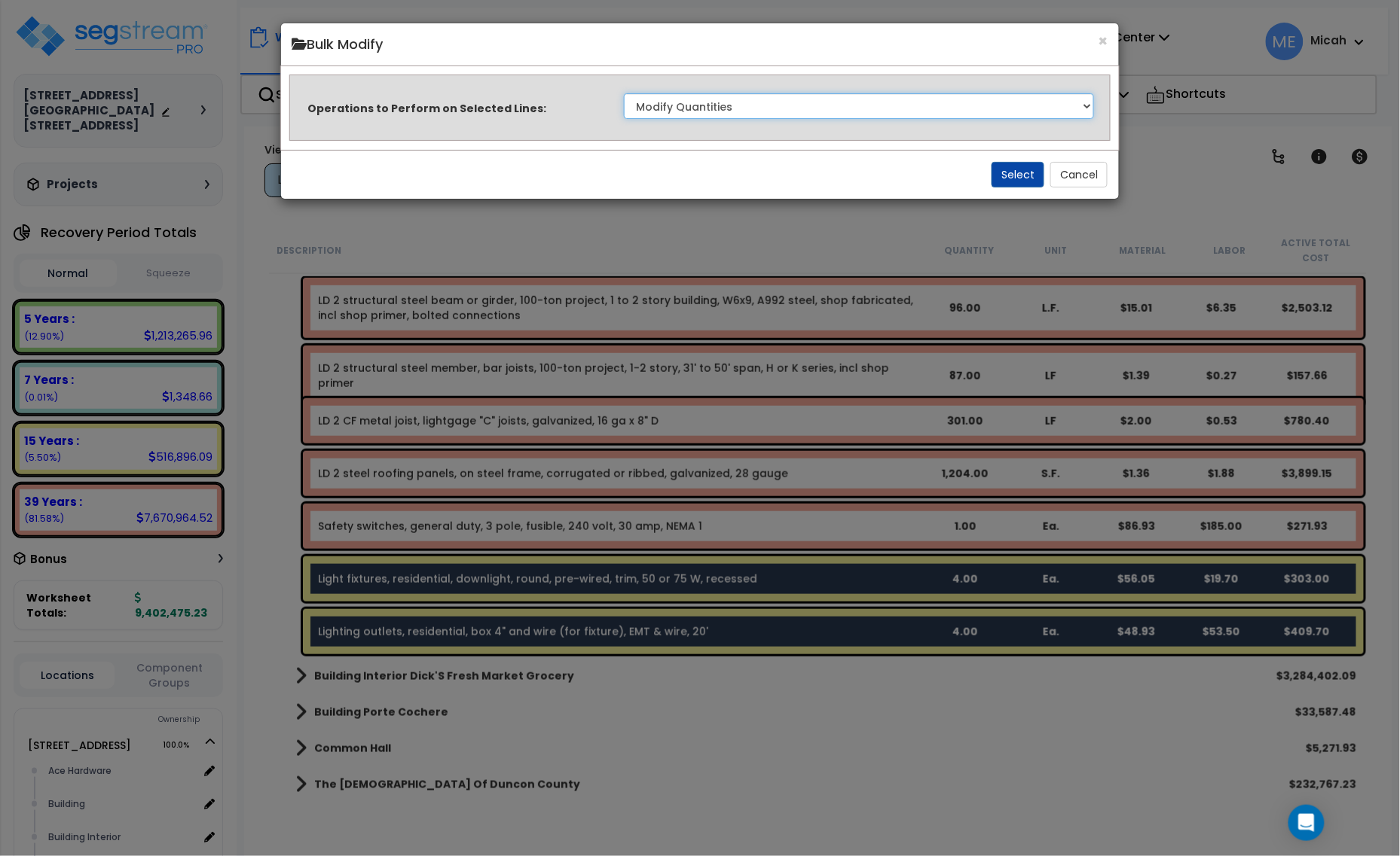
click at [822, 113] on select "Clone Delete Delete Zero Quantities Modify Component Group Modify Cost Sources …" at bounding box center [859, 107] width 471 height 25
select select "modifyLocation"
click at [624, 94] on select "Clone Delete Delete Zero Quantities Modify Component Group Modify Cost Sources …" at bounding box center [859, 107] width 471 height 25
click at [1024, 179] on button "Select" at bounding box center [1018, 175] width 53 height 25
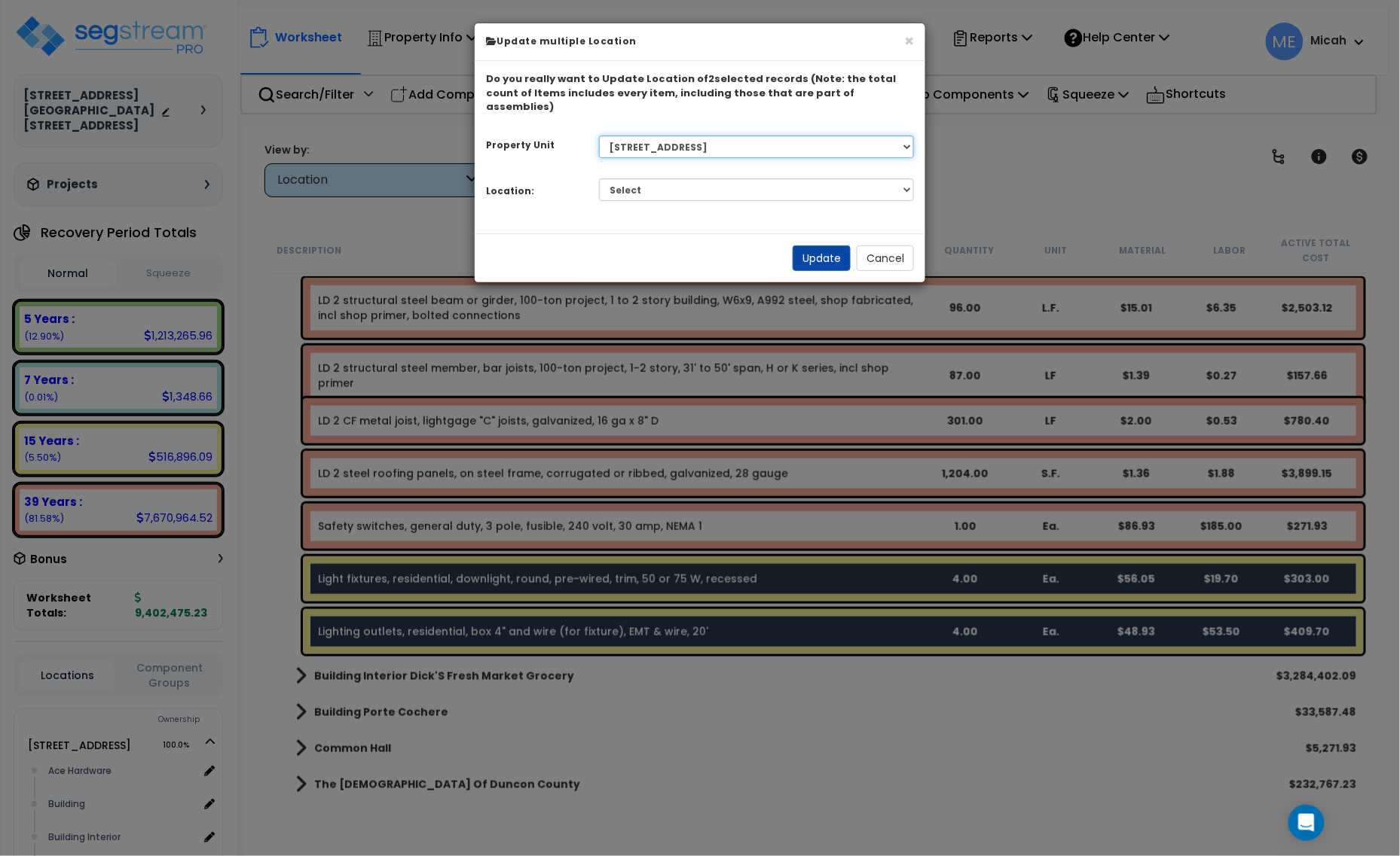
click at [697, 136] on select "Select 1408 9th St E 915 4th Ave E Site Improvement 915 4th Ave E Site Improvem…" at bounding box center [757, 147] width 316 height 22
click at [673, 179] on select "Select Ace Hardware Building Building Interior Cowboy'S Indoor Golf Mainstream …" at bounding box center [757, 190] width 316 height 22
select select "6"
click at [599, 179] on select "Select Ace Hardware Building Building Interior Cowboy'S Indoor Golf Mainstream …" at bounding box center [757, 190] width 316 height 22
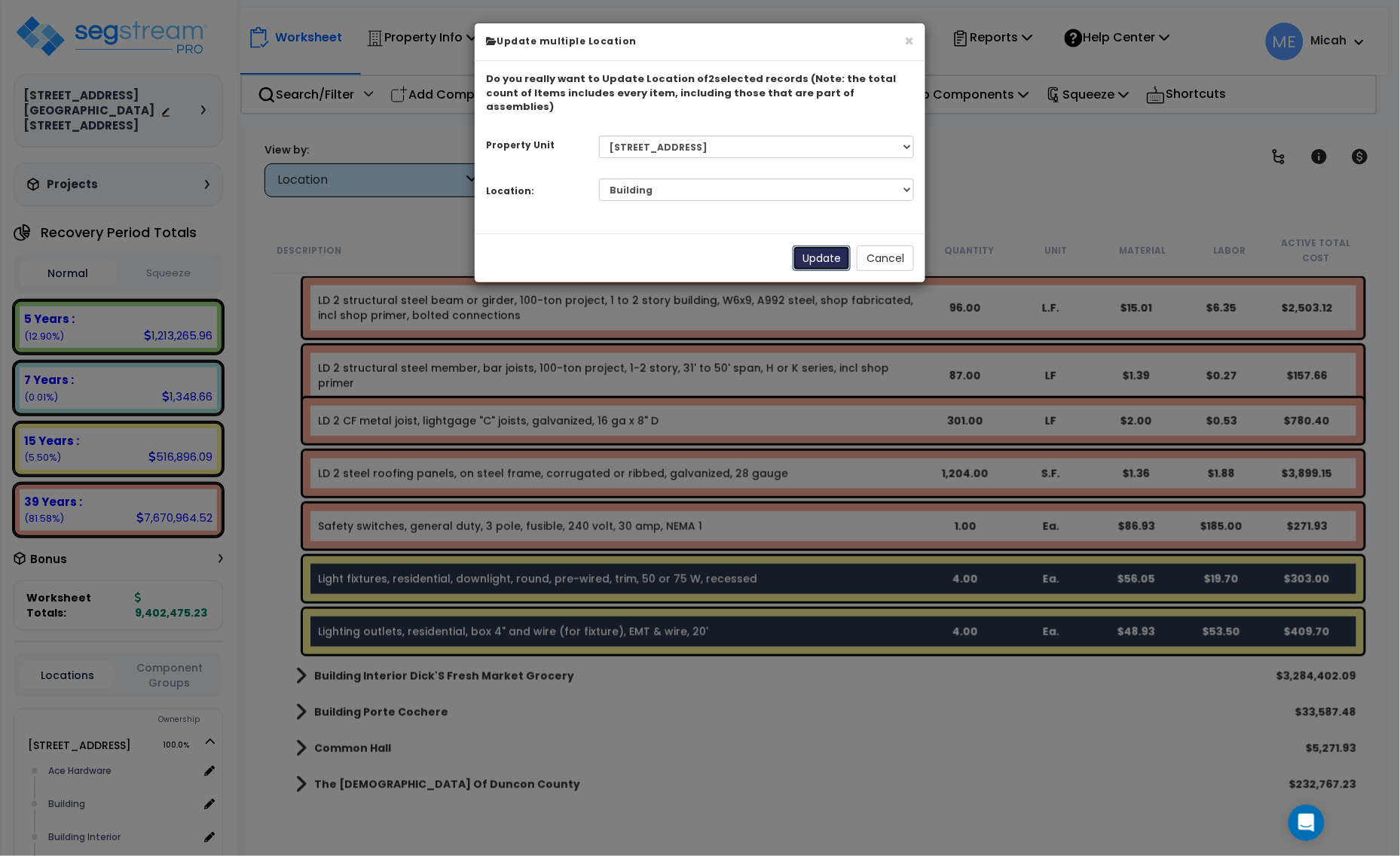
click at [822, 245] on button "Update" at bounding box center [821, 258] width 58 height 25
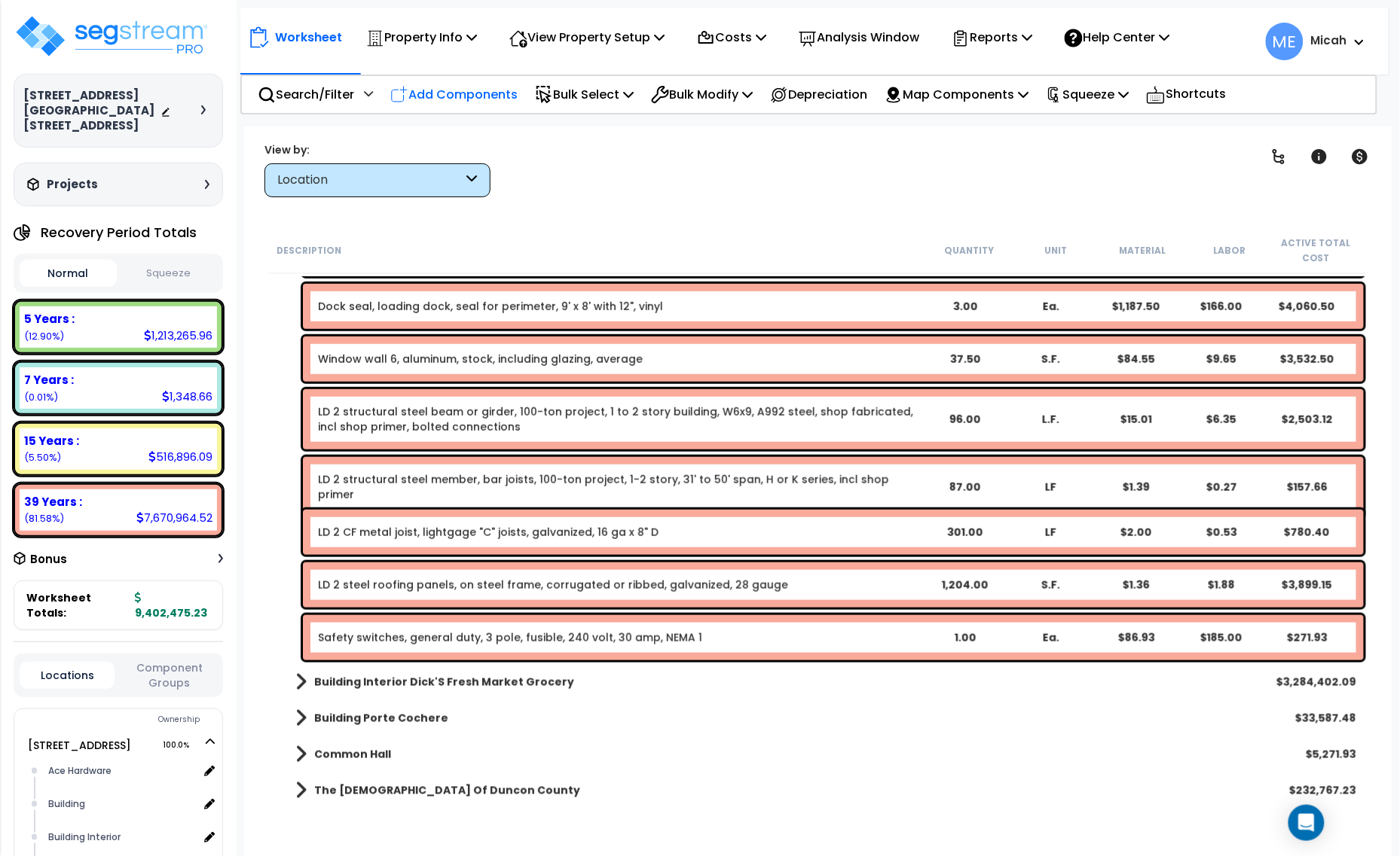
click at [465, 93] on p "Add Components" at bounding box center [454, 94] width 127 height 21
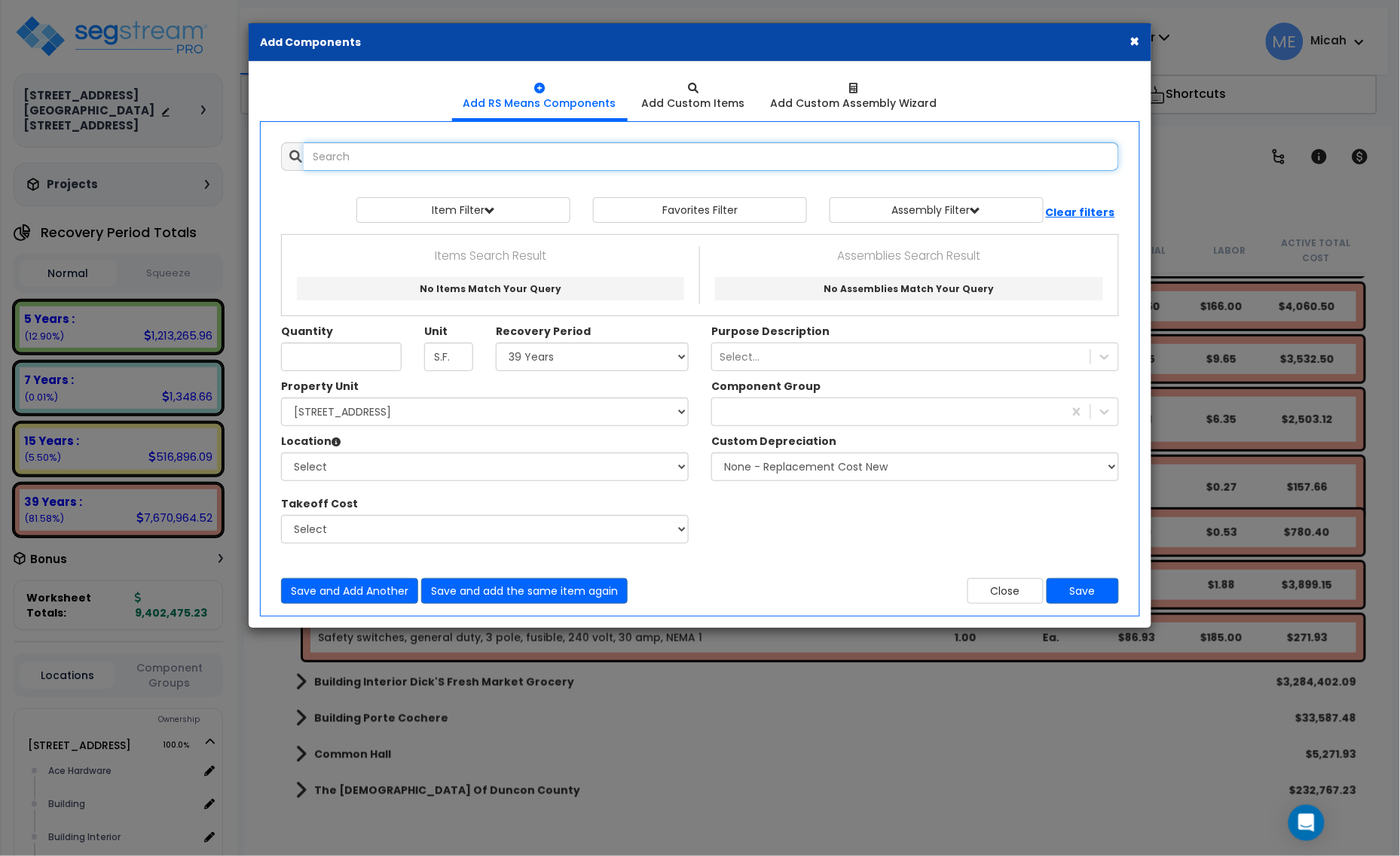
select select
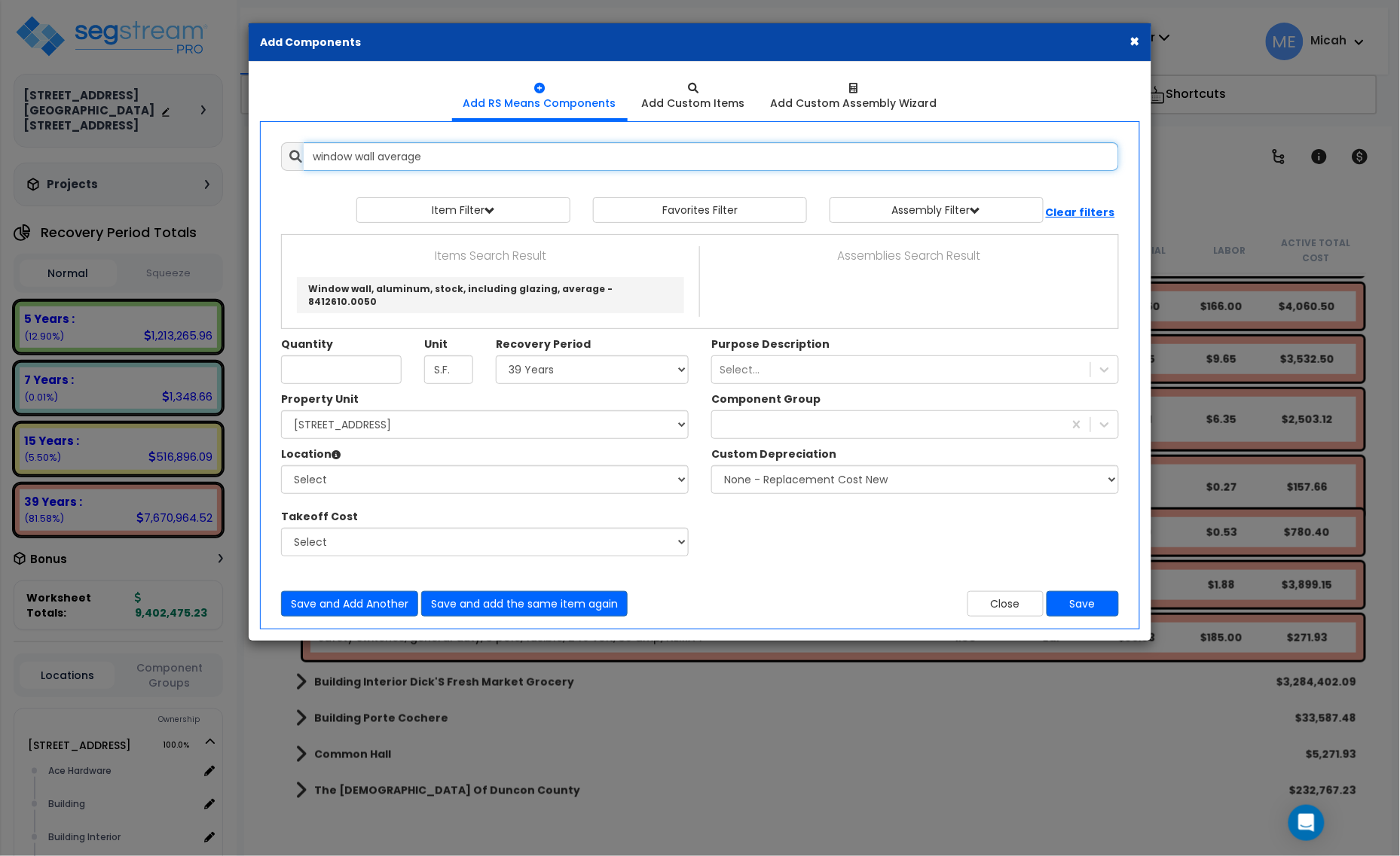
type input "window wall average"
click at [367, 358] on input "Unit Quantity" at bounding box center [340, 369] width 120 height 28
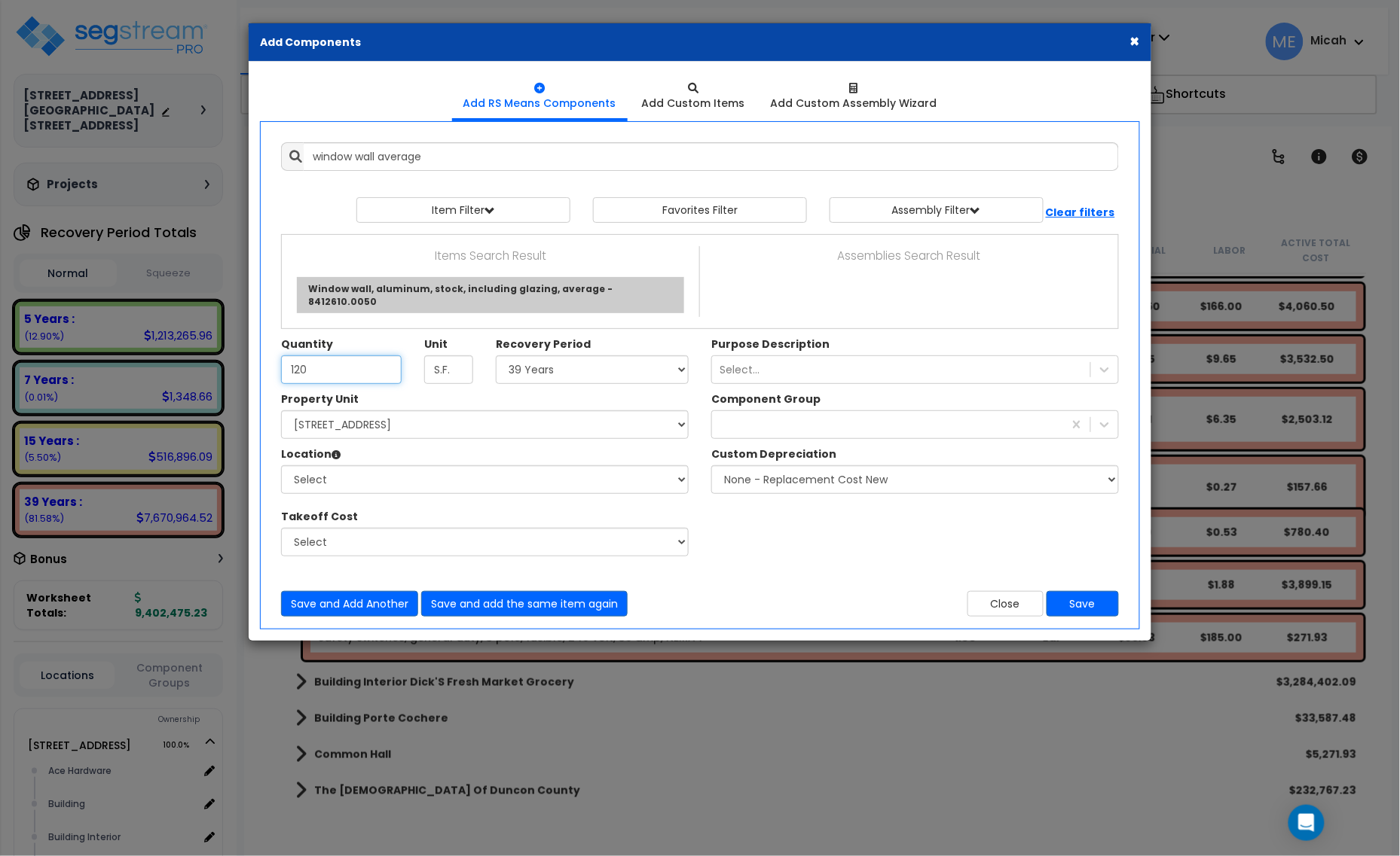
type input "120"
click at [445, 294] on link "Window wall, aluminum, stock, including glazing, average - 8412610.0050" at bounding box center [491, 295] width 387 height 36
type input "Window wall, aluminum, stock, including glazing, average - 8412610.0050"
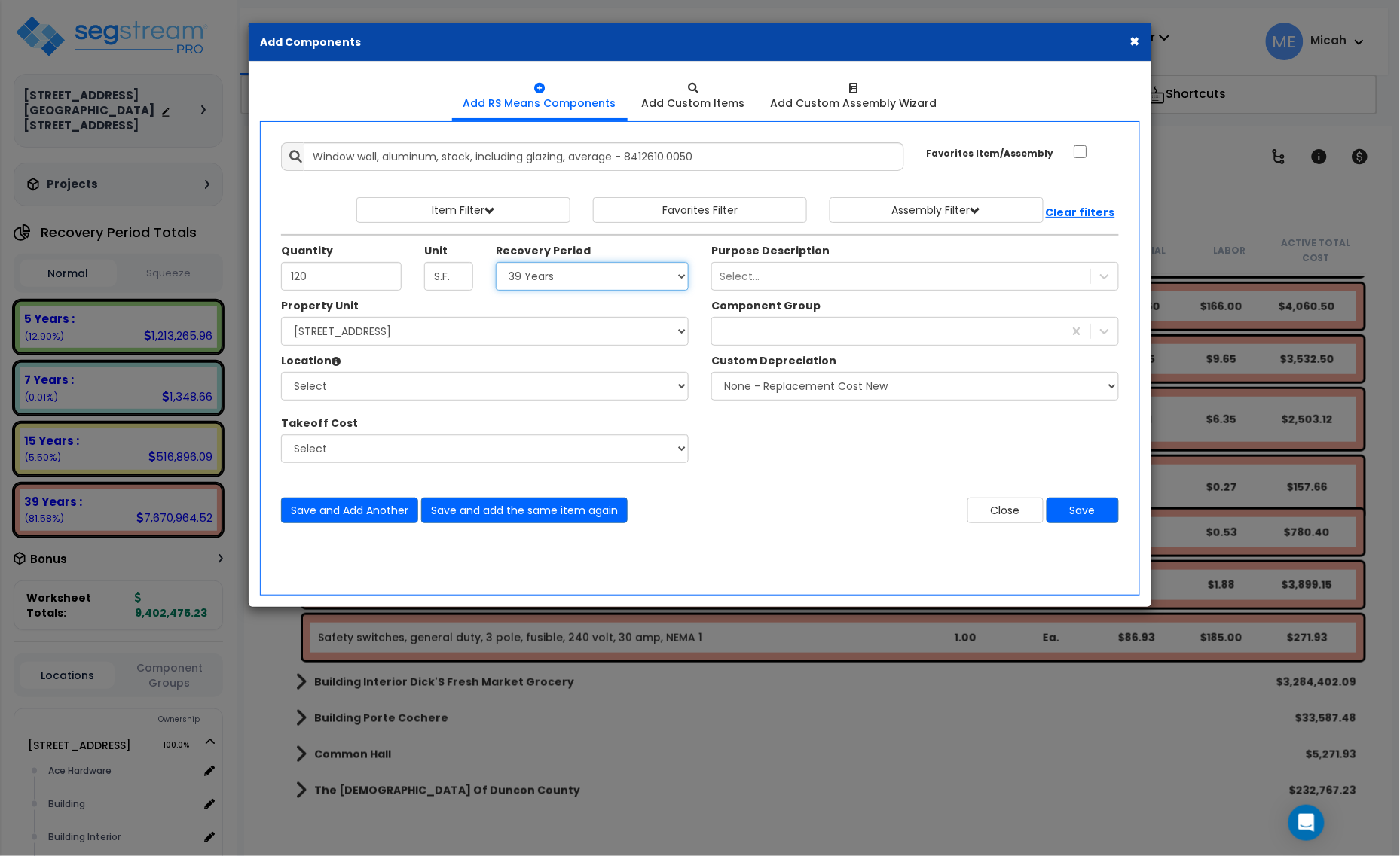
click at [552, 286] on select "Select 5 Years 7 Years 15 Years 20 Years 39 Years 27.5 Year" at bounding box center [591, 276] width 193 height 28
select select "39Y"
click at [497, 263] on select "Select 5 Years 7 Years 15 Years 20 Years 39 Years 27.5 Year" at bounding box center [591, 276] width 193 height 28
click at [413, 333] on select "Select 1408 9th St E 915 4th Ave E Site Improvement 915 4th Ave E Site Improvem…" at bounding box center [484, 330] width 408 height 28
select select "161435"
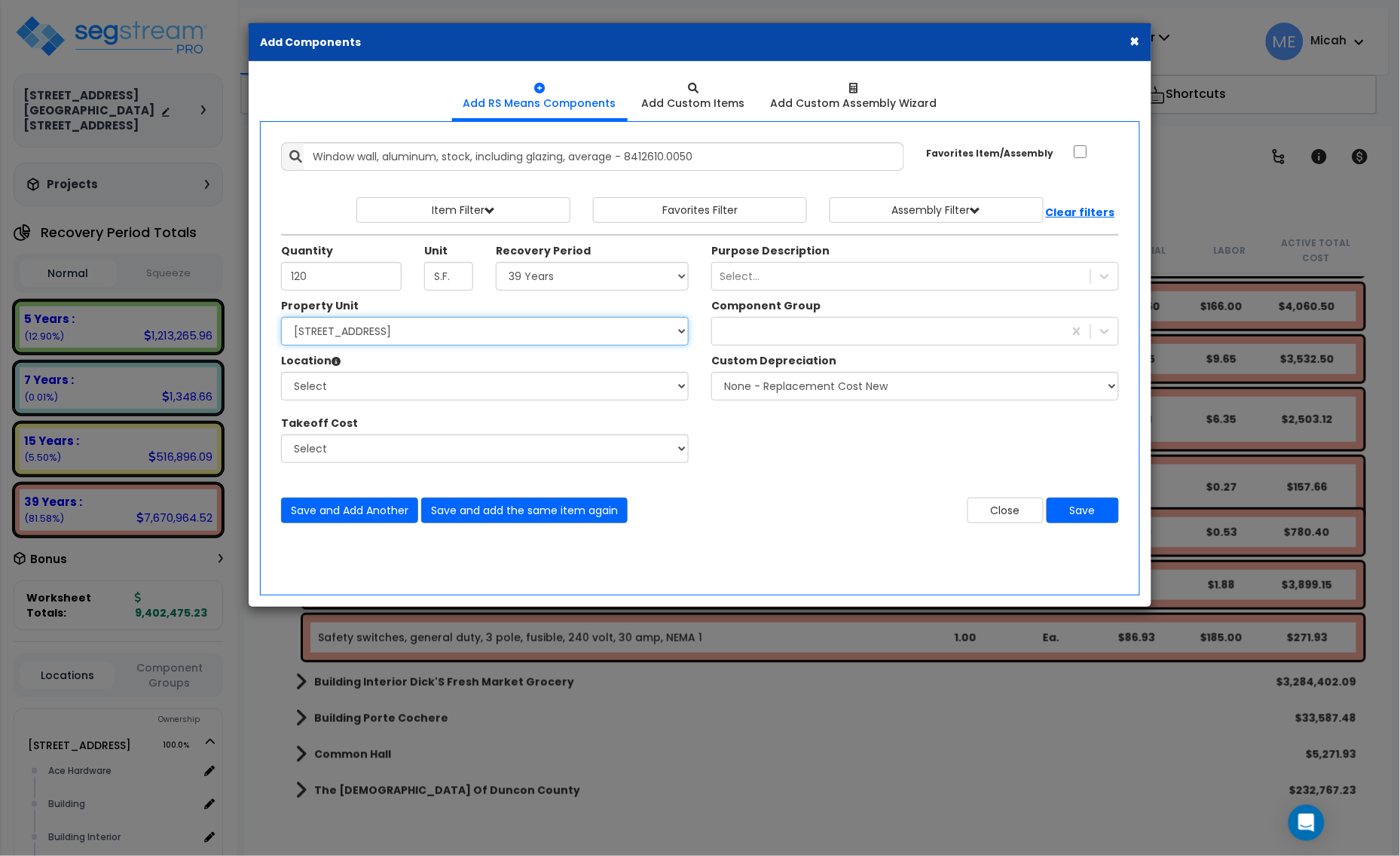
click at [281, 318] on select "Select 1408 9th St E 915 4th Ave E Site Improvement 915 4th Ave E Site Improvem…" at bounding box center [484, 330] width 408 height 28
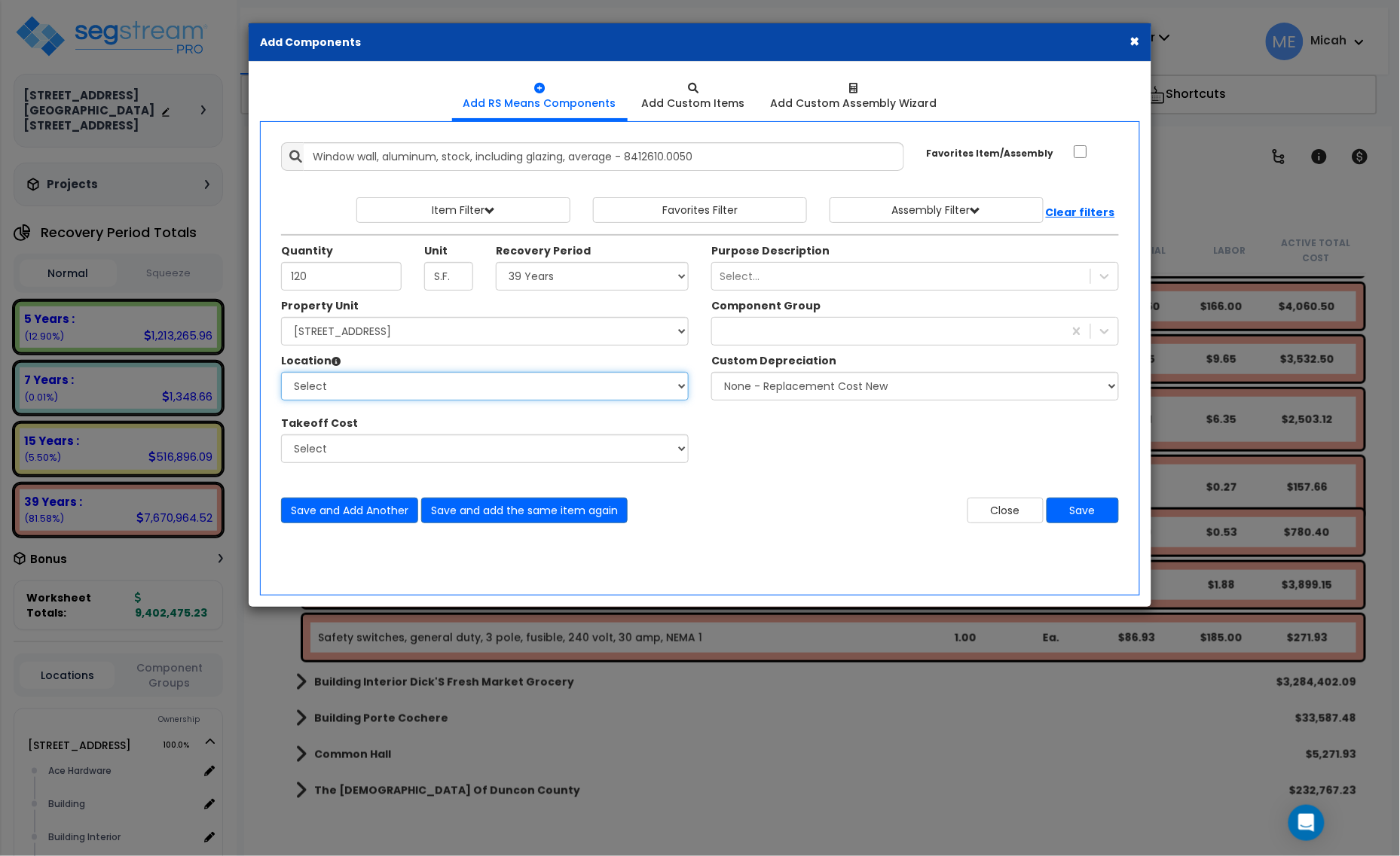
click at [413, 390] on select "Select Ace Hardware Building Building Interior Cowboy'S Indoor Golf Mainstream …" at bounding box center [484, 386] width 408 height 28
select select "6"
click at [281, 372] on select "Select Ace Hardware Building Building Interior Cowboy'S Indoor Golf Mainstream …" at bounding box center [484, 386] width 408 height 28
click at [755, 327] on div "exterior wi" at bounding box center [887, 331] width 351 height 24
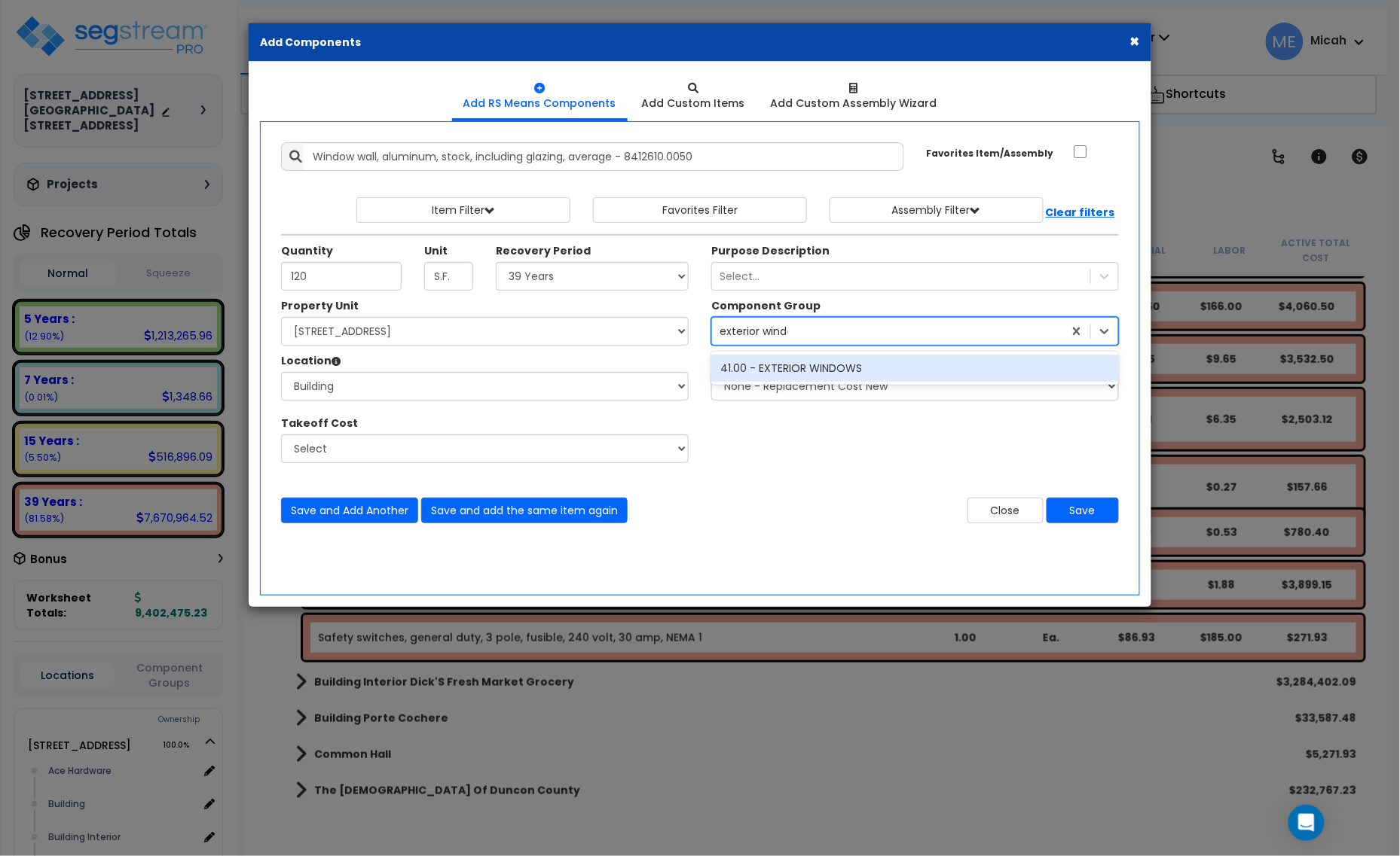
type input "exterior window"
click at [816, 372] on div "41.00 - EXTERIOR WINDOWS" at bounding box center [915, 368] width 408 height 27
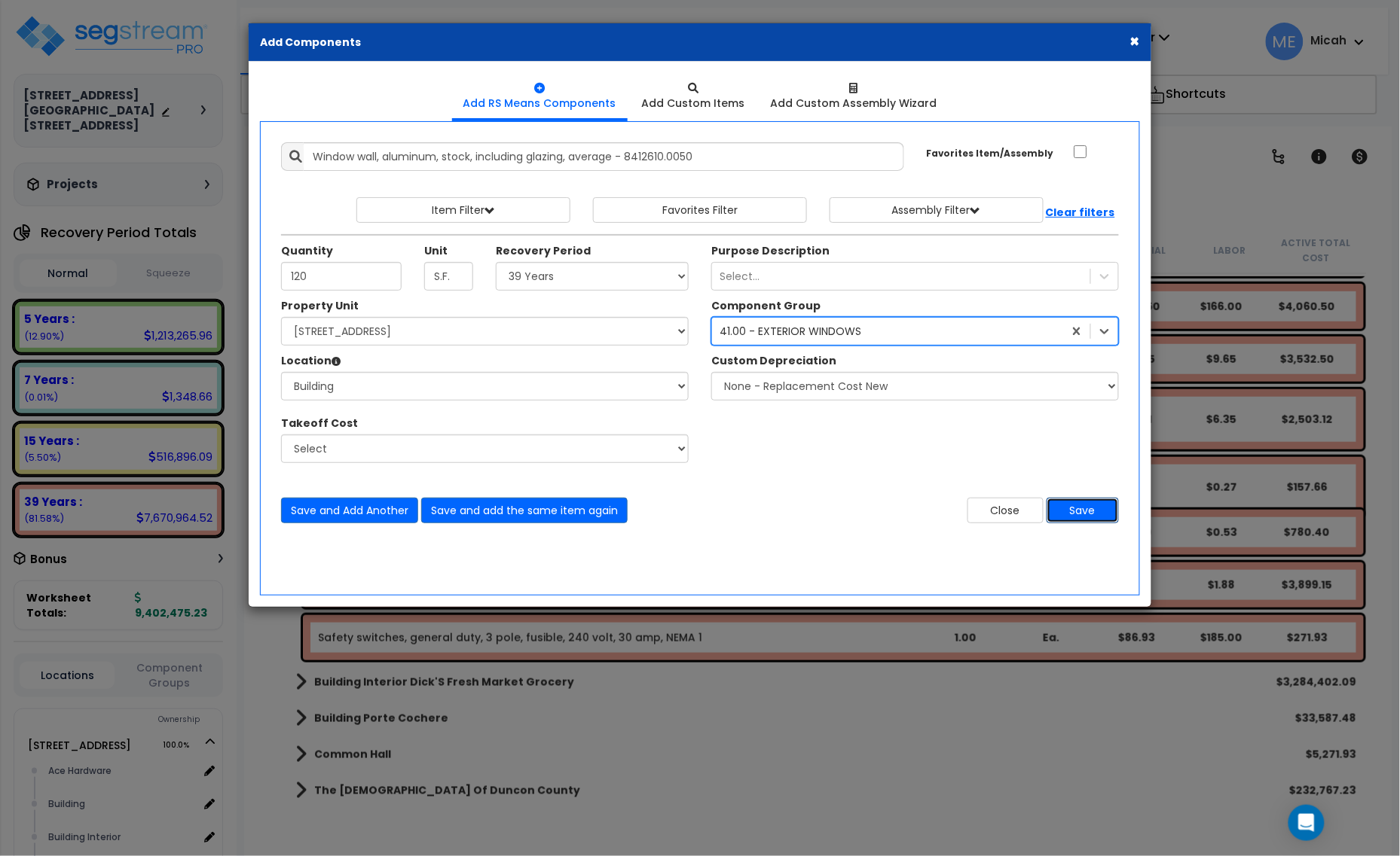
click at [1083, 503] on button "Save" at bounding box center [1082, 510] width 72 height 25
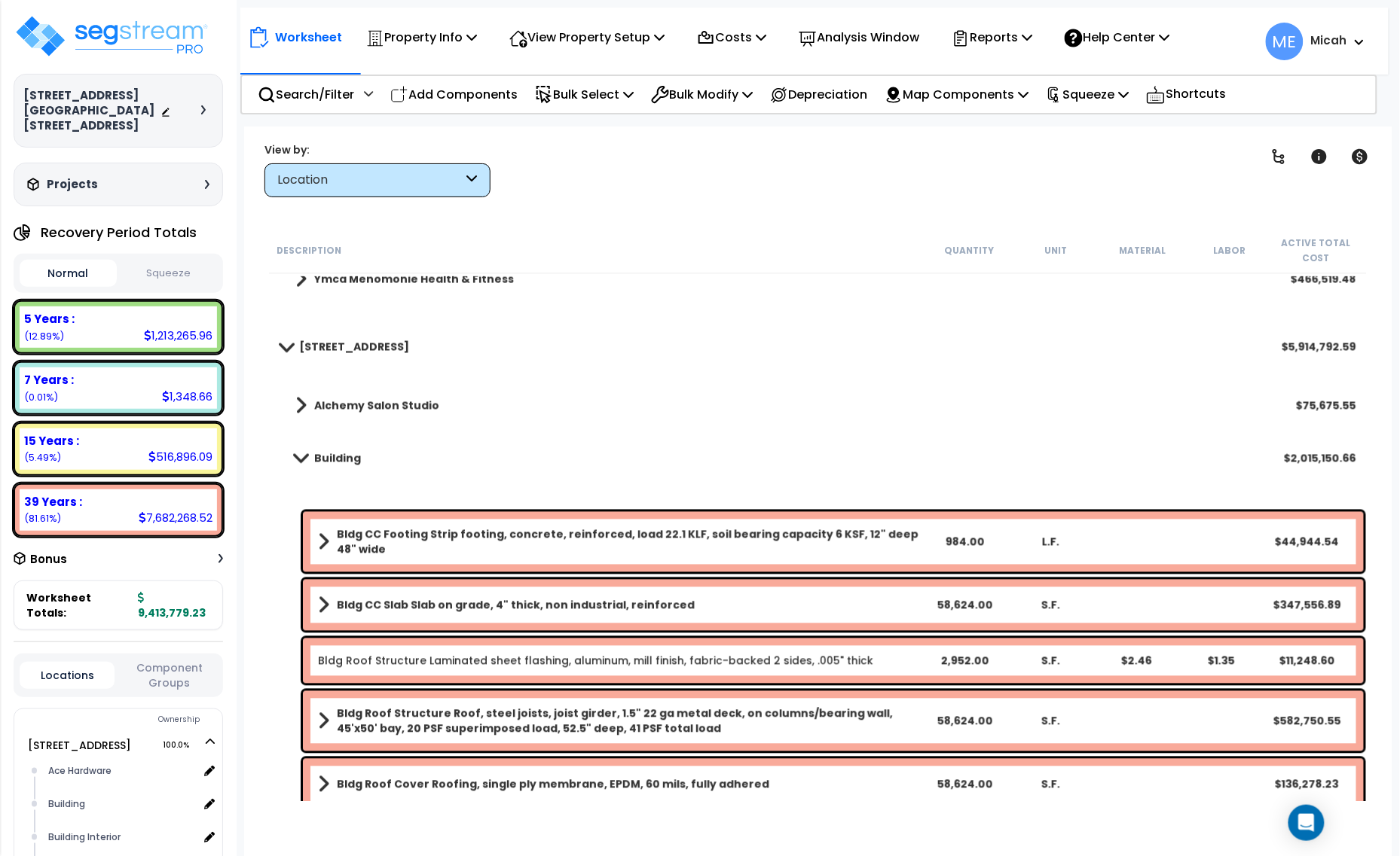
scroll to position [2353, 0]
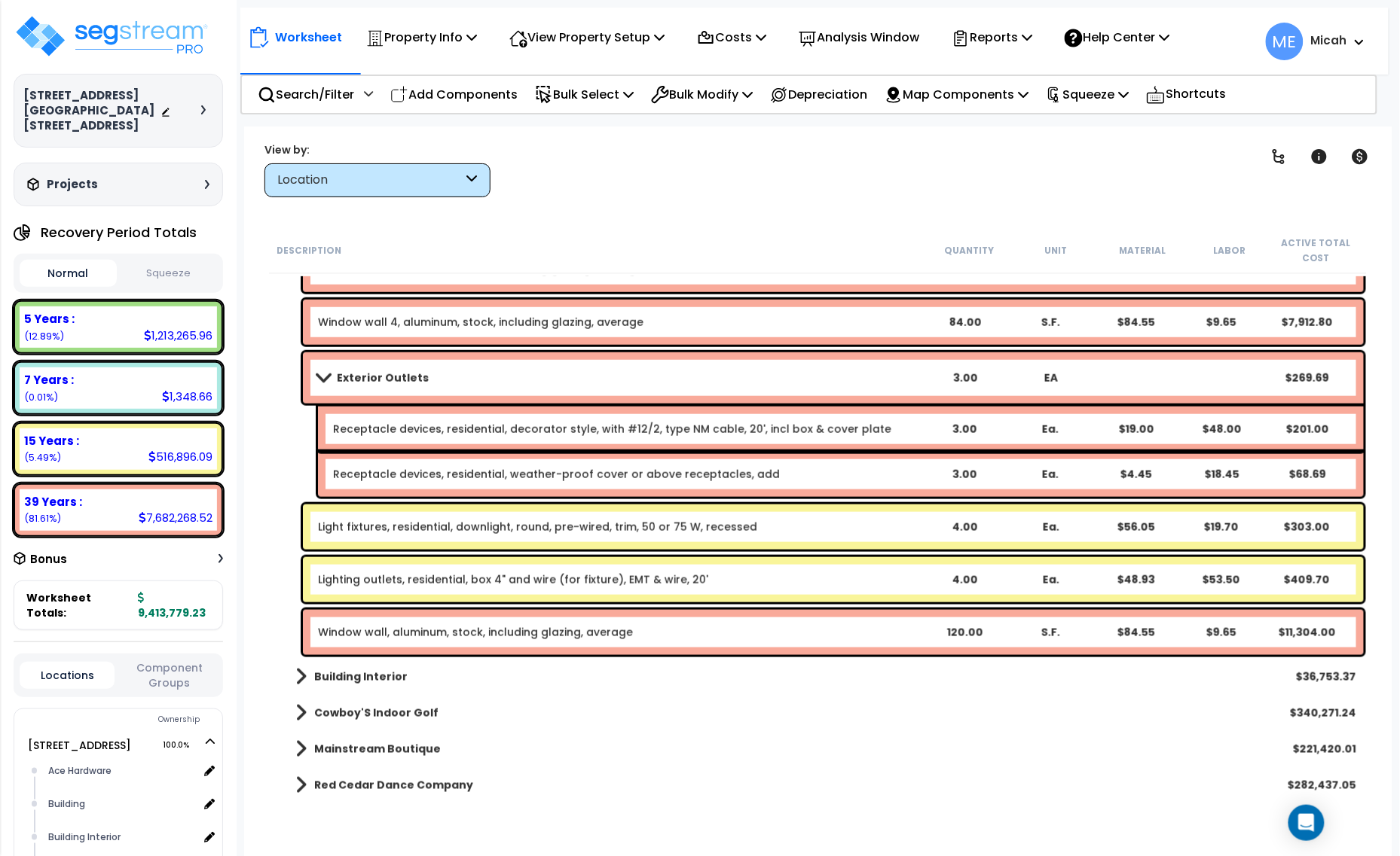
click at [460, 637] on link "Window wall, aluminum, stock, including glazing, average" at bounding box center [475, 632] width 315 height 15
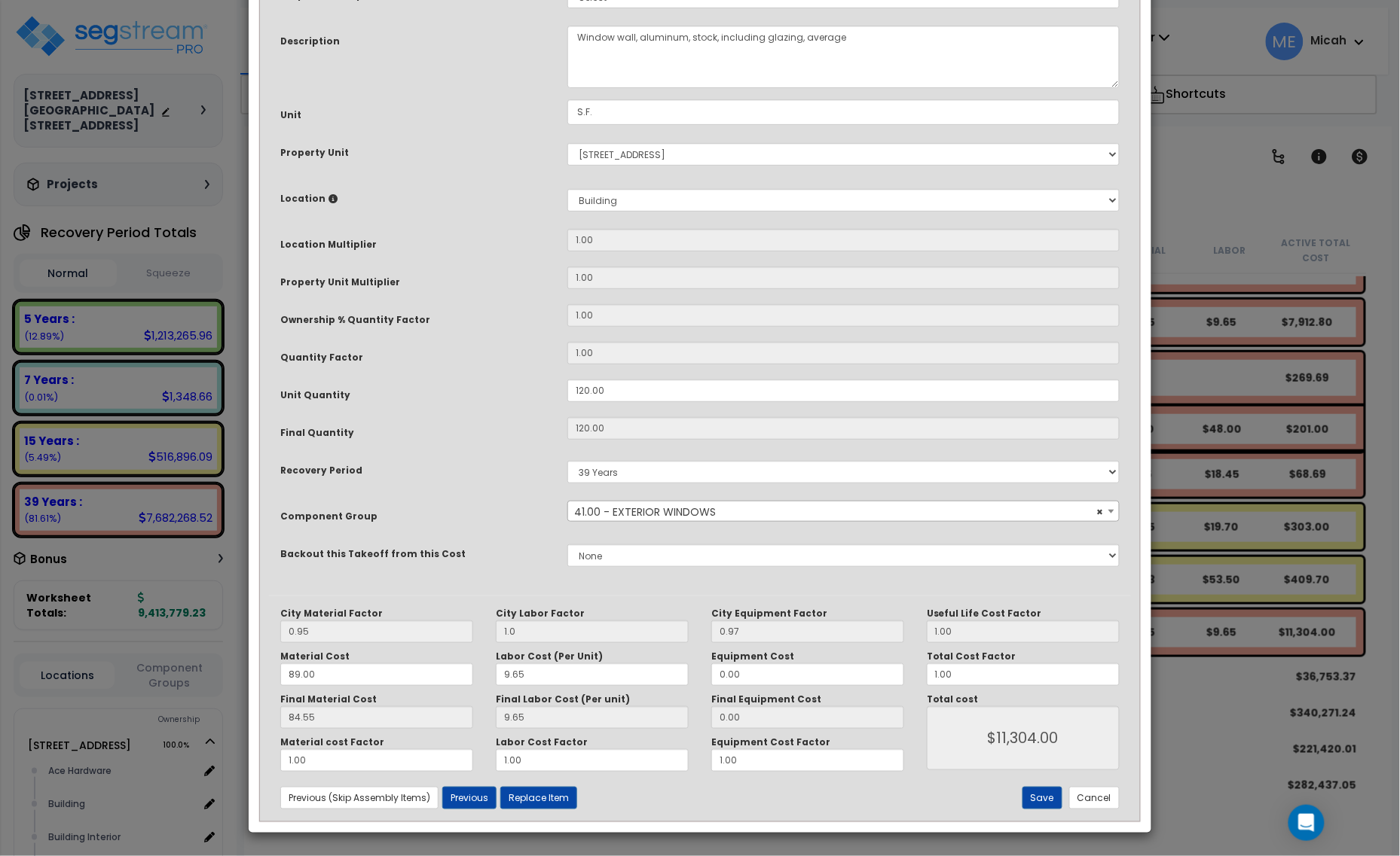
scroll to position [0, 0]
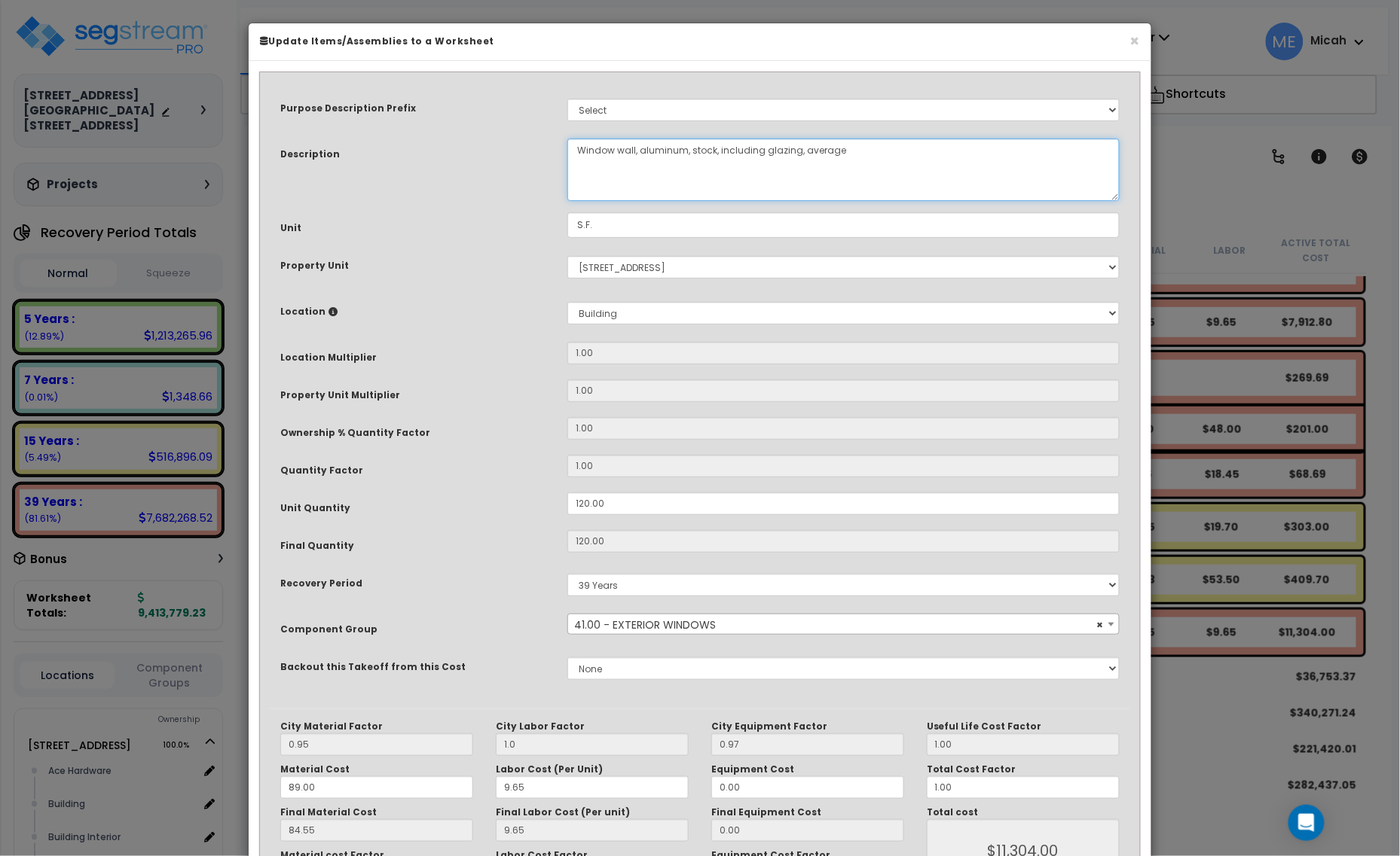
click at [635, 146] on textarea "Window wall, aluminum, stock, including glazing, average" at bounding box center [843, 170] width 552 height 63
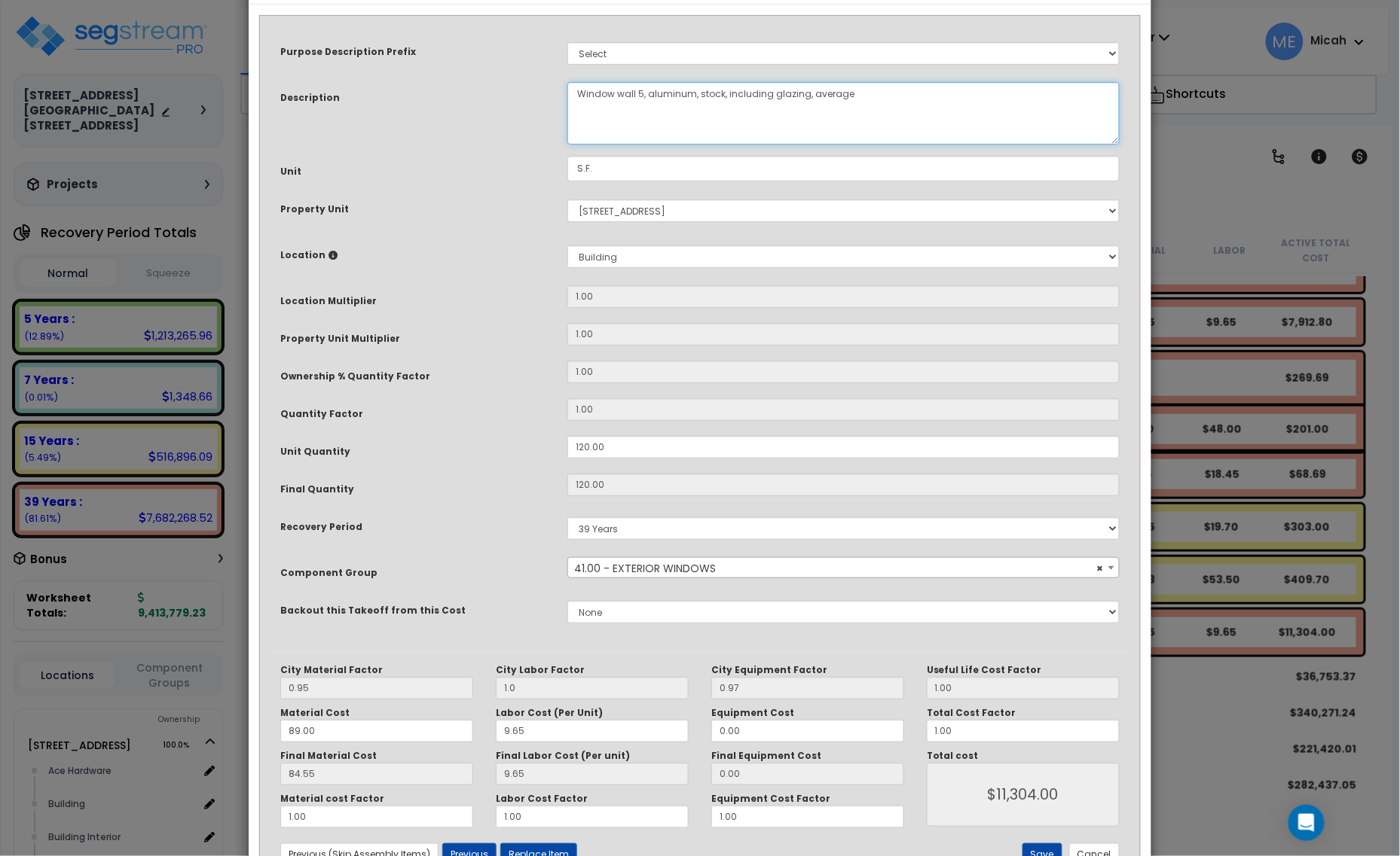
scroll to position [113, 0]
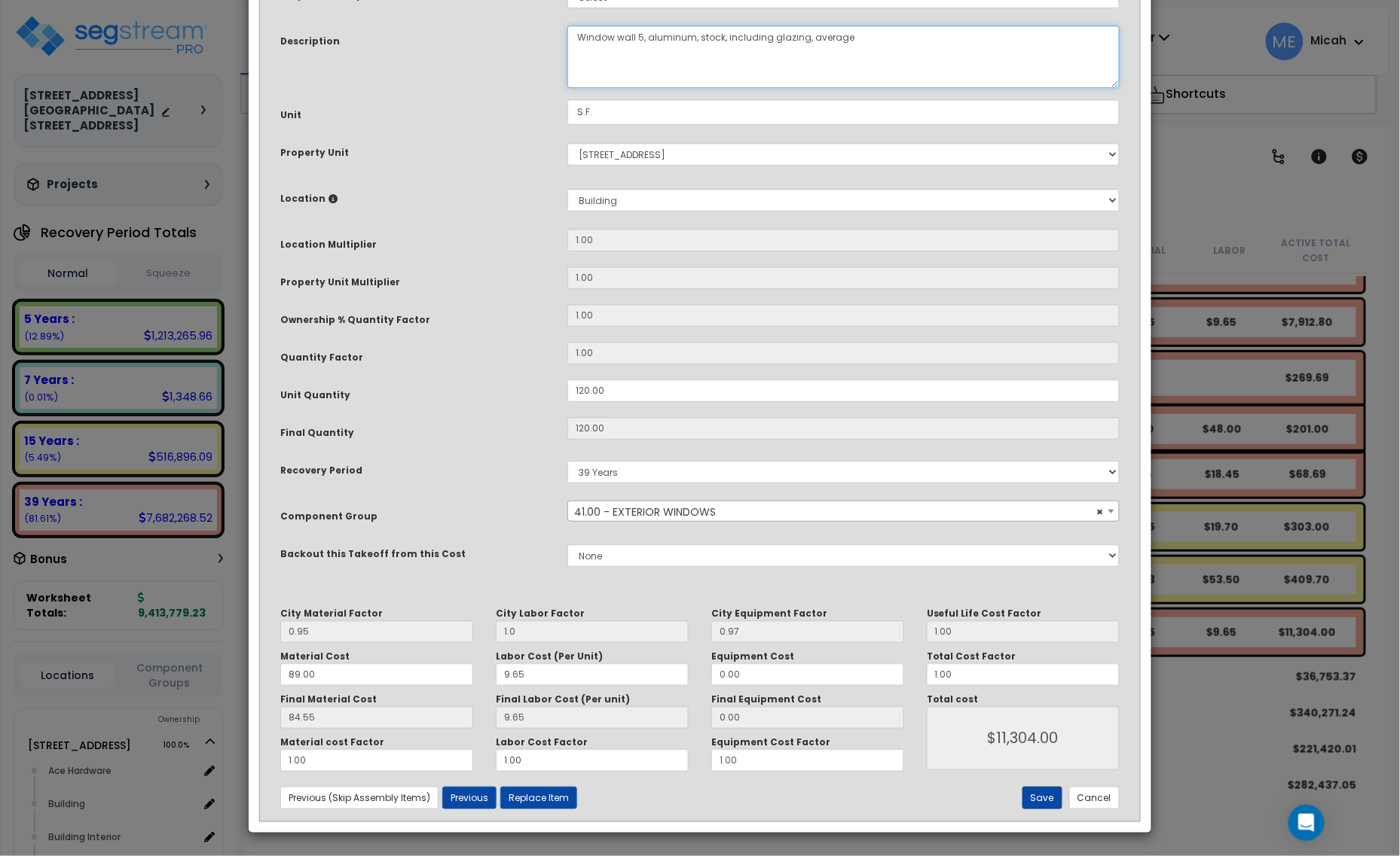
type textarea "Window wall 5, aluminum, stock, including glazing, average"
click at [1034, 799] on button "Save" at bounding box center [1042, 797] width 40 height 22
type input "1.00"
type input "11304.00"
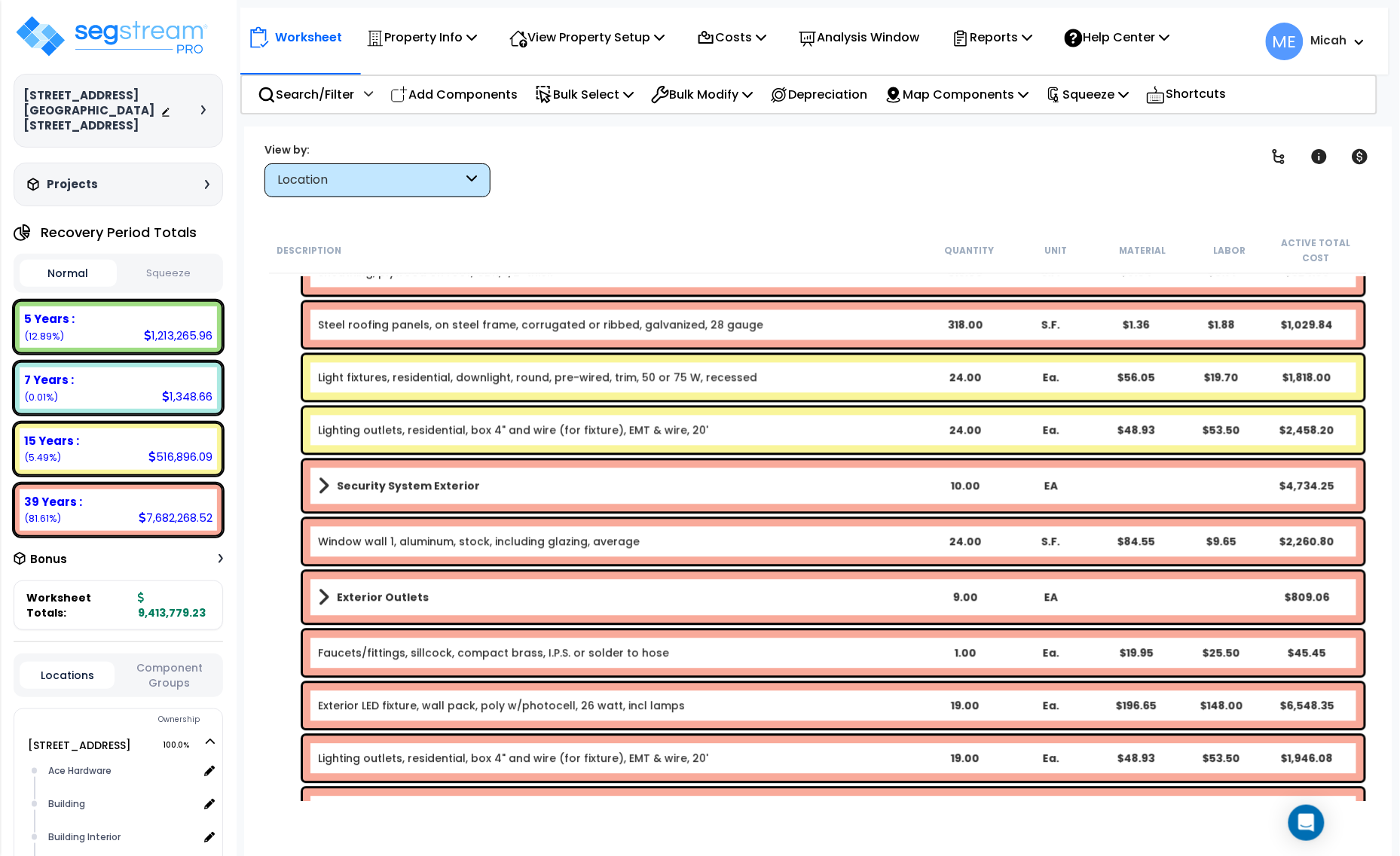
scroll to position [4895, 0]
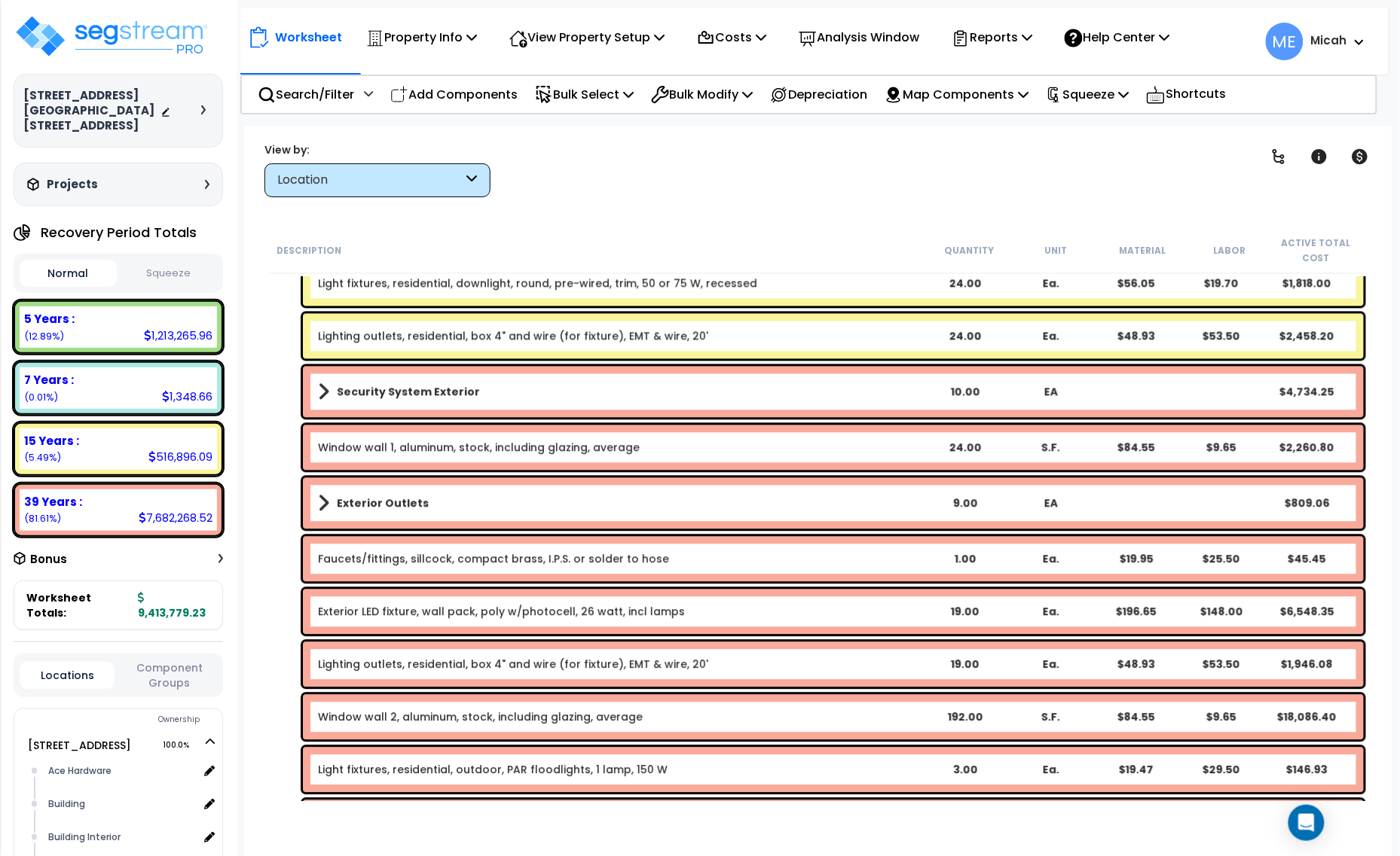
click at [457, 557] on link "Faucets/fittings, sillcock, compact brass, I.P.S. or solder to hose" at bounding box center [493, 559] width 351 height 15
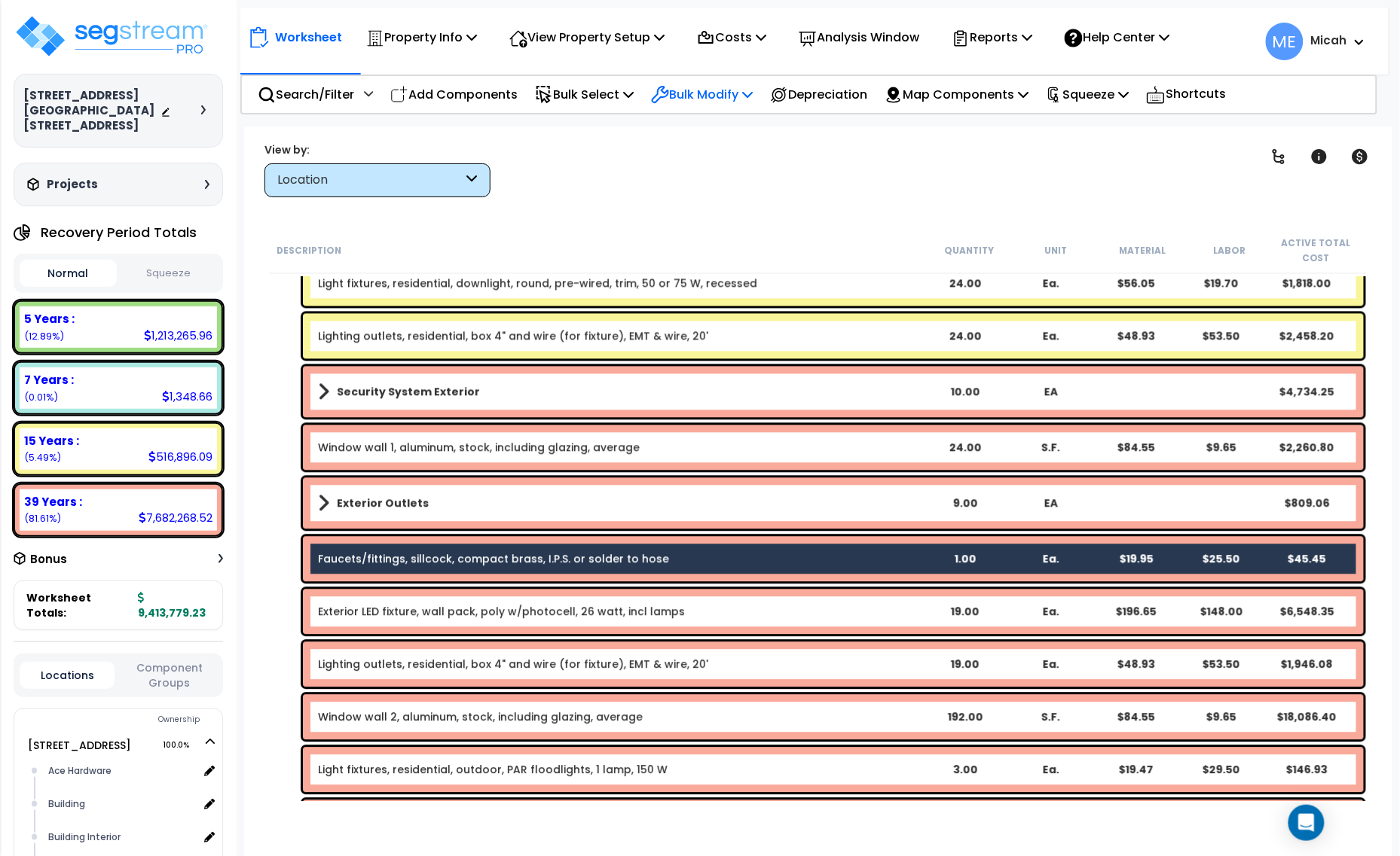
click at [753, 91] on icon at bounding box center [747, 94] width 11 height 12
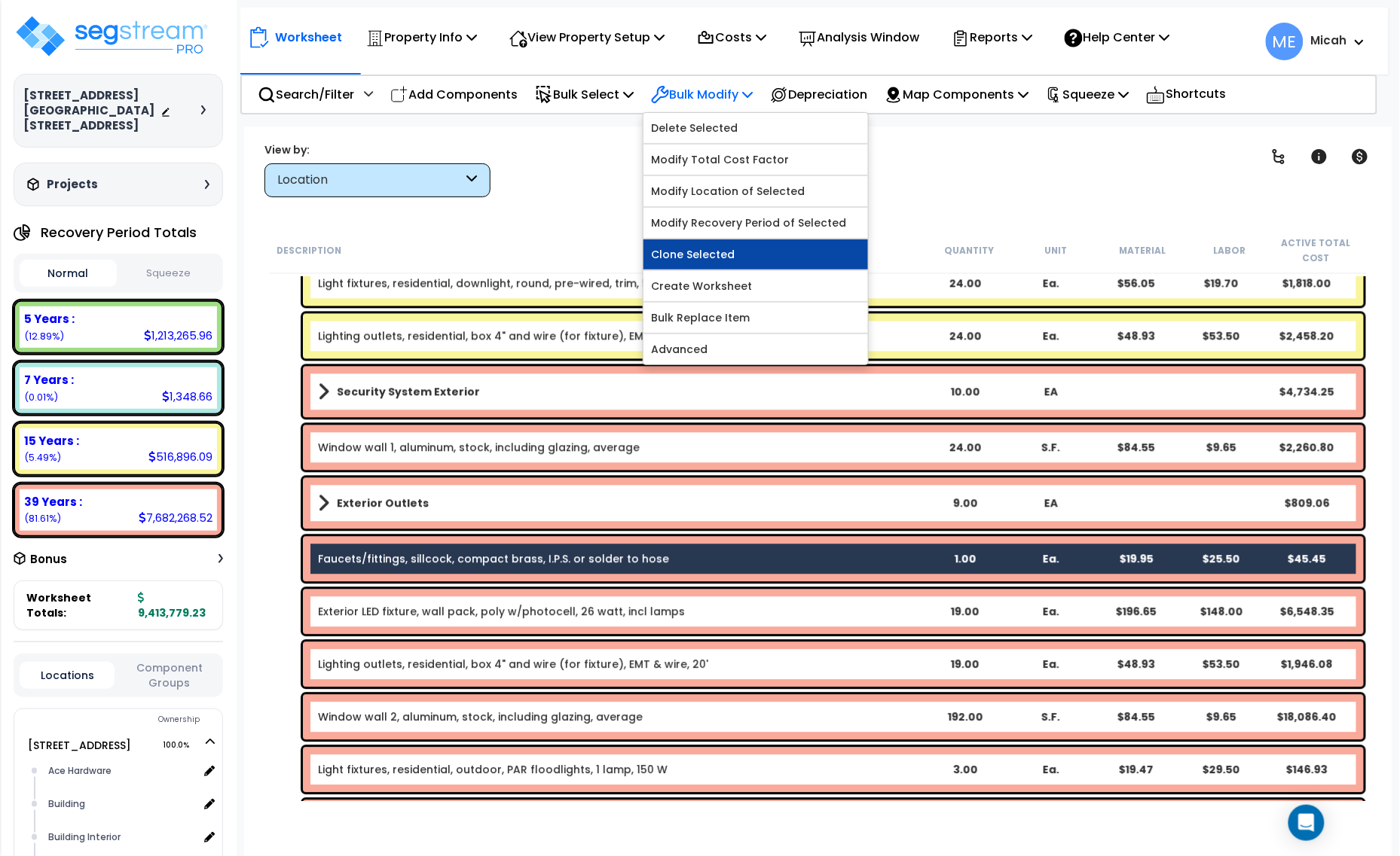
click at [759, 247] on link "Clone Selected" at bounding box center [756, 254] width 225 height 30
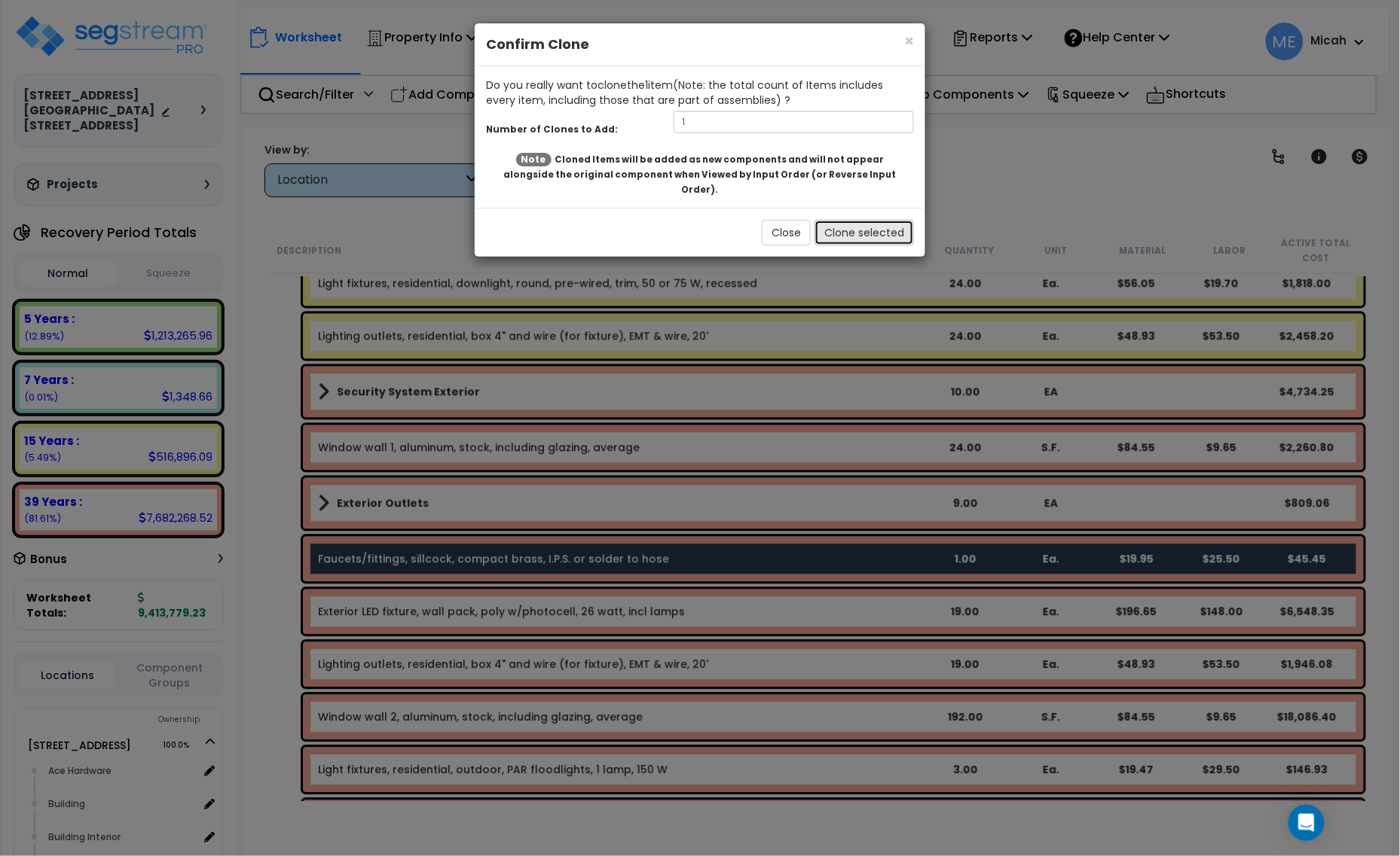
click at [859, 221] on button "Clone selected" at bounding box center [864, 233] width 100 height 25
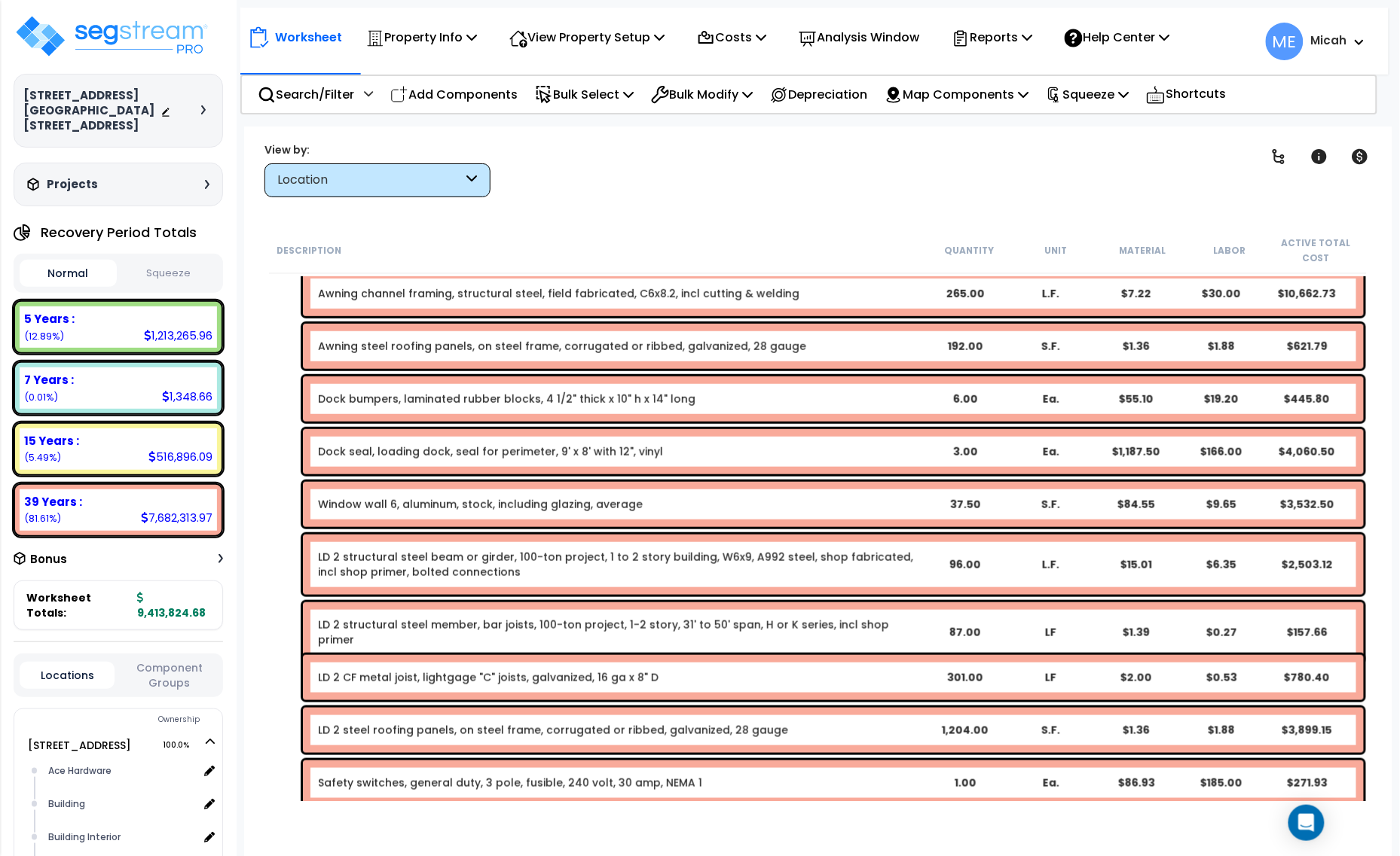
scroll to position [6307, 0]
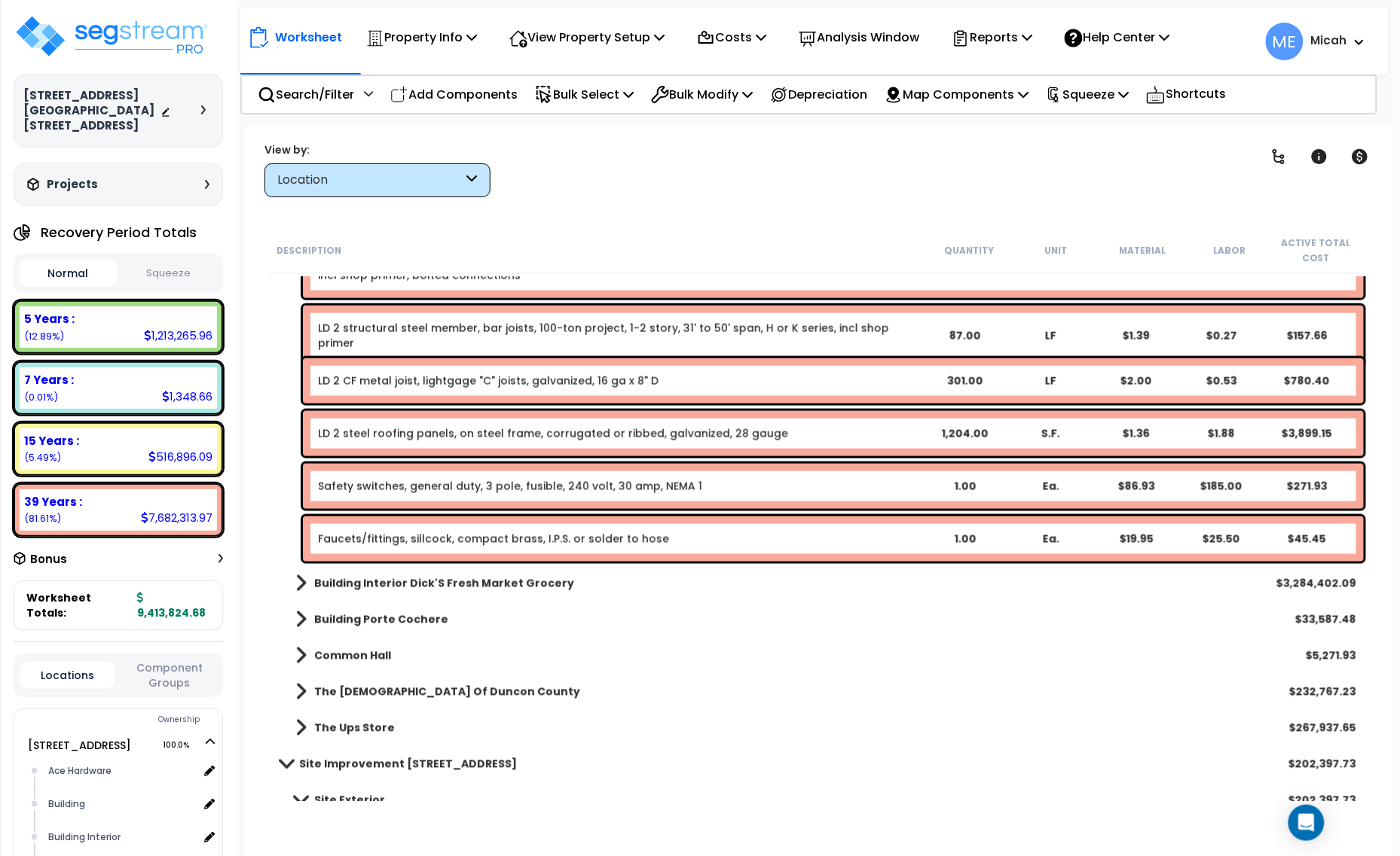
click at [471, 539] on link "Faucets/fittings, sillcock, compact brass, I.P.S. or solder to hose" at bounding box center [493, 538] width 351 height 15
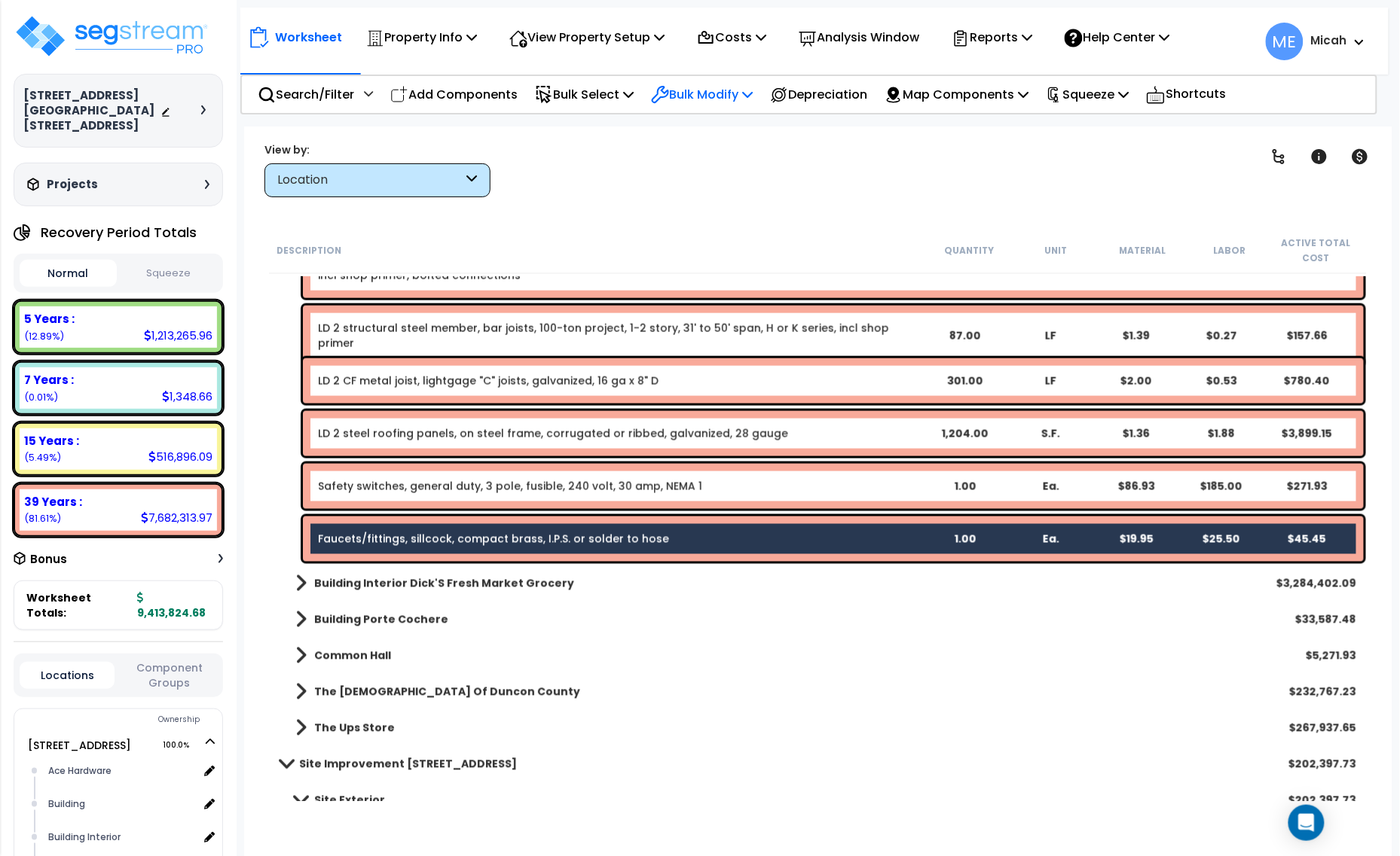
click at [753, 95] on p "Bulk Modify" at bounding box center [702, 94] width 102 height 21
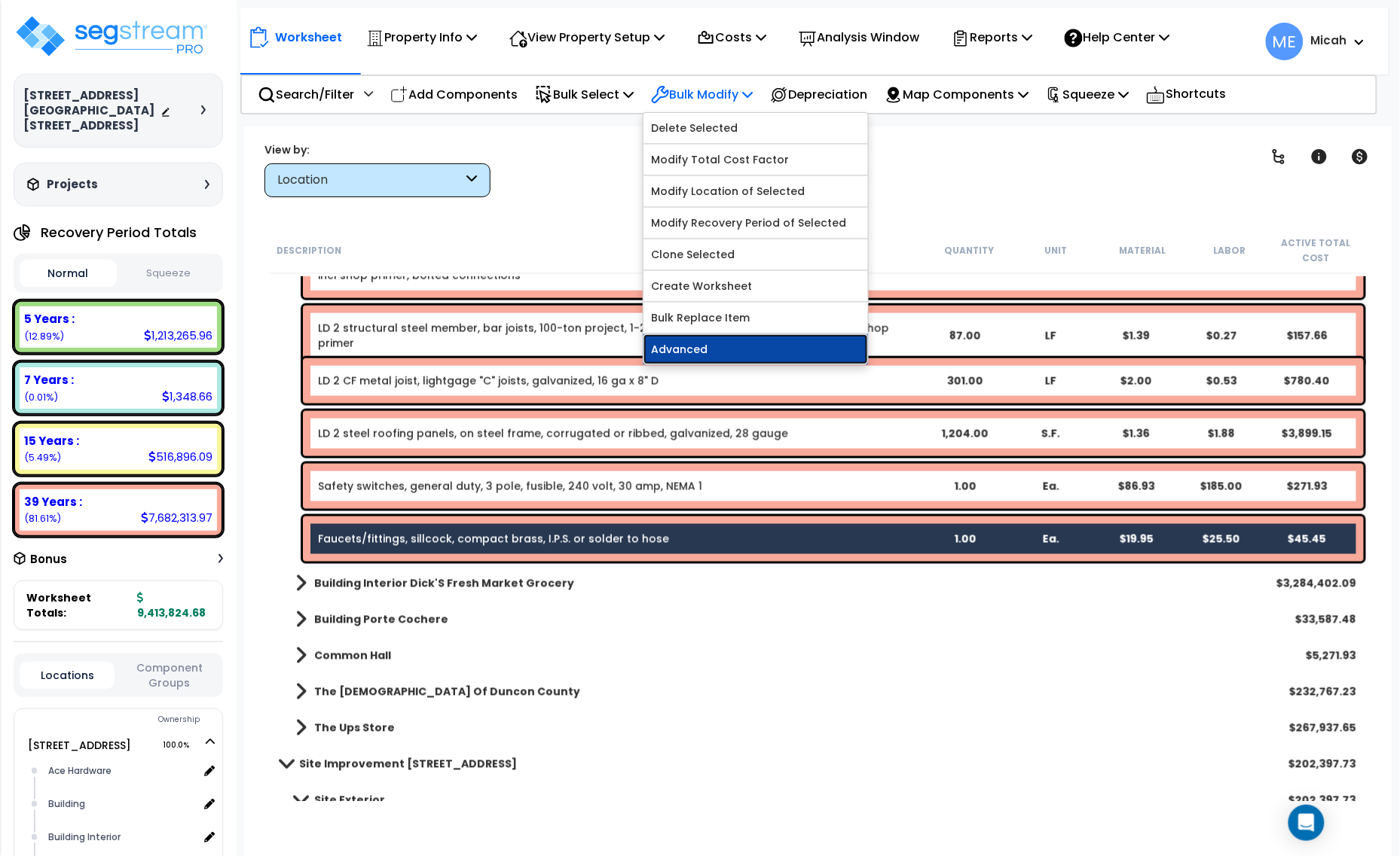
click at [722, 345] on link "Advanced" at bounding box center [756, 349] width 225 height 30
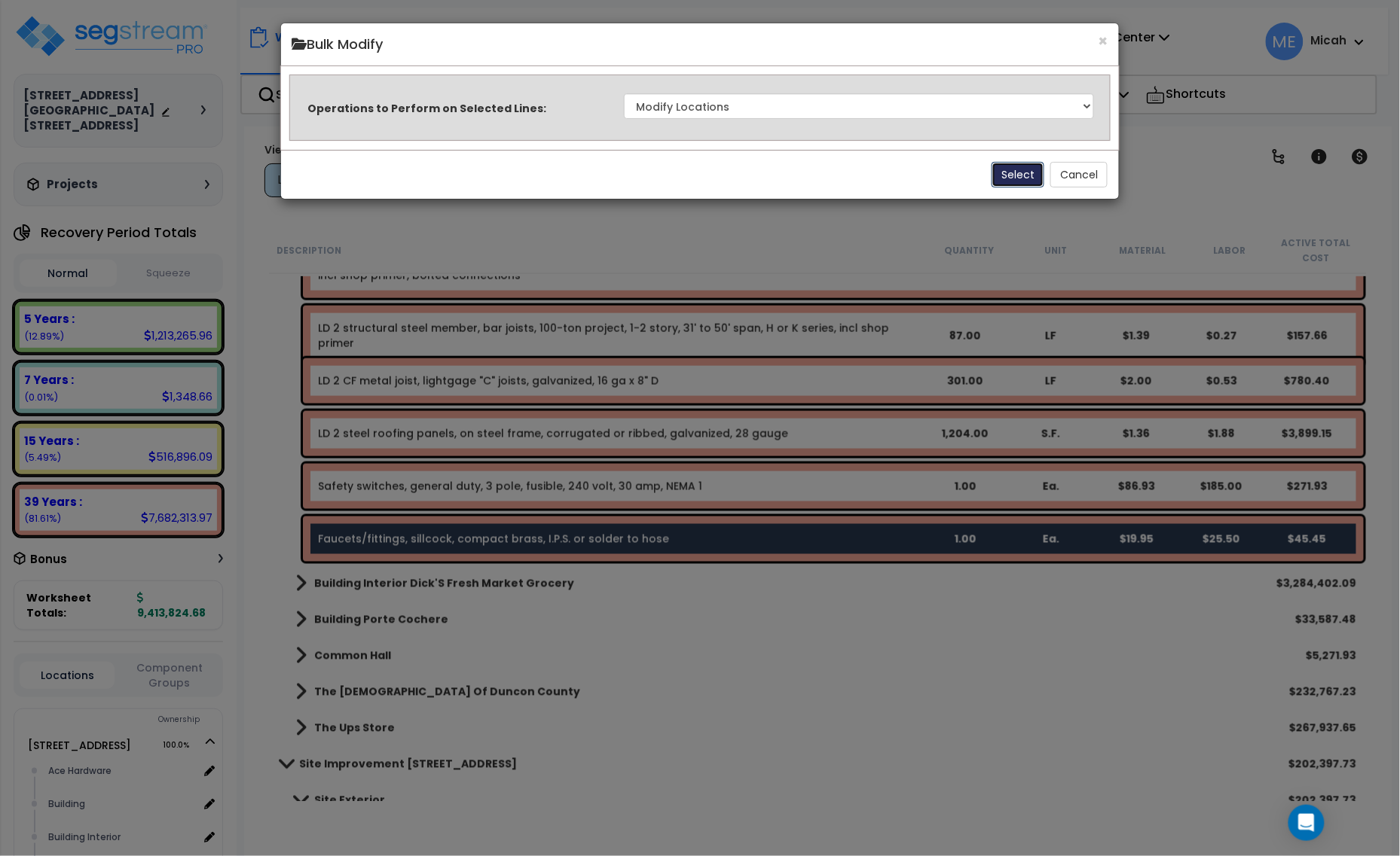
click at [1010, 168] on button "Select" at bounding box center [1018, 175] width 53 height 25
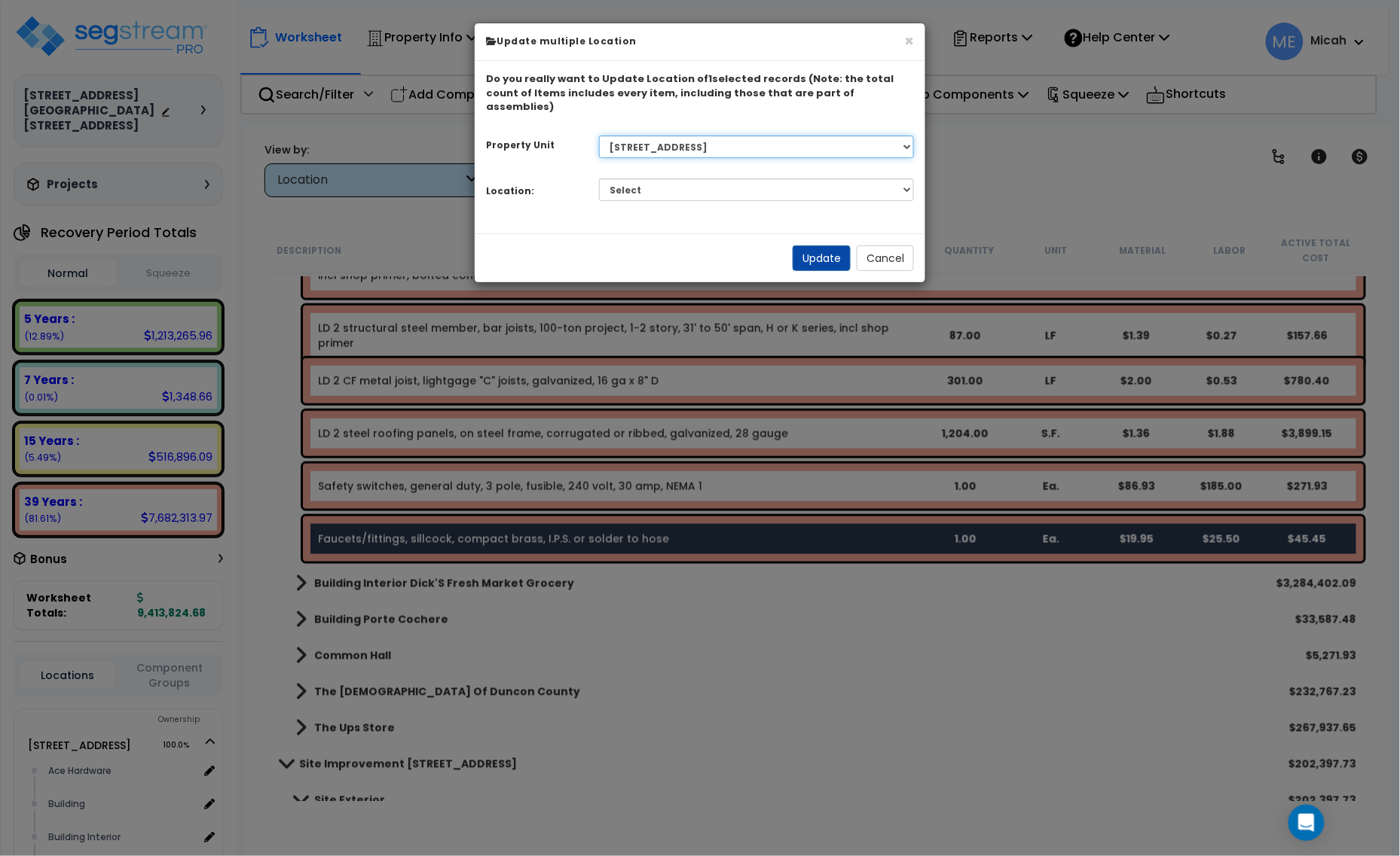
click at [729, 136] on select "Select 1408 9th St E 915 4th Ave E Site Improvement 915 4th Ave E Site Improvem…" at bounding box center [757, 147] width 316 height 22
click at [727, 136] on select "Select 1408 9th St E 915 4th Ave E Site Improvement 915 4th Ave E Site Improvem…" at bounding box center [757, 147] width 316 height 22
click at [695, 179] on select "Select Ace Hardware Building Building Interior Cowboy'S Indoor Golf Mainstream …" at bounding box center [757, 190] width 316 height 22
select select "6"
click at [599, 179] on select "Select Ace Hardware Building Building Interior Cowboy'S Indoor Golf Mainstream …" at bounding box center [757, 190] width 316 height 22
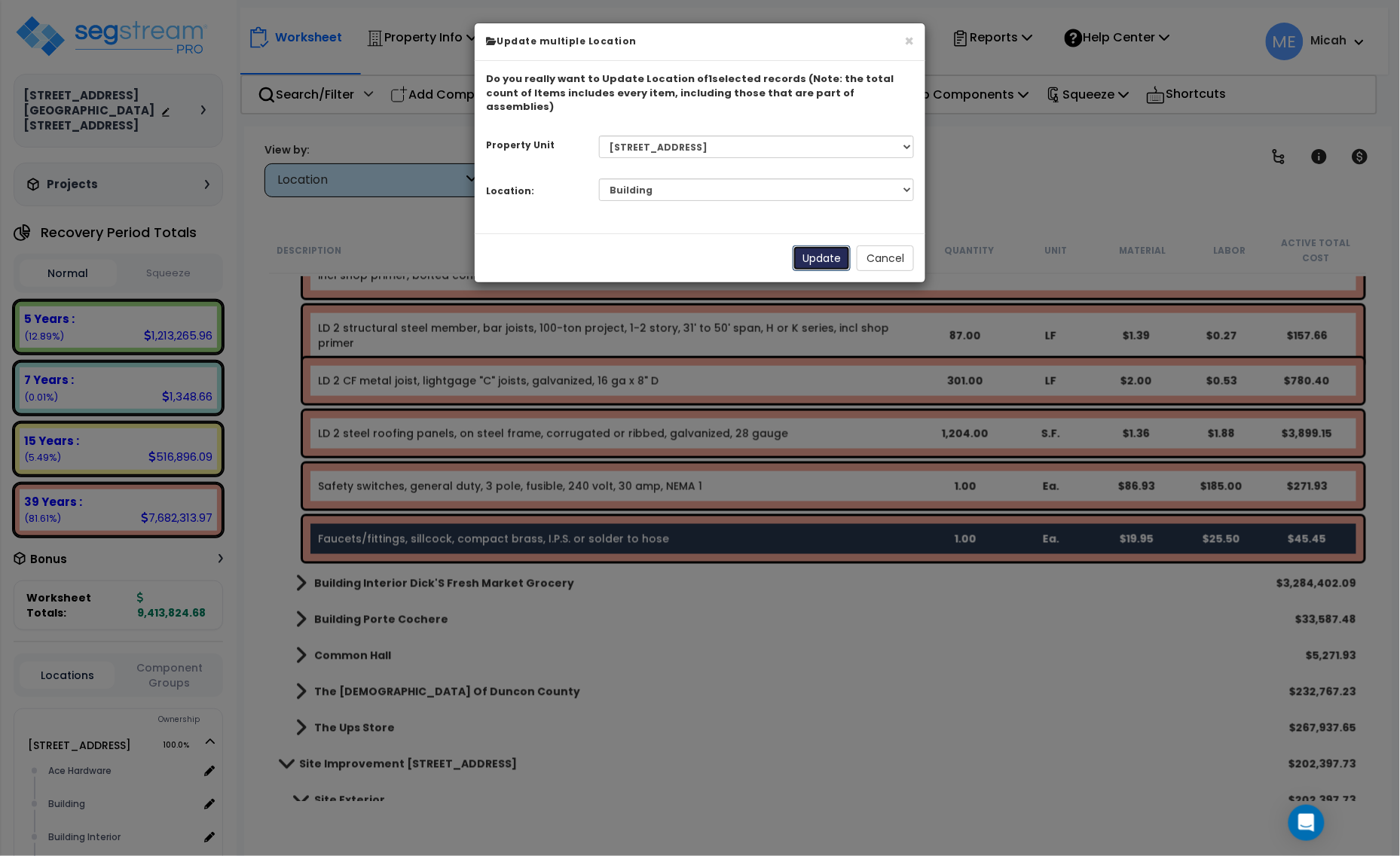
click at [809, 245] on button "Update" at bounding box center [821, 258] width 58 height 25
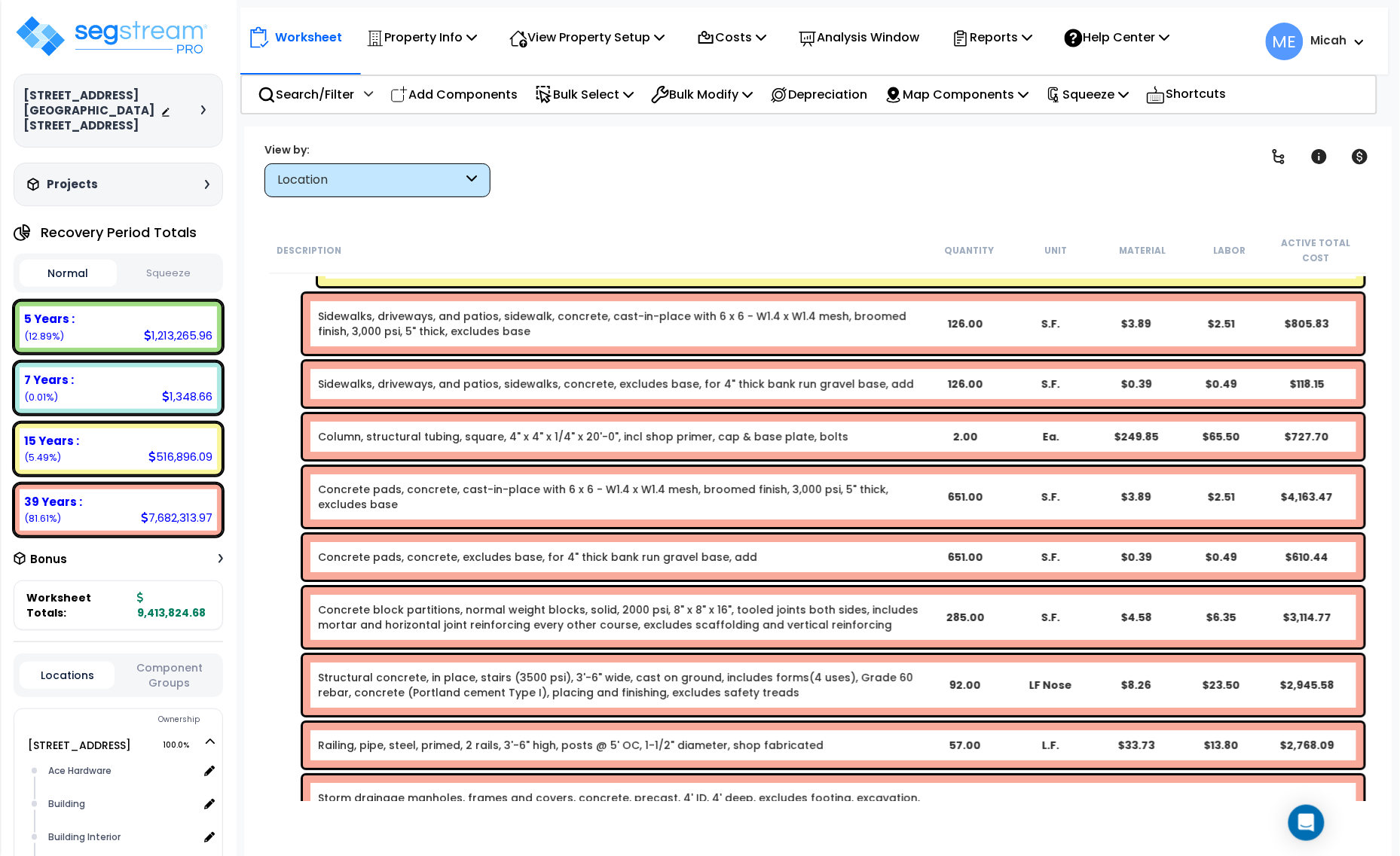
scroll to position [9131, 0]
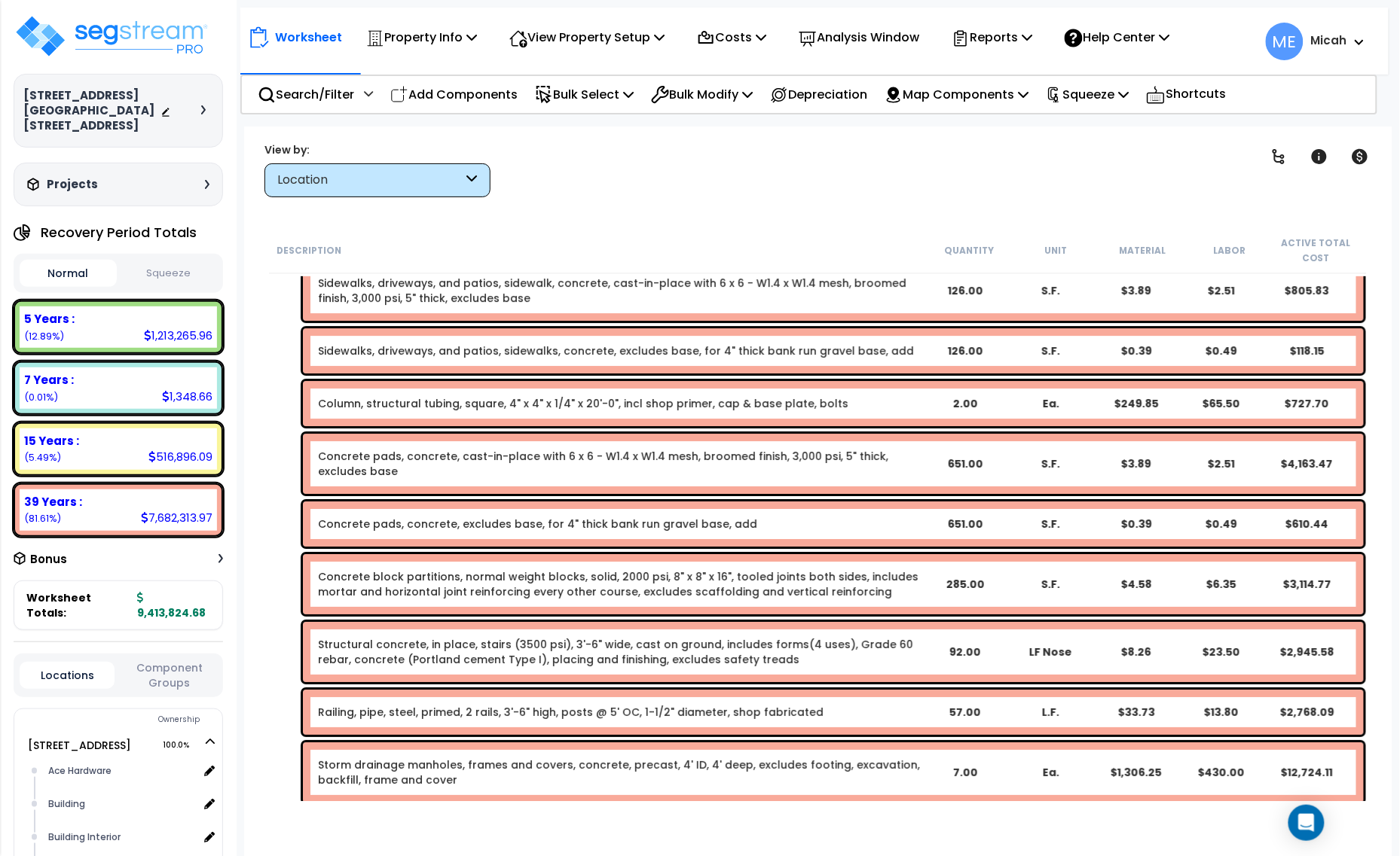
click at [404, 471] on div "Concrete pads, concrete, cast-in-place with 6 x 6 - W1.4 x W1.4 mesh, broomed f…" at bounding box center [619, 463] width 603 height 30
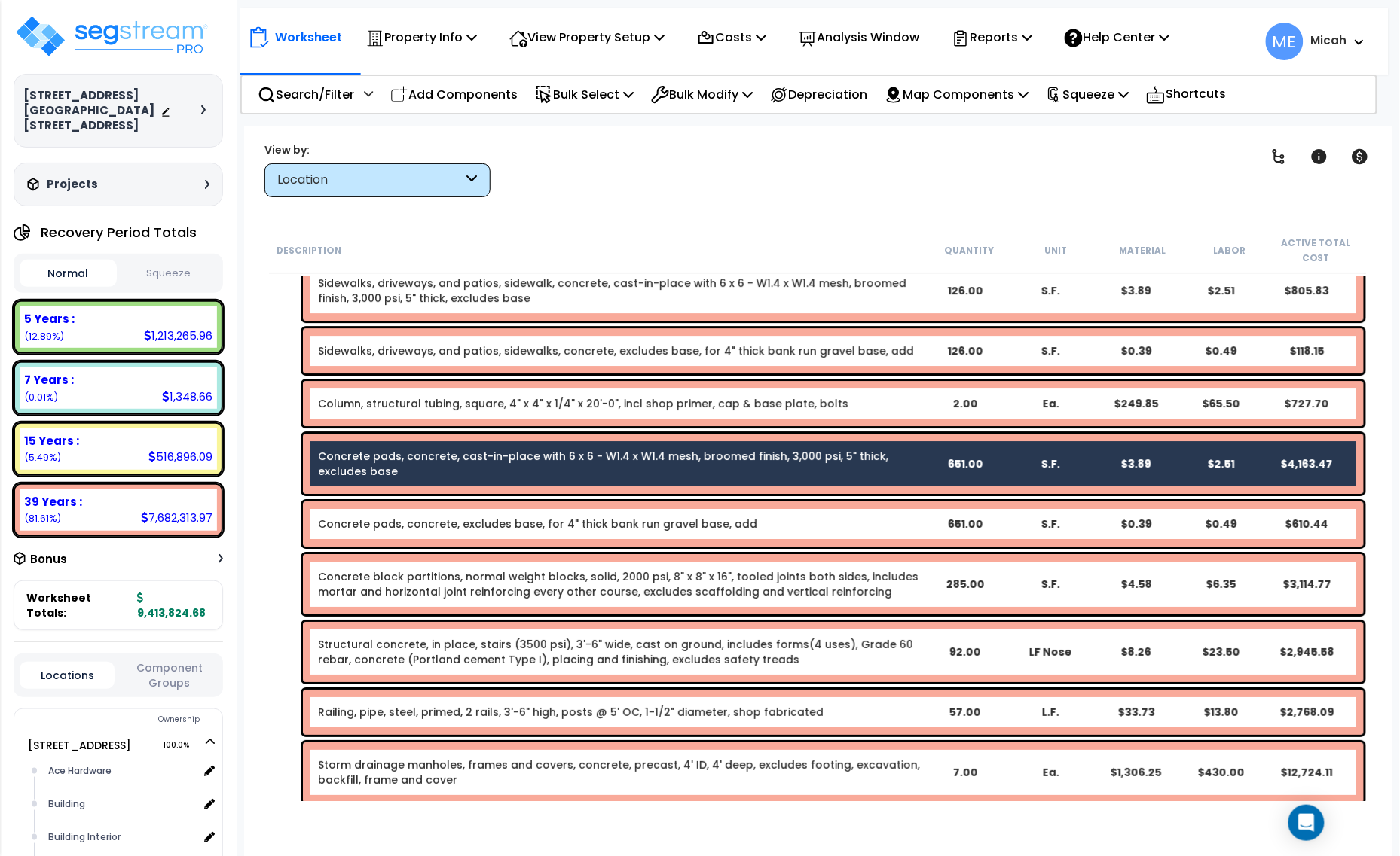
click at [405, 530] on link "Concrete pads, concrete, excludes base, for 4" thick bank run gravel base, add" at bounding box center [537, 524] width 439 height 15
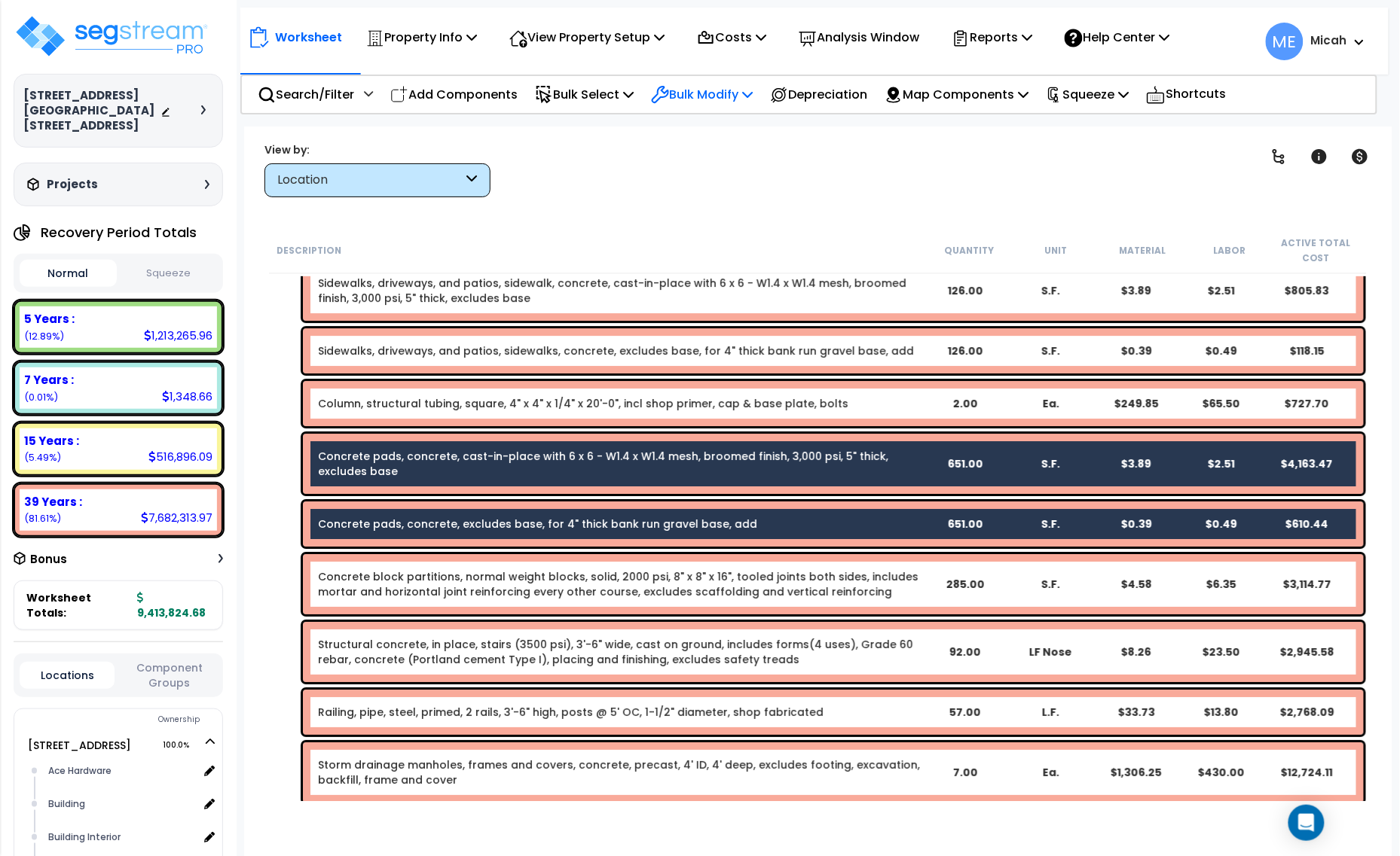
click at [753, 88] on p "Bulk Modify" at bounding box center [702, 94] width 102 height 21
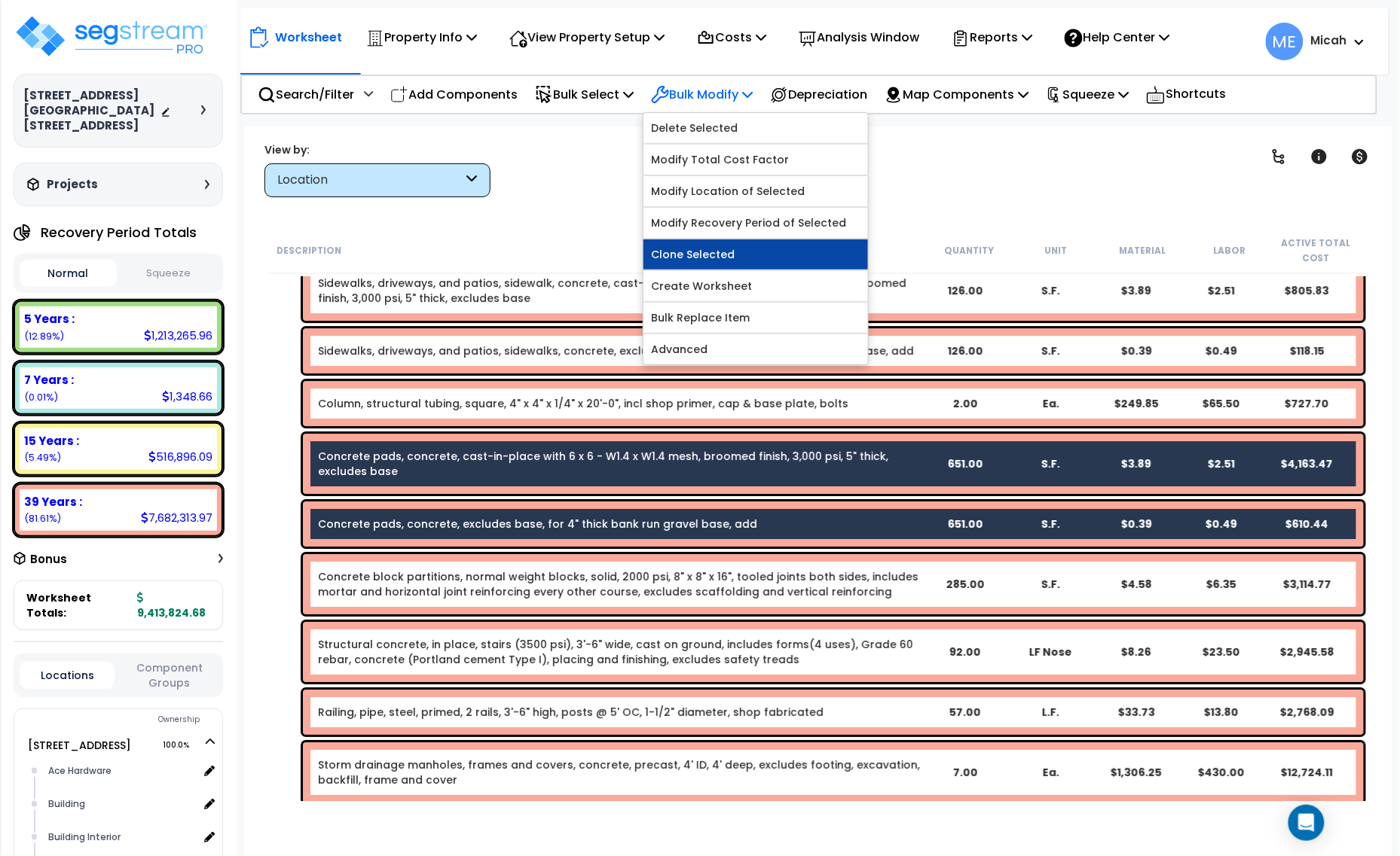
click at [744, 261] on link "Clone Selected" at bounding box center [756, 254] width 225 height 30
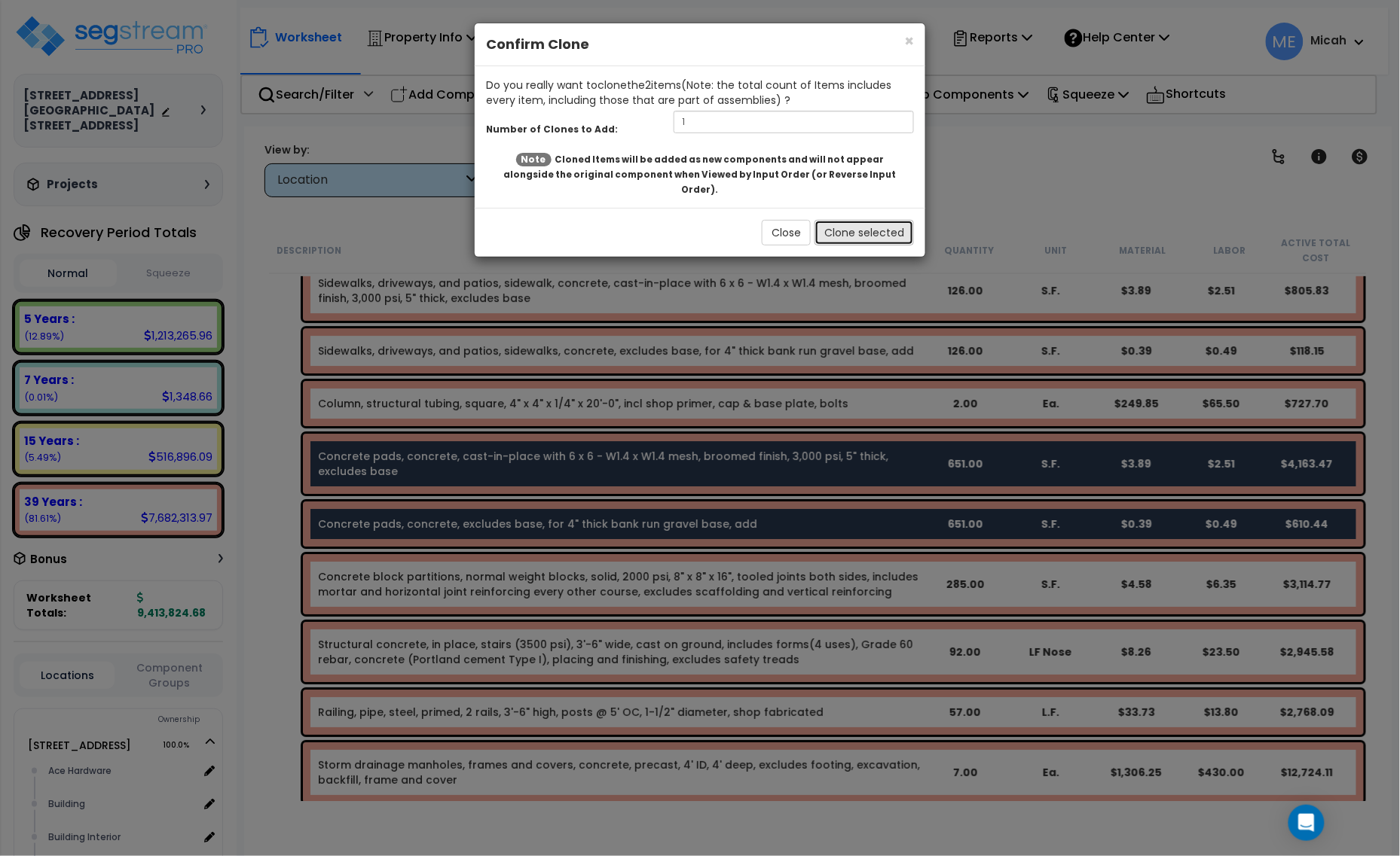
click at [849, 220] on button "Clone selected" at bounding box center [864, 233] width 100 height 25
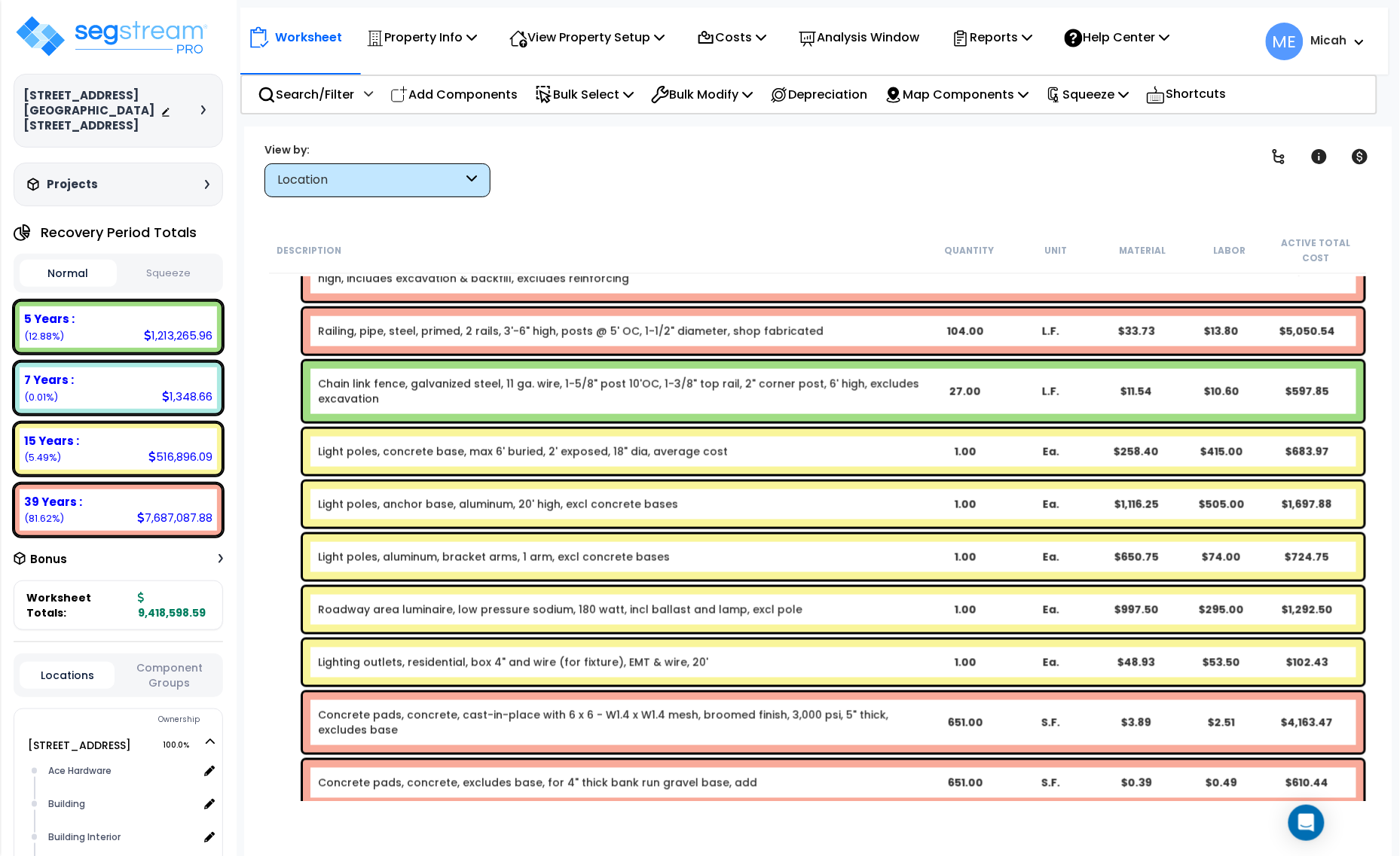
scroll to position [9949, 0]
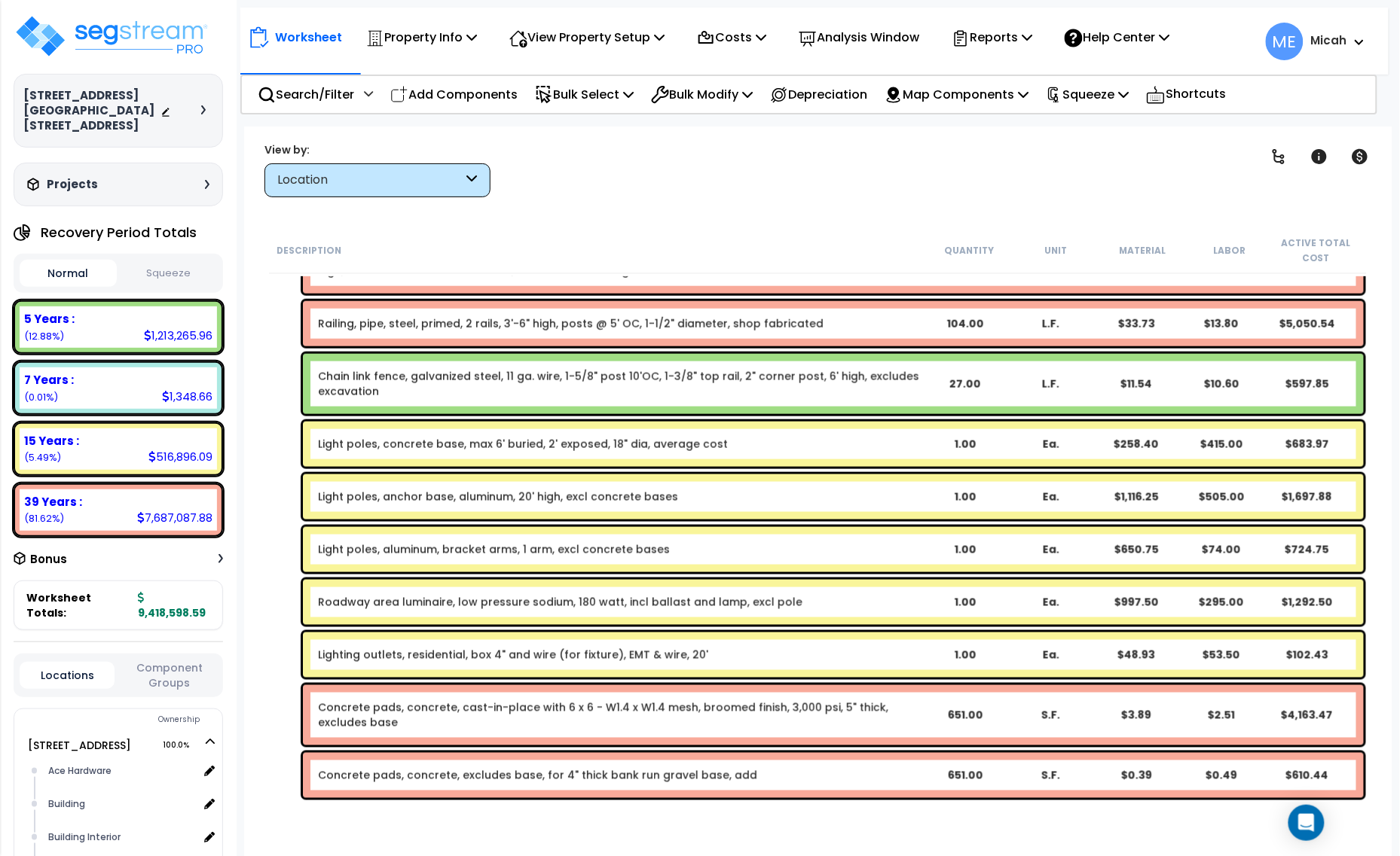
click at [461, 727] on div "Concrete pads, concrete, cast-in-place with 6 x 6 - W1.4 x W1.4 mesh, broomed f…" at bounding box center [619, 715] width 603 height 30
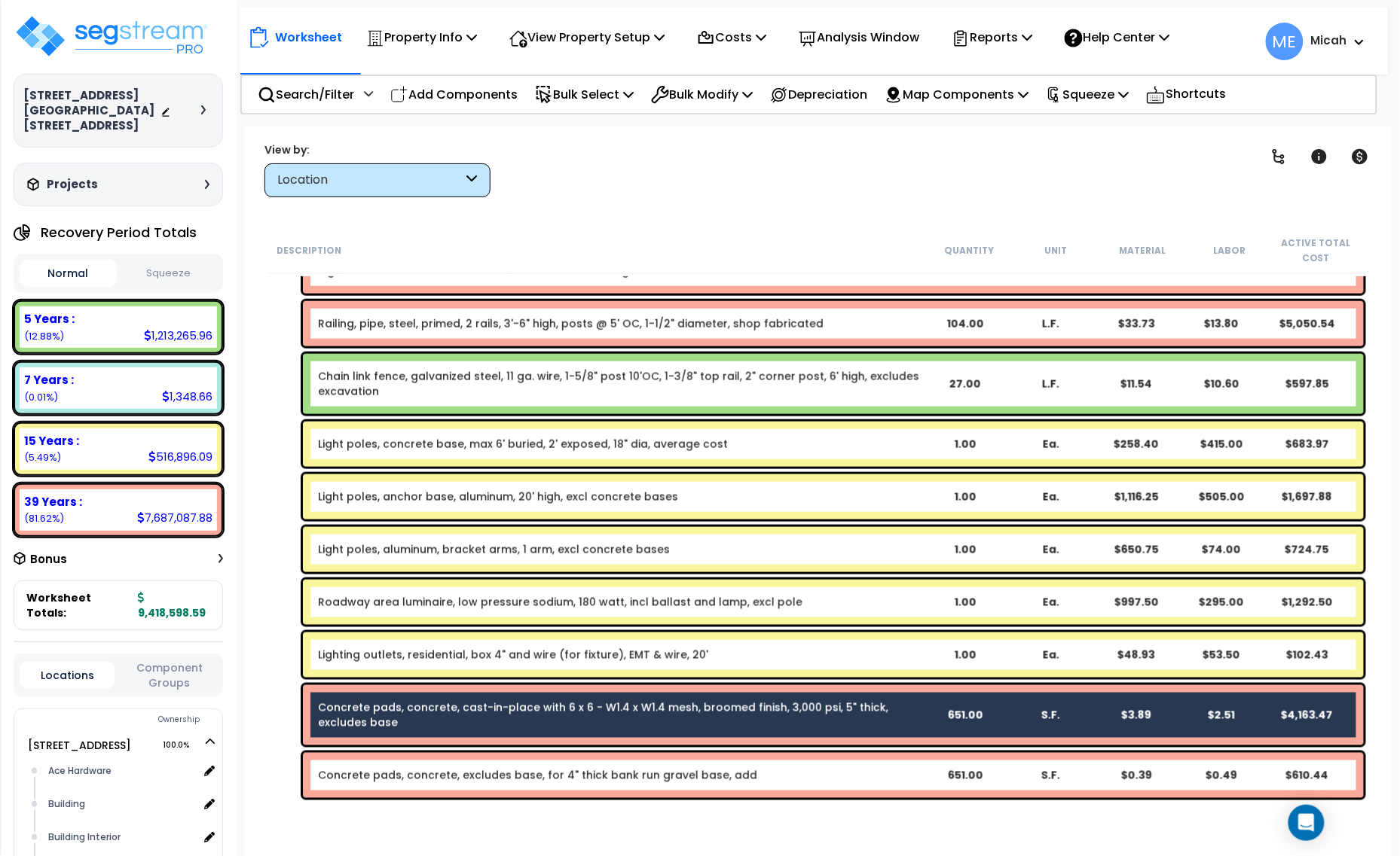
click at [472, 770] on link "Concrete pads, concrete, excludes base, for 4" thick bank run gravel base, add" at bounding box center [537, 775] width 439 height 15
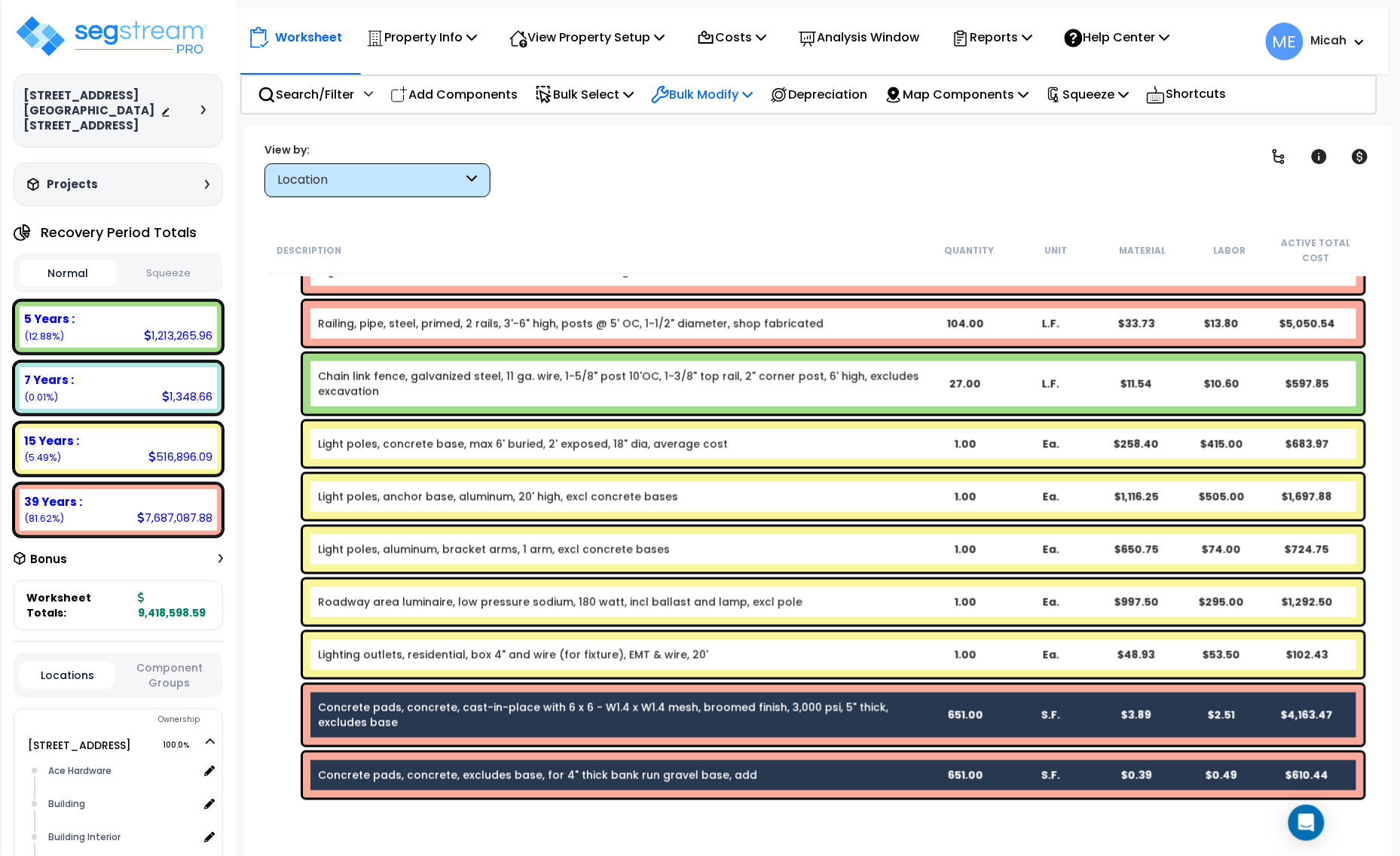
click at [750, 87] on p "Bulk Modify" at bounding box center [702, 94] width 102 height 21
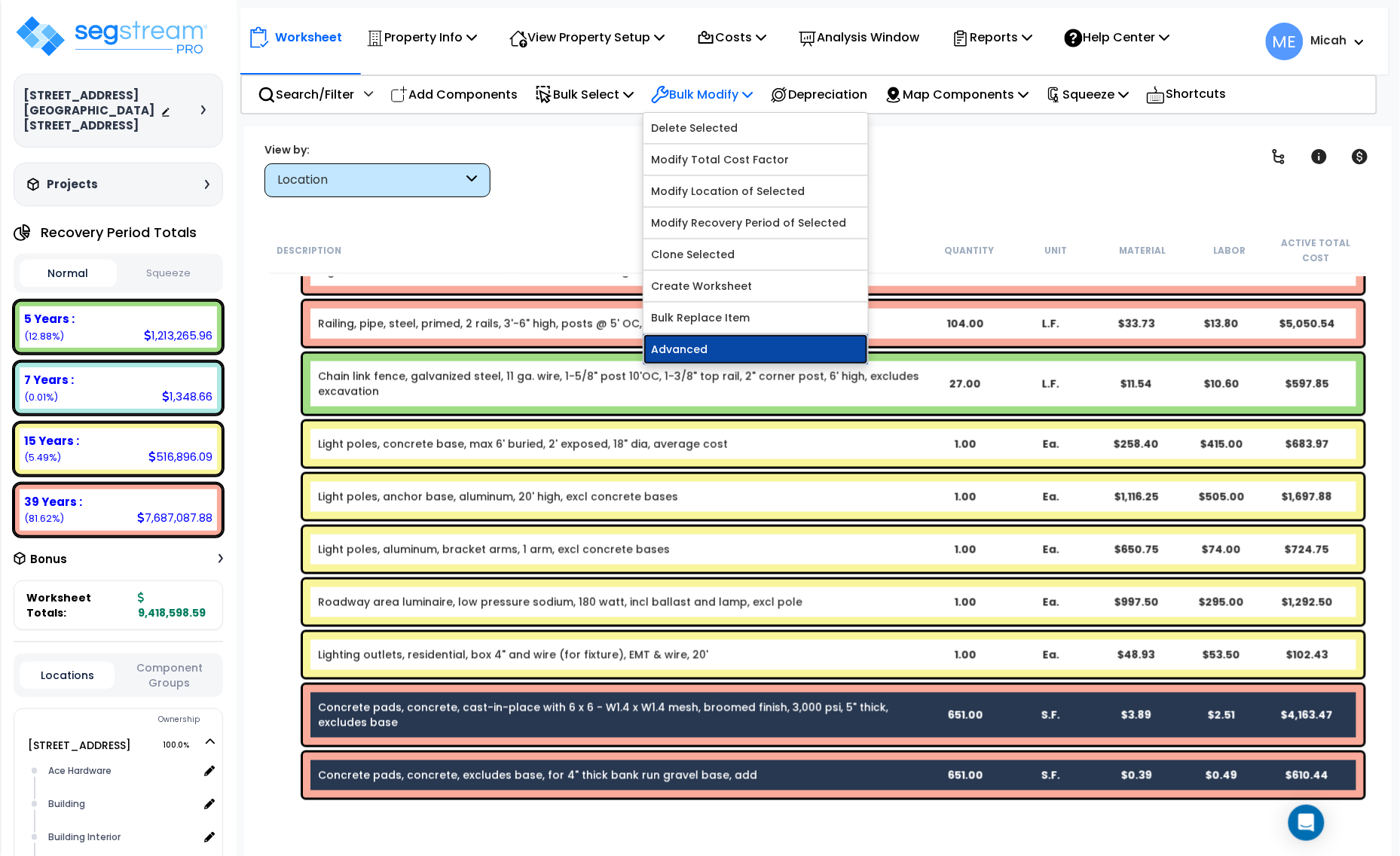
click at [751, 349] on link "Advanced" at bounding box center [756, 349] width 225 height 30
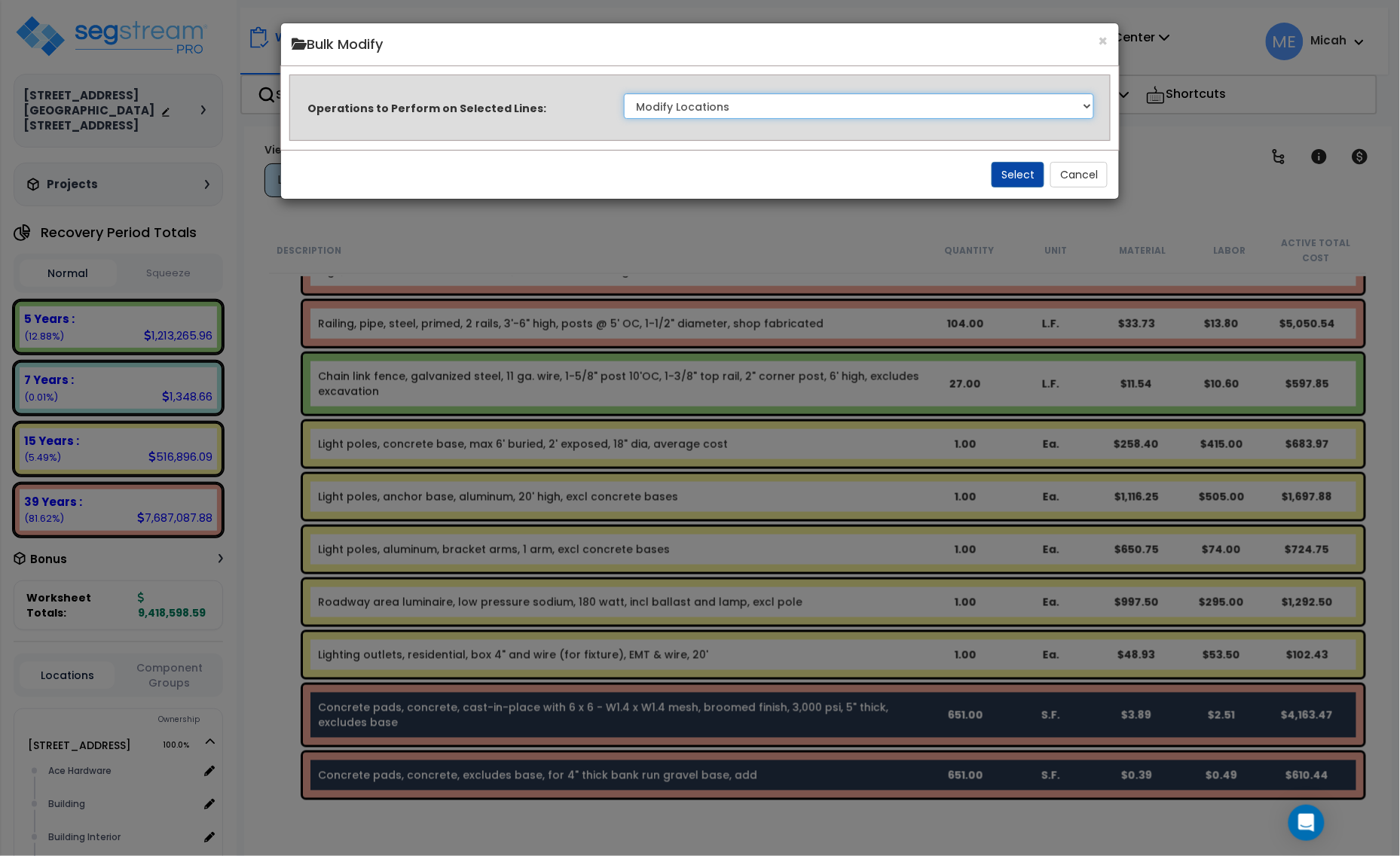
click at [797, 102] on select "Clone Delete Delete Zero Quantities Modify Component Group Modify Cost Sources …" at bounding box center [859, 107] width 471 height 25
select select "update_quantity"
click at [624, 94] on select "Clone Delete Delete Zero Quantities Modify Component Group Modify Cost Sources …" at bounding box center [859, 107] width 471 height 25
click at [1019, 179] on button "Select" at bounding box center [1018, 175] width 53 height 25
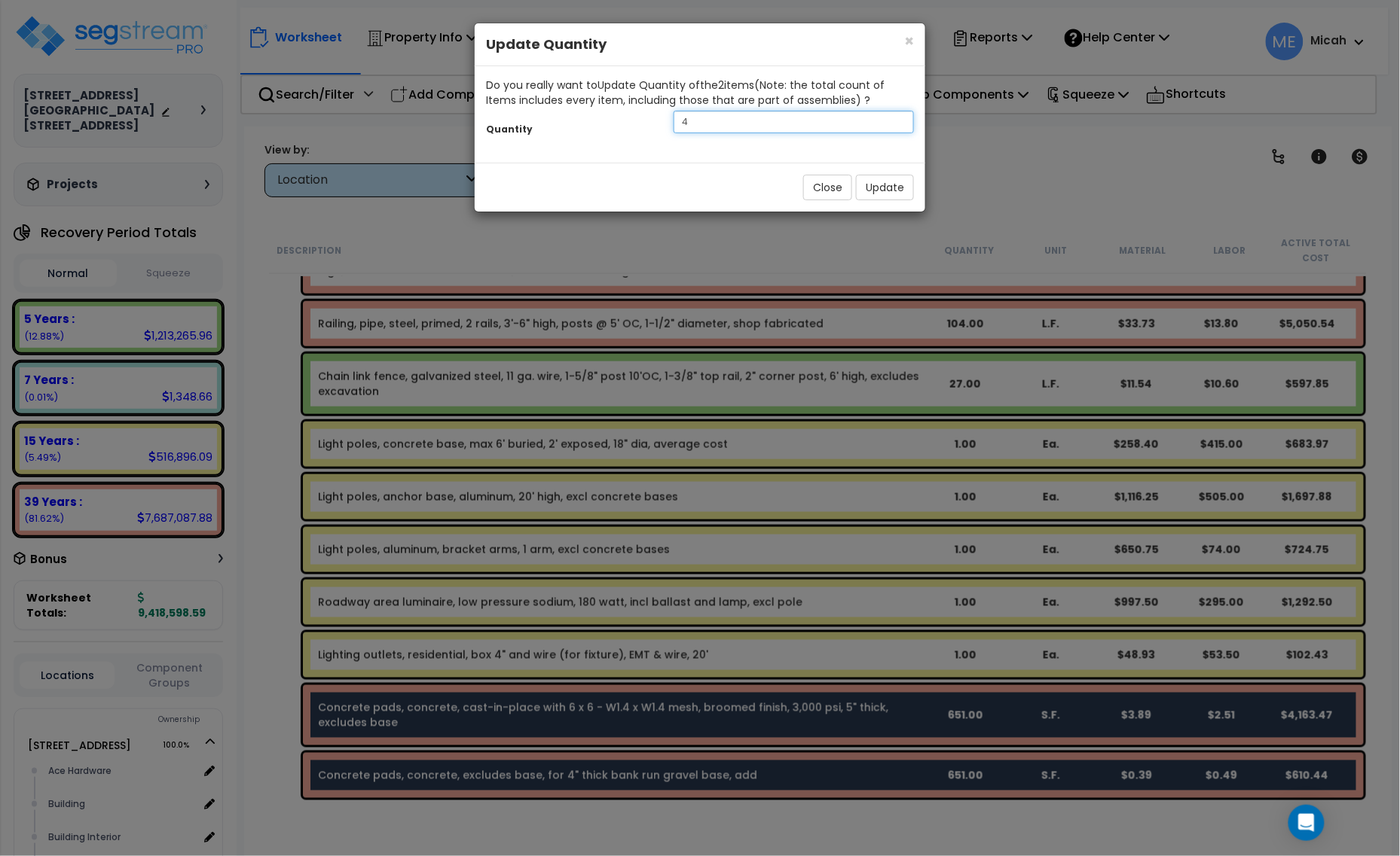
click at [627, 122] on div "Quantity 4" at bounding box center [700, 123] width 451 height 32
type input "269"
click at [880, 185] on button "Update" at bounding box center [884, 188] width 58 height 25
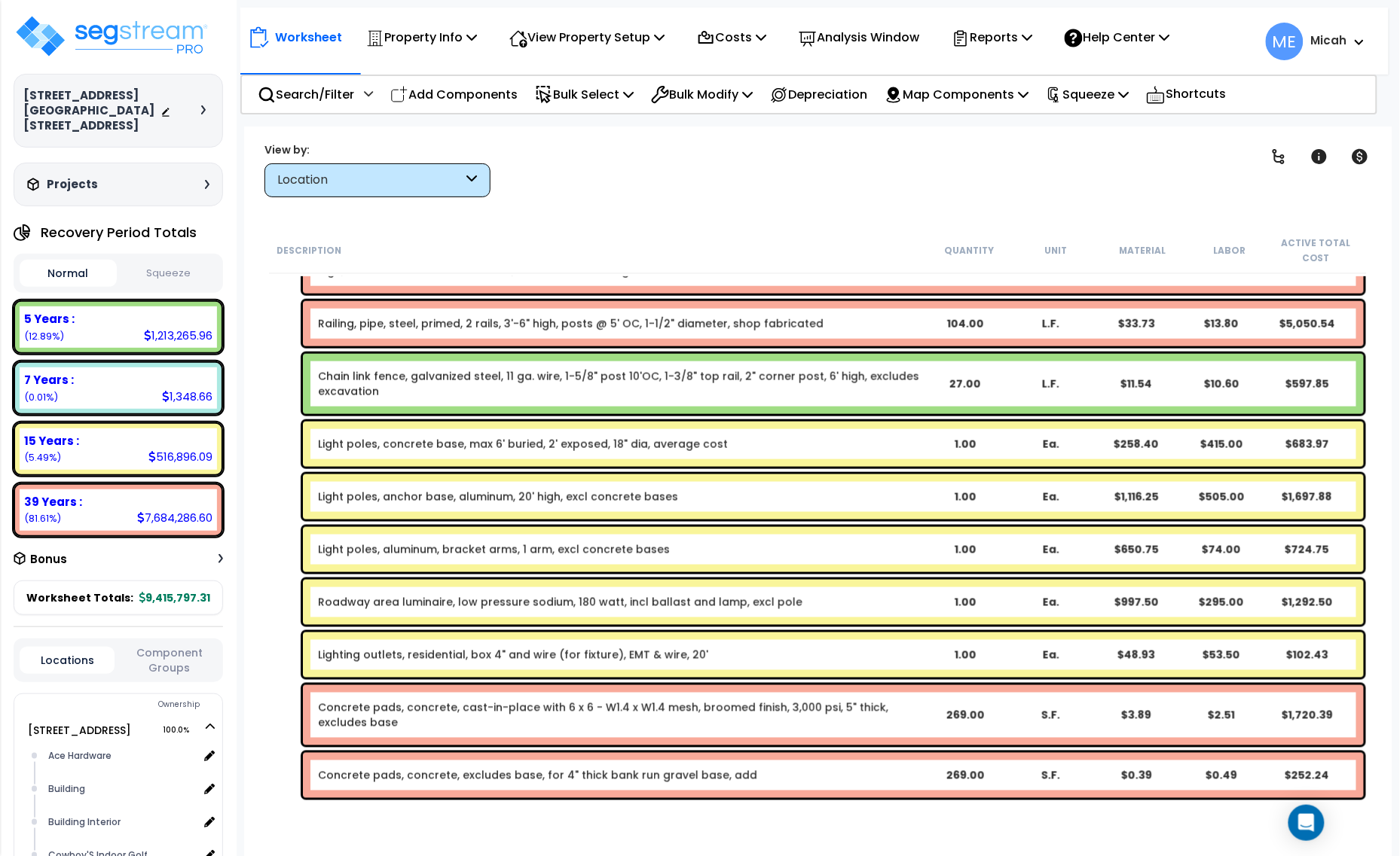
click at [631, 713] on link "Concrete pads, concrete, cast-in-place with 6 x 6 - W1.4 x W1.4 mesh, broomed f…" at bounding box center [602, 715] width 570 height 30
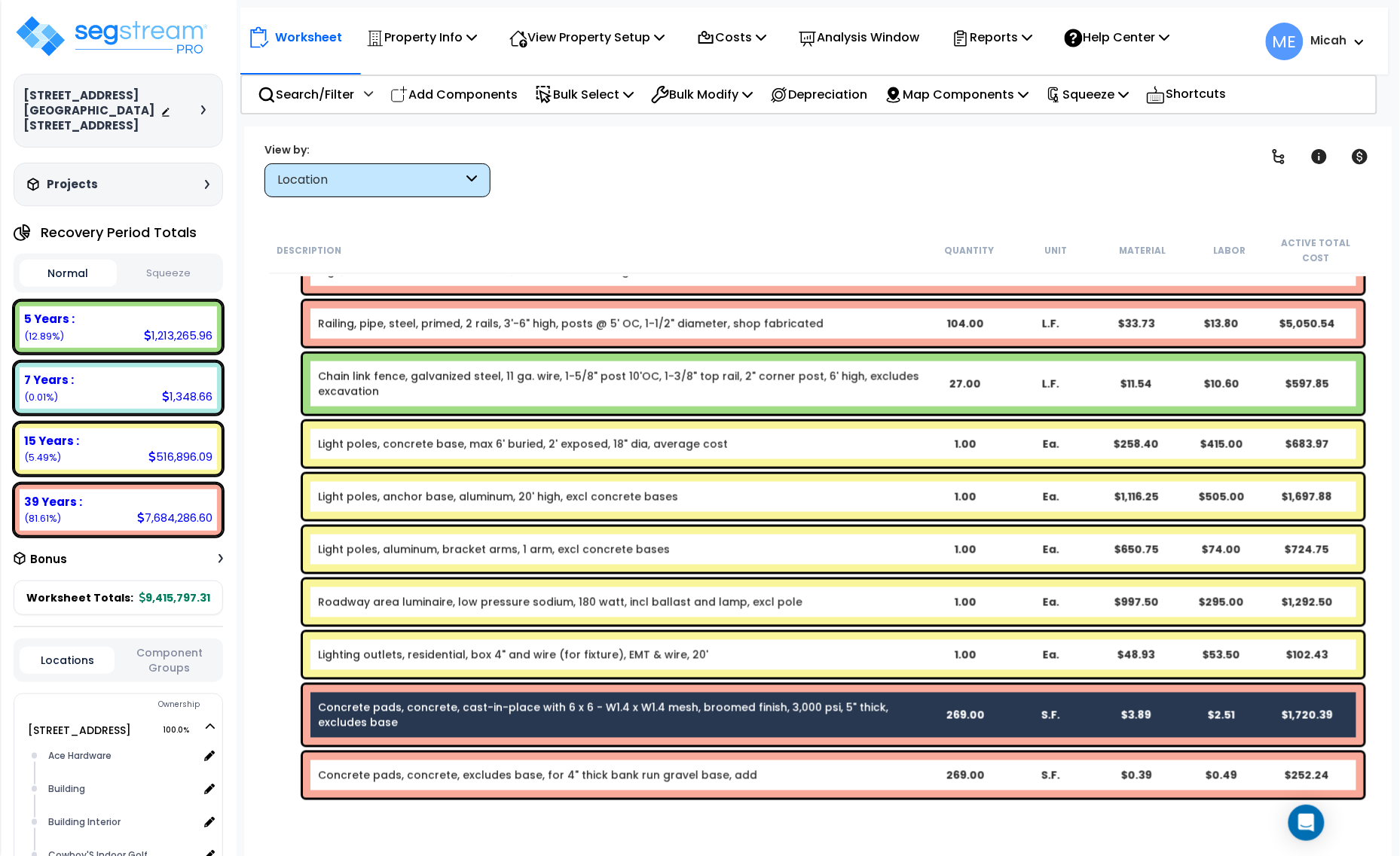
click at [616, 781] on link "Concrete pads, concrete, excludes base, for 4" thick bank run gravel base, add" at bounding box center [537, 775] width 439 height 15
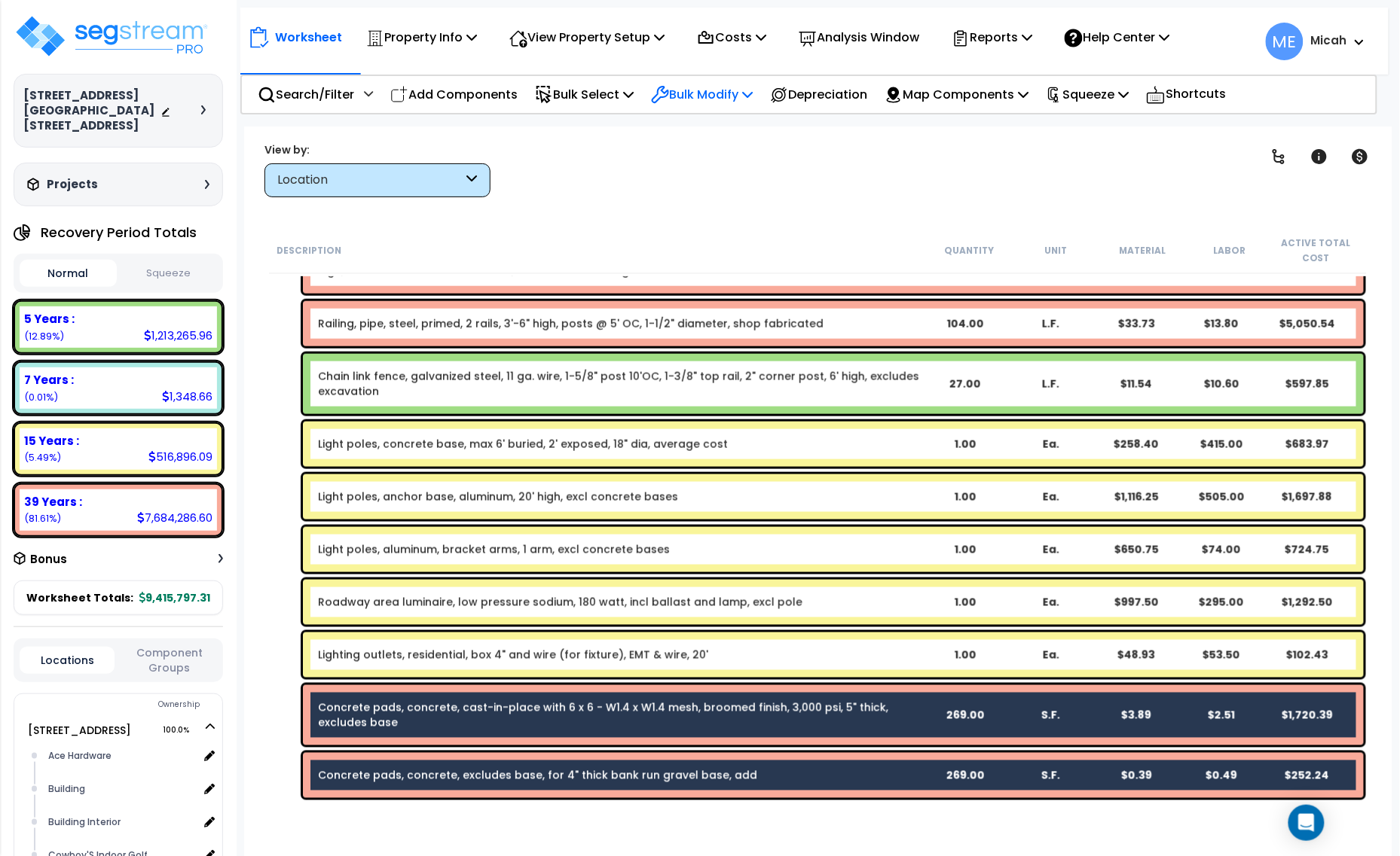
click at [744, 91] on p "Bulk Modify" at bounding box center [702, 94] width 102 height 21
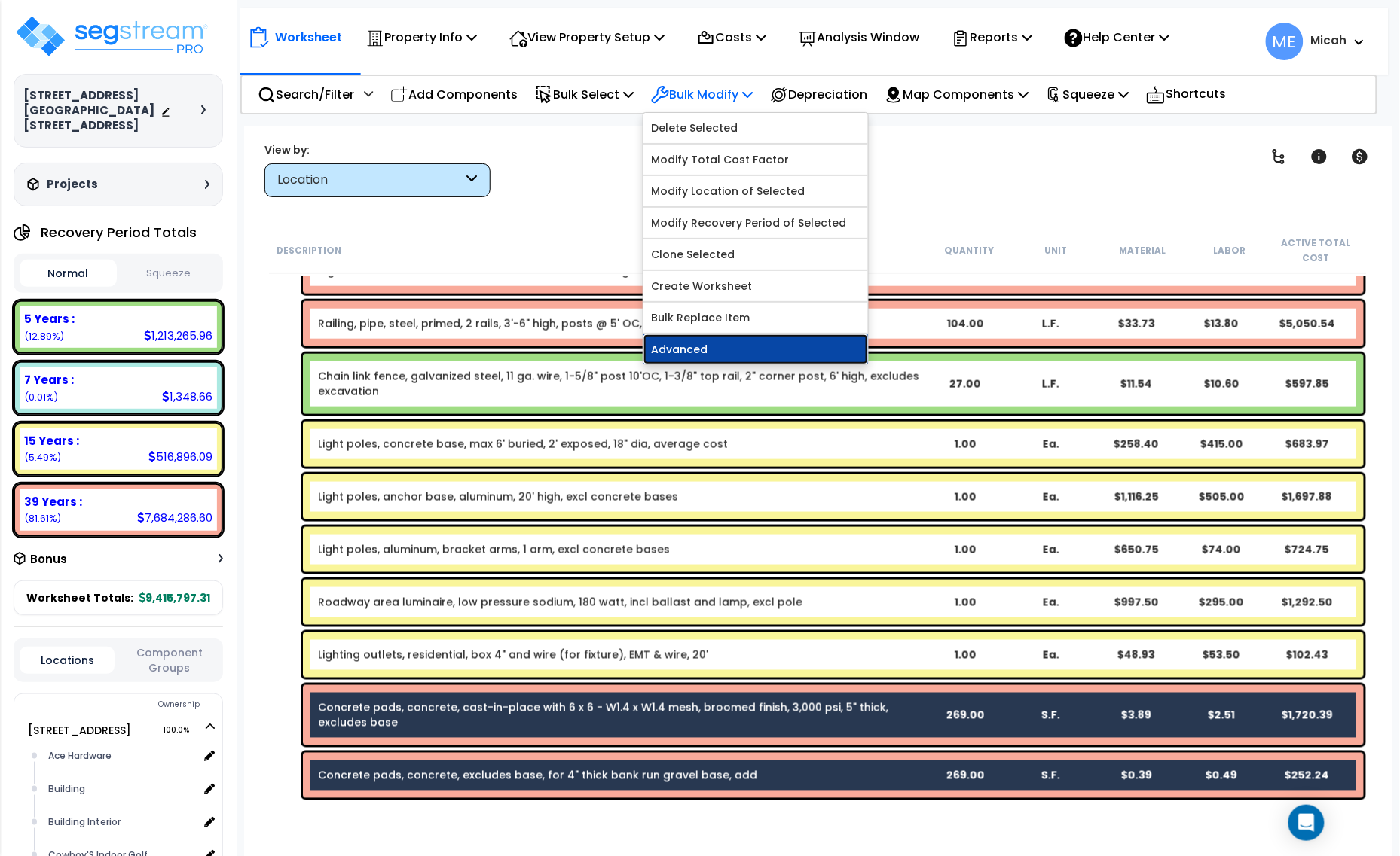
click at [762, 345] on link "Advanced" at bounding box center [756, 349] width 225 height 30
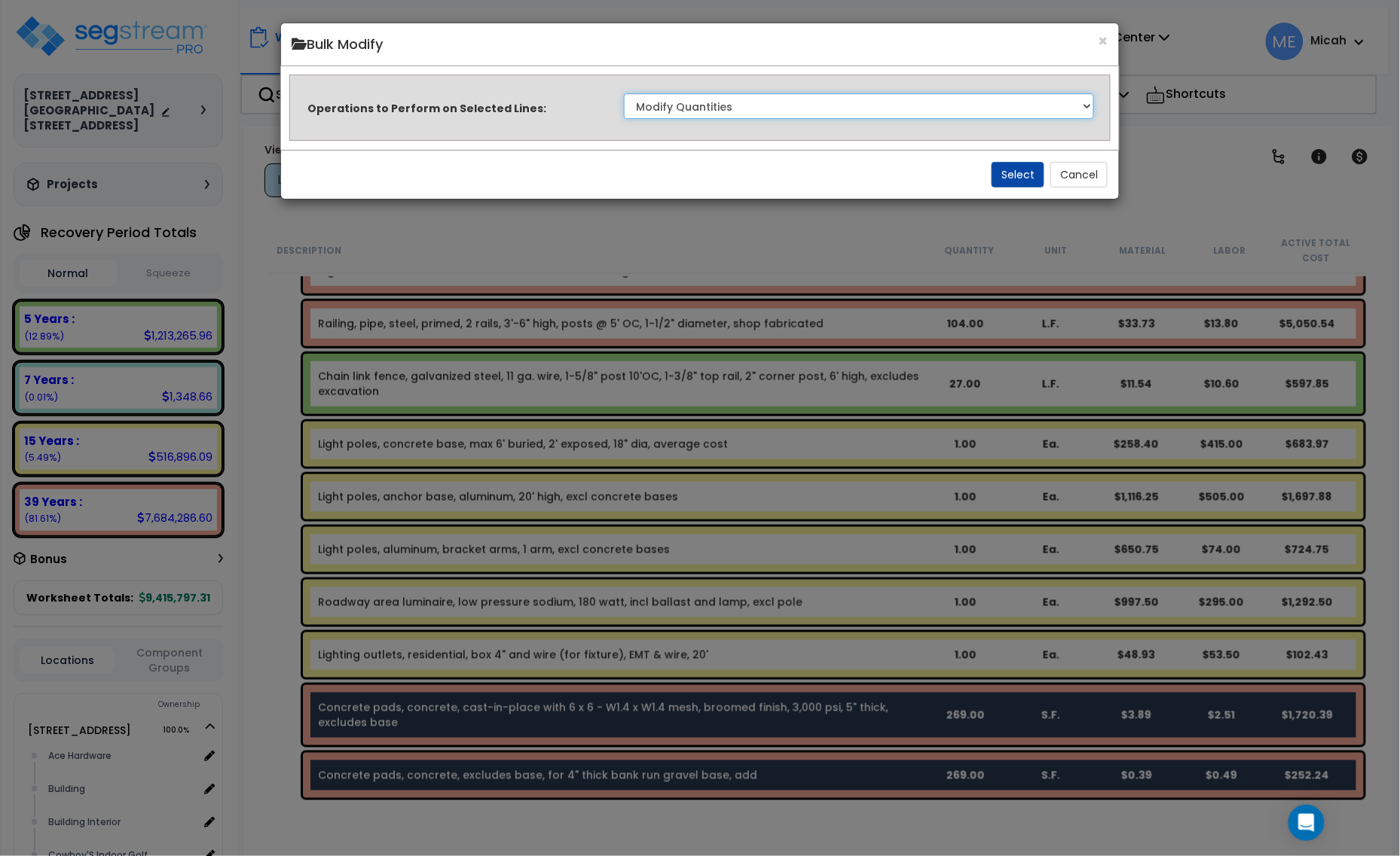
click at [853, 110] on select "Clone Delete Delete Zero Quantities Modify Component Group Modify Cost Sources …" at bounding box center [859, 107] width 471 height 25
select select "modifyLocation"
click at [624, 94] on select "Clone Delete Delete Zero Quantities Modify Component Group Modify Cost Sources …" at bounding box center [859, 107] width 471 height 25
click at [1012, 169] on button "Select" at bounding box center [1018, 175] width 53 height 25
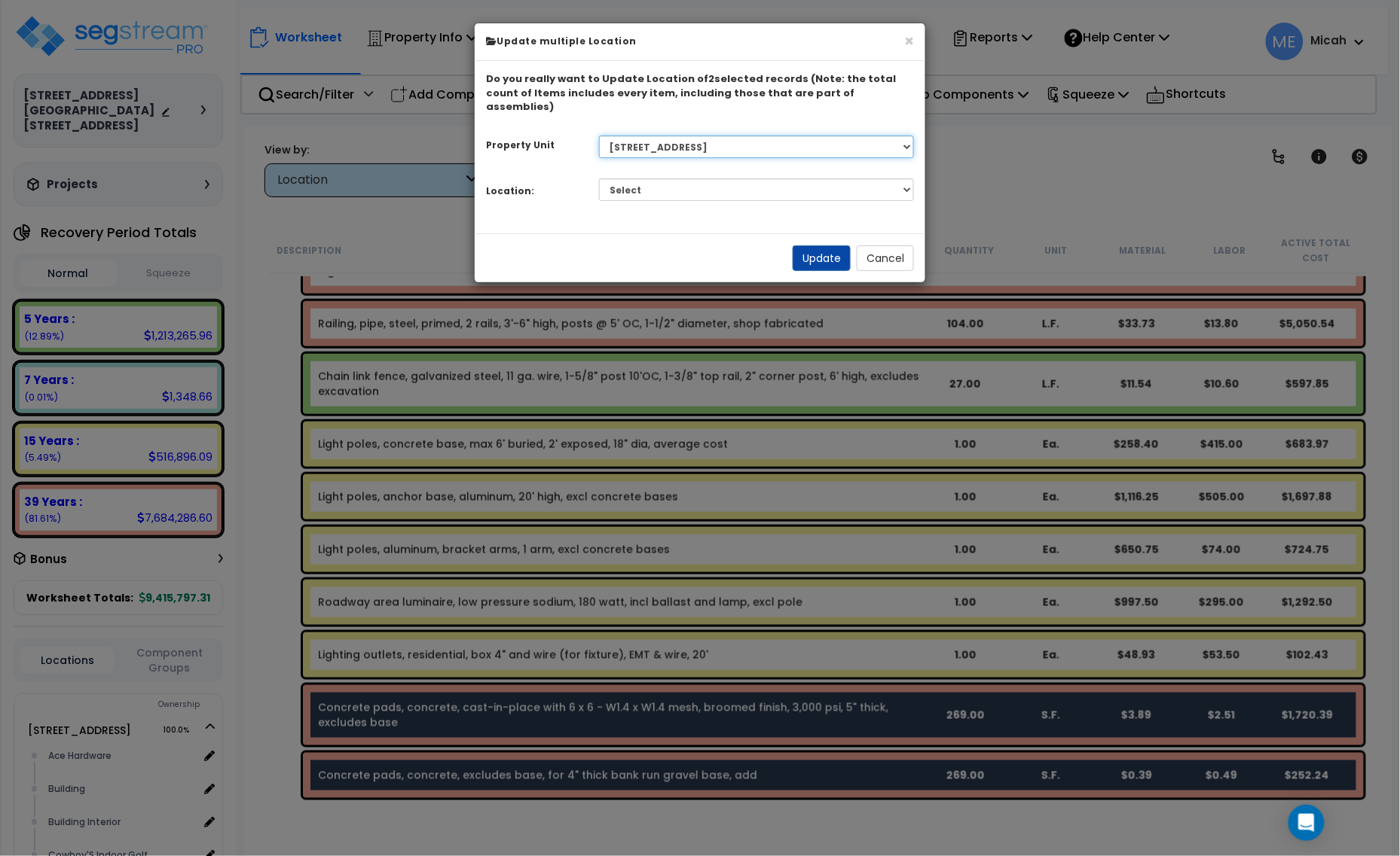
click at [763, 136] on select "Select 1408 9th St E 915 4th Ave E Site Improvement 915 4th Ave E Site Improvem…" at bounding box center [757, 147] width 316 height 22
select select "161443"
click at [599, 136] on select "Select 1408 9th St E 915 4th Ave E Site Improvement 915 4th Ave E Site Improvem…" at bounding box center [757, 147] width 316 height 22
click at [699, 182] on select "Select Site Exterior Add Additional Location" at bounding box center [757, 190] width 316 height 22
select select "462"
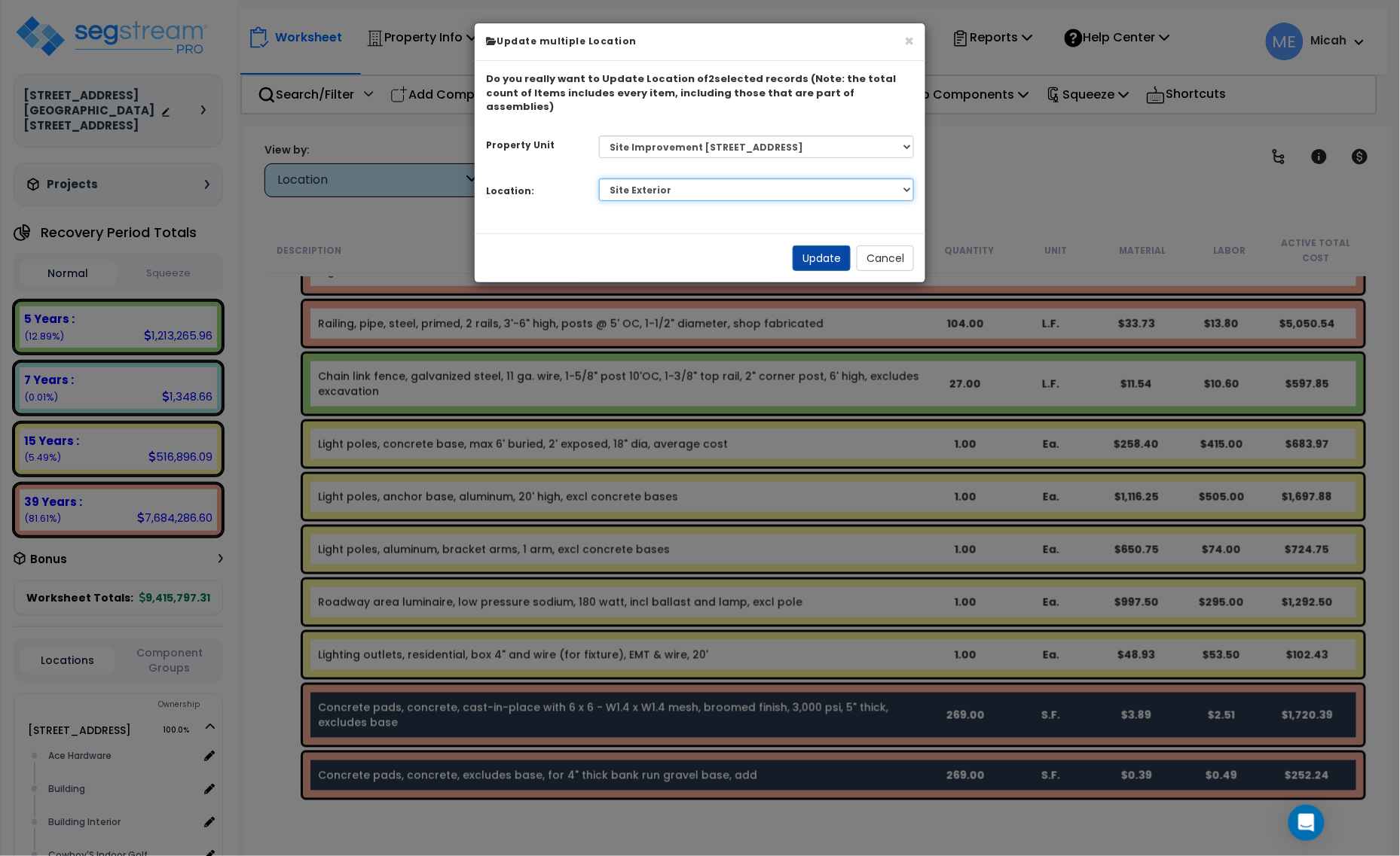
click at [599, 179] on select "Select Site Exterior Add Additional Location" at bounding box center [757, 190] width 316 height 22
click at [807, 245] on button "Update" at bounding box center [821, 258] width 58 height 25
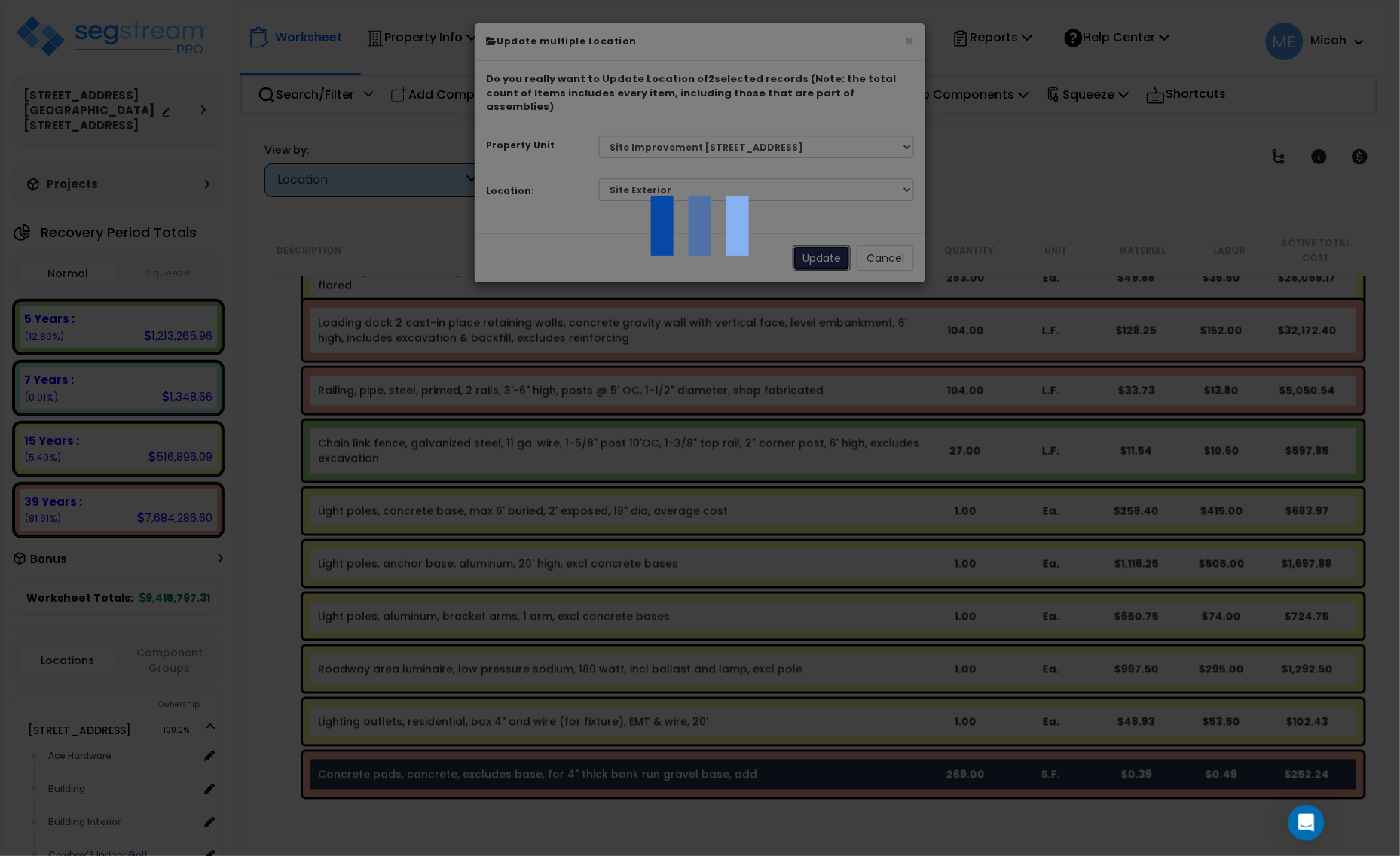
scroll to position [9934, 0]
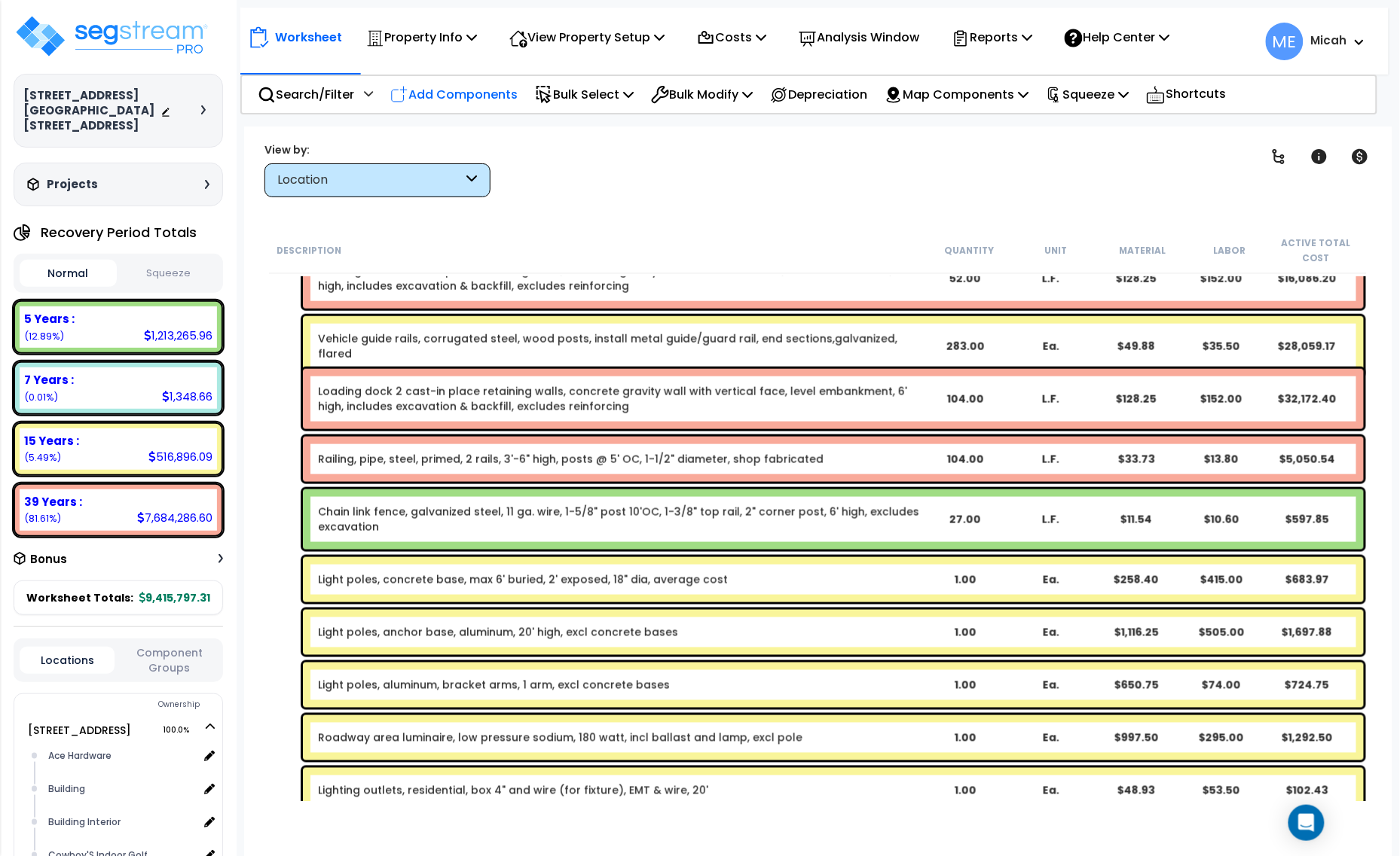
click at [447, 94] on p "Add Components" at bounding box center [454, 94] width 127 height 21
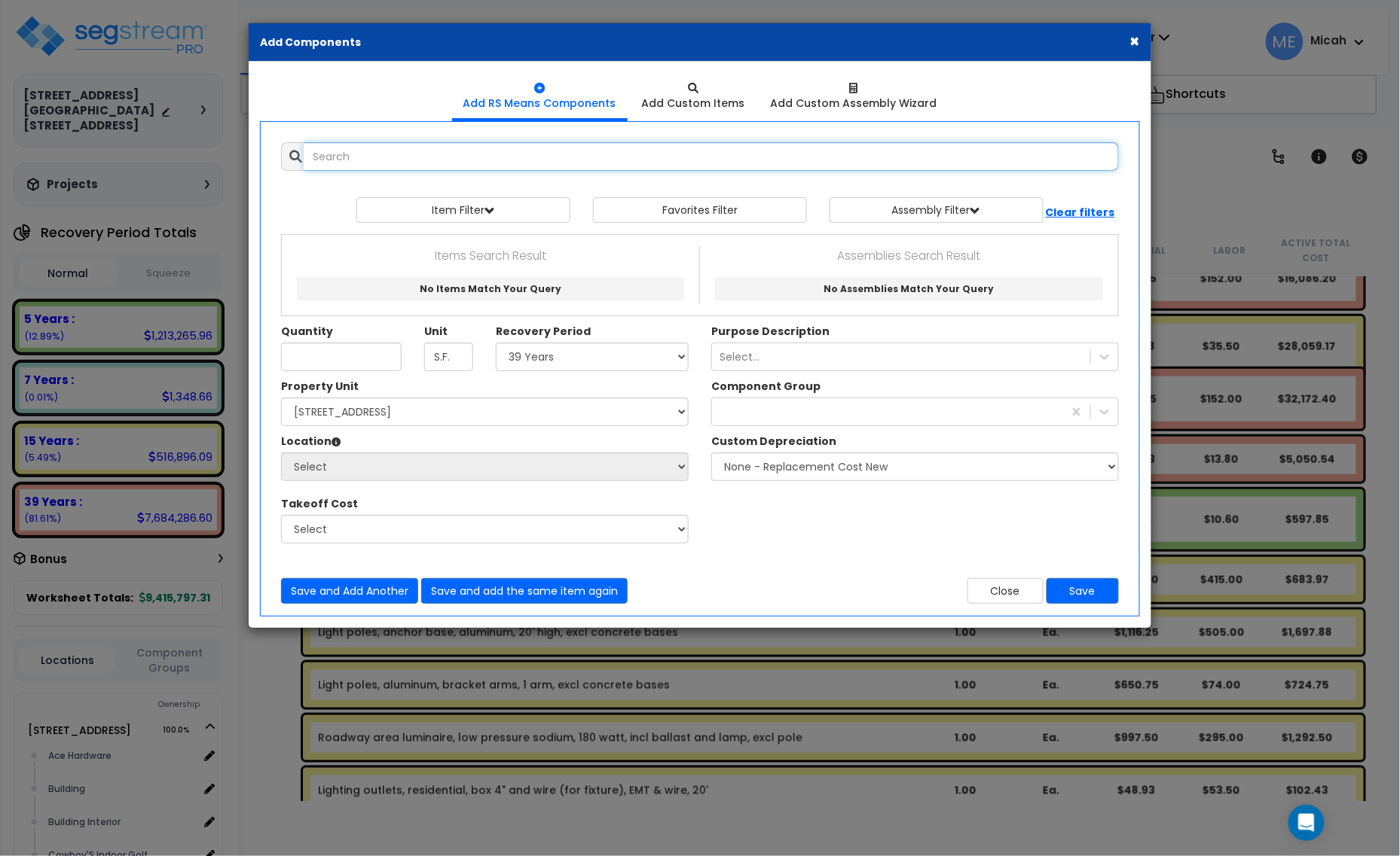
select select
click at [386, 151] on input "text" at bounding box center [712, 156] width 815 height 28
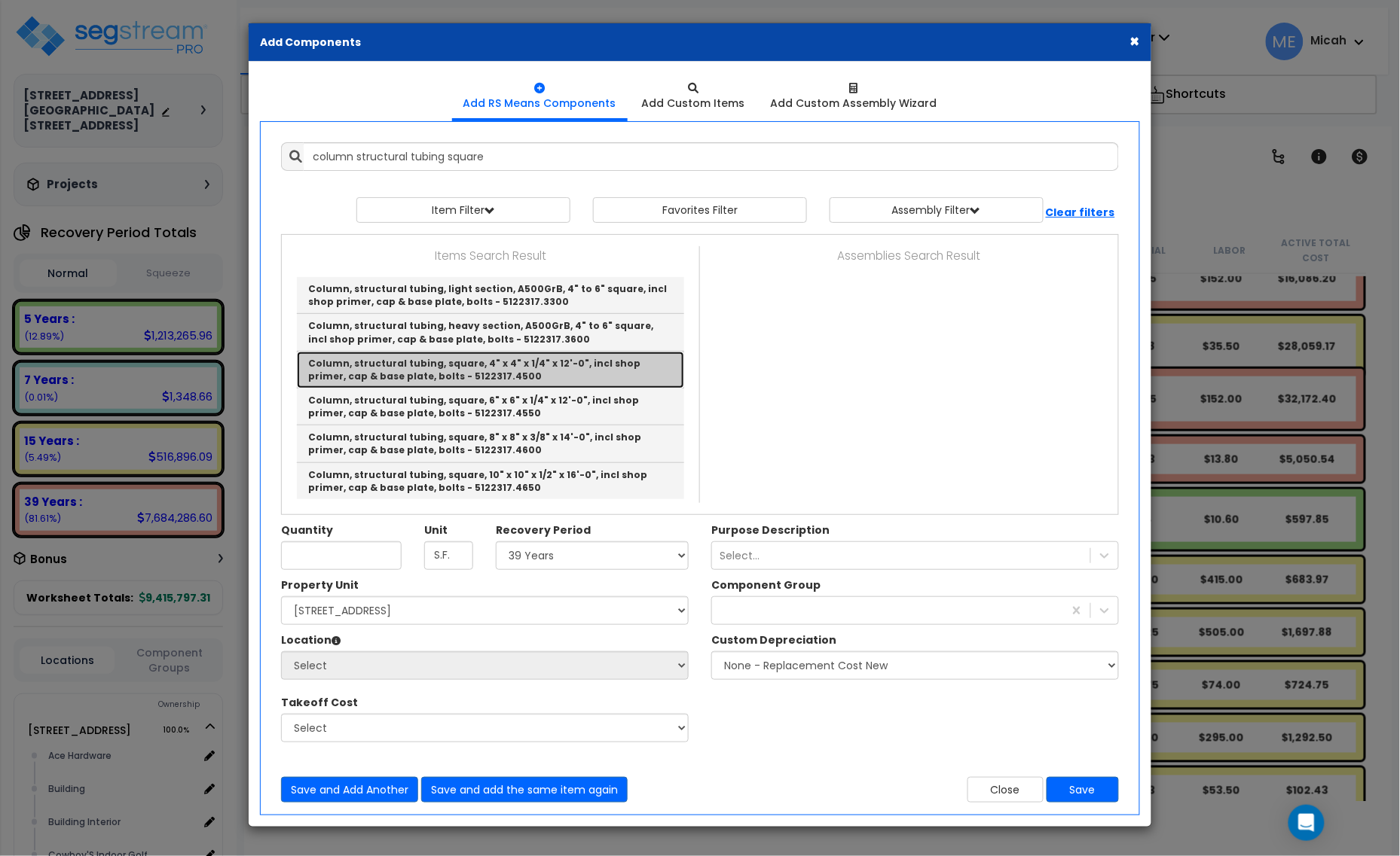
click at [562, 363] on link "Column, structural tubing, square, 4" x 4" x 1/4" x 12'-0", incl shop primer, c…" at bounding box center [491, 370] width 387 height 37
type input "Column, structural tubing, square, 4" x 4" x 1/4" x 12'-0", incl shop primer, c…"
type input "Ea."
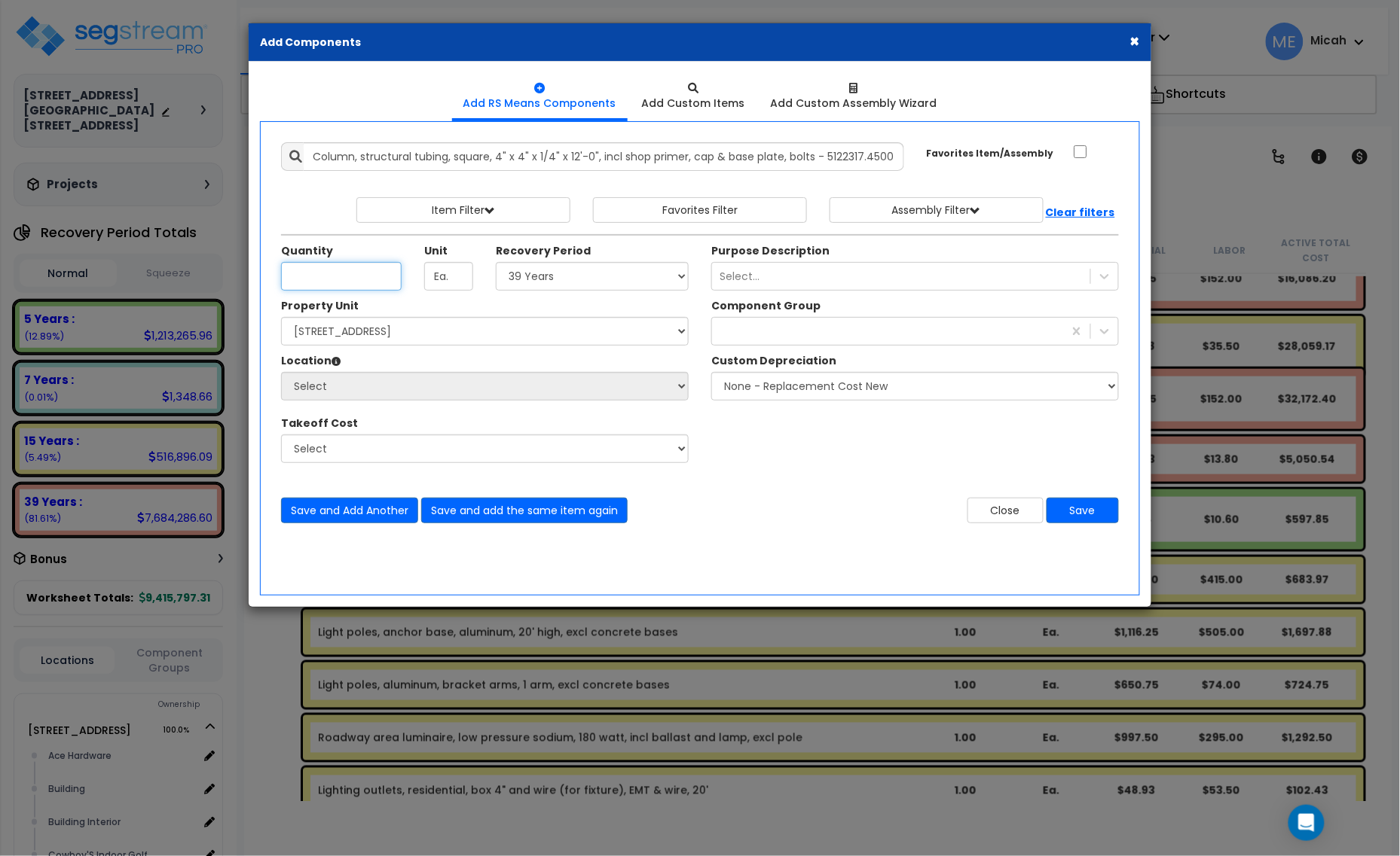
click at [332, 276] on input "Unit Quantity" at bounding box center [340, 276] width 120 height 28
type input "7.5"
click at [541, 274] on select "Select 5 Years 7 Years 15 Years 20 Years 39 Years 27.5 Year" at bounding box center [591, 276] width 193 height 28
select select "39Y"
click at [497, 263] on select "Select 5 Years 7 Years 15 Years 20 Years 39 Years 27.5 Year" at bounding box center [591, 276] width 193 height 28
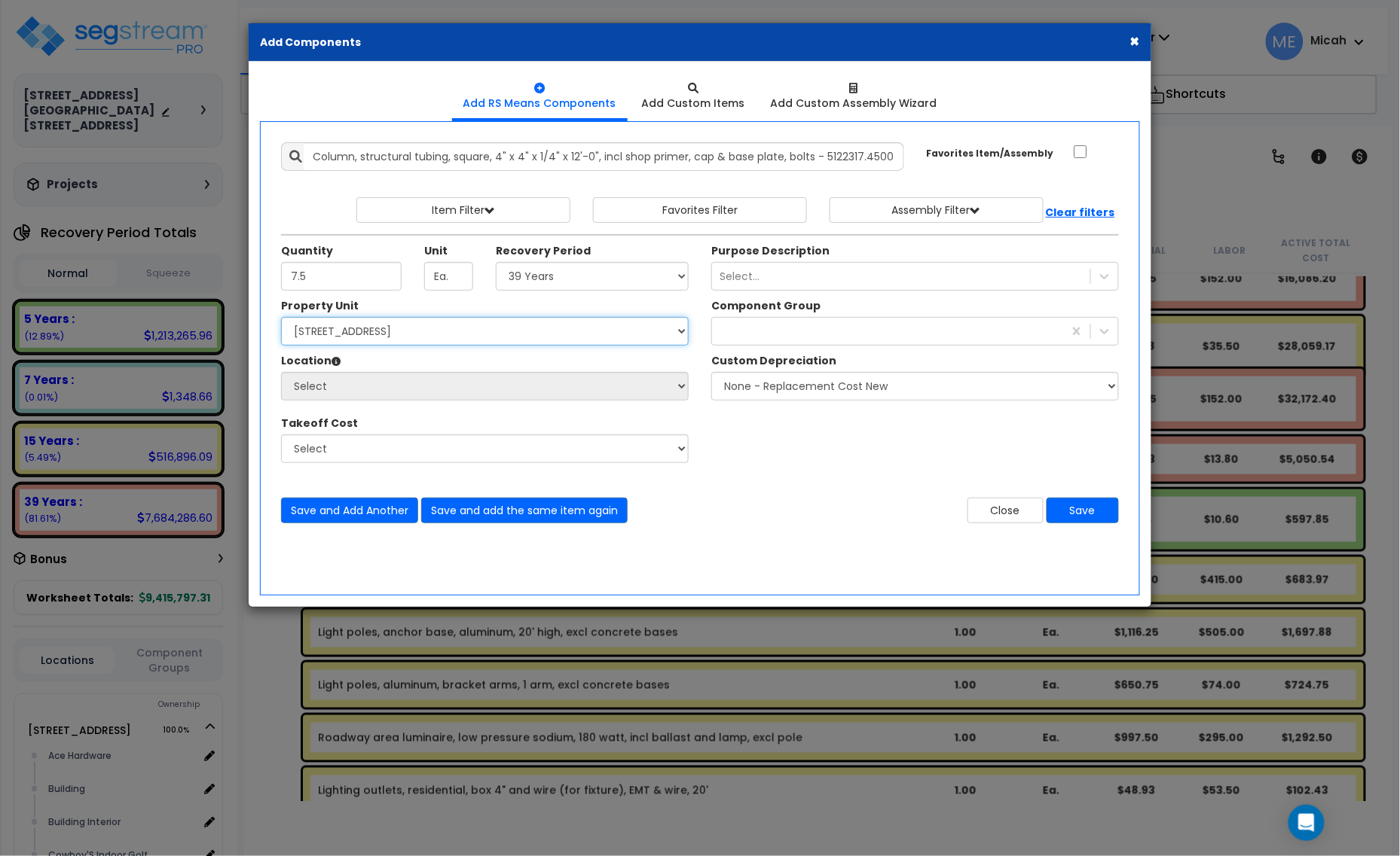
click at [372, 330] on select "Select 1408 9th St E 915 4th Ave E Site Improvement 915 4th Ave E Site Improvem…" at bounding box center [484, 330] width 408 height 28
select select "161443"
click at [281, 318] on select "Select 1408 9th St E 915 4th Ave E Site Improvement 915 4th Ave E Site Improvem…" at bounding box center [484, 330] width 408 height 28
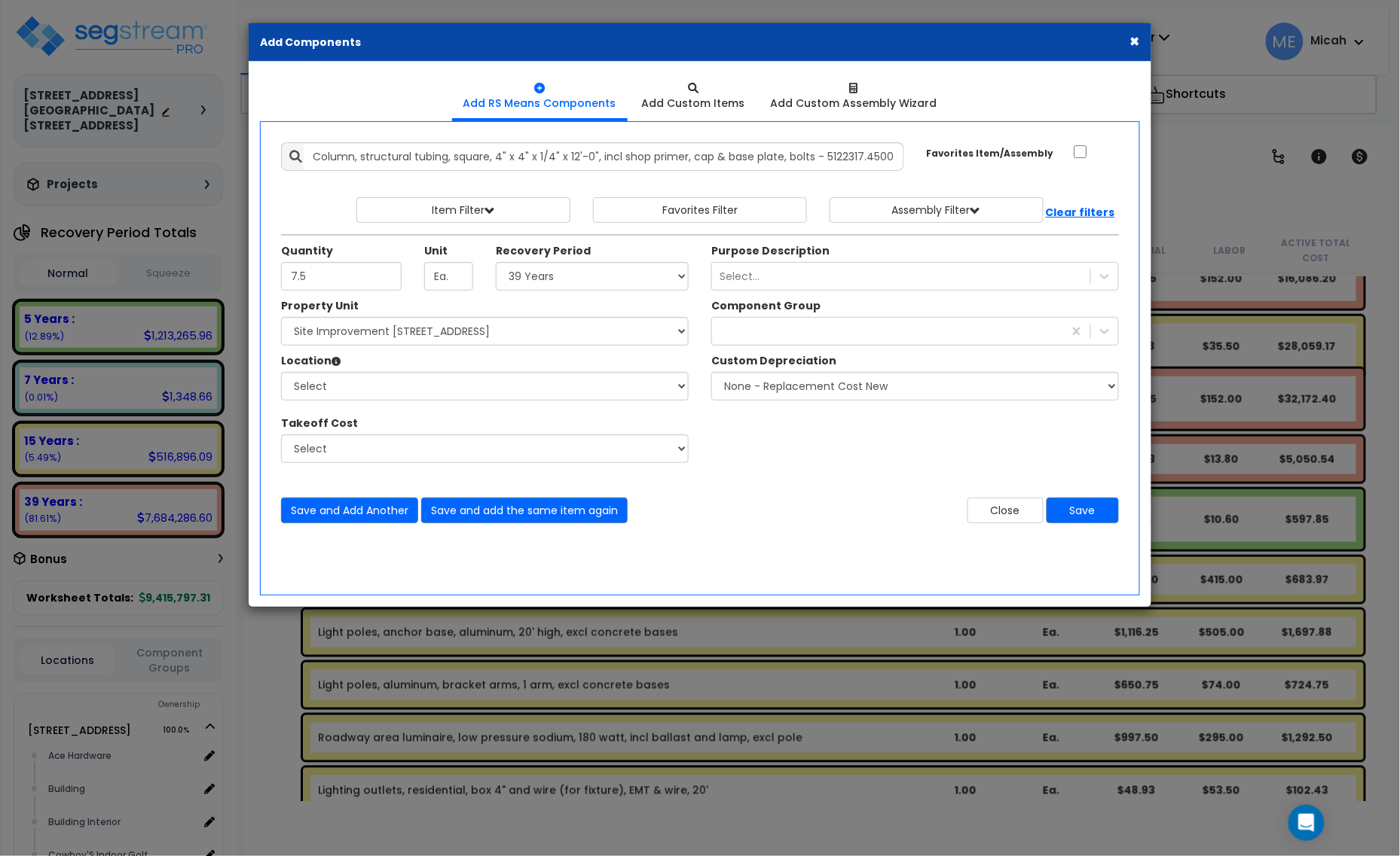
click at [563, 403] on div "Property Unit Select 1408 9th St E 915 4th Ave E Site Improvement 915 4th Ave E…" at bounding box center [485, 388] width 430 height 181
click at [485, 382] on select "Select Site Exterior Add Additional Location" at bounding box center [484, 386] width 408 height 28
select select "462"
click at [281, 372] on select "Select Site Exterior Add Additional Location" at bounding box center [484, 386] width 408 height 28
click at [797, 340] on div "exterior window" at bounding box center [887, 331] width 351 height 24
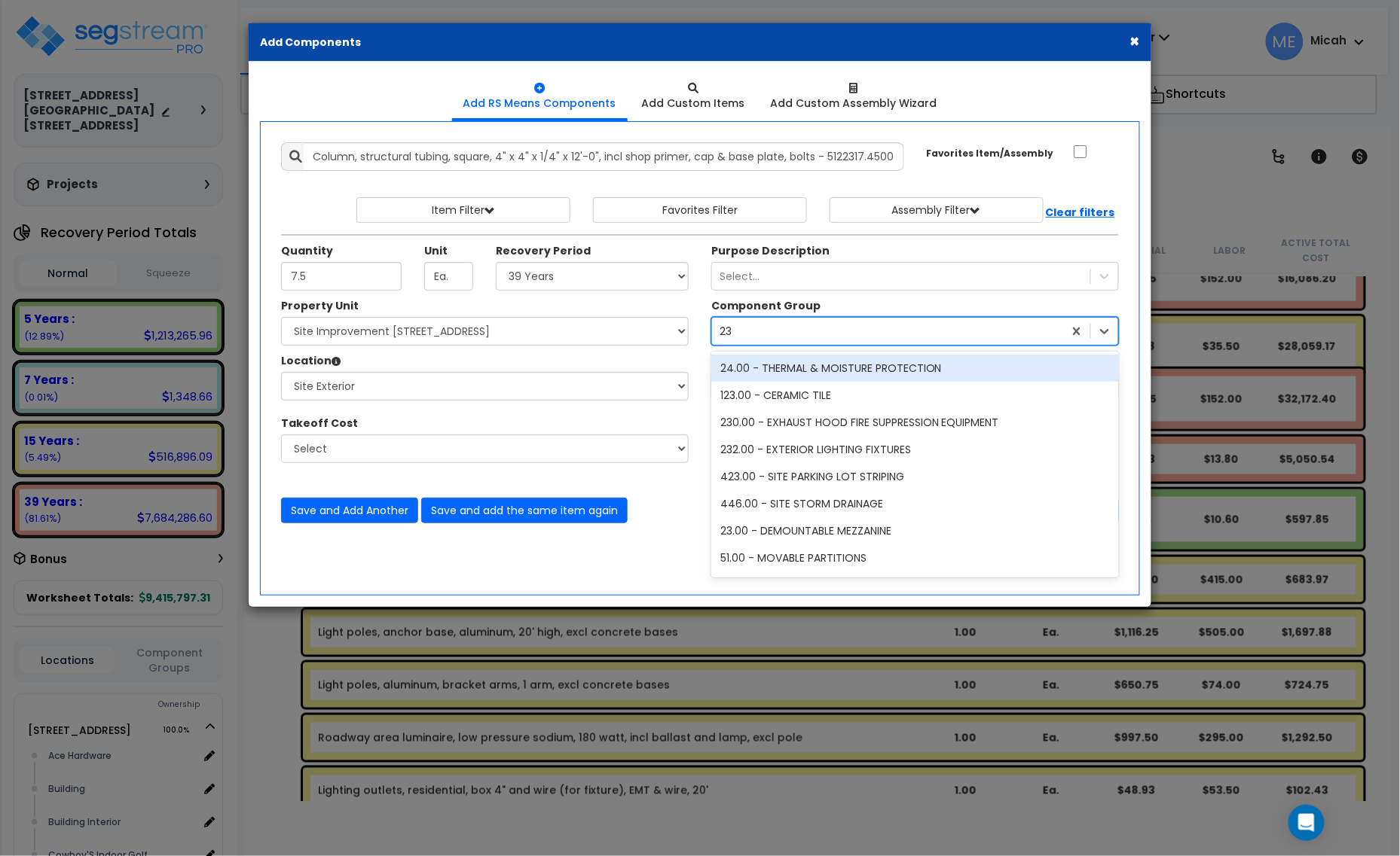
type input "232"
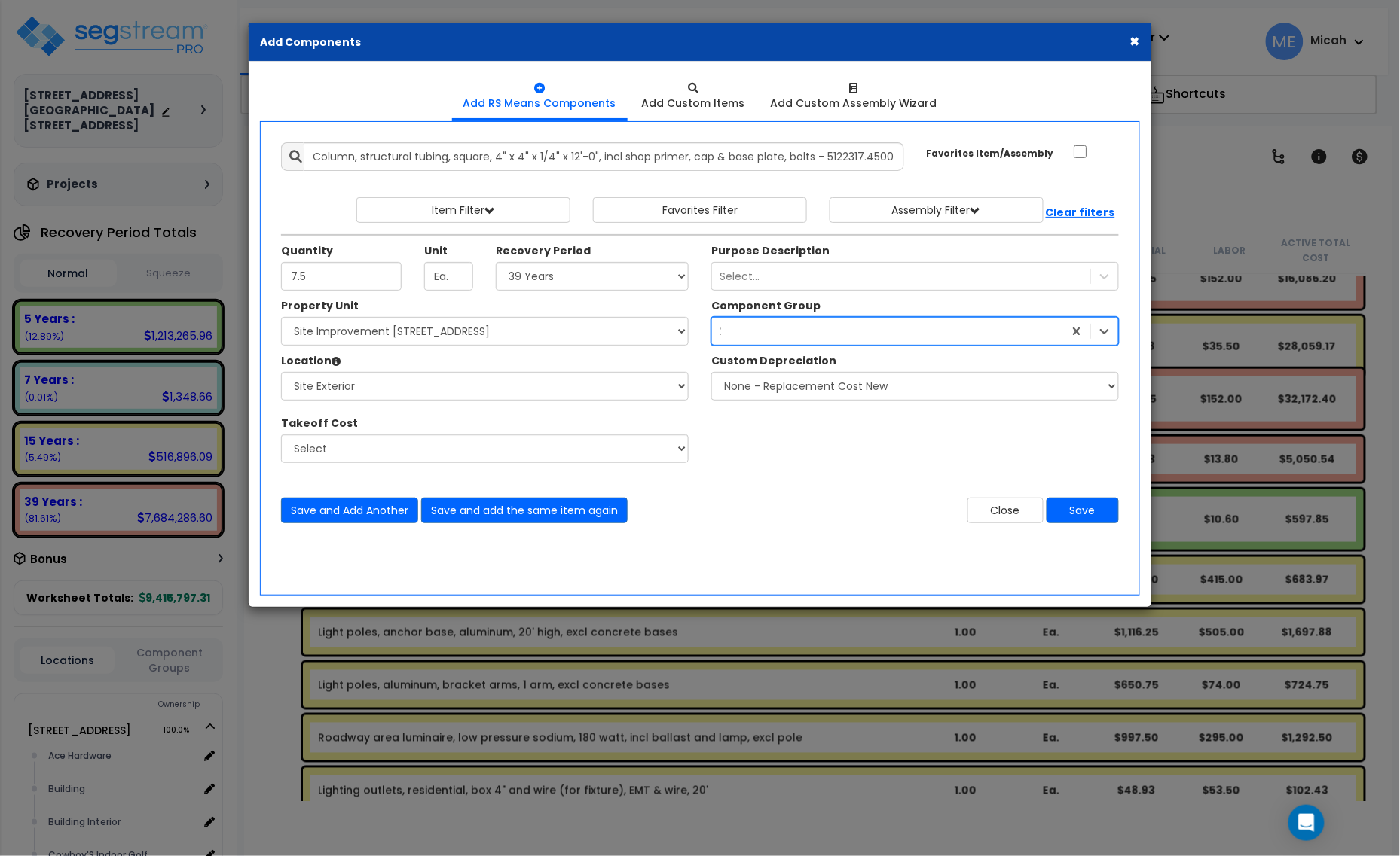
drag, startPoint x: 765, startPoint y: 327, endPoint x: 707, endPoint y: 329, distance: 58.0
click at [707, 329] on div "Component Group option 41.00 - EXTERIOR WINDOWS, selected. 555 results availabl…" at bounding box center [915, 321] width 430 height 48
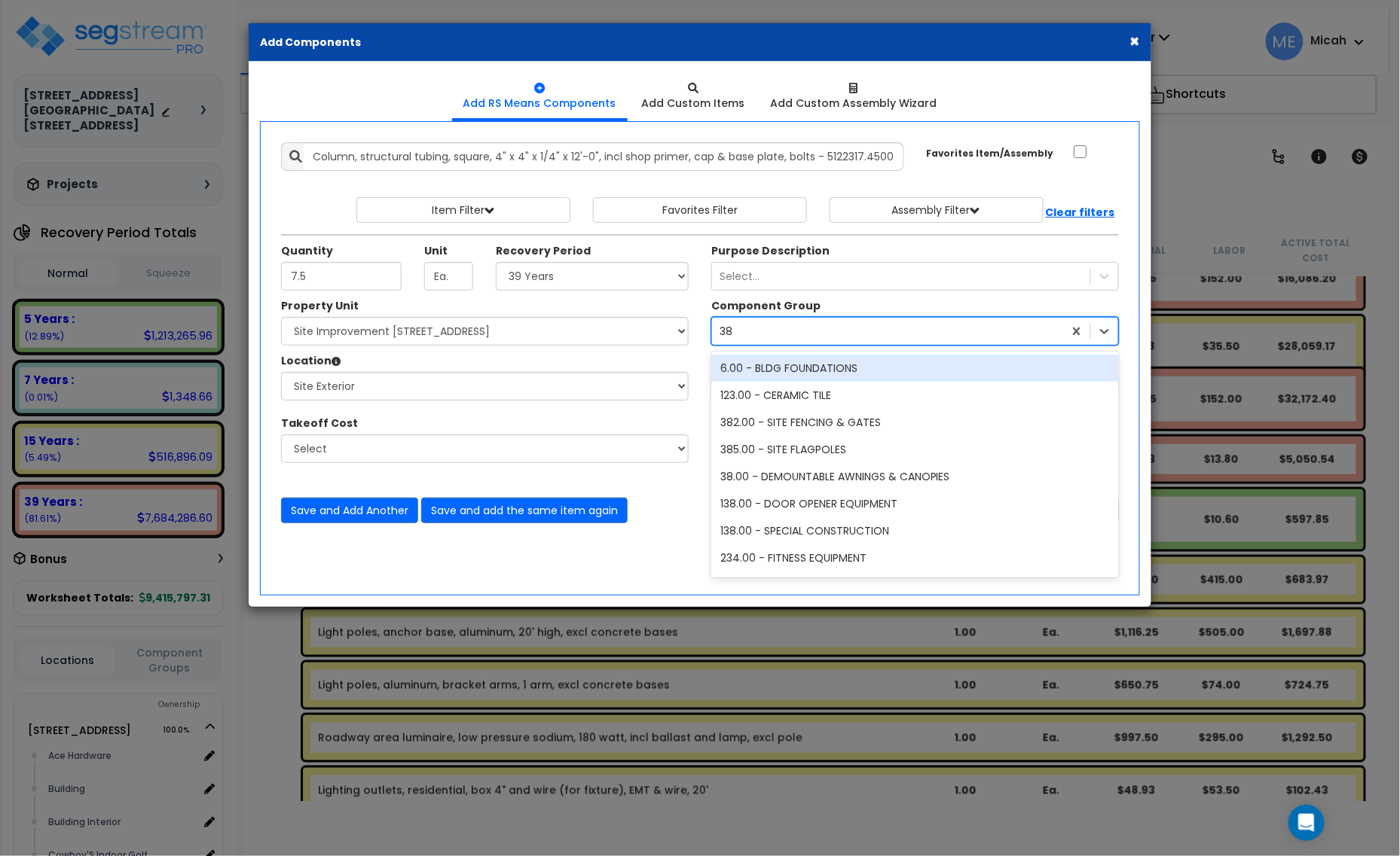
type input "382"
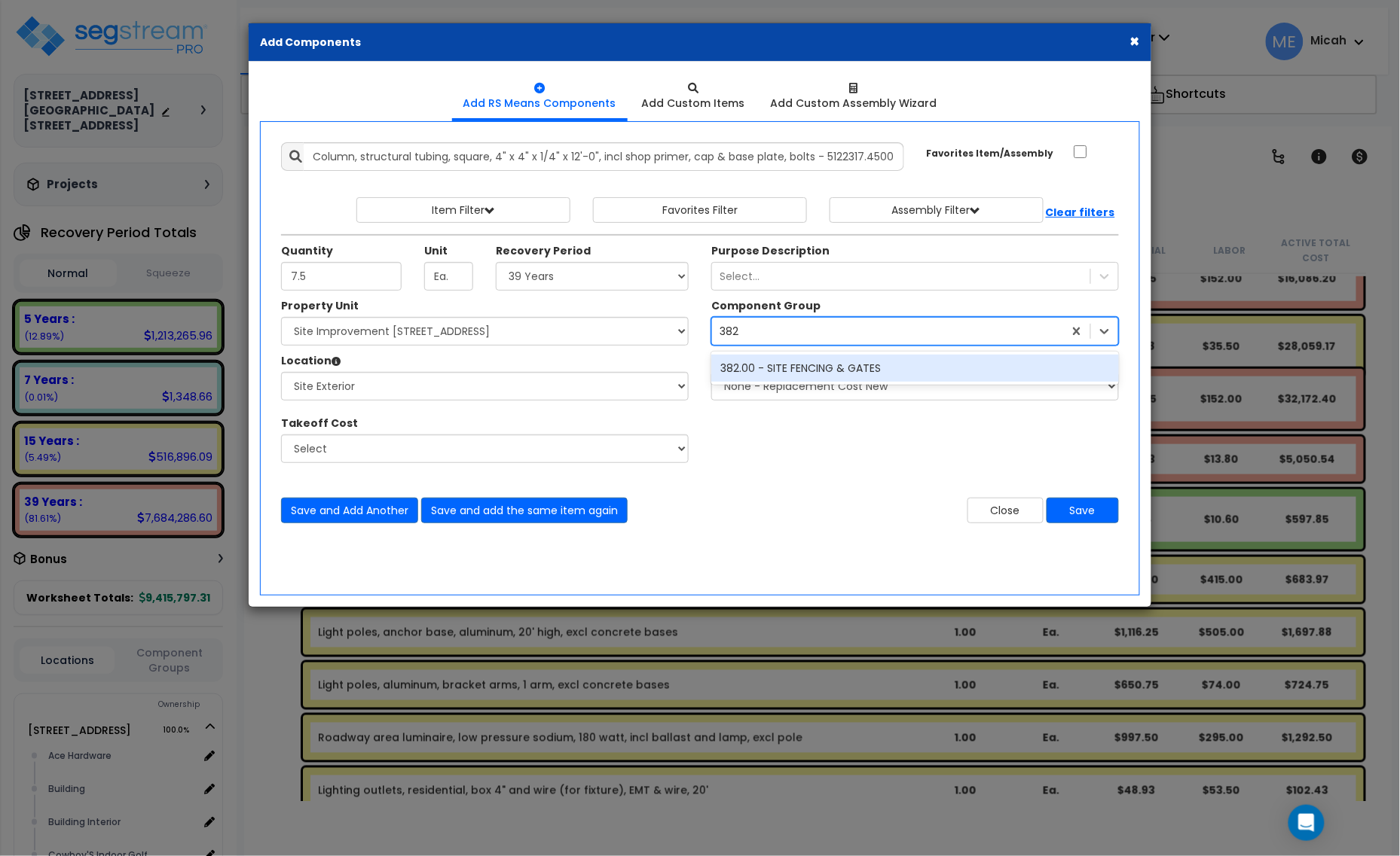
click at [769, 372] on div "382.00 - SITE FENCING & GATES" at bounding box center [915, 368] width 408 height 27
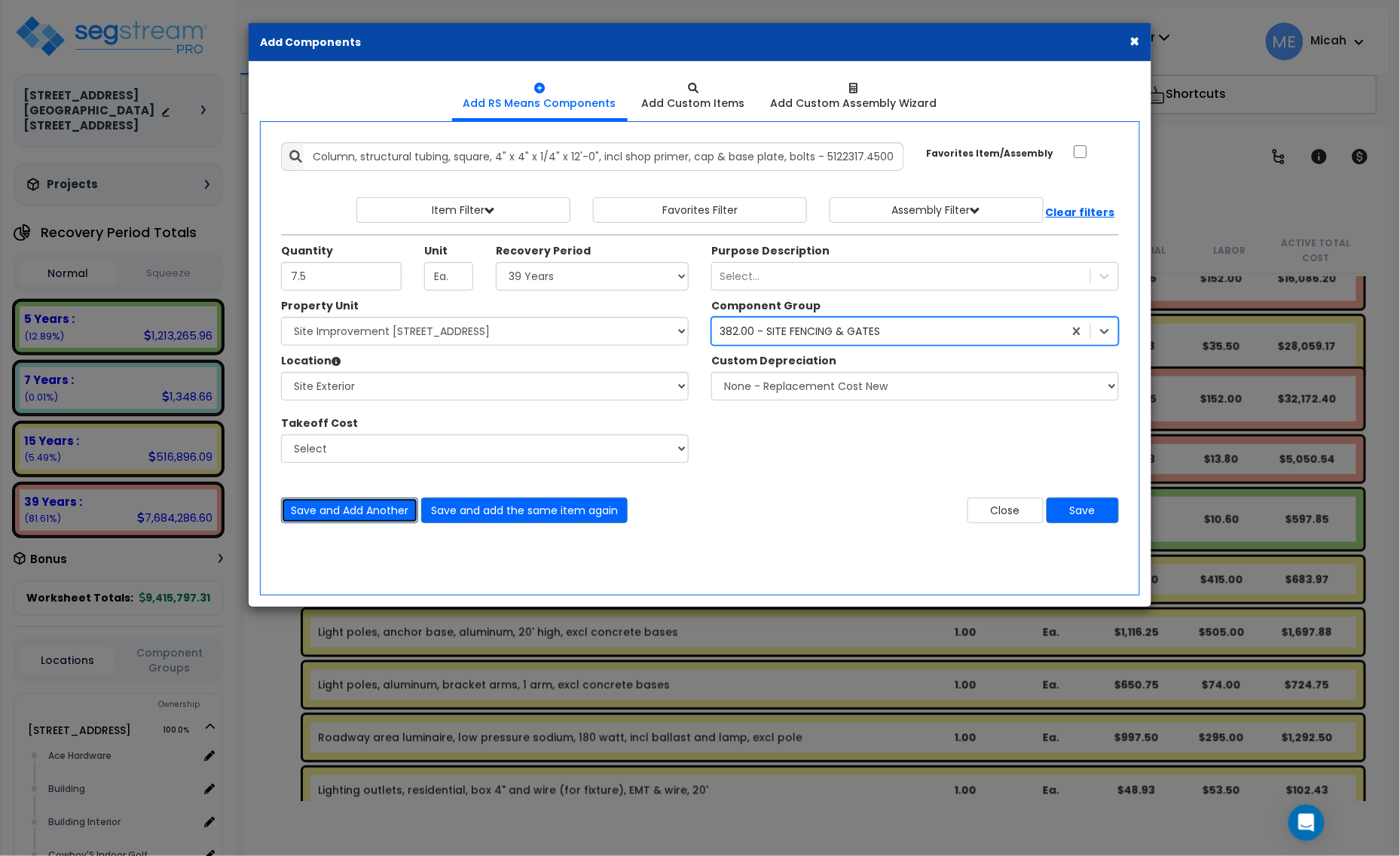
click at [359, 511] on button "Save and Add Another" at bounding box center [349, 510] width 137 height 25
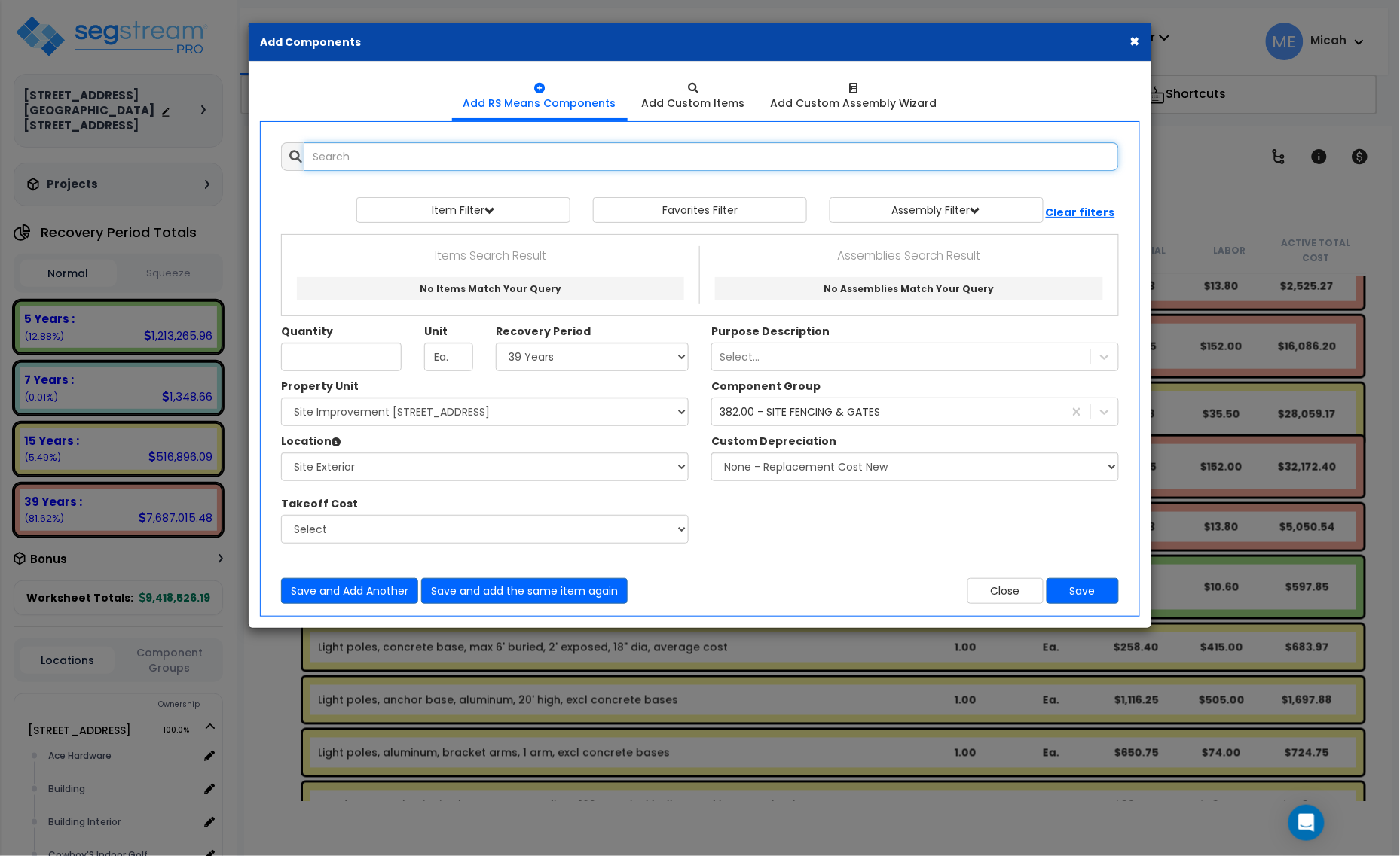
click at [360, 168] on input "text" at bounding box center [712, 156] width 815 height 28
click at [468, 152] on input "aluminum siding industrial tycorrugated steel frame" at bounding box center [712, 156] width 815 height 28
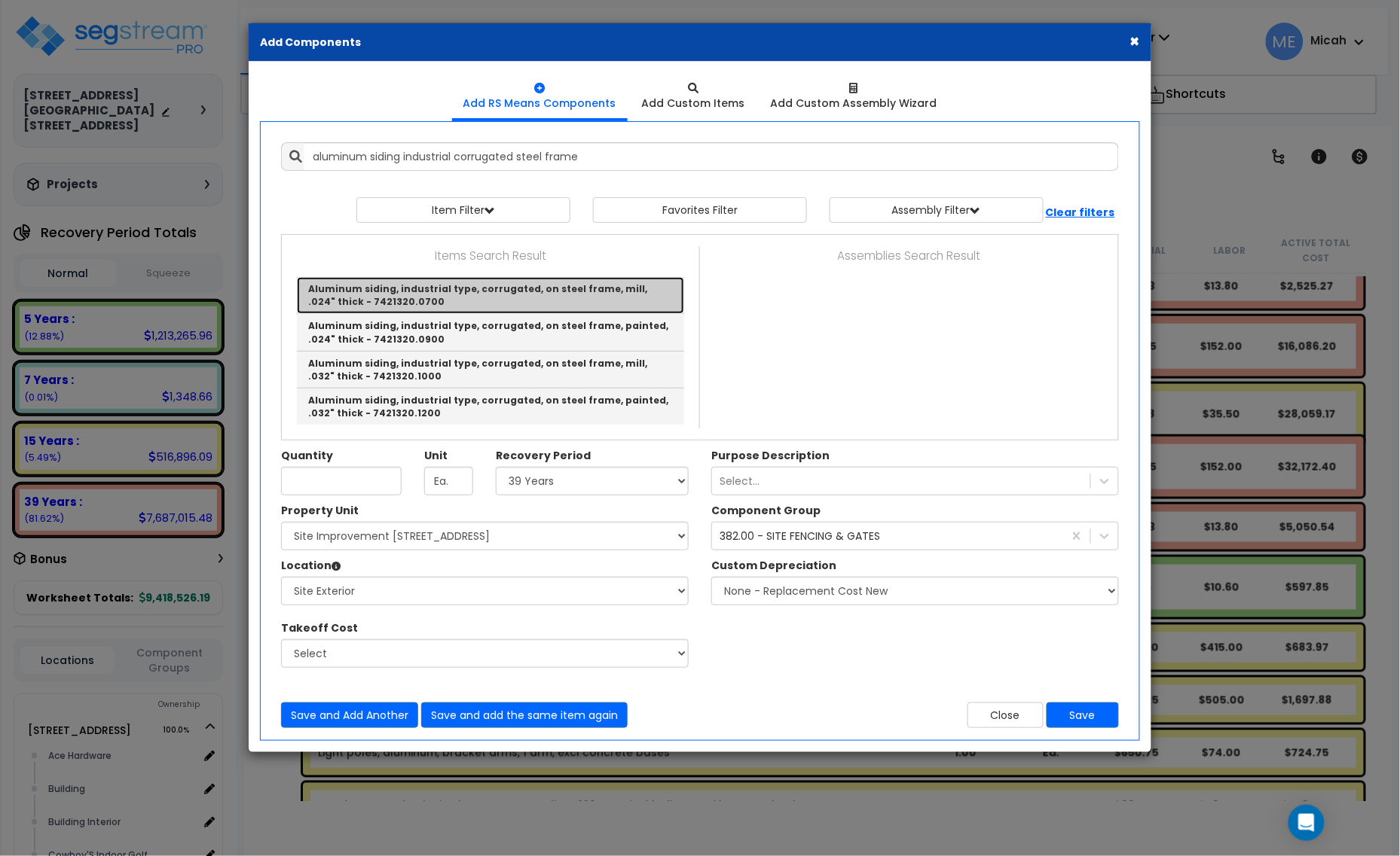
click at [475, 290] on link "Aluminum siding, industrial type, corrugated, on steel frame, mill, .024" thick…" at bounding box center [491, 296] width 387 height 37
type input "Aluminum siding, industrial type, corrugated, on steel frame, mill, .024" thick…"
type input "S.F."
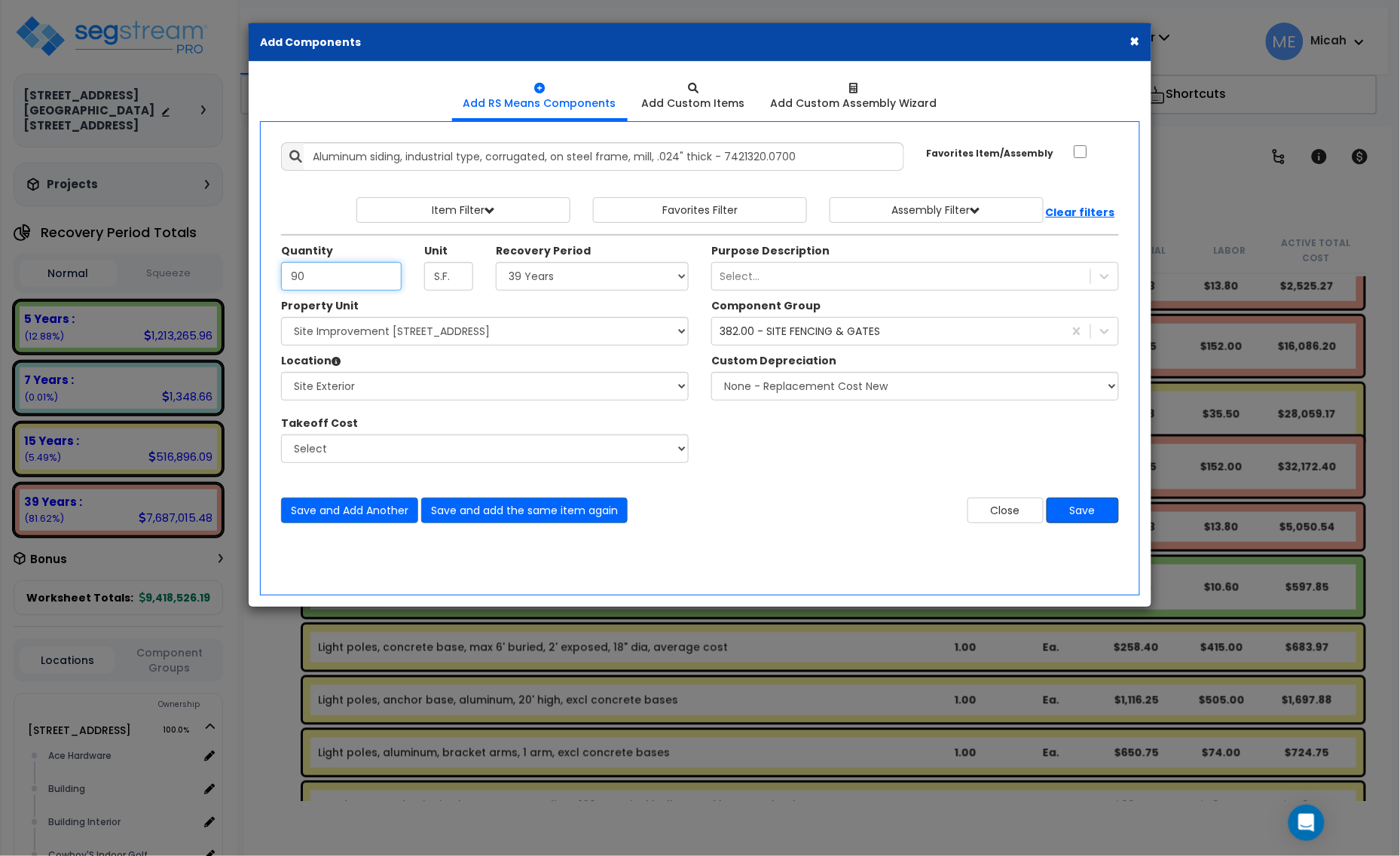
type input "90"
click at [1095, 517] on button "Save" at bounding box center [1082, 510] width 72 height 25
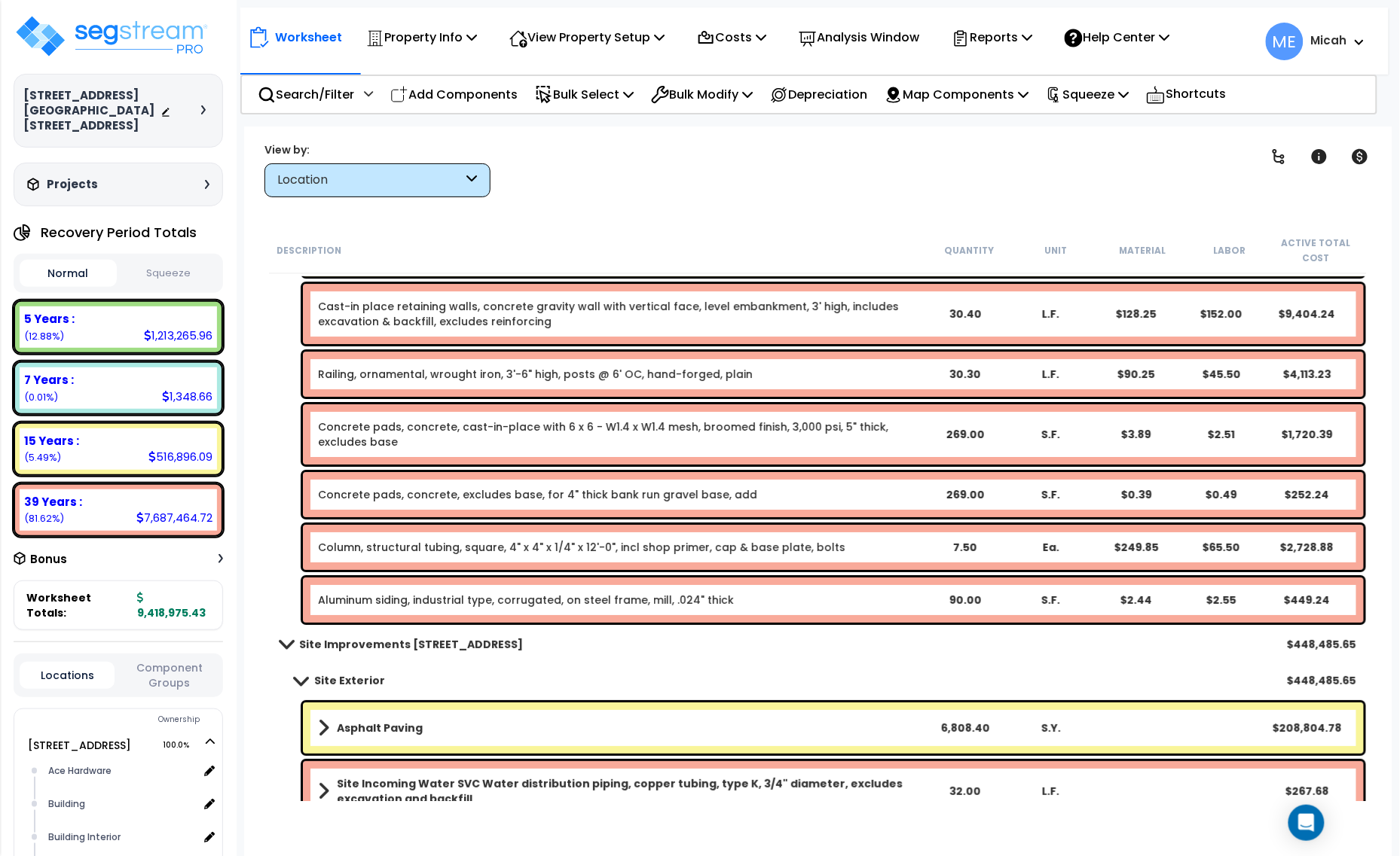
scroll to position [7246, 0]
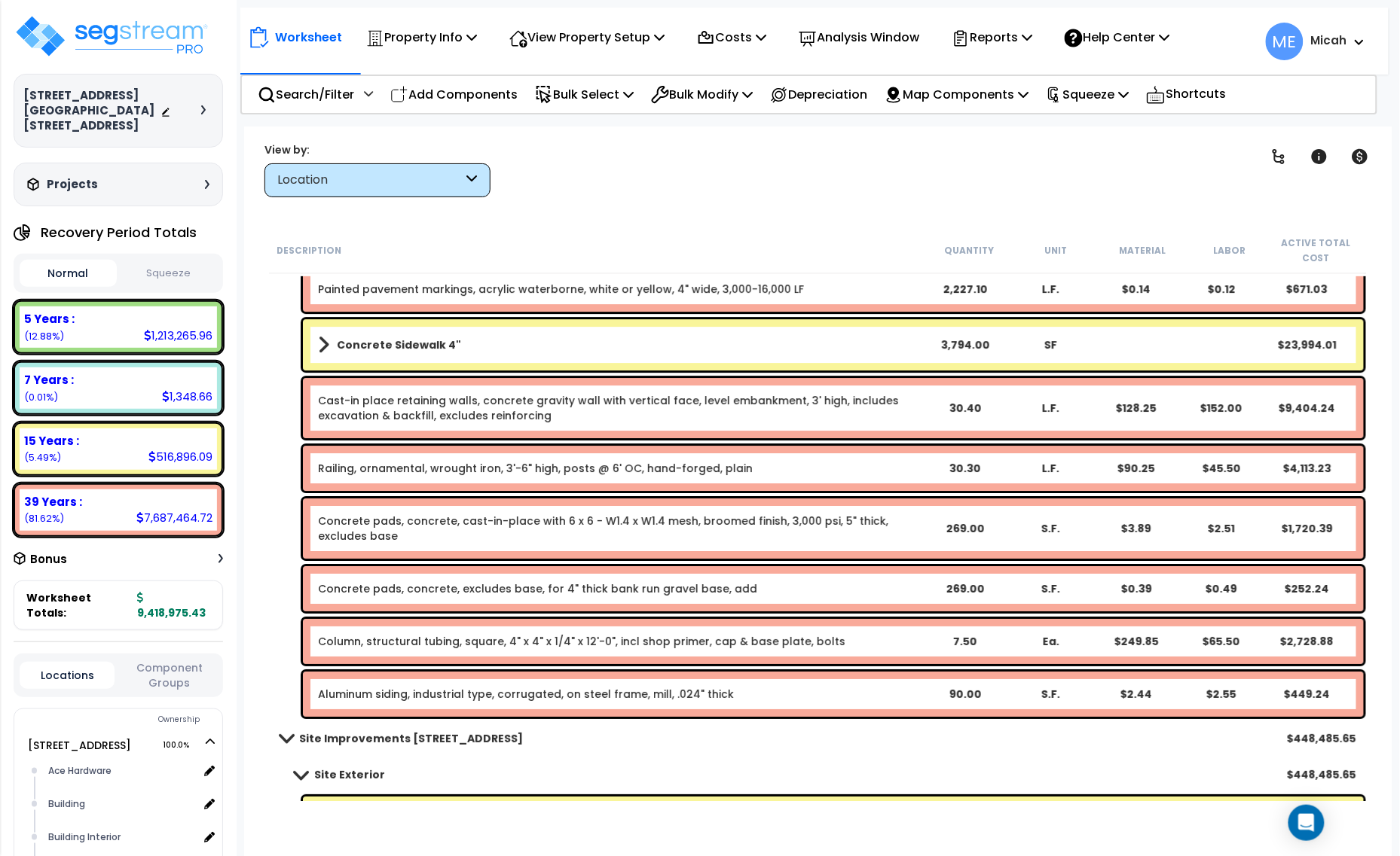
click at [615, 641] on link "Column, structural tubing, square, 4" x 4" x 1/4" x 12'-0", incl shop primer, c…" at bounding box center [581, 641] width 527 height 15
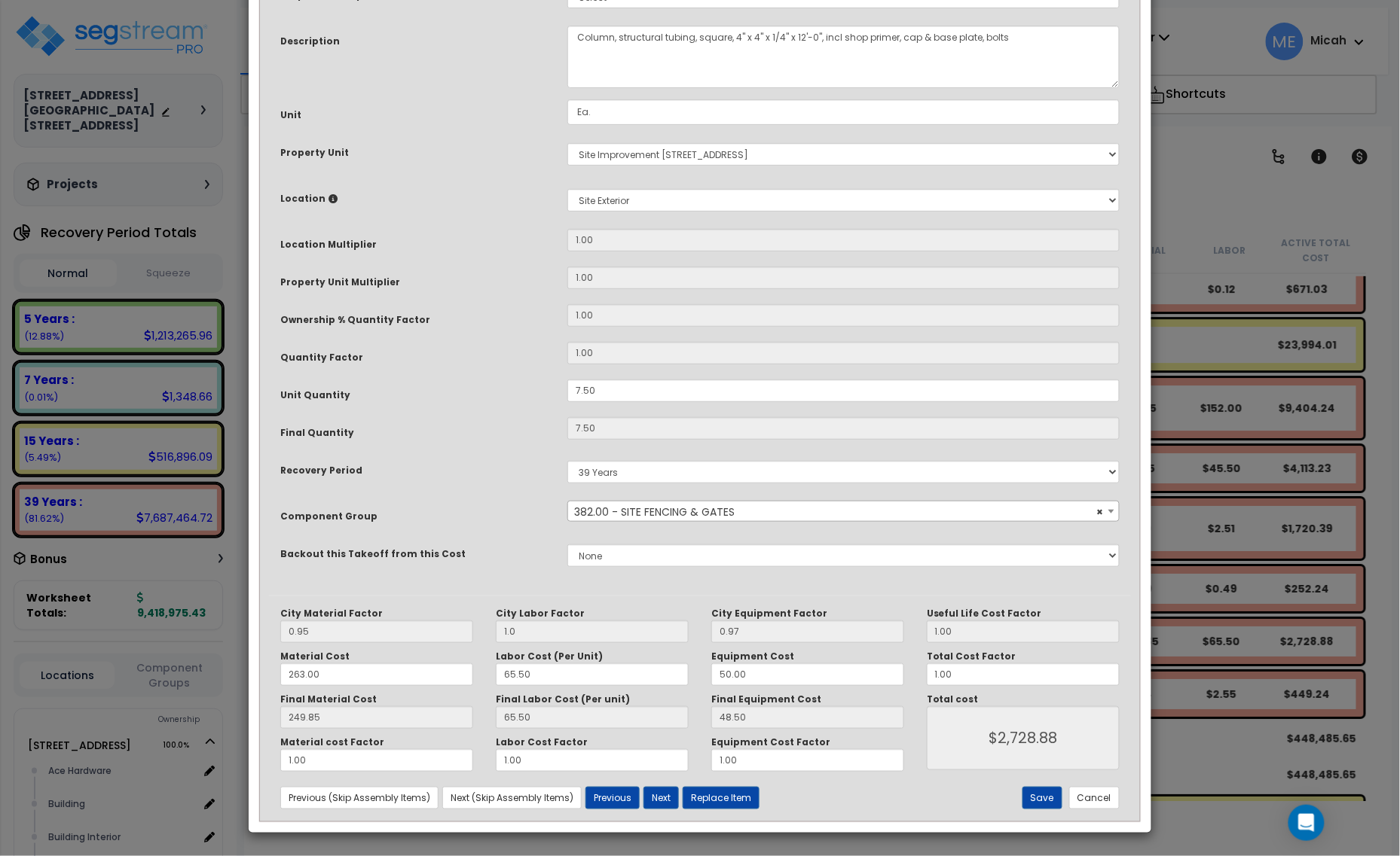
scroll to position [0, 0]
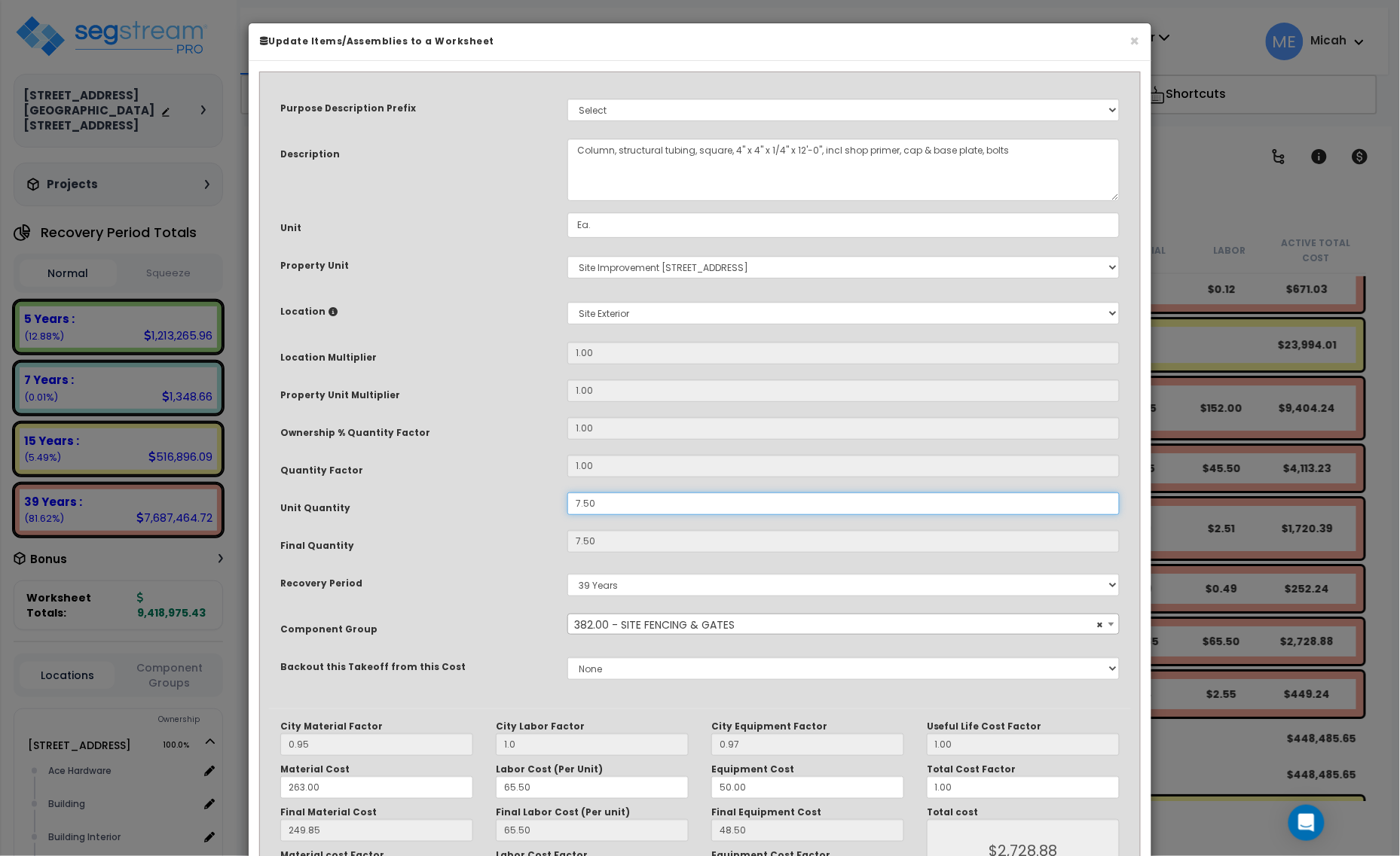
drag, startPoint x: 554, startPoint y: 504, endPoint x: 529, endPoint y: 504, distance: 25.0
click at [529, 504] on div "Unit Quantity 7.50" at bounding box center [700, 505] width 862 height 26
type input "1"
type input "7.5"
type input "$2,728.88"
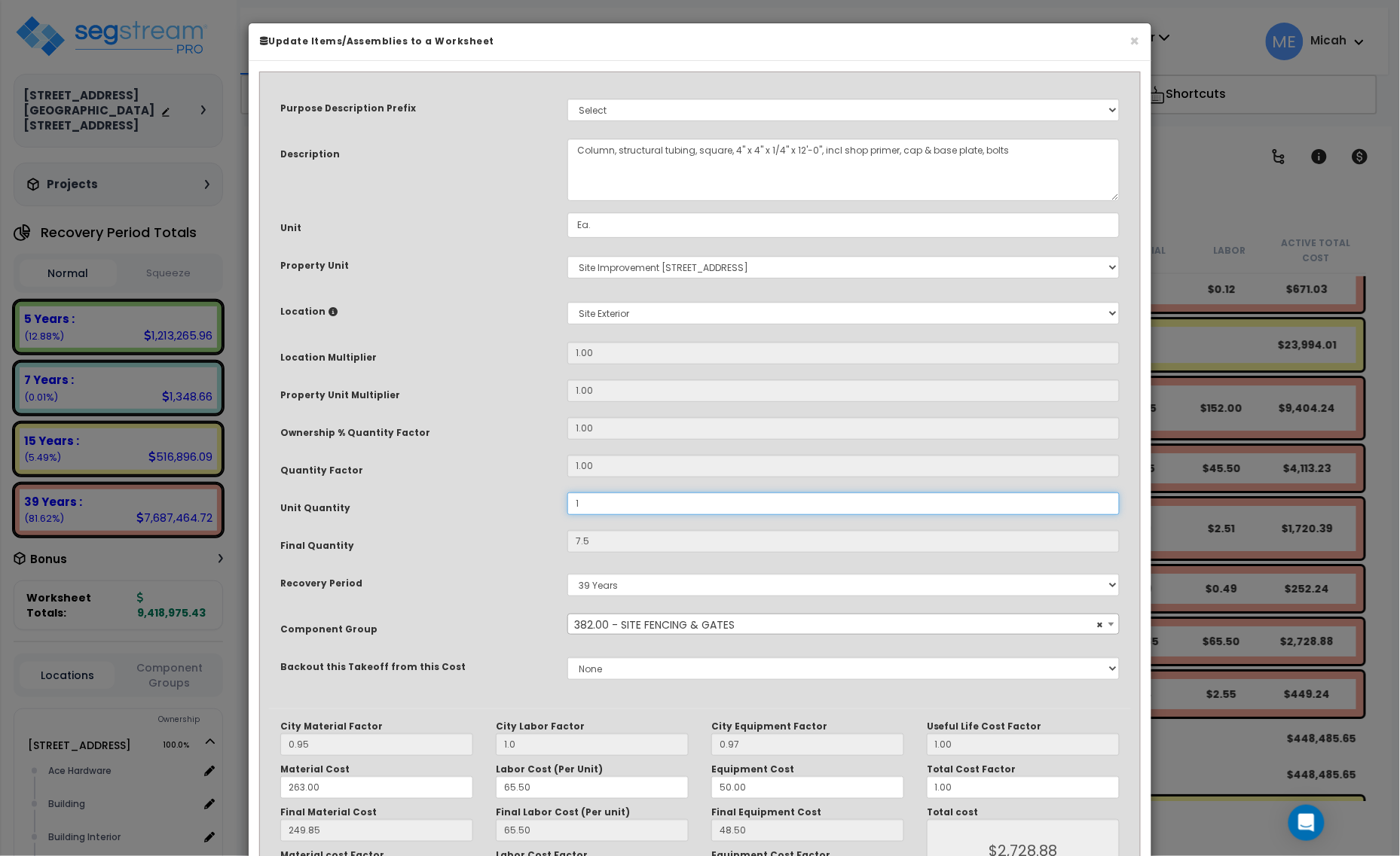
type input "1"
type input "$363.85"
type input "1"
click at [800, 144] on textarea "Column, structural tubing, square, 4" x 4" x 1/4" x 12'-0", incl shop primer, c…" at bounding box center [843, 170] width 552 height 63
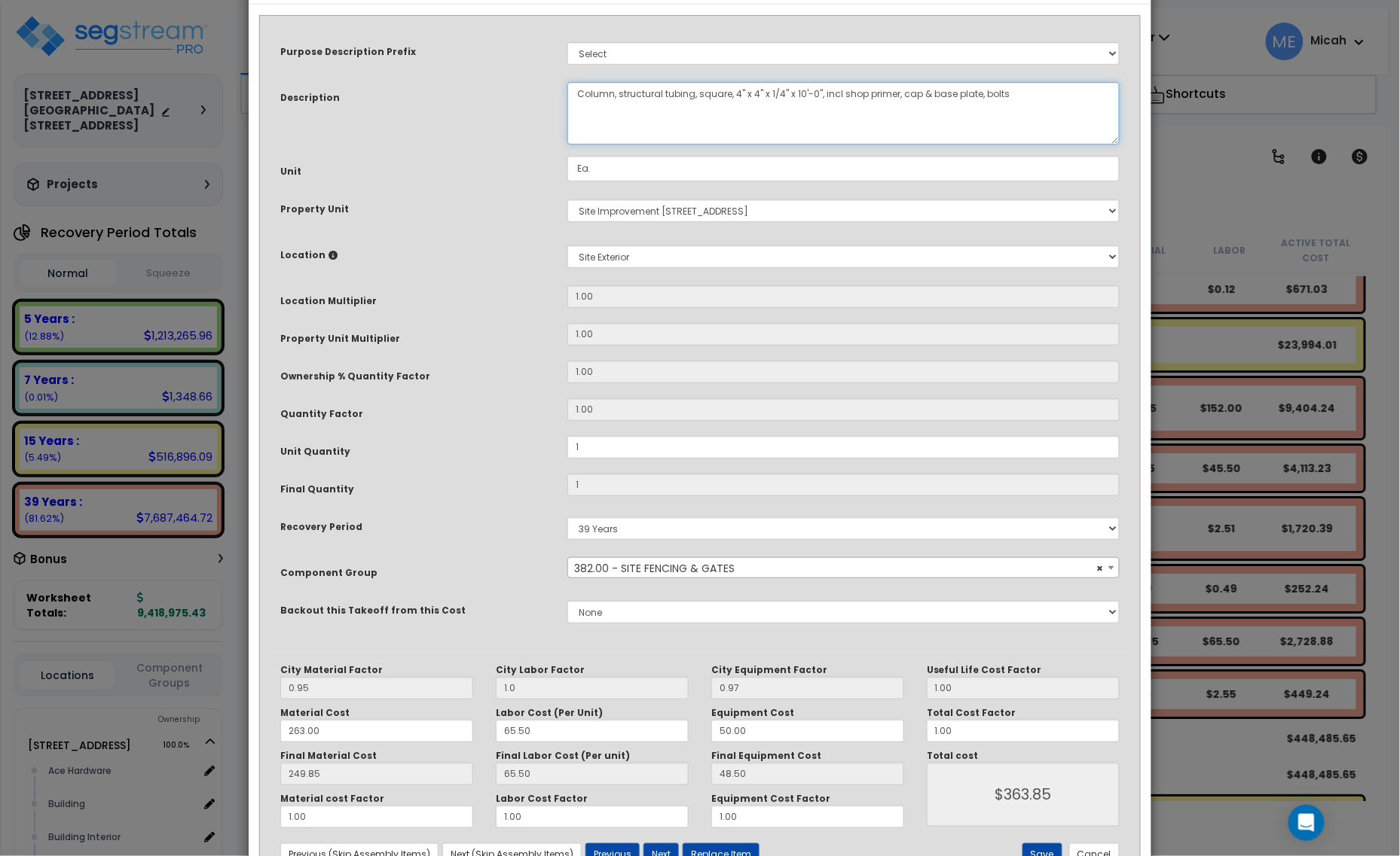
scroll to position [113, 0]
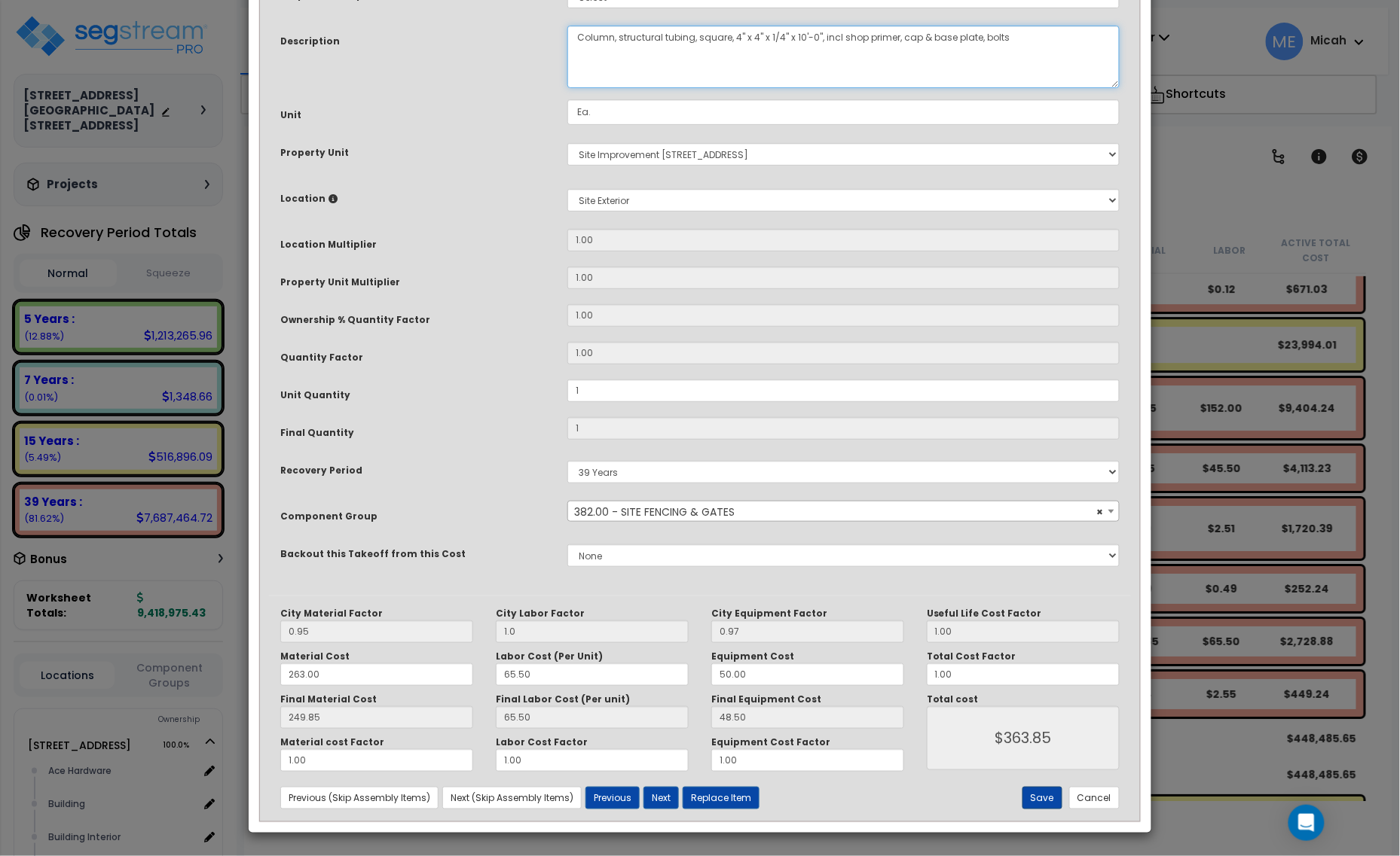
type textarea "Column, structural tubing, square, 4" x 4" x 1/4" x 10'-0", incl shop primer, c…"
click at [1038, 803] on button "Save" at bounding box center [1042, 797] width 40 height 22
type input "1.00"
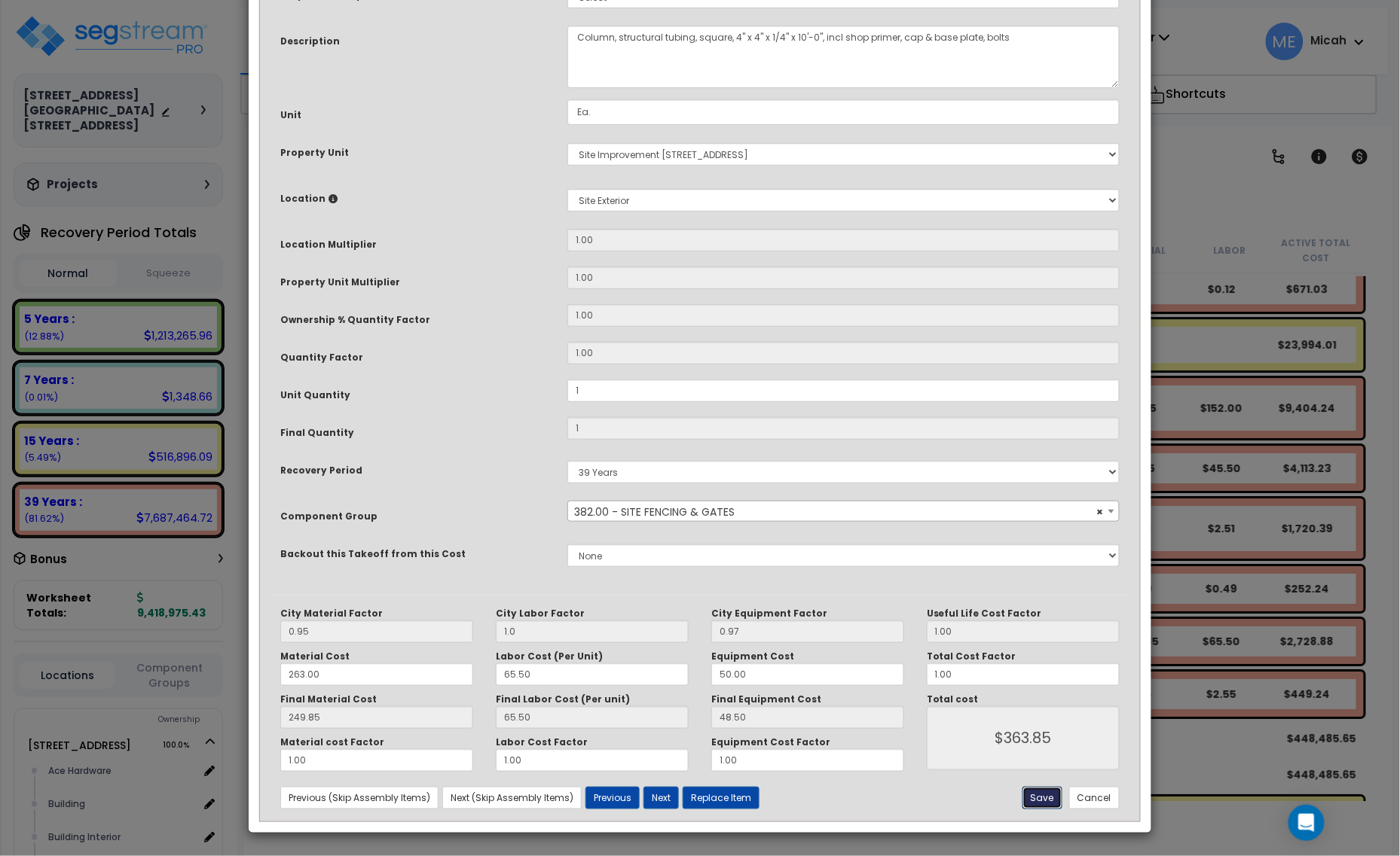
type input "363.85"
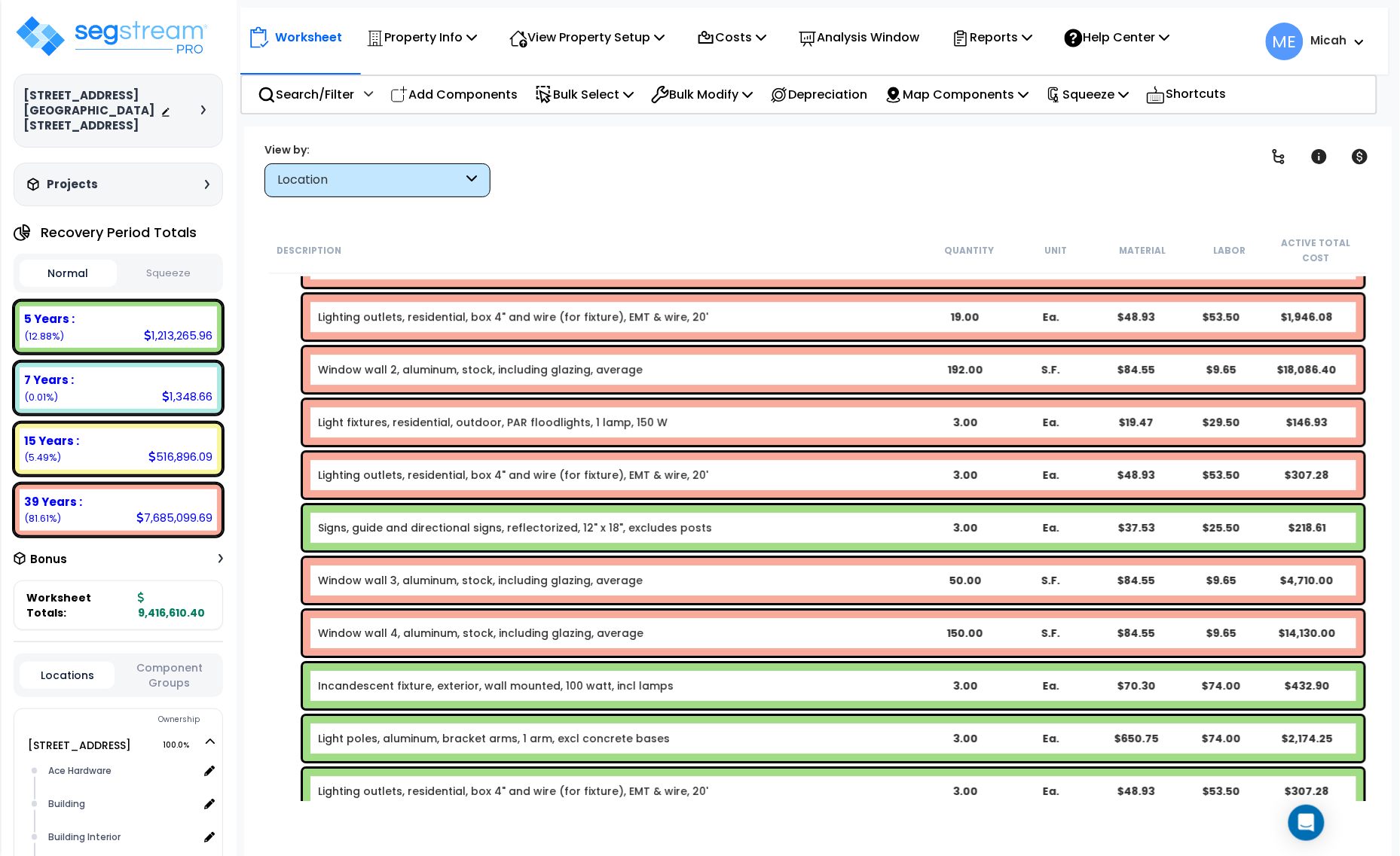
scroll to position [5269, 0]
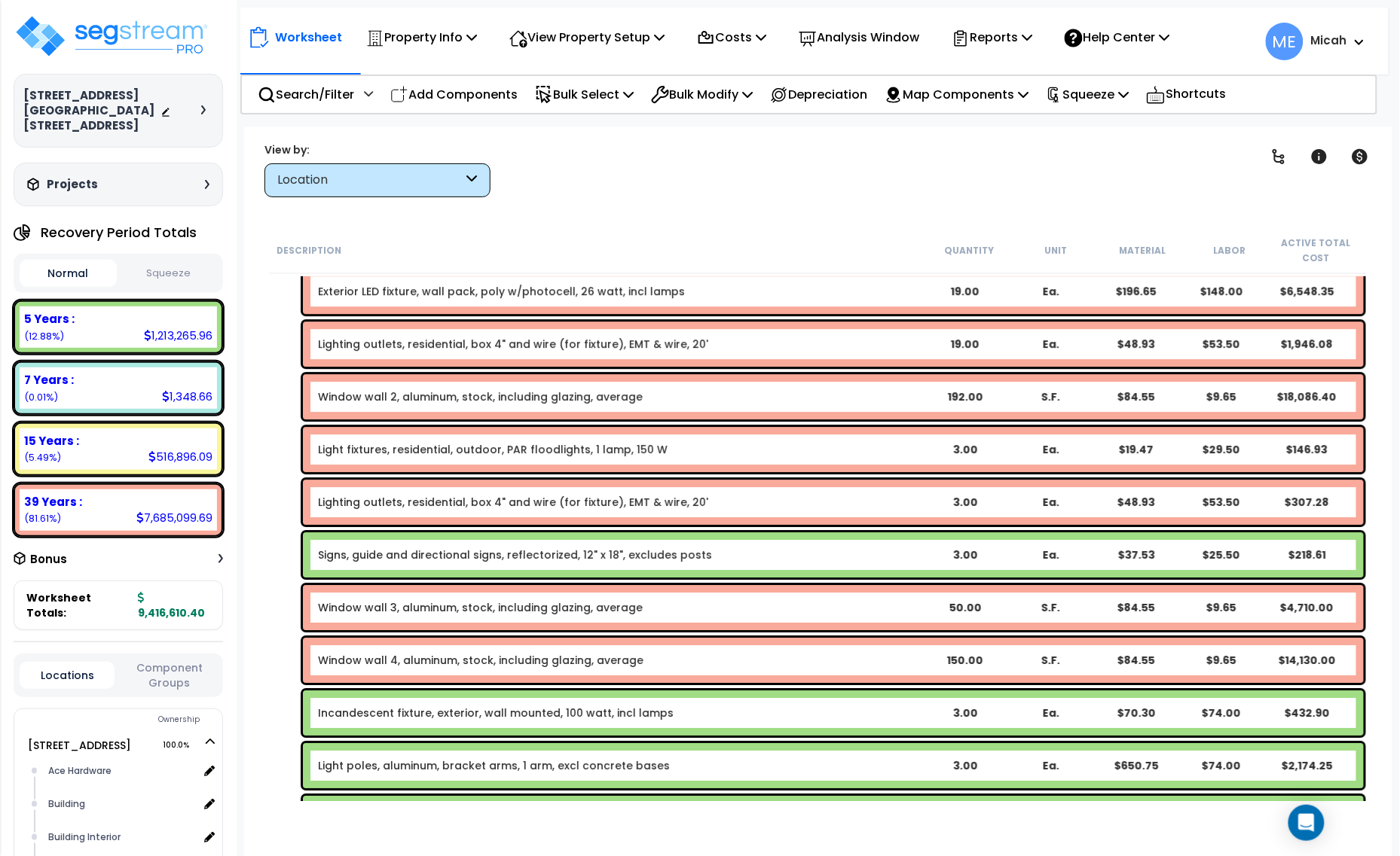
click at [411, 552] on link "Signs, guide and directional signs, reflectorized, 12" x 18", excludes posts" at bounding box center [514, 554] width 394 height 15
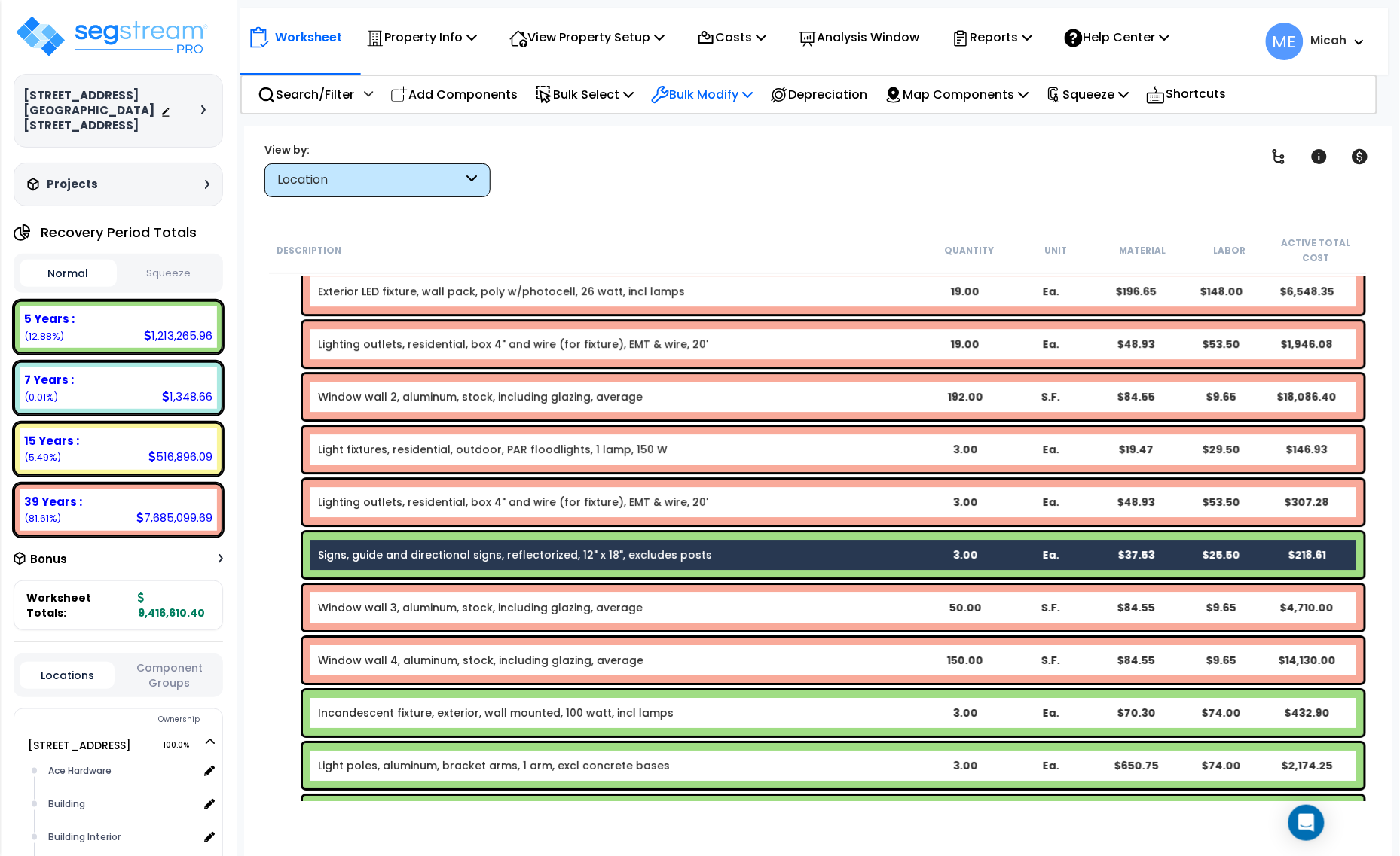
click at [748, 98] on p "Bulk Modify" at bounding box center [702, 94] width 102 height 21
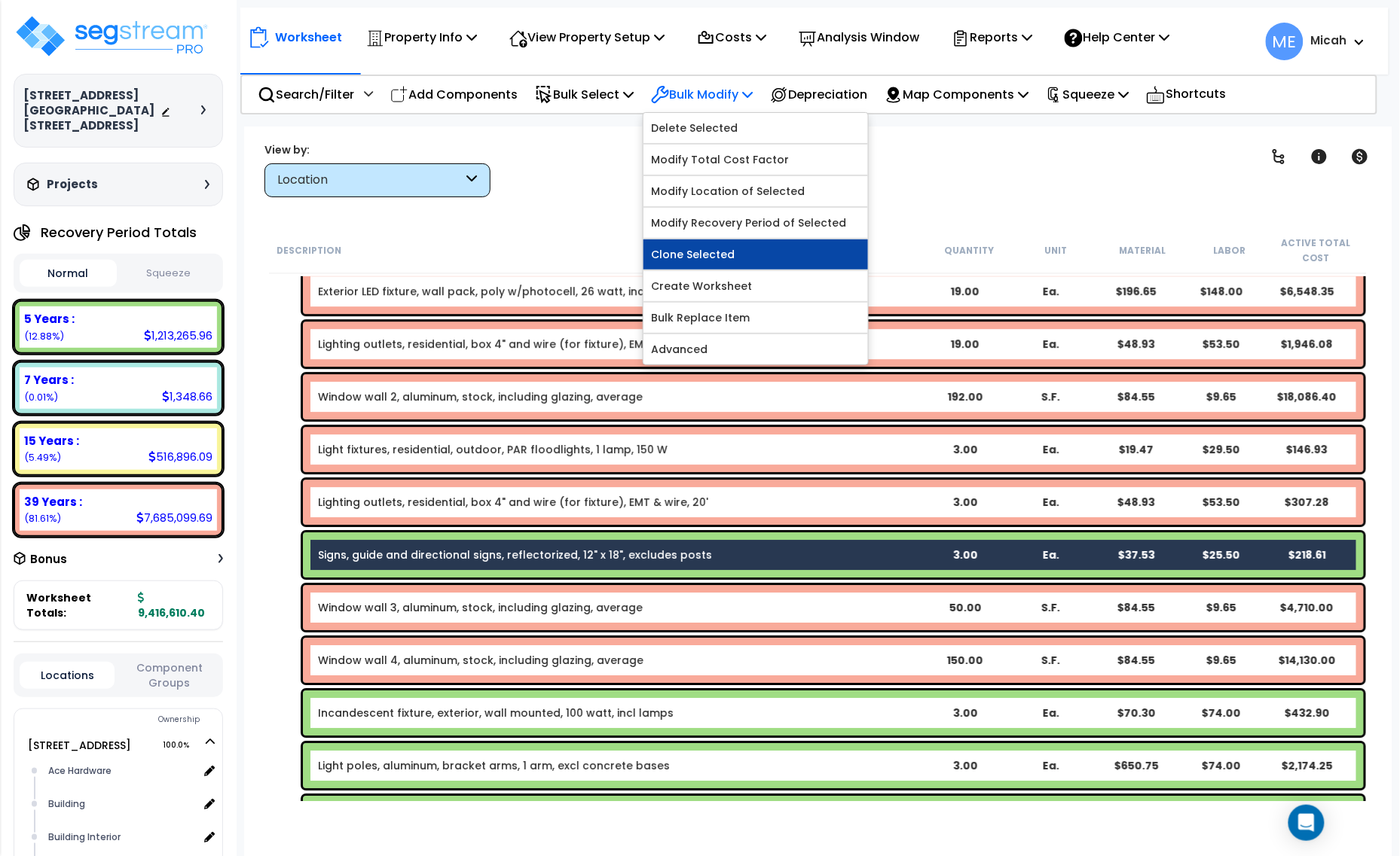
click at [755, 254] on link "Clone Selected" at bounding box center [756, 254] width 225 height 30
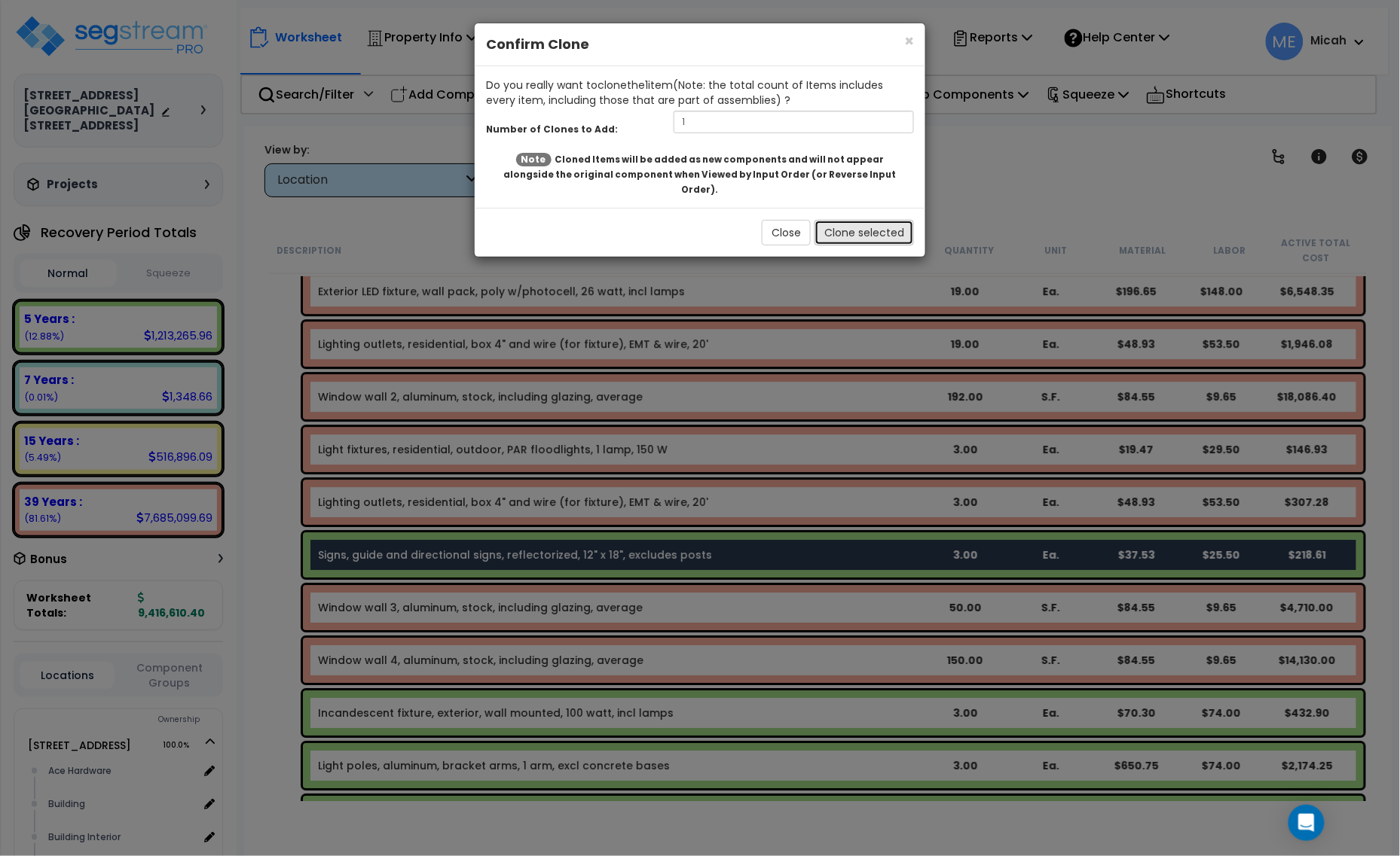
click at [843, 220] on button "Clone selected" at bounding box center [864, 233] width 100 height 25
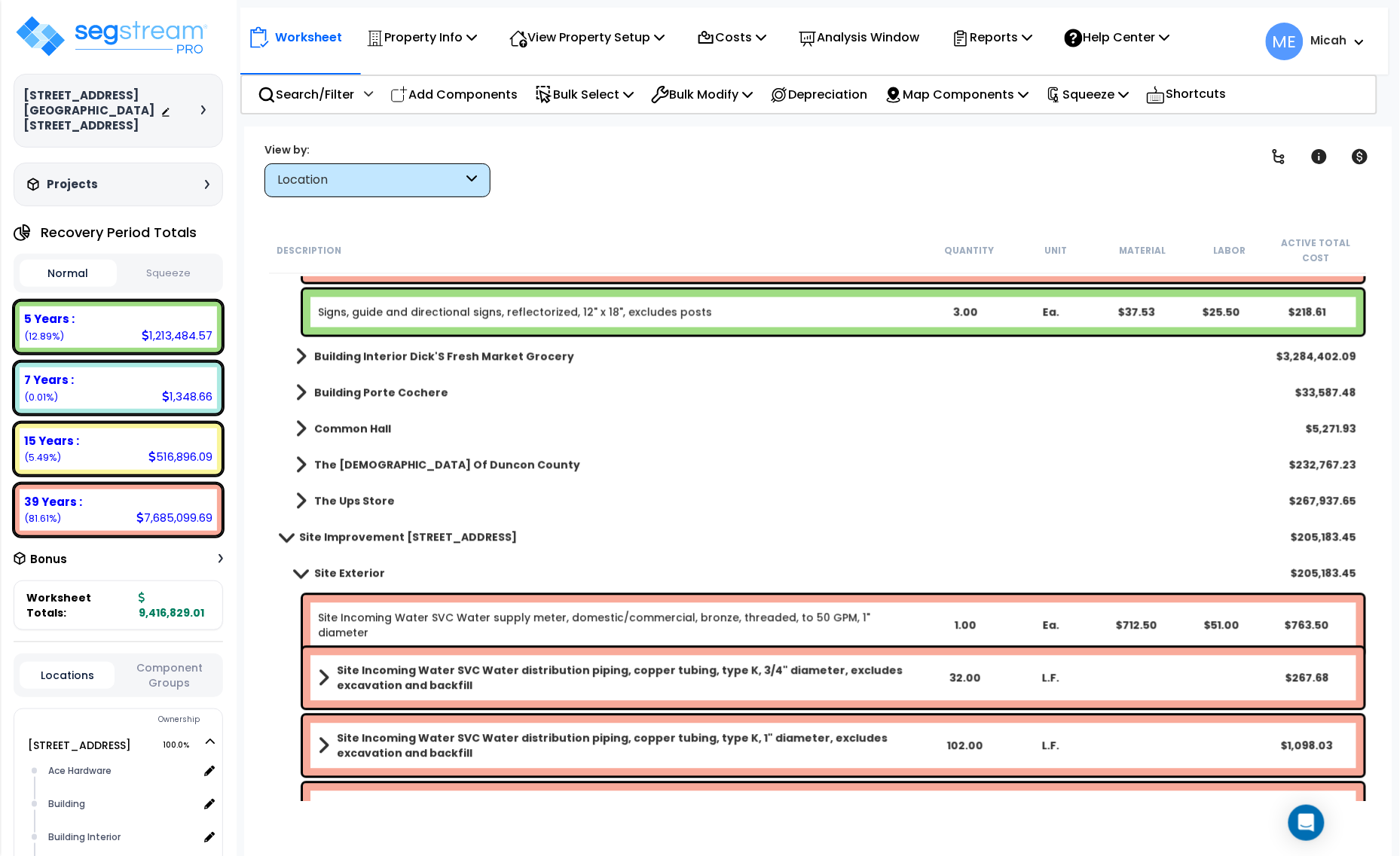
scroll to position [6399, 0]
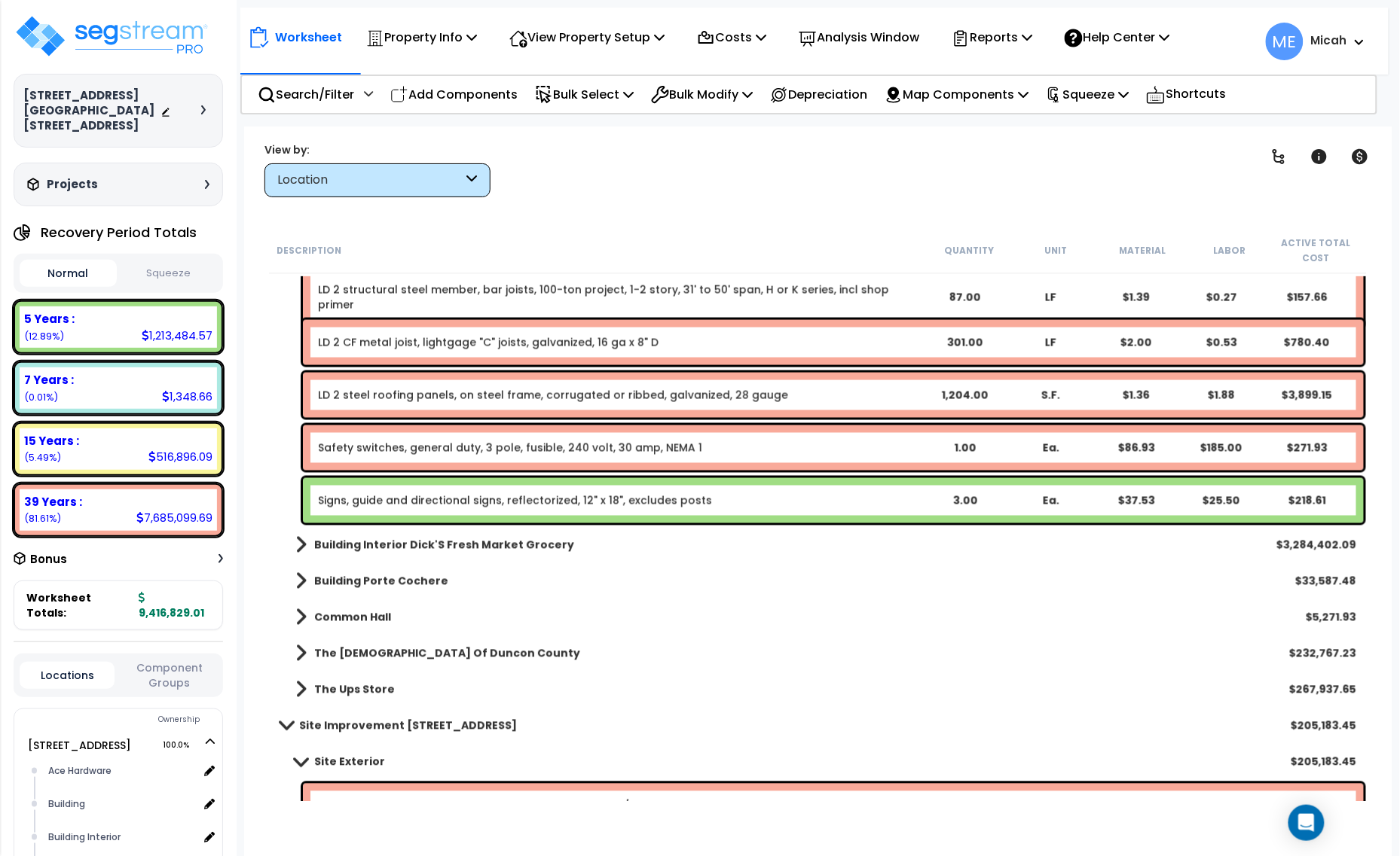
click at [483, 502] on link "Signs, guide and directional signs, reflectorized, 12" x 18", excludes posts" at bounding box center [514, 500] width 394 height 15
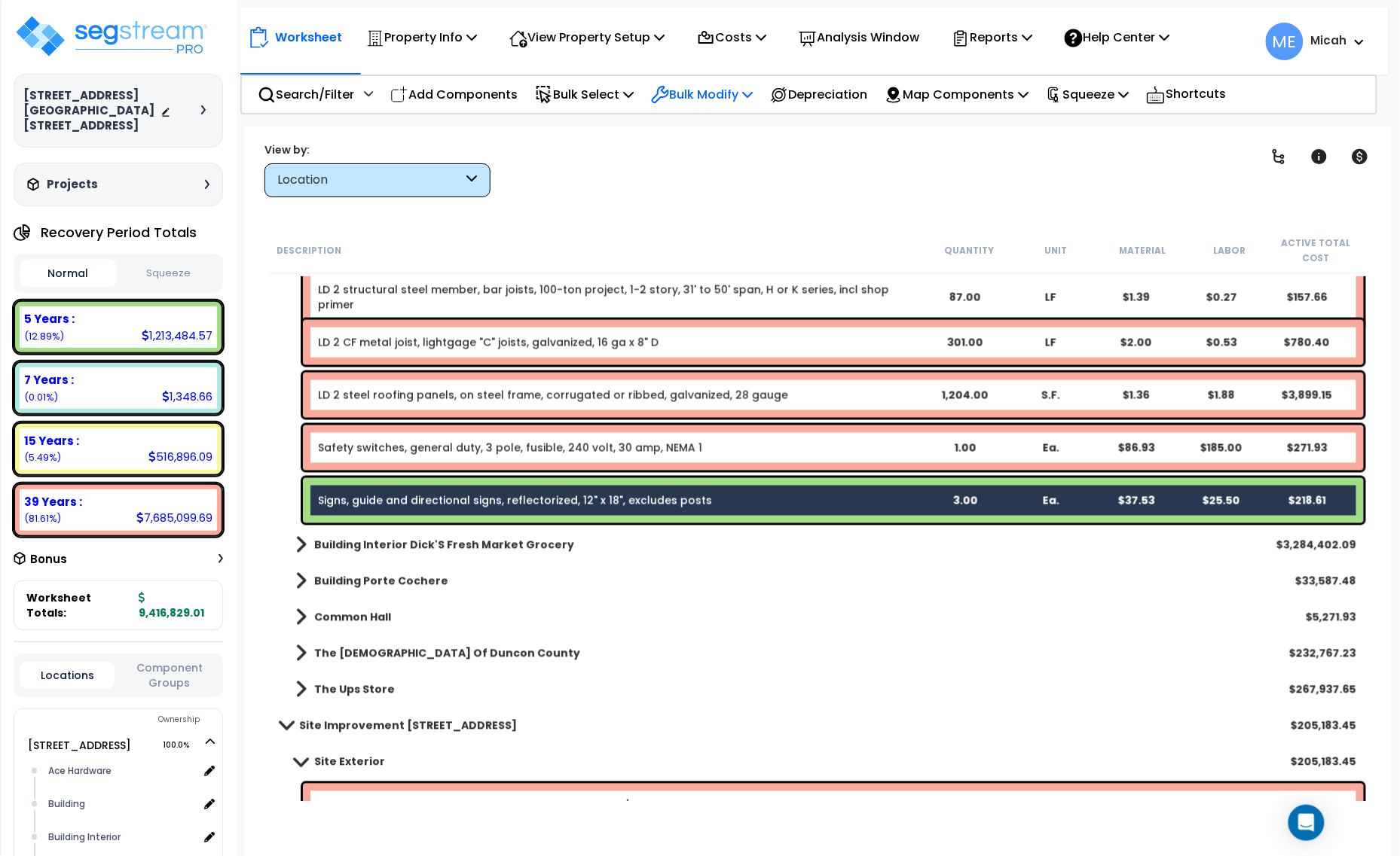
click at [753, 84] on p "Bulk Modify" at bounding box center [702, 94] width 102 height 21
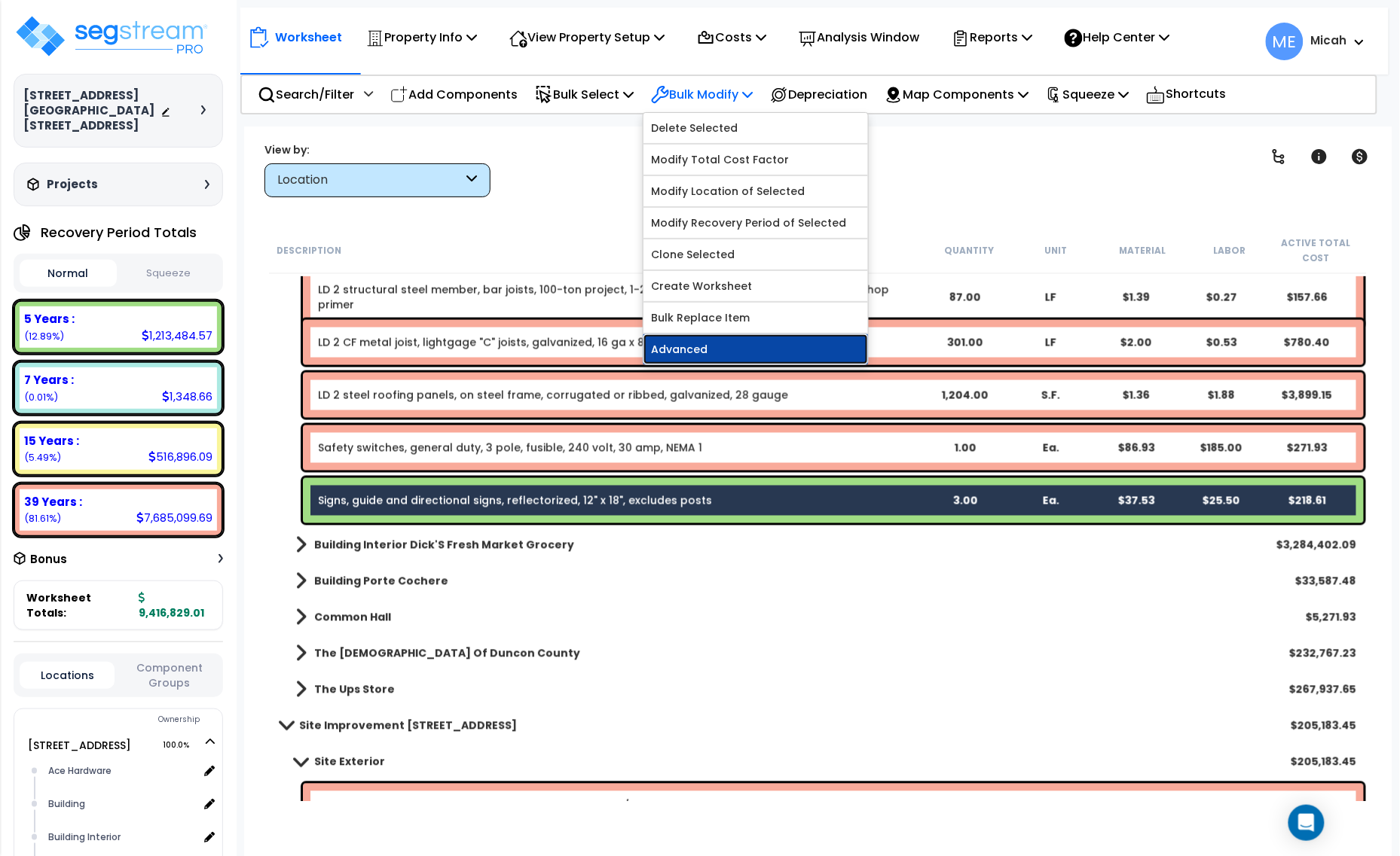
click at [765, 344] on link "Advanced" at bounding box center [756, 349] width 225 height 30
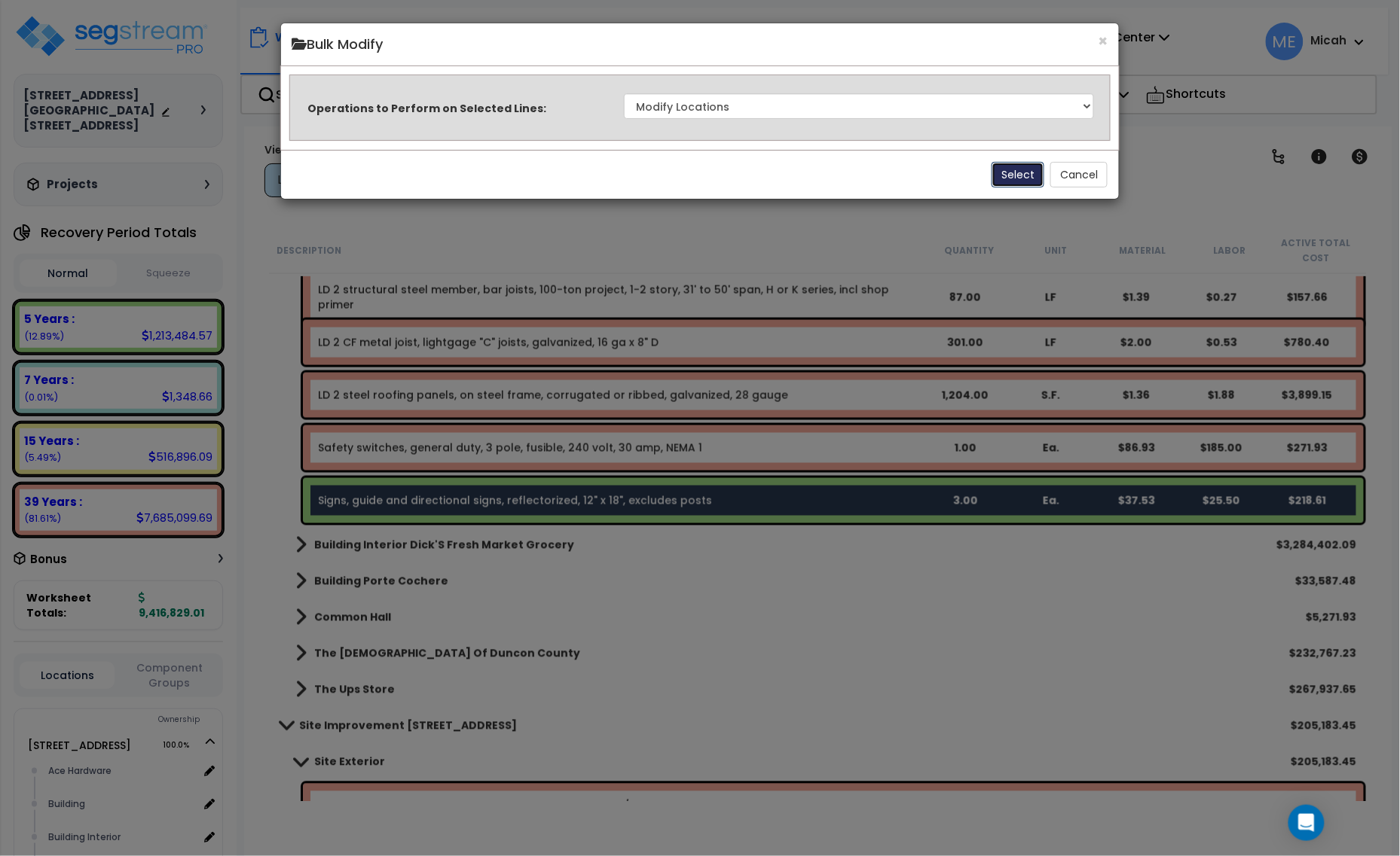
click at [1014, 173] on button "Select" at bounding box center [1018, 175] width 53 height 25
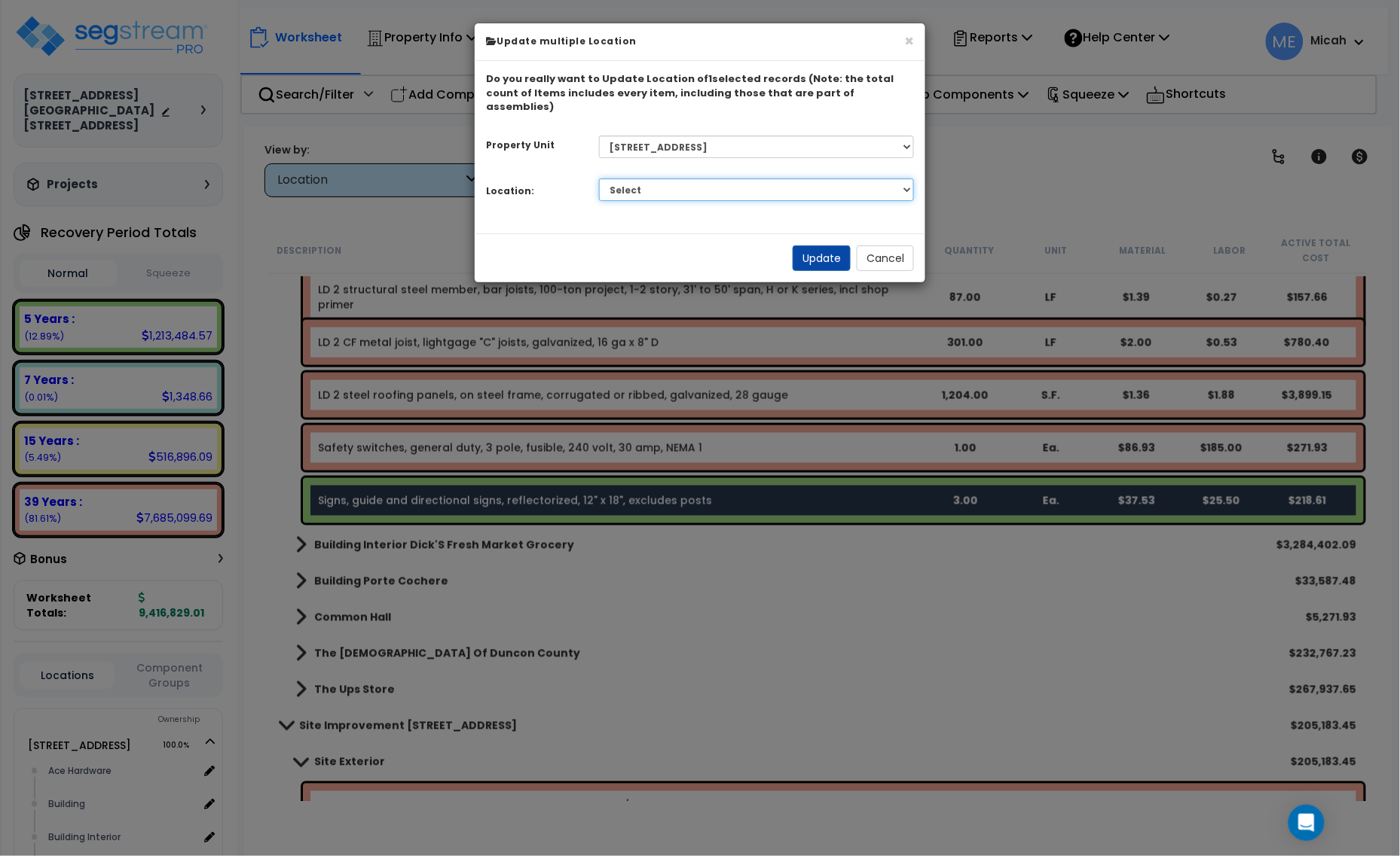
click at [731, 181] on select "Select Ace Hardware Building Building Interior Cowboy'S Indoor Golf Mainstream …" at bounding box center [757, 190] width 316 height 22
select select "6"
click at [599, 179] on select "Select Ace Hardware Building Building Interior Cowboy'S Indoor Golf Mainstream …" at bounding box center [757, 190] width 316 height 22
click at [834, 245] on button "Update" at bounding box center [821, 258] width 58 height 25
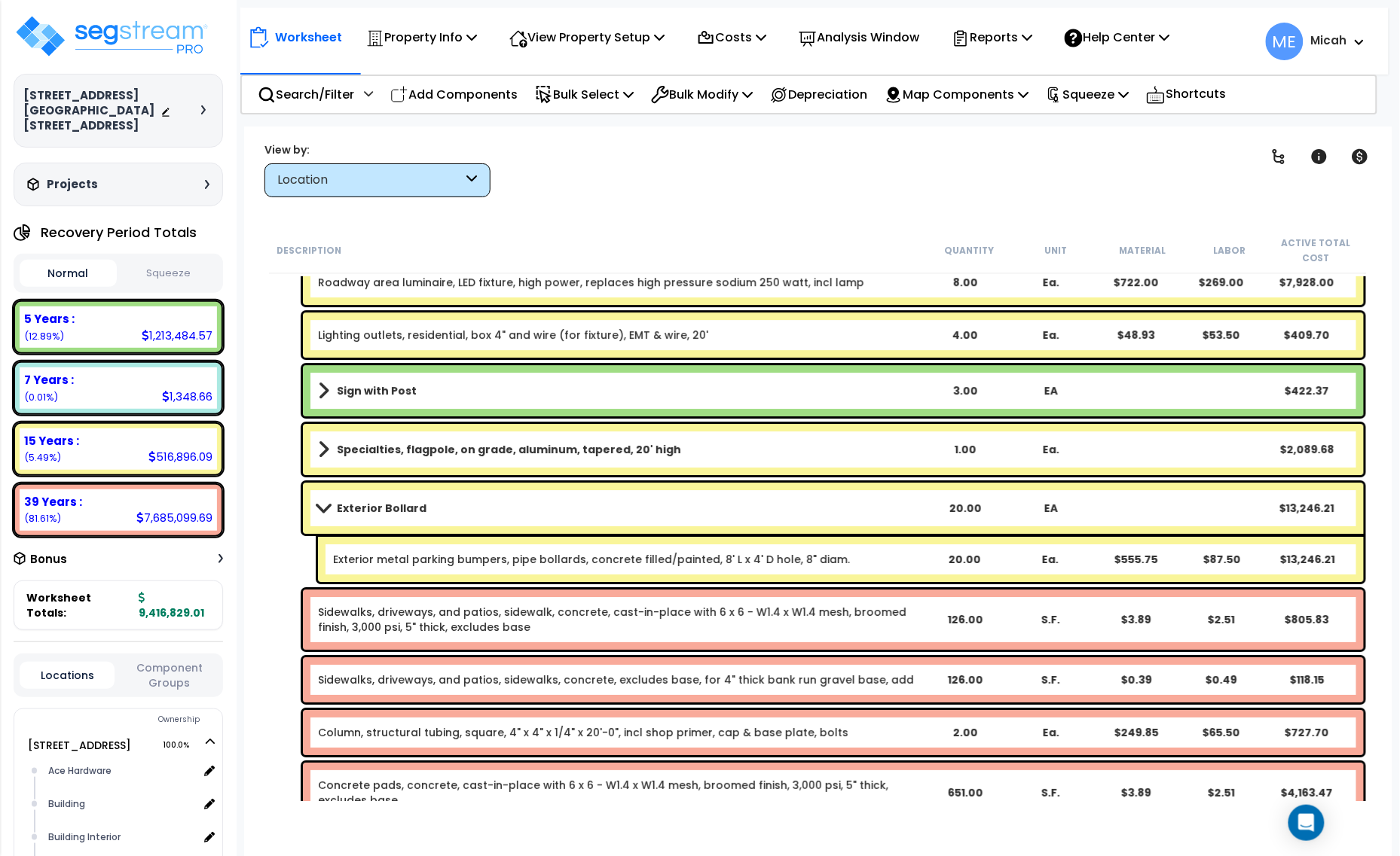
scroll to position [9128, 0]
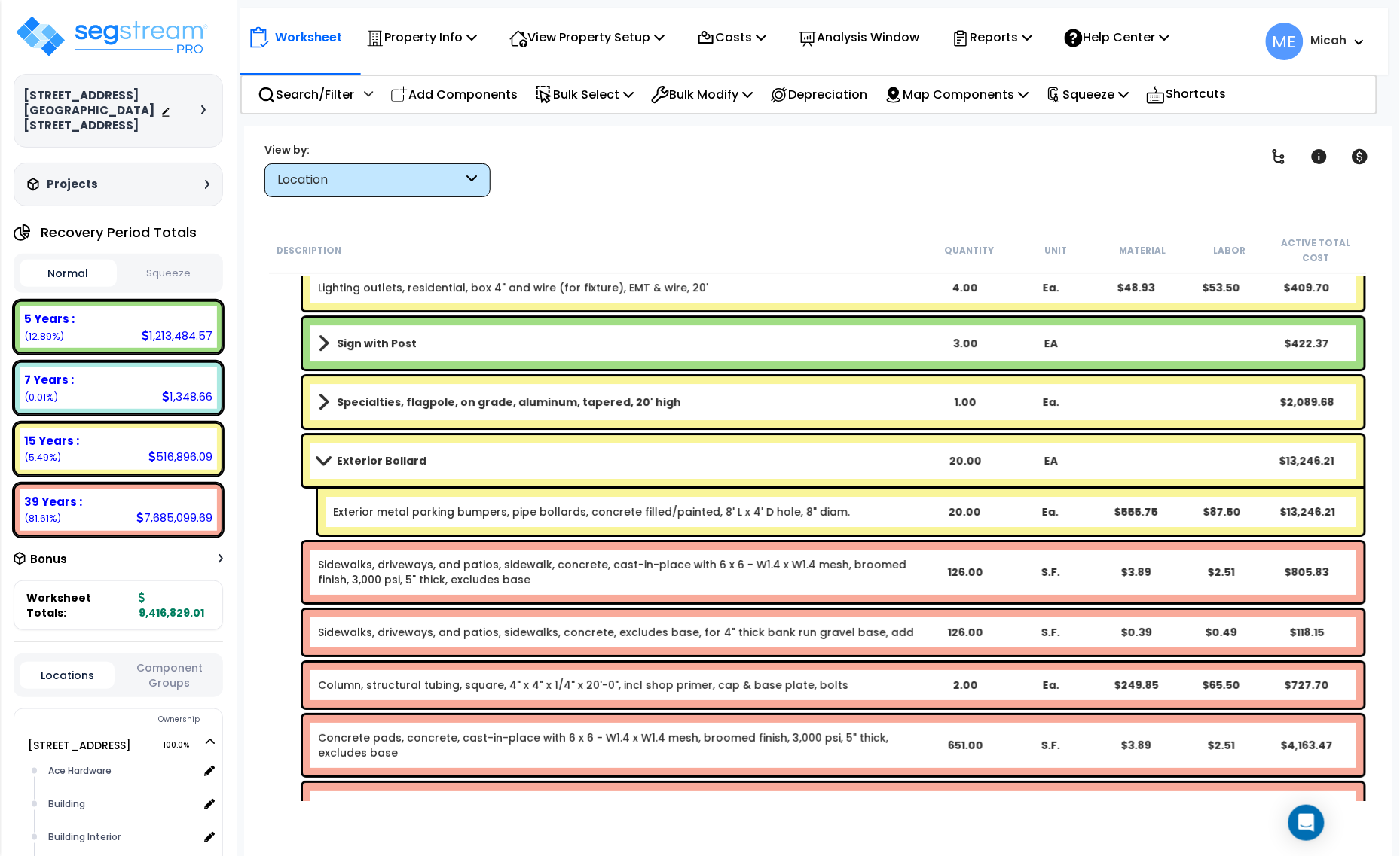
click at [328, 452] on link "Exterior Bollard" at bounding box center [619, 461] width 603 height 21
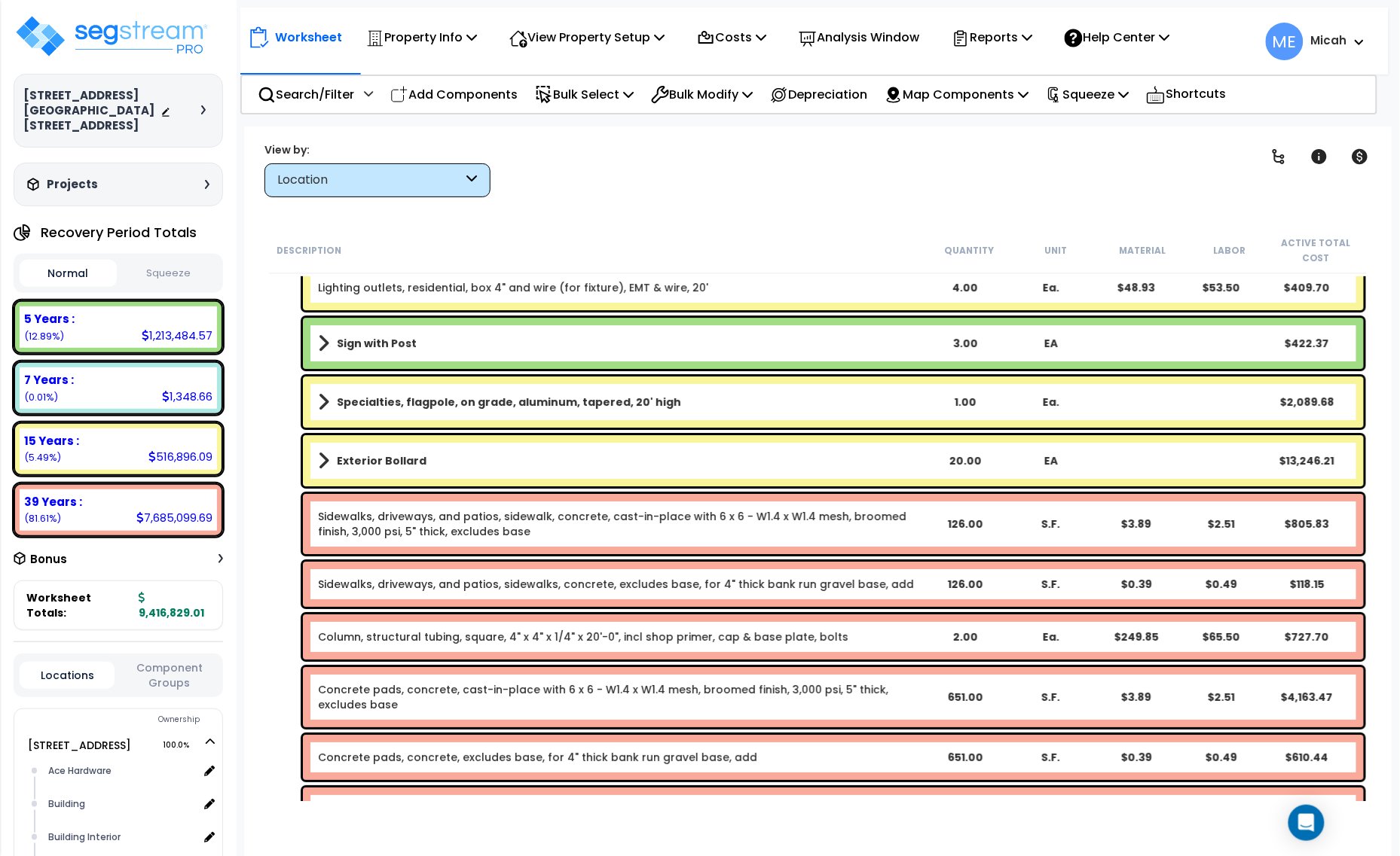
click at [403, 464] on b "Exterior Bollard" at bounding box center [381, 460] width 90 height 15
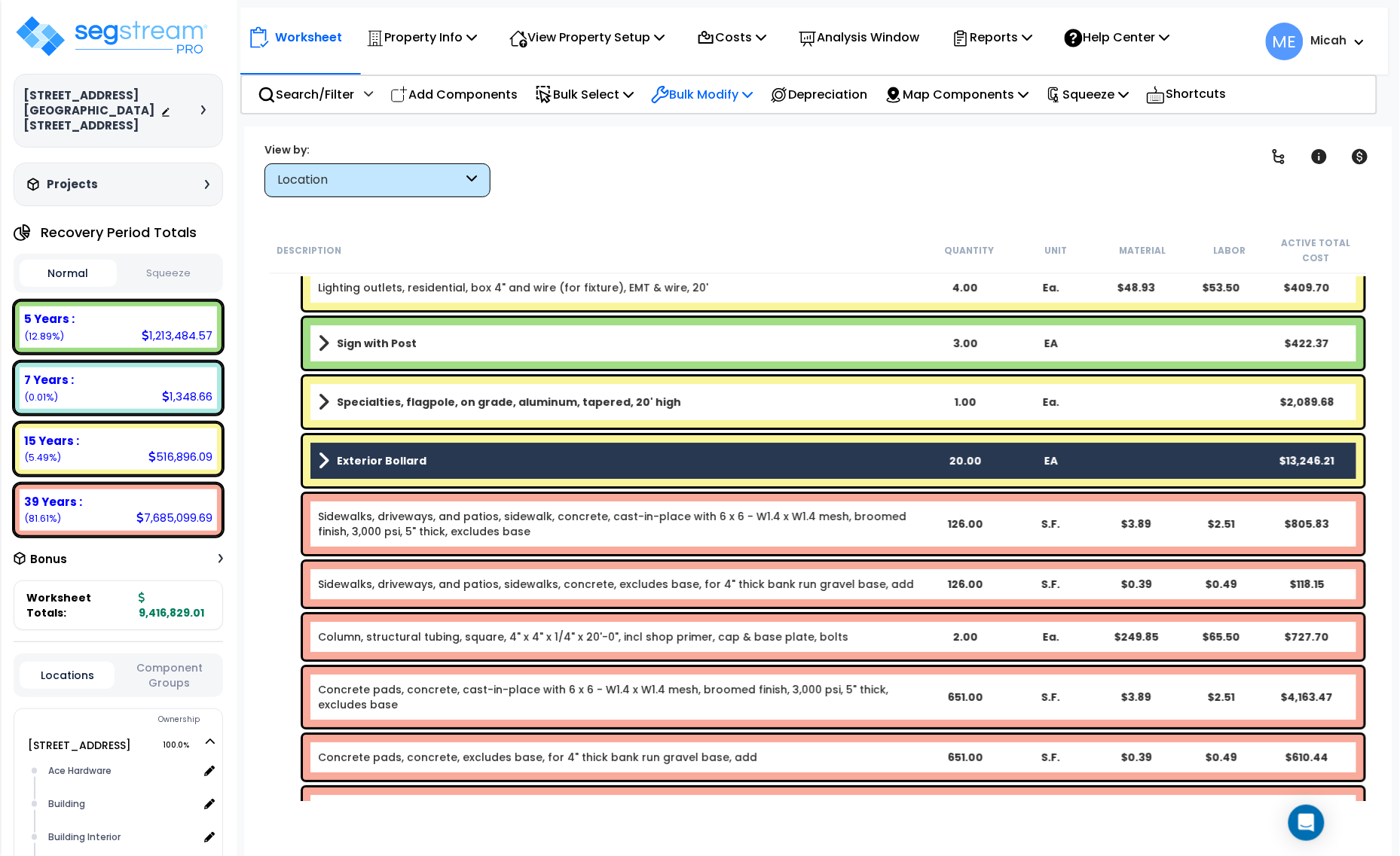
click at [753, 94] on icon at bounding box center [747, 94] width 11 height 12
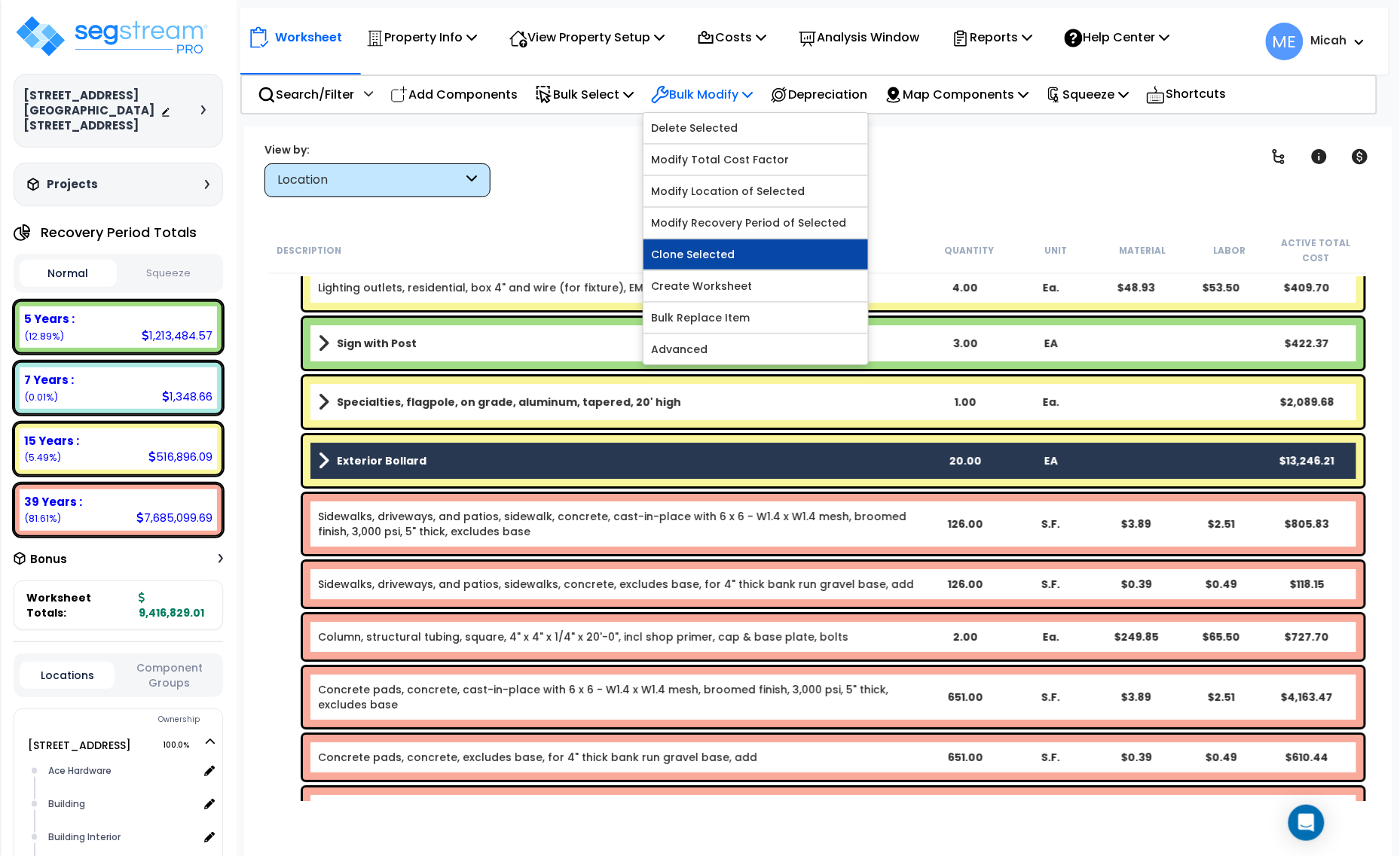
click at [748, 253] on link "Clone Selected" at bounding box center [756, 254] width 225 height 30
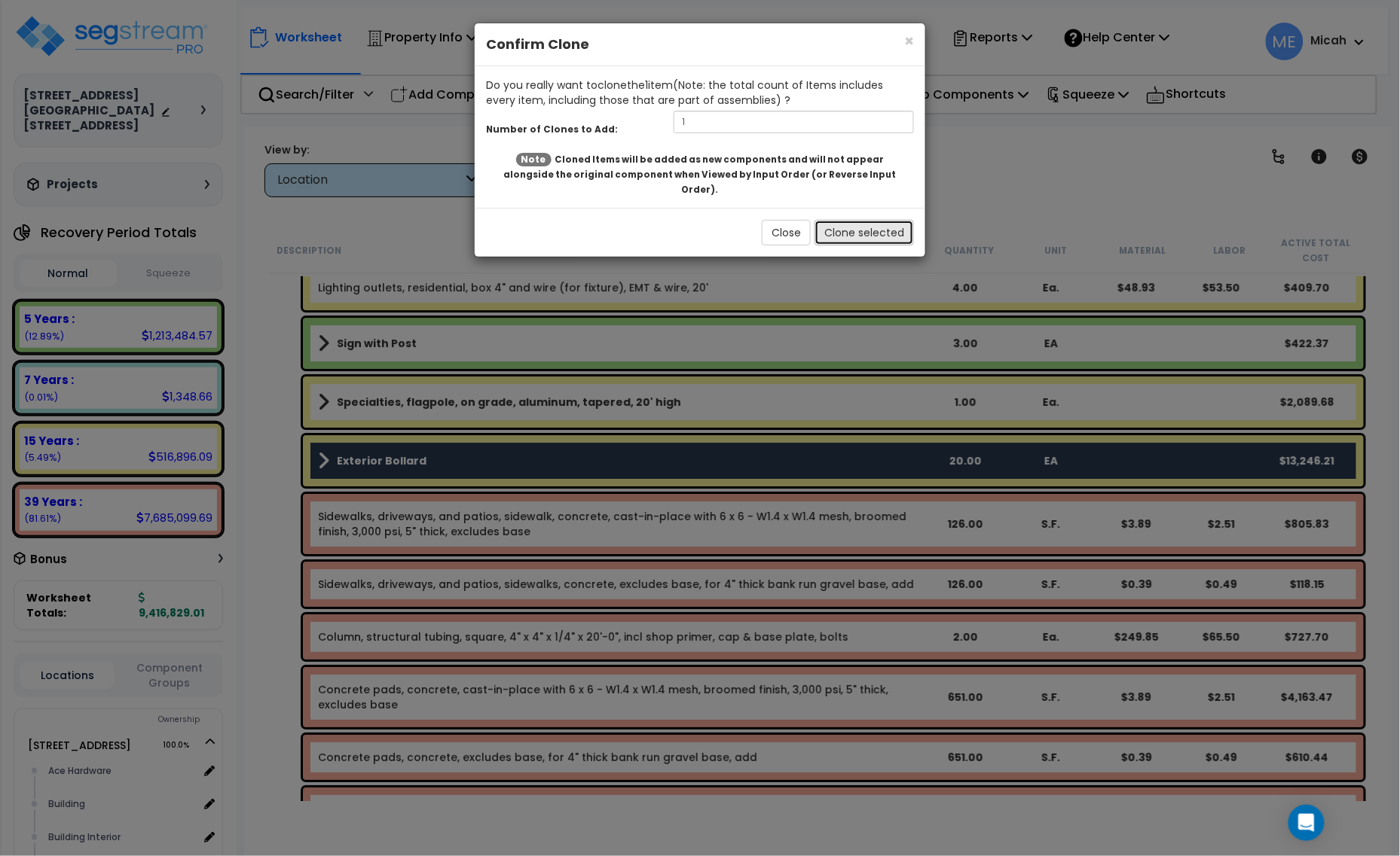
click at [855, 220] on button "Clone selected" at bounding box center [864, 233] width 100 height 25
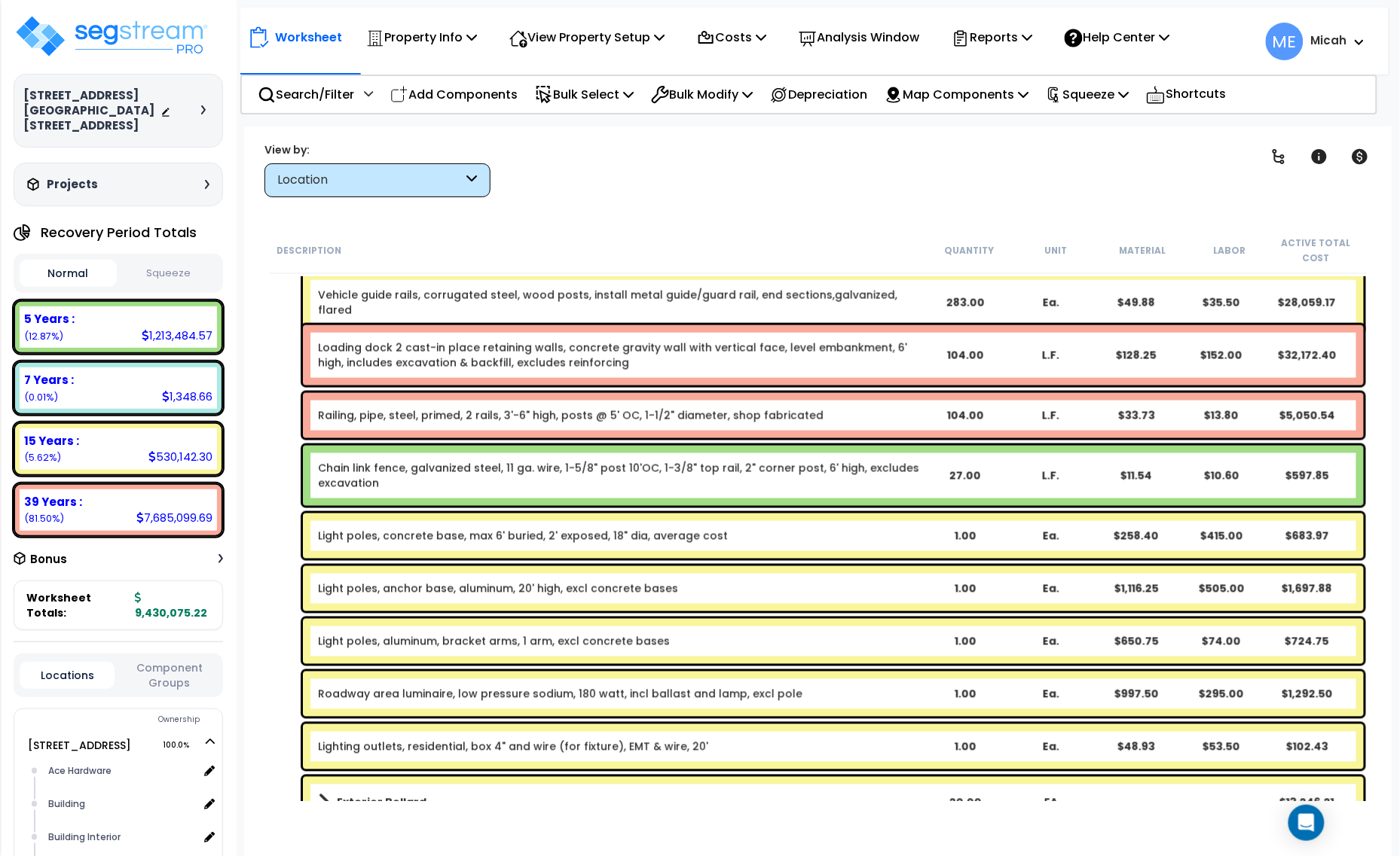
scroll to position [10118, 0]
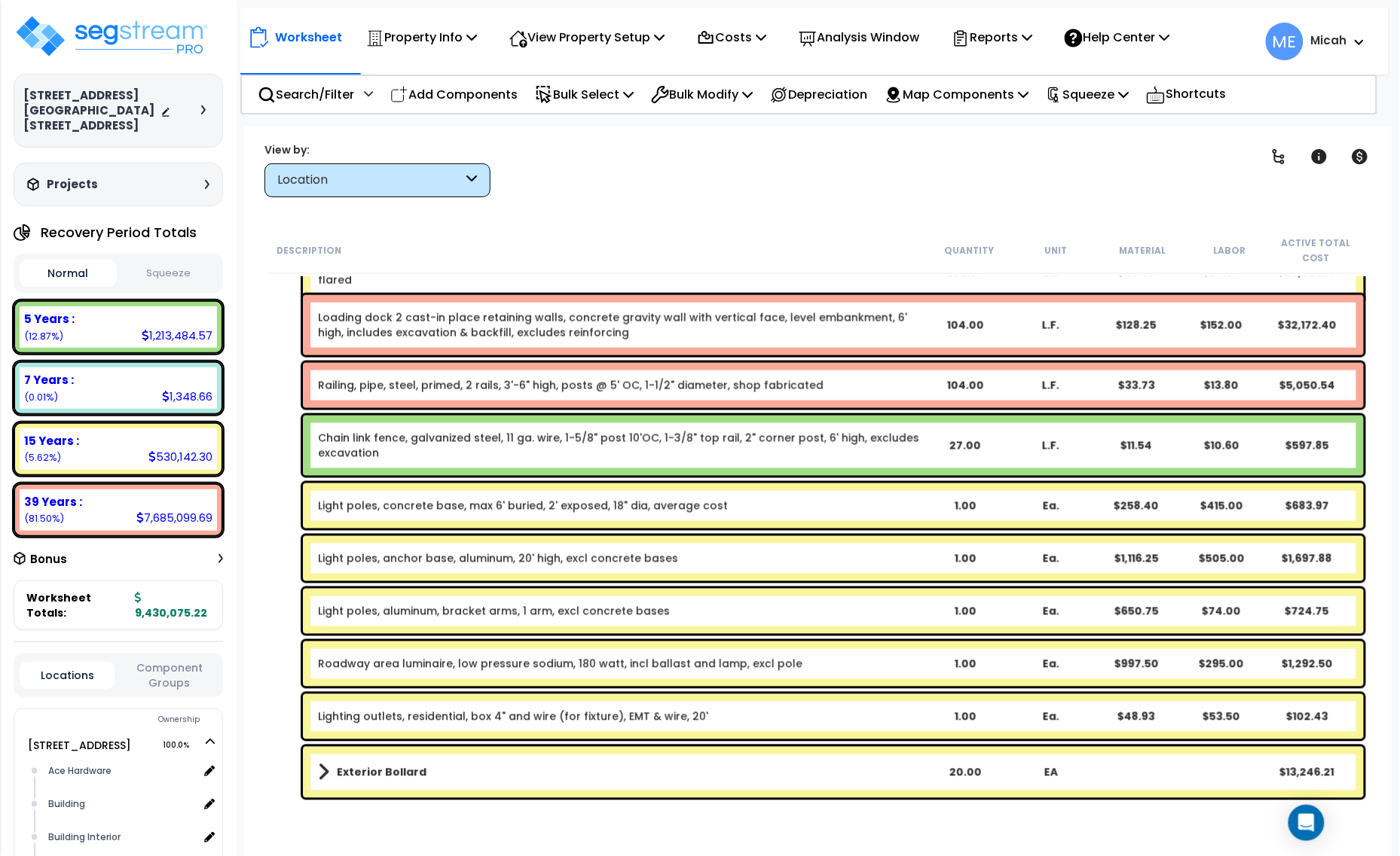
click at [514, 777] on link "Exterior Bollard" at bounding box center [619, 773] width 603 height 21
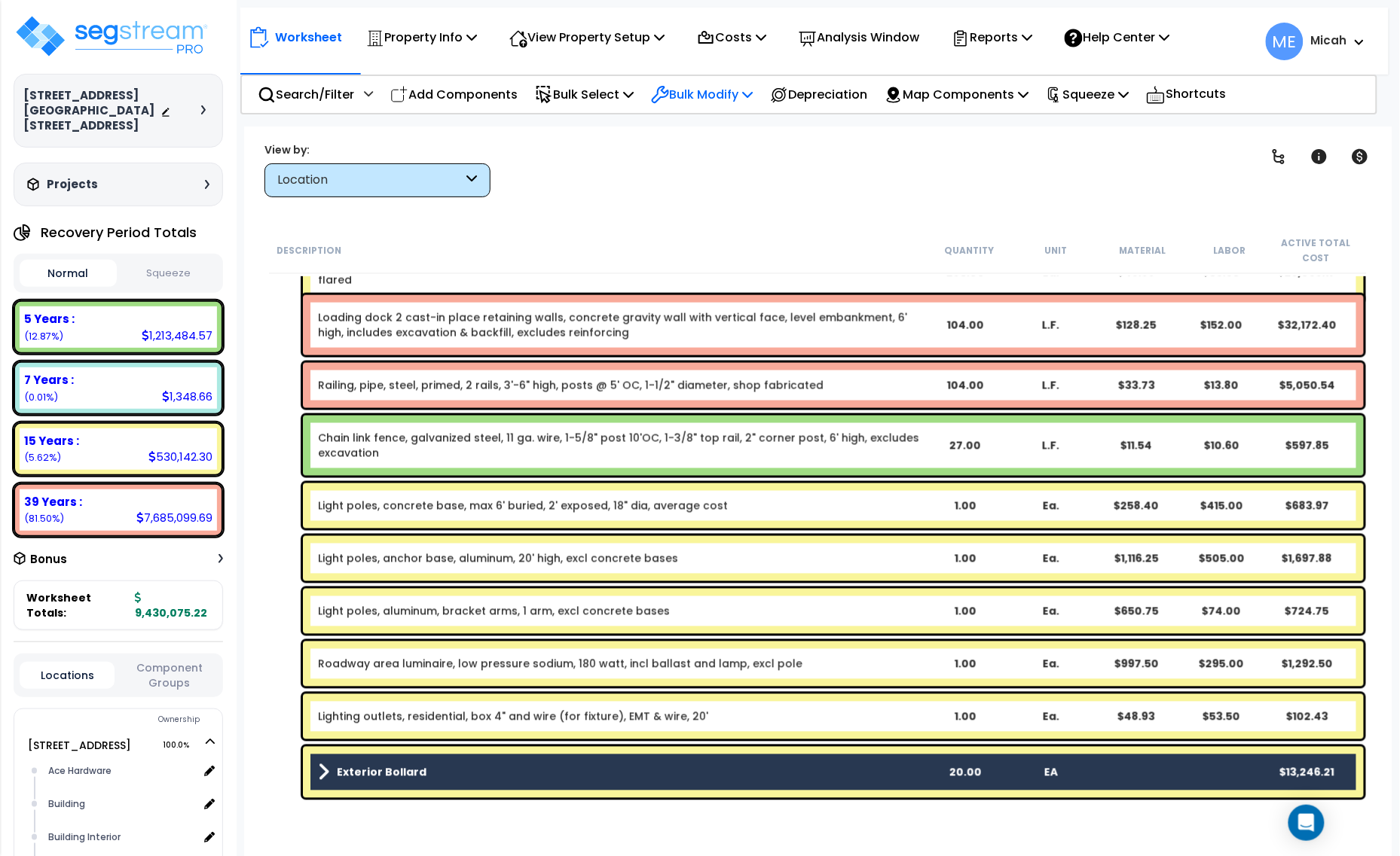
click at [753, 90] on icon at bounding box center [747, 94] width 11 height 12
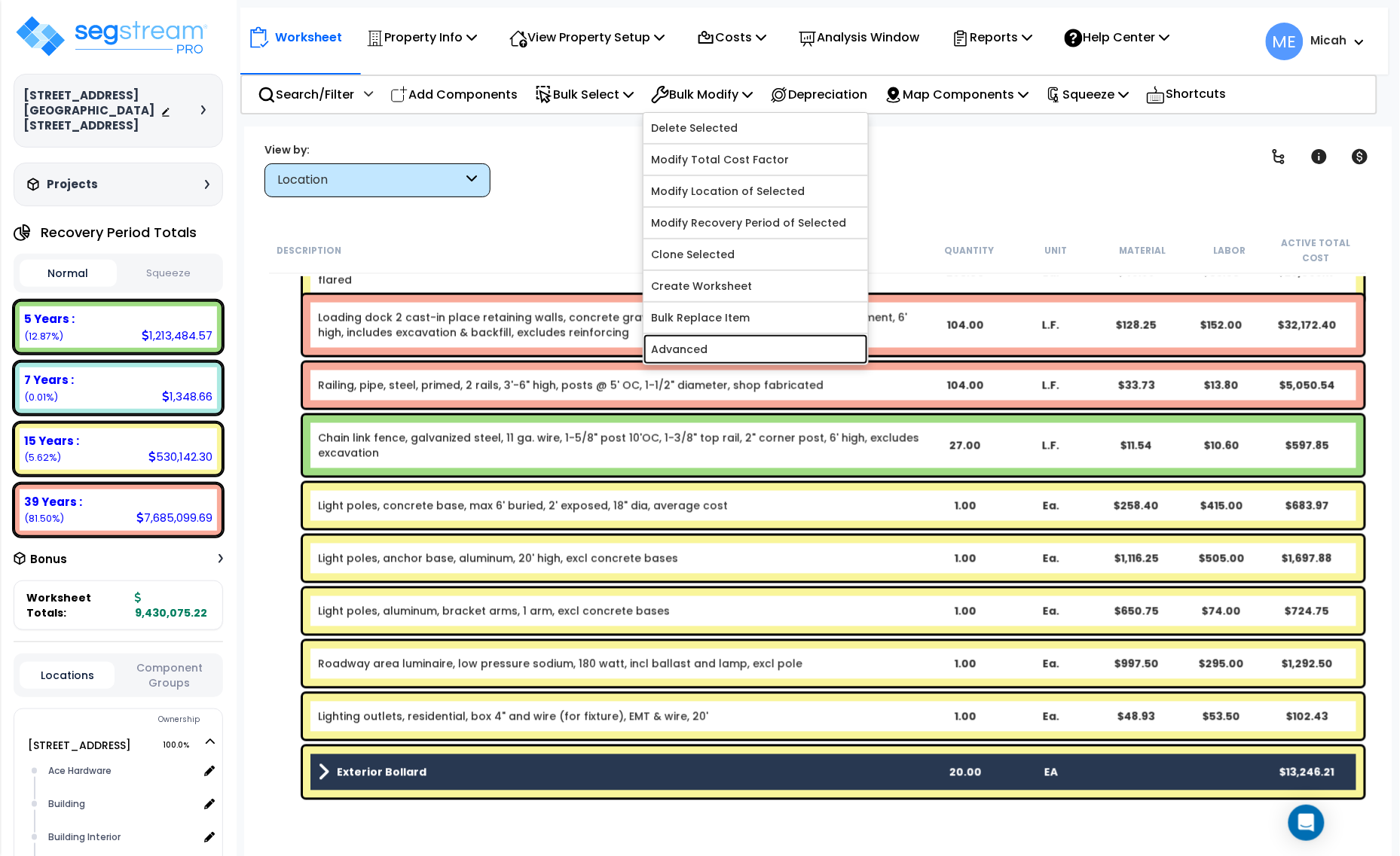
click at [766, 347] on link "Advanced" at bounding box center [756, 349] width 225 height 30
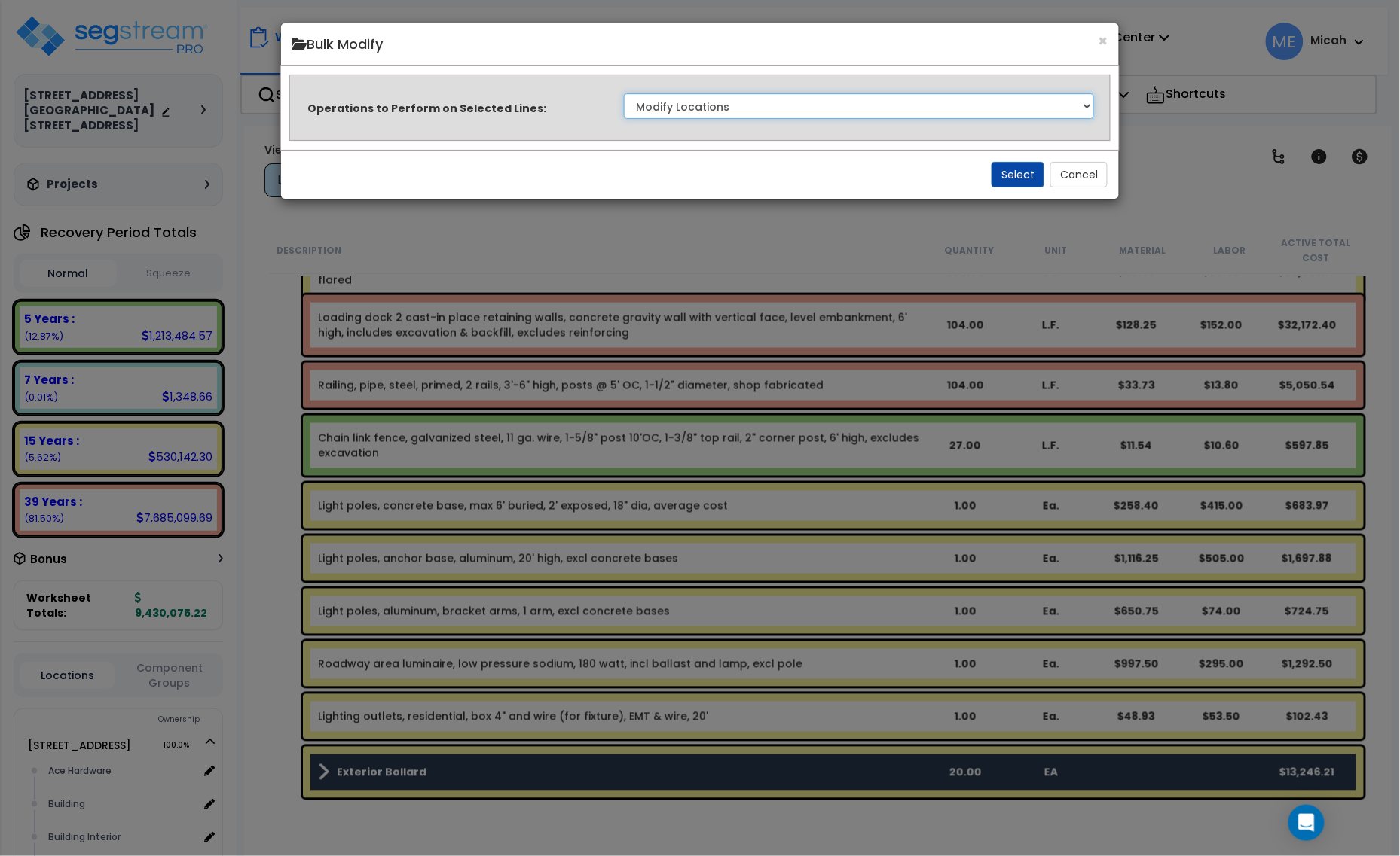
click at [862, 114] on select "Clone Delete Delete Zero Quantities Modify Component Group Modify Cost Sources …" at bounding box center [859, 107] width 471 height 25
select select "update_quantity"
click at [624, 94] on select "Clone Delete Delete Zero Quantities Modify Component Group Modify Cost Sources …" at bounding box center [859, 107] width 471 height 25
click at [1019, 169] on button "Select" at bounding box center [1018, 175] width 53 height 25
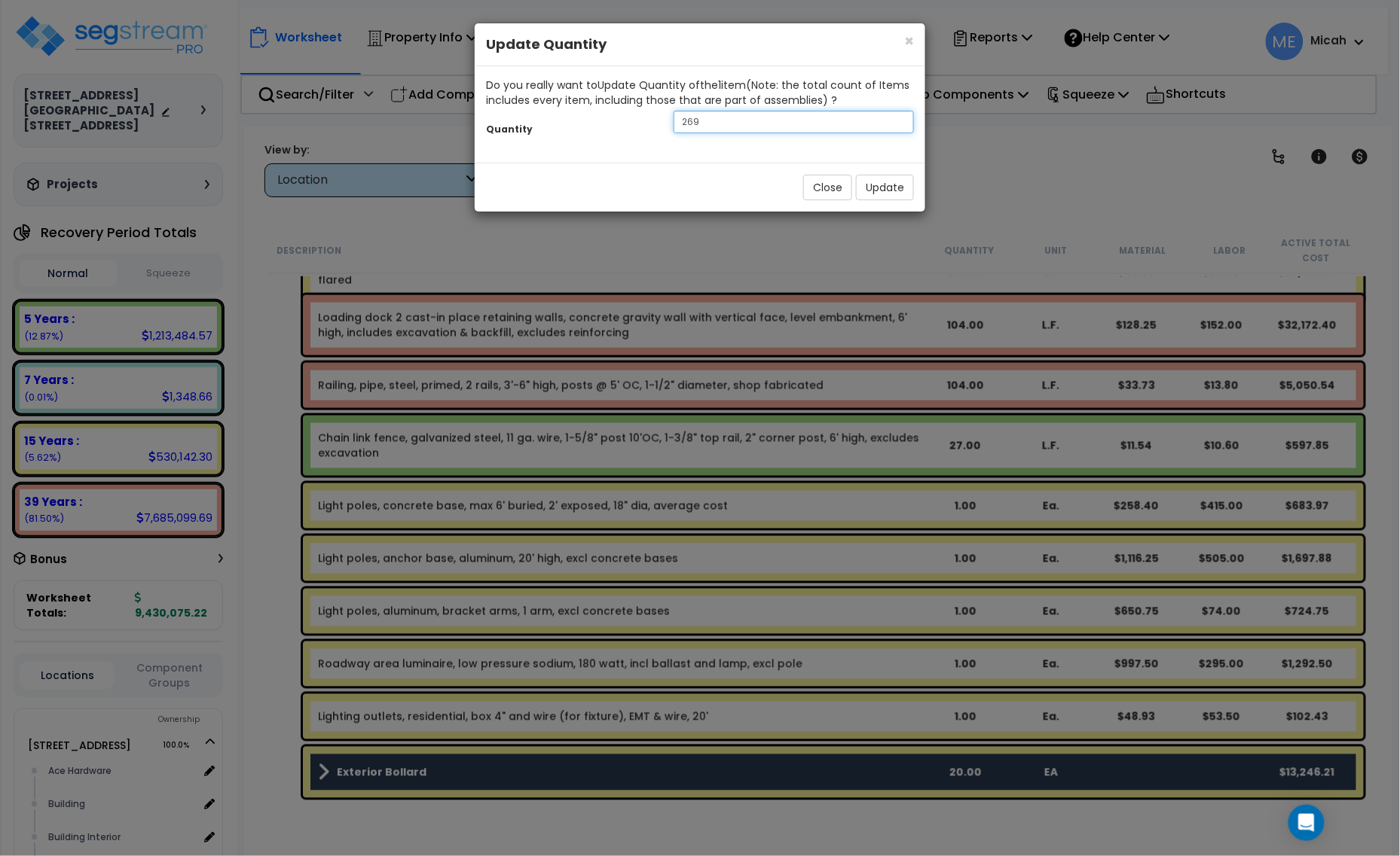
drag, startPoint x: 727, startPoint y: 124, endPoint x: 669, endPoint y: 126, distance: 58.0
click at [669, 126] on div "269" at bounding box center [793, 121] width 263 height 22
type input "6"
click at [882, 190] on button "Update" at bounding box center [884, 188] width 58 height 25
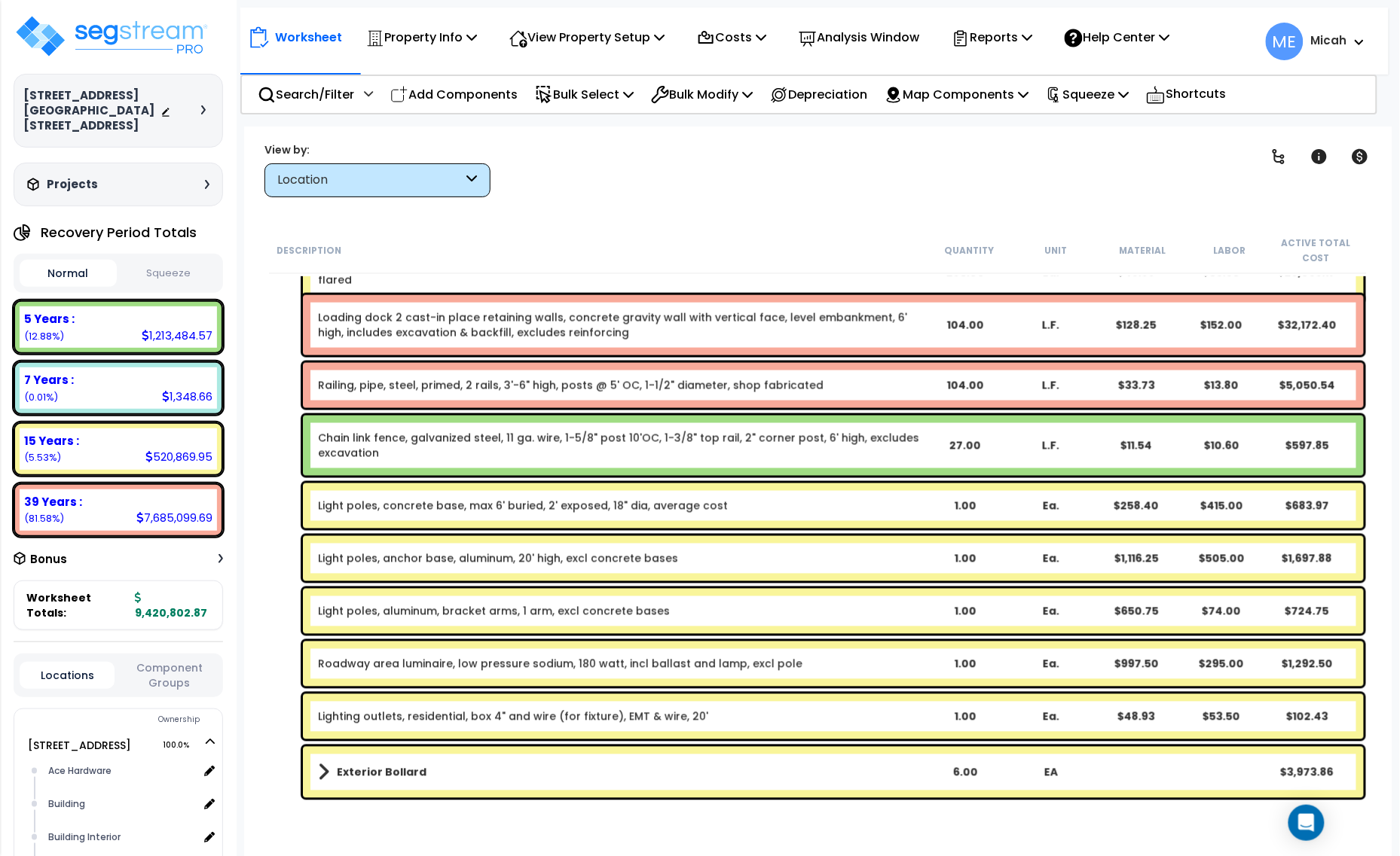
click at [324, 772] on span at bounding box center [324, 773] width 12 height 21
click at [321, 770] on span at bounding box center [324, 773] width 22 height 12
click at [321, 770] on span at bounding box center [324, 773] width 12 height 21
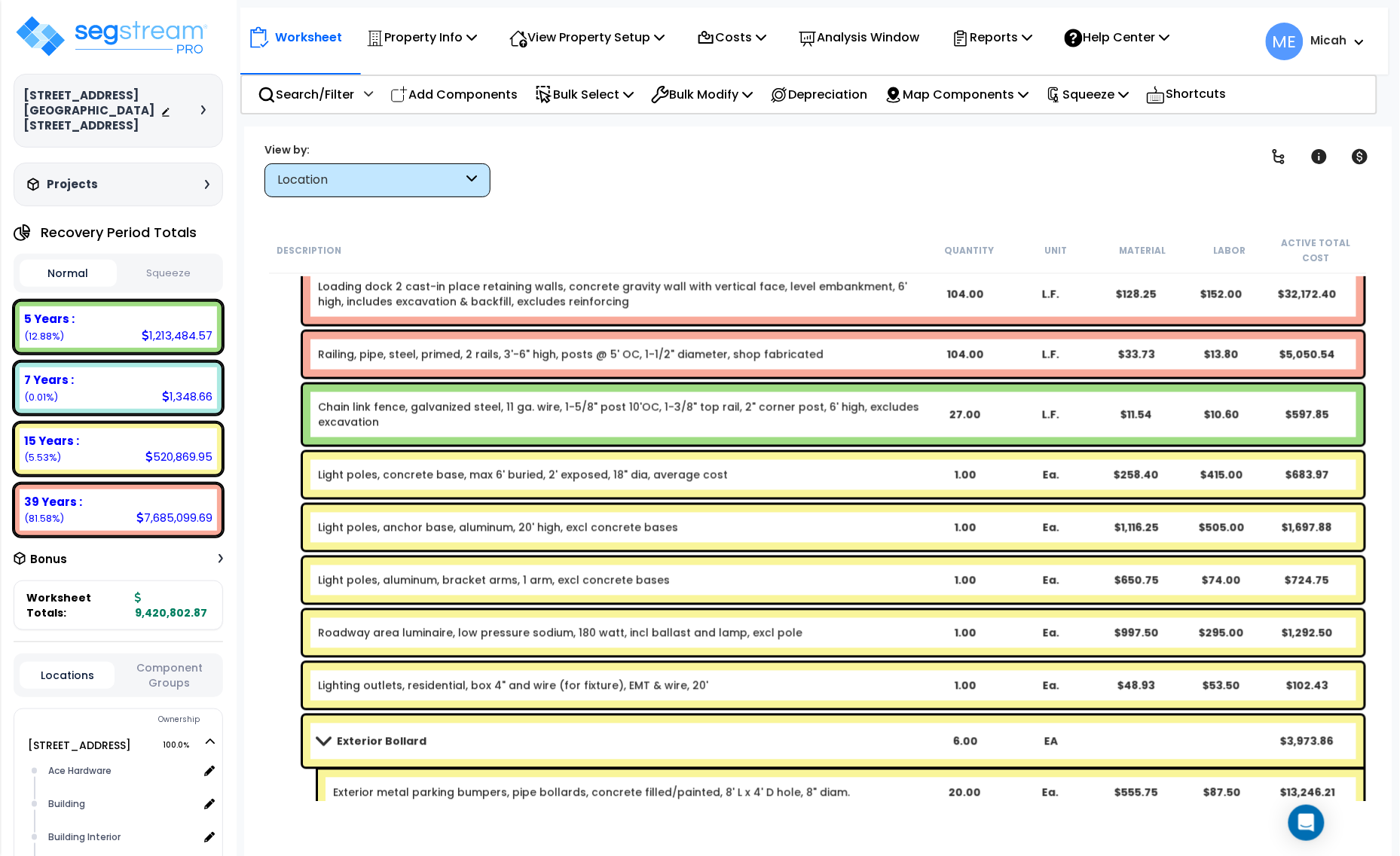
scroll to position [10165, 0]
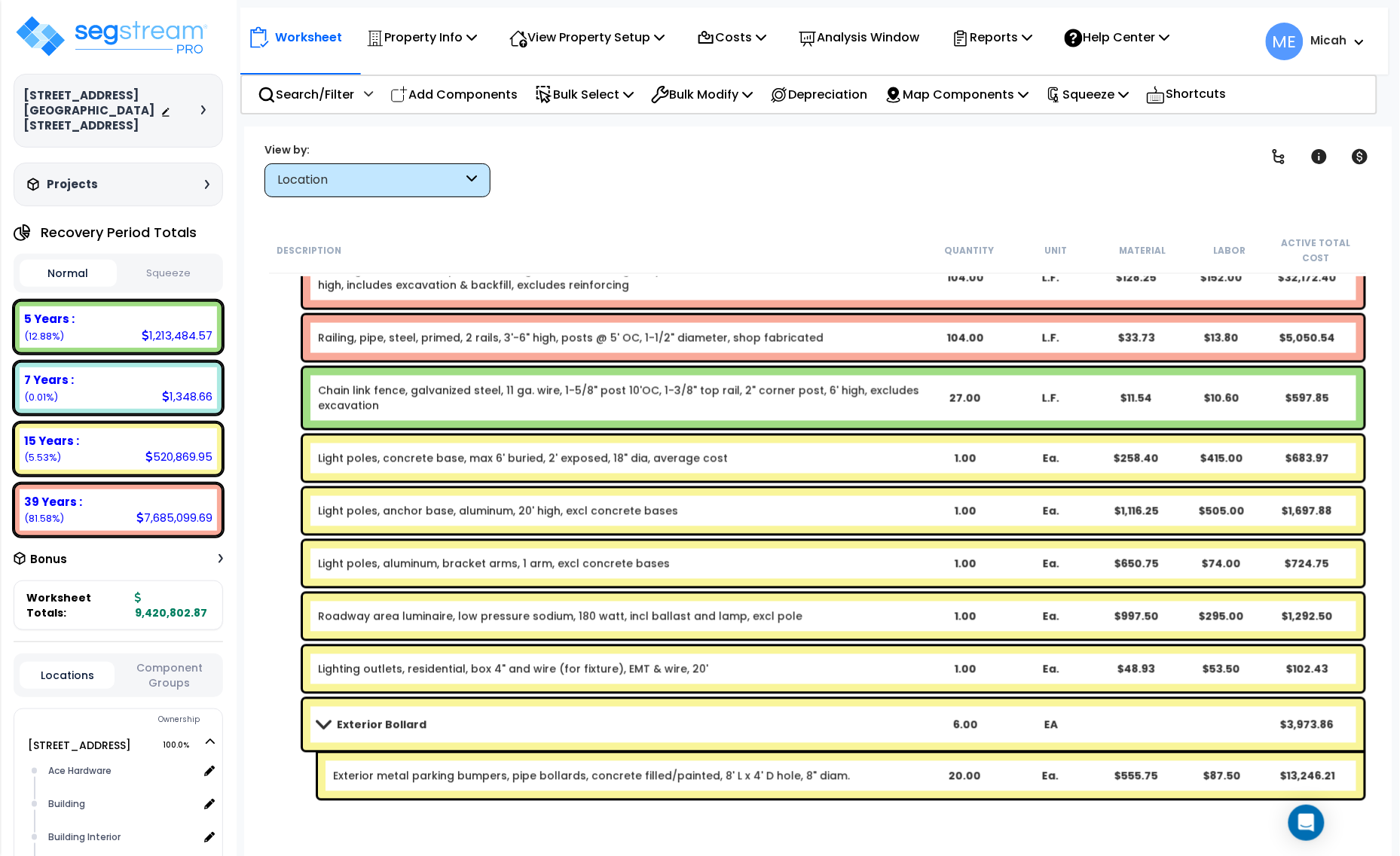
click at [452, 778] on link "Exterior metal parking bumpers, pipe bollards, concrete filled/painted, 8' L x …" at bounding box center [591, 776] width 517 height 15
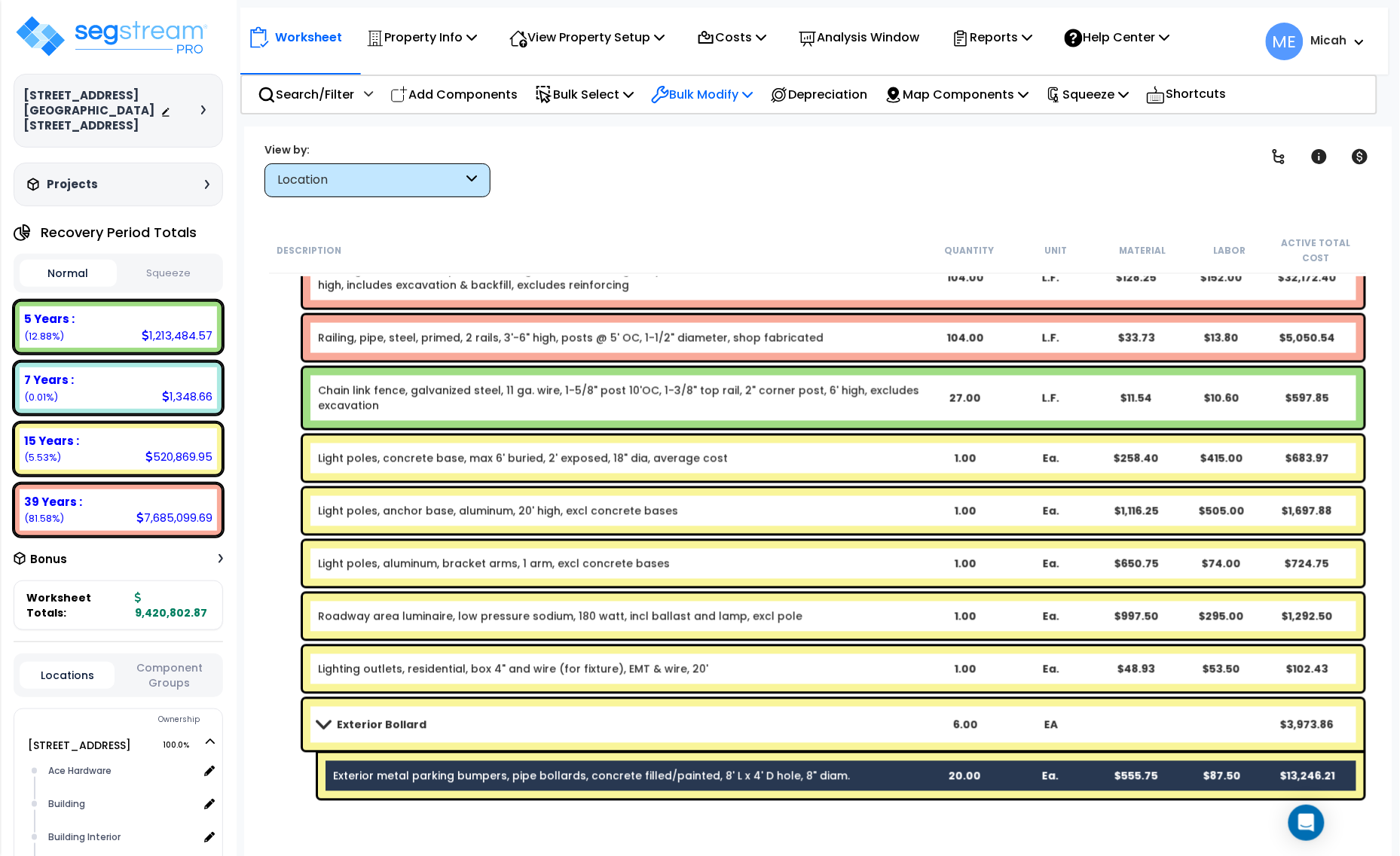
click at [753, 92] on icon at bounding box center [747, 94] width 11 height 12
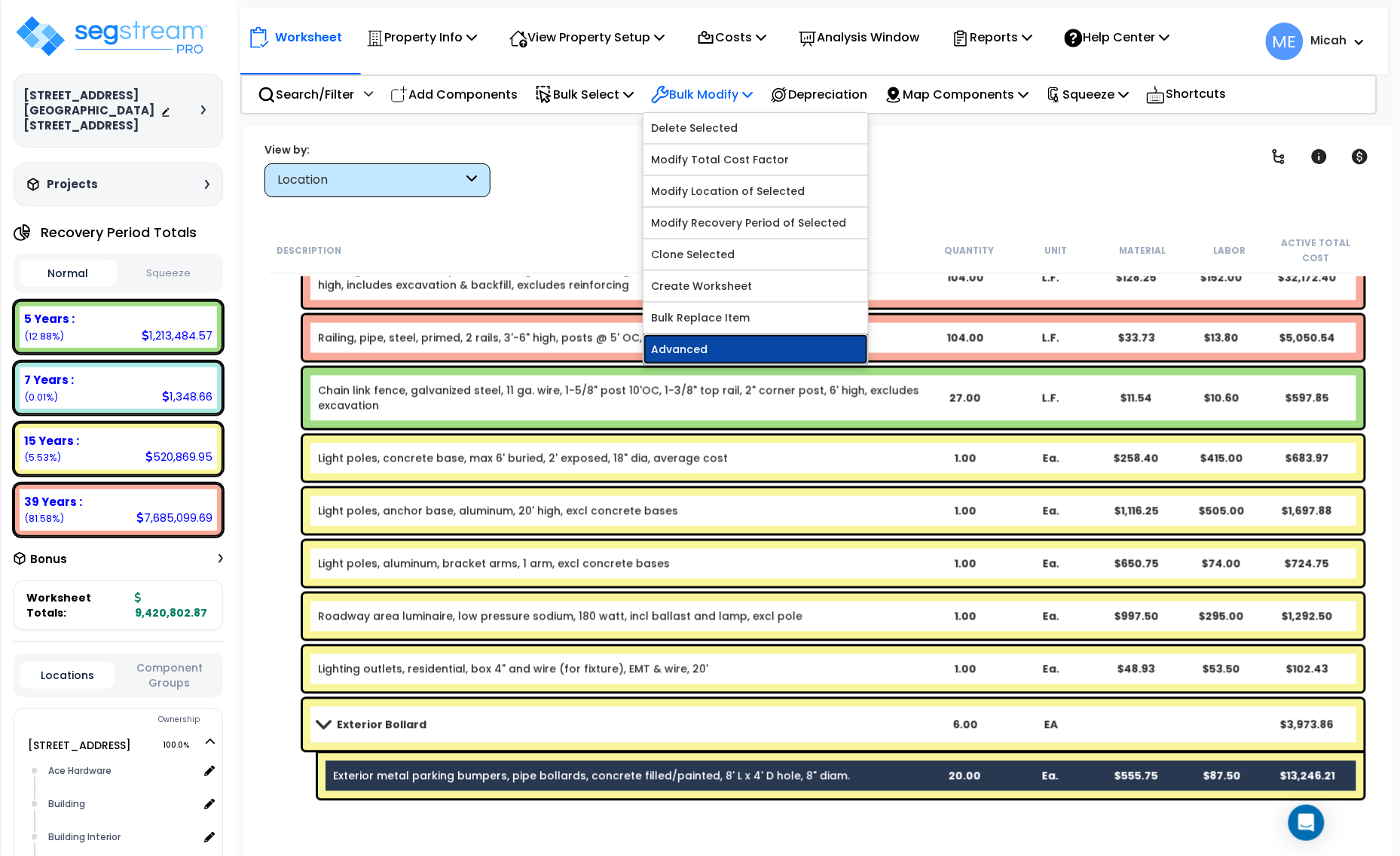
click at [744, 348] on link "Advanced" at bounding box center [756, 349] width 225 height 30
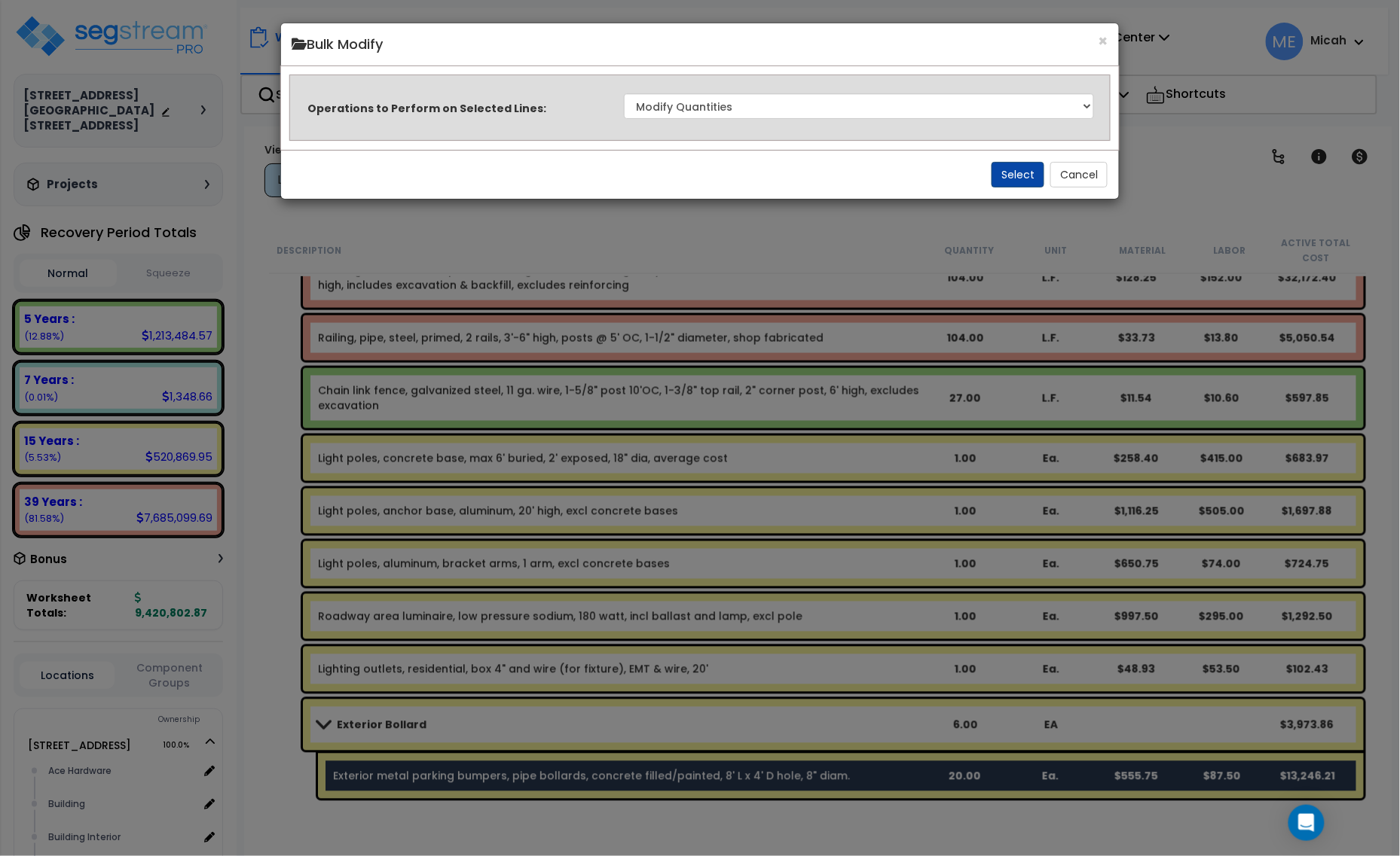
drag, startPoint x: 989, startPoint y: 158, endPoint x: 1027, endPoint y: 185, distance: 46.6
click at [990, 159] on div "Select Cancel" at bounding box center [700, 174] width 839 height 49
click at [1027, 185] on button "Select" at bounding box center [1021, 175] width 53 height 25
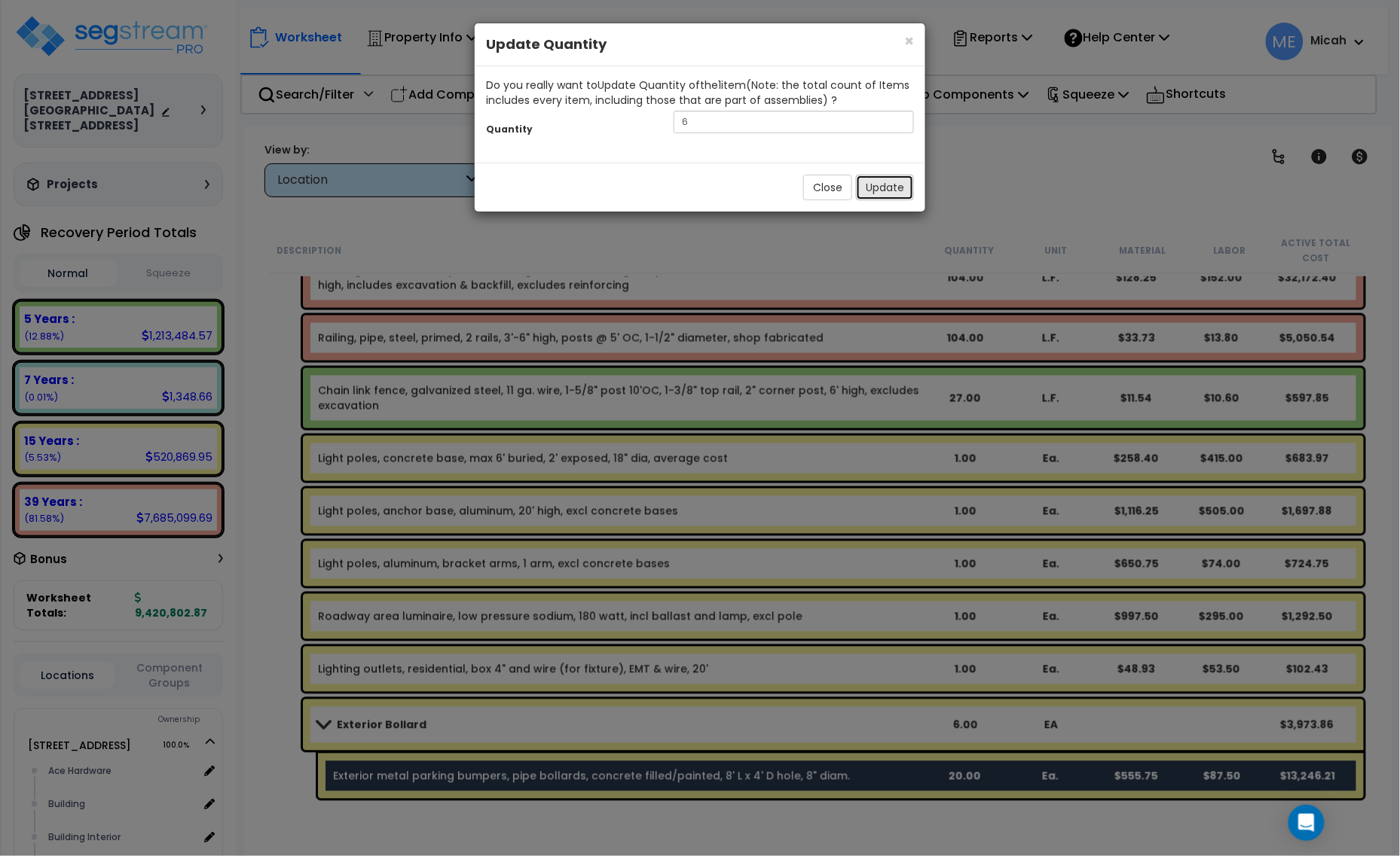
click at [878, 190] on button "Update" at bounding box center [884, 188] width 58 height 25
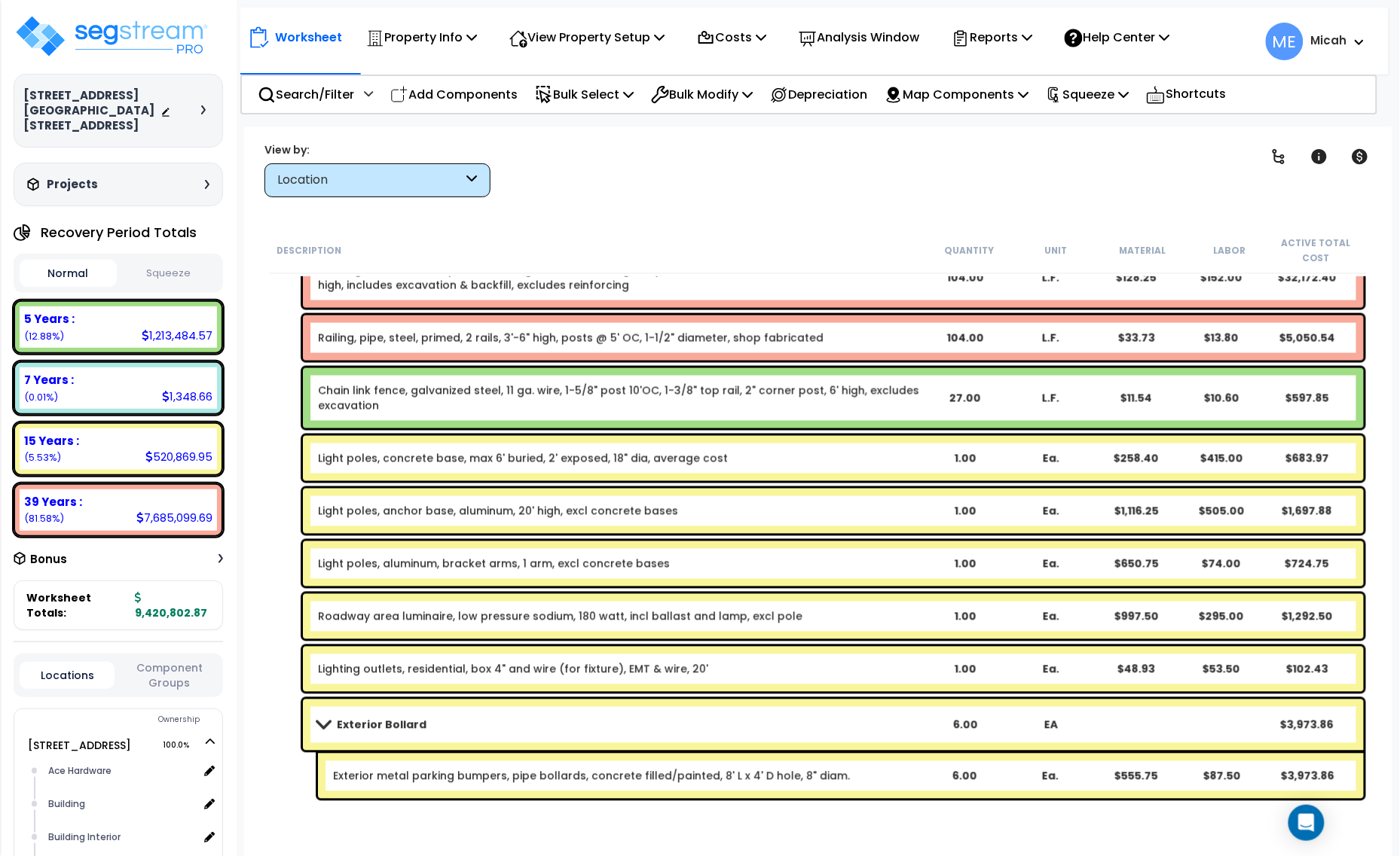
click at [516, 725] on link "Exterior Bollard" at bounding box center [619, 725] width 603 height 21
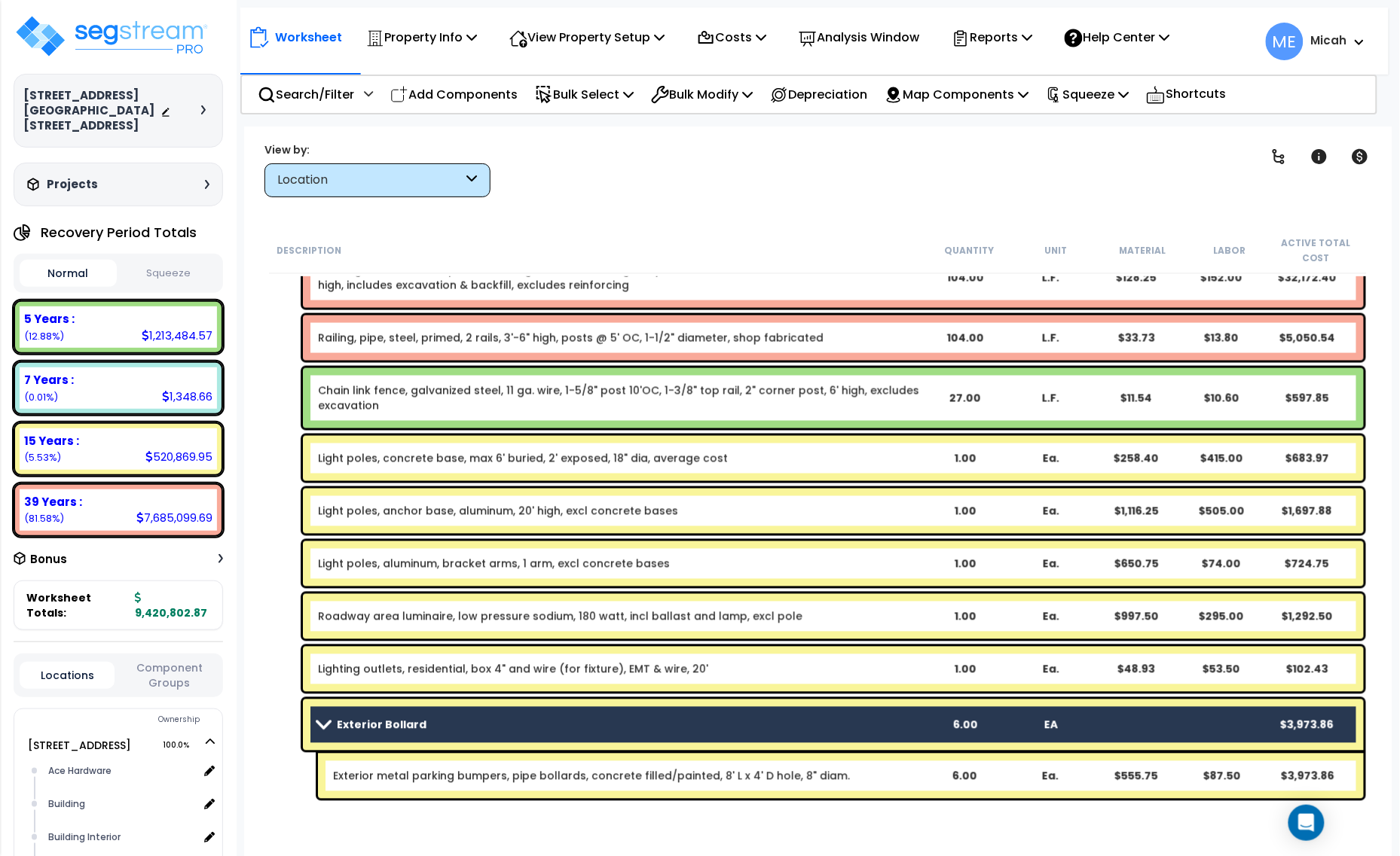
click at [516, 773] on link "Exterior metal parking bumpers, pipe bollards, concrete filled/painted, 8' L x …" at bounding box center [591, 776] width 517 height 15
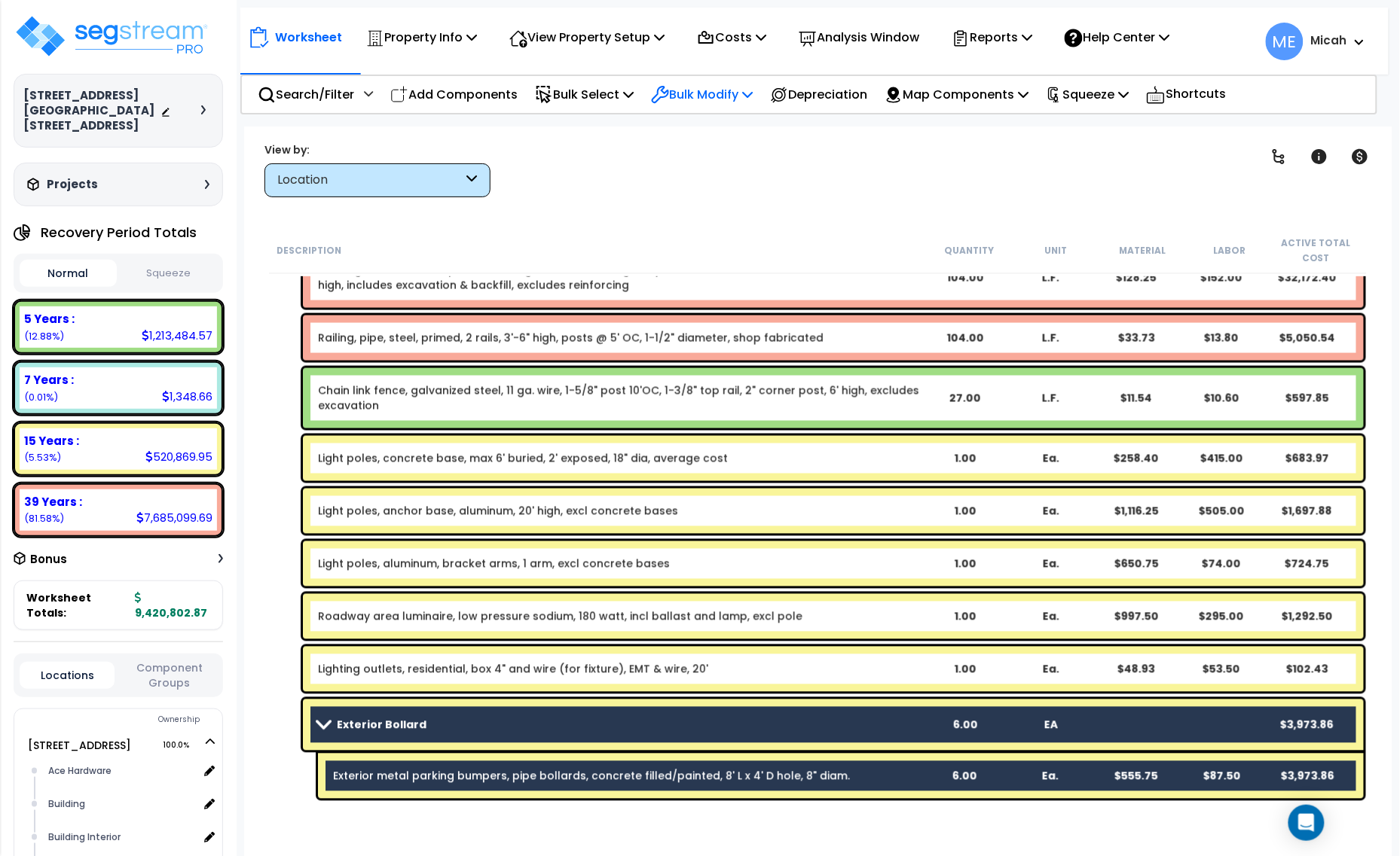
click at [753, 97] on icon at bounding box center [747, 94] width 11 height 12
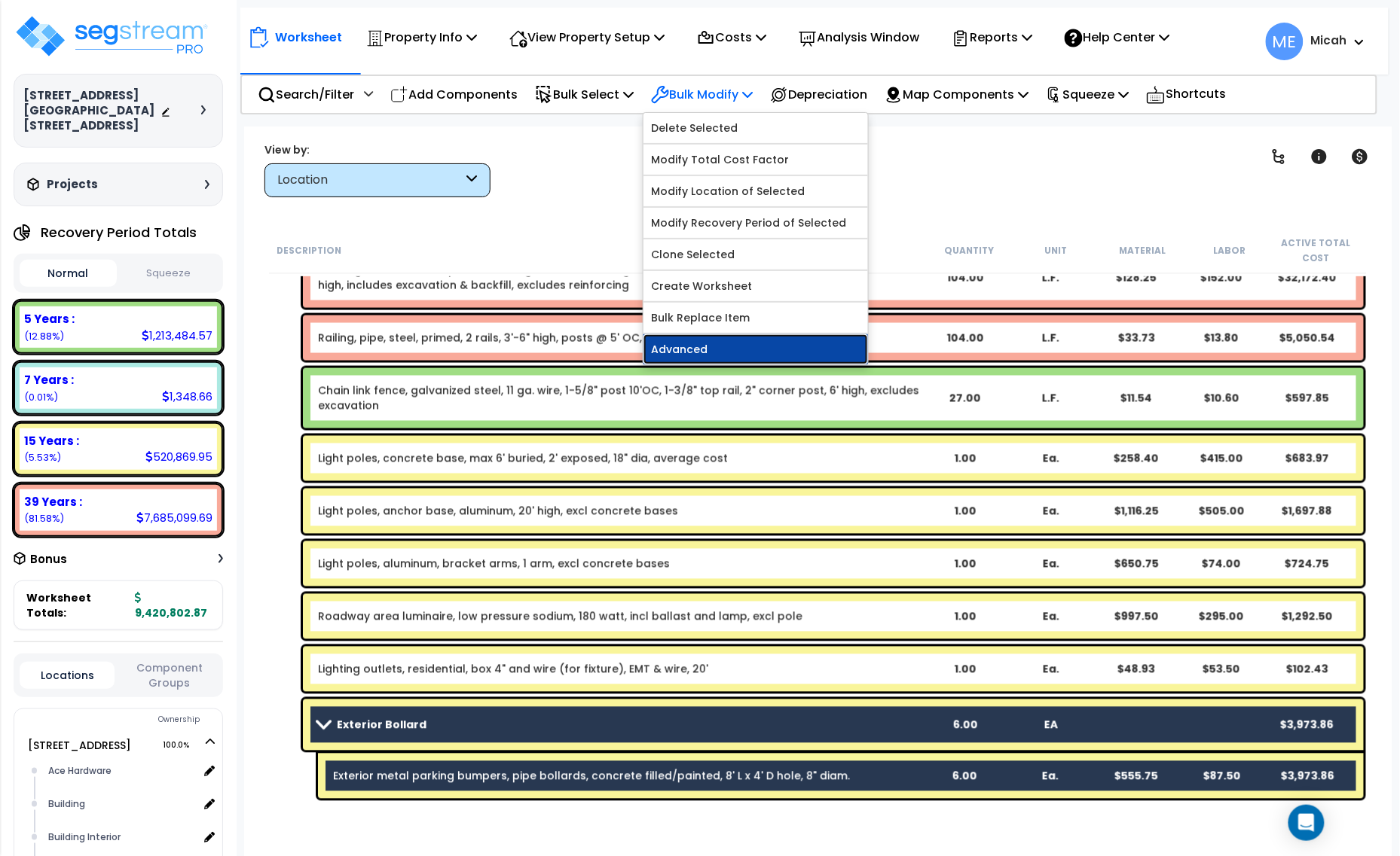
click at [735, 350] on link "Advanced" at bounding box center [756, 349] width 225 height 30
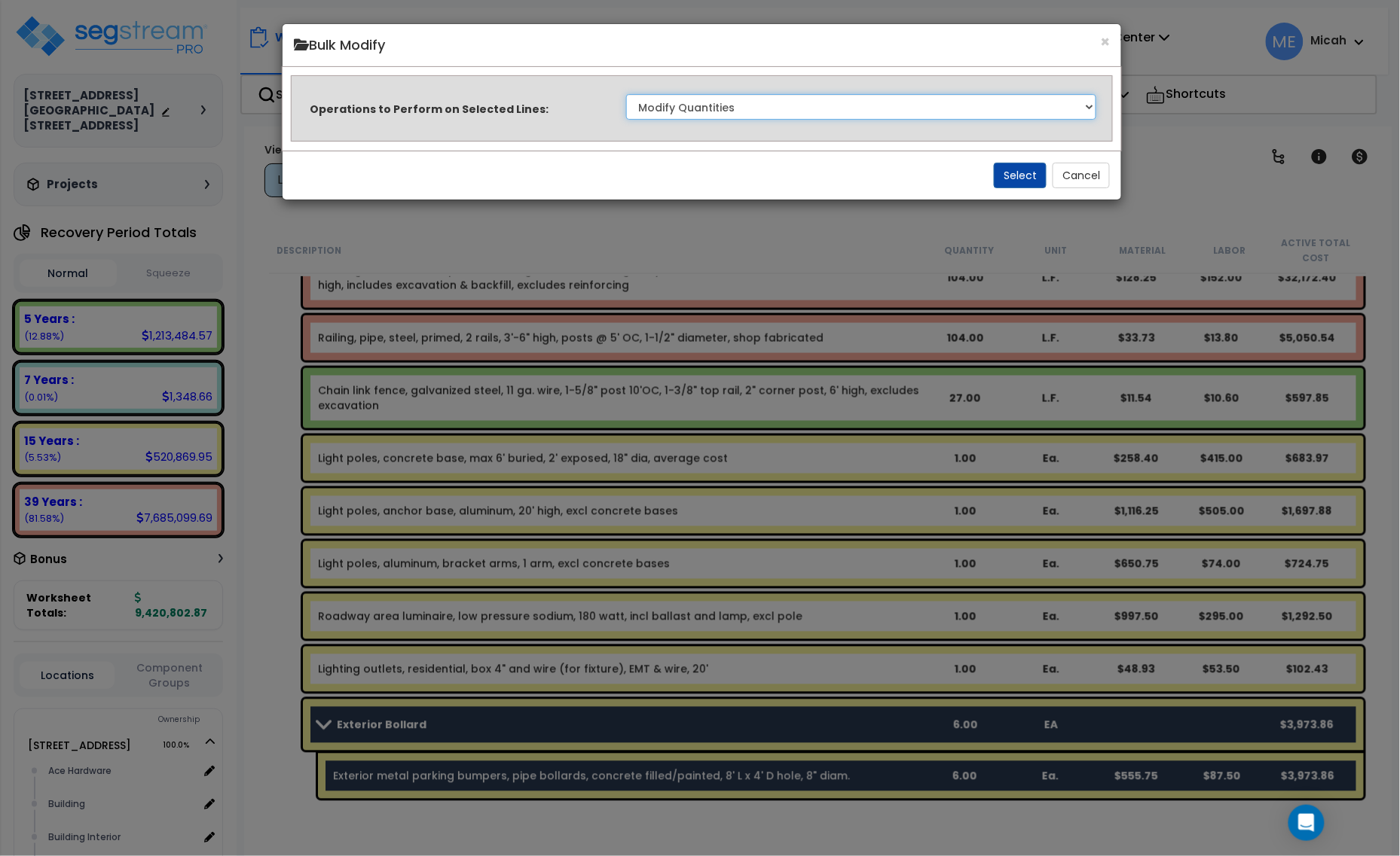
click at [862, 115] on select "Clone Delete Delete Zero Quantities Modify Component Group Modify Cost Sources …" at bounding box center [861, 107] width 471 height 25
select select "modifyLocation"
click at [626, 94] on select "Clone Delete Delete Zero Quantities Modify Component Group Modify Cost Sources …" at bounding box center [861, 107] width 471 height 25
click at [1010, 178] on button "Select" at bounding box center [1021, 175] width 53 height 25
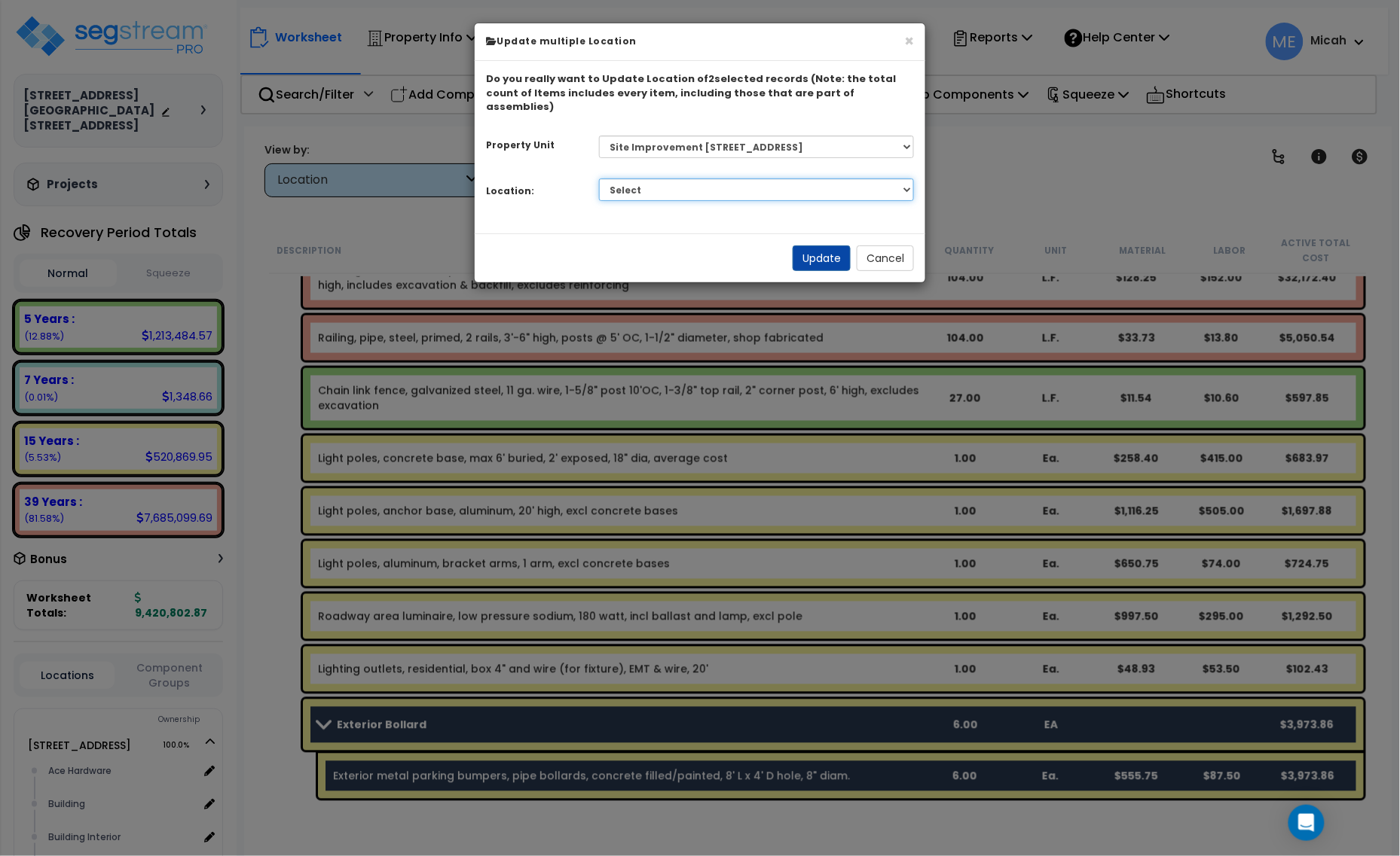
click at [773, 181] on select "Select Site Exterior Add Additional Location" at bounding box center [757, 190] width 316 height 22
select select "462"
click at [599, 179] on select "Select Site Exterior Add Additional Location" at bounding box center [757, 190] width 316 height 22
click at [807, 249] on button "Update" at bounding box center [821, 258] width 58 height 25
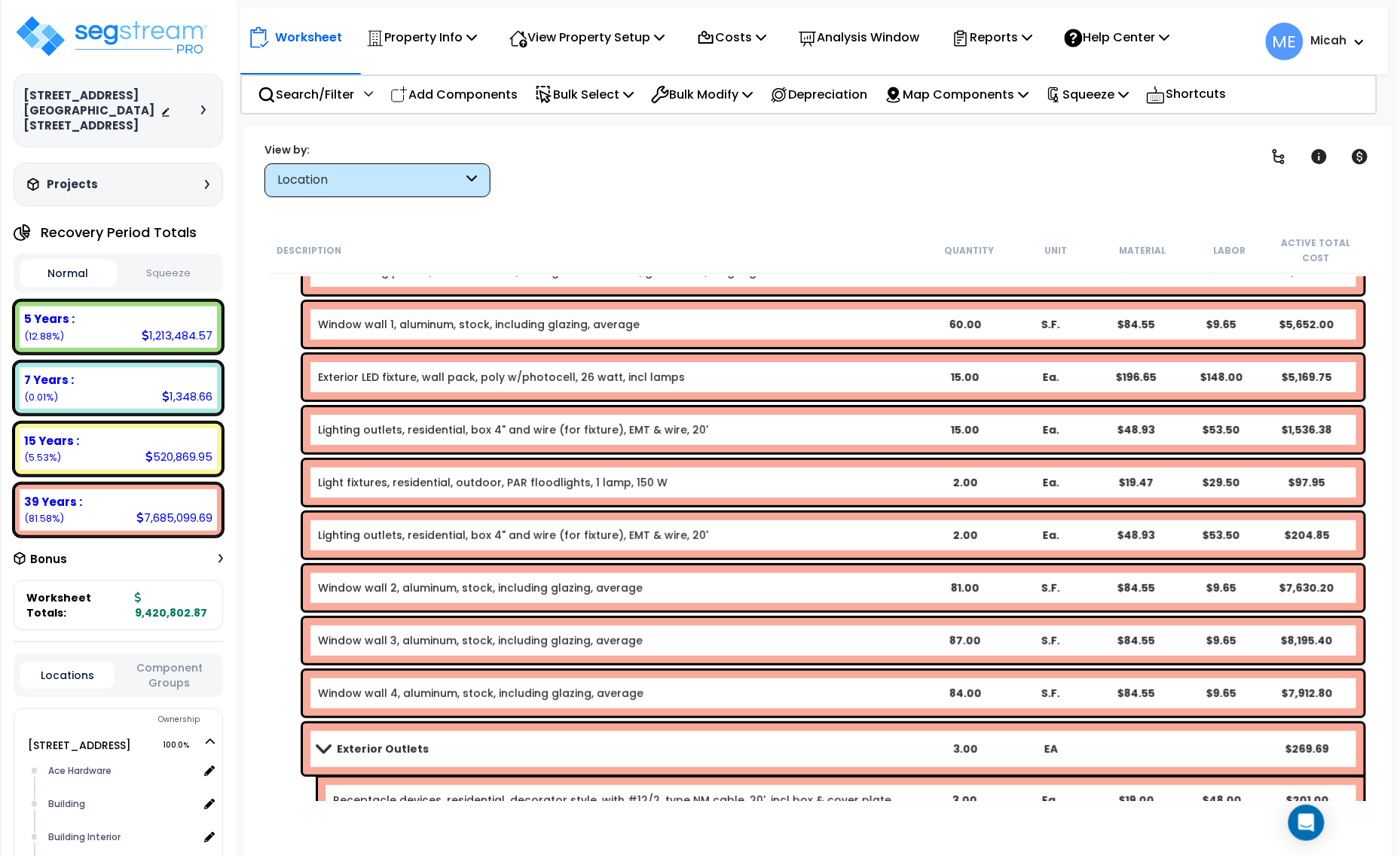
scroll to position [1936, 0]
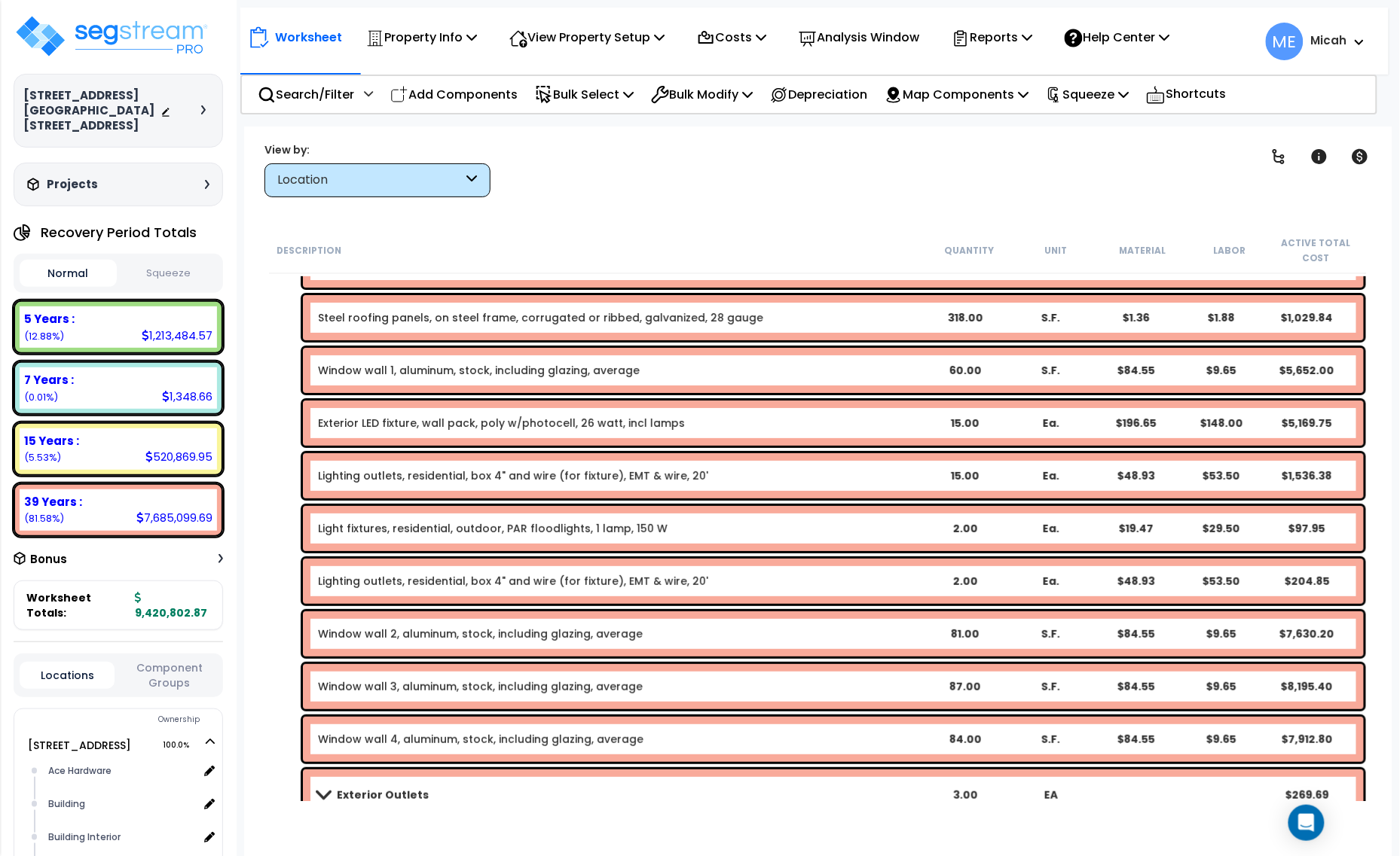
click at [504, 412] on div "Exterior LED fixture, wall pack, poly w/photocell, 26 watt, incl lamps 15.00 Ea…" at bounding box center [833, 423] width 1061 height 45
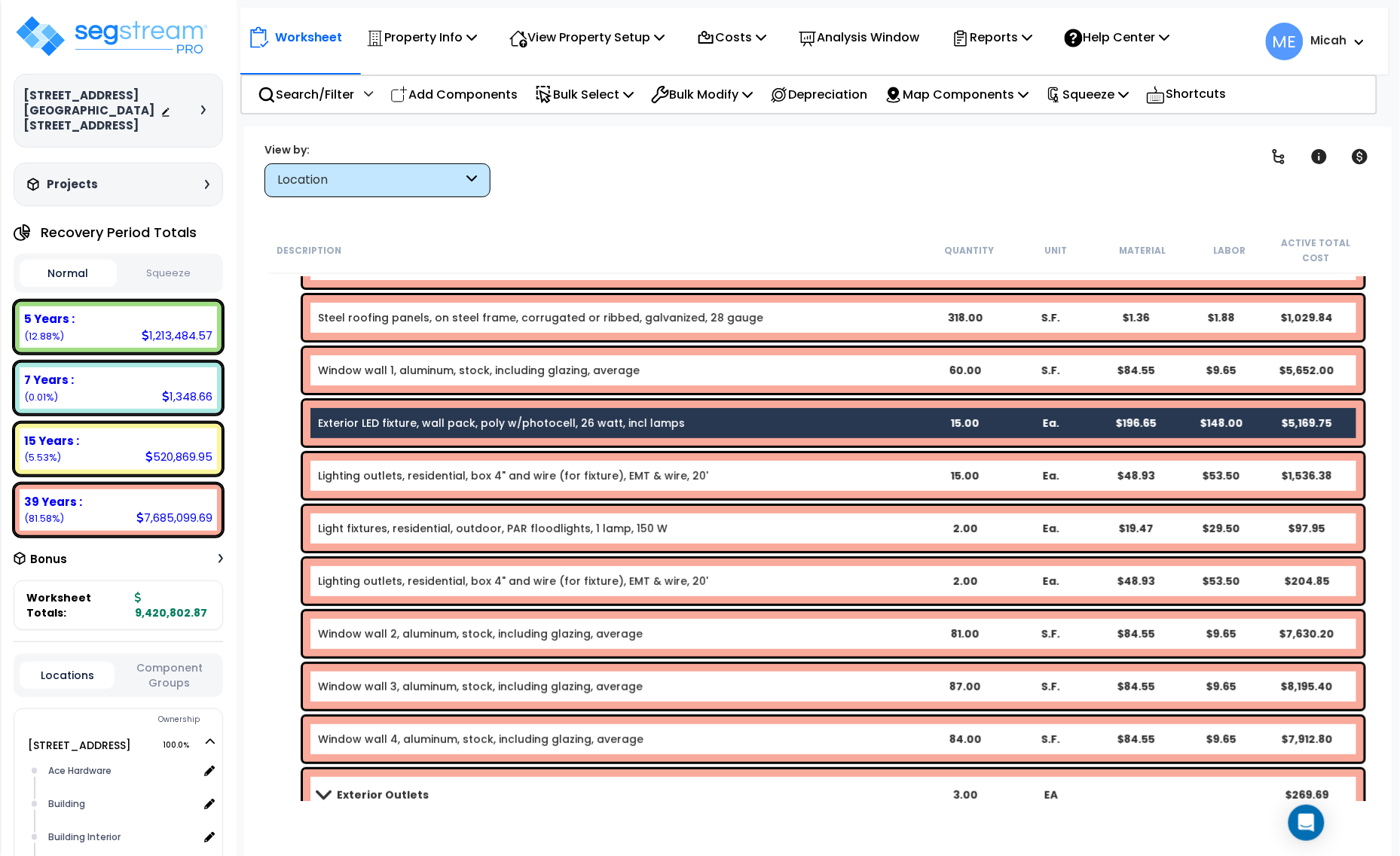
click at [525, 477] on link "Lighting outlets, residential, box 4" and wire (for fixture), EMT & wire, 20'" at bounding box center [512, 475] width 390 height 15
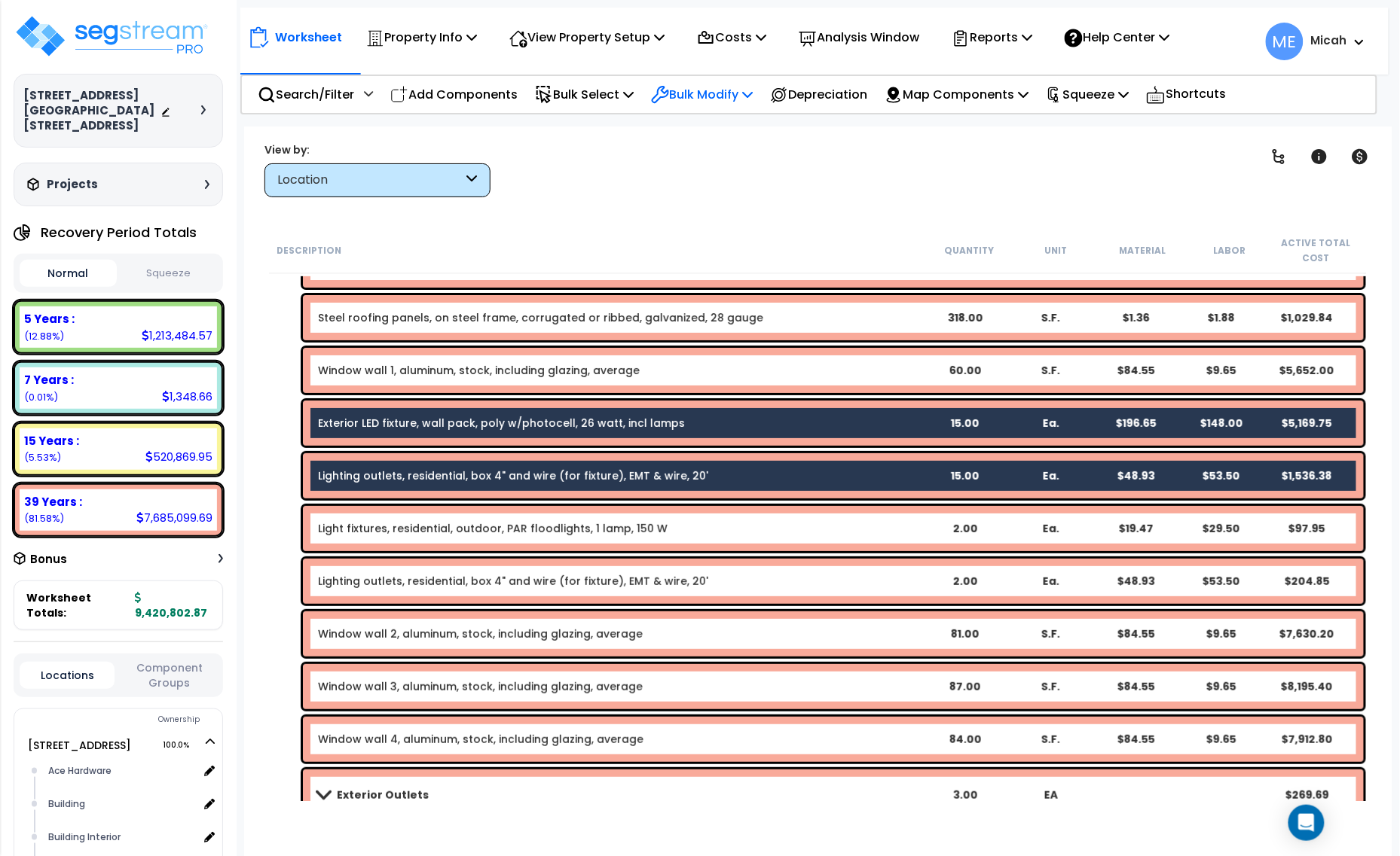
drag, startPoint x: 752, startPoint y: 91, endPoint x: 744, endPoint y: 95, distance: 8.9
click at [744, 94] on p "Bulk Modify" at bounding box center [702, 94] width 102 height 21
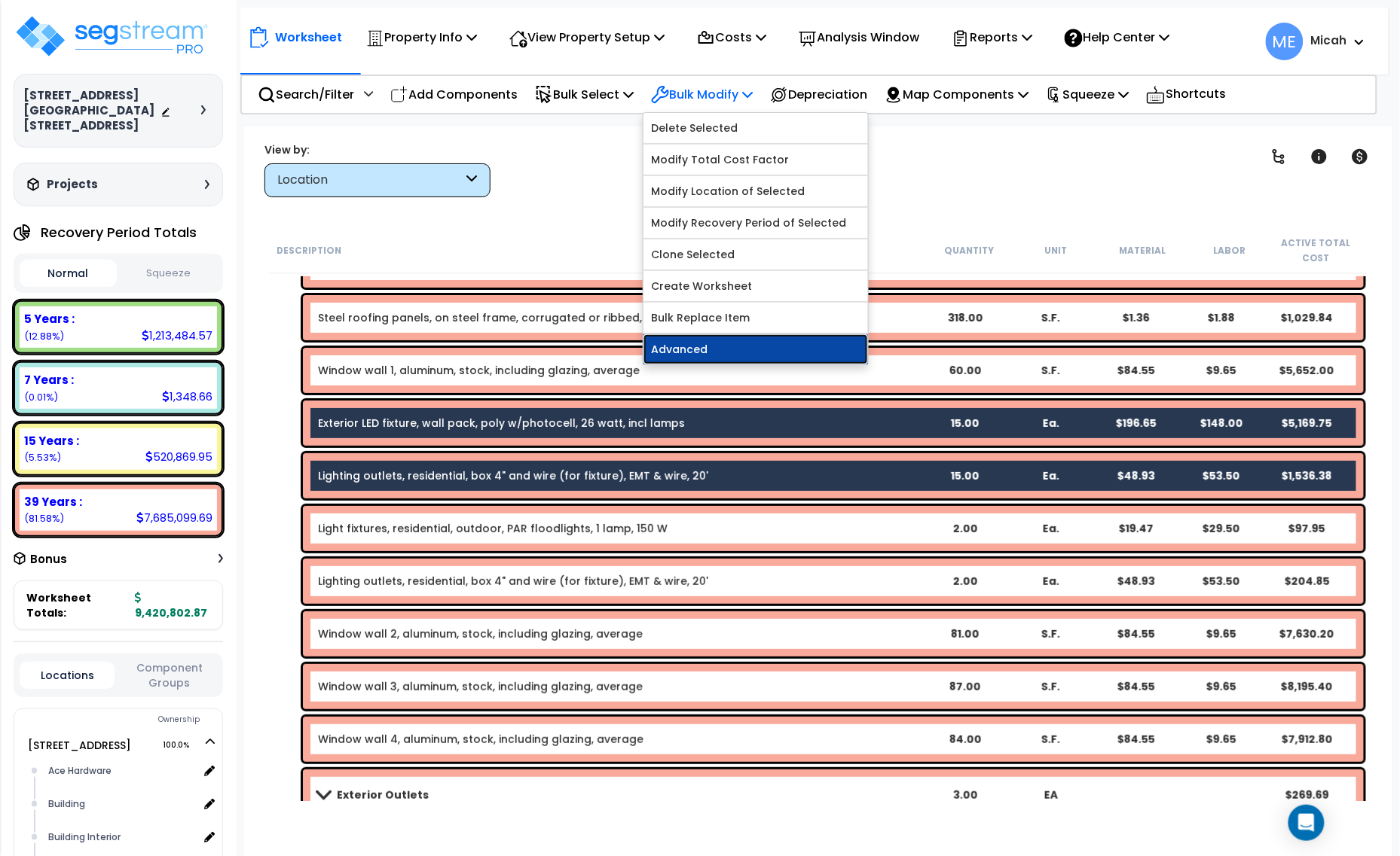
click at [743, 344] on link "Advanced" at bounding box center [756, 349] width 225 height 30
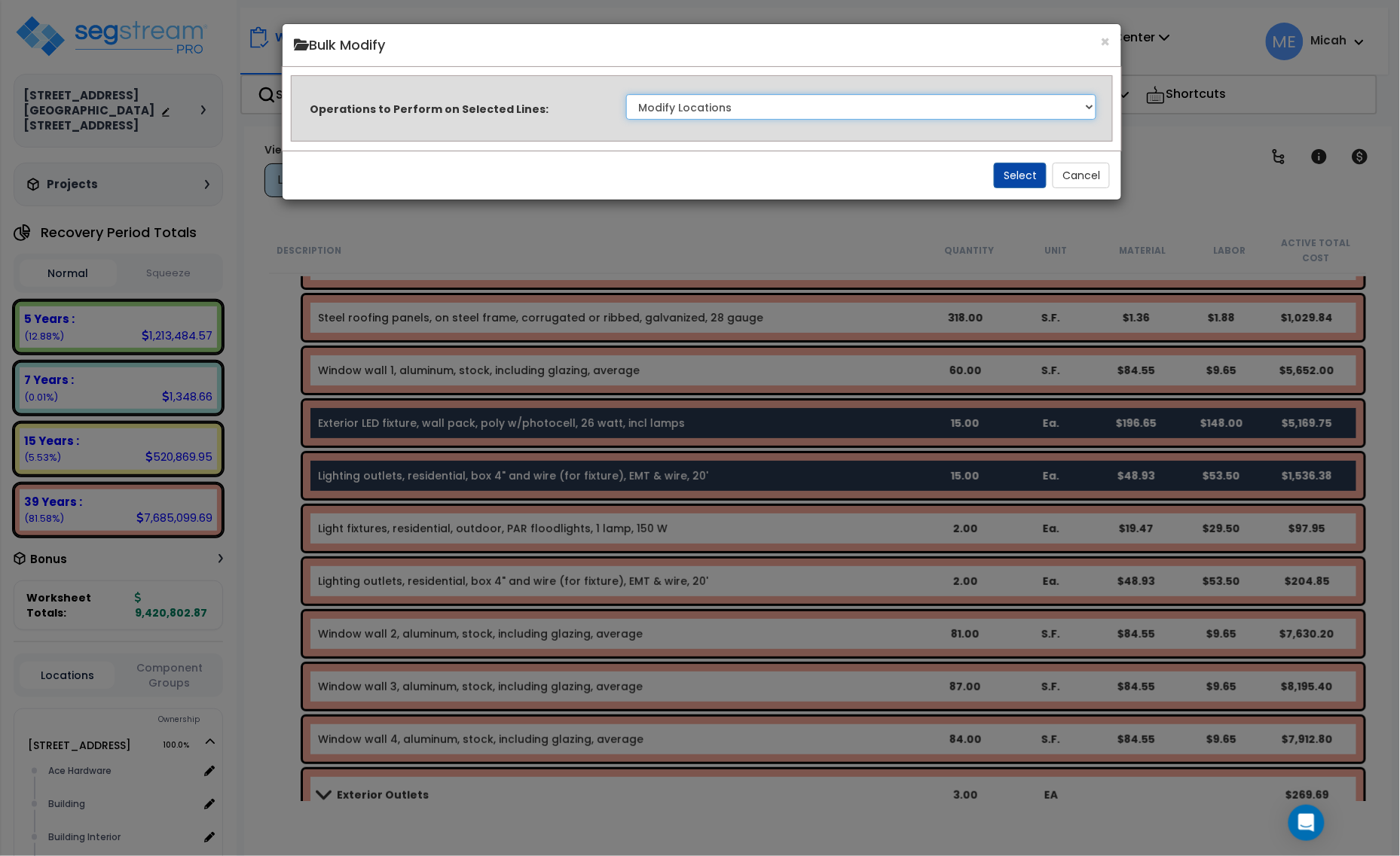
click at [902, 107] on select "Clone Delete Delete Zero Quantities Modify Component Group Modify Cost Sources …" at bounding box center [861, 107] width 471 height 25
select select "update_quantity"
click at [626, 94] on select "Clone Delete Delete Zero Quantities Modify Component Group Modify Cost Sources …" at bounding box center [861, 107] width 471 height 25
click at [1019, 168] on button "Select" at bounding box center [1021, 175] width 53 height 25
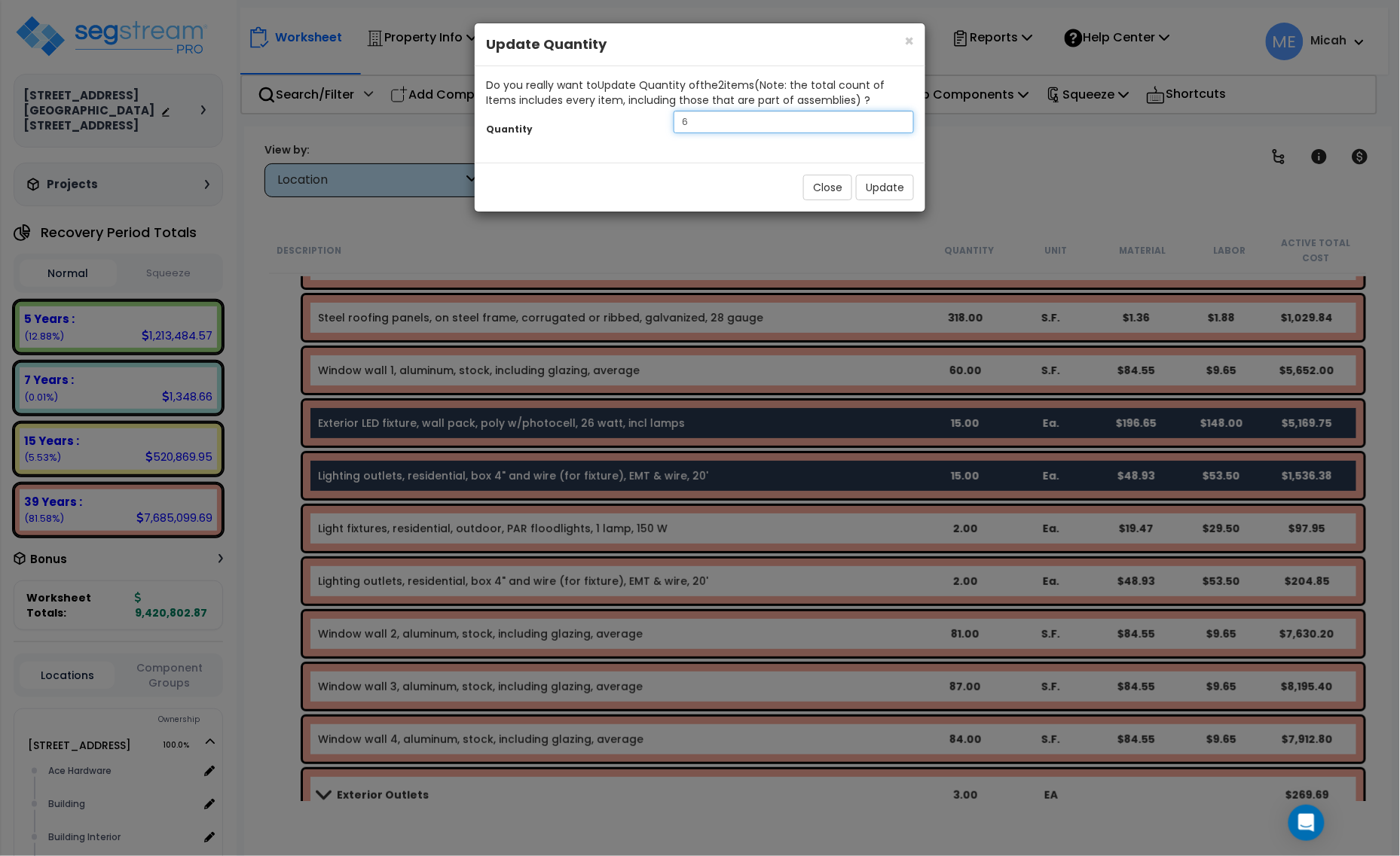
drag, startPoint x: 703, startPoint y: 124, endPoint x: 677, endPoint y: 126, distance: 26.1
click at [678, 126] on input "6" at bounding box center [794, 121] width 241 height 22
type input "20"
click at [872, 179] on button "Update" at bounding box center [884, 188] width 58 height 25
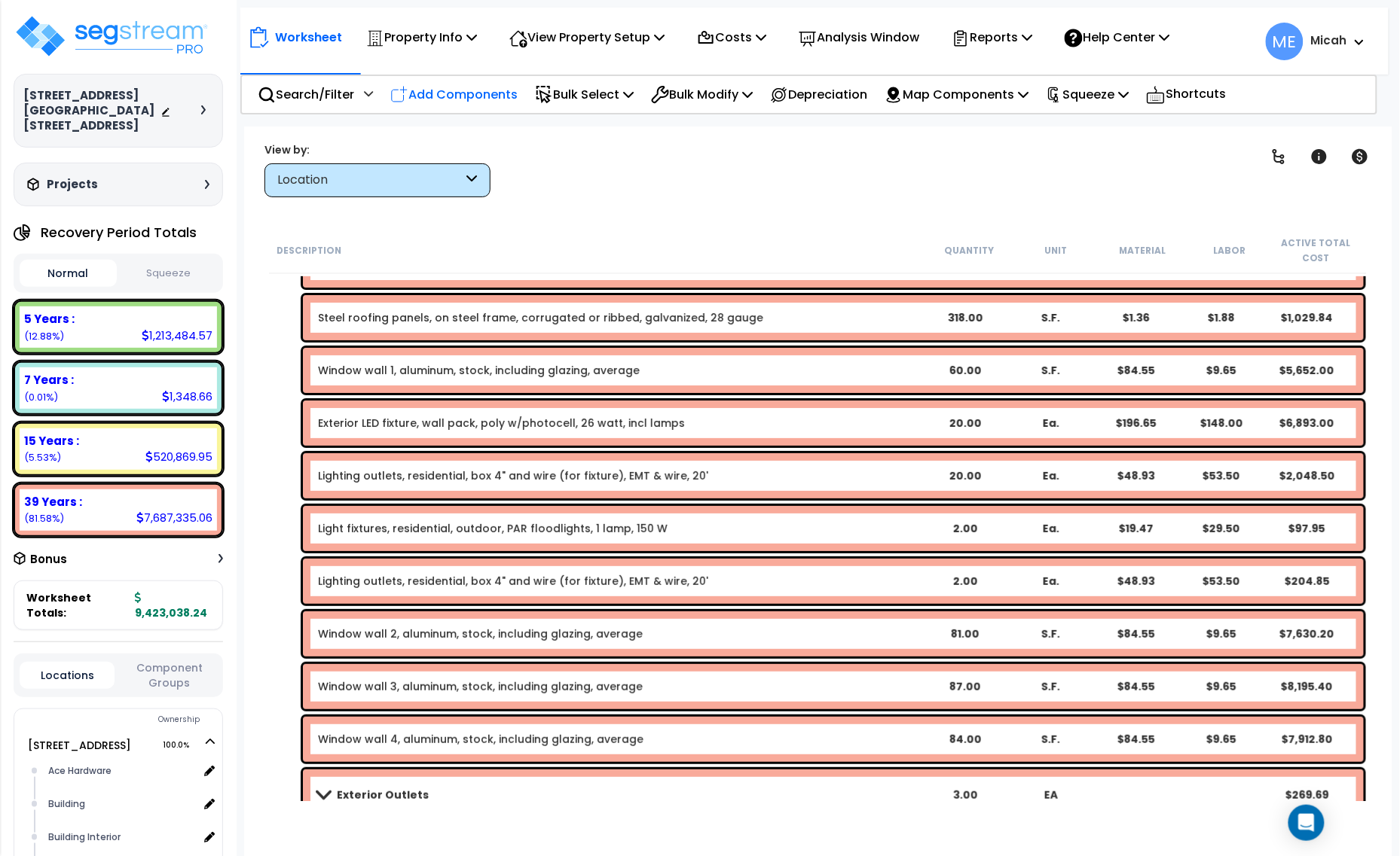
click at [488, 90] on p "Add Components" at bounding box center [454, 94] width 127 height 21
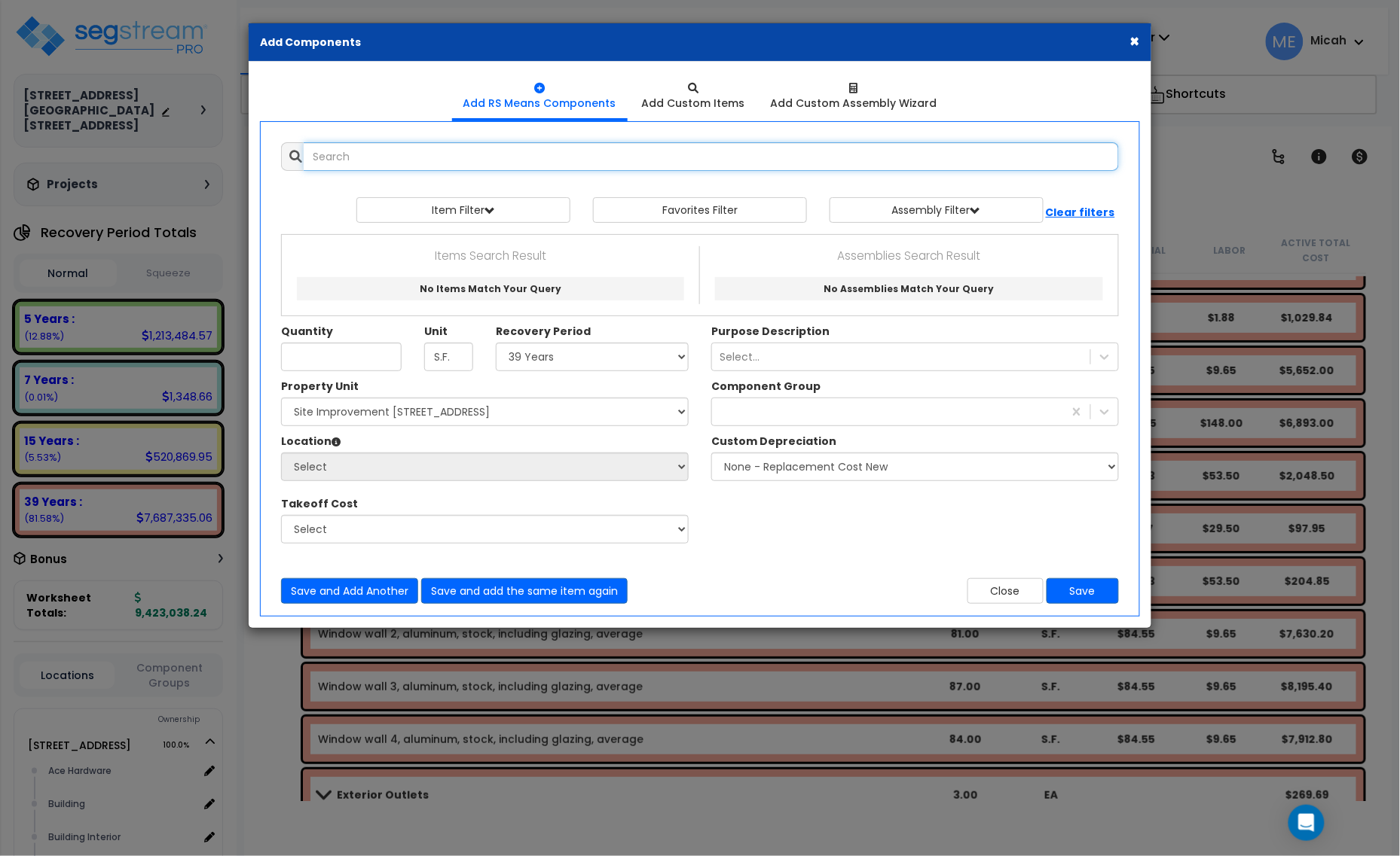
select select
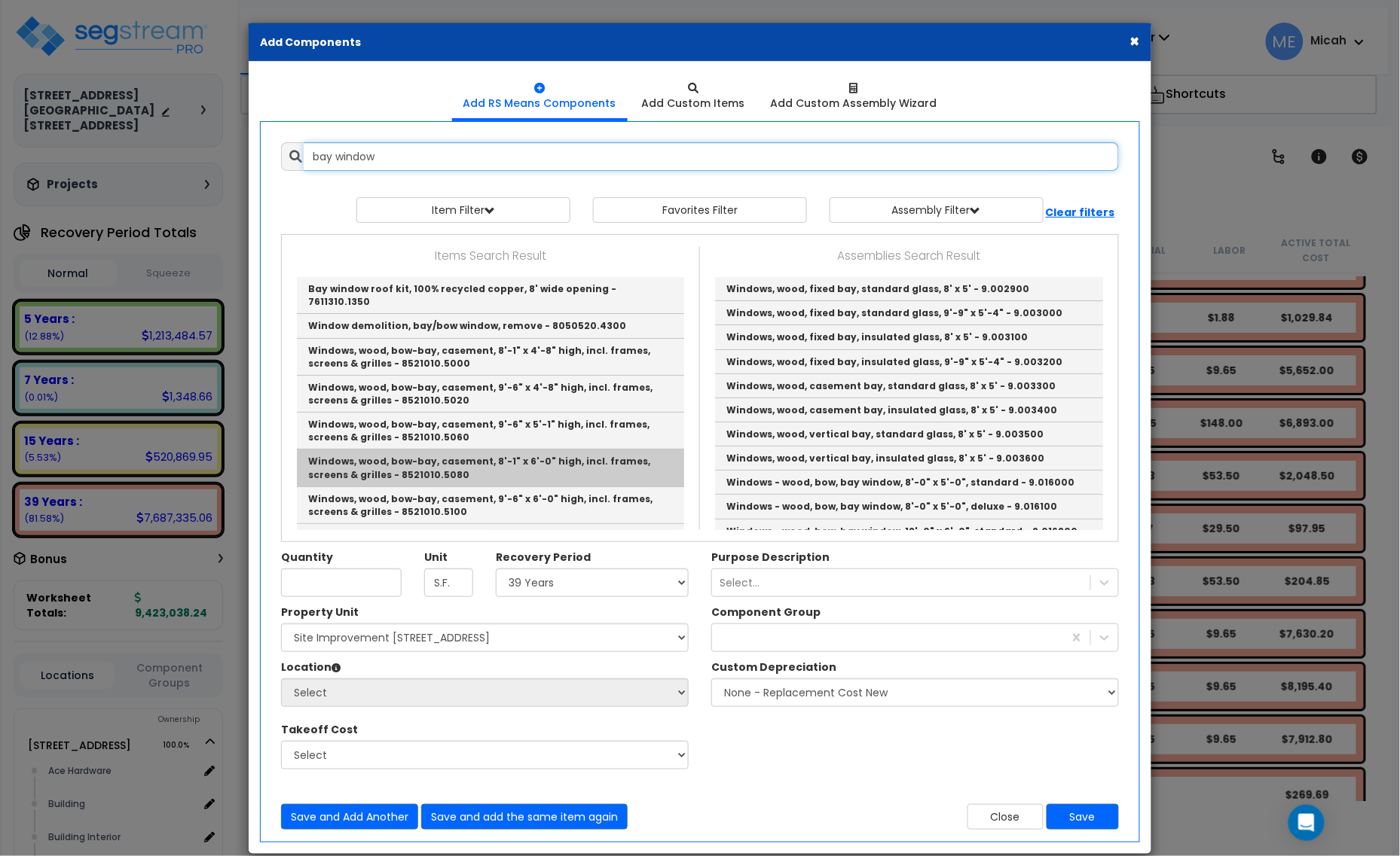
scroll to position [94, 0]
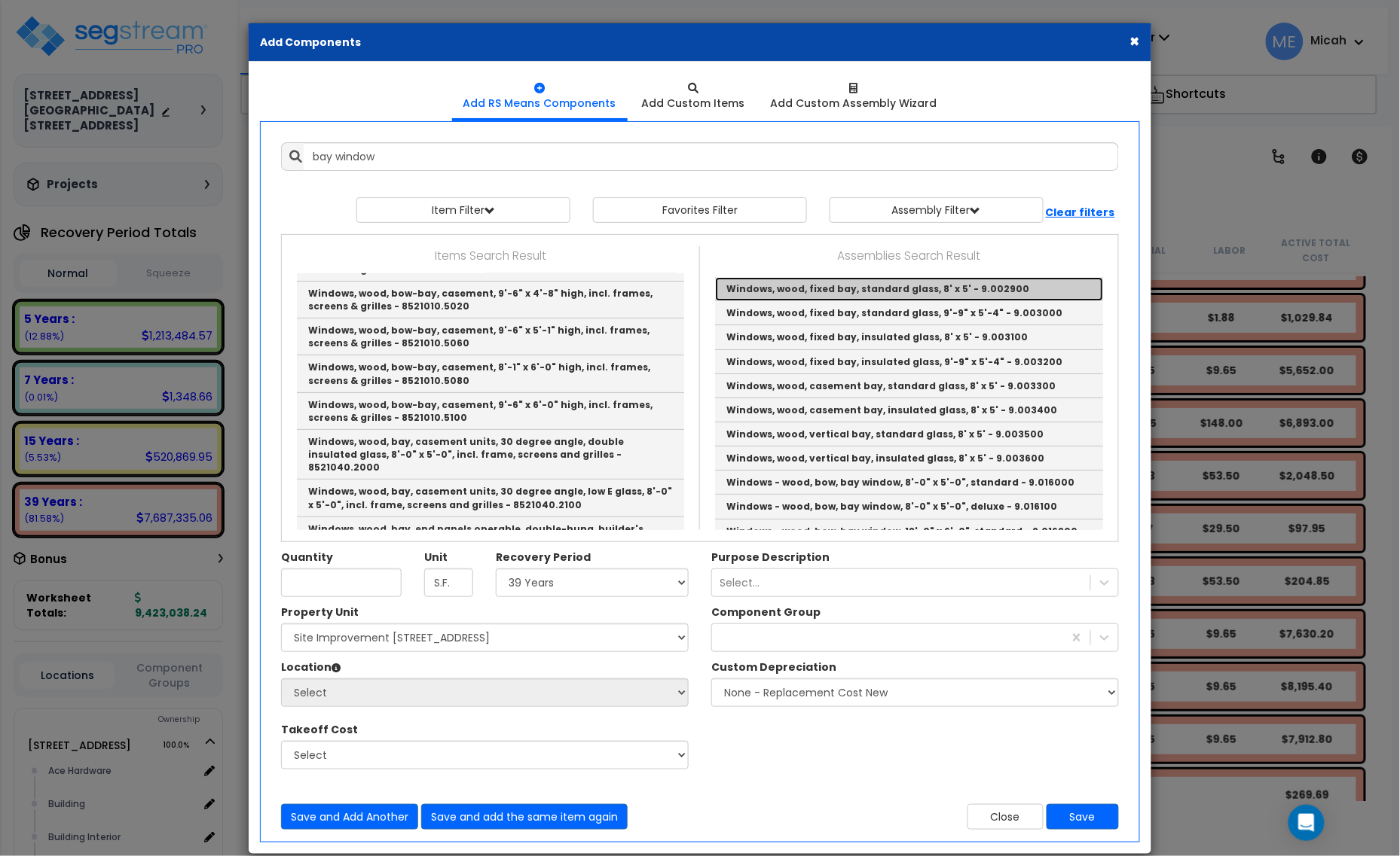
click at [817, 287] on link "Windows, wood, fixed bay, standard glass, 8' x 5' - 9.002900" at bounding box center [908, 289] width 388 height 24
type input "Windows, wood, fixed bay, standard glass, 8' x 5' - 9.002900"
type input "Ea."
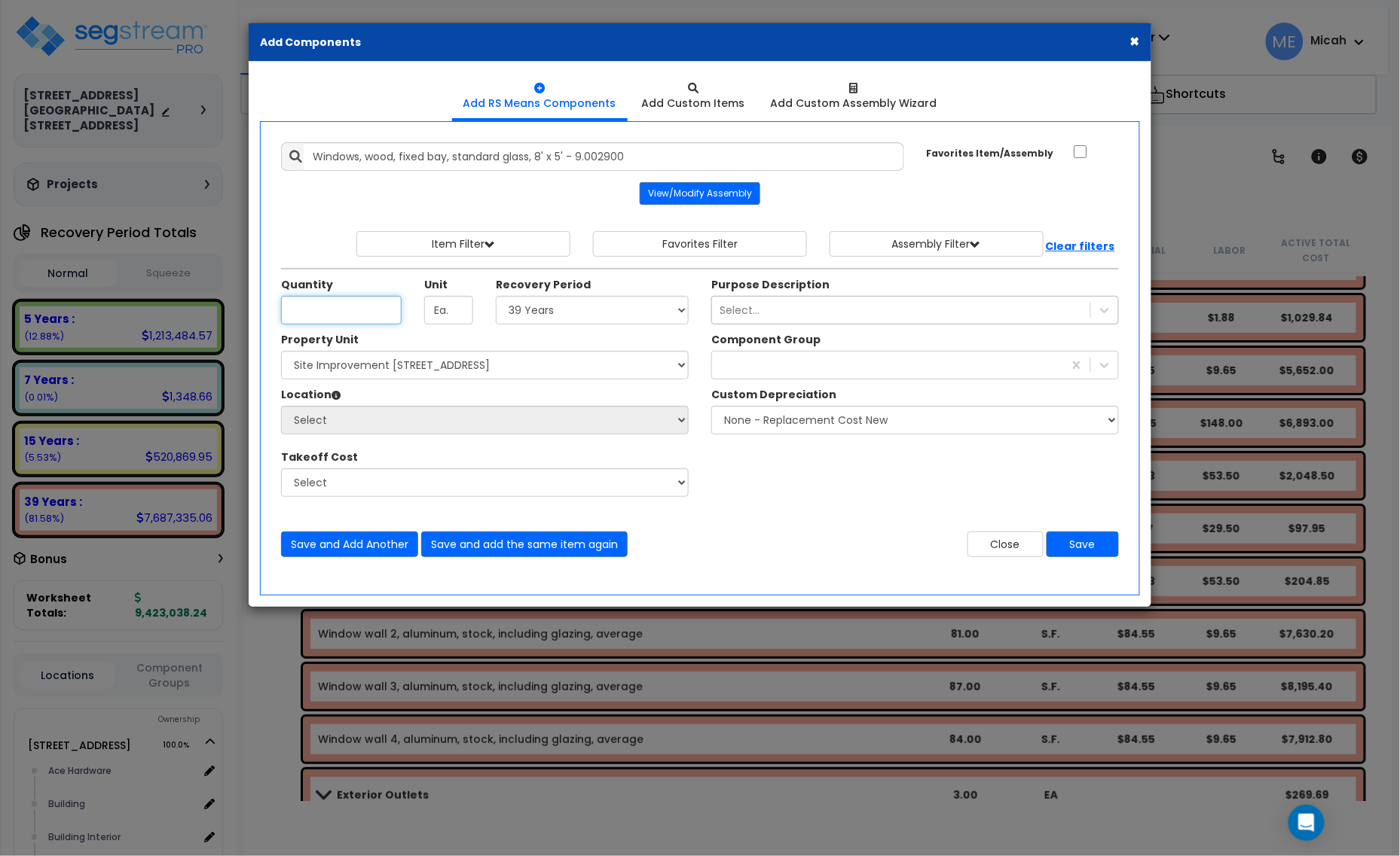
scroll to position [0, 0]
type input "4"
click at [579, 318] on select "Select 5 Years 7 Years 15 Years 20 Years 39 Years 27.5 Year" at bounding box center [591, 310] width 193 height 28
select select "39Y"
click at [497, 297] on select "Select 5 Years 7 Years 15 Years 20 Years 39 Years 27.5 Year" at bounding box center [591, 310] width 193 height 28
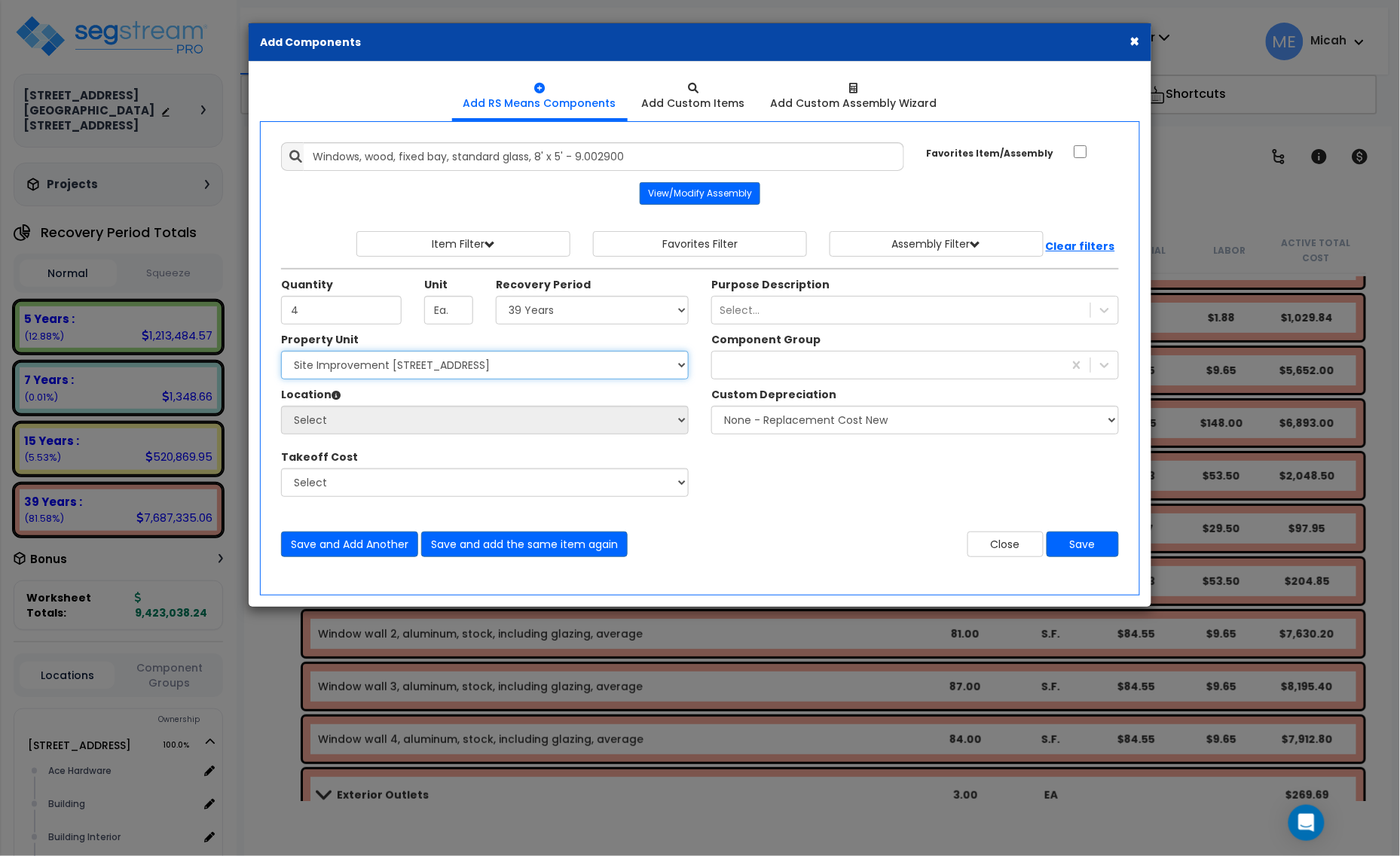
click at [461, 367] on select "Select 1408 9th St E 915 4th Ave E Site Improvement 915 4th Ave E Site Improvem…" at bounding box center [484, 364] width 408 height 28
select select "161435"
click at [281, 353] on select "Select 1408 9th St E 915 4th Ave E Site Improvement 915 4th Ave E Site Improvem…" at bounding box center [484, 364] width 408 height 28
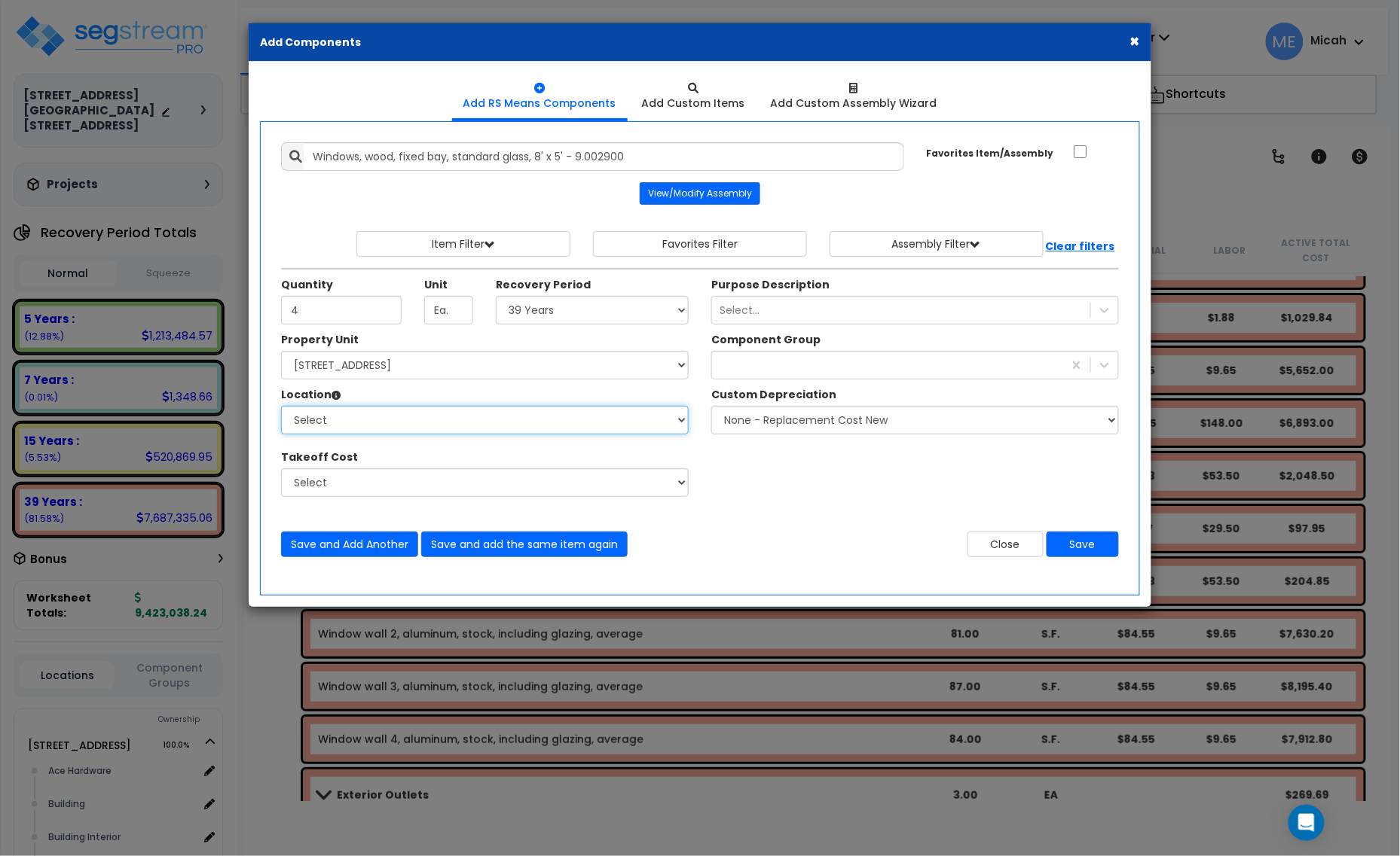
click at [438, 414] on select "Select Ace Hardware Building Building Interior Cowboy'S Indoor Golf Mainstream …" at bounding box center [484, 419] width 408 height 28
select select "6"
click at [281, 407] on select "Select Ace Hardware Building Building Interior Cowboy'S Indoor Golf Mainstream …" at bounding box center [484, 419] width 408 height 28
click at [740, 371] on div "382" at bounding box center [887, 364] width 351 height 24
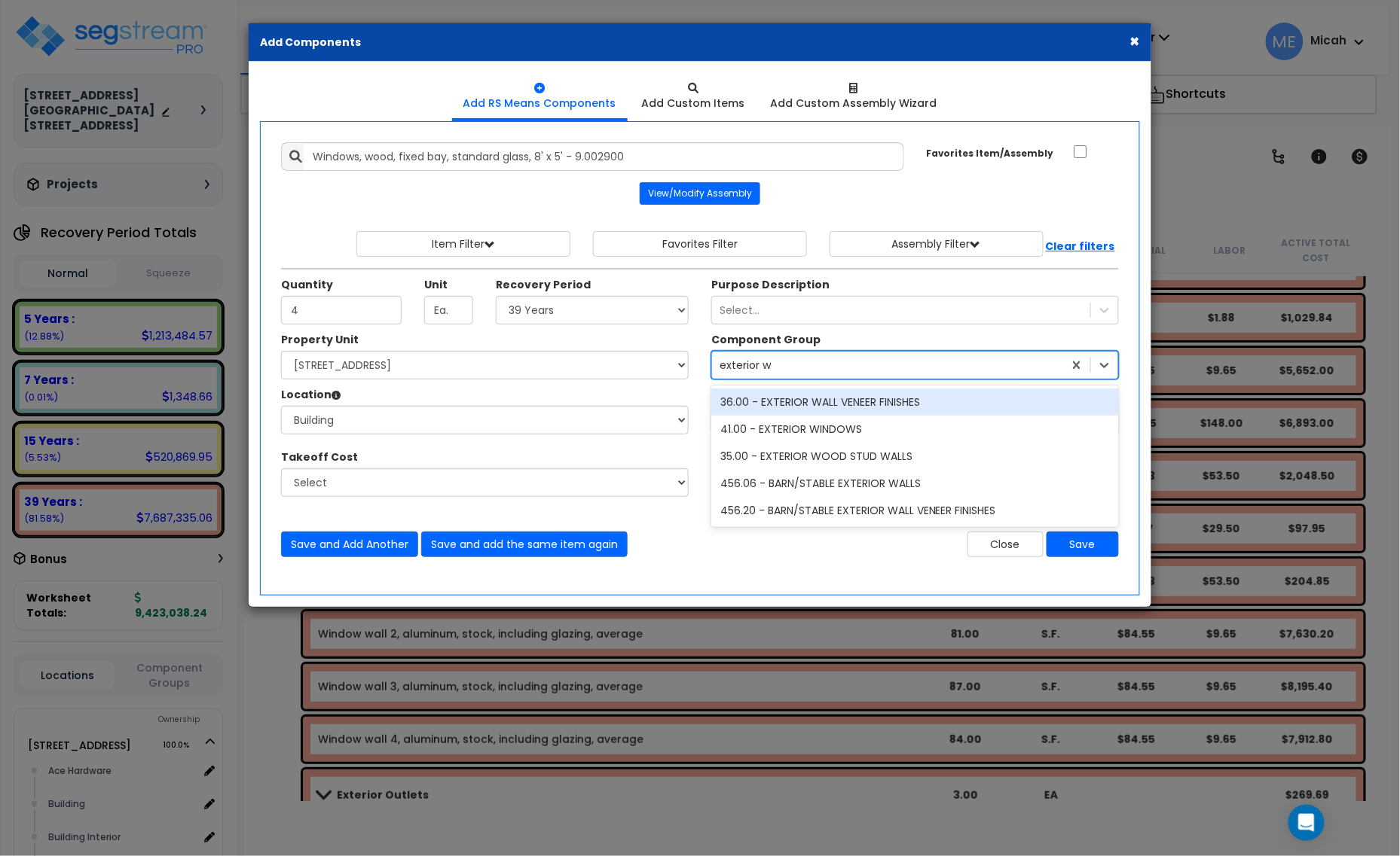
type input "exterior win"
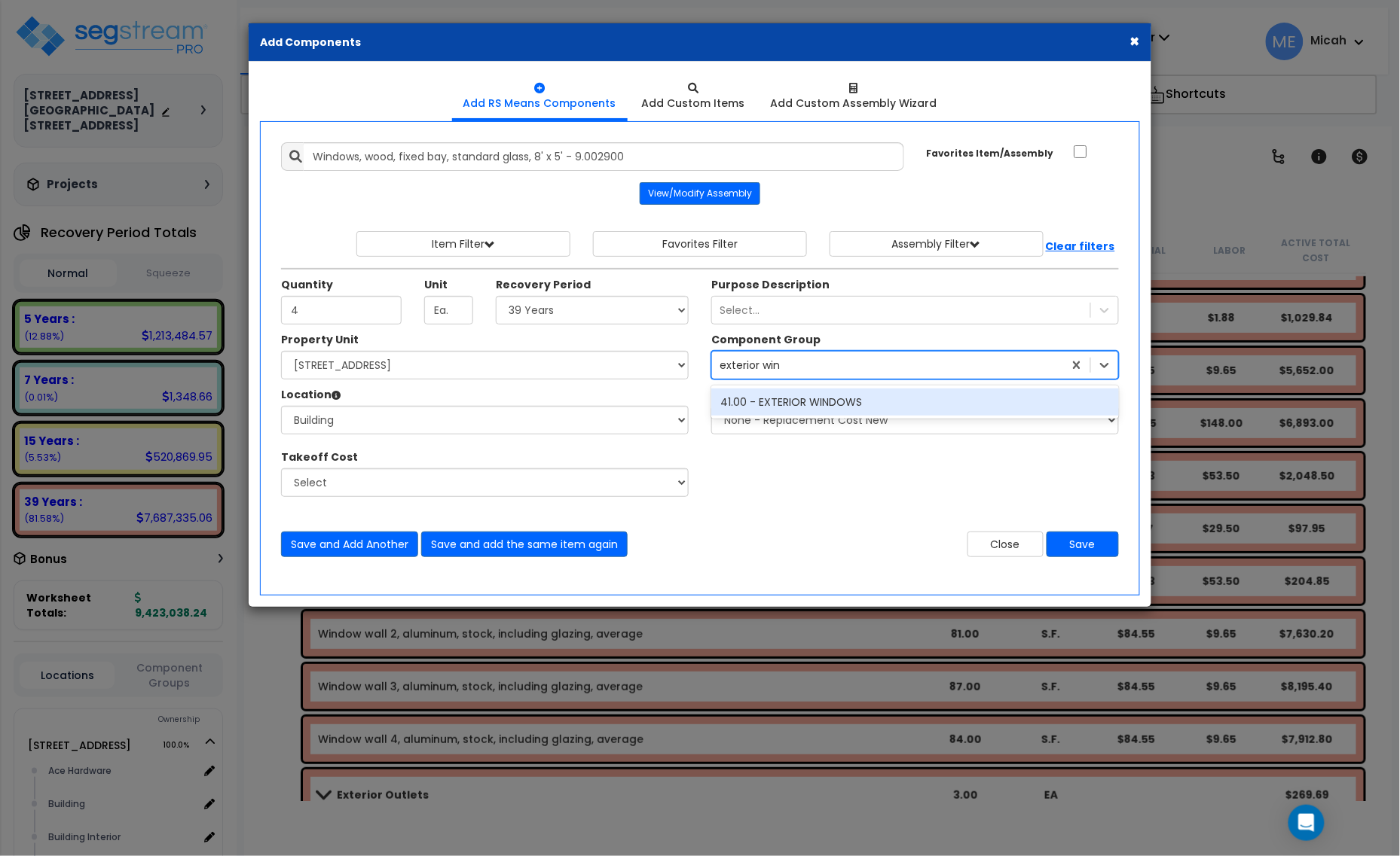
click at [804, 404] on div "41.00 - EXTERIOR WINDOWS" at bounding box center [915, 403] width 408 height 27
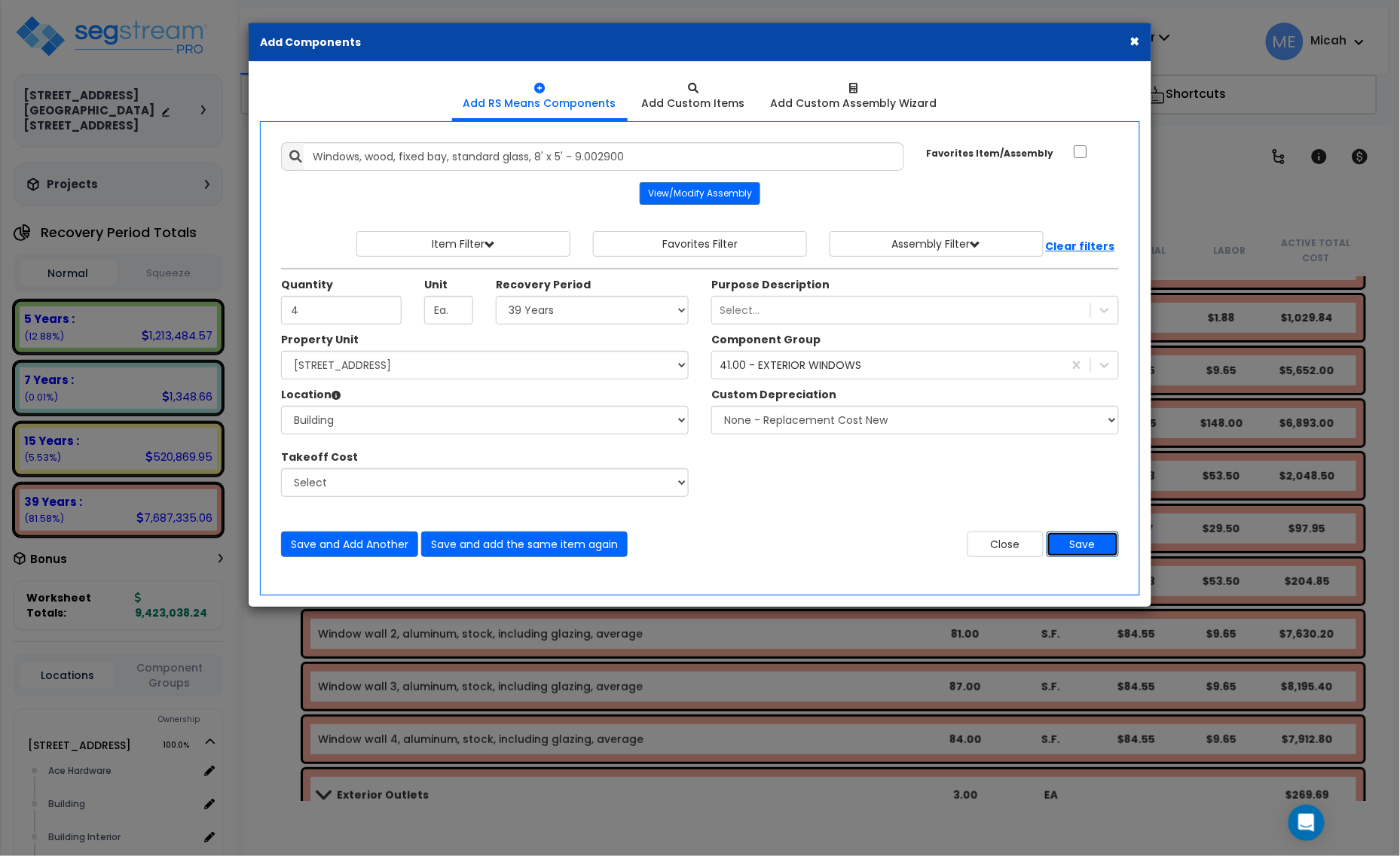
click at [1083, 547] on button "Save" at bounding box center [1082, 544] width 72 height 25
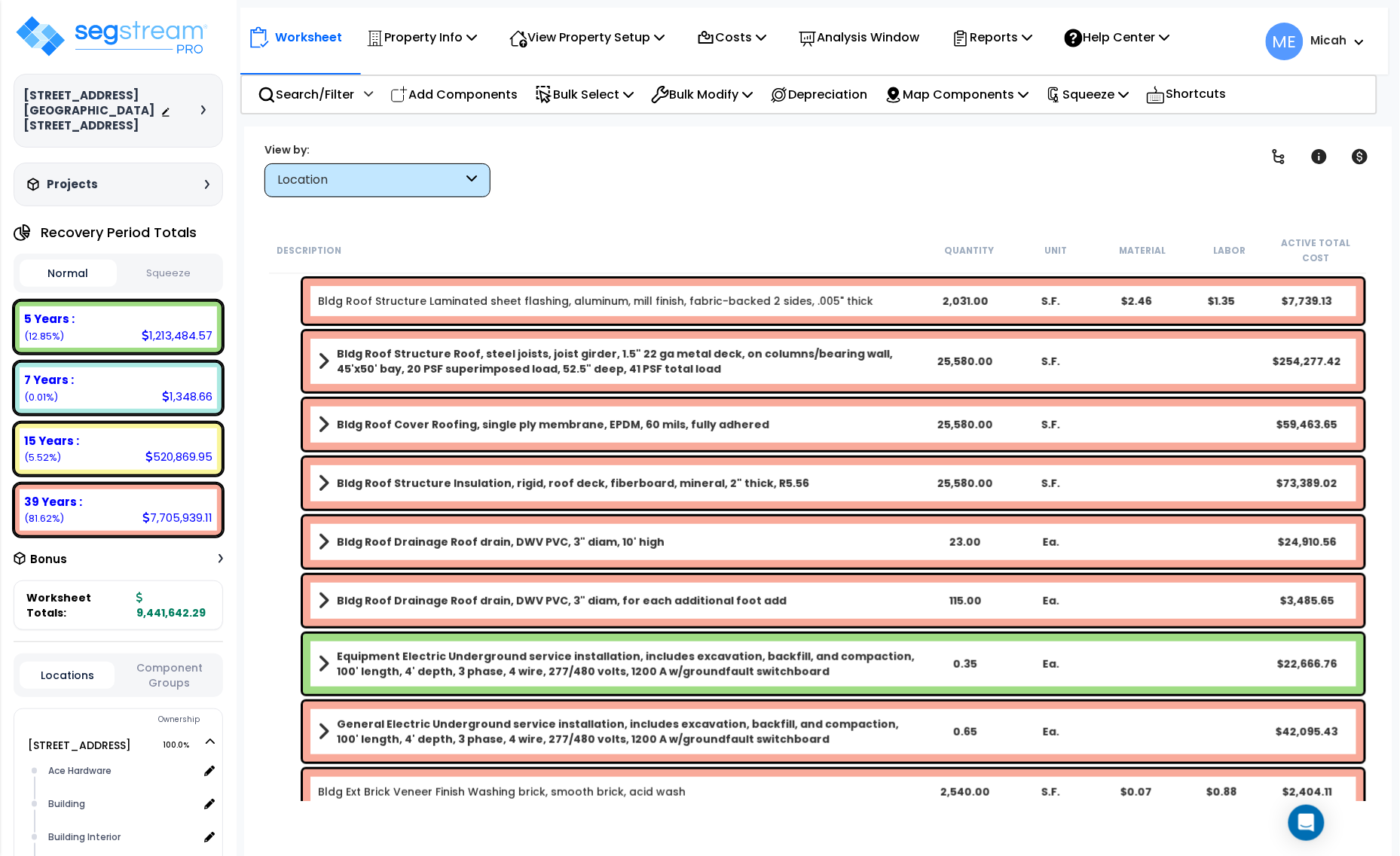
scroll to position [148, 0]
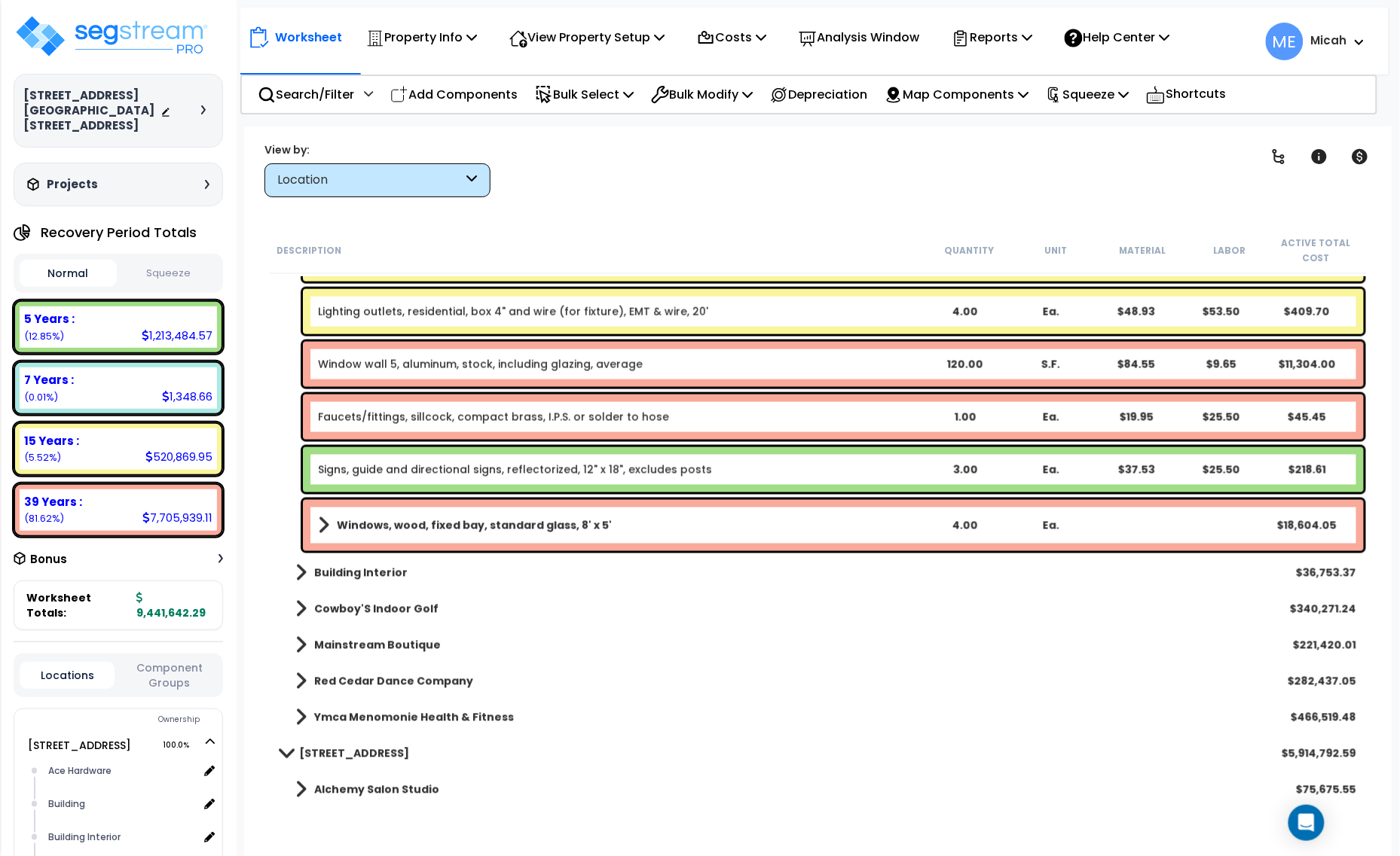
scroll to position [2635, 0]
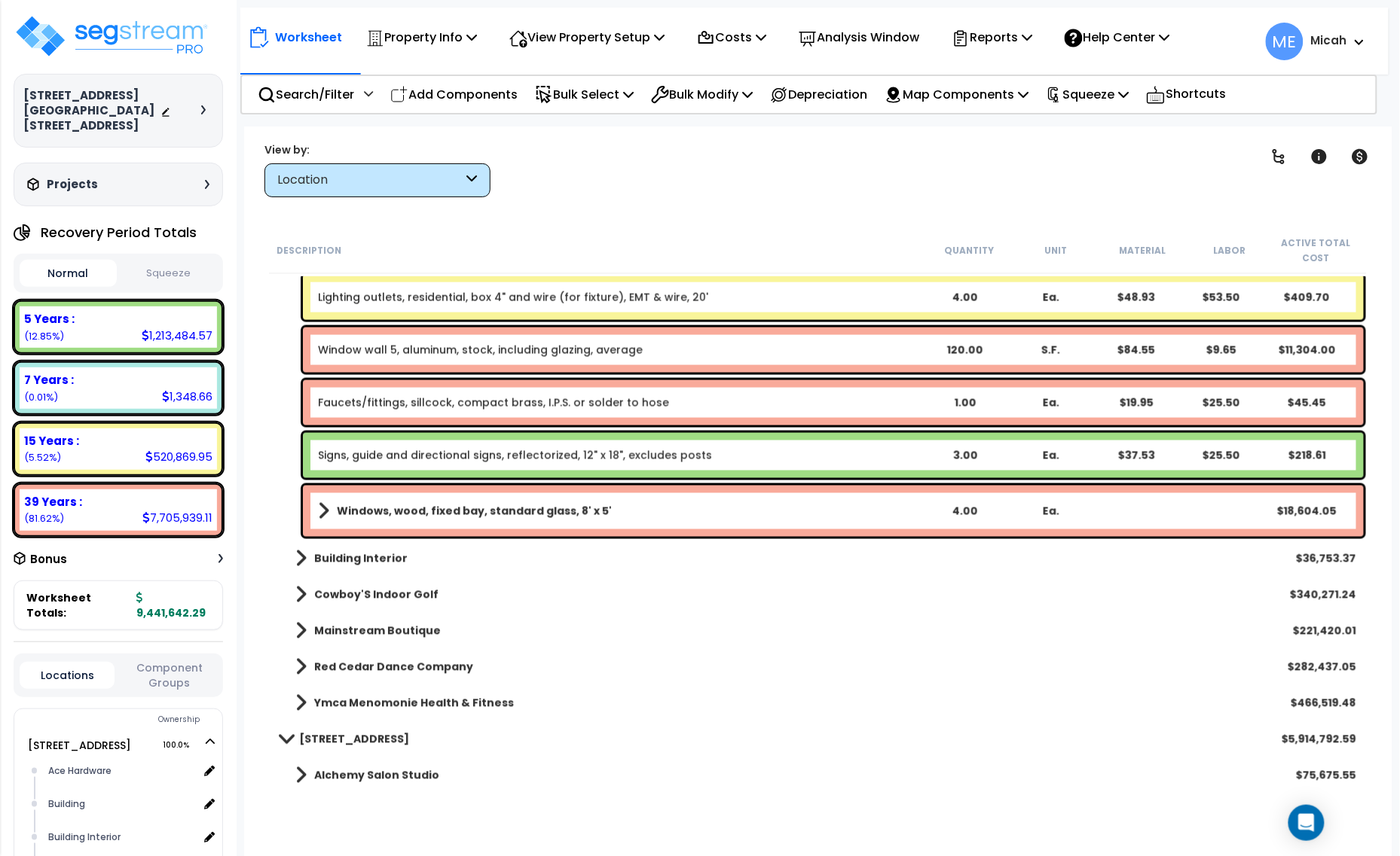
click at [323, 510] on span at bounding box center [324, 511] width 12 height 21
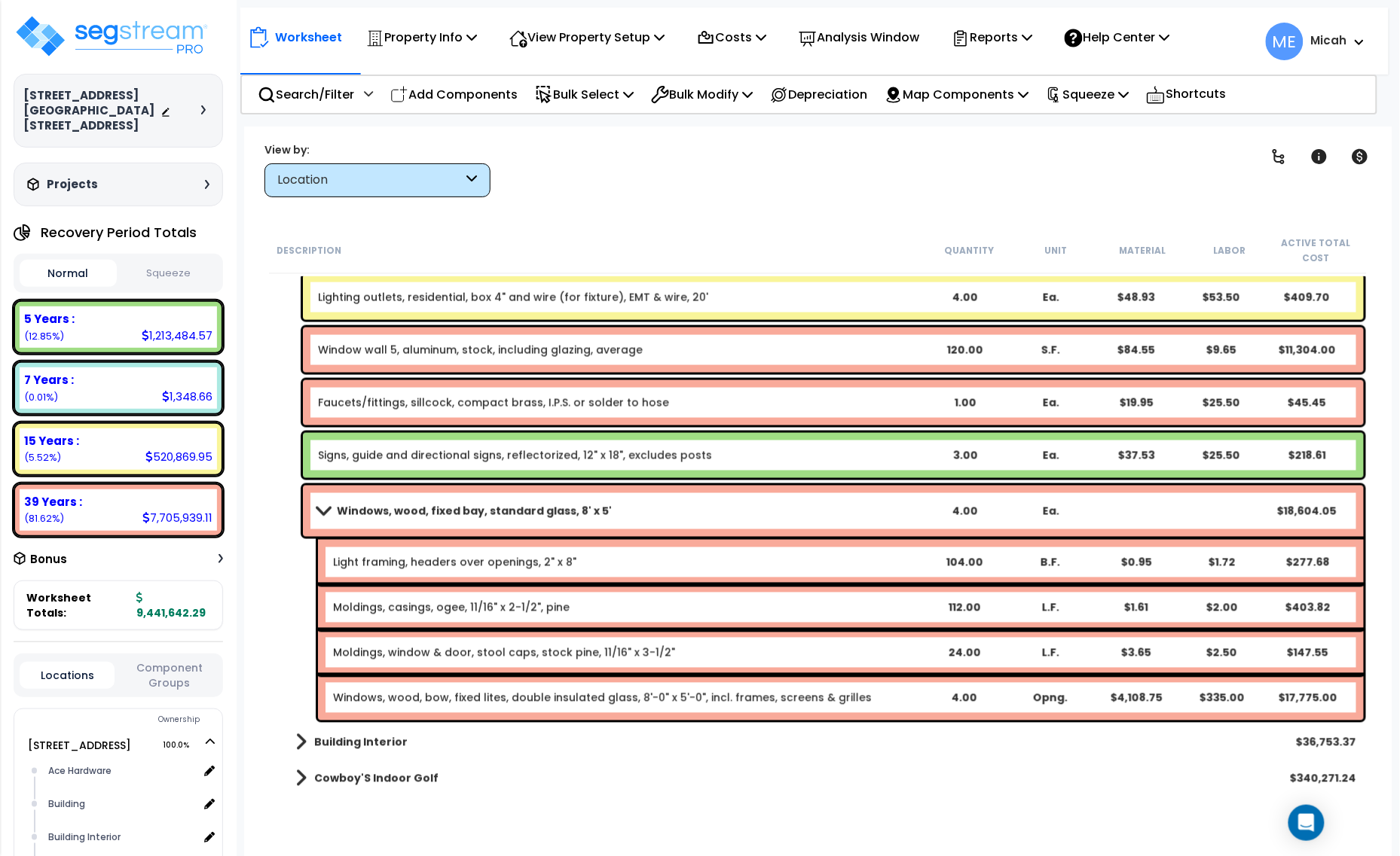
click at [589, 521] on link "Windows, wood, fixed bay, standard glass, 8' x 5'" at bounding box center [619, 511] width 603 height 21
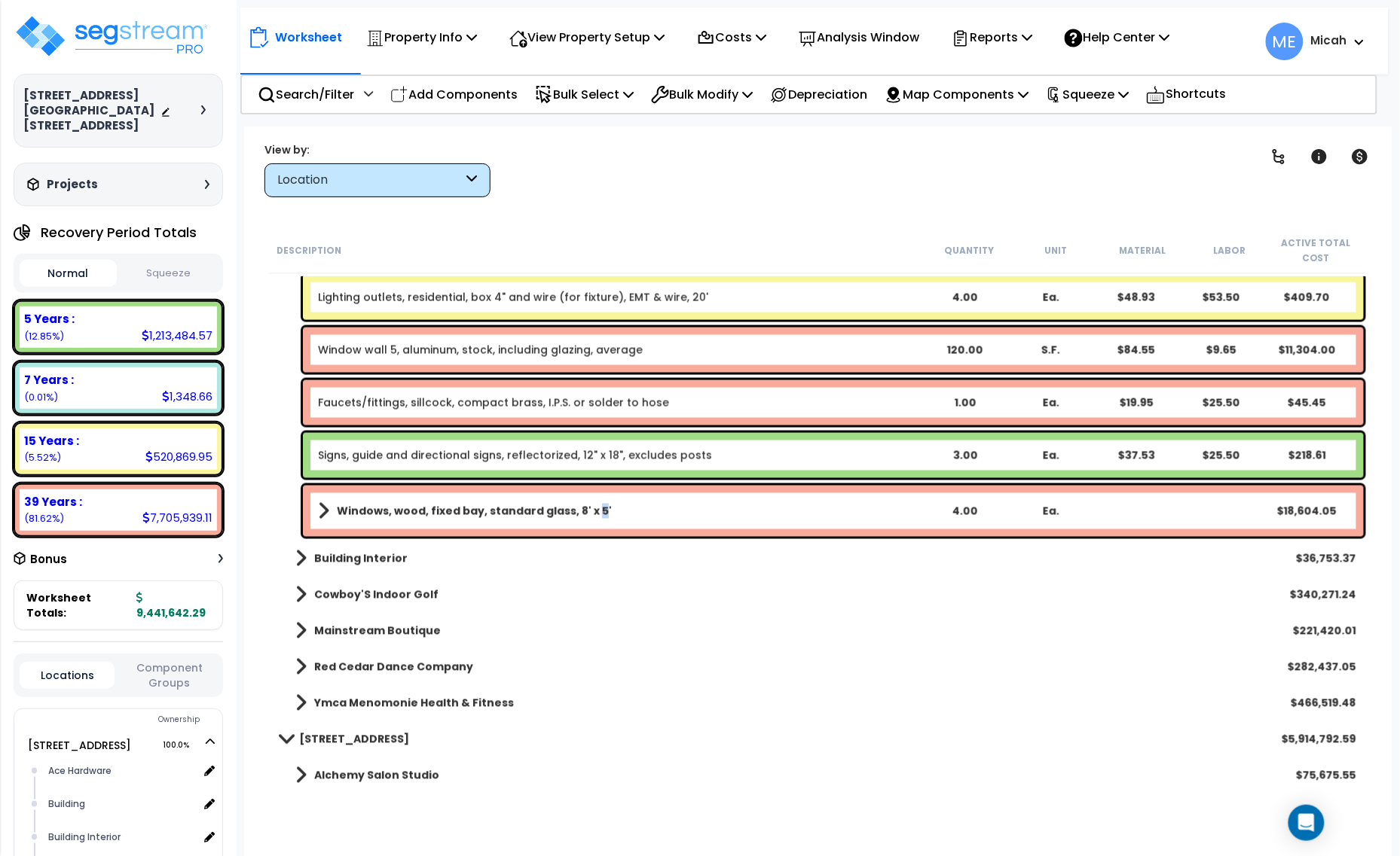
click at [589, 521] on link "Windows, wood, fixed bay, standard glass, 8' x 5'" at bounding box center [619, 511] width 603 height 21
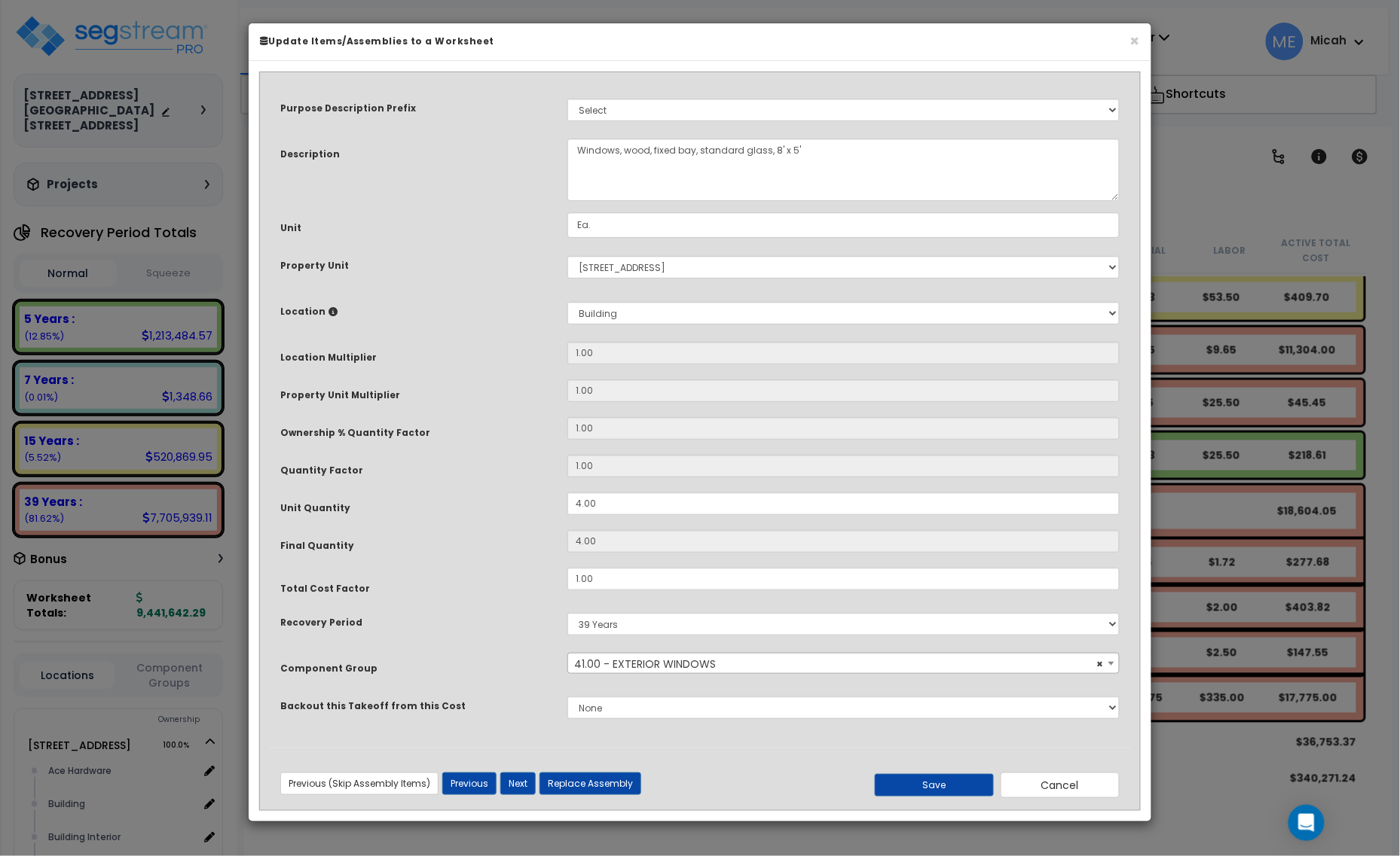
scroll to position [0, 0]
click at [773, 145] on textarea "Windows, wood, fixed bay, standard glass, 8' x 5'" at bounding box center [843, 170] width 552 height 63
type textarea "Windows, wood, fixed bay, standard glass, 10' x 5'"
click at [915, 792] on button "Save" at bounding box center [935, 785] width 119 height 22
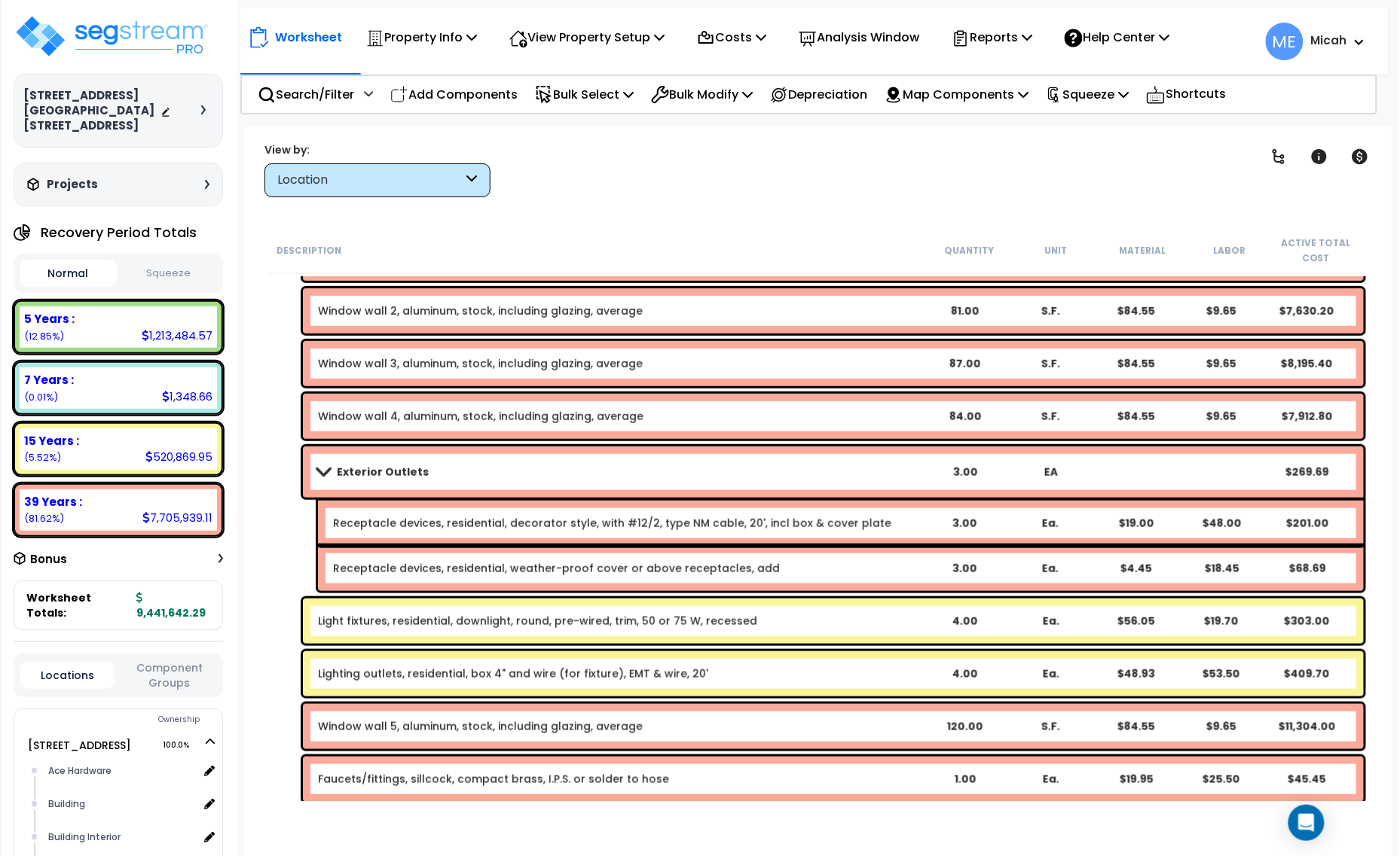
scroll to position [2165, 0]
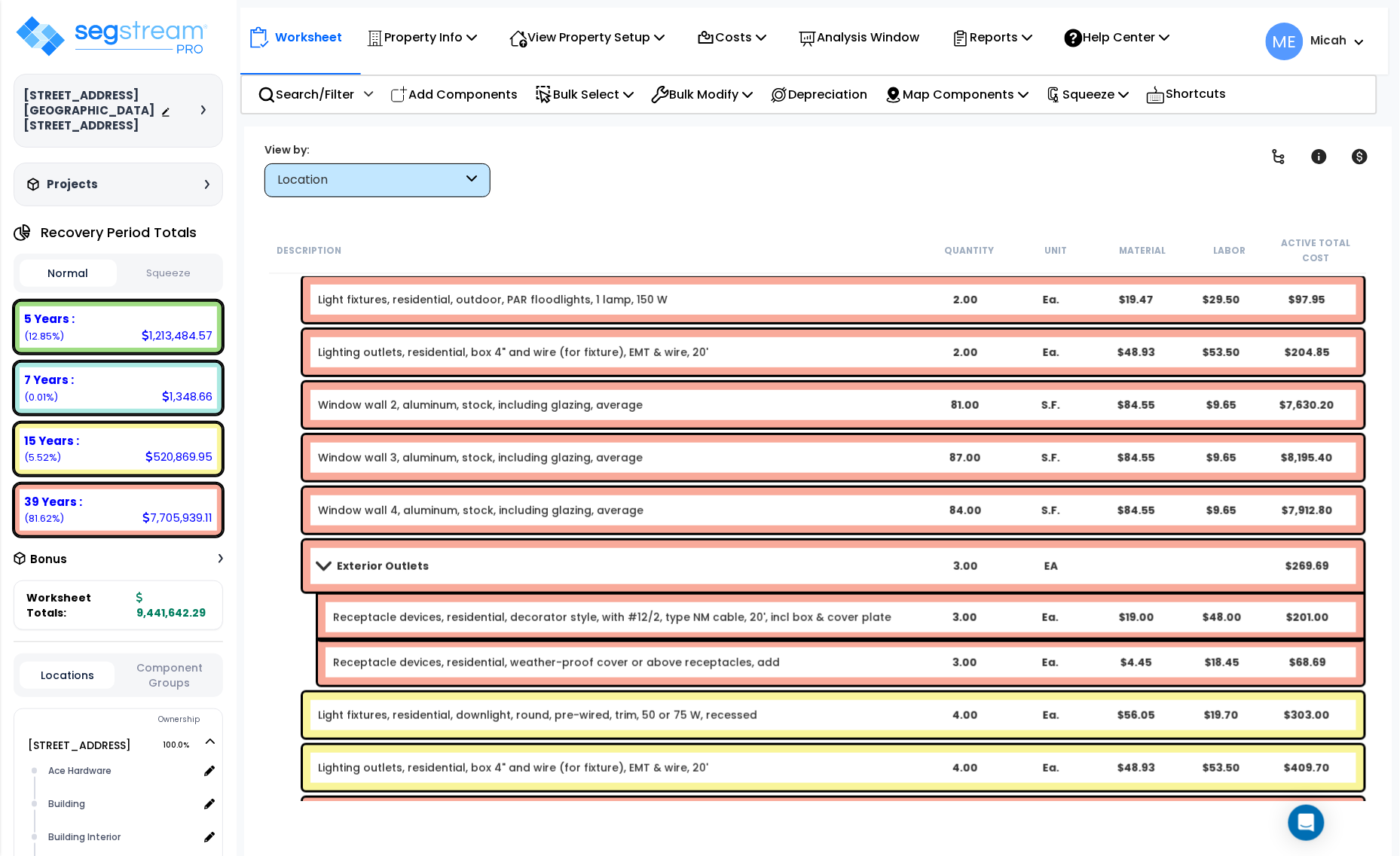
click at [499, 563] on link "Exterior Outlets" at bounding box center [619, 567] width 603 height 21
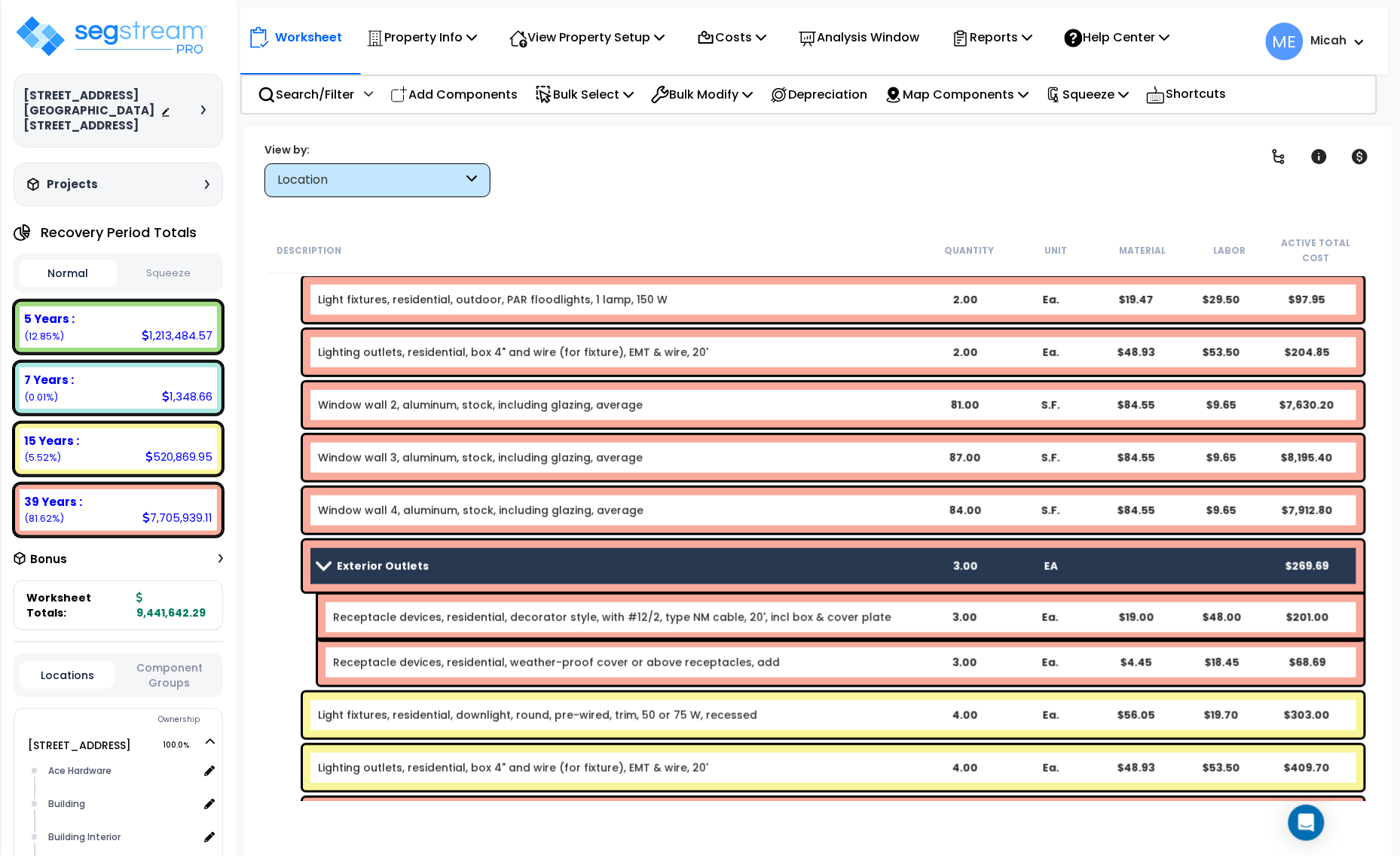
click at [508, 604] on div "Receptacle devices, residential, decorator style, with #12/2, type NM cable, 20…" at bounding box center [841, 618] width 1046 height 45
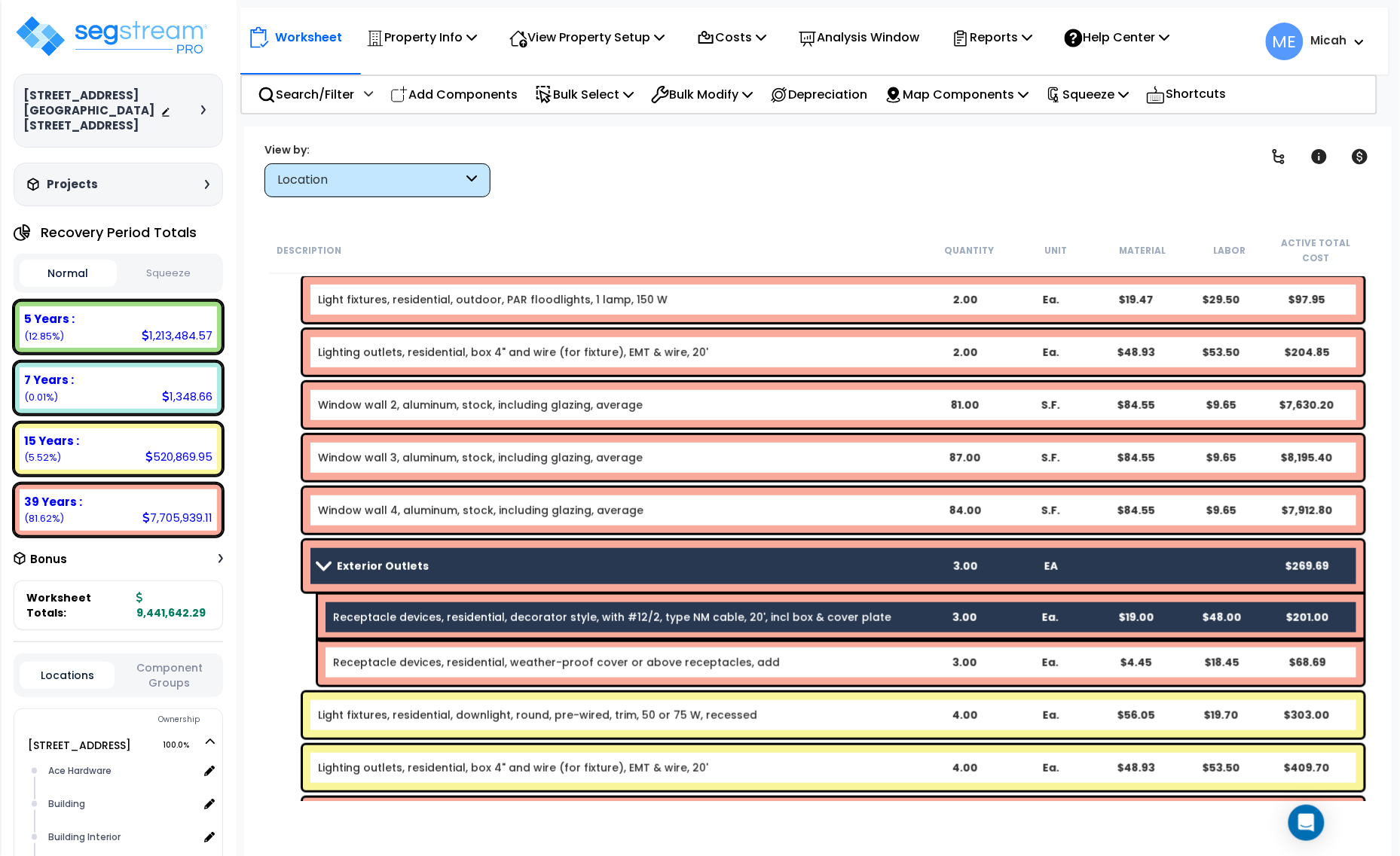
click at [524, 668] on link "Receptacle devices, residential, weather-proof cover or above receptacles, add" at bounding box center [556, 662] width 447 height 15
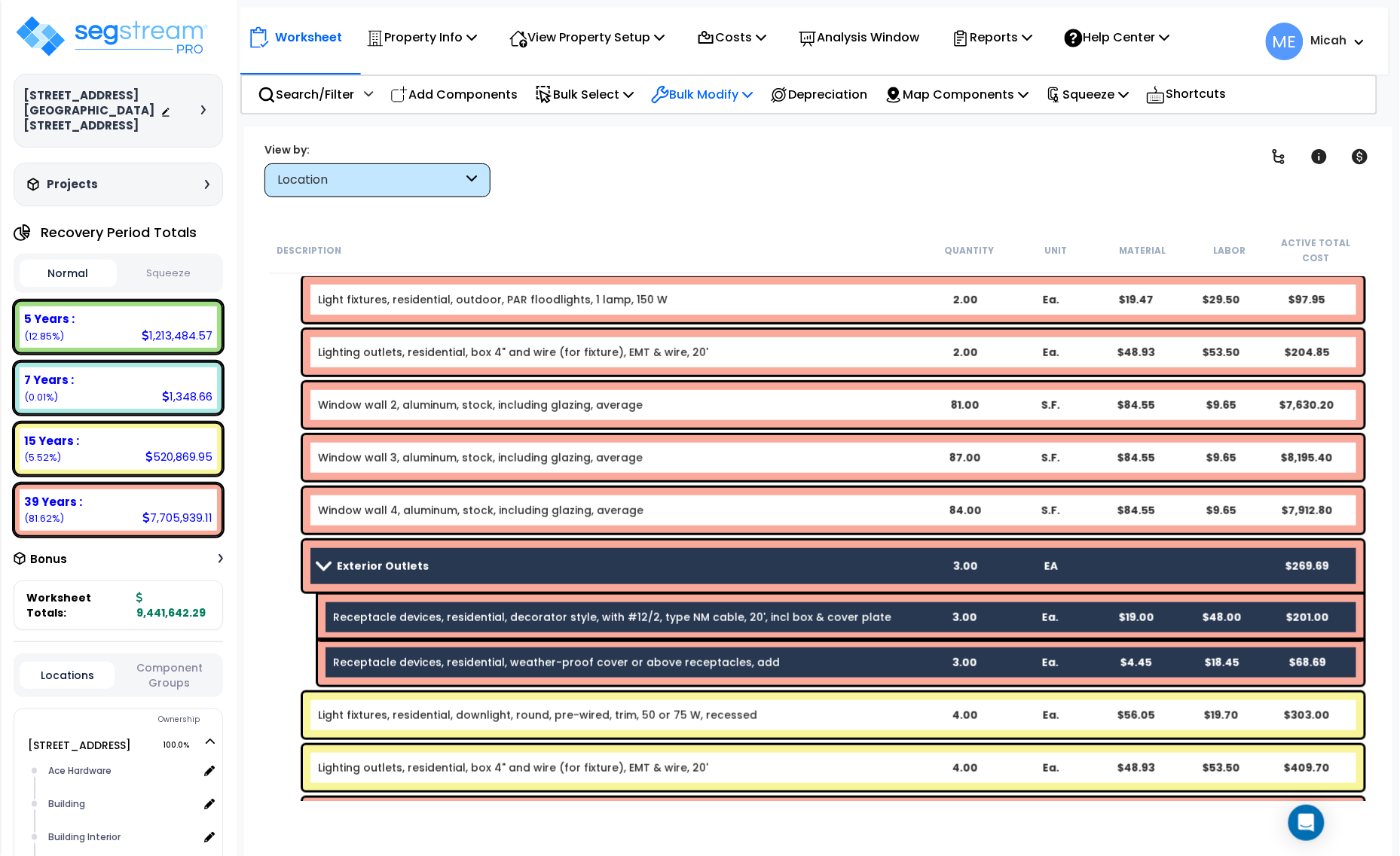
click at [753, 96] on icon at bounding box center [747, 94] width 11 height 12
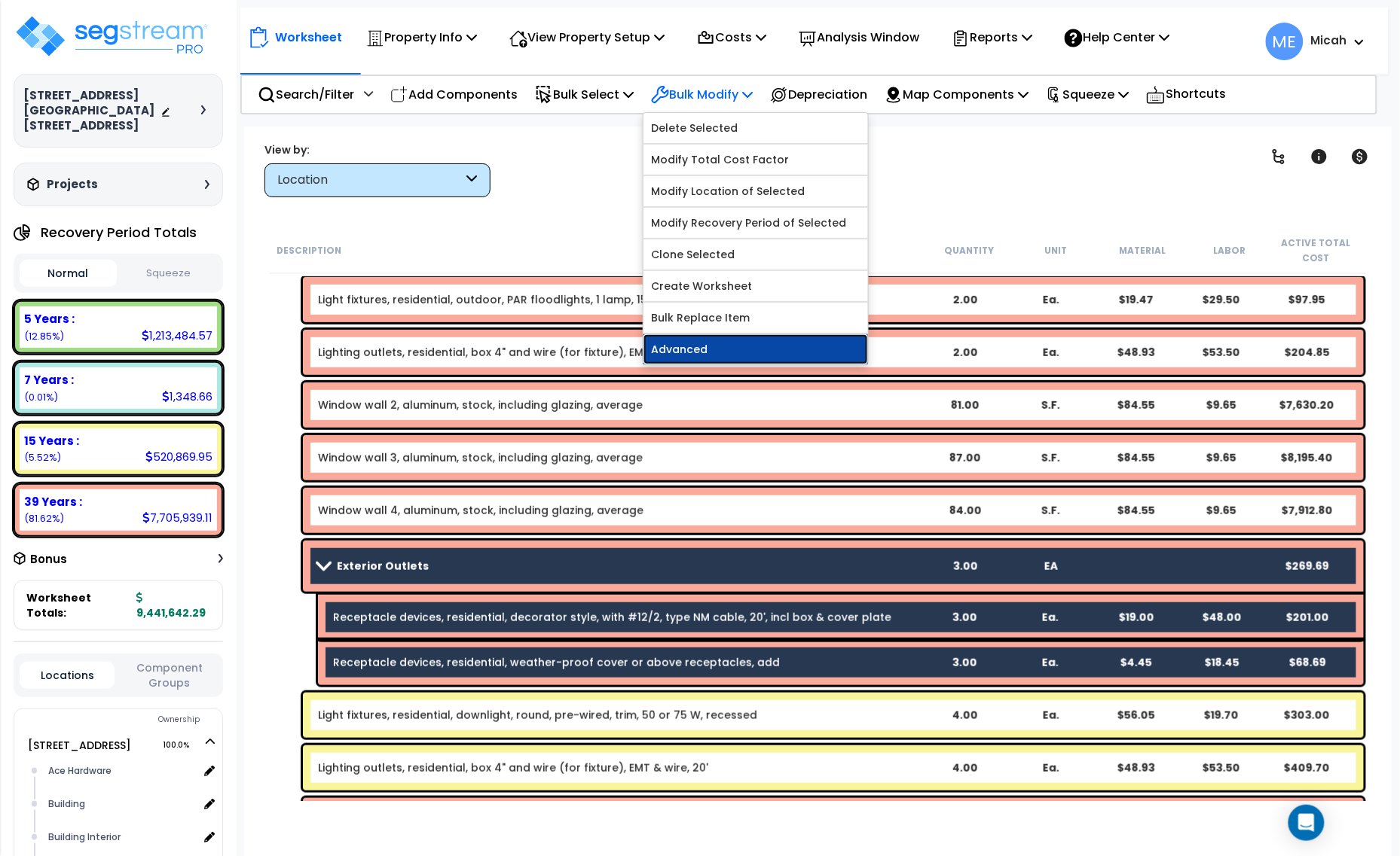
click at [754, 347] on link "Advanced" at bounding box center [756, 349] width 225 height 30
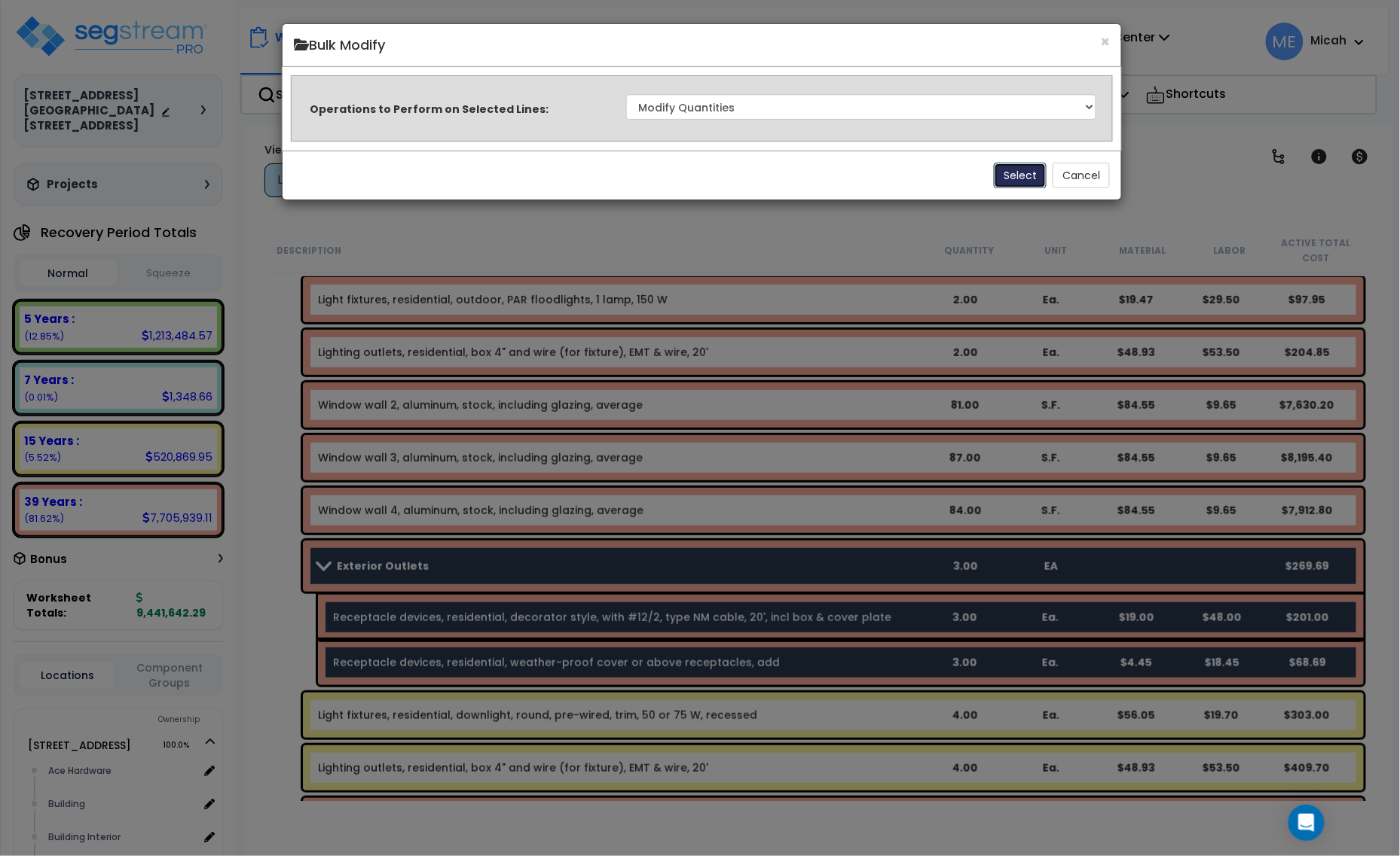
click at [999, 178] on button "Select" at bounding box center [1021, 175] width 53 height 25
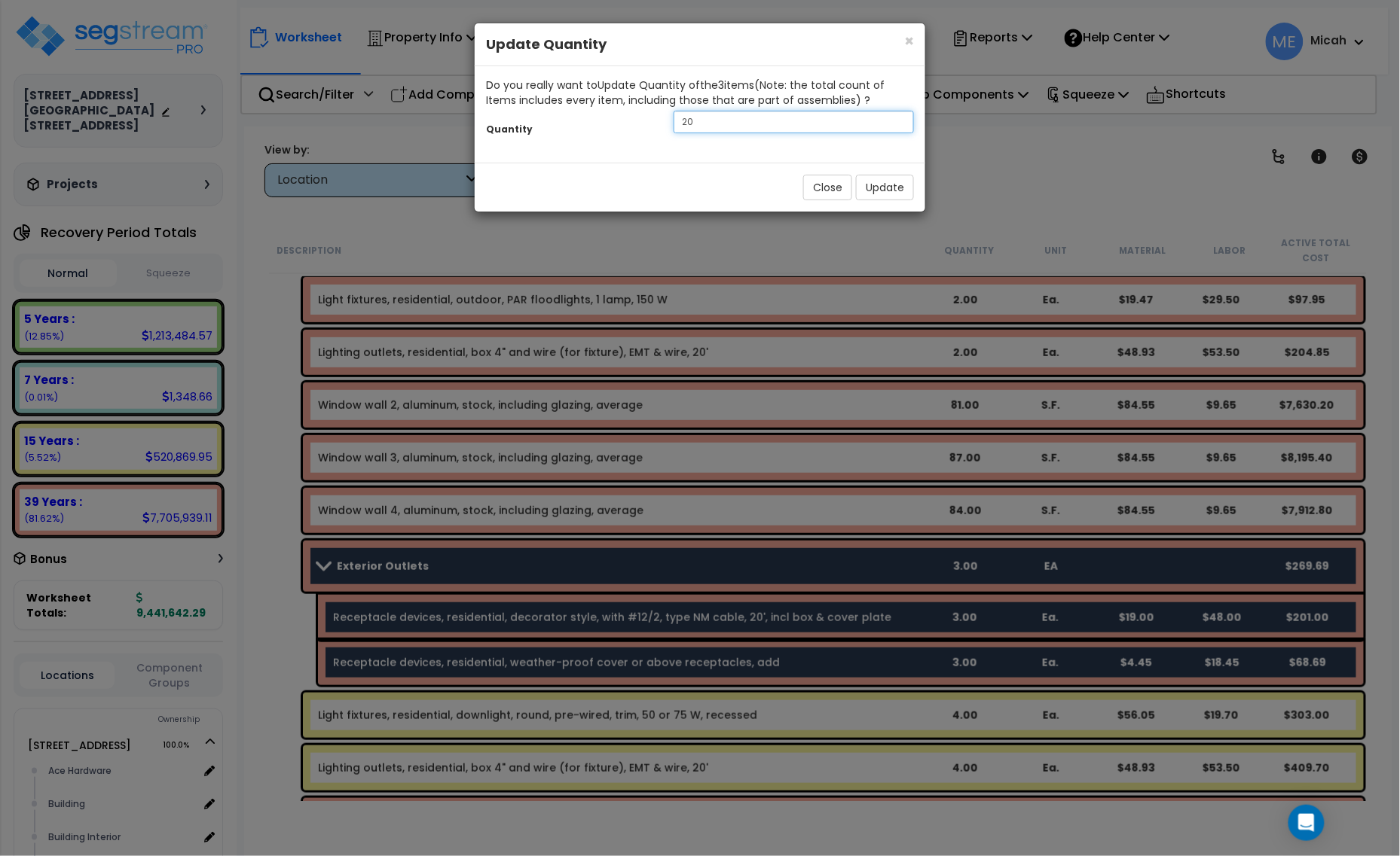
drag, startPoint x: 715, startPoint y: 116, endPoint x: 660, endPoint y: 116, distance: 55.0
click at [660, 116] on div "Quantity 20" at bounding box center [700, 123] width 451 height 32
type input "6"
click at [890, 181] on button "Update" at bounding box center [884, 188] width 58 height 25
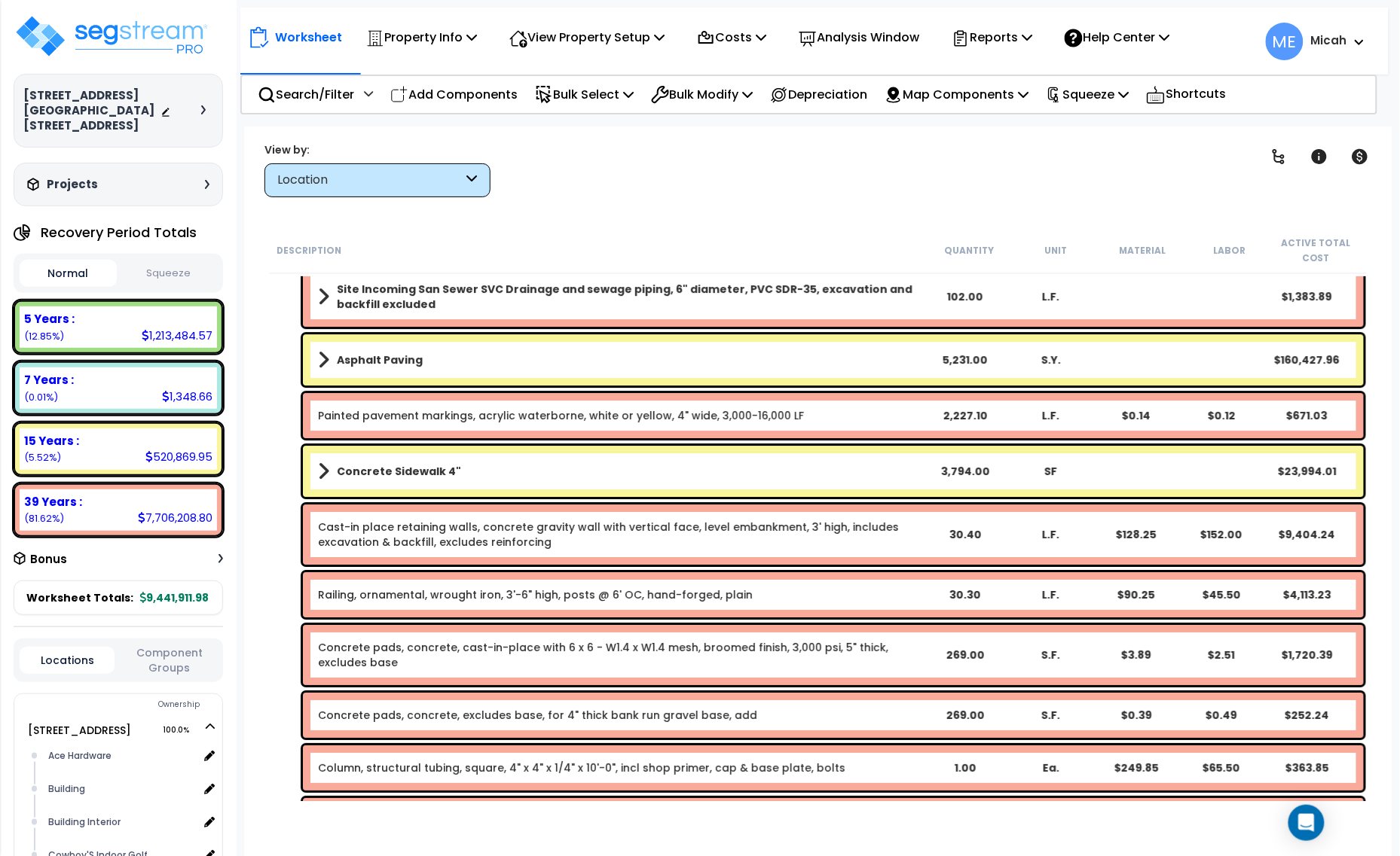
scroll to position [7249, 0]
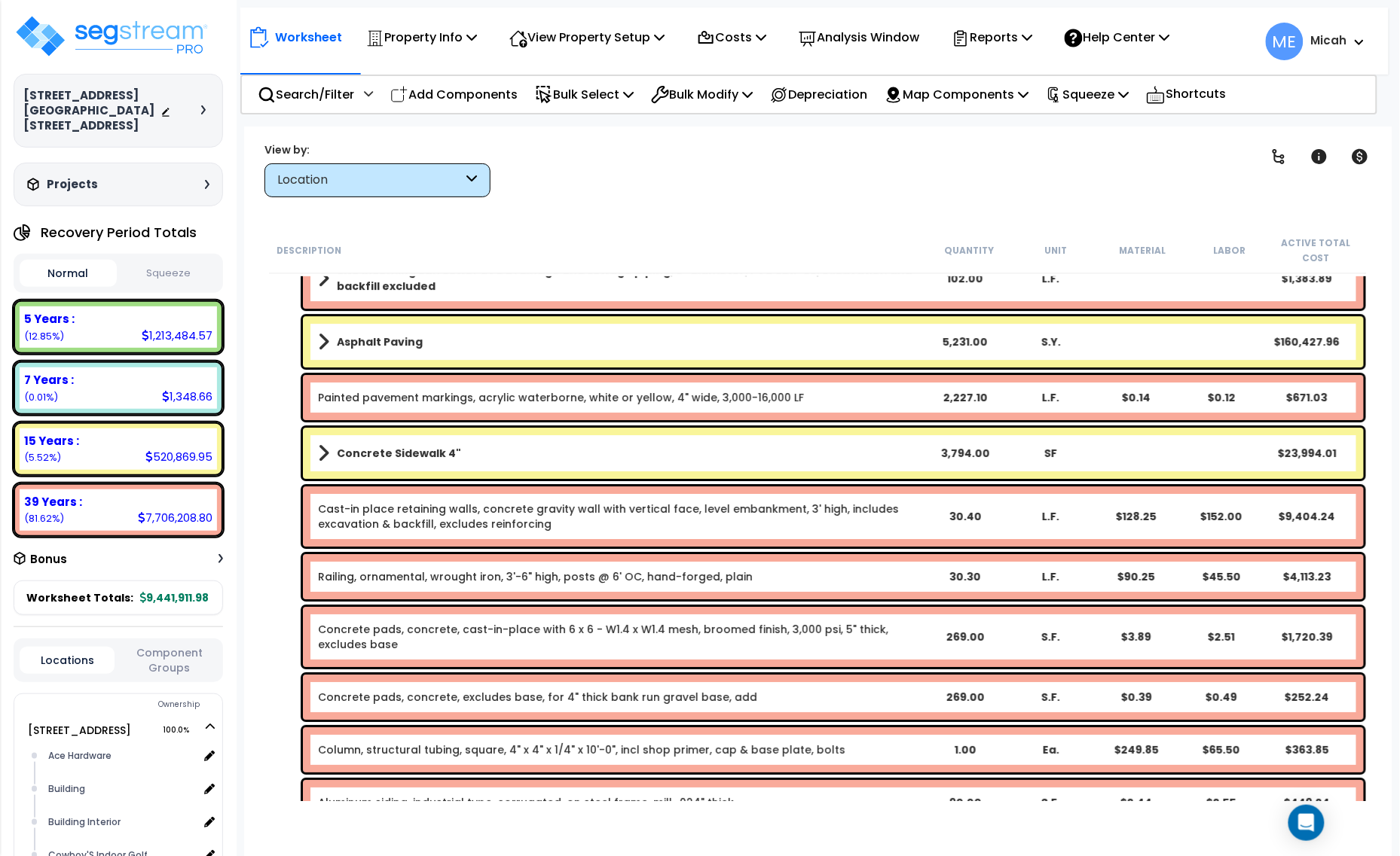
click at [739, 527] on div "Cast-in place retaining walls, concrete gravity wall with vertical face, level …" at bounding box center [619, 516] width 603 height 30
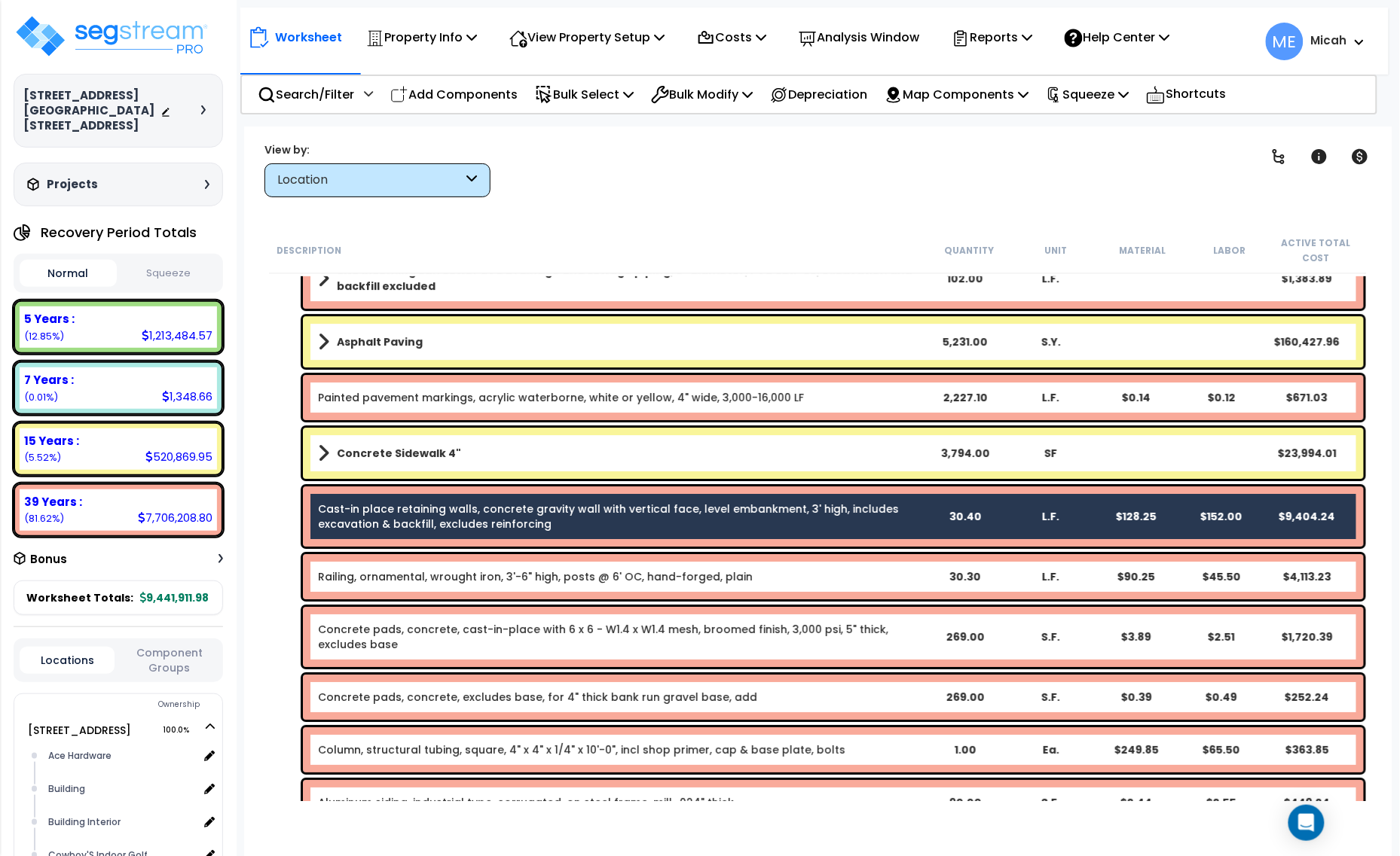
click at [744, 574] on div "Railing, ornamental, wrought iron, 3'-6" high, posts @ 6' OC, hand-forged, plain" at bounding box center [619, 577] width 603 height 15
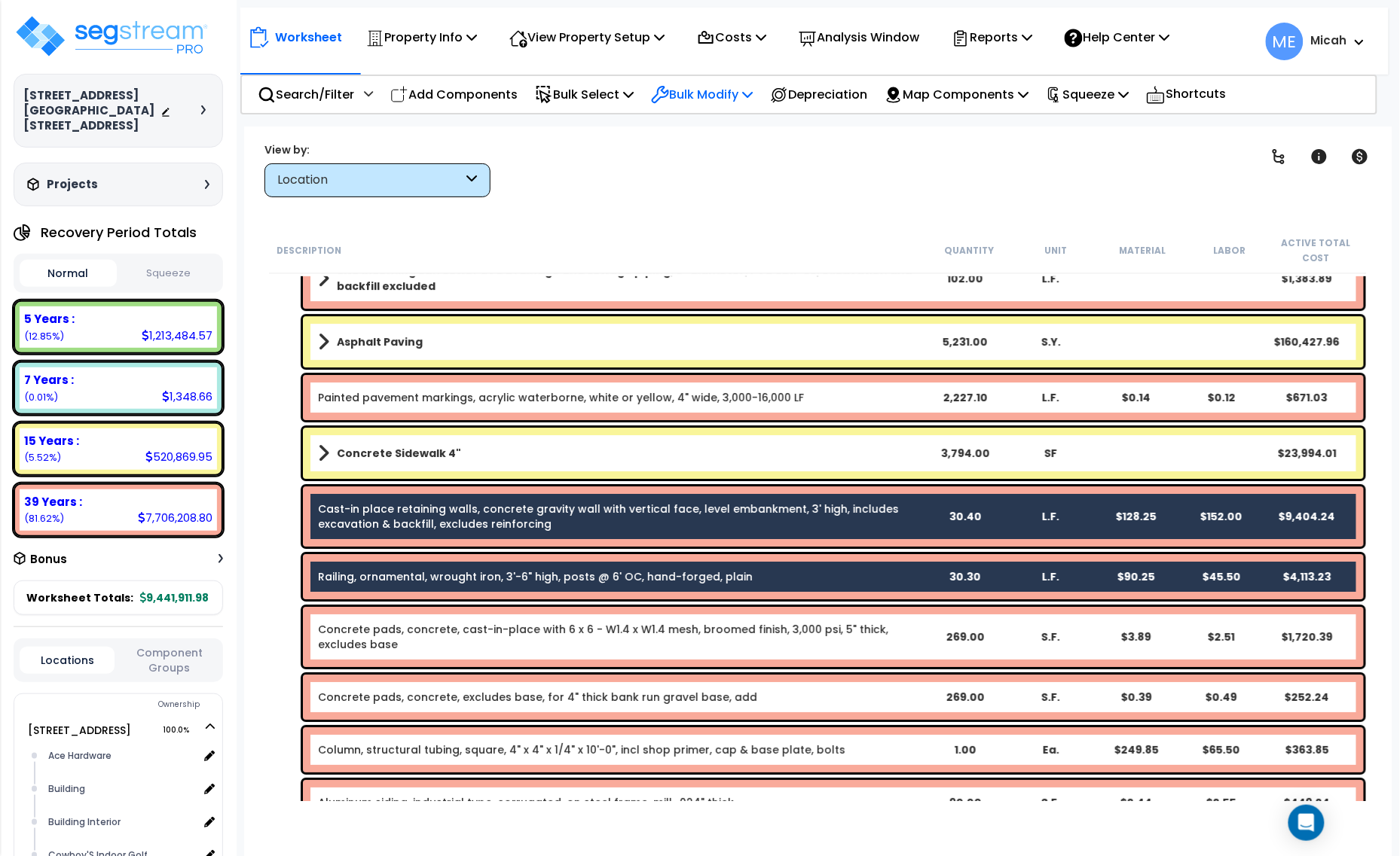
click at [728, 92] on p "Bulk Modify" at bounding box center [702, 94] width 102 height 21
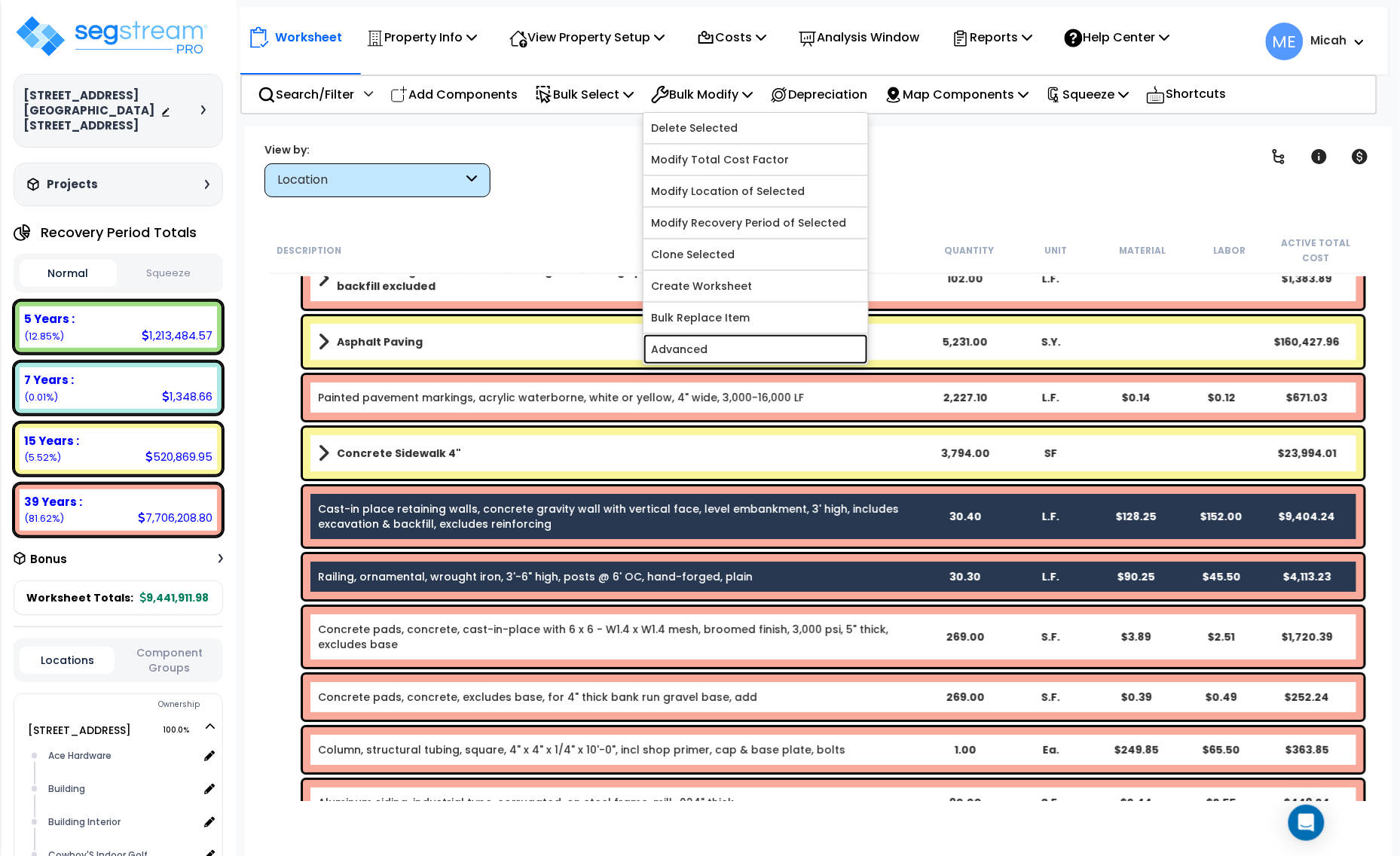
click at [758, 345] on link "Advanced" at bounding box center [756, 349] width 225 height 30
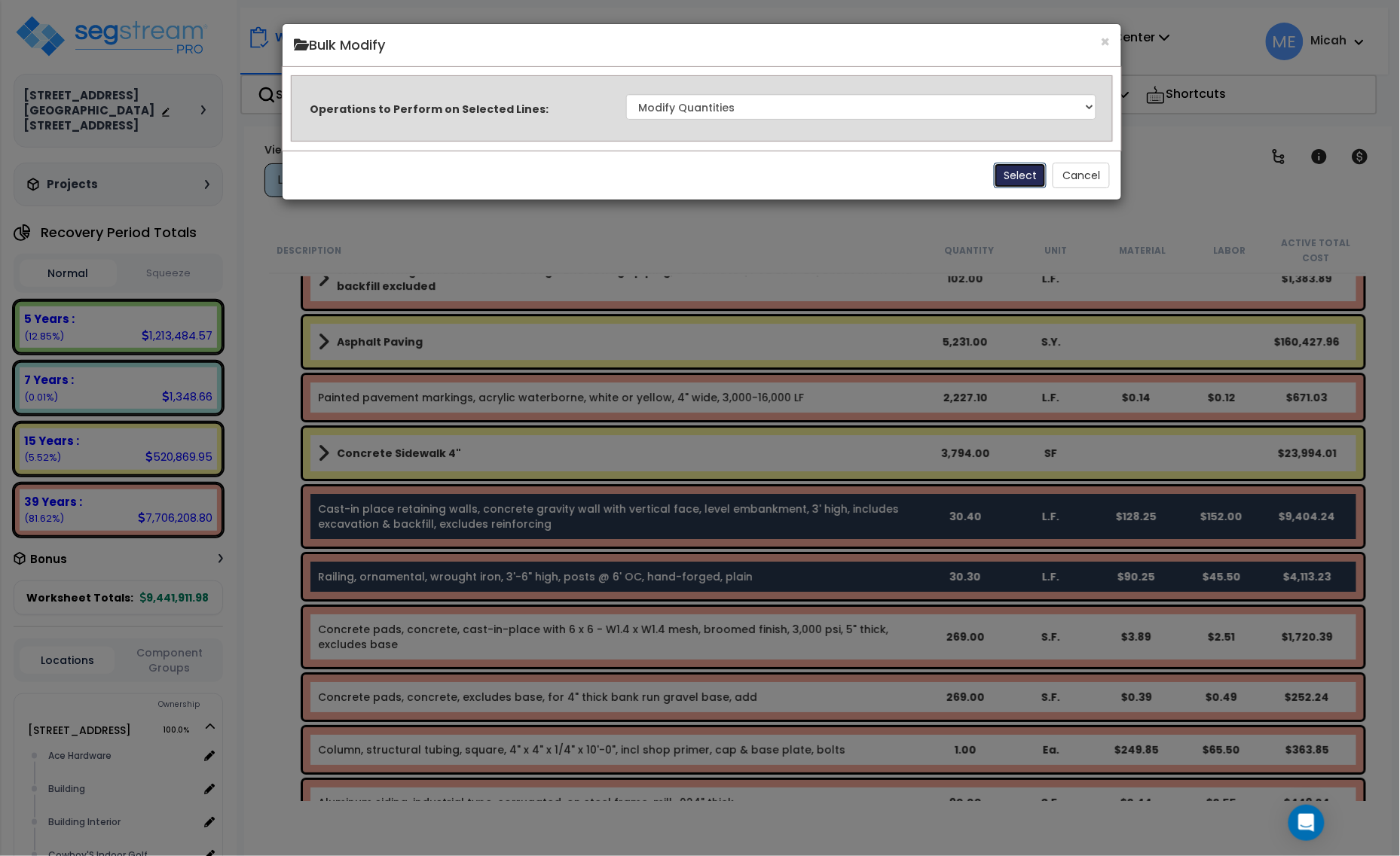
click at [1026, 172] on button "Select" at bounding box center [1021, 175] width 53 height 25
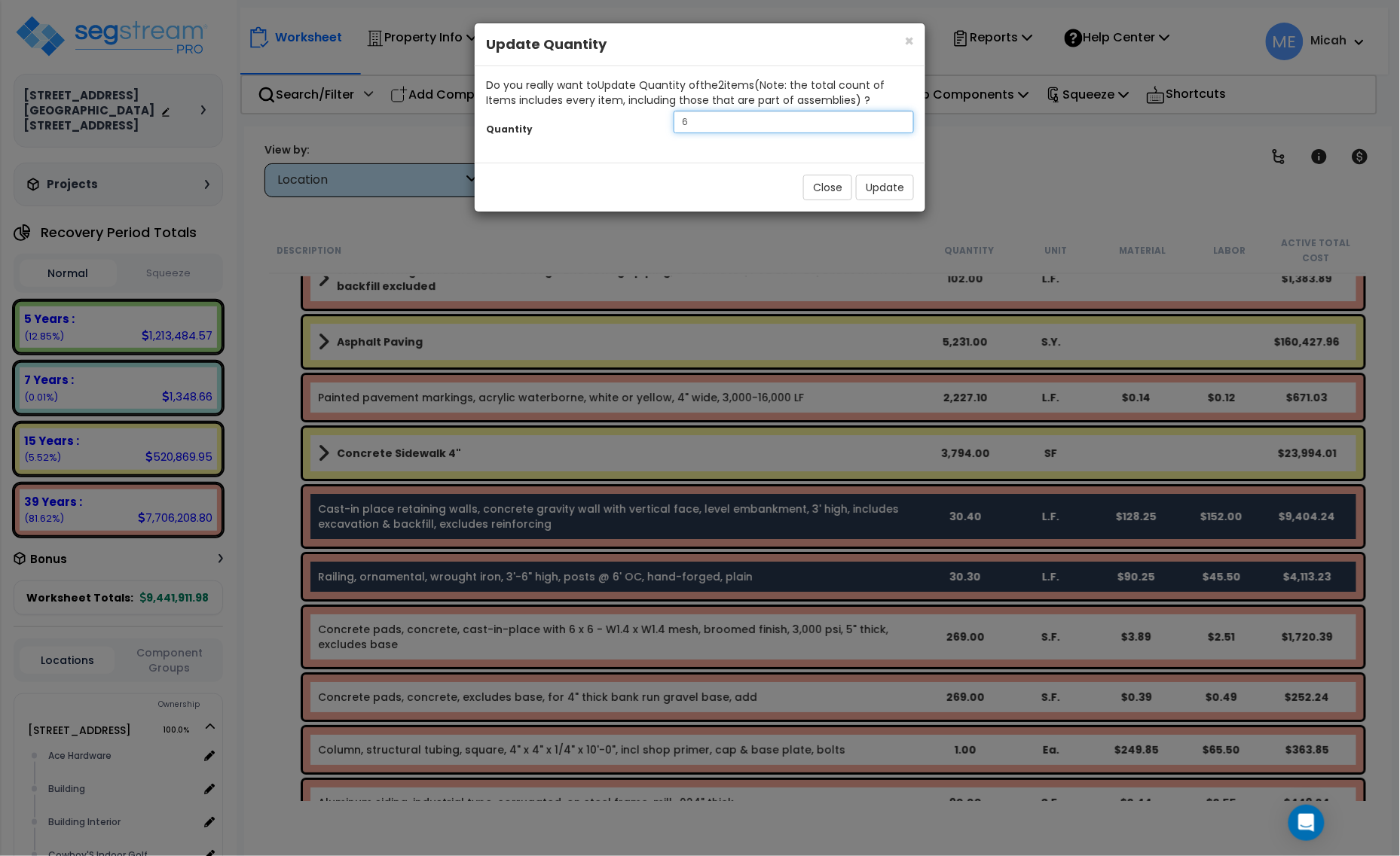
drag, startPoint x: 663, startPoint y: 124, endPoint x: 633, endPoint y: 124, distance: 30.0
click at [633, 124] on div "Quantity 6" at bounding box center [700, 123] width 451 height 32
type input "35"
click at [901, 179] on button "Update" at bounding box center [884, 188] width 58 height 25
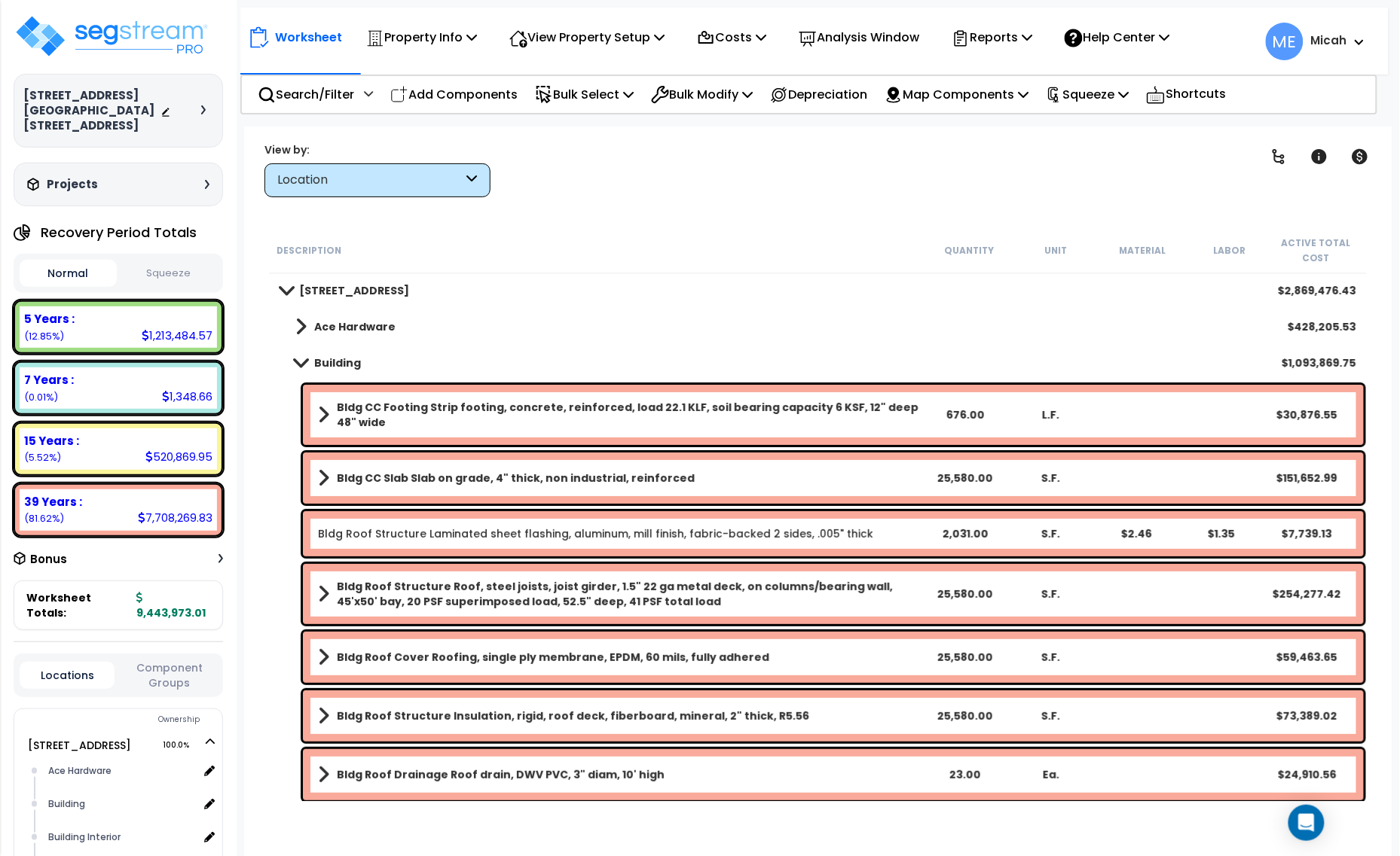
scroll to position [0, 0]
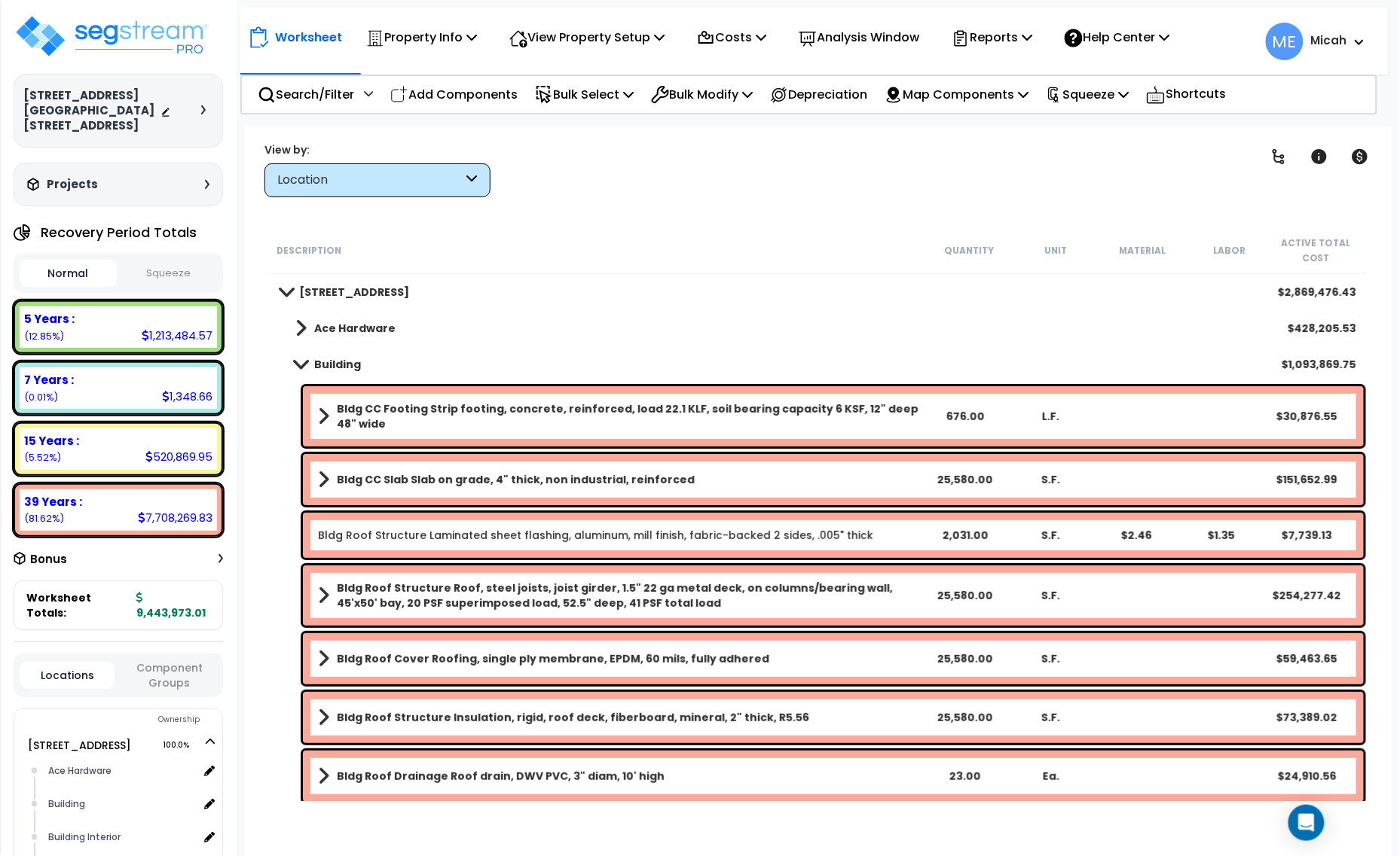
drag, startPoint x: 468, startPoint y: 92, endPoint x: 350, endPoint y: 229, distance: 180.8
click at [467, 92] on p "Add Components" at bounding box center [454, 94] width 127 height 21
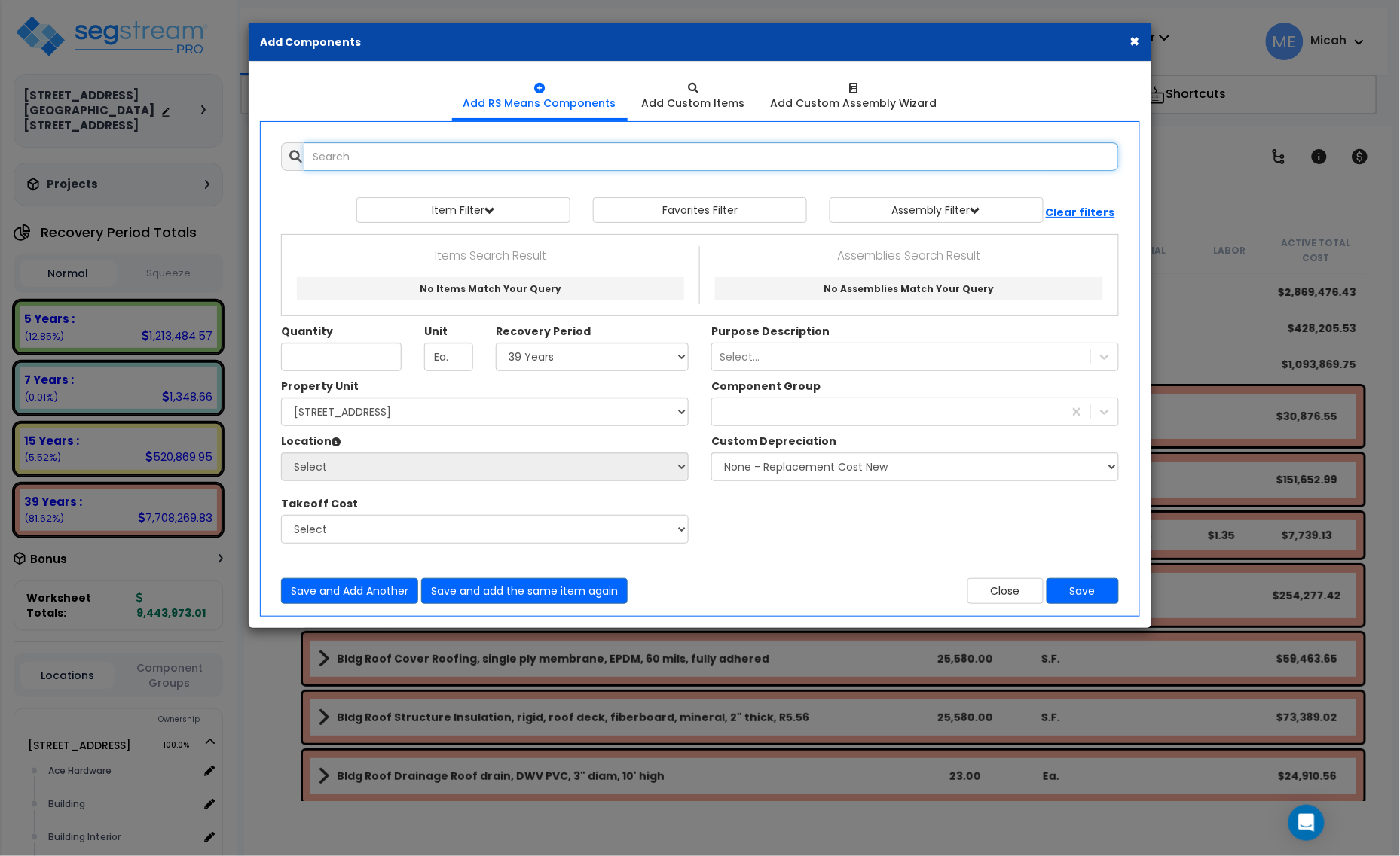
select select
click at [997, 596] on button "Close" at bounding box center [1006, 591] width 76 height 25
